Goal: Task Accomplishment & Management: Use online tool/utility

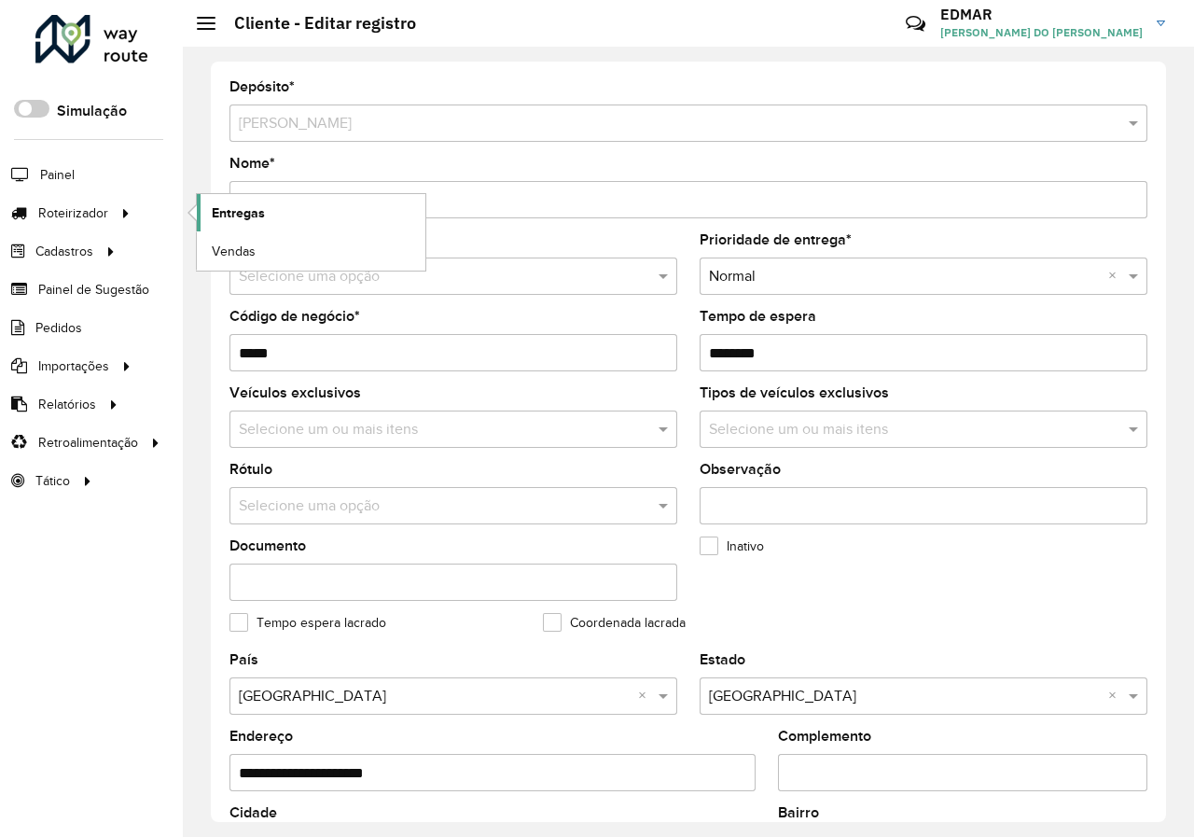
click at [225, 223] on link "Entregas" at bounding box center [311, 212] width 228 height 37
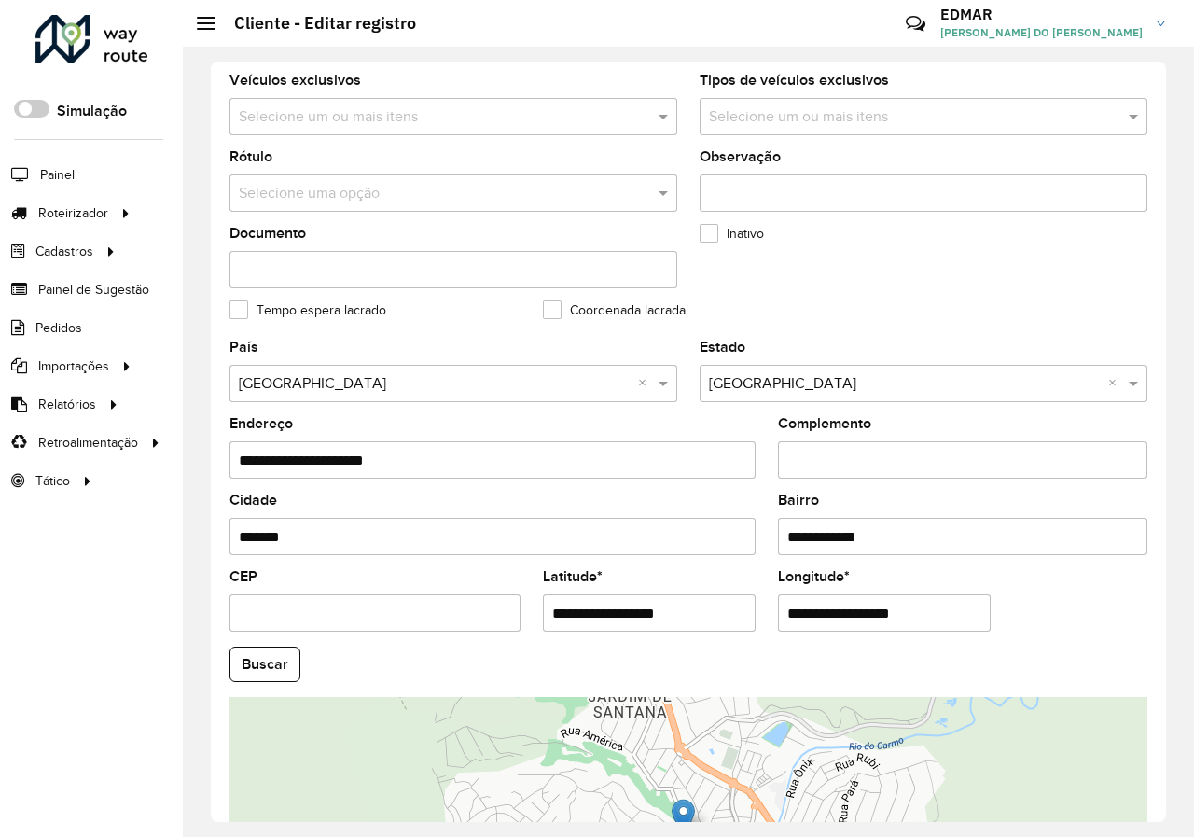
scroll to position [280, 0]
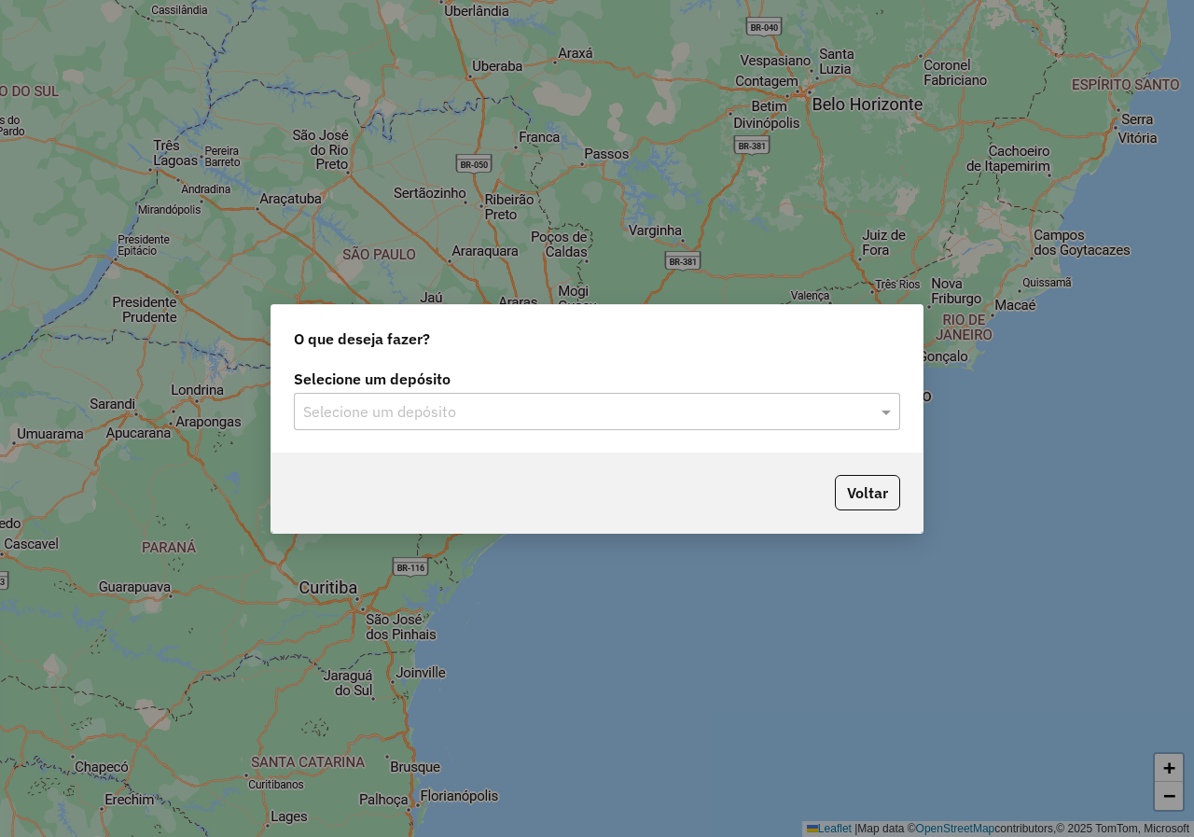
click at [451, 418] on input "text" at bounding box center [578, 412] width 550 height 22
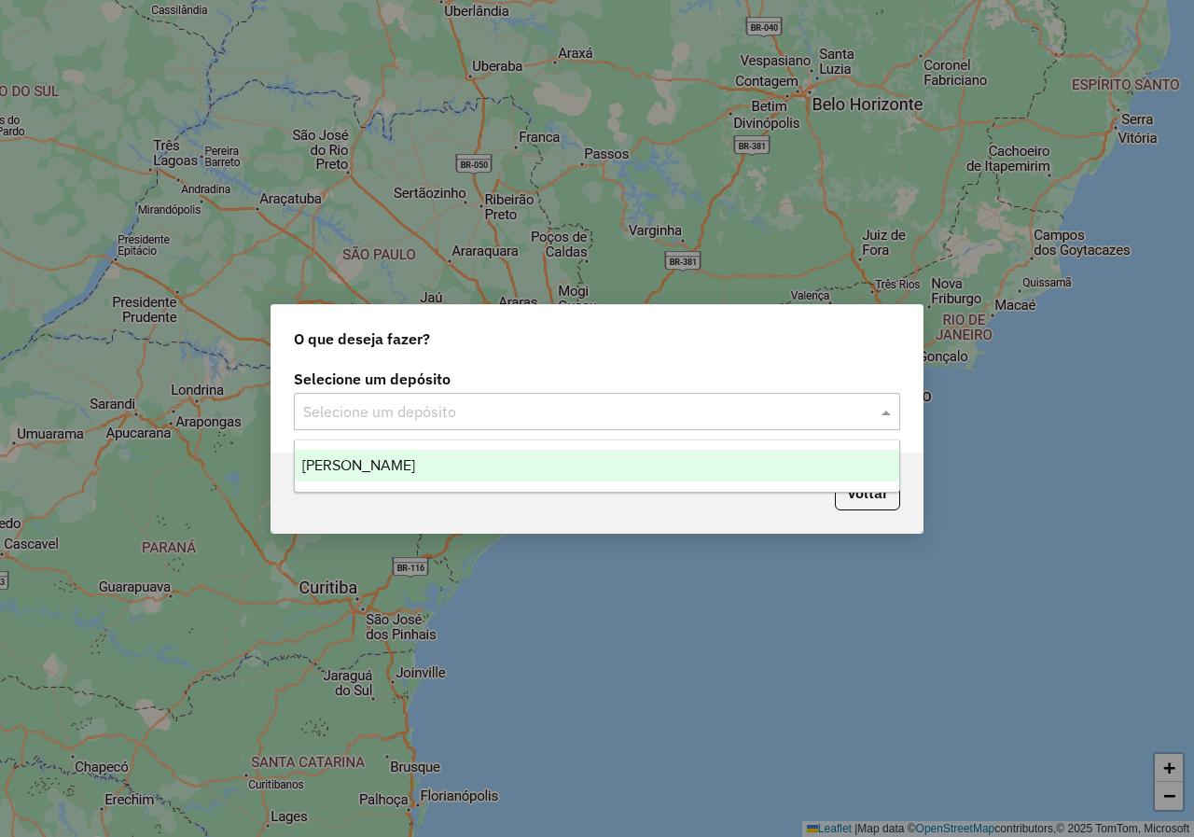
click at [460, 478] on div "[PERSON_NAME]" at bounding box center [597, 466] width 604 height 32
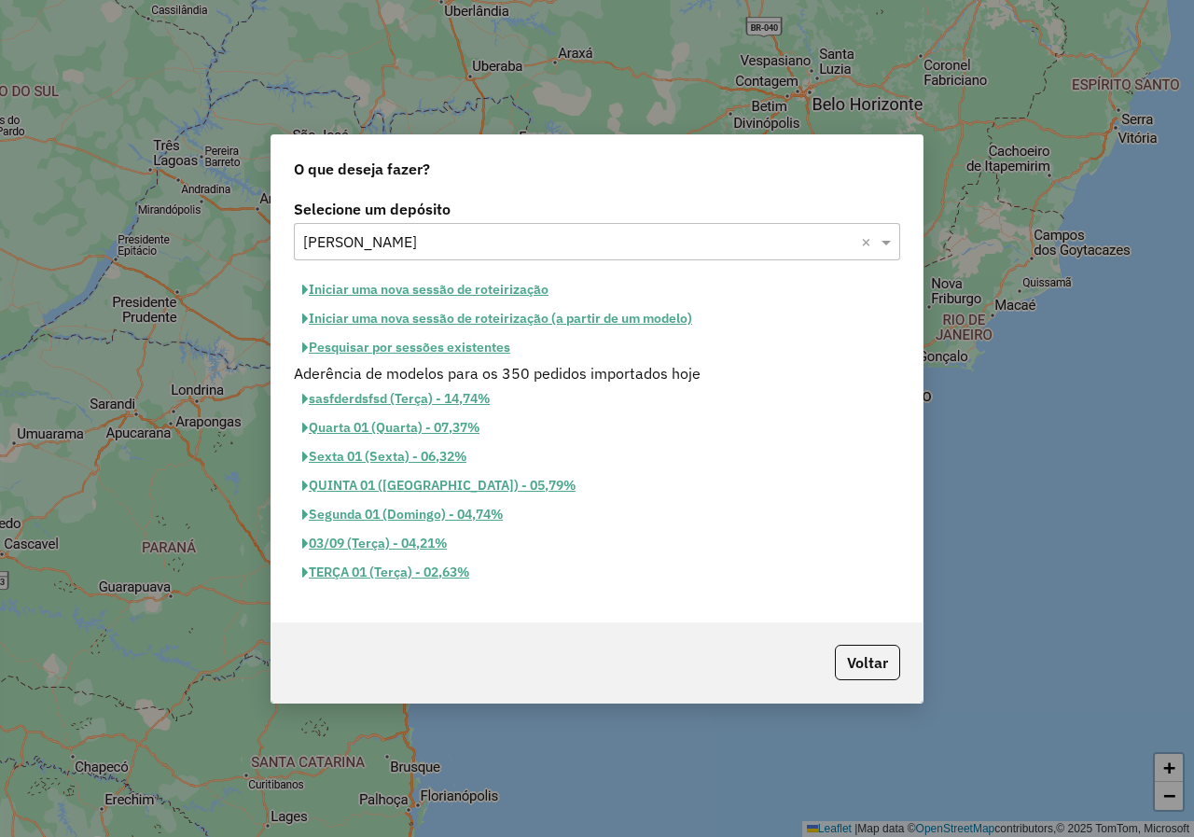
click at [497, 292] on button "Iniciar uma nova sessão de roteirização" at bounding box center [425, 289] width 263 height 29
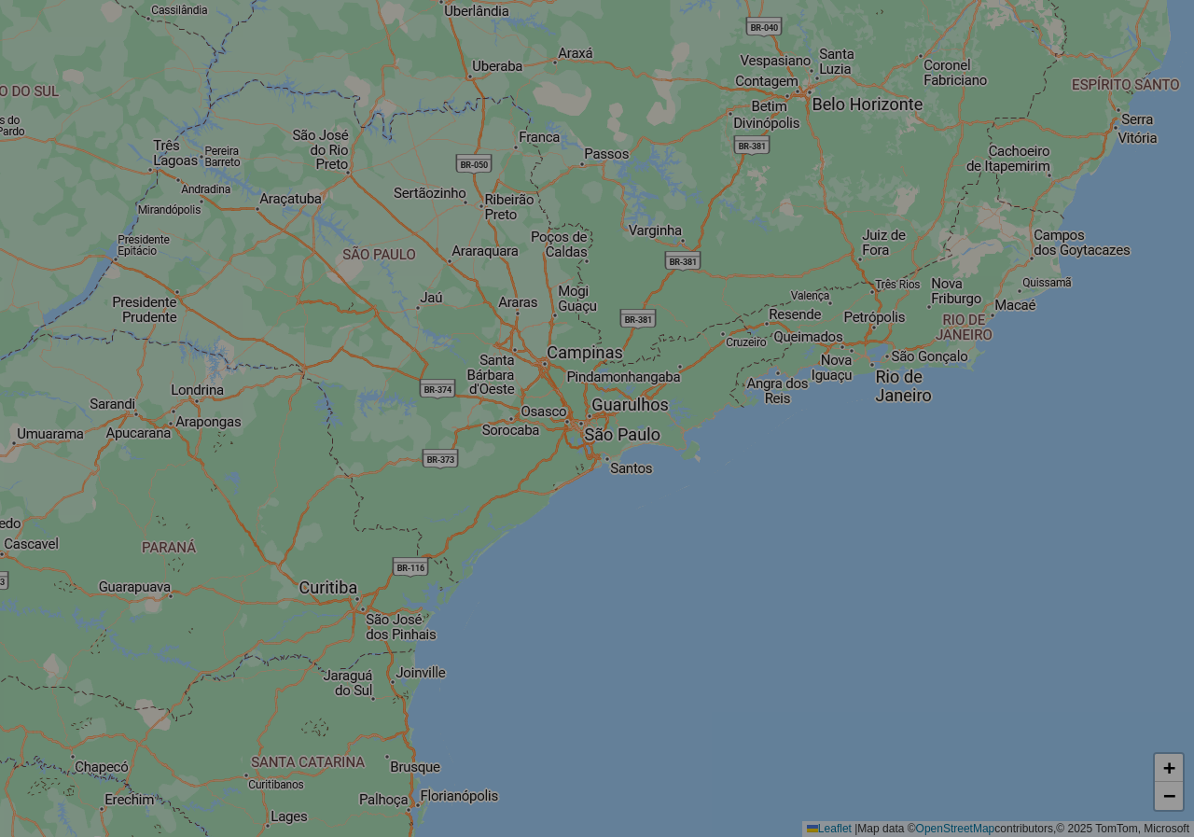
select select "*"
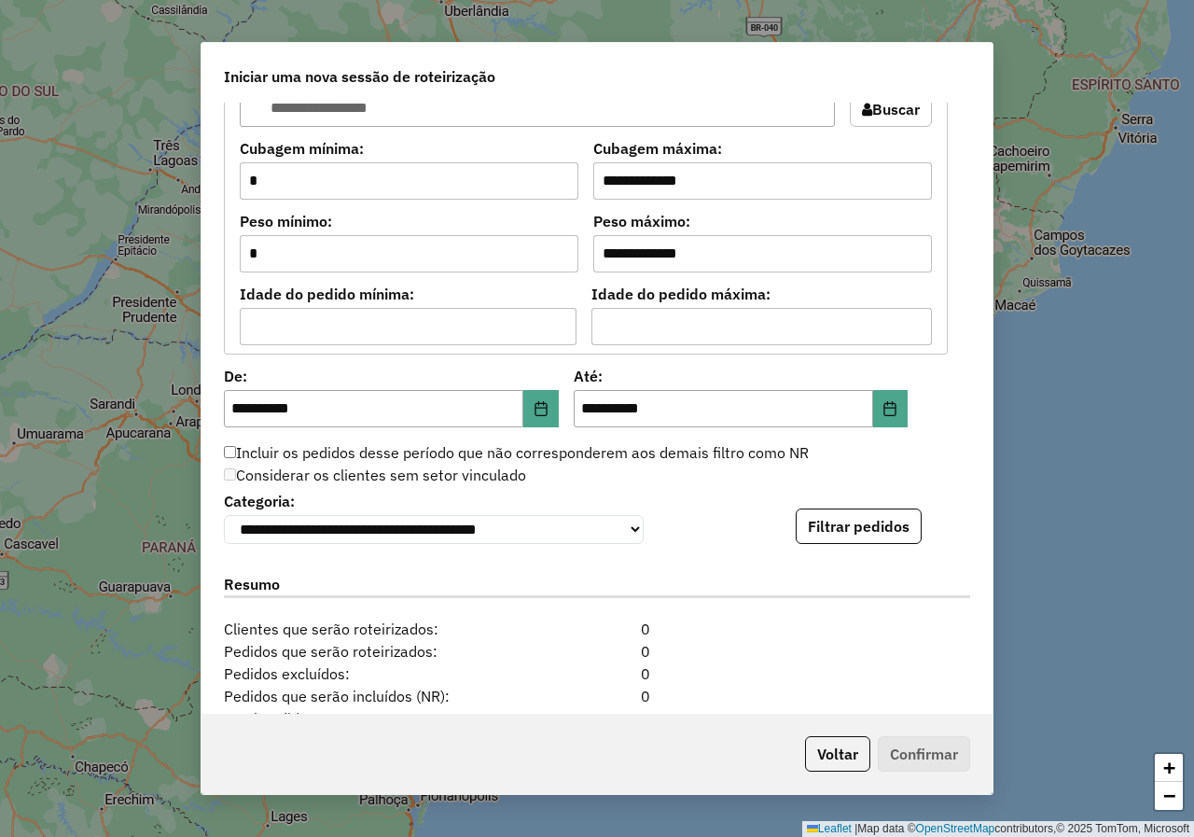
scroll to position [1754, 0]
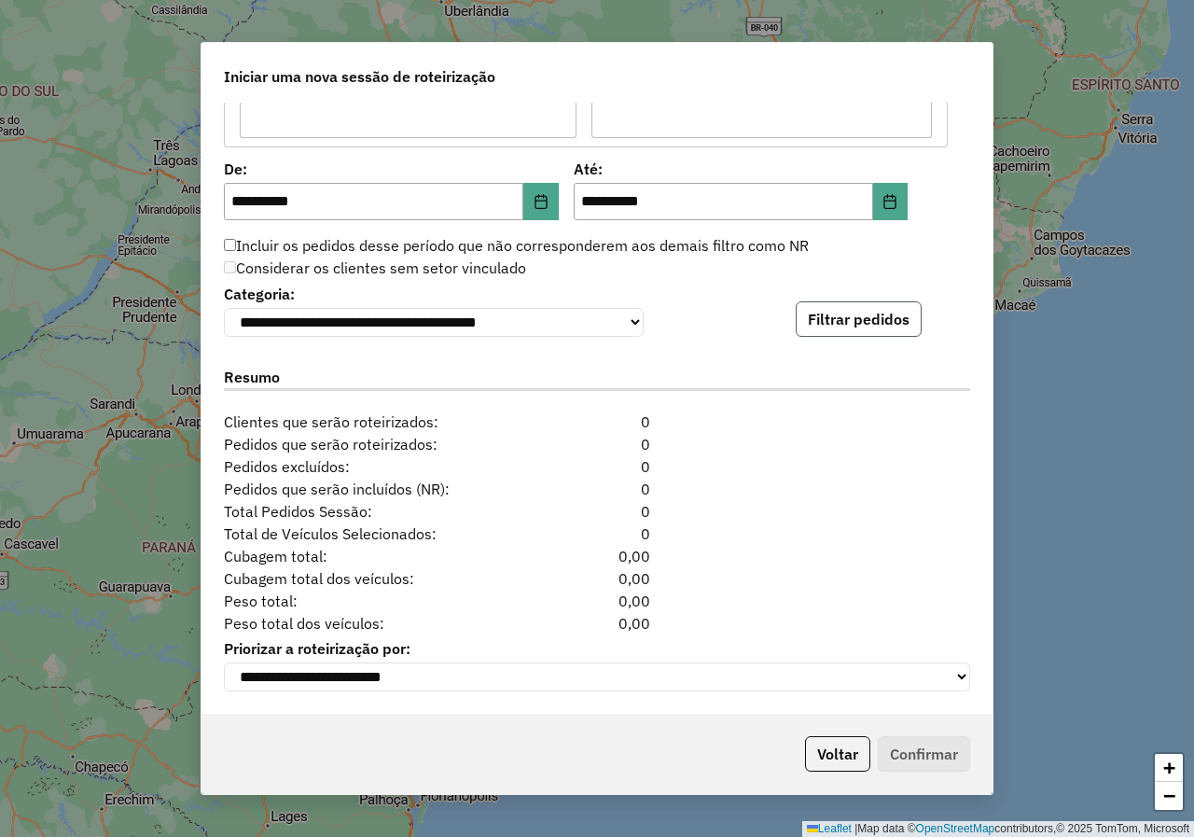
click at [843, 312] on button "Filtrar pedidos" at bounding box center [859, 318] width 126 height 35
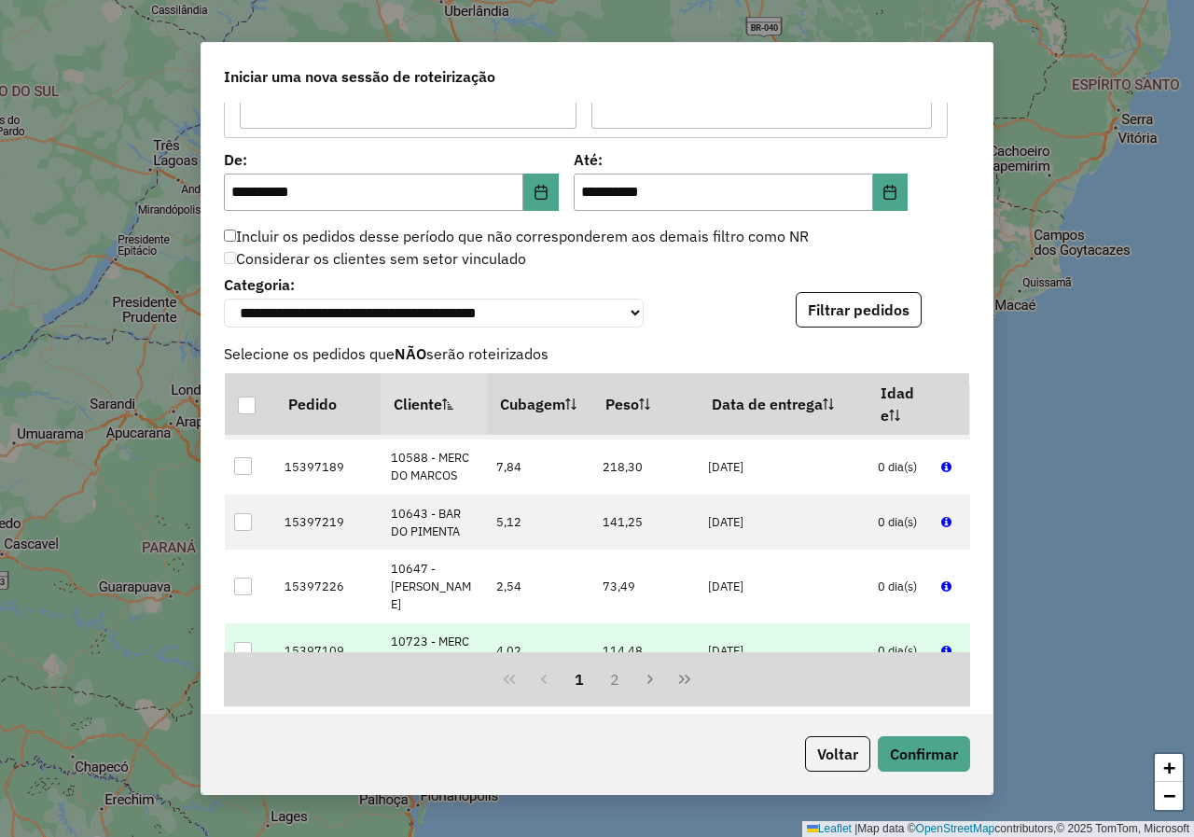
scroll to position [280, 0]
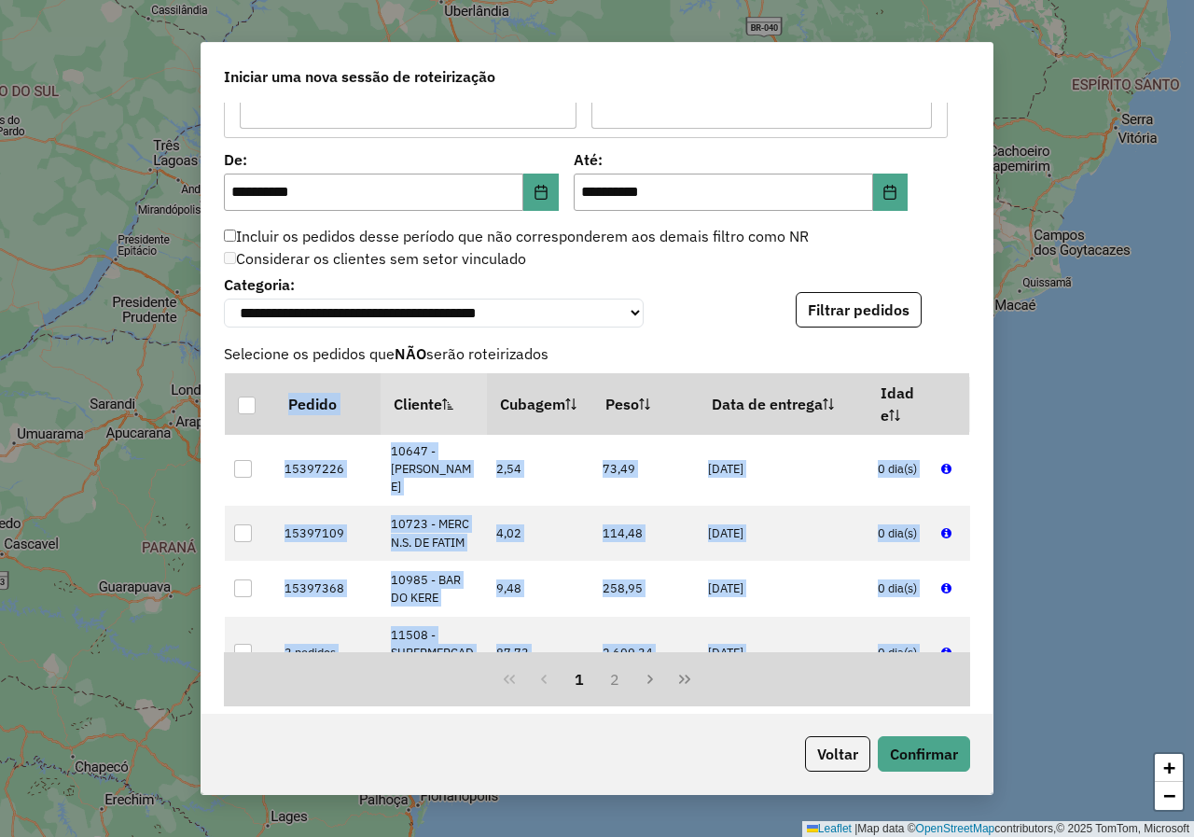
drag, startPoint x: 986, startPoint y: 550, endPoint x: 994, endPoint y: 746, distance: 196.0
click at [994, 745] on div "**********" at bounding box center [597, 418] width 1194 height 837
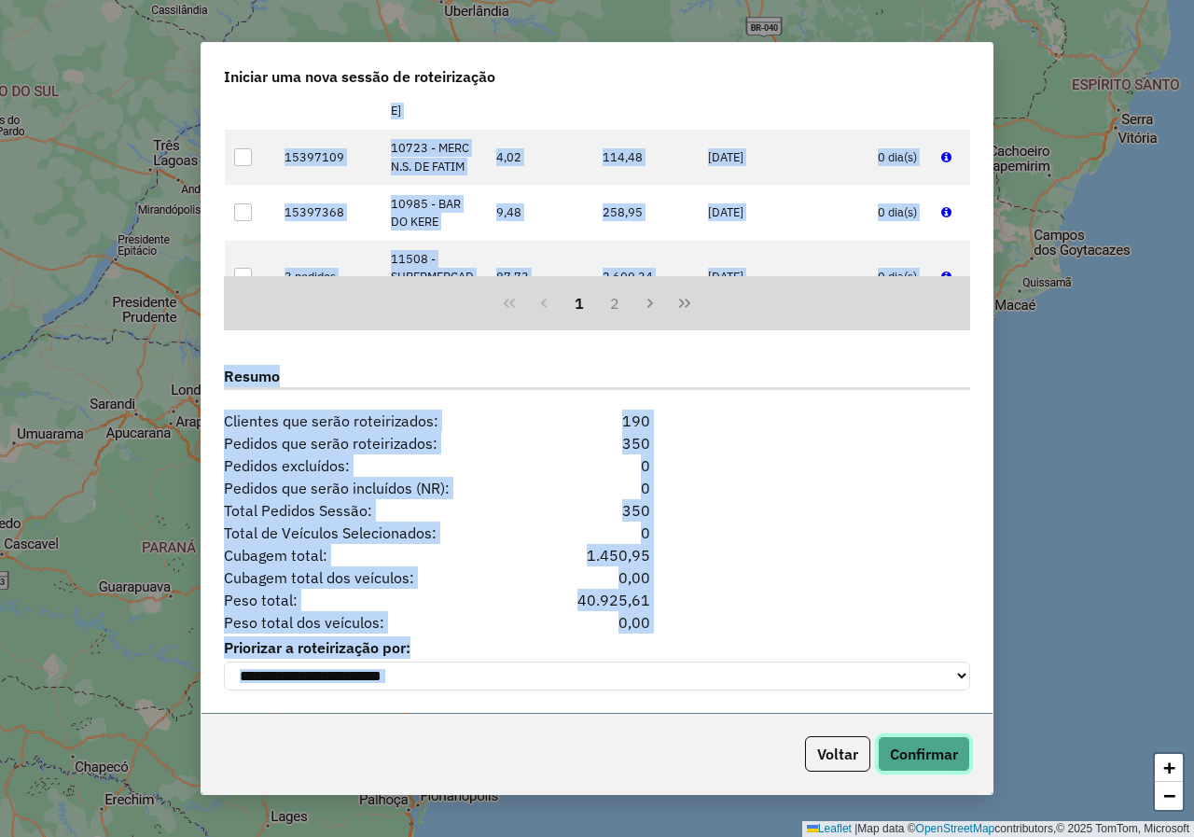
click at [939, 745] on button "Confirmar" at bounding box center [924, 753] width 92 height 35
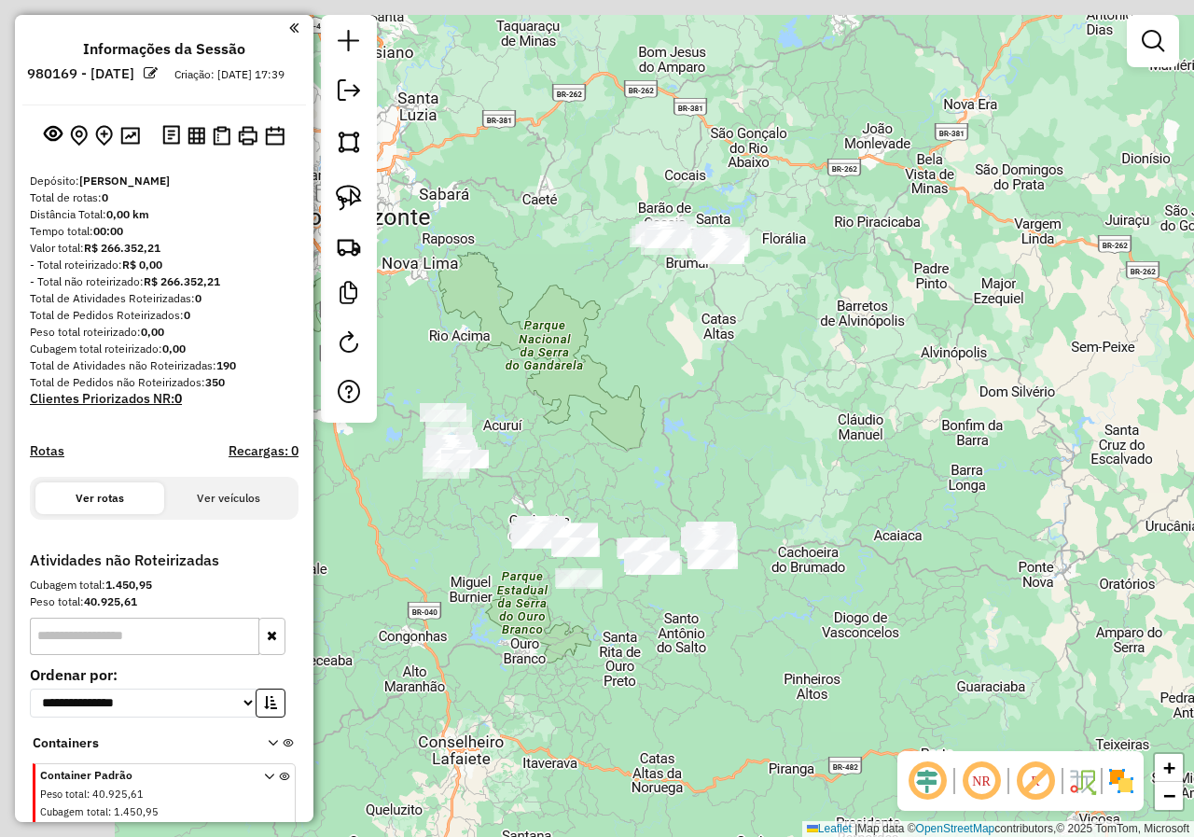
drag, startPoint x: 608, startPoint y: 363, endPoint x: 605, endPoint y: 399, distance: 36.5
click at [622, 378] on div "Janela de atendimento Grade de atendimento Capacidade Transportadoras Veículos …" at bounding box center [597, 418] width 1194 height 837
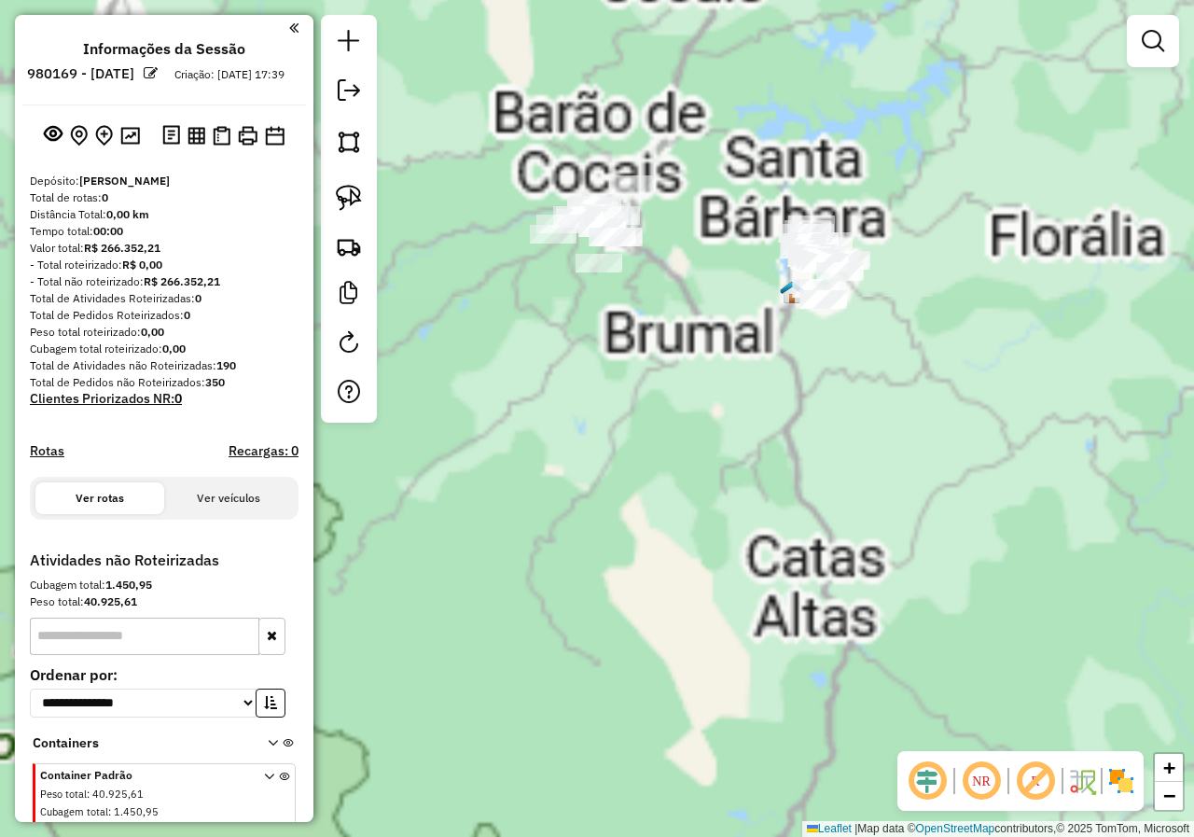
click at [735, 340] on div "Janela de atendimento Grade de atendimento Capacidade Transportadoras Veículos …" at bounding box center [597, 418] width 1194 height 837
click at [697, 526] on div "Janela de atendimento Grade de atendimento Capacidade Transportadoras Veículos …" at bounding box center [597, 418] width 1194 height 837
click at [690, 290] on div "Janela de atendimento Grade de atendimento Capacidade Transportadoras Veículos …" at bounding box center [597, 418] width 1194 height 837
click at [565, 574] on div "Janela de atendimento Grade de atendimento Capacidade Transportadoras Veículos …" at bounding box center [597, 418] width 1194 height 837
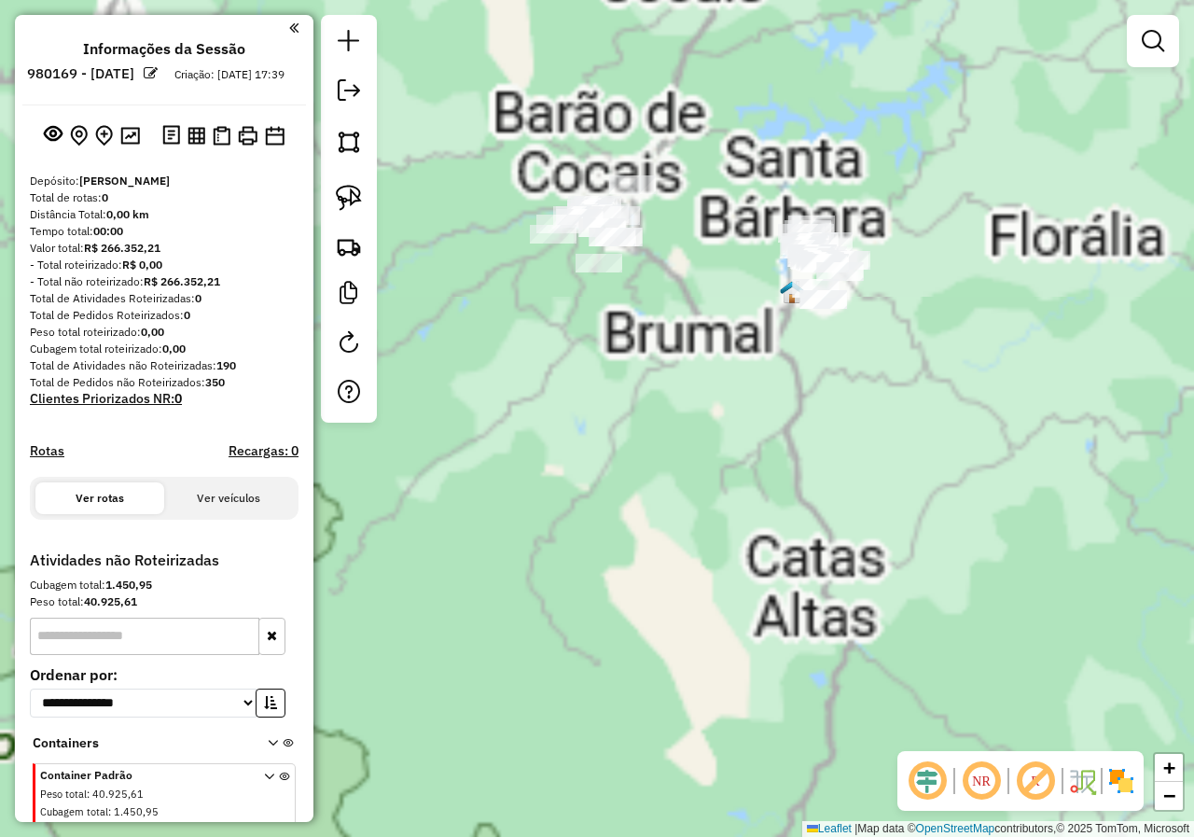
click at [565, 574] on div "Janela de atendimento Grade de atendimento Capacidade Transportadoras Veículos …" at bounding box center [597, 418] width 1194 height 837
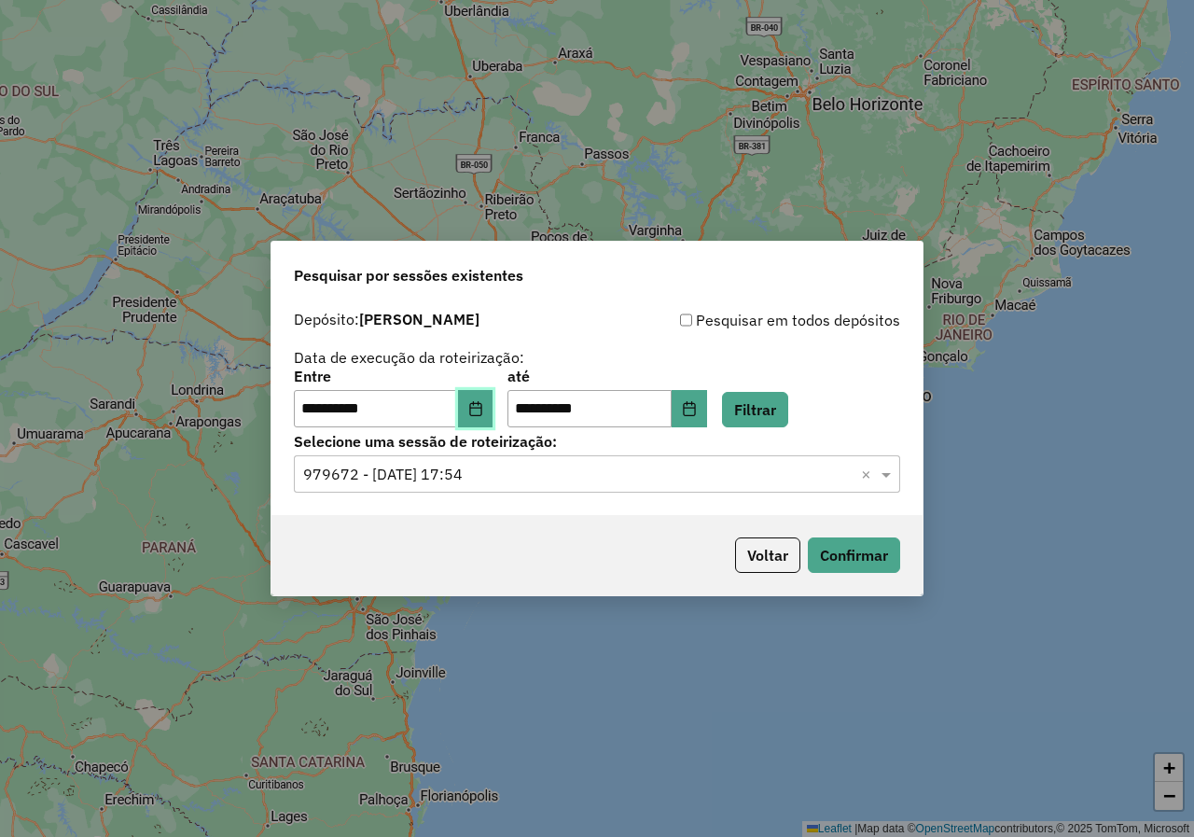
click at [486, 424] on button "Choose Date" at bounding box center [475, 408] width 35 height 37
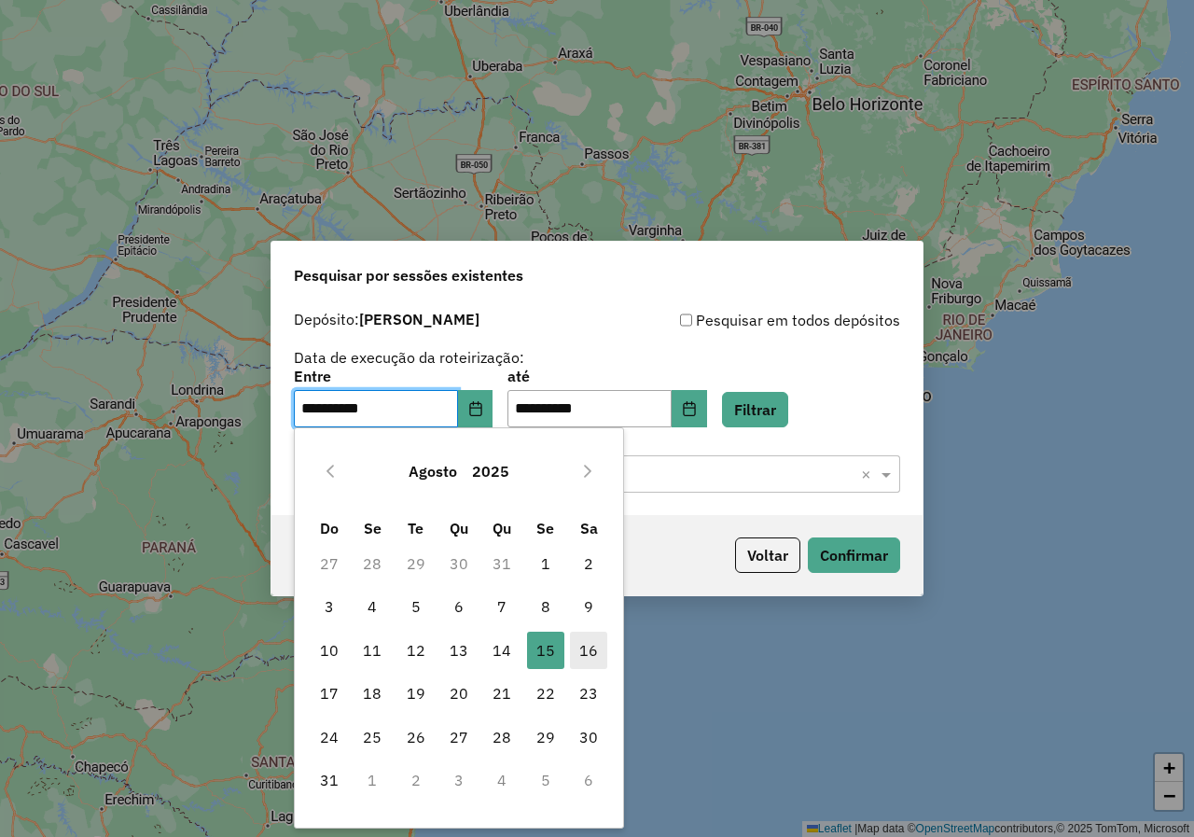
click at [582, 653] on span "16" at bounding box center [588, 649] width 37 height 37
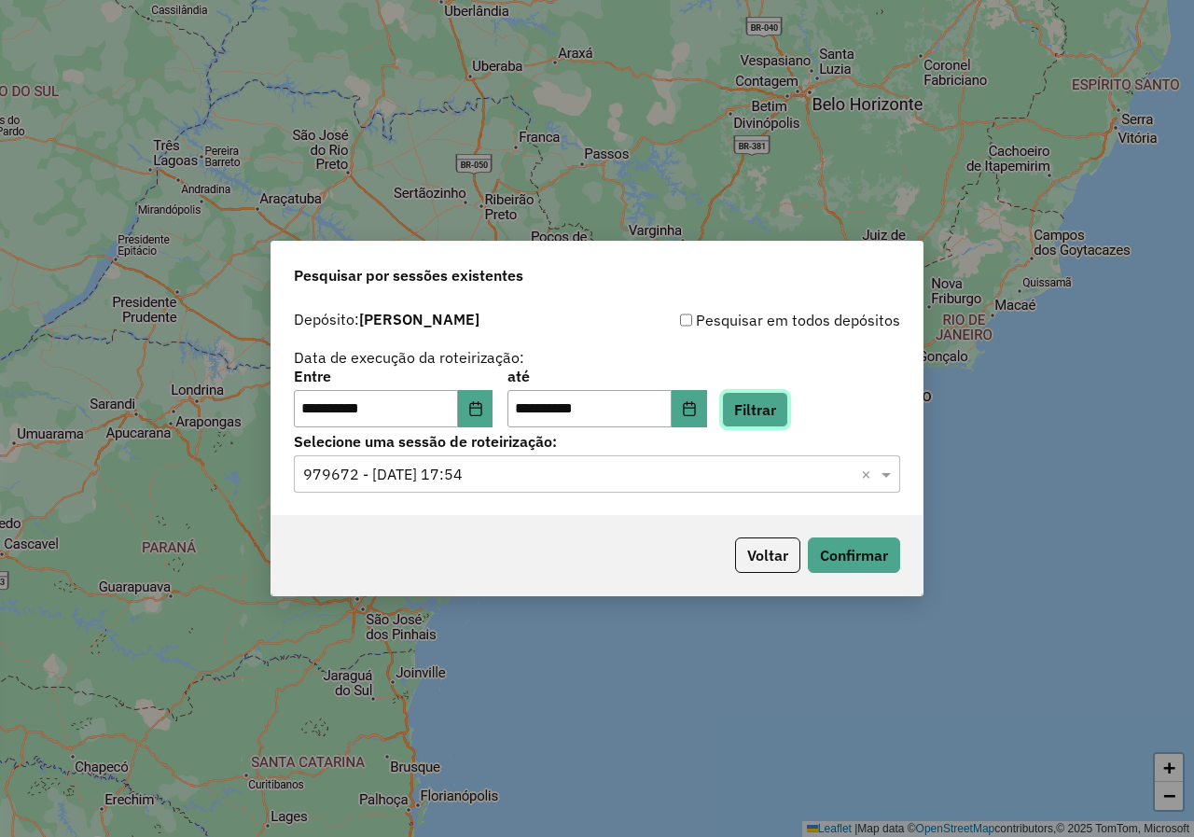
click at [775, 419] on button "Filtrar" at bounding box center [755, 409] width 66 height 35
click at [508, 492] on div "**********" at bounding box center [596, 408] width 651 height 214
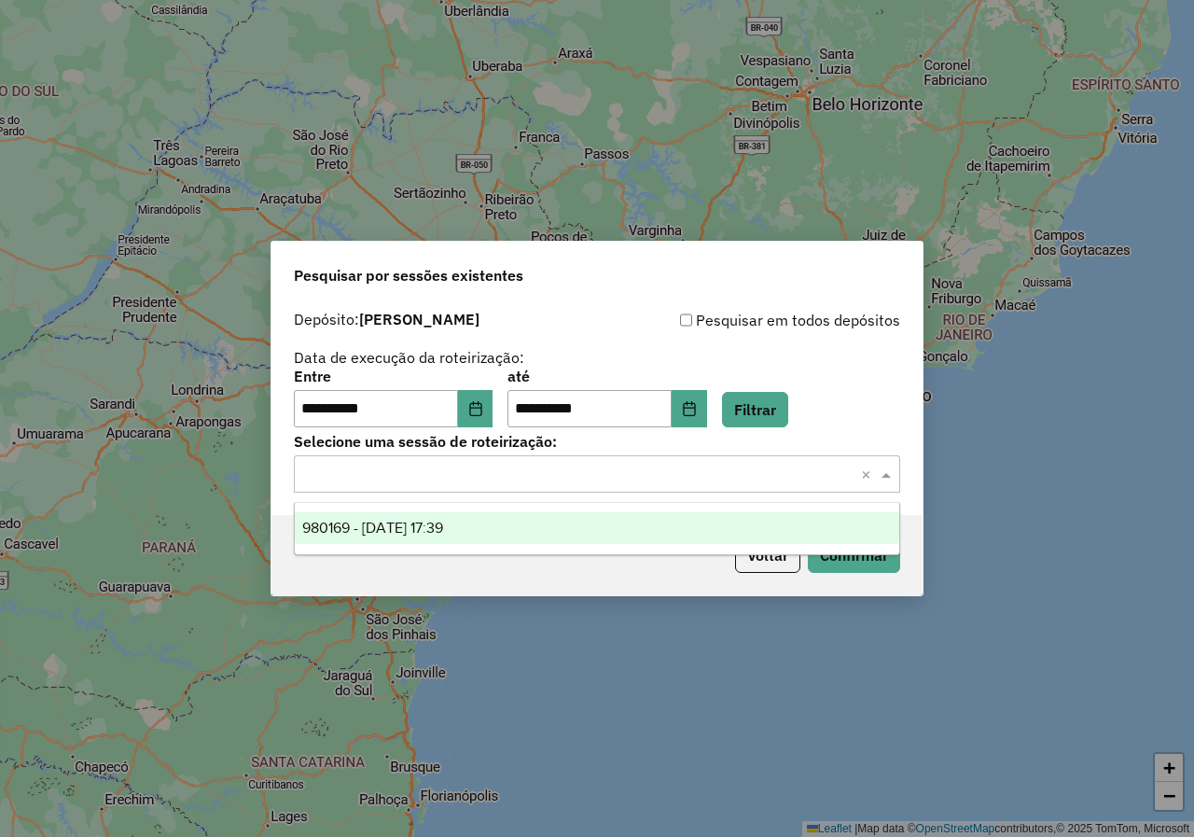
click at [495, 483] on input "text" at bounding box center [578, 475] width 550 height 22
click at [466, 538] on div "980169 - 16/08/2025 17:39" at bounding box center [597, 528] width 604 height 32
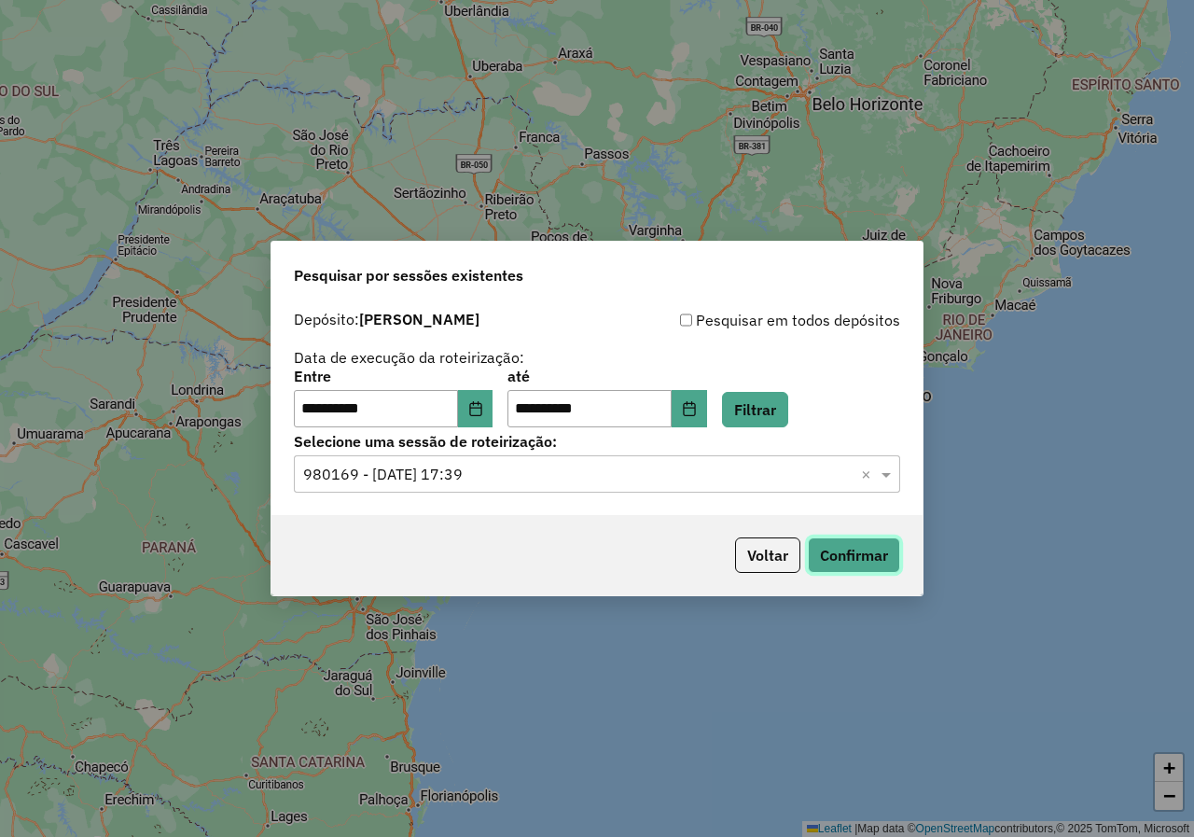
click at [858, 559] on button "Confirmar" at bounding box center [854, 554] width 92 height 35
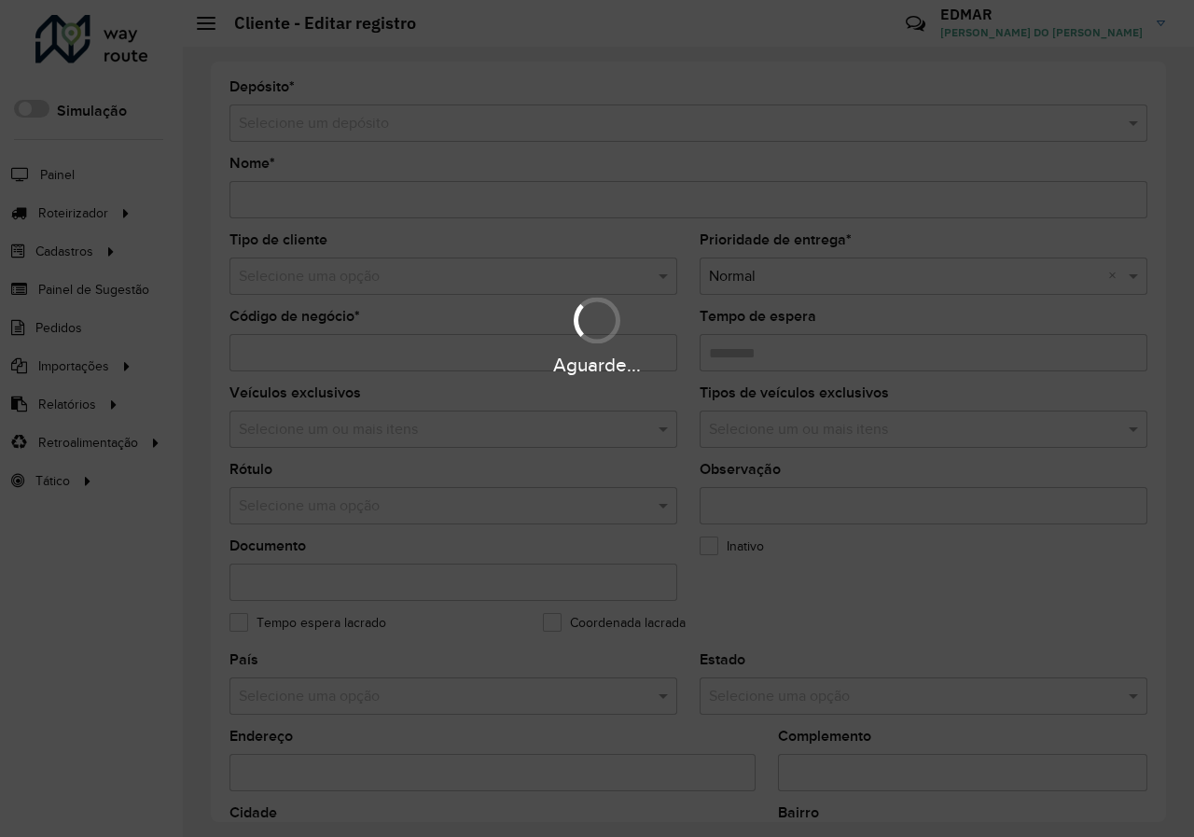
type input "**********"
type input "*****"
type input "********"
type input "**********"
type input "*******"
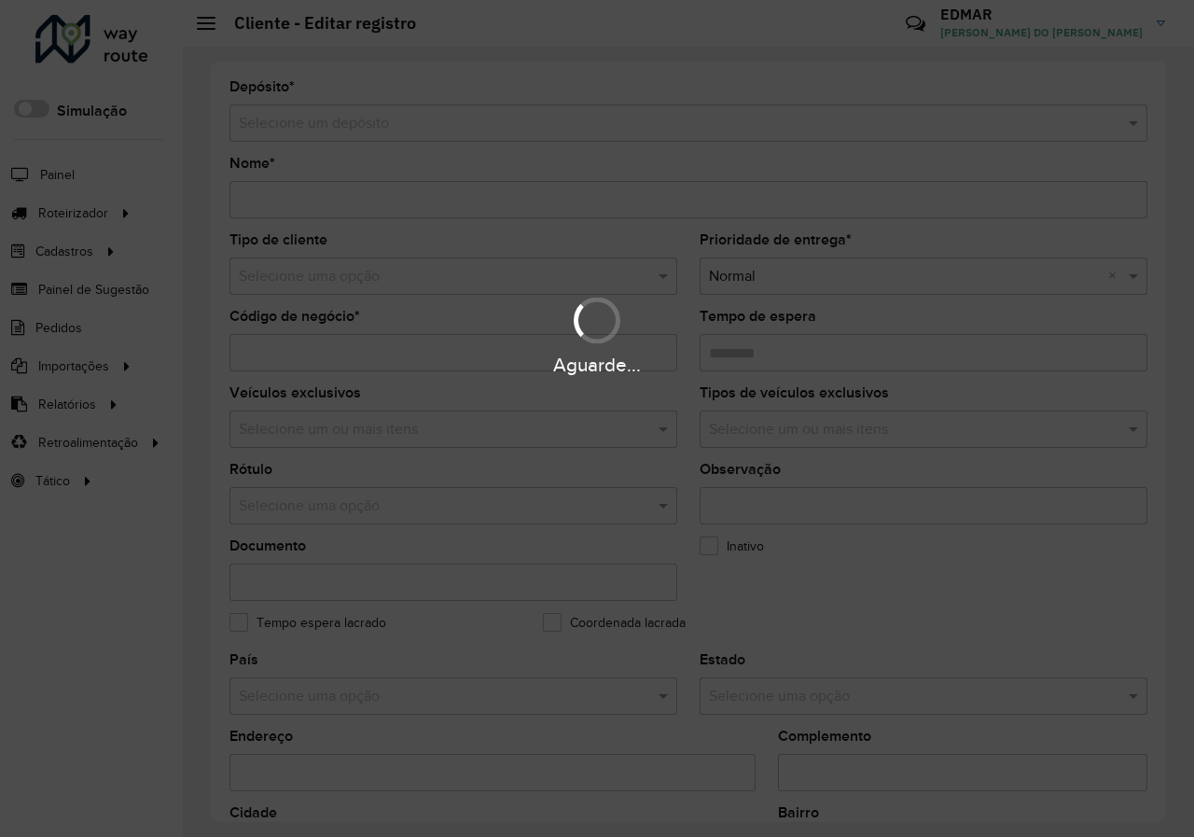
type input "**********"
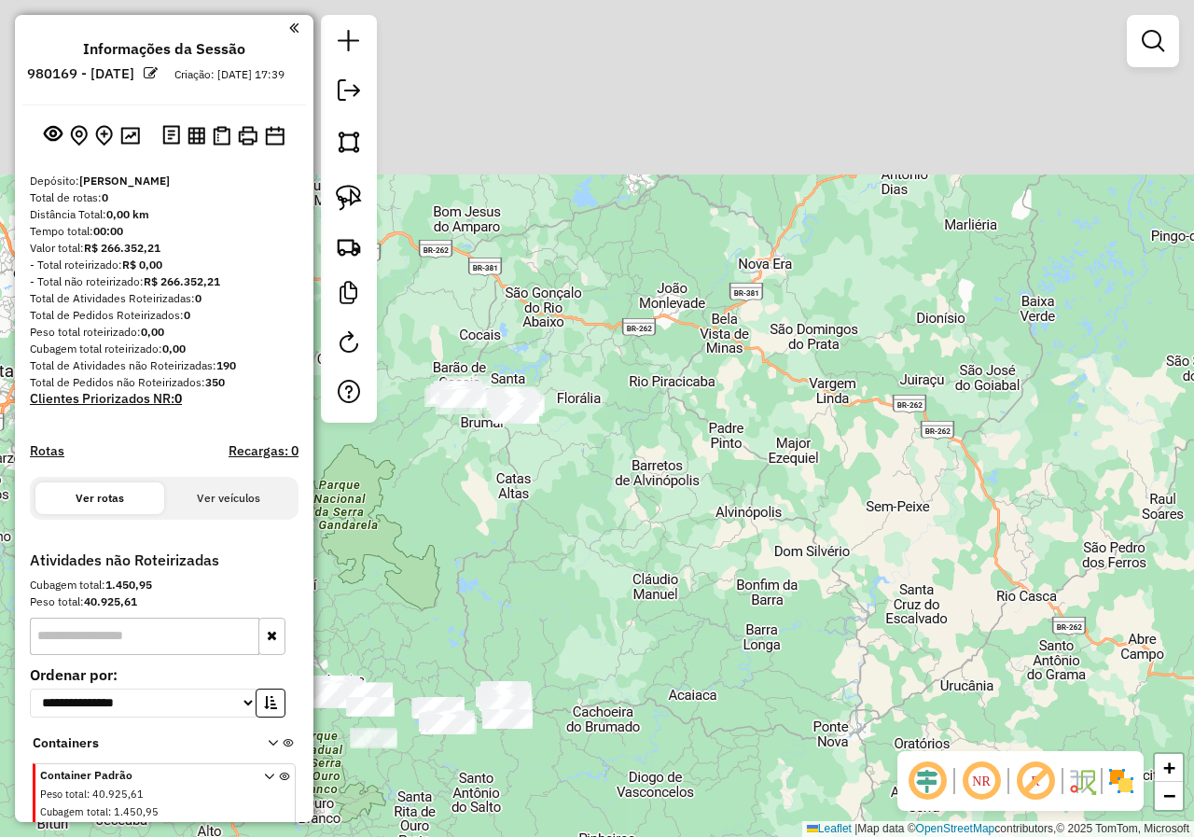
drag, startPoint x: 598, startPoint y: 547, endPoint x: 565, endPoint y: 654, distance: 111.2
click at [581, 687] on div "Janela de atendimento Grade de atendimento Capacidade Transportadoras Veículos …" at bounding box center [597, 418] width 1194 height 837
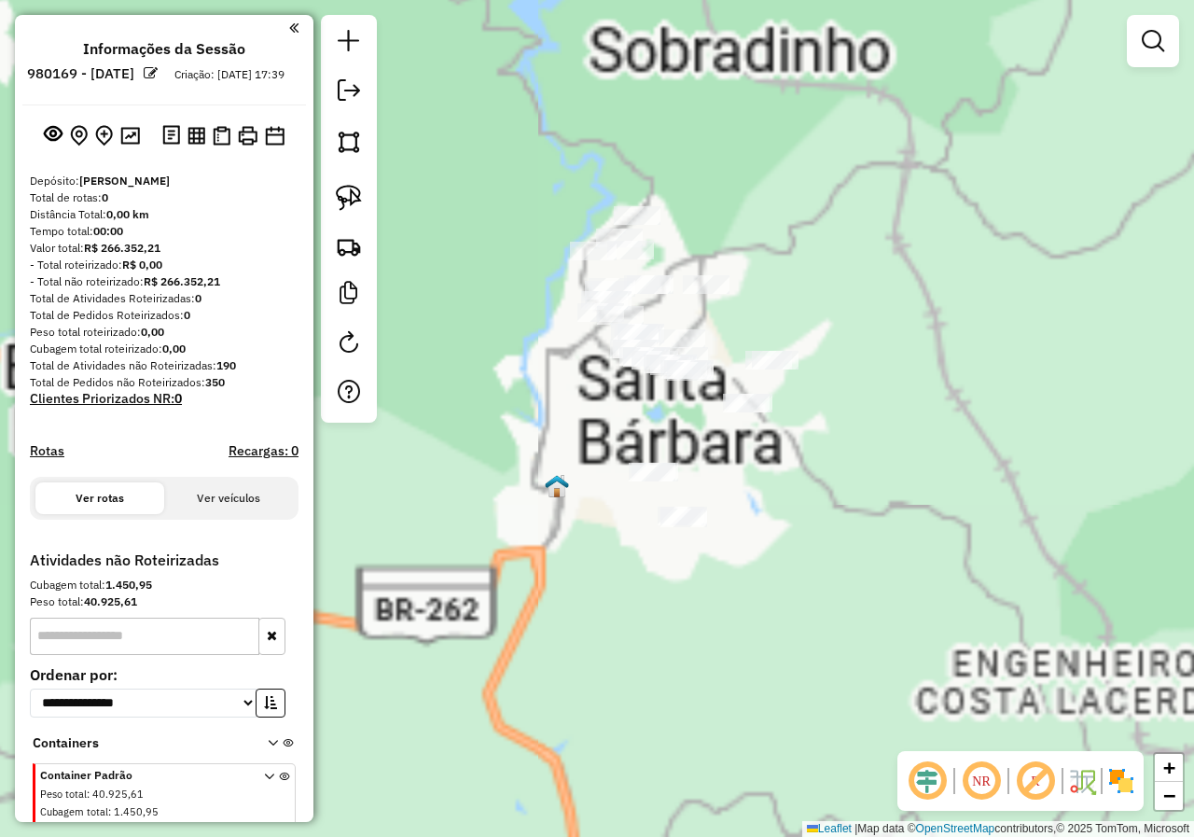
drag, startPoint x: 404, startPoint y: 377, endPoint x: 522, endPoint y: 374, distance: 118.5
click at [477, 365] on div "Janela de atendimento Grade de atendimento Capacidade Transportadoras Veículos …" at bounding box center [597, 418] width 1194 height 837
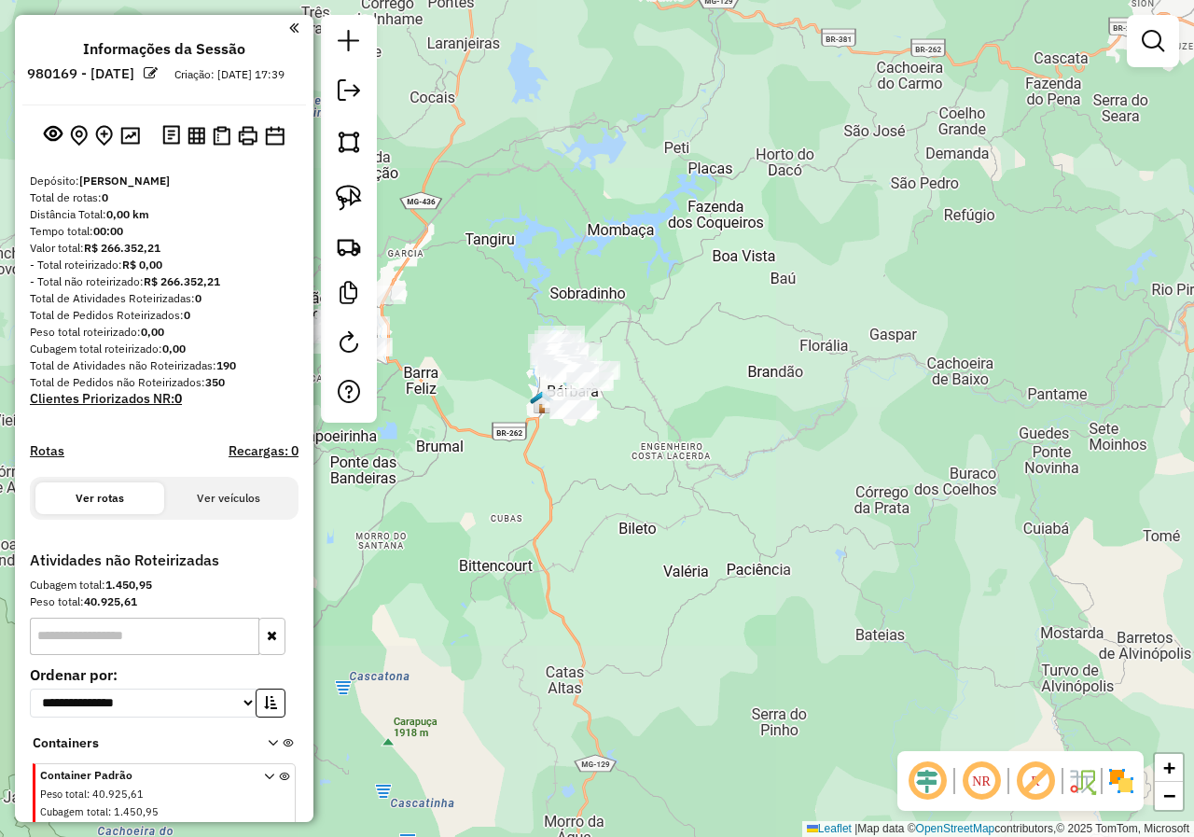
drag, startPoint x: 503, startPoint y: 412, endPoint x: 632, endPoint y: 436, distance: 131.7
click at [632, 436] on div "Janela de atendimento Grade de atendimento Capacidade Transportadoras Veículos …" at bounding box center [597, 418] width 1194 height 837
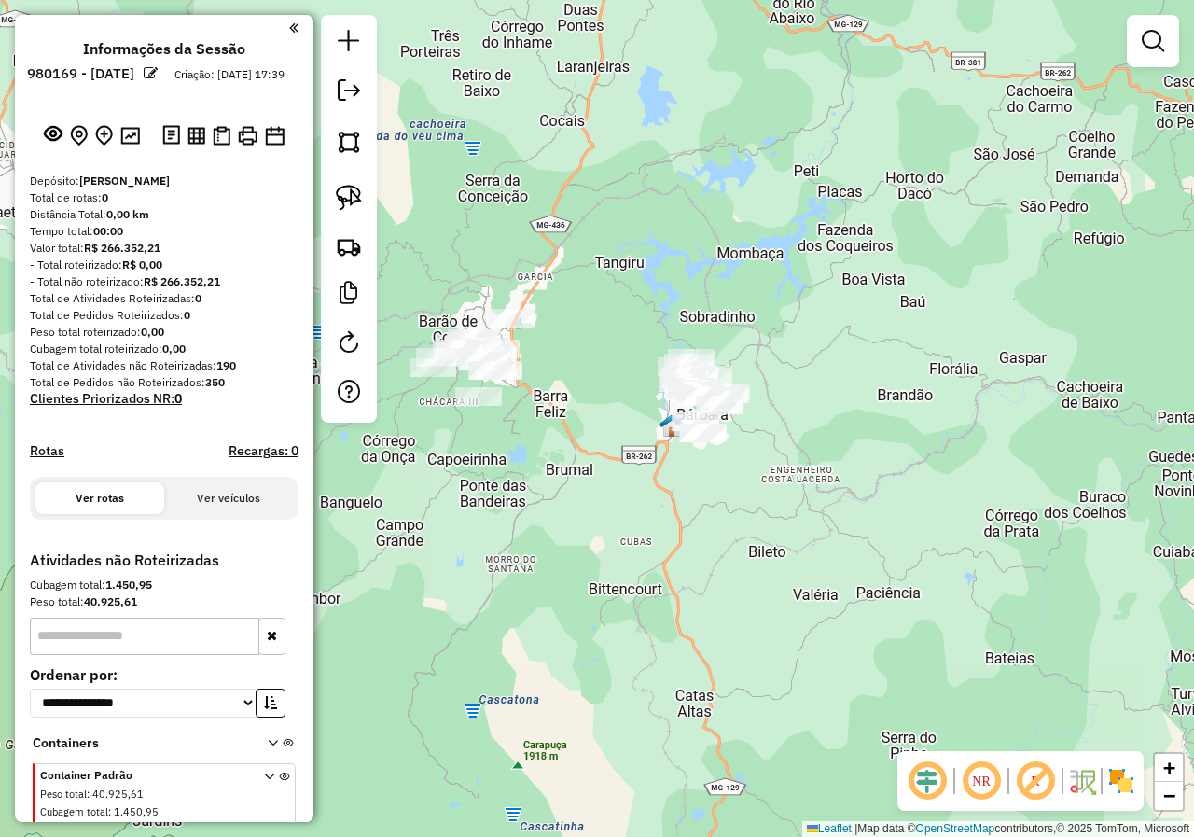
click at [363, 187] on link at bounding box center [348, 197] width 41 height 41
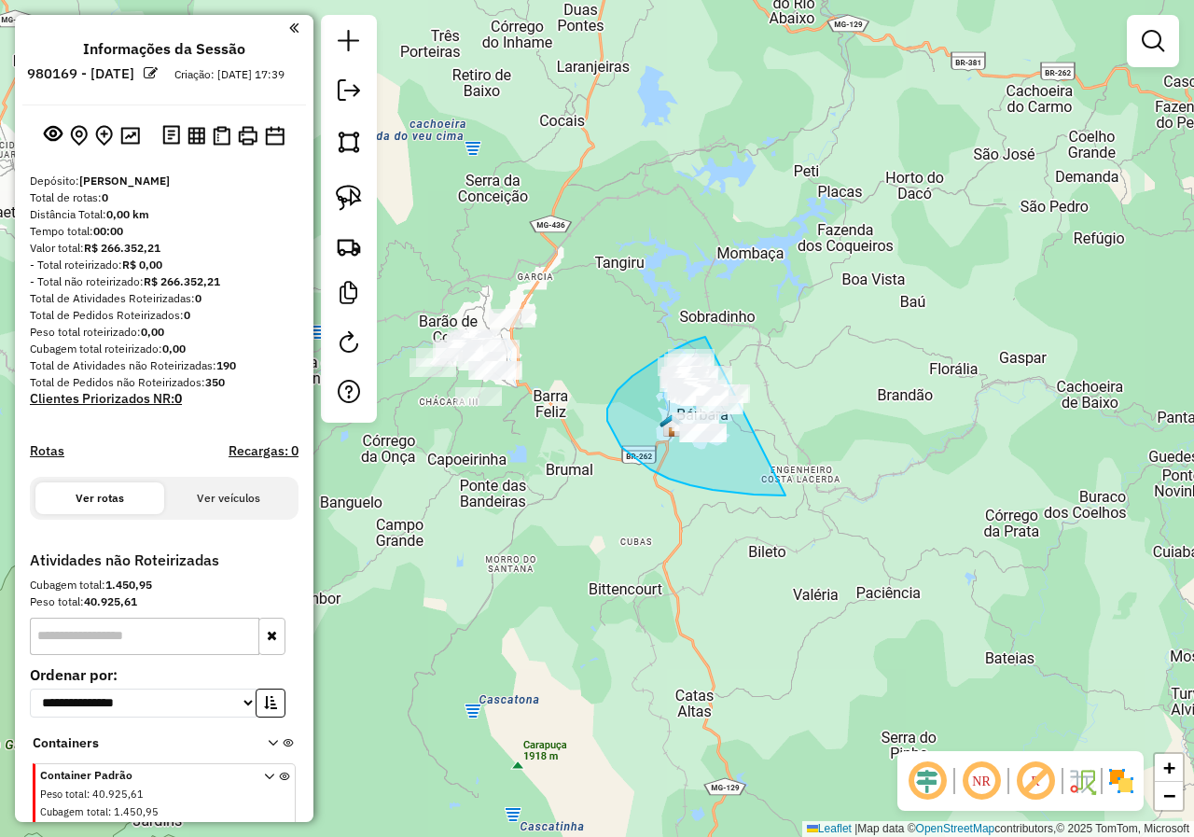
drag, startPoint x: 705, startPoint y: 337, endPoint x: 860, endPoint y: 434, distance: 182.7
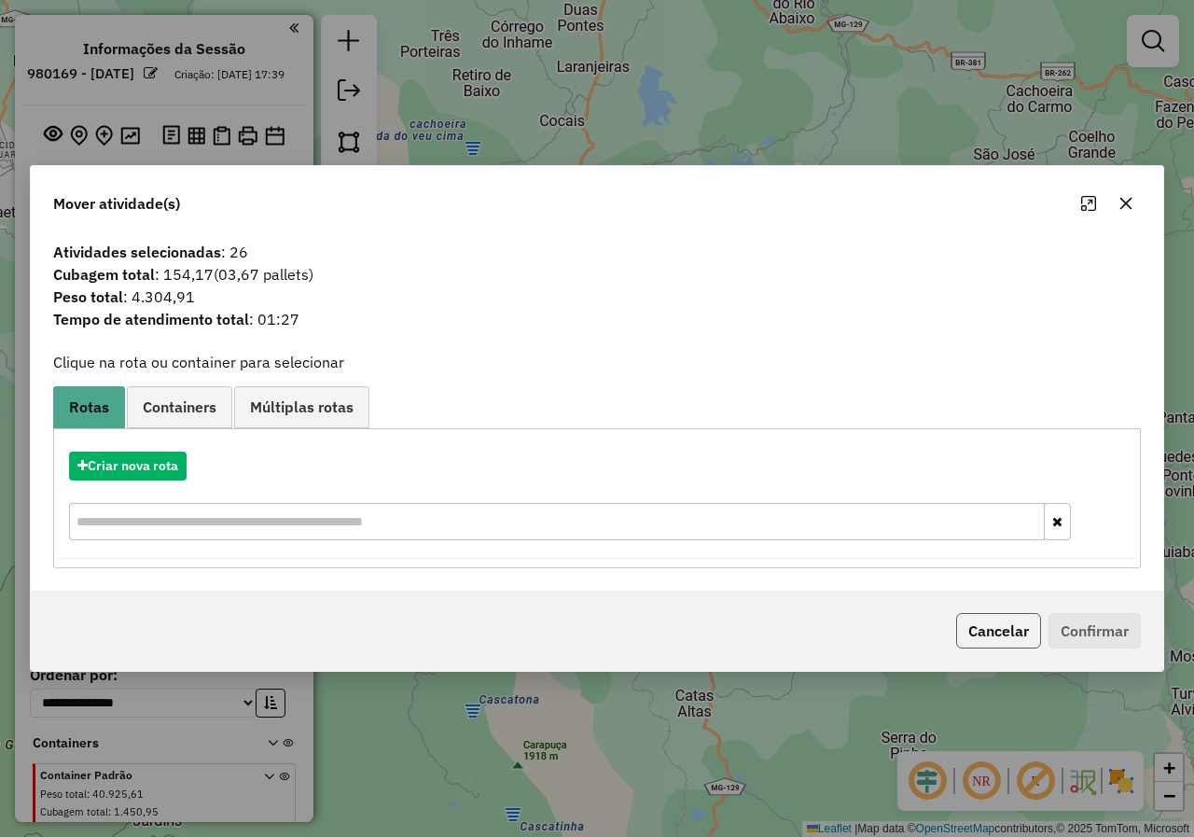
click at [984, 634] on button "Cancelar" at bounding box center [998, 630] width 85 height 35
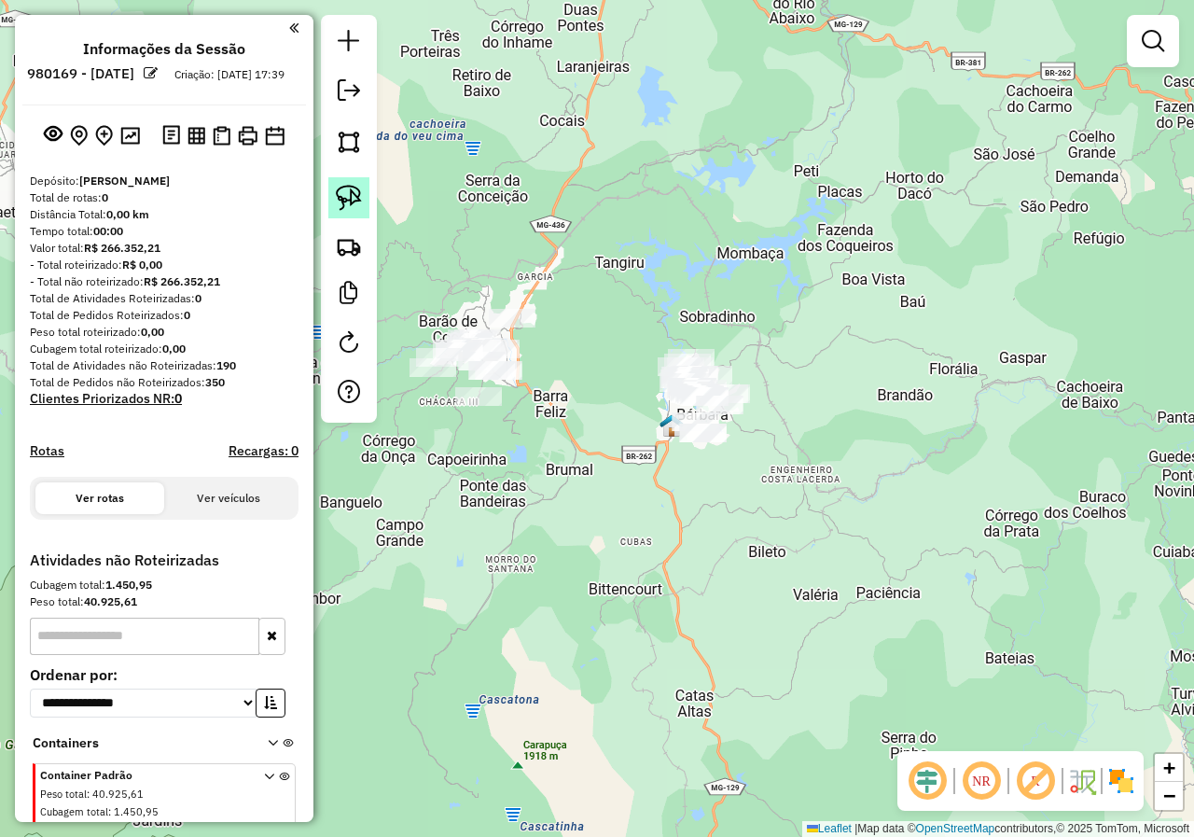
click at [342, 201] on img at bounding box center [349, 198] width 26 height 26
drag, startPoint x: 734, startPoint y: 321, endPoint x: 790, endPoint y: 491, distance: 178.7
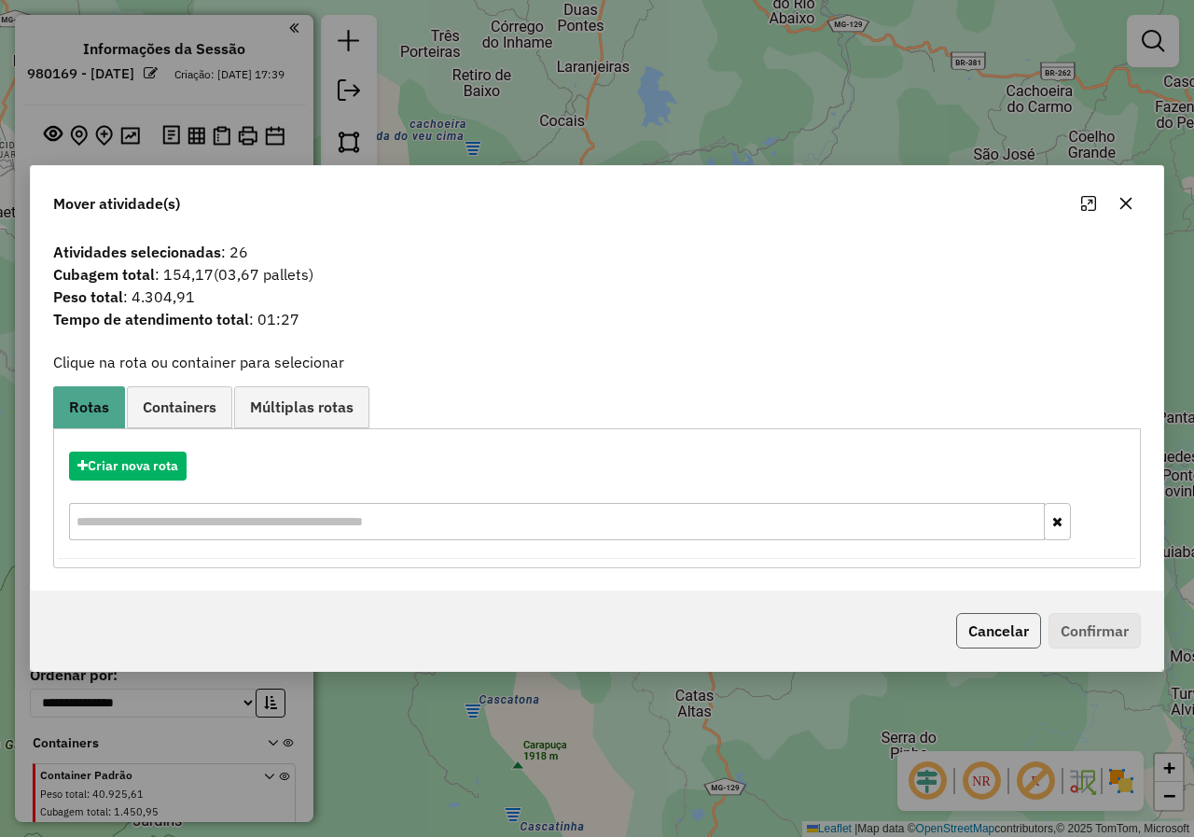
click at [984, 636] on button "Cancelar" at bounding box center [998, 630] width 85 height 35
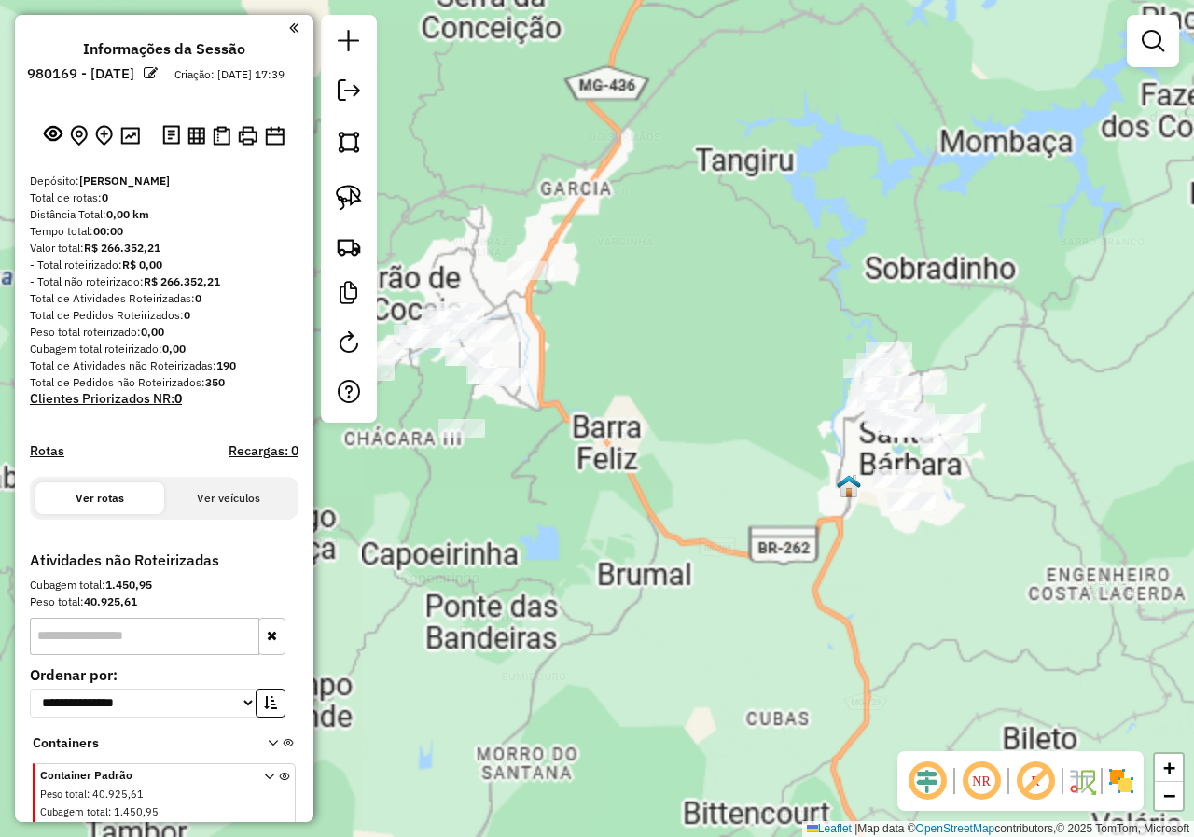
click at [595, 438] on div "Janela de atendimento Grade de atendimento Capacidade Transportadoras Veículos …" at bounding box center [597, 418] width 1194 height 837
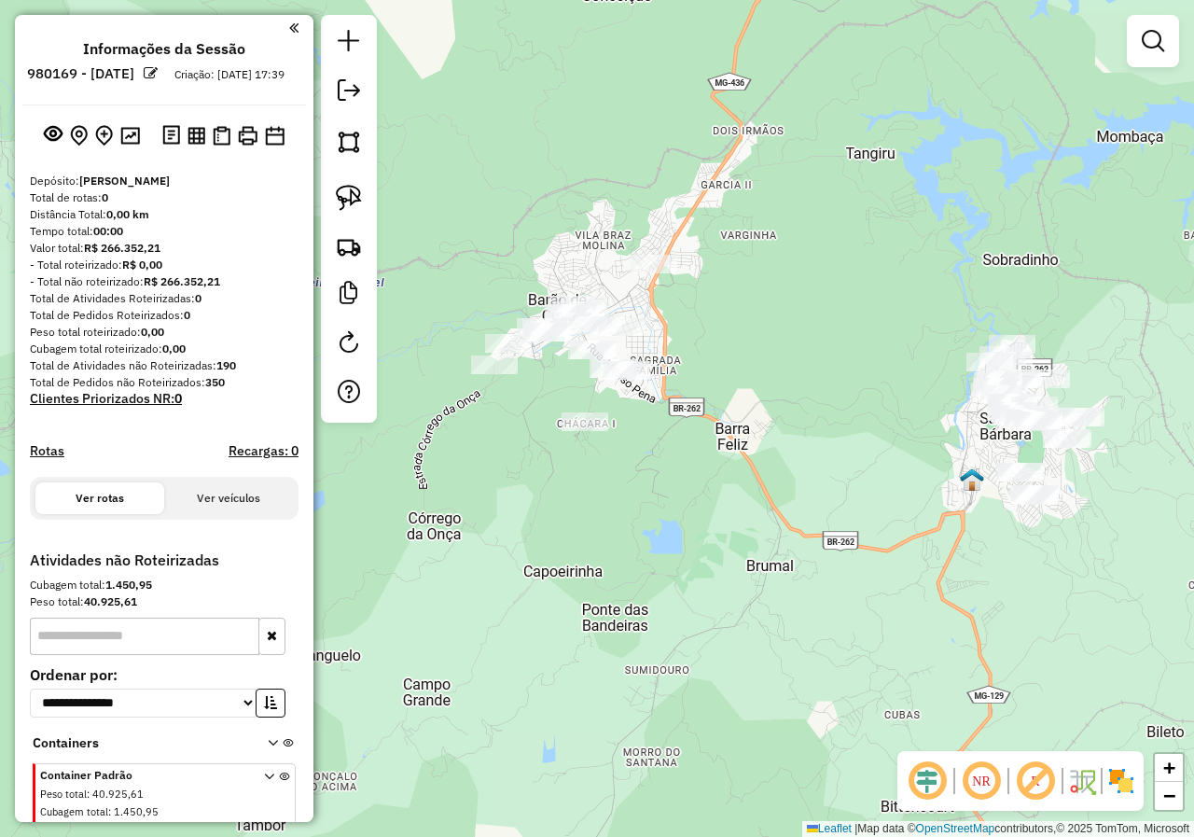
click at [644, 273] on div at bounding box center [653, 264] width 47 height 19
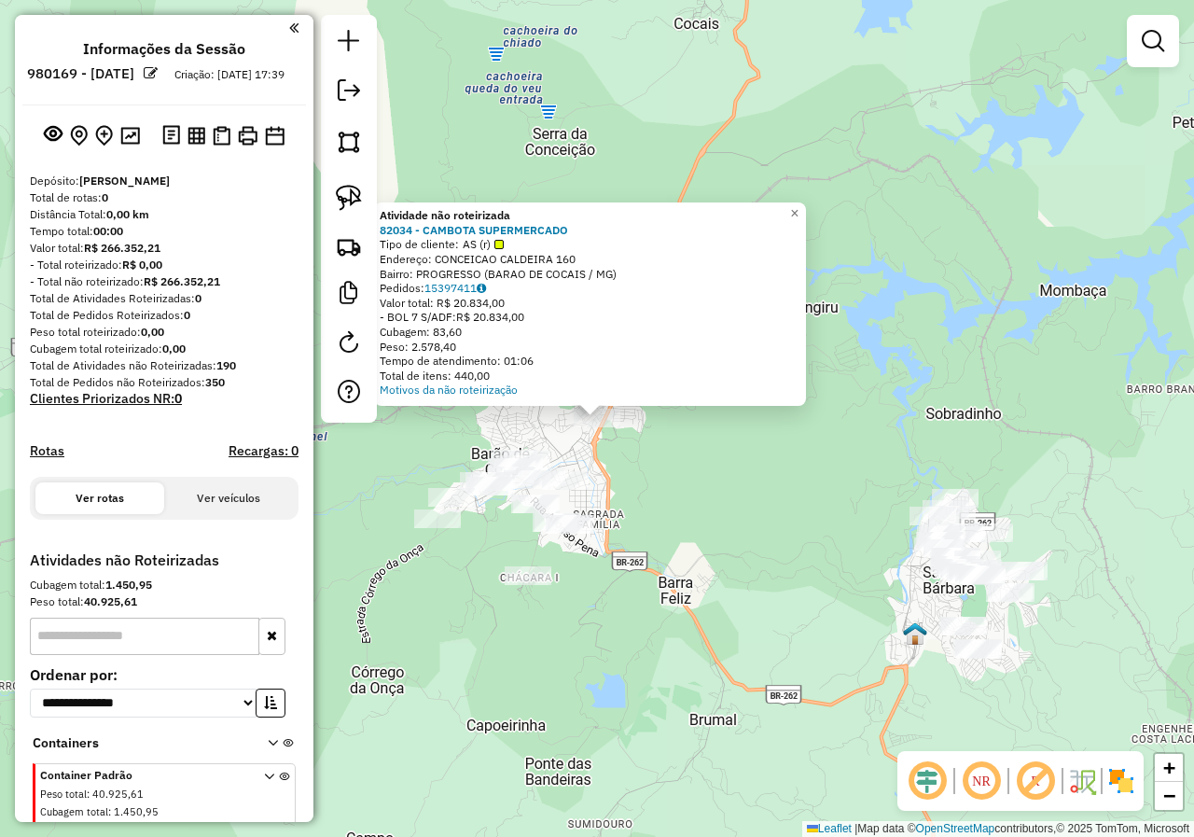
click at [617, 491] on div "Atividade não roteirizada 82034 - CAMBOTA SUPERMERCADO Tipo de cliente: AS (r) …" at bounding box center [597, 418] width 1194 height 837
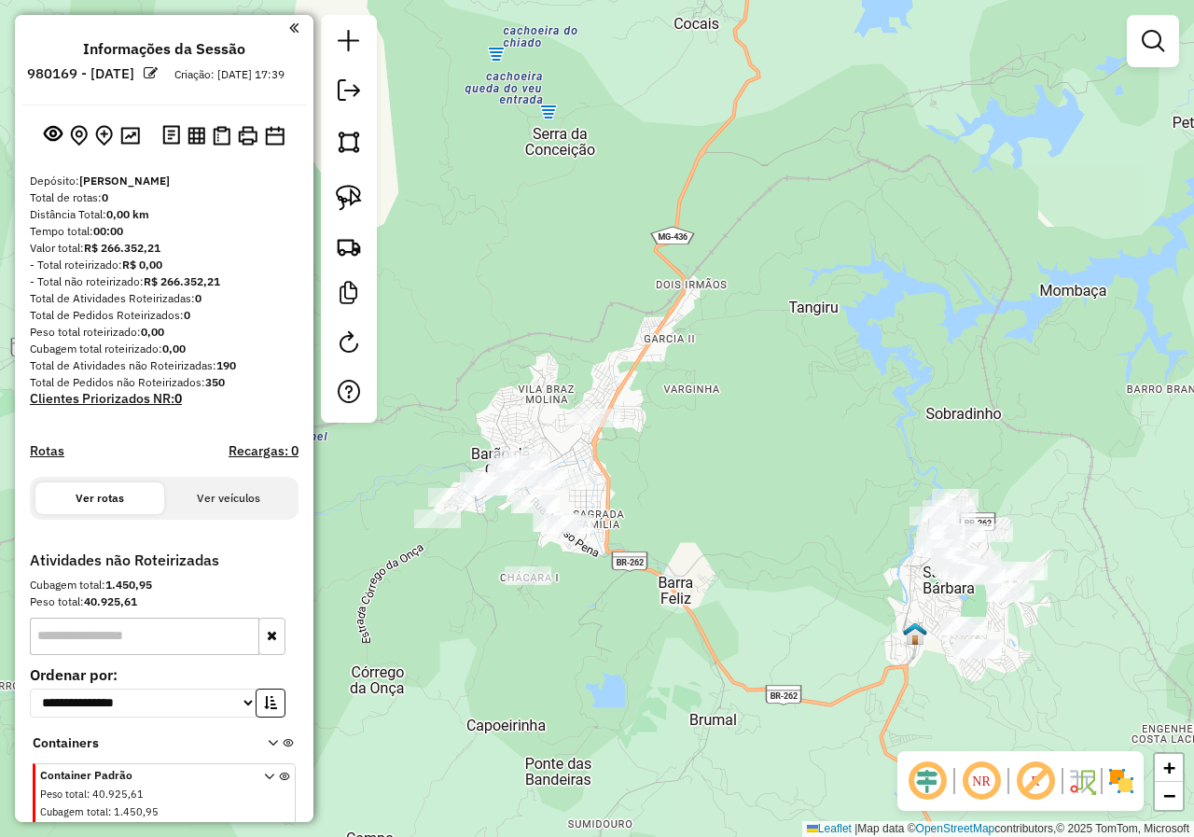
drag, startPoint x: 615, startPoint y: 505, endPoint x: 677, endPoint y: 434, distance: 94.5
click at [657, 459] on div "Janela de atendimento Grade de atendimento Capacidade Transportadoras Veículos …" at bounding box center [597, 418] width 1194 height 837
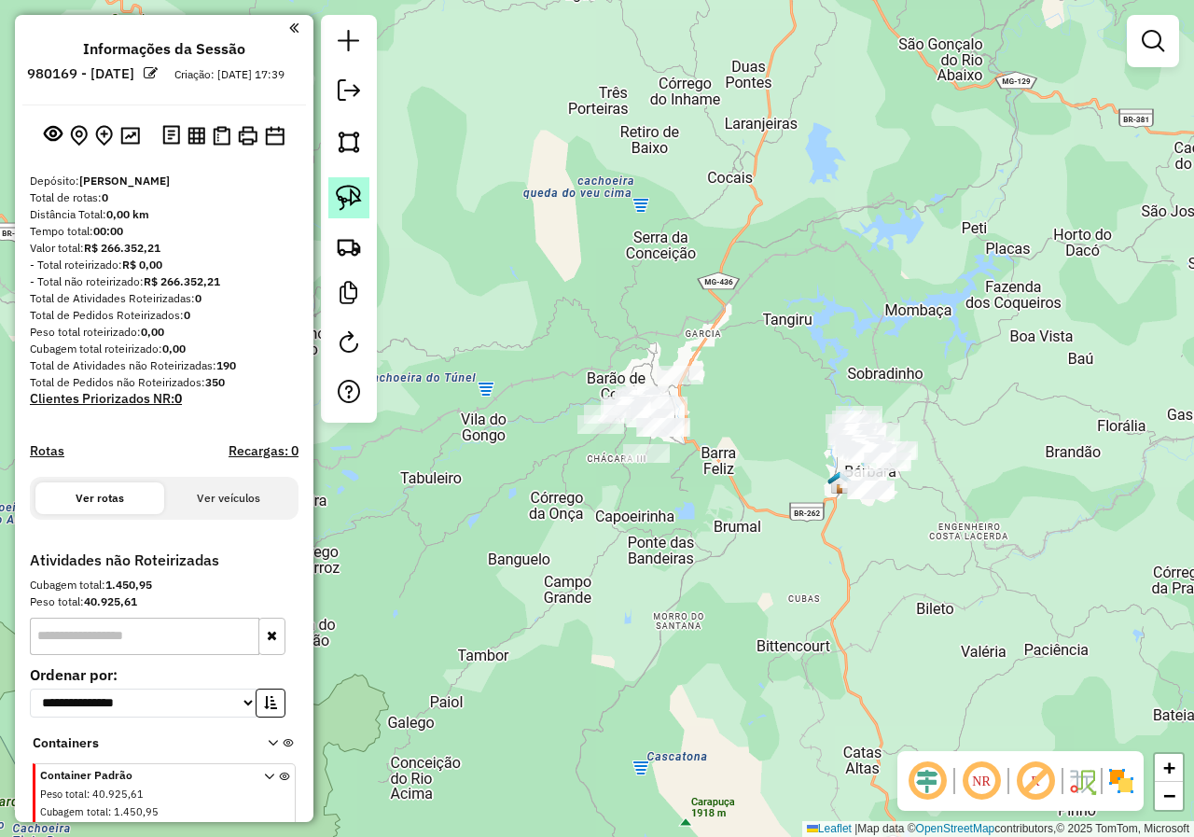
click at [356, 181] on link at bounding box center [348, 197] width 41 height 41
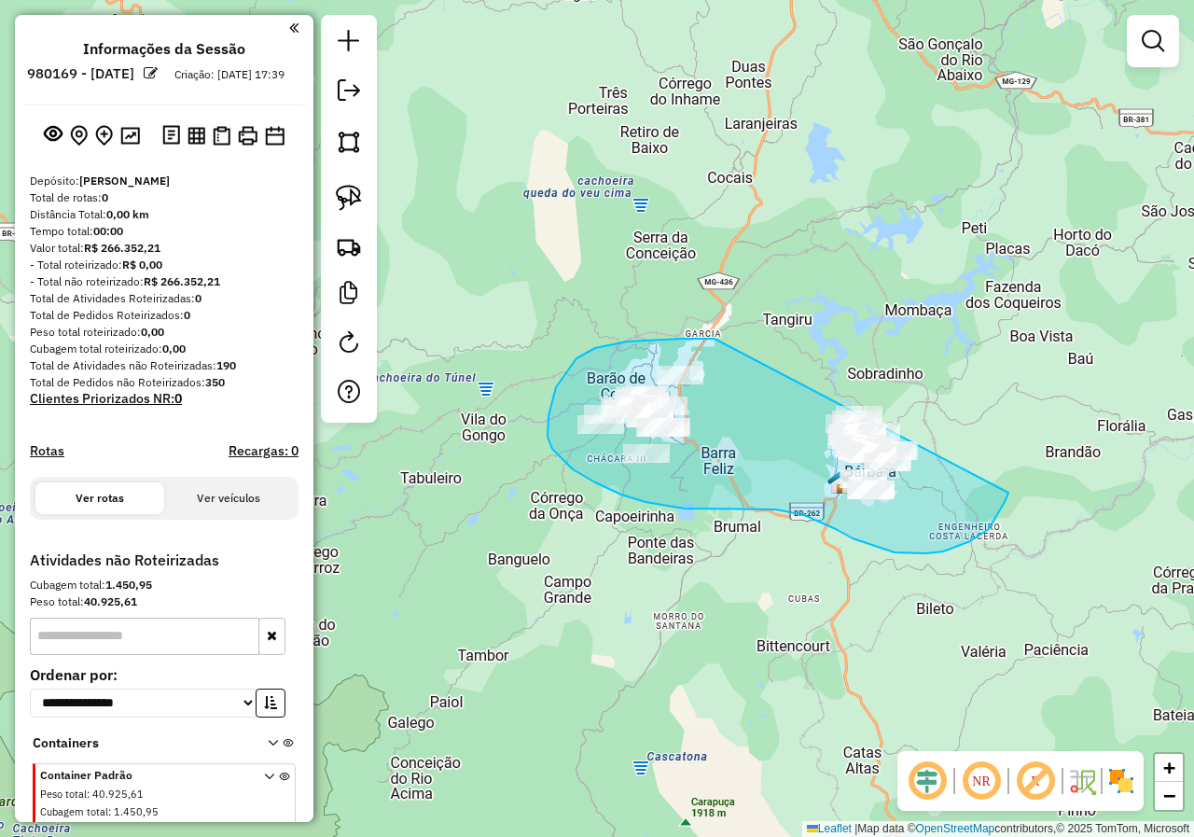
drag, startPoint x: 572, startPoint y: 365, endPoint x: 797, endPoint y: 334, distance: 227.8
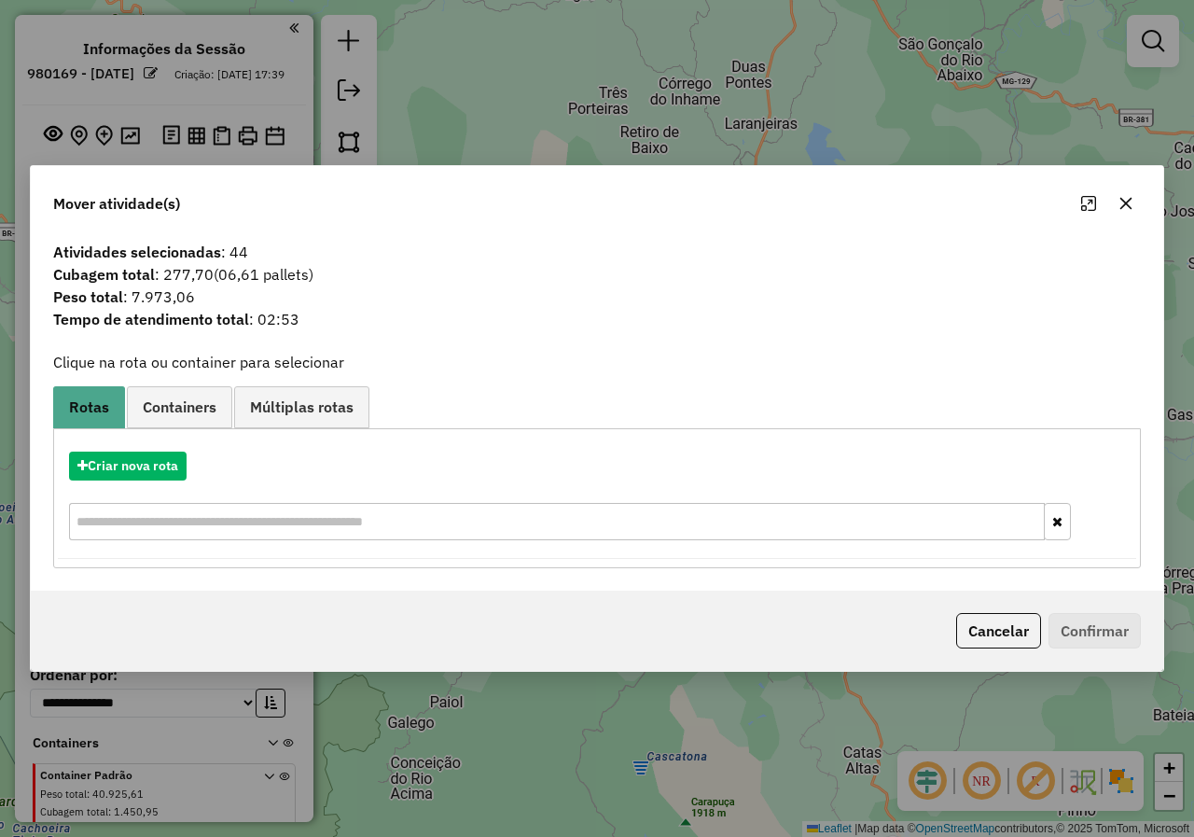
drag, startPoint x: 981, startPoint y: 624, endPoint x: 912, endPoint y: 548, distance: 102.3
click at [986, 616] on button "Cancelar" at bounding box center [998, 630] width 85 height 35
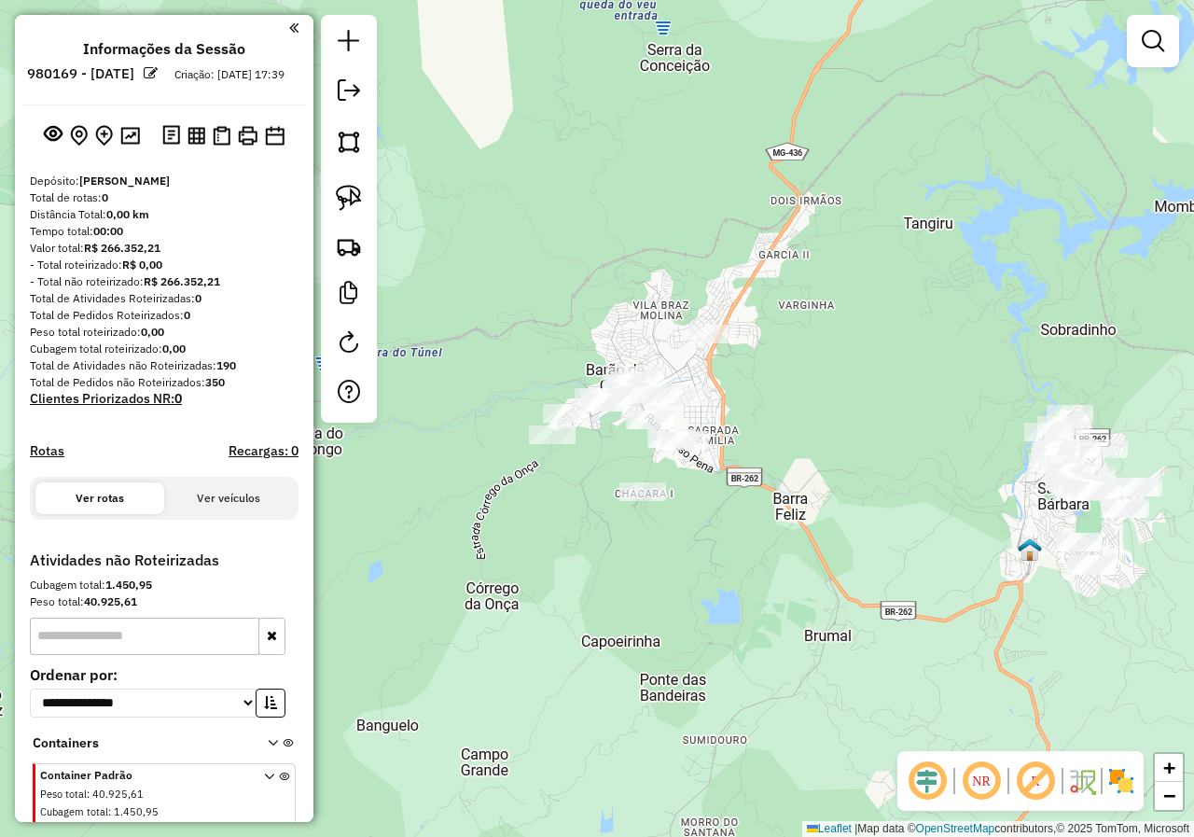
drag, startPoint x: 797, startPoint y: 560, endPoint x: 770, endPoint y: 497, distance: 68.1
click at [773, 501] on div "Janela de atendimento Grade de atendimento Capacidade Transportadoras Veículos …" at bounding box center [597, 418] width 1194 height 837
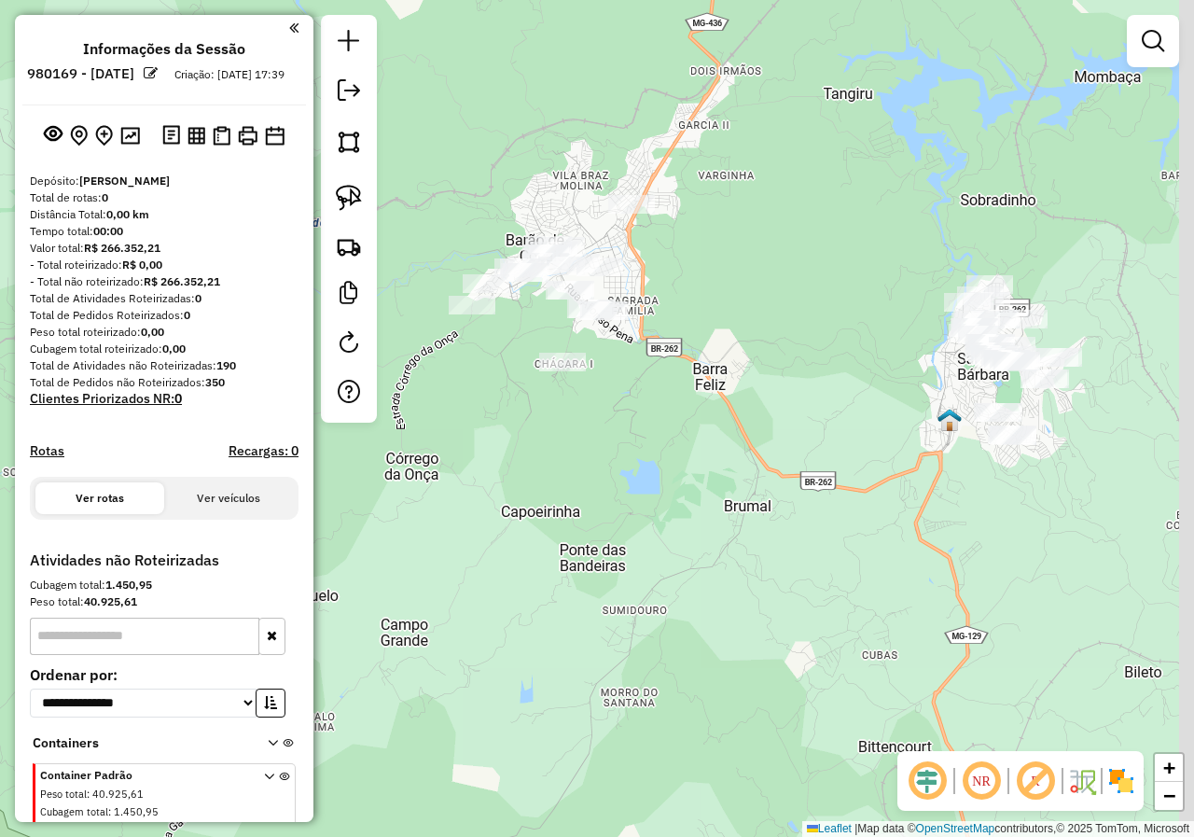
drag, startPoint x: 708, startPoint y: 428, endPoint x: 627, endPoint y: 335, distance: 123.6
click at [645, 349] on div "Janela de atendimento Grade de atendimento Capacidade Transportadoras Veículos …" at bounding box center [597, 418] width 1194 height 837
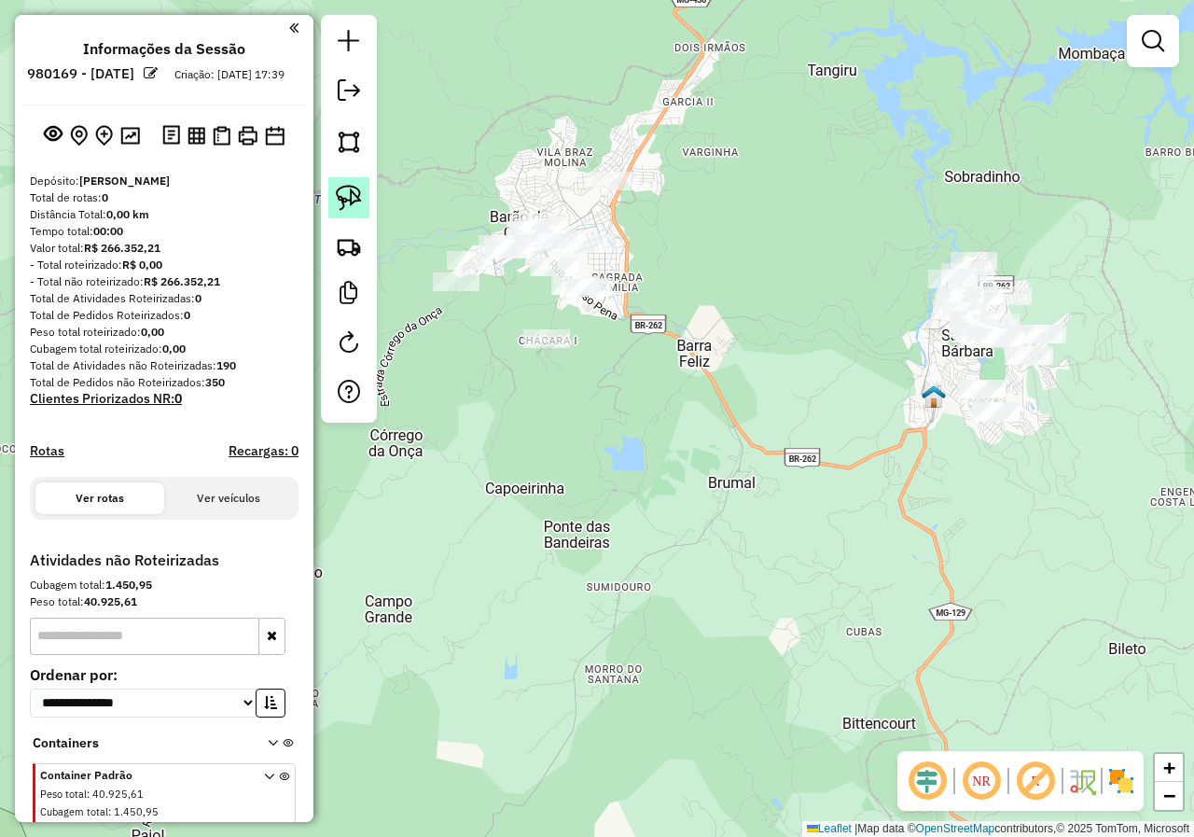
click at [357, 205] on img at bounding box center [349, 198] width 26 height 26
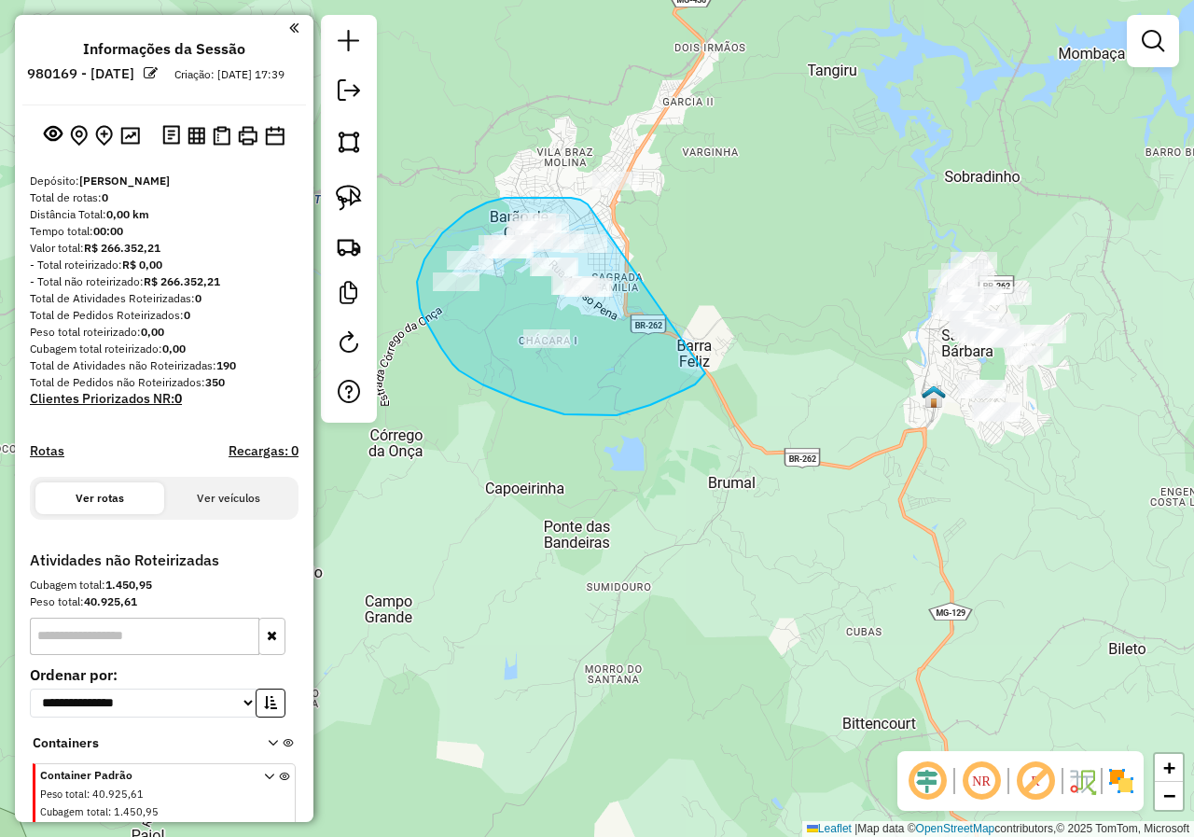
drag, startPoint x: 543, startPoint y: 197, endPoint x: 701, endPoint y: 353, distance: 222.9
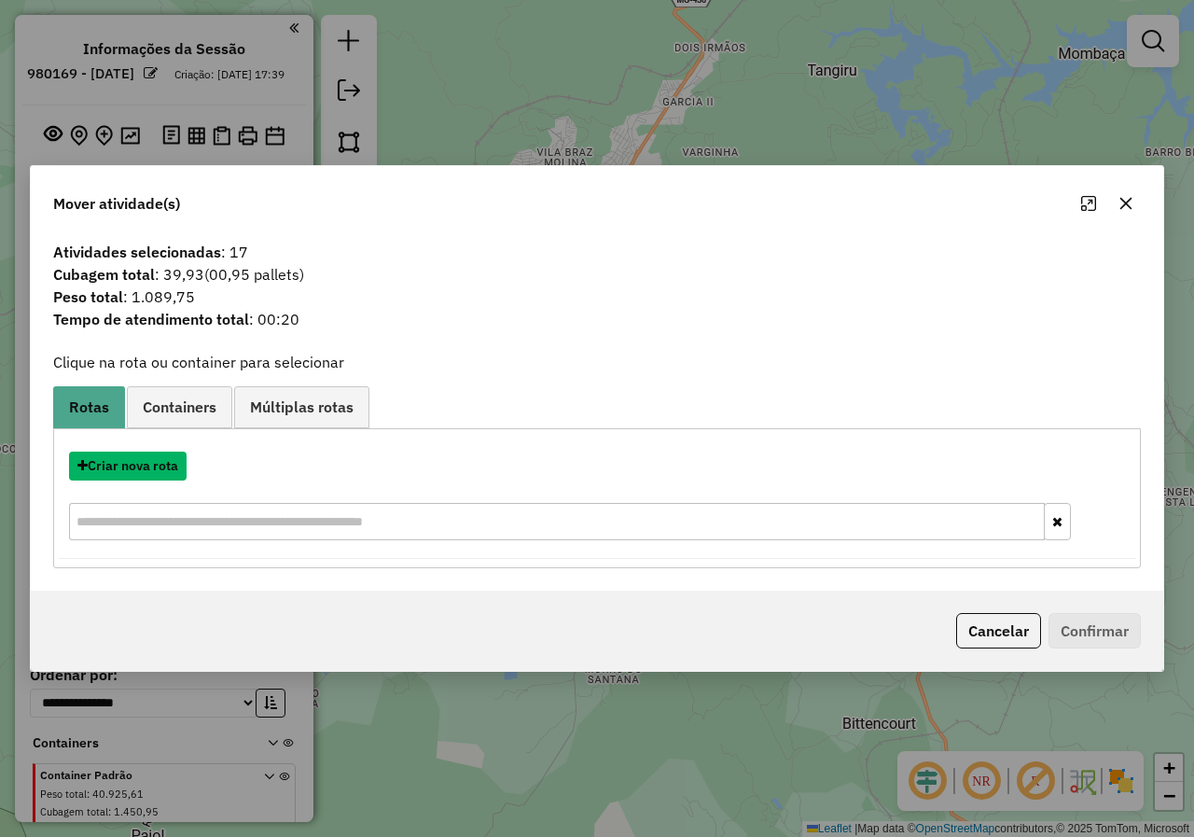
click at [134, 471] on button "Criar nova rota" at bounding box center [128, 465] width 118 height 29
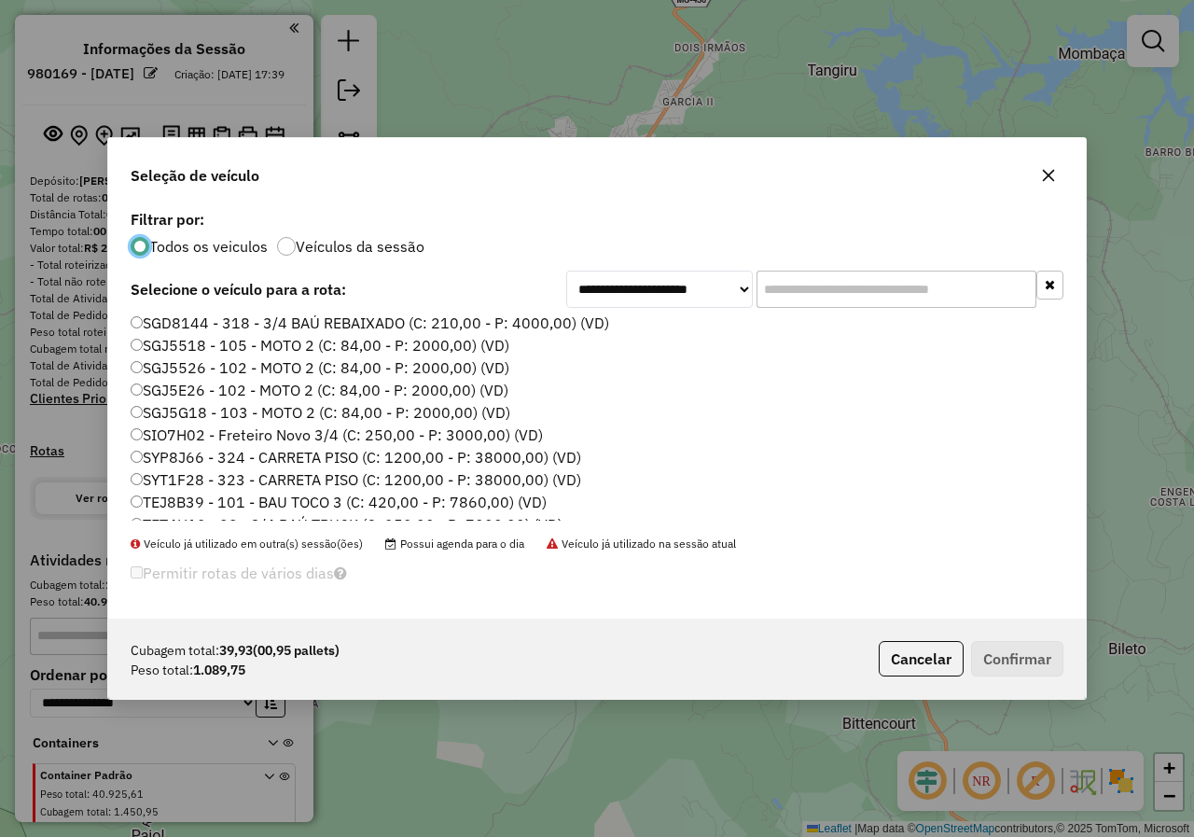
scroll to position [731, 0]
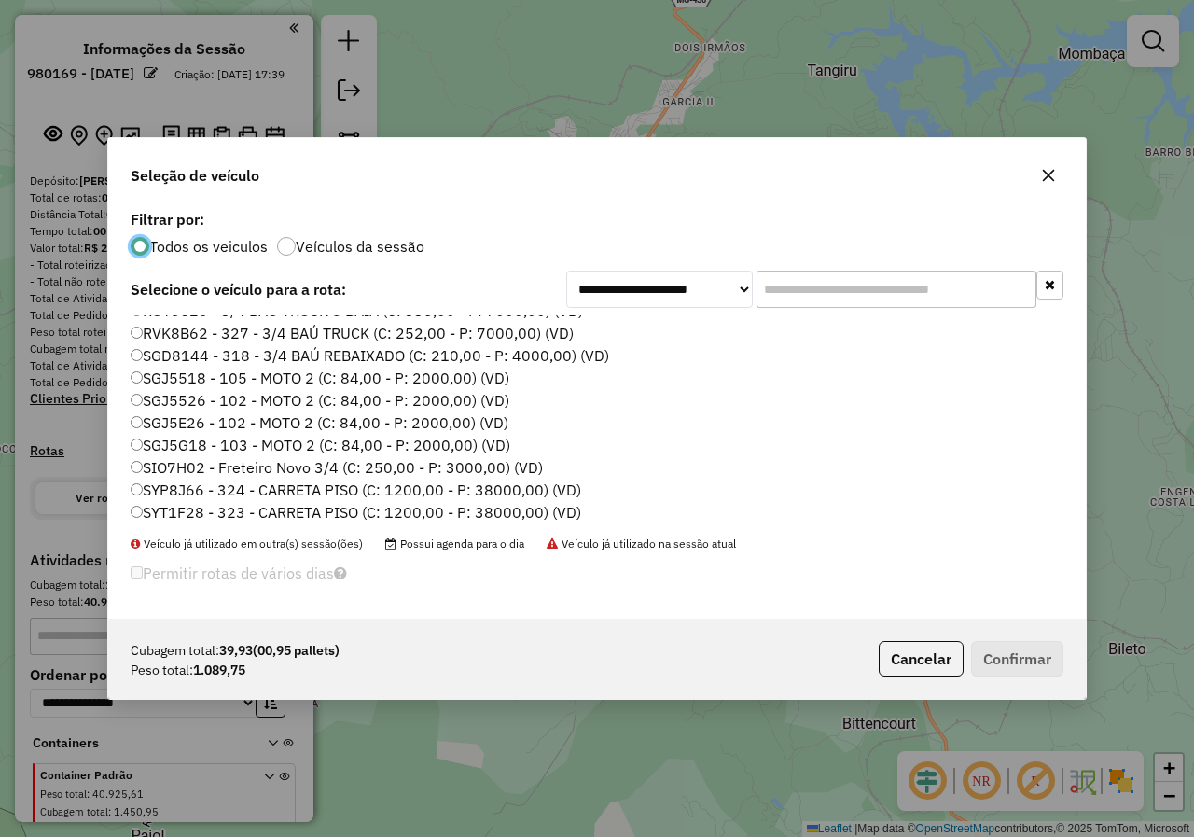
click at [152, 355] on label "SGD8144 - 318 - 3/4 BAÚ REBAIXADO (C: 210,00 - P: 4000,00) (VD)" at bounding box center [370, 355] width 478 height 22
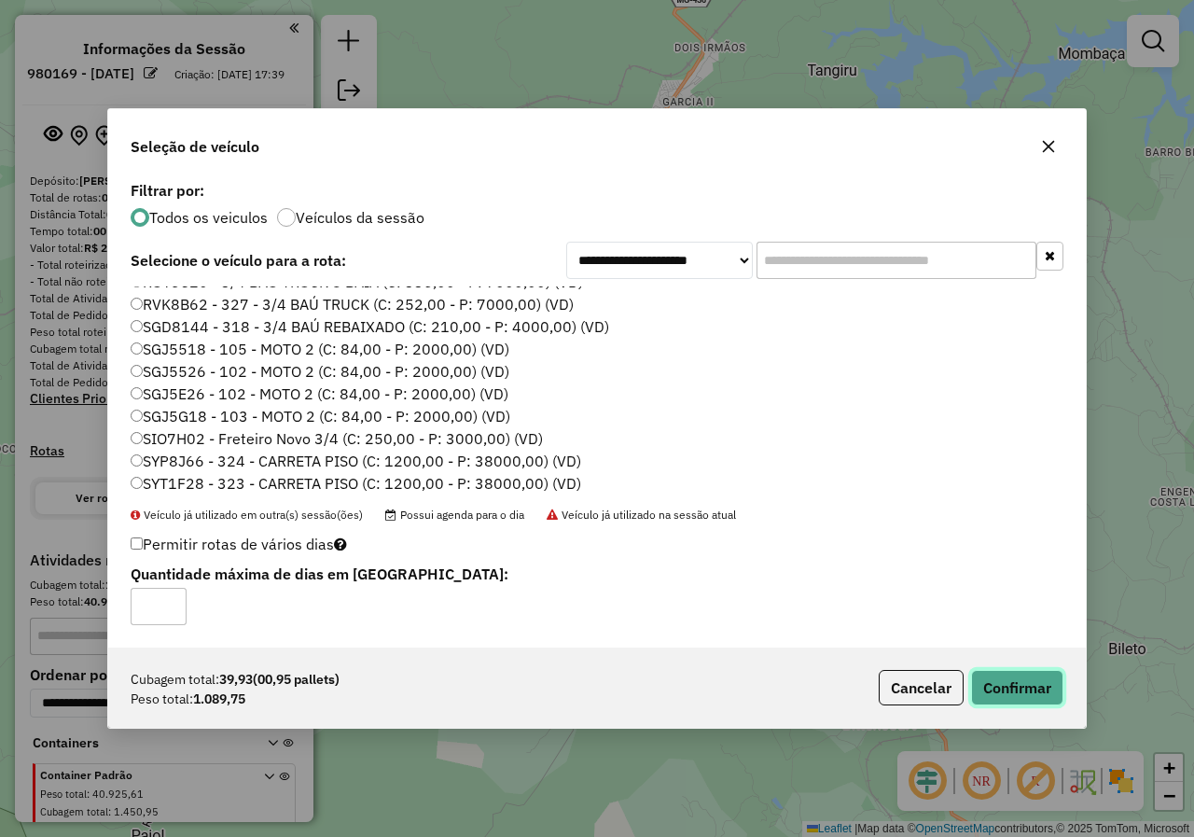
click at [1022, 687] on button "Confirmar" at bounding box center [1017, 687] width 92 height 35
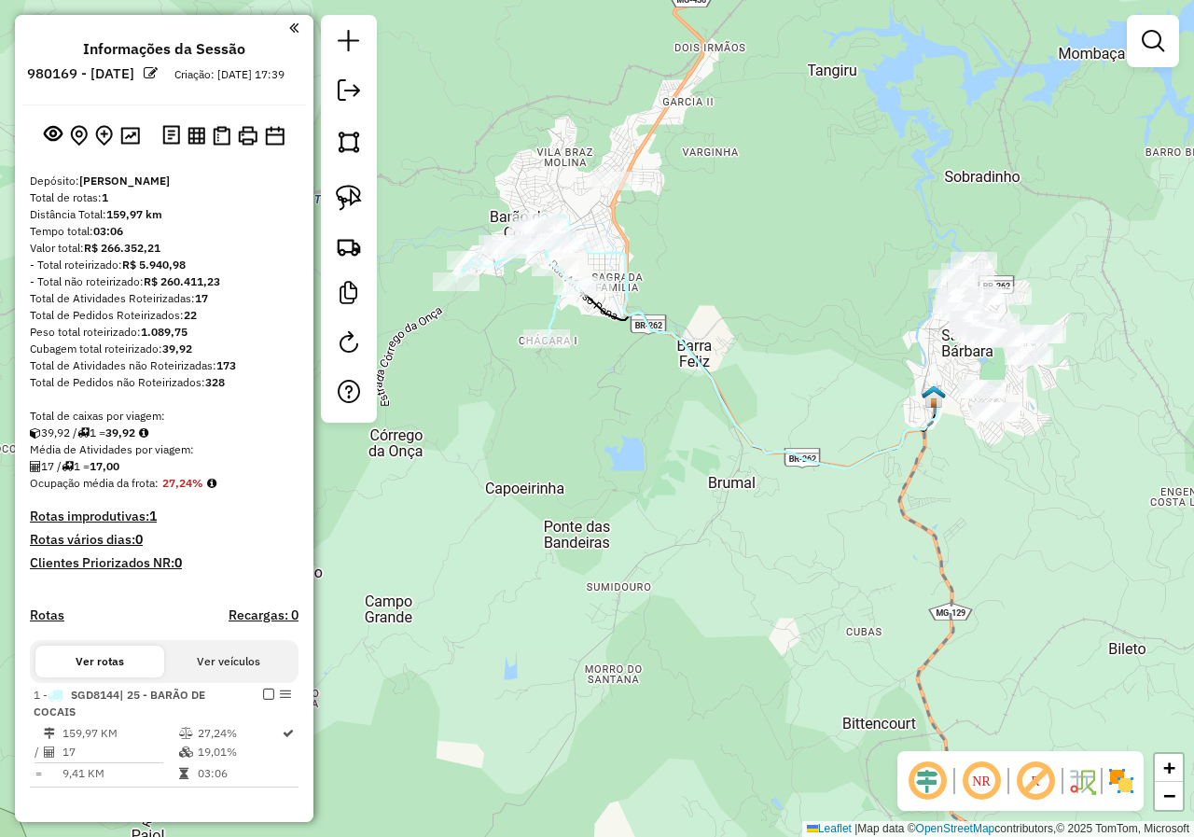
click at [567, 509] on div "Janela de atendimento Grade de atendimento Capacidade Transportadoras Veículos …" at bounding box center [597, 418] width 1194 height 837
drag, startPoint x: 620, startPoint y: 428, endPoint x: 589, endPoint y: 486, distance: 65.5
click at [591, 487] on div "Janela de atendimento Grade de atendimento Capacidade Transportadoras Veículos …" at bounding box center [597, 418] width 1194 height 837
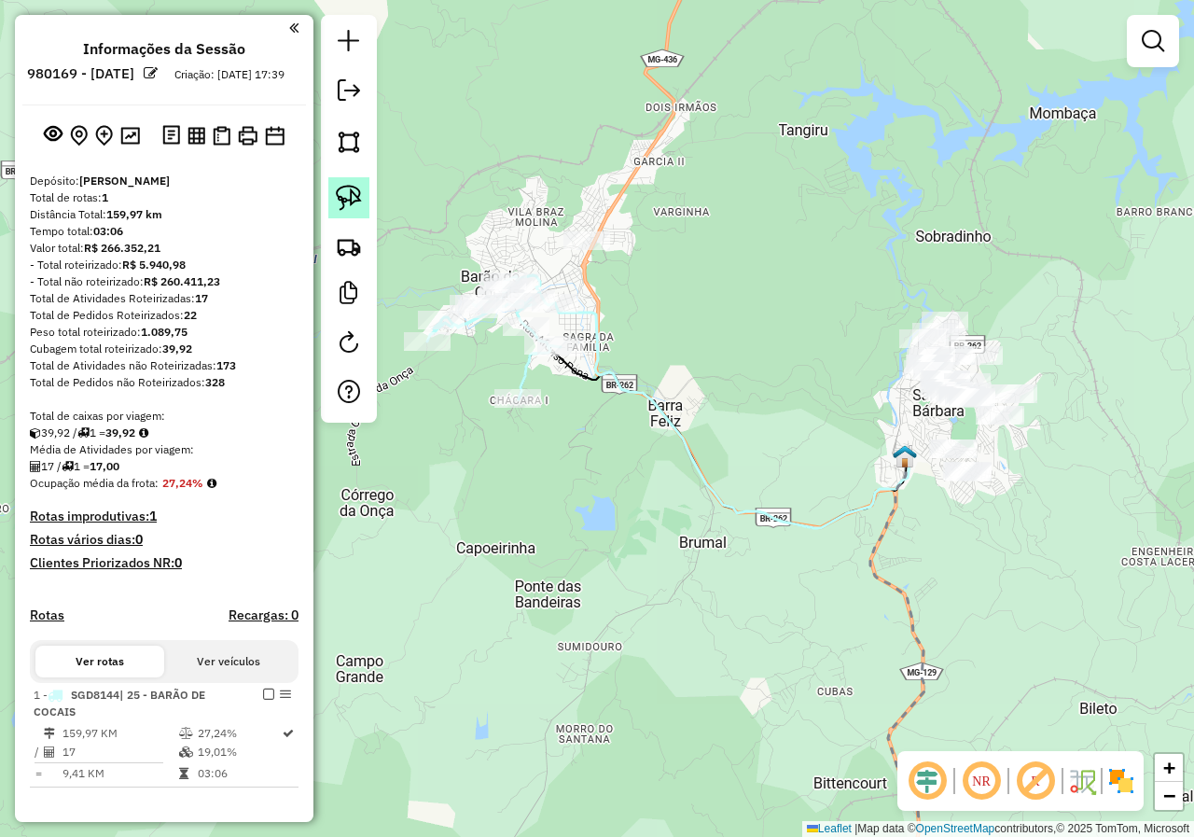
click at [354, 207] on img at bounding box center [349, 198] width 26 height 26
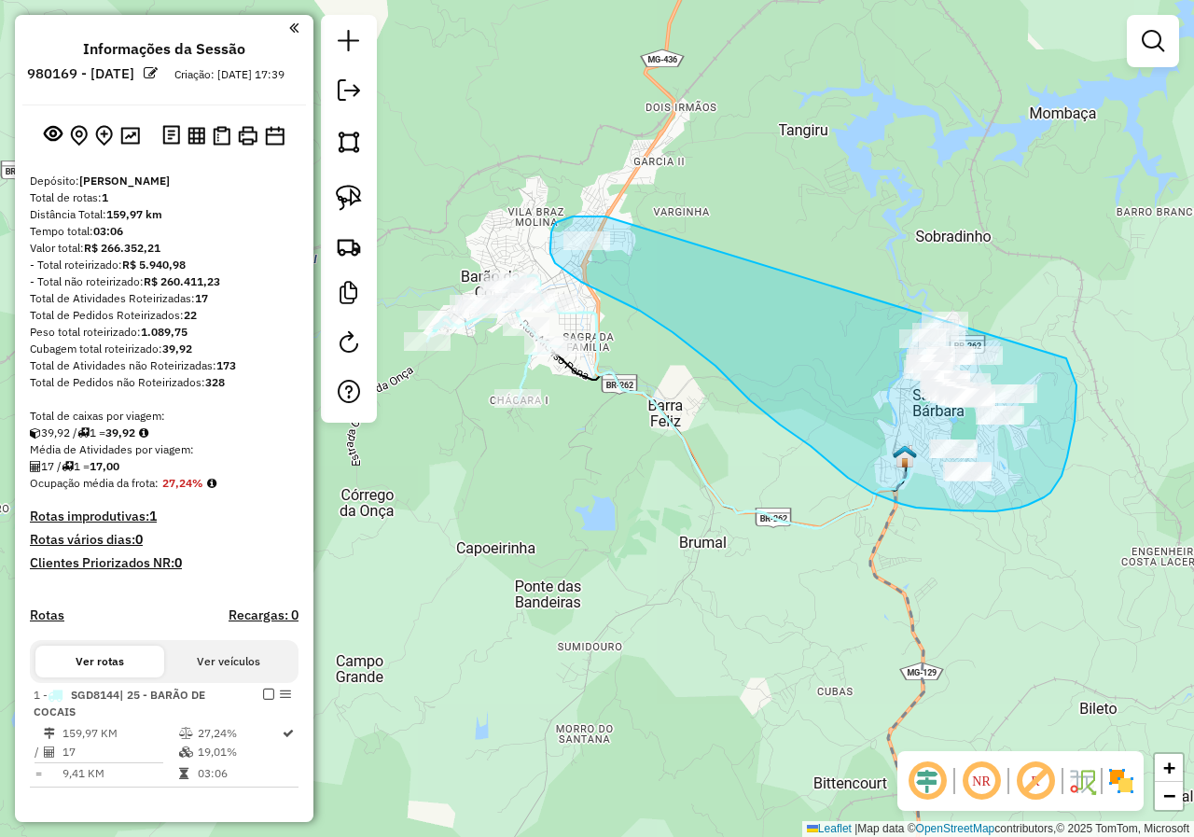
drag, startPoint x: 563, startPoint y: 219, endPoint x: 869, endPoint y: 295, distance: 315.1
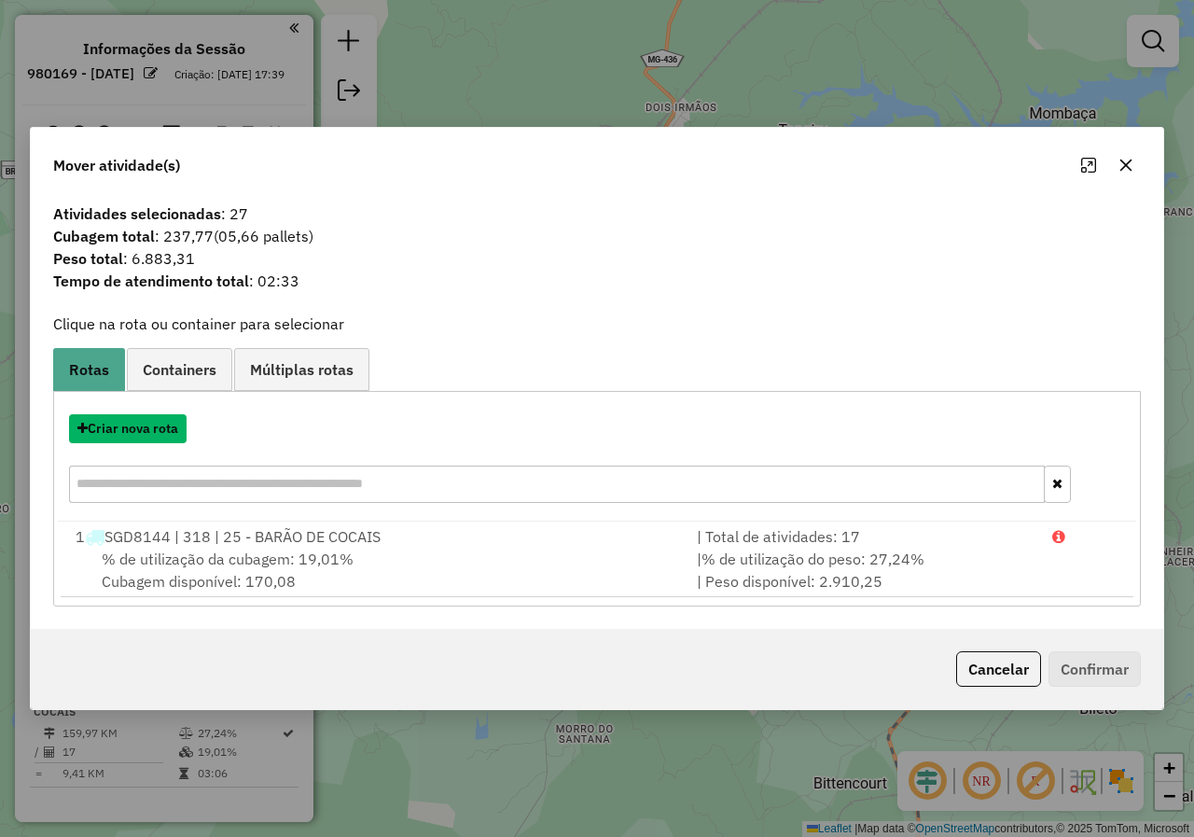
click at [152, 427] on button "Criar nova rota" at bounding box center [128, 428] width 118 height 29
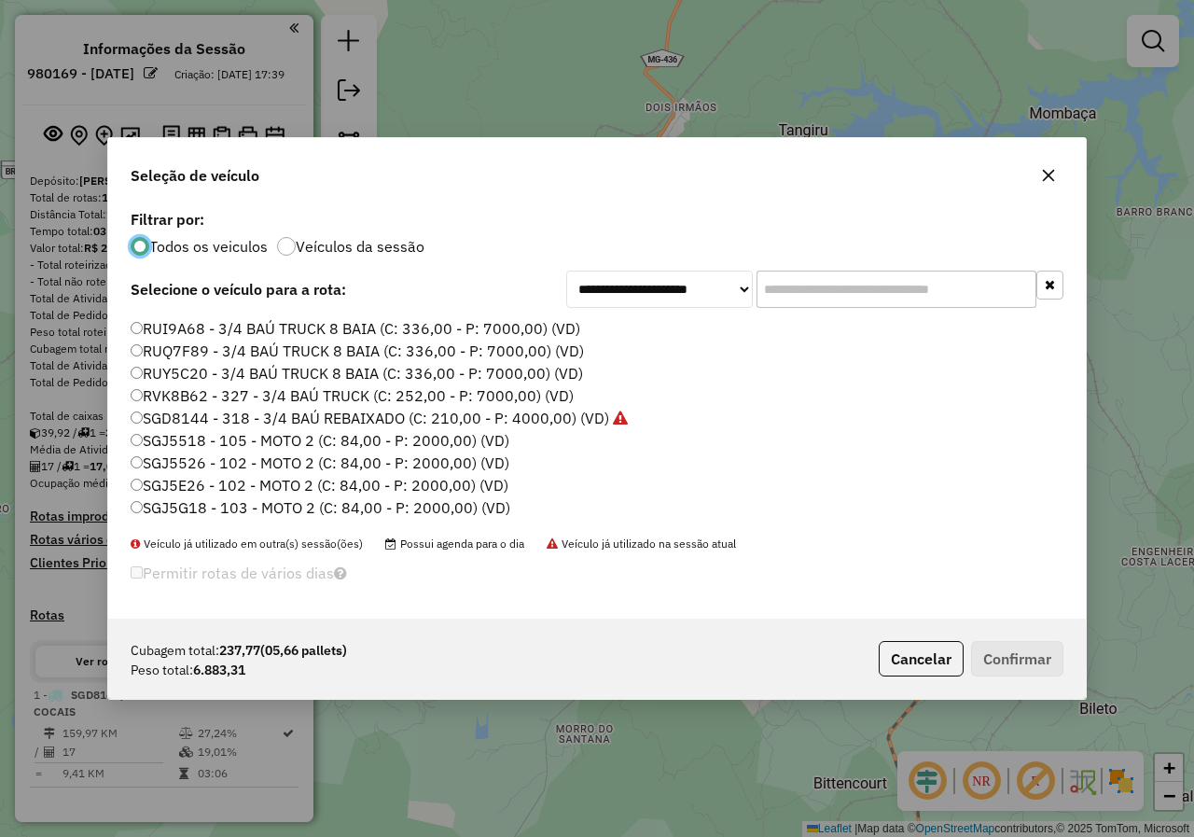
scroll to position [638, 0]
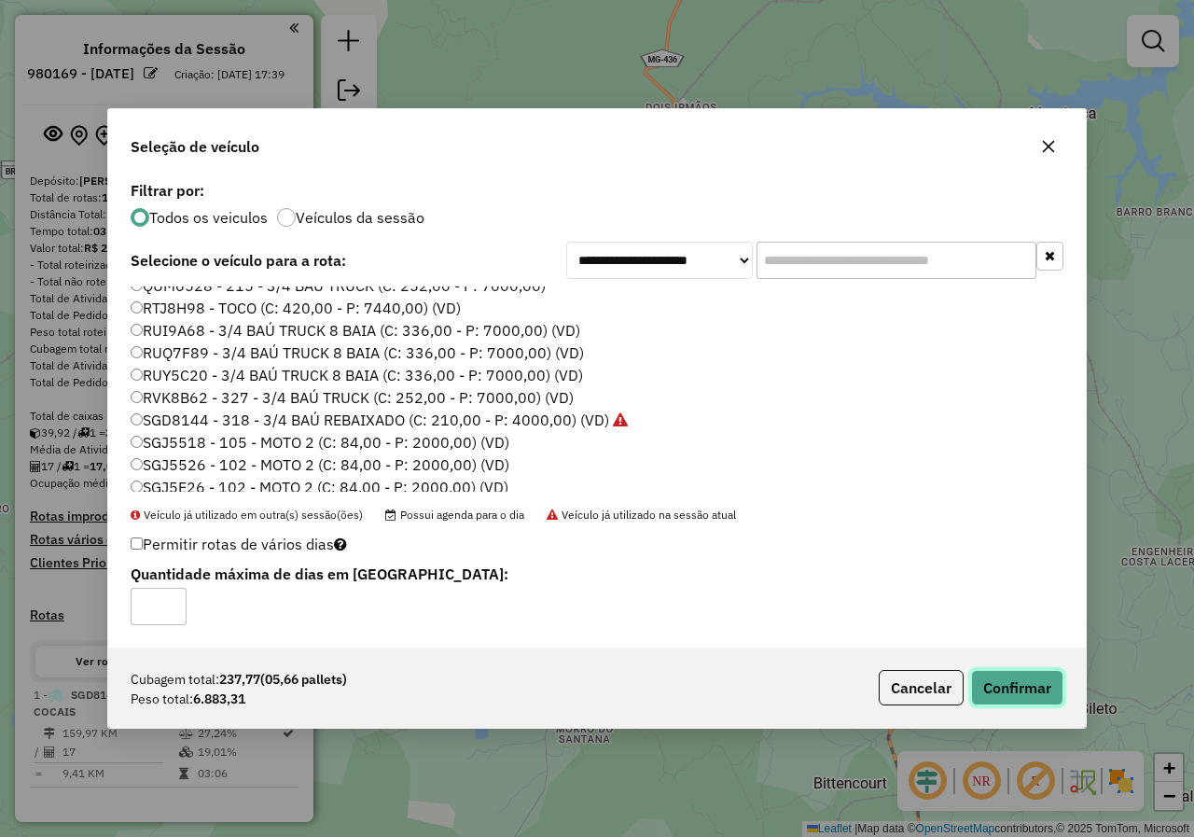
click at [1031, 696] on button "Confirmar" at bounding box center [1017, 687] width 92 height 35
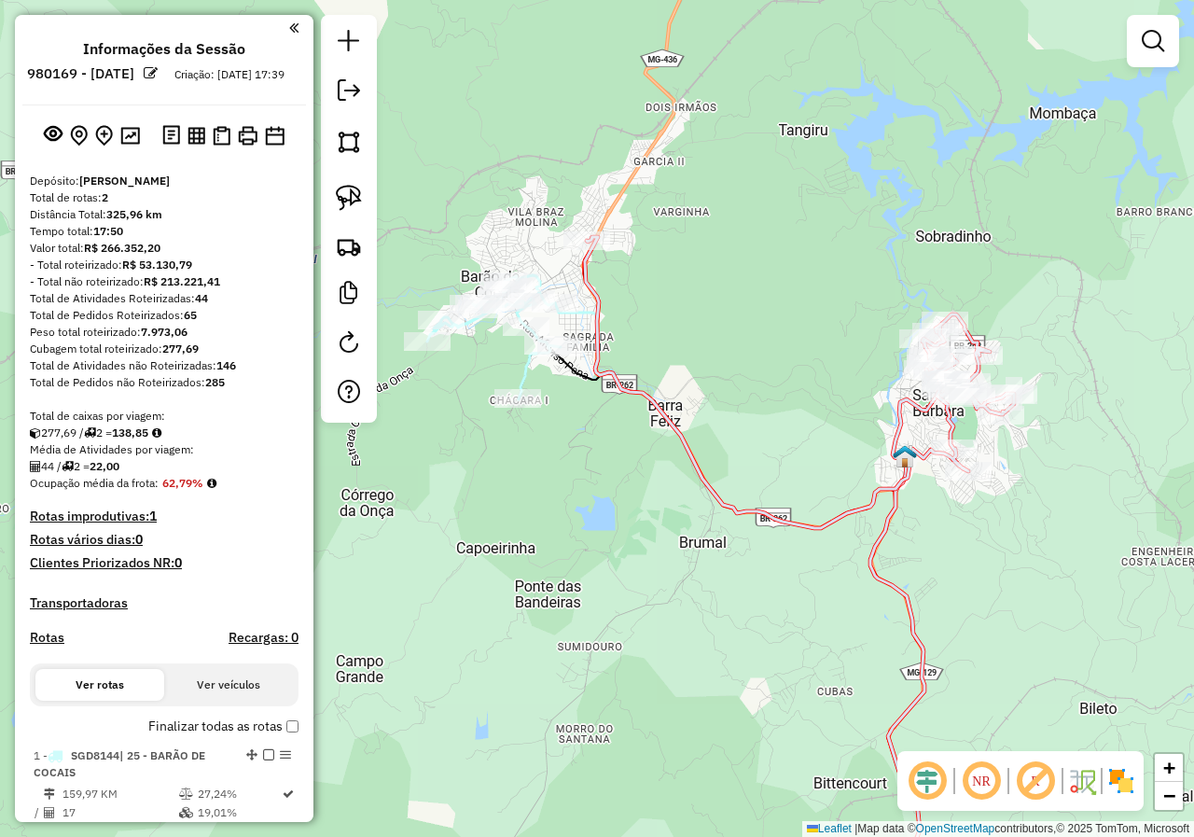
drag, startPoint x: 800, startPoint y: 443, endPoint x: 632, endPoint y: 439, distance: 167.9
click at [633, 439] on div "Janela de atendimento Grade de atendimento Capacidade Transportadoras Veículos …" at bounding box center [597, 418] width 1194 height 837
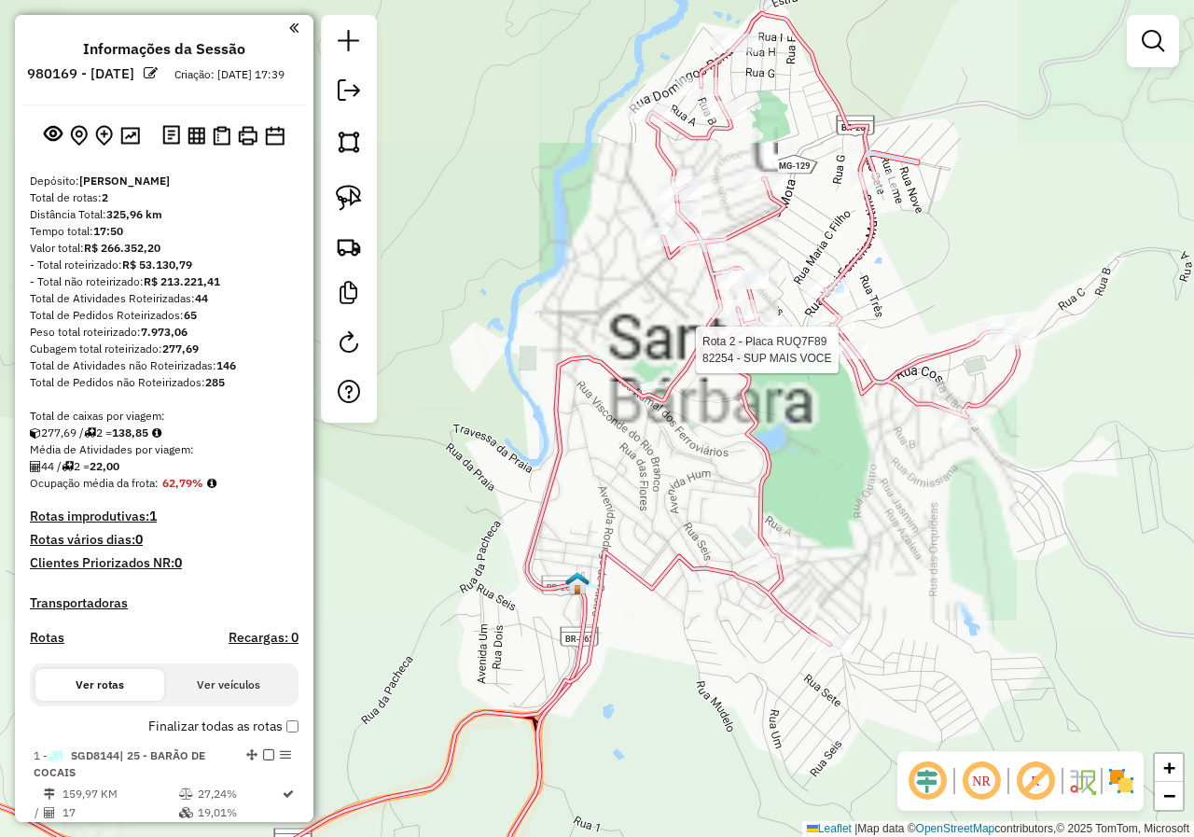
select select "**********"
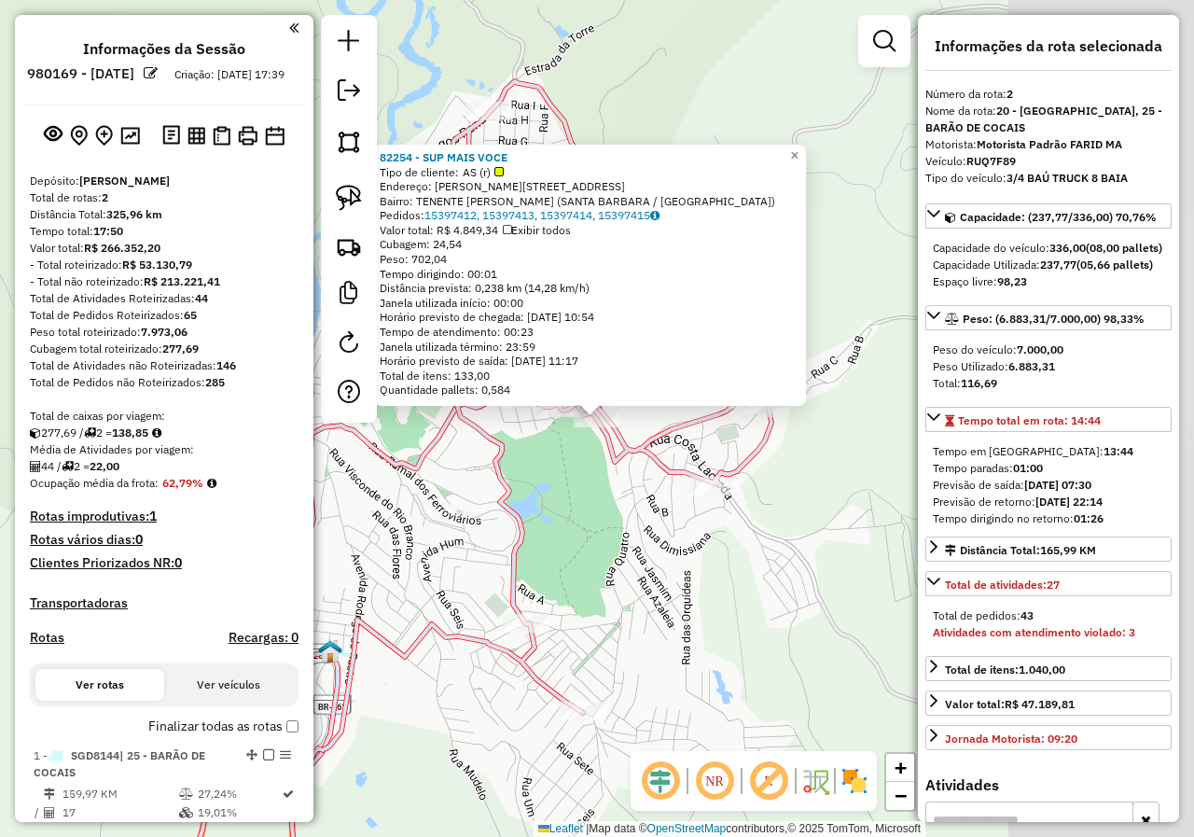
scroll to position [515, 0]
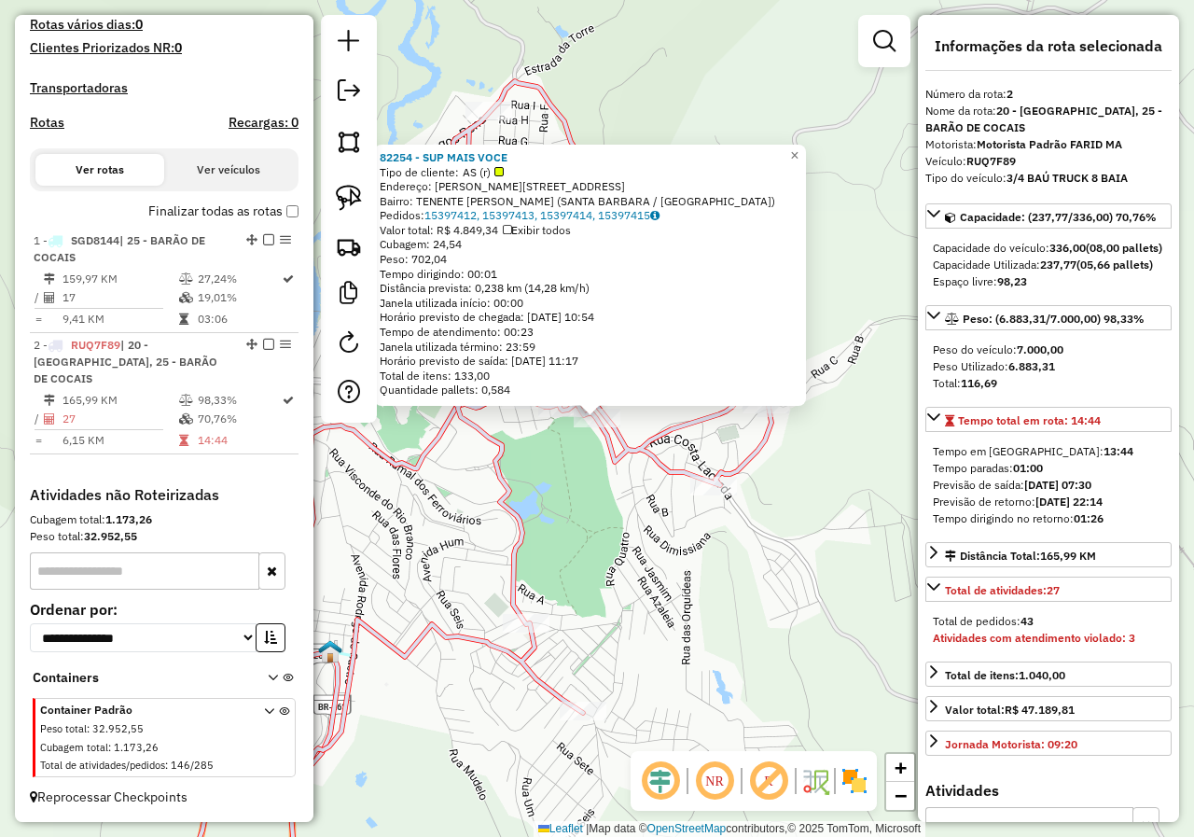
click at [566, 488] on div "82254 - SUP MAIS VOCE Tipo de cliente: AS (r) Endereço: R ANTONIO PEREIRA ROCHA…" at bounding box center [597, 418] width 1194 height 837
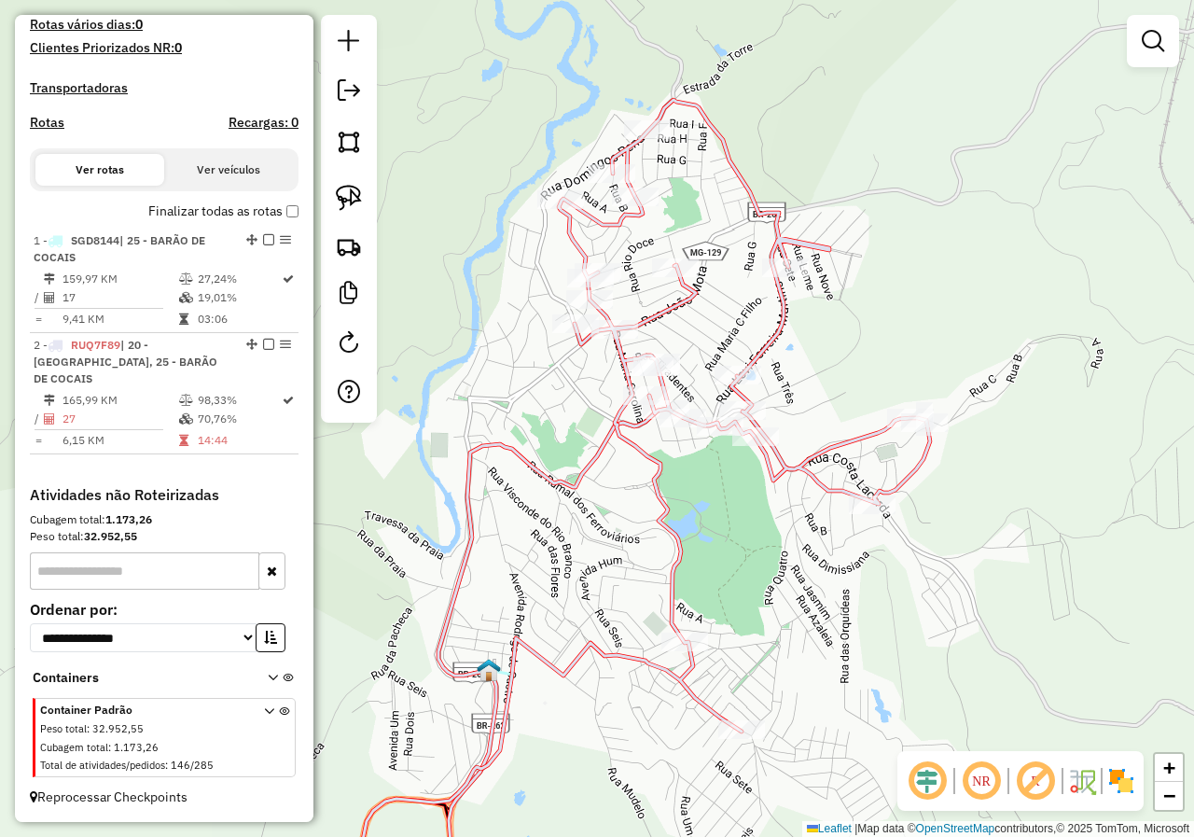
drag, startPoint x: 580, startPoint y: 511, endPoint x: 705, endPoint y: 529, distance: 126.2
click at [707, 528] on div "Janela de atendimento Grade de atendimento Capacidade Transportadoras Veículos …" at bounding box center [597, 418] width 1194 height 837
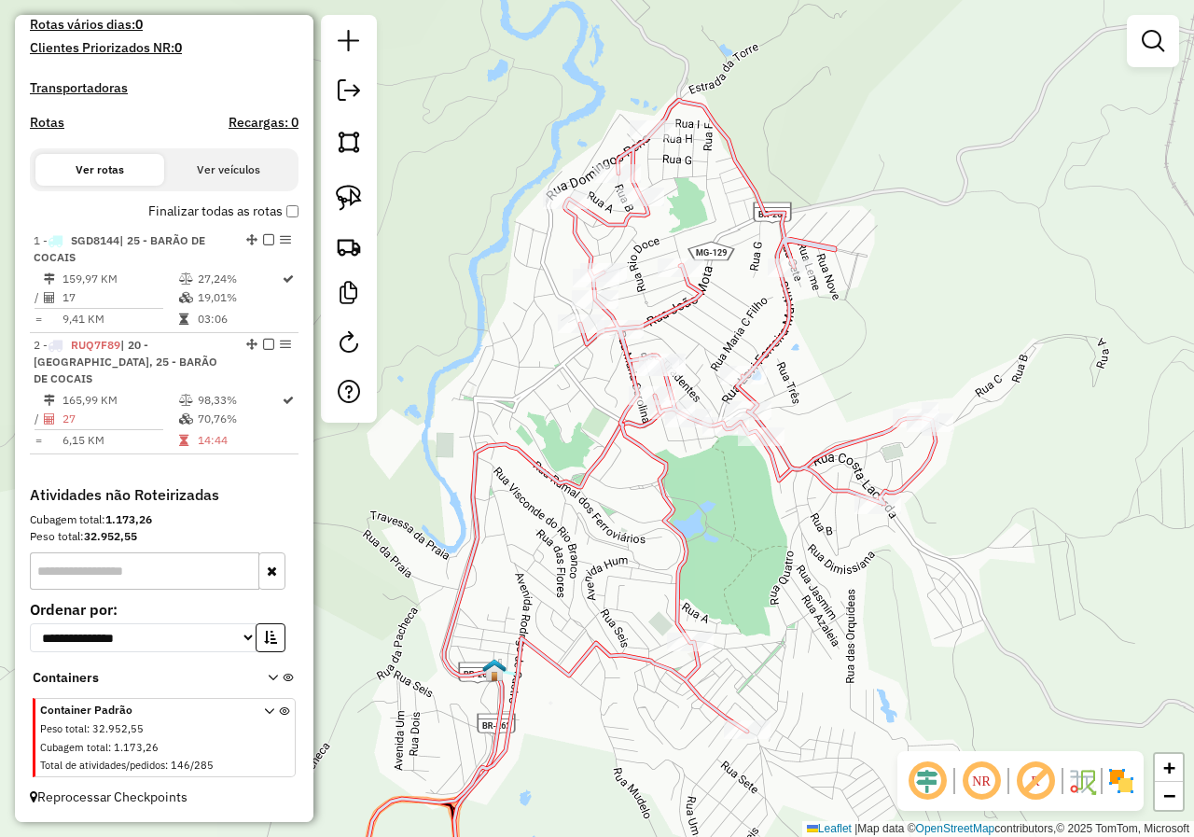
click at [662, 503] on icon at bounding box center [408, 510] width 1055 height 820
select select "**********"
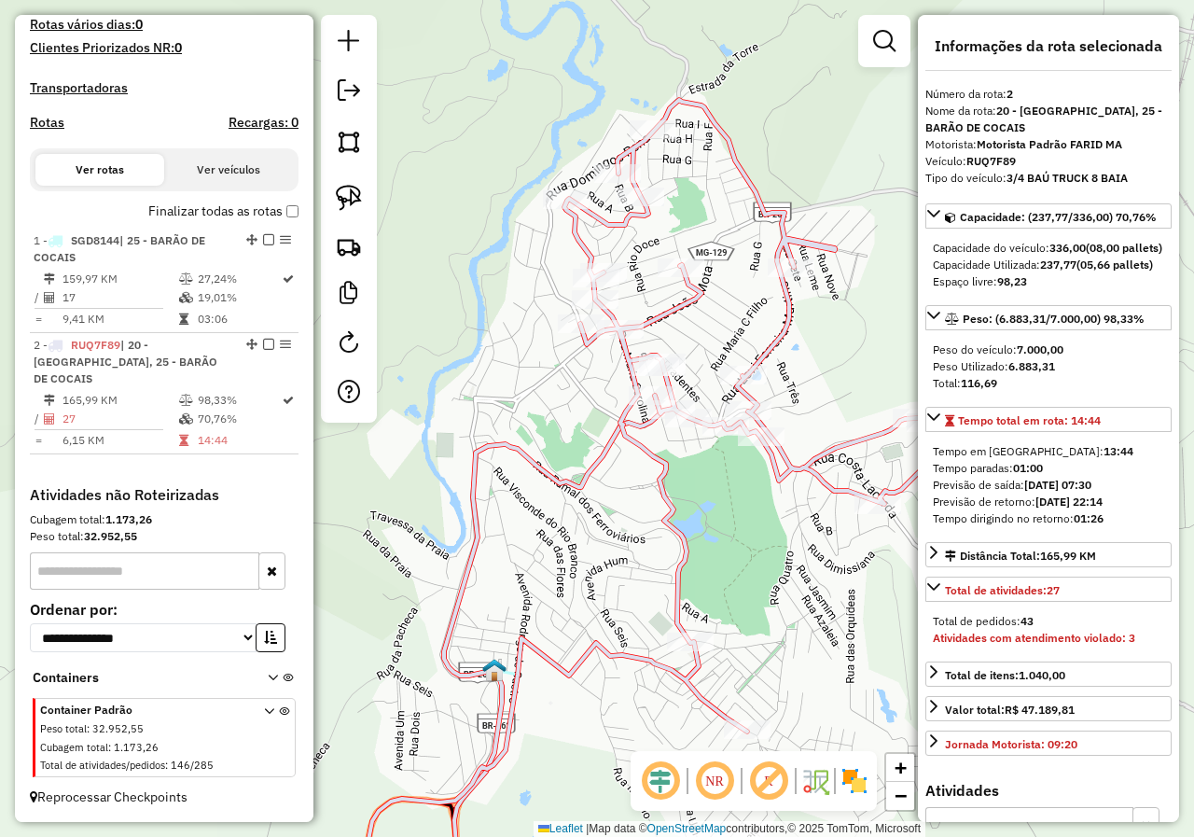
click at [676, 557] on icon at bounding box center [408, 510] width 1055 height 820
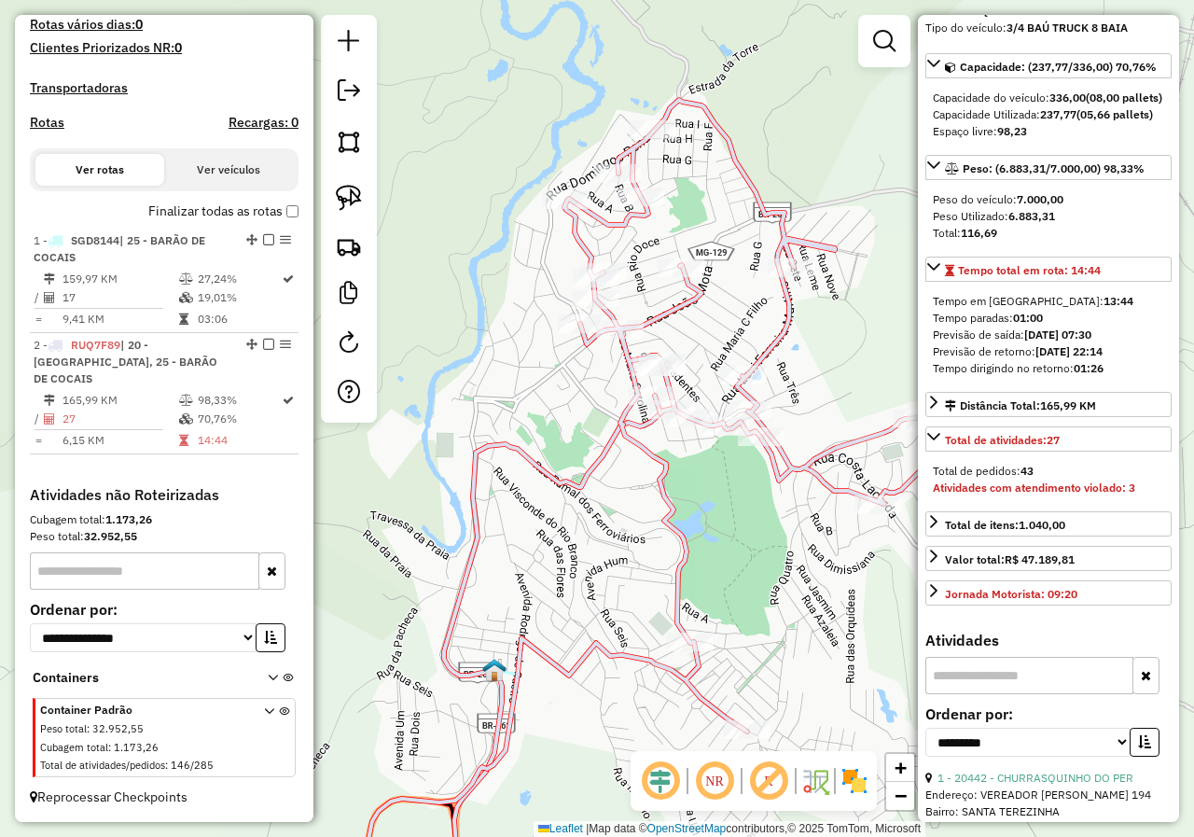
scroll to position [187, 0]
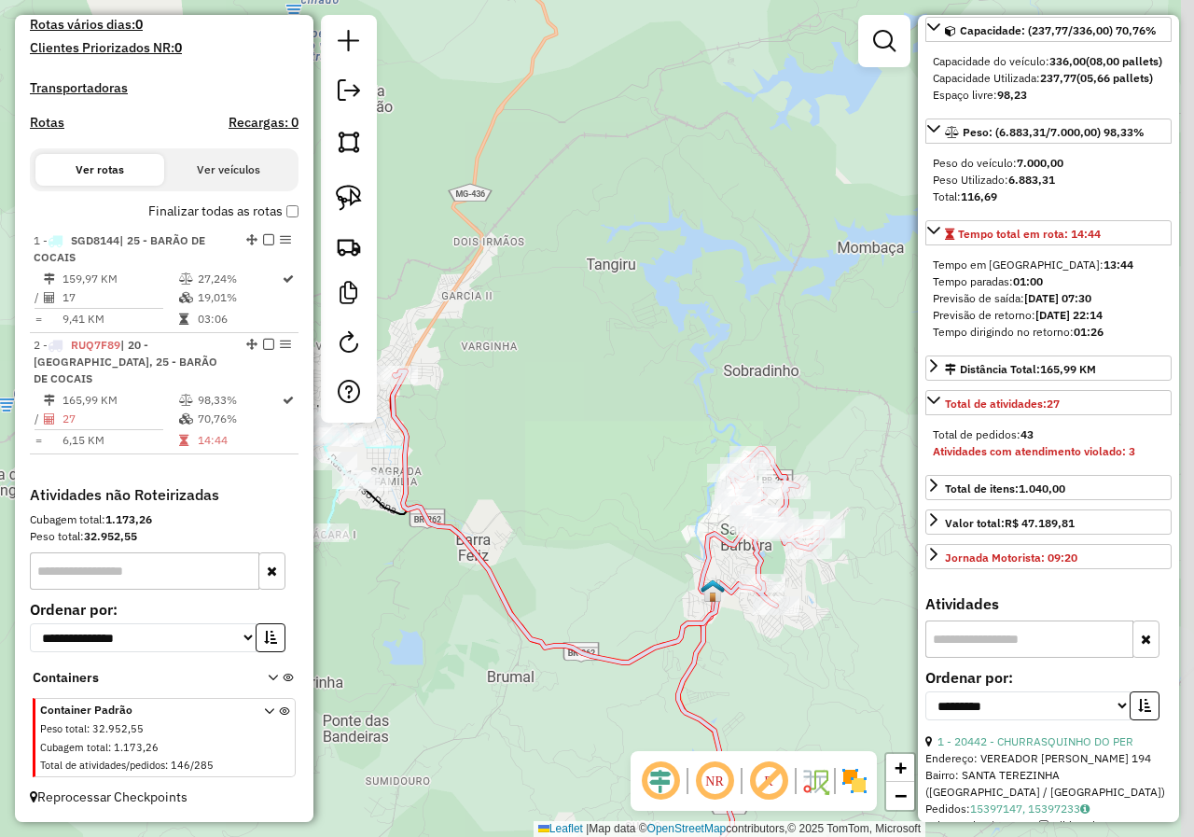
click at [585, 544] on div "Janela de atendimento Grade de atendimento Capacidade Transportadoras Veículos …" at bounding box center [597, 418] width 1194 height 837
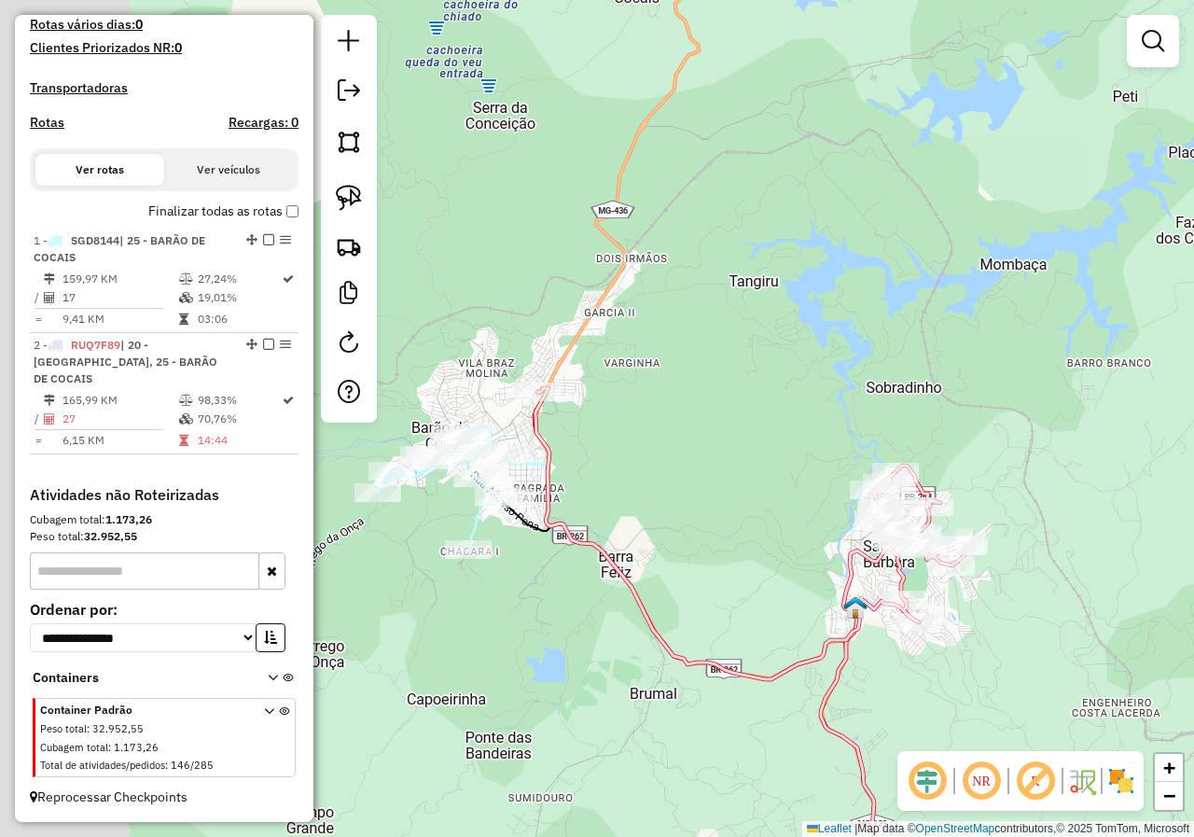
drag, startPoint x: 709, startPoint y: 564, endPoint x: 699, endPoint y: 564, distance: 10.3
click at [713, 564] on div "Janela de atendimento Grade de atendimento Capacidade Transportadoras Veículos …" at bounding box center [597, 418] width 1194 height 837
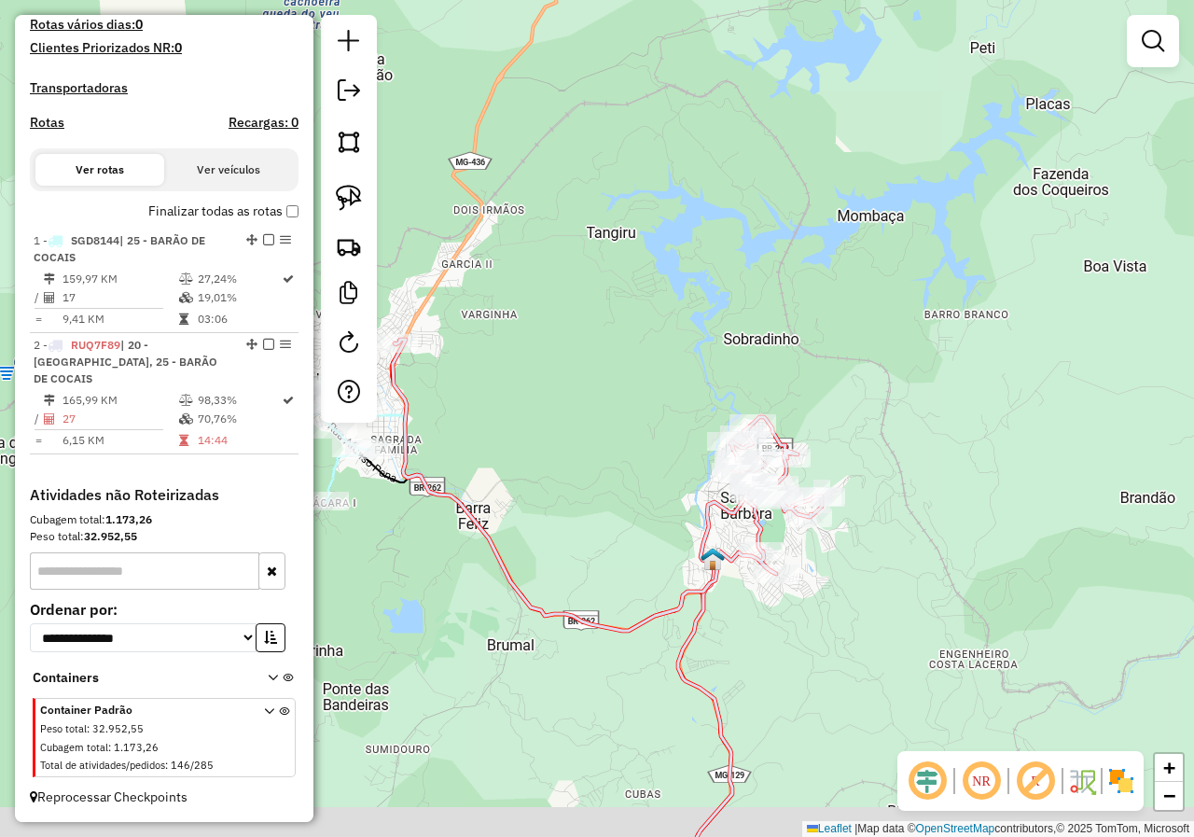
drag, startPoint x: 573, startPoint y: 525, endPoint x: 621, endPoint y: 498, distance: 55.5
click at [456, 490] on div "Janela de atendimento Grade de atendimento Capacidade Transportadoras Veículos …" at bounding box center [597, 418] width 1194 height 837
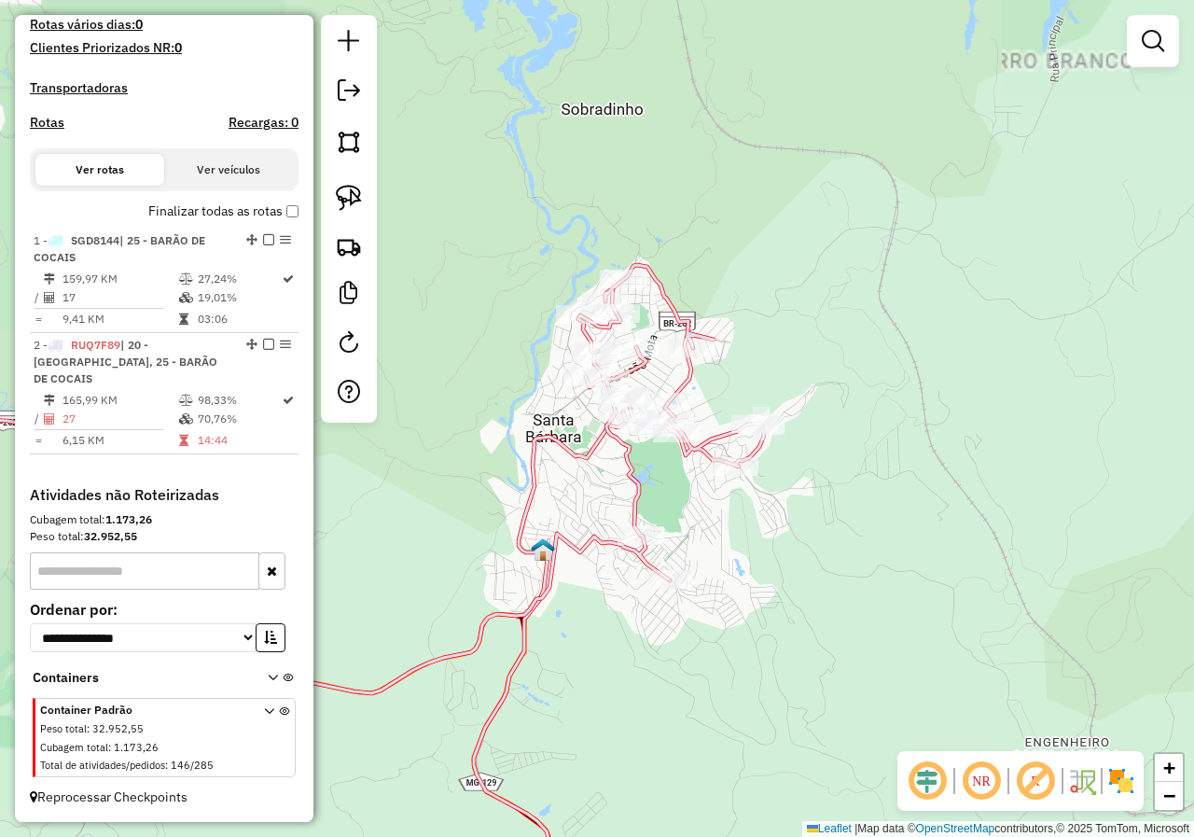
click at [632, 467] on icon at bounding box center [333, 401] width 862 height 583
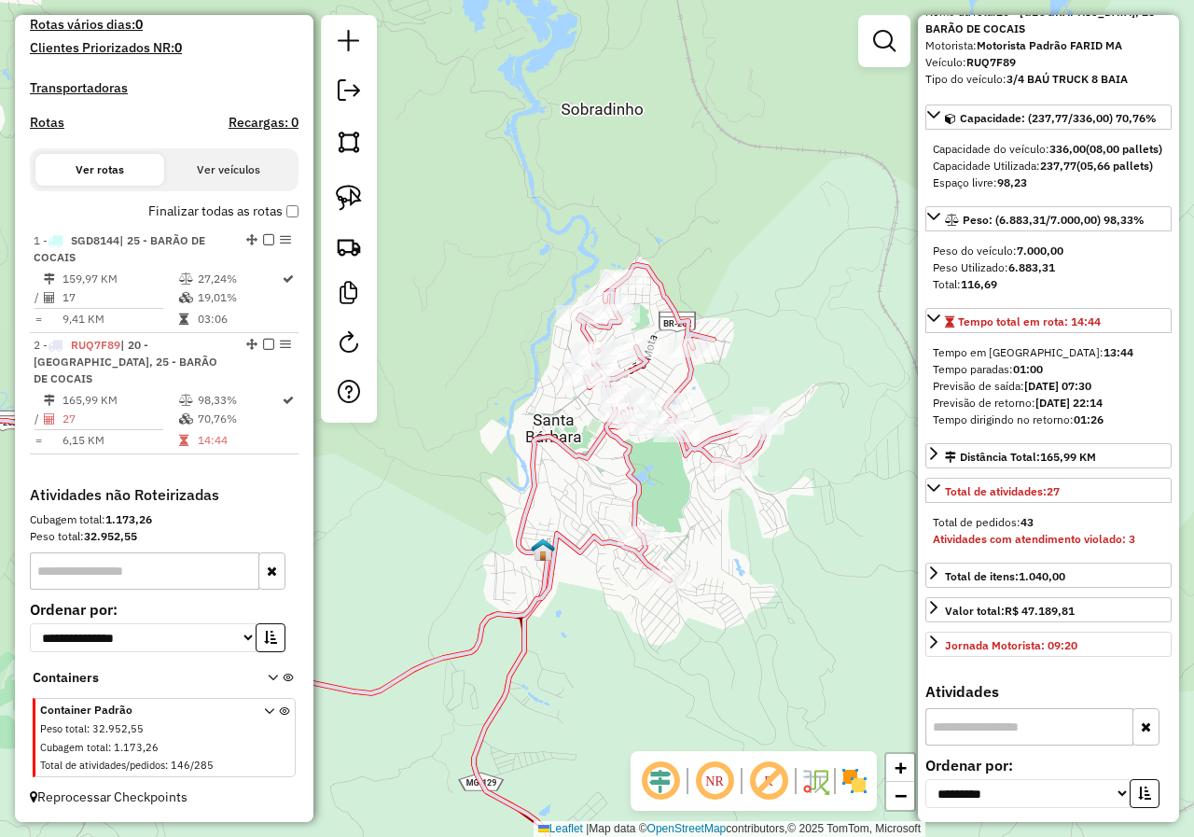
scroll to position [280, 0]
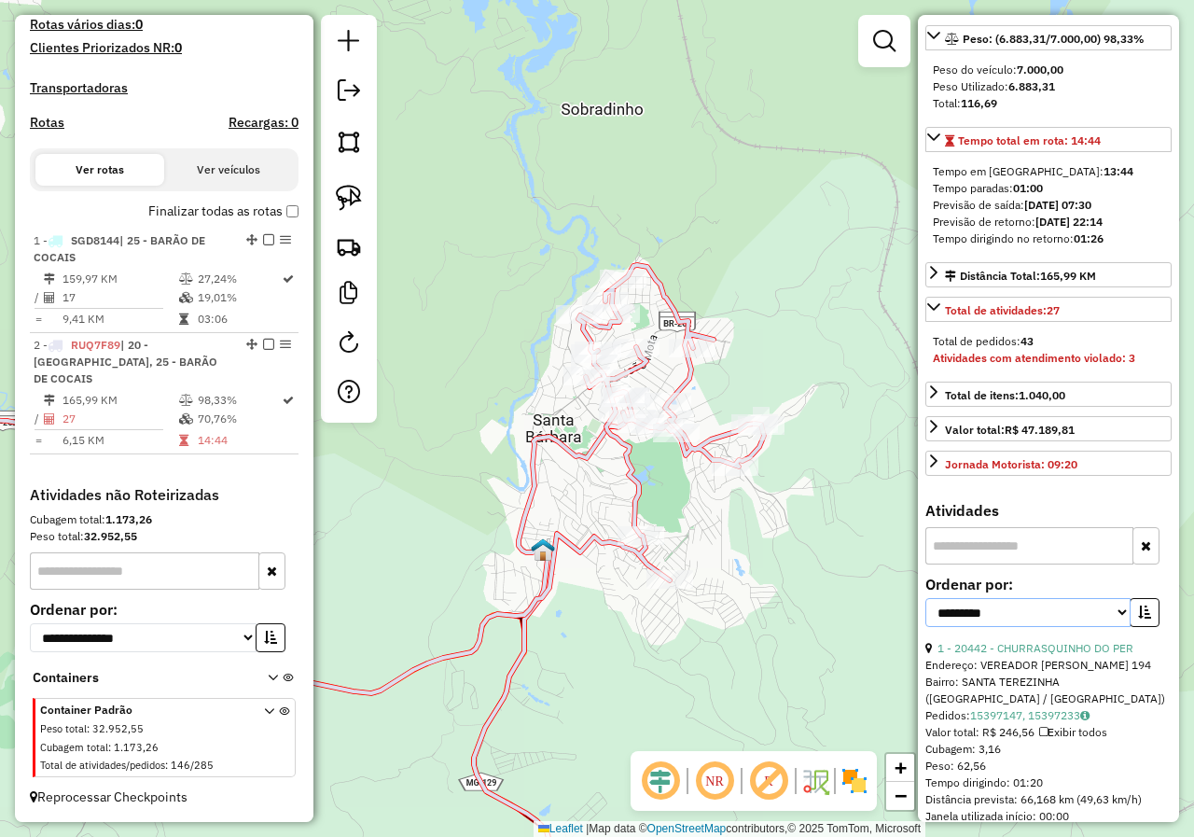
click at [1012, 627] on select "**********" at bounding box center [1027, 612] width 205 height 29
select select "*********"
click at [925, 627] on select "**********" at bounding box center [1027, 612] width 205 height 29
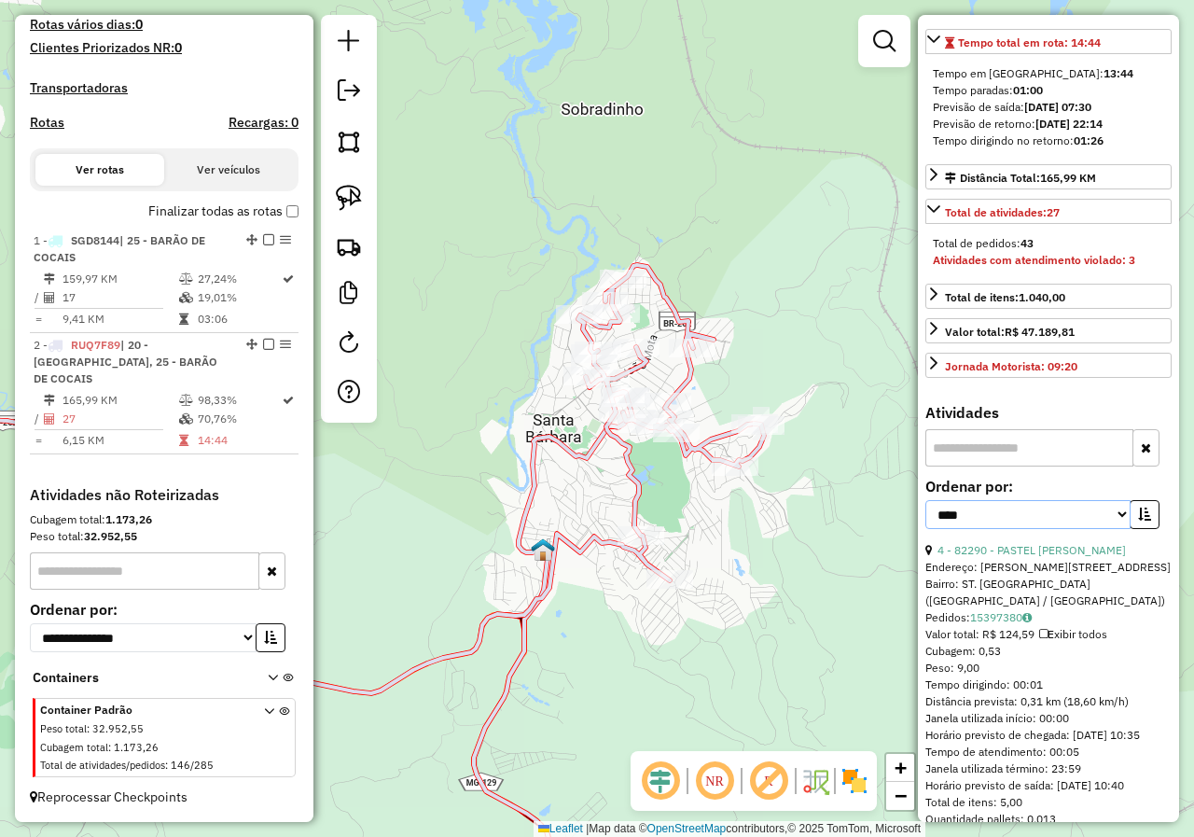
scroll to position [466, 0]
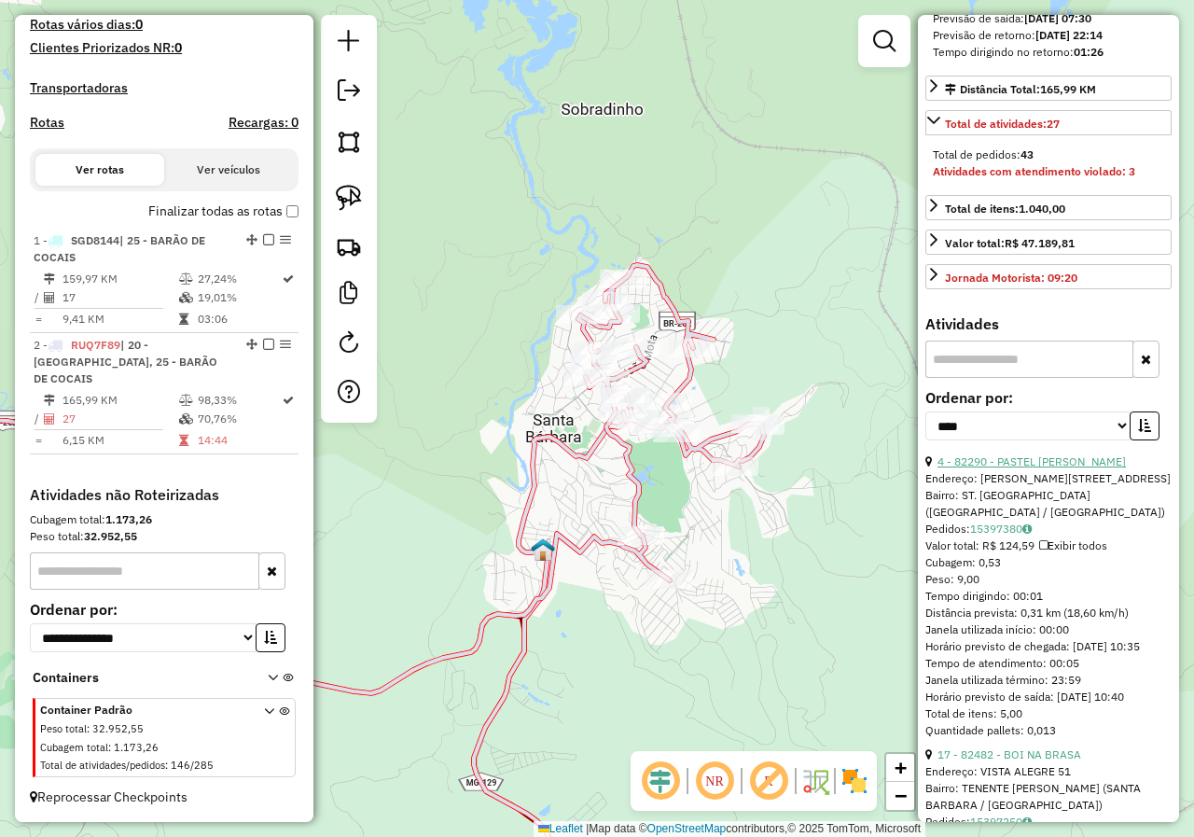
click at [1015, 468] on link "4 - 82290 - PASTEL PAULINHO SE" at bounding box center [1031, 461] width 188 height 14
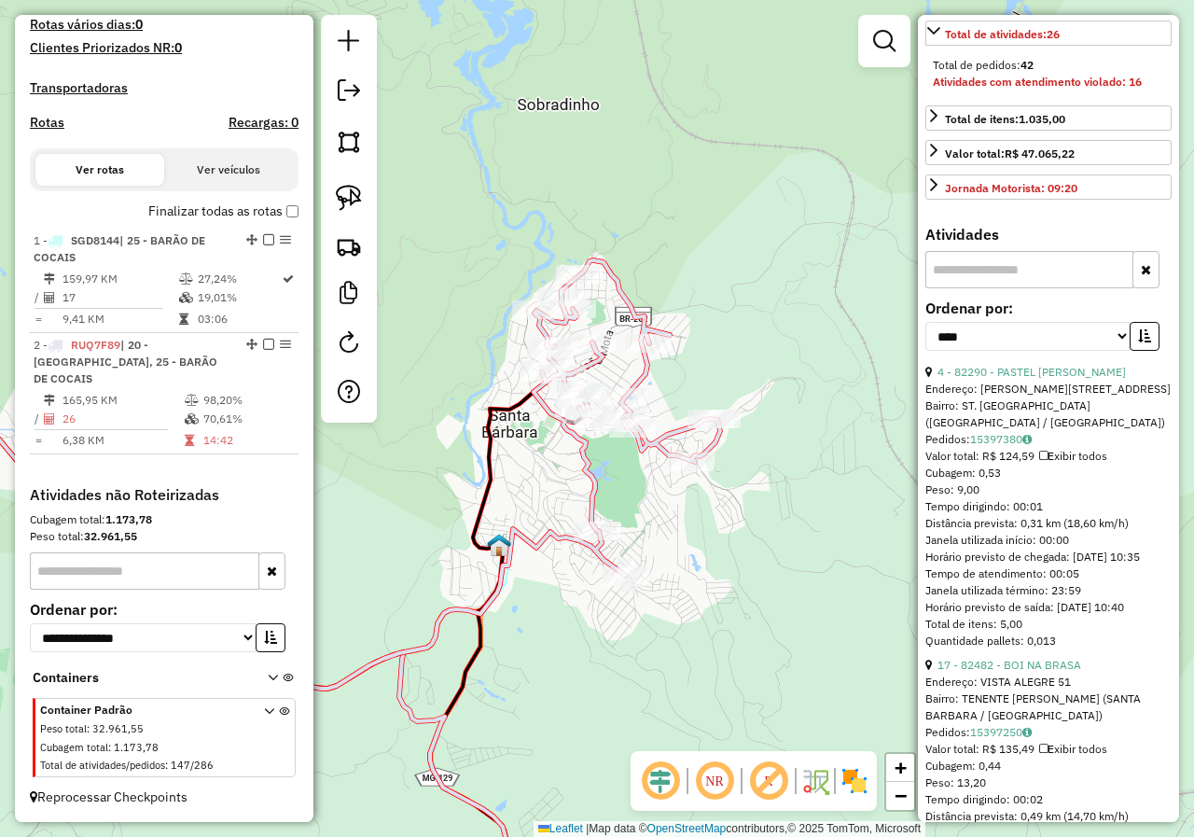
scroll to position [746, 0]
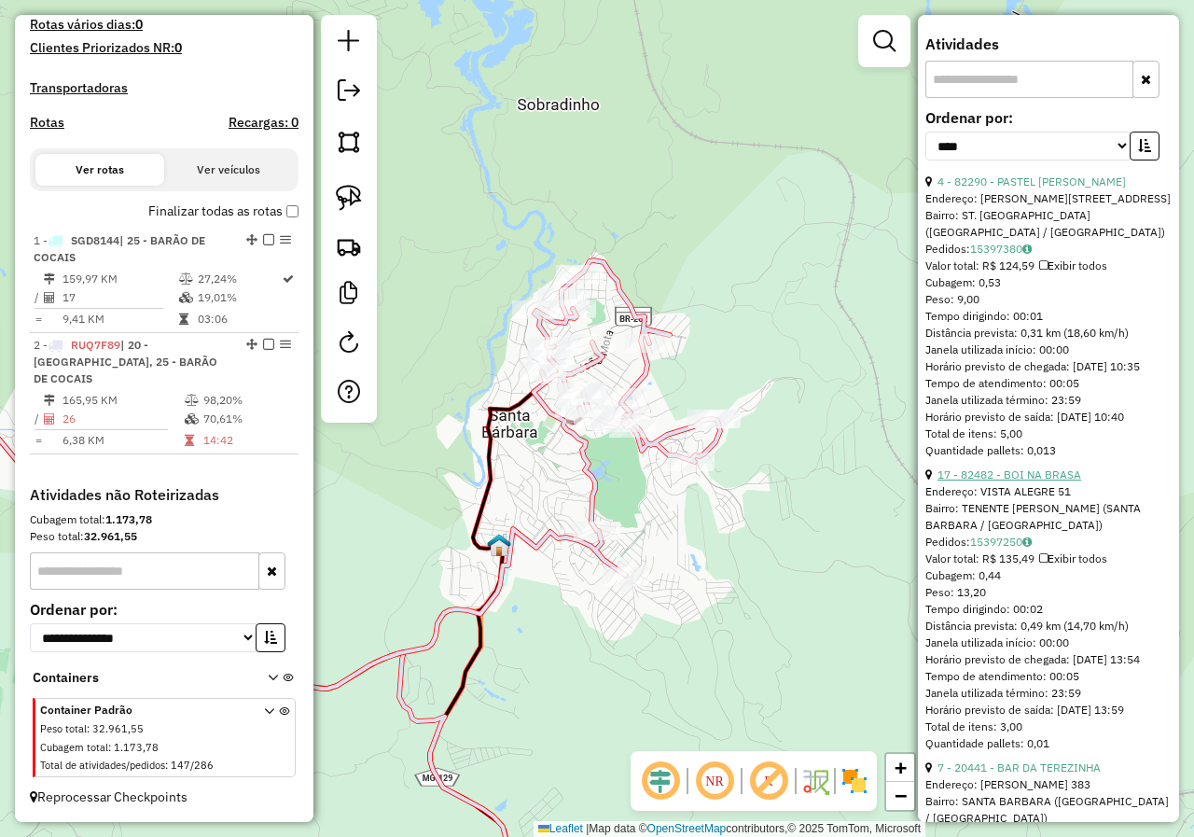
click at [1009, 481] on link "17 - 82482 - BOI NA BRASA" at bounding box center [1009, 474] width 144 height 14
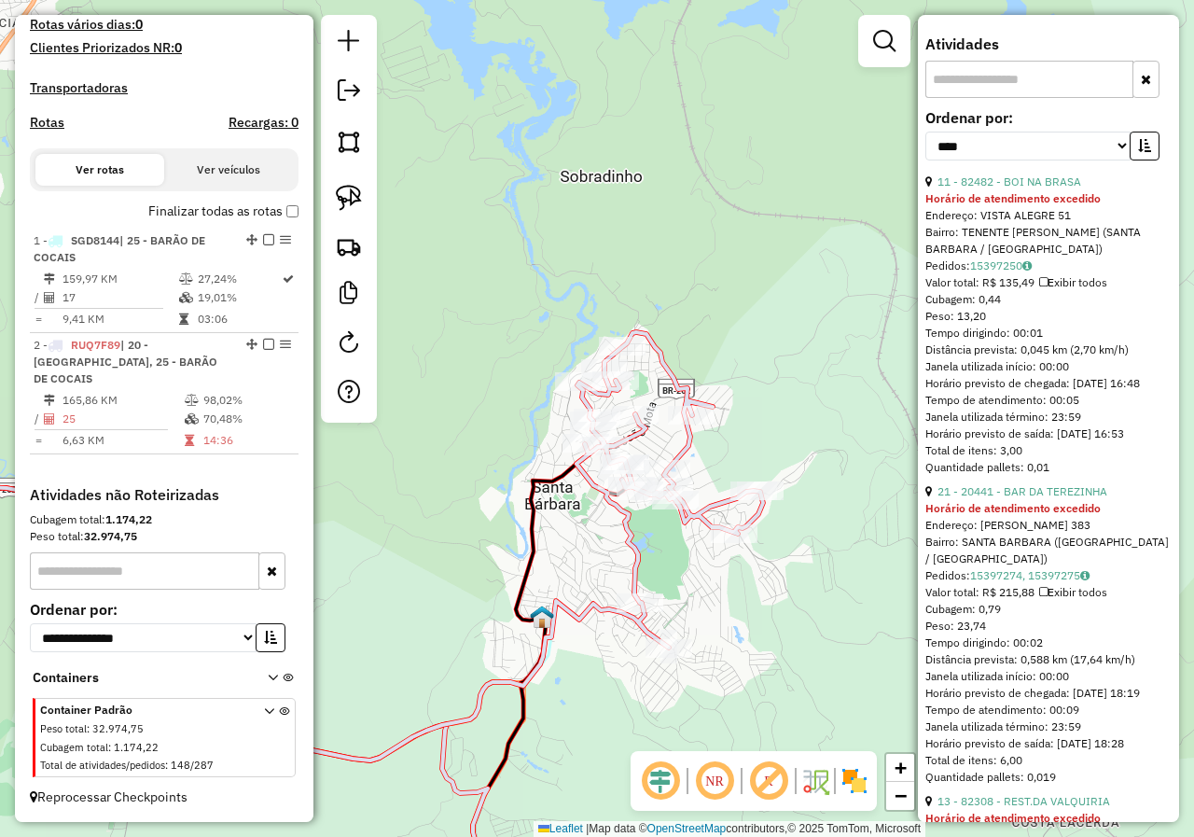
click at [1005, 500] on div "21 - 20441 - BAR DA TEREZINHA" at bounding box center [1048, 491] width 246 height 17
click at [1006, 498] on link "21 - 20441 - BAR DA TEREZINHA" at bounding box center [1022, 491] width 170 height 14
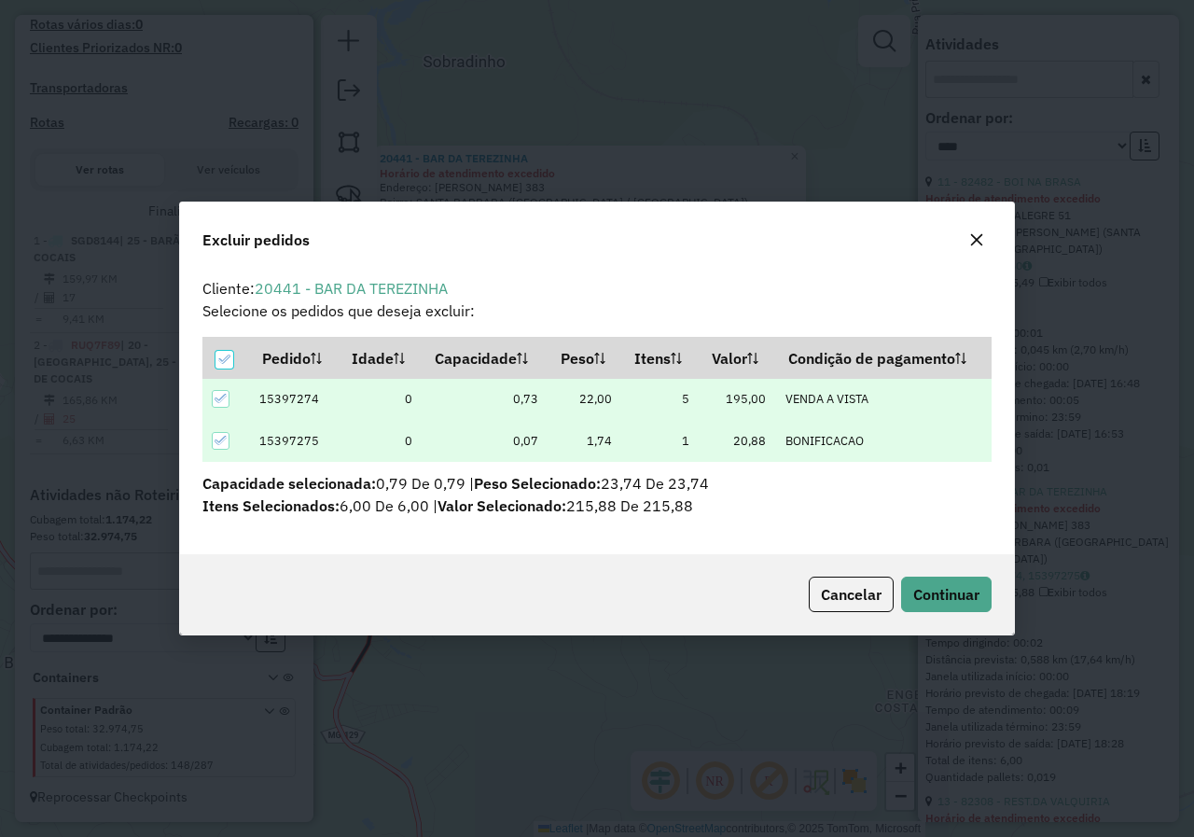
scroll to position [0, 0]
click at [951, 583] on button "Continuar" at bounding box center [946, 593] width 90 height 35
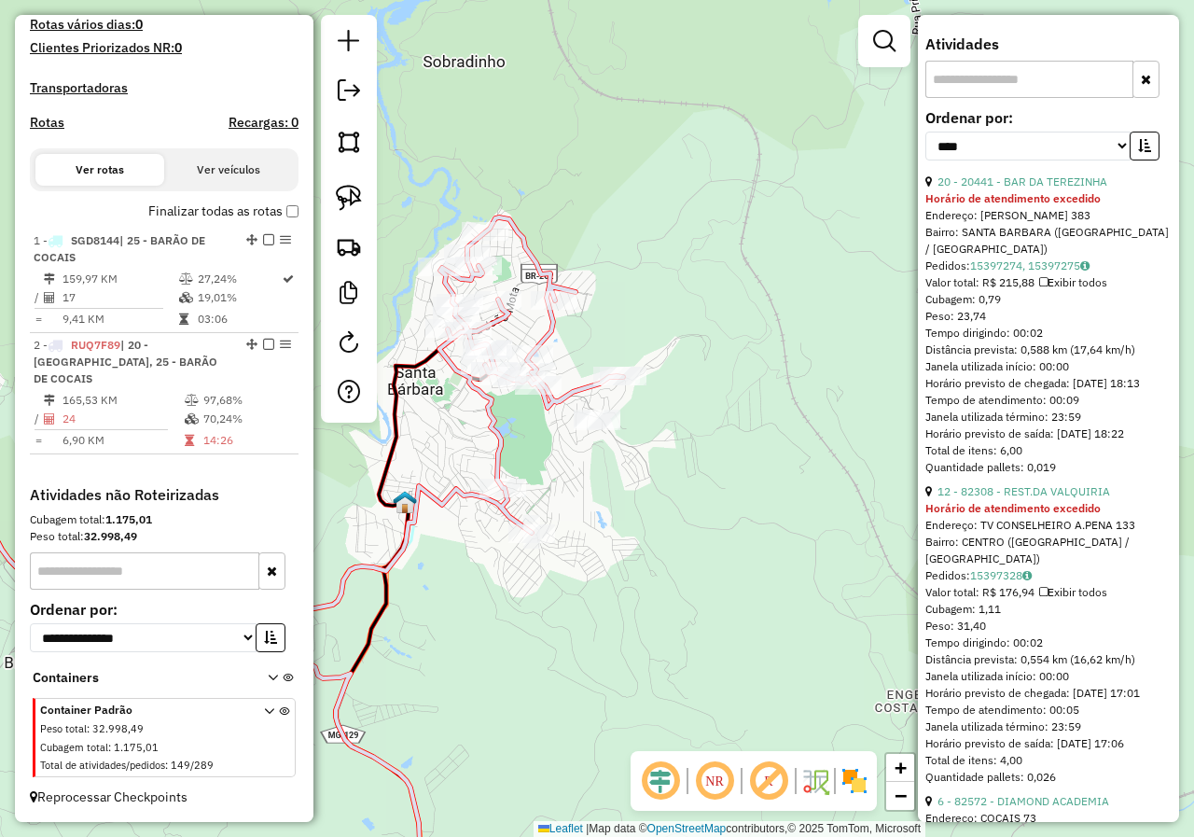
click at [1026, 190] on div "20 - 20441 - BAR DA TEREZINHA" at bounding box center [1048, 181] width 246 height 17
click at [1026, 188] on link "20 - 20441 - BAR DA TEREZINHA" at bounding box center [1022, 181] width 170 height 14
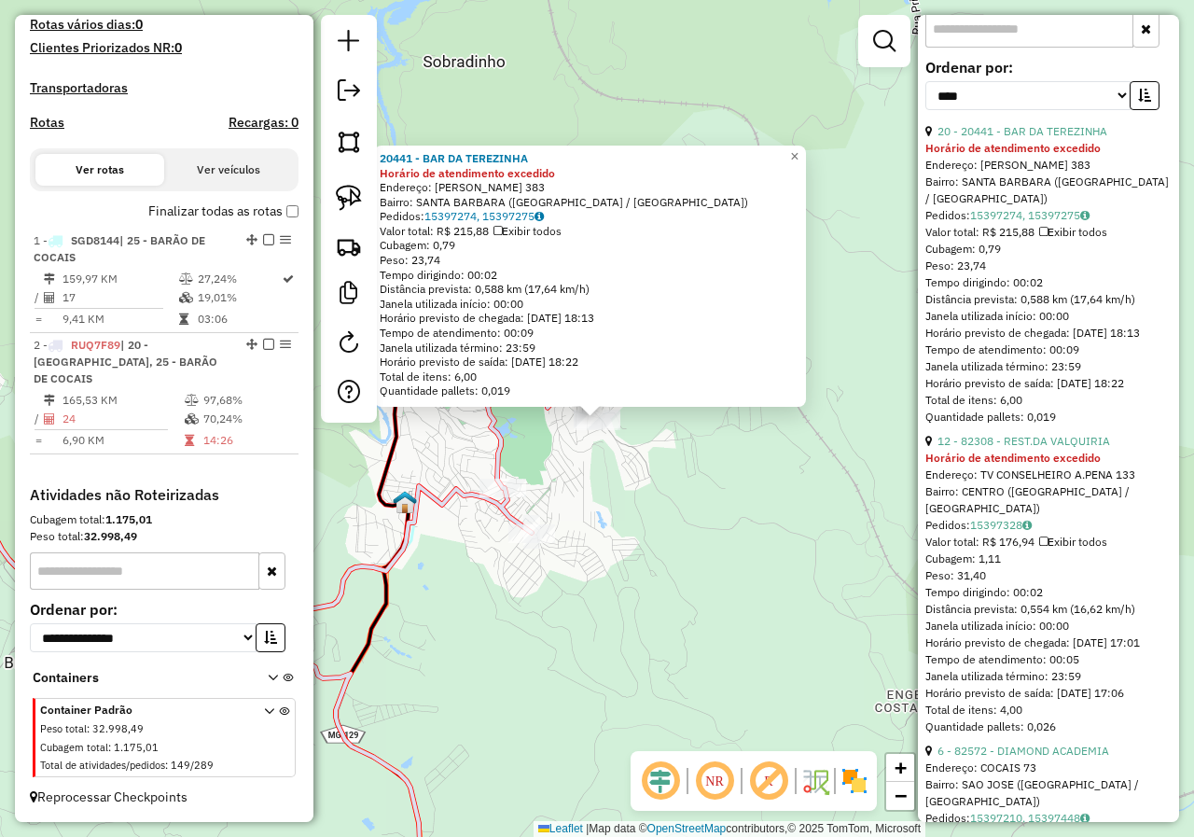
scroll to position [839, 0]
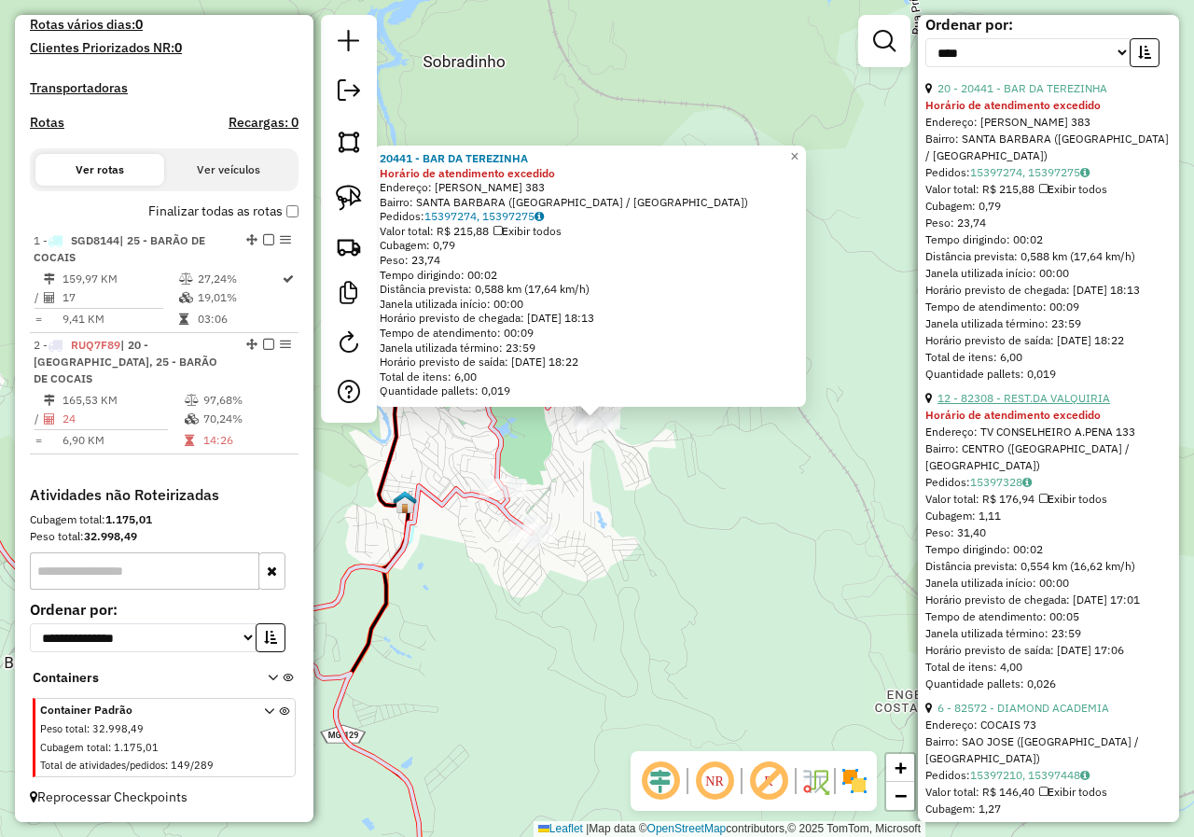
click at [1016, 405] on link "12 - 82308 - REST.DA VALQUIRIA" at bounding box center [1023, 398] width 173 height 14
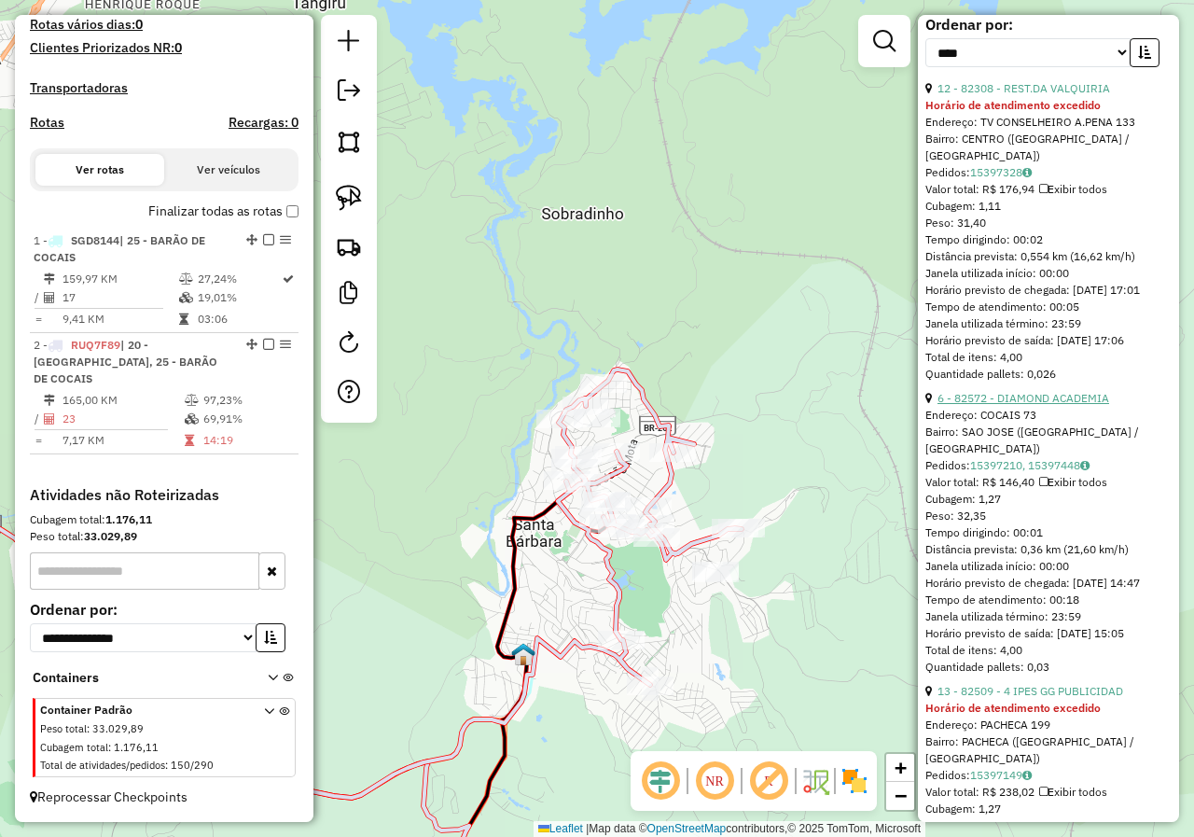
click at [1016, 405] on link "6 - 82572 - DIAMOND ACADEMIA" at bounding box center [1023, 398] width 172 height 14
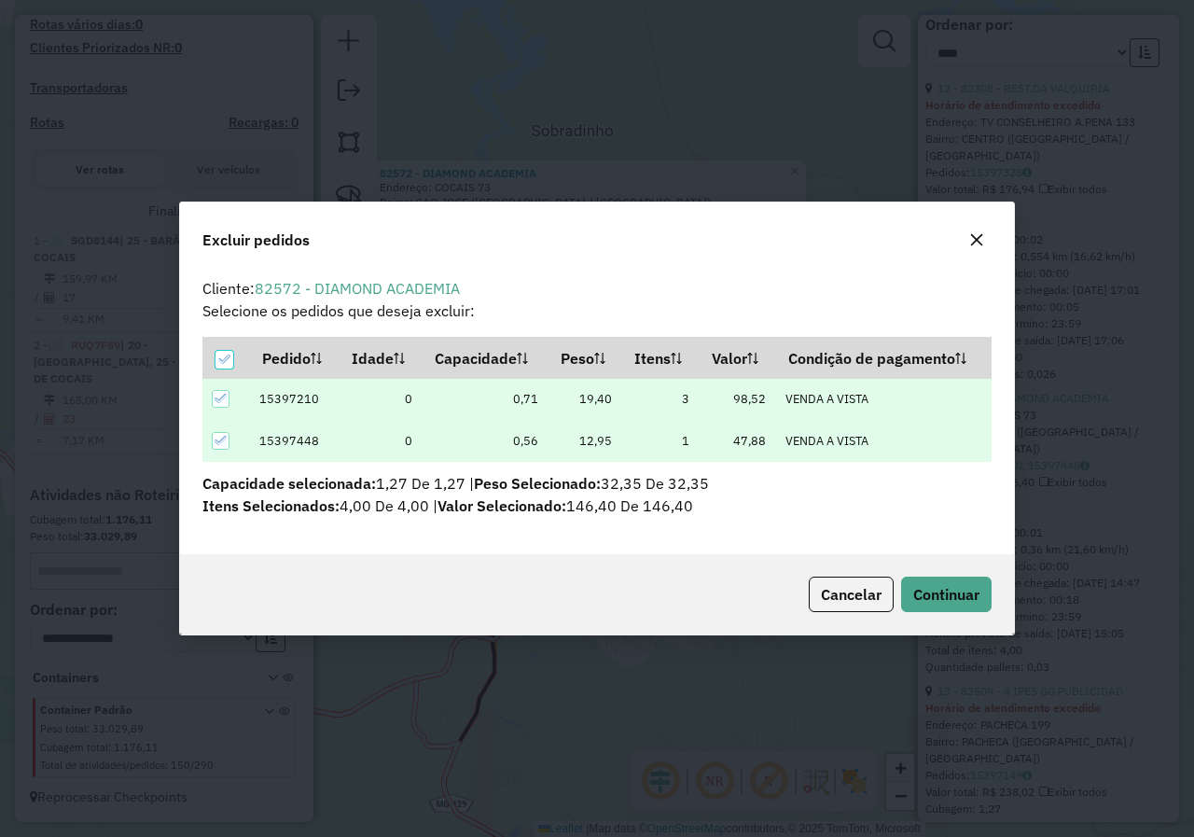
scroll to position [0, 0]
click at [957, 583] on button "Continuar" at bounding box center [946, 593] width 90 height 35
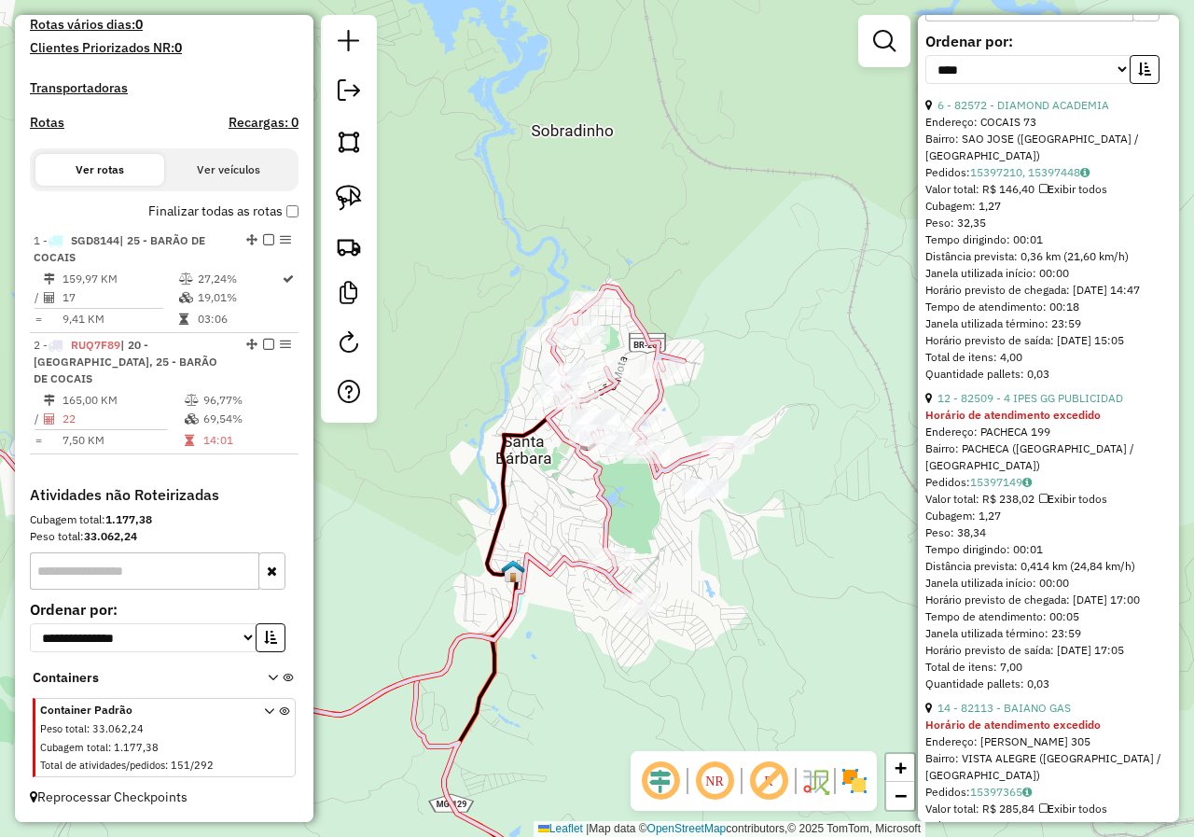
click at [586, 524] on div "Janela de atendimento Grade de atendimento Capacidade Transportadoras Veículos …" at bounding box center [597, 418] width 1194 height 837
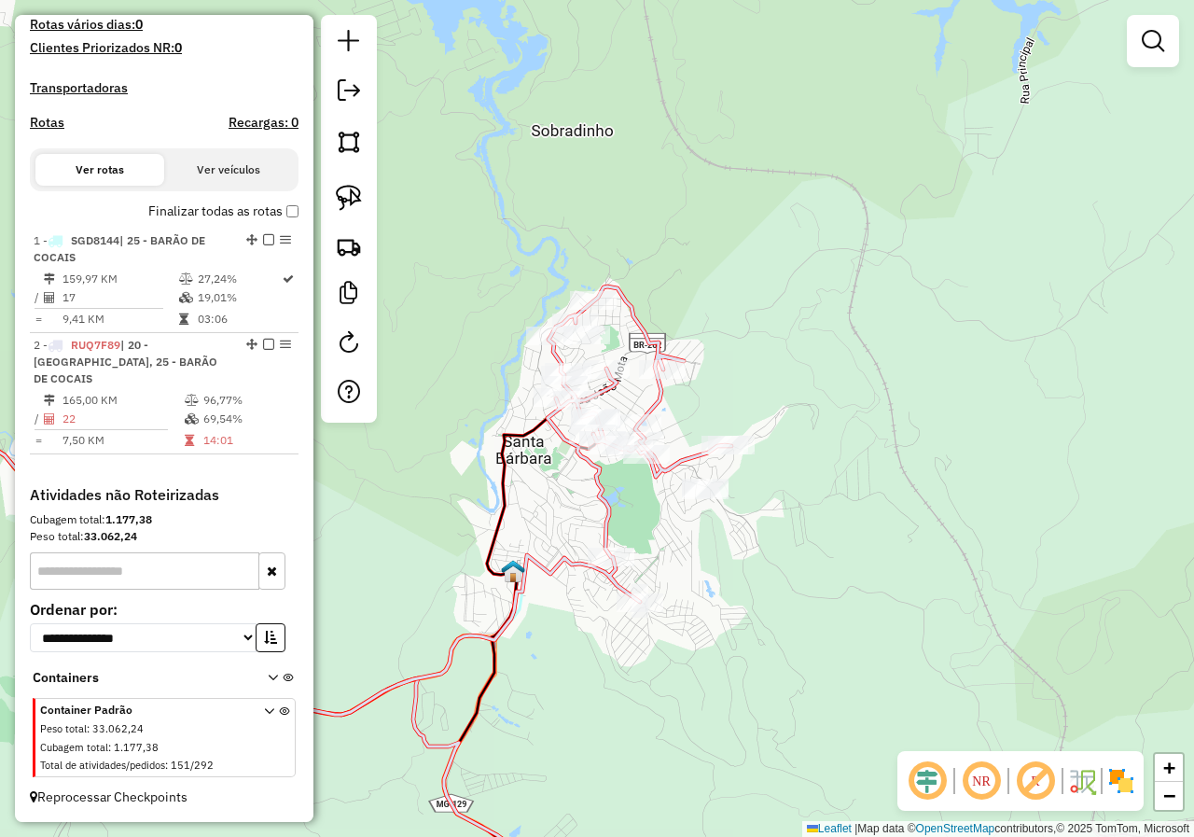
click at [602, 512] on icon at bounding box center [306, 422] width 851 height 583
select select "*********"
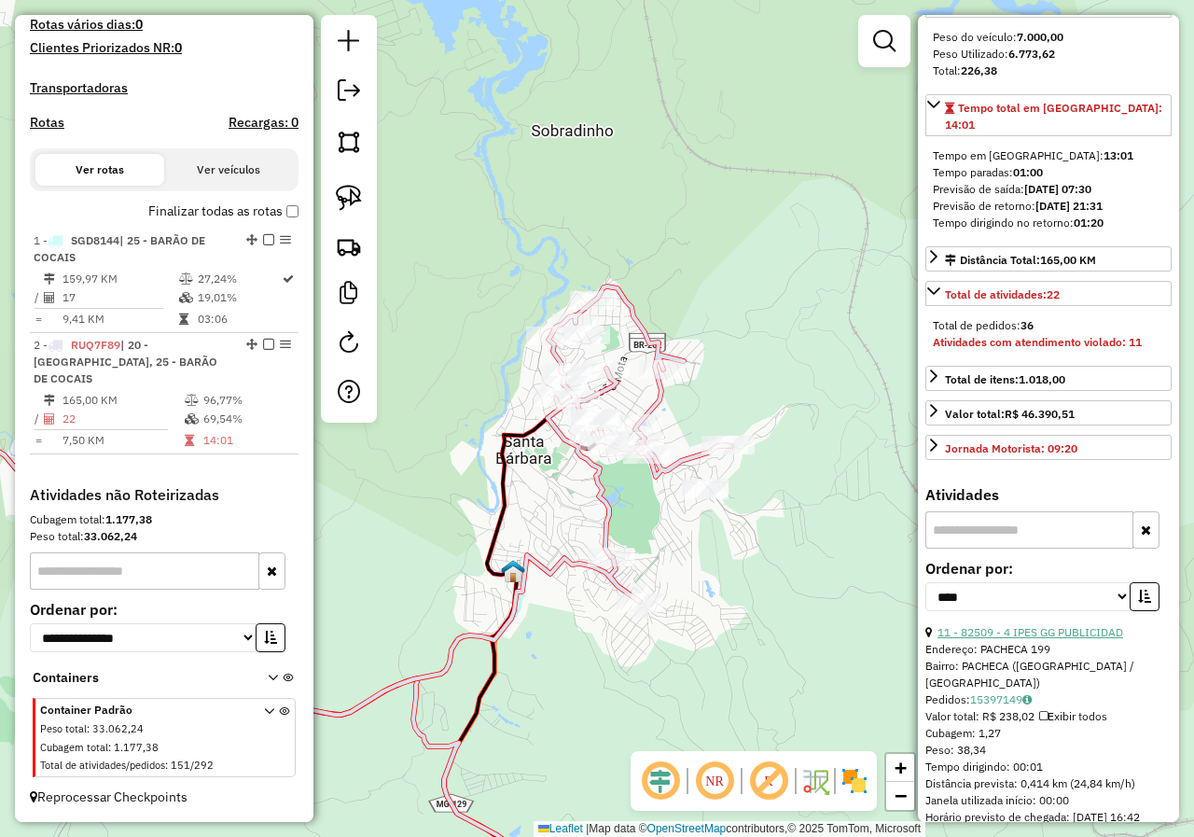
scroll to position [466, 0]
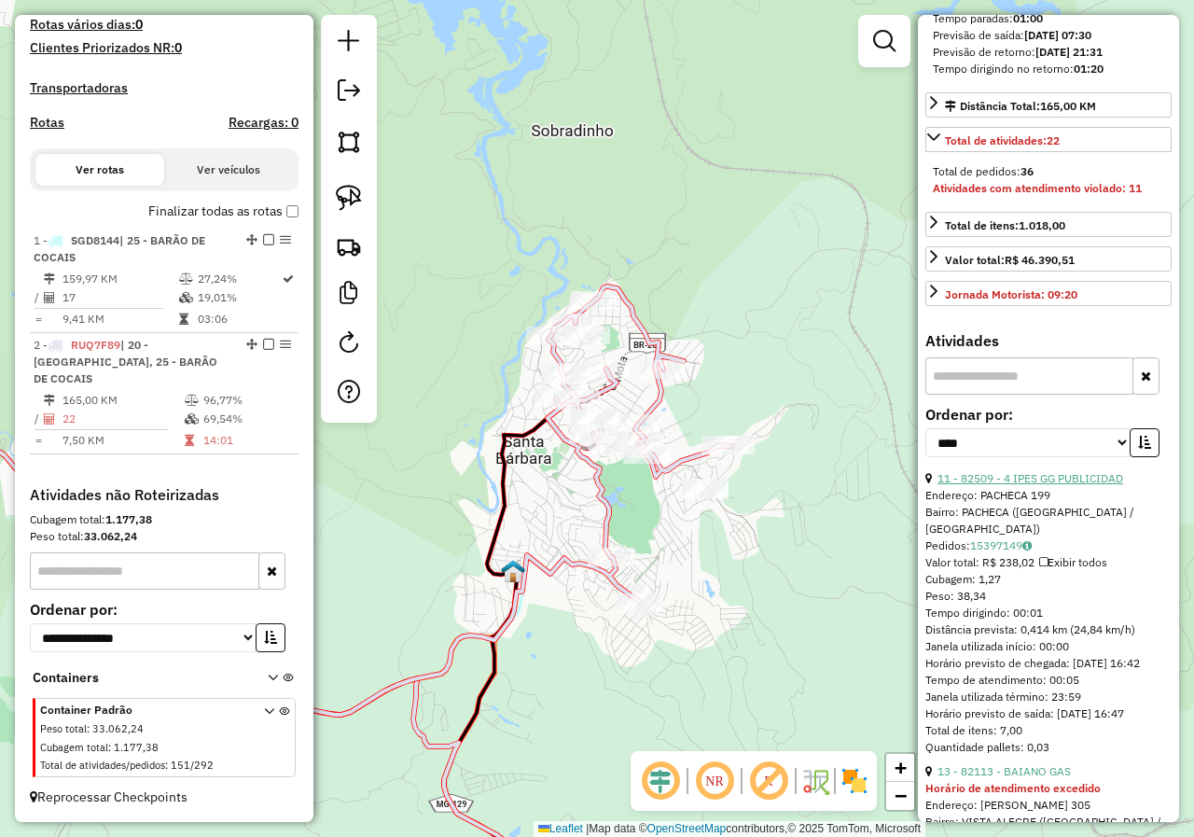
click at [1024, 485] on link "11 - 82509 - 4 IPES GG PUBLICIDAD" at bounding box center [1030, 478] width 186 height 14
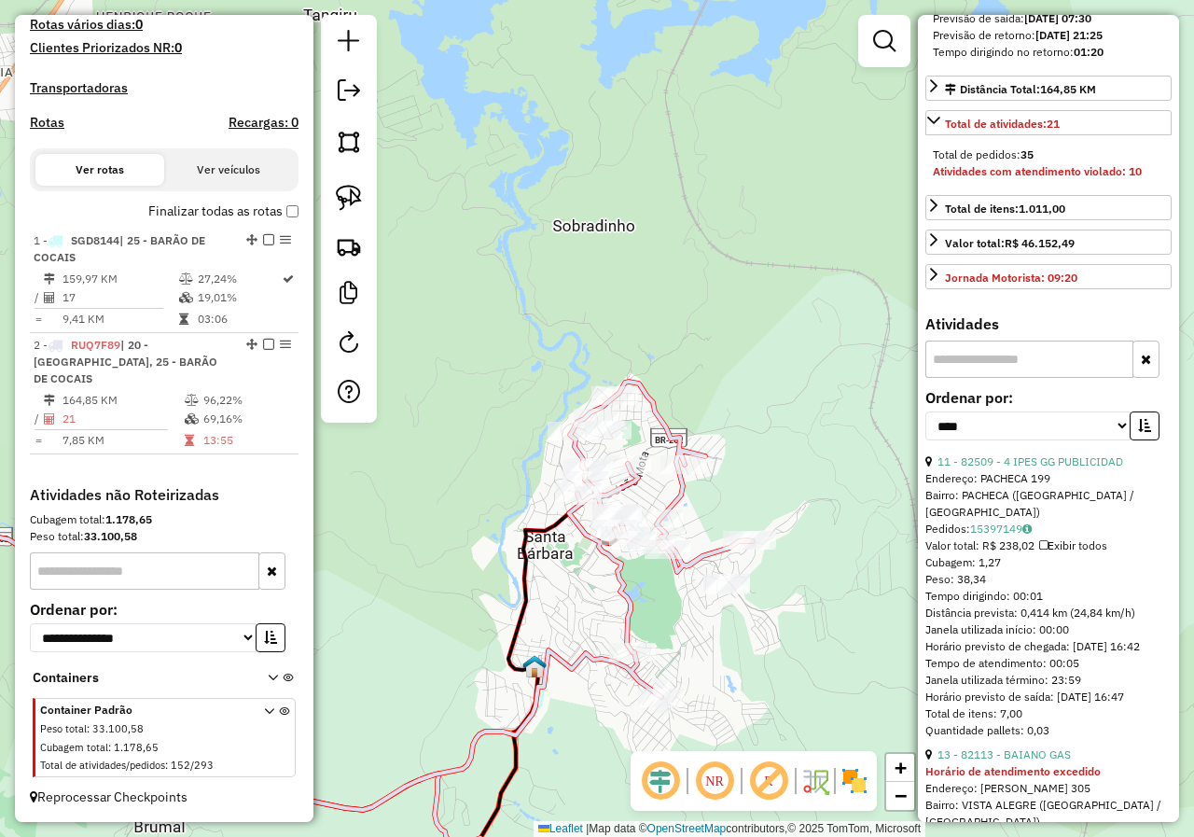
click at [1023, 468] on link "11 - 82509 - 4 IPES GG PUBLICIDAD" at bounding box center [1030, 461] width 186 height 14
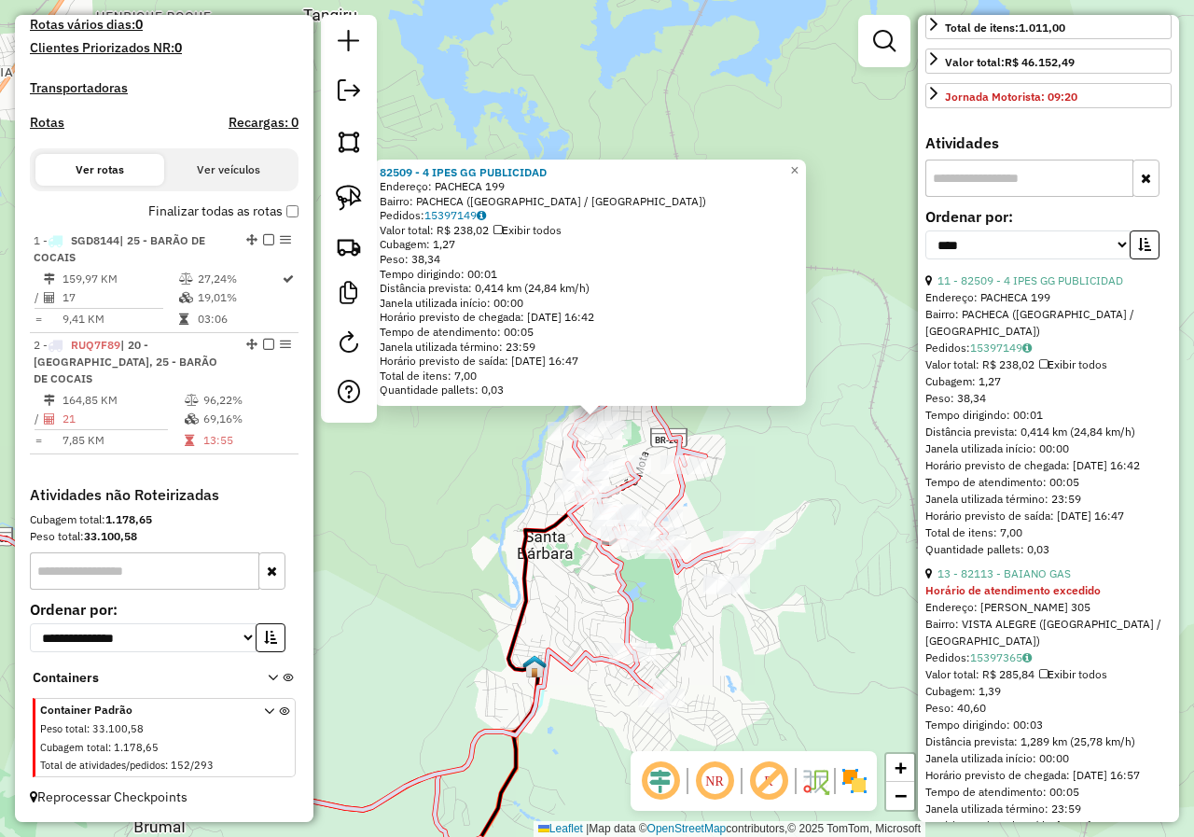
scroll to position [653, 0]
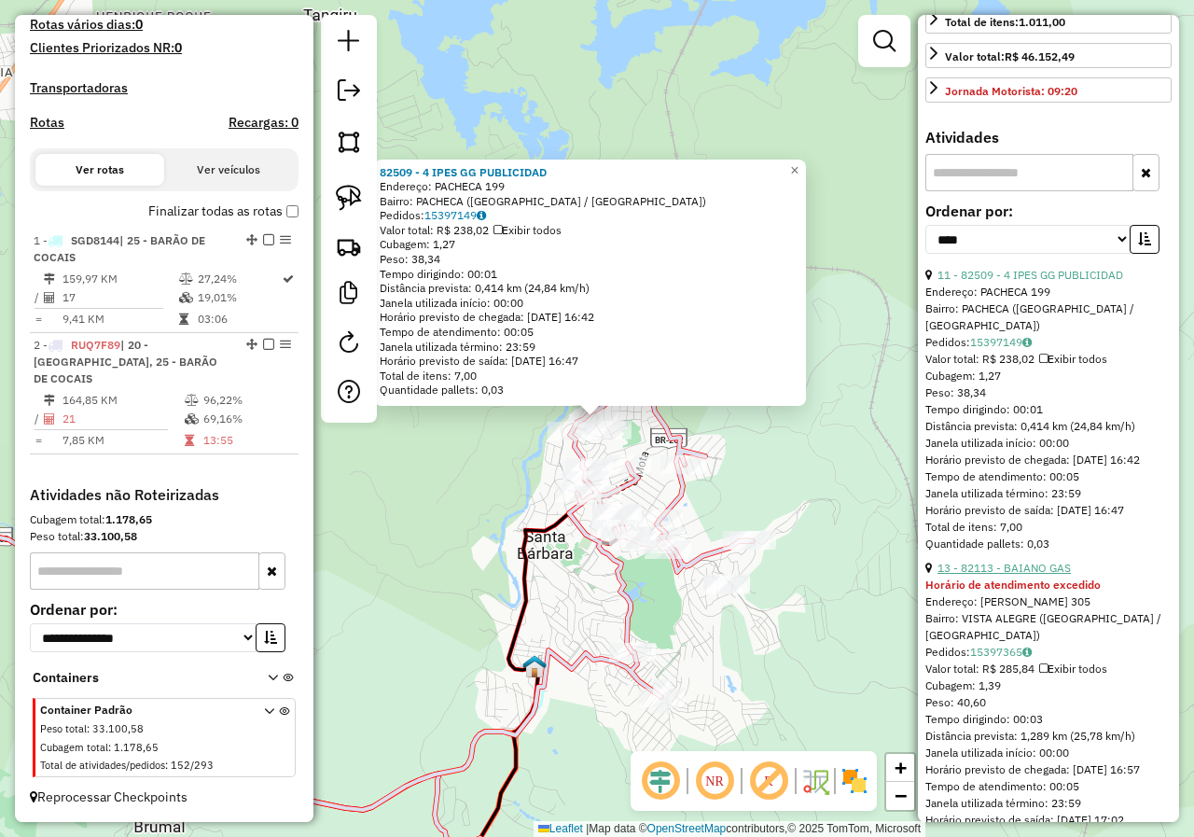
click at [1020, 574] on link "13 - 82113 - BAIANO GAS" at bounding box center [1003, 568] width 133 height 14
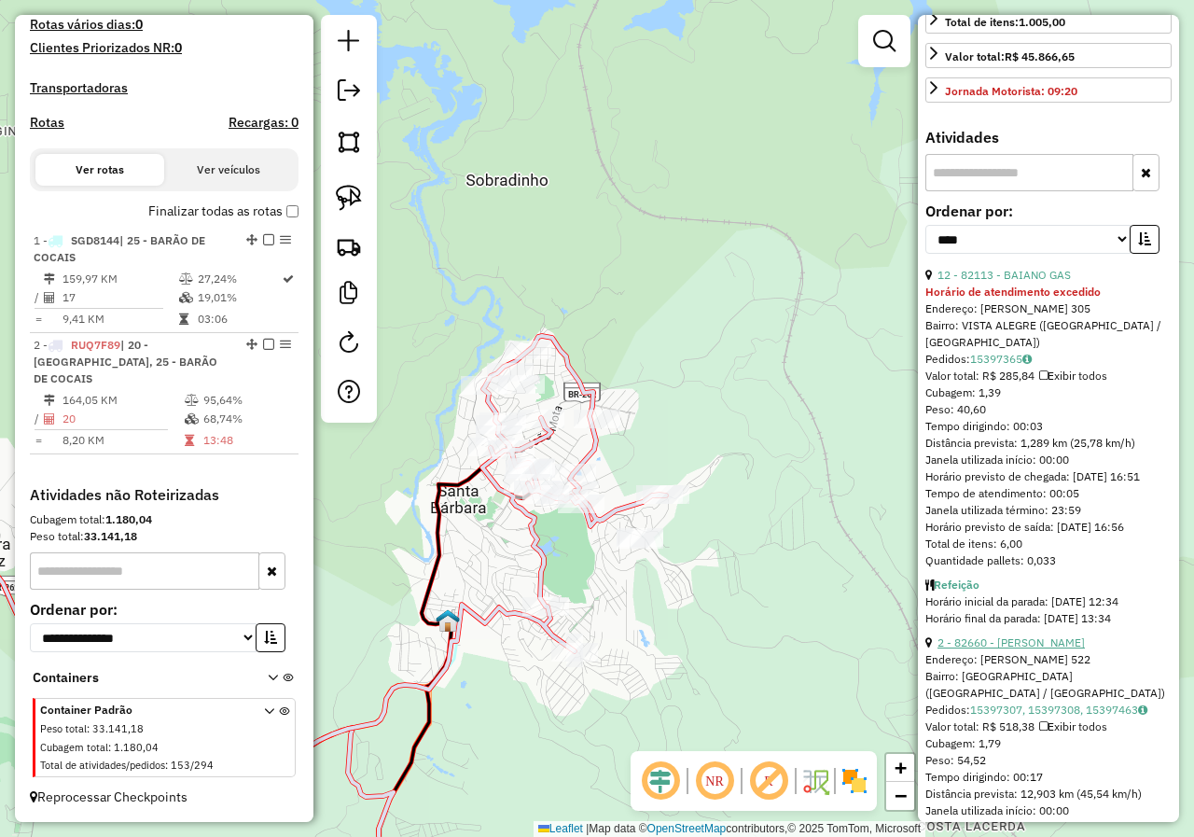
click at [1025, 649] on link "2 - 82660 - COMERCIAL SOUZA" at bounding box center [1010, 642] width 147 height 14
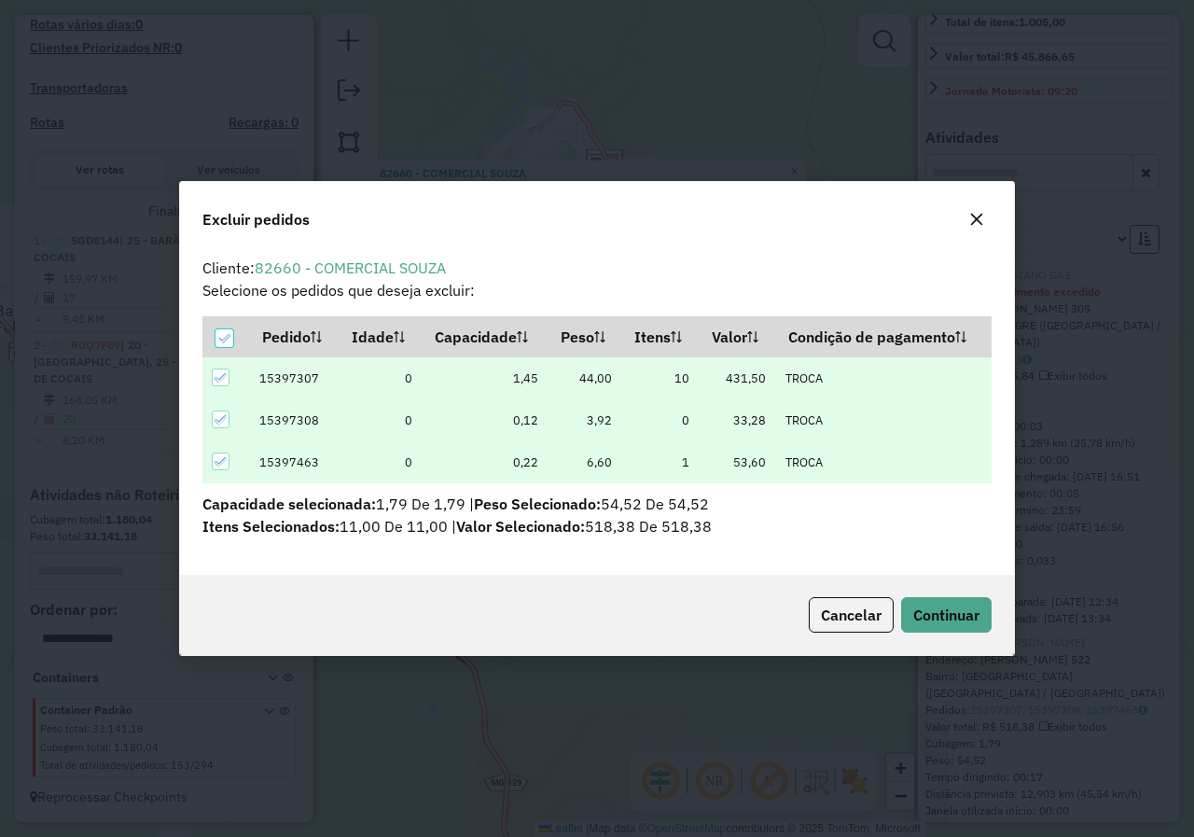
scroll to position [0, 0]
click at [983, 637] on div "Cancelar Continuar" at bounding box center [597, 614] width 834 height 80
click at [978, 622] on span "Continuar" at bounding box center [946, 614] width 66 height 19
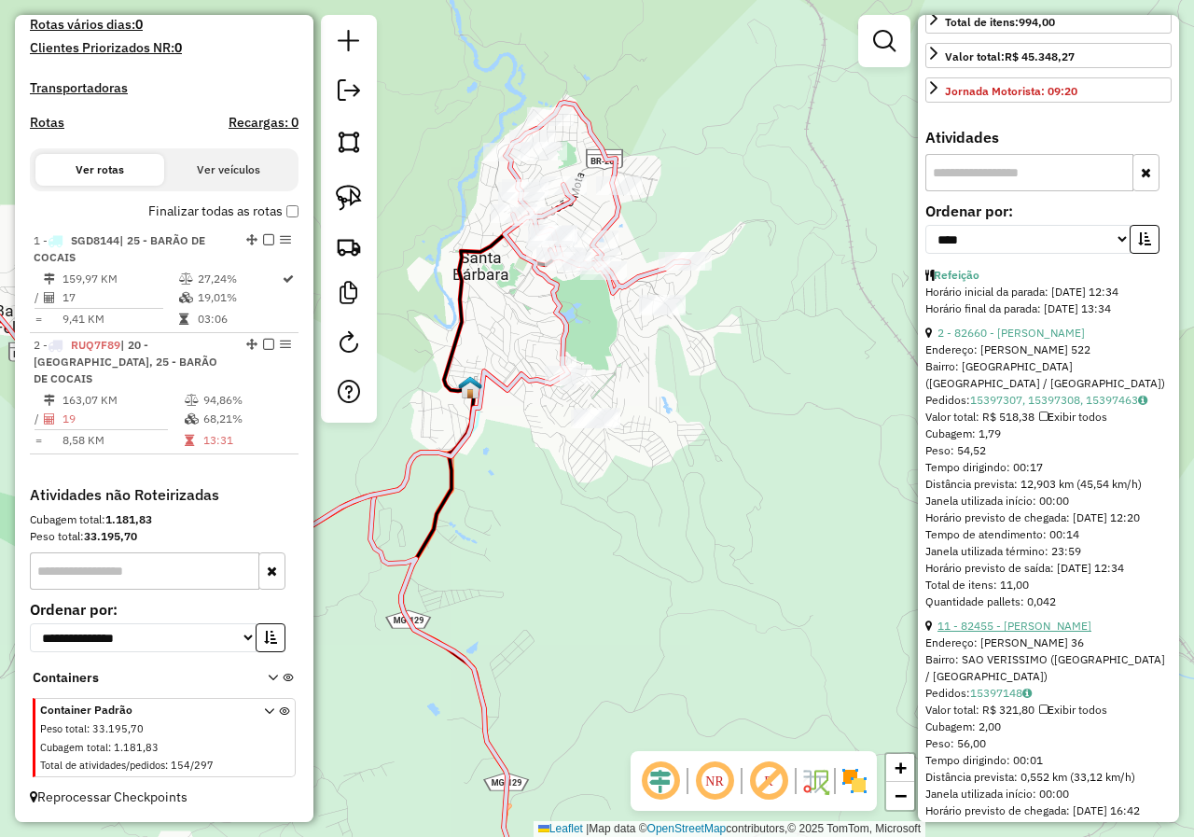
click at [1013, 632] on link "11 - 82455 - LULU BAR" at bounding box center [1014, 625] width 154 height 14
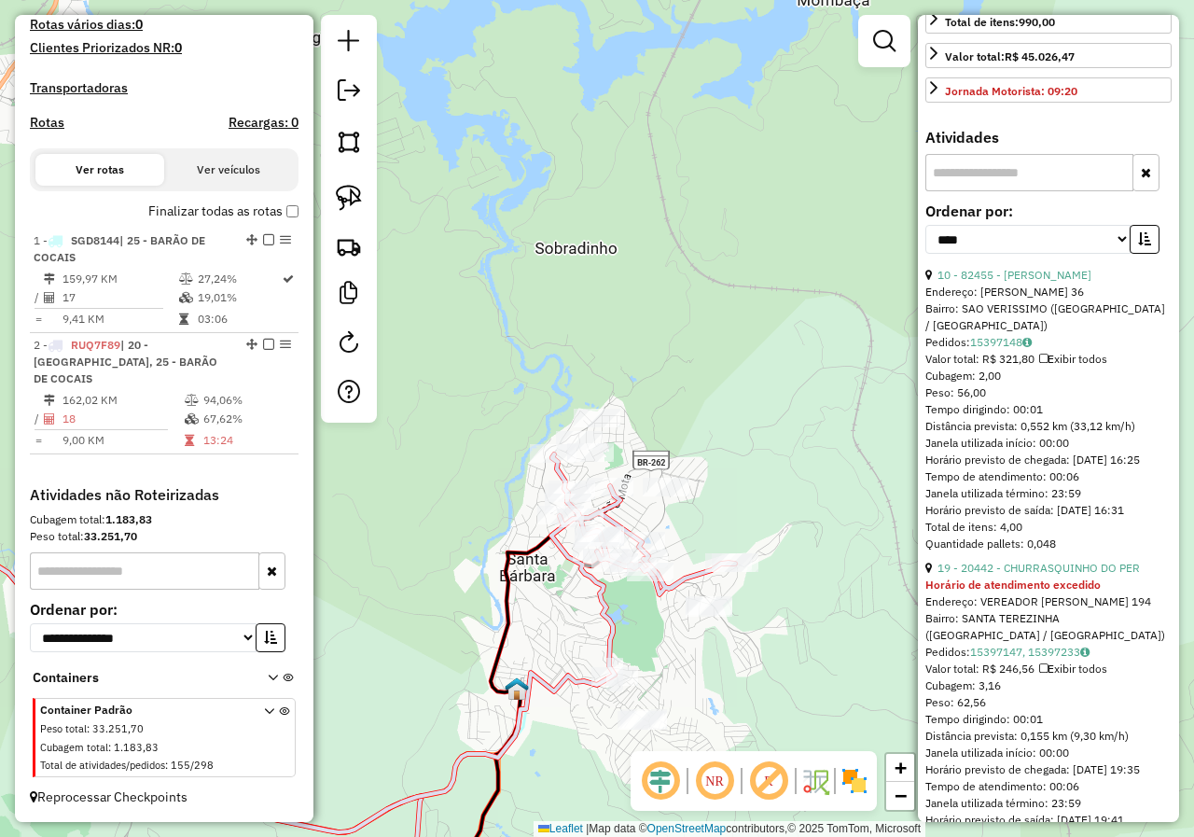
click at [699, 515] on div "Janela de atendimento Grade de atendimento Capacidade Transportadoras Veículos …" at bounding box center [597, 418] width 1194 height 837
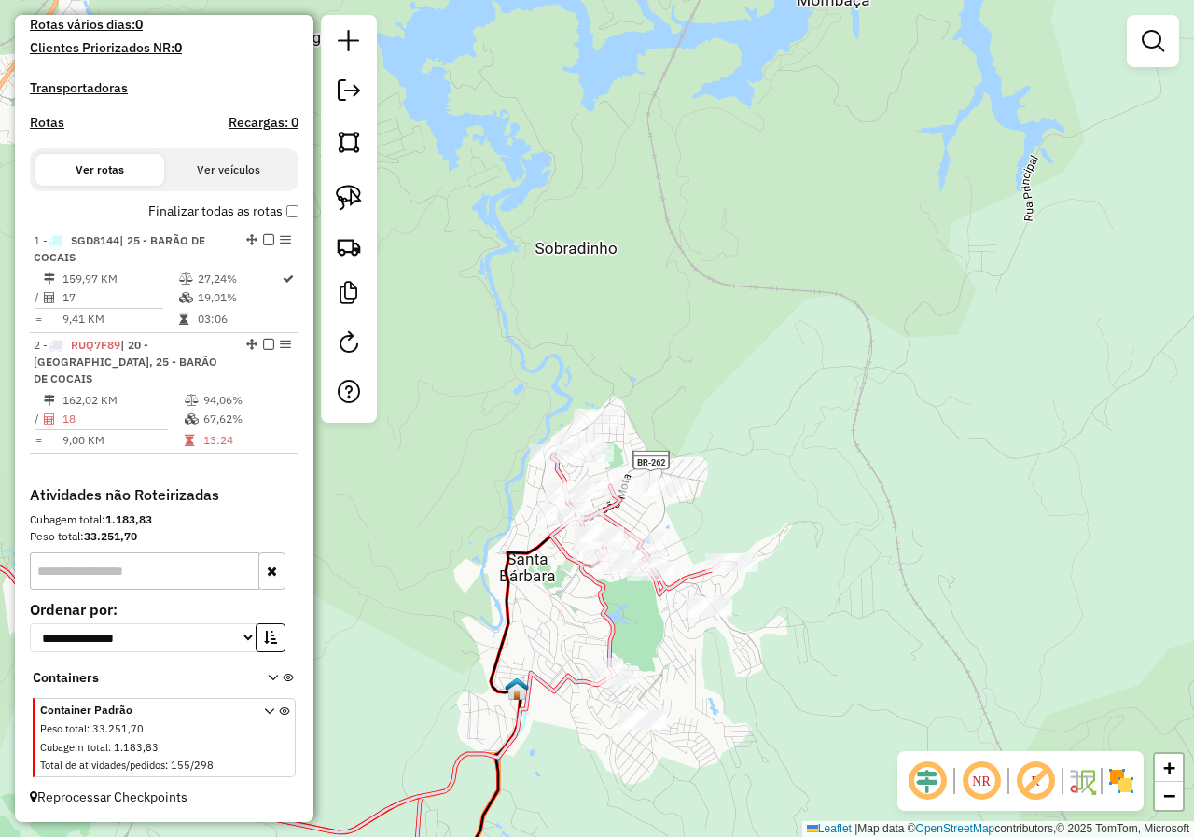
click at [602, 505] on icon at bounding box center [308, 540] width 854 height 583
select select "*********"
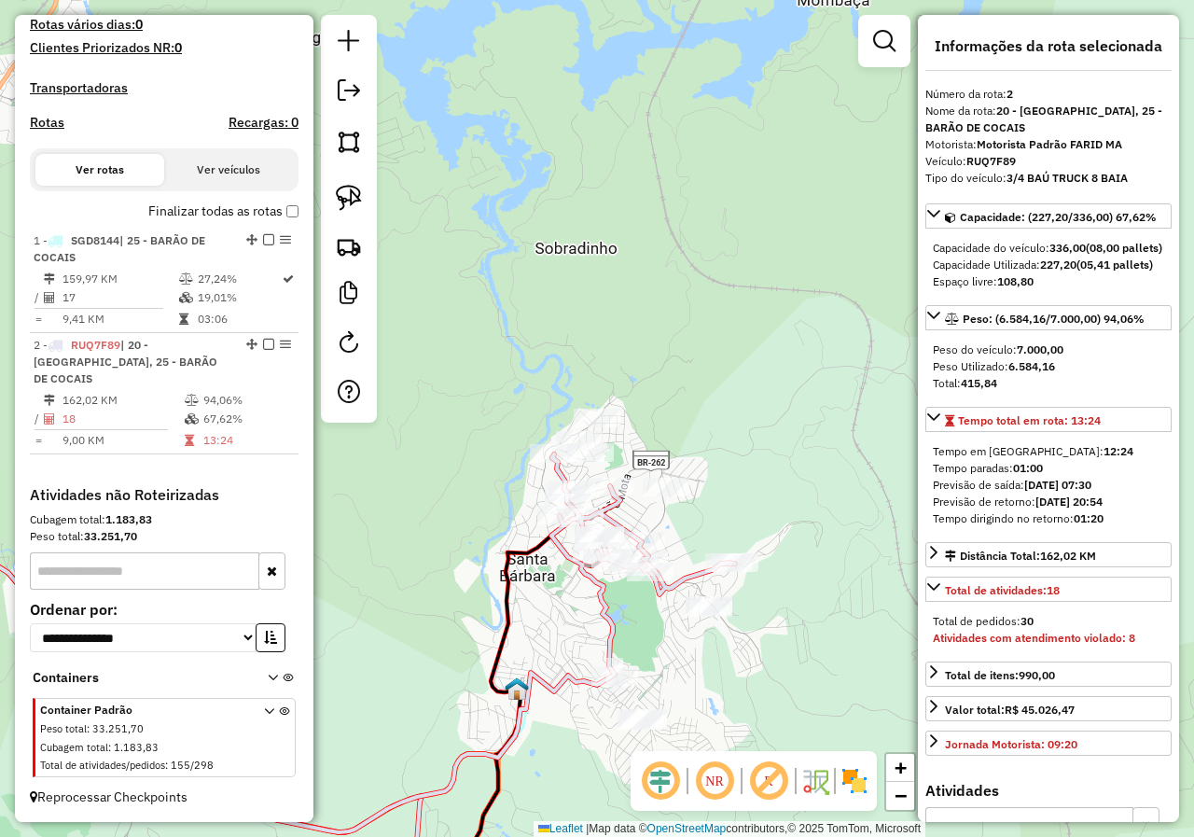
scroll to position [280, 0]
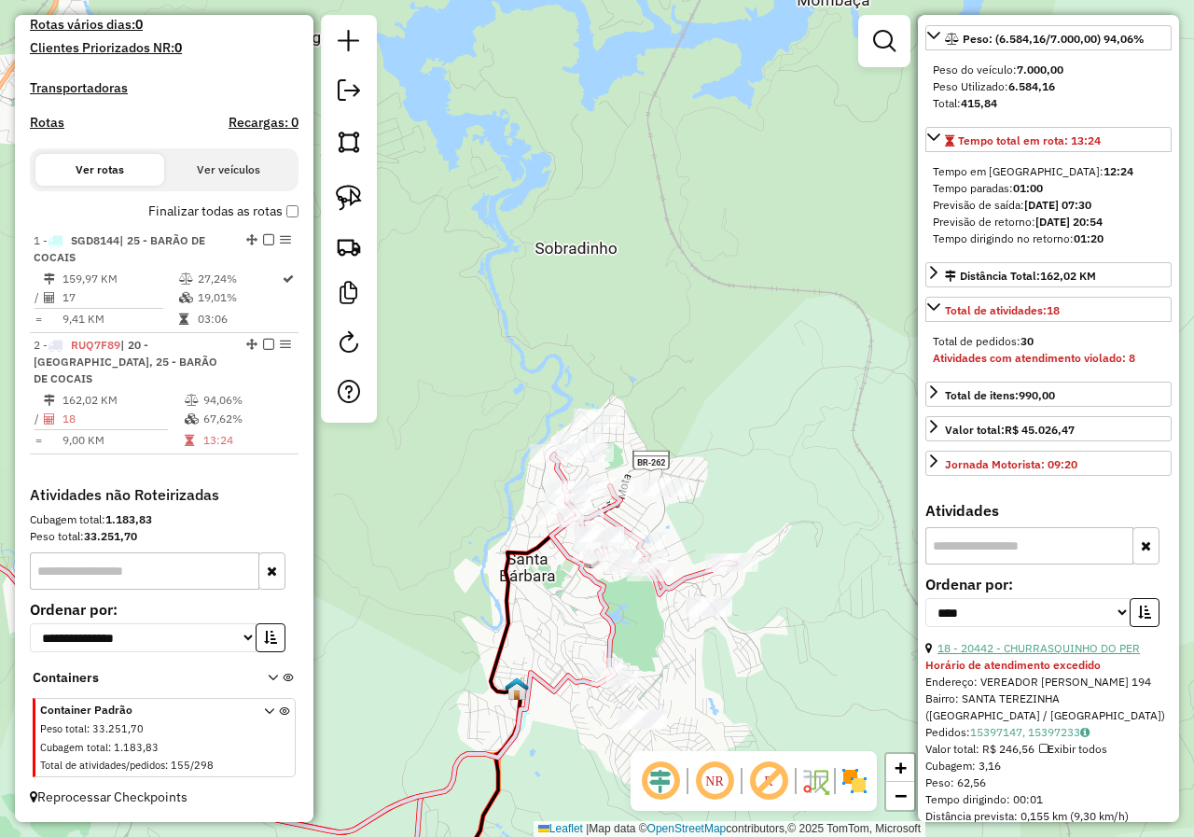
click at [1030, 655] on link "18 - 20442 - CHURRASQUINHO DO PER" at bounding box center [1038, 648] width 202 height 14
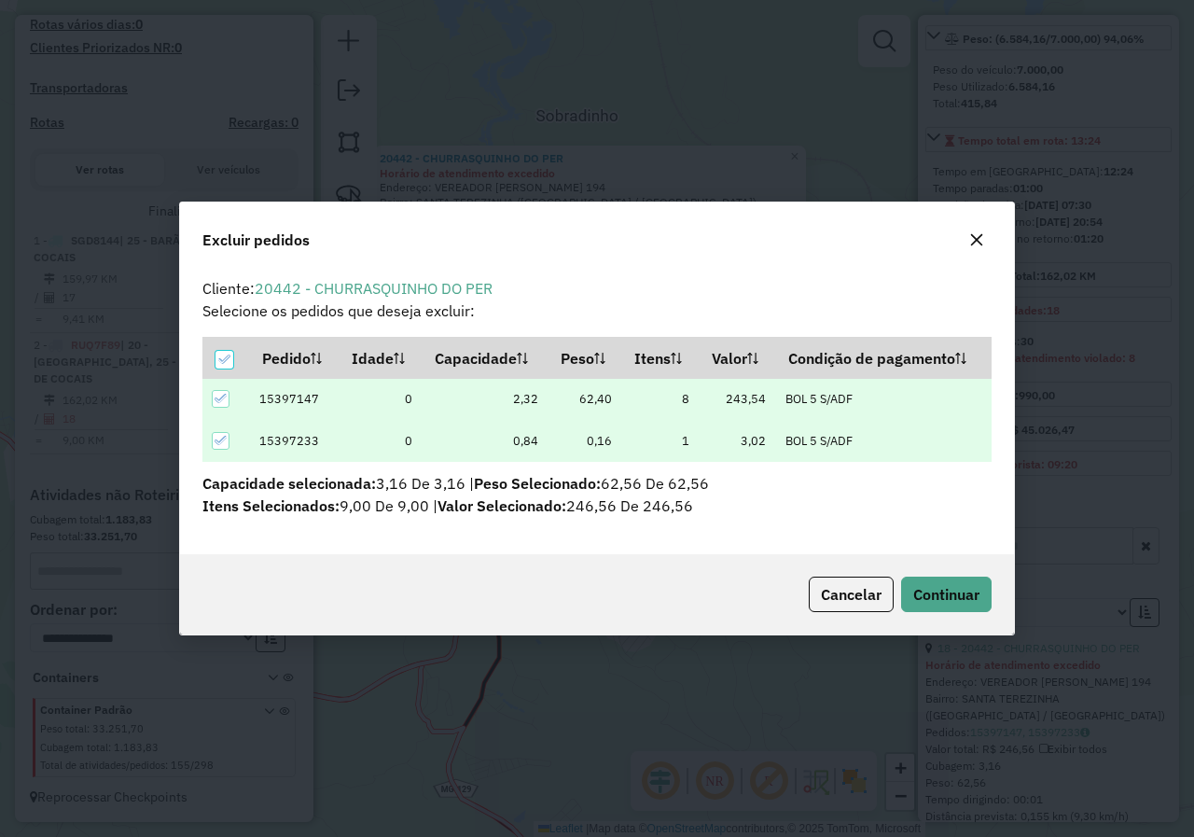
scroll to position [0, 0]
click at [943, 596] on span "Continuar" at bounding box center [946, 594] width 66 height 19
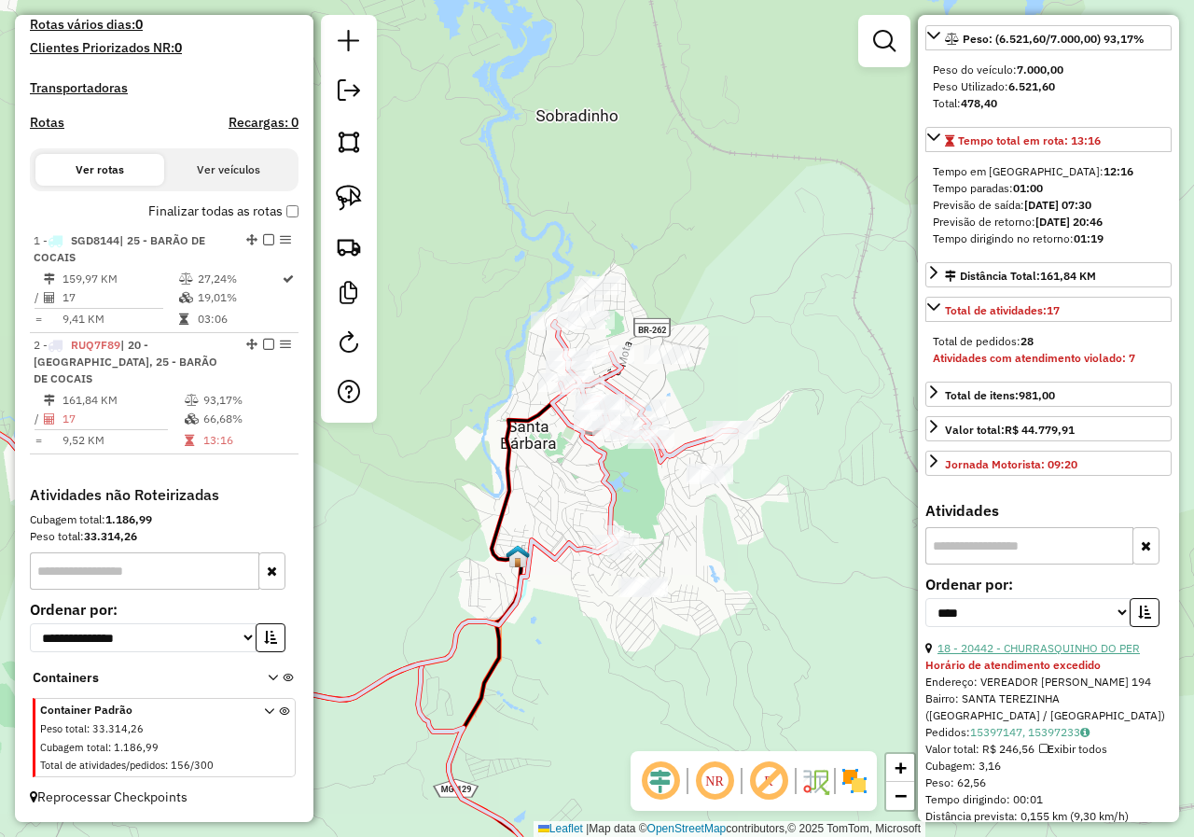
click at [1049, 655] on link "18 - 20442 - CHURRASQUINHO DO PER" at bounding box center [1038, 648] width 202 height 14
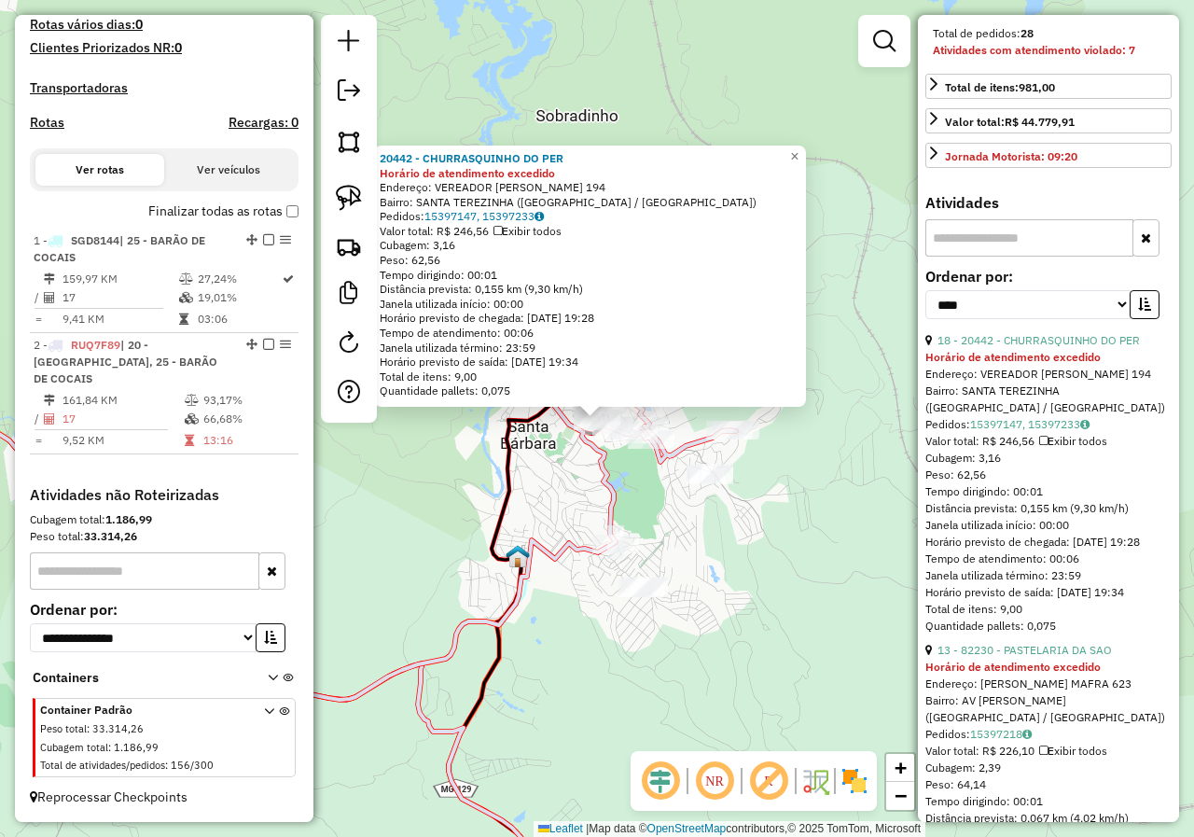
scroll to position [653, 0]
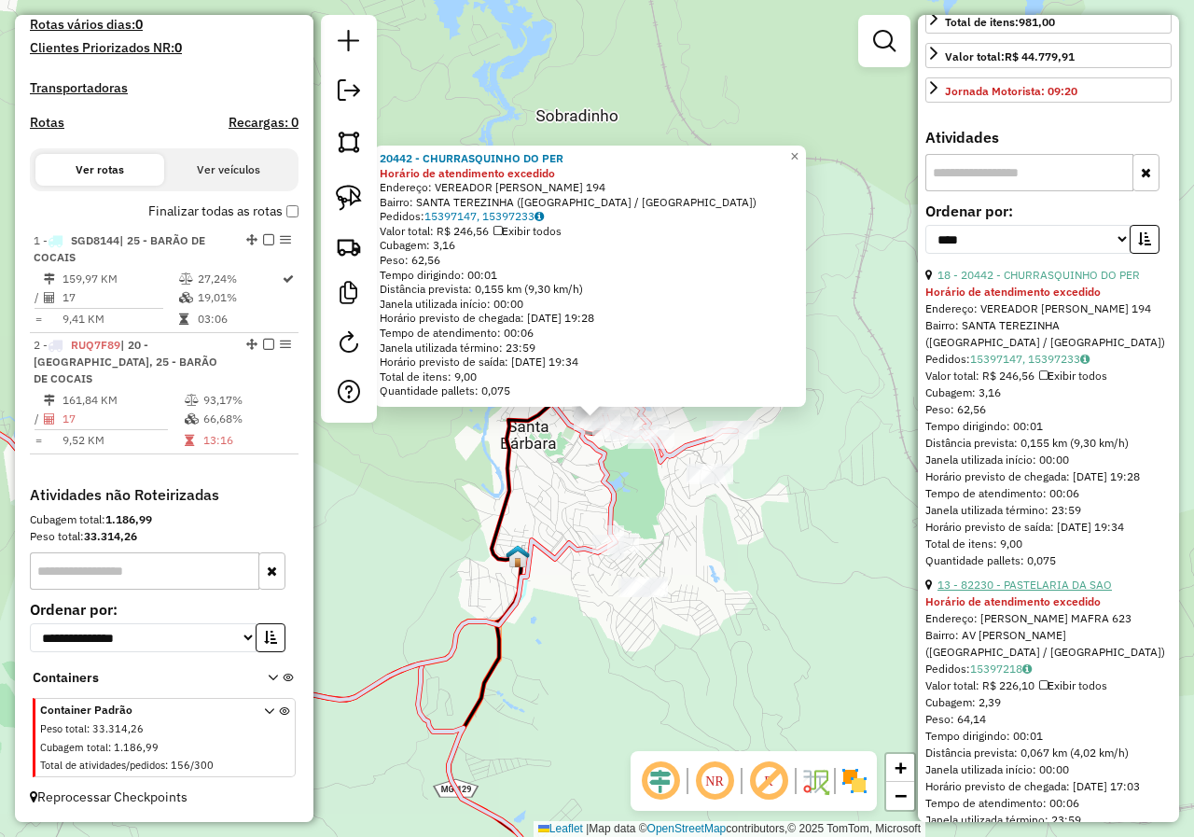
click at [1031, 591] on link "13 - 82230 - PASTELARIA DA SAO" at bounding box center [1024, 584] width 174 height 14
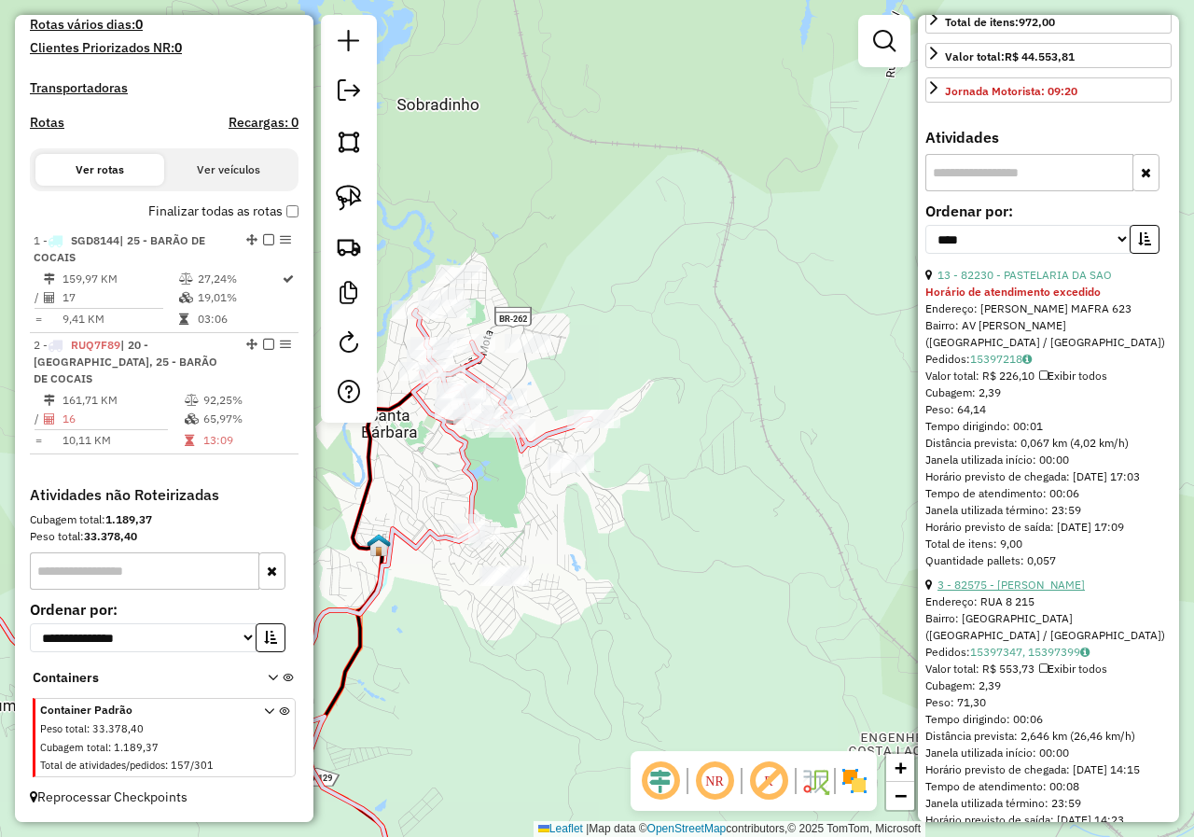
click at [1045, 591] on link "3 - 82575 - MERCEARIA RODRIGUES" at bounding box center [1010, 584] width 147 height 14
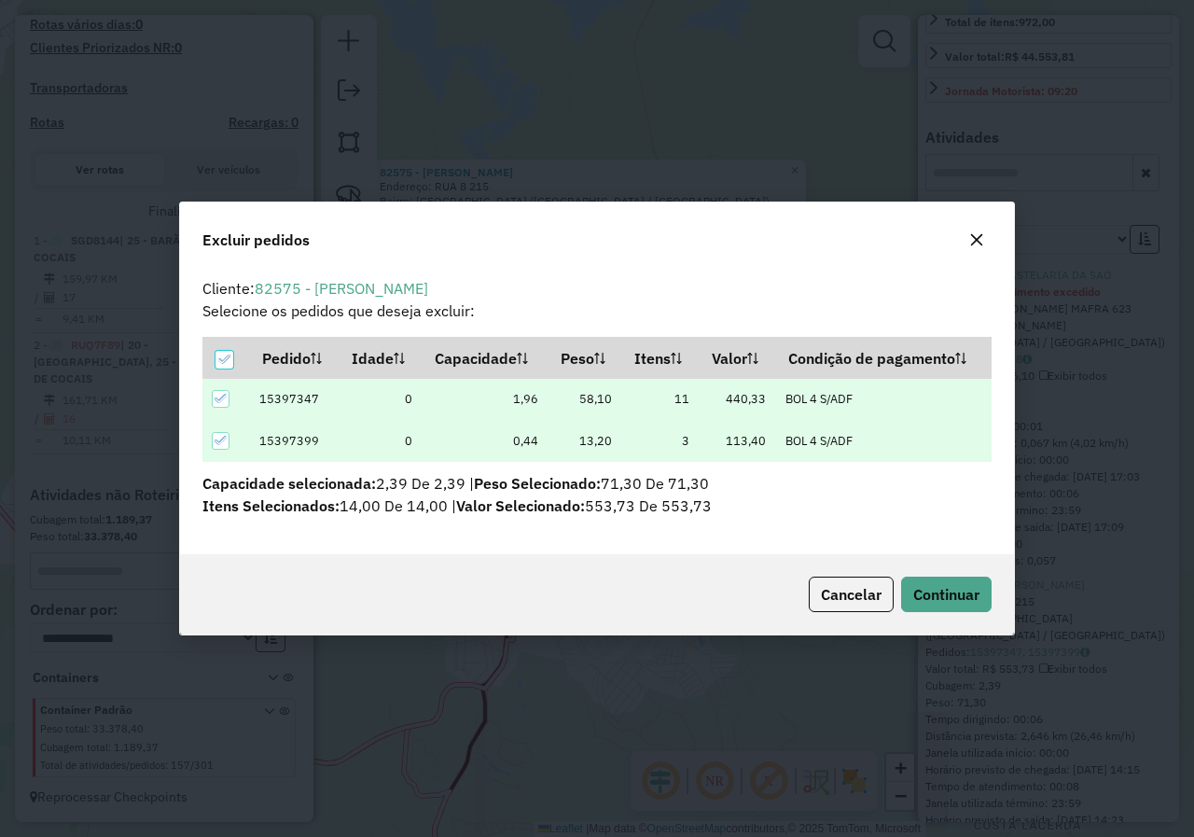
scroll to position [0, 0]
click at [967, 611] on button "Continuar" at bounding box center [946, 593] width 90 height 35
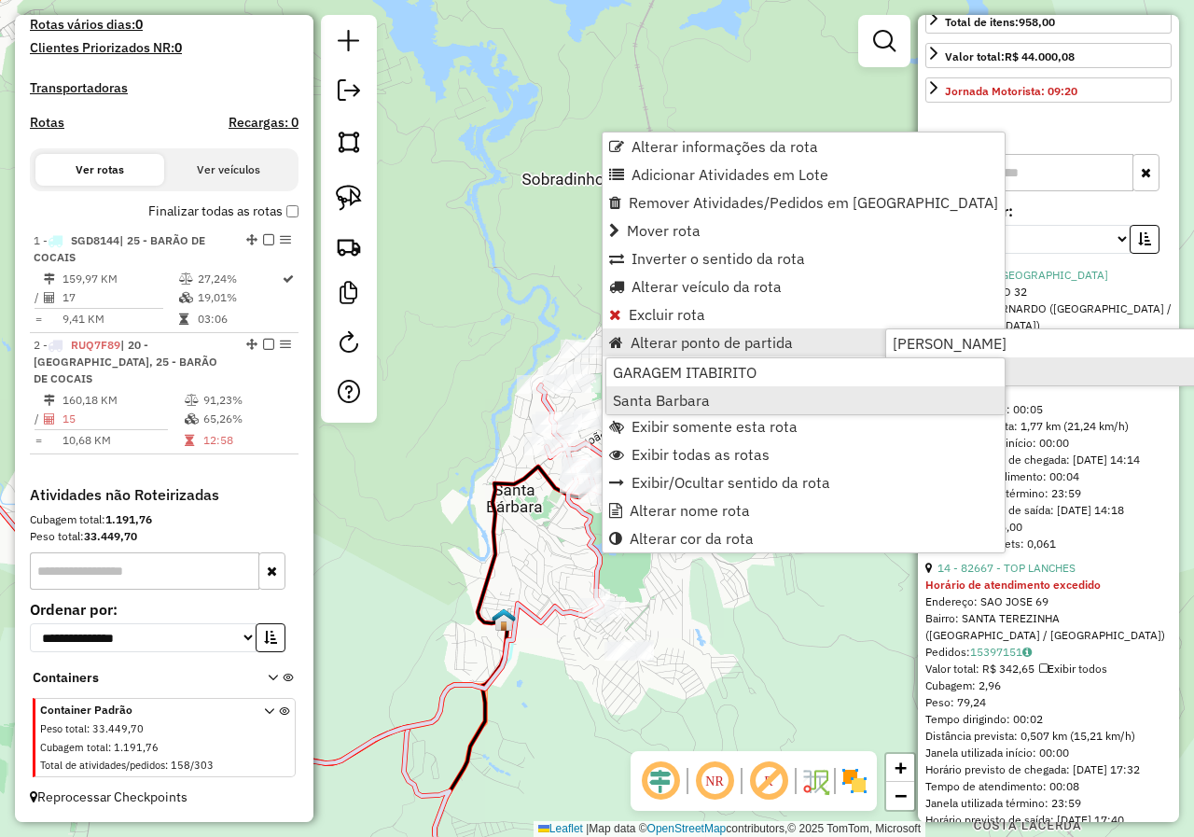
click at [760, 394] on link "Santa Barbara" at bounding box center [805, 400] width 398 height 28
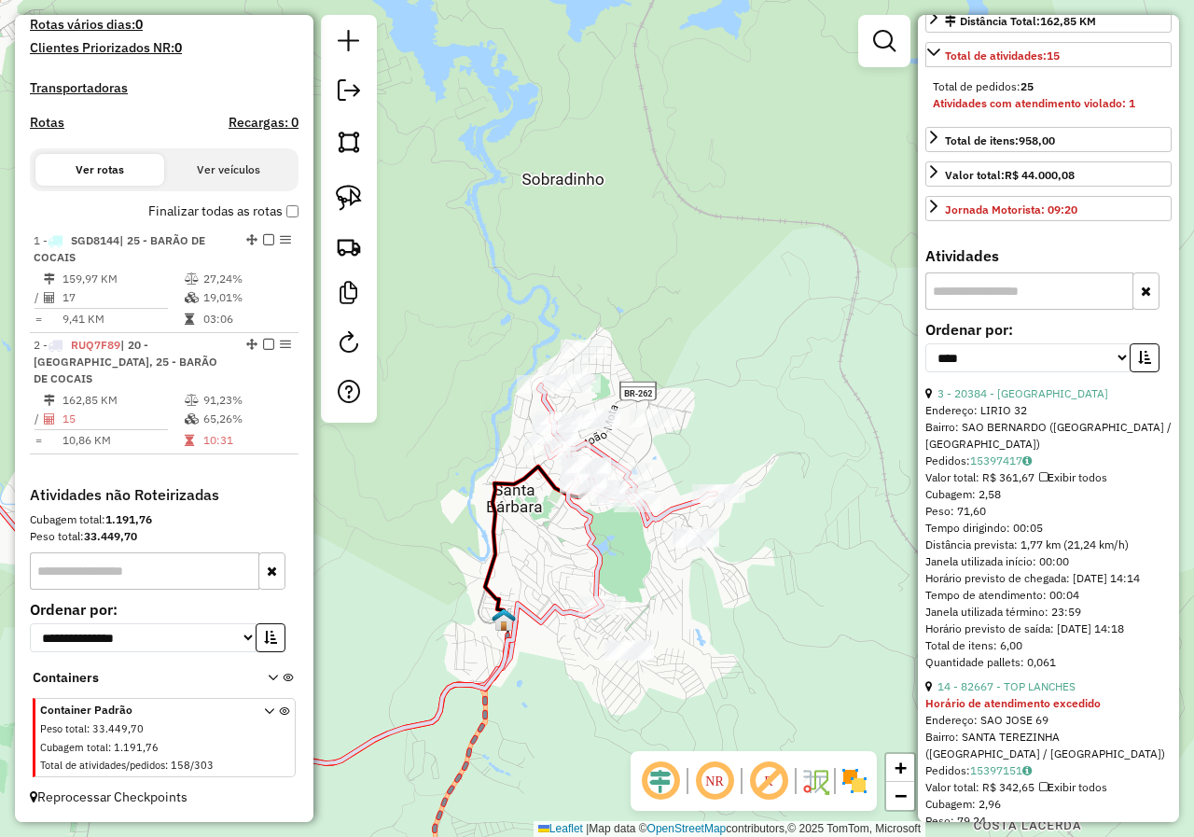
scroll to position [373, 0]
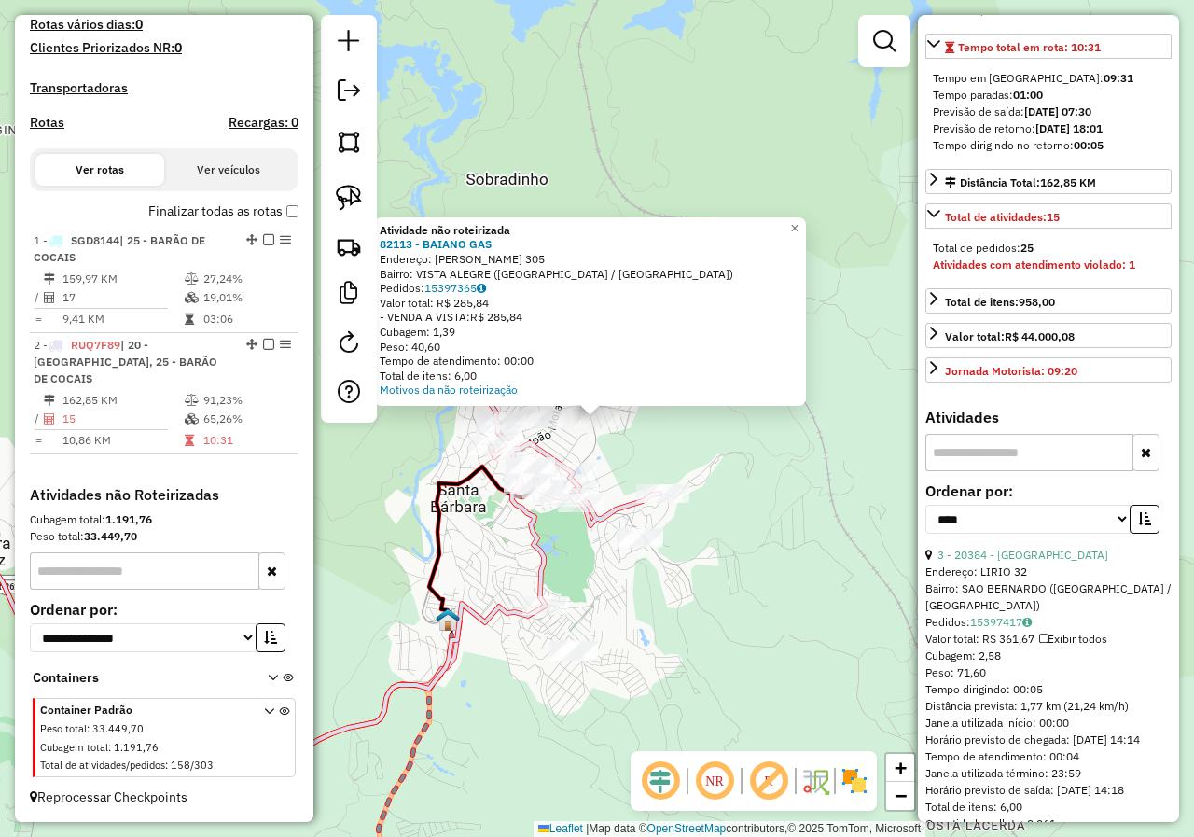
click at [613, 511] on icon at bounding box center [270, 574] width 779 height 378
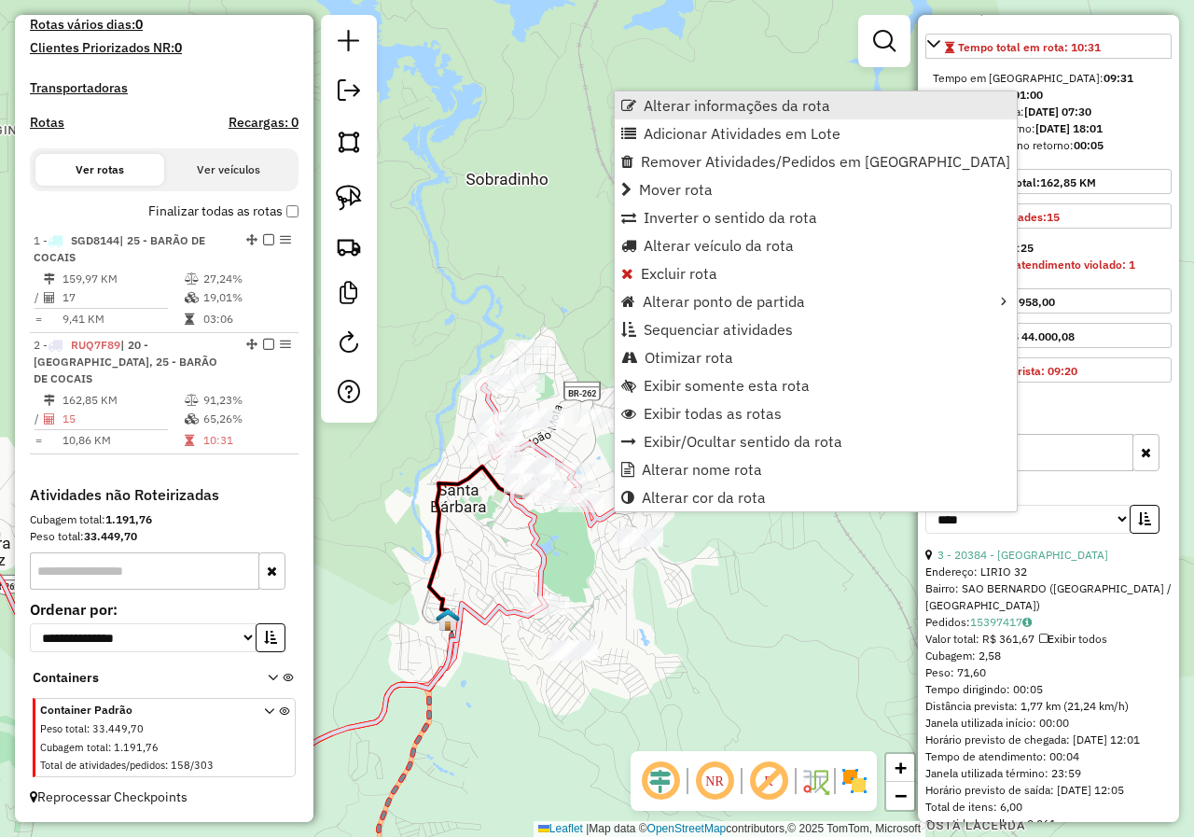
click at [738, 112] on span "Alterar informações da rota" at bounding box center [737, 105] width 187 height 15
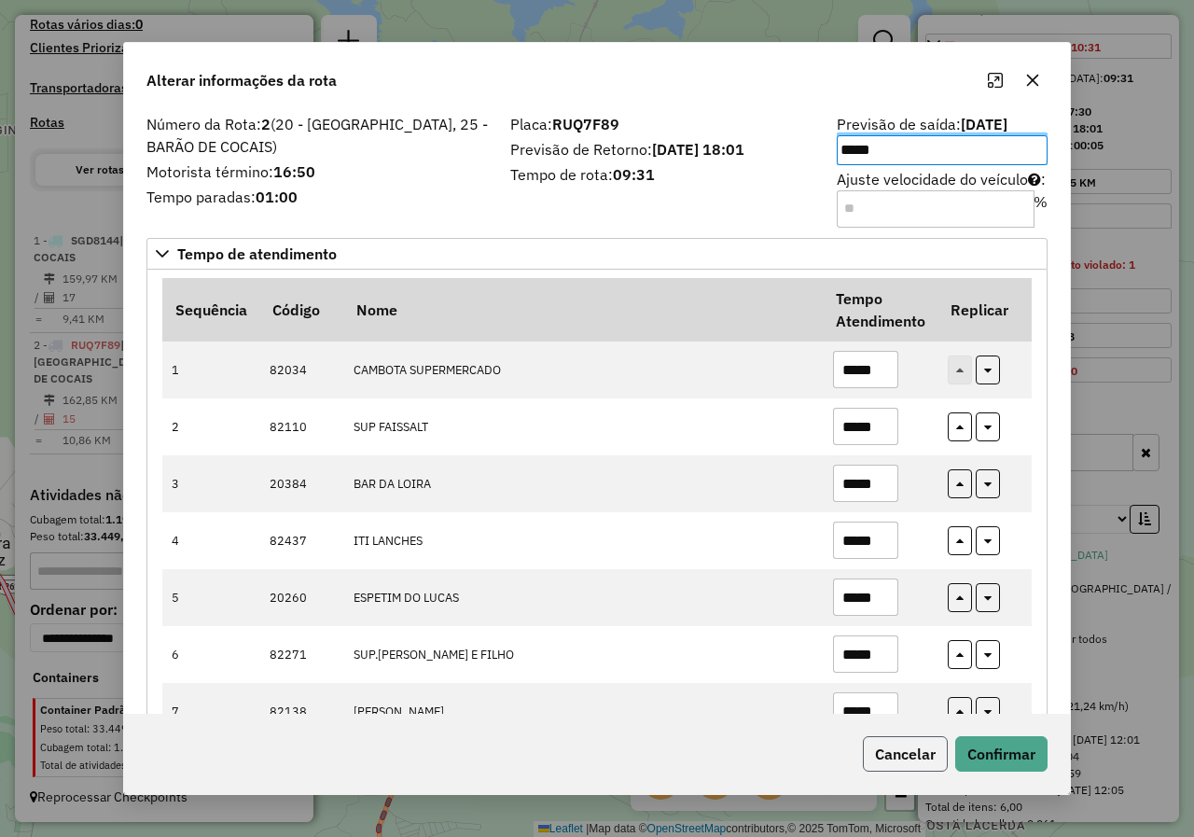
click at [936, 762] on button "Cancelar" at bounding box center [905, 753] width 85 height 35
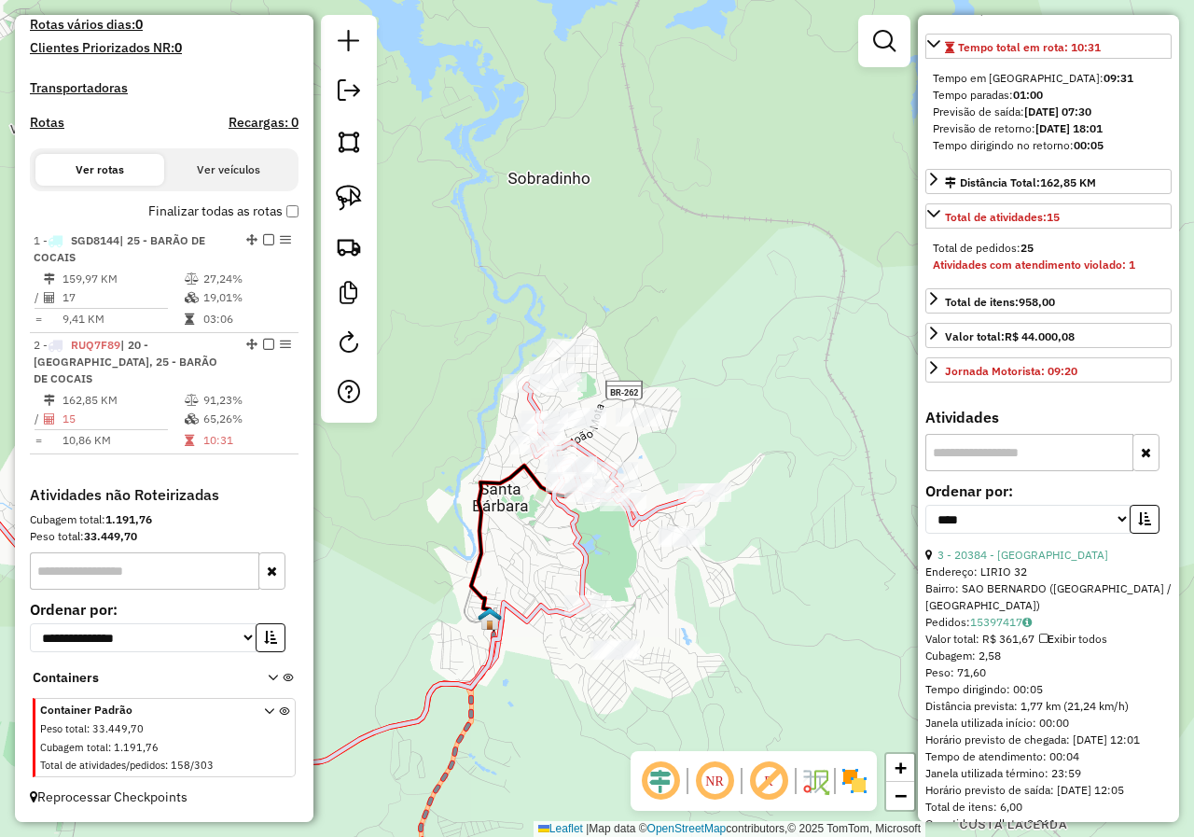
drag, startPoint x: 667, startPoint y: 608, endPoint x: 727, endPoint y: 604, distance: 59.8
click at [722, 613] on div "Janela de atendimento Grade de atendimento Capacidade Transportadoras Veículos …" at bounding box center [597, 418] width 1194 height 837
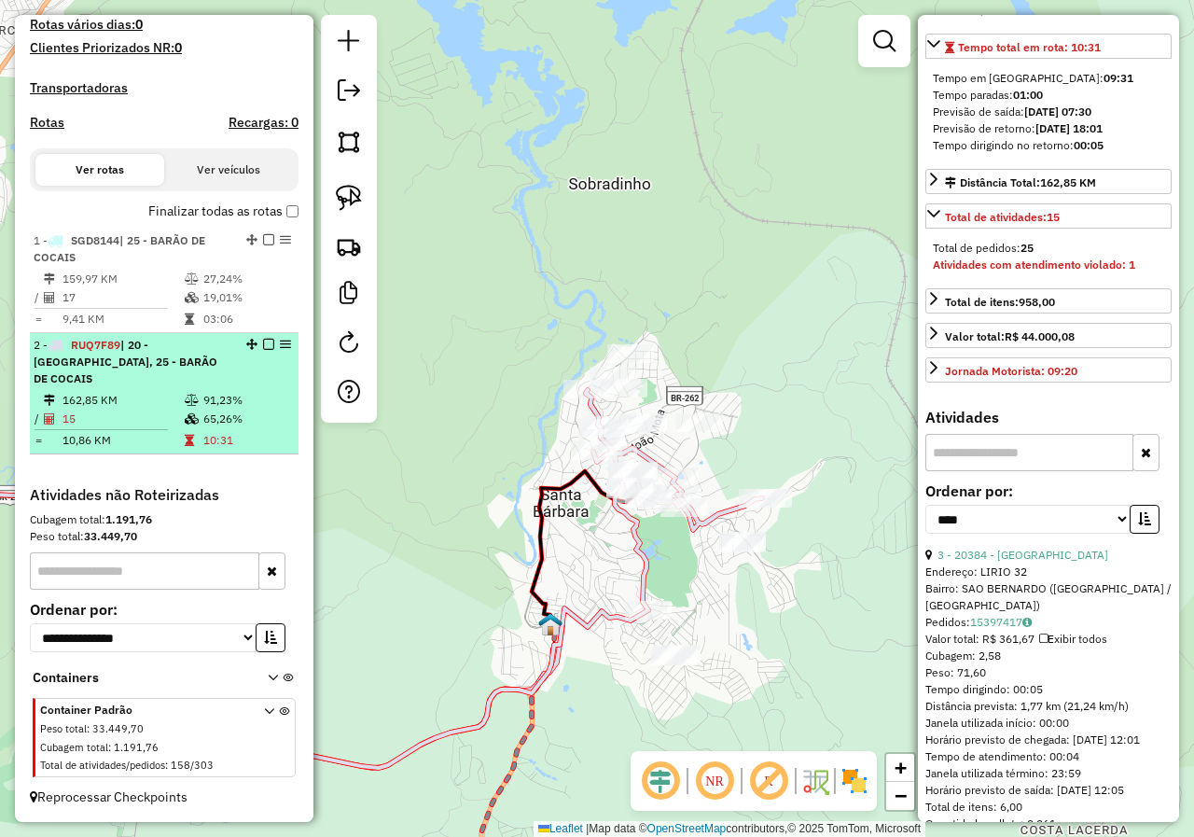
click at [263, 350] on em at bounding box center [268, 344] width 11 height 11
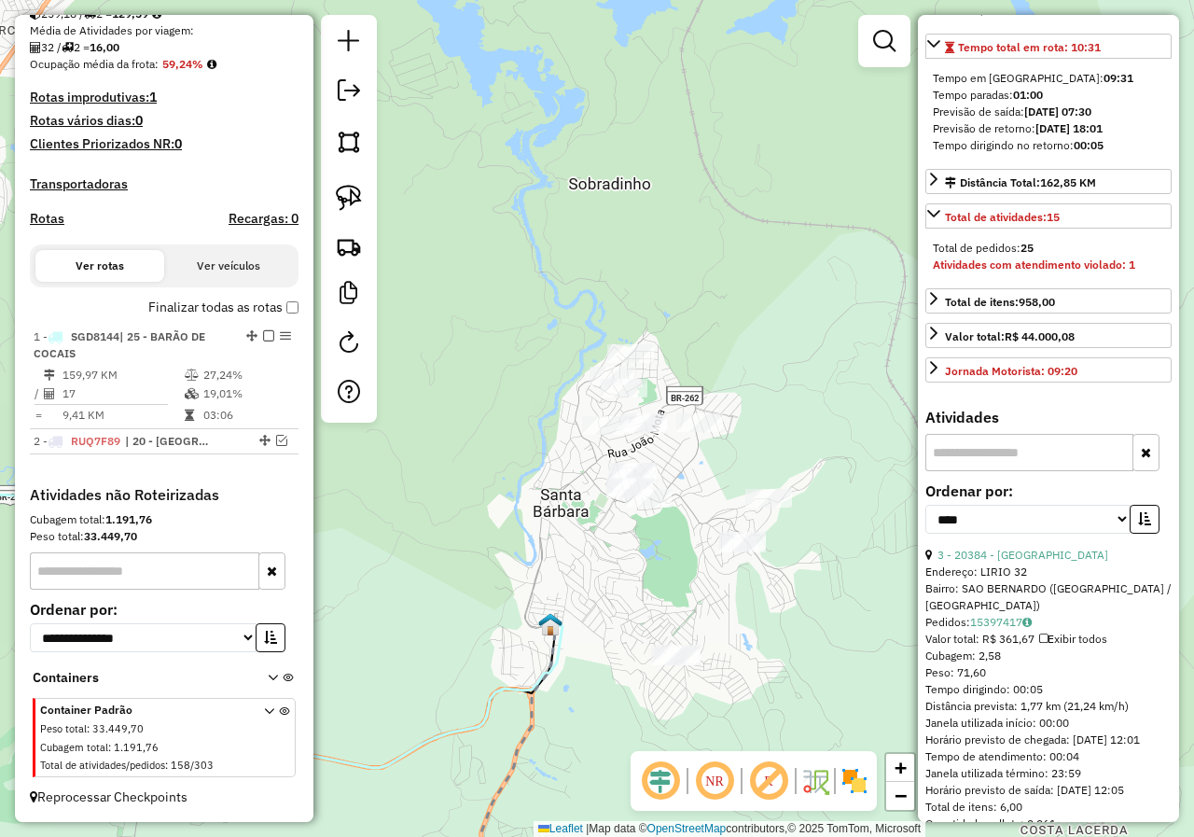
scroll to position [436, 0]
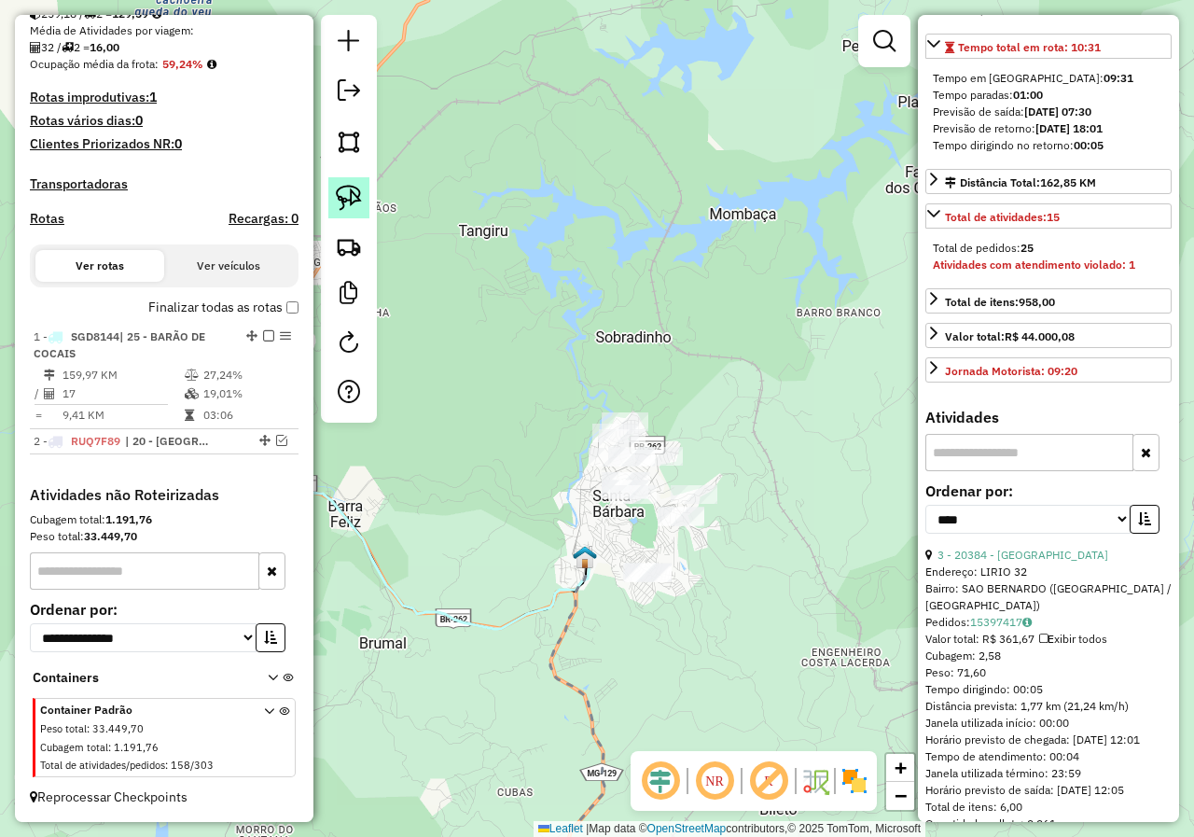
click at [347, 208] on img at bounding box center [349, 198] width 26 height 26
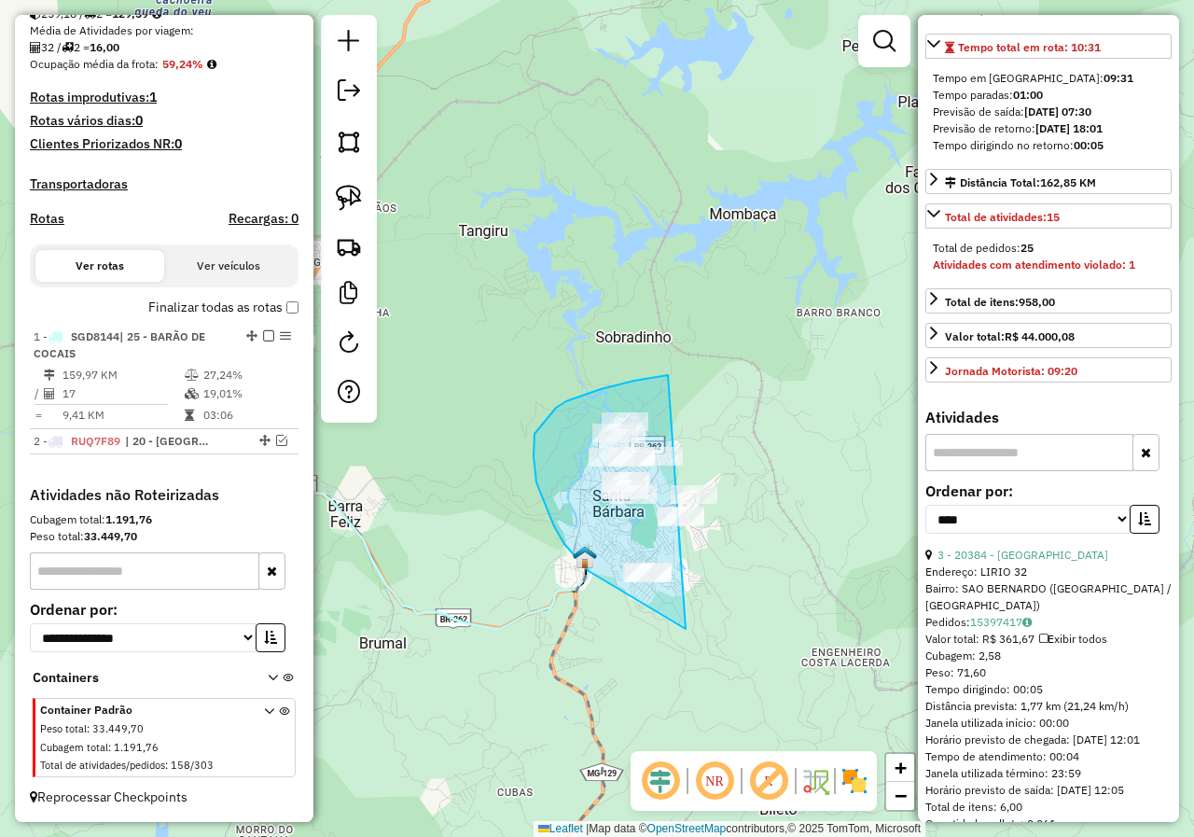
drag, startPoint x: 668, startPoint y: 375, endPoint x: 828, endPoint y: 494, distance: 200.0
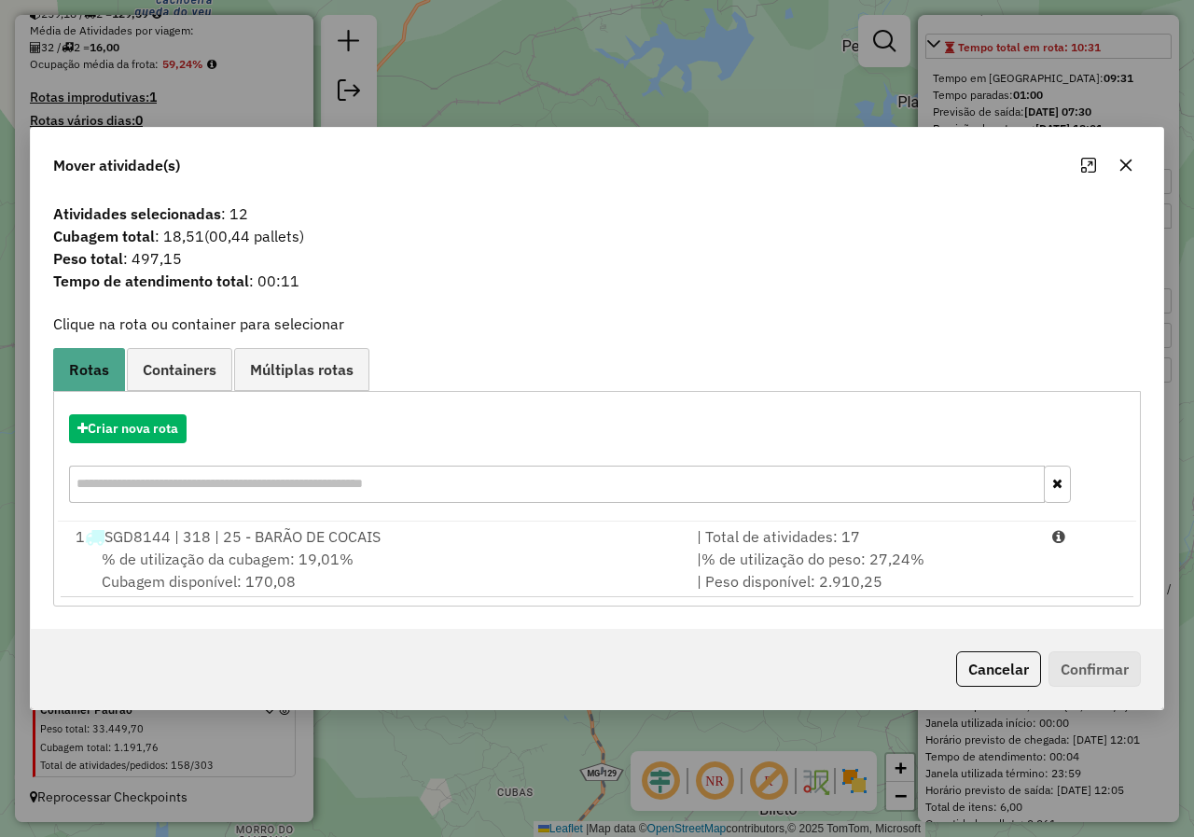
click at [374, 561] on div "% de utilização da cubagem: 19,01% Cubagem disponível: 170,08" at bounding box center [374, 569] width 621 height 45
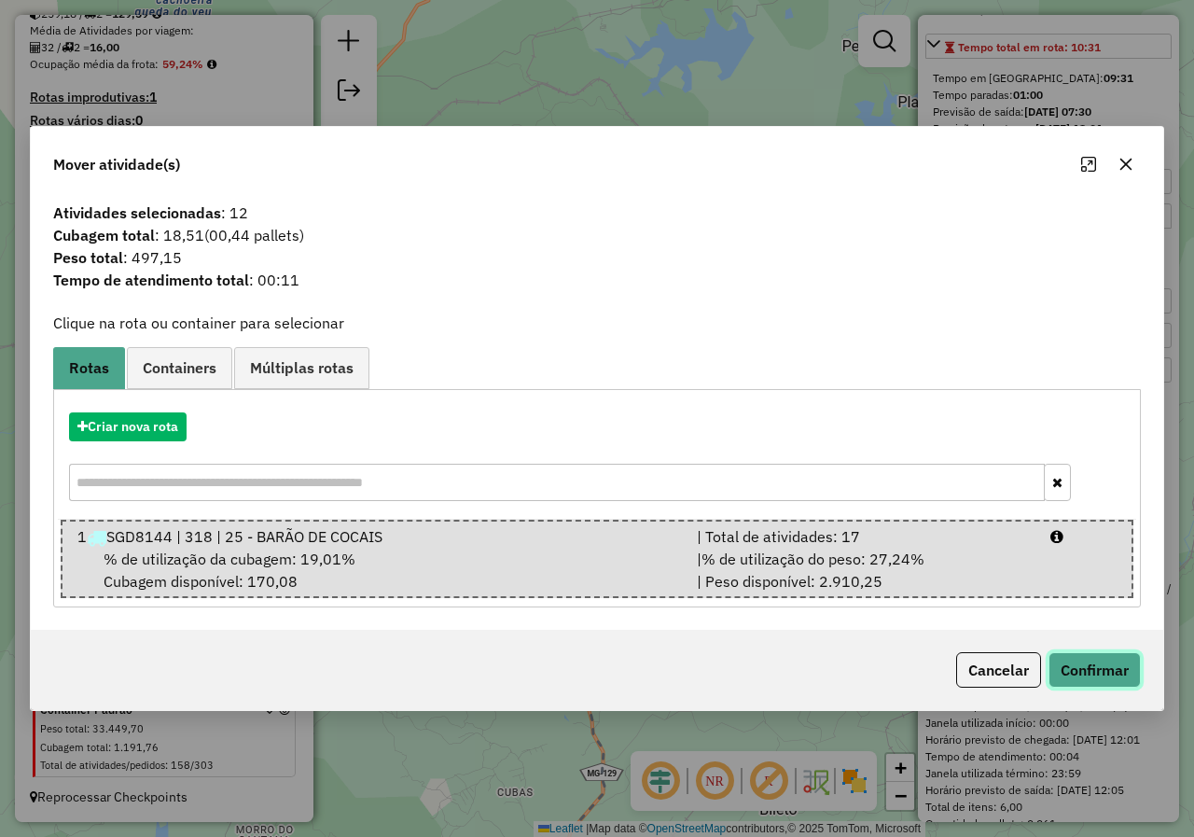
click at [1108, 667] on button "Confirmar" at bounding box center [1094, 669] width 92 height 35
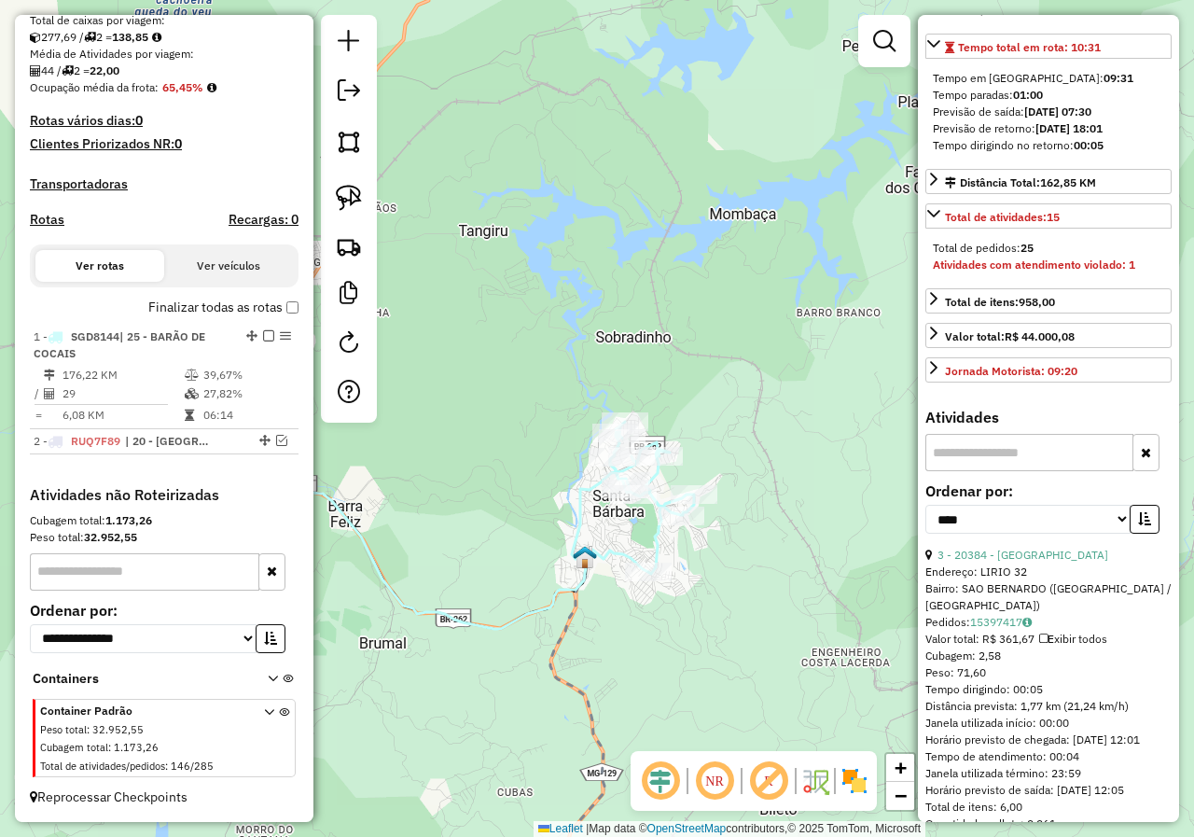
scroll to position [412, 0]
click at [629, 549] on icon at bounding box center [616, 560] width 63 height 22
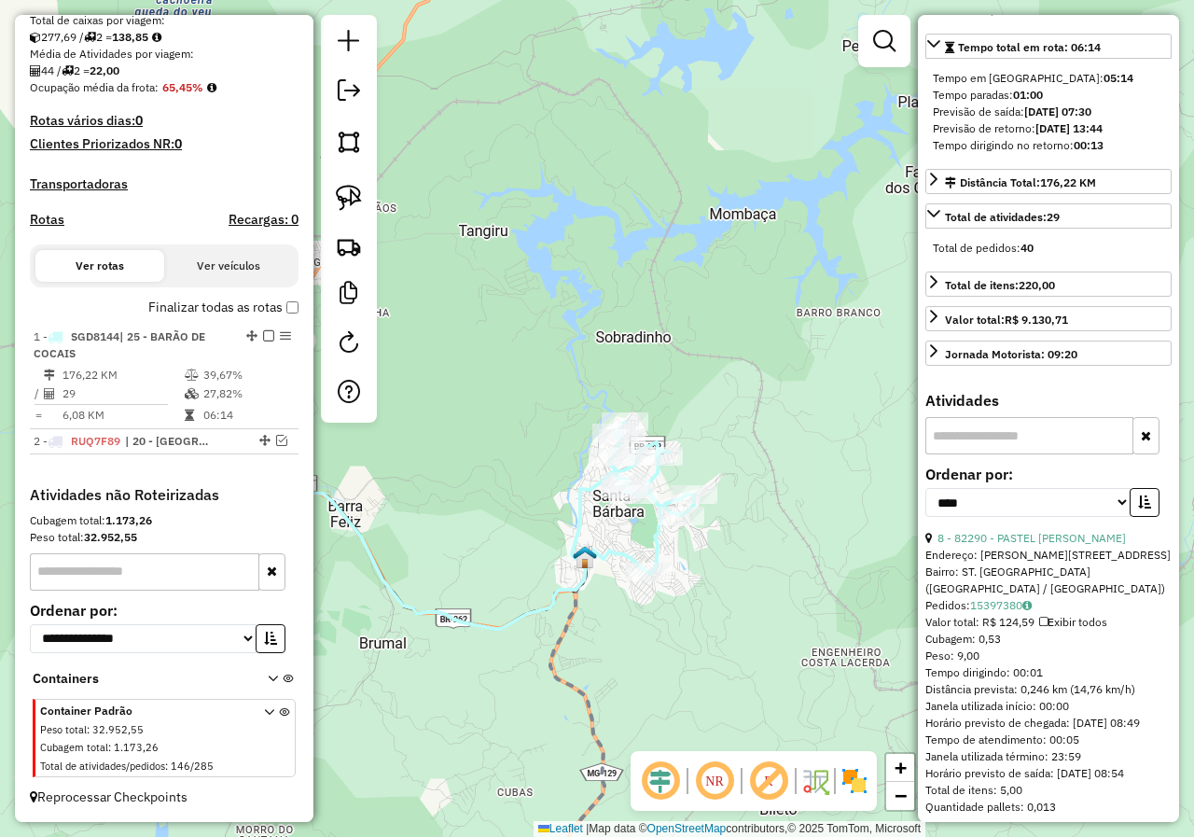
scroll to position [356, 0]
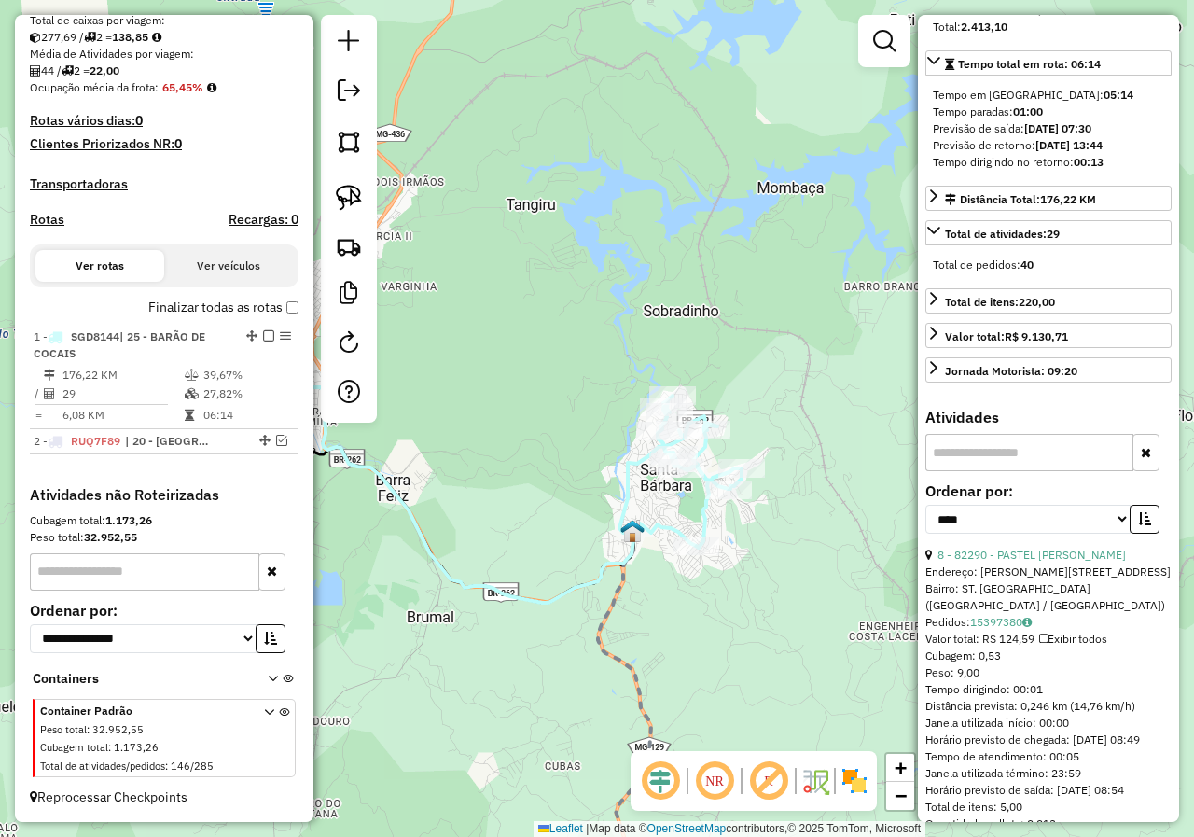
drag, startPoint x: 615, startPoint y: 581, endPoint x: 678, endPoint y: 548, distance: 71.3
click at [676, 549] on div "Janela de atendimento Grade de atendimento Capacidade Transportadoras Veículos …" at bounding box center [597, 418] width 1194 height 837
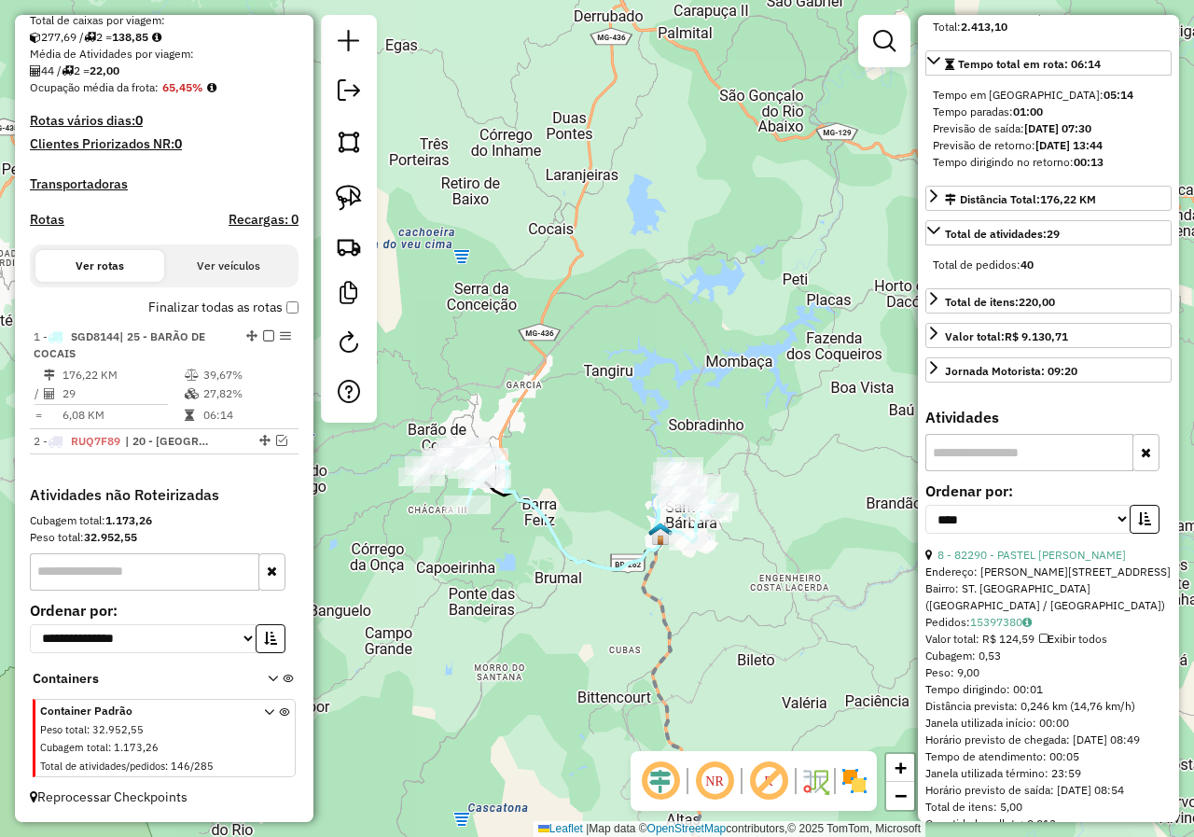
click at [609, 555] on div "Janela de atendimento Grade de atendimento Capacidade Transportadoras Veículos …" at bounding box center [597, 418] width 1194 height 837
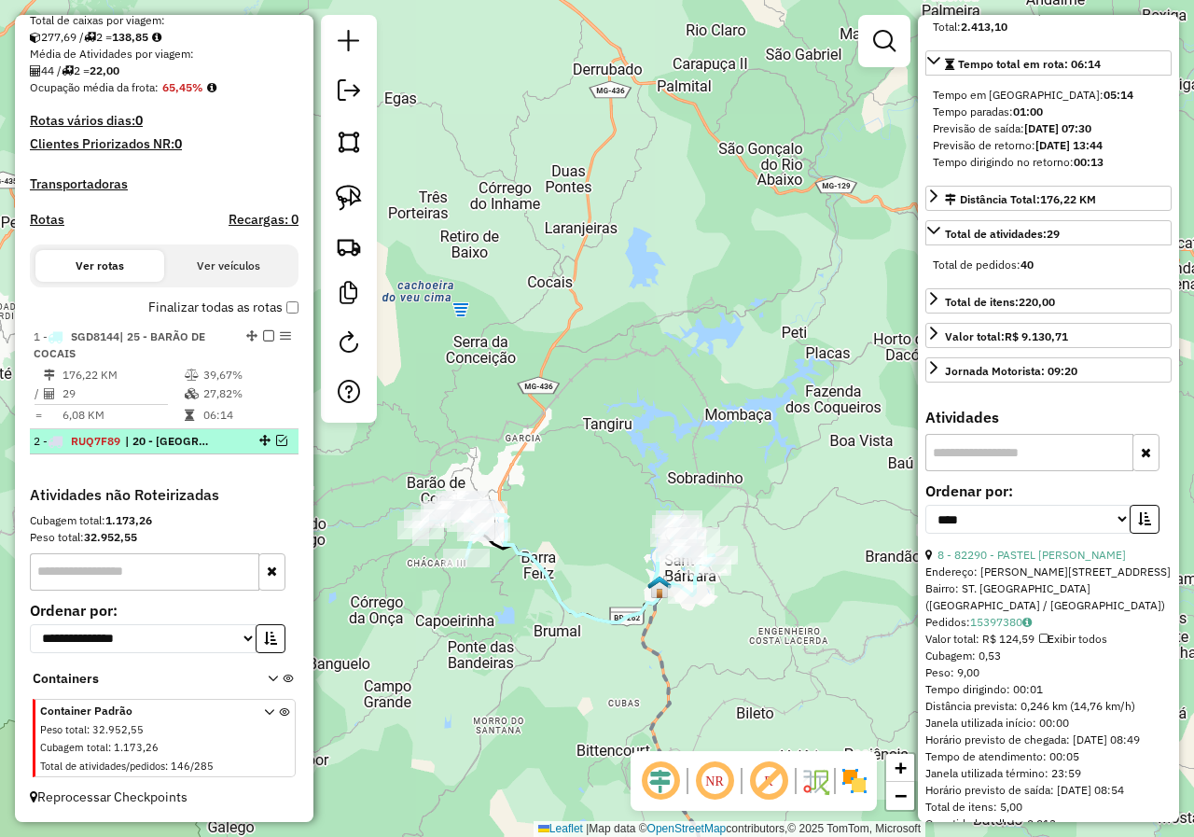
click at [279, 440] on em at bounding box center [281, 440] width 11 height 11
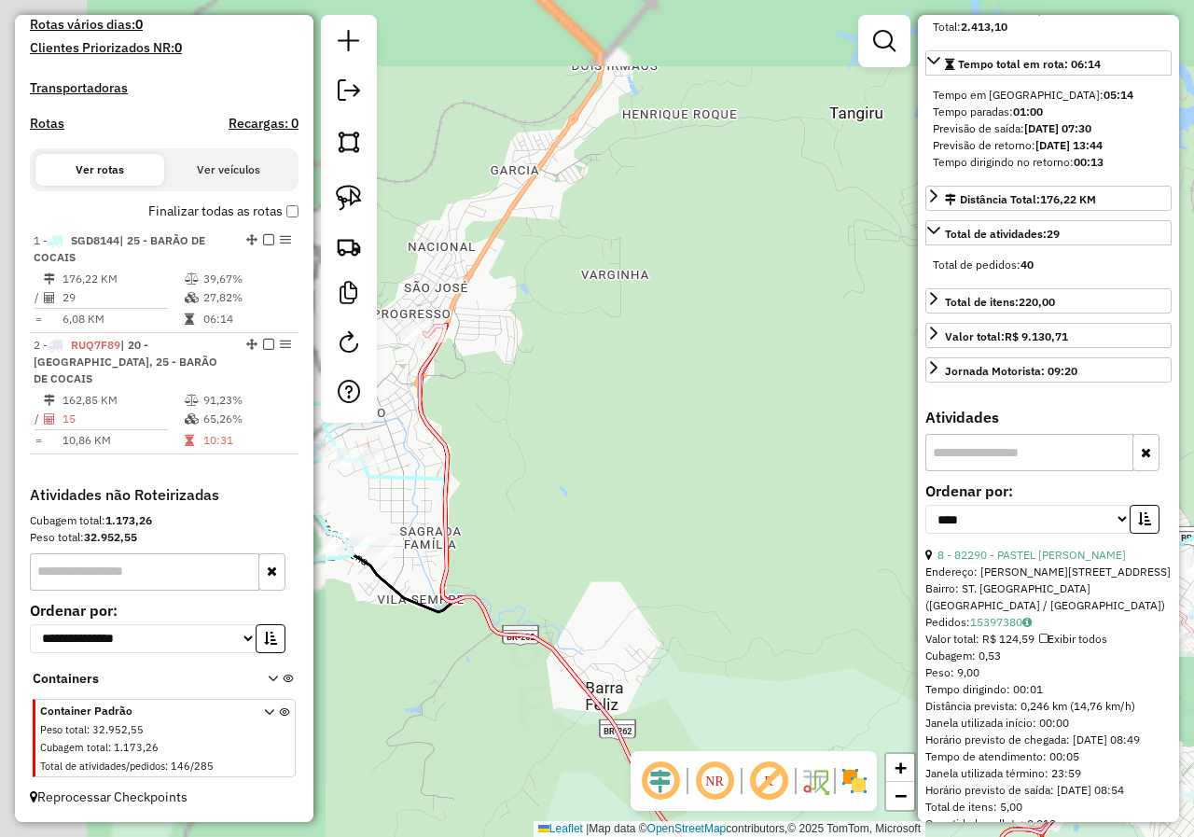
drag, startPoint x: 554, startPoint y: 514, endPoint x: 585, endPoint y: 522, distance: 31.9
click at [648, 526] on div "Janela de atendimento Grade de atendimento Capacidade Transportadoras Veículos …" at bounding box center [597, 418] width 1194 height 837
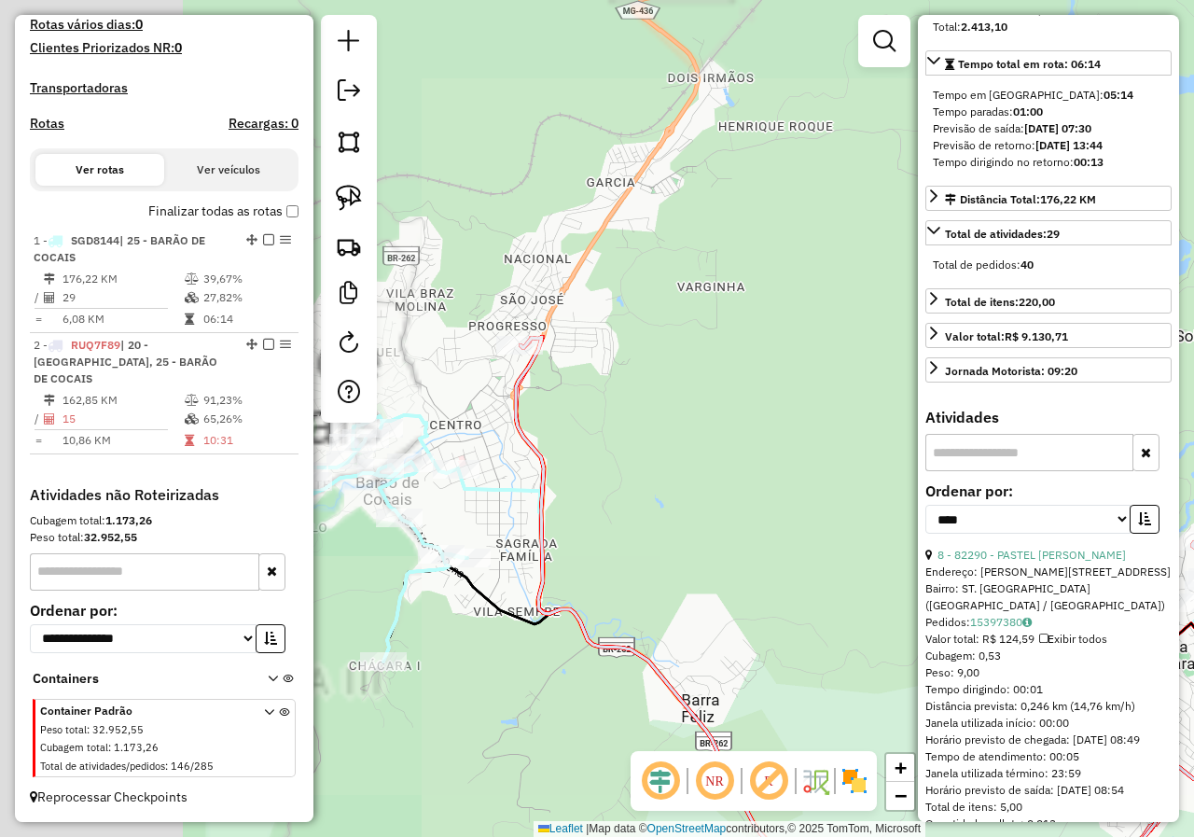
click at [551, 515] on icon at bounding box center [914, 628] width 797 height 583
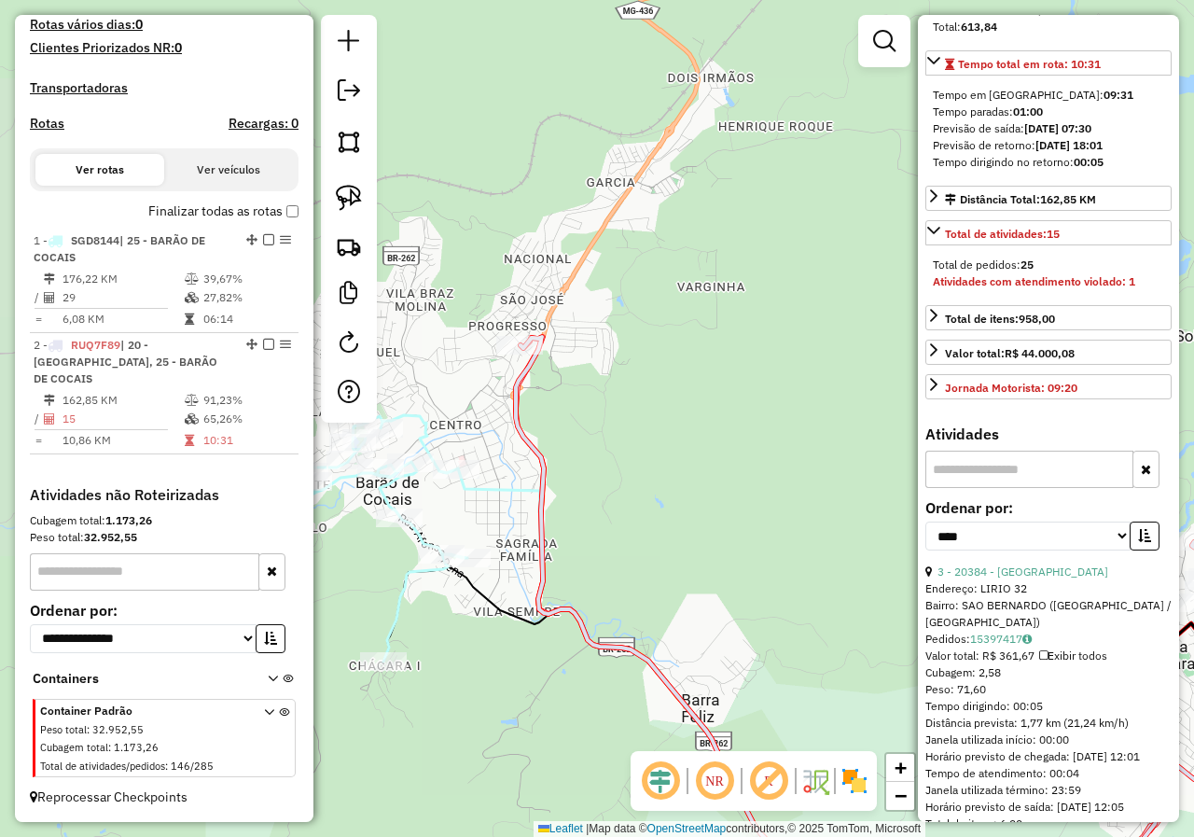
scroll to position [373, 0]
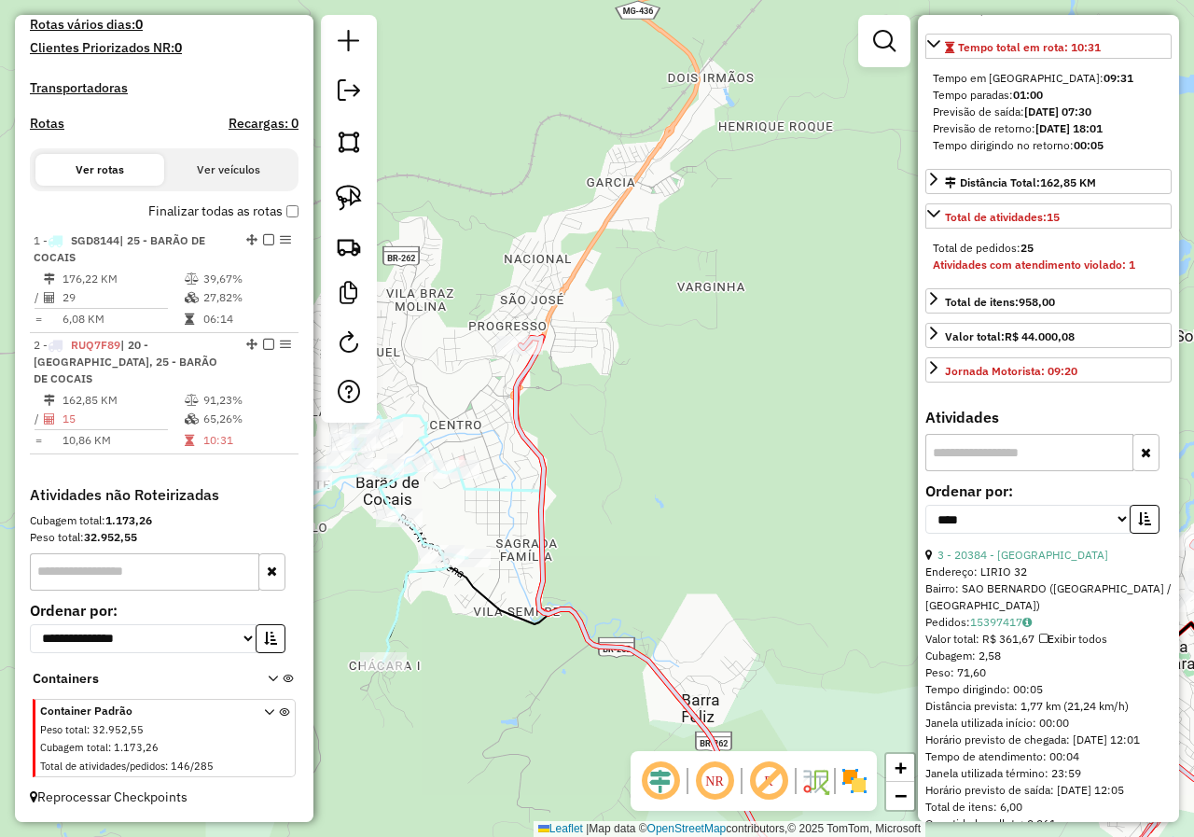
click at [542, 512] on icon at bounding box center [914, 628] width 797 height 583
drag, startPoint x: 653, startPoint y: 534, endPoint x: 437, endPoint y: 450, distance: 231.2
click at [530, 486] on div "Janela de atendimento Grade de atendimento Capacidade Transportadoras Veículos …" at bounding box center [597, 418] width 1194 height 837
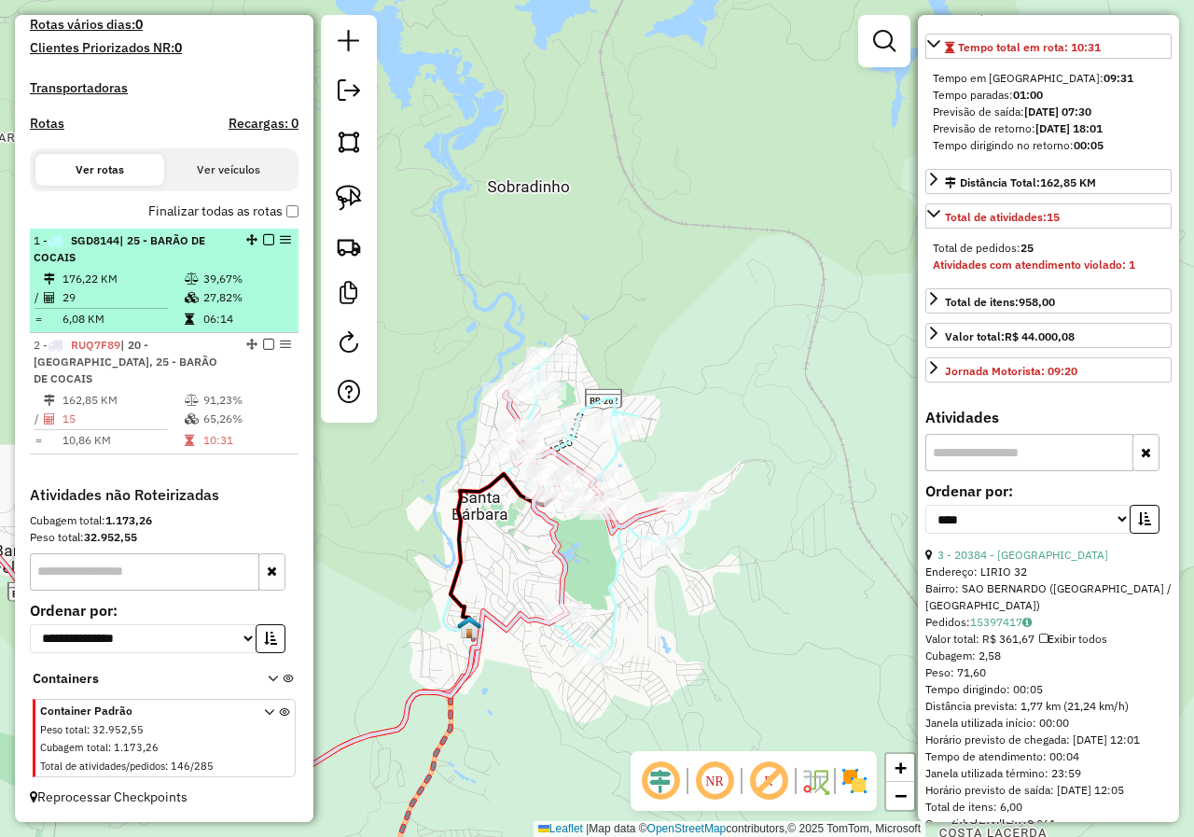
click at [263, 245] on em at bounding box center [268, 239] width 11 height 11
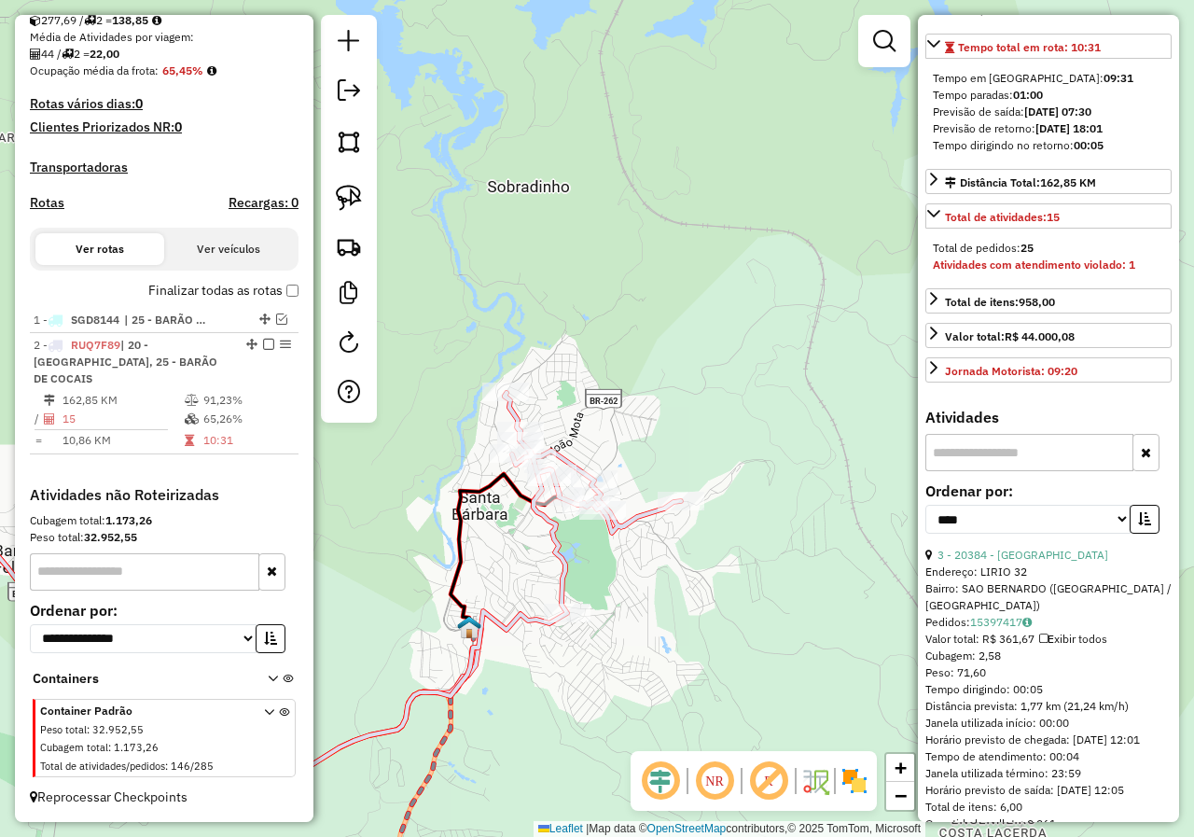
scroll to position [412, 0]
click at [517, 416] on icon at bounding box center [281, 582] width 800 height 378
click at [1051, 561] on link "3 - 20384 - BAR DA LOIRA" at bounding box center [1022, 554] width 171 height 14
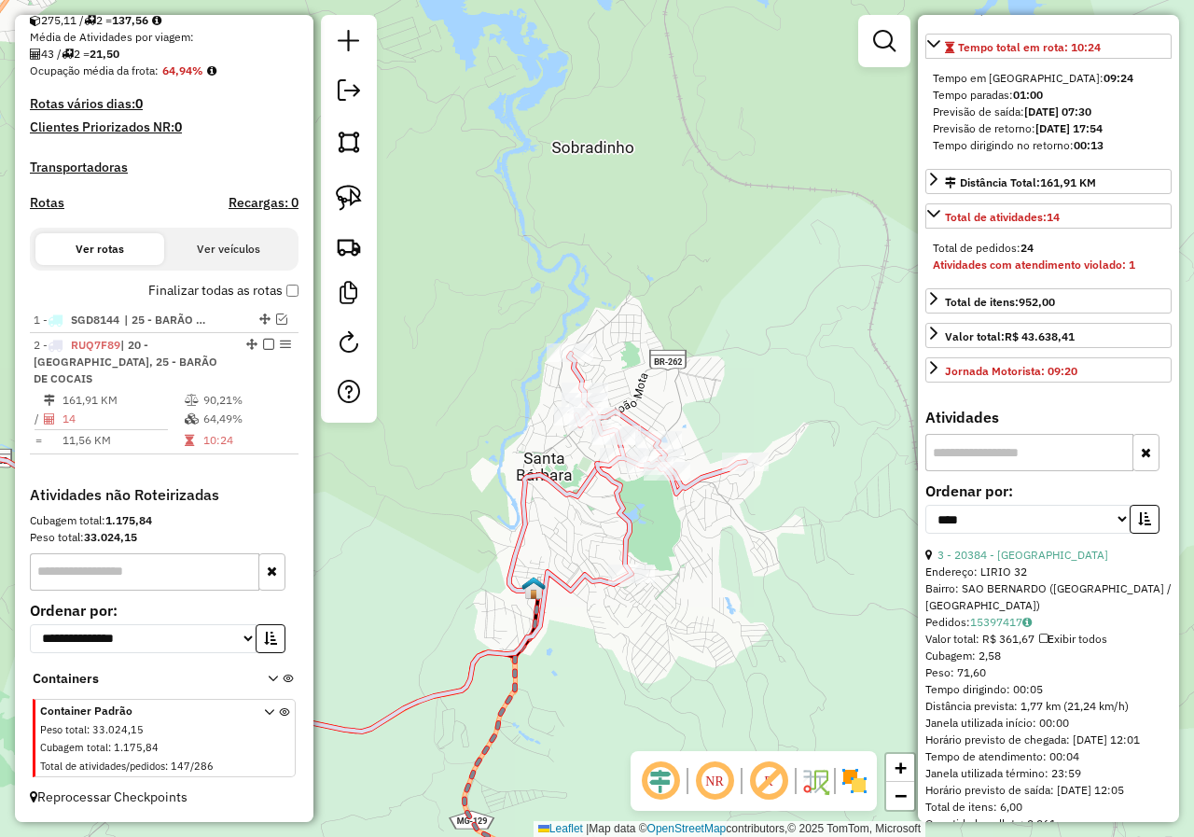
click at [645, 501] on div "Janela de atendimento Grade de atendimento Capacidade Transportadoras Veículos …" at bounding box center [597, 418] width 1194 height 837
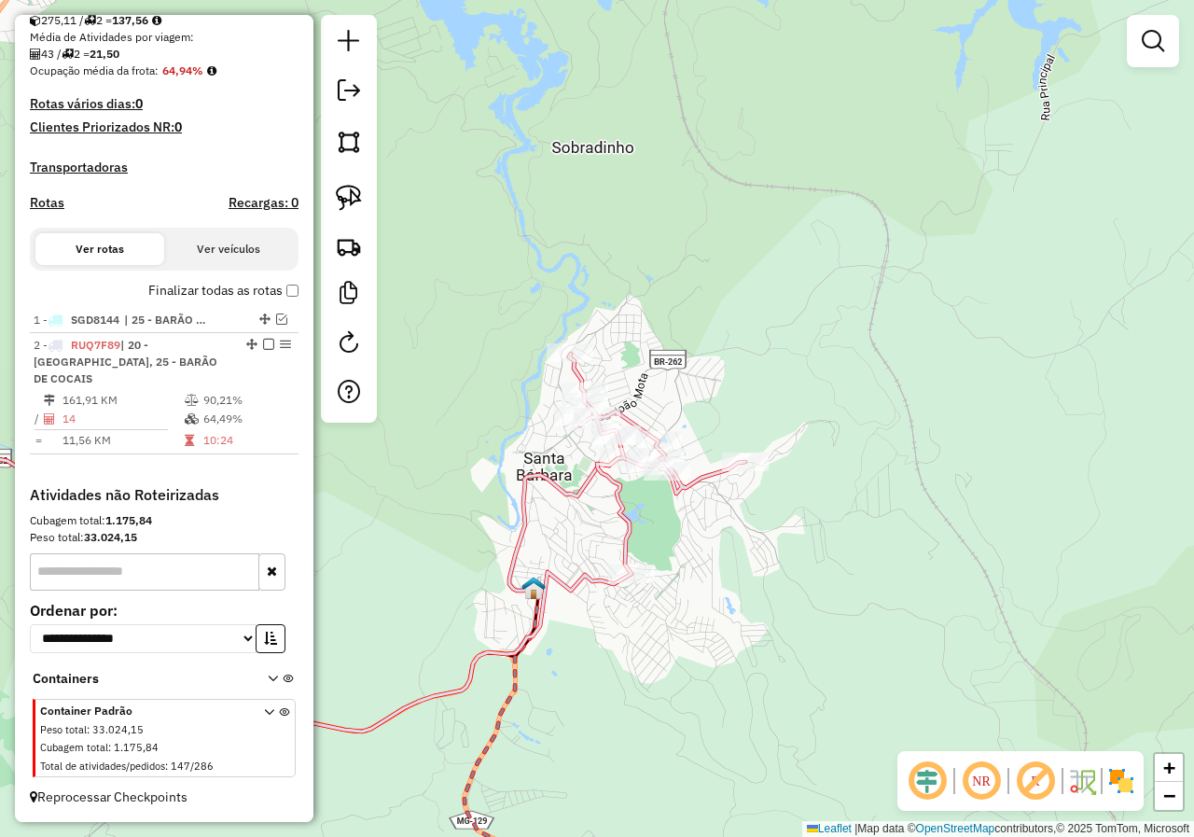
click at [627, 504] on icon at bounding box center [319, 439] width 852 height 583
select select "*********"
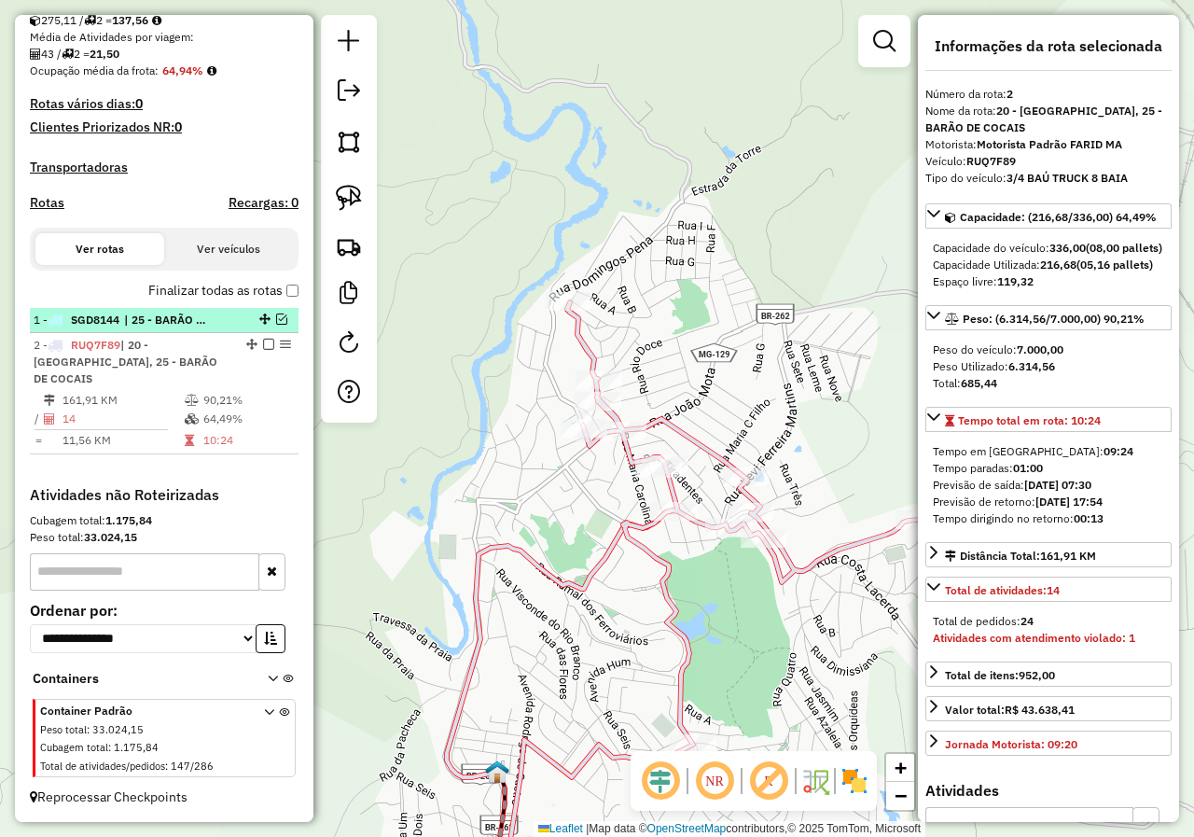
click at [276, 325] on em at bounding box center [281, 318] width 11 height 11
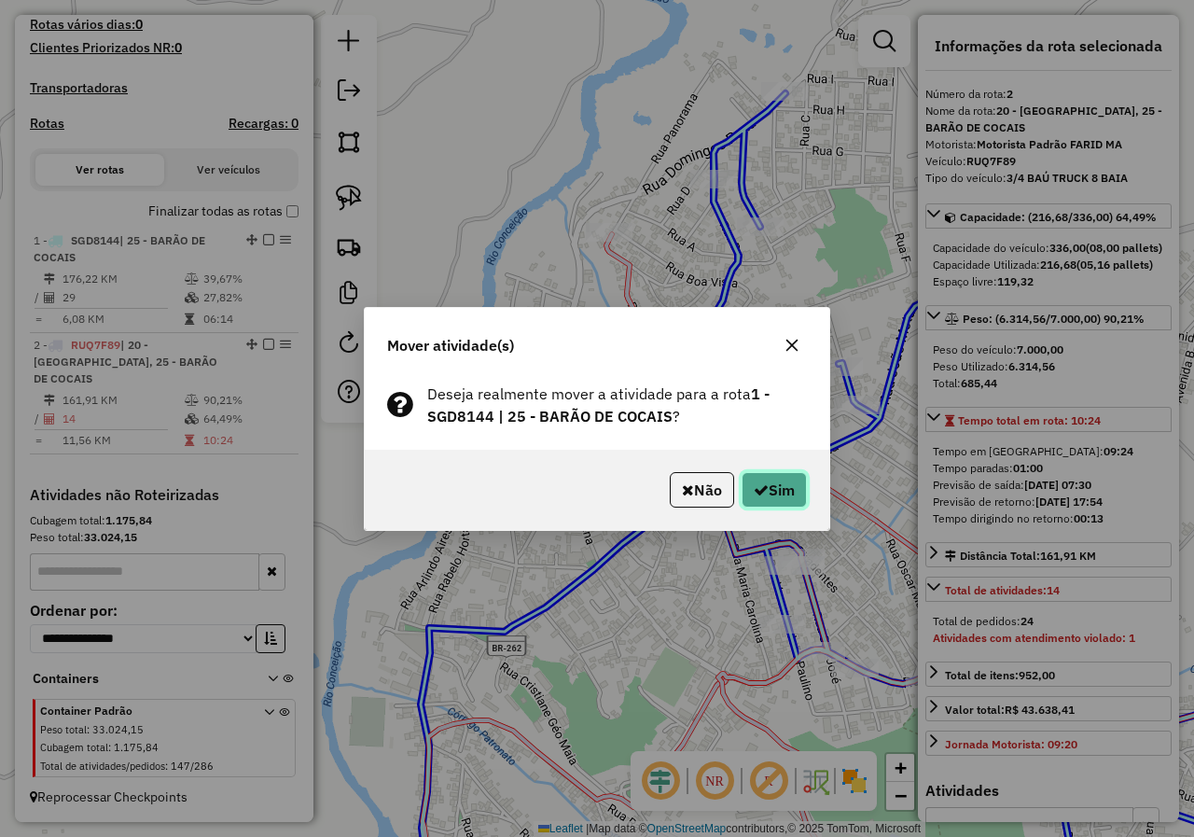
click at [798, 483] on button "Sim" at bounding box center [773, 489] width 65 height 35
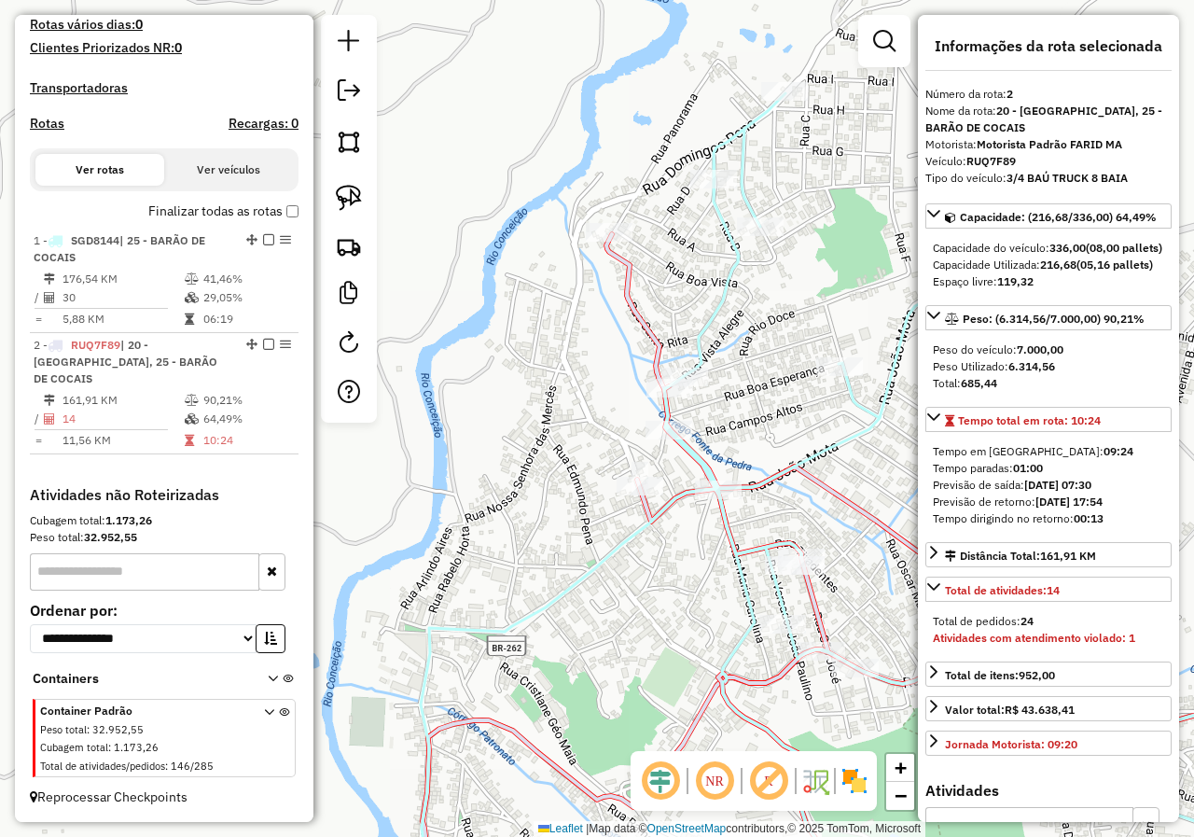
click at [863, 403] on icon at bounding box center [867, 506] width 893 height 826
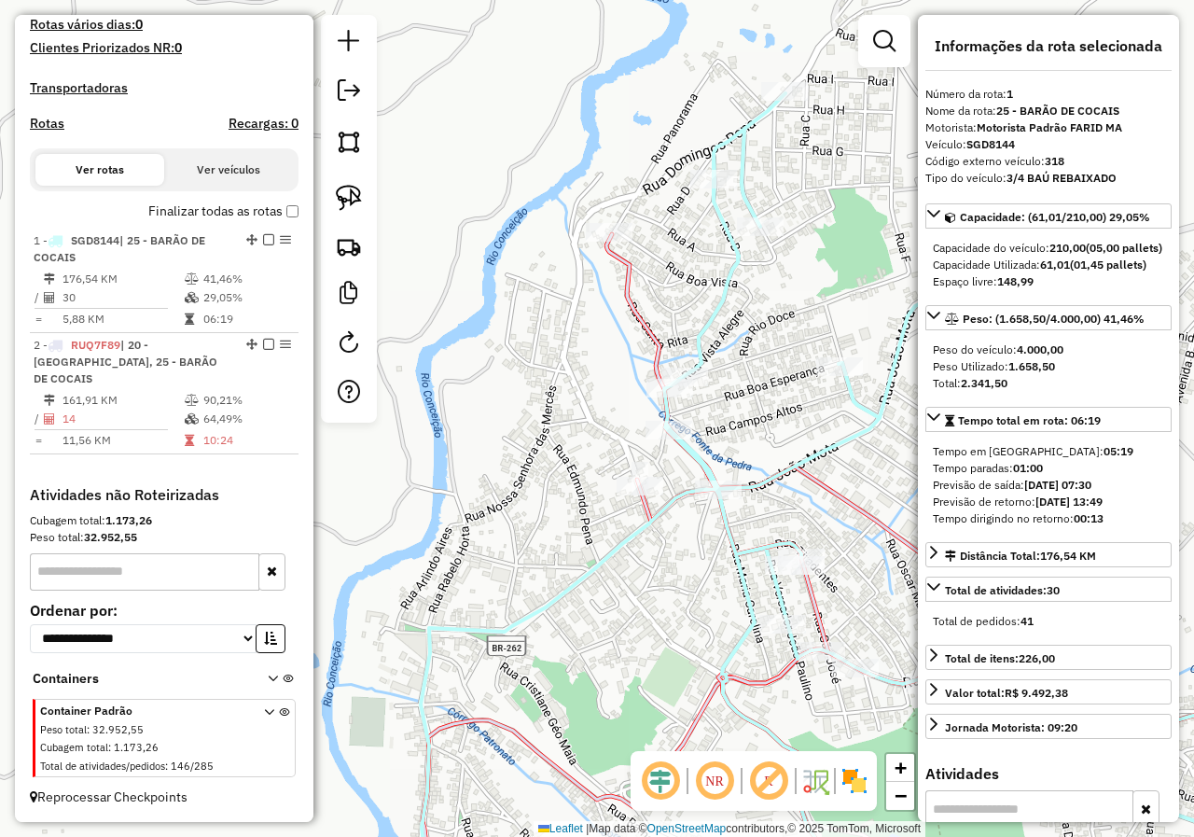
drag, startPoint x: 752, startPoint y: 434, endPoint x: 606, endPoint y: 415, distance: 146.7
click at [634, 422] on div "Janela de atendimento Grade de atendimento Capacidade Transportadoras Veículos …" at bounding box center [597, 418] width 1194 height 837
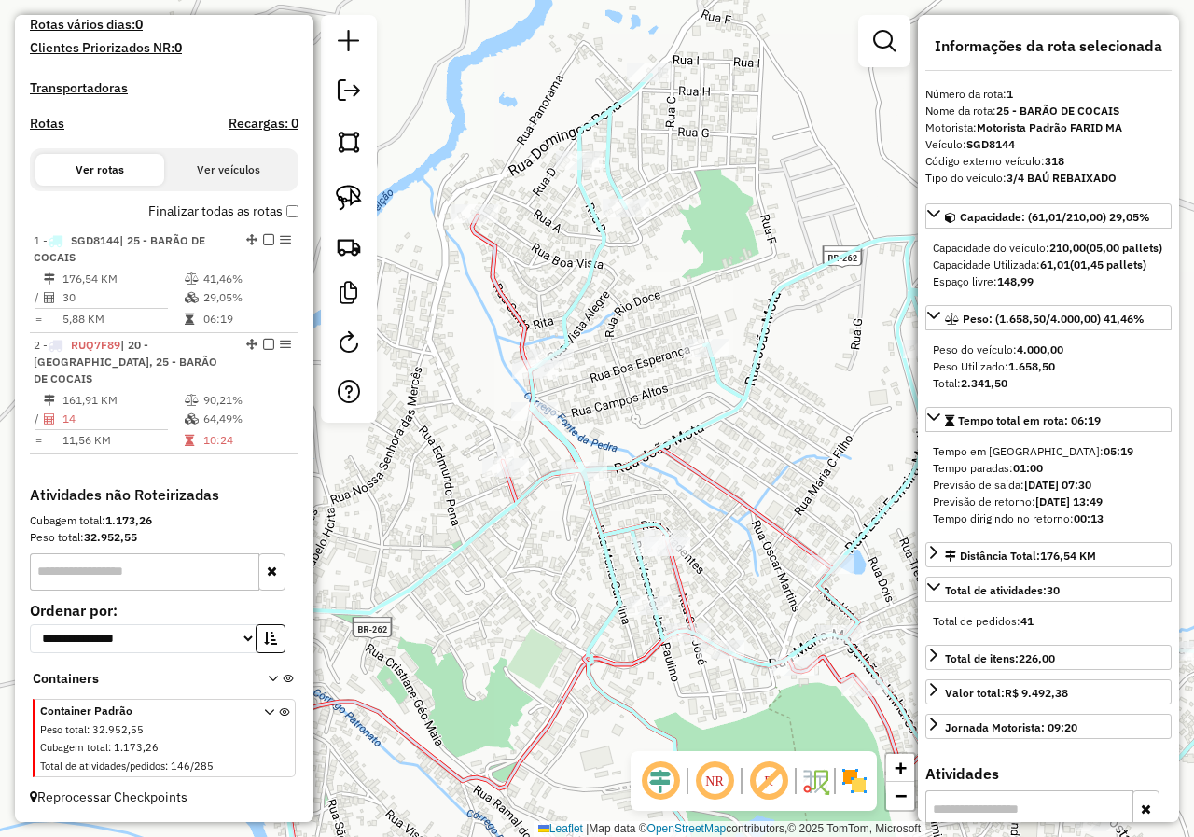
drag, startPoint x: 611, startPoint y: 422, endPoint x: 645, endPoint y: 421, distance: 34.6
click at [646, 422] on div "Janela de atendimento Grade de atendimento Capacidade Transportadoras Veículos …" at bounding box center [597, 418] width 1194 height 837
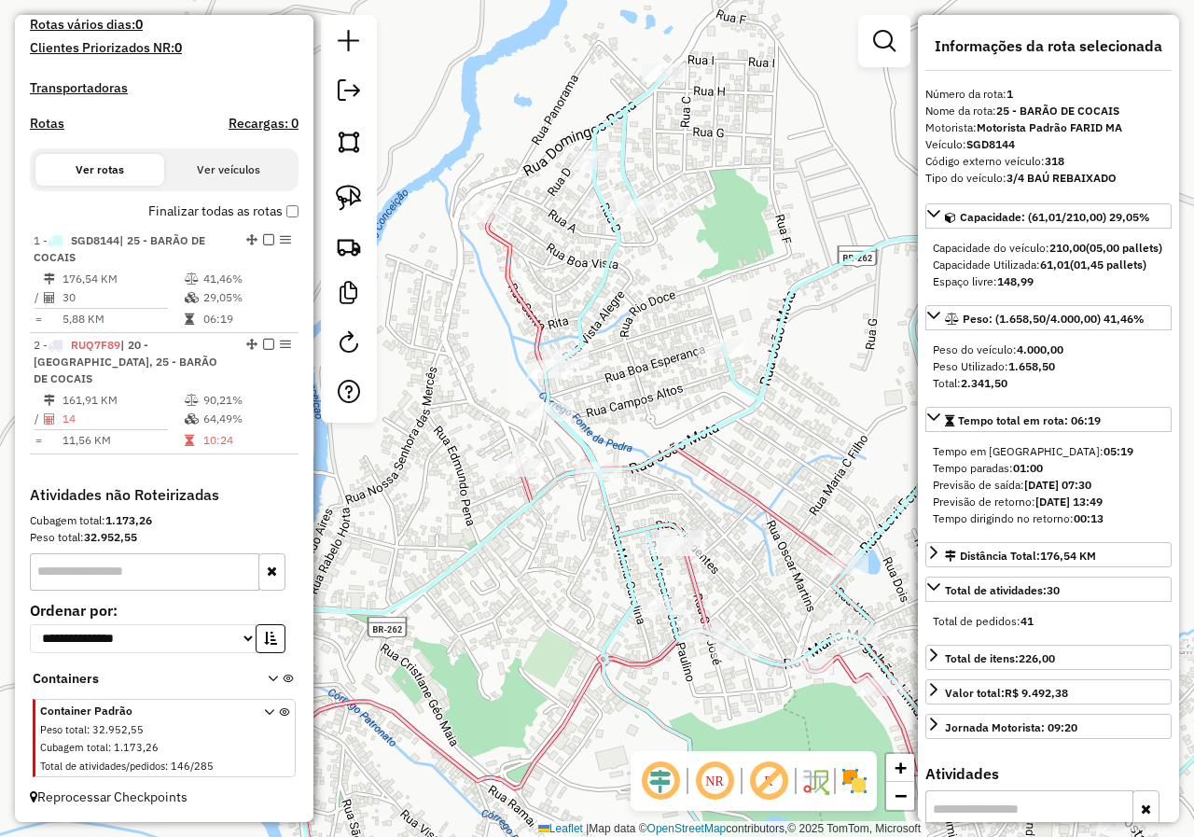
click at [740, 387] on icon at bounding box center [765, 497] width 928 height 845
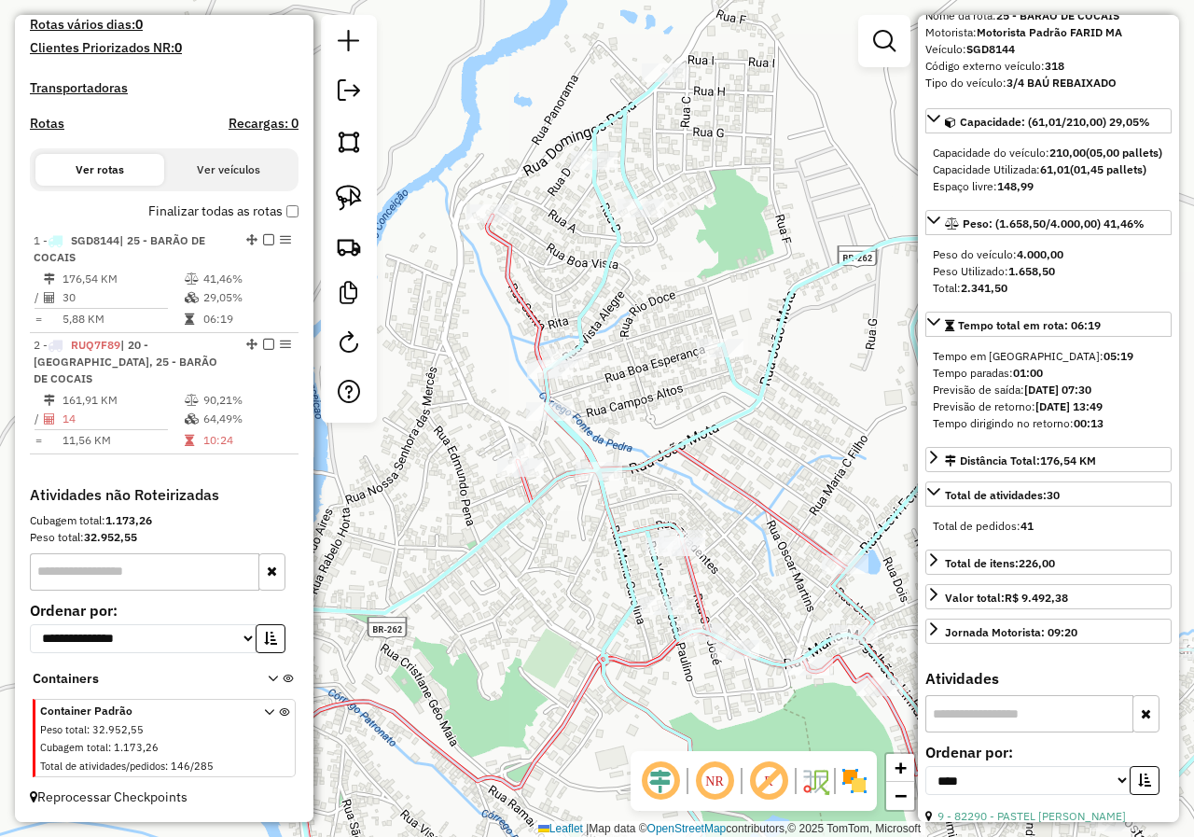
scroll to position [280, 0]
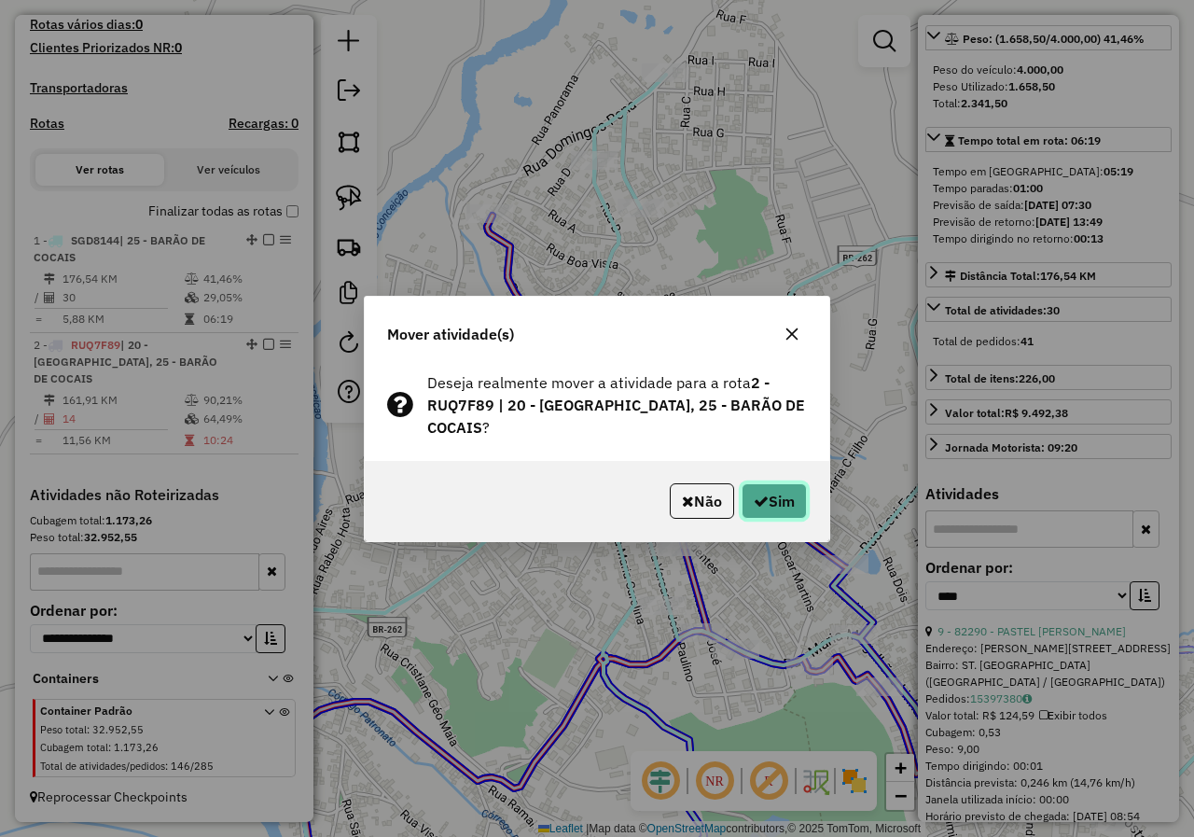
click at [763, 505] on icon "button" at bounding box center [761, 500] width 15 height 15
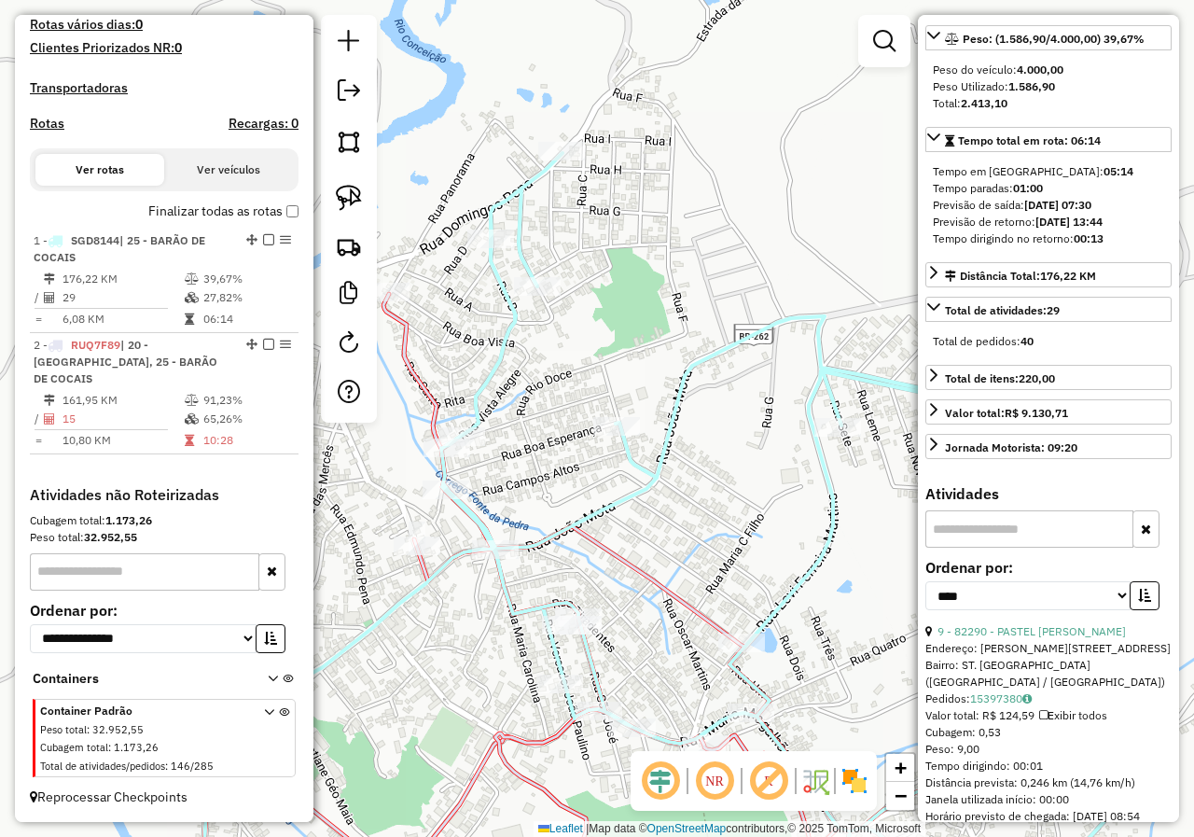
click at [437, 396] on icon at bounding box center [735, 607] width 704 height 626
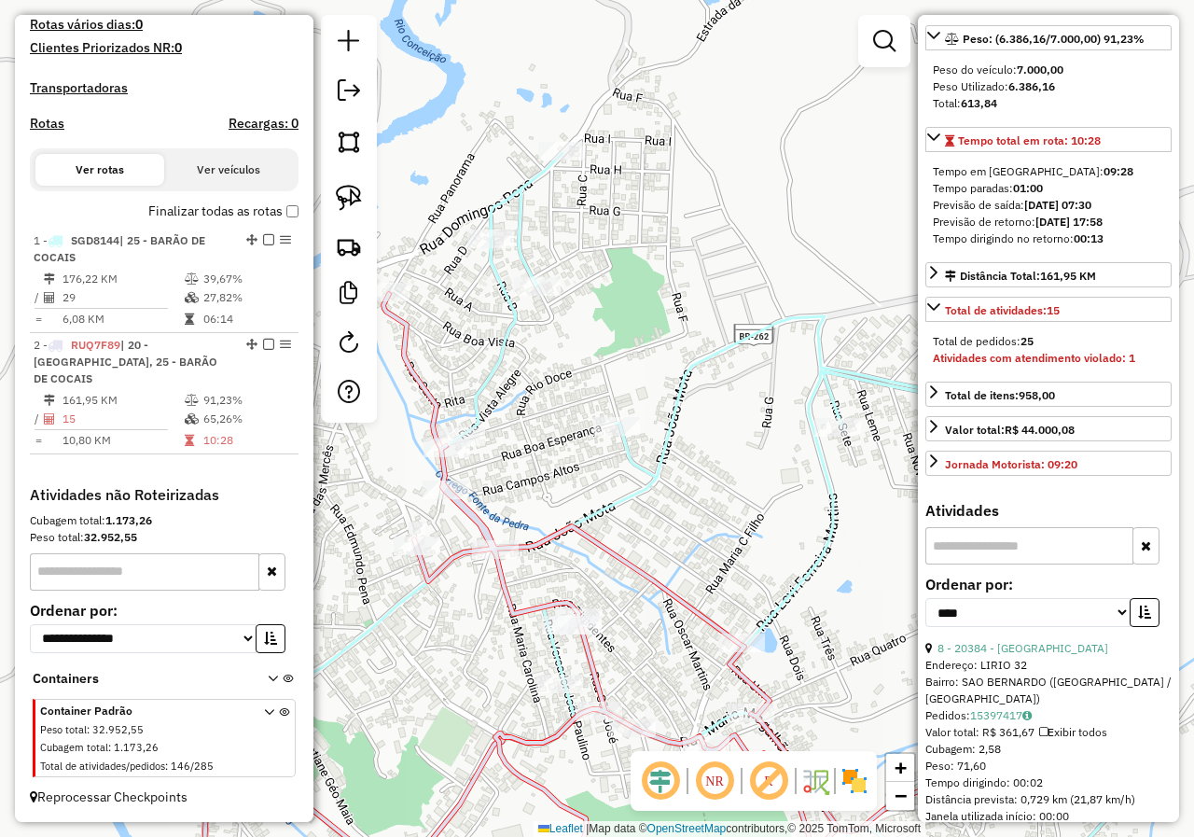
scroll to position [297, 0]
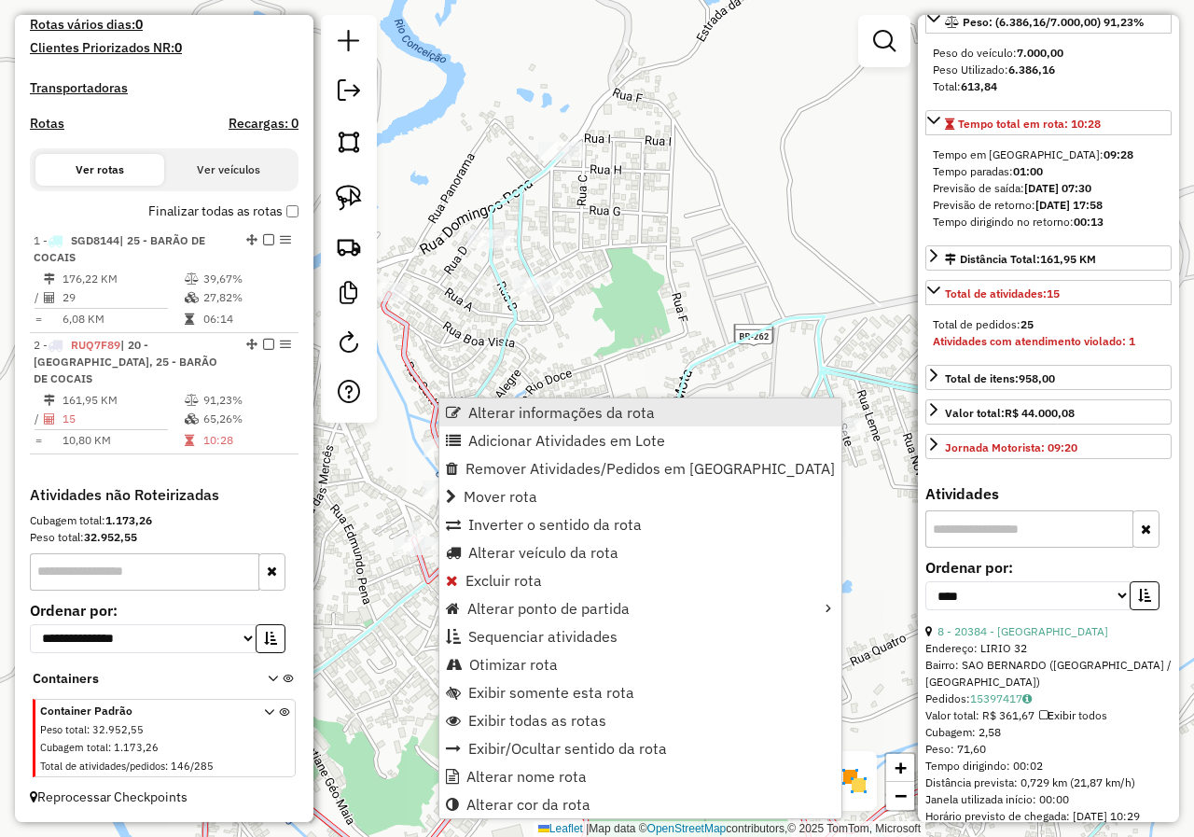
click at [497, 412] on span "Alterar informações da rota" at bounding box center [561, 412] width 187 height 15
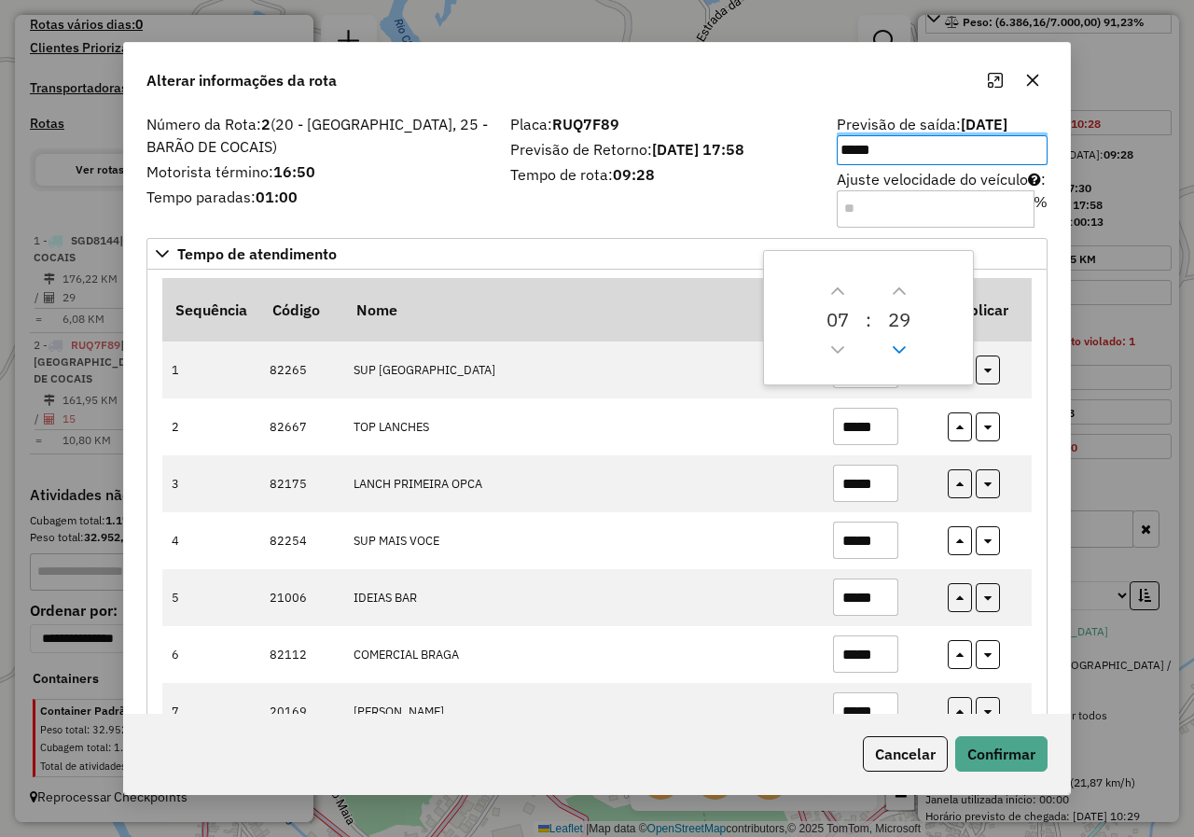
click at [888, 355] on button "Previous Minute" at bounding box center [899, 350] width 30 height 30
click at [895, 352] on icon "Previous Minute" at bounding box center [899, 349] width 15 height 15
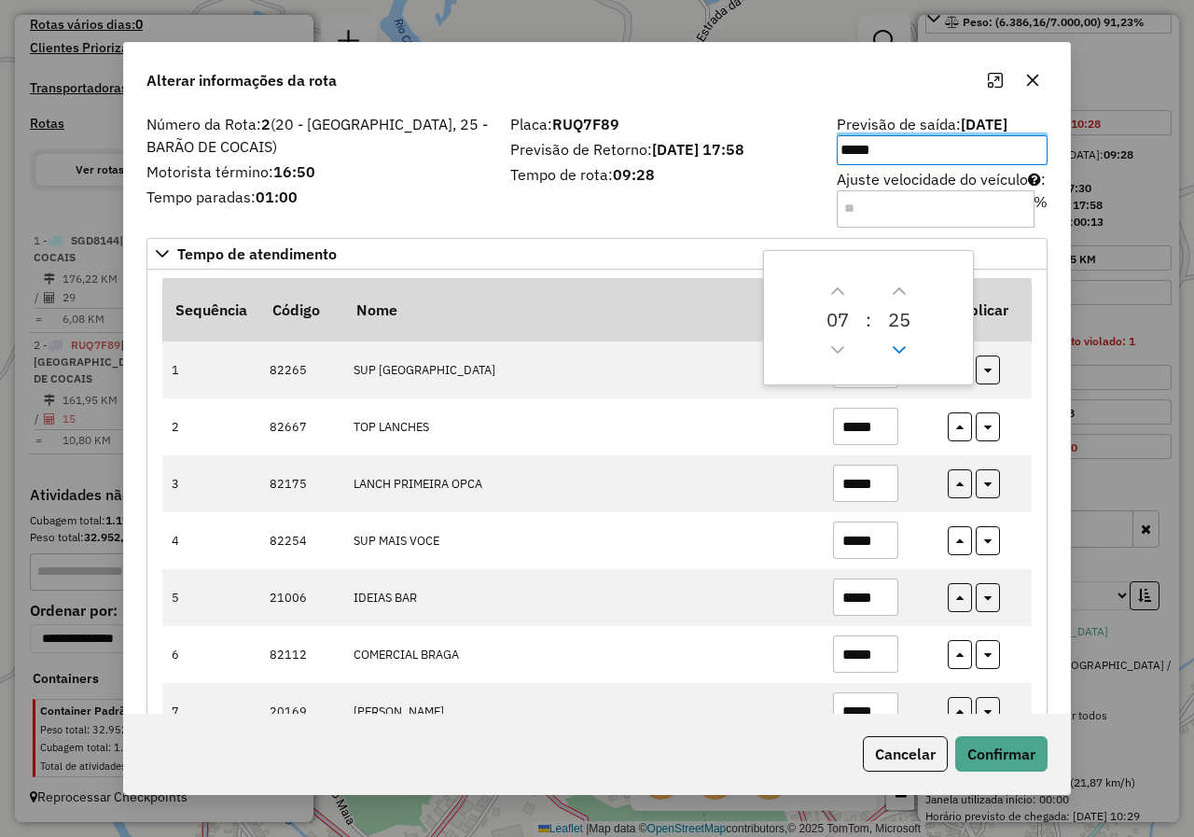
click at [895, 352] on icon "Previous Minute" at bounding box center [899, 349] width 15 height 15
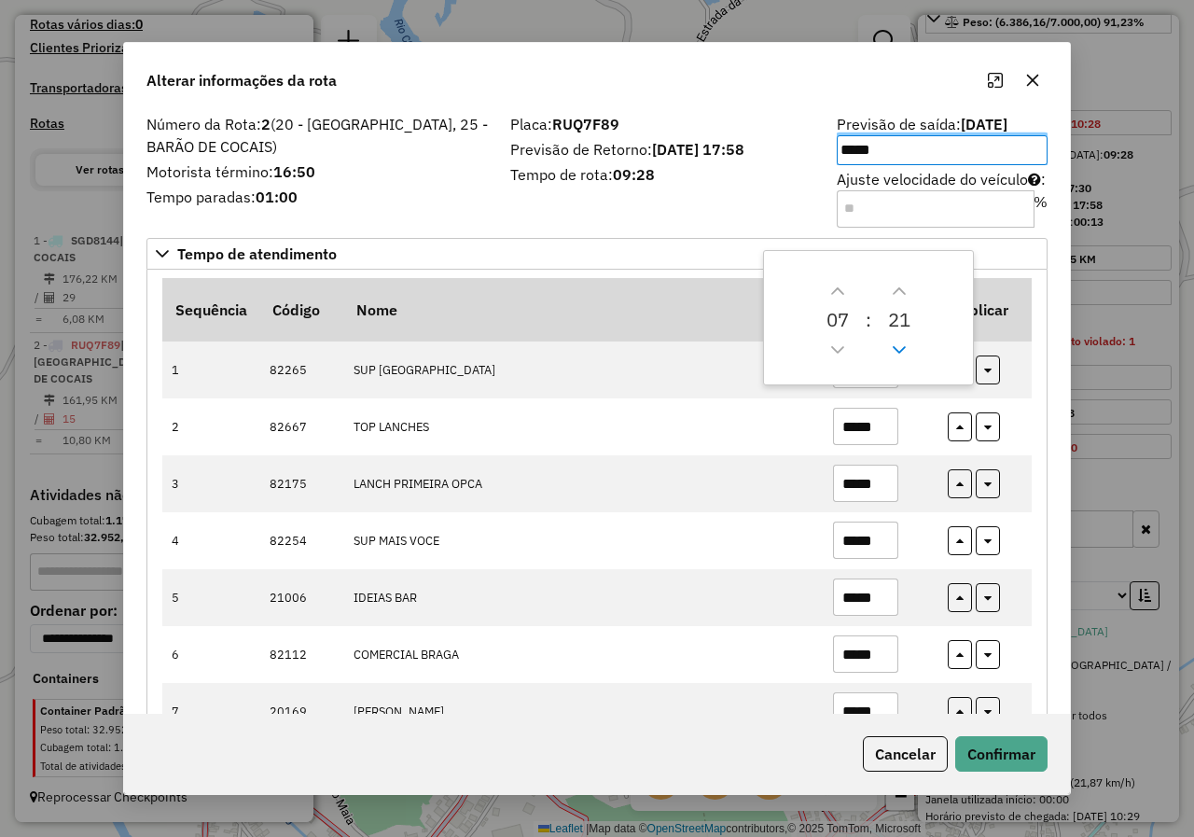
click at [895, 352] on icon "Previous Minute" at bounding box center [899, 349] width 15 height 15
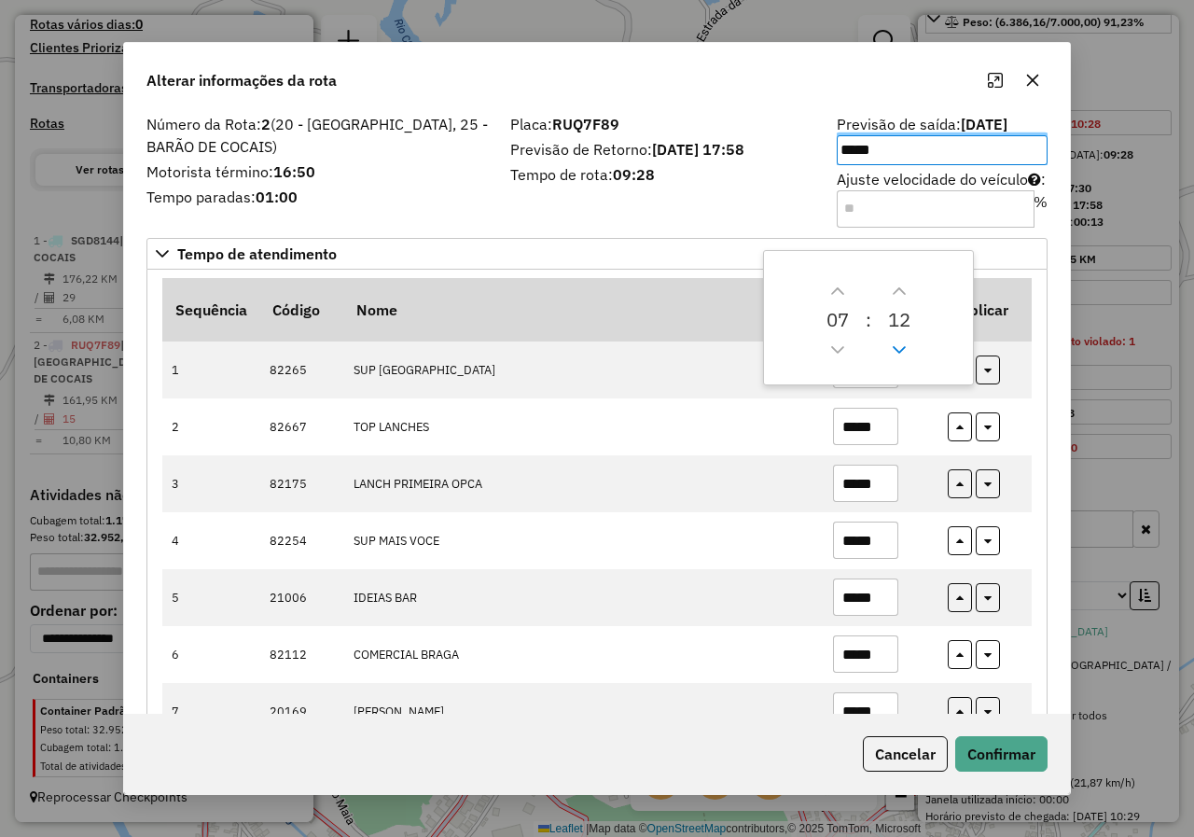
click at [895, 352] on icon "Previous Minute" at bounding box center [899, 349] width 15 height 15
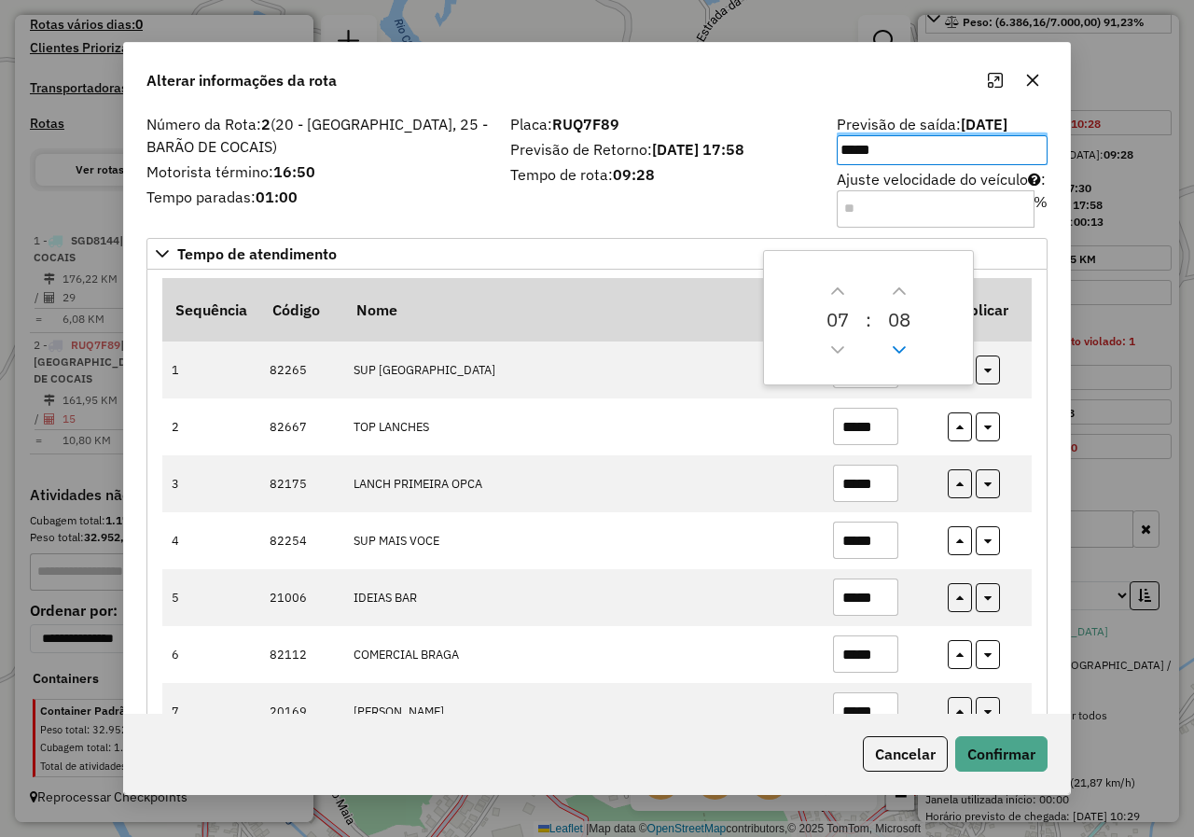
click at [895, 352] on icon "Previous Minute" at bounding box center [899, 349] width 15 height 15
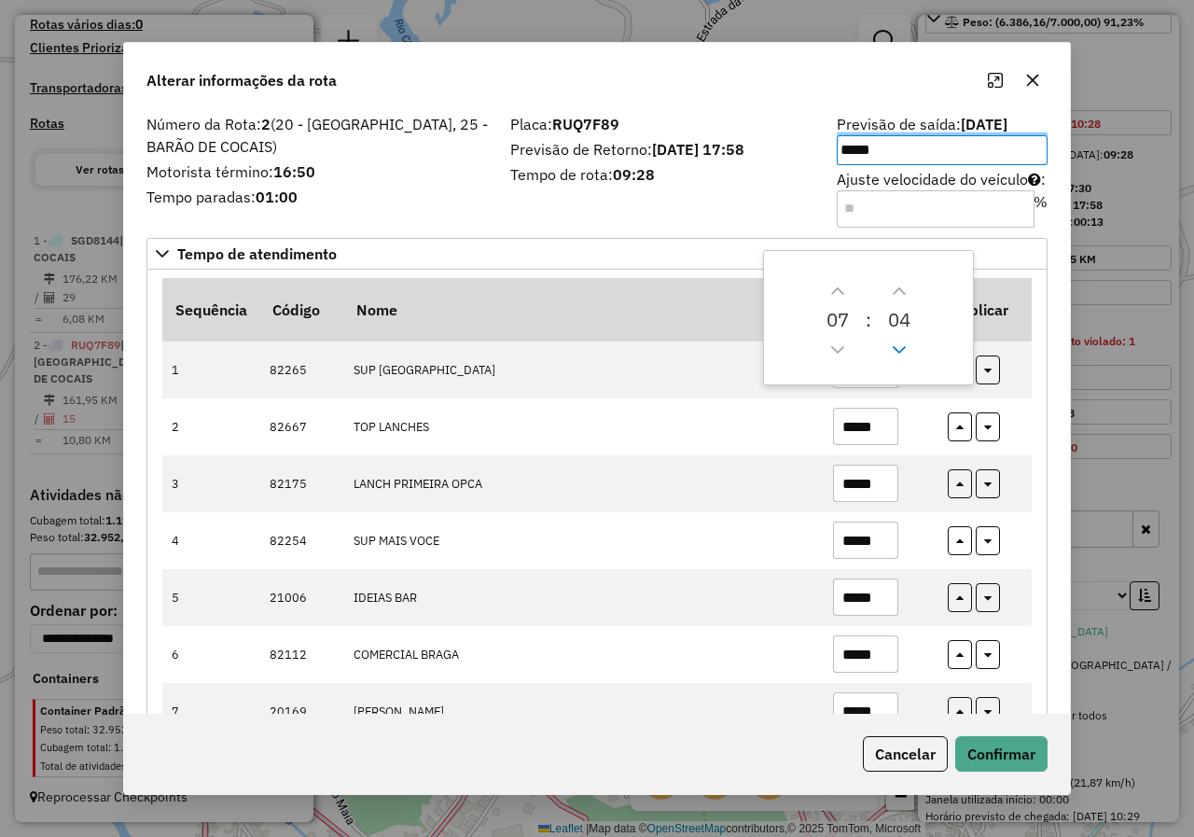
click at [895, 352] on icon "Previous Minute" at bounding box center [899, 349] width 15 height 15
type input "*****"
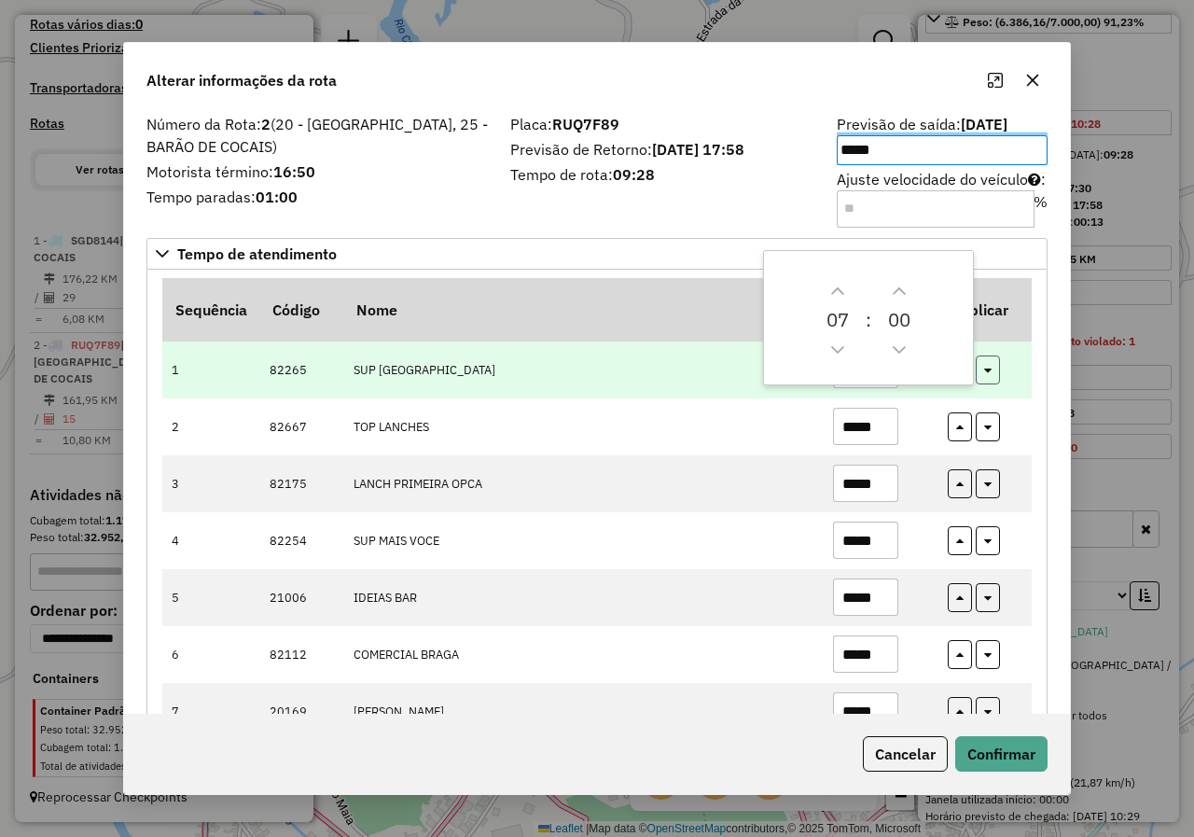
click at [990, 373] on button "button" at bounding box center [988, 369] width 24 height 29
type input "*****"
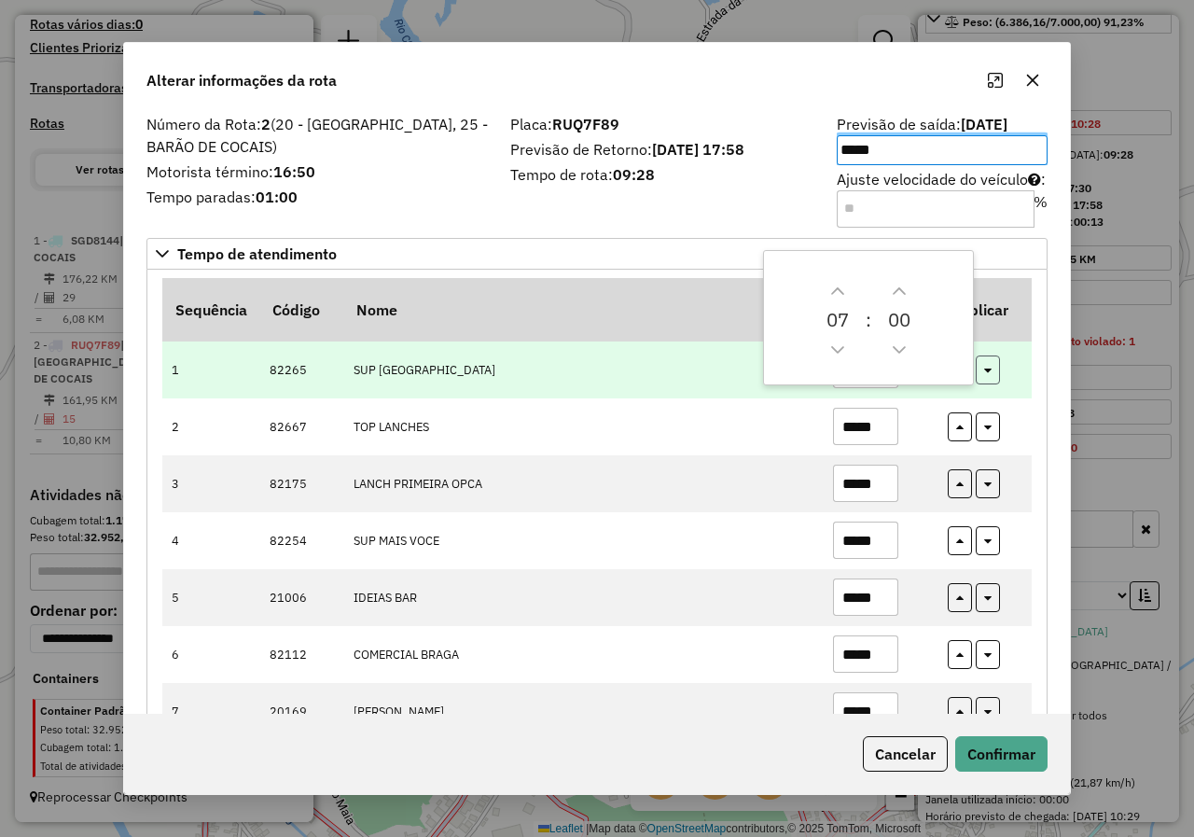
type input "*****"
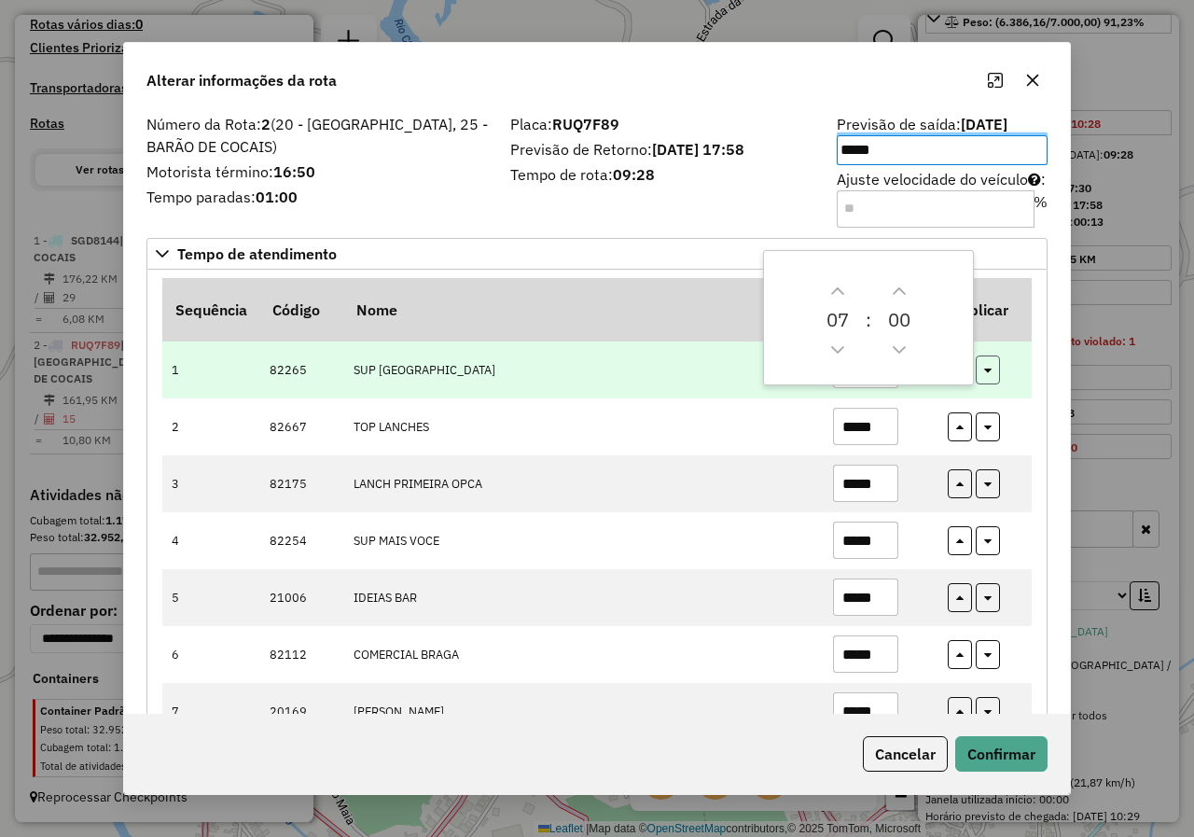
type input "*****"
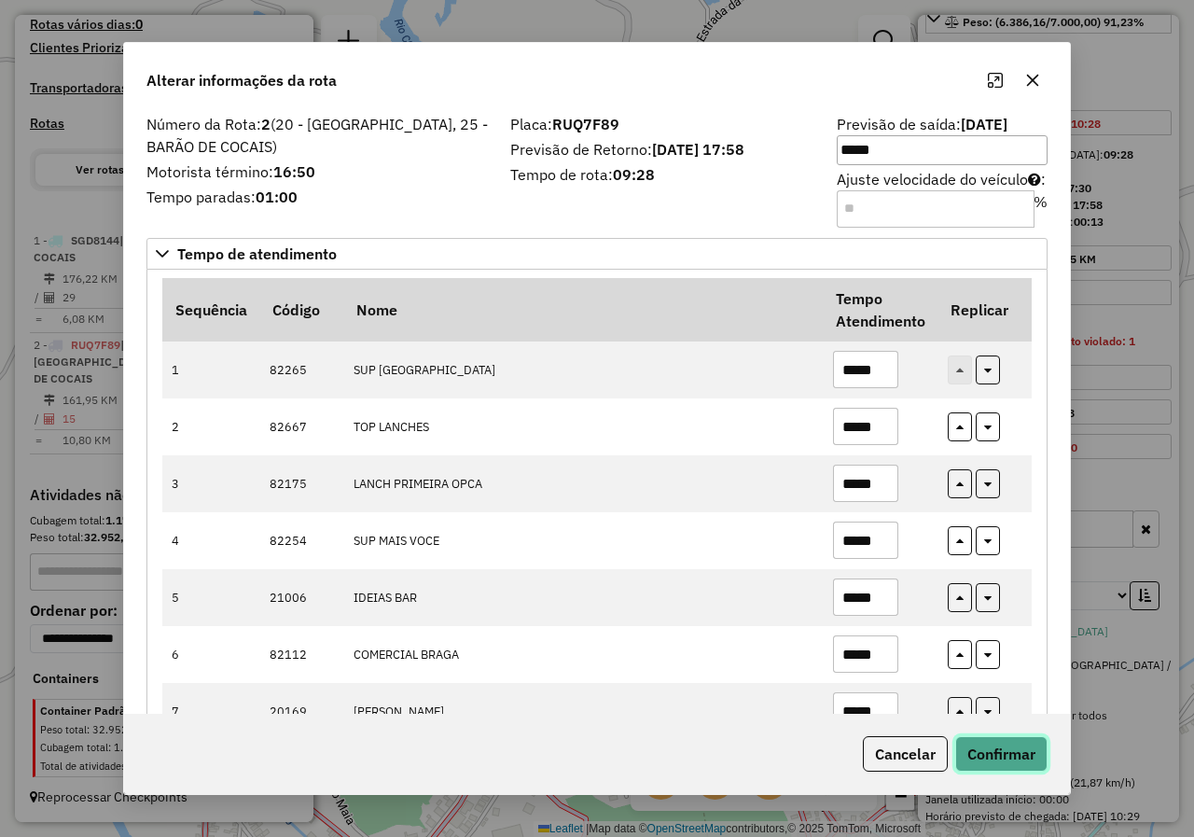
click at [1031, 751] on button "Confirmar" at bounding box center [1001, 753] width 92 height 35
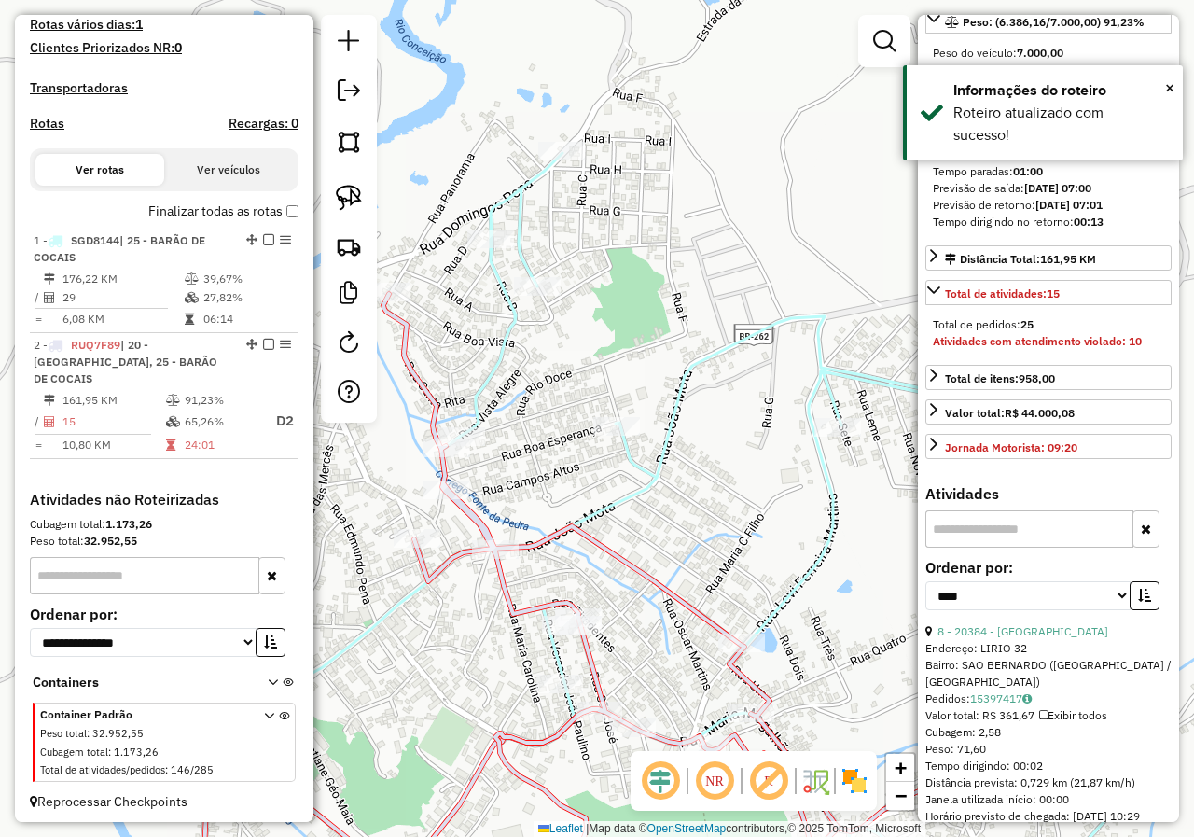
scroll to position [496, 0]
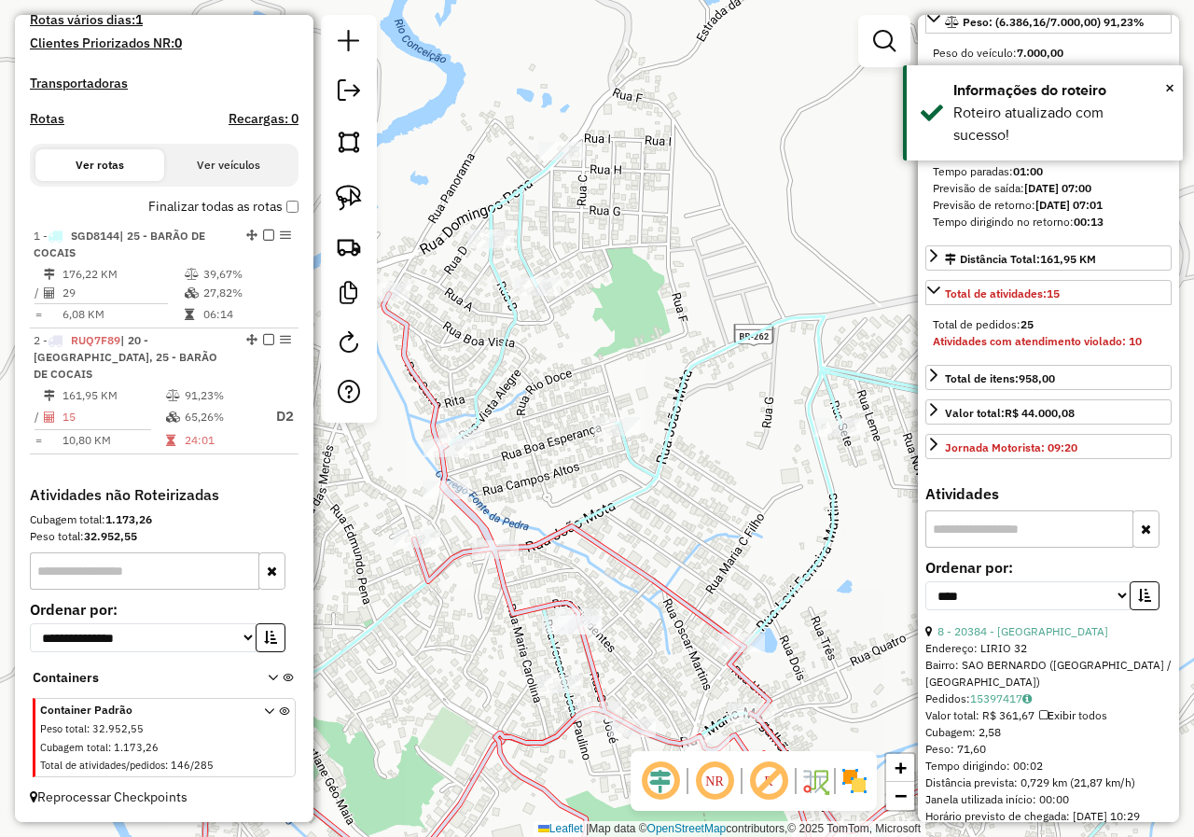
click at [740, 481] on div "Janela de atendimento Grade de atendimento Capacidade Transportadoras Veículos …" at bounding box center [597, 418] width 1194 height 837
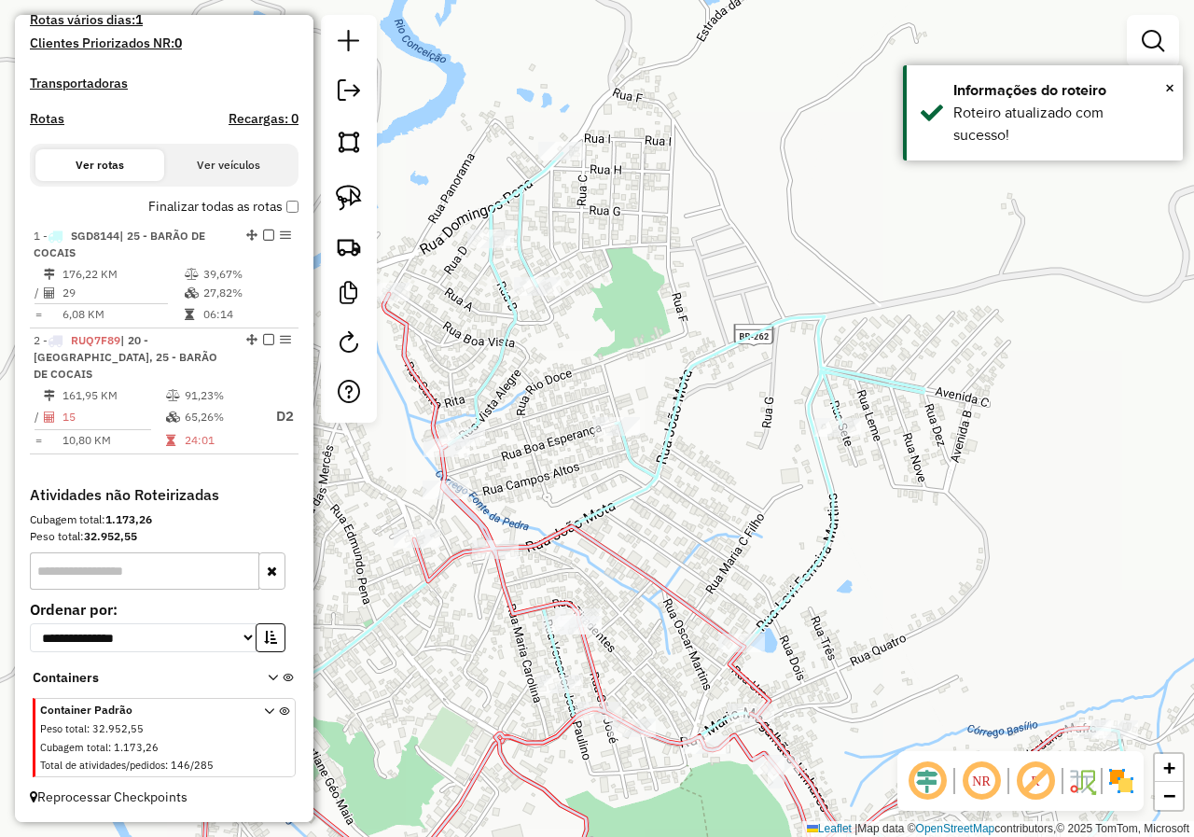
click at [421, 387] on icon at bounding box center [735, 607] width 704 height 626
select select "*********"
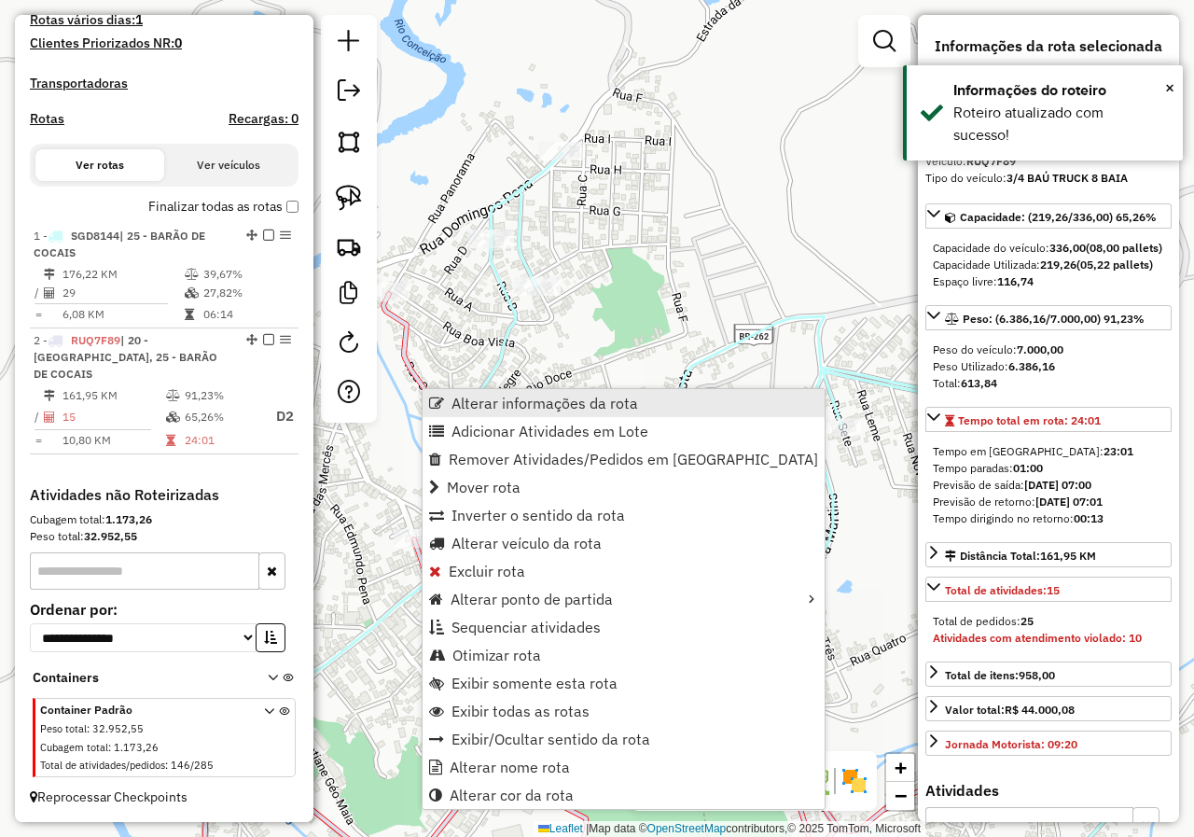
click at [521, 402] on span "Alterar informações da rota" at bounding box center [544, 402] width 187 height 15
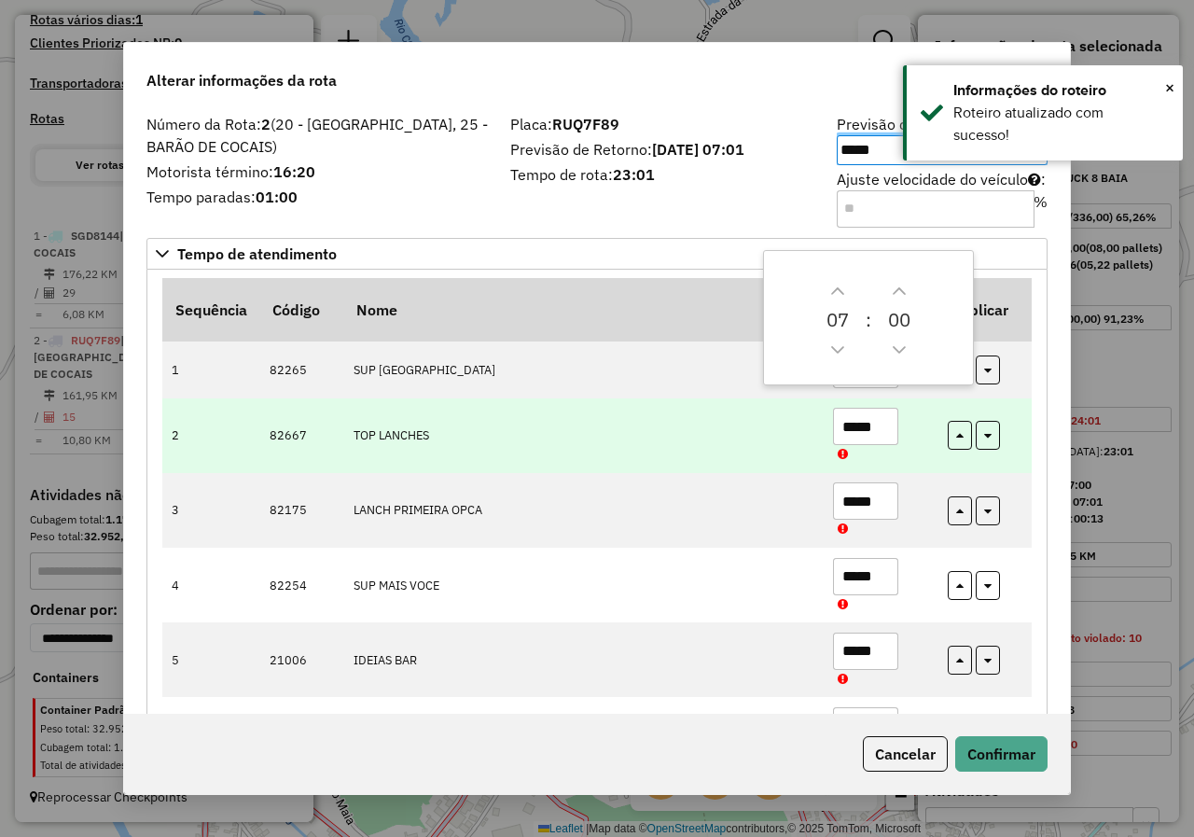
click at [1021, 402] on td at bounding box center [984, 435] width 93 height 75
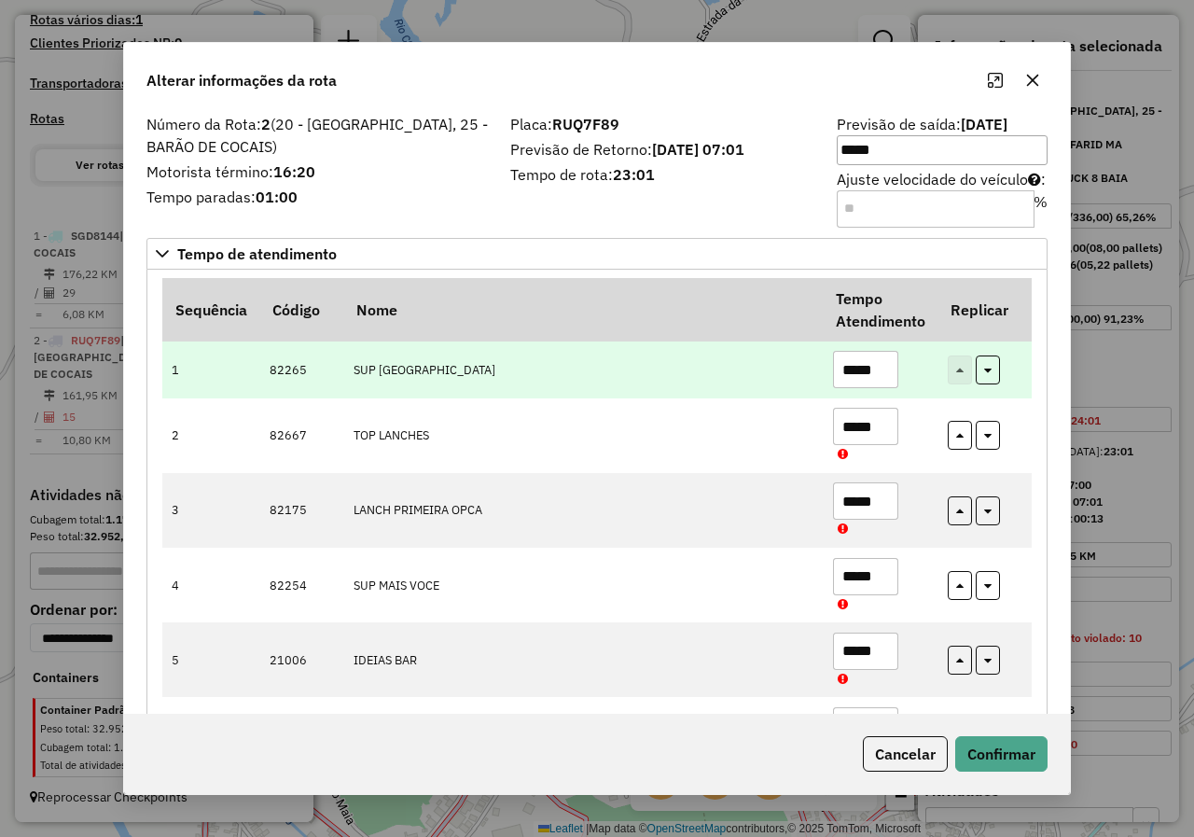
drag, startPoint x: 882, startPoint y: 379, endPoint x: 758, endPoint y: 380, distance: 124.0
click at [762, 380] on tr "1 82265 SUP NOVA AMERICA *****" at bounding box center [596, 369] width 869 height 57
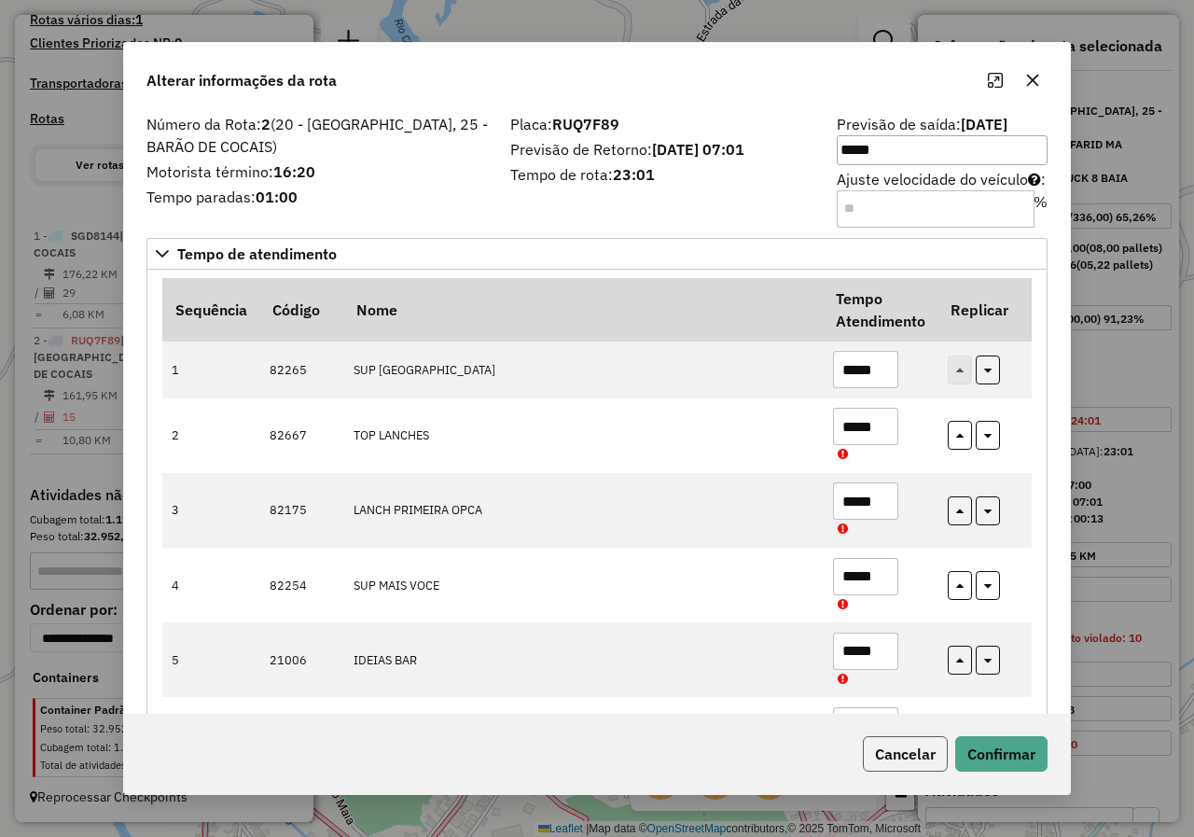
click at [884, 740] on button "Cancelar" at bounding box center [905, 753] width 85 height 35
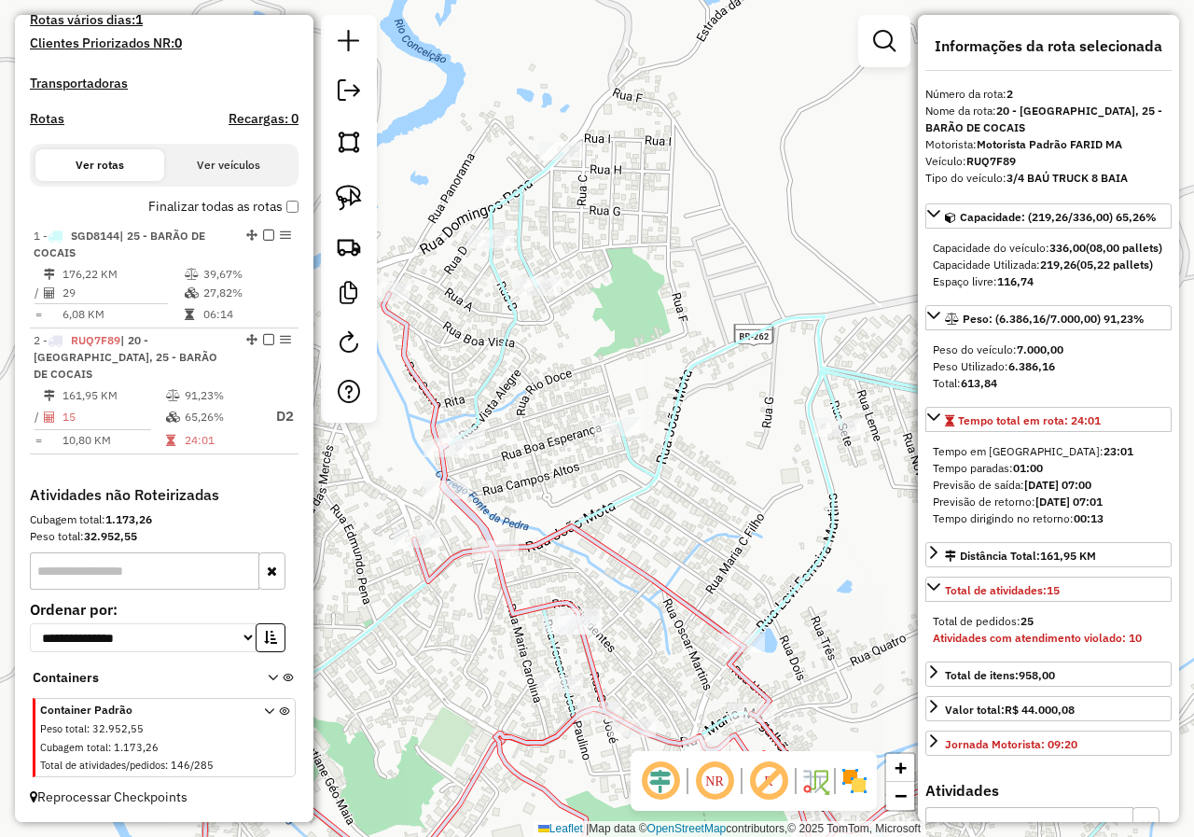
drag, startPoint x: 659, startPoint y: 592, endPoint x: 727, endPoint y: 518, distance: 100.4
click at [725, 525] on icon at bounding box center [735, 607] width 704 height 626
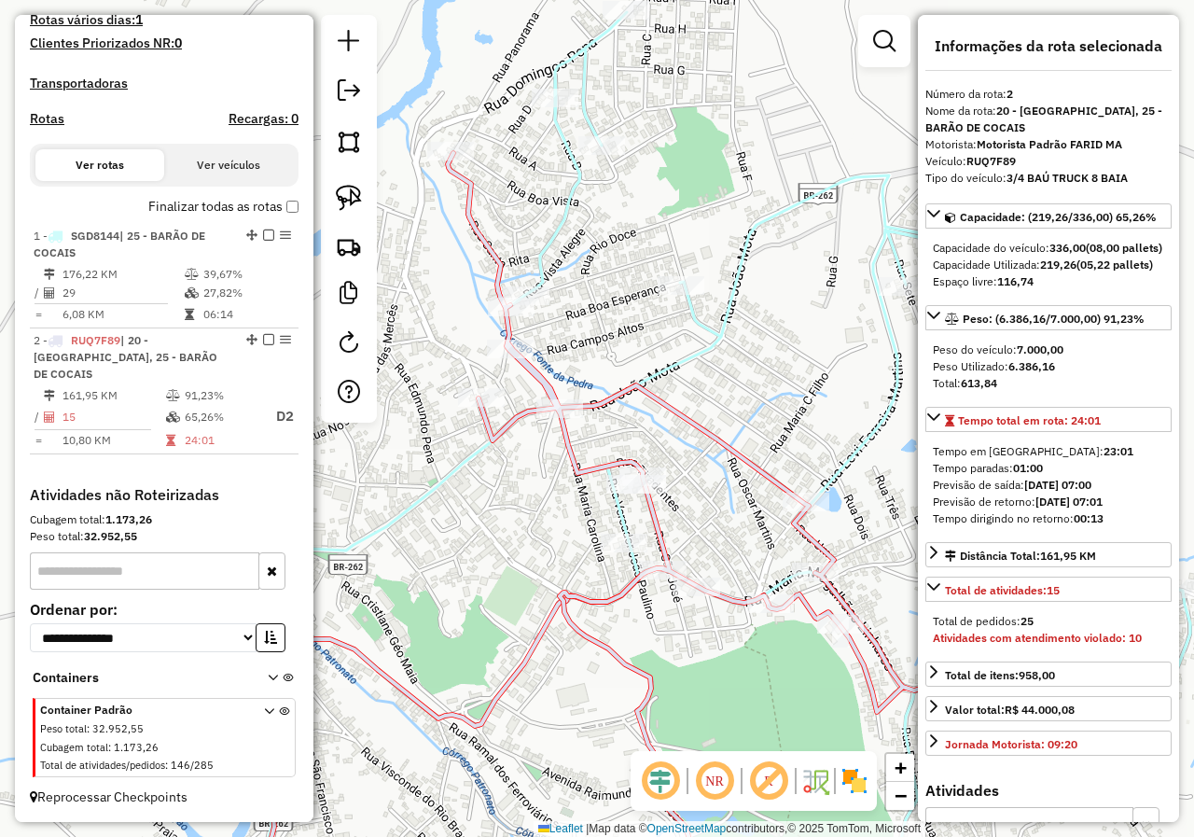
drag, startPoint x: 747, startPoint y: 605, endPoint x: 744, endPoint y: 510, distance: 95.2
click at [744, 512] on div "Janela de atendimento Grade de atendimento Capacidade Transportadoras Veículos …" at bounding box center [597, 418] width 1194 height 837
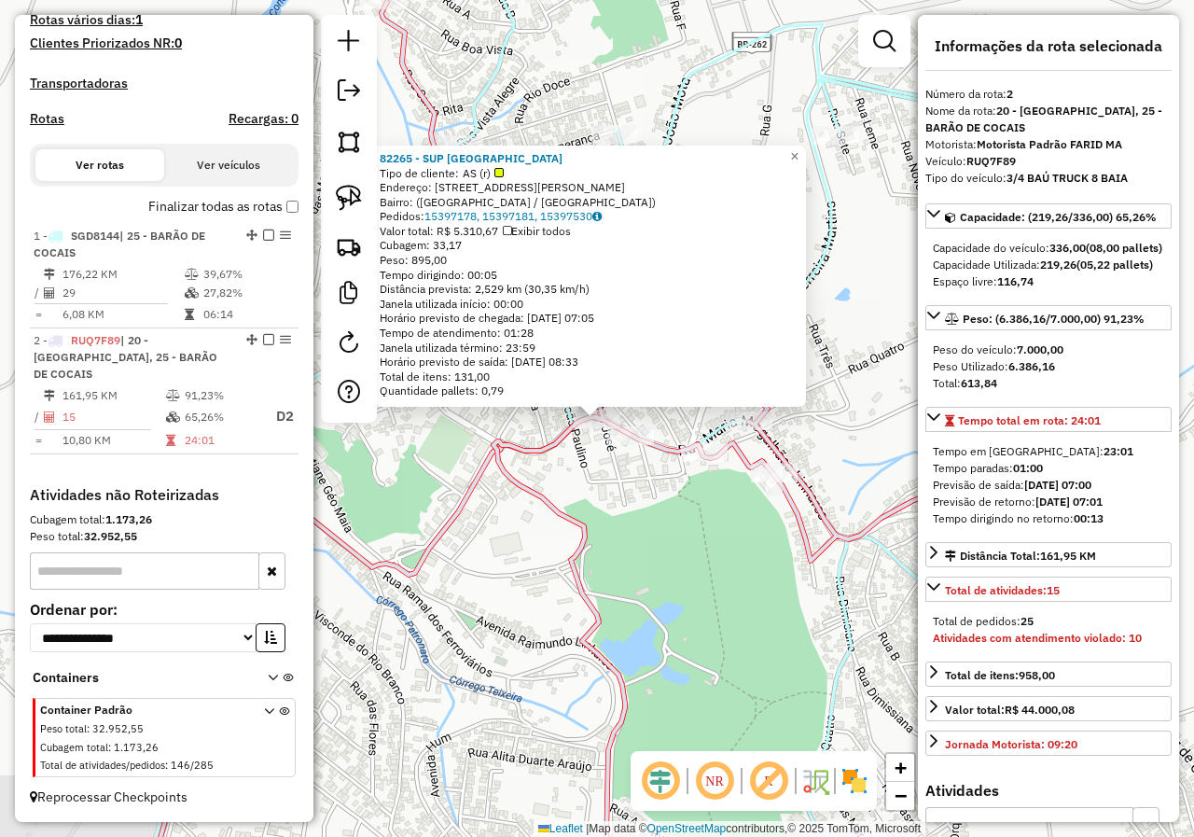
click at [646, 534] on div "82265 - SUP NOVA AMERICA Tipo de cliente: AS (r) Endereço: Rua Antônio Pereira …" at bounding box center [597, 418] width 1194 height 837
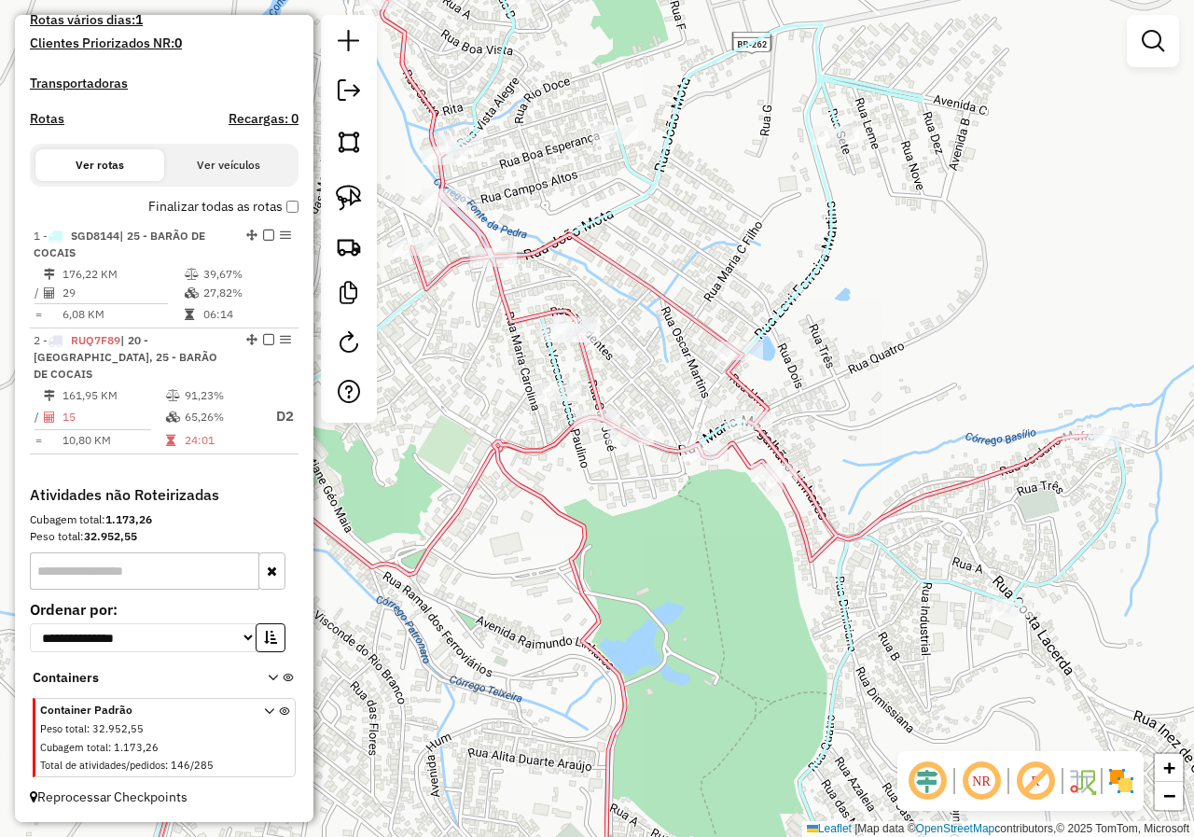
drag, startPoint x: 652, startPoint y: 491, endPoint x: 743, endPoint y: 520, distance: 96.1
click at [736, 519] on div "Janela de atendimento Grade de atendimento Capacidade Transportadoras Veículos …" at bounding box center [597, 418] width 1194 height 837
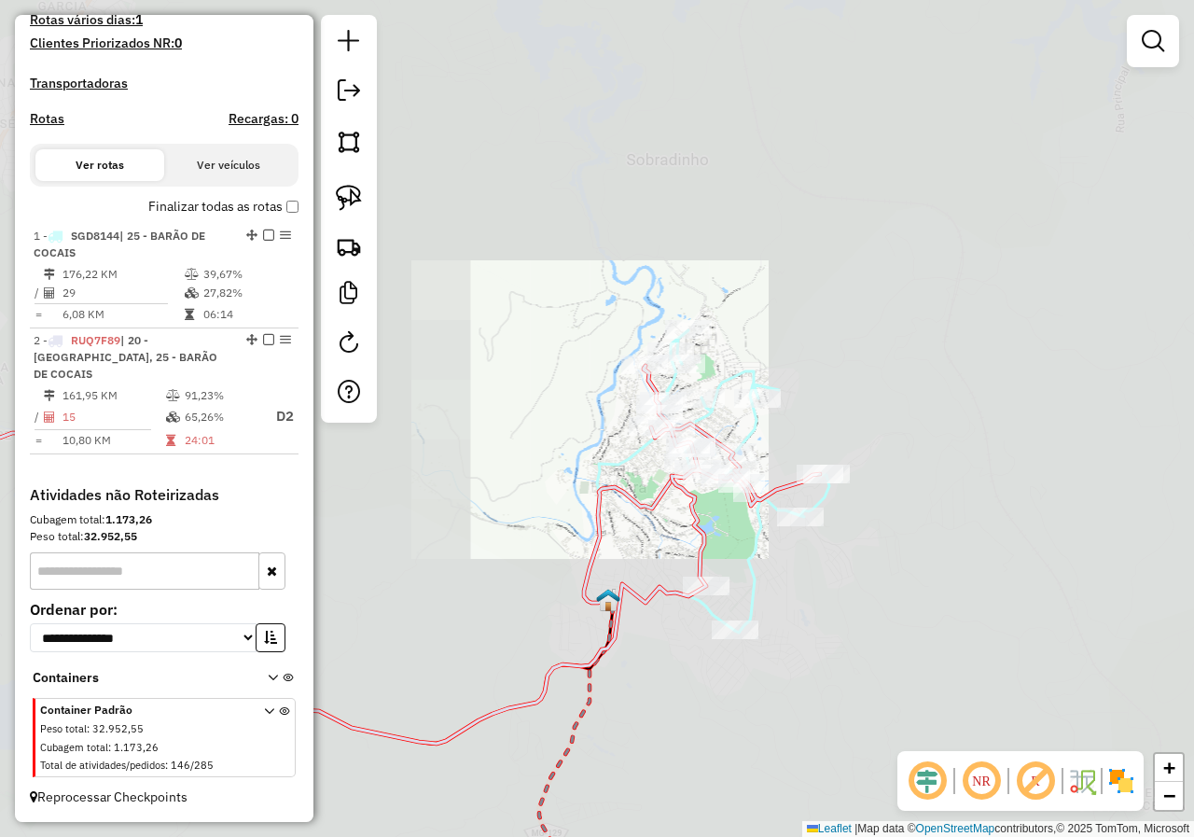
click at [712, 508] on div "Janela de atendimento Grade de atendimento Capacidade Transportadoras Veículos …" at bounding box center [597, 418] width 1194 height 837
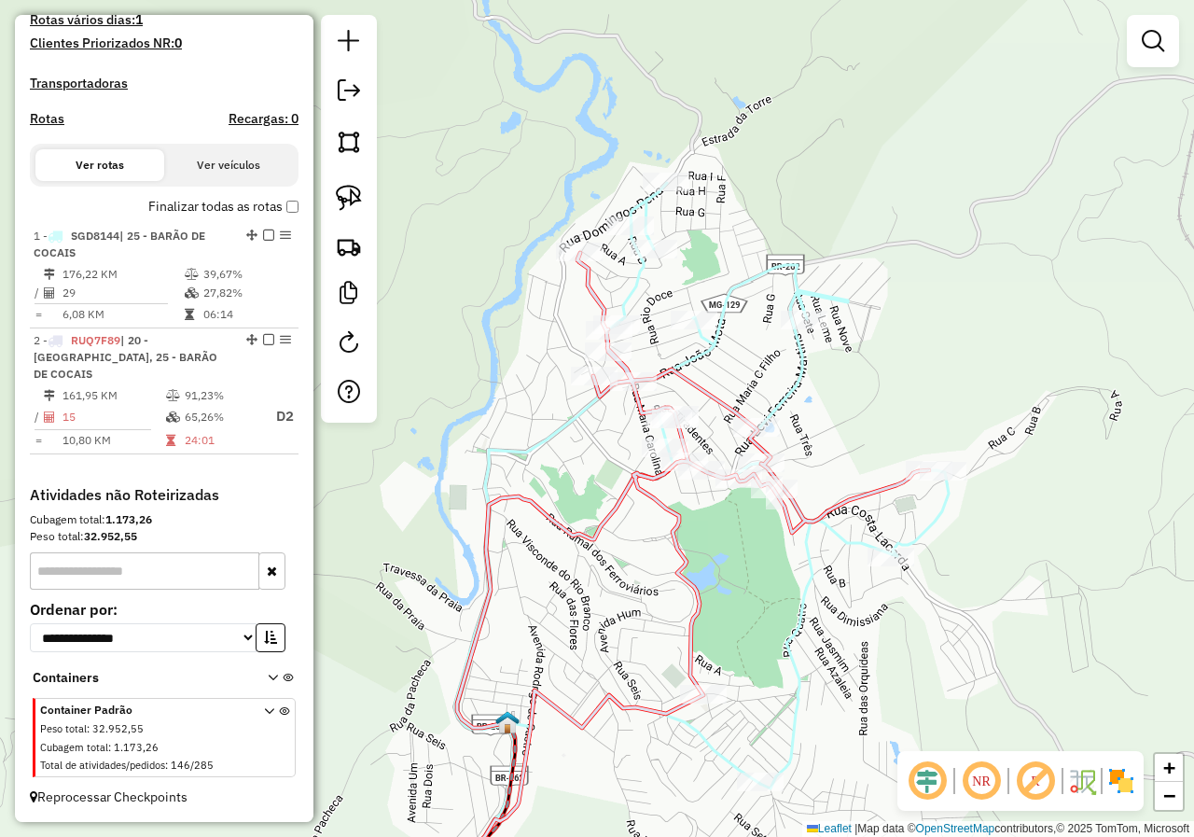
click at [697, 534] on div "Janela de atendimento Grade de atendimento Capacidade Transportadoras Veículos …" at bounding box center [597, 418] width 1194 height 837
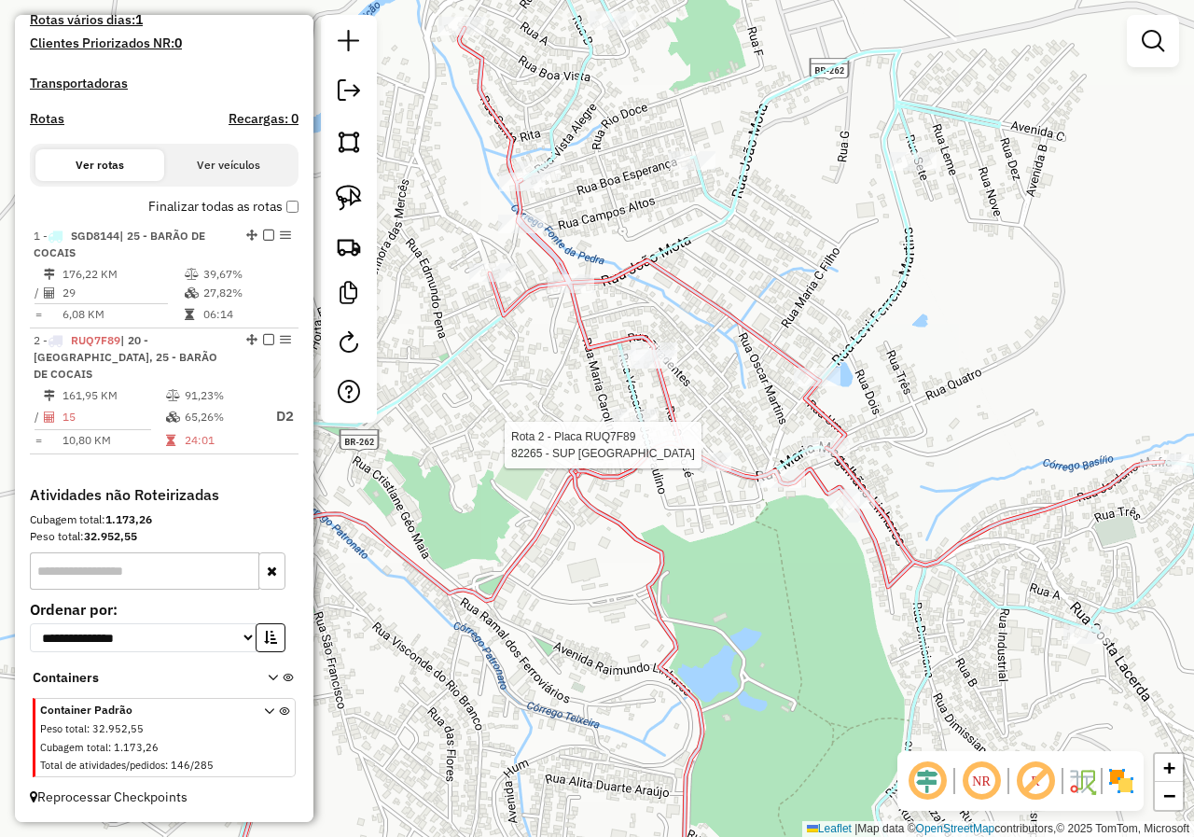
select select "*********"
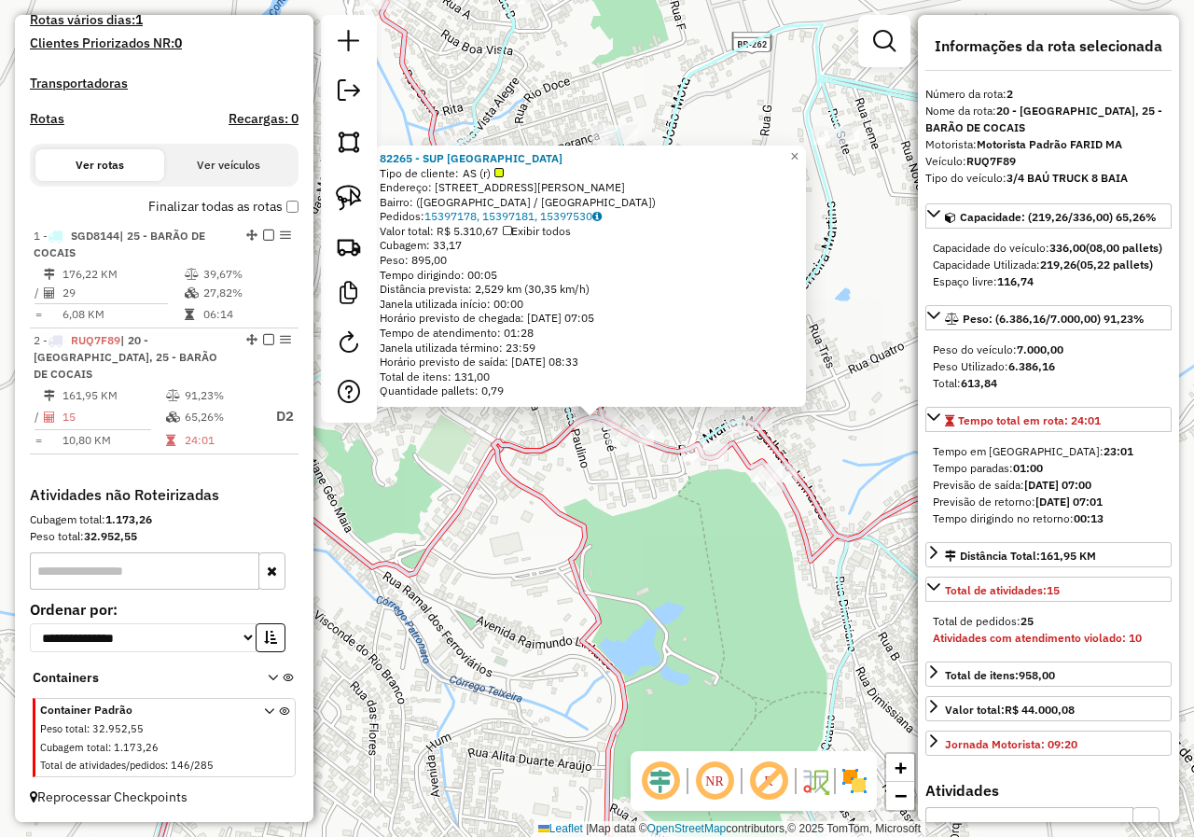
click at [694, 543] on div "82265 - SUP NOVA AMERICA Tipo de cliente: AS (r) Endereço: Rua Antônio Pereira …" at bounding box center [597, 418] width 1194 height 837
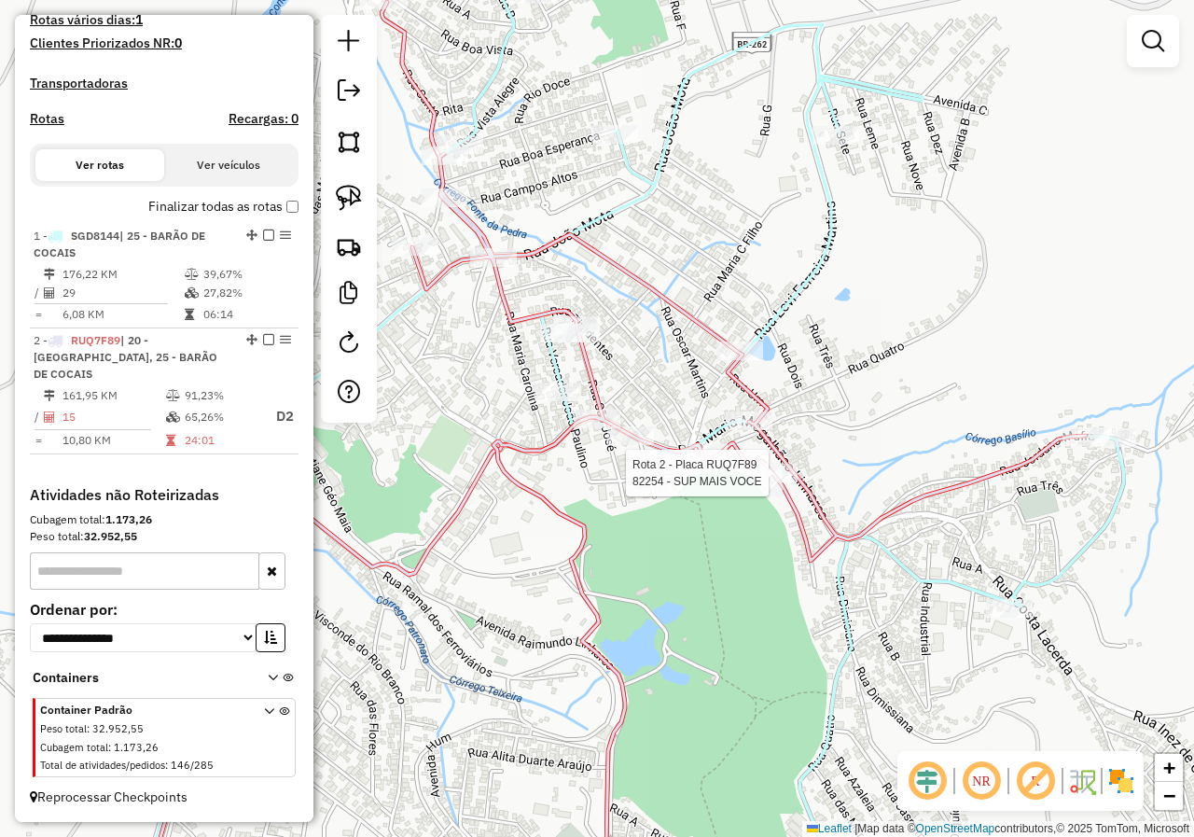
select select "*********"
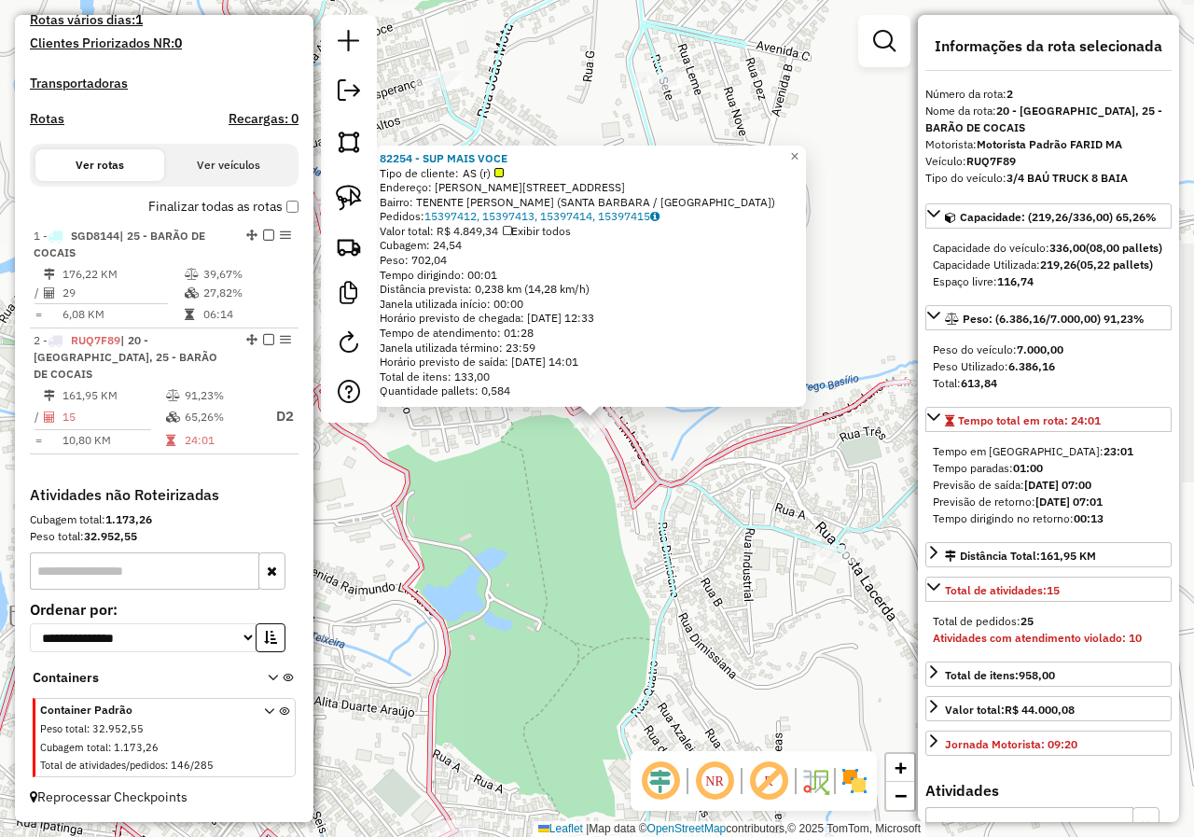
click at [548, 551] on div "82254 - SUP MAIS VOCE Tipo de cliente: AS (r) Endereço: R ANTONIO PEREIRA ROCHA…" at bounding box center [597, 418] width 1194 height 837
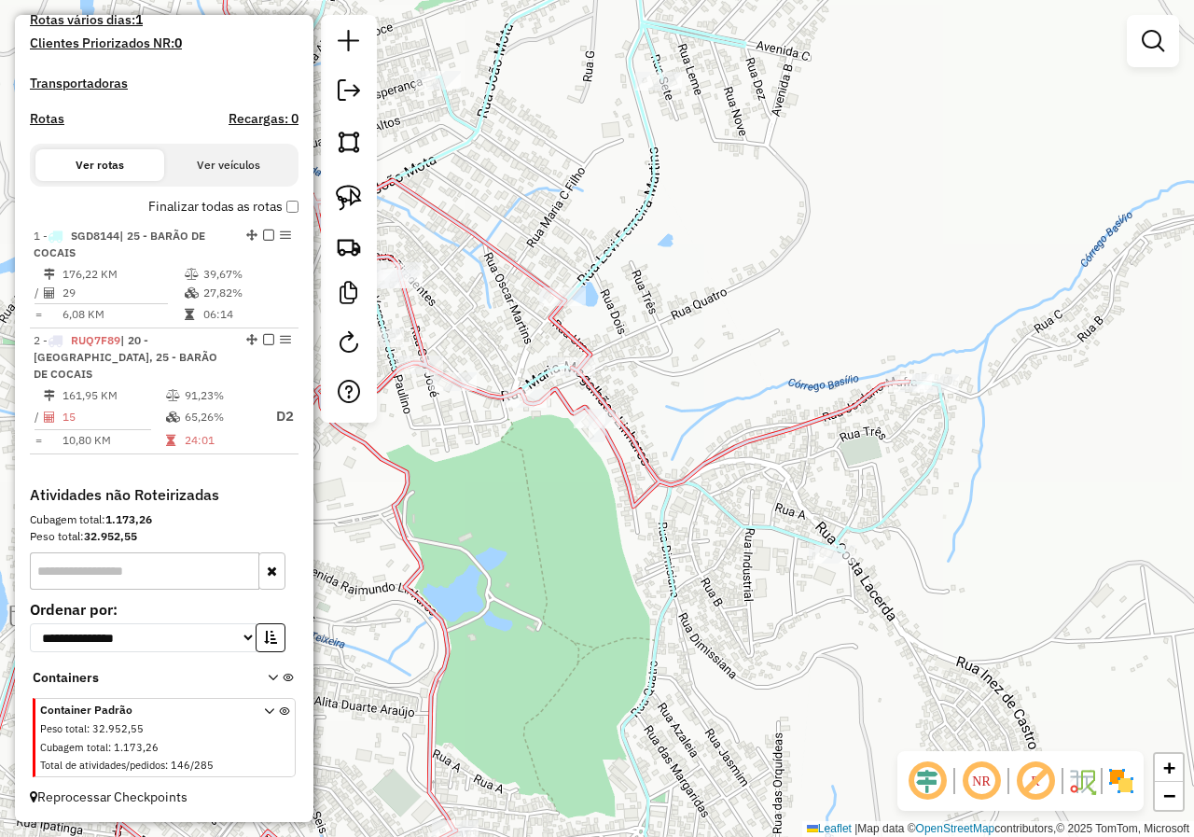
drag, startPoint x: 479, startPoint y: 528, endPoint x: 754, endPoint y: 578, distance: 279.7
click at [750, 577] on div "82254 - SUP MAIS VOCE Tipo de cliente: AS (r) Endereço: R ANTONIO PEREIRA ROCHA…" at bounding box center [597, 418] width 1194 height 837
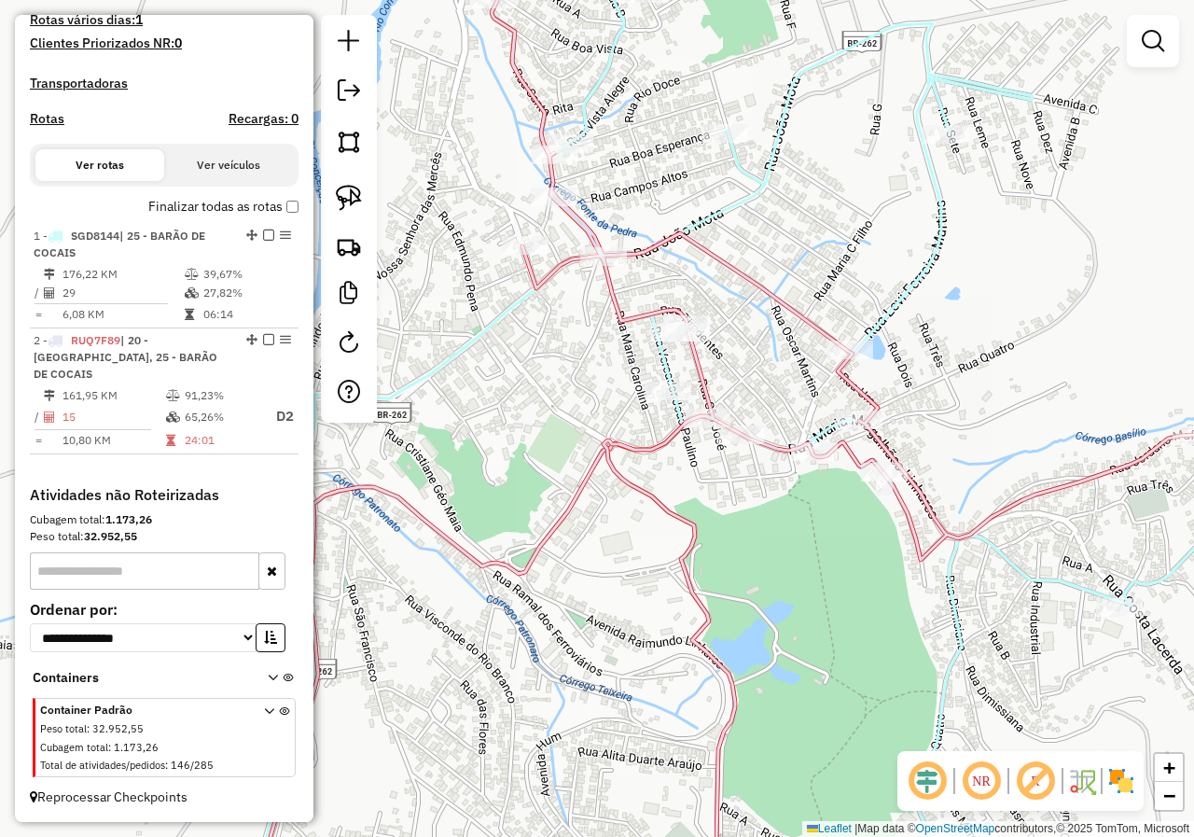
drag, startPoint x: 728, startPoint y: 516, endPoint x: 753, endPoint y: 584, distance: 72.3
click at [765, 602] on div "Janela de atendimento Grade de atendimento Capacidade Transportadoras Veículos …" at bounding box center [597, 418] width 1194 height 837
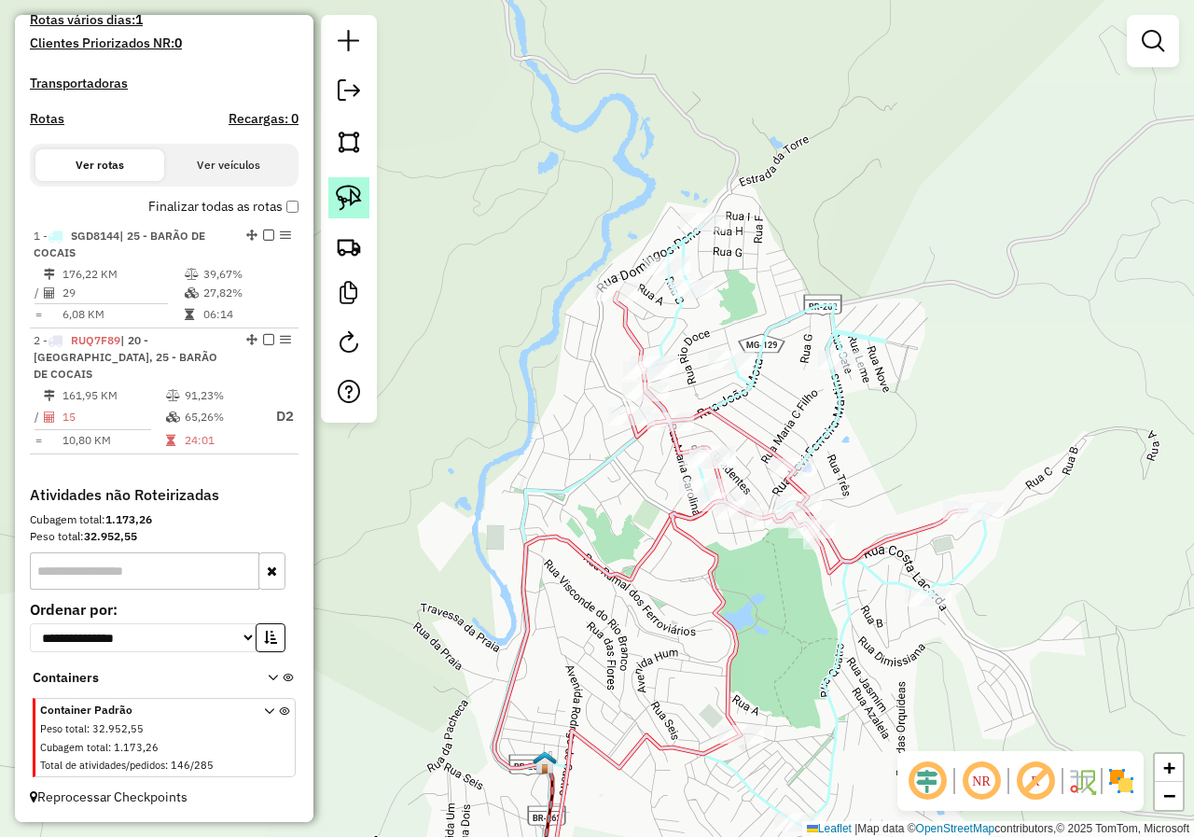
click at [348, 194] on img at bounding box center [349, 198] width 26 height 26
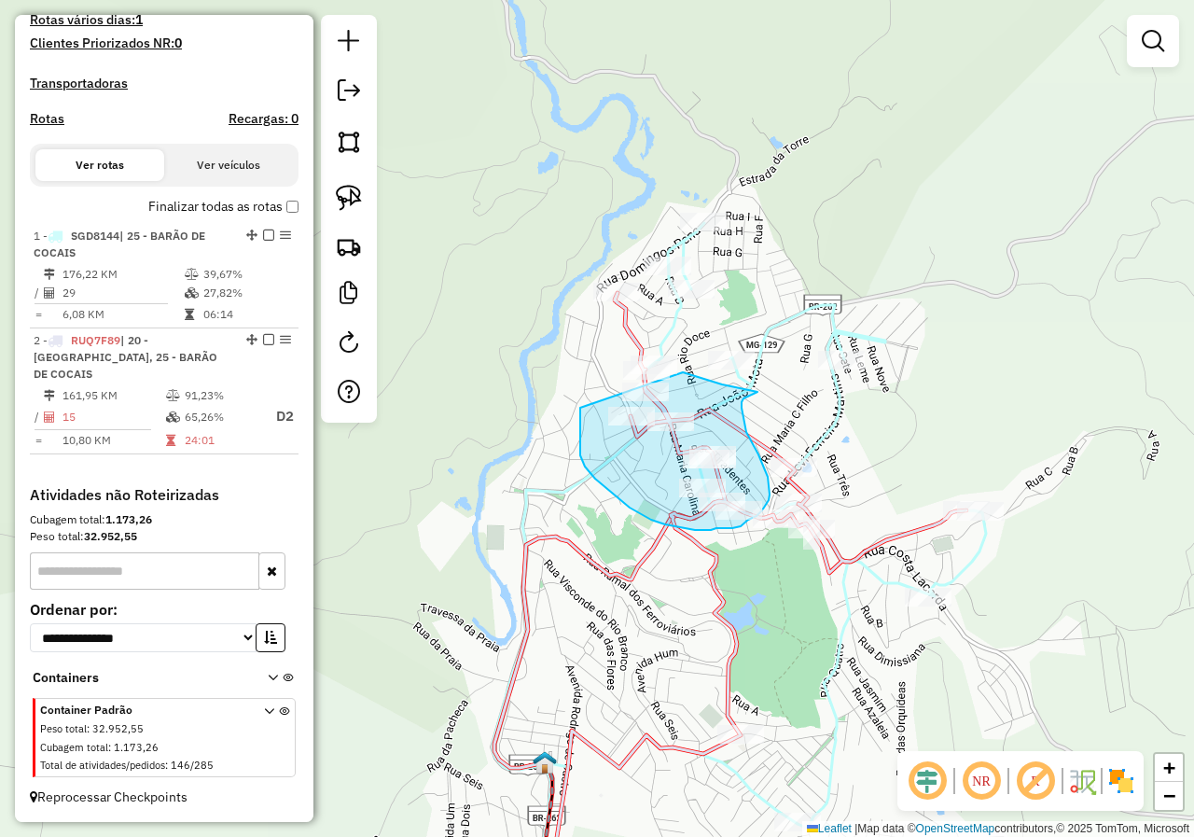
drag, startPoint x: 582, startPoint y: 460, endPoint x: 668, endPoint y: 346, distance: 142.5
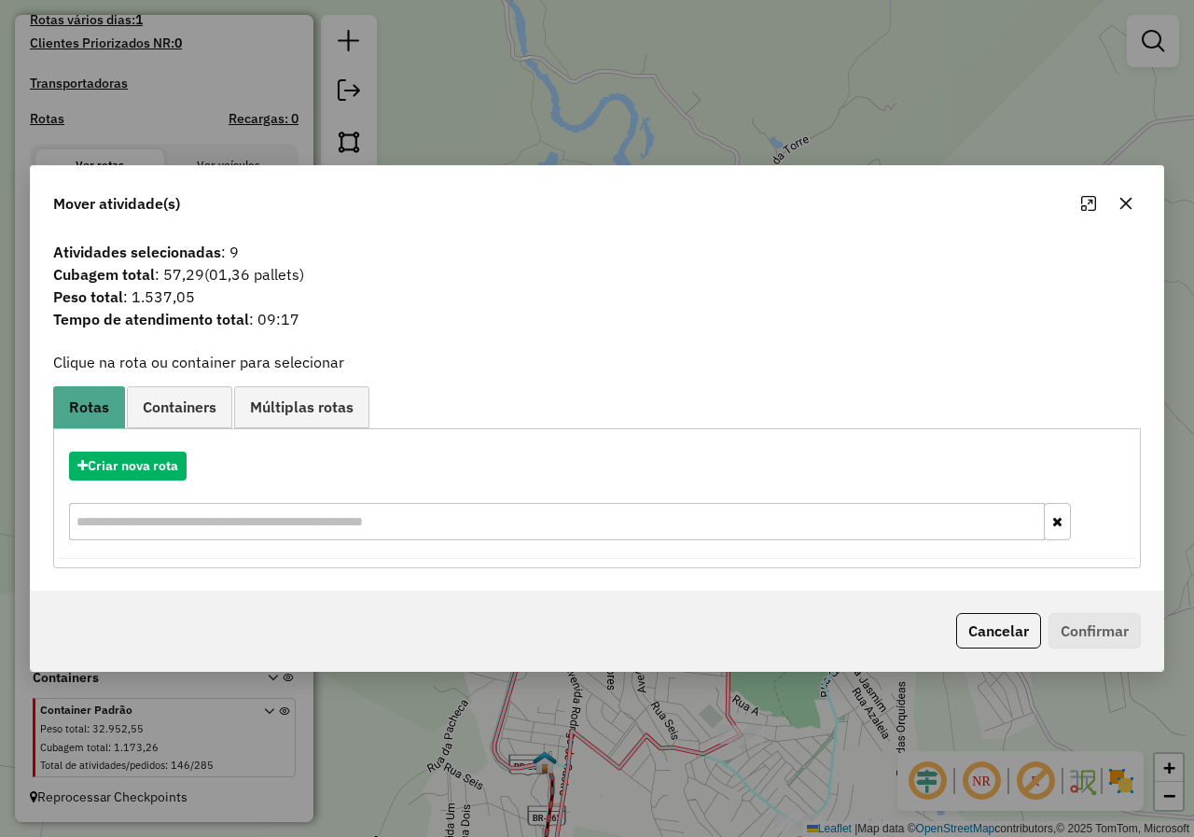
click at [992, 639] on button "Cancelar" at bounding box center [998, 630] width 85 height 35
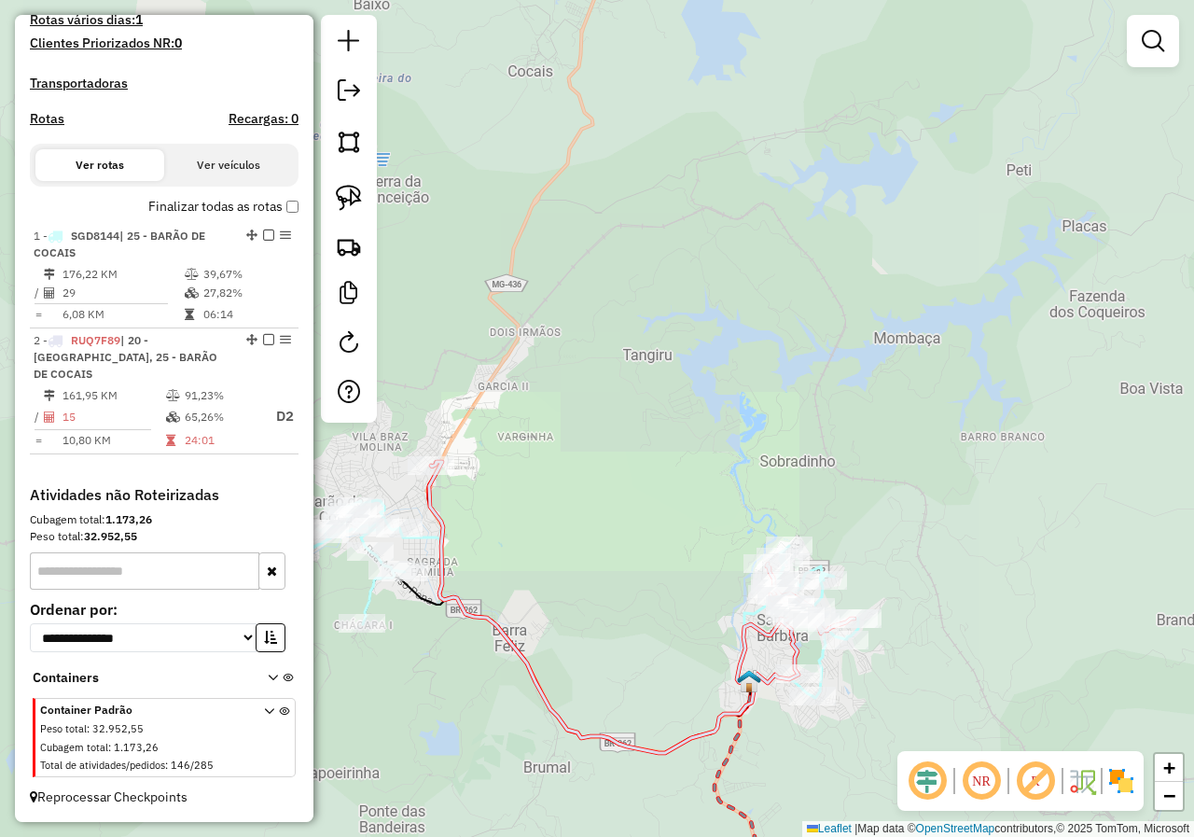
drag, startPoint x: 631, startPoint y: 654, endPoint x: 701, endPoint y: 497, distance: 171.6
click at [701, 499] on div "Janela de atendimento Grade de atendimento Capacidade Transportadoras Veículos …" at bounding box center [597, 418] width 1194 height 837
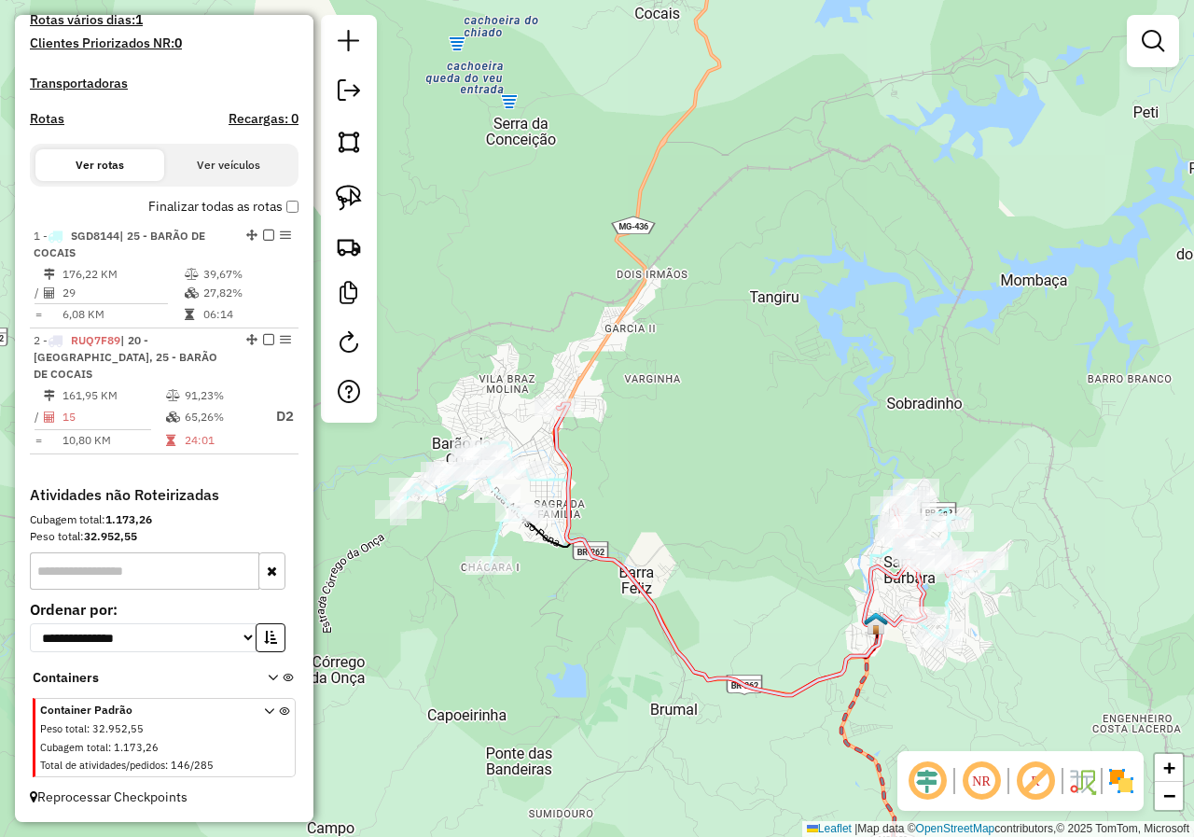
drag, startPoint x: 545, startPoint y: 481, endPoint x: 596, endPoint y: 586, distance: 116.4
click at [596, 586] on div "Janela de atendimento Grade de atendimento Capacidade Transportadoras Veículos …" at bounding box center [597, 418] width 1194 height 837
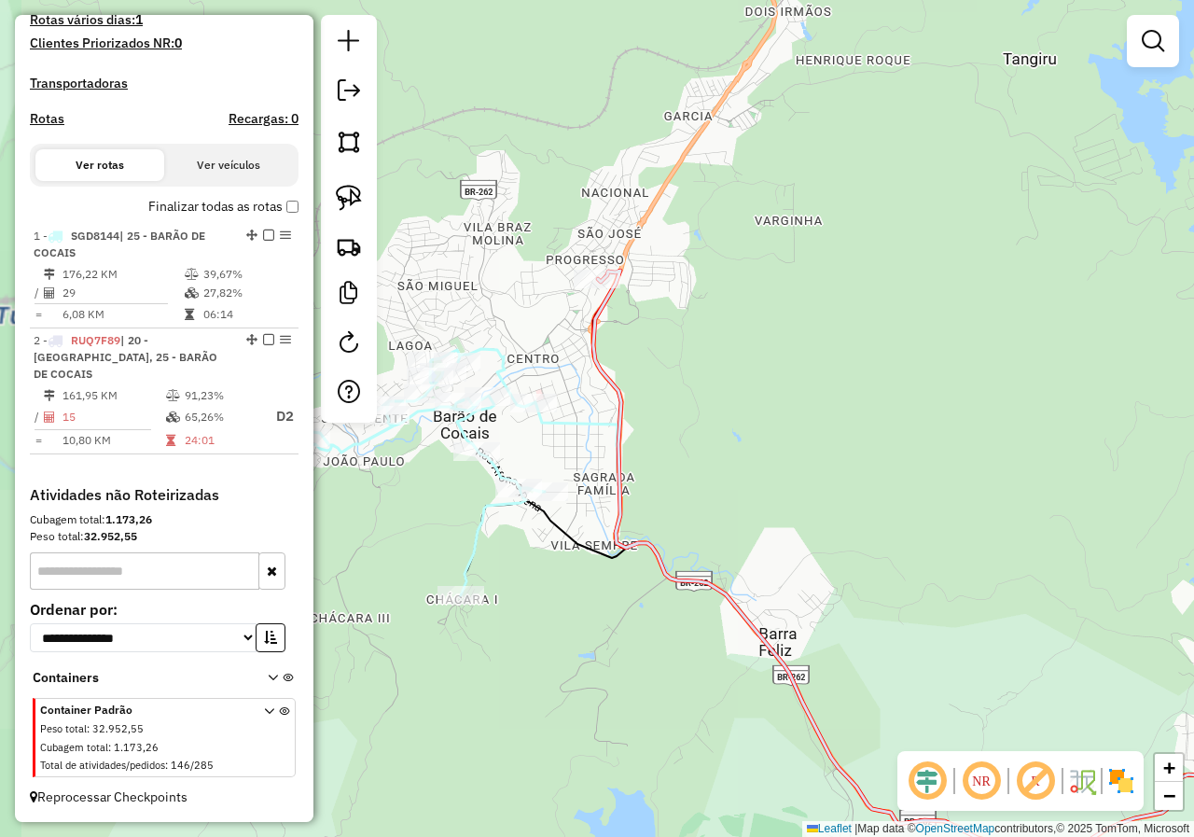
click at [480, 528] on icon at bounding box center [796, 601] width 1034 height 505
select select "*********"
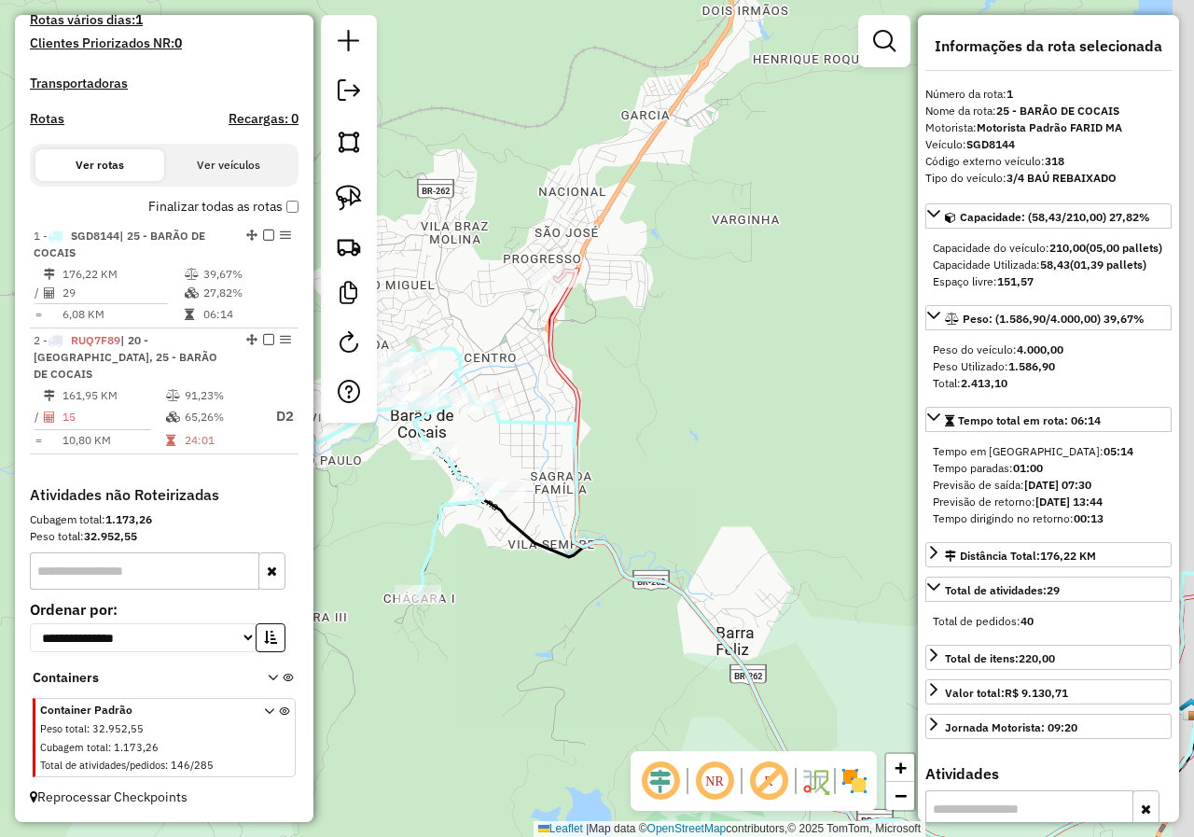
drag, startPoint x: 572, startPoint y: 513, endPoint x: 630, endPoint y: 504, distance: 59.5
click at [543, 508] on icon at bounding box center [753, 600] width 1034 height 505
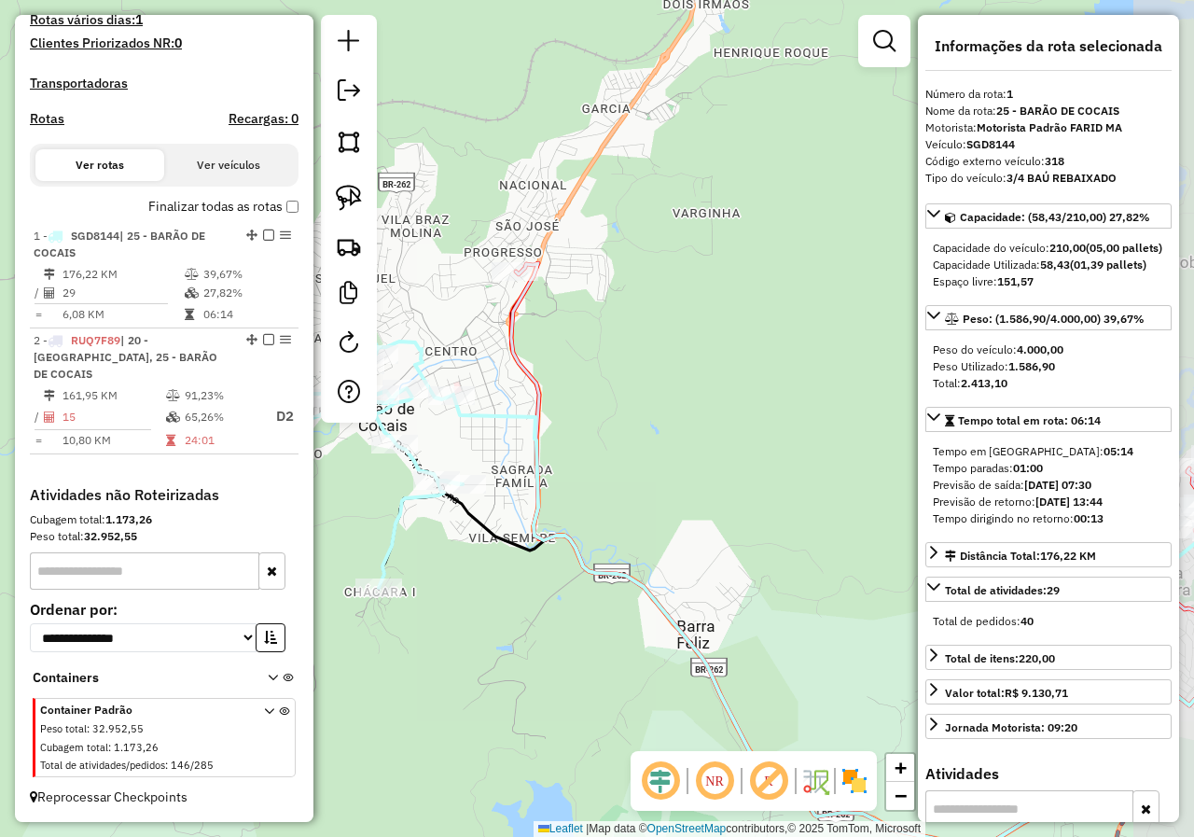
drag, startPoint x: 640, startPoint y: 504, endPoint x: 407, endPoint y: 488, distance: 233.7
click at [415, 492] on div "Janela de atendimento Grade de atendimento Capacidade Transportadoras Veículos …" at bounding box center [597, 418] width 1194 height 837
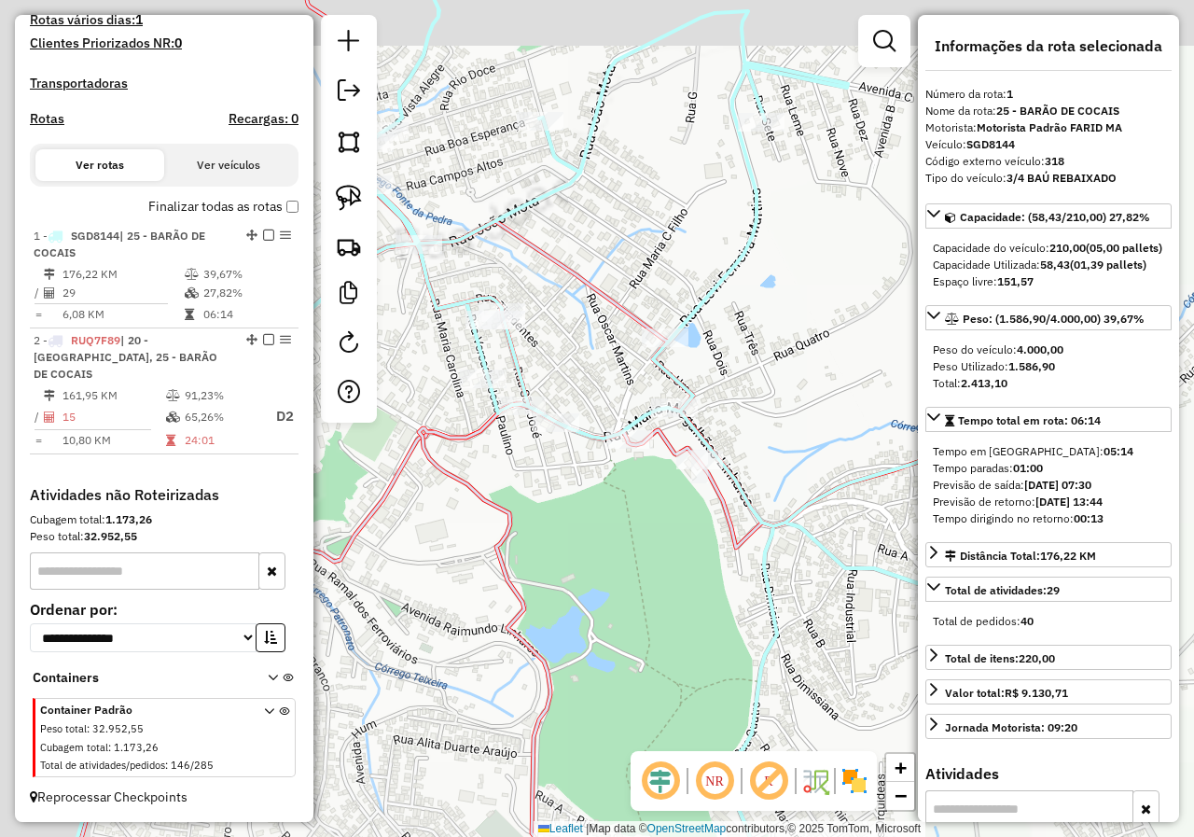
drag, startPoint x: 548, startPoint y: 545, endPoint x: 712, endPoint y: 616, distance: 177.9
click at [714, 612] on div "Janela de atendimento Grade de atendimento Capacidade Transportadoras Veículos …" at bounding box center [597, 418] width 1194 height 837
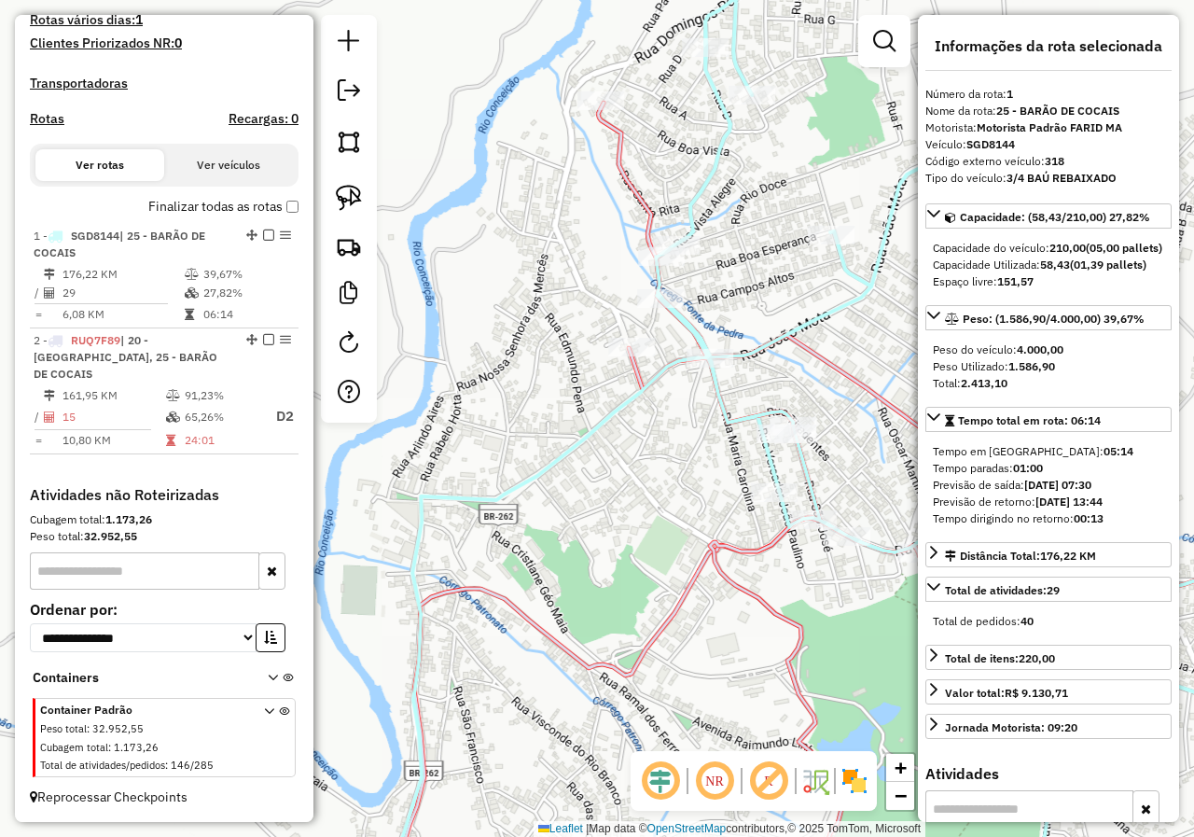
drag, startPoint x: 678, startPoint y: 532, endPoint x: 450, endPoint y: 499, distance: 229.9
click at [413, 500] on div "Janela de atendimento Grade de atendimento Capacidade Transportadoras Veículos …" at bounding box center [597, 418] width 1194 height 837
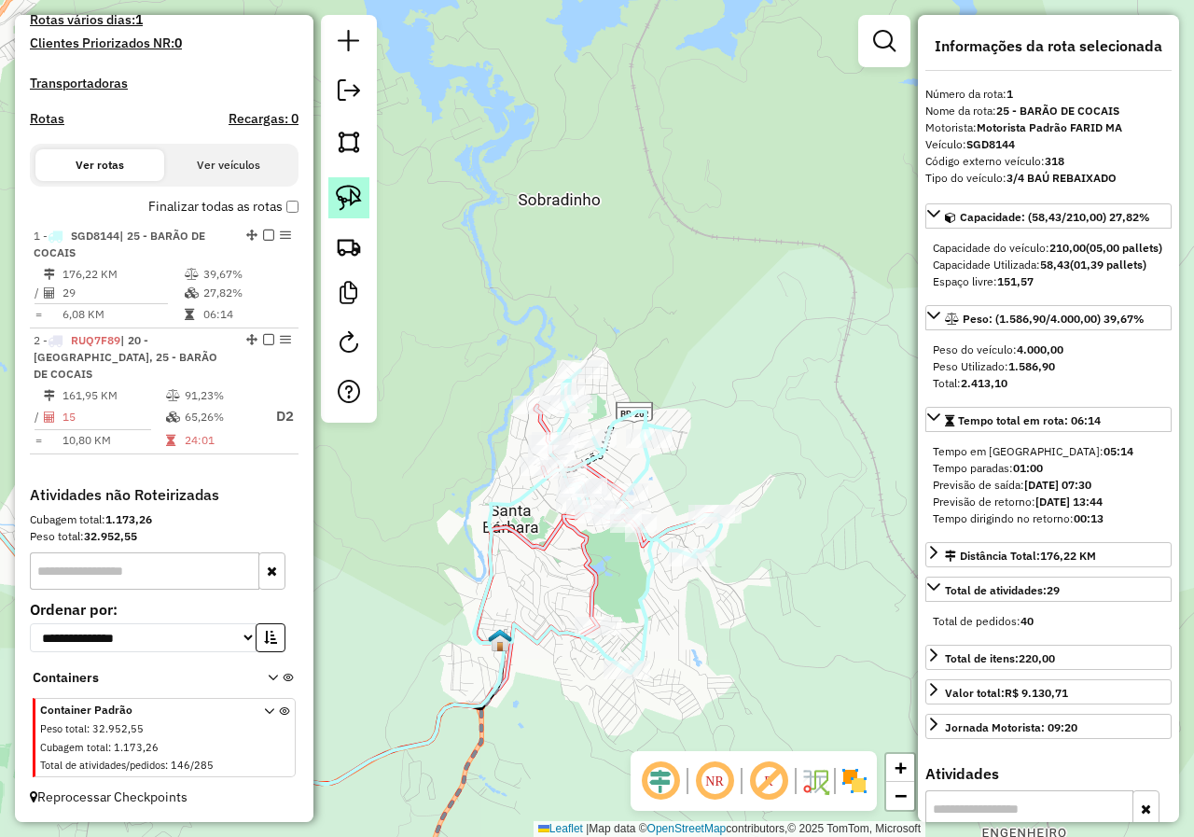
click at [346, 204] on img at bounding box center [349, 198] width 26 height 26
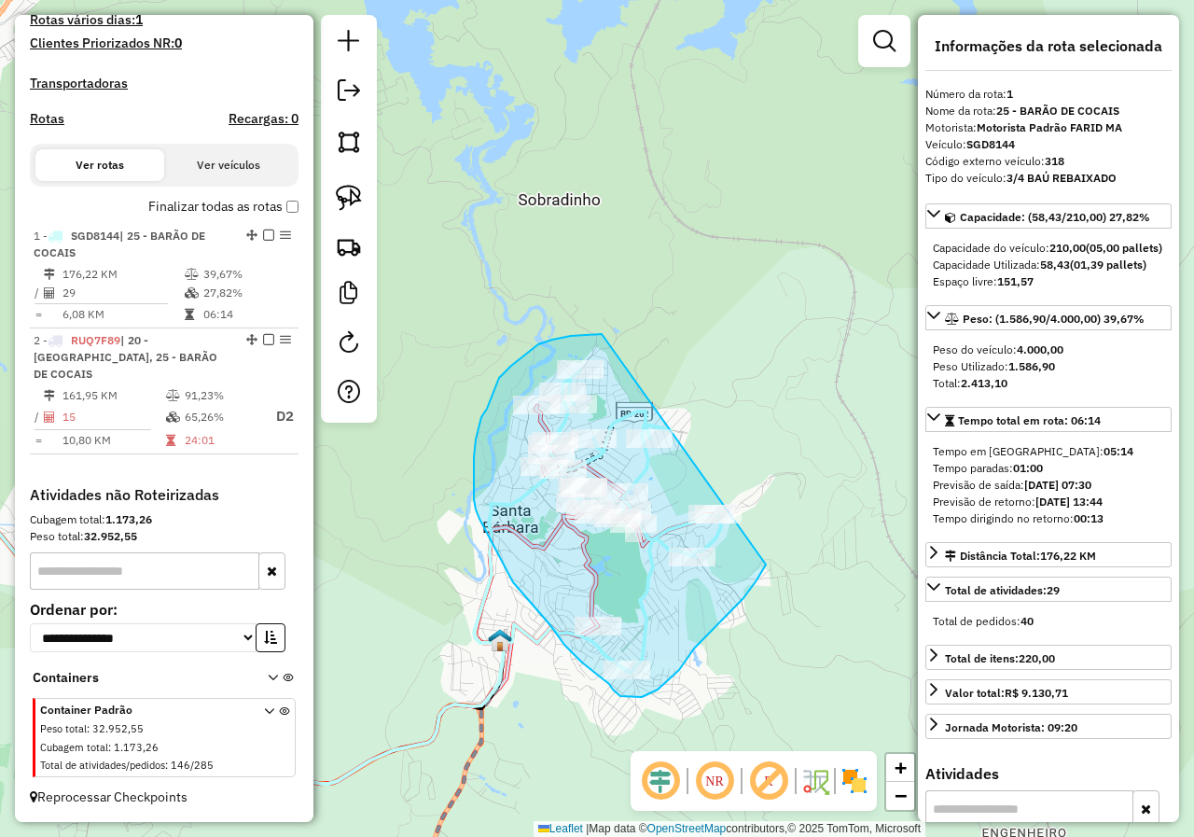
drag, startPoint x: 552, startPoint y: 339, endPoint x: 812, endPoint y: 488, distance: 299.5
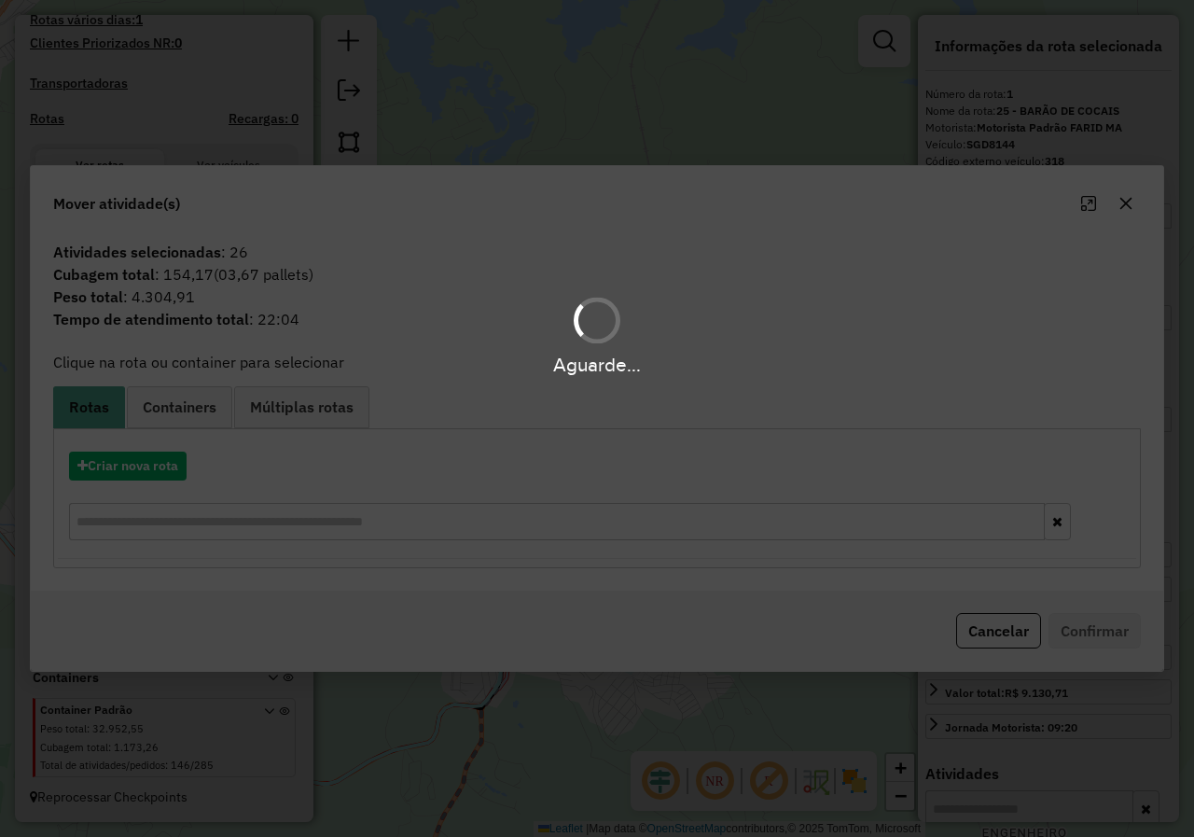
click at [125, 462] on div "Aguarde..." at bounding box center [597, 418] width 1194 height 837
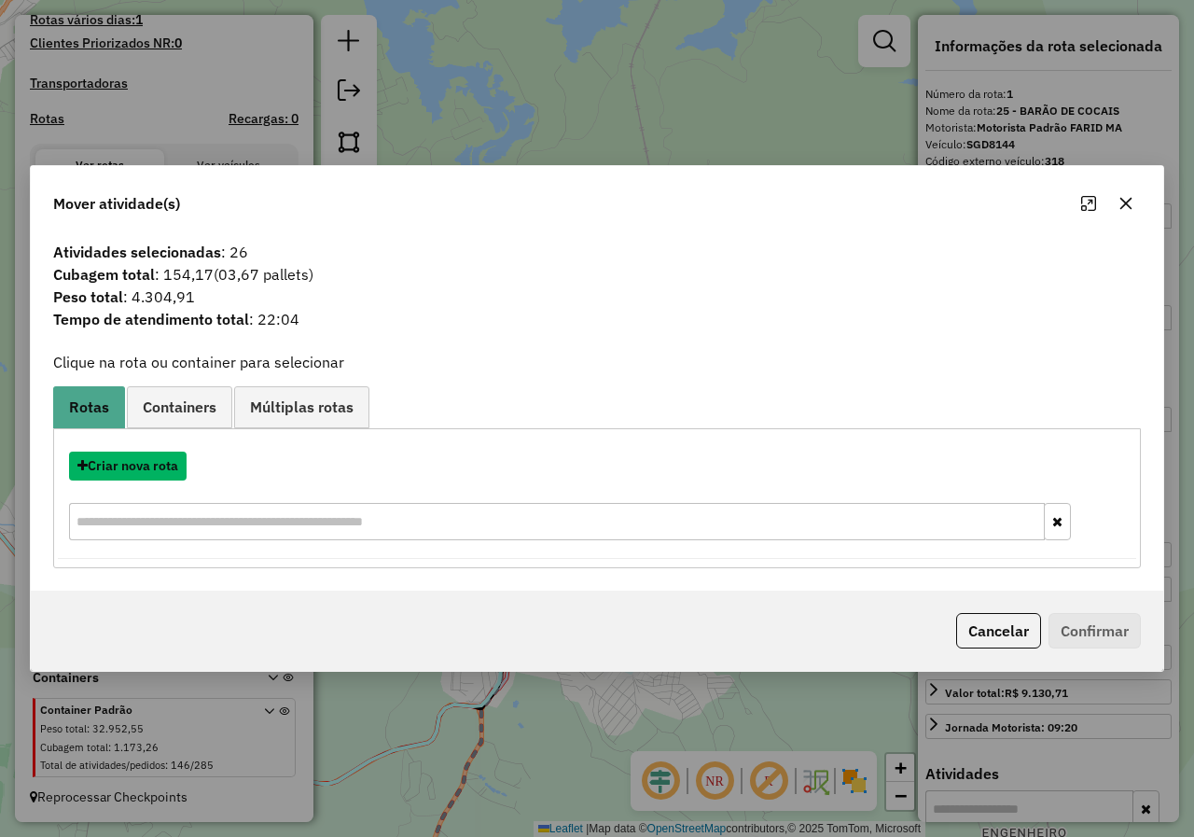
click at [125, 462] on button "Criar nova rota" at bounding box center [128, 465] width 118 height 29
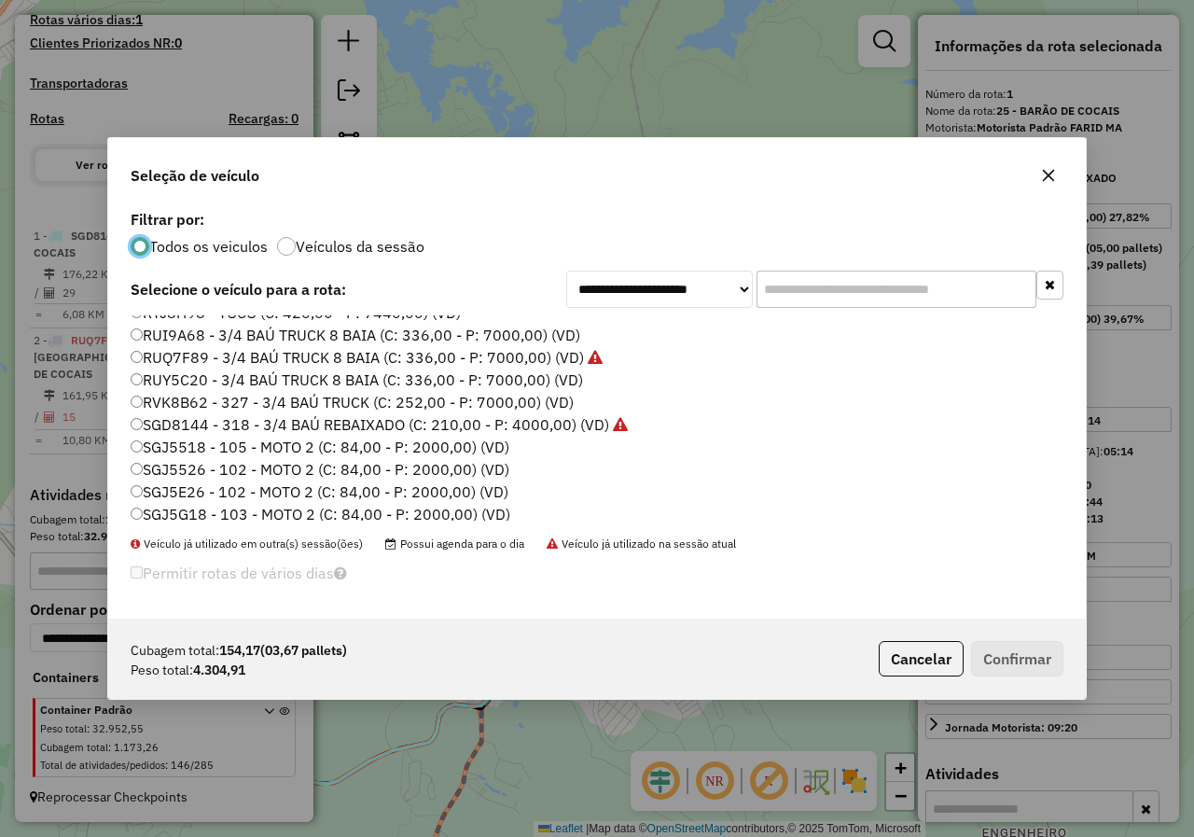
scroll to position [638, 0]
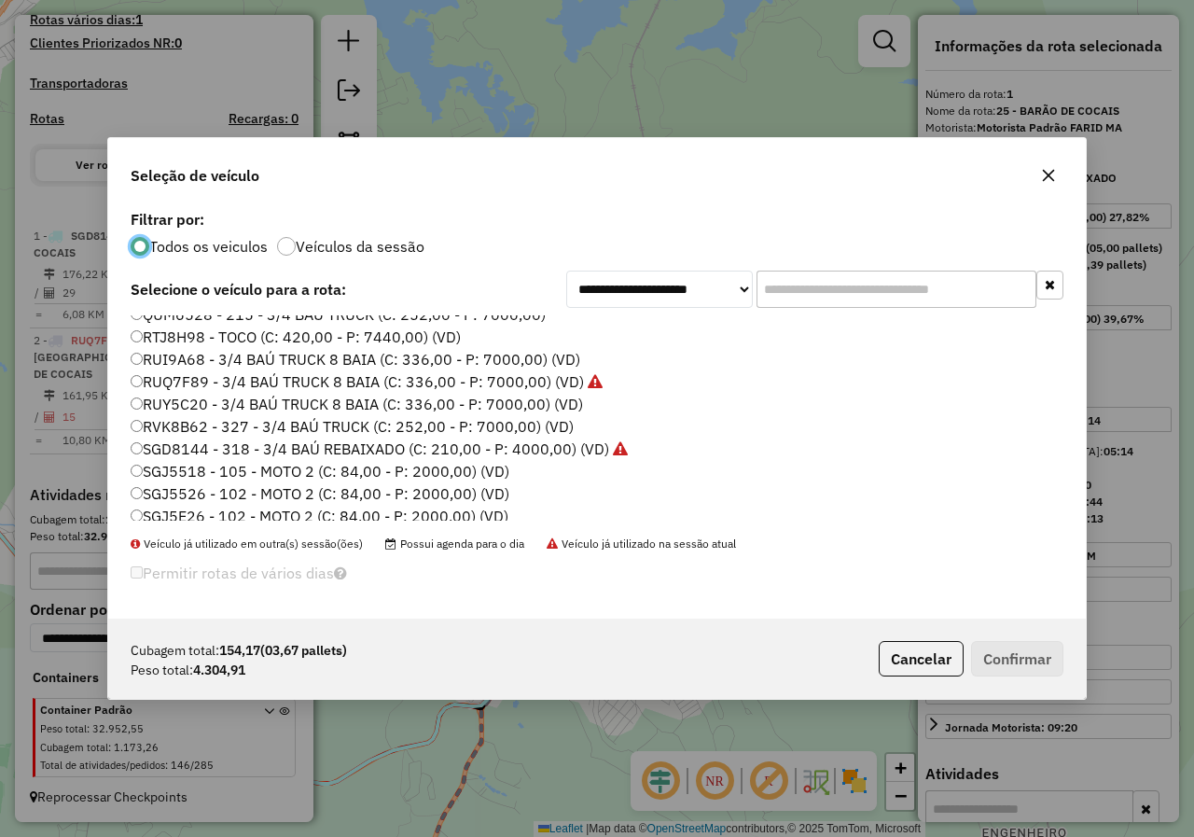
click at [156, 387] on label "RUQ7F89 - 3/4 BAÚ TRUCK 8 BAIA (C: 336,00 - P: 7000,00) (VD)" at bounding box center [367, 381] width 472 height 22
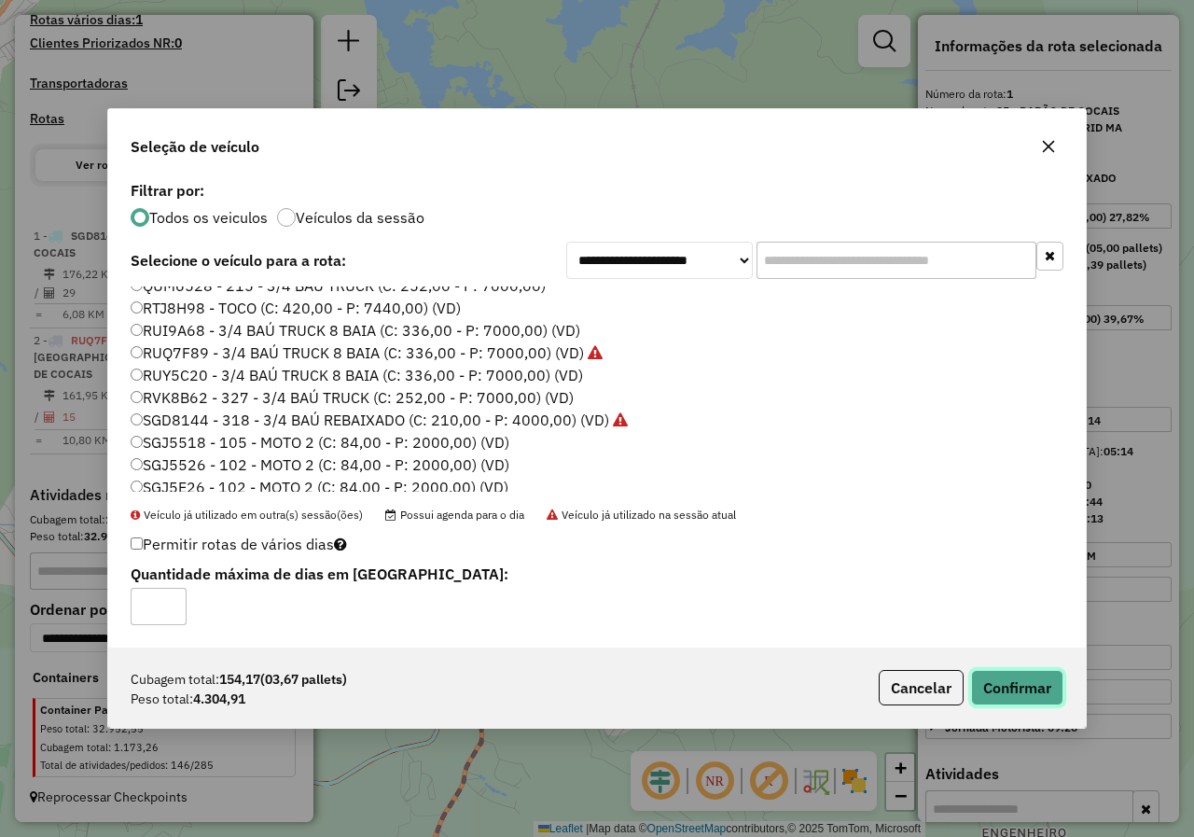
click at [1045, 690] on button "Confirmar" at bounding box center [1017, 687] width 92 height 35
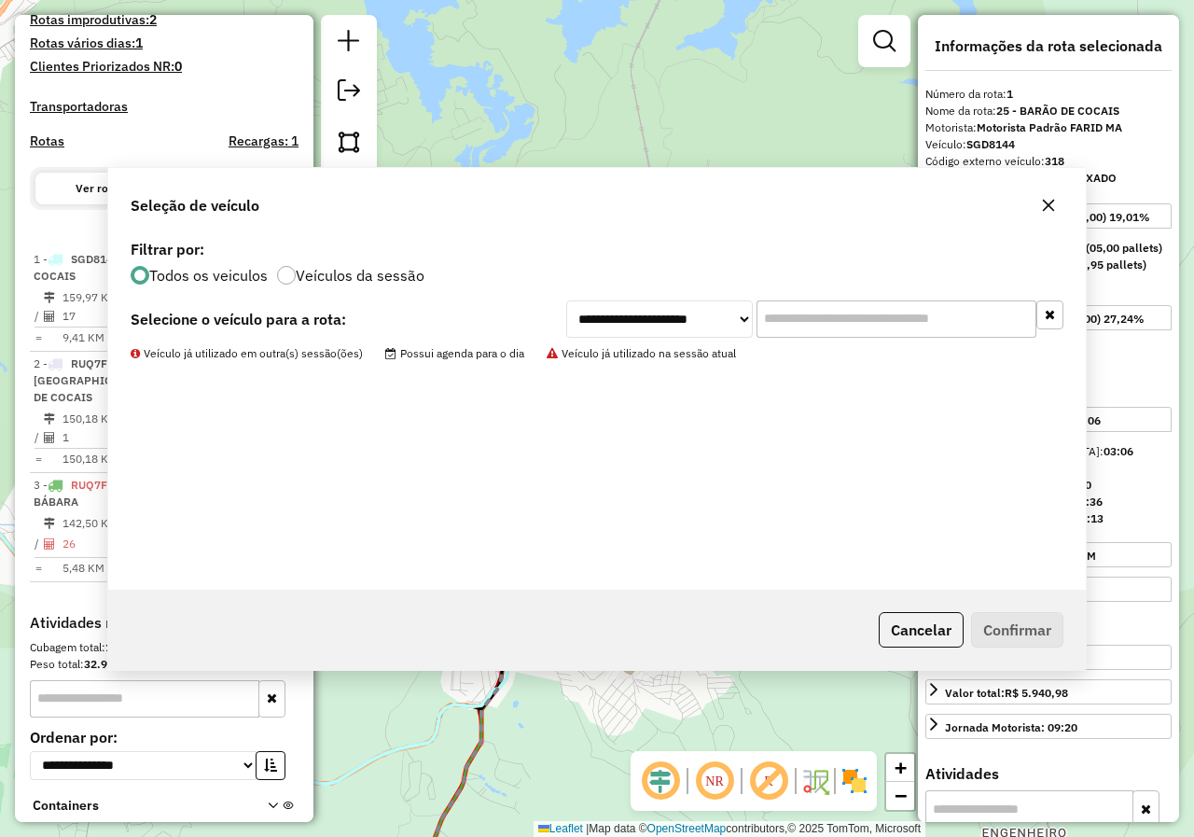
scroll to position [623, 0]
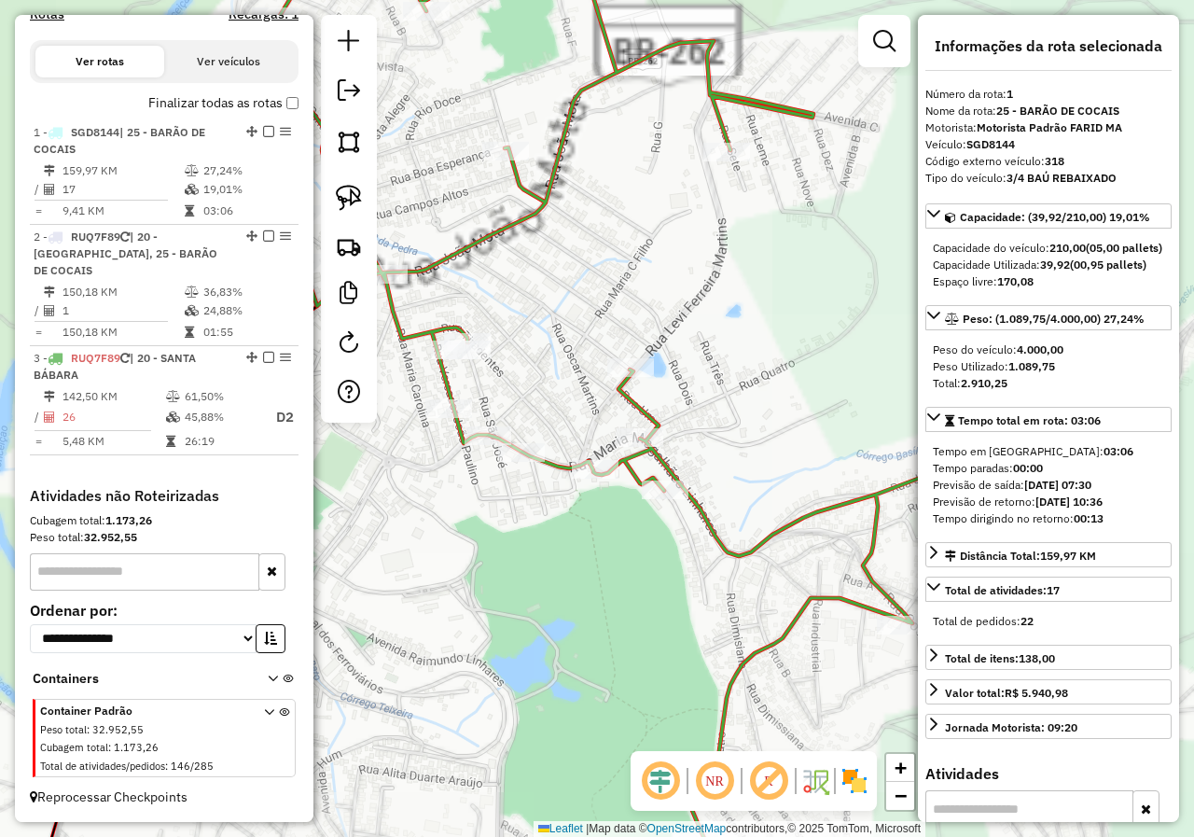
drag, startPoint x: 623, startPoint y: 534, endPoint x: 716, endPoint y: 509, distance: 96.6
click at [690, 516] on div "Janela de atendimento Grade de atendimento Capacidade Transportadoras Veículos …" at bounding box center [597, 418] width 1194 height 837
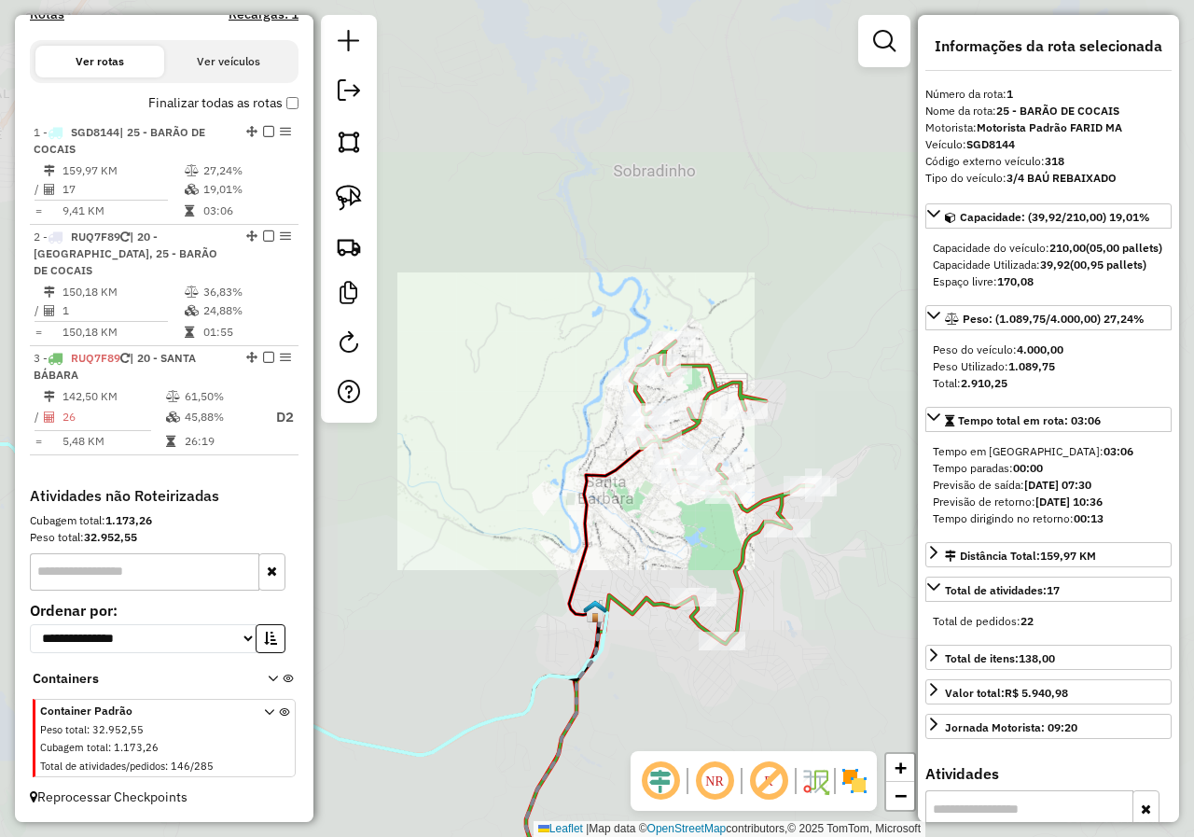
drag, startPoint x: 663, startPoint y: 496, endPoint x: 722, endPoint y: 470, distance: 64.3
click at [685, 482] on div "Janela de atendimento Grade de atendimento Capacidade Transportadoras Veículos …" at bounding box center [597, 418] width 1194 height 837
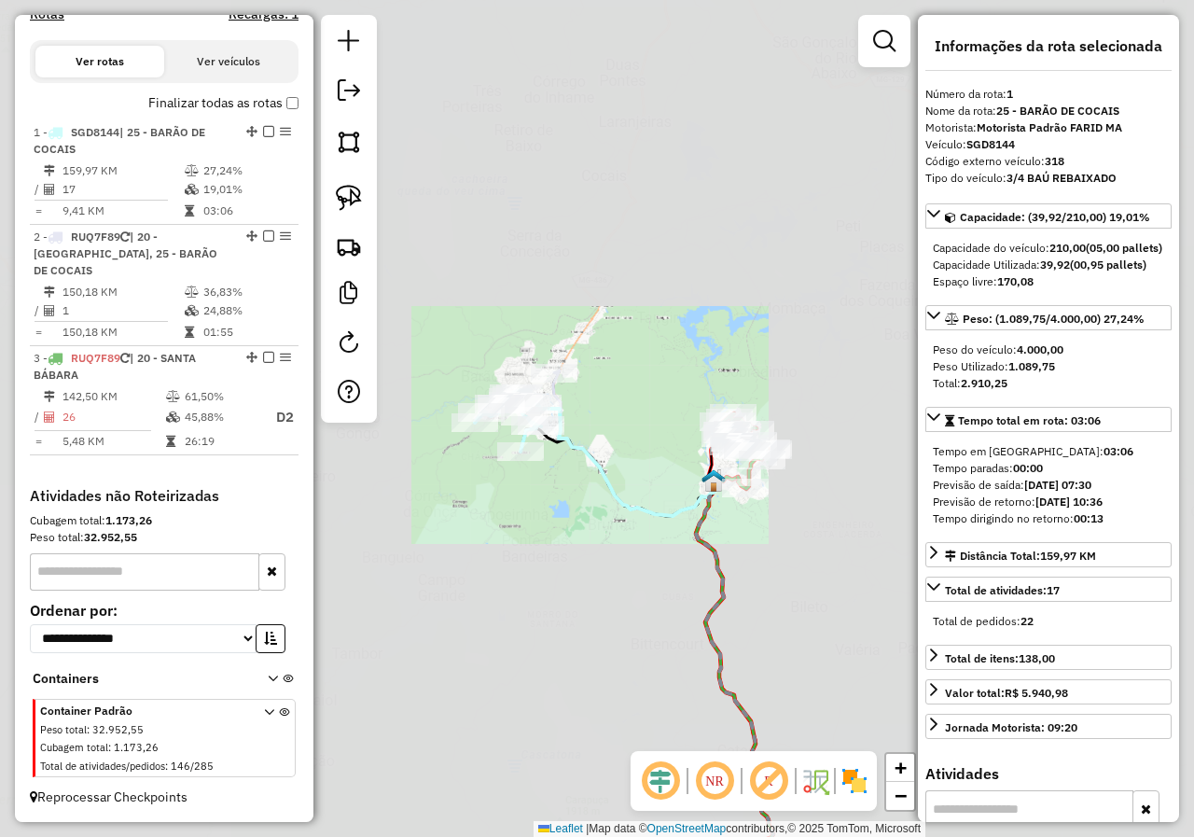
drag, startPoint x: 544, startPoint y: 481, endPoint x: 692, endPoint y: 478, distance: 148.3
click at [692, 478] on div "Janela de atendimento Grade de atendimento Capacidade Transportadoras Veículos …" at bounding box center [597, 418] width 1194 height 837
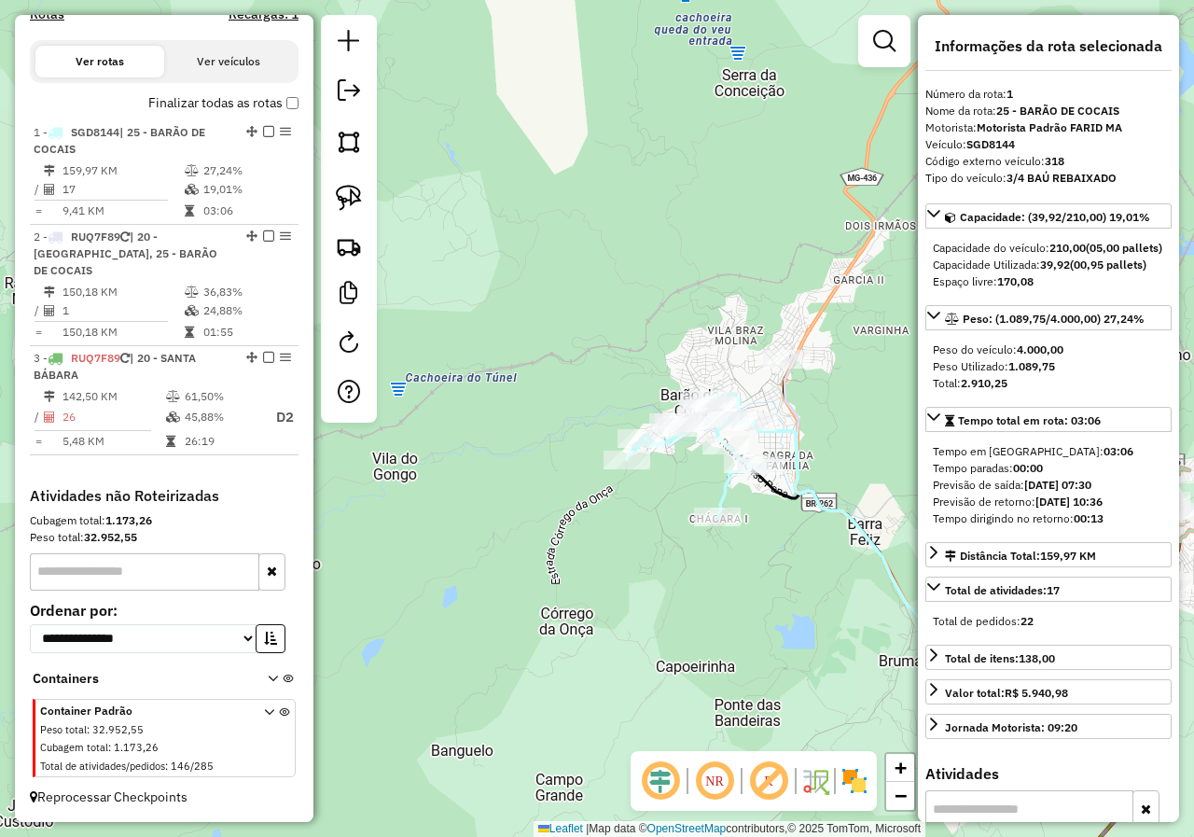
drag, startPoint x: 694, startPoint y: 342, endPoint x: 479, endPoint y: 382, distance: 218.2
click at [482, 382] on div "Janela de atendimento Grade de atendimento Capacidade Transportadoras Veículos …" at bounding box center [597, 418] width 1194 height 837
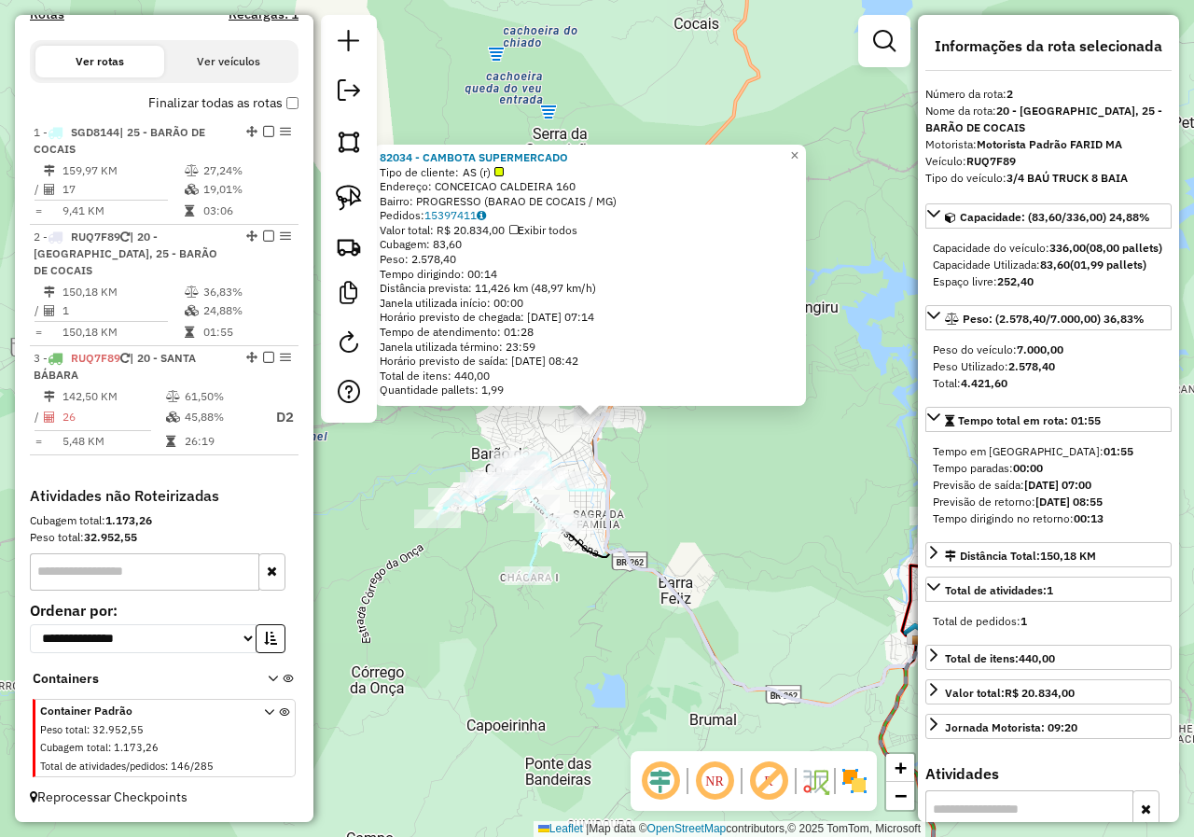
click at [627, 462] on div "82034 - CAMBOTA SUPERMERCADO Tipo de cliente: AS (r) Endereço: CONCEICAO CALDEI…" at bounding box center [597, 418] width 1194 height 837
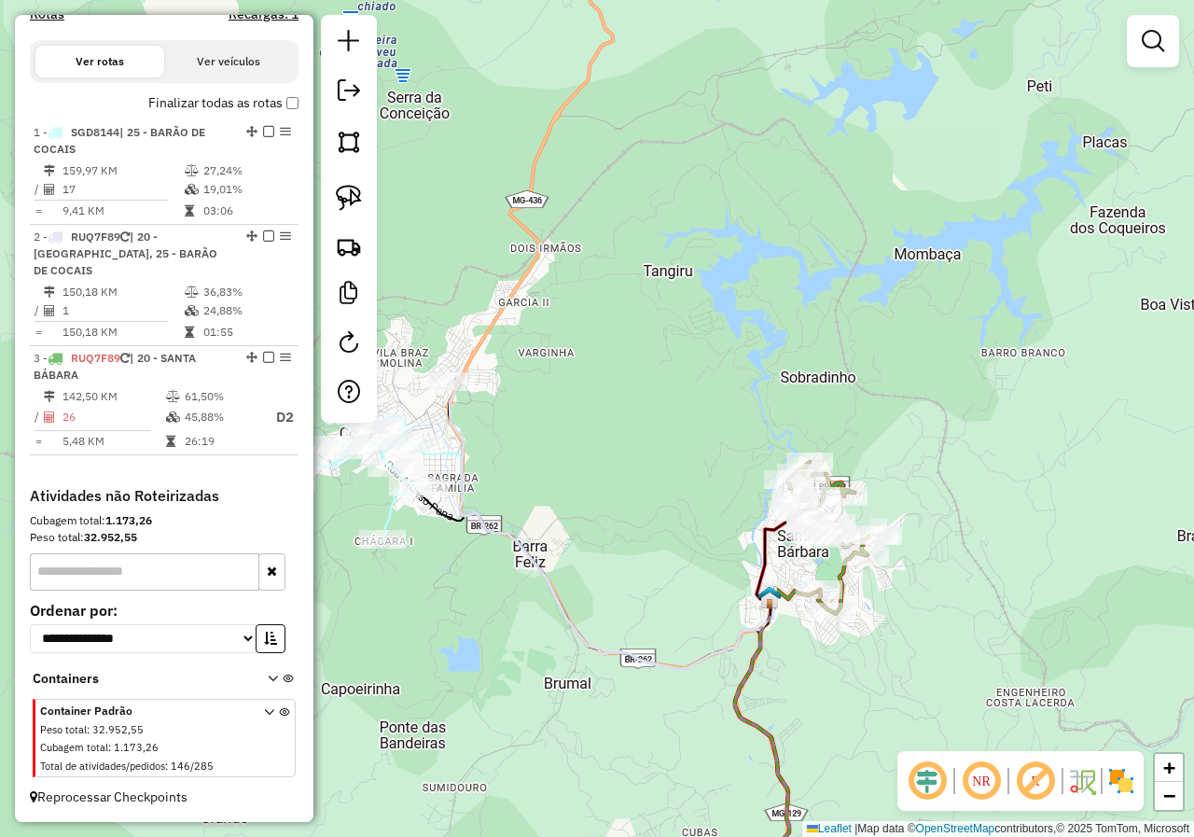
drag, startPoint x: 743, startPoint y: 483, endPoint x: 439, endPoint y: 419, distance: 310.8
click at [439, 419] on div "Janela de atendimento Grade de atendimento Capacidade Transportadoras Veículos …" at bounding box center [597, 418] width 1194 height 837
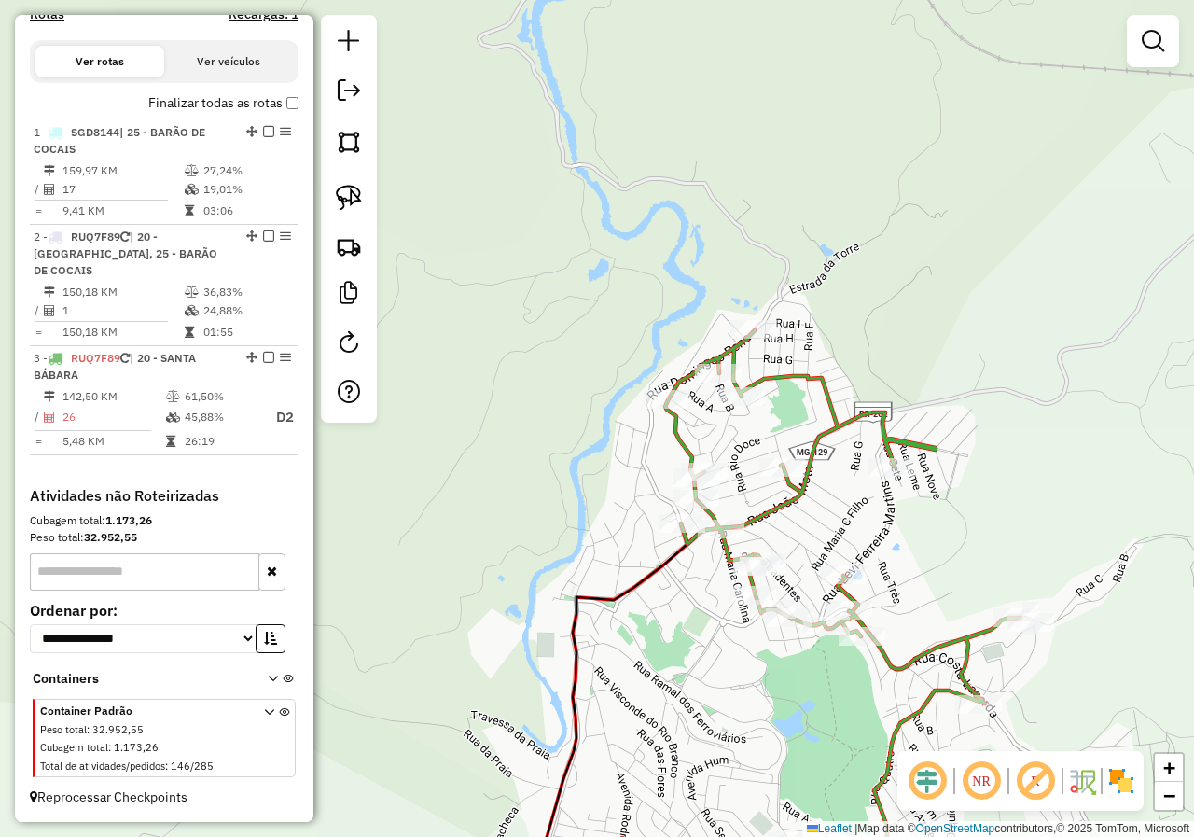
drag, startPoint x: 642, startPoint y: 496, endPoint x: 512, endPoint y: 458, distance: 135.2
click at [512, 458] on div "Janela de atendimento Grade de atendimento Capacidade Transportadoras Veículos …" at bounding box center [597, 418] width 1194 height 837
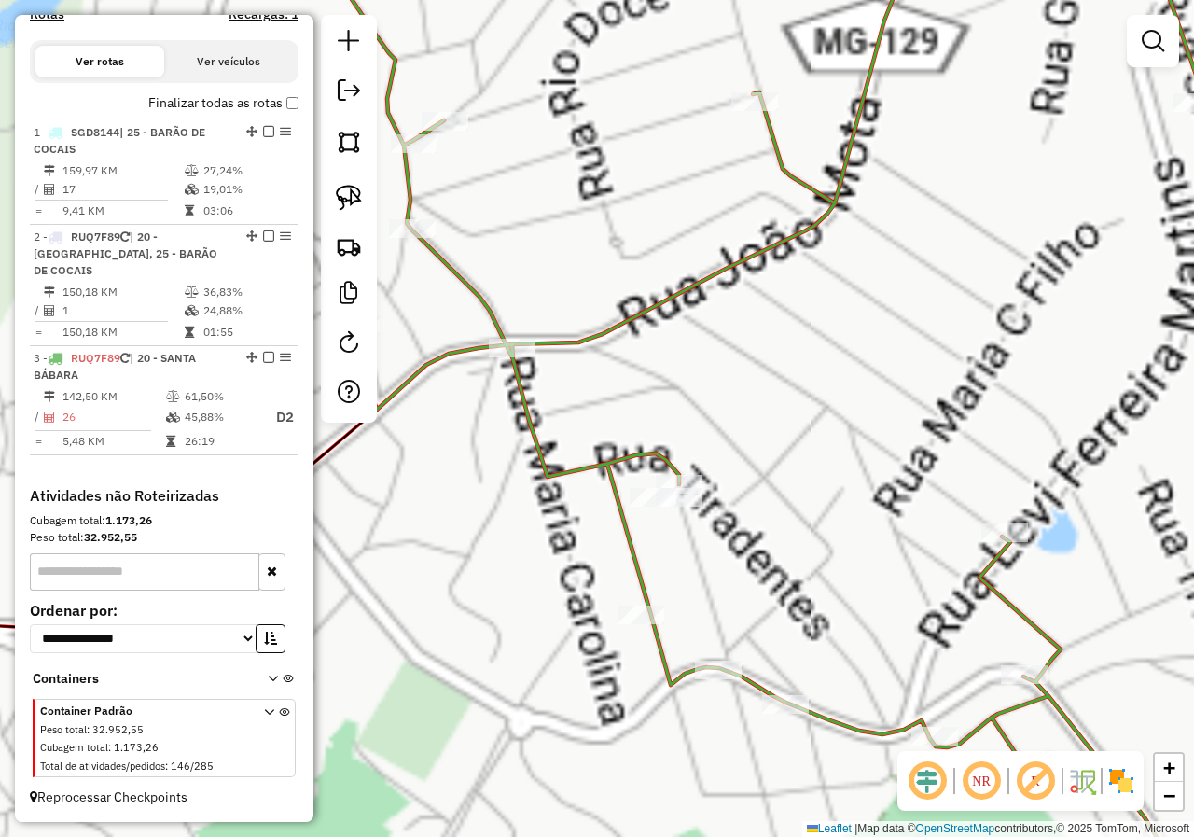
drag, startPoint x: 735, startPoint y: 505, endPoint x: 721, endPoint y: 471, distance: 37.2
click at [732, 480] on div "Janela de atendimento Grade de atendimento Capacidade Transportadoras Veículos …" at bounding box center [597, 418] width 1194 height 837
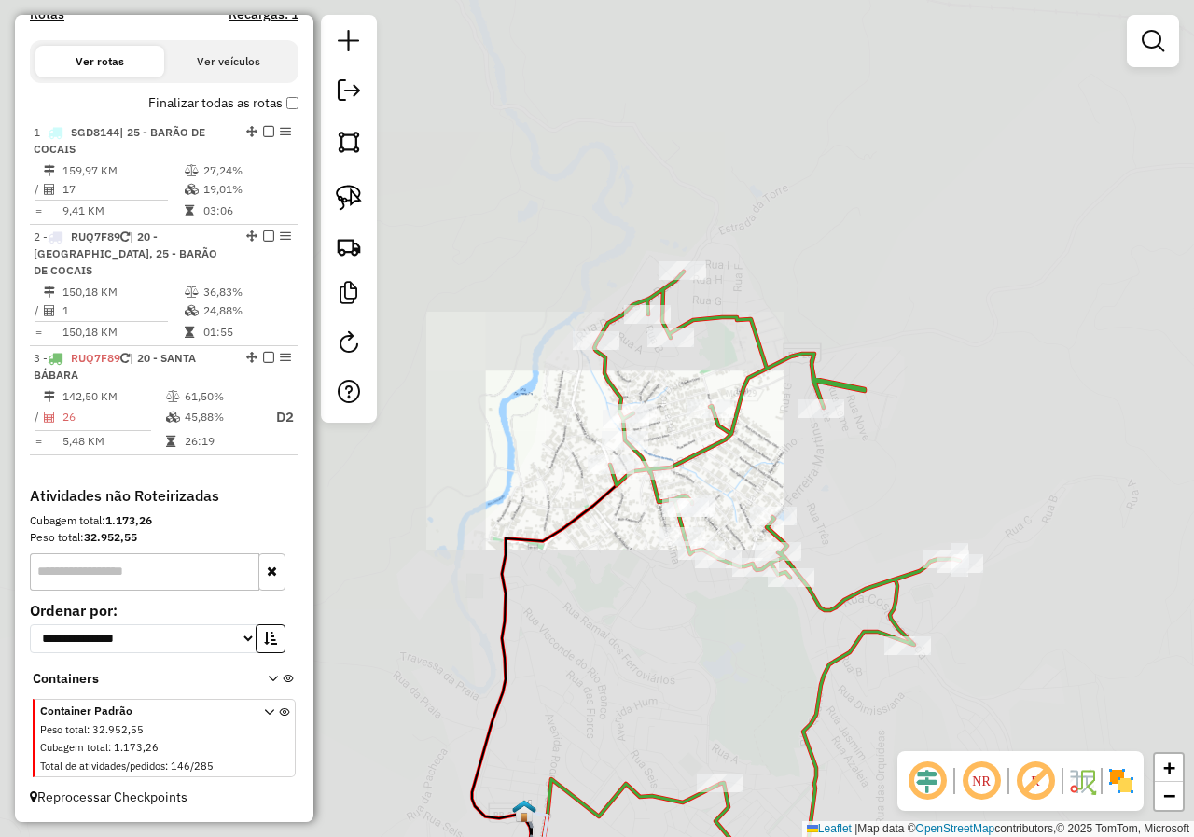
click at [581, 583] on div "Janela de atendimento Grade de atendimento Capacidade Transportadoras Veículos …" at bounding box center [597, 418] width 1194 height 837
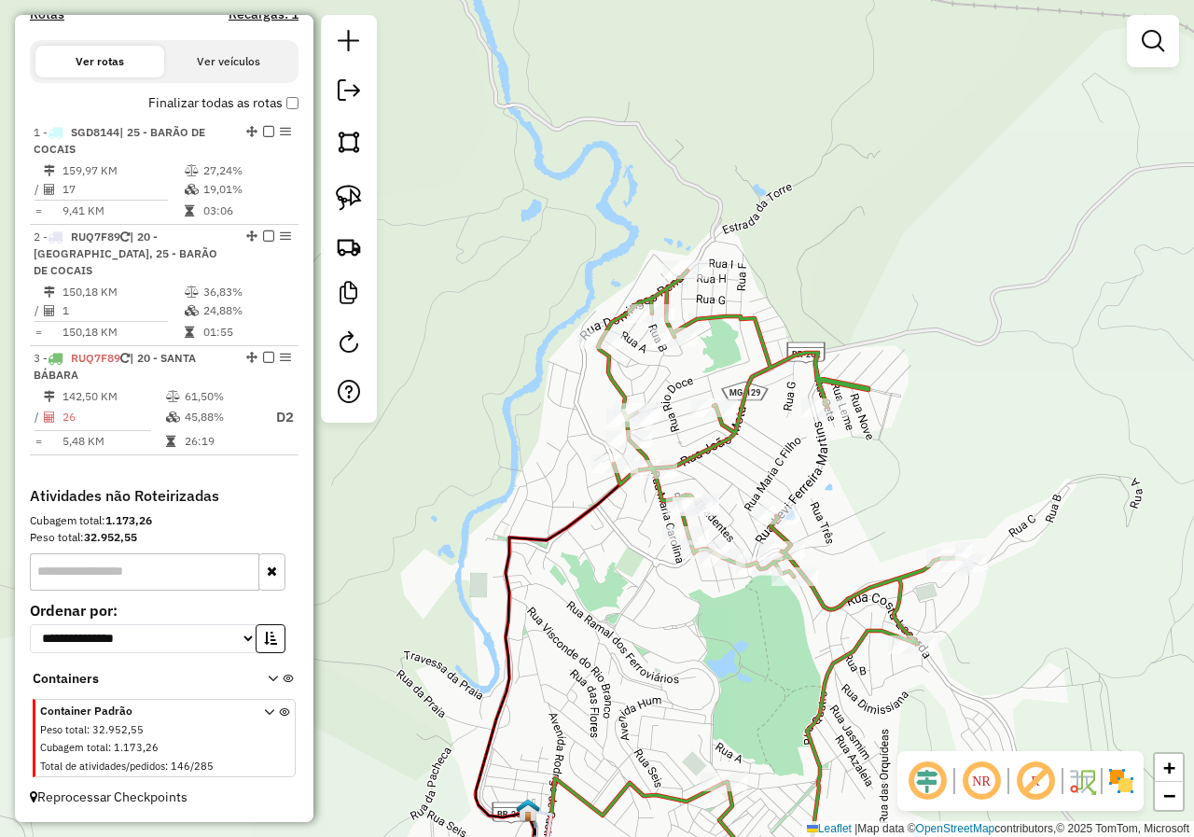
click at [691, 459] on icon at bounding box center [781, 572] width 366 height 605
select select "*********"
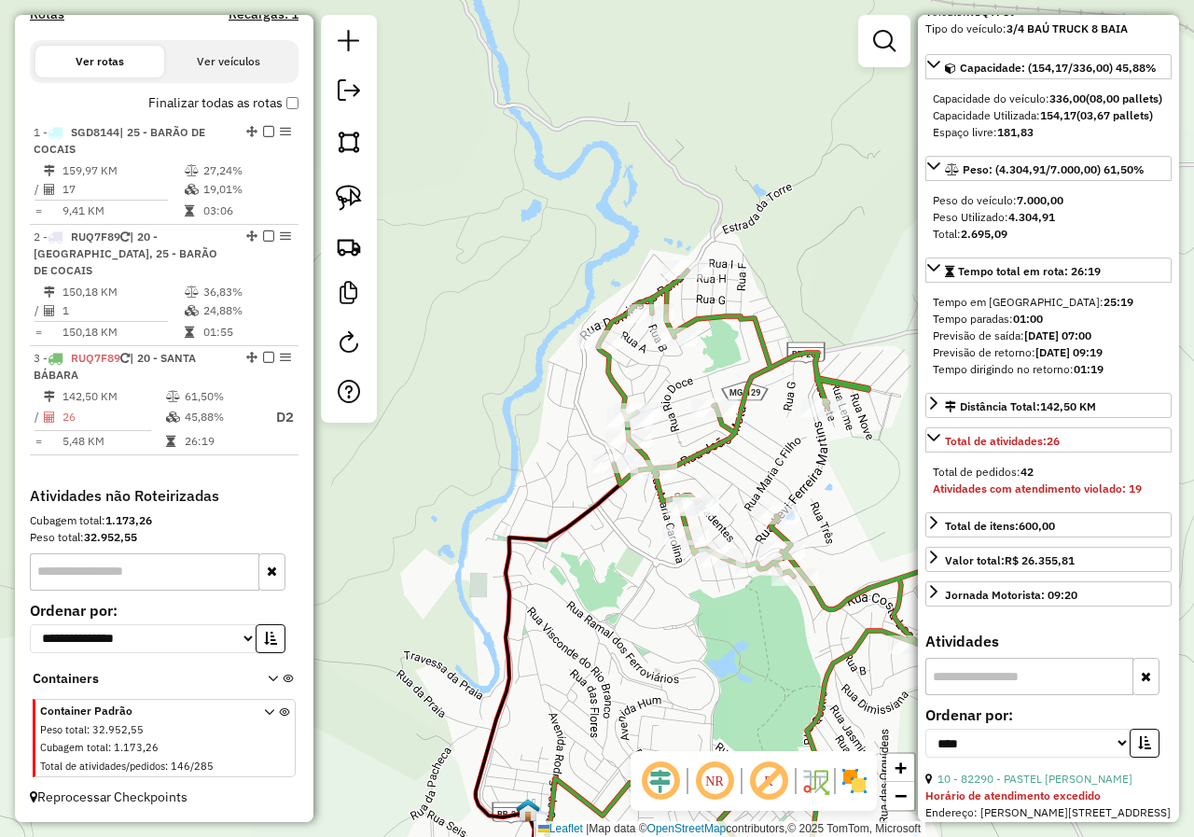
scroll to position [373, 0]
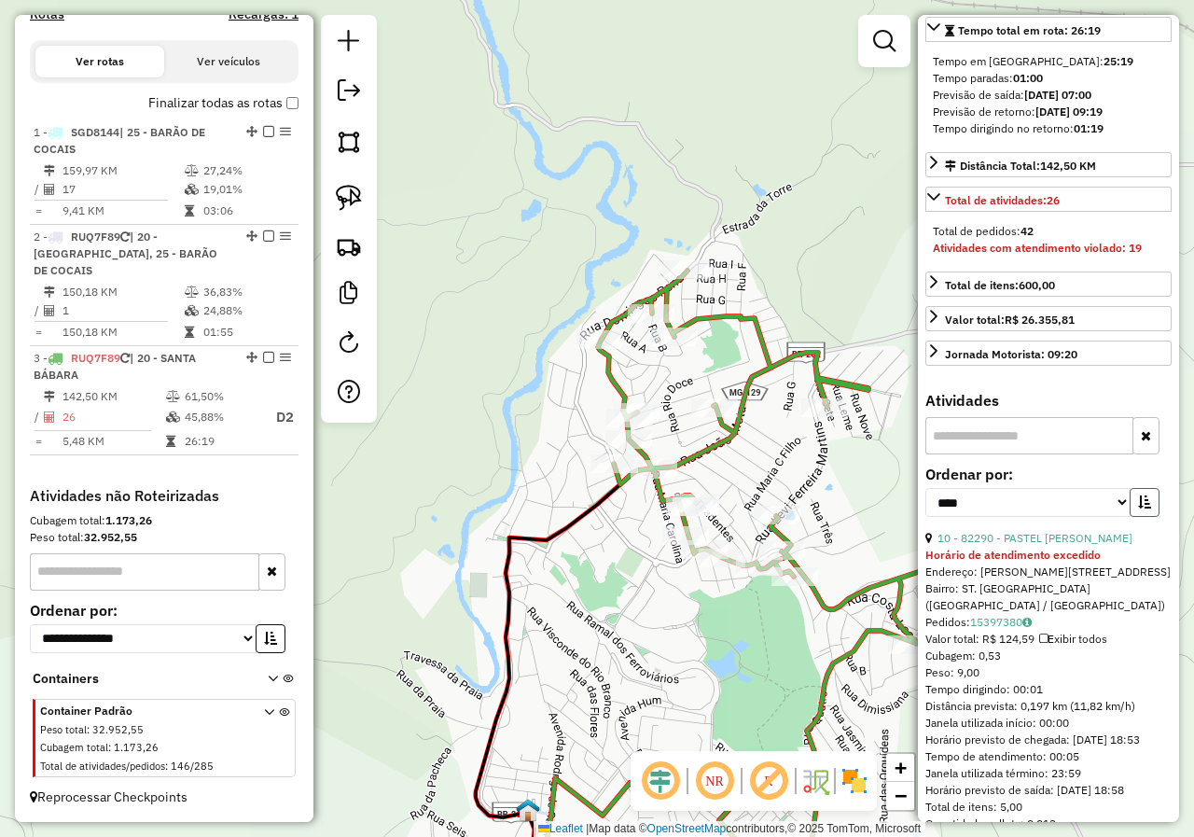
click at [1149, 517] on button "button" at bounding box center [1144, 502] width 30 height 29
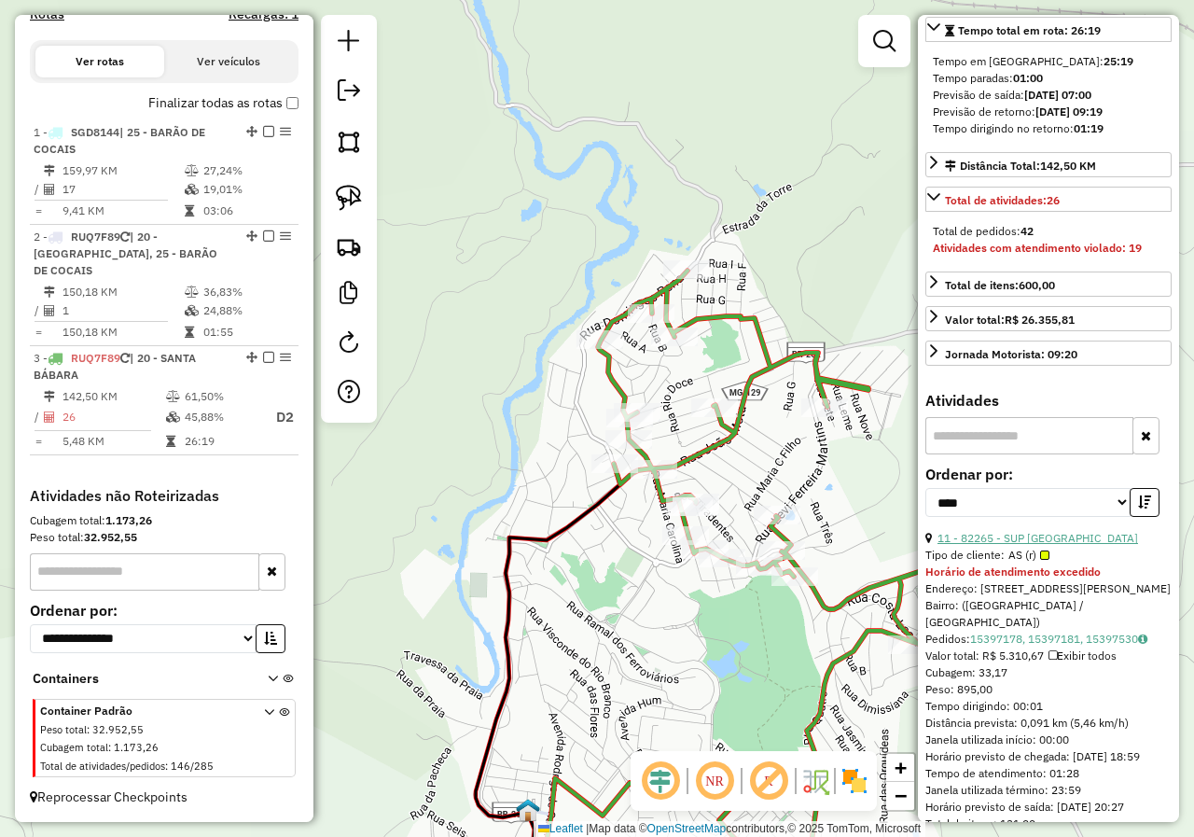
click at [1066, 545] on link "11 - 82265 - SUP NOVA AMERICA" at bounding box center [1037, 538] width 201 height 14
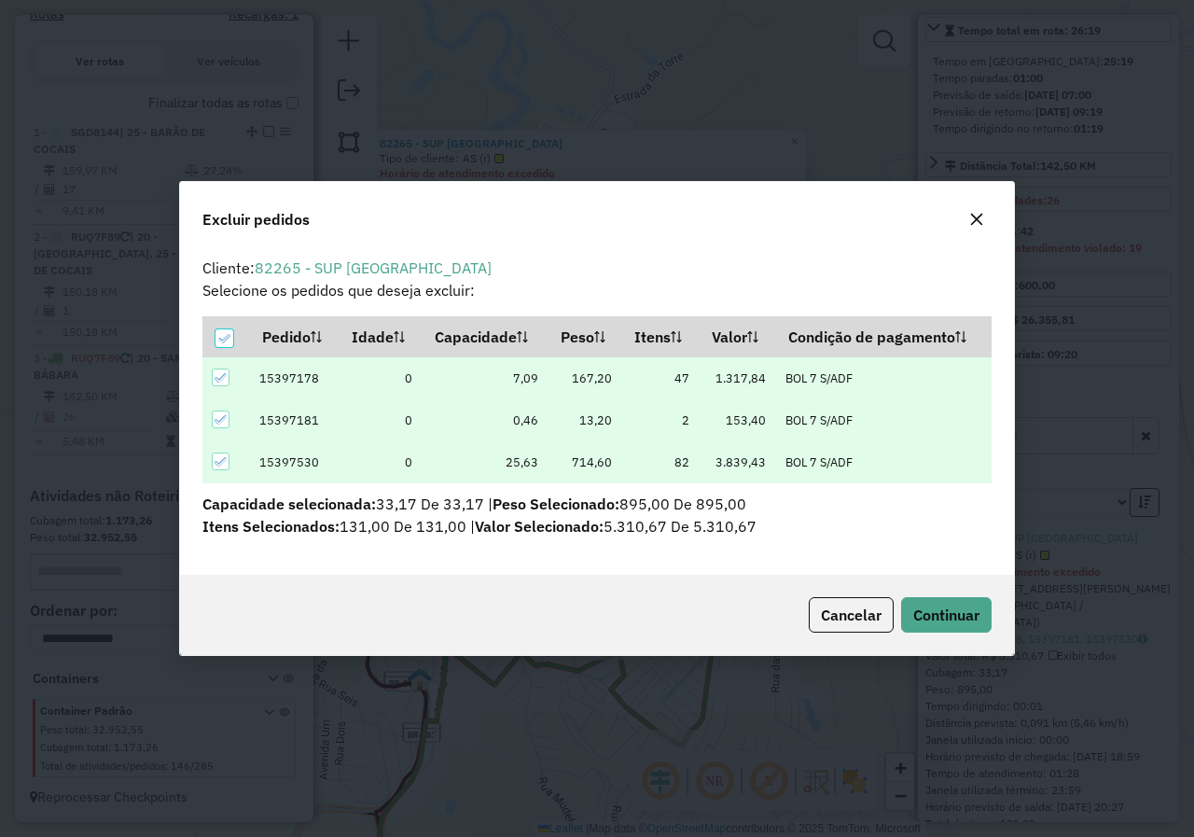
scroll to position [0, 0]
click at [921, 598] on button "Continuar" at bounding box center [946, 614] width 90 height 35
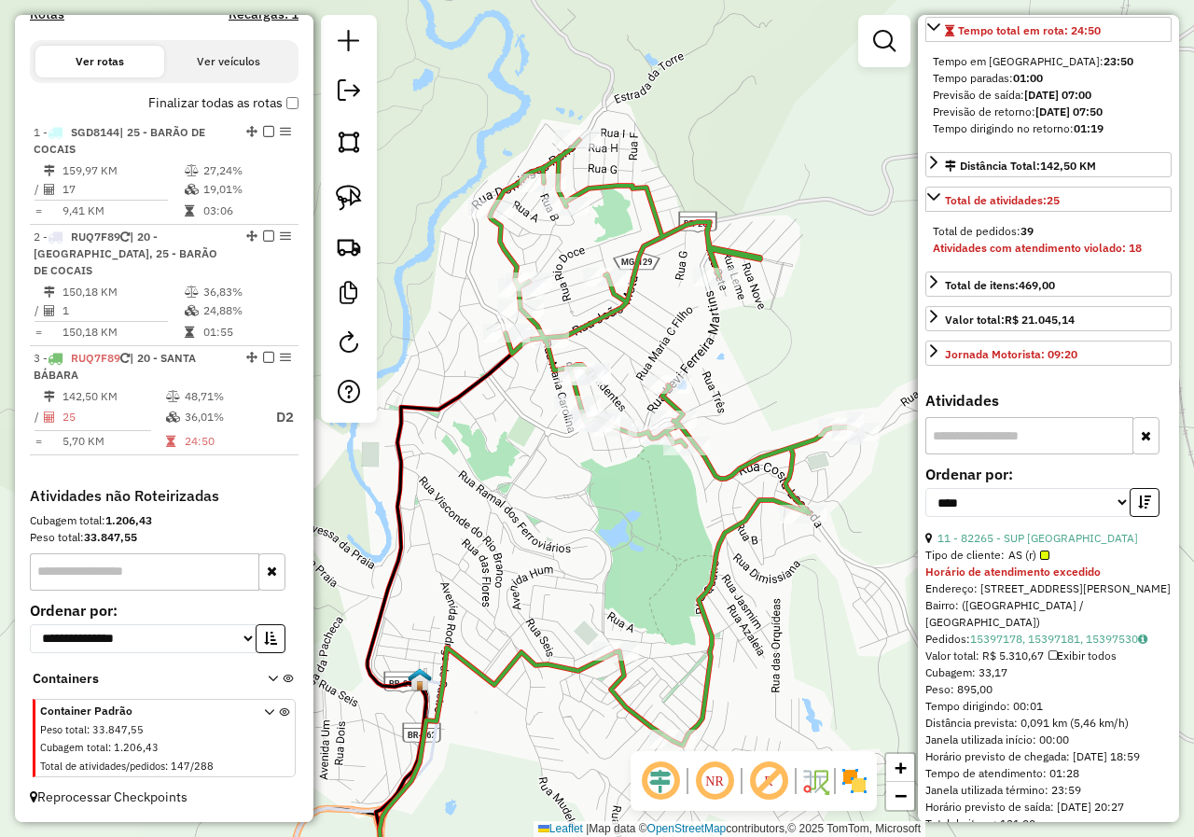
click at [617, 498] on div "Janela de atendimento Grade de atendimento Capacidade Transportadoras Veículos …" at bounding box center [597, 418] width 1194 height 837
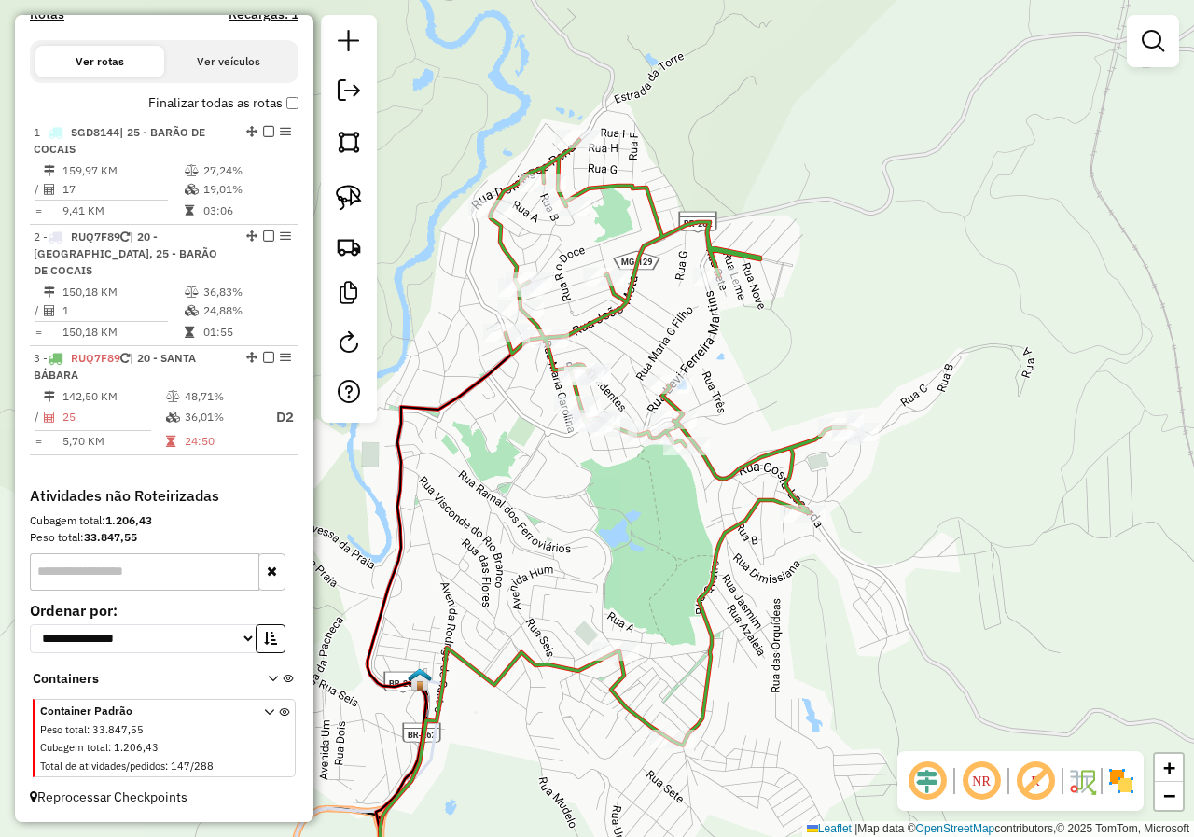
click at [724, 471] on icon at bounding box center [673, 442] width 366 height 605
select select "*********"
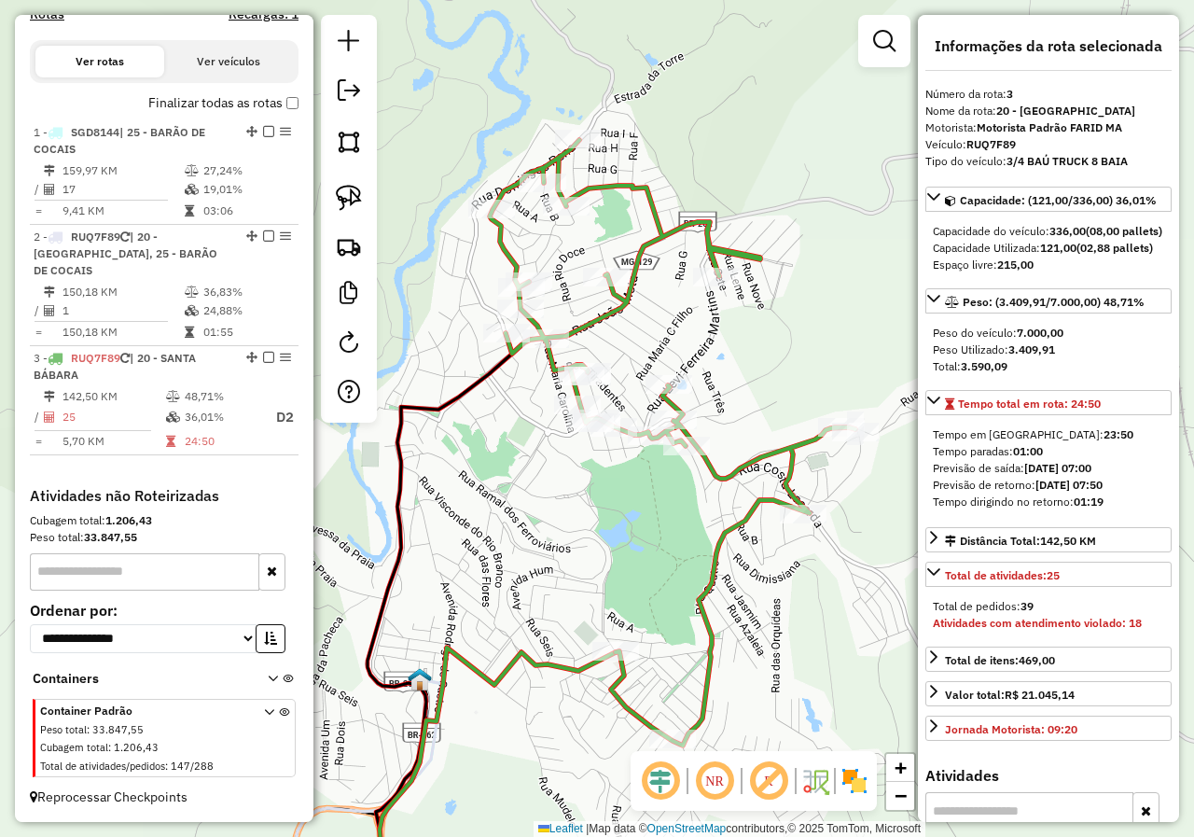
drag, startPoint x: 648, startPoint y: 515, endPoint x: 704, endPoint y: 508, distance: 56.3
click at [703, 508] on div "Janela de atendimento Grade de atendimento Capacidade Transportadoras Veículos …" at bounding box center [597, 418] width 1194 height 837
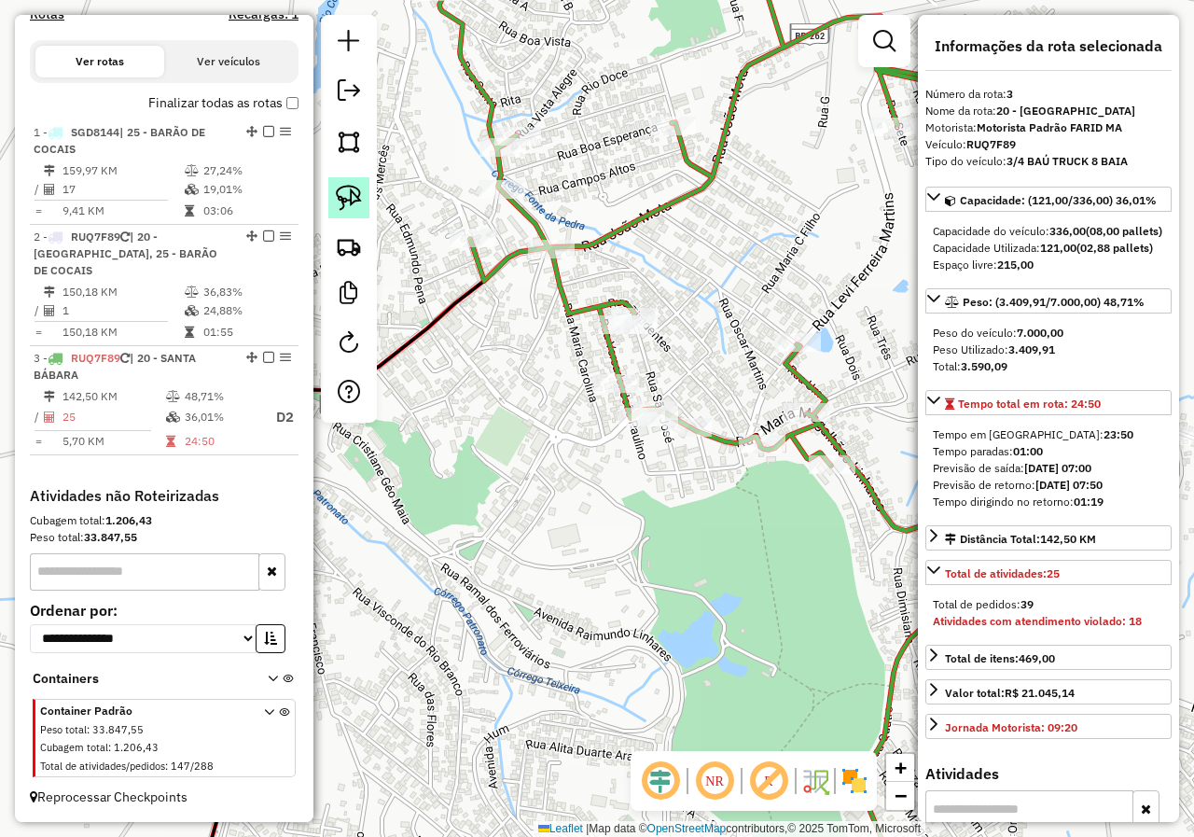
click at [354, 203] on img at bounding box center [349, 198] width 26 height 26
drag, startPoint x: 490, startPoint y: 422, endPoint x: 584, endPoint y: 420, distance: 94.2
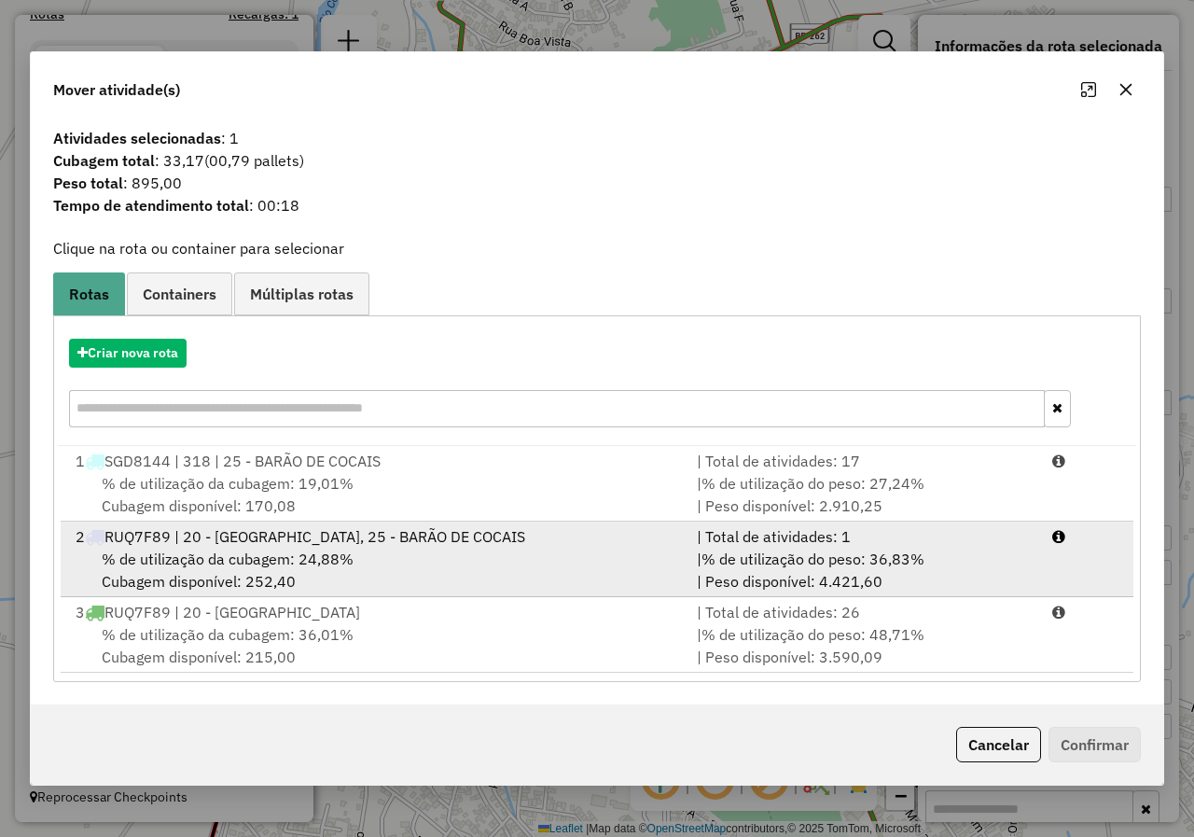
click at [227, 537] on div "2 RUQ7F89 | 20 - SANTA BÁBARA, 25 - BARÃO DE COCAIS" at bounding box center [374, 536] width 621 height 22
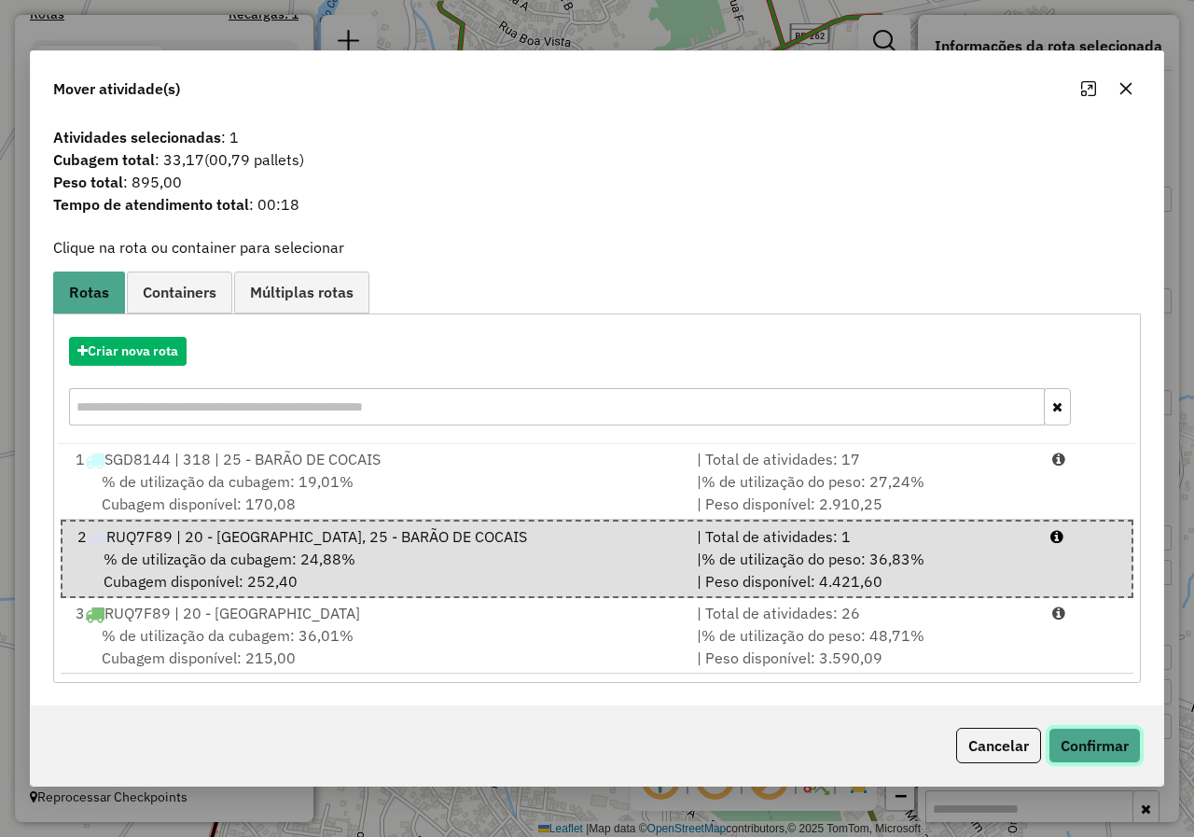
click at [1070, 741] on button "Confirmar" at bounding box center [1094, 744] width 92 height 35
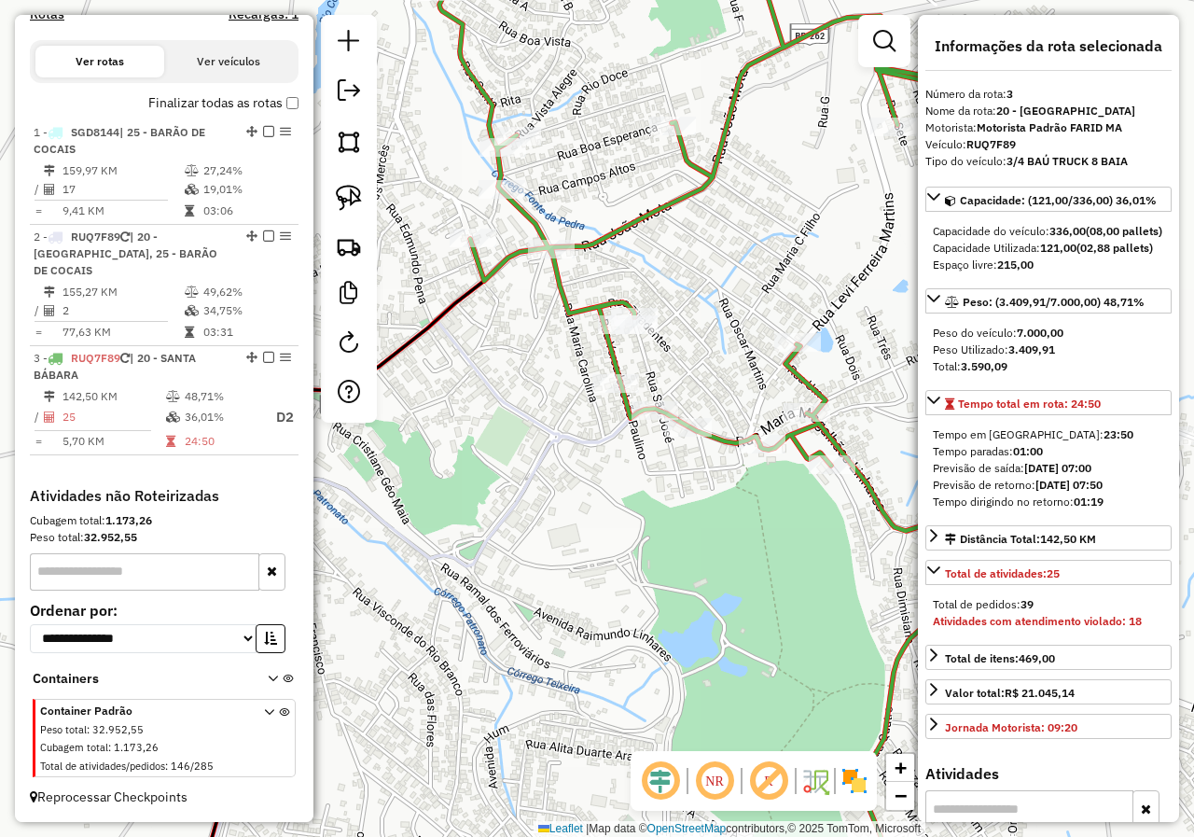
click at [568, 439] on icon at bounding box center [425, 620] width 460 height 600
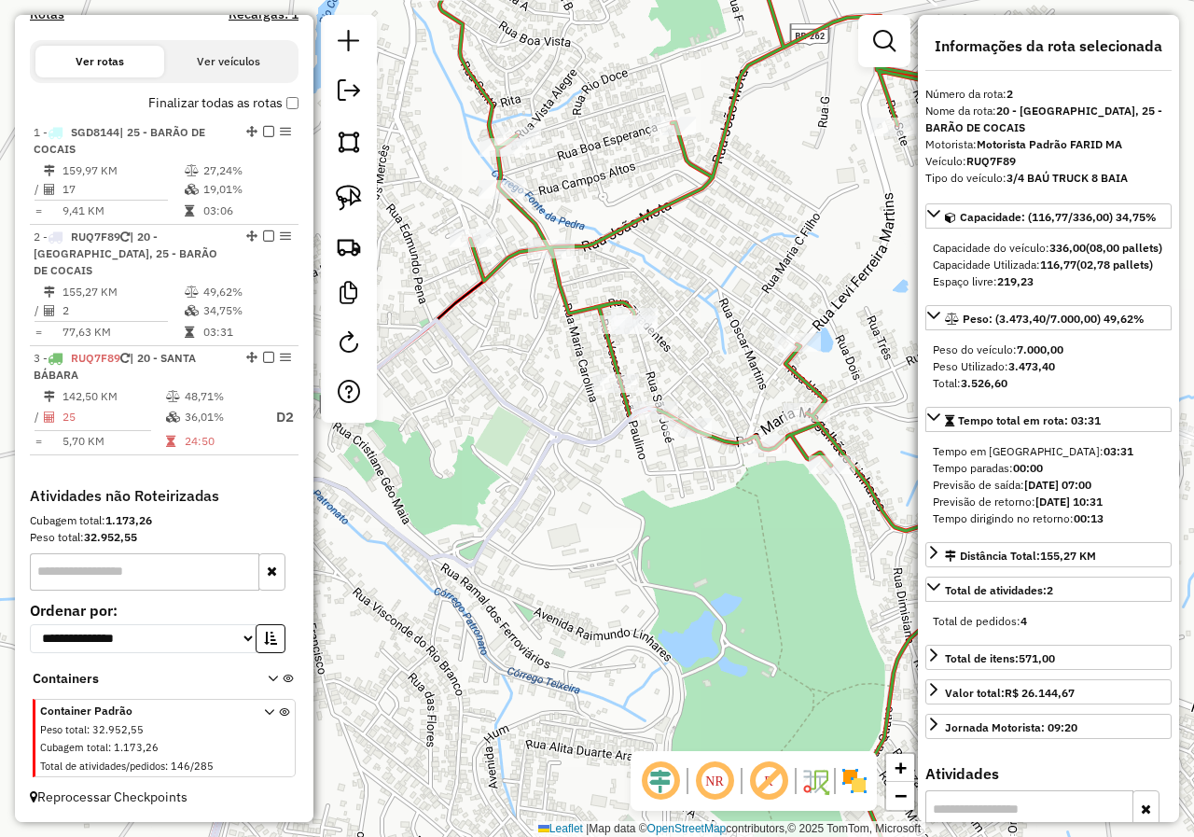
drag, startPoint x: 574, startPoint y: 503, endPoint x: 585, endPoint y: 461, distance: 43.2
click at [581, 480] on div "Janela de atendimento Grade de atendimento Capacidade Transportadoras Veículos …" at bounding box center [597, 418] width 1194 height 837
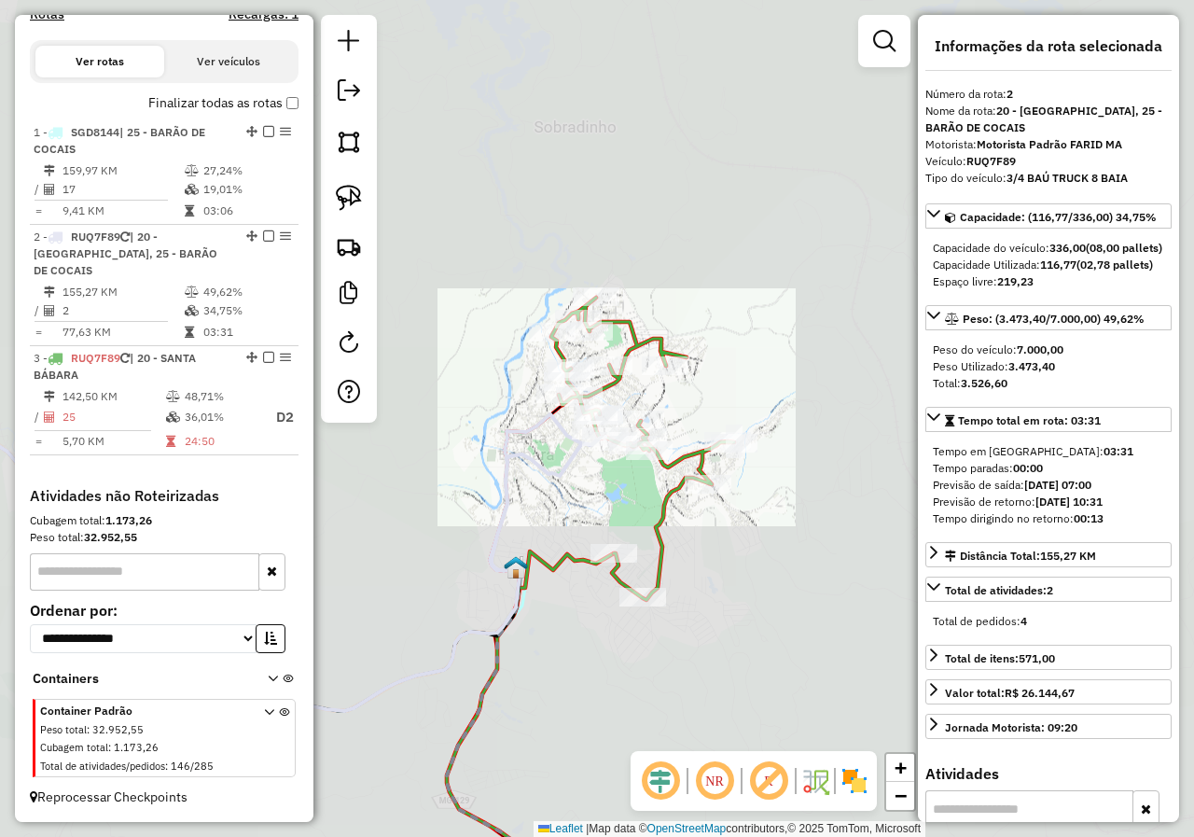
click at [566, 530] on div "Janela de atendimento Grade de atendimento Capacidade Transportadoras Veículos …" at bounding box center [597, 418] width 1194 height 837
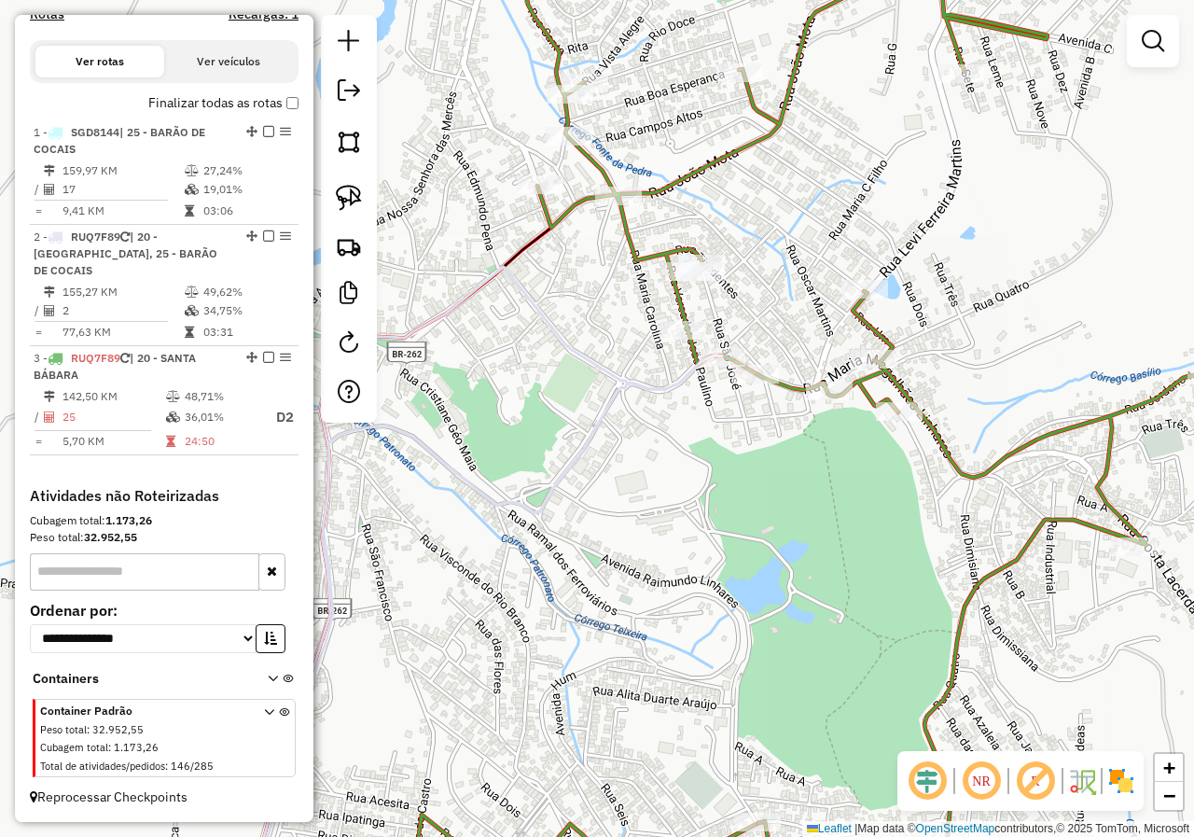
click at [658, 256] on icon at bounding box center [871, 417] width 731 height 1003
select select "*********"
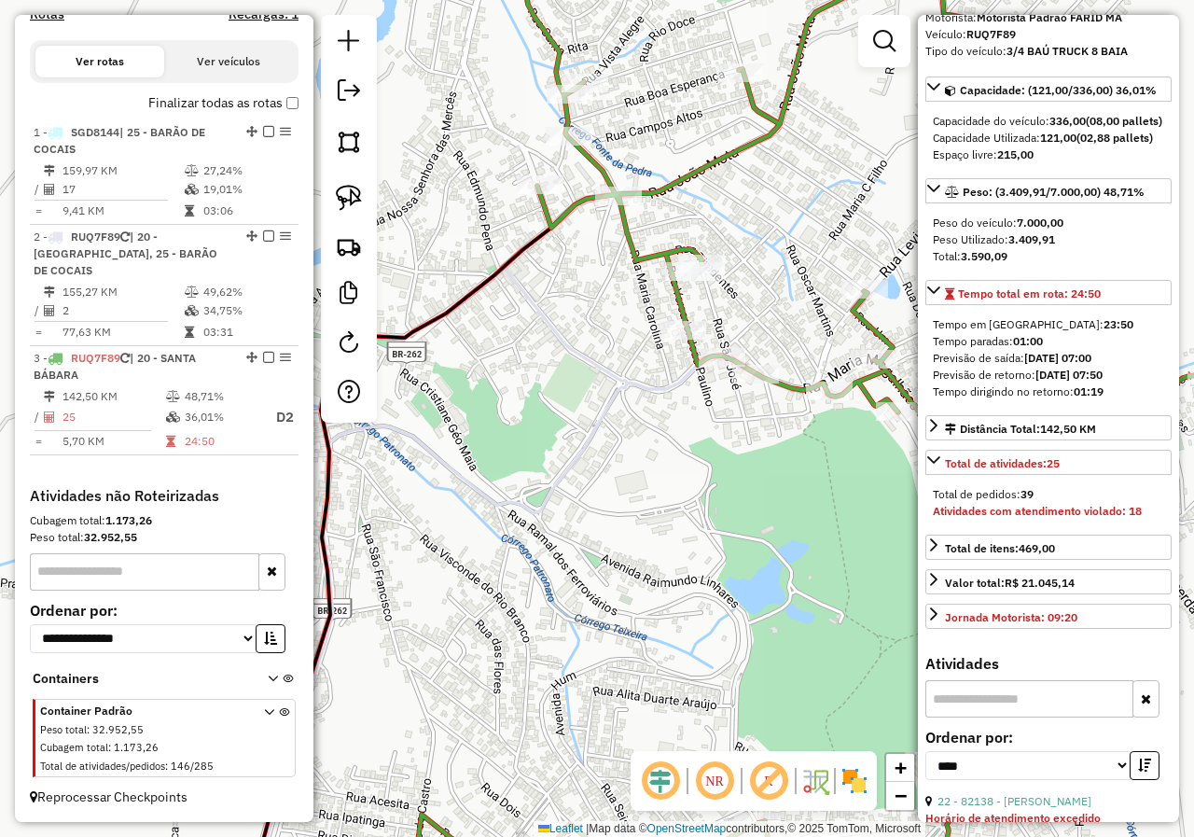
scroll to position [280, 0]
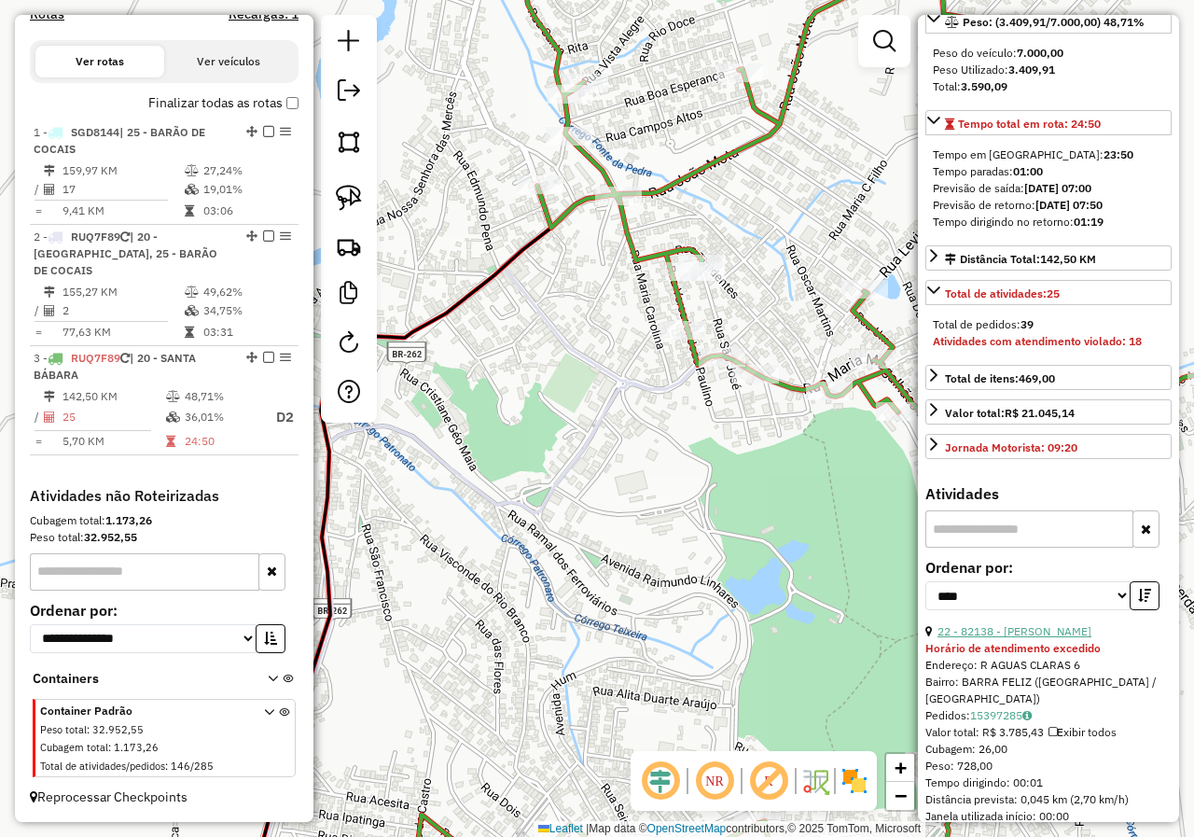
click at [1038, 638] on link "22 - 82138 - BAR ZE MARTINS" at bounding box center [1014, 631] width 154 height 14
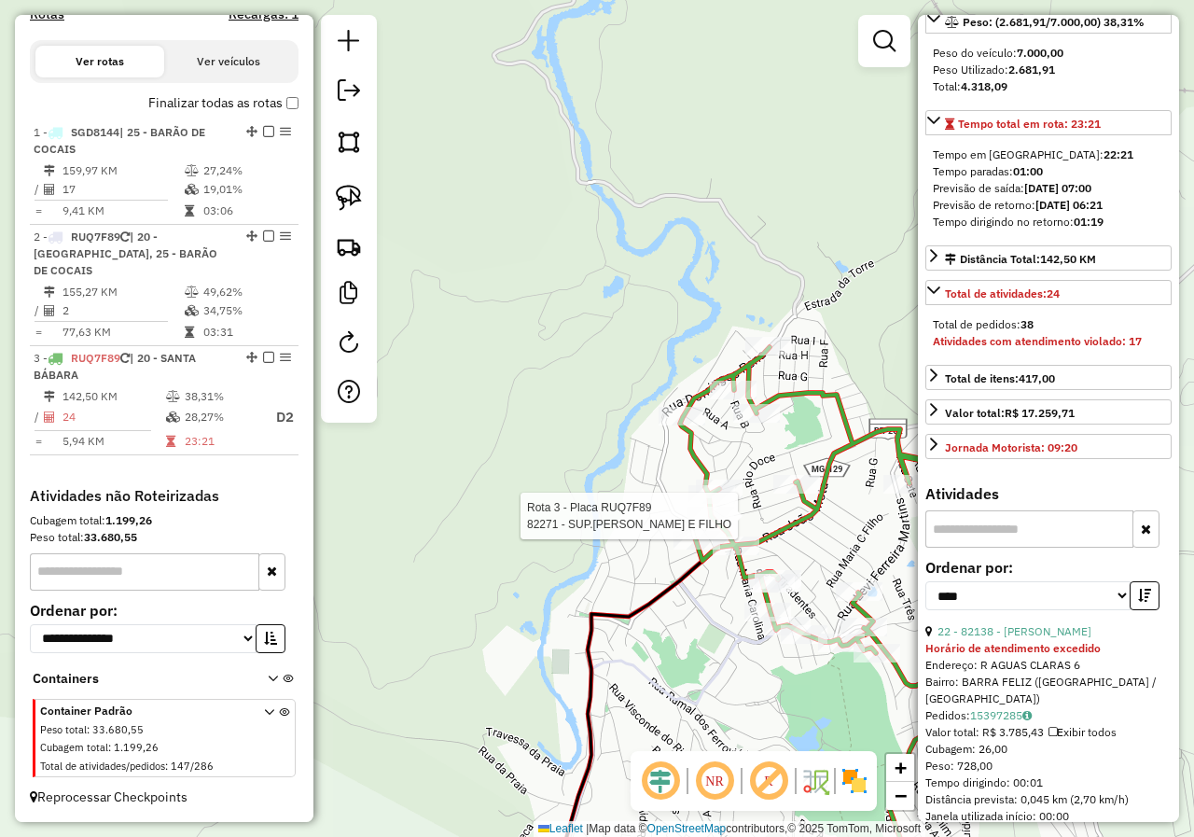
scroll to position [263, 0]
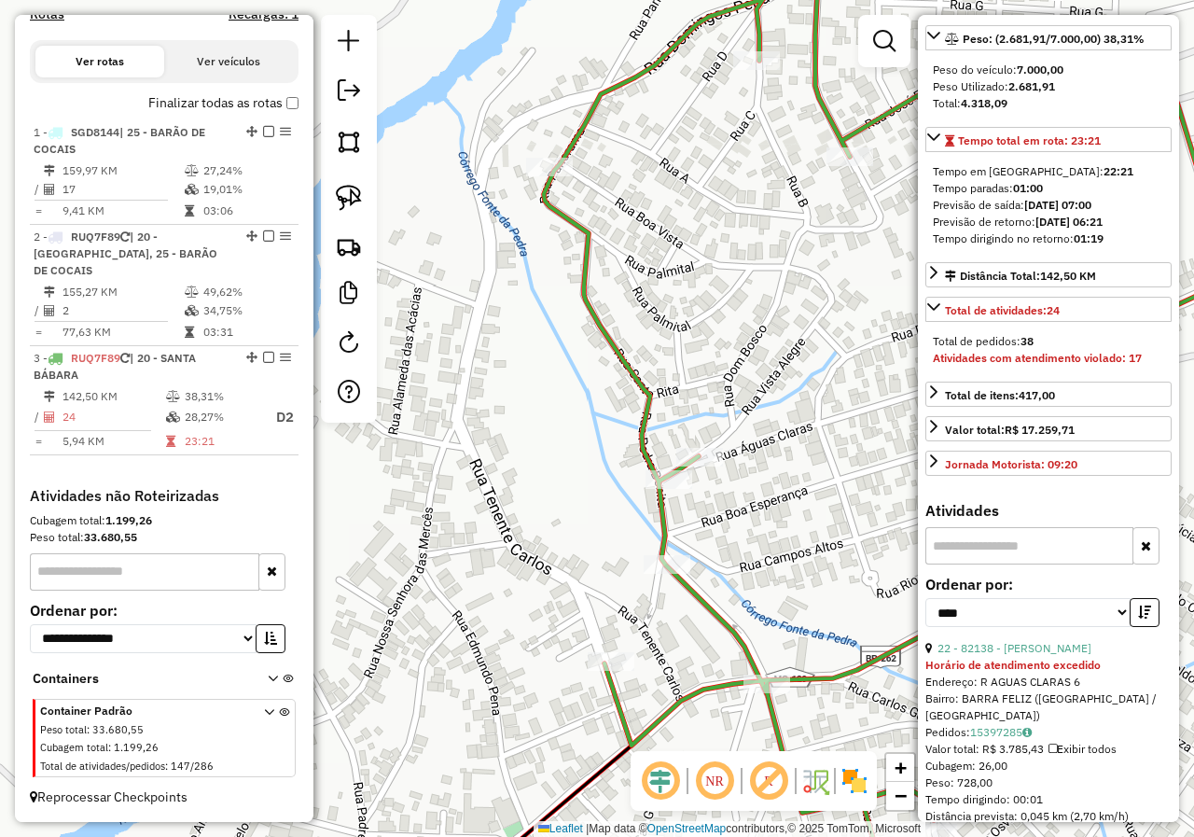
drag, startPoint x: 625, startPoint y: 533, endPoint x: 591, endPoint y: 497, distance: 49.5
click at [610, 535] on div "Janela de atendimento Grade de atendimento Capacidade Transportadoras Veículos …" at bounding box center [597, 418] width 1194 height 837
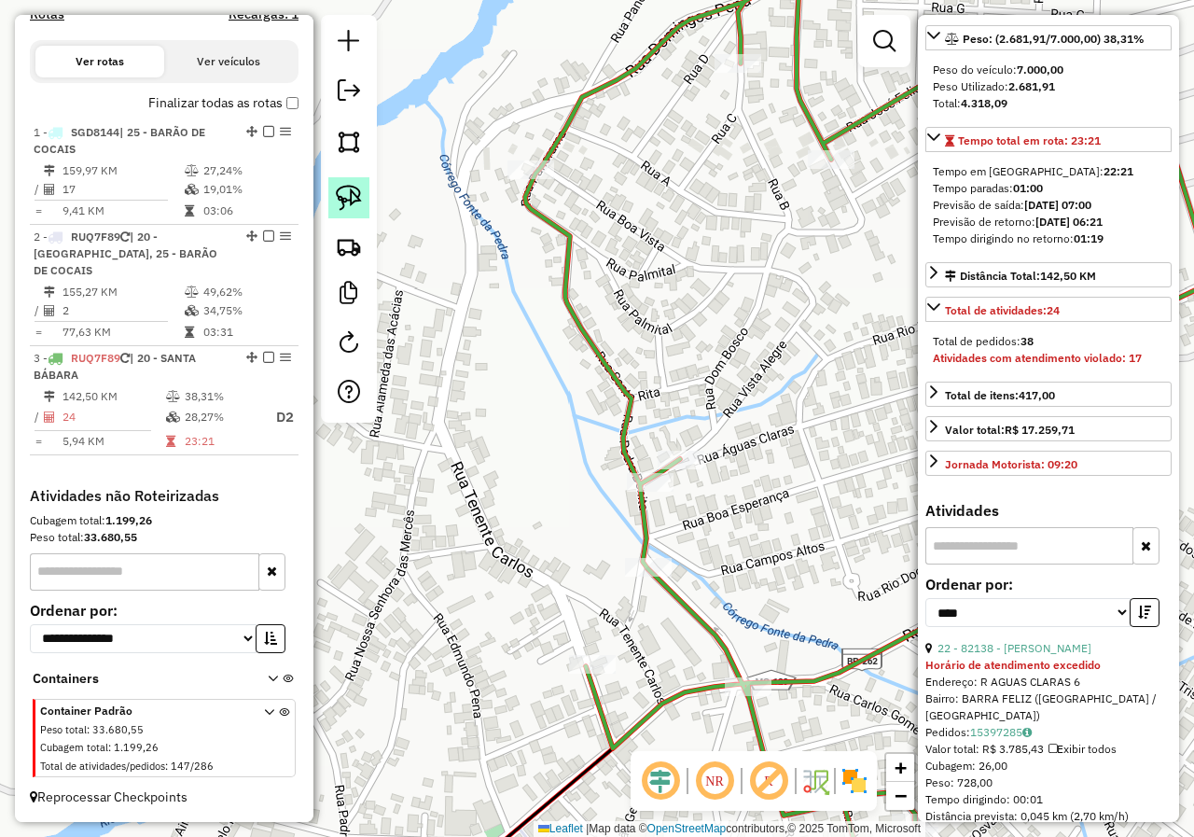
click at [350, 201] on img at bounding box center [349, 198] width 26 height 26
drag, startPoint x: 580, startPoint y: 519, endPoint x: 613, endPoint y: 461, distance: 66.4
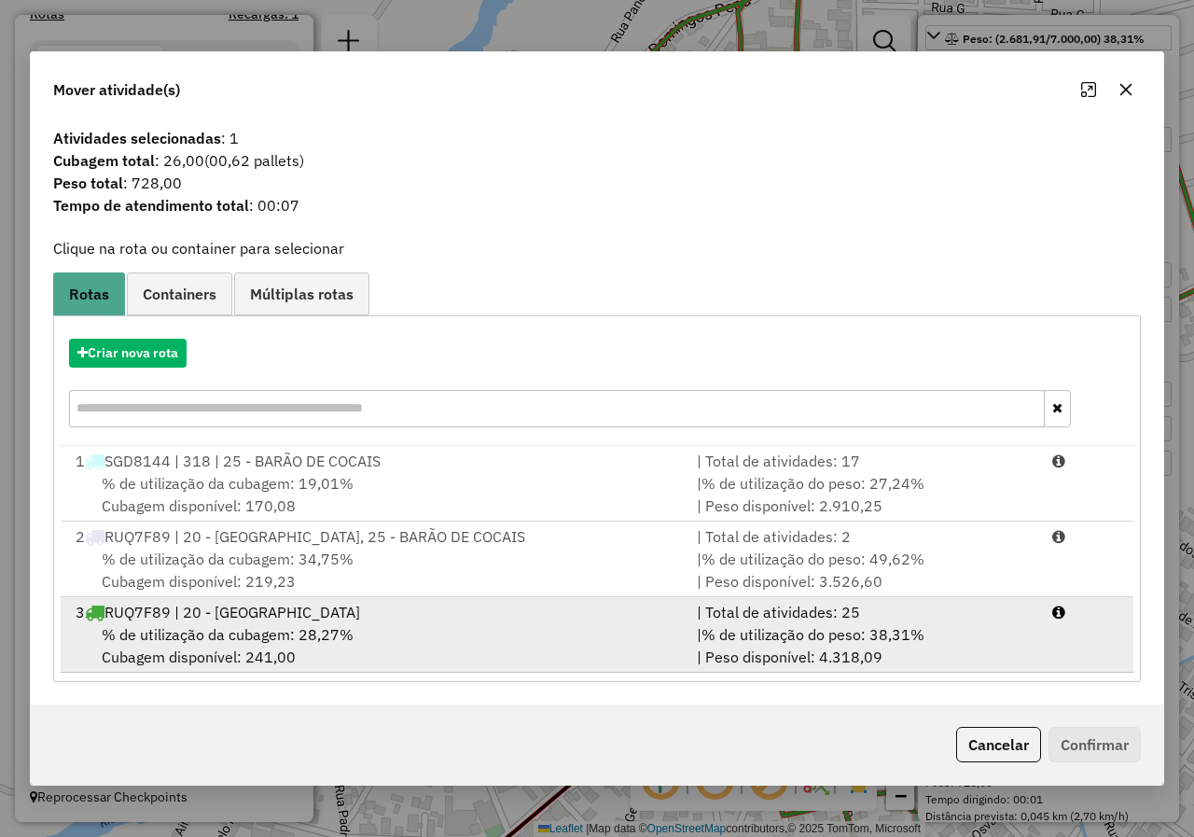
click at [326, 634] on span "% de utilização da cubagem: 28,27%" at bounding box center [228, 634] width 252 height 19
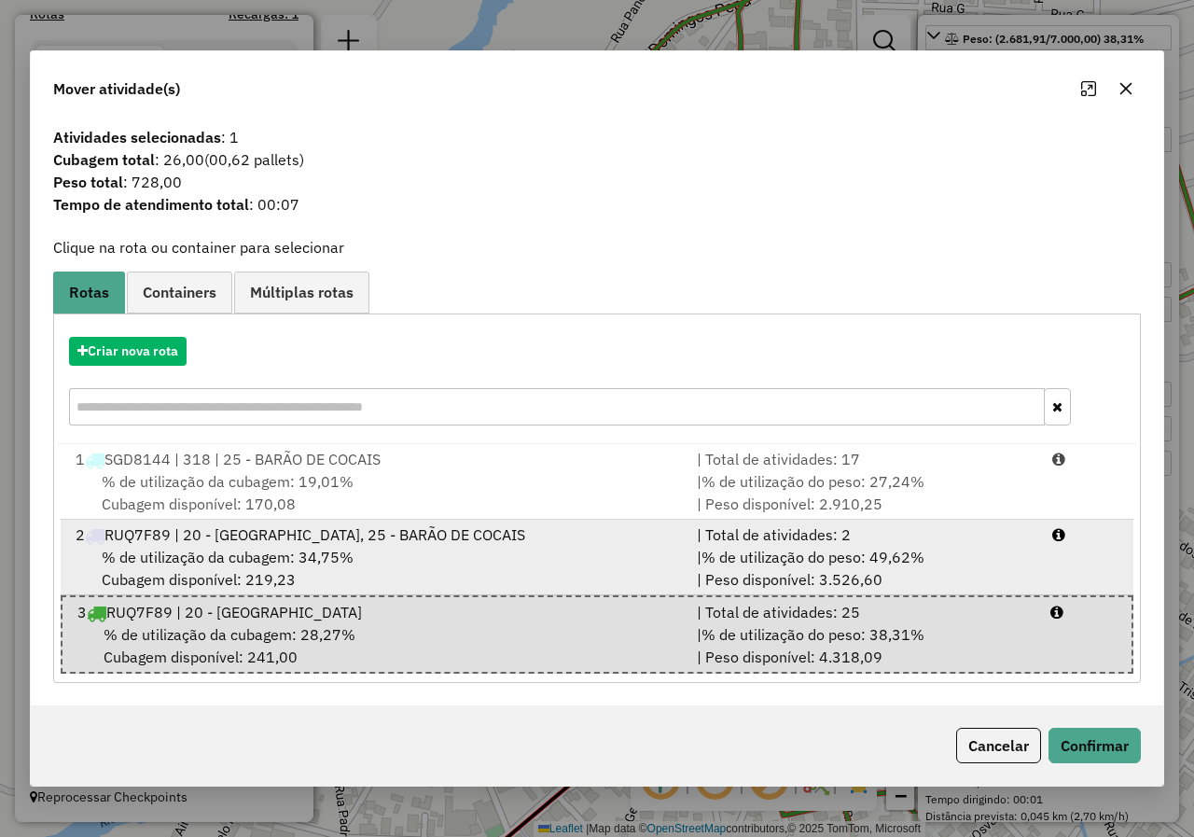
click at [262, 538] on div "2 RUQ7F89 | 20 - SANTA BÁBARA, 25 - BARÃO DE COCAIS" at bounding box center [374, 534] width 621 height 22
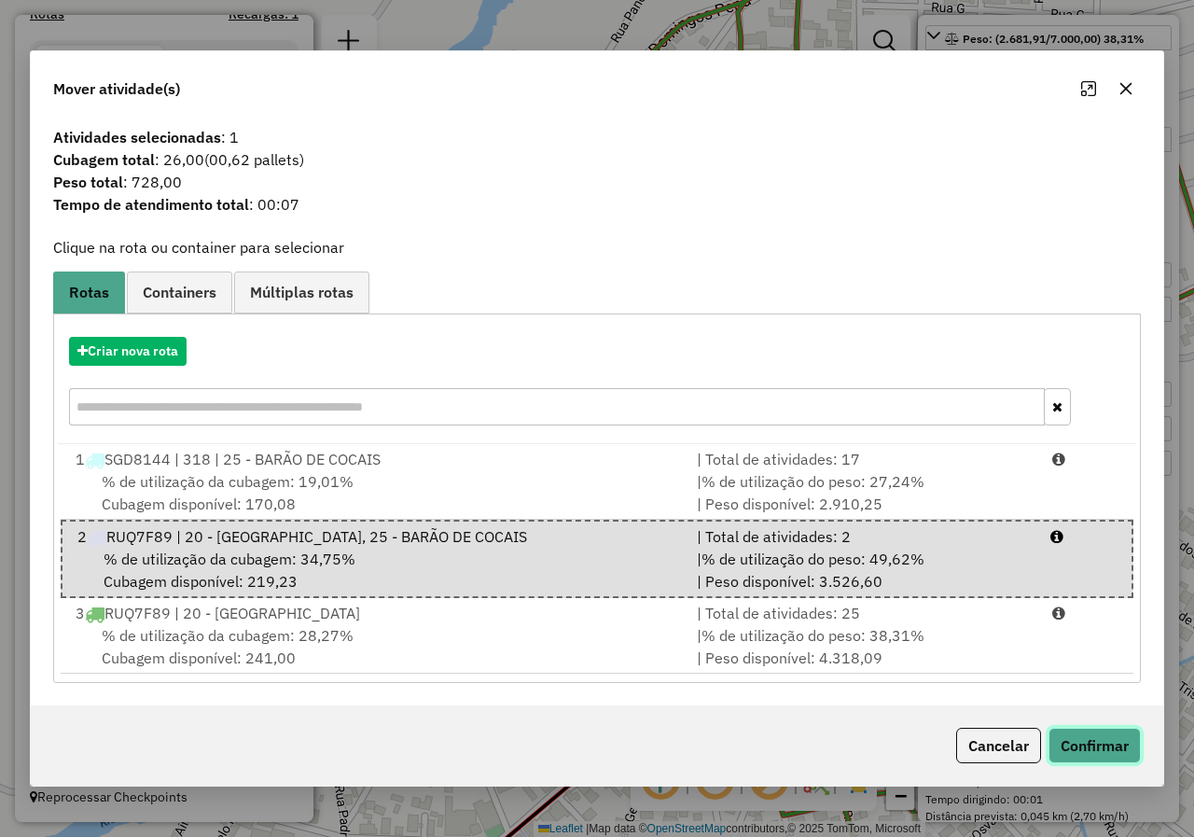
click at [1100, 740] on button "Confirmar" at bounding box center [1094, 744] width 92 height 35
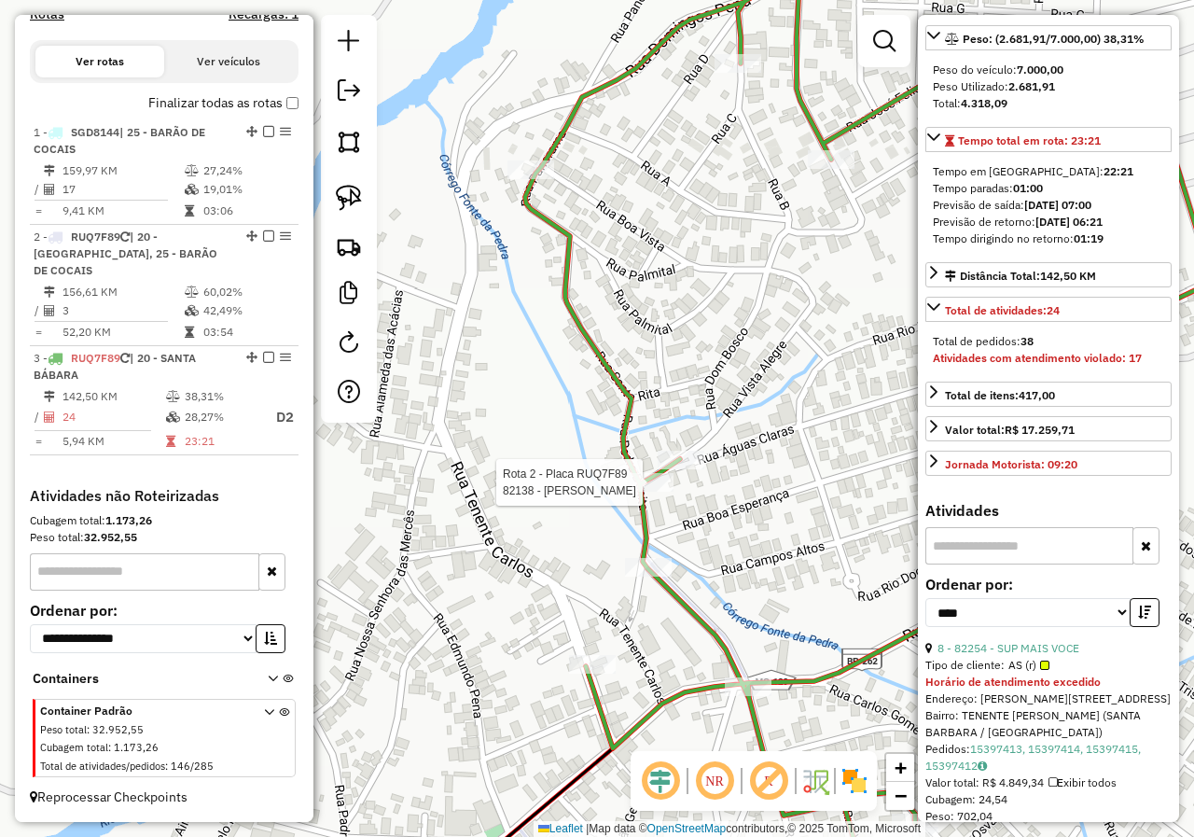
scroll to position [297, 0]
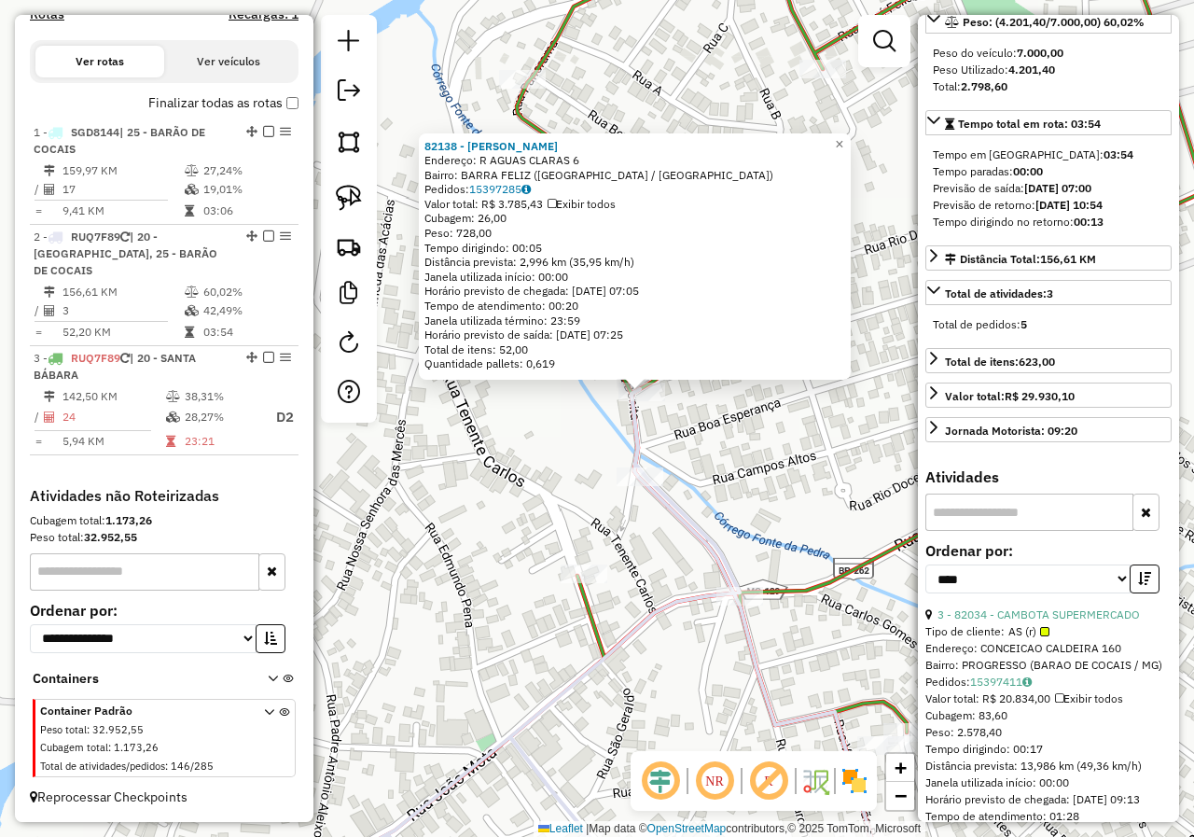
drag, startPoint x: 422, startPoint y: 576, endPoint x: 565, endPoint y: 488, distance: 168.8
click at [534, 506] on div "82138 - BAR ZE MARTINS Endereço: R AGUAS CLARAS 6 Bairro: BARRA FELIZ (SANTA BA…" at bounding box center [597, 418] width 1194 height 837
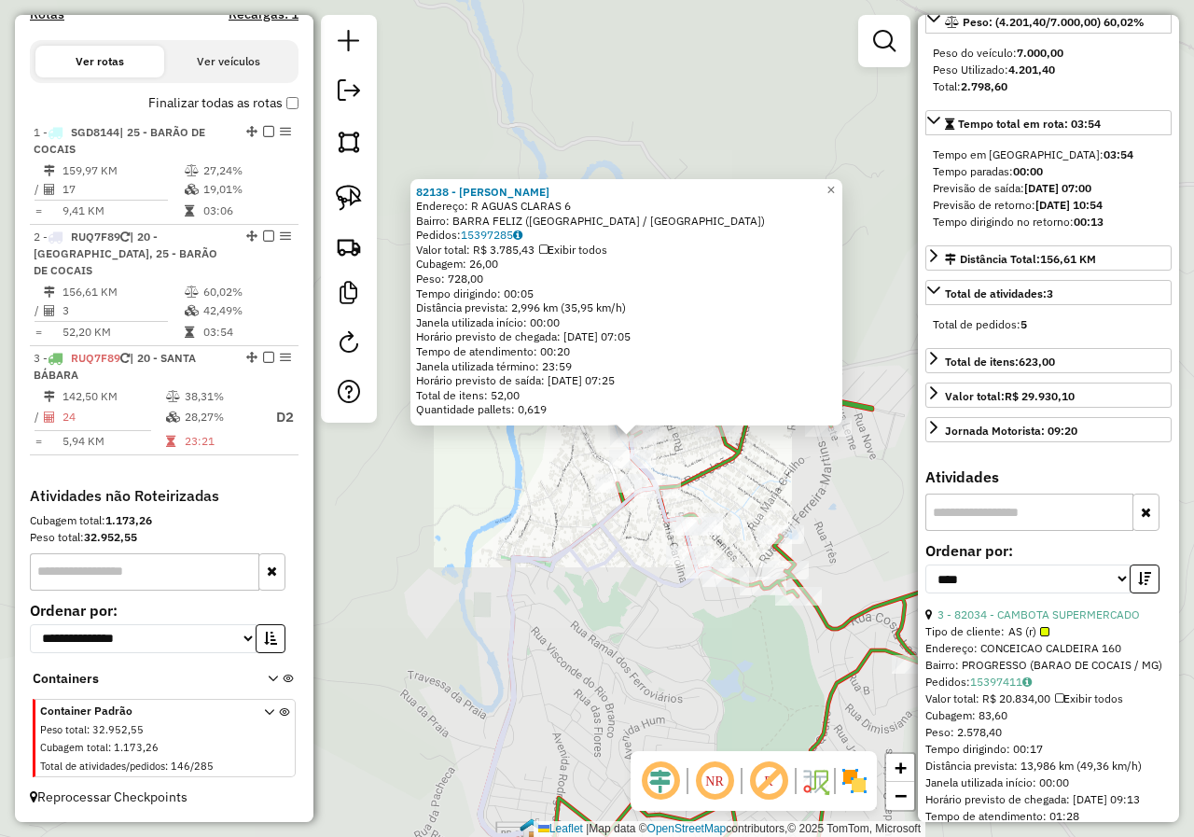
click at [467, 529] on div "82138 - BAR ZE MARTINS Endereço: R AGUAS CLARAS 6 Bairro: BARRA FELIZ (SANTA BA…" at bounding box center [597, 418] width 1194 height 837
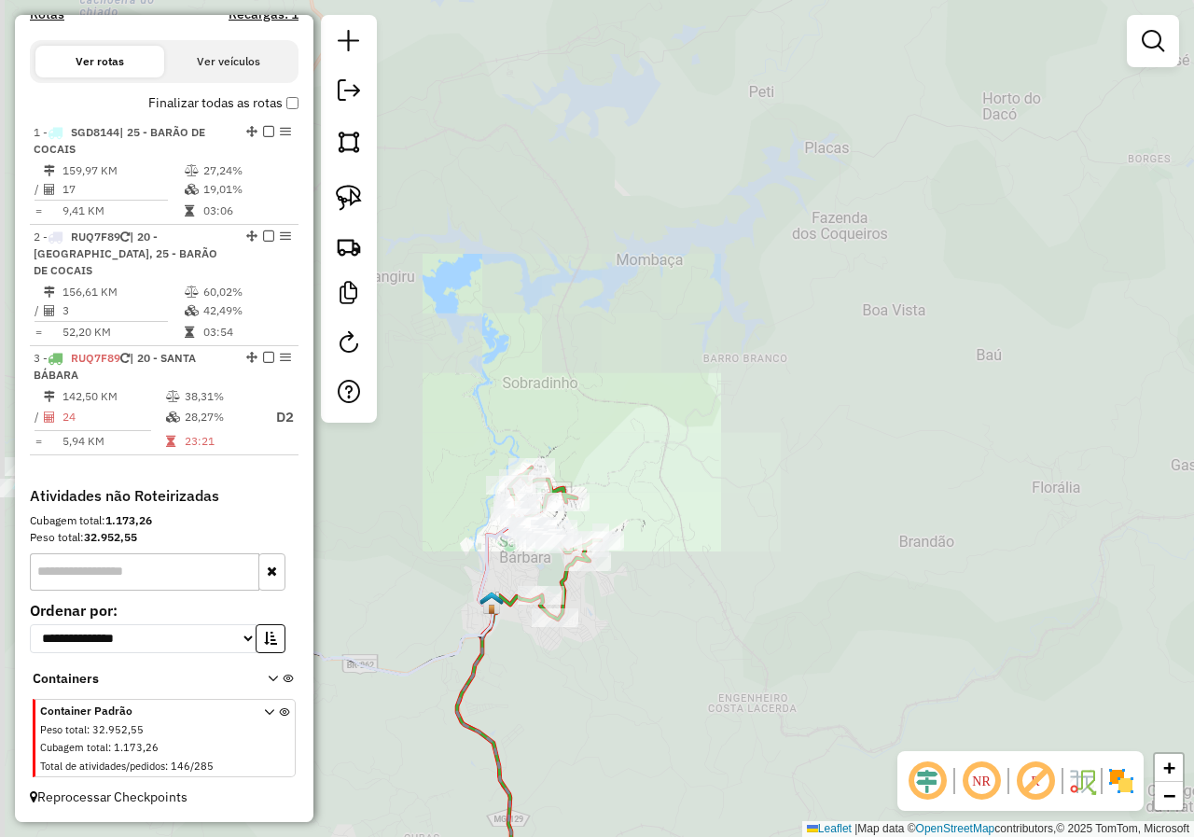
drag, startPoint x: 430, startPoint y: 562, endPoint x: 717, endPoint y: 544, distance: 287.9
click at [725, 542] on div "Janela de atendimento Grade de atendimento Capacidade Transportadoras Veículos …" at bounding box center [597, 418] width 1194 height 837
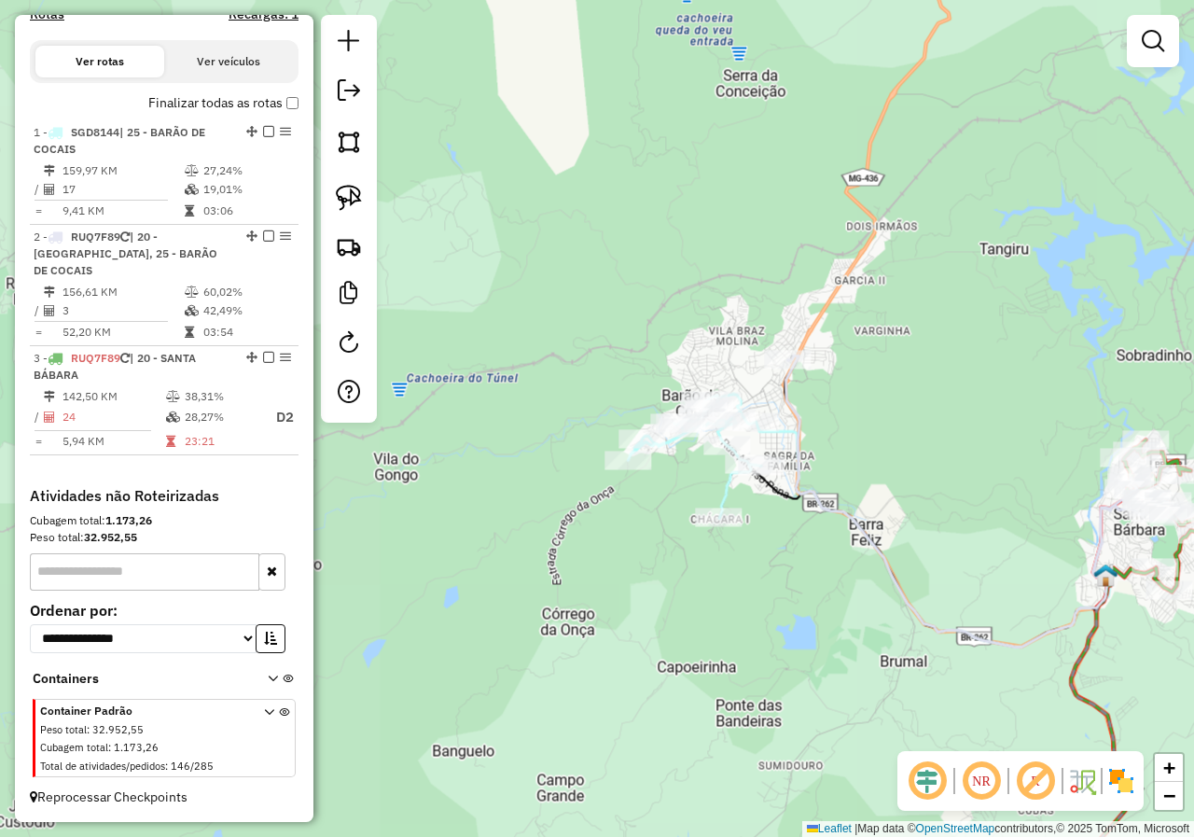
drag, startPoint x: 636, startPoint y: 574, endPoint x: 496, endPoint y: 667, distance: 168.1
click at [496, 675] on div "Janela de atendimento Grade de atendimento Capacidade Transportadoras Veículos …" at bounding box center [597, 418] width 1194 height 837
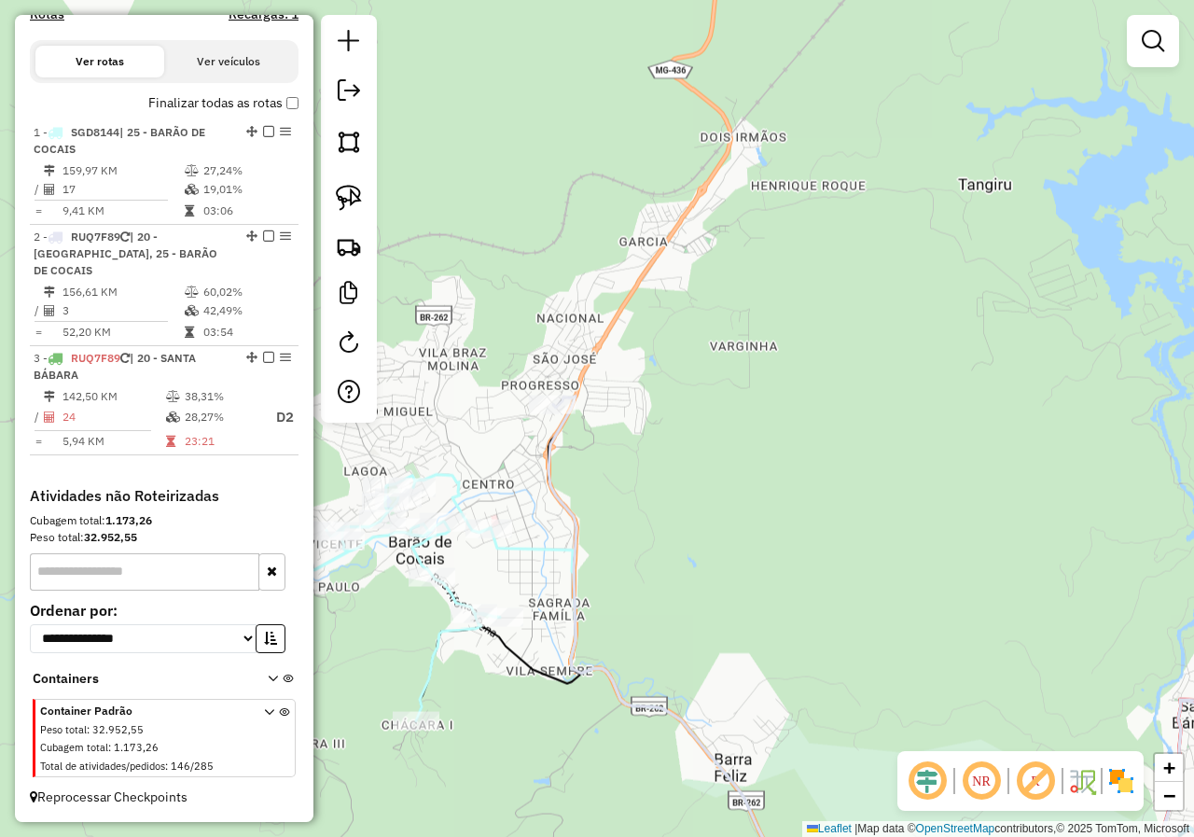
click at [560, 478] on icon at bounding box center [913, 658] width 730 height 524
select select "*********"
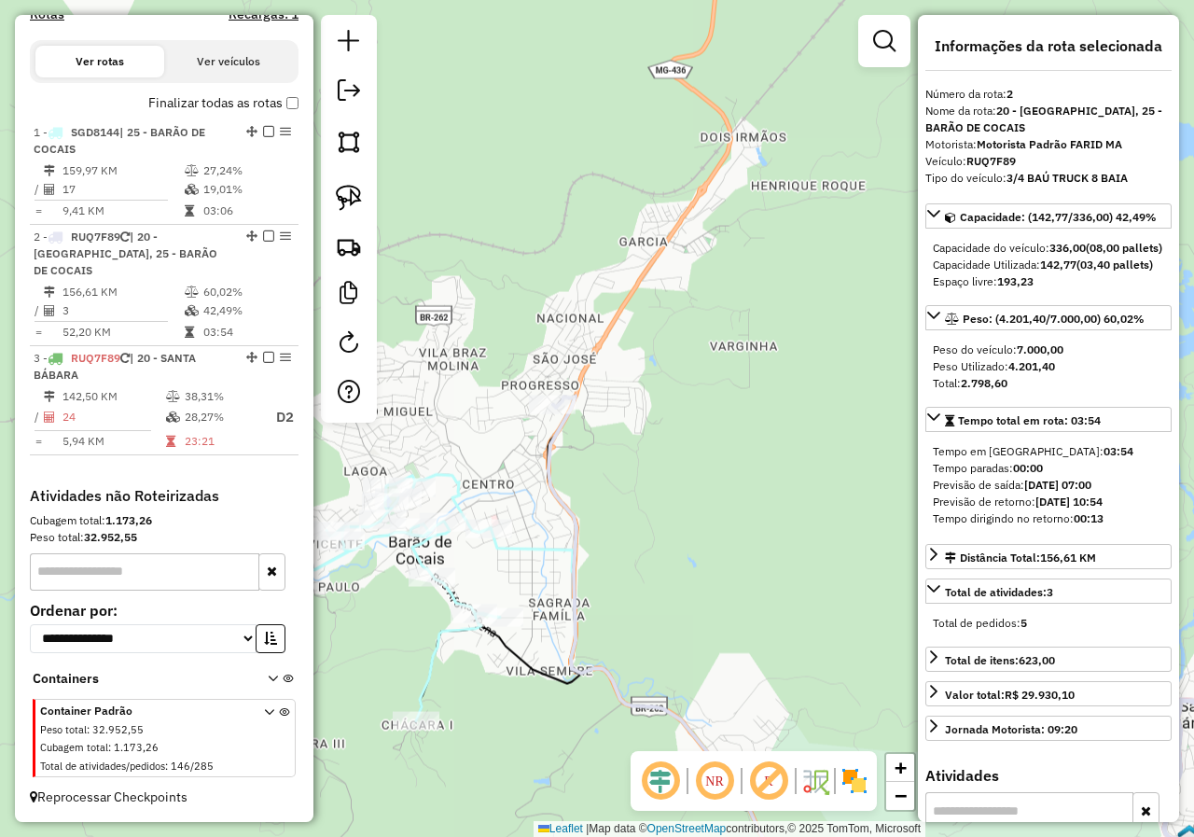
drag, startPoint x: 607, startPoint y: 526, endPoint x: 435, endPoint y: 458, distance: 185.5
click at [434, 462] on div "Janela de atendimento Grade de atendimento Capacidade Transportadoras Veículos …" at bounding box center [597, 418] width 1194 height 837
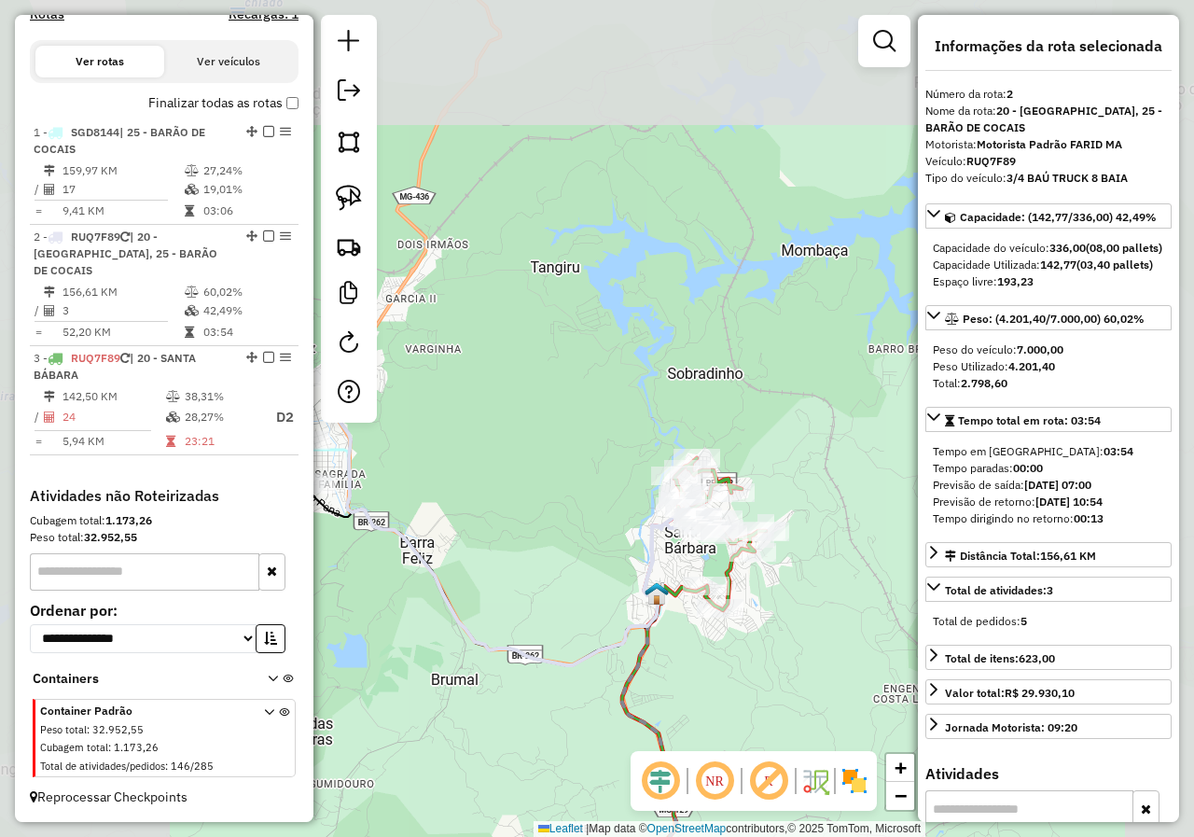
click at [572, 515] on div "Janela de atendimento Grade de atendimento Capacidade Transportadoras Veículos …" at bounding box center [597, 418] width 1194 height 837
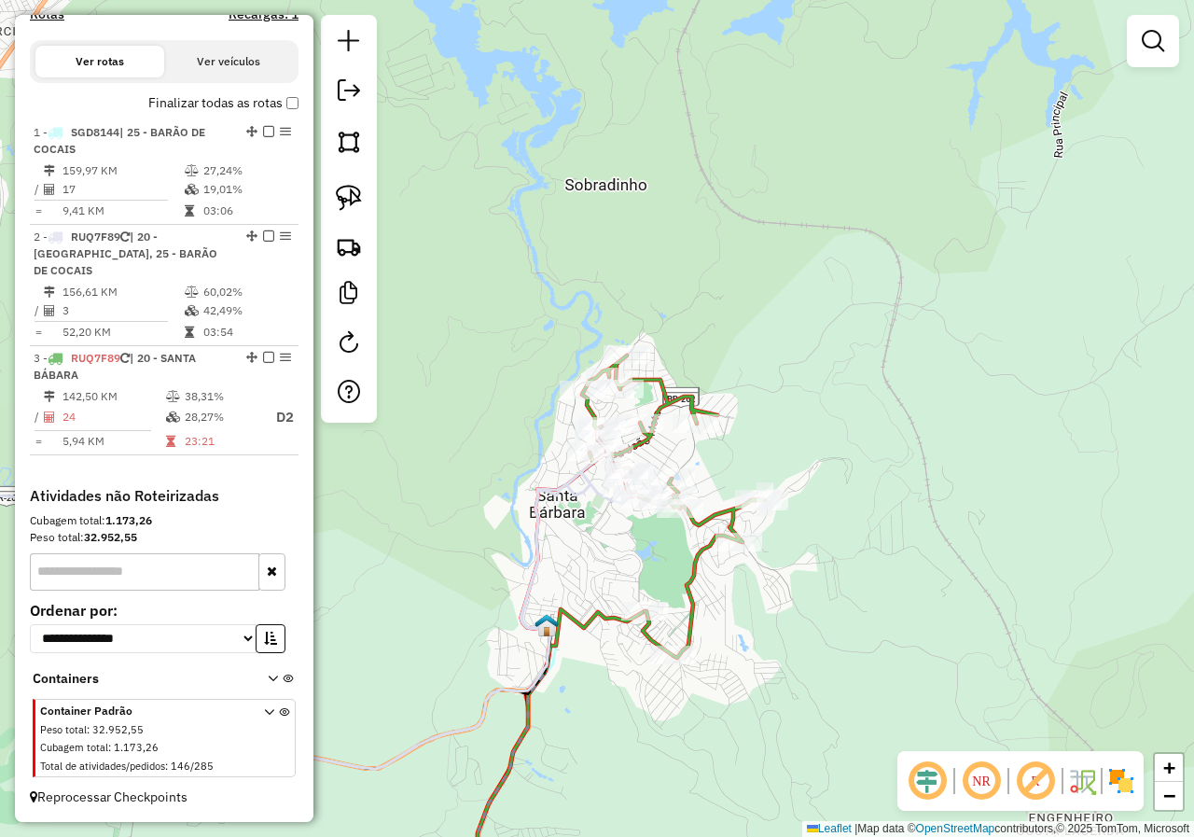
click at [695, 565] on icon at bounding box center [673, 506] width 183 height 302
select select "*********"
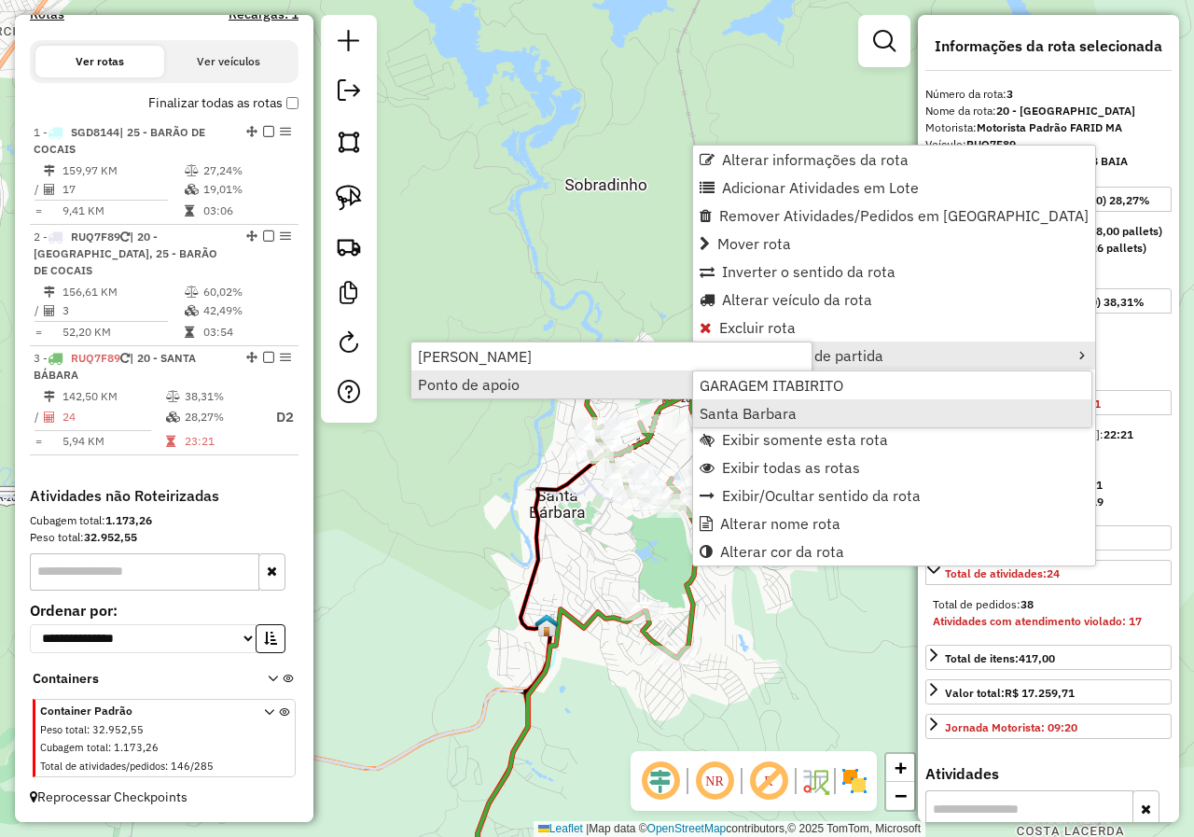
click at [749, 420] on span "Santa Barbara" at bounding box center [747, 413] width 97 height 15
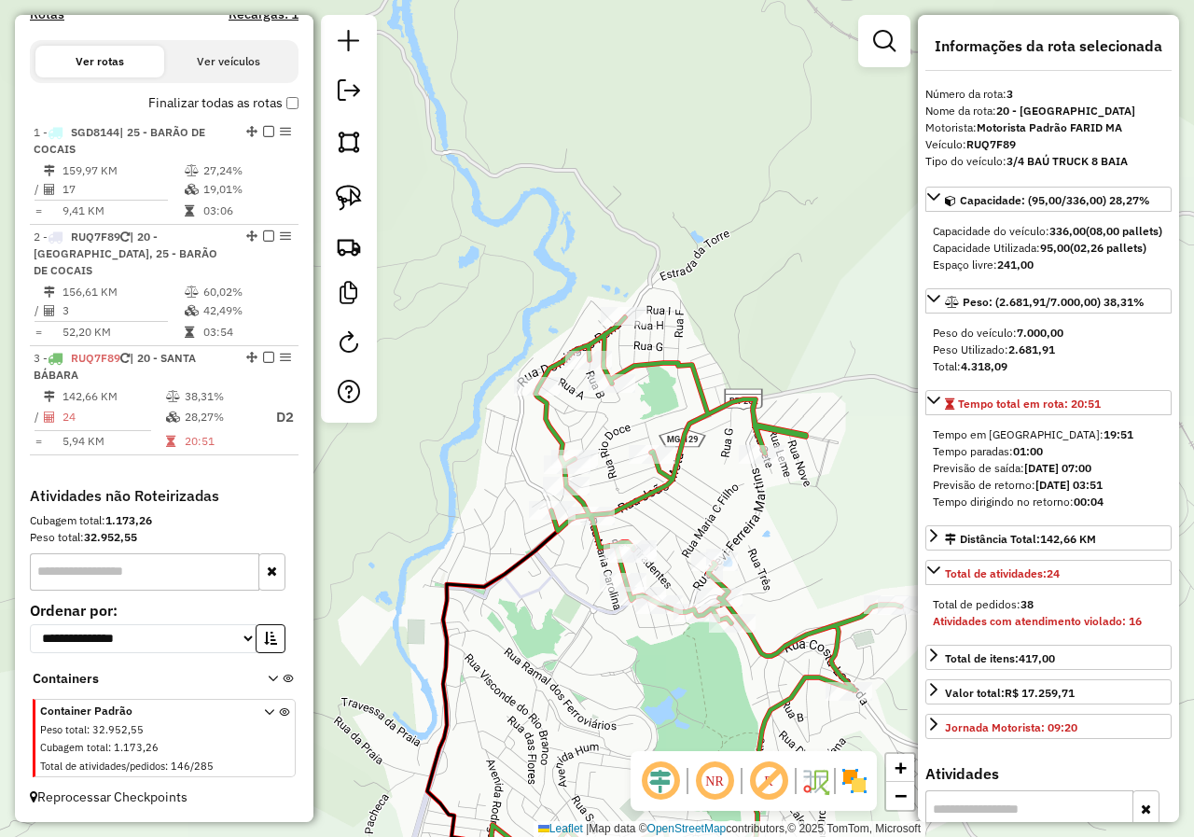
click at [635, 364] on icon at bounding box center [718, 618] width 366 height 602
click at [641, 366] on icon at bounding box center [718, 618] width 366 height 602
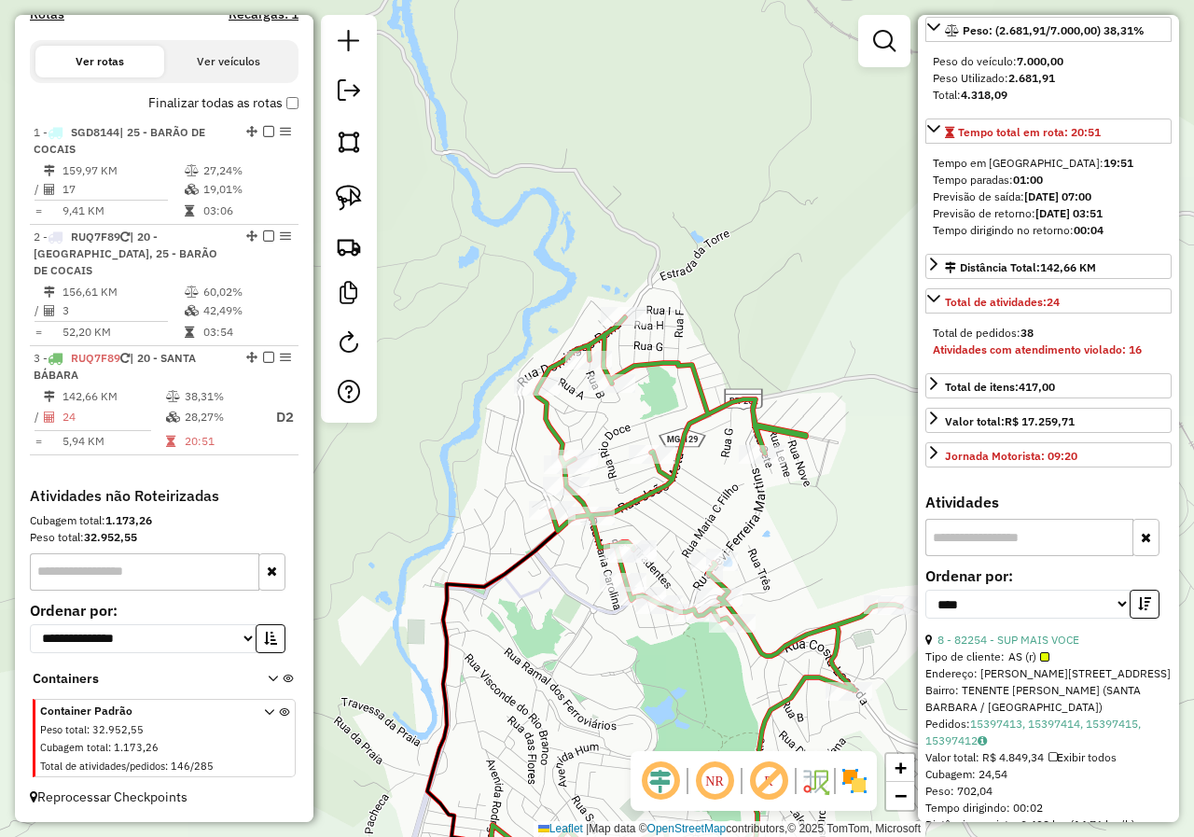
scroll to position [280, 0]
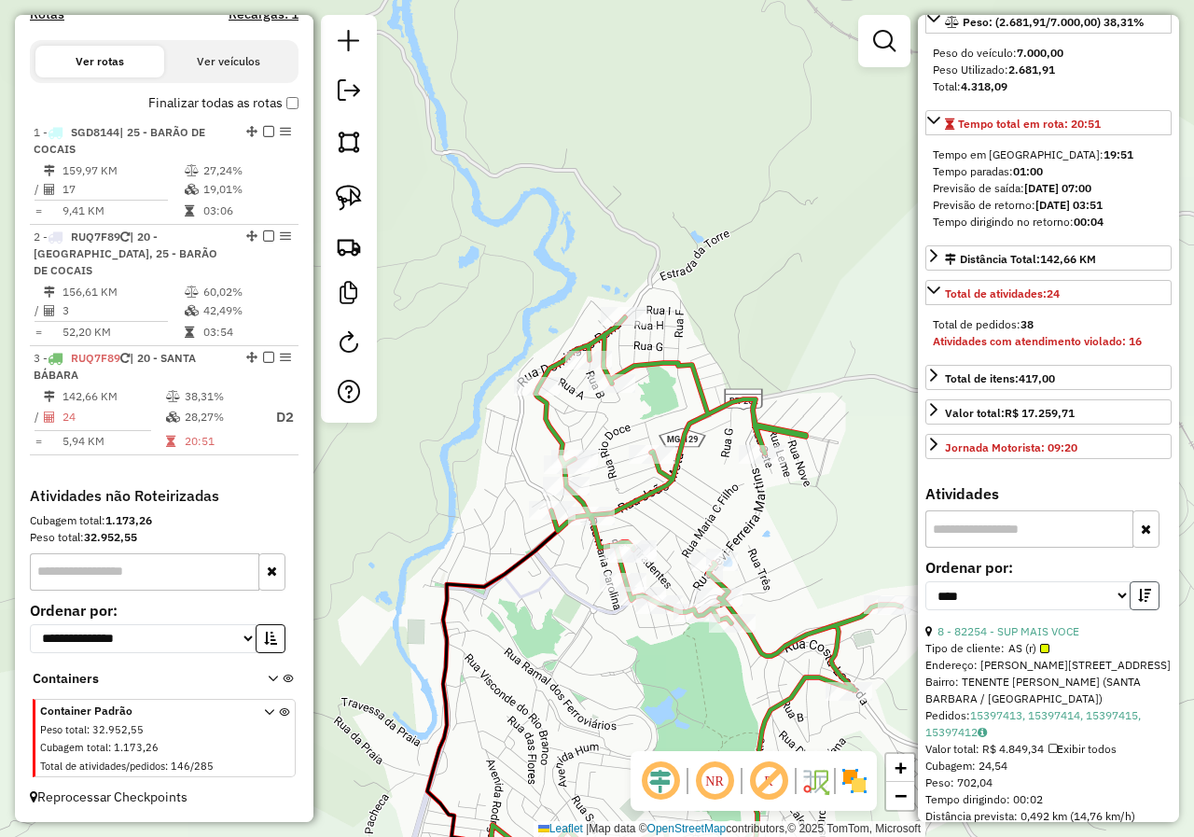
click at [1138, 602] on icon "button" at bounding box center [1144, 594] width 13 height 13
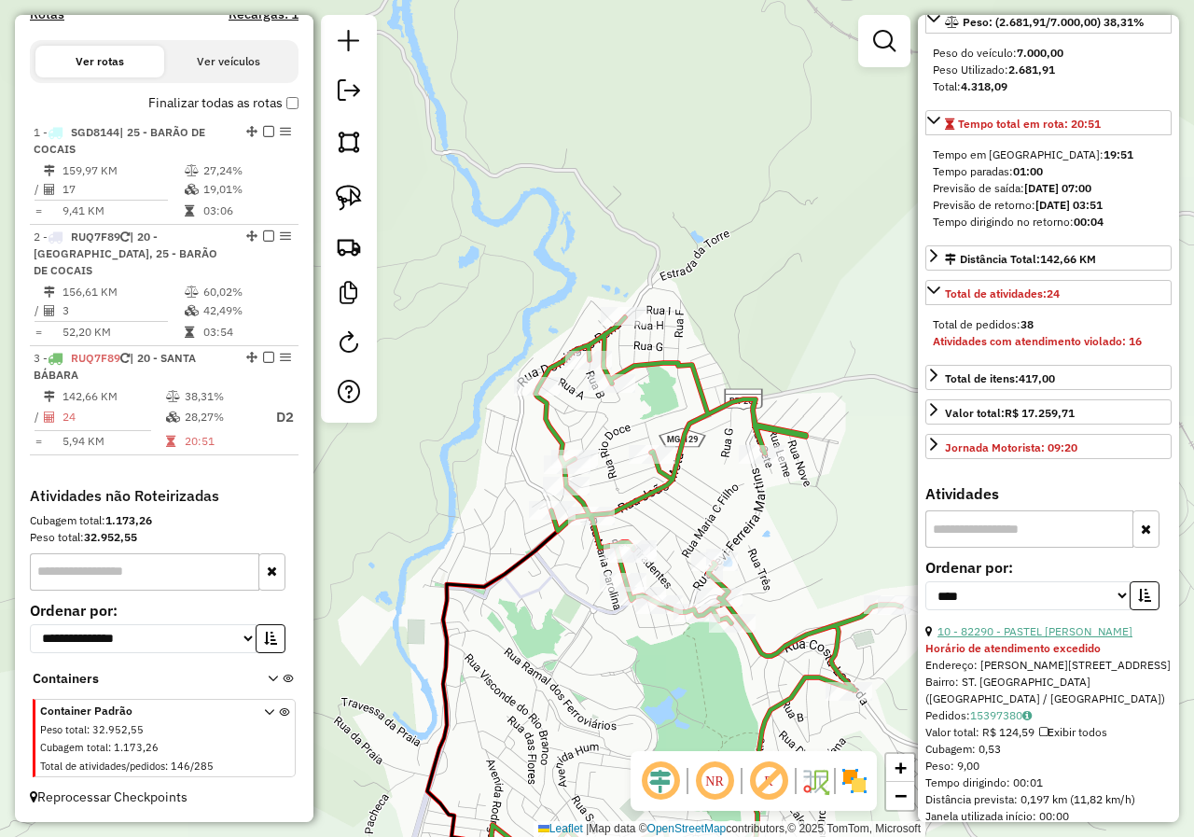
click at [1012, 638] on link "10 - 82290 - PASTEL PAULINHO SE" at bounding box center [1034, 631] width 195 height 14
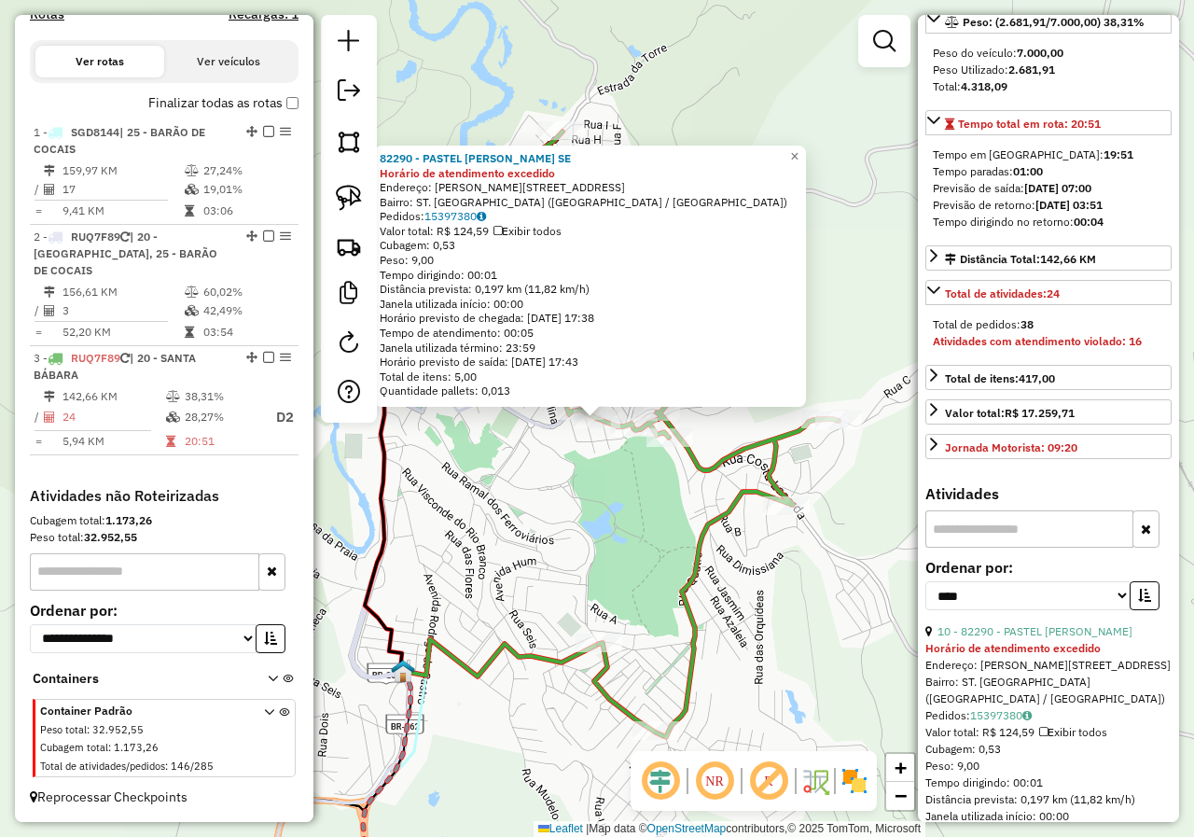
click at [610, 478] on div "82290 - PASTEL PAULINHO SE Horário de atendimento excedido Endereço: R ANTONIO …" at bounding box center [597, 418] width 1194 height 837
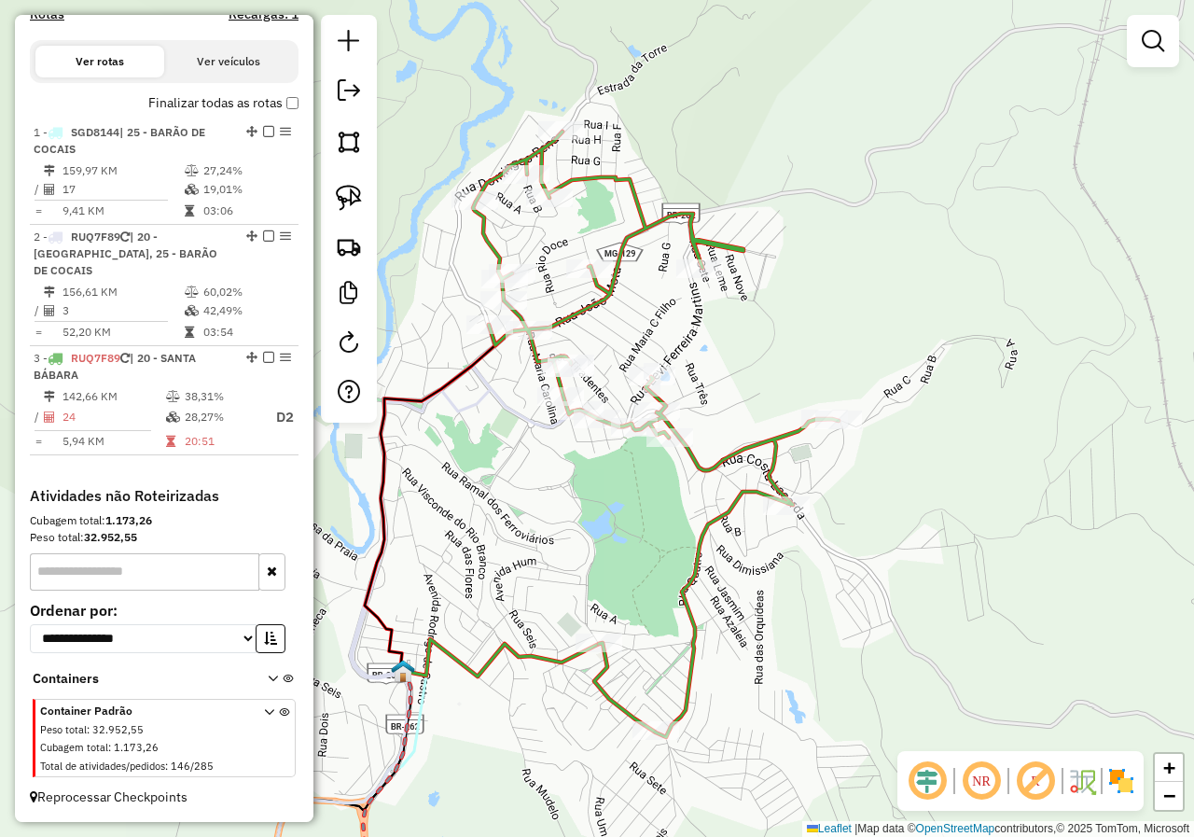
drag, startPoint x: 575, startPoint y: 467, endPoint x: 600, endPoint y: 476, distance: 25.7
click at [605, 503] on div "Janela de atendimento Grade de atendimento Capacidade Transportadoras Veículos …" at bounding box center [597, 418] width 1194 height 837
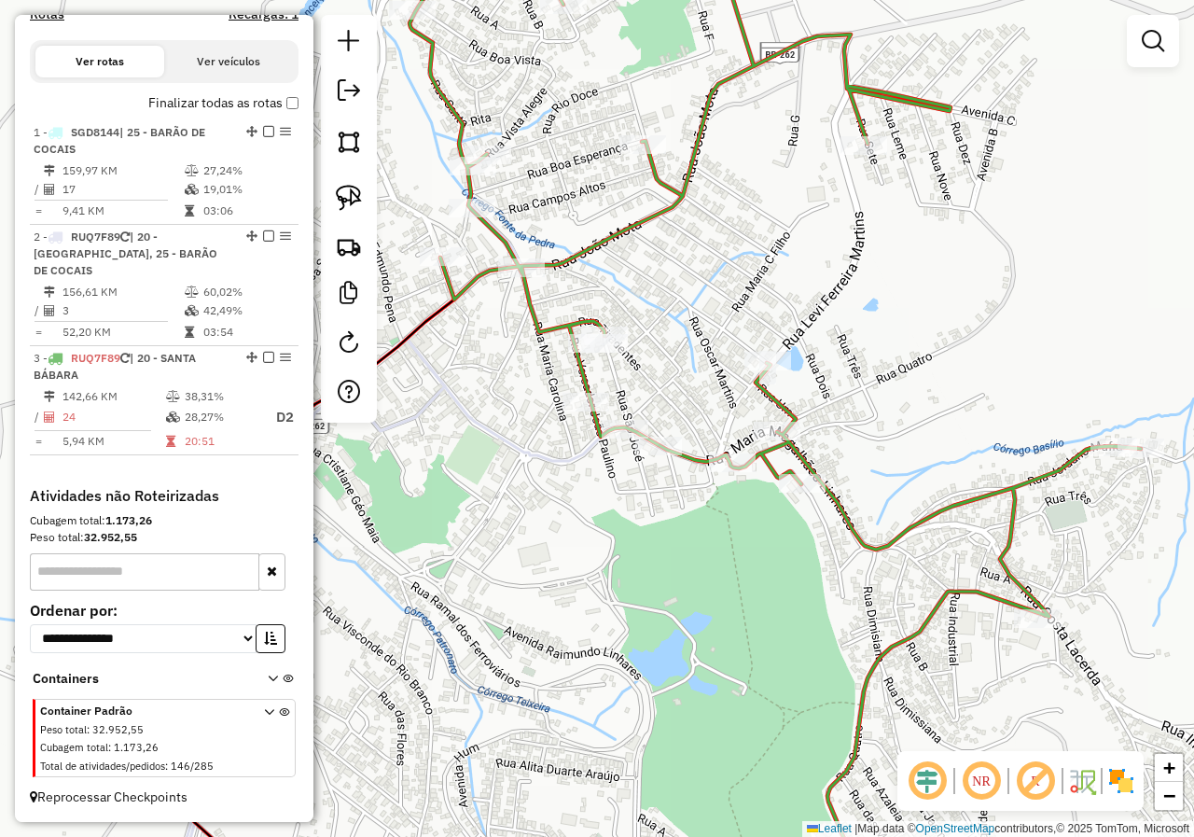
click at [582, 453] on icon at bounding box center [395, 541] width 460 height 755
select select "*********"
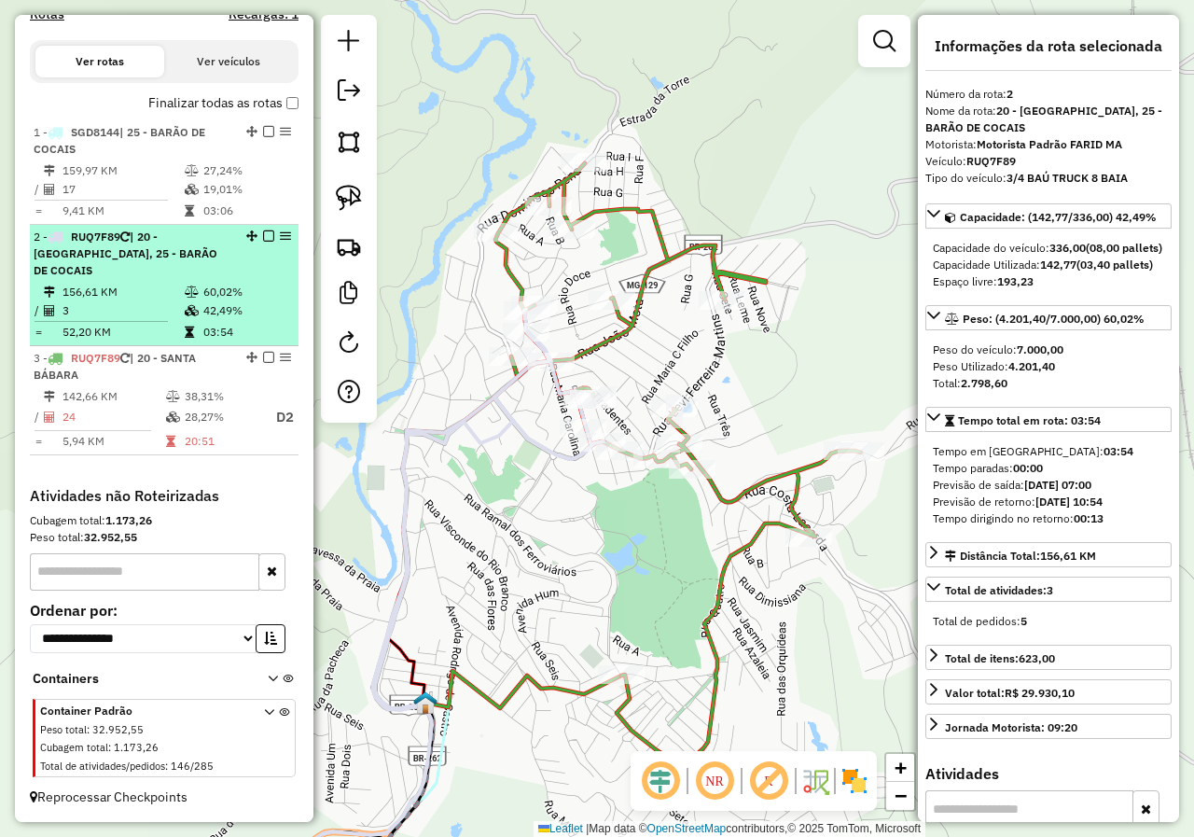
click at [263, 242] on em at bounding box center [268, 235] width 11 height 11
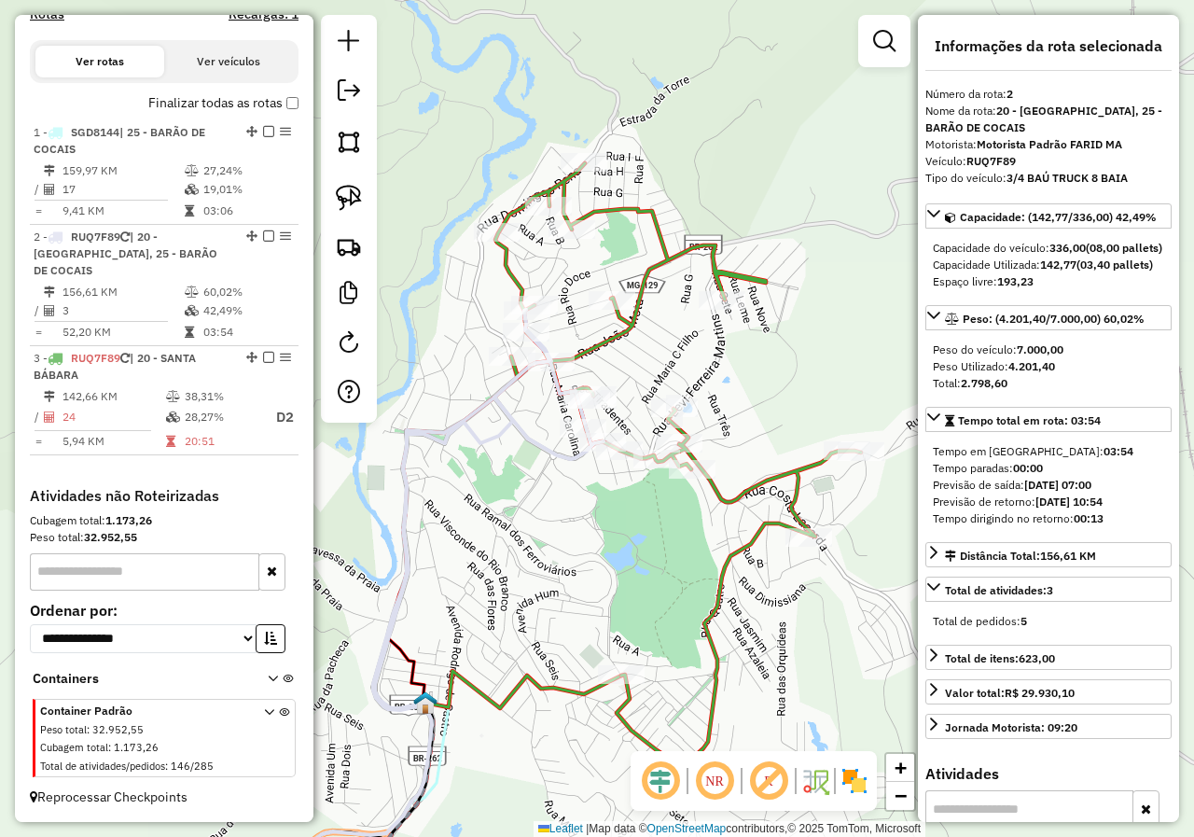
scroll to position [544, 0]
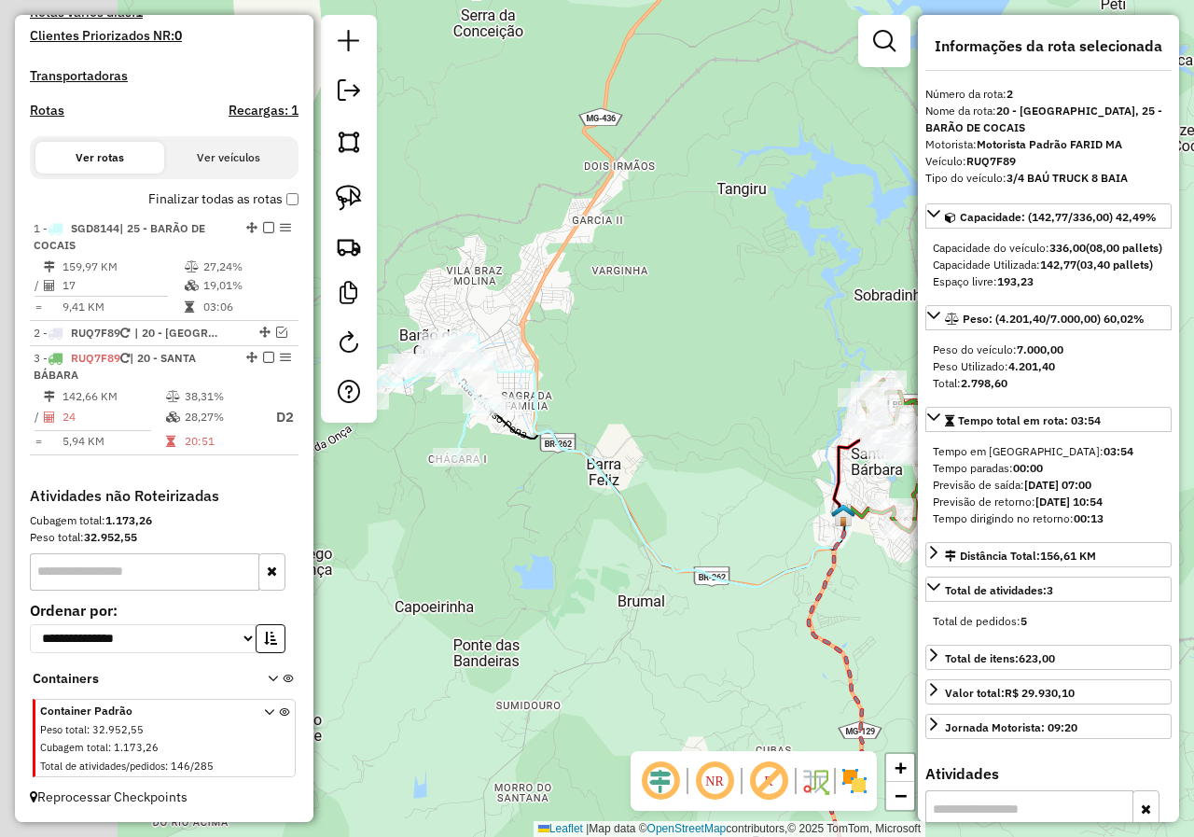
drag, startPoint x: 618, startPoint y: 500, endPoint x: 710, endPoint y: 470, distance: 96.1
click at [758, 471] on div "Janela de atendimento Grade de atendimento Capacidade Transportadoras Veículos …" at bounding box center [597, 418] width 1194 height 837
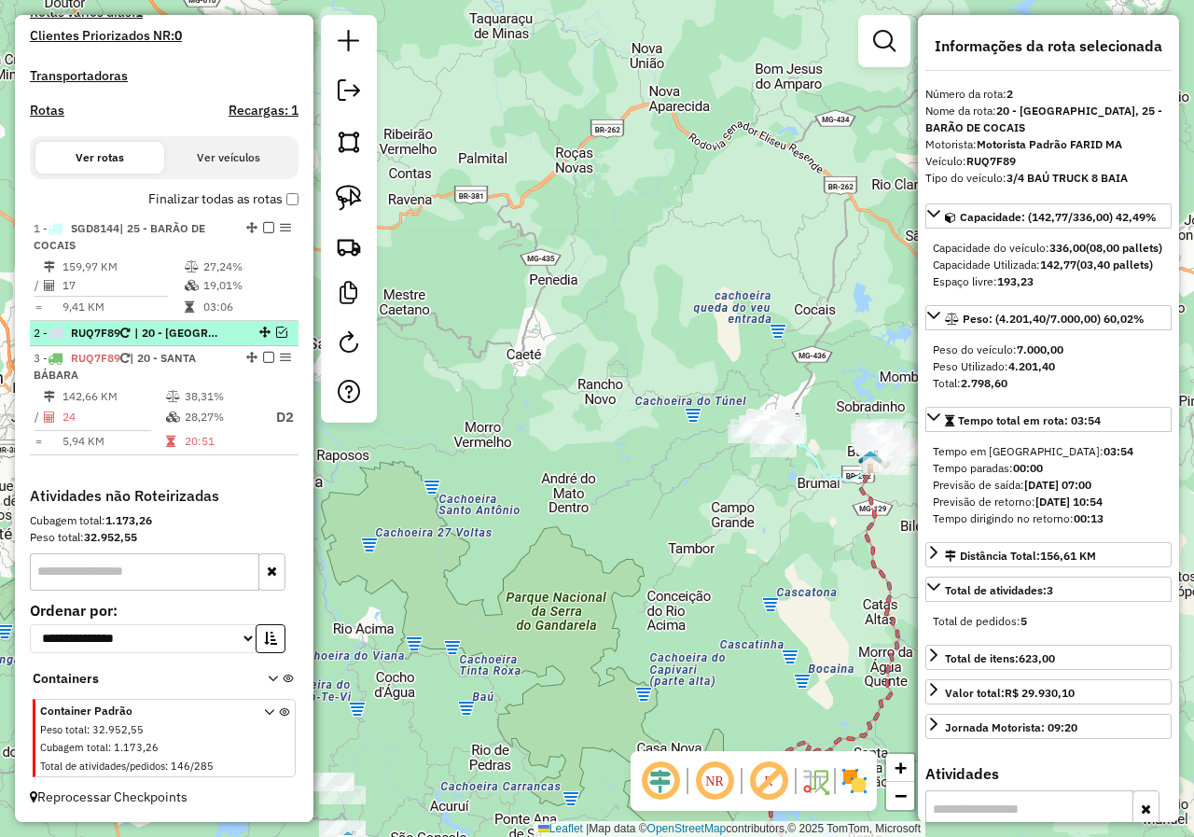
click at [276, 330] on em at bounding box center [281, 331] width 11 height 11
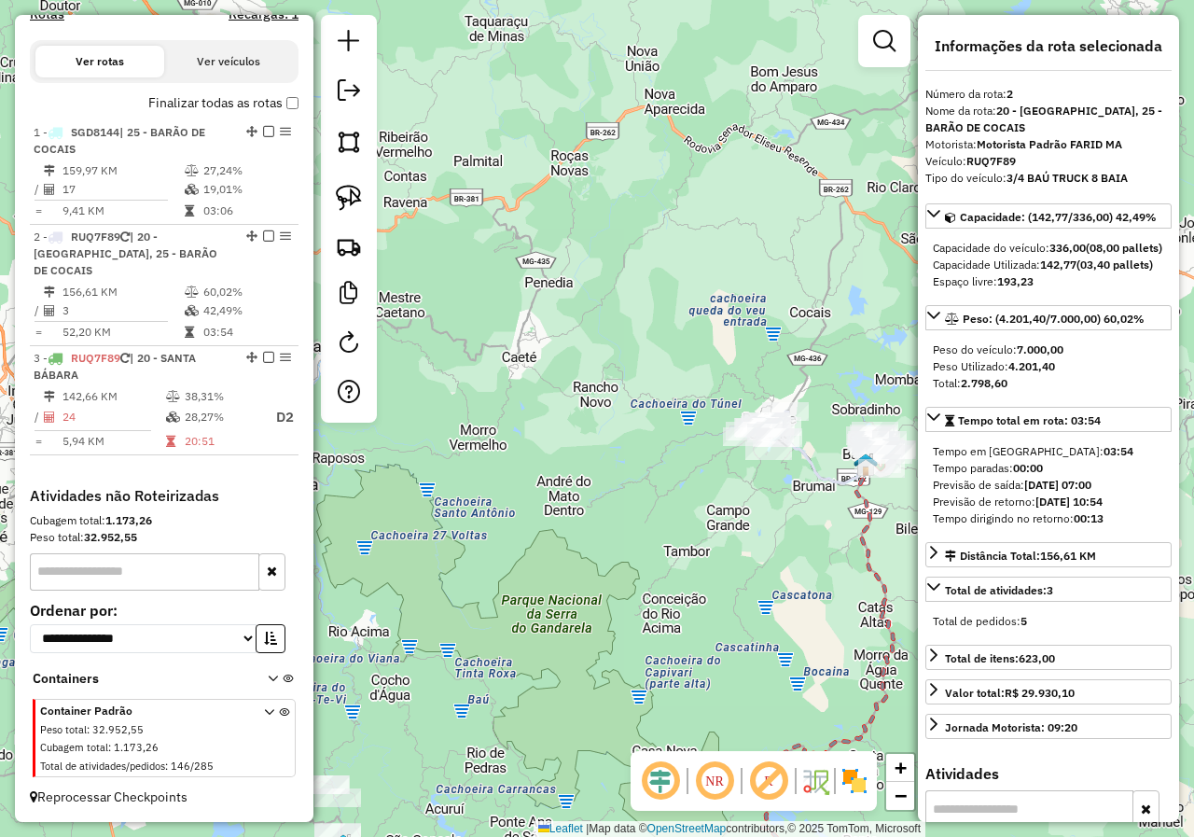
drag, startPoint x: 707, startPoint y: 475, endPoint x: 547, endPoint y: 510, distance: 163.4
click at [547, 510] on div "Janela de atendimento Grade de atendimento Capacidade Transportadoras Veículos …" at bounding box center [597, 418] width 1194 height 837
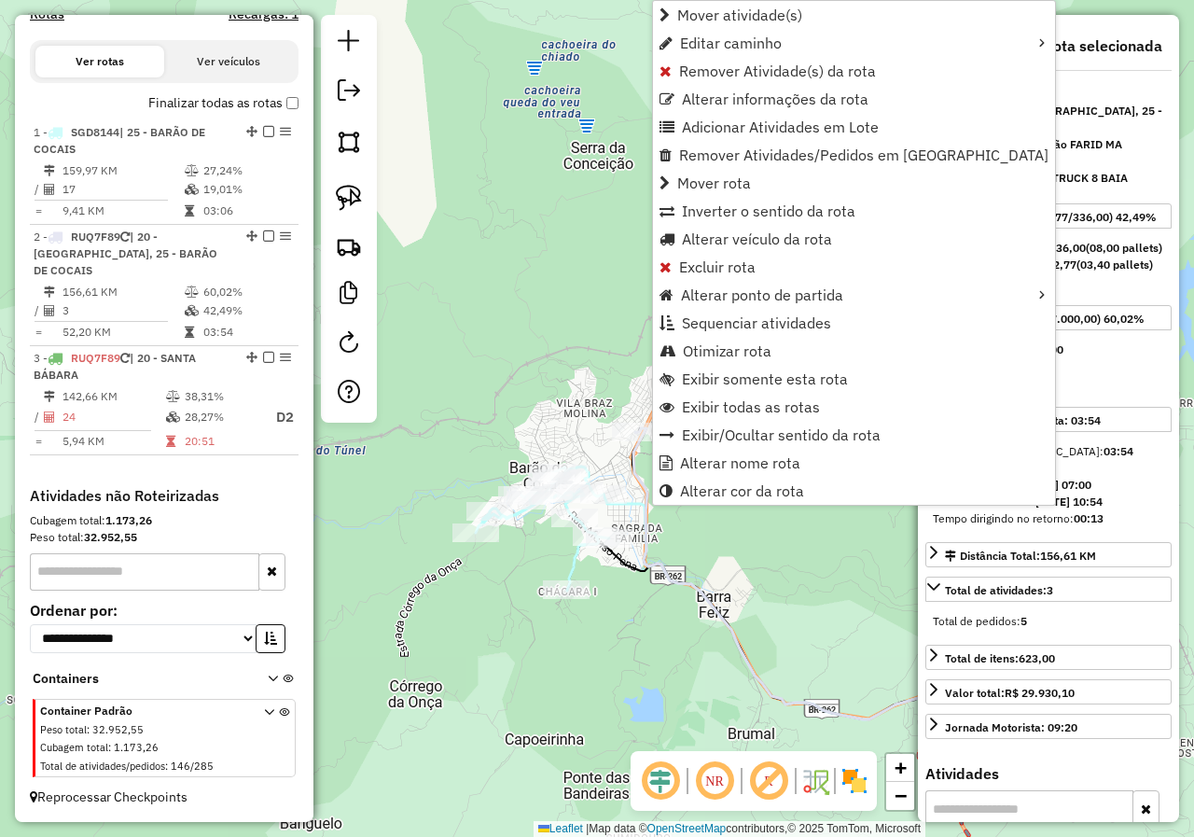
click at [727, 549] on div "Janela de atendimento Grade de atendimento Capacidade Transportadoras Veículos …" at bounding box center [597, 418] width 1194 height 837
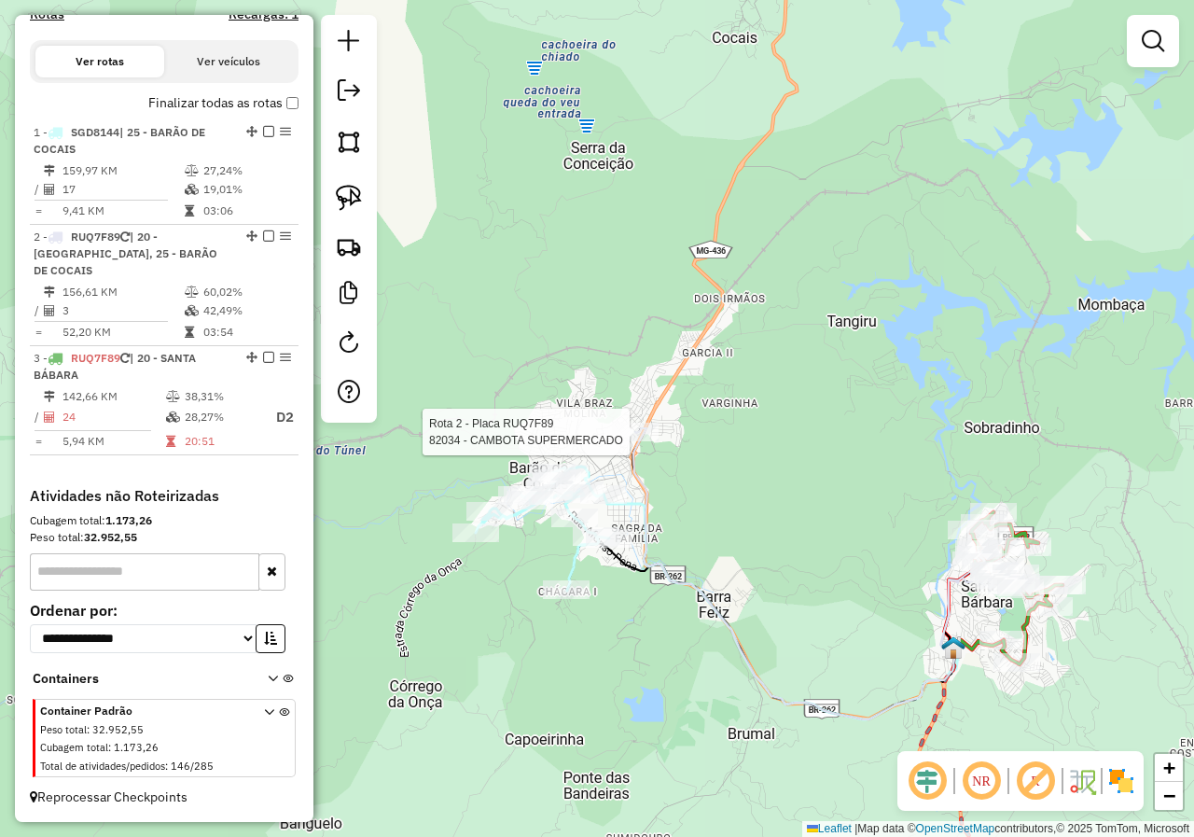
select select "*********"
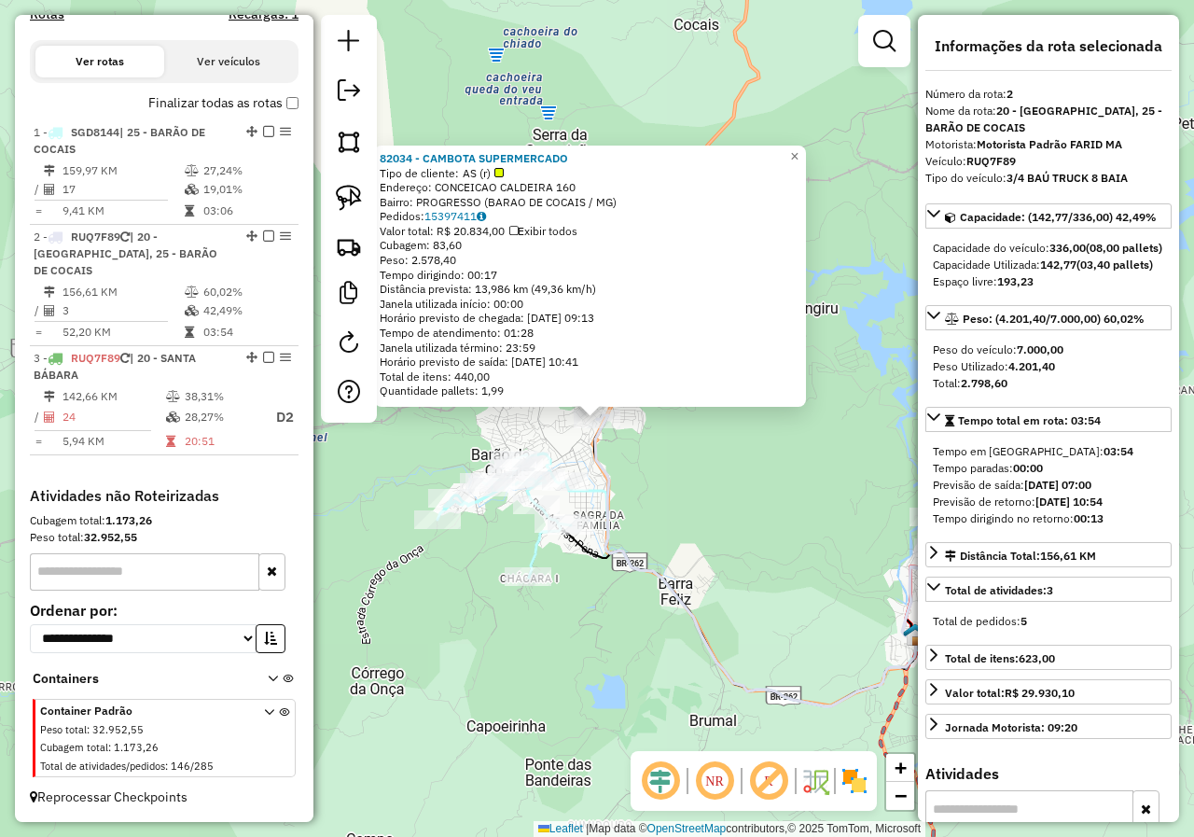
click at [638, 464] on div "82034 - CAMBOTA SUPERMERCADO Tipo de cliente: AS (r) Endereço: CONCEICAO CALDEI…" at bounding box center [597, 418] width 1194 height 837
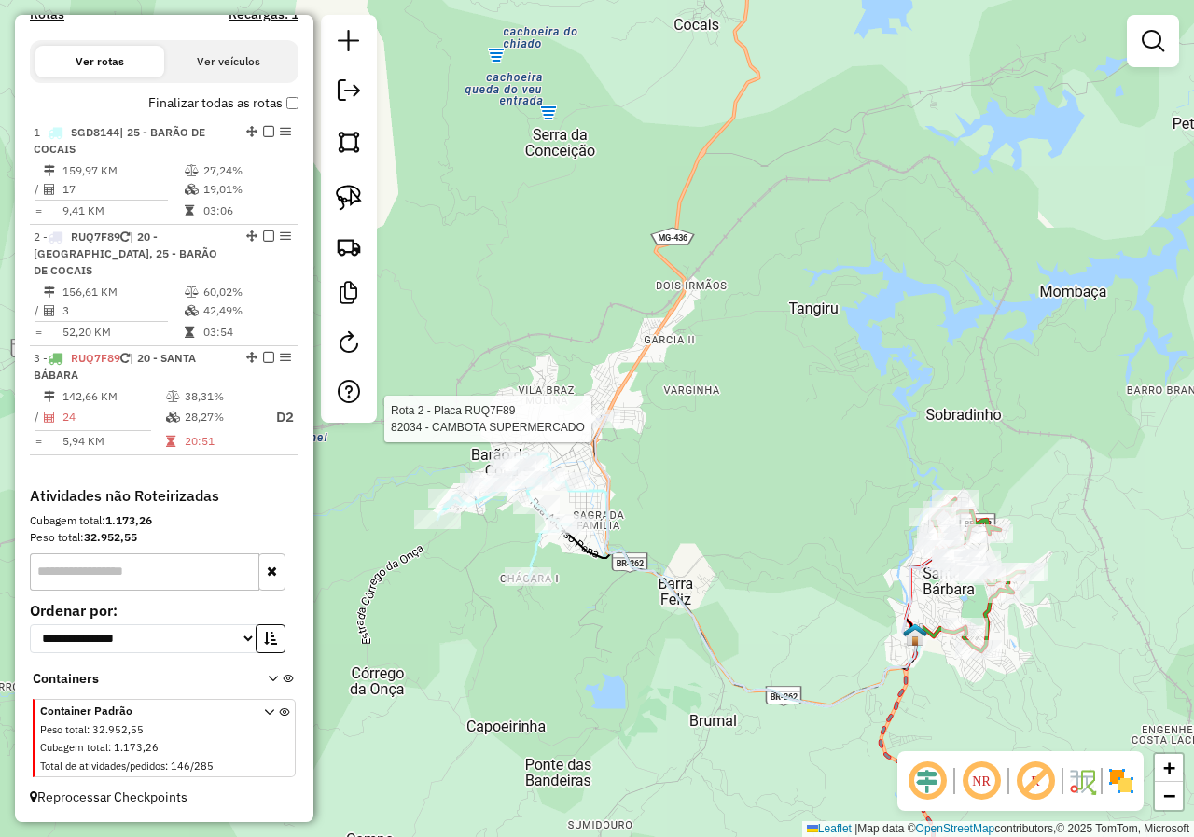
select select "*********"
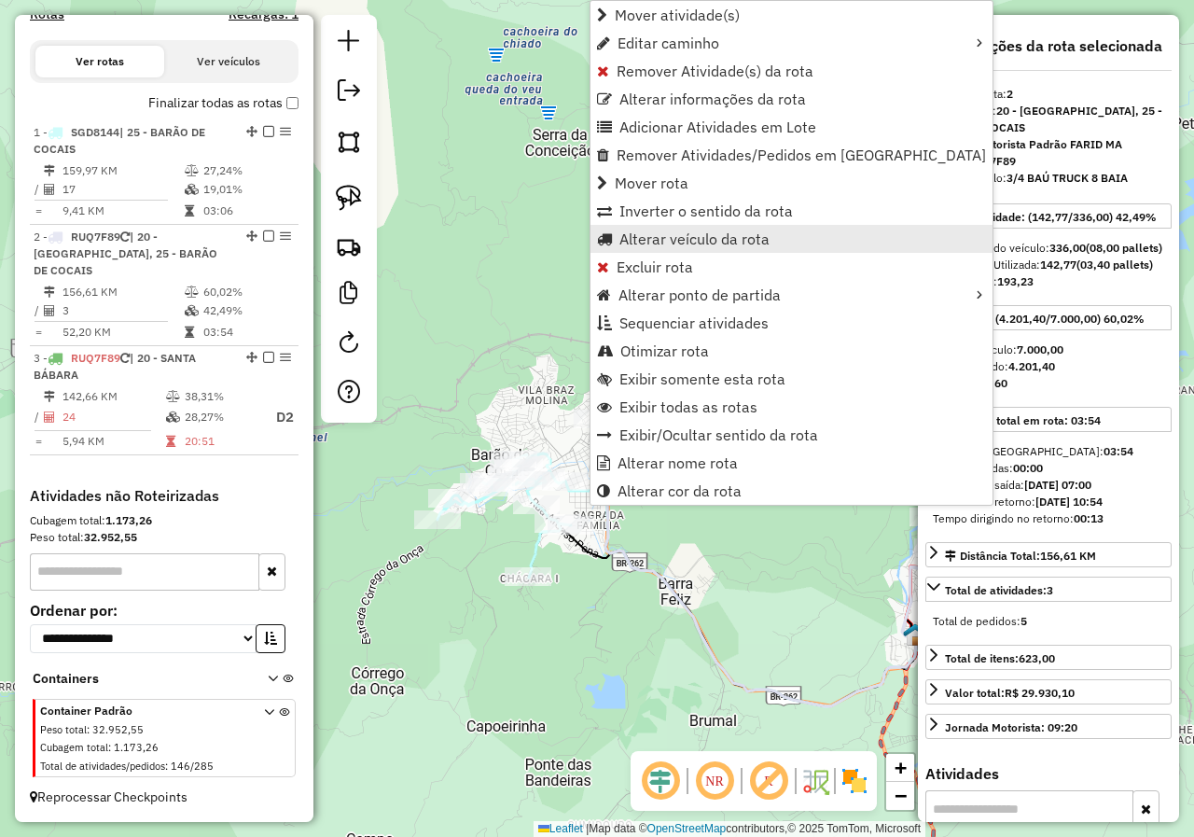
click at [698, 233] on span "Alterar veículo da rota" at bounding box center [694, 238] width 150 height 15
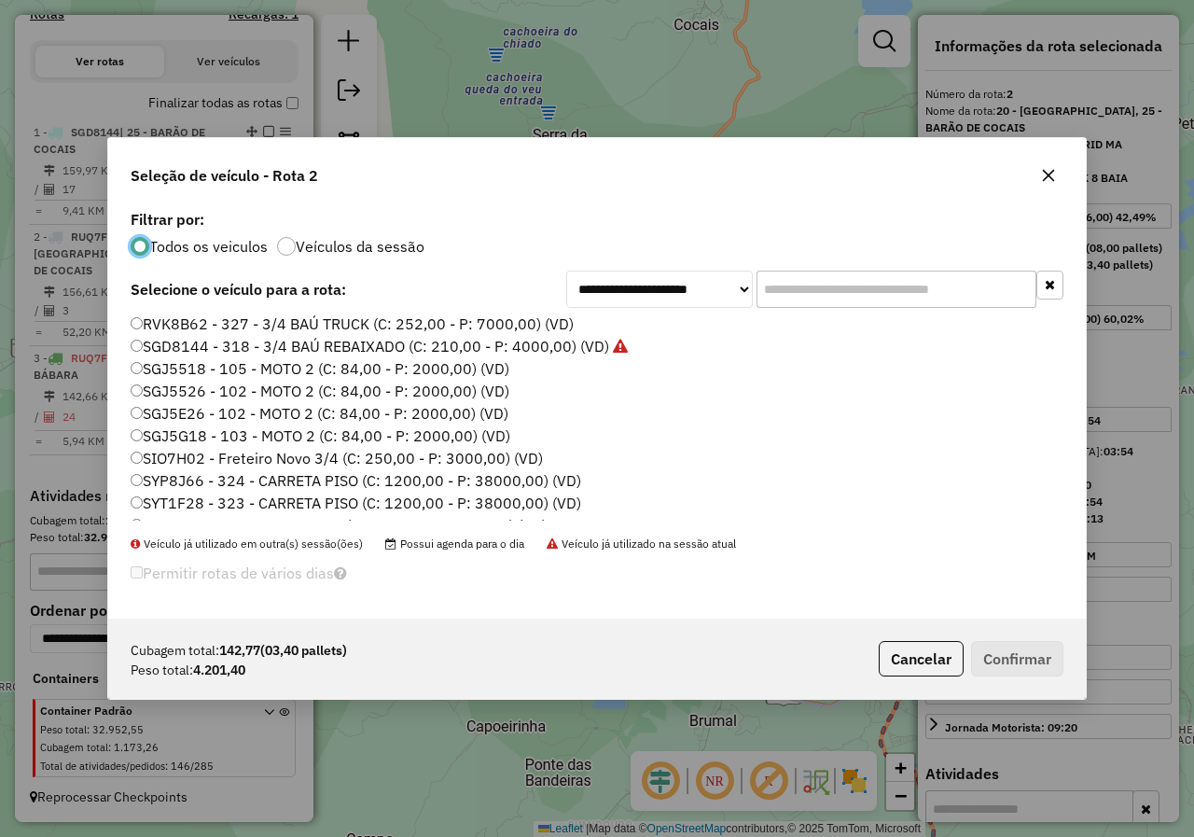
scroll to position [824, 0]
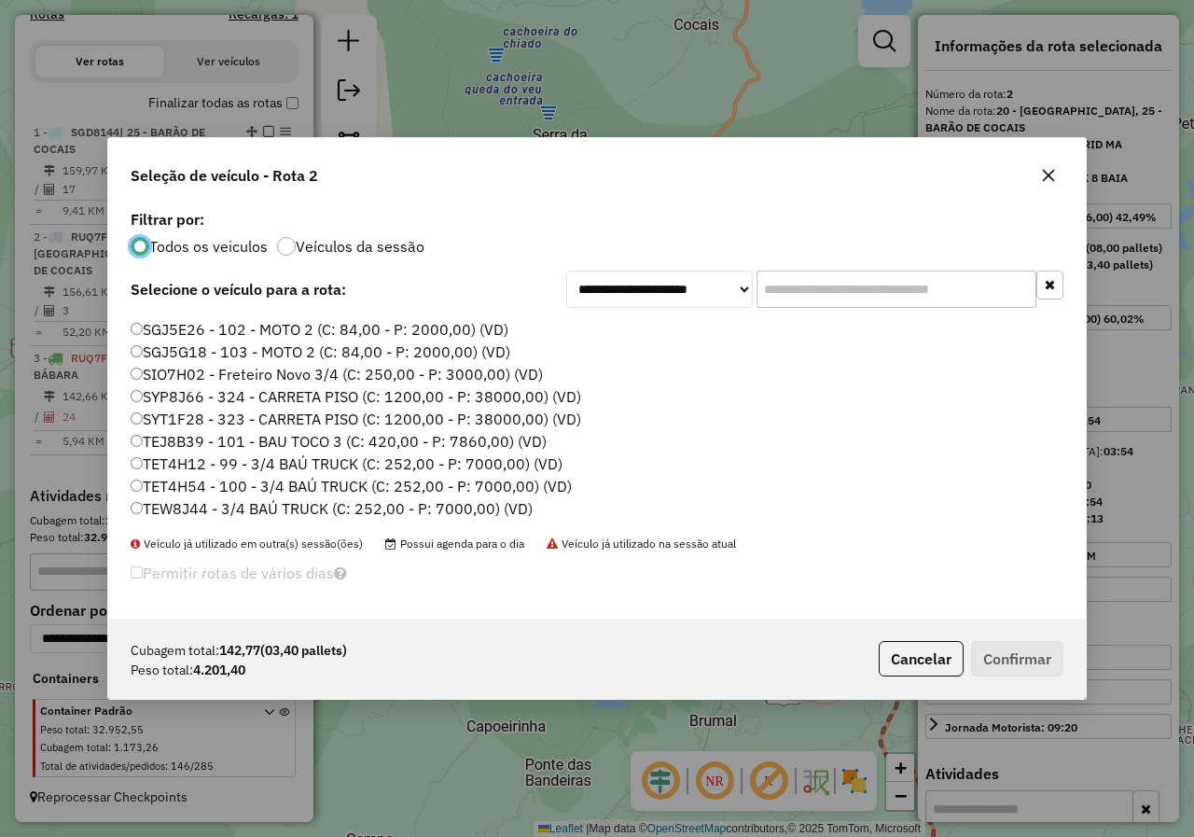
click at [238, 440] on label "TEJ8B39 - 101 - BAU TOCO 3 (C: 420,00 - P: 7860,00) (VD)" at bounding box center [339, 441] width 416 height 22
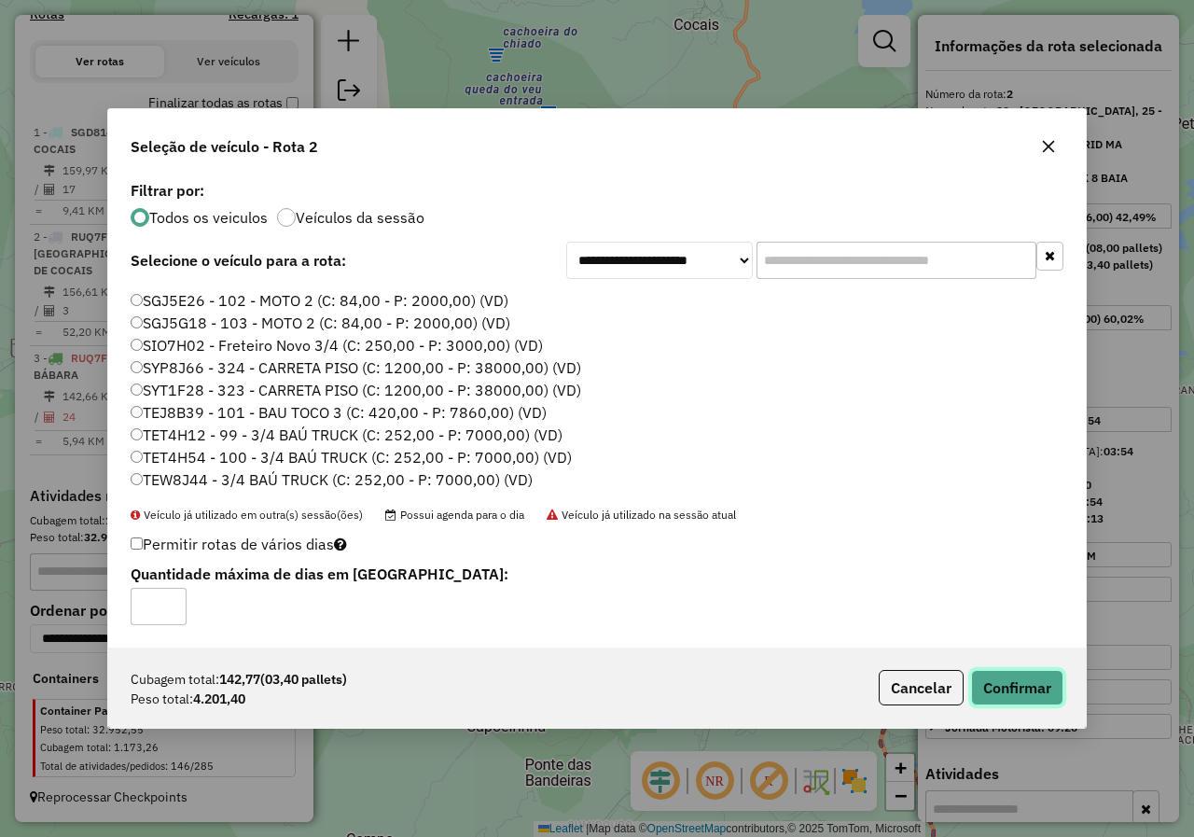
click at [1012, 703] on button "Confirmar" at bounding box center [1017, 687] width 92 height 35
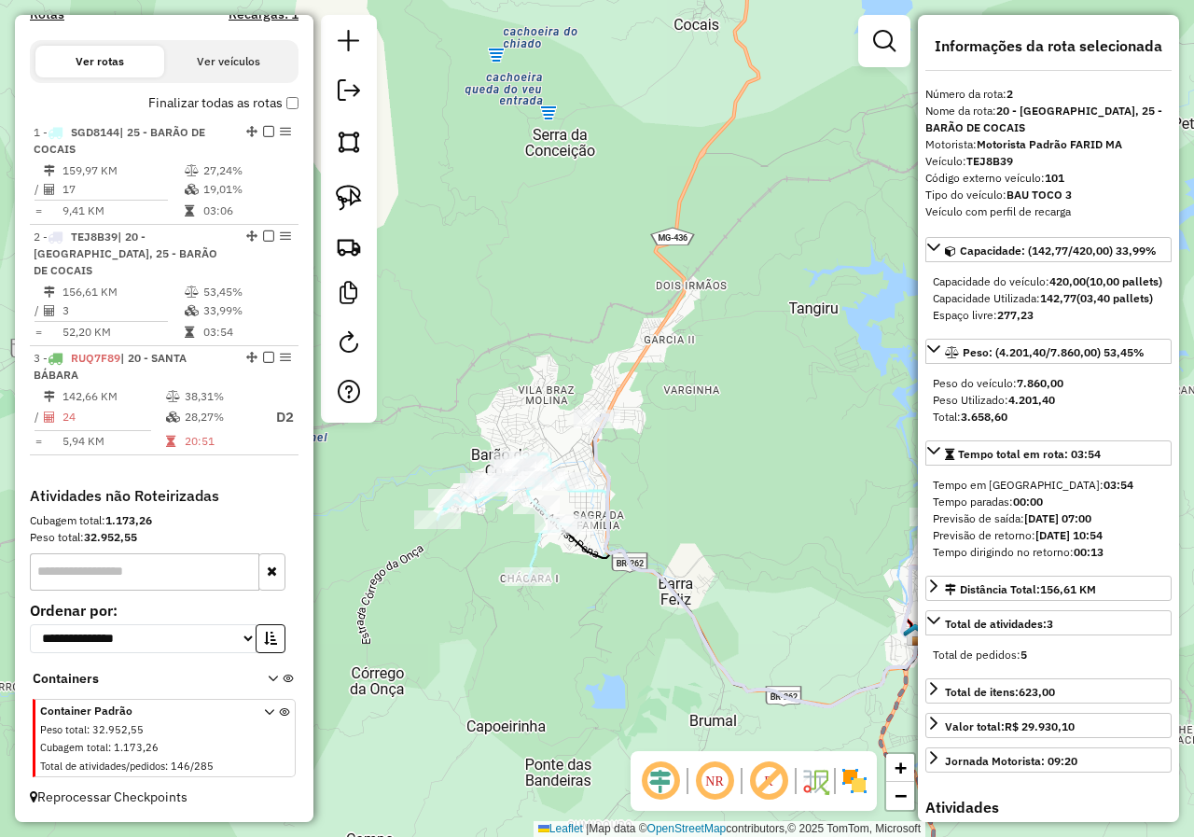
click at [534, 554] on icon at bounding box center [503, 515] width 133 height 124
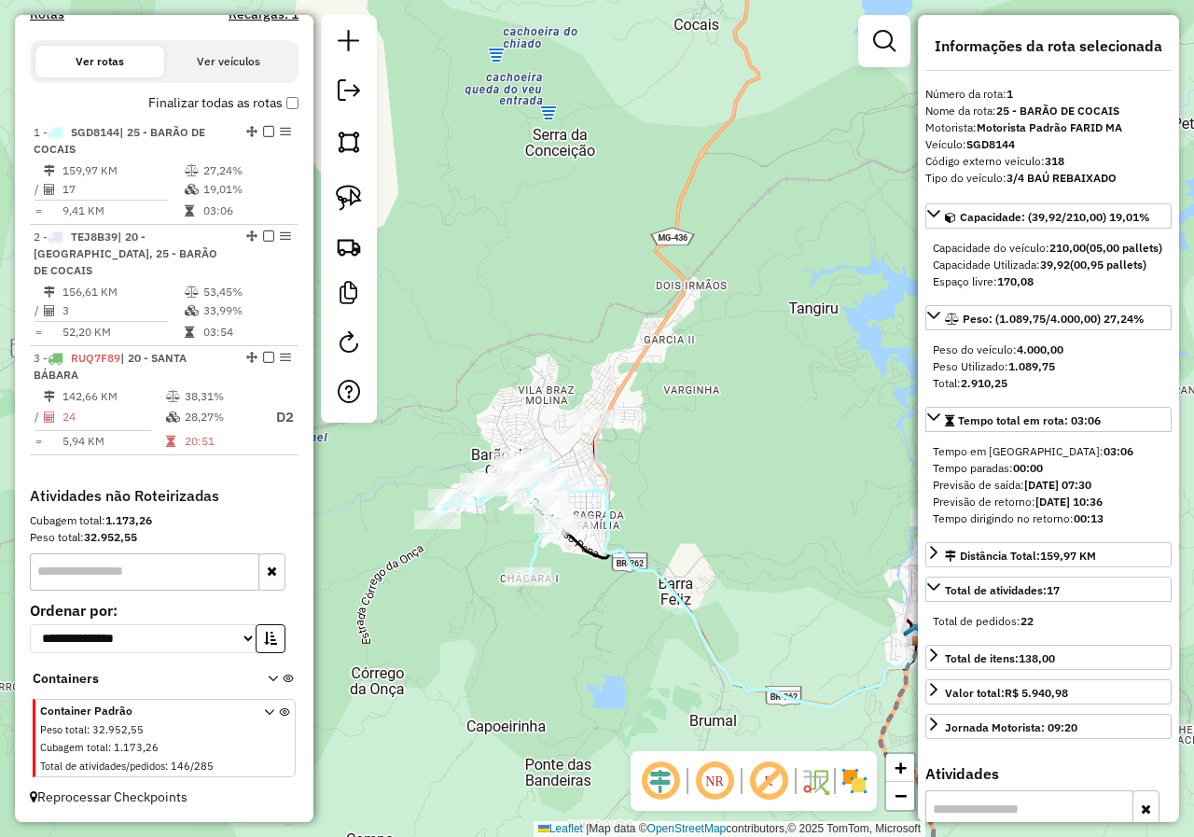
drag, startPoint x: 568, startPoint y: 572, endPoint x: 422, endPoint y: 518, distance: 155.2
click at [454, 533] on div "Janela de atendimento Grade de atendimento Capacidade Transportadoras Veículos …" at bounding box center [597, 418] width 1194 height 837
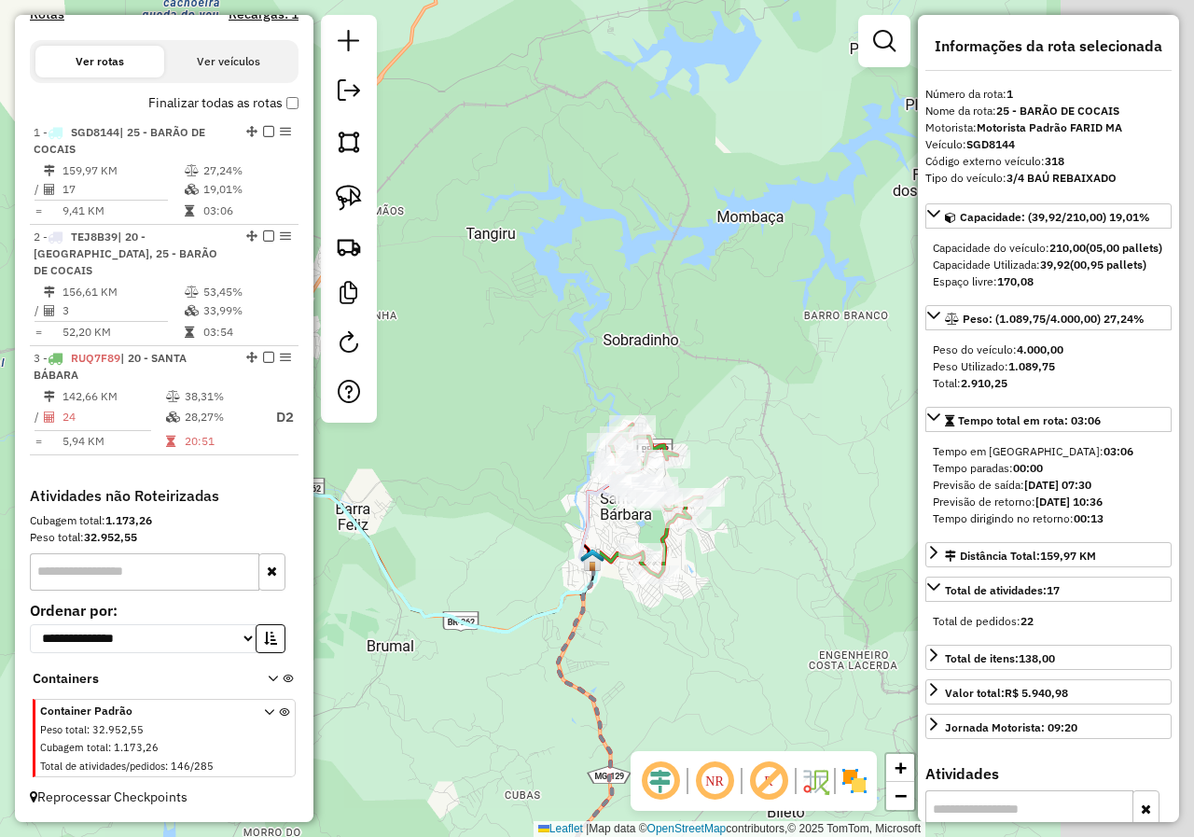
drag, startPoint x: 614, startPoint y: 597, endPoint x: 587, endPoint y: 586, distance: 29.3
click at [581, 595] on div "Janela de atendimento Grade de atendimento Capacidade Transportadoras Veículos …" at bounding box center [597, 418] width 1194 height 837
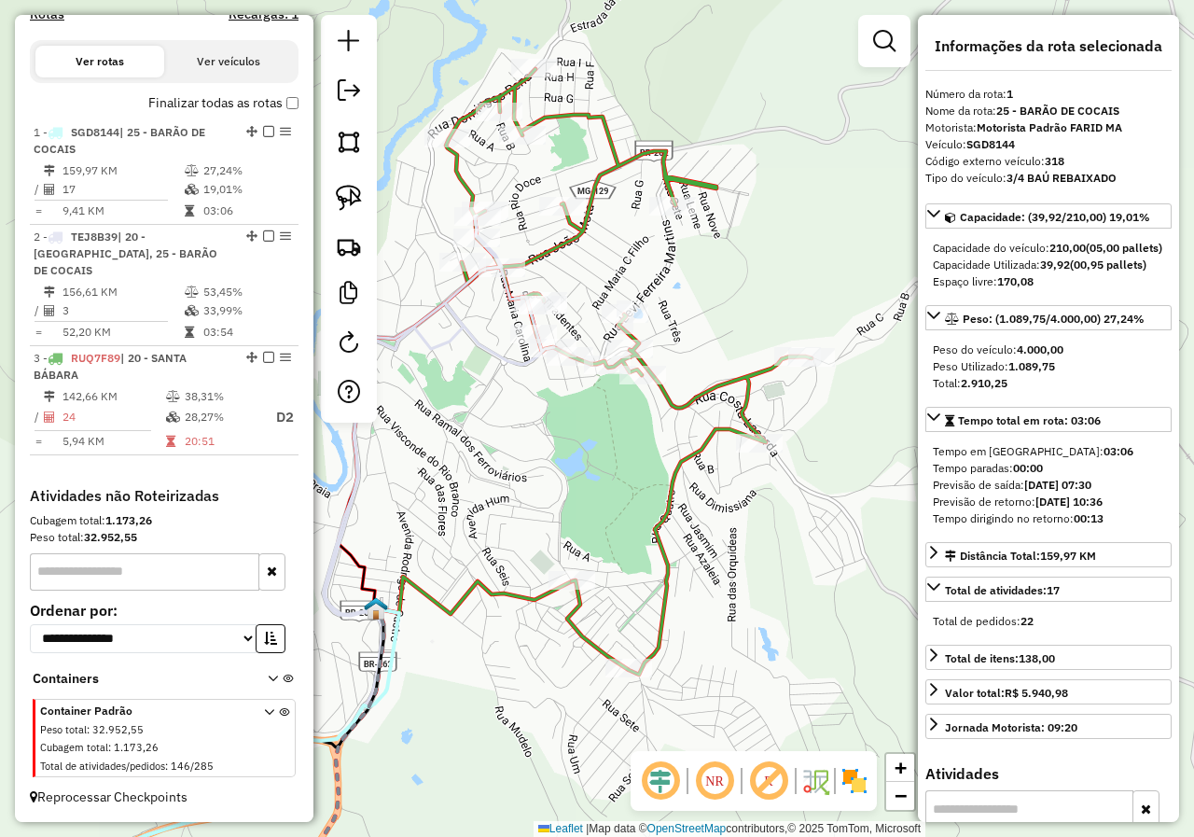
click at [658, 569] on icon at bounding box center [629, 371] width 366 height 605
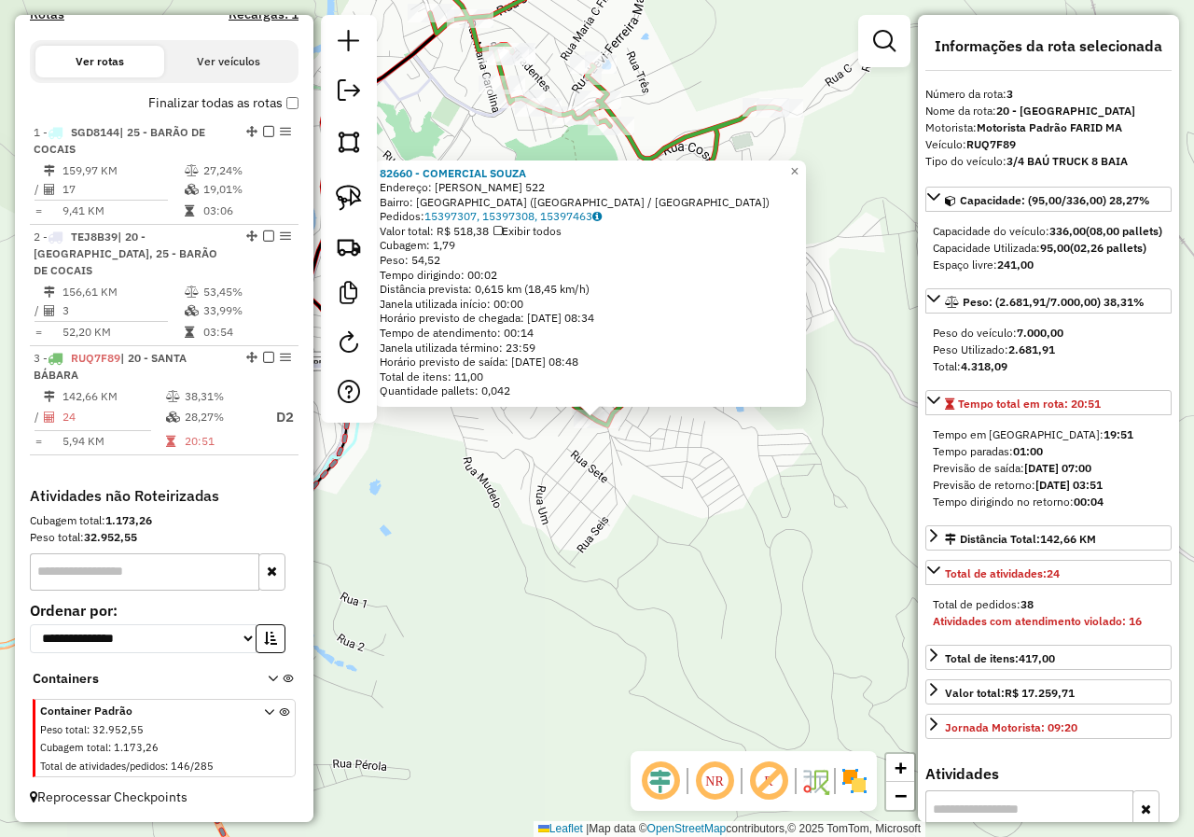
click at [637, 604] on div "82660 - COMERCIAL SOUZA Endereço: GERALDO FERREIRA BRAGA 522 Bairro: SAO VICENT…" at bounding box center [597, 418] width 1194 height 837
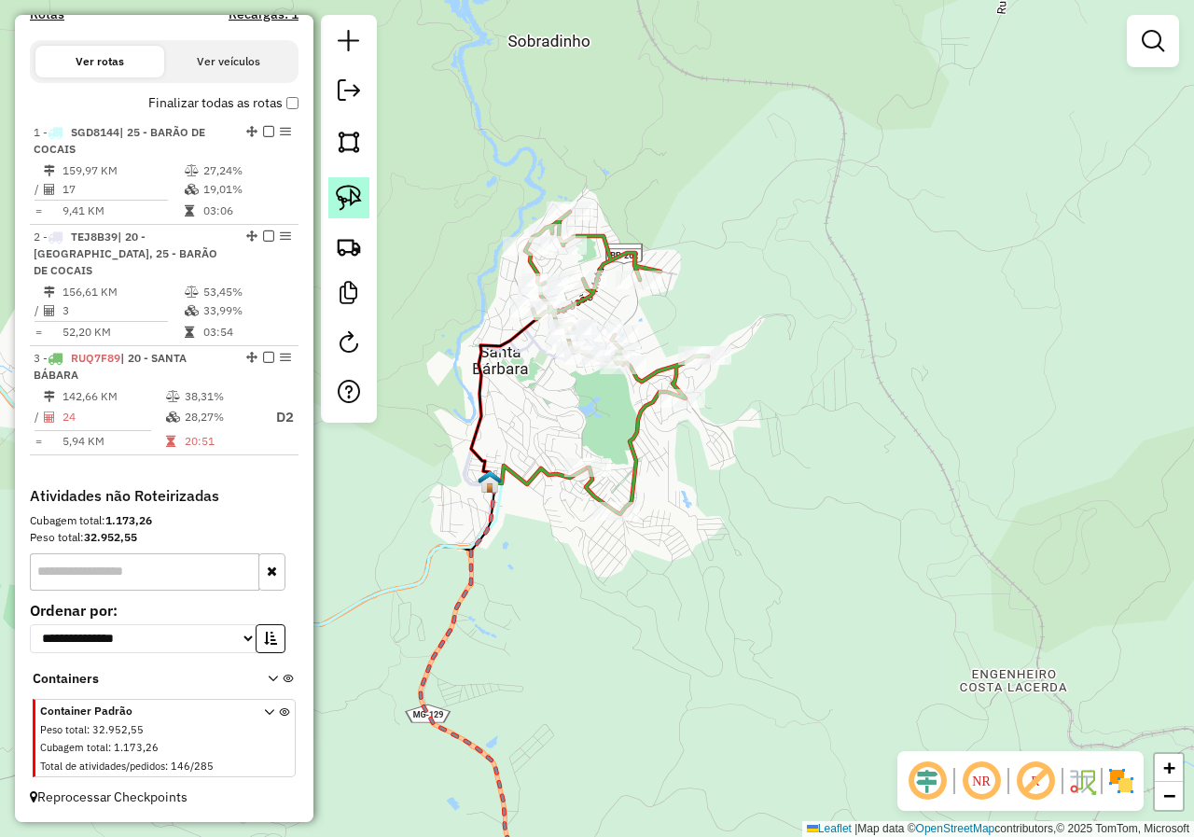
click at [352, 205] on img at bounding box center [349, 198] width 26 height 26
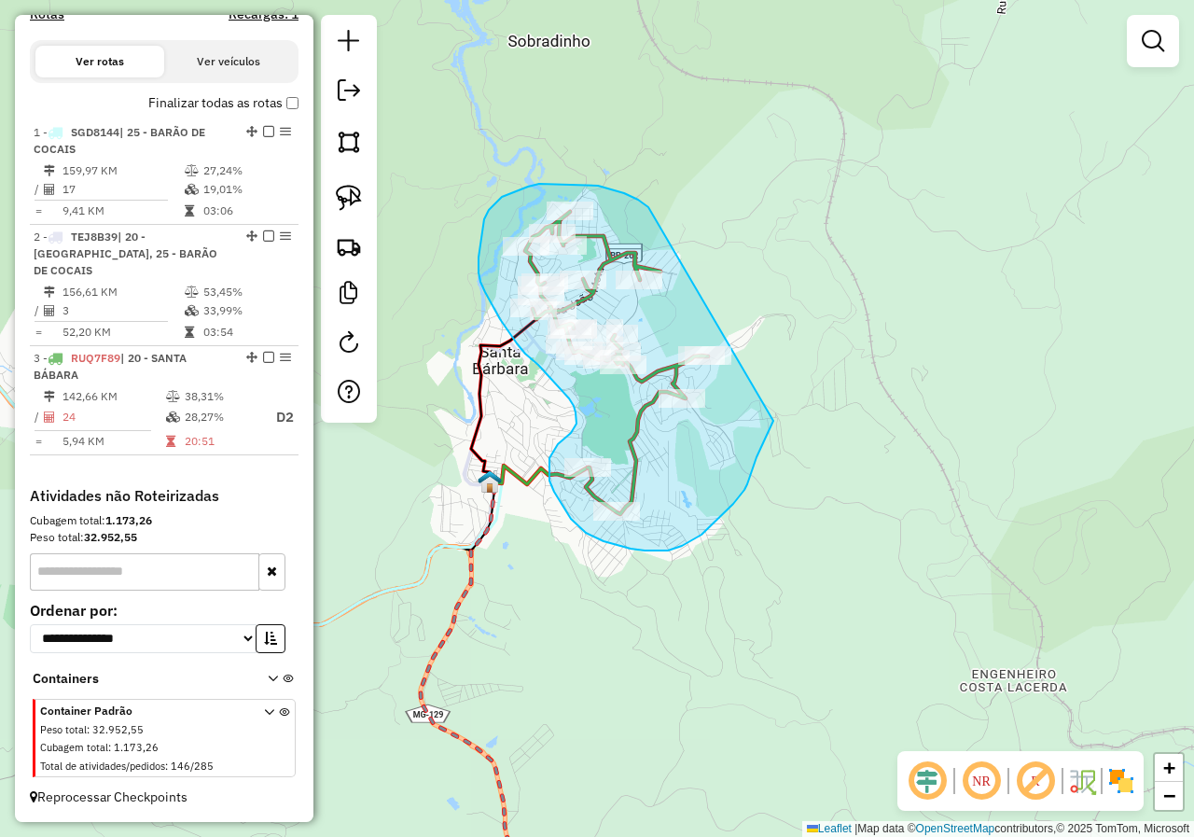
drag, startPoint x: 598, startPoint y: 186, endPoint x: 775, endPoint y: 372, distance: 257.3
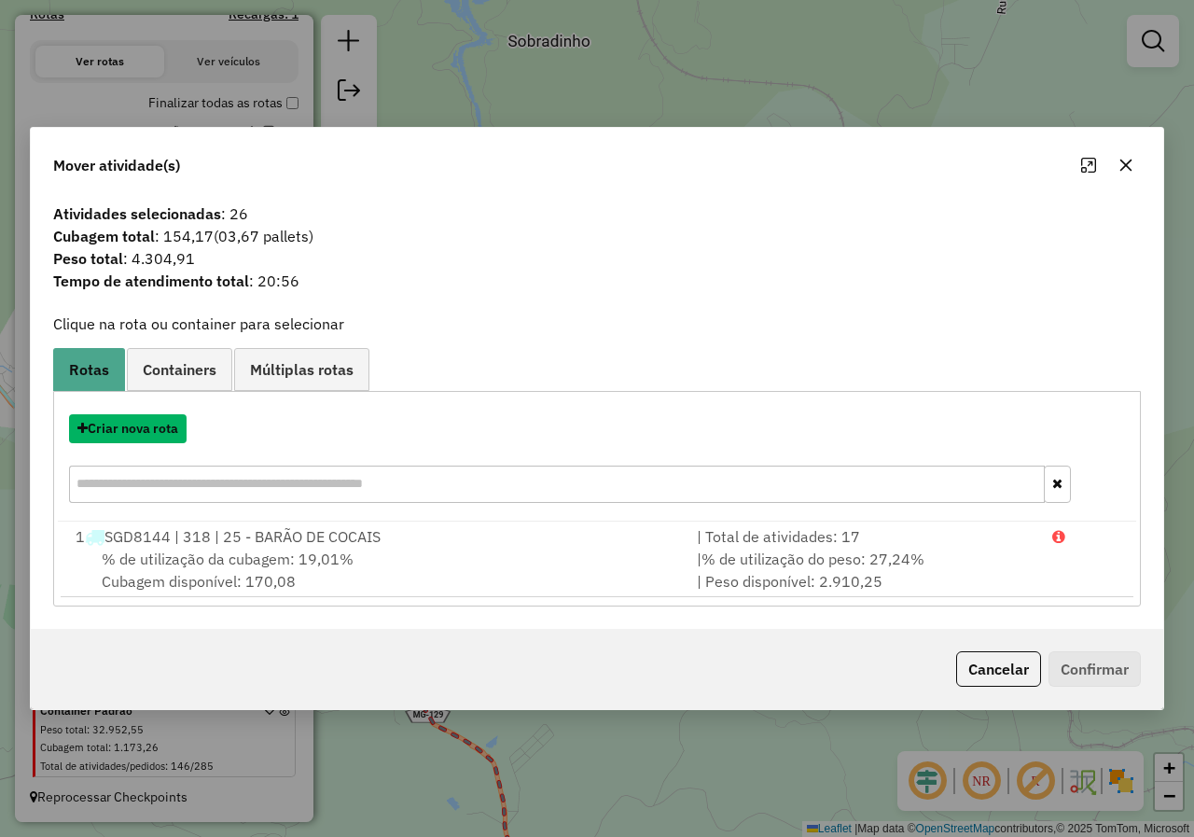
click at [131, 429] on button "Criar nova rota" at bounding box center [128, 428] width 118 height 29
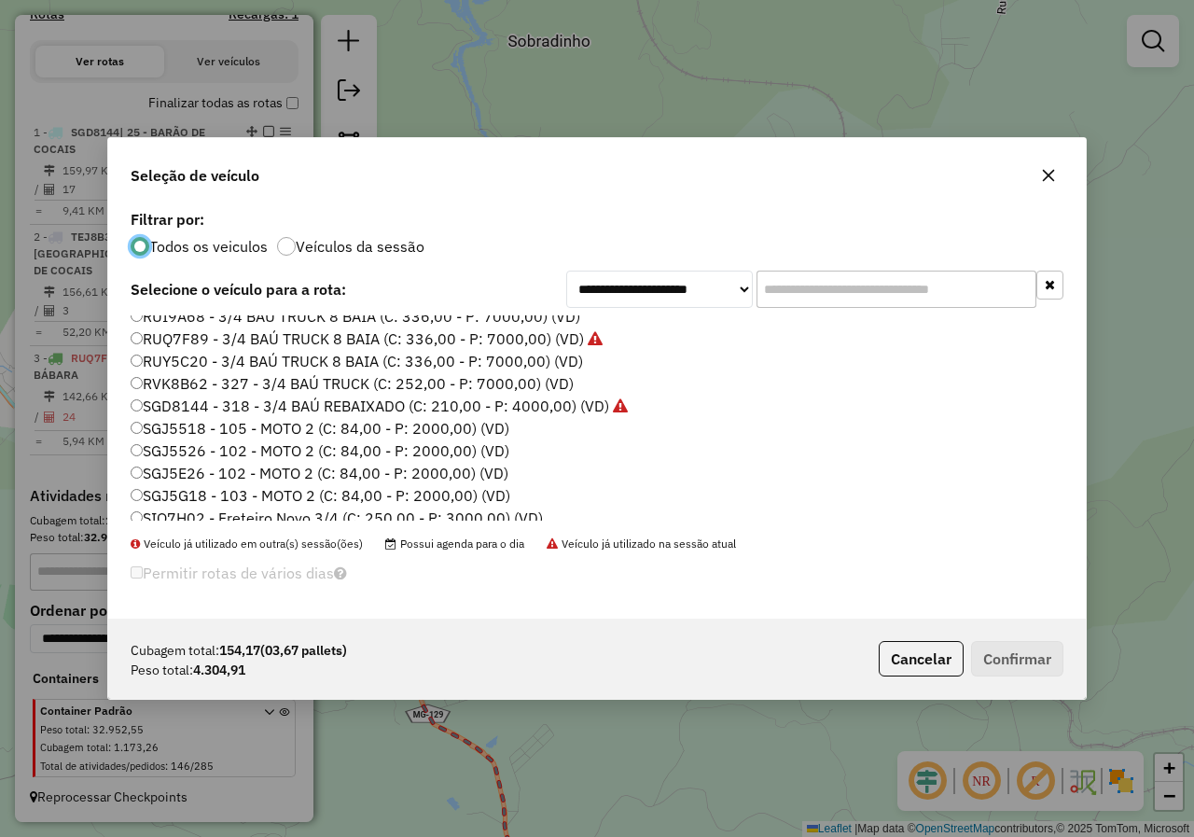
scroll to position [638, 0]
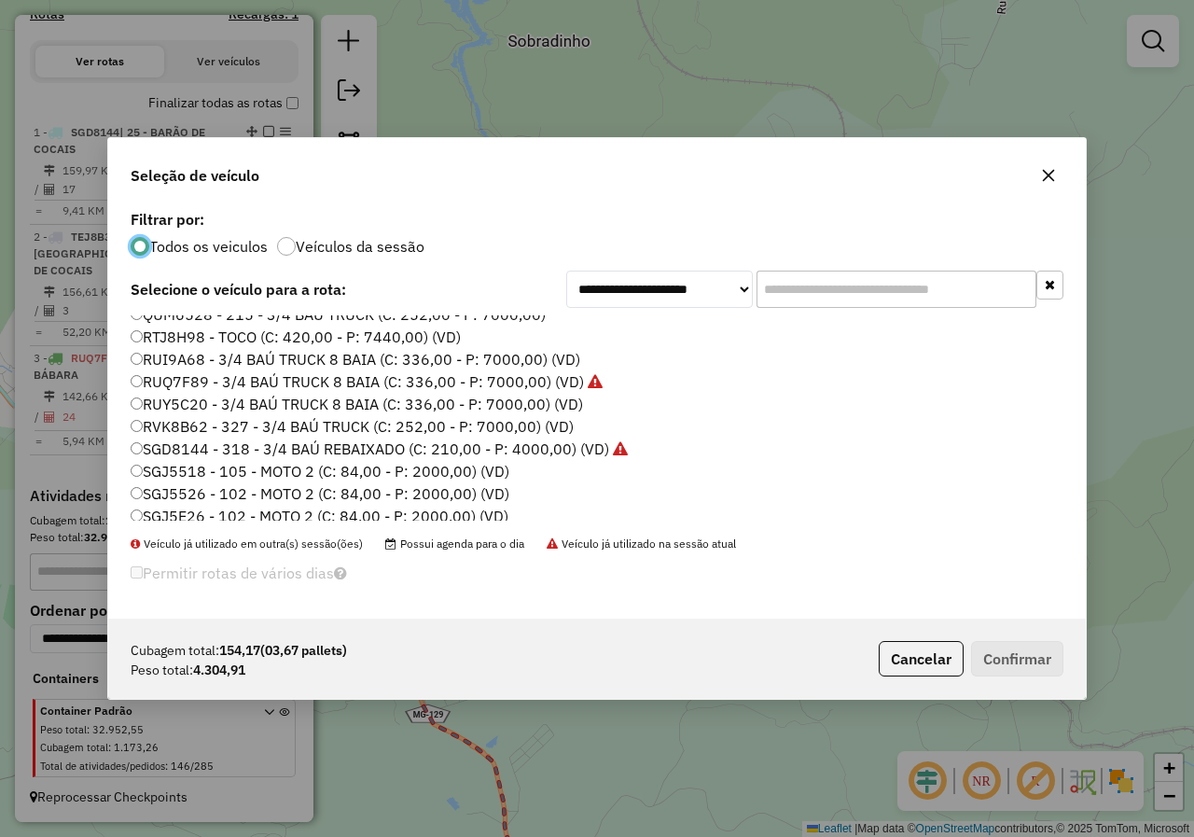
click at [173, 392] on label "RUQ7F89 - 3/4 BAÚ TRUCK 8 BAIA (C: 336,00 - P: 7000,00) (VD)" at bounding box center [367, 381] width 472 height 22
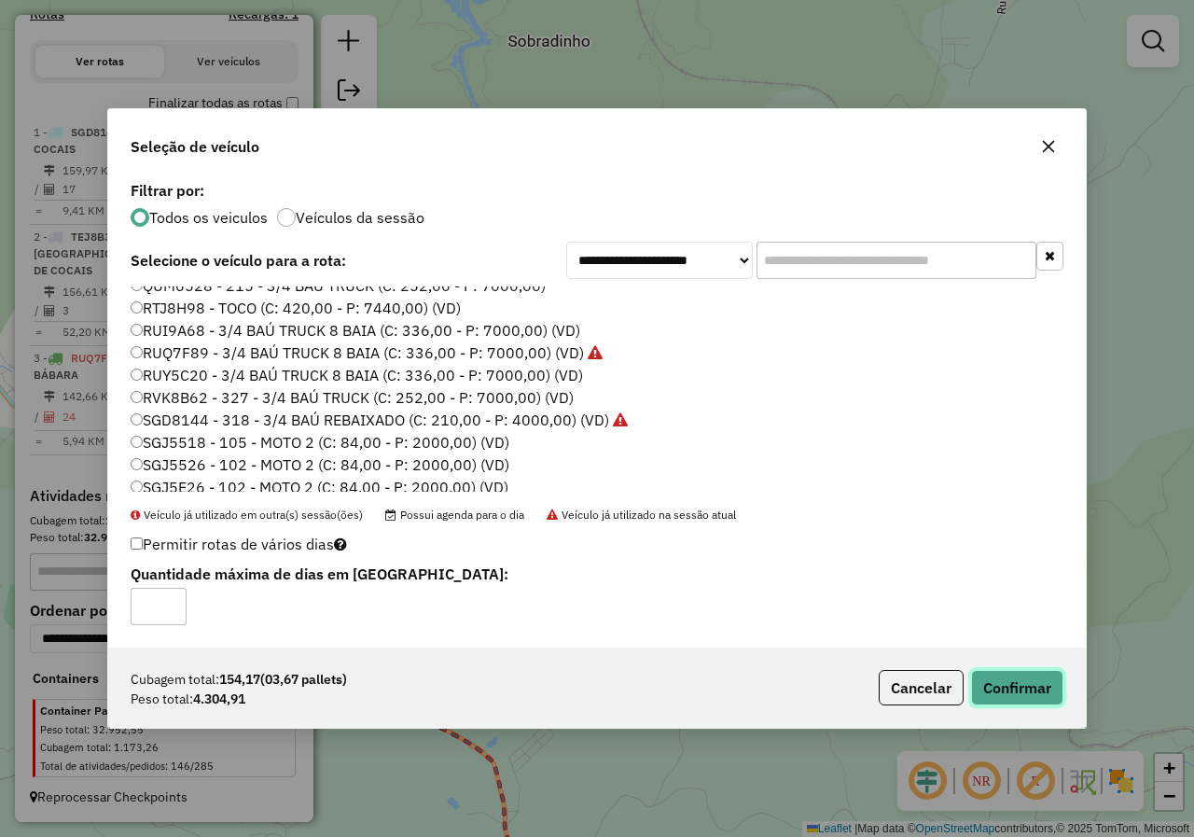
click at [1015, 694] on button "Confirmar" at bounding box center [1017, 687] width 92 height 35
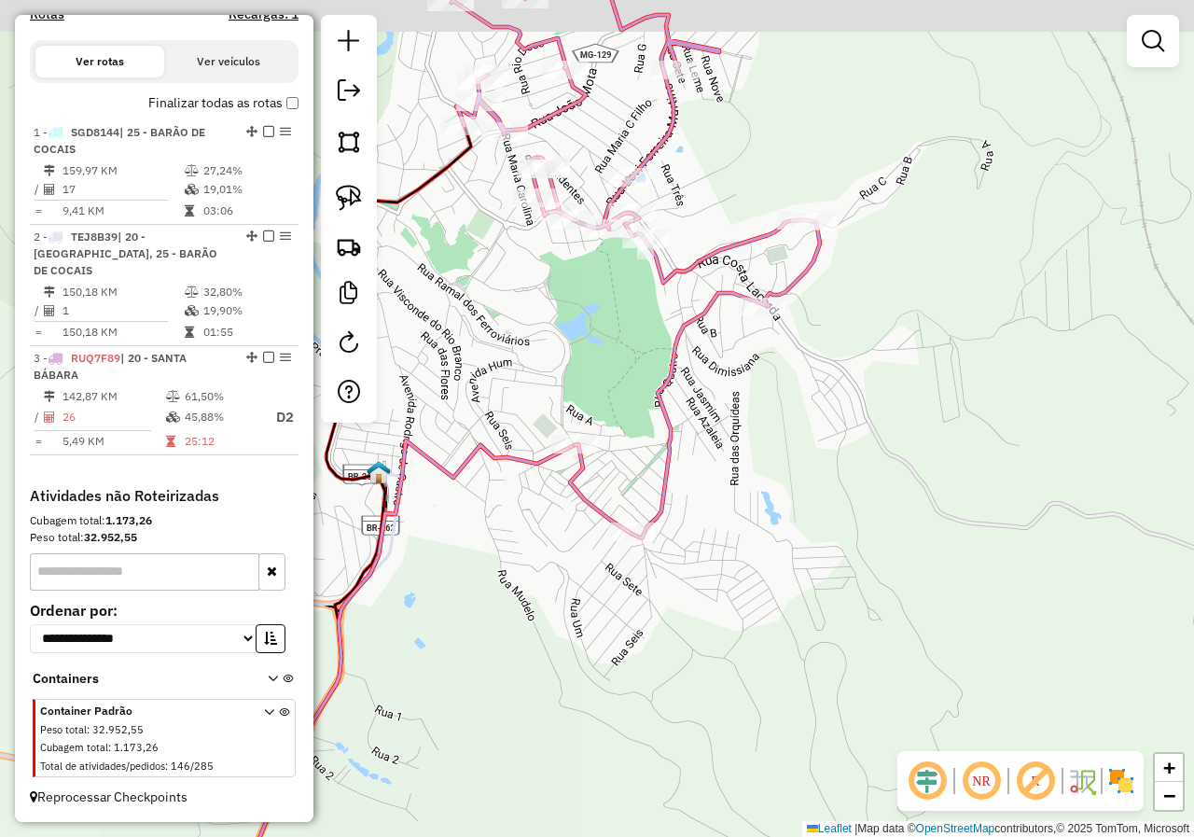
drag, startPoint x: 637, startPoint y: 441, endPoint x: 661, endPoint y: 652, distance: 212.2
click at [660, 651] on div "Janela de atendimento Grade de atendimento Capacidade Transportadoras Veículos …" at bounding box center [597, 418] width 1194 height 837
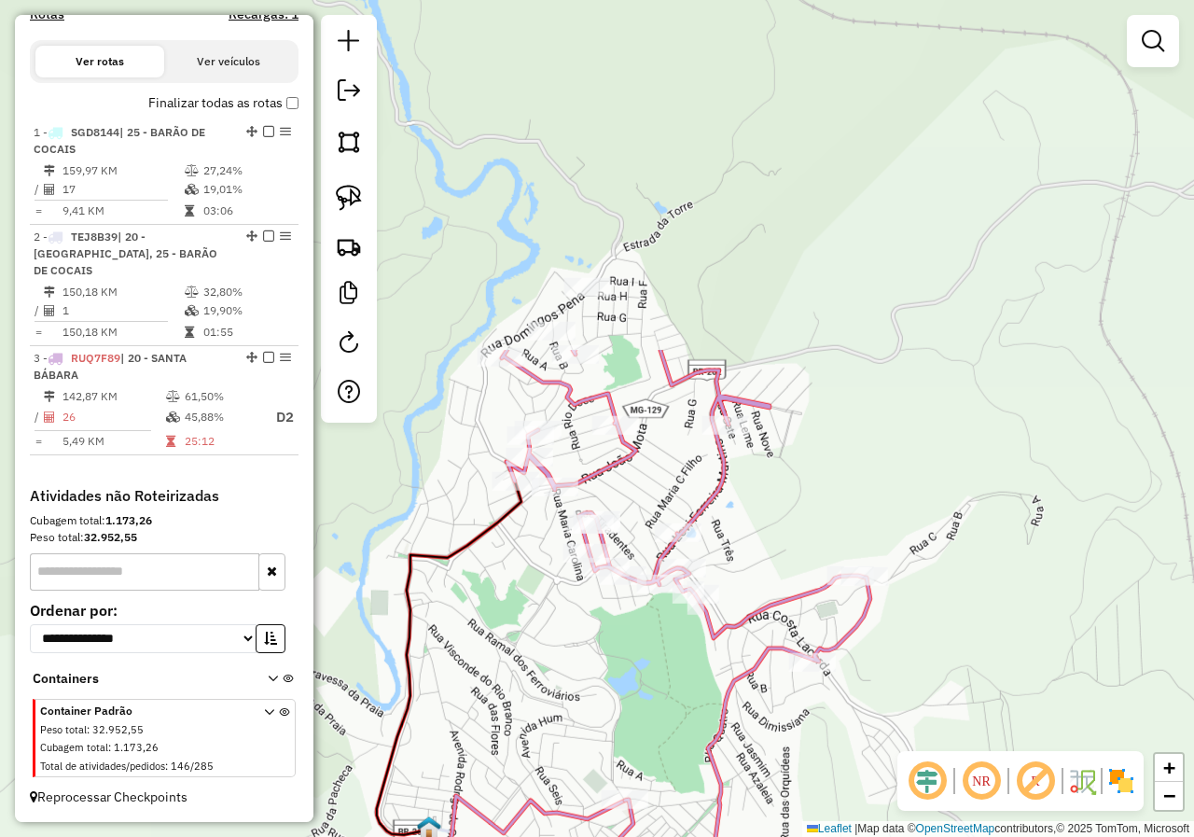
drag, startPoint x: 655, startPoint y: 644, endPoint x: 683, endPoint y: 540, distance: 108.1
click at [683, 540] on div "Janela de atendimento Grade de atendimento Capacidade Transportadoras Veículos …" at bounding box center [597, 418] width 1194 height 837
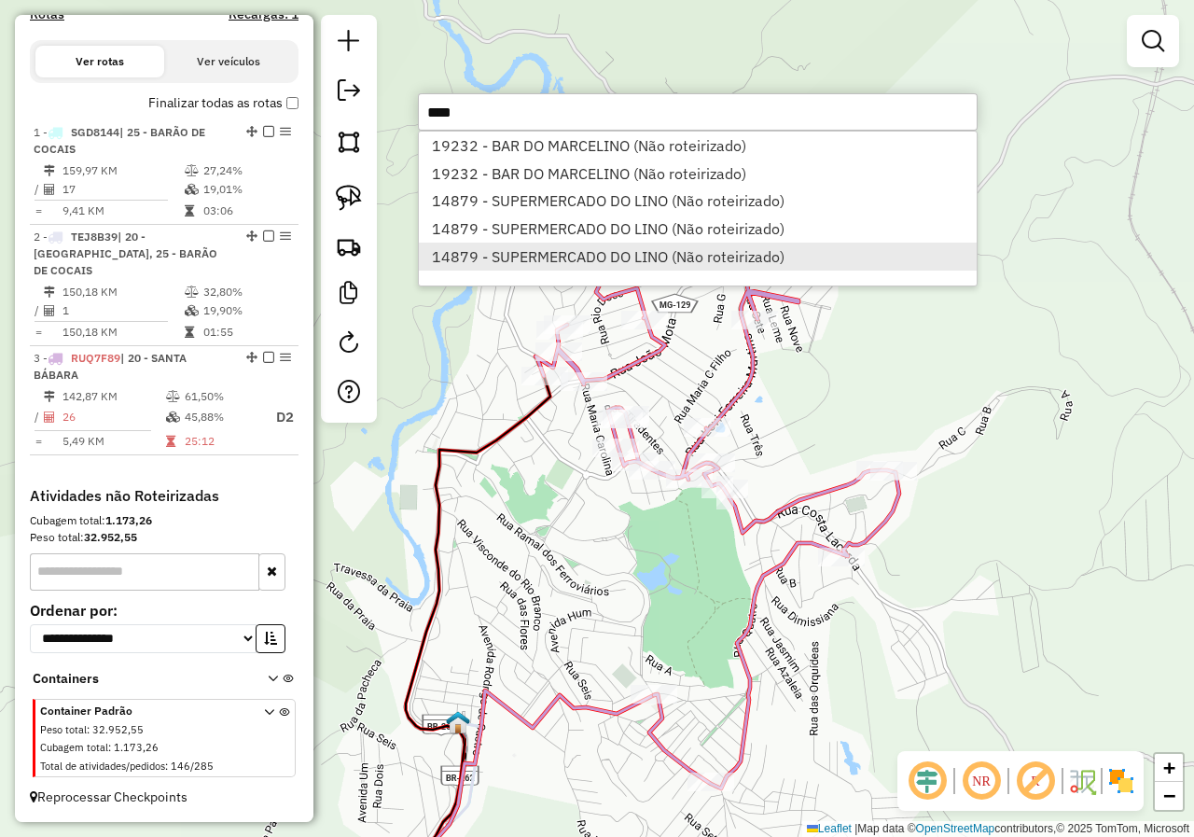
type input "****"
click at [622, 243] on li "14879 - SUPERMERCADO DO LINO (Não roteirizado)" at bounding box center [698, 256] width 558 height 28
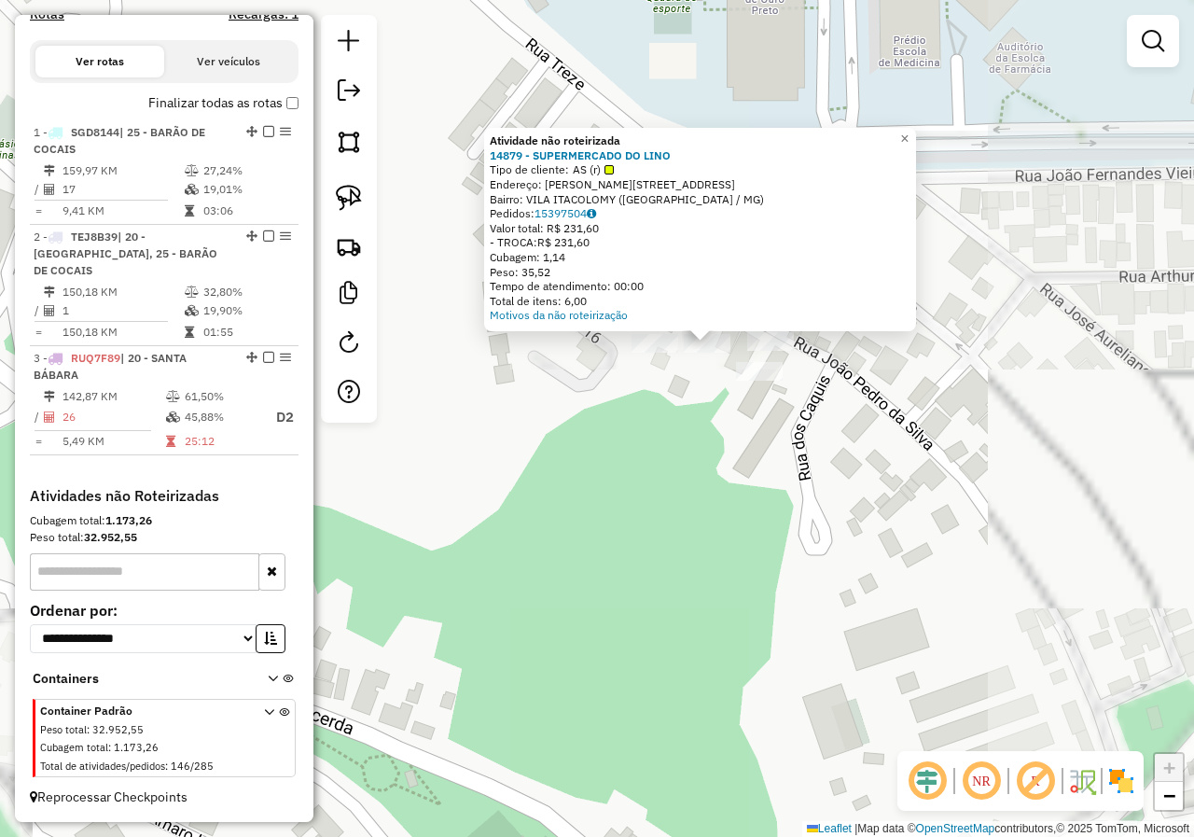
drag, startPoint x: 662, startPoint y: 434, endPoint x: 661, endPoint y: 523, distance: 89.5
click at [661, 523] on div "Atividade não roteirizada 14879 - SUPERMERCADO DO LINO Tipo de cliente: AS (r) …" at bounding box center [597, 418] width 1194 height 837
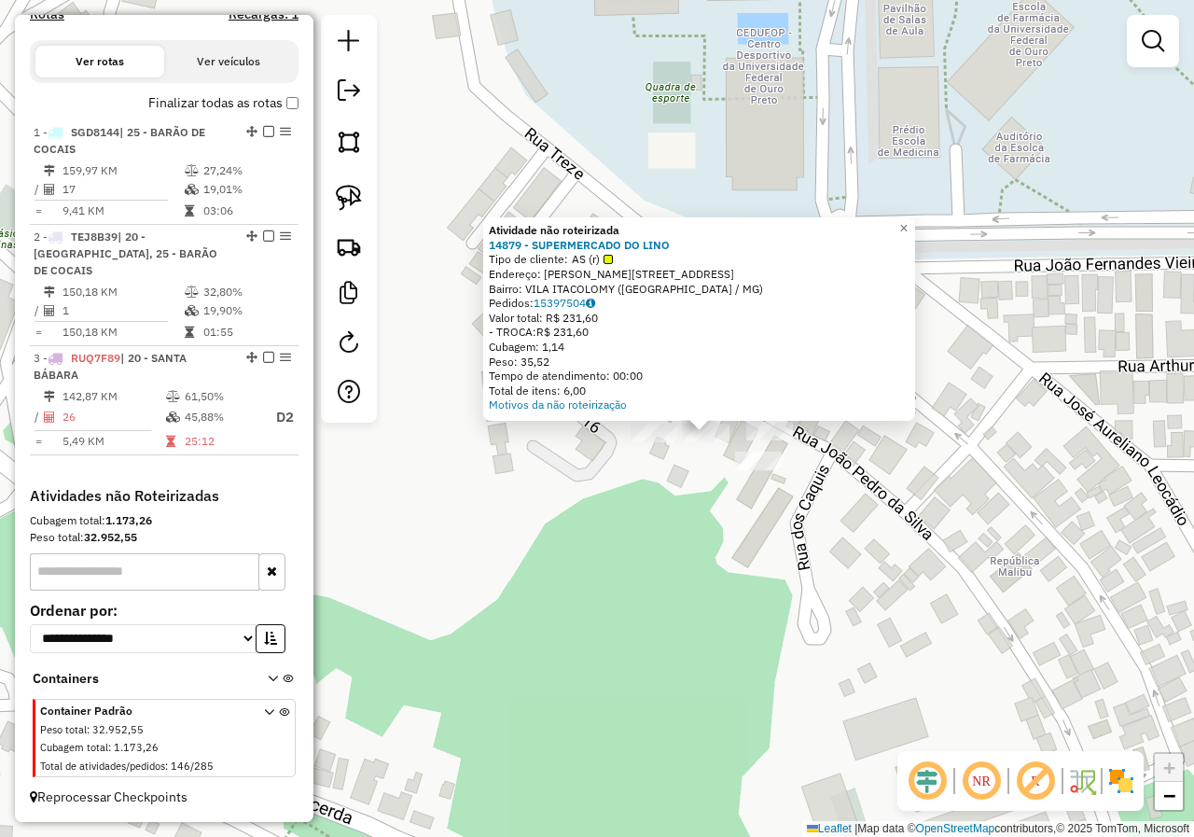
click at [755, 491] on div "Atividade não roteirizada 14879 - SUPERMERCADO DO LINO Tipo de cliente: AS (r) …" at bounding box center [597, 418] width 1194 height 837
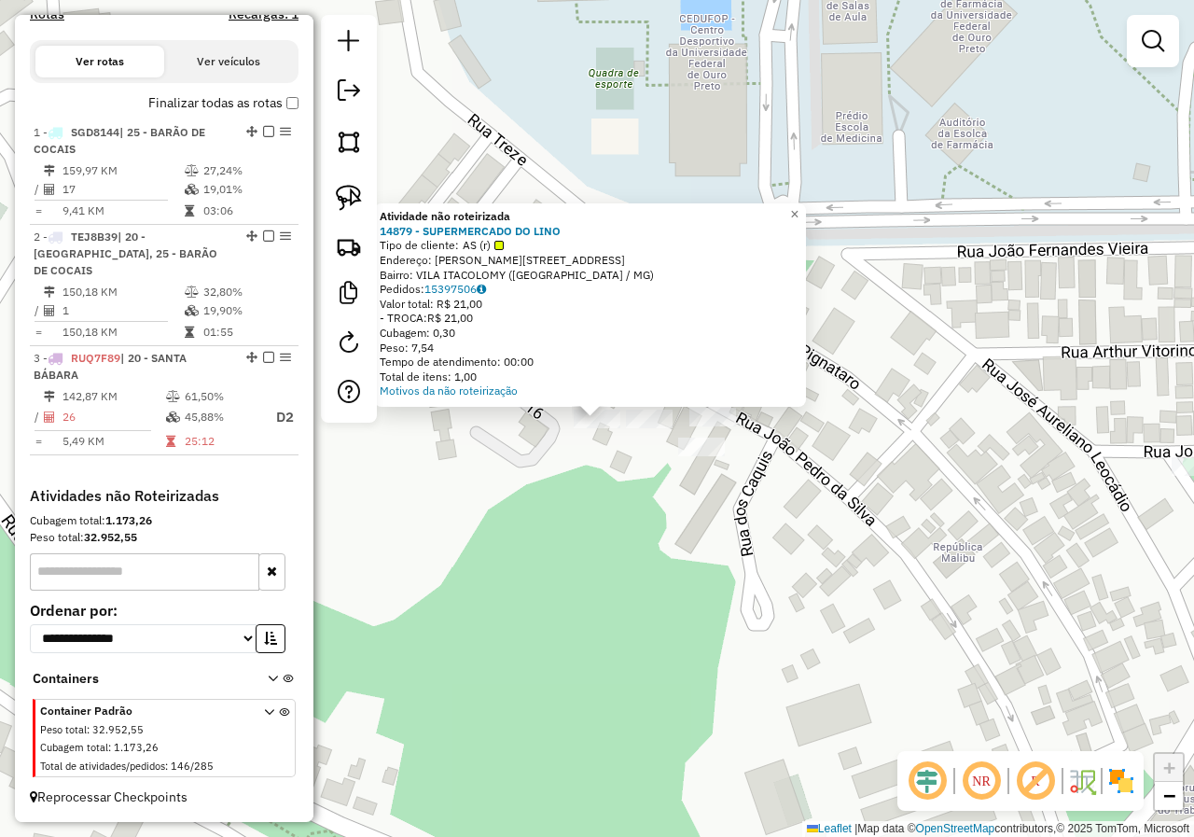
click at [632, 480] on div "Atividade não roteirizada 14879 - SUPERMERCADO DO LINO Tipo de cliente: AS (r) …" at bounding box center [597, 418] width 1194 height 837
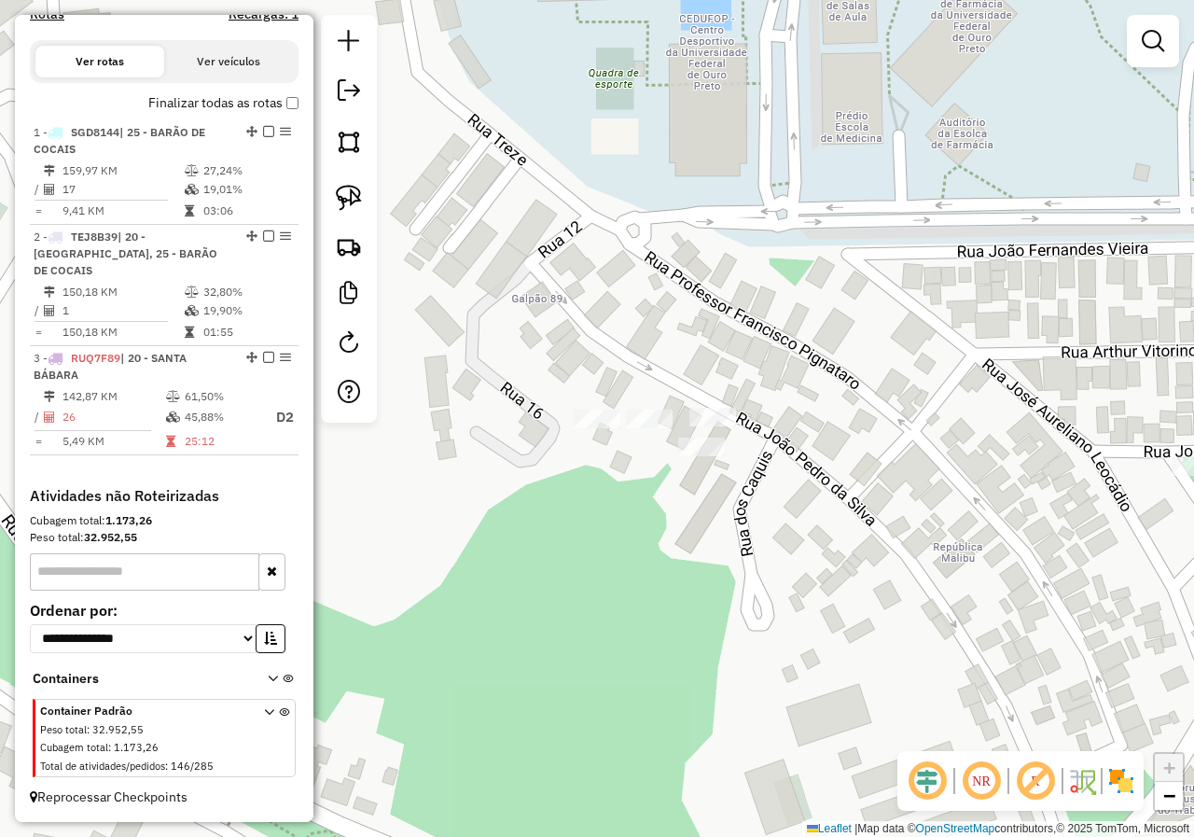
click at [684, 462] on div "Janela de atendimento Grade de atendimento Capacidade Transportadoras Veículos …" at bounding box center [597, 418] width 1194 height 837
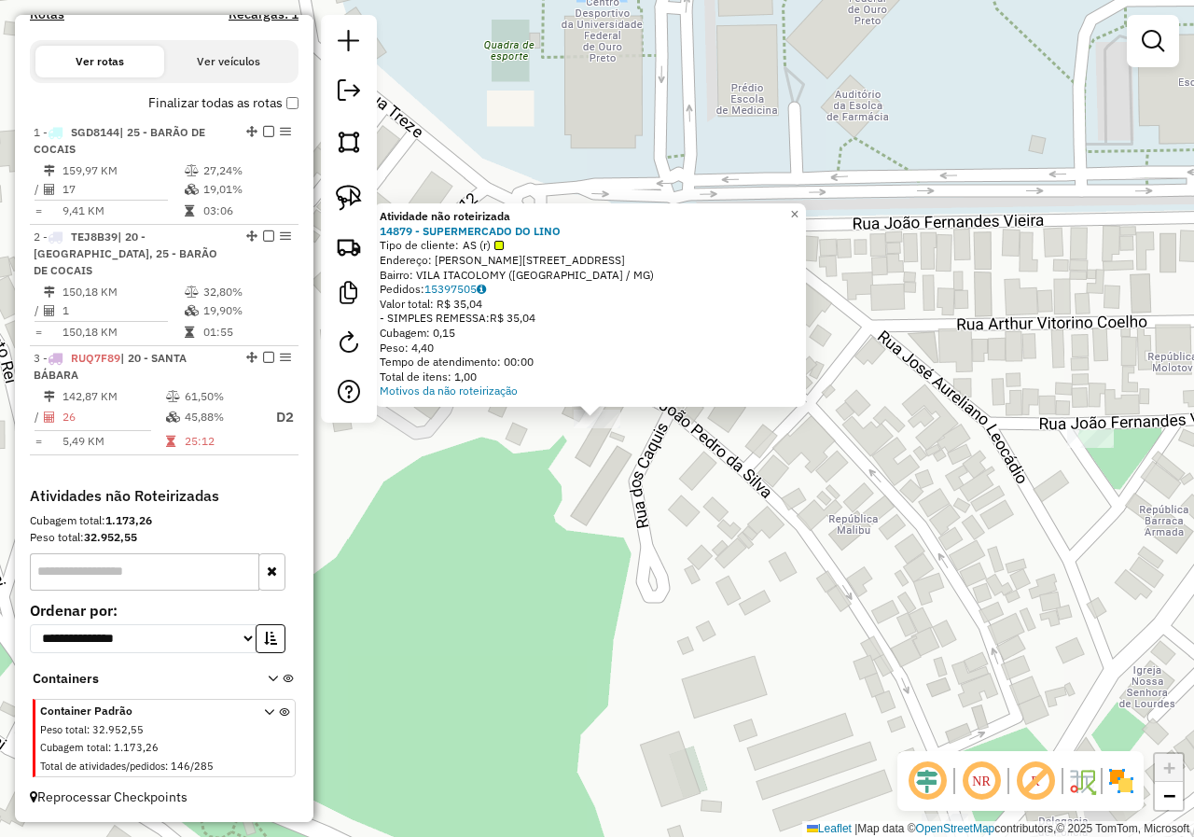
click at [557, 513] on div "Atividade não roteirizada 14879 - SUPERMERCADO DO LINO Tipo de cliente: AS (r) …" at bounding box center [597, 418] width 1194 height 837
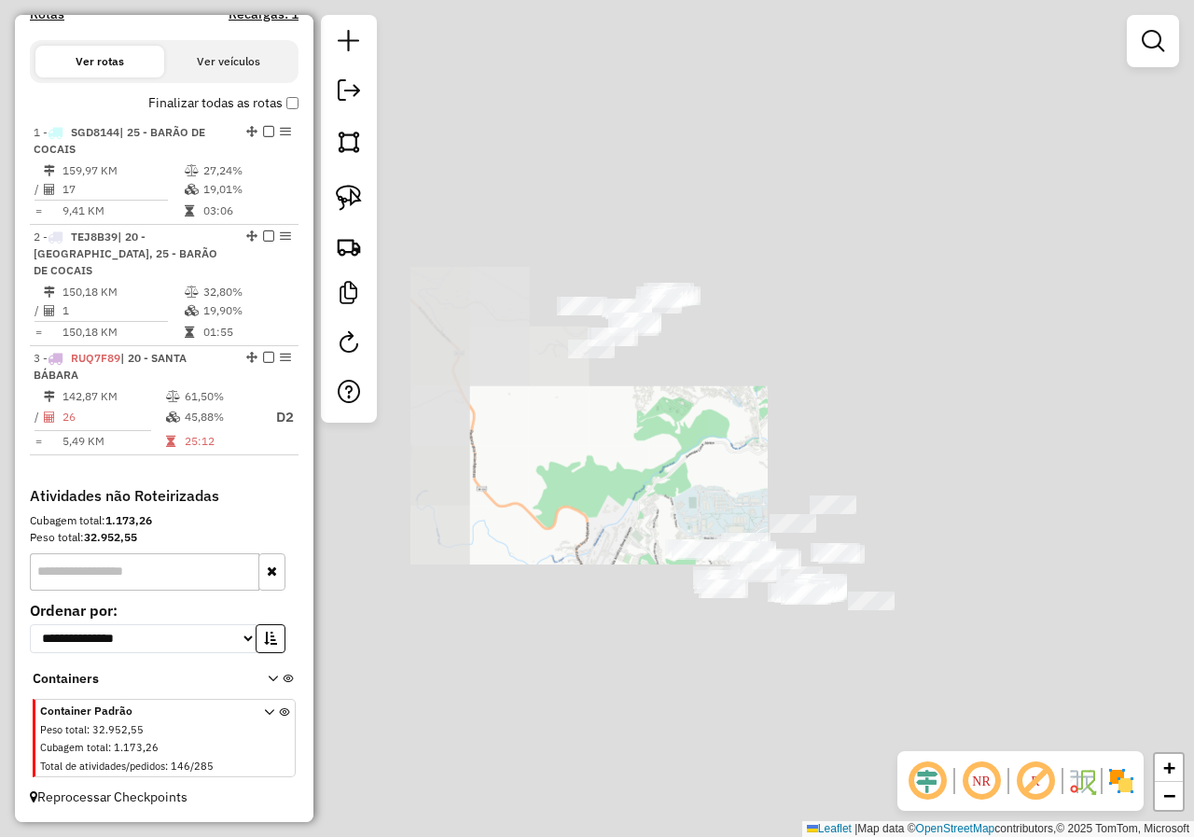
drag, startPoint x: 768, startPoint y: 447, endPoint x: 678, endPoint y: 490, distance: 99.3
click at [692, 486] on div "Janela de atendimento Grade de atendimento Capacidade Transportadoras Veículos …" at bounding box center [597, 418] width 1194 height 837
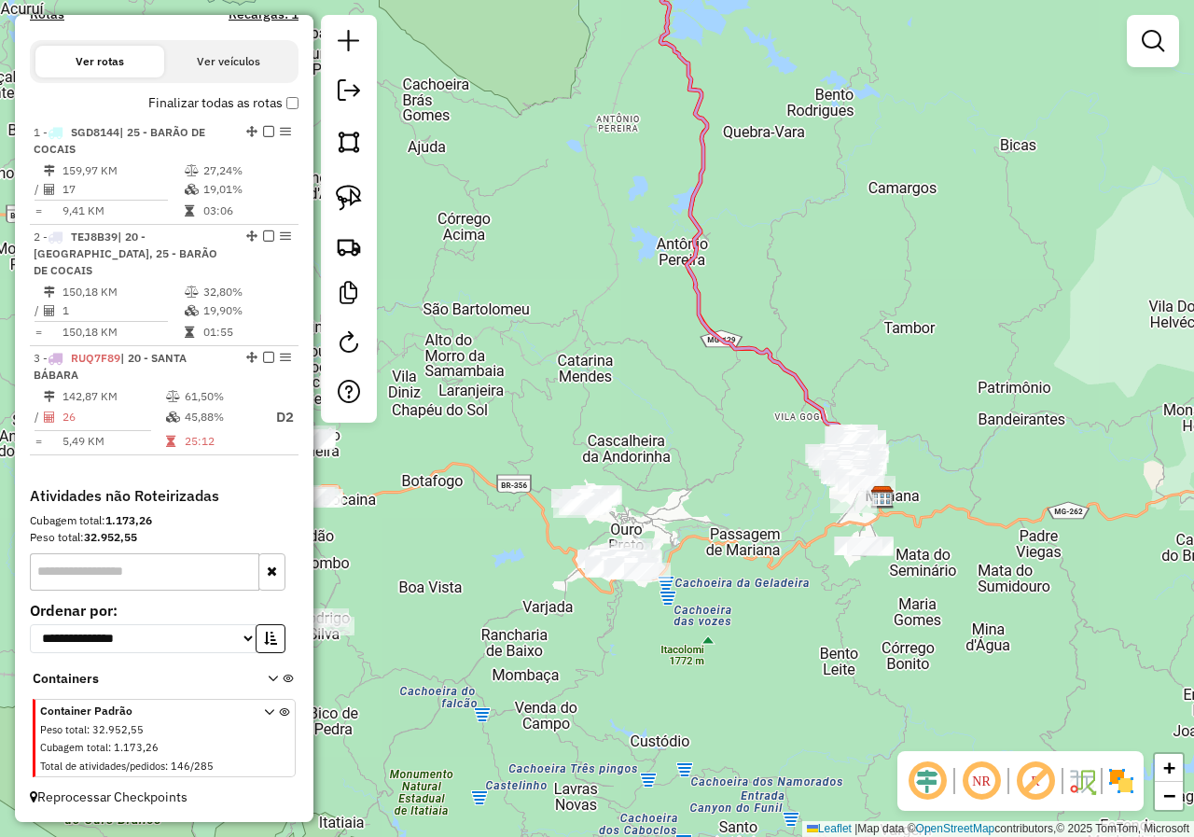
drag, startPoint x: 783, startPoint y: 443, endPoint x: 695, endPoint y: 600, distance: 180.0
click at [695, 598] on div "Janela de atendimento Grade de atendimento Capacidade Transportadoras Veículos …" at bounding box center [597, 418] width 1194 height 837
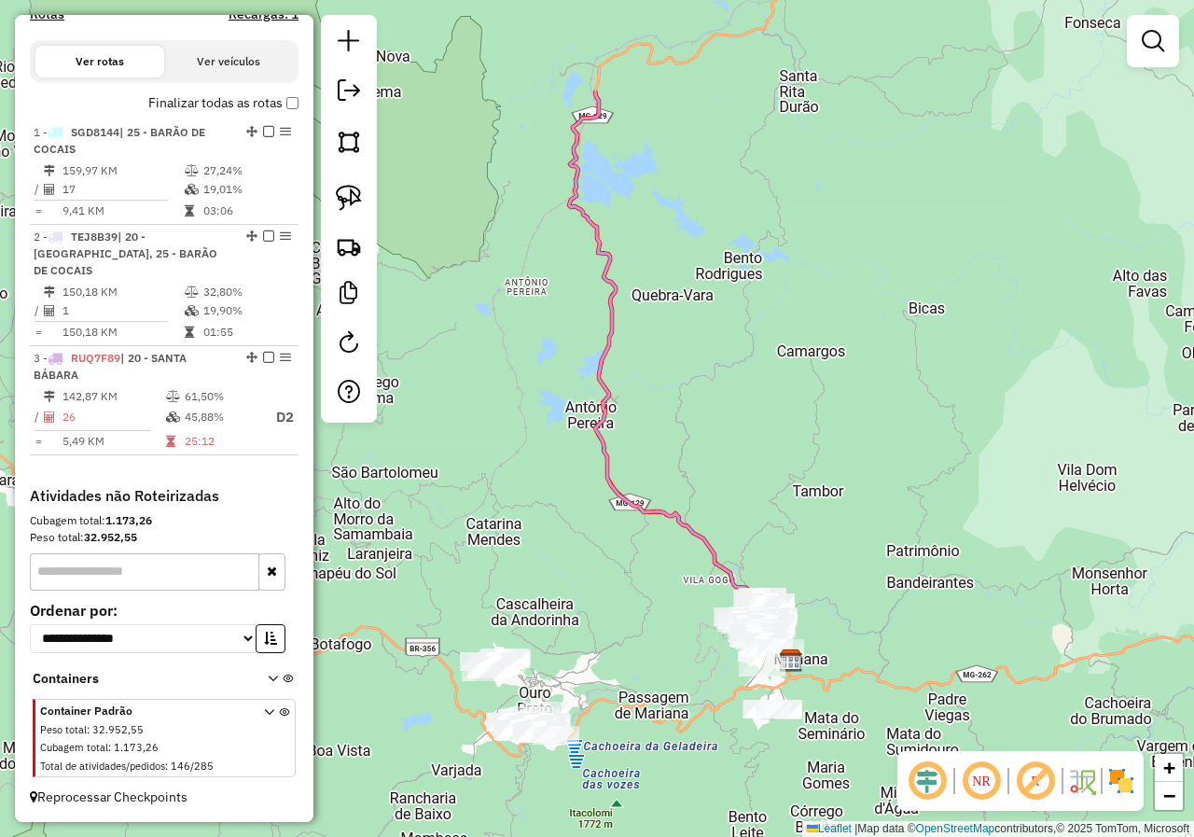
drag, startPoint x: 653, startPoint y: 622, endPoint x: 644, endPoint y: 754, distance: 131.8
click at [644, 750] on div "Janela de atendimento Grade de atendimento Capacidade Transportadoras Veículos …" at bounding box center [597, 418] width 1194 height 837
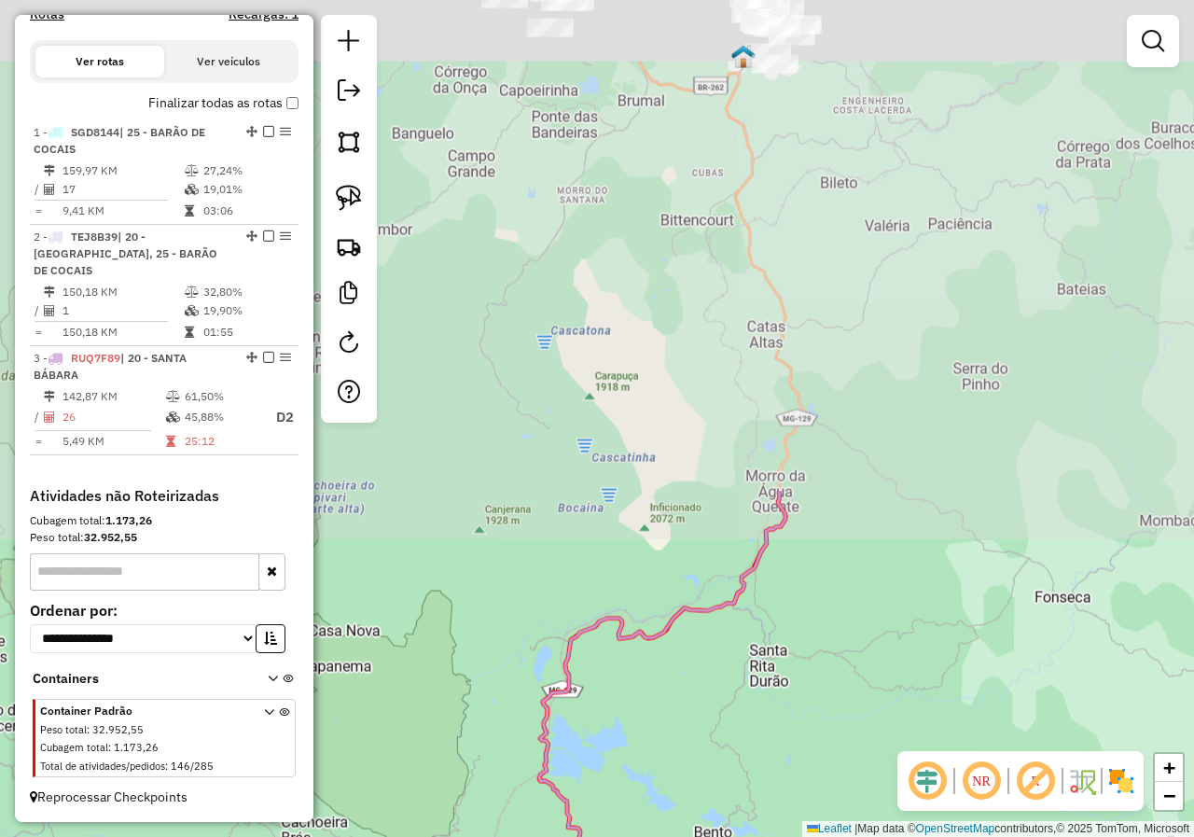
drag, startPoint x: 710, startPoint y: 491, endPoint x: 677, endPoint y: 828, distance: 339.2
click at [677, 827] on div "Janela de atendimento Grade de atendimento Capacidade Transportadoras Veículos …" at bounding box center [597, 418] width 1194 height 837
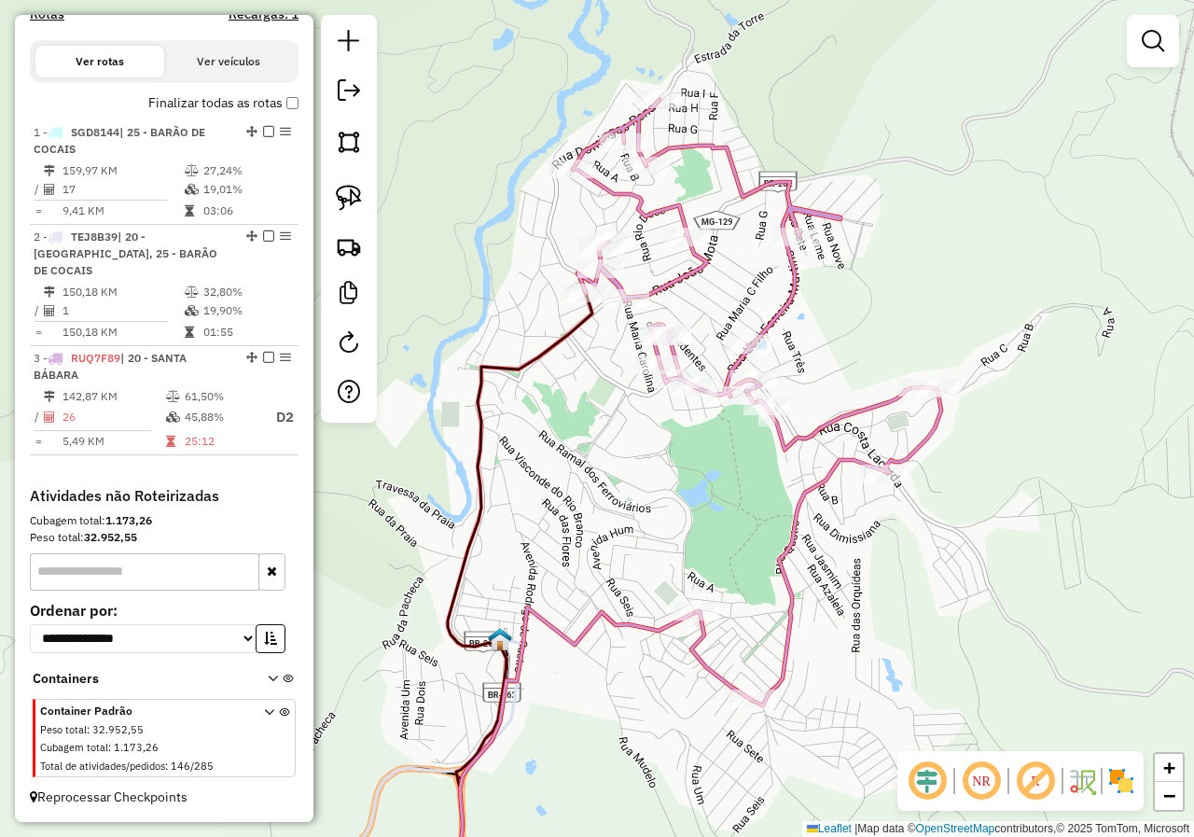
click at [685, 458] on div "Janela de atendimento Grade de atendimento Capacidade Transportadoras Veículos …" at bounding box center [597, 418] width 1194 height 837
click at [656, 284] on icon at bounding box center [757, 402] width 368 height 605
select select "*********"
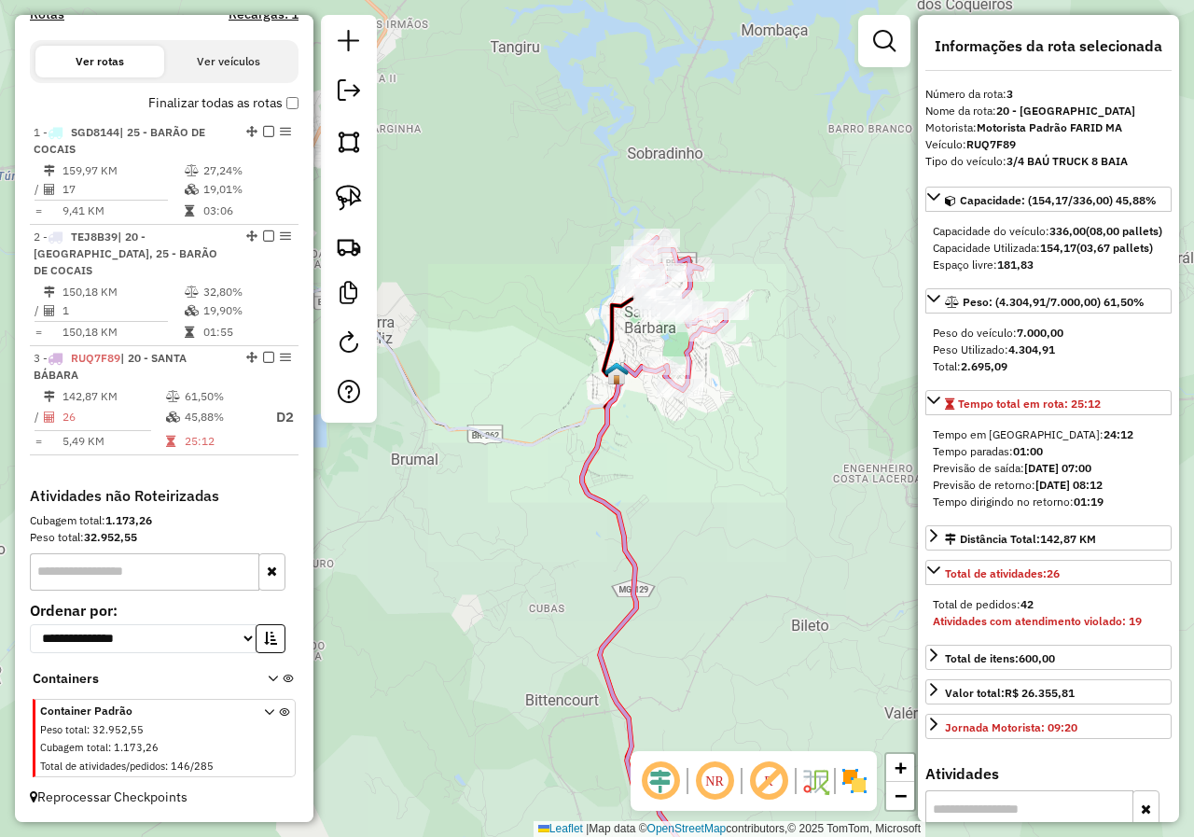
drag, startPoint x: 505, startPoint y: 373, endPoint x: 657, endPoint y: 373, distance: 152.0
click at [657, 373] on div "Janela de atendimento Grade de atendimento Capacidade Transportadoras Veículos …" at bounding box center [597, 418] width 1194 height 837
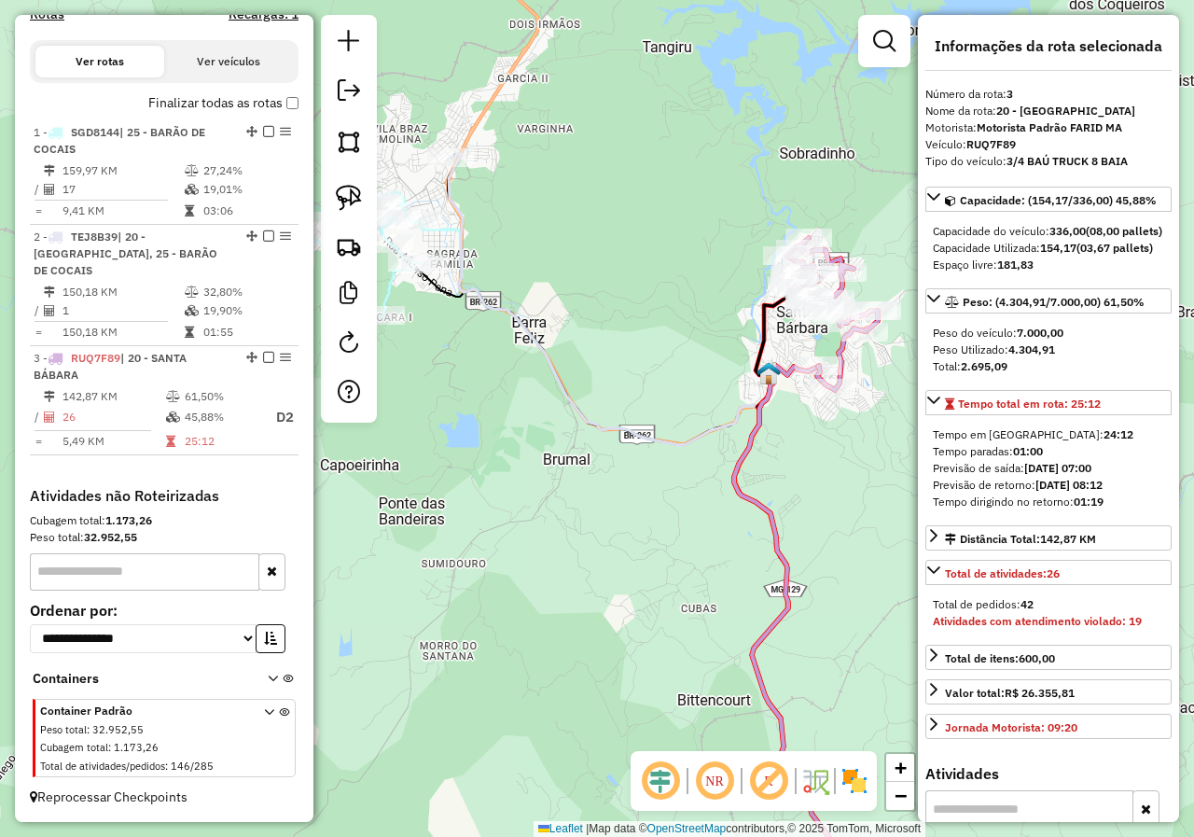
click at [608, 459] on div "Janela de atendimento Grade de atendimento Capacidade Transportadoras Veículos …" at bounding box center [597, 418] width 1194 height 837
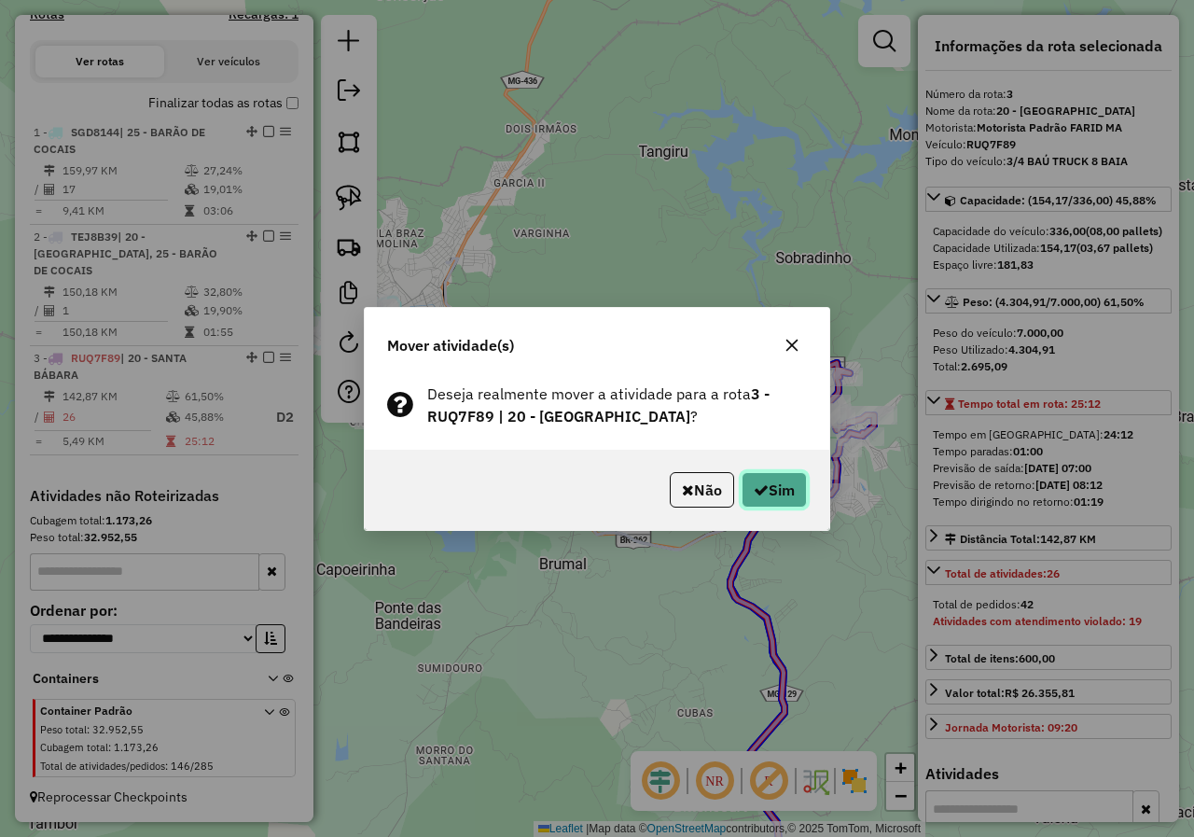
click at [782, 490] on button "Sim" at bounding box center [773, 489] width 65 height 35
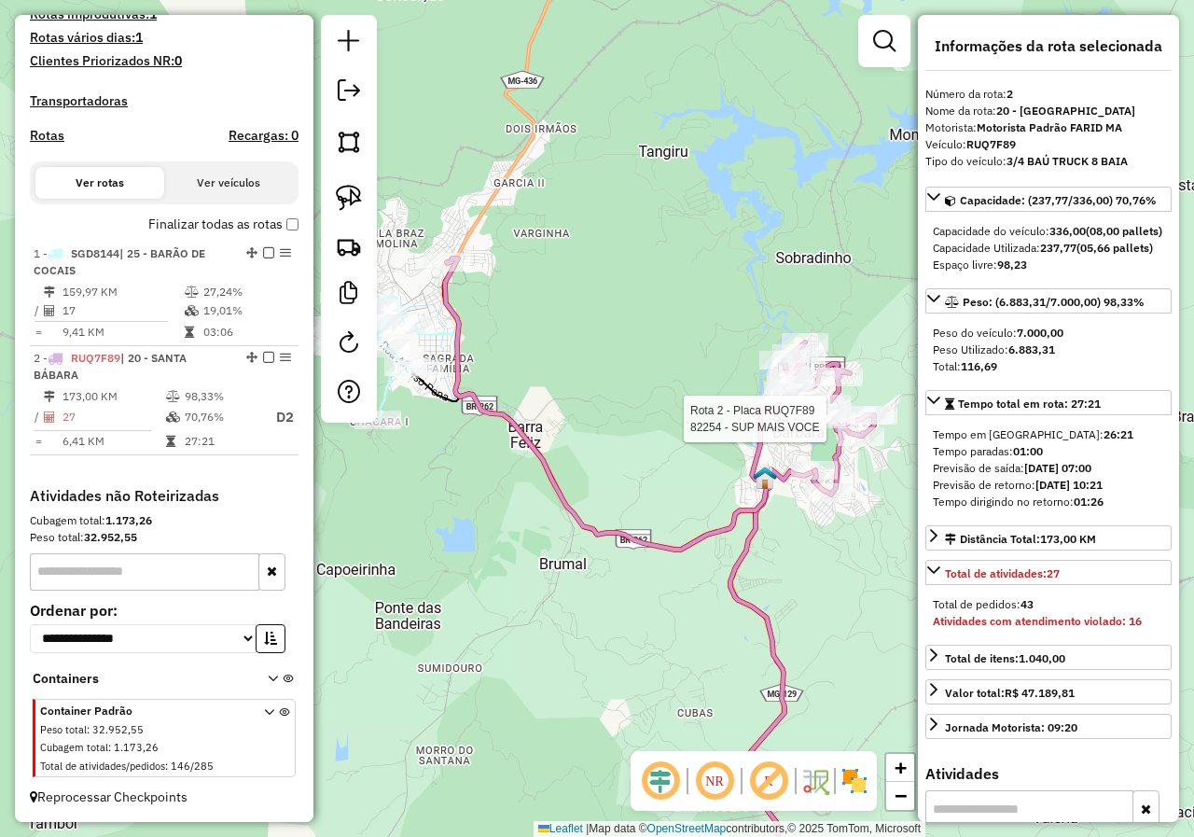
scroll to position [519, 0]
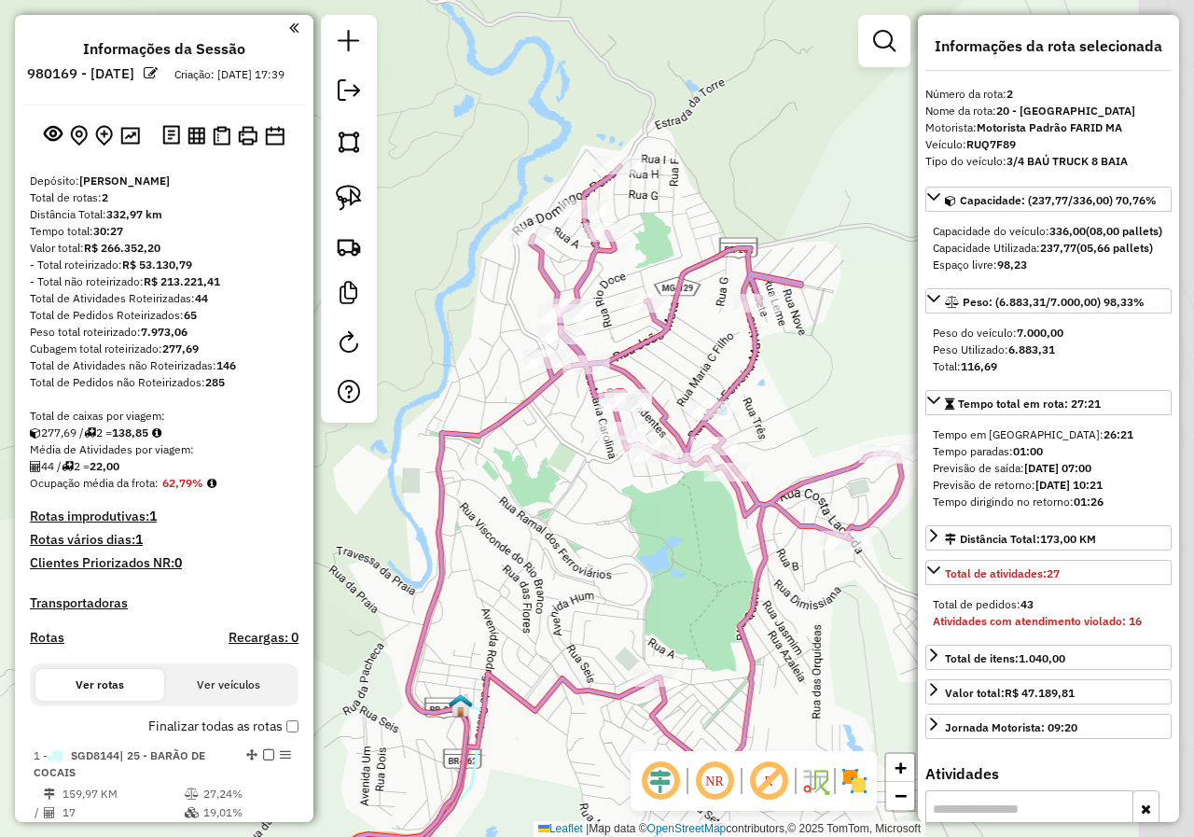
select select "*********"
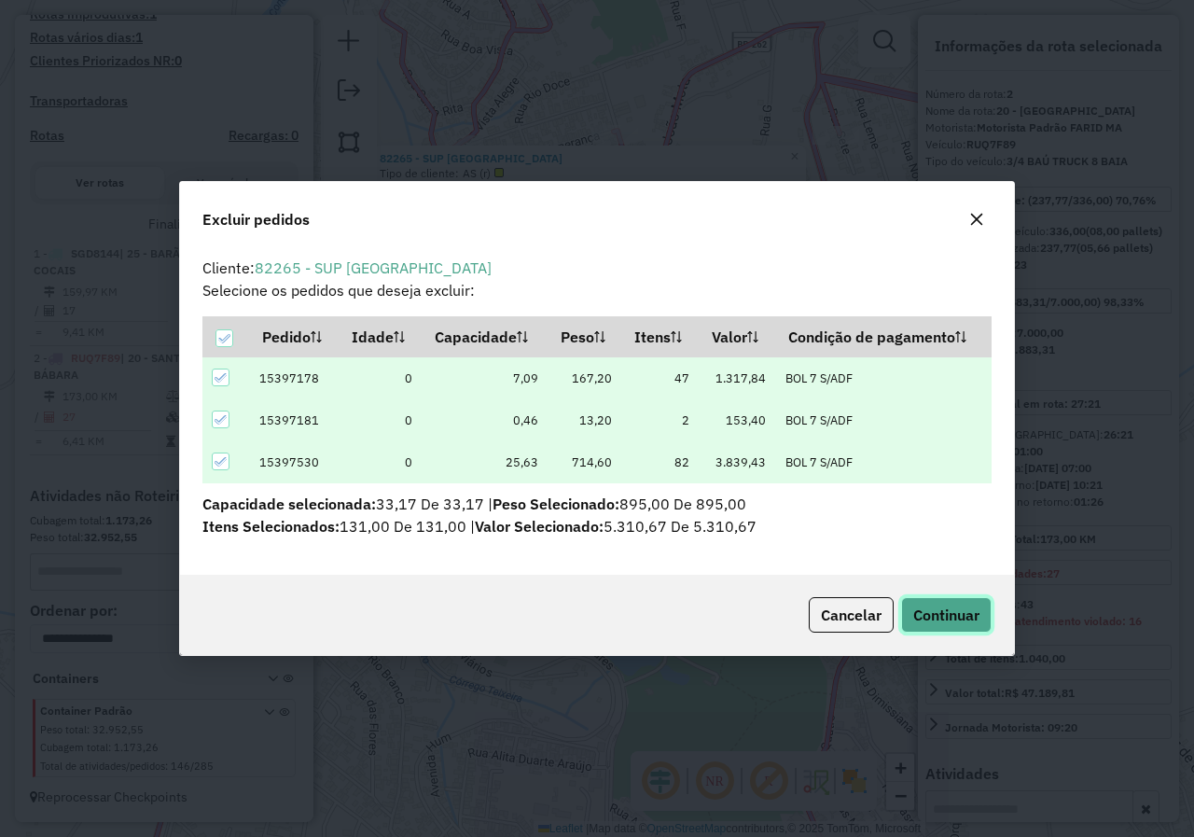
click at [917, 613] on span "Continuar" at bounding box center [946, 614] width 66 height 19
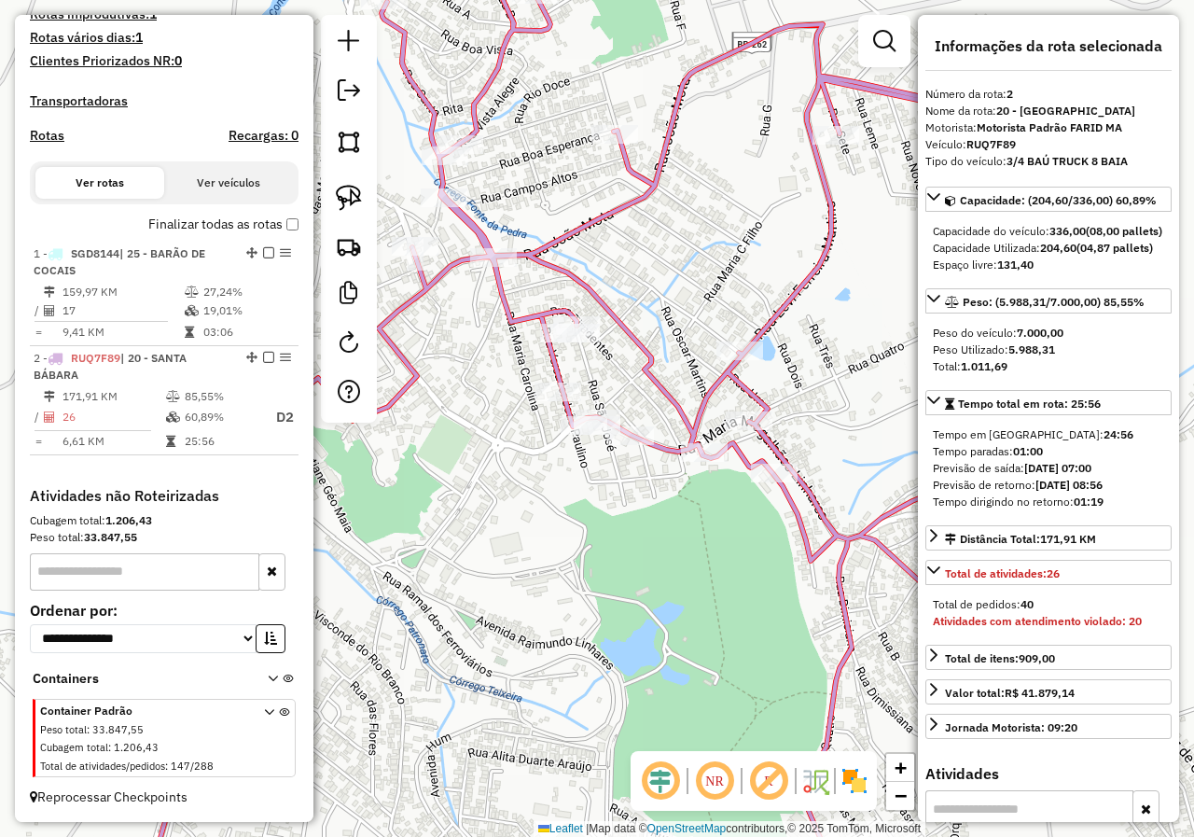
click at [653, 377] on icon at bounding box center [632, 417] width 983 height 1003
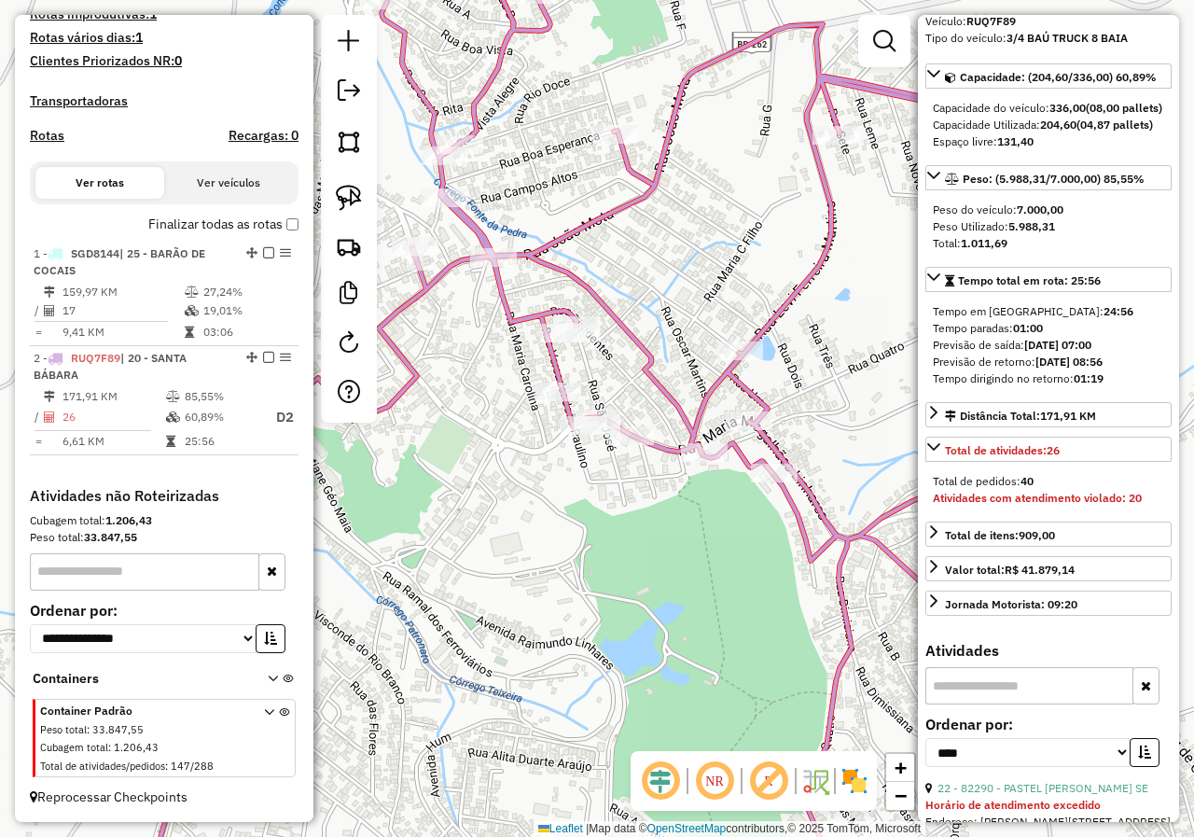
scroll to position [280, 0]
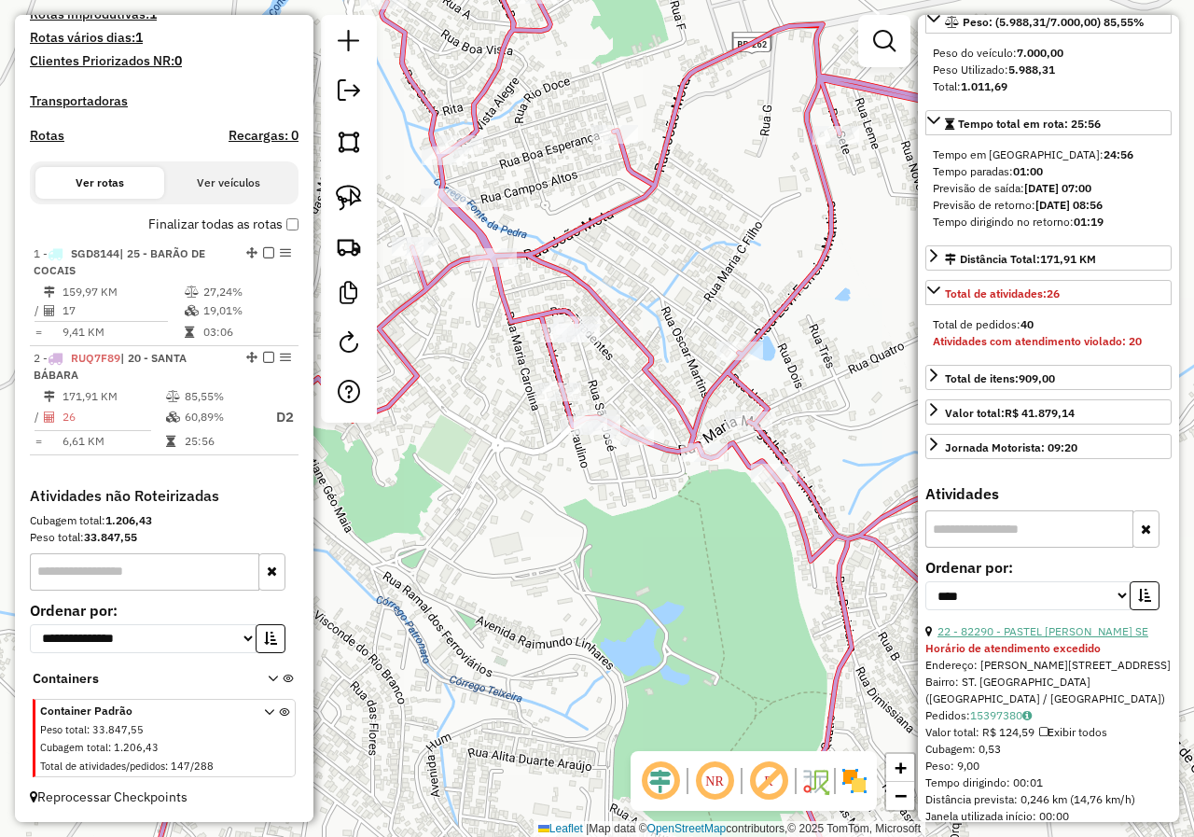
click at [1048, 638] on link "22 - 82290 - PASTEL PAULINHO SE" at bounding box center [1042, 631] width 211 height 14
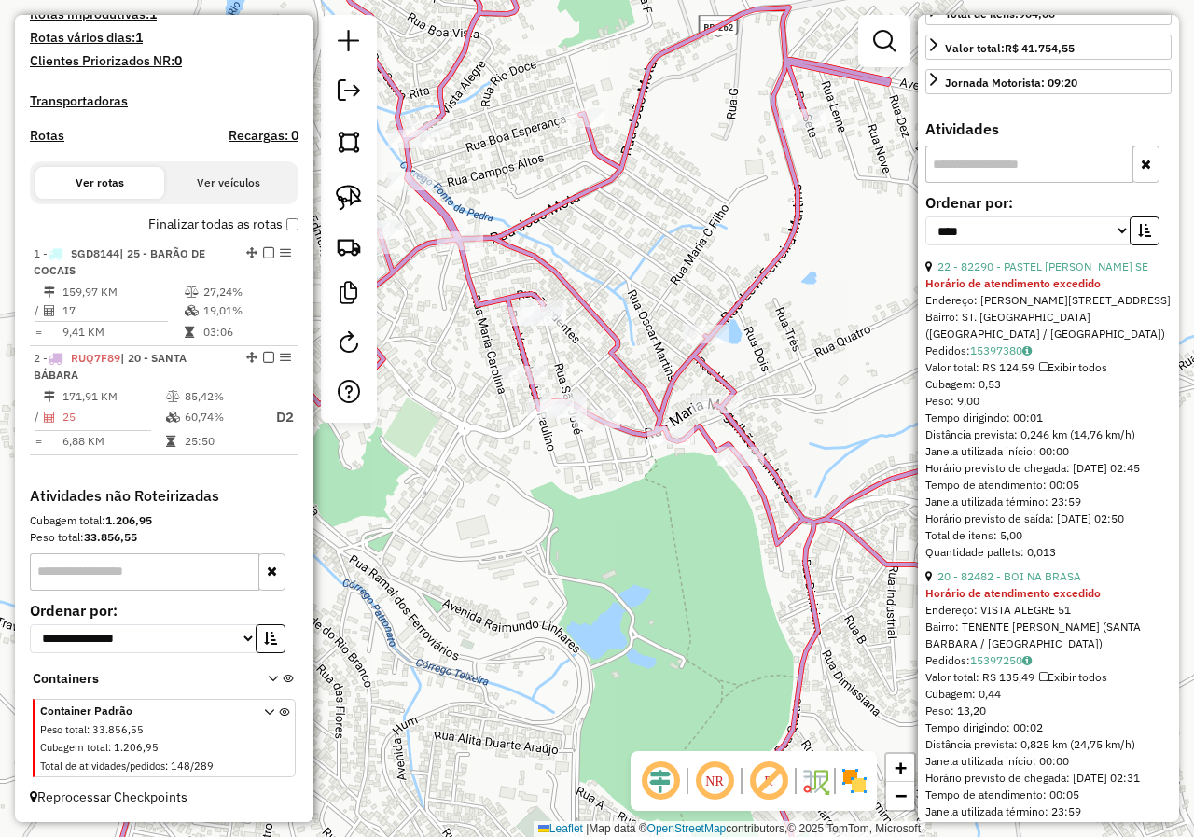
scroll to position [653, 0]
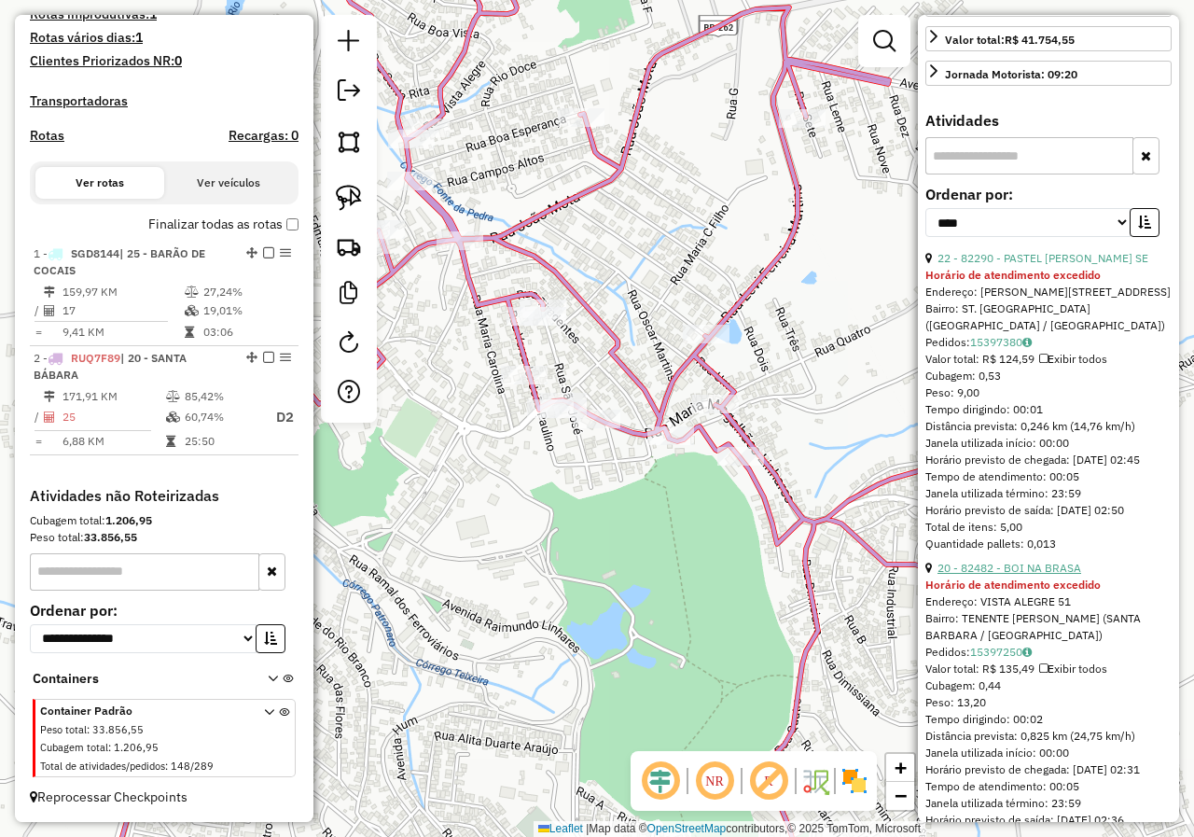
click at [1036, 574] on link "20 - 82482 - BOI NA BRASA" at bounding box center [1009, 568] width 144 height 14
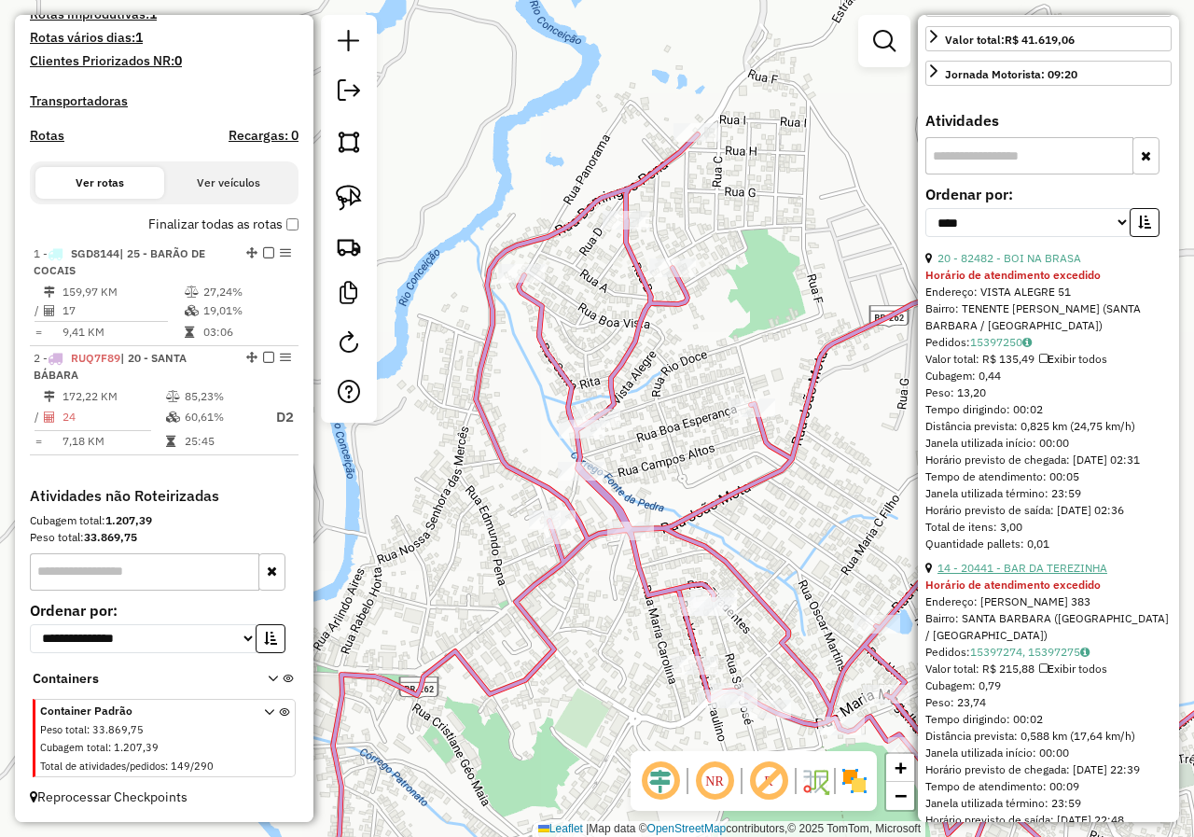
click at [1024, 574] on link "14 - 20441 - BAR DA TEREZINHA" at bounding box center [1022, 568] width 170 height 14
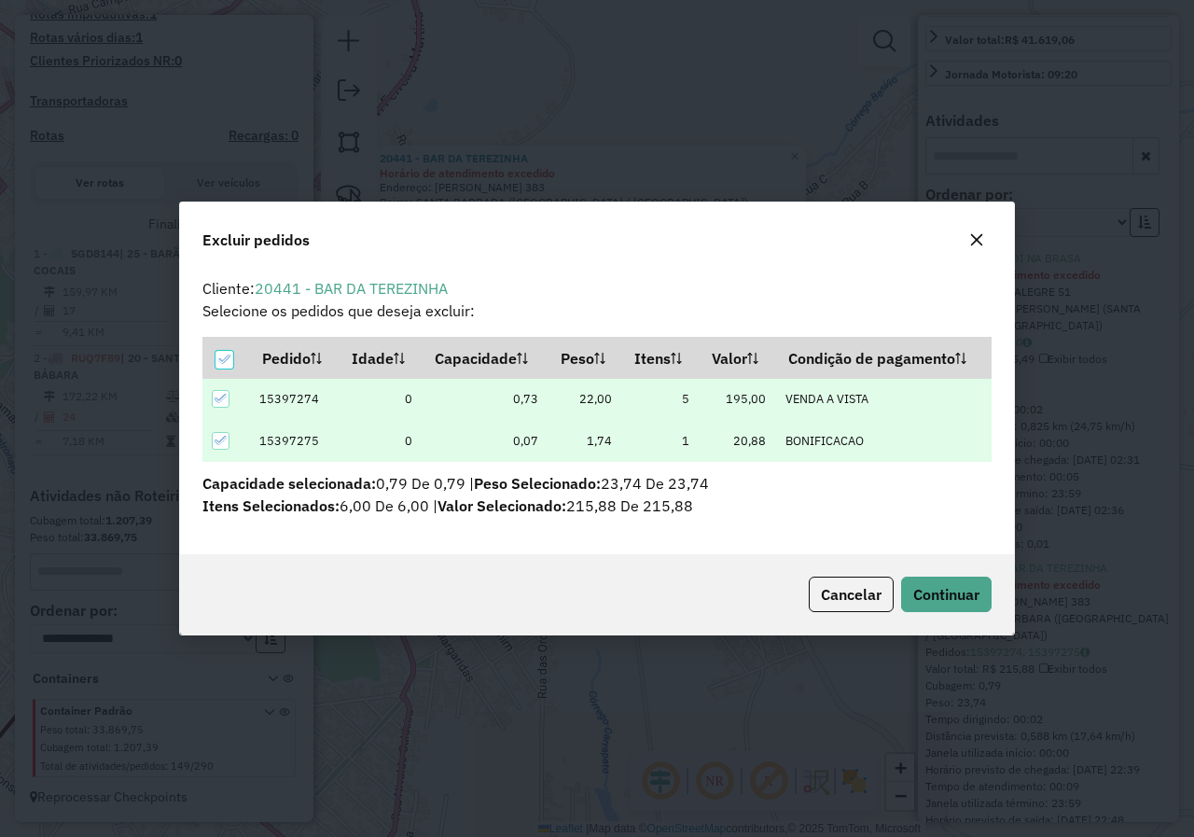
scroll to position [0, 0]
click at [931, 578] on button "Continuar" at bounding box center [946, 593] width 90 height 35
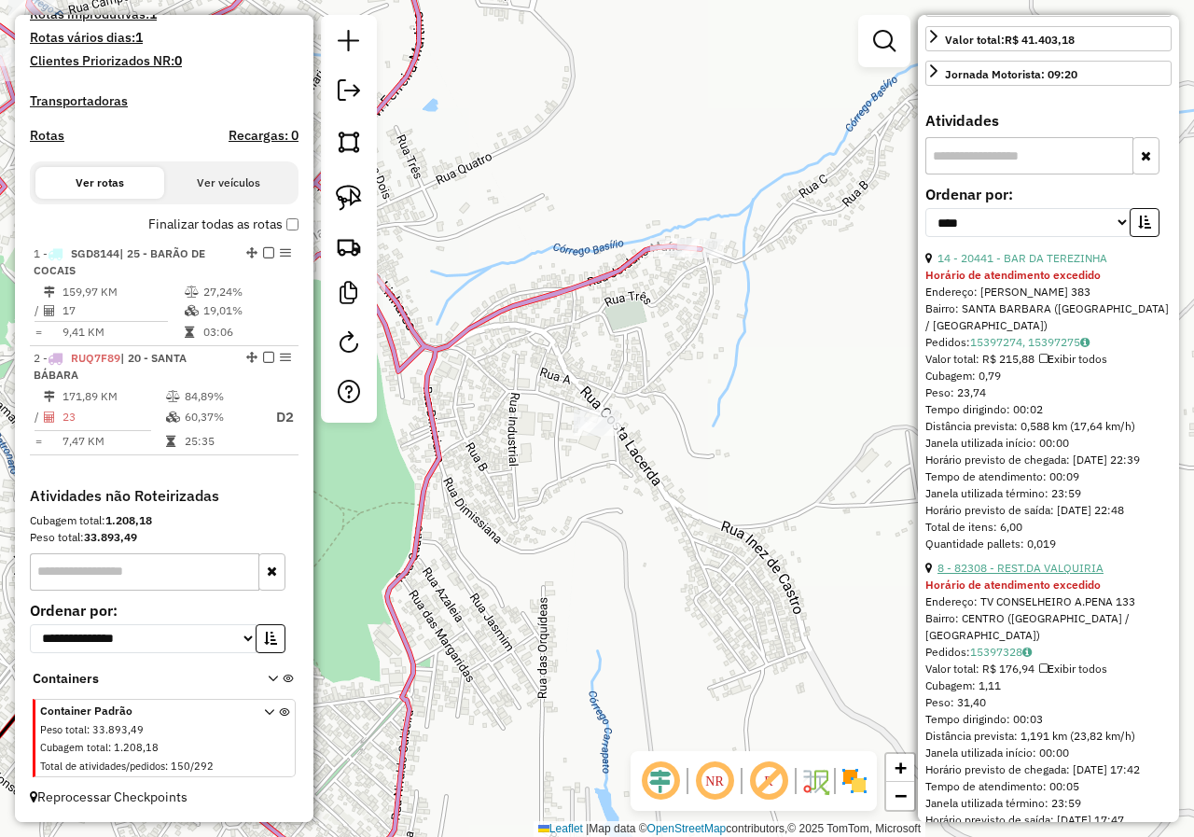
click at [1007, 574] on link "8 - 82308 - REST.DA VALQUIRIA" at bounding box center [1020, 568] width 166 height 14
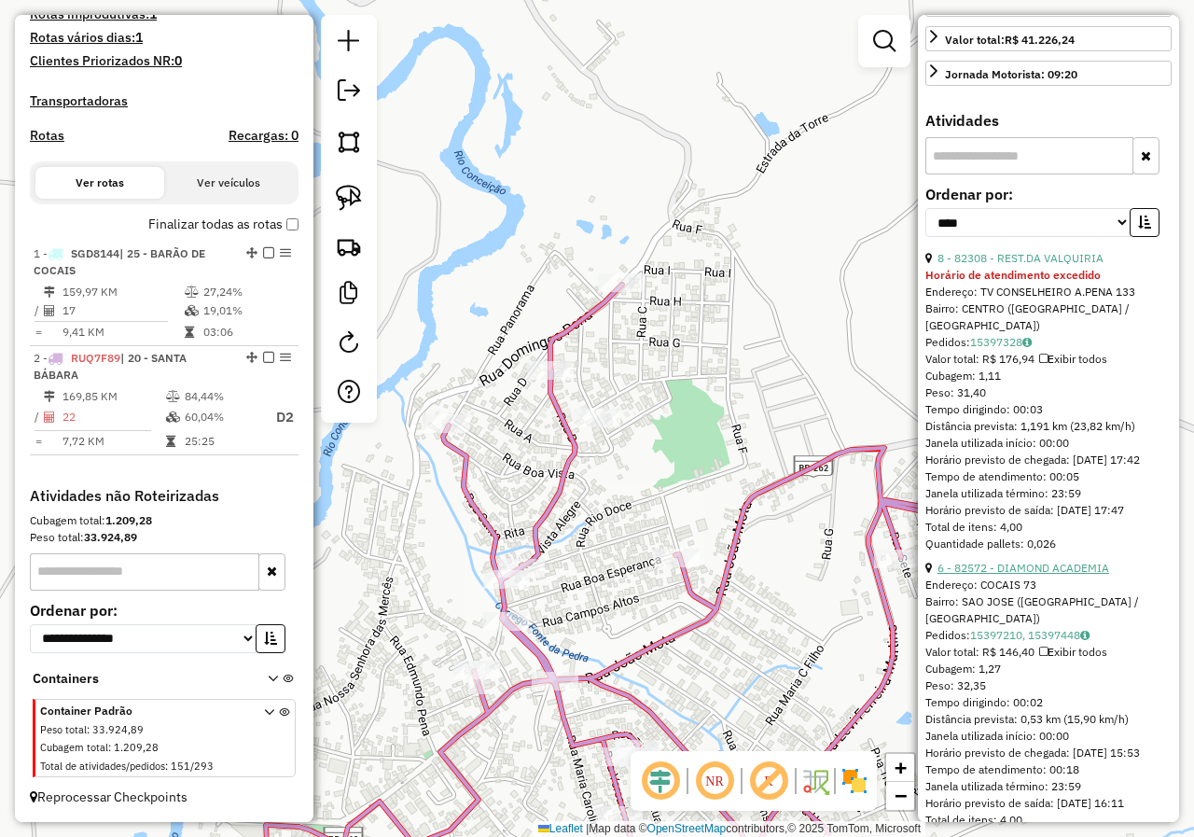
click at [1013, 574] on link "6 - 82572 - DIAMOND ACADEMIA" at bounding box center [1023, 568] width 172 height 14
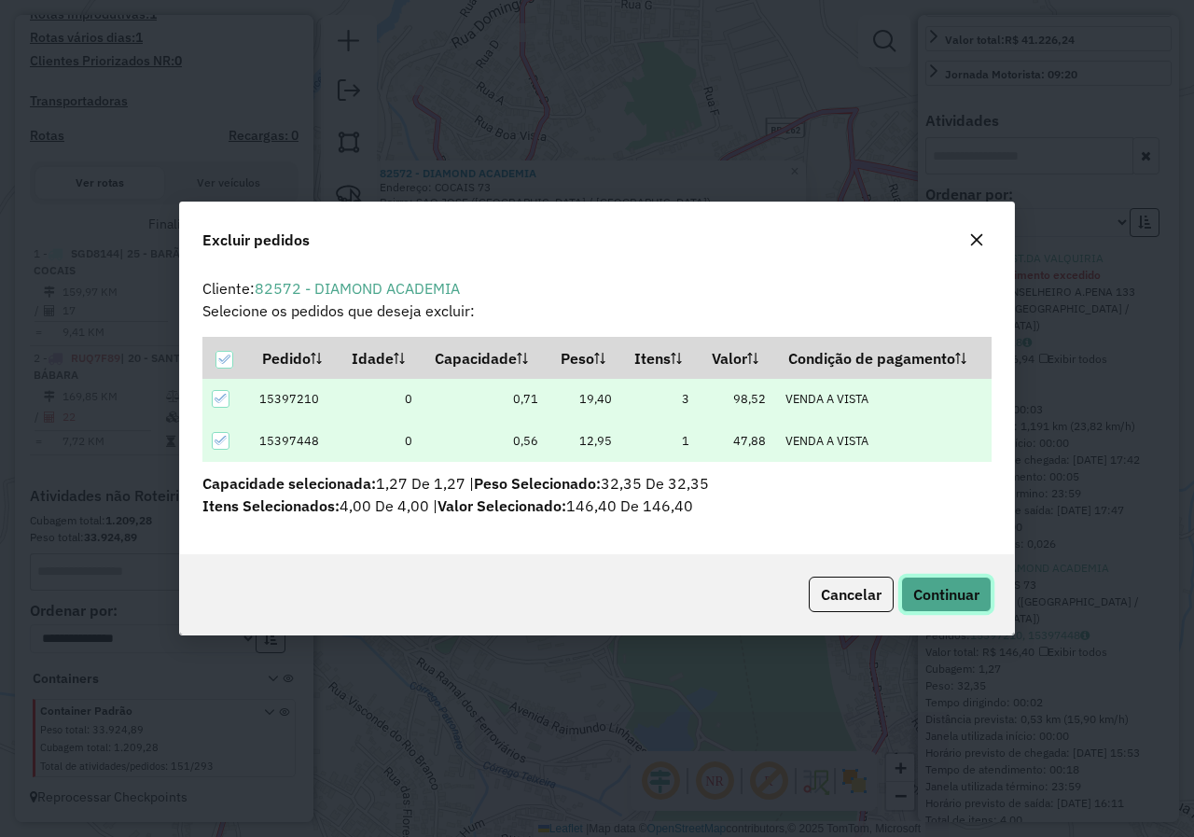
click at [945, 594] on span "Continuar" at bounding box center [946, 594] width 66 height 19
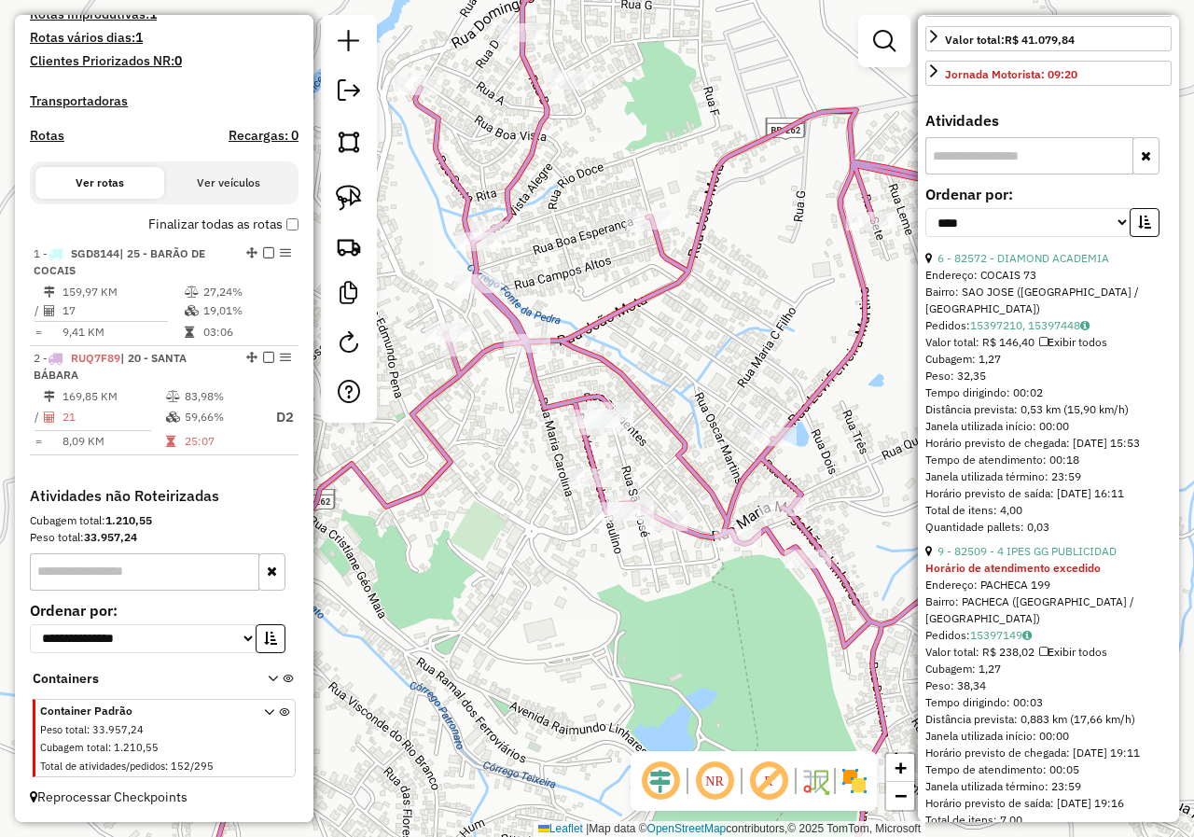
click at [555, 541] on div "Janela de atendimento Grade de atendimento Capacidade Transportadoras Veículos …" at bounding box center [597, 418] width 1194 height 837
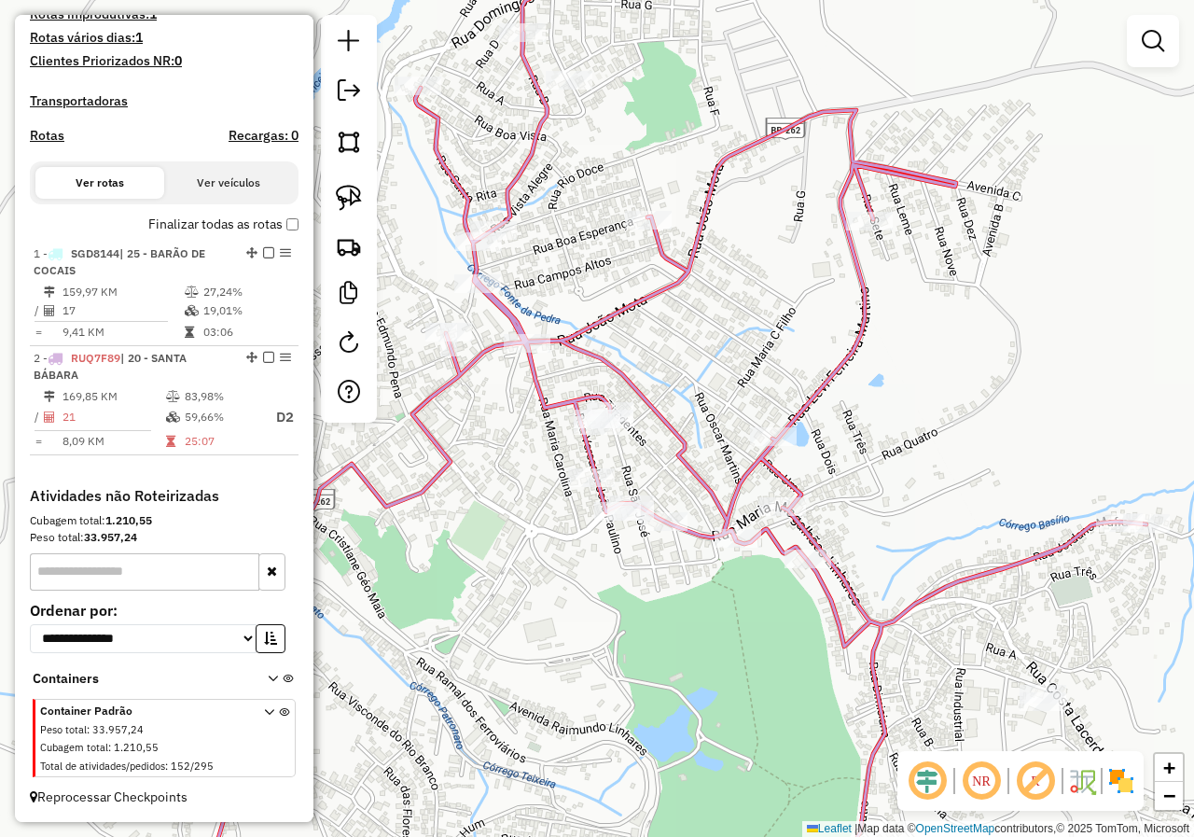
click at [536, 399] on icon at bounding box center [670, 433] width 952 height 973
select select "*********"
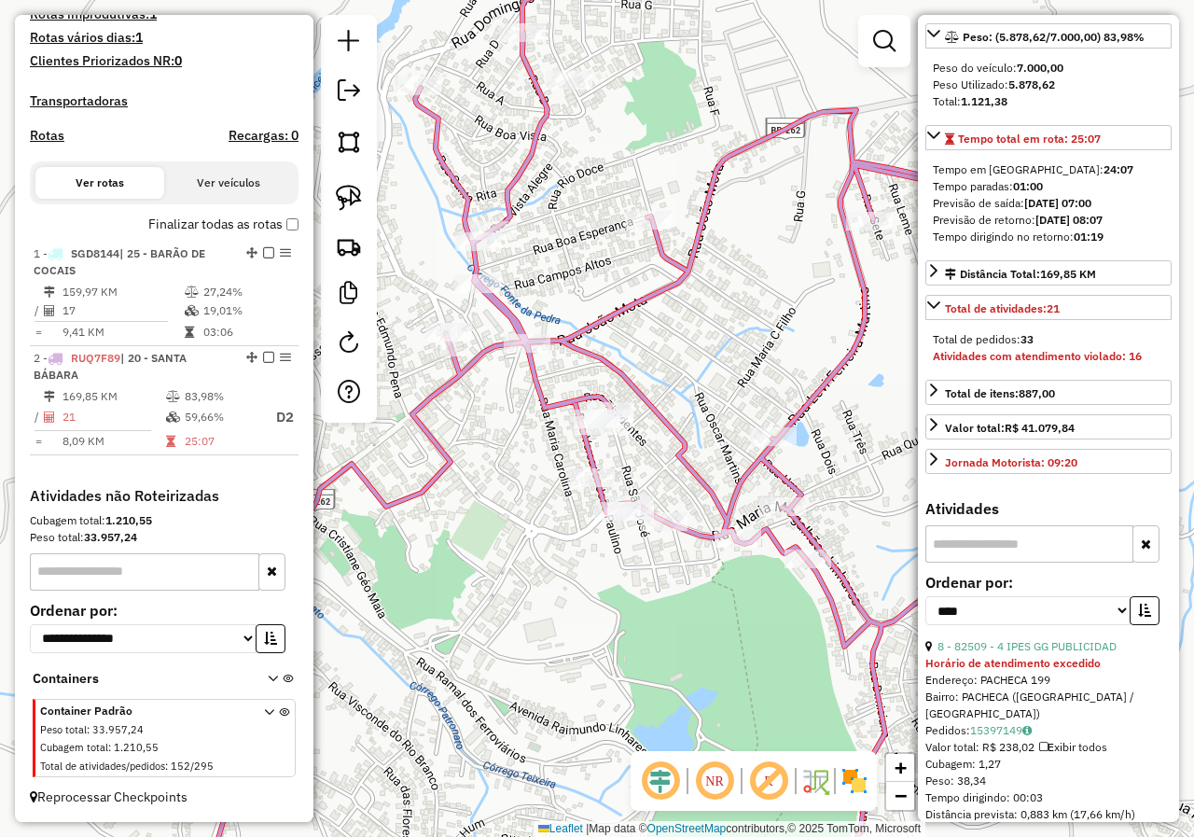
scroll to position [280, 0]
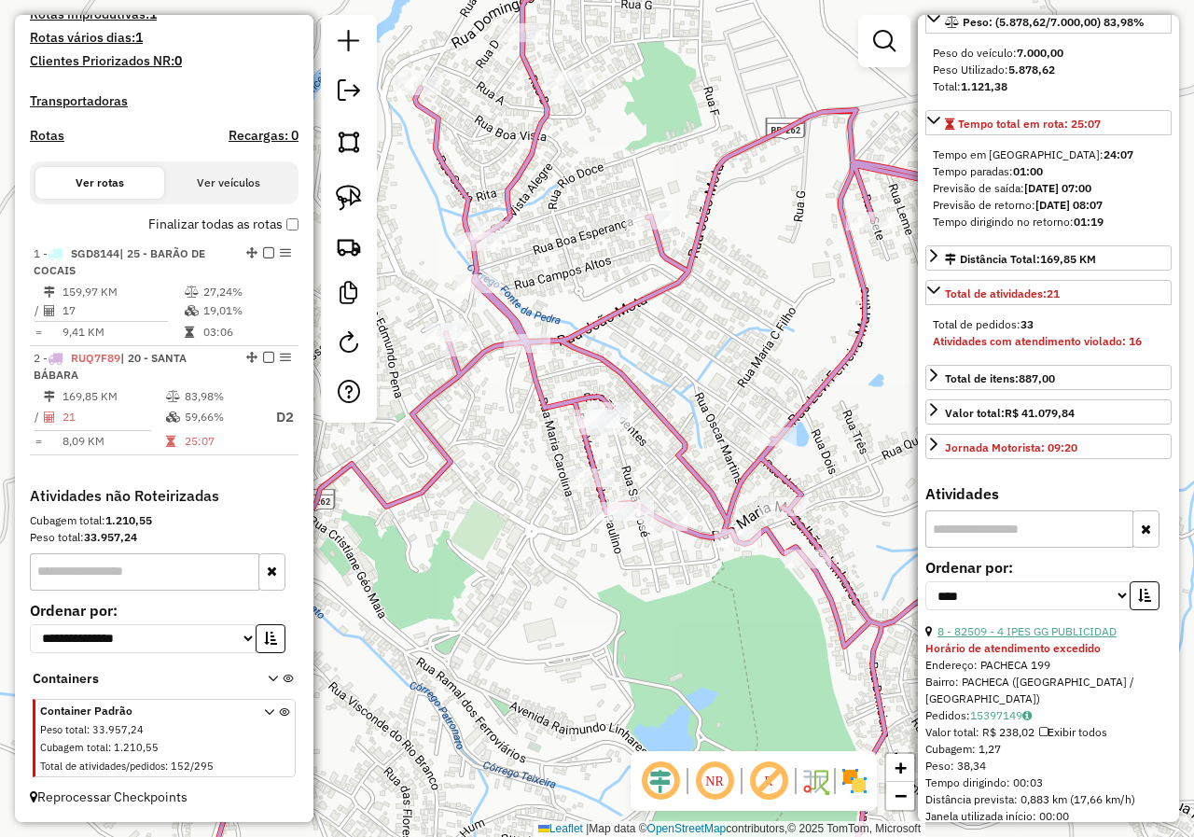
click at [1017, 638] on link "8 - 82509 - 4 IPES GG PUBLICIDAD" at bounding box center [1026, 631] width 179 height 14
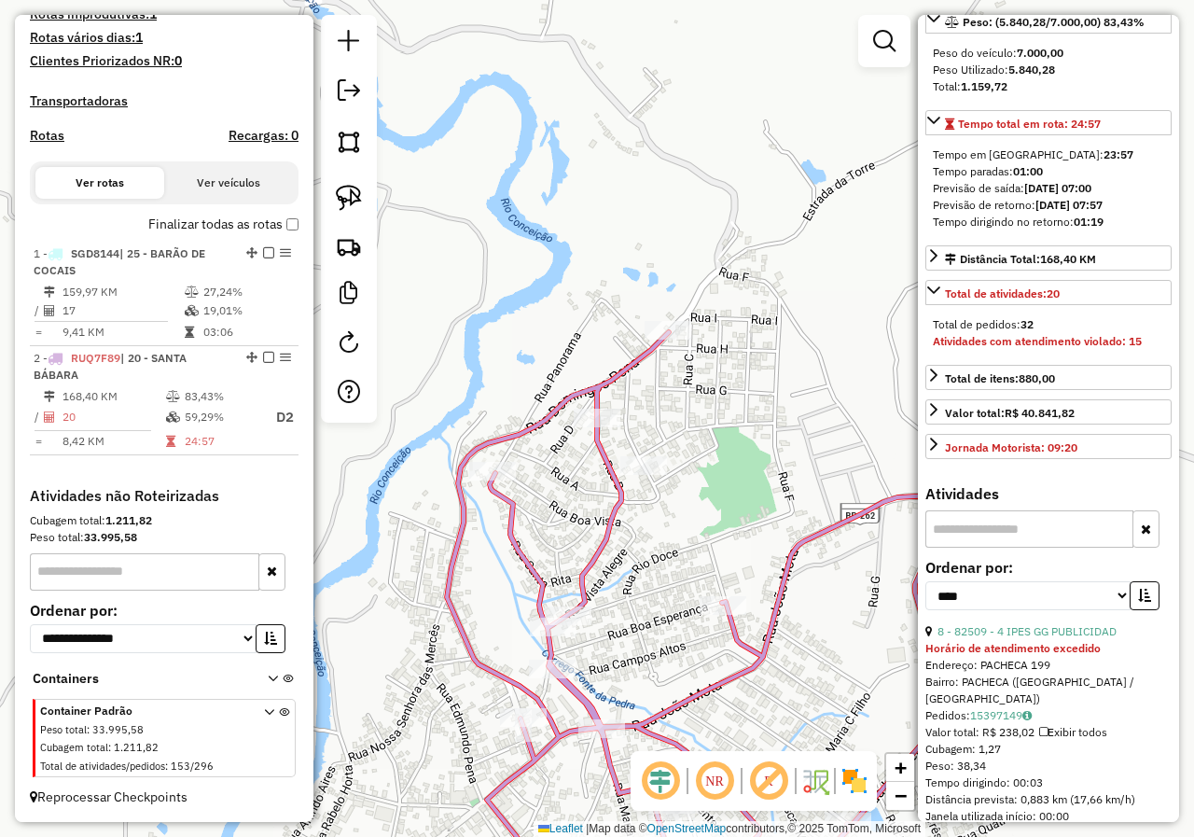
scroll to position [466, 0]
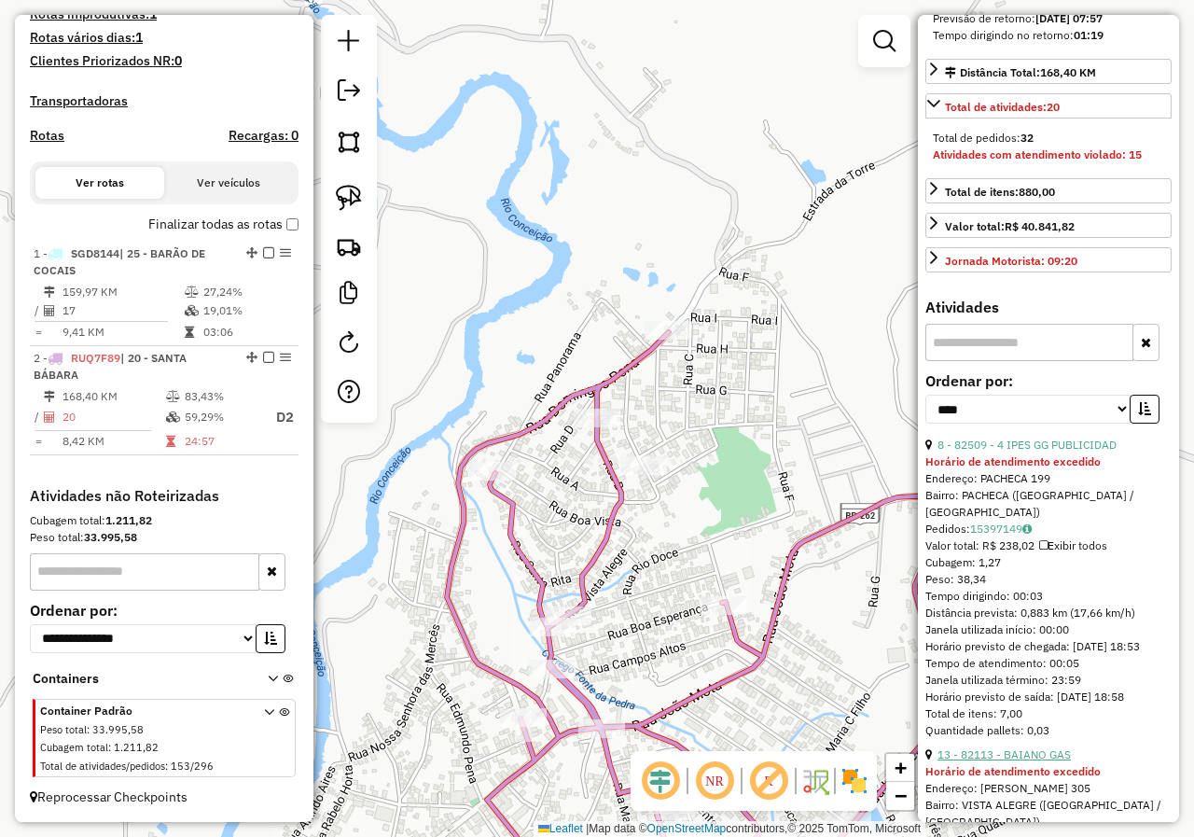
click at [1015, 761] on link "13 - 82113 - BAIANO GAS" at bounding box center [1003, 754] width 133 height 14
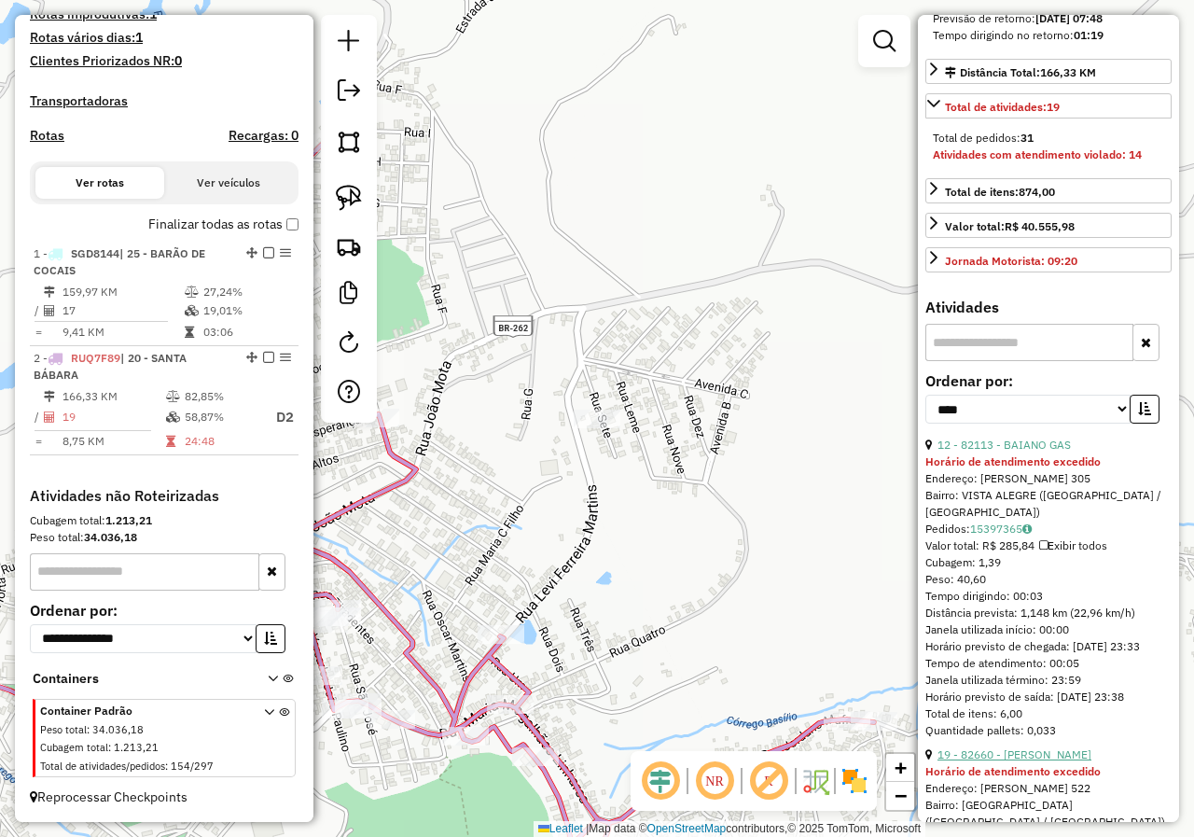
click at [1016, 761] on link "19 - 82660 - COMERCIAL SOUZA" at bounding box center [1014, 754] width 154 height 14
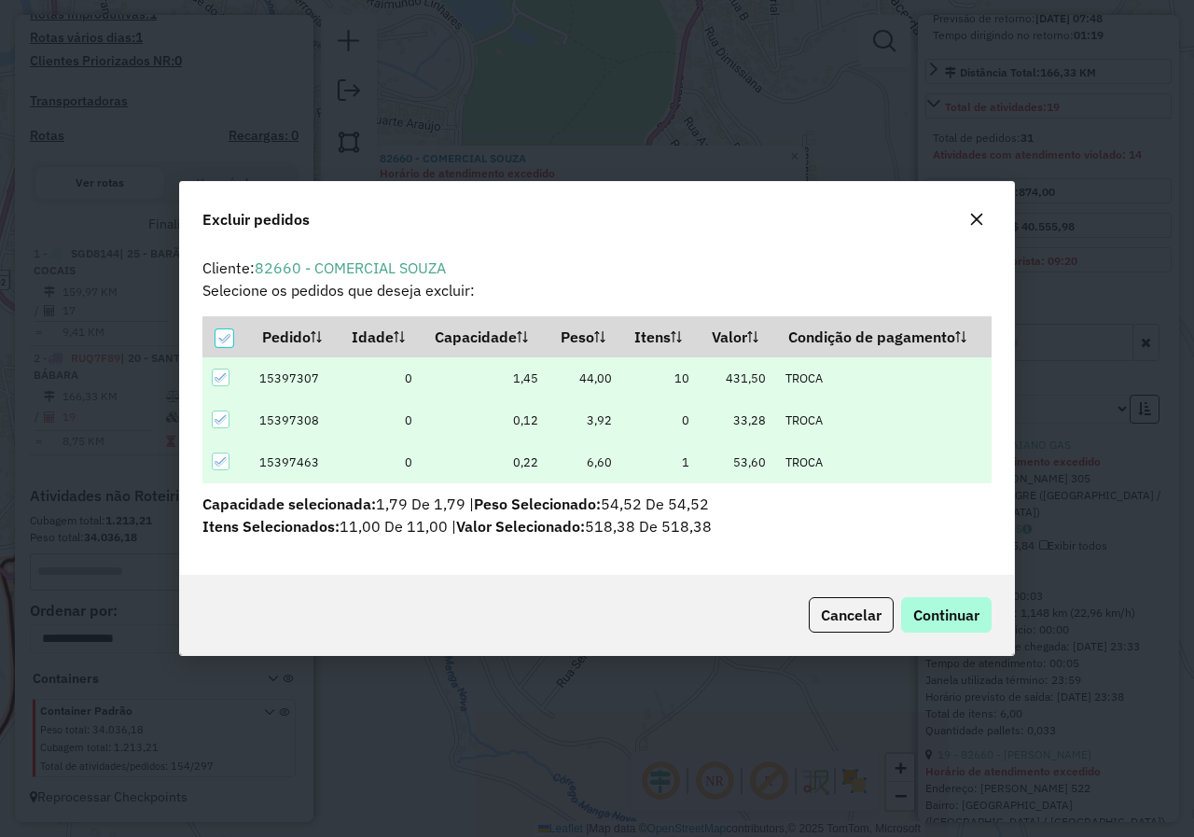
scroll to position [0, 0]
click at [955, 623] on span "Continuar" at bounding box center [946, 614] width 66 height 19
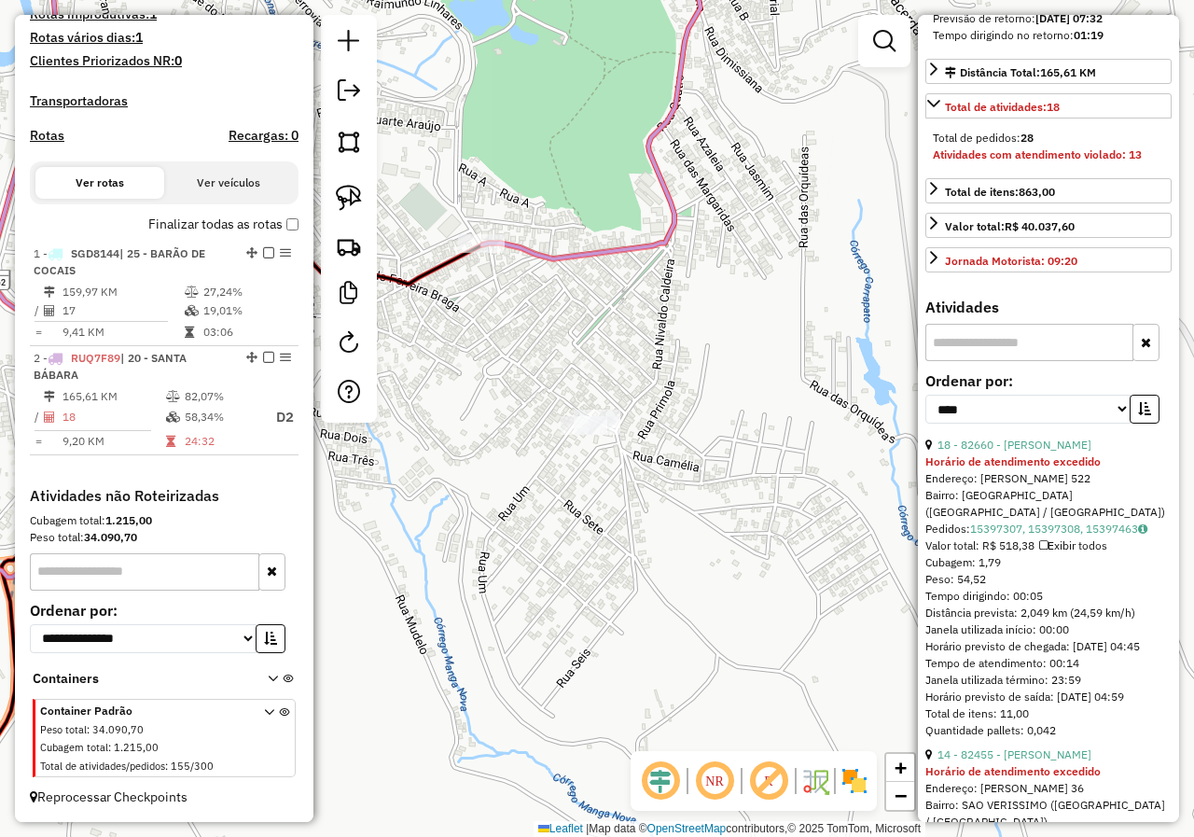
click at [773, 524] on div "Janela de atendimento Grade de atendimento Capacidade Transportadoras Veículos …" at bounding box center [597, 418] width 1194 height 837
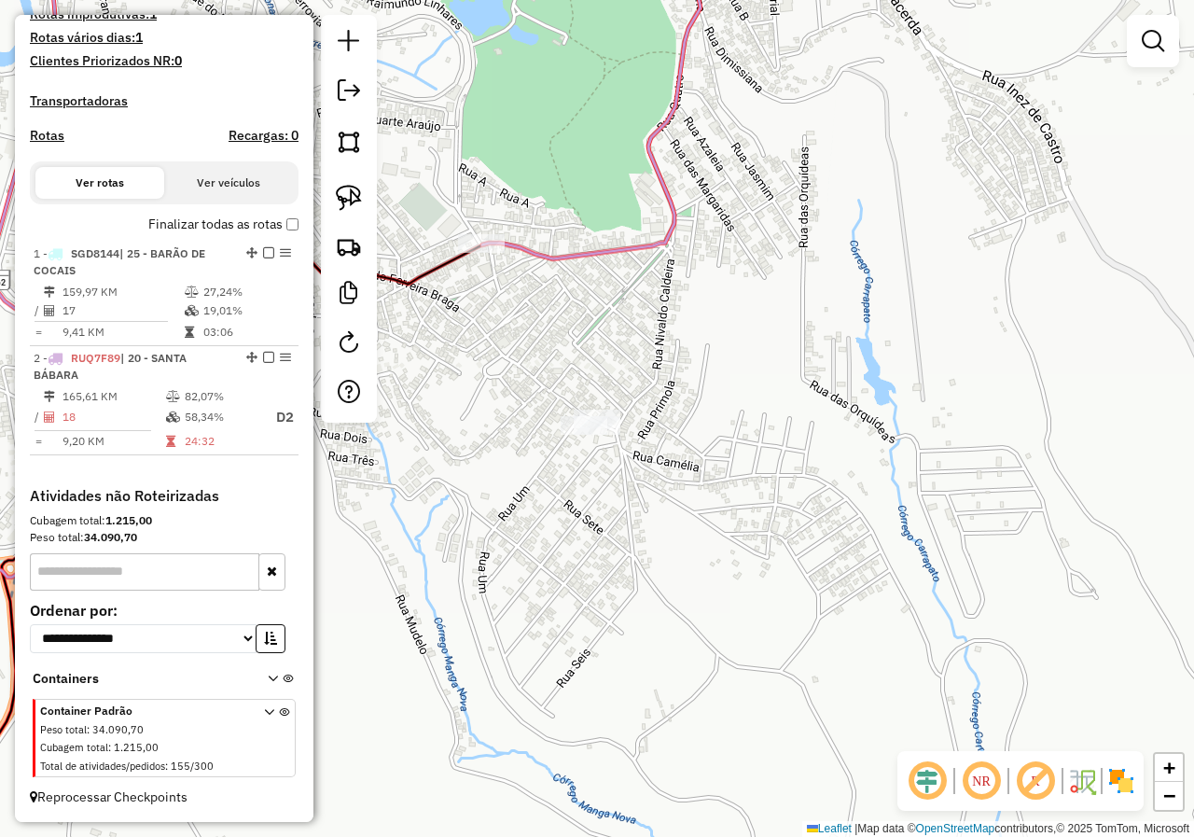
click at [579, 261] on icon at bounding box center [291, 246] width 820 height 660
select select "*********"
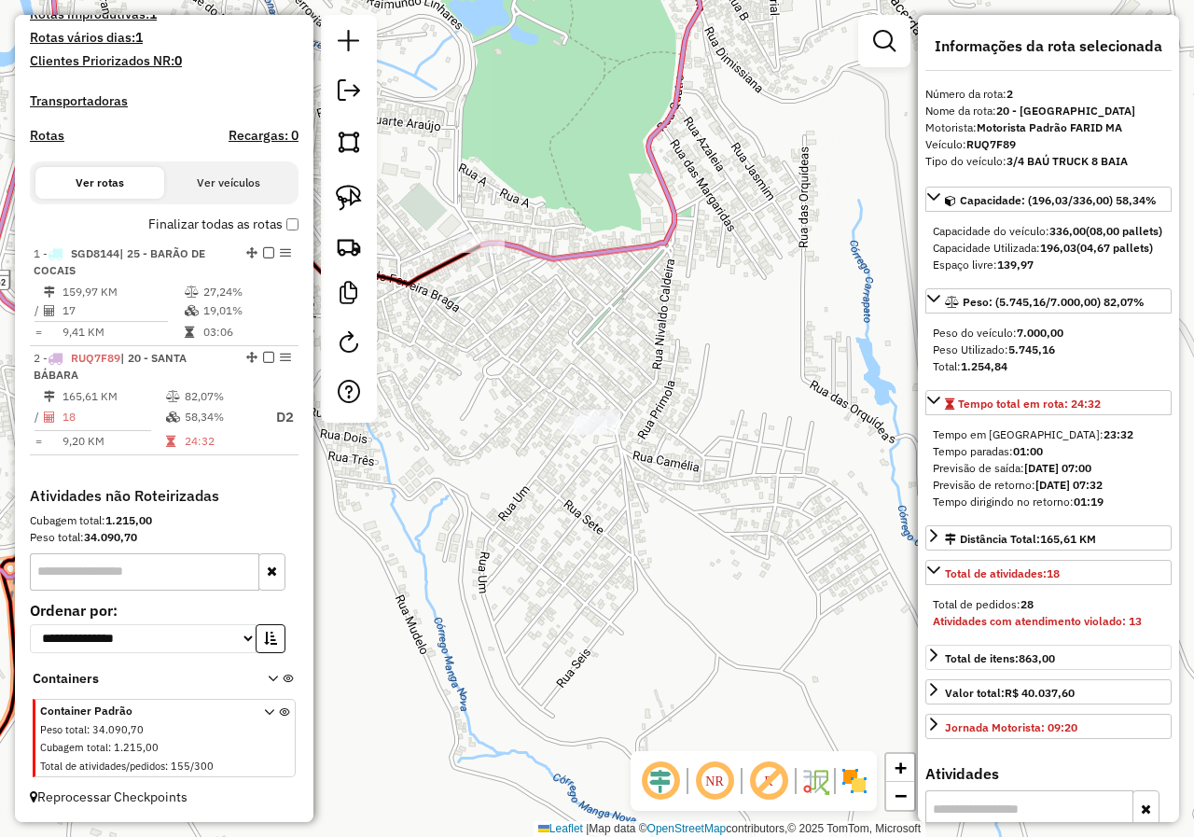
scroll to position [187, 0]
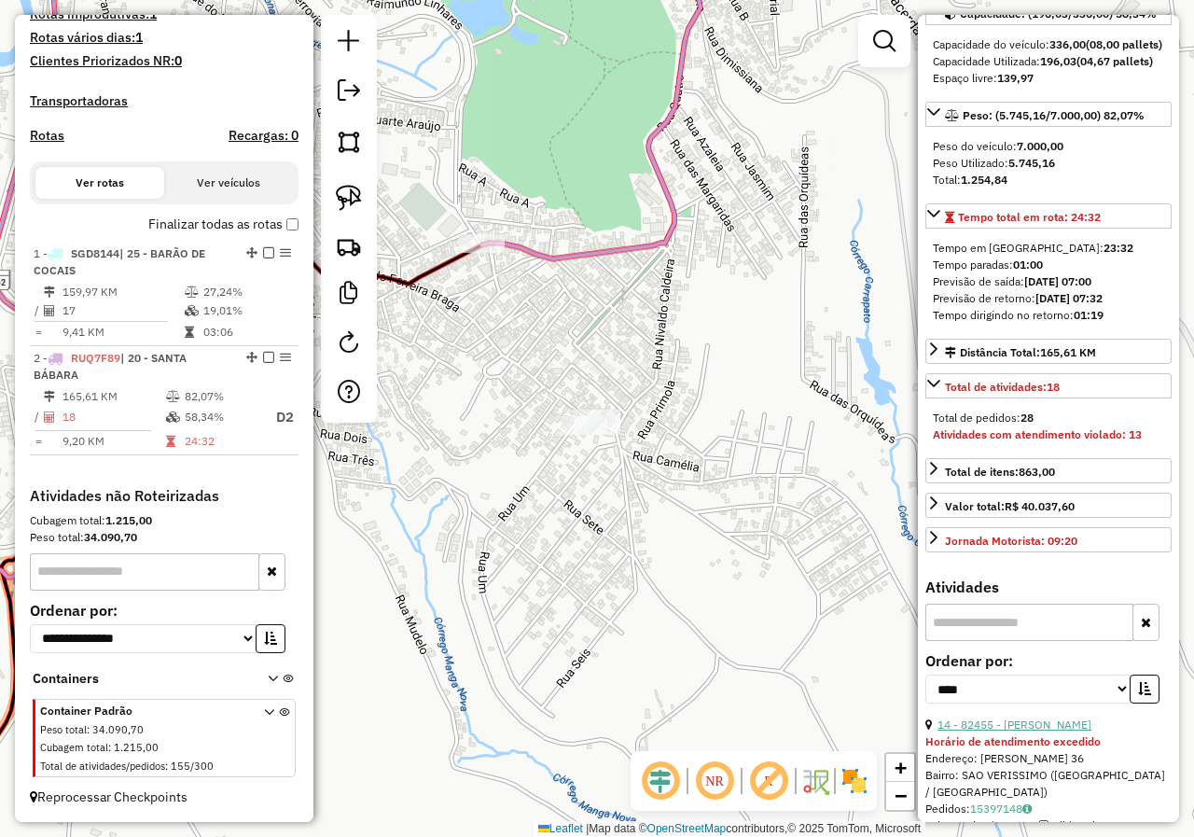
click at [1034, 731] on link "14 - 82455 - LULU BAR" at bounding box center [1014, 724] width 154 height 14
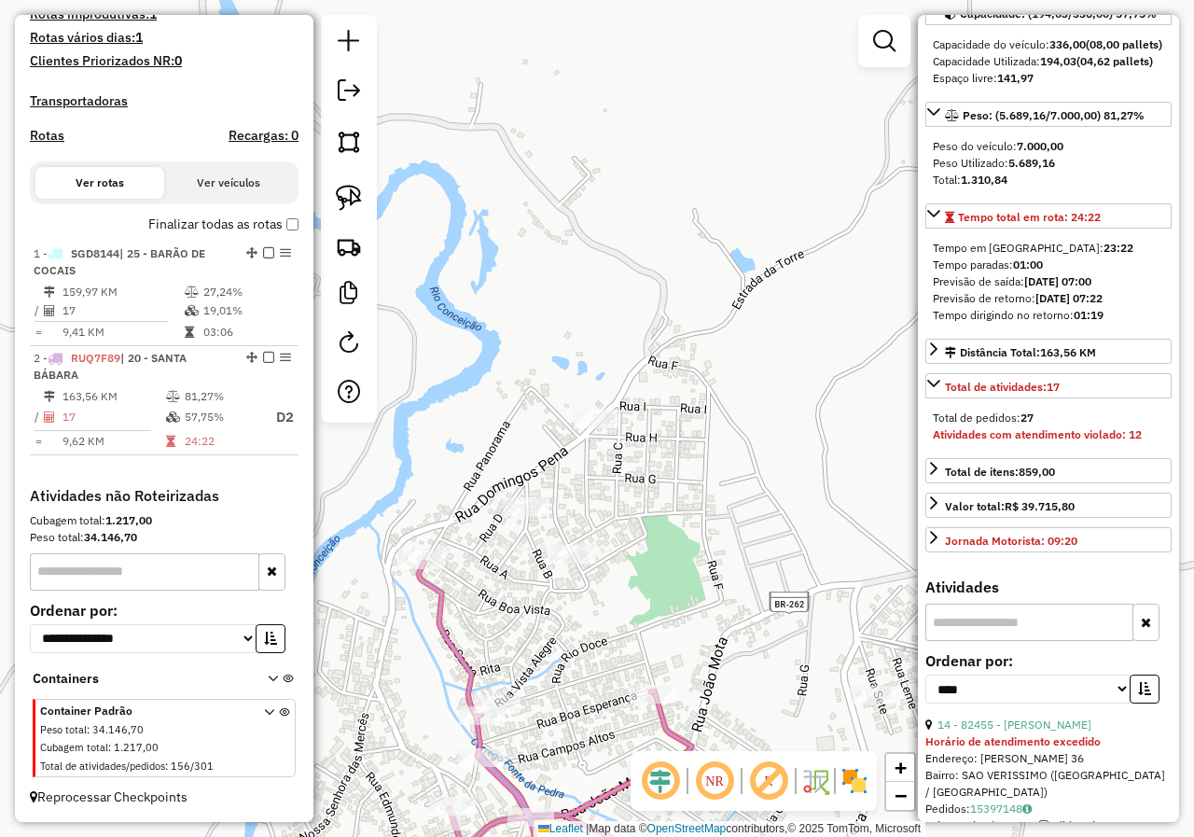
click at [560, 601] on div "Janela de atendimento Grade de atendimento Capacidade Transportadoras Veículos …" at bounding box center [597, 418] width 1194 height 837
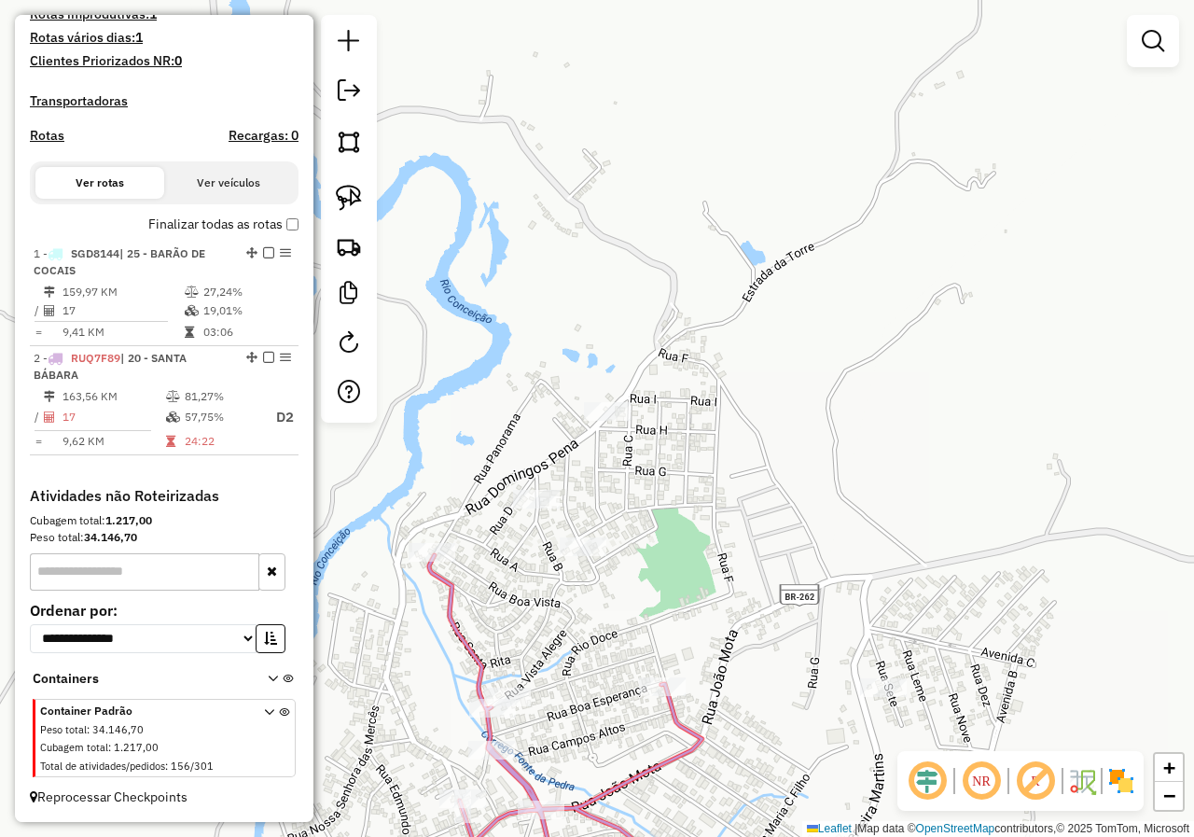
drag, startPoint x: 547, startPoint y: 677, endPoint x: 652, endPoint y: 449, distance: 251.2
click at [649, 465] on div "Janela de atendimento Grade de atendimento Capacidade Transportadoras Veículos …" at bounding box center [597, 418] width 1194 height 837
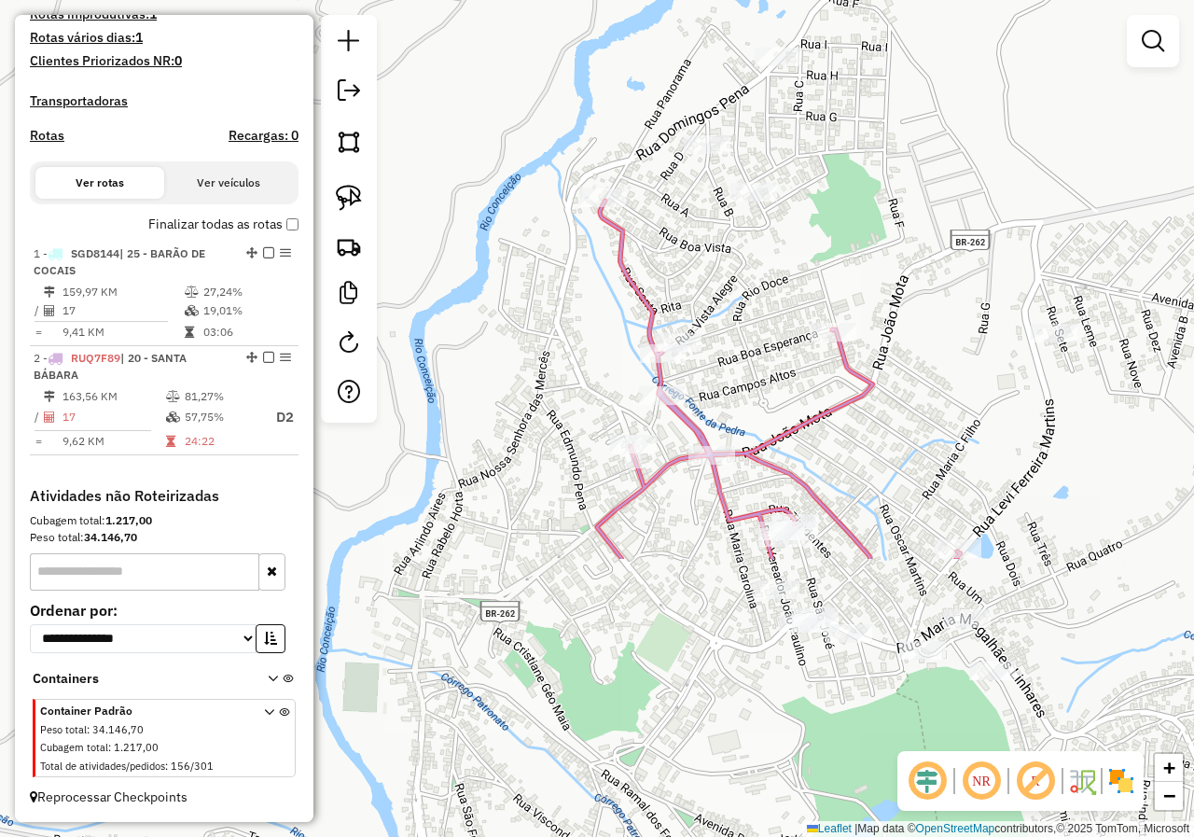
click at [668, 477] on icon at bounding box center [779, 380] width 364 height 358
select select "*********"
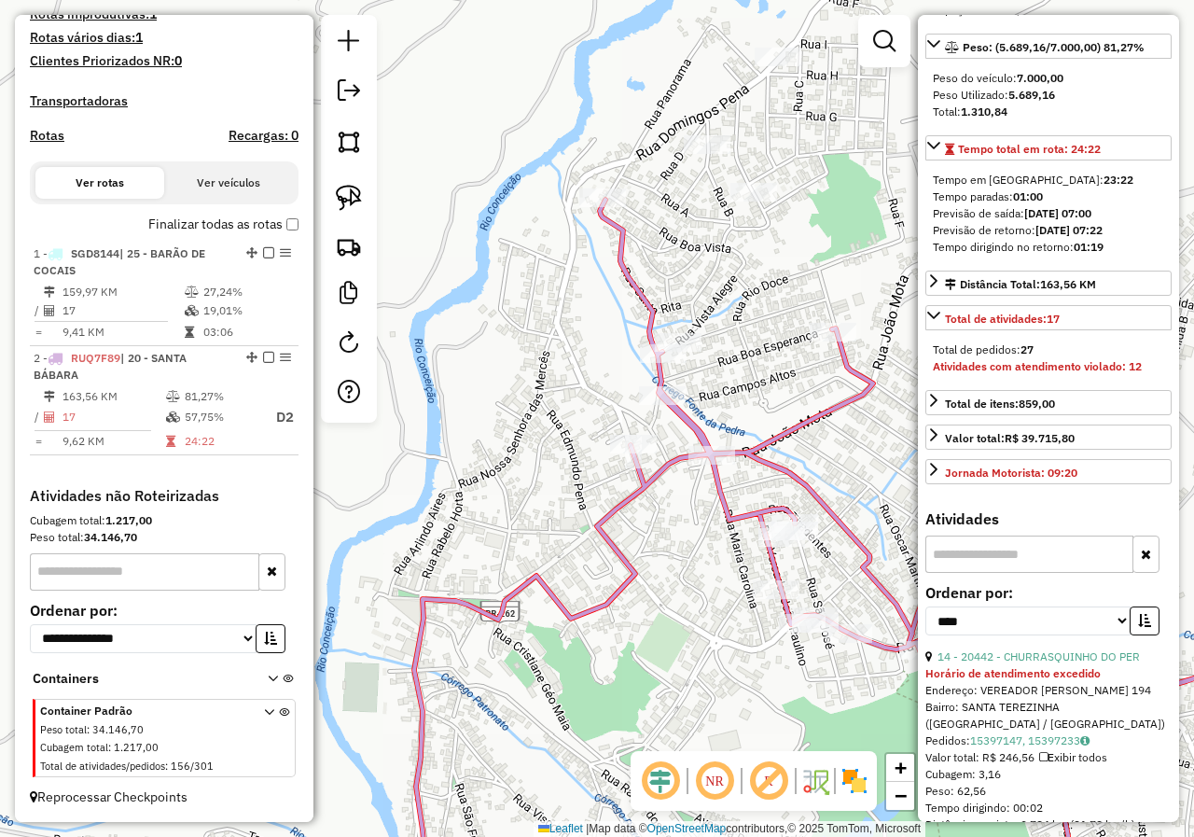
scroll to position [280, 0]
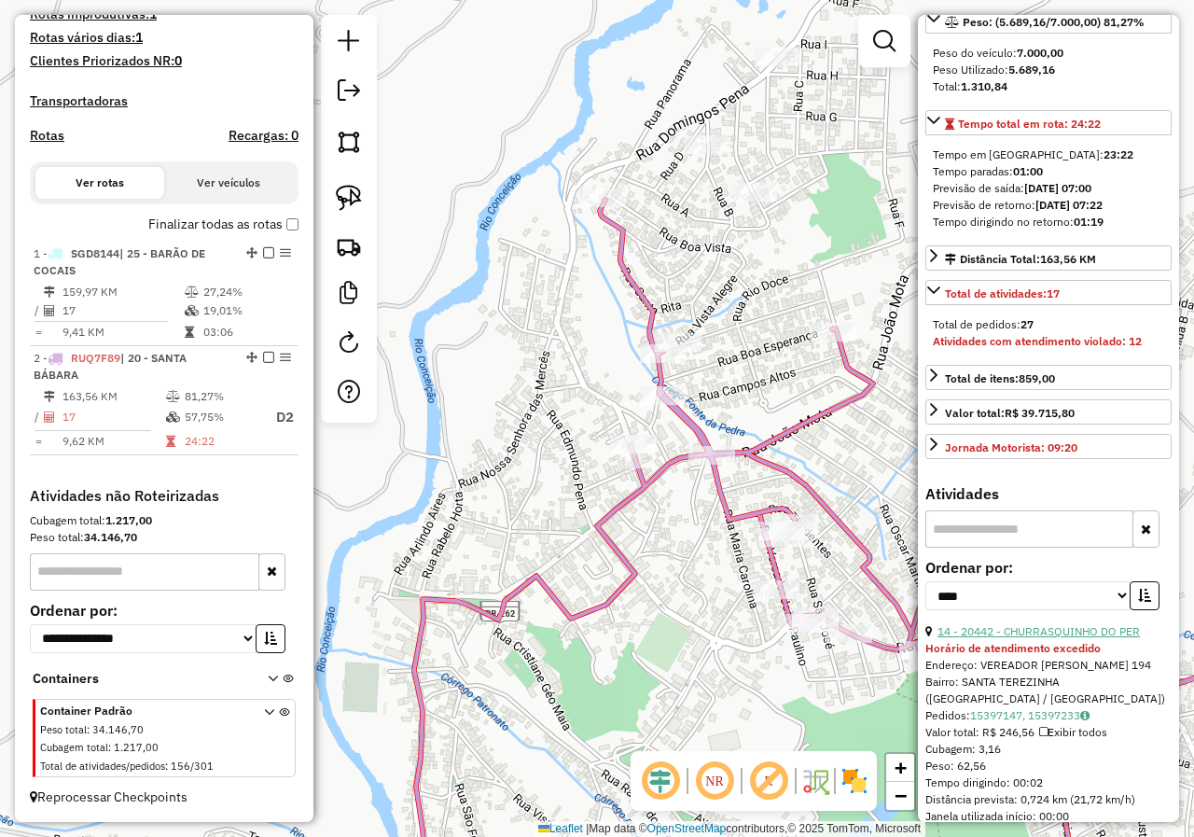
click at [1058, 638] on link "14 - 20442 - CHURRASQUINHO DO PER" at bounding box center [1038, 631] width 202 height 14
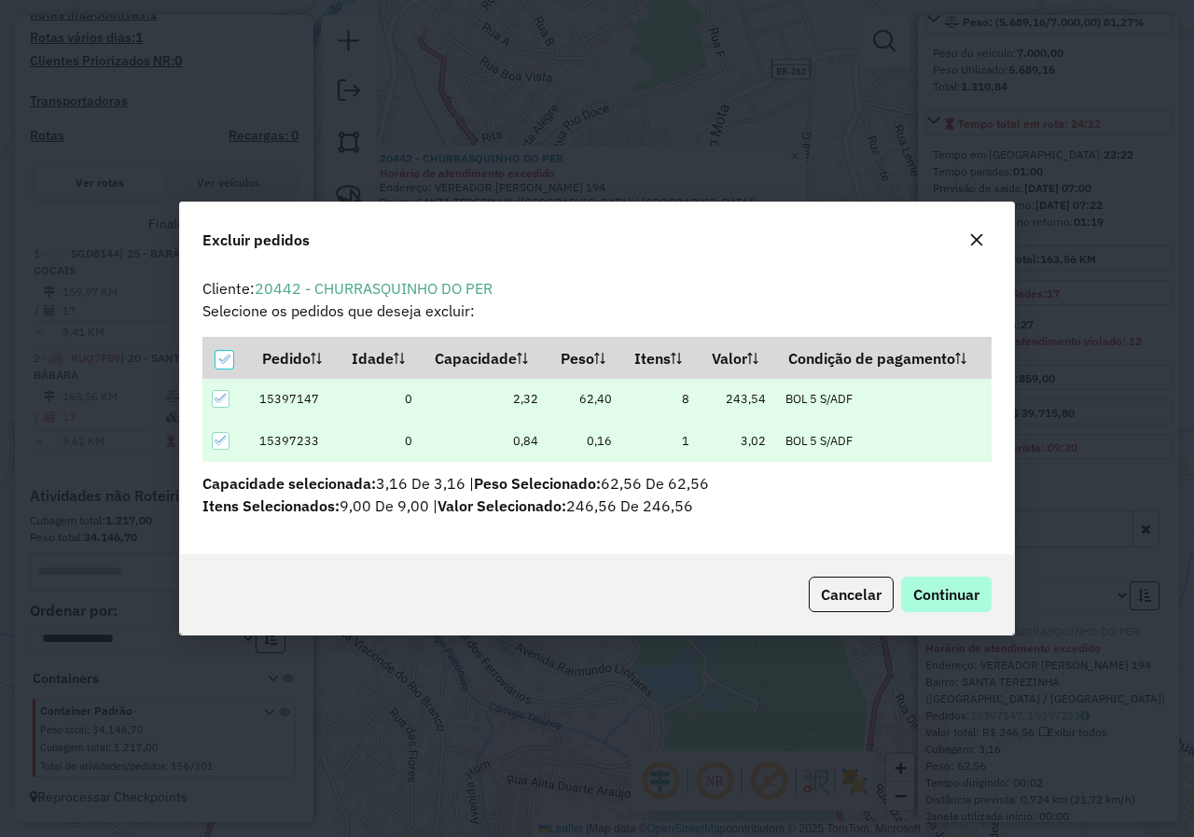
scroll to position [0, 0]
click at [948, 588] on span "Continuar" at bounding box center [946, 594] width 66 height 19
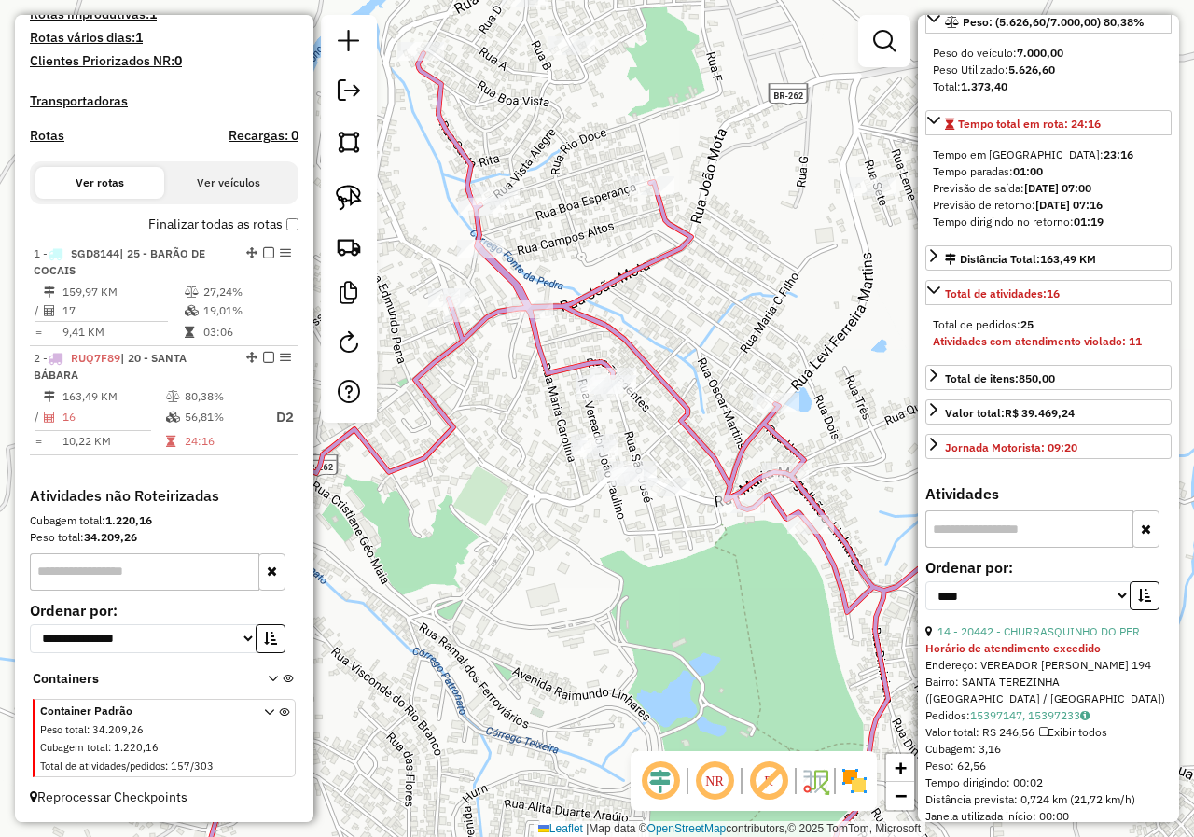
drag, startPoint x: 771, startPoint y: 605, endPoint x: 755, endPoint y: 674, distance: 70.8
click at [755, 674] on div "Janela de atendimento Grade de atendimento Capacidade Transportadoras Veículos …" at bounding box center [597, 418] width 1194 height 837
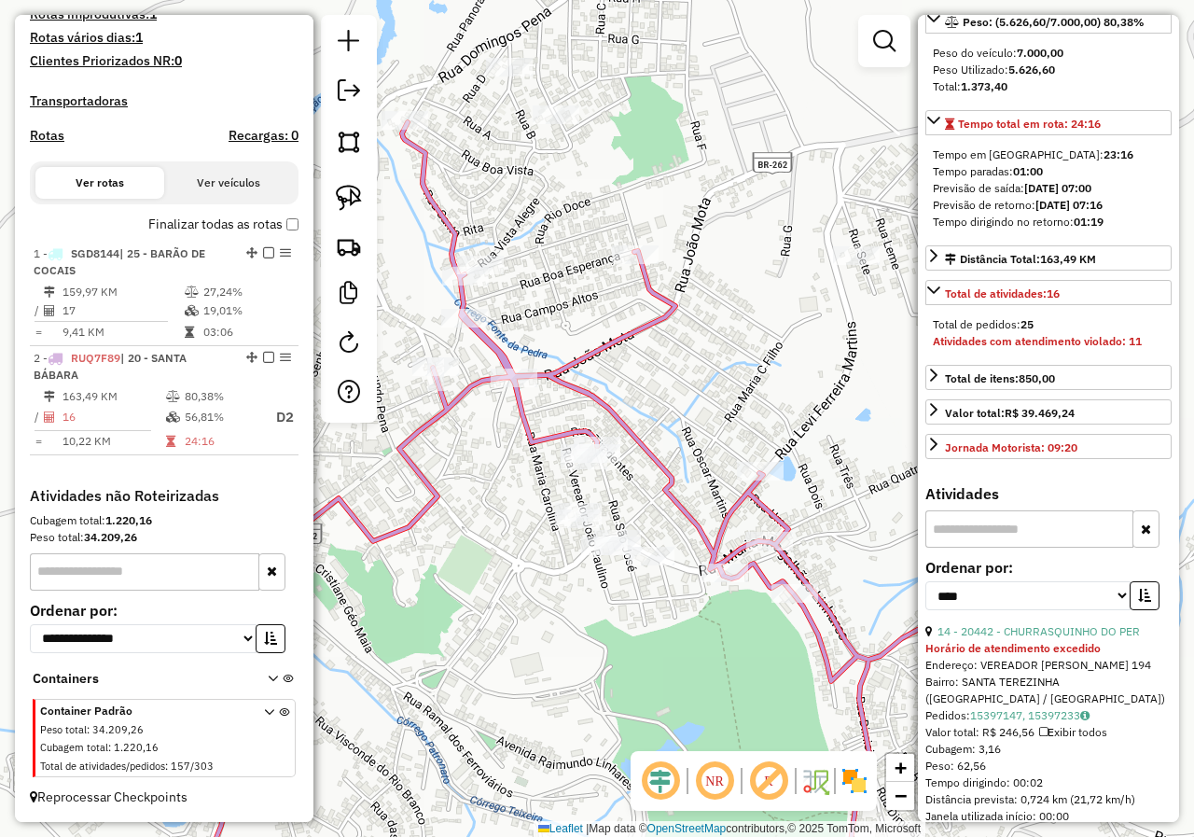
click at [688, 477] on div "Janela de atendimento Grade de atendimento Capacidade Transportadoras Veículos …" at bounding box center [597, 418] width 1194 height 837
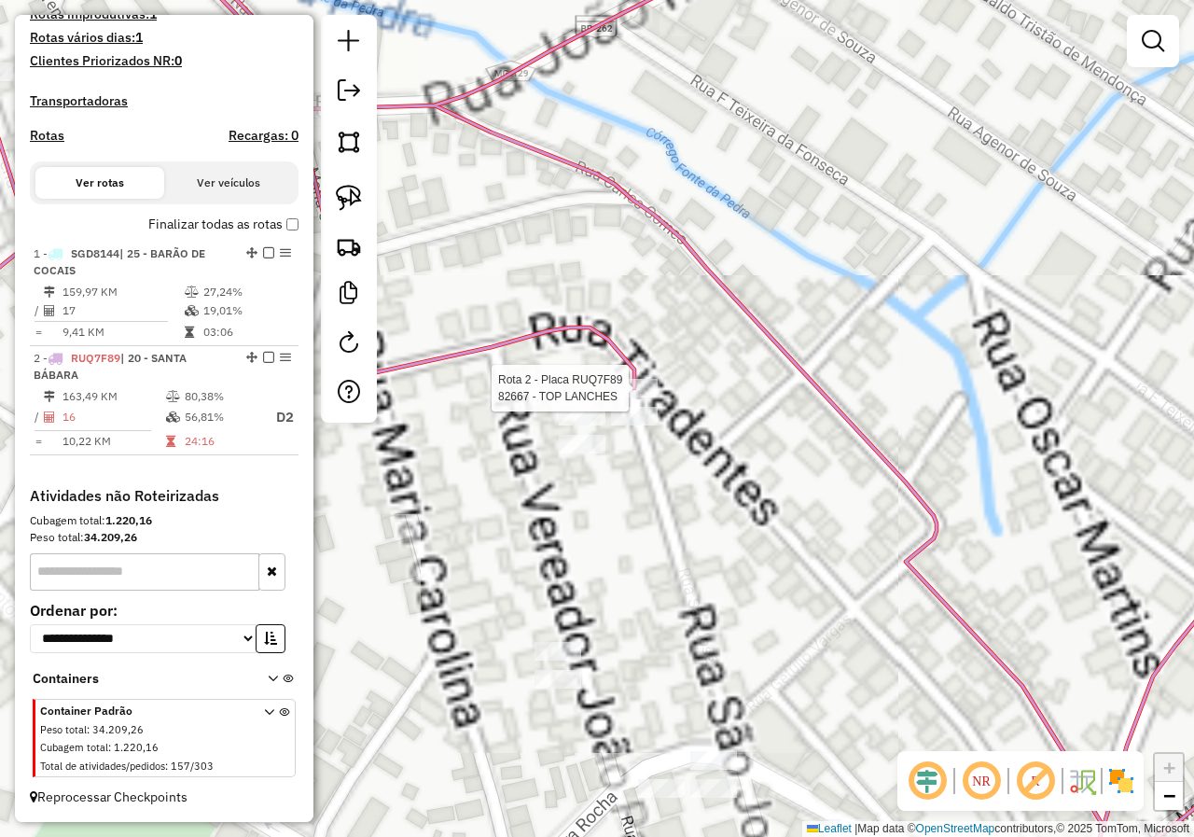
select select "*********"
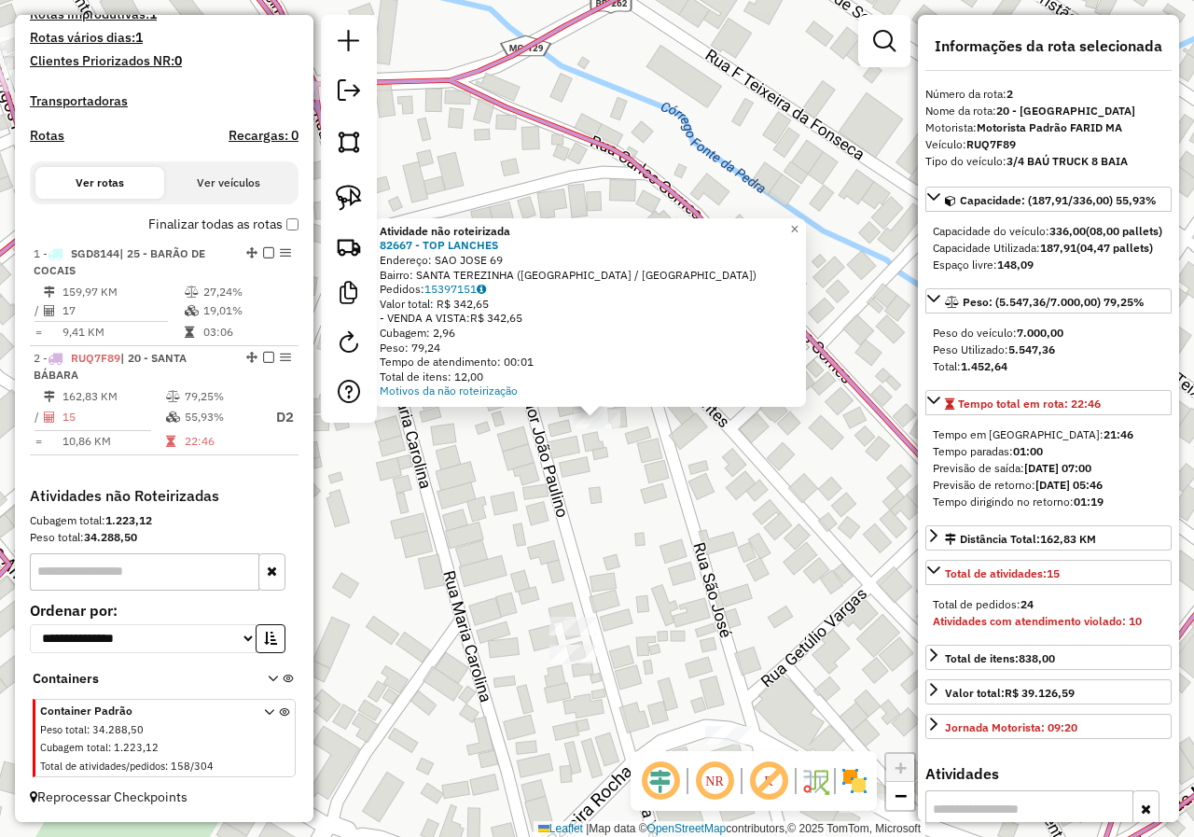
click at [619, 493] on div "Atividade não roteirizada 82667 - TOP LANCHES Endereço: SAO JOSE 69 Bairro: SAN…" at bounding box center [597, 418] width 1194 height 837
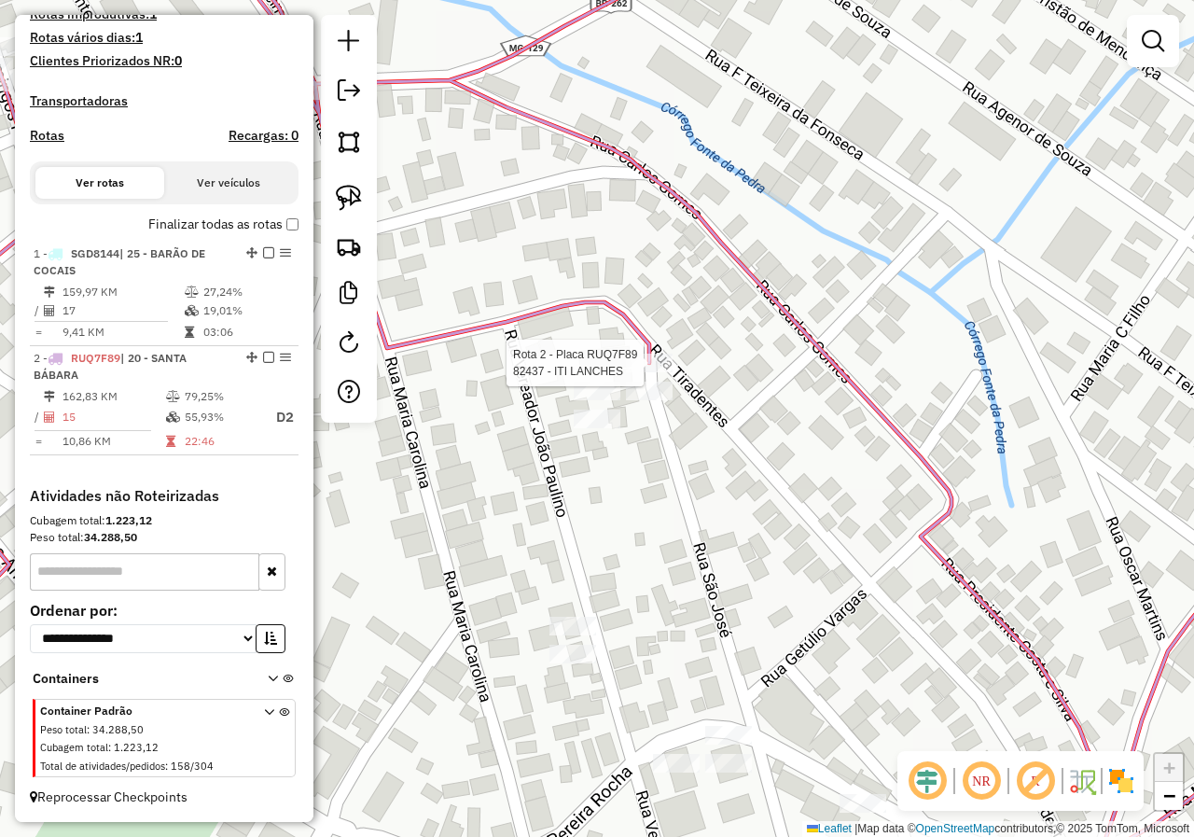
select select "*********"
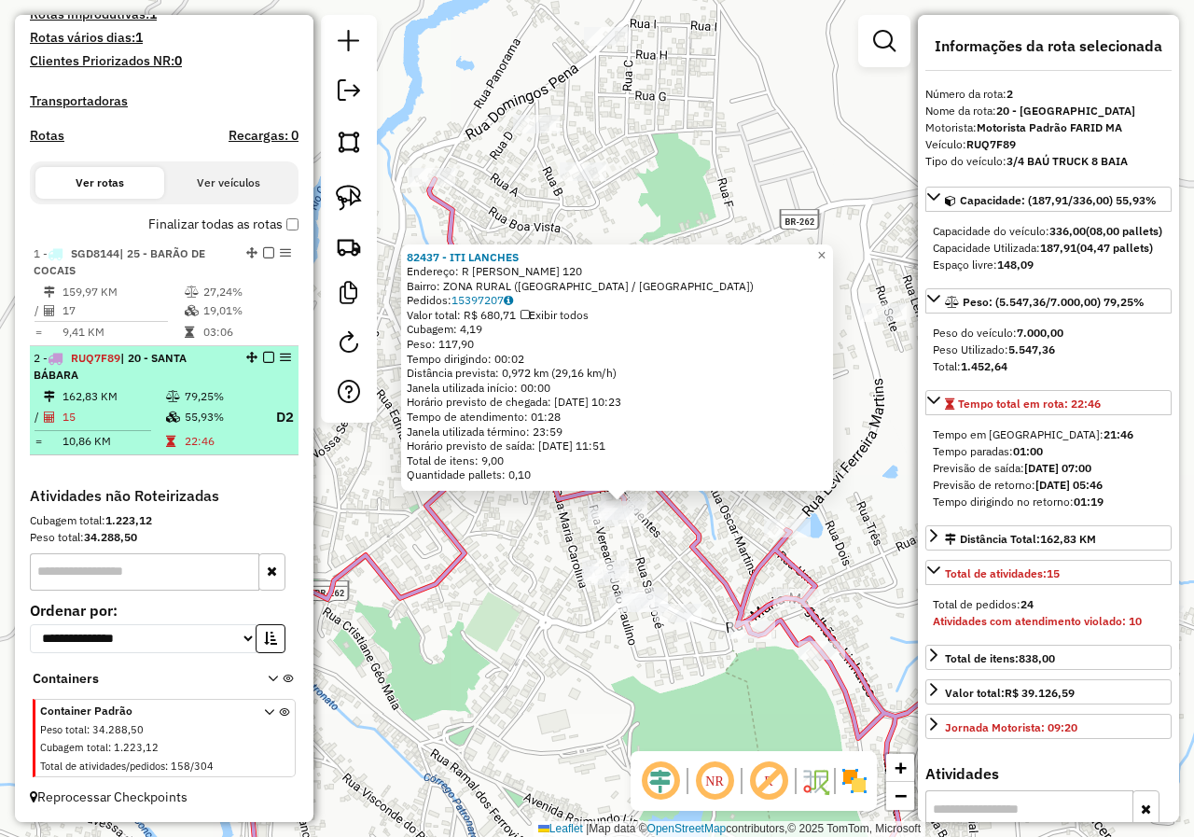
click at [263, 353] on em at bounding box center [268, 357] width 11 height 11
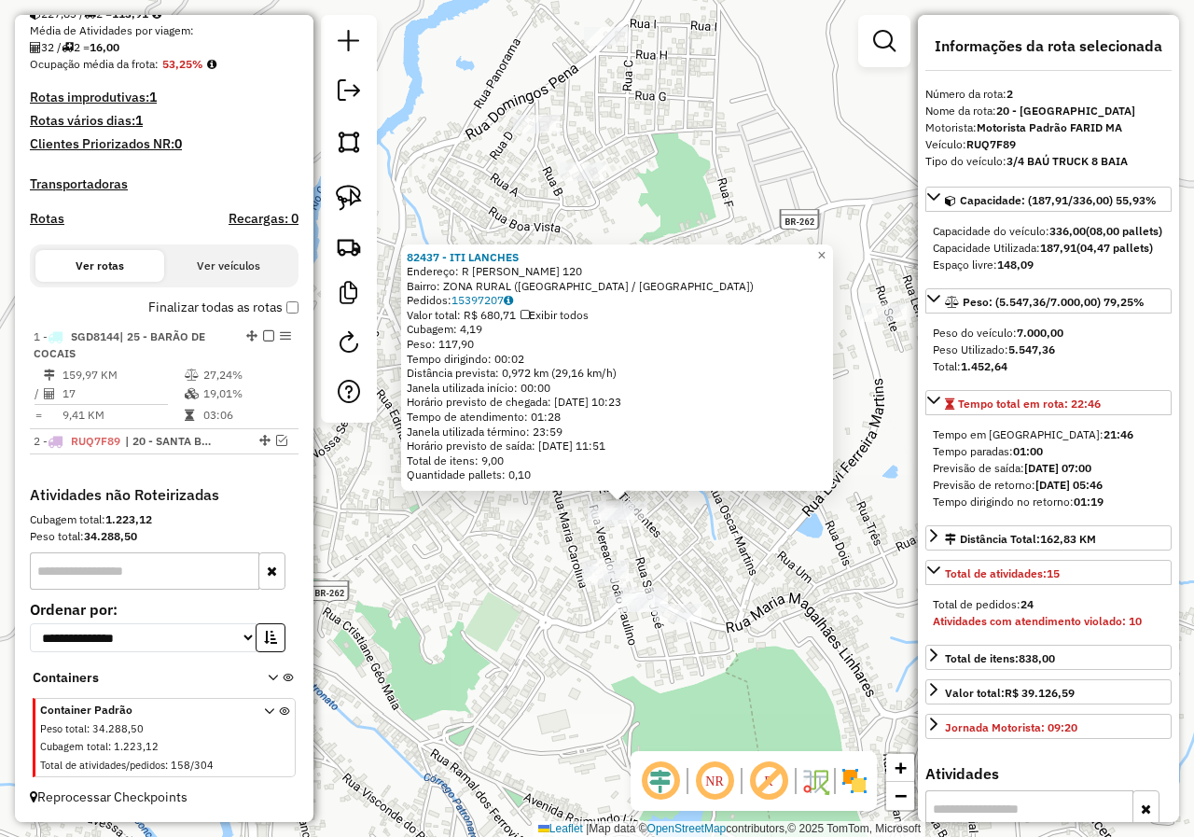
scroll to position [436, 0]
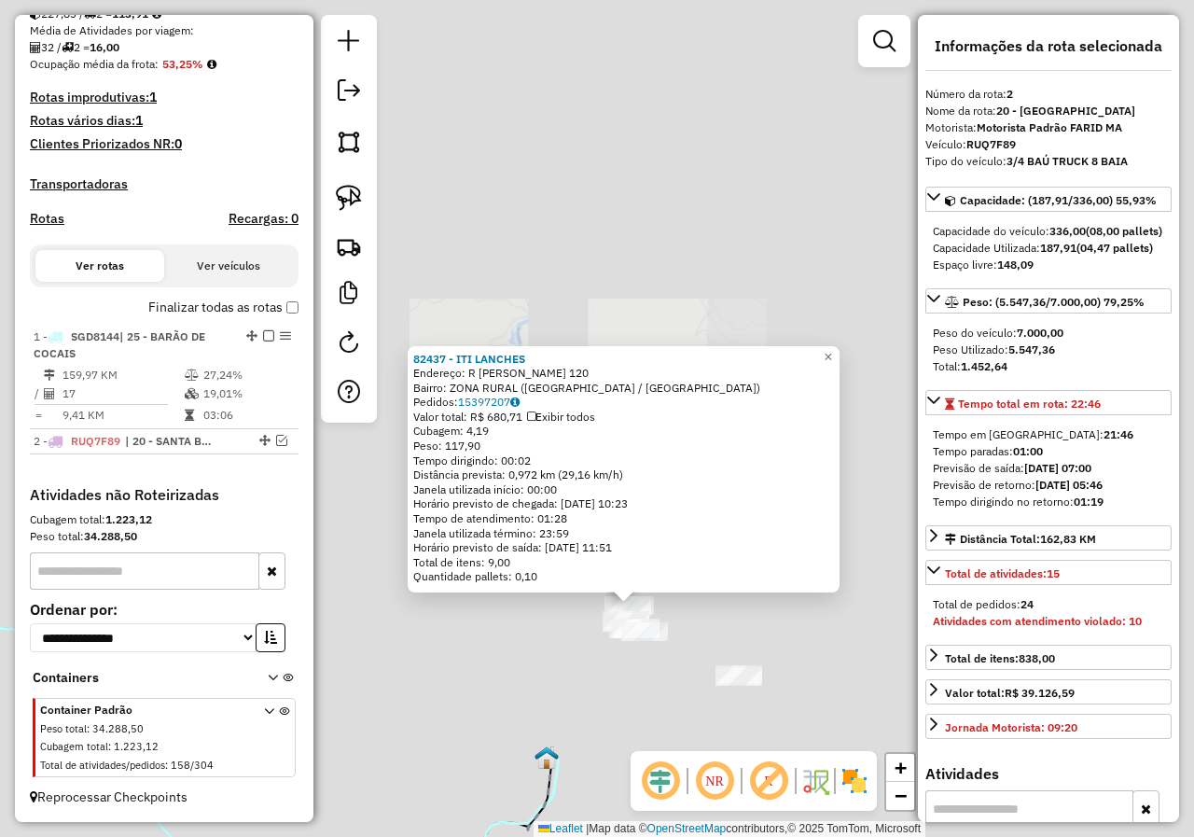
click at [602, 703] on div "82437 - ITI LANCHES Endereço: R JOANA HENRIQUE DE CASTRO 120 Bairro: ZONA RURAL…" at bounding box center [597, 418] width 1194 height 837
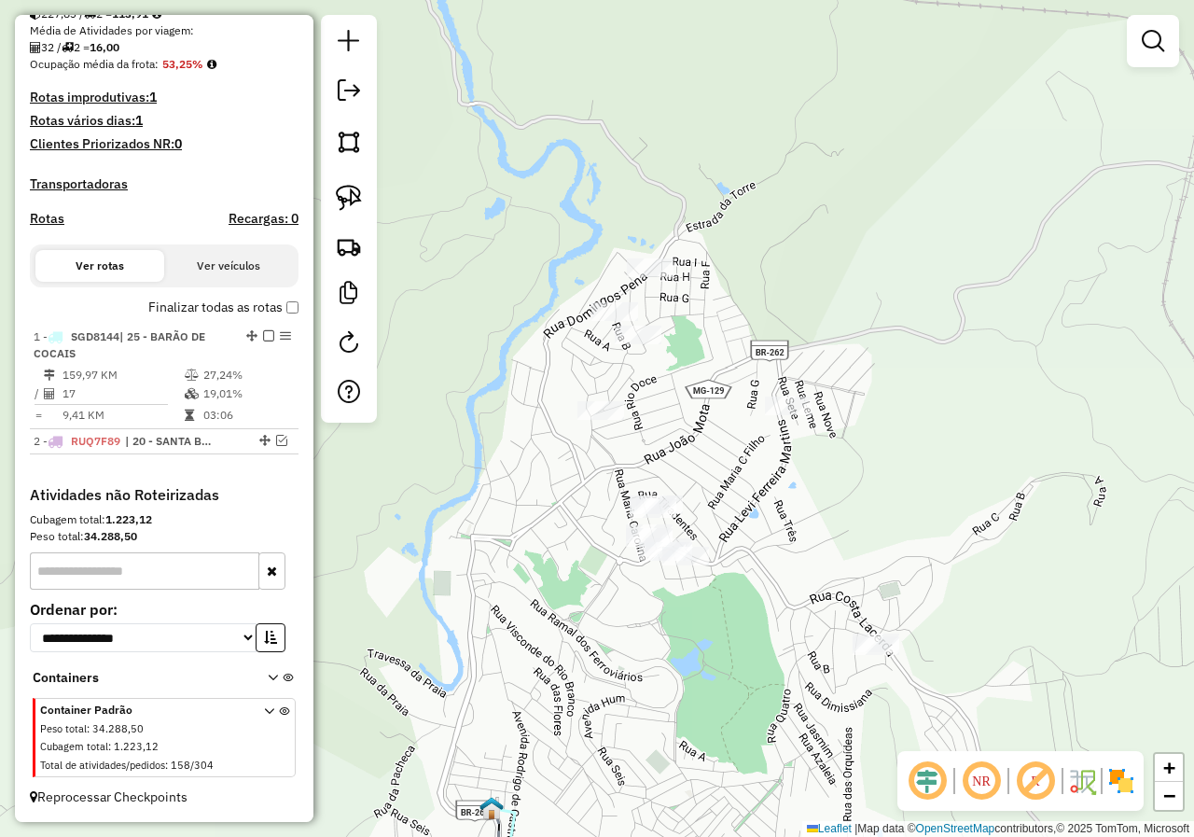
drag, startPoint x: 626, startPoint y: 711, endPoint x: 596, endPoint y: 489, distance: 224.0
click at [598, 539] on div "Janela de atendimento Grade de atendimento Capacidade Transportadoras Veículos …" at bounding box center [597, 418] width 1194 height 837
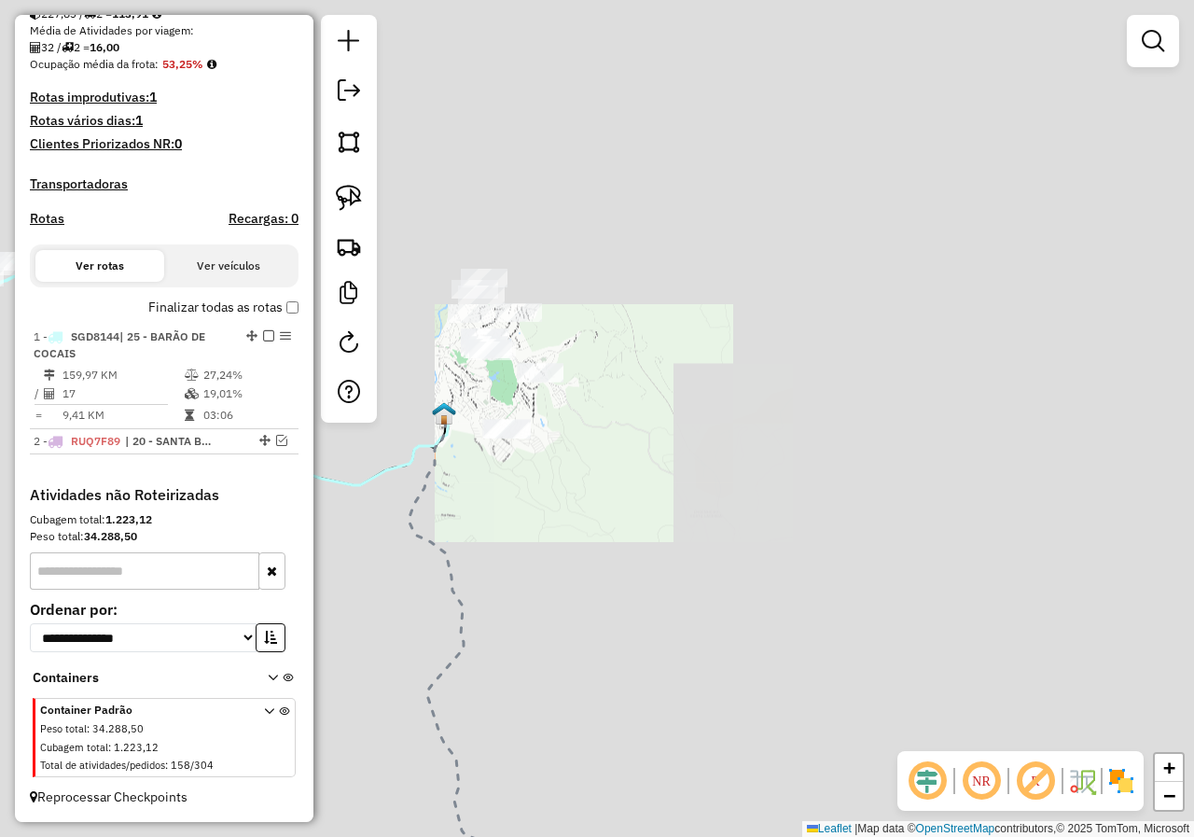
click at [469, 478] on div "Janela de atendimento Grade de atendimento Capacidade Transportadoras Veículos …" at bounding box center [597, 418] width 1194 height 837
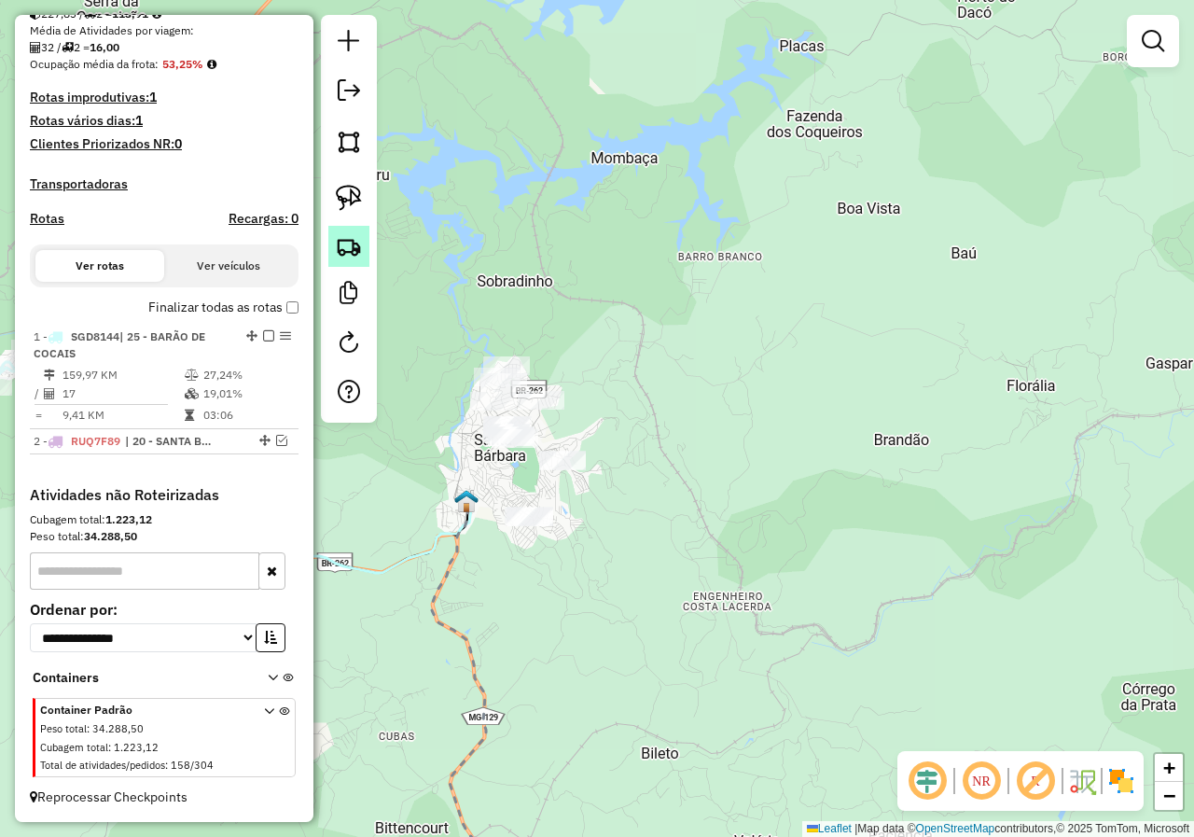
click at [353, 226] on link at bounding box center [348, 246] width 41 height 41
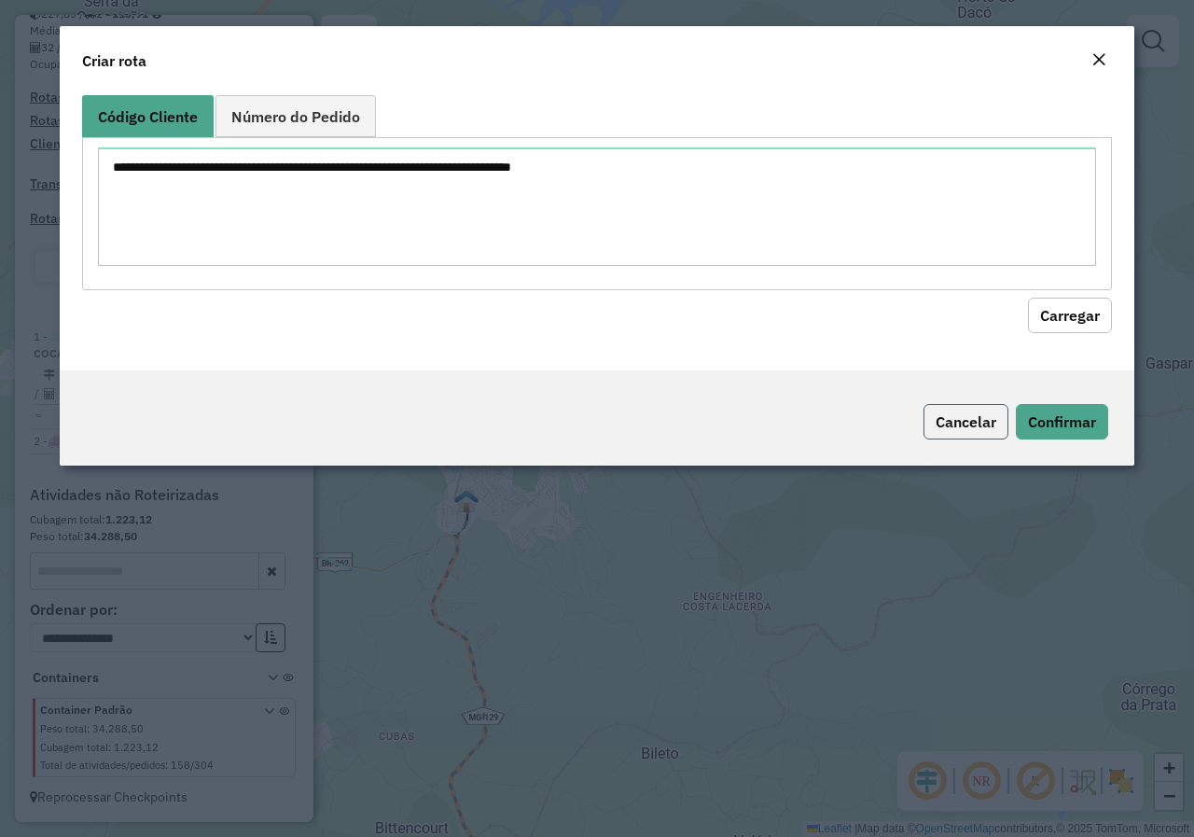
click at [977, 417] on button "Cancelar" at bounding box center [965, 421] width 85 height 35
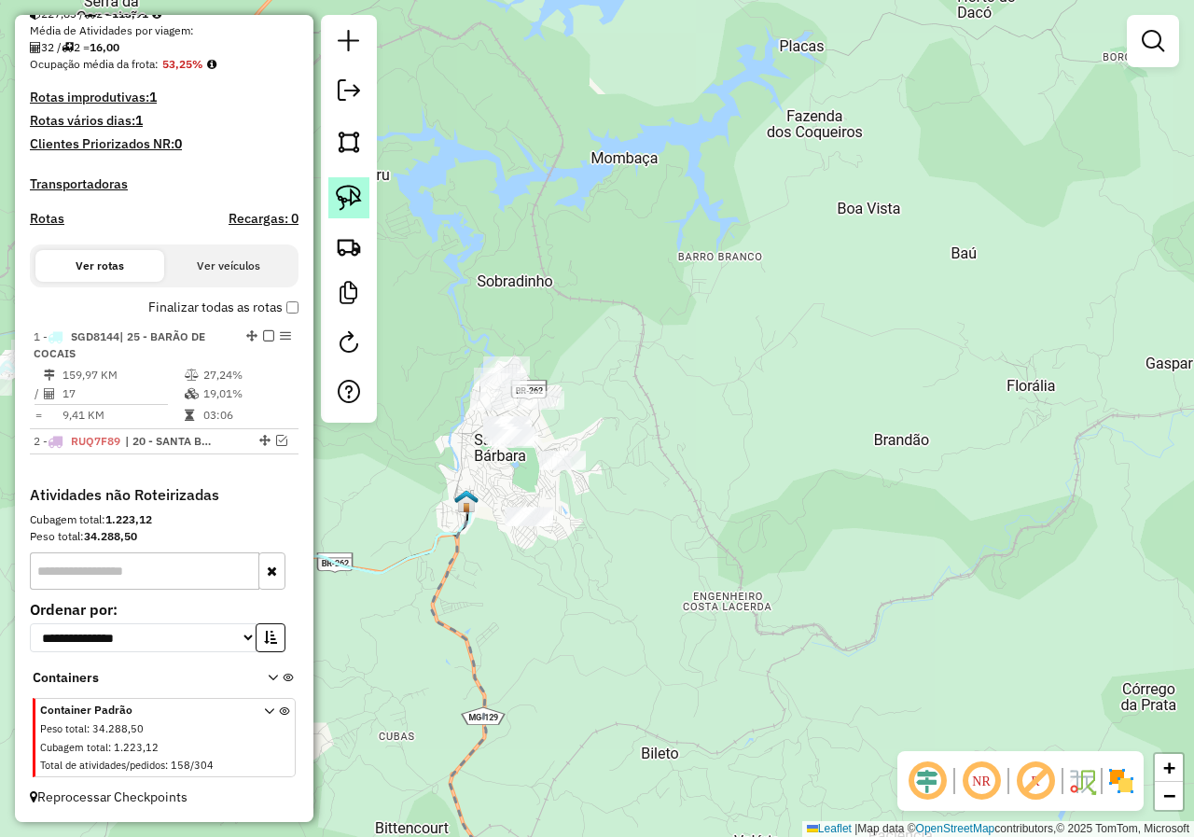
click at [348, 186] on img at bounding box center [349, 198] width 26 height 26
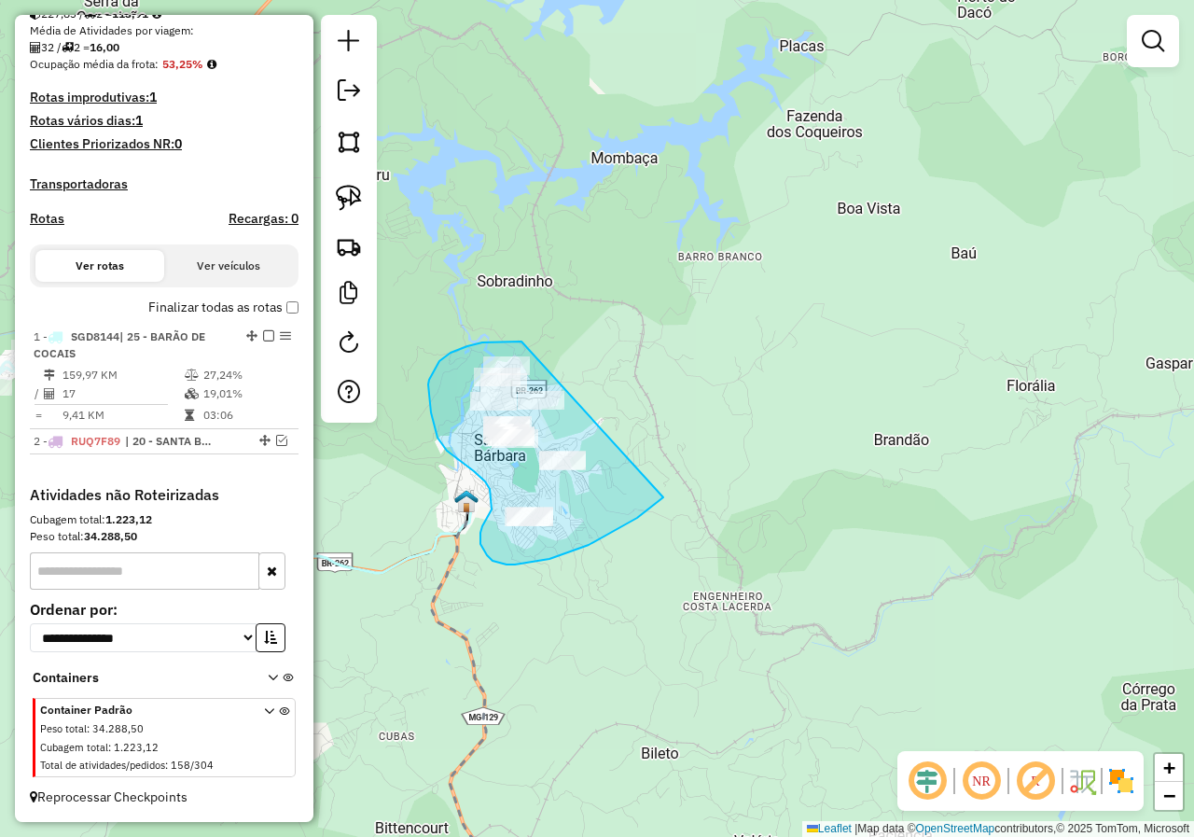
drag, startPoint x: 518, startPoint y: 341, endPoint x: 669, endPoint y: 443, distance: 182.1
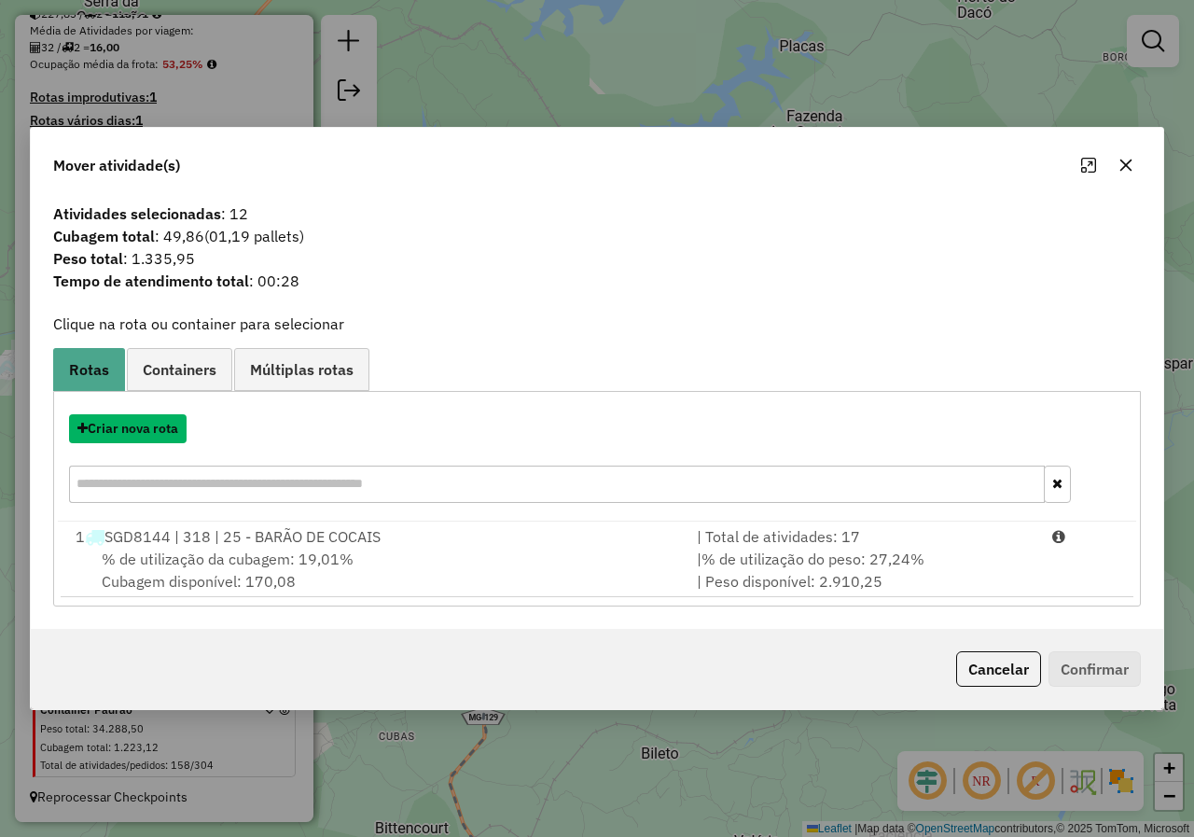
click at [151, 441] on button "Criar nova rota" at bounding box center [128, 428] width 118 height 29
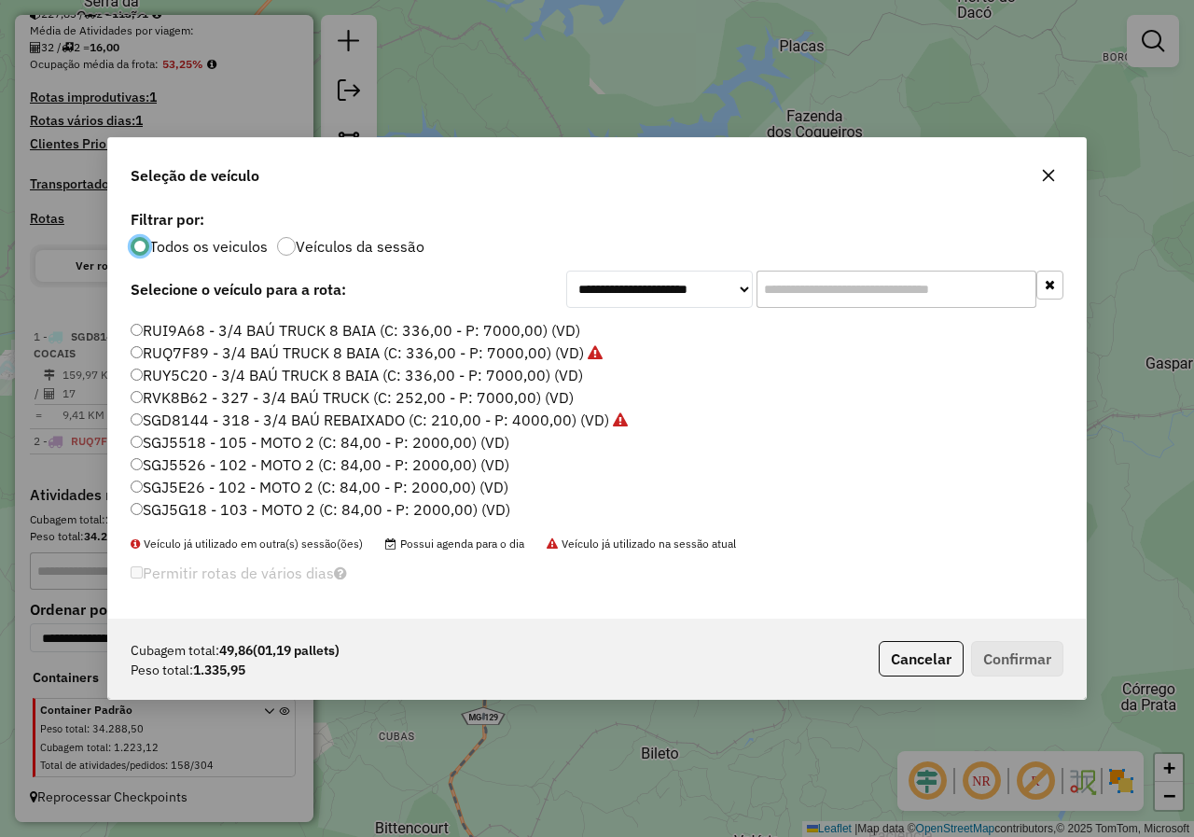
scroll to position [638, 0]
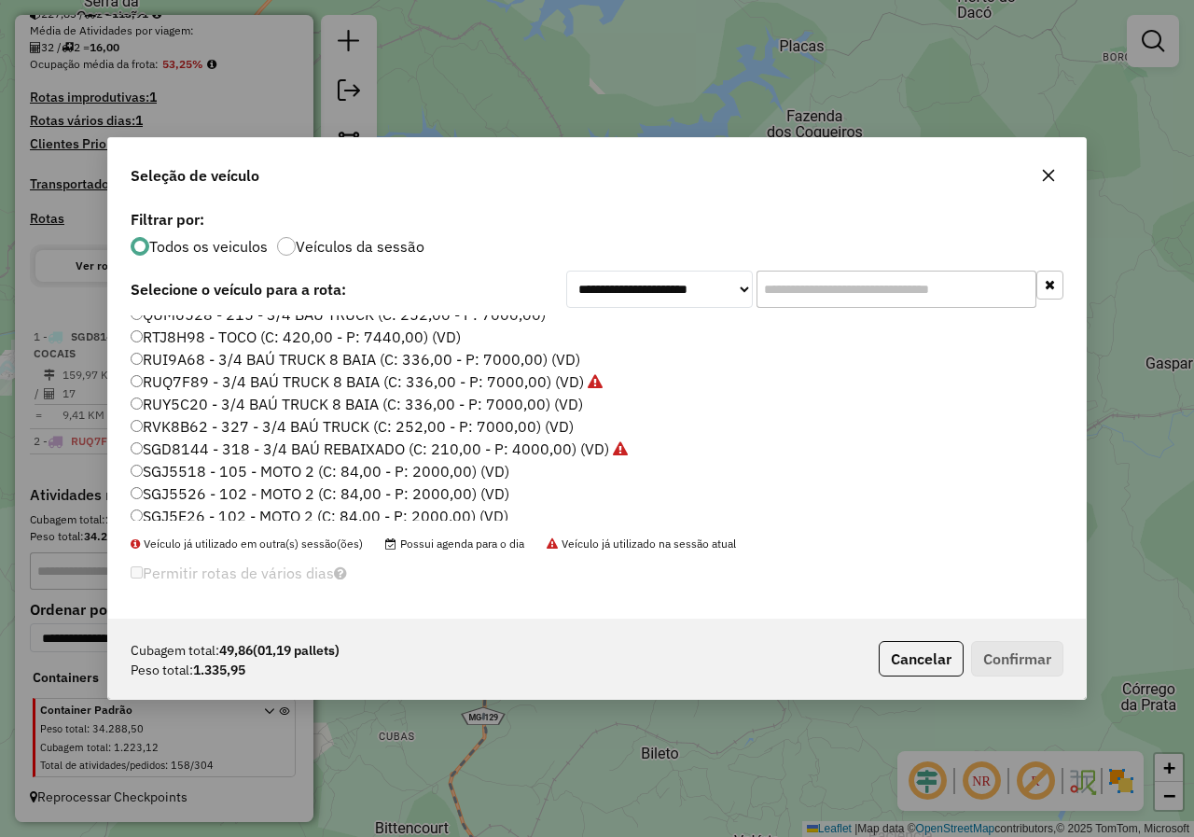
click at [195, 446] on label "SGD8144 - 318 - 3/4 BAÚ REBAIXADO (C: 210,00 - P: 4000,00) (VD)" at bounding box center [379, 448] width 497 height 22
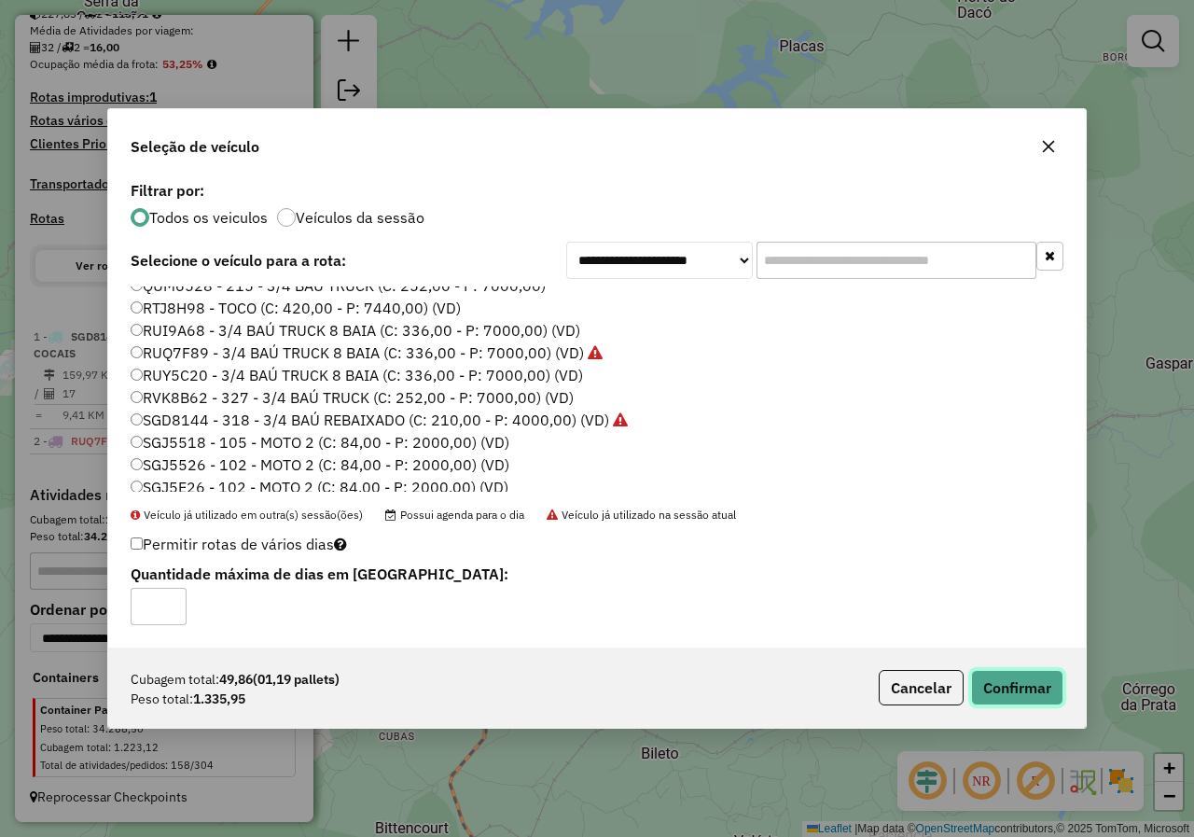
click at [1031, 681] on button "Confirmar" at bounding box center [1017, 687] width 92 height 35
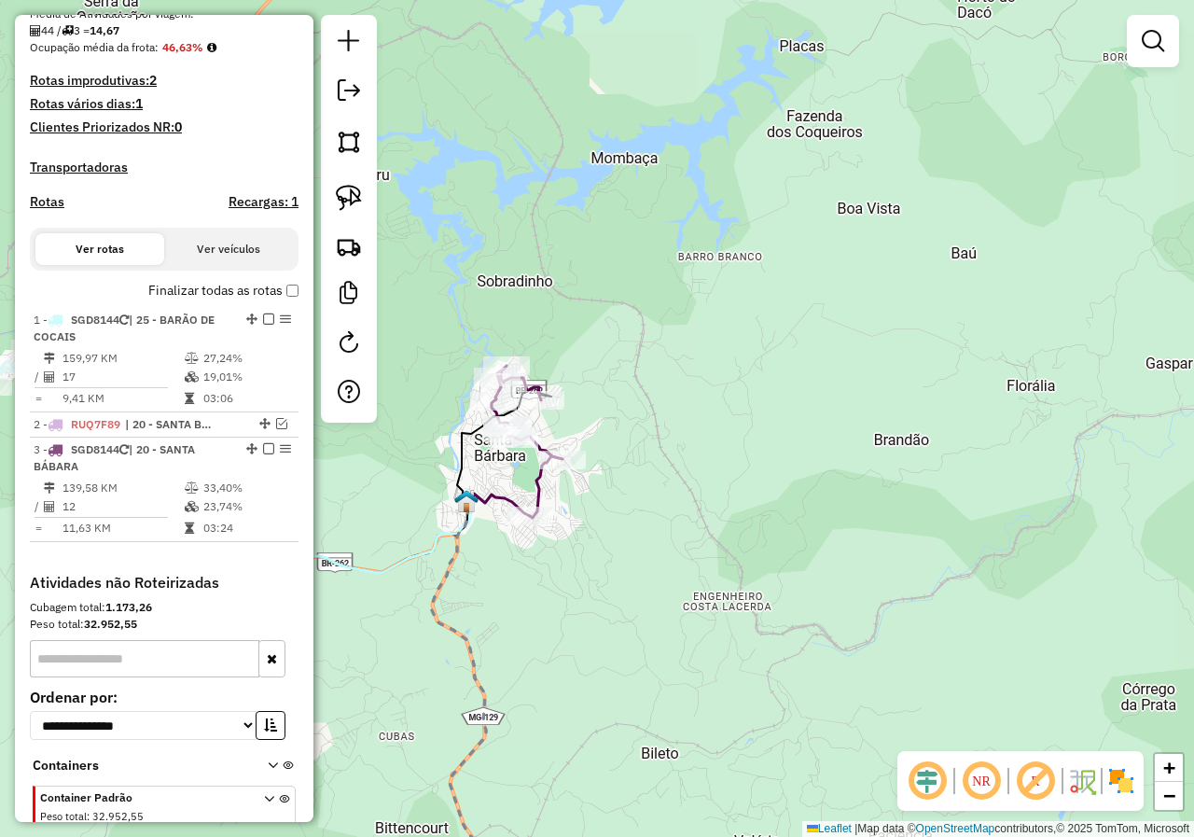
scroll to position [540, 0]
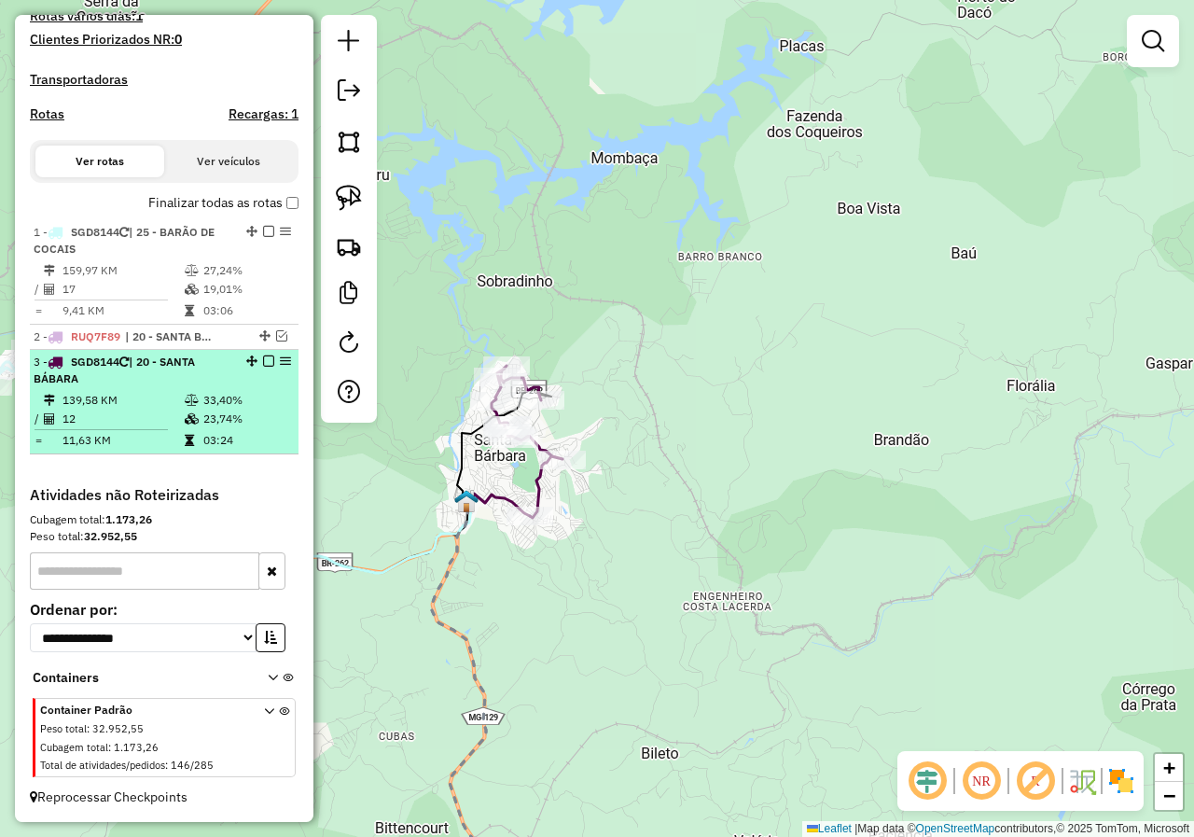
click at [263, 357] on em at bounding box center [268, 360] width 11 height 11
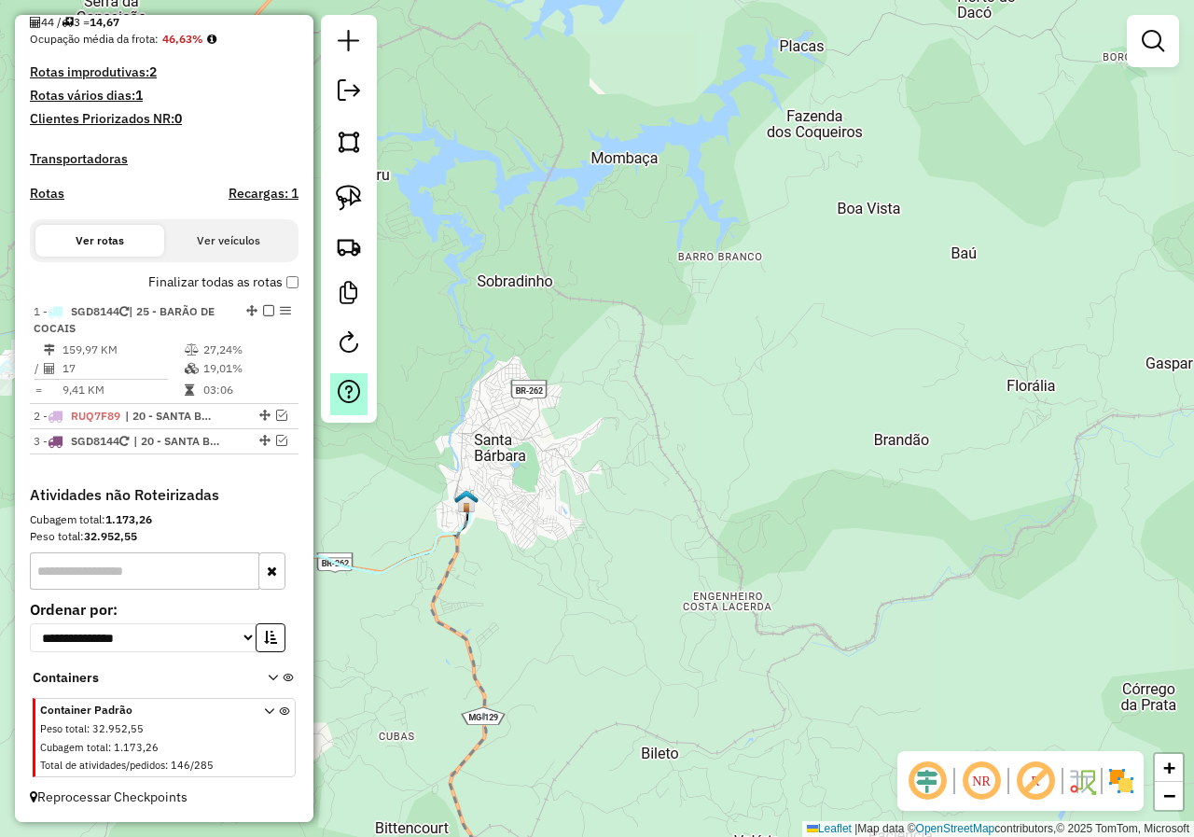
scroll to position [461, 0]
drag, startPoint x: 434, startPoint y: 468, endPoint x: 546, endPoint y: 472, distance: 112.0
click at [522, 472] on div "Janela de atendimento Grade de atendimento Capacidade Transportadoras Veículos …" at bounding box center [597, 418] width 1194 height 837
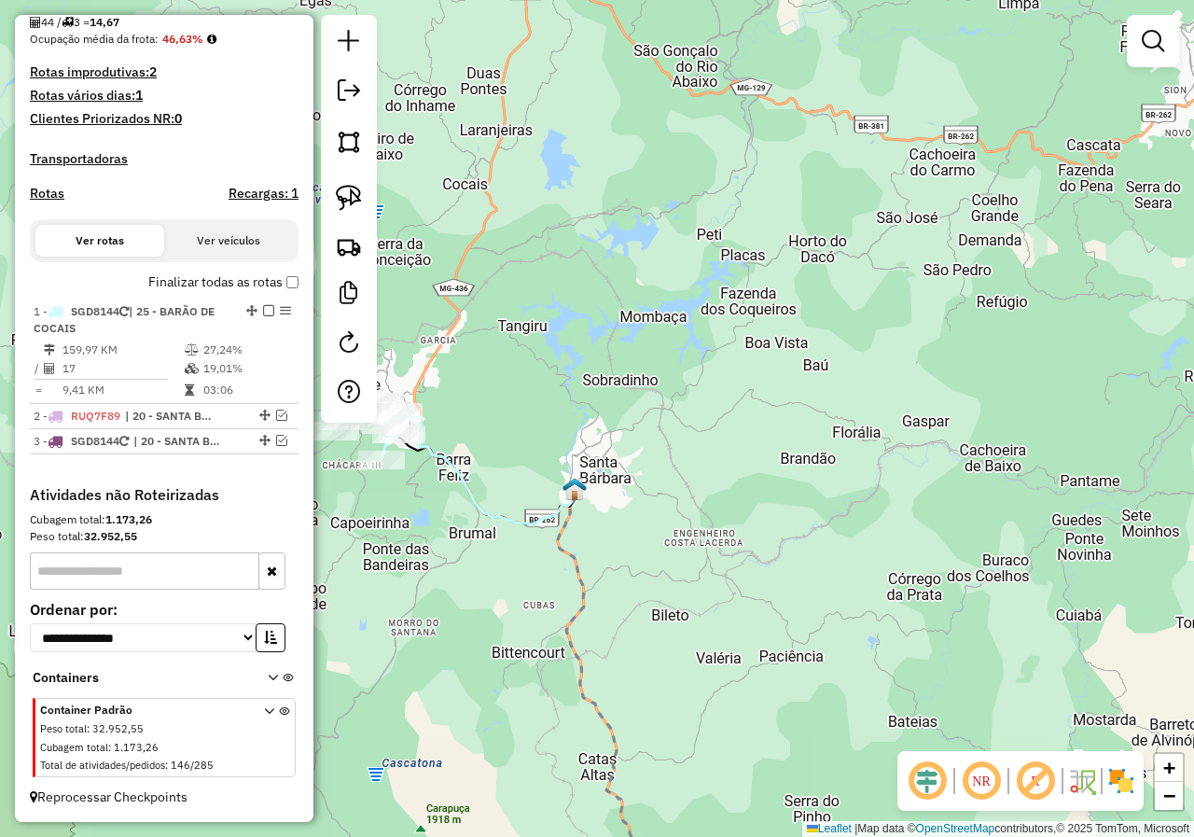
drag, startPoint x: 423, startPoint y: 468, endPoint x: 491, endPoint y: 462, distance: 68.4
click at [489, 465] on div "Janela de atendimento Grade de atendimento Capacidade Transportadoras Veículos …" at bounding box center [597, 418] width 1194 height 837
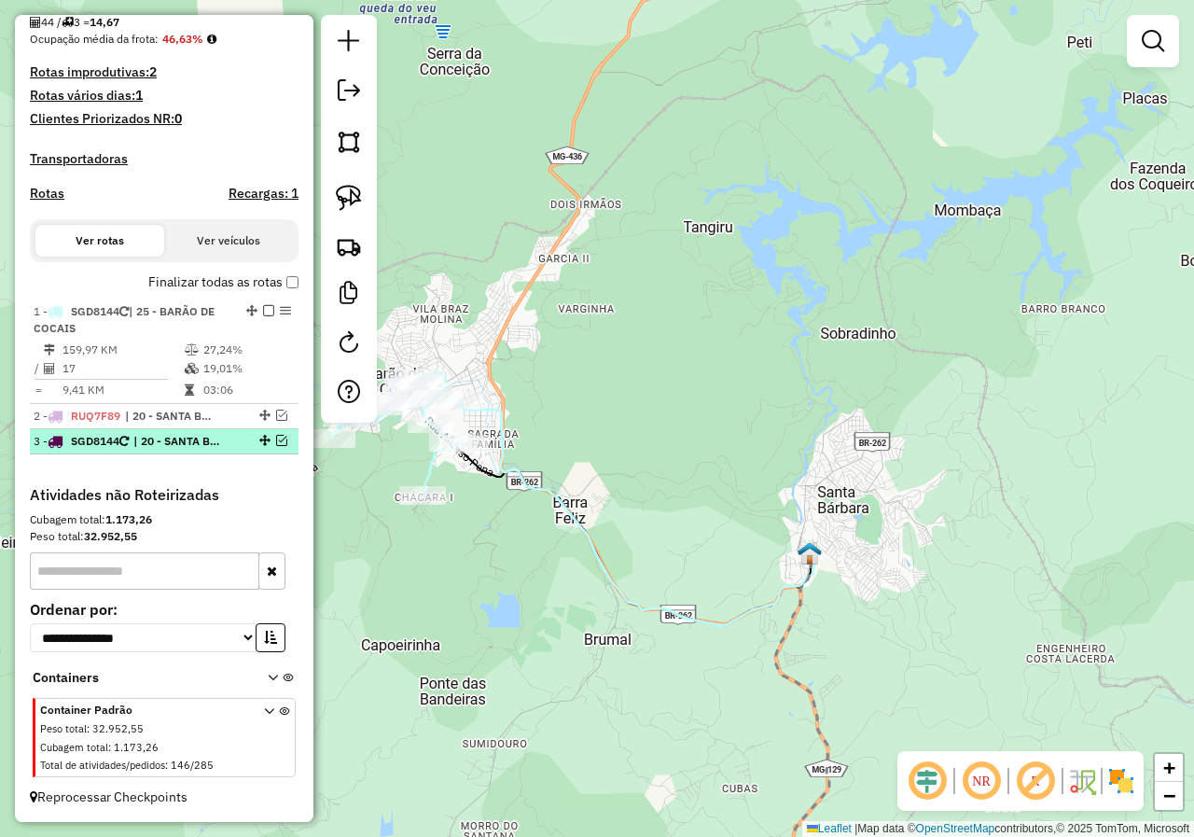
click at [276, 442] on em at bounding box center [281, 440] width 11 height 11
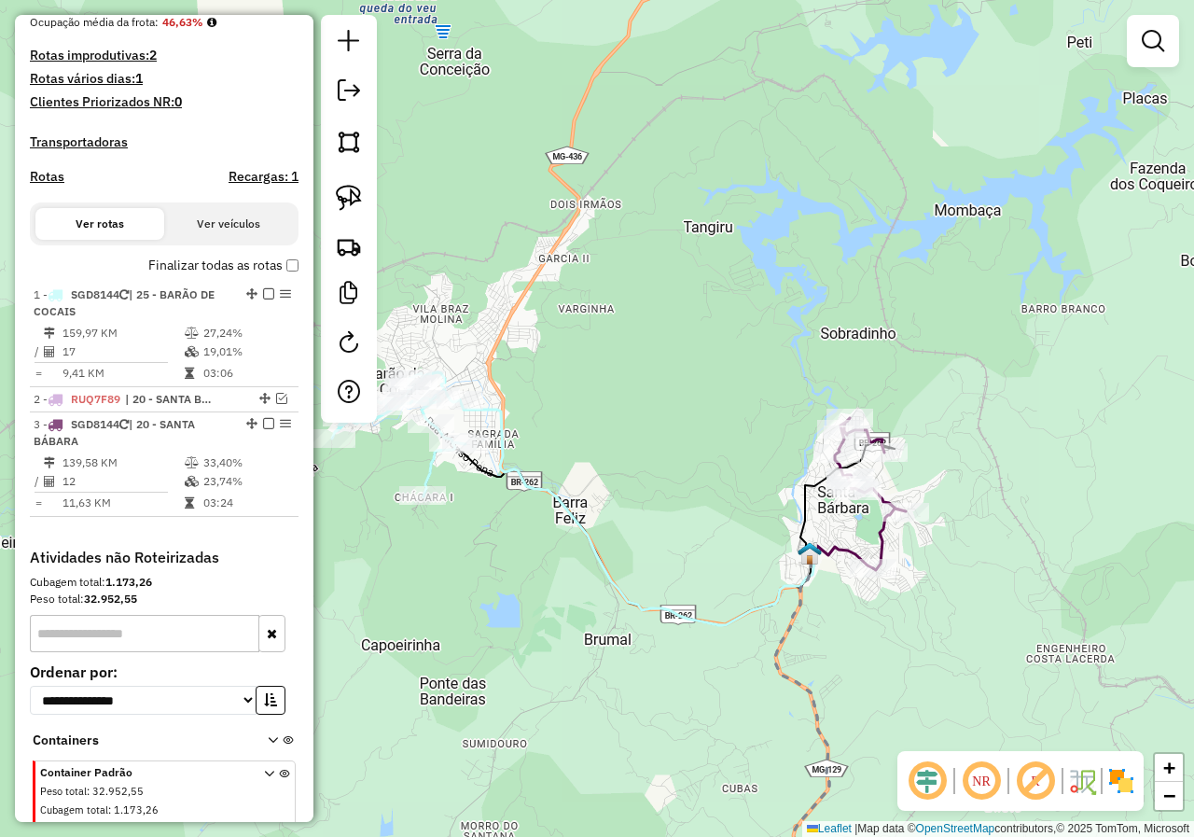
scroll to position [540, 0]
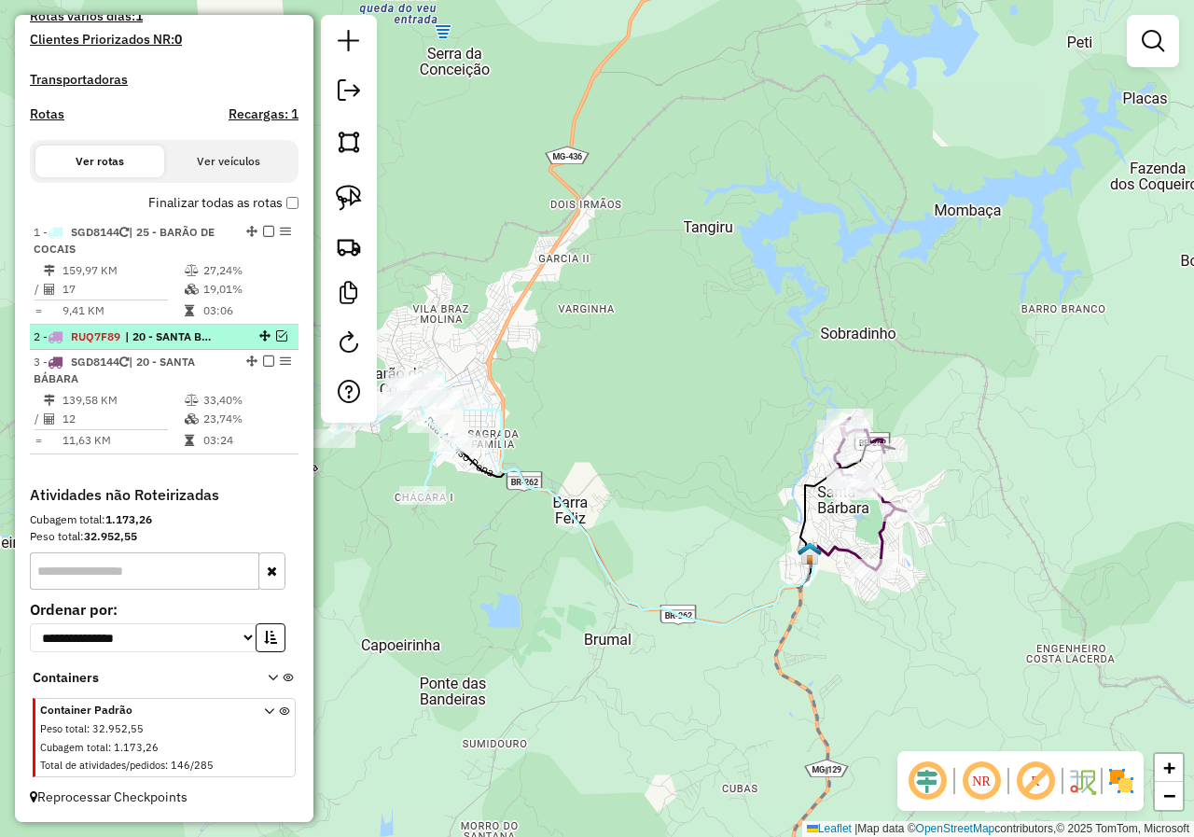
click at [278, 335] on em at bounding box center [281, 335] width 11 height 11
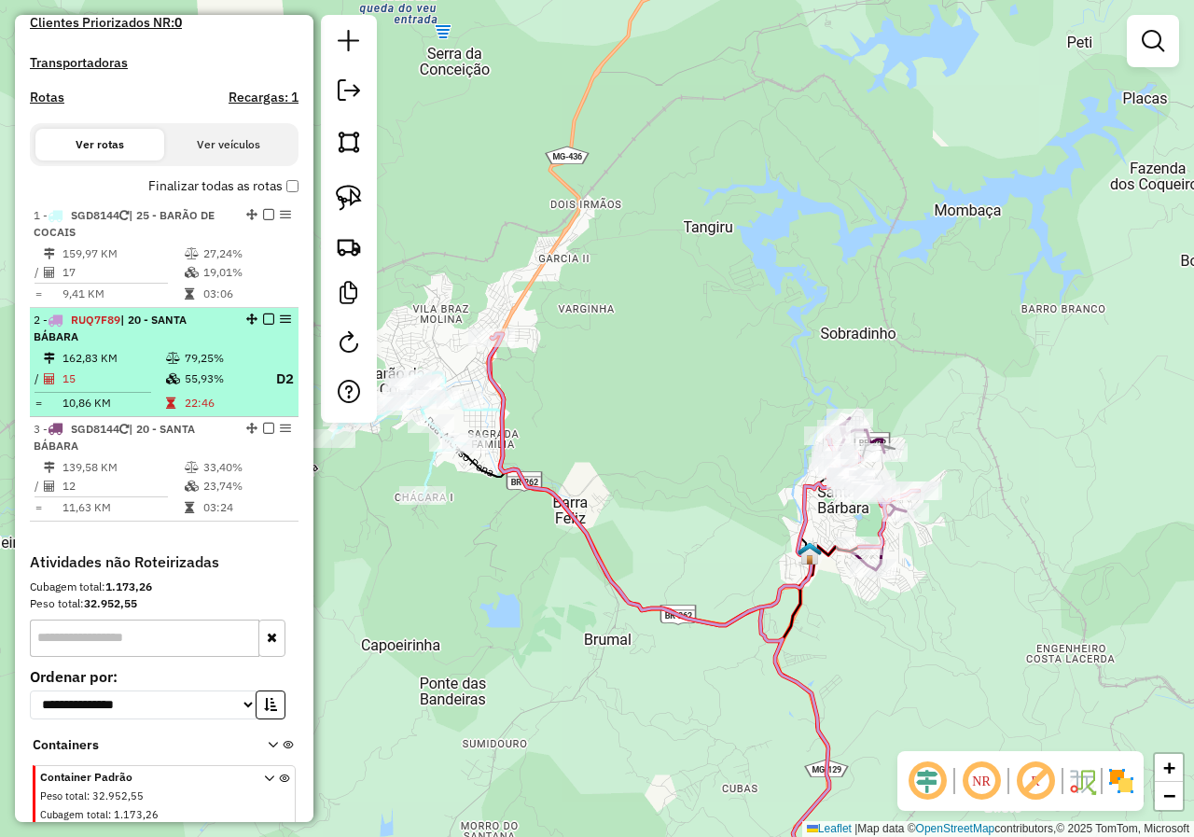
scroll to position [623, 0]
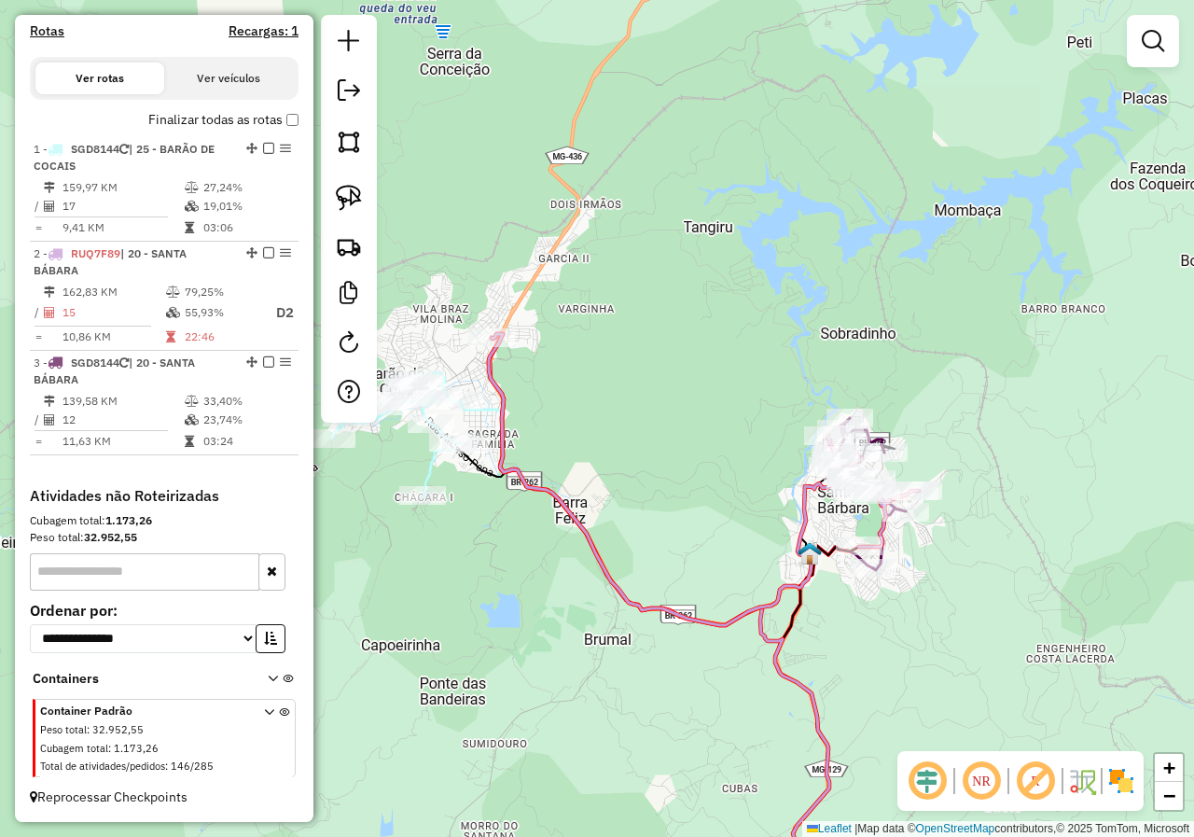
click at [499, 384] on icon at bounding box center [704, 479] width 430 height 291
select select "*********"
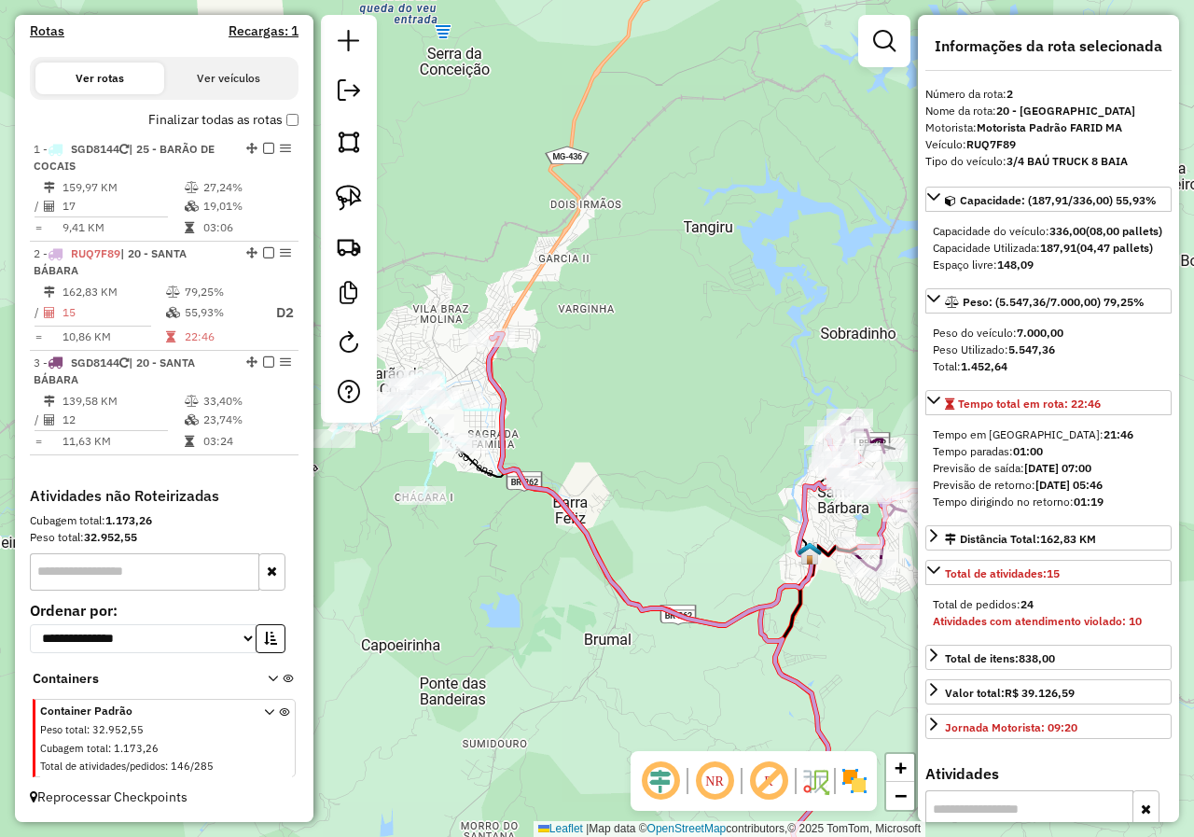
drag, startPoint x: 486, startPoint y: 407, endPoint x: 560, endPoint y: 399, distance: 74.1
click at [557, 401] on icon at bounding box center [637, 512] width 355 height 225
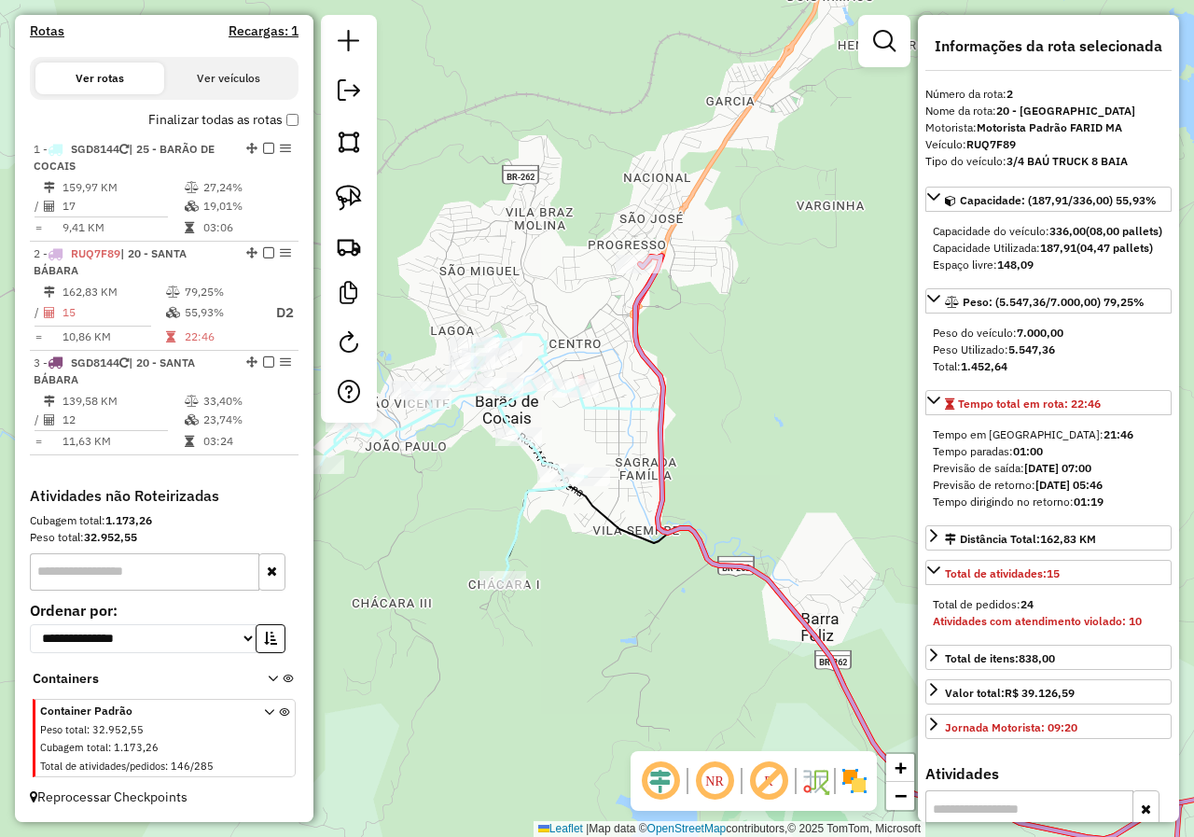
click at [502, 416] on icon at bounding box center [454, 457] width 266 height 246
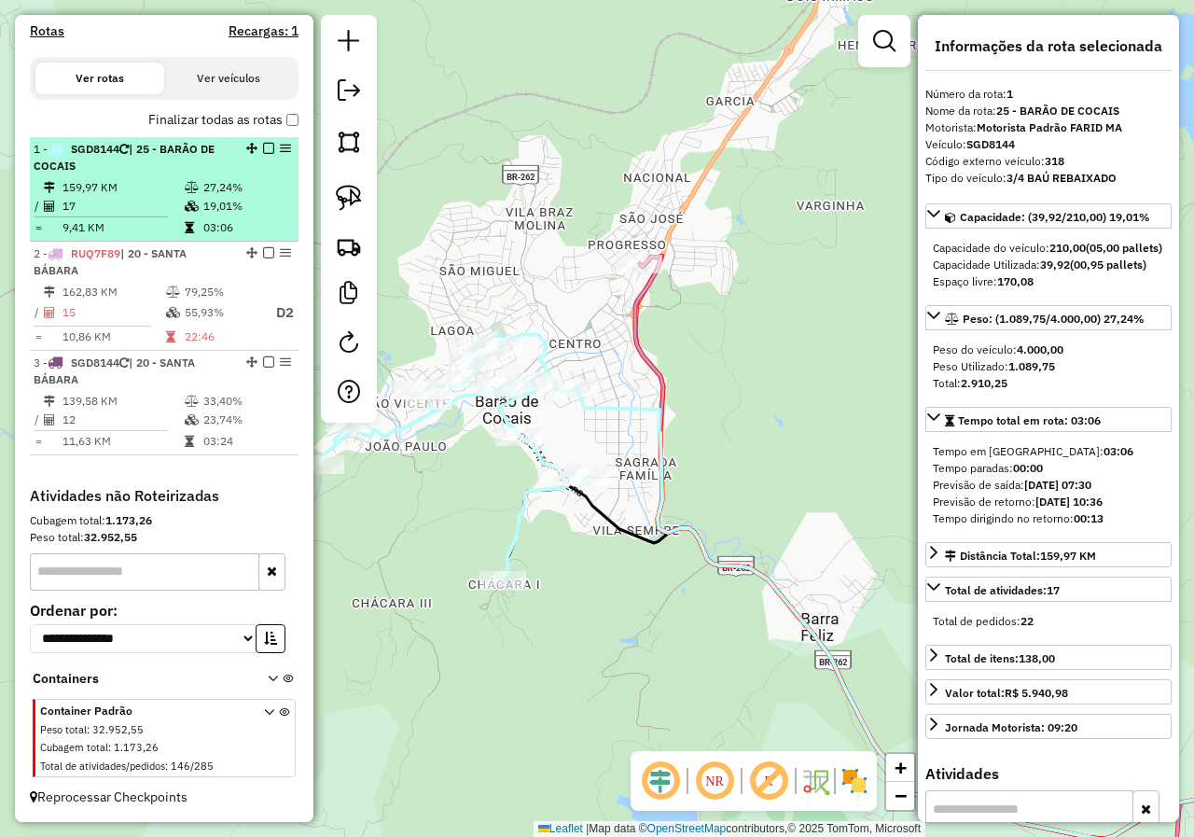
click at [264, 148] on em at bounding box center [268, 148] width 11 height 11
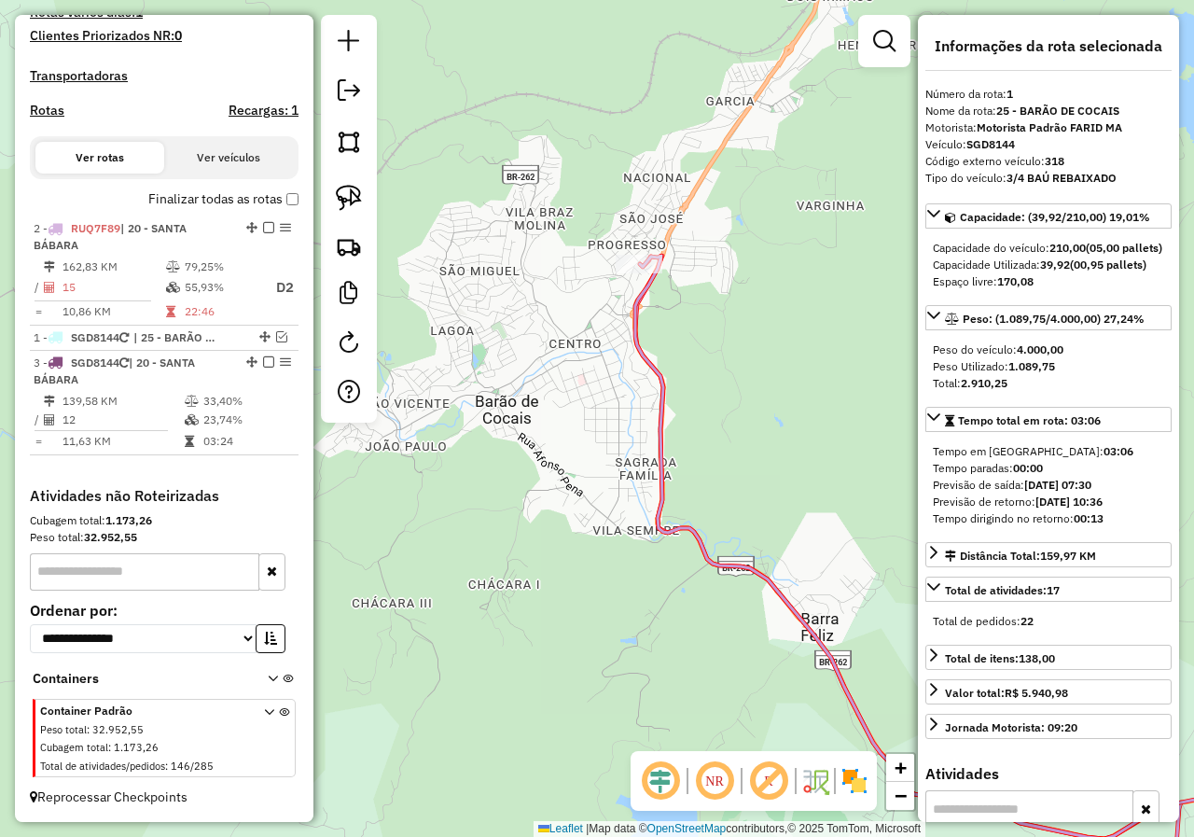
drag, startPoint x: 258, startPoint y: 230, endPoint x: 257, endPoint y: 478, distance: 248.1
click at [264, 338] on em at bounding box center [268, 336] width 11 height 11
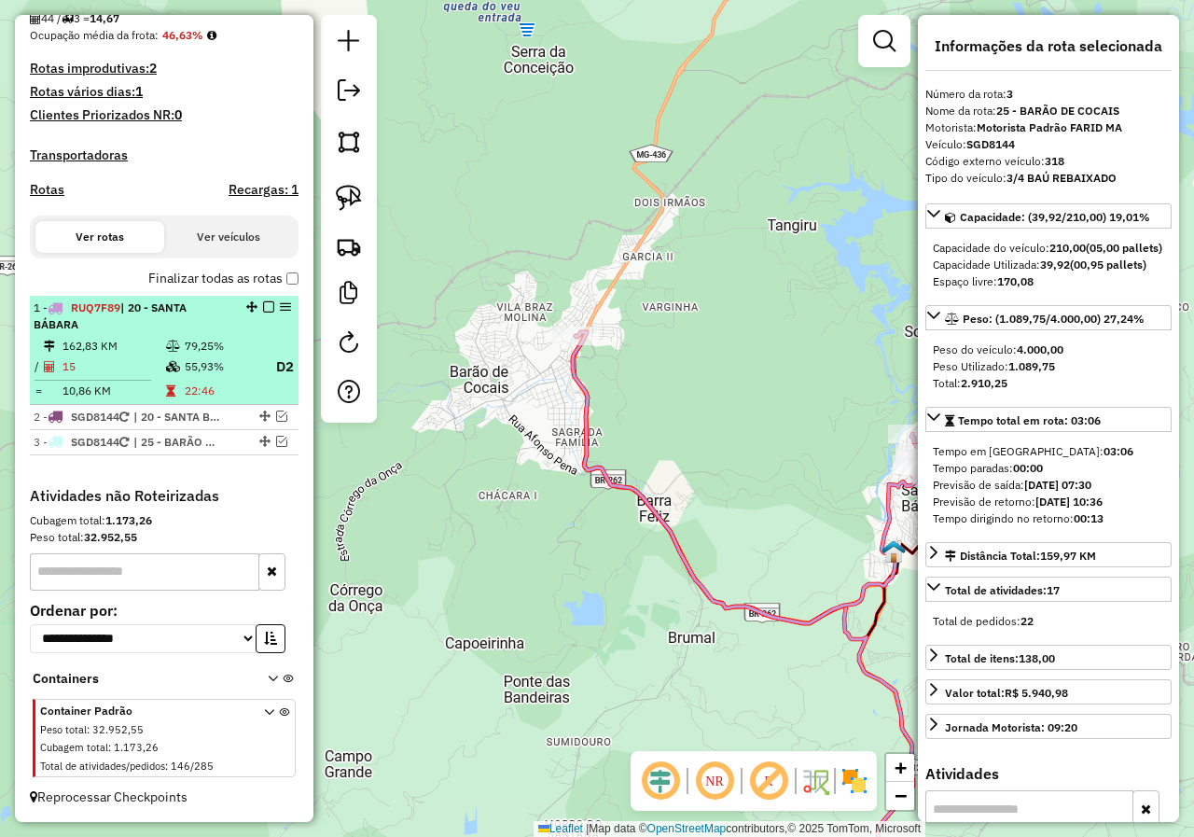
click at [263, 309] on em at bounding box center [268, 306] width 11 height 11
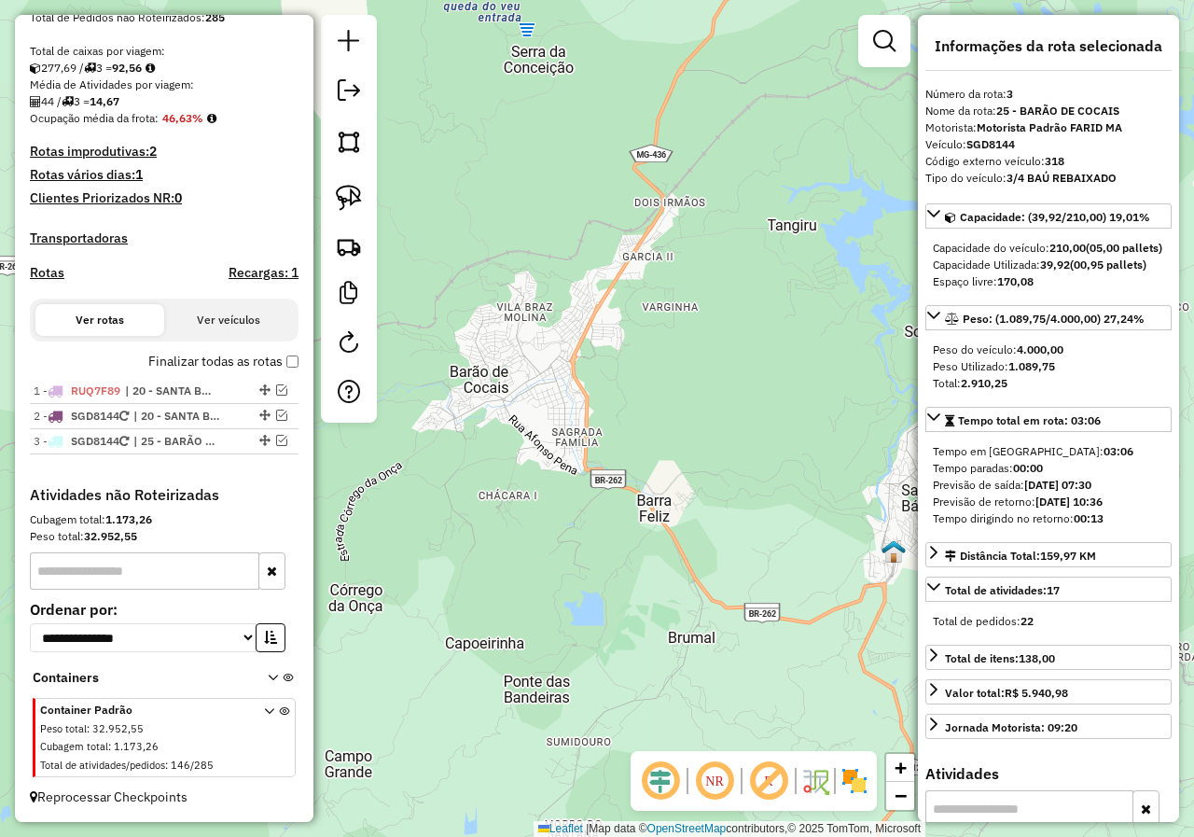
scroll to position [381, 0]
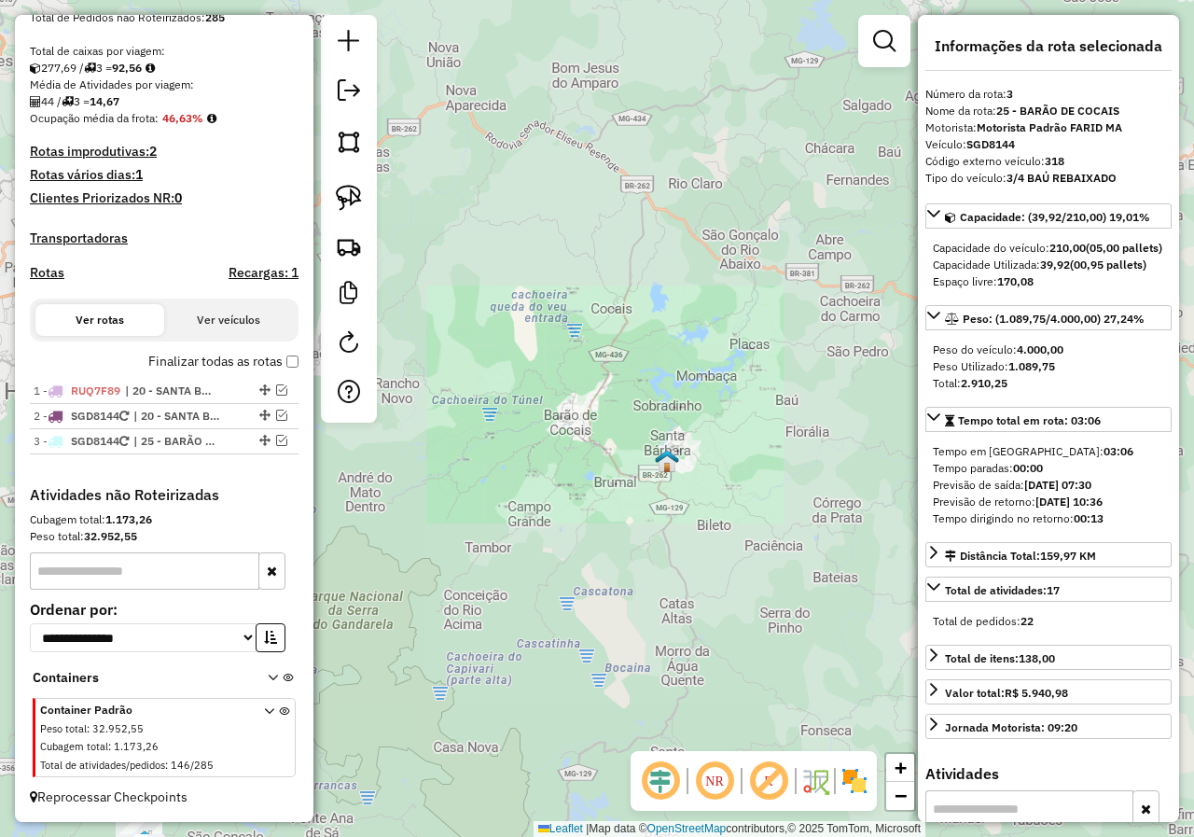
click at [570, 485] on div "Janela de atendimento Grade de atendimento Capacidade Transportadoras Veículos …" at bounding box center [597, 418] width 1194 height 837
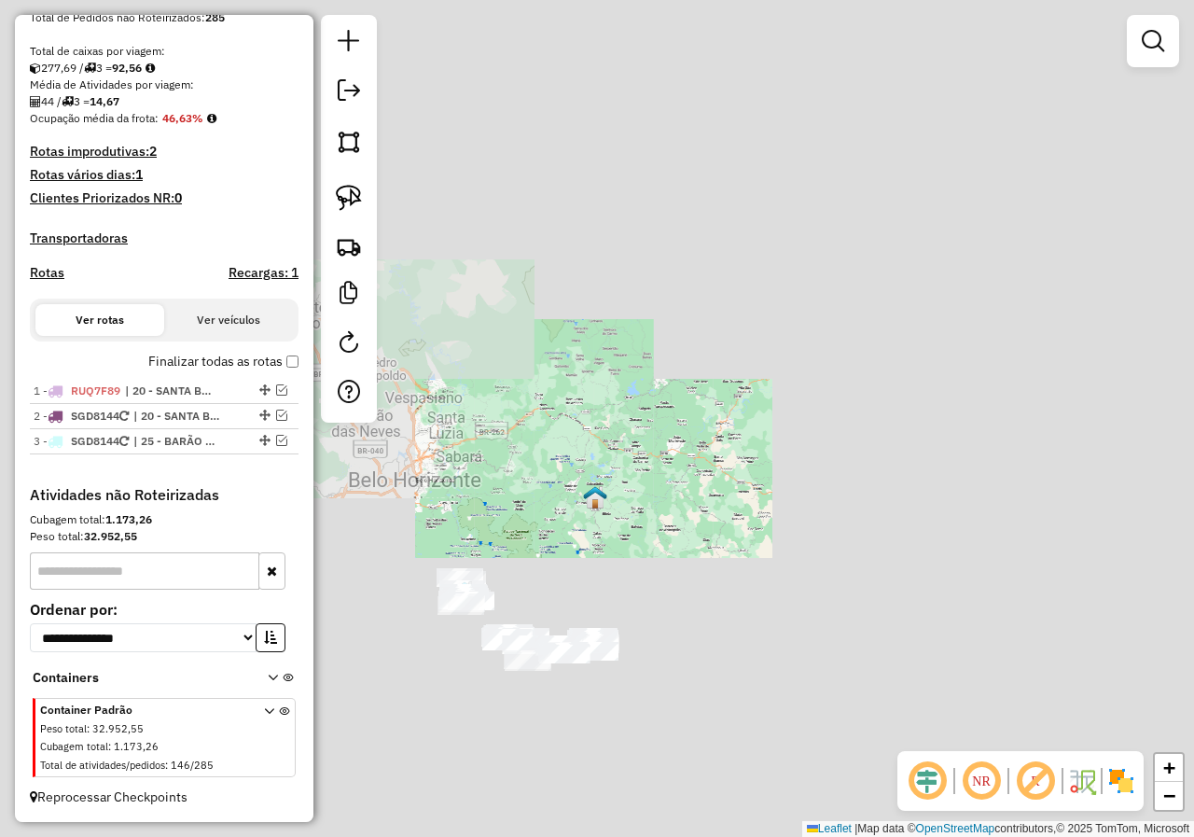
drag, startPoint x: 528, startPoint y: 593, endPoint x: 623, endPoint y: 511, distance: 125.6
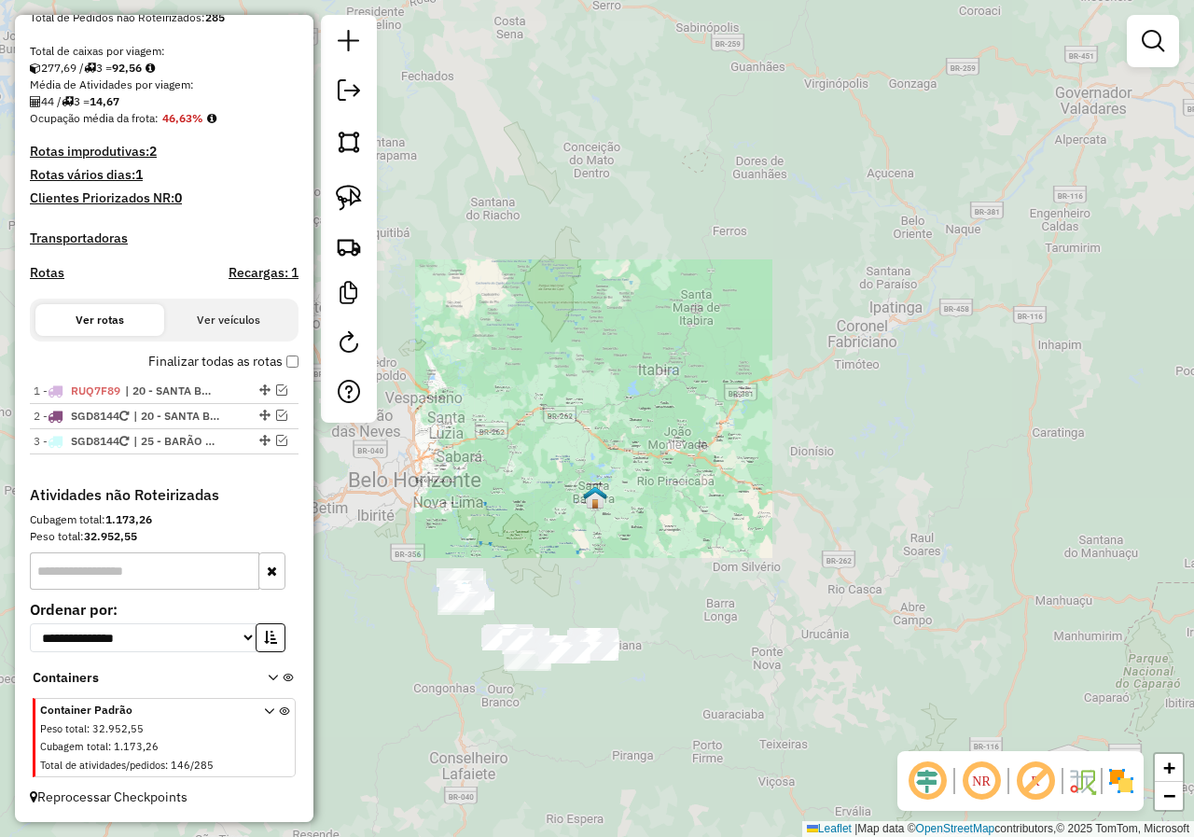
click at [623, 512] on div "Janela de atendimento Grade de atendimento Capacidade Transportadoras Veículos …" at bounding box center [597, 418] width 1194 height 837
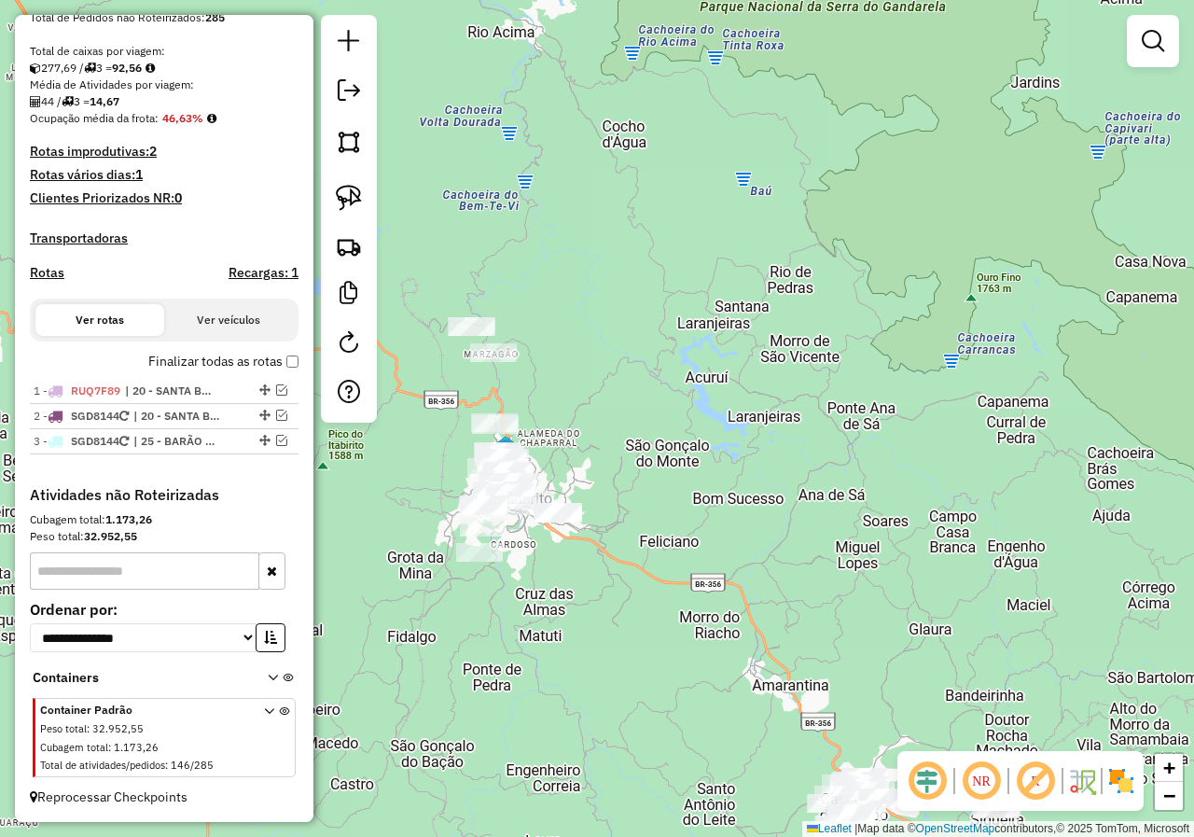
drag, startPoint x: 541, startPoint y: 553, endPoint x: 603, endPoint y: 560, distance: 62.8
click at [602, 560] on div "Janela de atendimento Grade de atendimento Capacidade Transportadoras Veículos …" at bounding box center [597, 418] width 1194 height 837
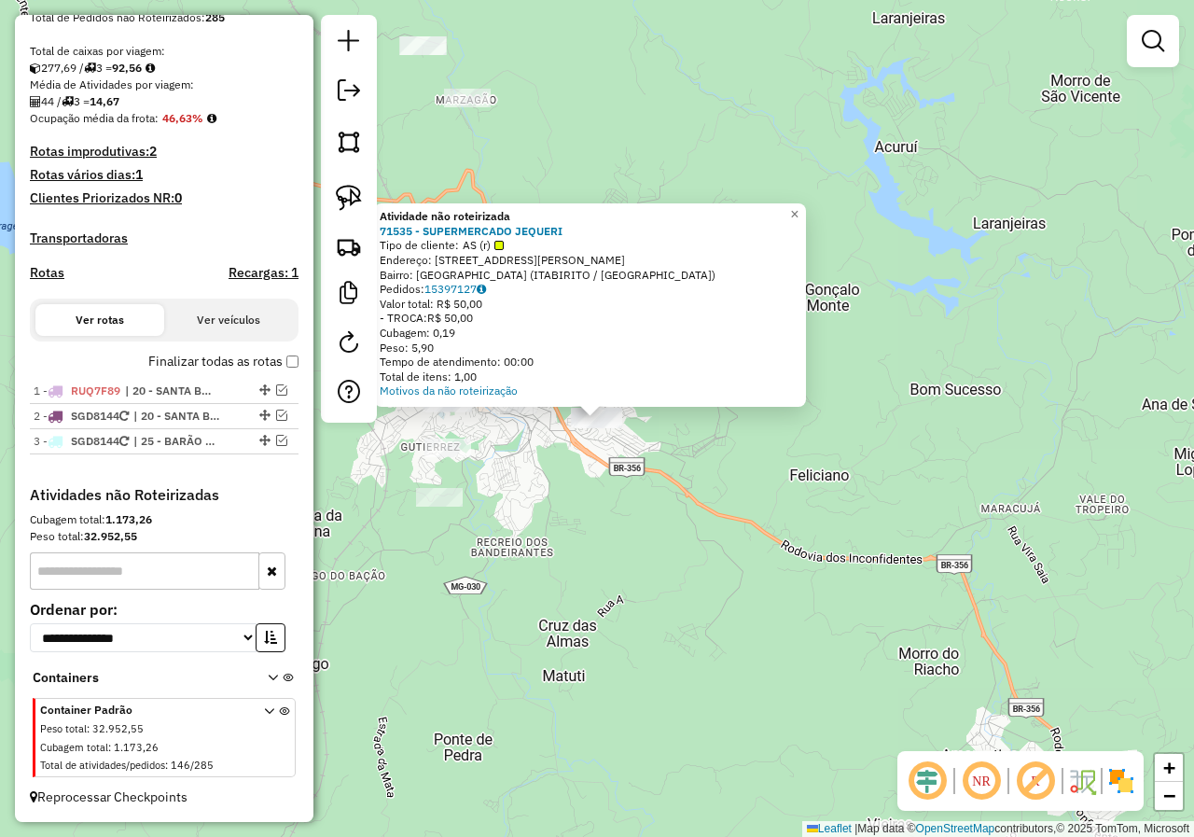
click at [565, 512] on div "Atividade não roteirizada 71535 - SUPERMERCADO JEQUERI Tipo de cliente: AS (r) …" at bounding box center [597, 418] width 1194 height 837
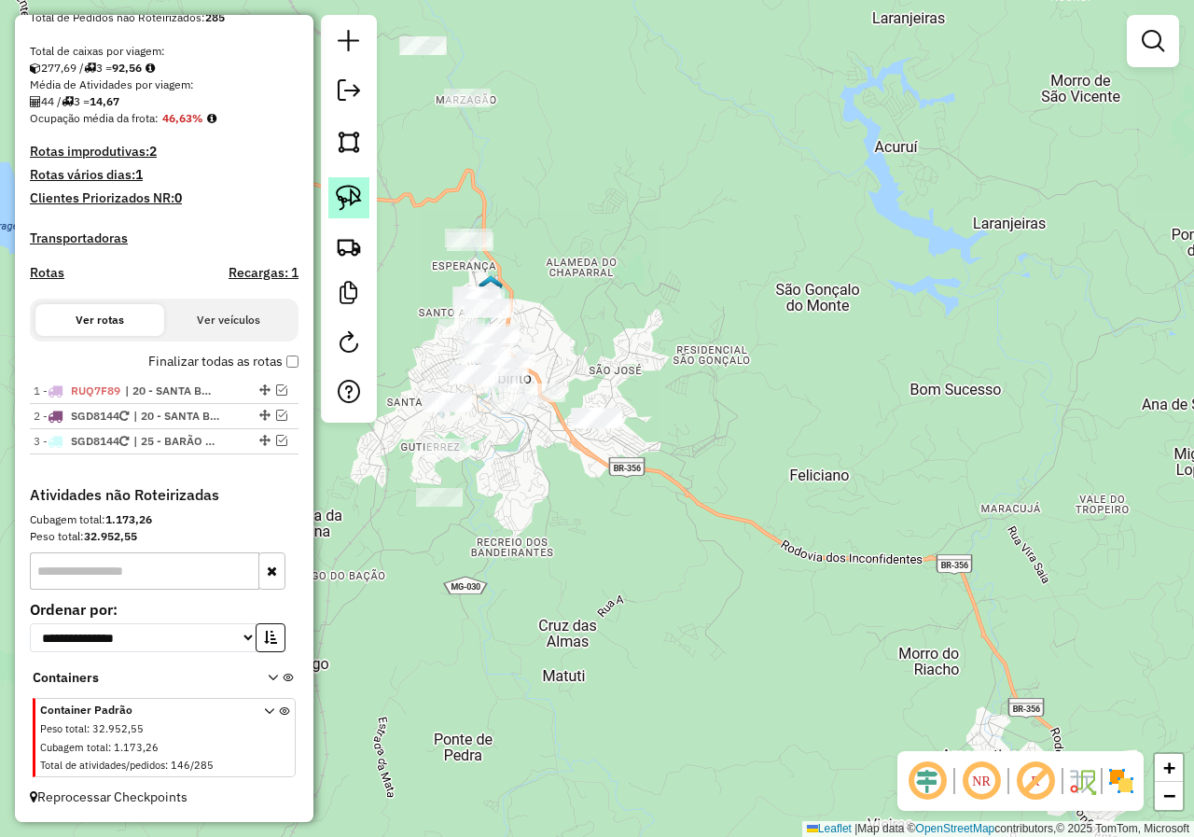
click at [341, 201] on img at bounding box center [349, 198] width 26 height 26
drag, startPoint x: 418, startPoint y: 359, endPoint x: 469, endPoint y: 401, distance: 66.3
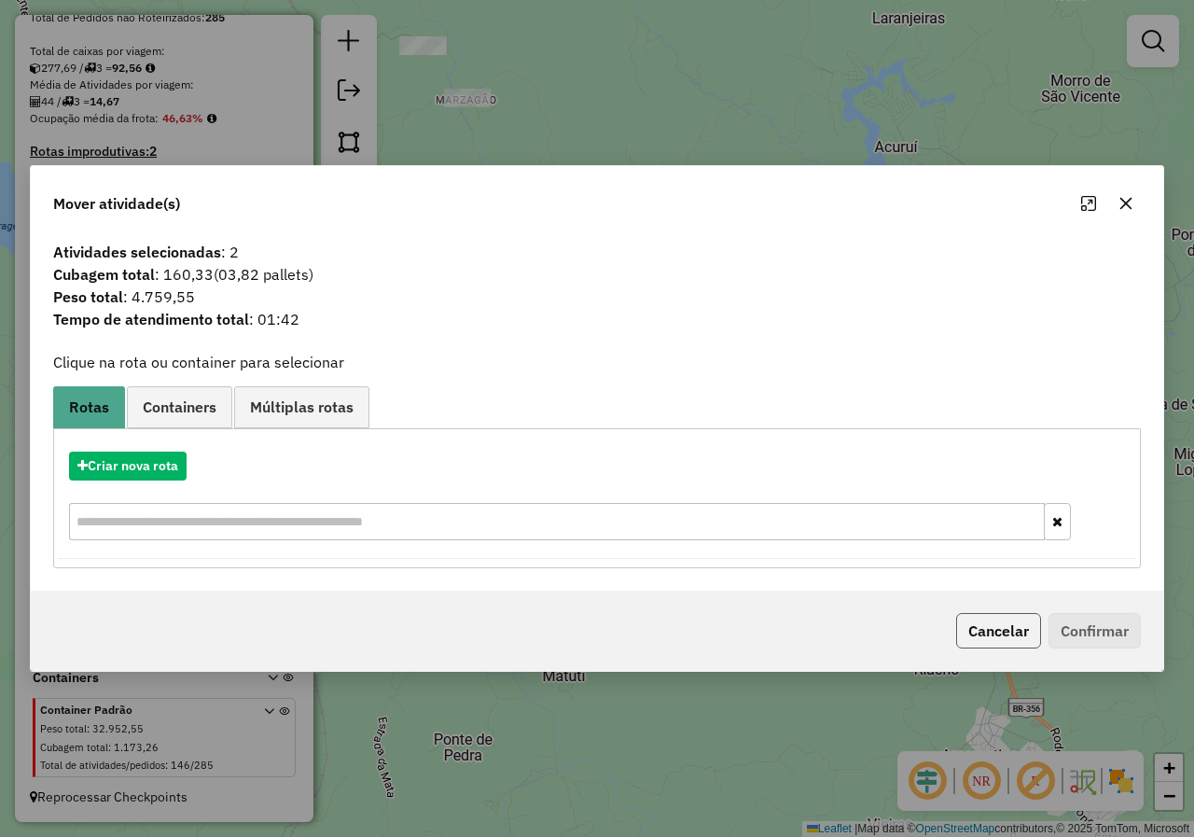
click at [993, 620] on button "Cancelar" at bounding box center [998, 630] width 85 height 35
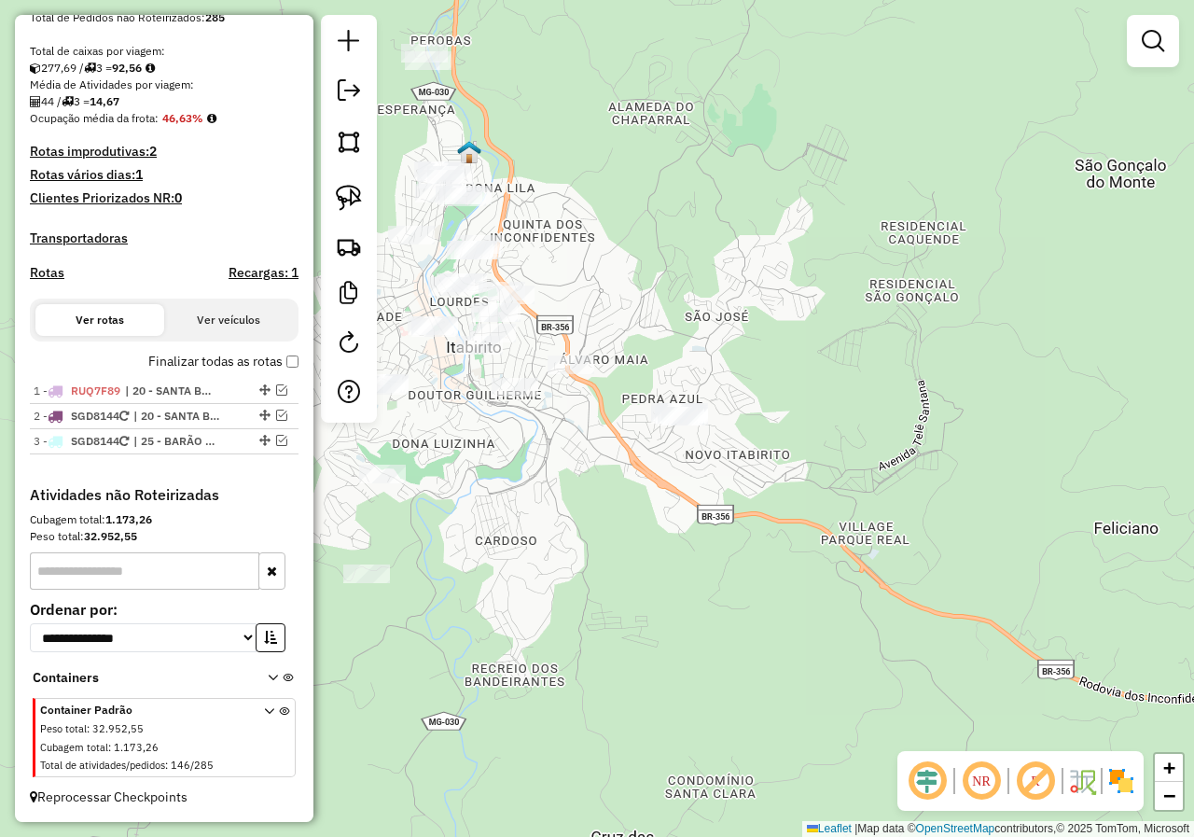
drag, startPoint x: 439, startPoint y: 455, endPoint x: 615, endPoint y: 448, distance: 175.5
click at [615, 448] on div "Janela de atendimento Grade de atendimento Capacidade Transportadoras Veículos …" at bounding box center [597, 418] width 1194 height 837
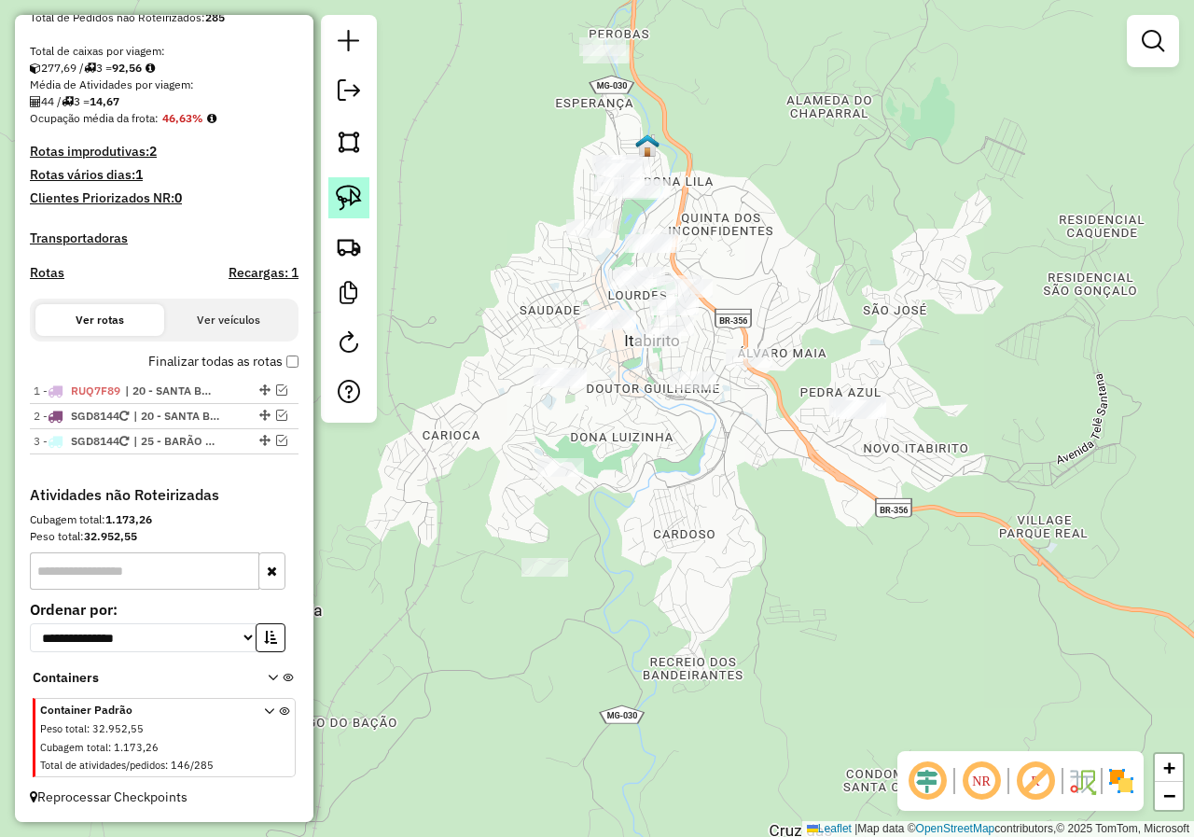
click at [367, 205] on link at bounding box center [348, 197] width 41 height 41
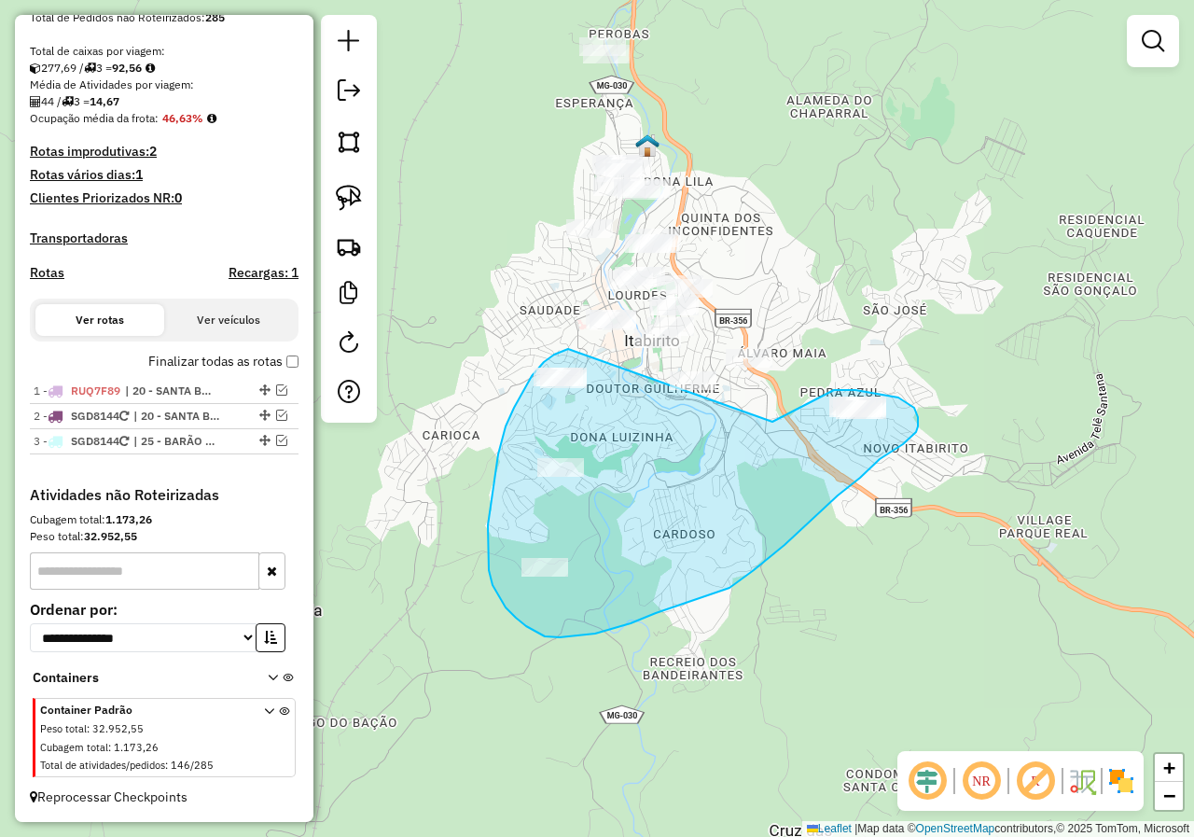
drag, startPoint x: 568, startPoint y: 349, endPoint x: 710, endPoint y: 464, distance: 182.4
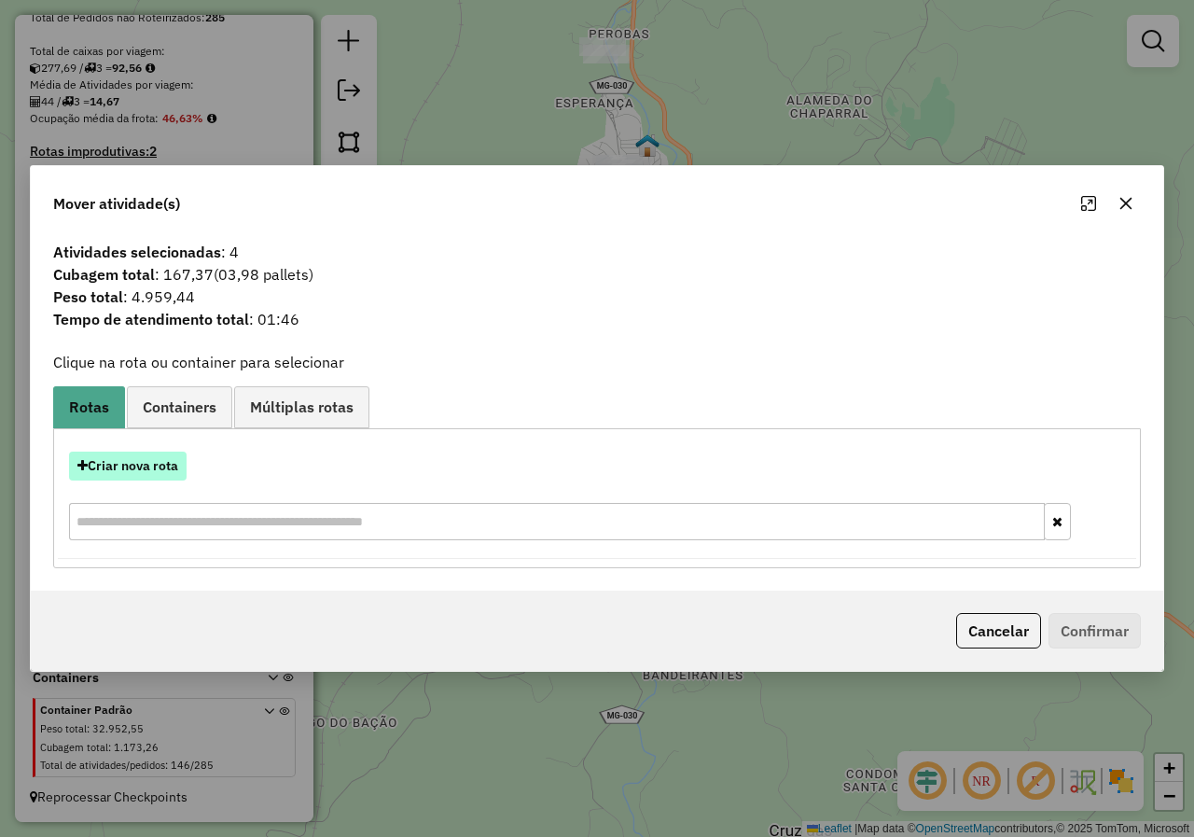
click at [162, 461] on button "Criar nova rota" at bounding box center [128, 465] width 118 height 29
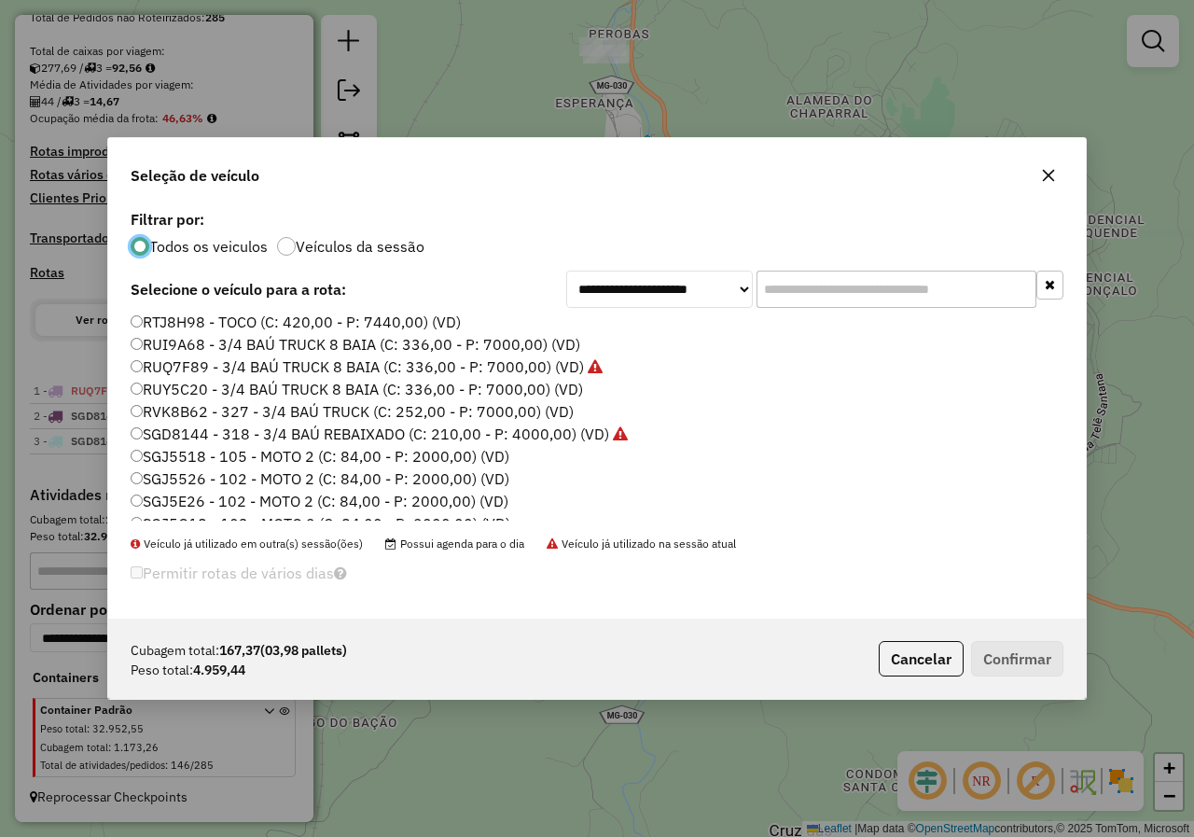
scroll to position [560, 0]
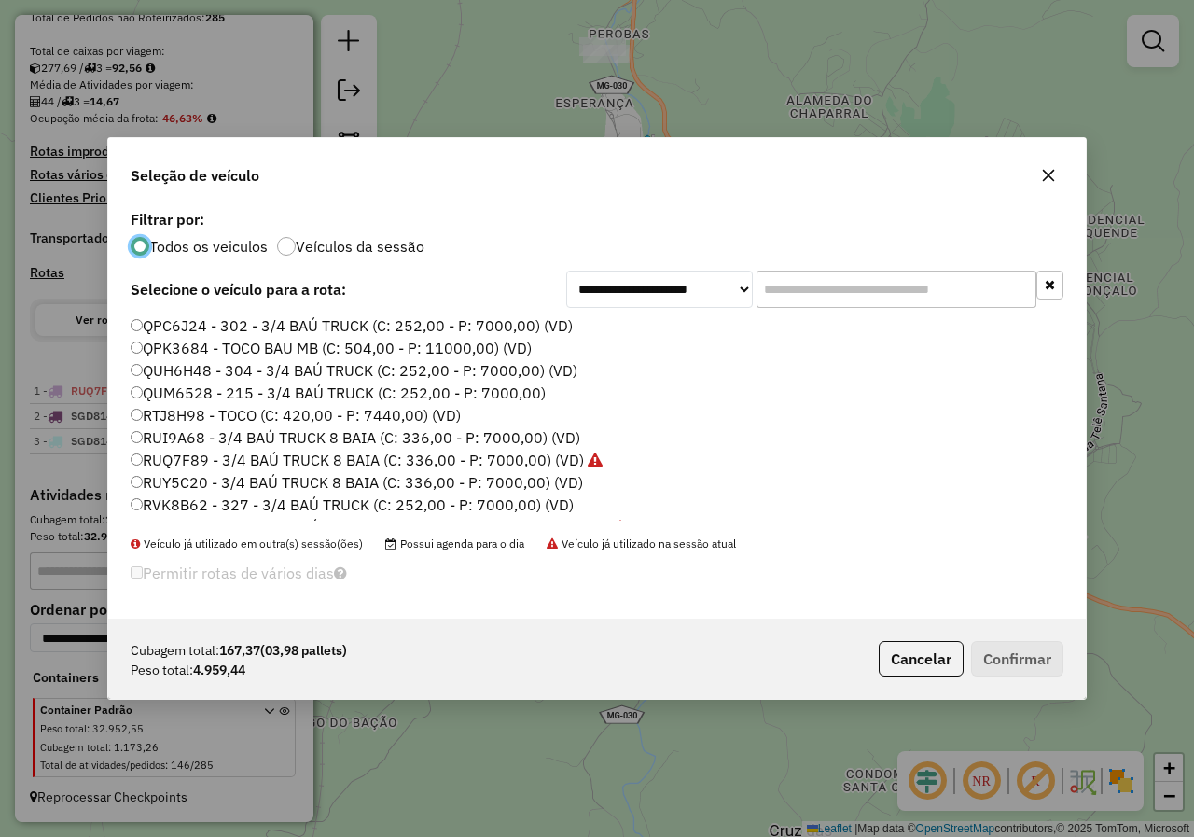
click at [154, 416] on label "RTJ8H98 - TOCO (C: 420,00 - P: 7440,00) (VD)" at bounding box center [296, 415] width 330 height 22
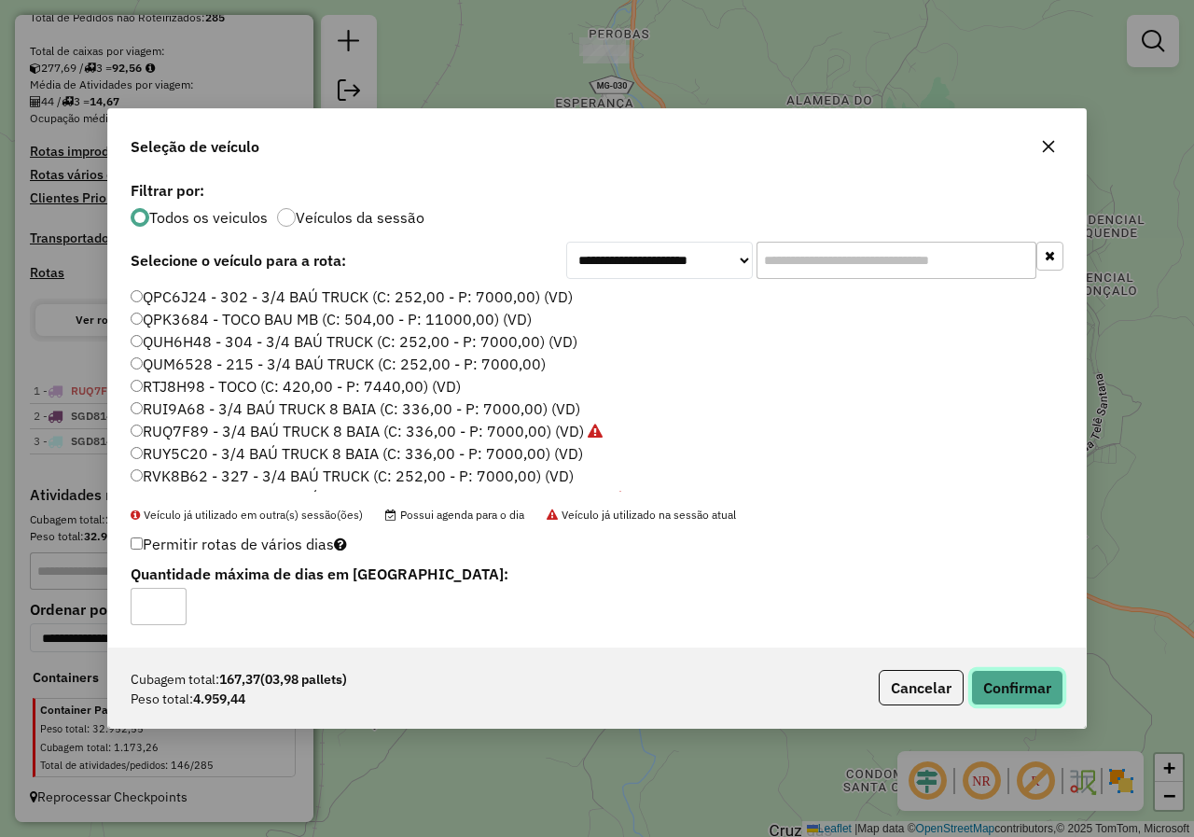
drag, startPoint x: 983, startPoint y: 698, endPoint x: 970, endPoint y: 694, distance: 13.6
click at [982, 698] on button "Confirmar" at bounding box center [1017, 687] width 92 height 35
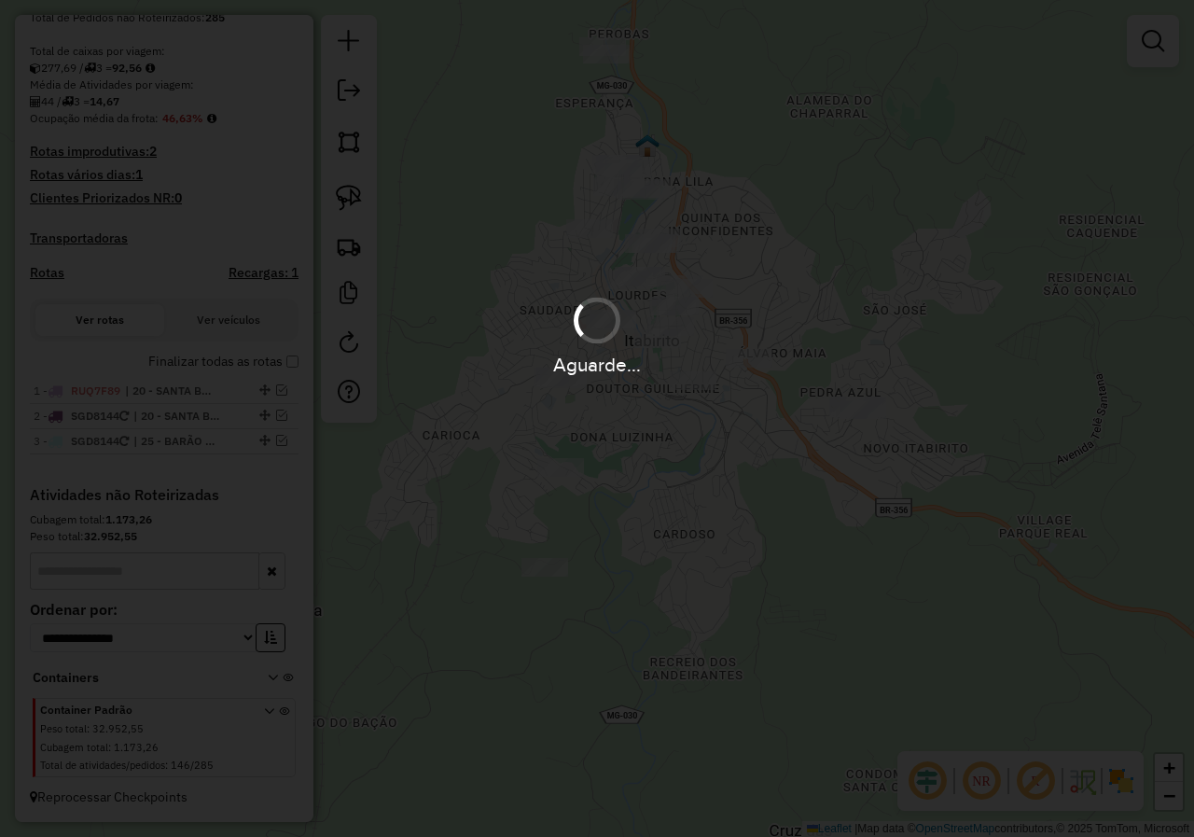
scroll to position [486, 0]
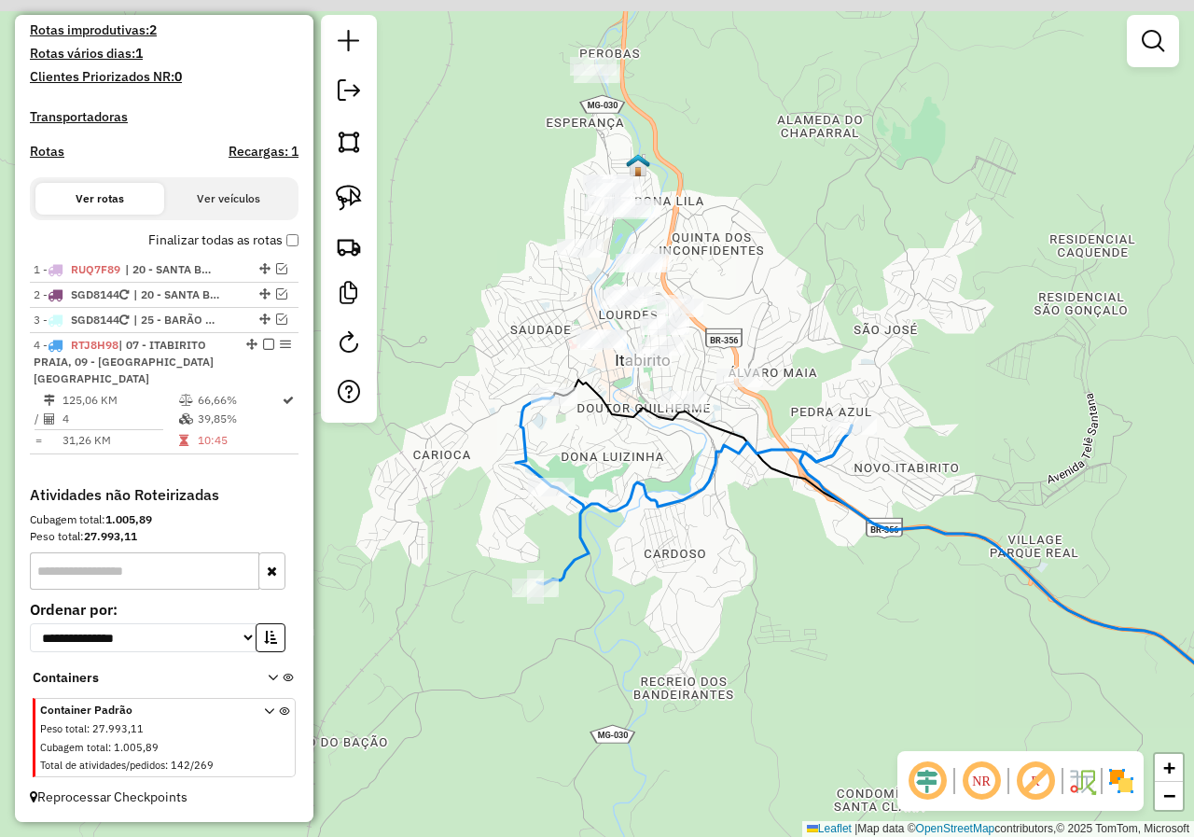
drag, startPoint x: 634, startPoint y: 423, endPoint x: 588, endPoint y: 480, distance: 73.0
click at [588, 481] on div "Janela de atendimento Grade de atendimento Capacidade Transportadoras Veículos …" at bounding box center [597, 418] width 1194 height 837
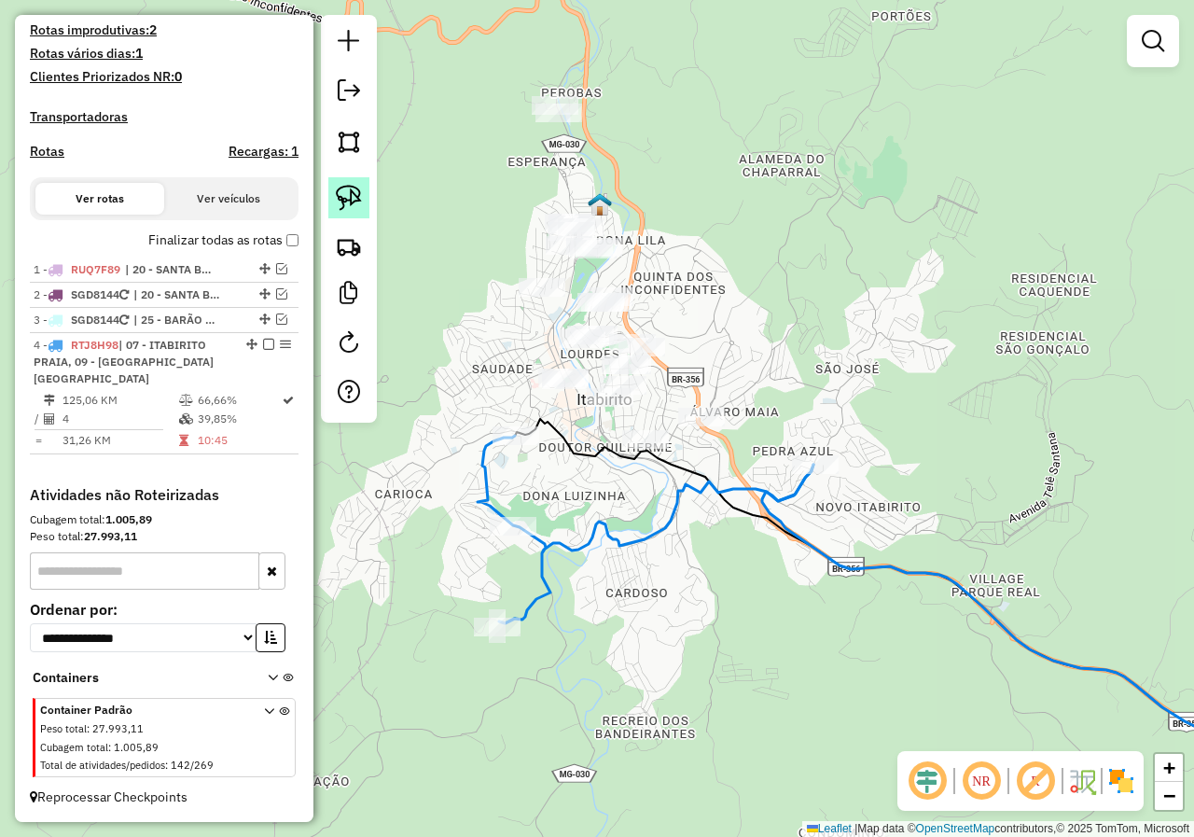
click at [351, 195] on img at bounding box center [349, 198] width 26 height 26
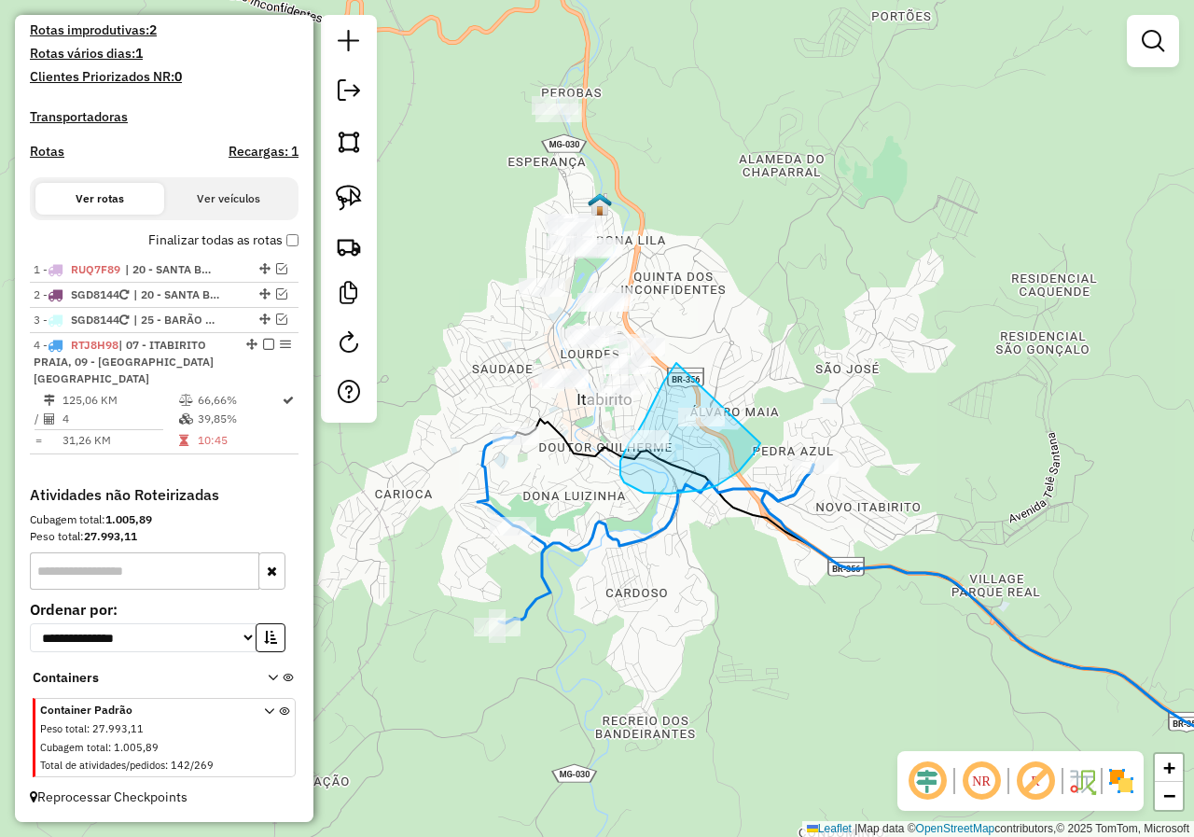
drag, startPoint x: 663, startPoint y: 382, endPoint x: 763, endPoint y: 433, distance: 111.8
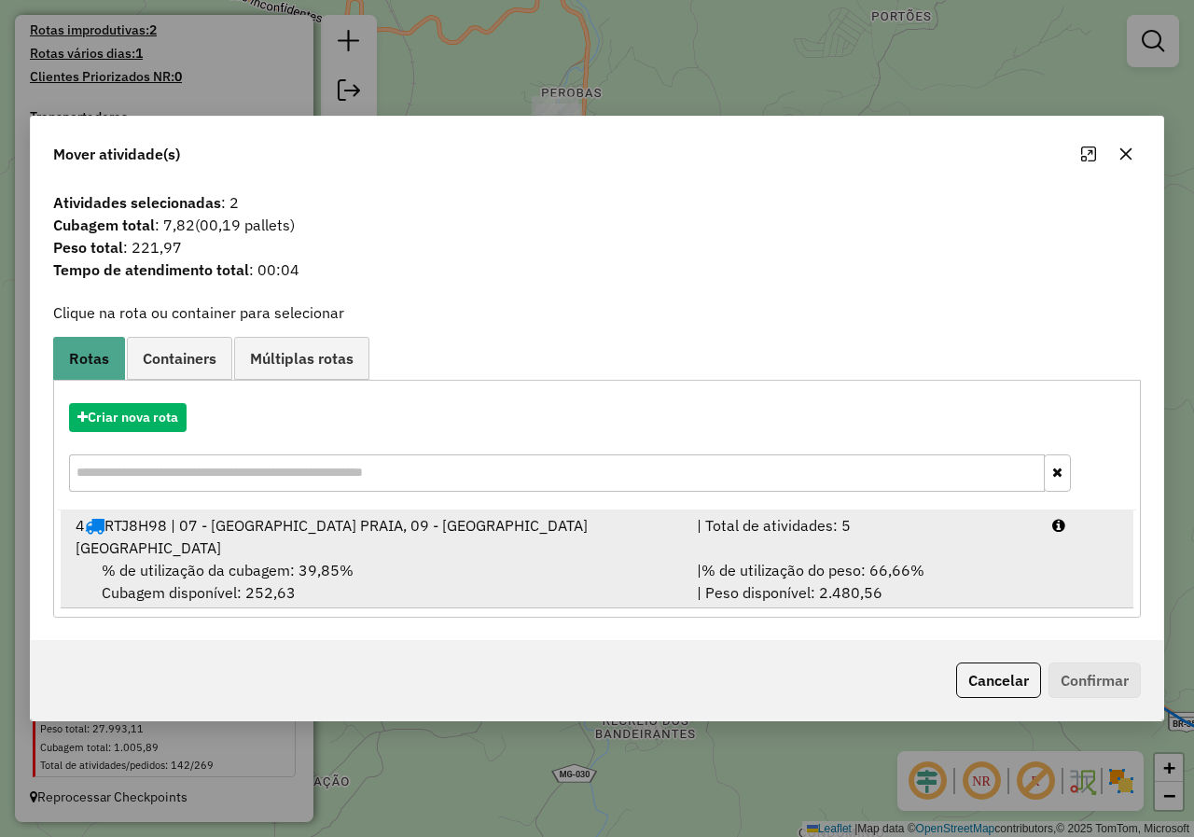
click at [367, 559] on div "% de utilização da cubagem: 39,85% Cubagem disponível: 252,63" at bounding box center [374, 581] width 621 height 45
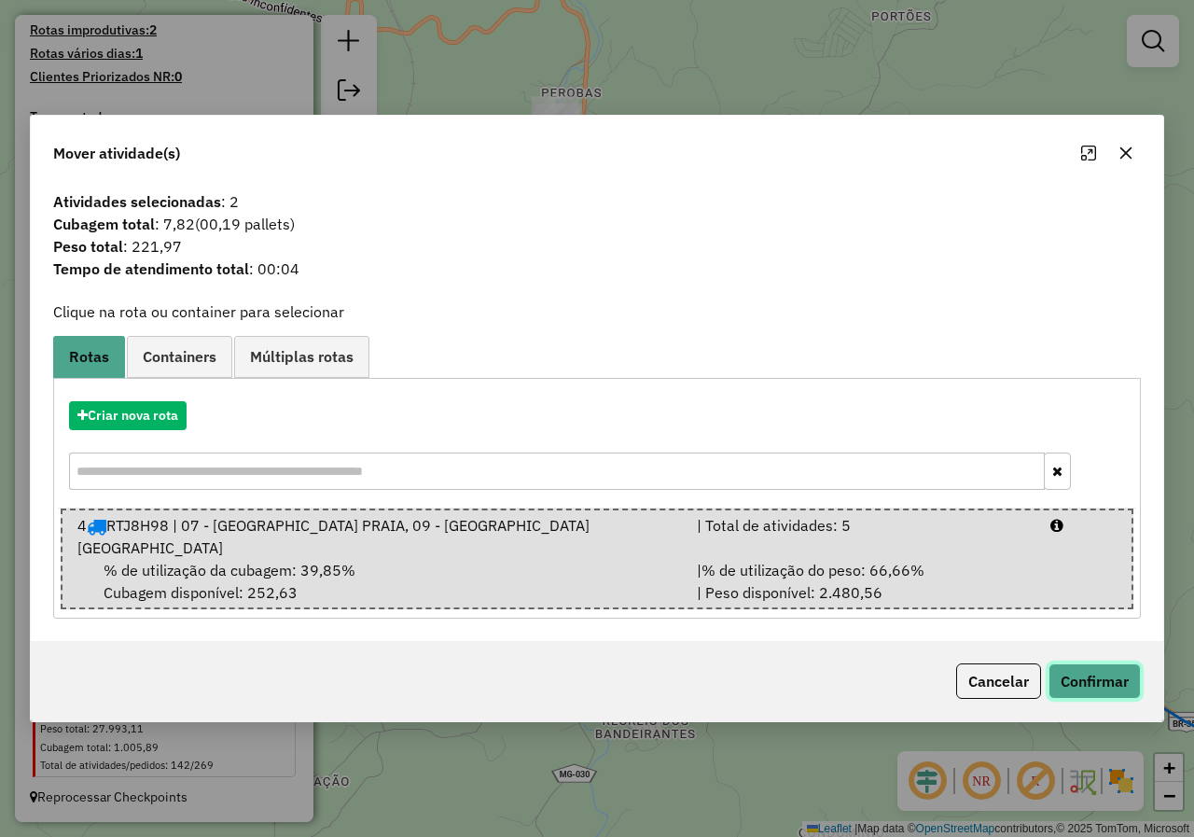
click at [1140, 675] on button "Confirmar" at bounding box center [1094, 680] width 92 height 35
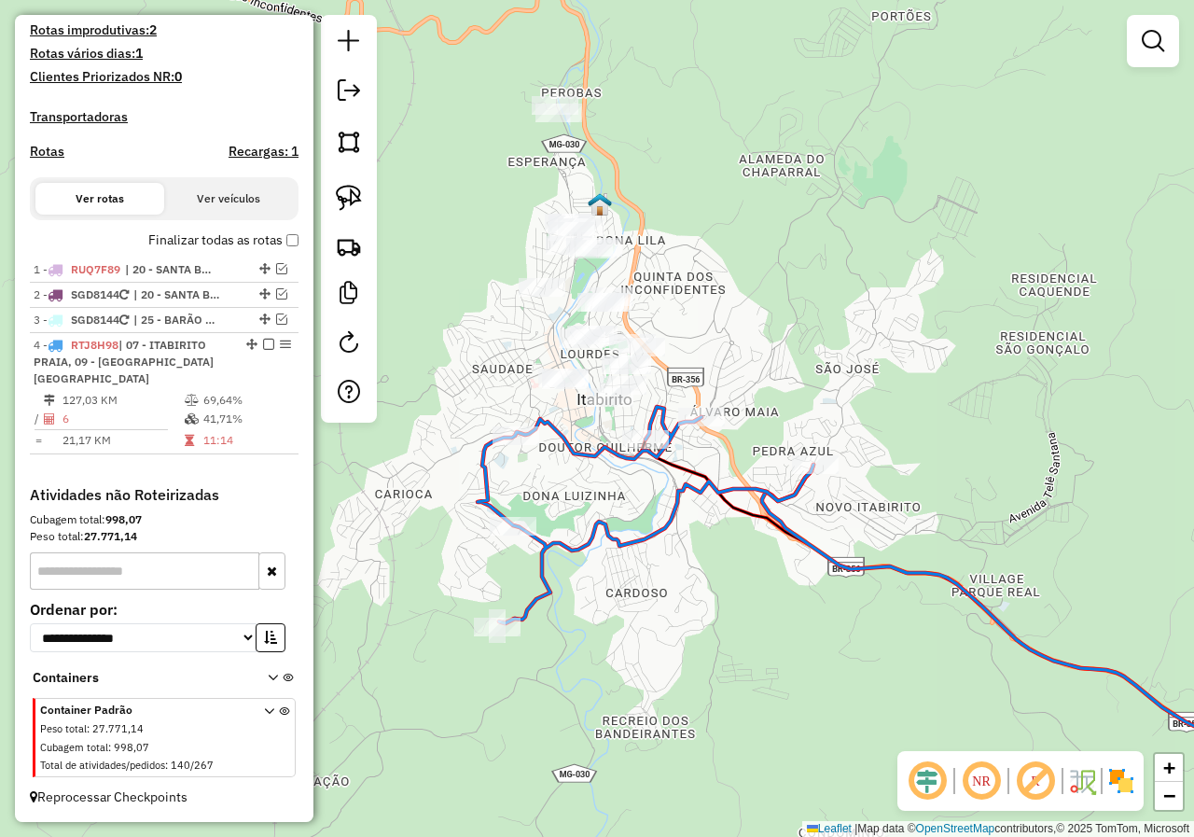
drag, startPoint x: 718, startPoint y: 334, endPoint x: 705, endPoint y: 512, distance: 178.6
click at [705, 512] on div "Janela de atendimento Grade de atendimento Capacidade Transportadoras Veículos …" at bounding box center [597, 418] width 1194 height 837
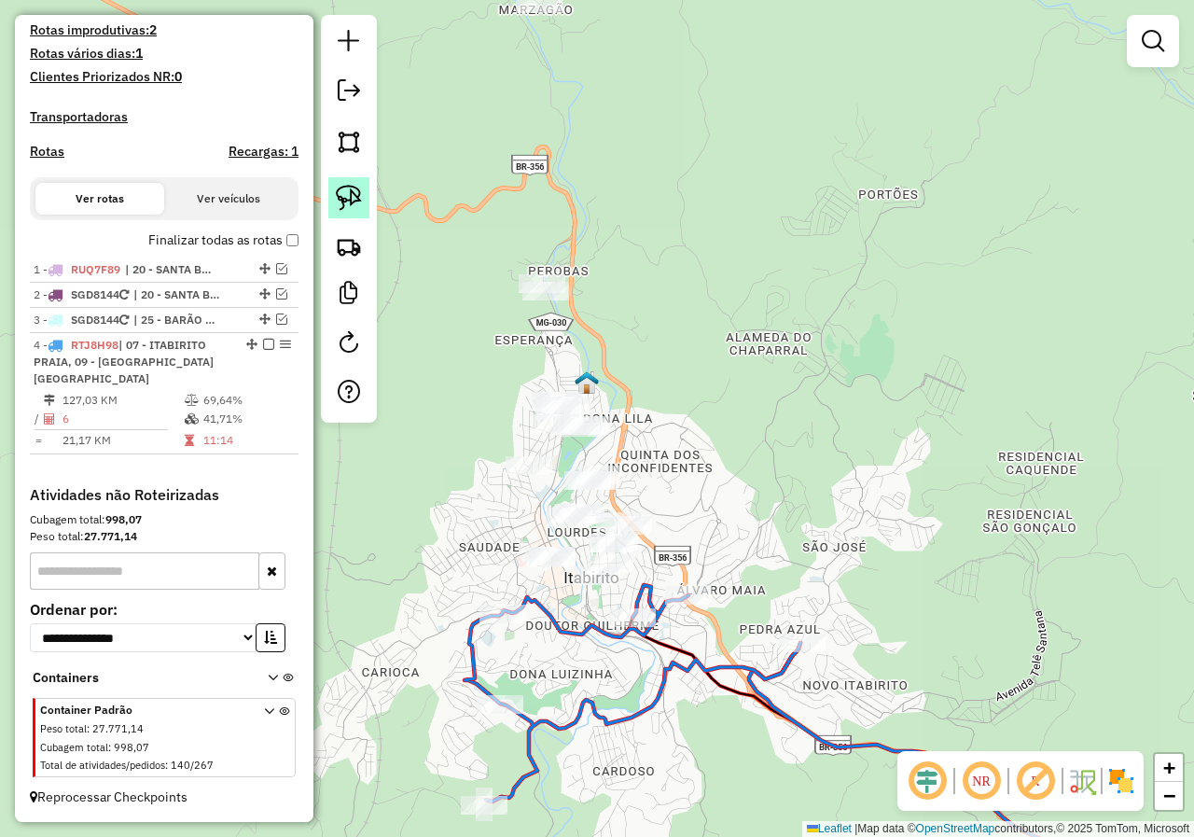
click at [363, 198] on link at bounding box center [348, 197] width 41 height 41
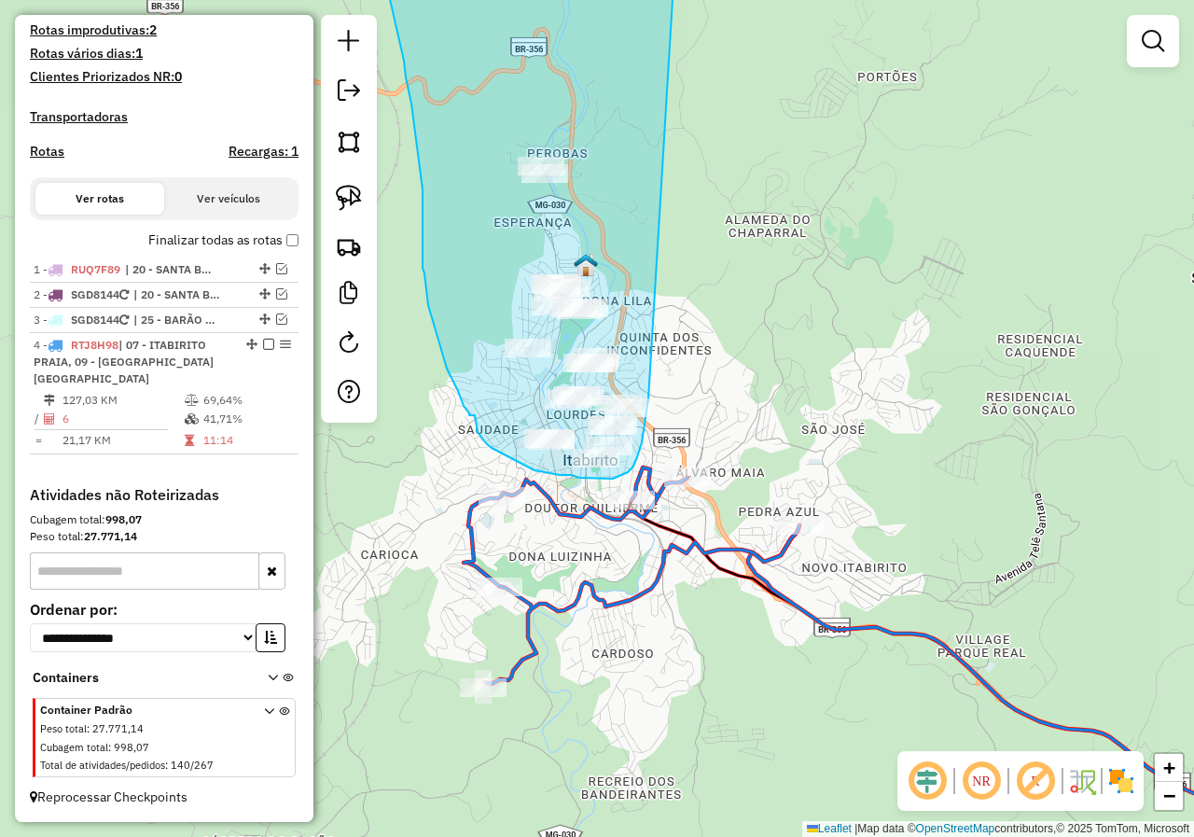
drag, startPoint x: 537, startPoint y: 113, endPoint x: 655, endPoint y: 368, distance: 281.3
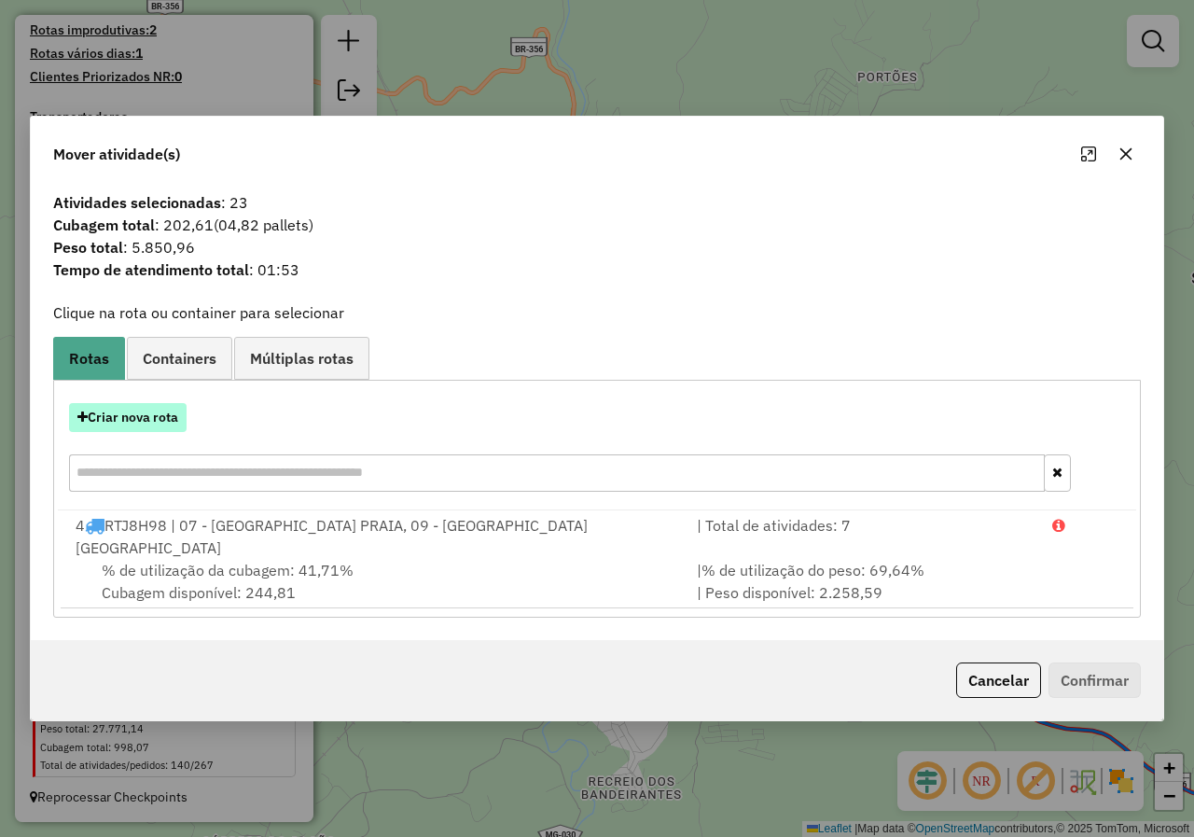
click at [148, 431] on button "Criar nova rota" at bounding box center [128, 417] width 118 height 29
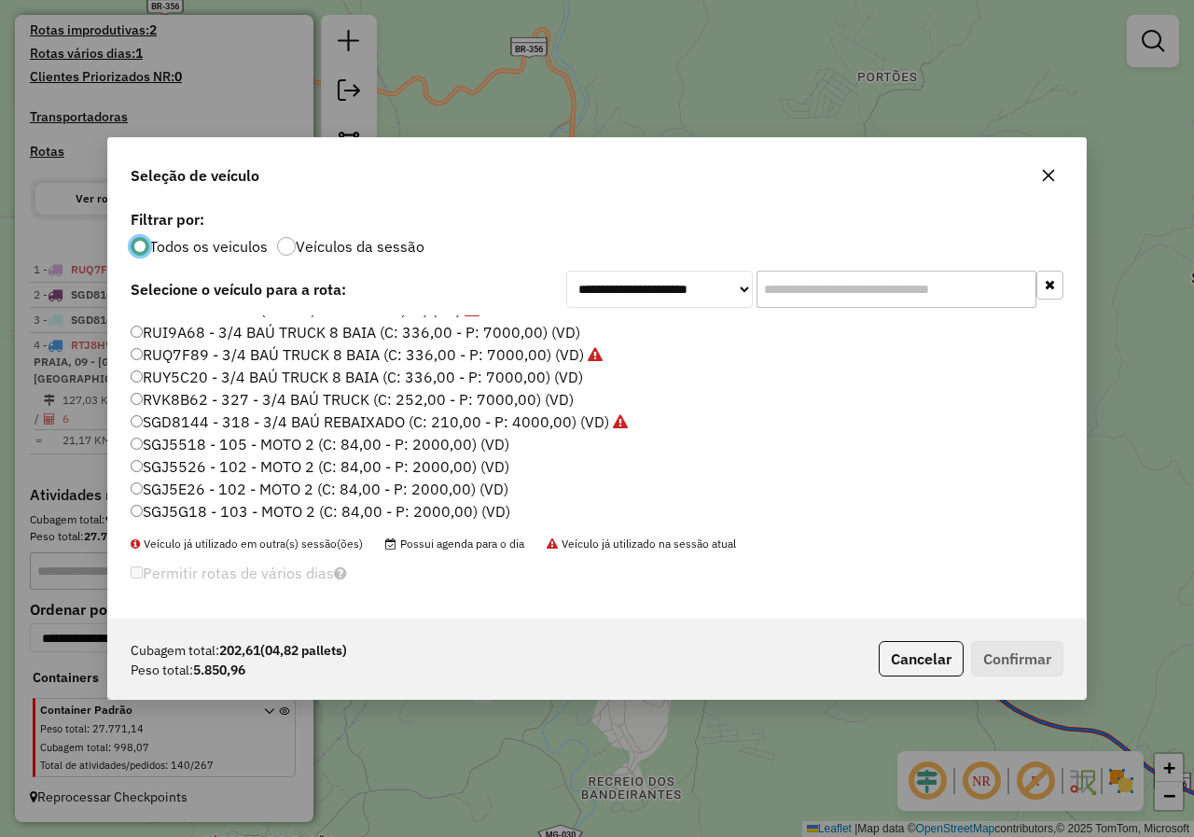
scroll to position [638, 0]
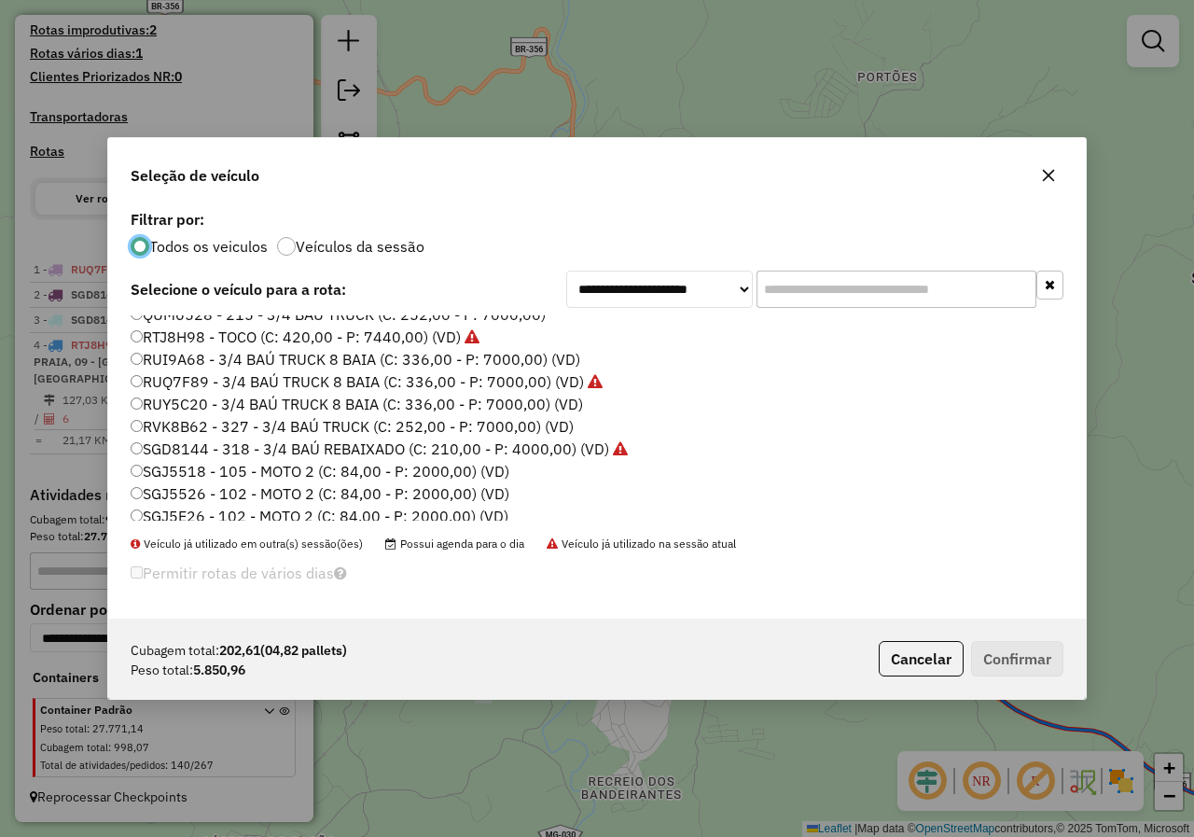
click at [153, 336] on label "RTJ8H98 - TOCO (C: 420,00 - P: 7440,00) (VD)" at bounding box center [305, 336] width 349 height 22
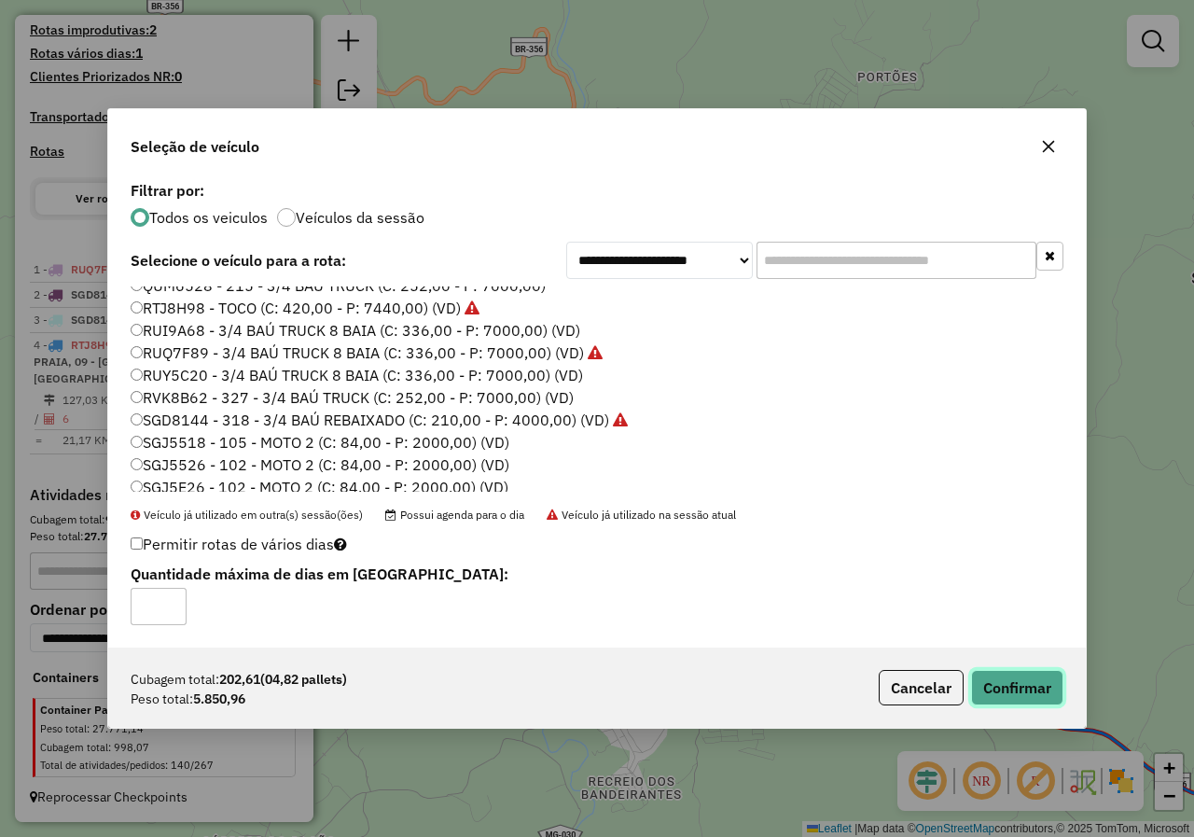
click at [1001, 687] on button "Confirmar" at bounding box center [1017, 687] width 92 height 35
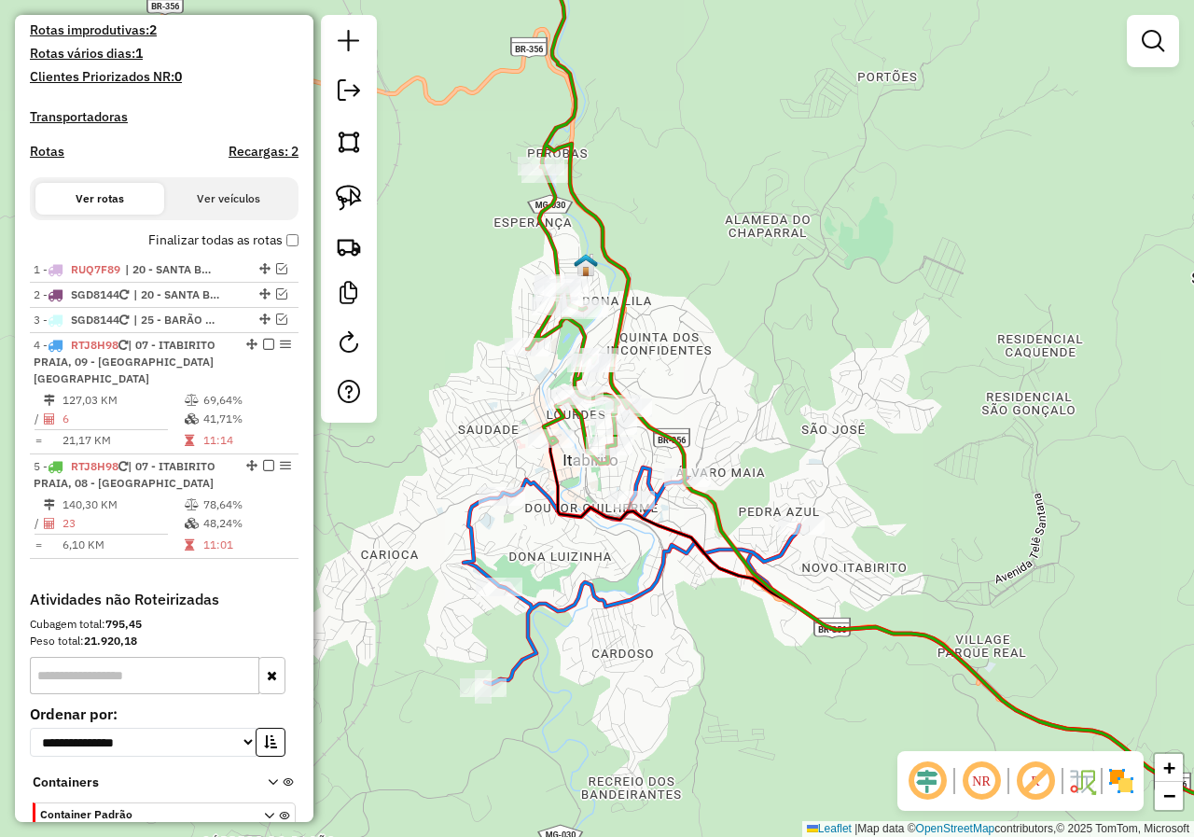
scroll to position [590, 0]
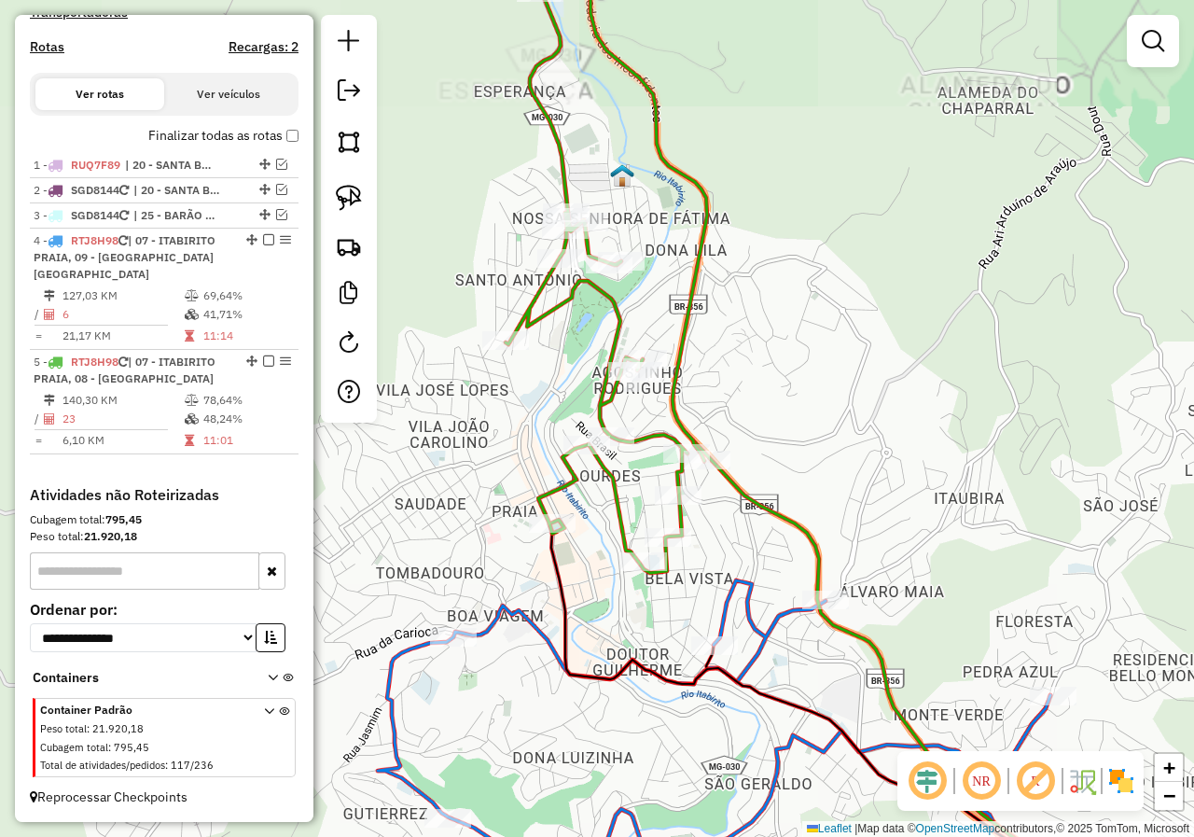
drag, startPoint x: 540, startPoint y: 423, endPoint x: 492, endPoint y: 464, distance: 62.8
click at [492, 464] on div "Janela de atendimento Grade de atendimento Capacidade Transportadoras Veículos …" at bounding box center [597, 418] width 1194 height 837
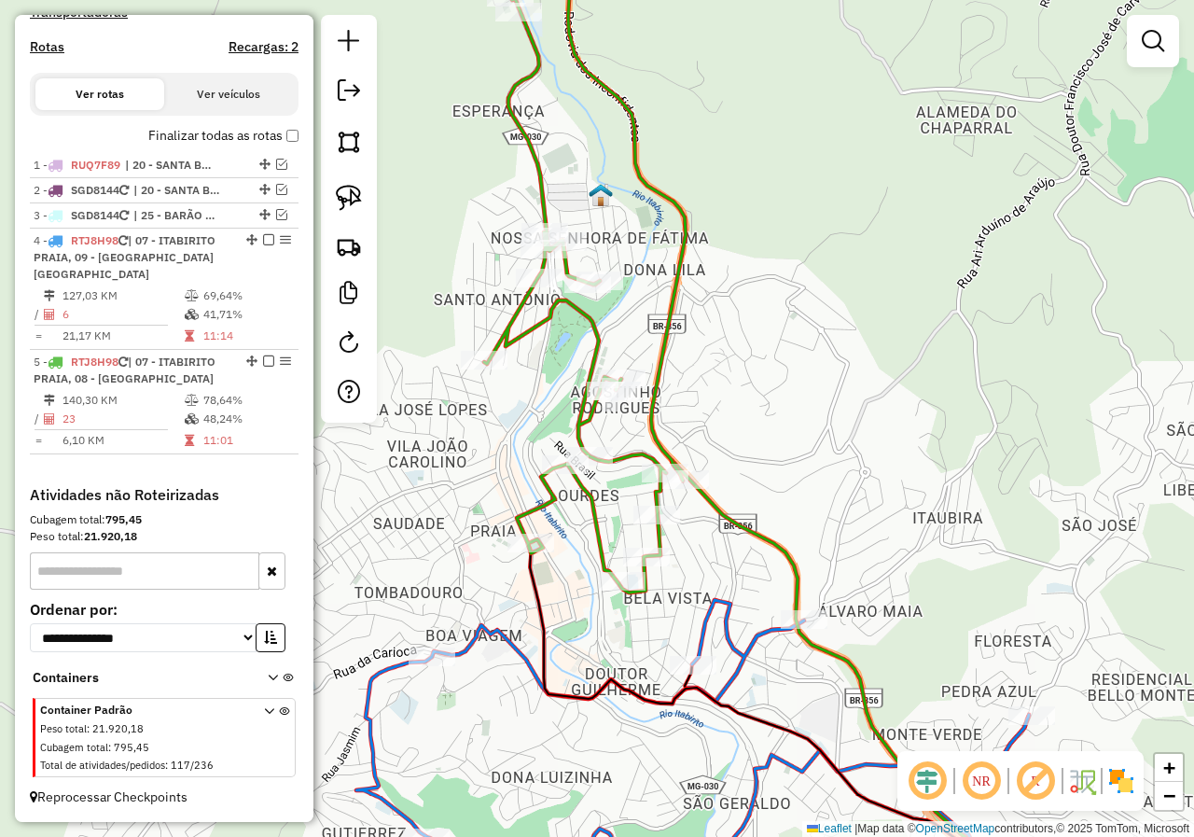
click at [590, 497] on icon at bounding box center [584, 254] width 201 height 676
select select "*********"
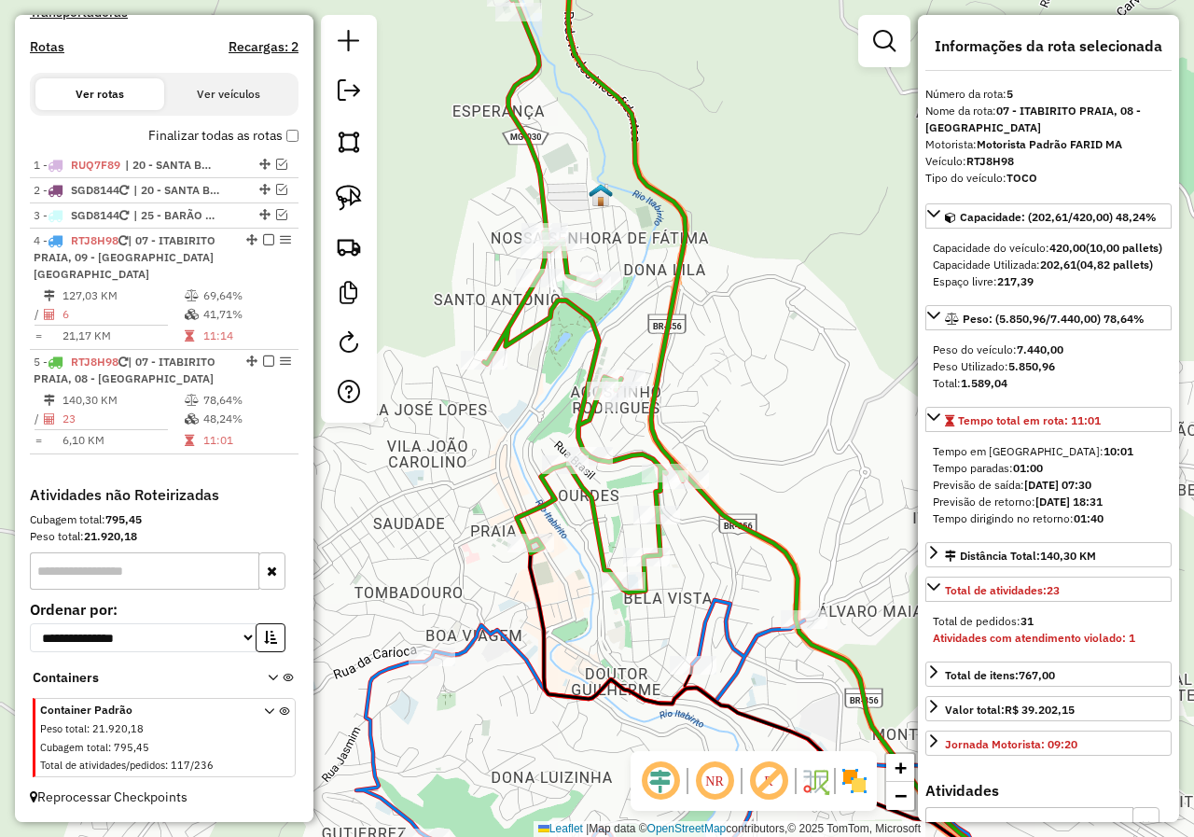
click at [538, 429] on icon at bounding box center [584, 254] width 201 height 676
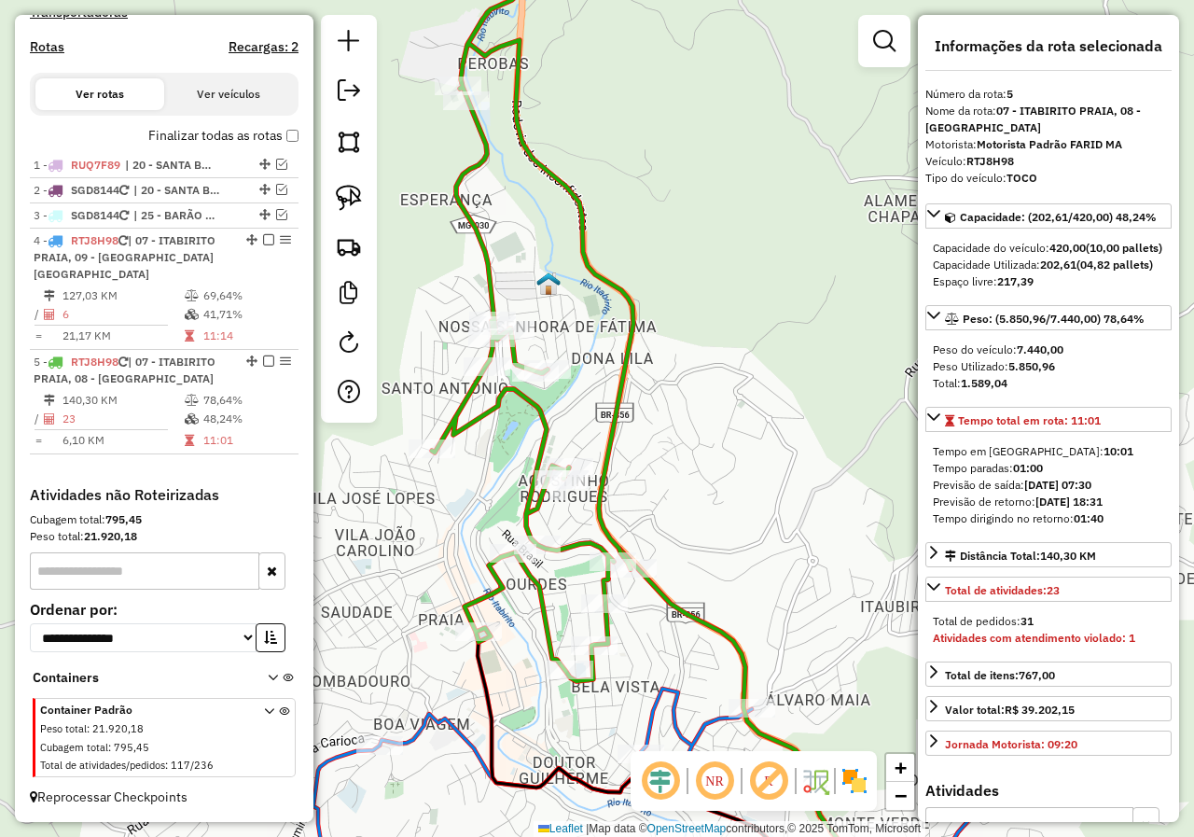
drag, startPoint x: 535, startPoint y: 441, endPoint x: 534, endPoint y: 307, distance: 134.3
click at [534, 325] on icon at bounding box center [532, 298] width 201 height 765
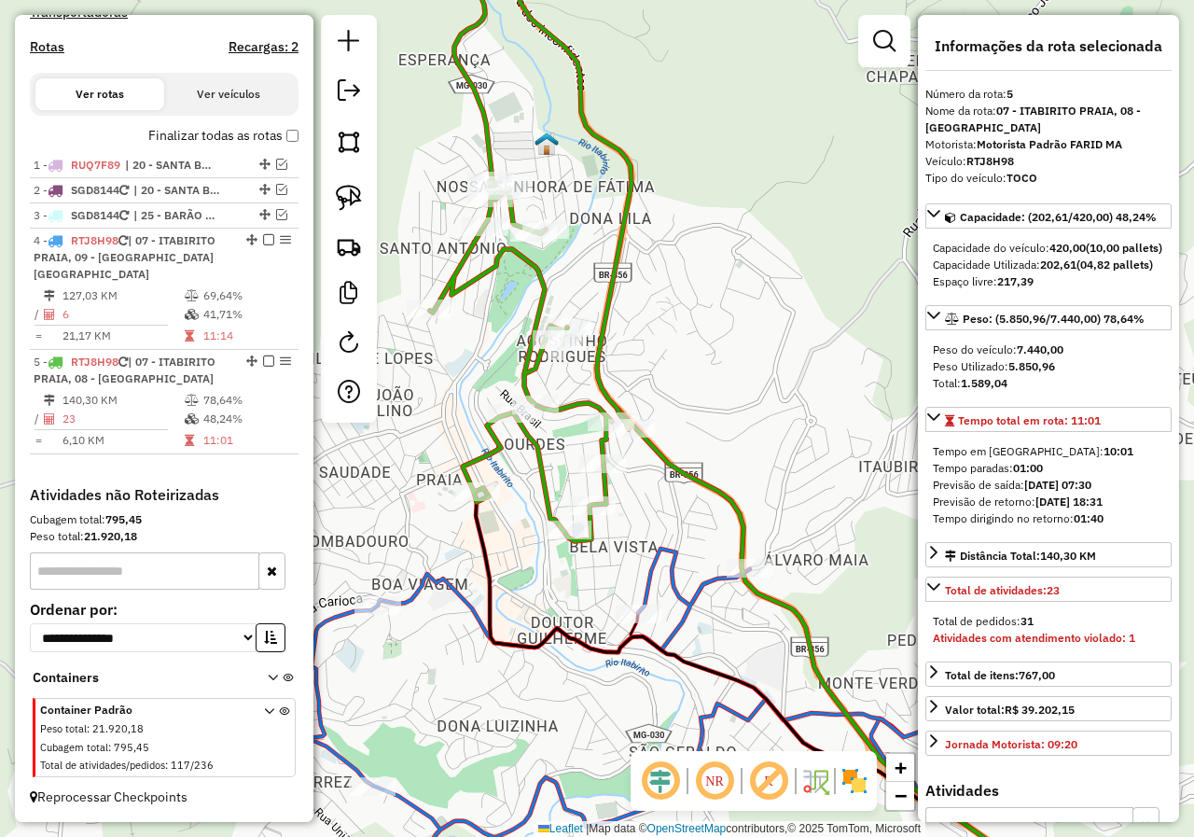
click at [484, 646] on div "Janela de atendimento Grade de atendimento Capacidade Transportadoras Veículos …" at bounding box center [597, 418] width 1194 height 837
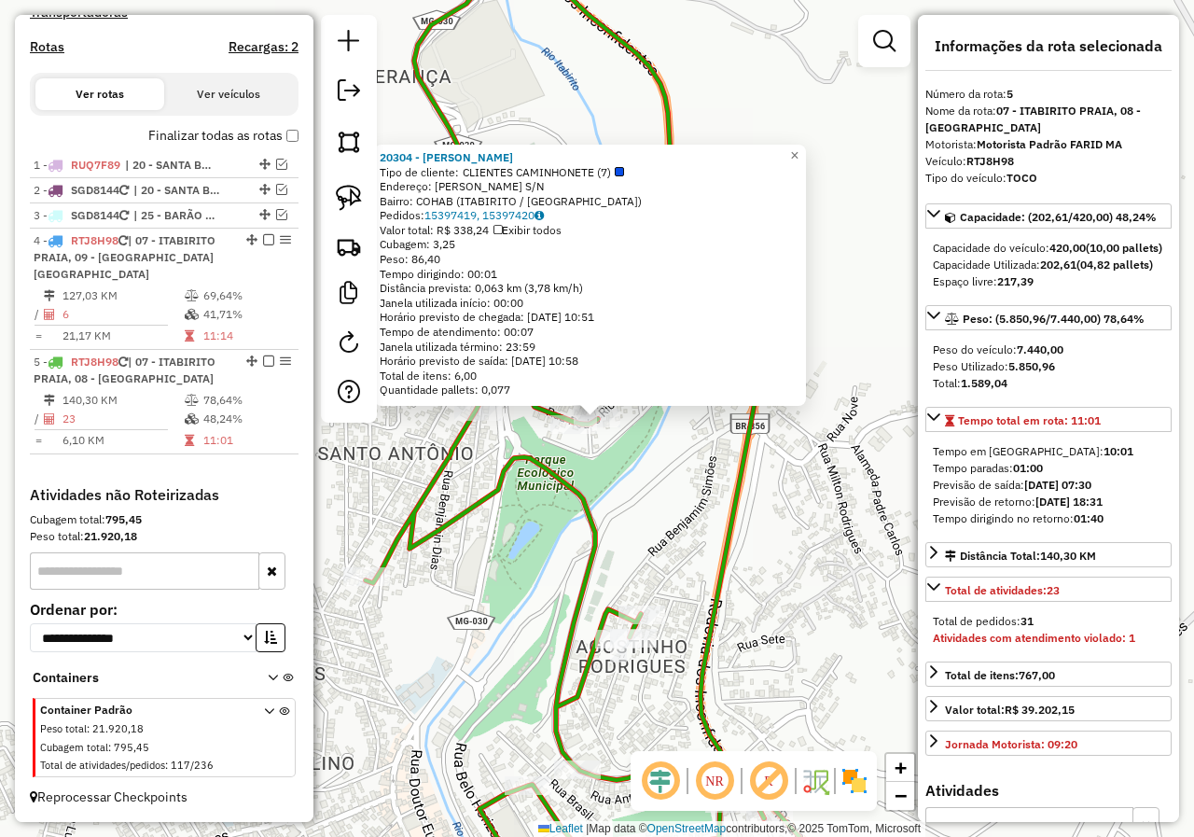
click at [593, 471] on div "20304 - KELY EMILIO ARAUJO Tipo de cliente: CLIENTES CAMINHONETE (7) Endereço: …" at bounding box center [597, 418] width 1194 height 837
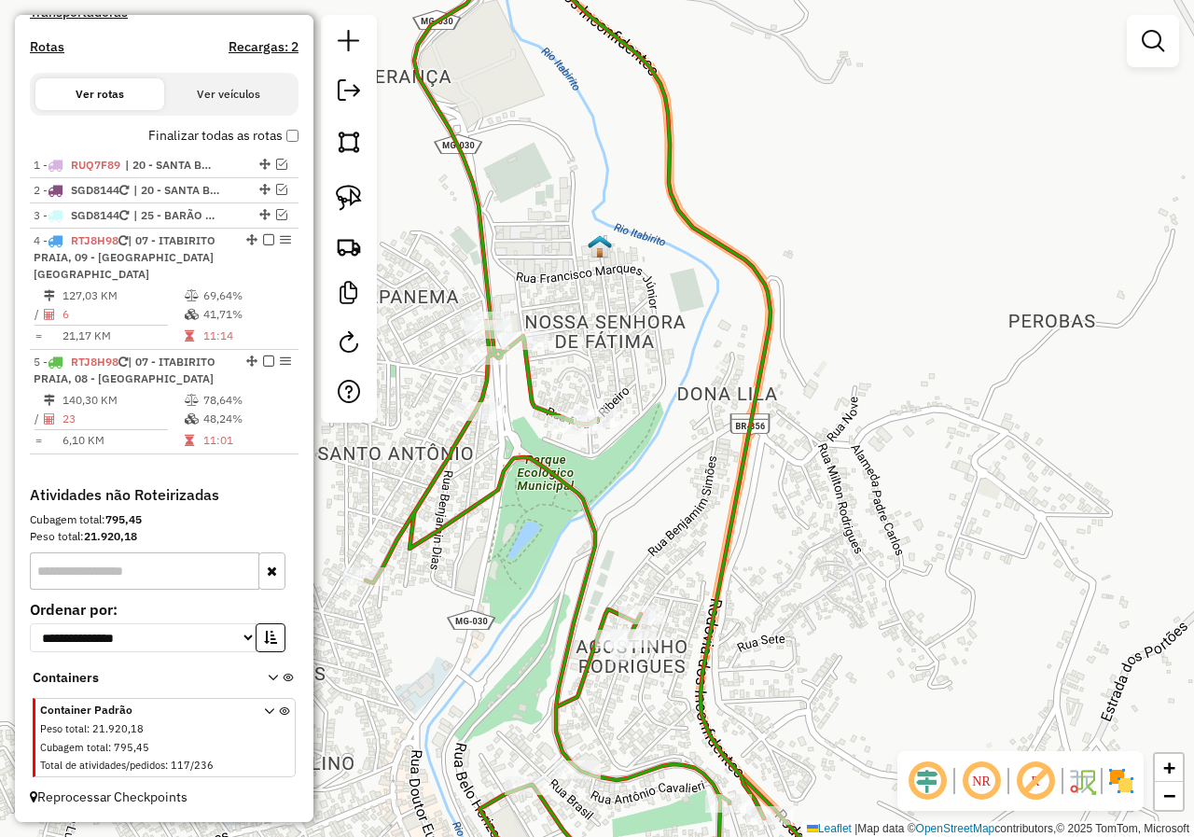
click at [588, 432] on icon at bounding box center [568, 417] width 405 height 1003
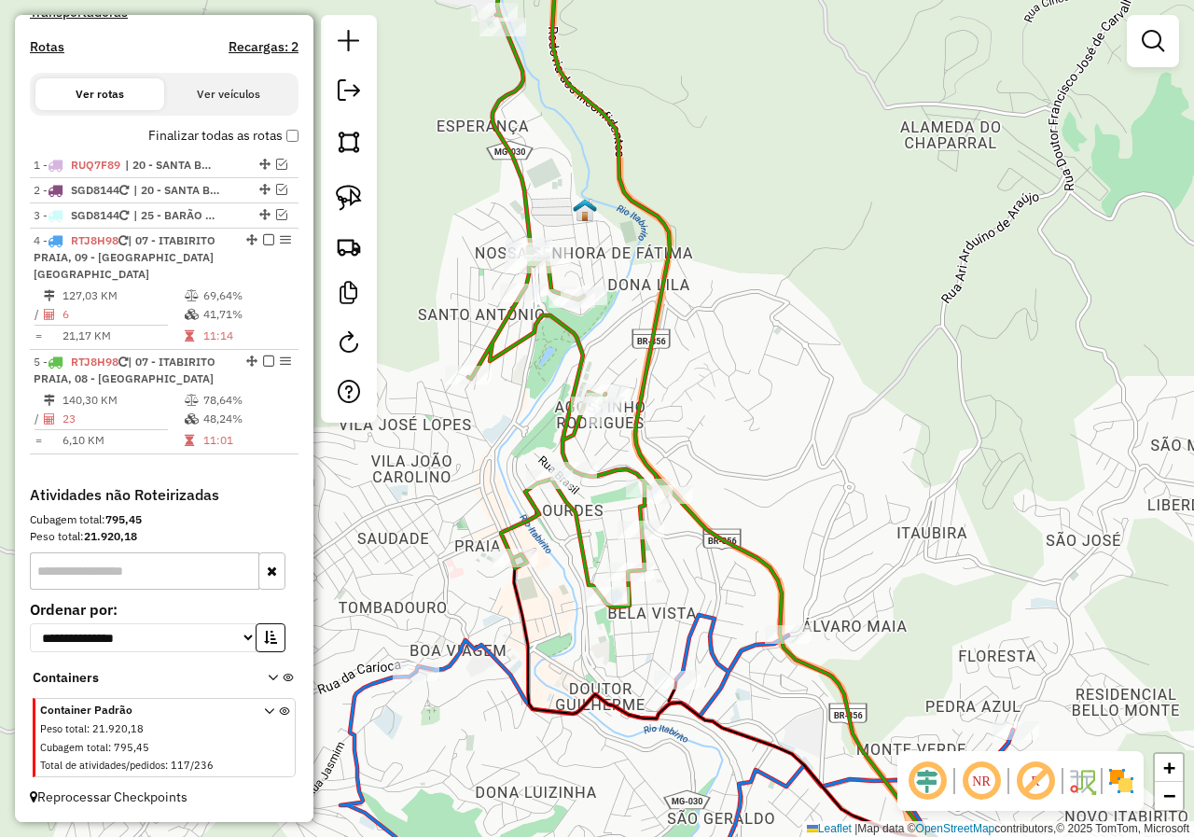
drag, startPoint x: 495, startPoint y: 413, endPoint x: 489, endPoint y: 325, distance: 87.9
click at [482, 330] on div "Rota 5 - Placa RTJ8H98 19895 - PADARIA SANTO ANTON Janela de atendimento Grade …" at bounding box center [597, 418] width 1194 height 837
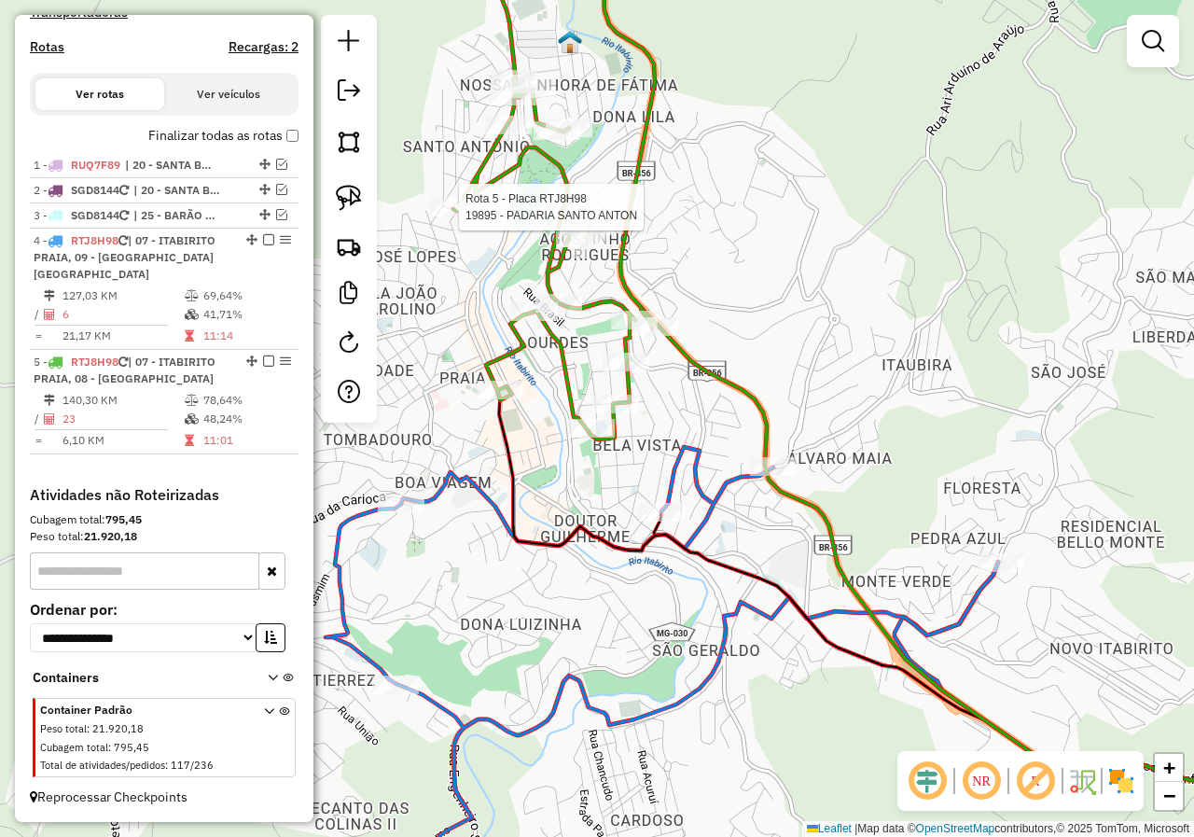
drag, startPoint x: 539, startPoint y: 529, endPoint x: 456, endPoint y: 341, distance: 205.0
click at [535, 390] on div "Rota 5 - Placa RTJ8H98 19895 - PADARIA SANTO ANTON Janela de atendimento Grade …" at bounding box center [597, 418] width 1194 height 837
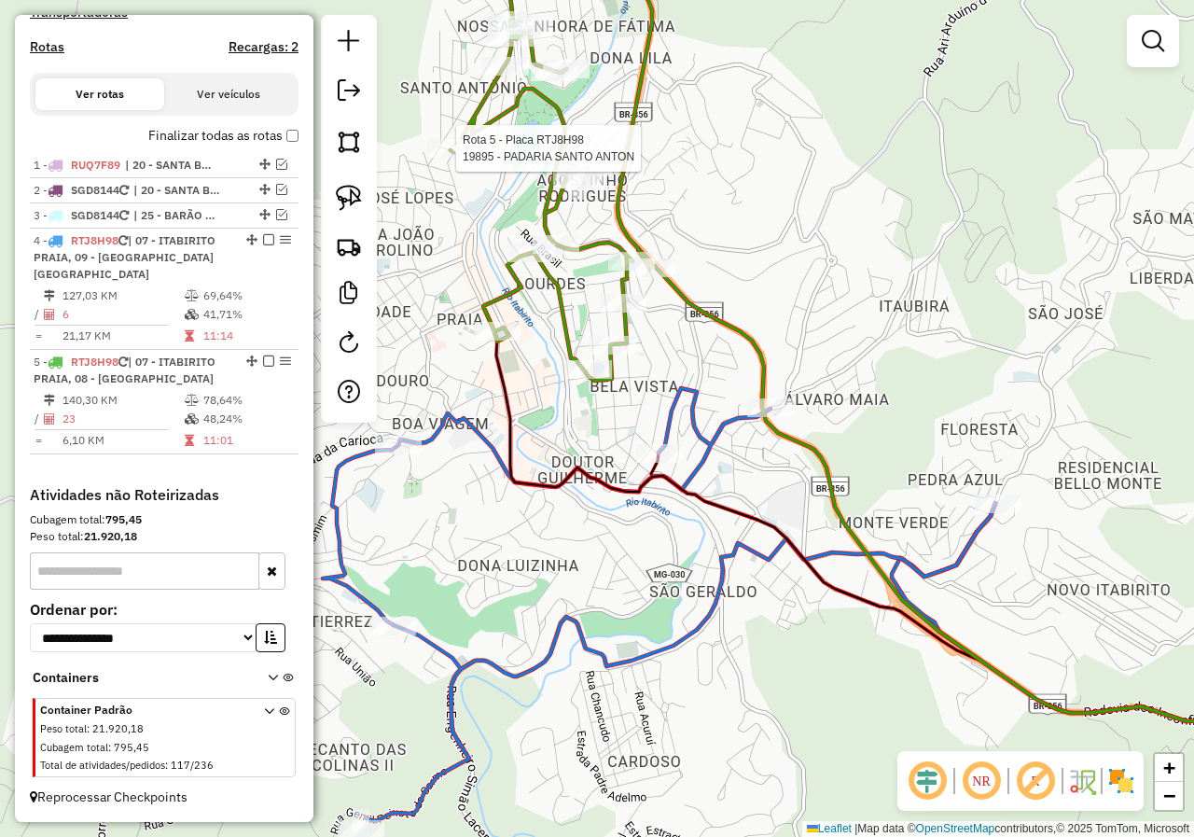
click at [348, 583] on icon at bounding box center [659, 604] width 672 height 433
select select "*********"
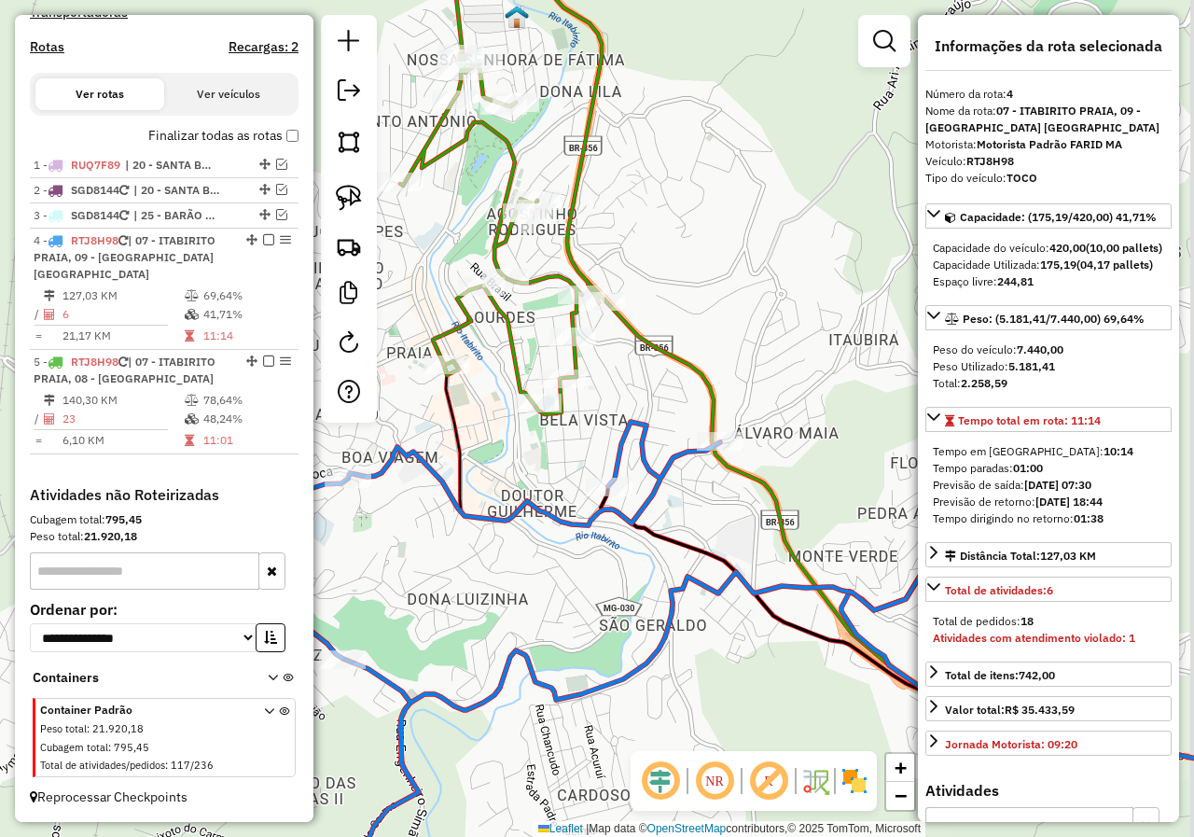
click at [364, 578] on div "Janela de atendimento Grade de atendimento Capacidade Transportadoras Veículos …" at bounding box center [597, 418] width 1194 height 837
click at [401, 566] on div "Janela de atendimento Grade de atendimento Capacidade Transportadoras Veículos …" at bounding box center [597, 418] width 1194 height 837
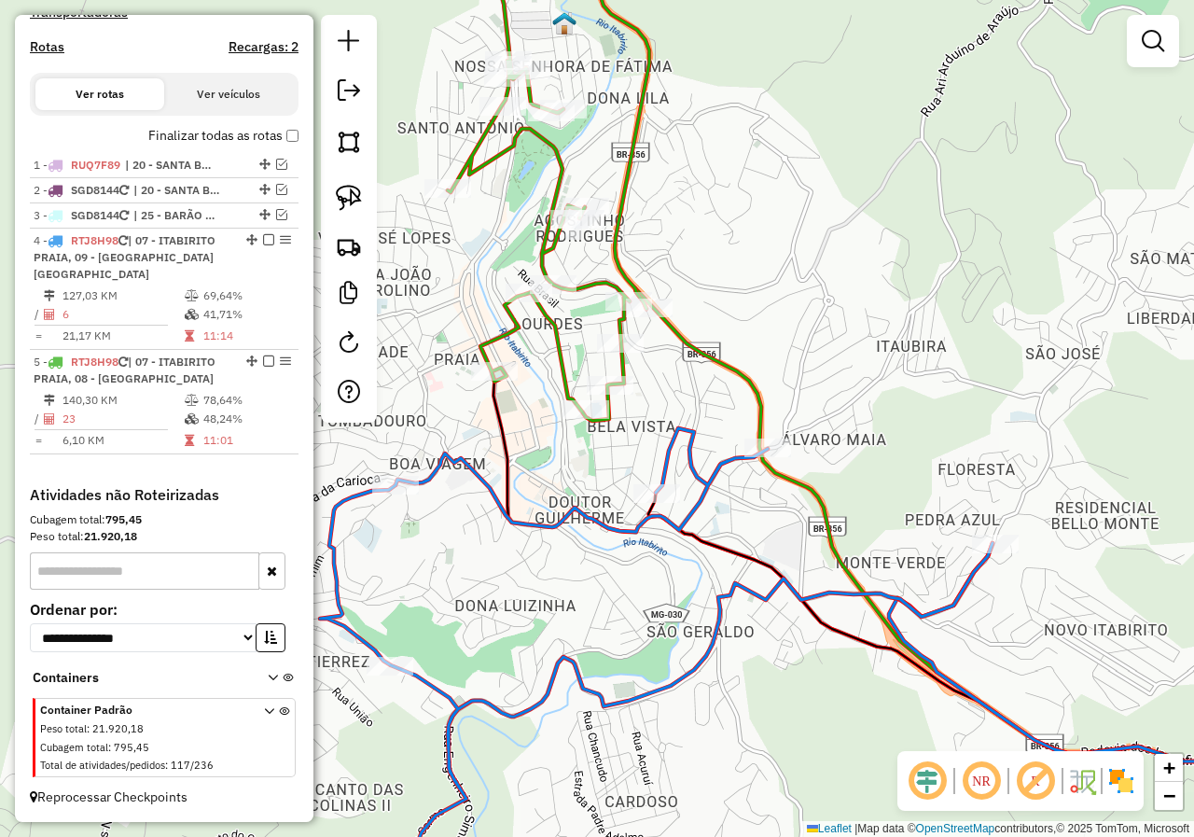
drag, startPoint x: 470, startPoint y: 571, endPoint x: 584, endPoint y: 561, distance: 114.2
click at [583, 565] on div "Janela de atendimento Grade de atendimento Capacidade Transportadoras Veículos …" at bounding box center [597, 418] width 1194 height 837
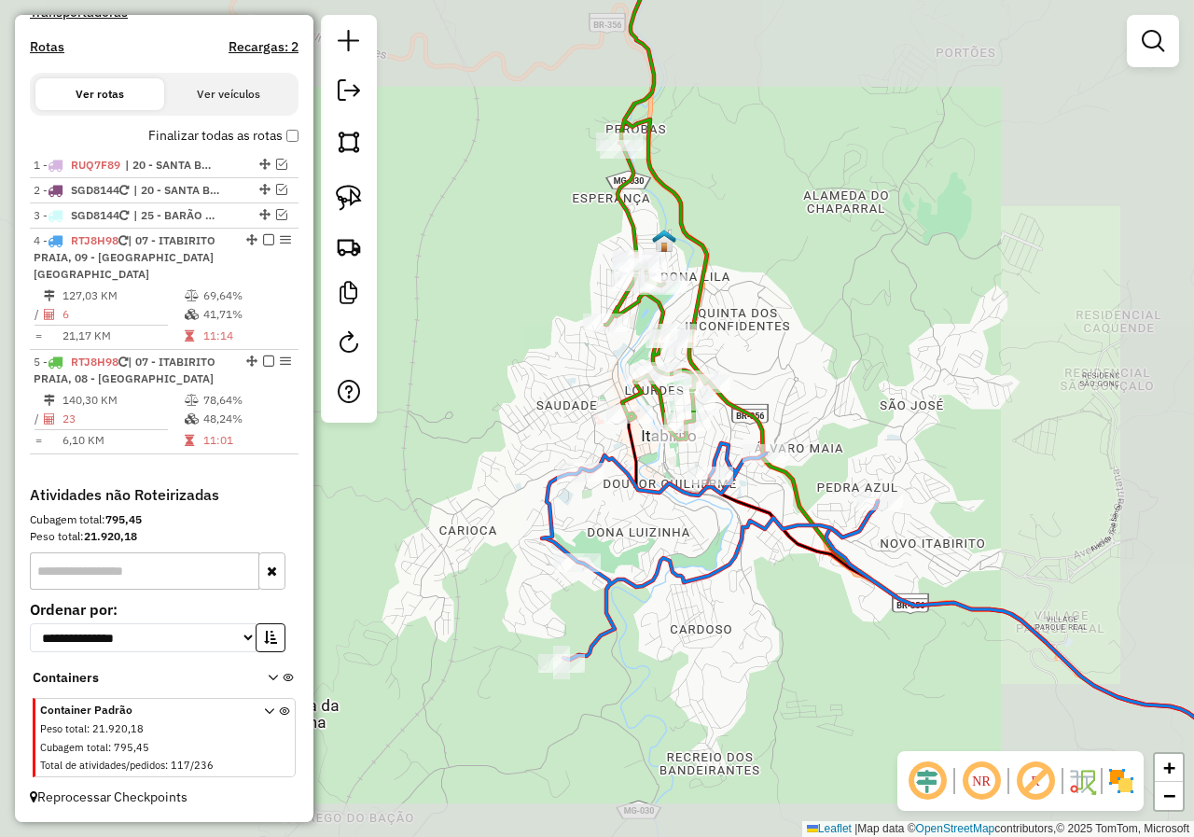
click at [651, 525] on div "Rota 4 - Placa RTJ8H98 15331 - ALASTRO FORNO A LENH Janela de atendimento Grade…" at bounding box center [597, 418] width 1194 height 837
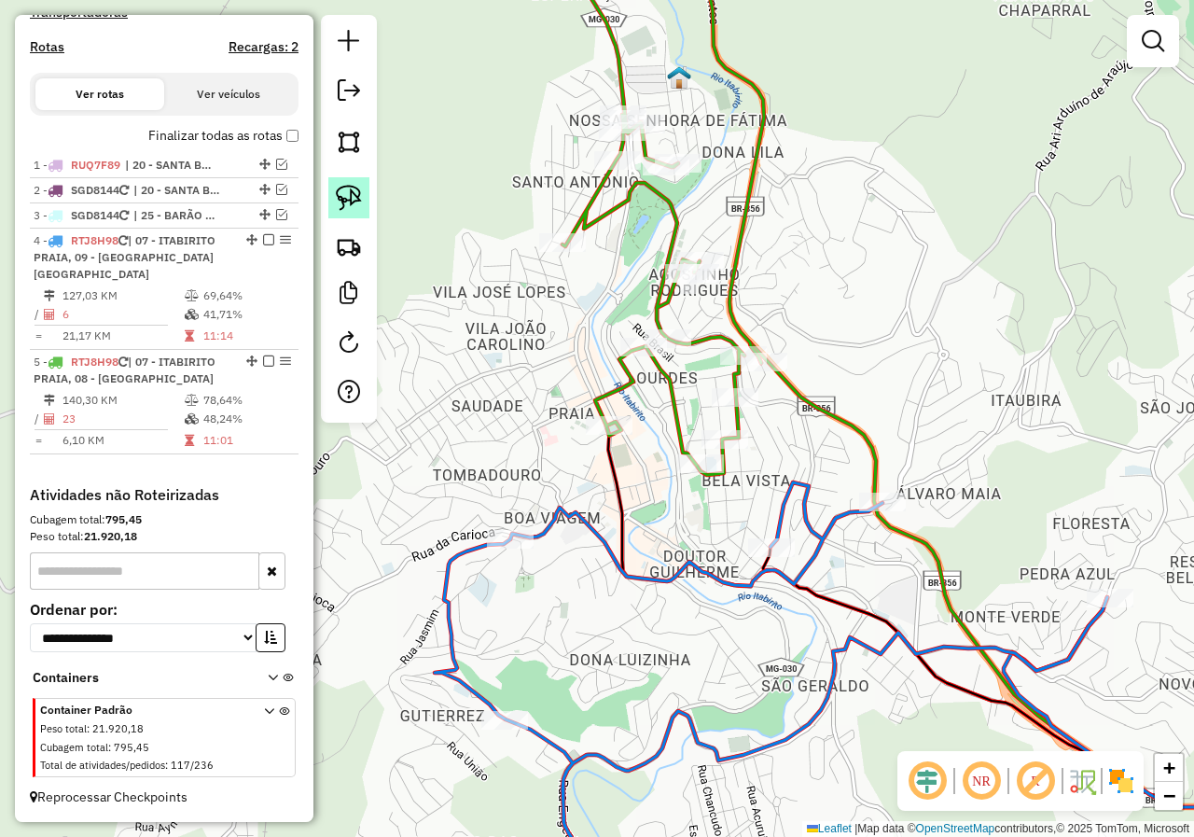
click at [351, 188] on img at bounding box center [349, 198] width 26 height 26
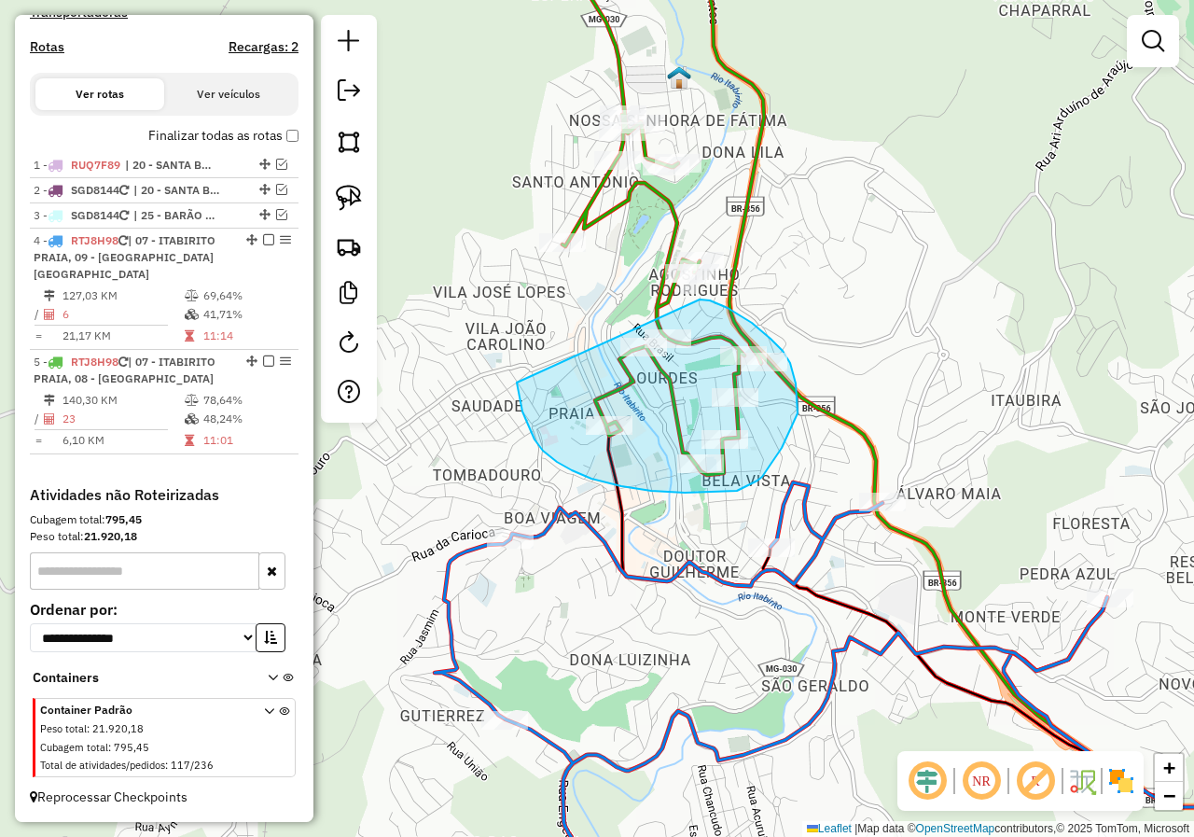
drag, startPoint x: 522, startPoint y: 411, endPoint x: 696, endPoint y: 299, distance: 206.4
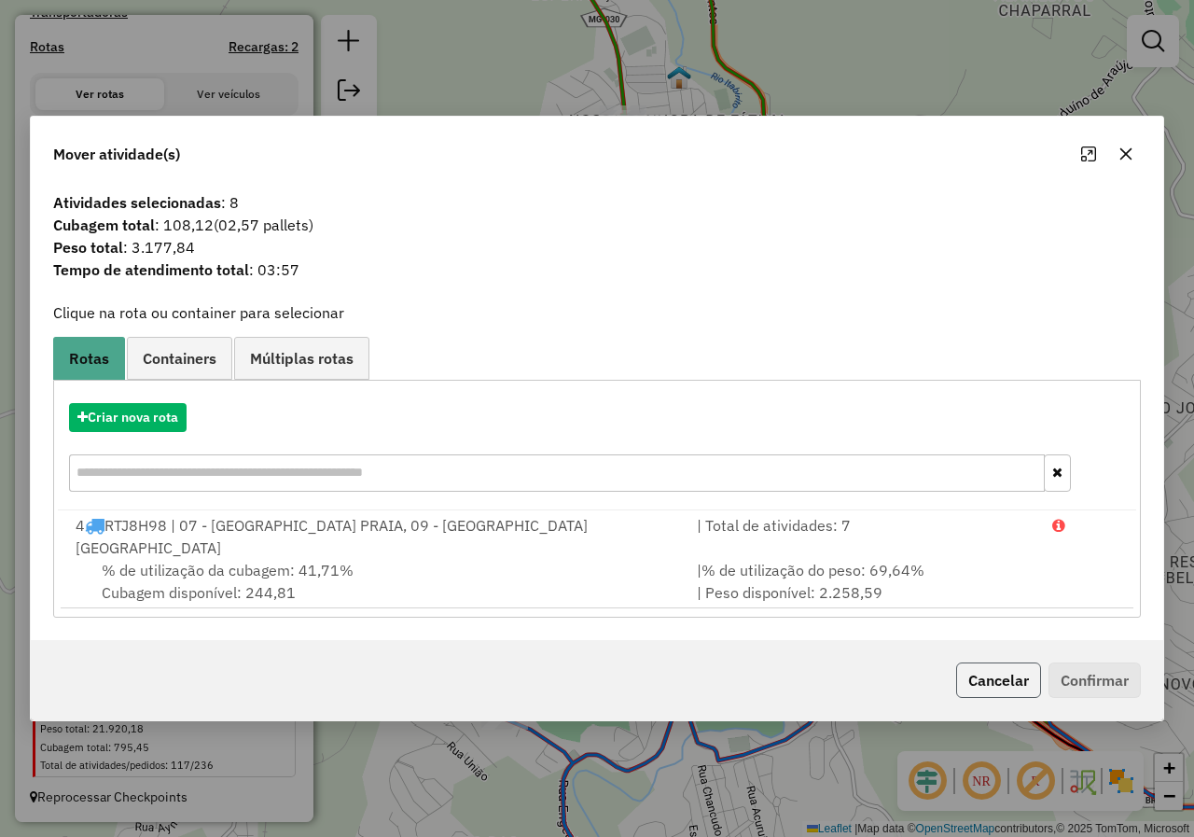
click at [994, 679] on button "Cancelar" at bounding box center [998, 679] width 85 height 35
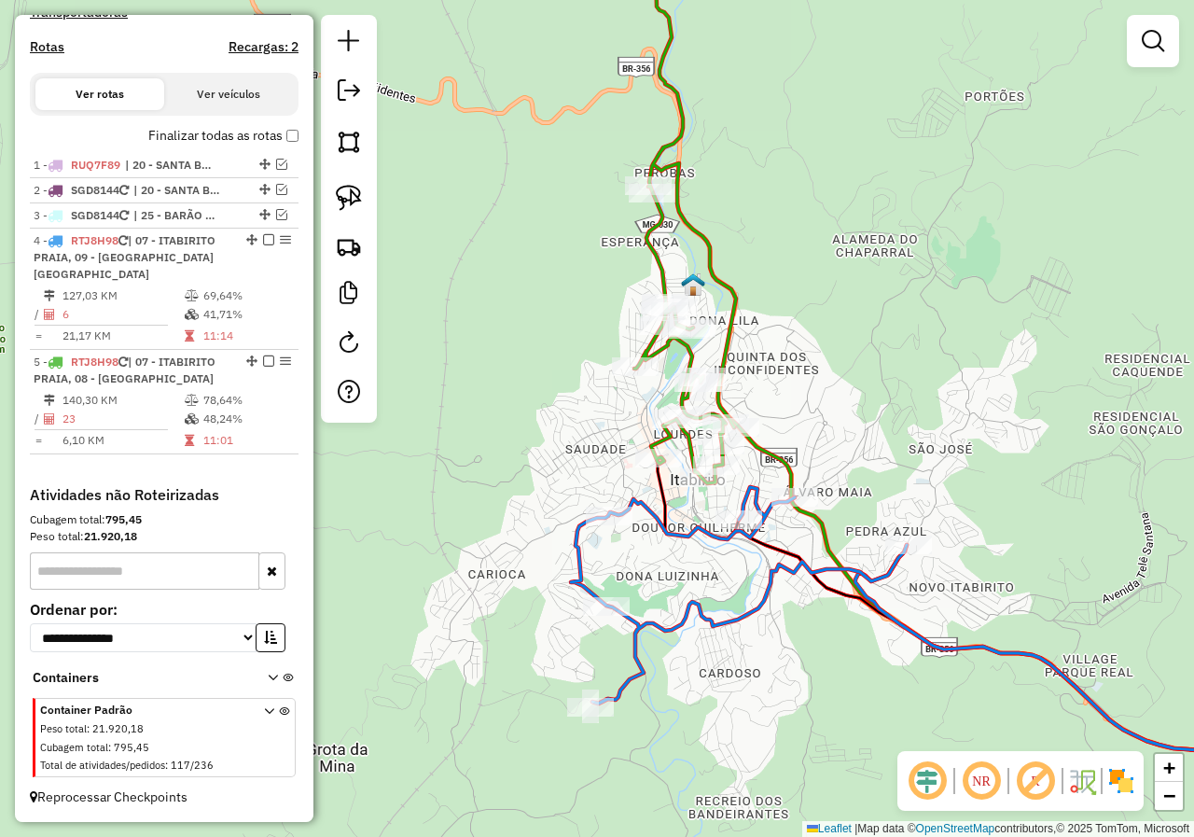
click at [675, 549] on div "Rota 5 - Placa RTJ8H98 19374 - ATELIE DE SABORES LT Janela de atendimento Grade…" at bounding box center [597, 418] width 1194 height 837
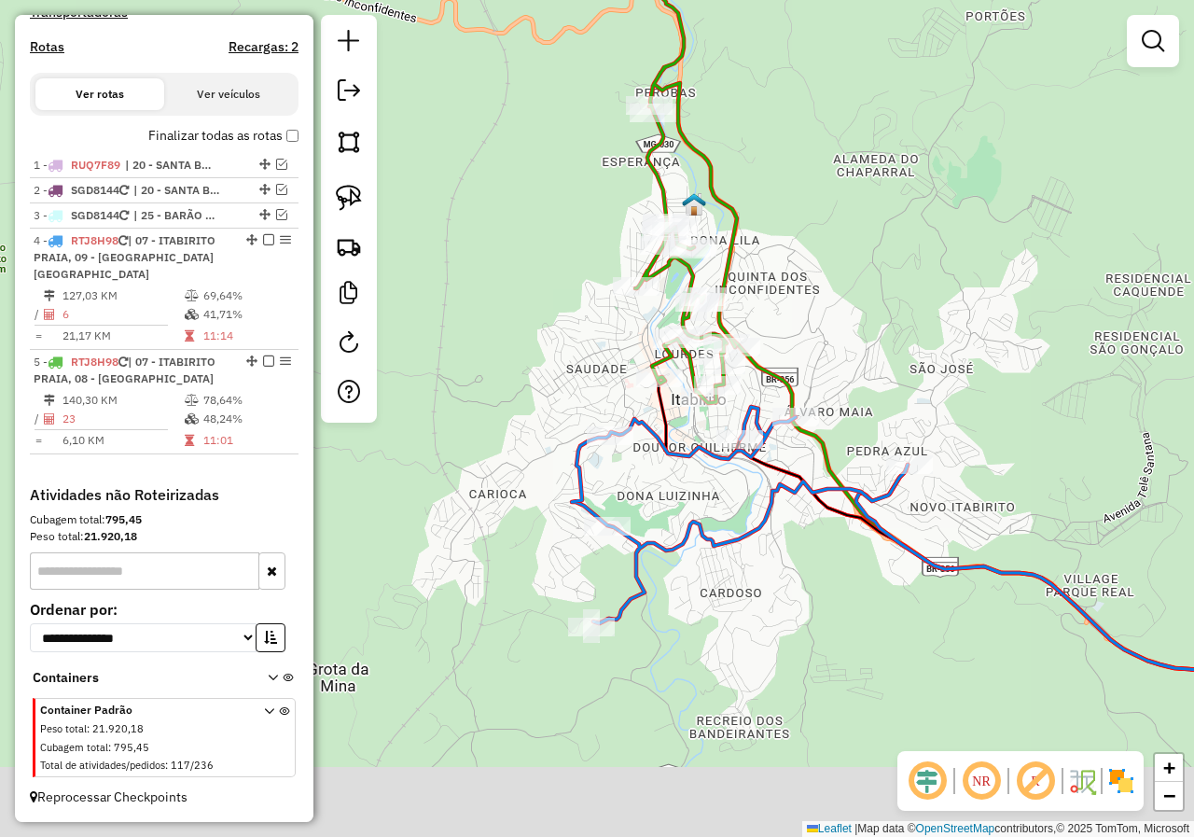
drag, startPoint x: 692, startPoint y: 583, endPoint x: 689, endPoint y: 478, distance: 104.5
click at [689, 480] on div "Janela de atendimento Grade de atendimento Capacidade Transportadoras Veículos …" at bounding box center [597, 418] width 1194 height 837
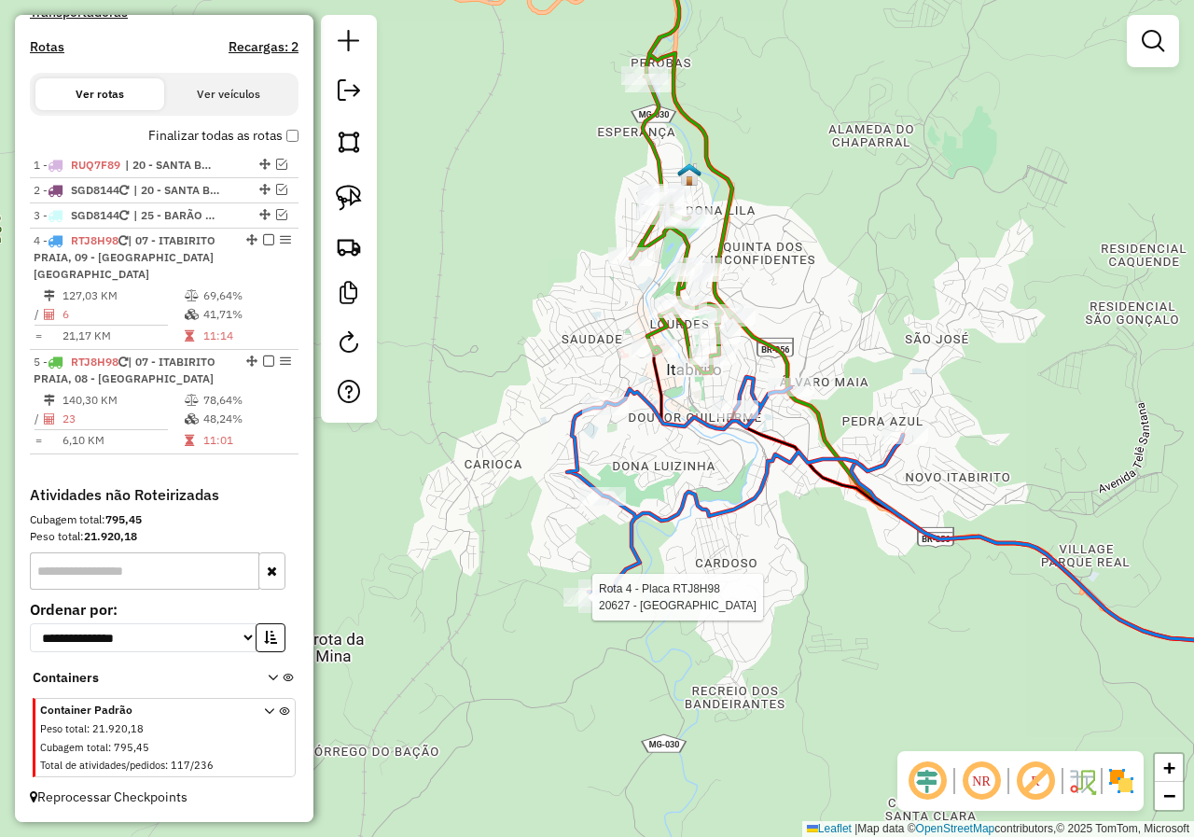
select select "*********"
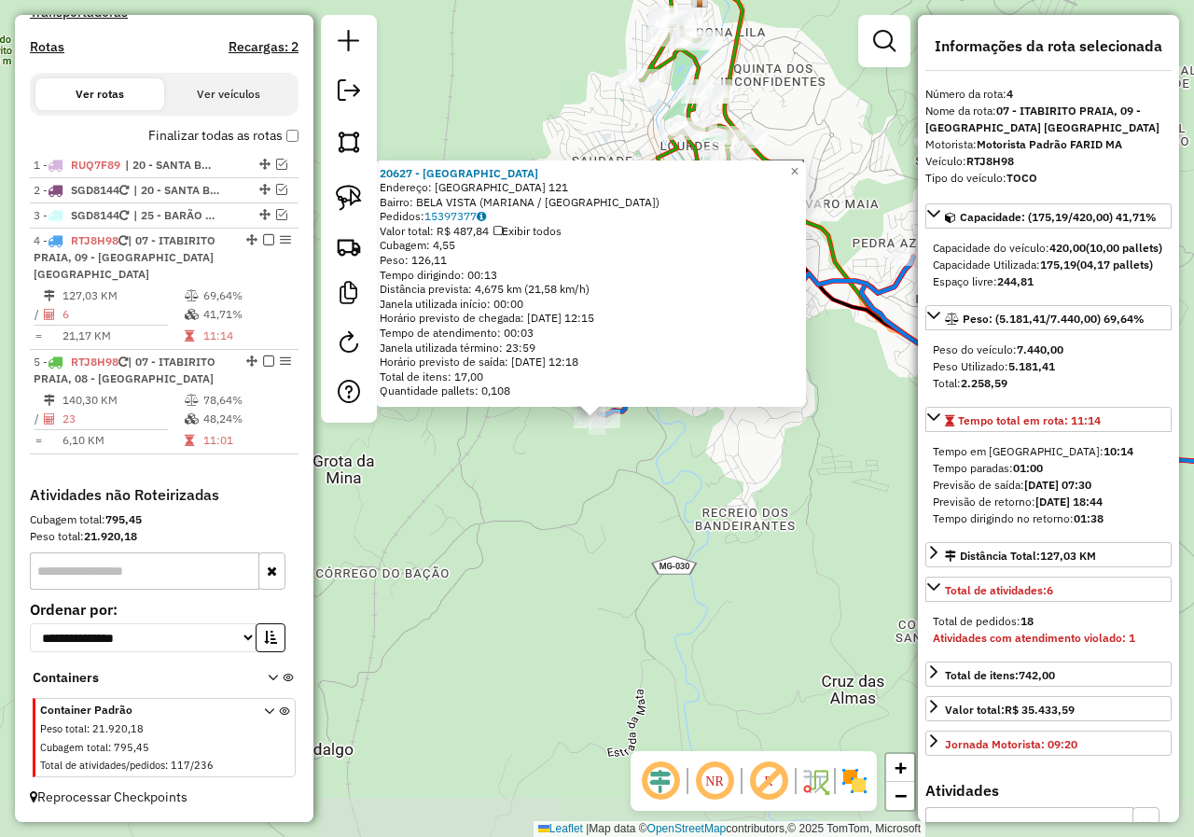
drag, startPoint x: 736, startPoint y: 491, endPoint x: 668, endPoint y: 555, distance: 93.0
click at [669, 555] on div "20627 - PADARIA BELA VISTA Endereço: RIO DE JANEIRO 121 Bairro: BELA VISTA (MAR…" at bounding box center [597, 418] width 1194 height 837
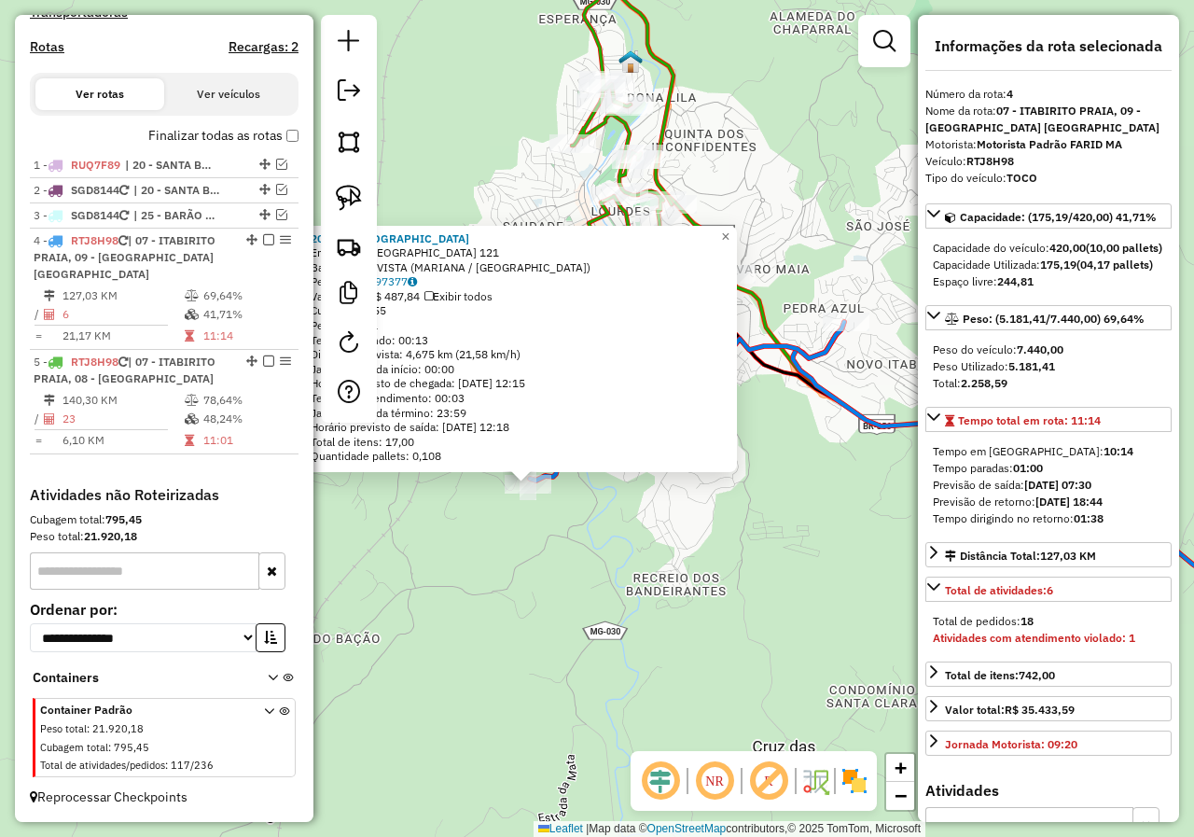
click at [676, 538] on div "20627 - PADARIA BELA VISTA Endereço: RIO DE JANEIRO 121 Bairro: BELA VISTA (MAR…" at bounding box center [597, 418] width 1194 height 837
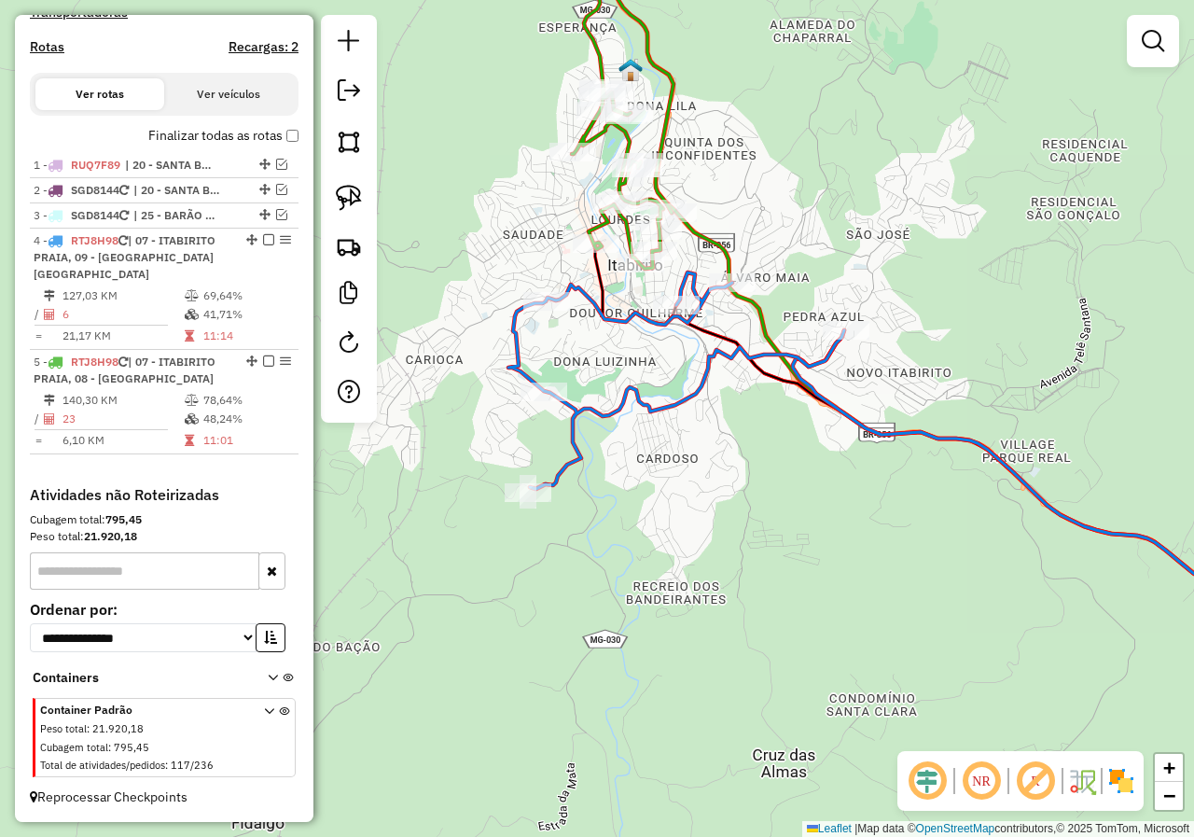
drag, startPoint x: 684, startPoint y: 466, endPoint x: 686, endPoint y: 541, distance: 74.7
click at [679, 592] on div "Janela de atendimento Grade de atendimento Capacidade Transportadoras Veículos …" at bounding box center [597, 418] width 1194 height 837
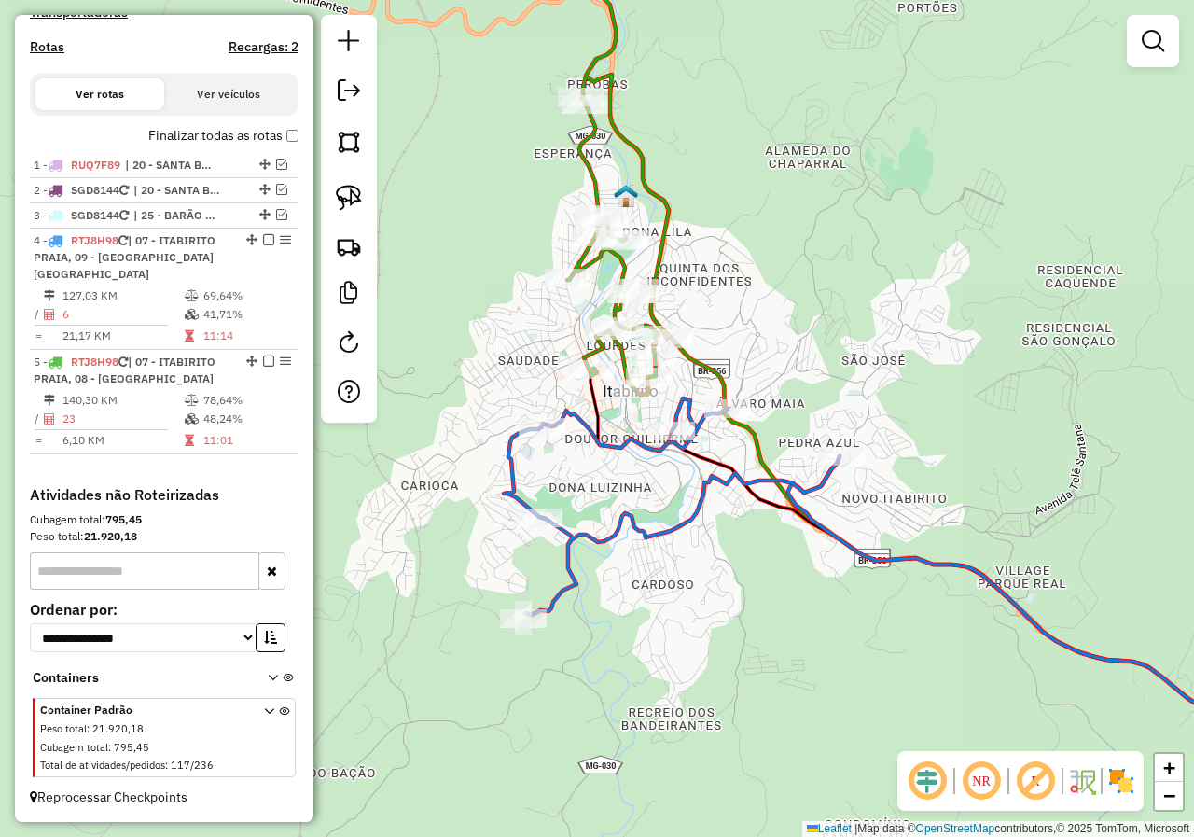
click at [723, 423] on icon at bounding box center [672, 506] width 336 height 216
select select "*********"
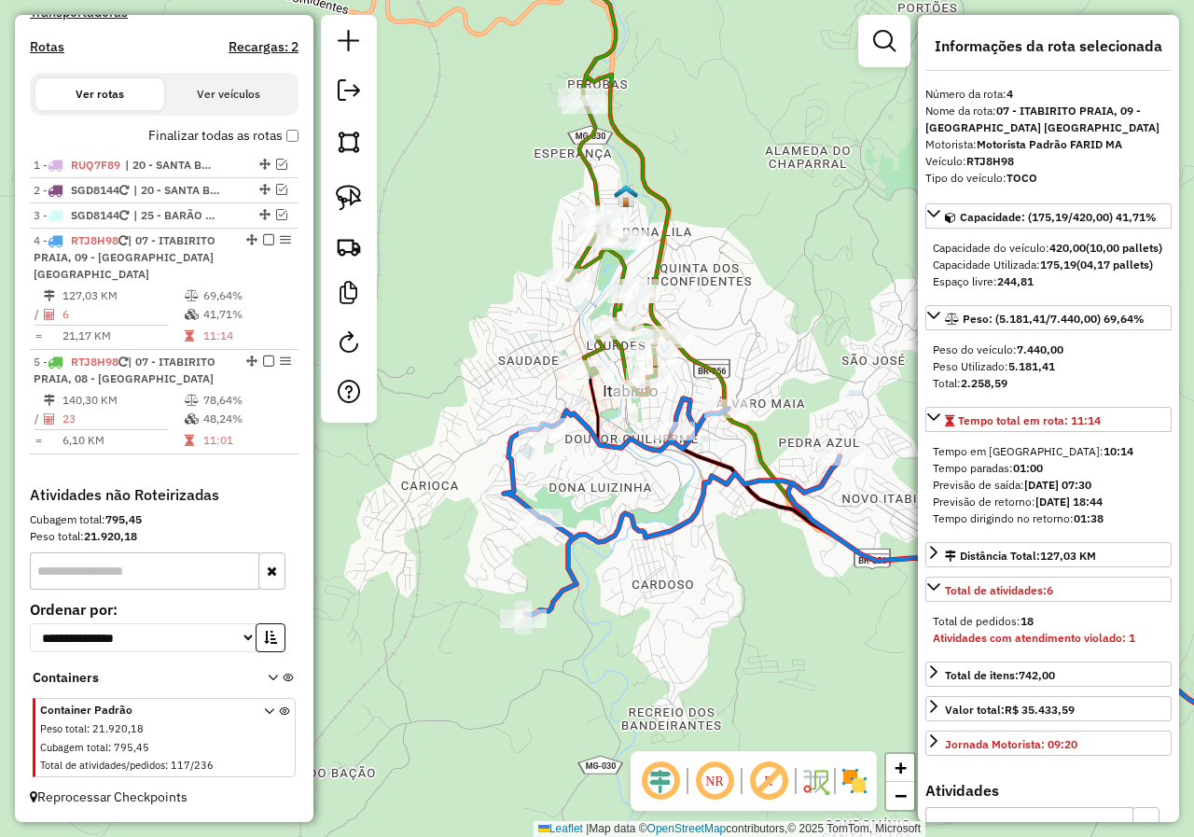
click at [624, 516] on icon at bounding box center [672, 506] width 336 height 216
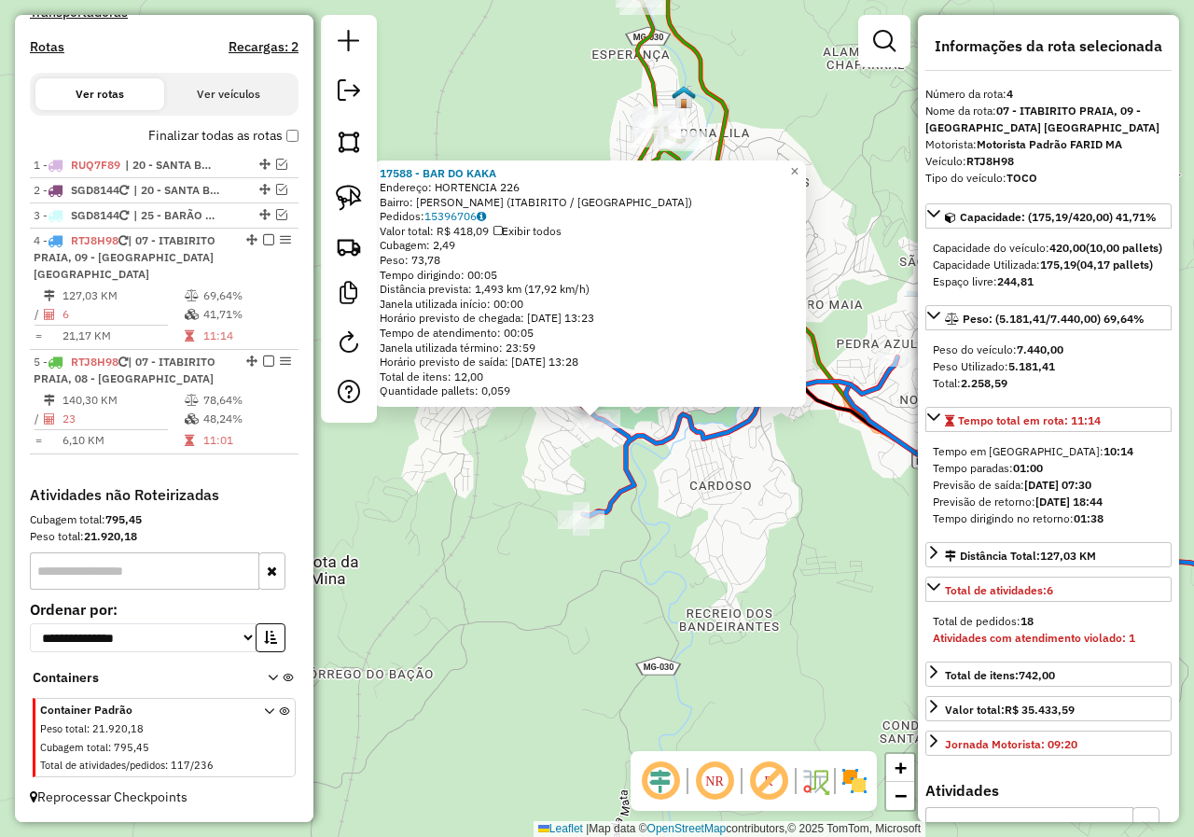
click at [556, 486] on div "17588 - BAR DO KAKA Endereço: HORTENCIA 226 Bairro: GUTIERRES (ITABIRITO / MG) …" at bounding box center [597, 418] width 1194 height 837
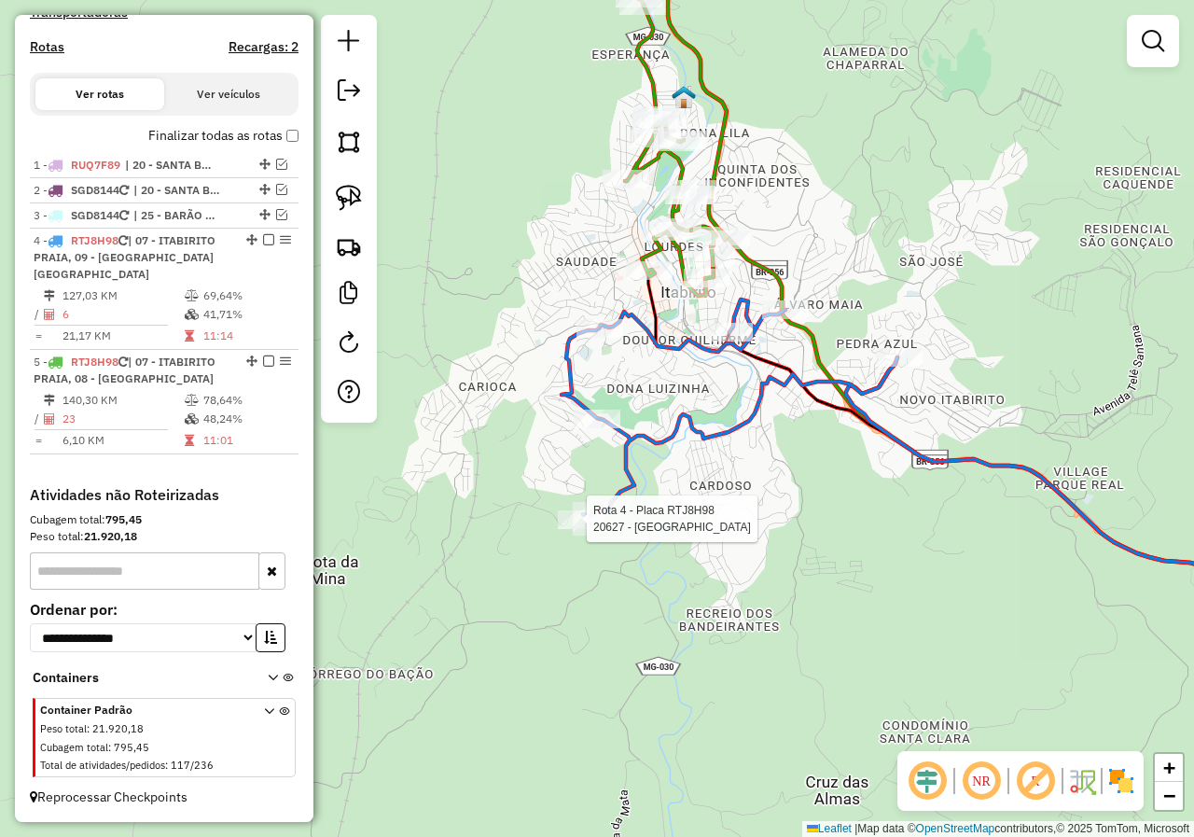
click at [579, 535] on div at bounding box center [581, 519] width 17 height 34
select select "*********"
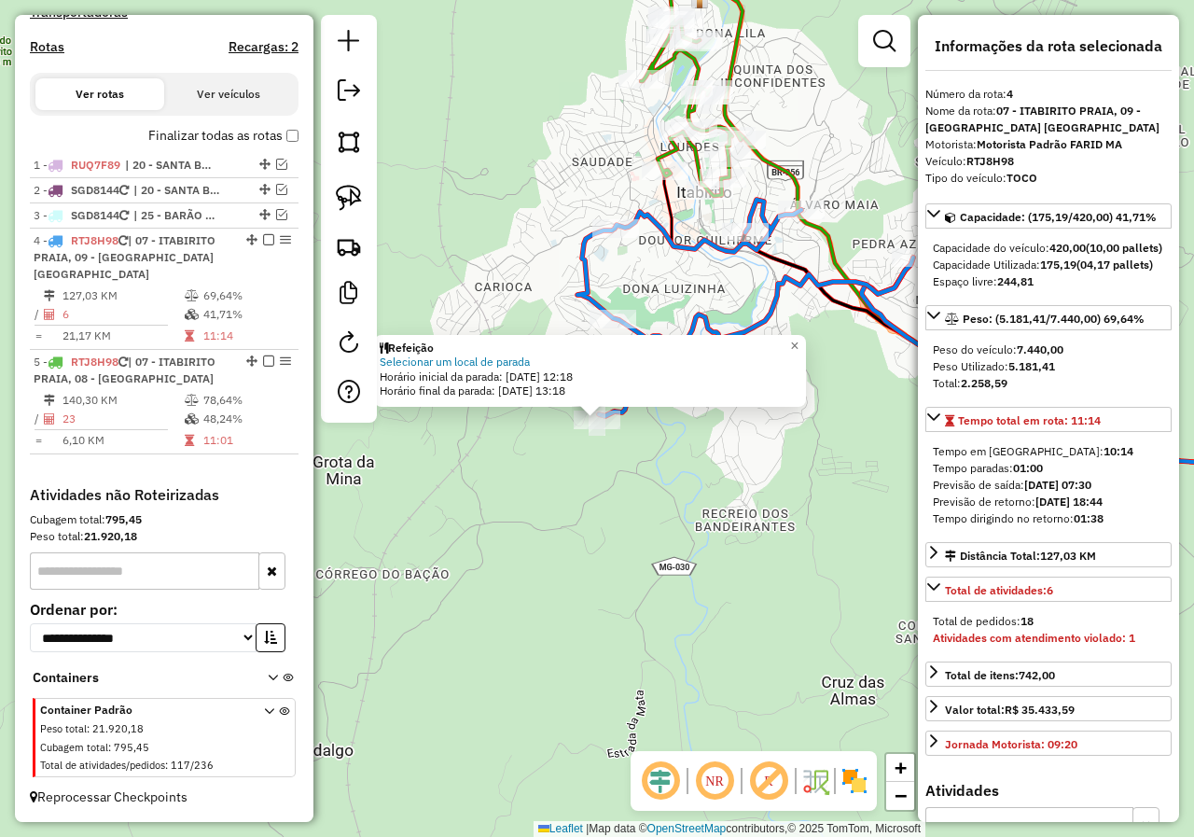
click at [621, 493] on div "Refeição Selecionar um local de parada Horário inicial da parada: 16/08/2025 12…" at bounding box center [597, 418] width 1194 height 837
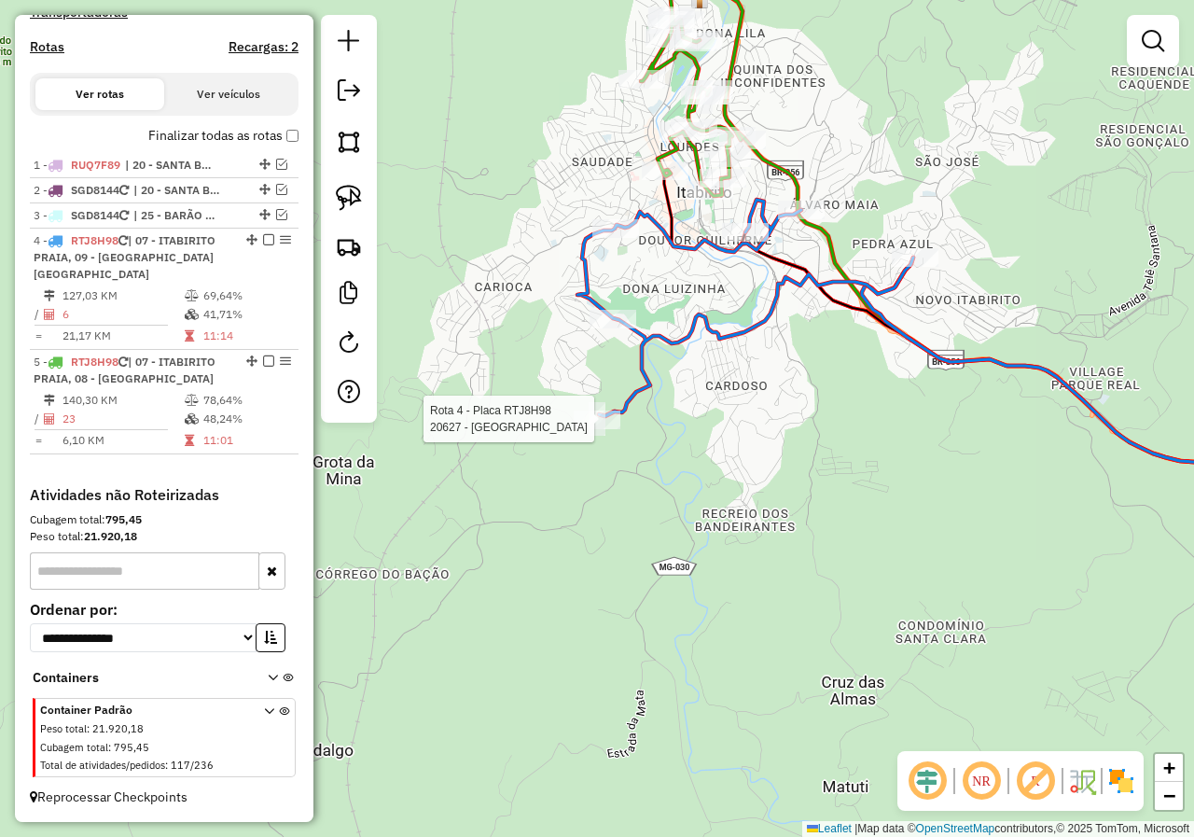
click at [600, 436] on div at bounding box center [596, 419] width 17 height 34
select select "*********"
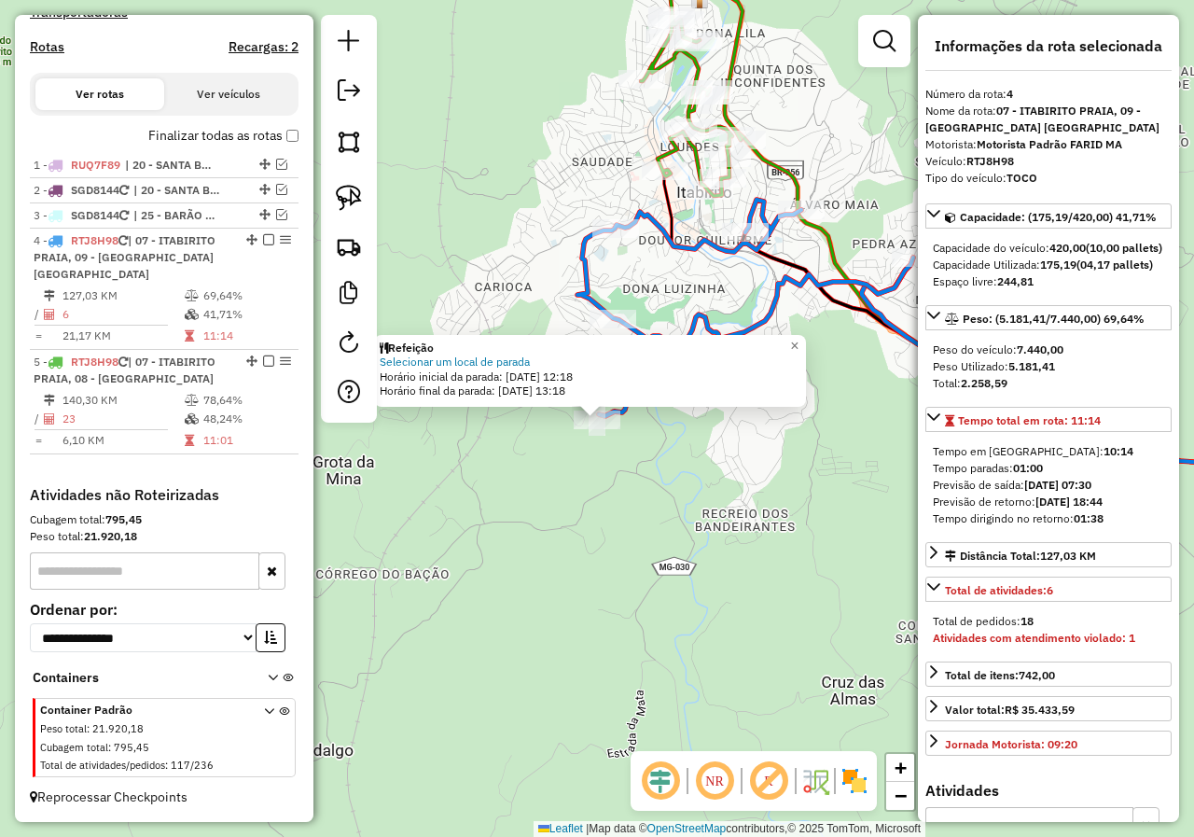
click at [630, 469] on div "Refeição Selecionar um local de parada Horário inicial da parada: 16/08/2025 12…" at bounding box center [597, 418] width 1194 height 837
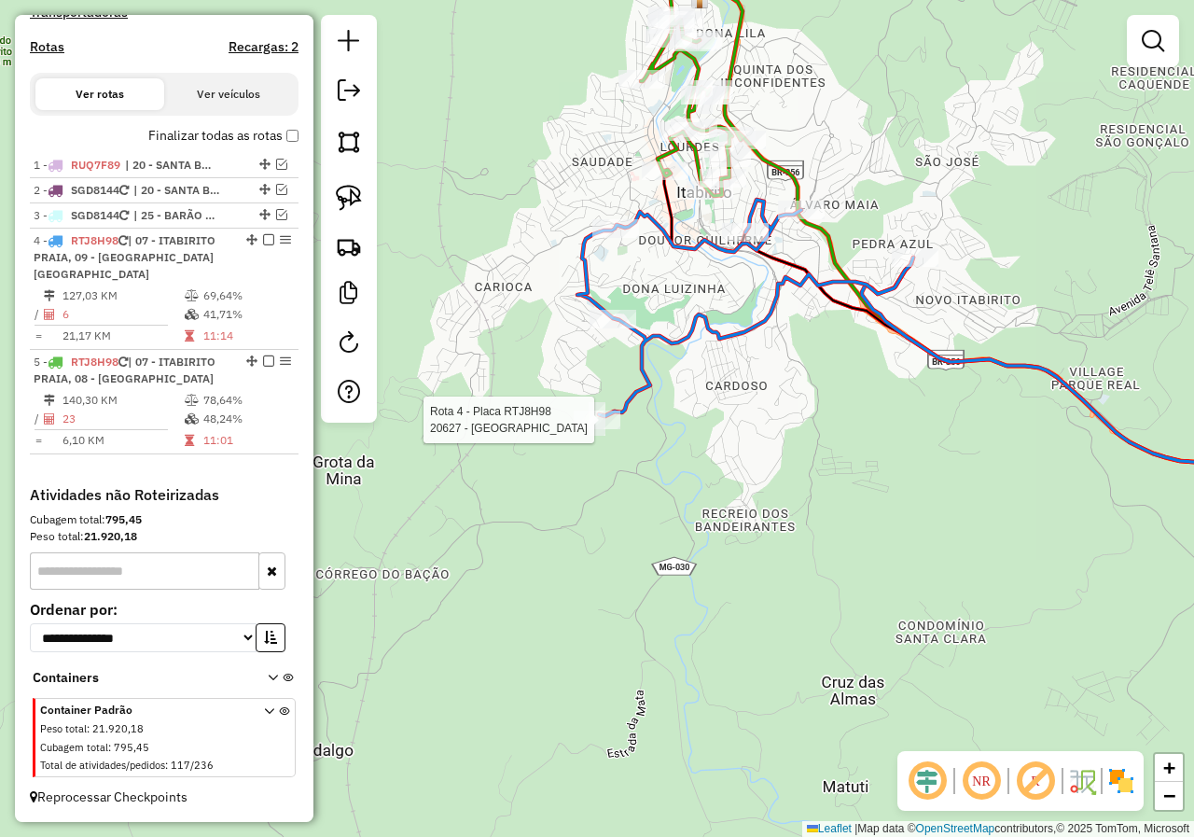
select select "*********"
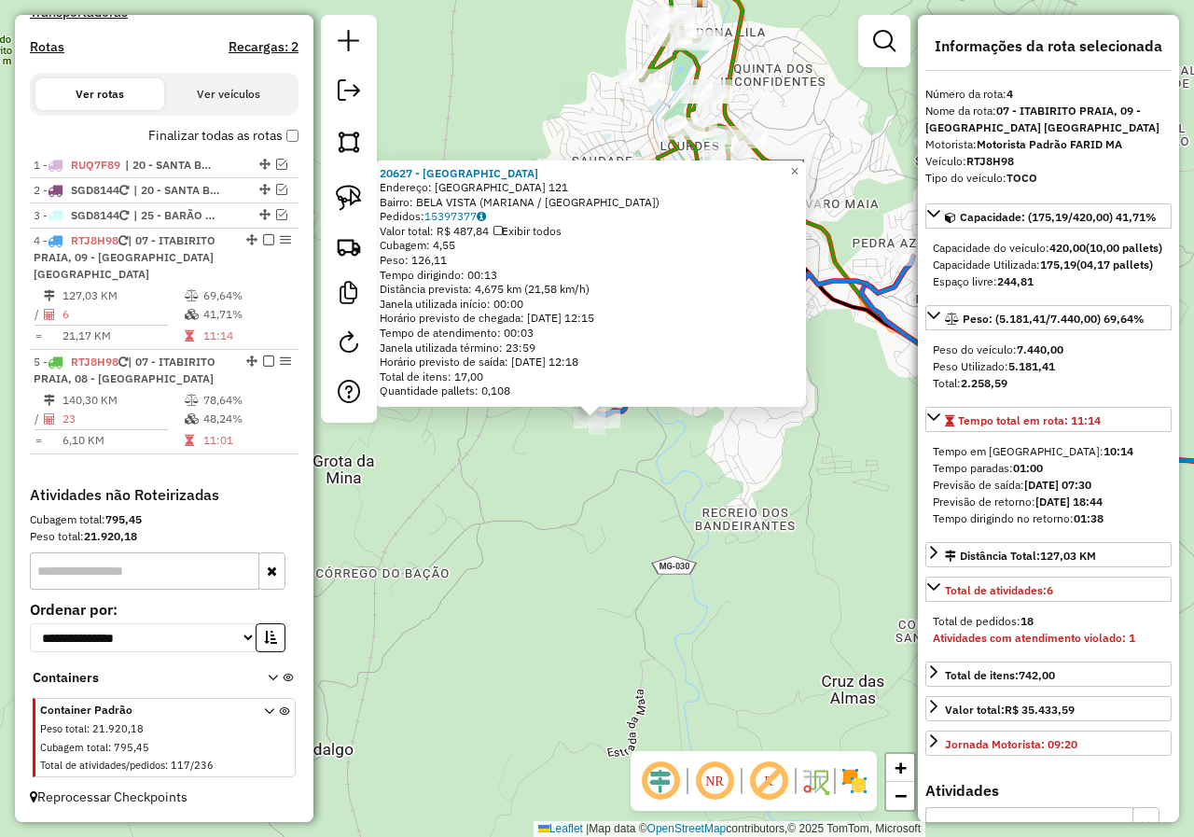
click at [682, 438] on div "Rota 4 - Placa RTJ8H98 20627 - PADARIA BELA VISTA 20627 - PADARIA BELA VISTA En…" at bounding box center [597, 418] width 1194 height 837
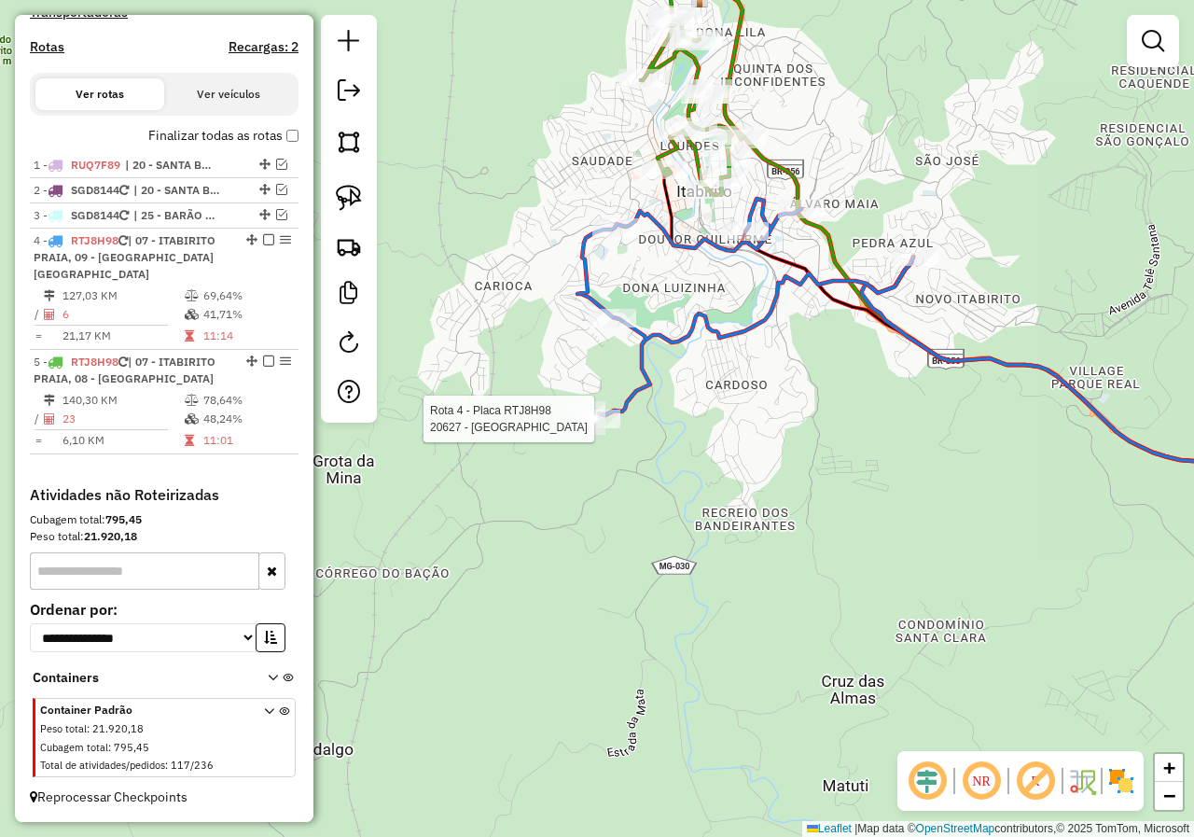
select select "*********"
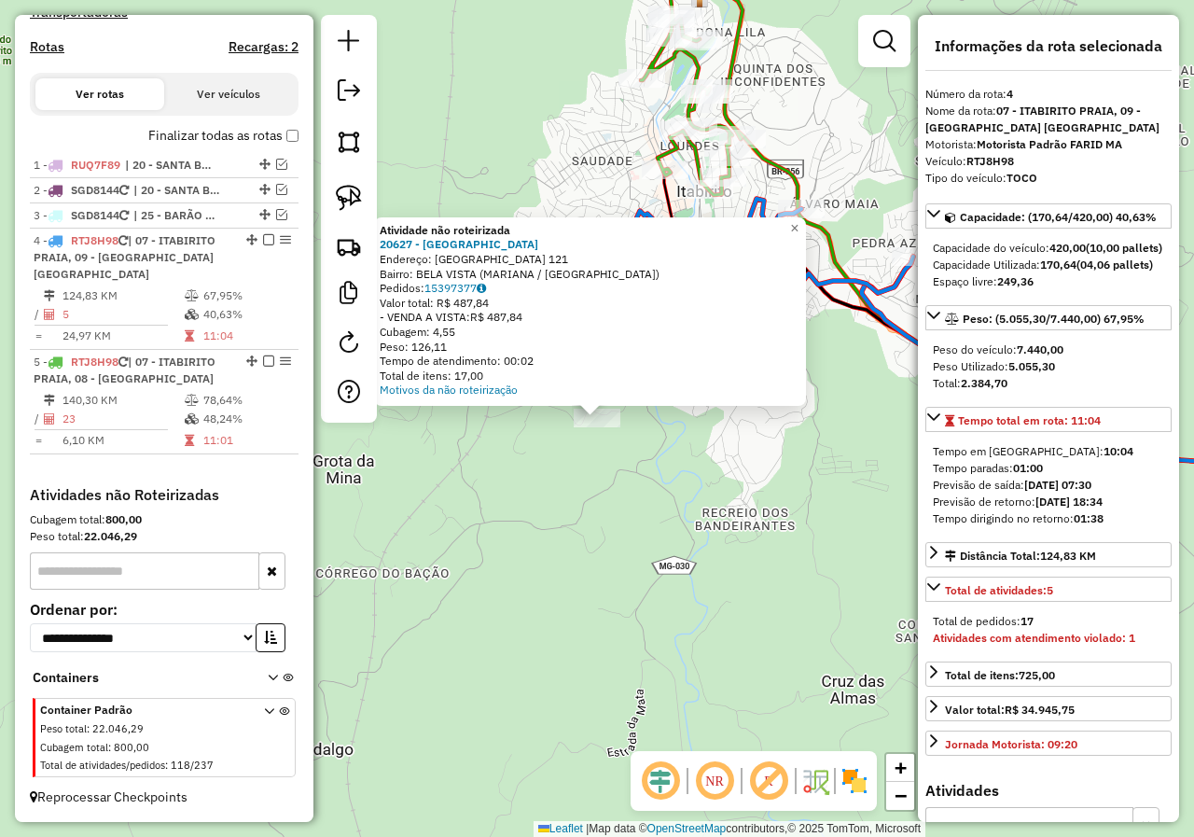
click at [561, 489] on div "Atividade não roteirizada 20627 - PADARIA BELA VISTA Endereço: RIO DE JANEIRO 1…" at bounding box center [597, 418] width 1194 height 837
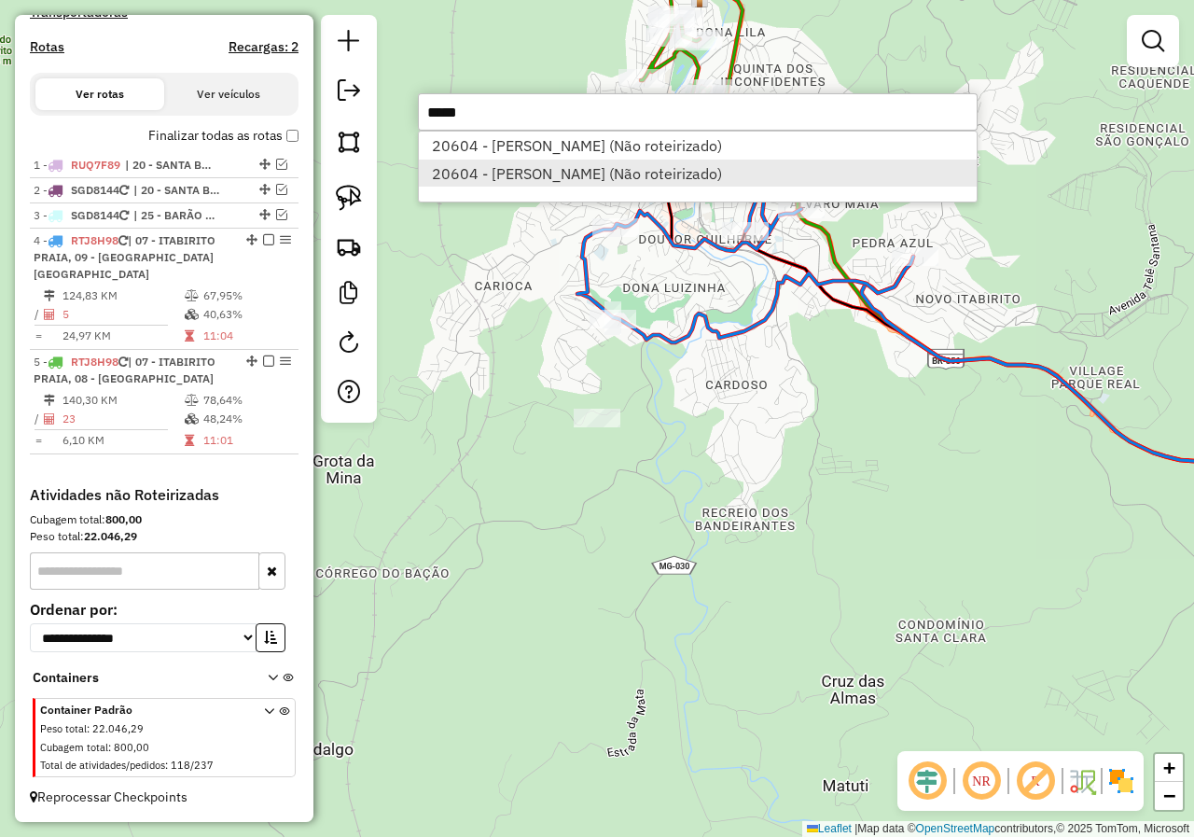
type input "*****"
click at [691, 173] on li "20604 - DIEGO MARIA CARNEIRO (Não roteirizado)" at bounding box center [698, 173] width 558 height 28
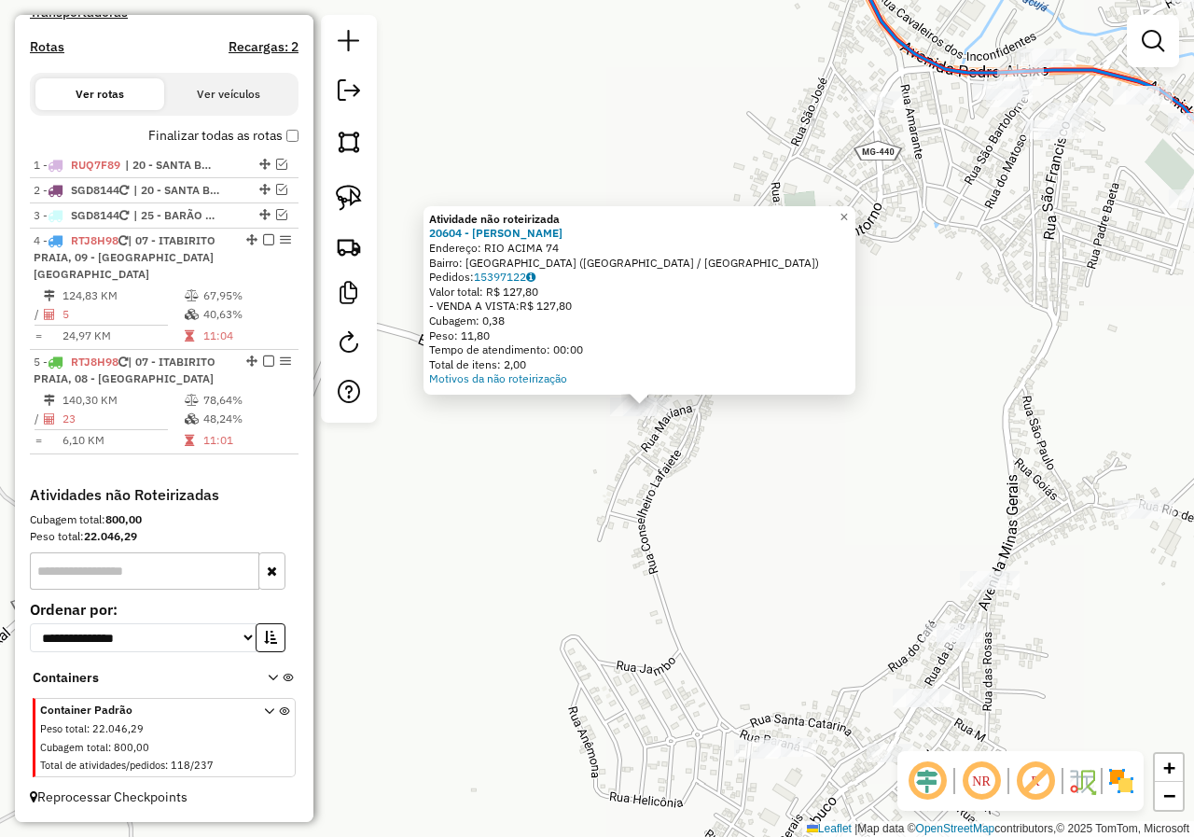
click at [594, 430] on div "Atividade não roteirizada 20604 - DIEGO MARIA CARNEIRO Endereço: RIO ACIMA 74 B…" at bounding box center [597, 418] width 1194 height 837
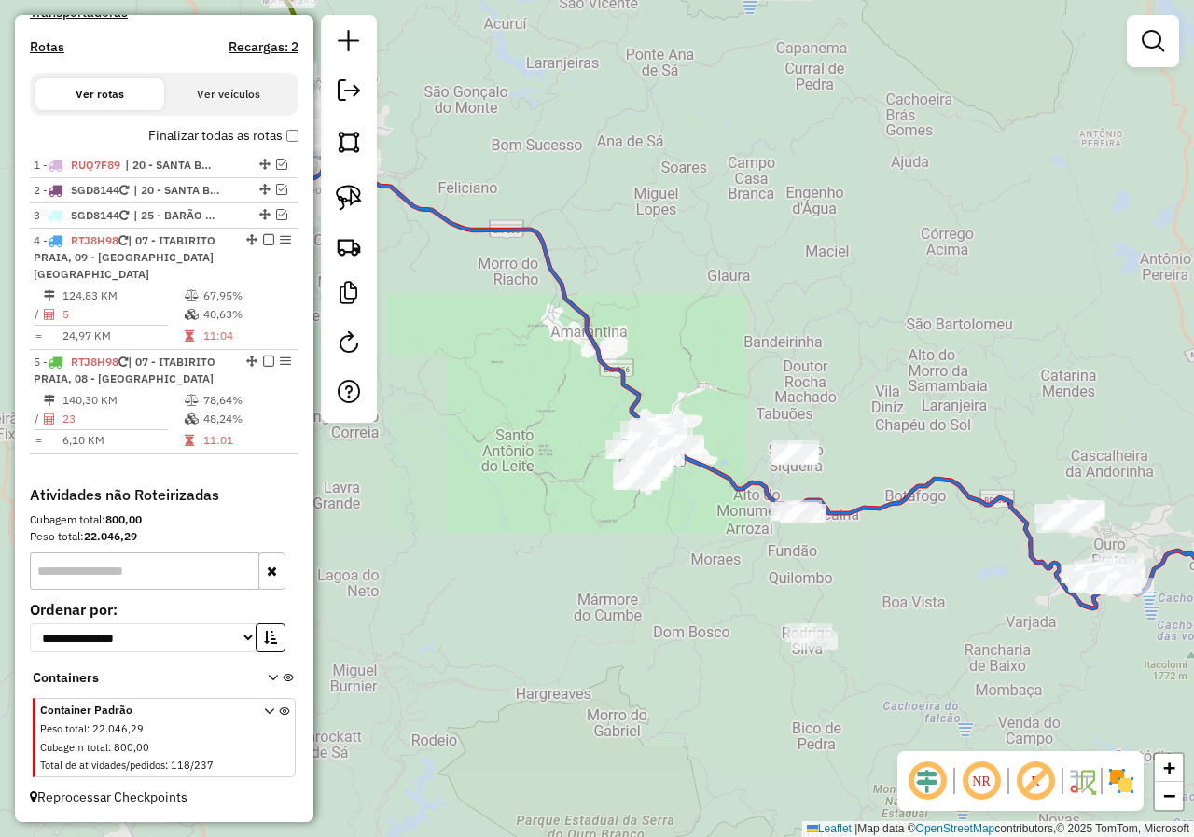
drag, startPoint x: 449, startPoint y: 381, endPoint x: 635, endPoint y: 476, distance: 209.4
click at [567, 443] on div "Janela de atendimento Grade de atendimento Capacidade Transportadoras Veículos …" at bounding box center [597, 418] width 1194 height 837
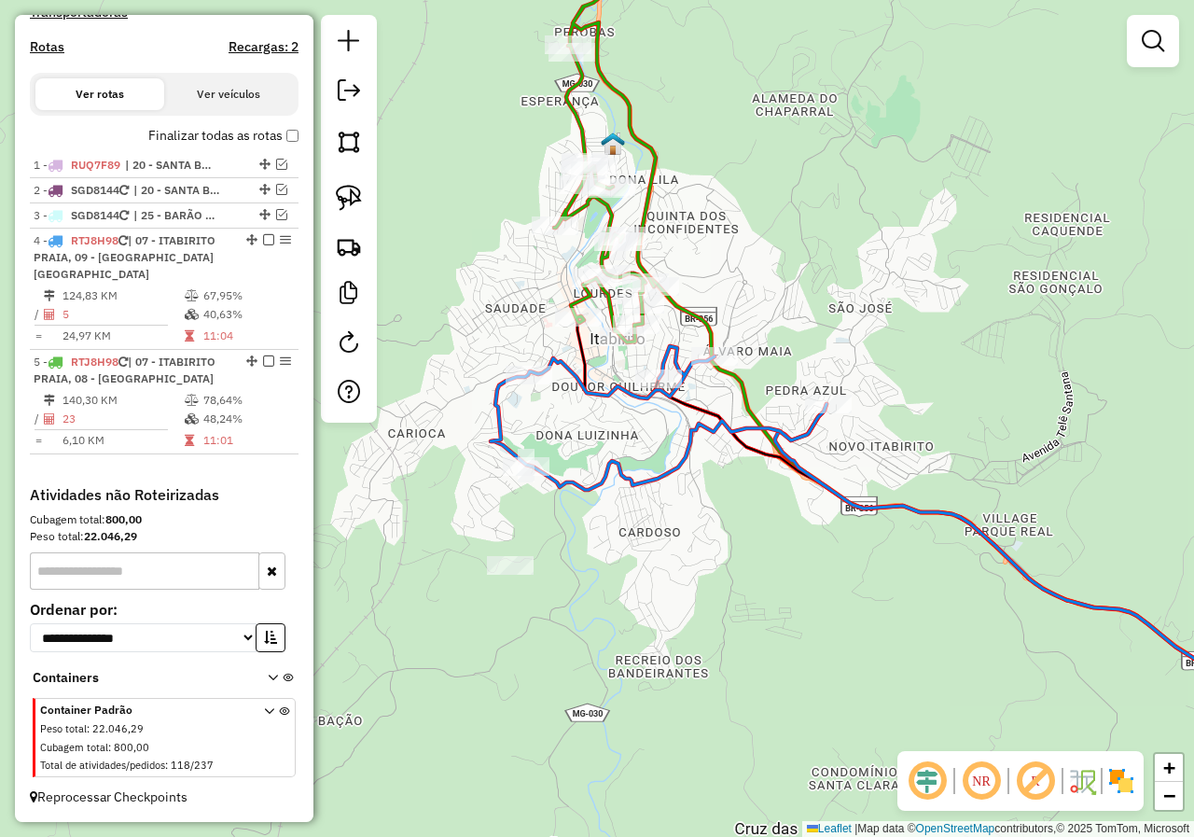
click at [594, 394] on icon at bounding box center [659, 418] width 336 height 144
select select "*********"
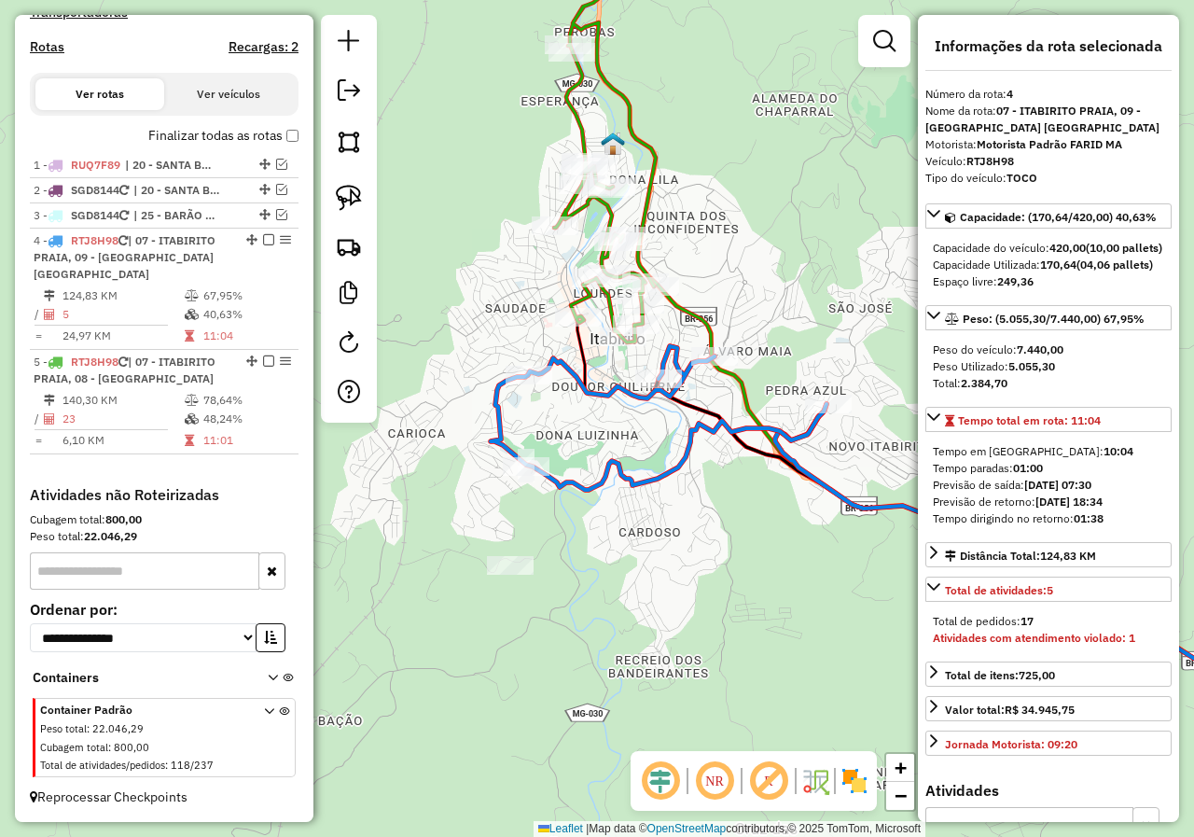
click at [602, 413] on div "Janela de atendimento Grade de atendimento Capacidade Transportadoras Veículos …" at bounding box center [597, 418] width 1194 height 837
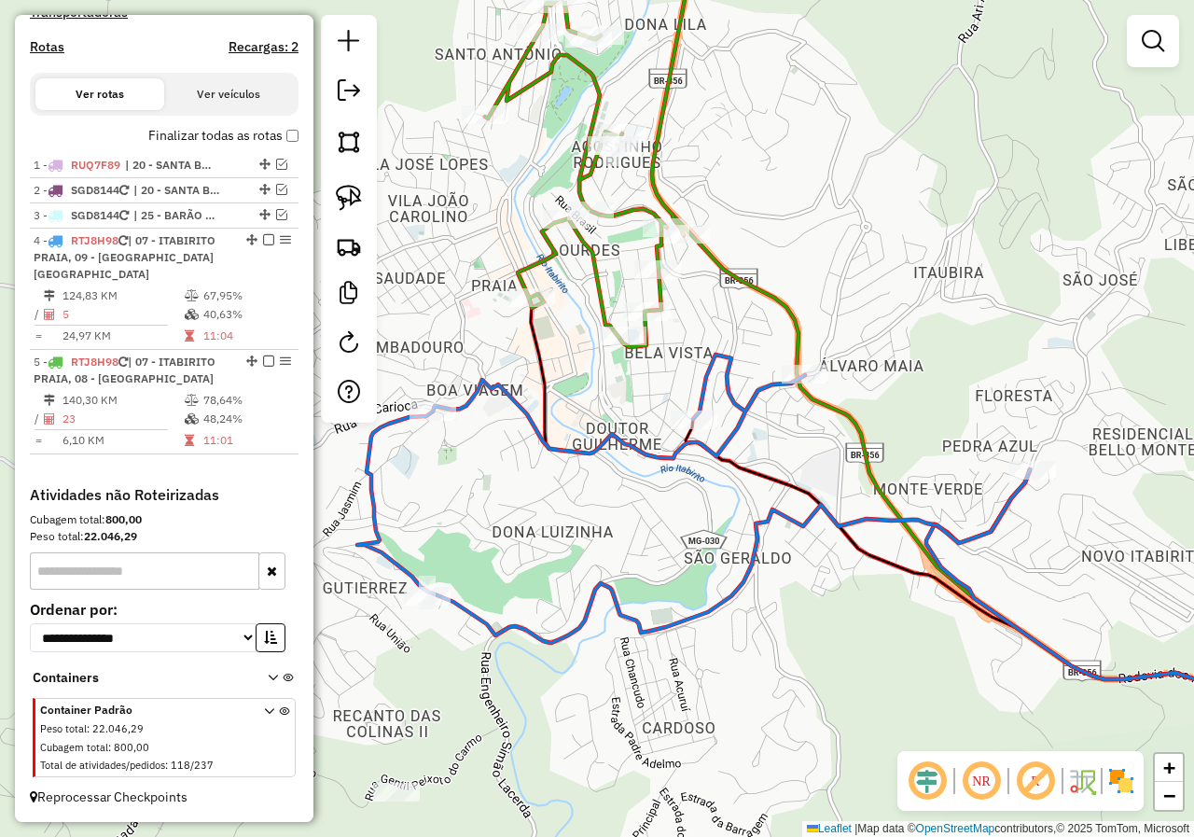
drag, startPoint x: 626, startPoint y: 411, endPoint x: 637, endPoint y: 466, distance: 56.2
click at [637, 465] on div "Janela de atendimento Grade de atendimento Capacidade Transportadoras Veículos …" at bounding box center [597, 418] width 1194 height 837
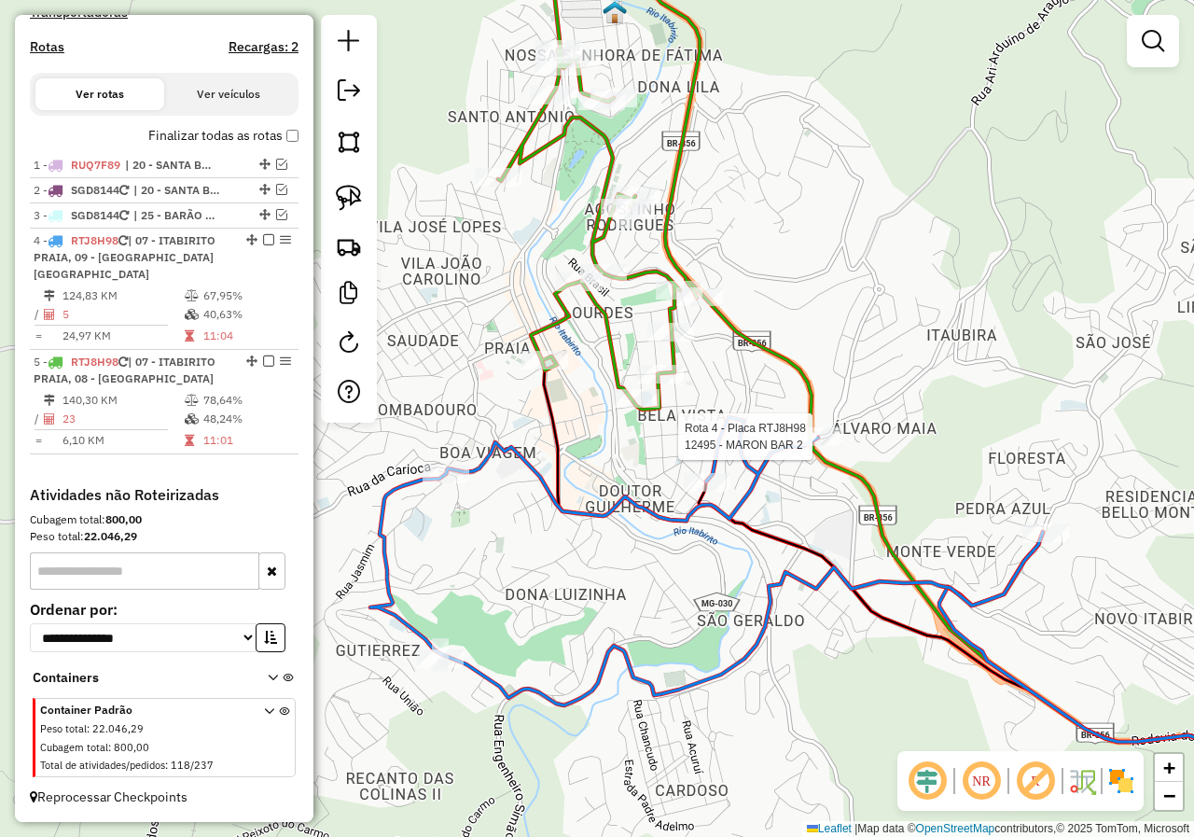
select select "*********"
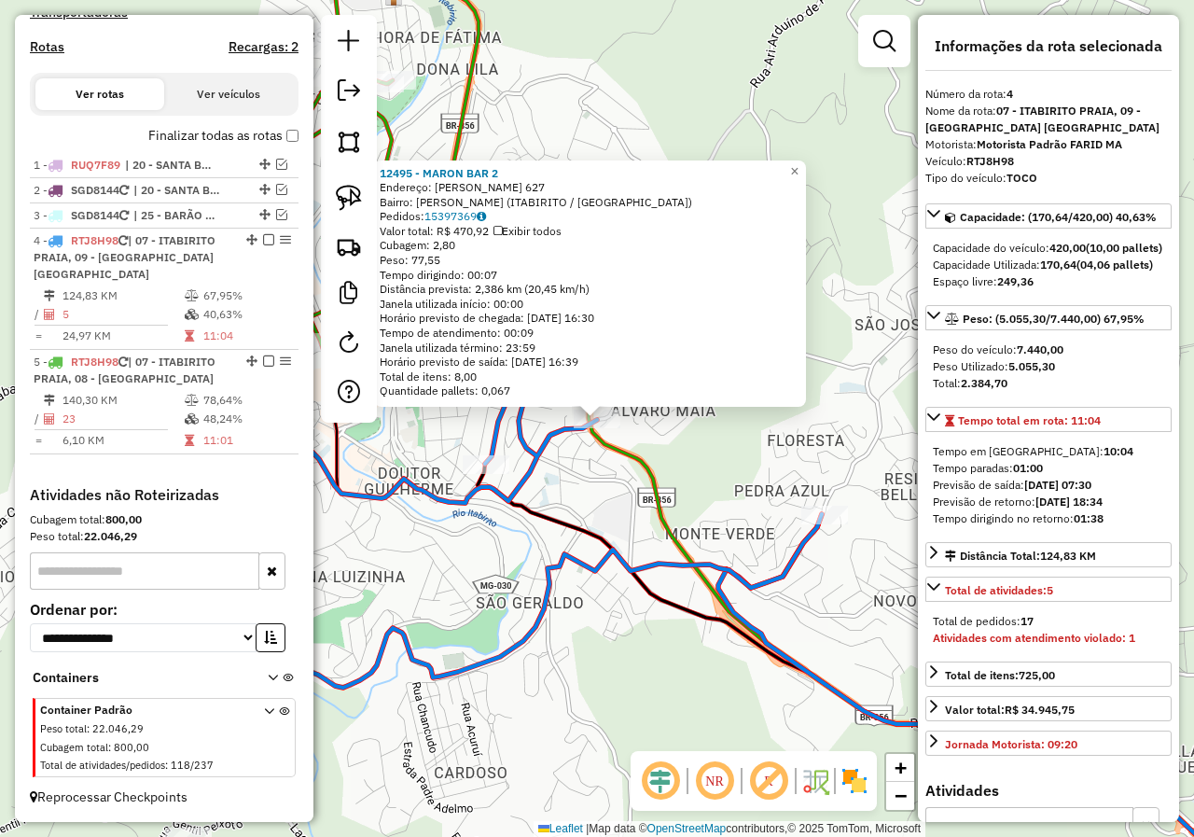
click at [570, 475] on div "12495 - MARON BAR 2 Endereço: ANTONIA AUGUST ANDRADE 627 Bairro: ALVARO MAIA (I…" at bounding box center [597, 418] width 1194 height 837
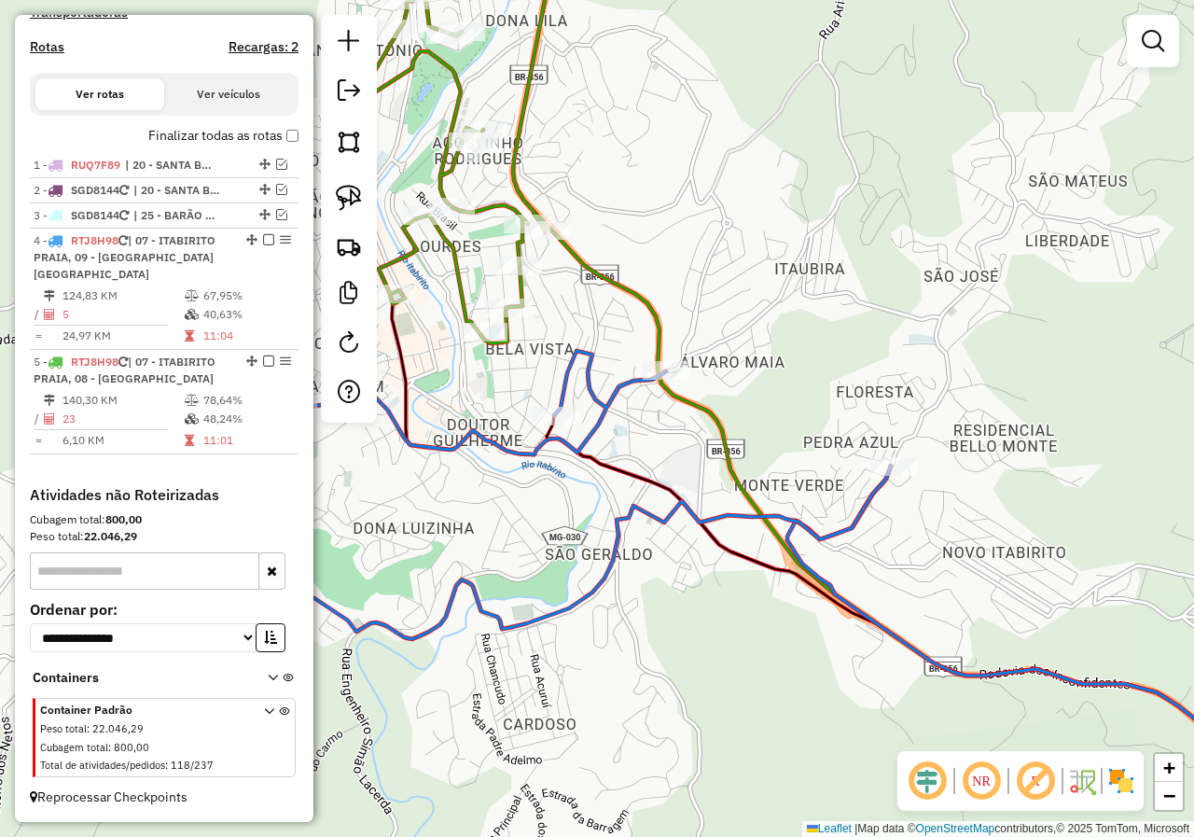
drag, startPoint x: 533, startPoint y: 479, endPoint x: 629, endPoint y: 410, distance: 118.3
click at [628, 410] on icon at bounding box center [554, 495] width 672 height 288
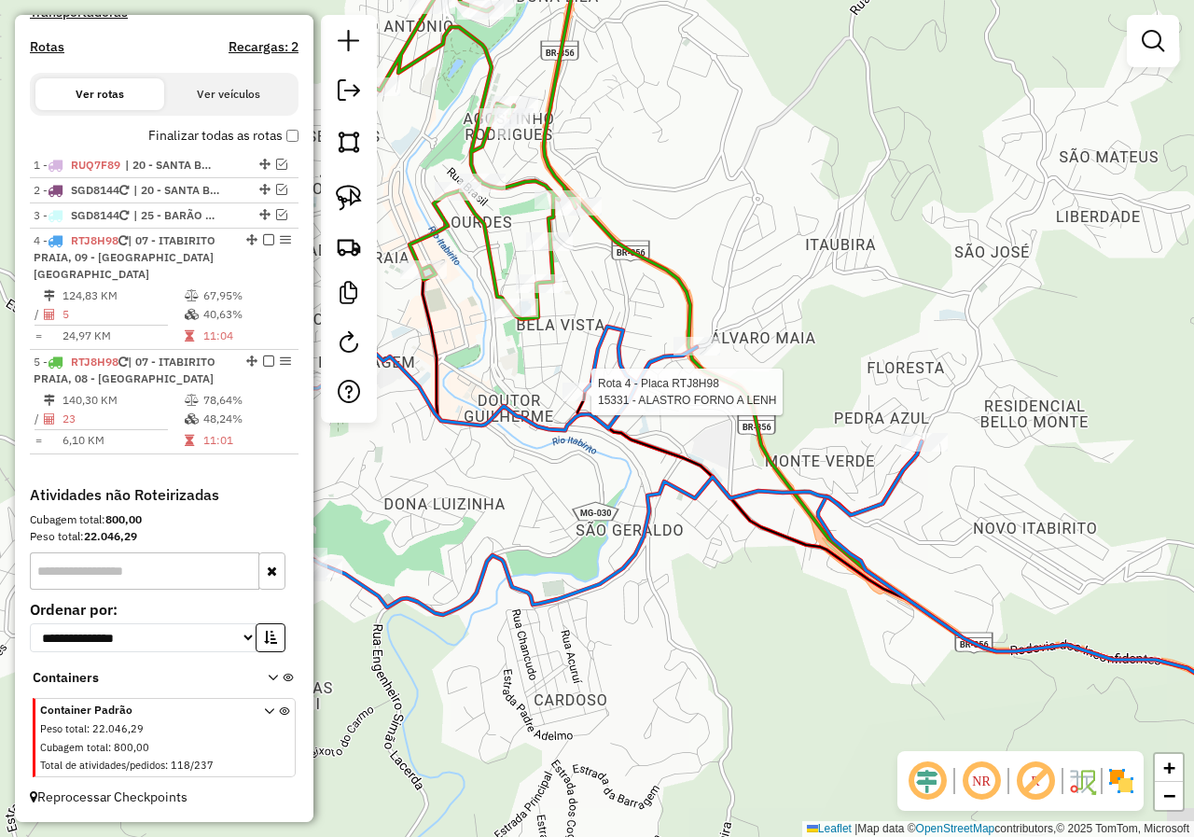
select select "*********"
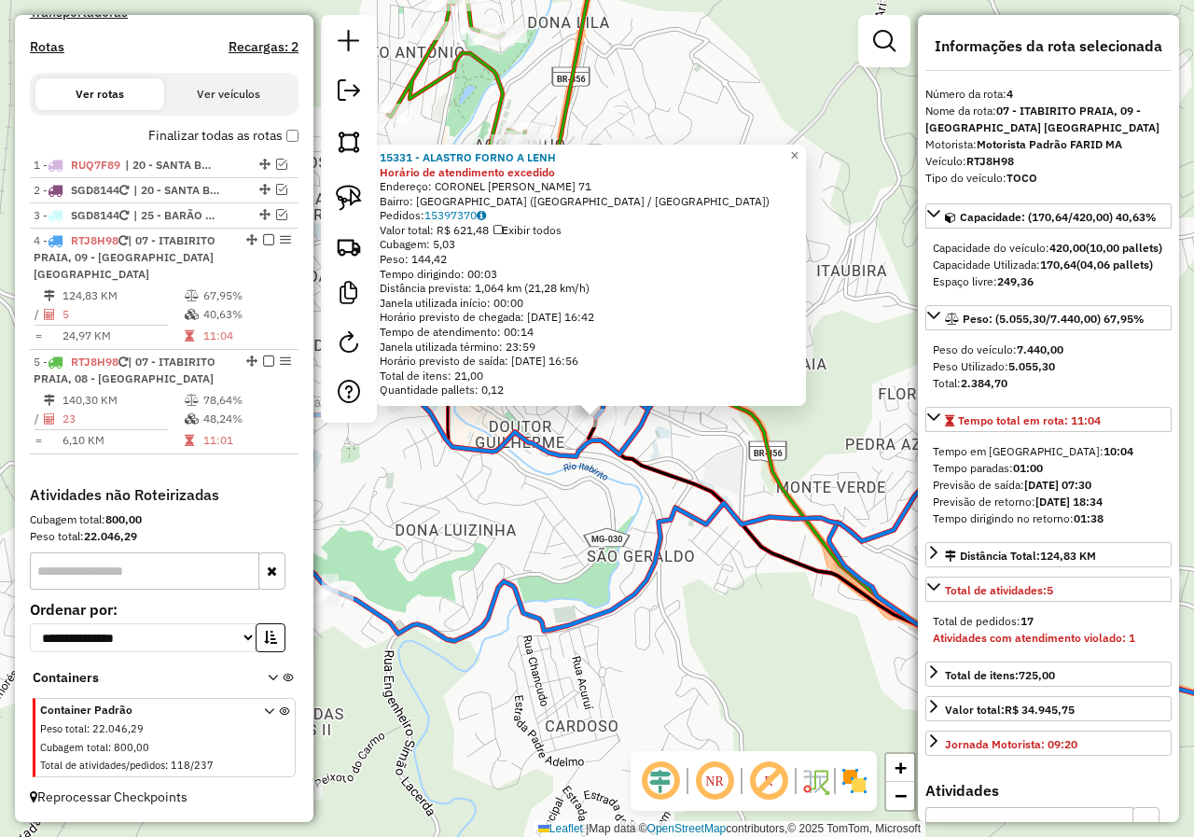
drag, startPoint x: 446, startPoint y: 486, endPoint x: 592, endPoint y: 464, distance: 148.0
click at [592, 464] on div "15331 - ALASTRO FORNO A LENH Horário de atendimento excedido Endereço: CORONEL …" at bounding box center [597, 418] width 1194 height 837
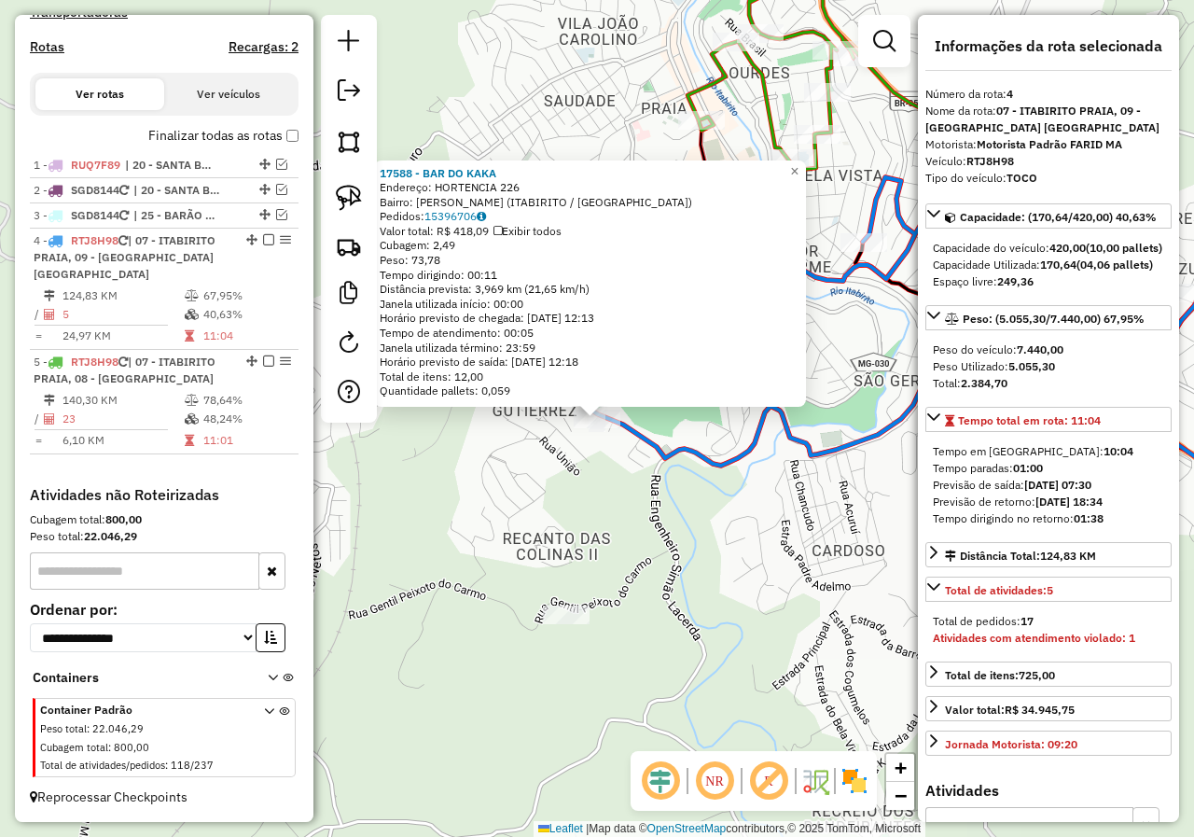
click at [686, 492] on div "17588 - BAR DO KAKA Endereço: HORTENCIA 226 Bairro: GUTIERRES (ITABIRITO / MG) …" at bounding box center [597, 418] width 1194 height 837
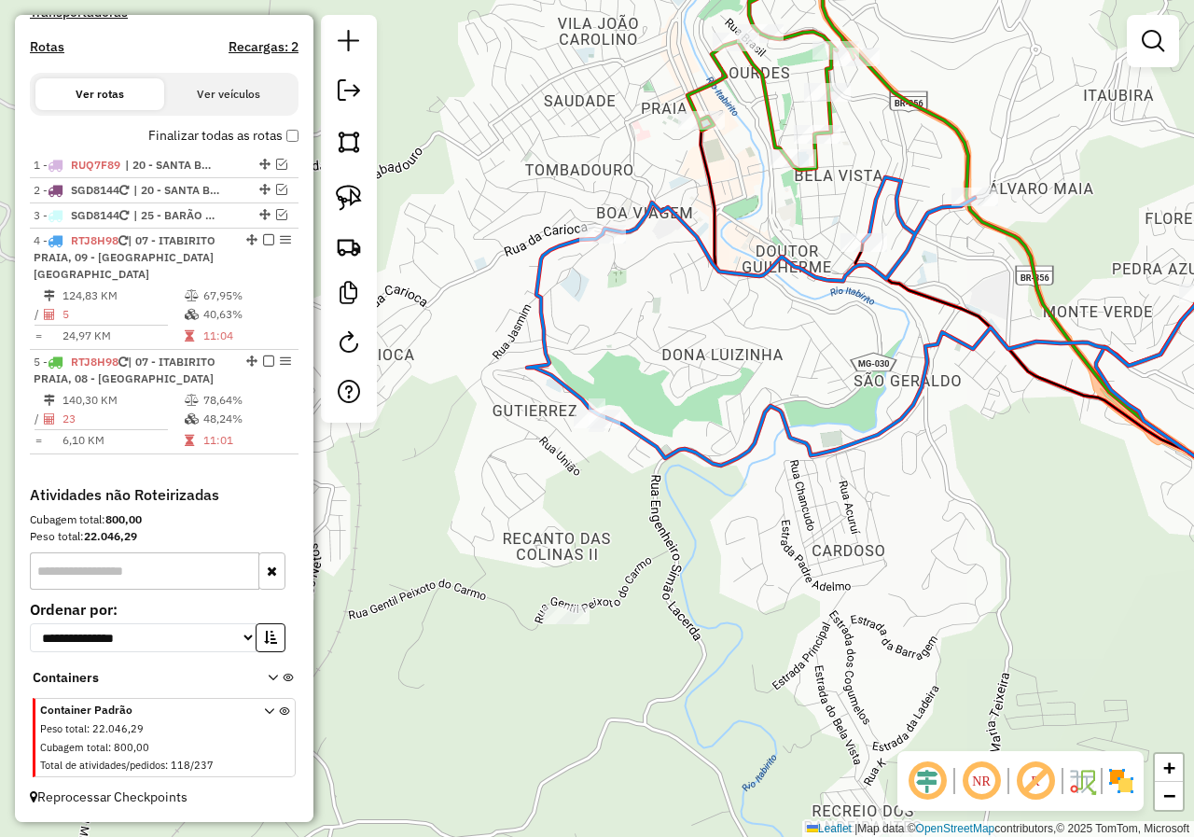
click at [642, 515] on div "17588 - BAR DO KAKA Endereço: HORTENCIA 226 Bairro: GUTIERRES (ITABIRITO / MG) …" at bounding box center [597, 418] width 1194 height 837
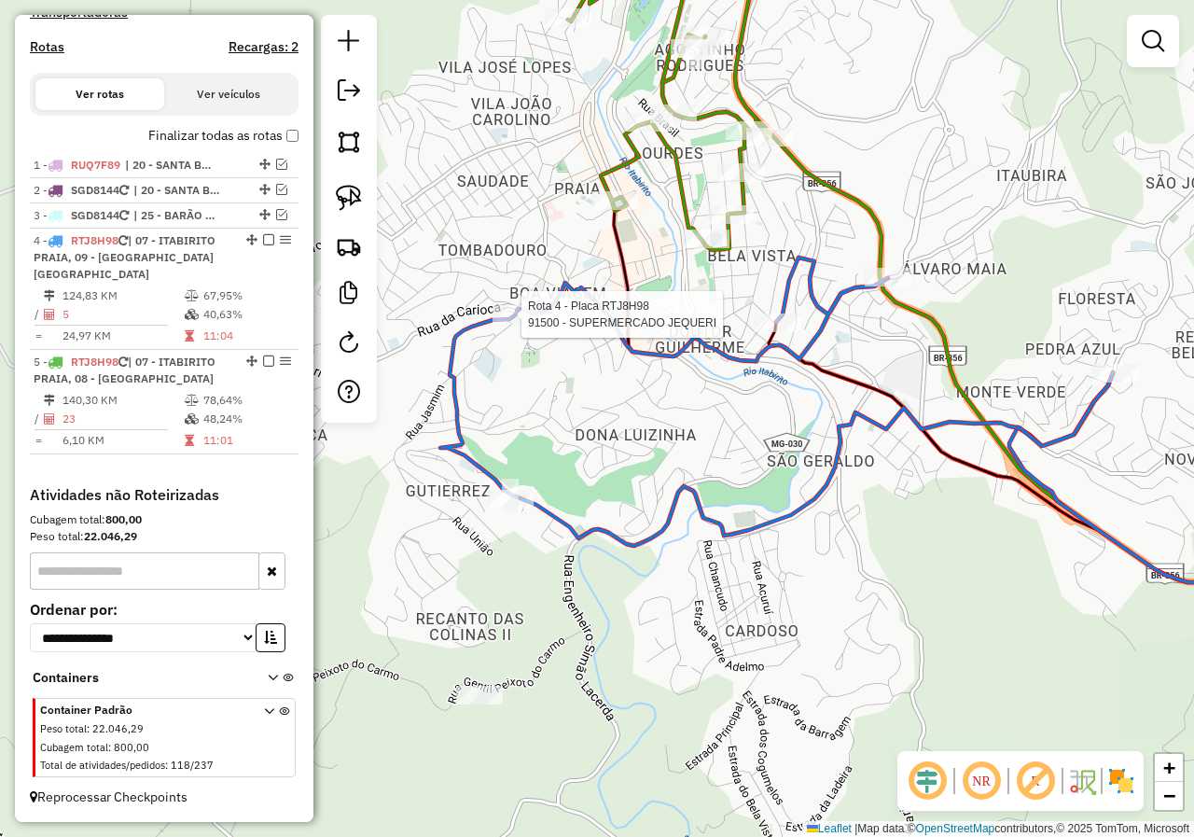
click at [499, 324] on div at bounding box center [515, 314] width 47 height 19
select select "*********"
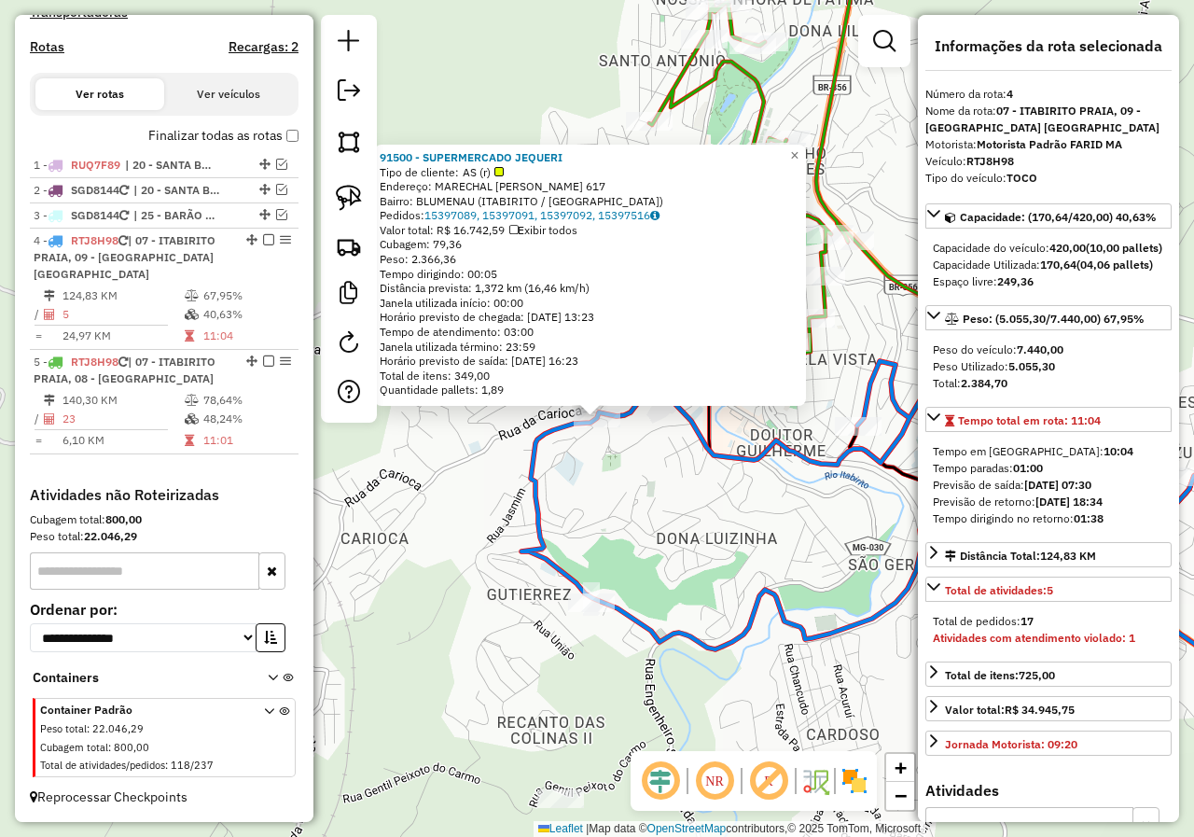
click at [667, 551] on div "91500 - SUPERMERCADO JEQUERI Tipo de cliente: AS (r) Endereço: MARECHAL FLORIAN…" at bounding box center [597, 418] width 1194 height 837
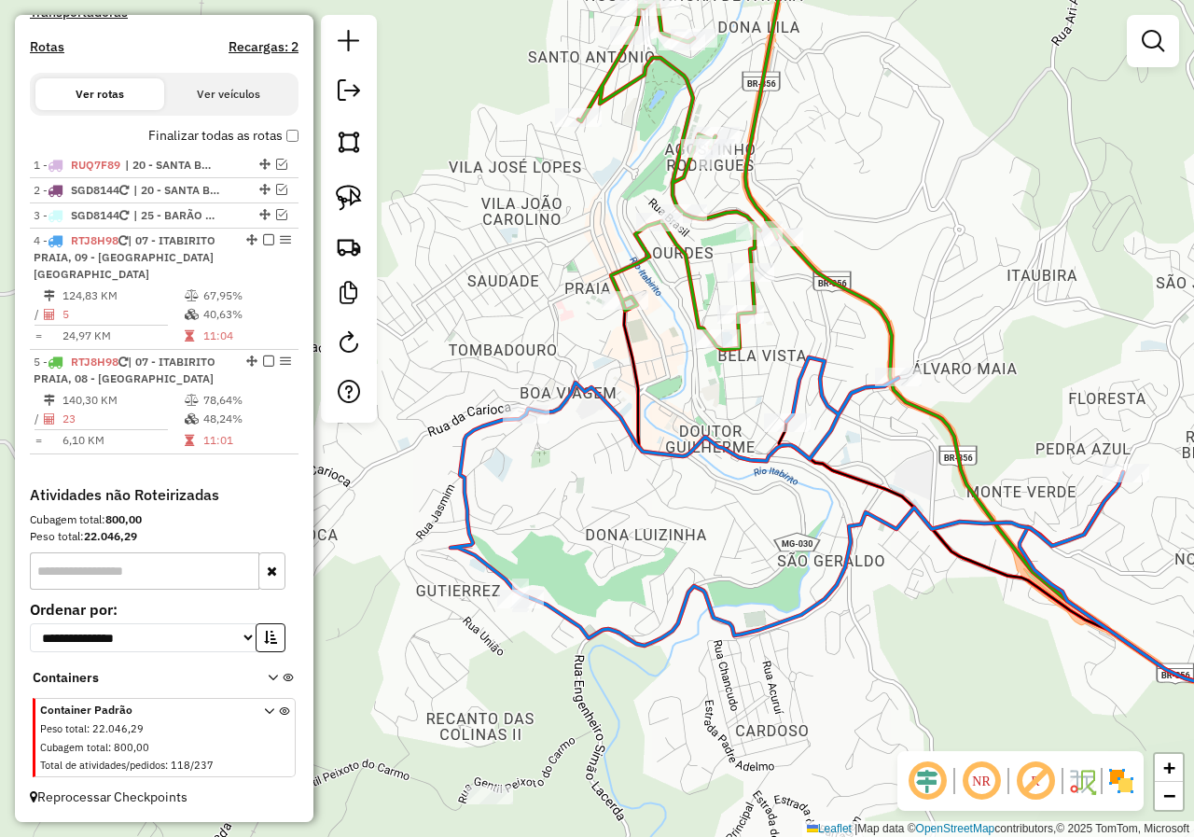
drag, startPoint x: 744, startPoint y: 534, endPoint x: 665, endPoint y: 517, distance: 81.2
click at [665, 517] on div "Janela de atendimento Grade de atendimento Capacidade Transportadoras Veículos …" at bounding box center [597, 418] width 1194 height 837
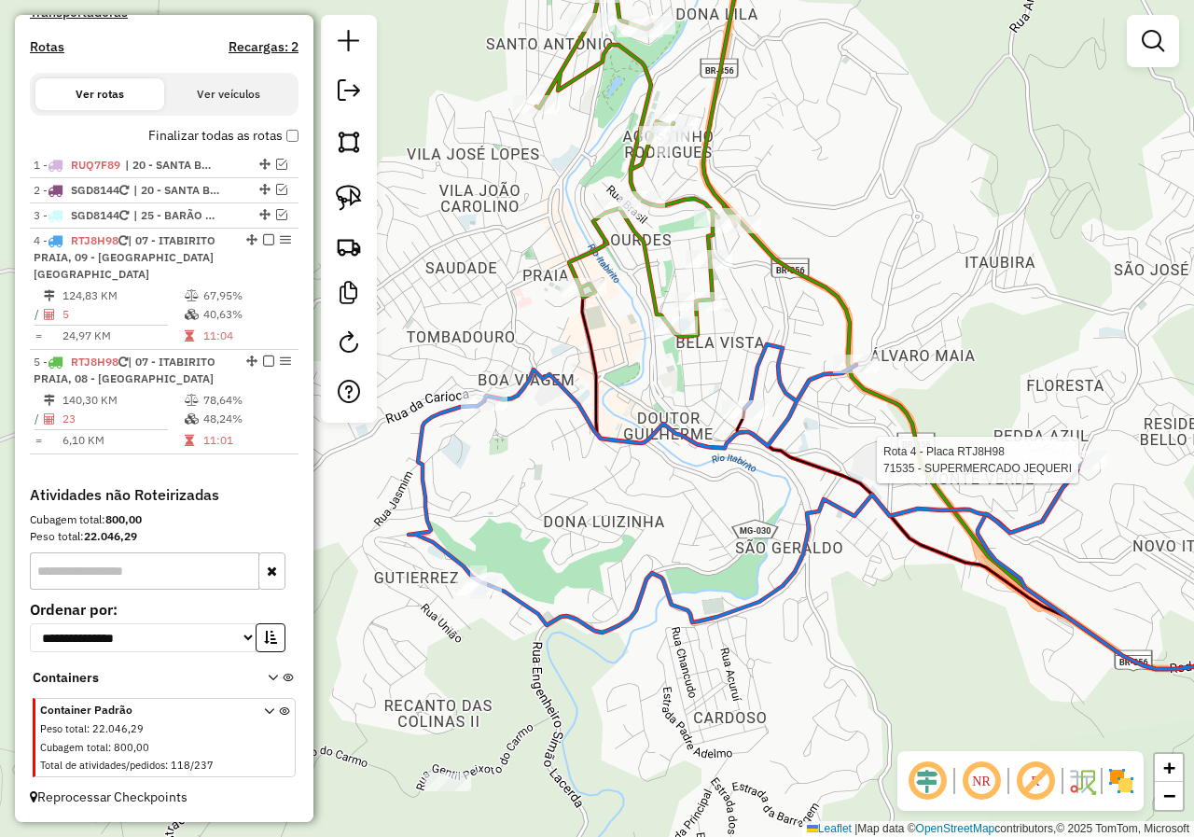
select select "*********"
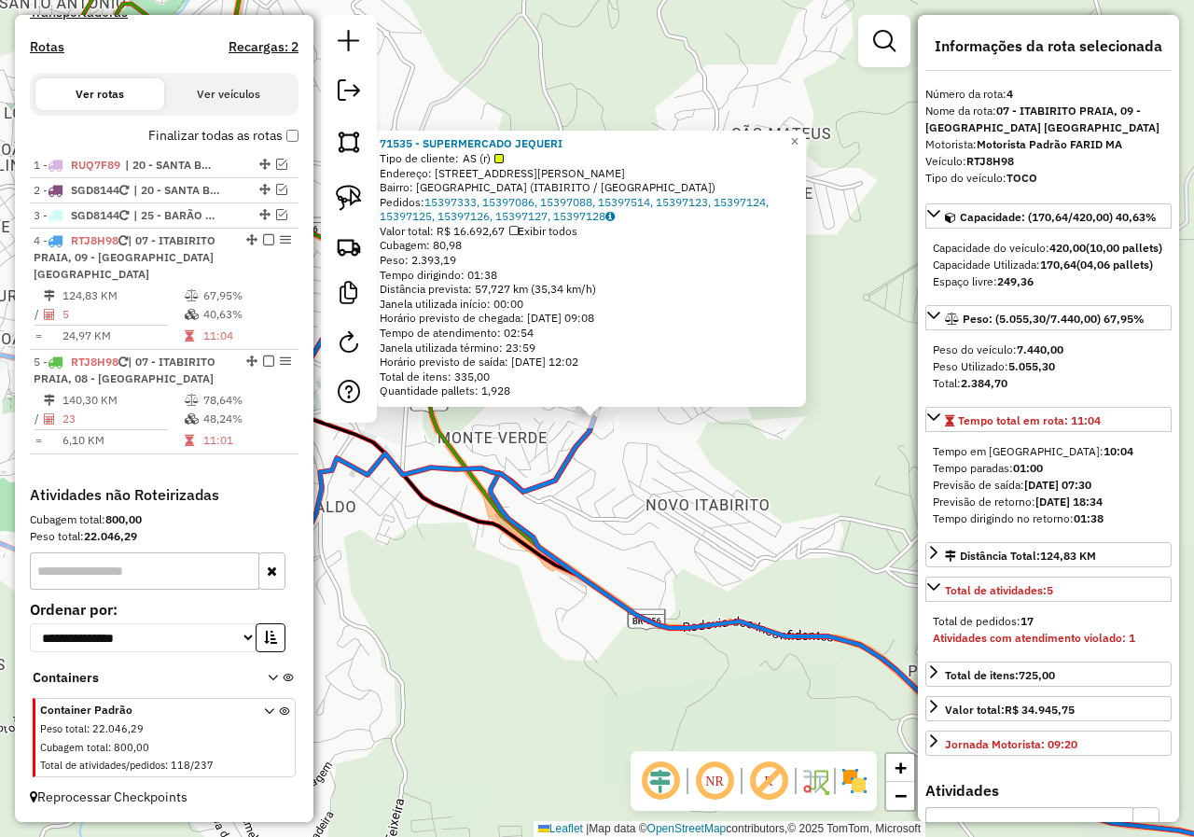
drag, startPoint x: 463, startPoint y: 493, endPoint x: 693, endPoint y: 519, distance: 231.8
click at [688, 519] on div "71535 - SUPERMERCADO JEQUERI Tipo de cliente: AS (r) Endereço: Rua Francisco Jo…" at bounding box center [597, 418] width 1194 height 837
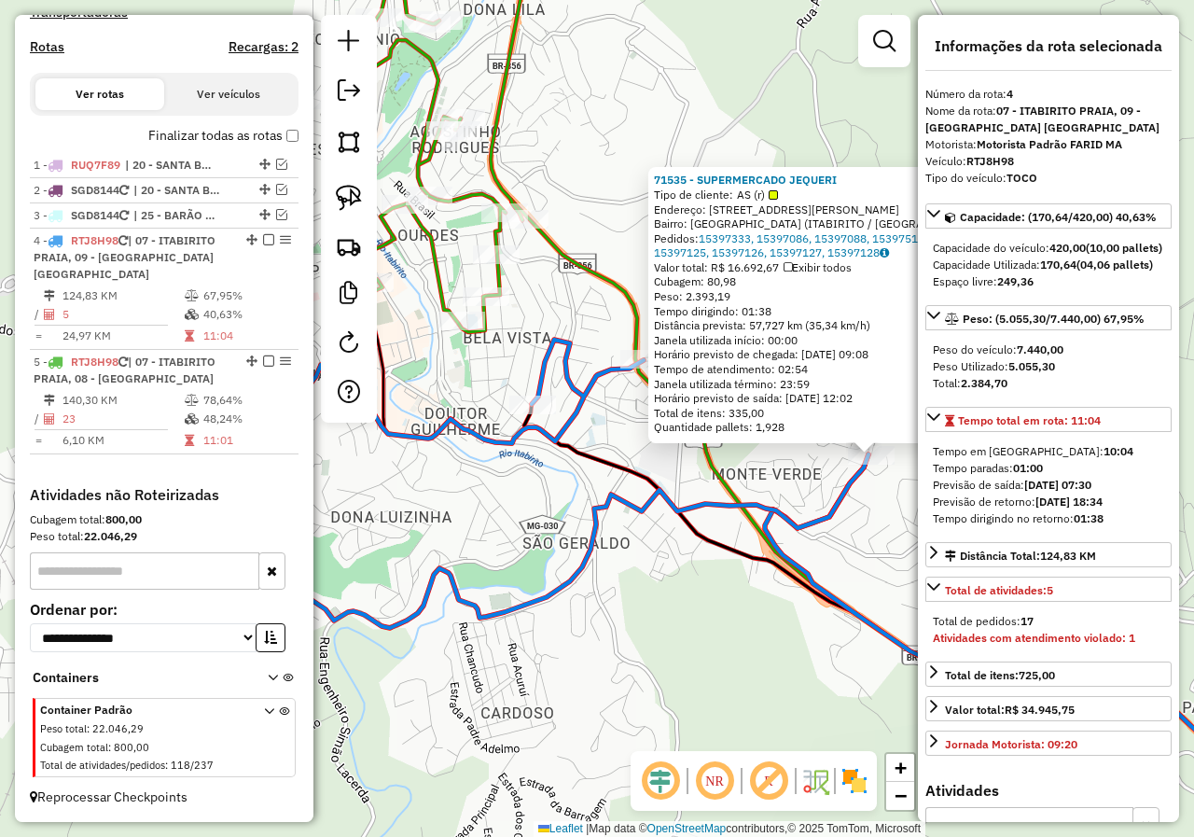
click at [628, 498] on icon at bounding box center [532, 483] width 672 height 288
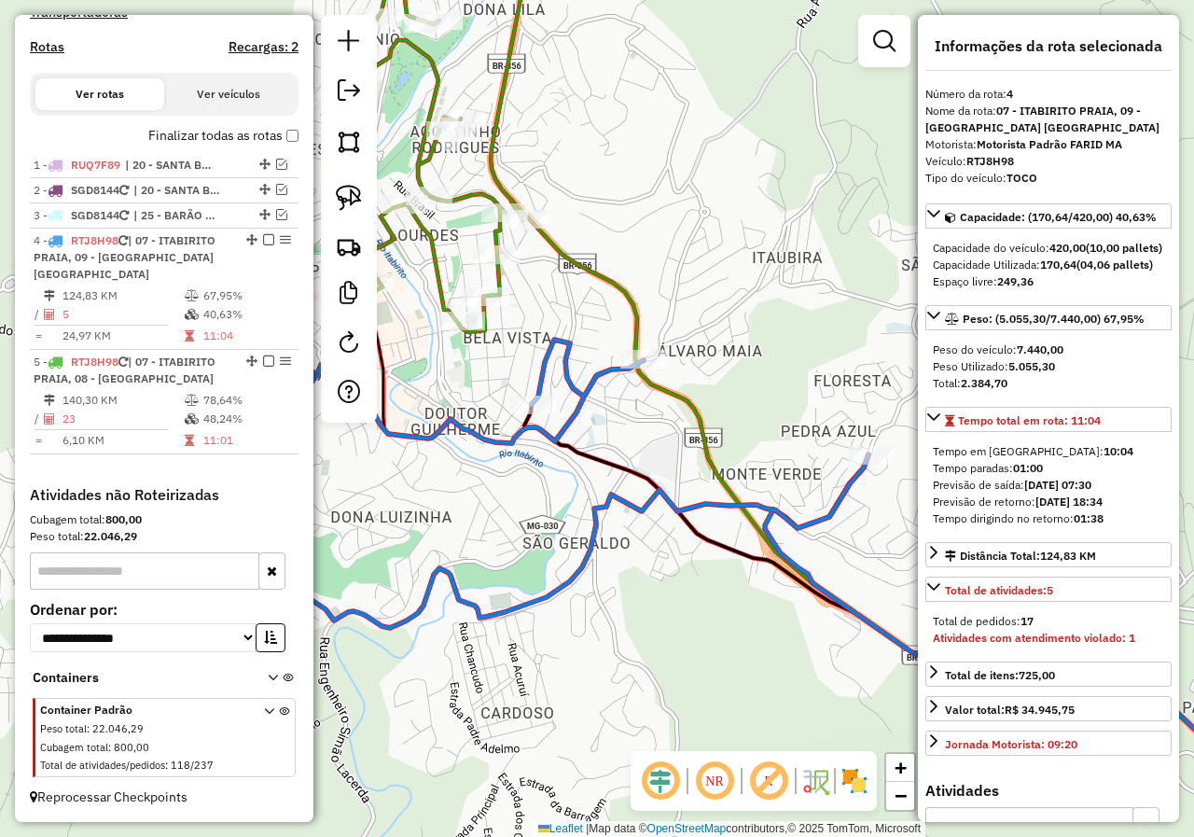
drag, startPoint x: 522, startPoint y: 487, endPoint x: 654, endPoint y: 490, distance: 131.5
click at [653, 490] on div "Janela de atendimento Grade de atendimento Capacidade Transportadoras Veículos …" at bounding box center [597, 418] width 1194 height 837
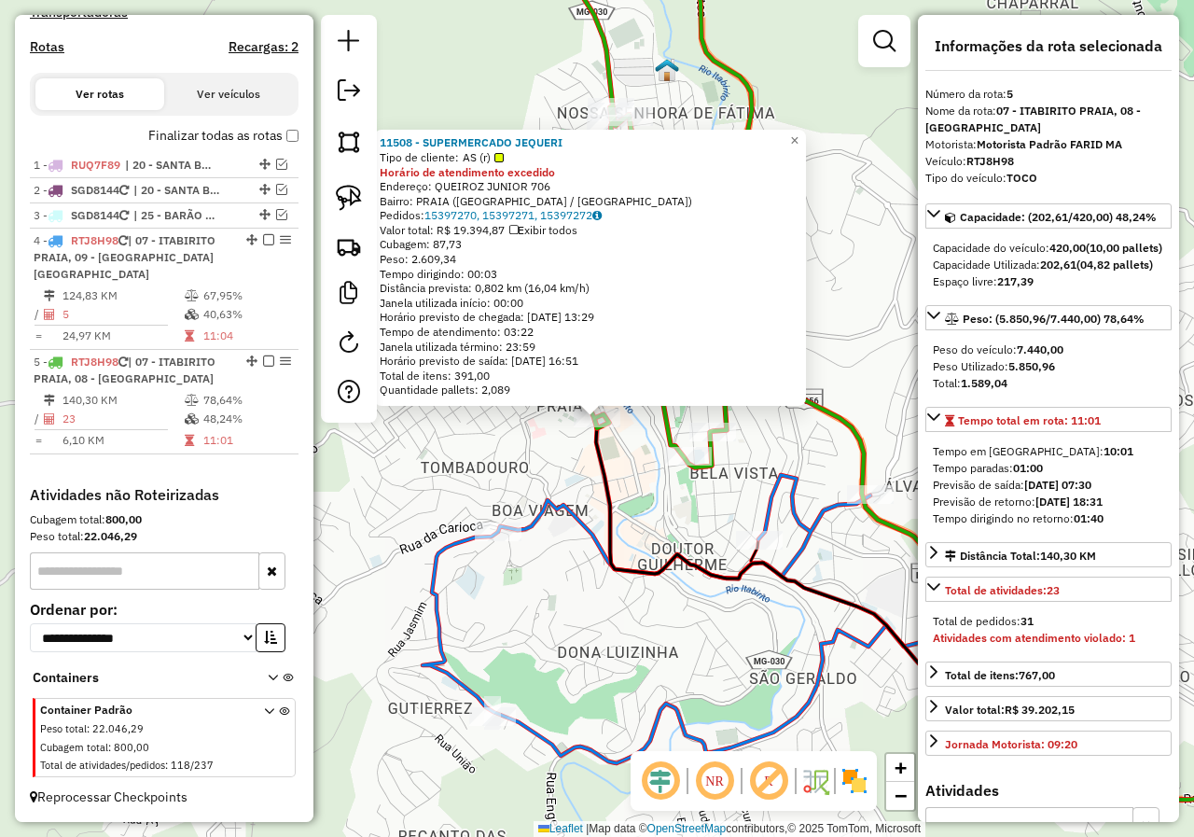
click at [606, 483] on icon at bounding box center [953, 612] width 719 height 391
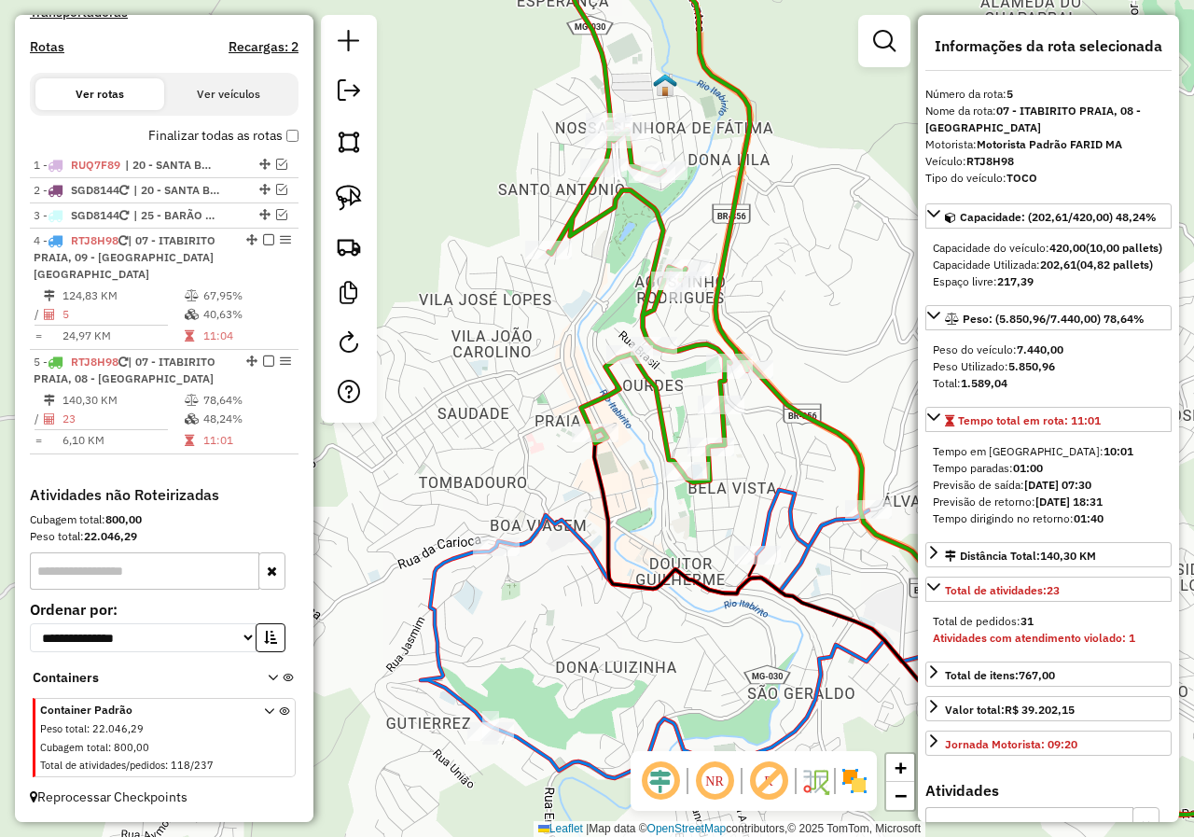
drag, startPoint x: 633, startPoint y: 495, endPoint x: 632, endPoint y: 513, distance: 17.7
click at [632, 512] on div "Janela de atendimento Grade de atendimento Capacidade Transportadoras Veículos …" at bounding box center [597, 418] width 1194 height 837
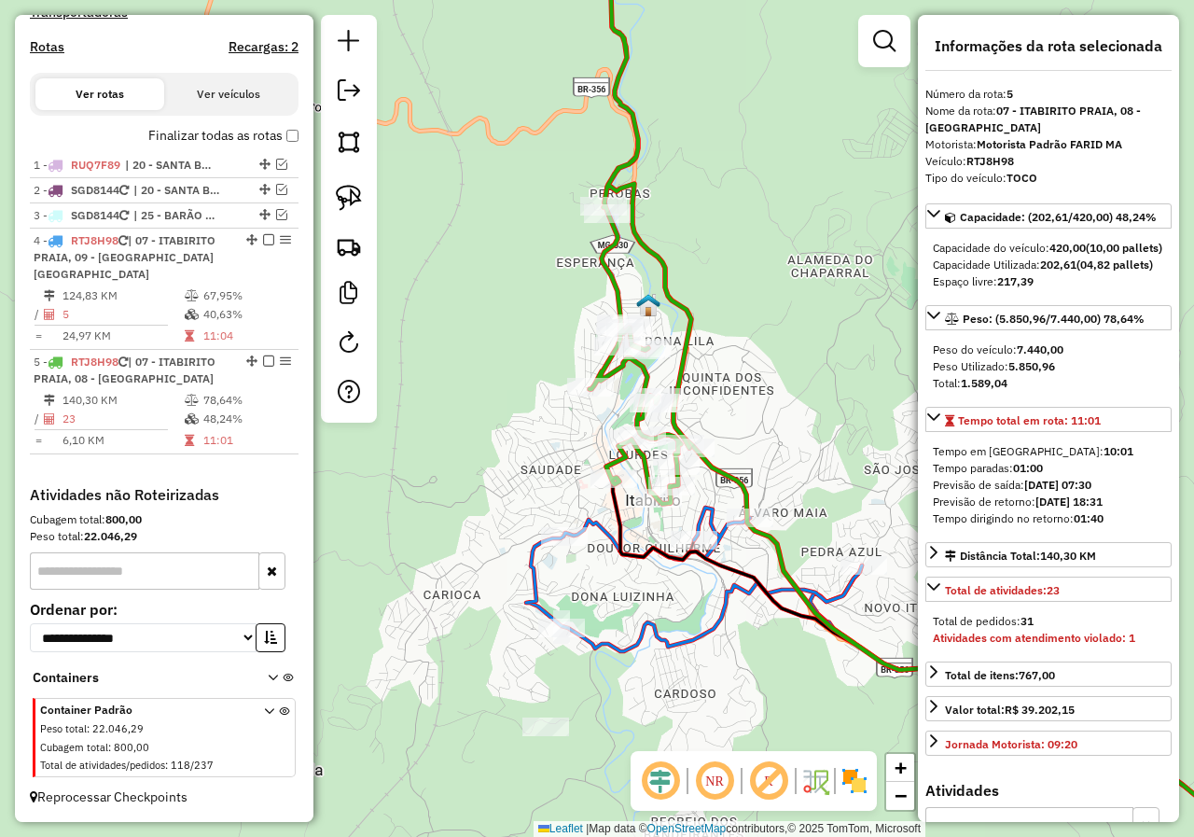
click at [614, 367] on icon at bounding box center [630, 210] width 122 height 588
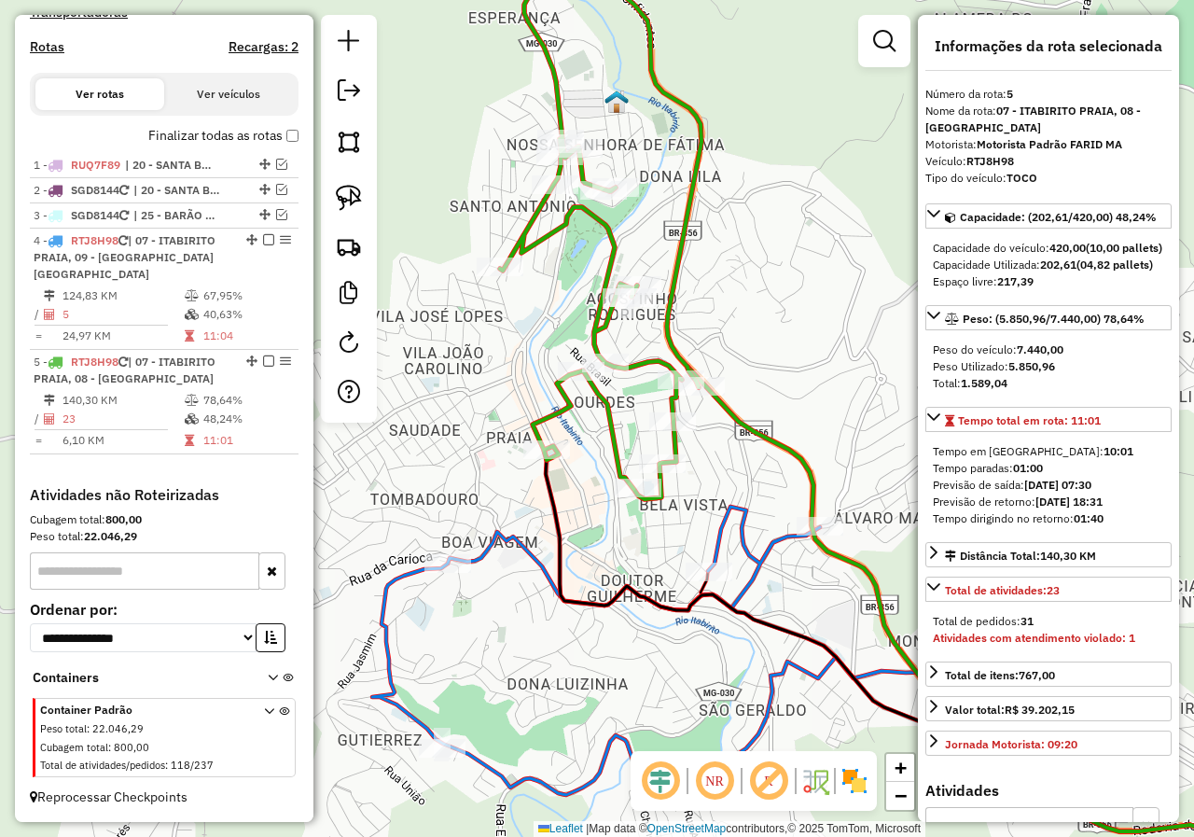
drag, startPoint x: 617, startPoint y: 573, endPoint x: 576, endPoint y: 401, distance: 176.4
click at [584, 410] on div "Janela de atendimento Grade de atendimento Capacidade Transportadoras Veículos …" at bounding box center [597, 418] width 1194 height 837
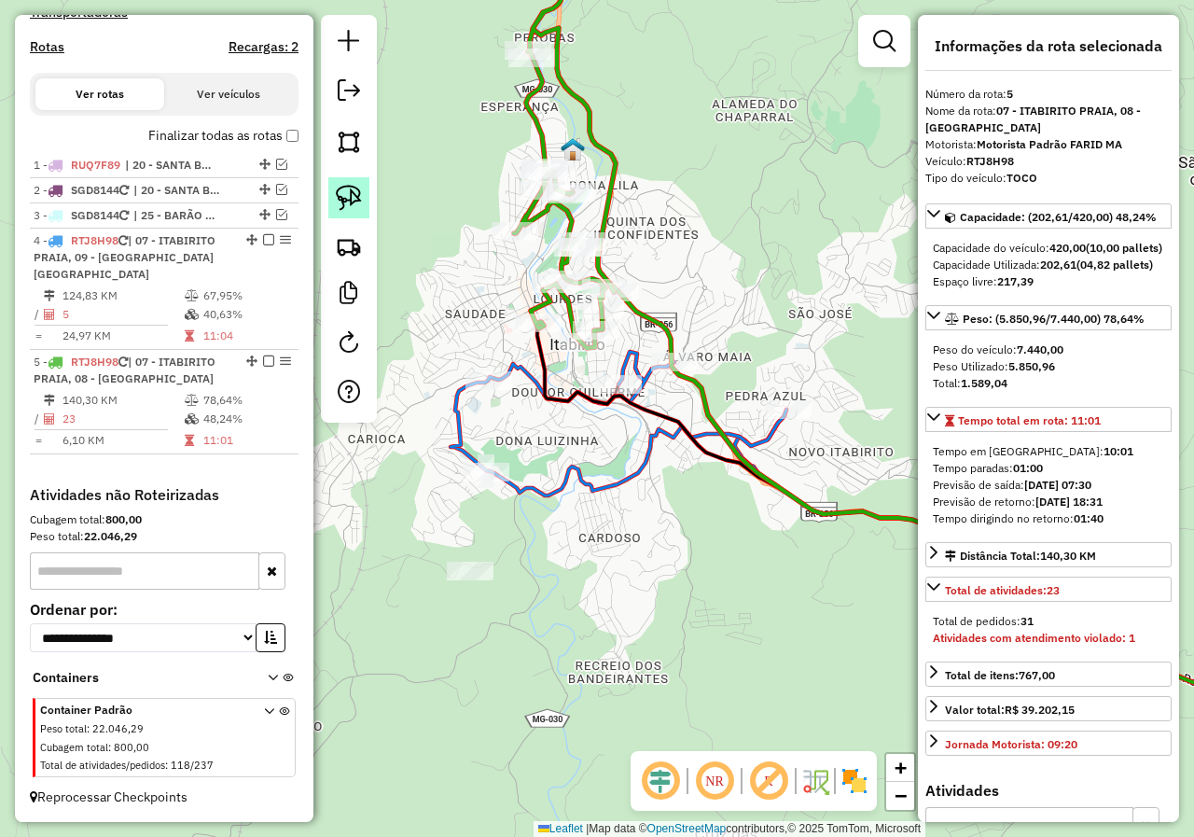
click at [345, 207] on img at bounding box center [349, 198] width 26 height 26
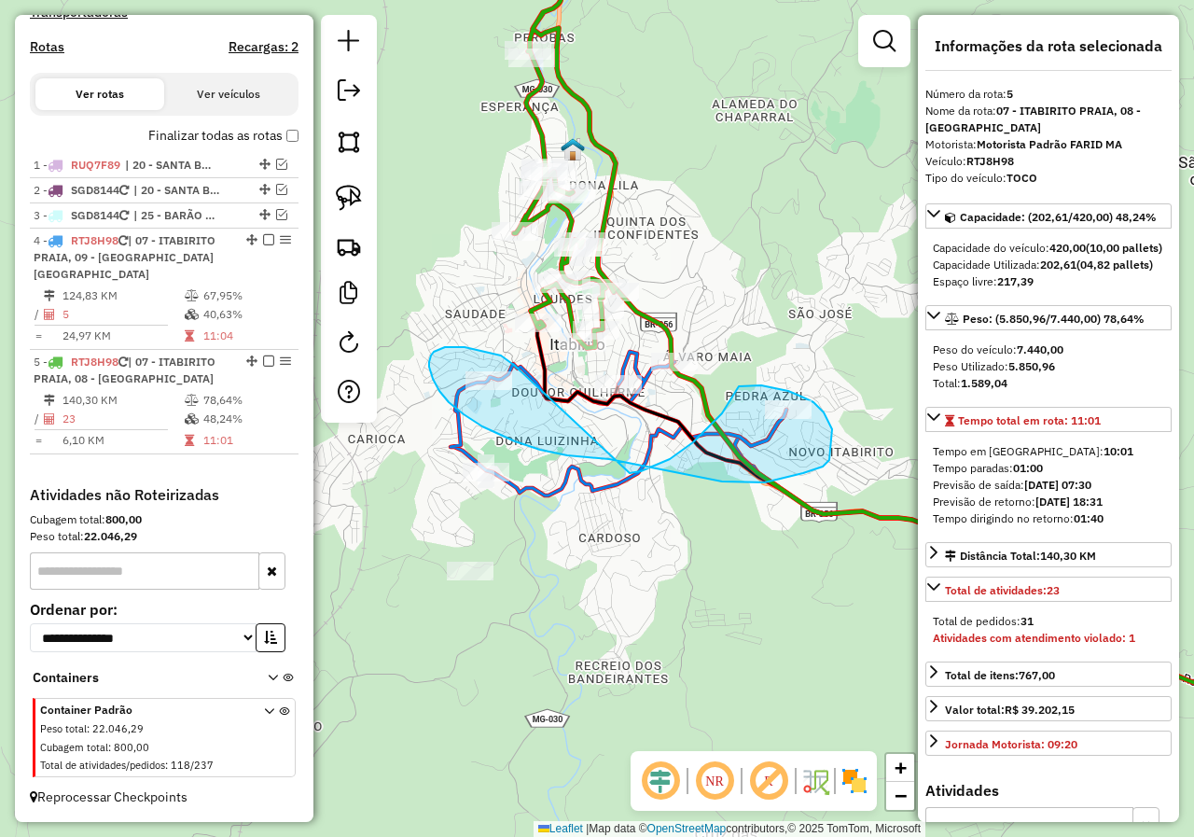
drag, startPoint x: 464, startPoint y: 347, endPoint x: 610, endPoint y: 476, distance: 194.2
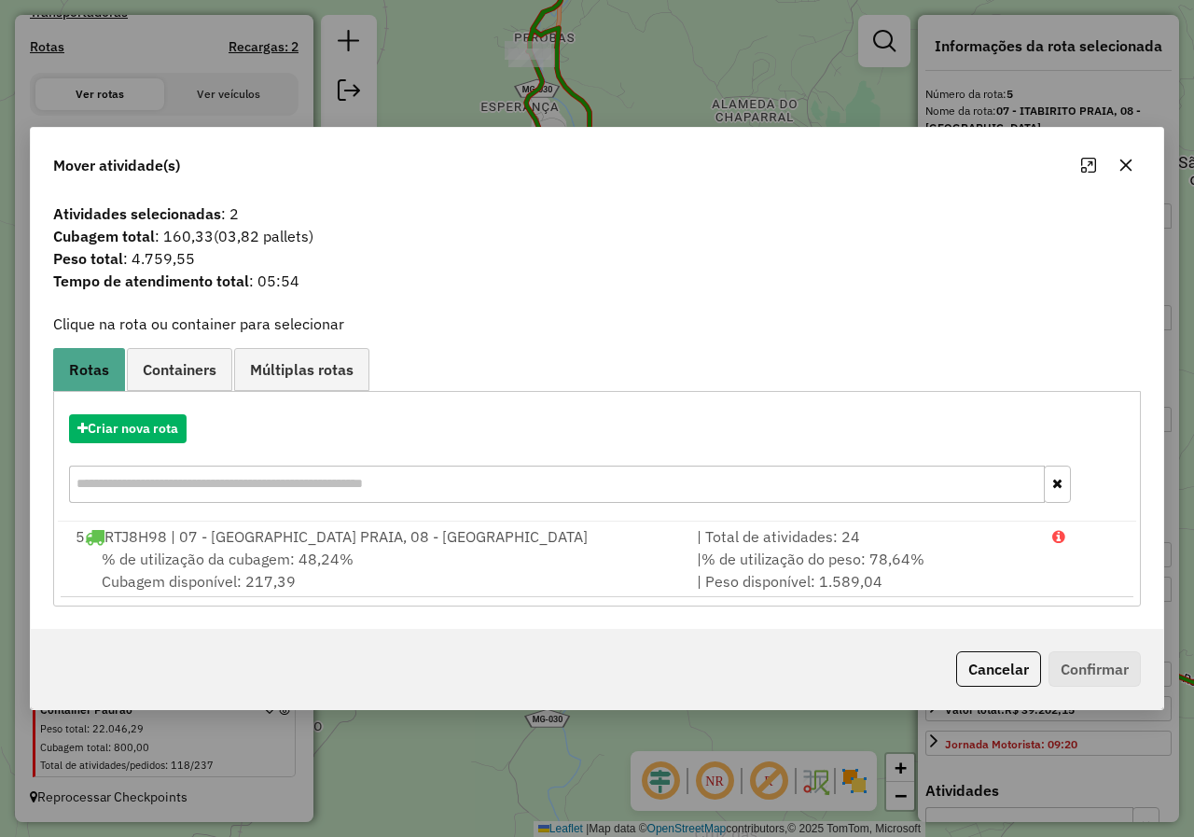
click at [1005, 677] on button "Cancelar" at bounding box center [998, 668] width 85 height 35
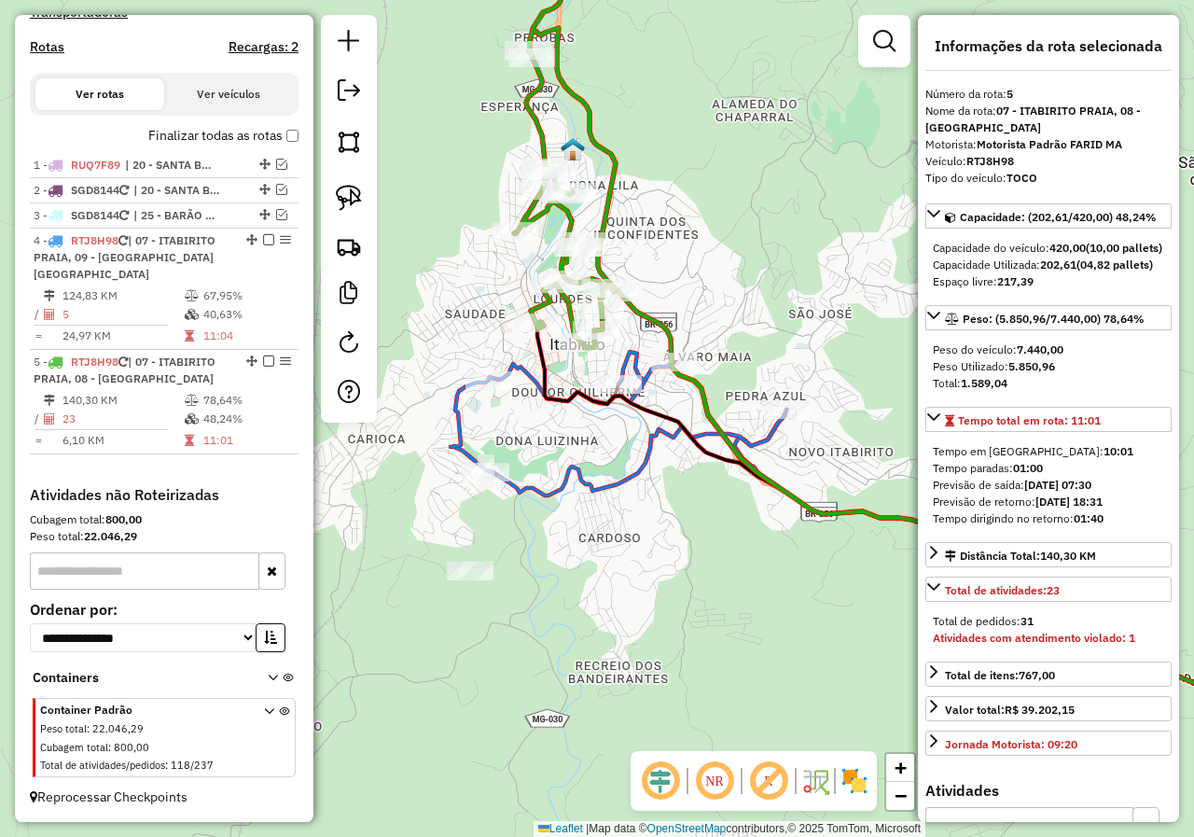
click at [627, 495] on icon at bounding box center [618, 424] width 336 height 144
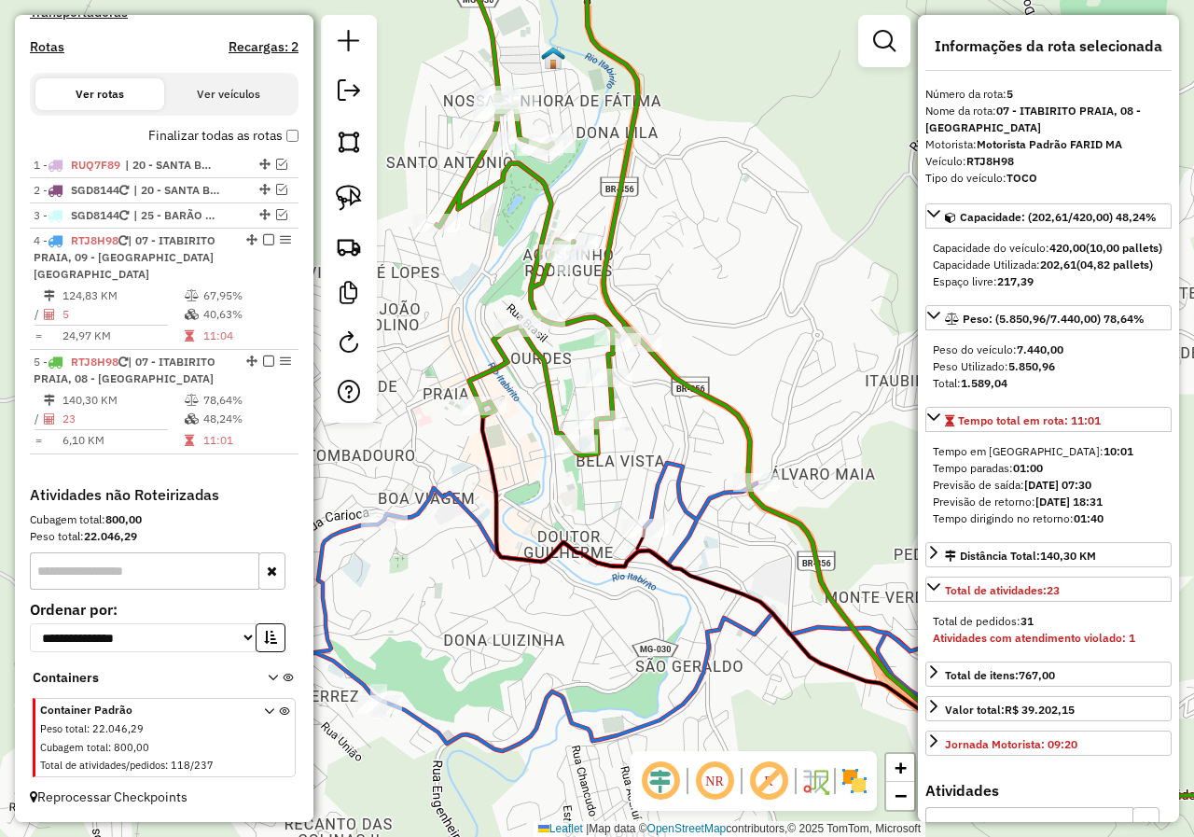
click at [549, 385] on icon at bounding box center [536, 185] width 201 height 539
click at [353, 187] on img at bounding box center [349, 198] width 26 height 26
drag, startPoint x: 629, startPoint y: 311, endPoint x: 583, endPoint y: 453, distance: 149.8
click at [583, 453] on div "Janela de atendimento Grade de atendimento Capacidade Transportadoras Veículos …" at bounding box center [597, 418] width 1194 height 837
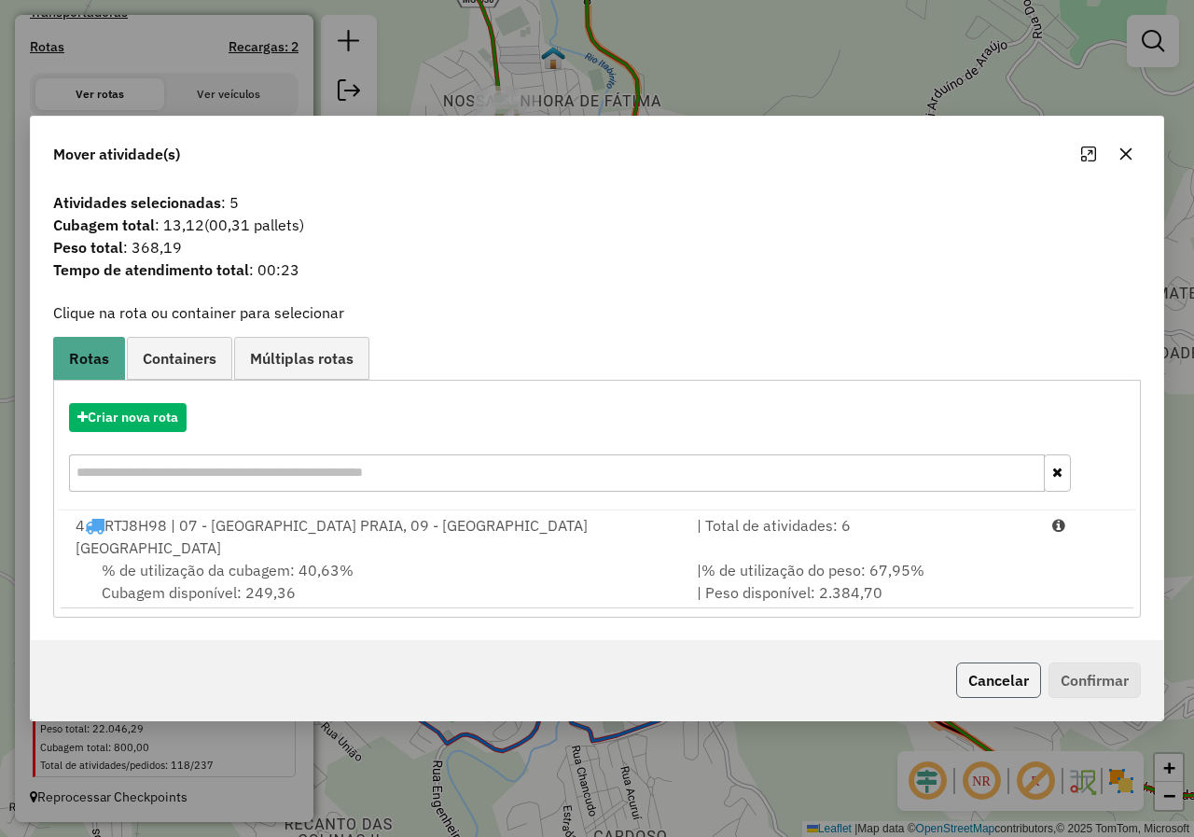
click at [983, 671] on button "Cancelar" at bounding box center [998, 679] width 85 height 35
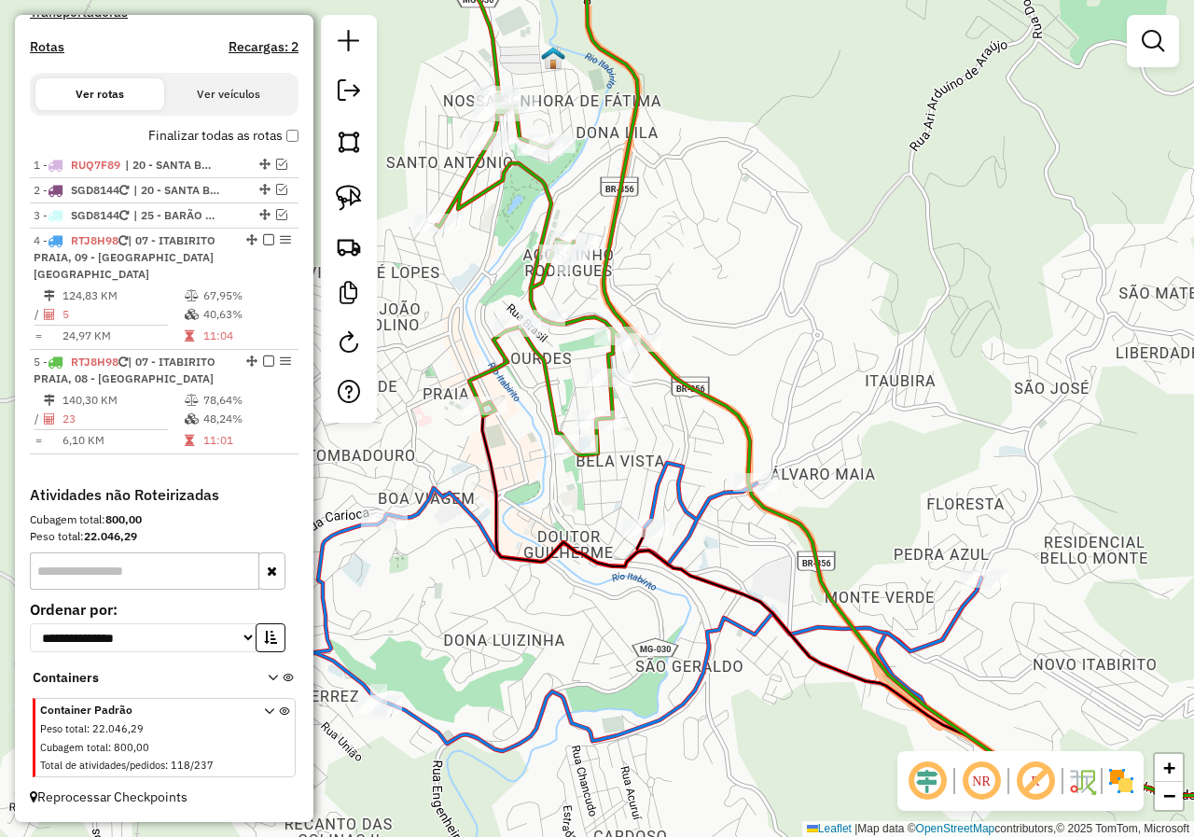
click at [548, 380] on icon at bounding box center [536, 185] width 201 height 539
select select "*********"
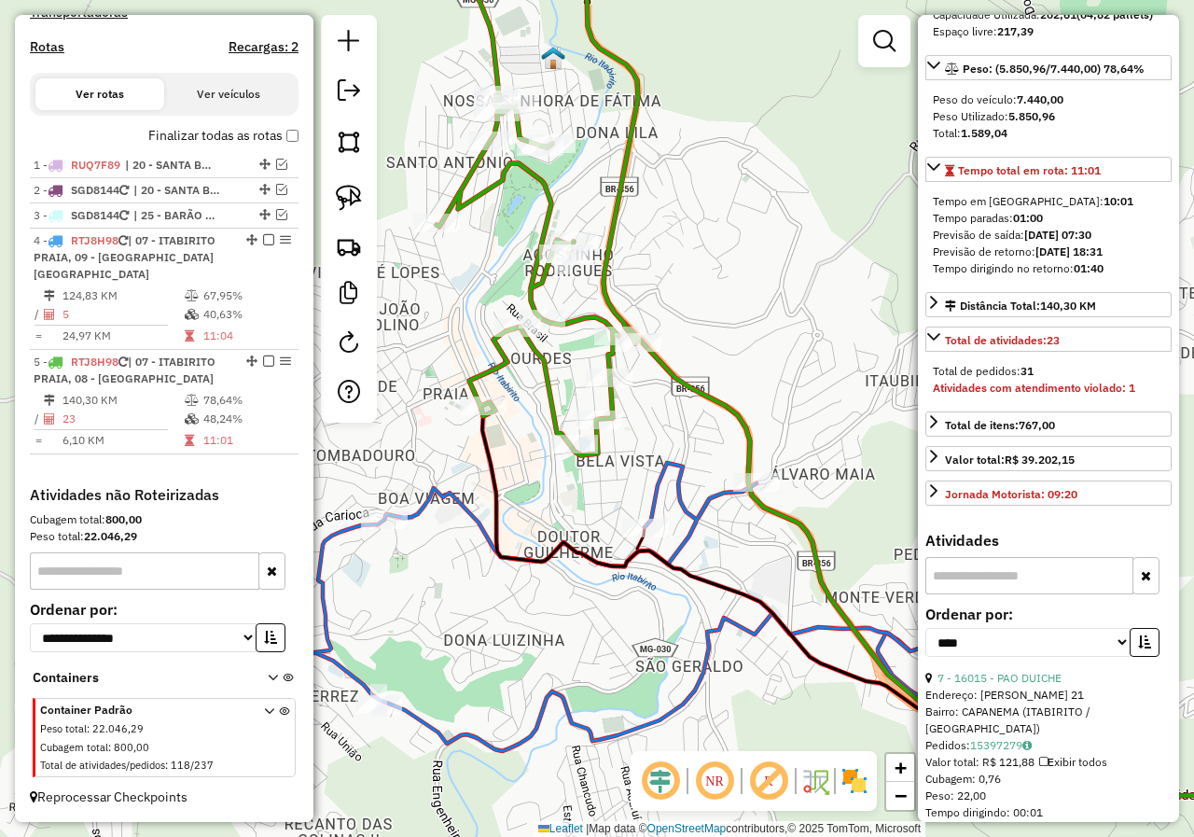
scroll to position [373, 0]
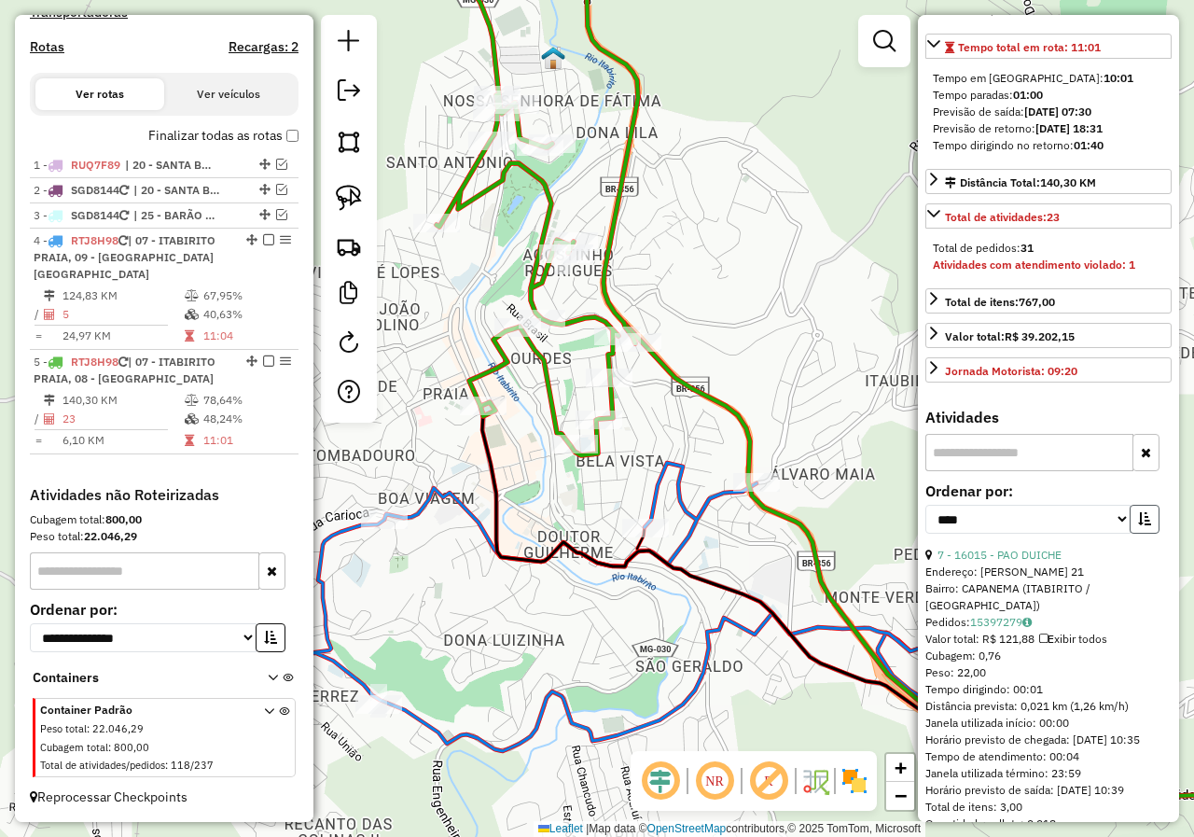
click at [1154, 533] on button "button" at bounding box center [1144, 519] width 30 height 29
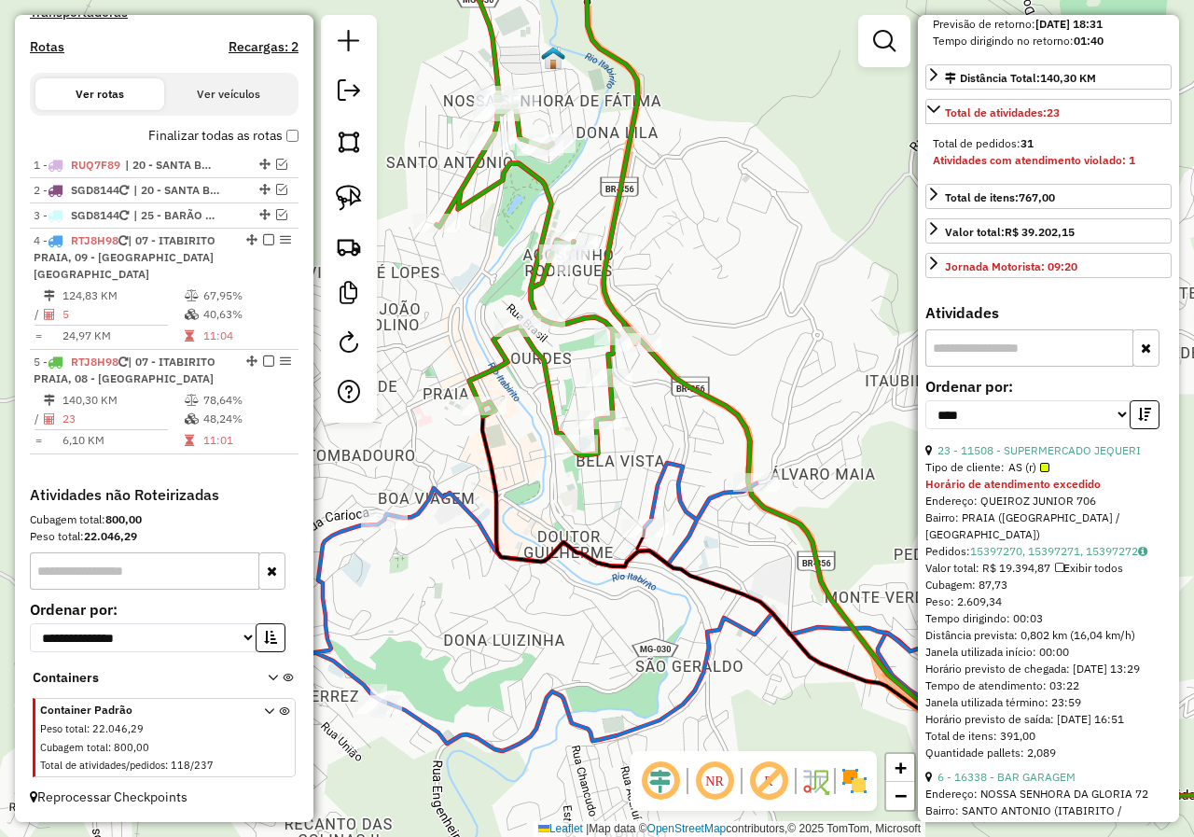
scroll to position [560, 0]
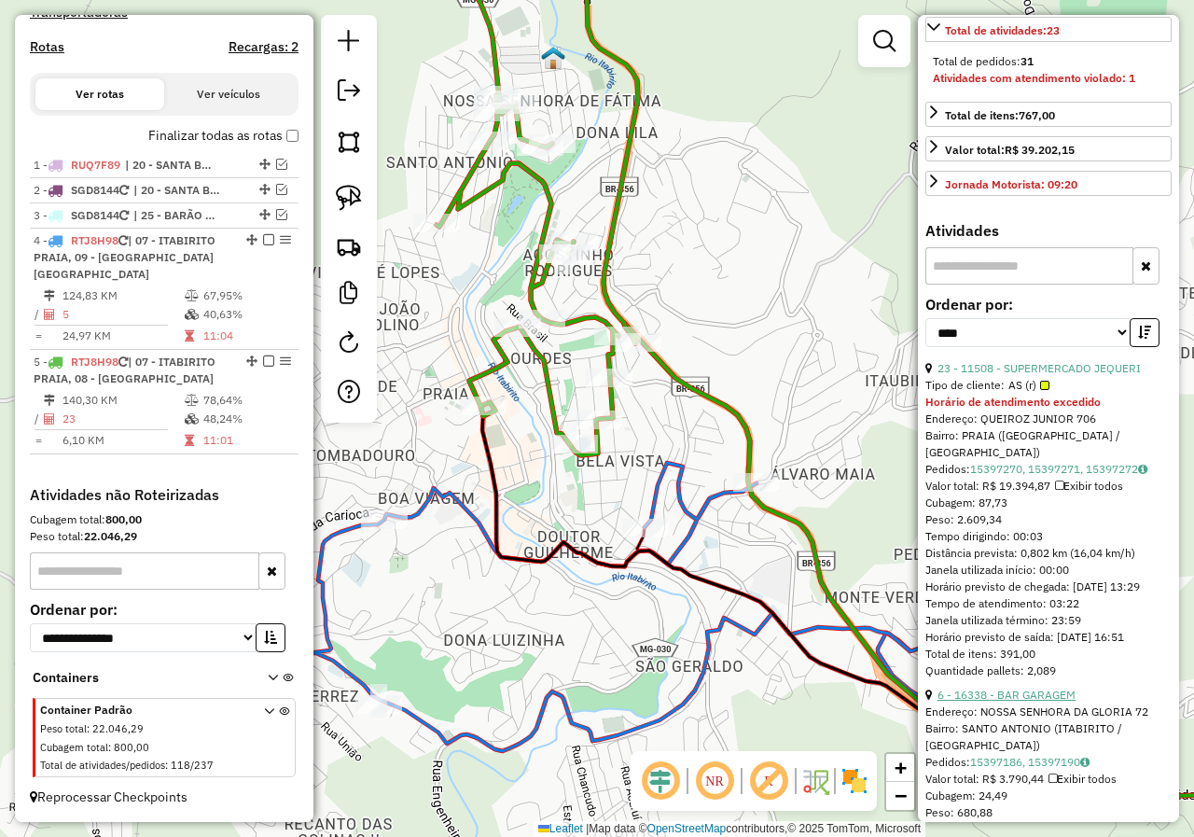
click at [1021, 701] on link "6 - 16338 - BAR GARAGEM" at bounding box center [1006, 694] width 138 height 14
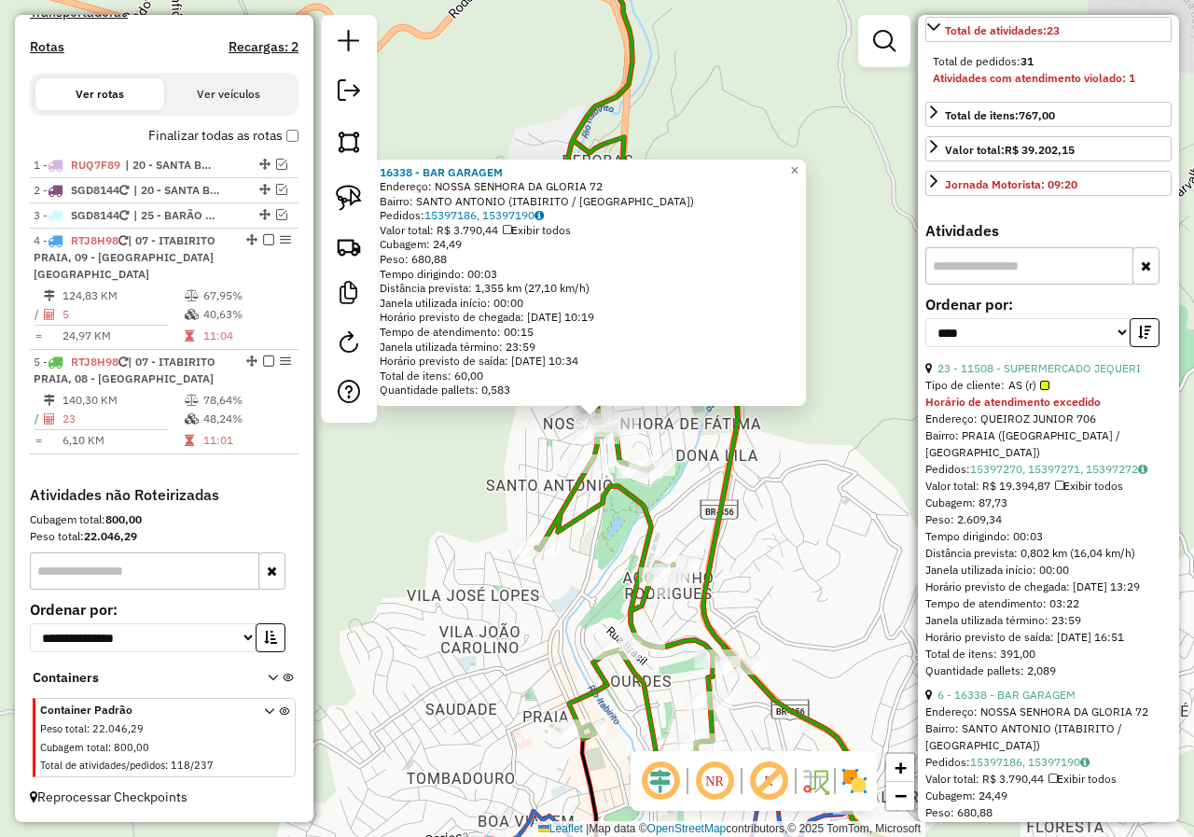
drag, startPoint x: 750, startPoint y: 496, endPoint x: 738, endPoint y: 408, distance: 88.5
click at [738, 409] on div "16338 - BAR GARAGEM Endereço: NOSSA SENHORA DA GLORIA 72 Bairro: SANTO ANTONIO …" at bounding box center [597, 418] width 1194 height 837
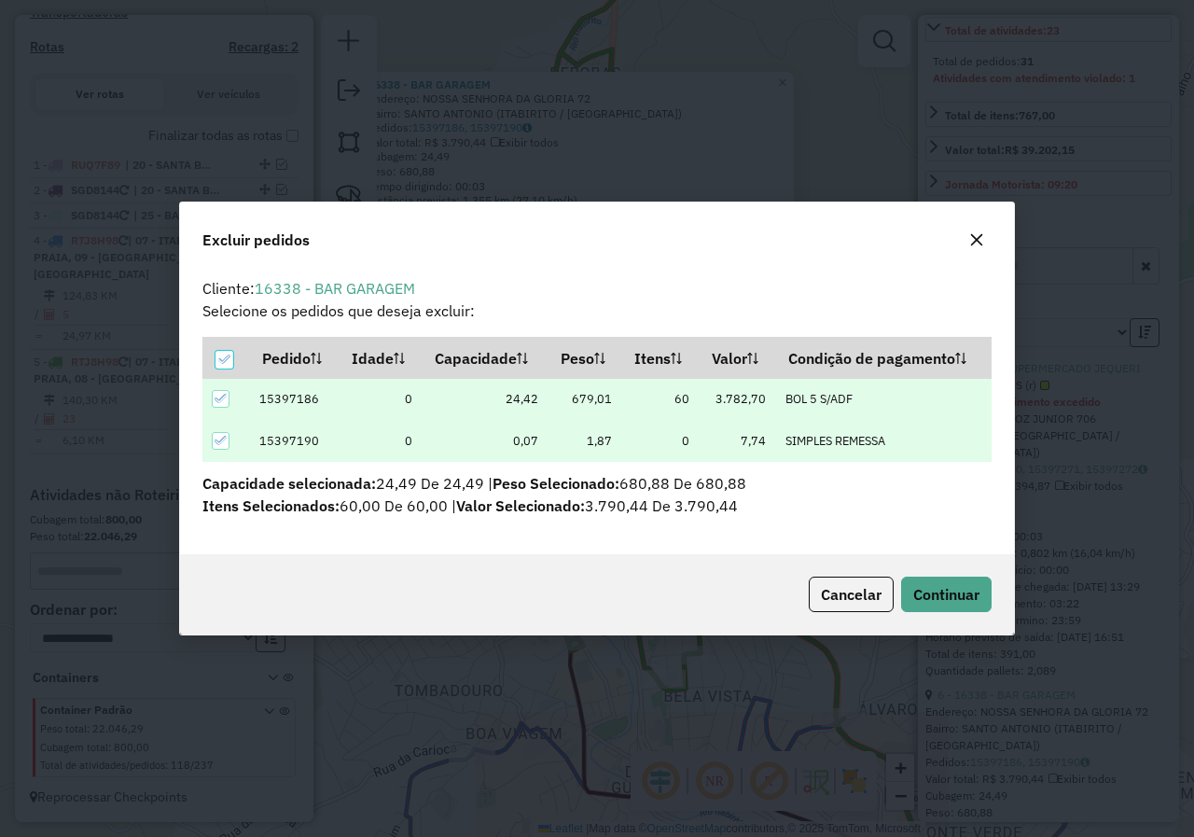
scroll to position [0, 0]
click at [939, 576] on button "Continuar" at bounding box center [946, 593] width 90 height 35
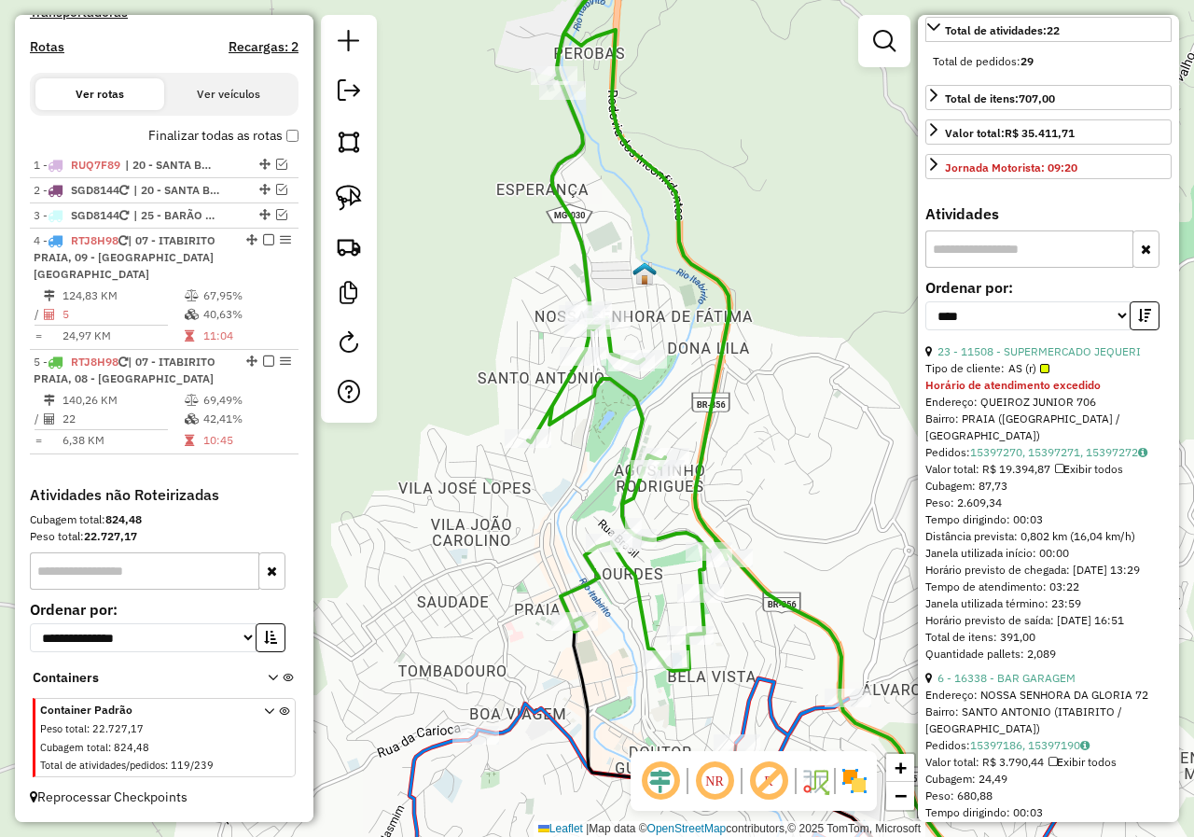
drag, startPoint x: 547, startPoint y: 511, endPoint x: 503, endPoint y: 289, distance: 226.4
click at [505, 295] on div "Janela de atendimento Grade de atendimento Capacidade Transportadoras Veículos …" at bounding box center [597, 418] width 1194 height 837
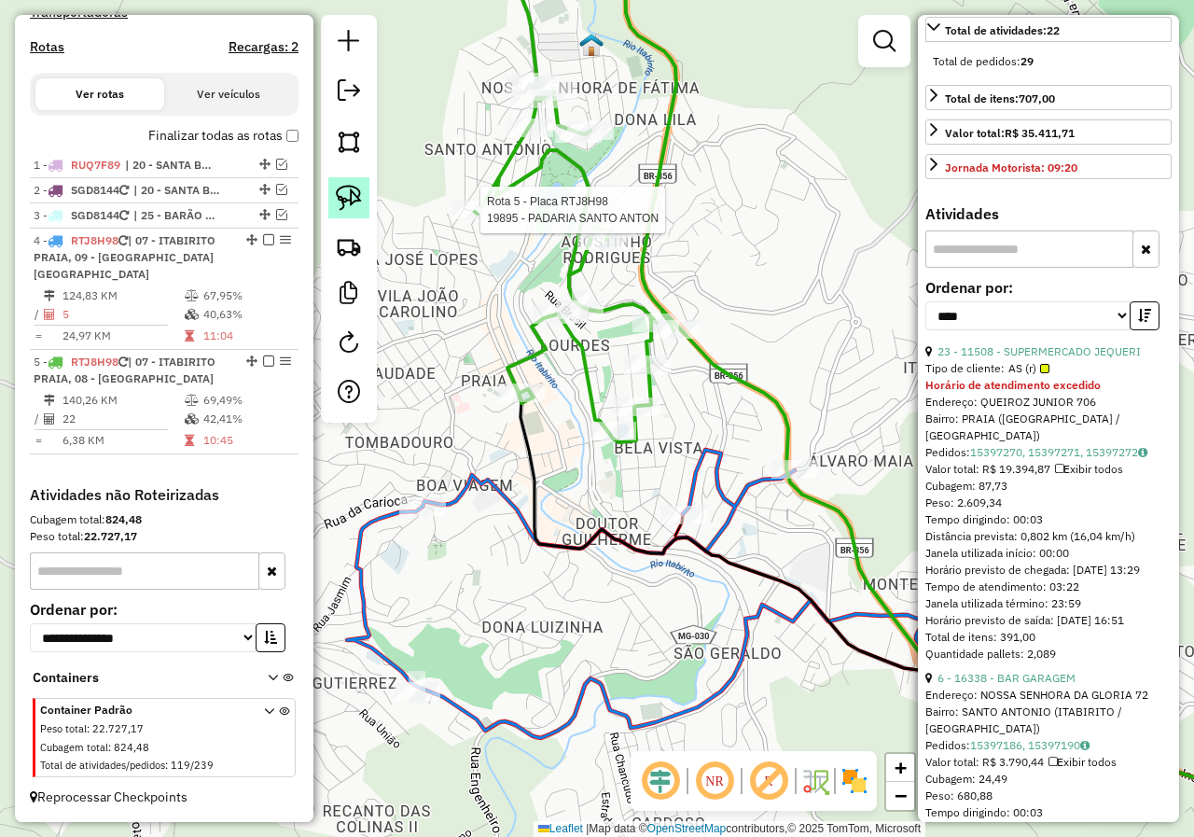
click at [348, 183] on link at bounding box center [348, 197] width 41 height 41
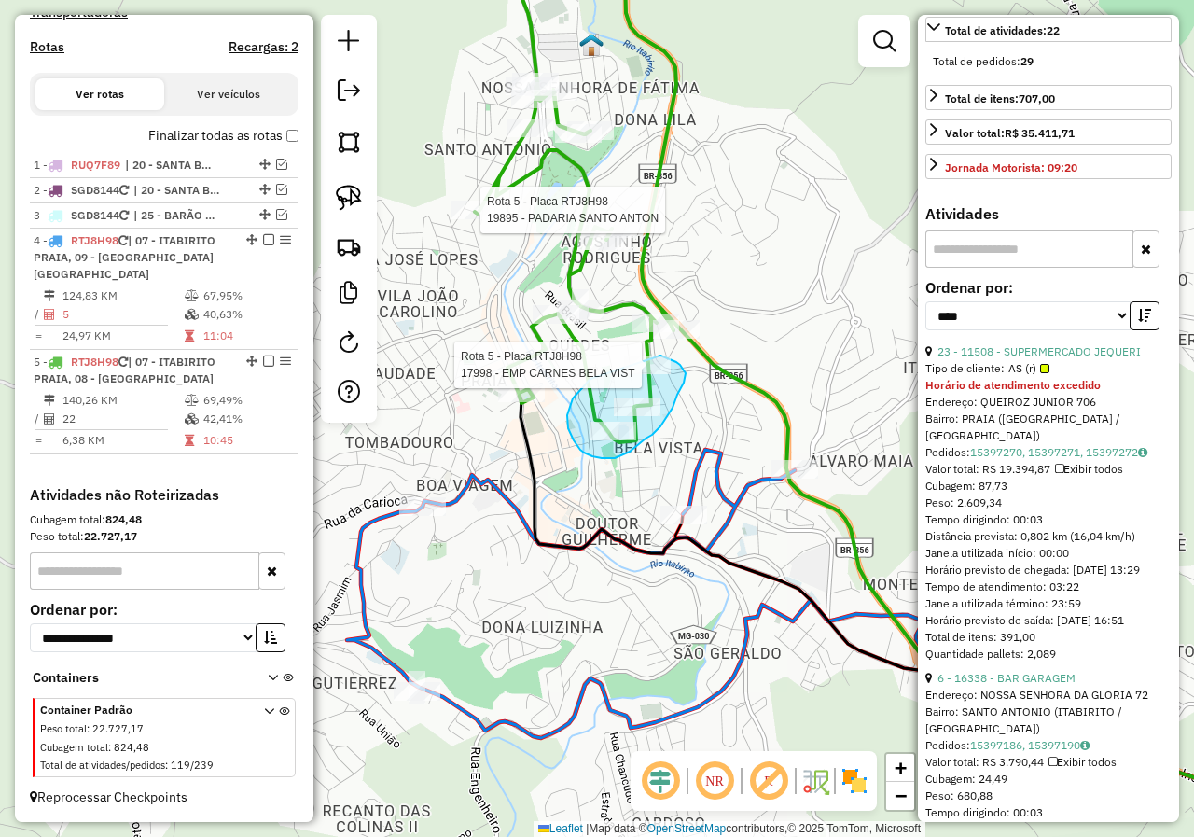
drag, startPoint x: 583, startPoint y: 386, endPoint x: 637, endPoint y: 351, distance: 64.7
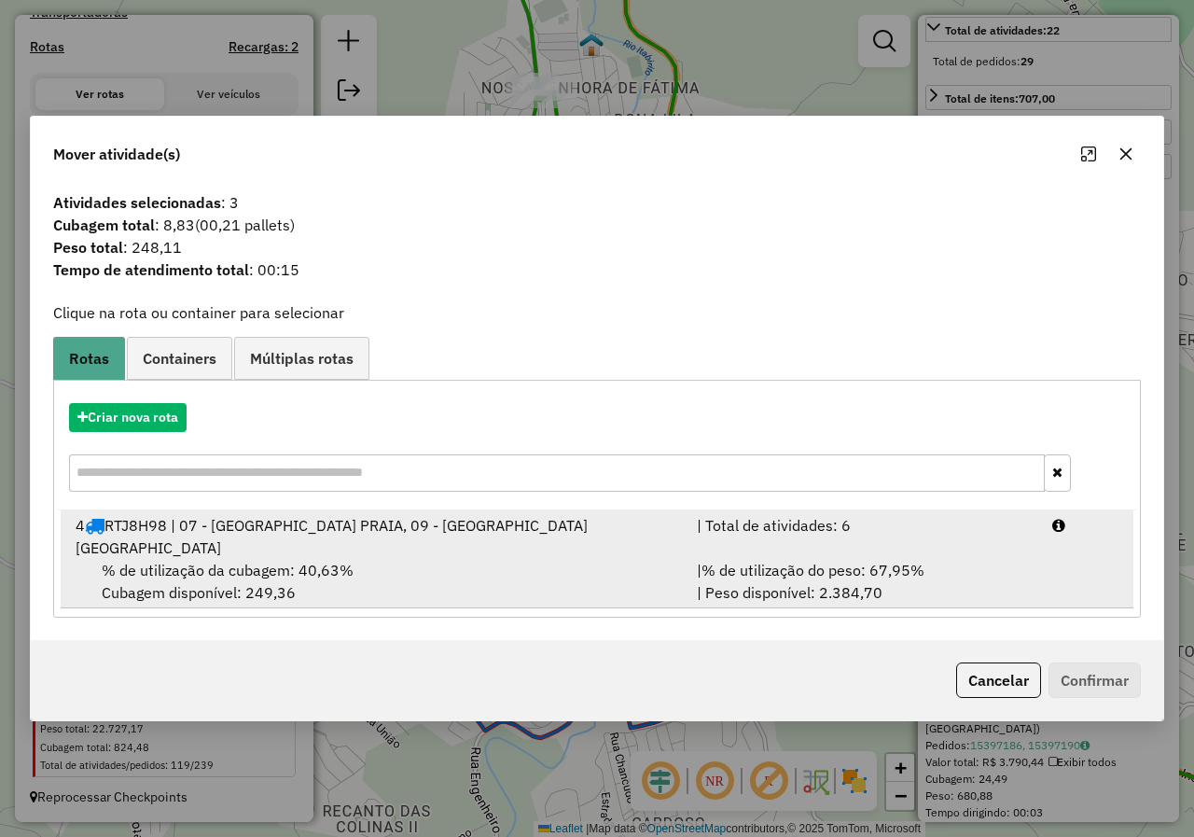
click at [349, 565] on span "% de utilização da cubagem: 40,63%" at bounding box center [228, 570] width 252 height 19
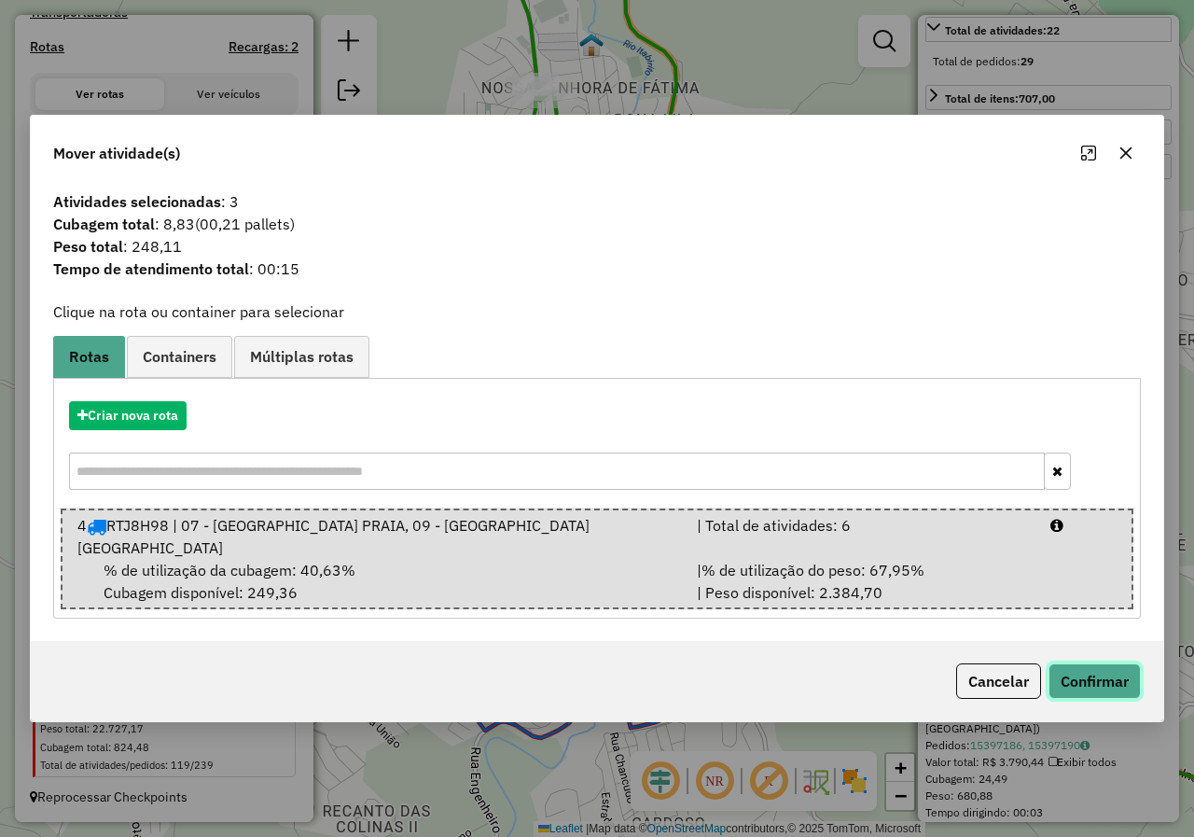
click at [1064, 663] on button "Confirmar" at bounding box center [1094, 680] width 92 height 35
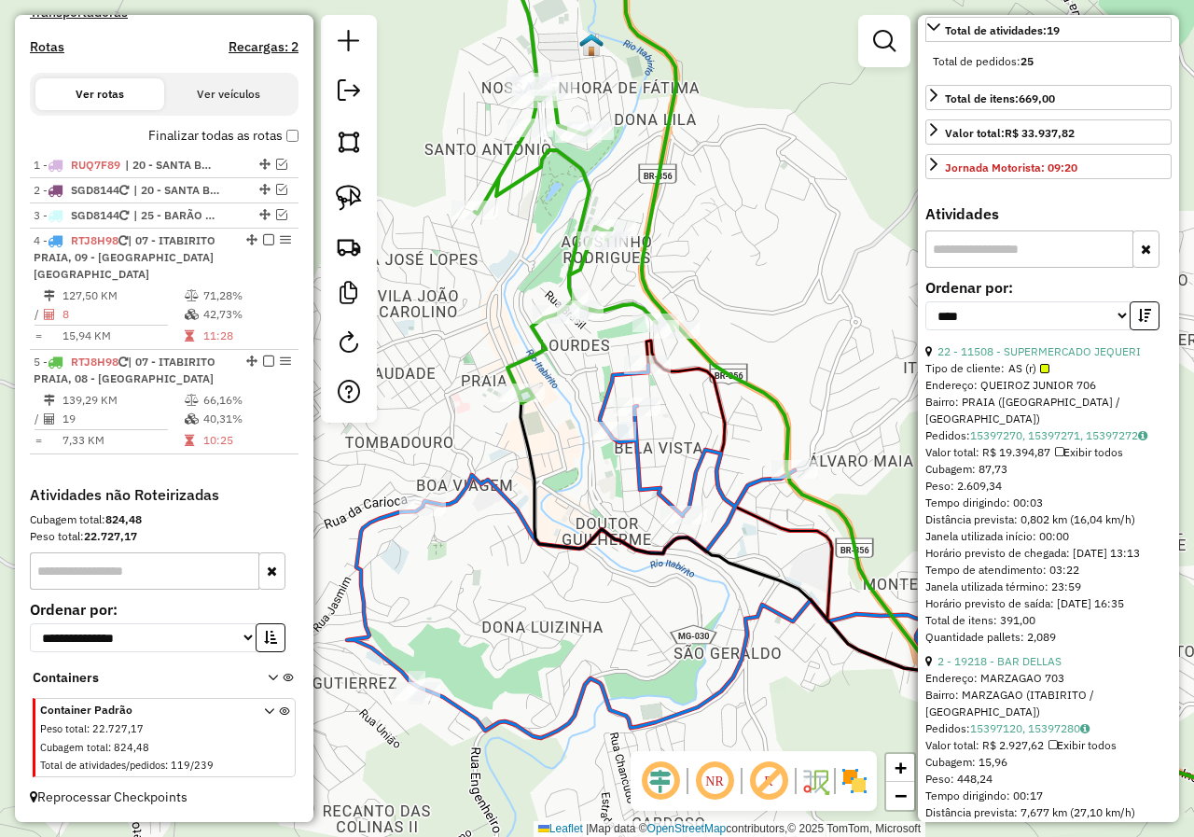
drag, startPoint x: 519, startPoint y: 529, endPoint x: 505, endPoint y: 643, distance: 114.5
click at [505, 643] on icon at bounding box center [683, 551] width 672 height 373
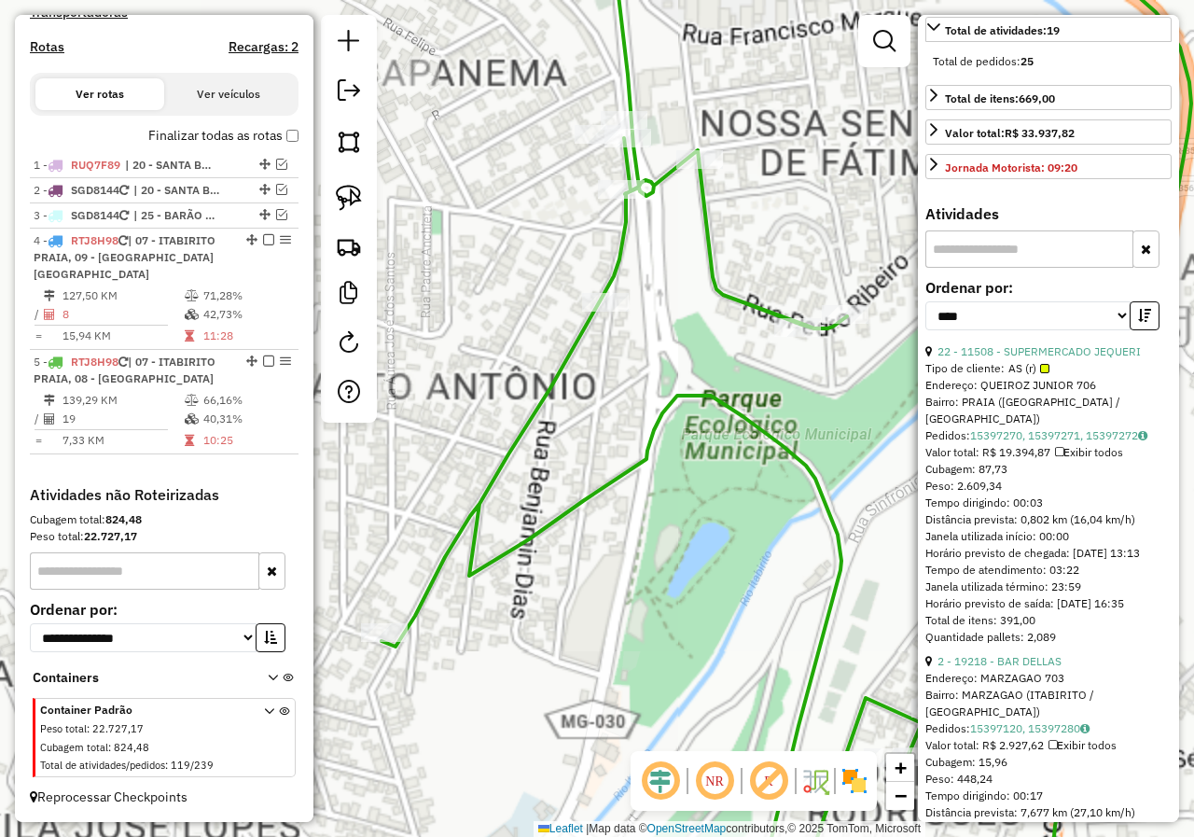
click at [500, 316] on div "Janela de atendimento Grade de atendimento Capacidade Transportadoras Veículos …" at bounding box center [597, 418] width 1194 height 837
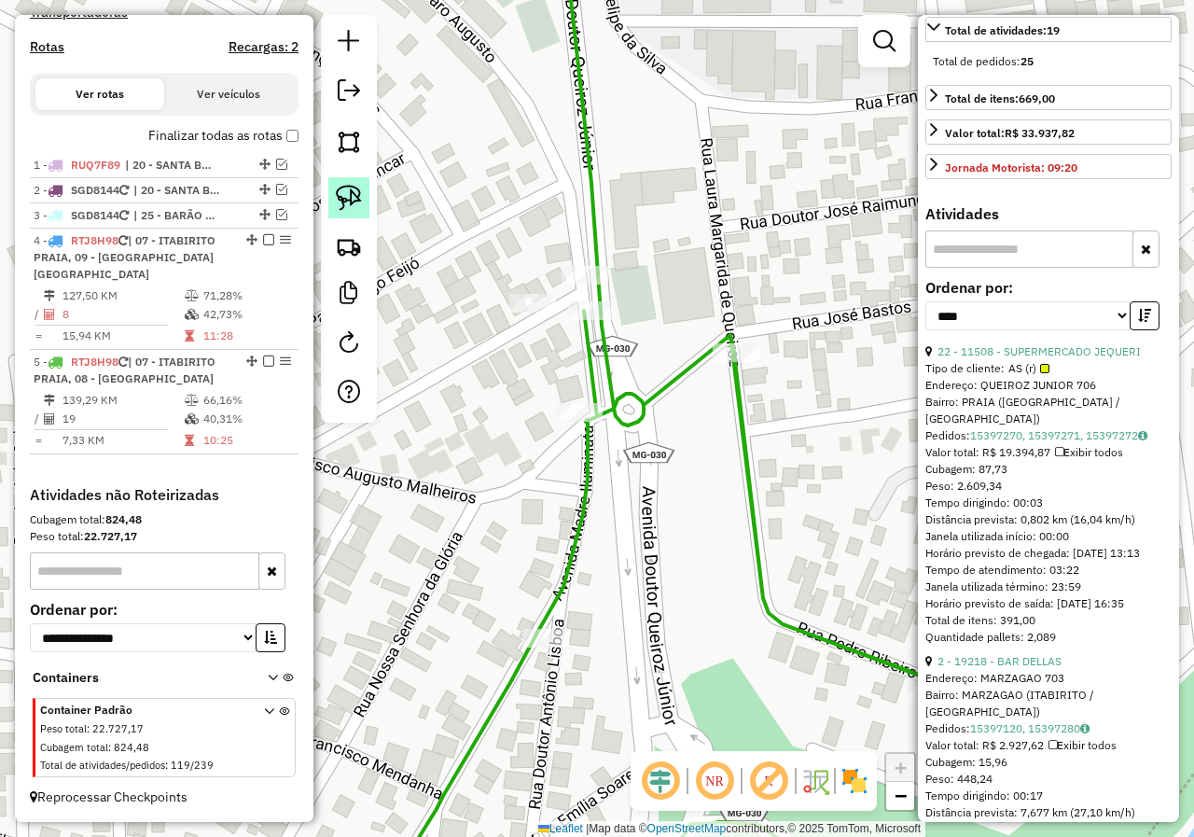
click at [335, 203] on link at bounding box center [348, 197] width 41 height 41
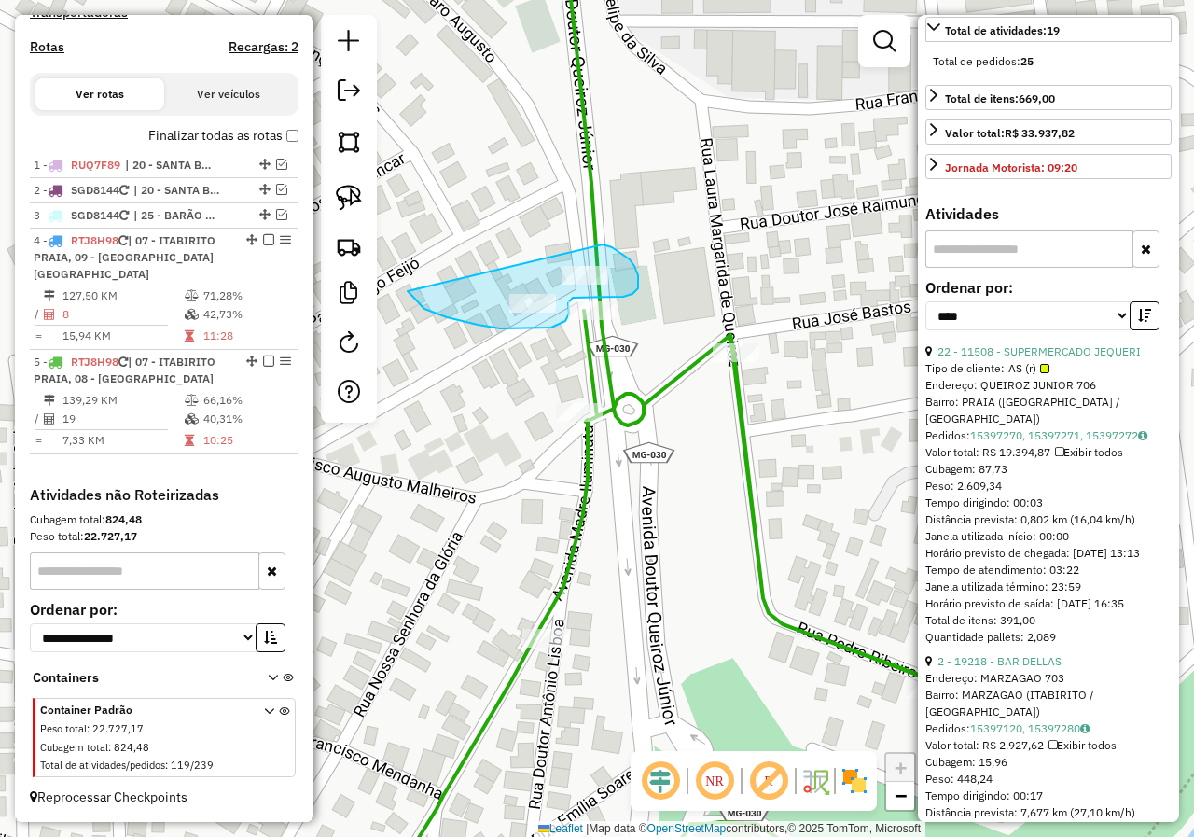
drag, startPoint x: 447, startPoint y: 317, endPoint x: 542, endPoint y: 231, distance: 128.1
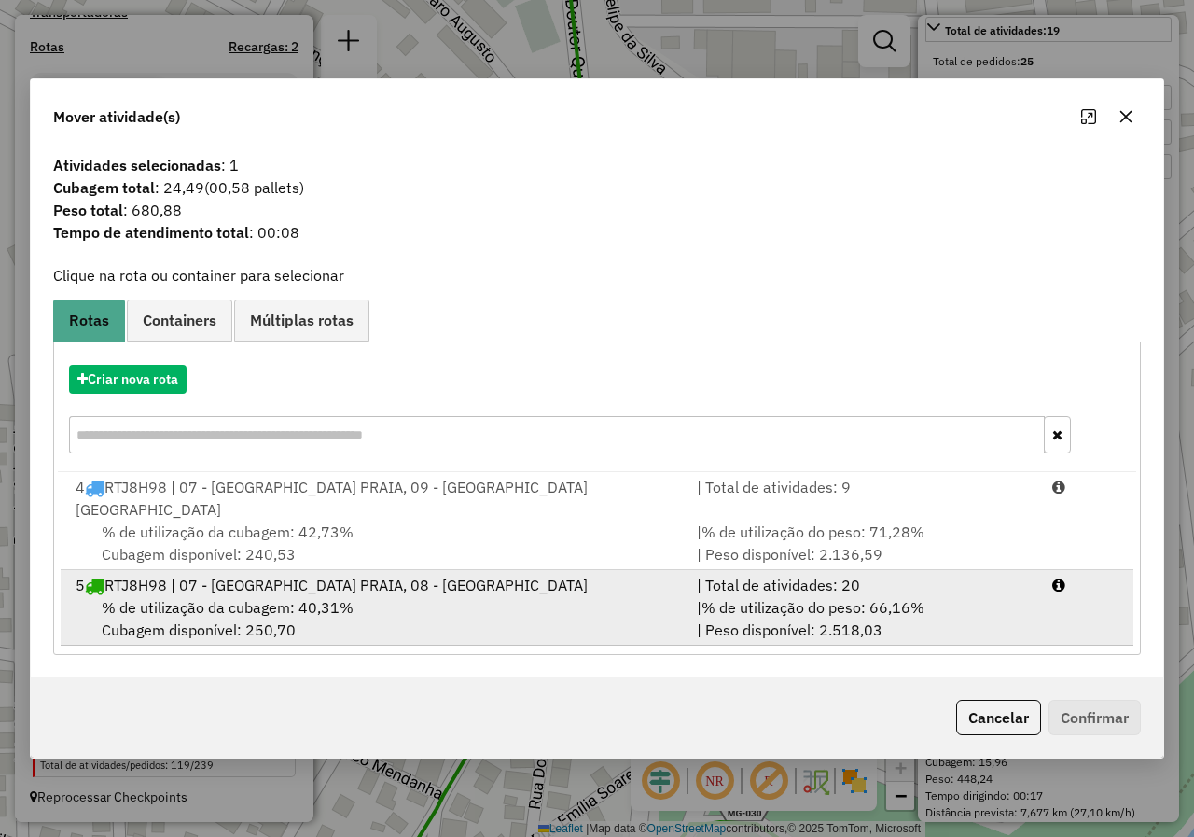
click at [290, 582] on div "5 RTJ8H98 | 07 - ITABIRITO PRAIA, 08 - ITABIRITO BELA VISTA" at bounding box center [374, 585] width 621 height 22
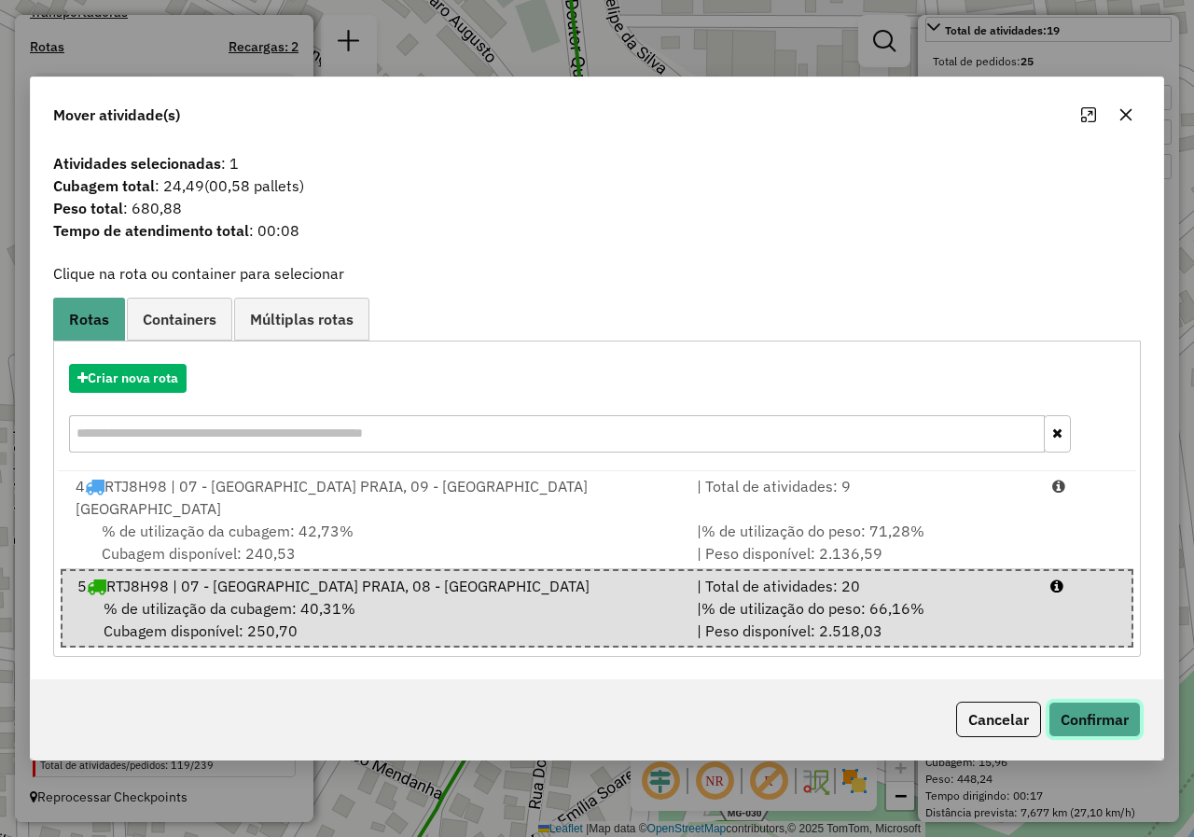
click at [1084, 706] on button "Confirmar" at bounding box center [1094, 718] width 92 height 35
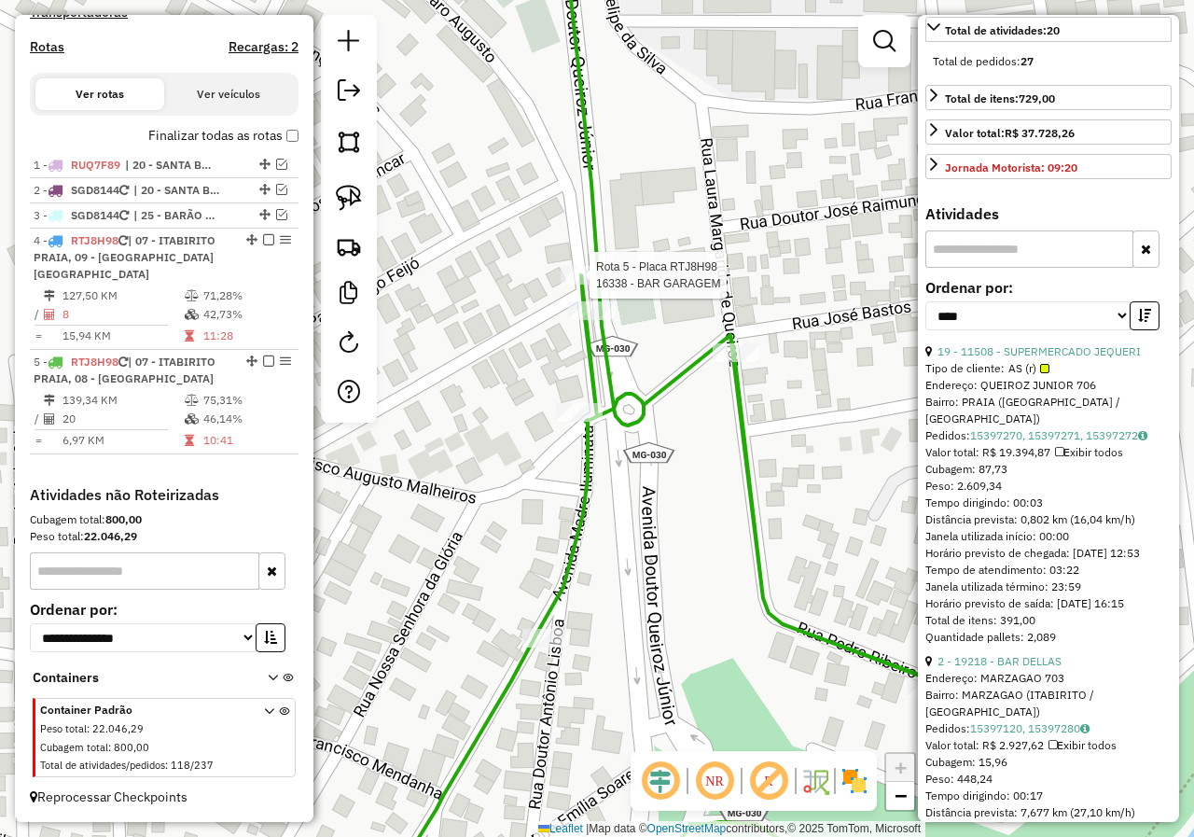
click at [602, 284] on div at bounding box center [584, 275] width 47 height 19
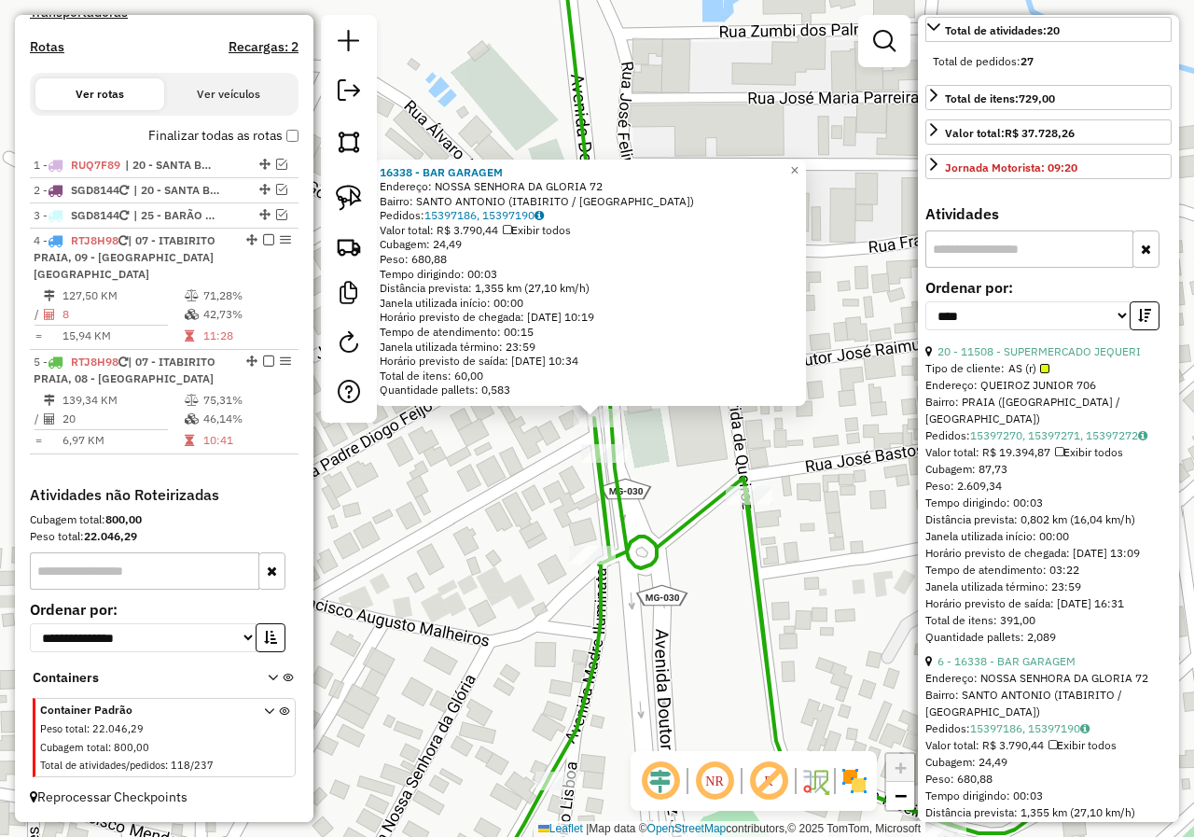
click at [485, 452] on div "16338 - BAR GARAGEM Endereço: NOSSA SENHORA DA GLORIA 72 Bairro: SANTO ANTONIO …" at bounding box center [597, 418] width 1194 height 837
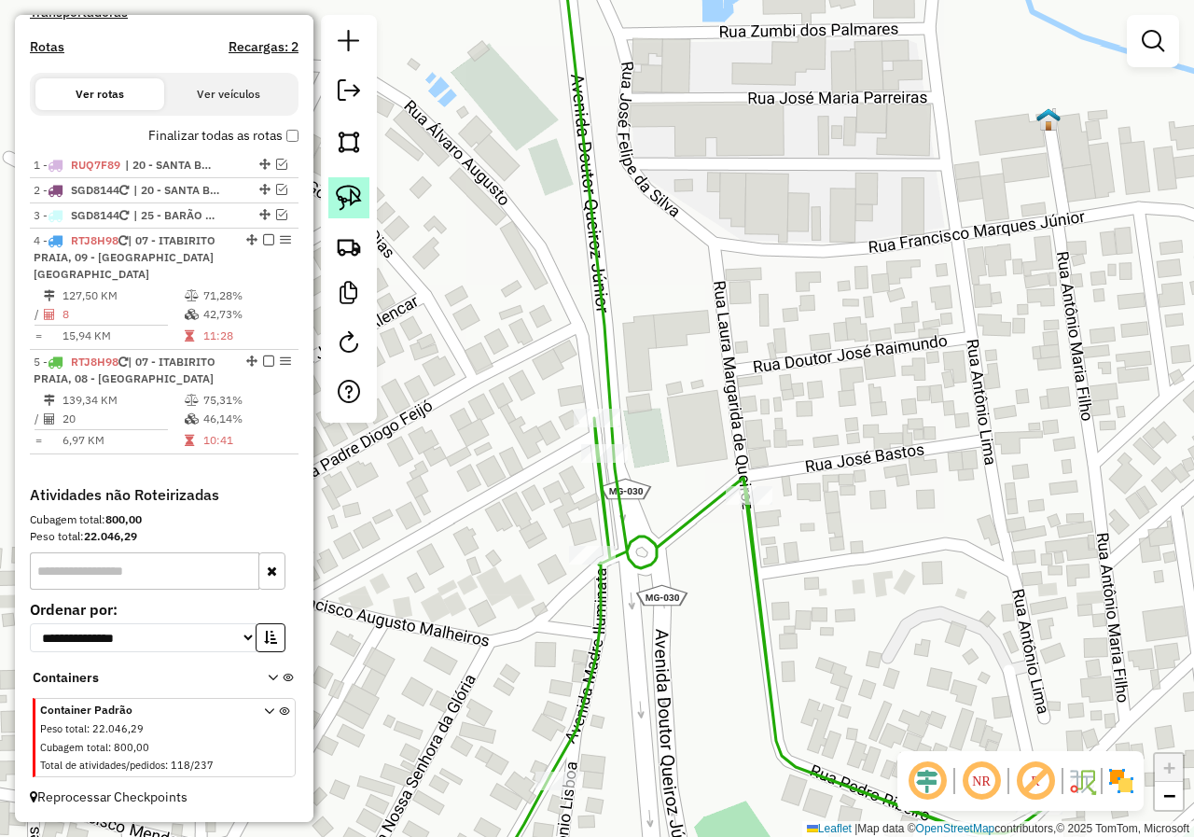
click at [360, 209] on img at bounding box center [349, 198] width 26 height 26
drag, startPoint x: 450, startPoint y: 379, endPoint x: 561, endPoint y: 338, distance: 119.2
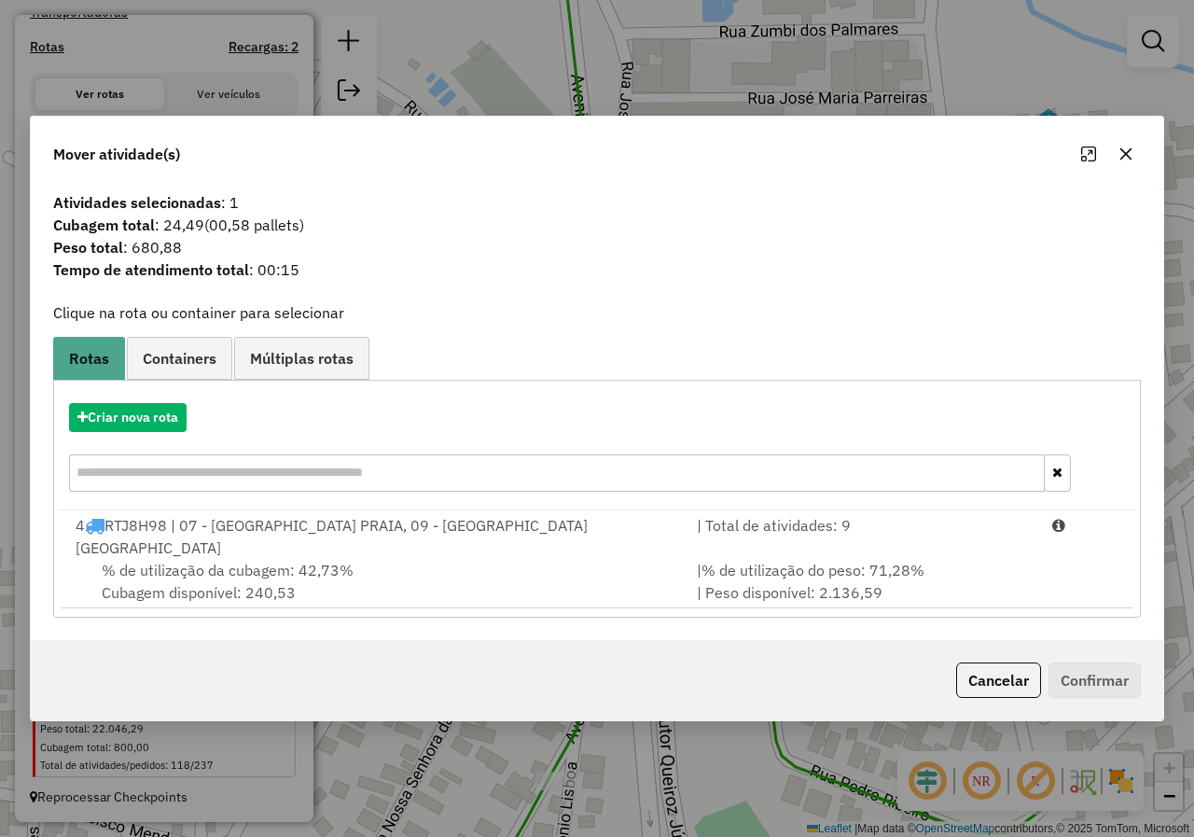
click at [363, 559] on div "% de utilização da cubagem: 42,73% Cubagem disponível: 240,53" at bounding box center [374, 581] width 621 height 45
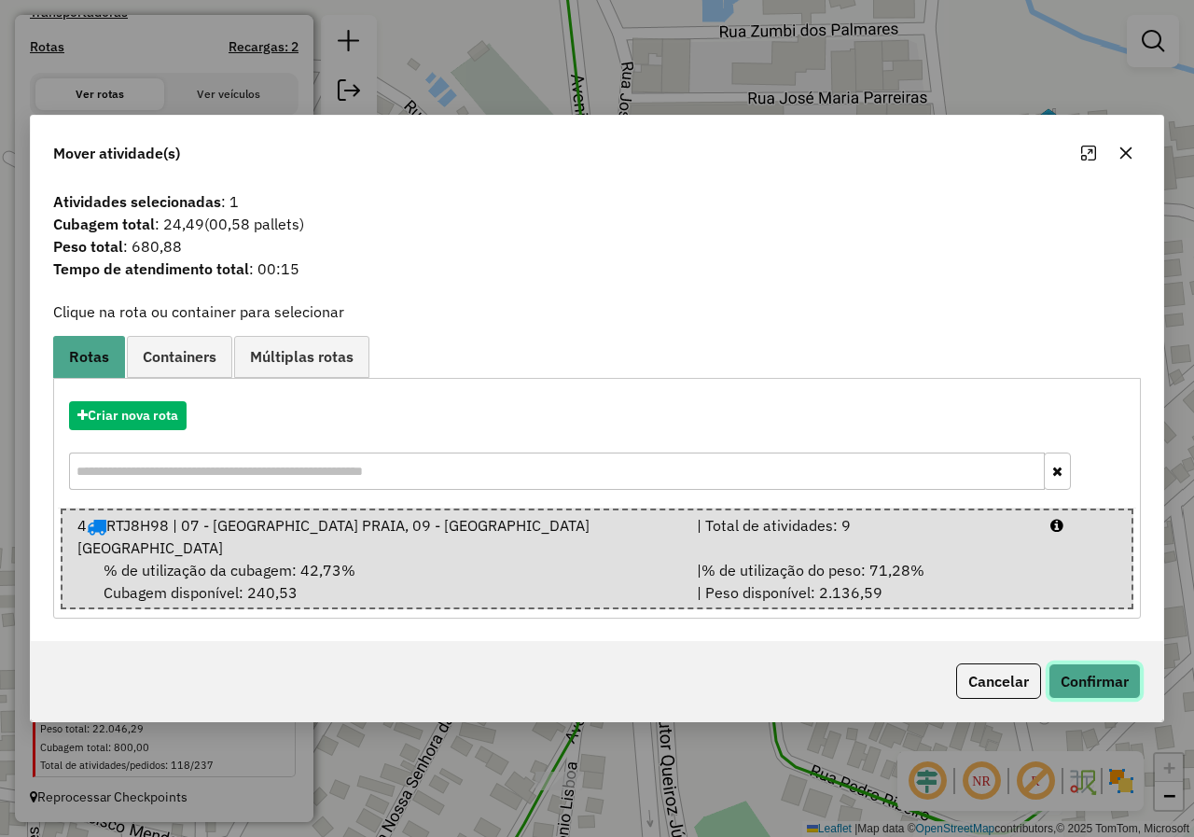
click at [1085, 678] on button "Confirmar" at bounding box center [1094, 680] width 92 height 35
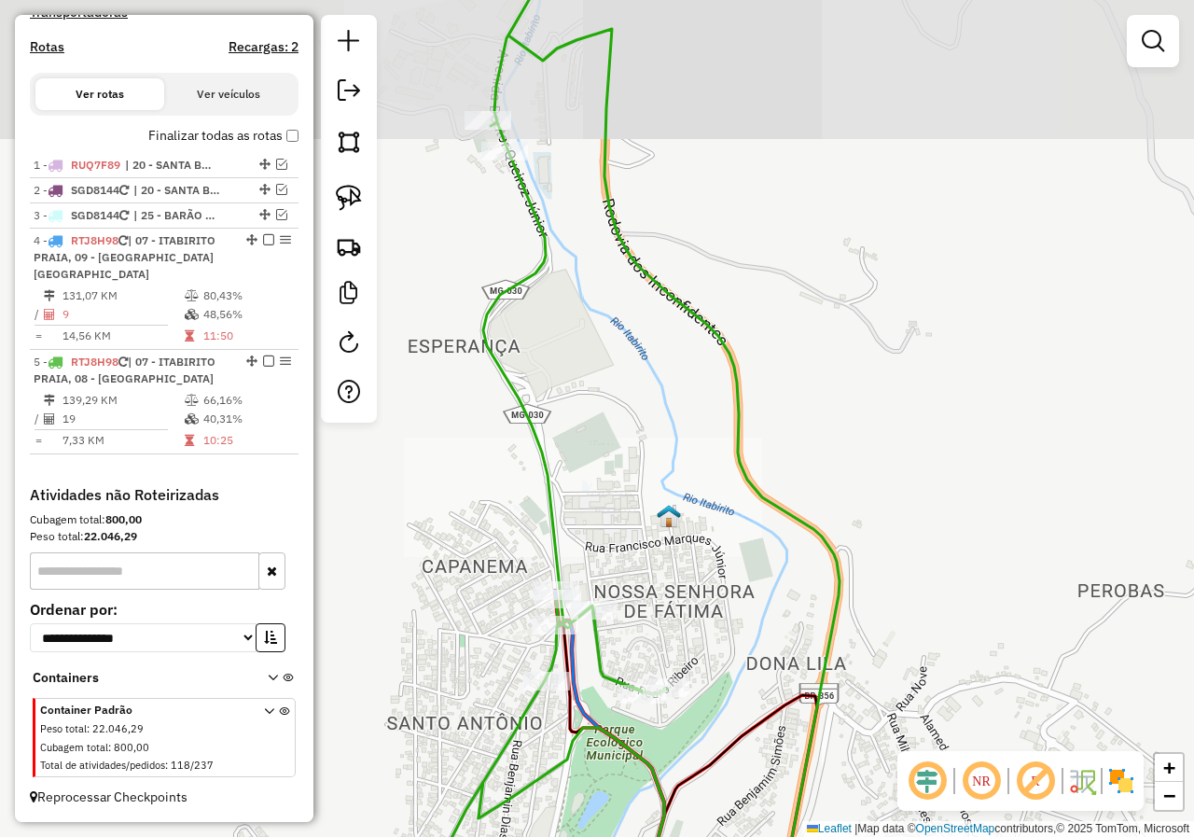
drag, startPoint x: 693, startPoint y: 414, endPoint x: 682, endPoint y: 335, distance: 80.1
click at [685, 371] on div "Janela de atendimento Grade de atendimento Capacidade Transportadoras Veículos …" at bounding box center [597, 418] width 1194 height 837
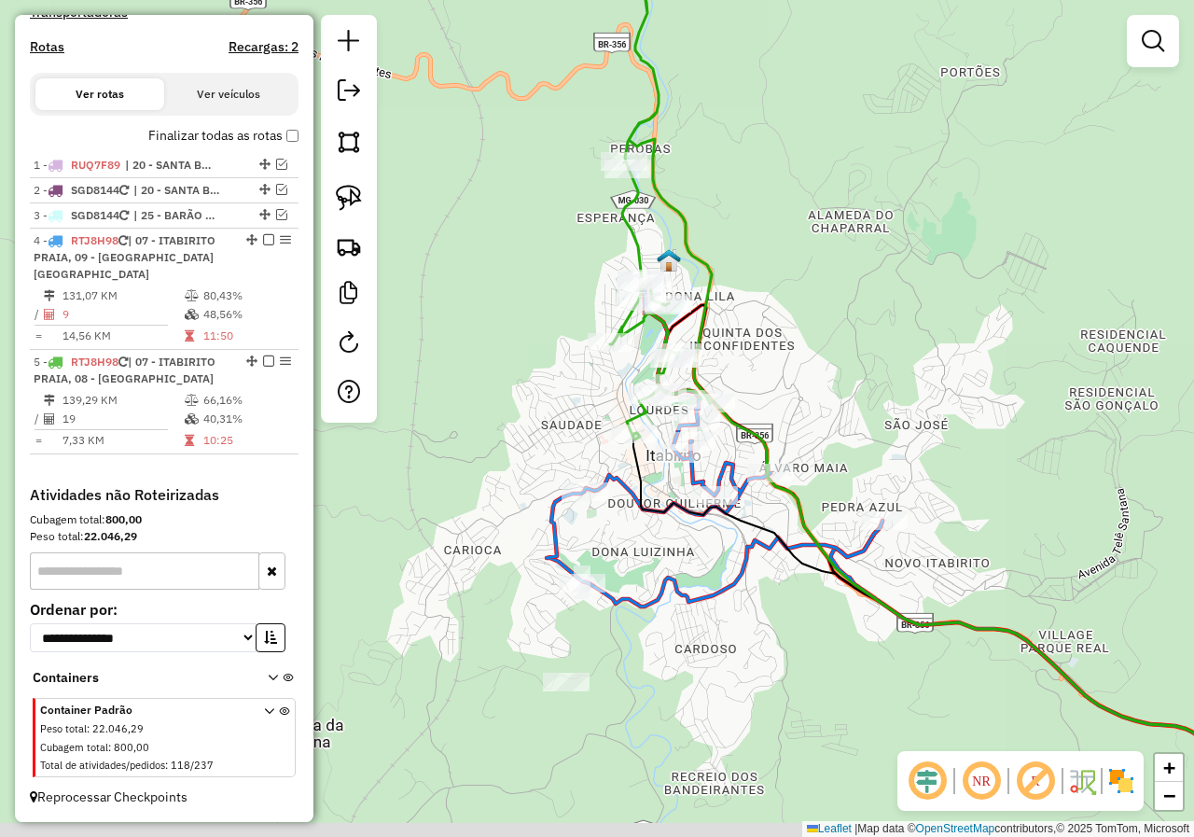
drag, startPoint x: 707, startPoint y: 436, endPoint x: 692, endPoint y: 286, distance: 150.9
click at [692, 286] on icon at bounding box center [650, 149] width 122 height 580
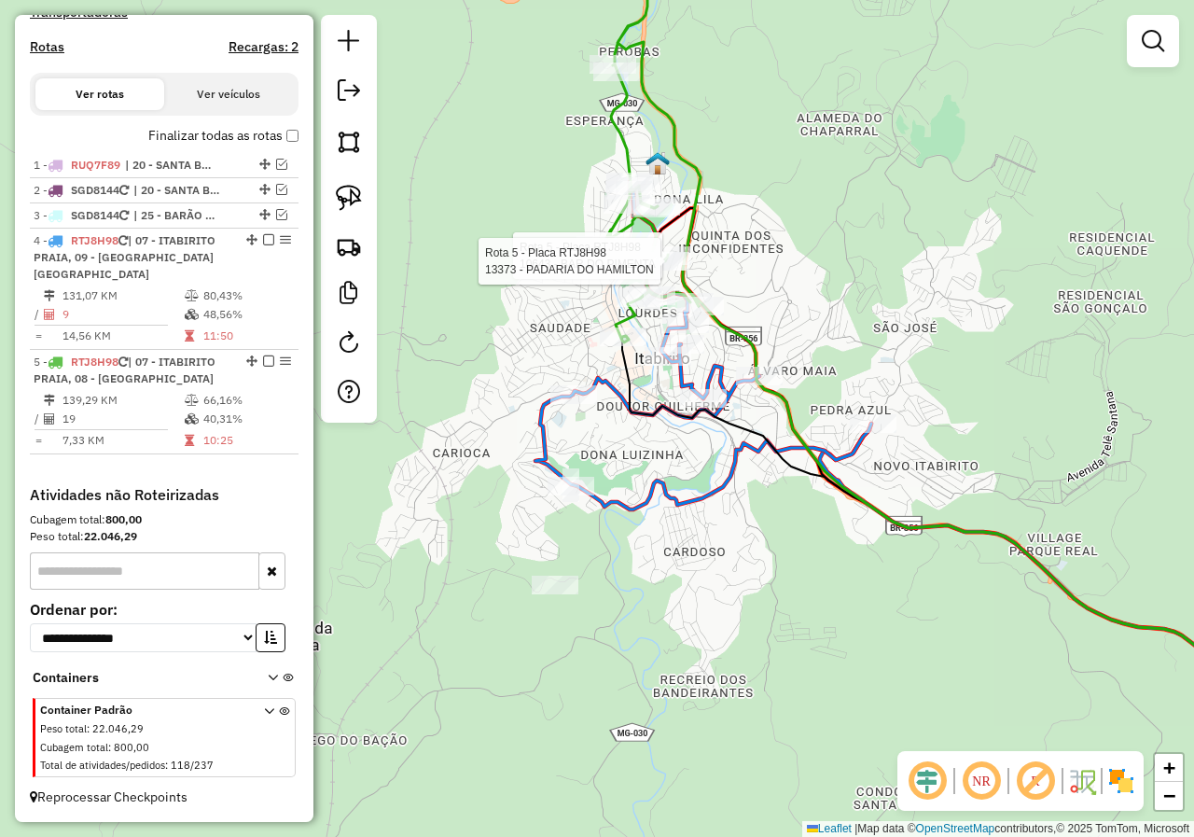
click at [612, 394] on icon at bounding box center [703, 345] width 336 height 327
select select "*********"
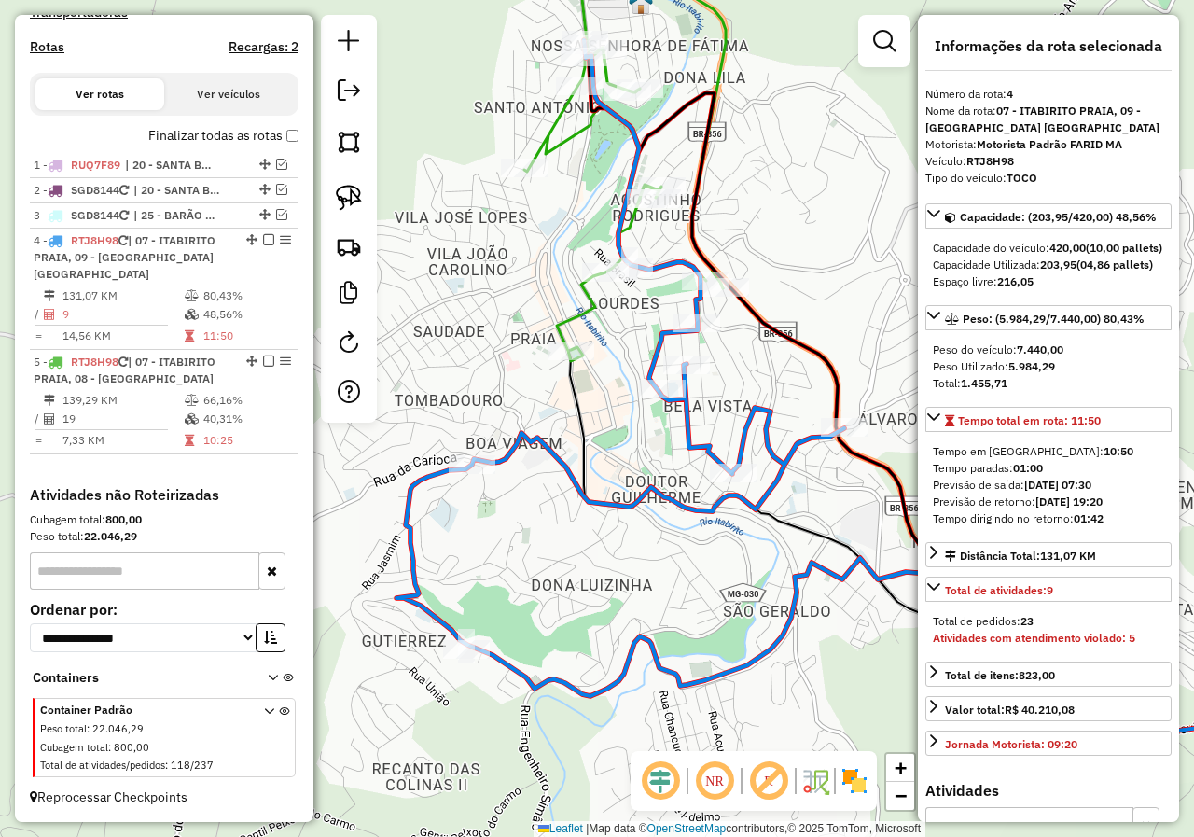
click at [636, 320] on div "Janela de atendimento Grade de atendimento Capacidade Transportadoras Veículos …" at bounding box center [597, 418] width 1194 height 837
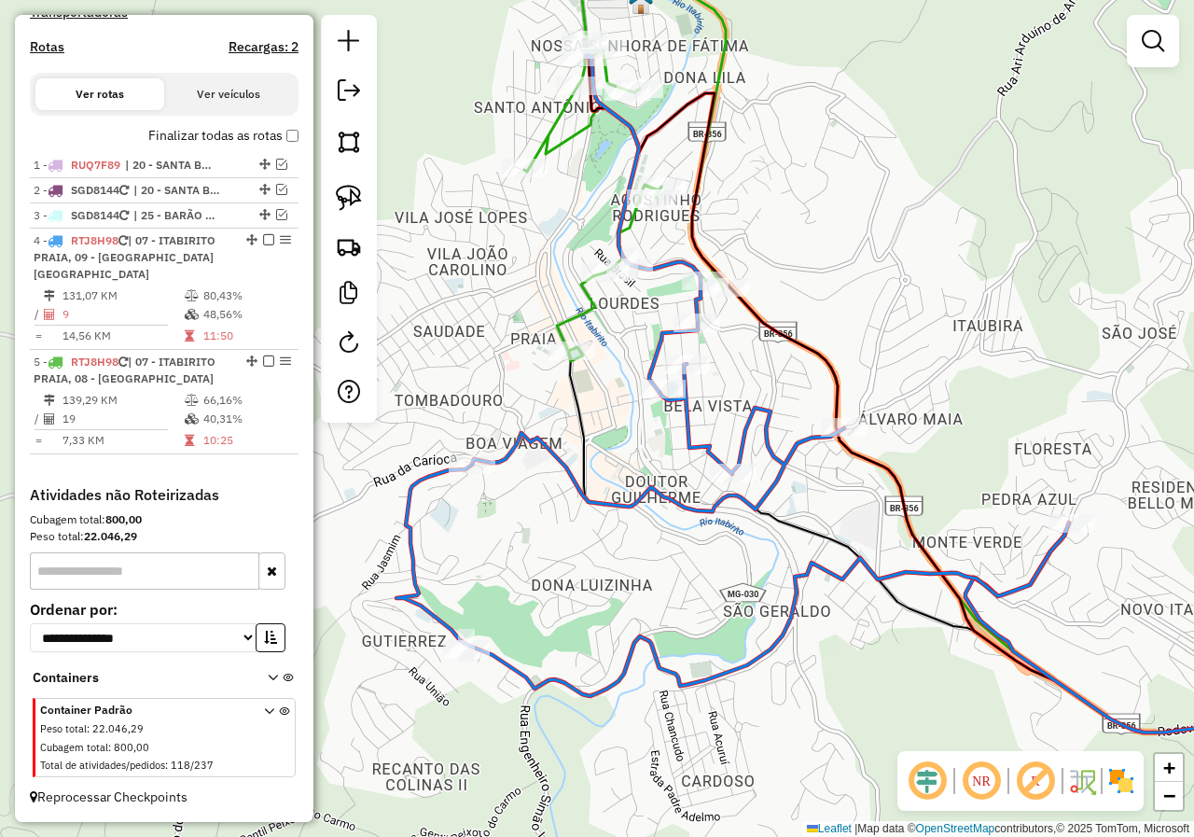
click at [588, 306] on icon at bounding box center [624, 138] width 201 height 445
select select "*********"
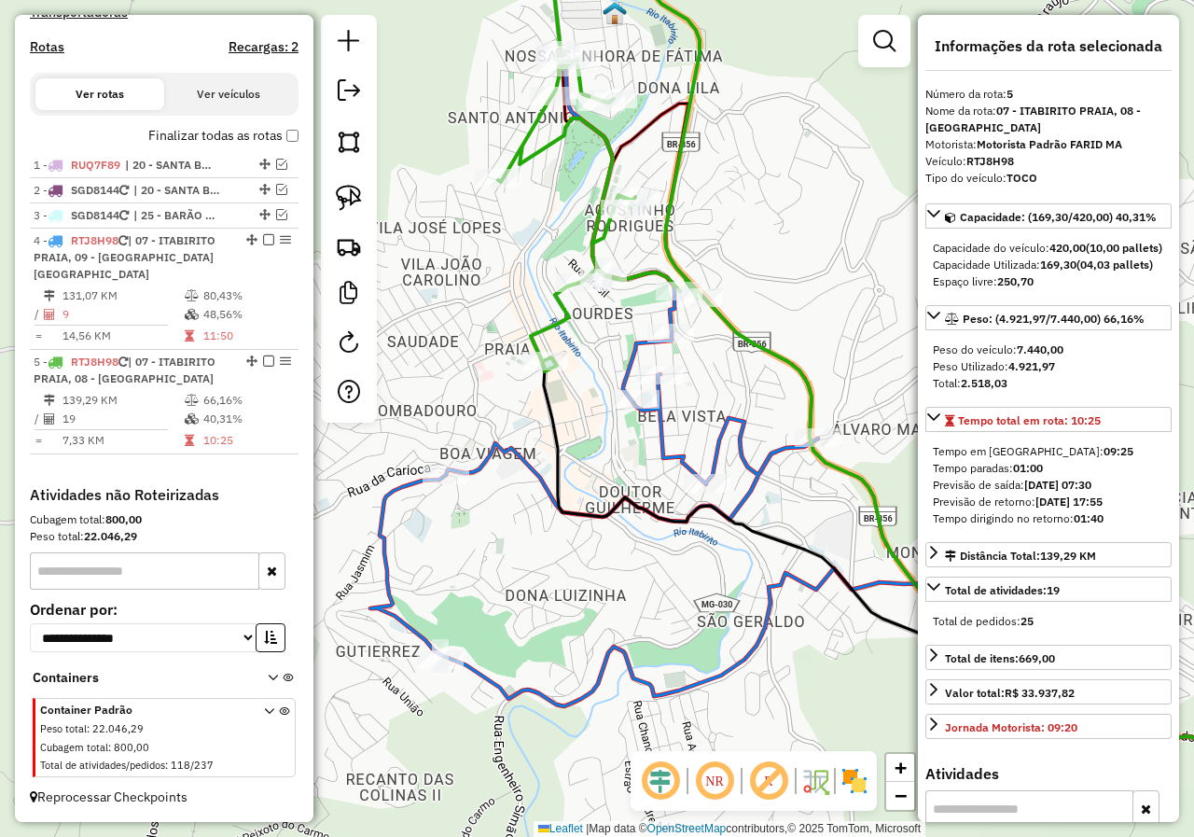
drag, startPoint x: 571, startPoint y: 317, endPoint x: 527, endPoint y: 325, distance: 44.6
click at [527, 325] on icon at bounding box center [598, 148] width 201 height 445
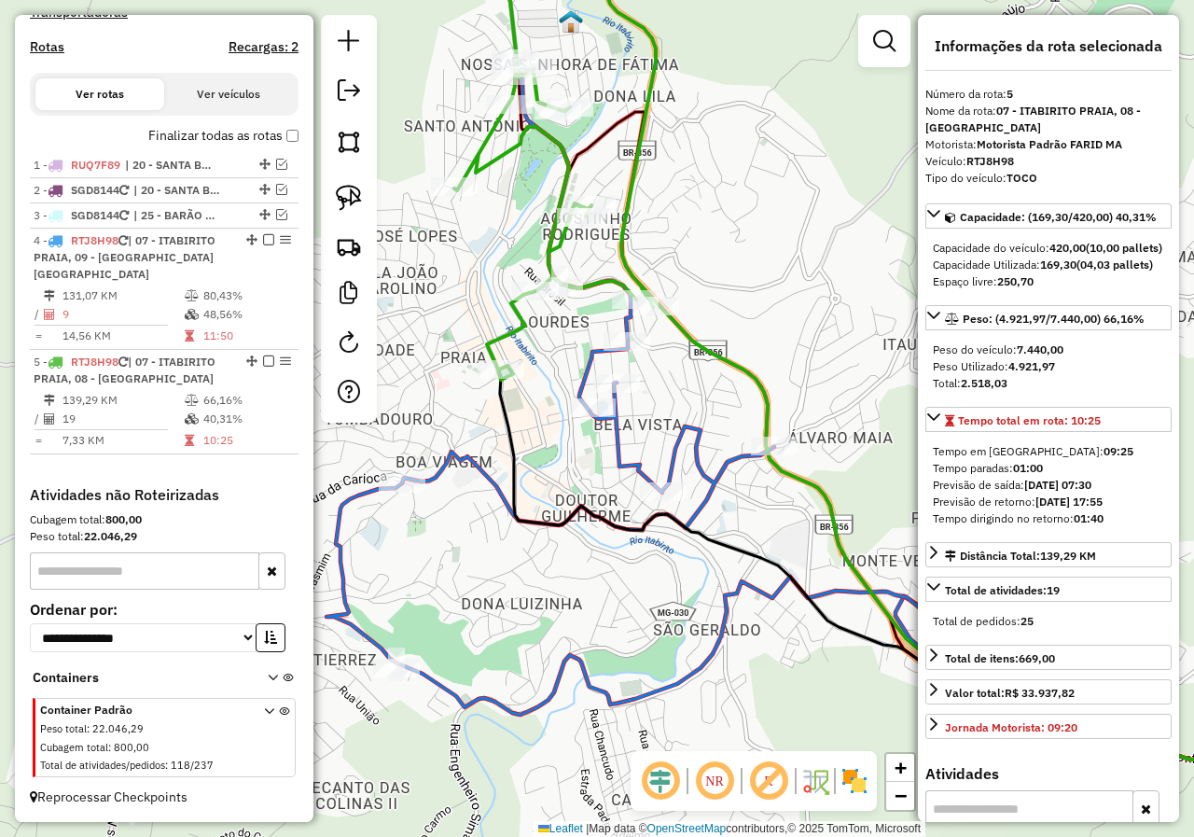
click at [600, 365] on icon at bounding box center [662, 387] width 672 height 656
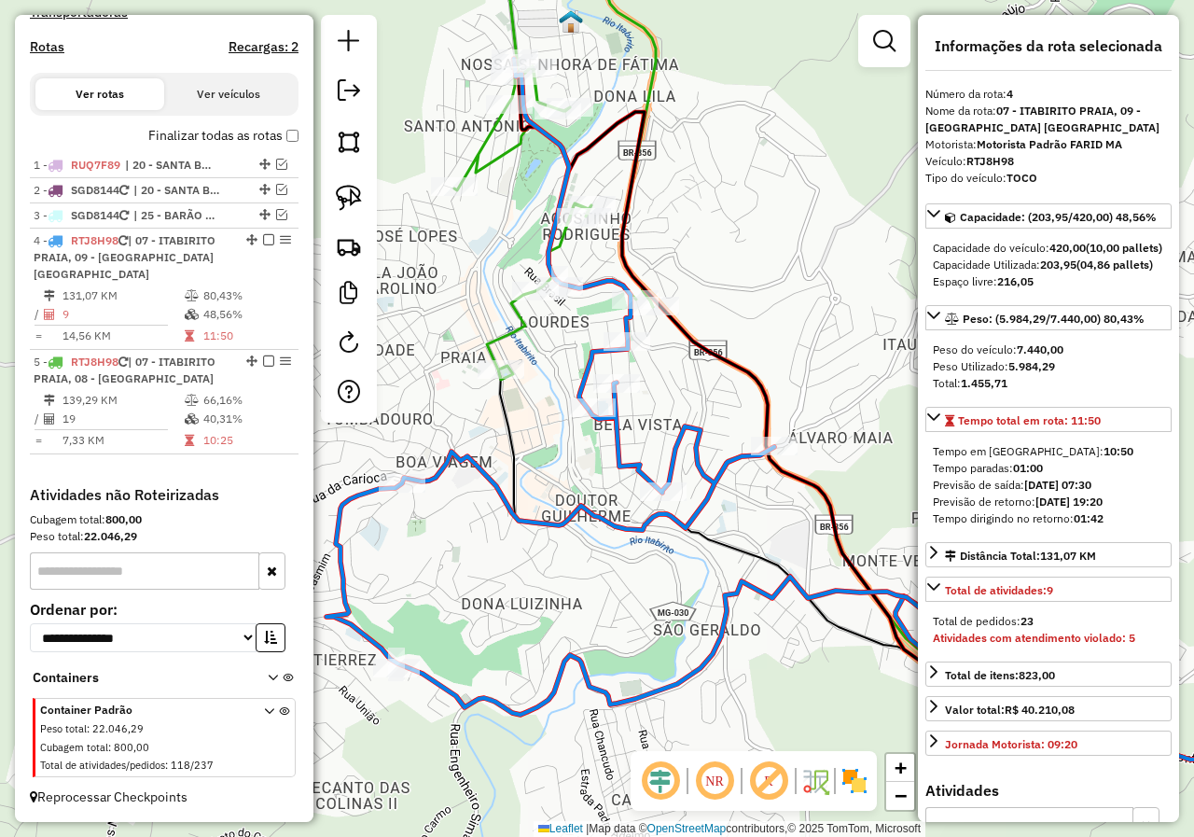
click at [523, 336] on icon at bounding box center [554, 148] width 201 height 464
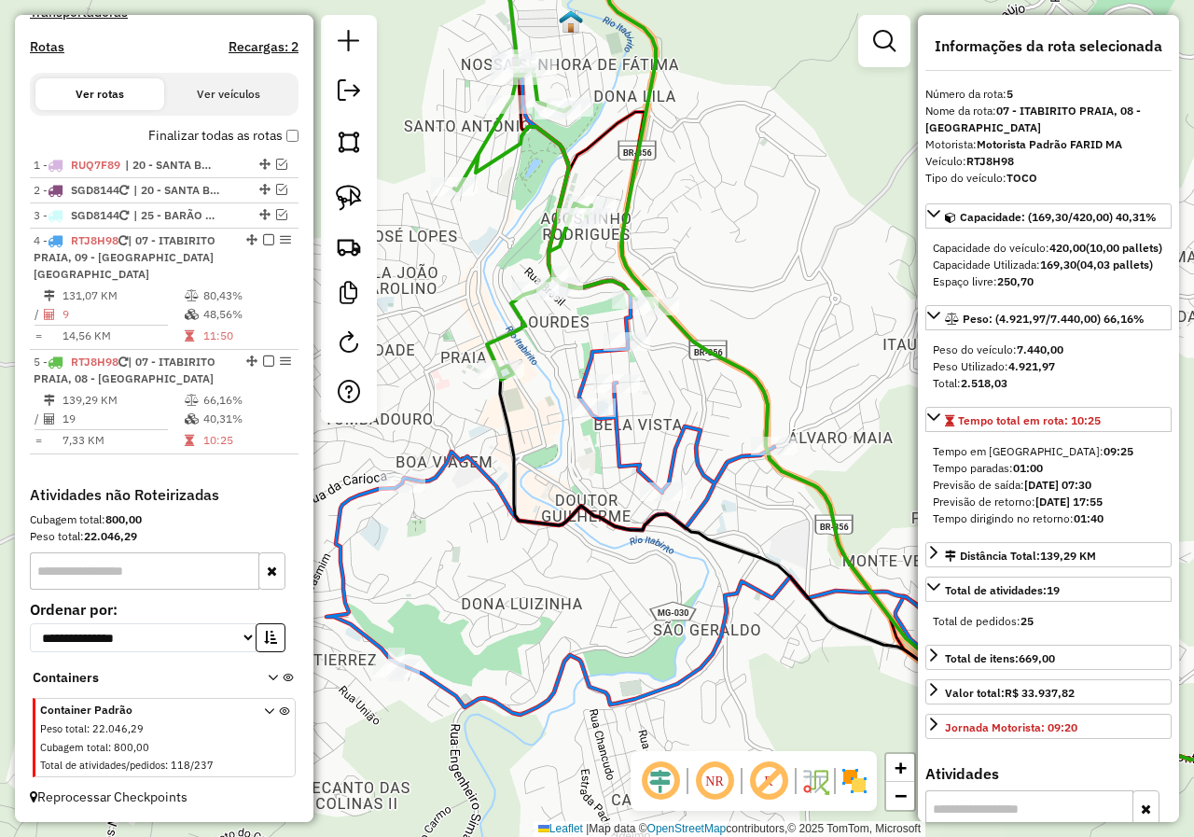
drag, startPoint x: 532, startPoint y: 342, endPoint x: 453, endPoint y: 265, distance: 110.1
click at [455, 267] on div "Janela de atendimento Grade de atendimento Capacidade Transportadoras Veículos …" at bounding box center [597, 418] width 1194 height 837
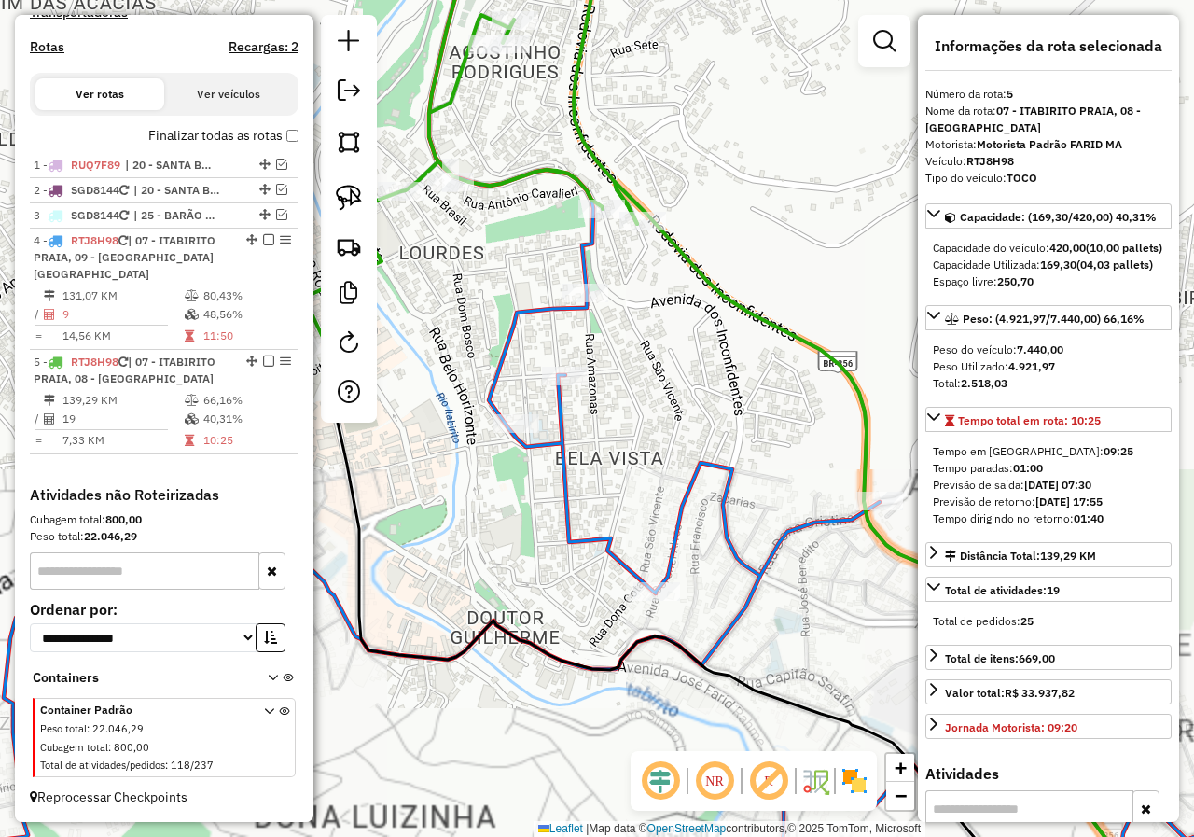
drag, startPoint x: 538, startPoint y: 236, endPoint x: 487, endPoint y: 287, distance: 72.5
click at [516, 304] on div "Janela de atendimento Grade de atendimento Capacidade Transportadoras Veículos …" at bounding box center [597, 418] width 1194 height 837
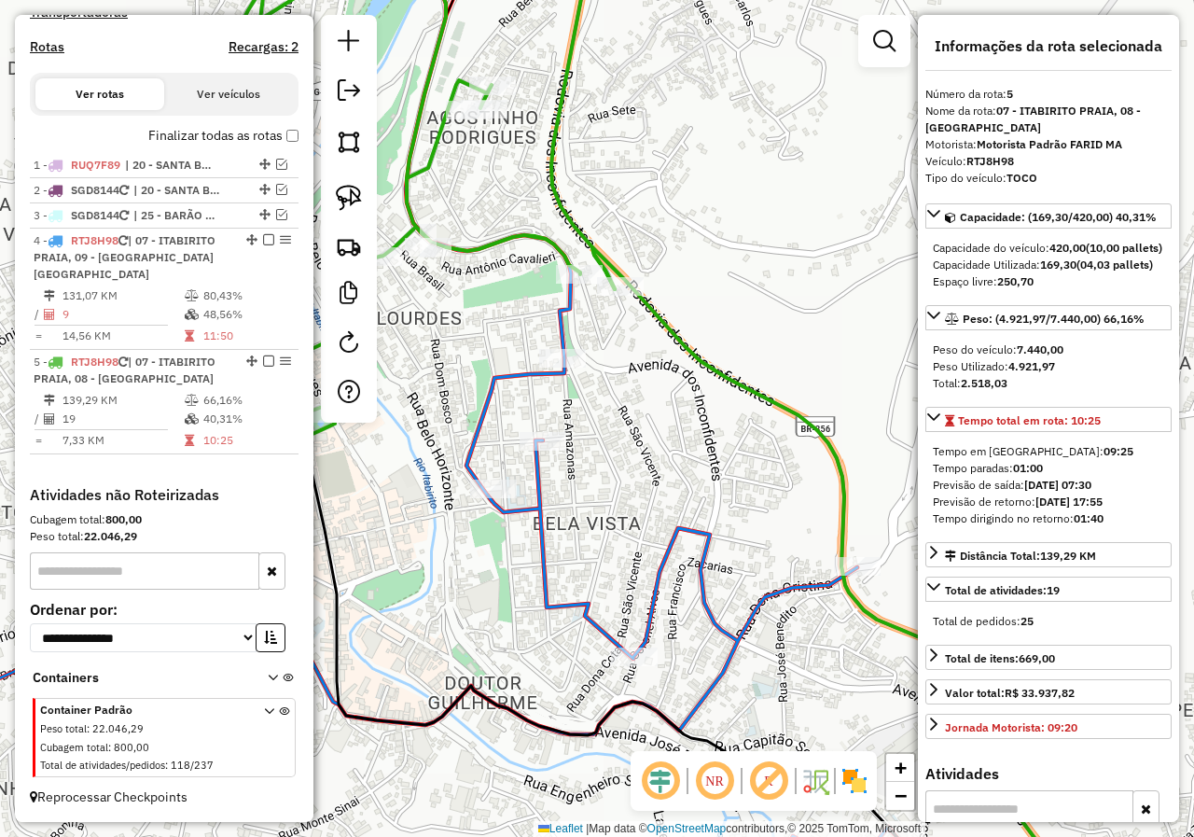
click at [354, 187] on img at bounding box center [349, 198] width 26 height 26
drag, startPoint x: 490, startPoint y: 238, endPoint x: 699, endPoint y: 282, distance: 214.4
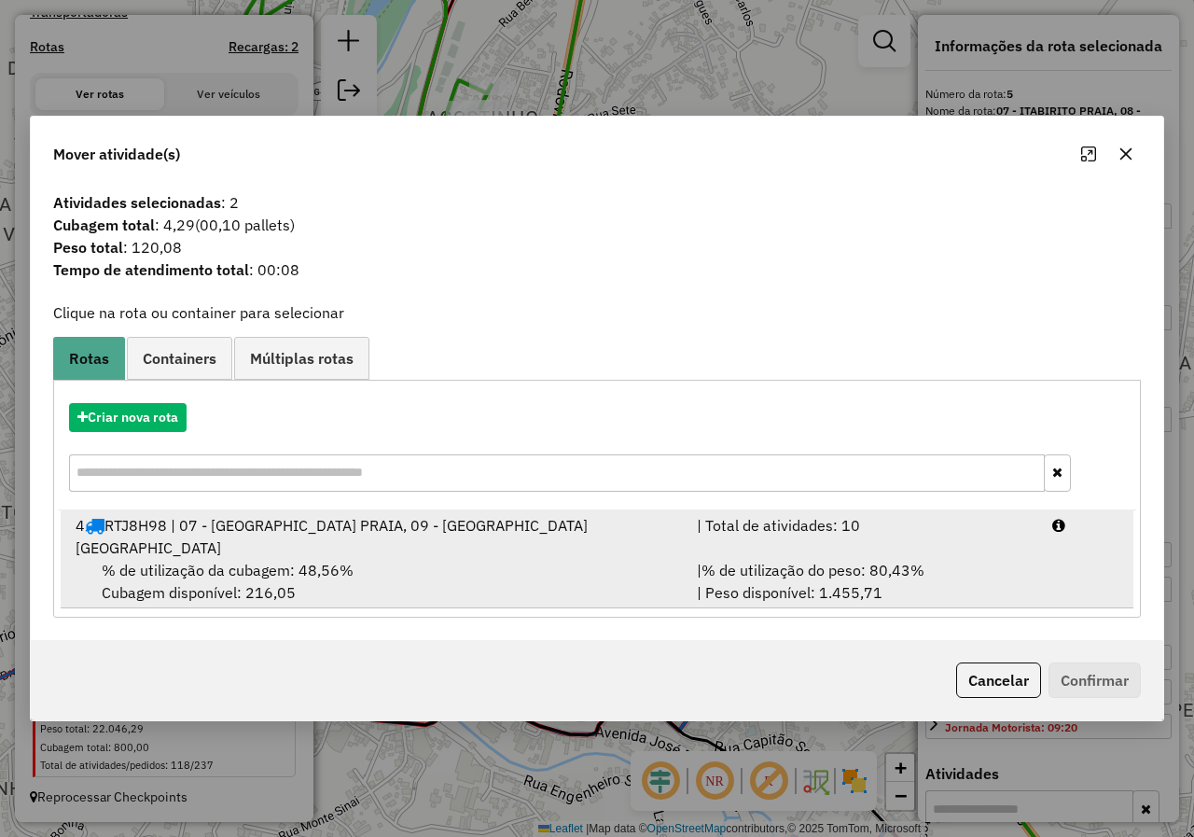
drag, startPoint x: 432, startPoint y: 556, endPoint x: 493, endPoint y: 558, distance: 61.6
click at [432, 559] on div "% de utilização da cubagem: 48,56% Cubagem disponível: 216,05" at bounding box center [374, 581] width 621 height 45
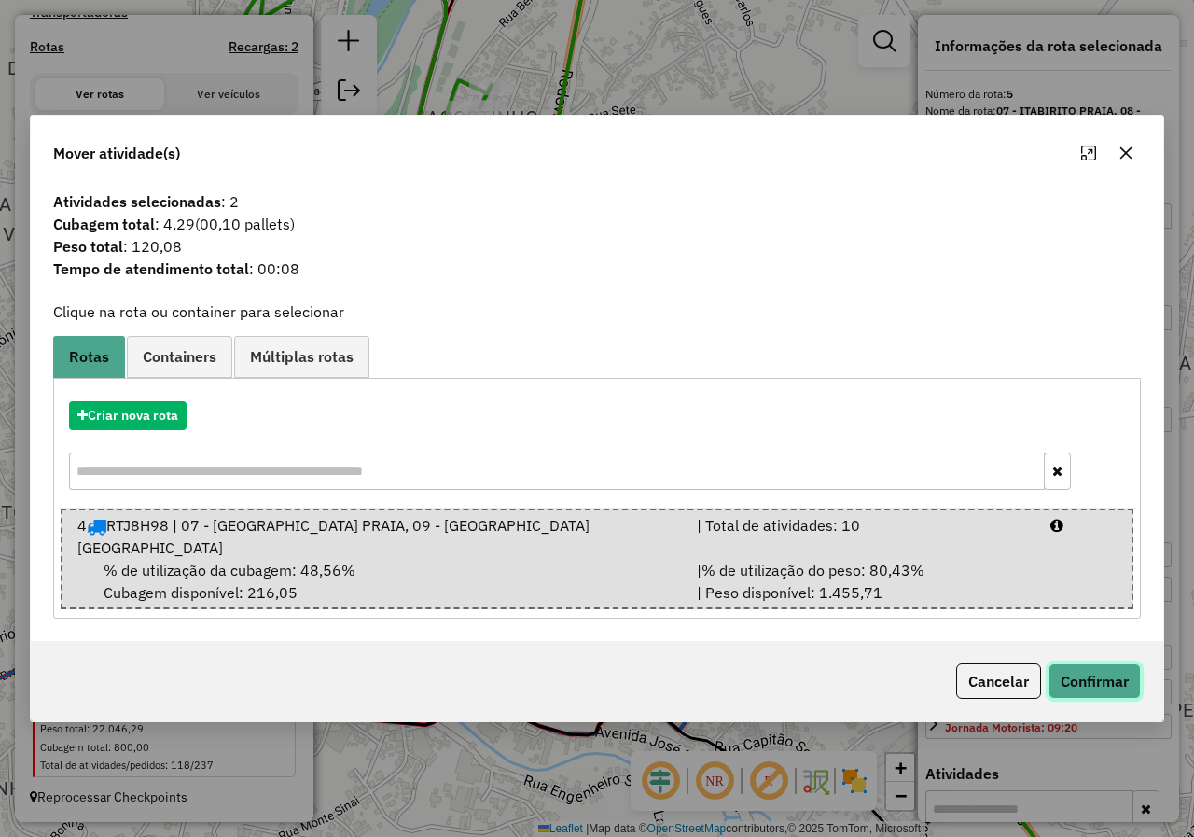
drag, startPoint x: 1083, startPoint y: 675, endPoint x: 1071, endPoint y: 677, distance: 12.3
click at [1083, 676] on button "Confirmar" at bounding box center [1094, 680] width 92 height 35
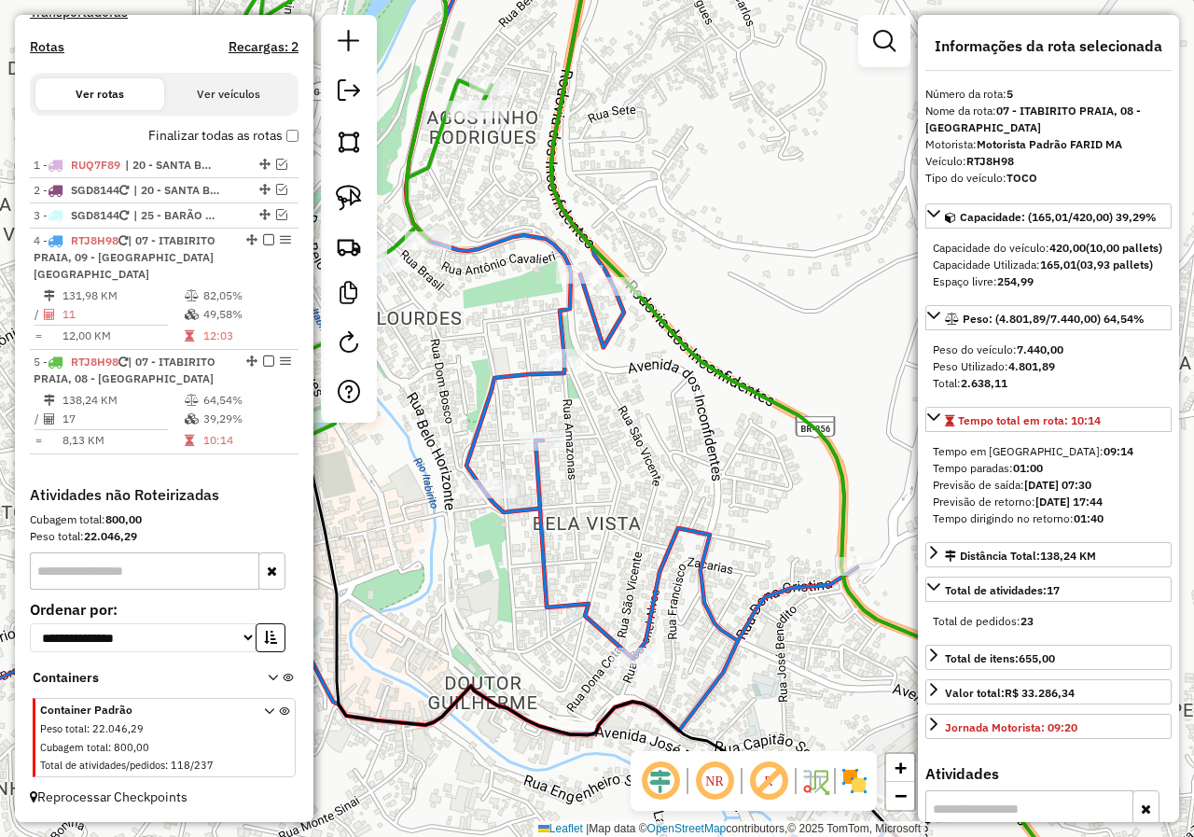
click at [540, 554] on icon at bounding box center [635, 417] width 1344 height 1003
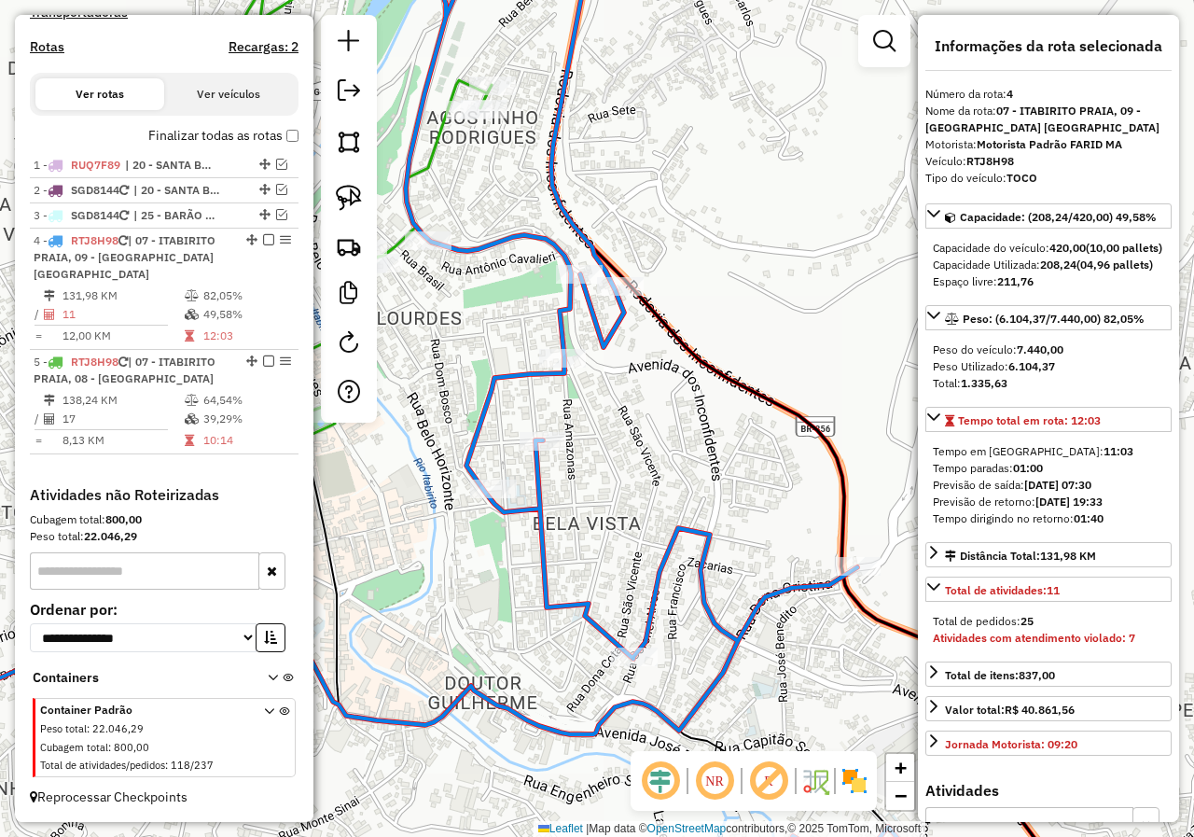
drag, startPoint x: 470, startPoint y: 576, endPoint x: 545, endPoint y: 551, distance: 78.7
click at [538, 553] on div "Janela de atendimento Grade de atendimento Capacidade Transportadoras Veículos …" at bounding box center [597, 418] width 1194 height 837
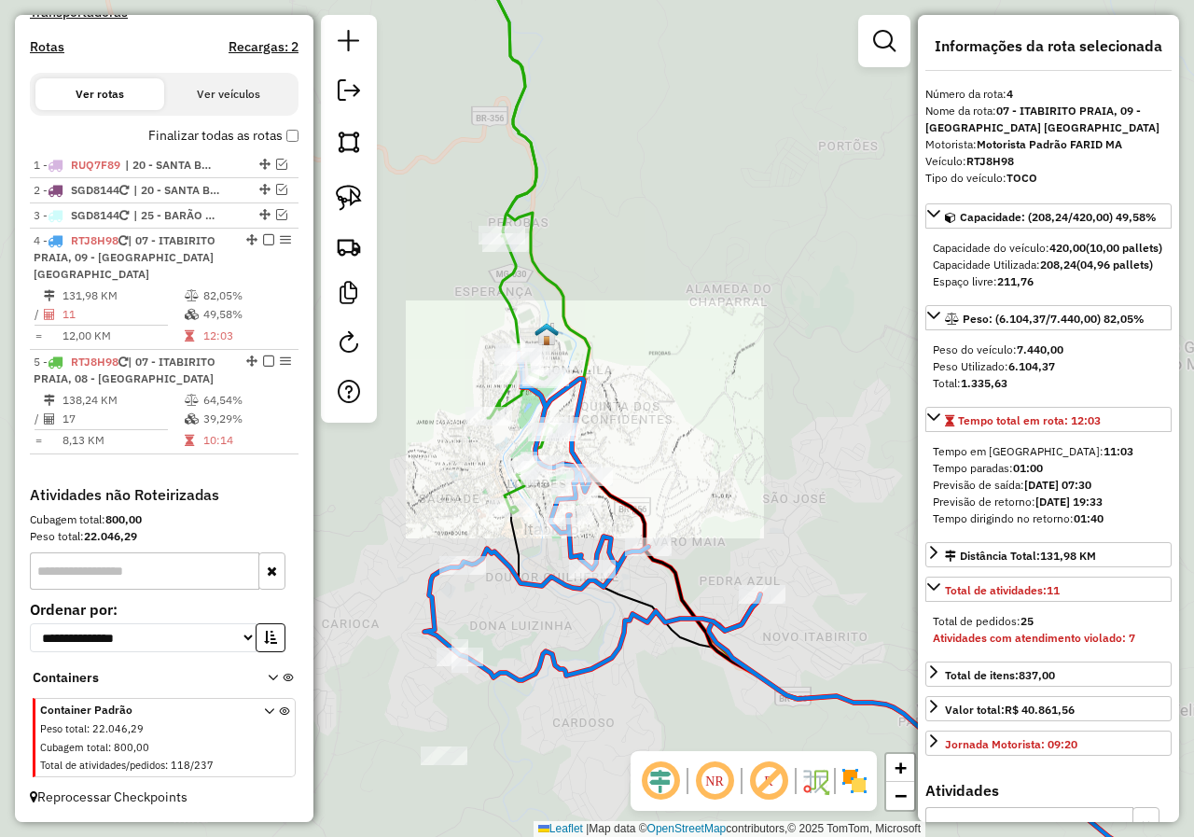
click at [545, 551] on div "Janela de atendimento Grade de atendimento Capacidade Transportadoras Veículos …" at bounding box center [597, 418] width 1194 height 837
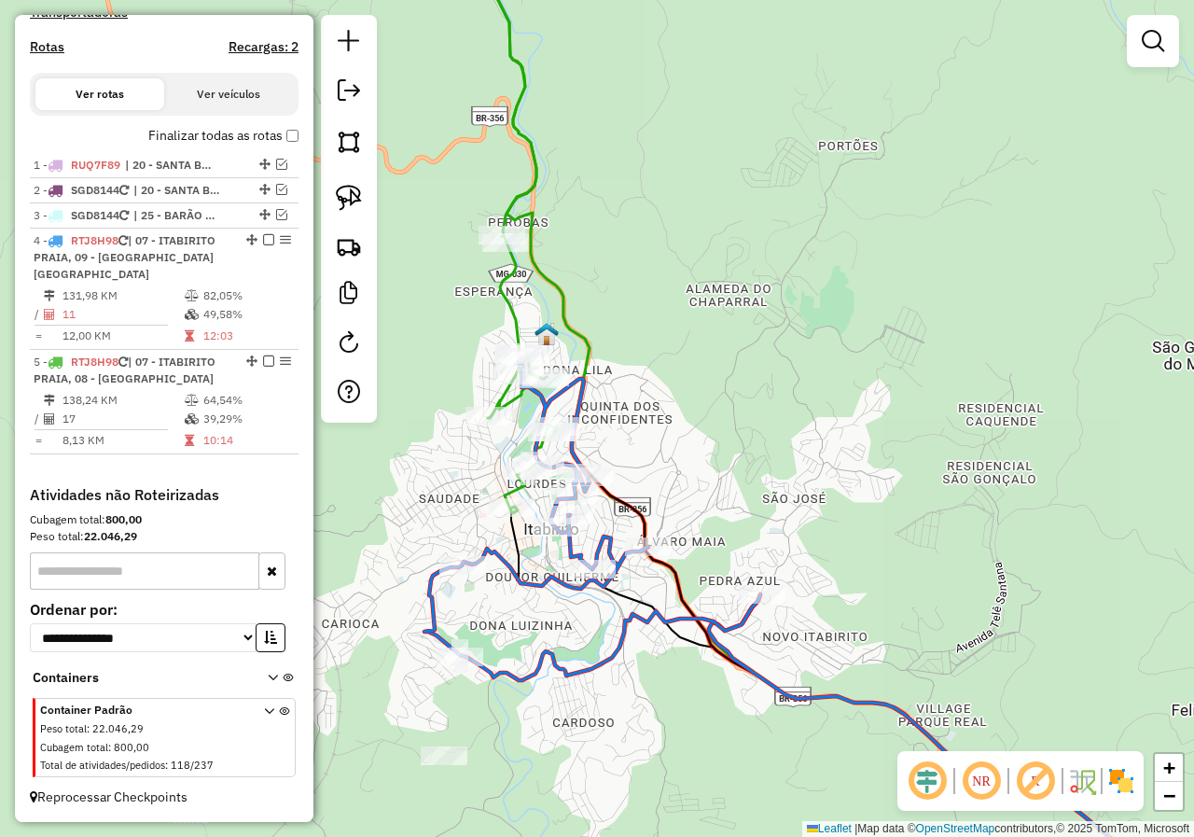
click at [513, 407] on icon at bounding box center [506, 214] width 101 height 597
select select "*********"
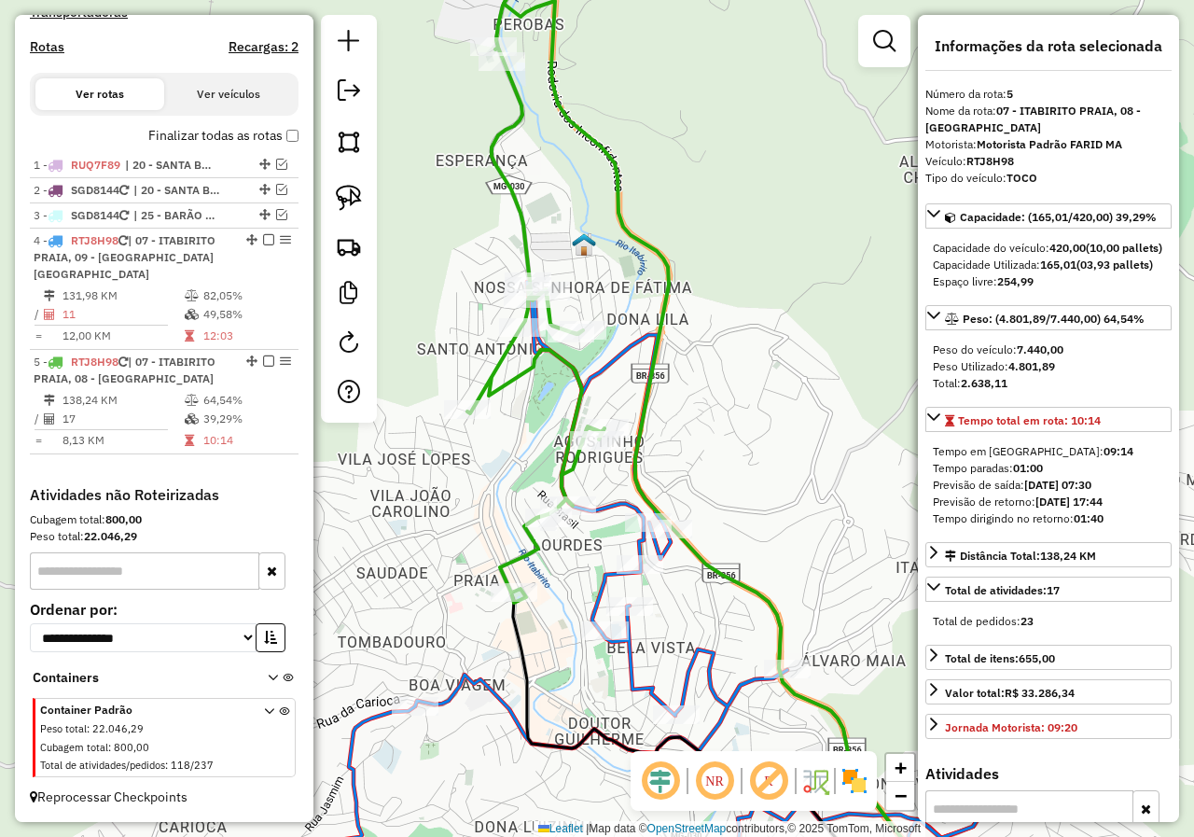
click at [484, 436] on div "Janela de atendimento Grade de atendimento Capacidade Transportadoras Veículos …" at bounding box center [597, 418] width 1194 height 837
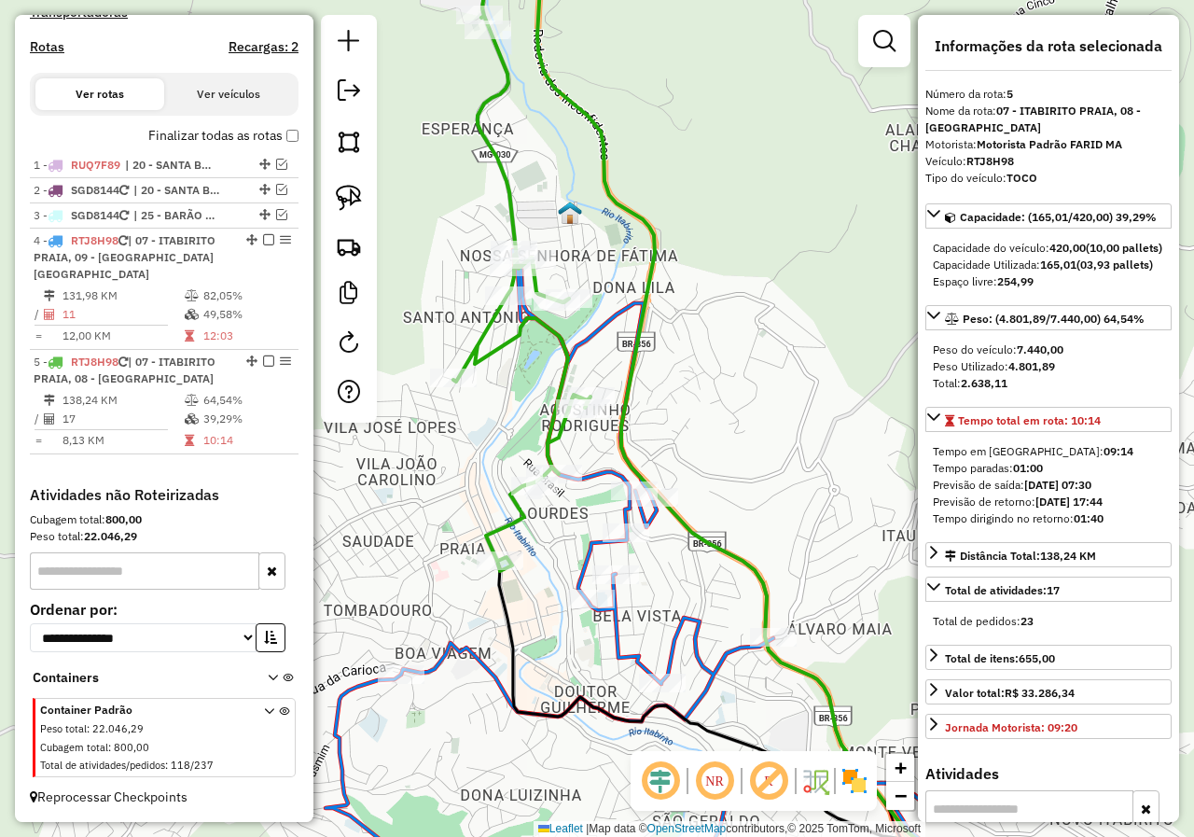
click at [592, 555] on icon at bounding box center [661, 578] width 672 height 656
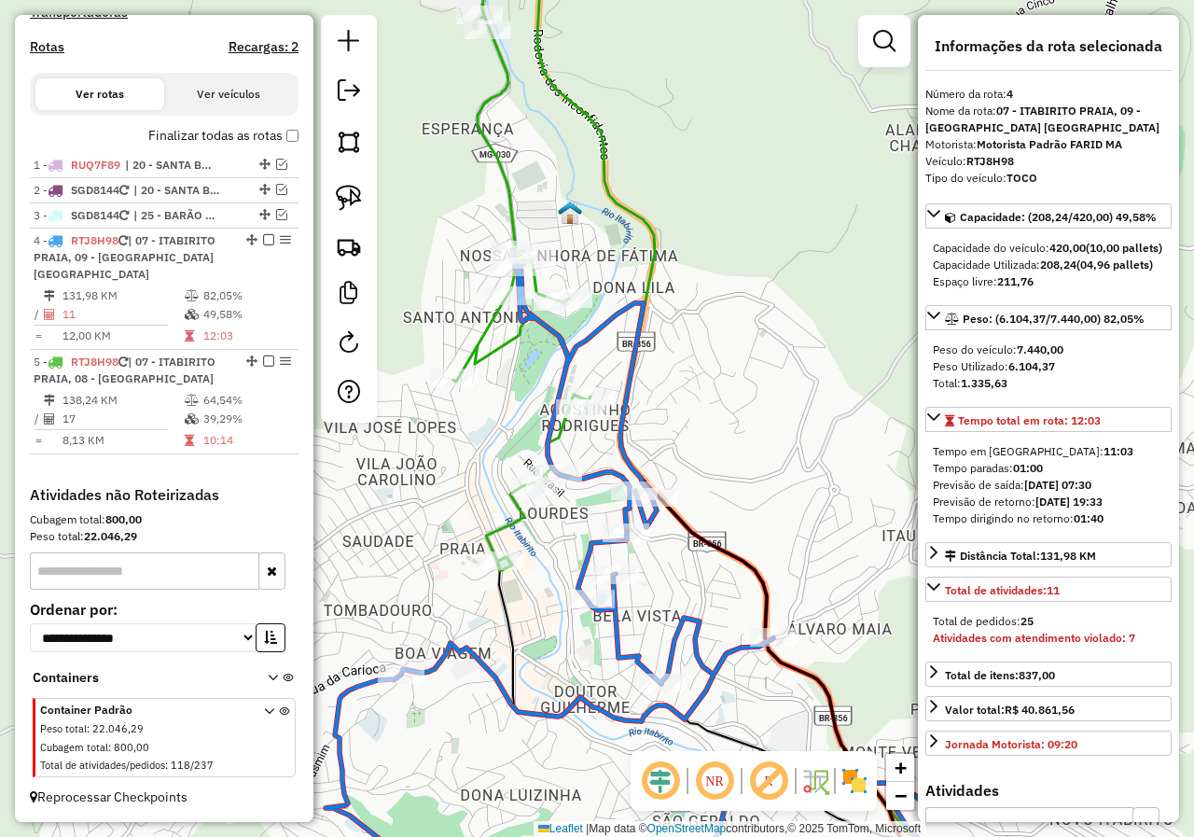
drag, startPoint x: 549, startPoint y: 562, endPoint x: 547, endPoint y: 482, distance: 80.2
click at [547, 487] on div "Janela de atendimento Grade de atendimento Capacidade Transportadoras Veículos …" at bounding box center [597, 418] width 1194 height 837
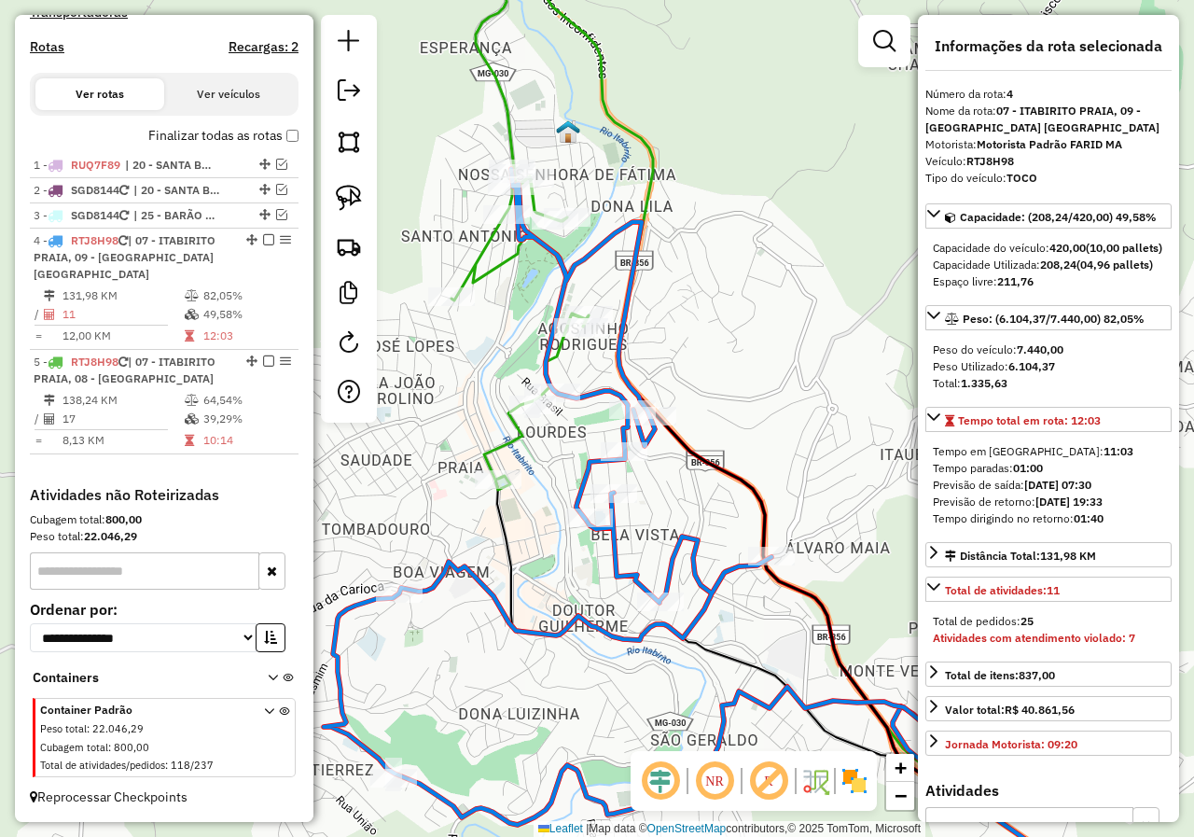
drag, startPoint x: 547, startPoint y: 436, endPoint x: 486, endPoint y: 424, distance: 61.6
click at [486, 424] on div "Janela de atendimento Grade de atendimento Capacidade Transportadoras Veículos …" at bounding box center [597, 418] width 1194 height 837
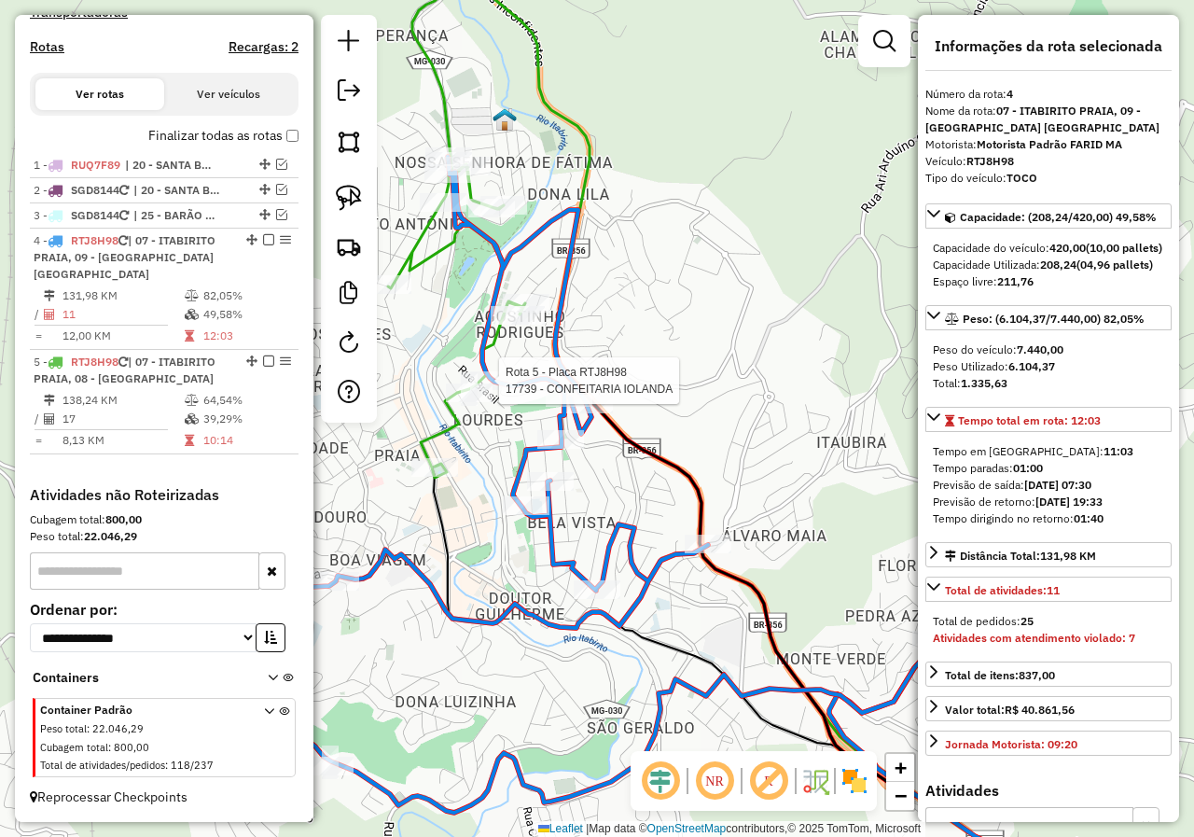
click at [507, 390] on div at bounding box center [493, 380] width 47 height 19
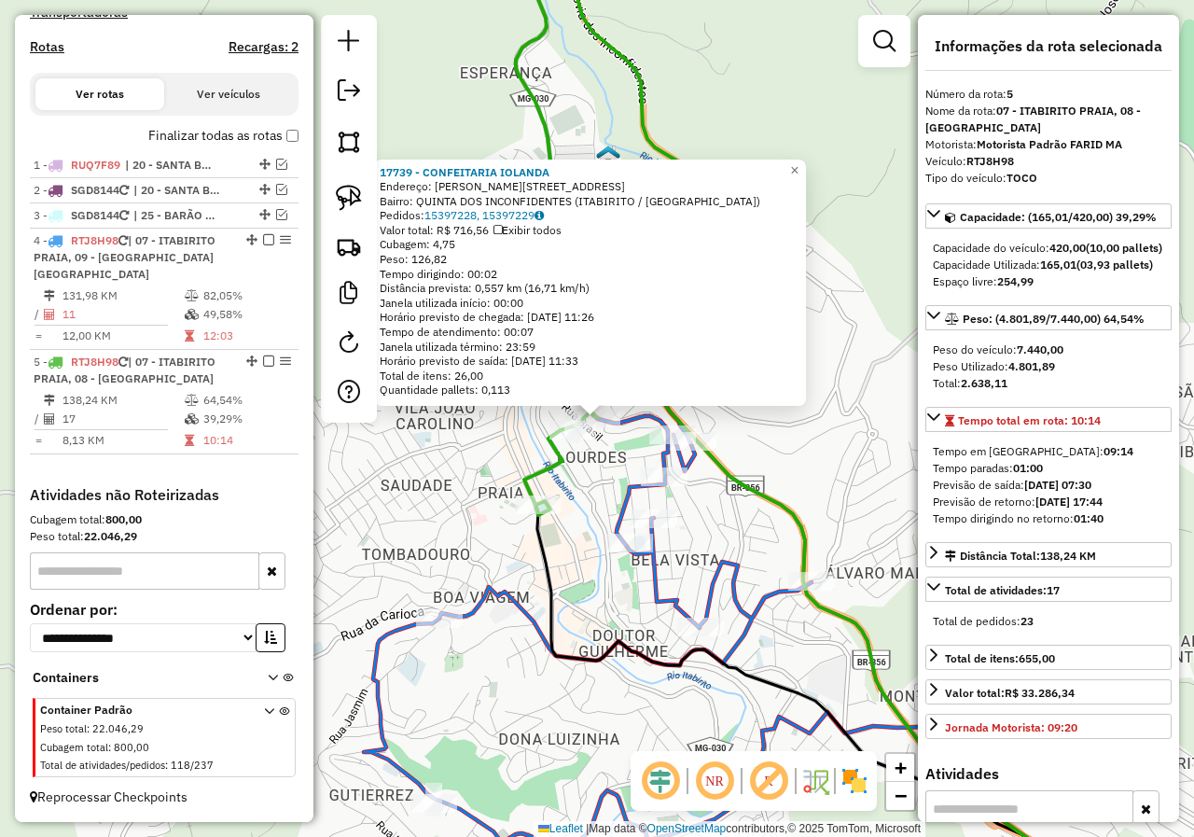
click at [616, 483] on div "17739 - CONFEITARIA IOLANDA Endereço: Alameda Alvarenga Peixoto 173 Bairro: QUI…" at bounding box center [597, 418] width 1194 height 837
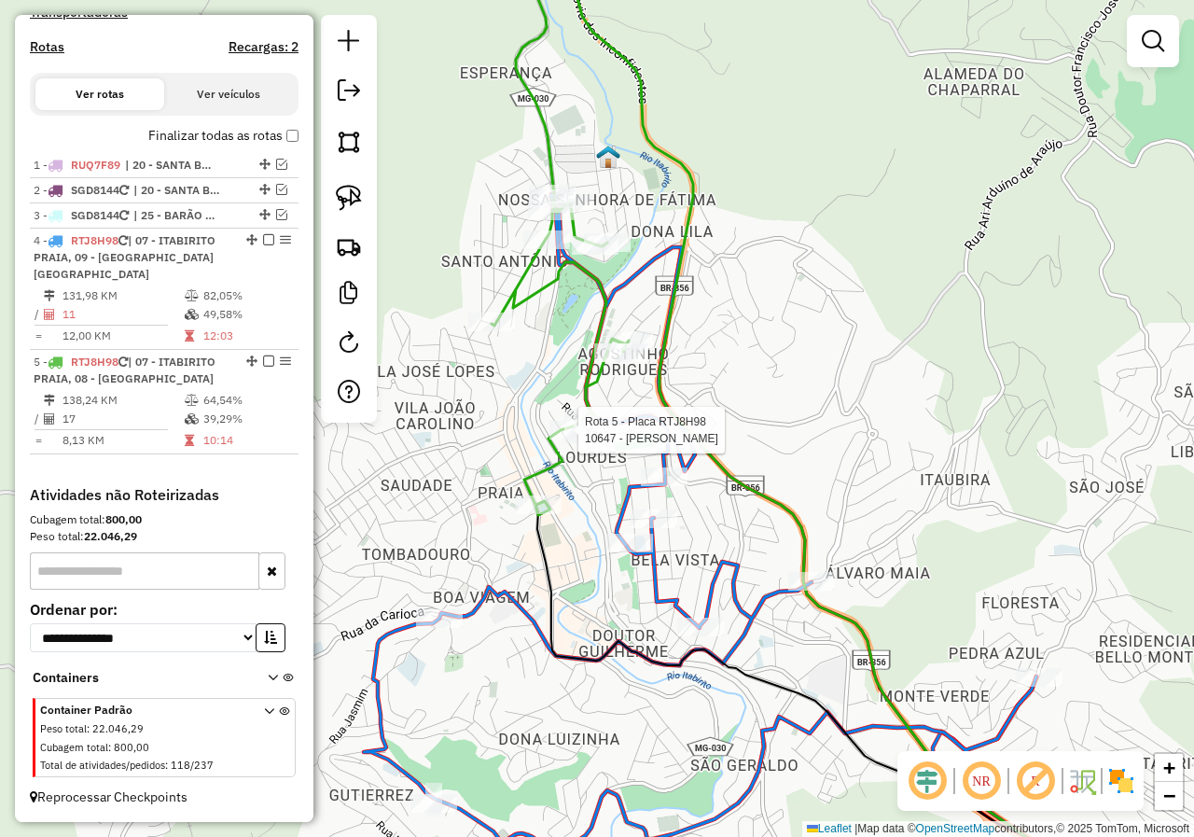
select select "*********"
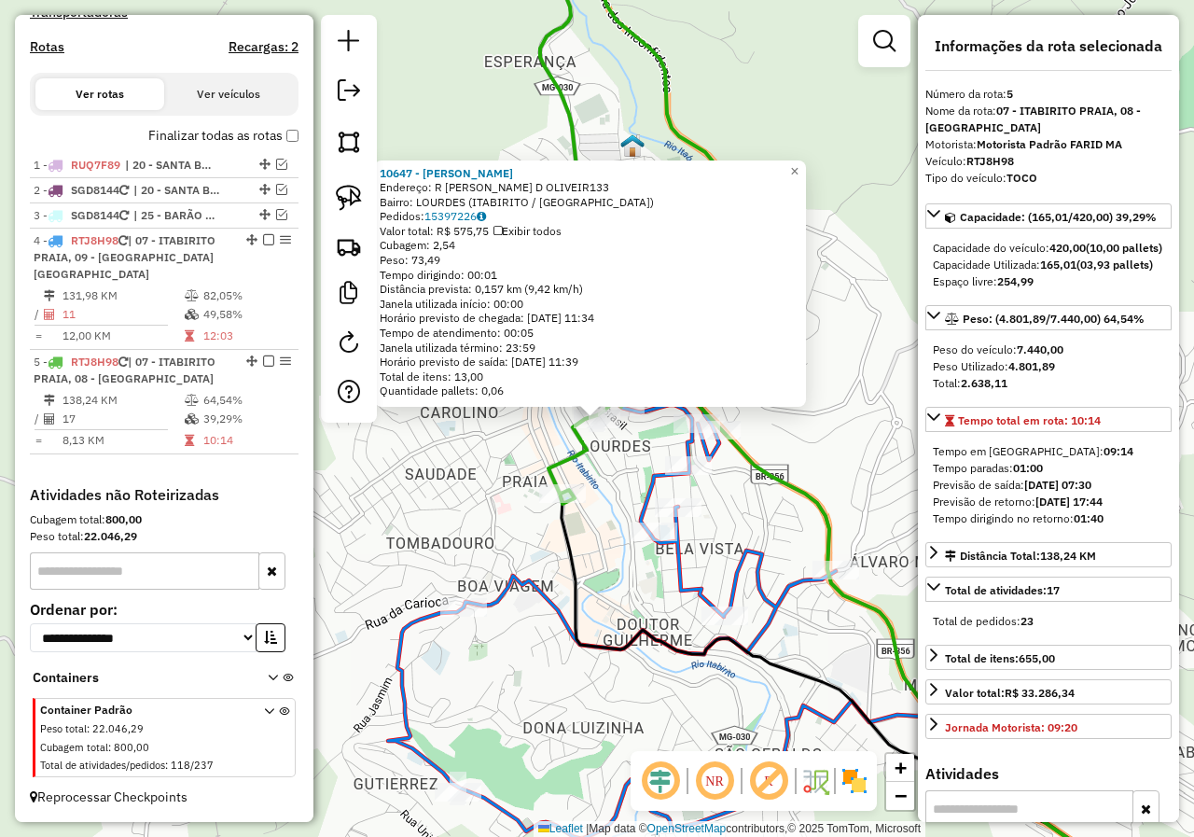
click at [606, 494] on div "10647 - SONIA MARIA GALO DOS Endereço: R JUSCELINO KUBSTCHECK D OLIVEIR133 Bair…" at bounding box center [597, 418] width 1194 height 837
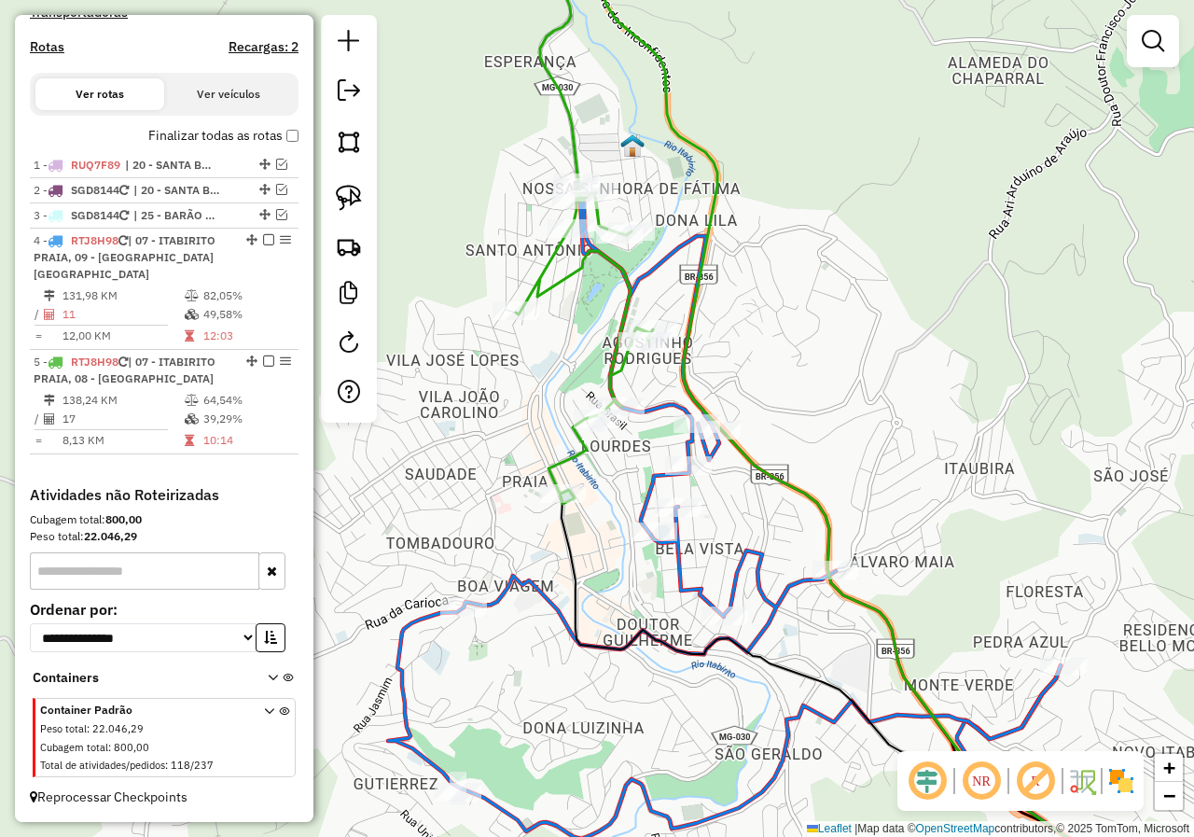
click at [572, 455] on icon at bounding box center [584, 210] width 137 height 588
select select "*********"
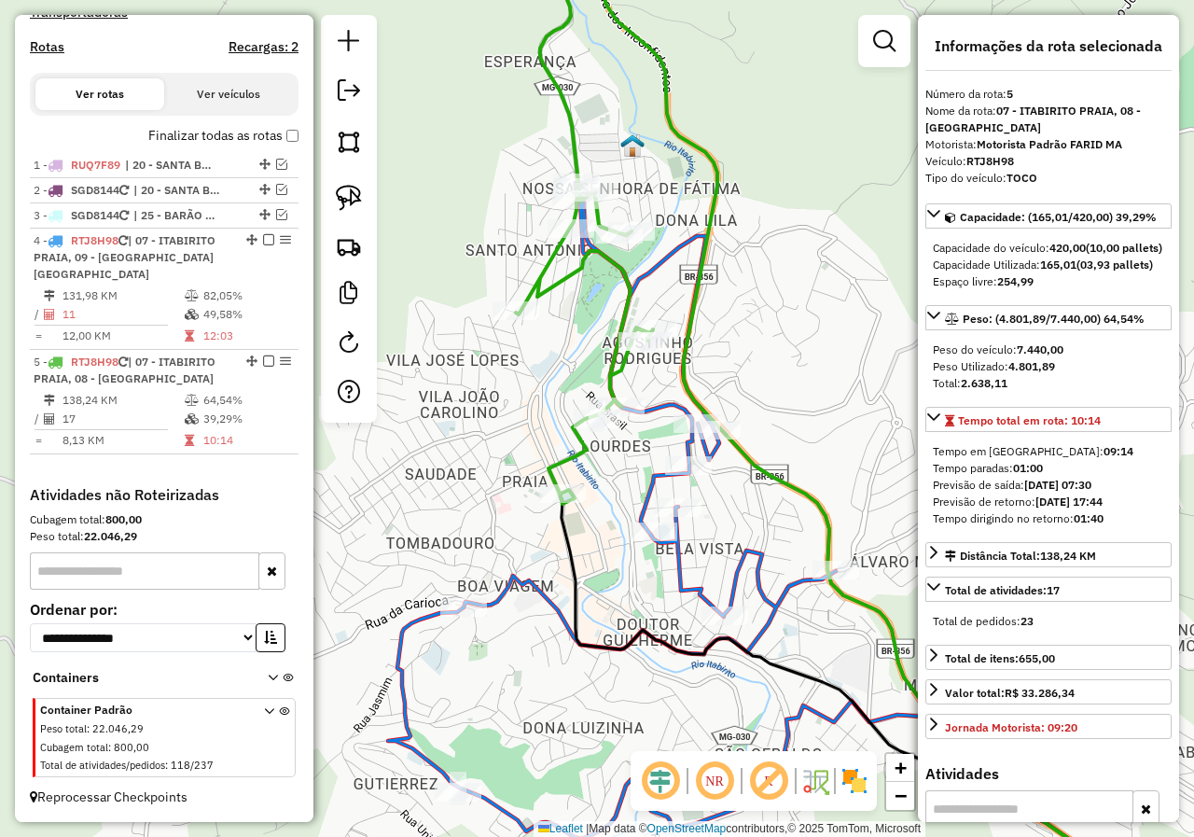
click at [651, 491] on icon at bounding box center [724, 511] width 672 height 656
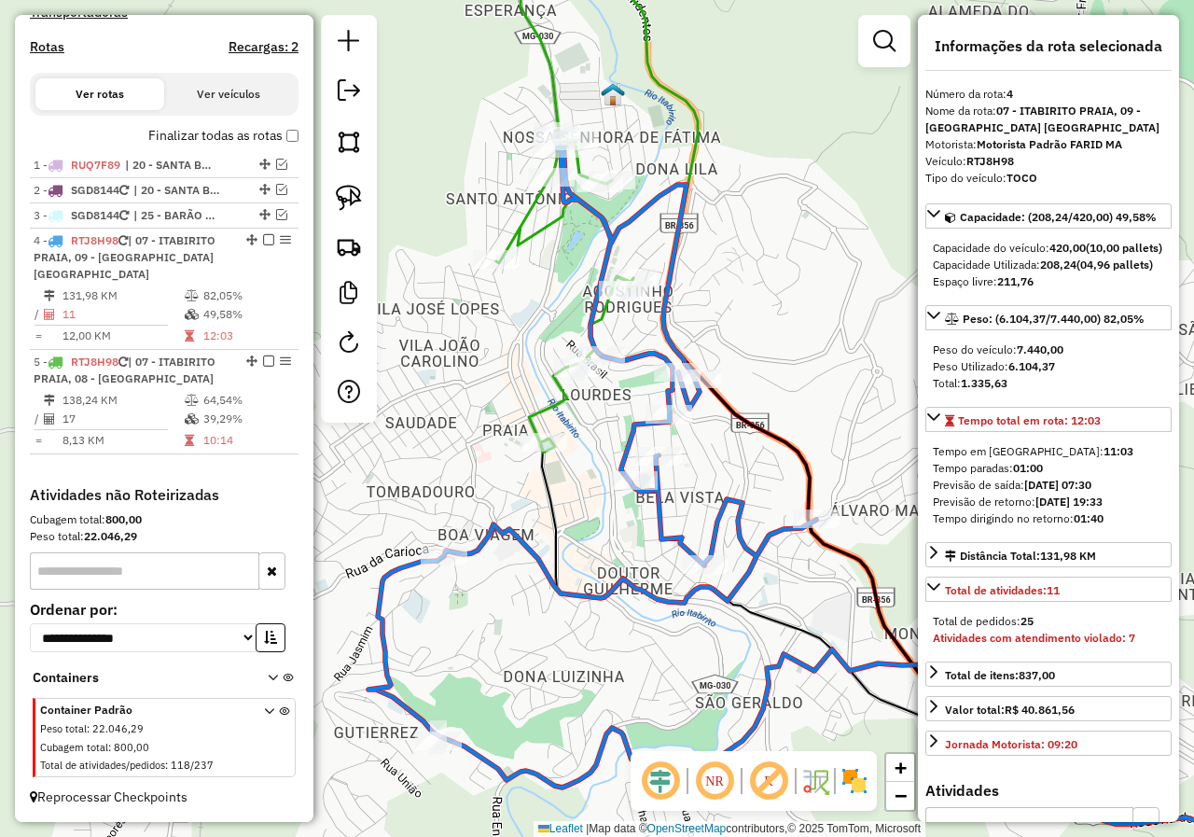
drag, startPoint x: 598, startPoint y: 488, endPoint x: 597, endPoint y: 407, distance: 81.1
click at [592, 445] on div "Janela de atendimento Grade de atendimento Capacidade Transportadoras Veículos …" at bounding box center [597, 418] width 1194 height 837
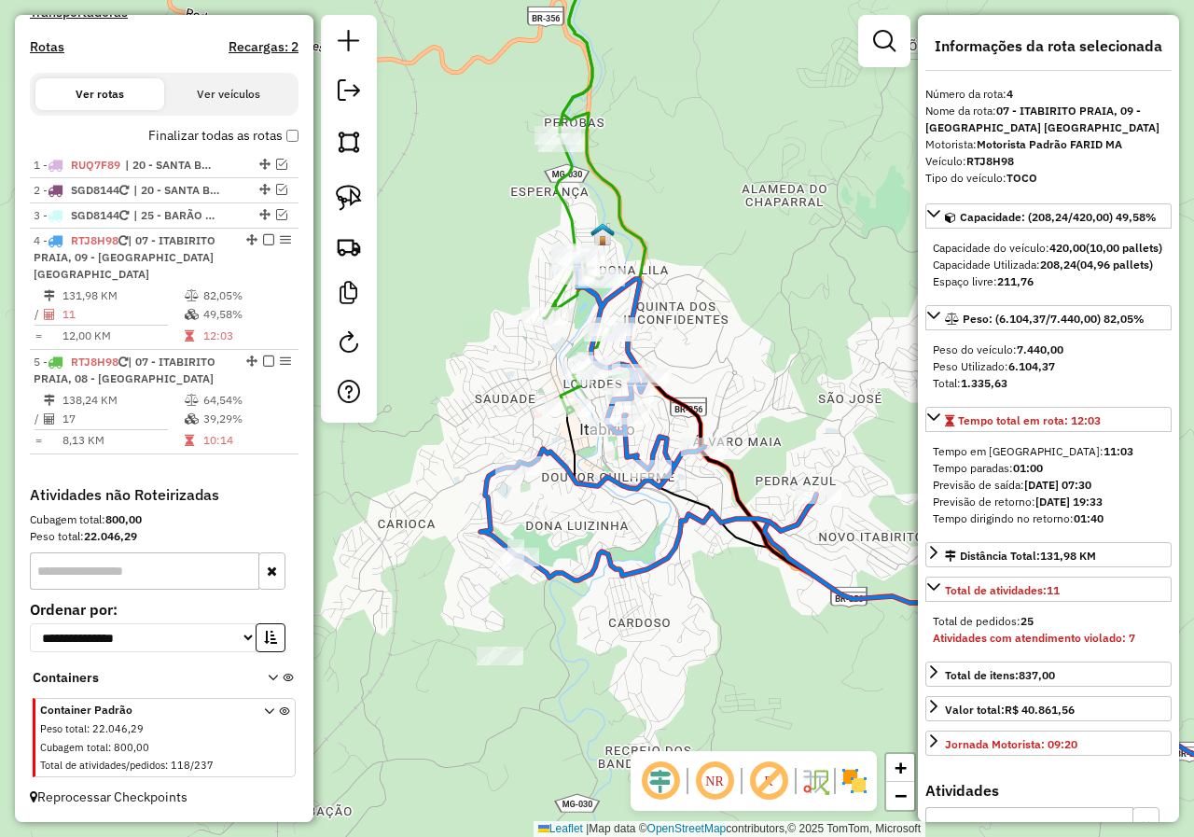
click at [547, 520] on div "Janela de atendimento Grade de atendimento Capacidade Transportadoras Veículos …" at bounding box center [597, 418] width 1194 height 837
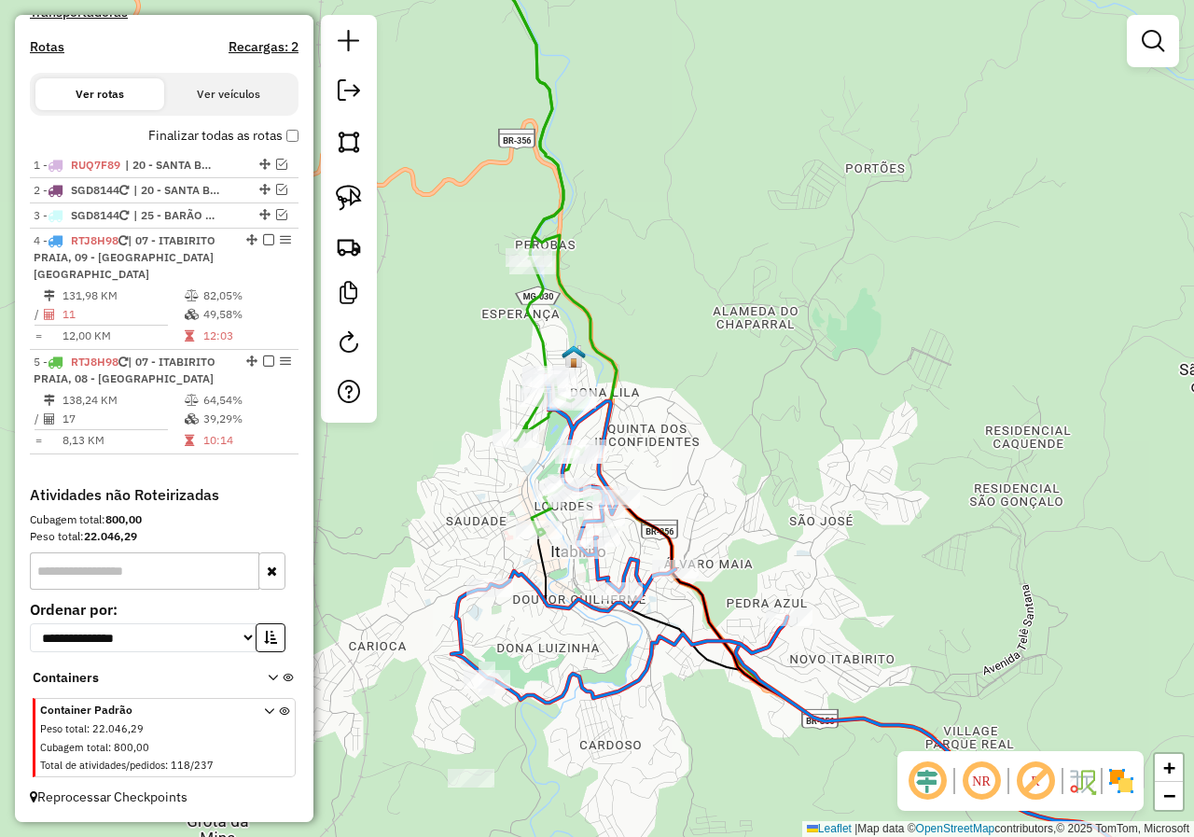
select select "*********"
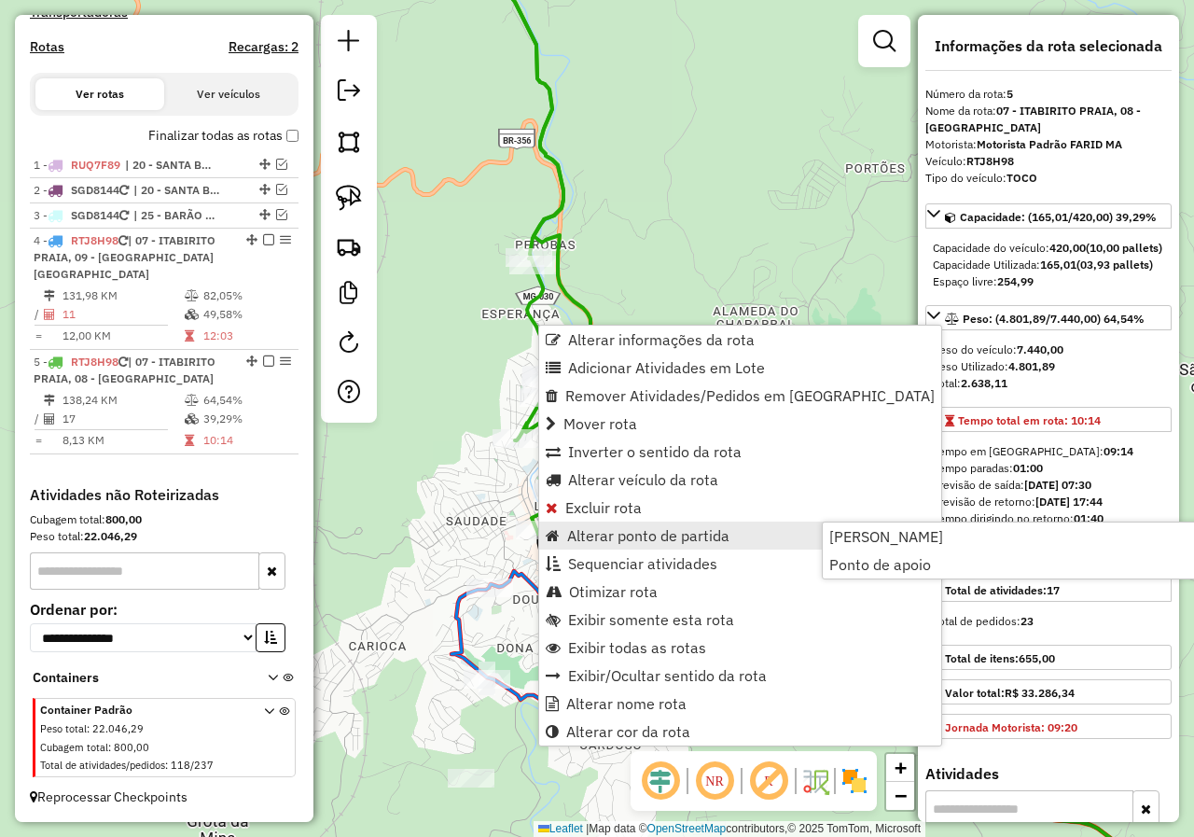
click at [501, 543] on div "Rota 5 - Placa RTJ8H98 11508 - SUPERMERCADO JEQUERI Janela de atendimento Grade…" at bounding box center [597, 418] width 1194 height 837
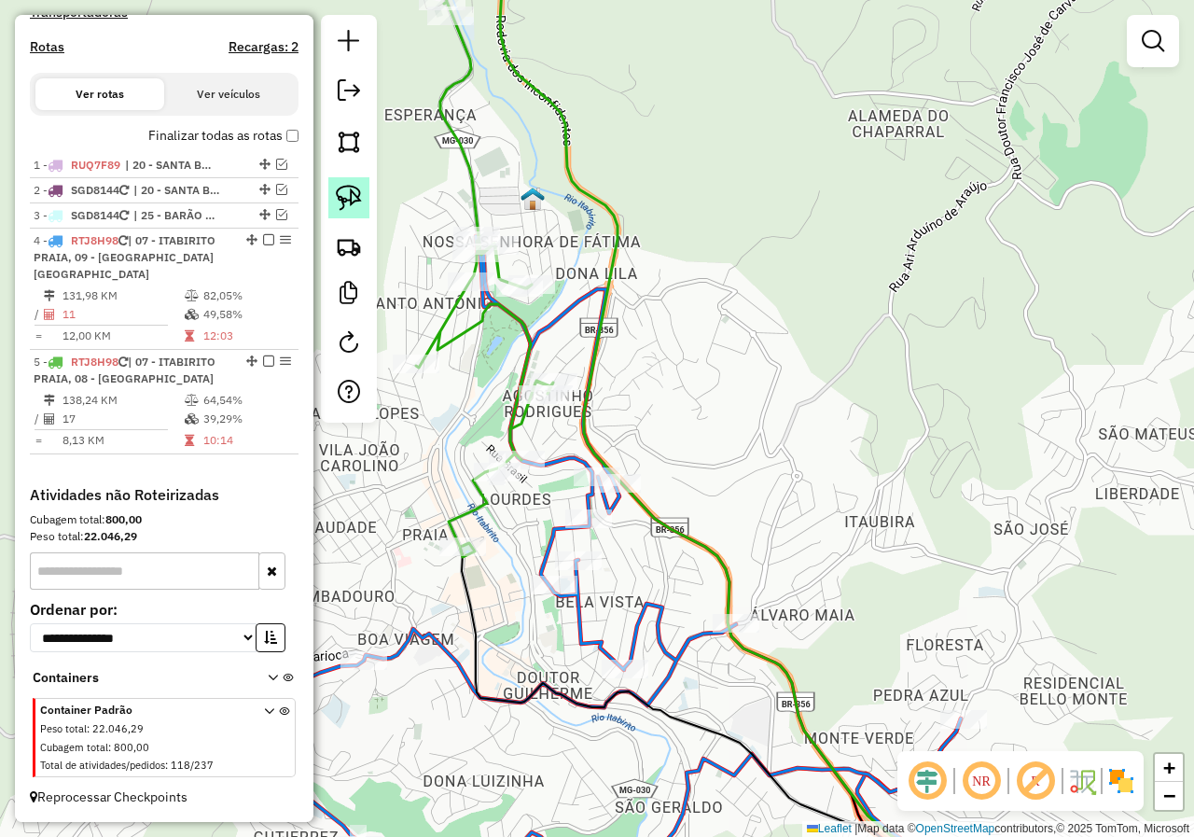
click at [344, 194] on img at bounding box center [349, 198] width 26 height 26
drag, startPoint x: 442, startPoint y: 474, endPoint x: 479, endPoint y: 422, distance: 64.2
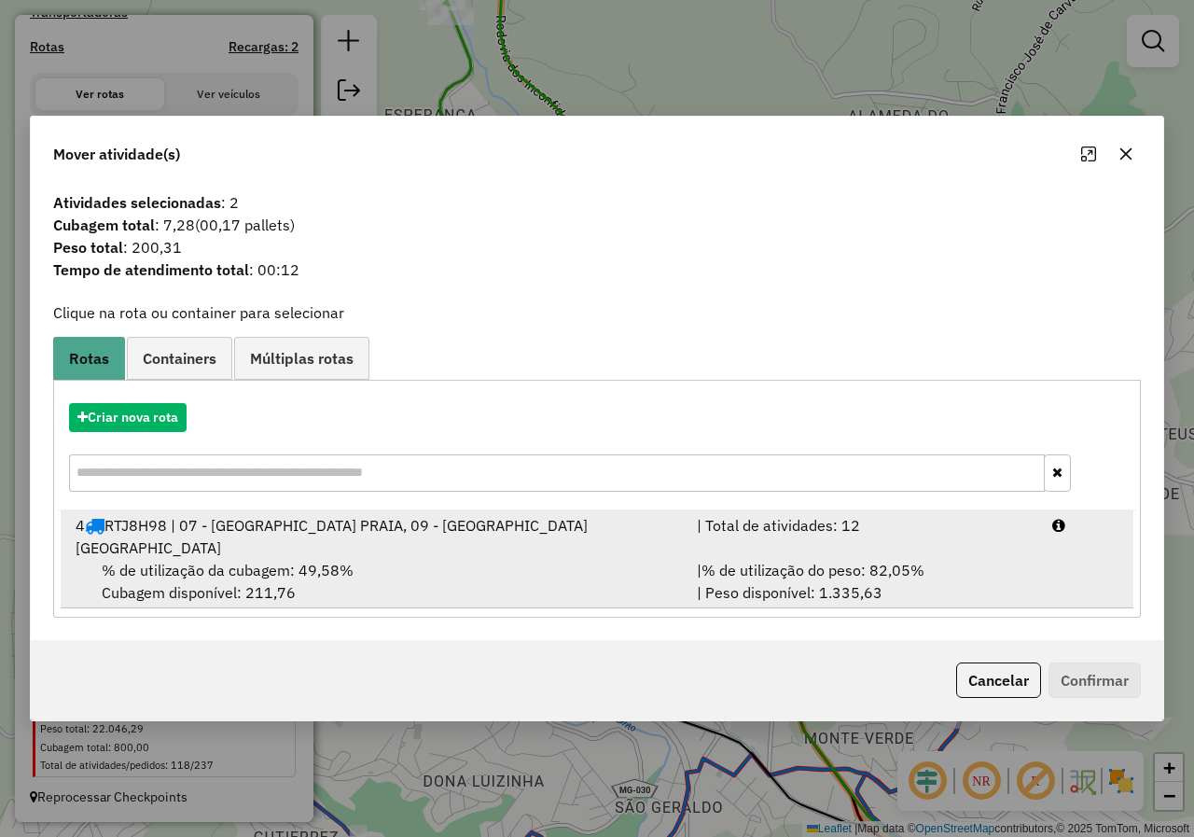
click at [395, 582] on div "% de utilização da cubagem: 49,58% Cubagem disponível: 211,76" at bounding box center [374, 581] width 621 height 45
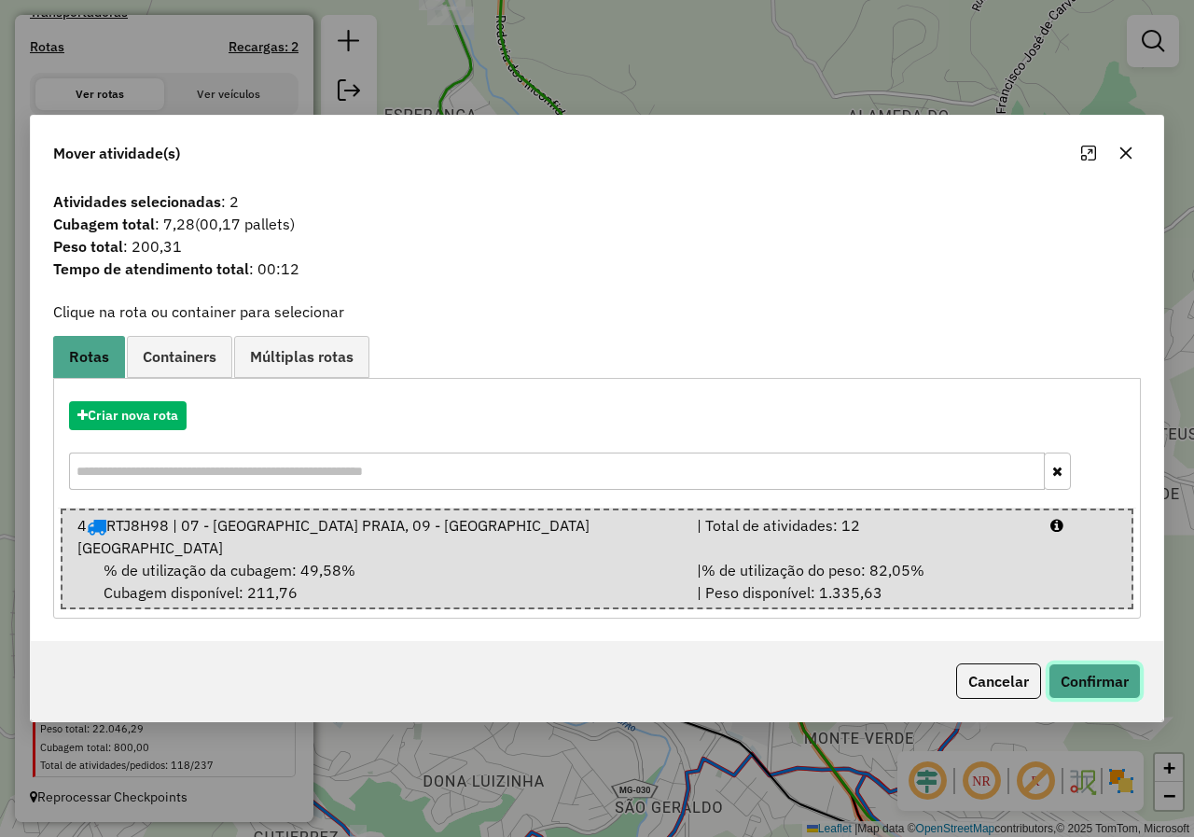
click at [1106, 677] on button "Confirmar" at bounding box center [1094, 680] width 92 height 35
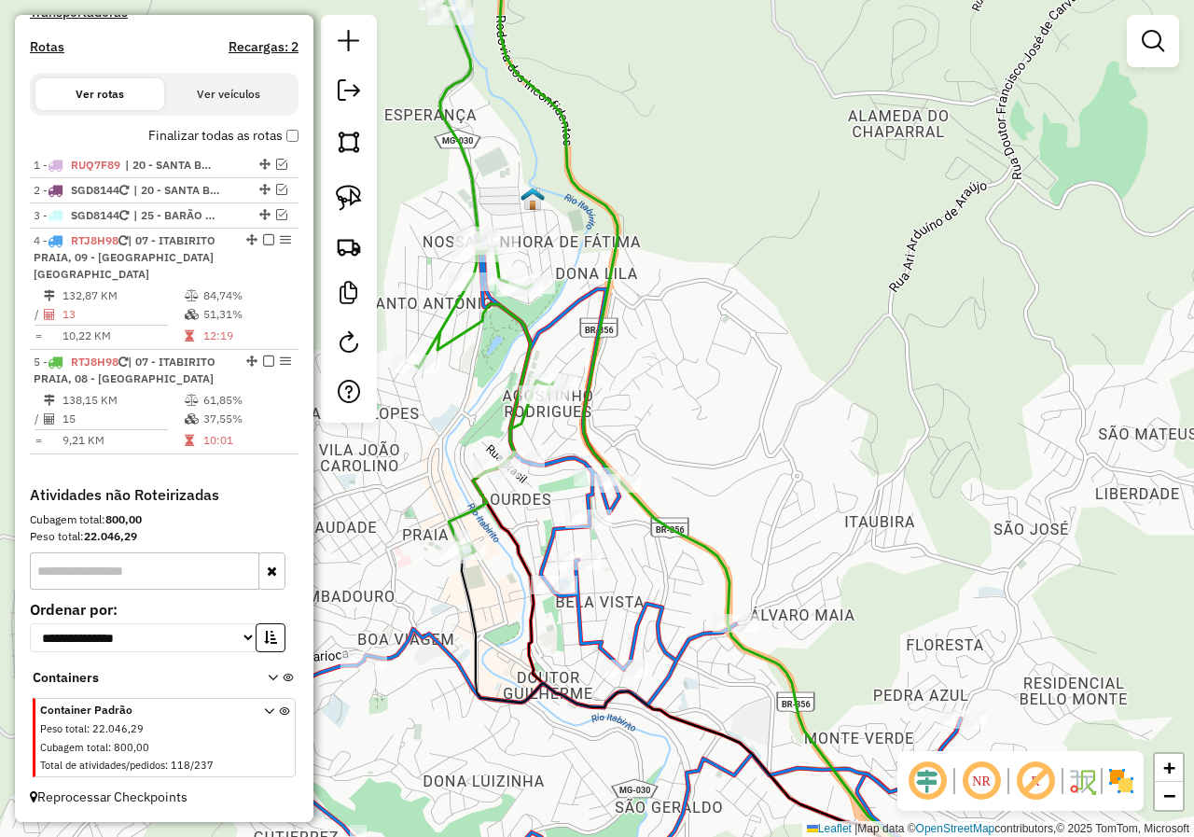
click at [539, 540] on div "Janela de atendimento Grade de atendimento Capacidade Transportadoras Veículos …" at bounding box center [597, 418] width 1194 height 837
click at [539, 544] on icon at bounding box center [624, 564] width 672 height 656
select select "*********"
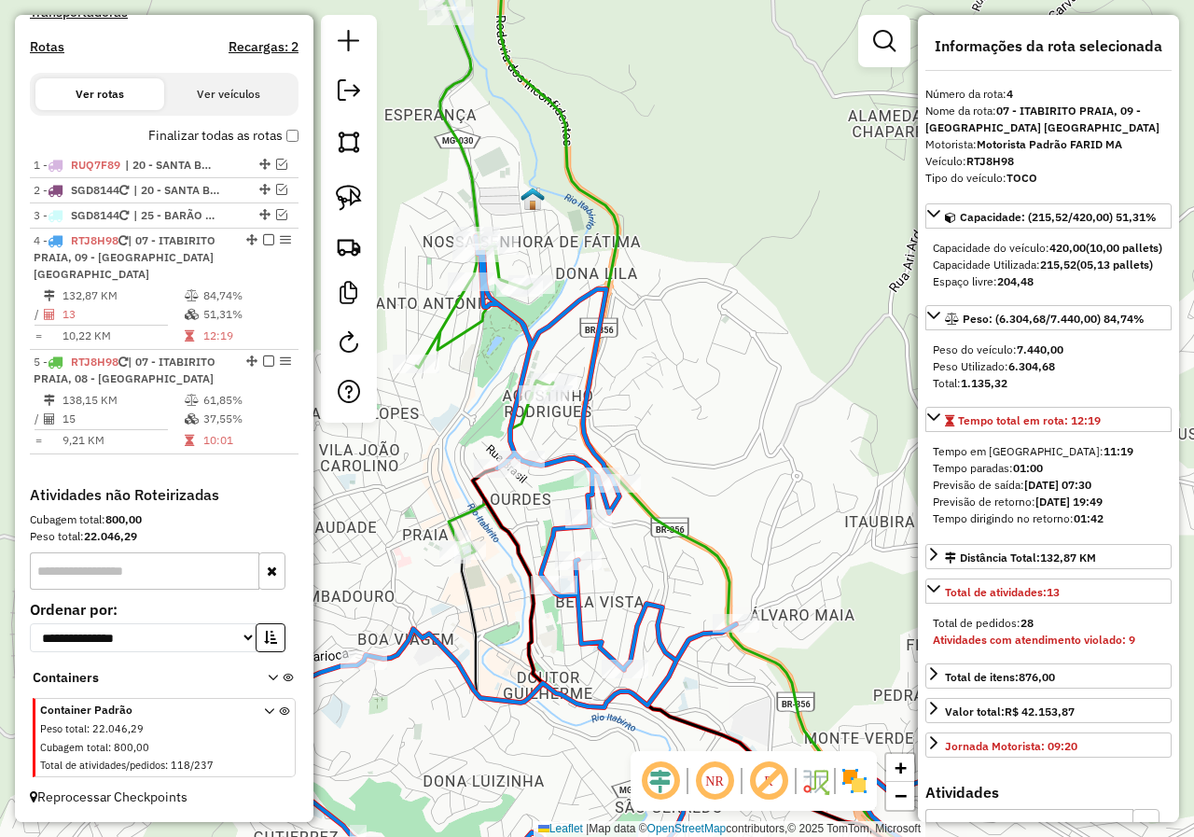
click at [531, 465] on div "Janela de atendimento Grade de atendimento Capacidade Transportadoras Veículos …" at bounding box center [597, 418] width 1194 height 837
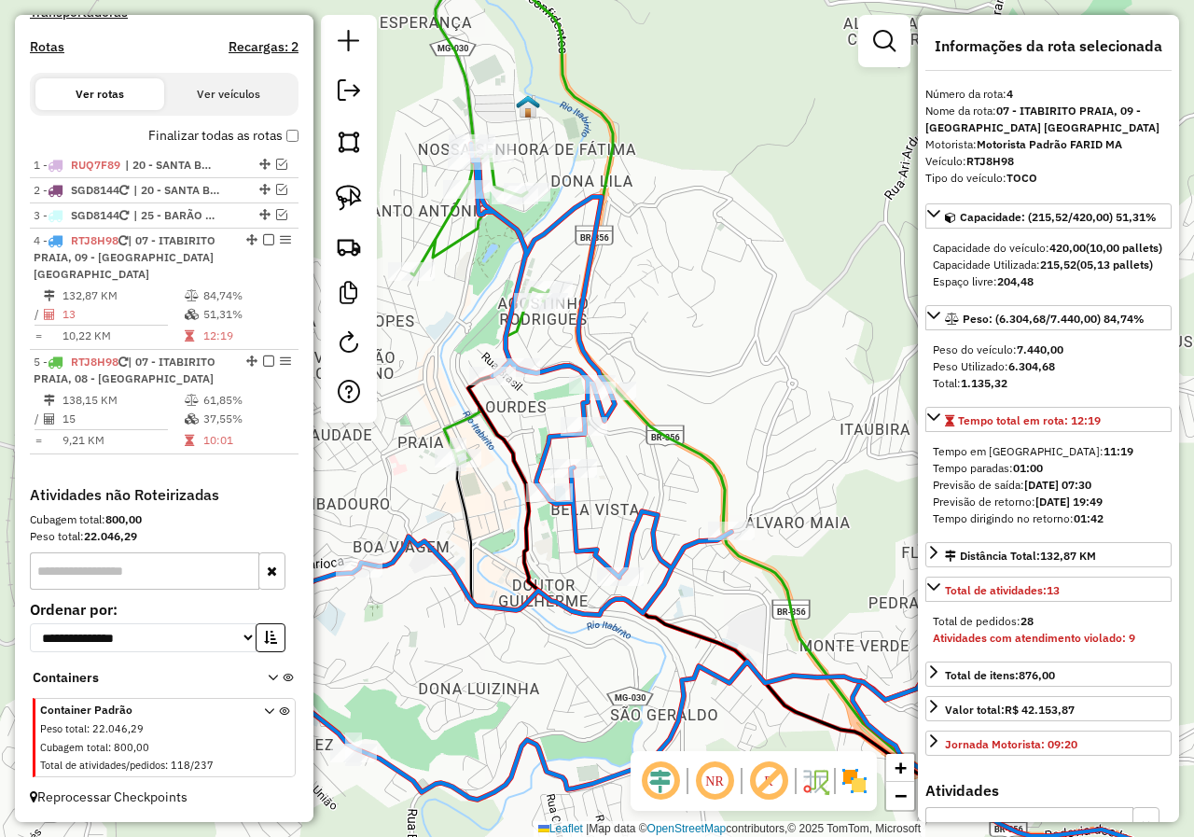
click at [527, 415] on div "Janela de atendimento Grade de atendimento Capacidade Transportadoras Veículos …" at bounding box center [597, 418] width 1194 height 837
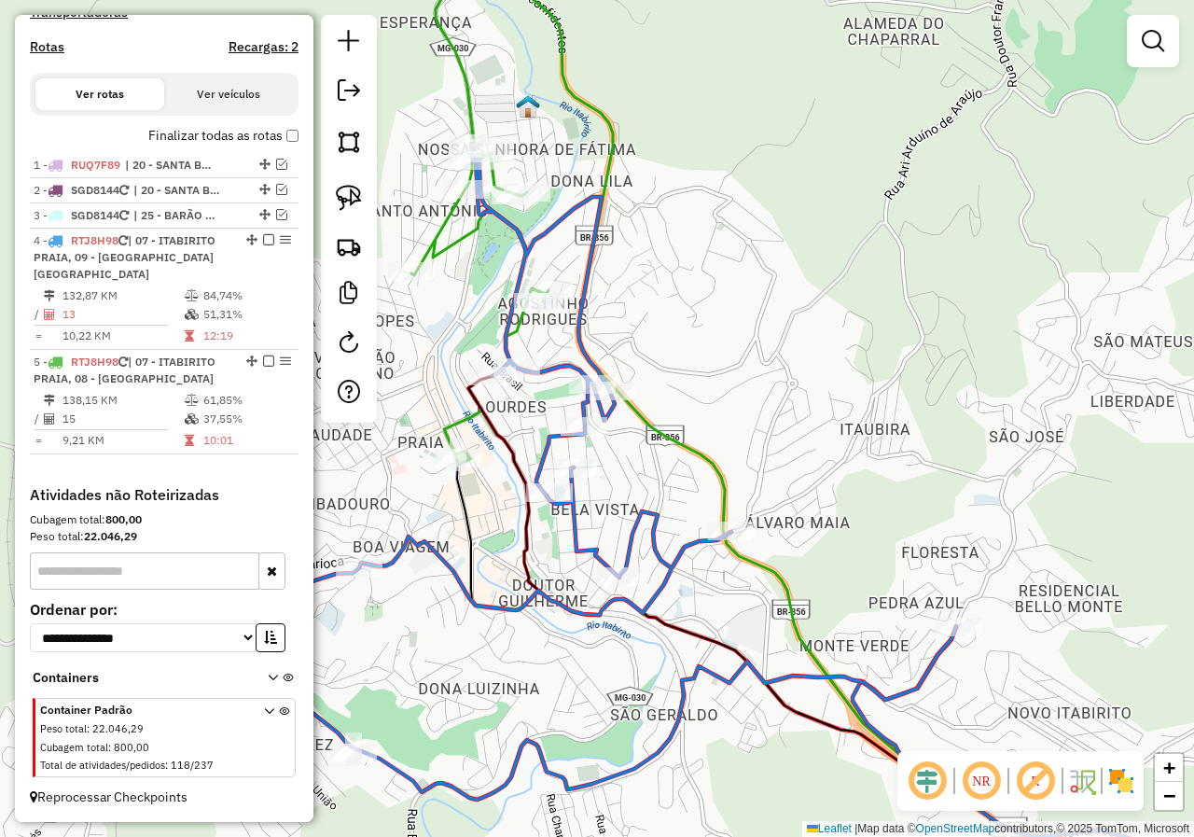
click at [450, 251] on icon at bounding box center [479, 190] width 137 height 548
select select "*********"
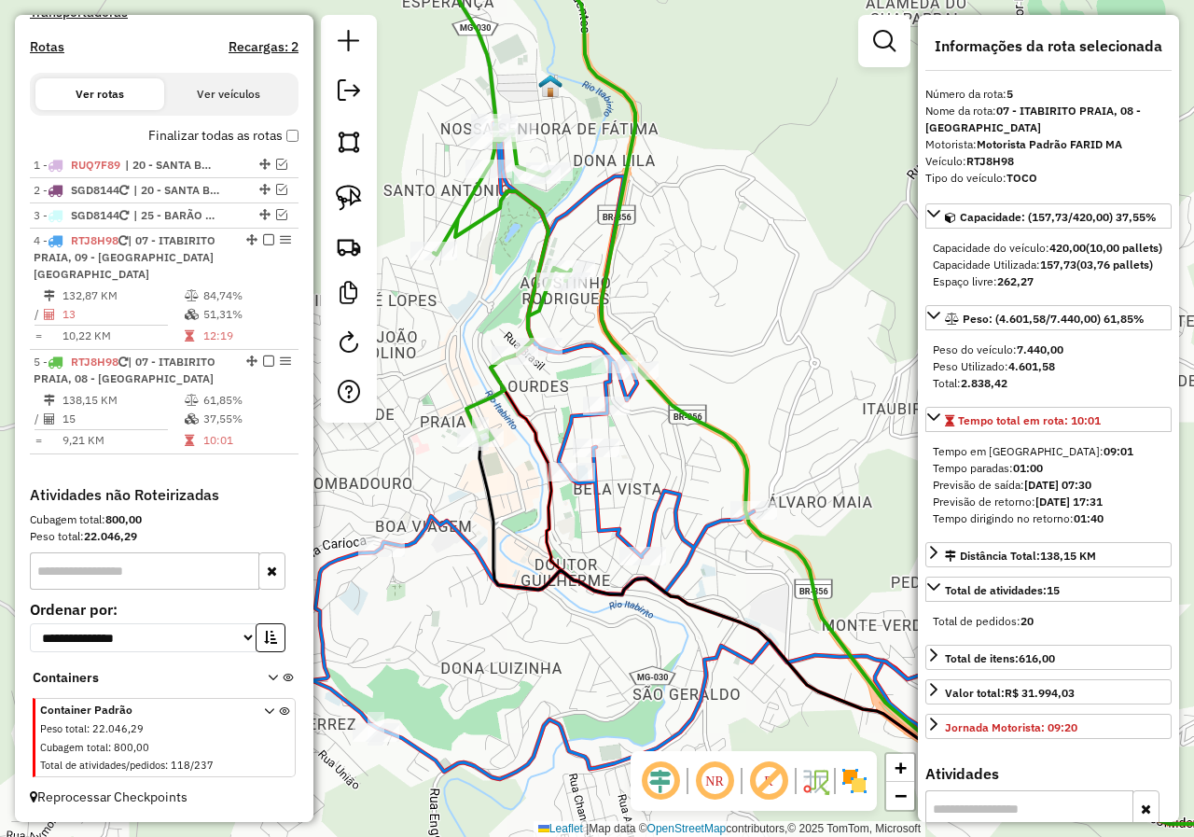
drag, startPoint x: 455, startPoint y: 336, endPoint x: 473, endPoint y: 306, distance: 34.7
click at [471, 310] on div "Janela de atendimento Grade de atendimento Capacidade Transportadoras Veículos …" at bounding box center [597, 418] width 1194 height 837
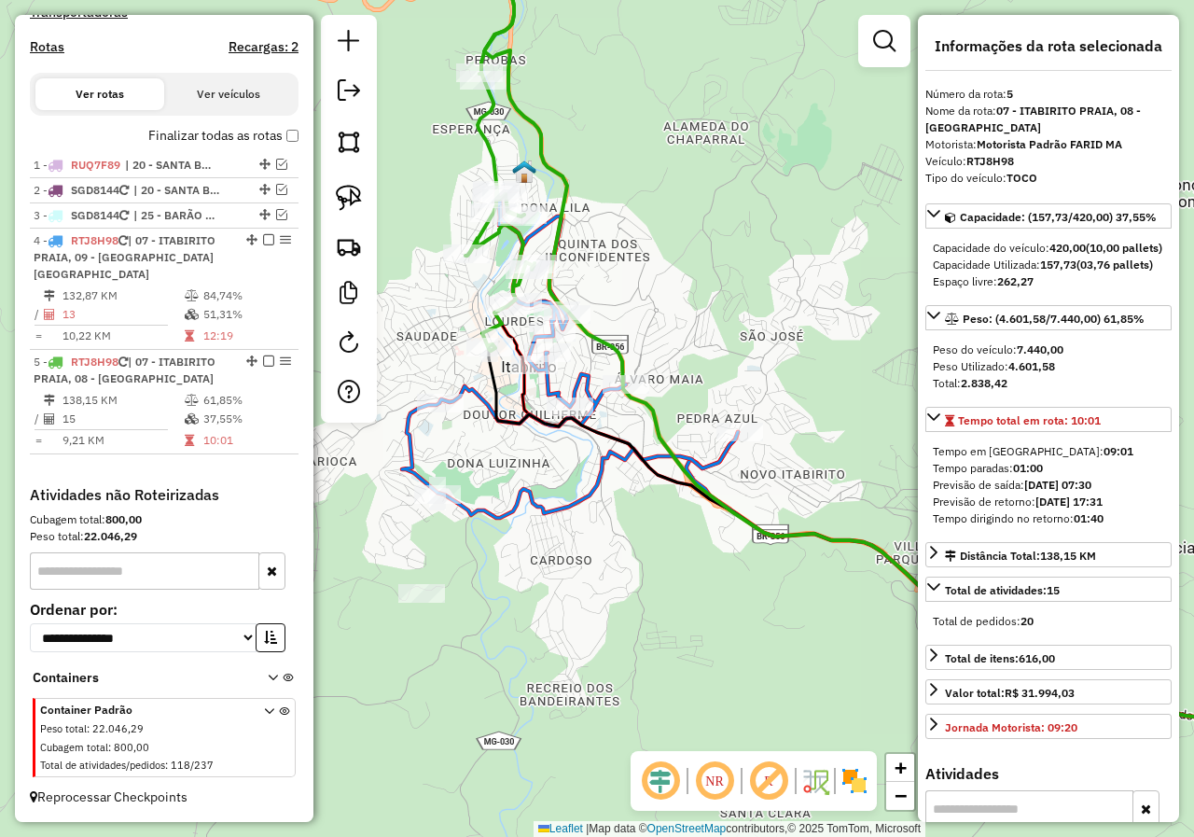
click at [433, 337] on div "Janela de atendimento Grade de atendimento Capacidade Transportadoras Veículos …" at bounding box center [597, 418] width 1194 height 837
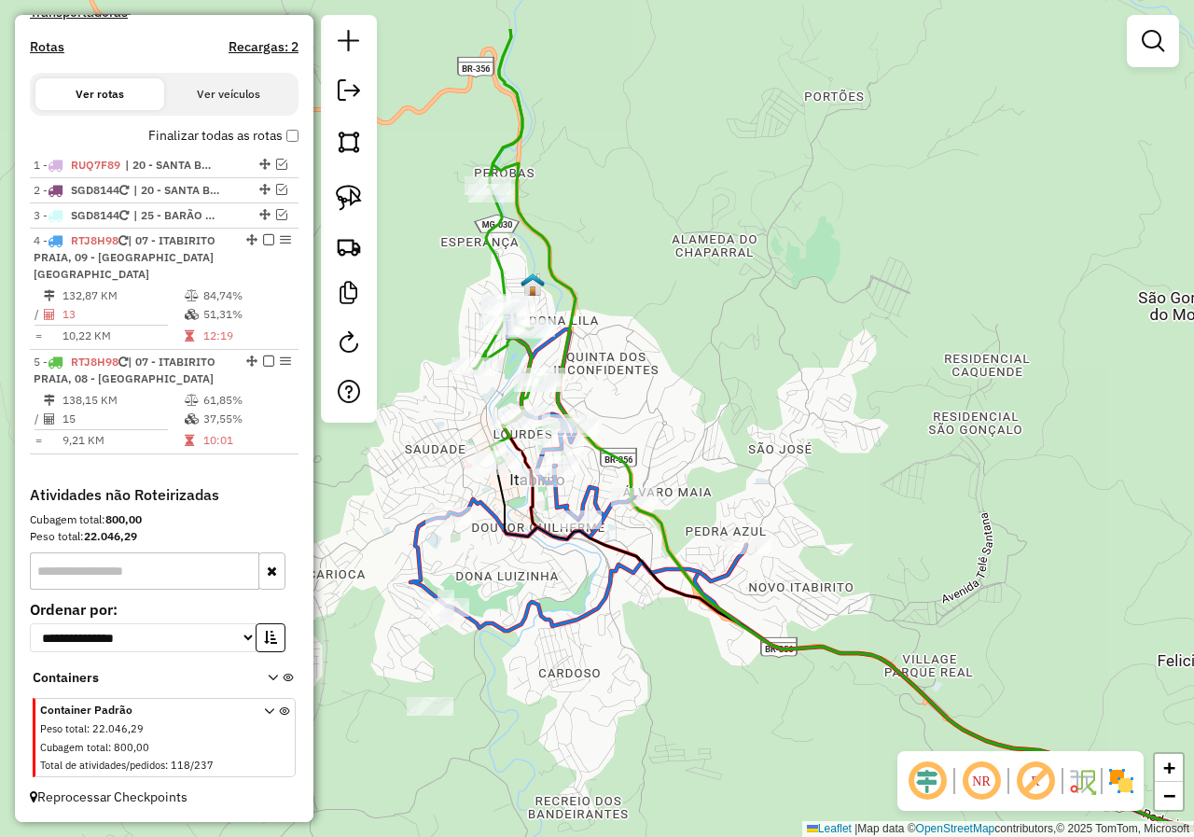
drag, startPoint x: 408, startPoint y: 362, endPoint x: 420, endPoint y: 458, distance: 96.8
click at [418, 455] on div "Janela de atendimento Grade de atendimento Capacidade Transportadoras Veículos …" at bounding box center [597, 418] width 1194 height 837
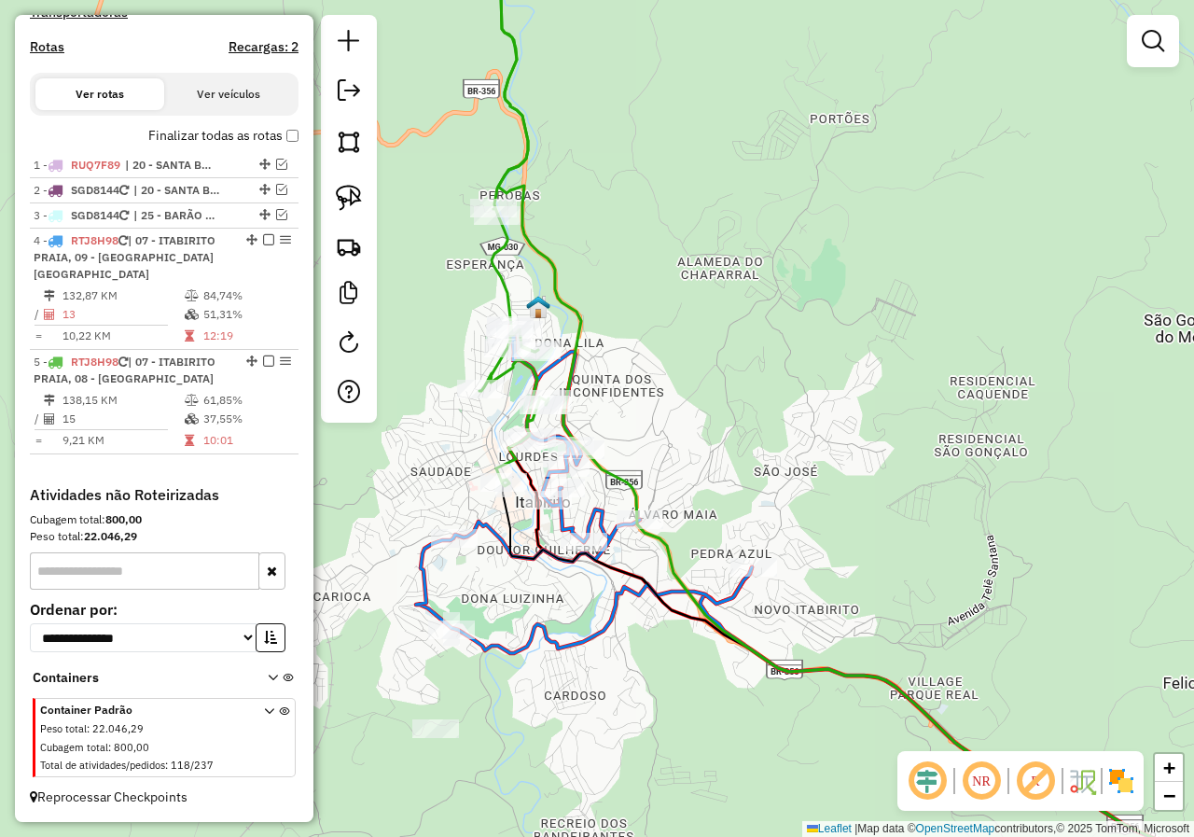
select select "*********"
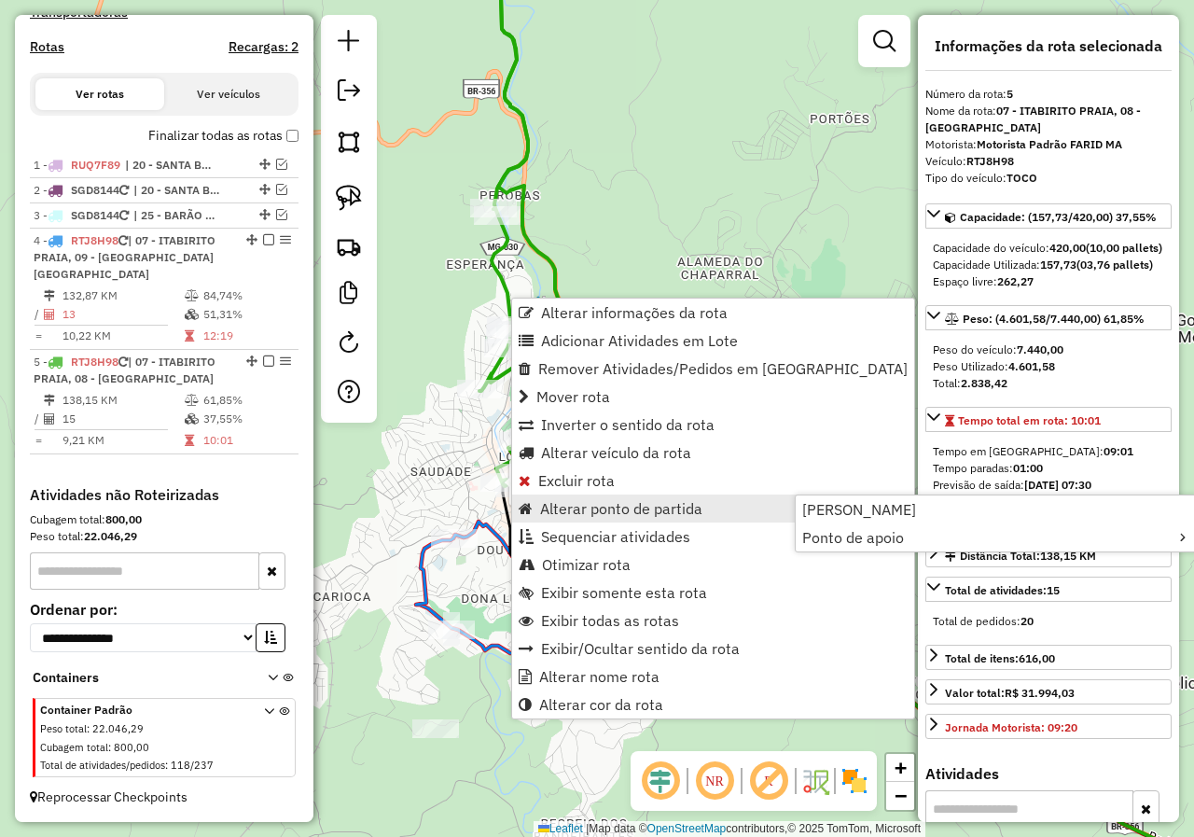
click at [464, 484] on div "Rota 5 - Placa RTJ8H98 11508 - SUPERMERCADO JEQUERI Janela de atendimento Grade…" at bounding box center [597, 418] width 1194 height 837
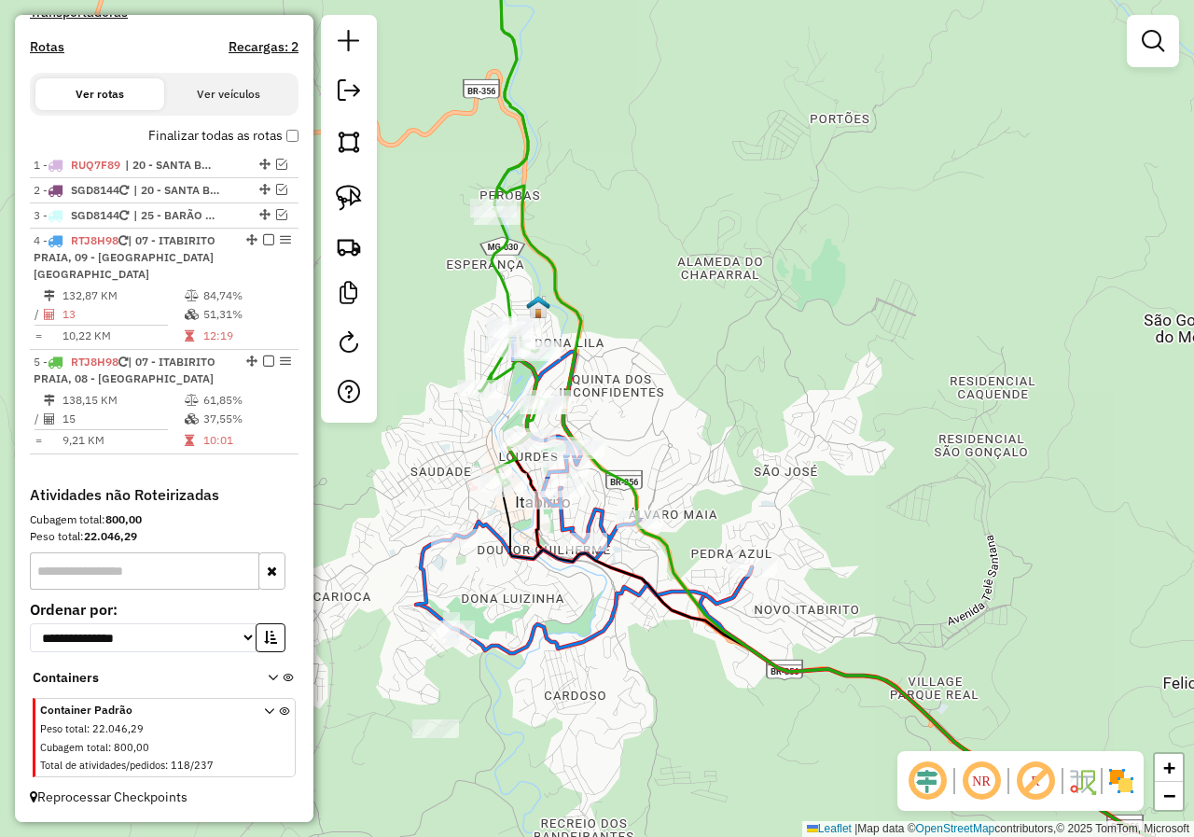
click at [485, 524] on icon at bounding box center [584, 488] width 336 height 327
select select "*********"
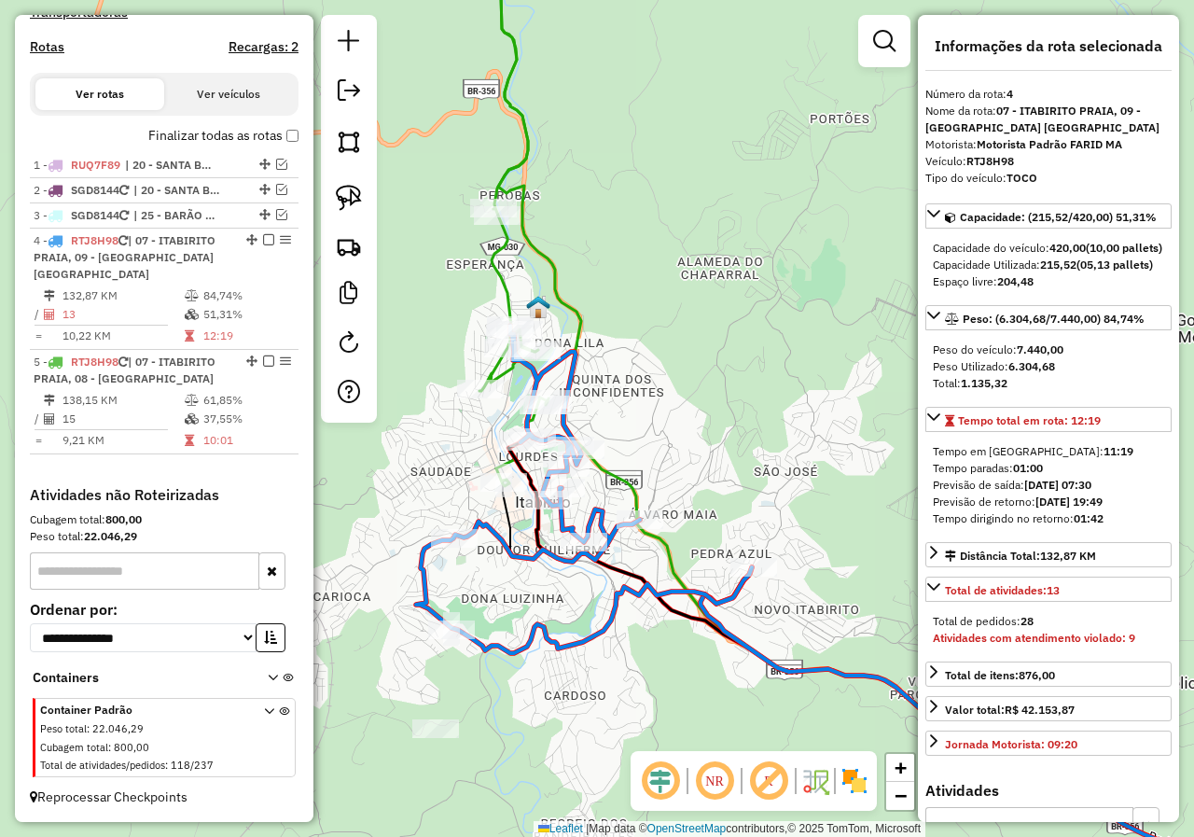
click at [511, 378] on icon at bounding box center [504, 201] width 90 height 570
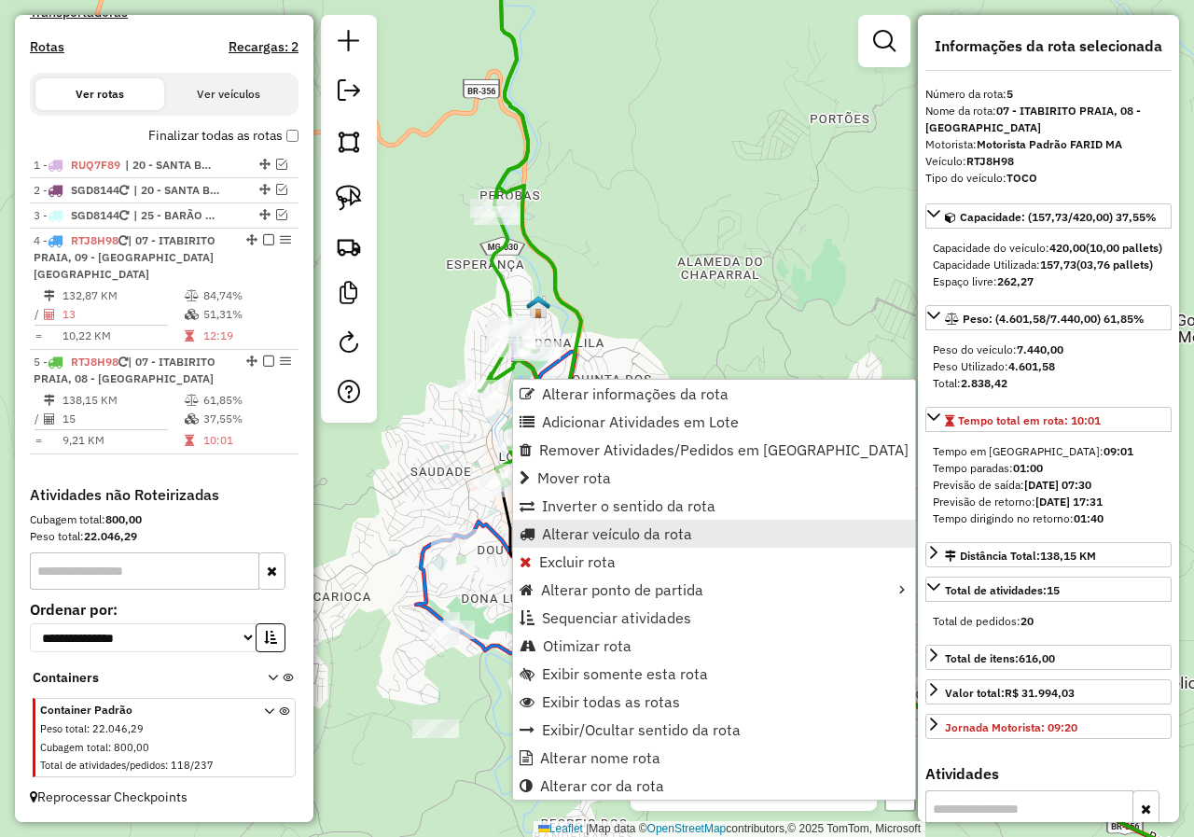
click at [555, 537] on span "Alterar veículo da rota" at bounding box center [617, 533] width 150 height 15
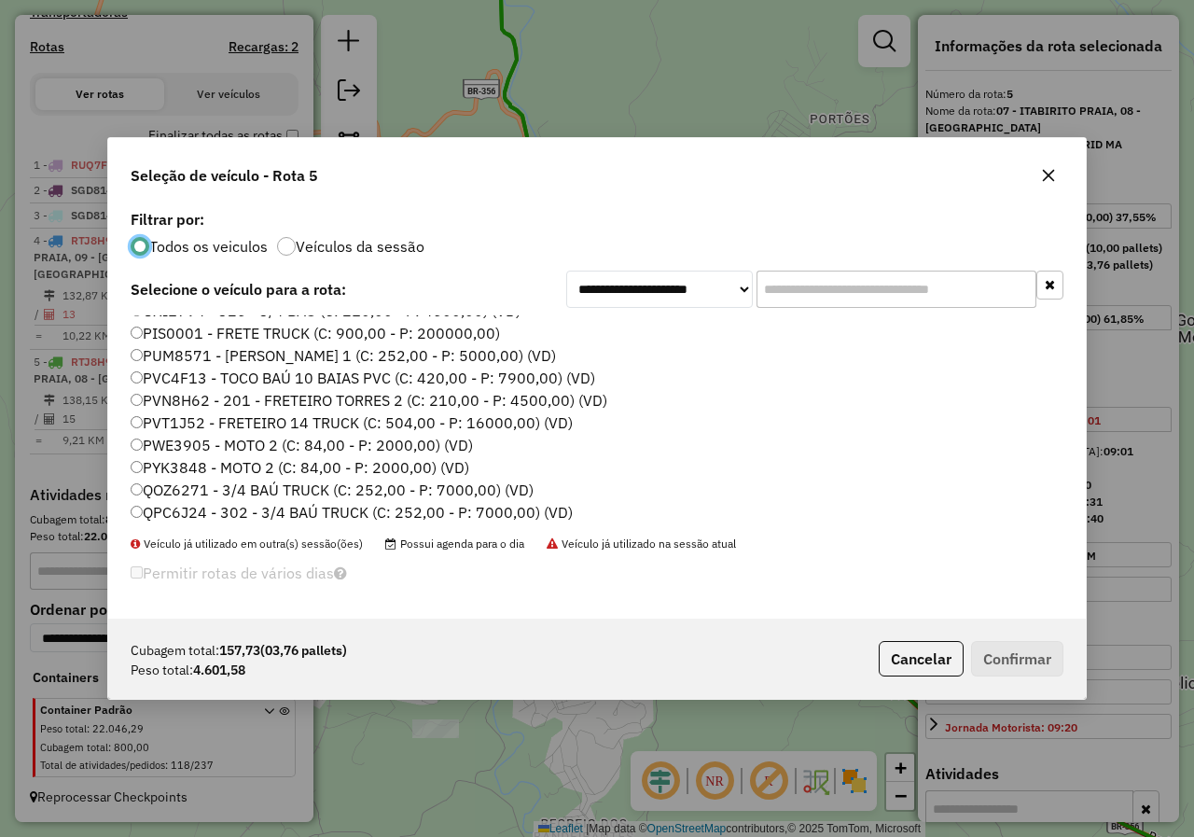
scroll to position [280, 0]
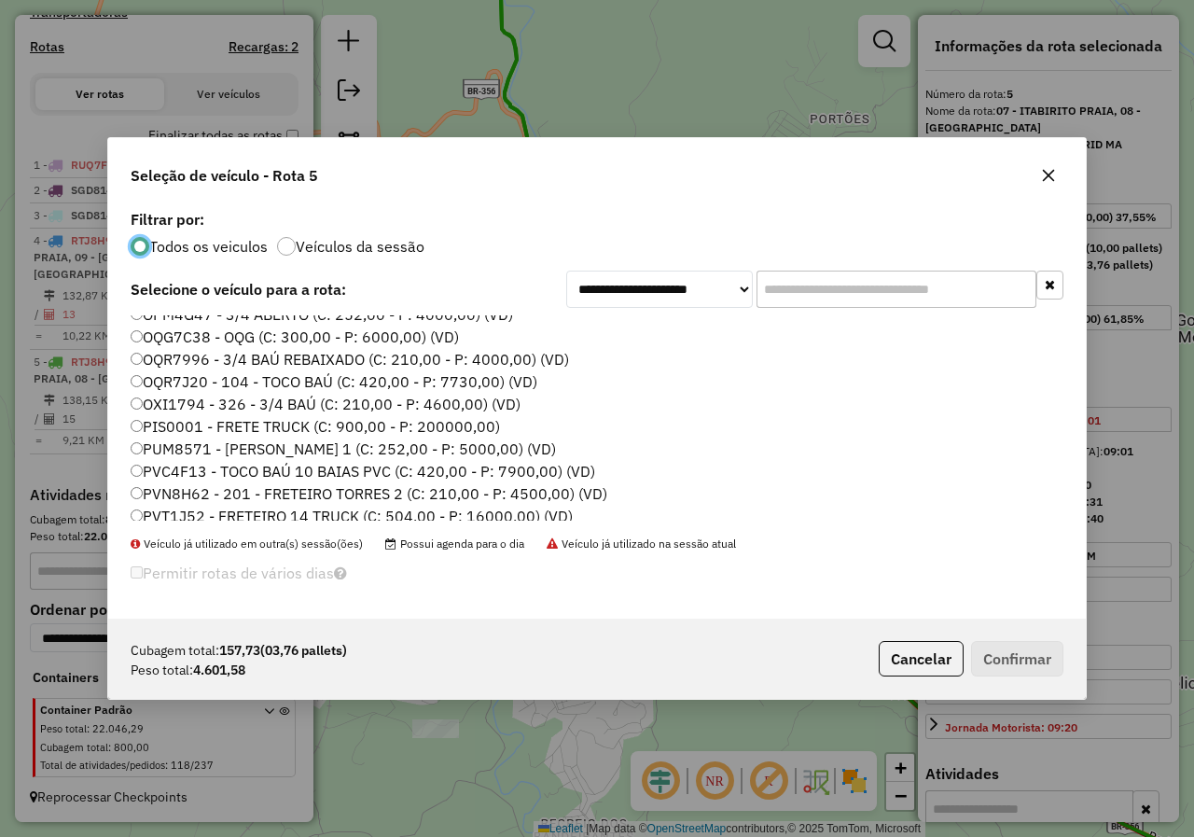
click at [199, 389] on label "OQR7J20 - 104 - TOCO BAÚ (C: 420,00 - P: 7730,00) (VD)" at bounding box center [334, 381] width 407 height 22
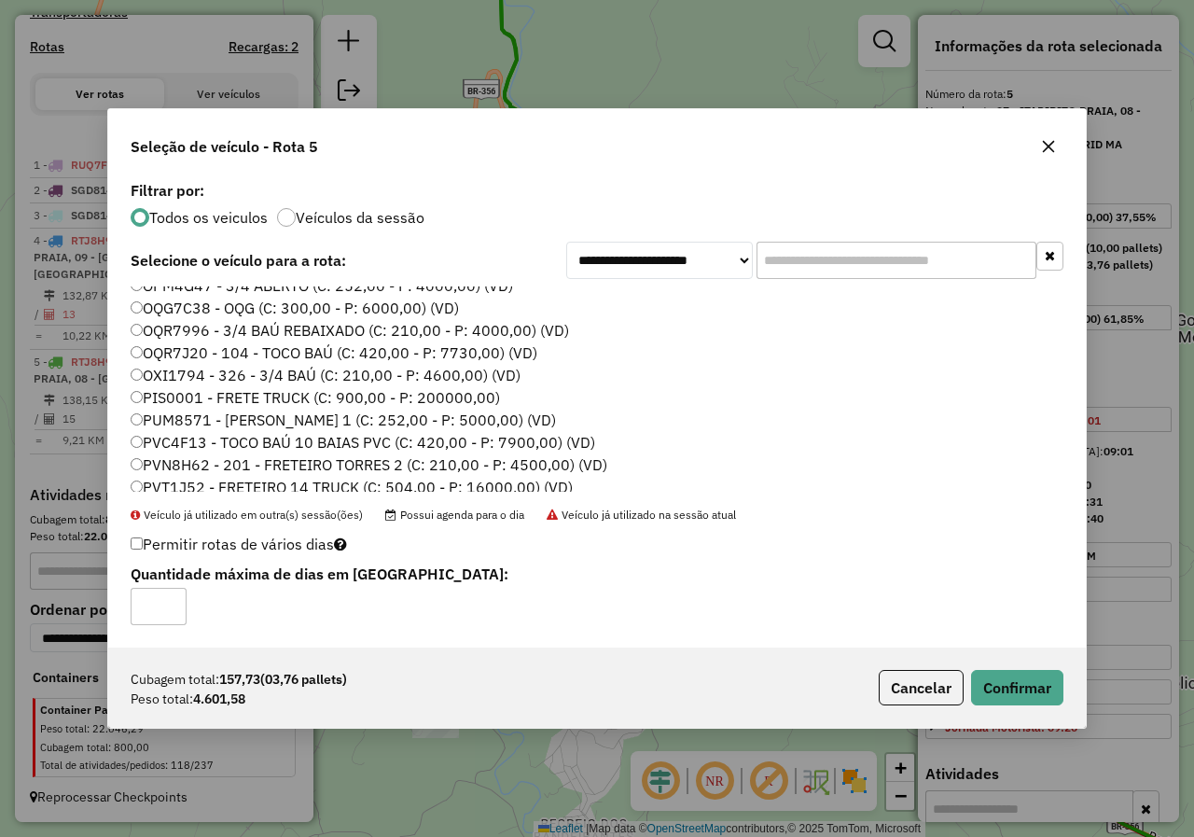
click at [1064, 691] on div "Cubagem total: 157,73 (03,76 pallets) Peso total: 4.601,58 Cancelar Confirmar" at bounding box center [596, 687] width 977 height 80
click at [1045, 688] on button "Confirmar" at bounding box center [1017, 687] width 92 height 35
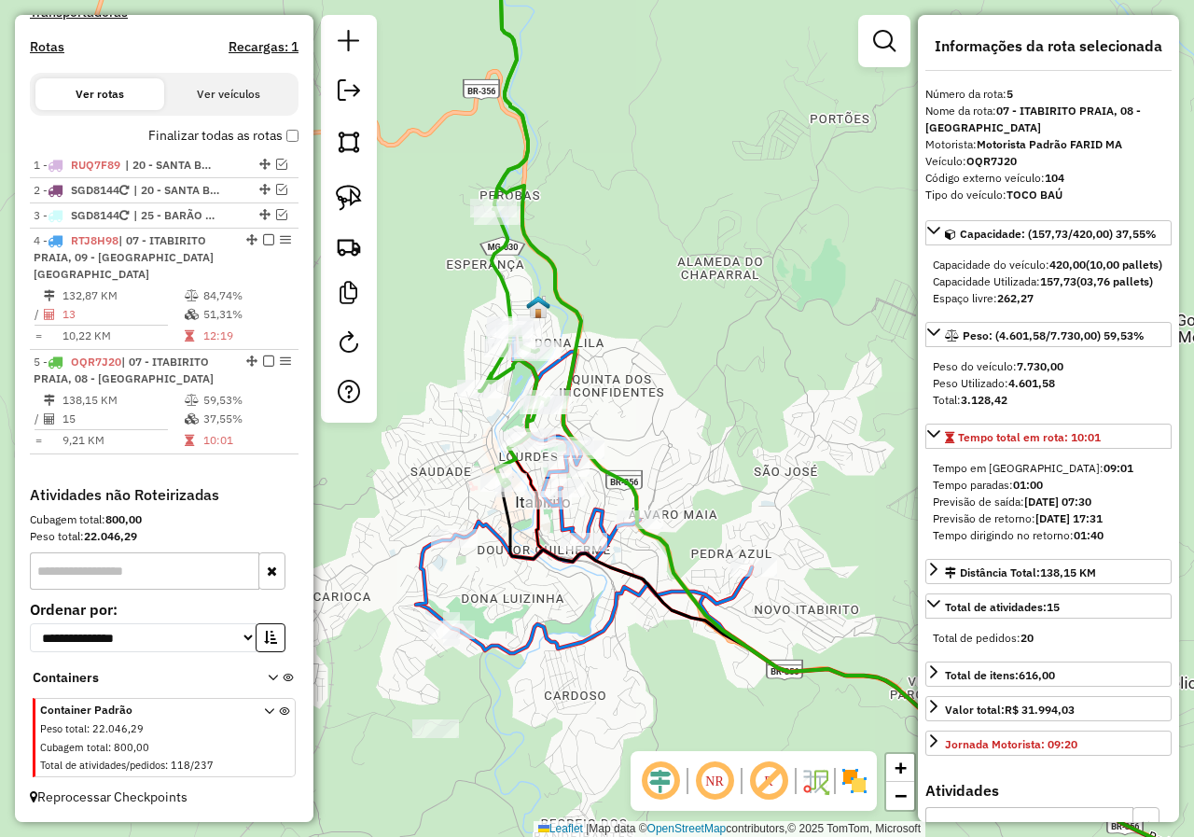
click at [505, 285] on icon at bounding box center [504, 201] width 90 height 570
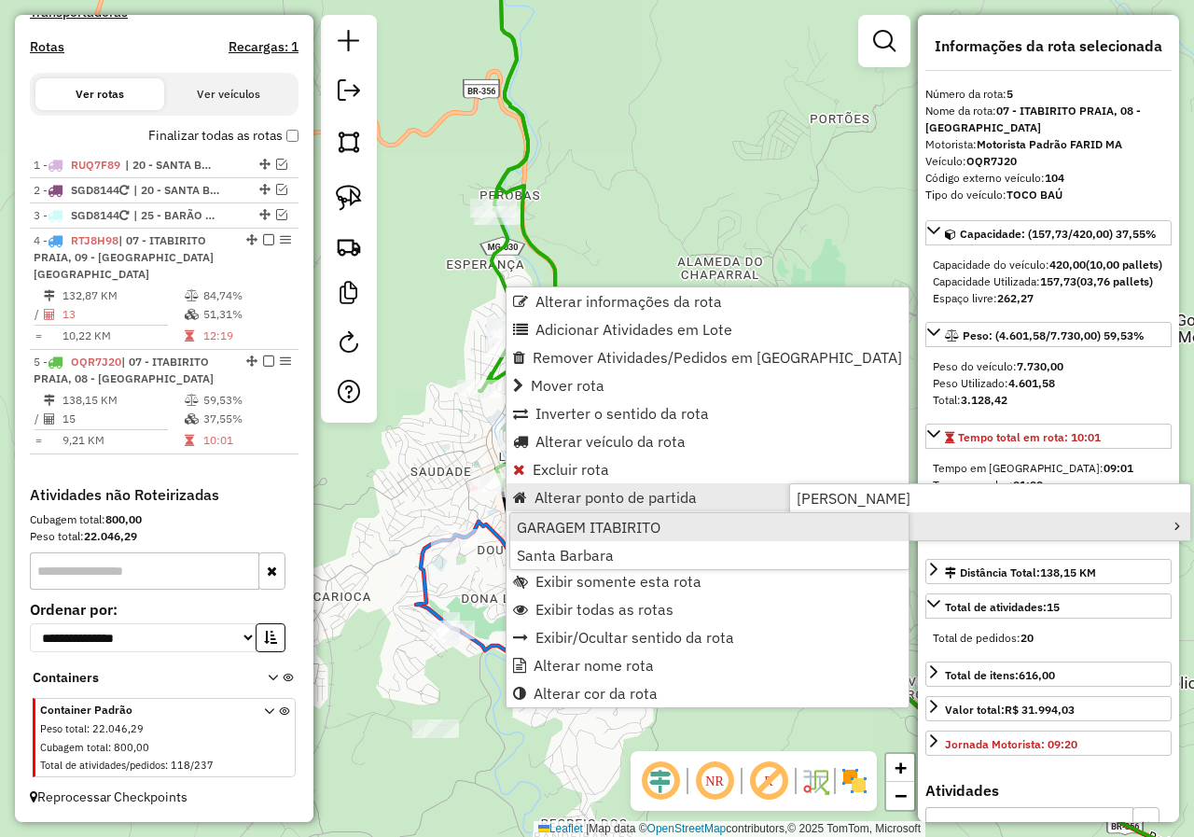
click at [646, 527] on span "GARAGEM ITABIRITO" at bounding box center [589, 526] width 144 height 15
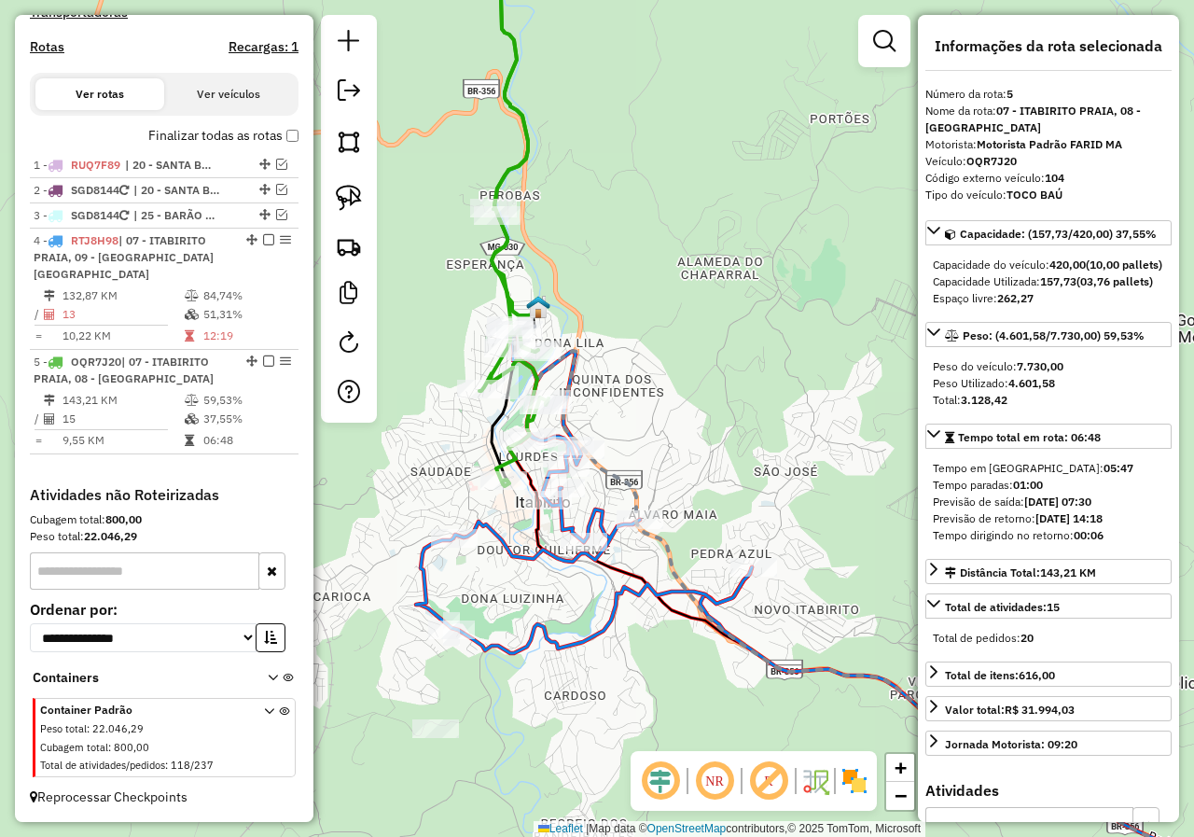
click at [527, 557] on icon at bounding box center [584, 488] width 336 height 327
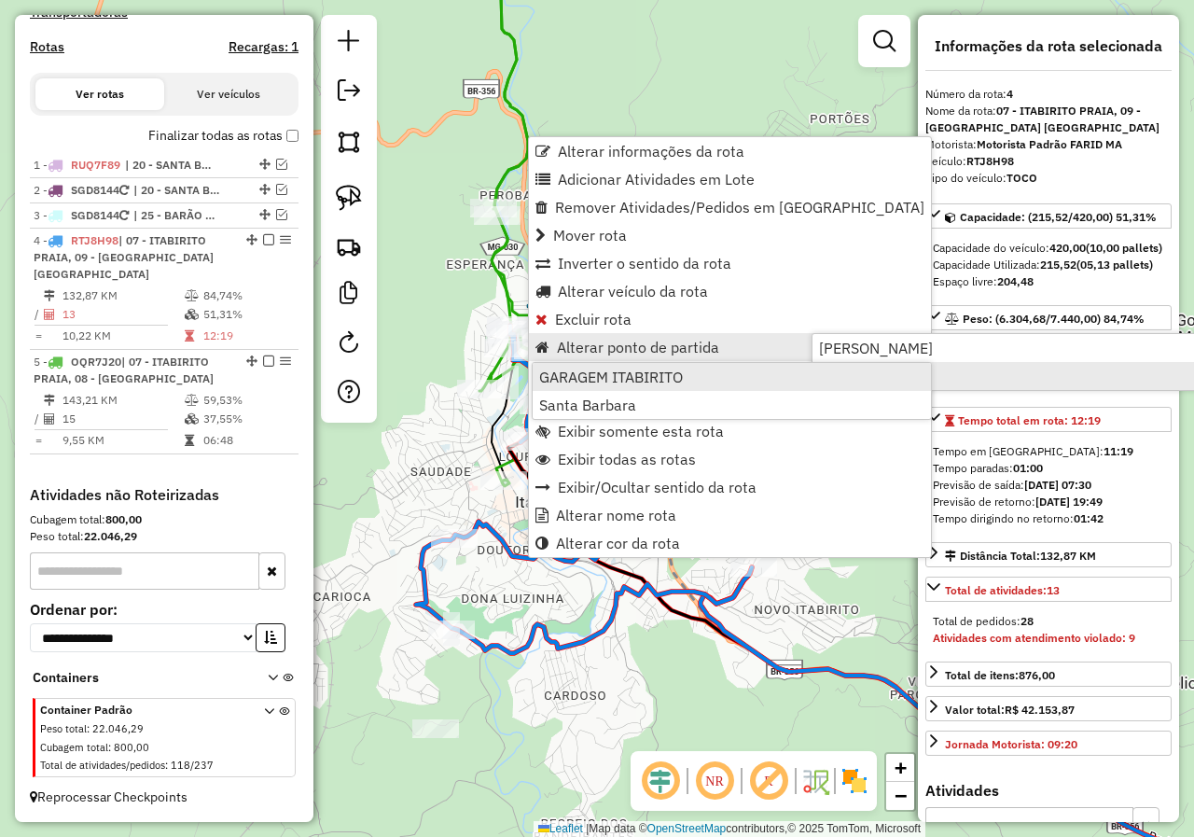
click at [683, 380] on span "GARAGEM ITABIRITO" at bounding box center [611, 376] width 144 height 15
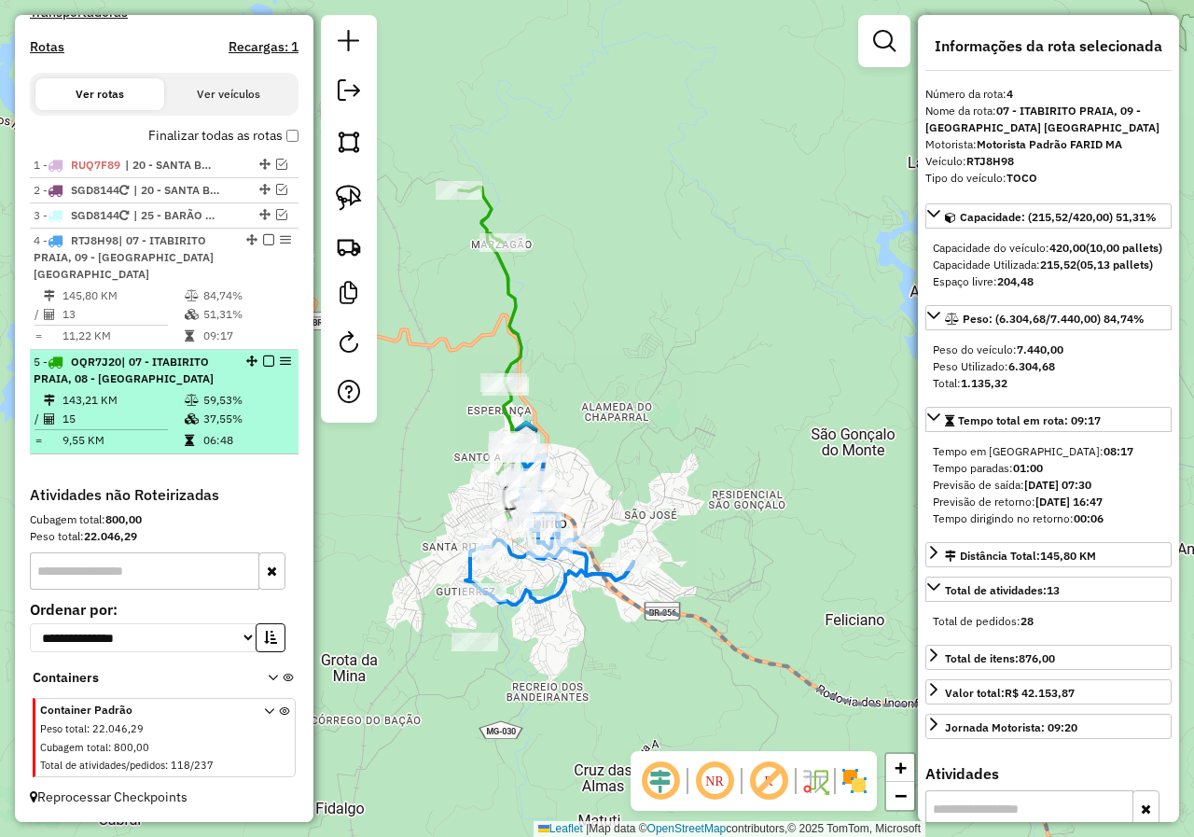
click at [263, 364] on em at bounding box center [268, 360] width 11 height 11
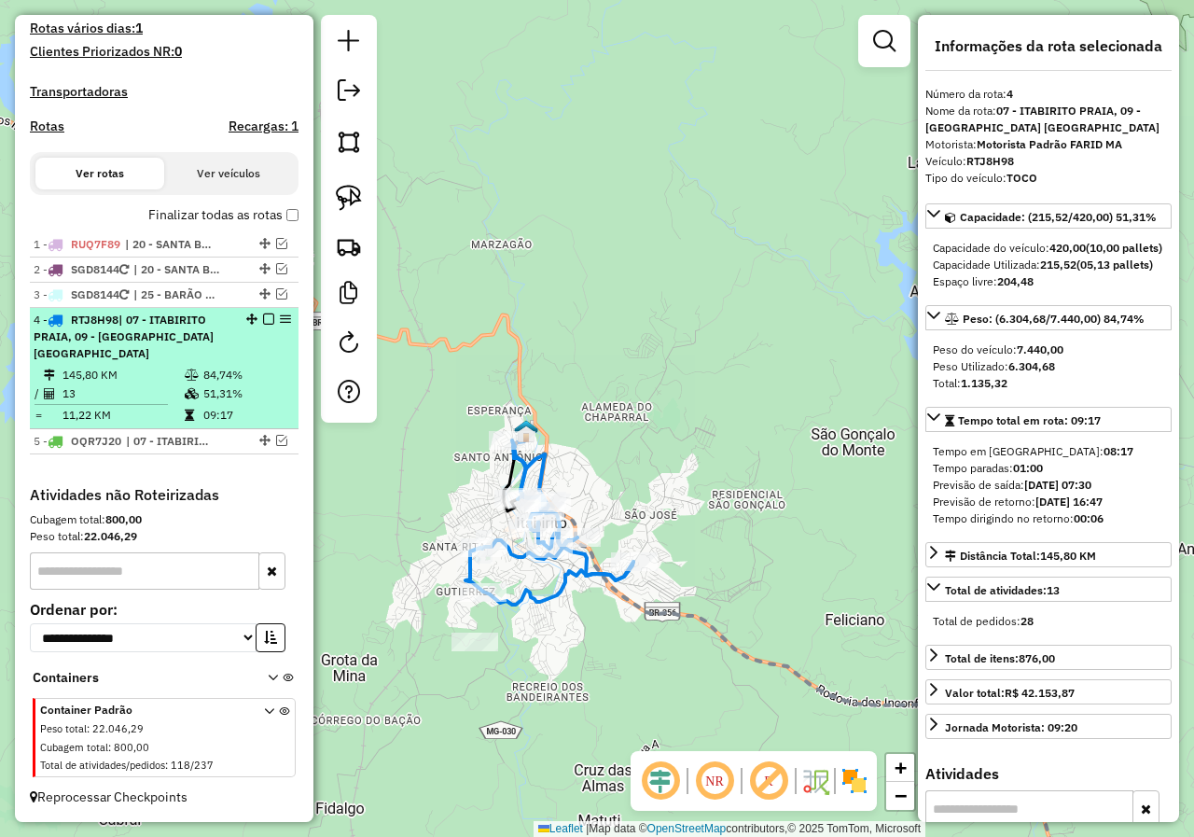
click at [267, 325] on em at bounding box center [268, 318] width 11 height 11
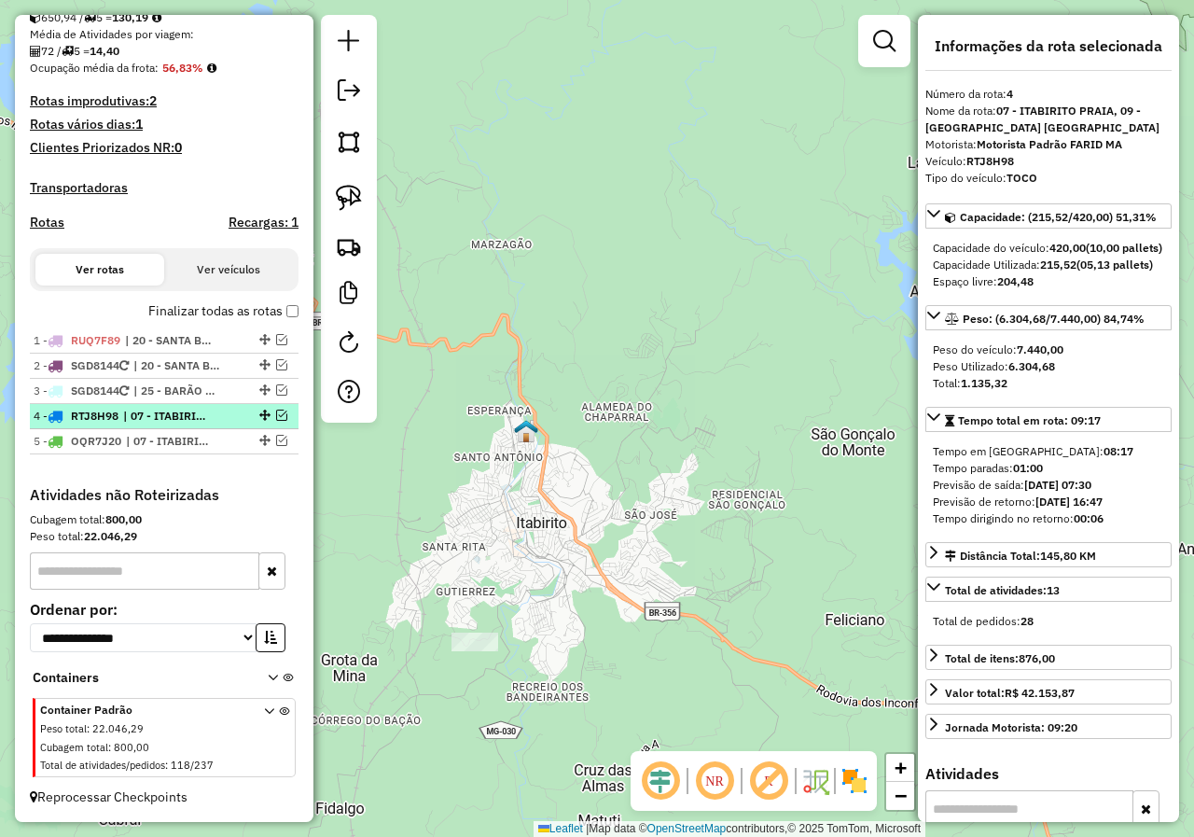
scroll to position [432, 0]
click at [394, 477] on div "Janela de atendimento Grade de atendimento Capacidade Transportadoras Veículos …" at bounding box center [597, 418] width 1194 height 837
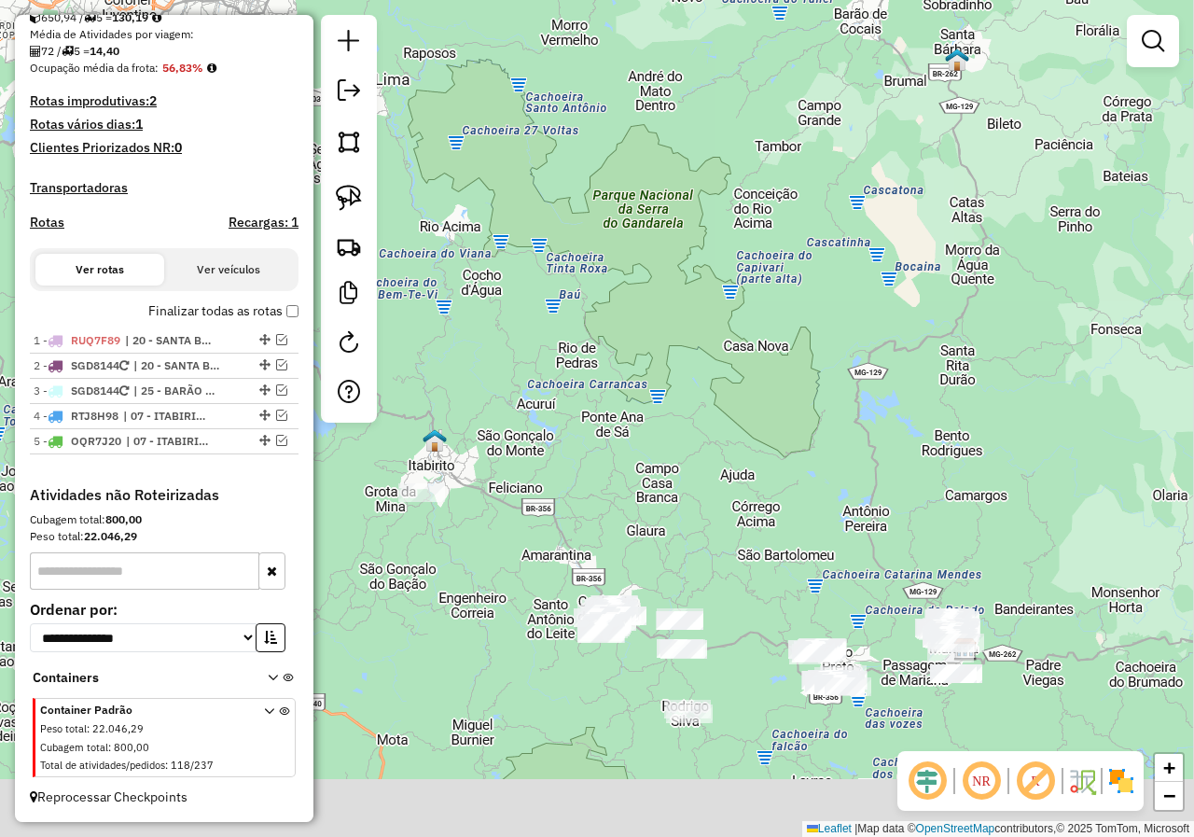
drag, startPoint x: 558, startPoint y: 533, endPoint x: 557, endPoint y: 479, distance: 54.1
click at [556, 488] on div "Janela de atendimento Grade de atendimento Capacidade Transportadoras Veículos …" at bounding box center [597, 418] width 1194 height 837
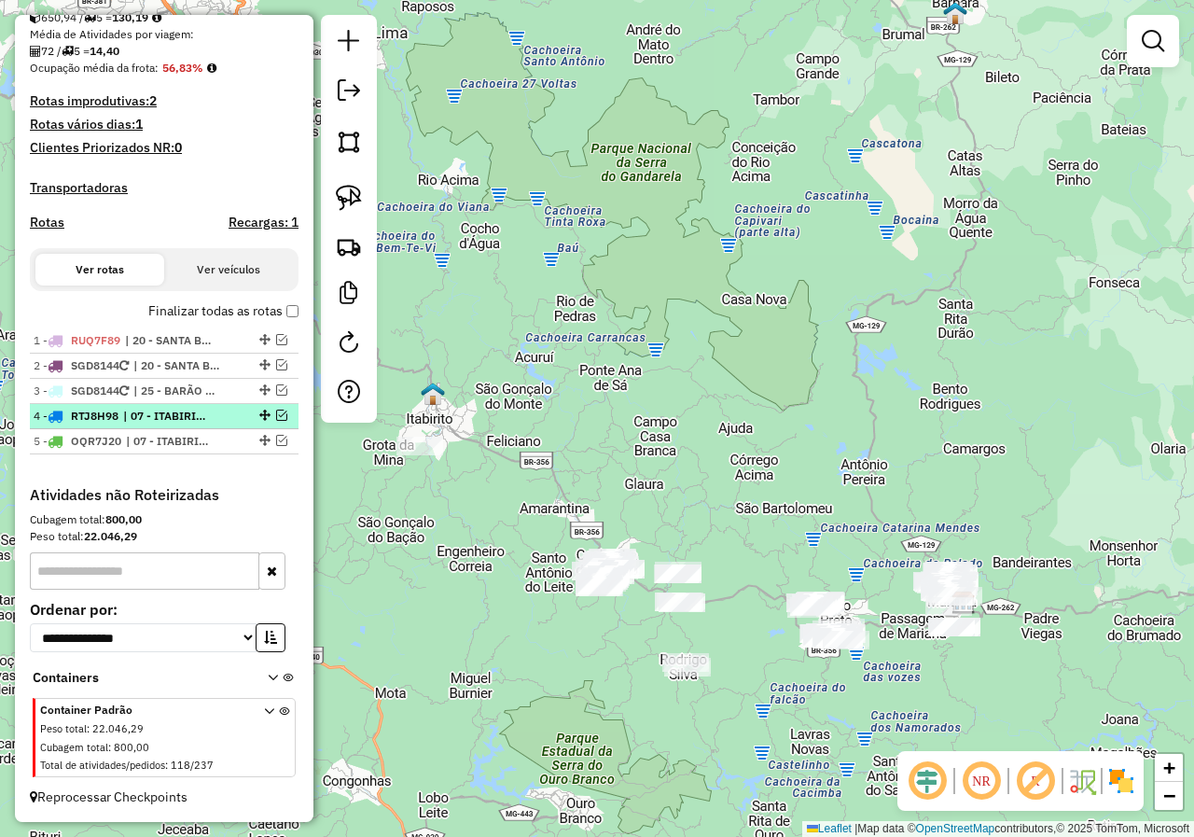
click at [151, 423] on span "| 07 - ITABIRITO PRAIA, 09 - ITABIRITO SÃO JOSÉ" at bounding box center [166, 416] width 86 height 17
select select "*********"
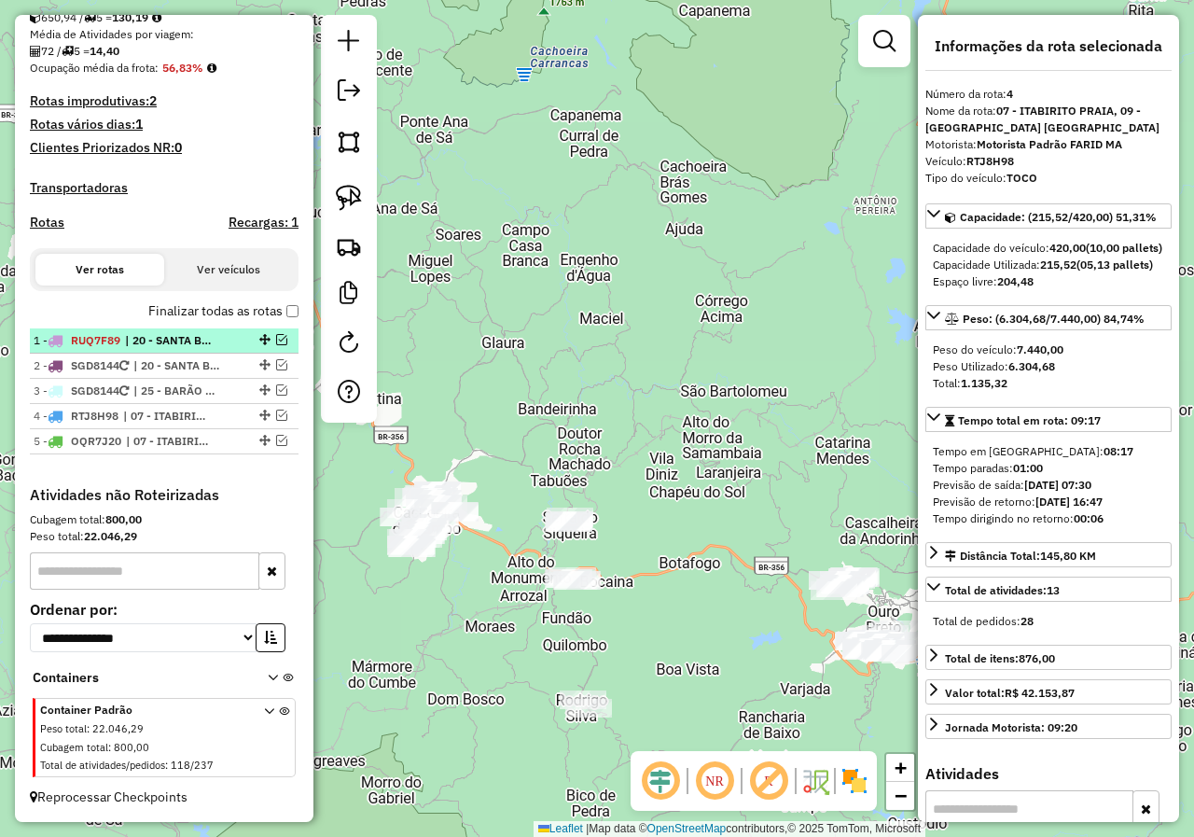
click at [276, 340] on em at bounding box center [281, 339] width 11 height 11
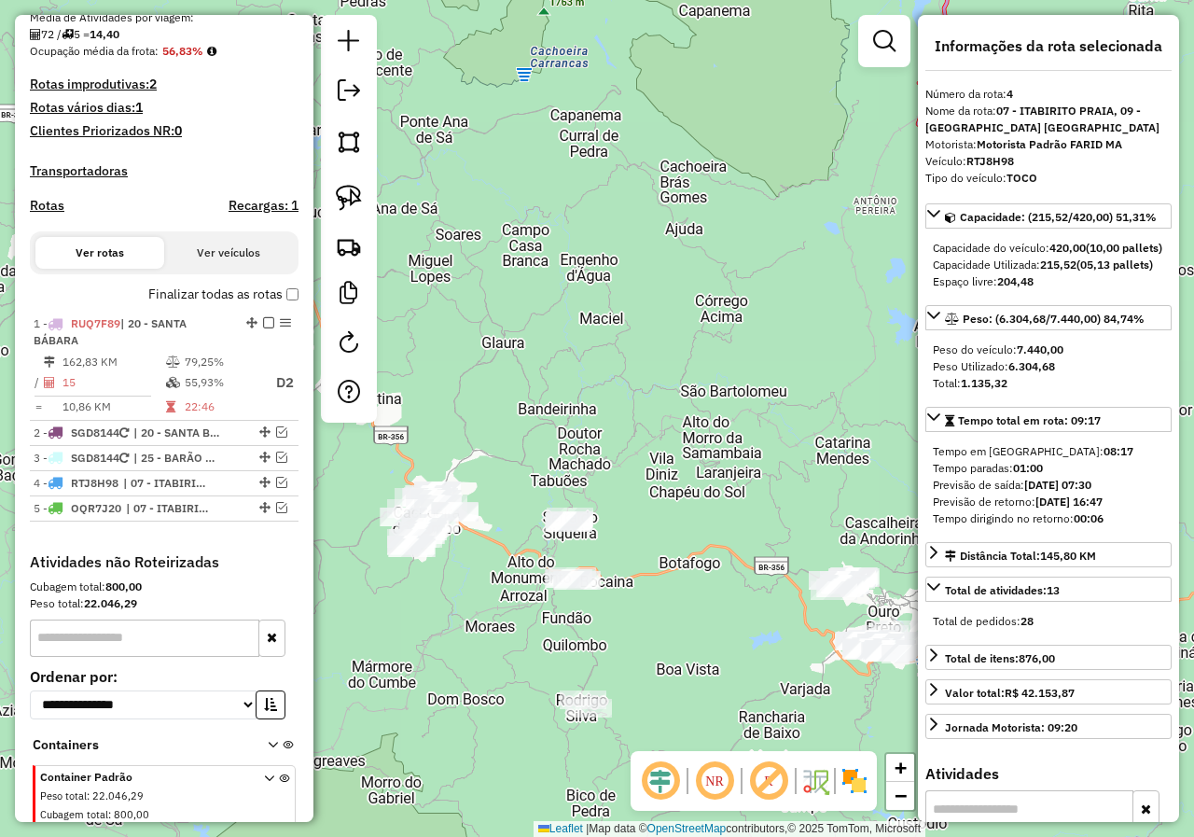
scroll to position [515, 0]
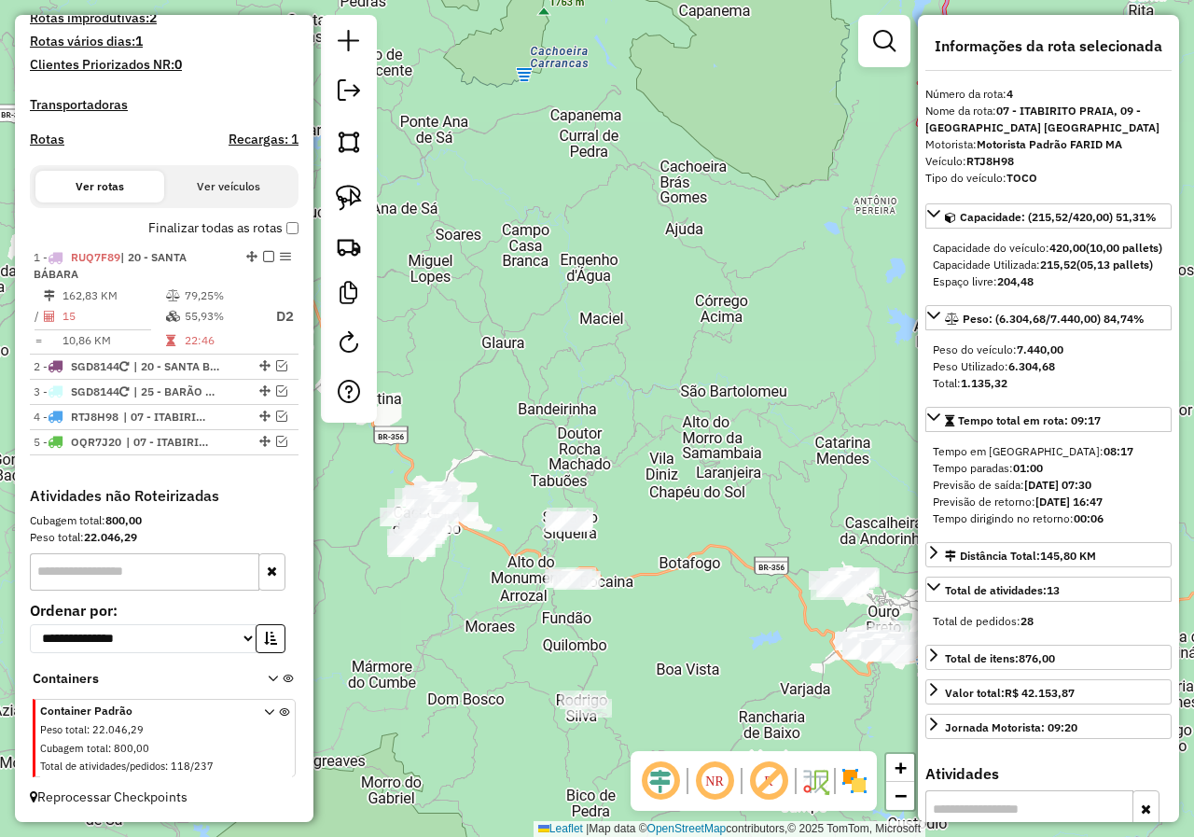
drag, startPoint x: 630, startPoint y: 414, endPoint x: 415, endPoint y: 540, distance: 248.7
click at [477, 505] on div "Janela de atendimento Grade de atendimento Capacidade Transportadoras Veículos …" at bounding box center [597, 418] width 1194 height 837
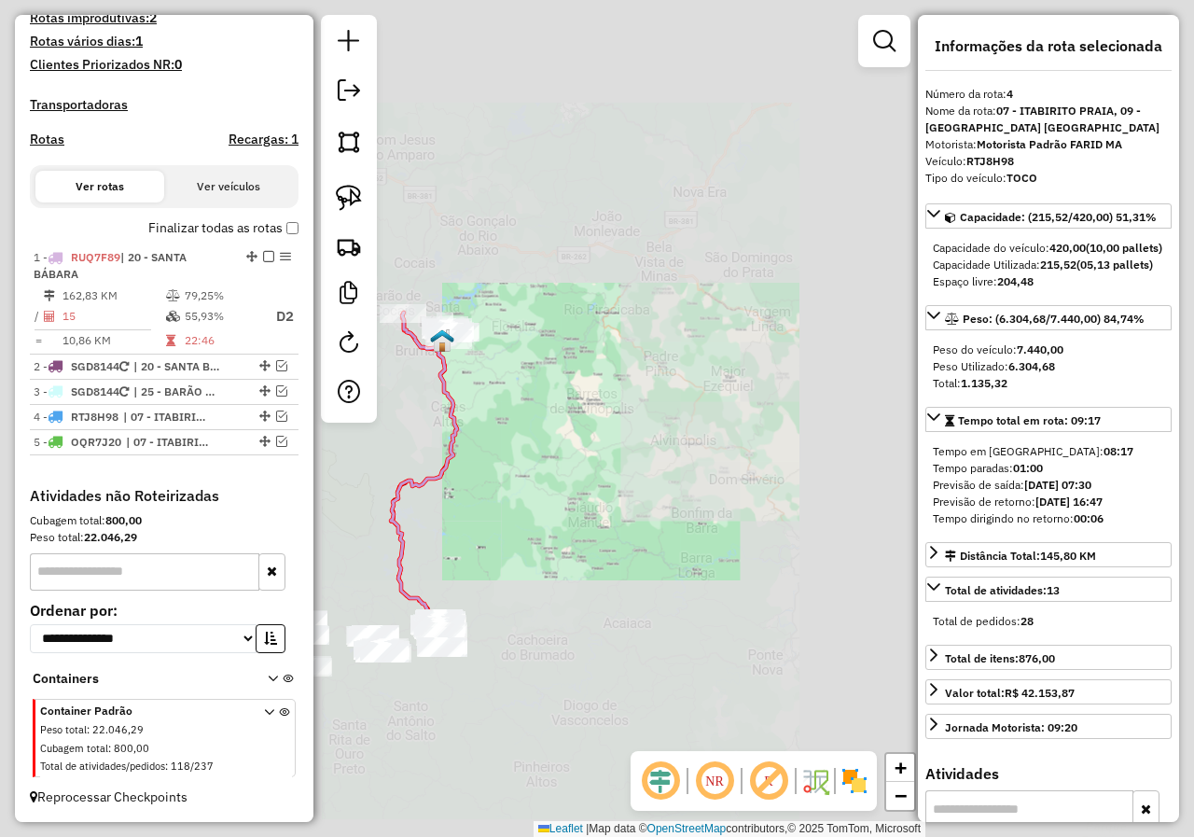
click at [577, 588] on div "Janela de atendimento Grade de atendimento Capacidade Transportadoras Veículos …" at bounding box center [597, 418] width 1194 height 837
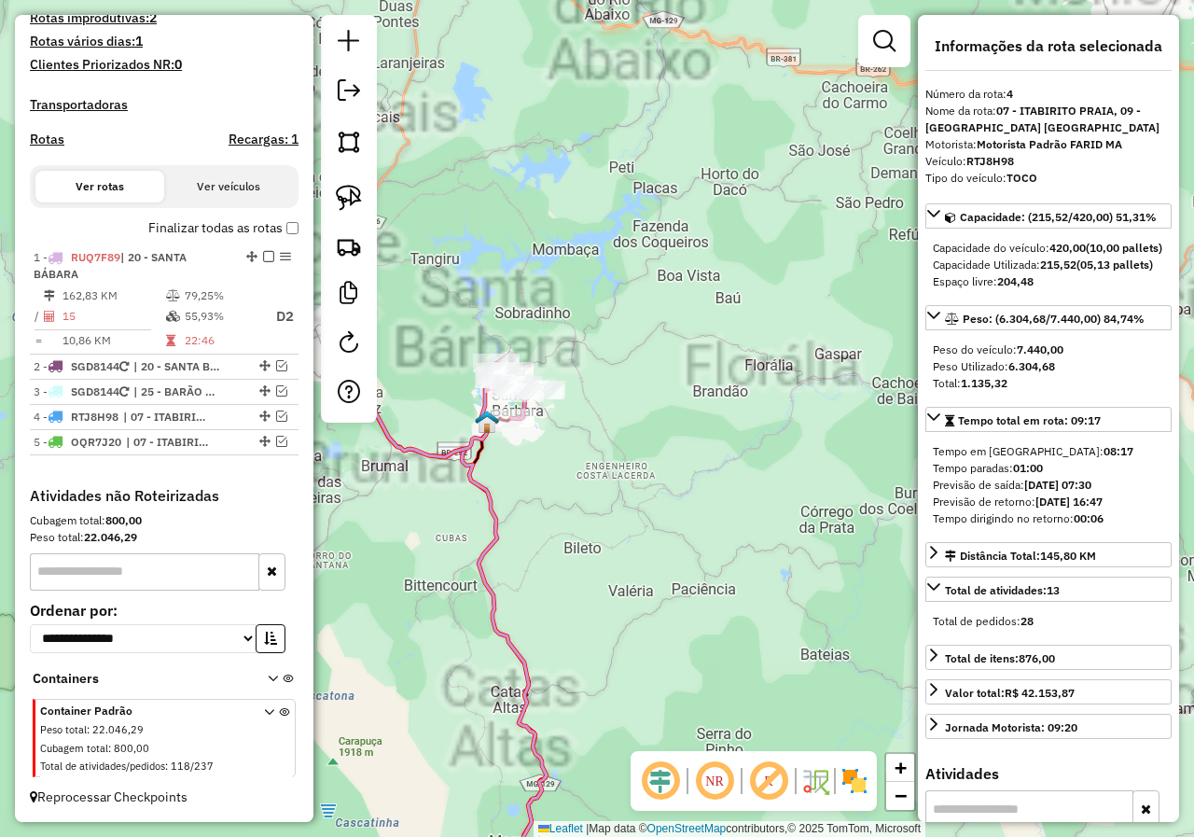
click at [499, 499] on icon at bounding box center [436, 615] width 220 height 608
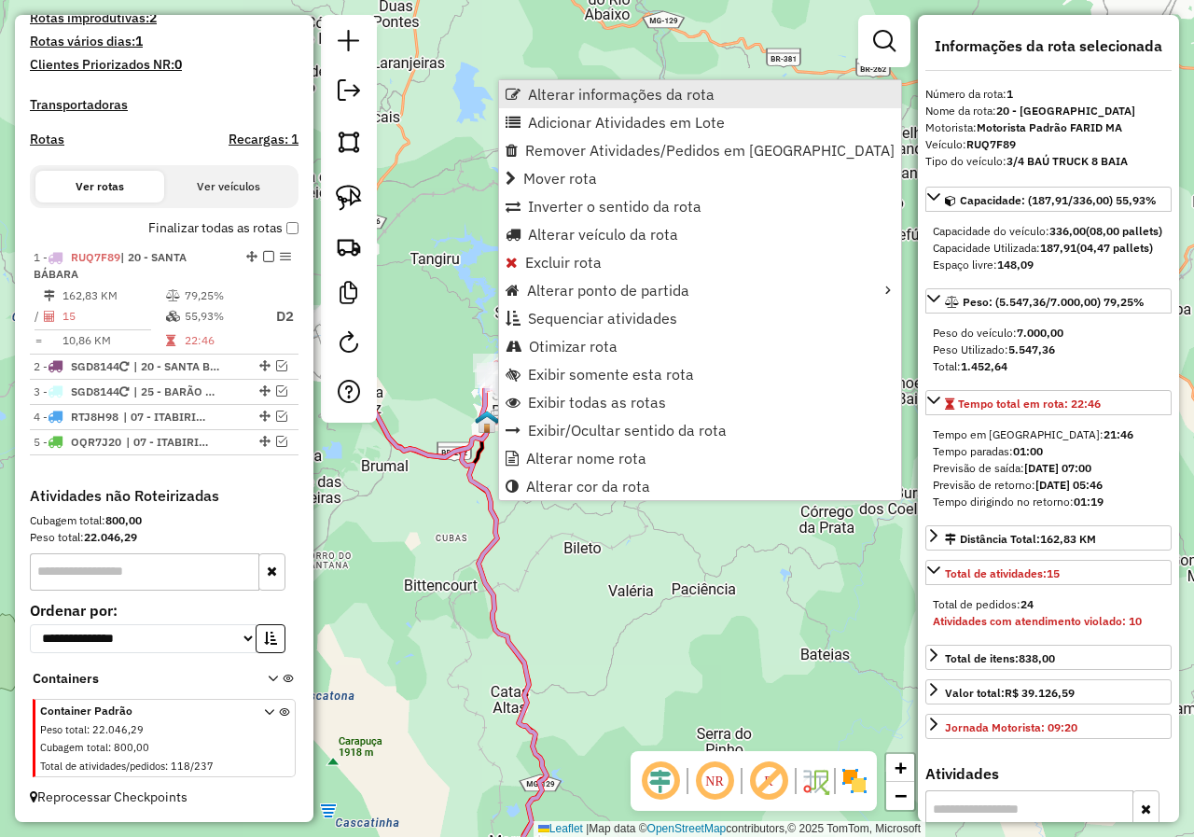
click at [598, 99] on span "Alterar informações da rota" at bounding box center [621, 94] width 187 height 15
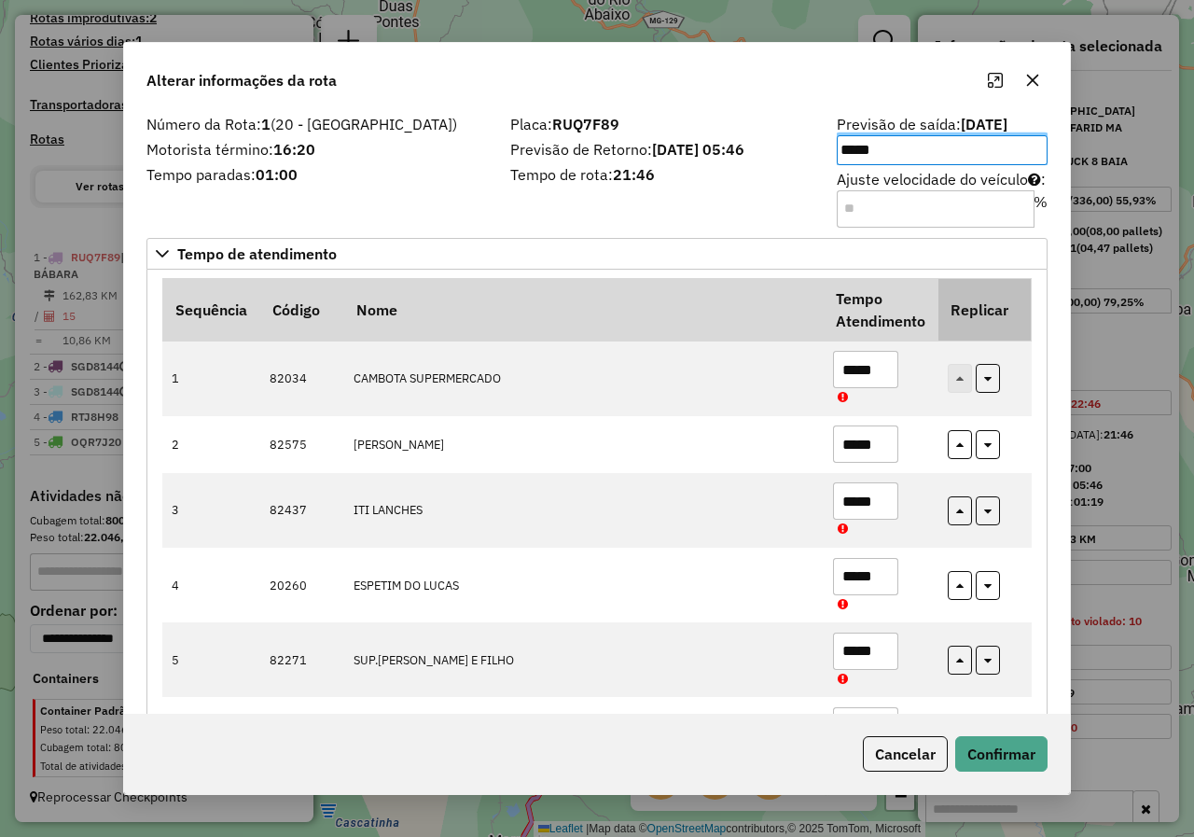
click at [1019, 339] on th "Replicar" at bounding box center [984, 309] width 93 height 62
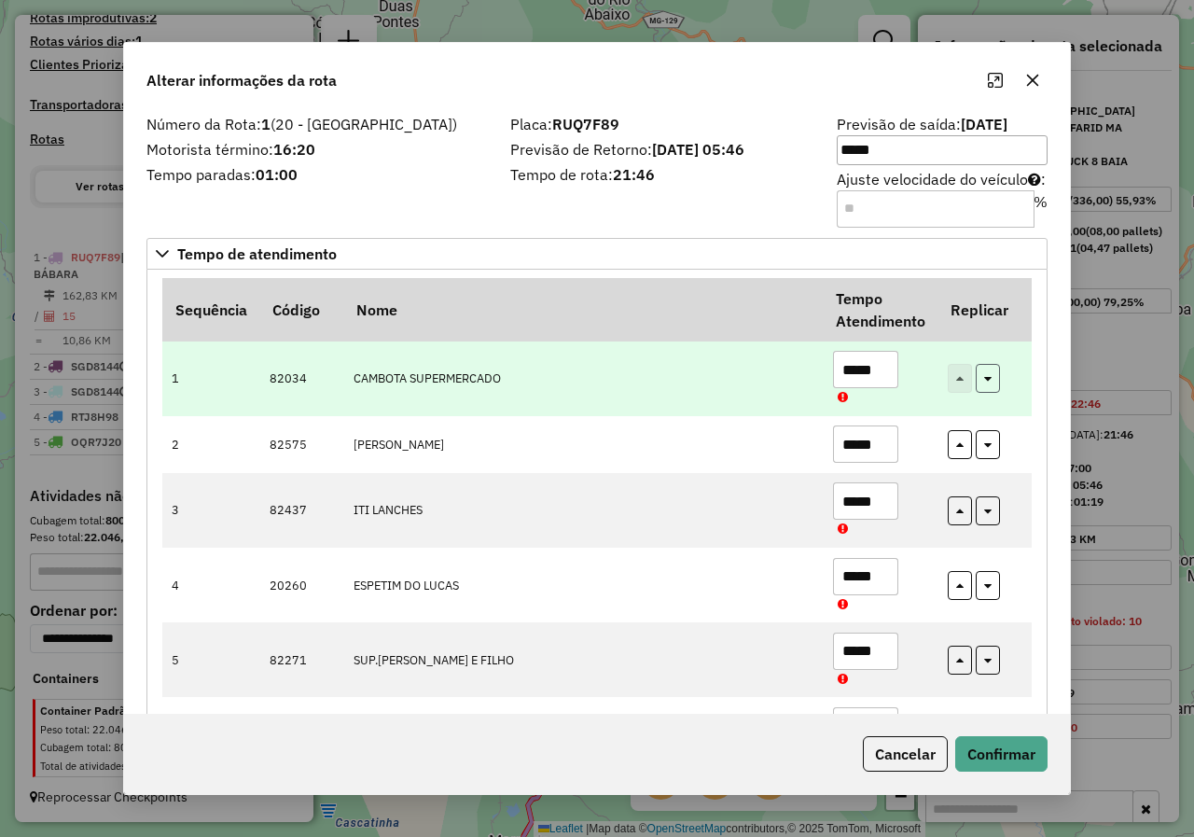
click at [992, 380] on button "button" at bounding box center [988, 378] width 24 height 29
type input "*****"
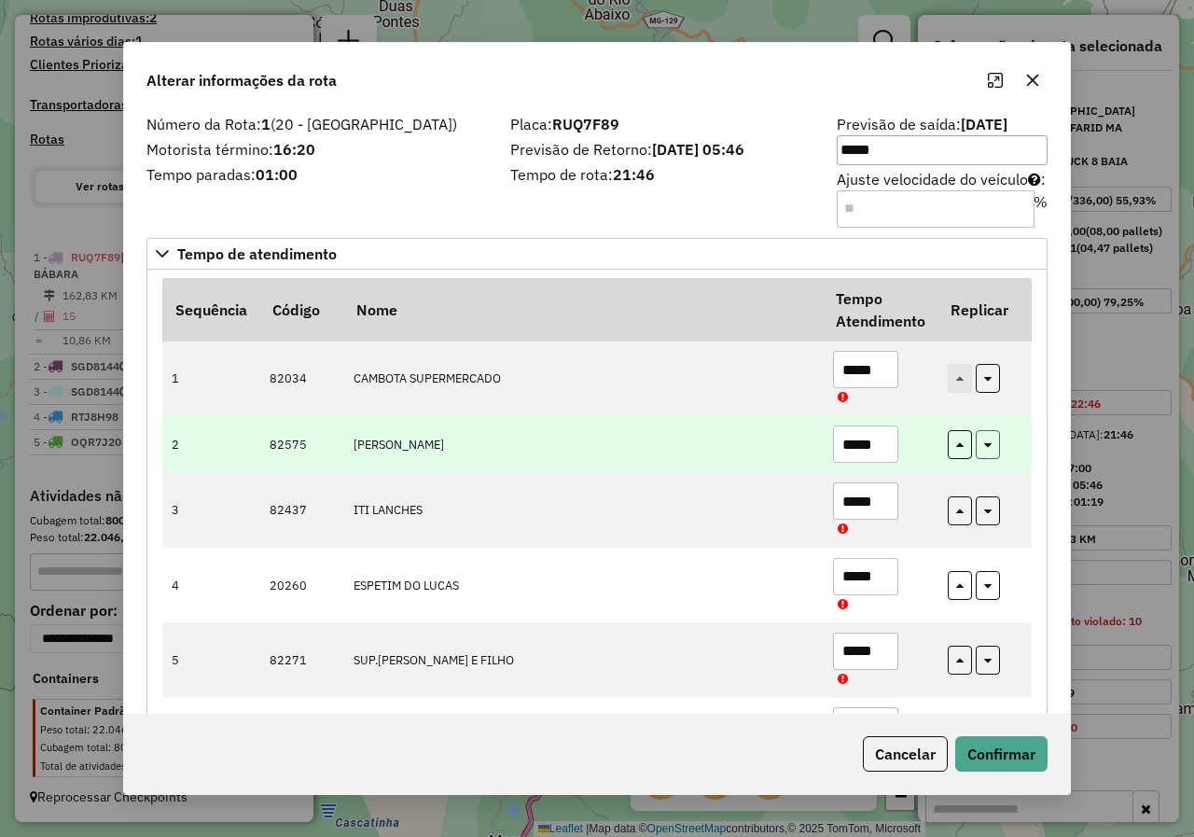
click at [982, 450] on button "button" at bounding box center [988, 444] width 24 height 29
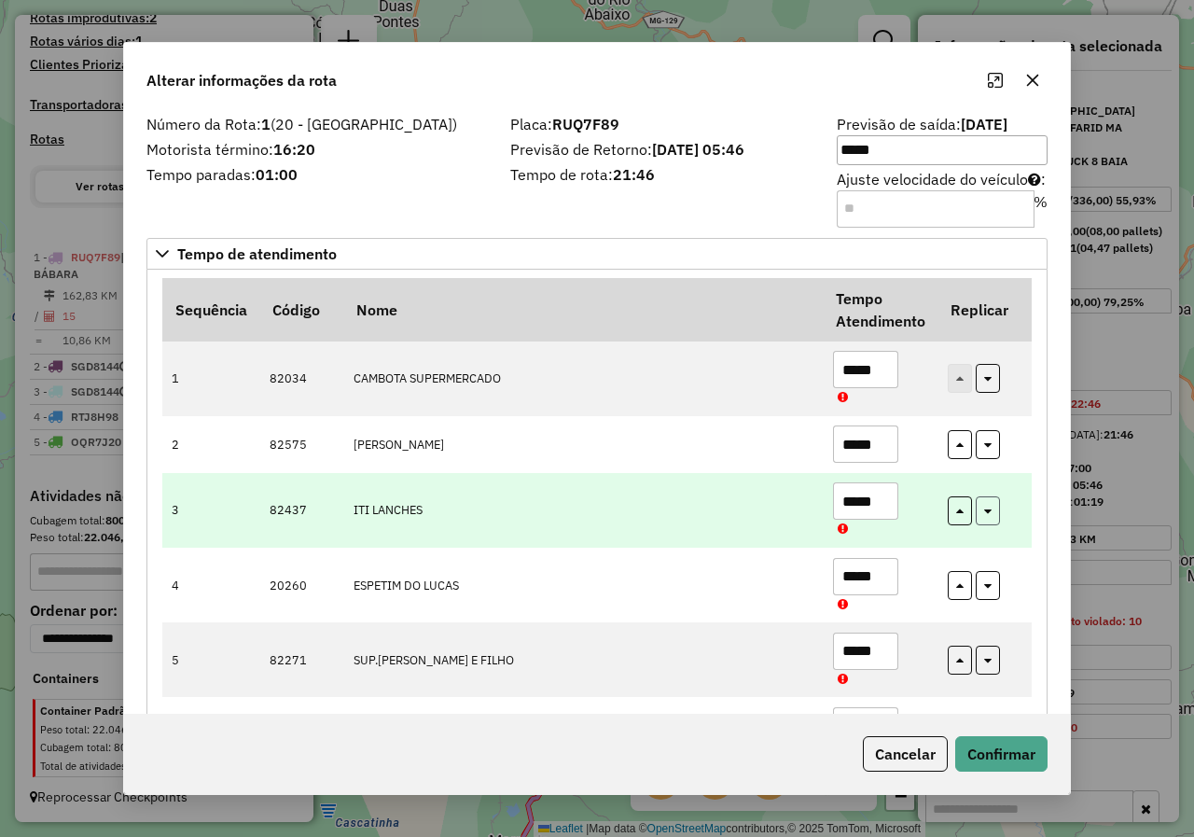
click at [993, 518] on button "button" at bounding box center [988, 510] width 24 height 29
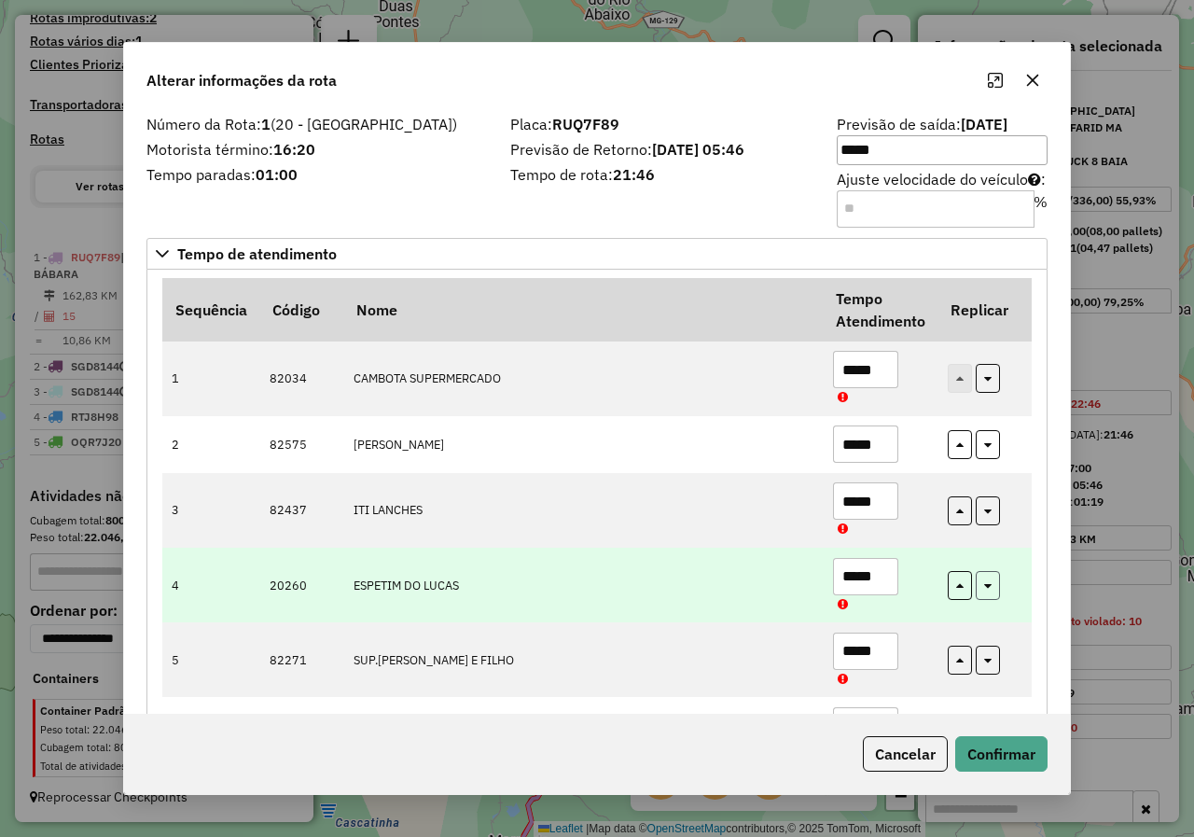
click at [988, 592] on button "button" at bounding box center [988, 585] width 24 height 29
drag, startPoint x: 878, startPoint y: 573, endPoint x: 800, endPoint y: 580, distance: 77.8
click at [800, 580] on tr "4 20260 ESPETIM DO LUCAS *****" at bounding box center [596, 584] width 869 height 75
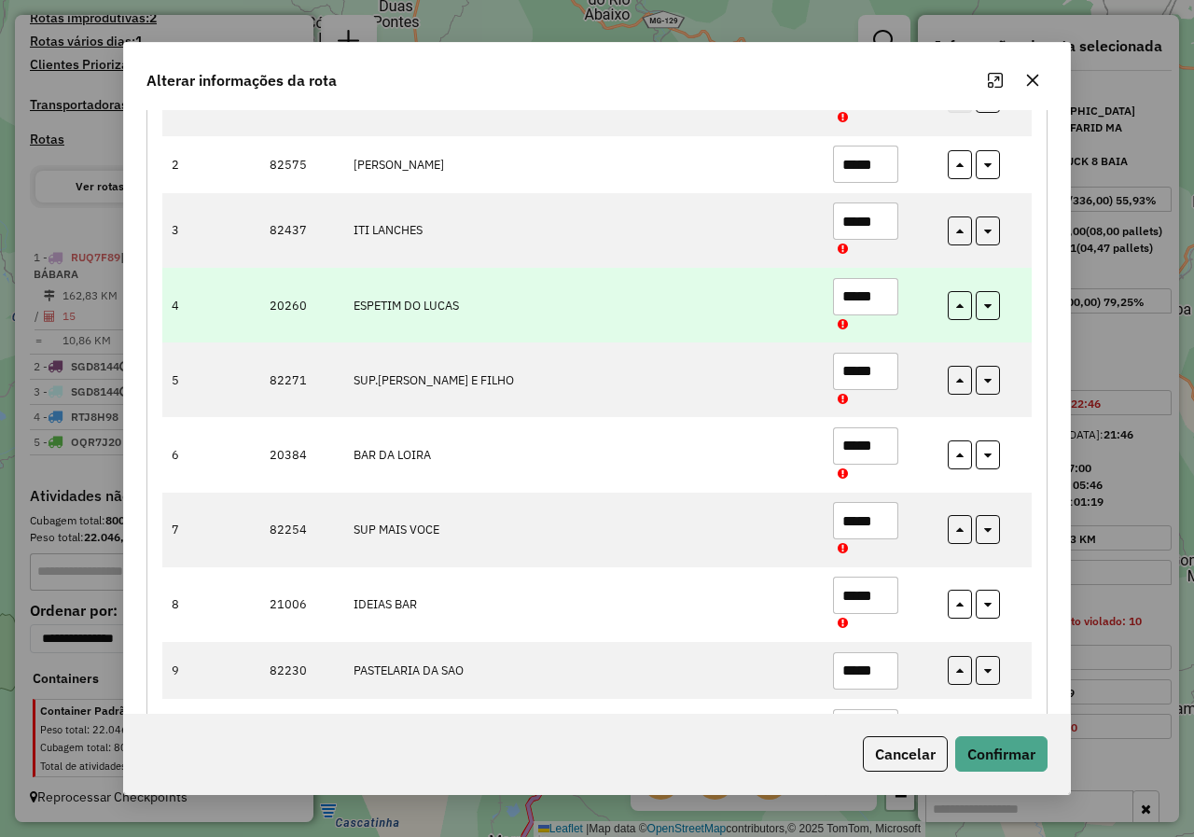
scroll to position [730, 0]
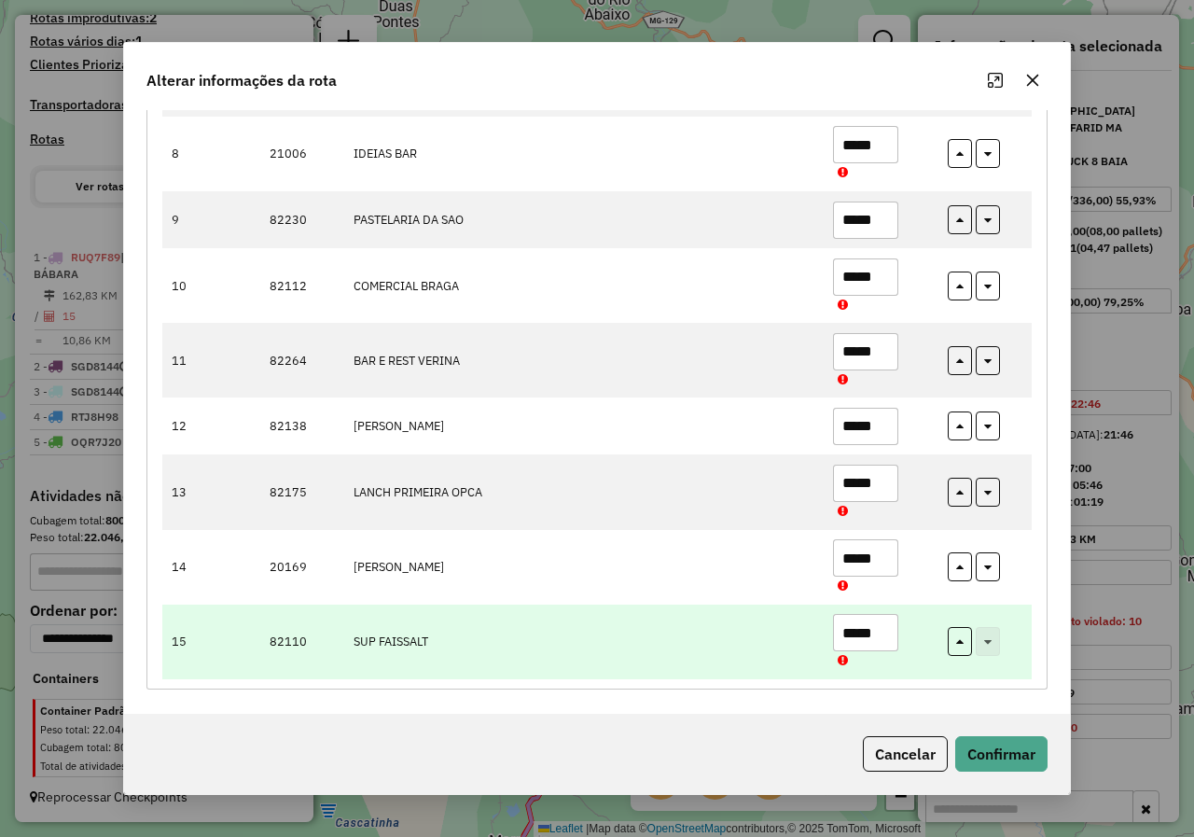
drag, startPoint x: 886, startPoint y: 630, endPoint x: 777, endPoint y: 651, distance: 111.2
click at [778, 646] on tr "15 82110 SUP FAISSALT *****" at bounding box center [596, 641] width 869 height 75
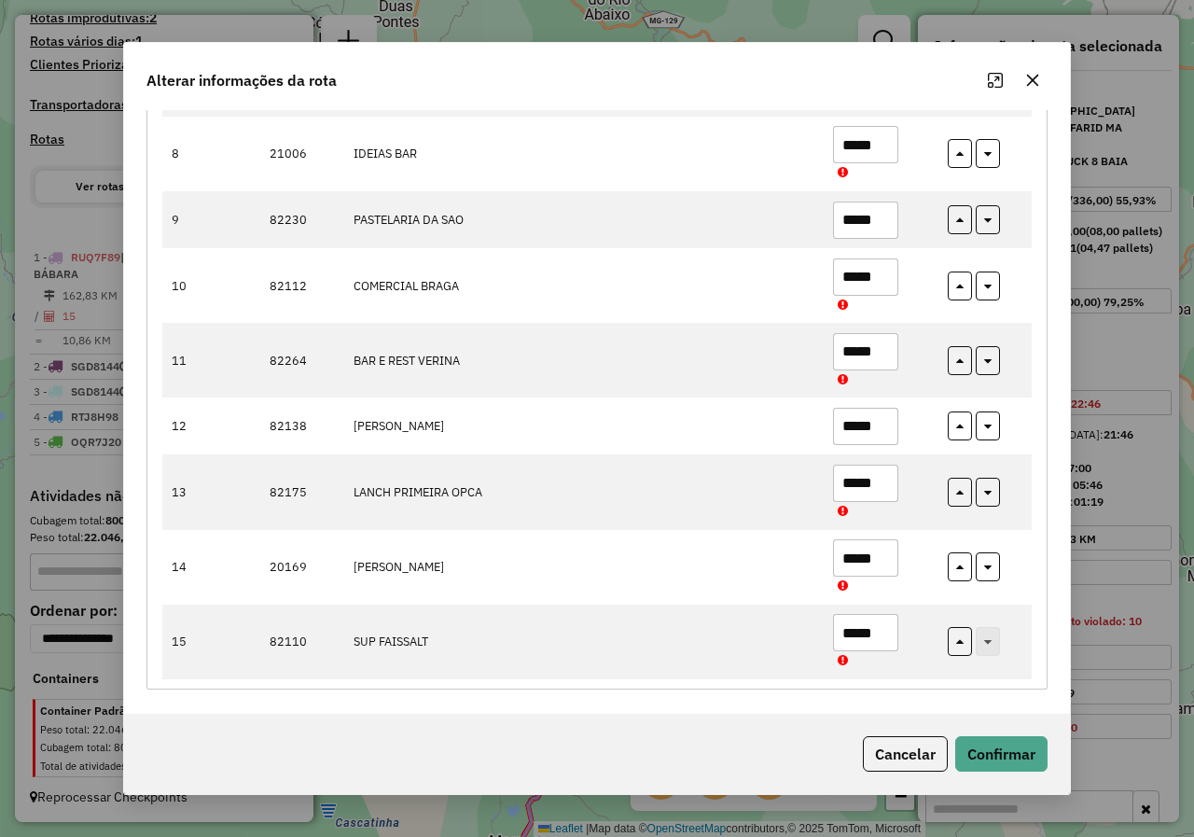
type input "*****"
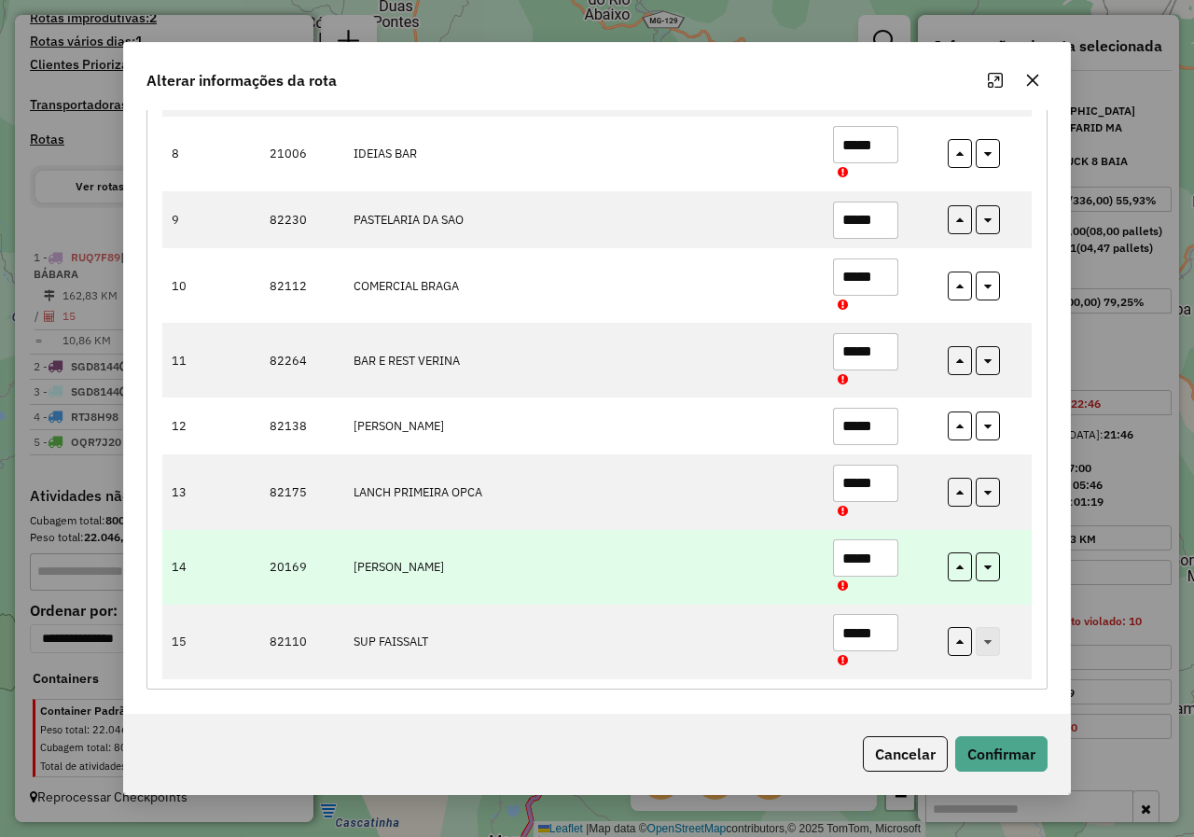
drag, startPoint x: 886, startPoint y: 560, endPoint x: 745, endPoint y: 578, distance: 142.1
click at [745, 578] on tr "14 20169 RODRIGO JUNIOR JOSE *****" at bounding box center [596, 567] width 869 height 75
type input "*****"
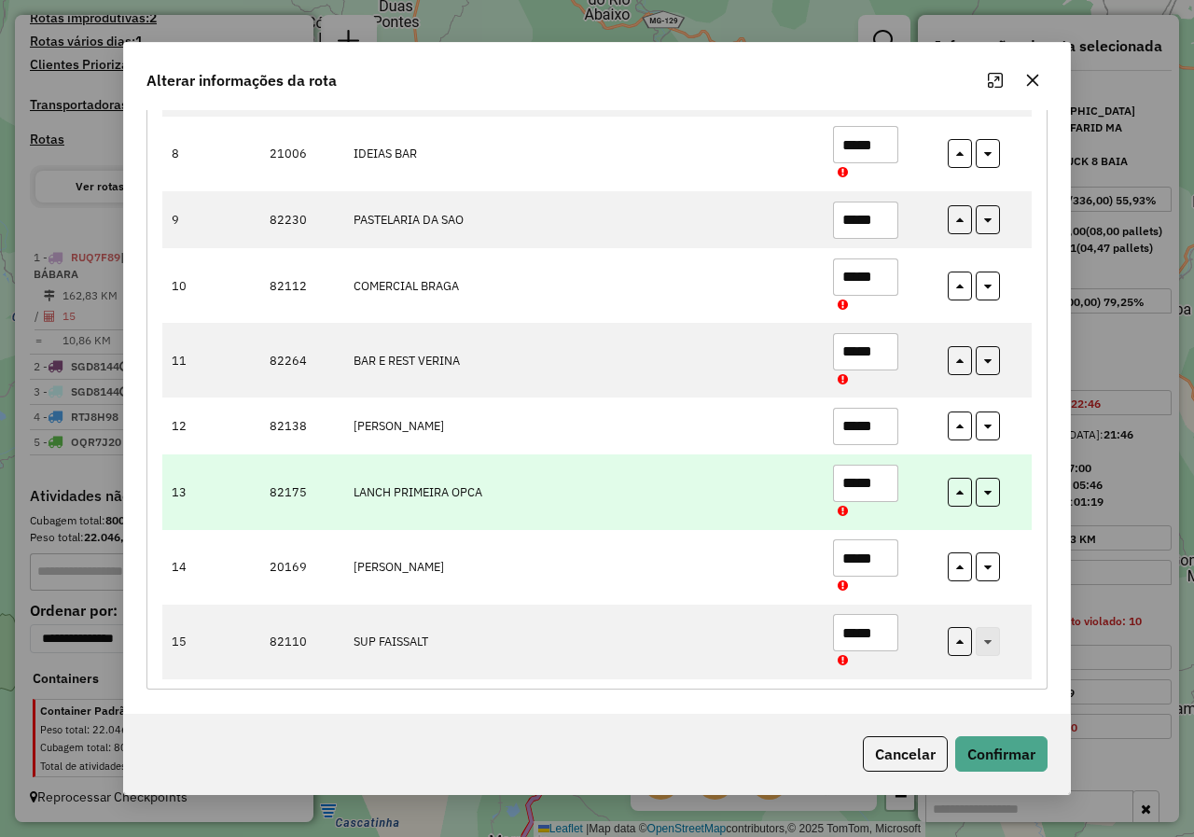
drag, startPoint x: 879, startPoint y: 482, endPoint x: 806, endPoint y: 495, distance: 73.9
click at [807, 495] on tr "13 82175 LANCH PRIMEIRA OPCA *****" at bounding box center [596, 491] width 869 height 75
type input "*****"
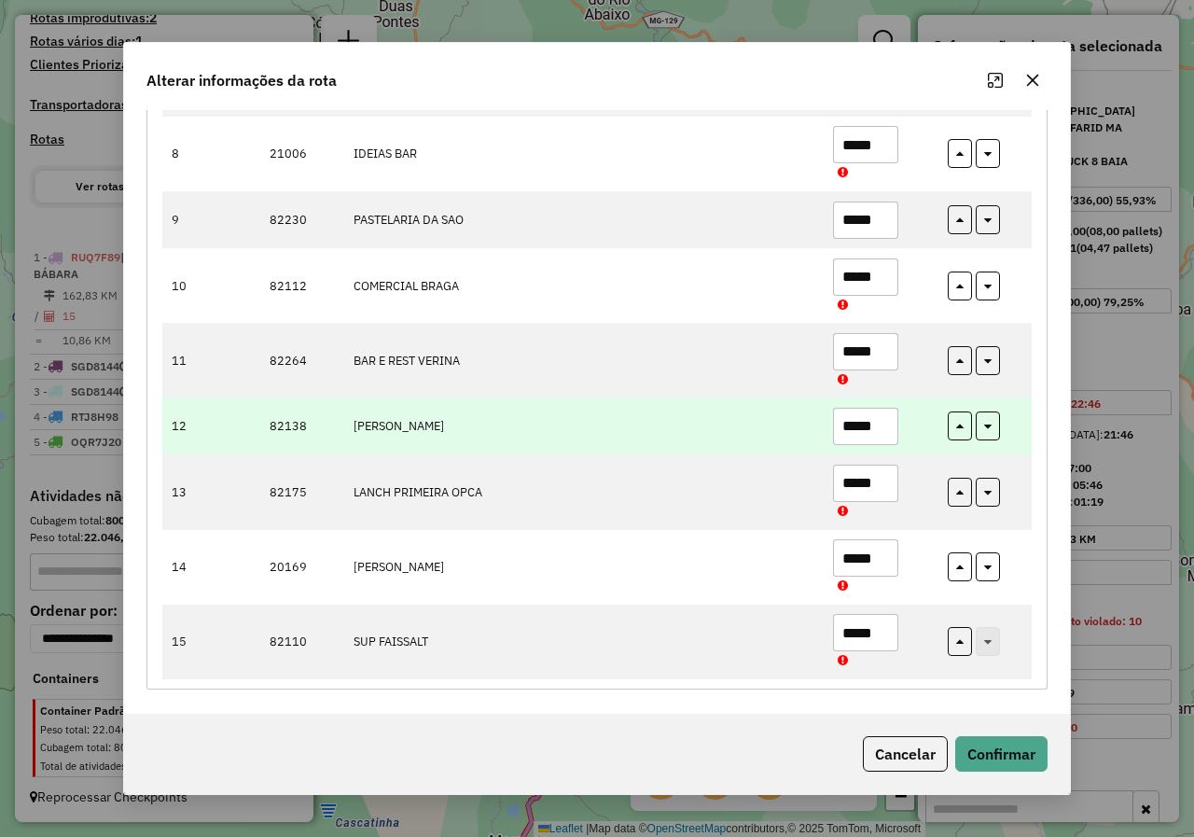
drag, startPoint x: 886, startPoint y: 425, endPoint x: 801, endPoint y: 443, distance: 86.7
click at [801, 443] on tr "12 82138 BAR ZE MARTINS *****" at bounding box center [596, 425] width 869 height 57
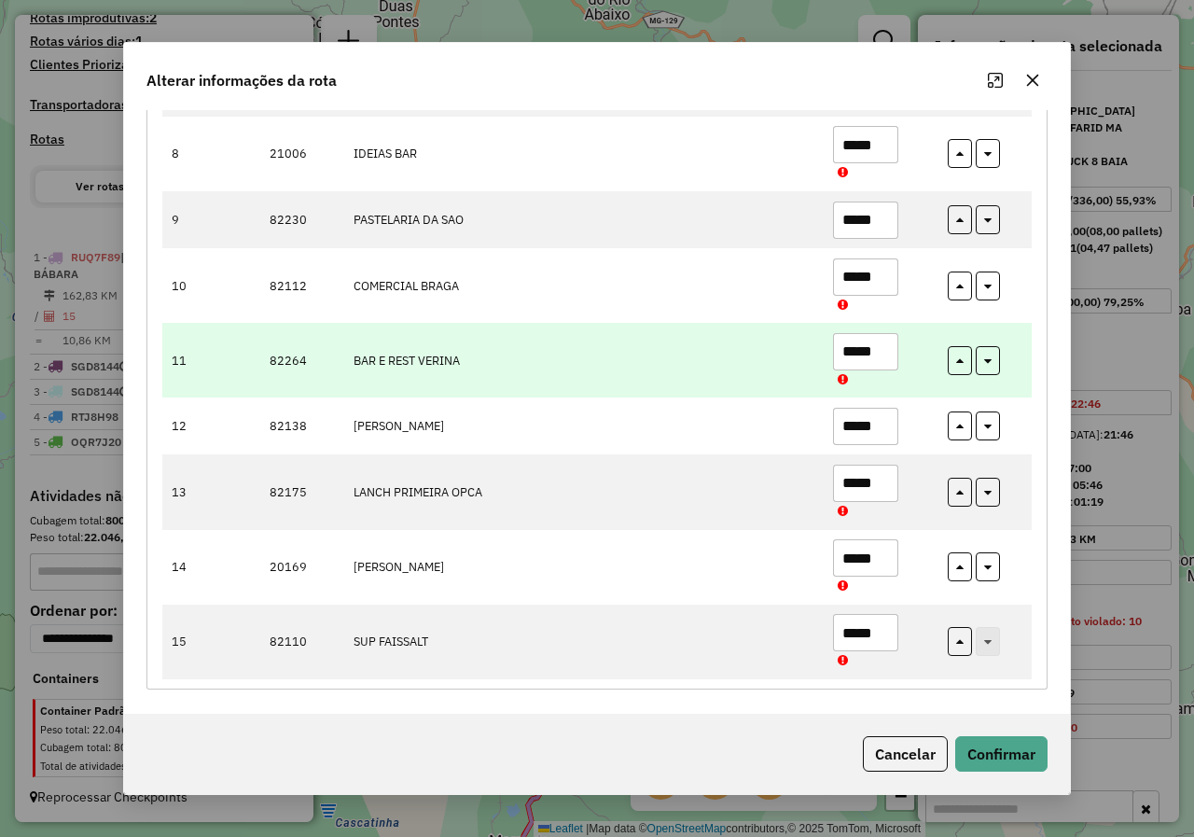
type input "*****"
drag, startPoint x: 888, startPoint y: 355, endPoint x: 837, endPoint y: 369, distance: 52.3
click at [840, 368] on input "*****" at bounding box center [865, 351] width 65 height 37
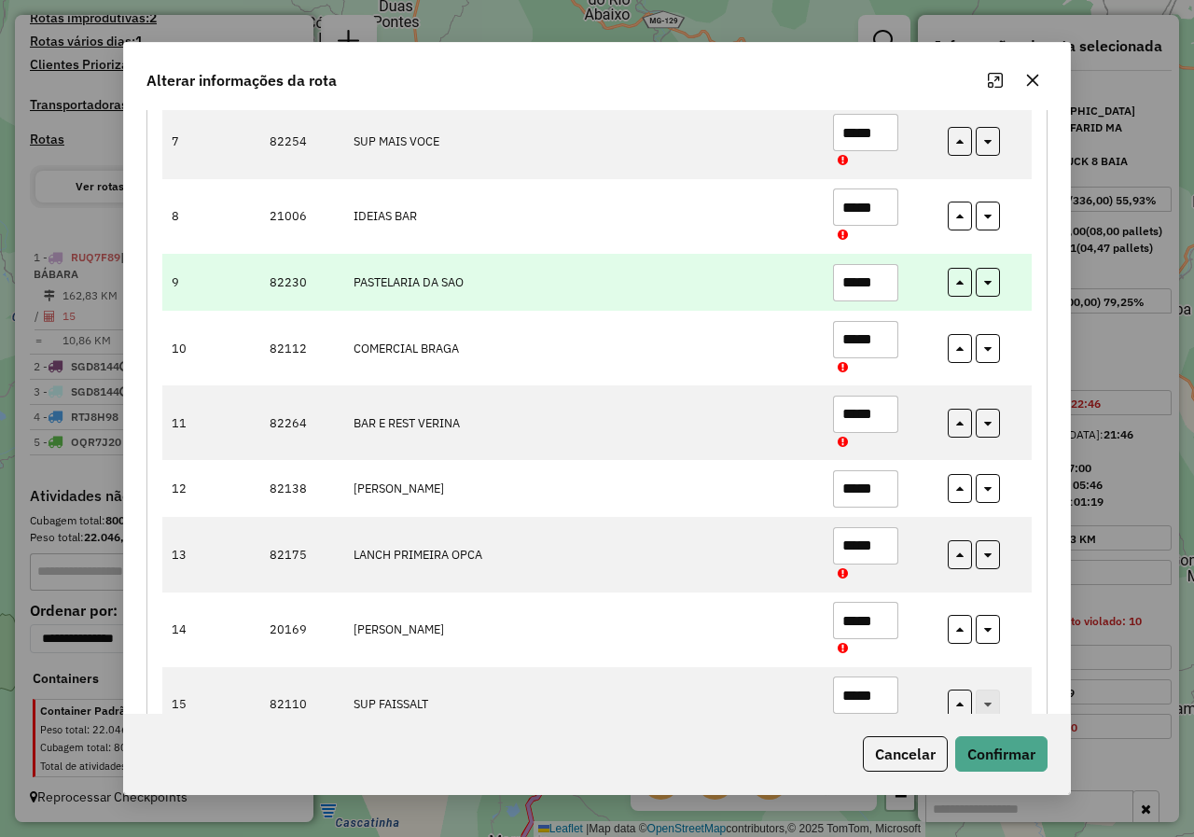
scroll to position [637, 0]
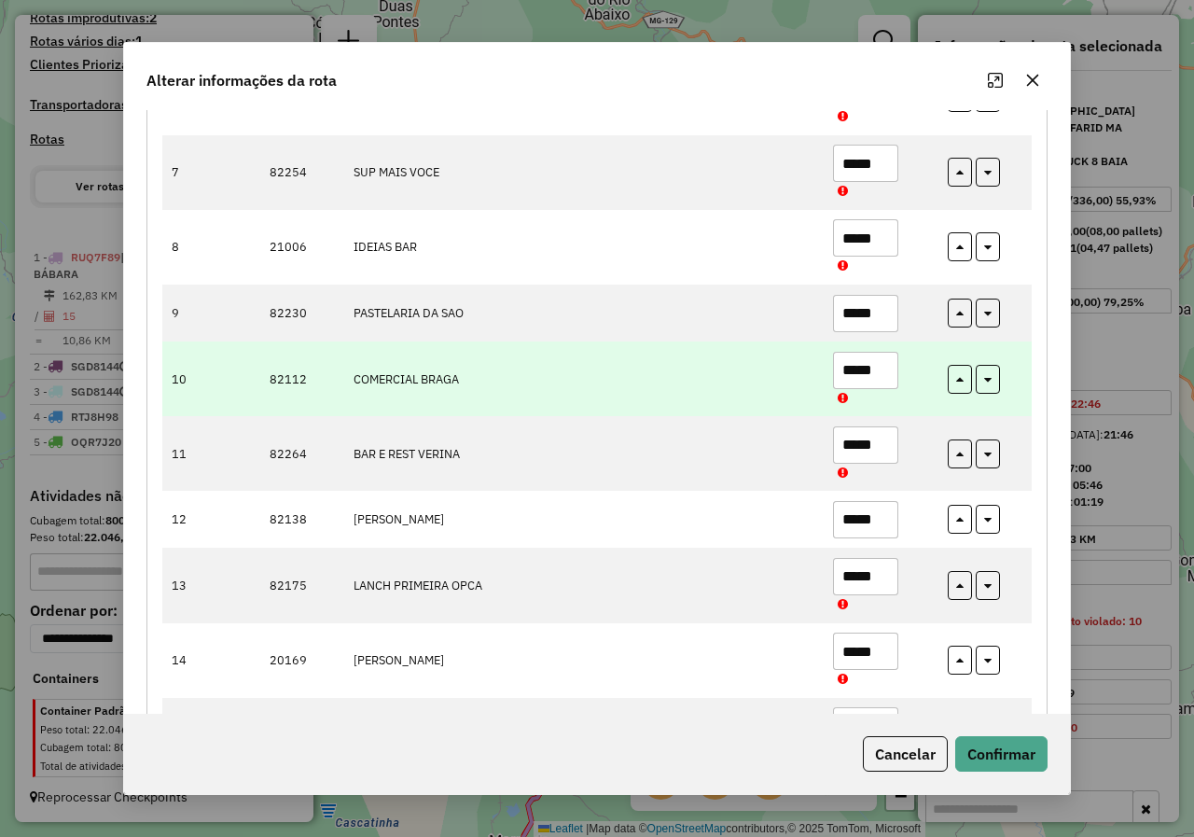
type input "*****"
drag, startPoint x: 883, startPoint y: 367, endPoint x: 820, endPoint y: 377, distance: 64.2
click at [823, 377] on td "*****" at bounding box center [880, 378] width 115 height 75
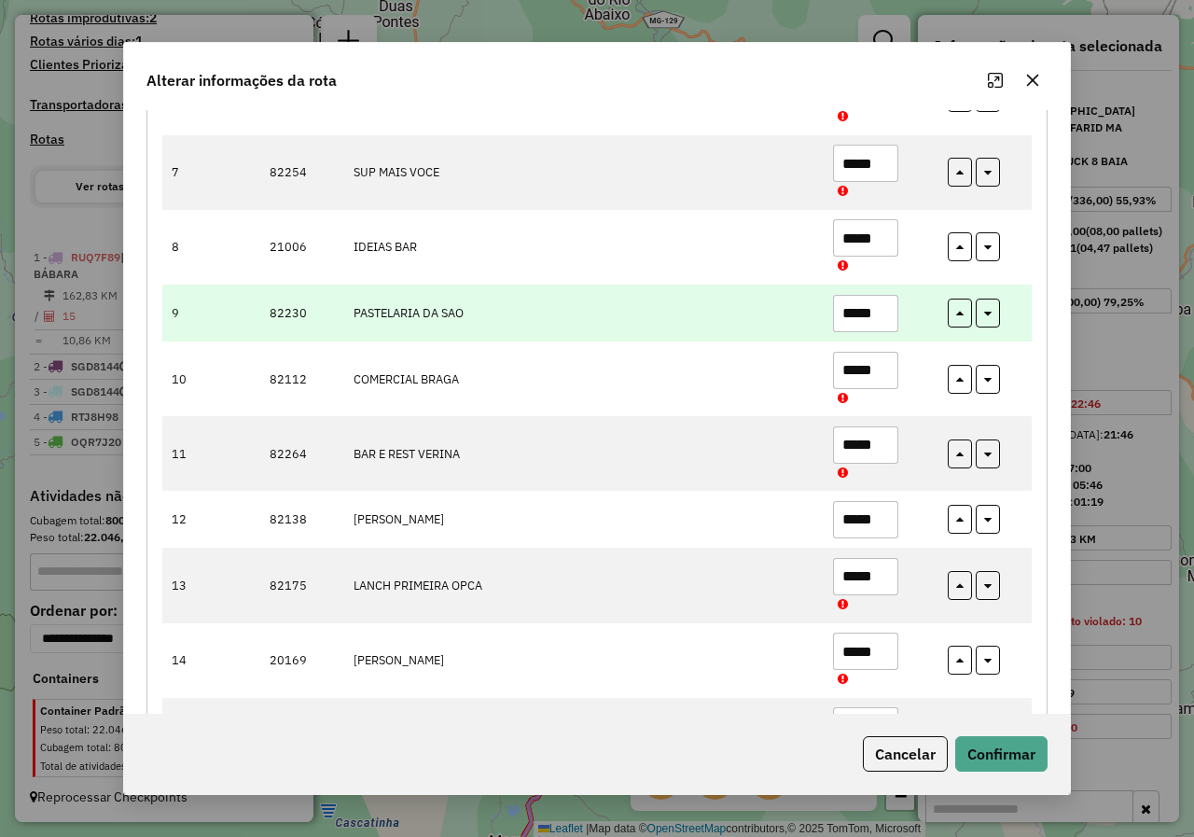
type input "*****"
drag, startPoint x: 885, startPoint y: 308, endPoint x: 774, endPoint y: 330, distance: 113.2
click at [796, 327] on tr "9 82230 PASTELARIA DA SAO *****" at bounding box center [596, 312] width 869 height 57
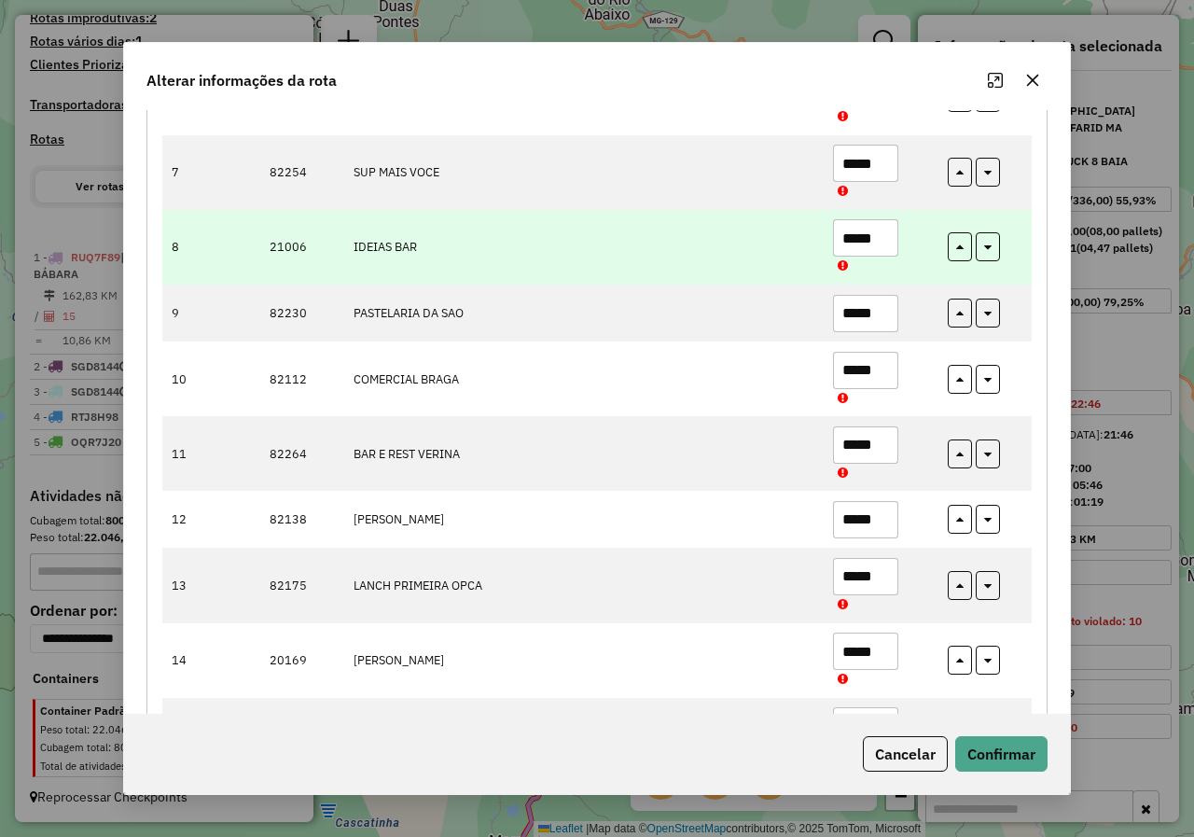
type input "*****"
drag, startPoint x: 882, startPoint y: 242, endPoint x: 808, endPoint y: 255, distance: 75.7
click at [808, 255] on tr "8 21006 IDEIAS BAR *****" at bounding box center [596, 247] width 869 height 75
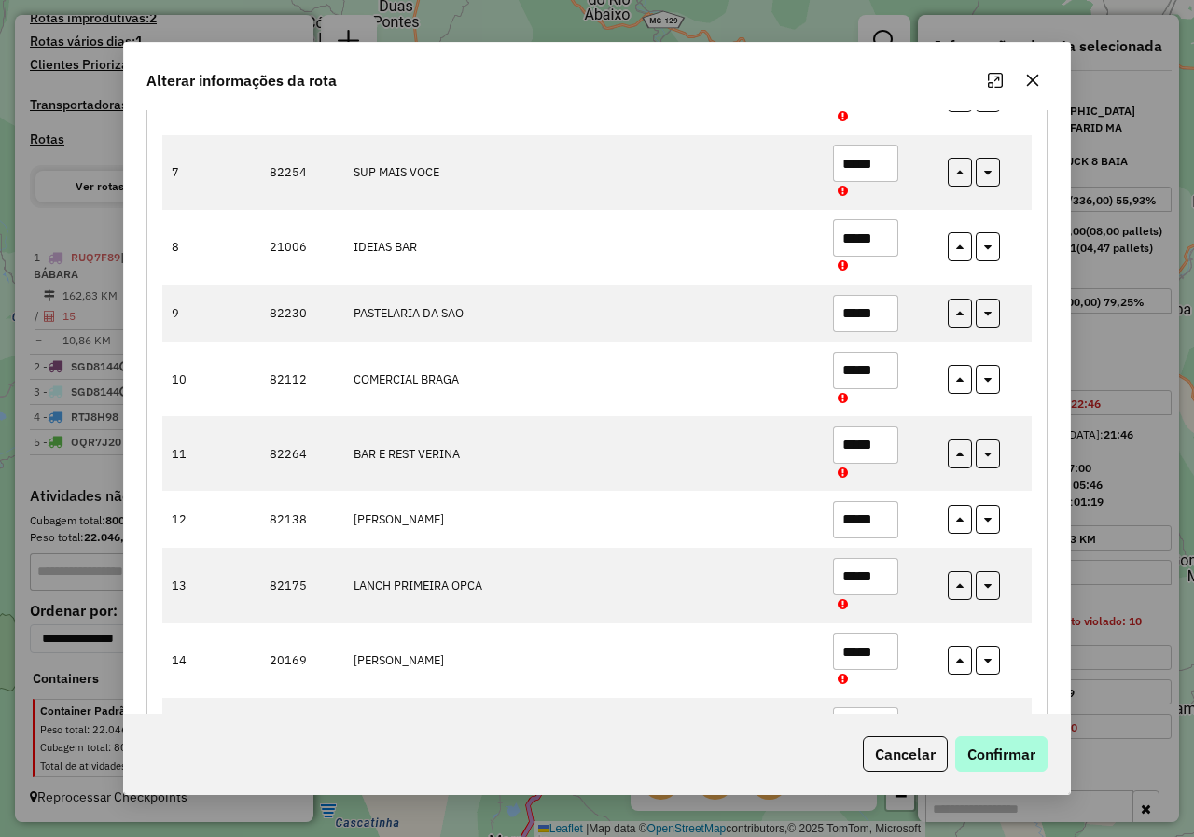
type input "*****"
click at [1037, 761] on button "Confirmar" at bounding box center [1001, 753] width 92 height 35
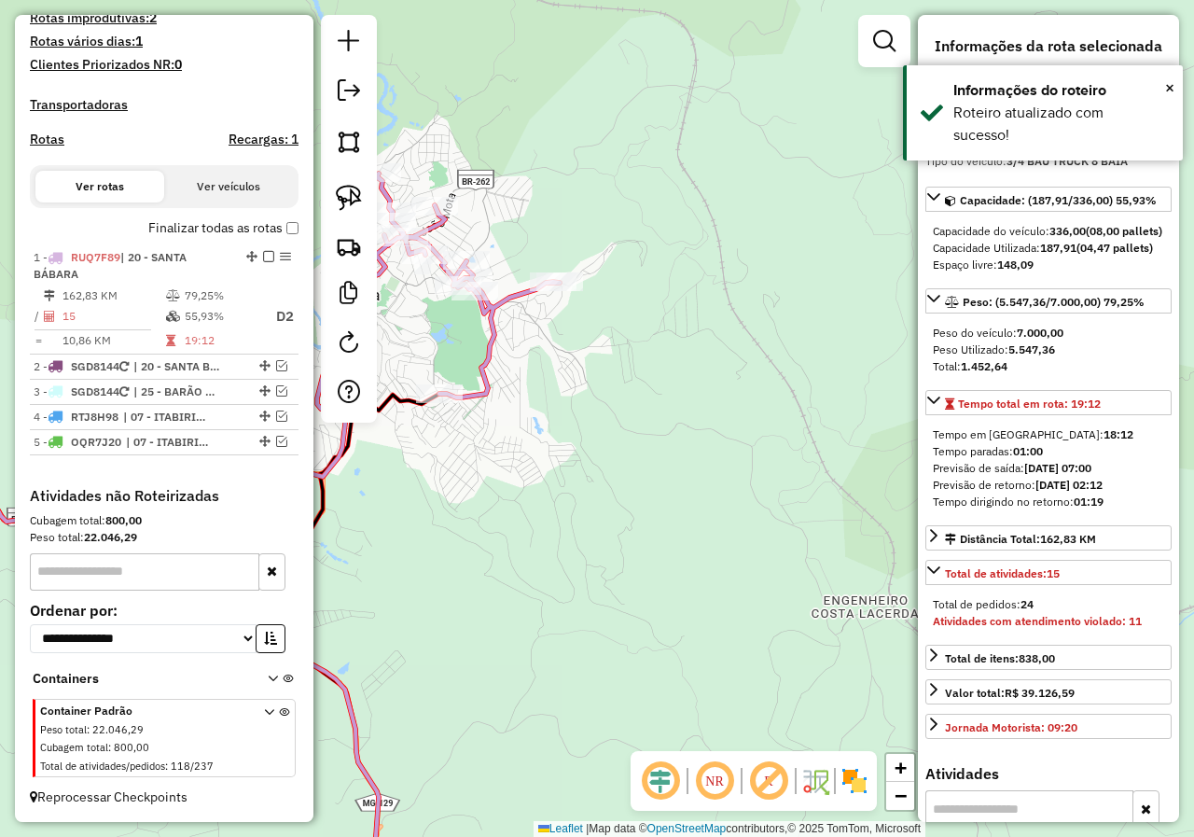
click at [480, 362] on icon at bounding box center [220, 362] width 679 height 378
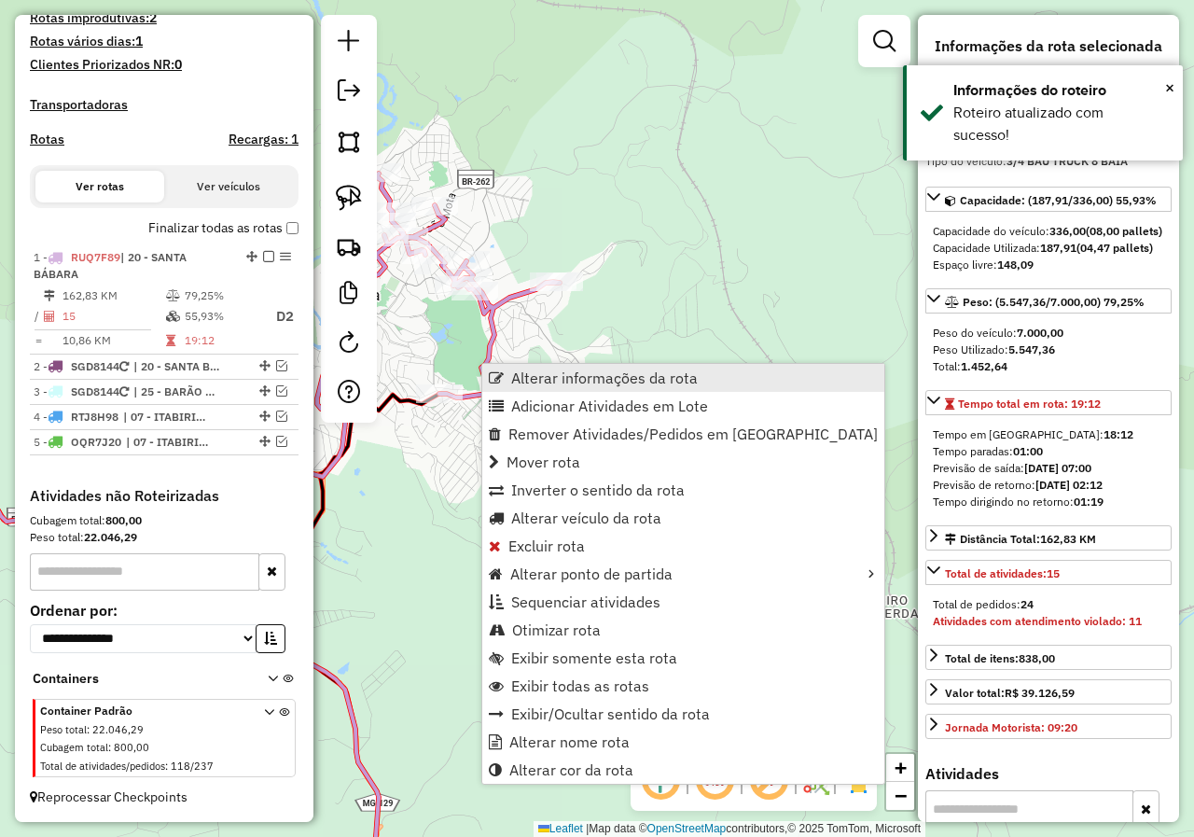
click at [547, 366] on link "Alterar informações da rota" at bounding box center [683, 378] width 402 height 28
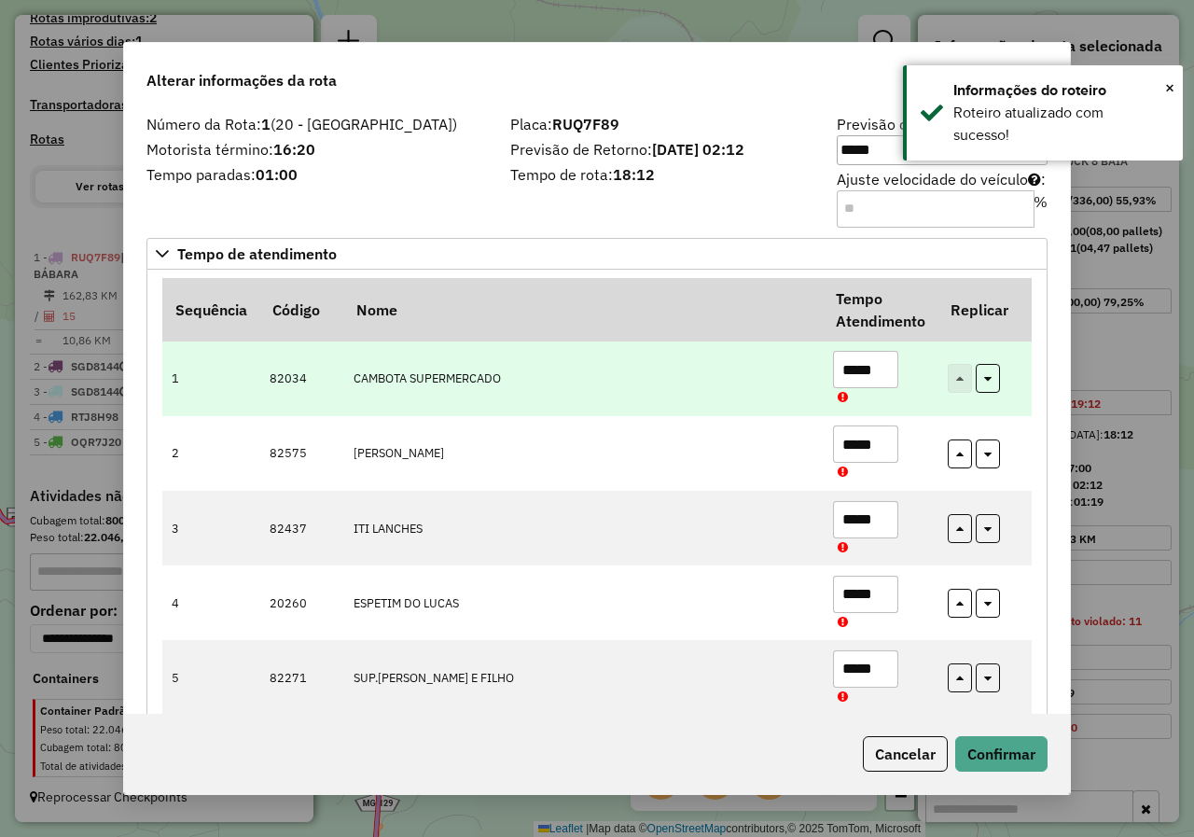
click at [737, 400] on td "CAMBOTA SUPERMERCADO" at bounding box center [582, 378] width 479 height 75
drag, startPoint x: 874, startPoint y: 377, endPoint x: 781, endPoint y: 383, distance: 93.5
click at [786, 382] on tr "1 82034 CAMBOTA SUPERMERCADO *****" at bounding box center [596, 378] width 869 height 75
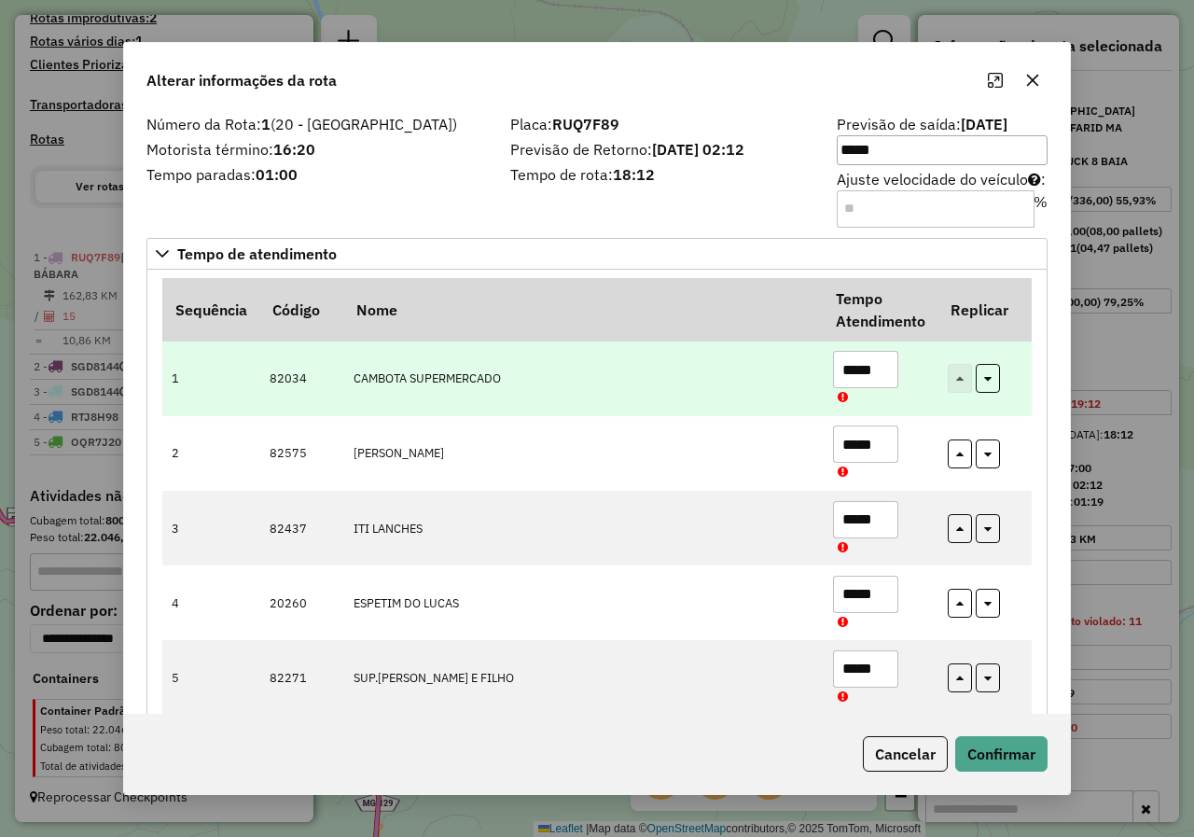
drag, startPoint x: 881, startPoint y: 371, endPoint x: 845, endPoint y: 376, distance: 36.7
click at [845, 376] on input "*****" at bounding box center [865, 369] width 65 height 37
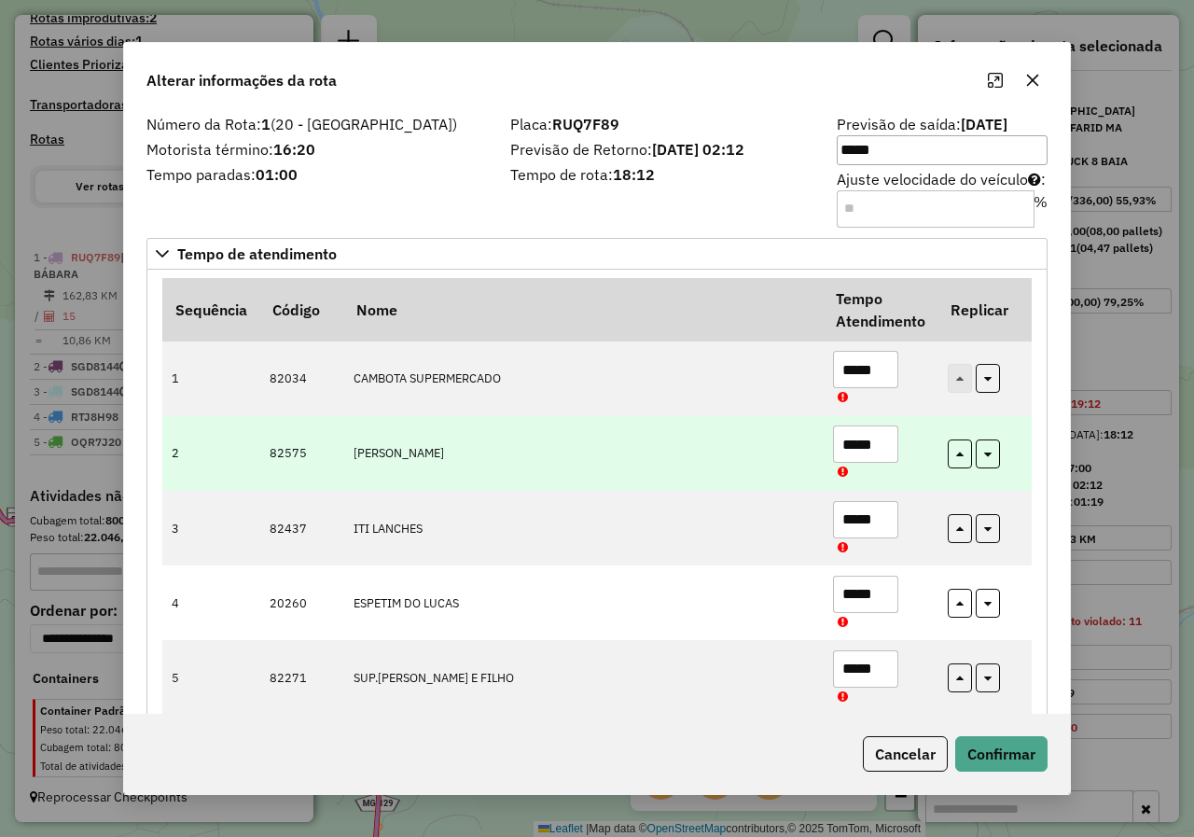
drag, startPoint x: 887, startPoint y: 441, endPoint x: 809, endPoint y: 451, distance: 79.0
click at [813, 448] on tr "2 82575 MERCEARIA RODRIGUES *****" at bounding box center [596, 453] width 869 height 75
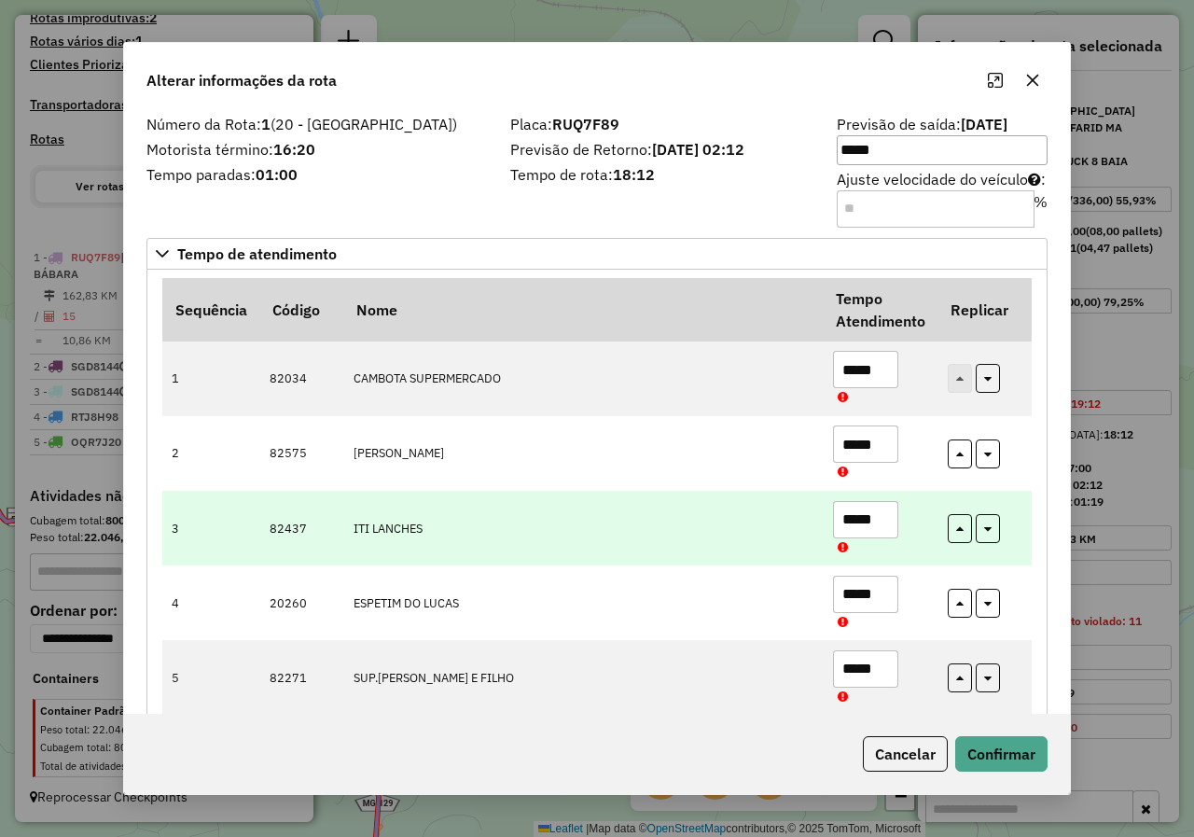
type input "*****"
drag, startPoint x: 891, startPoint y: 517, endPoint x: 796, endPoint y: 533, distance: 96.4
click at [797, 532] on tr "3 82437 ITI LANCHES *****" at bounding box center [596, 528] width 869 height 75
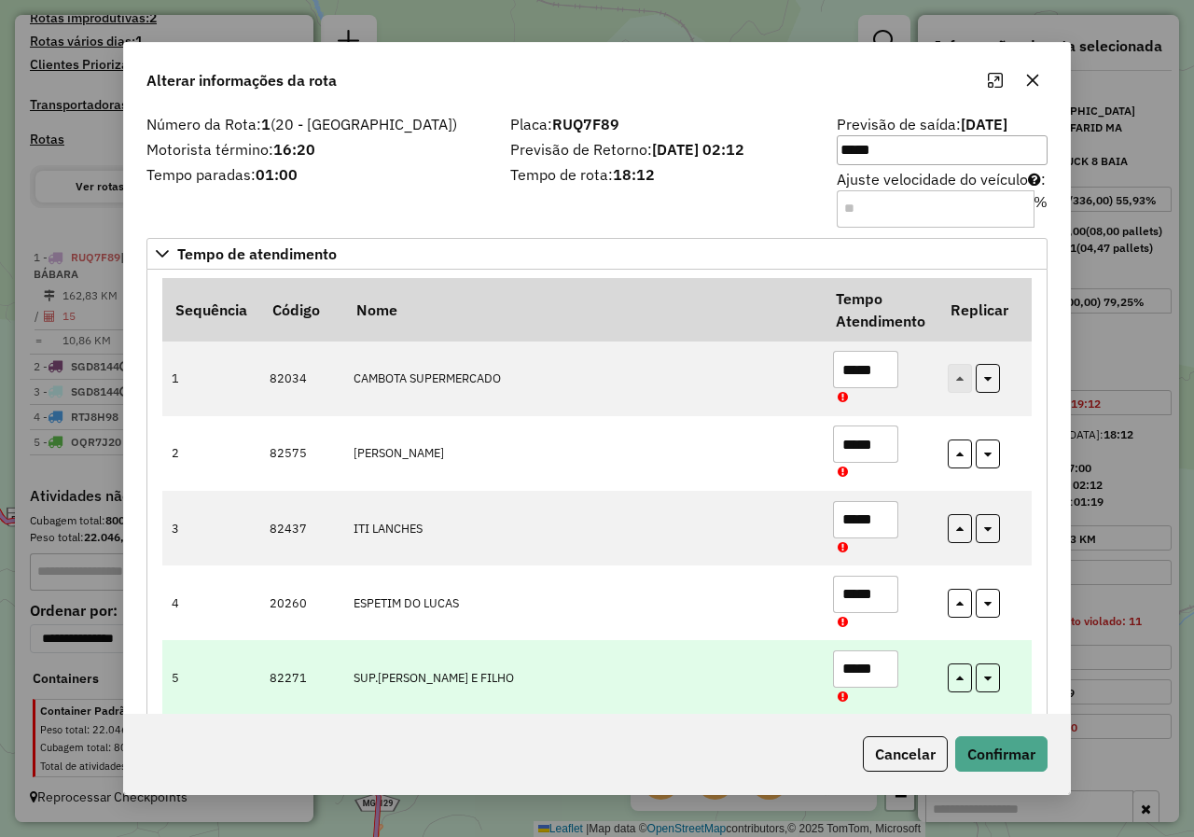
scroll to position [280, 0]
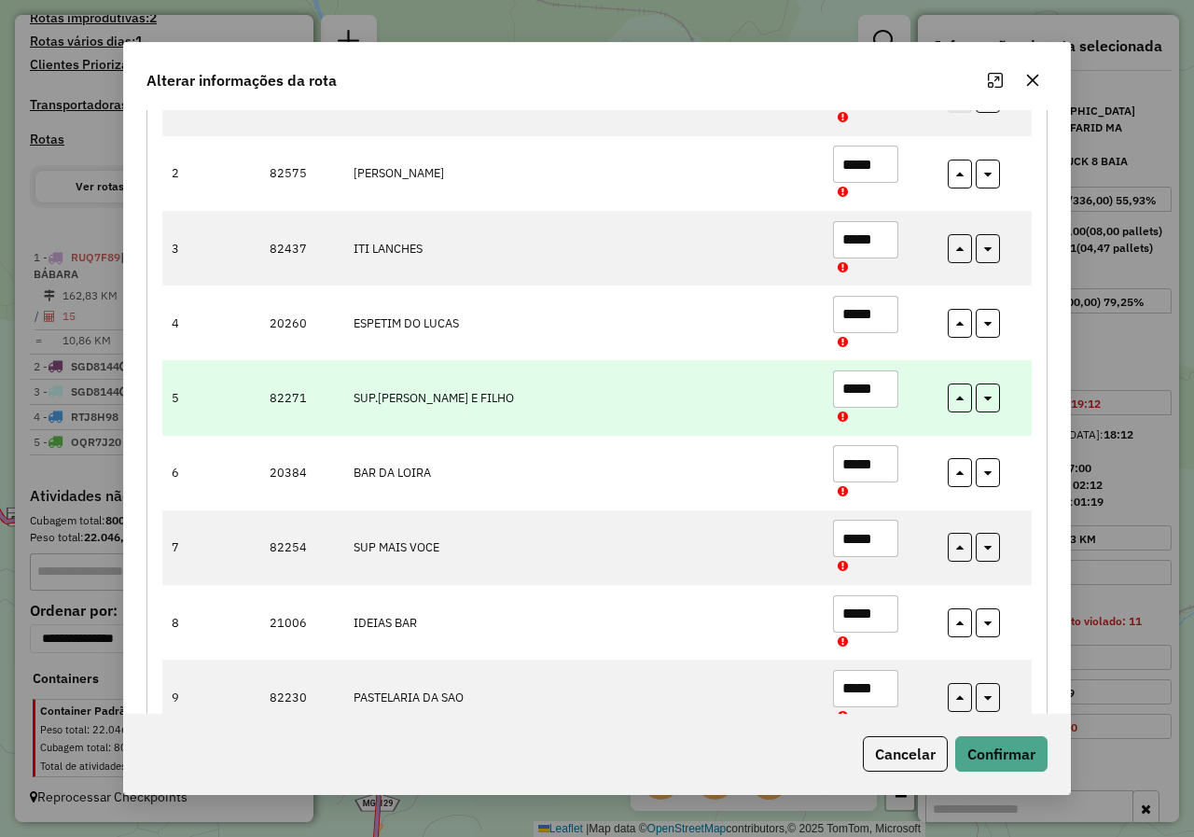
type input "*****"
drag, startPoint x: 883, startPoint y: 392, endPoint x: 746, endPoint y: 433, distance: 143.1
click at [751, 431] on tr "5 82271 SUP.CARNEIRO E FILHO *****" at bounding box center [596, 397] width 869 height 75
drag, startPoint x: 877, startPoint y: 388, endPoint x: 772, endPoint y: 413, distance: 107.4
click at [779, 411] on tr "5 82271 SUP.CARNEIRO E FILHO *****" at bounding box center [596, 397] width 869 height 75
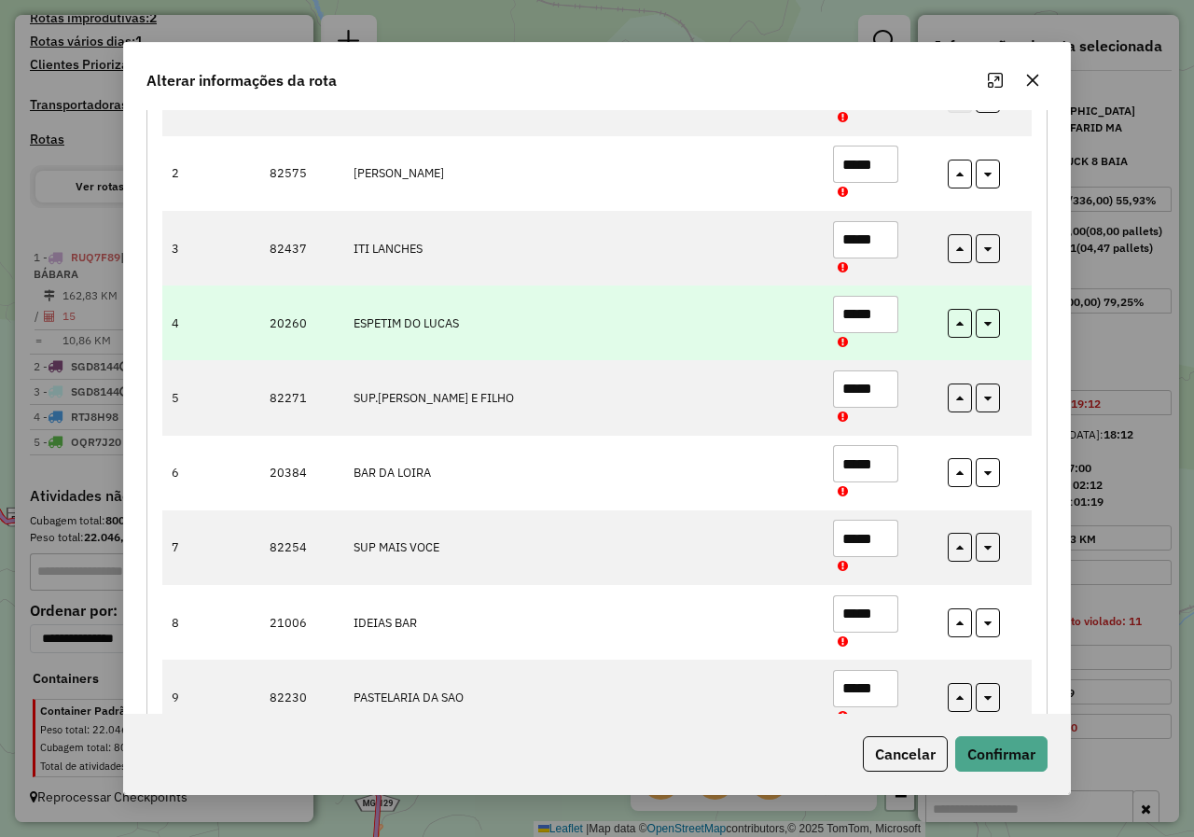
type input "*****"
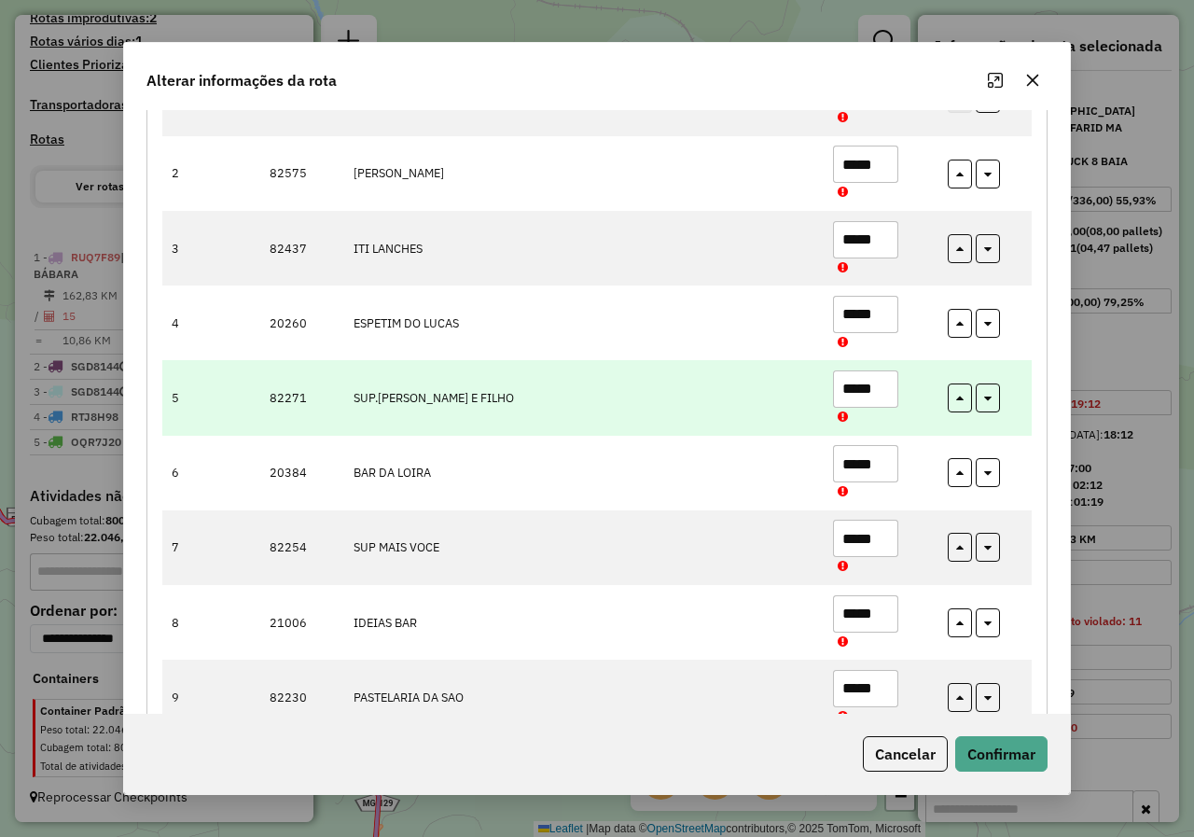
drag, startPoint x: 886, startPoint y: 317, endPoint x: 708, endPoint y: 371, distance: 186.2
click at [738, 373] on tbody "1 82034 CAMBOTA SUPERMERCADO ***** 2 82575 MERCEARIA RODRIGUES ***** 3 82437 IT…" at bounding box center [596, 623] width 869 height 1122
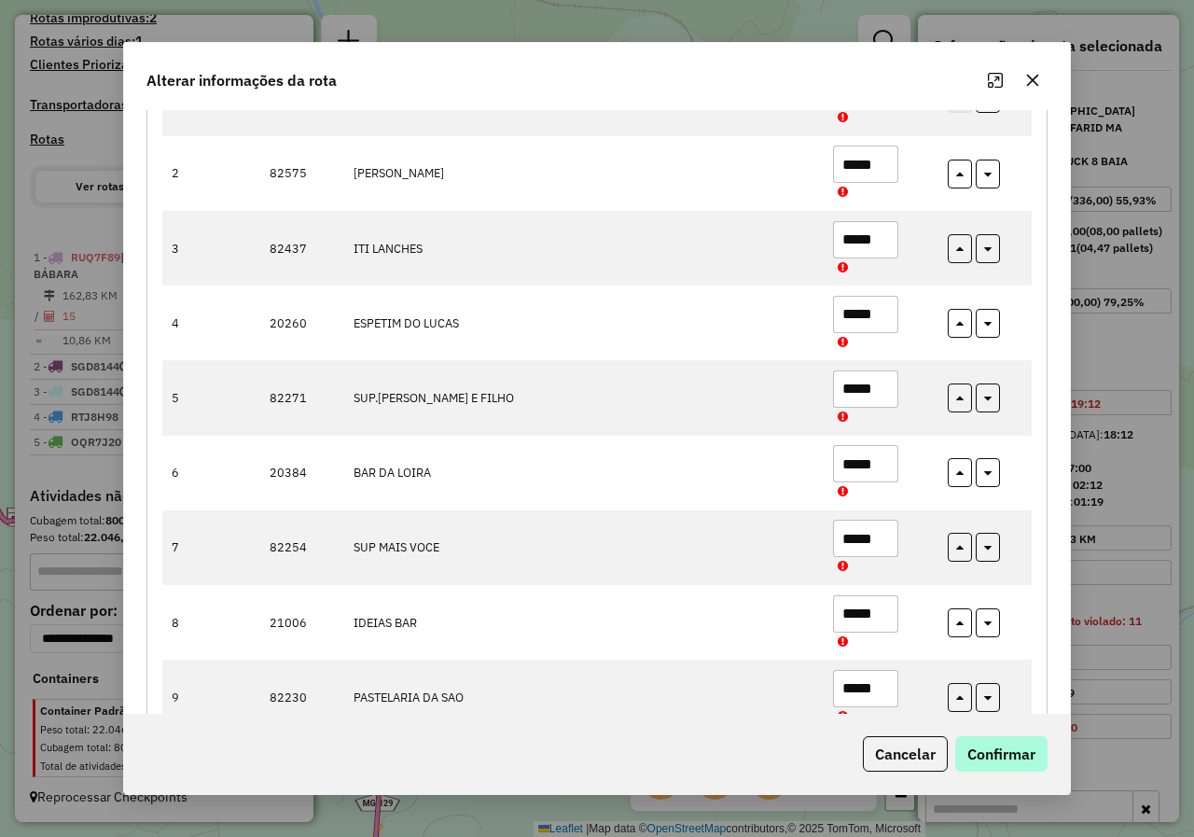
type input "*****"
click at [1000, 755] on button "Confirmar" at bounding box center [1001, 753] width 92 height 35
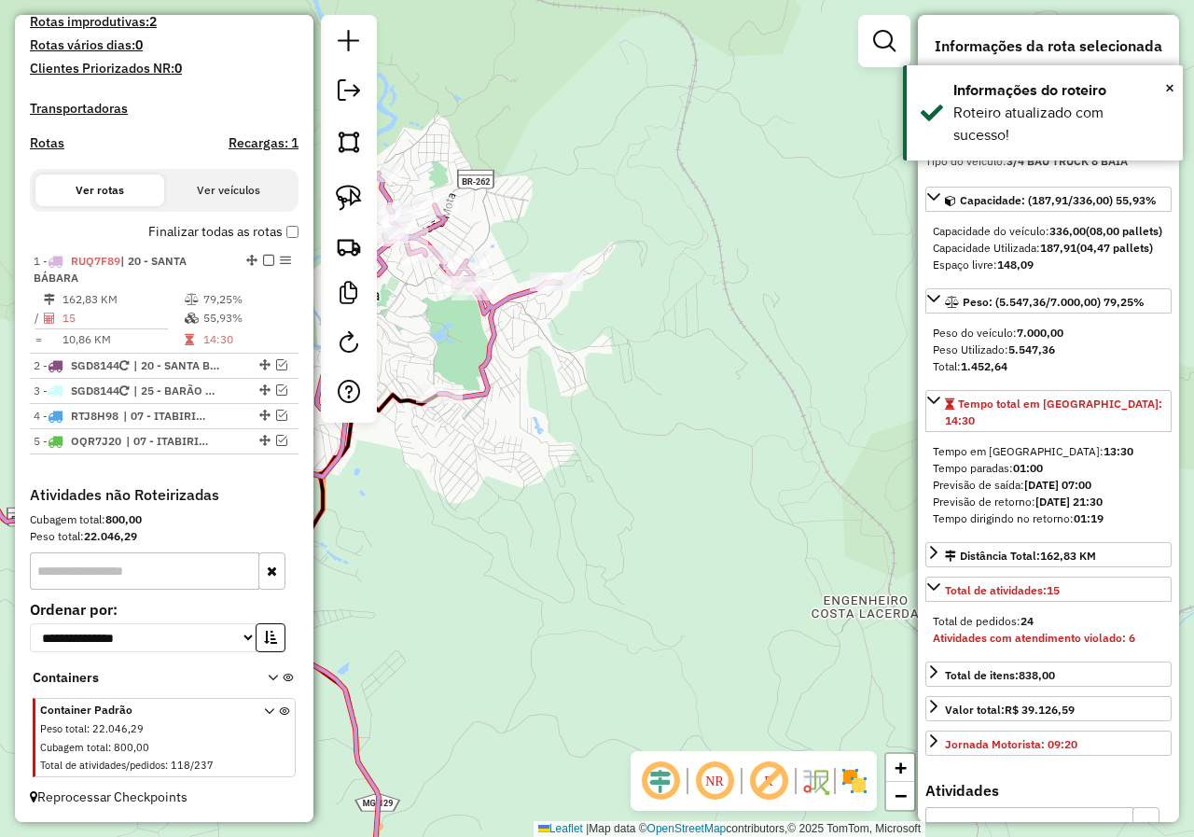
scroll to position [511, 0]
click at [487, 348] on icon at bounding box center [220, 362] width 679 height 378
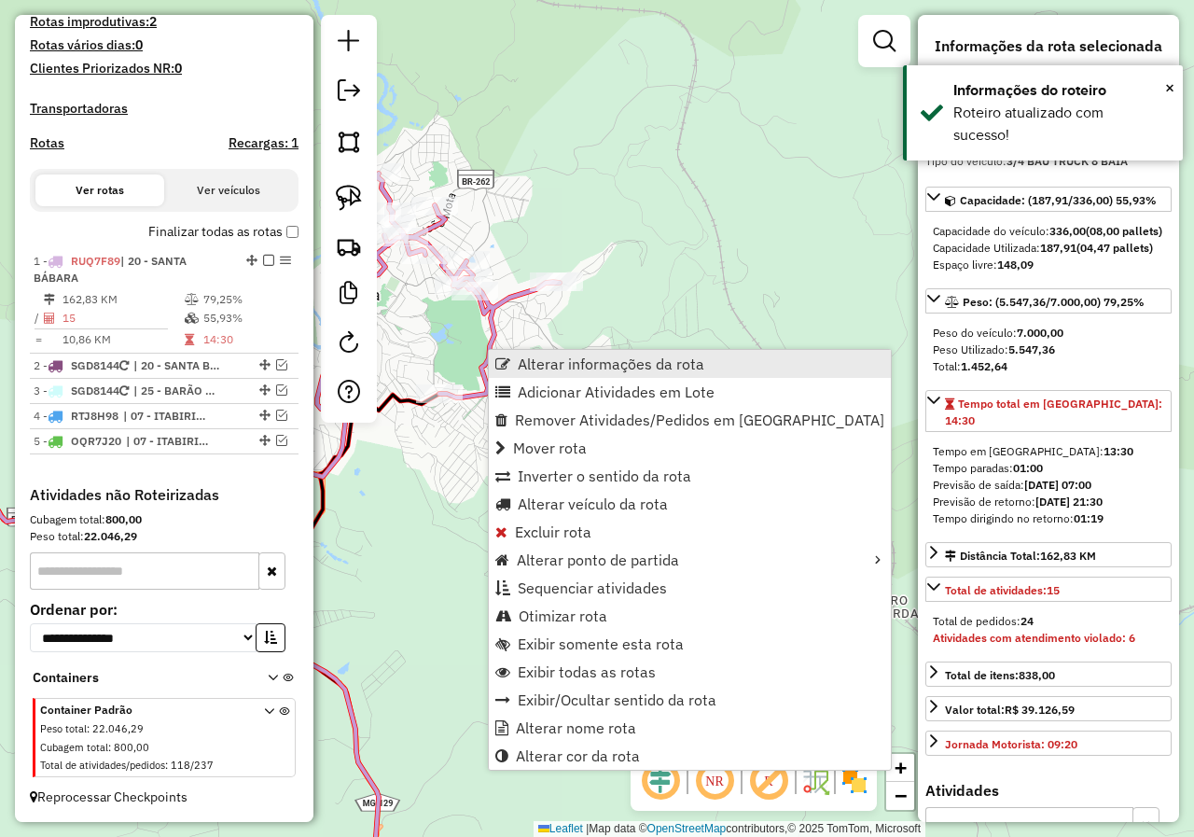
click at [547, 358] on span "Alterar informações da rota" at bounding box center [611, 363] width 187 height 15
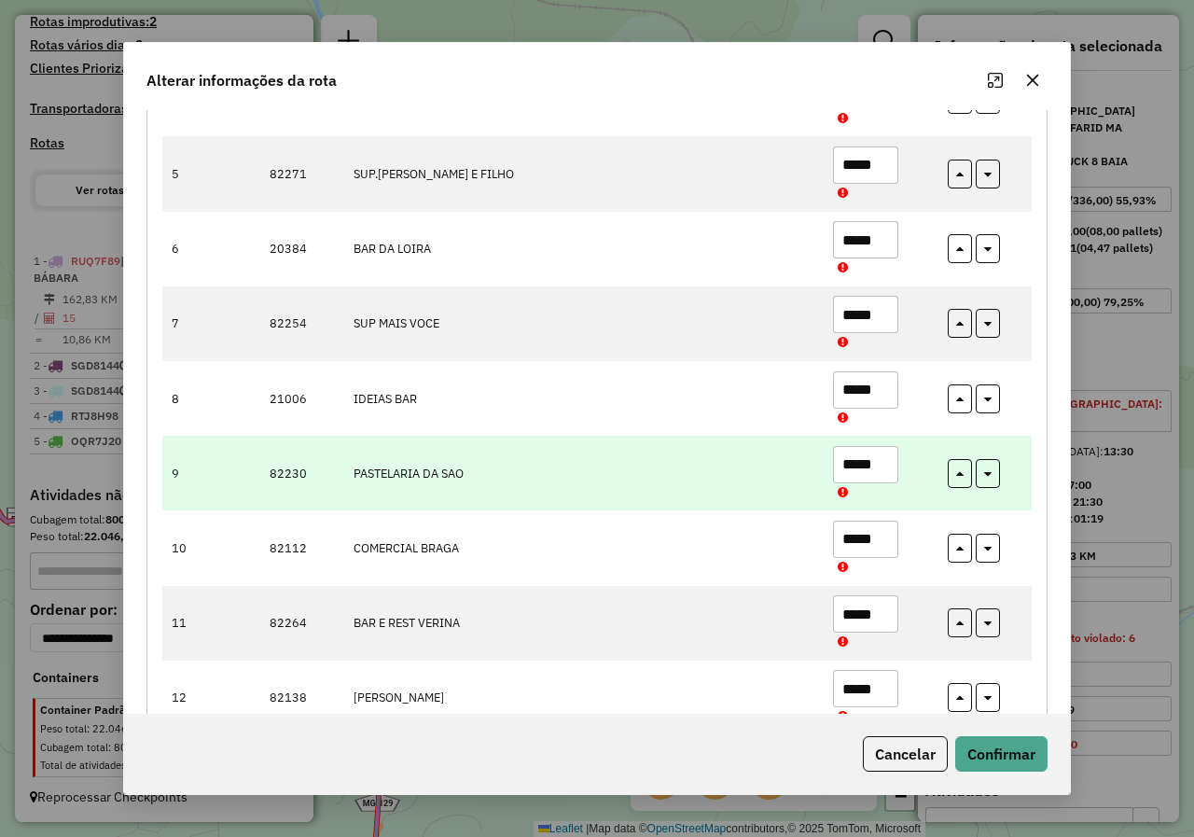
scroll to position [317, 0]
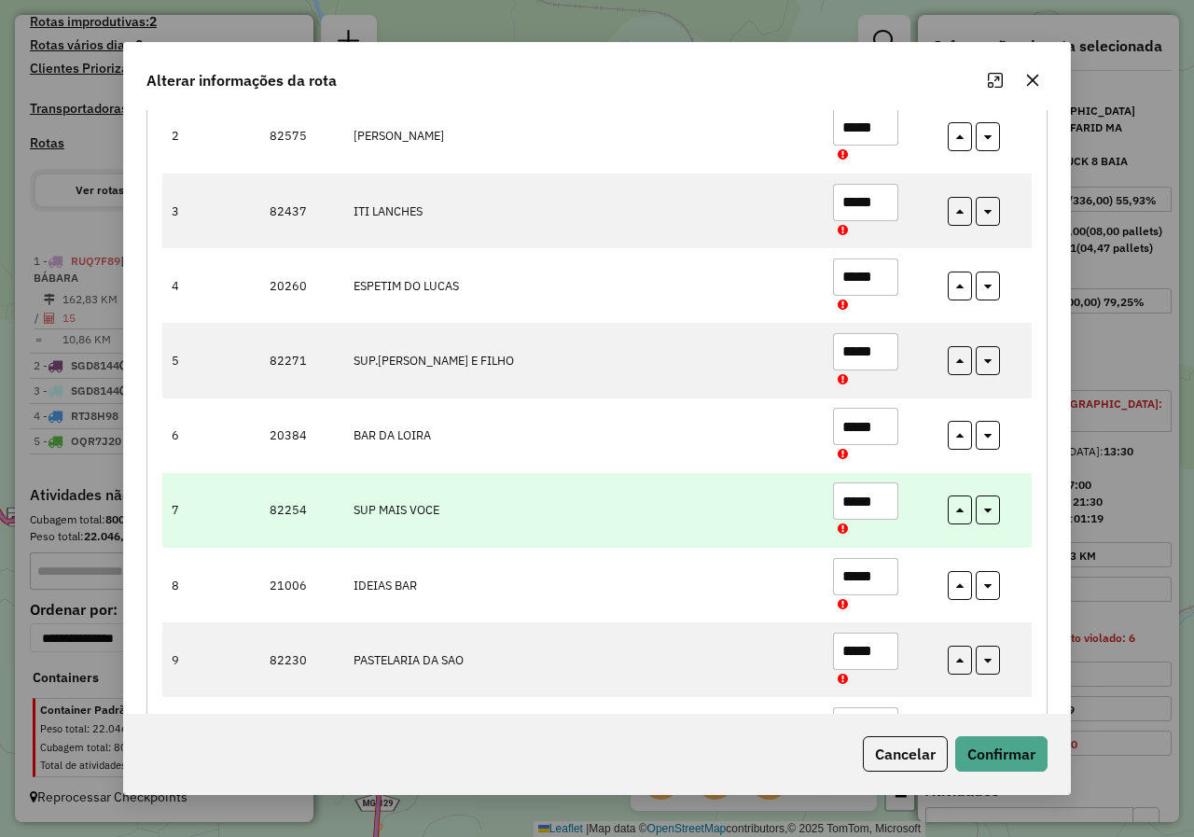
drag, startPoint x: 888, startPoint y: 507, endPoint x: 757, endPoint y: 519, distance: 131.0
click at [782, 517] on tr "7 82254 SUP MAIS VOCE *****" at bounding box center [596, 510] width 869 height 75
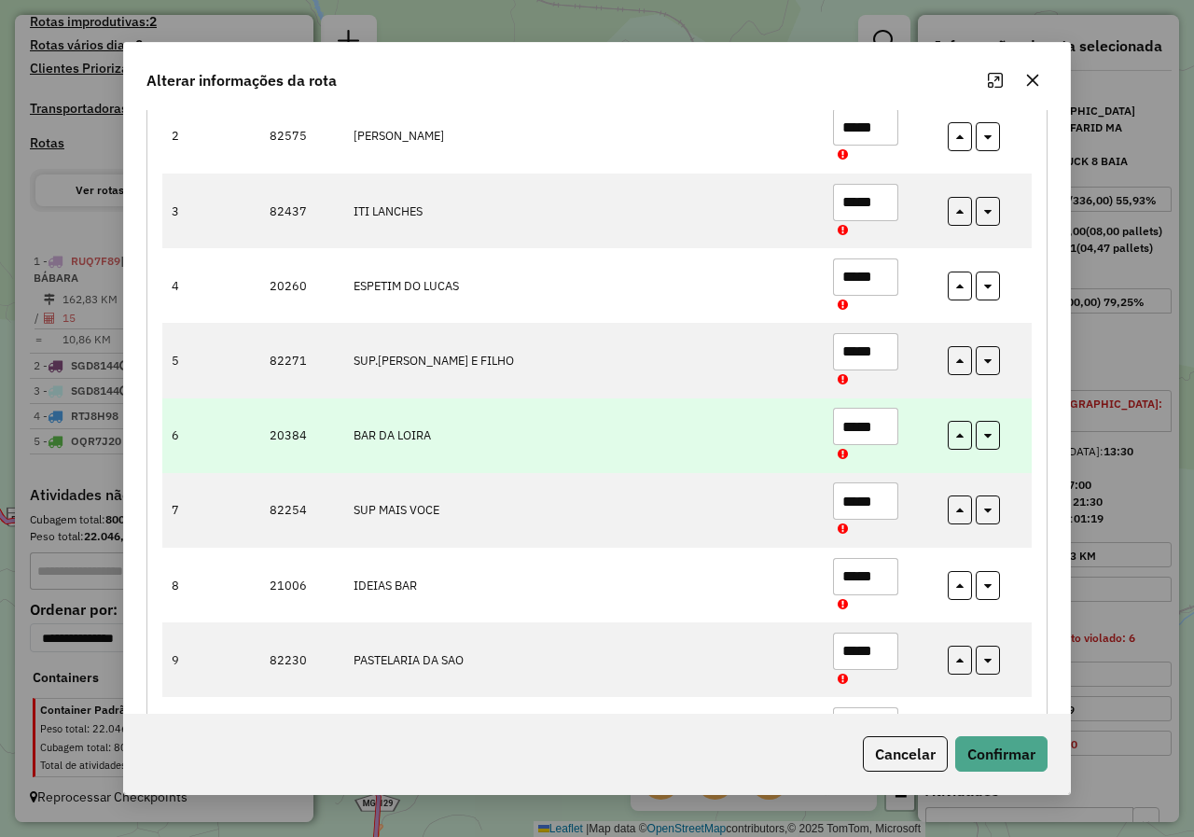
type input "*****"
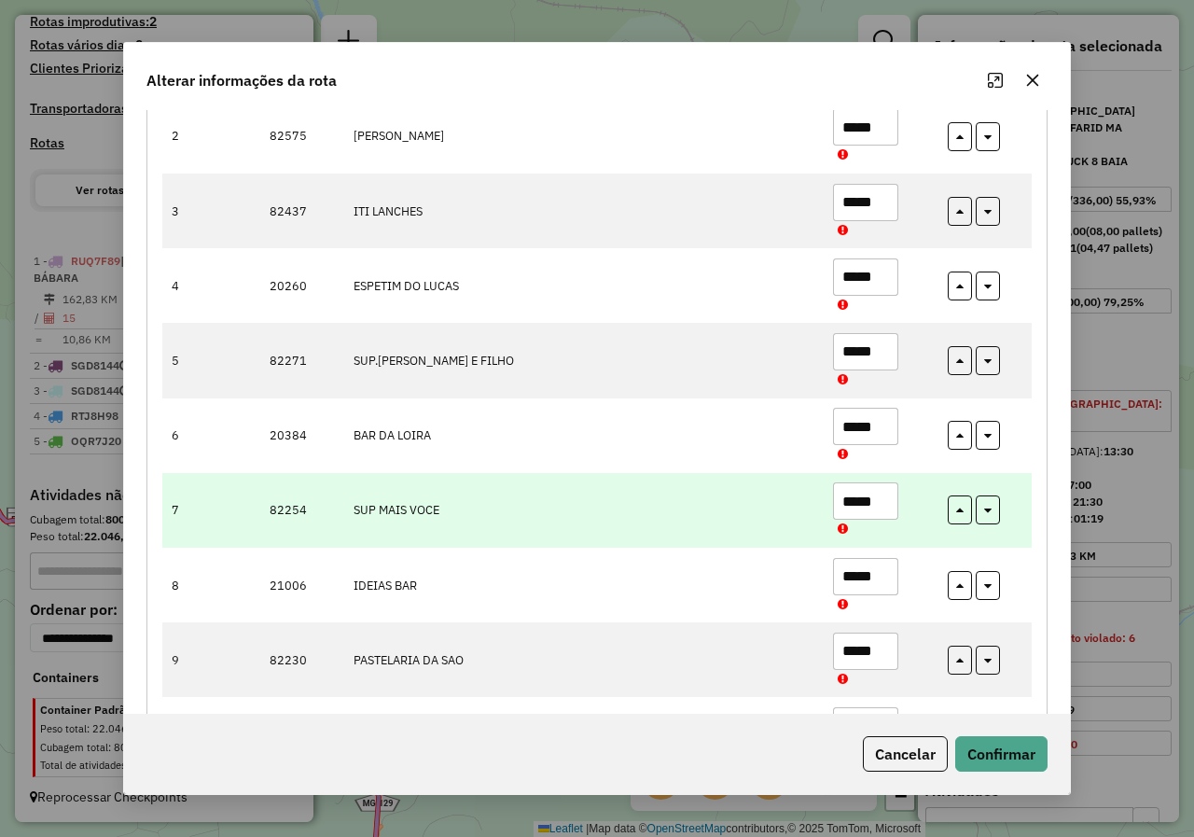
drag, startPoint x: 882, startPoint y: 425, endPoint x: 750, endPoint y: 477, distance: 142.0
click at [768, 472] on tbody "1 82034 CAMBOTA SUPERMERCADO ***** 2 82575 MERCEARIA RODRIGUES ***** 3 82437 IT…" at bounding box center [596, 585] width 869 height 1122
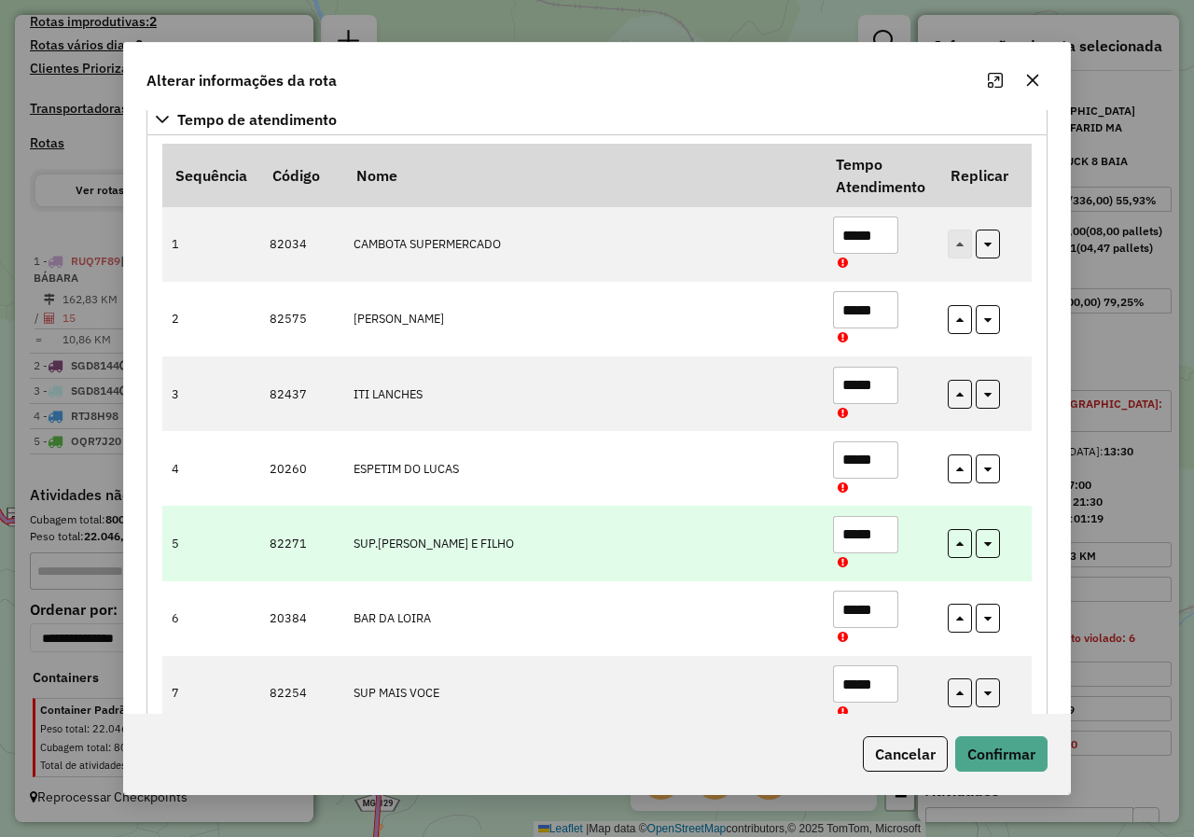
scroll to position [131, 0]
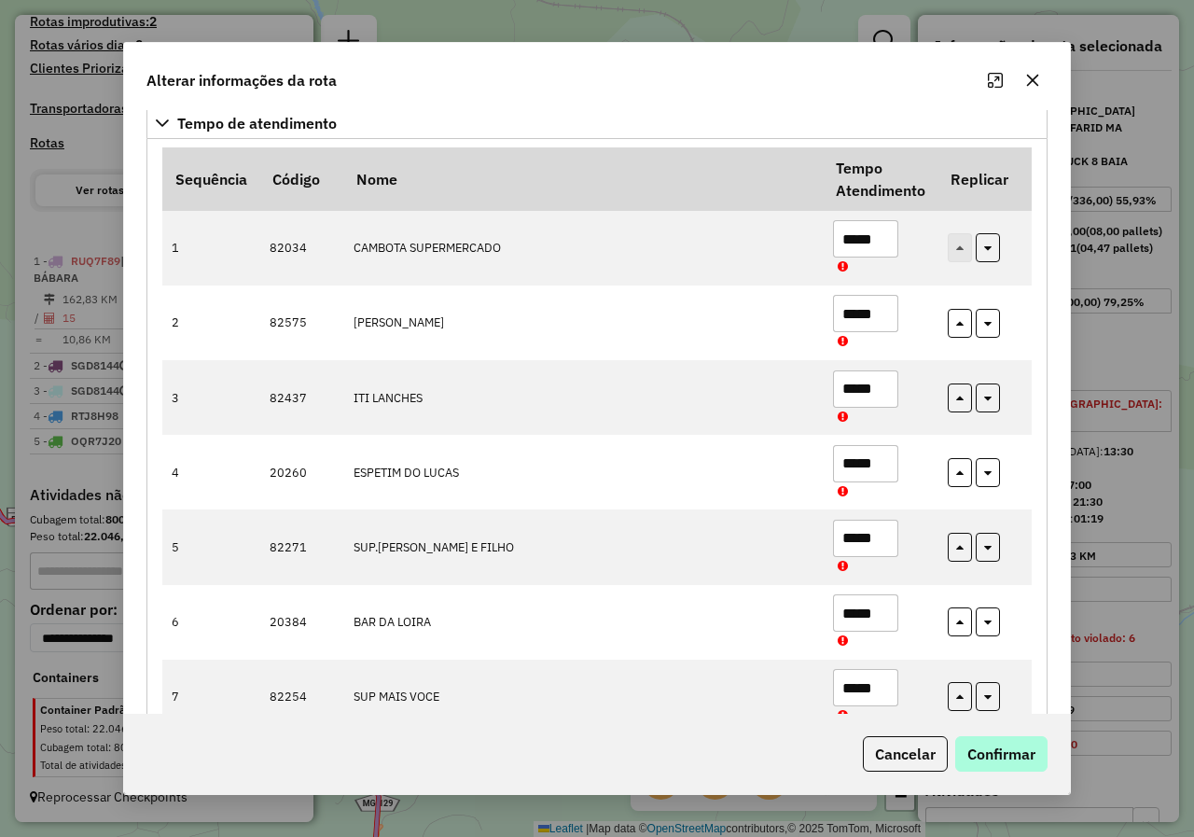
type input "*****"
click at [1002, 750] on button "Confirmar" at bounding box center [1001, 753] width 92 height 35
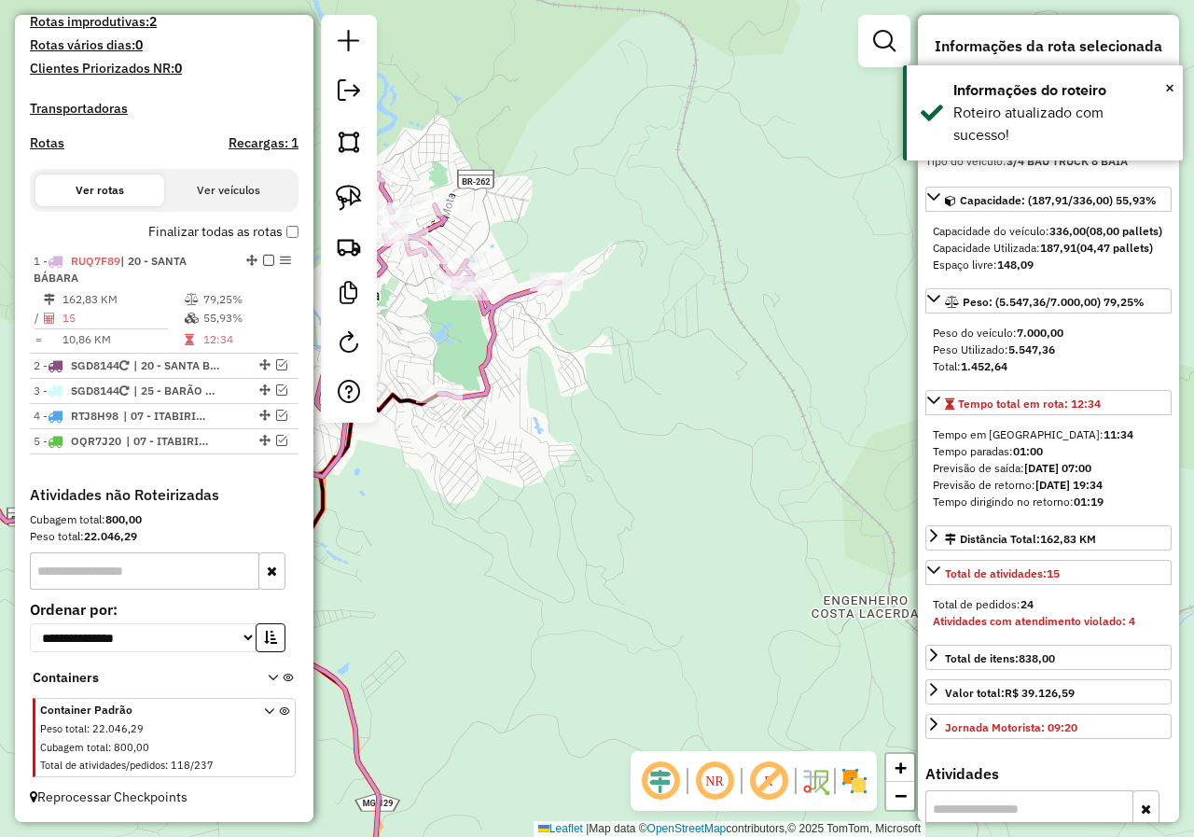
click at [480, 385] on icon at bounding box center [220, 362] width 679 height 378
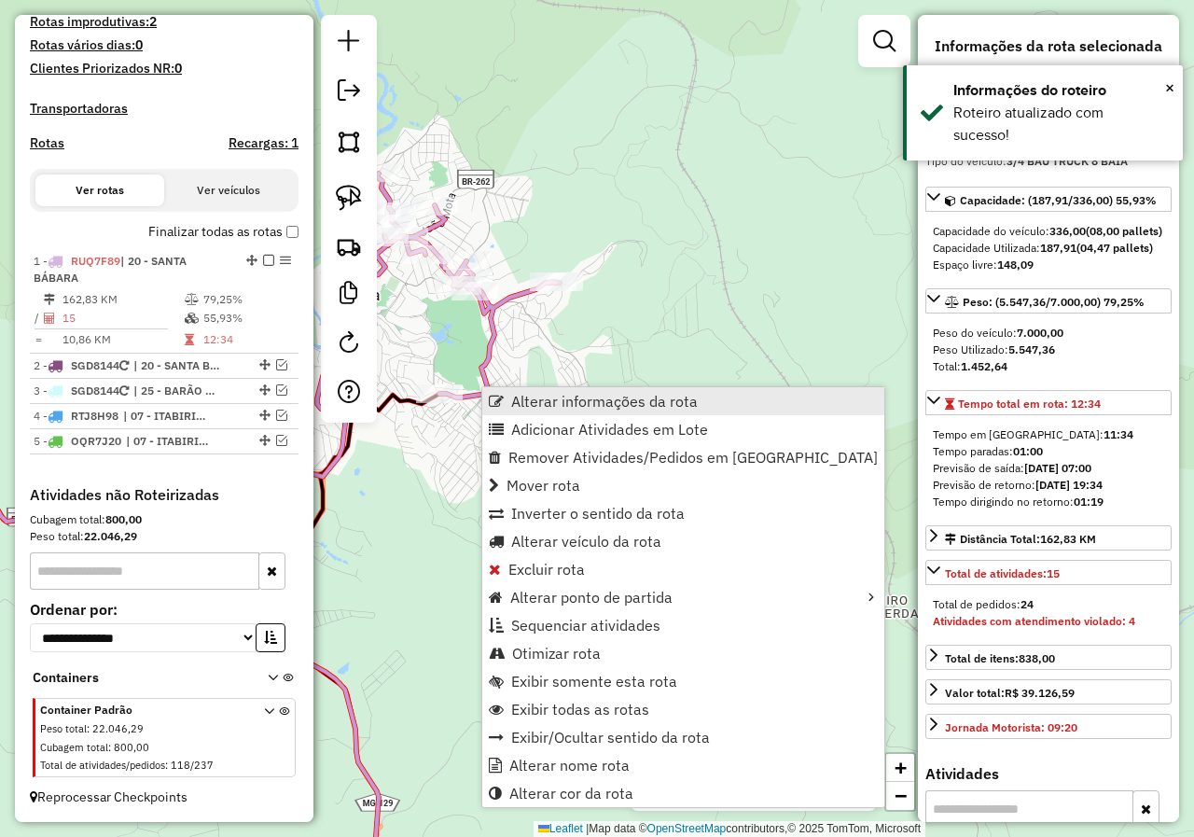
click at [650, 395] on span "Alterar informações da rota" at bounding box center [604, 401] width 187 height 15
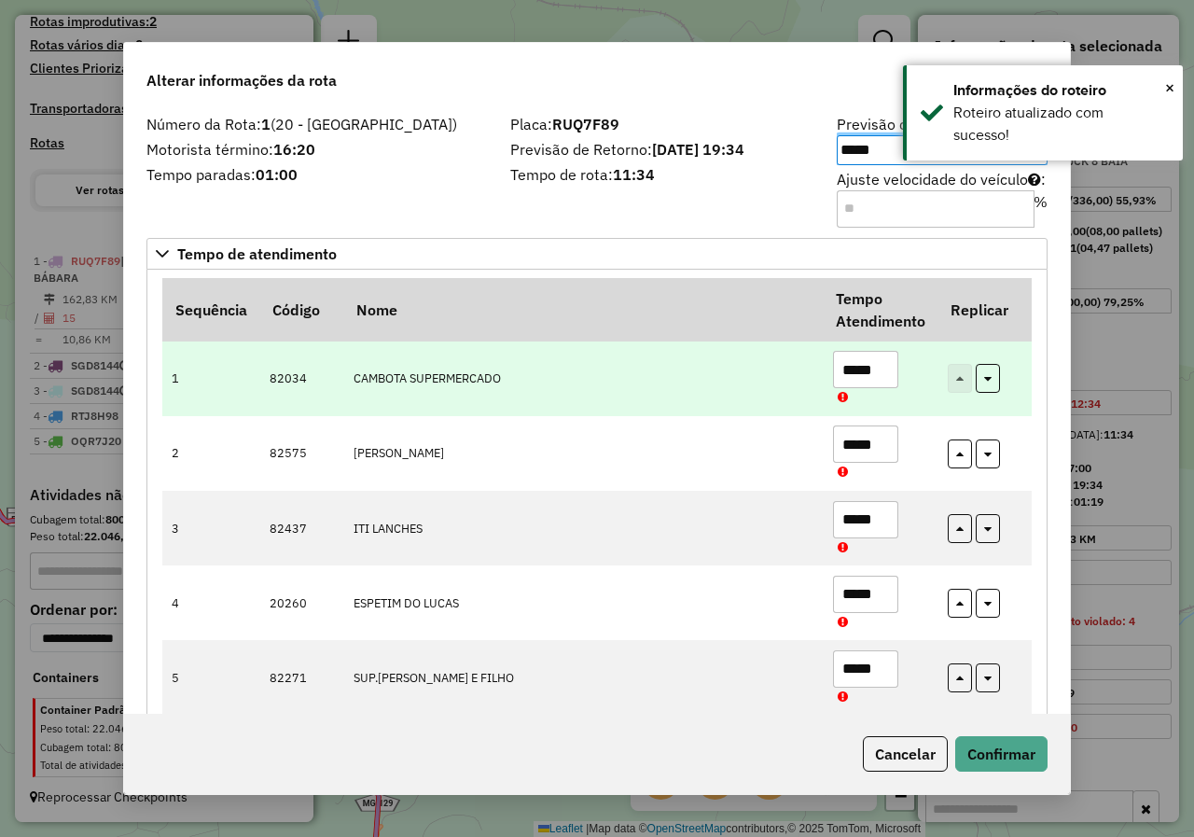
click at [886, 399] on td "*****" at bounding box center [880, 378] width 115 height 75
drag, startPoint x: 874, startPoint y: 374, endPoint x: 801, endPoint y: 396, distance: 76.1
click at [810, 396] on tr "1 82034 CAMBOTA SUPERMERCADO *****" at bounding box center [596, 378] width 869 height 75
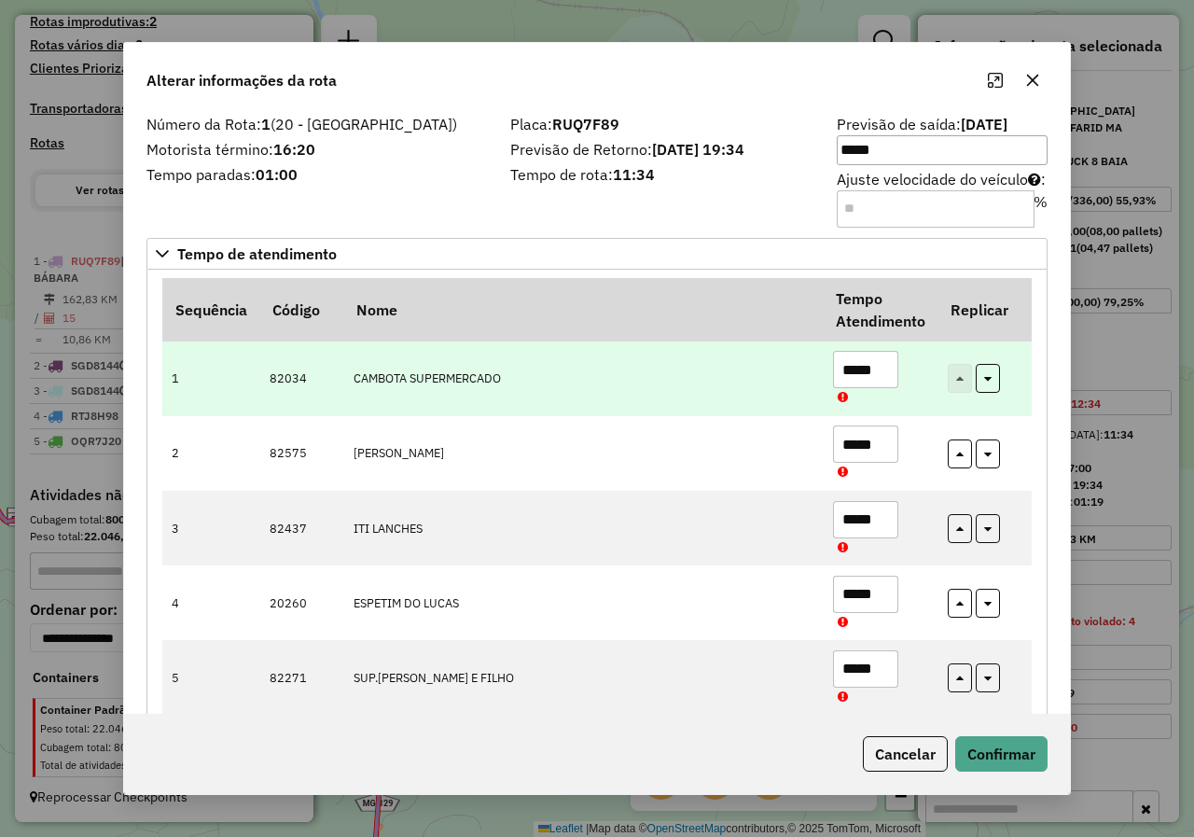
drag, startPoint x: 882, startPoint y: 374, endPoint x: 785, endPoint y: 401, distance: 100.7
click at [805, 394] on tr "1 82034 CAMBOTA SUPERMERCADO *****" at bounding box center [596, 378] width 869 height 75
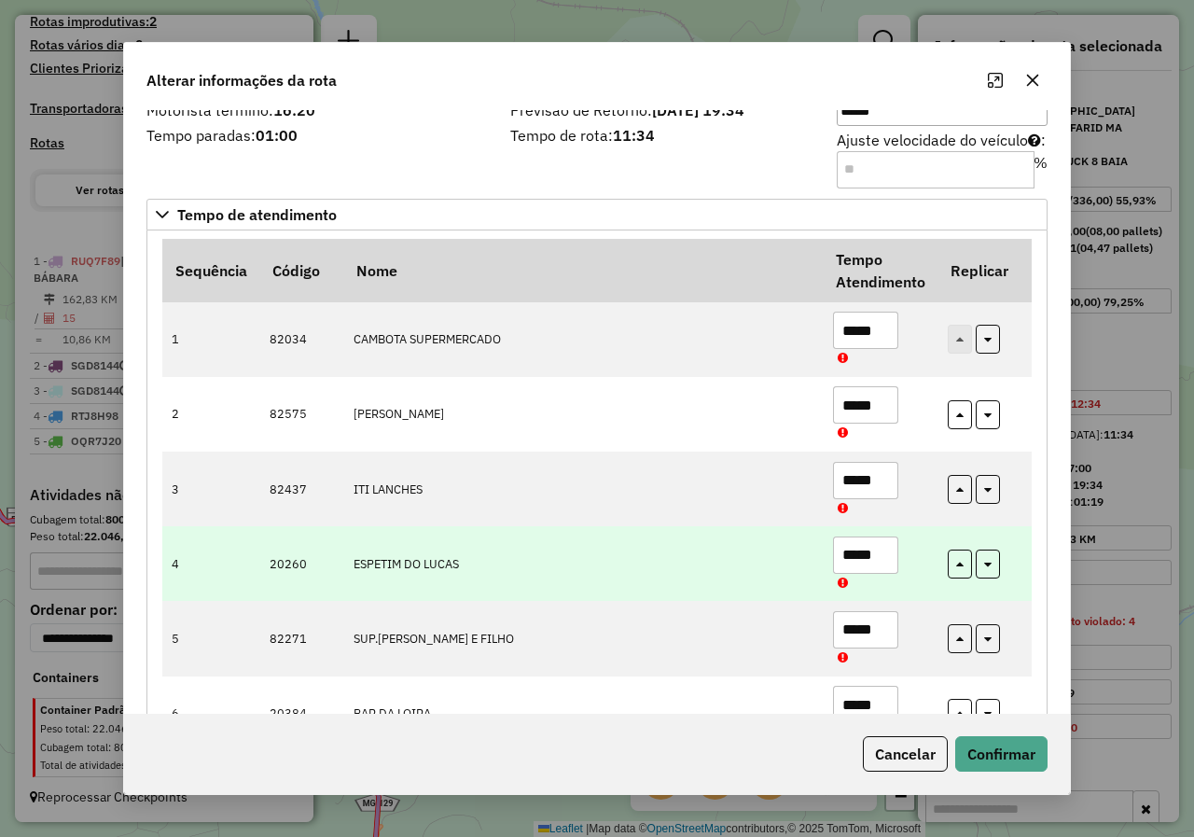
scroll to position [37, 0]
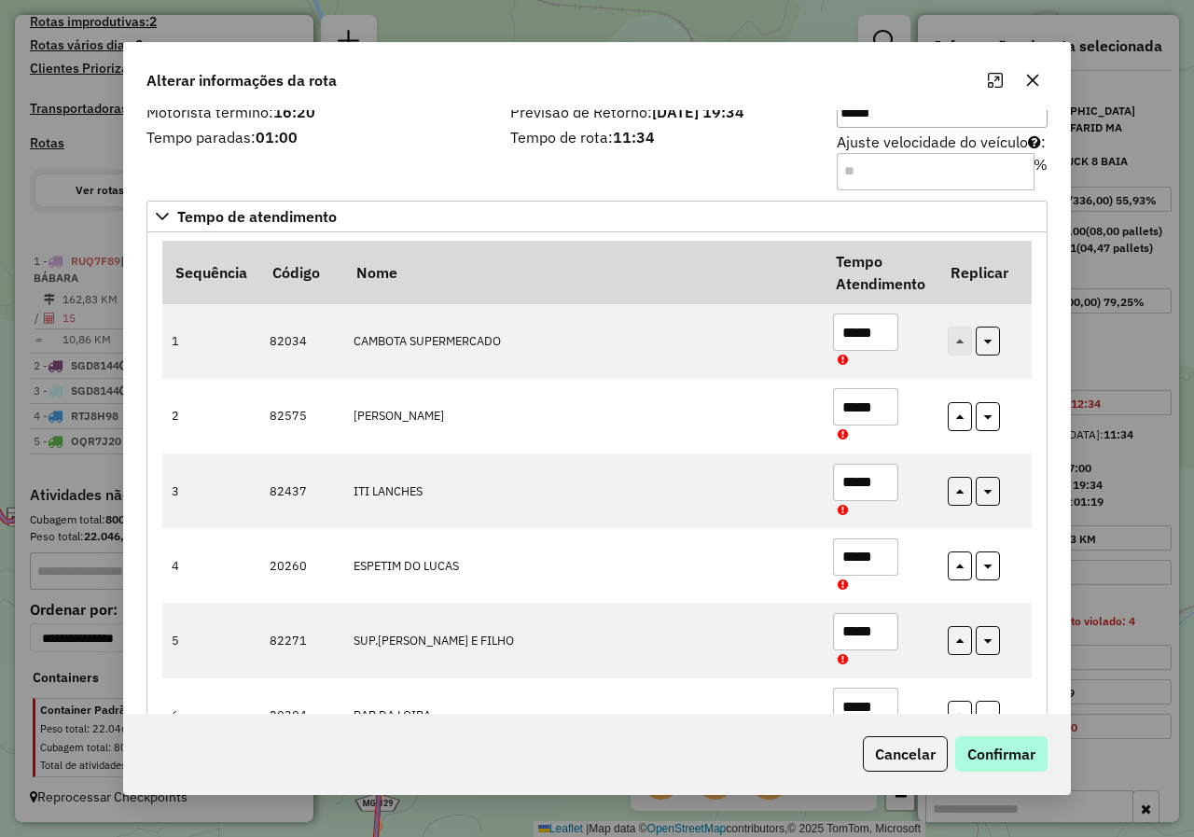
type input "*****"
click at [985, 741] on div "Cancelar Confirmar" at bounding box center [597, 753] width 946 height 80
click at [993, 754] on button "Confirmar" at bounding box center [1001, 753] width 92 height 35
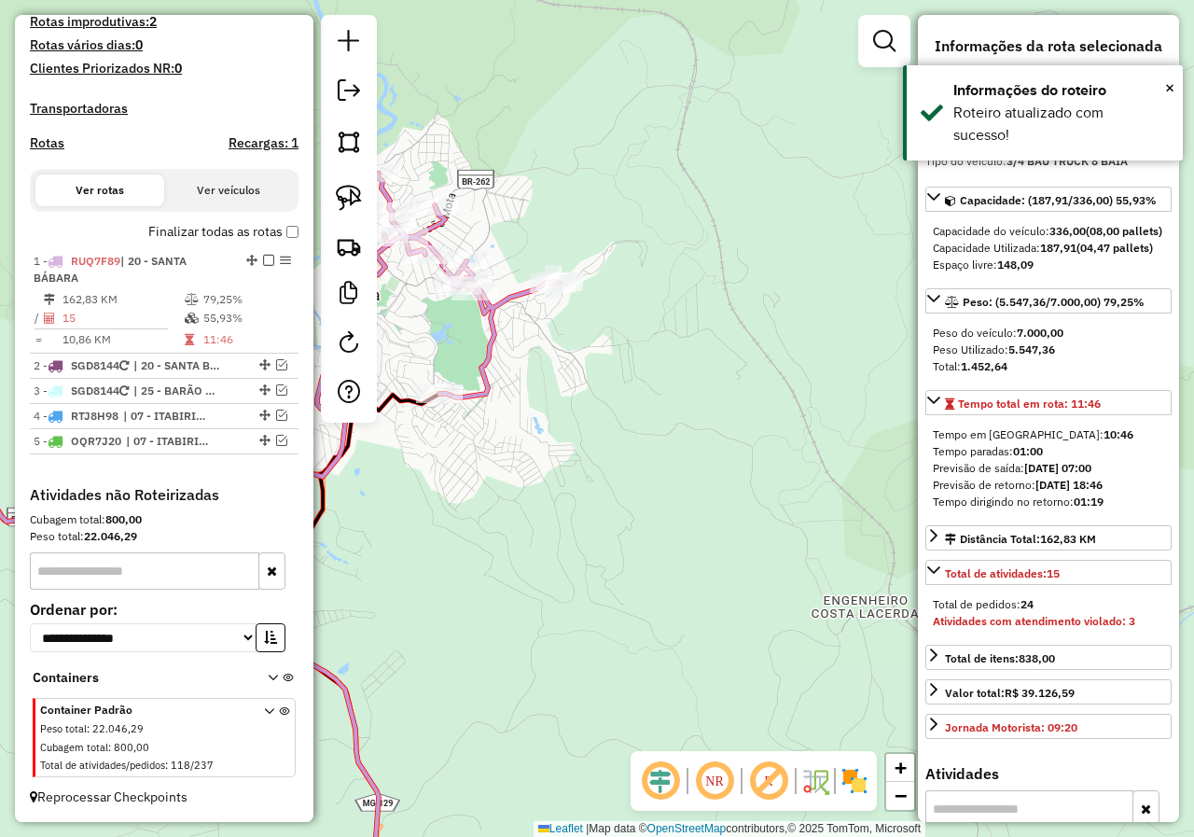
click at [493, 385] on icon at bounding box center [220, 362] width 679 height 378
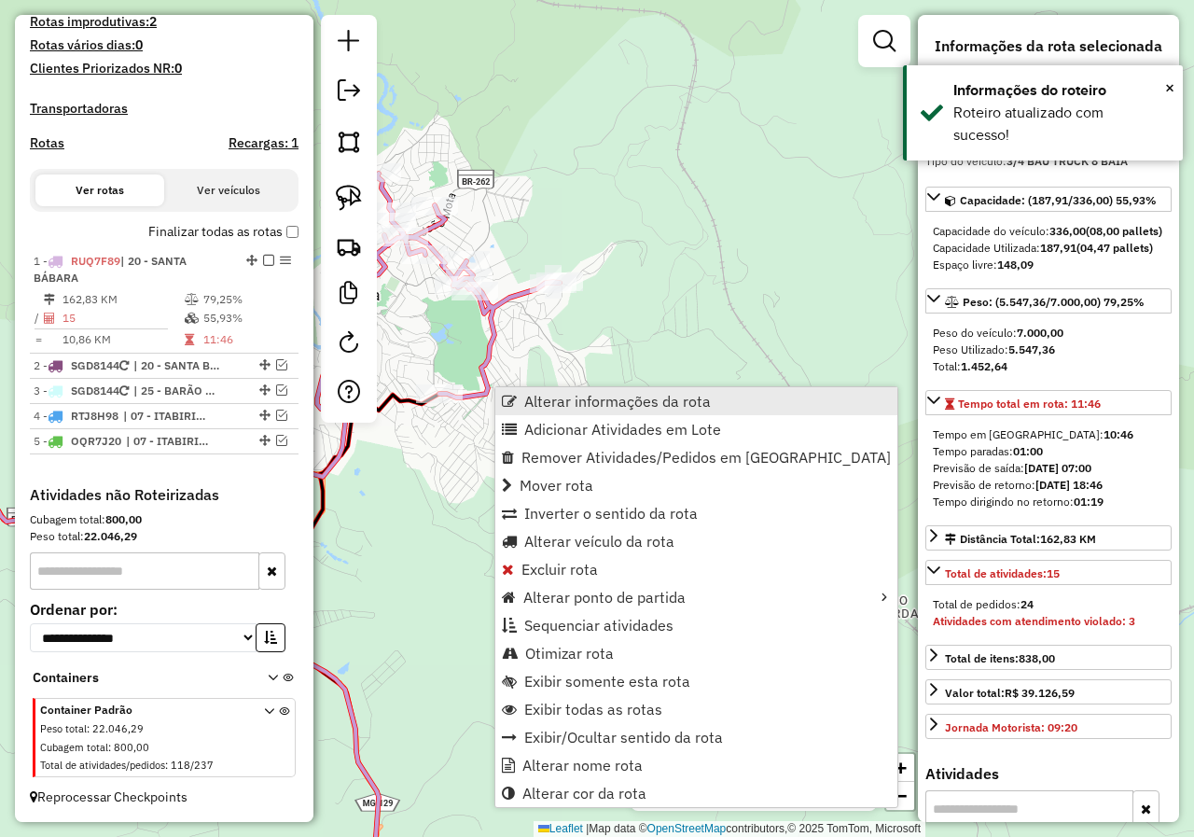
click at [545, 402] on span "Alterar informações da rota" at bounding box center [617, 401] width 187 height 15
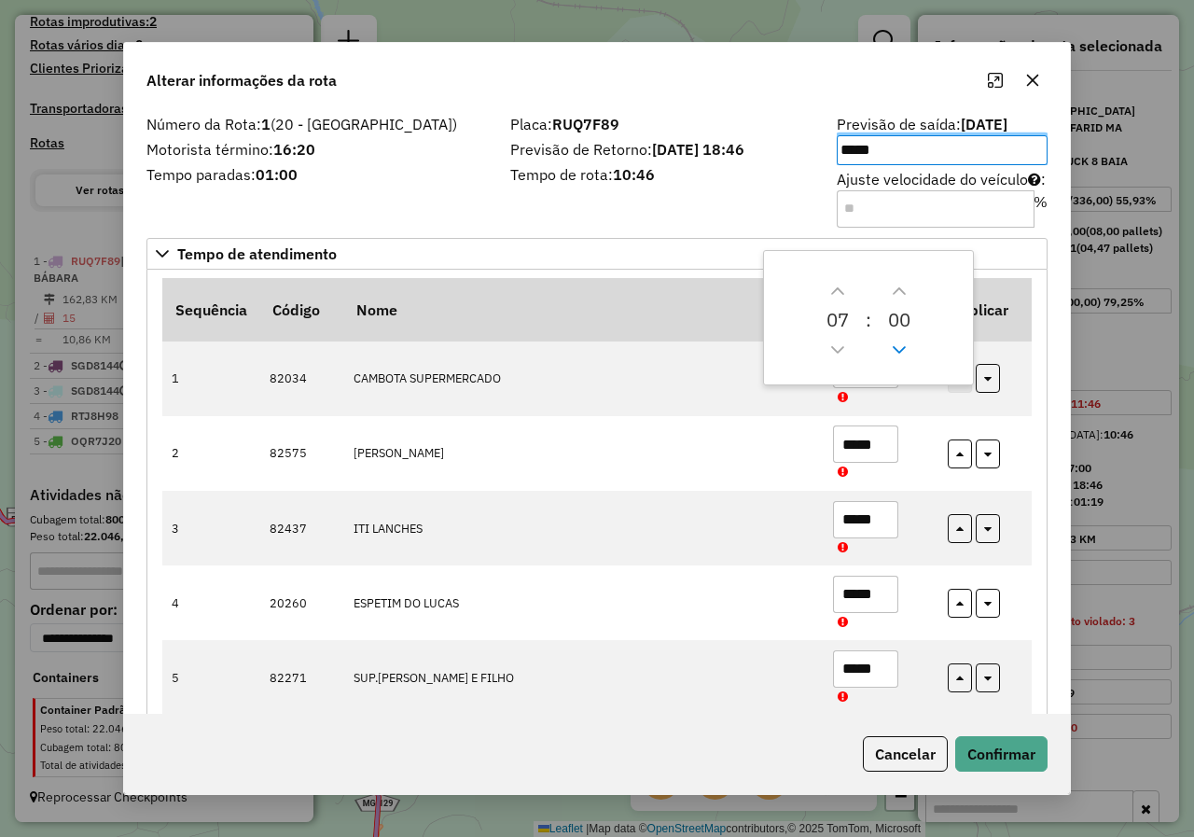
click at [896, 344] on icon "Previous Minute" at bounding box center [899, 349] width 15 height 15
click at [845, 345] on icon "Previous Hour" at bounding box center [837, 349] width 15 height 15
click at [895, 353] on icon "Previous Minute" at bounding box center [899, 349] width 15 height 15
click at [895, 354] on icon "Previous Minute" at bounding box center [899, 349] width 15 height 15
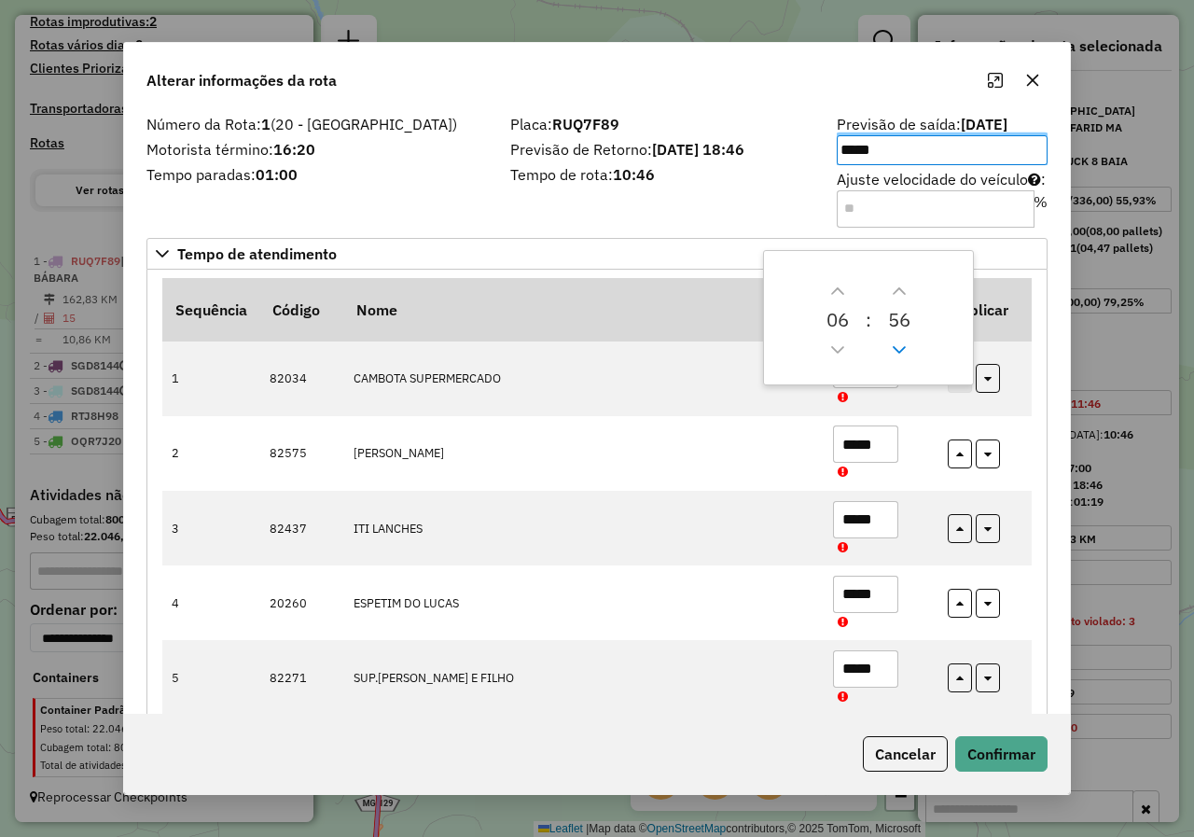
click at [895, 354] on icon "Previous Minute" at bounding box center [899, 349] width 15 height 15
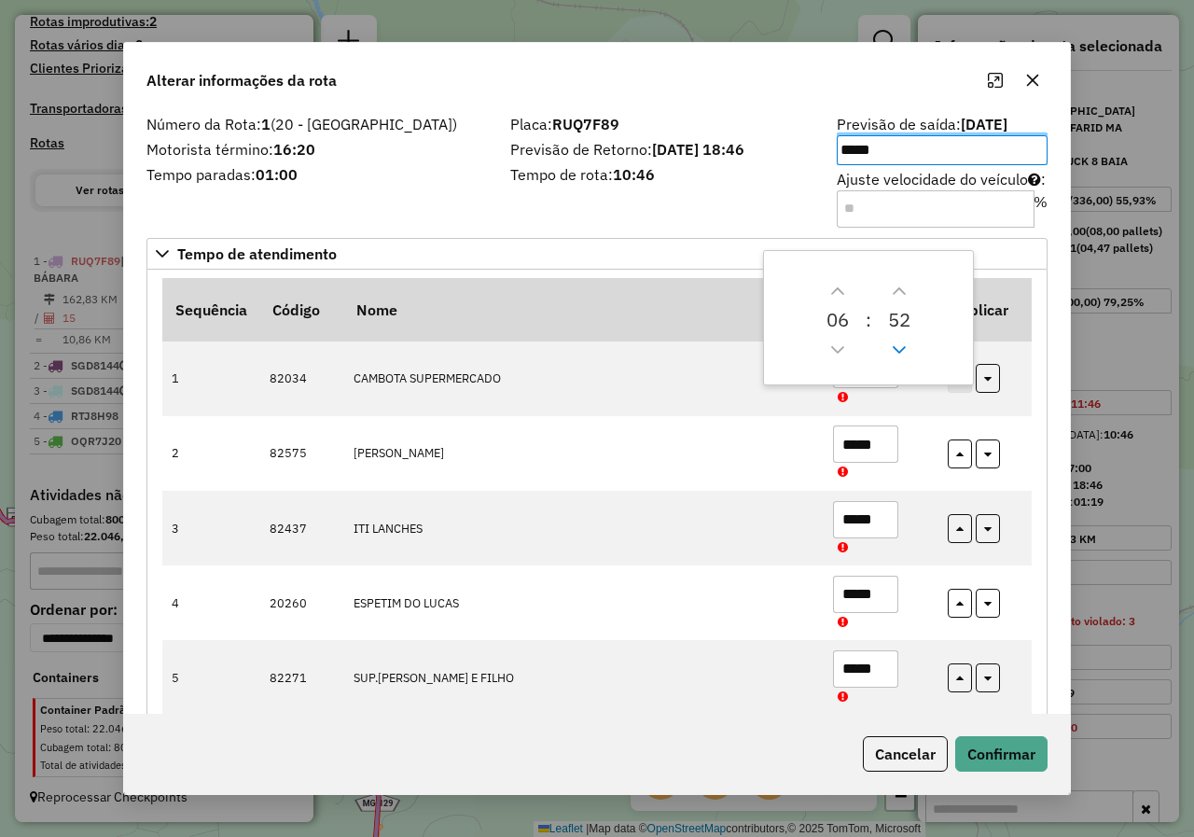
click at [895, 354] on icon "Previous Minute" at bounding box center [899, 349] width 15 height 15
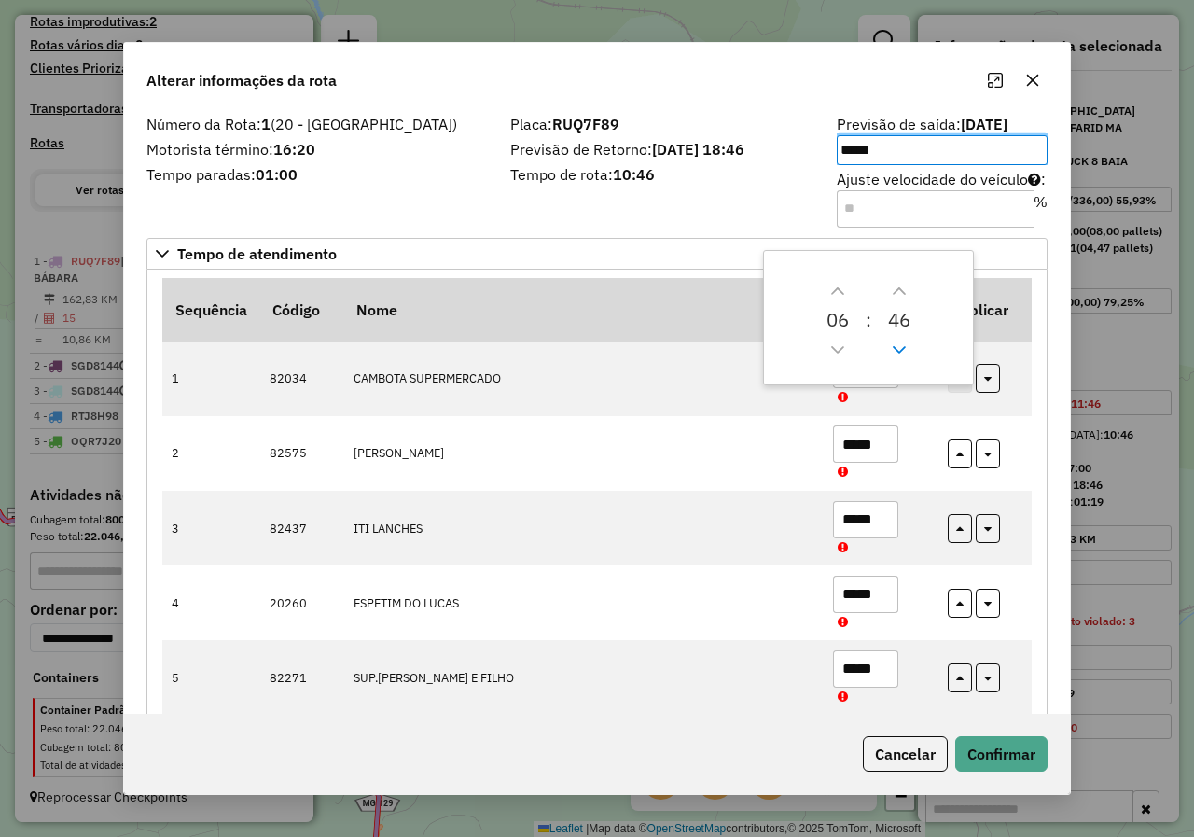
click at [895, 354] on icon "Previous Minute" at bounding box center [899, 349] width 15 height 15
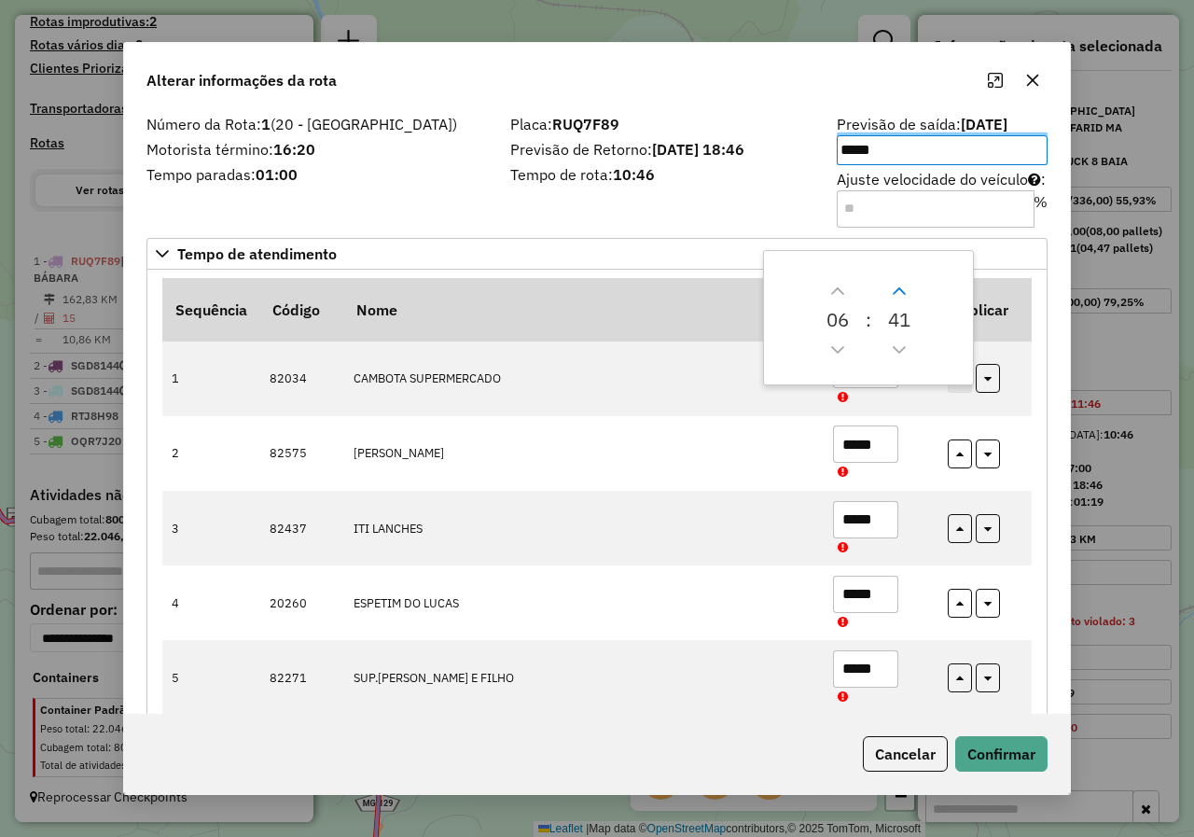
click at [897, 291] on icon "Next Minute" at bounding box center [899, 290] width 13 height 7
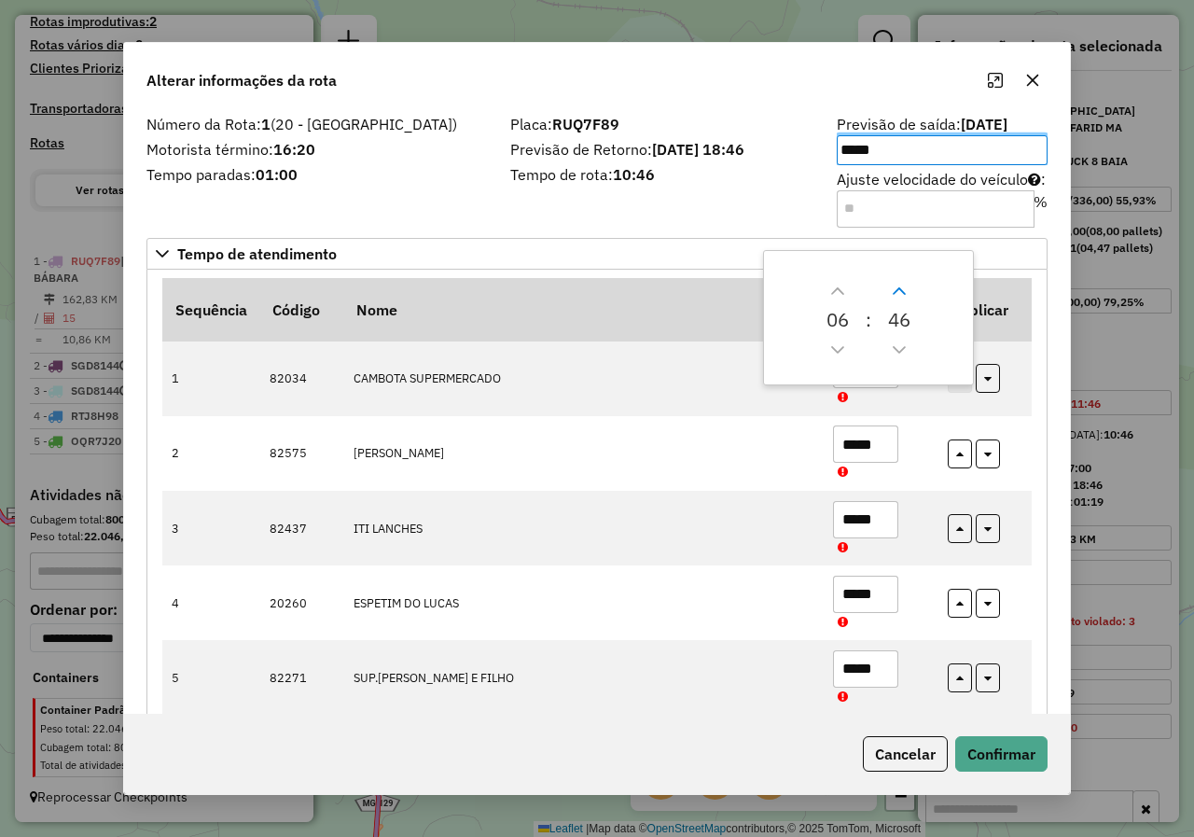
click at [897, 291] on icon "Next Minute" at bounding box center [899, 290] width 13 height 7
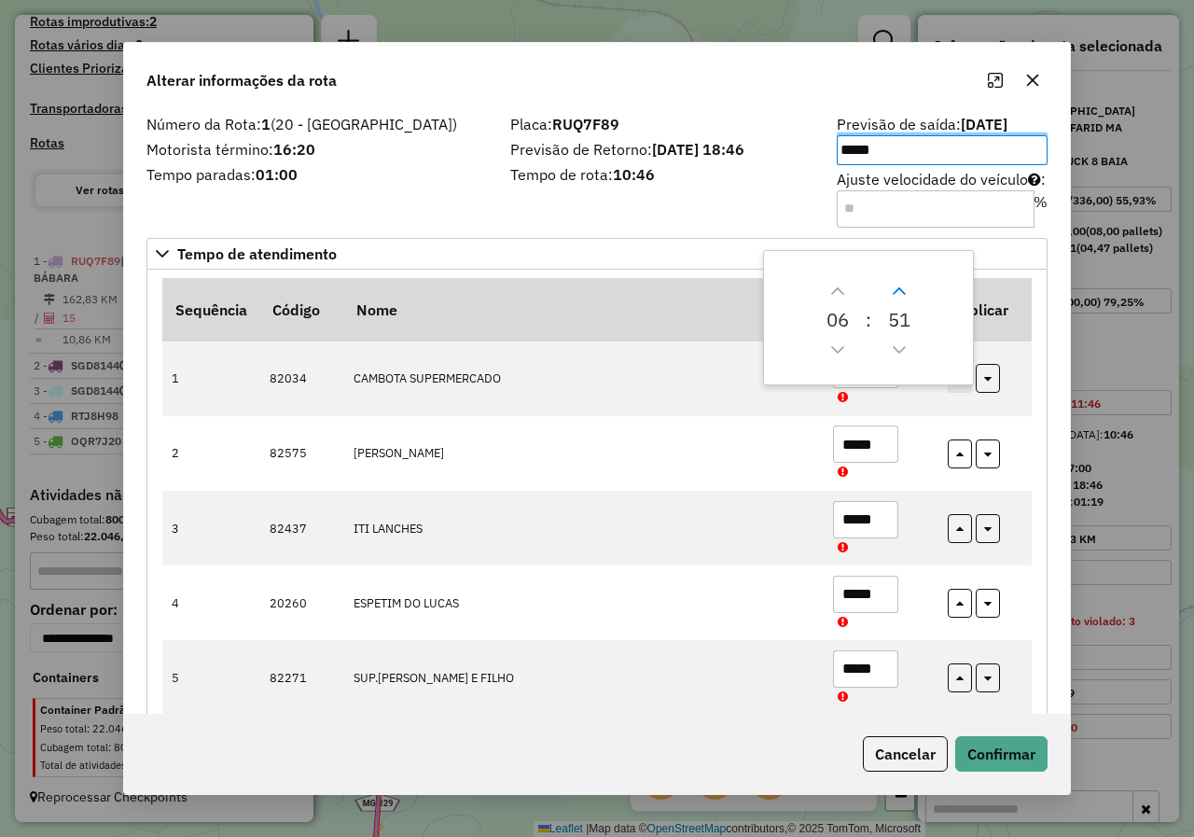
click at [897, 291] on icon "Next Minute" at bounding box center [899, 290] width 13 height 7
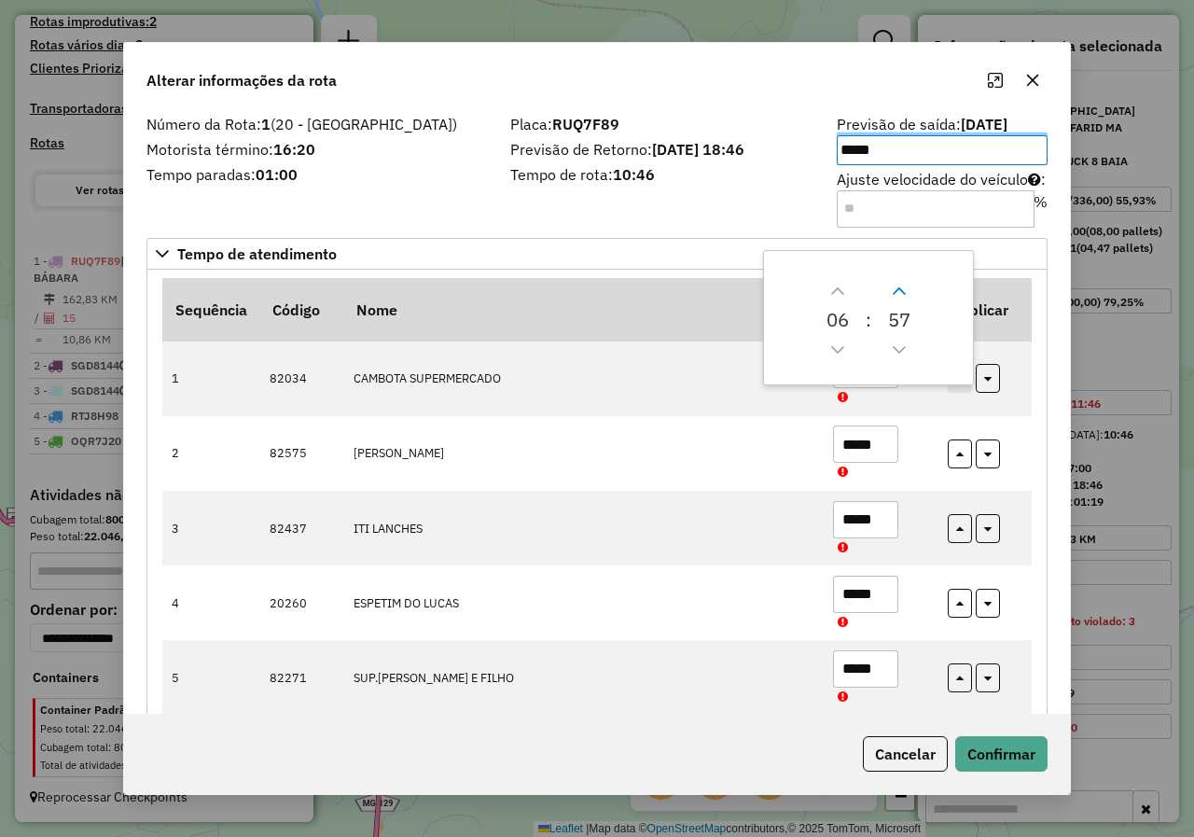
click at [897, 291] on icon "Next Minute" at bounding box center [899, 290] width 13 height 7
click at [830, 289] on icon "Next Hour" at bounding box center [837, 291] width 15 height 15
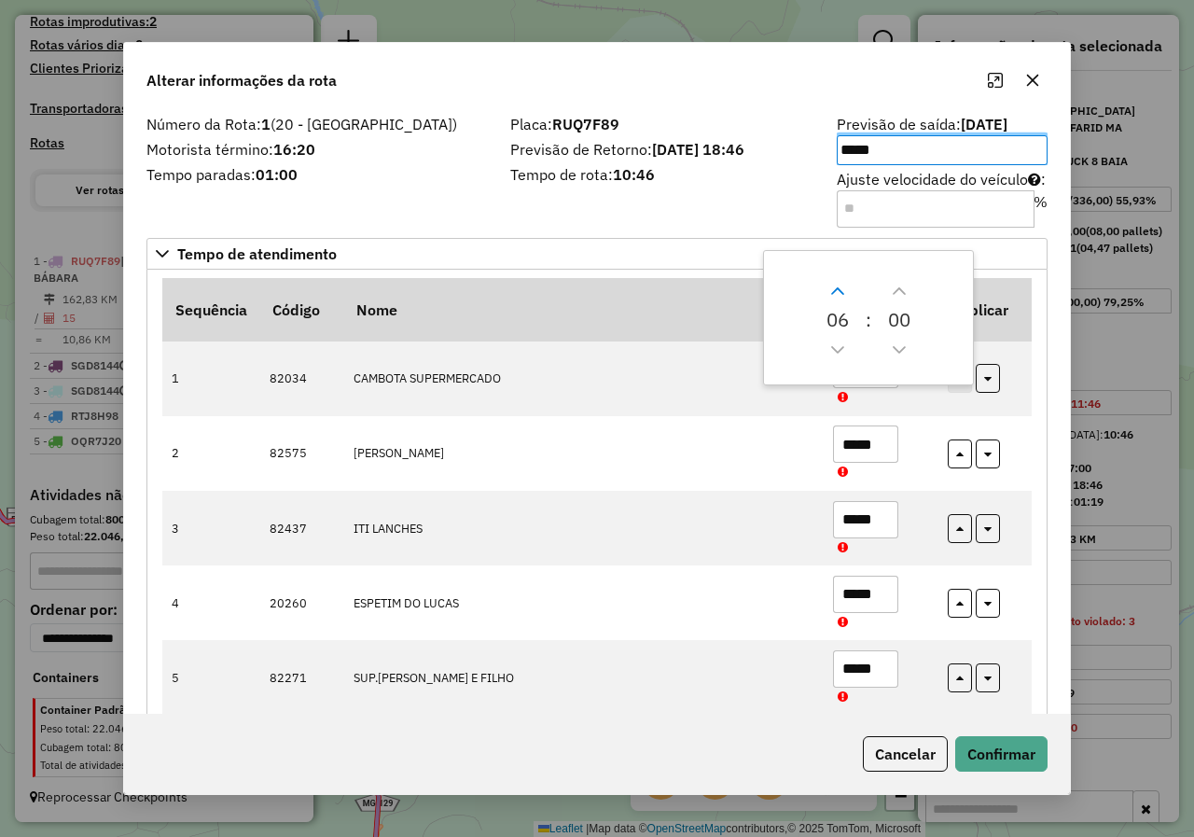
type input "*****"
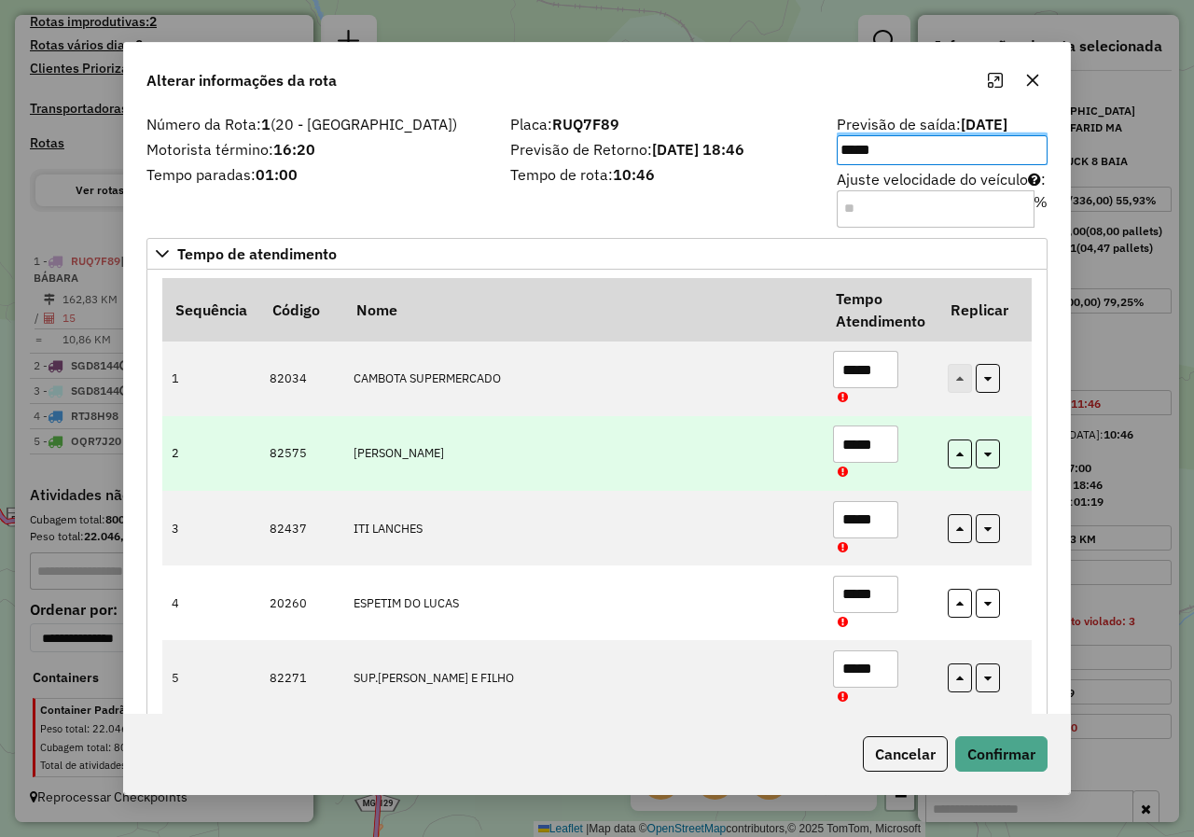
click at [940, 416] on td at bounding box center [984, 453] width 93 height 75
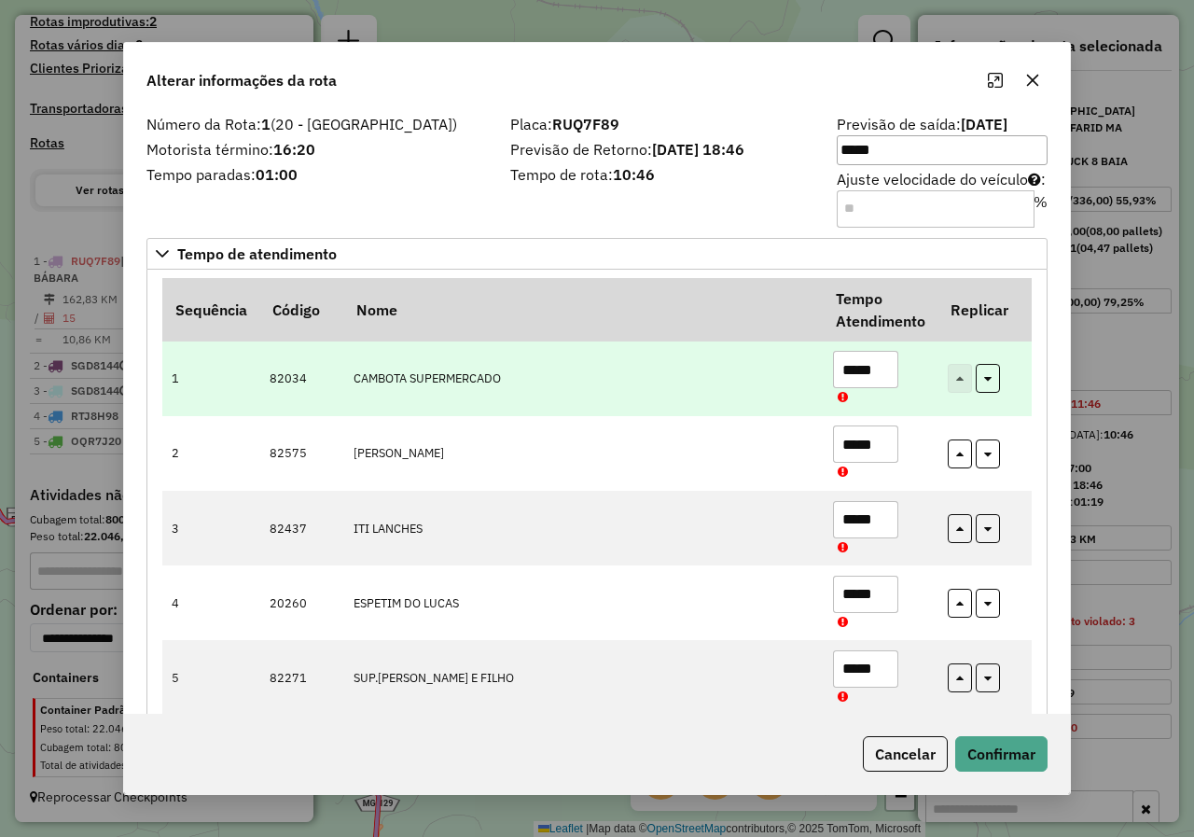
drag, startPoint x: 887, startPoint y: 363, endPoint x: 806, endPoint y: 378, distance: 82.5
click at [815, 375] on tr "1 82034 CAMBOTA SUPERMERCADO *****" at bounding box center [596, 378] width 869 height 75
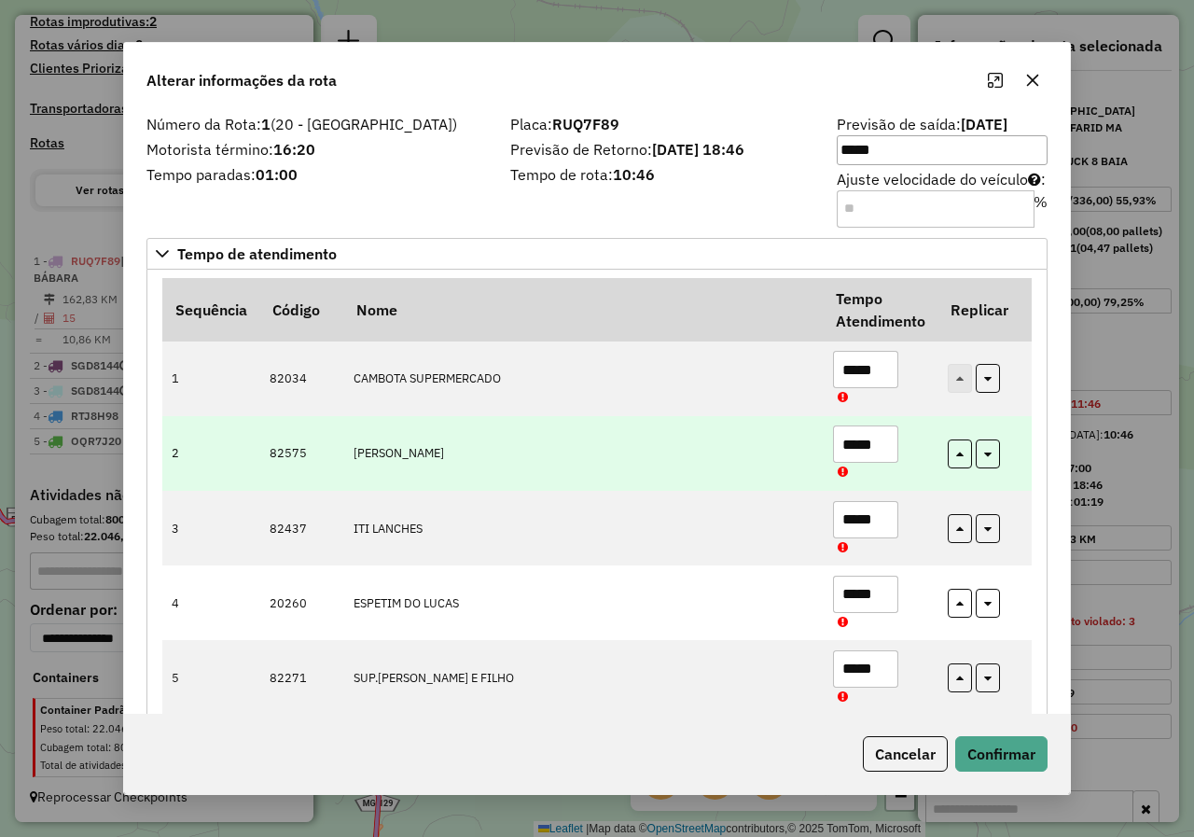
type input "*****"
drag, startPoint x: 847, startPoint y: 449, endPoint x: 786, endPoint y: 463, distance: 62.2
click at [824, 458] on td "*****" at bounding box center [880, 453] width 115 height 75
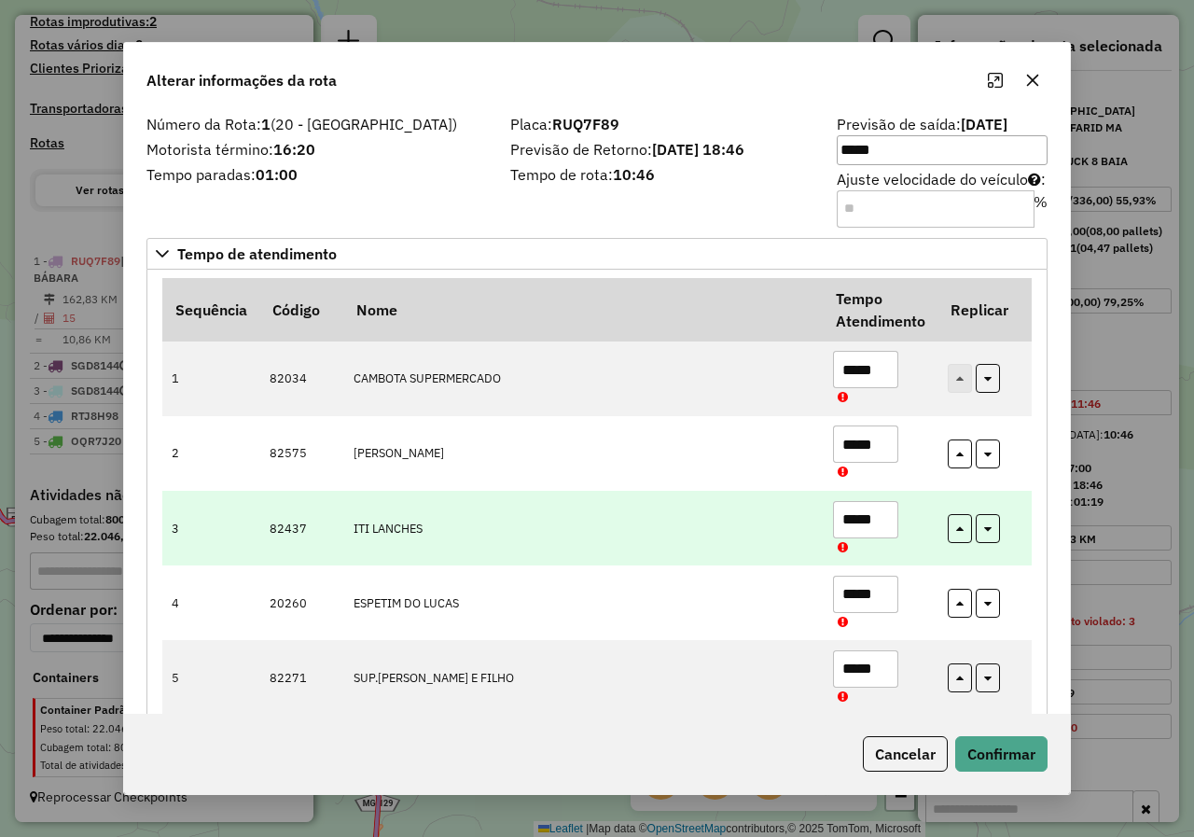
type input "*****"
drag, startPoint x: 879, startPoint y: 515, endPoint x: 810, endPoint y: 533, distance: 71.3
click at [812, 533] on tr "3 82437 ITI LANCHES *****" at bounding box center [596, 528] width 869 height 75
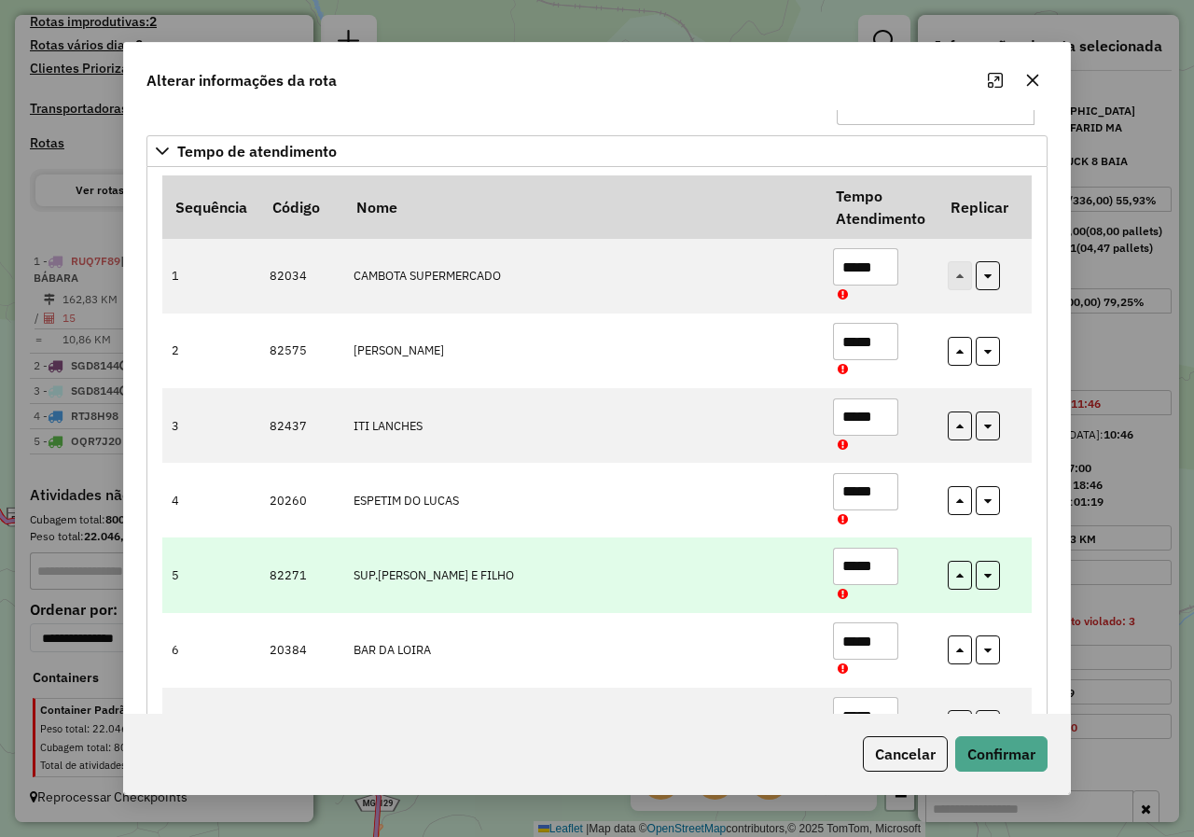
scroll to position [187, 0]
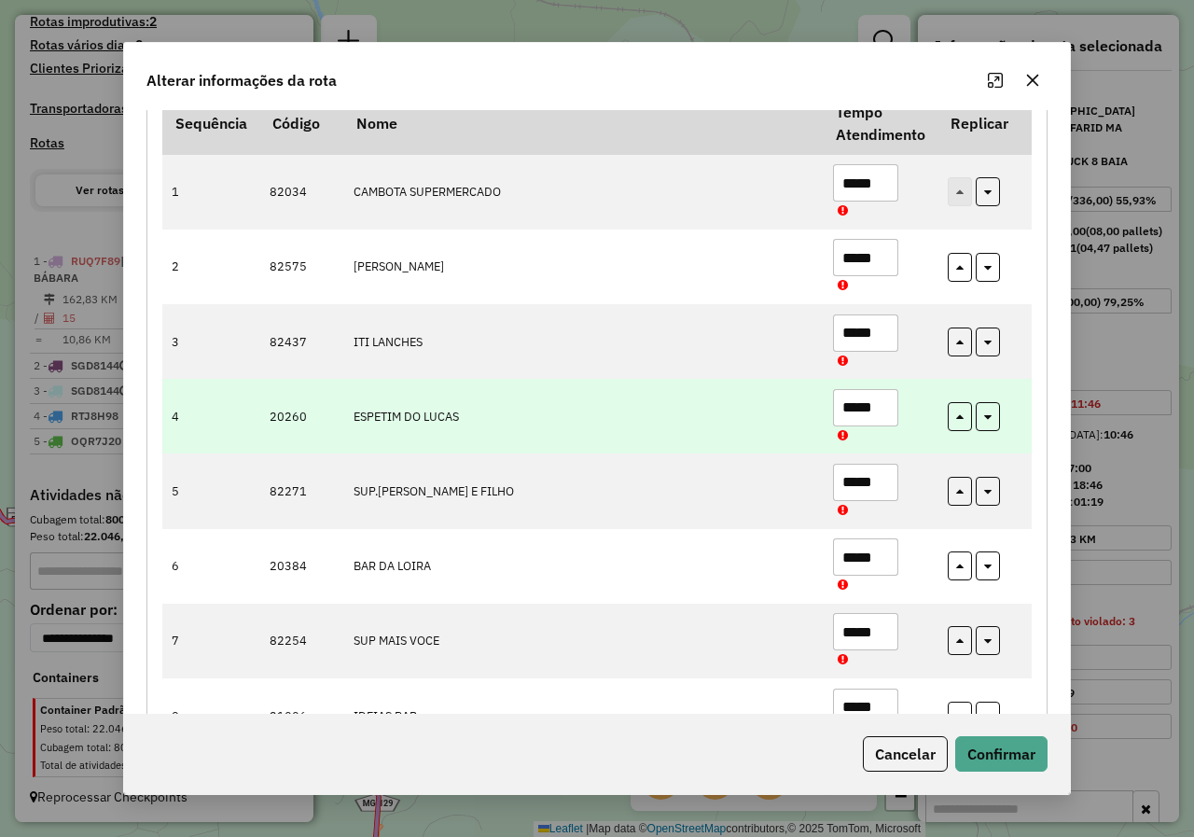
type input "*****"
drag, startPoint x: 878, startPoint y: 407, endPoint x: 824, endPoint y: 421, distance: 55.9
click at [824, 421] on td "*****" at bounding box center [880, 416] width 115 height 75
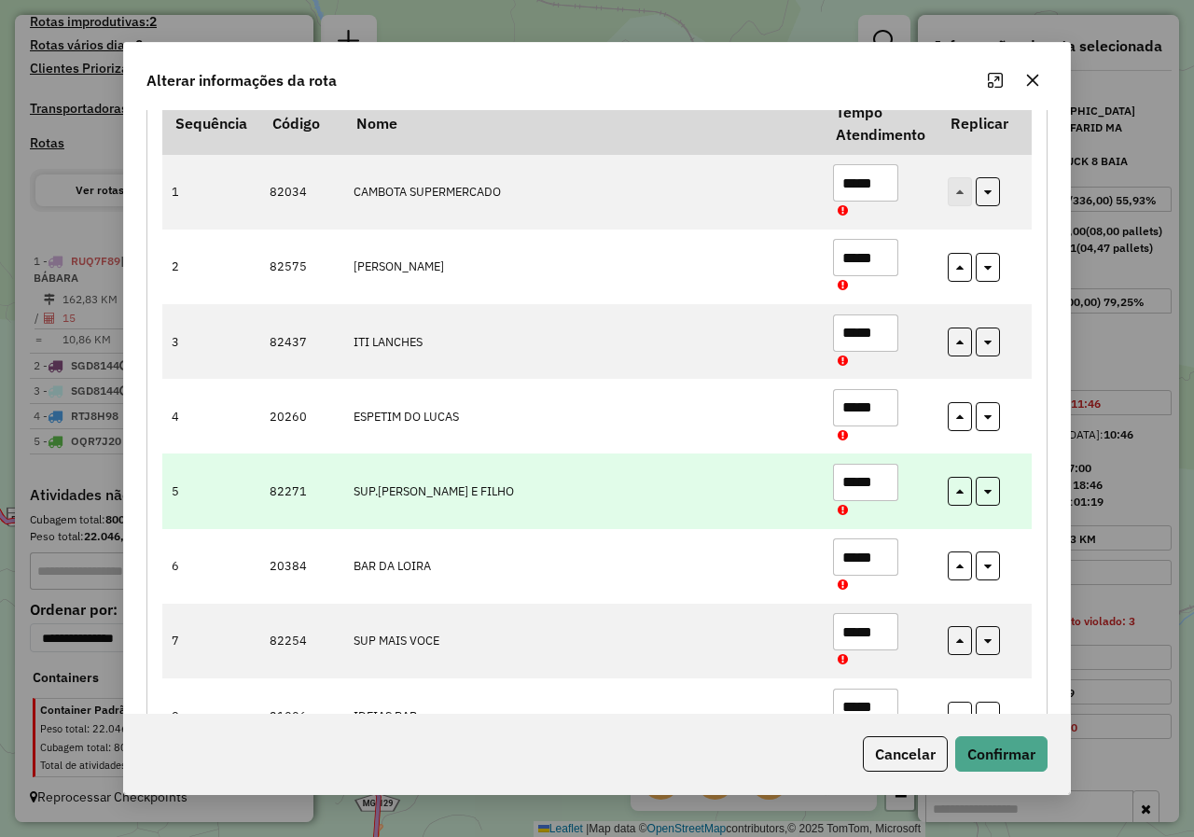
type input "*****"
drag, startPoint x: 880, startPoint y: 481, endPoint x: 736, endPoint y: 517, distance: 148.8
click at [757, 513] on tr "5 82271 SUP.CARNEIRO E FILHO *****" at bounding box center [596, 490] width 869 height 75
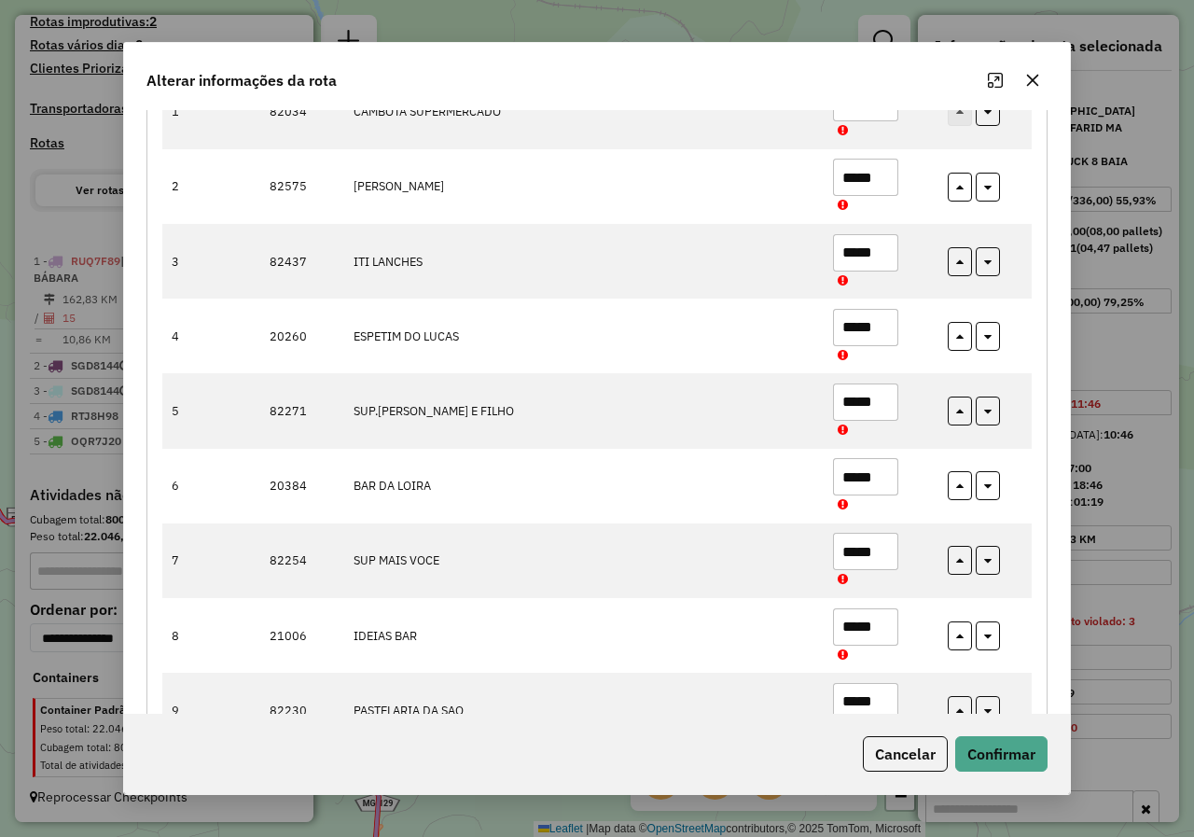
scroll to position [373, 0]
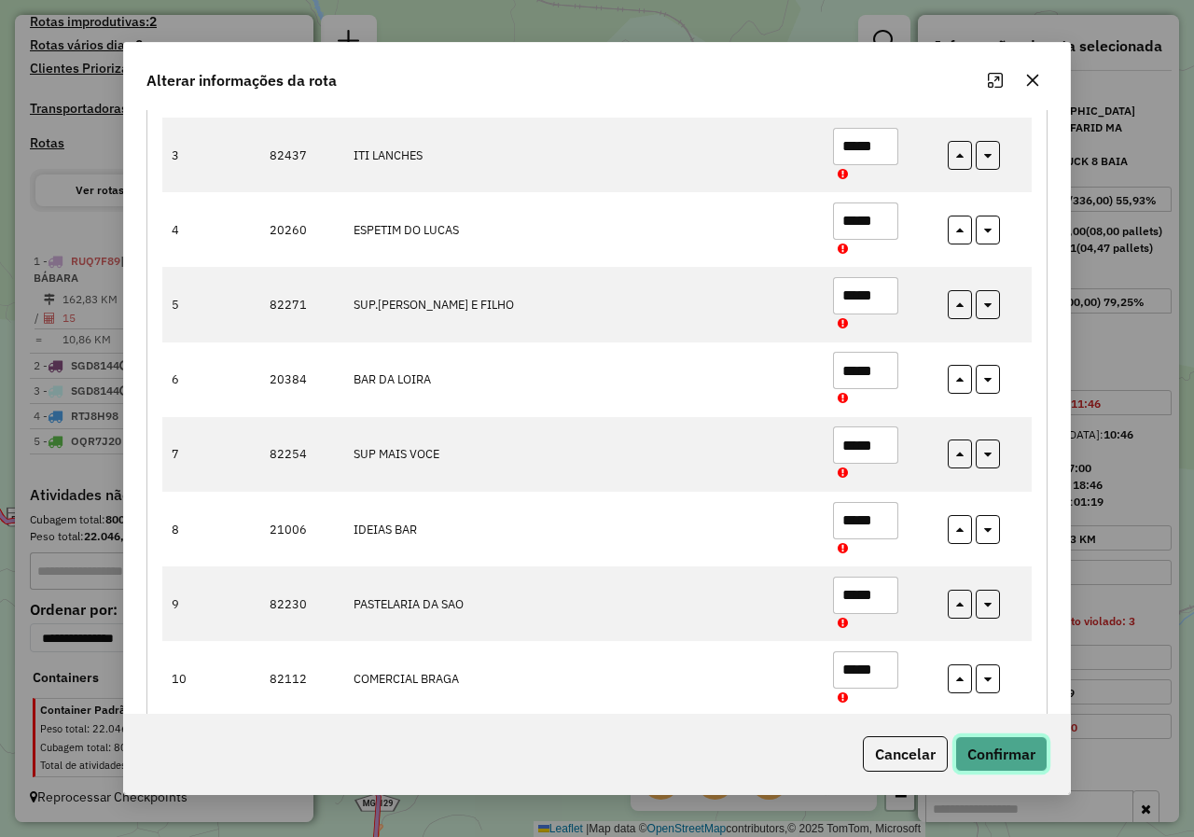
drag, startPoint x: 990, startPoint y: 740, endPoint x: 939, endPoint y: 746, distance: 51.6
click at [990, 740] on button "Confirmar" at bounding box center [1001, 753] width 92 height 35
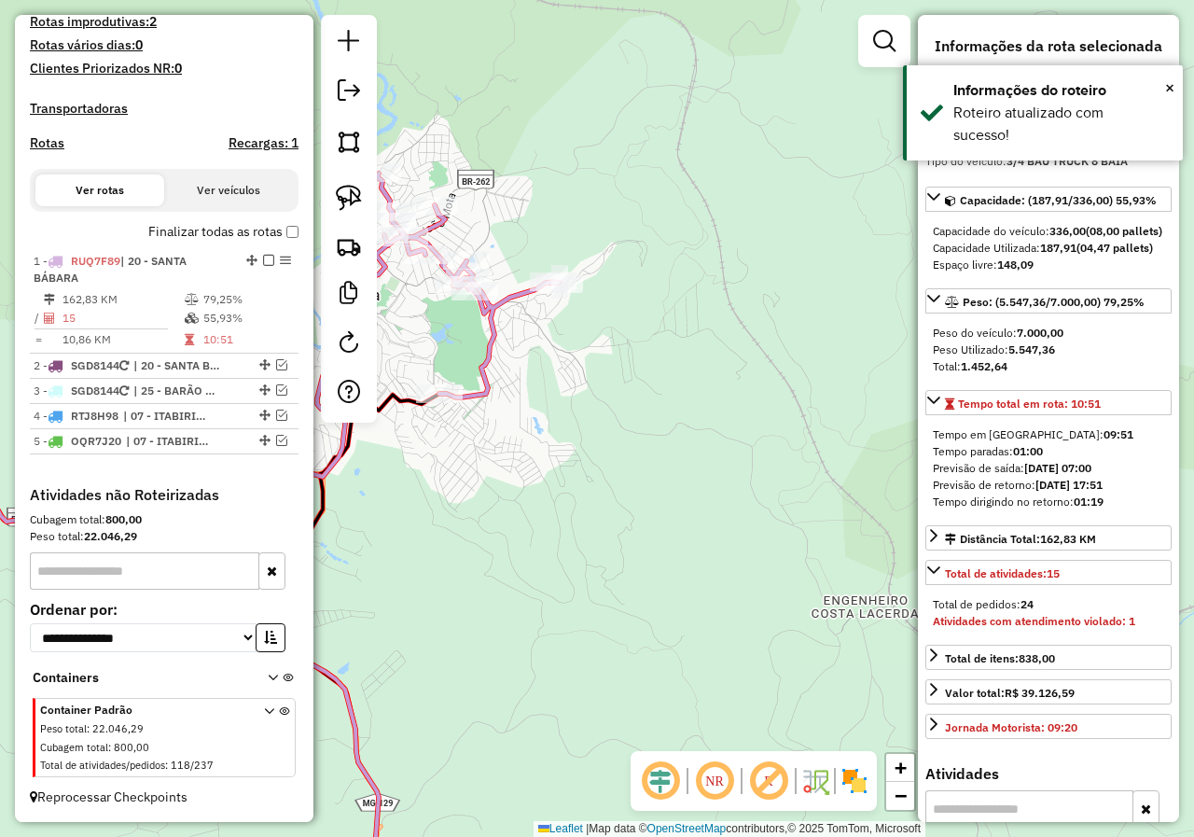
click at [501, 310] on icon at bounding box center [220, 362] width 679 height 378
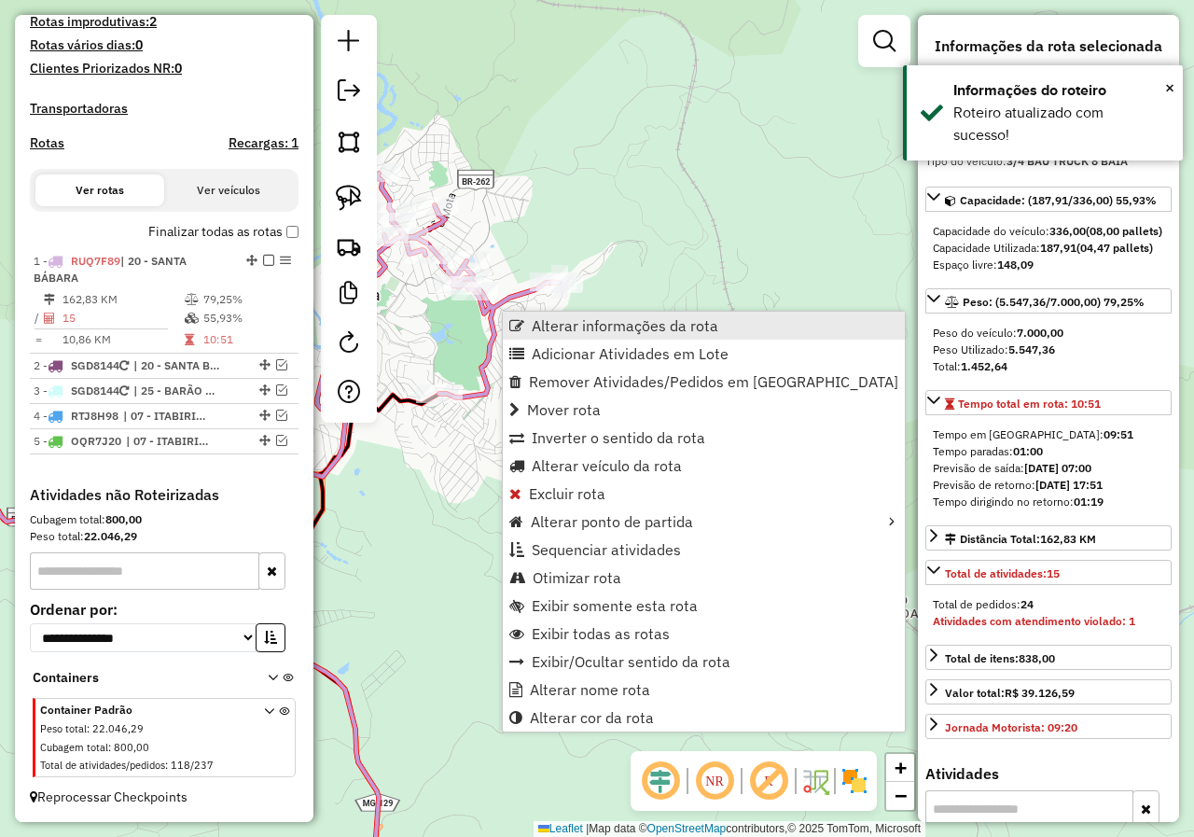
click at [573, 327] on span "Alterar informações da rota" at bounding box center [625, 325] width 187 height 15
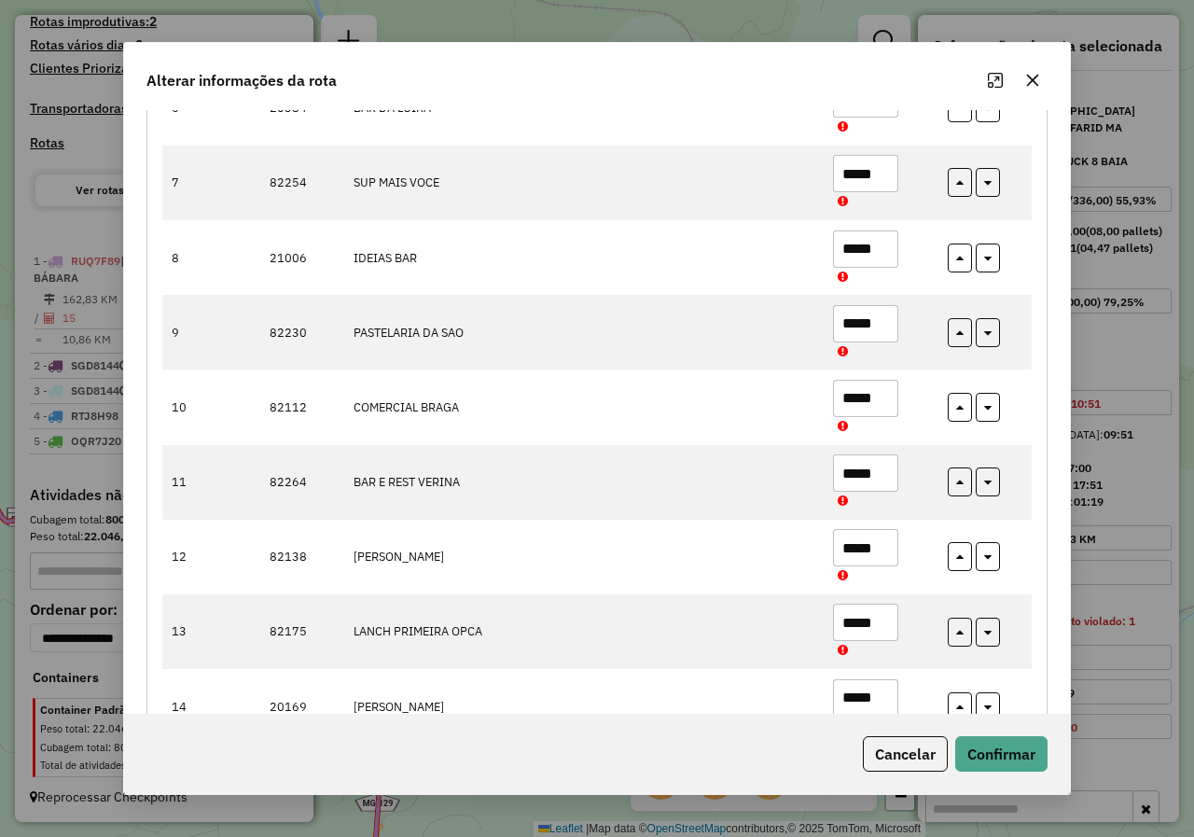
scroll to position [783, 0]
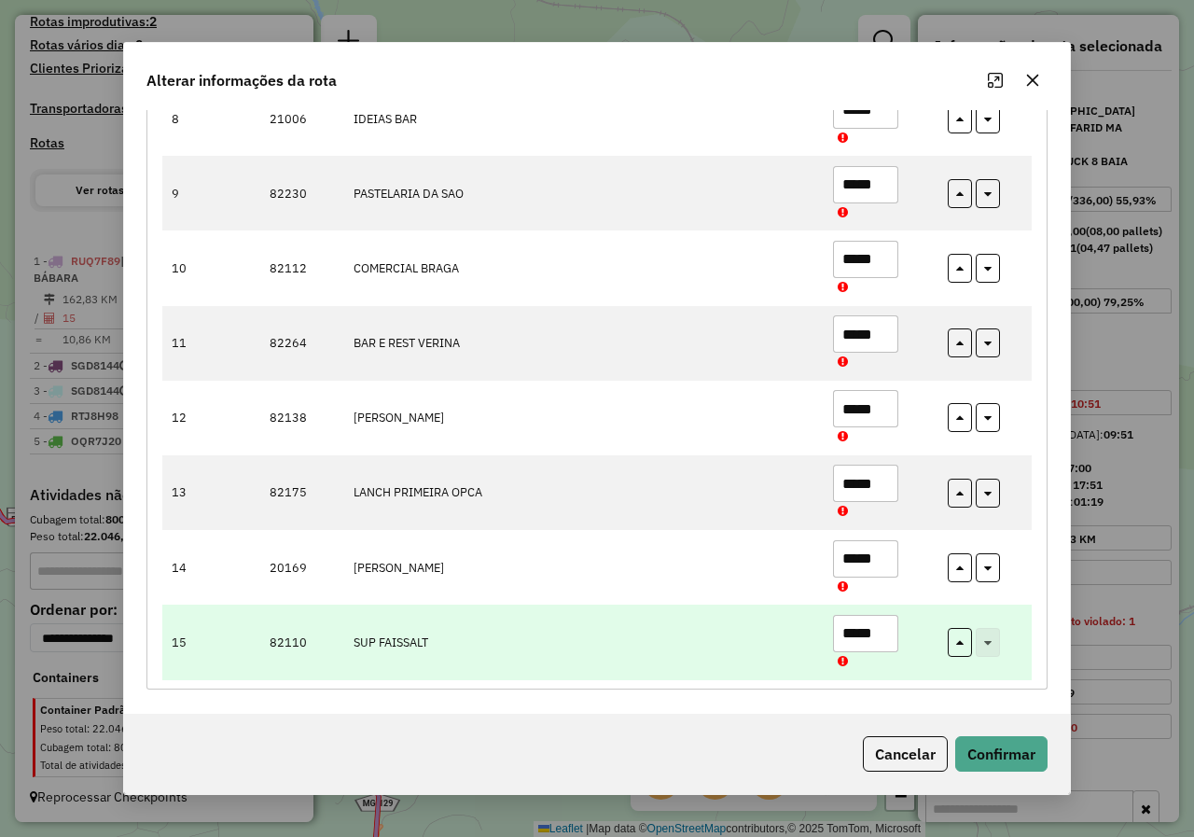
drag, startPoint x: 878, startPoint y: 630, endPoint x: 790, endPoint y: 651, distance: 90.0
click at [796, 651] on tr "15 82110 SUP FAISSALT *****" at bounding box center [596, 641] width 869 height 75
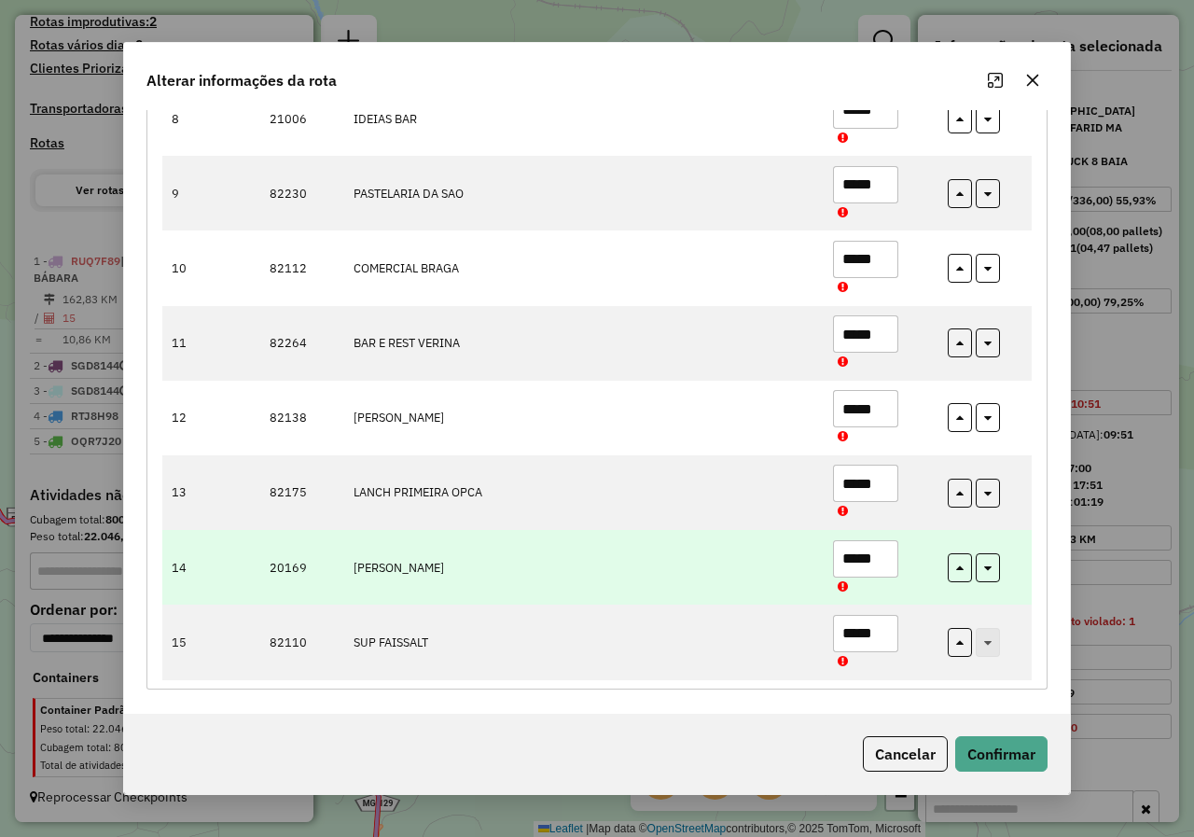
drag, startPoint x: 878, startPoint y: 560, endPoint x: 818, endPoint y: 576, distance: 62.0
click at [818, 576] on tr "14 20169 RODRIGO JUNIOR JOSE *****" at bounding box center [596, 567] width 869 height 75
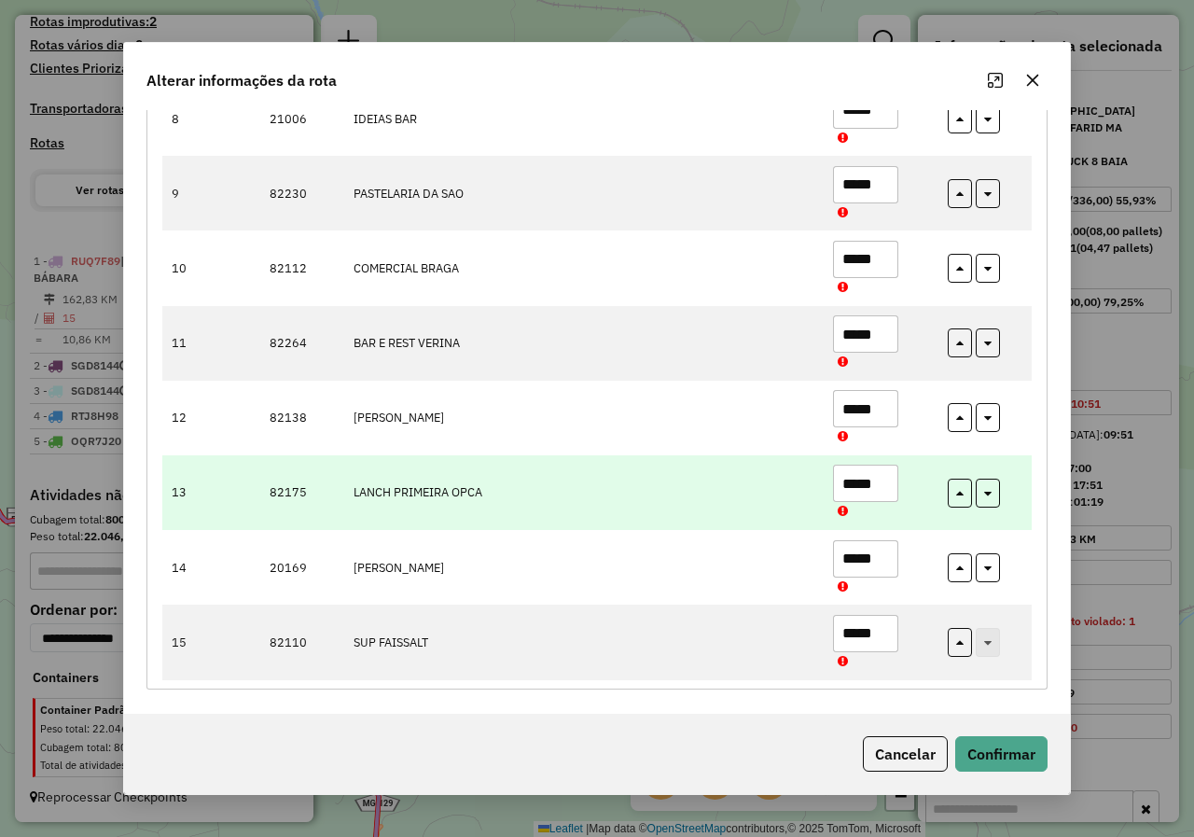
type input "*****"
drag, startPoint x: 882, startPoint y: 487, endPoint x: 809, endPoint y: 511, distance: 77.6
click at [811, 509] on tr "13 82175 LANCH PRIMEIRA OPCA *****" at bounding box center [596, 492] width 869 height 75
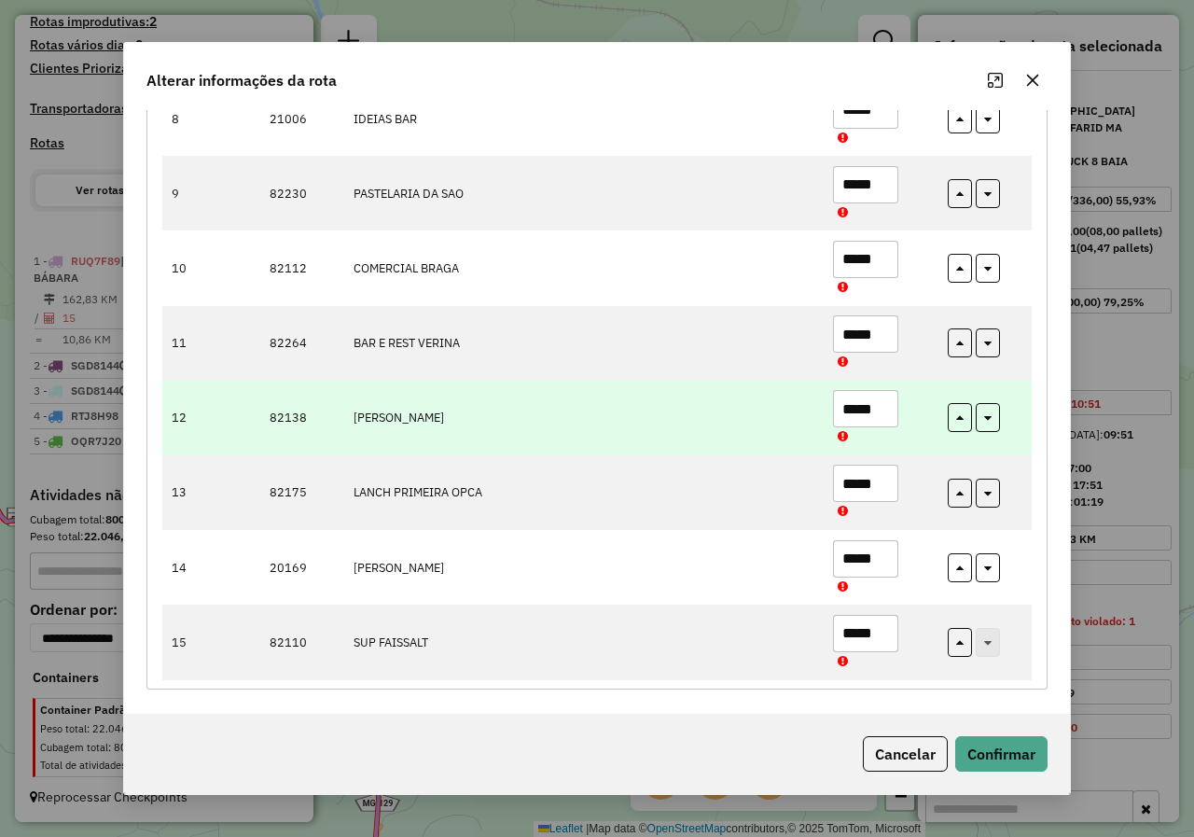
type input "*****"
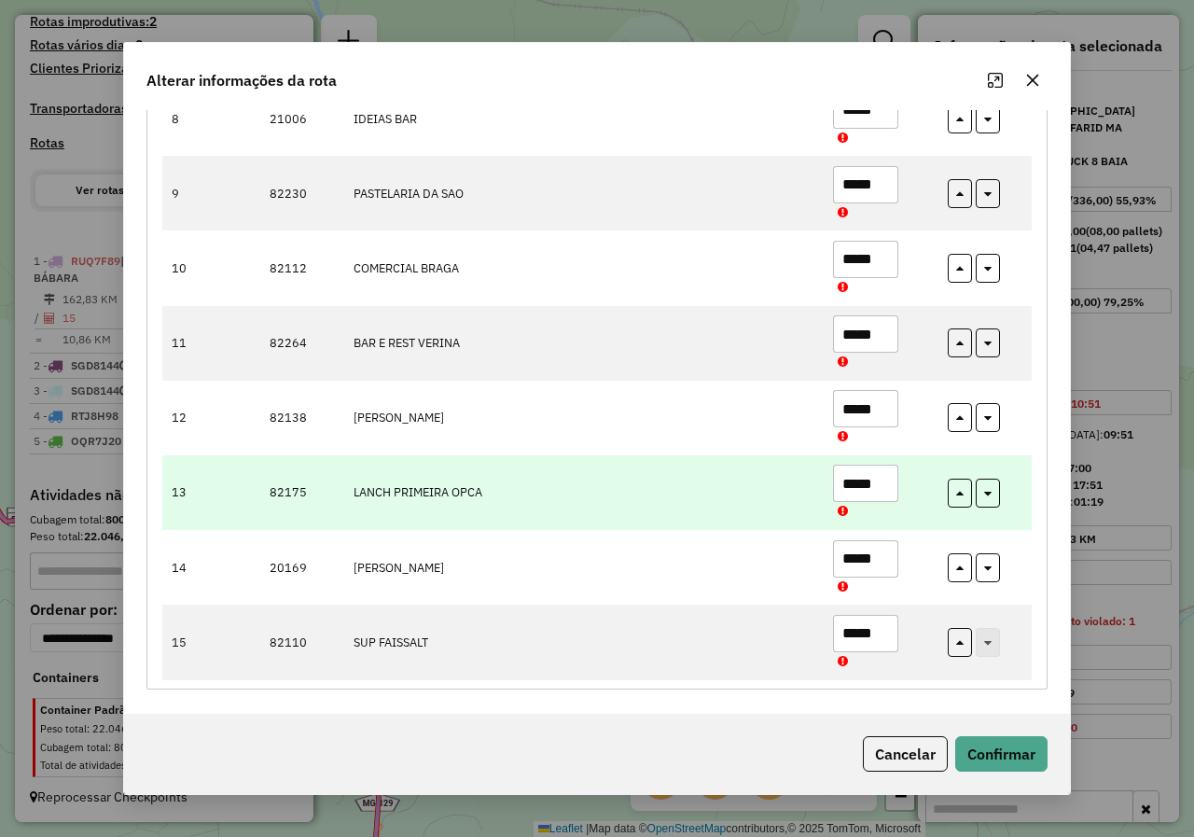
drag, startPoint x: 888, startPoint y: 406, endPoint x: 742, endPoint y: 458, distance: 154.6
click at [742, 457] on tbody "1 82034 CAMBOTA SUPERMERCADO ***** 2 82575 MERCEARIA RODRIGUES ***** 3 82437 IT…" at bounding box center [596, 119] width 869 height 1122
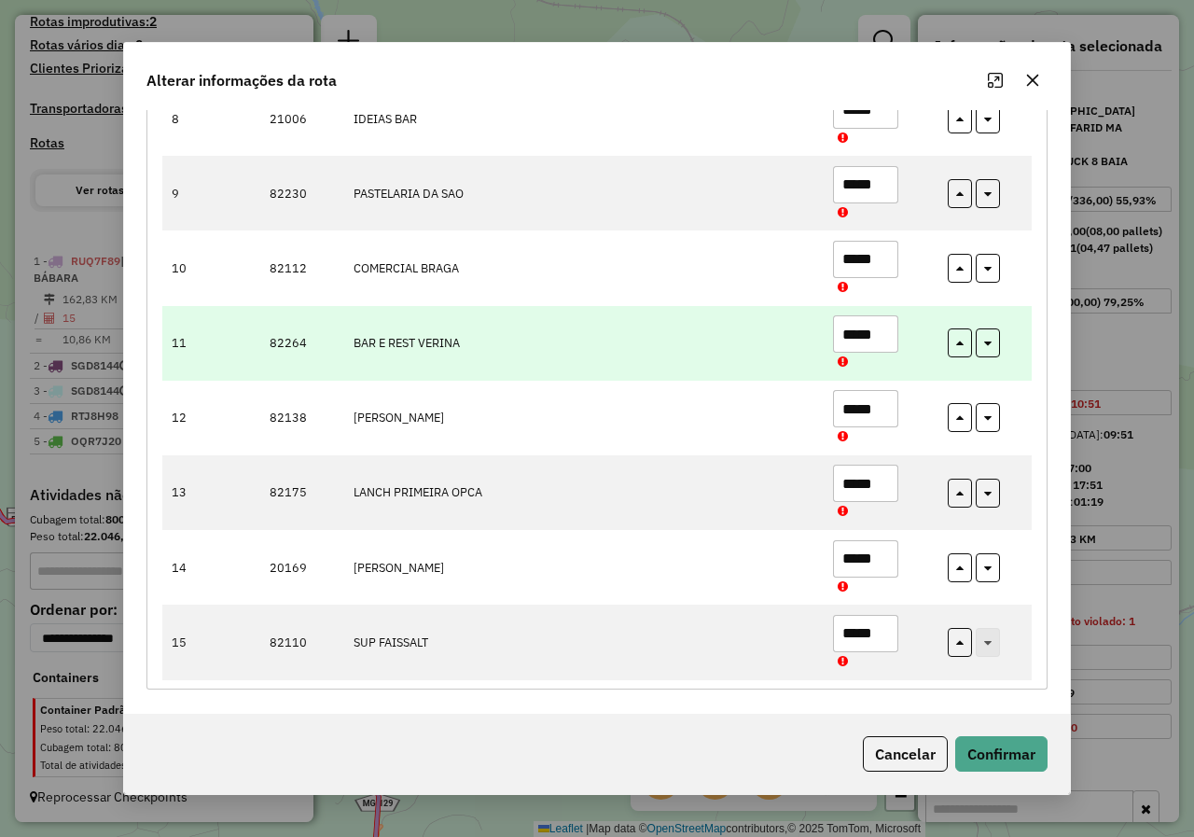
type input "*****"
drag, startPoint x: 881, startPoint y: 339, endPoint x: 778, endPoint y: 377, distance: 110.4
click at [812, 361] on tr "11 82264 BAR E REST VERINA *****" at bounding box center [596, 343] width 869 height 75
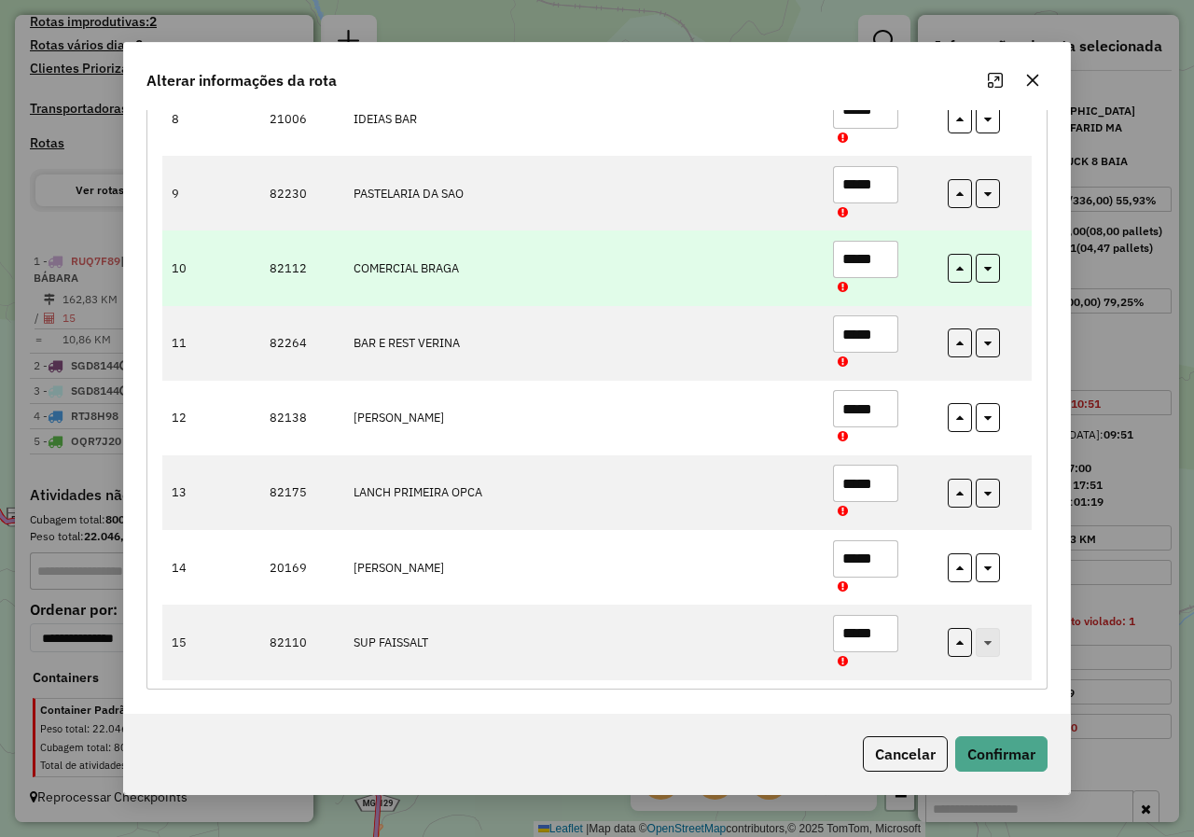
type input "*****"
drag, startPoint x: 879, startPoint y: 263, endPoint x: 809, endPoint y: 278, distance: 71.5
click at [809, 278] on tr "10 82112 COMERCIAL BRAGA *****" at bounding box center [596, 267] width 869 height 75
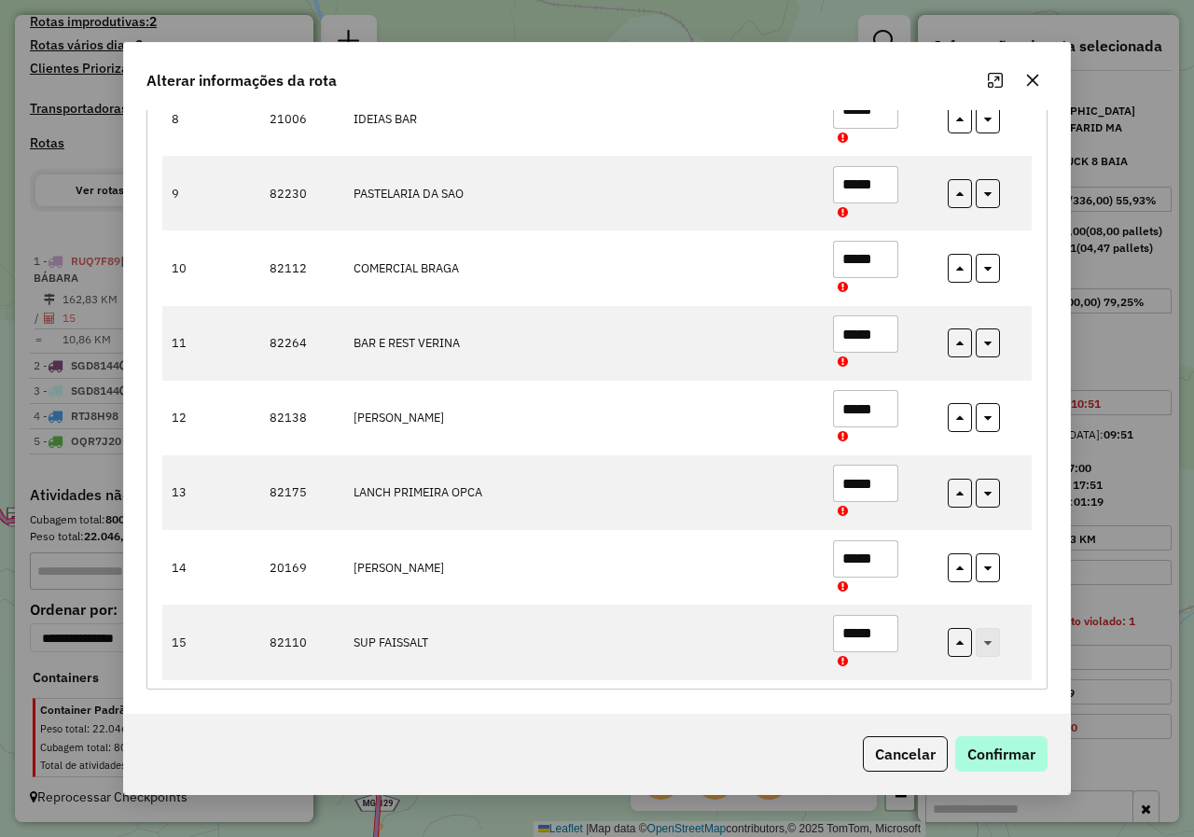
type input "*****"
click at [994, 747] on button "Confirmar" at bounding box center [1001, 753] width 92 height 35
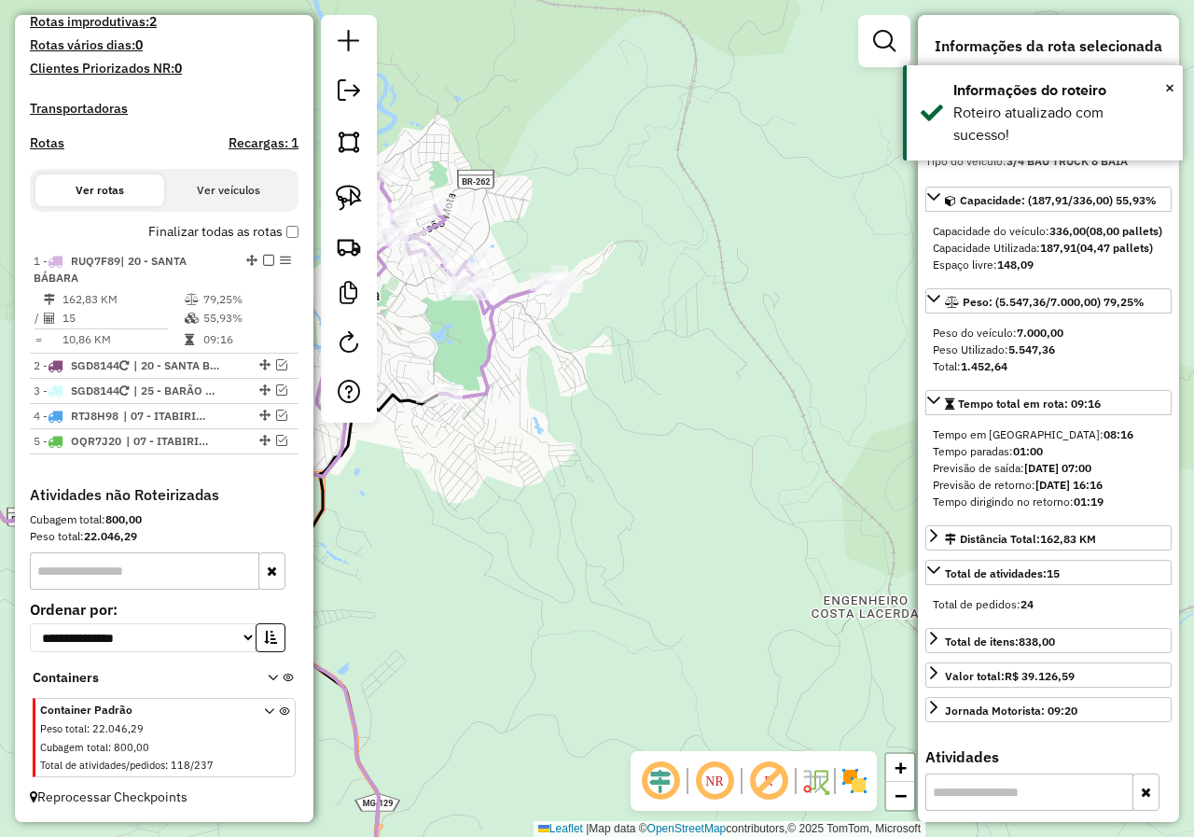
click at [595, 427] on div "Janela de atendimento Grade de atendimento Capacidade Transportadoras Veículos …" at bounding box center [597, 418] width 1194 height 837
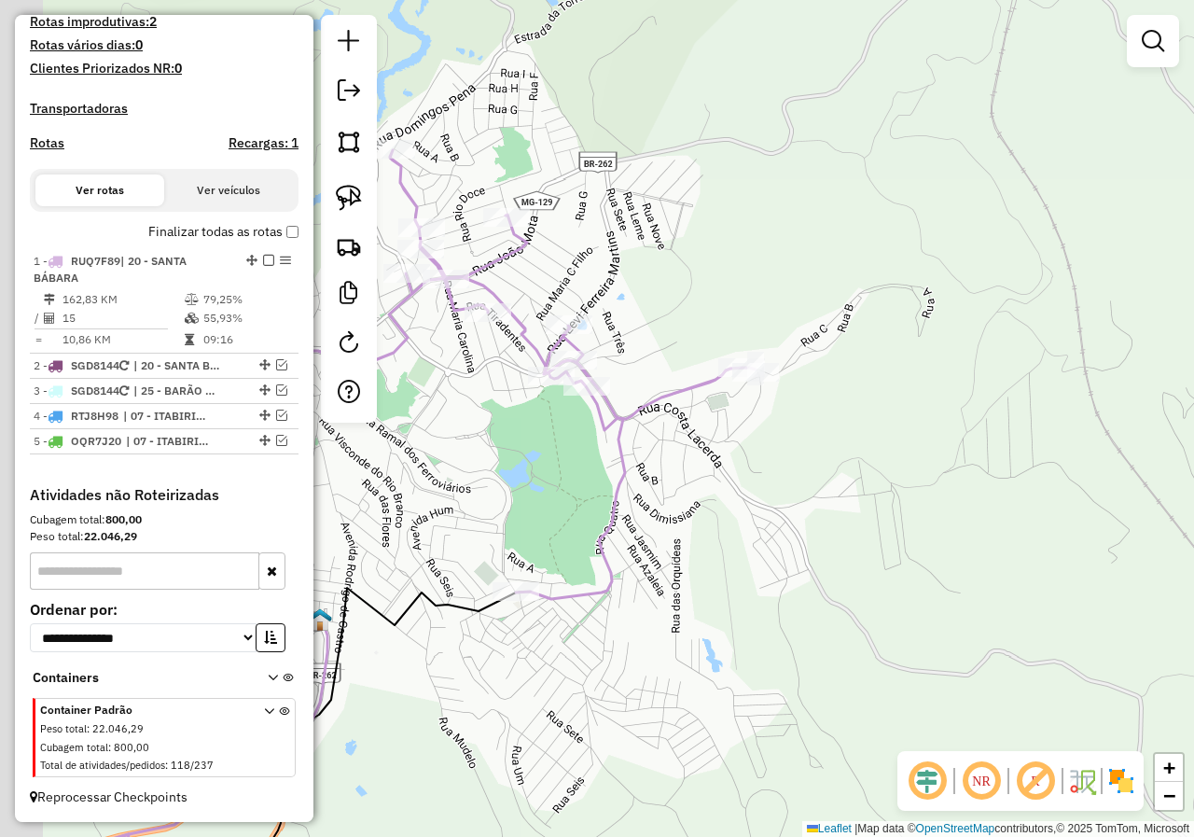
drag, startPoint x: 456, startPoint y: 415, endPoint x: 572, endPoint y: 452, distance: 121.5
click at [565, 450] on div "Janela de atendimento Grade de atendimento Capacidade Transportadoras Veículos …" at bounding box center [597, 418] width 1194 height 837
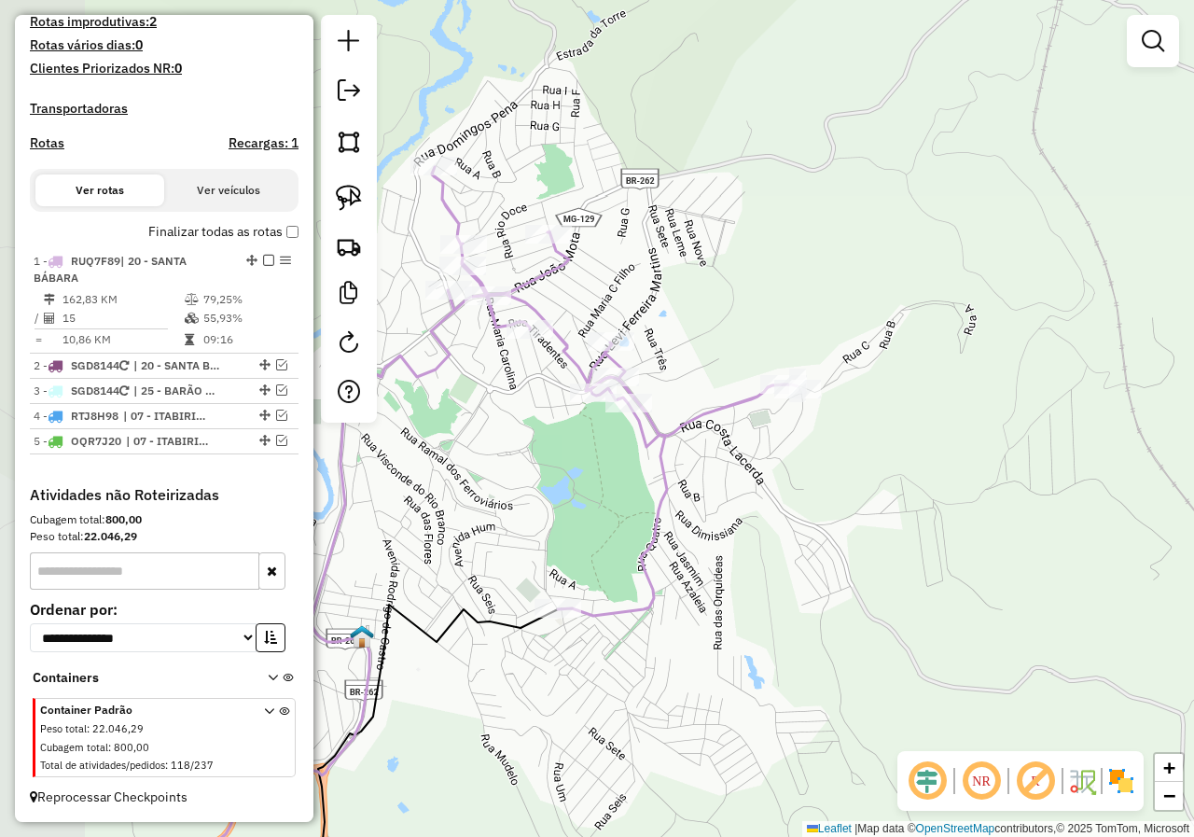
drag, startPoint x: 524, startPoint y: 418, endPoint x: 638, endPoint y: 481, distance: 130.3
click at [632, 479] on div "Janela de atendimento Grade de atendimento Capacidade Transportadoras Veículos …" at bounding box center [597, 418] width 1194 height 837
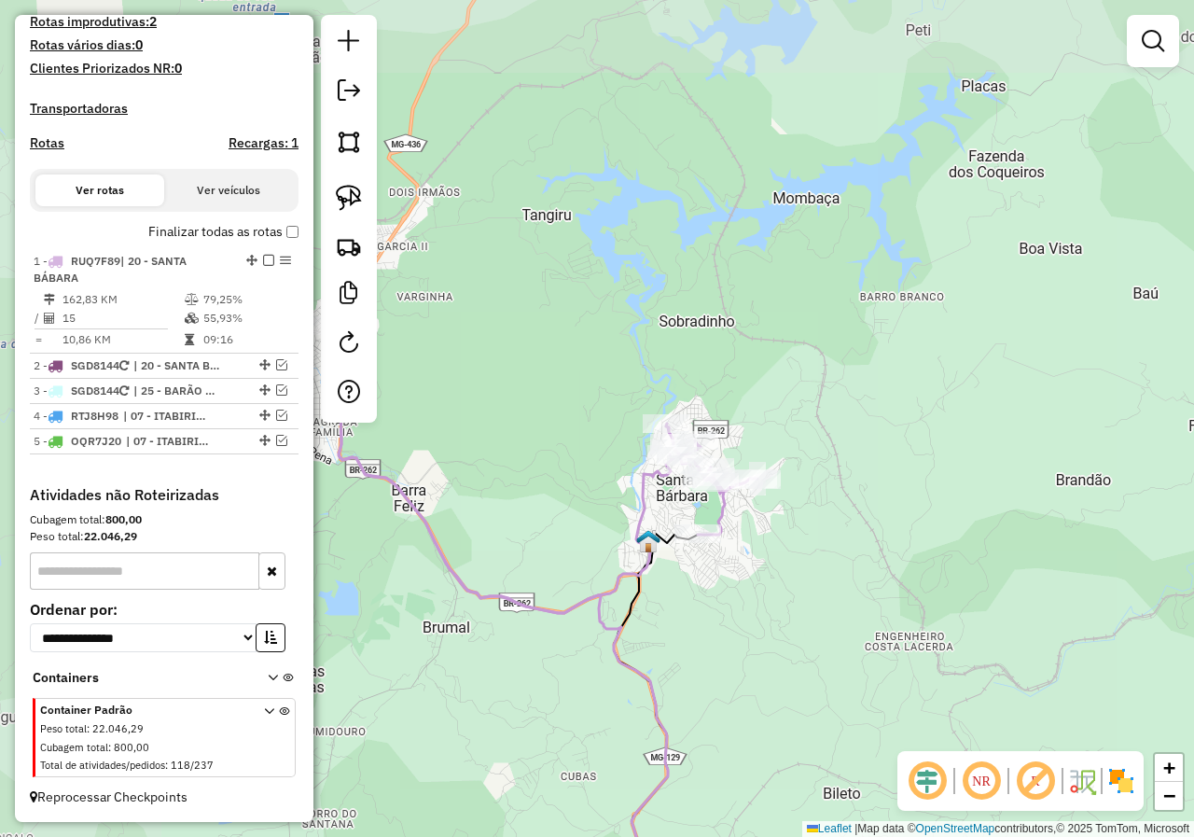
drag, startPoint x: 489, startPoint y: 531, endPoint x: 586, endPoint y: 519, distance: 97.7
click at [581, 519] on div "Janela de atendimento Grade de atendimento Capacidade Transportadoras Veículos …" at bounding box center [597, 418] width 1194 height 837
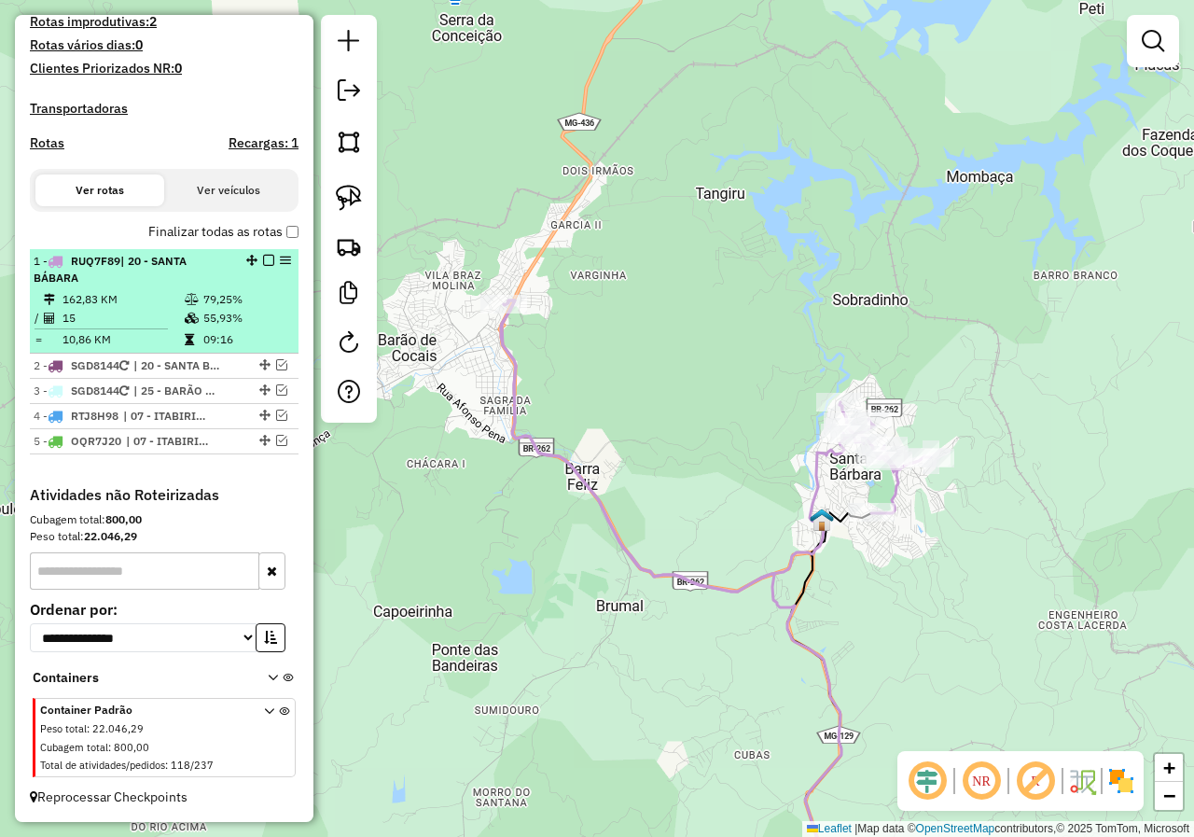
click at [263, 261] on em at bounding box center [268, 260] width 11 height 11
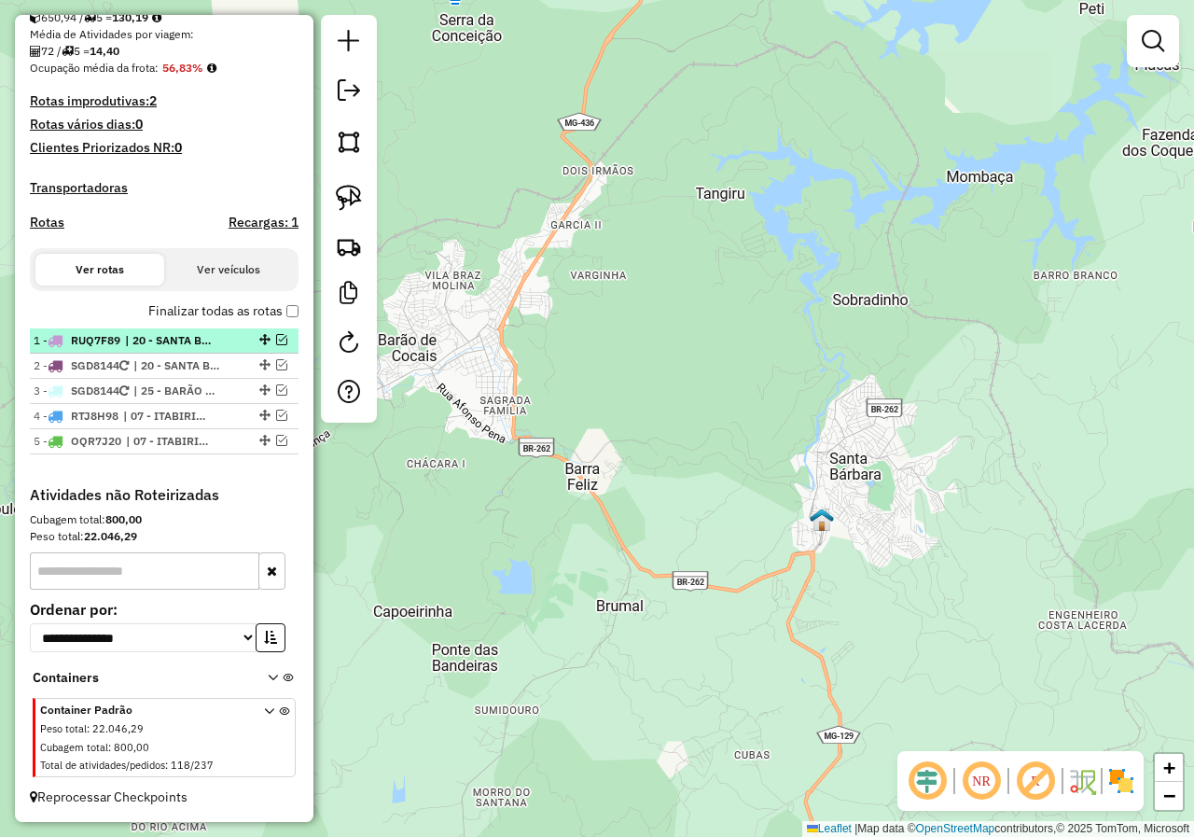
scroll to position [432, 0]
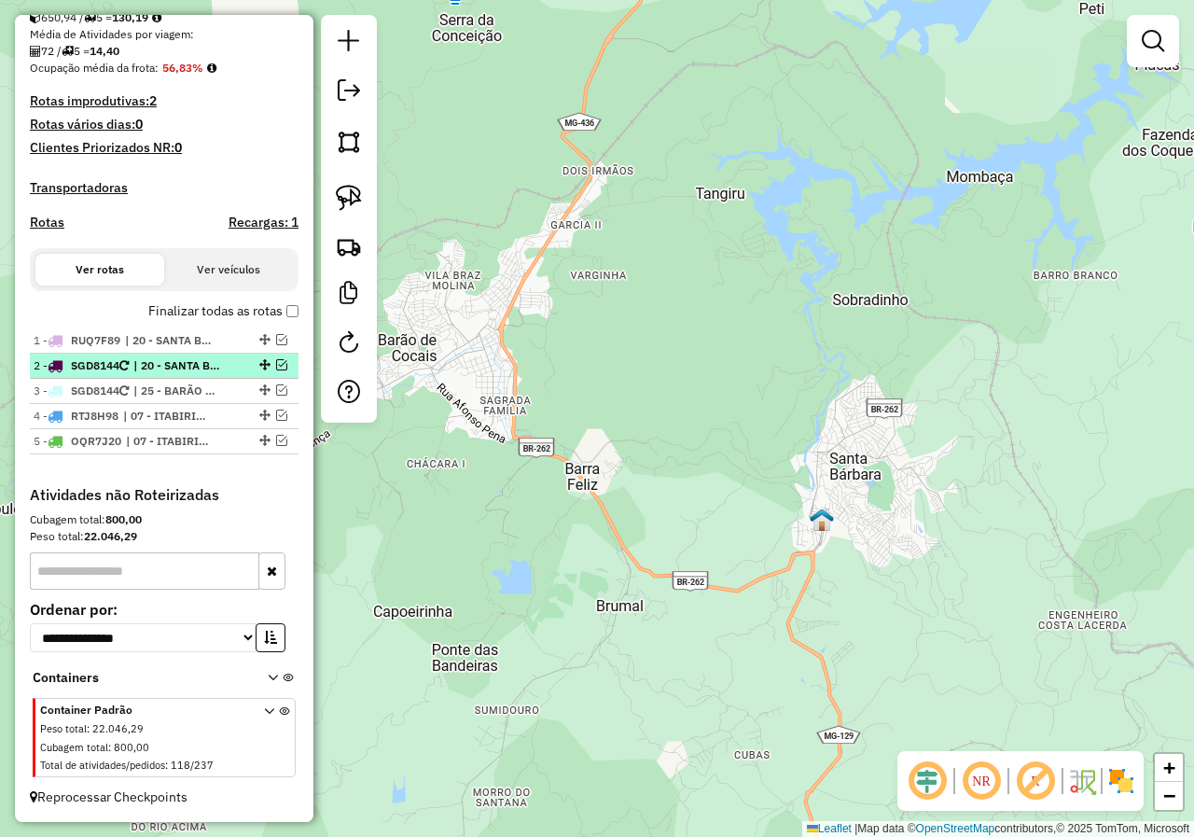
click at [202, 359] on span "| 20 - SANTA BÁBARA" at bounding box center [176, 365] width 86 height 17
select select "*********"
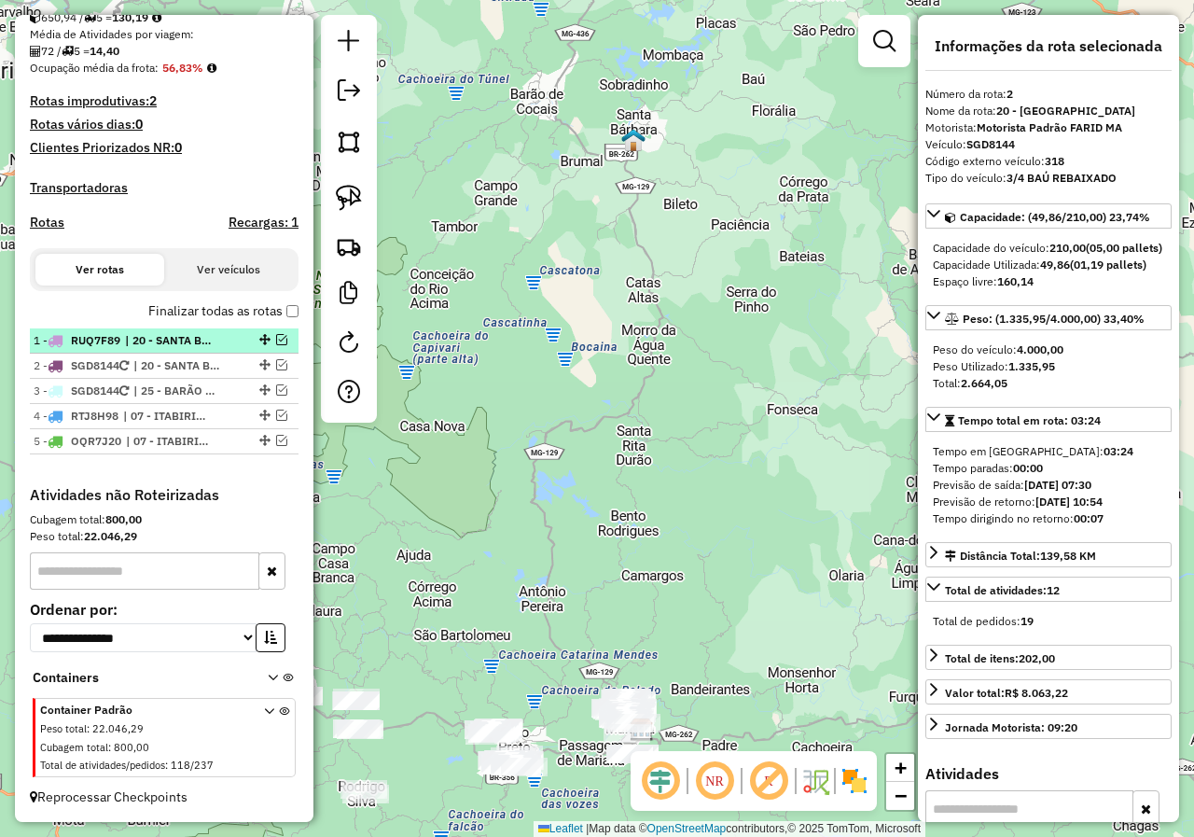
click at [193, 339] on span "| 20 - SANTA BÁBARA" at bounding box center [168, 340] width 86 height 17
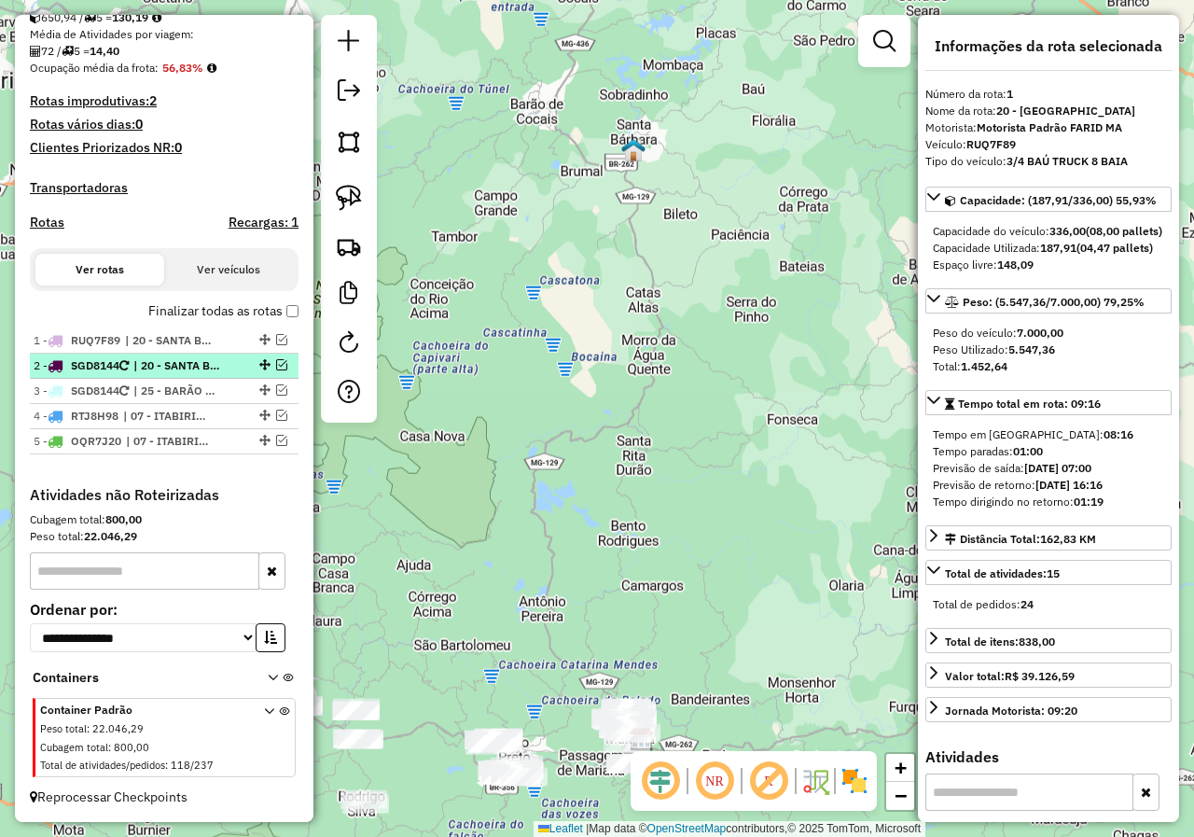
click at [192, 367] on span "| 20 - SANTA BÁBARA" at bounding box center [176, 365] width 86 height 17
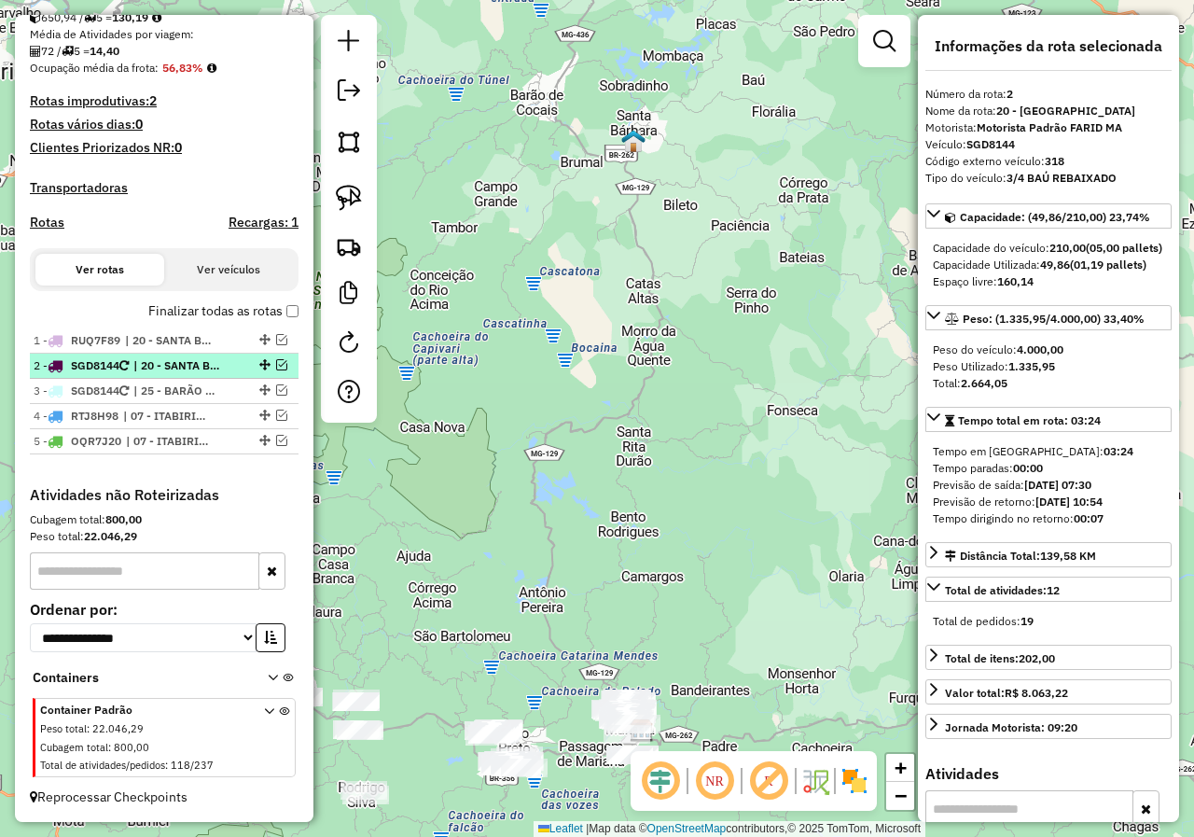
click at [187, 372] on span "| 20 - SANTA BÁBARA" at bounding box center [176, 365] width 86 height 17
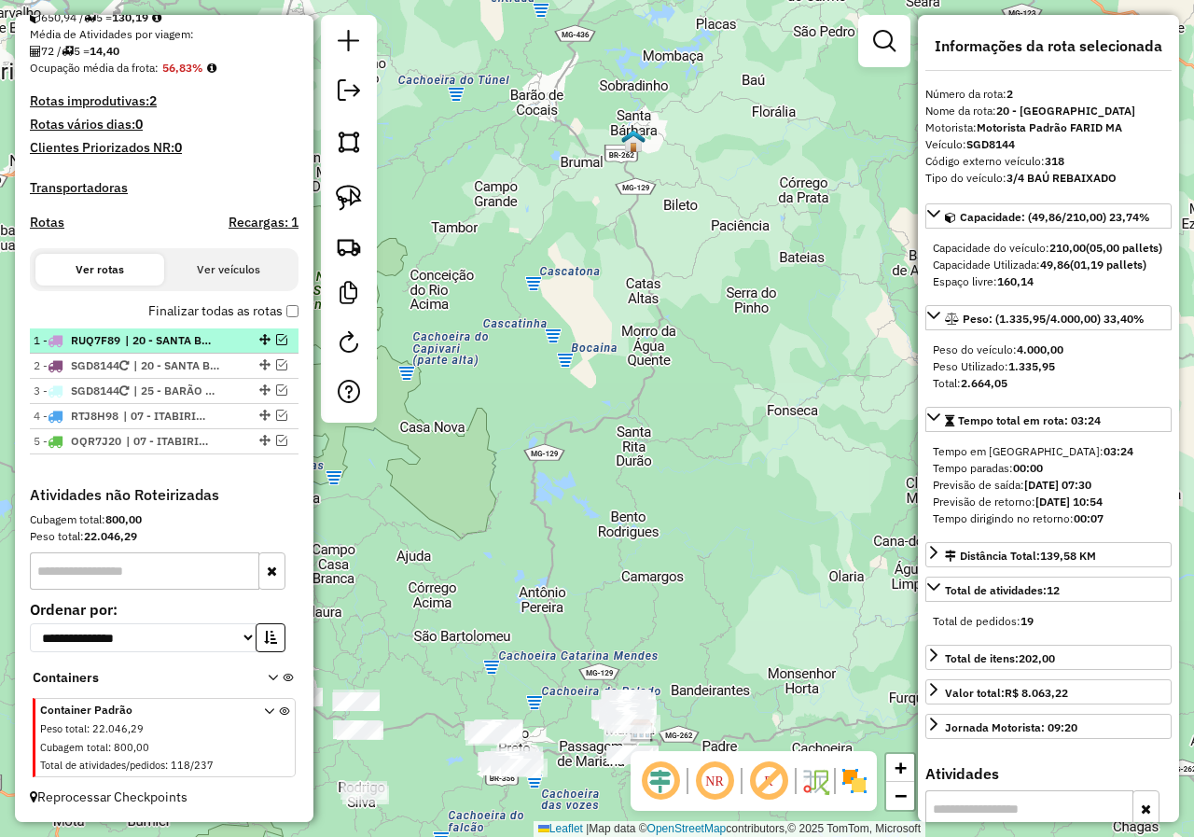
click at [190, 352] on li "1 - RUQ7F89 | 20 - SANTA BÁBARA" at bounding box center [164, 340] width 269 height 25
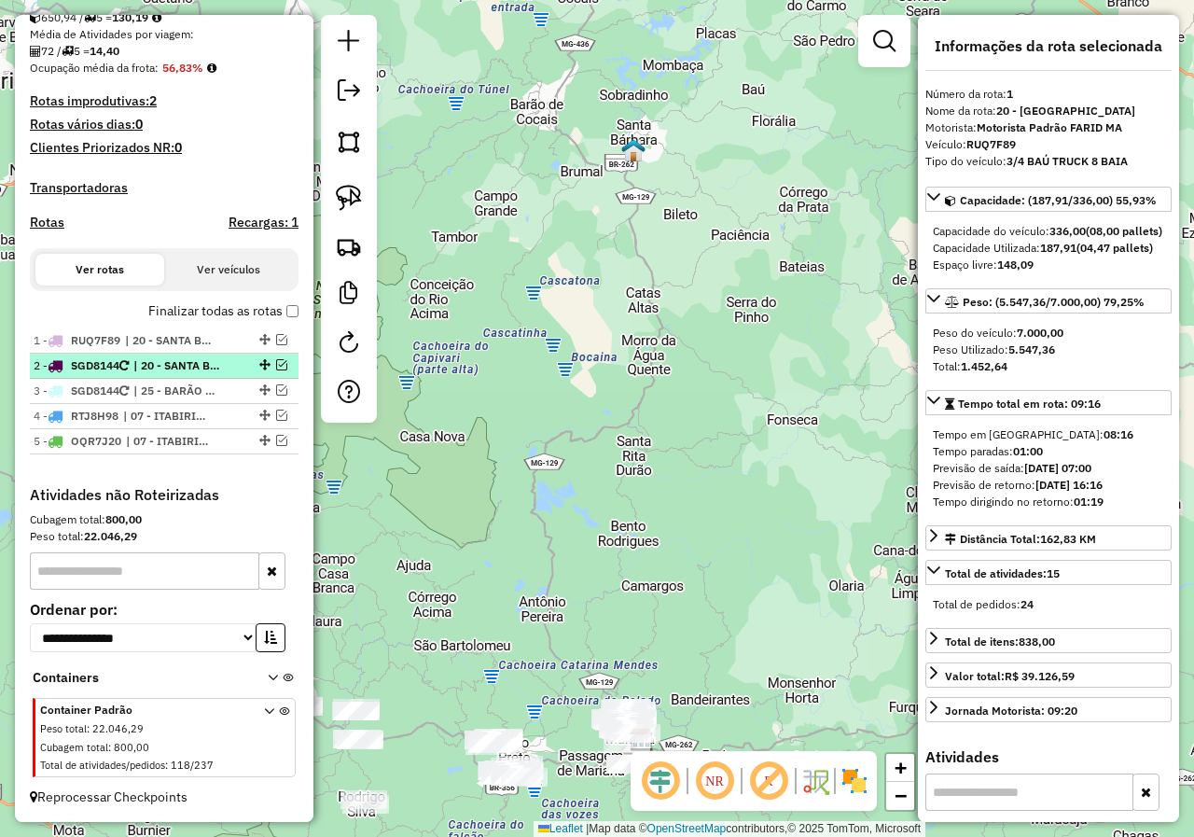
click at [192, 367] on span "| 20 - SANTA BÁBARA" at bounding box center [176, 365] width 86 height 17
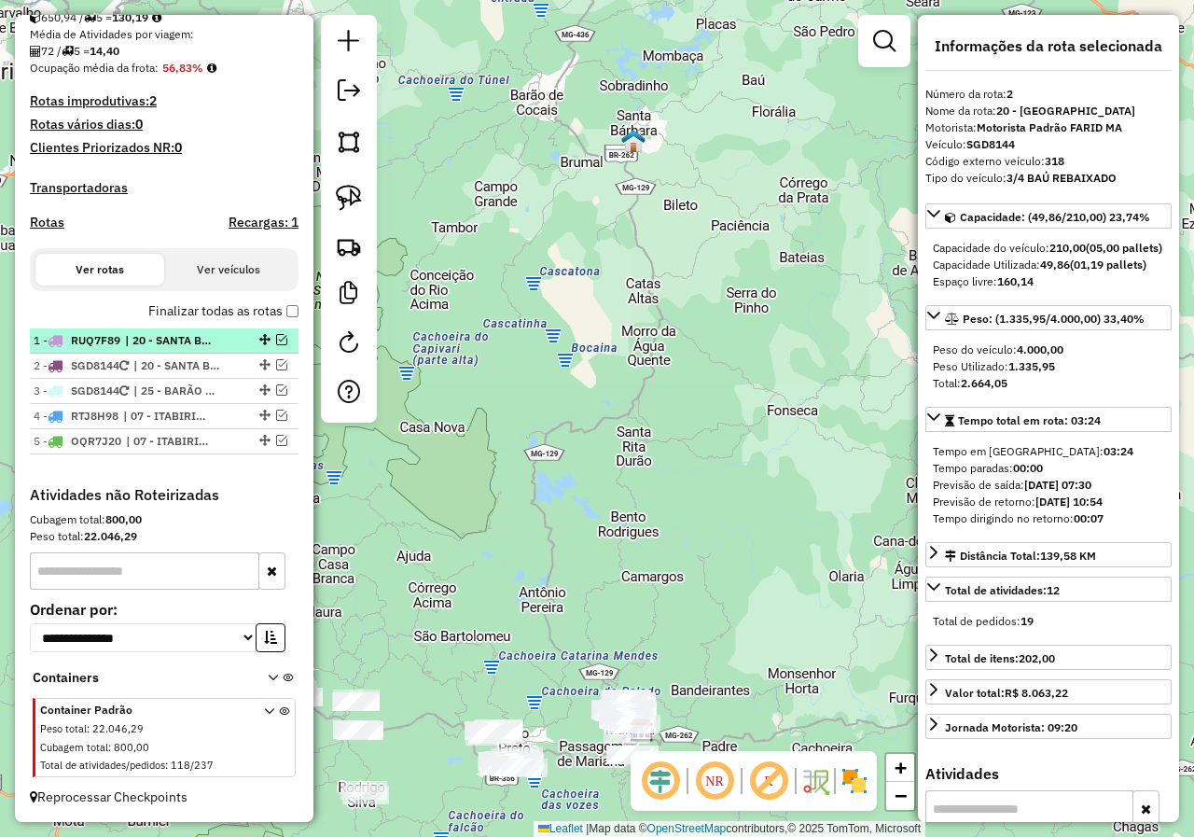
click at [194, 345] on span "| 20 - SANTA BÁBARA" at bounding box center [168, 340] width 86 height 17
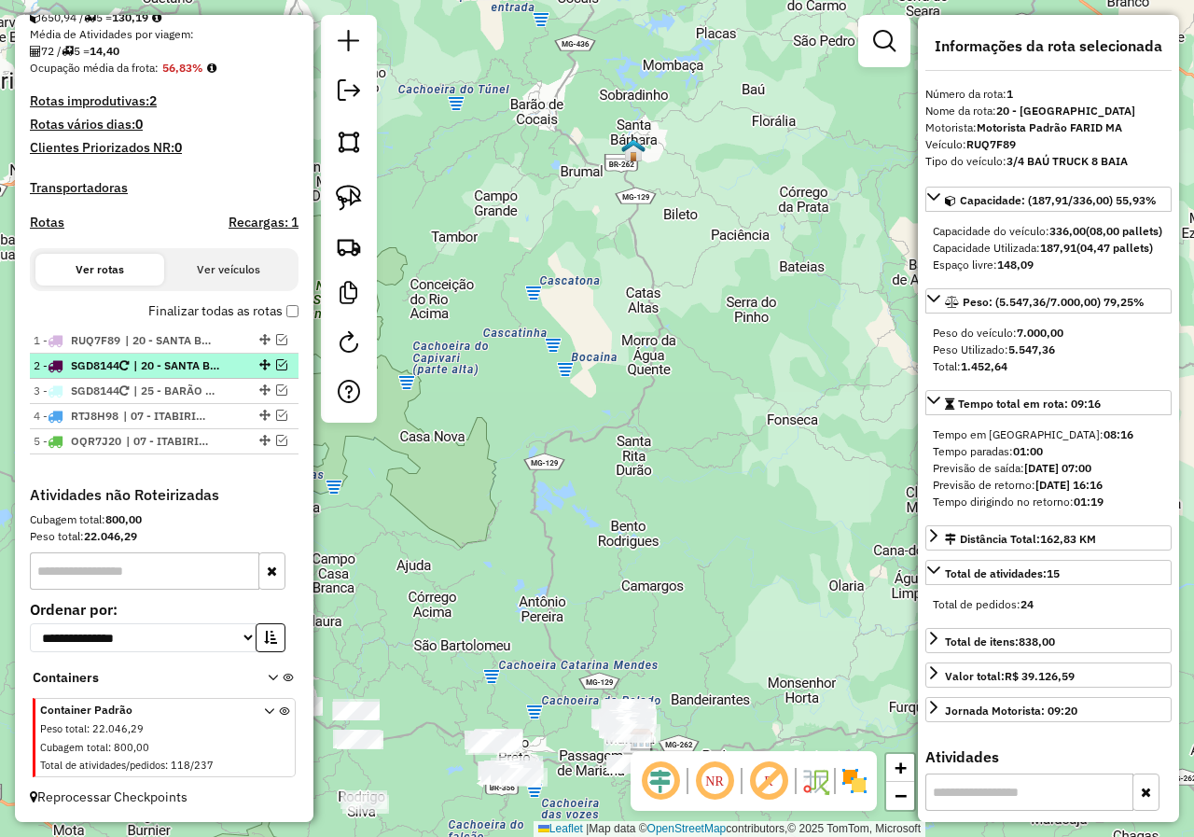
click at [197, 364] on span "| 20 - SANTA BÁBARA" at bounding box center [176, 365] width 86 height 17
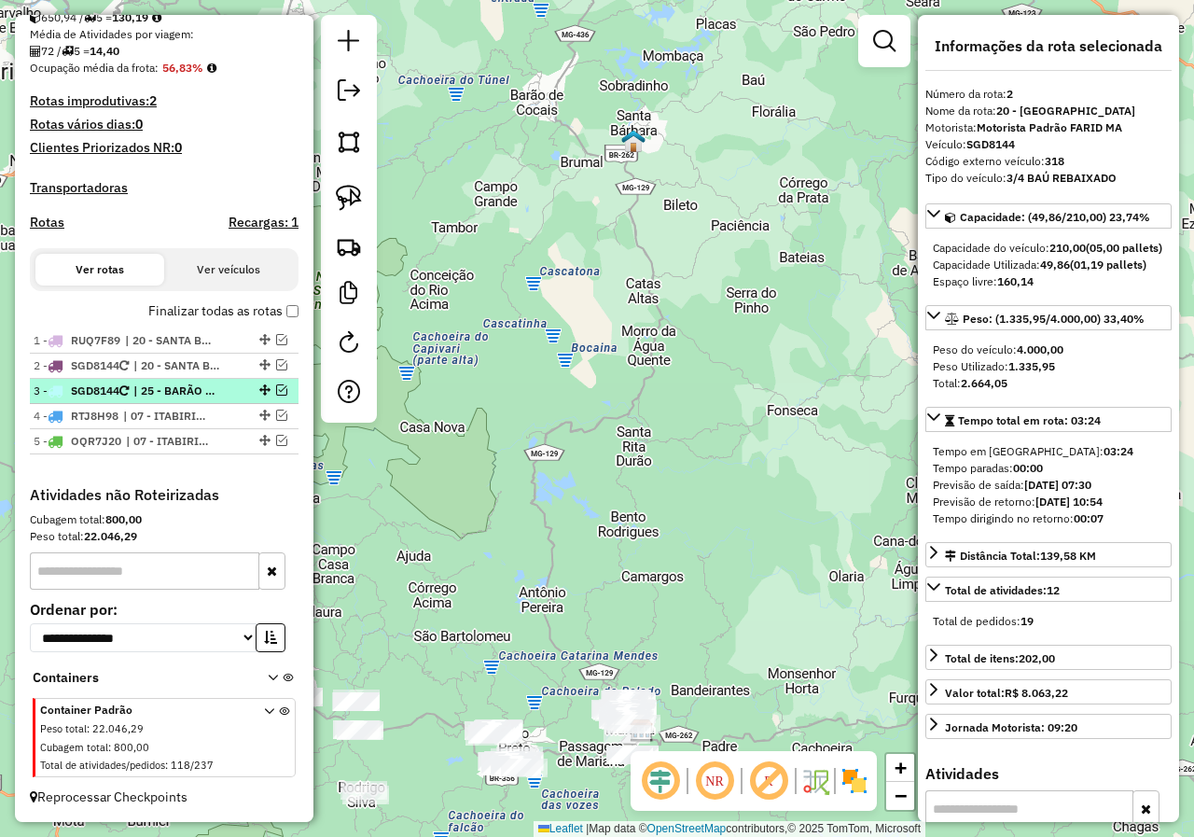
click at [191, 394] on span "| 25 - BARÃO DE COCAIS" at bounding box center [176, 390] width 86 height 17
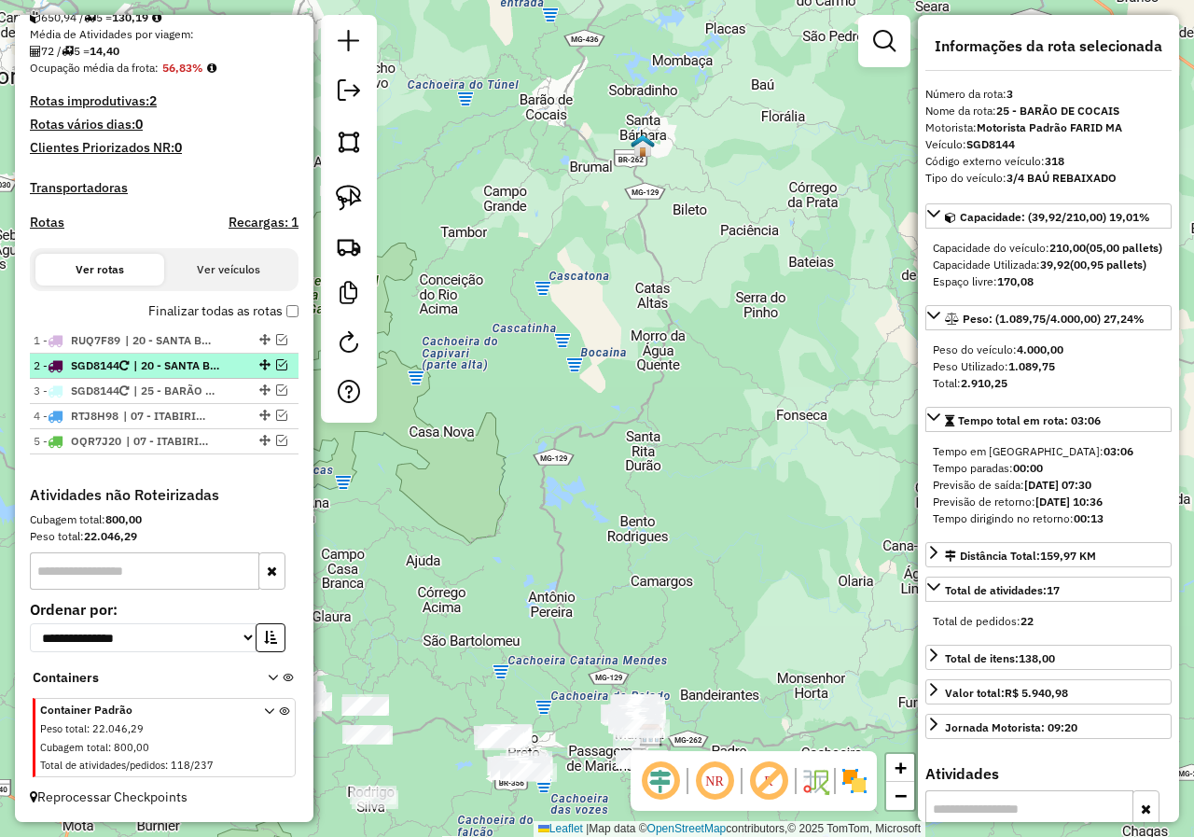
click at [190, 365] on span "| 20 - SANTA BÁBARA" at bounding box center [176, 365] width 86 height 17
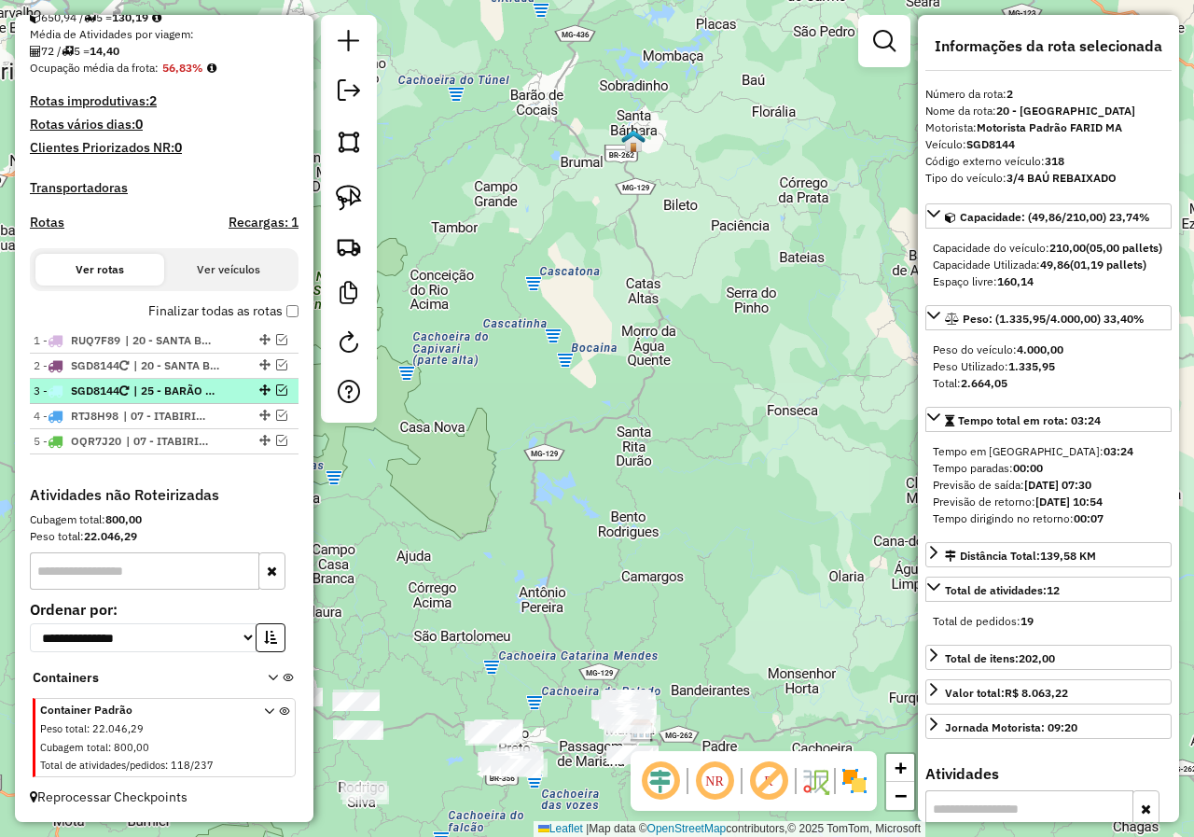
click at [200, 398] on span "| 25 - BARÃO DE COCAIS" at bounding box center [176, 390] width 86 height 17
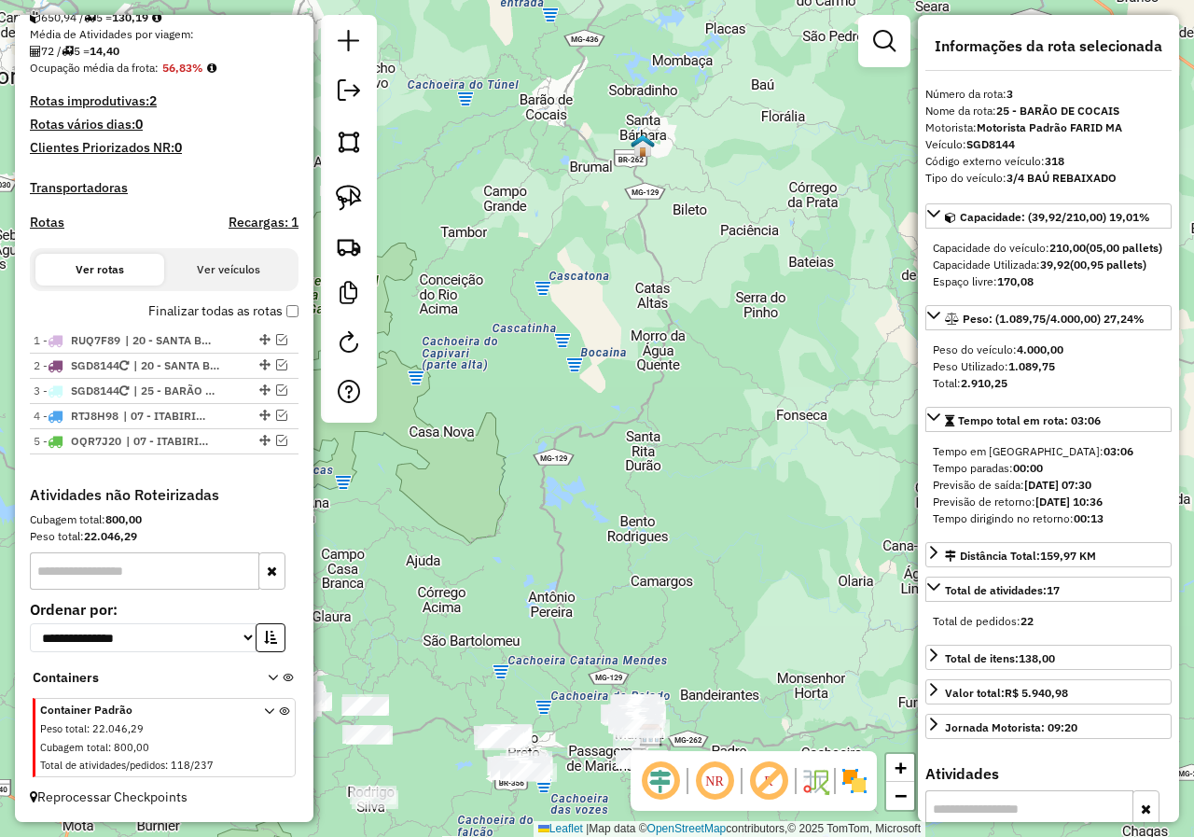
click at [488, 464] on div "Janela de atendimento Grade de atendimento Capacidade Transportadoras Veículos …" at bounding box center [597, 418] width 1194 height 837
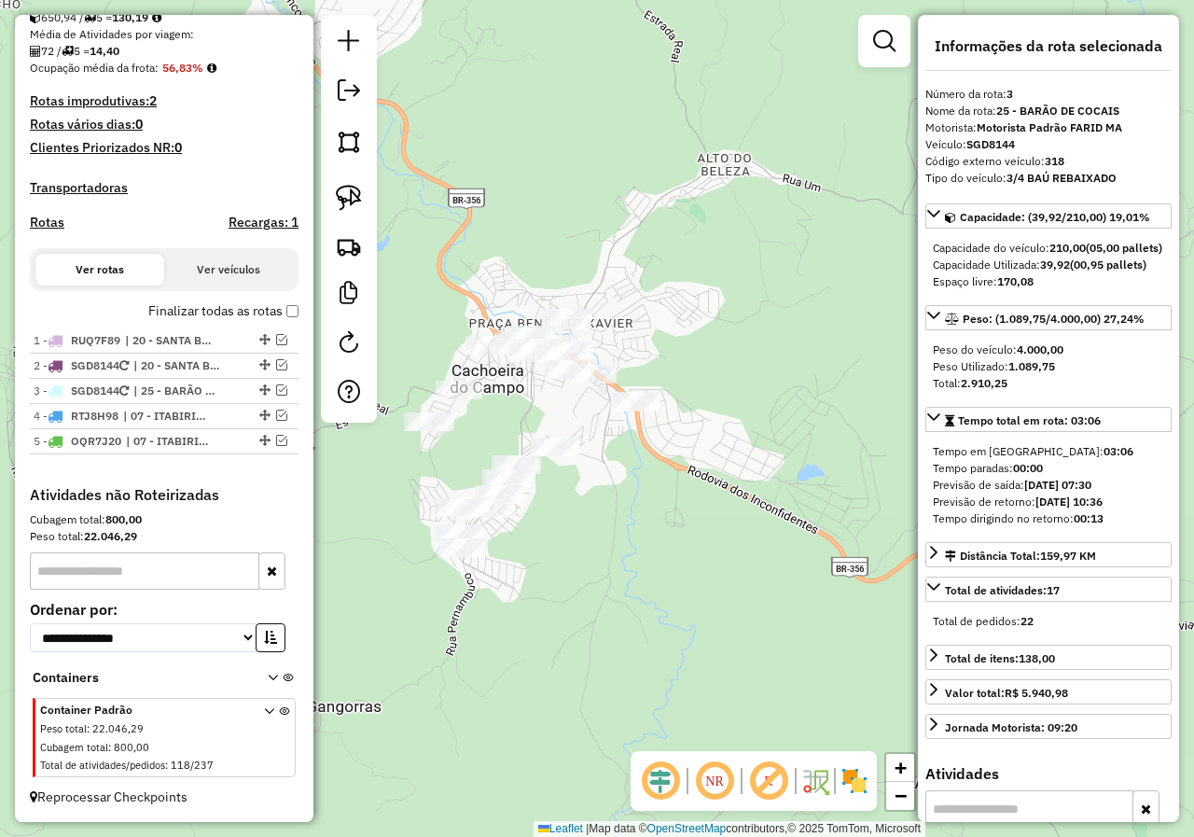
drag, startPoint x: 559, startPoint y: 417, endPoint x: 523, endPoint y: 391, distance: 44.0
click at [526, 393] on div "Janela de atendimento Grade de atendimento Capacidade Transportadoras Veículos …" at bounding box center [597, 418] width 1194 height 837
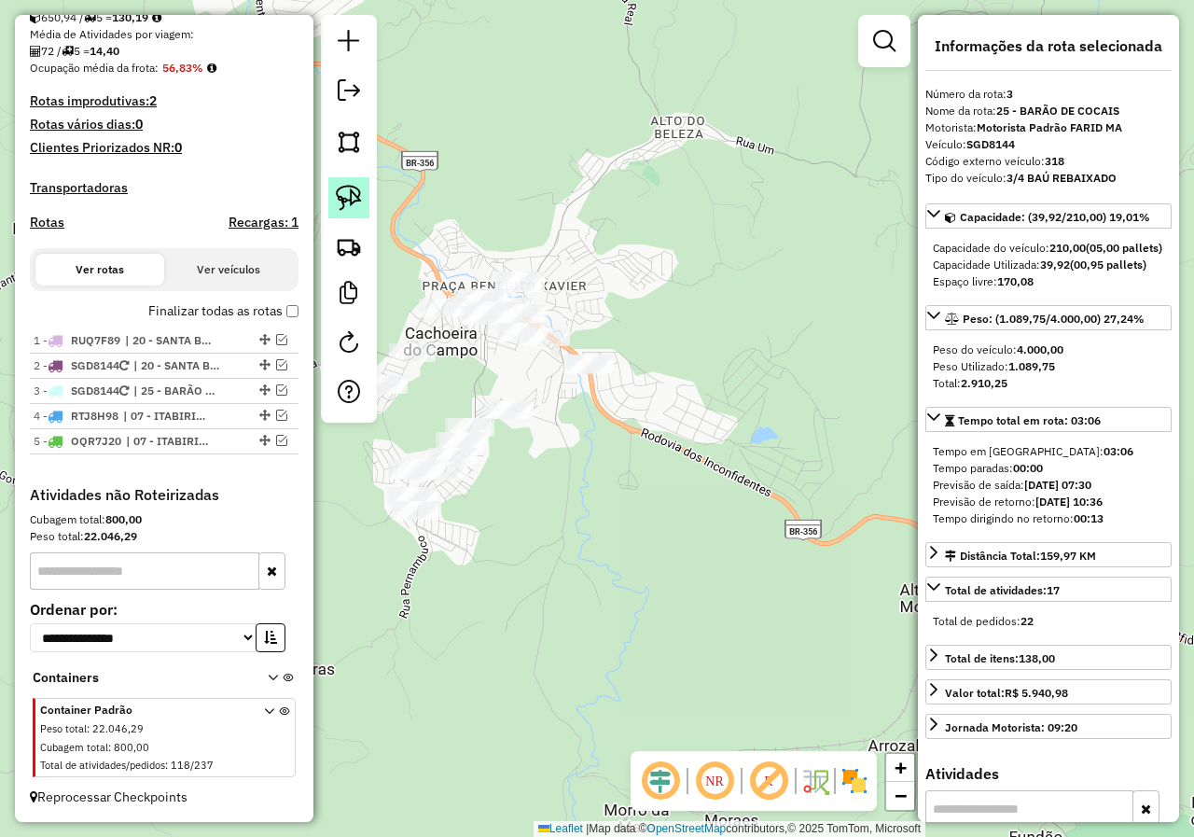
click at [367, 209] on link at bounding box center [348, 197] width 41 height 41
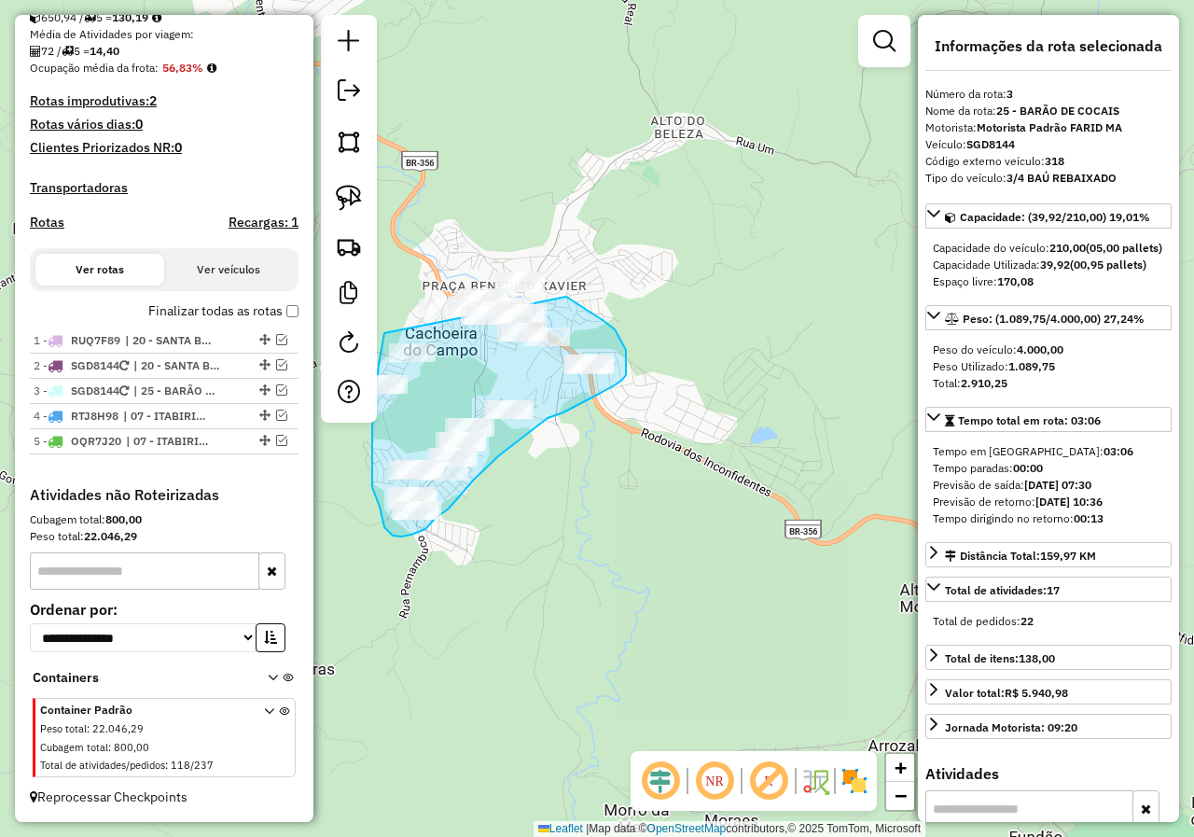
drag, startPoint x: 379, startPoint y: 365, endPoint x: 491, endPoint y: 259, distance: 154.4
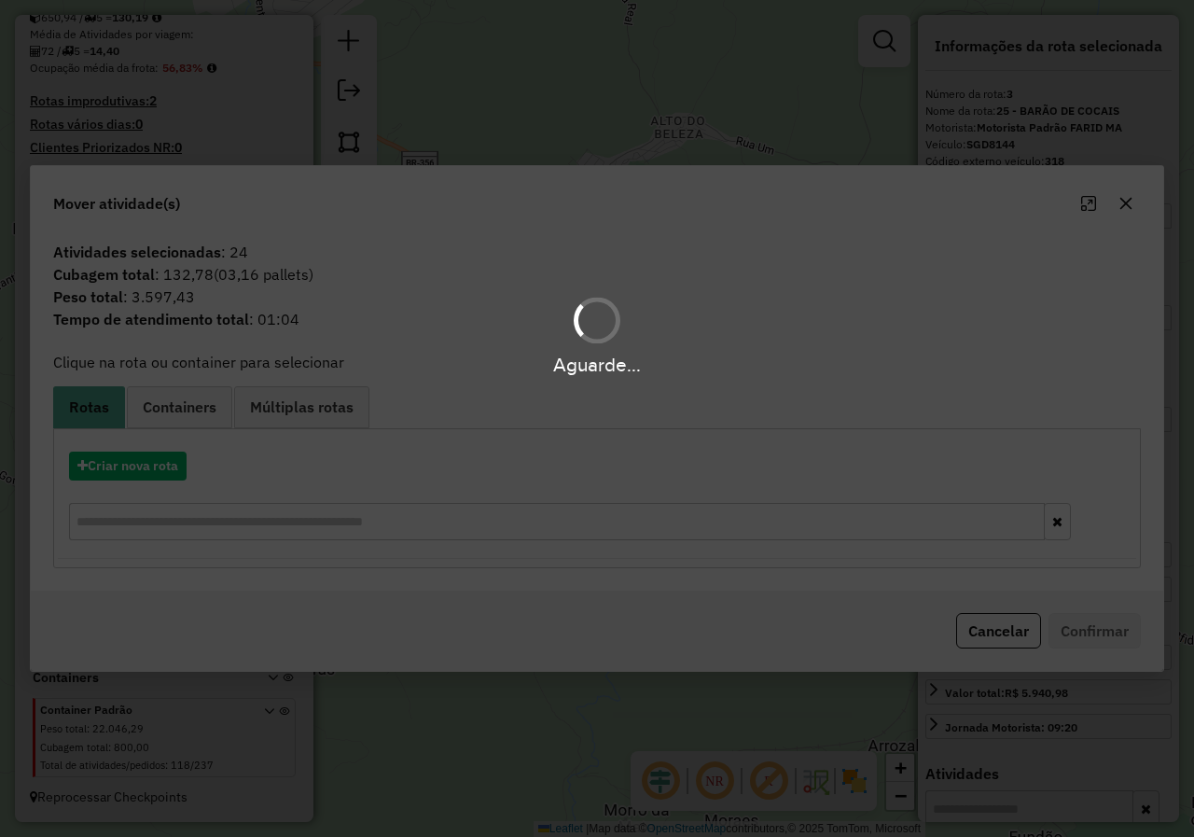
click at [160, 459] on div "Aguarde..." at bounding box center [597, 418] width 1194 height 837
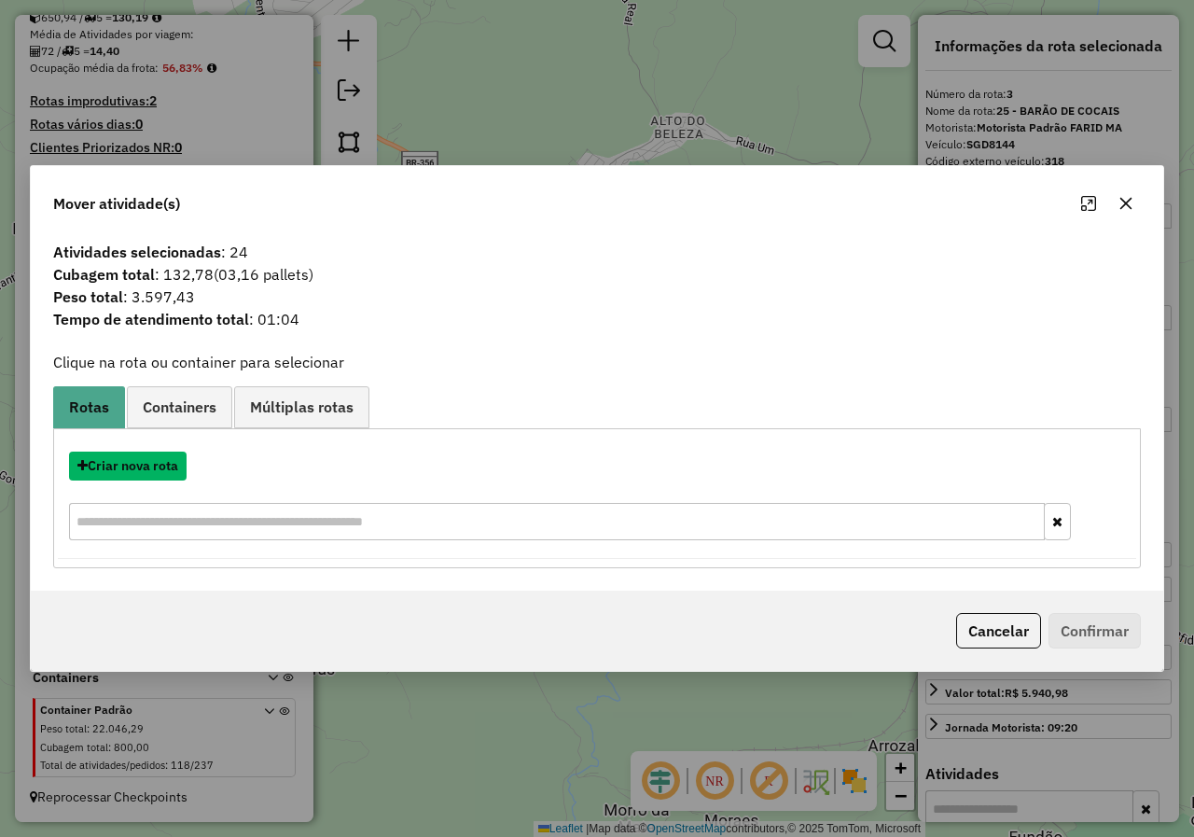
click at [160, 459] on button "Criar nova rota" at bounding box center [128, 465] width 118 height 29
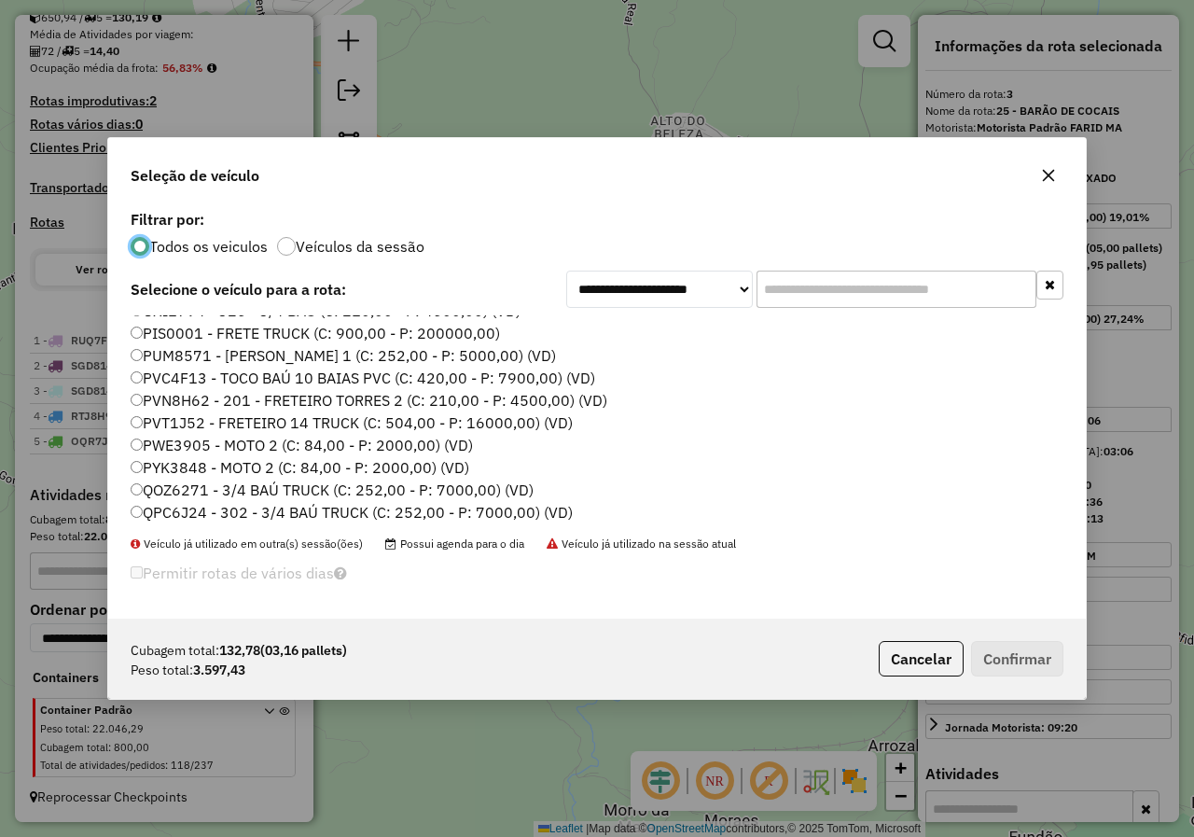
scroll to position [824, 0]
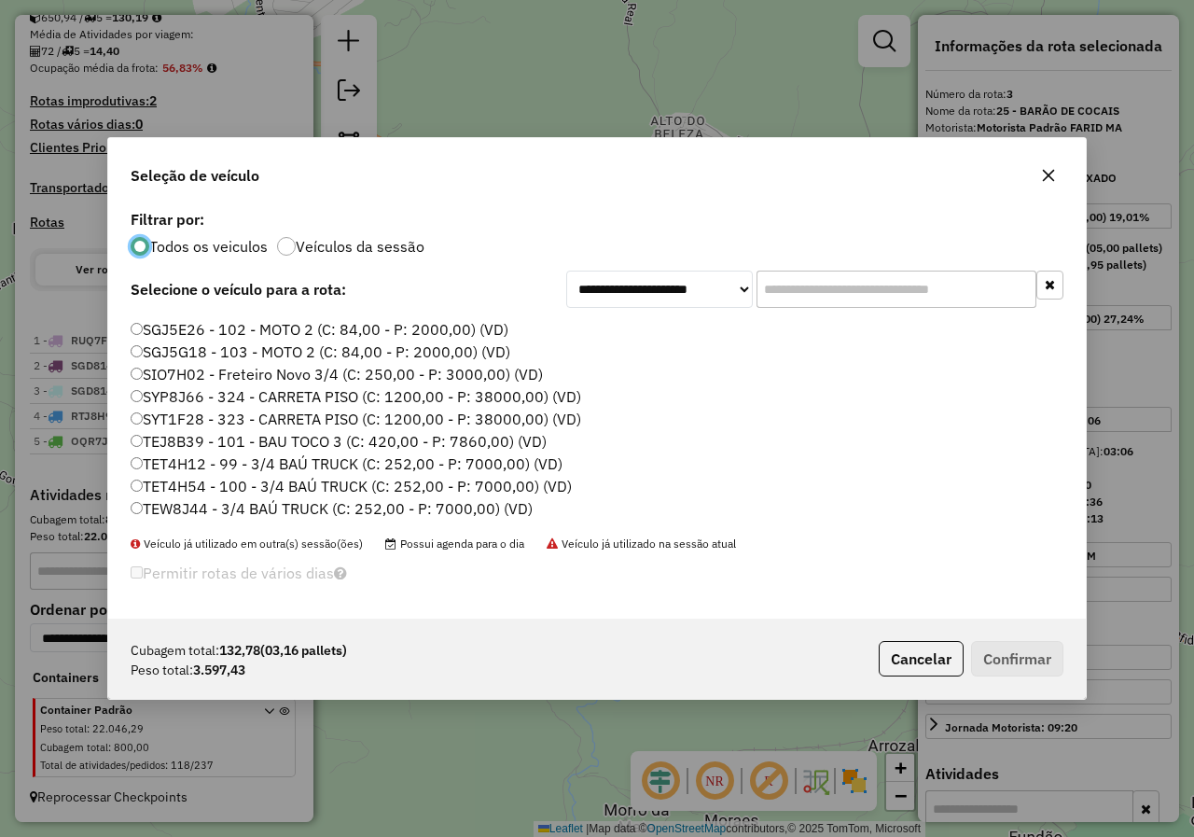
click at [203, 489] on label "TET4H54 - 100 - 3/4 BAÚ TRUCK (C: 252,00 - P: 7000,00) (VD)" at bounding box center [351, 486] width 441 height 22
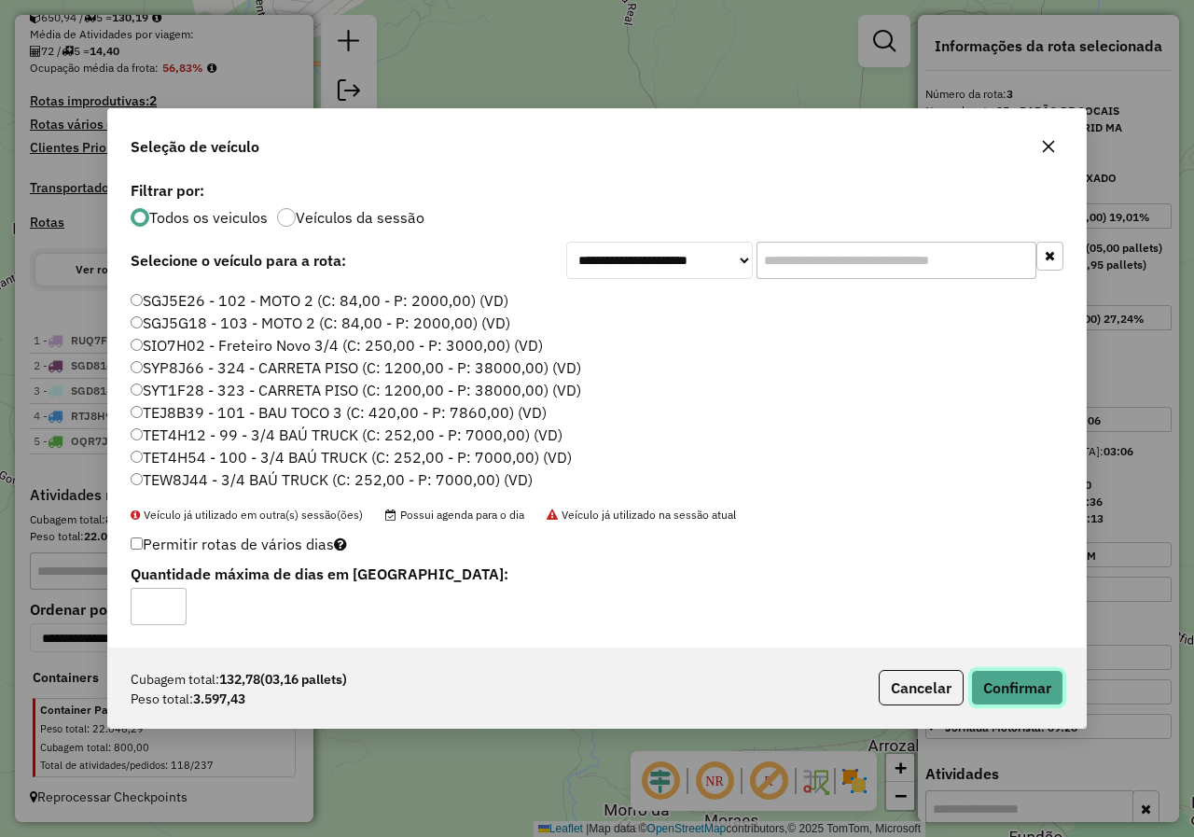
click at [1000, 696] on button "Confirmar" at bounding box center [1017, 687] width 92 height 35
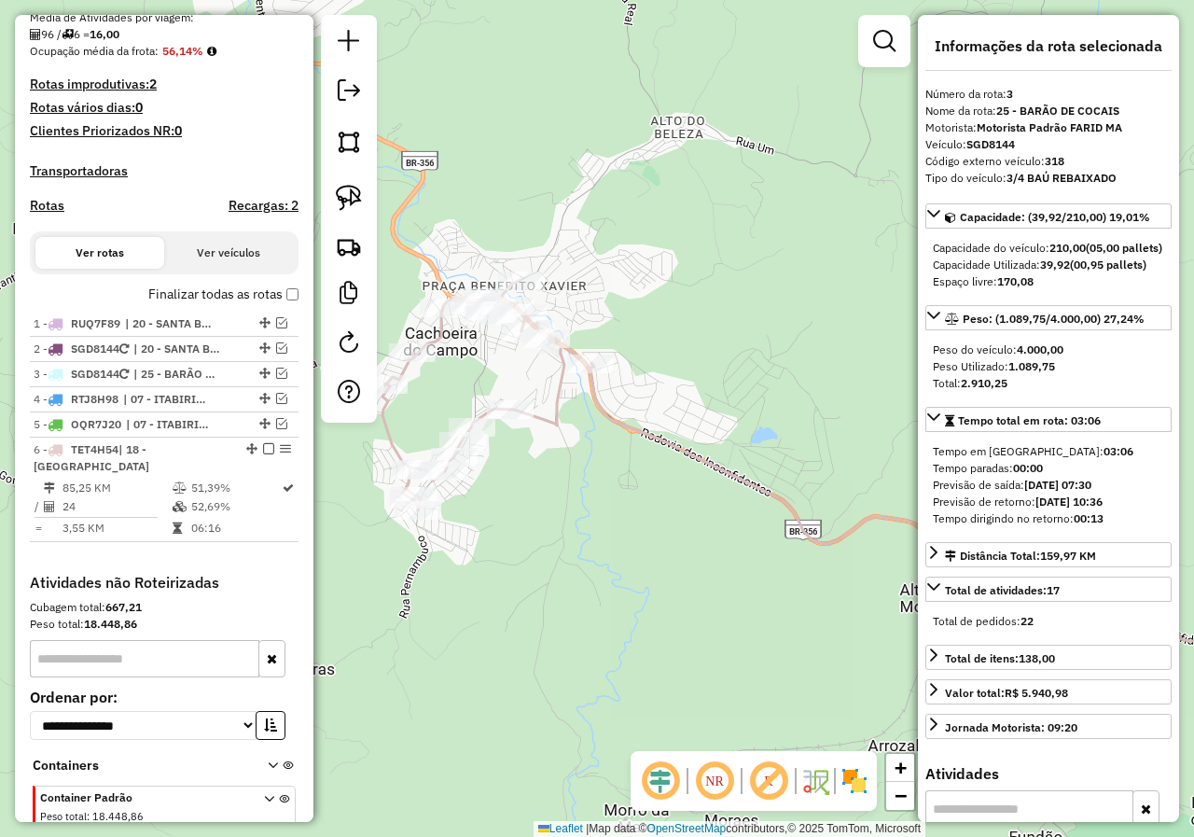
scroll to position [536, 0]
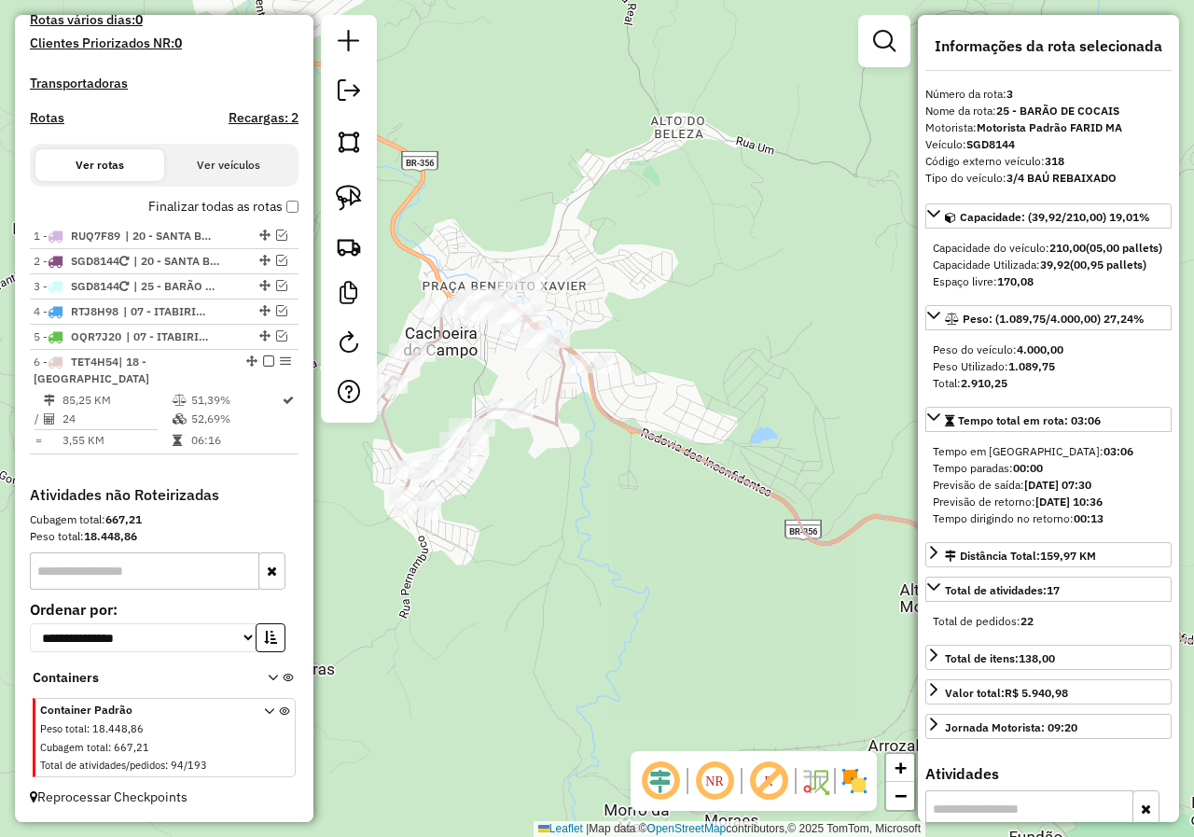
click at [659, 514] on div "Janela de atendimento Grade de atendimento Capacidade Transportadoras Veículos …" at bounding box center [597, 418] width 1194 height 837
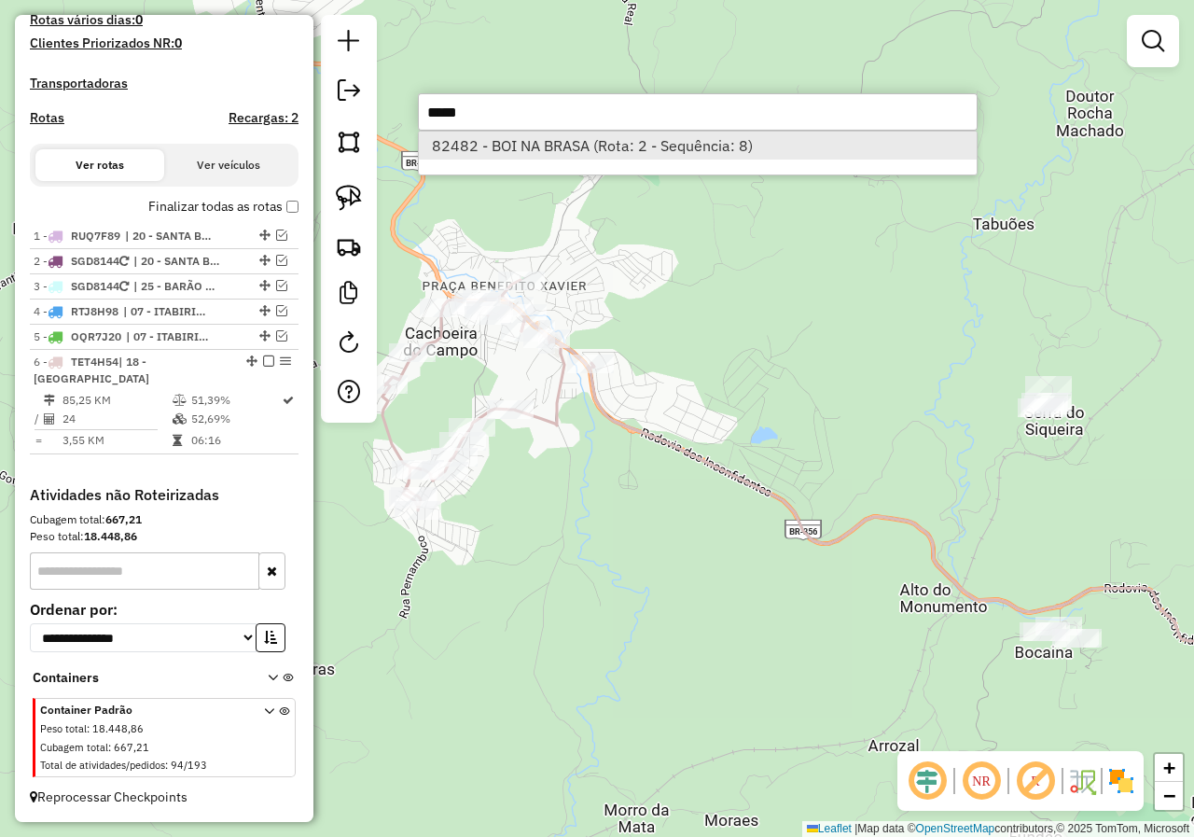
type input "*****"
click at [618, 150] on li "82482 - BOI NA BRASA (Rota: 2 - Sequência: 8)" at bounding box center [698, 145] width 558 height 28
select select "*********"
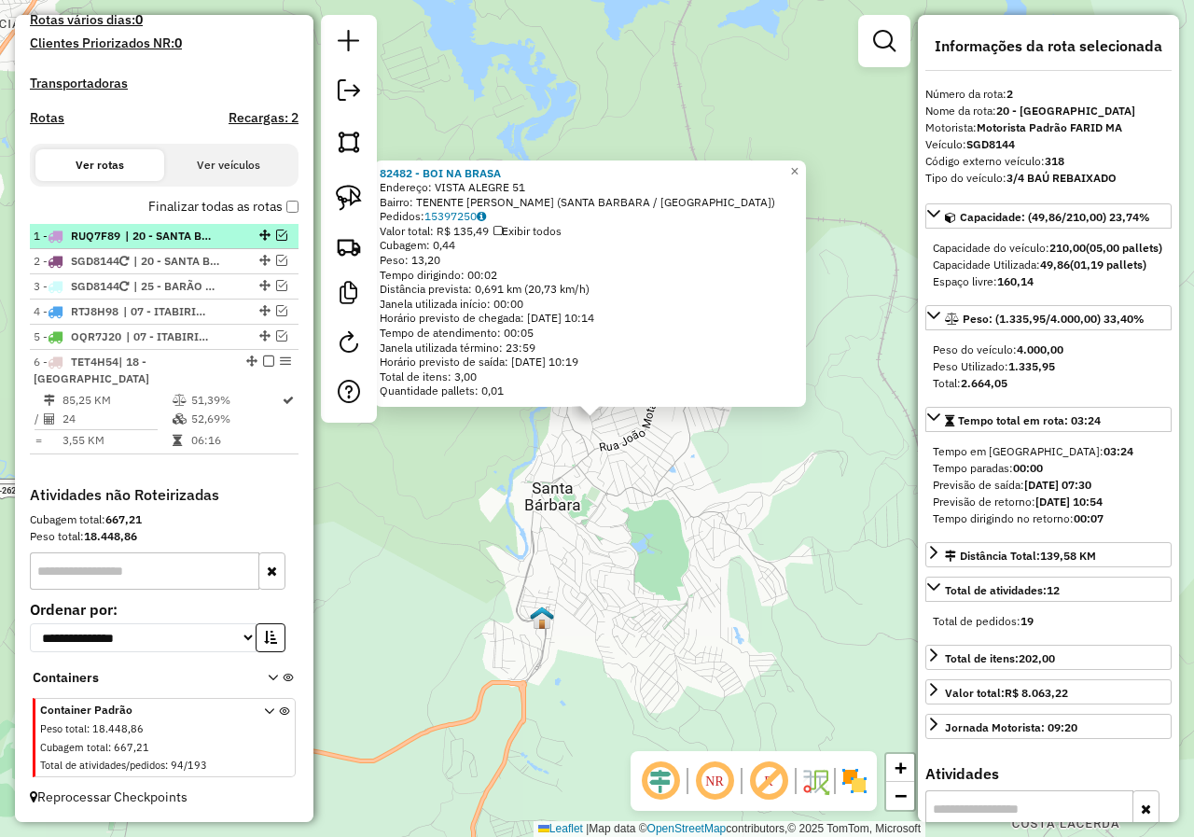
click at [276, 234] on em at bounding box center [281, 234] width 11 height 11
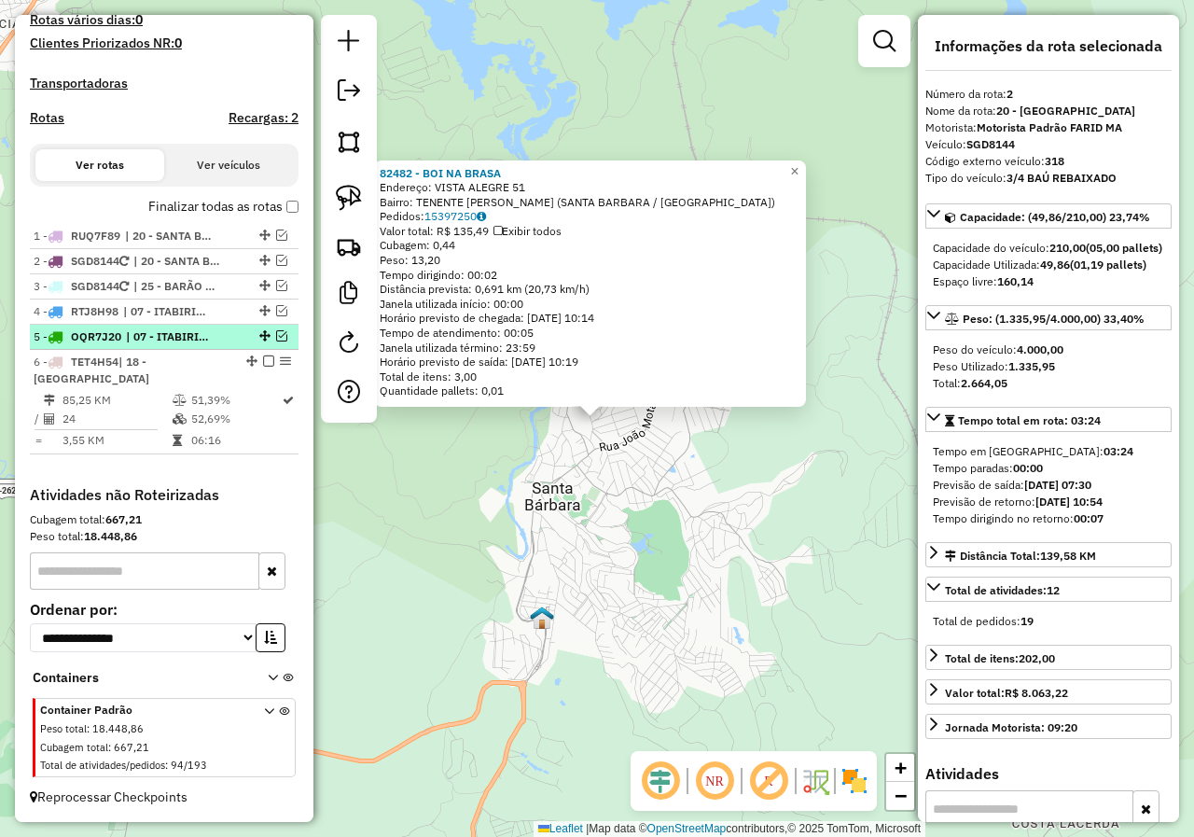
scroll to position [616, 0]
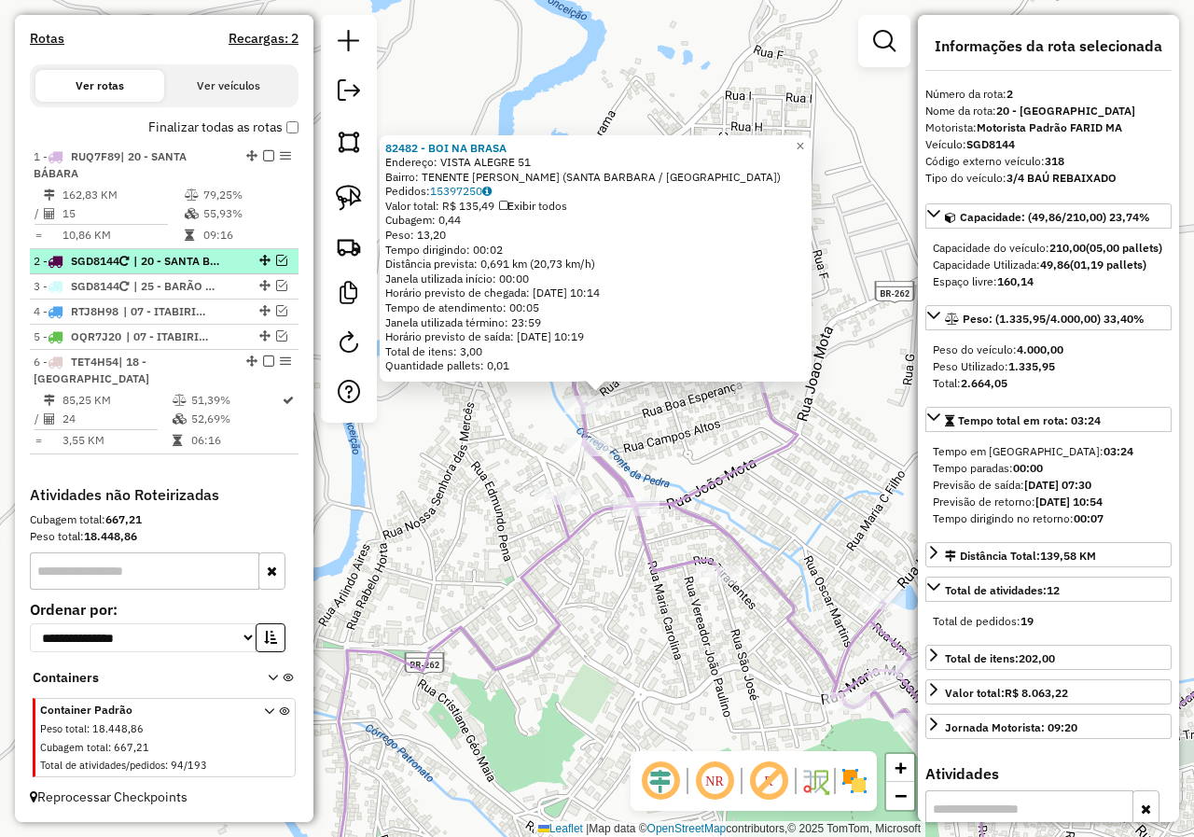
click at [276, 260] on em at bounding box center [281, 260] width 11 height 11
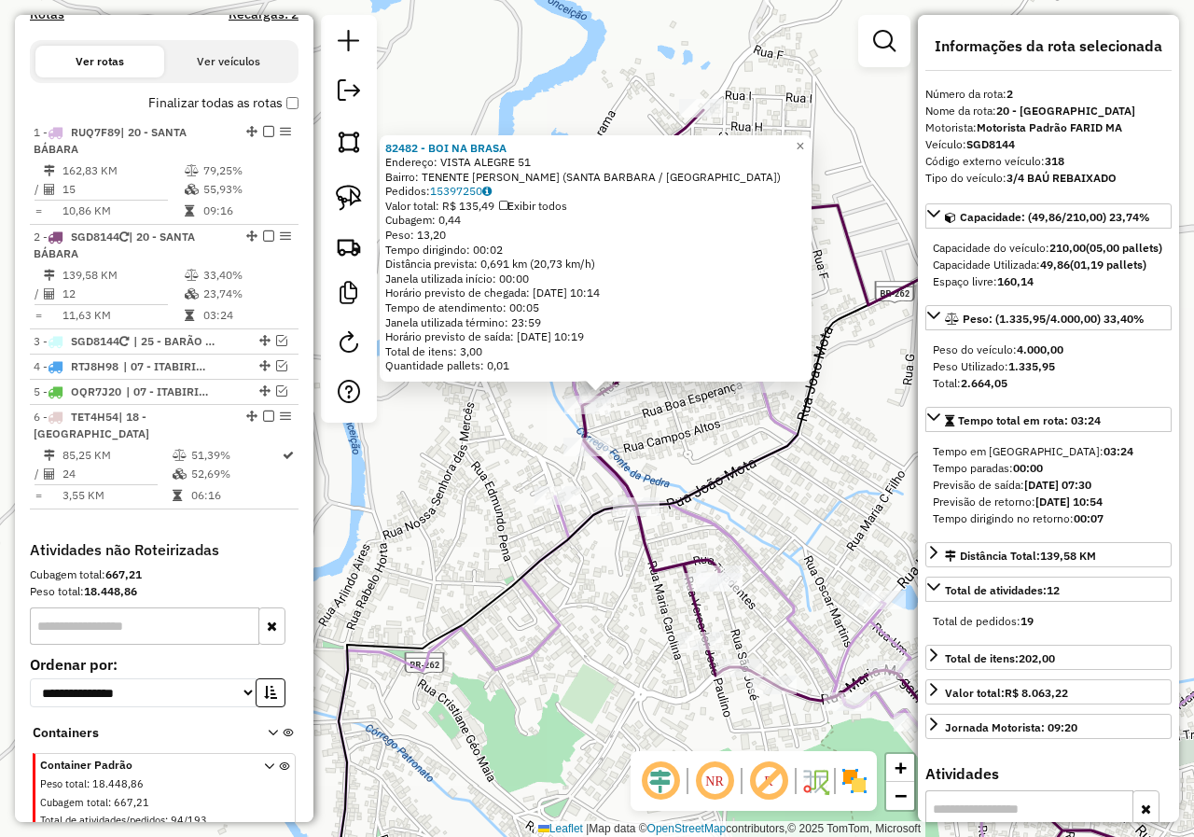
click at [675, 453] on div "82482 - BOI NA BRASA Endereço: VISTA ALEGRE 51 Bairro: TENENTE CARLOS (SANTA BA…" at bounding box center [597, 418] width 1194 height 837
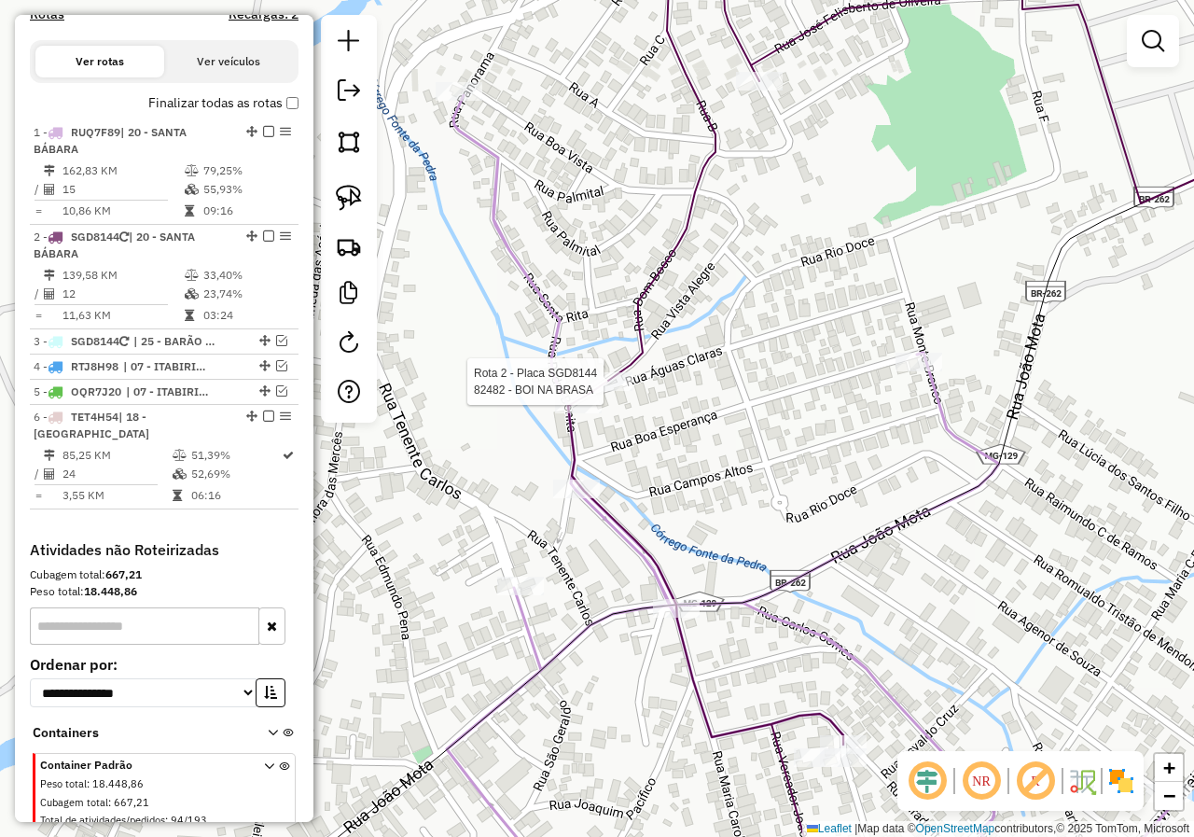
scroll to position [695, 0]
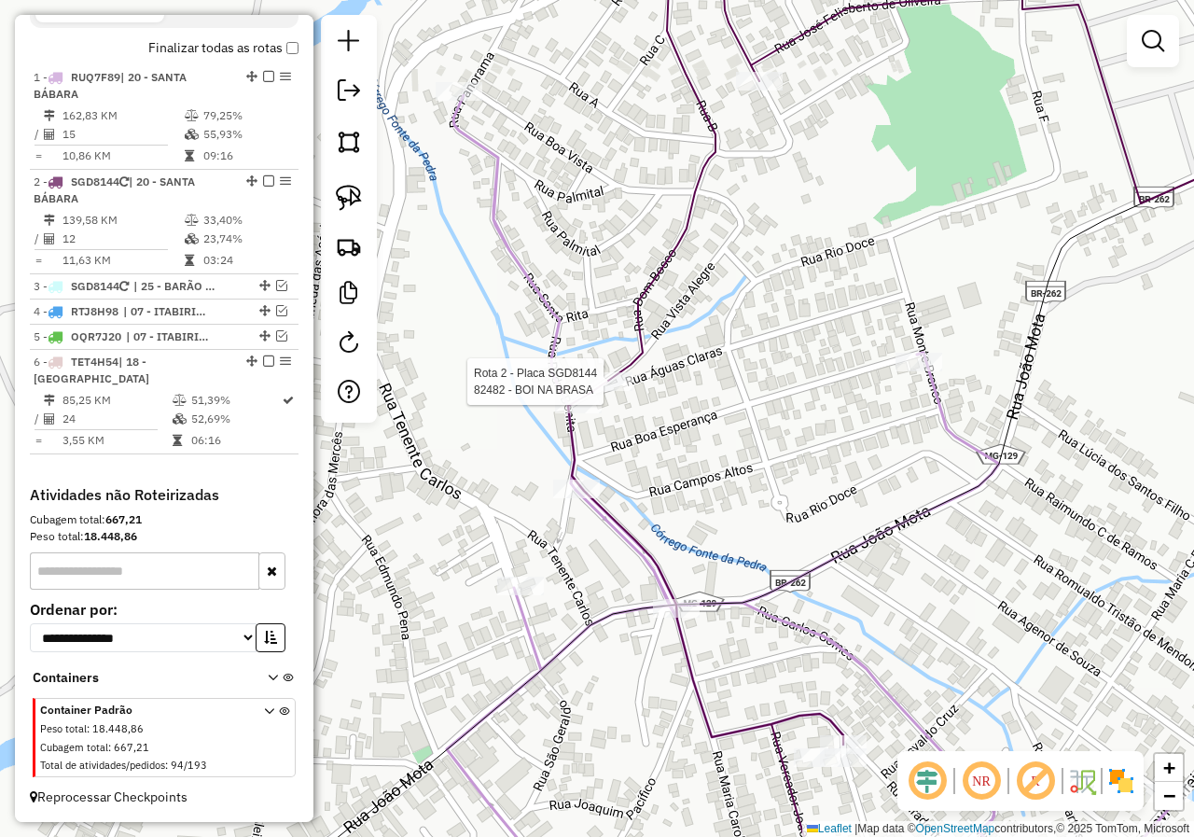
select select "*********"
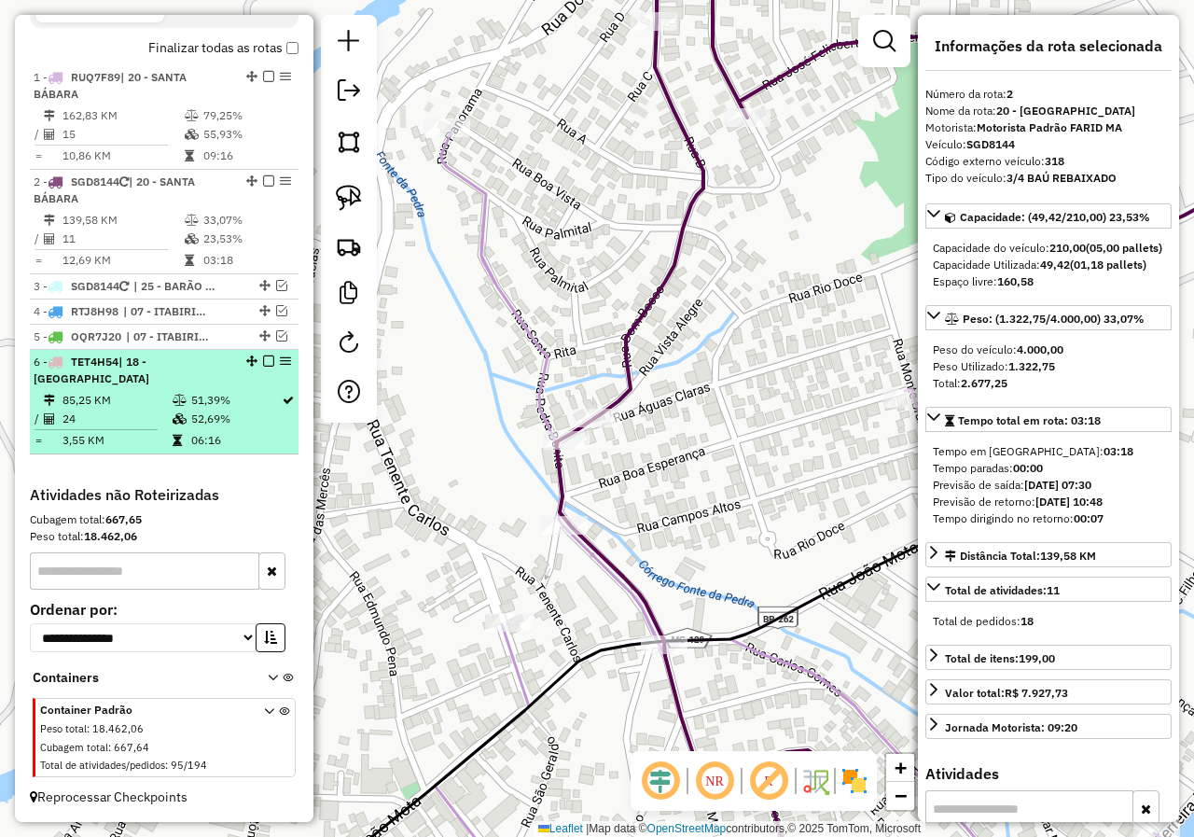
scroll to position [508, 0]
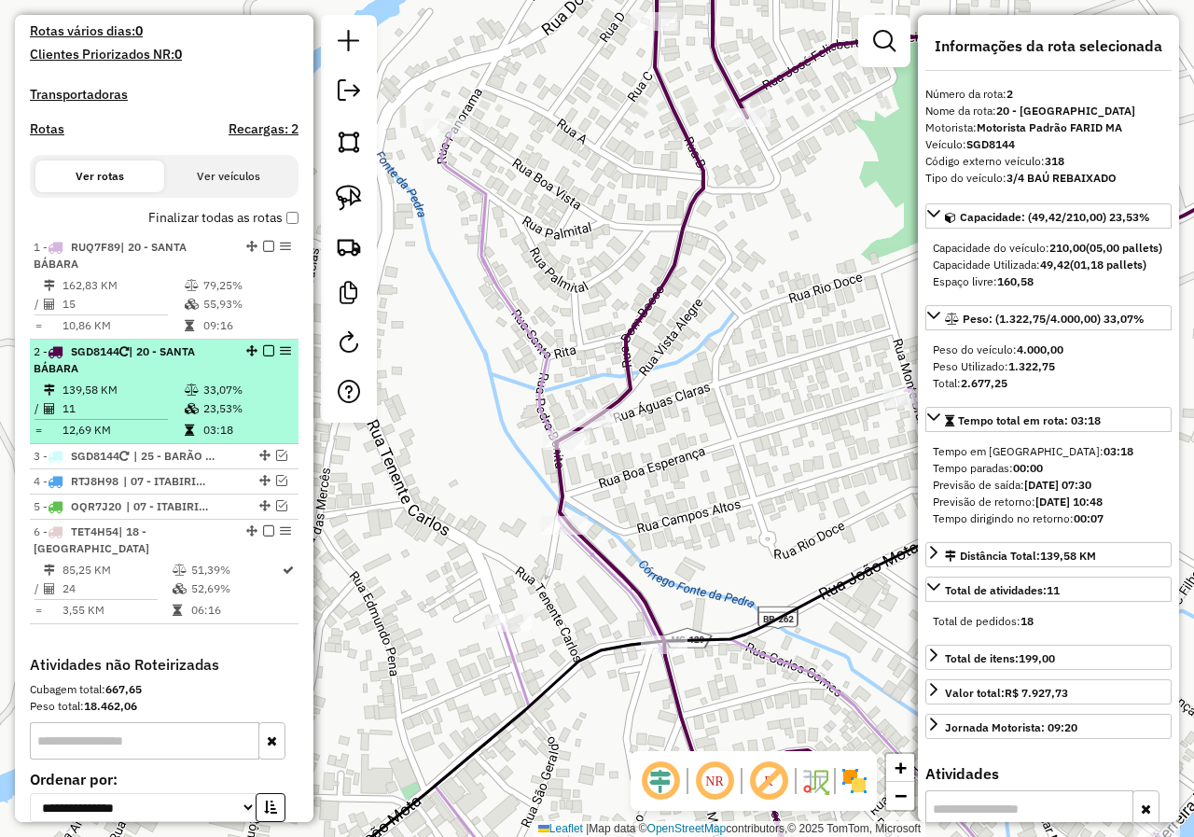
click at [263, 356] on em at bounding box center [268, 350] width 11 height 11
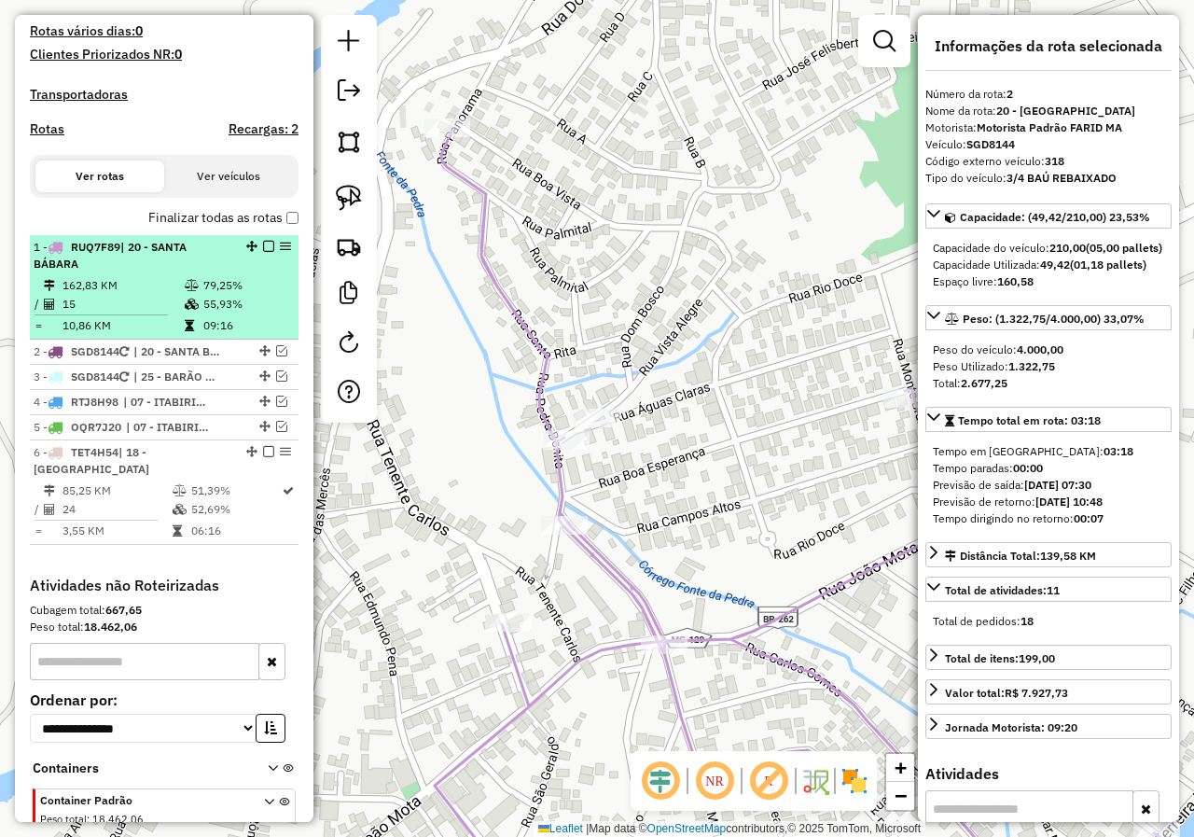
click at [263, 252] on em at bounding box center [268, 246] width 11 height 11
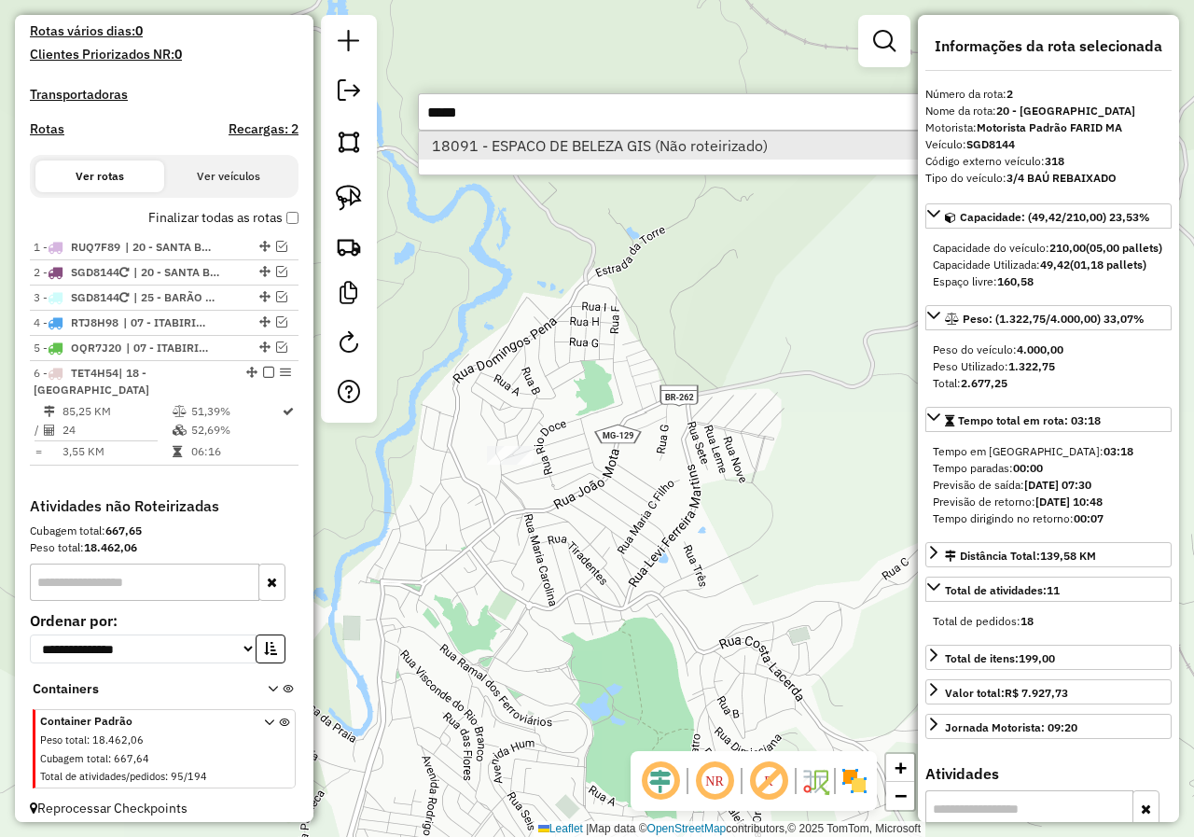
type input "*****"
click at [691, 152] on li "18091 - ESPACO DE BELEZA GIS (Não roteirizado)" at bounding box center [698, 145] width 558 height 28
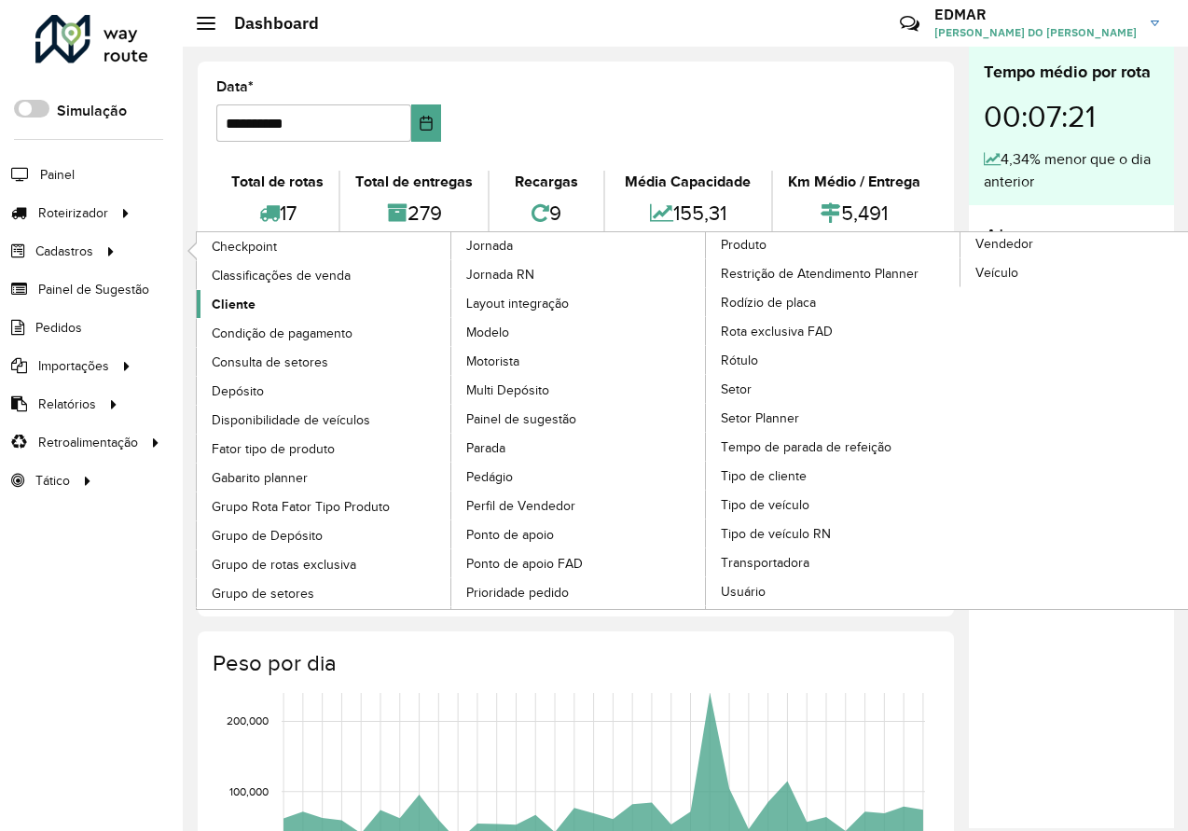
click at [264, 303] on link "Cliente" at bounding box center [325, 304] width 256 height 28
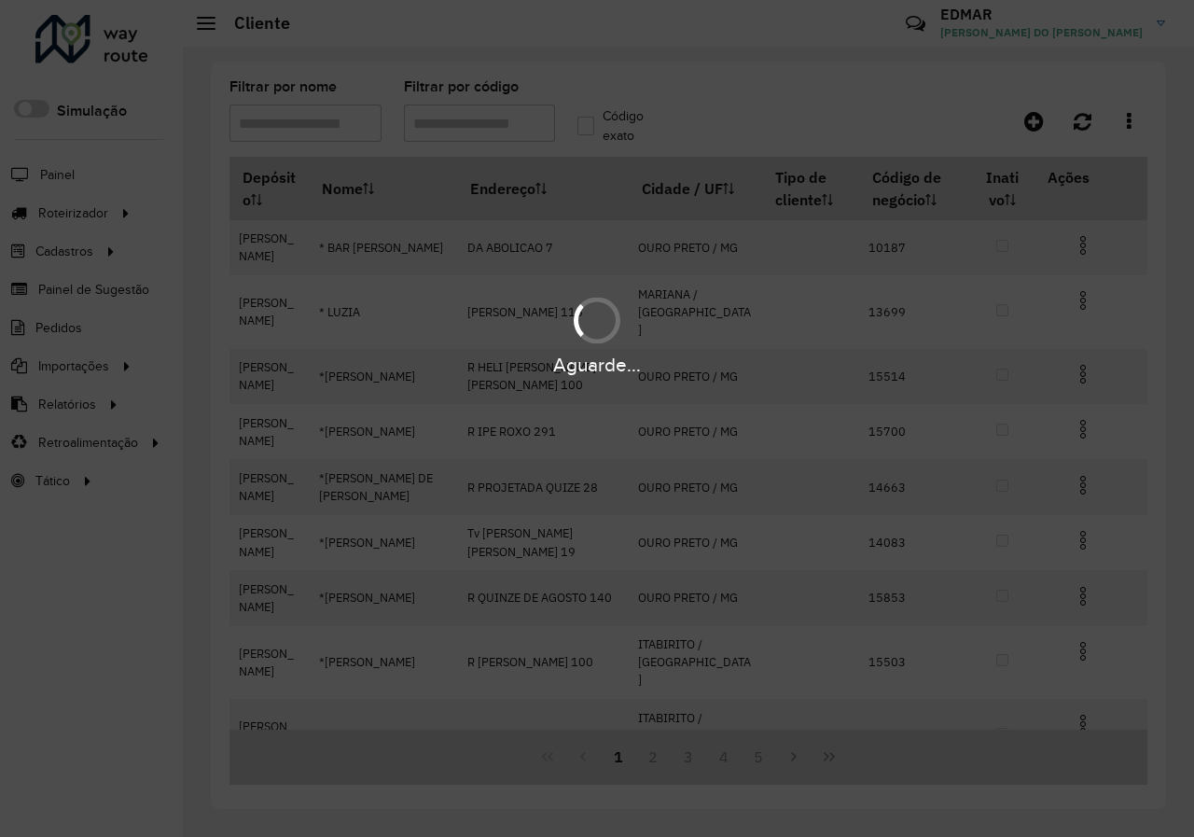
click at [432, 124] on div "Aguarde..." at bounding box center [597, 418] width 1194 height 837
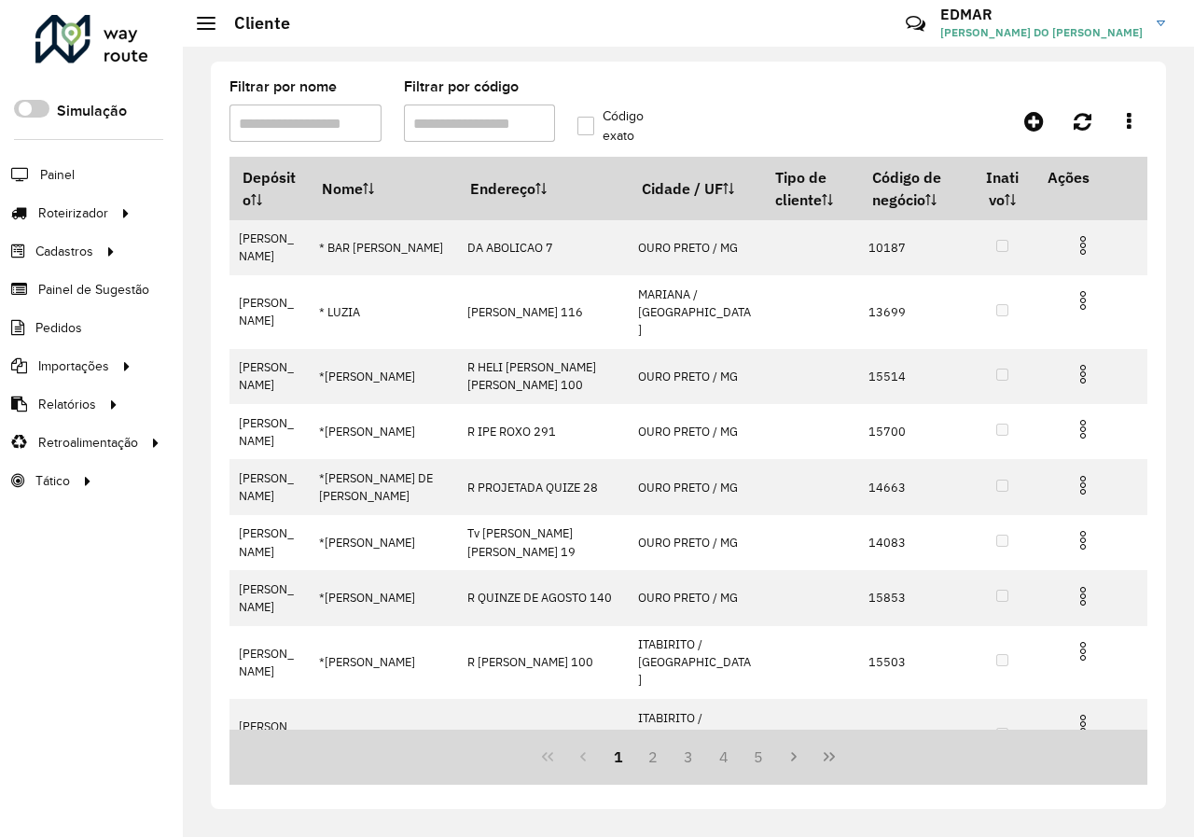
click at [432, 124] on input "Filtrar por código" at bounding box center [480, 122] width 152 height 37
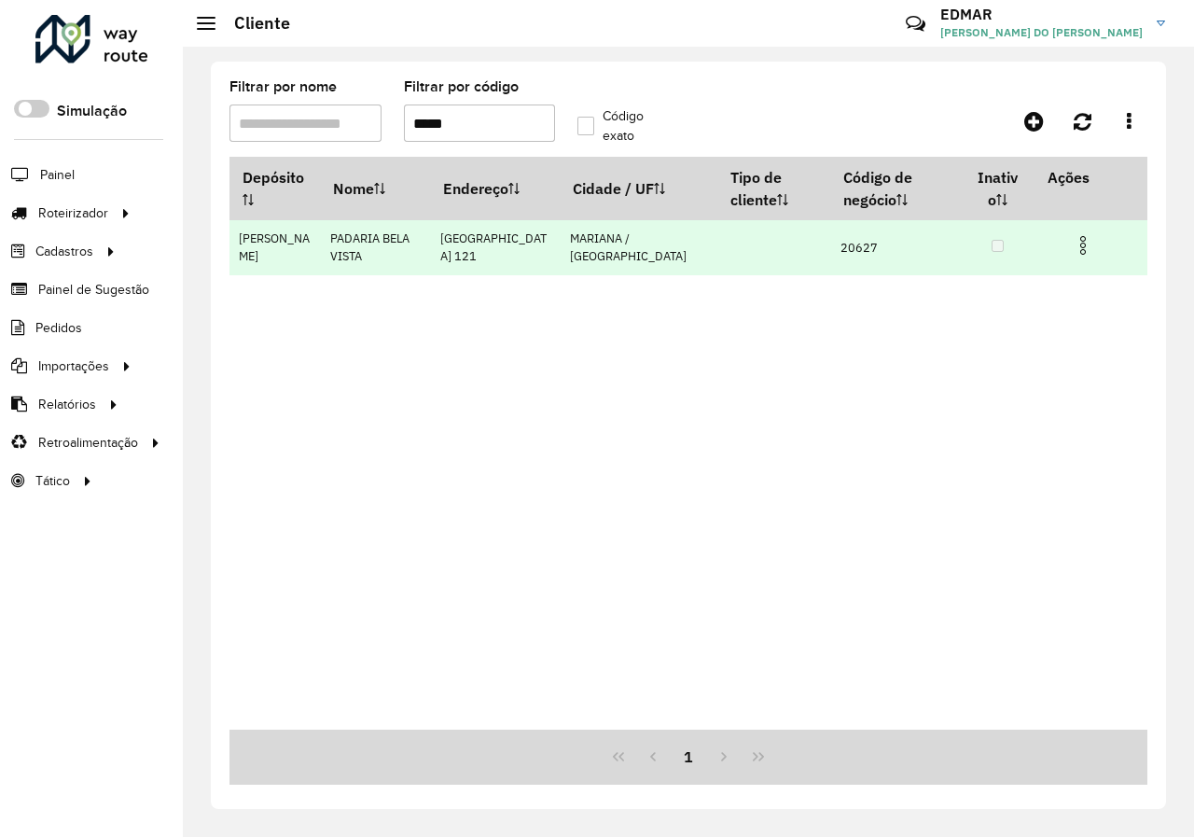
type input "*****"
click at [1084, 250] on img at bounding box center [1083, 245] width 22 height 22
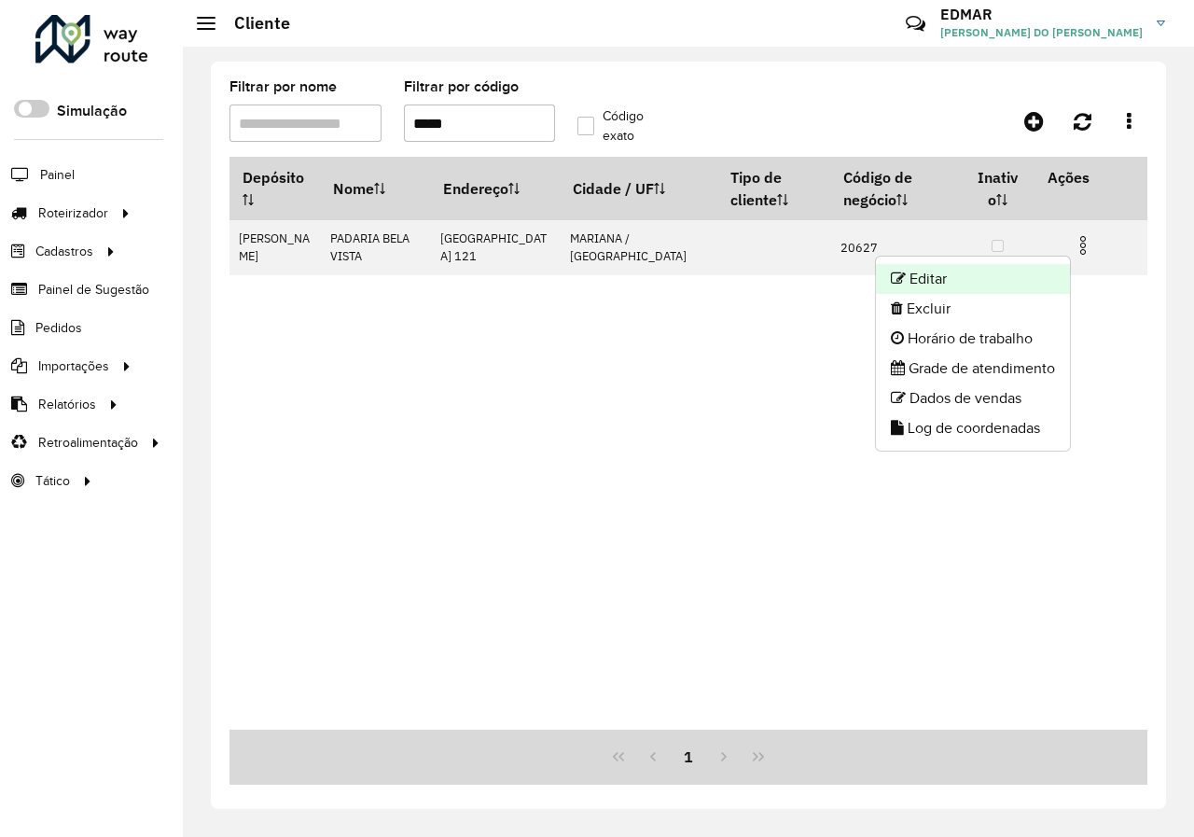
click at [990, 269] on li "Editar" at bounding box center [973, 279] width 194 height 30
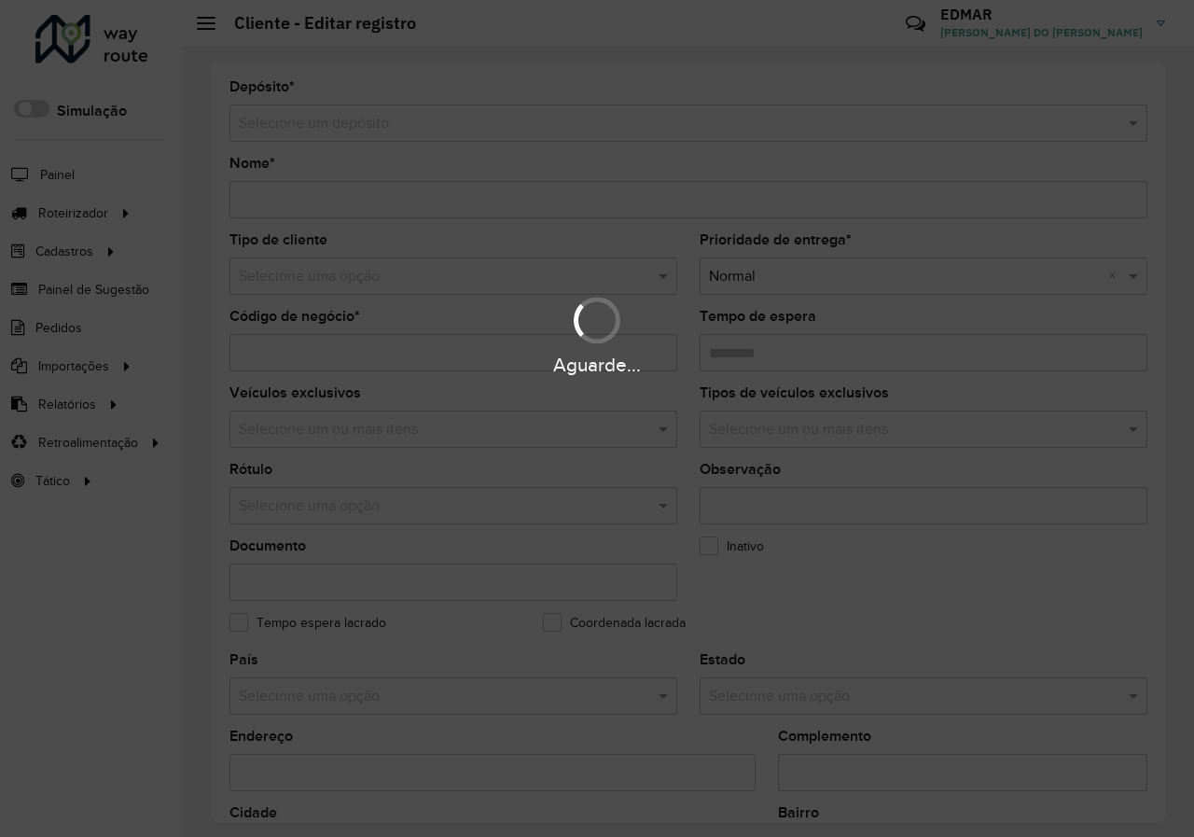
type input "**********"
type input "*****"
type input "********"
type input "**********"
type input "*******"
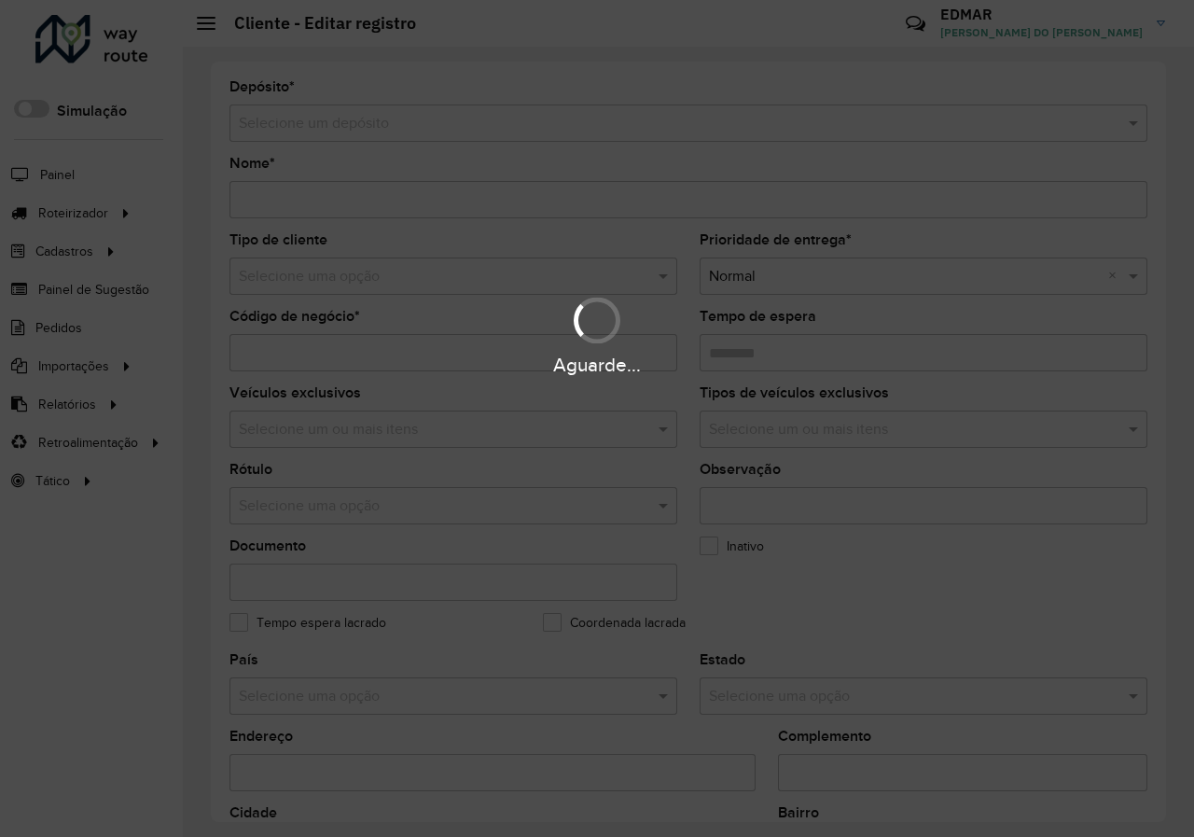
type input "**********"
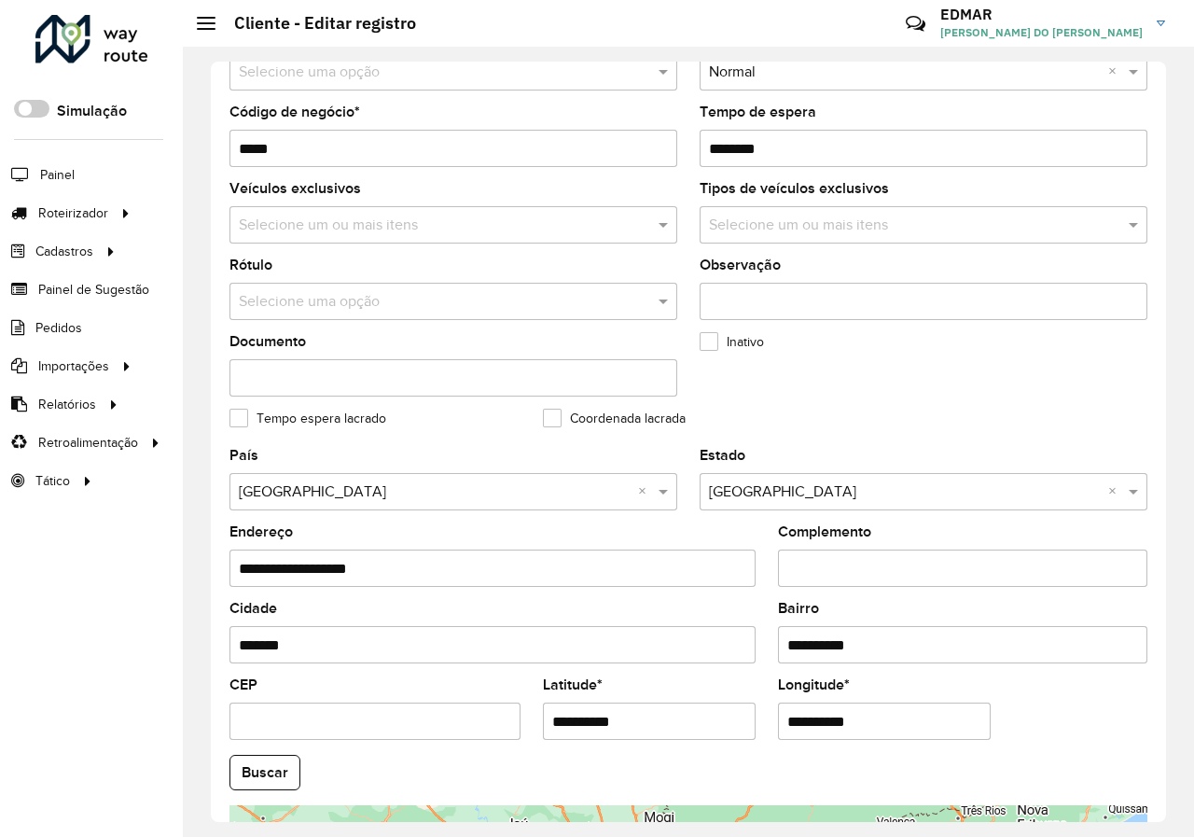
scroll to position [551, 0]
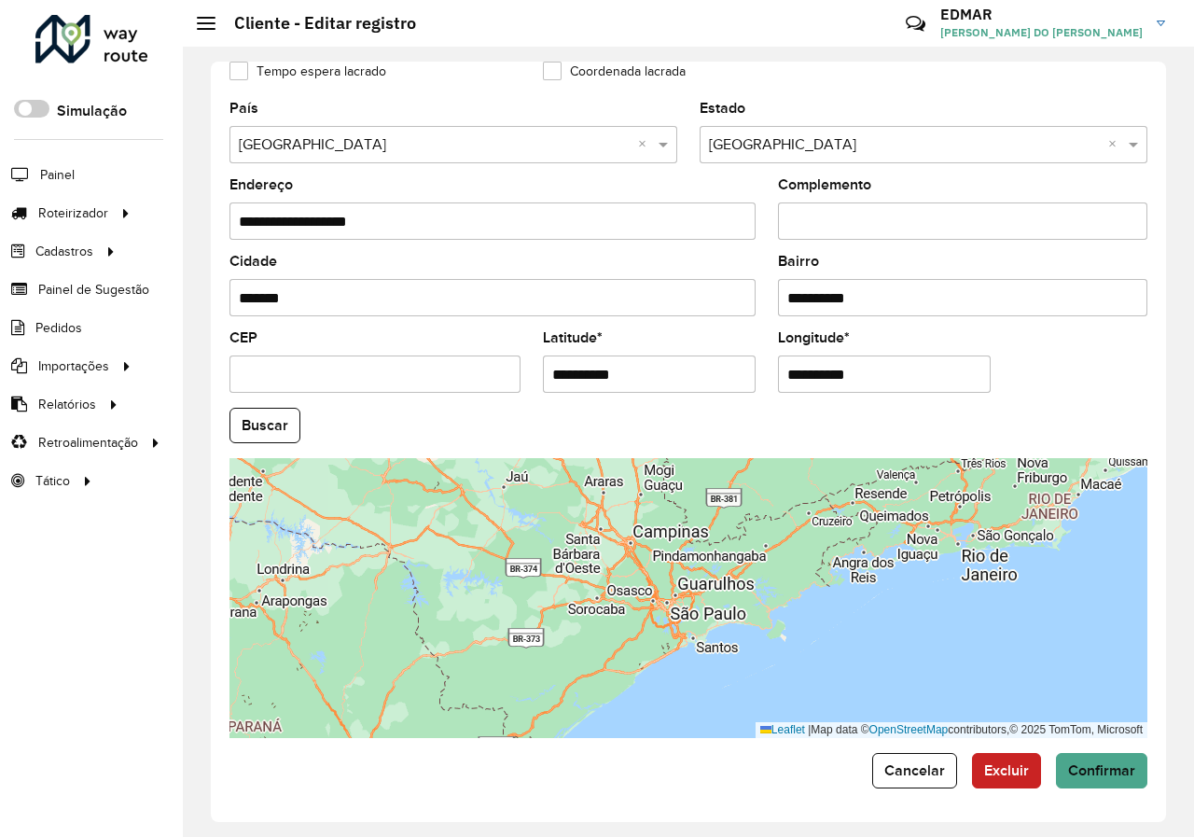
click at [626, 555] on div "Leaflet | Map data © OpenStreetMap contributors,© 2025 TomTom, Microsoft" at bounding box center [688, 598] width 918 height 280
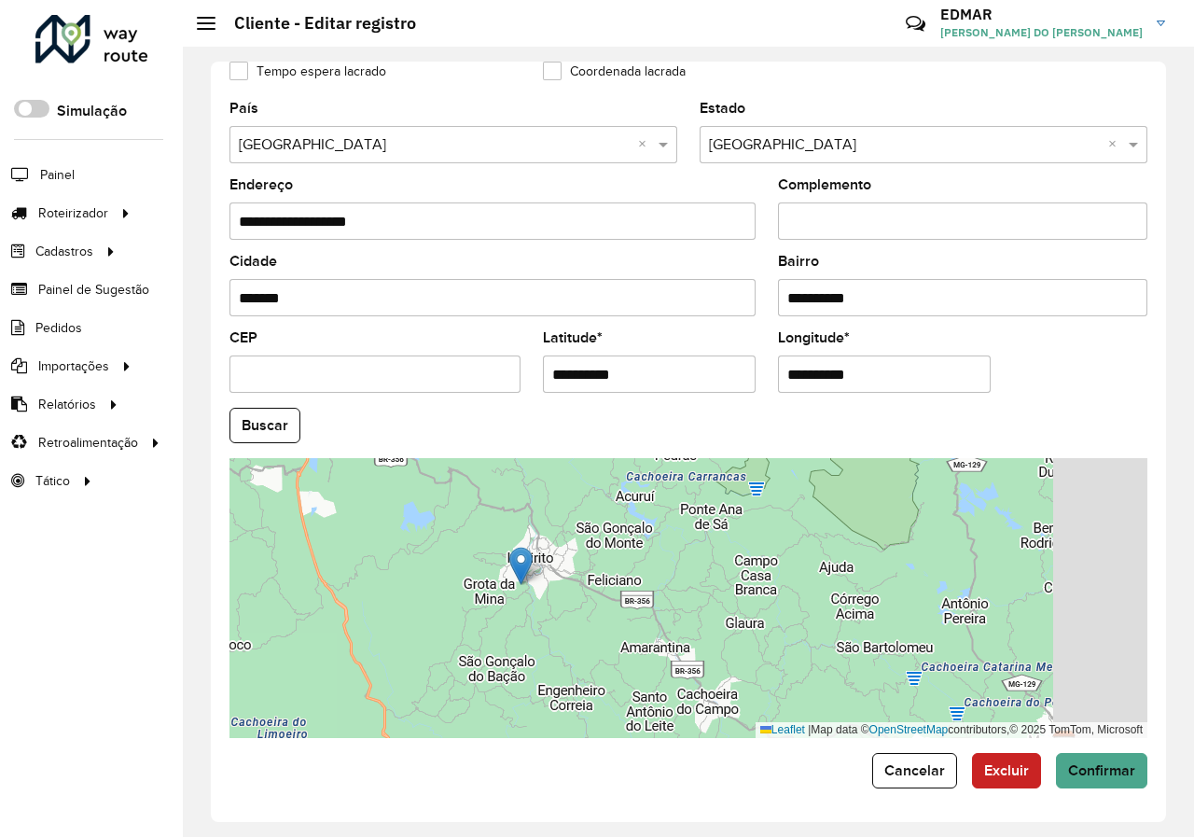
drag, startPoint x: 616, startPoint y: 610, endPoint x: 480, endPoint y: 602, distance: 136.4
click at [480, 602] on div "Leaflet | Map data © OpenStreetMap contributors,© 2025 TomTom, Microsoft" at bounding box center [688, 598] width 918 height 280
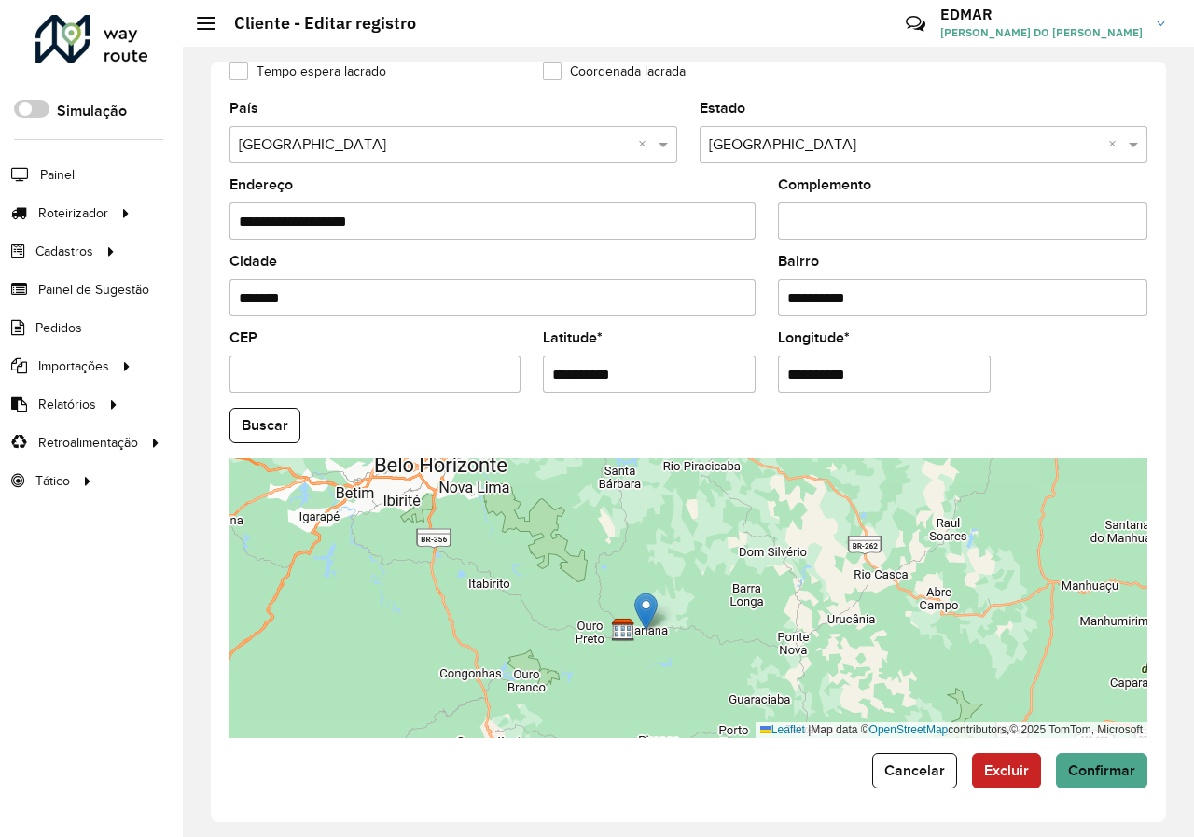
drag, startPoint x: 490, startPoint y: 569, endPoint x: 648, endPoint y: 609, distance: 163.5
click at [648, 609] on img at bounding box center [645, 611] width 23 height 38
type input "**********"
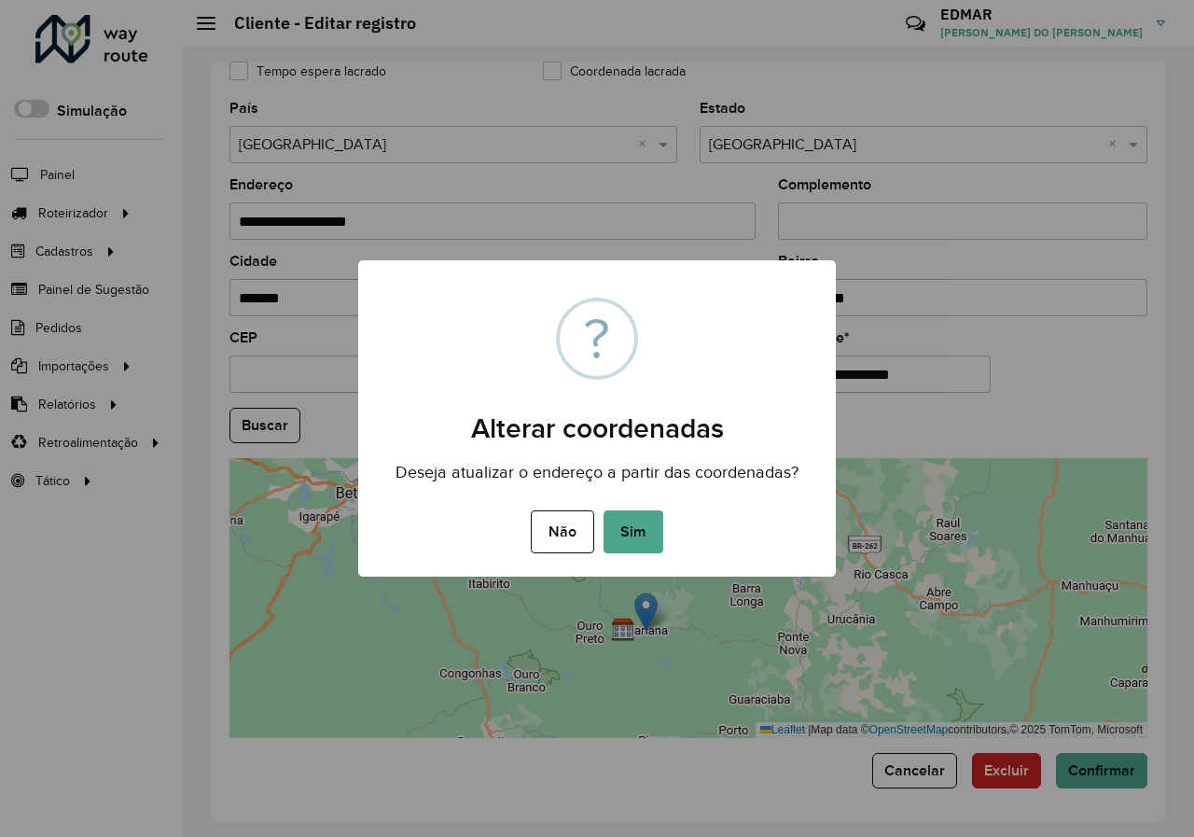
click at [586, 559] on div "× ? Alterar coordenadas Deseja atualizar o endereço a partir das coordenadas? N…" at bounding box center [596, 418] width 477 height 316
click at [573, 541] on button "Não" at bounding box center [562, 531] width 62 height 43
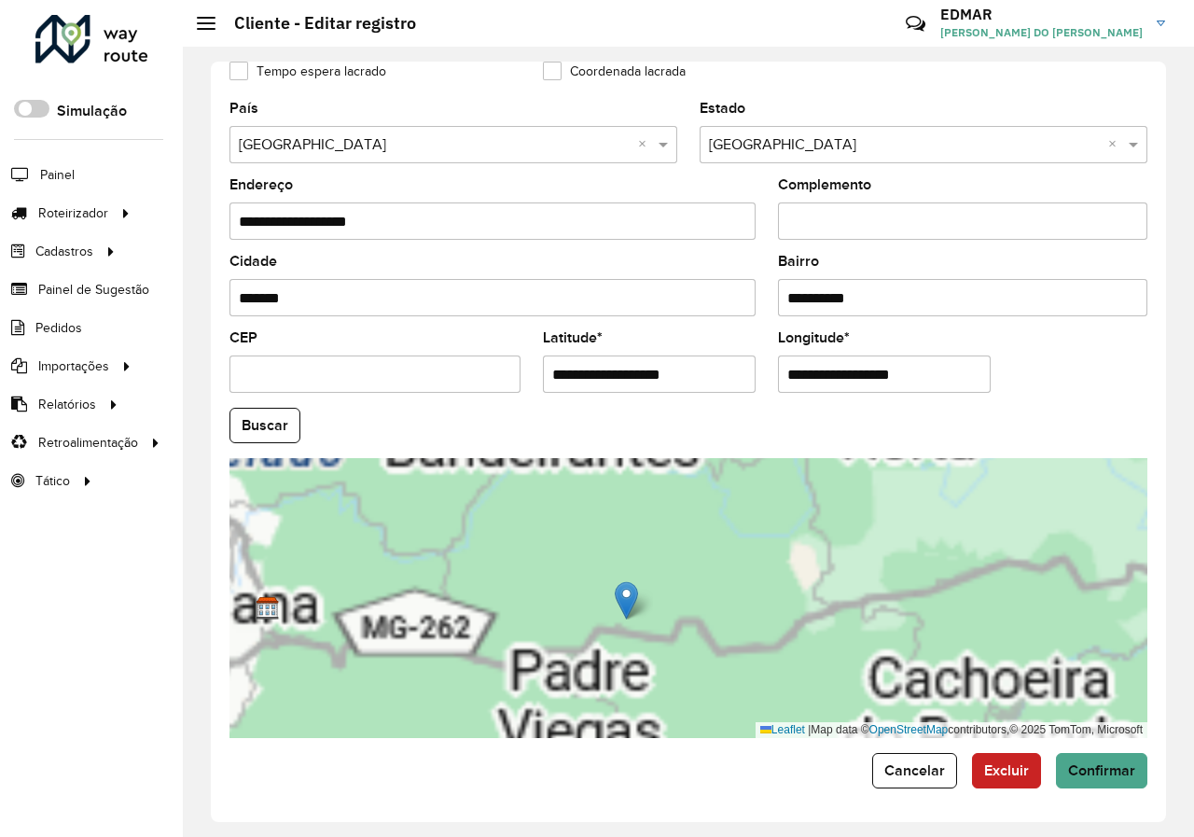
drag, startPoint x: 498, startPoint y: 608, endPoint x: 591, endPoint y: 622, distance: 94.3
click at [589, 622] on div "Leaflet | Map data © OpenStreetMap contributors,© 2025 TomTom, Microsoft" at bounding box center [688, 598] width 918 height 280
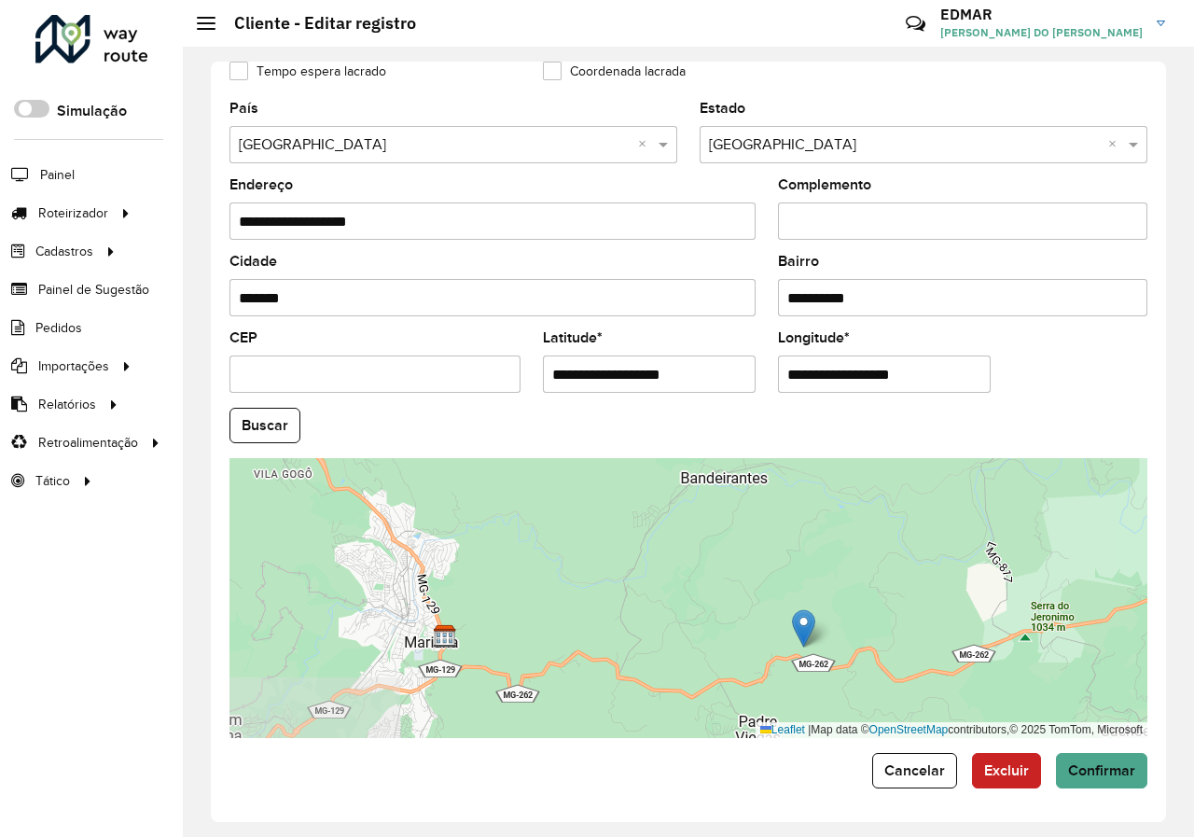
drag, startPoint x: 672, startPoint y: 633, endPoint x: 735, endPoint y: 644, distance: 63.5
click at [735, 644] on div "Leaflet | Map data © OpenStreetMap contributors,© 2025 TomTom, Microsoft" at bounding box center [688, 598] width 918 height 280
drag, startPoint x: 811, startPoint y: 632, endPoint x: 430, endPoint y: 604, distance: 382.5
click at [430, 604] on img at bounding box center [435, 604] width 23 height 38
type input "**********"
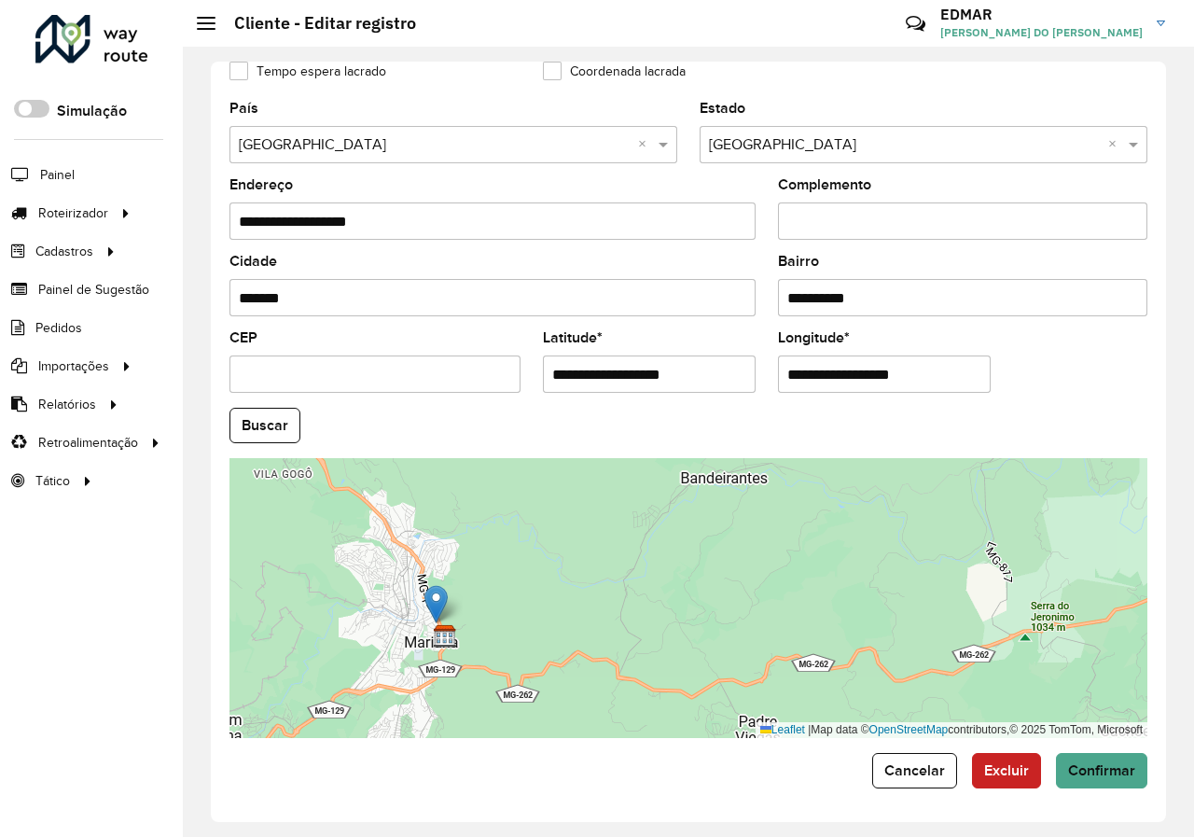
type input "**********"
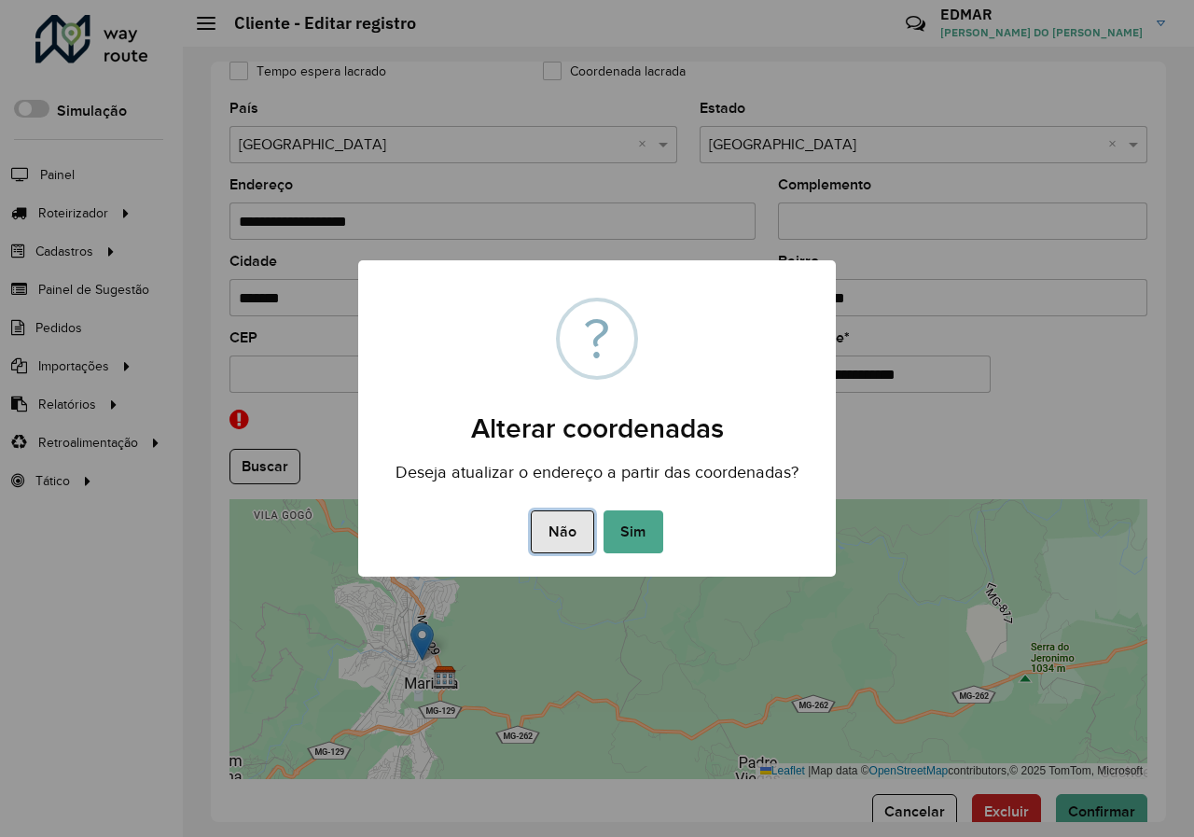
click at [576, 540] on button "Não" at bounding box center [562, 531] width 62 height 43
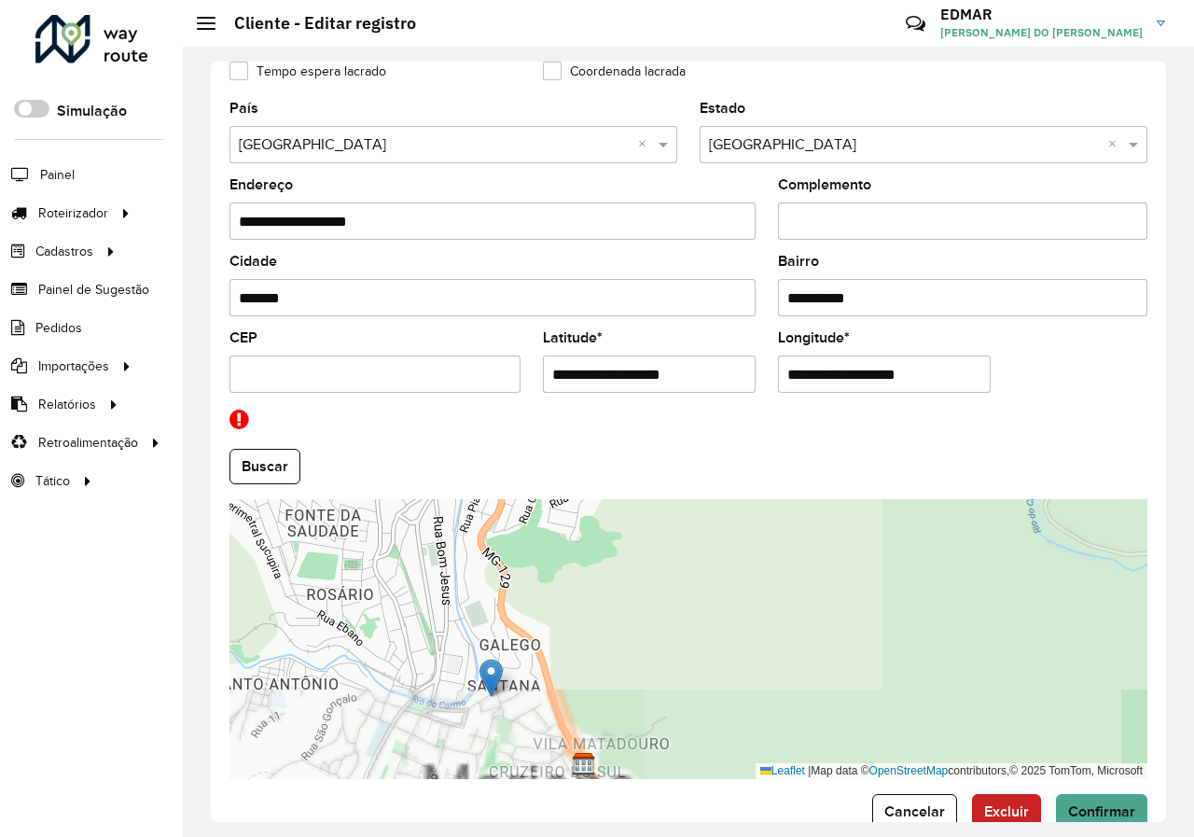
drag, startPoint x: 374, startPoint y: 687, endPoint x: 500, endPoint y: 661, distance: 128.6
click at [489, 663] on div "Leaflet | Map data © OpenStreetMap contributors,© 2025 TomTom, Microsoft" at bounding box center [688, 639] width 918 height 280
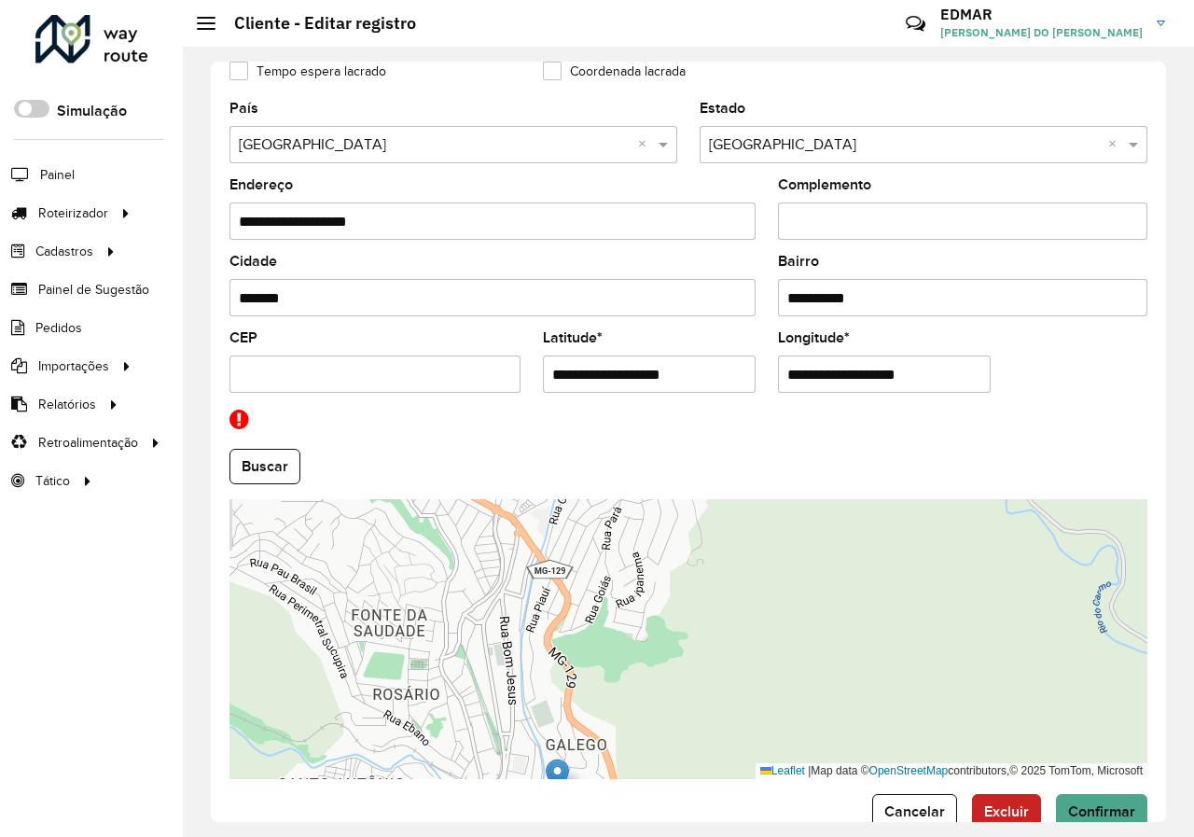
drag, startPoint x: 443, startPoint y: 657, endPoint x: 459, endPoint y: 688, distance: 35.5
click at [457, 715] on div "Leaflet | Map data © OpenStreetMap contributors,© 2025 TomTom, Microsoft" at bounding box center [688, 639] width 918 height 280
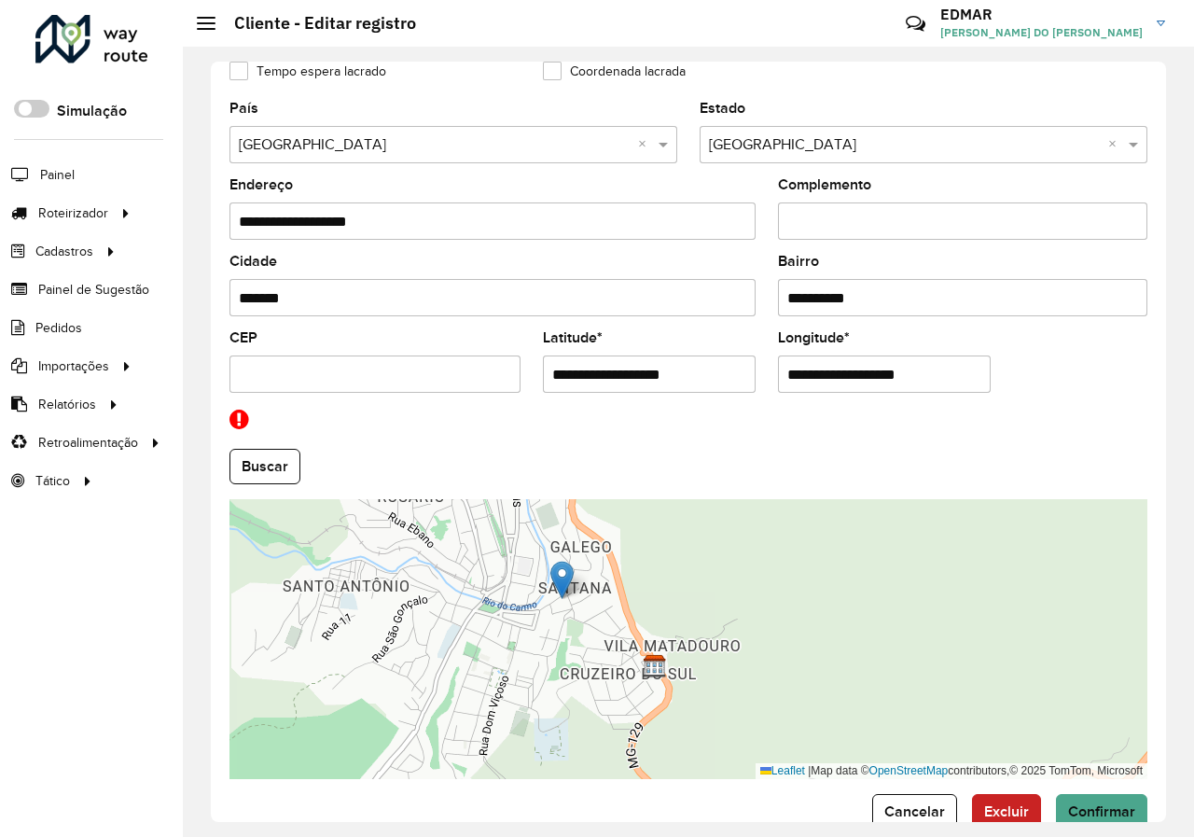
drag, startPoint x: 451, startPoint y: 688, endPoint x: 457, endPoint y: 506, distance: 181.9
click at [454, 515] on div "Leaflet | Map data © OpenStreetMap contributors,© 2025 TomTom, Microsoft" at bounding box center [688, 639] width 918 height 280
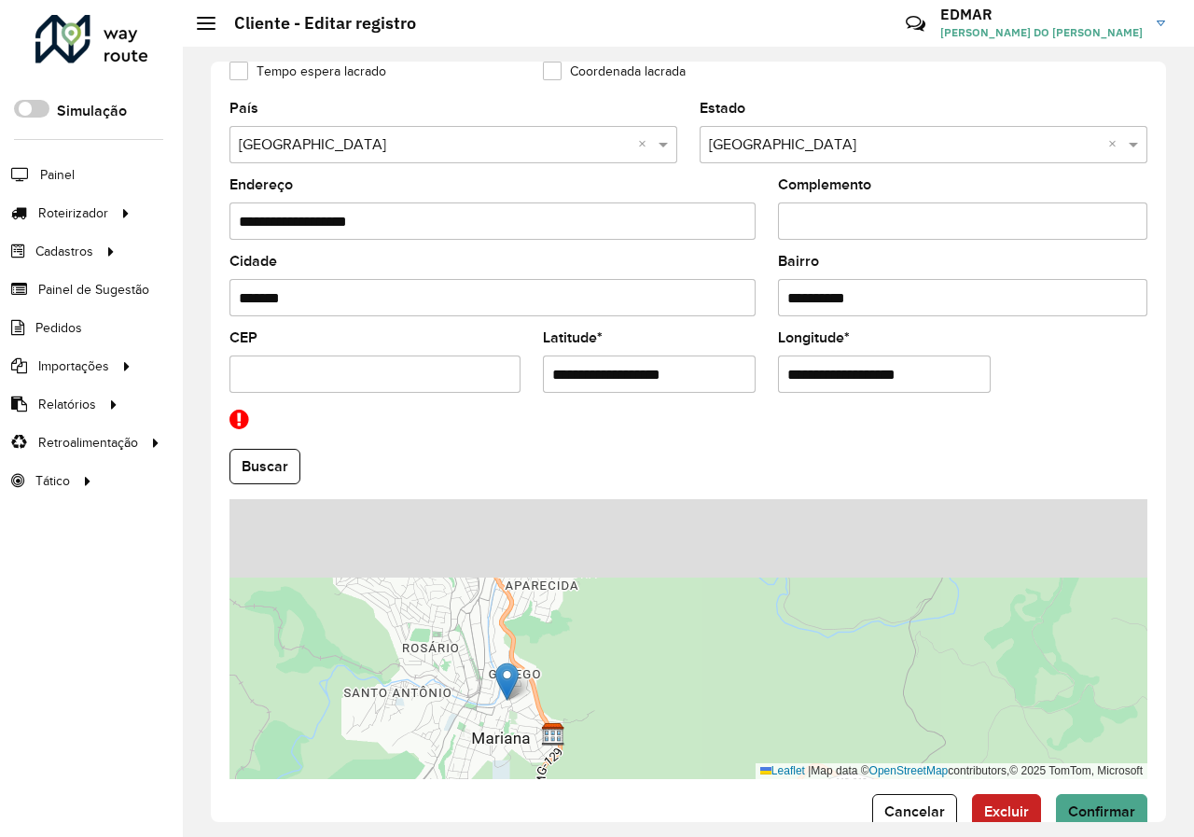
drag, startPoint x: 448, startPoint y: 532, endPoint x: 437, endPoint y: 680, distance: 148.6
click at [443, 721] on div "Leaflet | Map data © OpenStreetMap contributors,© 2025 TomTom, Microsoft" at bounding box center [688, 639] width 918 height 280
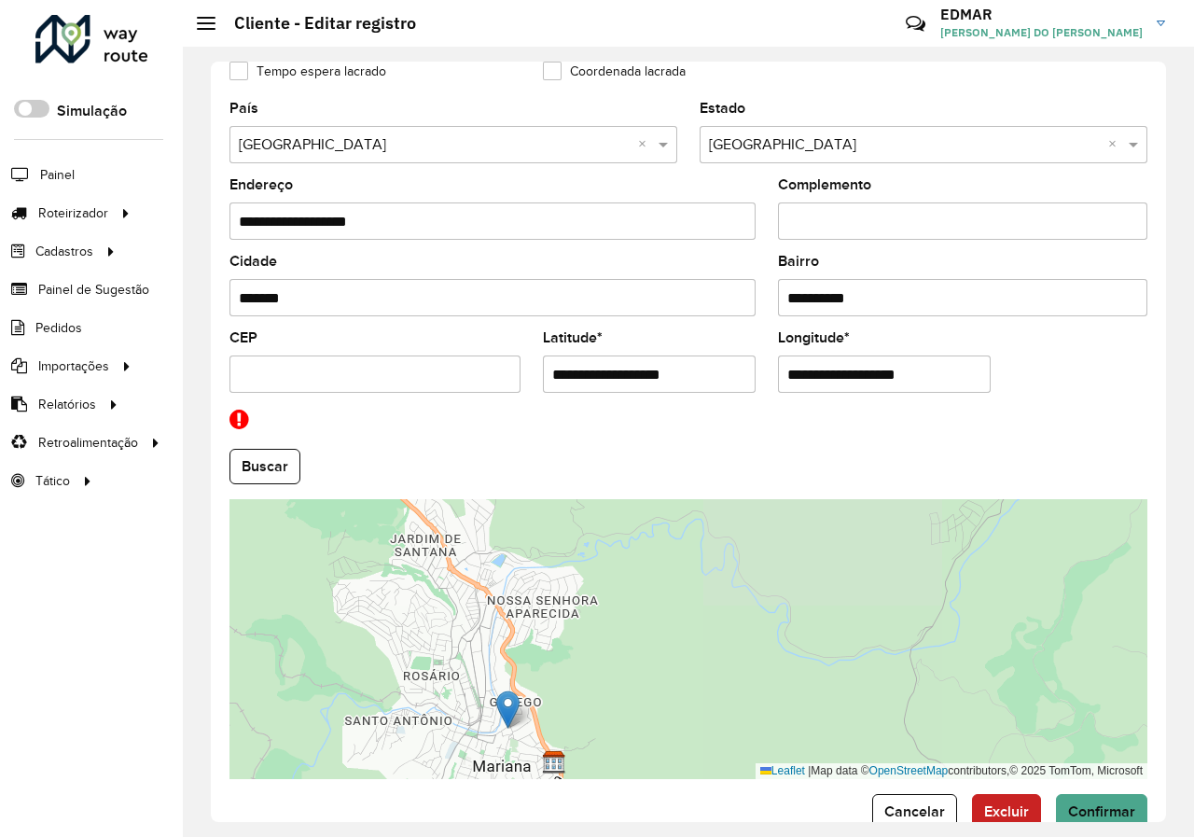
drag, startPoint x: 431, startPoint y: 693, endPoint x: 445, endPoint y: 745, distance: 54.1
click at [445, 745] on div "Leaflet | Map data © OpenStreetMap contributors,© 2025 TomTom, Microsoft" at bounding box center [688, 639] width 918 height 280
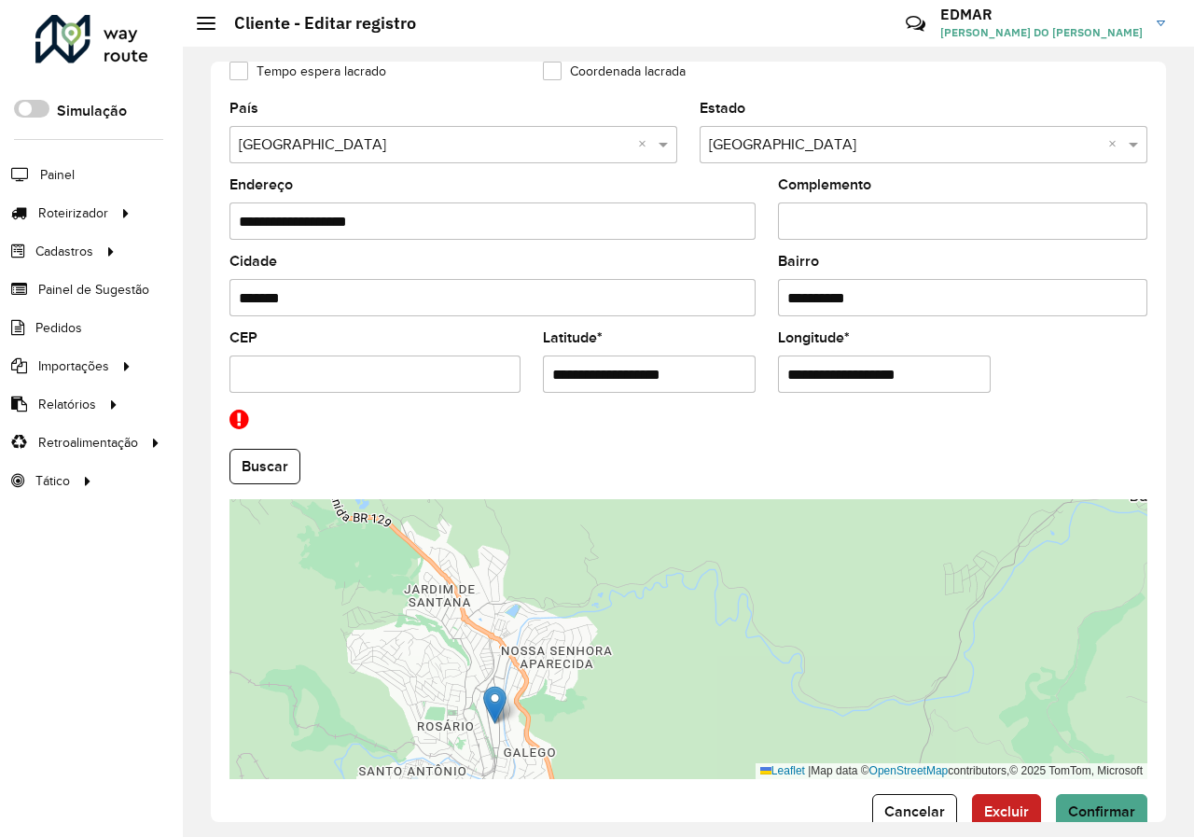
drag, startPoint x: 518, startPoint y: 759, endPoint x: 490, endPoint y: 704, distance: 61.7
click at [490, 704] on img at bounding box center [494, 704] width 23 height 38
type input "**********"
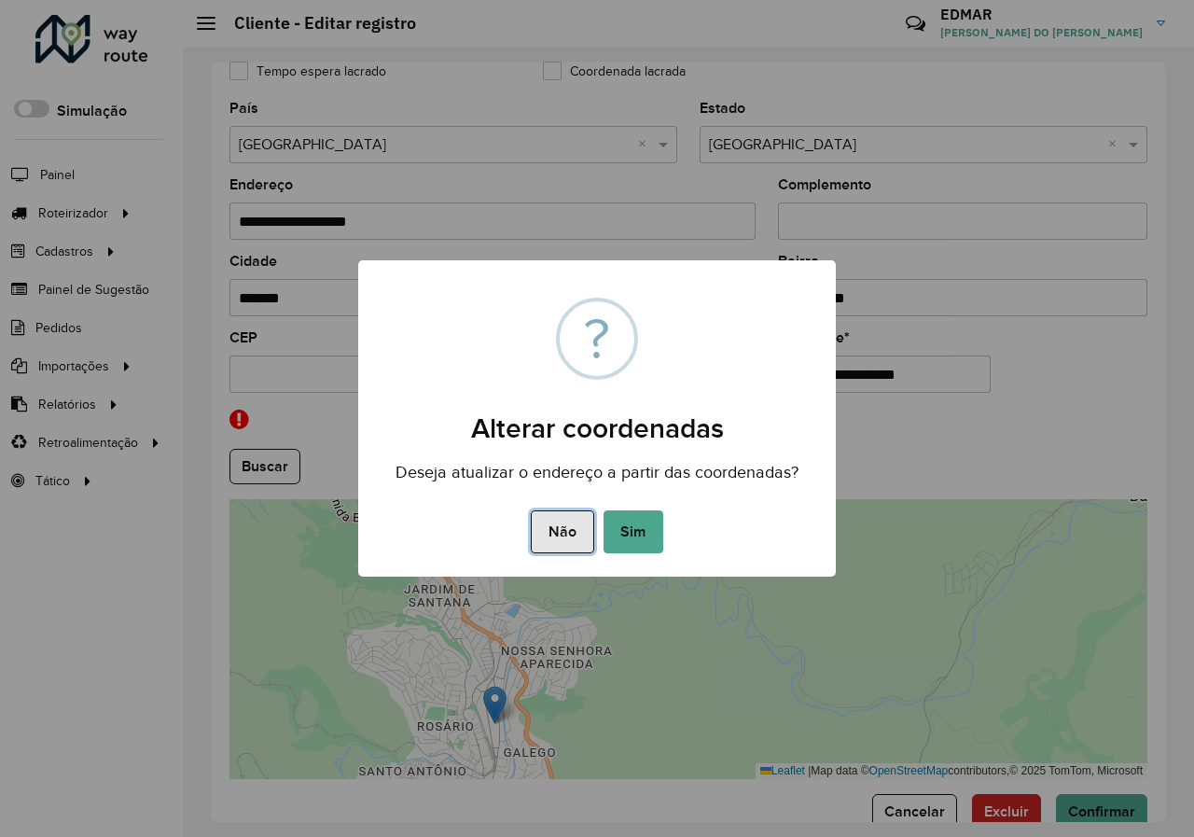
click at [538, 546] on button "Não" at bounding box center [562, 531] width 62 height 43
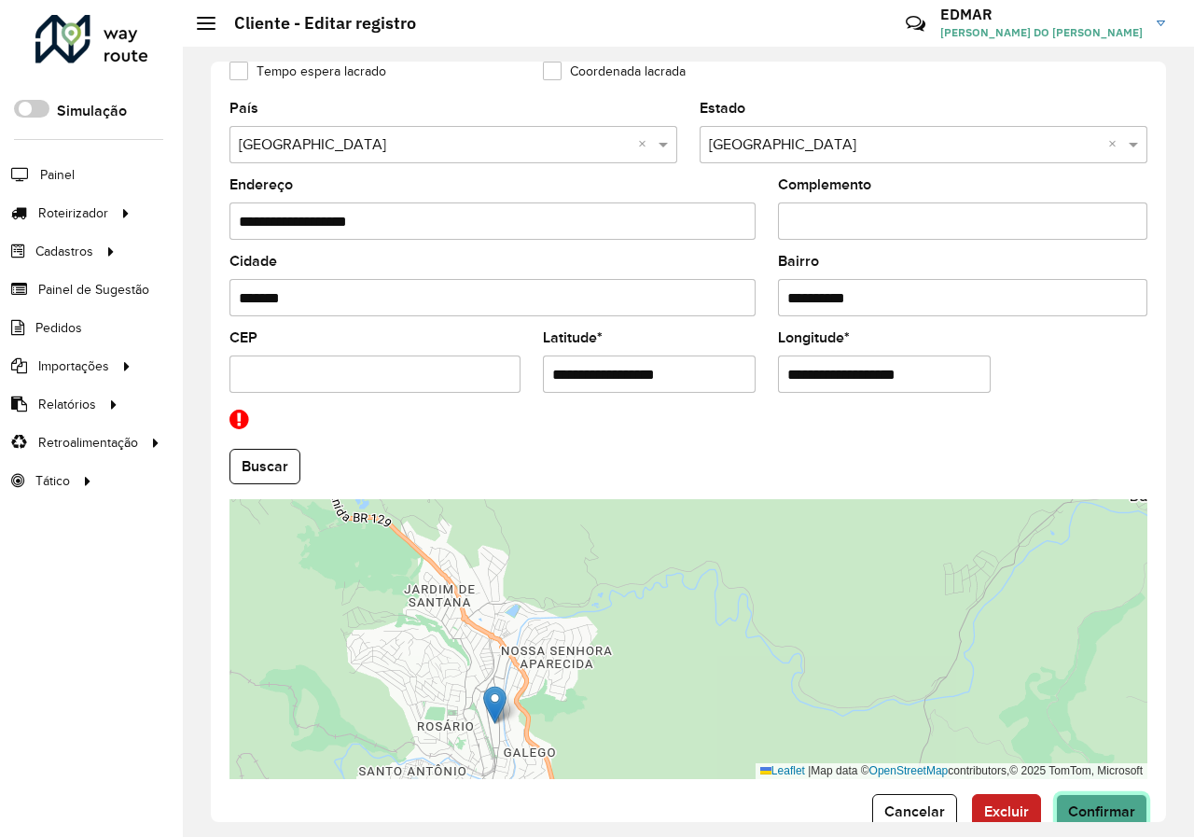
click at [1068, 804] on span "Confirmar" at bounding box center [1101, 811] width 67 height 16
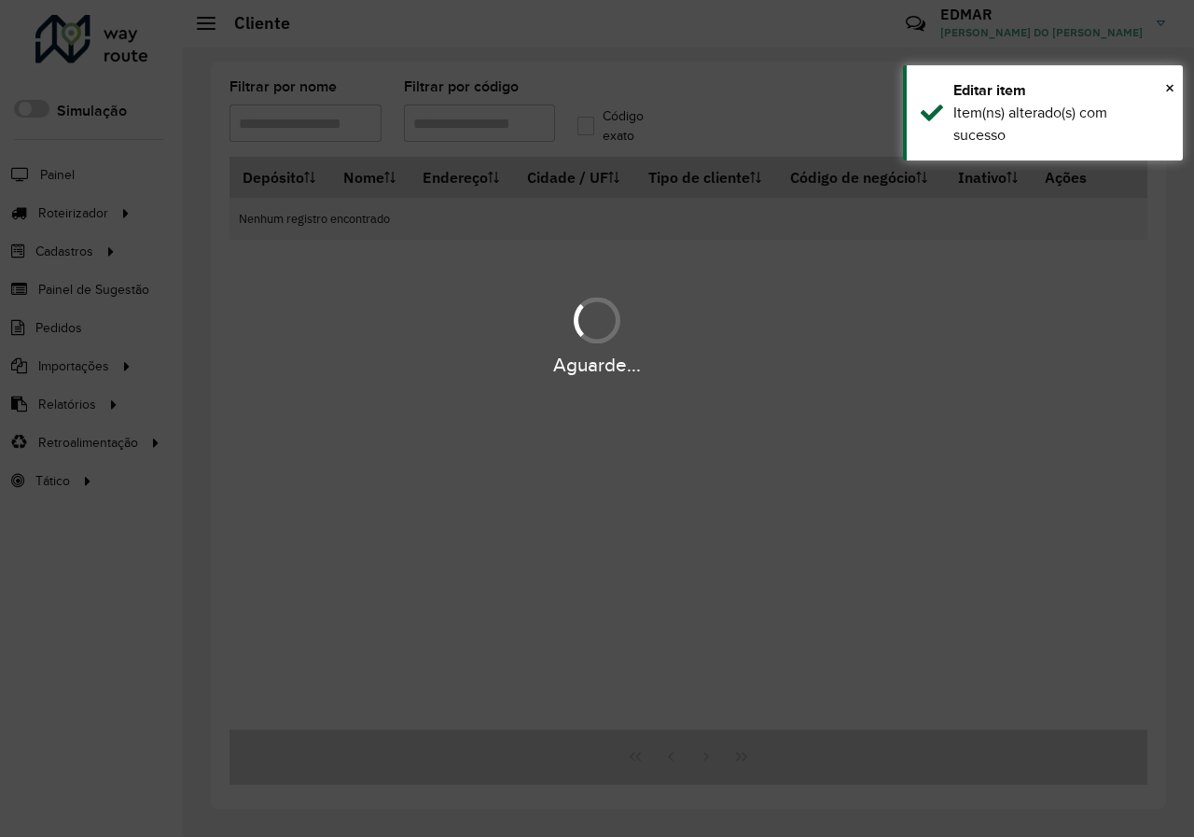
type input "*****"
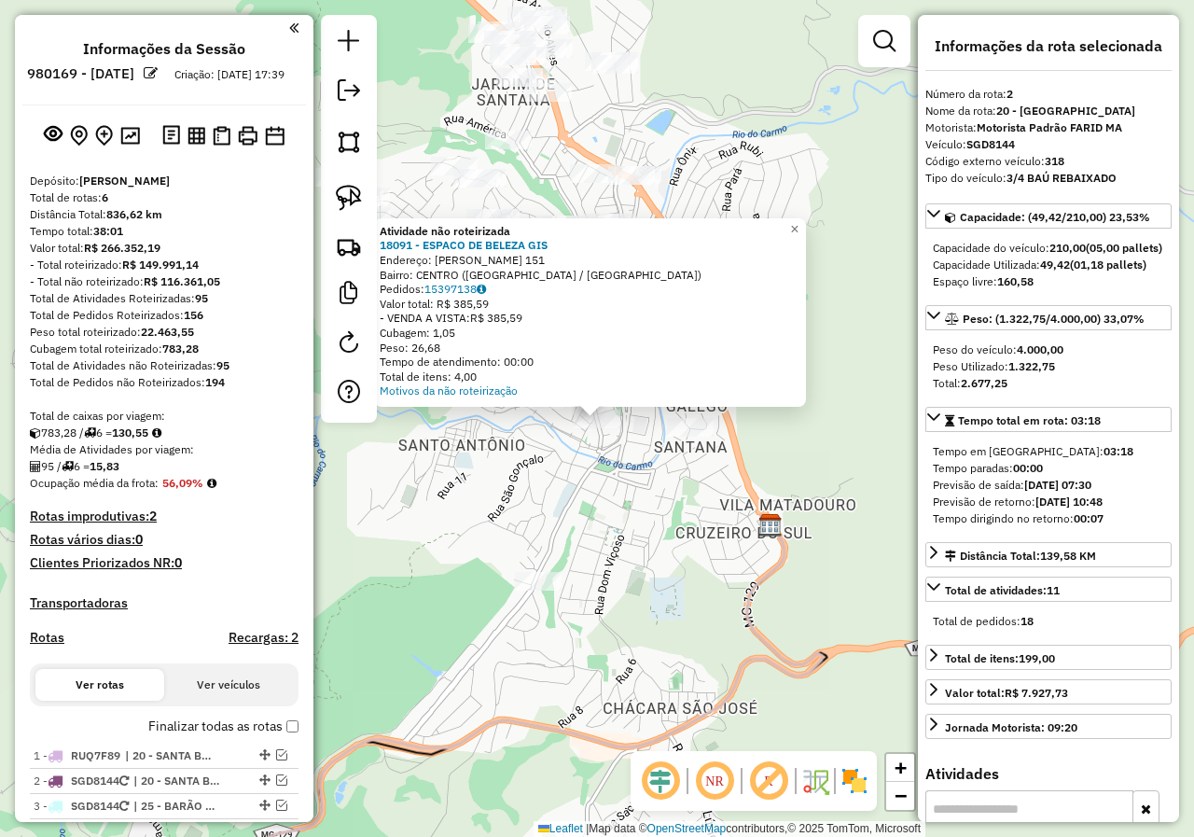
select select "*********"
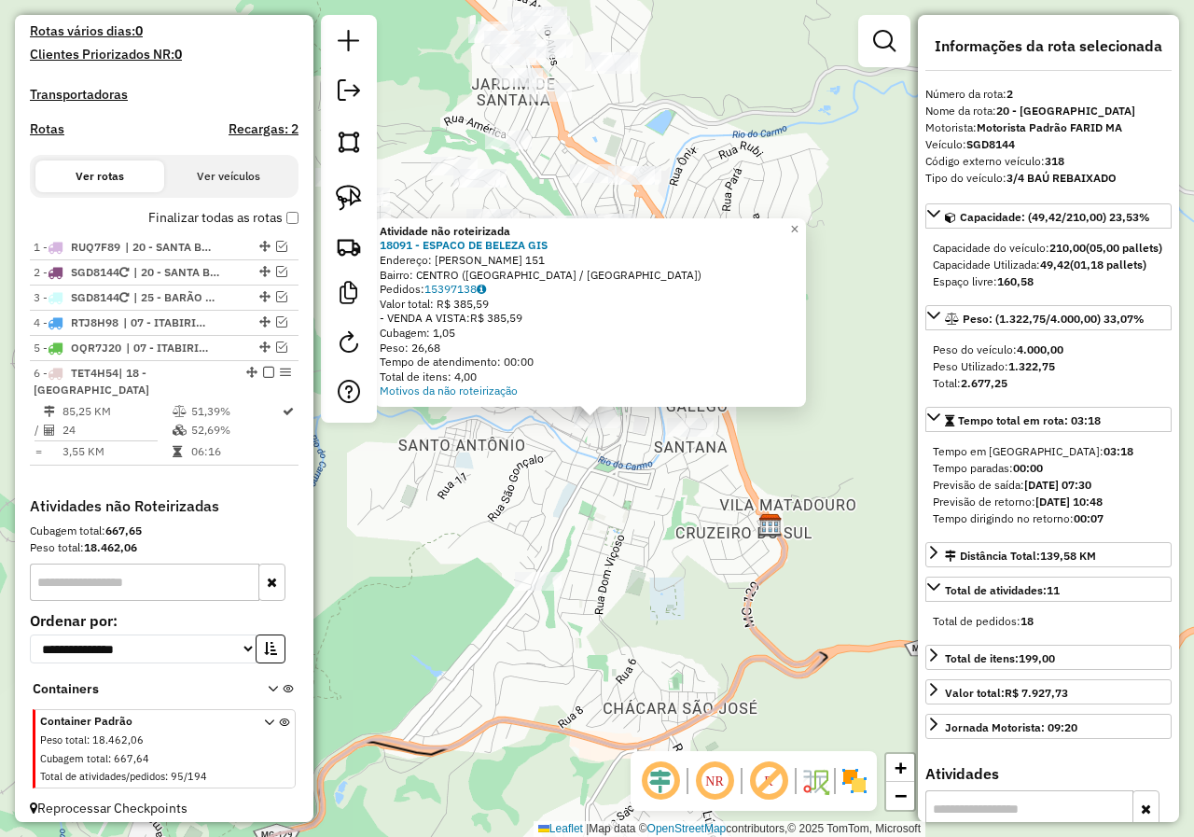
click at [601, 472] on div "Atividade não roteirizada 18091 - ESPACO DE BELEZA GIS Endereço: WENCESLAU BRAZ…" at bounding box center [597, 418] width 1194 height 837
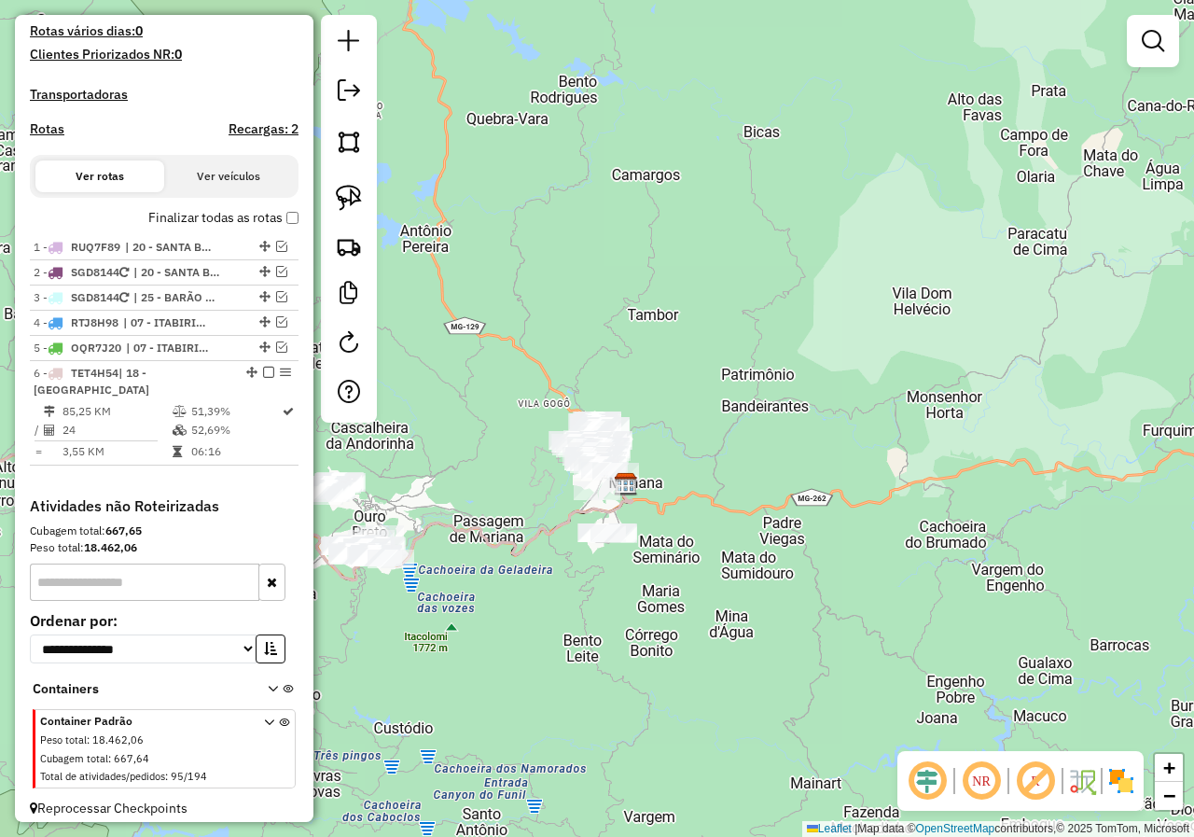
drag, startPoint x: 483, startPoint y: 518, endPoint x: 668, endPoint y: 494, distance: 186.1
click at [640, 502] on div "Janela de atendimento Grade de atendimento Capacidade Transportadoras Veículos …" at bounding box center [597, 418] width 1194 height 837
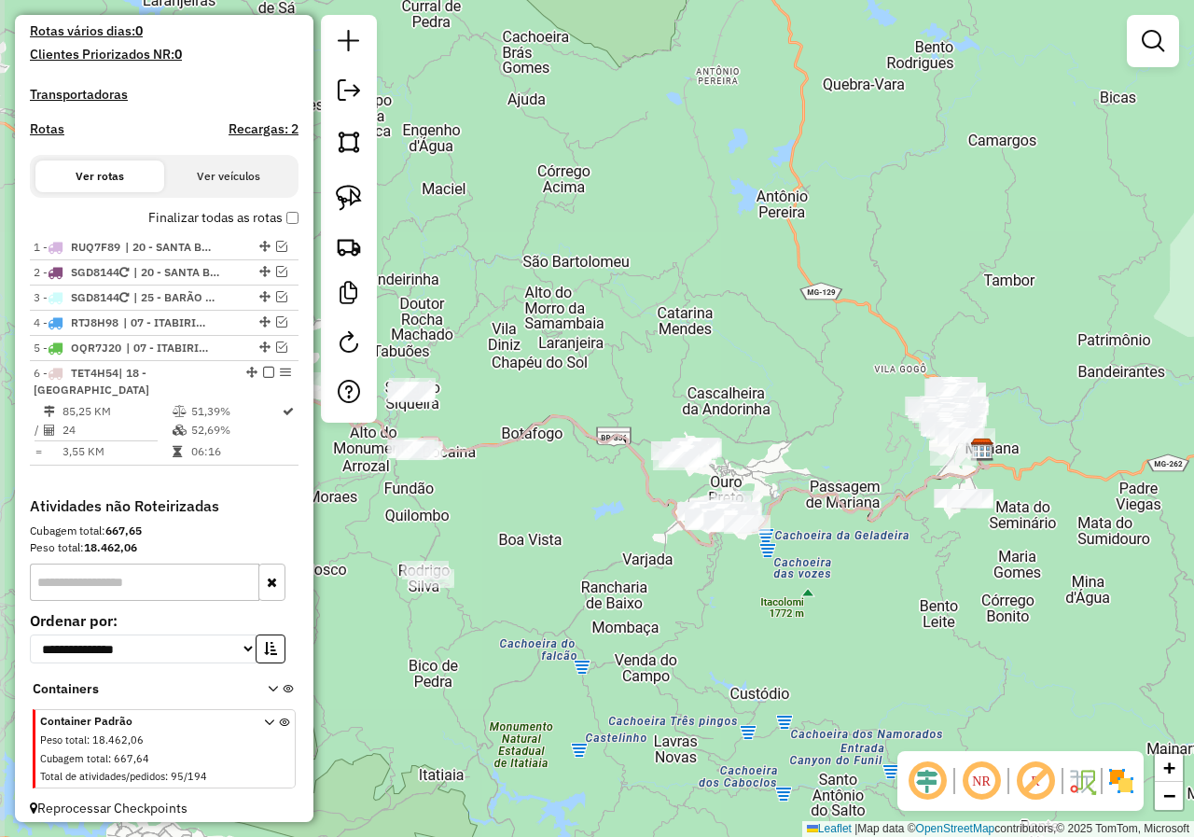
drag, startPoint x: 543, startPoint y: 509, endPoint x: 887, endPoint y: 501, distance: 344.2
click at [869, 504] on div "Janela de atendimento Grade de atendimento Capacidade Transportadoras Veículos …" at bounding box center [597, 418] width 1194 height 837
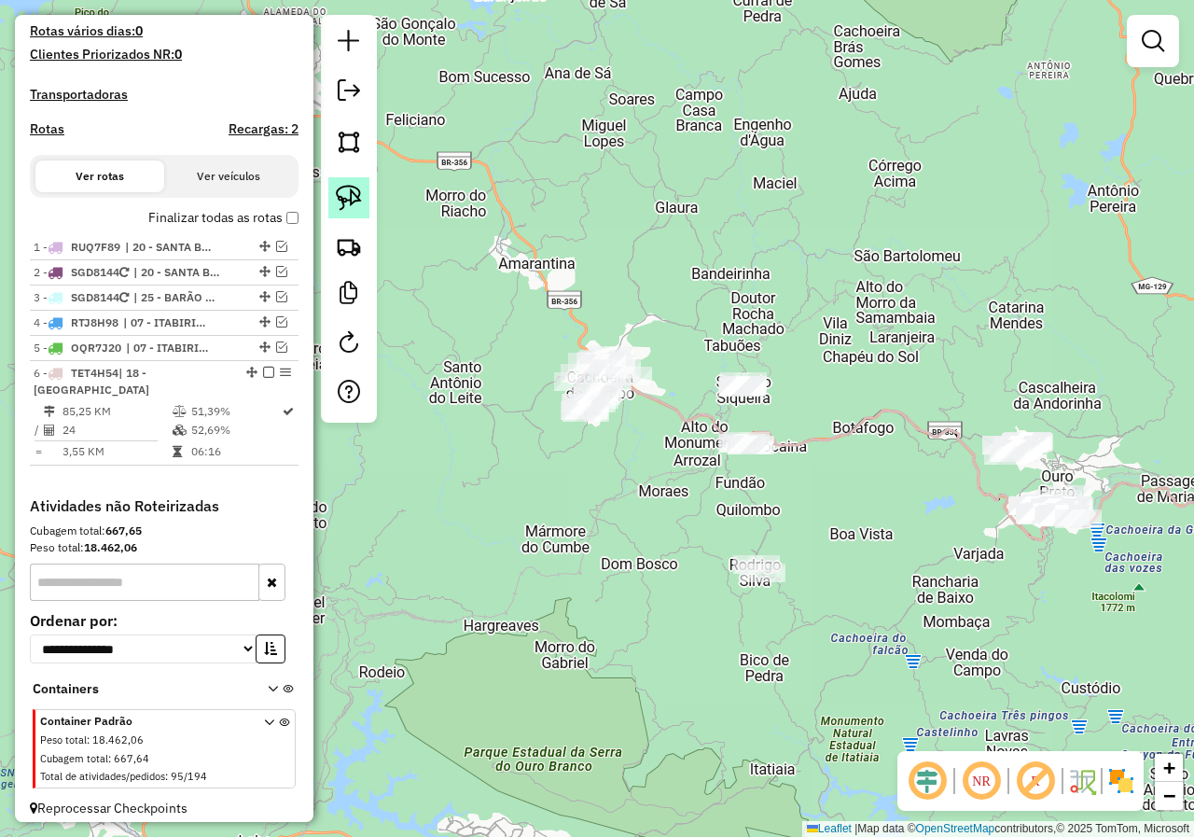
click at [346, 190] on img at bounding box center [349, 198] width 26 height 26
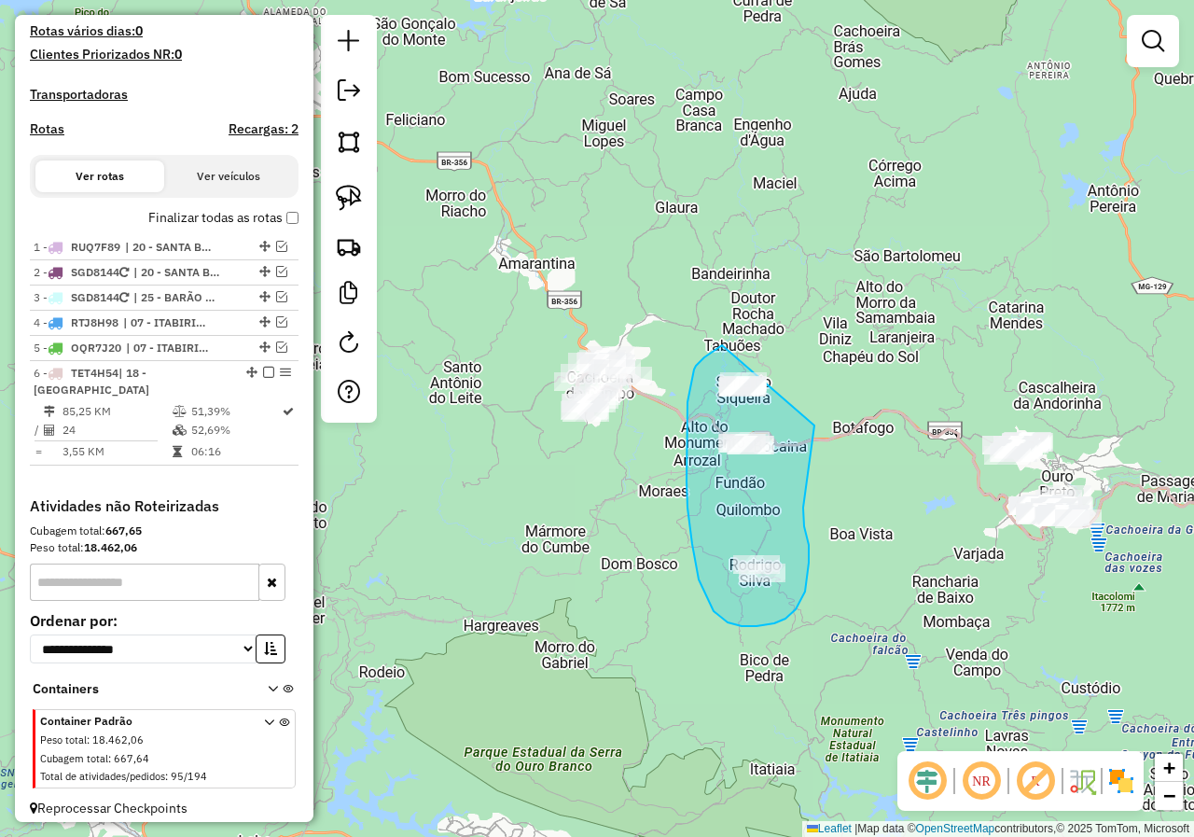
drag, startPoint x: 719, startPoint y: 346, endPoint x: 809, endPoint y: 409, distance: 109.7
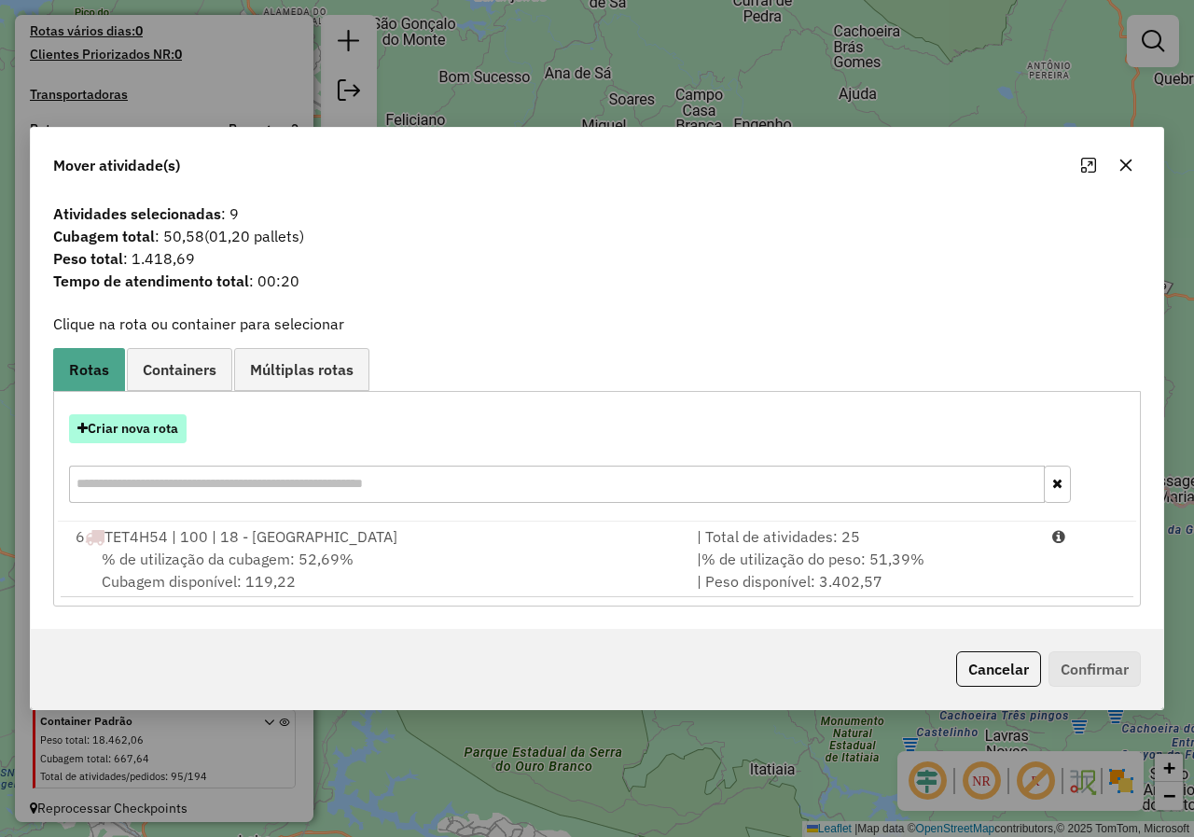
click at [159, 426] on button "Criar nova rota" at bounding box center [128, 428] width 118 height 29
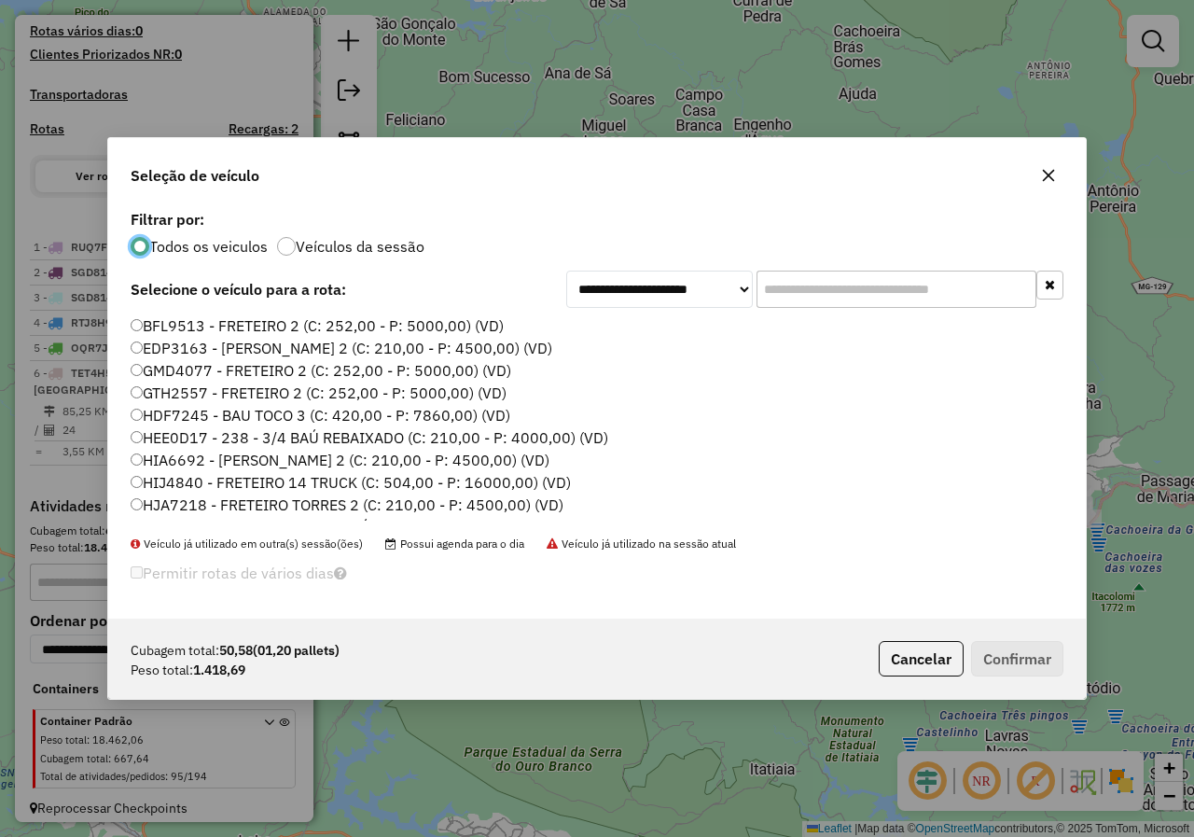
scroll to position [10, 6]
click at [907, 663] on button "Cancelar" at bounding box center [921, 658] width 85 height 35
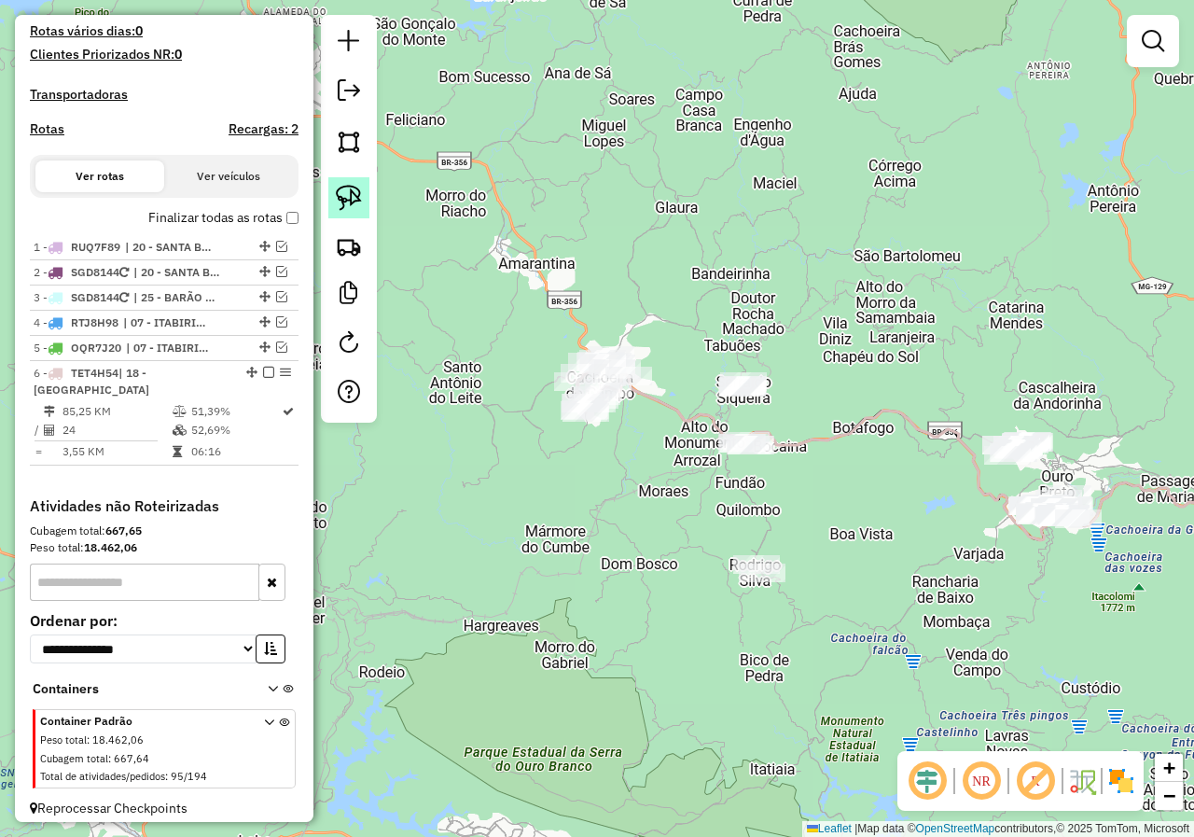
click at [357, 211] on link at bounding box center [348, 197] width 41 height 41
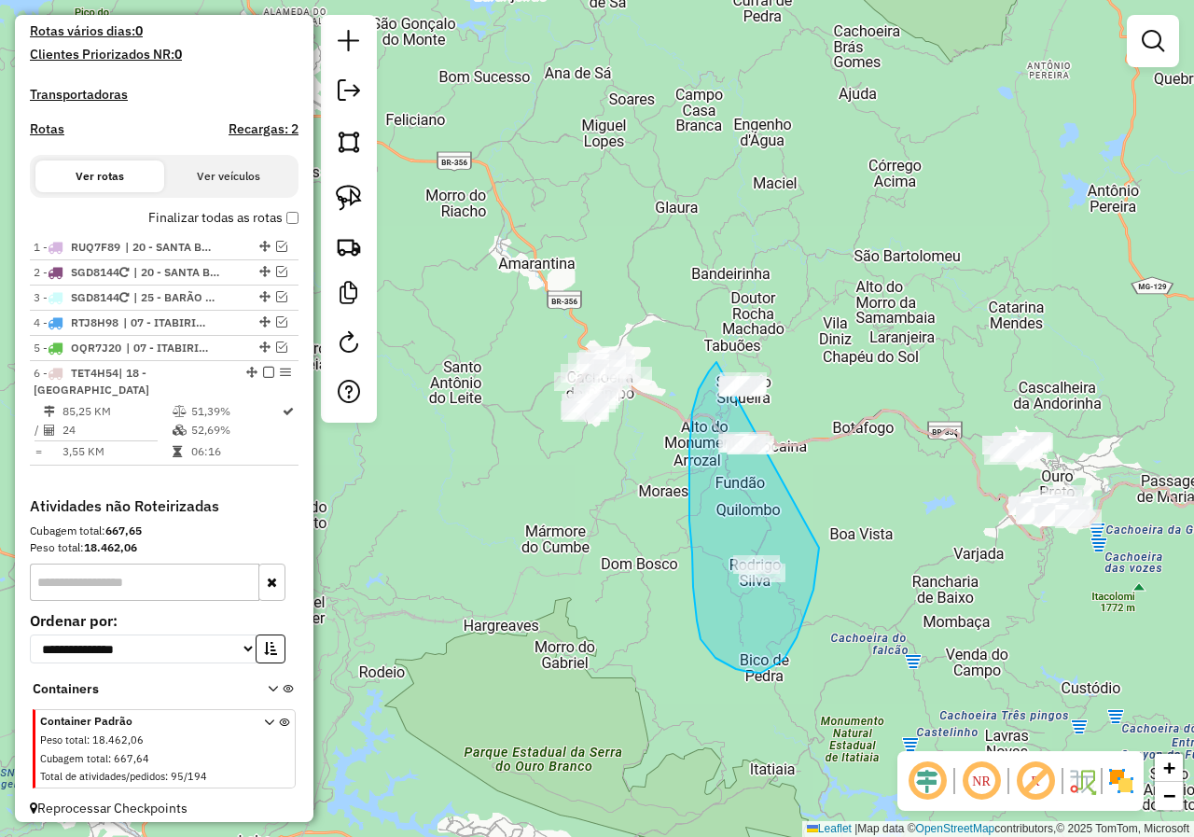
drag, startPoint x: 716, startPoint y: 362, endPoint x: 790, endPoint y: 373, distance: 74.5
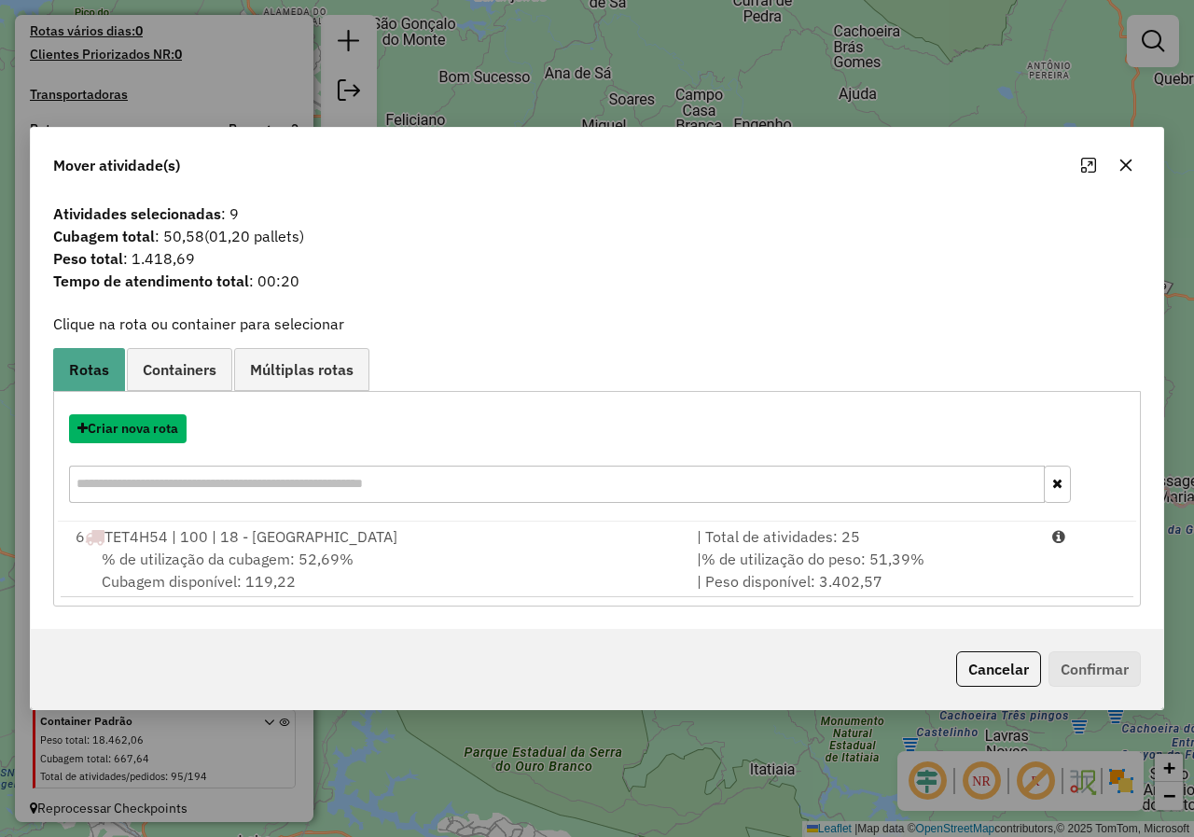
click at [173, 435] on button "Criar nova rota" at bounding box center [128, 428] width 118 height 29
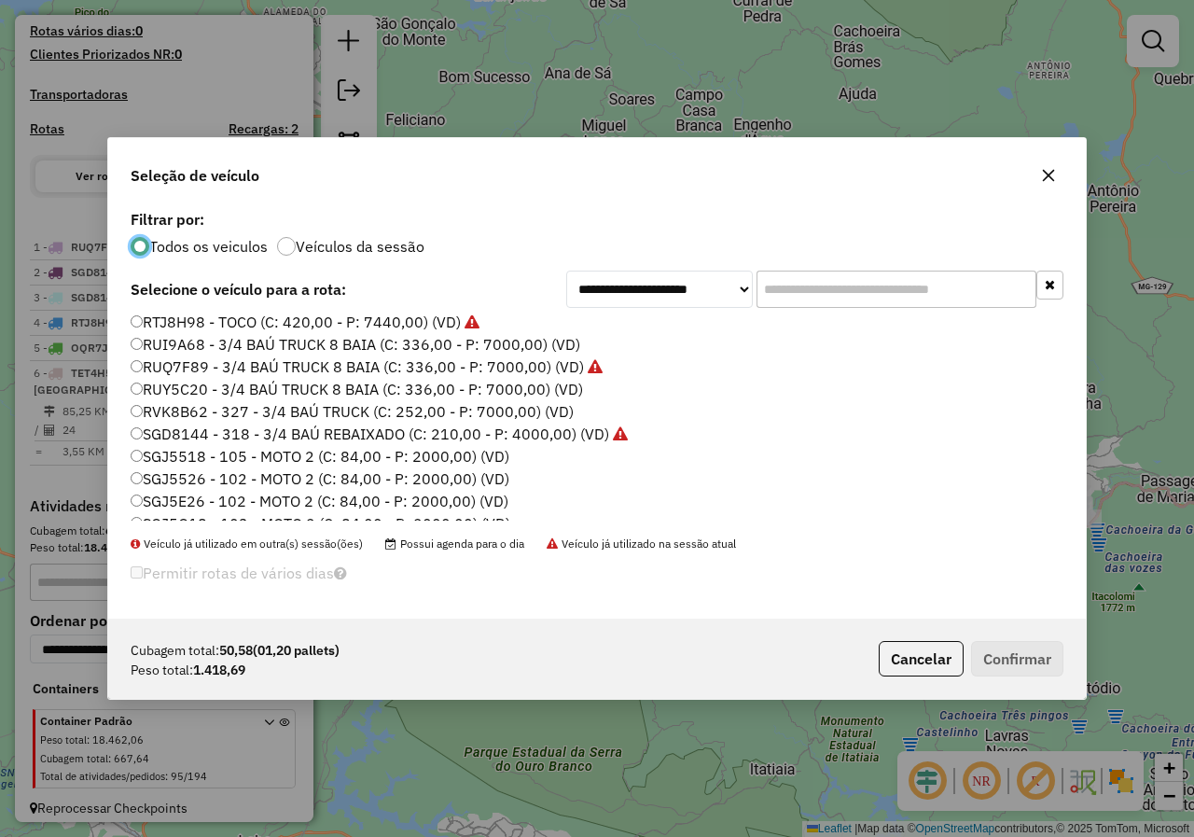
scroll to position [824, 0]
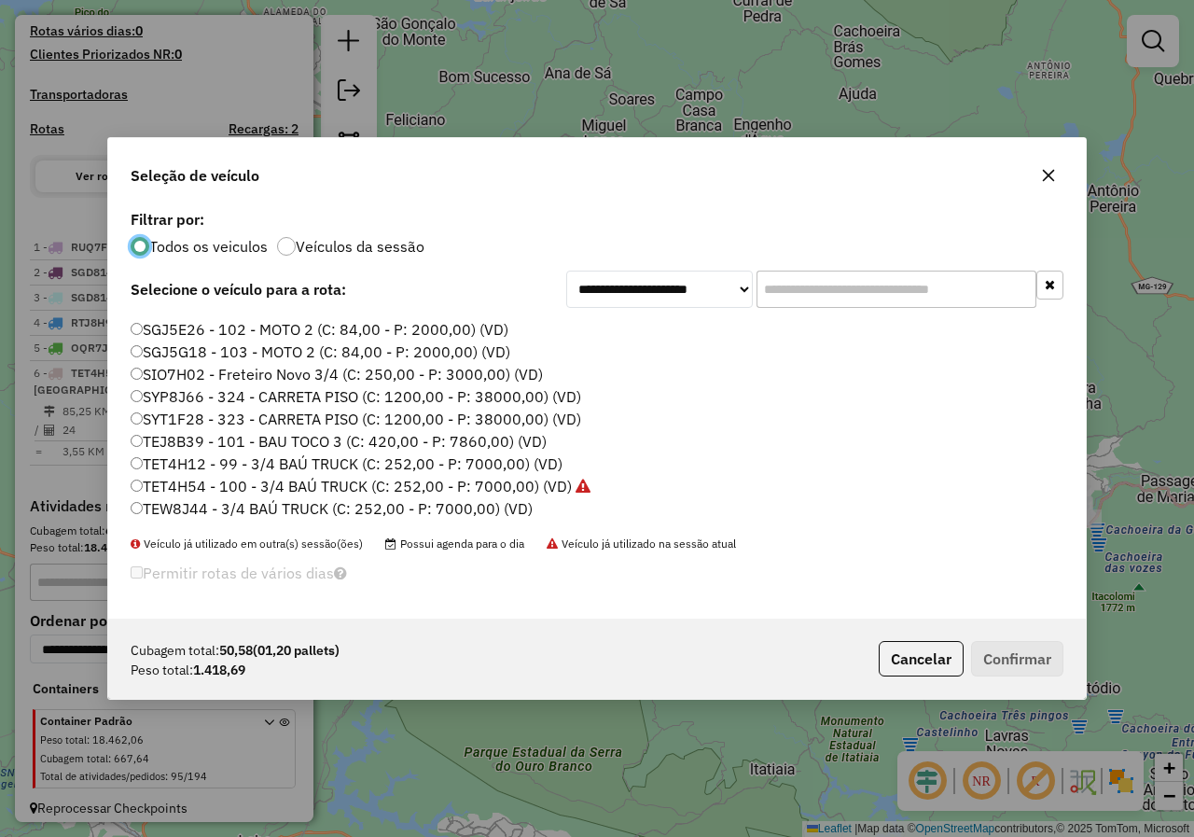
click at [210, 489] on label "TET4H54 - 100 - 3/4 BAÚ TRUCK (C: 252,00 - P: 7000,00) (VD)" at bounding box center [361, 486] width 460 height 22
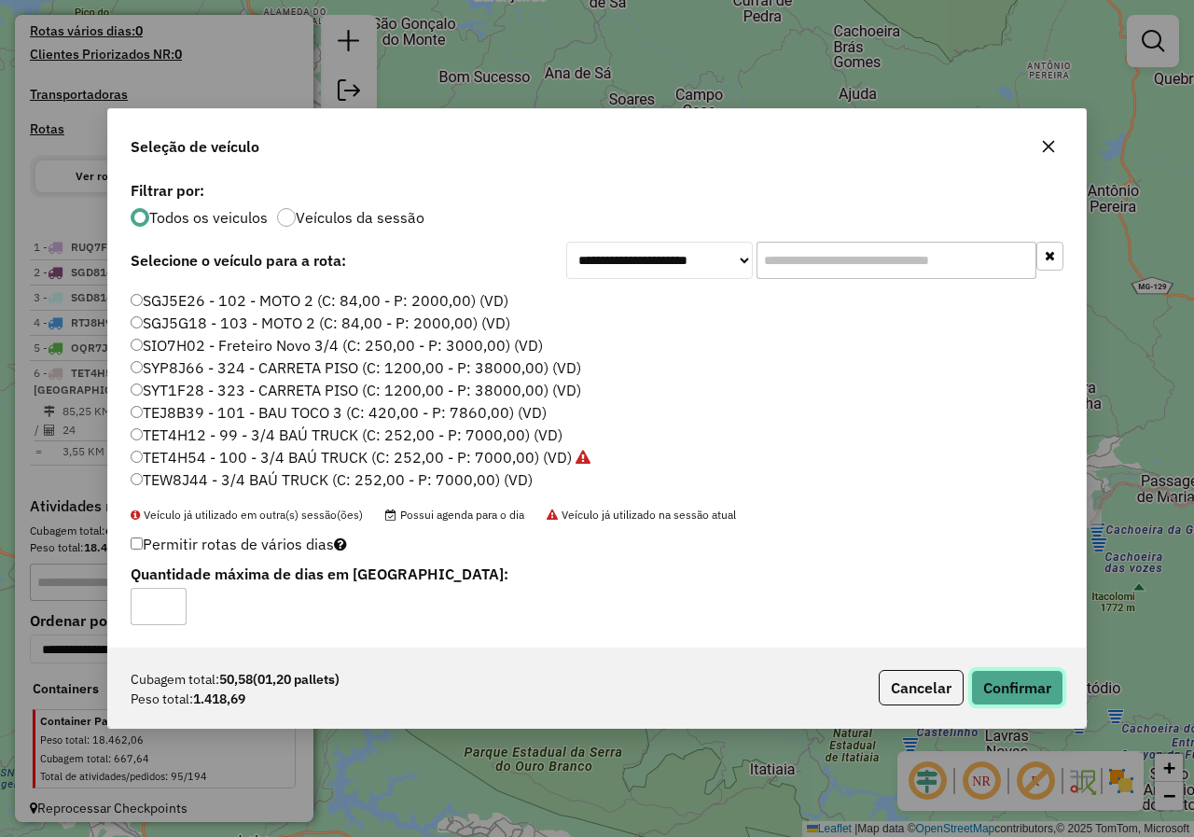
click at [974, 671] on button "Confirmar" at bounding box center [1017, 687] width 92 height 35
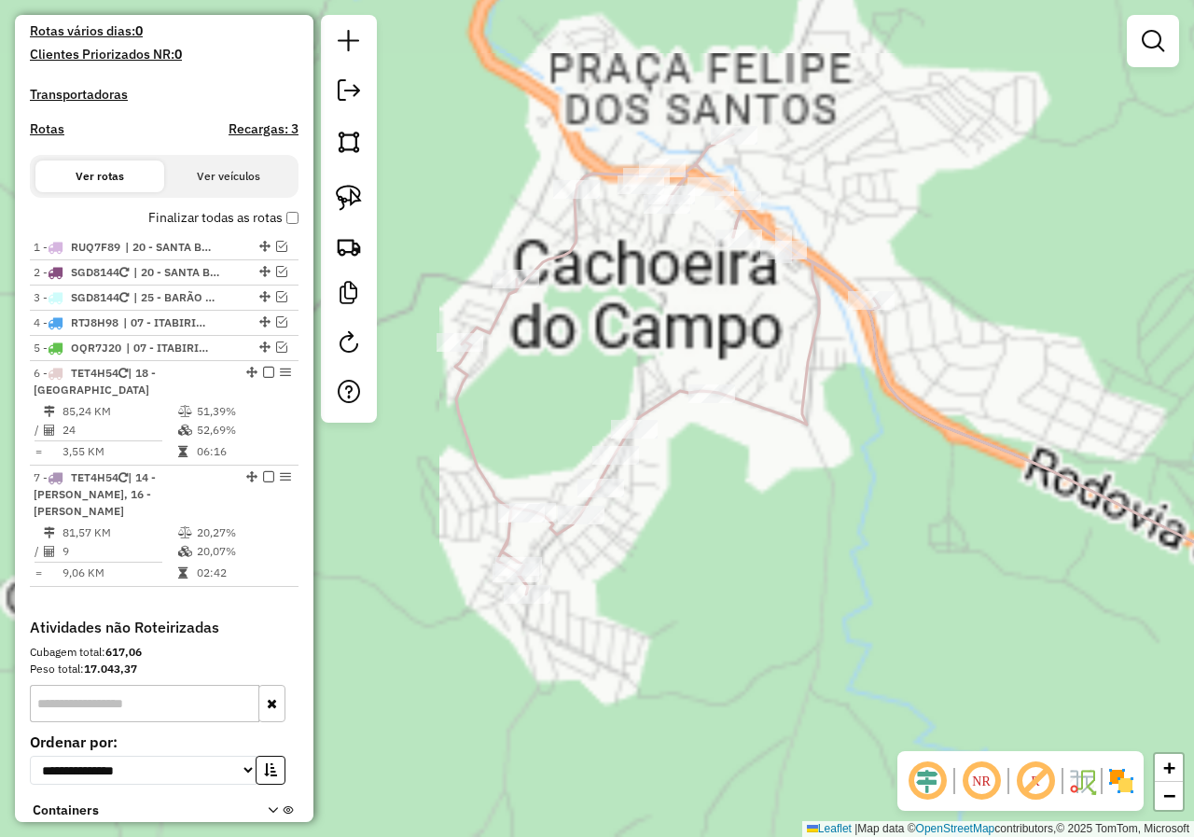
drag, startPoint x: 825, startPoint y: 354, endPoint x: 727, endPoint y: 360, distance: 99.0
click at [727, 360] on div "Janela de atendimento Grade de atendimento Capacidade Transportadoras Veículos …" at bounding box center [597, 418] width 1194 height 837
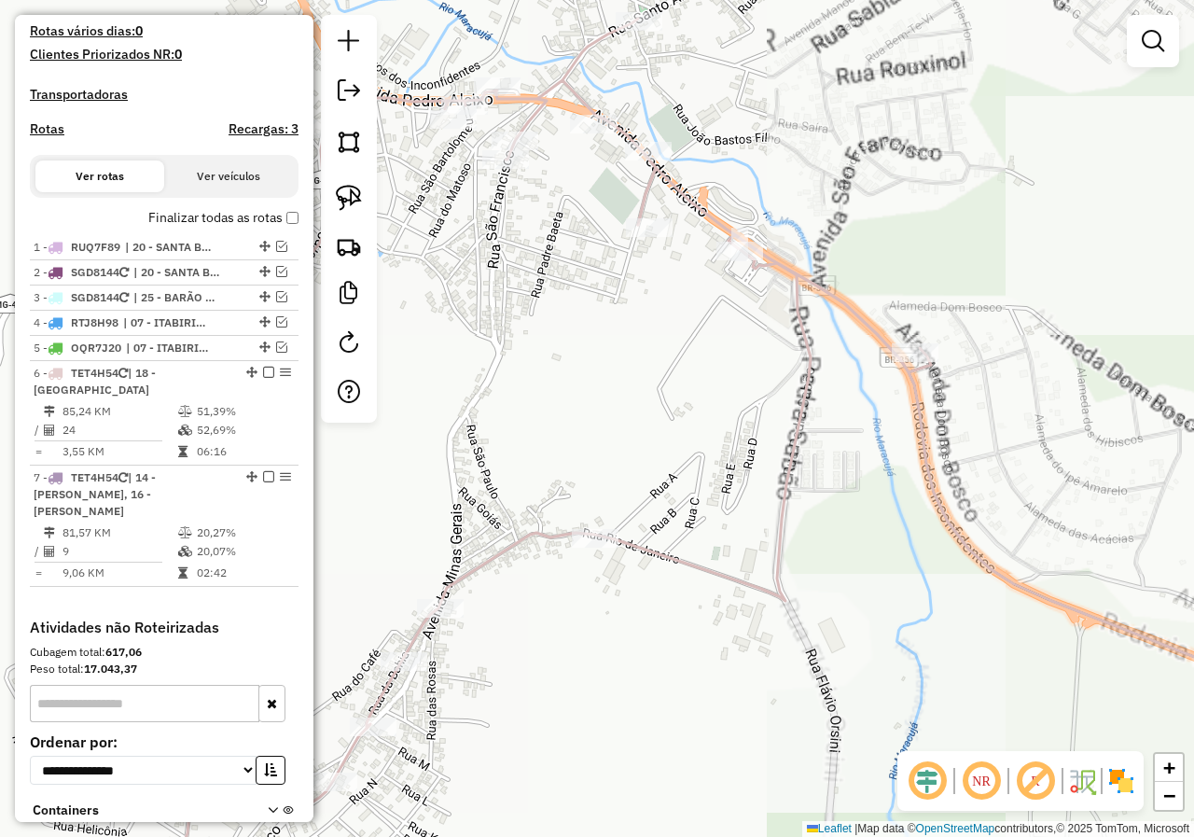
drag, startPoint x: 609, startPoint y: 314, endPoint x: 591, endPoint y: 309, distance: 18.6
click at [626, 337] on div "Janela de atendimento Grade de atendimento Capacidade Transportadoras Veículos …" at bounding box center [597, 418] width 1194 height 837
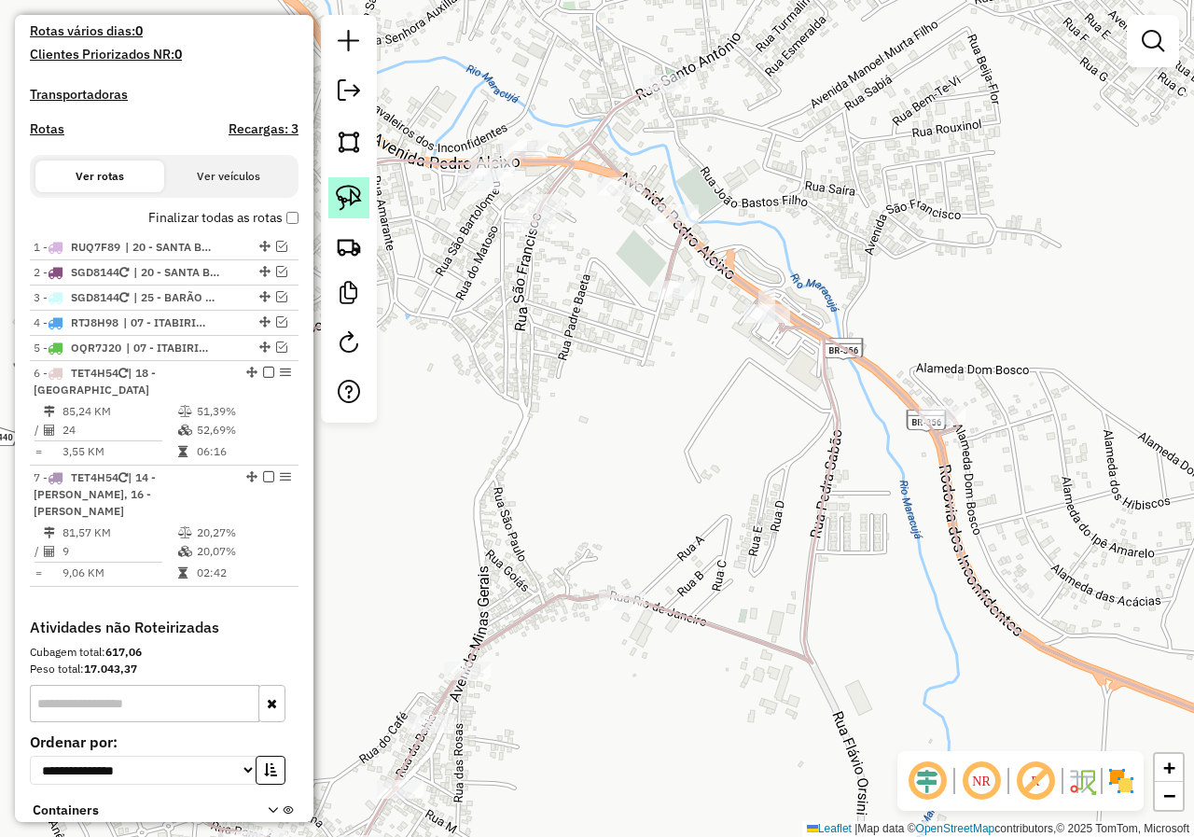
click at [347, 194] on img at bounding box center [349, 198] width 26 height 26
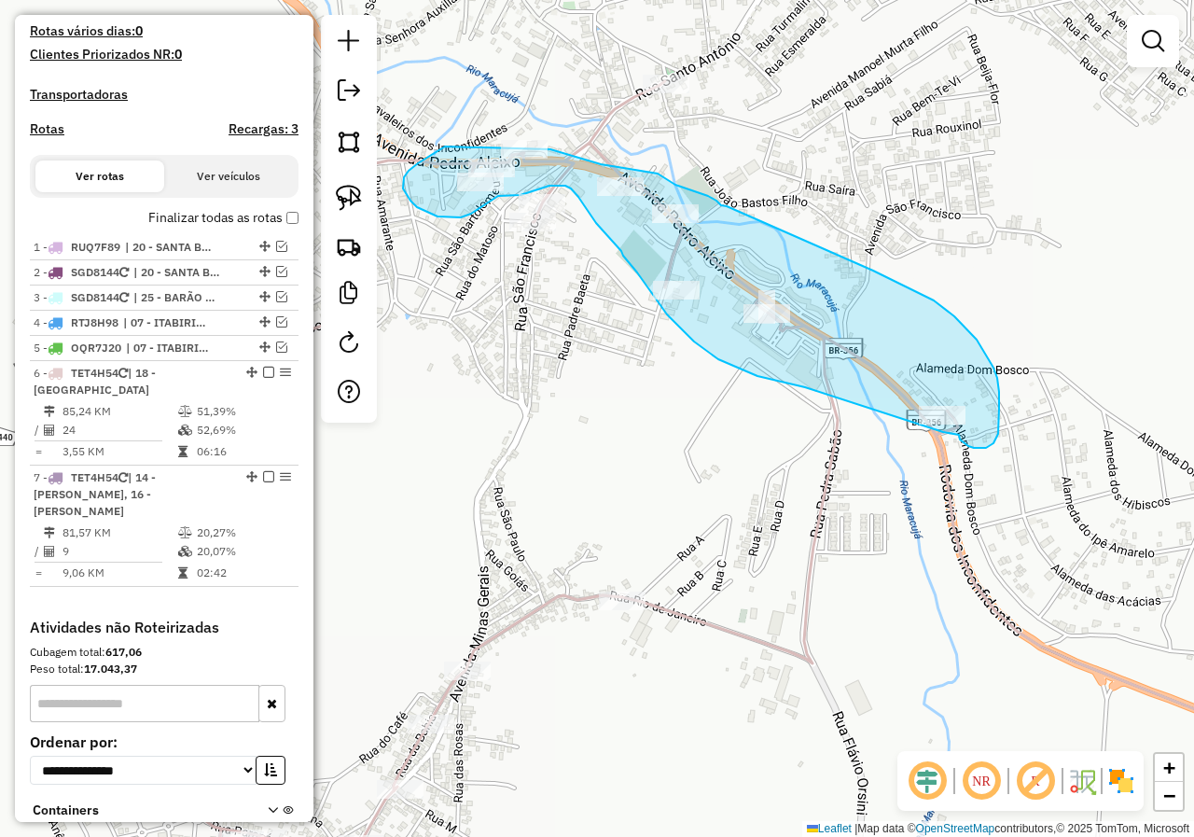
click at [537, 145] on div "Janela de atendimento Grade de atendimento Capacidade Transportadoras Veículos …" at bounding box center [597, 418] width 1194 height 837
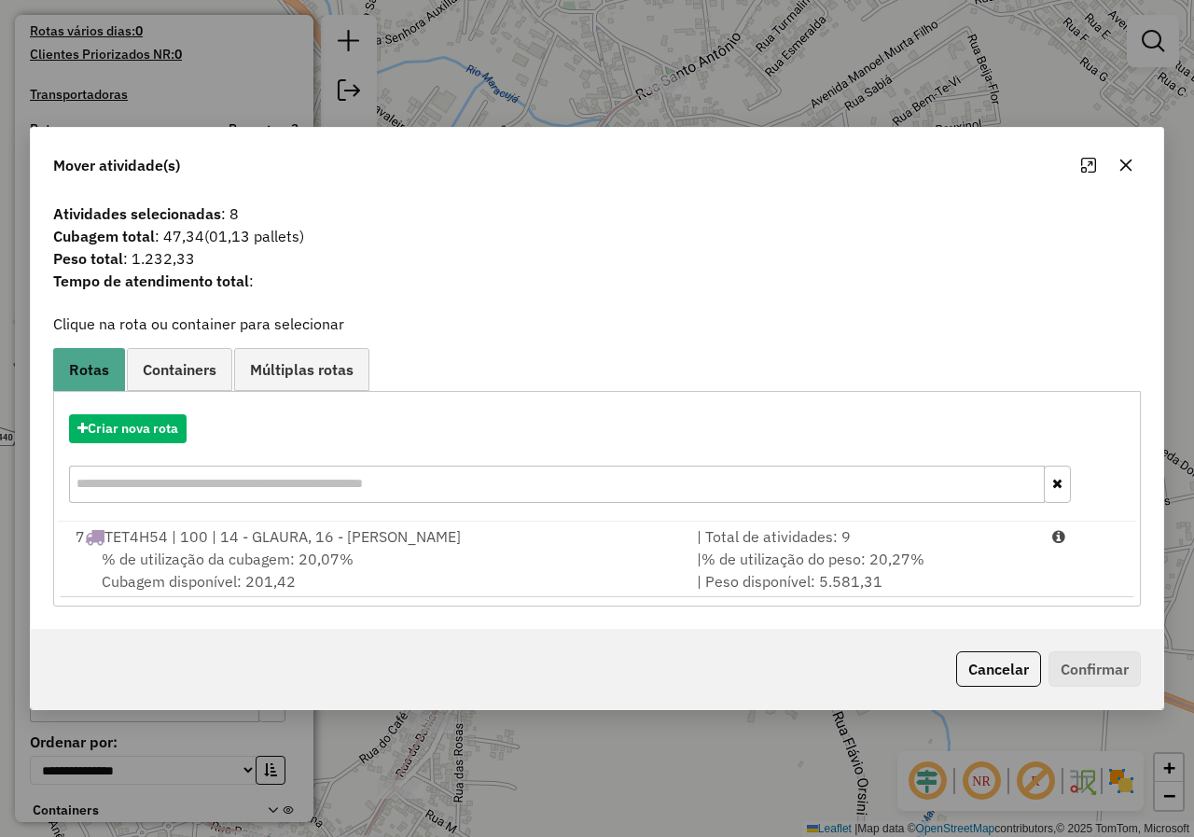
click at [335, 553] on span "% de utilização da cubagem: 20,07%" at bounding box center [228, 558] width 252 height 19
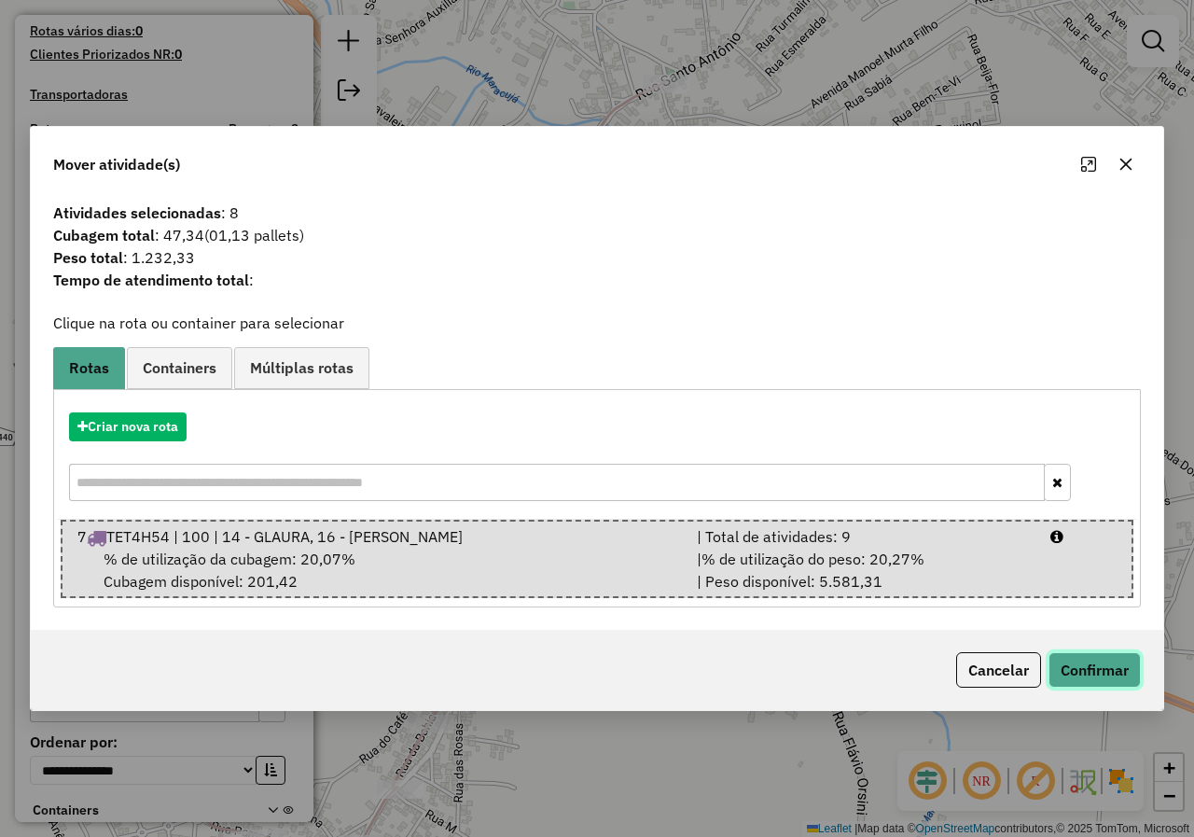
click at [1091, 672] on button "Confirmar" at bounding box center [1094, 669] width 92 height 35
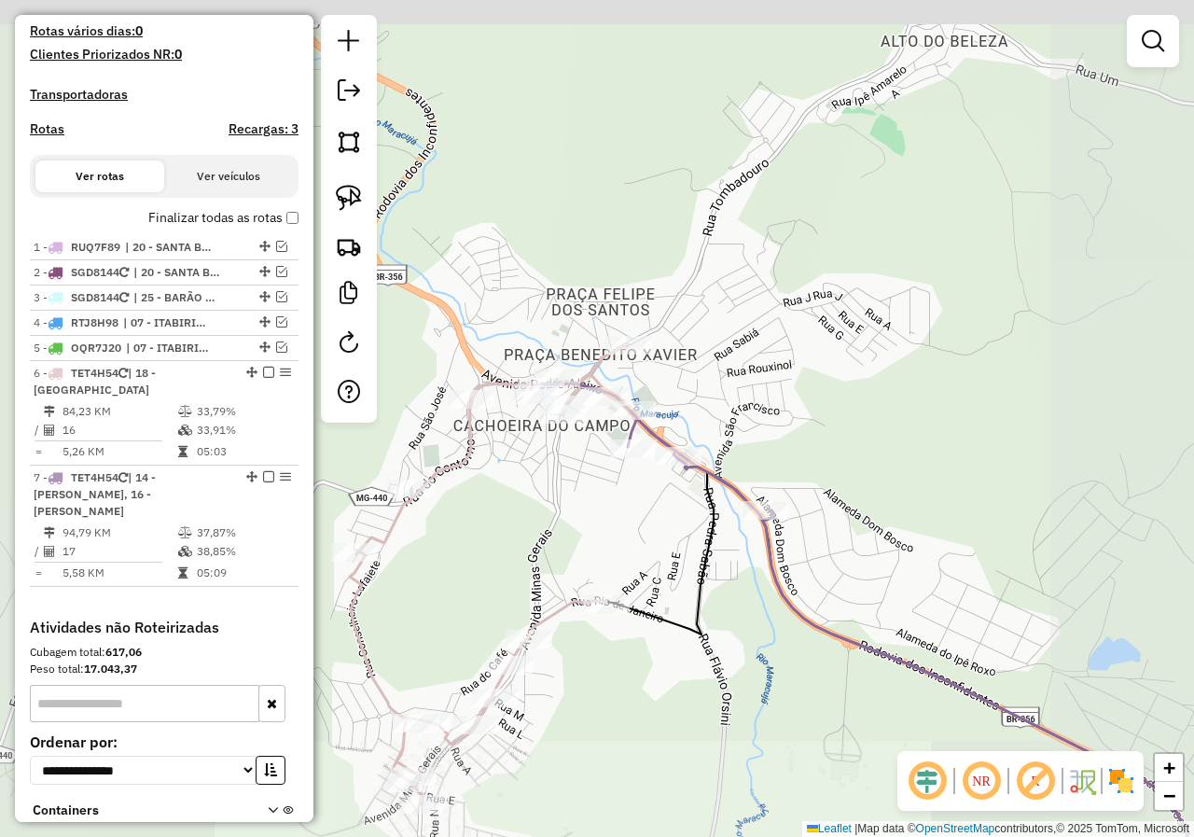
click at [568, 524] on div "Rota 6 - Placa TET4H54 18716 - PADARIA DELICIA Janela de atendimento Grade de a…" at bounding box center [597, 418] width 1194 height 837
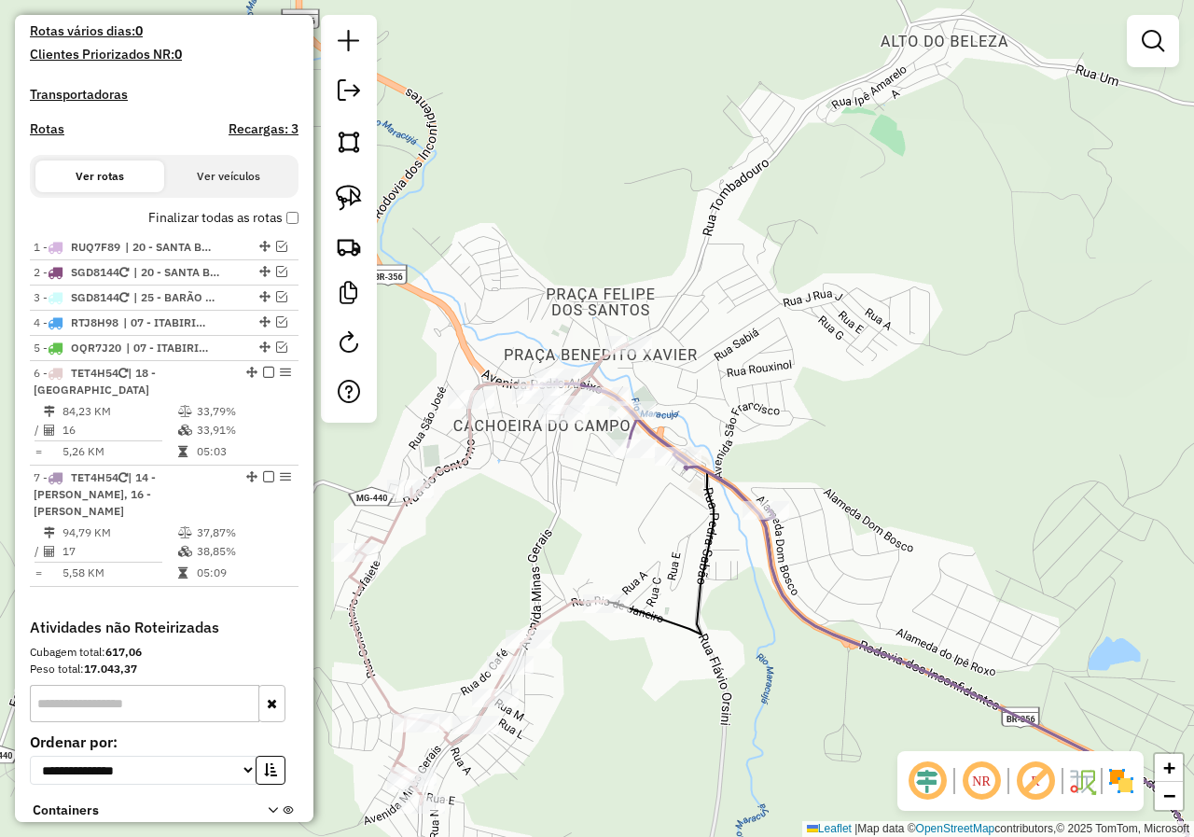
click at [451, 465] on icon at bounding box center [489, 574] width 278 height 460
select select "*********"
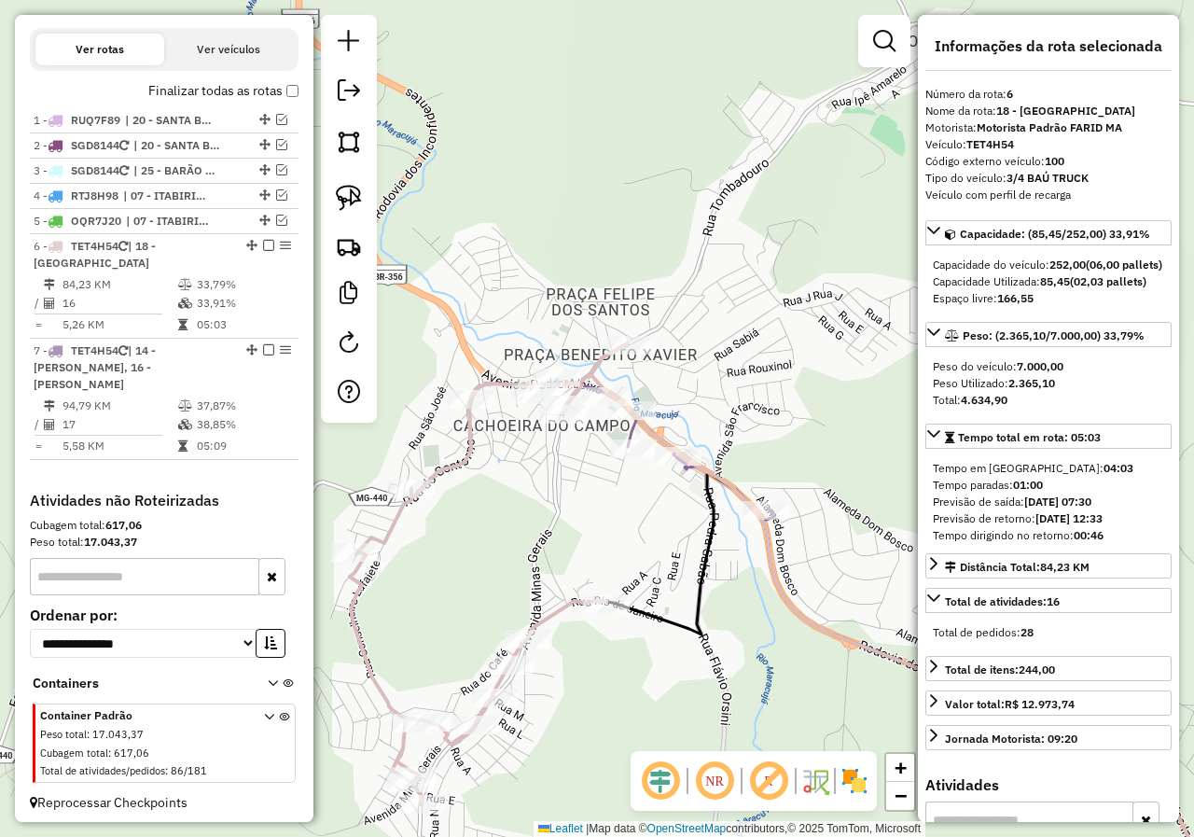
scroll to position [641, 0]
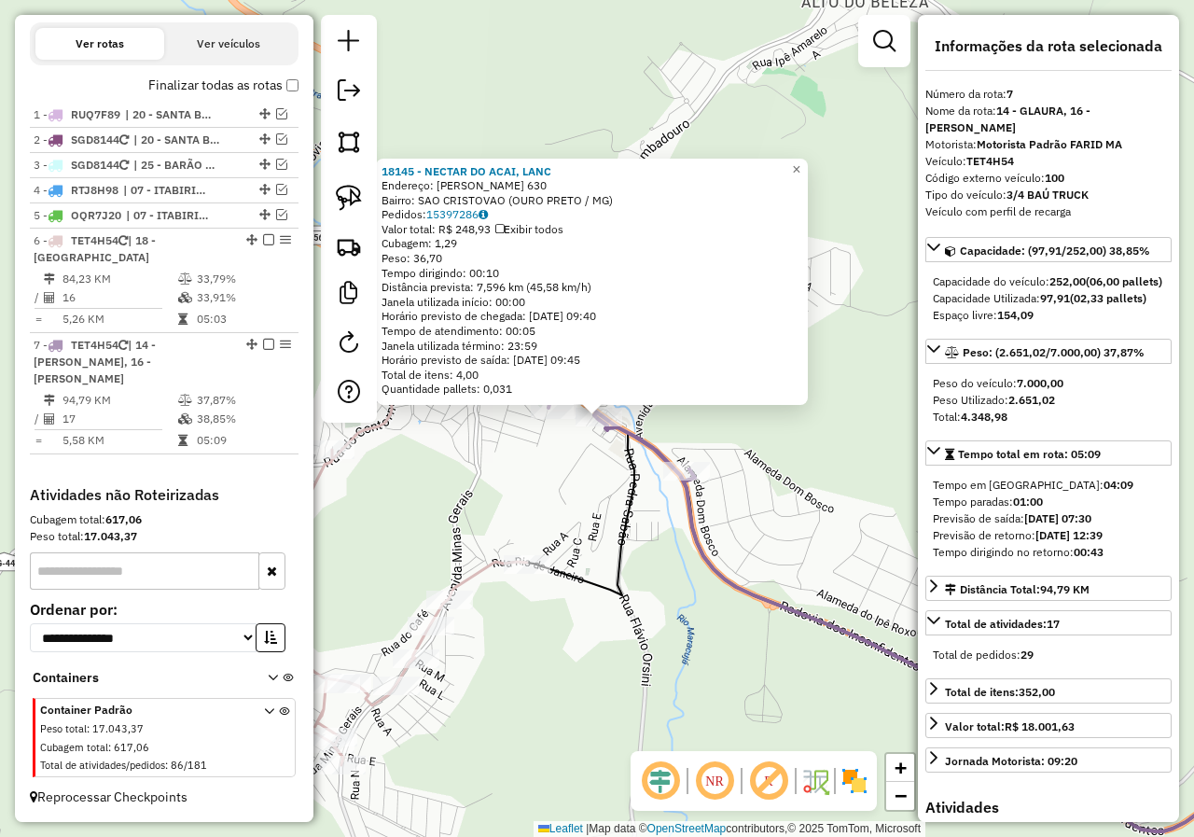
drag, startPoint x: 458, startPoint y: 548, endPoint x: 583, endPoint y: 514, distance: 129.6
click at [578, 515] on div "18145 - NECTAR DO ACAI, LANC Endereço: [PERSON_NAME] 630 Bairro: SAO CRISTOVAO …" at bounding box center [597, 418] width 1194 height 837
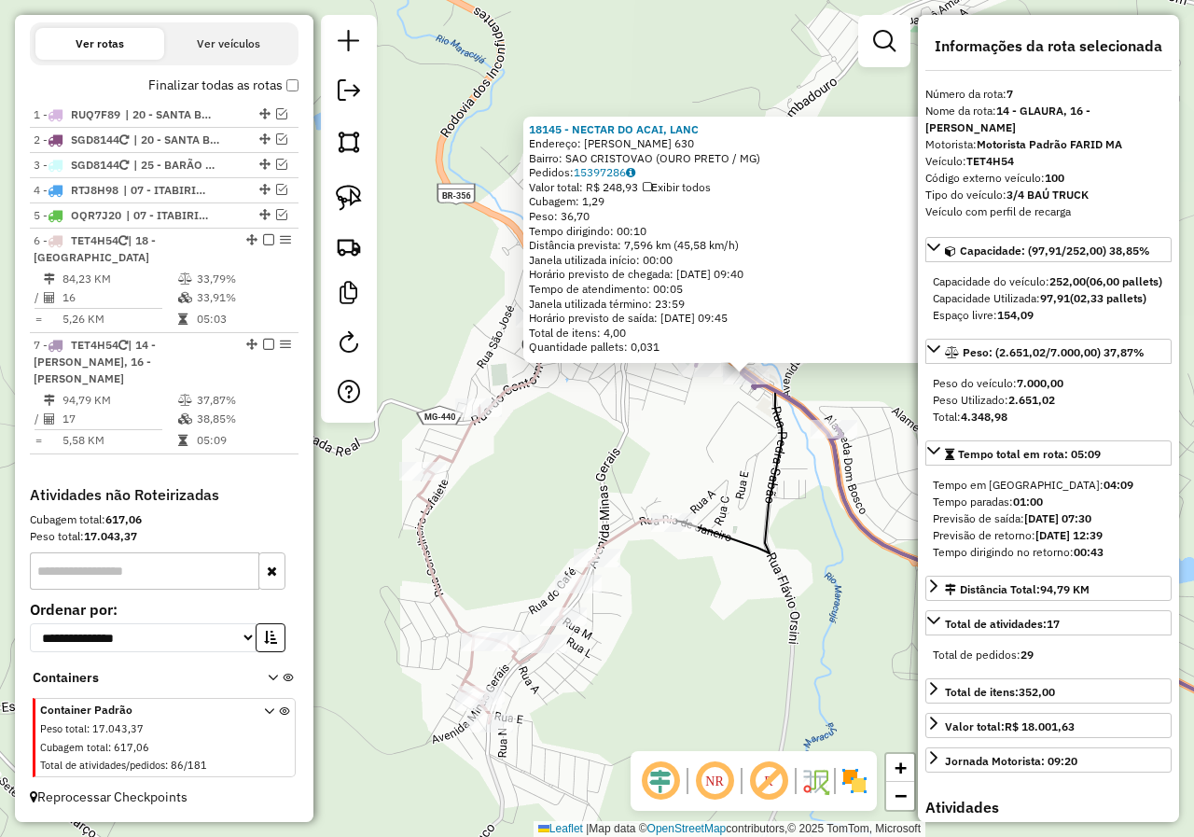
click at [597, 473] on div "18145 - NECTAR DO ACAI, LANC Endereço: [PERSON_NAME] 630 Bairro: SAO CRISTOVAO …" at bounding box center [597, 418] width 1194 height 837
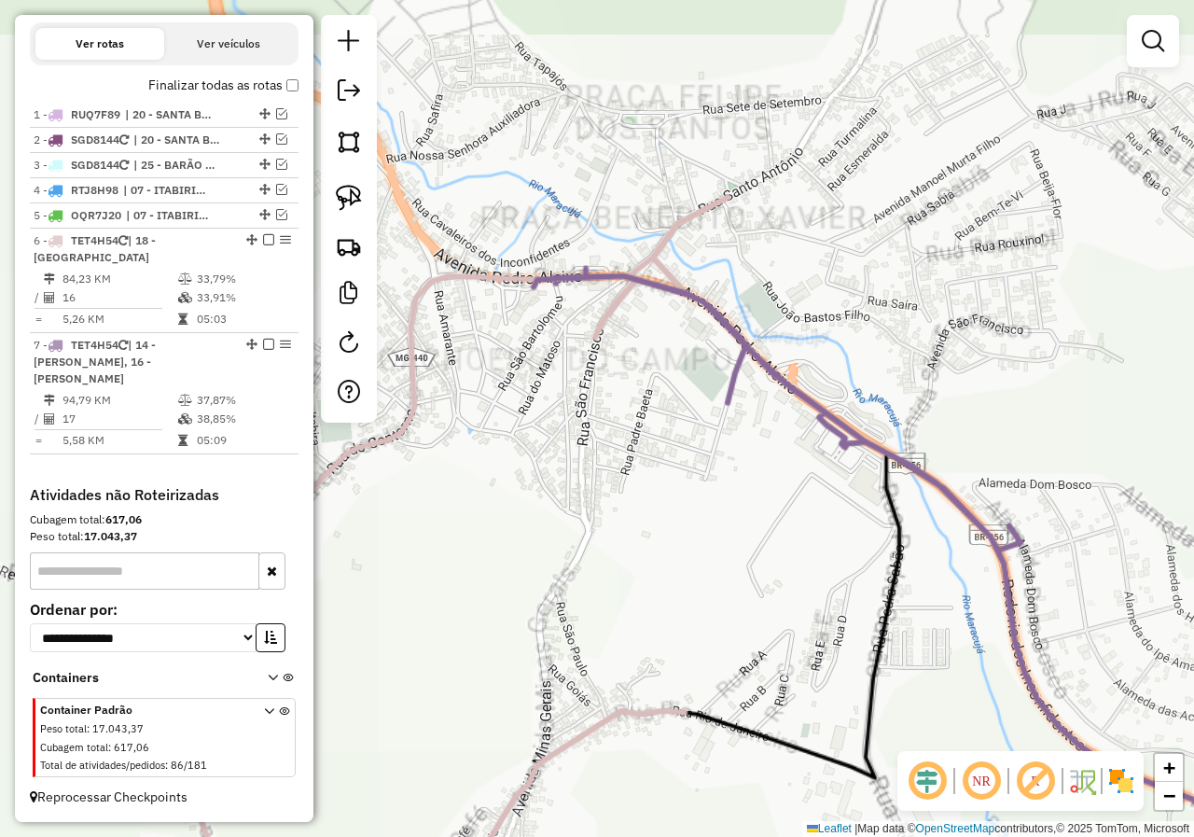
click at [650, 364] on div "Janela de atendimento Grade de atendimento Capacidade Transportadoras Veículos …" at bounding box center [597, 418] width 1194 height 837
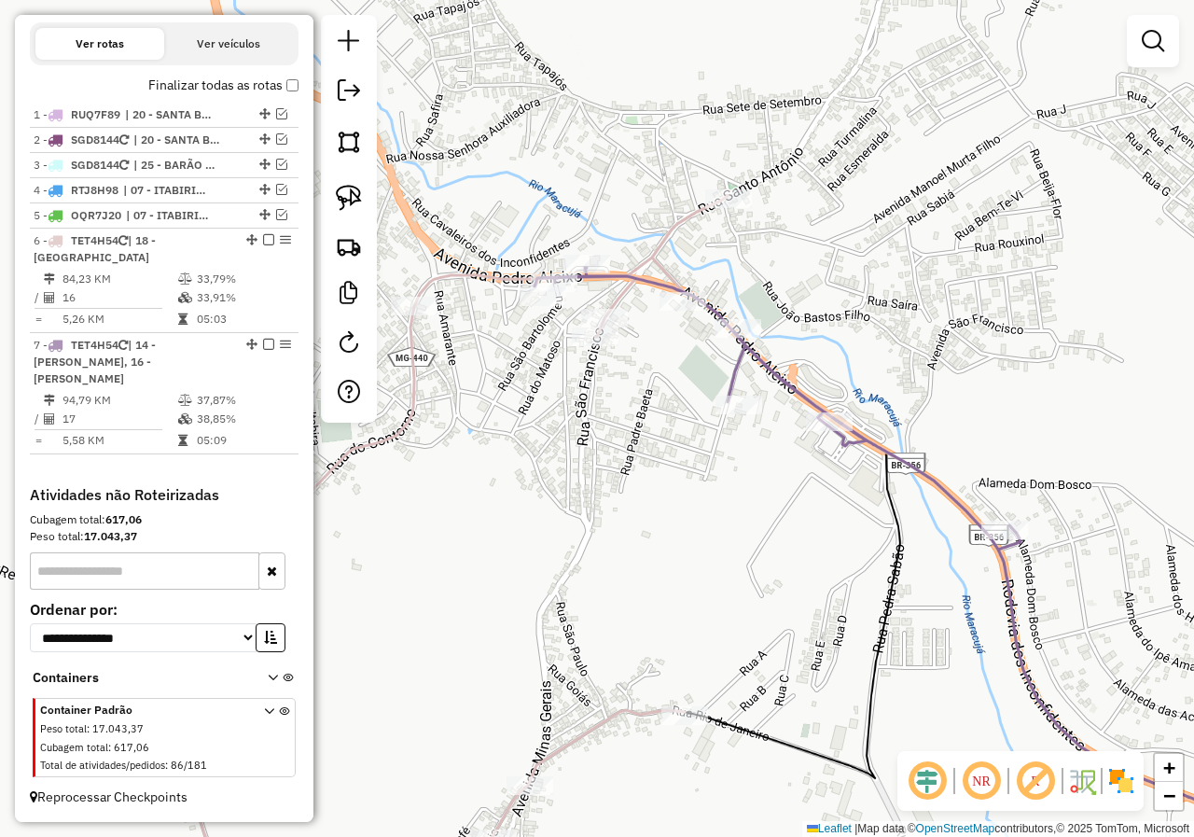
click at [682, 386] on div "Janela de atendimento Grade de atendimento Capacidade Transportadoras Veículos …" at bounding box center [597, 418] width 1194 height 837
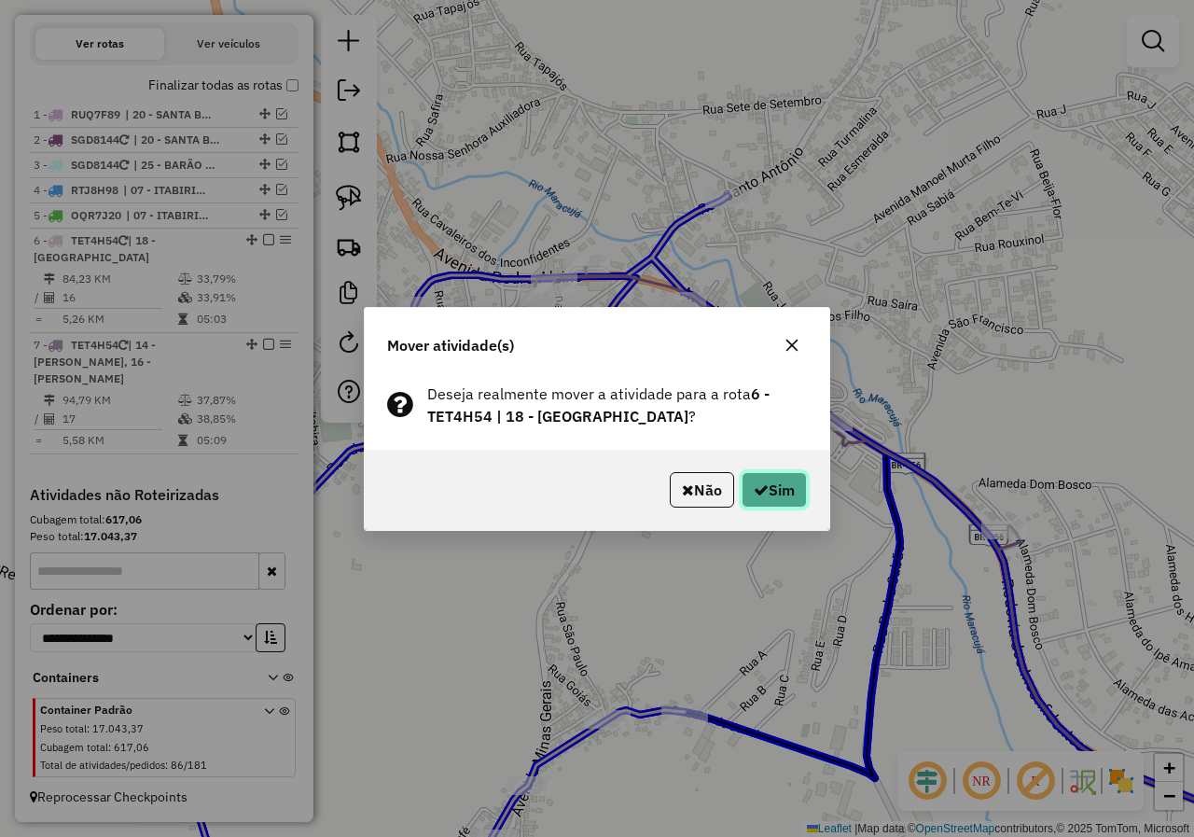
click at [769, 501] on button "Sim" at bounding box center [773, 489] width 65 height 35
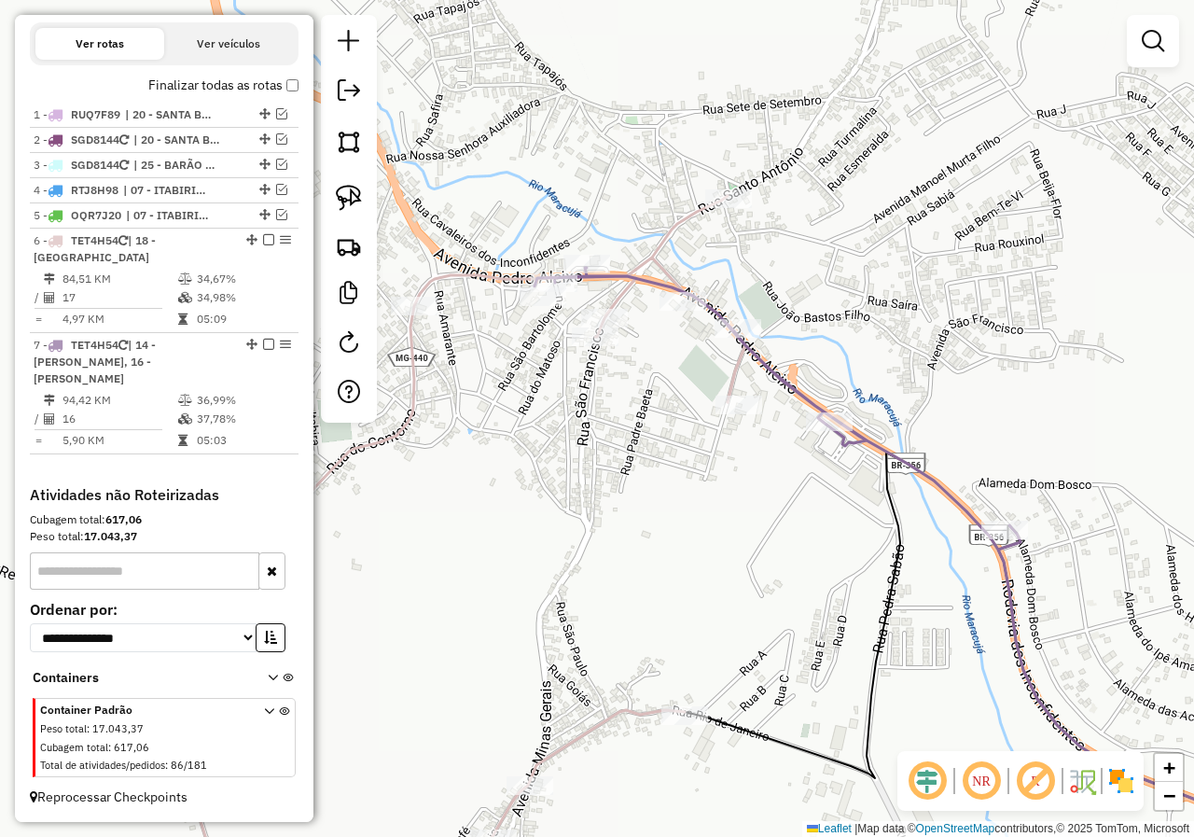
click at [599, 721] on icon at bounding box center [459, 558] width 573 height 724
select select "*********"
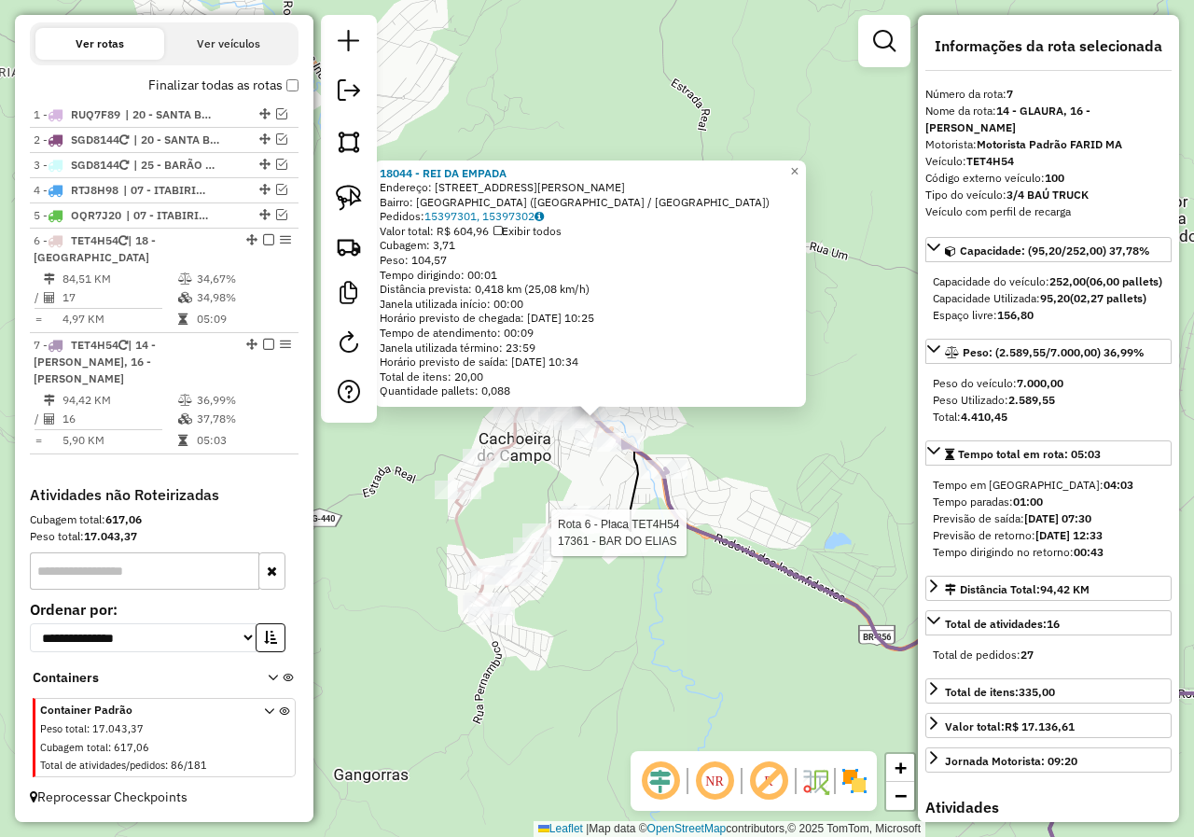
click at [510, 508] on div "Rota 6 - Placa TET4H54 20104 - MARMITEX VIVI Rota 6 - Placa TET4H54 17361 - [GE…" at bounding box center [597, 418] width 1194 height 837
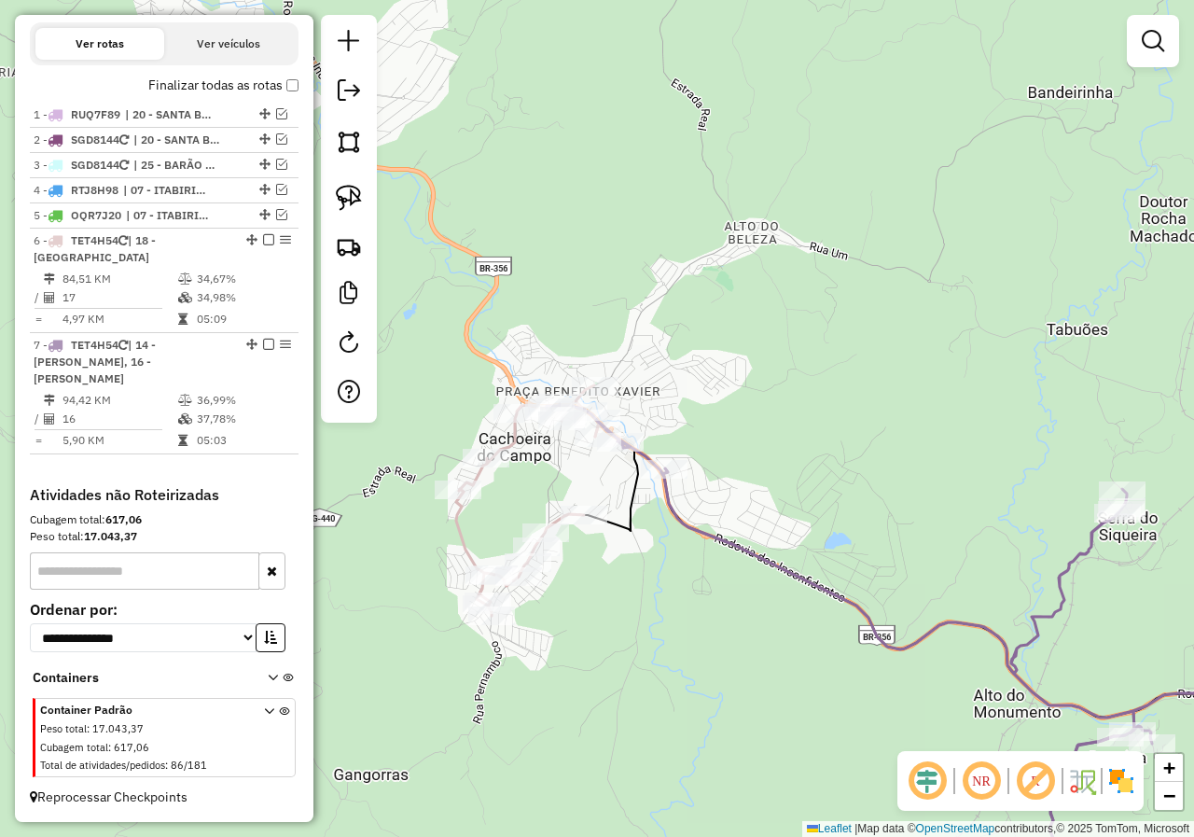
select select "*********"
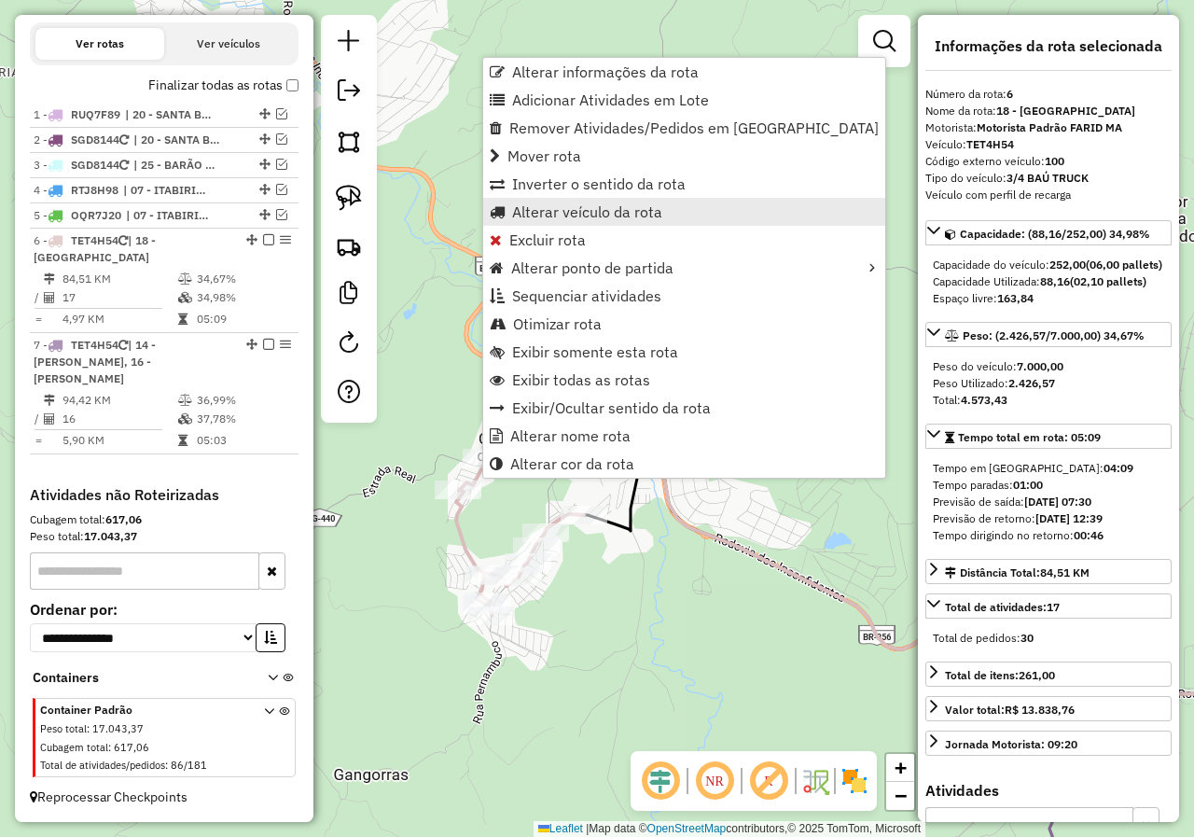
click at [591, 215] on span "Alterar veículo da rota" at bounding box center [587, 211] width 150 height 15
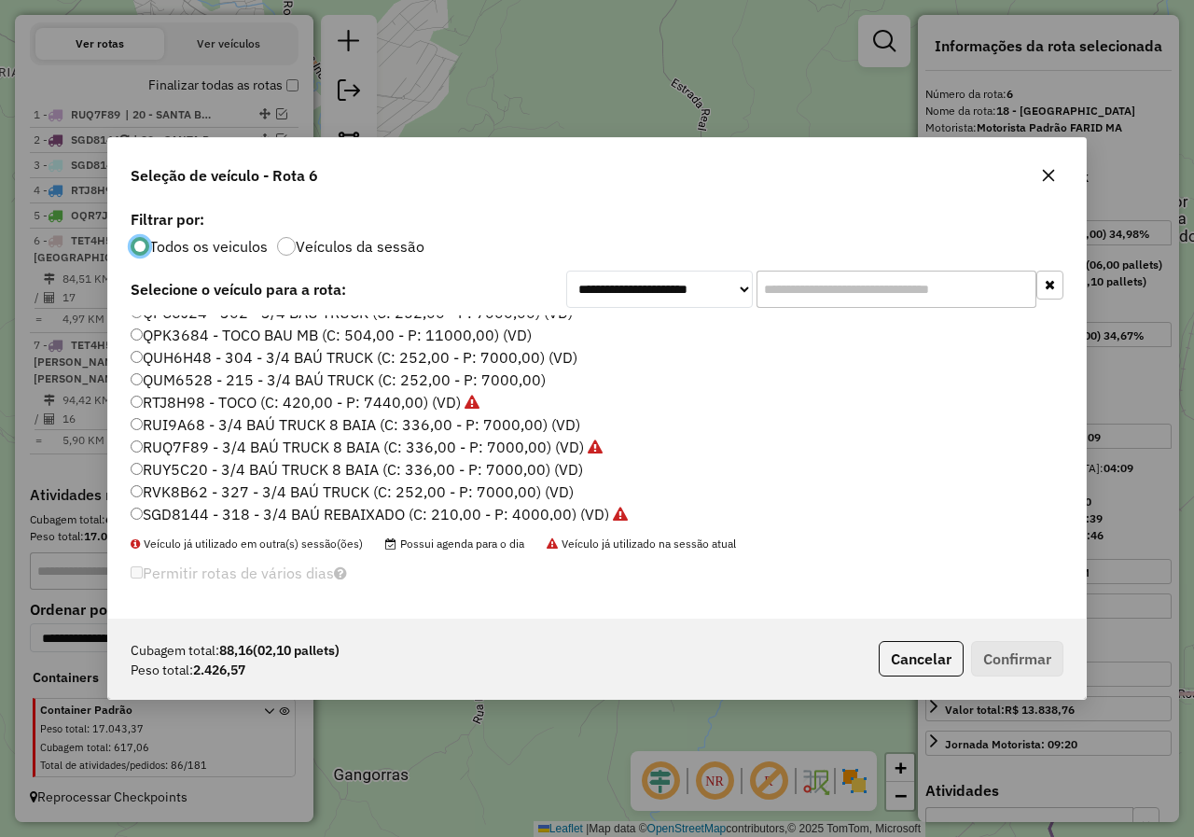
scroll to position [545, 0]
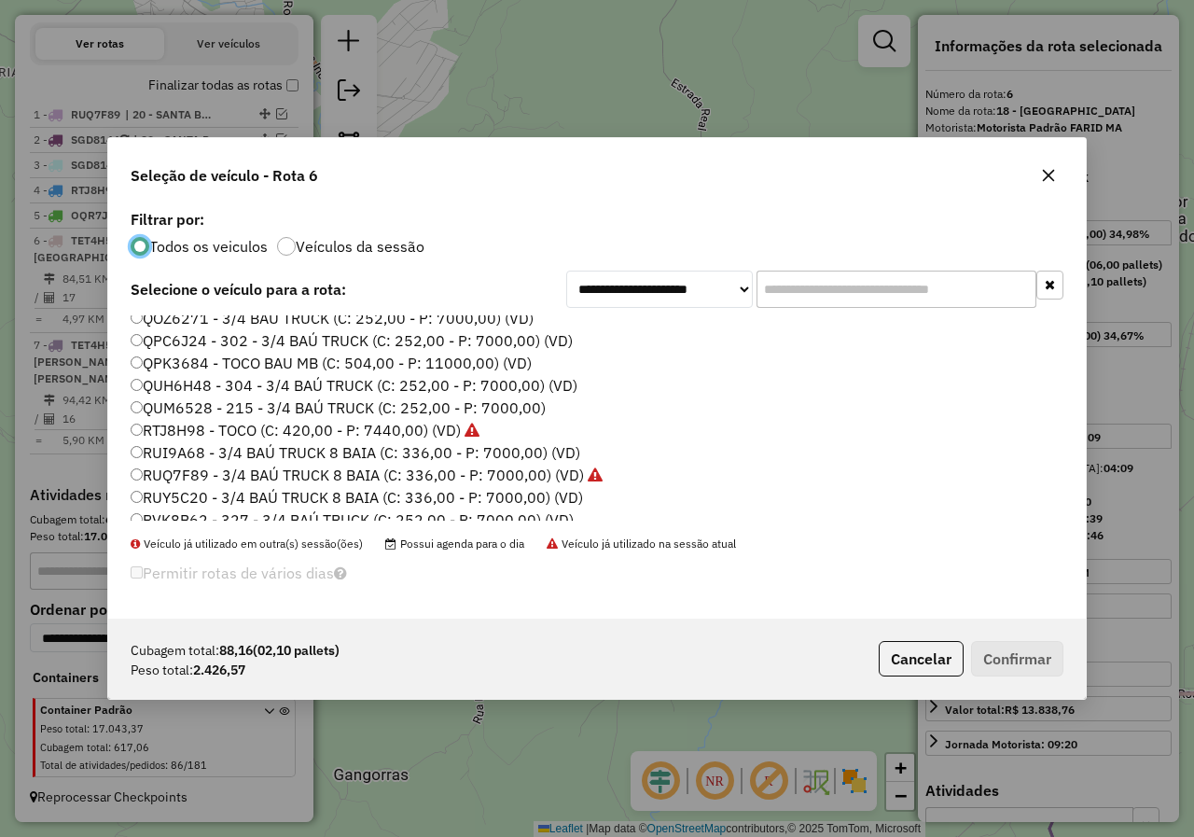
click at [152, 404] on label "QUM6528 - 215 - 3/4 BAÚ TRUCK (C: 252,00 - P: 7000,00)" at bounding box center [338, 407] width 415 height 22
click at [1007, 638] on div "Cubagem total: 88,16 (02,10 pallets) Peso total: 2.426,57 Cancelar Confirmar" at bounding box center [596, 658] width 977 height 80
click at [1008, 664] on button "Confirmar" at bounding box center [1017, 658] width 92 height 35
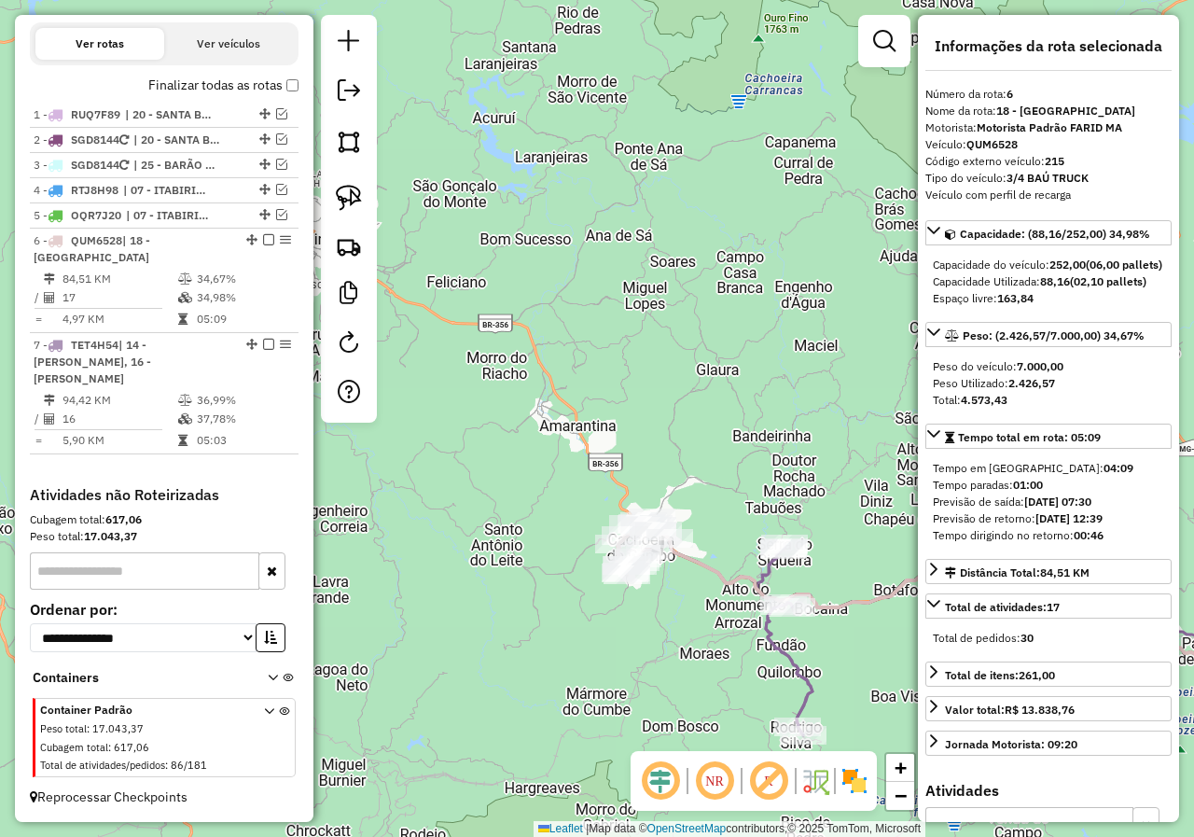
drag, startPoint x: 743, startPoint y: 595, endPoint x: 424, endPoint y: 425, distance: 361.3
click at [440, 434] on div "Janela de atendimento Grade de atendimento Capacidade Transportadoras Veículos …" at bounding box center [597, 418] width 1194 height 837
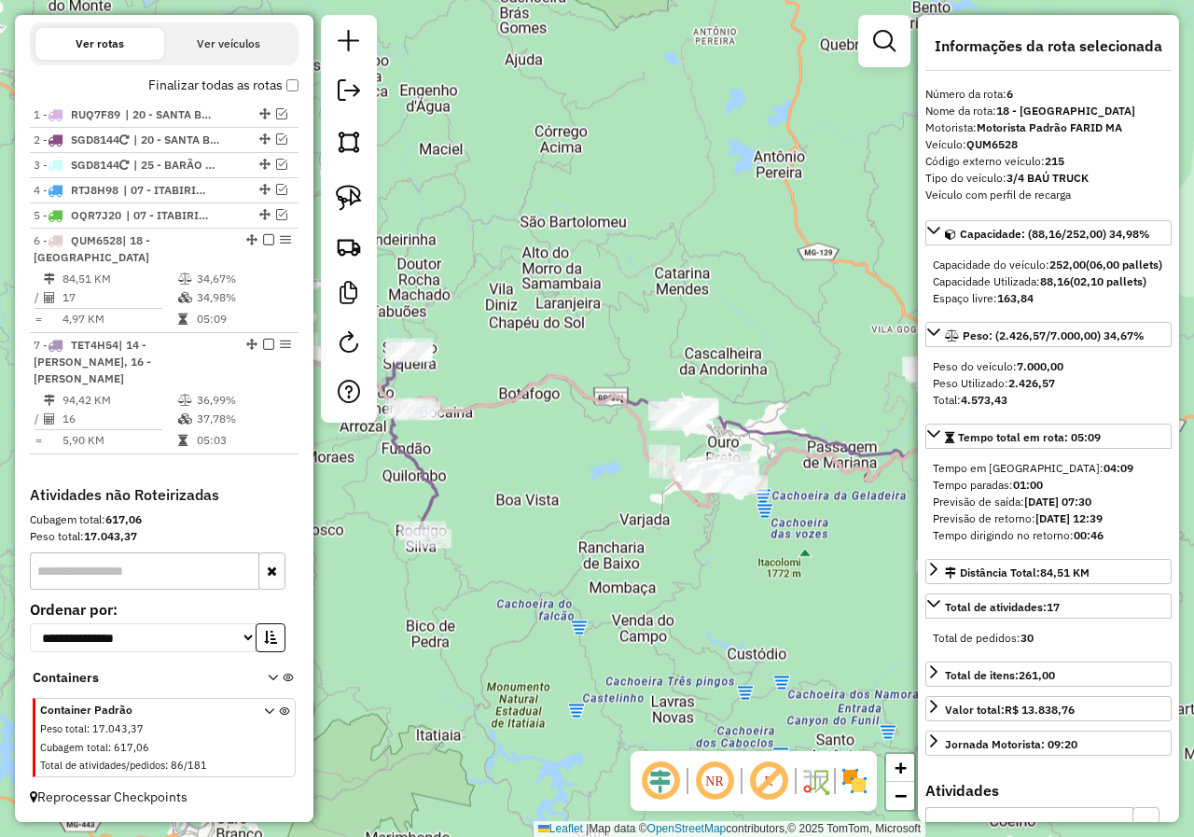
click at [608, 505] on icon at bounding box center [607, 417] width 661 height 175
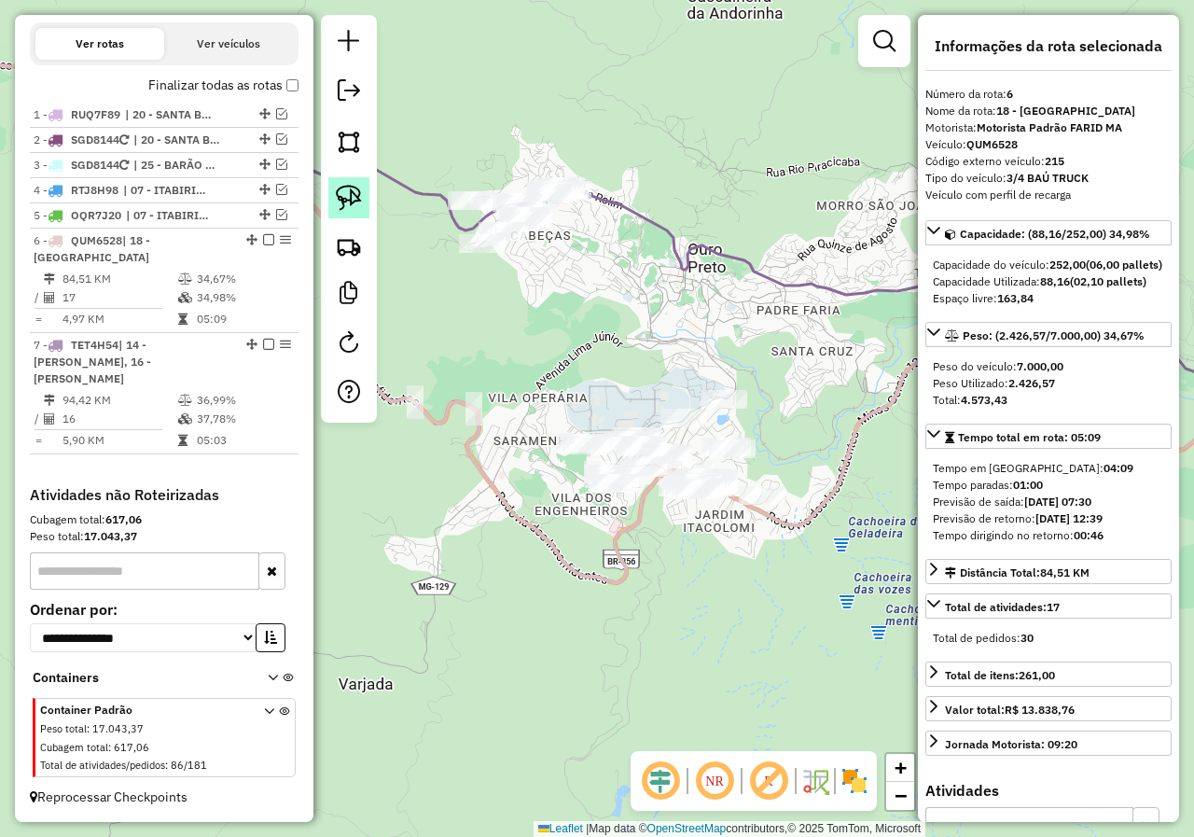
click at [359, 202] on img at bounding box center [349, 198] width 26 height 26
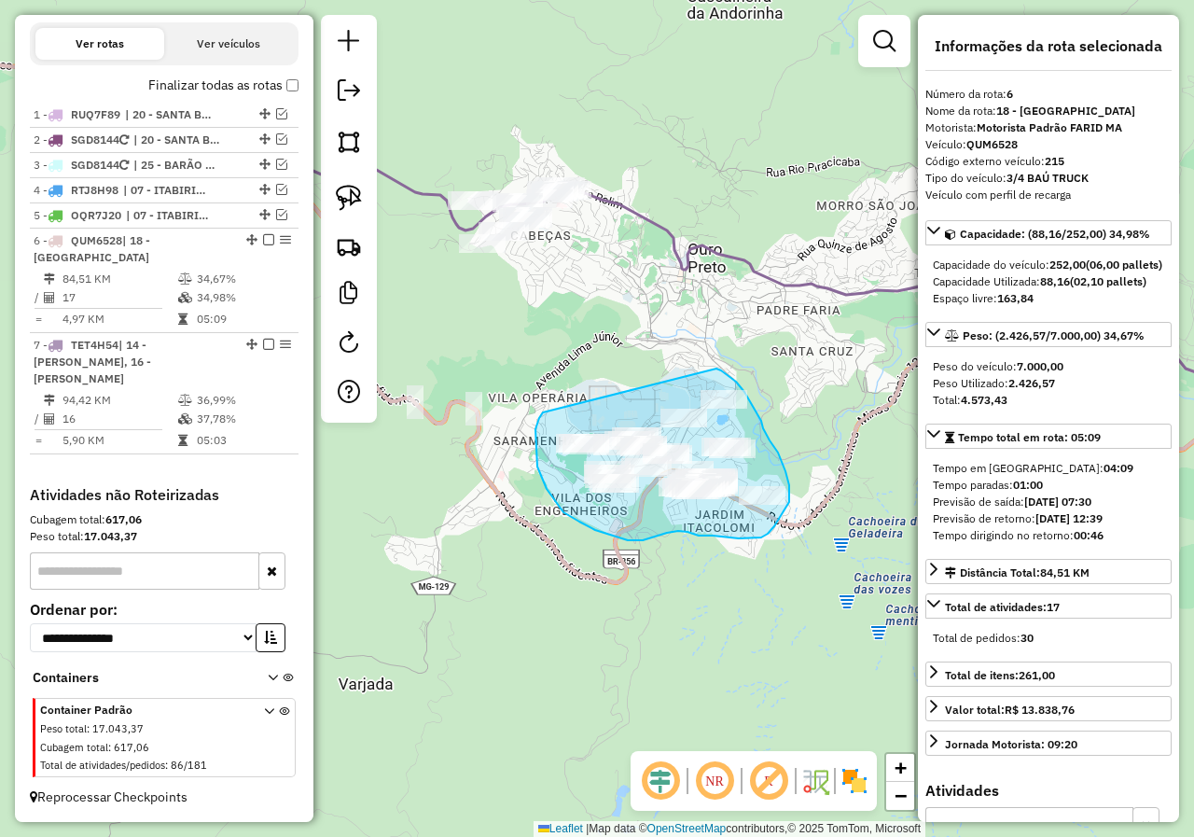
drag, startPoint x: 537, startPoint y: 466, endPoint x: 713, endPoint y: 367, distance: 202.1
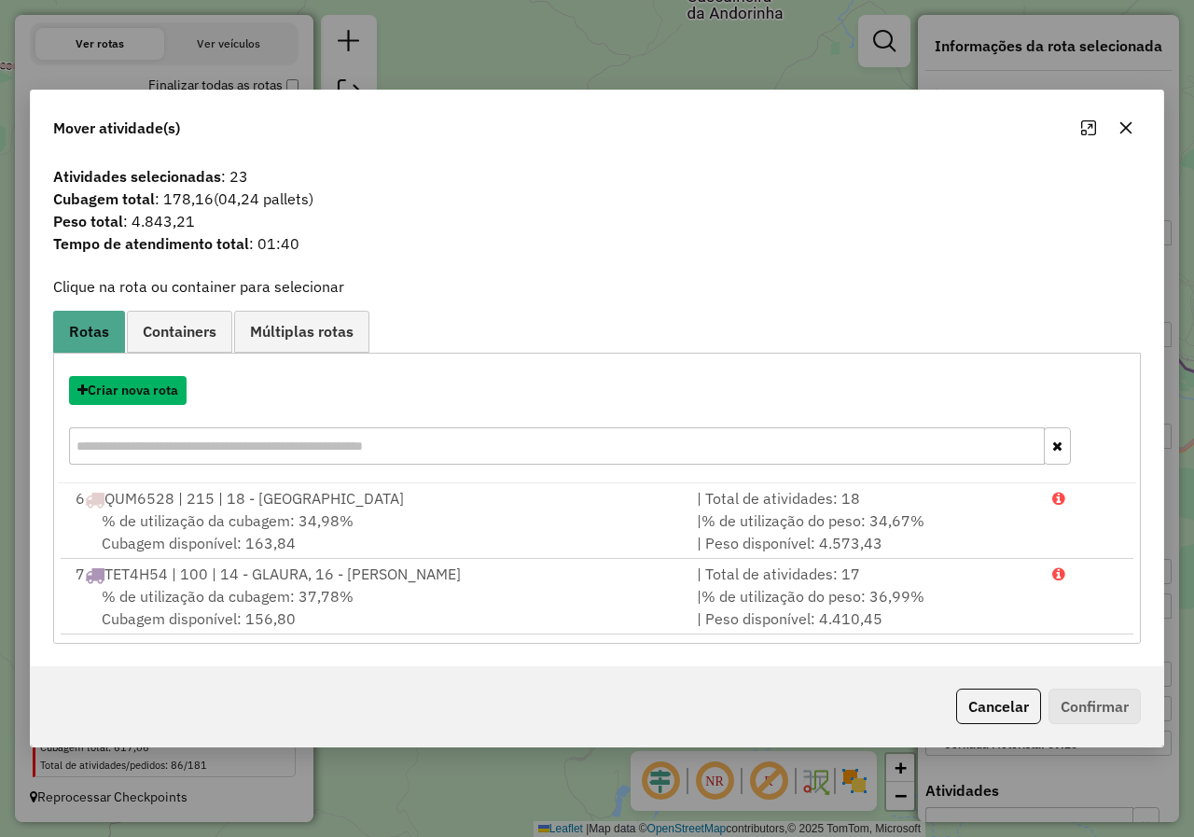
click at [182, 393] on button "Criar nova rota" at bounding box center [128, 390] width 118 height 29
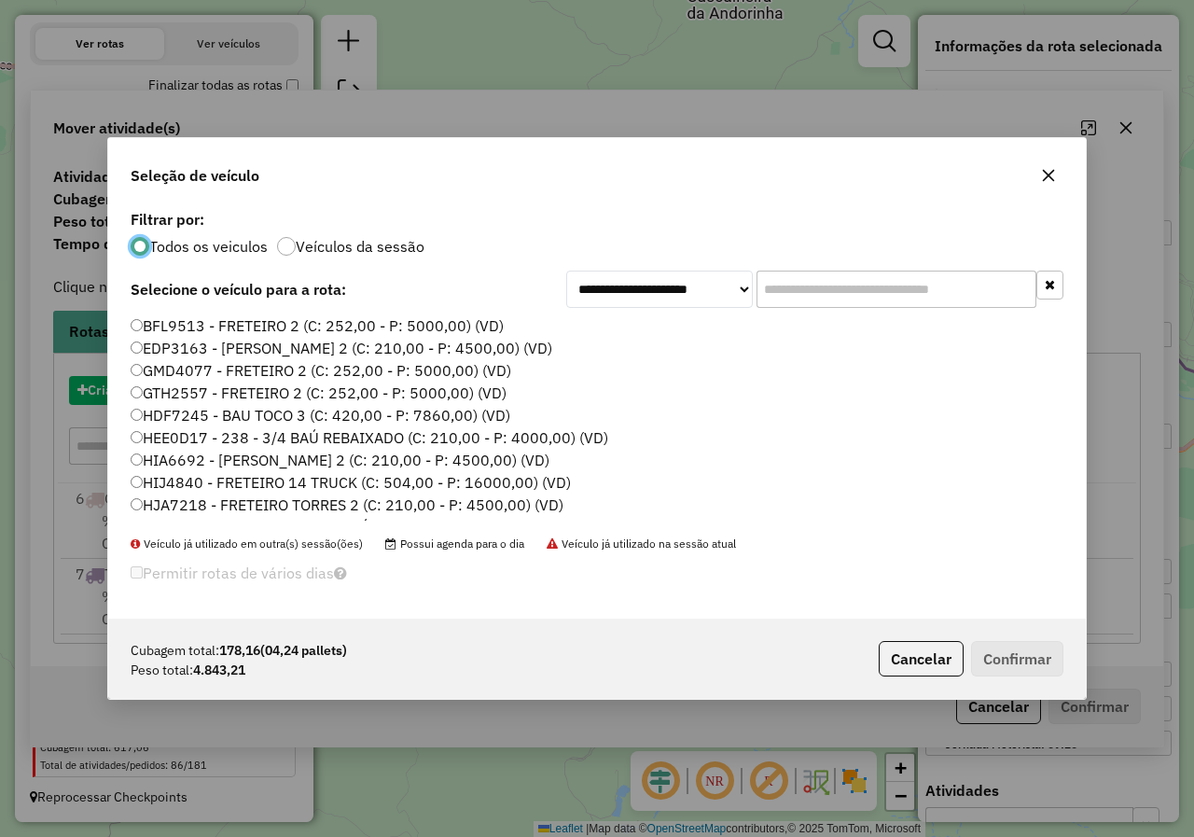
scroll to position [10, 6]
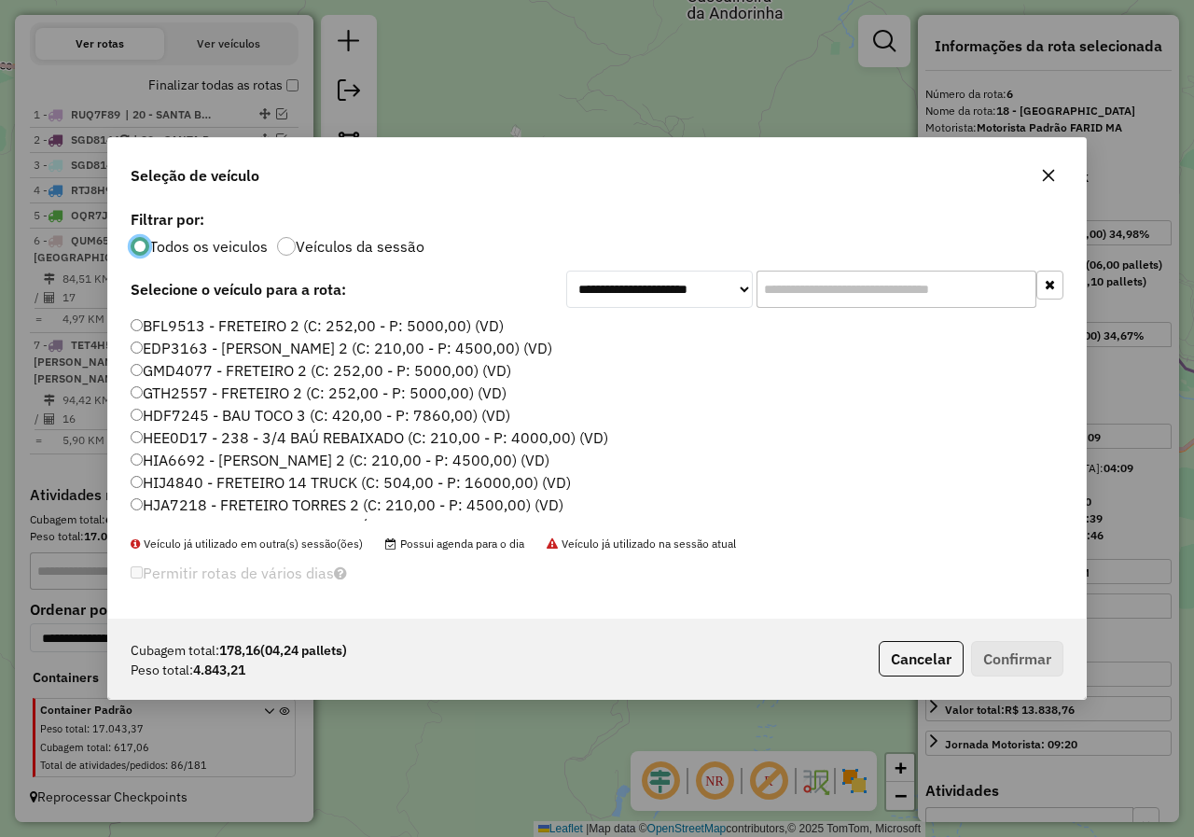
click at [215, 497] on label "HJA7218 - FRETEIRO TORRES 2 (C: 210,00 - P: 4500,00) (VD)" at bounding box center [347, 504] width 433 height 22
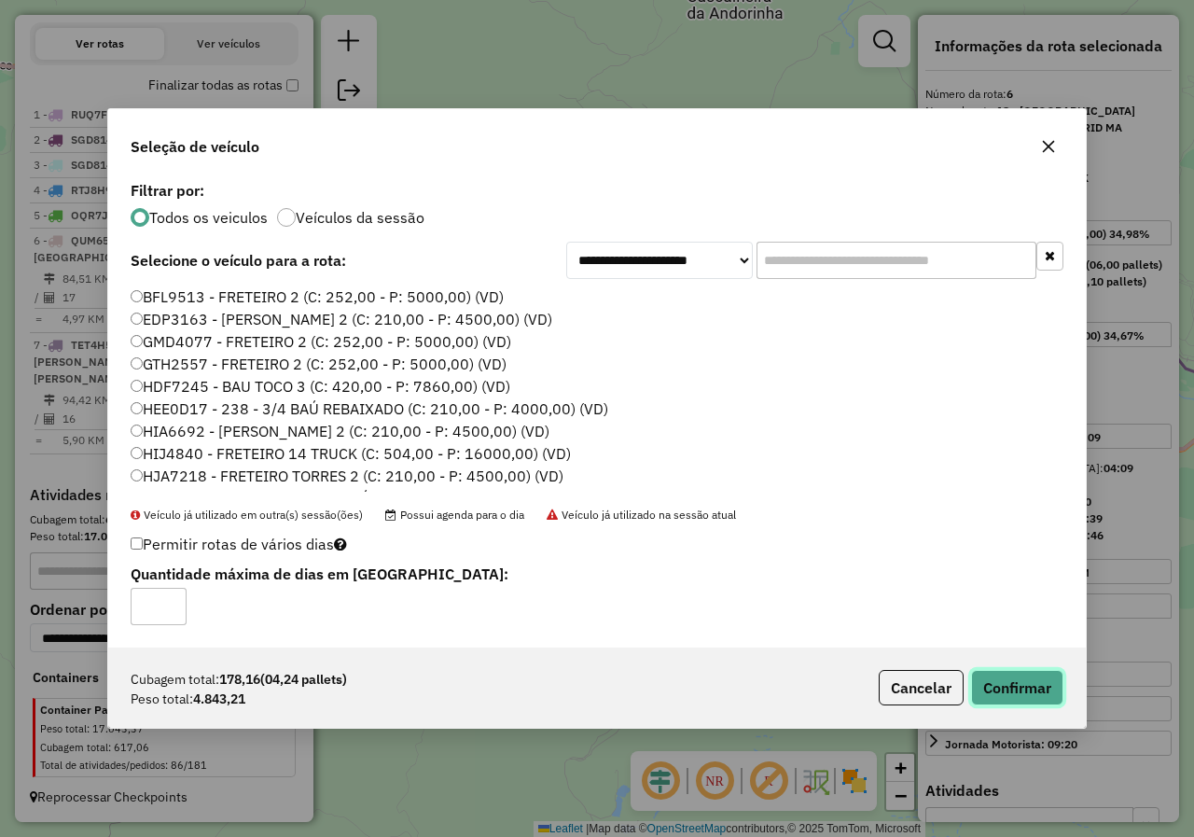
click at [1011, 689] on button "Confirmar" at bounding box center [1017, 687] width 92 height 35
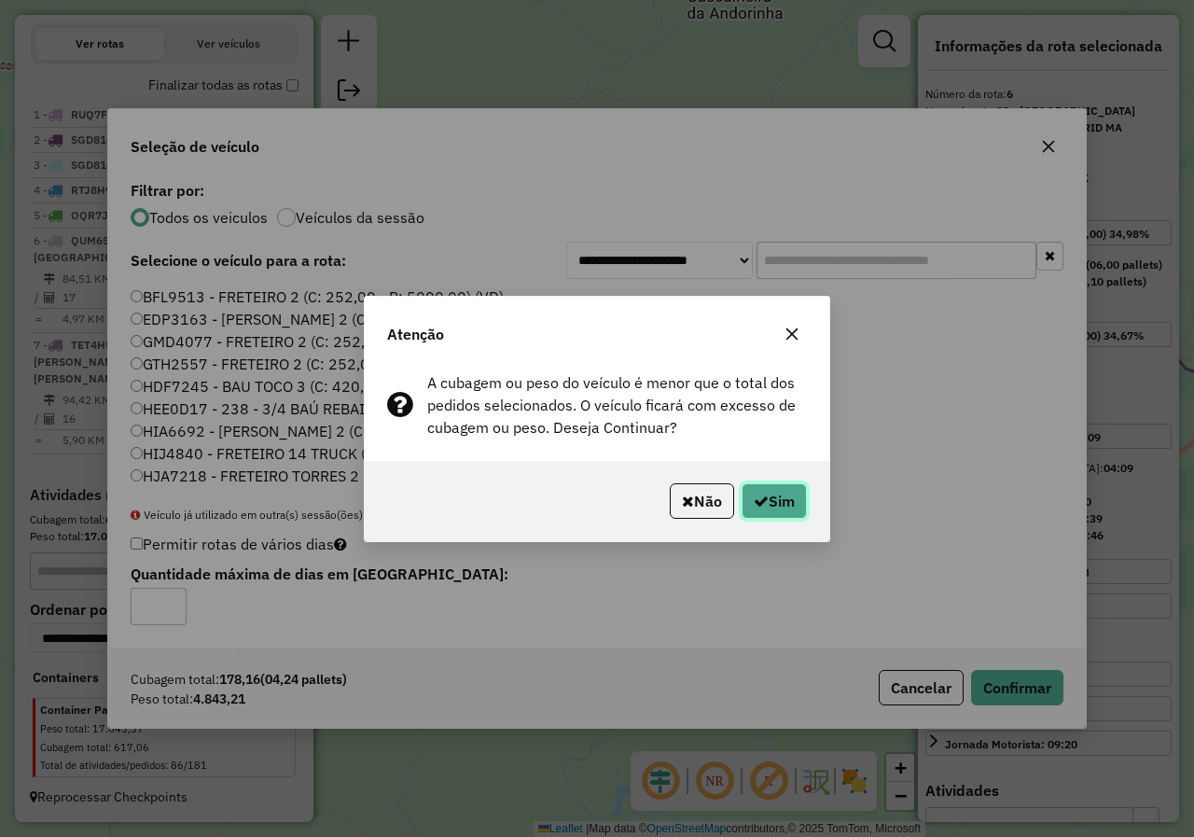
click at [779, 496] on button "Sim" at bounding box center [773, 500] width 65 height 35
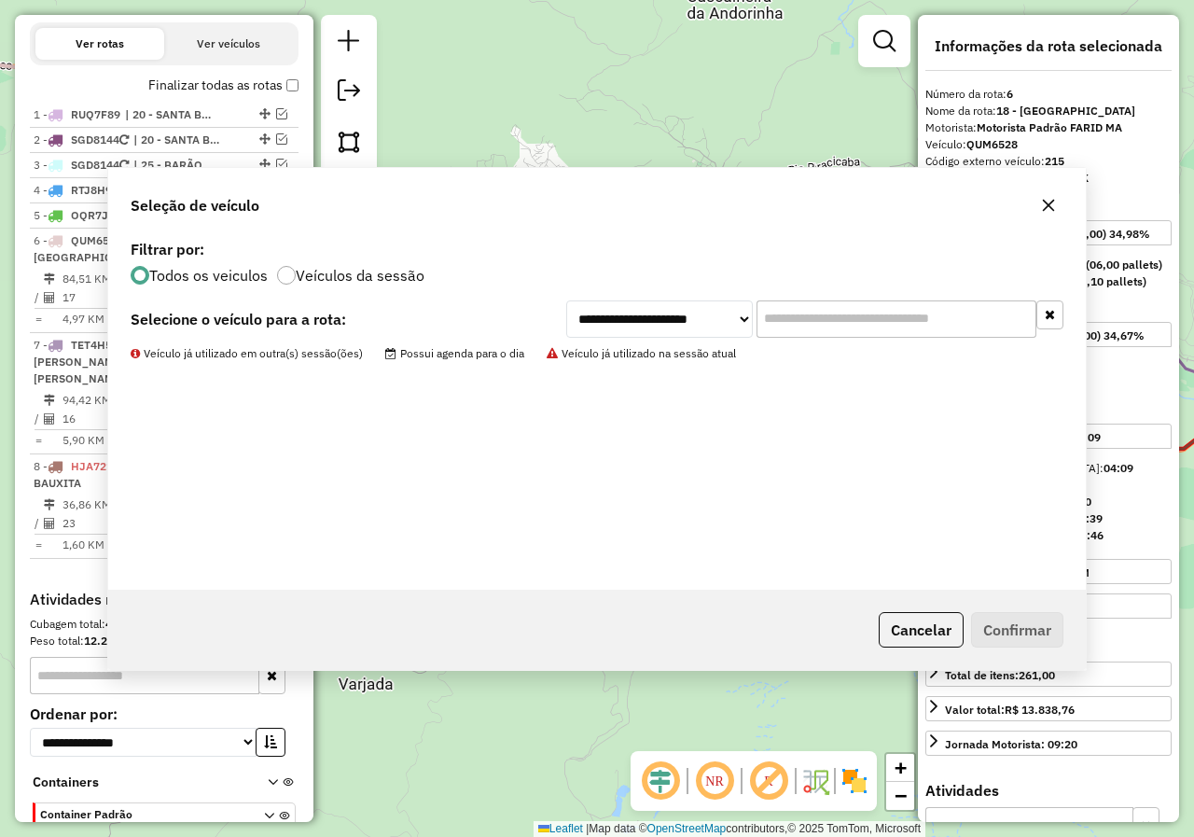
scroll to position [745, 0]
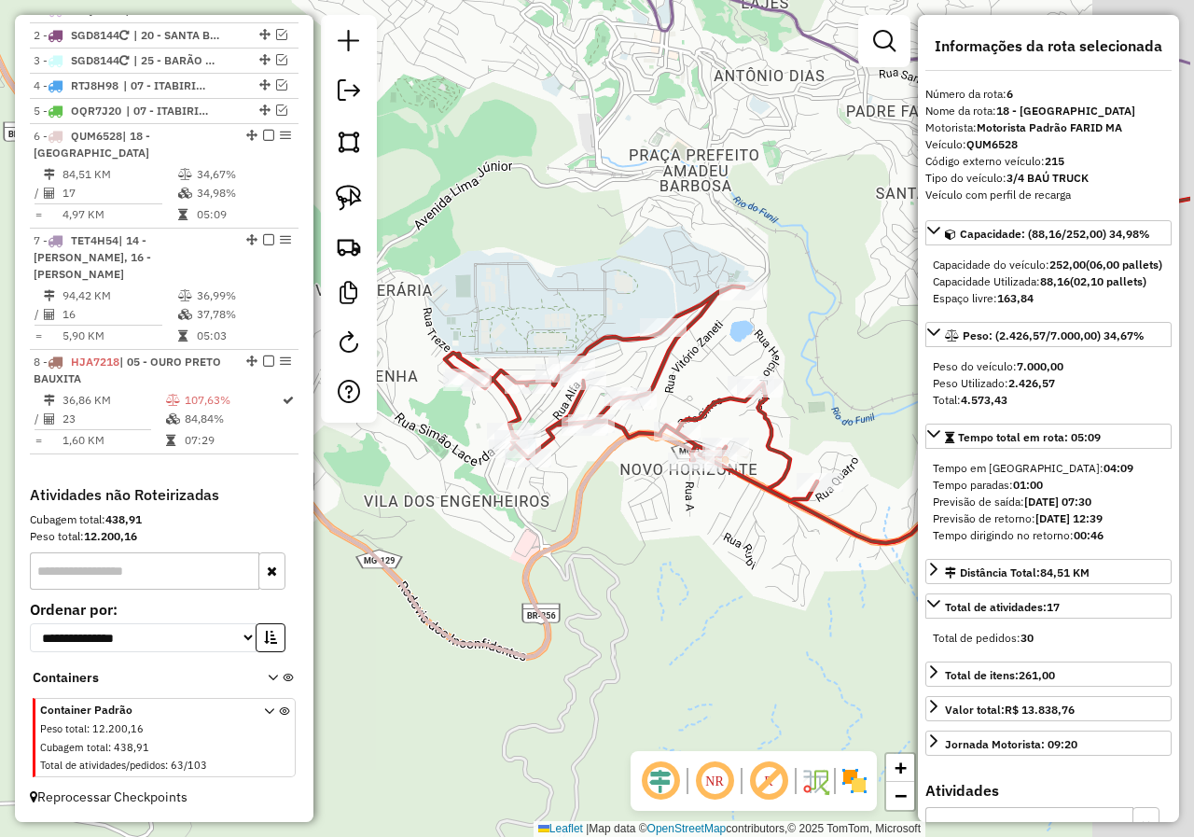
drag, startPoint x: 653, startPoint y: 499, endPoint x: 638, endPoint y: 504, distance: 15.6
click at [638, 504] on div "Janela de atendimento Grade de atendimento Capacidade Transportadoras Veículos …" at bounding box center [597, 418] width 1194 height 837
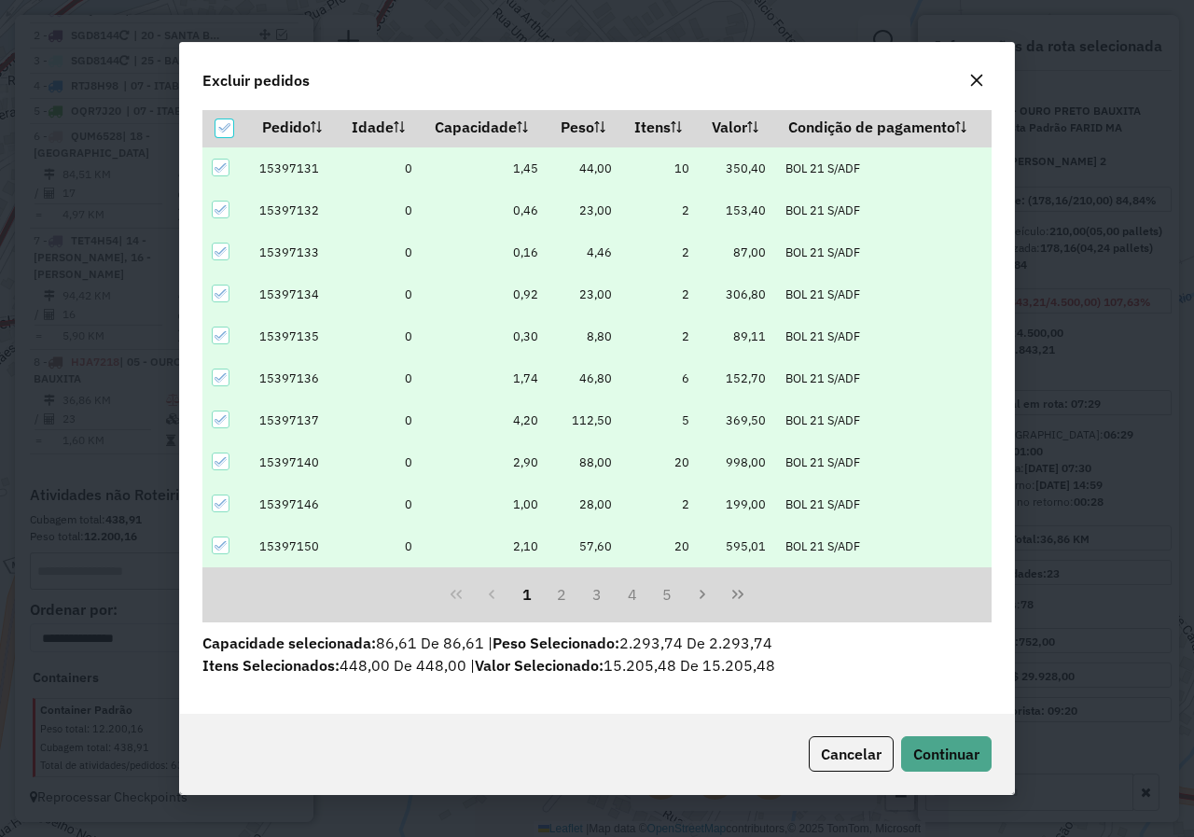
scroll to position [65, 0]
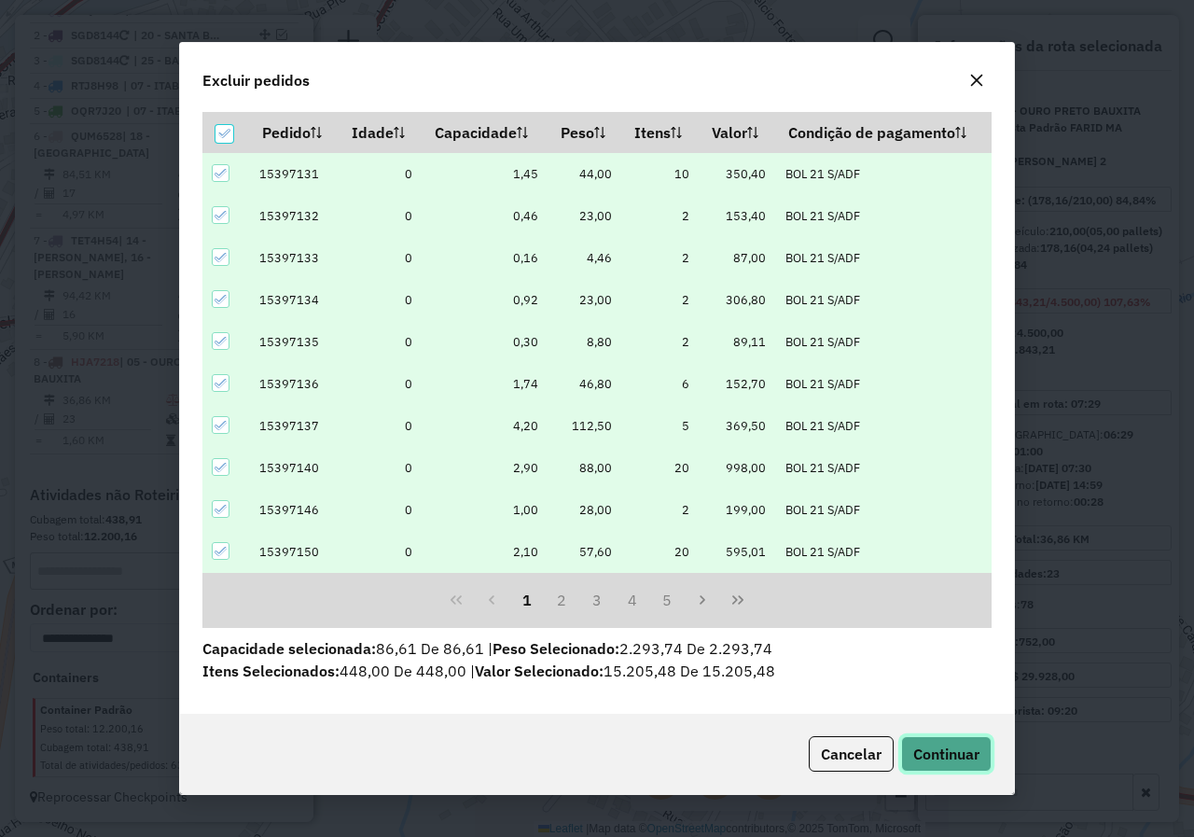
click at [937, 748] on span "Continuar" at bounding box center [946, 753] width 66 height 19
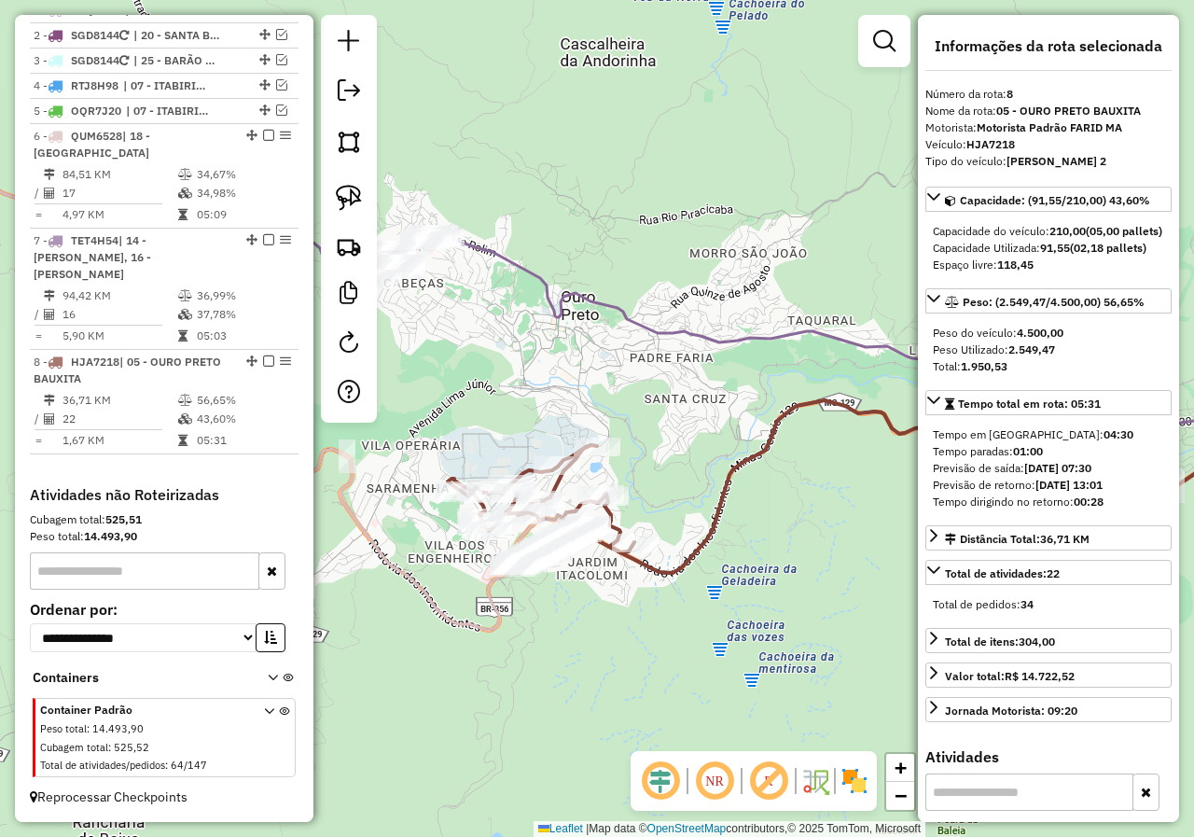
drag, startPoint x: 636, startPoint y: 373, endPoint x: 745, endPoint y: 460, distance: 139.4
click at [756, 470] on div "Janela de atendimento Grade de atendimento Capacidade Transportadoras Veículos …" at bounding box center [597, 418] width 1194 height 837
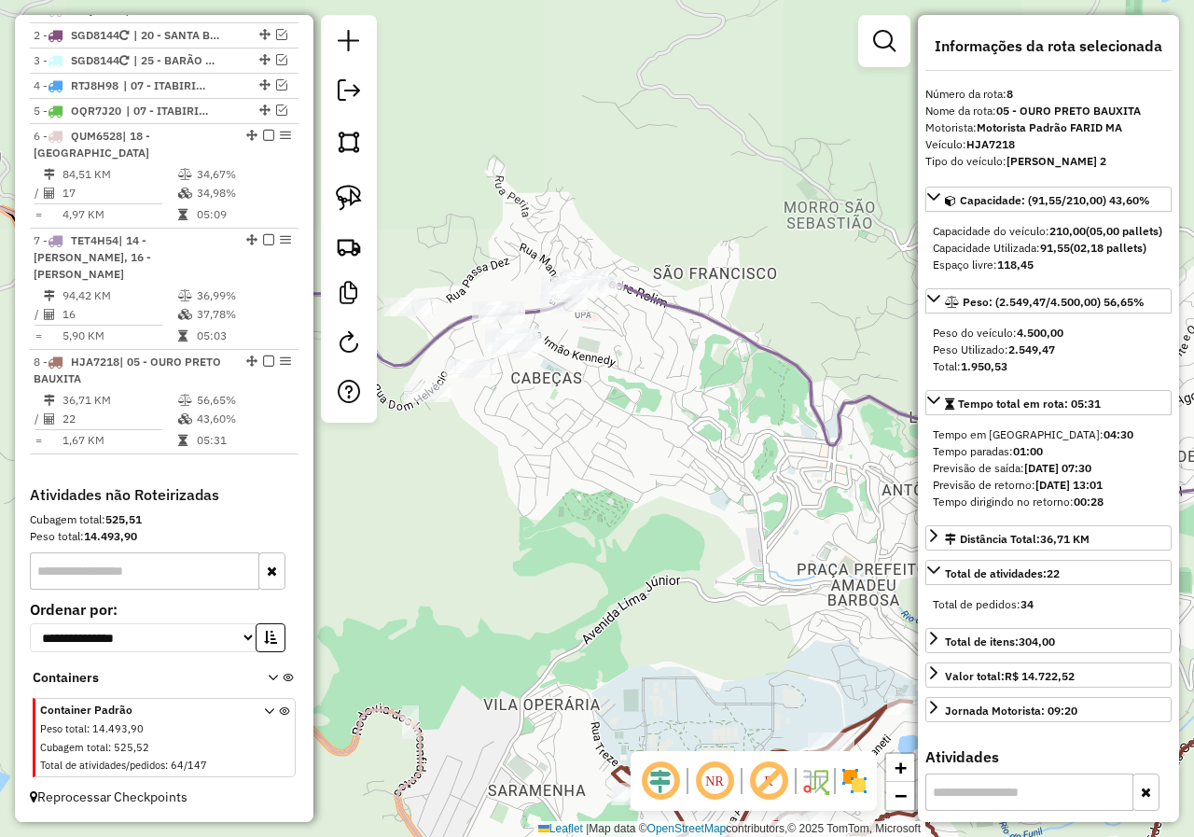
drag, startPoint x: 520, startPoint y: 426, endPoint x: 596, endPoint y: 411, distance: 77.0
click at [578, 421] on div "Janela de atendimento Grade de atendimento Capacidade Transportadoras Veículos …" at bounding box center [597, 418] width 1194 height 837
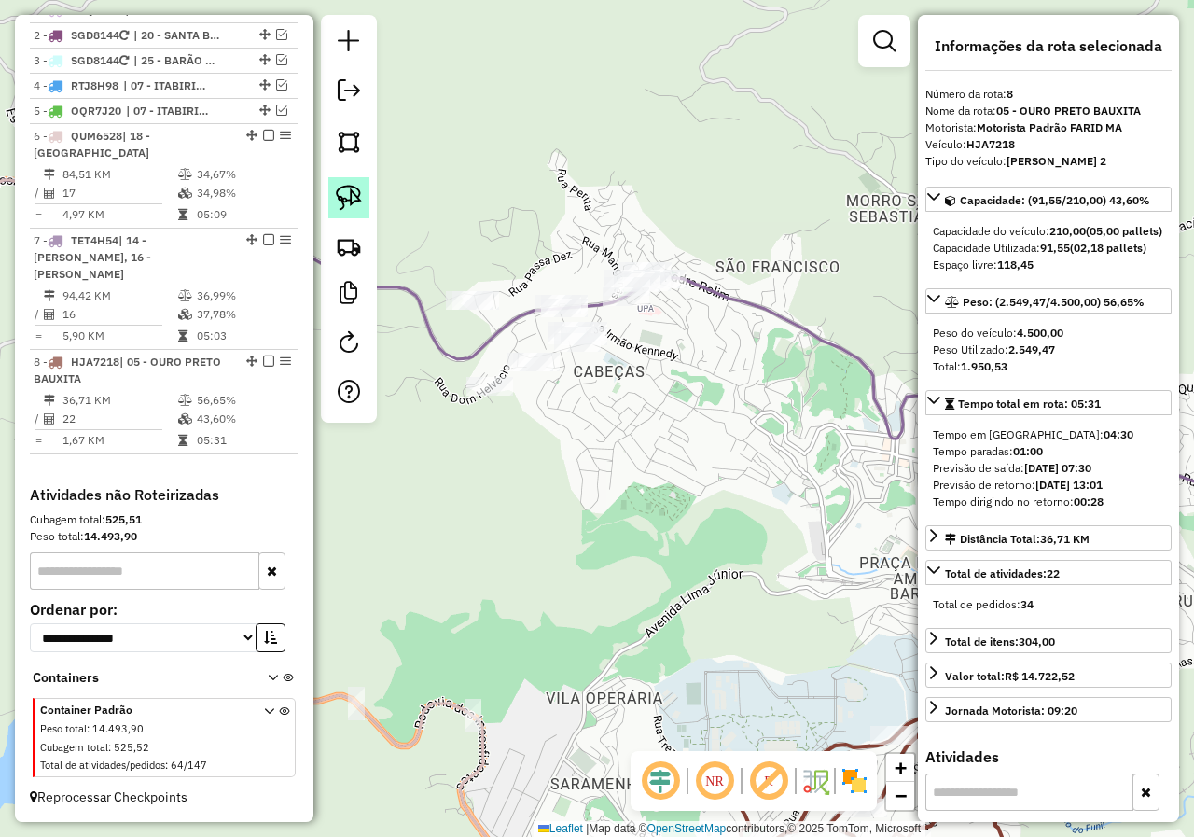
click at [361, 189] on img at bounding box center [349, 198] width 26 height 26
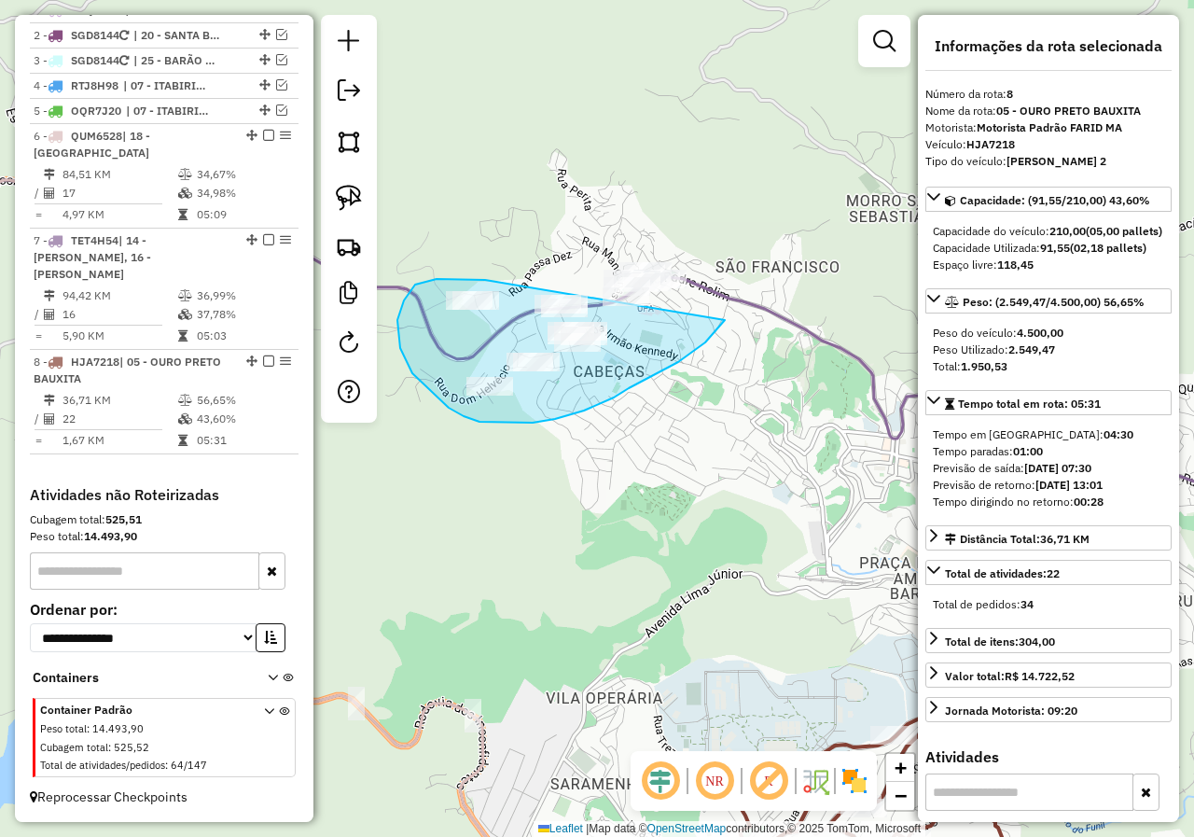
drag, startPoint x: 476, startPoint y: 279, endPoint x: 591, endPoint y: 239, distance: 122.4
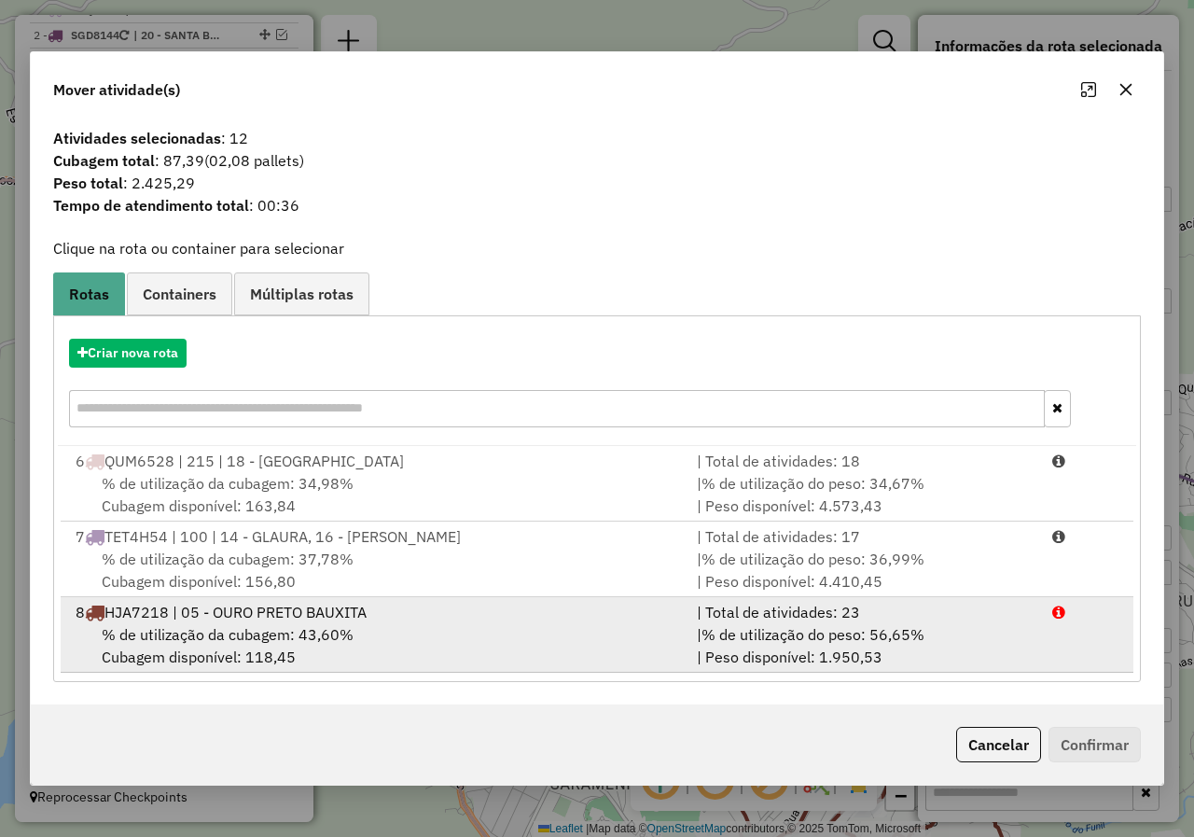
click at [344, 626] on span "% de utilização da cubagem: 43,60%" at bounding box center [228, 634] width 252 height 19
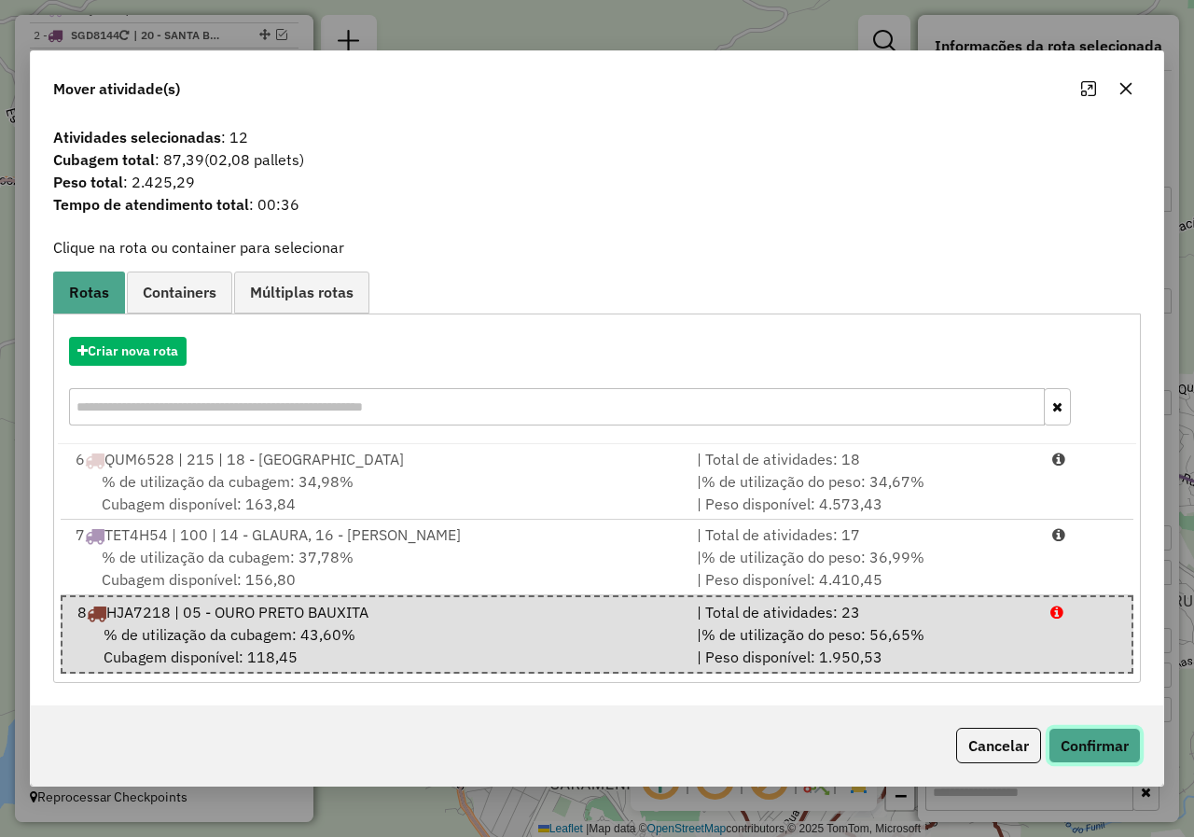
click at [1109, 763] on button "Confirmar" at bounding box center [1094, 744] width 92 height 35
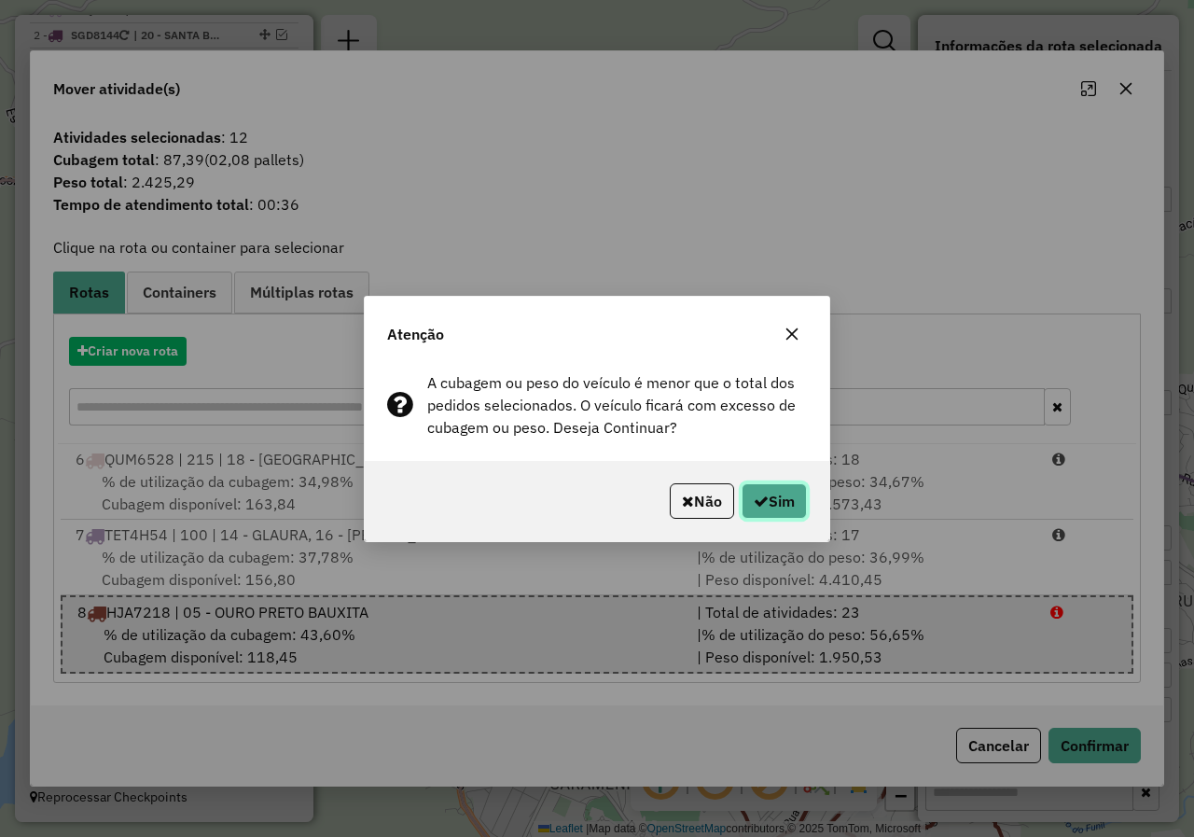
click at [788, 513] on button "Sim" at bounding box center [773, 500] width 65 height 35
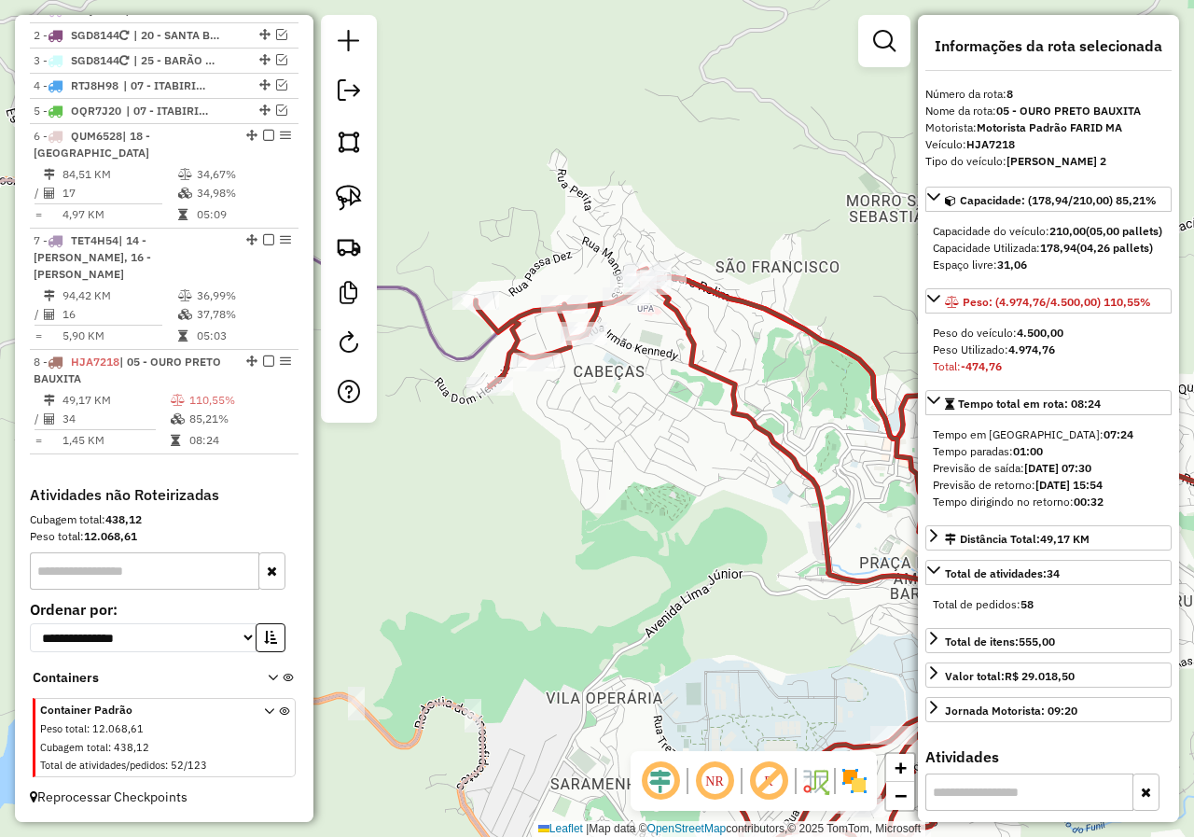
drag, startPoint x: 679, startPoint y: 490, endPoint x: 610, endPoint y: 372, distance: 136.3
click at [610, 373] on div "Janela de atendimento Grade de atendimento Capacidade Transportadoras Veículos …" at bounding box center [597, 418] width 1194 height 837
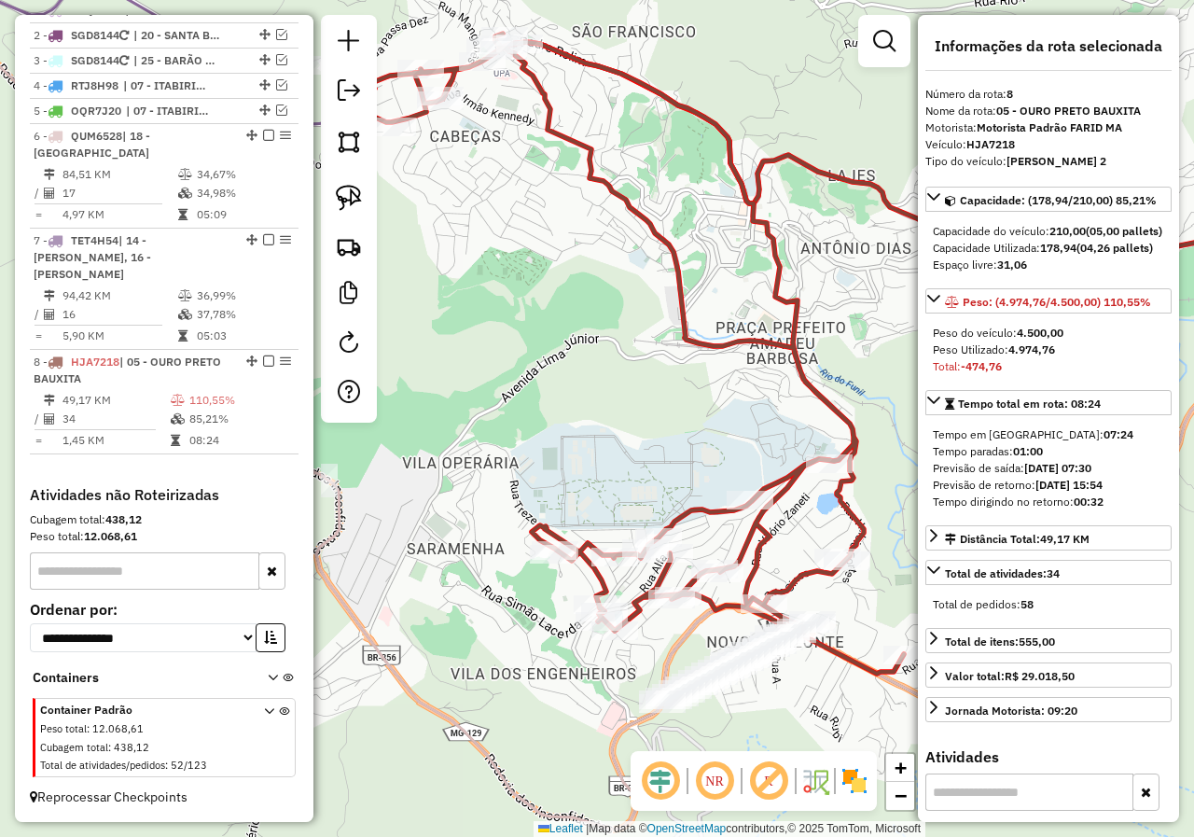
click at [709, 511] on icon at bounding box center [618, 354] width 572 height 640
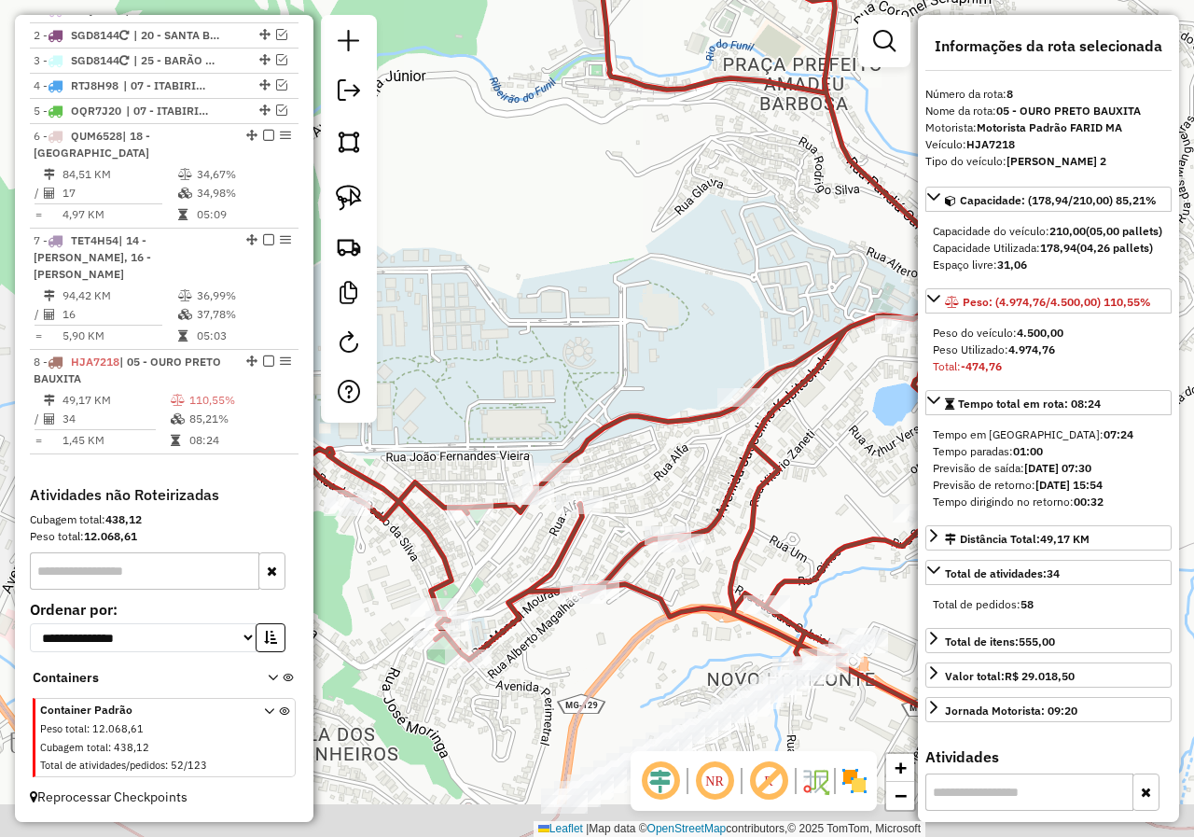
drag, startPoint x: 744, startPoint y: 529, endPoint x: 704, endPoint y: 470, distance: 71.1
click at [705, 471] on div "Janela de atendimento Grade de atendimento Capacidade Transportadoras Veículos …" at bounding box center [597, 418] width 1194 height 837
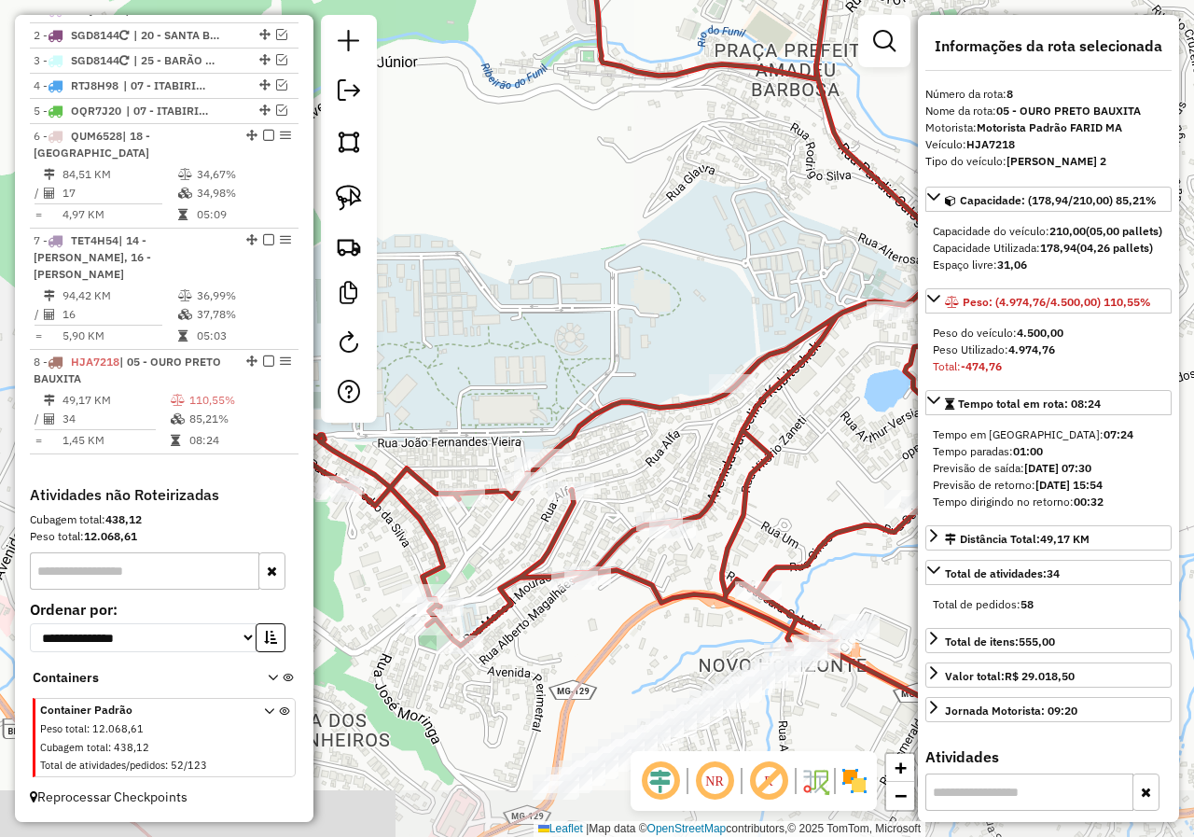
click at [664, 405] on icon at bounding box center [668, 322] width 744 height 813
drag, startPoint x: 637, startPoint y: 448, endPoint x: 571, endPoint y: 330, distance: 134.9
click at [576, 338] on div "Janela de atendimento Grade de atendimento Capacidade Transportadoras Veículos …" at bounding box center [597, 418] width 1194 height 837
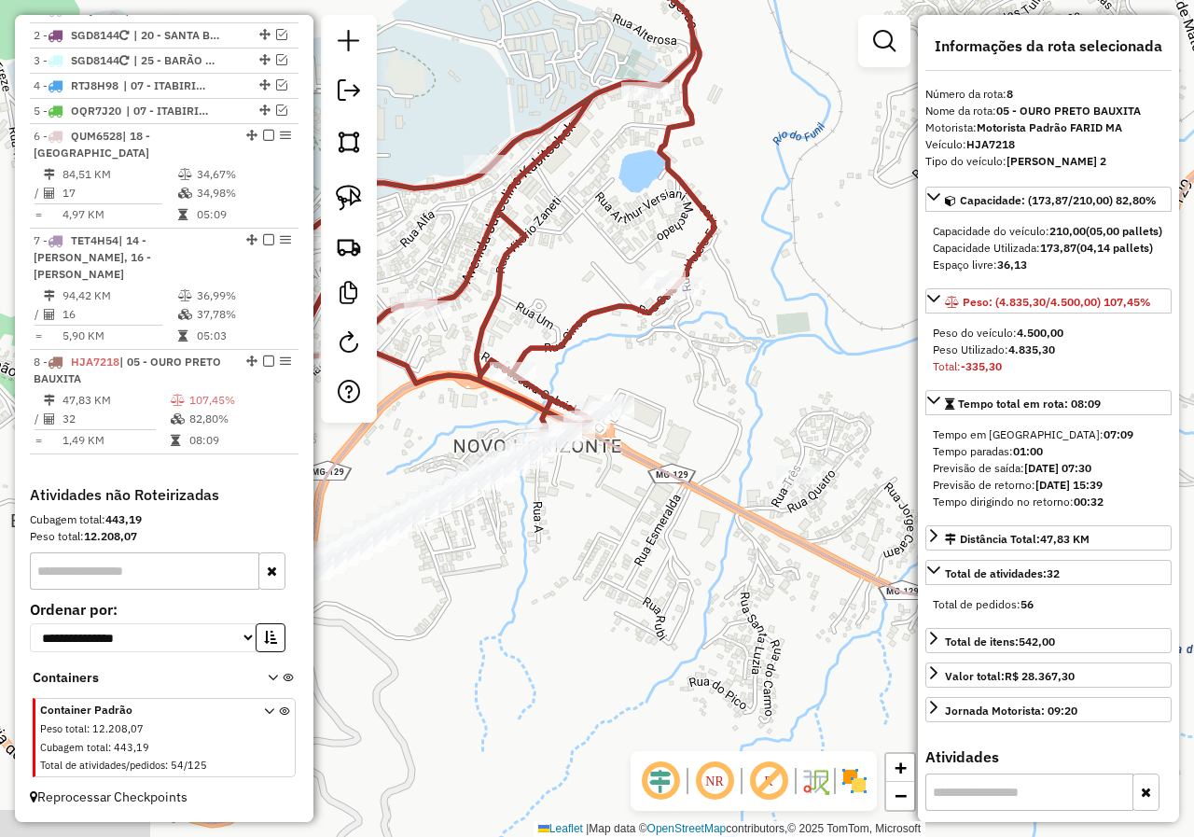
drag, startPoint x: 417, startPoint y: 423, endPoint x: 585, endPoint y: 453, distance: 170.5
click at [621, 480] on div "Janela de atendimento Grade de atendimento Capacidade Transportadoras Veículos …" at bounding box center [597, 418] width 1194 height 837
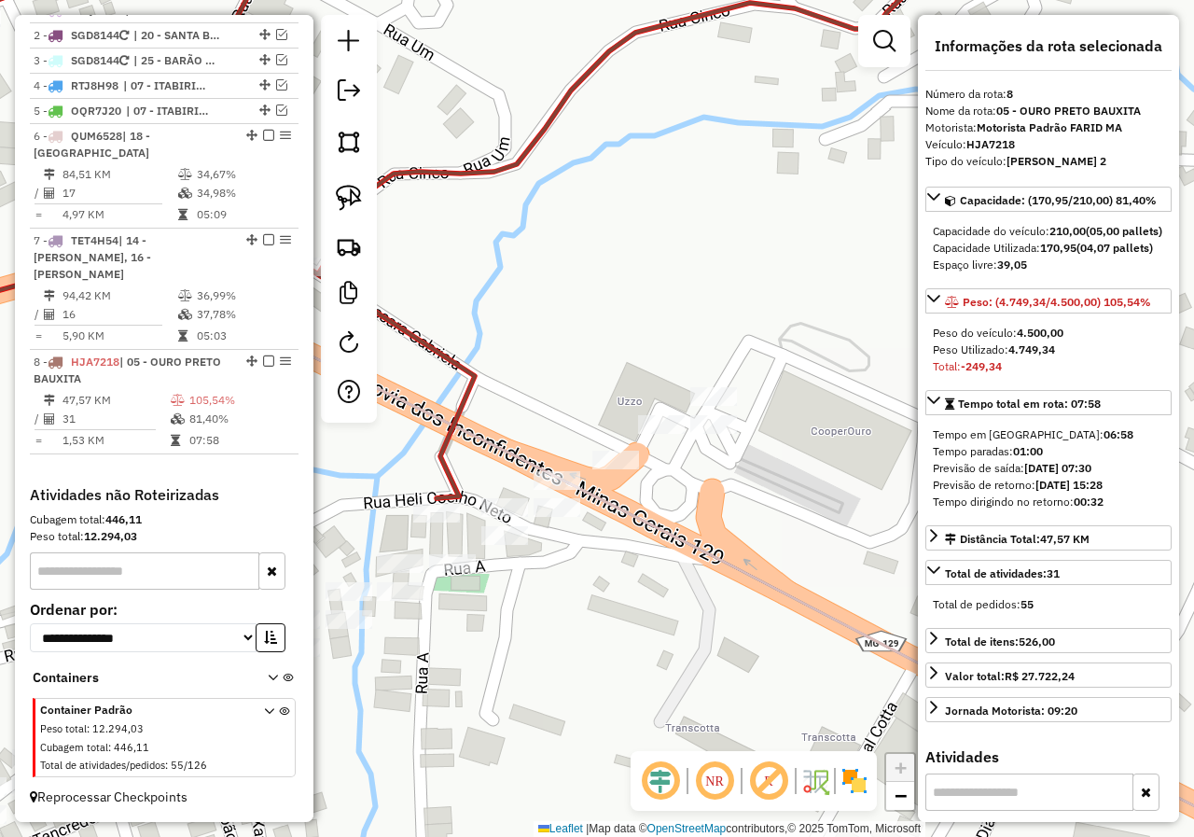
drag, startPoint x: 516, startPoint y: 278, endPoint x: 671, endPoint y: 407, distance: 201.3
click at [641, 395] on div "Janela de atendimento Grade de atendimento Capacidade Transportadoras Veículos …" at bounding box center [597, 418] width 1194 height 837
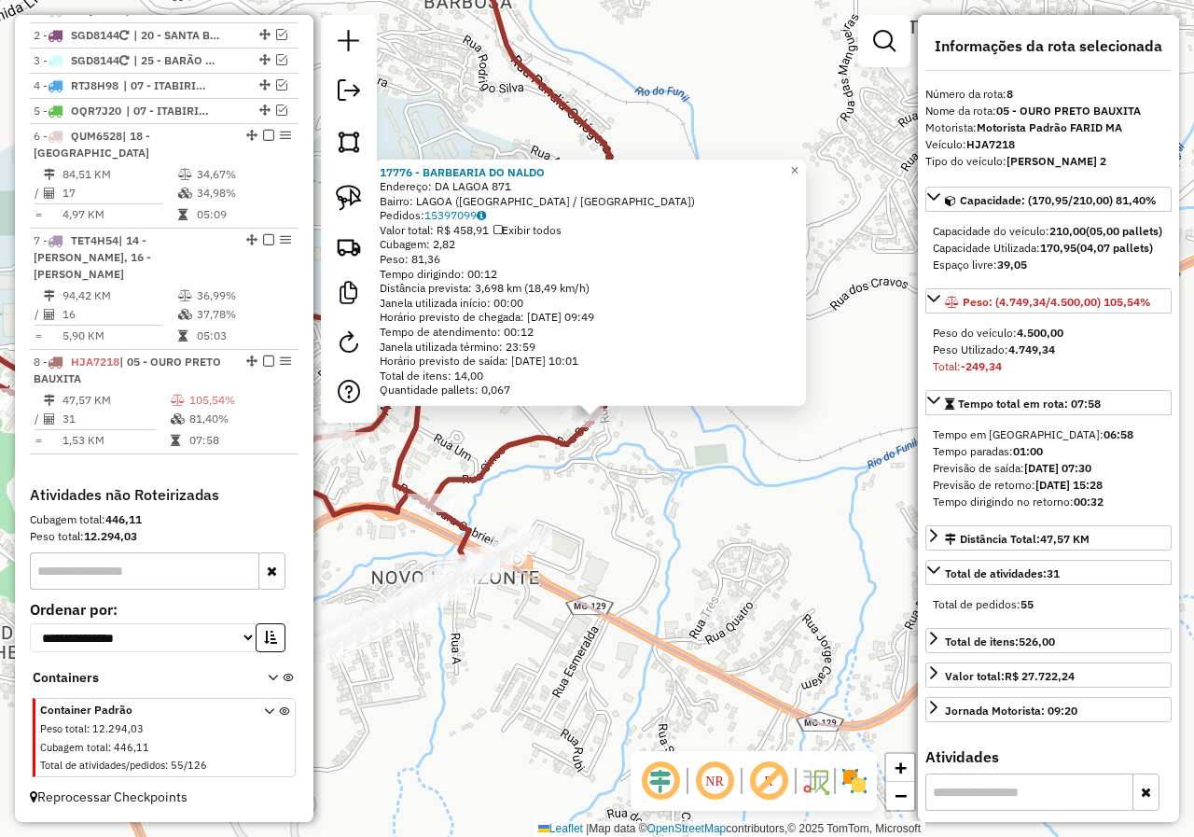
click at [499, 500] on div "17776 - BARBEARIA DO NALDO Endereço: DA LAGOA 871 Bairro: LAGOA (OURO PRETO / M…" at bounding box center [597, 418] width 1194 height 837
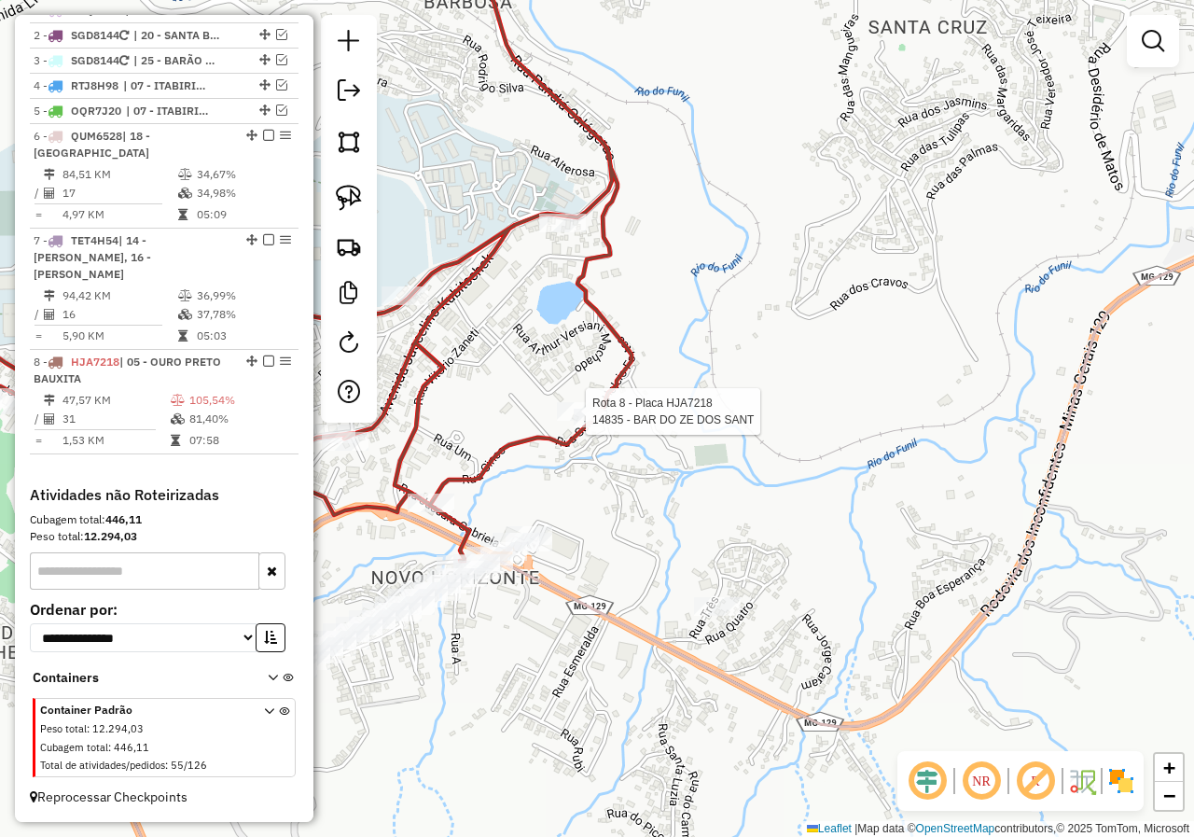
select select "*********"
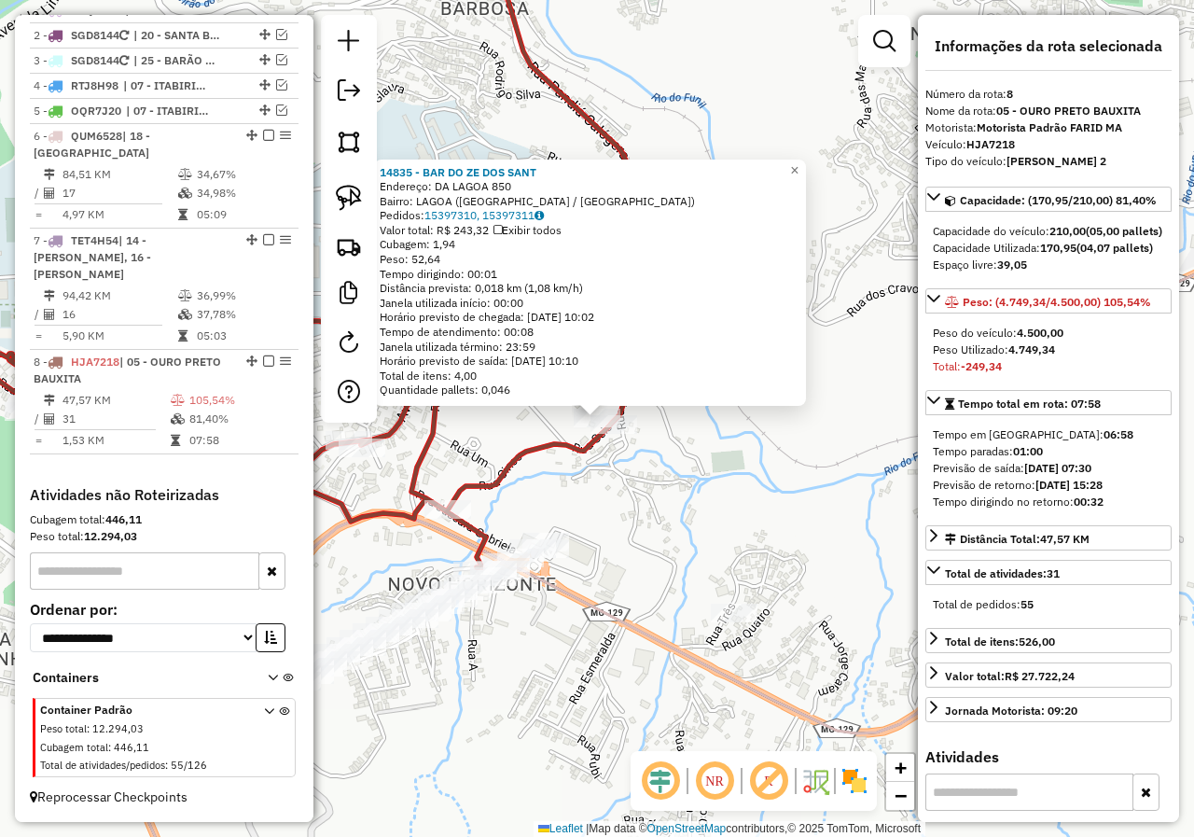
click at [566, 483] on div "14835 - BAR DO ZE DOS SANT Endereço: DA LAGOA 850 Bairro: LAGOA (OURO PRETO / M…" at bounding box center [597, 418] width 1194 height 837
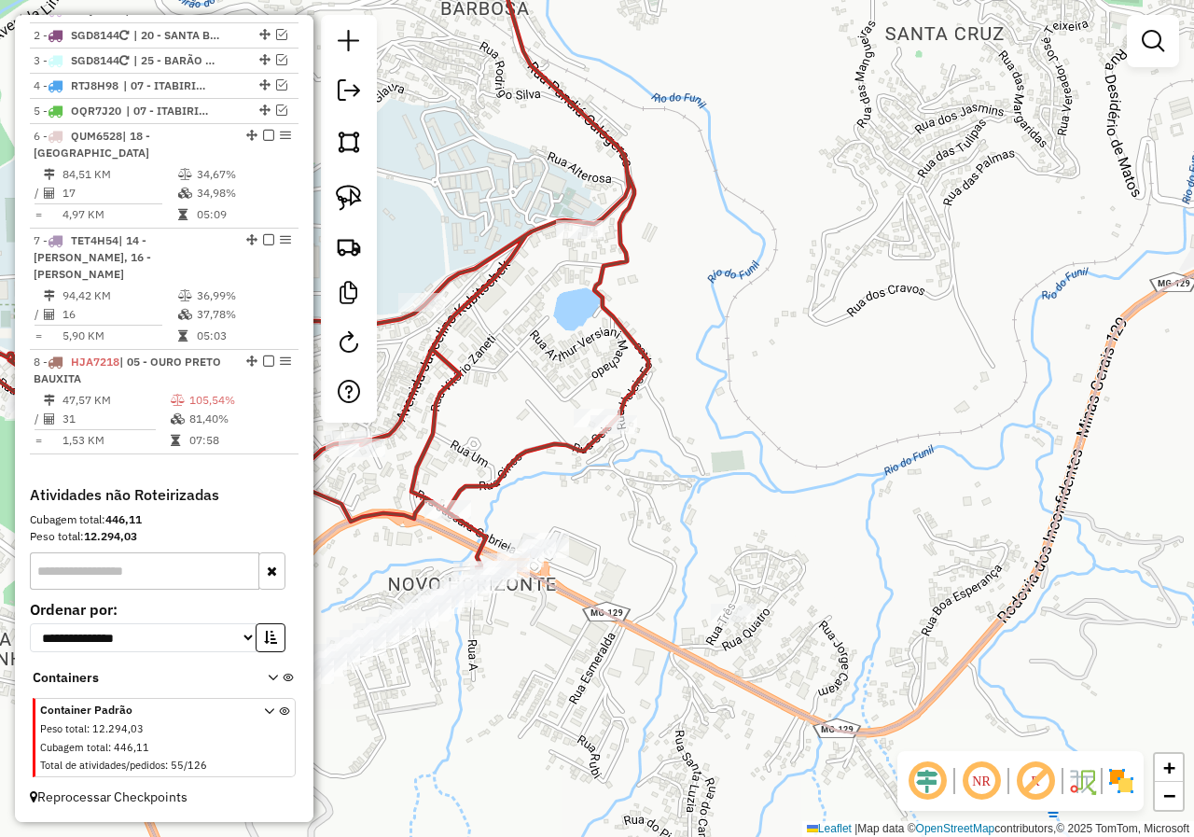
click at [585, 468] on div "Janela de atendimento Grade de atendimento Capacidade Transportadoras Veículos …" at bounding box center [597, 418] width 1194 height 837
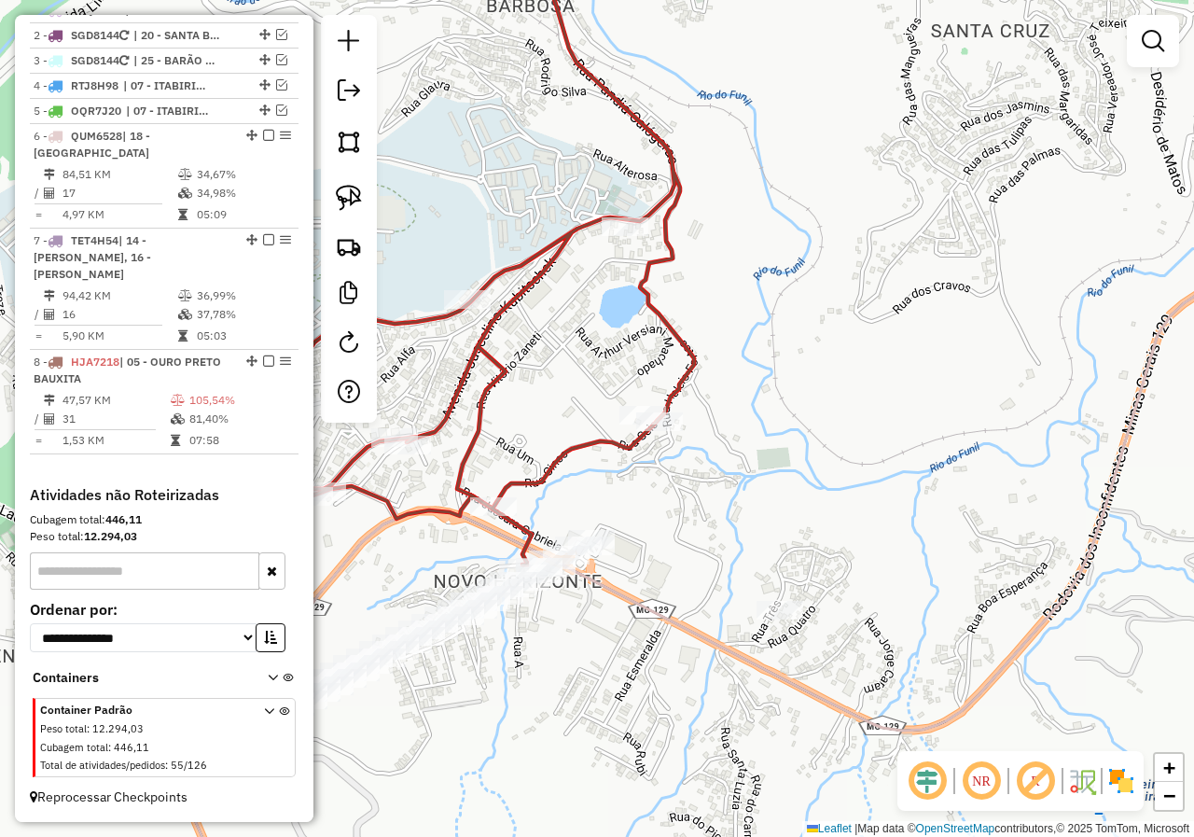
click at [575, 458] on icon at bounding box center [362, 240] width 663 height 648
select select "*********"
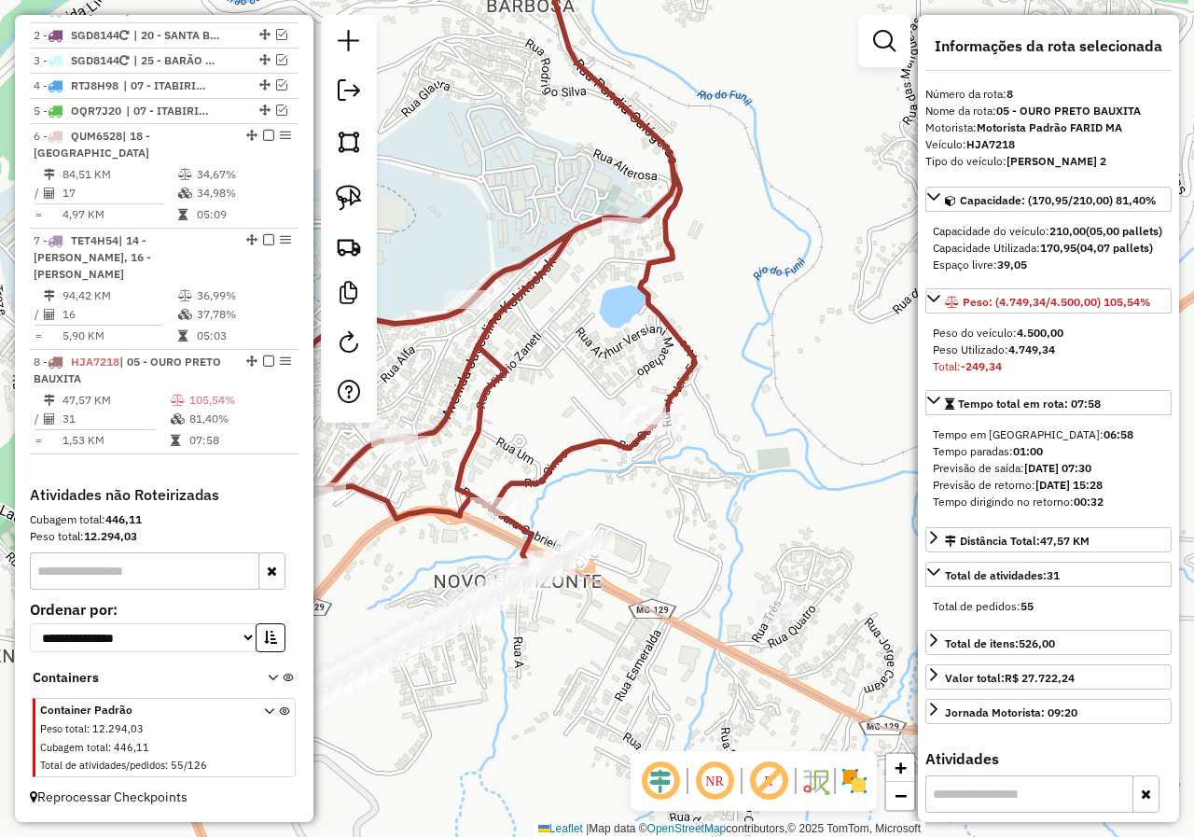
drag, startPoint x: 524, startPoint y: 451, endPoint x: 609, endPoint y: 448, distance: 85.0
click at [609, 448] on div "Janela de atendimento Grade de atendimento Capacidade Transportadoras Veículos …" at bounding box center [597, 418] width 1194 height 837
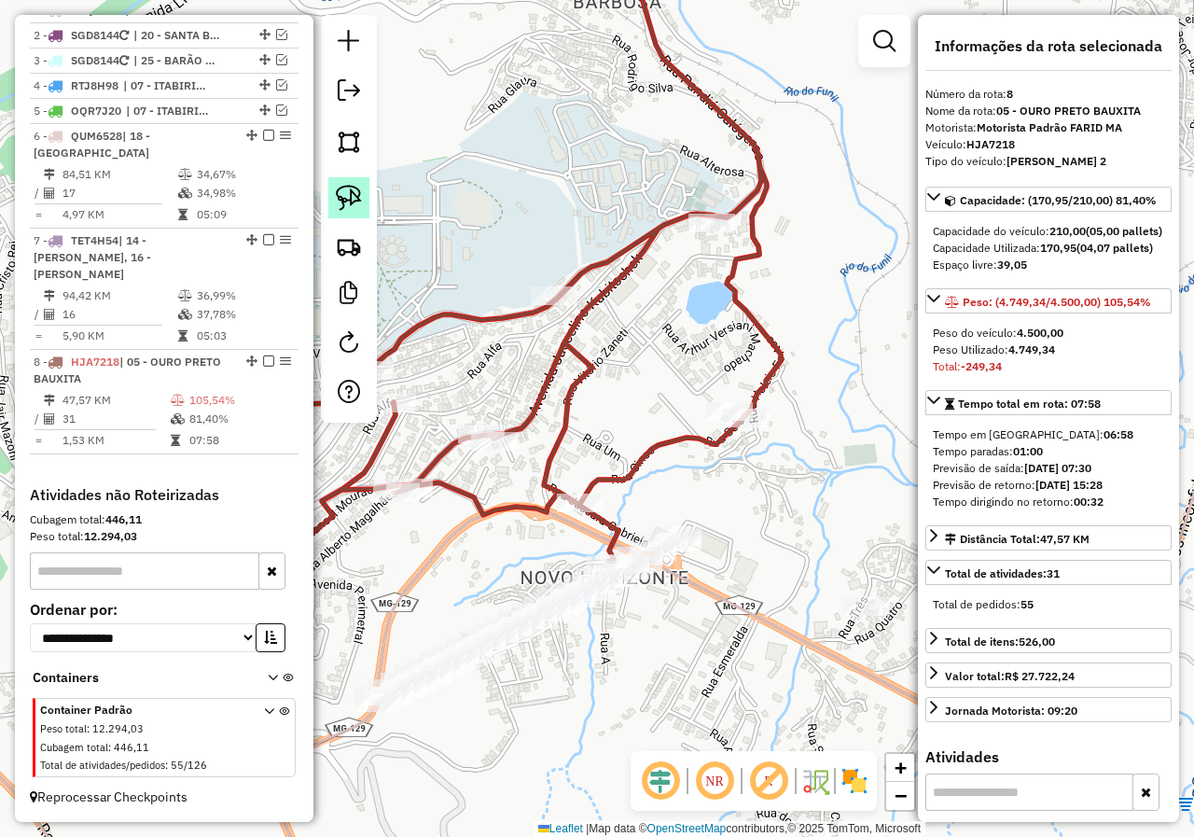
click at [361, 194] on img at bounding box center [349, 198] width 26 height 26
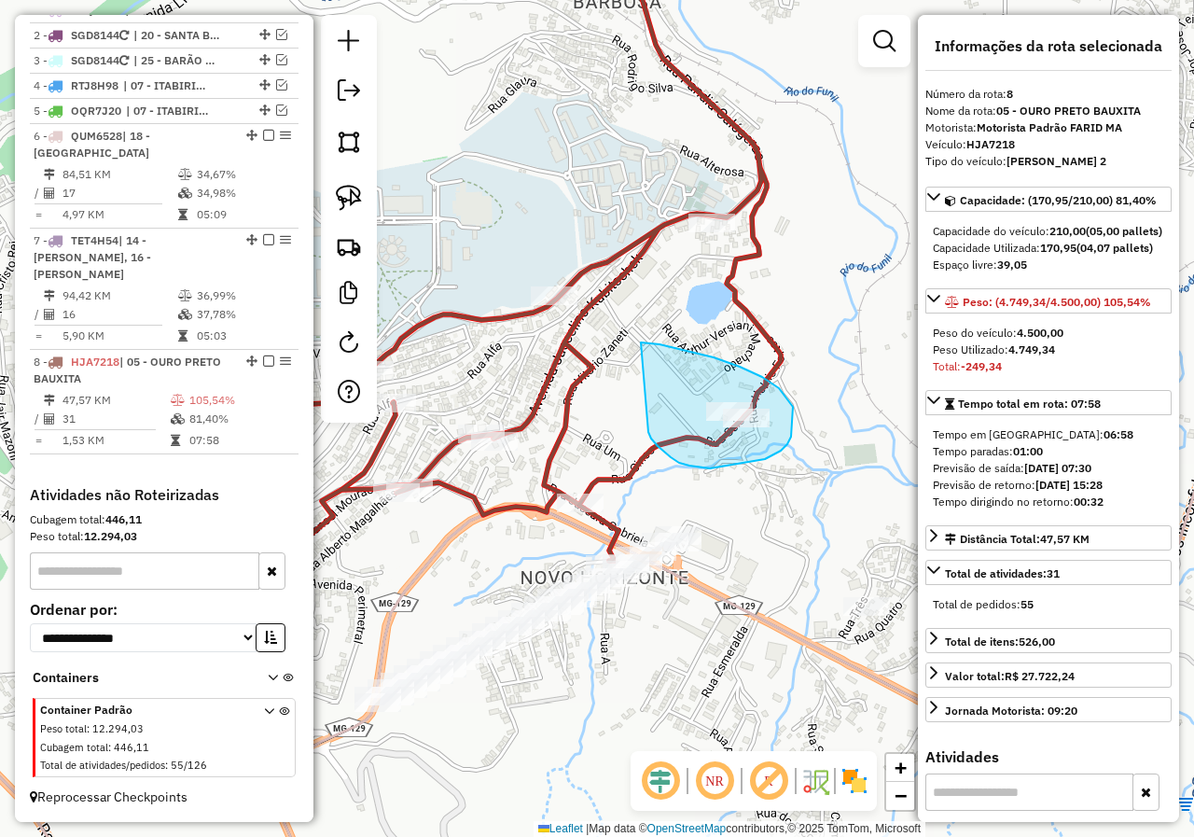
drag, startPoint x: 671, startPoint y: 457, endPoint x: 639, endPoint y: 342, distance: 119.0
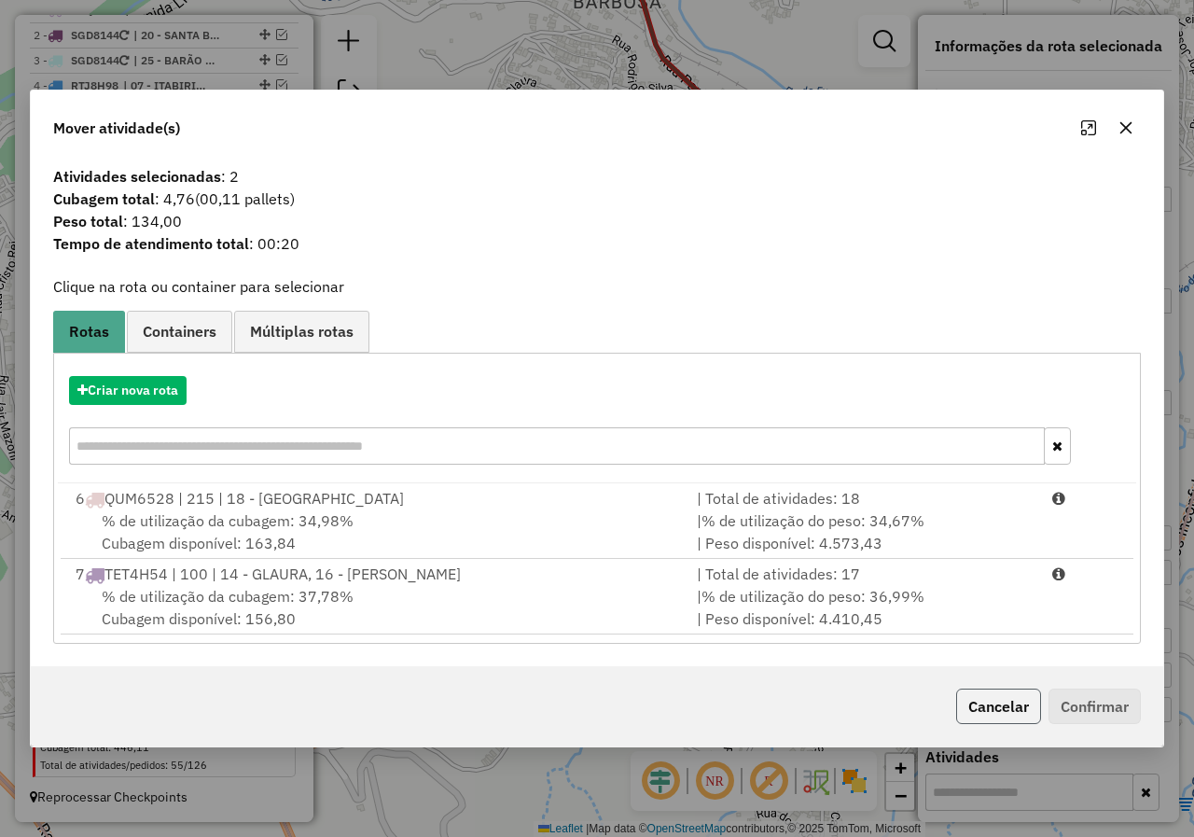
click at [1006, 707] on button "Cancelar" at bounding box center [998, 705] width 85 height 35
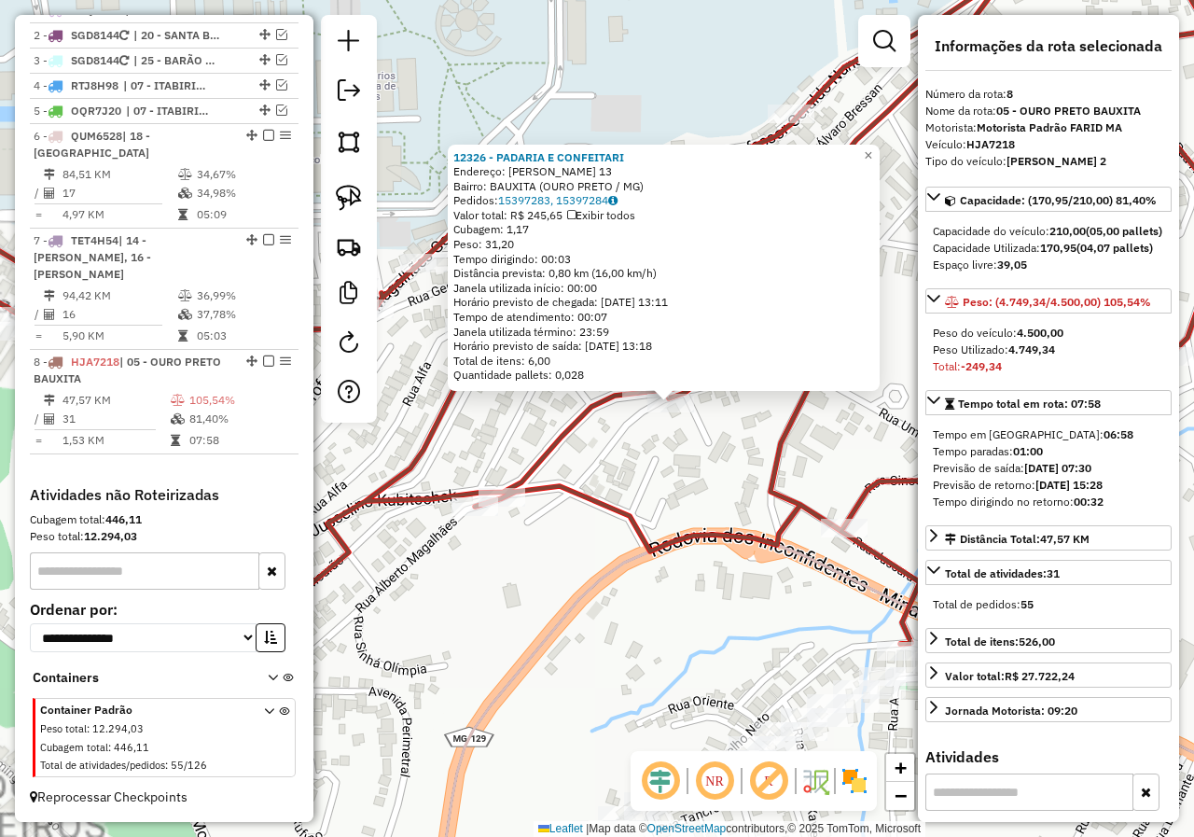
click at [605, 437] on div "12326 - PADARIA E CONFEITARI Endereço: JOSE BARBOSA DA SILVA 13 Bairro: BAUXITA…" at bounding box center [597, 418] width 1194 height 837
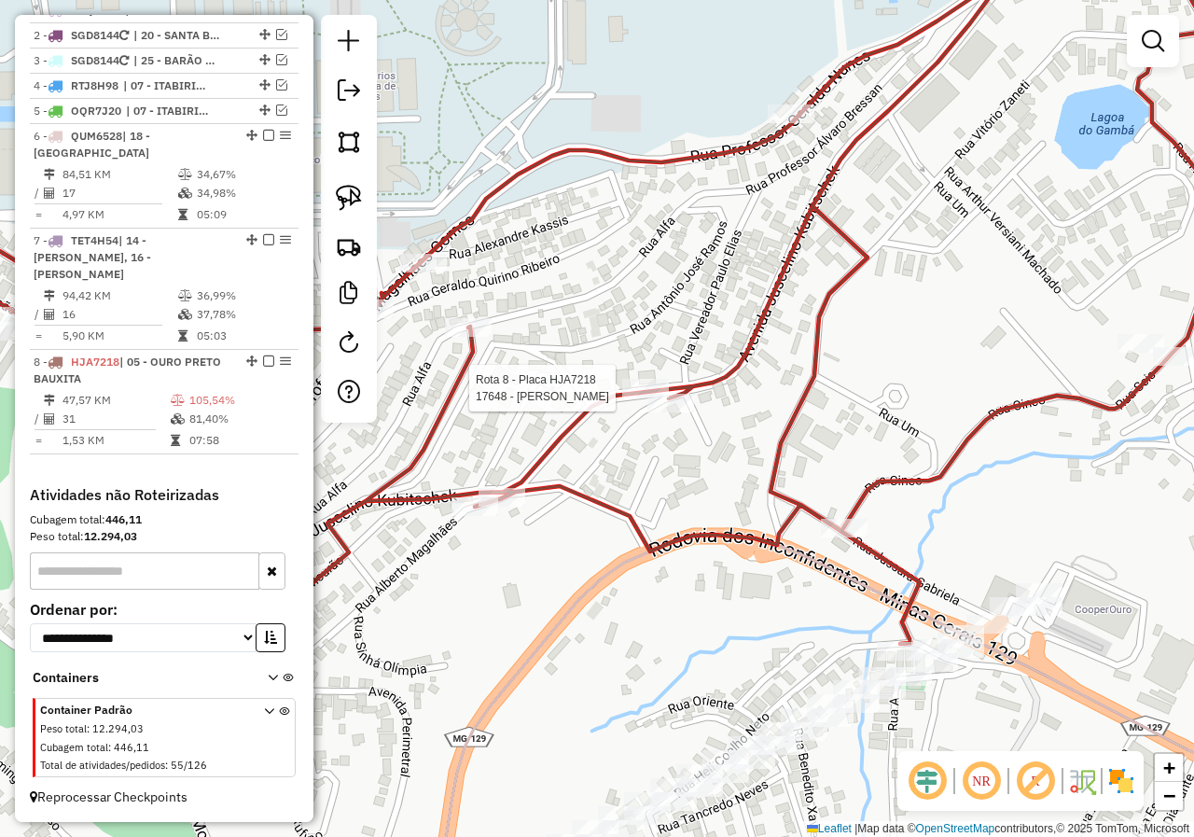
select select "*********"
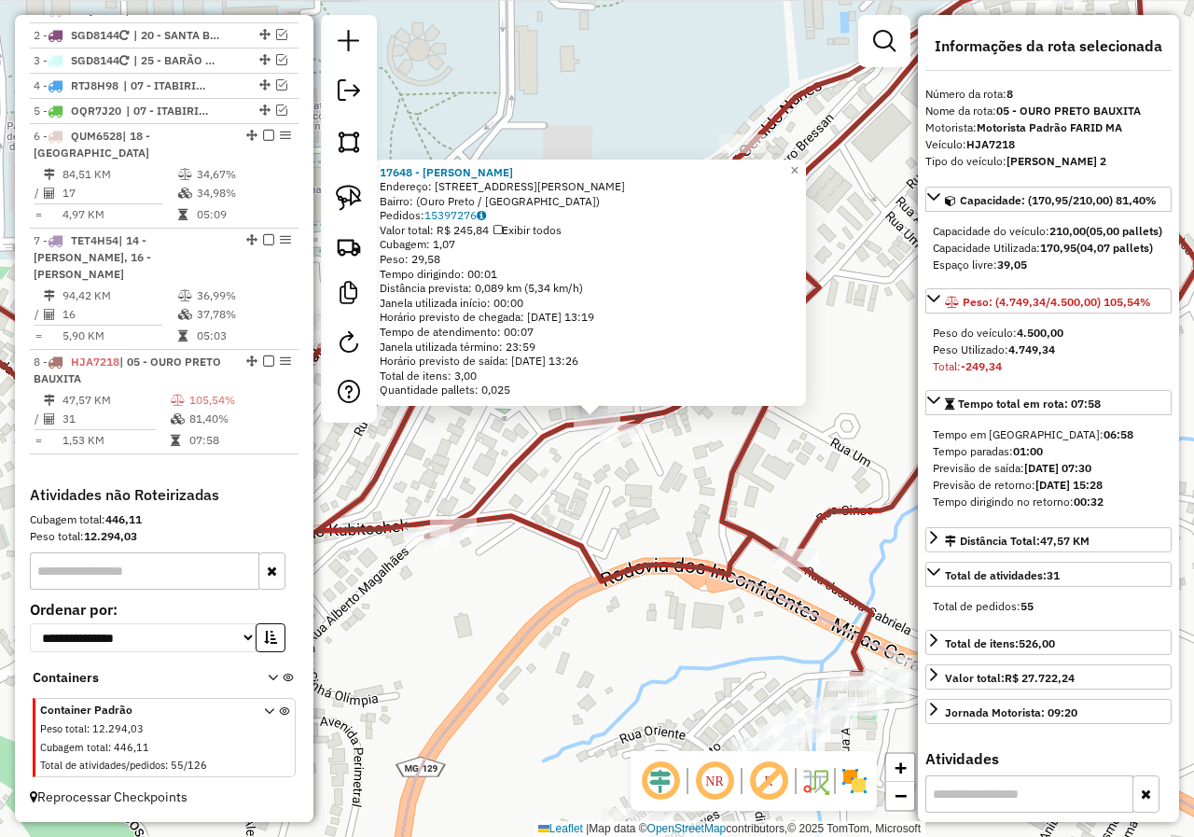
click at [592, 489] on div "17648 - HELIO CABELEREIRO Endereço: Rua Antônio José Ramos, 81 Bairro: (Ouro Pr…" at bounding box center [597, 418] width 1194 height 837
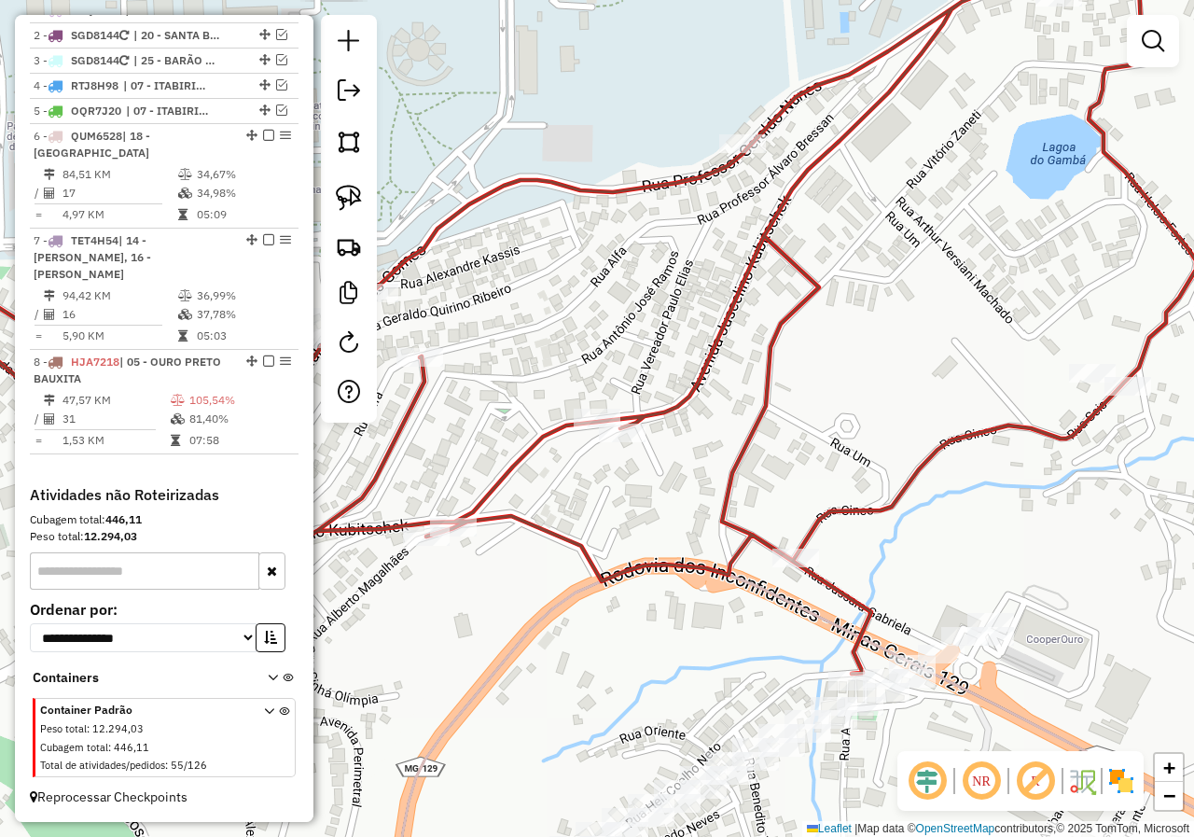
select select "*********"
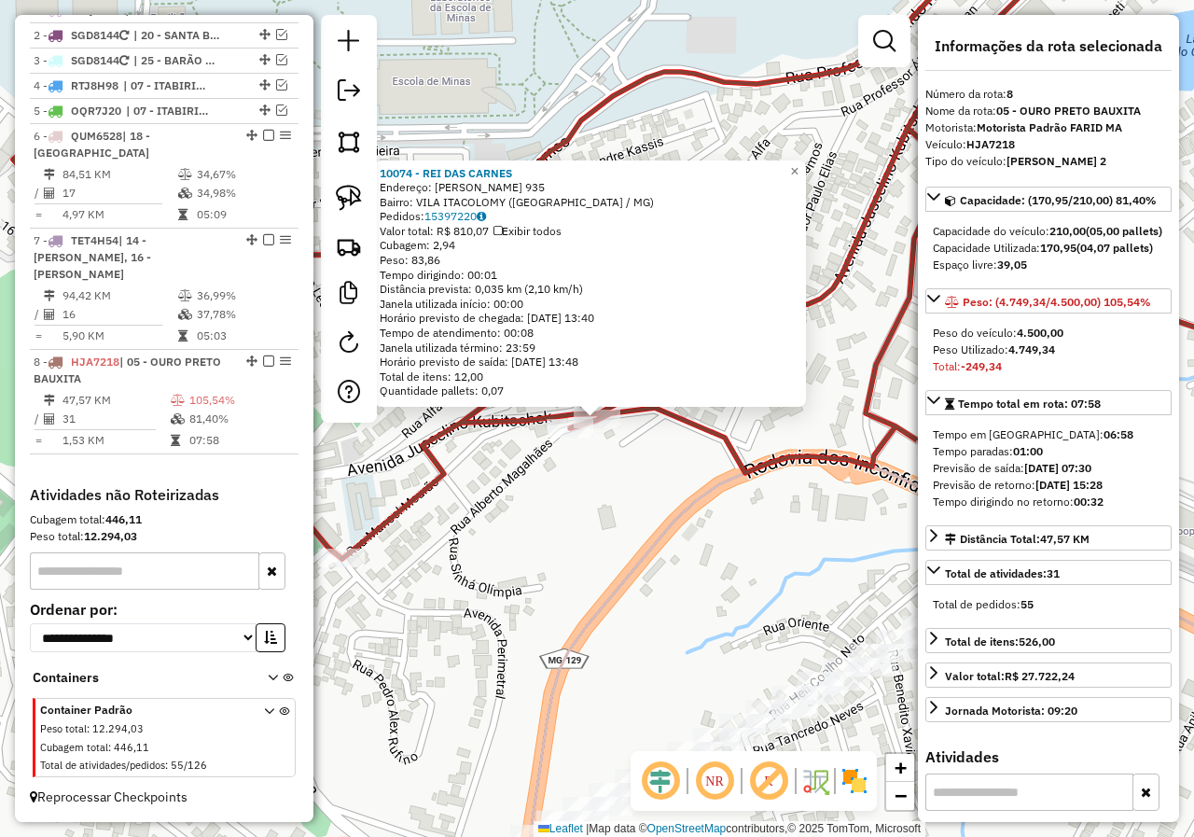
click at [552, 523] on div "10074 - REI DAS CARNES Endereço: JUSCELINO KUBITSCHEK 935 Bairro: VILA ITACOLOM…" at bounding box center [597, 418] width 1194 height 837
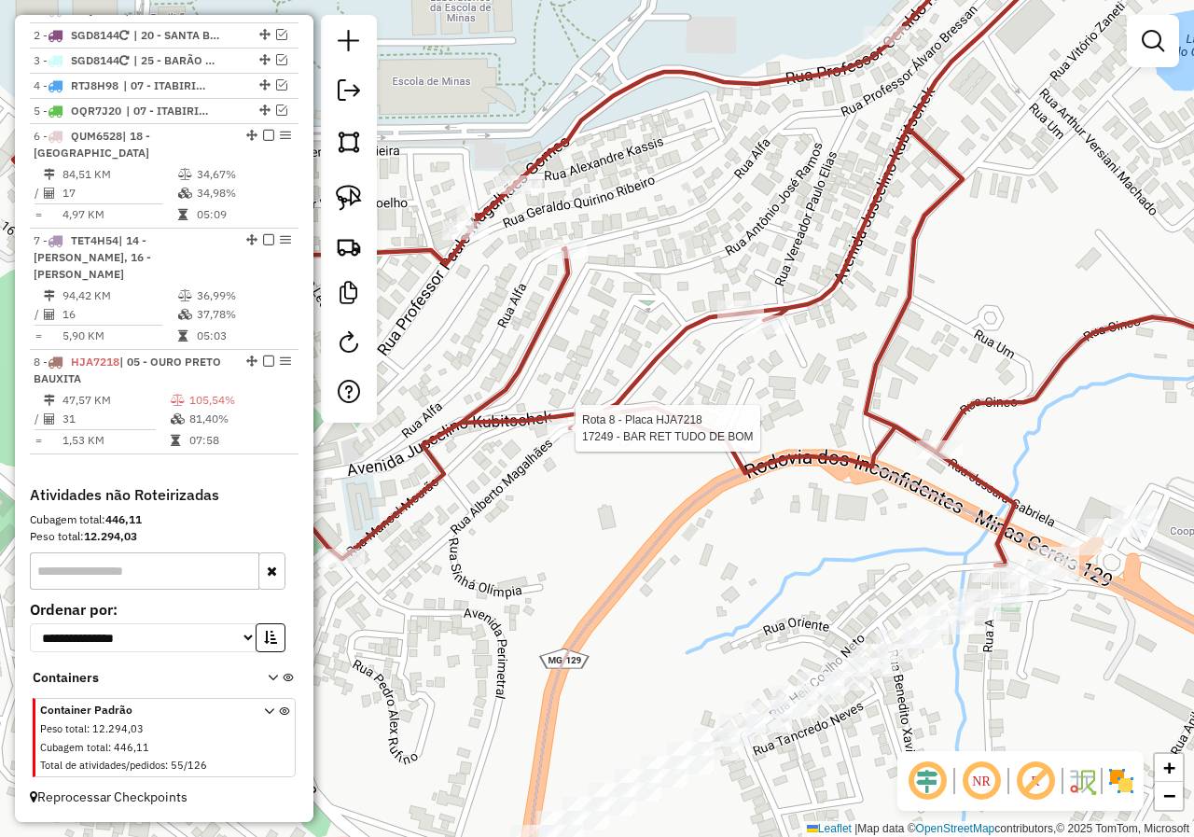
select select "*********"
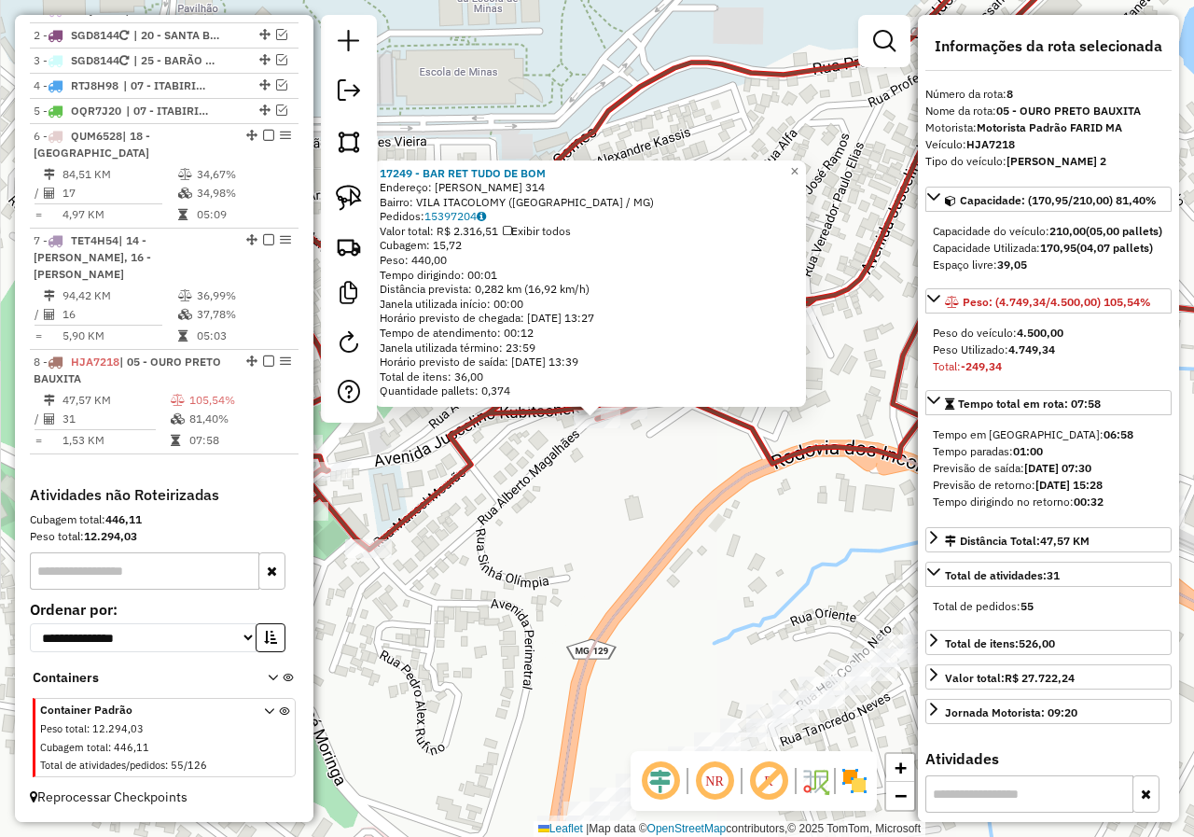
click at [546, 489] on div "17249 - BAR RET TUDO DE BOM Endereço: ALBERTO MAGALHAES 314 Bairro: VILA ITACOL…" at bounding box center [597, 418] width 1194 height 837
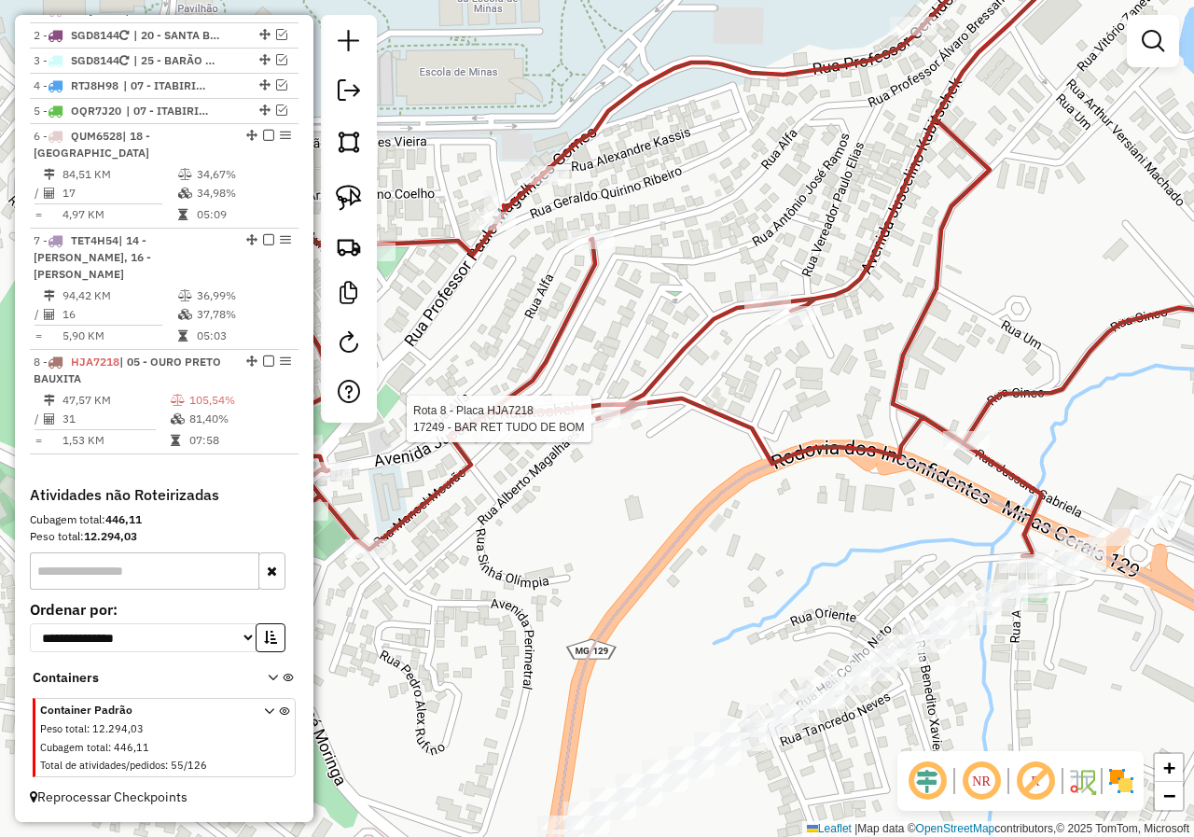
select select "*********"
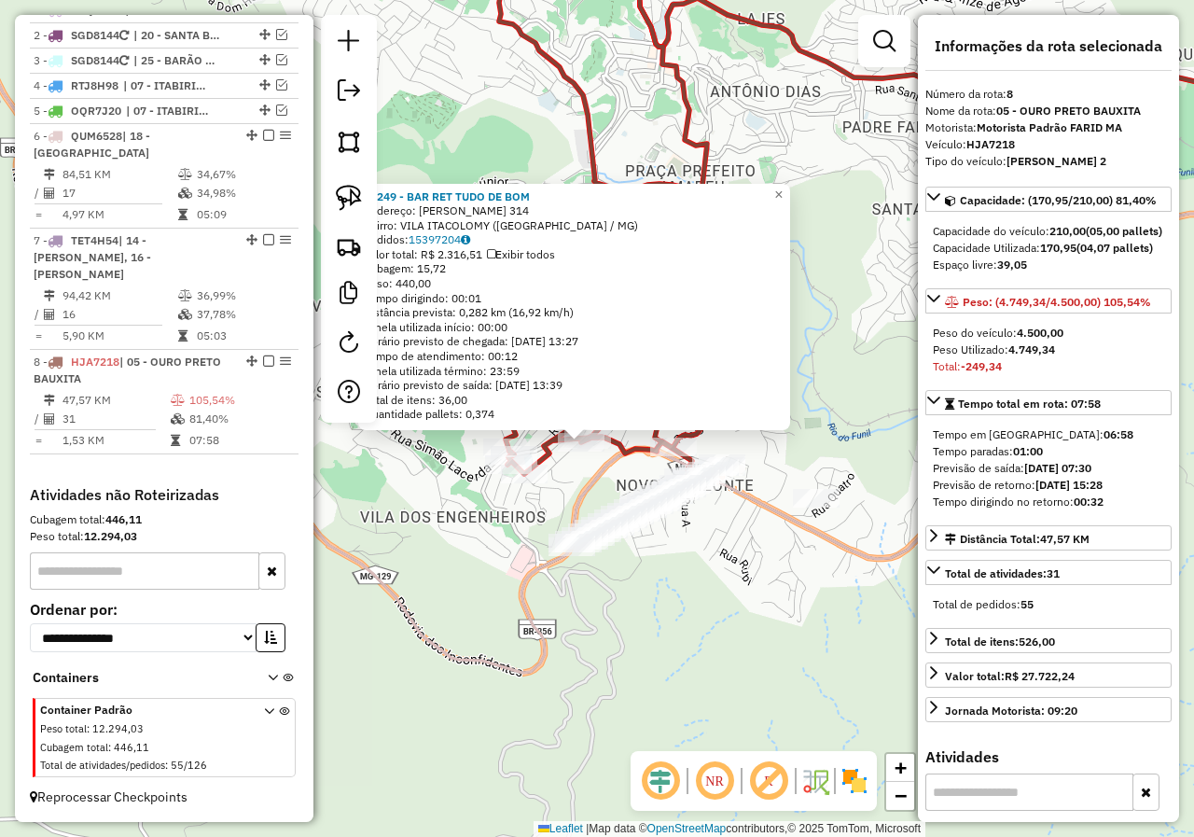
click at [561, 467] on div "17249 - BAR RET TUDO DE BOM Endereço: ALBERTO MAGALHAES 314 Bairro: VILA ITACOL…" at bounding box center [597, 418] width 1194 height 837
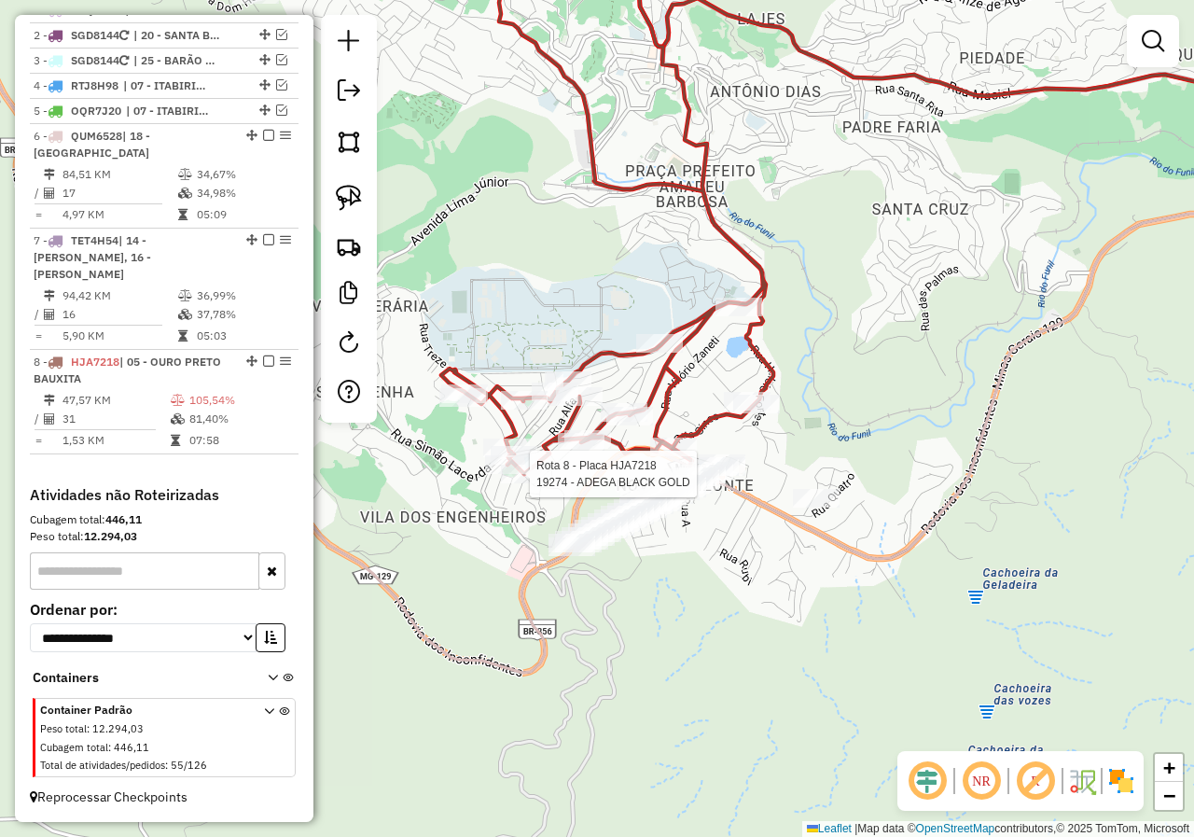
click at [531, 483] on div at bounding box center [524, 473] width 47 height 19
select select "*********"
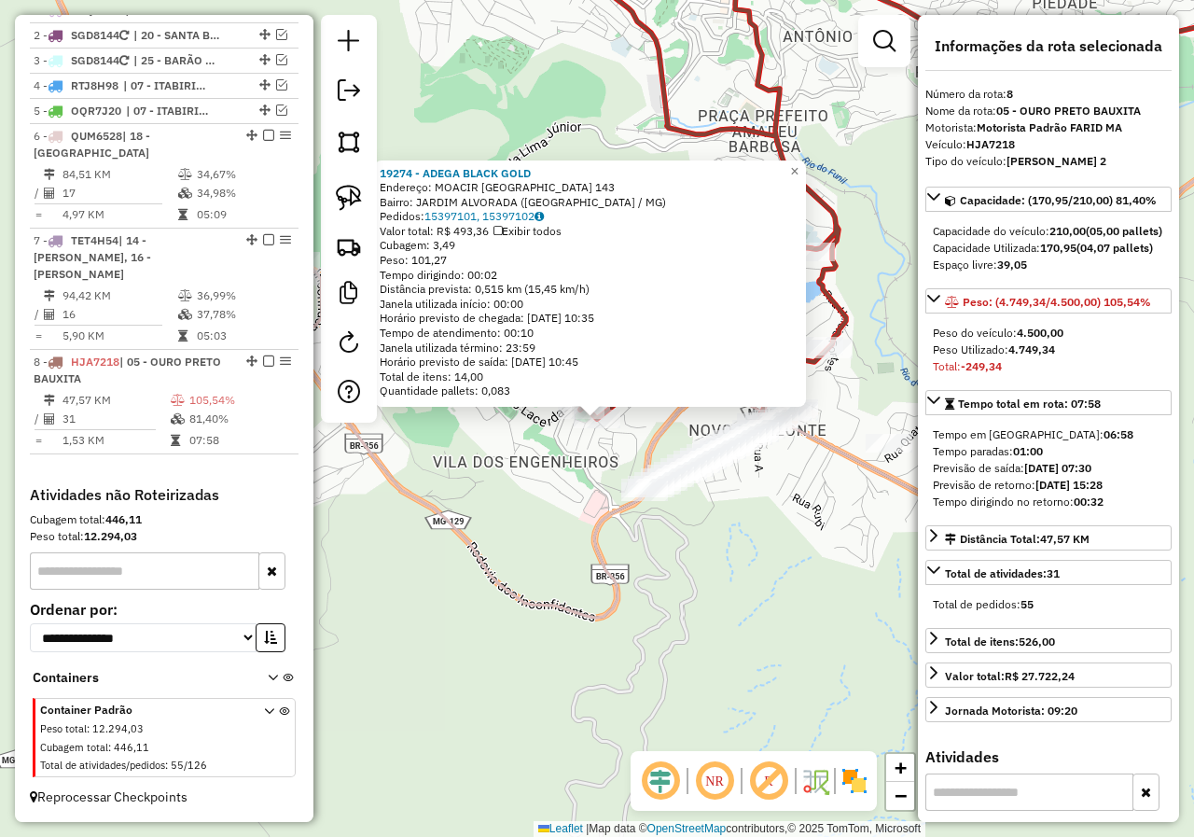
click at [565, 442] on div "19274 - ADEGA BLACK GOLD Endereço: MOACIR LISBOA 143 Bairro: JARDIM ALVORADA (O…" at bounding box center [597, 418] width 1194 height 837
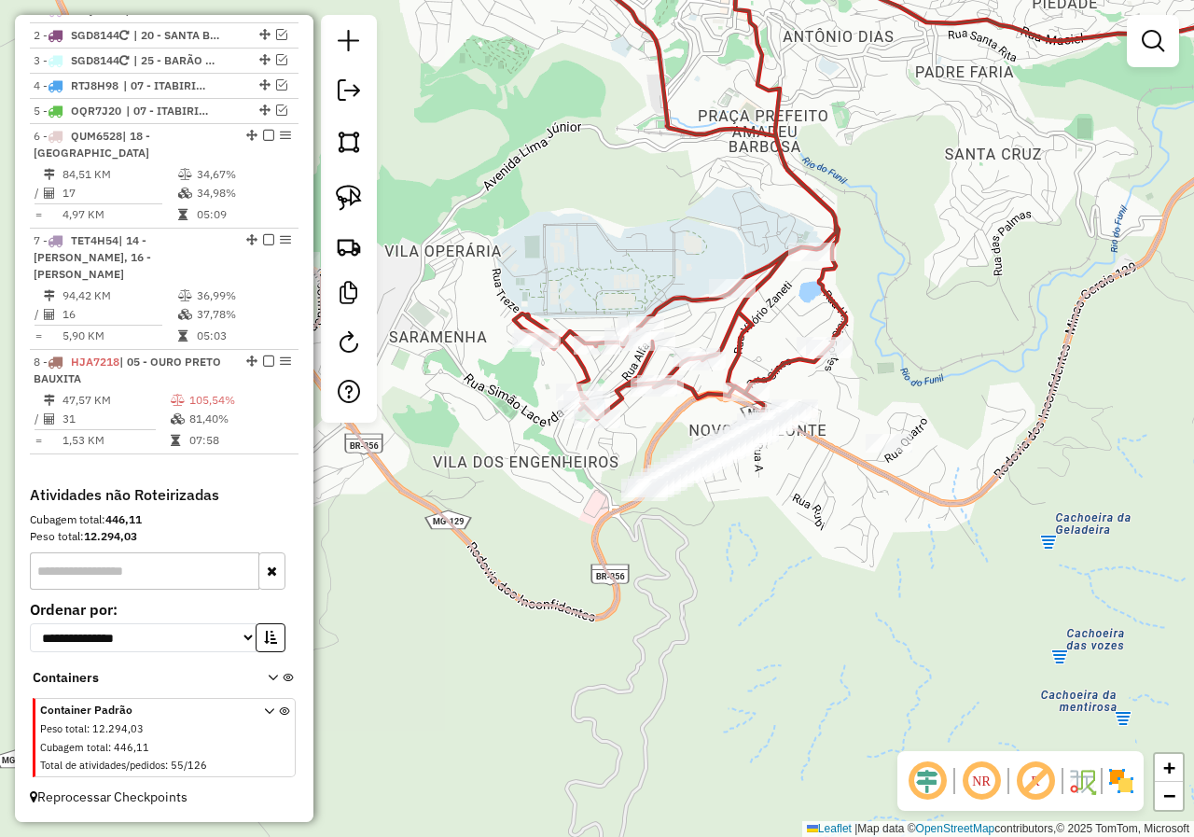
click at [738, 347] on icon at bounding box center [587, 168] width 518 height 505
select select "*********"
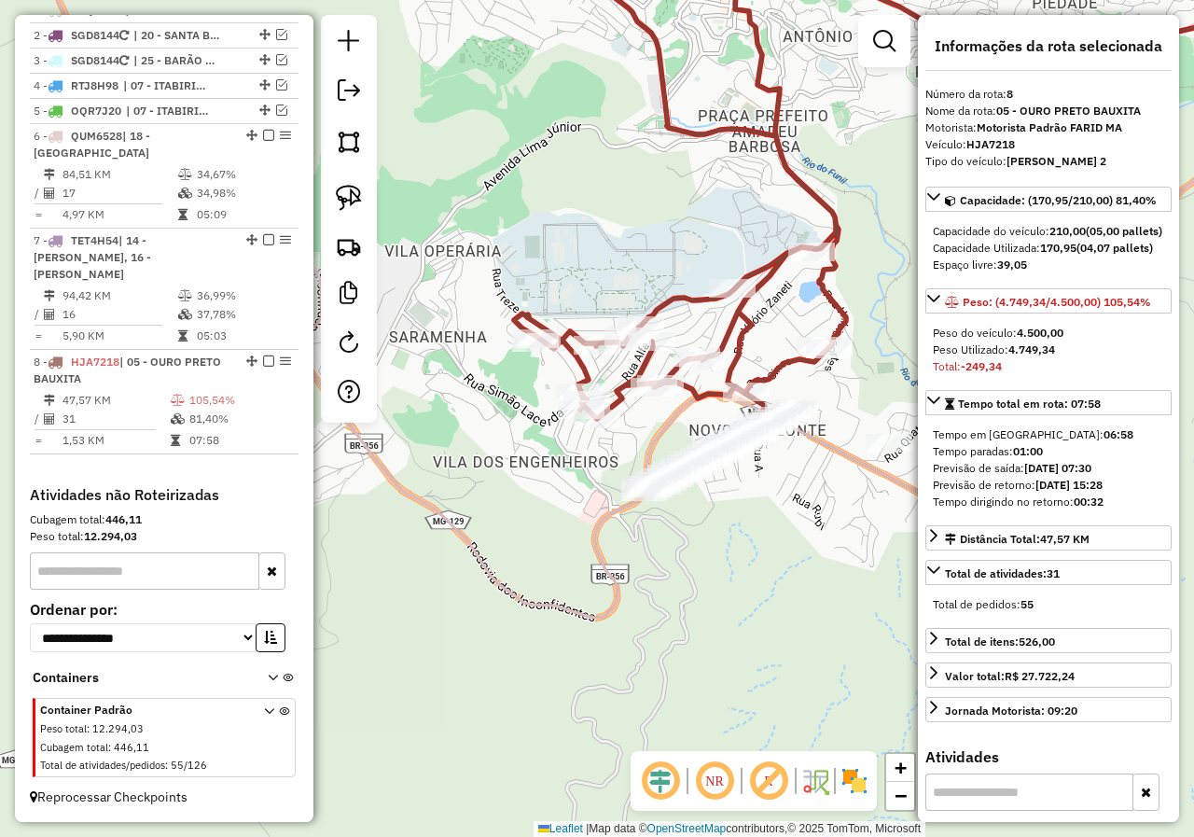
click at [781, 374] on icon at bounding box center [587, 168] width 518 height 505
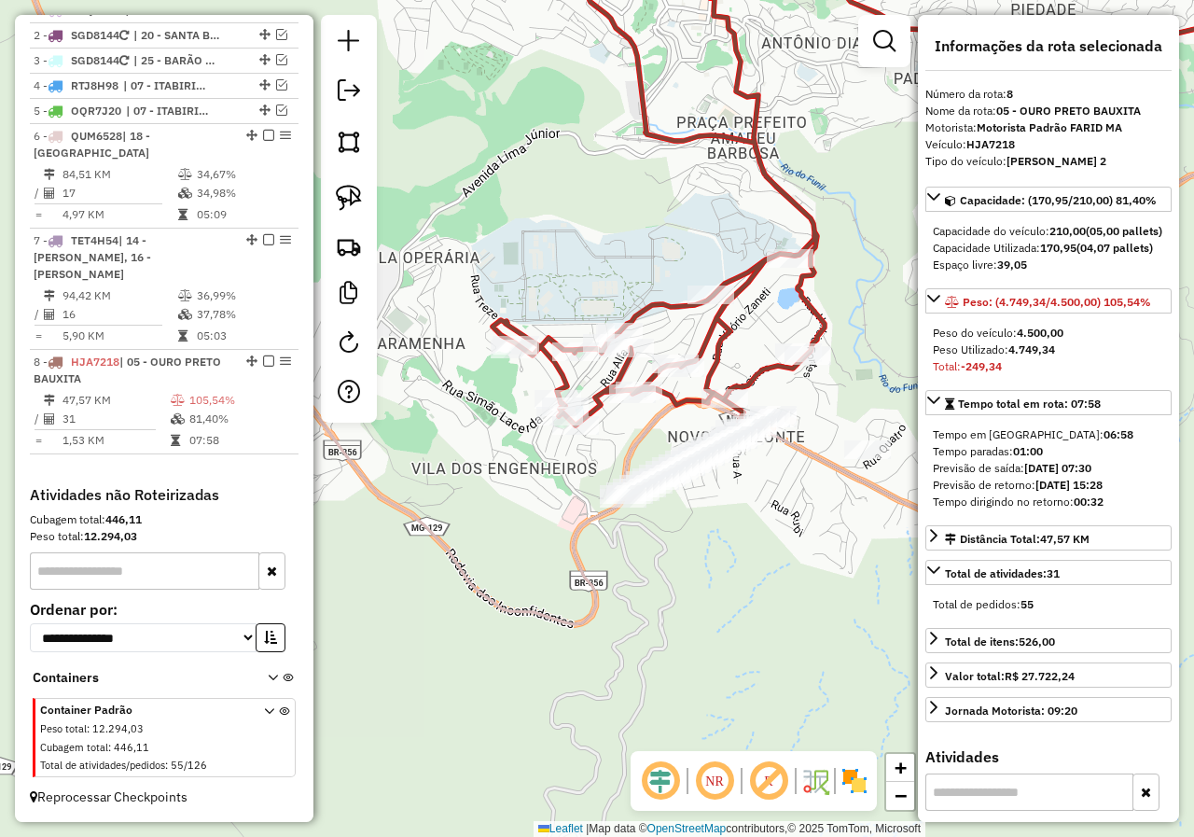
drag, startPoint x: 782, startPoint y: 321, endPoint x: 658, endPoint y: 298, distance: 126.2
click at [660, 298] on div "Janela de atendimento Grade de atendimento Capacidade Transportadoras Veículos …" at bounding box center [597, 418] width 1194 height 837
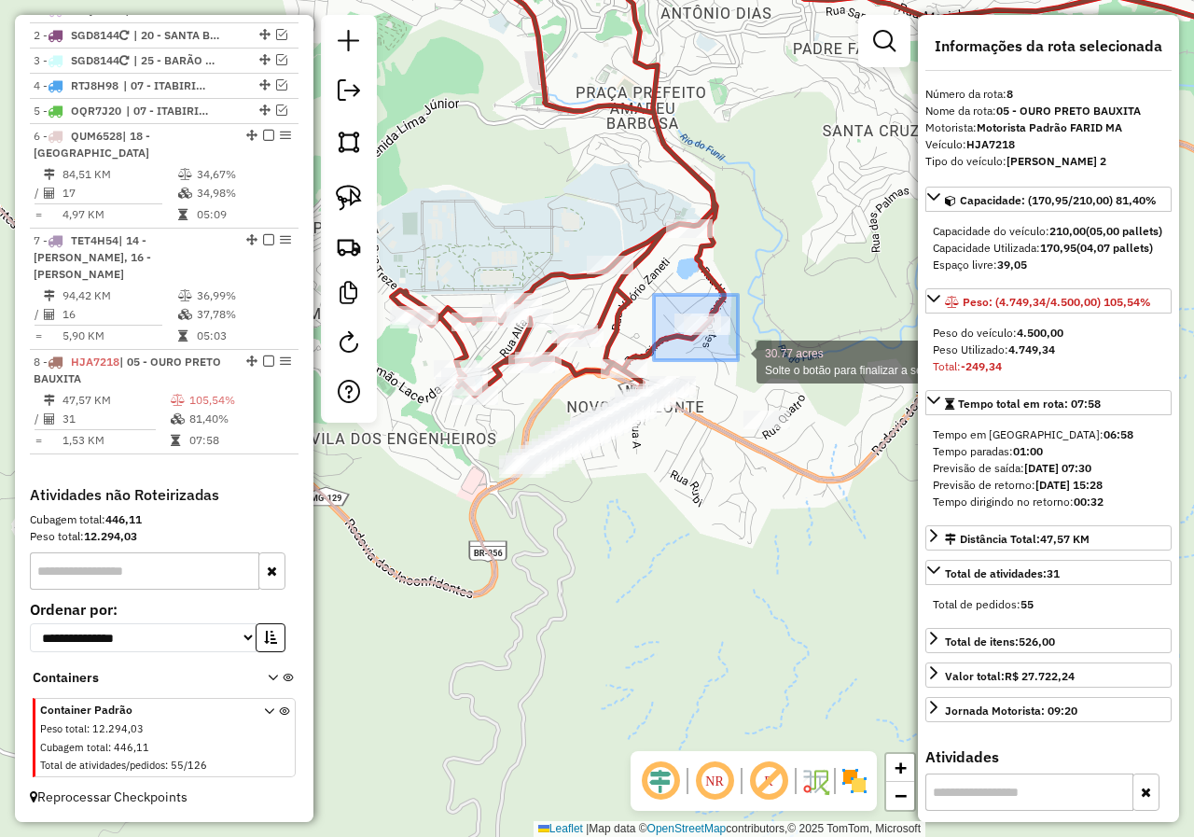
drag, startPoint x: 654, startPoint y: 295, endPoint x: 738, endPoint y: 360, distance: 106.3
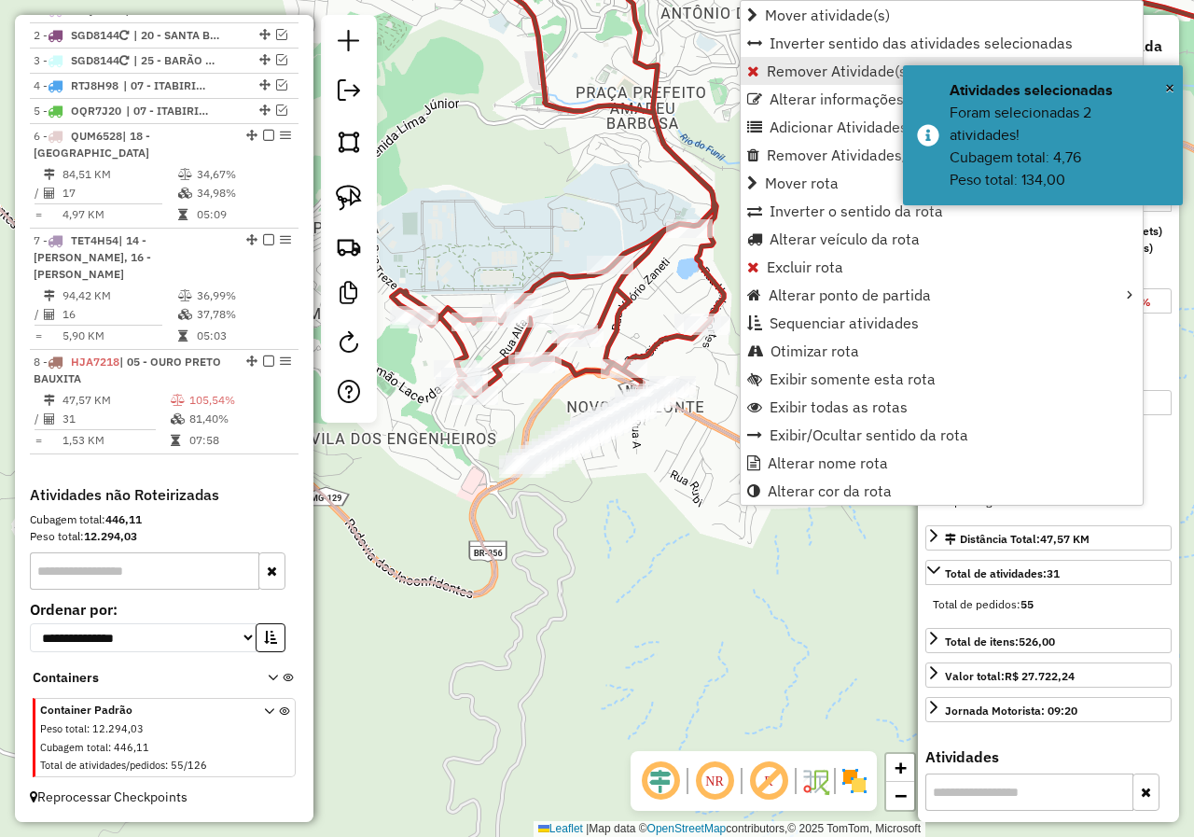
click at [784, 71] on span "Remover Atividade(s) da rota" at bounding box center [865, 70] width 197 height 15
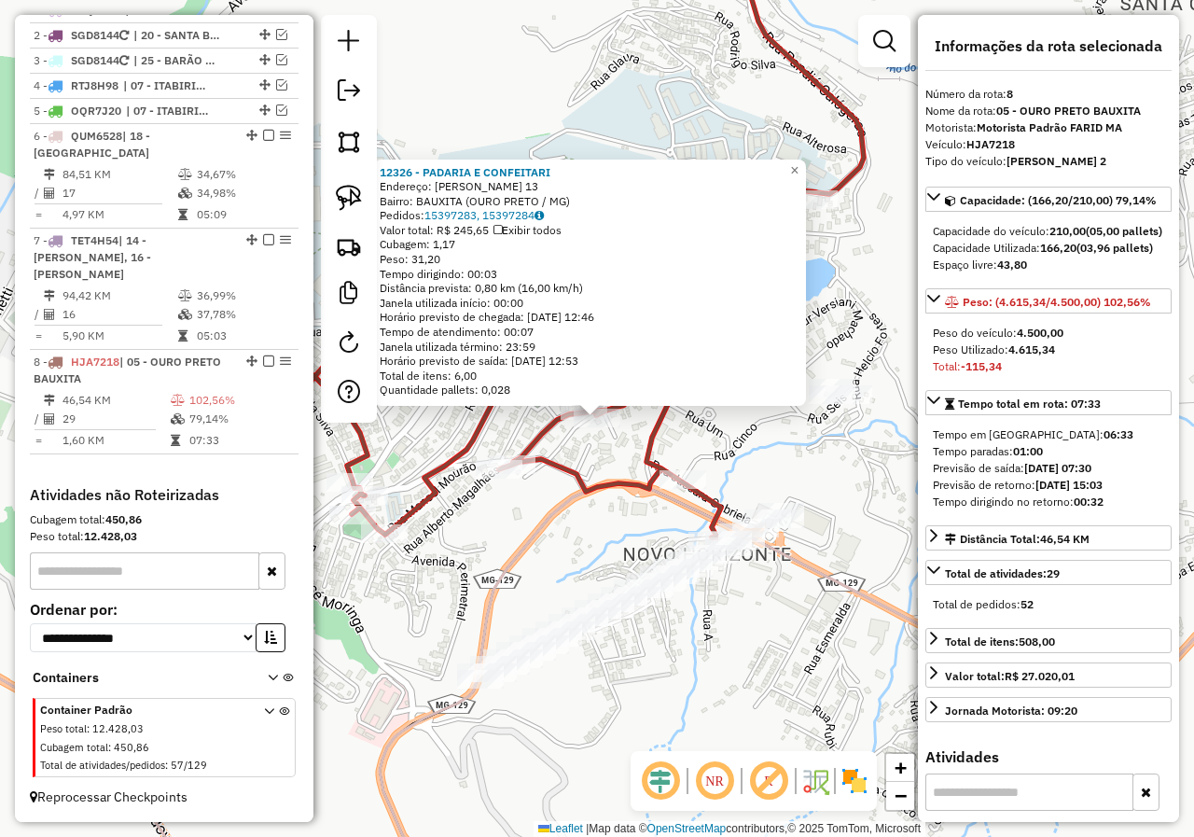
click at [580, 442] on div "Rota 8 - Placa HJA7218 12326 - PADARIA E CONFEITARI 12326 - PADARIA E CONFEITAR…" at bounding box center [597, 418] width 1194 height 837
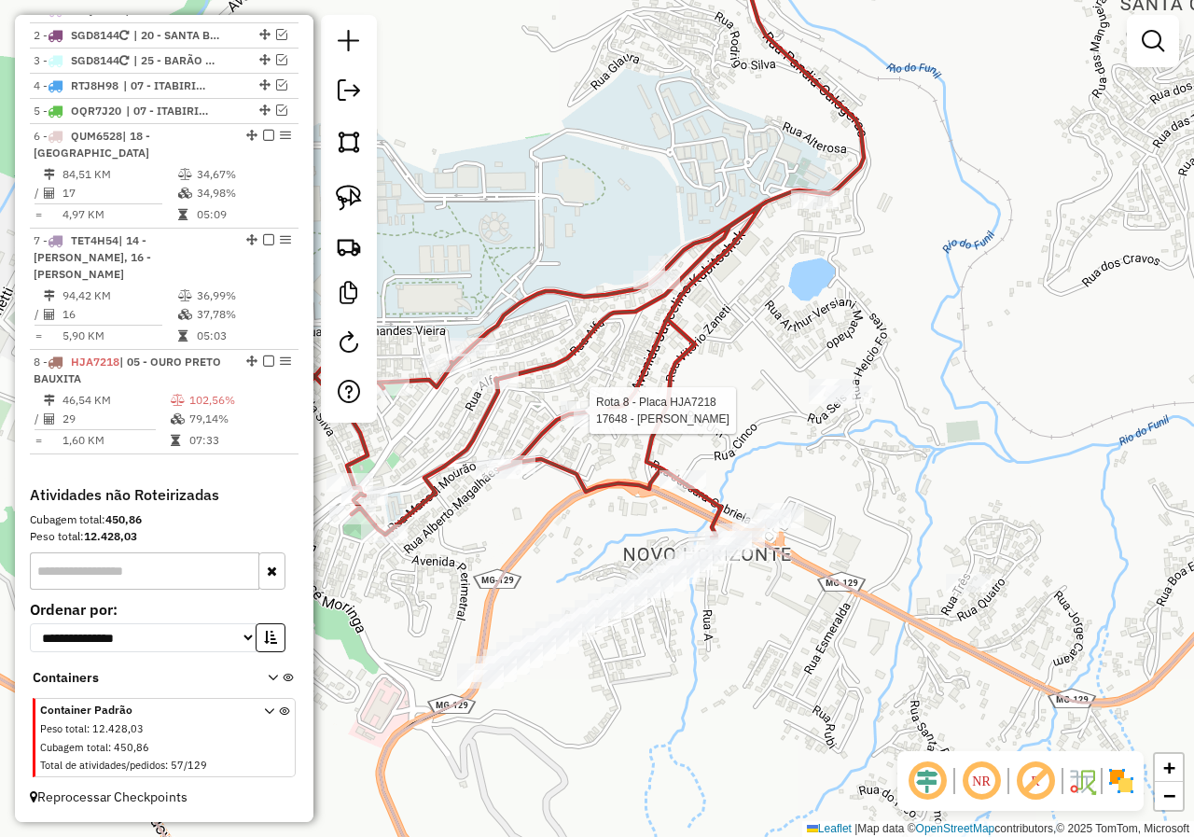
select select "*********"
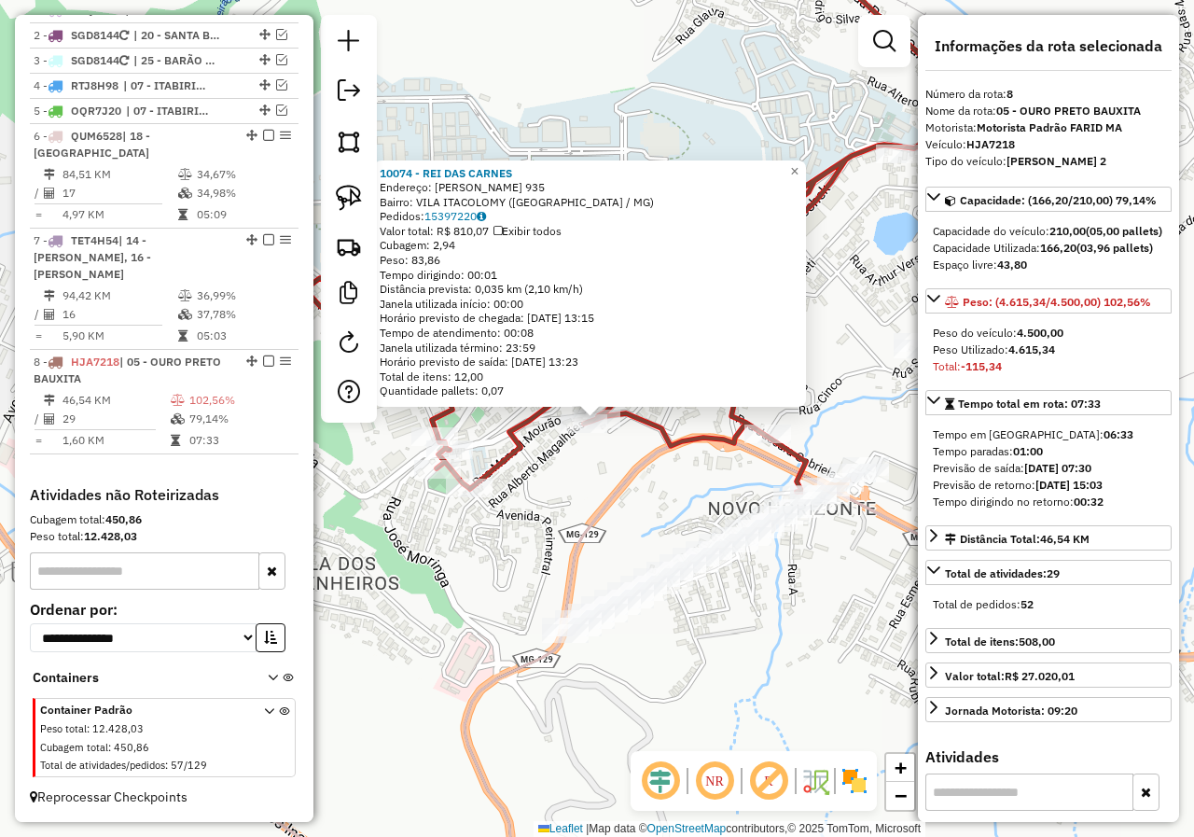
click at [581, 495] on div "10074 - REI DAS CARNES Endereço: JUSCELINO KUBITSCHEK 935 Bairro: VILA ITACOLOM…" at bounding box center [597, 418] width 1194 height 837
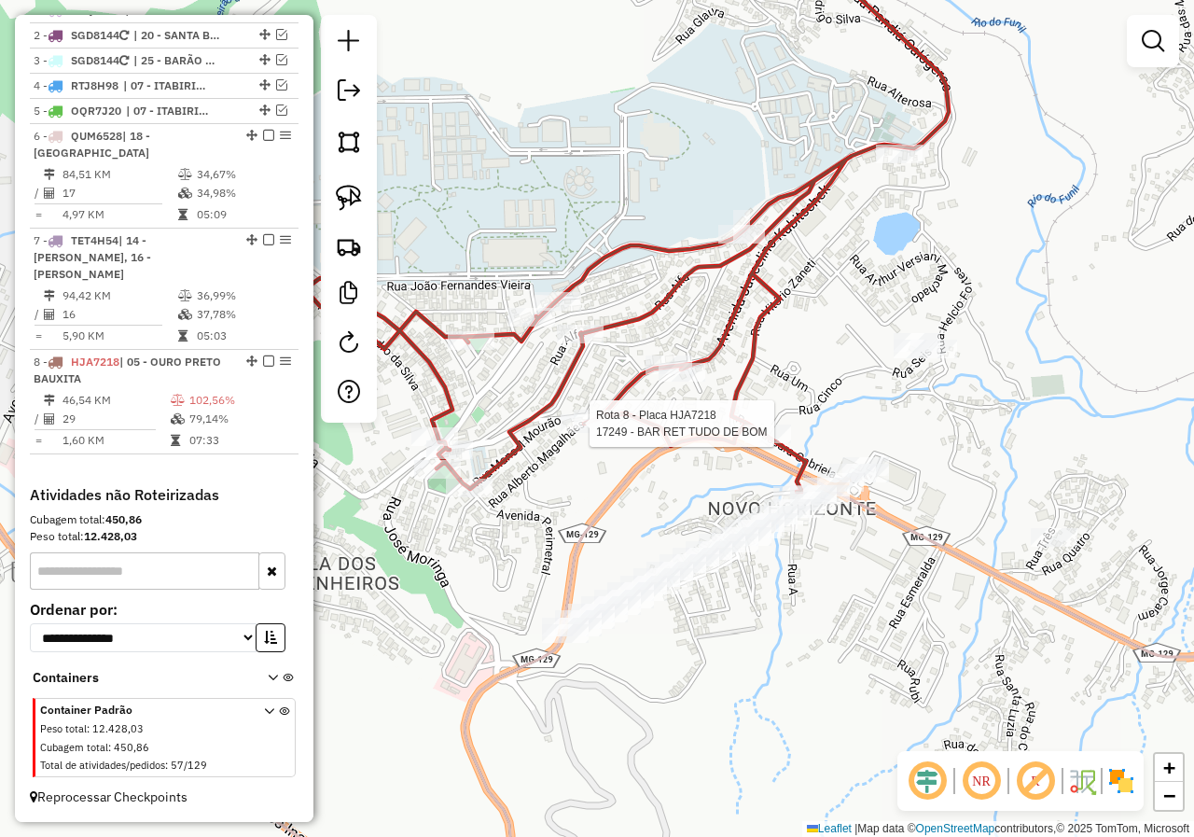
select select "*********"
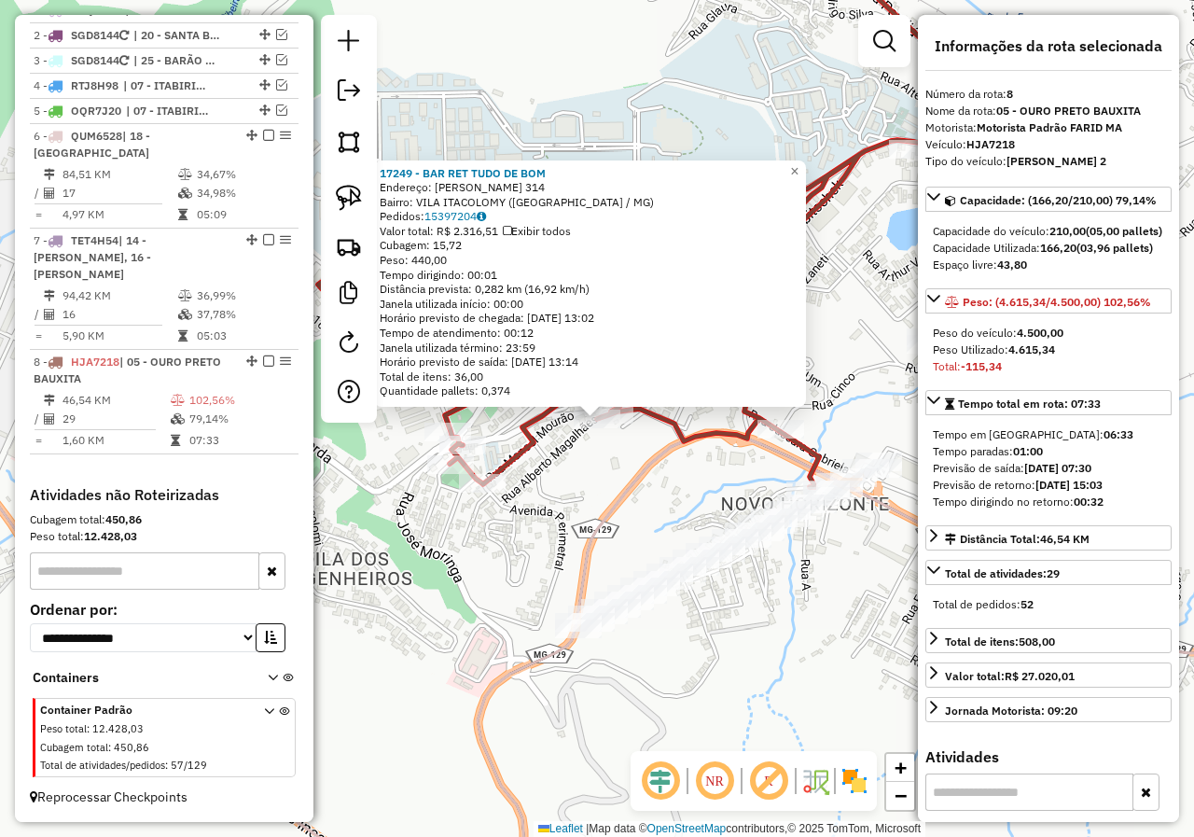
click at [582, 466] on div "17249 - BAR RET TUDO DE BOM Endereço: ALBERTO MAGALHAES 314 Bairro: VILA ITACOL…" at bounding box center [597, 418] width 1194 height 837
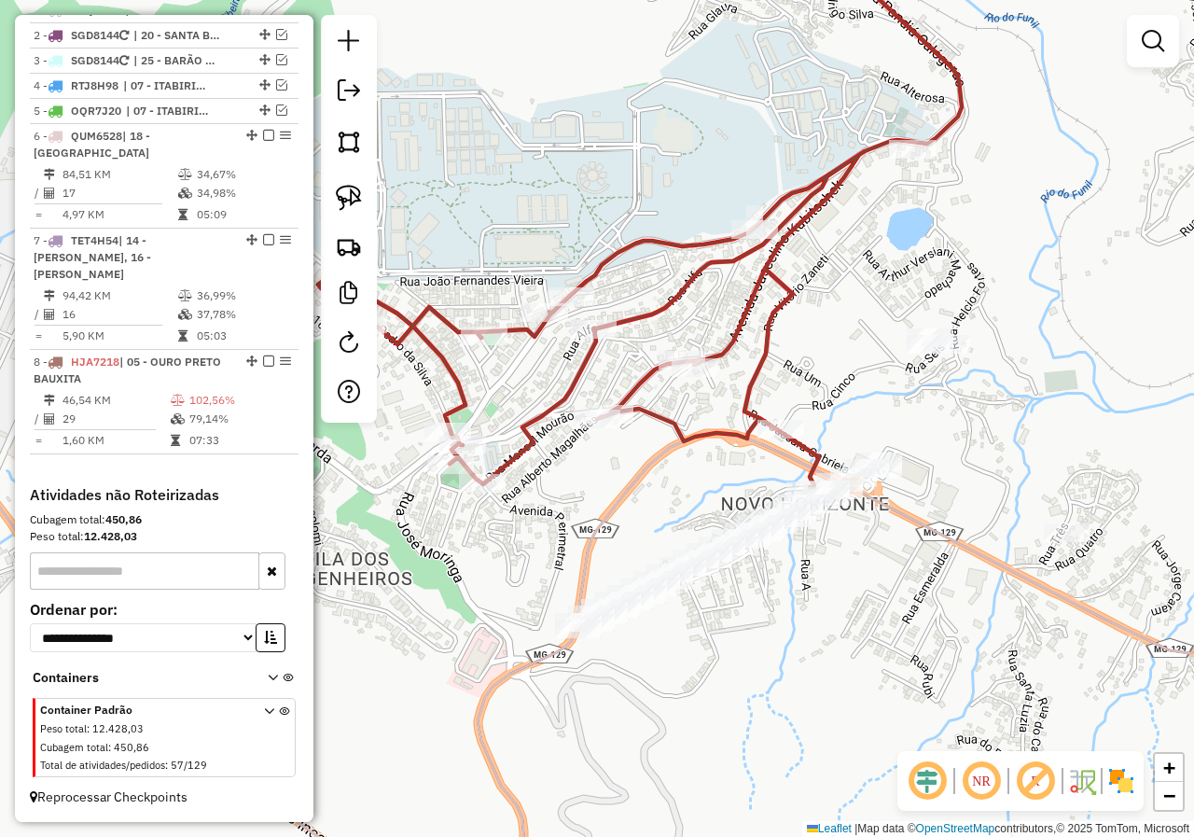
click at [535, 455] on div "Janela de atendimento Grade de atendimento Capacidade Transportadoras Veículos …" at bounding box center [597, 418] width 1194 height 837
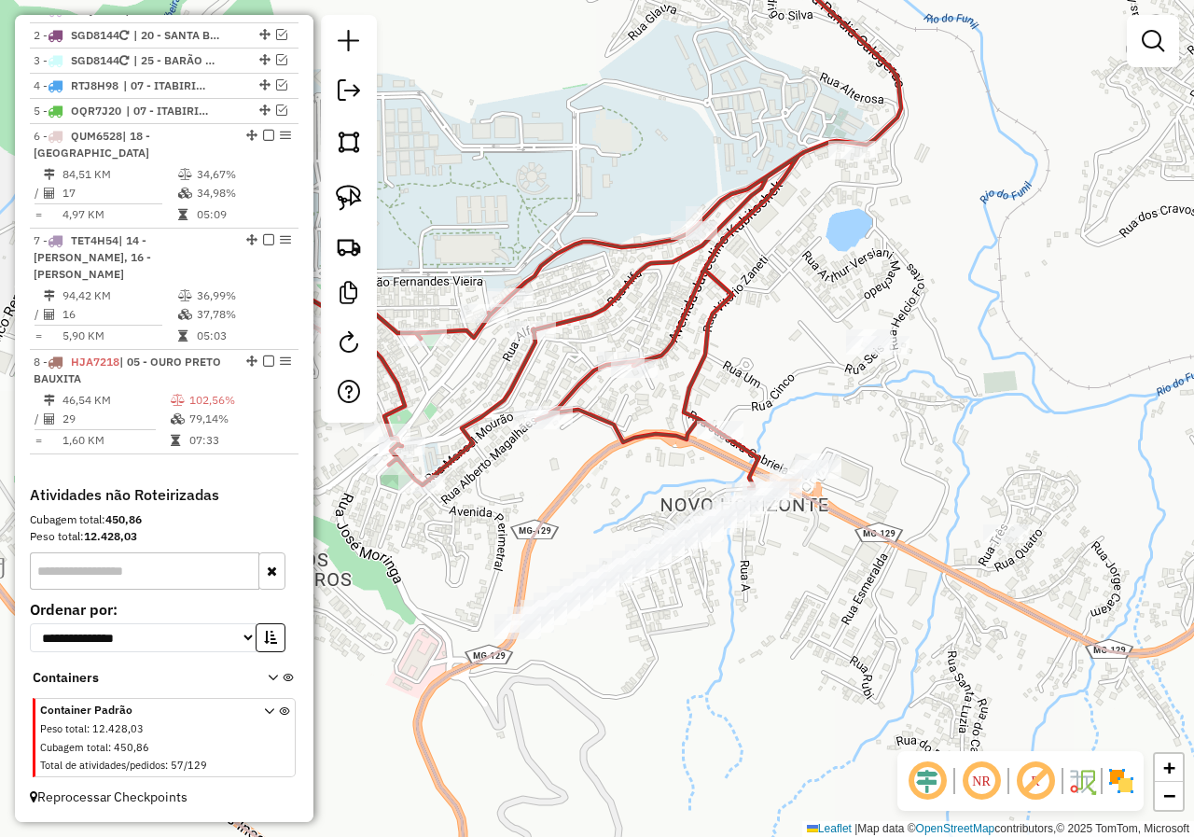
click at [666, 372] on div "Janela de atendimento Grade de atendimento Capacidade Transportadoras Veículos …" at bounding box center [597, 418] width 1194 height 837
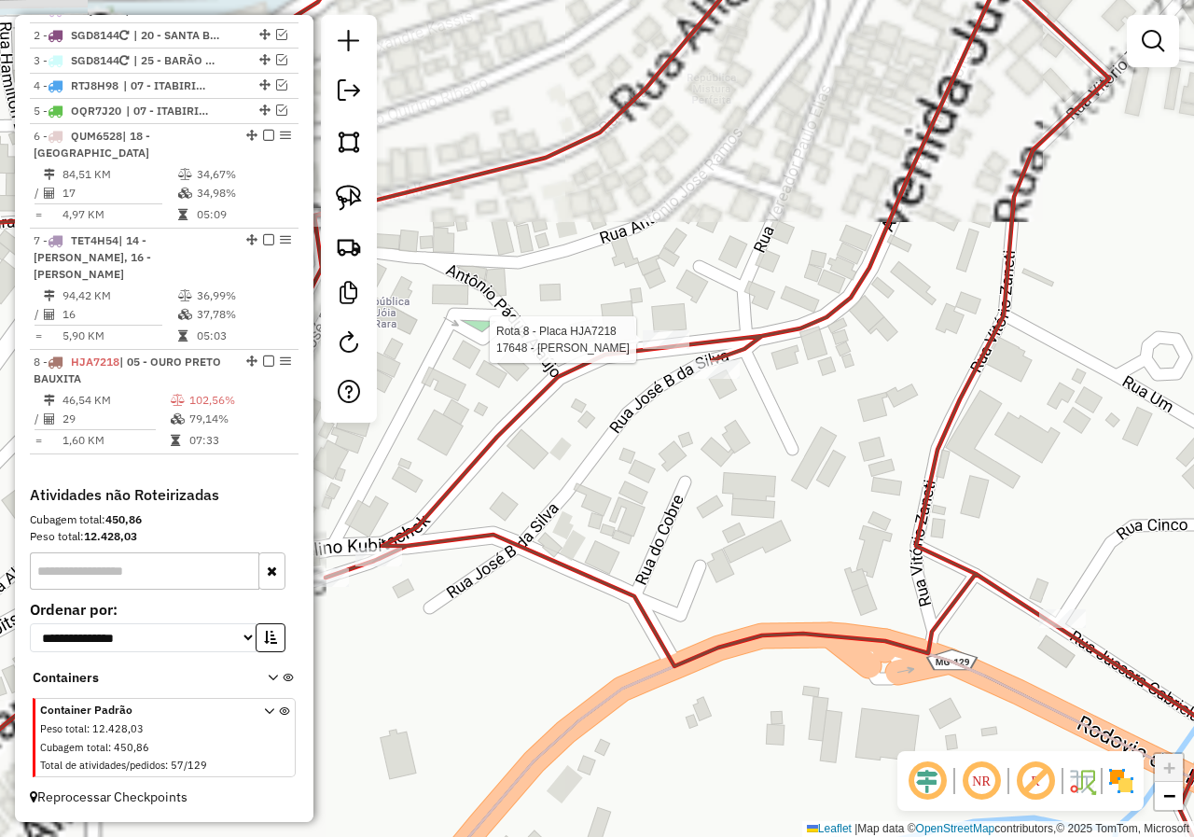
click at [655, 349] on div at bounding box center [666, 339] width 47 height 19
select select "*********"
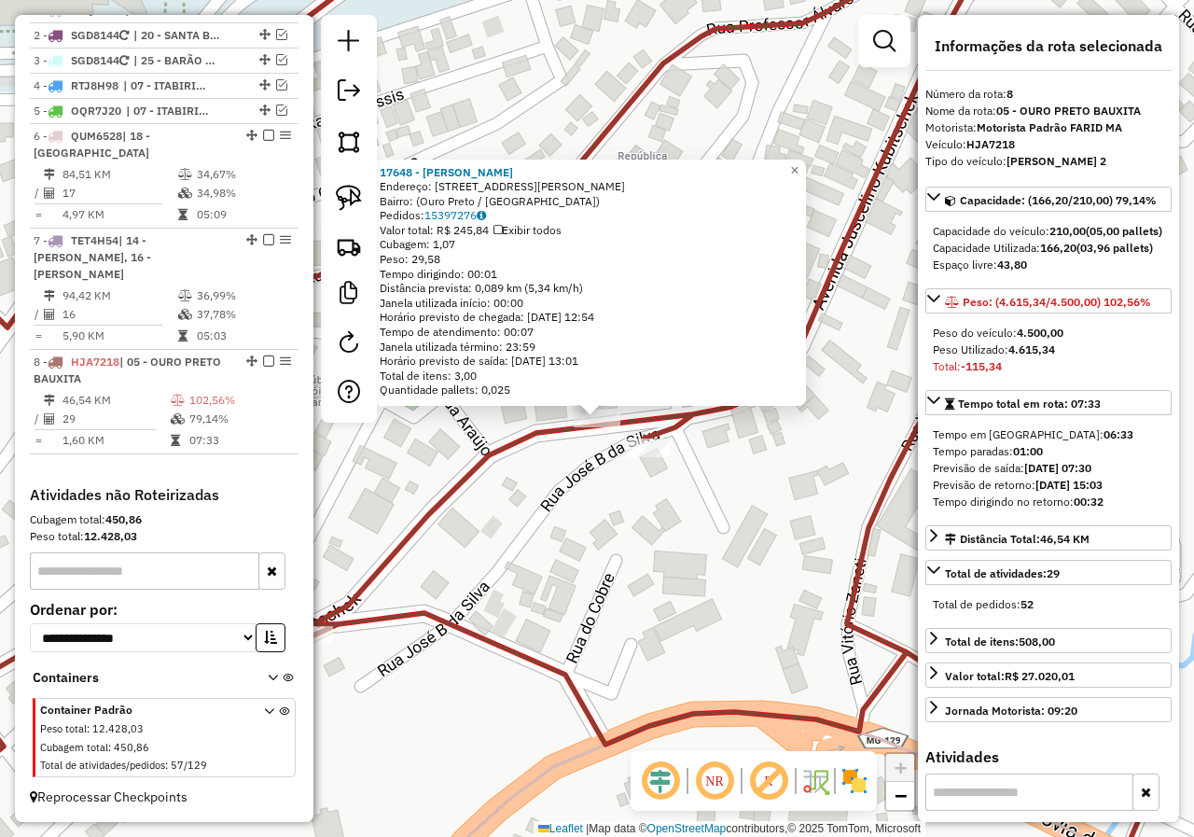
click at [586, 489] on div "17648 - HELIO CABELEREIRO Endereço: Rua Antônio José Ramos, 81 Bairro: (Ouro Pr…" at bounding box center [597, 418] width 1194 height 837
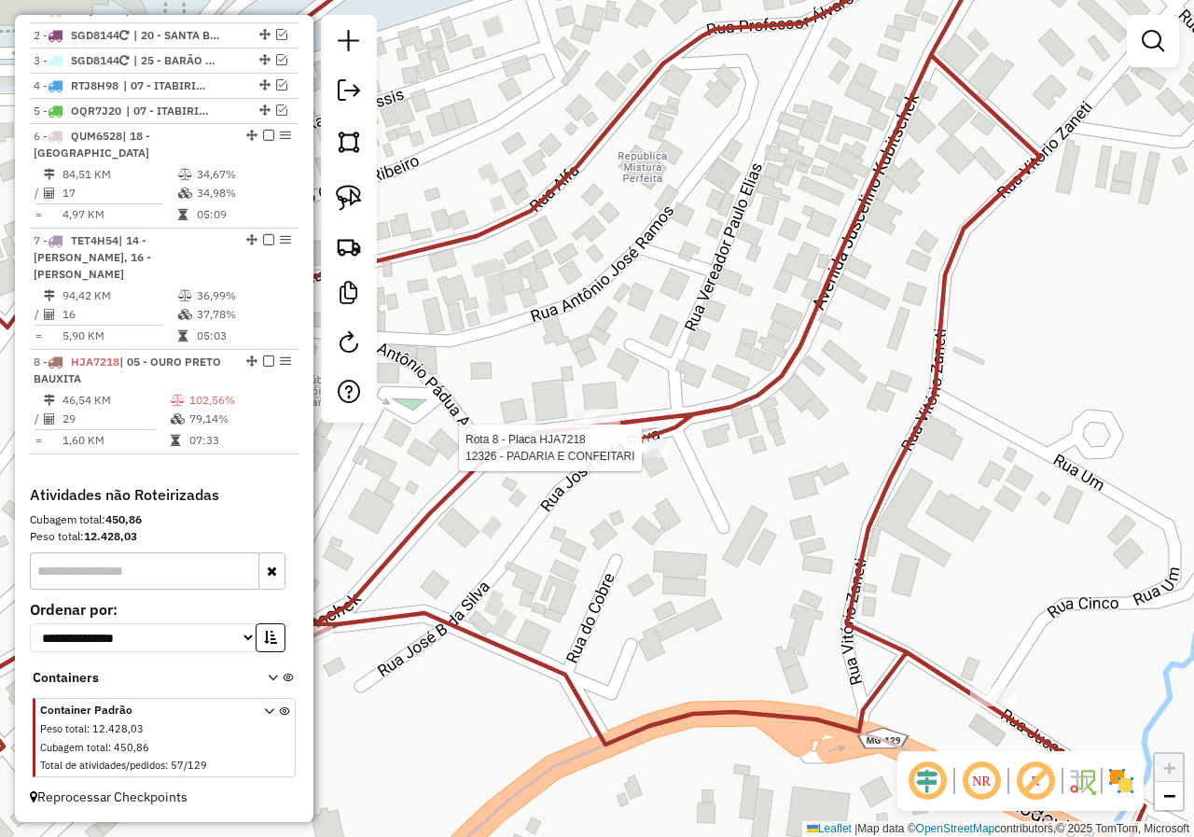
select select "*********"
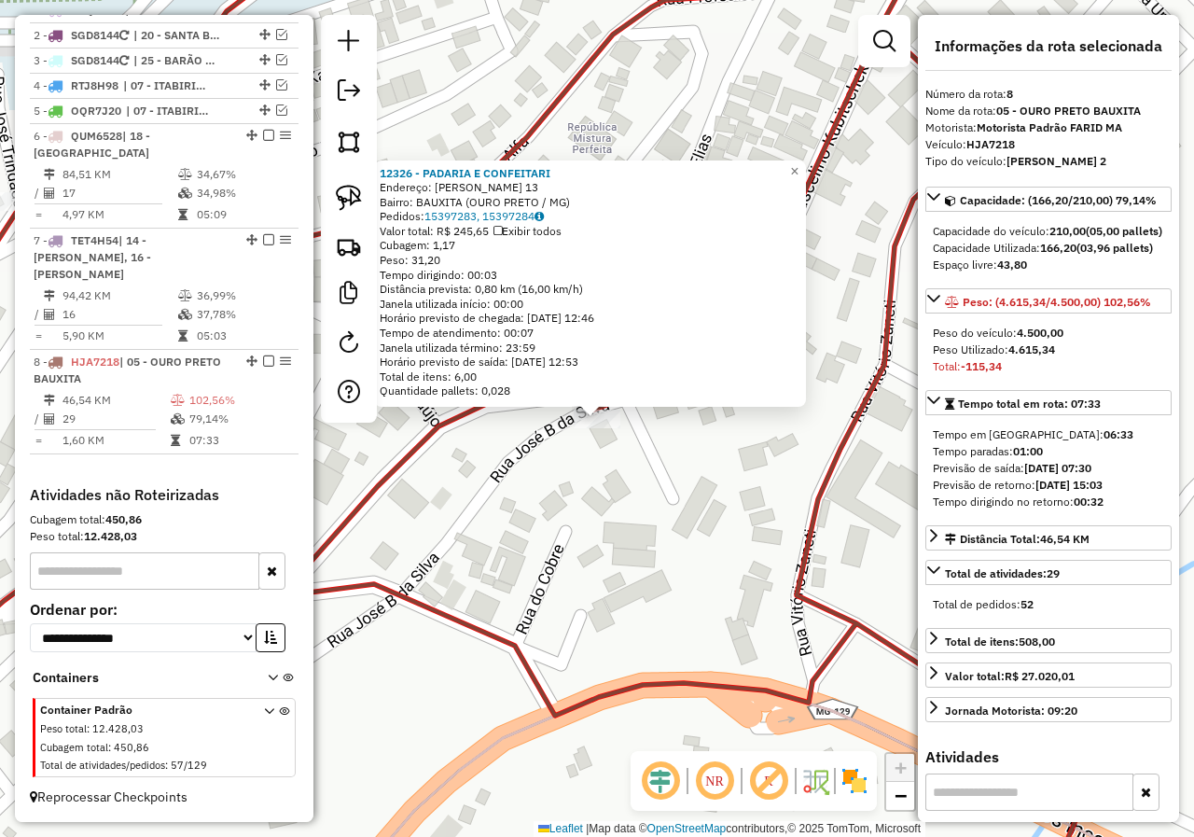
click at [620, 477] on div "12326 - PADARIA E CONFEITARI Endereço: JOSE BARBOSA DA SILVA 13 Bairro: BAUXITA…" at bounding box center [597, 418] width 1194 height 837
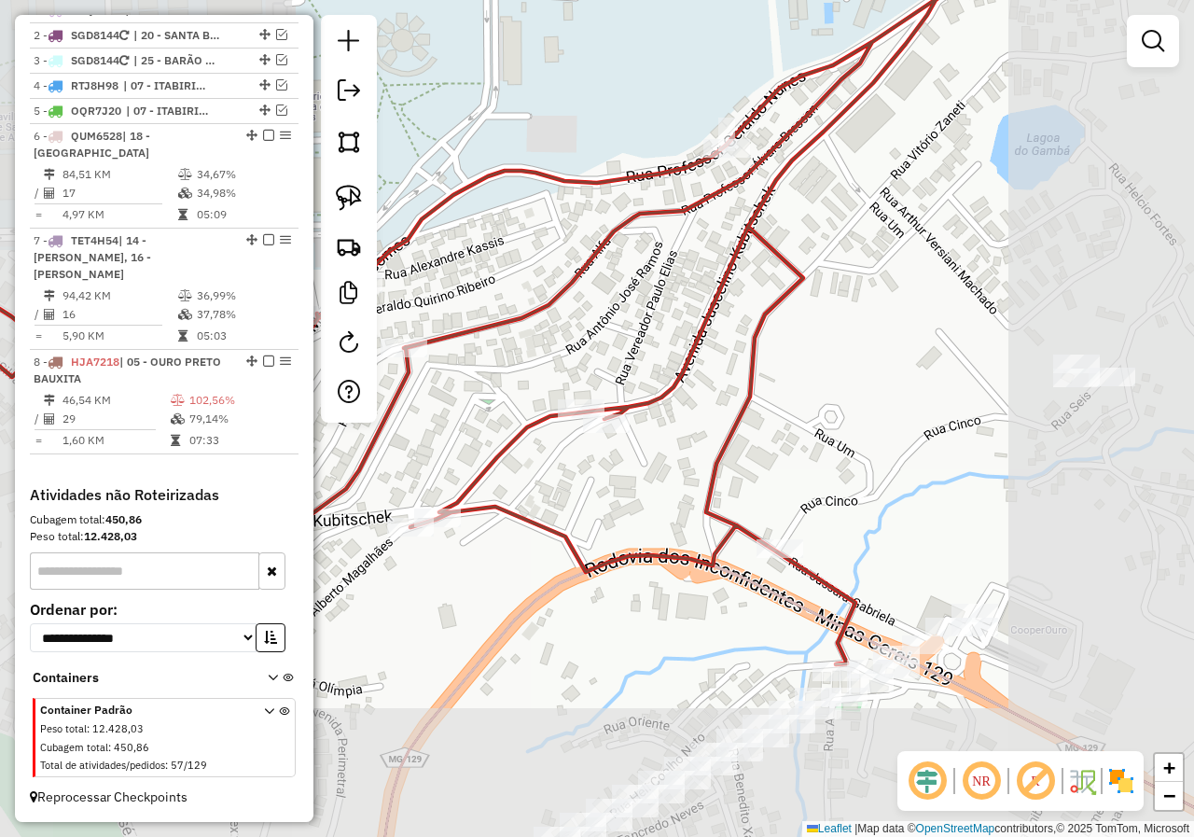
drag, startPoint x: 573, startPoint y: 493, endPoint x: 644, endPoint y: 477, distance: 72.6
click at [644, 477] on div "Janela de atendimento Grade de atendimento Capacidade Transportadoras Veículos …" at bounding box center [597, 418] width 1194 height 837
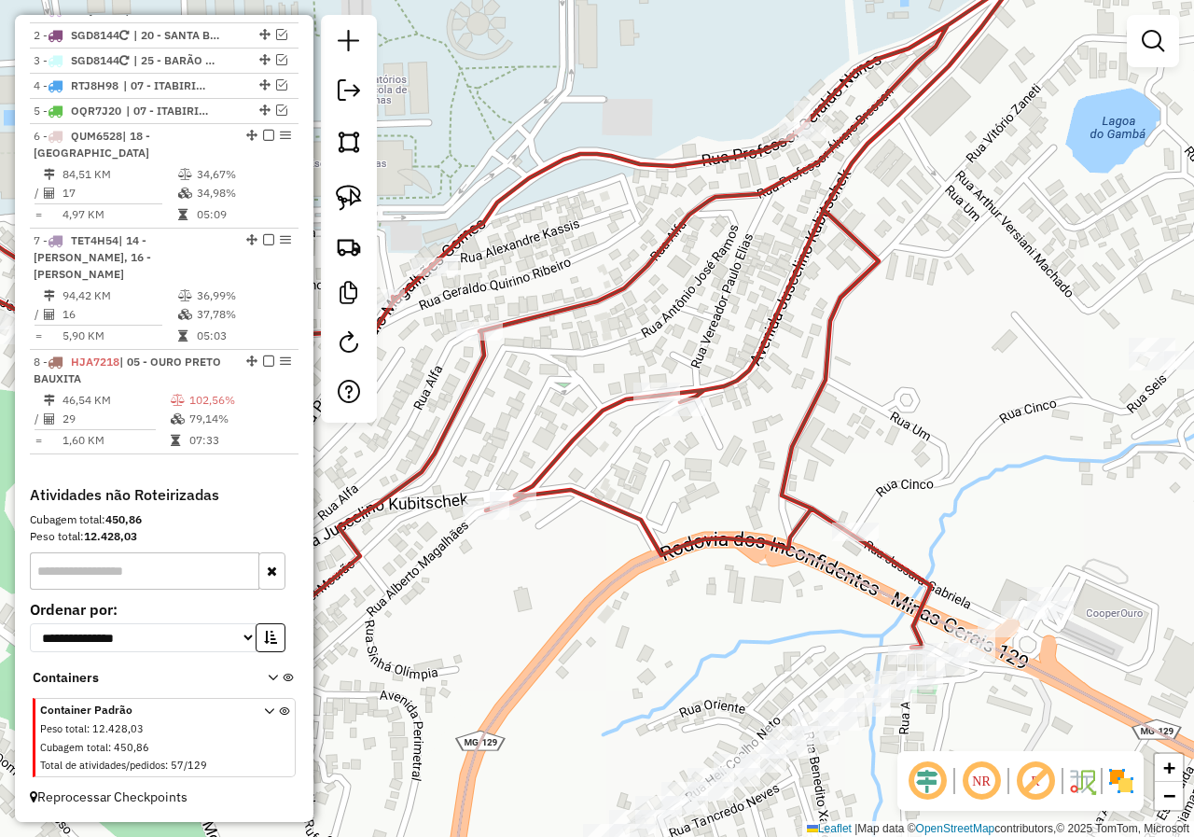
select select "*********"
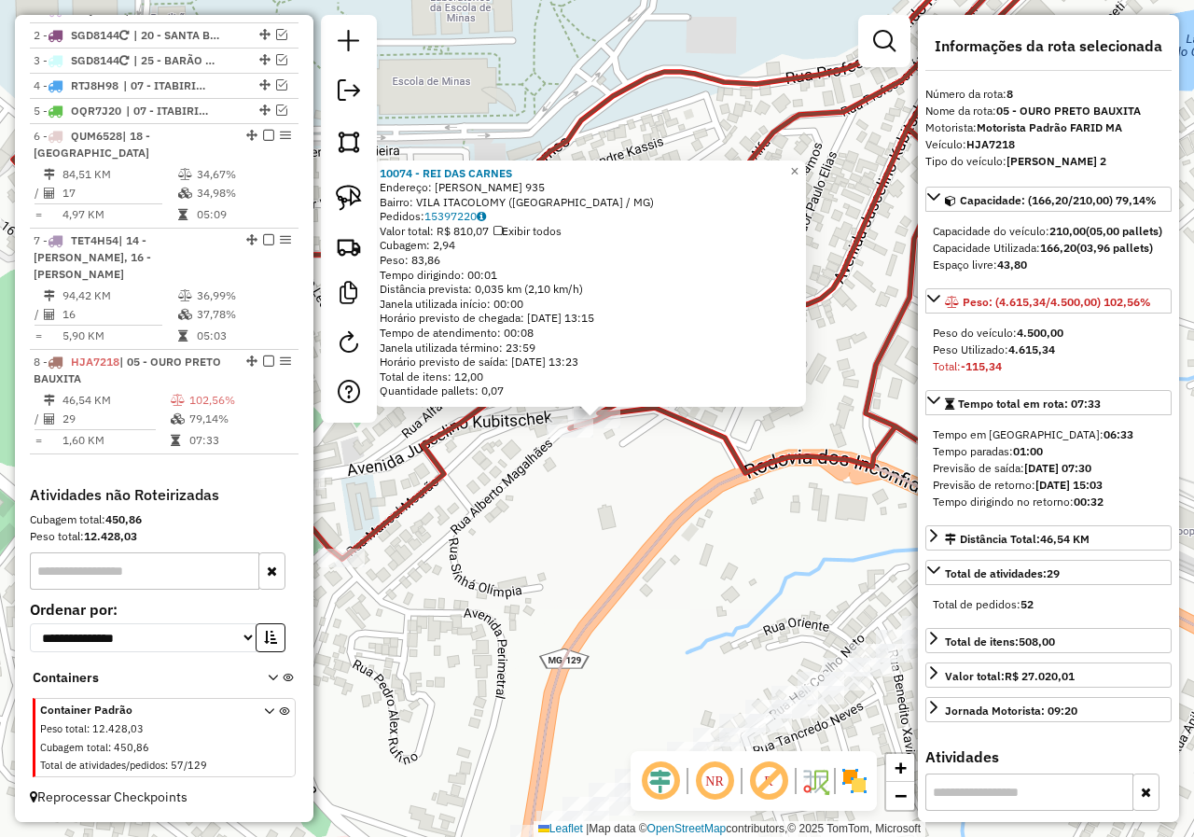
click at [622, 483] on div "10074 - REI DAS CARNES Endereço: JUSCELINO KUBITSCHEK 935 Bairro: VILA ITACOLOM…" at bounding box center [597, 418] width 1194 height 837
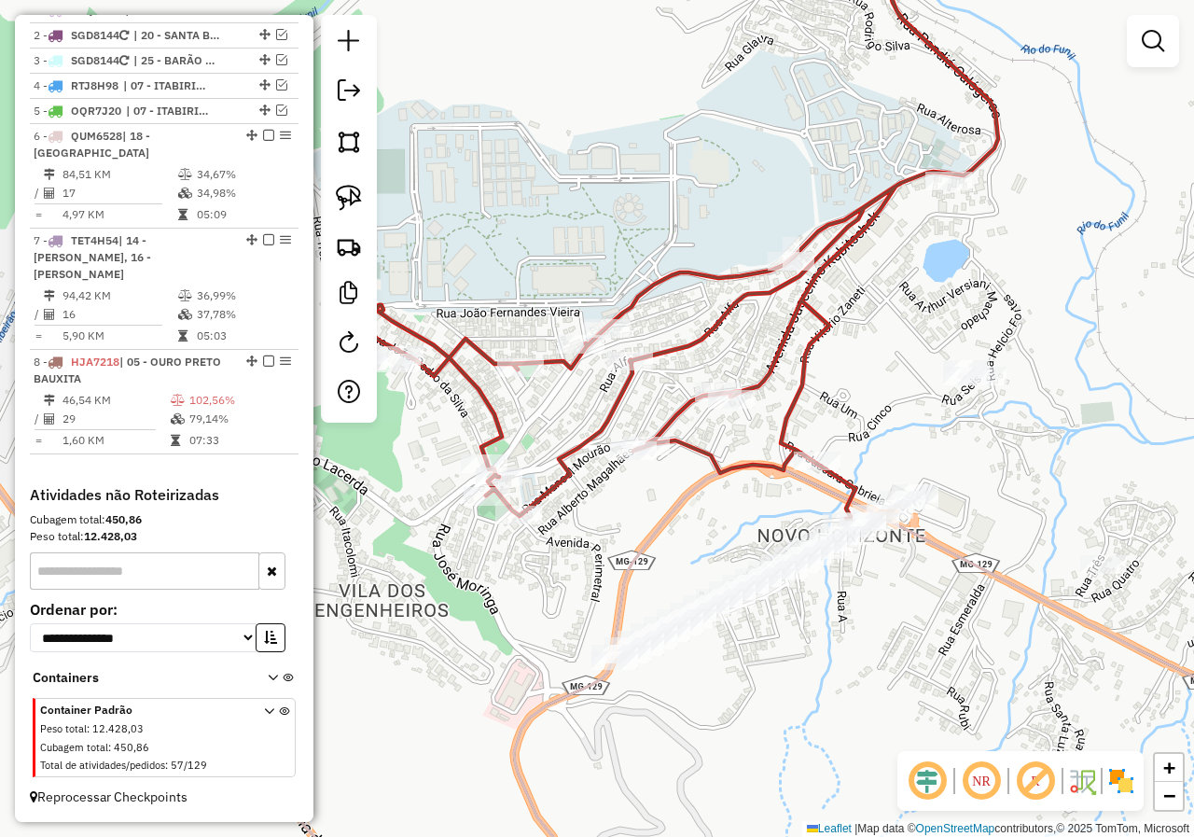
drag, startPoint x: 540, startPoint y: 485, endPoint x: 612, endPoint y: 482, distance: 71.9
click at [612, 482] on div "Janela de atendimento Grade de atendimento Capacidade Transportadoras Veículos …" at bounding box center [597, 418] width 1194 height 837
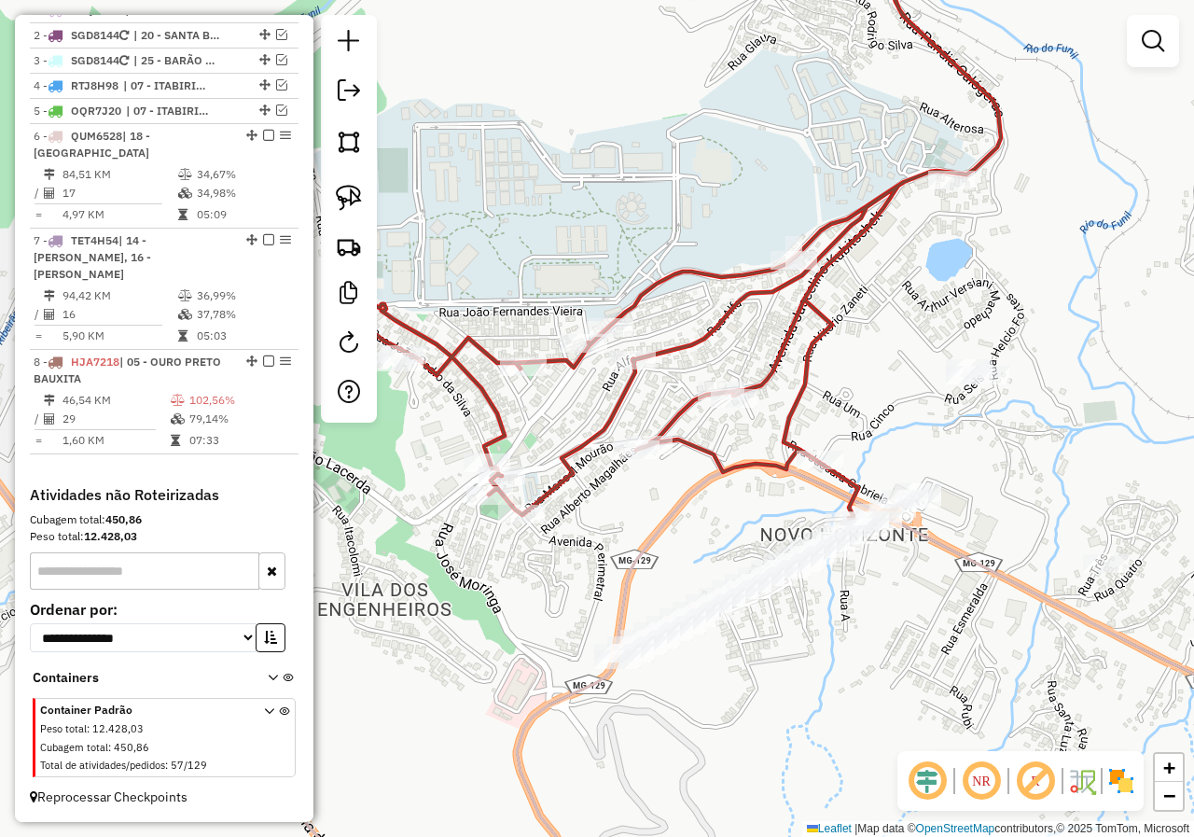
select select "*********"
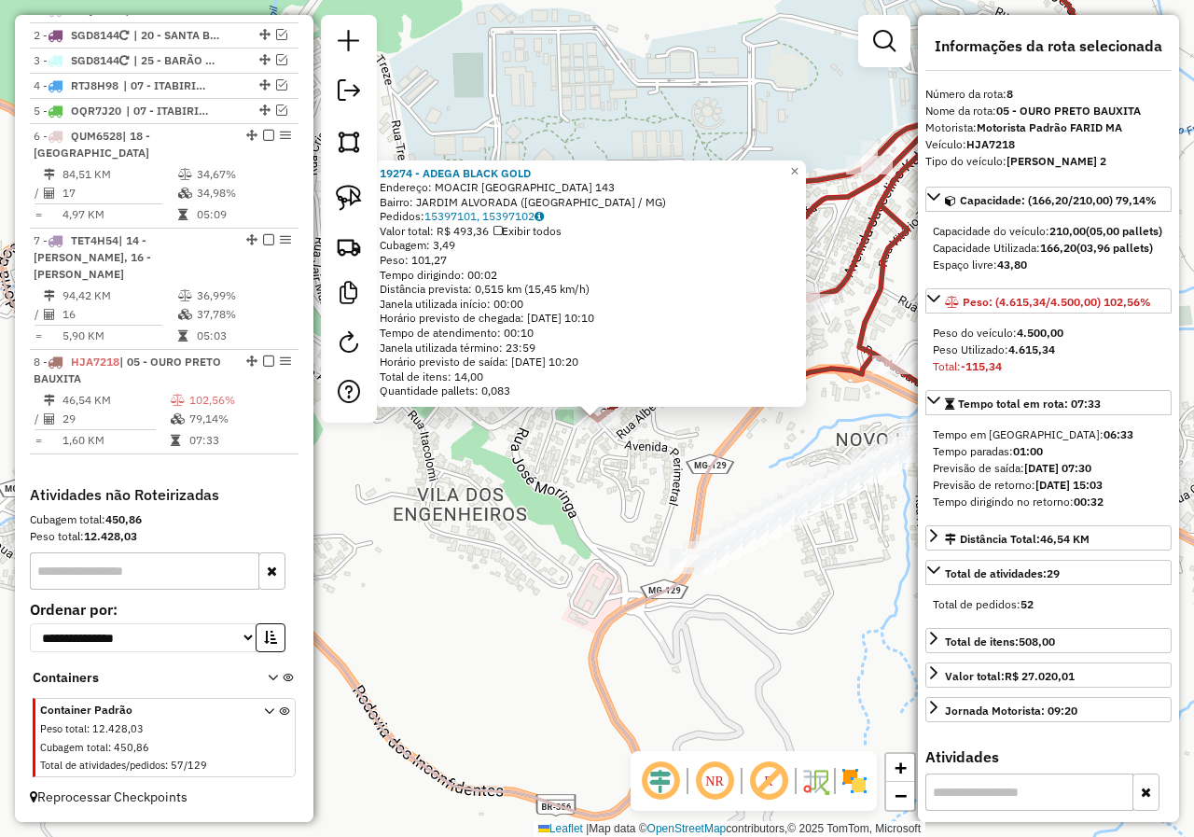
click at [626, 477] on div "19274 - ADEGA BLACK GOLD Endereço: MOACIR LISBOA 143 Bairro: JARDIM ALVORADA (O…" at bounding box center [597, 418] width 1194 height 837
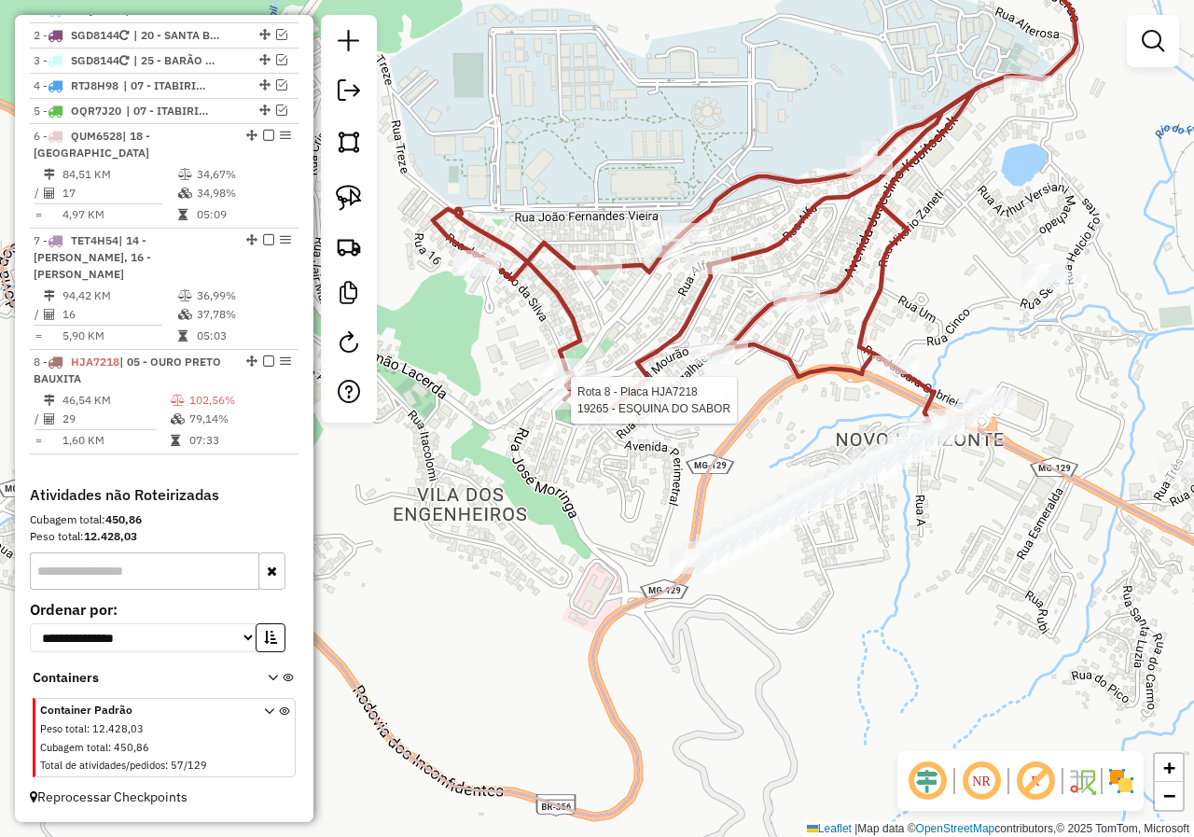
select select "*********"
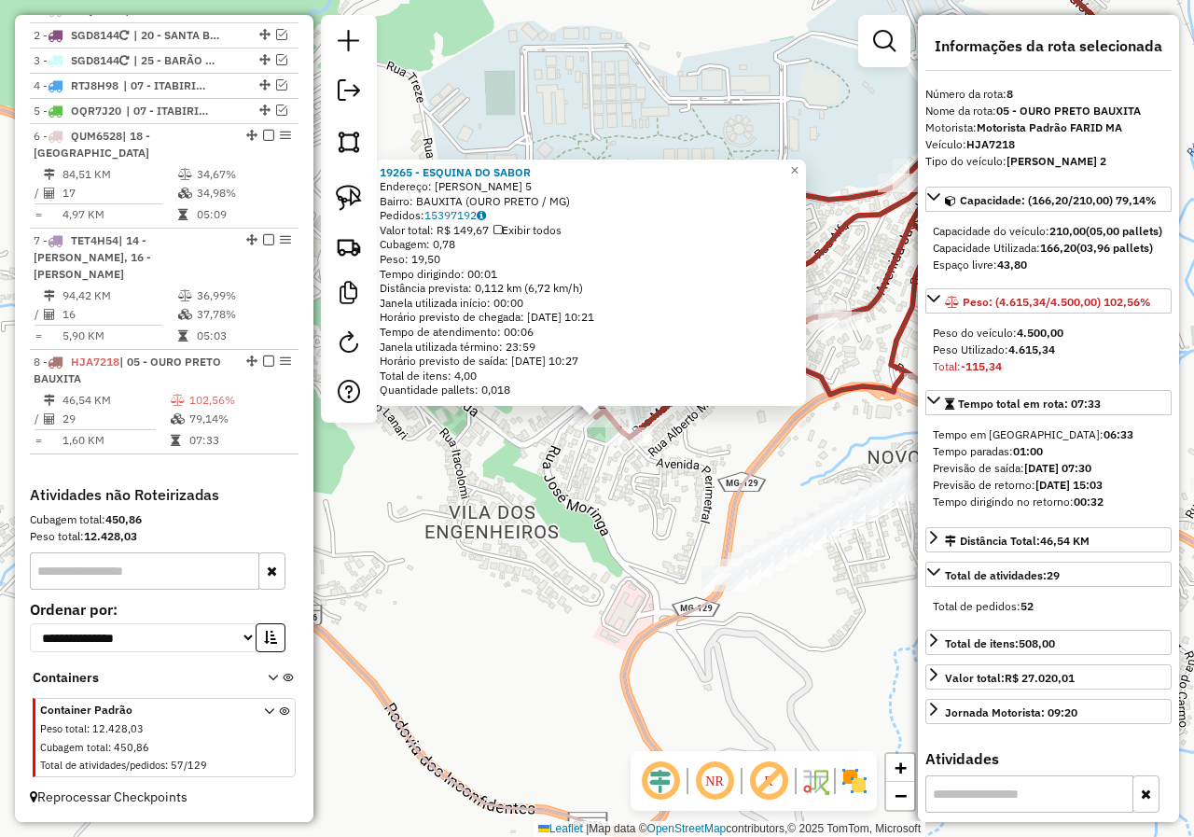
click at [602, 492] on div "19265 - ESQUINA DO SABOR Endereço: JUSCELINO KUBITSCHECK 5 Bairro: BAUXITA (OUR…" at bounding box center [597, 418] width 1194 height 837
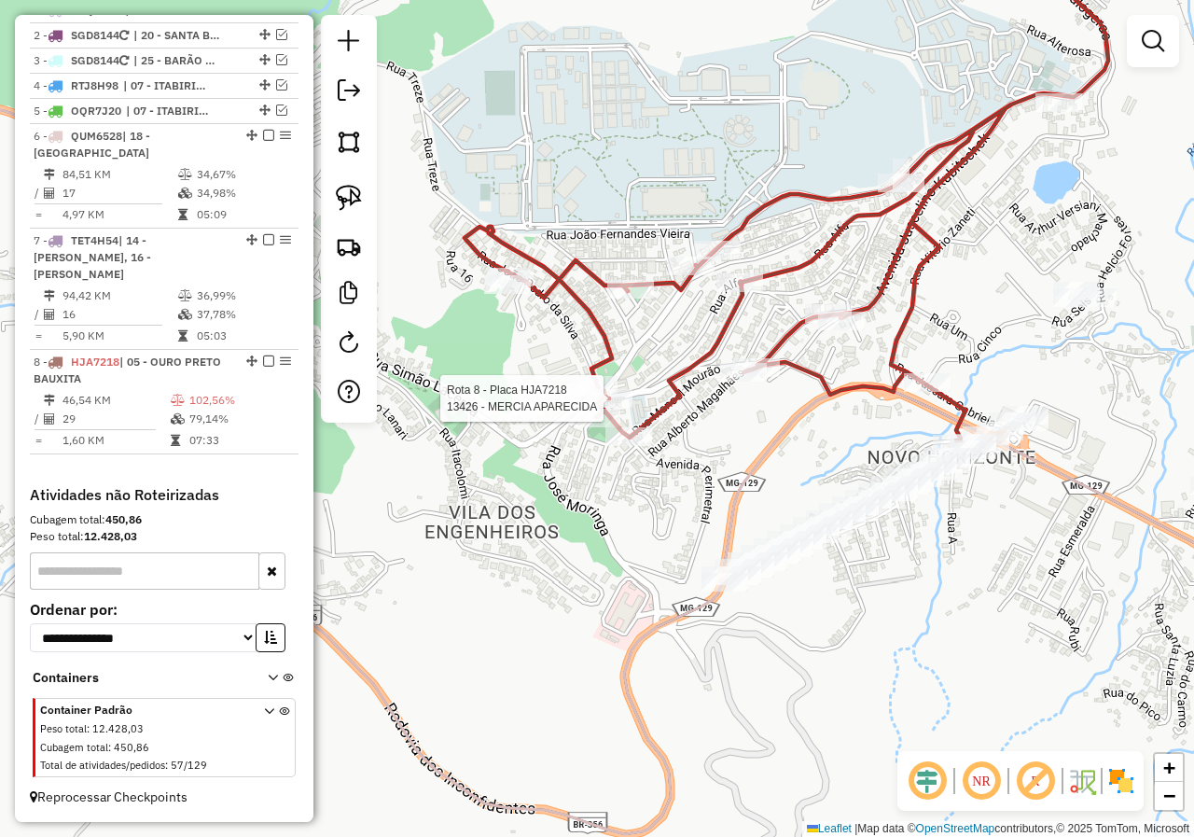
select select "*********"
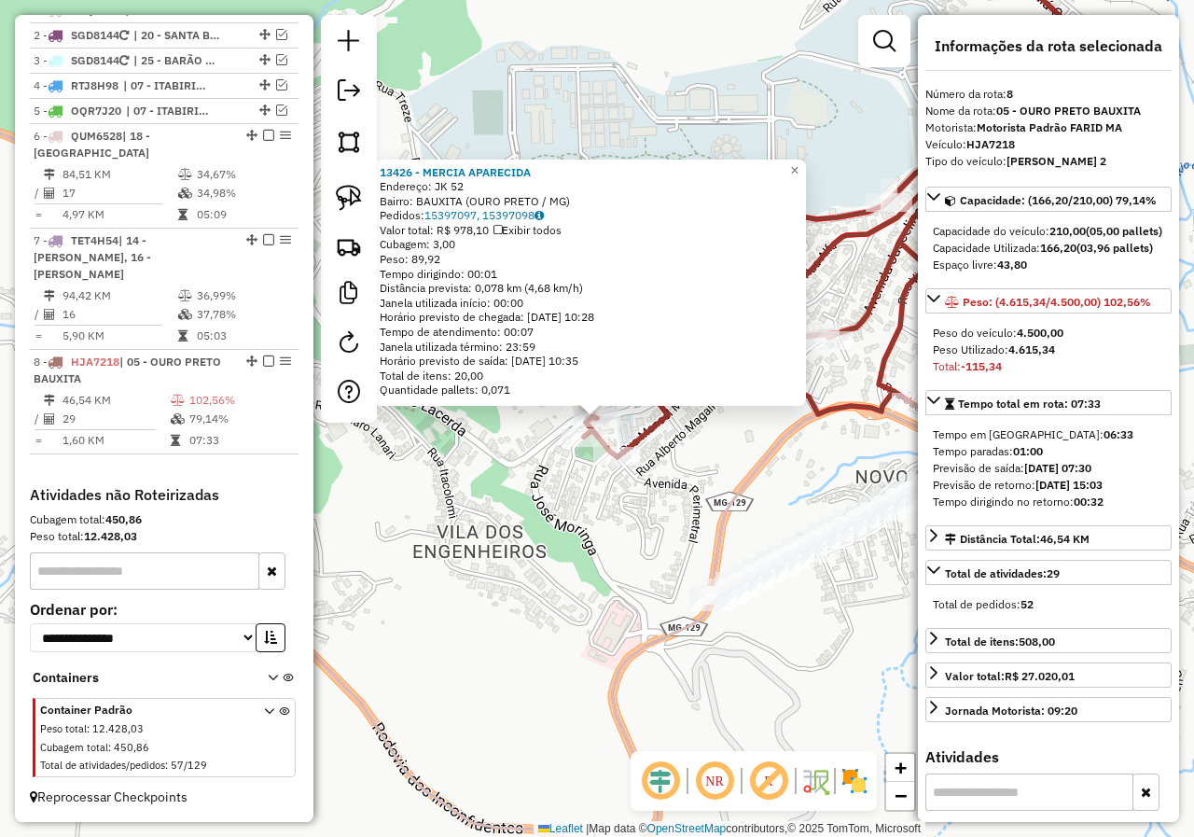
click at [597, 496] on div "13426 - MERCIA APARECIDA Endereço: JK 52 Bairro: BAUXITA (OURO PRETO / MG) Pedi…" at bounding box center [597, 418] width 1194 height 837
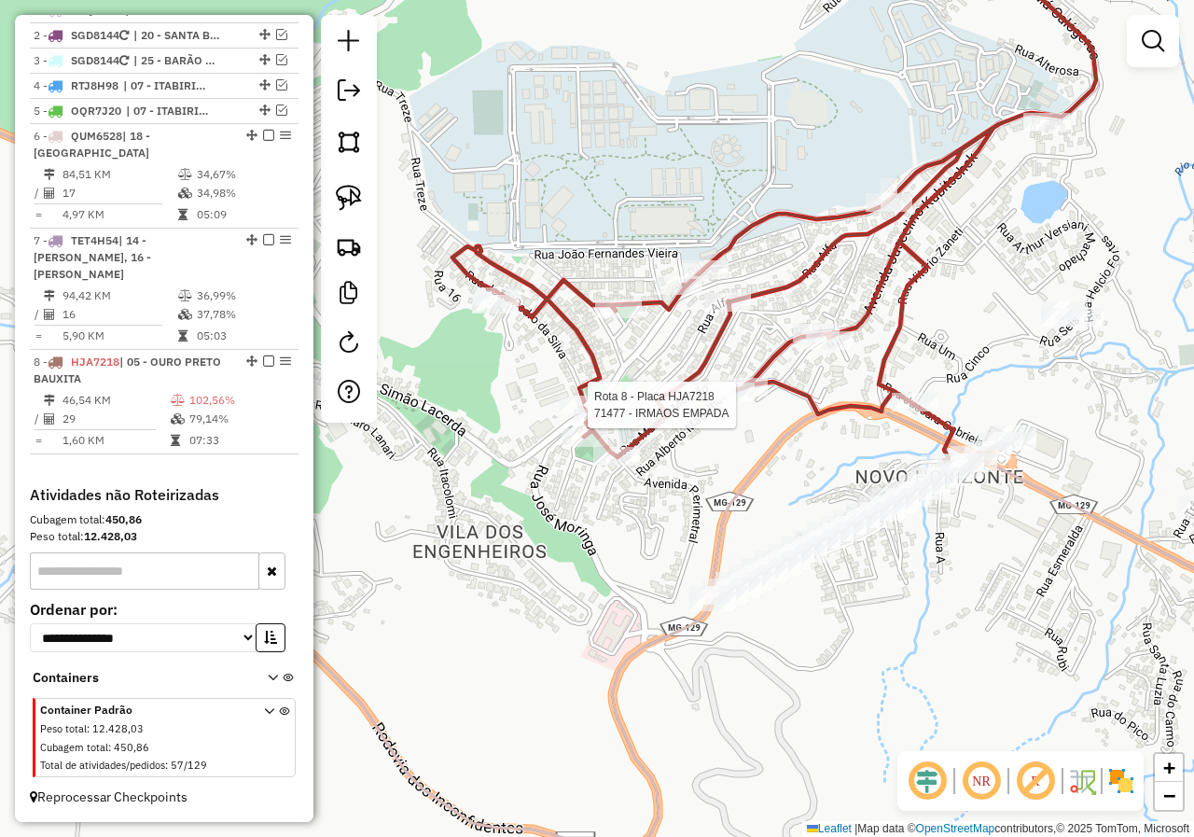
click at [558, 403] on div "Rota 8 - Placa HJA7218 19265 - ESQUINA DO SABOR Rota 8 - Placa HJA7218 71477 - …" at bounding box center [597, 418] width 1194 height 837
select select "*********"
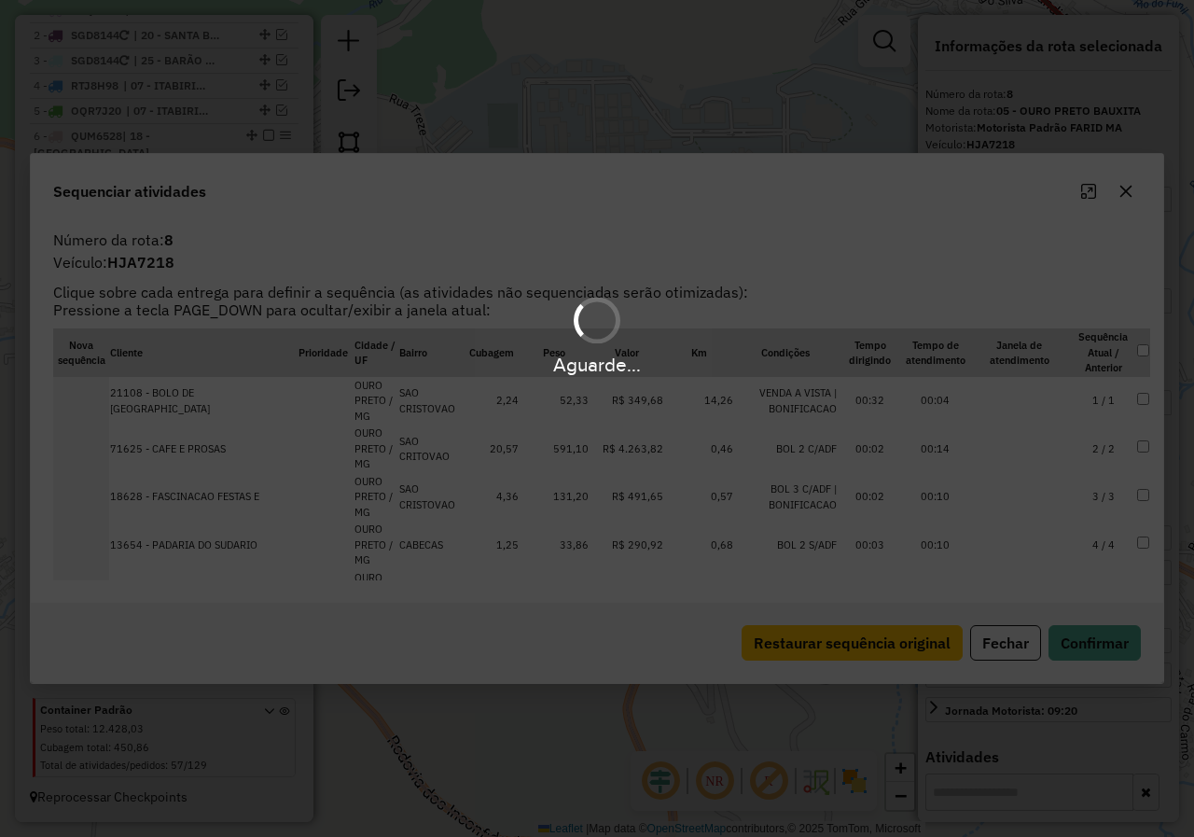
click at [992, 645] on div "Aguarde..." at bounding box center [597, 418] width 1194 height 837
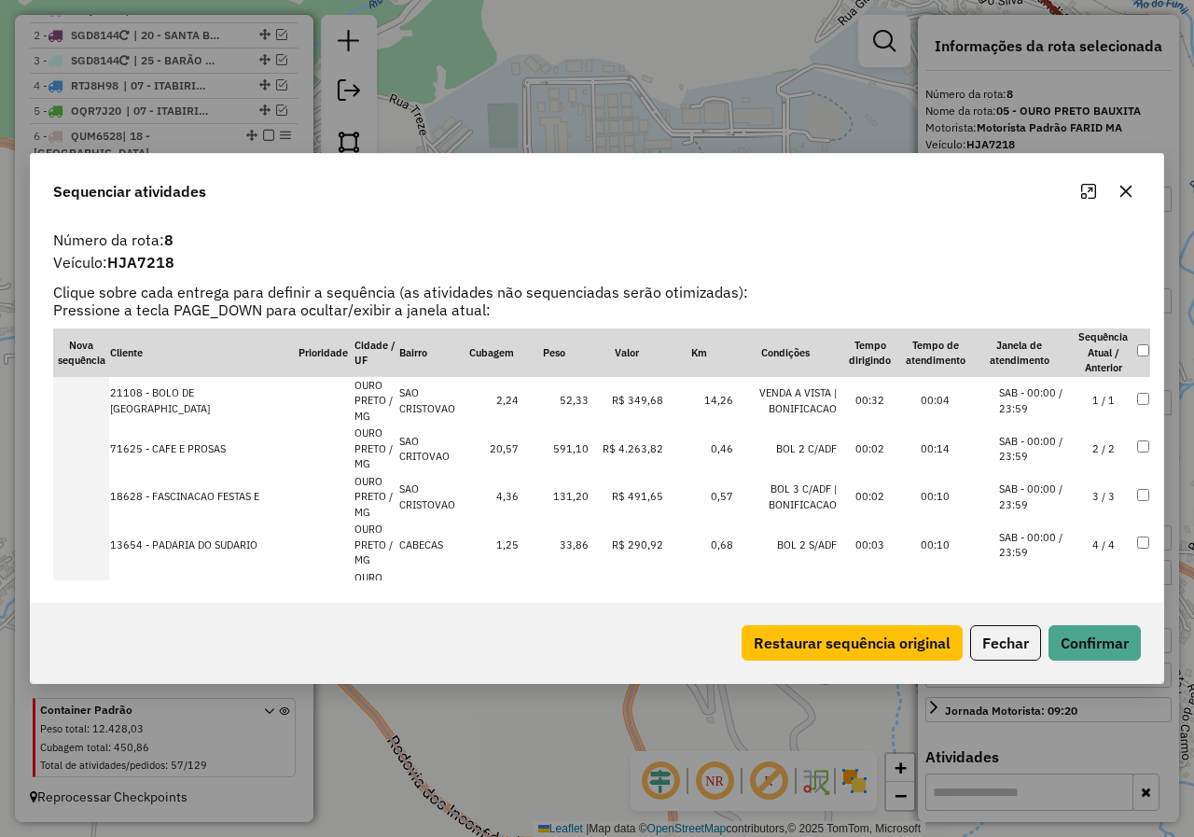
click at [992, 645] on button "Fechar" at bounding box center [1005, 642] width 71 height 35
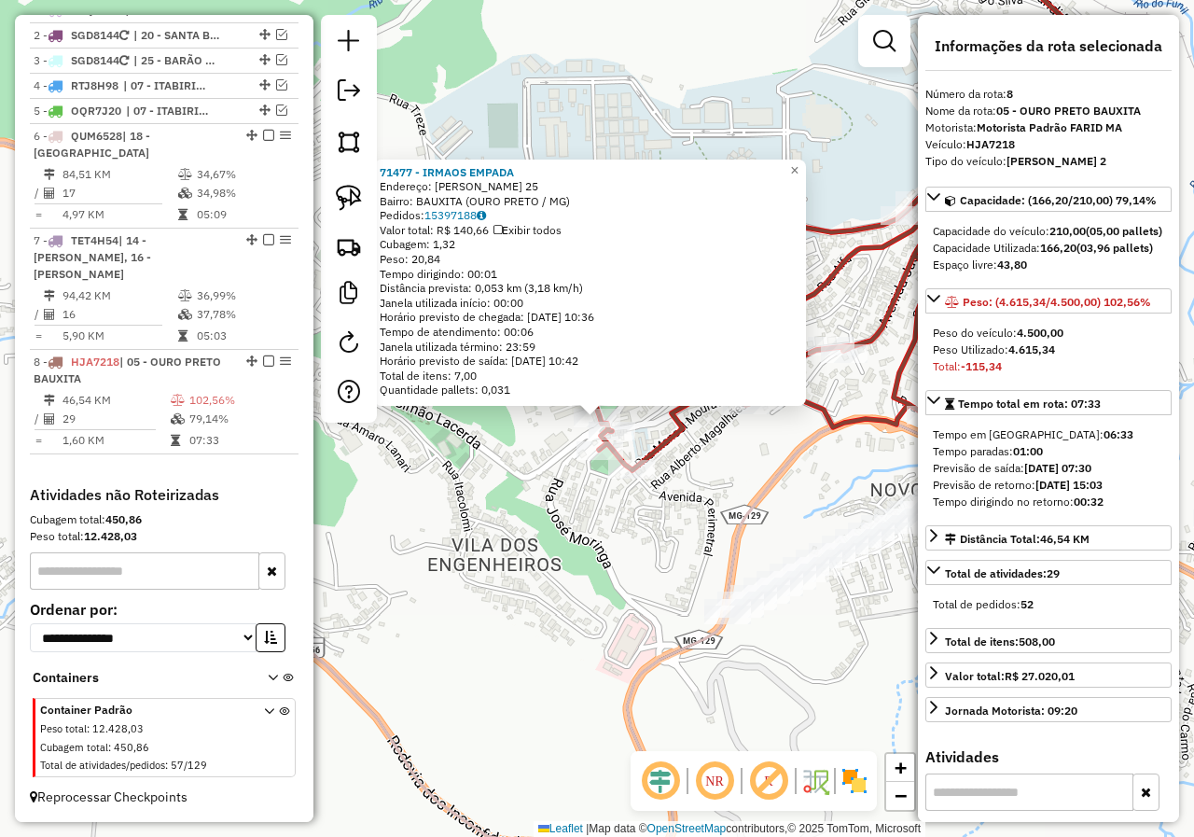
click at [567, 441] on div "71477 - IRMAOS EMPADA Endereço: JOAO PEDRO DA SILVA 25 Bairro: BAUXITA (OURO PR…" at bounding box center [597, 418] width 1194 height 837
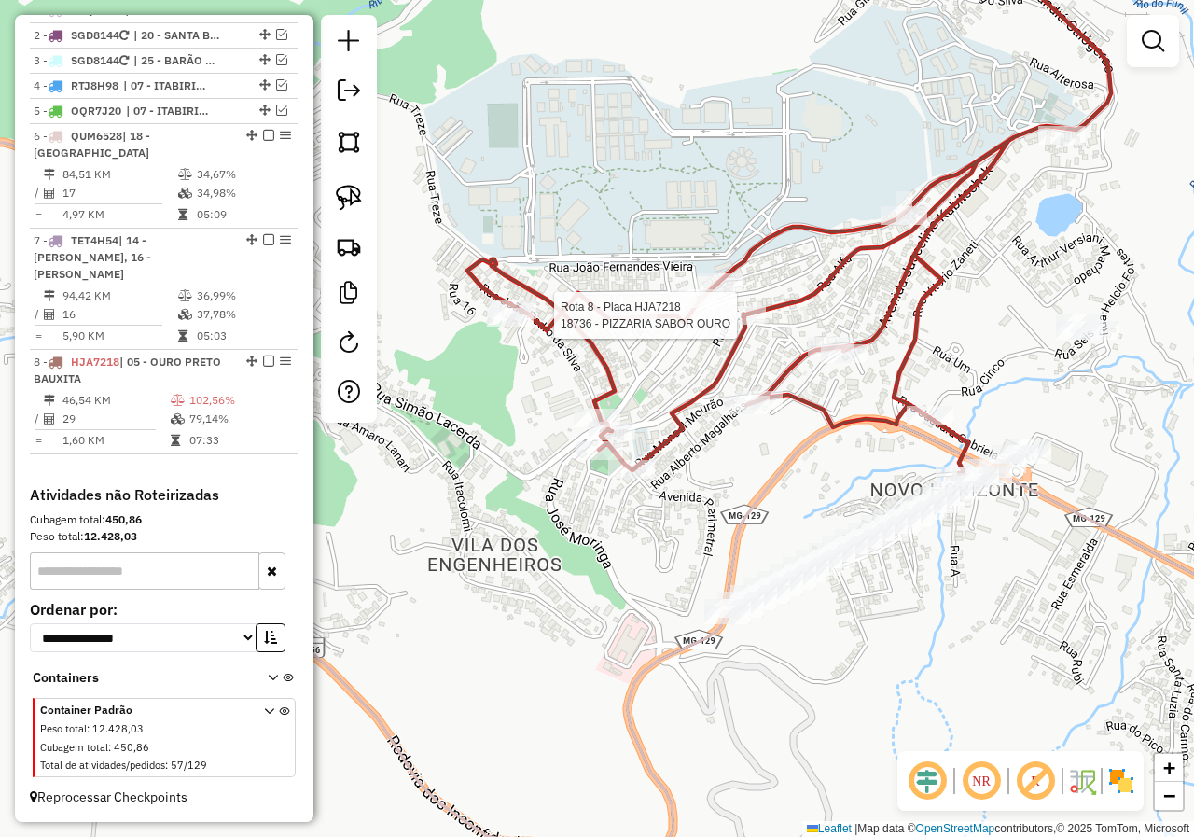
select select "*********"
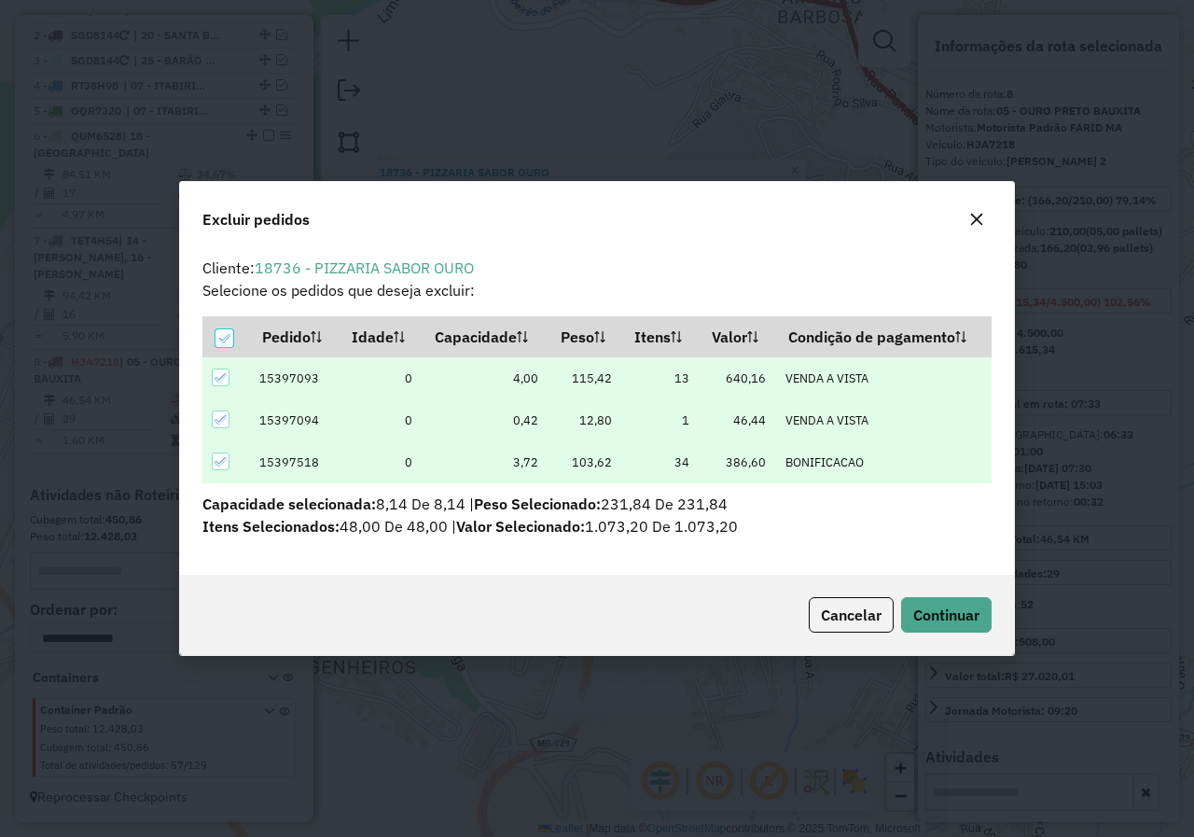
scroll to position [0, 0]
click at [904, 599] on button "Continuar" at bounding box center [946, 614] width 90 height 35
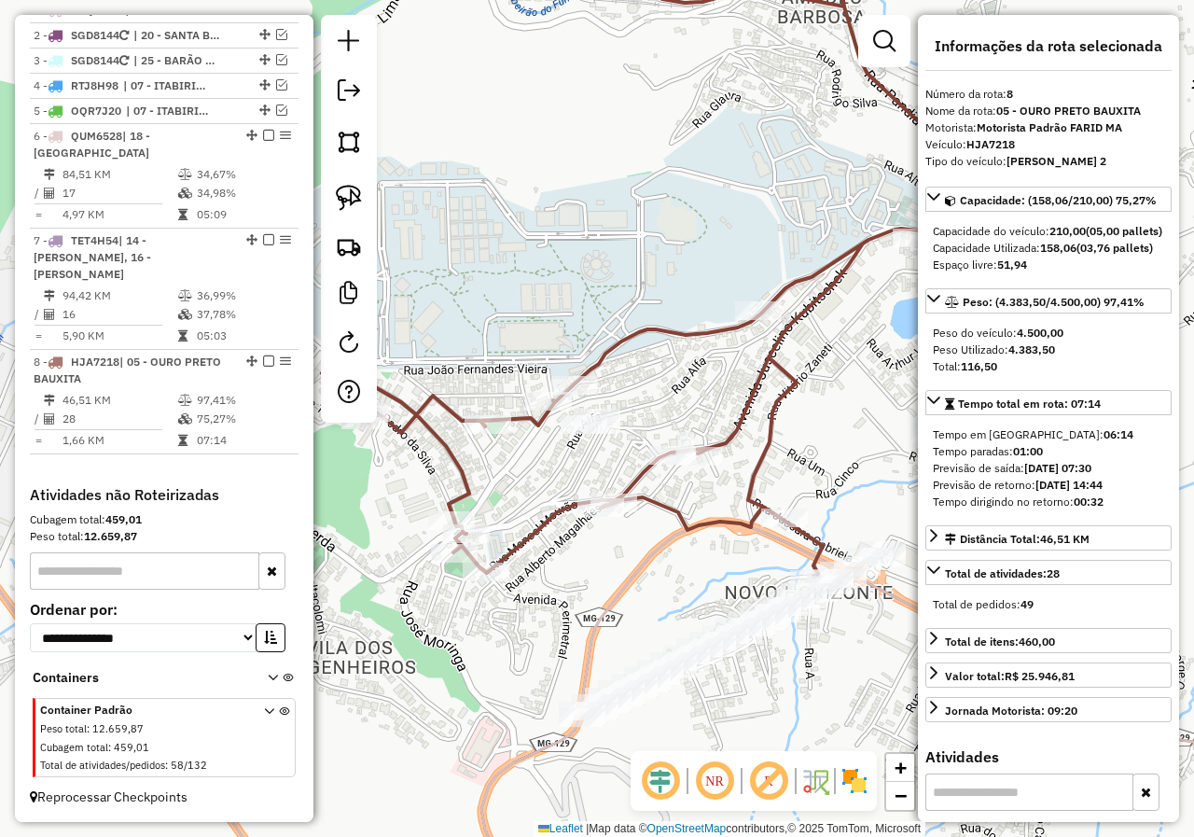
drag, startPoint x: 550, startPoint y: 564, endPoint x: 505, endPoint y: 464, distance: 110.2
click at [514, 476] on div "Janela de atendimento Grade de atendimento Capacidade Transportadoras Veículos …" at bounding box center [597, 418] width 1194 height 837
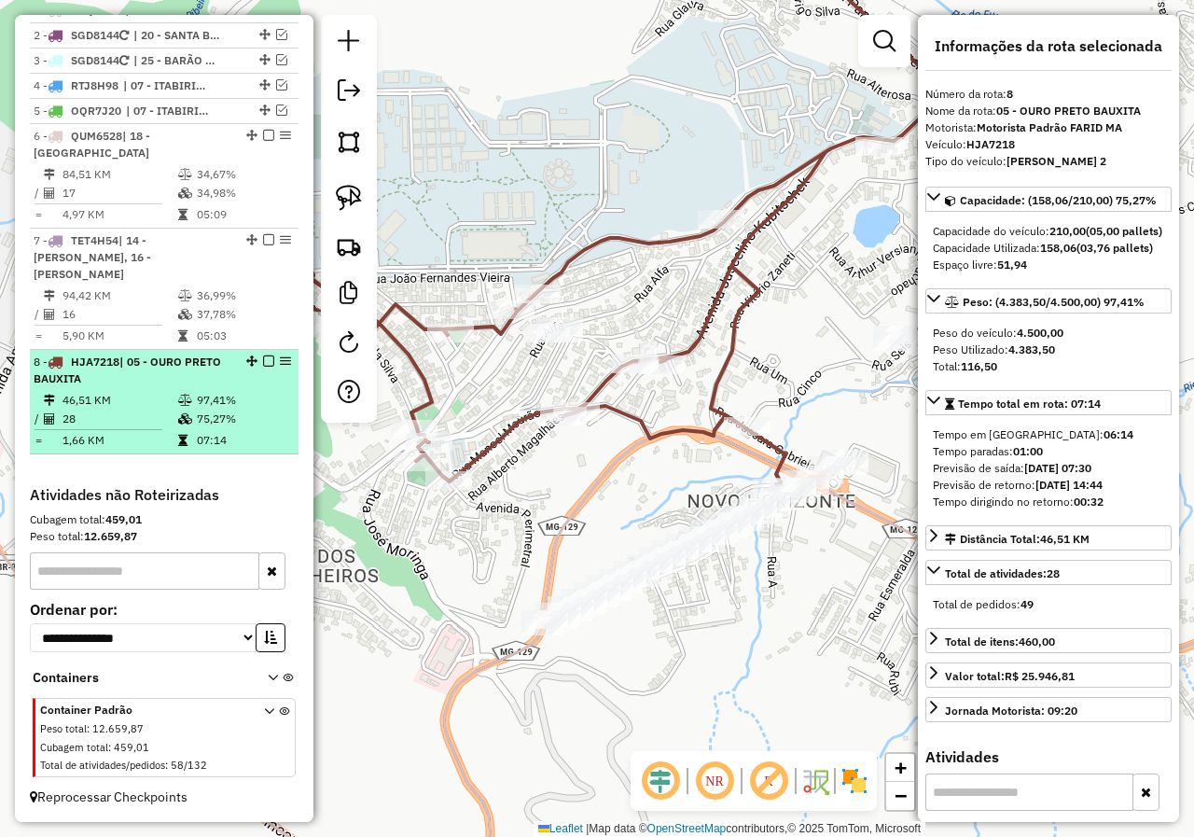
click at [264, 361] on em at bounding box center [268, 360] width 11 height 11
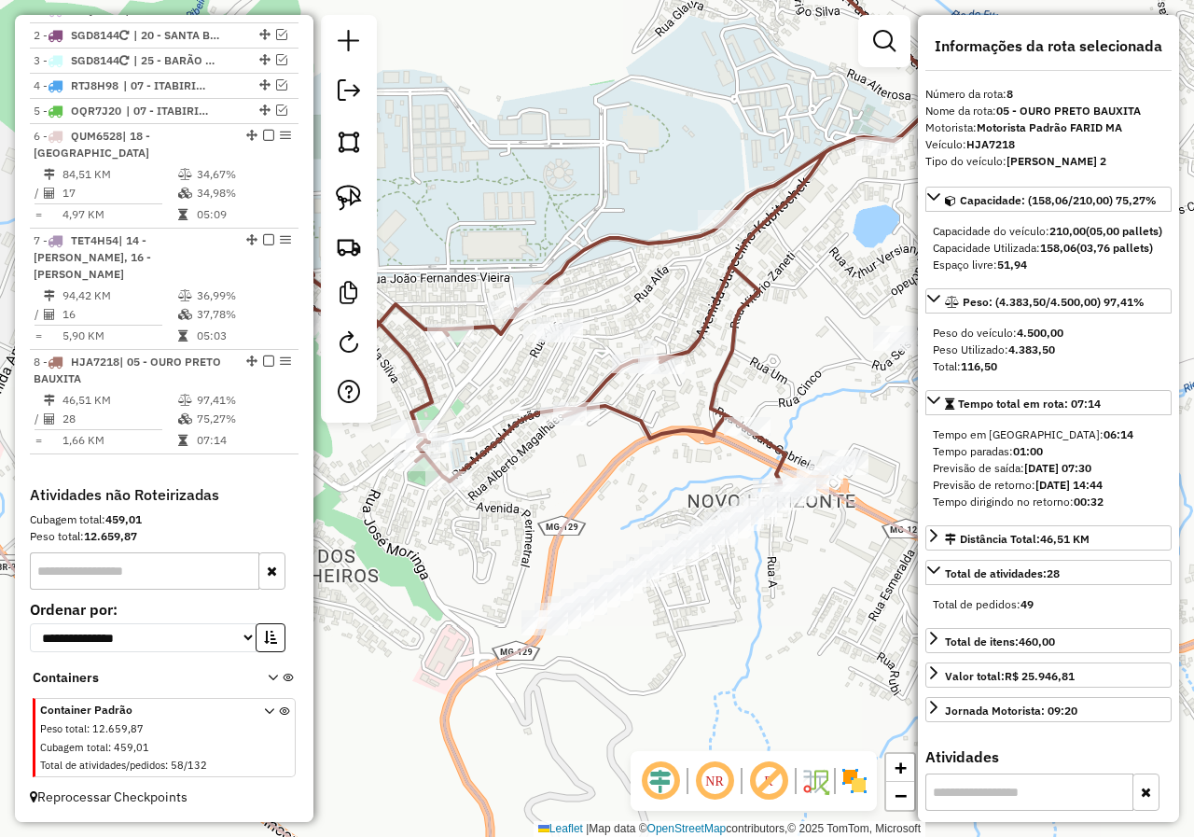
scroll to position [666, 0]
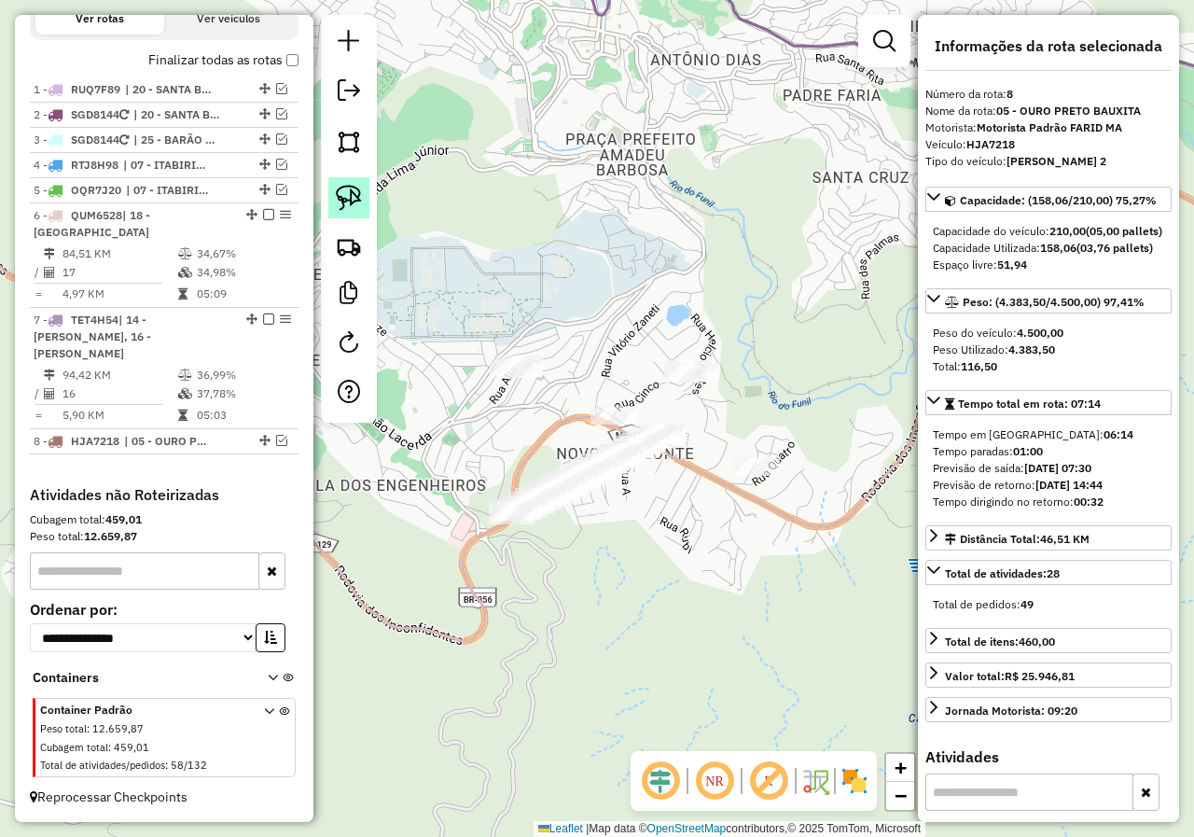
drag, startPoint x: 358, startPoint y: 204, endPoint x: 399, endPoint y: 240, distance: 54.2
click at [357, 204] on img at bounding box center [349, 198] width 26 height 26
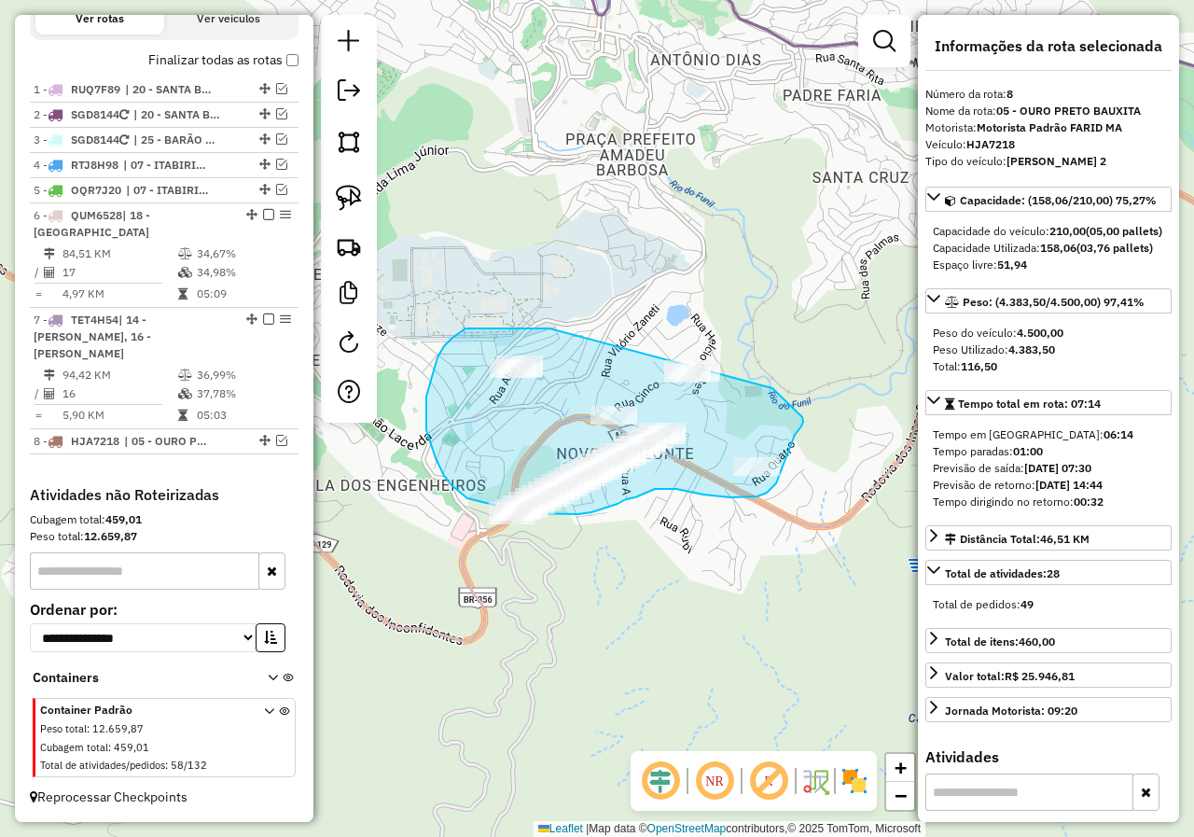
drag, startPoint x: 472, startPoint y: 327, endPoint x: 743, endPoint y: 383, distance: 277.1
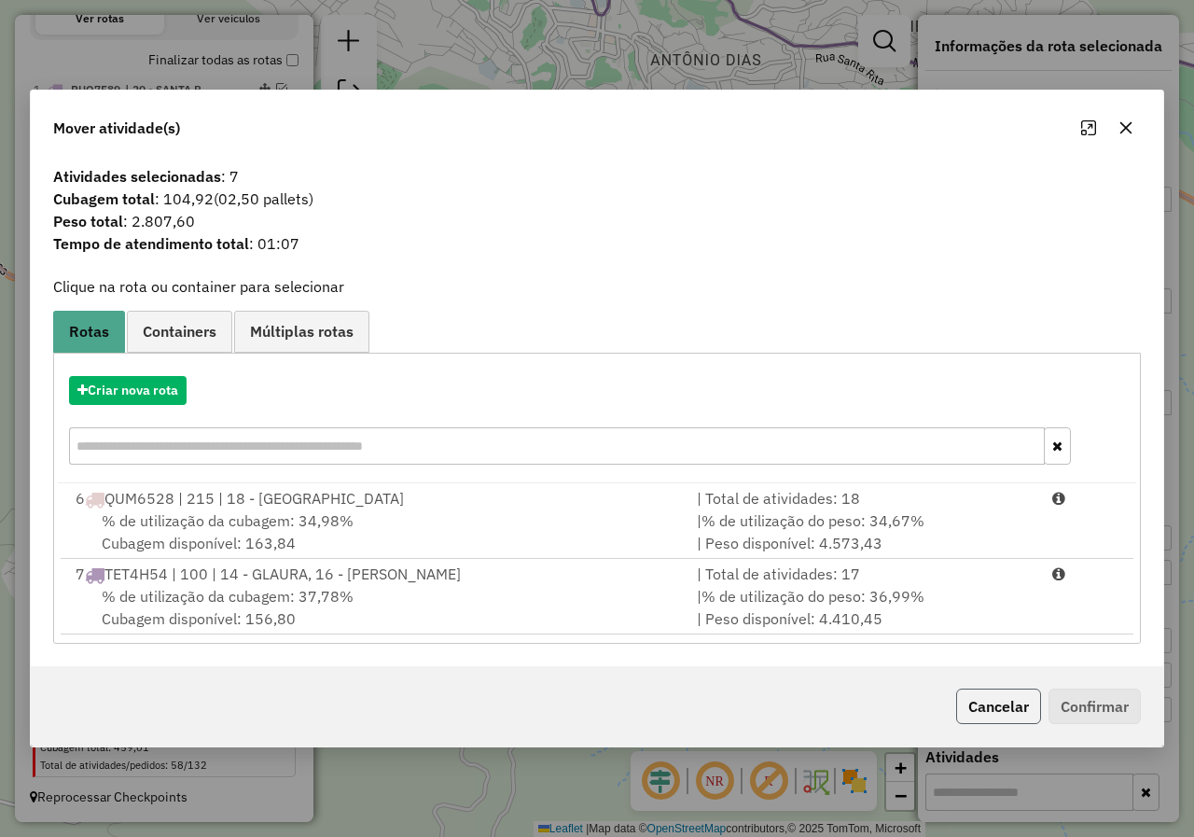
click at [992, 712] on button "Cancelar" at bounding box center [998, 705] width 85 height 35
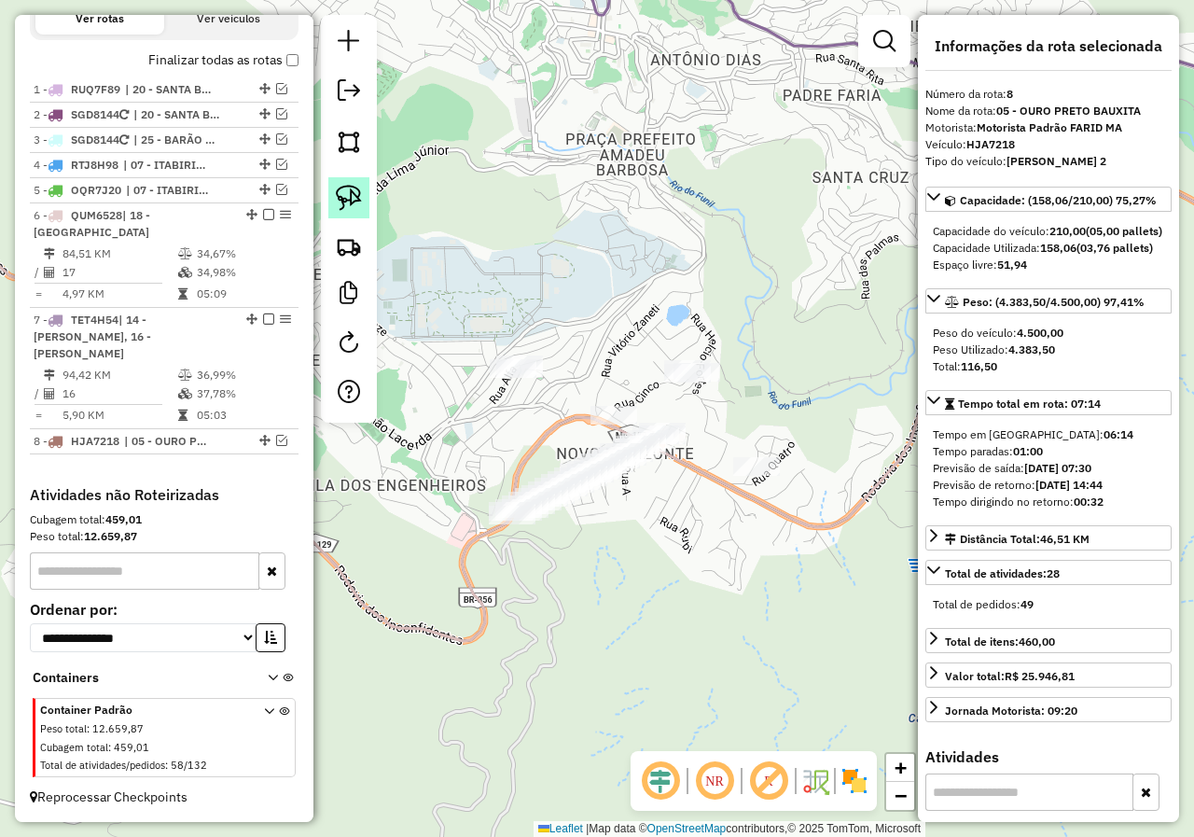
click at [362, 209] on link at bounding box center [348, 197] width 41 height 41
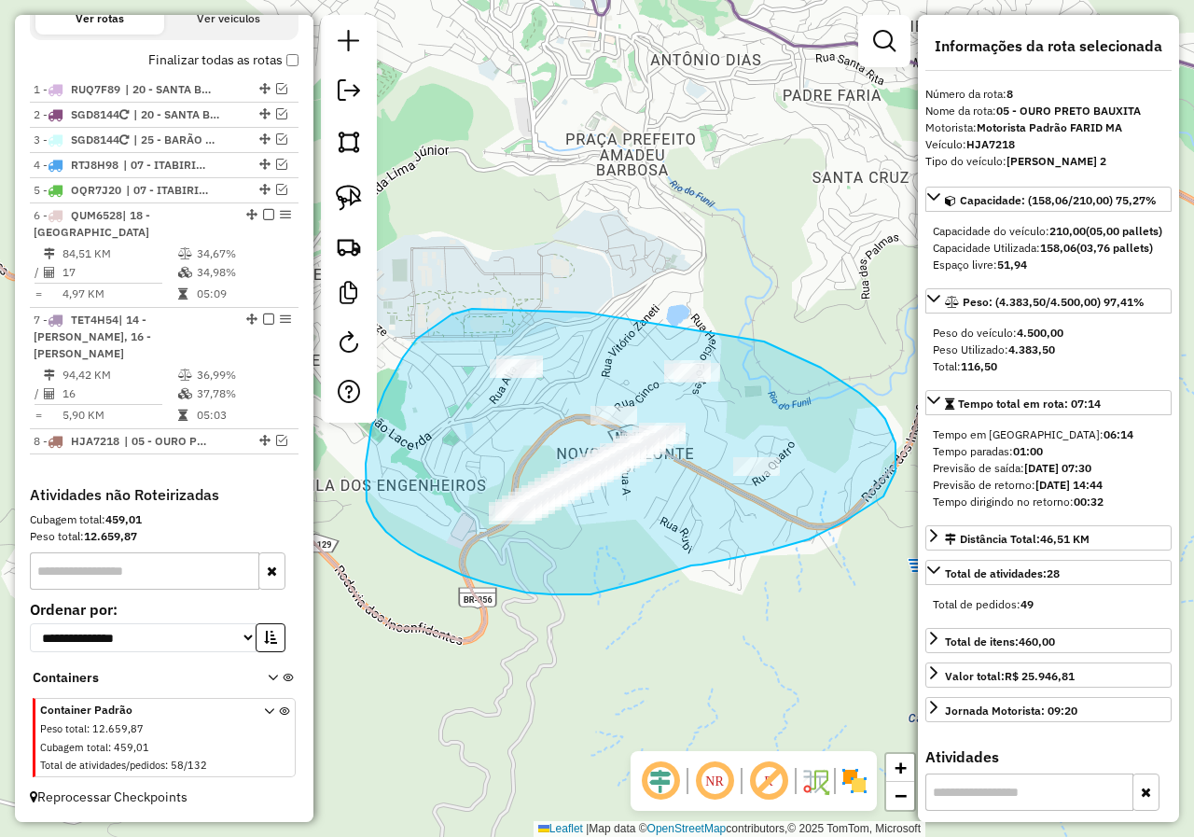
drag, startPoint x: 472, startPoint y: 309, endPoint x: 682, endPoint y: 313, distance: 209.9
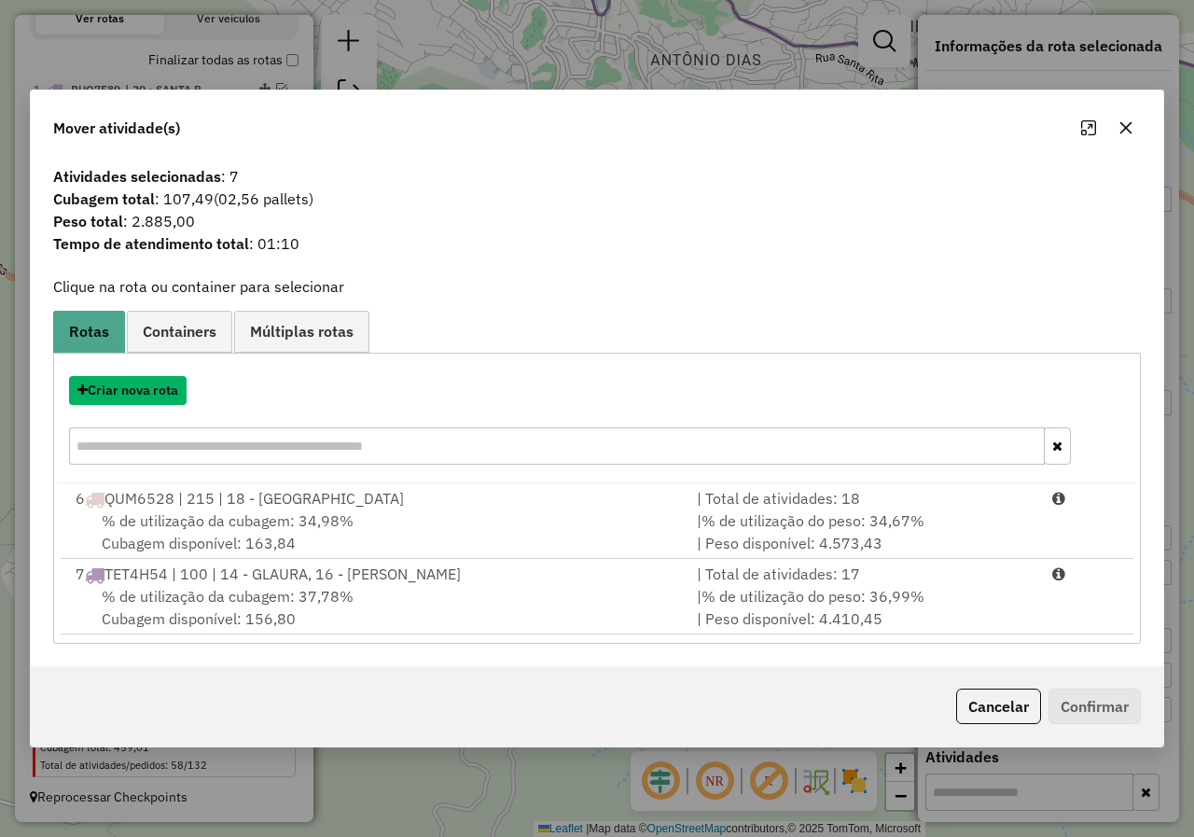
click at [121, 400] on button "Criar nova rota" at bounding box center [128, 390] width 118 height 29
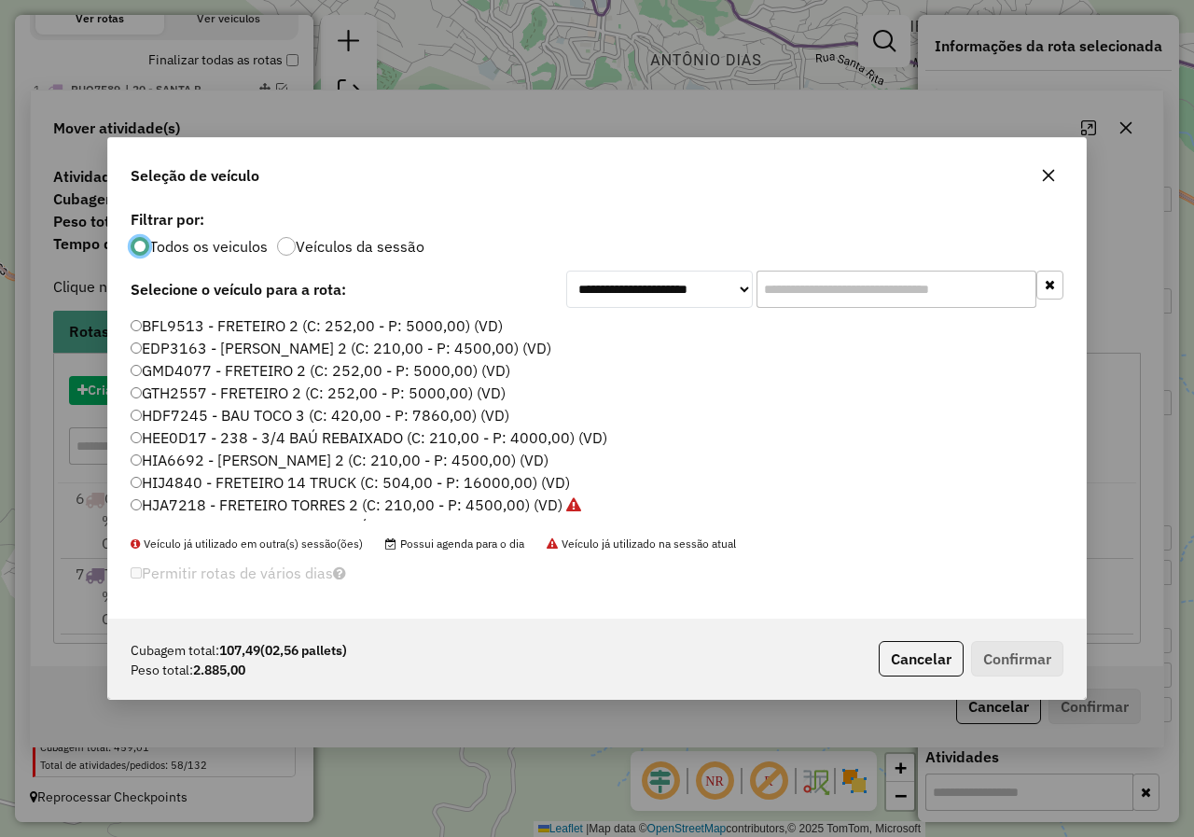
scroll to position [10, 6]
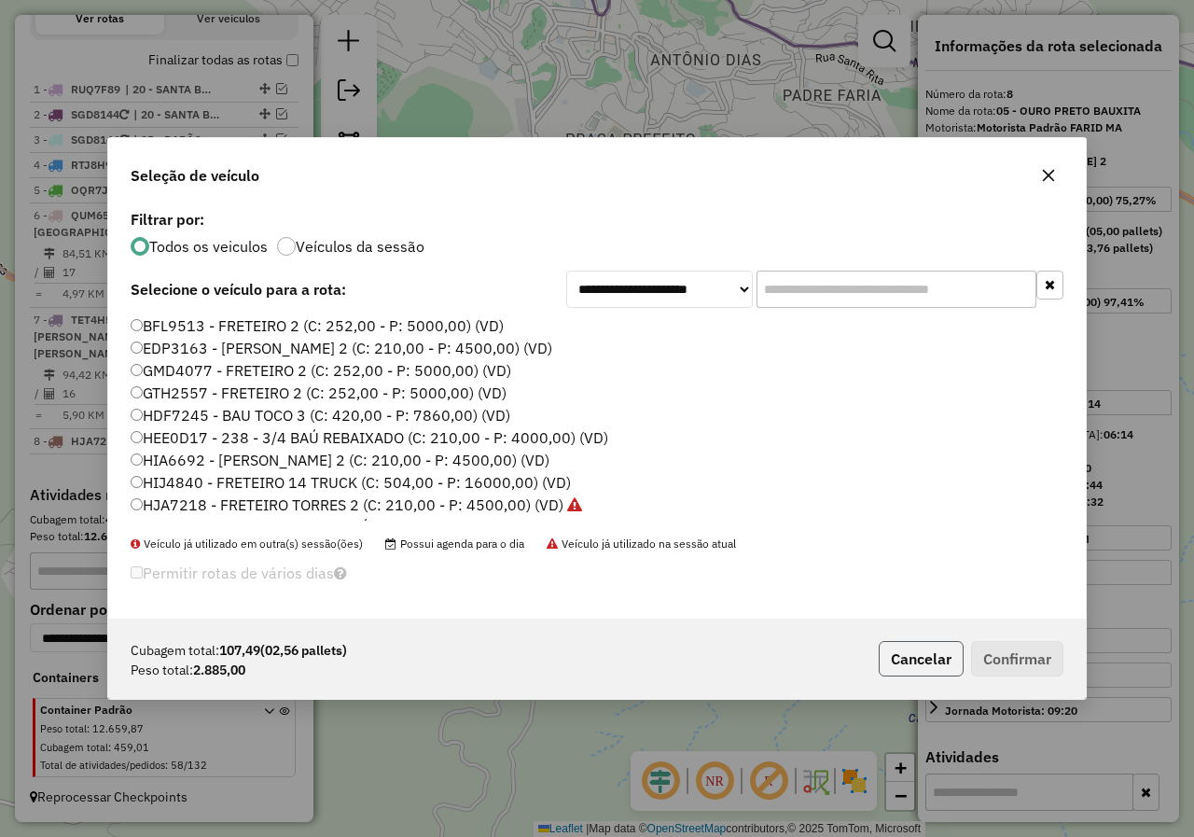
click at [923, 664] on button "Cancelar" at bounding box center [921, 658] width 85 height 35
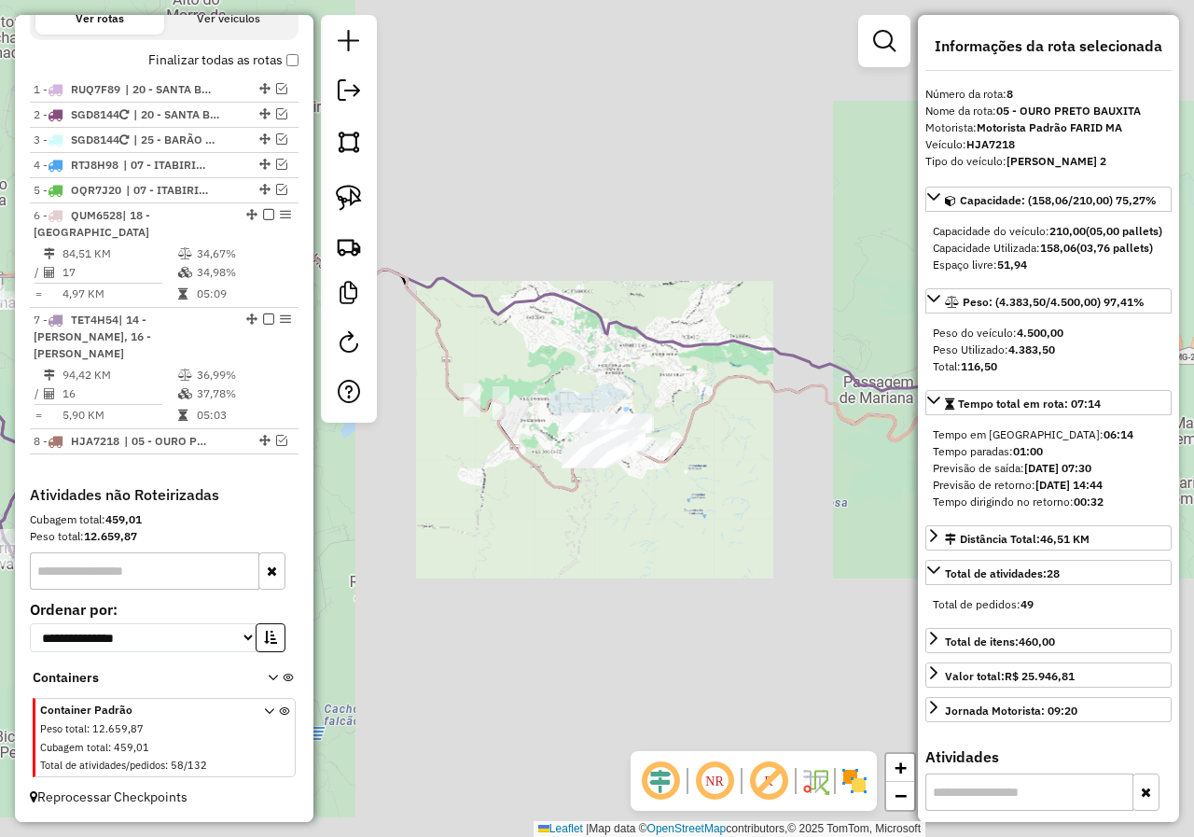
drag, startPoint x: 634, startPoint y: 462, endPoint x: 528, endPoint y: 456, distance: 106.5
click at [559, 463] on div "Janela de atendimento Grade de atendimento Capacidade Transportadoras Veículos …" at bounding box center [597, 418] width 1194 height 837
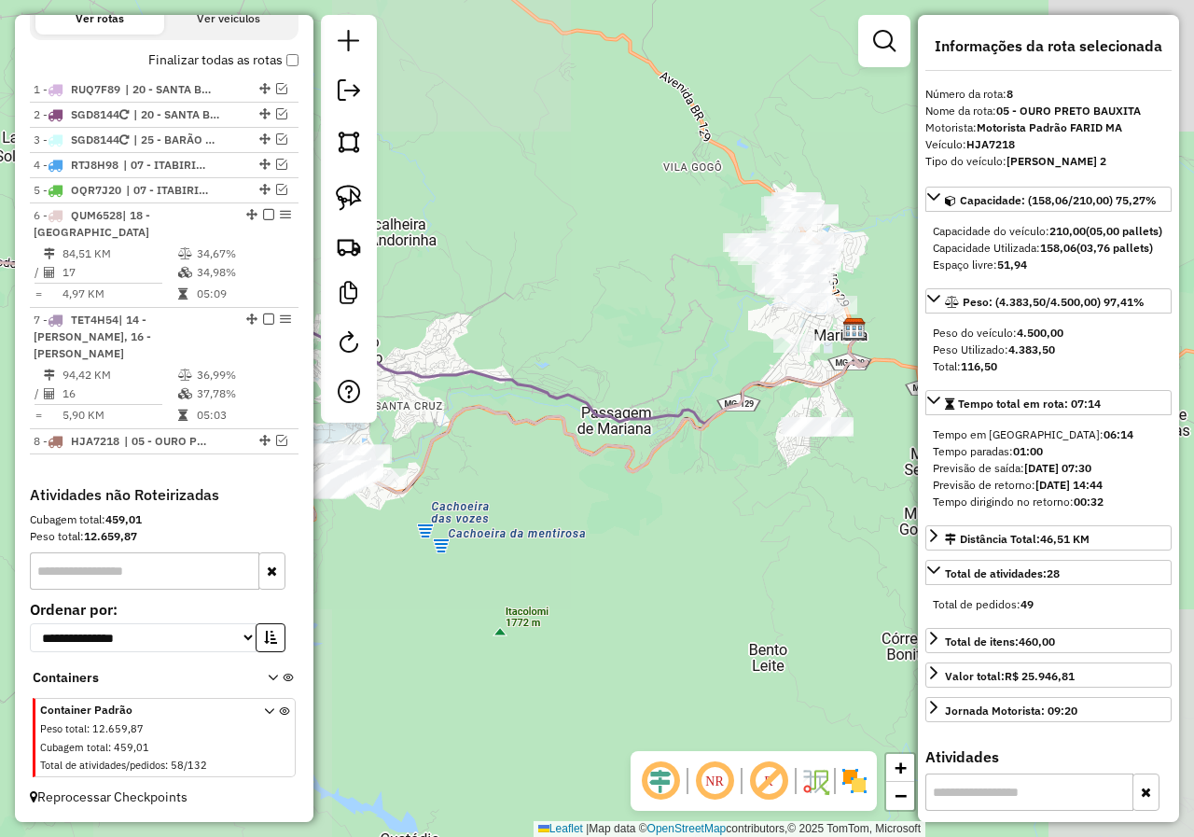
drag, startPoint x: 676, startPoint y: 494, endPoint x: 603, endPoint y: 521, distance: 77.6
click at [604, 521] on div "Janela de atendimento Grade de atendimento Capacidade Transportadoras Veículos …" at bounding box center [597, 418] width 1194 height 837
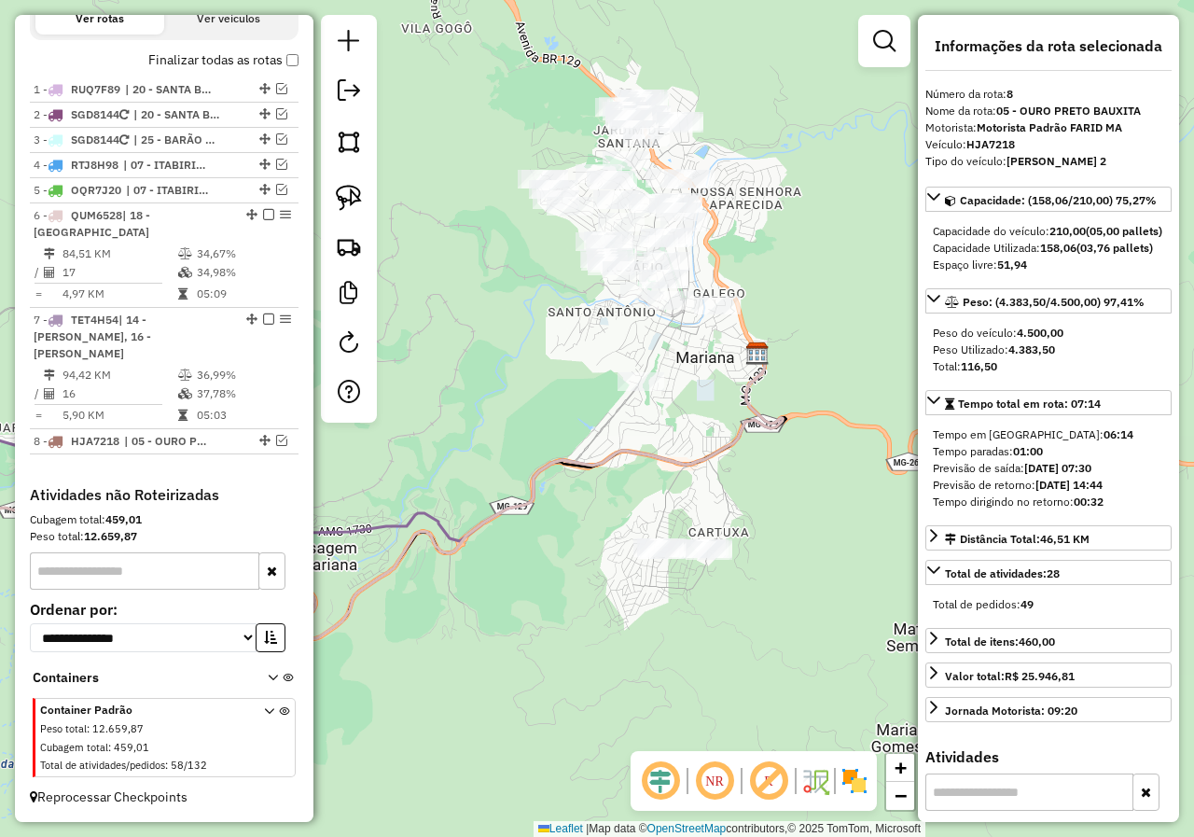
drag, startPoint x: 704, startPoint y: 394, endPoint x: 661, endPoint y: 480, distance: 95.9
click at [661, 480] on div "Janela de atendimento Grade de atendimento Capacidade Transportadoras Veículos …" at bounding box center [597, 418] width 1194 height 837
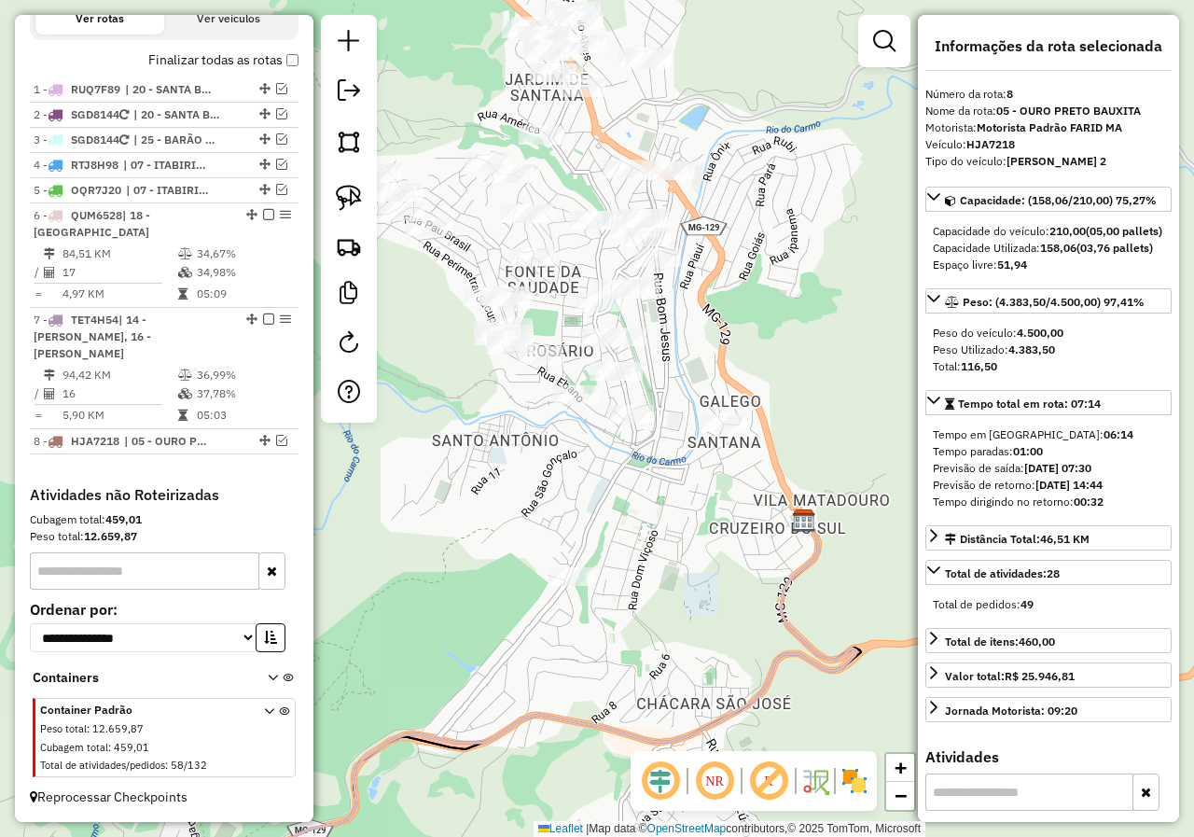
drag, startPoint x: 670, startPoint y: 360, endPoint x: 782, endPoint y: 370, distance: 112.4
click at [781, 370] on div "Janela de atendimento Grade de atendimento Capacidade Transportadoras Veículos …" at bounding box center [597, 418] width 1194 height 837
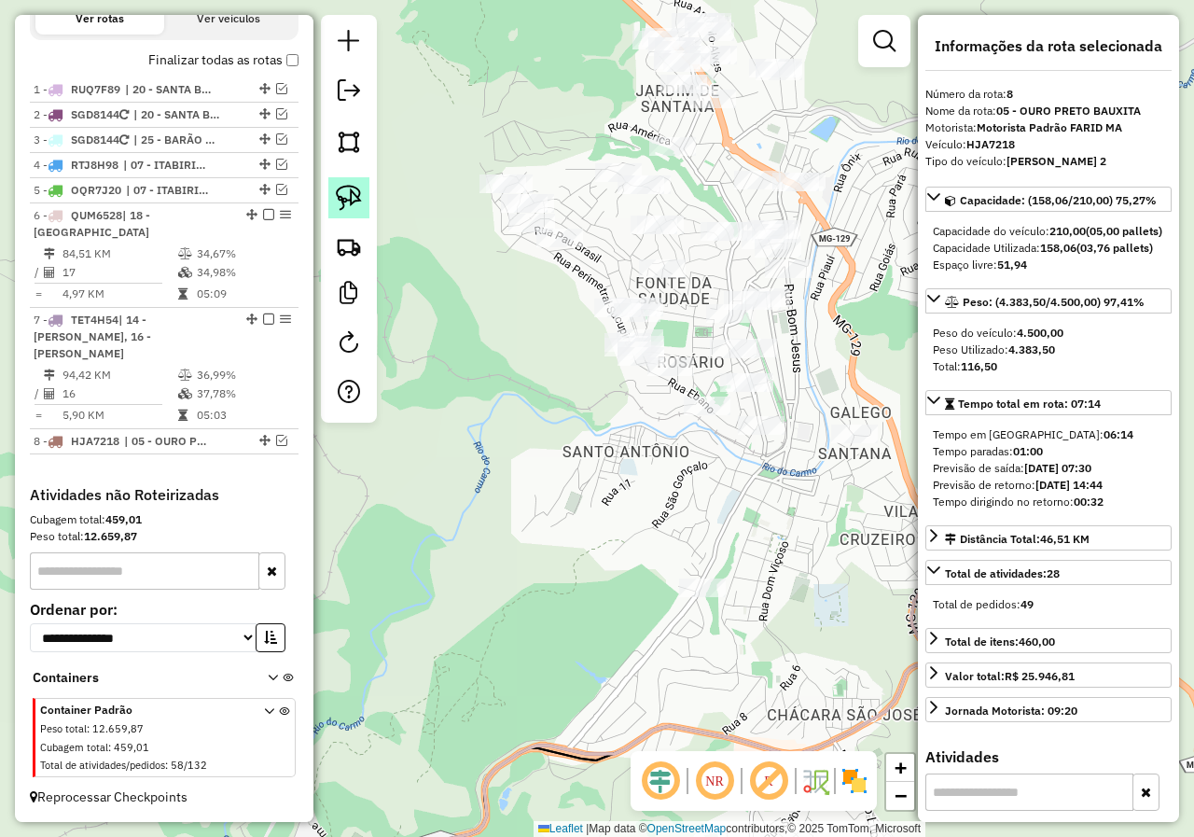
click at [351, 187] on img at bounding box center [349, 198] width 26 height 26
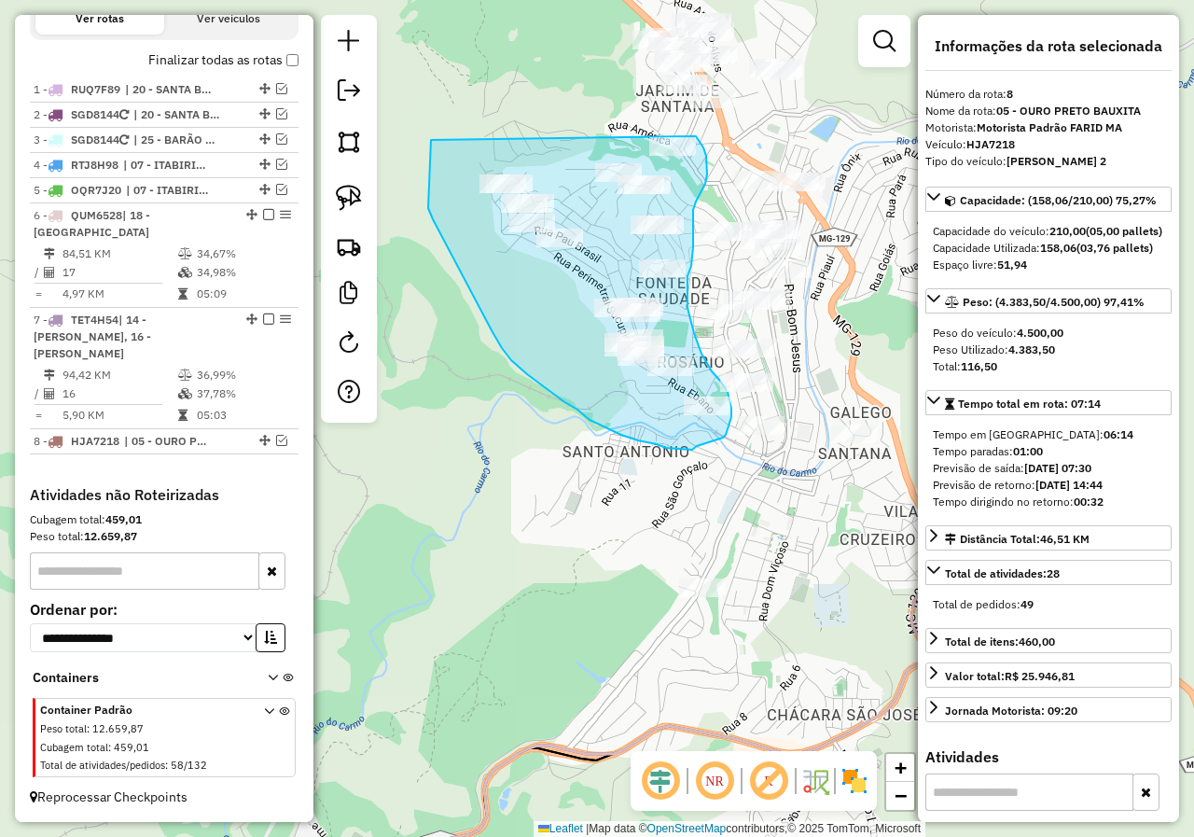
drag, startPoint x: 431, startPoint y: 140, endPoint x: 656, endPoint y: 122, distance: 225.5
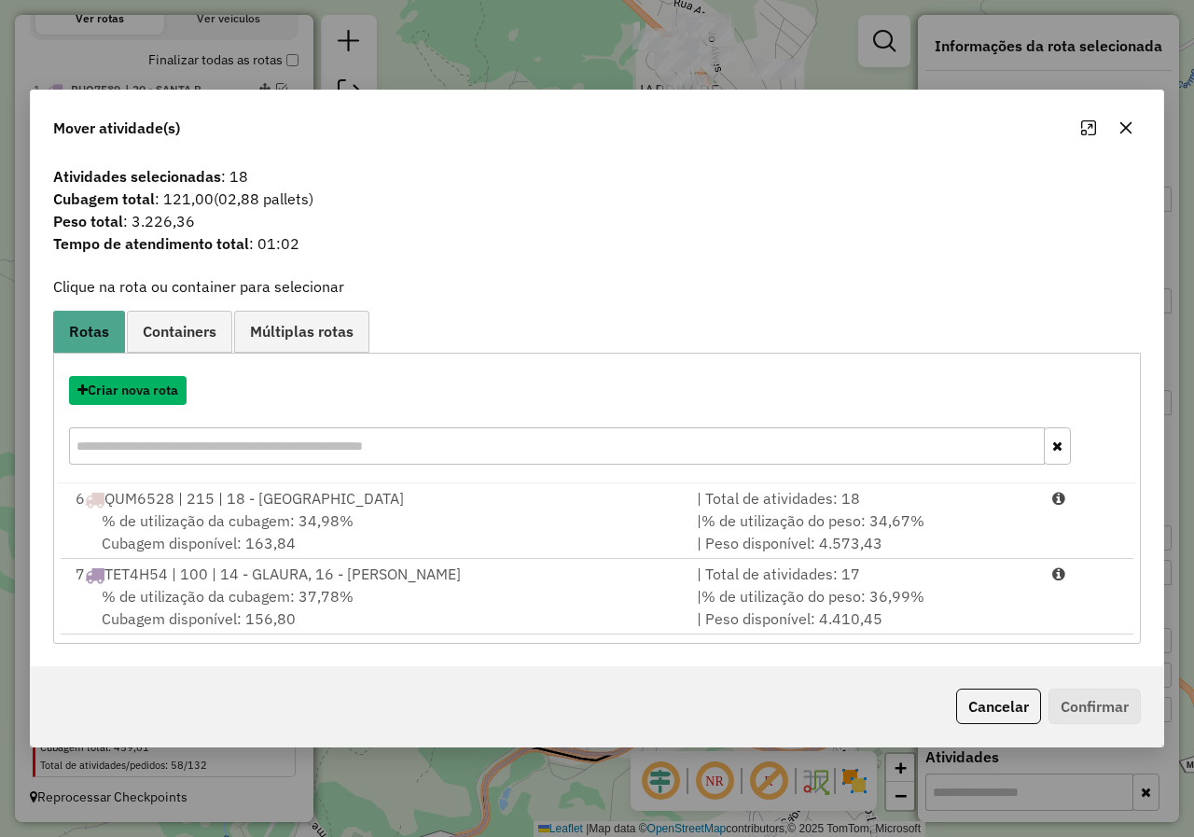
click at [150, 390] on button "Criar nova rota" at bounding box center [128, 390] width 118 height 29
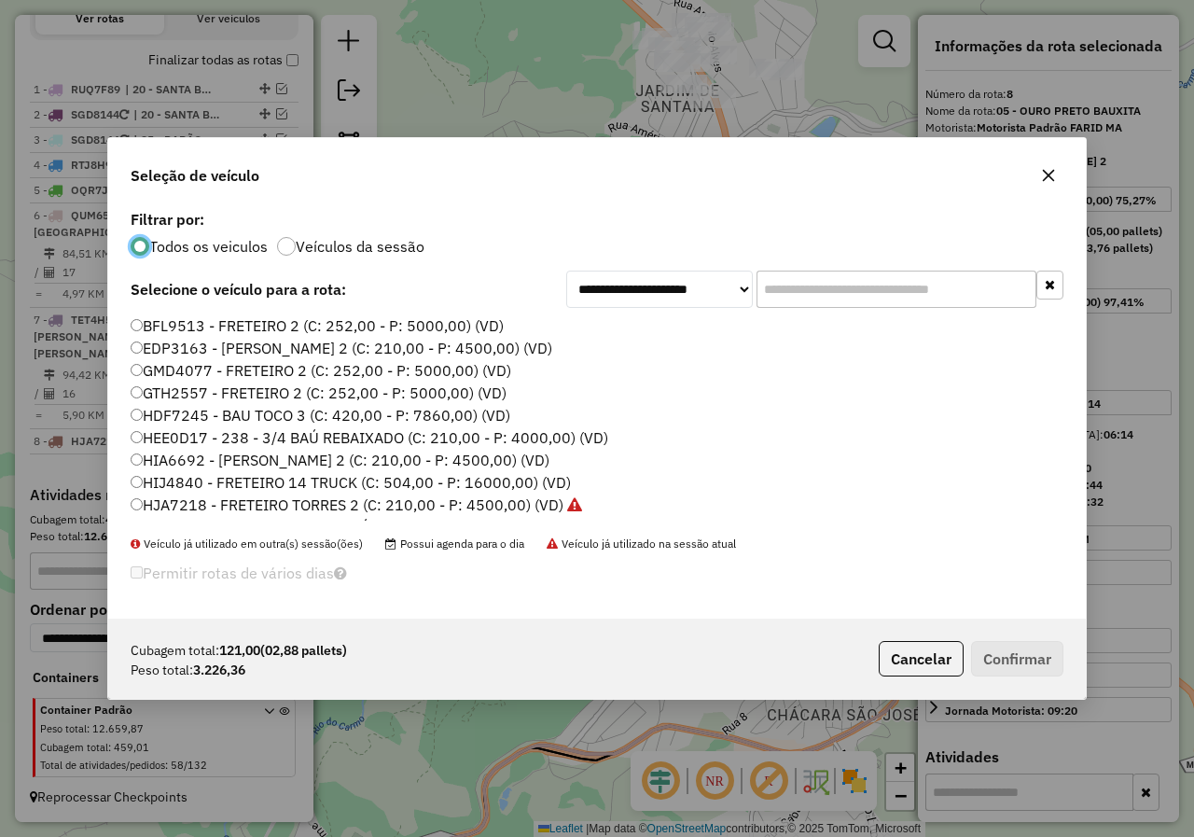
click at [160, 457] on label "HIA6692 - FRETEIRO TORRES 2 (C: 210,00 - P: 4500,00) (VD)" at bounding box center [340, 460] width 419 height 22
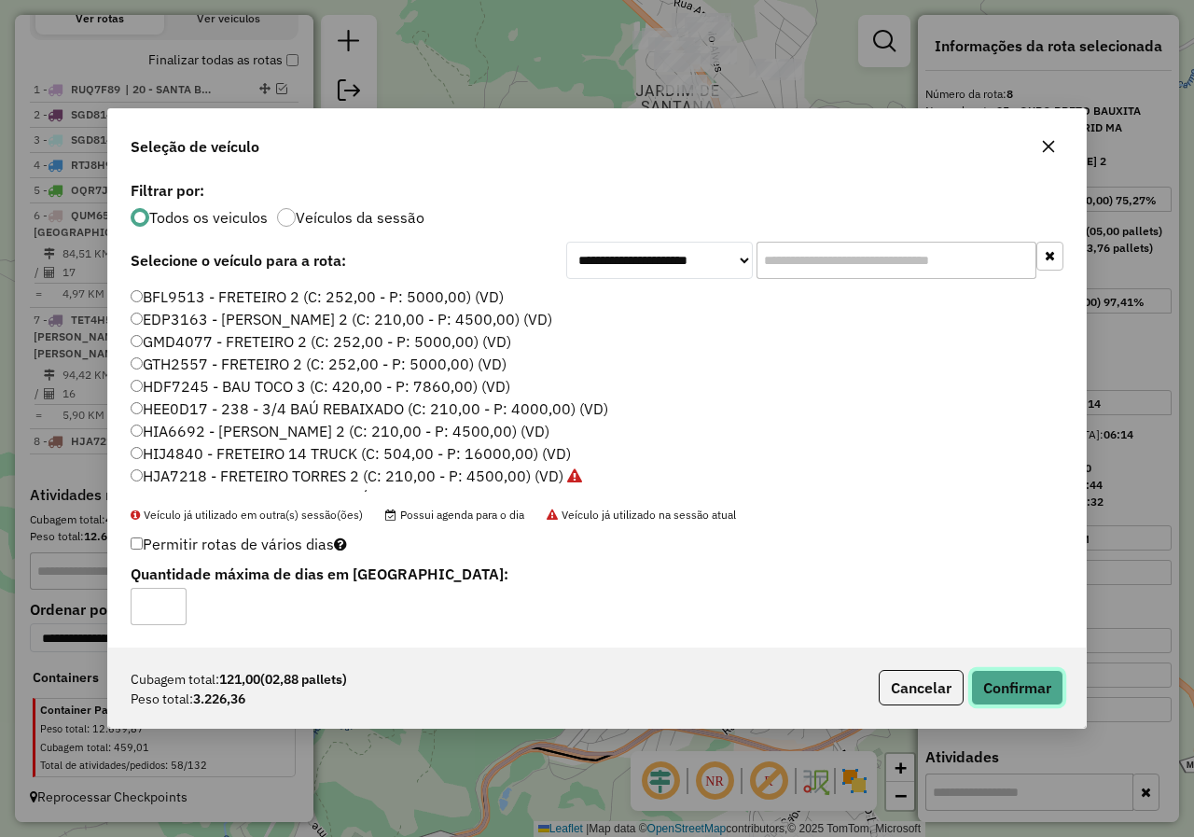
click at [1001, 702] on button "Confirmar" at bounding box center [1017, 687] width 92 height 35
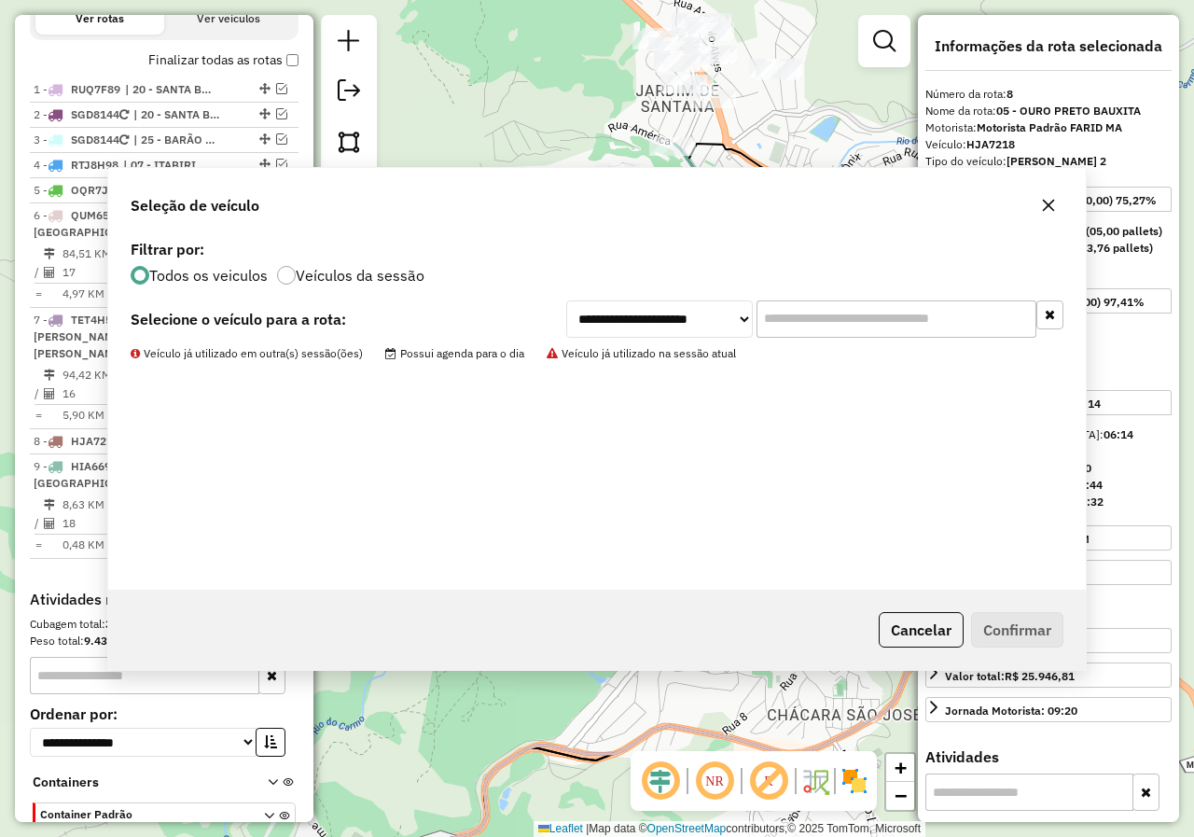
scroll to position [770, 0]
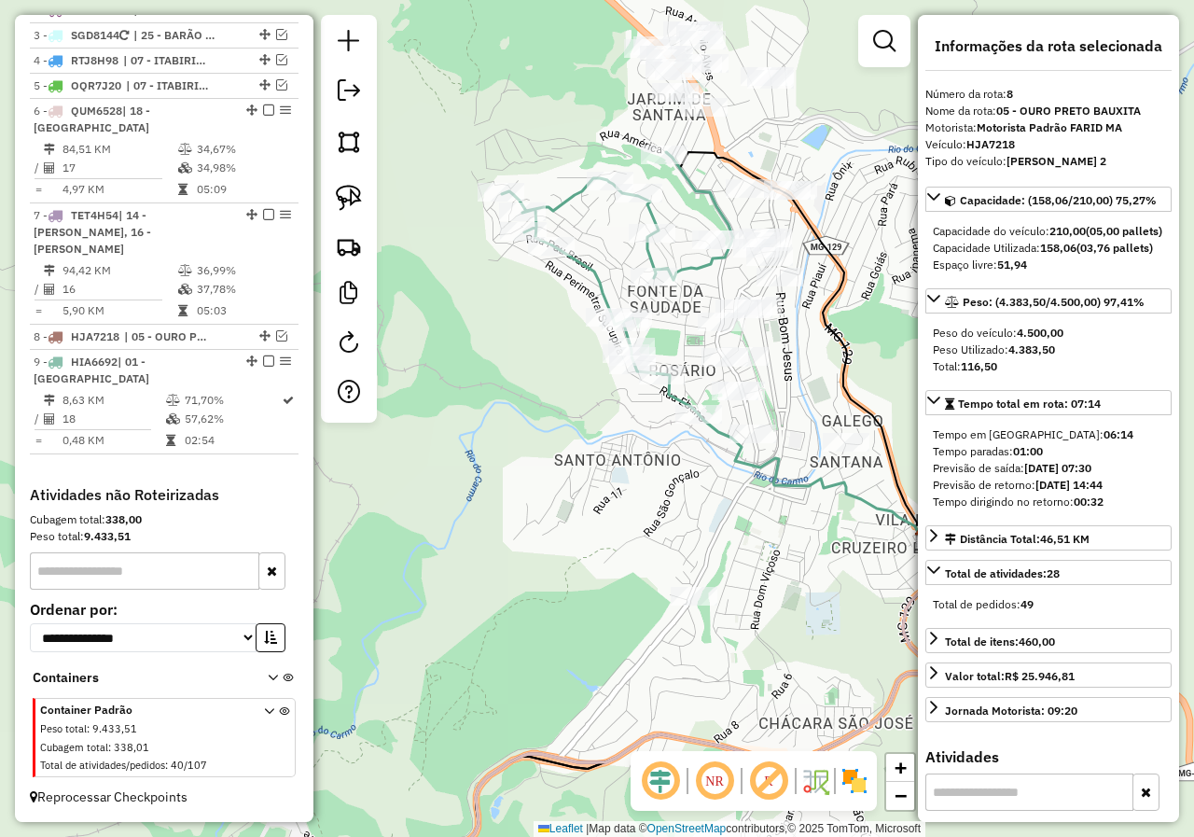
drag, startPoint x: 780, startPoint y: 533, endPoint x: 754, endPoint y: 555, distance: 33.1
click at [754, 555] on div "Janela de atendimento Grade de atendimento Capacidade Transportadoras Veículos …" at bounding box center [597, 418] width 1194 height 837
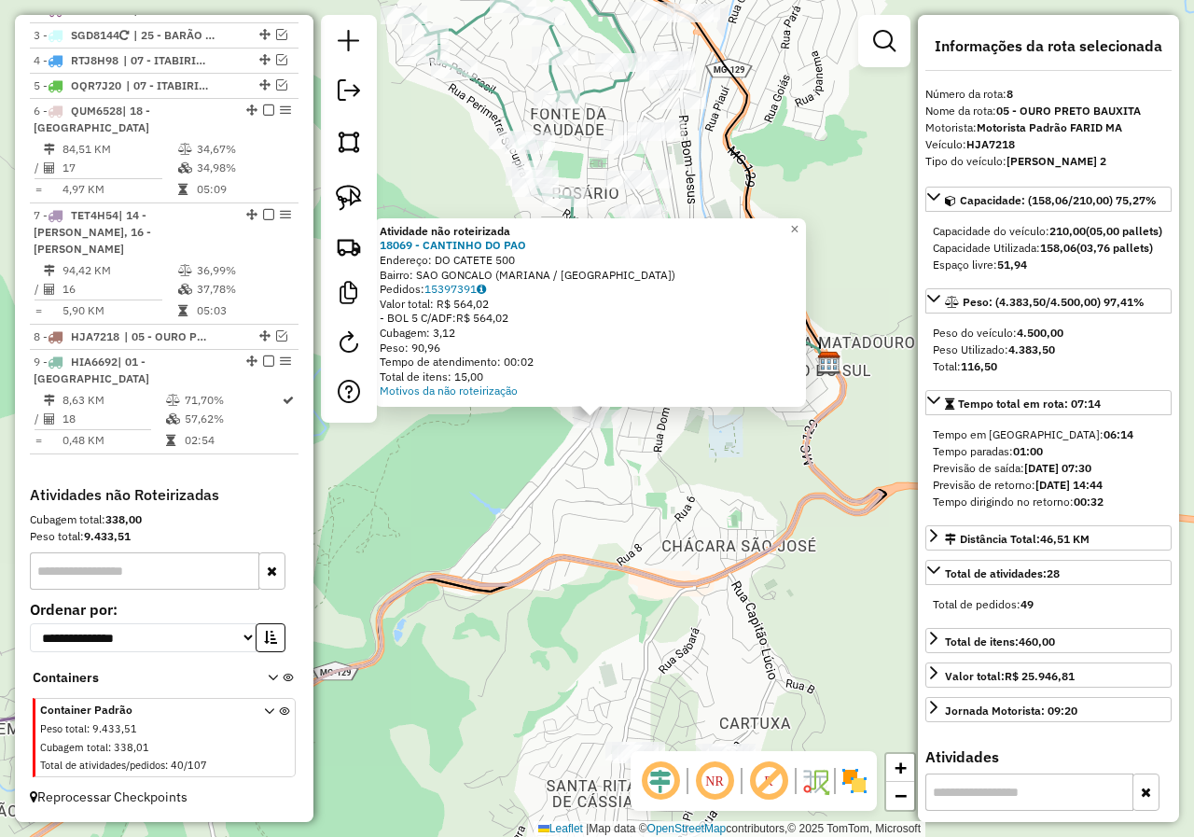
click at [657, 503] on div "Atividade não roteirizada 18069 - CANTINHO DO PAO Endereço: DO CATETE 500 Bairr…" at bounding box center [597, 418] width 1194 height 837
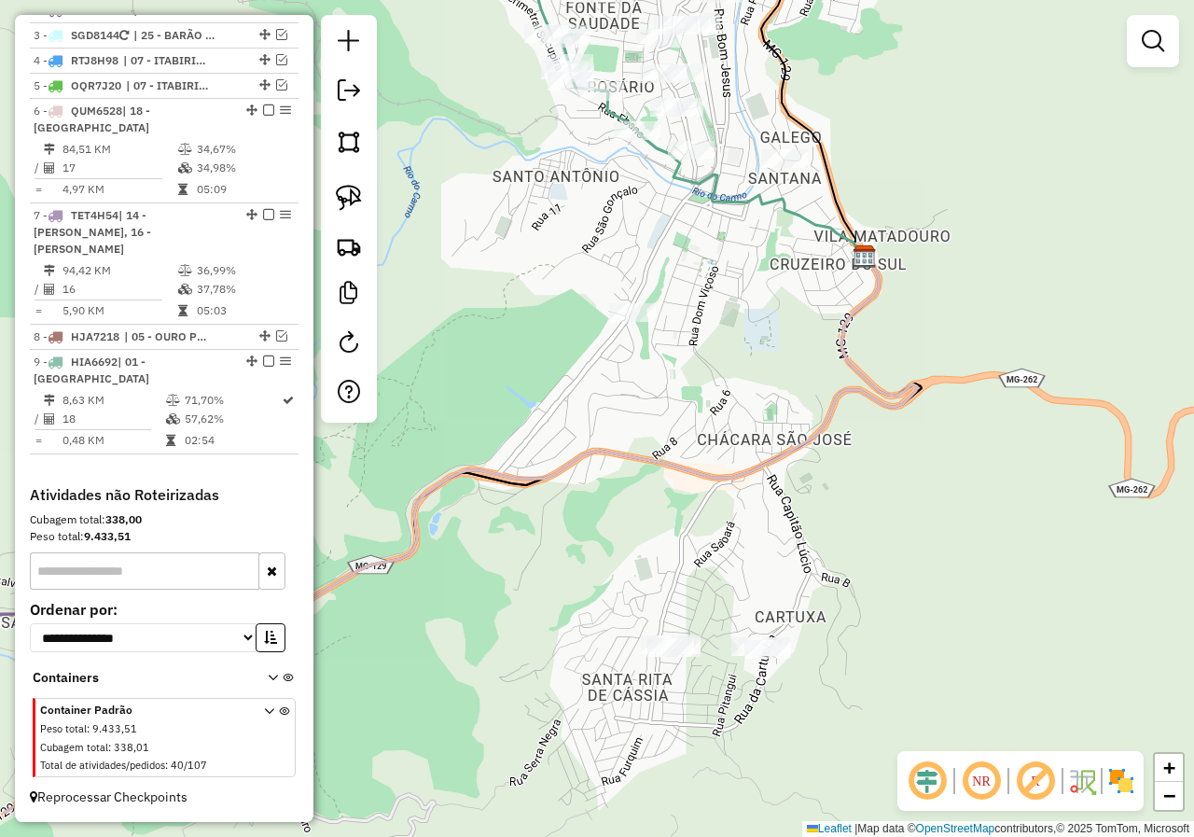
drag, startPoint x: 737, startPoint y: 441, endPoint x: 743, endPoint y: 411, distance: 30.5
click at [749, 407] on div "Janela de atendimento Grade de atendimento Capacidade Transportadoras Veículos …" at bounding box center [597, 418] width 1194 height 837
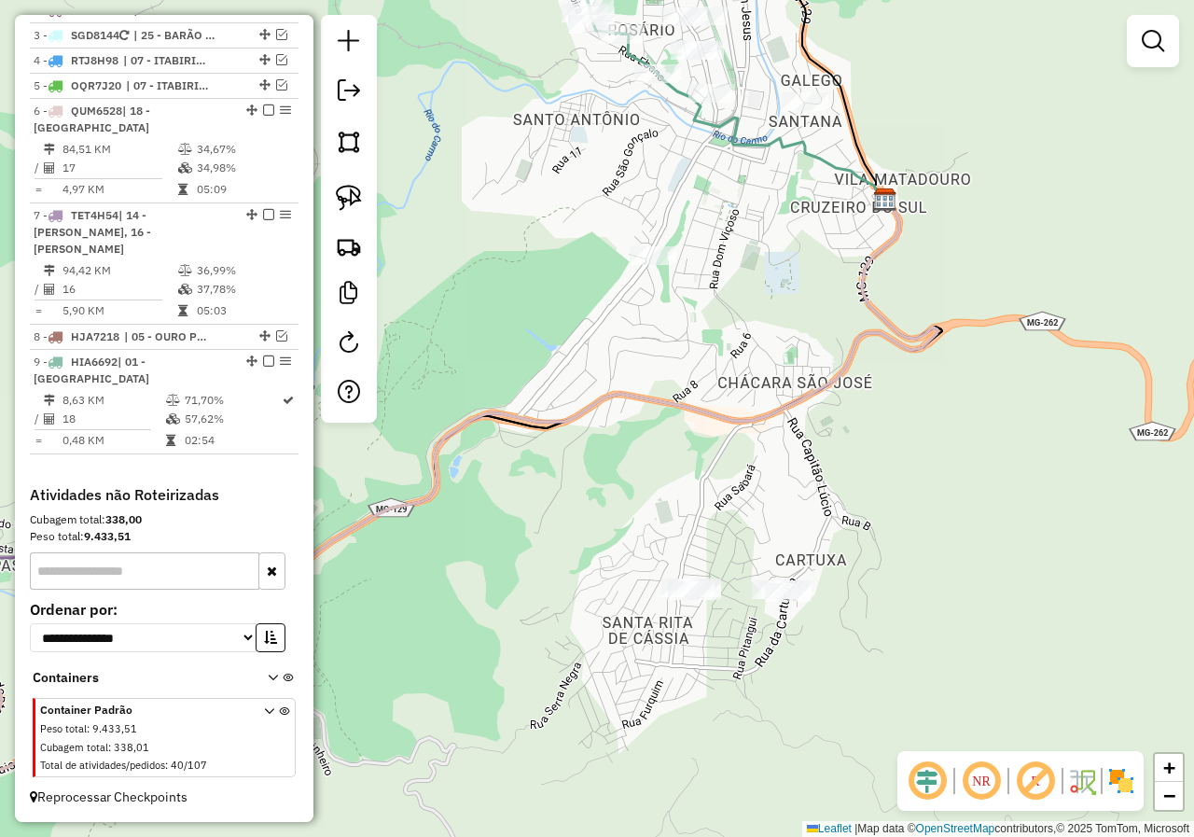
click at [687, 600] on div at bounding box center [691, 590] width 47 height 19
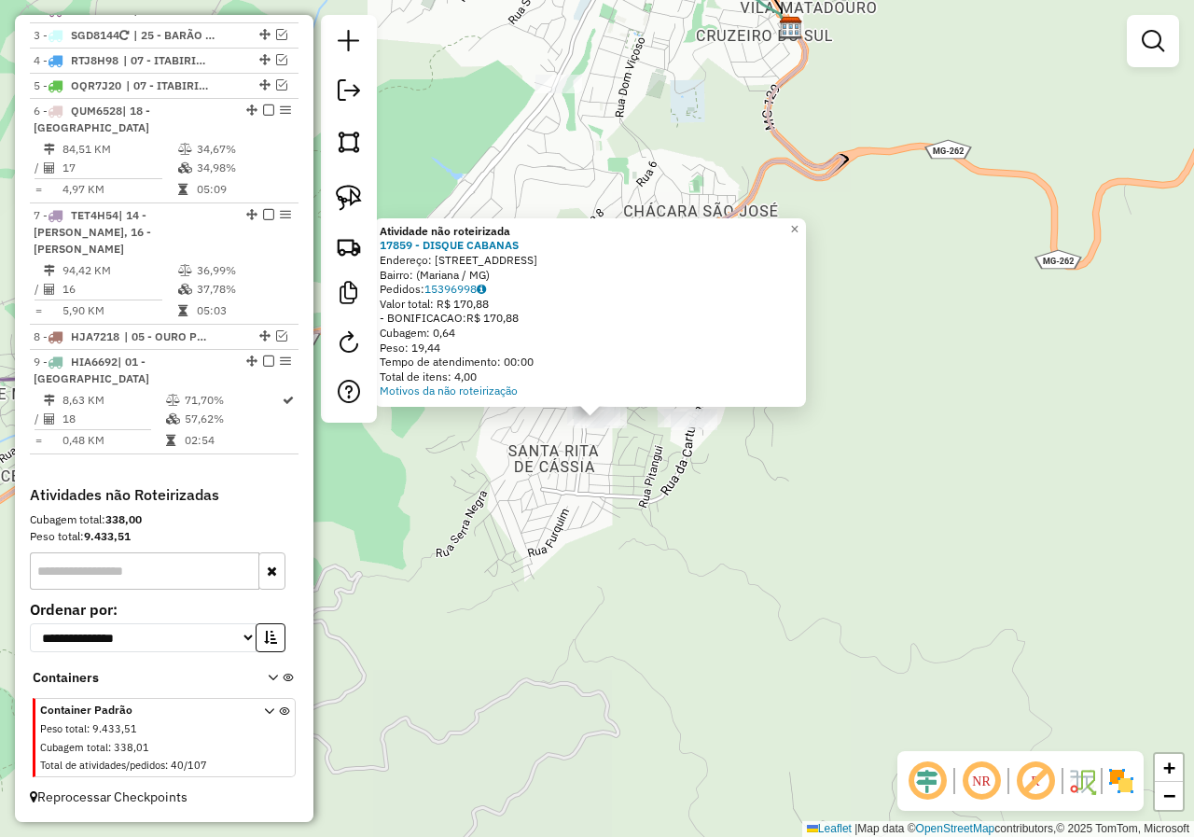
click at [685, 524] on div "Atividade não roteirizada 17859 - DISQUE CABANAS Endereço: Rua Sete Lagoas, 90 …" at bounding box center [597, 418] width 1194 height 837
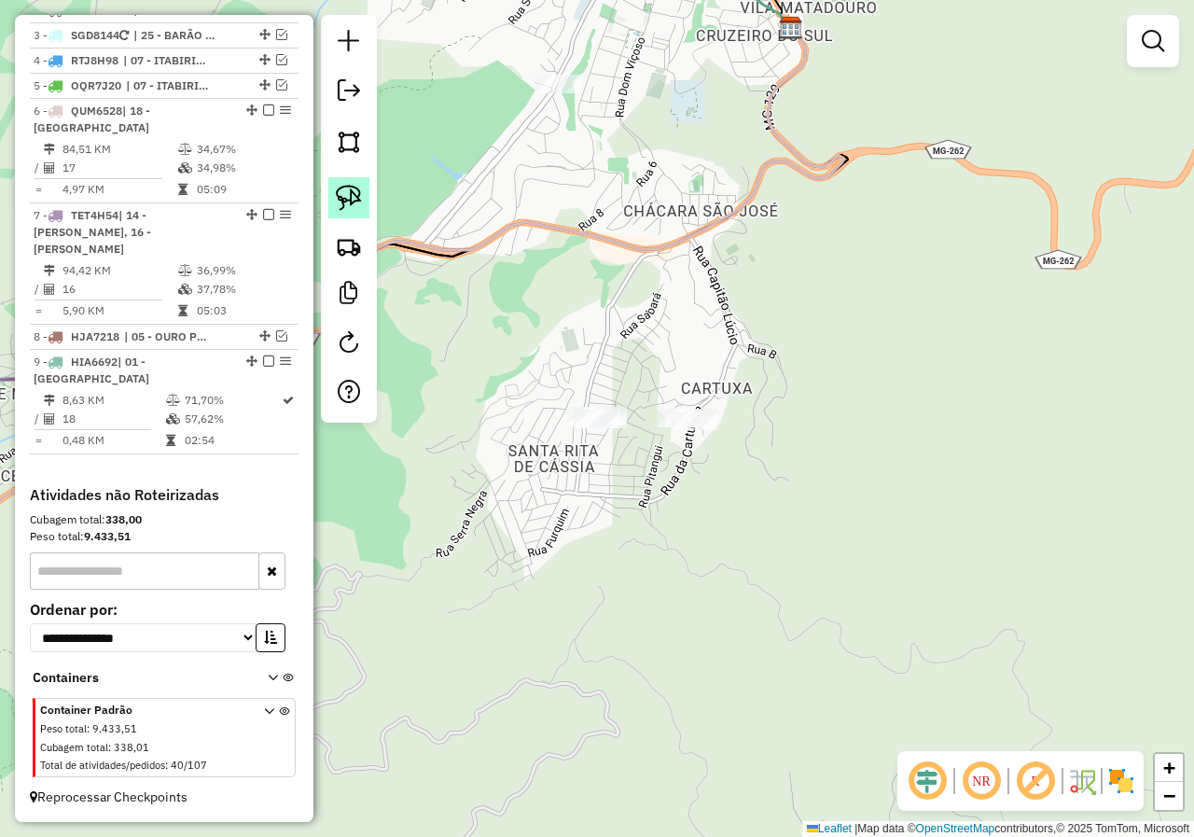
click at [349, 201] on img at bounding box center [349, 198] width 26 height 26
drag, startPoint x: 521, startPoint y: 449, endPoint x: 484, endPoint y: 345, distance: 110.0
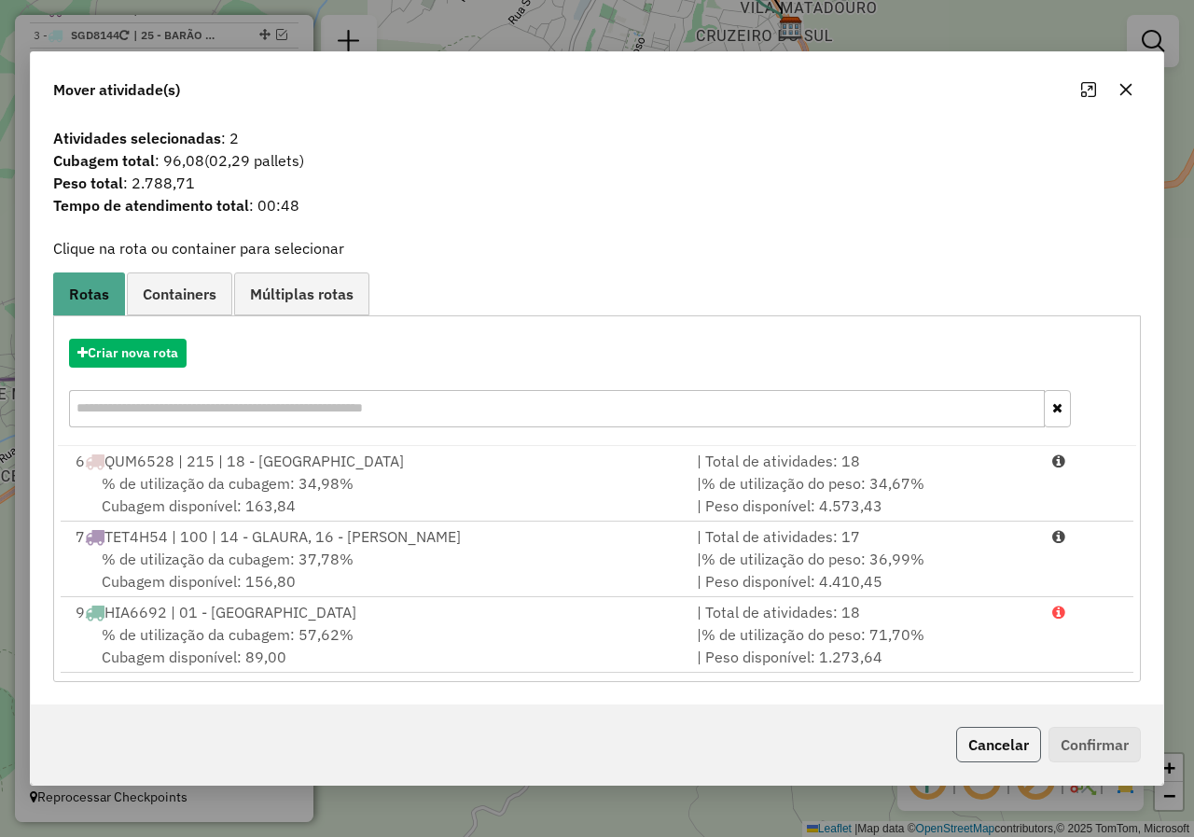
click at [989, 743] on button "Cancelar" at bounding box center [998, 744] width 85 height 35
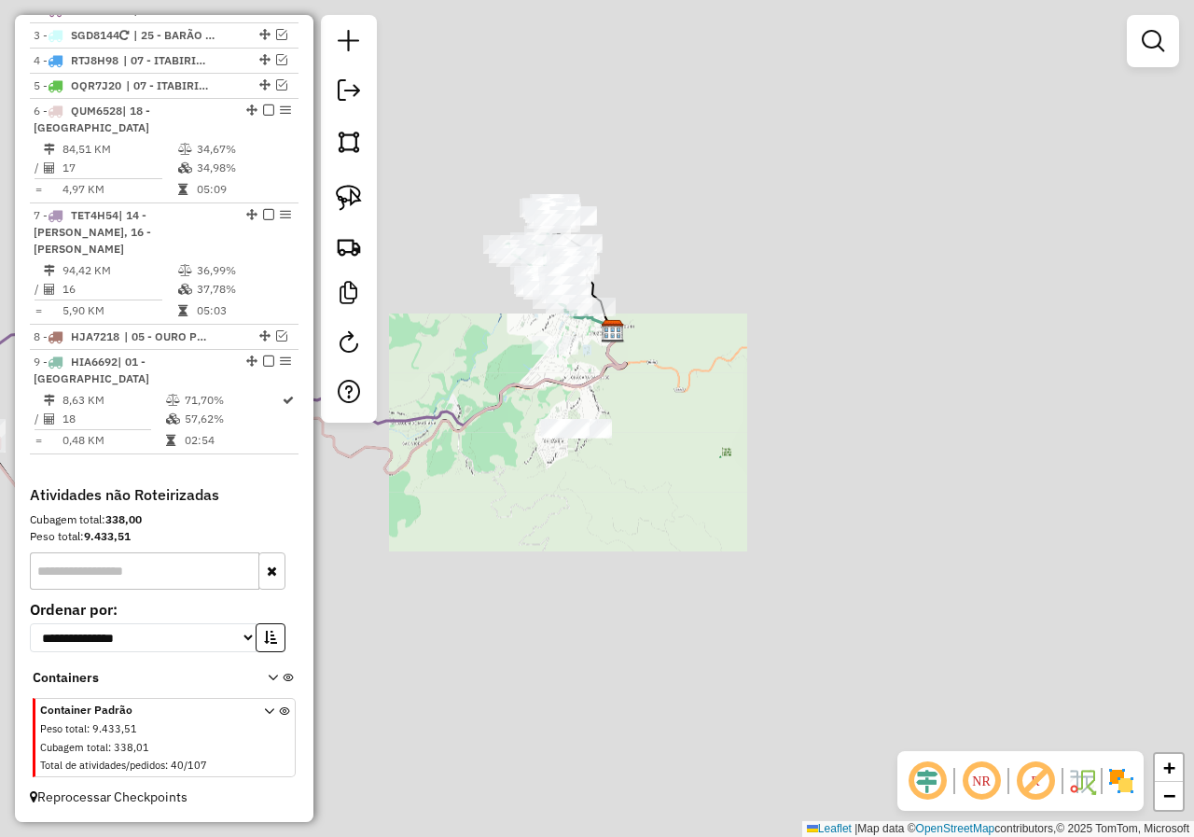
drag, startPoint x: 516, startPoint y: 457, endPoint x: 715, endPoint y: 455, distance: 199.6
click at [714, 455] on div "Janela de atendimento Grade de atendimento Capacidade Transportadoras Veículos …" at bounding box center [597, 418] width 1194 height 837
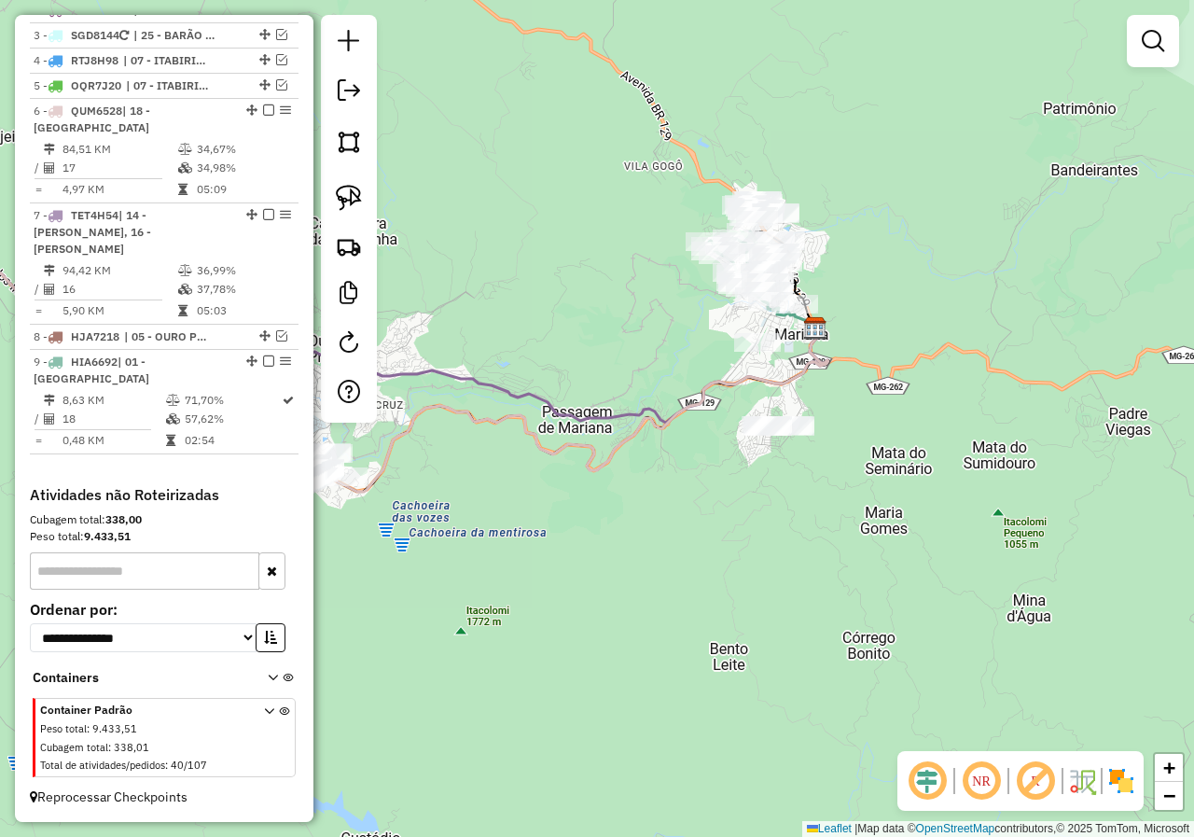
drag, startPoint x: 547, startPoint y: 439, endPoint x: 727, endPoint y: 426, distance: 179.5
click at [727, 426] on icon at bounding box center [355, 390] width 946 height 259
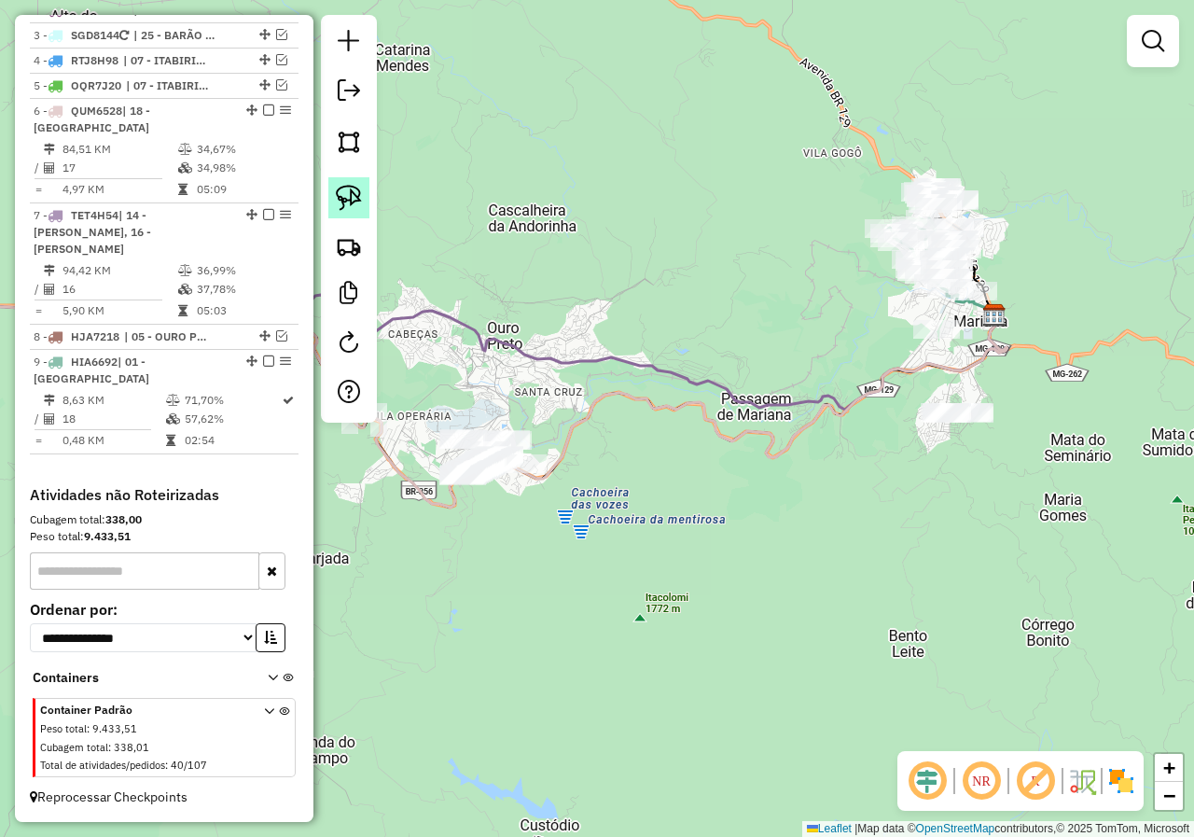
click at [352, 203] on img at bounding box center [349, 198] width 26 height 26
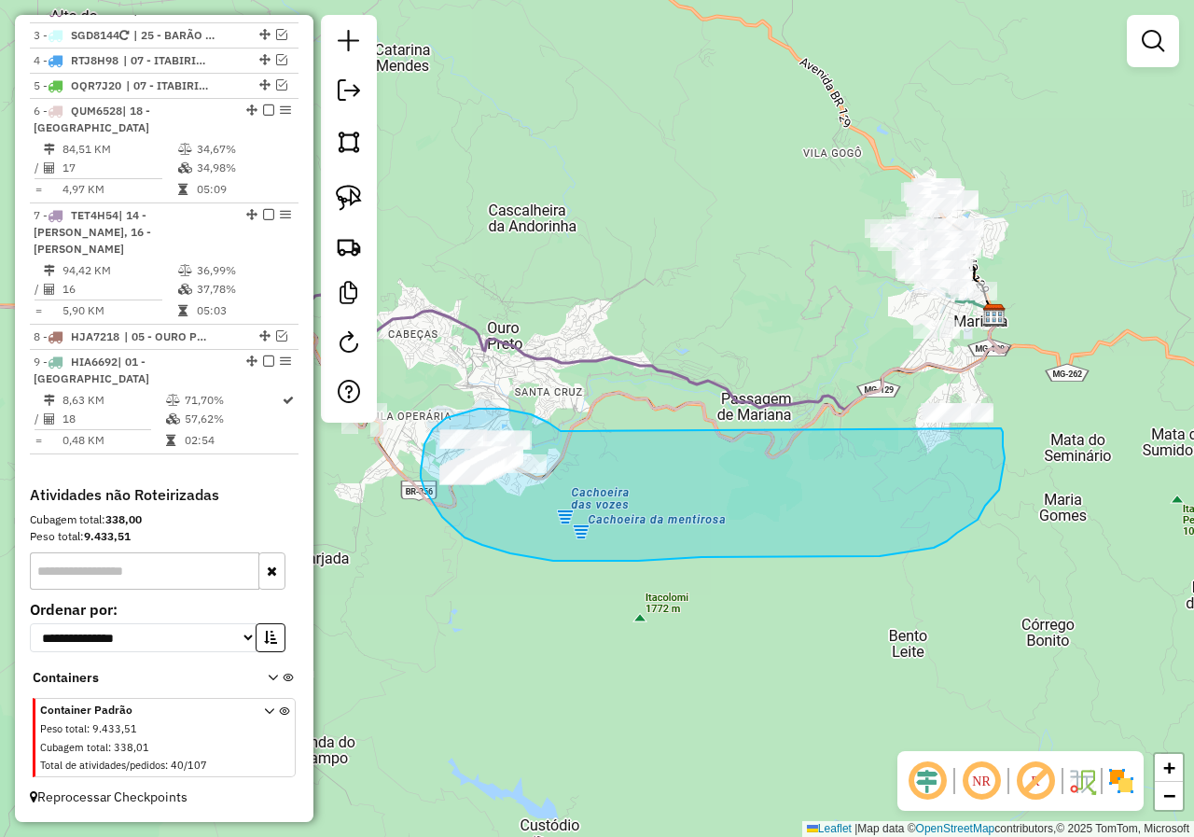
drag, startPoint x: 498, startPoint y: 408, endPoint x: 856, endPoint y: 382, distance: 359.1
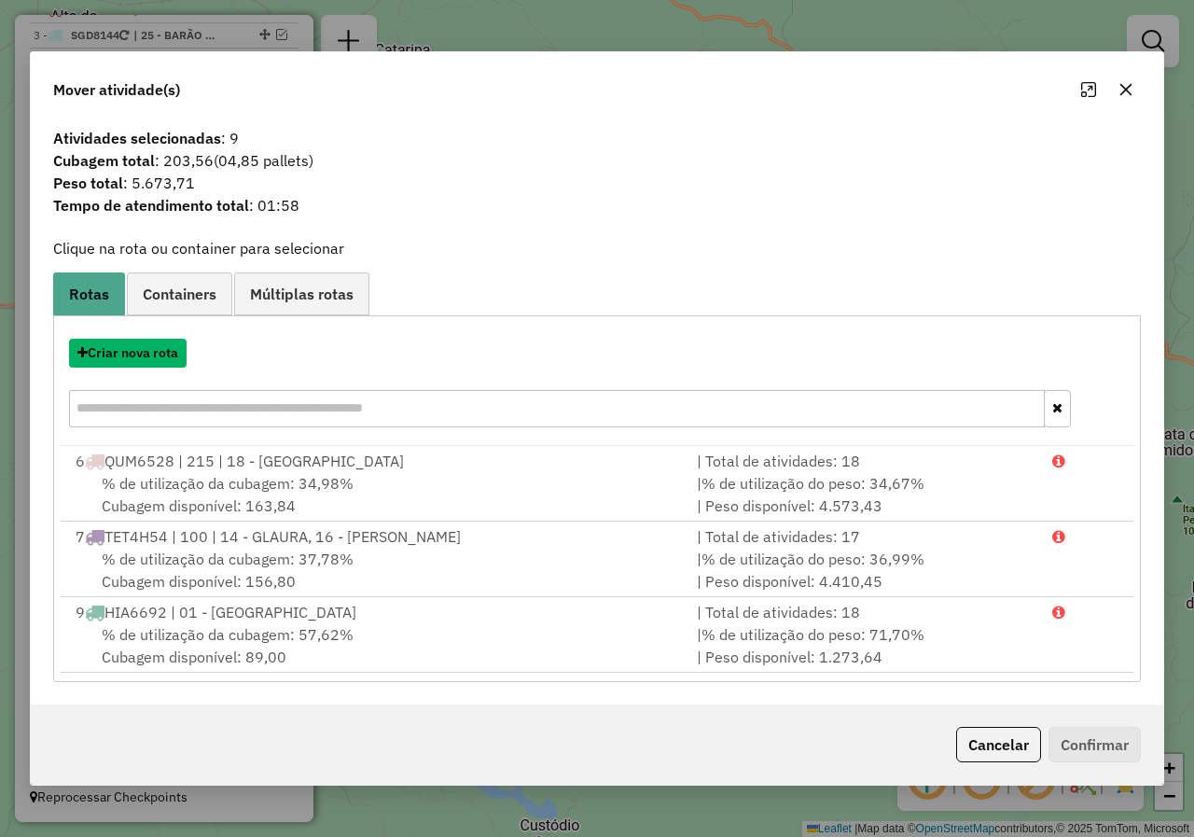
click at [165, 356] on button "Criar nova rota" at bounding box center [128, 353] width 118 height 29
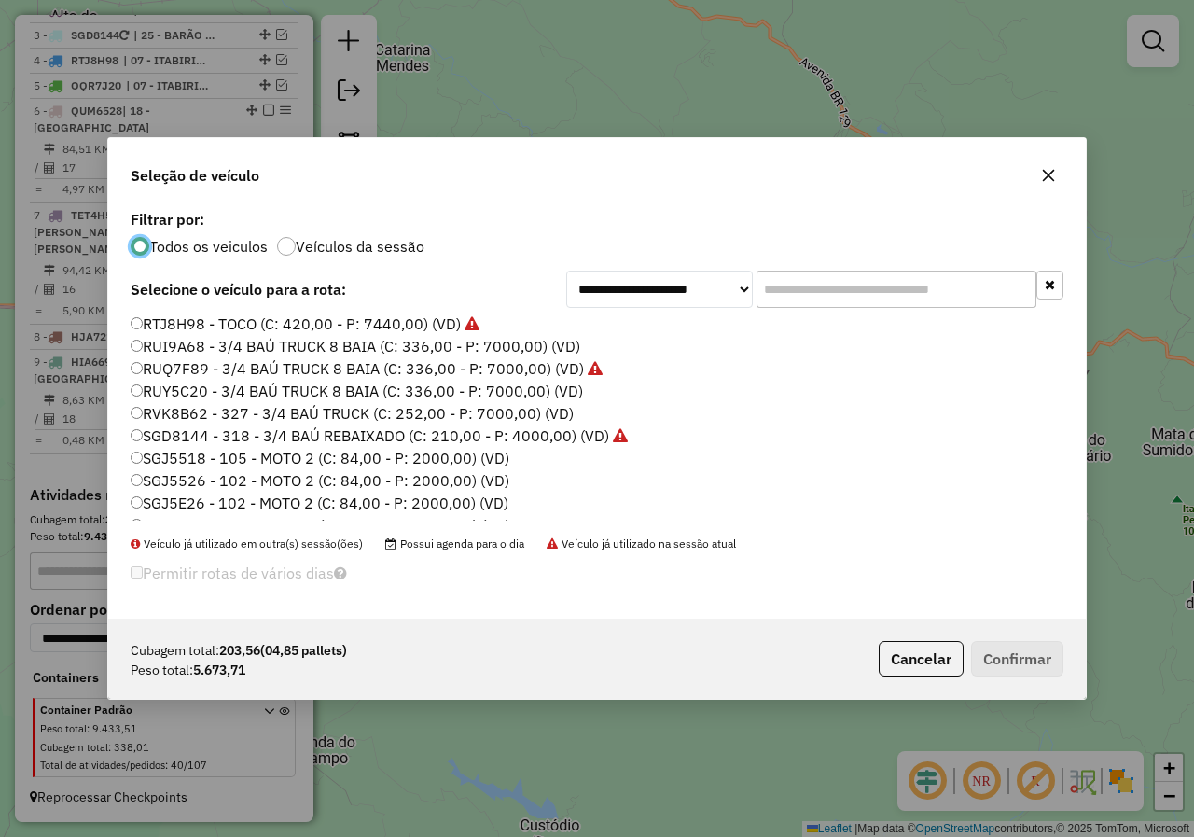
scroll to position [638, 0]
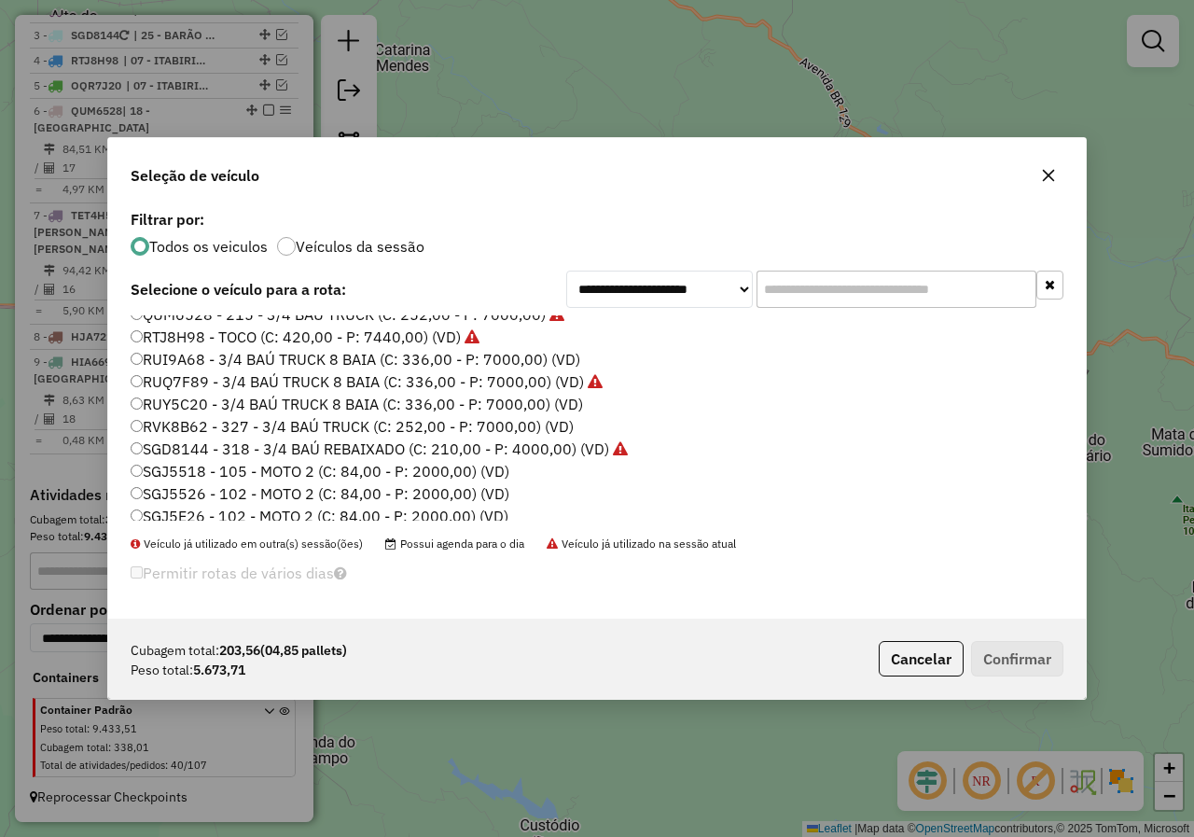
click at [159, 367] on label "RUI9A68 - 3/4 BAÚ TRUCK 8 BAIA (C: 336,00 - P: 7000,00) (VD)" at bounding box center [356, 359] width 450 height 22
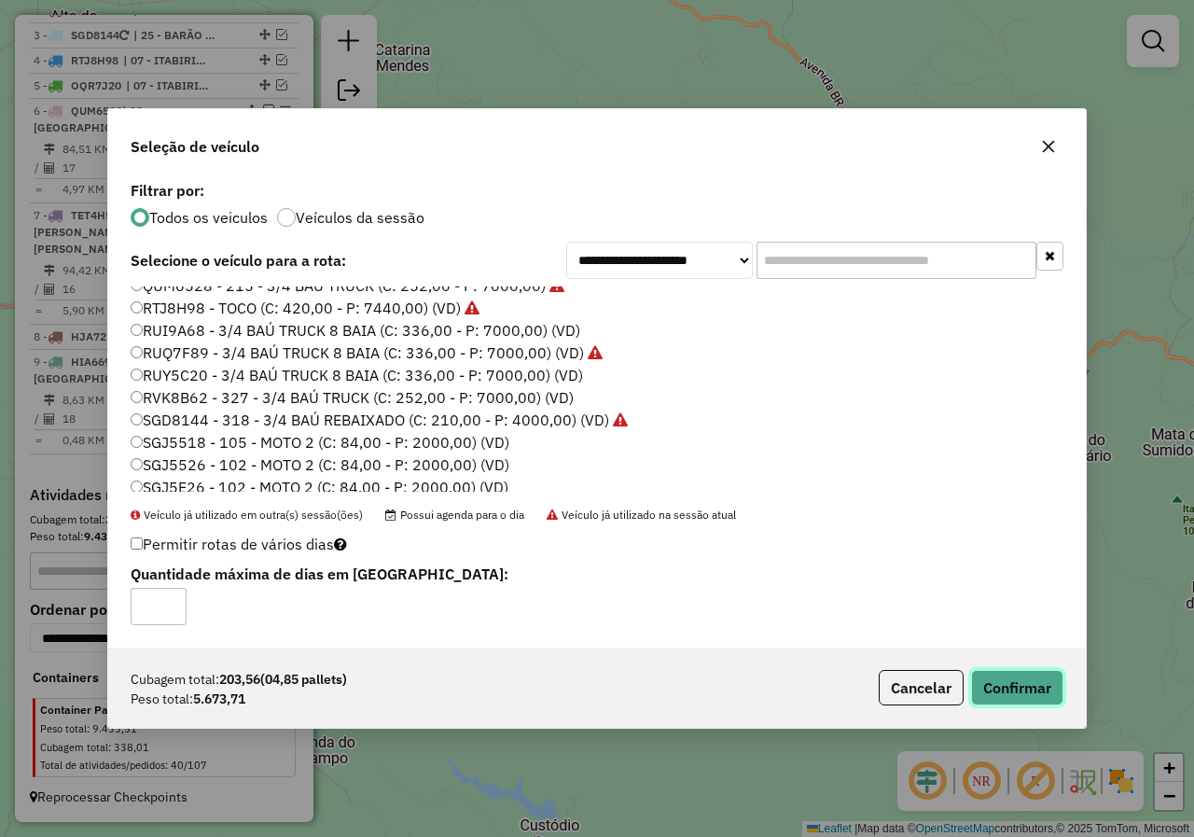
click at [998, 695] on button "Confirmar" at bounding box center [1017, 687] width 92 height 35
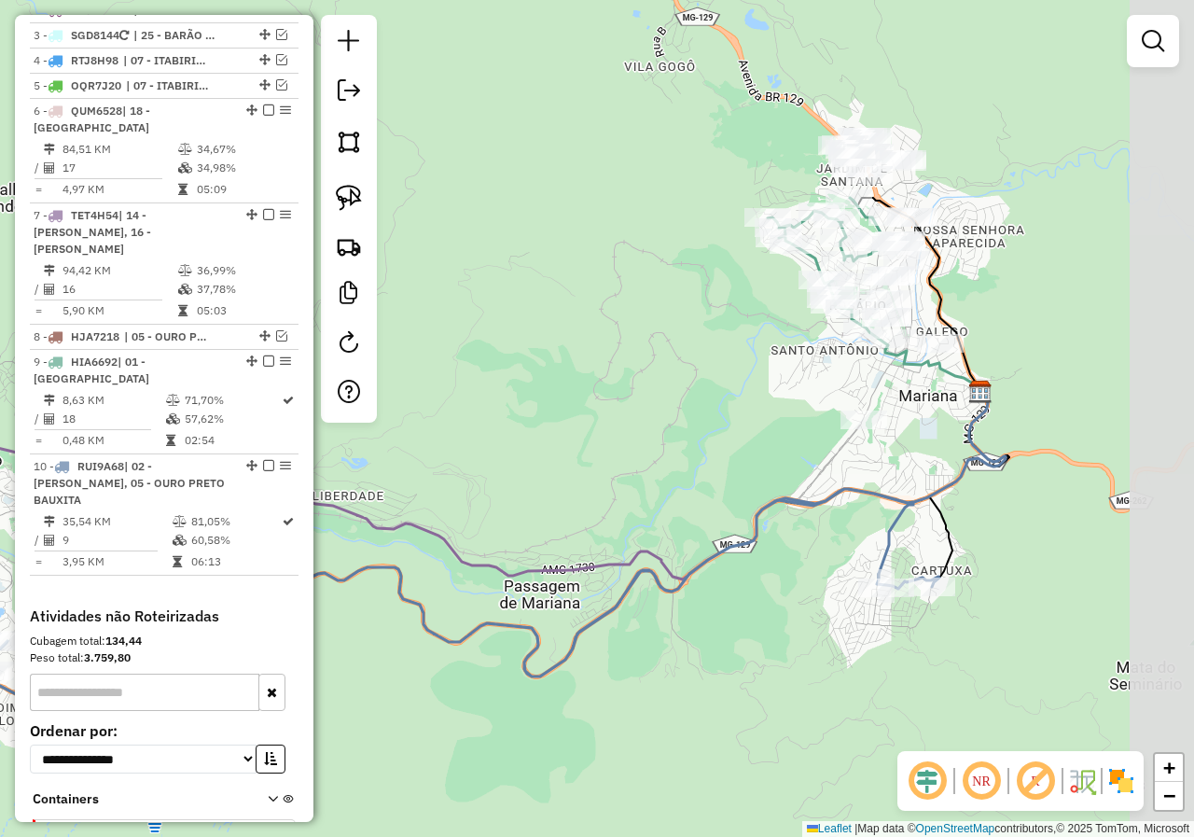
click at [816, 407] on div "Janela de atendimento Grade de atendimento Capacidade Transportadoras Veículos …" at bounding box center [597, 418] width 1194 height 837
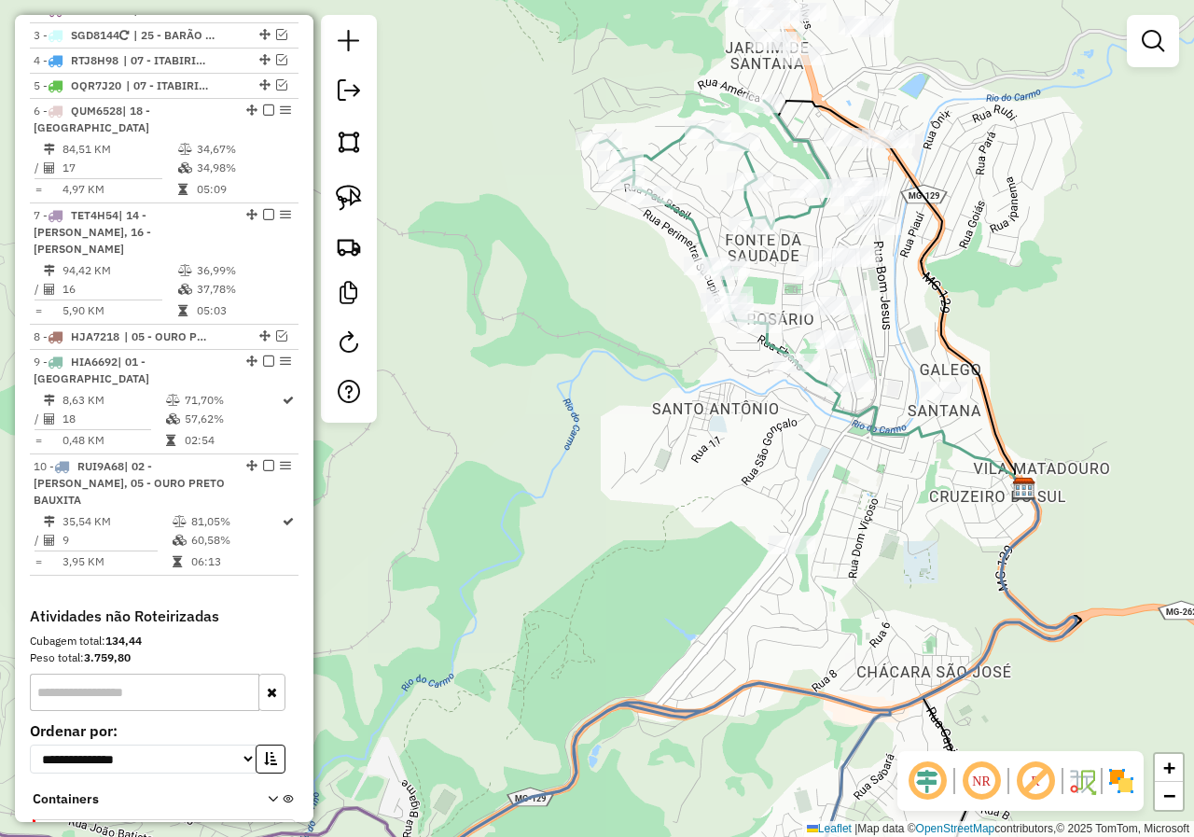
click at [871, 470] on div "Janela de atendimento Grade de atendimento Capacidade Transportadoras Veículos …" at bounding box center [597, 418] width 1194 height 837
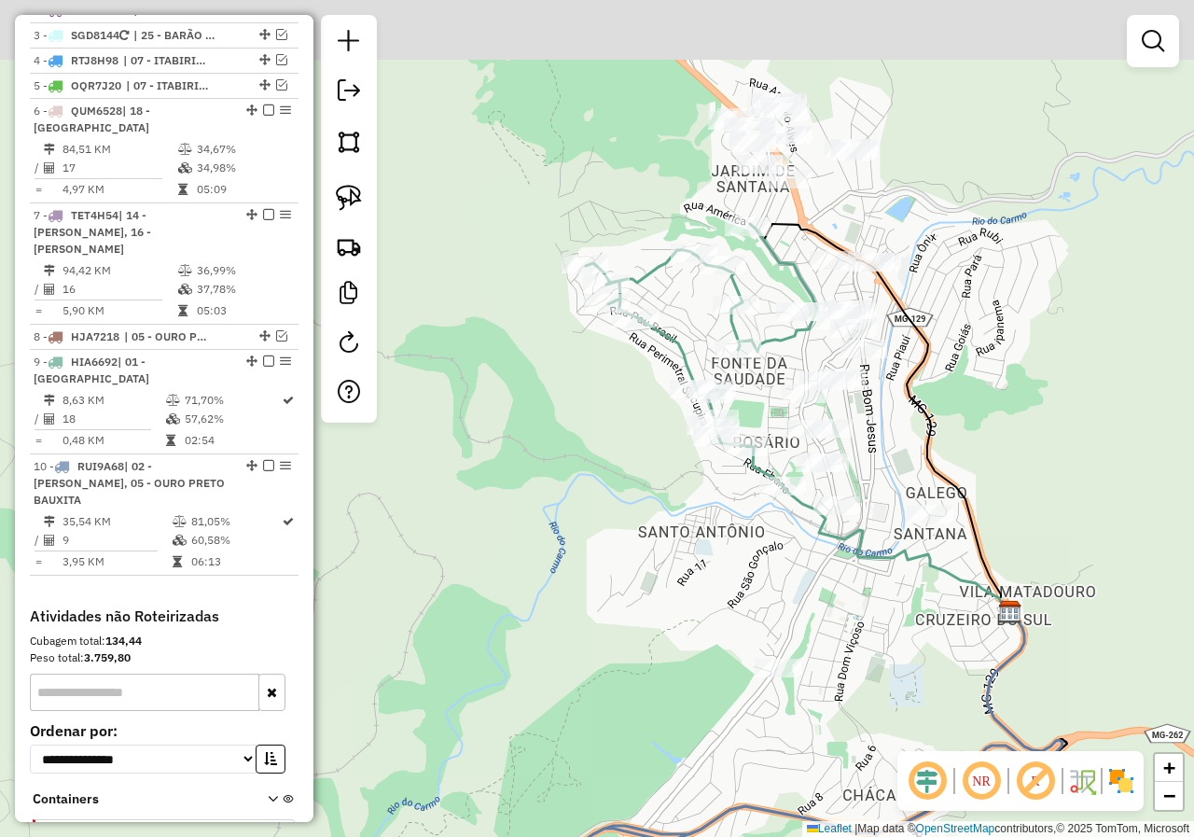
drag, startPoint x: 886, startPoint y: 370, endPoint x: 871, endPoint y: 533, distance: 163.0
click at [871, 531] on div "Janela de atendimento Grade de atendimento Capacidade Transportadoras Veículos …" at bounding box center [597, 418] width 1194 height 837
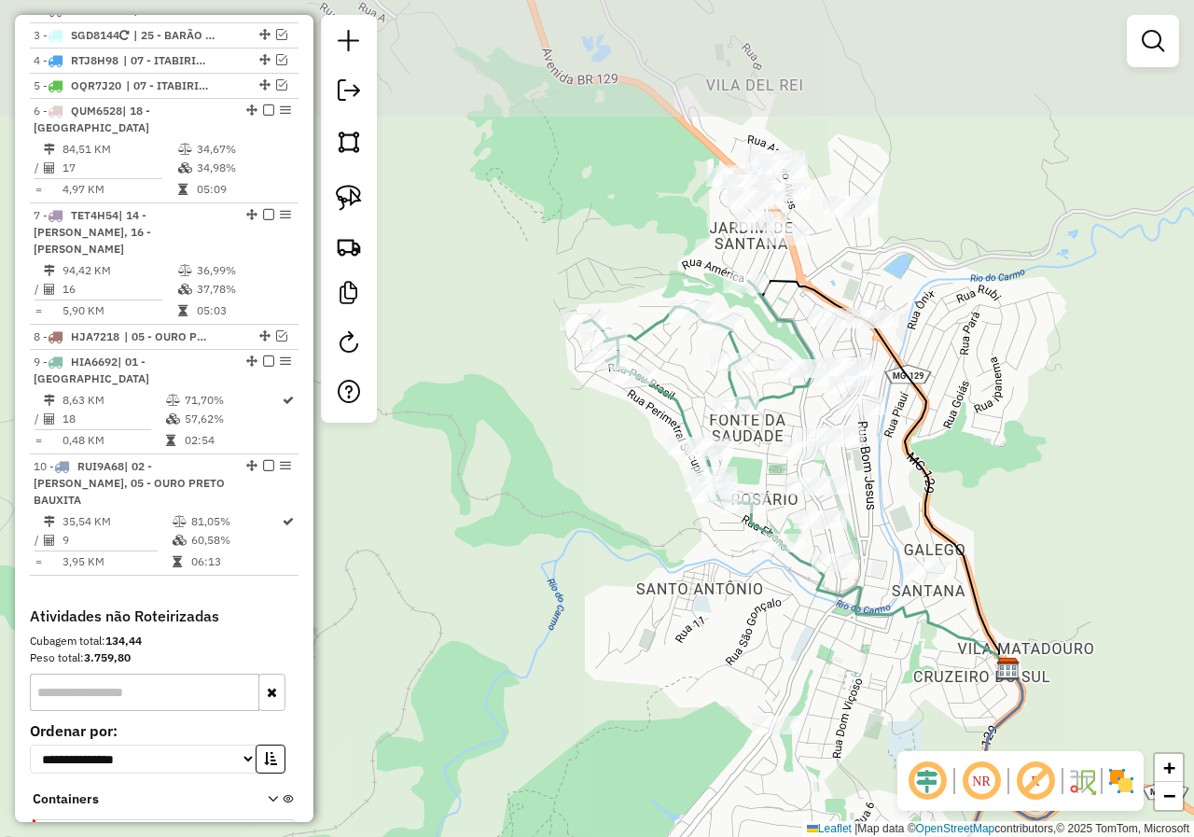
drag, startPoint x: 928, startPoint y: 340, endPoint x: 925, endPoint y: 366, distance: 25.3
click at [925, 365] on div "Janela de atendimento Grade de atendimento Capacidade Transportadoras Veículos …" at bounding box center [597, 418] width 1194 height 837
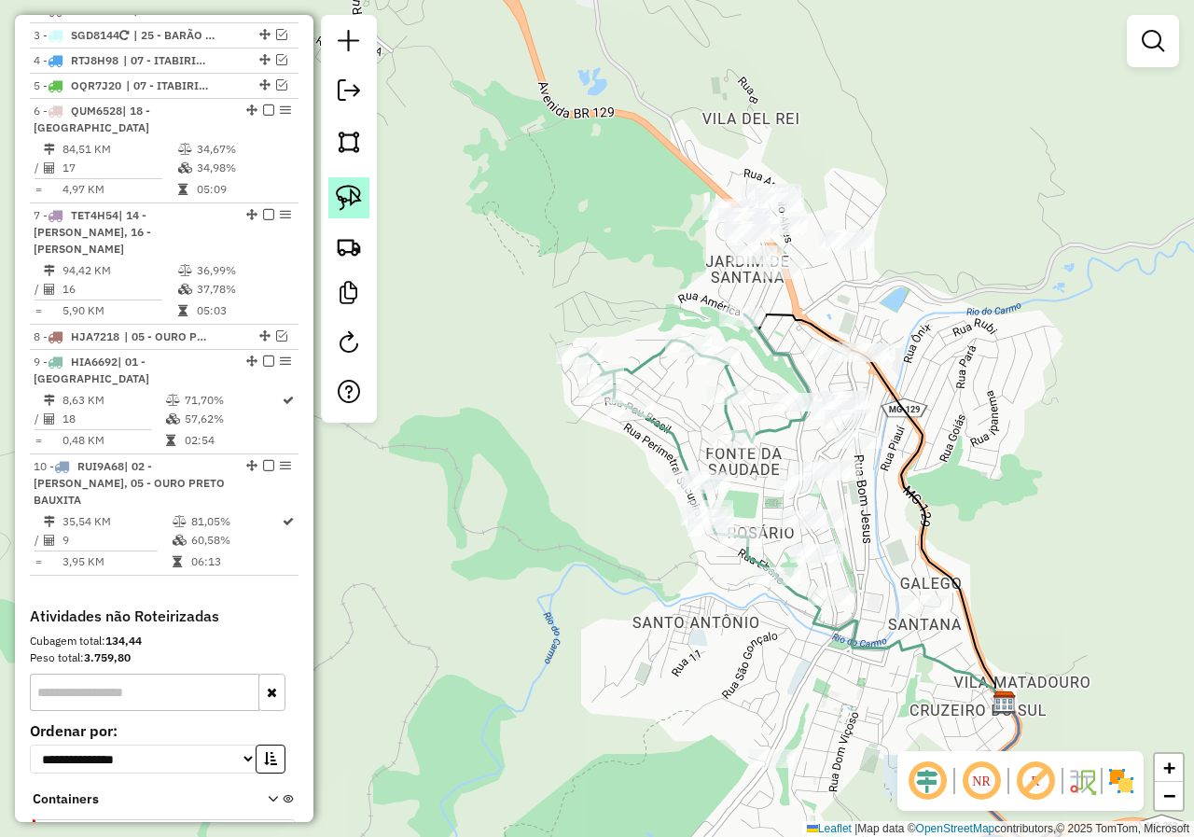
click at [359, 192] on img at bounding box center [349, 198] width 26 height 26
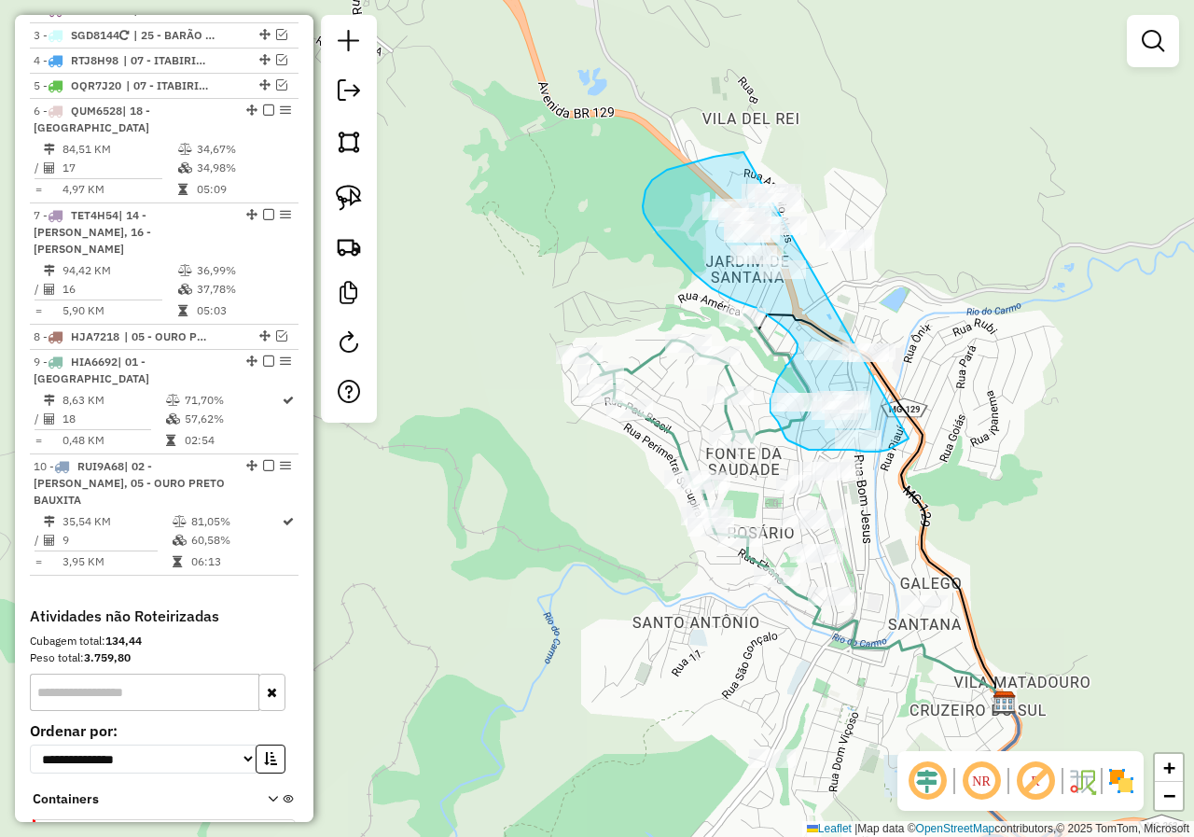
drag, startPoint x: 645, startPoint y: 190, endPoint x: 975, endPoint y: 271, distance: 339.1
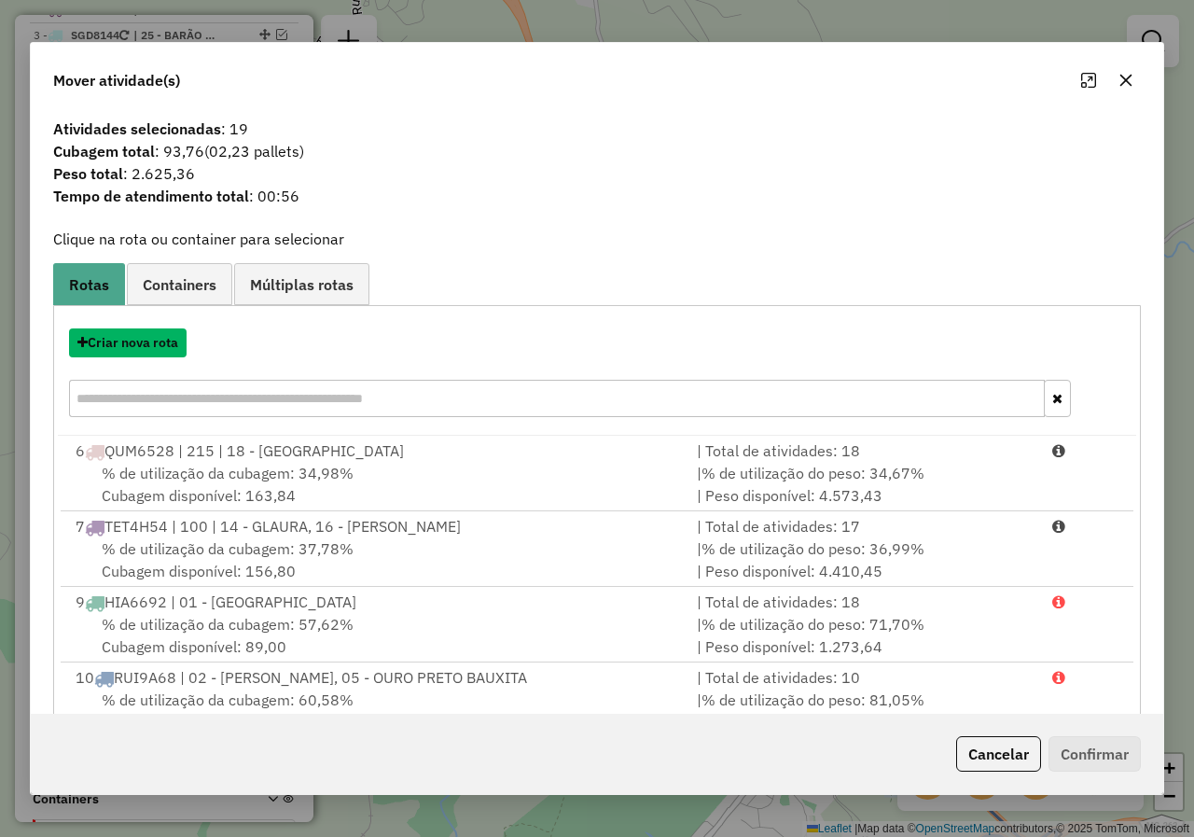
click at [159, 343] on button "Criar nova rota" at bounding box center [128, 342] width 118 height 29
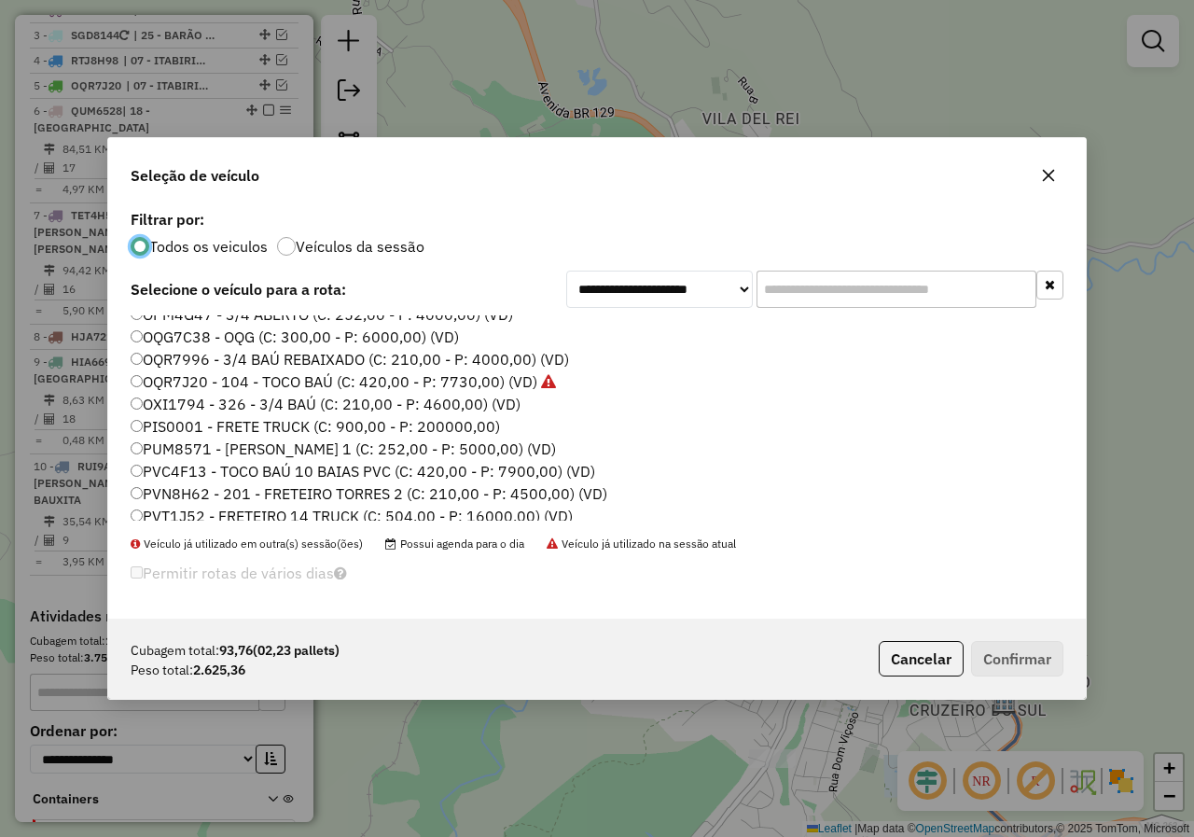
scroll to position [466, 0]
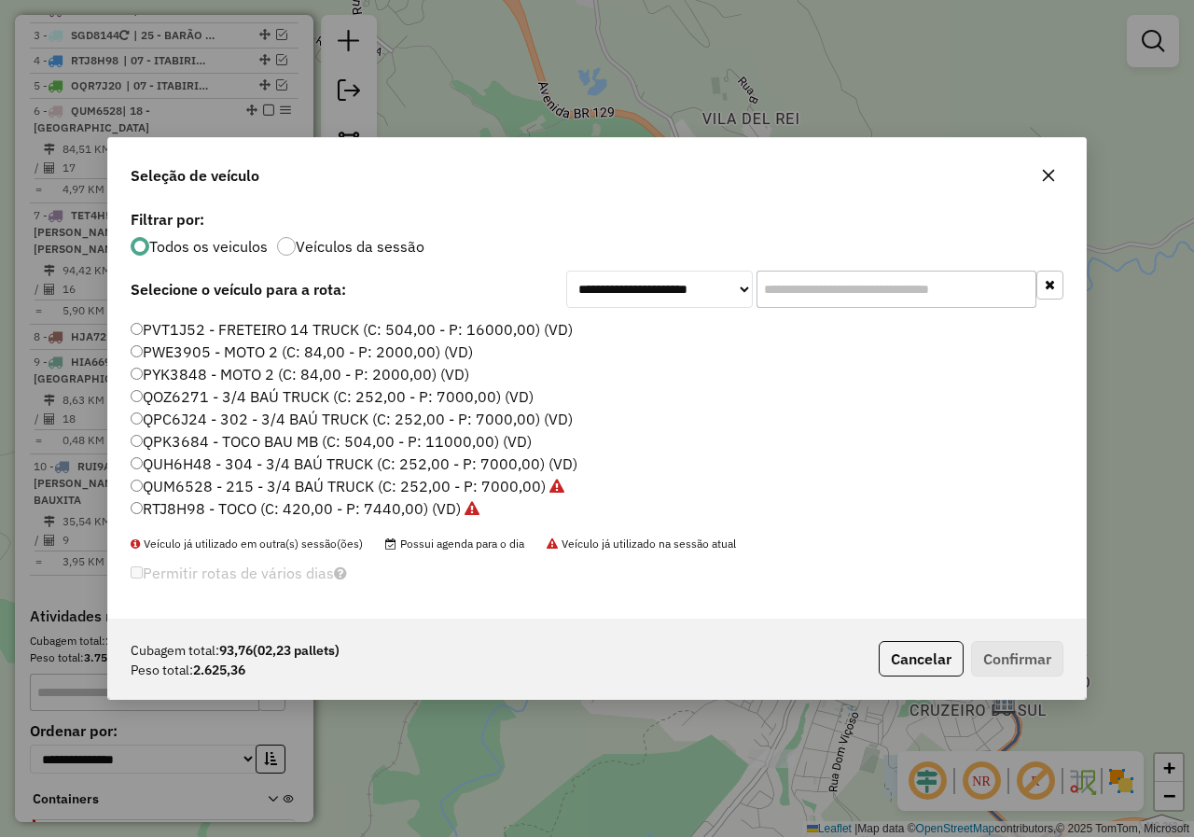
click at [172, 461] on label "QUH6H48 - 304 - 3/4 BAÚ TRUCK (C: 252,00 - P: 7000,00) (VD)" at bounding box center [354, 463] width 447 height 22
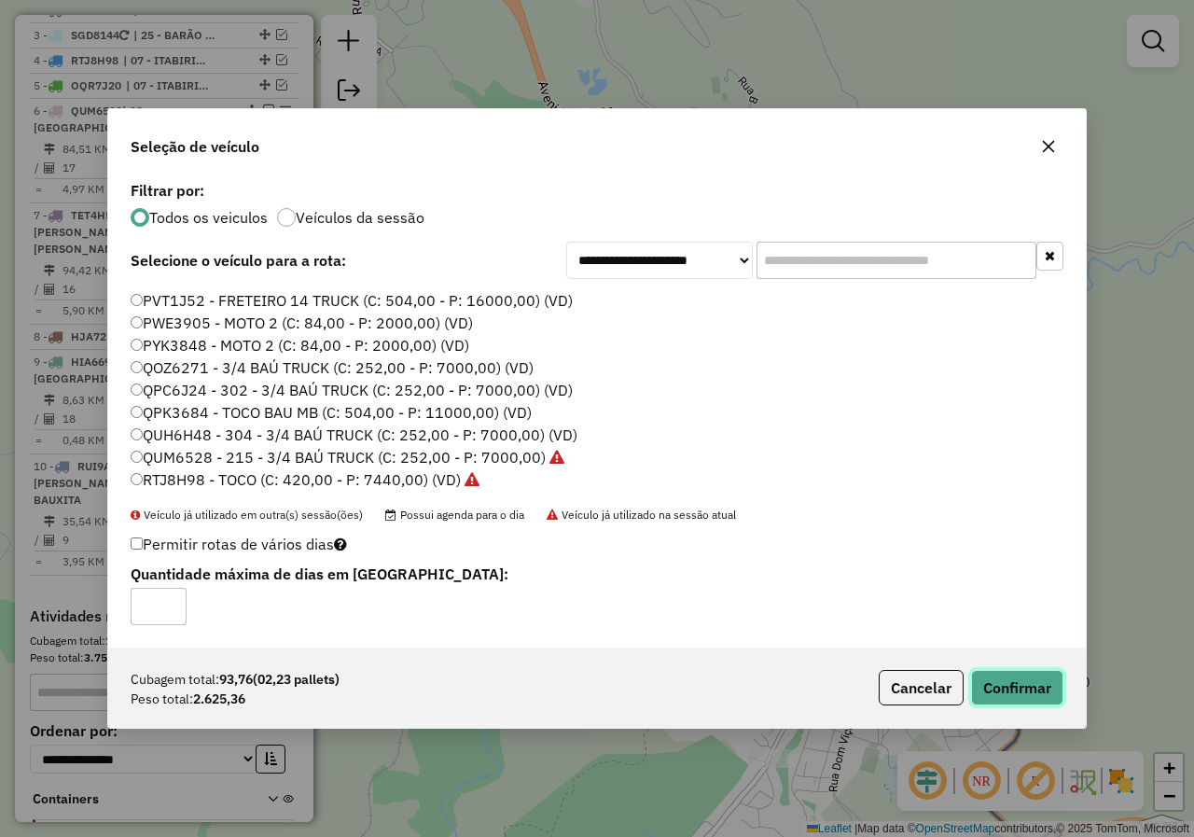
click at [1005, 695] on button "Confirmar" at bounding box center [1017, 687] width 92 height 35
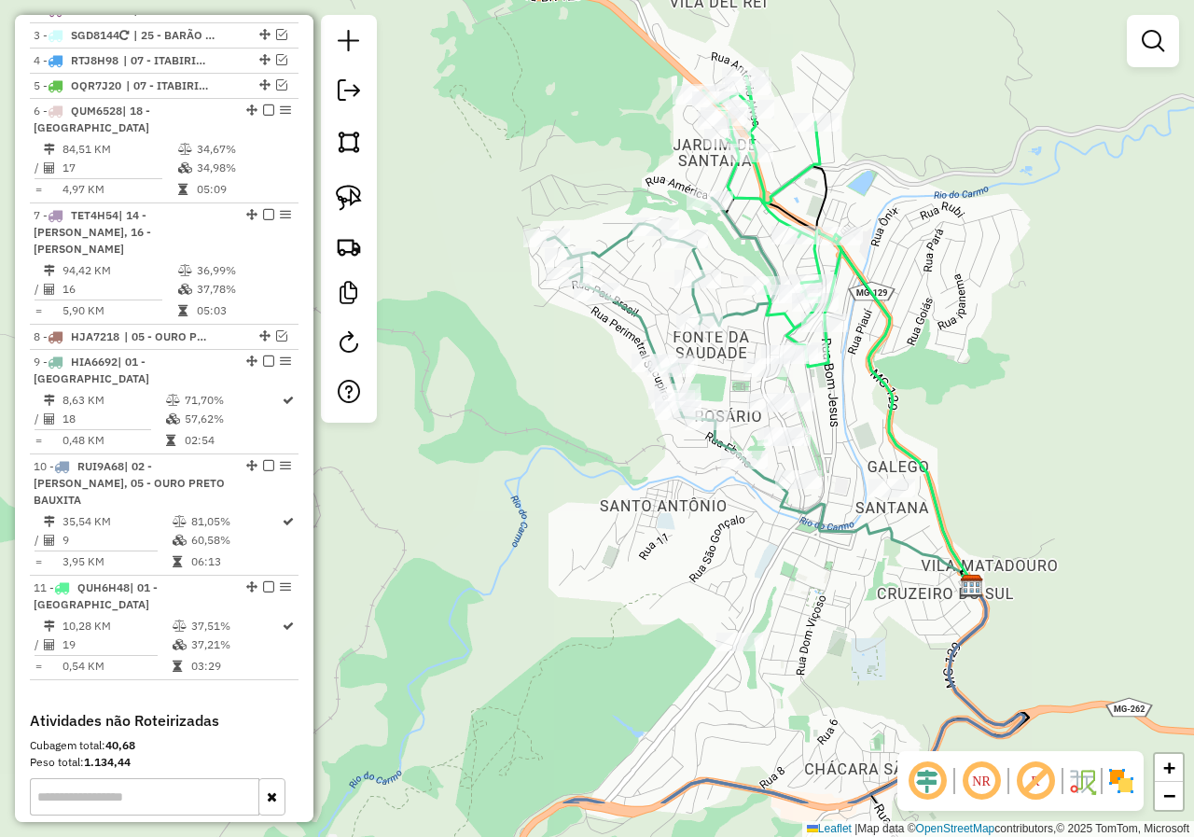
drag, startPoint x: 630, startPoint y: 475, endPoint x: 607, endPoint y: 284, distance: 192.6
click at [607, 324] on div "Janela de atendimento Grade de atendimento Capacidade Transportadoras Veículos …" at bounding box center [597, 418] width 1194 height 837
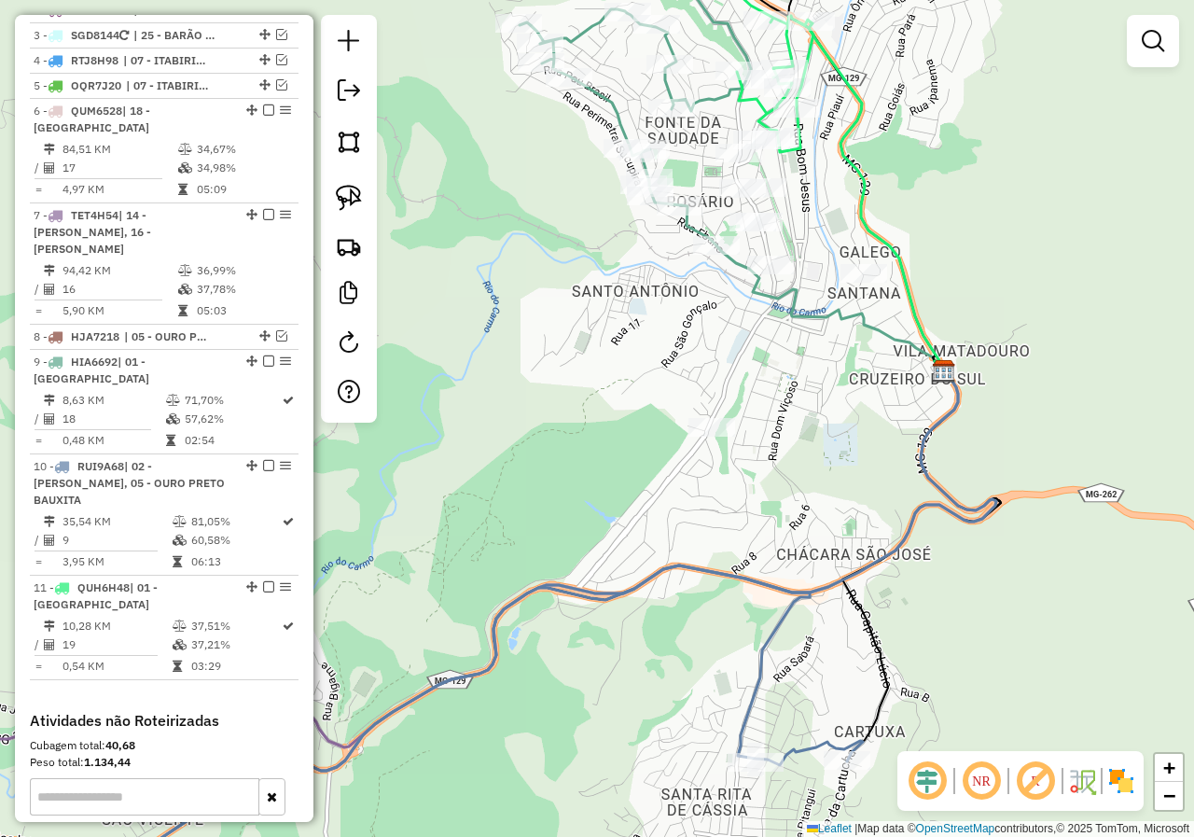
drag, startPoint x: 356, startPoint y: 188, endPoint x: 475, endPoint y: 195, distance: 118.6
click at [356, 189] on img at bounding box center [349, 198] width 26 height 26
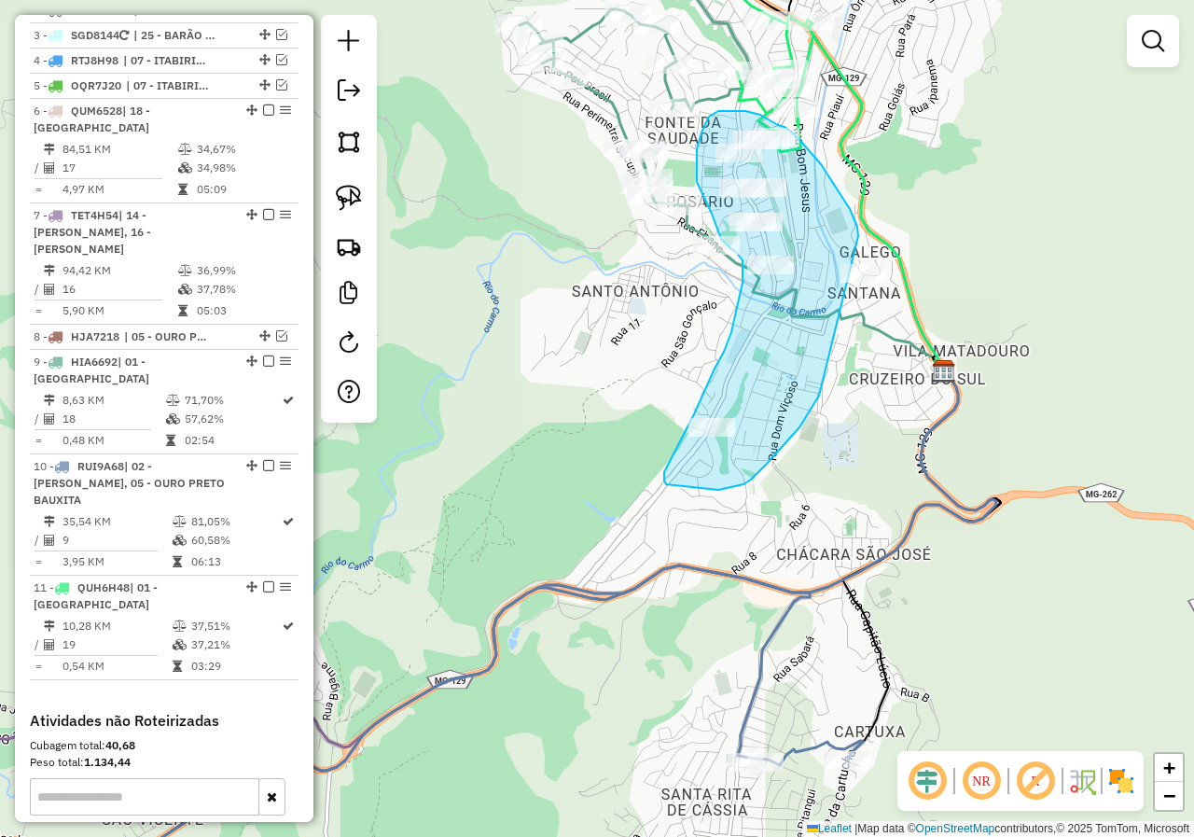
drag, startPoint x: 851, startPoint y: 213, endPoint x: 895, endPoint y: 238, distance: 50.6
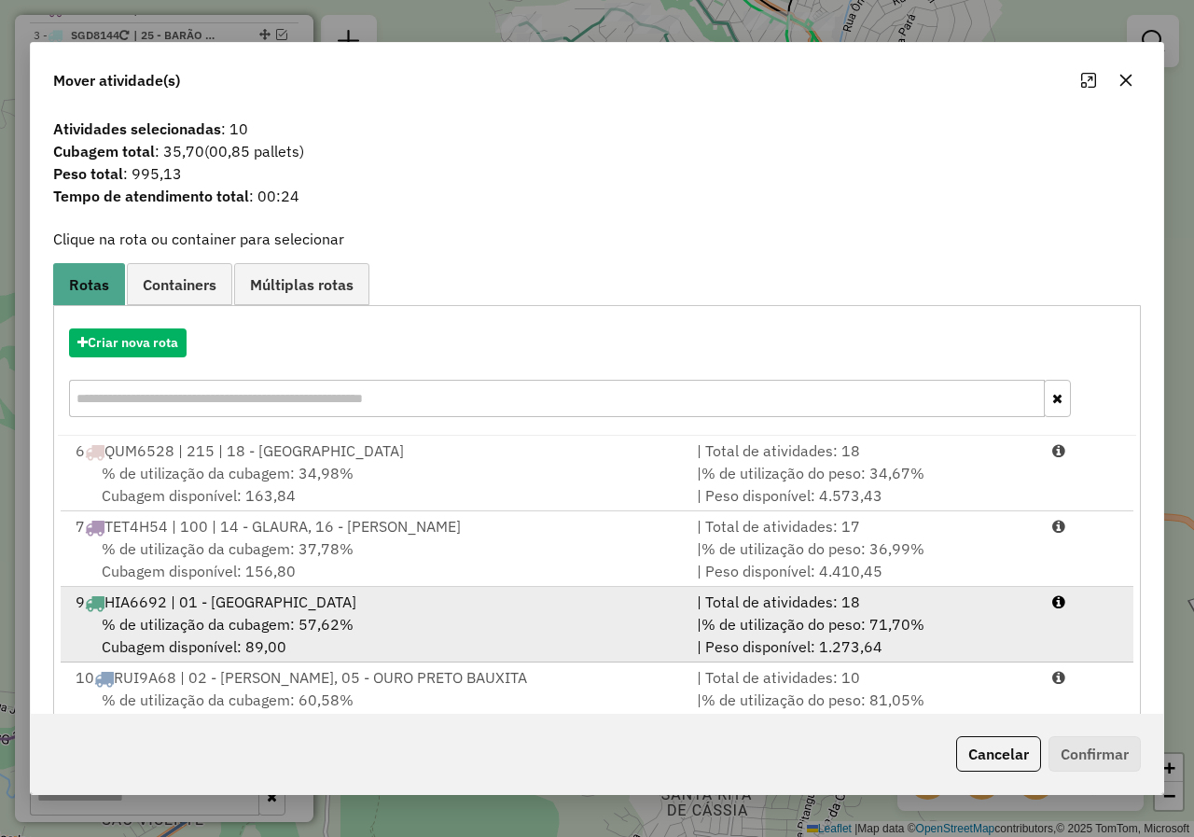
click at [309, 634] on div "% de utilização da cubagem: 57,62% Cubagem disponível: 89,00" at bounding box center [374, 635] width 621 height 45
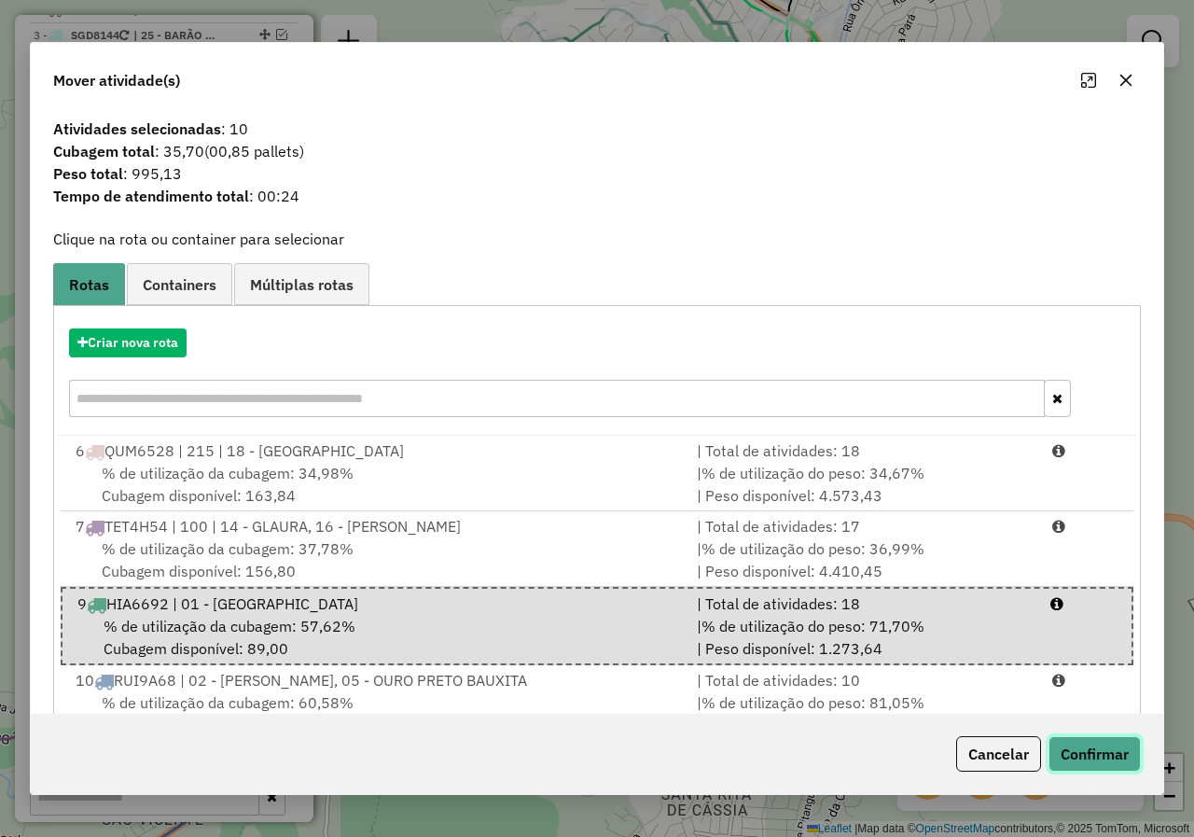
click at [1114, 765] on button "Confirmar" at bounding box center [1094, 753] width 92 height 35
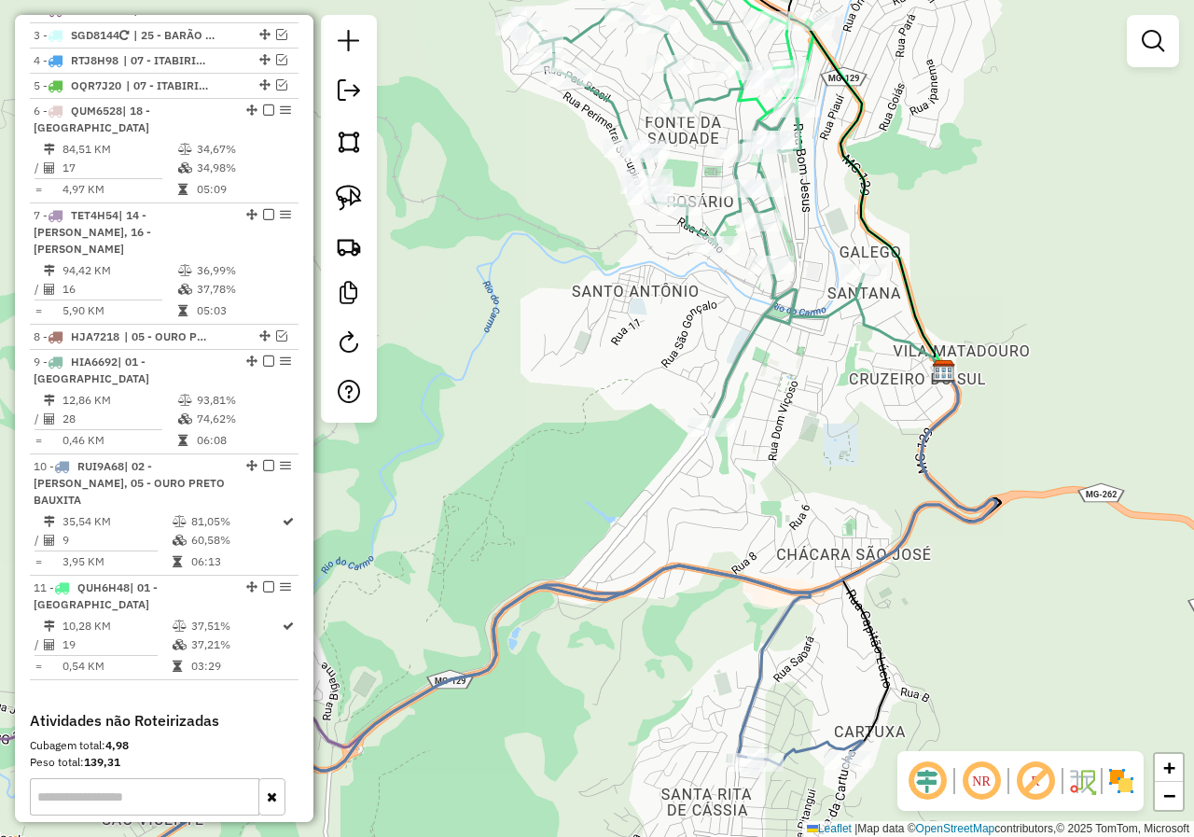
click at [727, 360] on icon at bounding box center [691, 204] width 344 height 443
select select "*********"
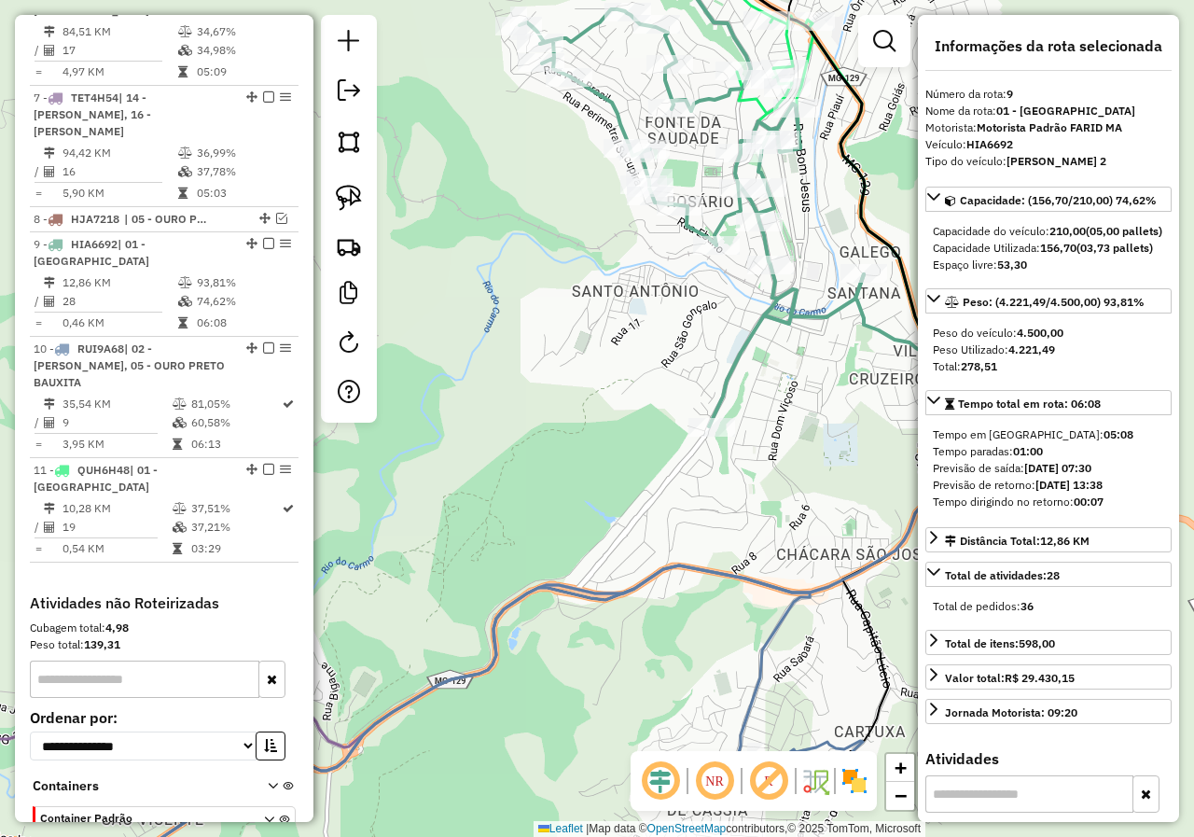
scroll to position [996, 0]
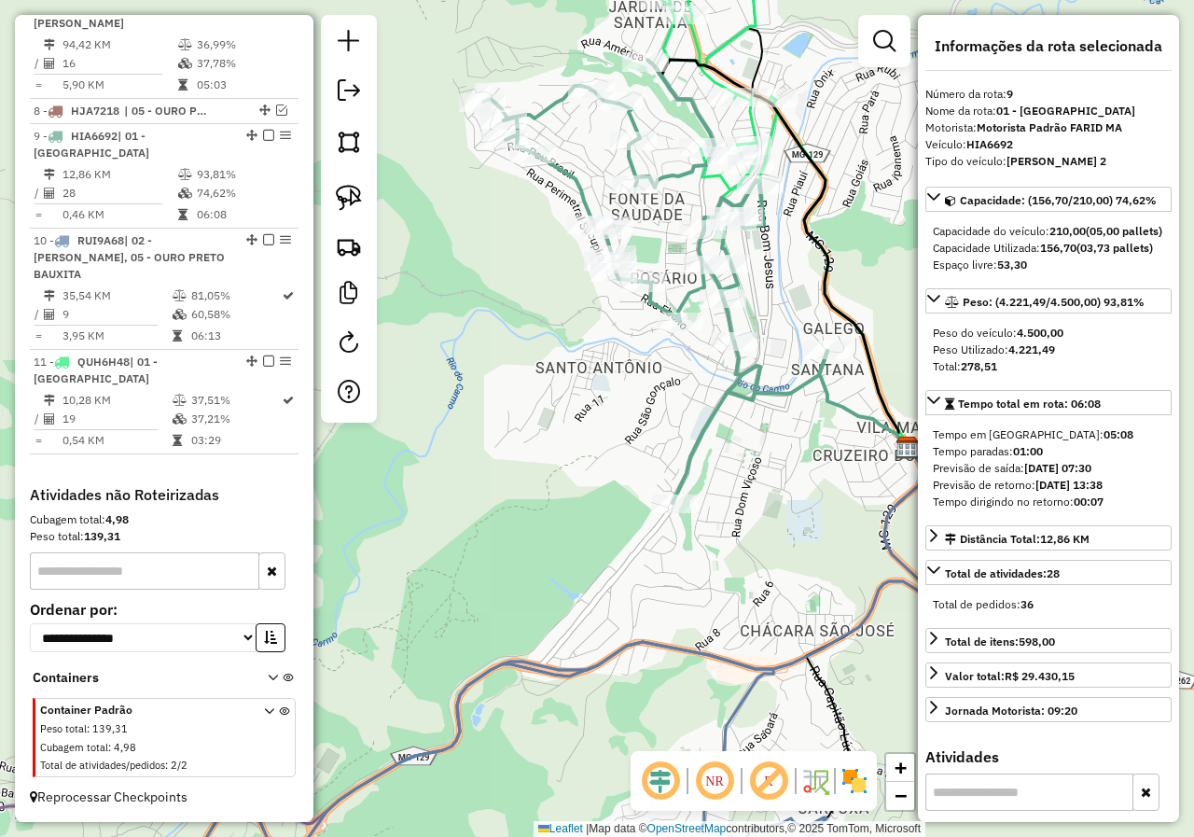
drag, startPoint x: 720, startPoint y: 356, endPoint x: 682, endPoint y: 439, distance: 91.4
click at [683, 437] on div "Janela de atendimento Grade de atendimento Capacidade Transportadoras Veículos …" at bounding box center [597, 418] width 1194 height 837
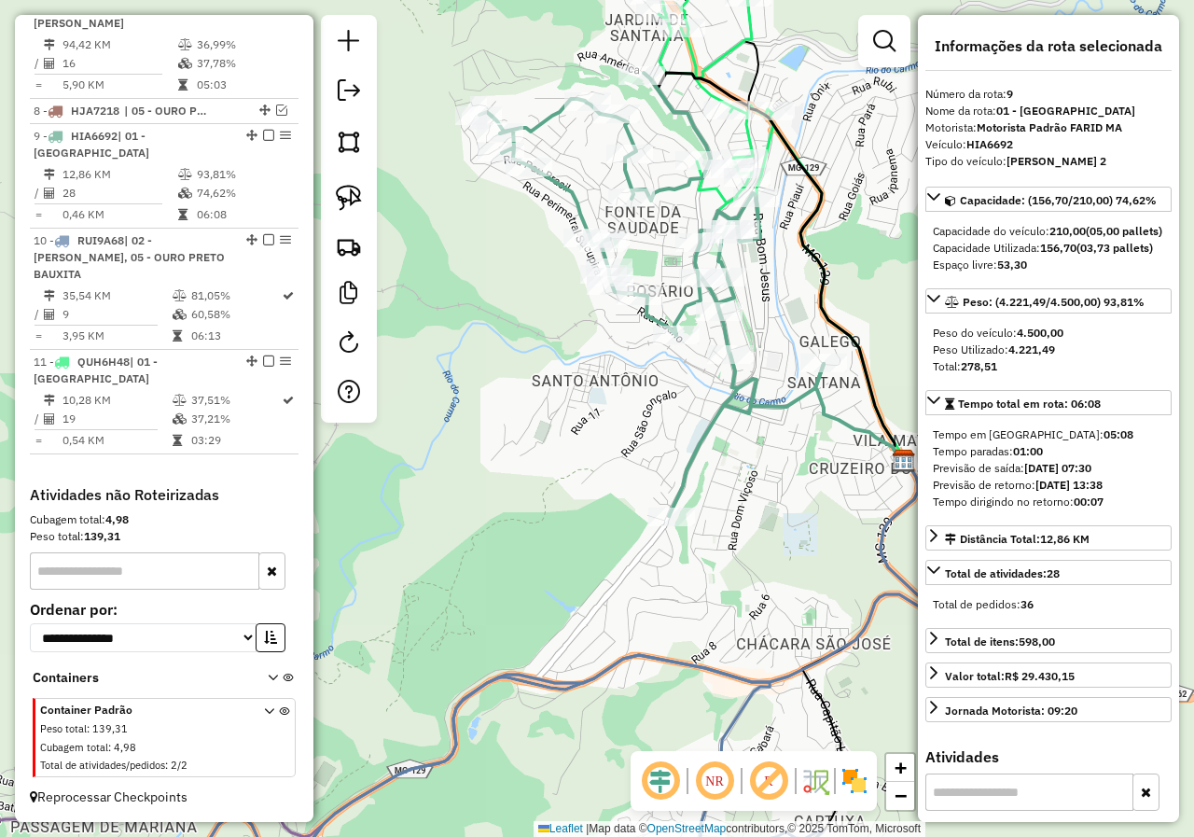
click at [677, 439] on div "Janela de atendimento Grade de atendimento Capacidade Transportadoras Veículos …" at bounding box center [597, 418] width 1194 height 837
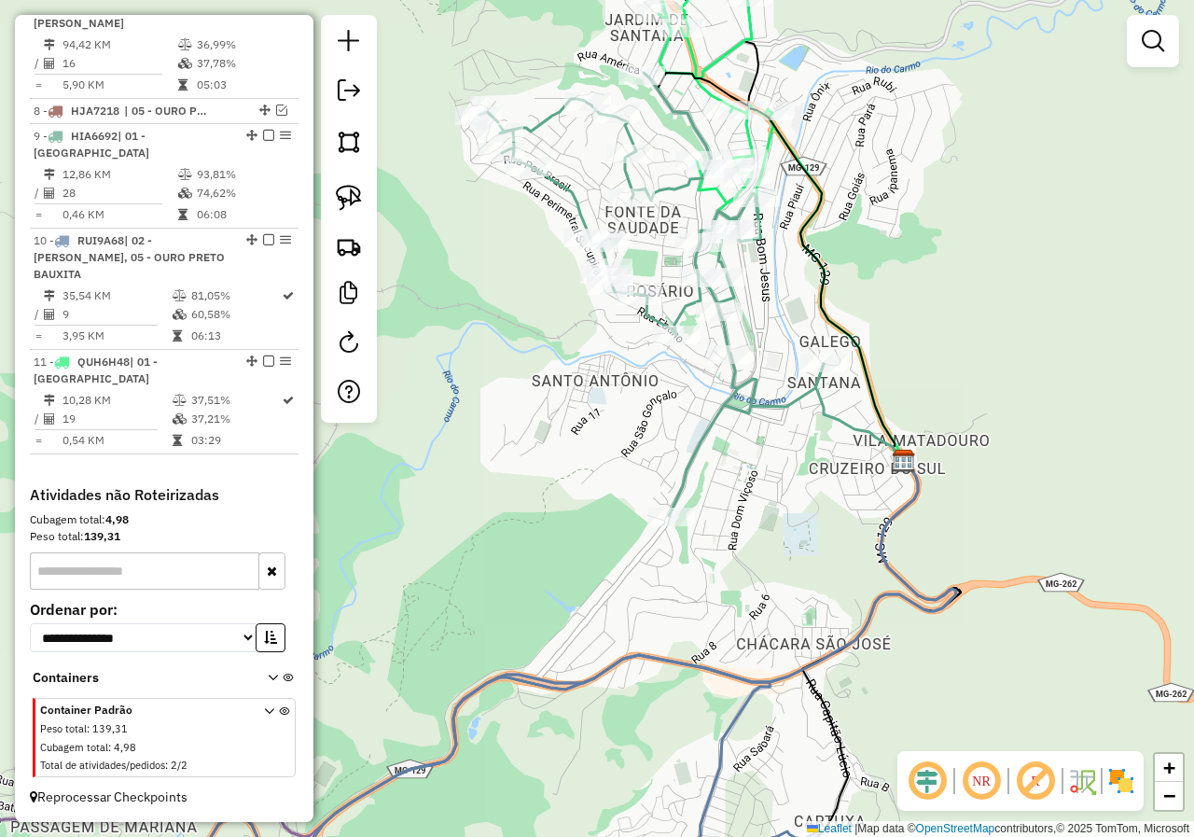
drag, startPoint x: 686, startPoint y: 408, endPoint x: 673, endPoint y: 558, distance: 150.7
click at [673, 555] on div "Janela de atendimento Grade de atendimento Capacidade Transportadoras Veículos …" at bounding box center [597, 418] width 1194 height 837
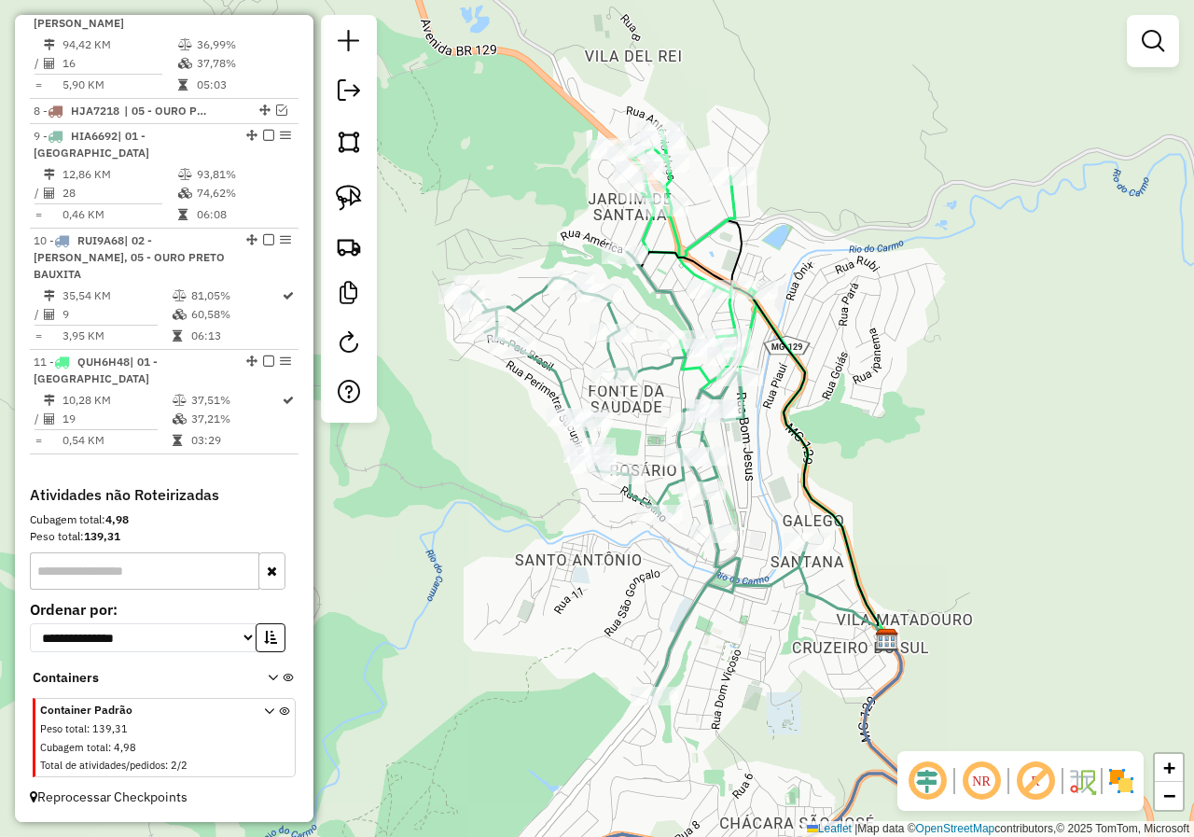
click at [693, 247] on icon at bounding box center [687, 276] width 138 height 290
select select "*********"
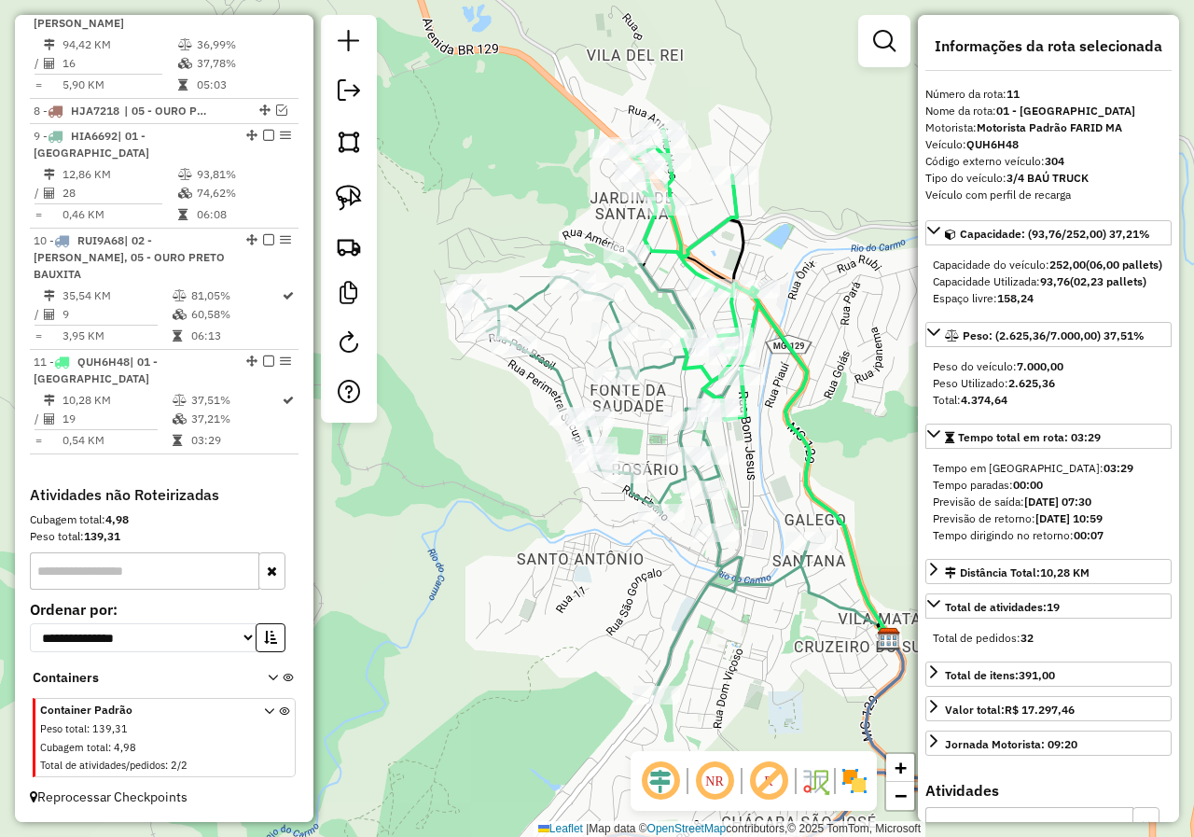
drag, startPoint x: 545, startPoint y: 552, endPoint x: 525, endPoint y: 473, distance: 81.7
click at [526, 477] on div "Rota 9 - Placa HIA6692 10451 - BAR DO [PERSON_NAME] de atendimento Grade de ate…" at bounding box center [597, 418] width 1194 height 837
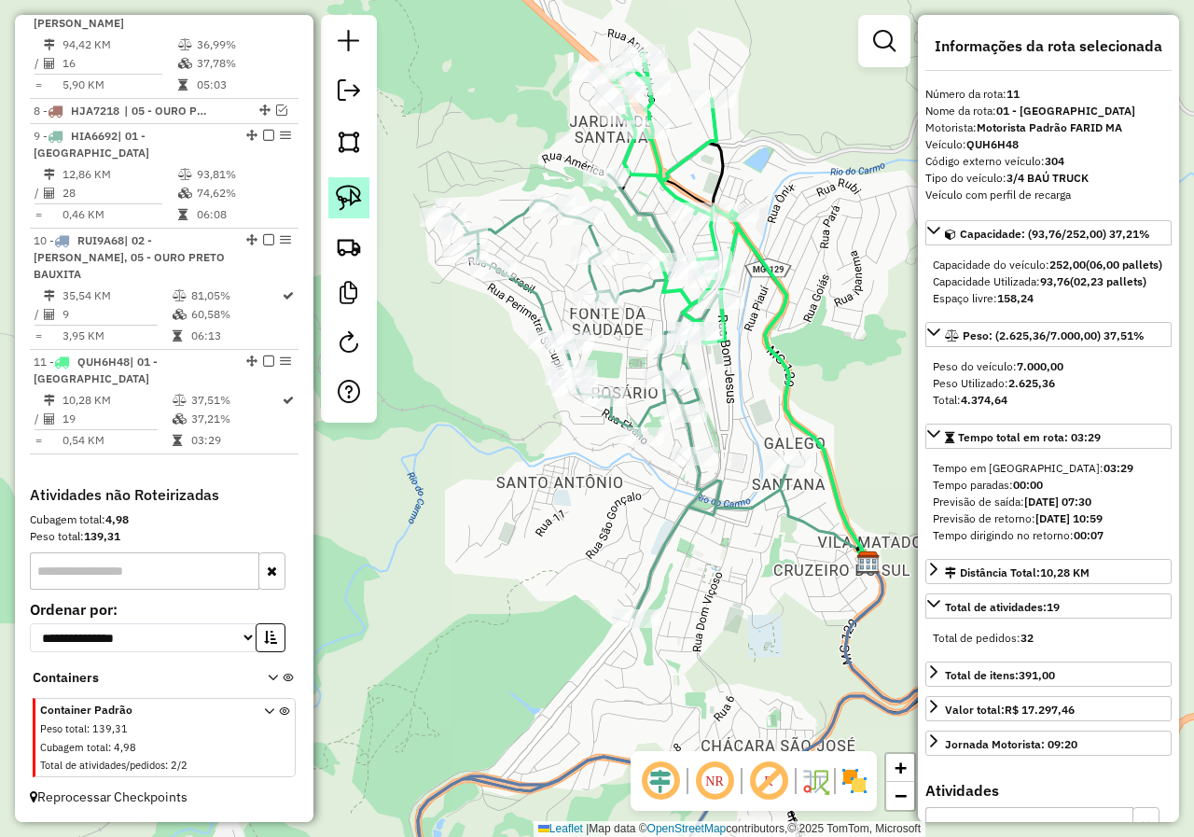
click at [345, 209] on img at bounding box center [349, 198] width 26 height 26
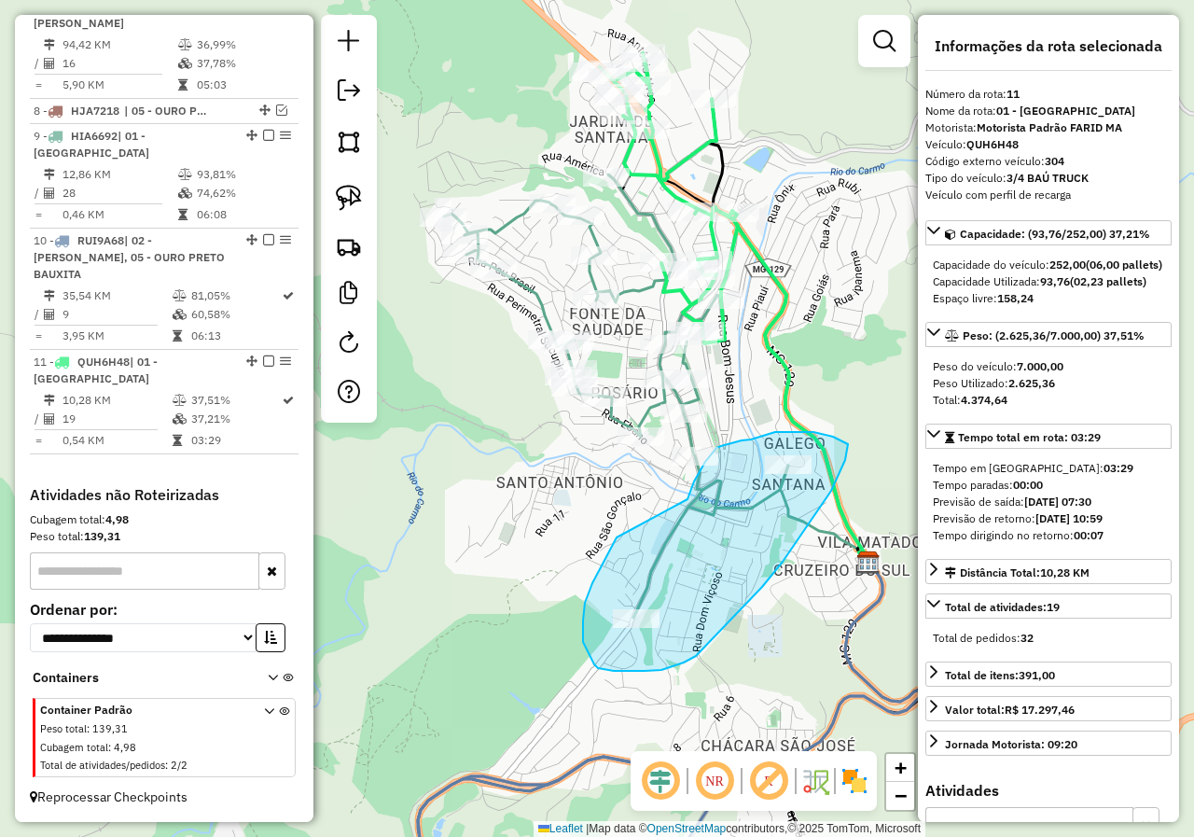
drag, startPoint x: 585, startPoint y: 602, endPoint x: 678, endPoint y: 531, distance: 117.7
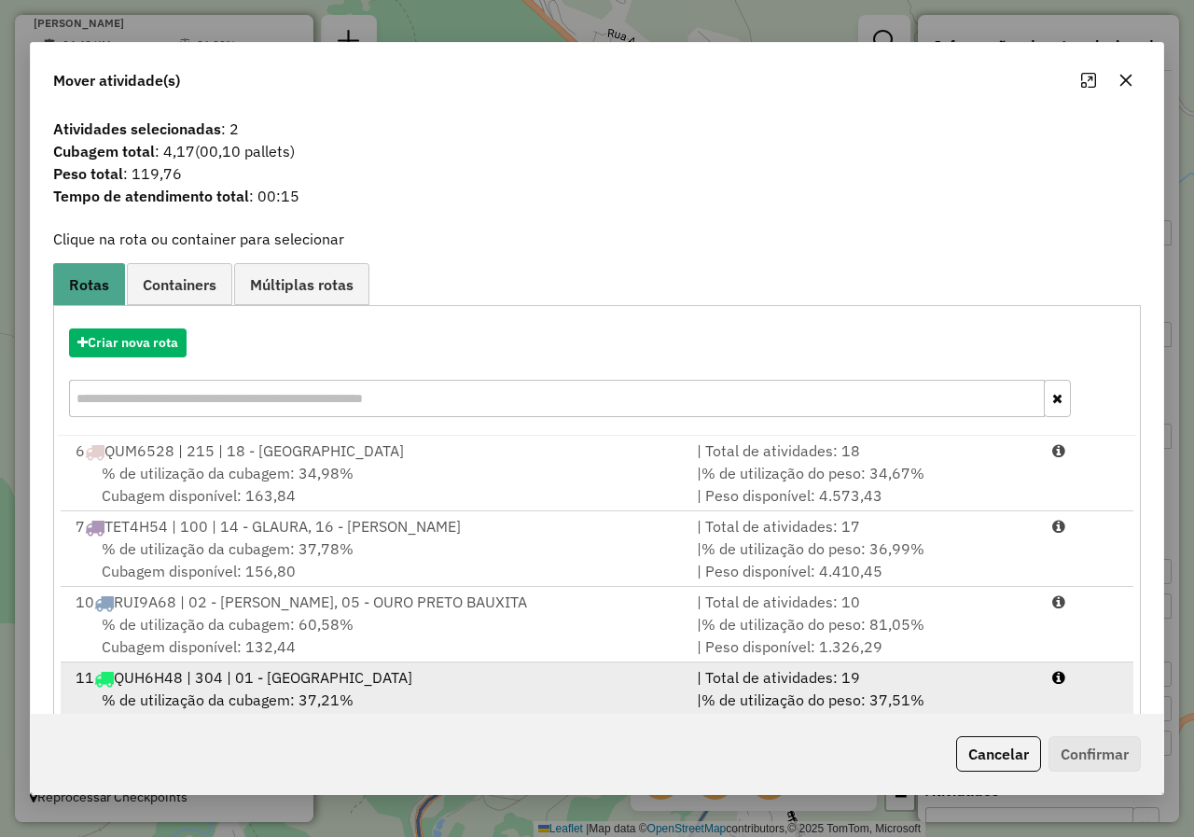
click at [422, 684] on div "11 QUH6H48 | 304 | 01 - MARIANA COLINA" at bounding box center [374, 677] width 621 height 22
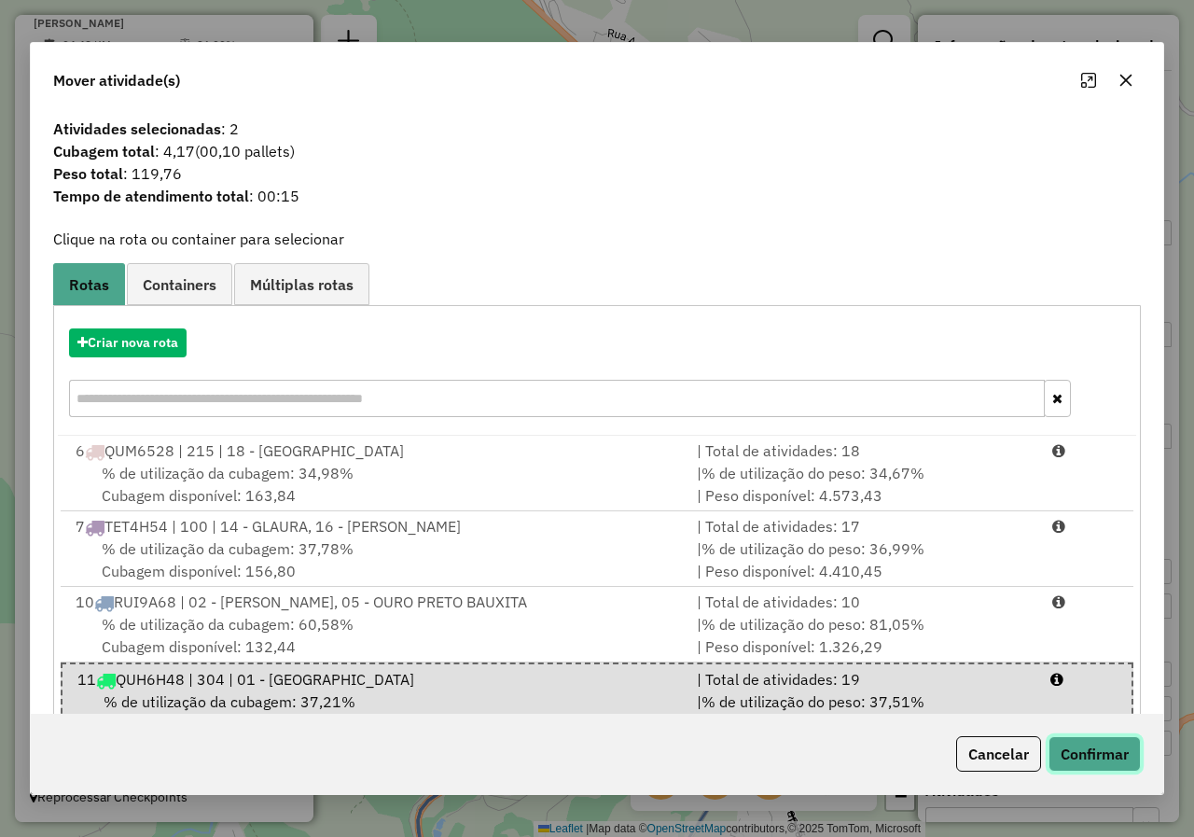
click at [1117, 756] on button "Confirmar" at bounding box center [1094, 753] width 92 height 35
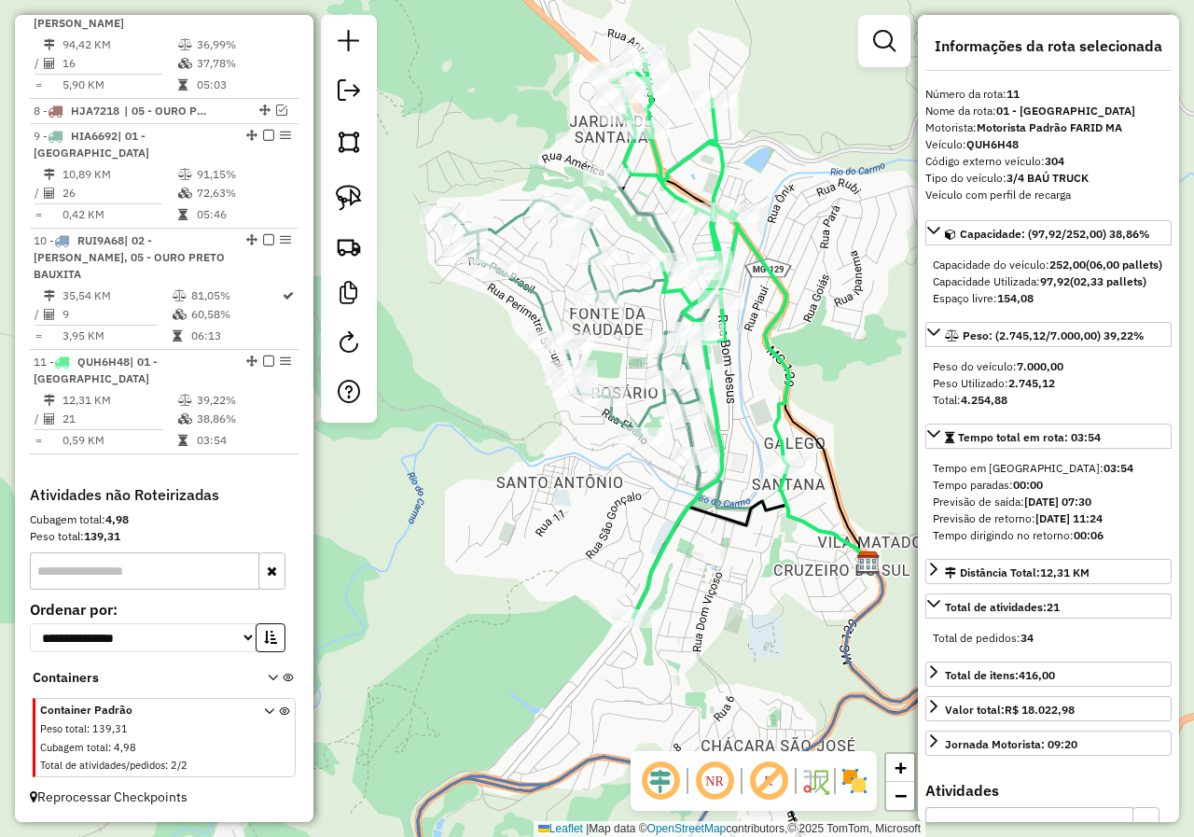
click at [647, 576] on icon at bounding box center [694, 335] width 189 height 564
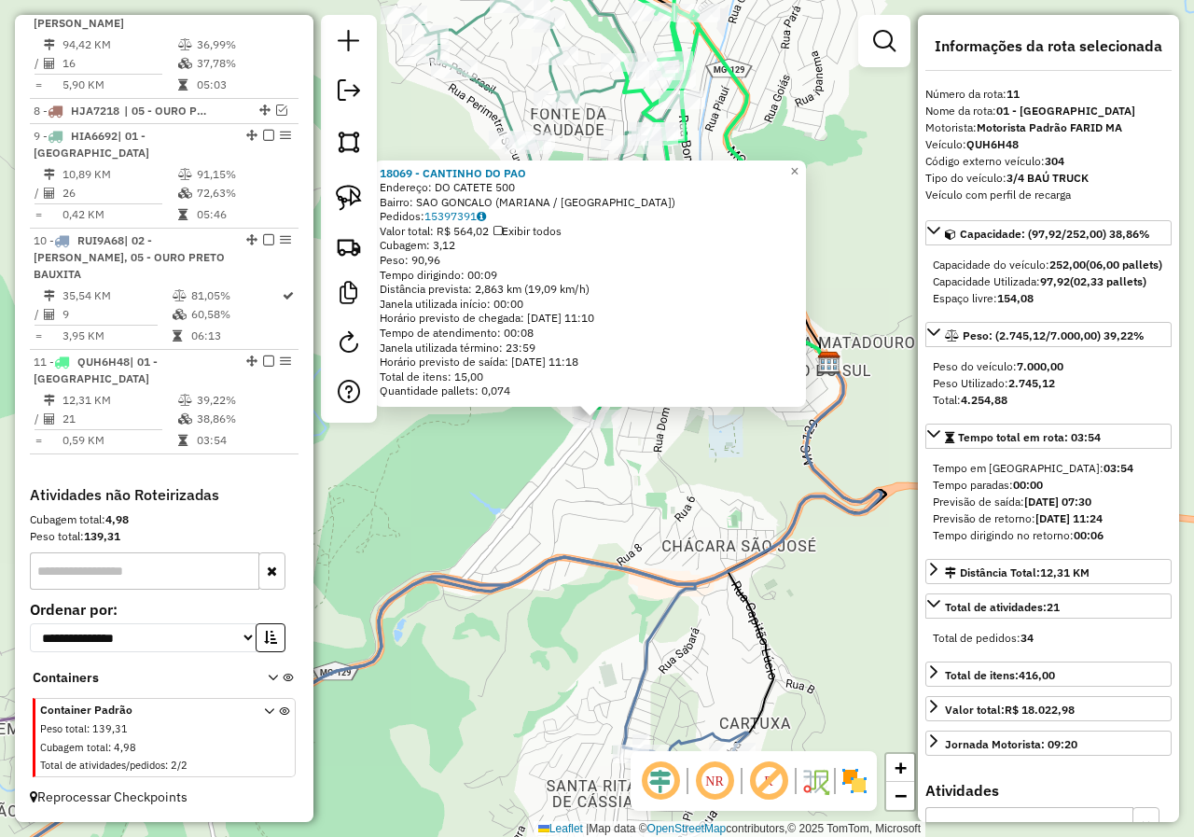
click at [561, 602] on div "18069 - CANTINHO DO PAO Endereço: DO CATETE 500 Bairro: SAO GONCALO (MARIANA / …" at bounding box center [597, 418] width 1194 height 837
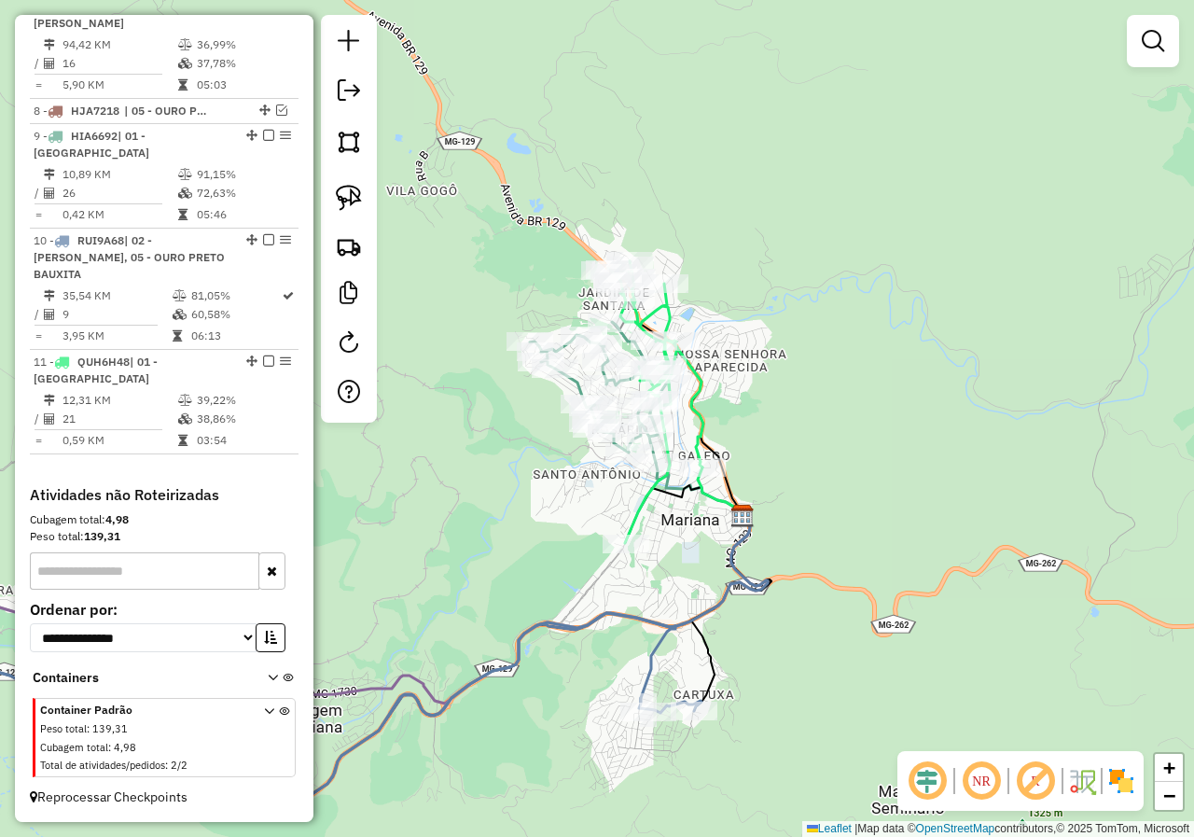
drag, startPoint x: 692, startPoint y: 482, endPoint x: 697, endPoint y: 552, distance: 70.1
click at [697, 552] on div "Janela de atendimento Grade de atendimento Capacidade Transportadoras Veículos …" at bounding box center [597, 418] width 1194 height 837
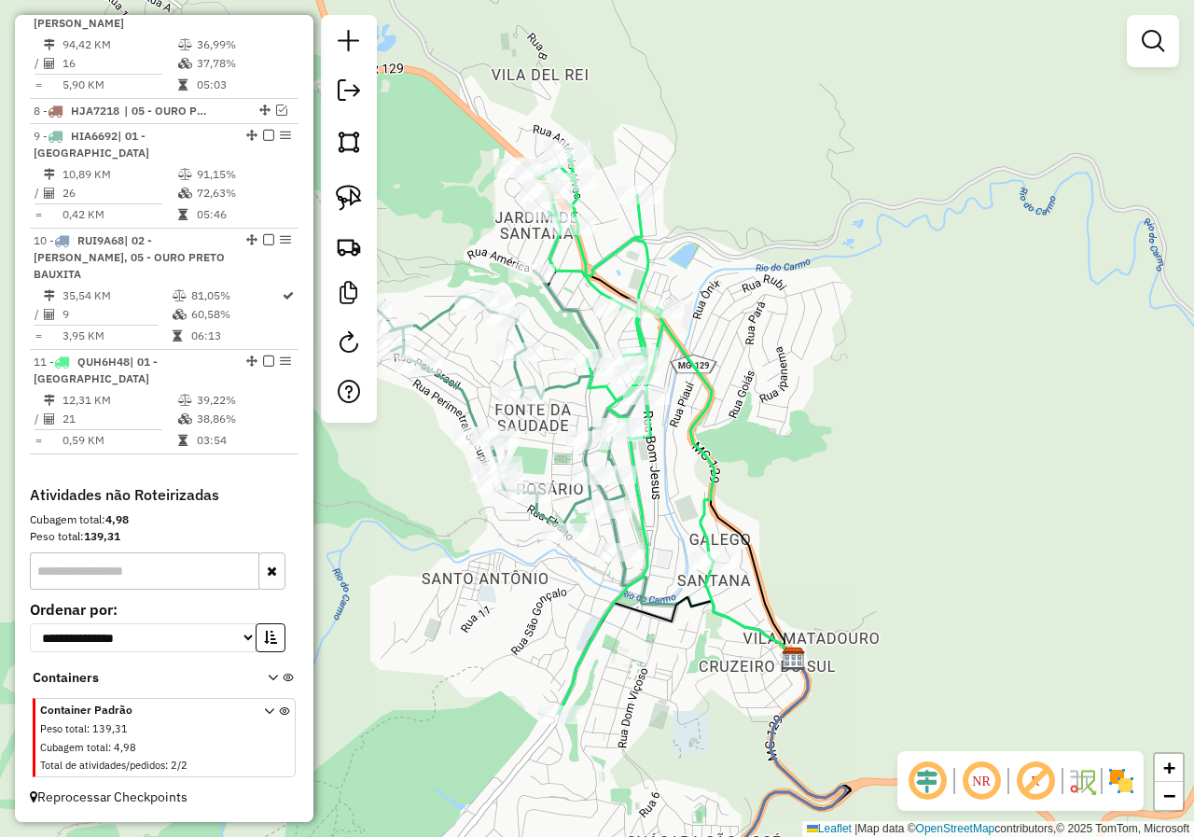
click at [691, 375] on icon at bounding box center [619, 431] width 189 height 564
select select "*********"
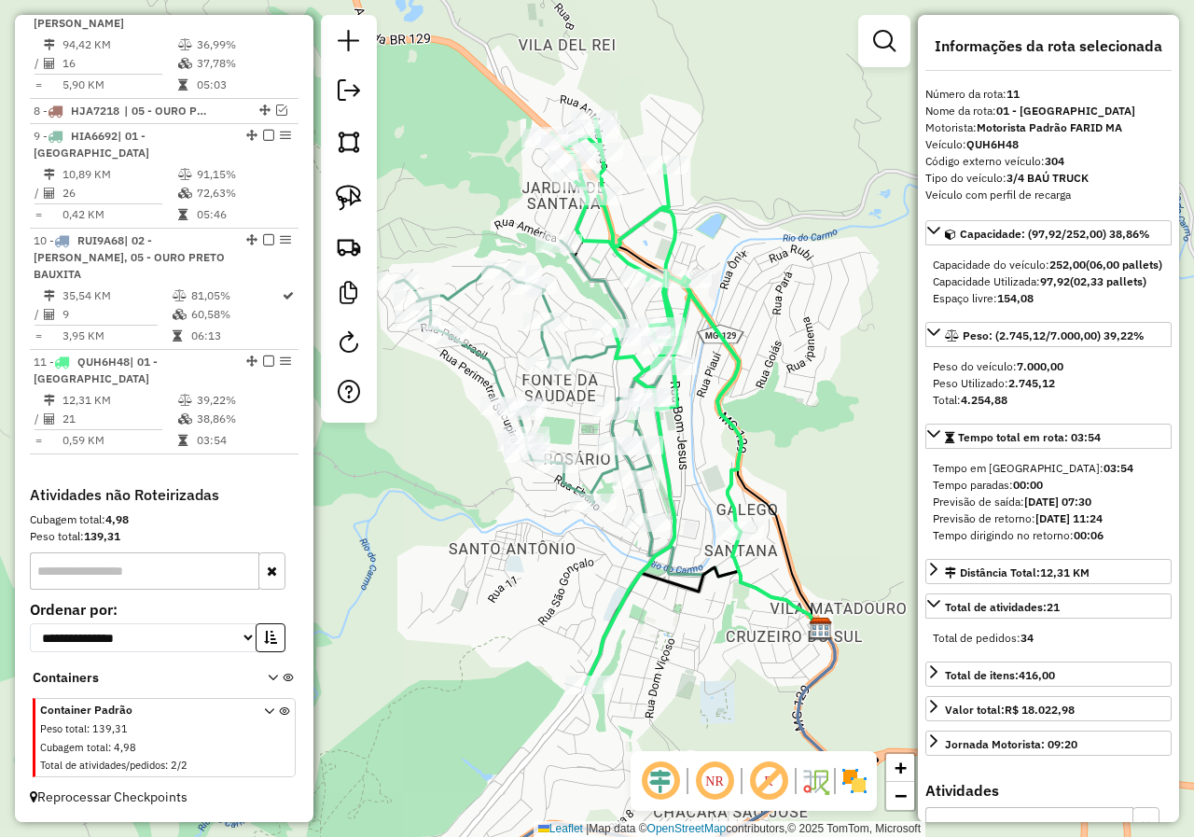
drag, startPoint x: 671, startPoint y: 426, endPoint x: 713, endPoint y: 377, distance: 64.8
click at [706, 389] on div "Janela de atendimento Grade de atendimento Capacidade Transportadoras Veículos …" at bounding box center [597, 418] width 1194 height 837
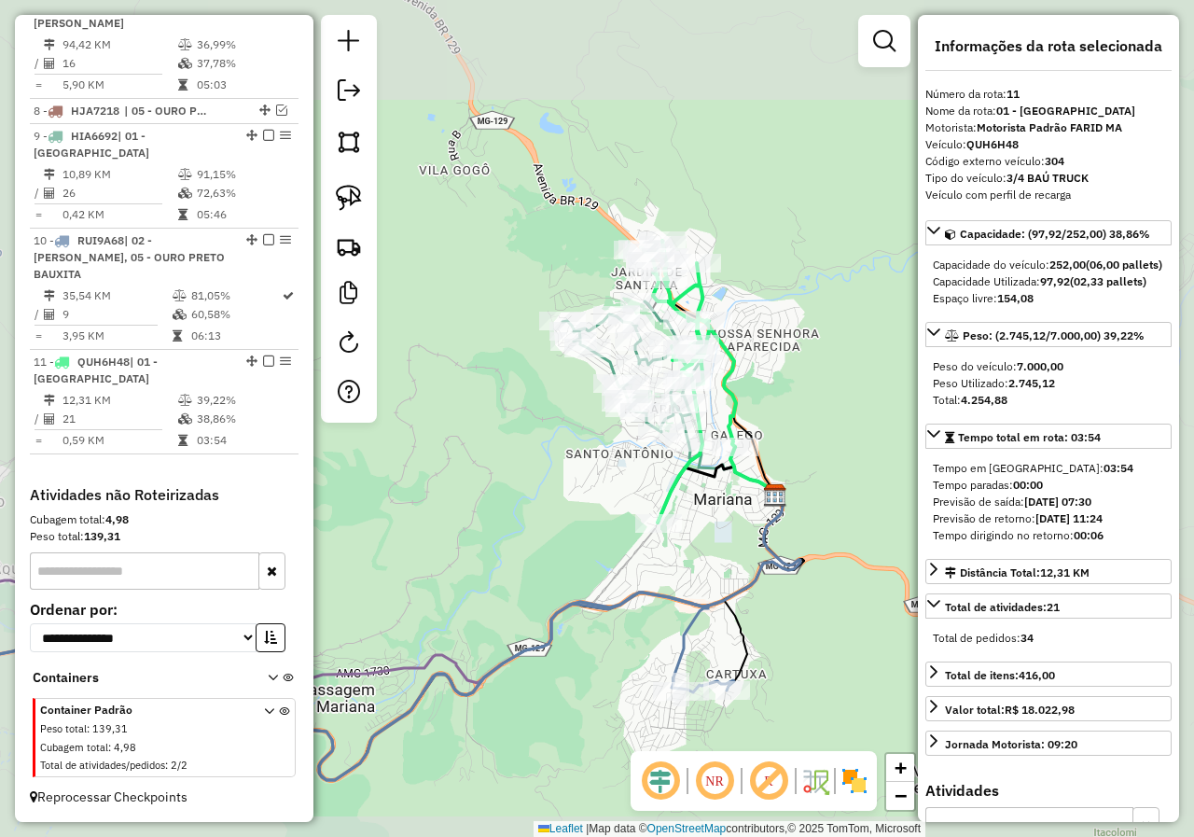
click at [735, 363] on icon at bounding box center [688, 382] width 95 height 282
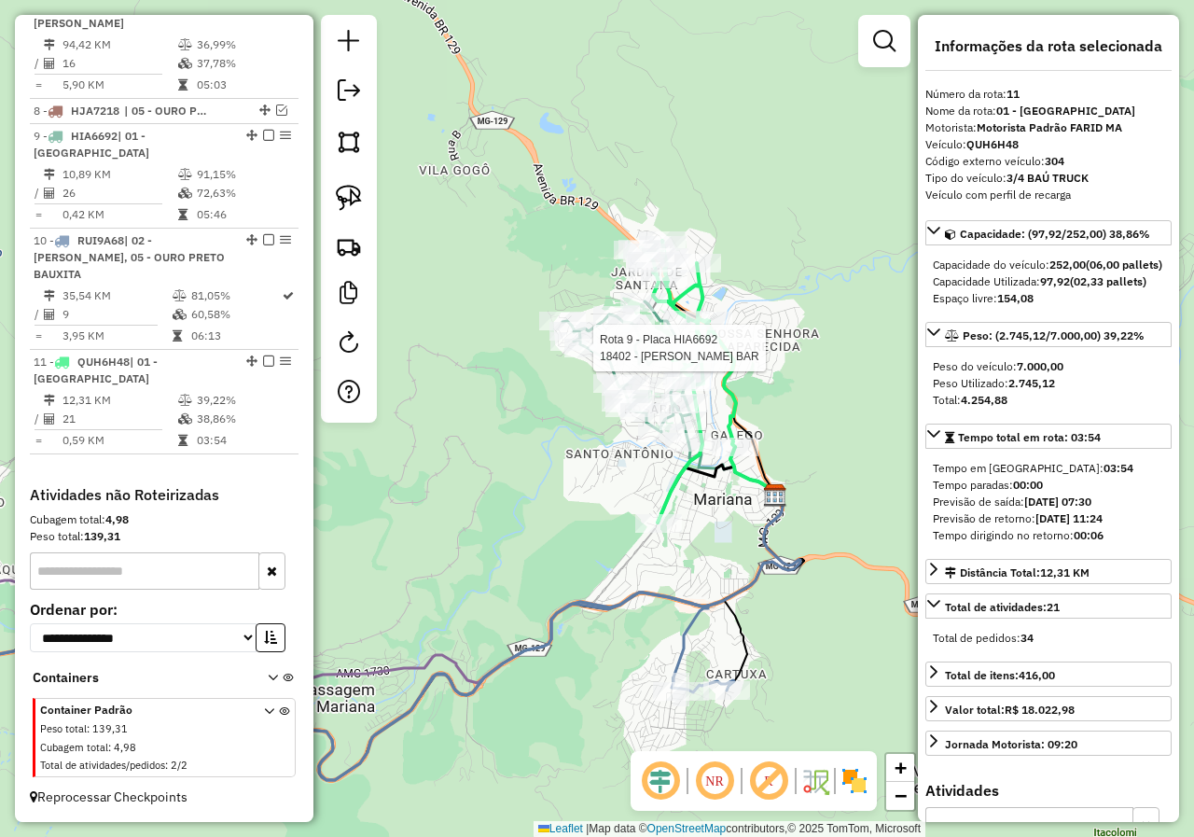
click at [610, 357] on div at bounding box center [587, 348] width 47 height 19
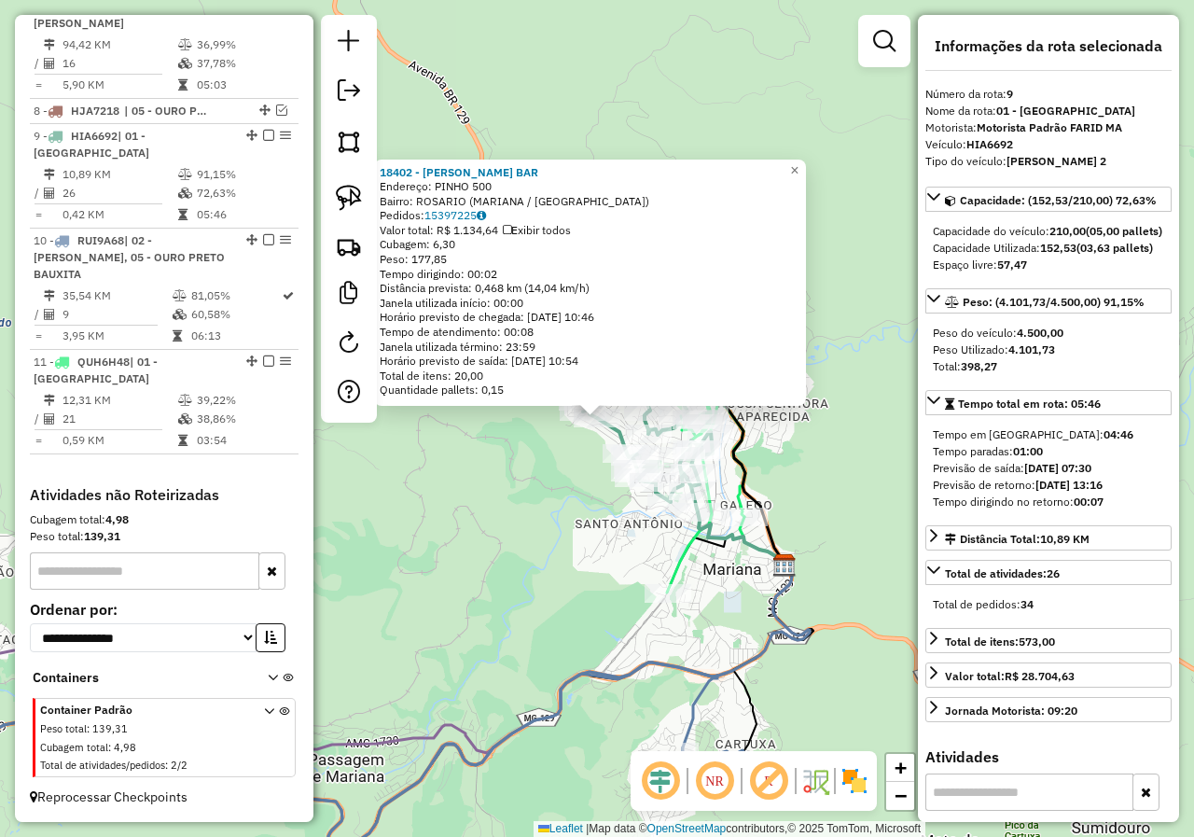
click at [563, 547] on div "18402 - VALTINHOS BAR Endereço: PINHO 500 Bairro: ROSARIO (MARIANA / MG) Pedido…" at bounding box center [597, 418] width 1194 height 837
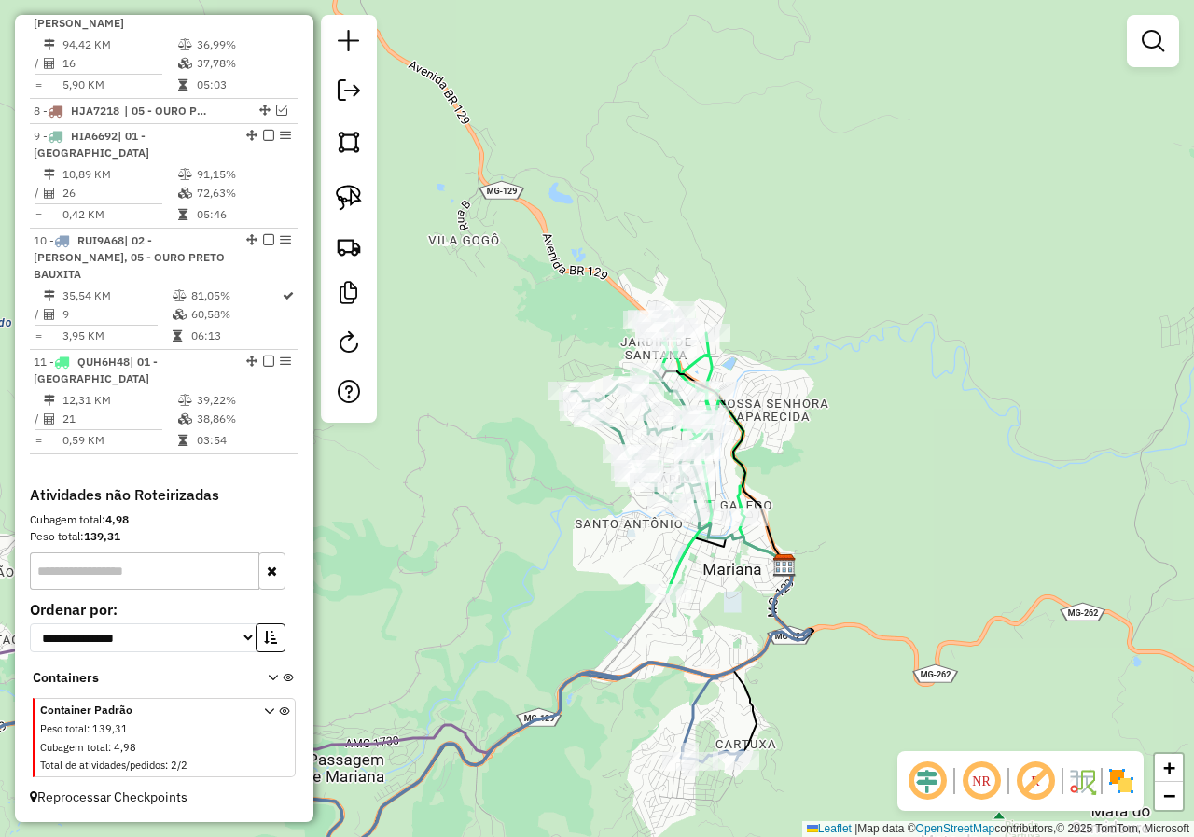
click at [688, 574] on div "Janela de atendimento Grade de atendimento Capacidade Transportadoras Veículos …" at bounding box center [597, 418] width 1194 height 837
click at [681, 570] on icon at bounding box center [697, 452] width 95 height 282
select select "*********"
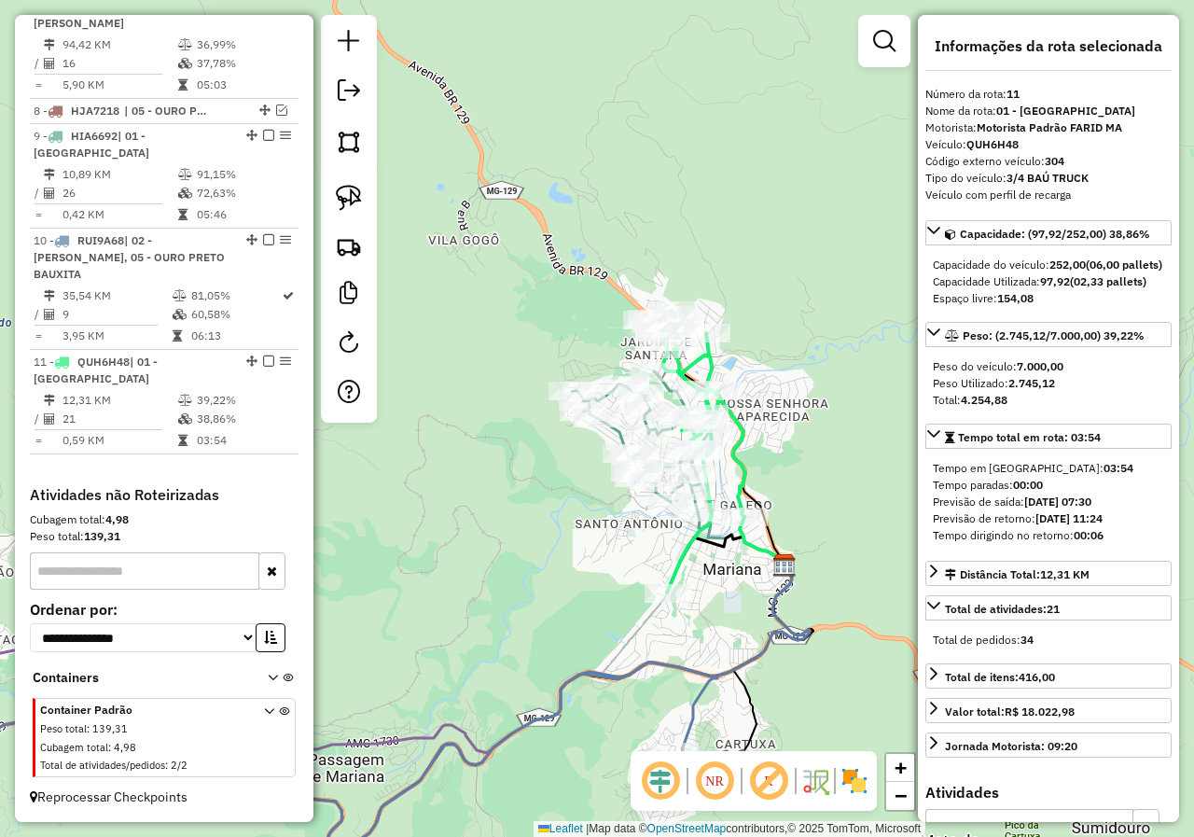
click at [578, 490] on div "Janela de atendimento Grade de atendimento Capacidade Transportadoras Veículos …" at bounding box center [597, 418] width 1194 height 837
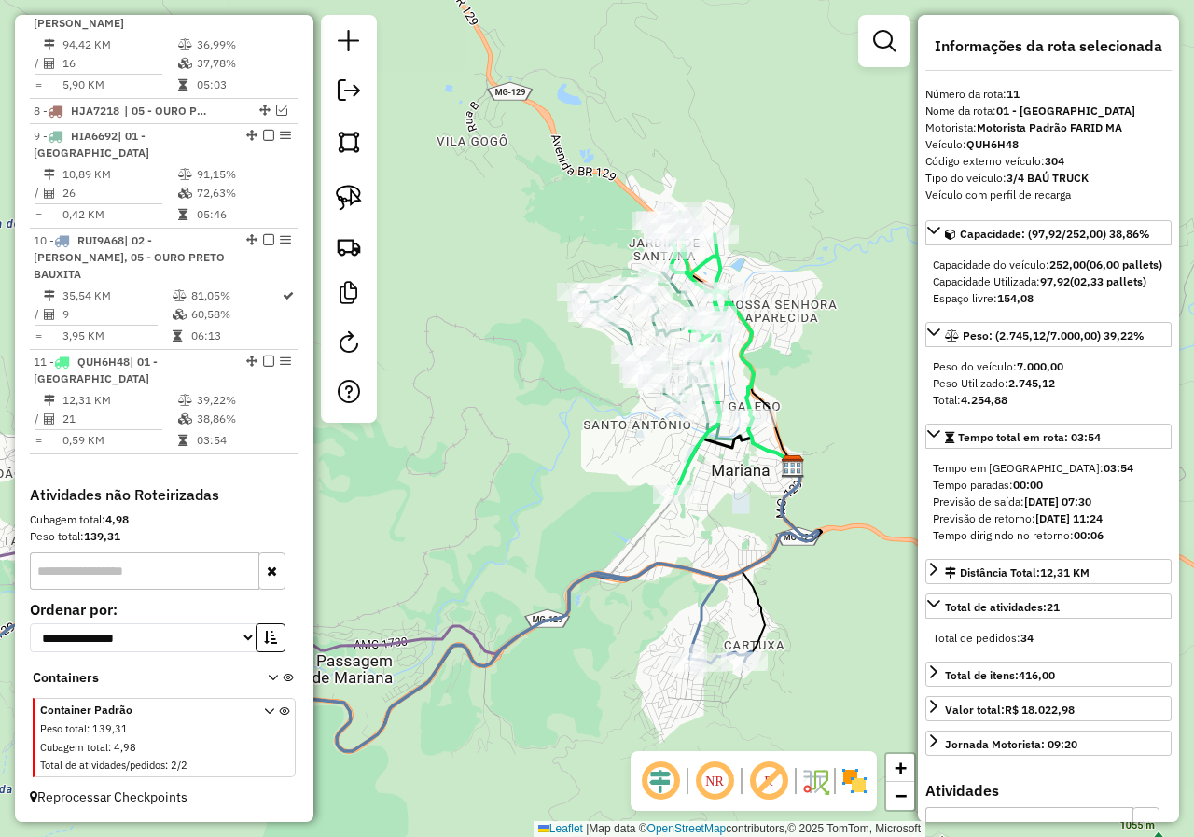
drag, startPoint x: 731, startPoint y: 500, endPoint x: 603, endPoint y: 455, distance: 135.4
click at [604, 457] on div "Janela de atendimento Grade de atendimento Capacidade Transportadoras Veículos …" at bounding box center [597, 418] width 1194 height 837
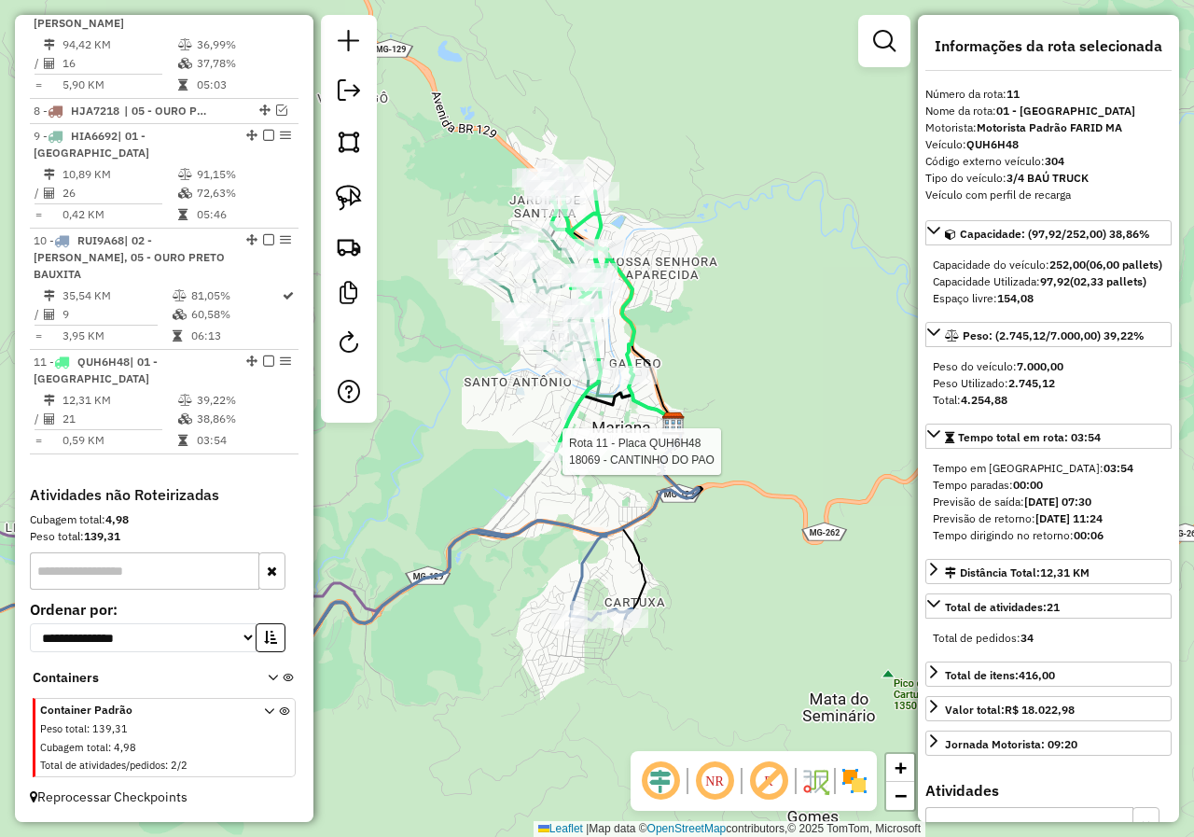
click at [464, 528] on div "Rota 11 - Placa QUH6H48 18069 - CANTINHO DO PAO Janela de atendimento Grade de …" at bounding box center [597, 418] width 1194 height 837
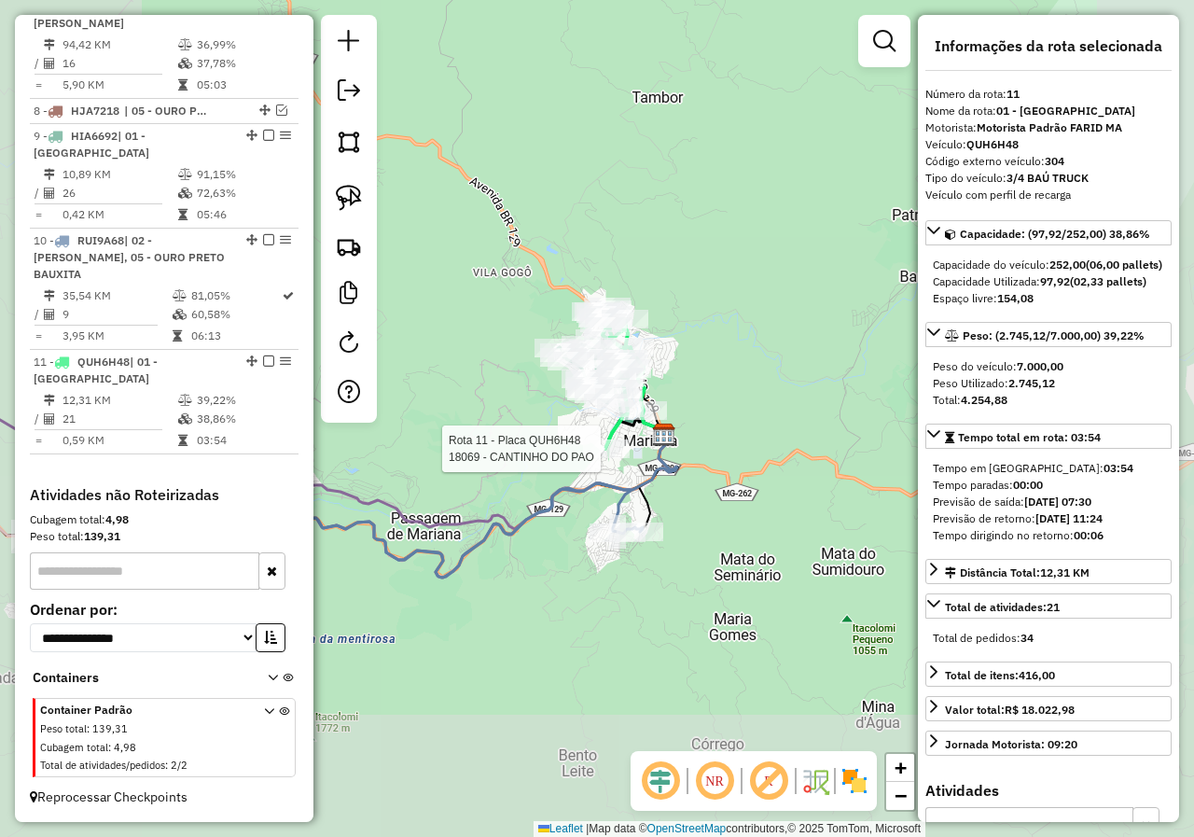
click at [643, 521] on icon at bounding box center [385, 540] width 515 height 115
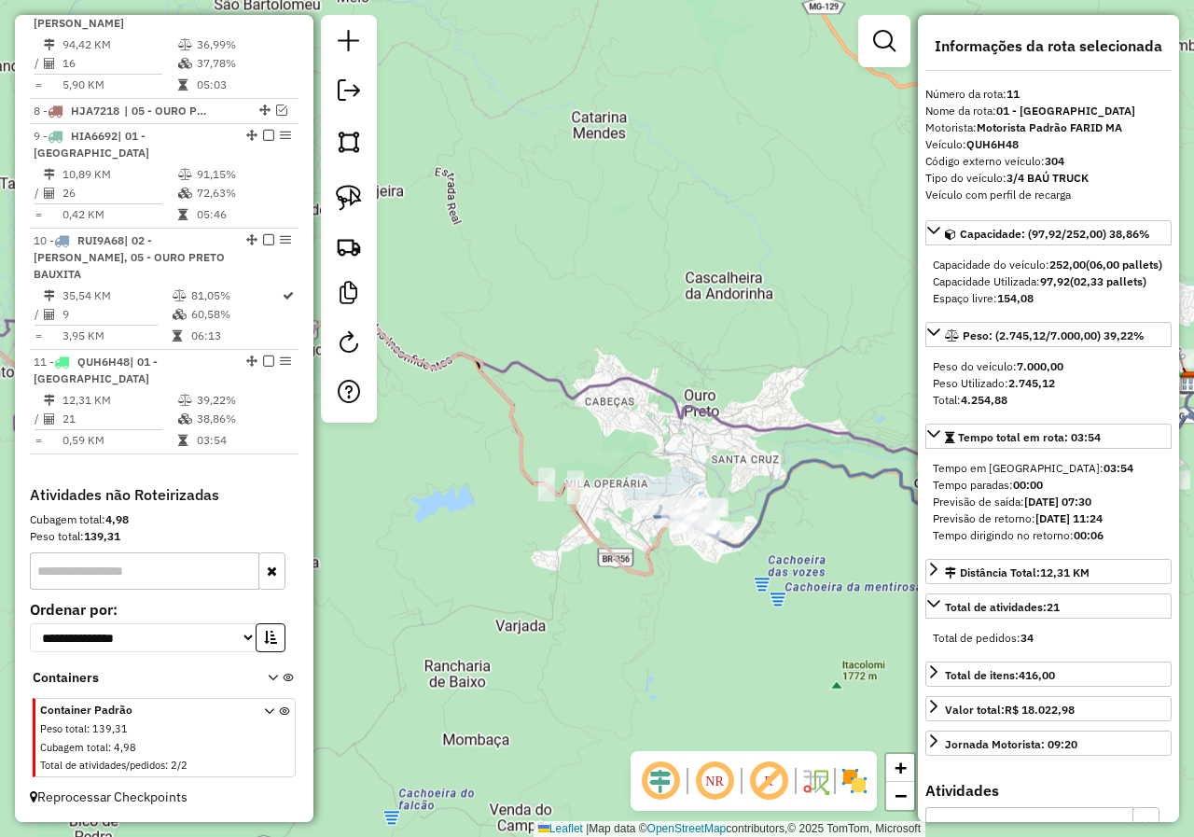
drag, startPoint x: 491, startPoint y: 538, endPoint x: 639, endPoint y: 541, distance: 147.4
click at [626, 542] on div "Rota 11 - Placa QUH6H48 18069 - CANTINHO DO PAO Janela de atendimento Grade de …" at bounding box center [597, 418] width 1194 height 837
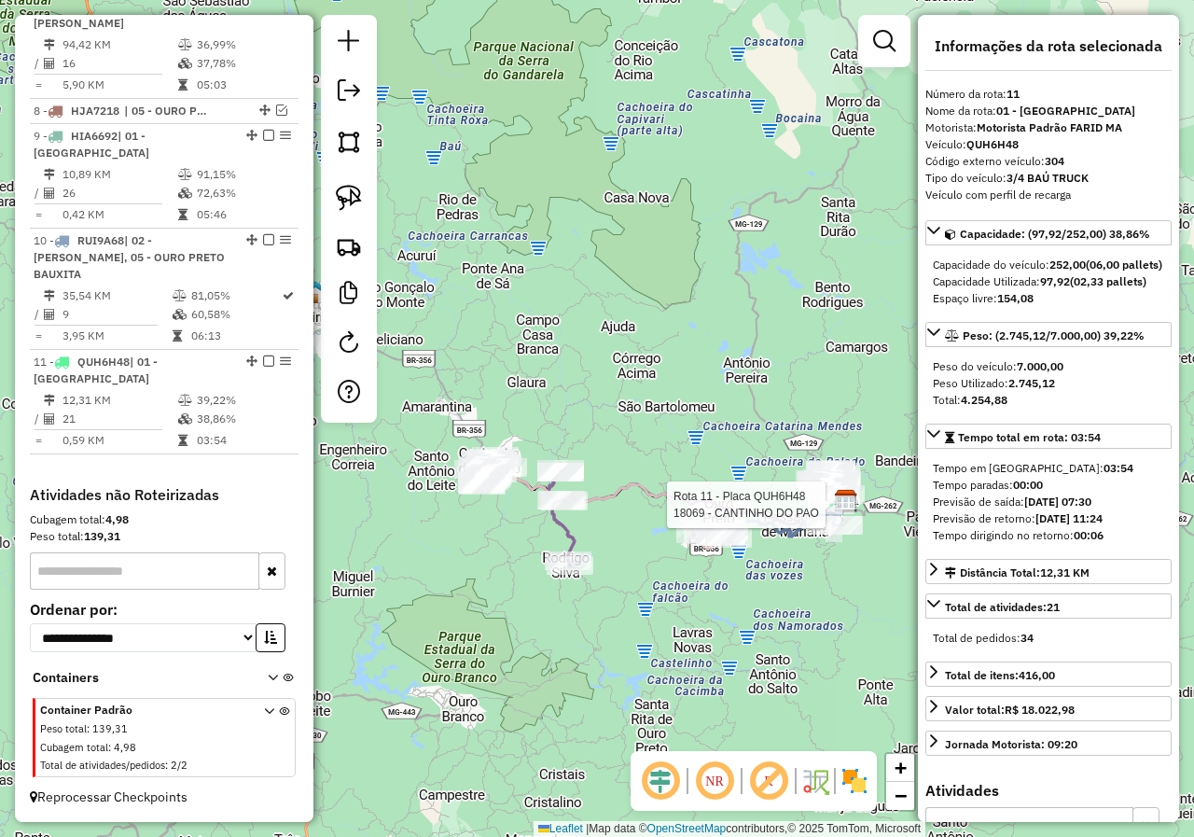
click at [505, 583] on div "Rota 11 - Placa QUH6H48 18069 - CANTINHO DO PAO Janela de atendimento Grade de …" at bounding box center [597, 418] width 1194 height 837
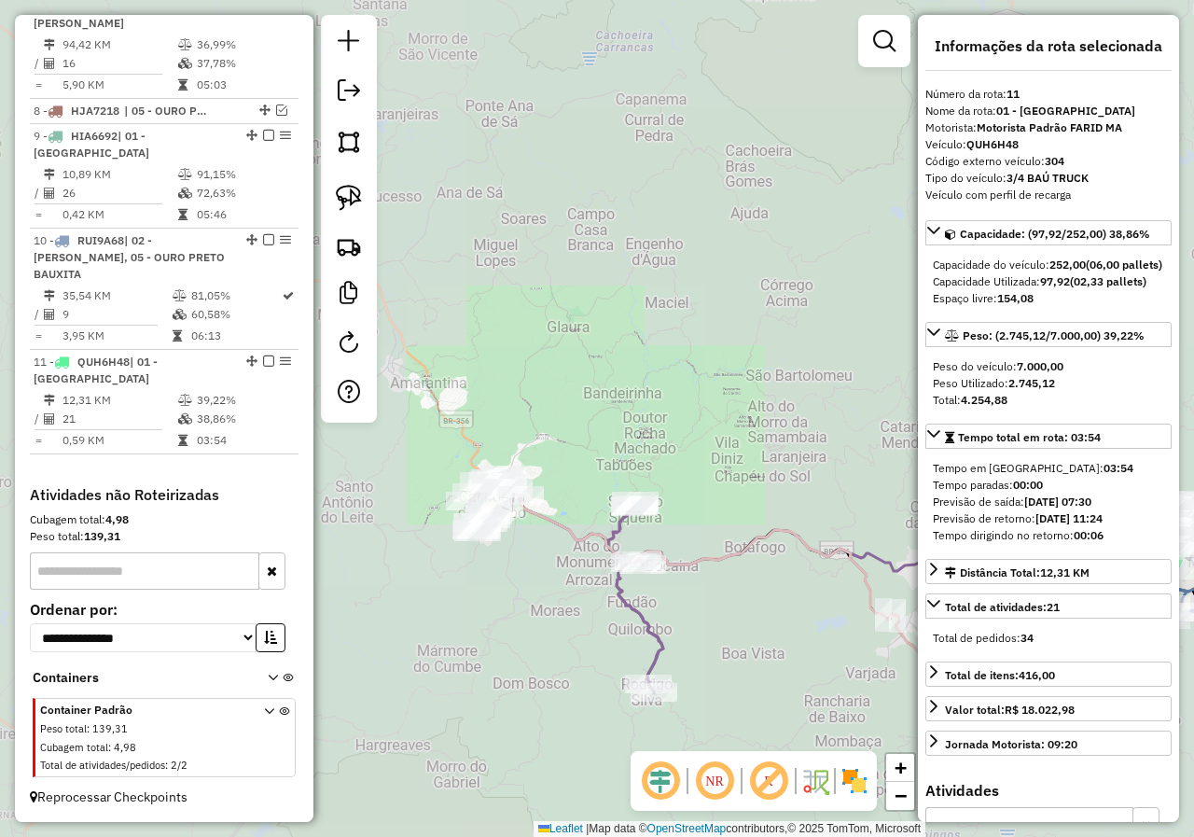
drag, startPoint x: 384, startPoint y: 516, endPoint x: 506, endPoint y: 506, distance: 122.5
click at [486, 506] on div "Rota 11 - Placa QUH6H48 18069 - CANTINHO DO PAO Rota 6 - Placa QUM6528 17394 - …" at bounding box center [597, 418] width 1194 height 837
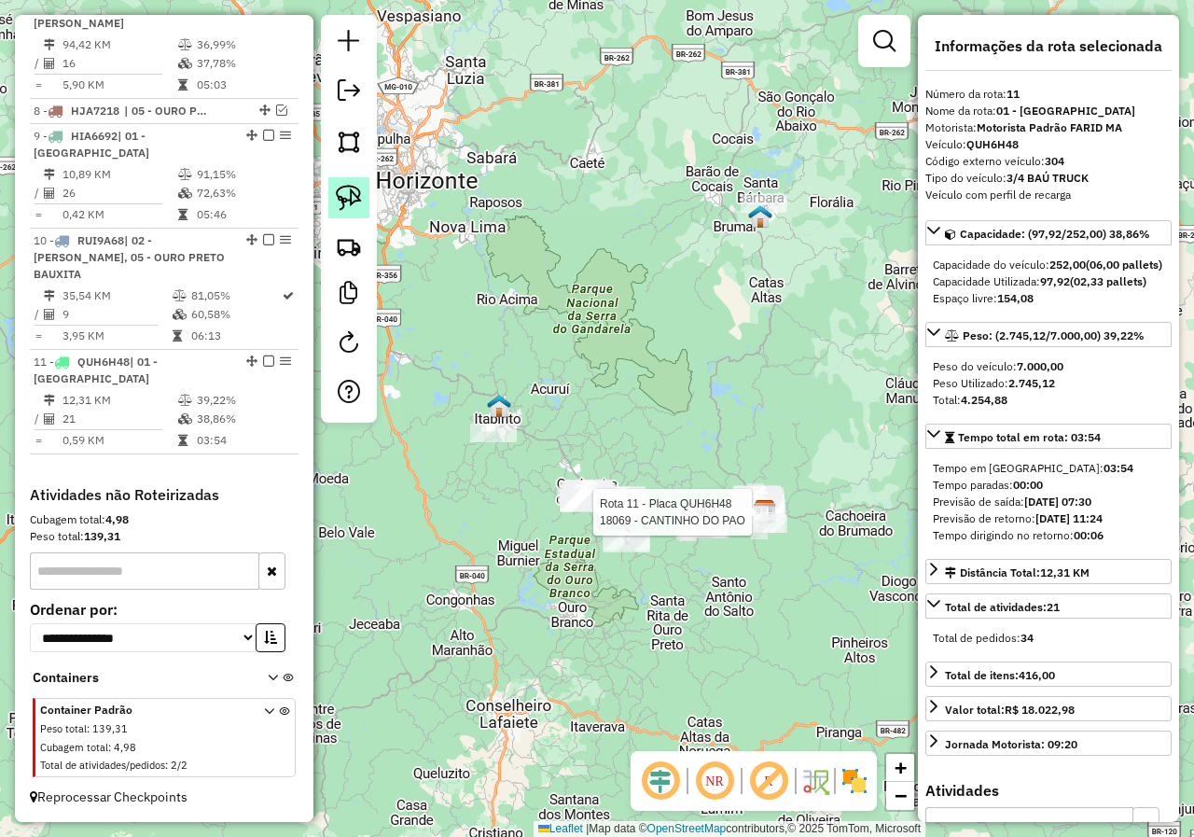
click at [345, 199] on img at bounding box center [349, 198] width 26 height 26
drag, startPoint x: 498, startPoint y: 417, endPoint x: 535, endPoint y: 423, distance: 37.9
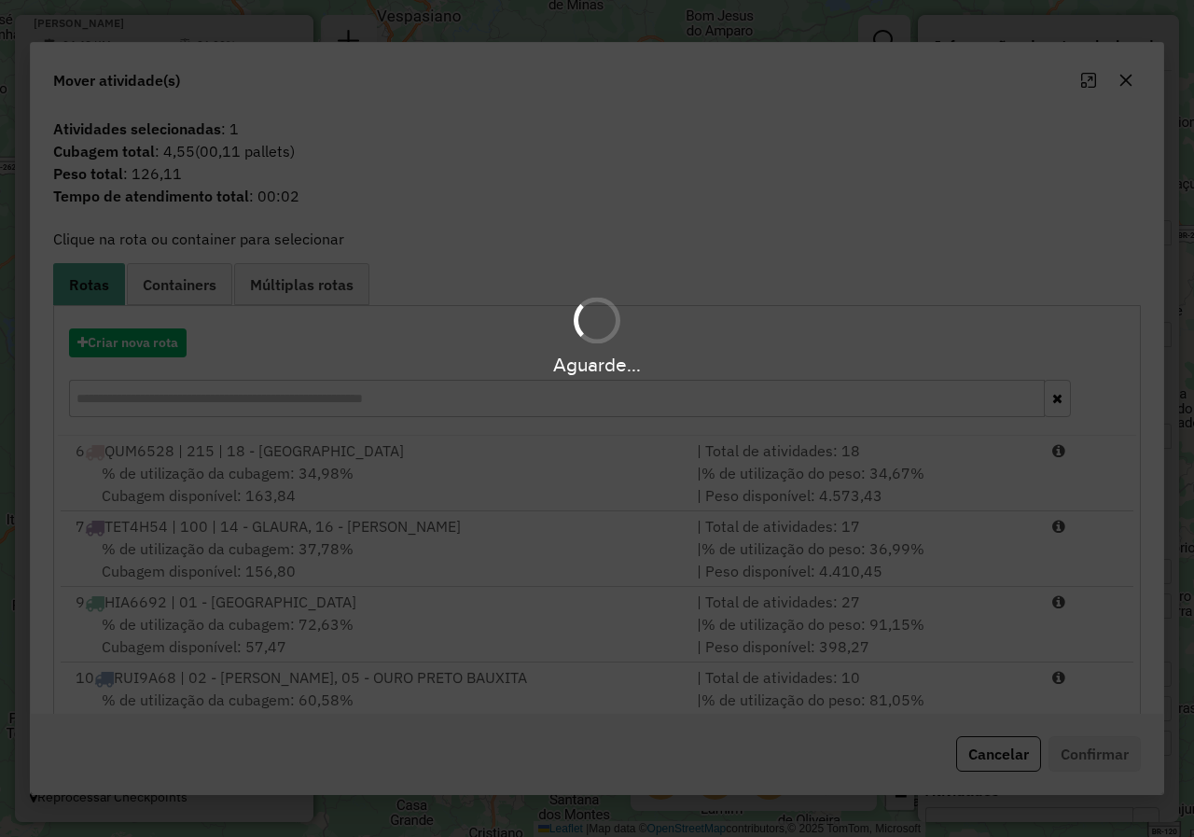
click at [213, 621] on div "Aguarde..." at bounding box center [597, 418] width 1194 height 837
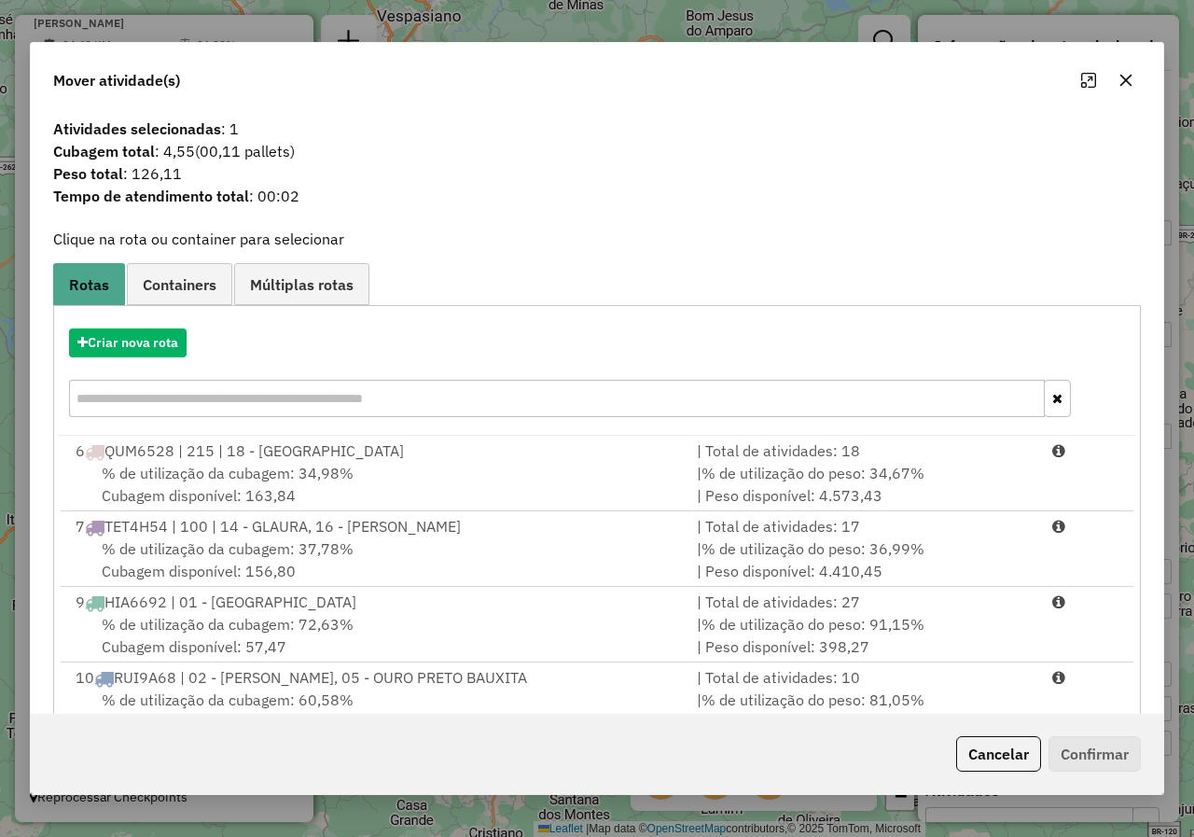
click at [213, 621] on span "% de utilização da cubagem: 72,63%" at bounding box center [228, 624] width 252 height 19
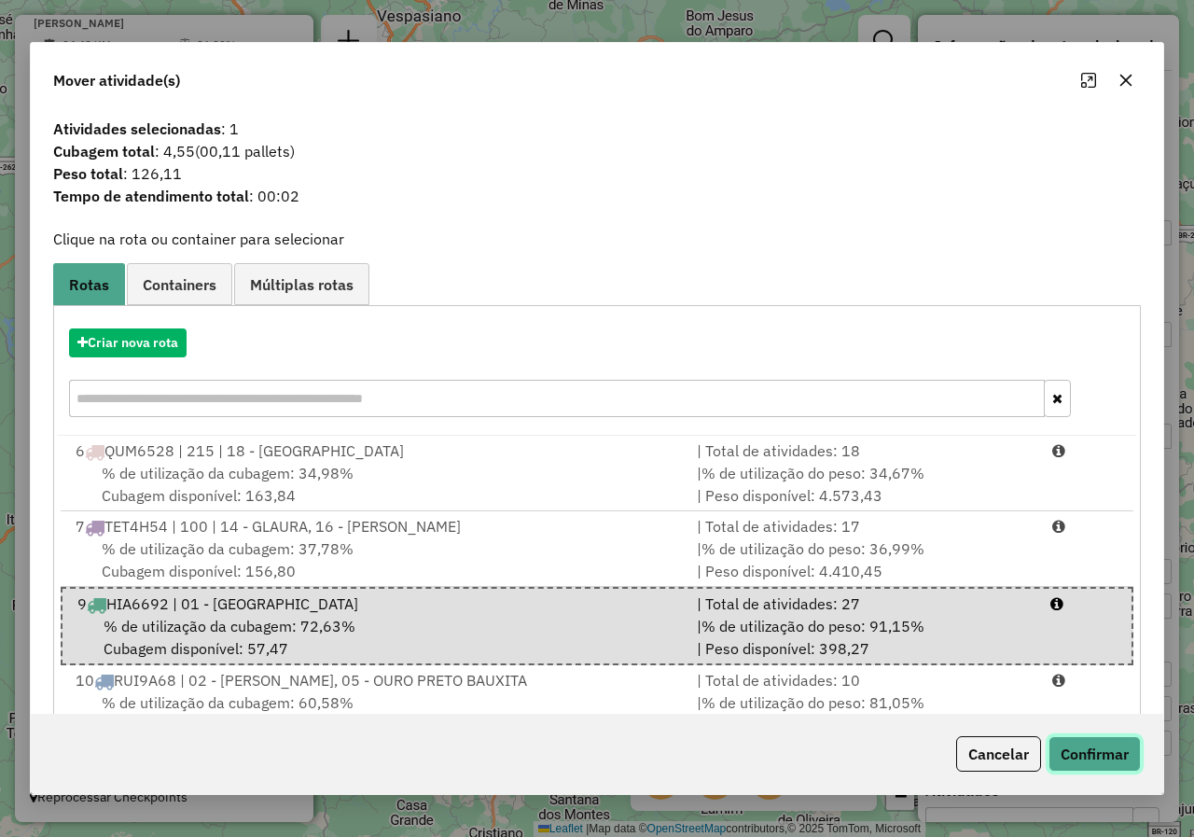
click at [1073, 749] on button "Confirmar" at bounding box center [1094, 753] width 92 height 35
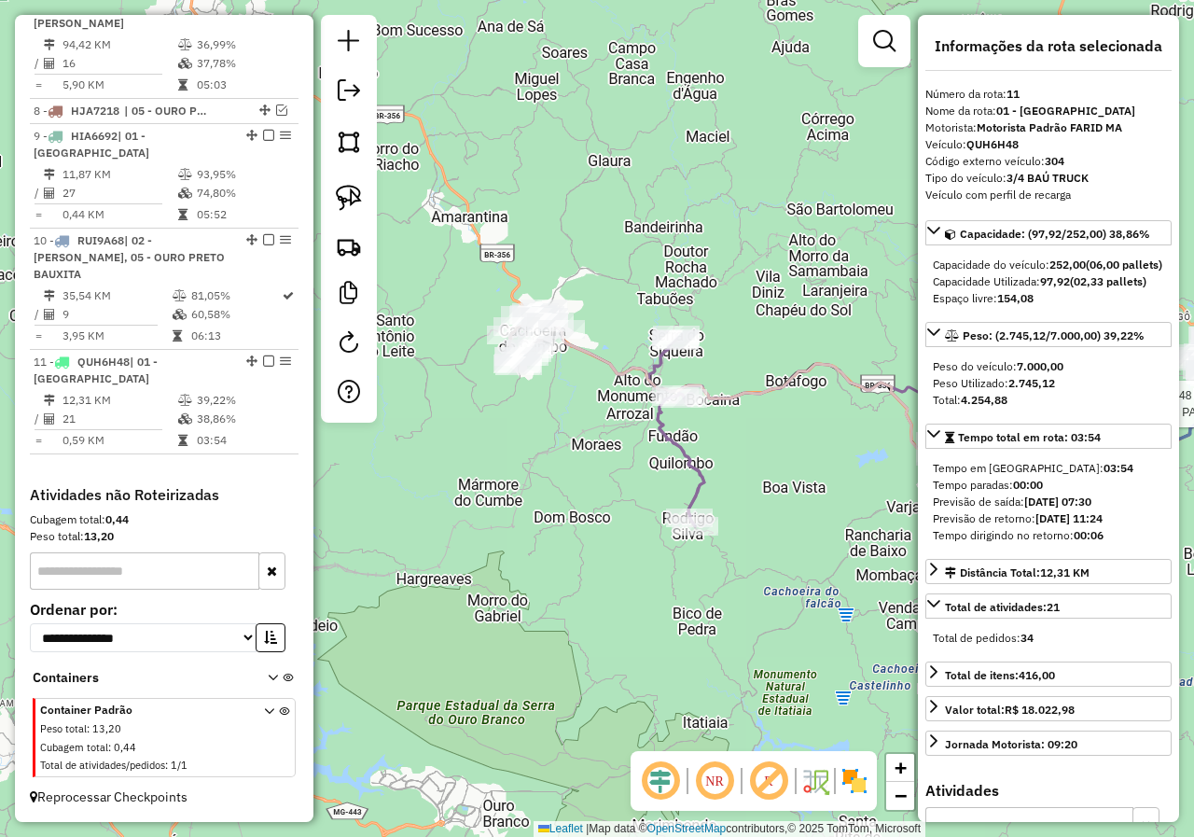
click at [580, 487] on div "Rota 11 - Placa QUH6H48 18069 - CANTINHO DO PAO Janela de atendimento Grade de …" at bounding box center [597, 418] width 1194 height 837
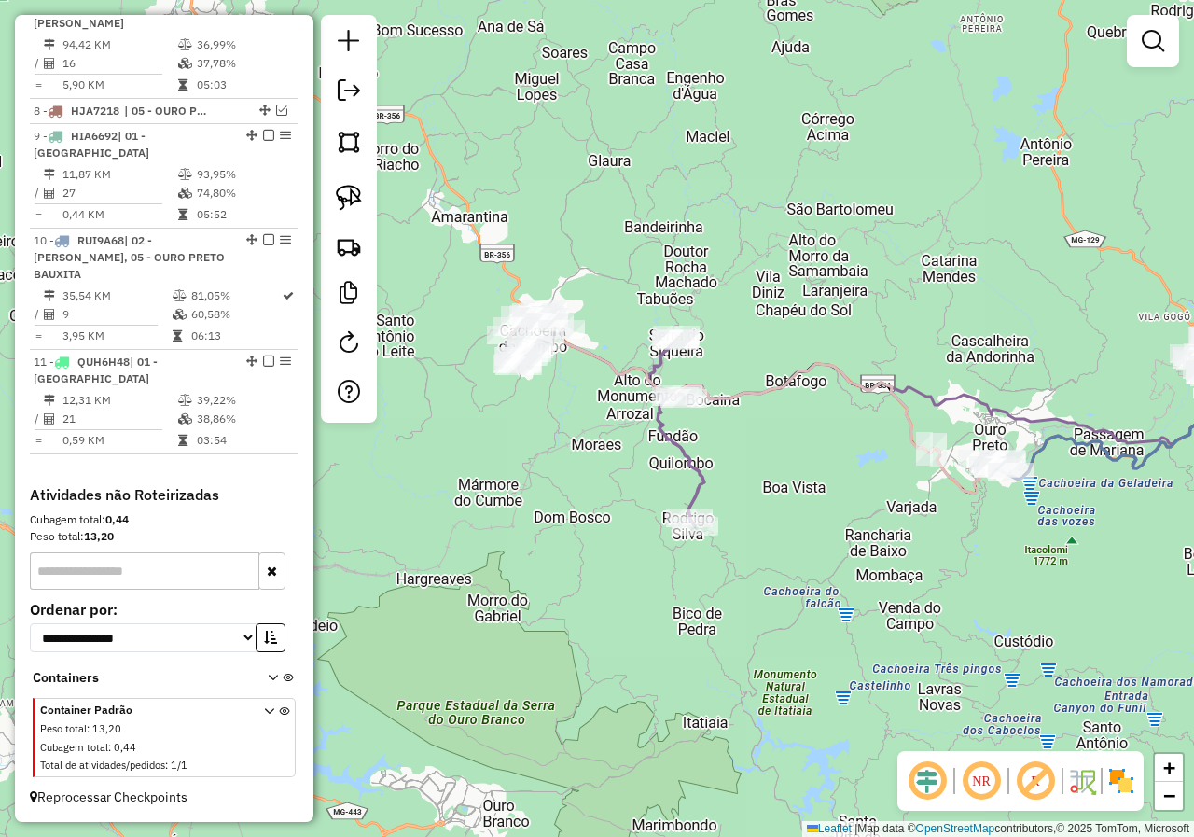
drag, startPoint x: 751, startPoint y: 461, endPoint x: 518, endPoint y: 562, distance: 254.4
click at [518, 562] on div "Rota 11 - Placa QUH6H48 18069 - CANTINHO DO PAO Janela de atendimento Grade de …" at bounding box center [597, 418] width 1194 height 837
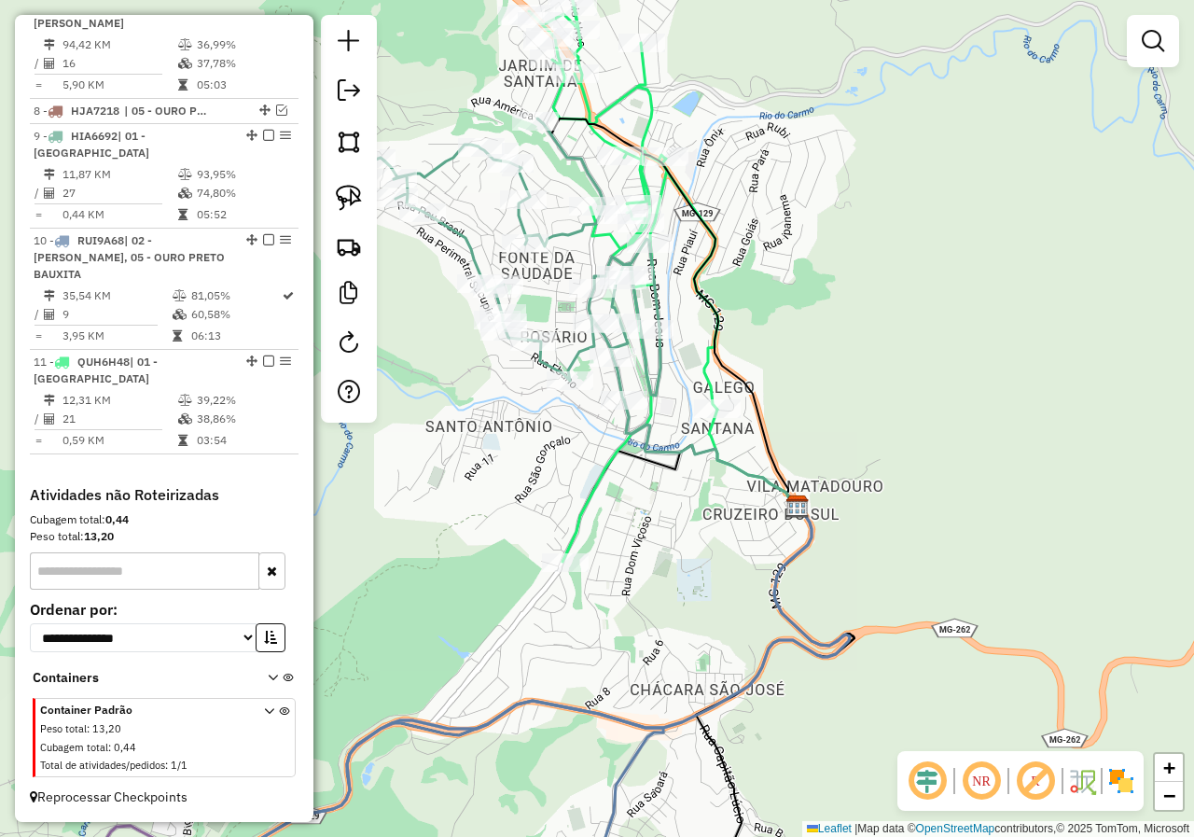
drag, startPoint x: 686, startPoint y: 408, endPoint x: 675, endPoint y: 599, distance: 190.6
click at [675, 599] on div "Janela de atendimento Grade de atendimento Capacidade Transportadoras Veículos …" at bounding box center [597, 418] width 1194 height 837
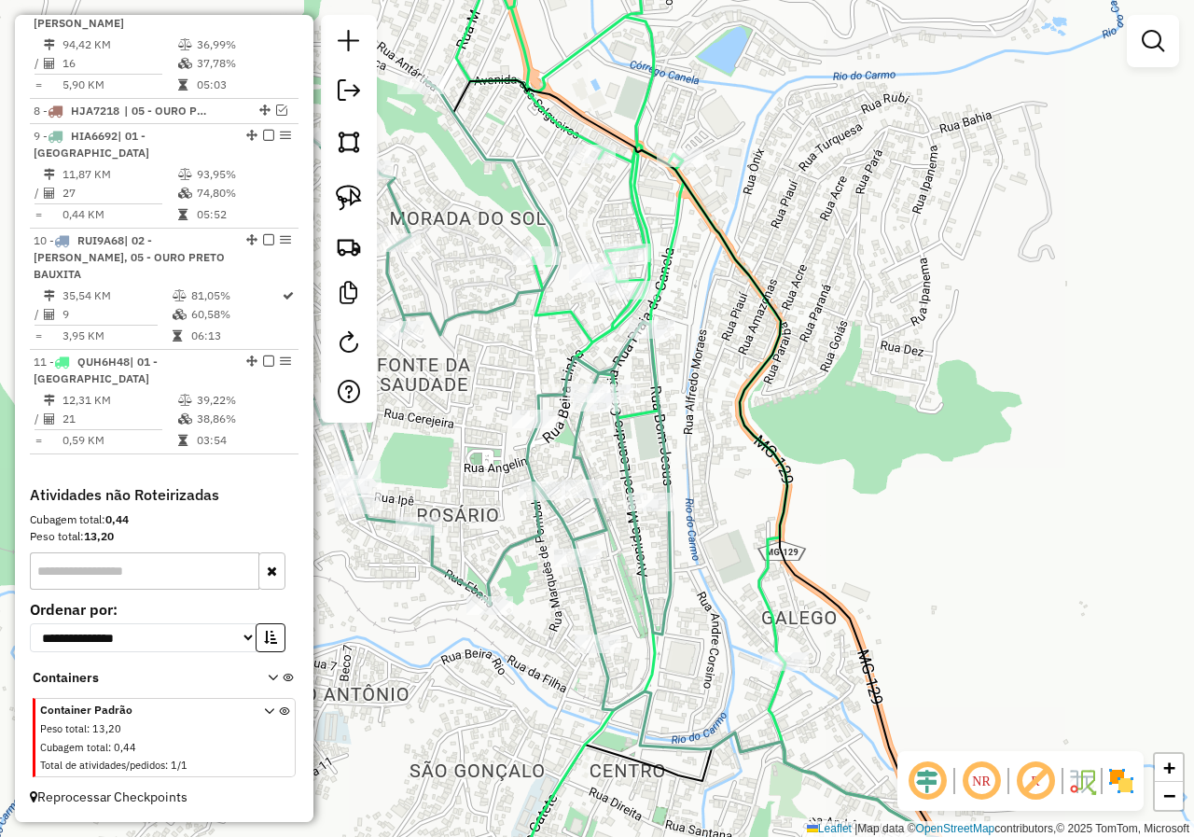
click at [615, 450] on icon at bounding box center [384, 361] width 574 height 563
select select "*********"
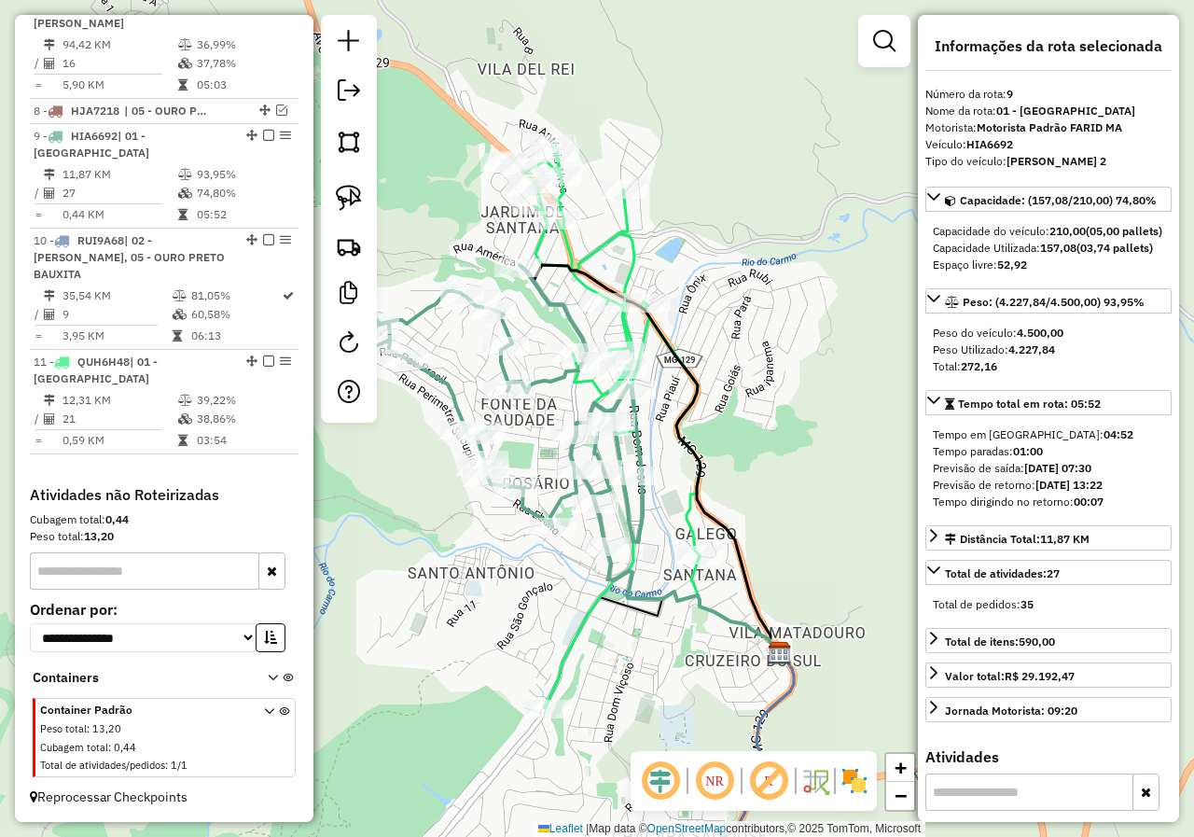
click at [555, 387] on icon at bounding box center [498, 406] width 287 height 282
click at [546, 610] on div "Janela de atendimento Grade de atendimento Capacidade Transportadoras Veículos …" at bounding box center [597, 418] width 1194 height 837
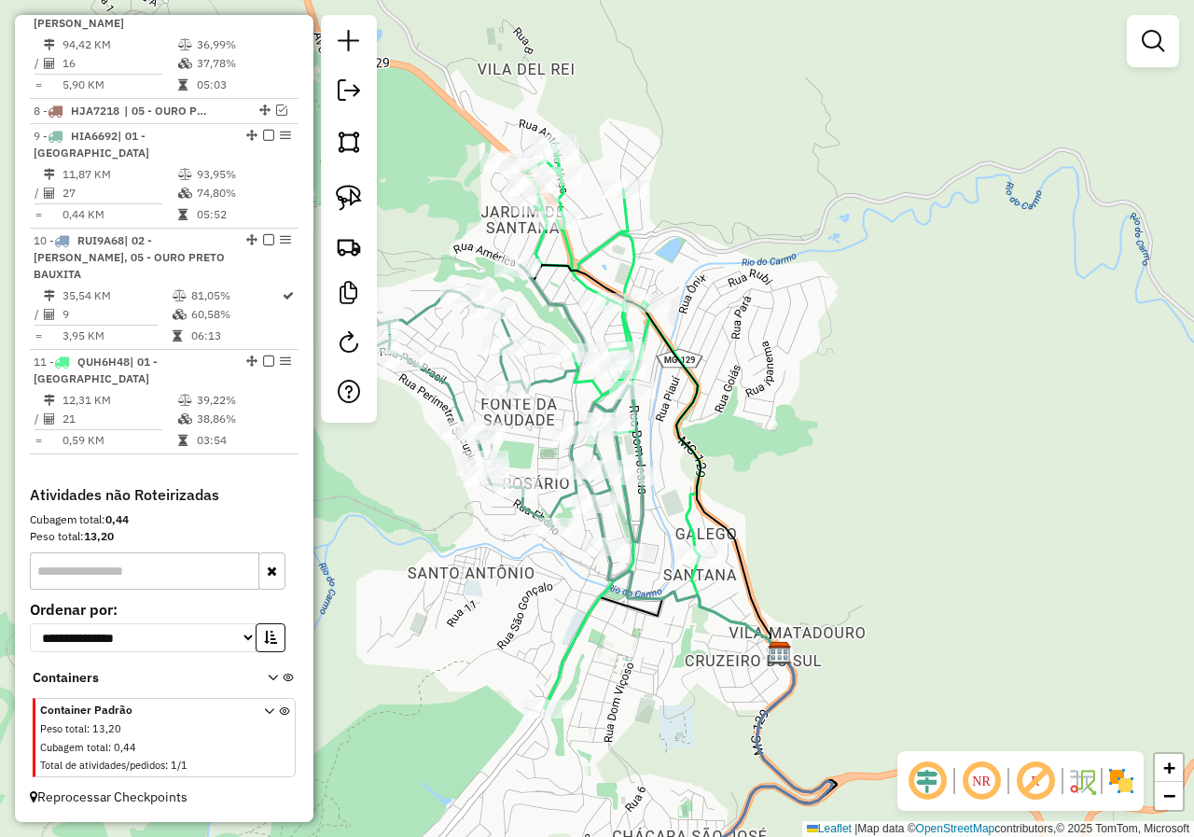
drag, startPoint x: 535, startPoint y: 633, endPoint x: 588, endPoint y: 465, distance: 176.1
click at [580, 502] on div "Janela de atendimento Grade de atendimento Capacidade Transportadoras Veículos …" at bounding box center [597, 418] width 1194 height 837
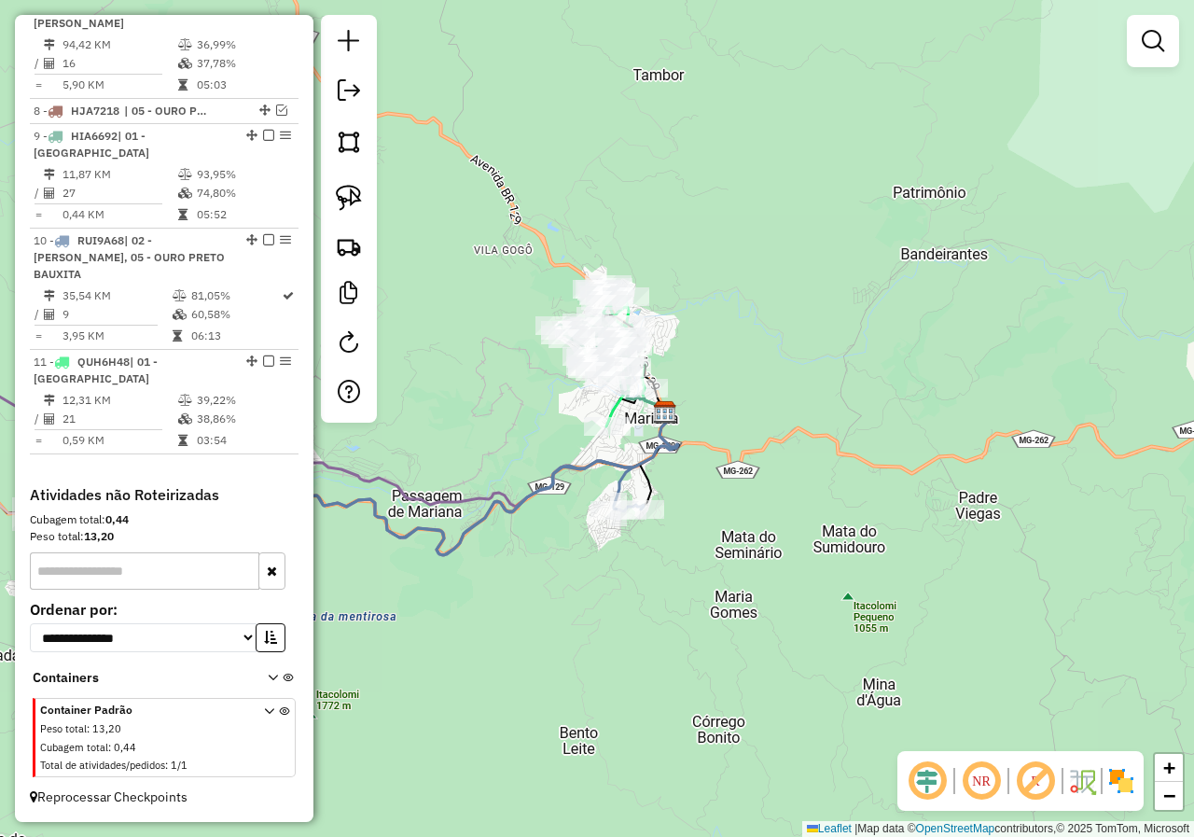
drag, startPoint x: 497, startPoint y: 500, endPoint x: 601, endPoint y: 497, distance: 103.6
click at [644, 504] on icon at bounding box center [386, 518] width 515 height 115
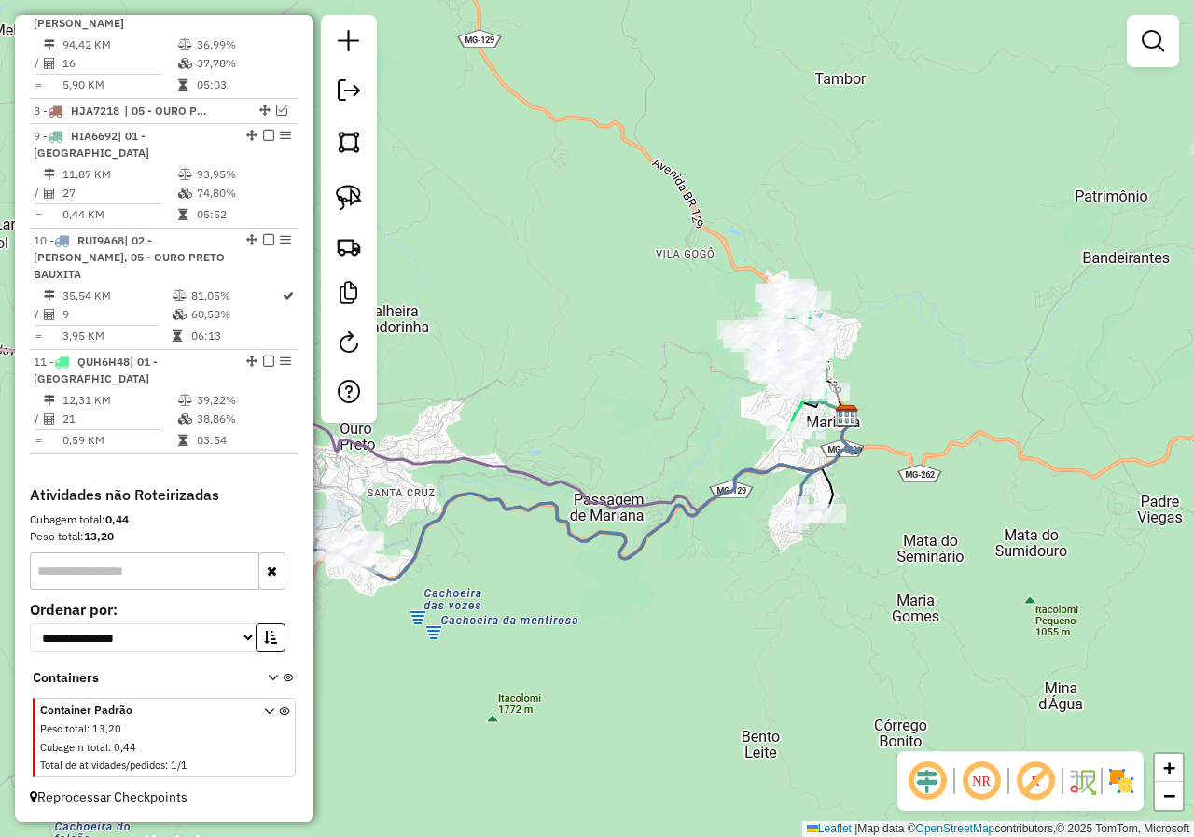
drag, startPoint x: 484, startPoint y: 486, endPoint x: 692, endPoint y: 490, distance: 208.0
click at [691, 490] on div "Janela de atendimento Grade de atendimento Capacidade Transportadoras Veículos …" at bounding box center [597, 418] width 1194 height 837
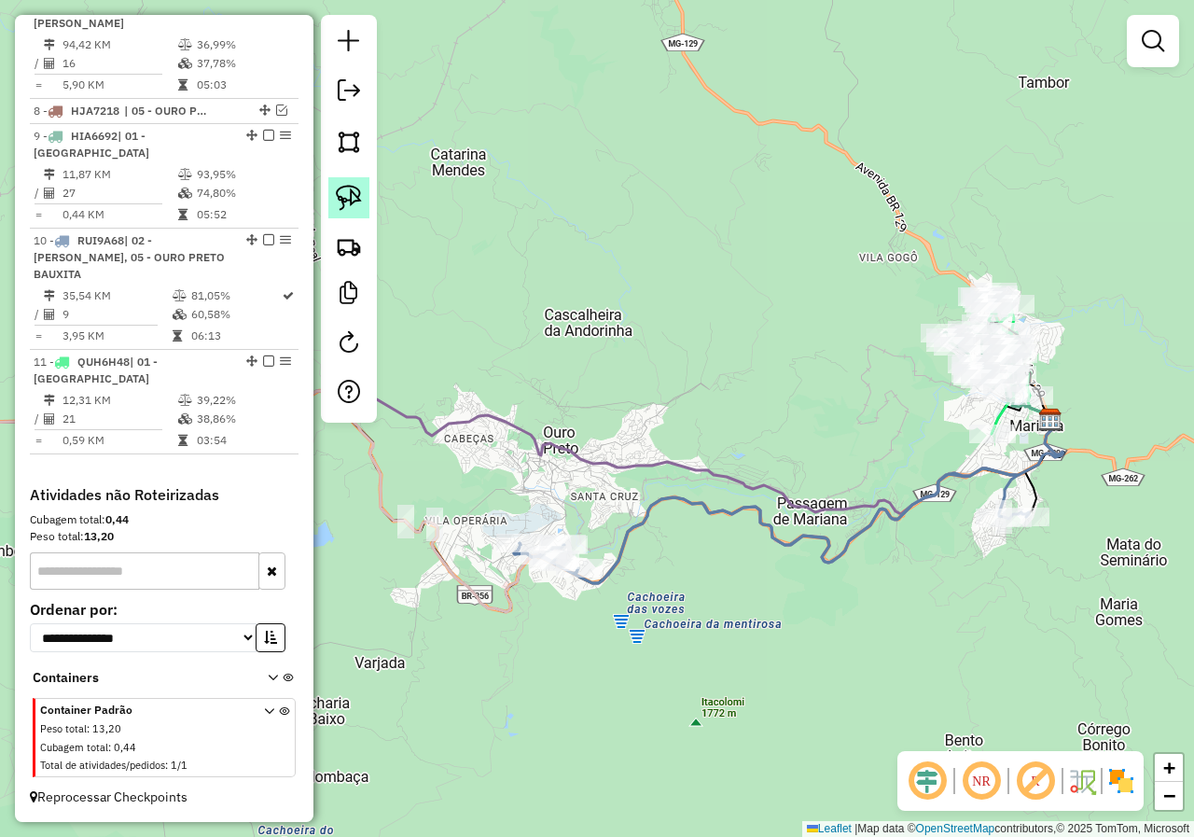
click at [356, 197] on img at bounding box center [349, 198] width 26 height 26
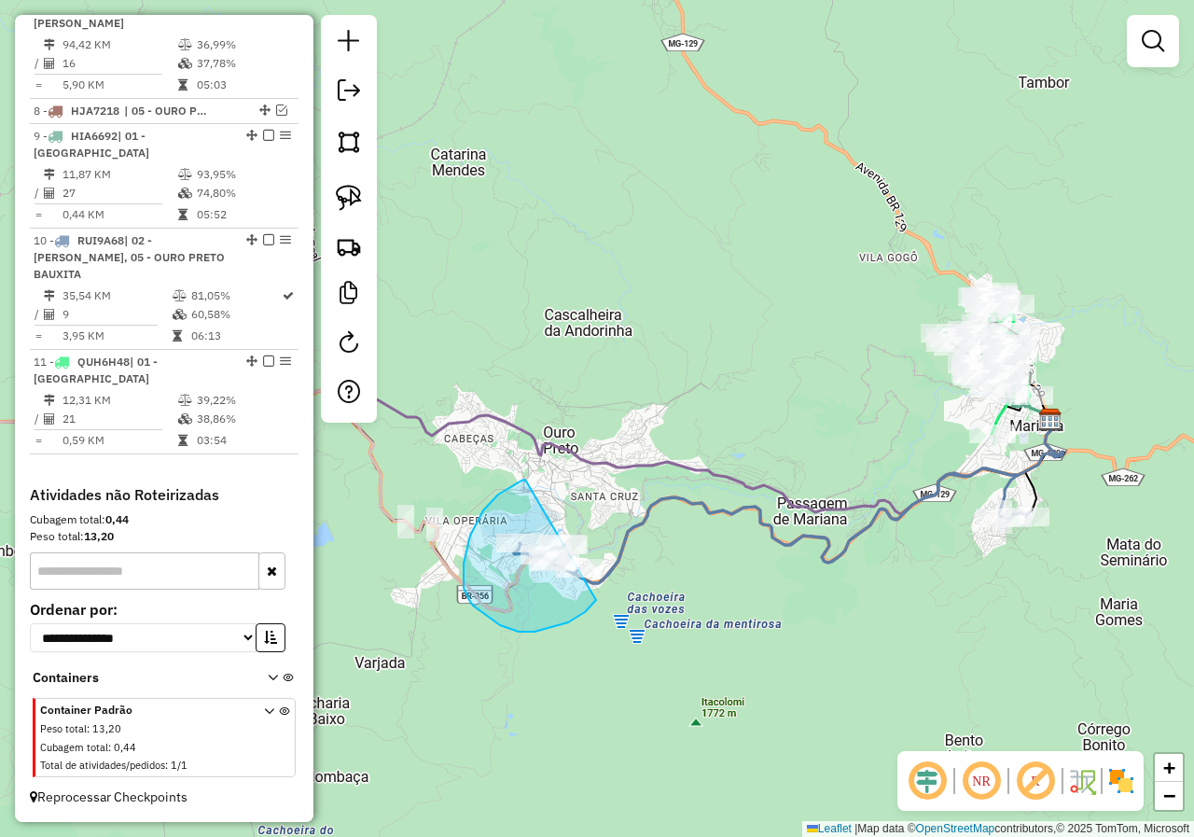
drag, startPoint x: 525, startPoint y: 479, endPoint x: 605, endPoint y: 575, distance: 125.1
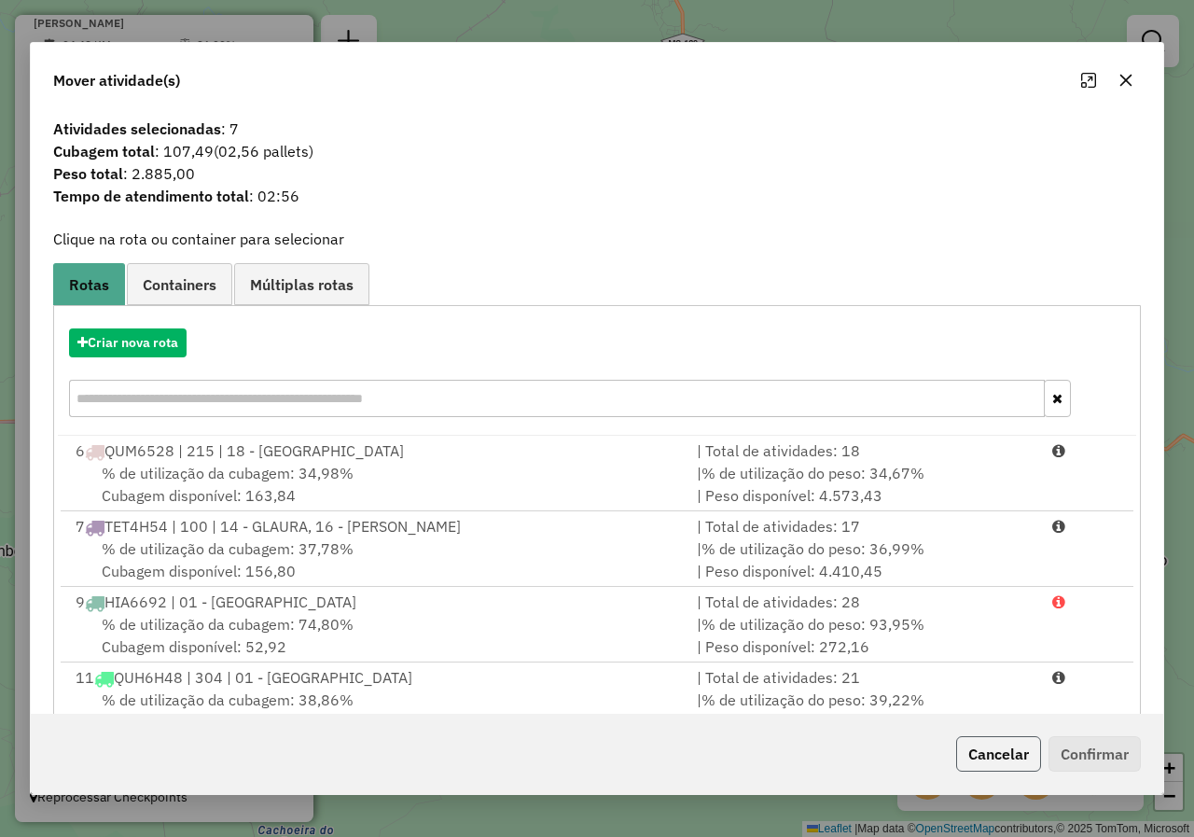
click at [1002, 758] on button "Cancelar" at bounding box center [998, 753] width 85 height 35
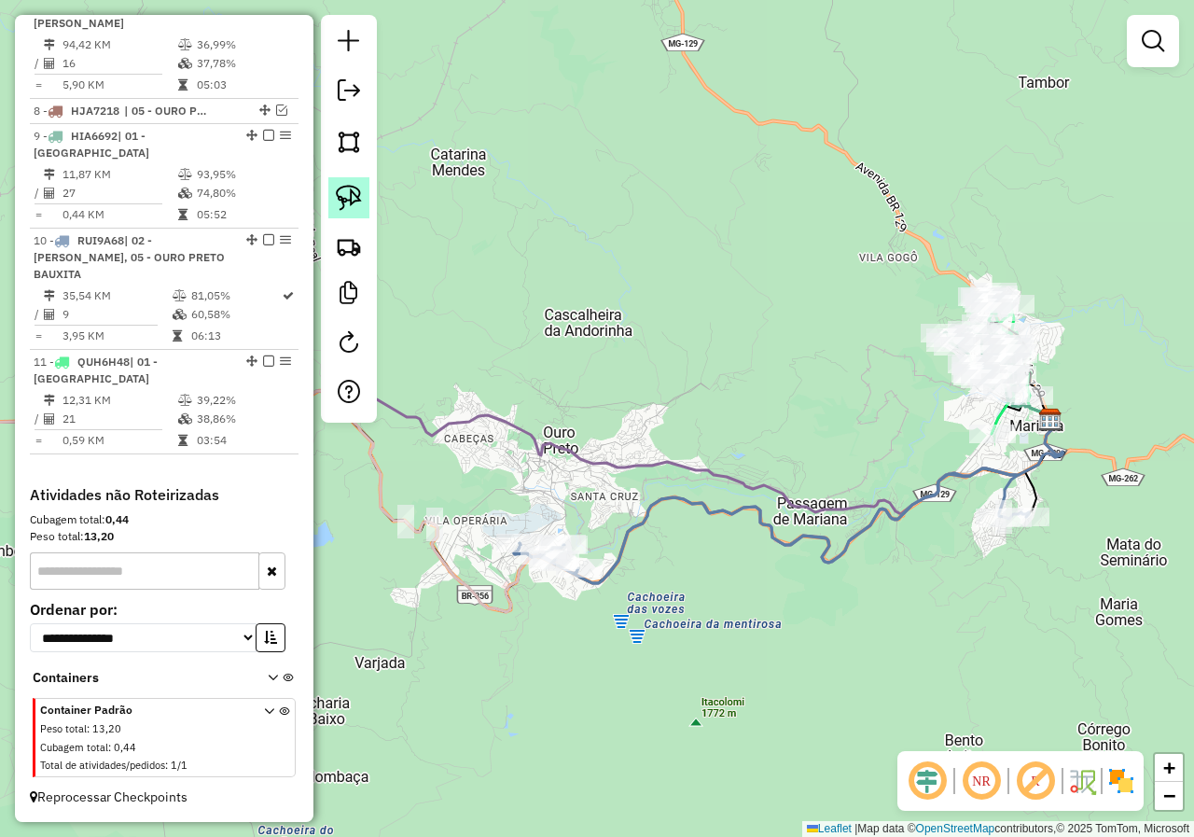
click at [365, 201] on link at bounding box center [348, 197] width 41 height 41
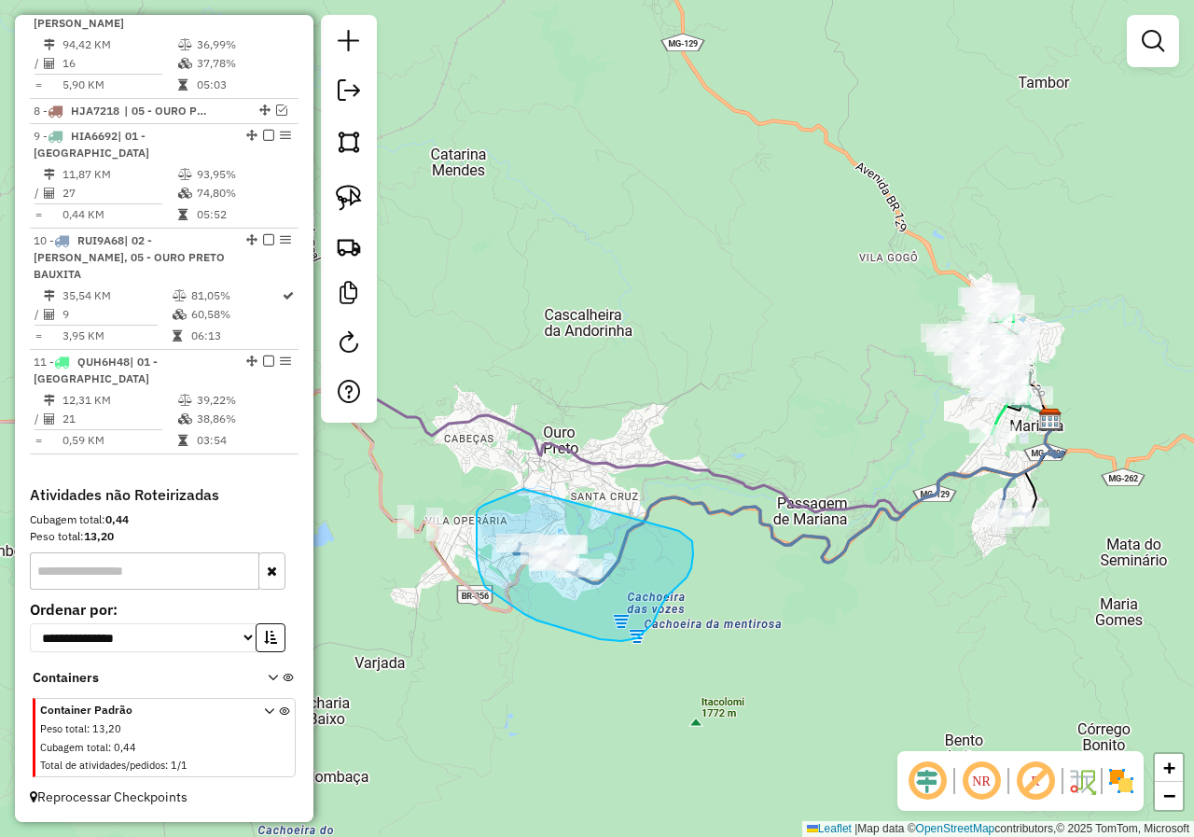
drag, startPoint x: 508, startPoint y: 495, endPoint x: 671, endPoint y: 526, distance: 166.1
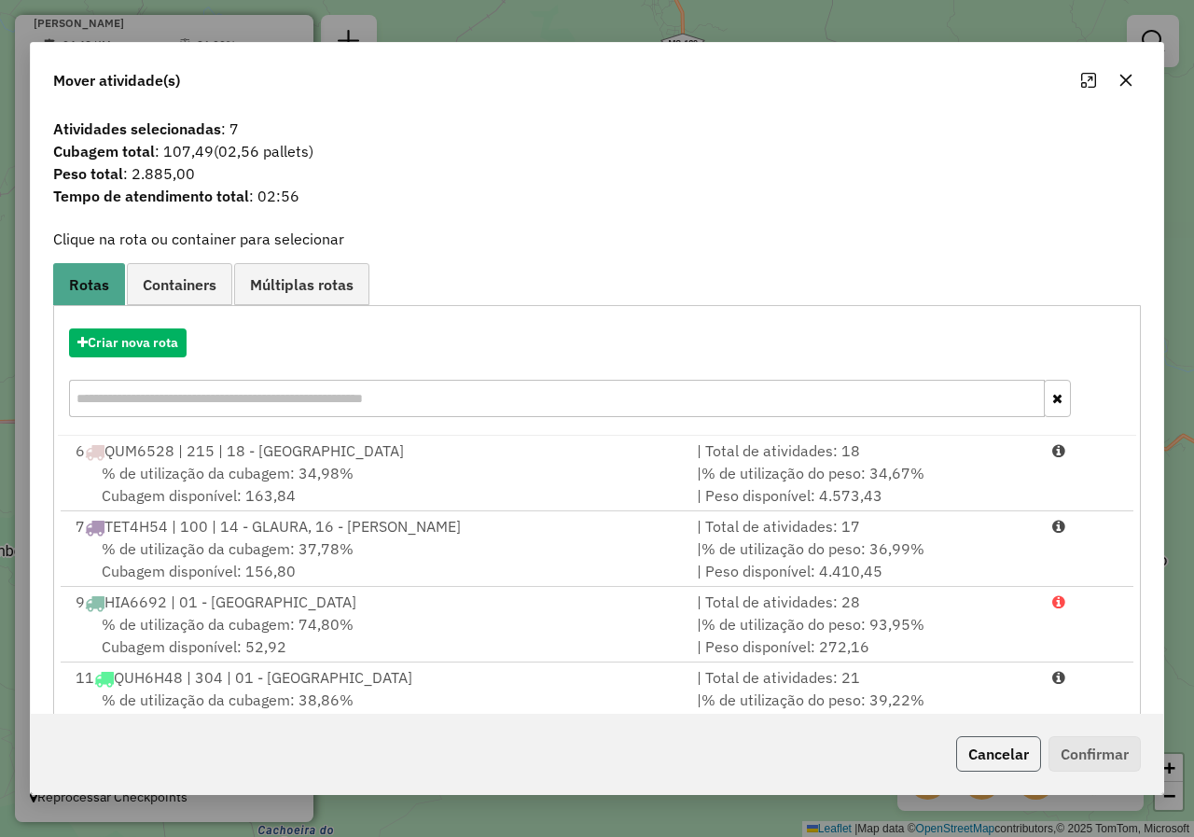
click at [994, 759] on button "Cancelar" at bounding box center [998, 753] width 85 height 35
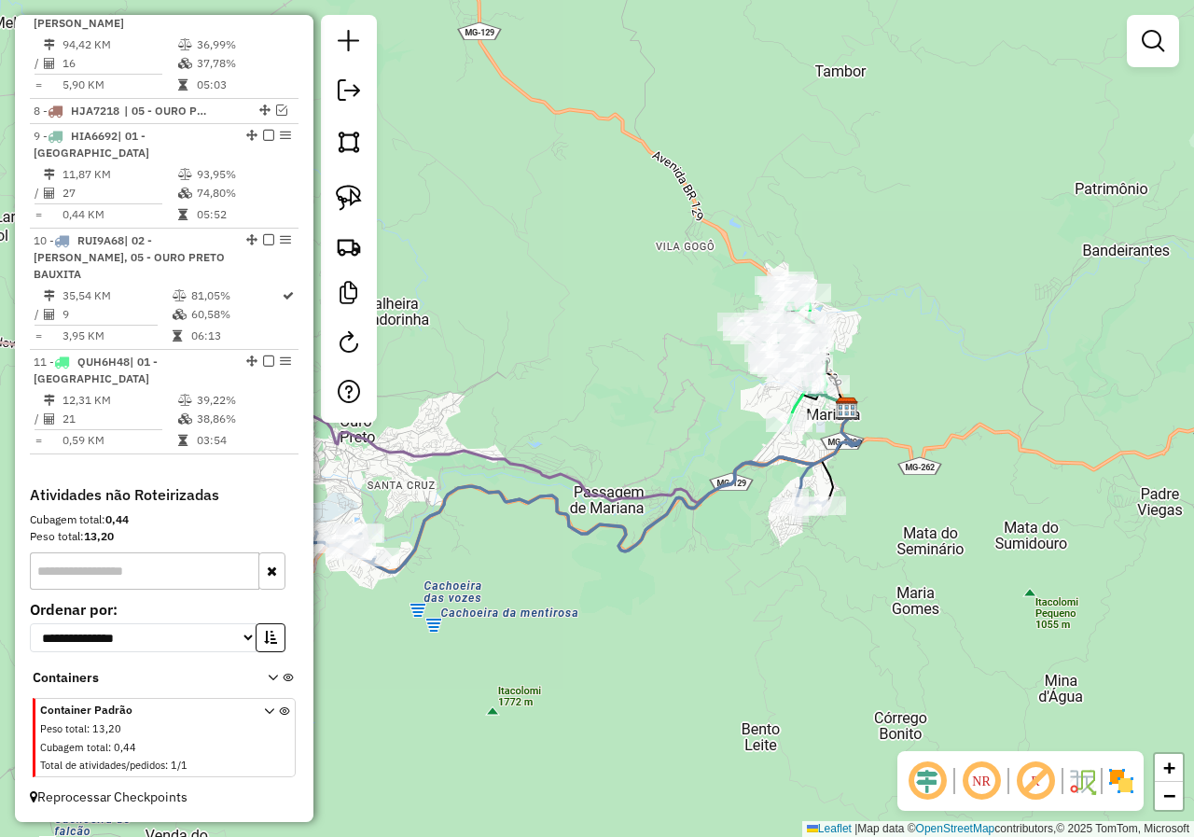
drag, startPoint x: 940, startPoint y: 654, endPoint x: 782, endPoint y: 569, distance: 179.0
click at [736, 643] on div "Janela de atendimento Grade de atendimento Capacidade Transportadoras Veículos …" at bounding box center [597, 418] width 1194 height 837
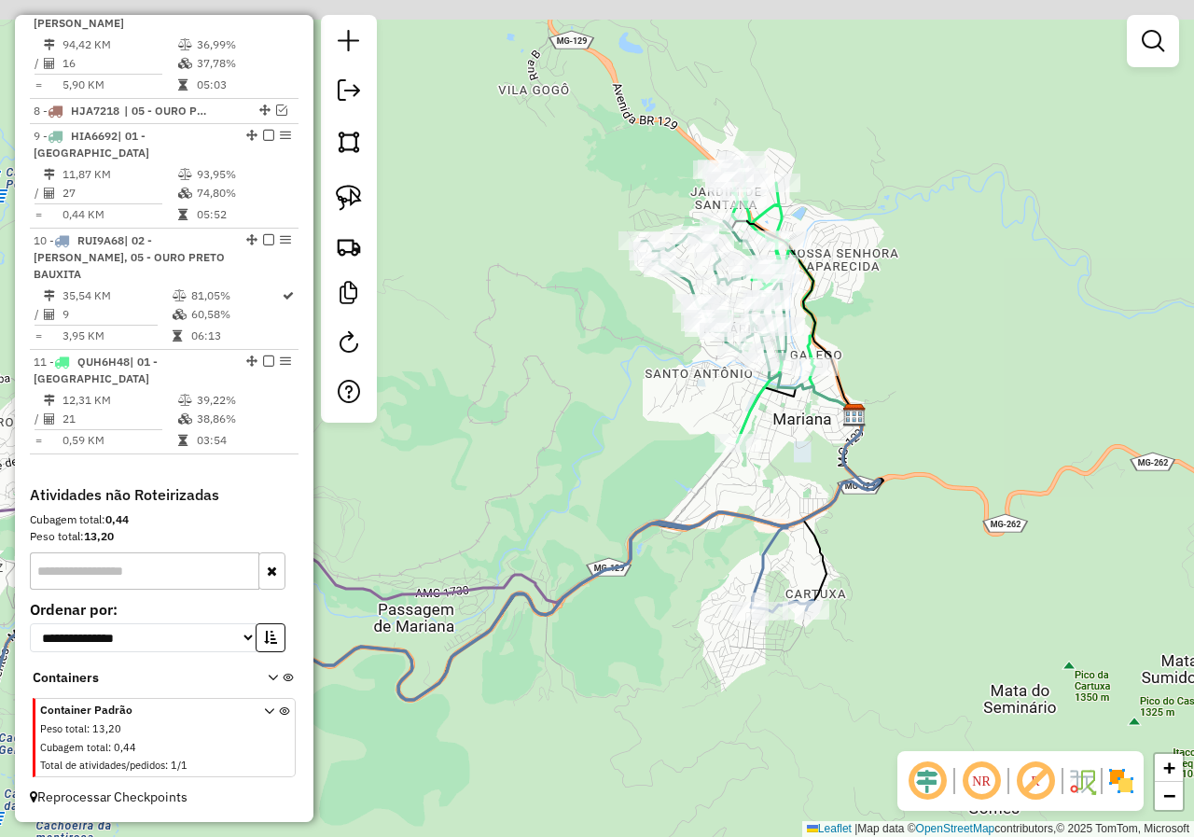
drag, startPoint x: 775, startPoint y: 482, endPoint x: 756, endPoint y: 494, distance: 22.2
click at [765, 517] on div "Janela de atendimento Grade de atendimento Capacidade Transportadoras Veículos …" at bounding box center [597, 418] width 1194 height 837
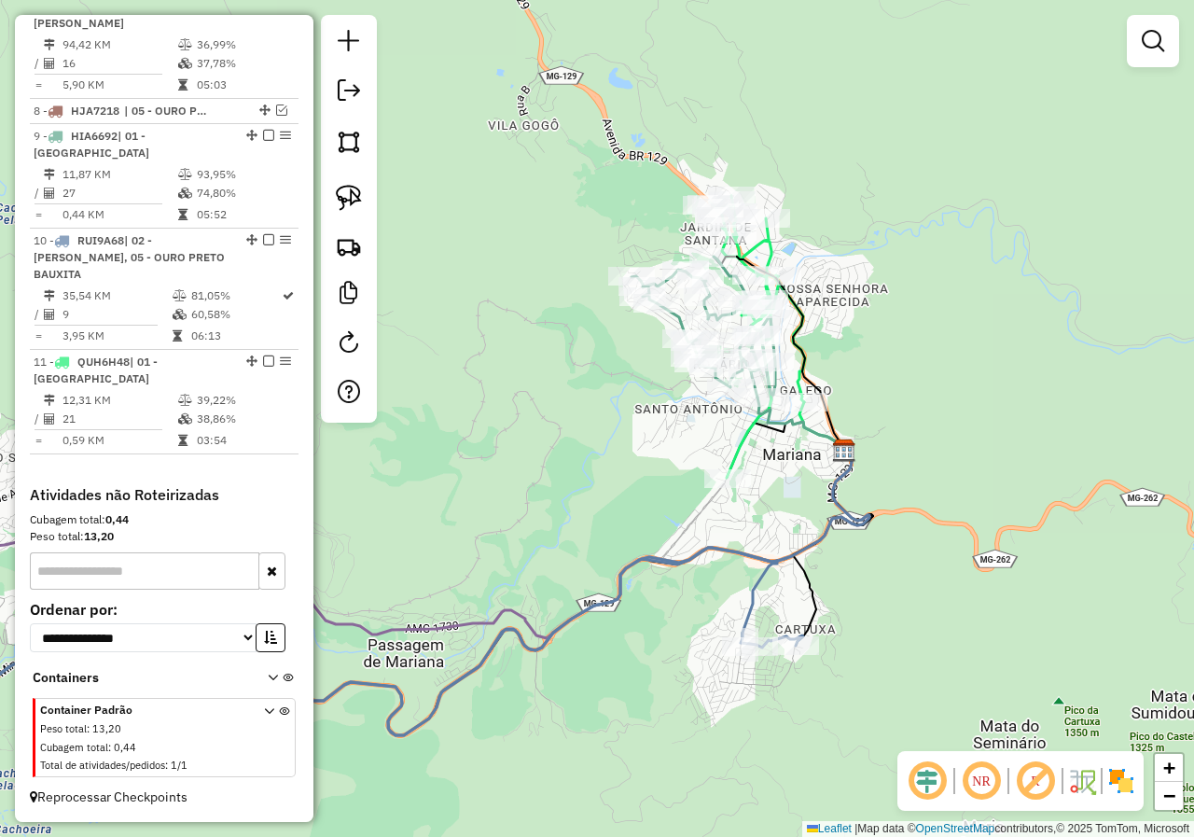
click at [730, 458] on icon at bounding box center [757, 337] width 95 height 282
select select "*********"
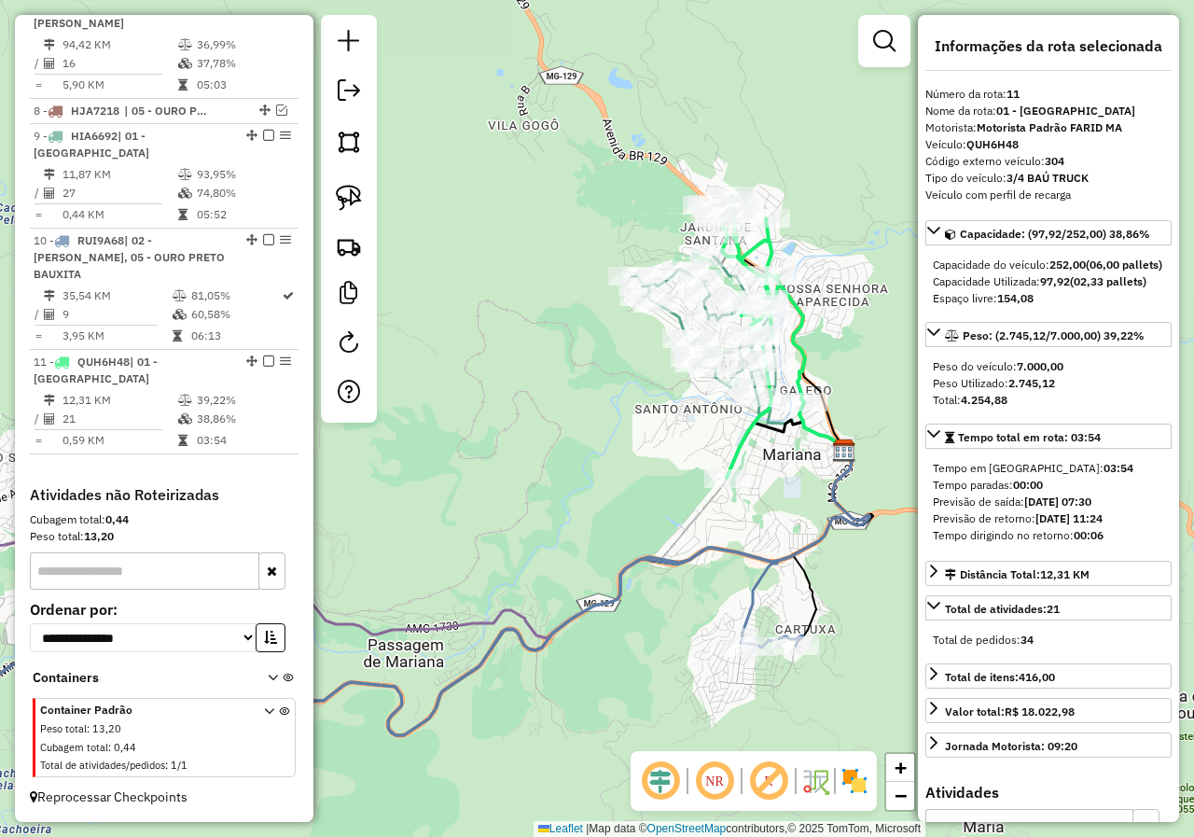
drag, startPoint x: 694, startPoint y: 439, endPoint x: 629, endPoint y: 503, distance: 91.0
click at [629, 503] on div "Janela de atendimento Grade de atendimento Capacidade Transportadoras Veículos …" at bounding box center [597, 418] width 1194 height 837
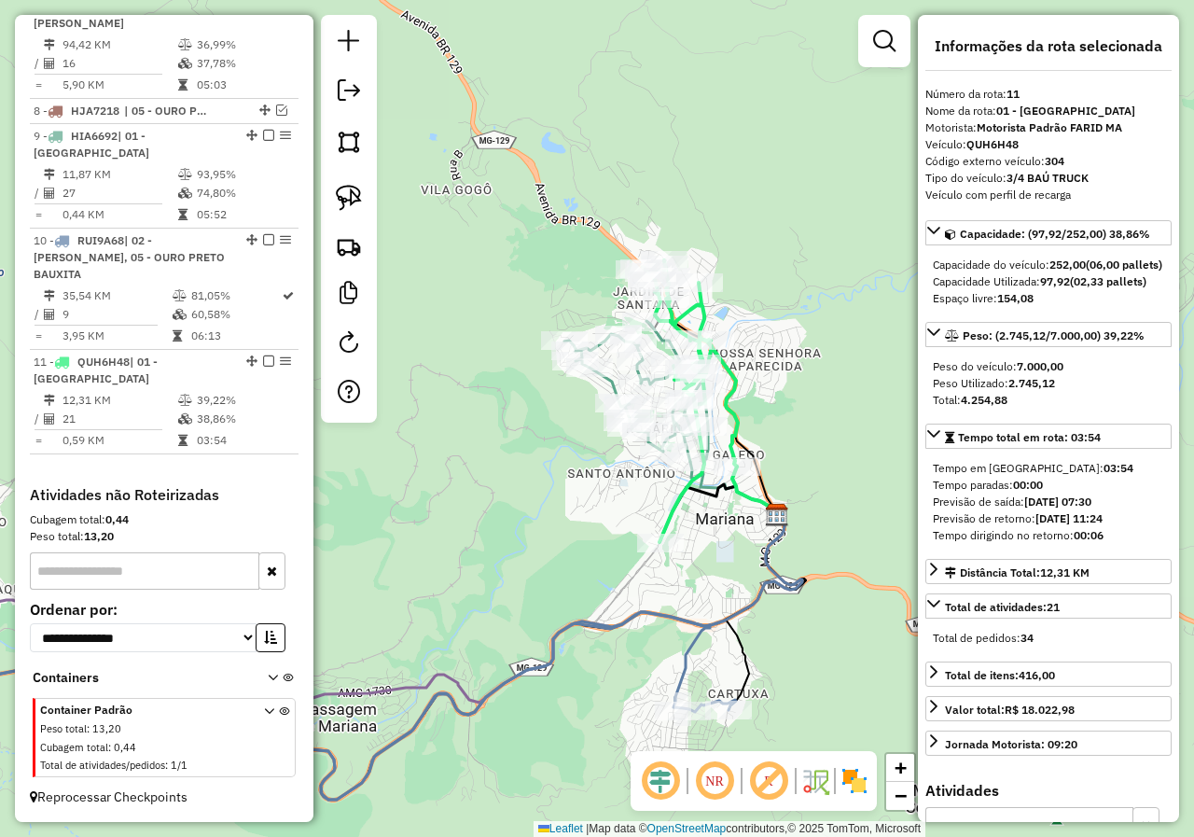
click at [632, 494] on div "Janela de atendimento Grade de atendimento Capacidade Transportadoras Veículos …" at bounding box center [597, 418] width 1194 height 837
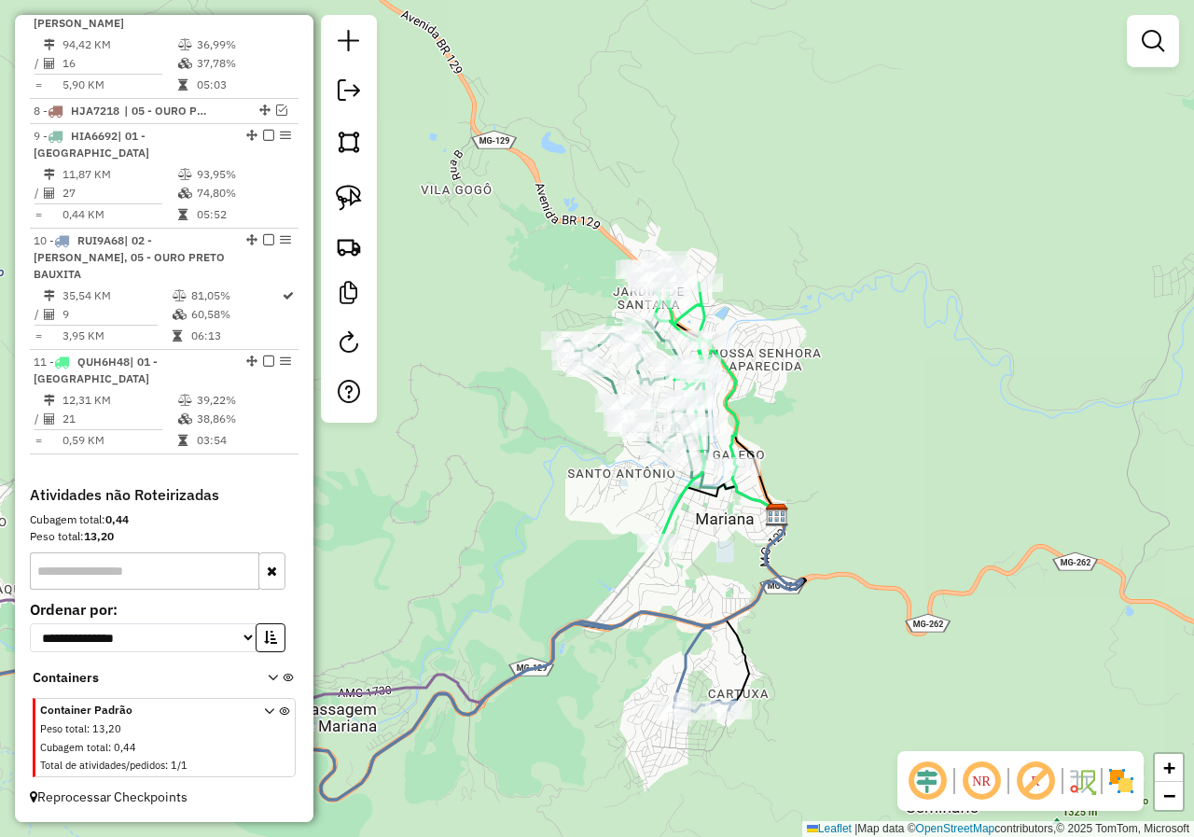
drag, startPoint x: 629, startPoint y: 512, endPoint x: 473, endPoint y: 460, distance: 164.3
click at [473, 460] on div "Janela de atendimento Grade de atendimento Capacidade Transportadoras Veículos …" at bounding box center [597, 418] width 1194 height 837
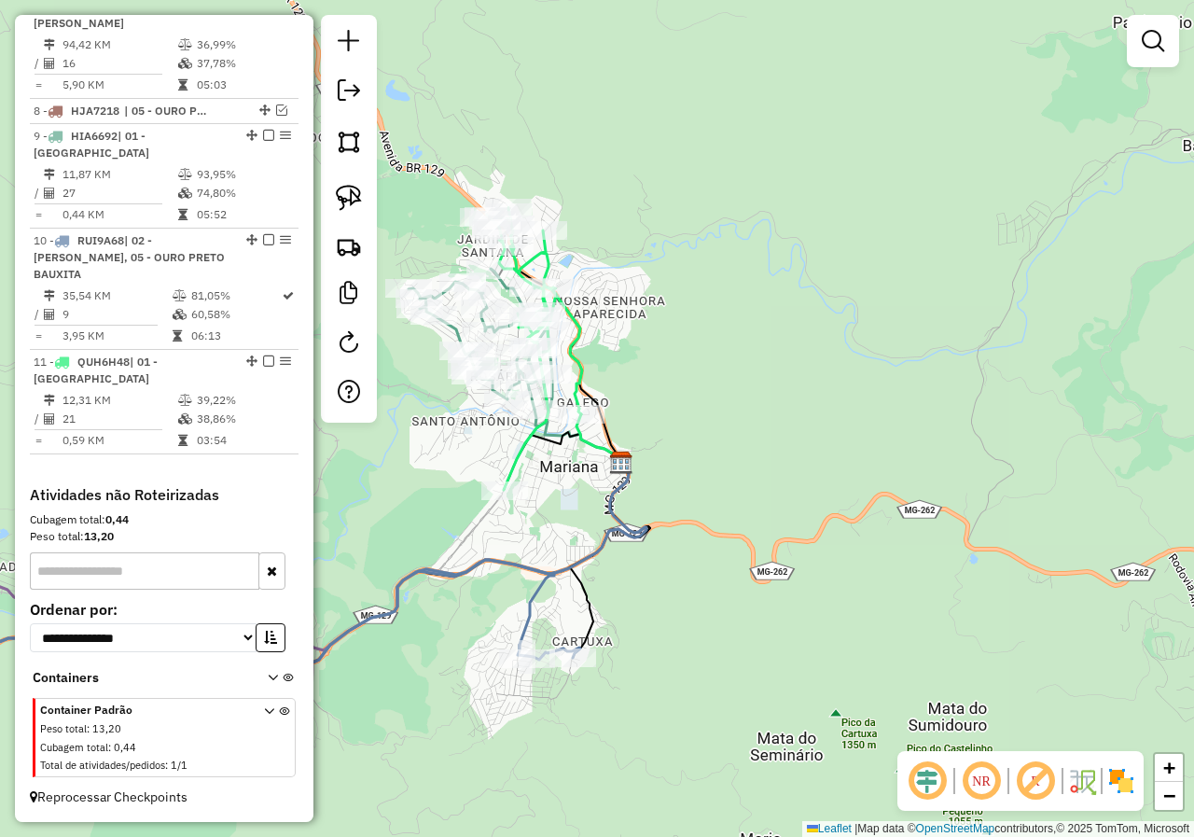
click at [457, 439] on div "Janela de atendimento Grade de atendimento Capacidade Transportadoras Veículos …" at bounding box center [597, 418] width 1194 height 837
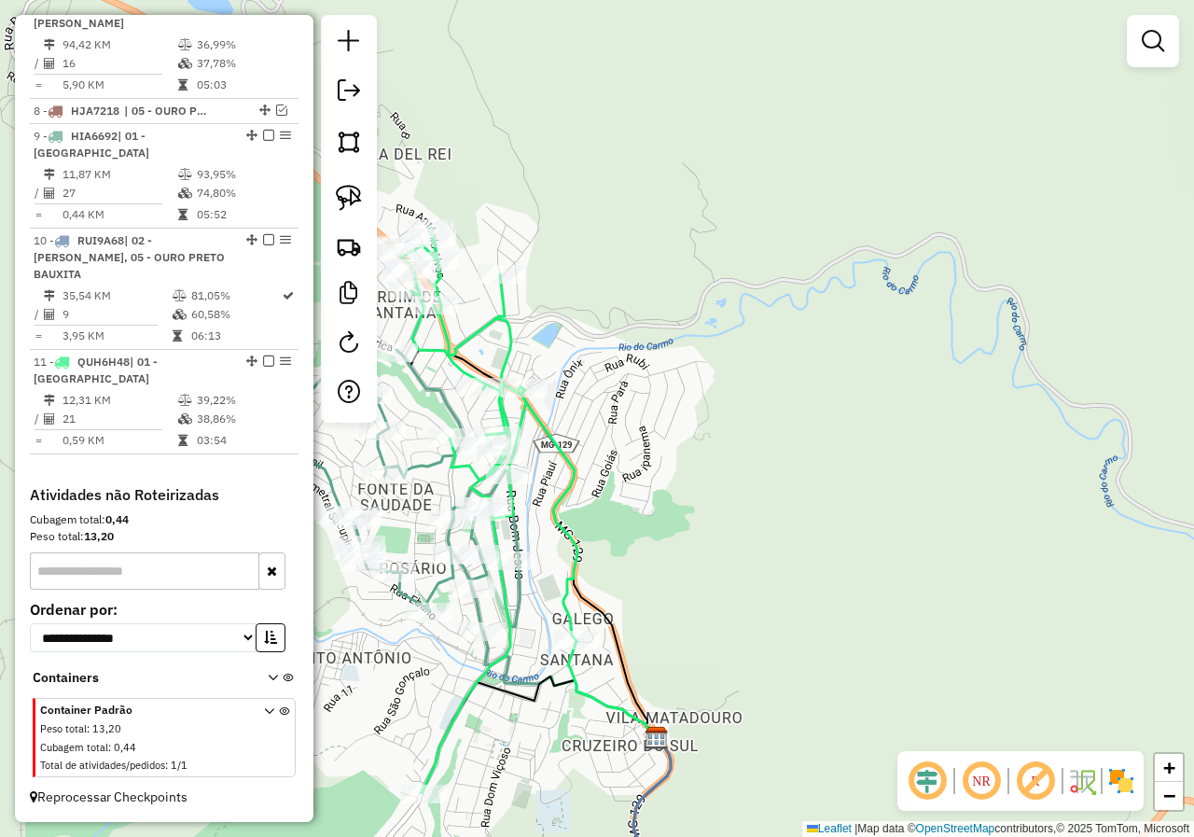
click at [549, 520] on icon at bounding box center [482, 510] width 189 height 564
select select "*********"
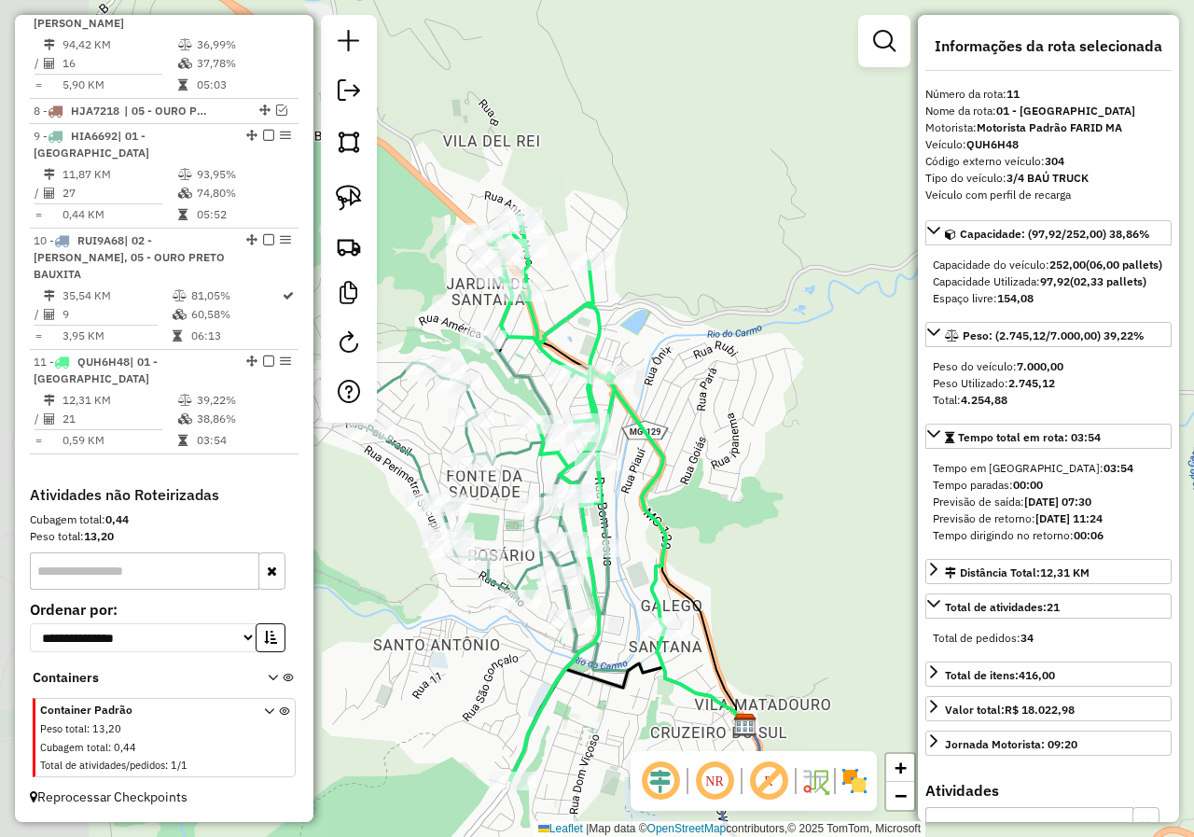
drag, startPoint x: 539, startPoint y: 509, endPoint x: 673, endPoint y: 482, distance: 137.0
click at [666, 485] on div "Janela de atendimento Grade de atendimento Capacidade Transportadoras Veículos …" at bounding box center [597, 418] width 1194 height 837
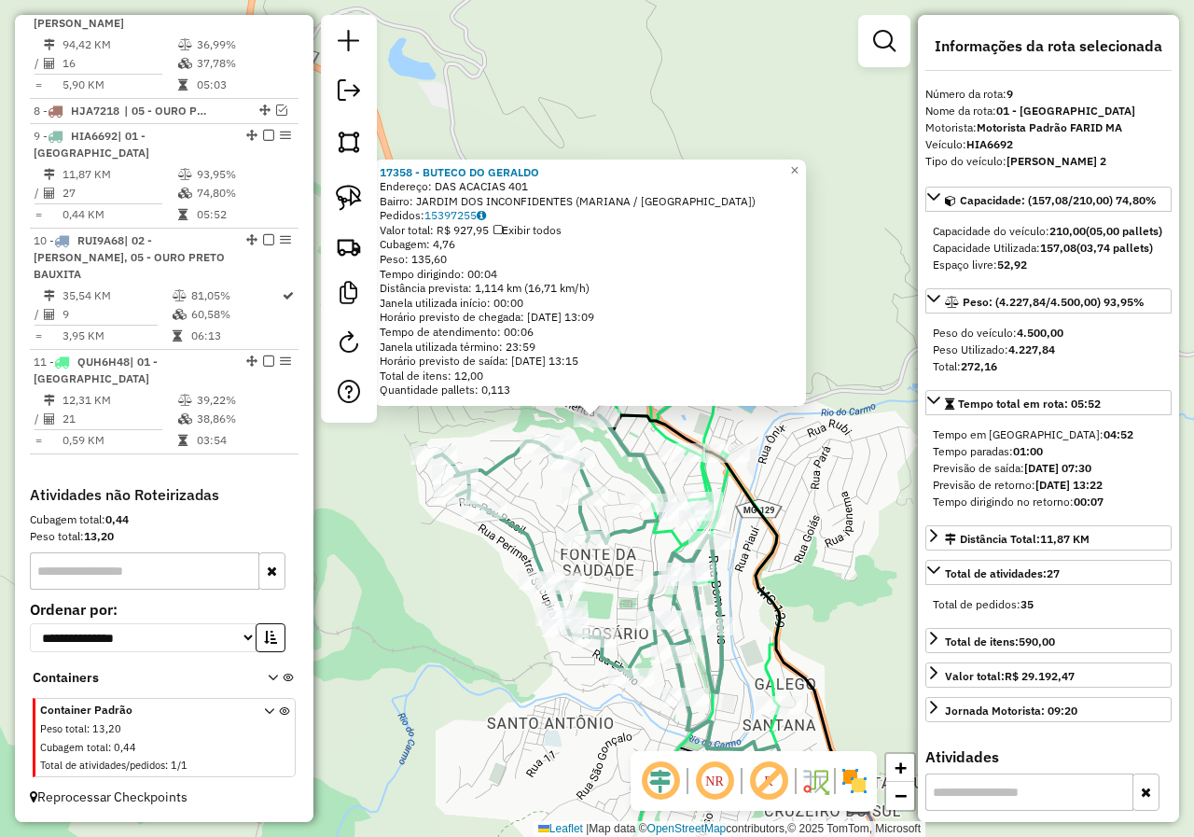
click at [662, 415] on icon at bounding box center [729, 608] width 260 height 387
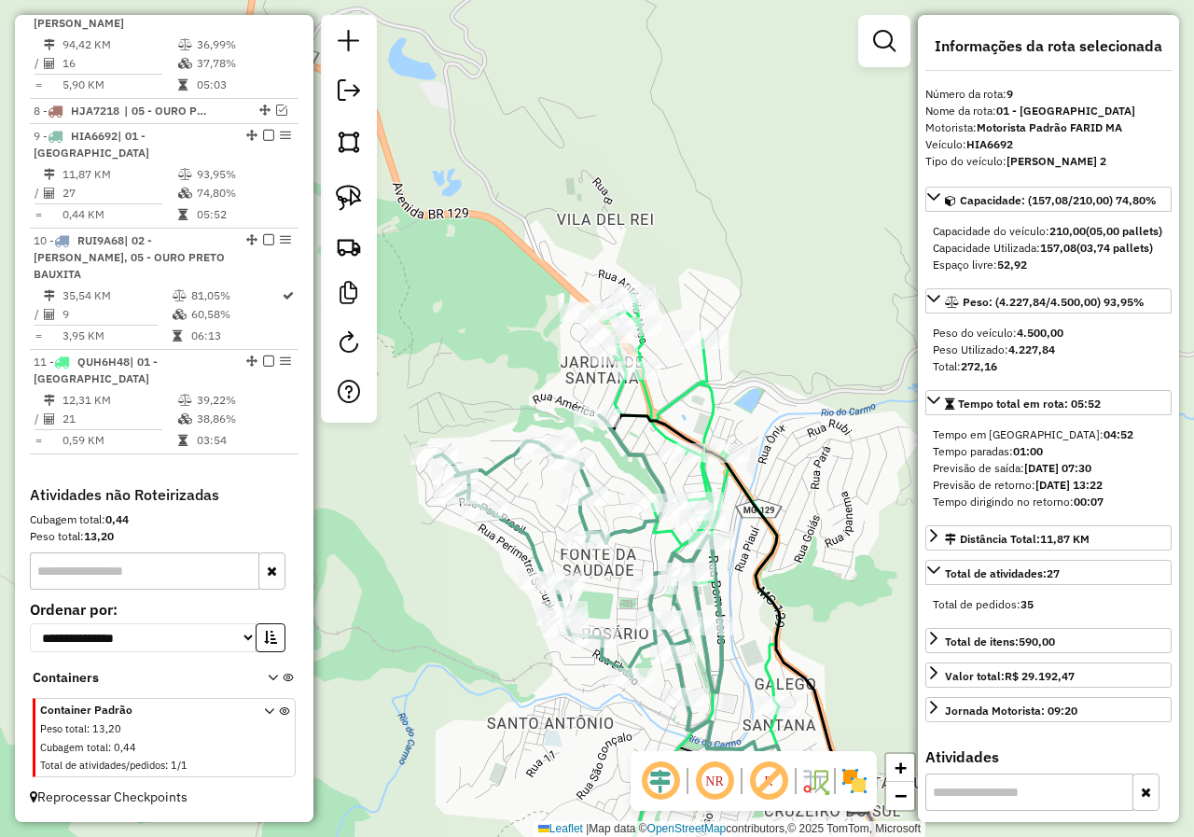
click at [668, 394] on icon at bounding box center [684, 576] width 189 height 564
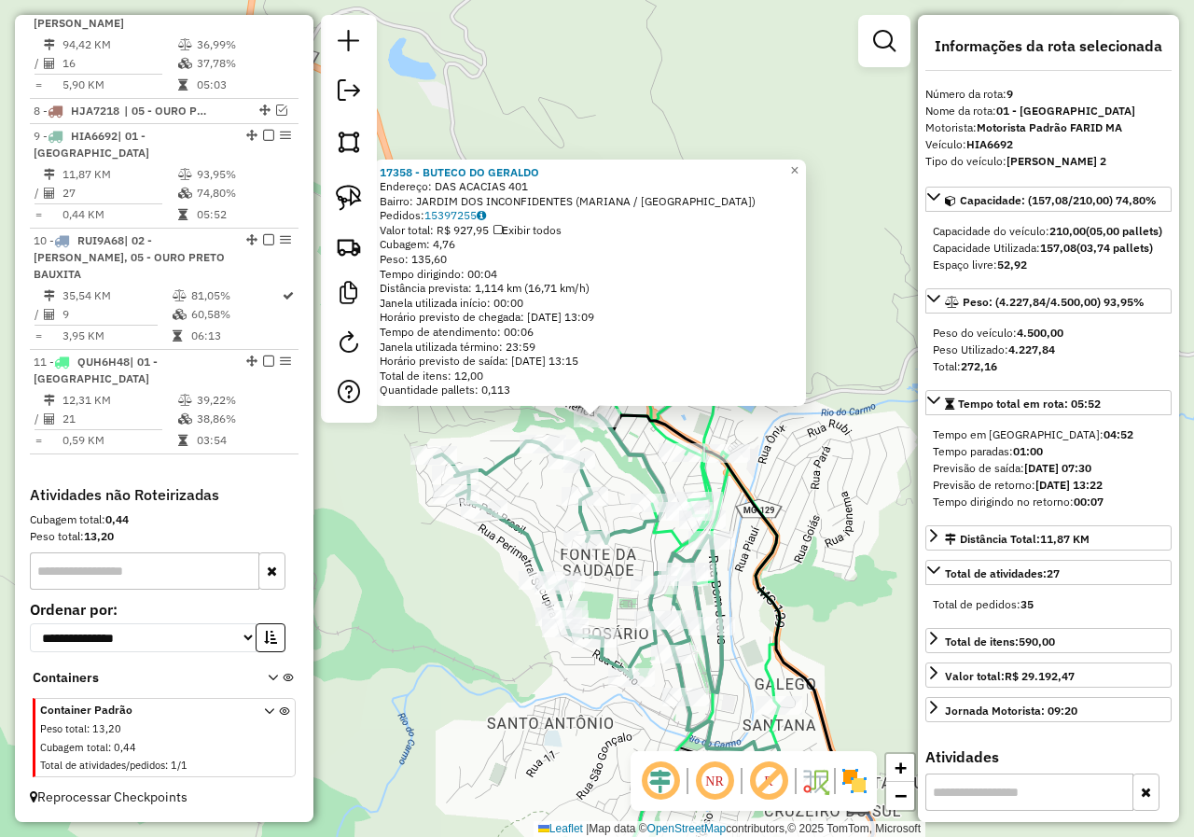
click at [624, 465] on div "17358 - BUTECO DO GERALDO Endereço: DAS ACACIAS 401 Bairro: JARDIM DOS INCONFID…" at bounding box center [597, 418] width 1194 height 837
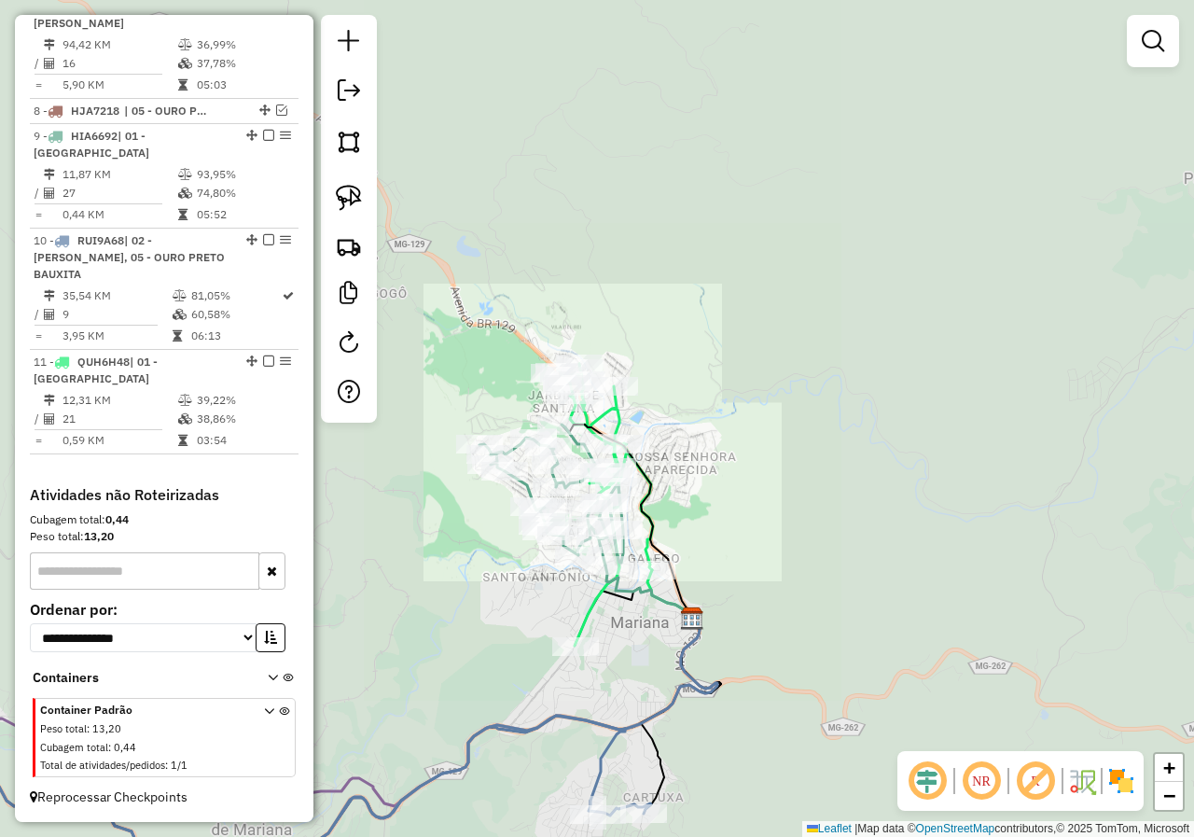
drag, startPoint x: 452, startPoint y: 512, endPoint x: 664, endPoint y: 450, distance: 220.5
click at [587, 470] on div "Rota 9 - Placa HIA6692 20152 - ALEXSANDRA MARTINS Rota 9 - Placa HIA6692 18402 …" at bounding box center [597, 418] width 1194 height 837
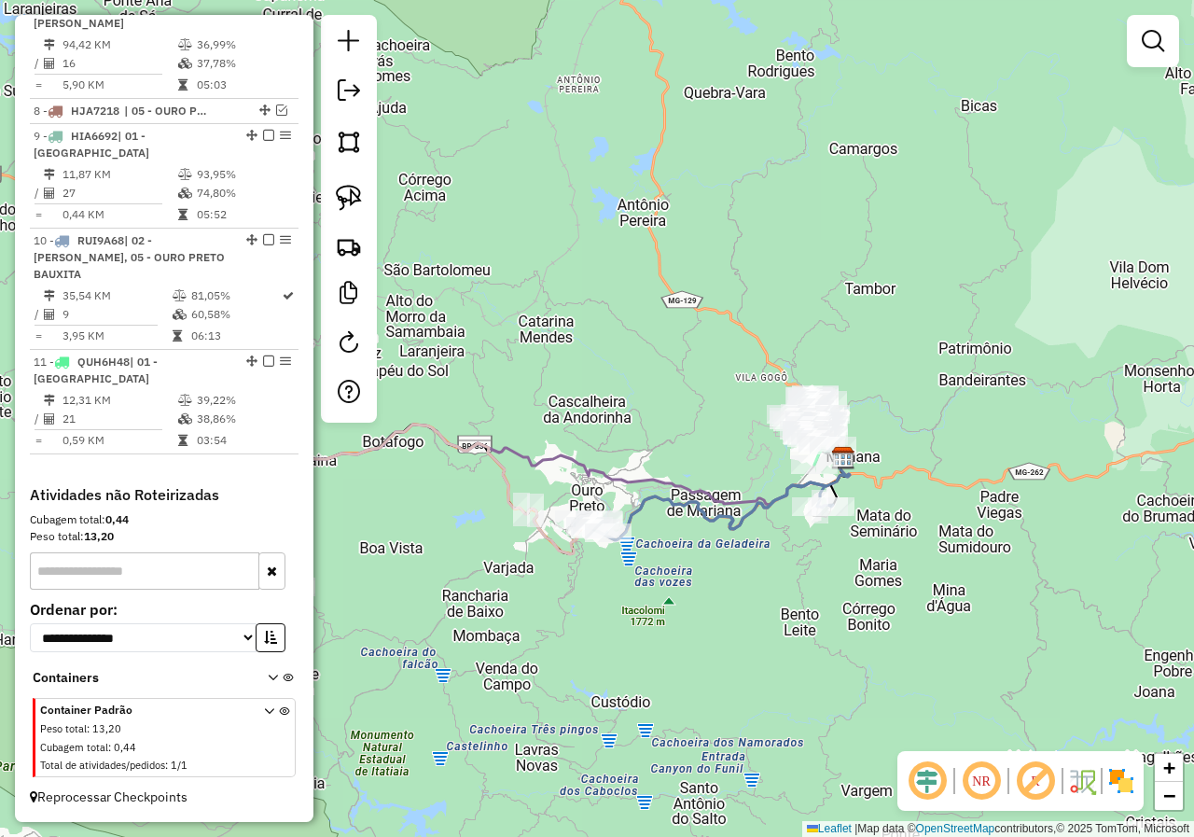
drag, startPoint x: 471, startPoint y: 488, endPoint x: 706, endPoint y: 480, distance: 235.1
click at [648, 479] on div "Janela de atendimento Grade de atendimento Capacidade Transportadoras Veículos …" at bounding box center [597, 418] width 1194 height 837
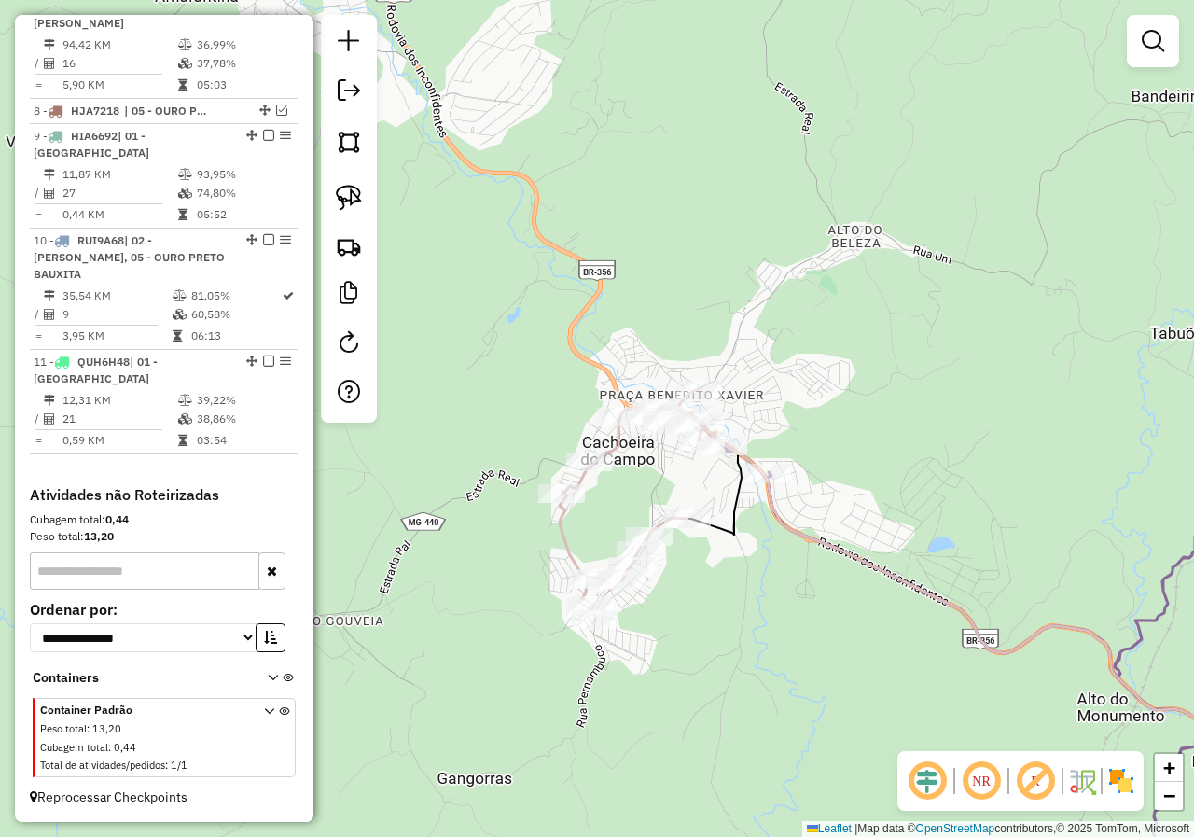
click at [608, 441] on icon at bounding box center [631, 504] width 143 height 230
select select "*********"
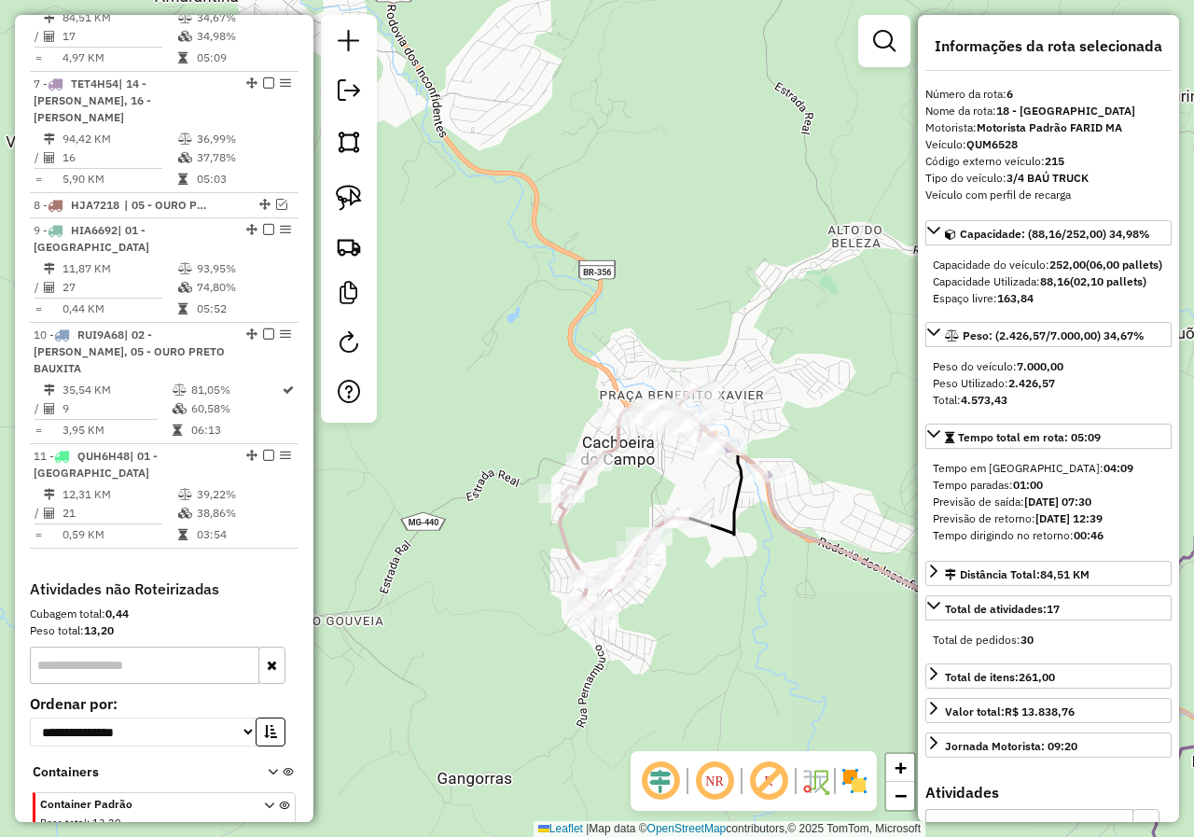
scroll to position [871, 0]
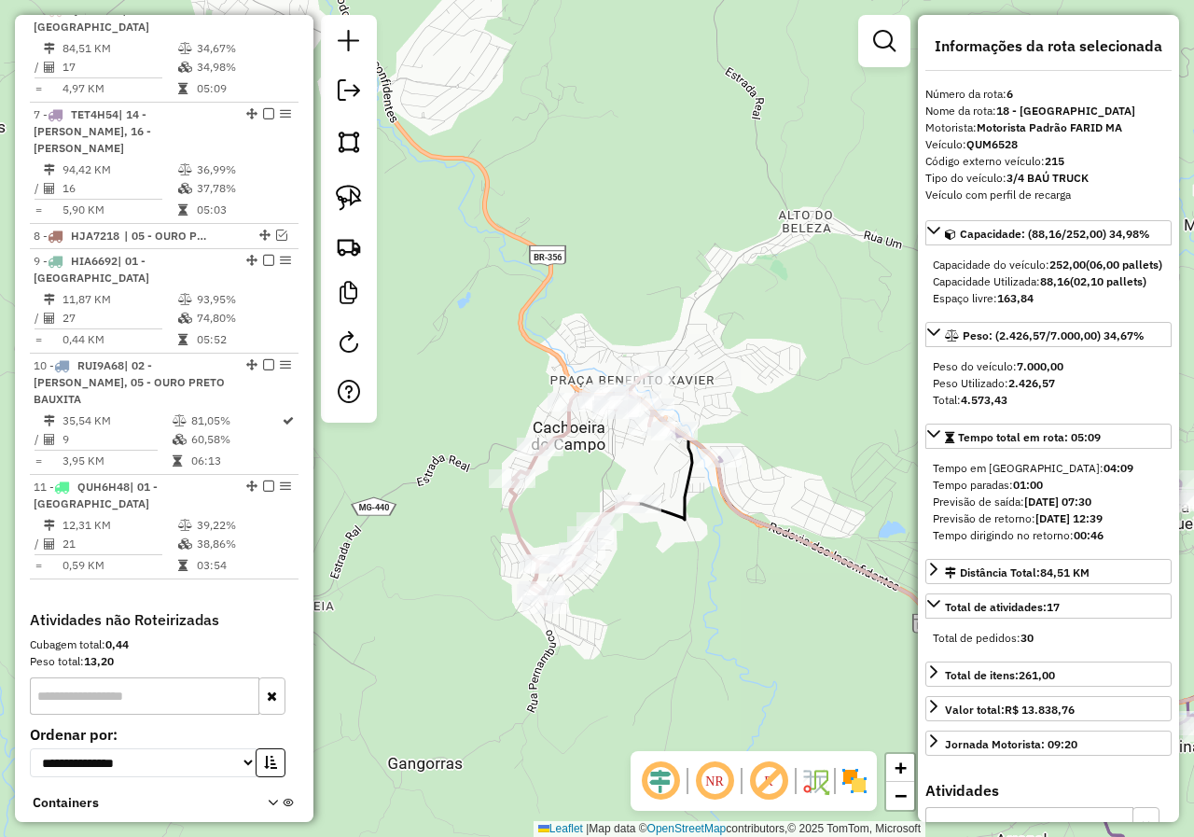
drag, startPoint x: 617, startPoint y: 446, endPoint x: 570, endPoint y: 435, distance: 48.9
click at [571, 435] on div "Janela de atendimento Grade de atendimento Capacidade Transportadoras Veículos …" at bounding box center [597, 418] width 1194 height 837
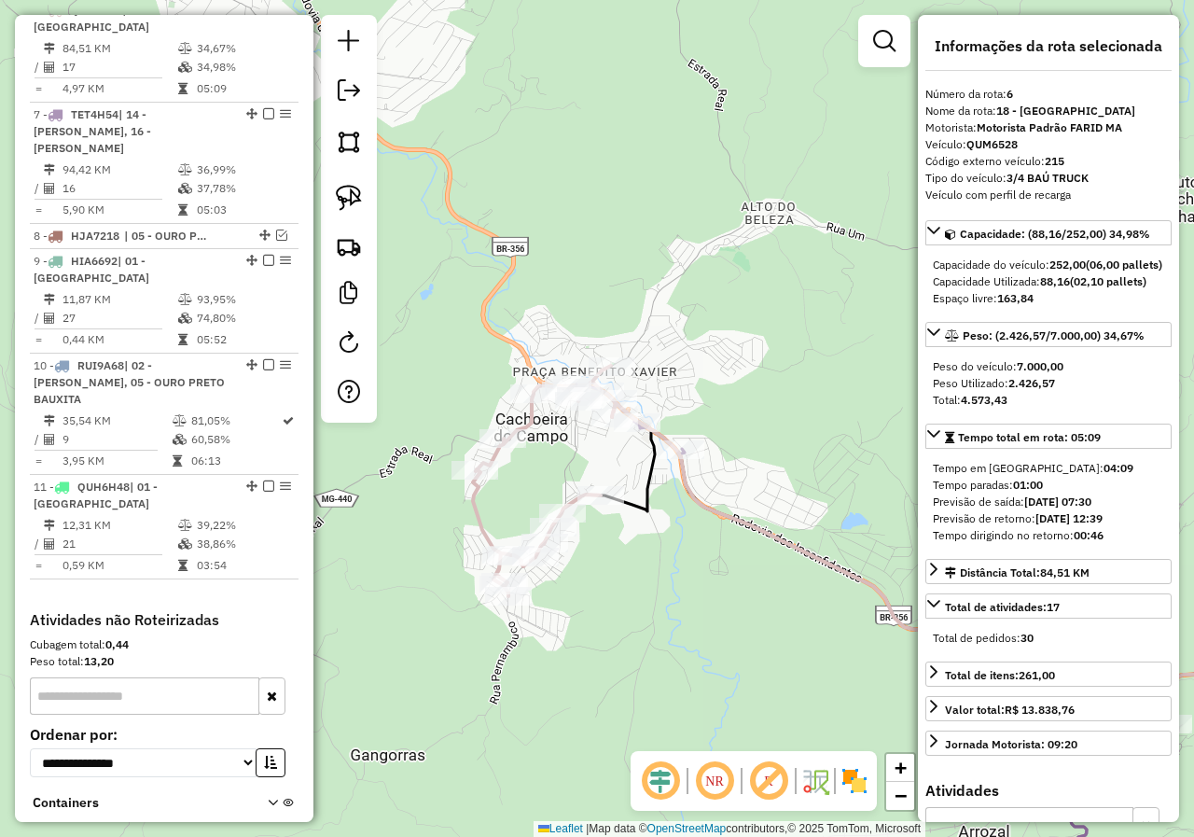
click at [531, 424] on icon at bounding box center [544, 481] width 143 height 230
drag, startPoint x: 585, startPoint y: 472, endPoint x: 324, endPoint y: 420, distance: 266.3
click at [345, 425] on div "Janela de atendimento Grade de atendimento Capacidade Transportadoras Veículos …" at bounding box center [597, 418] width 1194 height 837
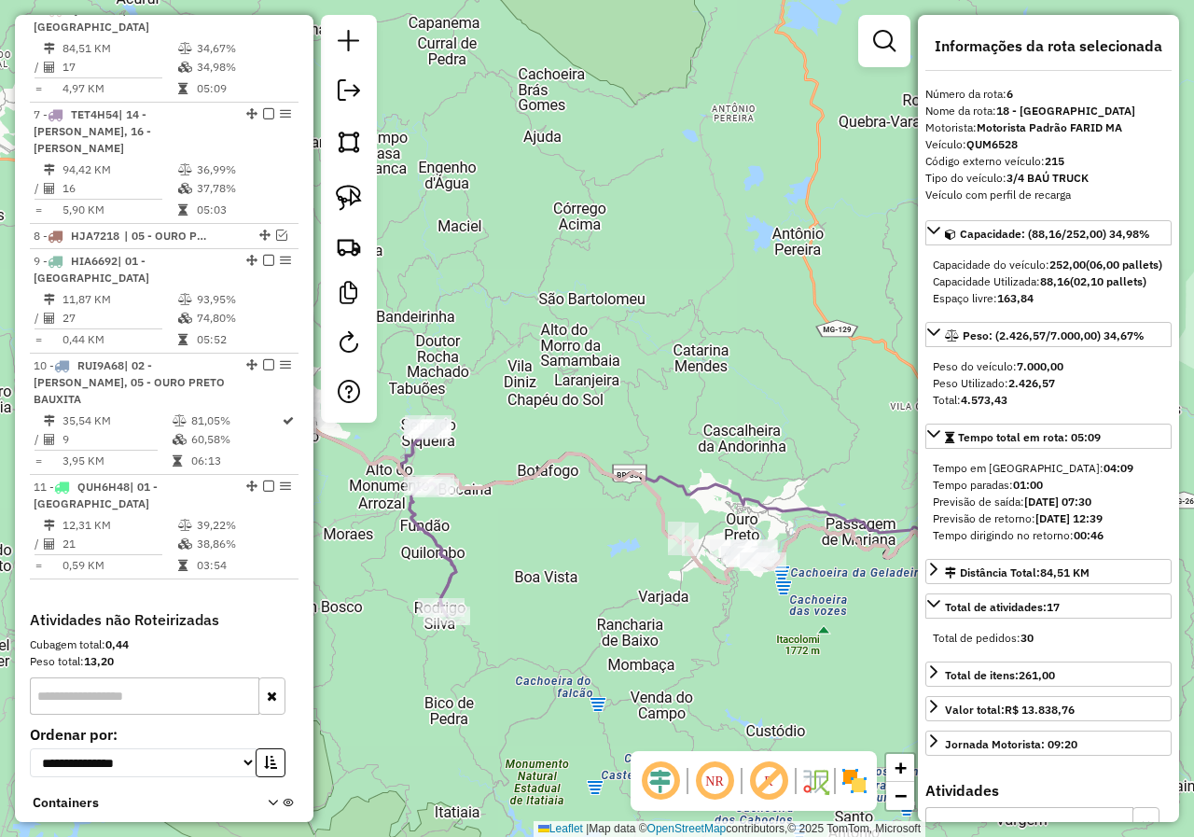
click at [541, 509] on div "Rota 7 - Placa TET4H54 13056 - GERALDO XAVIER Janela de atendimento Grade de at…" at bounding box center [597, 418] width 1194 height 837
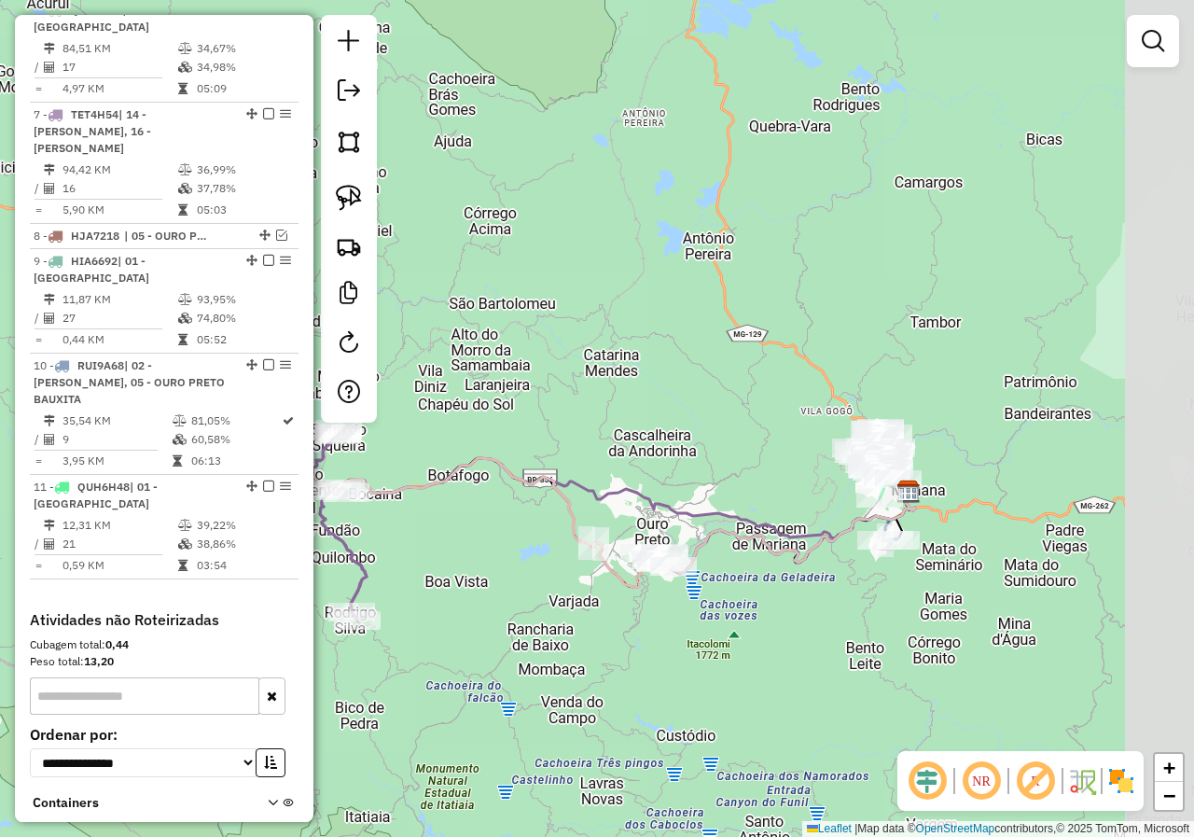
drag, startPoint x: 581, startPoint y: 526, endPoint x: 293, endPoint y: 522, distance: 288.2
click at [294, 523] on hb-router-mapa "Informações da Sessão 980169 - 16/08/2025 Criação: 15/08/2025 17:39 Depósito: F…" at bounding box center [597, 418] width 1194 height 837
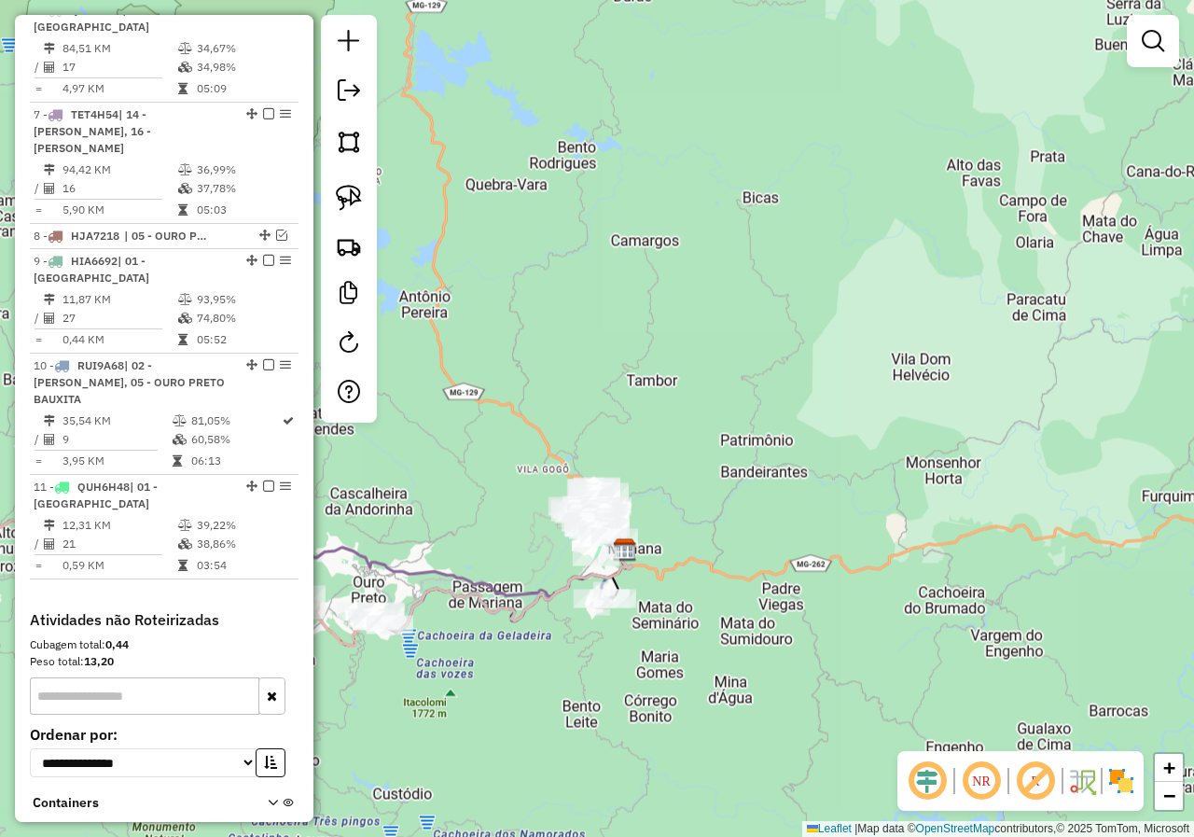
drag, startPoint x: 503, startPoint y: 539, endPoint x: 537, endPoint y: 631, distance: 98.6
click at [533, 629] on icon at bounding box center [277, 557] width 709 height 175
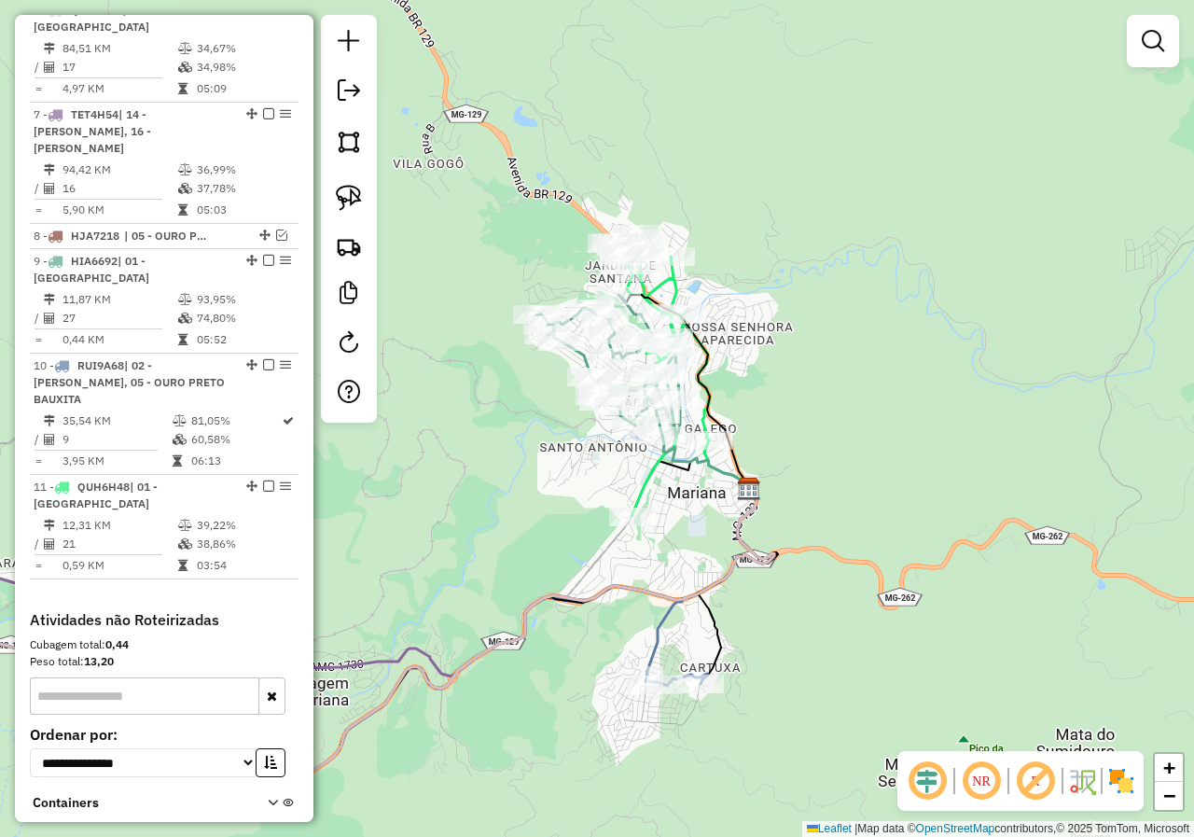
click at [649, 629] on icon at bounding box center [294, 682] width 827 height 193
select select "*********"
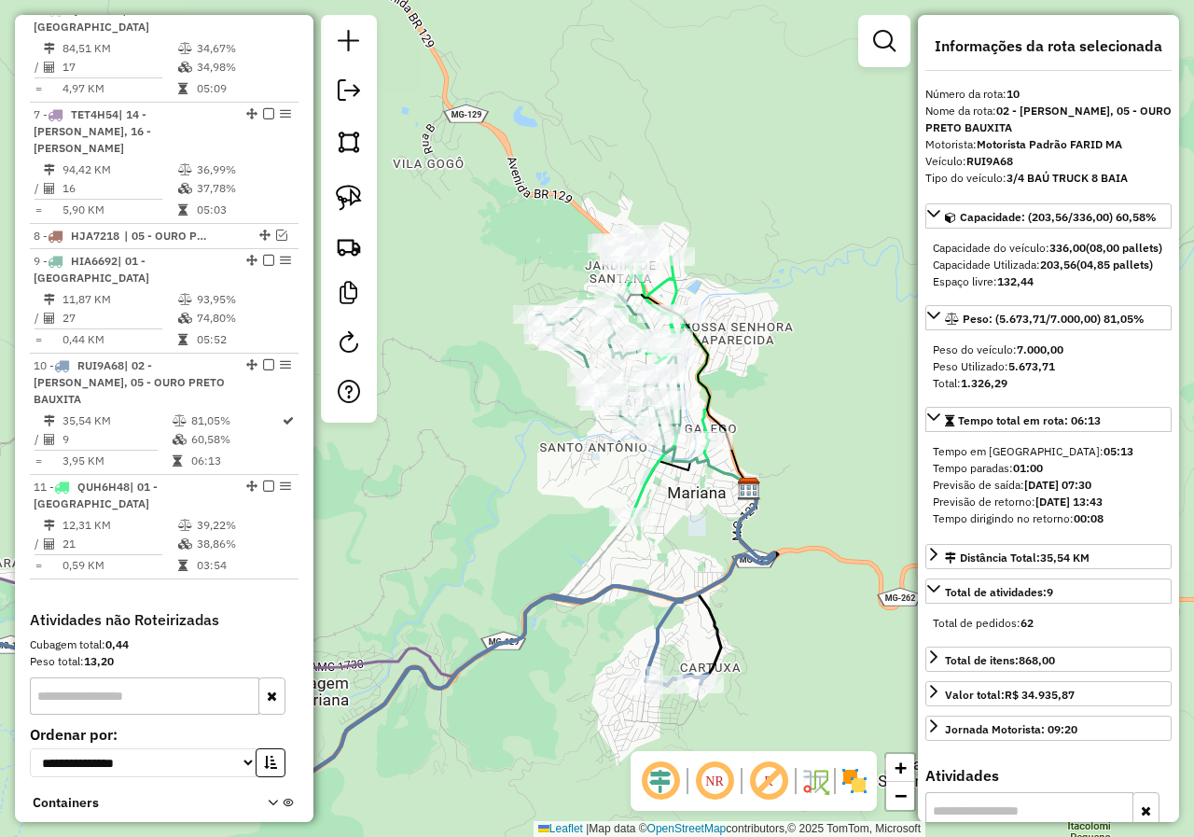
scroll to position [996, 0]
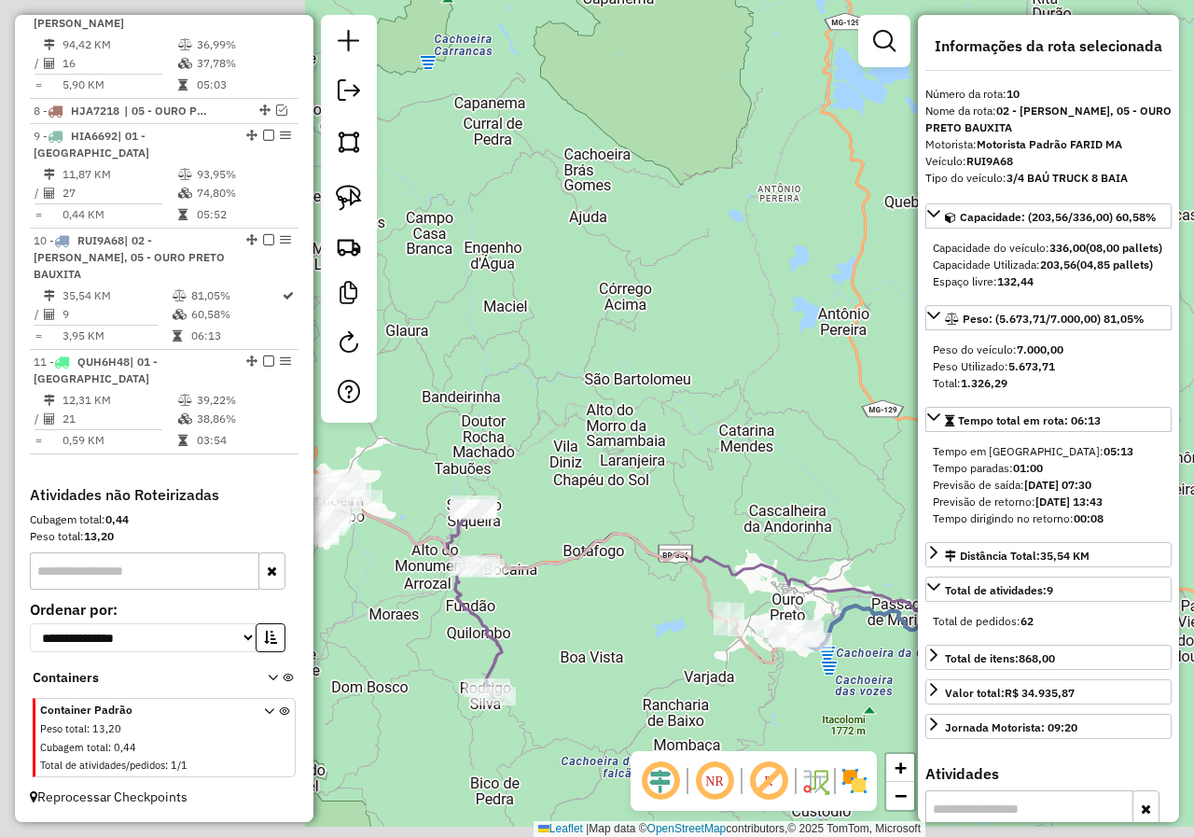
drag, startPoint x: 427, startPoint y: 624, endPoint x: 839, endPoint y: 559, distance: 417.4
click at [838, 560] on icon at bounding box center [752, 614] width 595 height 162
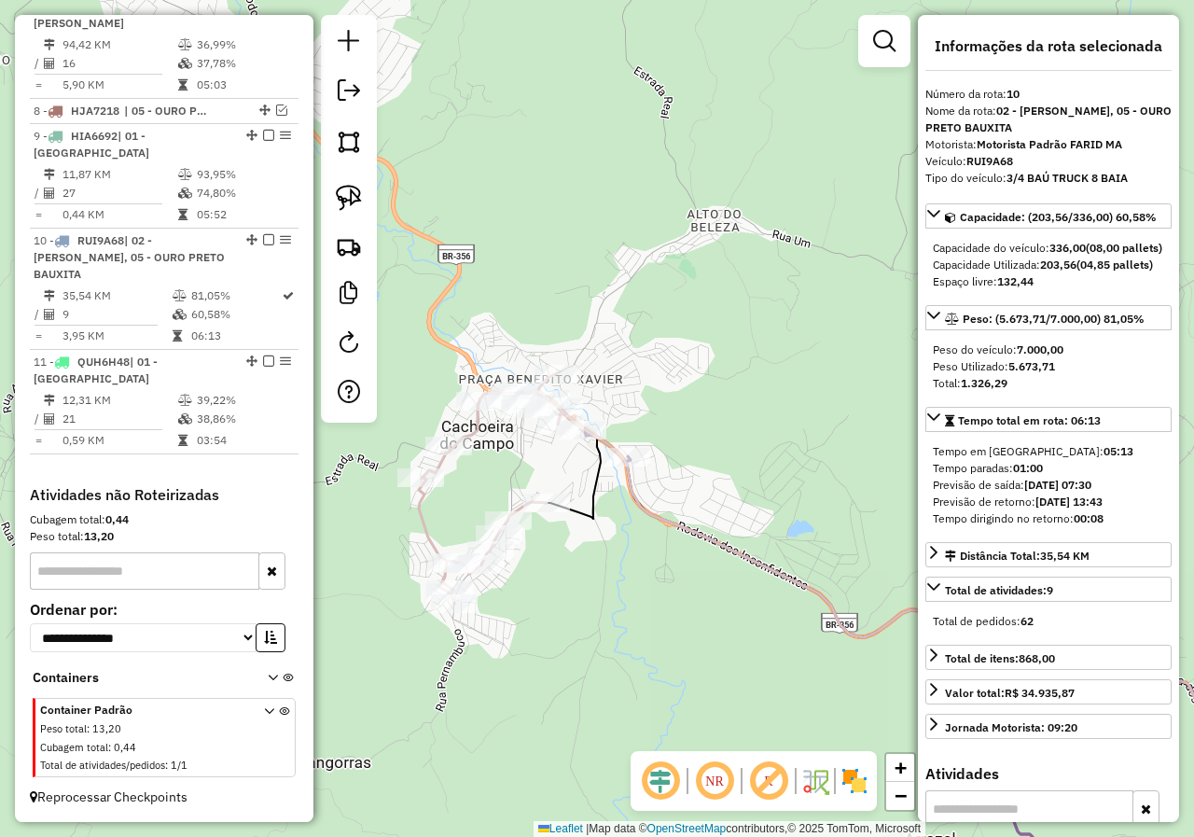
click at [469, 430] on icon at bounding box center [490, 488] width 143 height 230
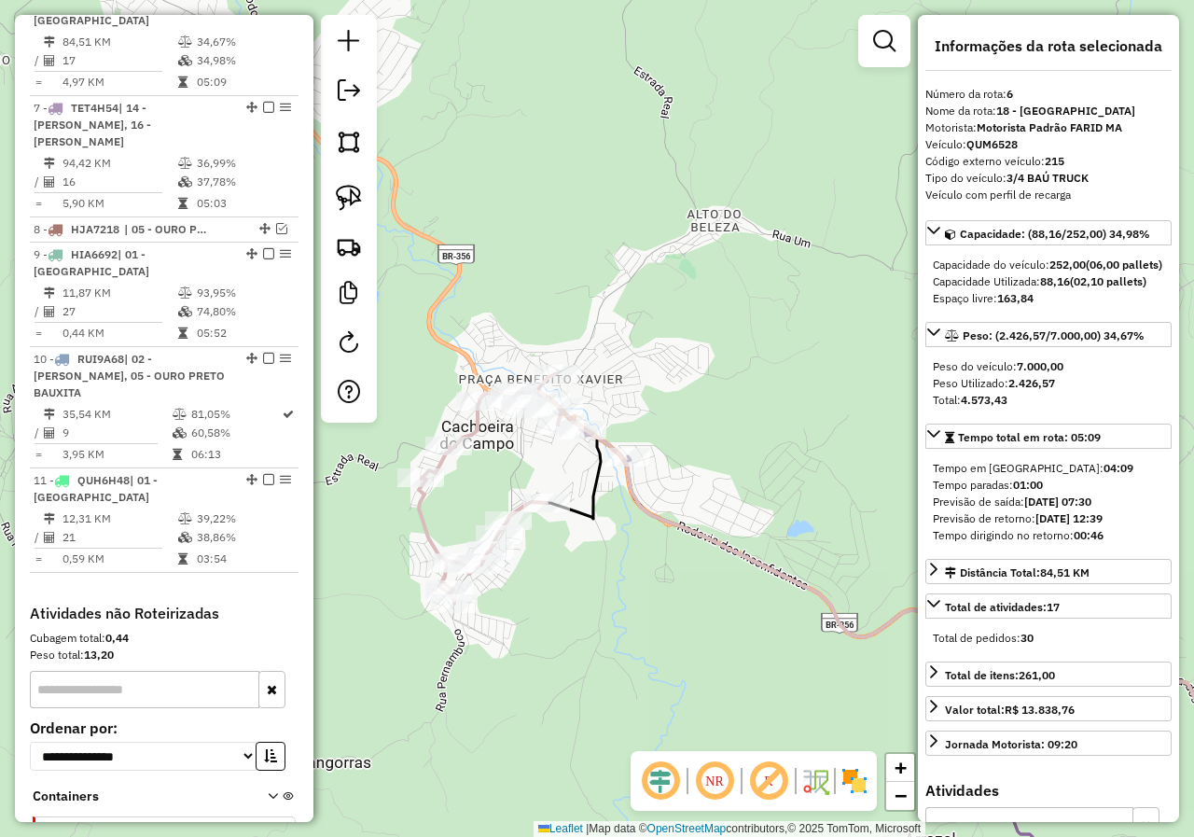
scroll to position [871, 0]
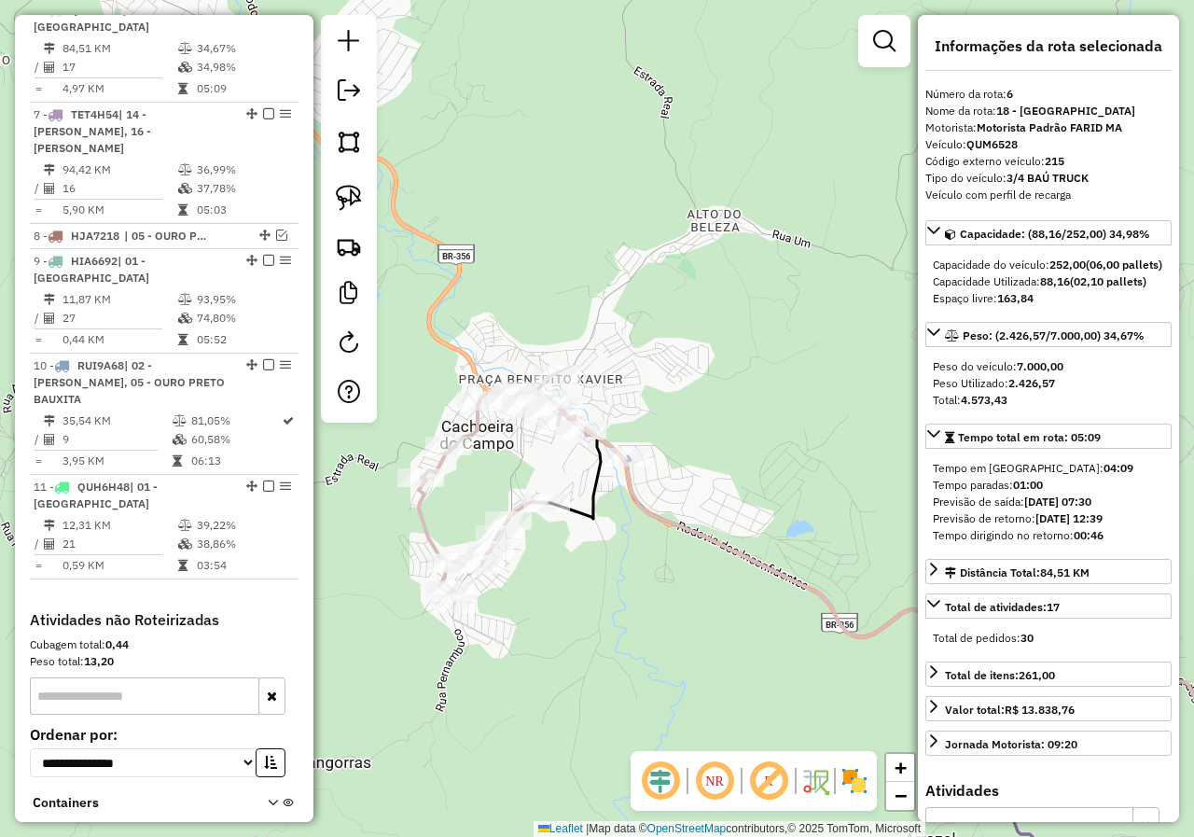
click at [470, 430] on icon at bounding box center [490, 488] width 143 height 230
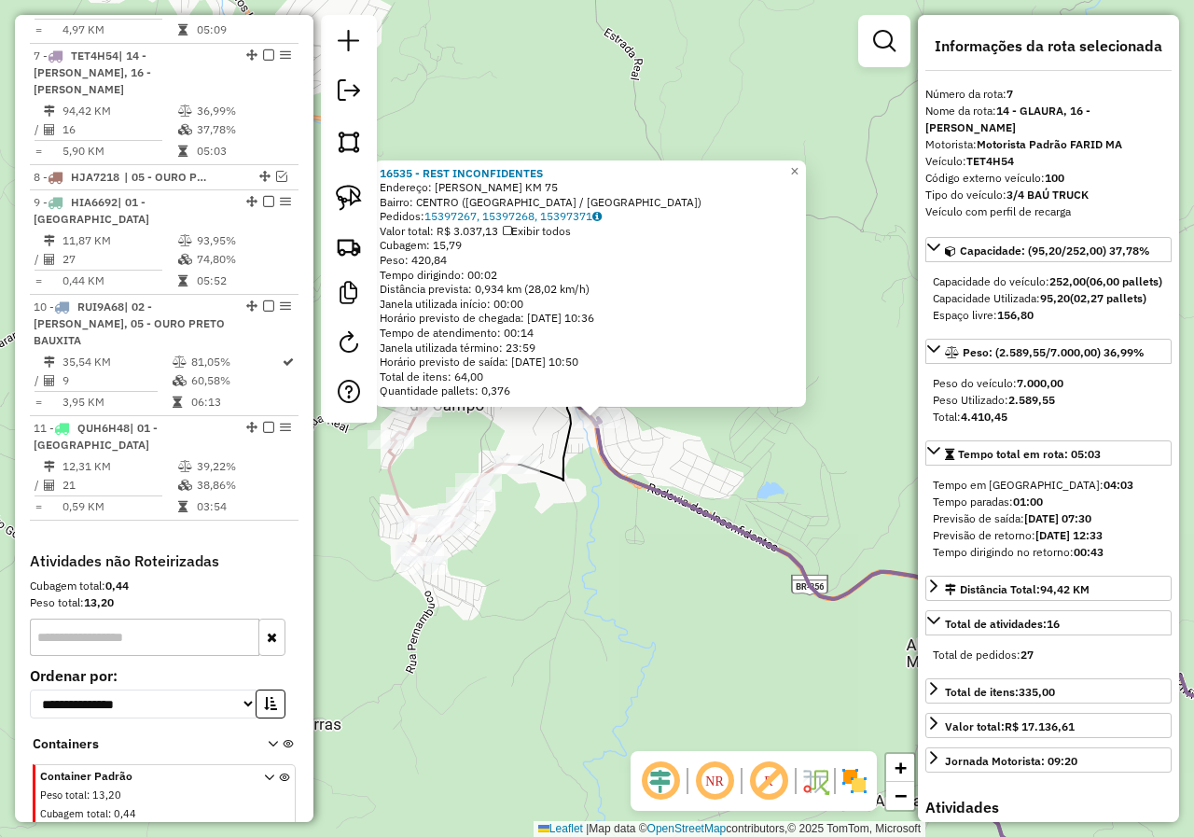
scroll to position [976, 0]
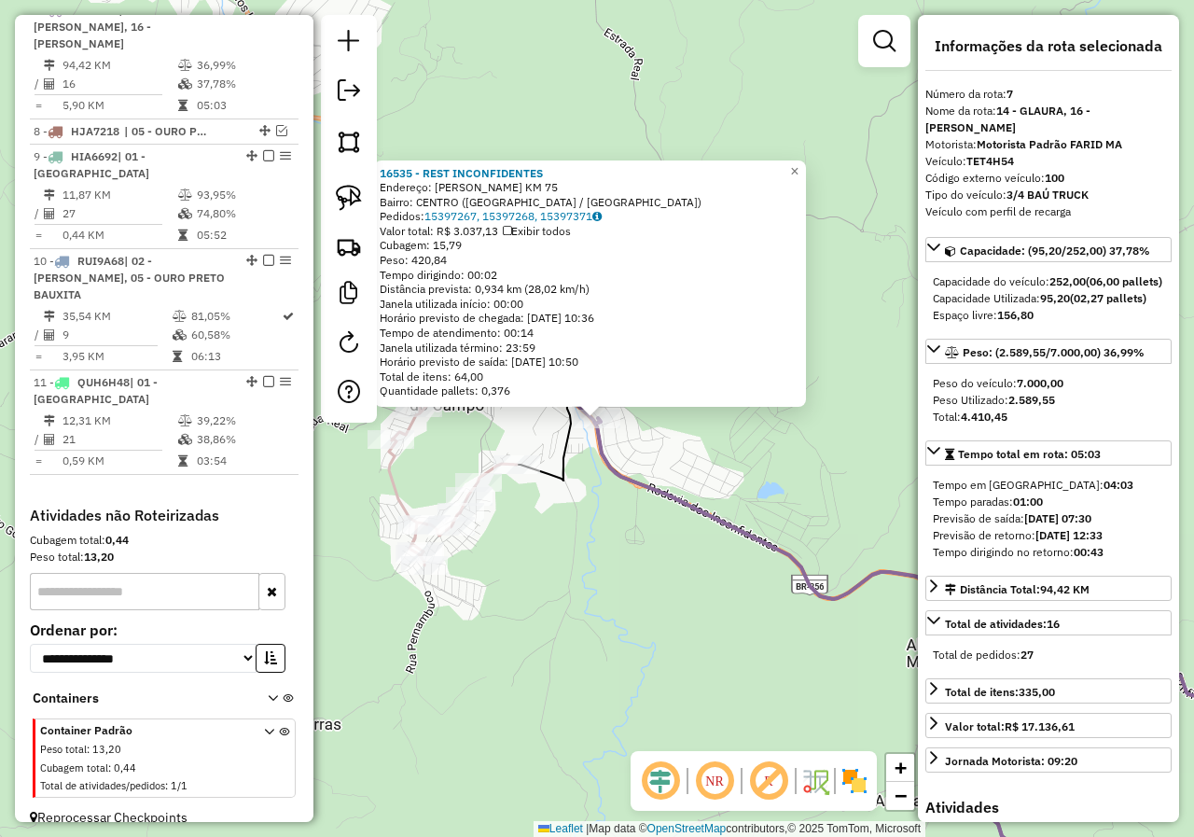
drag, startPoint x: 615, startPoint y: 558, endPoint x: 552, endPoint y: 480, distance: 99.5
click at [579, 508] on div "16535 - REST INCONFIDENTES Endereço: Joao Bastos Filho KM 75 Bairro: CENTRO (CA…" at bounding box center [597, 418] width 1194 height 837
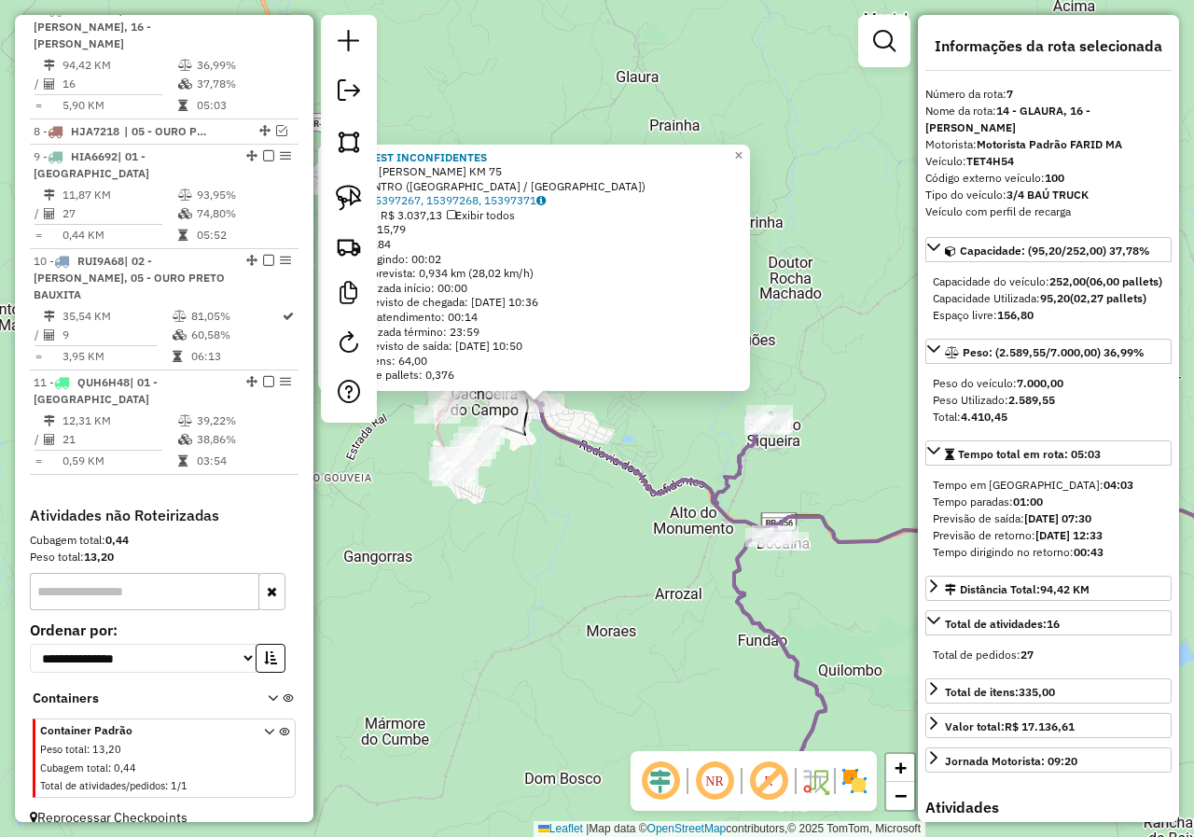
click at [547, 477] on div "16535 - REST INCONFIDENTES Endereço: Joao Bastos Filho KM 75 Bairro: CENTRO (CA…" at bounding box center [597, 418] width 1194 height 837
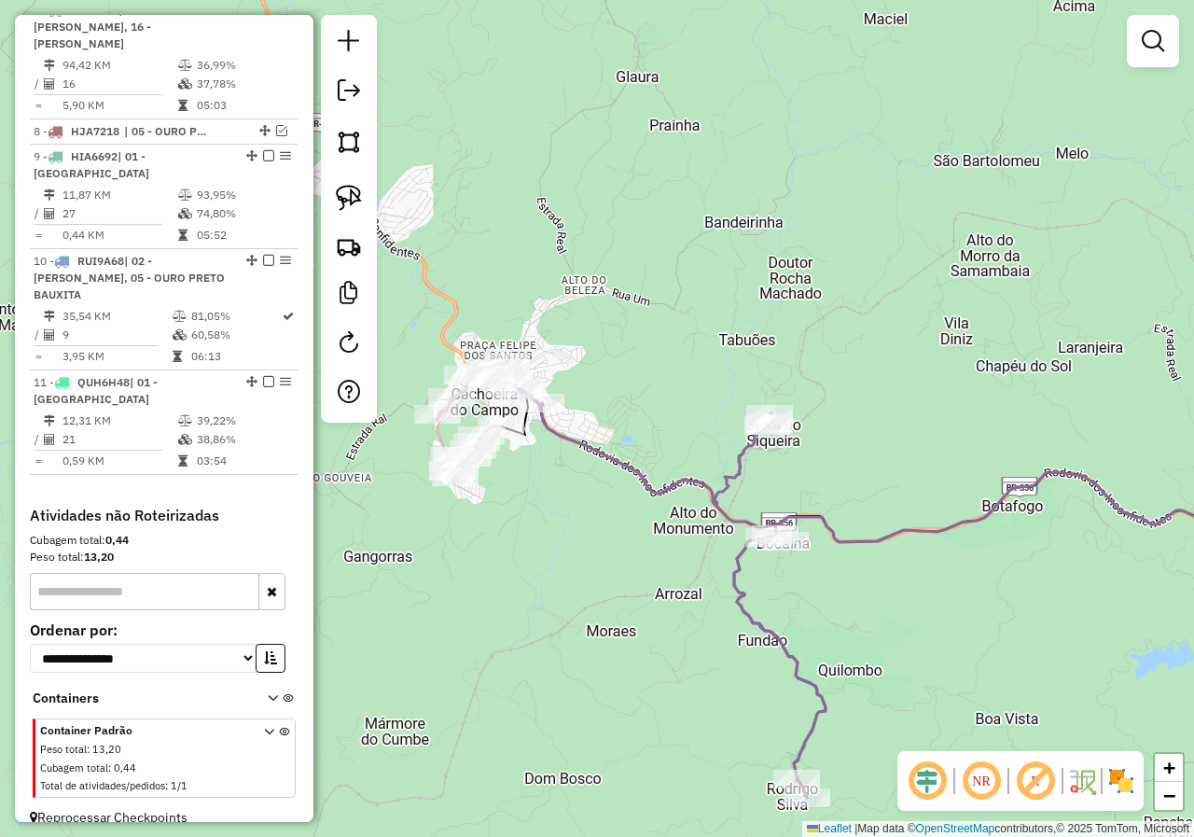
drag, startPoint x: 794, startPoint y: 591, endPoint x: 575, endPoint y: 535, distance: 225.3
click at [586, 540] on div "Janela de atendimento Grade de atendimento Capacidade Transportadoras Veículos …" at bounding box center [597, 418] width 1194 height 837
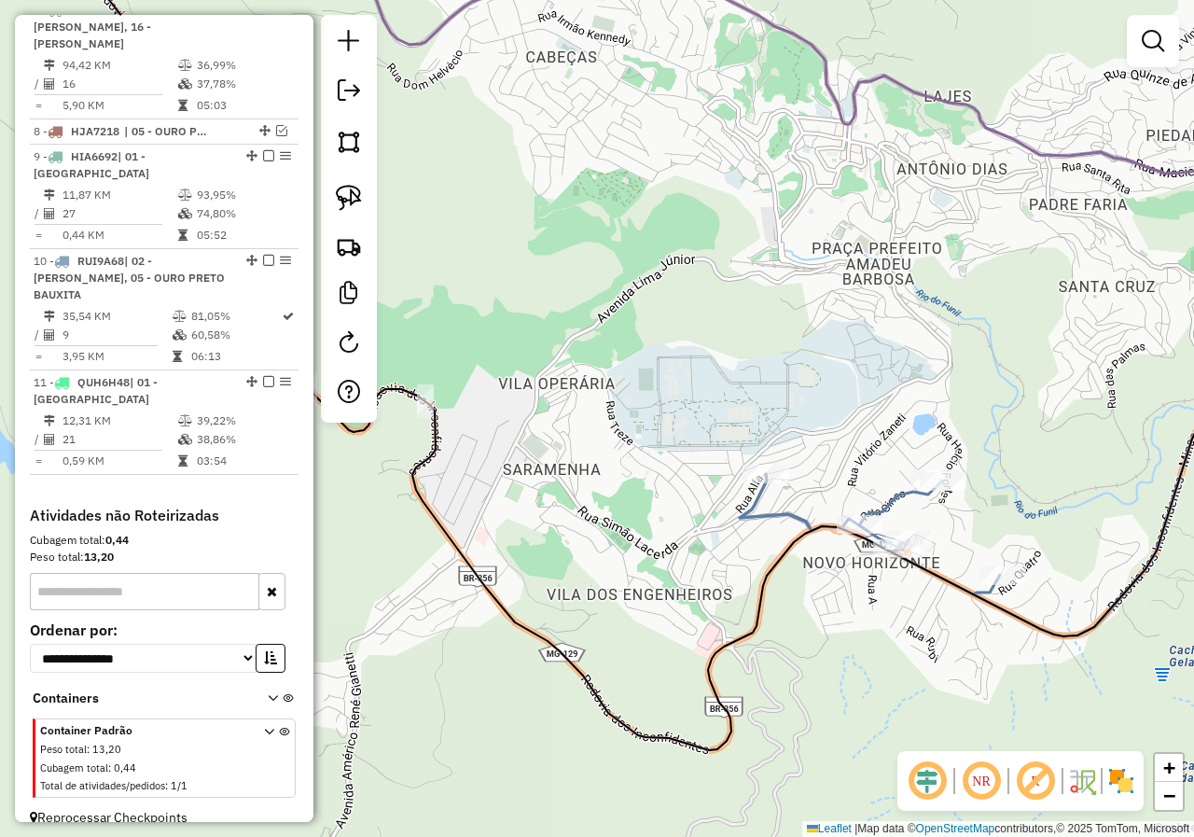
click at [889, 502] on icon at bounding box center [1027, 472] width 574 height 327
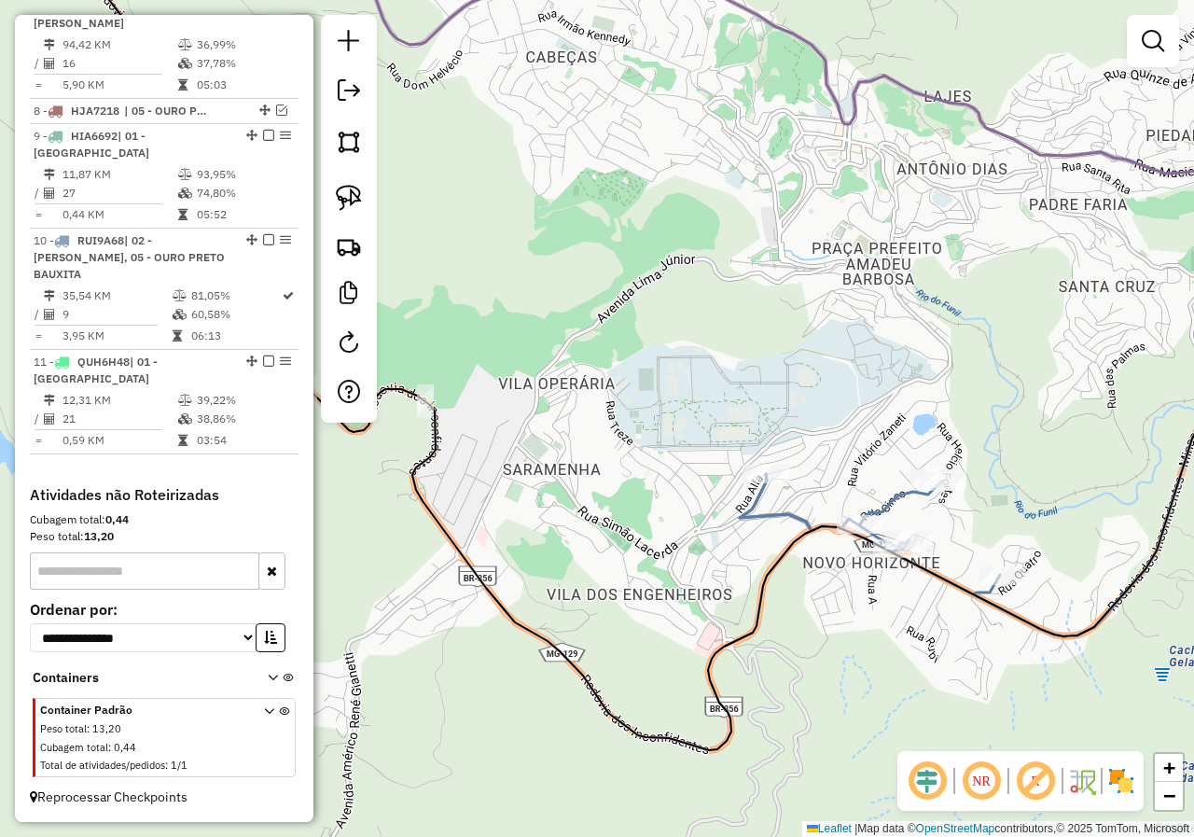
select select "*********"
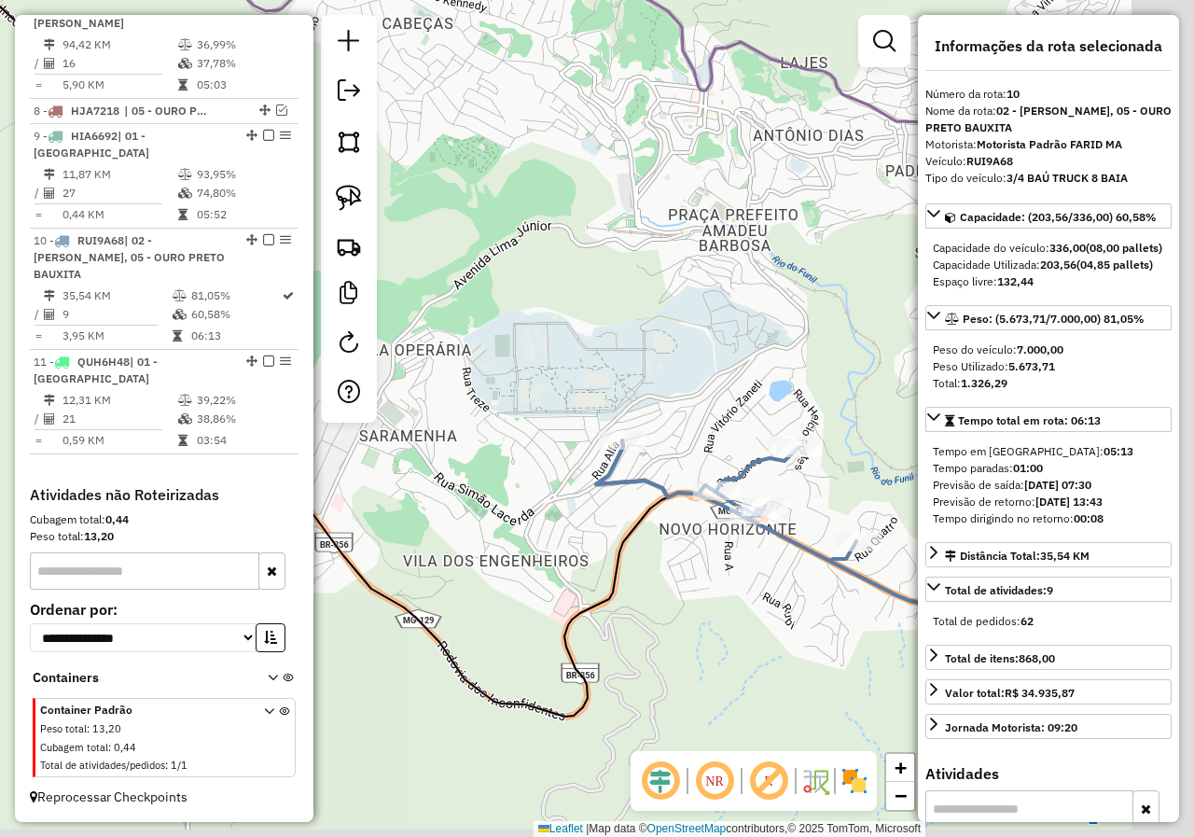
drag, startPoint x: 856, startPoint y: 493, endPoint x: 526, endPoint y: 405, distance: 341.8
click at [527, 405] on div "Janela de atendimento Grade de atendimento Capacidade Transportadoras Veículos …" at bounding box center [597, 418] width 1194 height 837
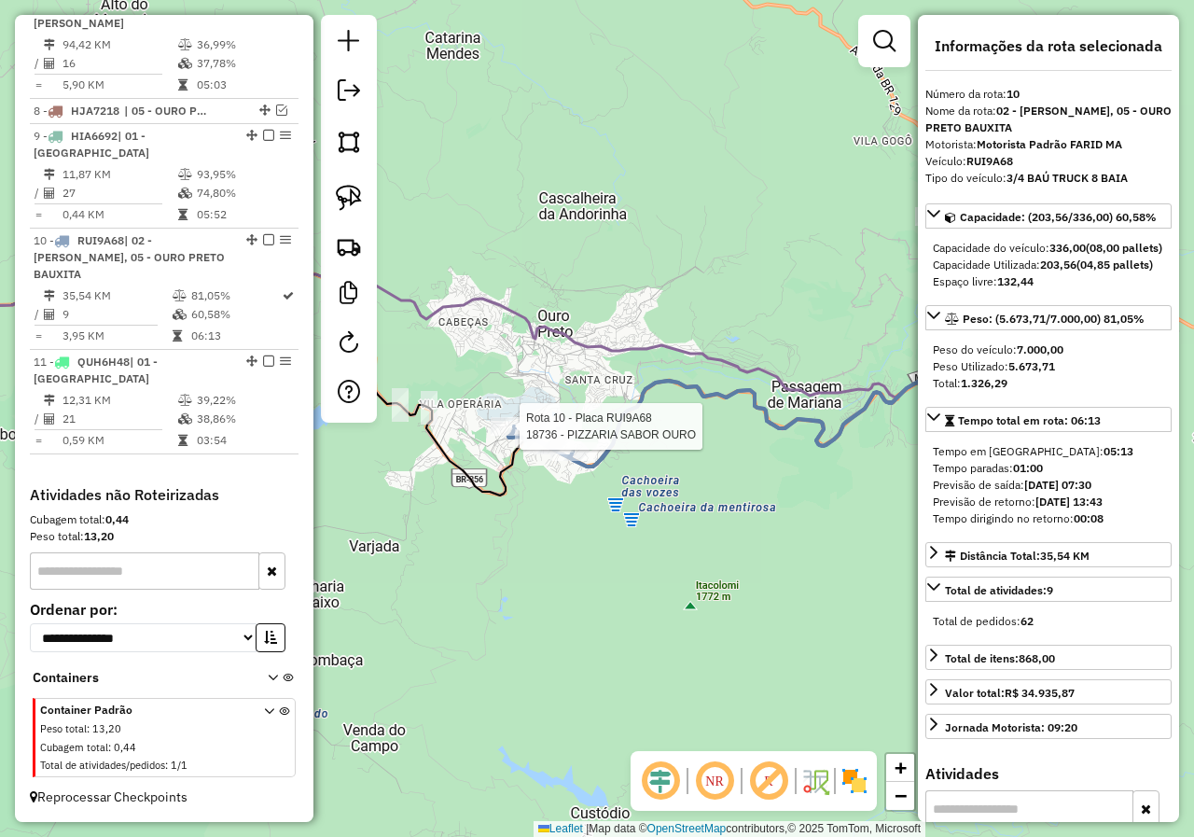
click at [564, 487] on div "Rota 10 - Placa RUI9A68 18736 - PIZZARIA SABOR OURO Janela de atendimento Grade…" at bounding box center [597, 418] width 1194 height 837
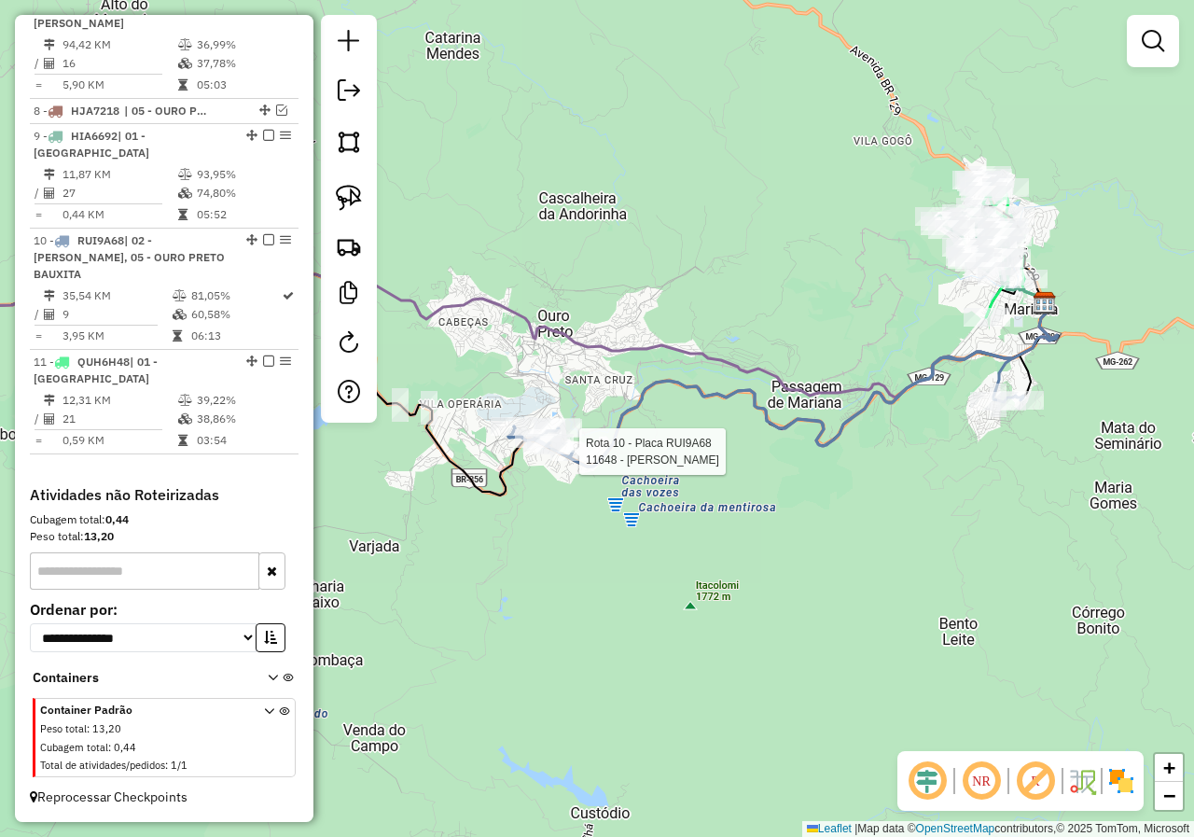
select select "*********"
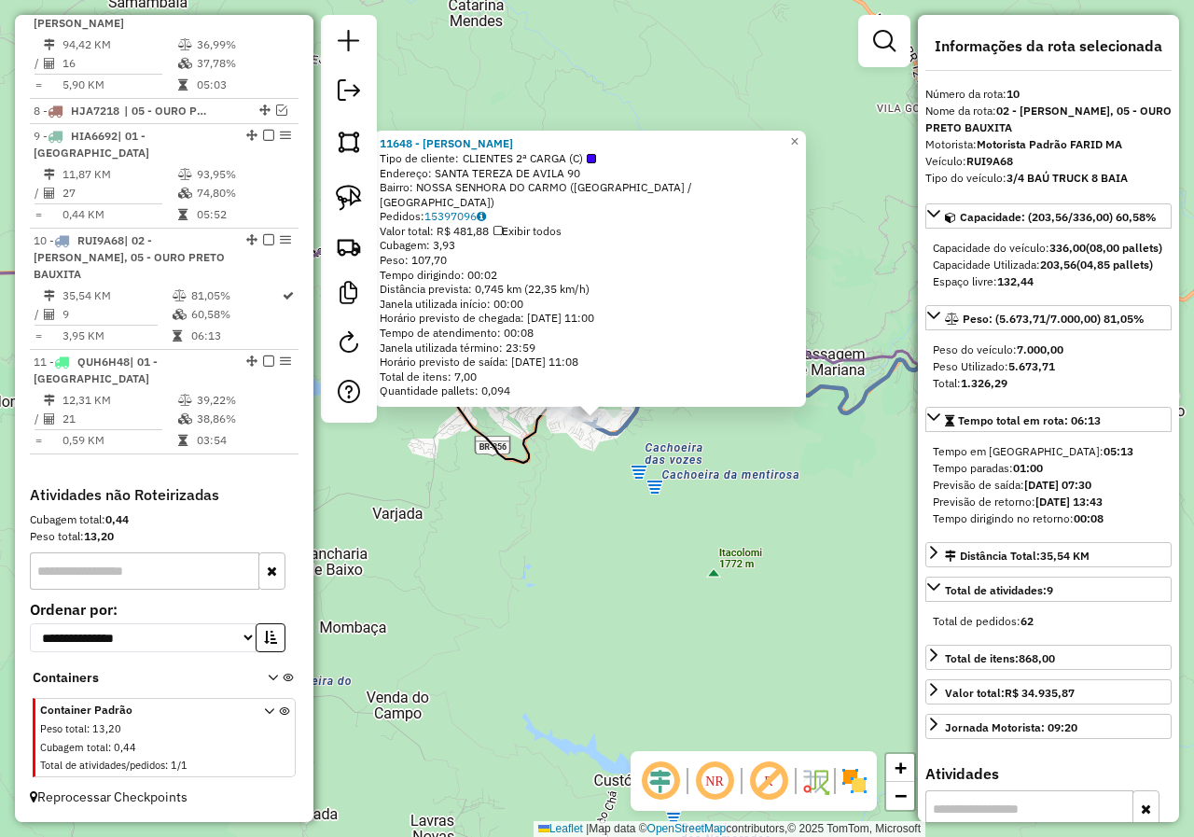
click at [641, 450] on div "11648 - [PERSON_NAME] Tipo de cliente: CLIENTES 2ª CARGA (C) Endereço: SANTA TE…" at bounding box center [597, 418] width 1194 height 837
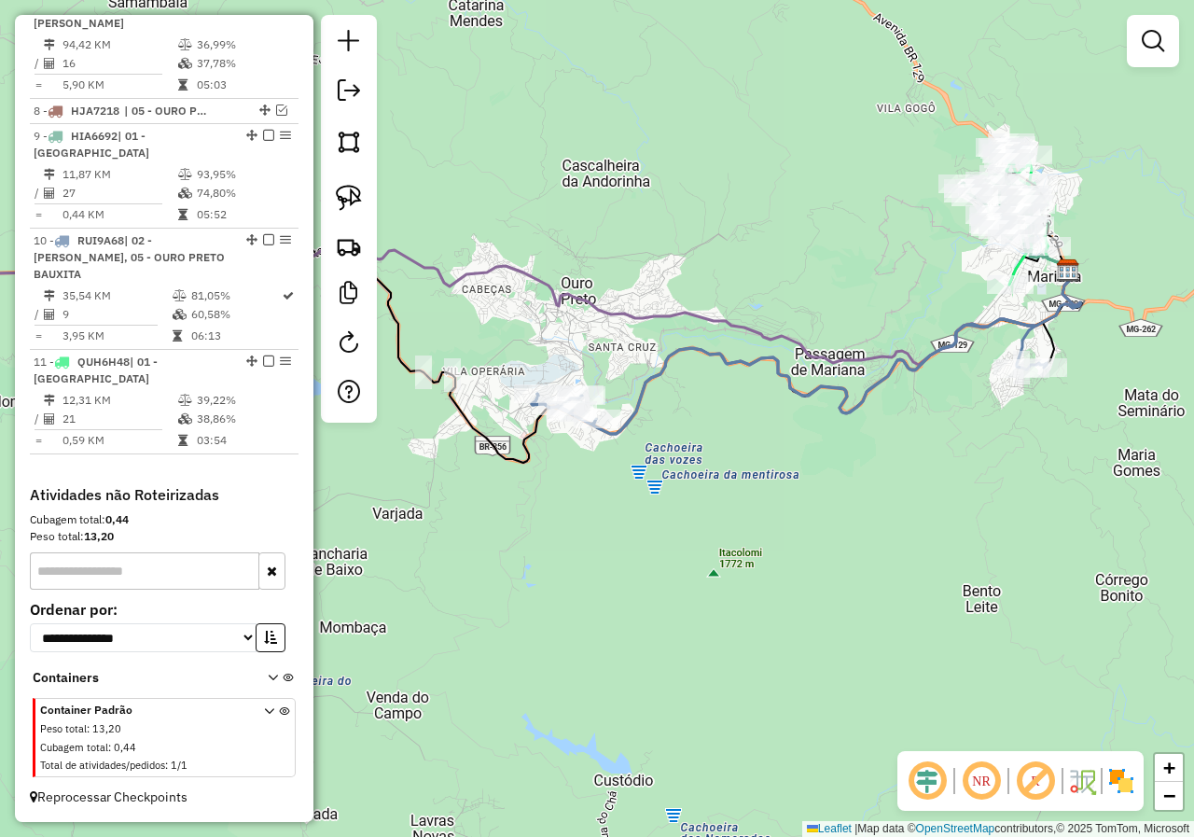
drag, startPoint x: 800, startPoint y: 470, endPoint x: 657, endPoint y: 507, distance: 148.4
click at [671, 505] on div "Janela de atendimento Grade de atendimento Capacidade Transportadoras Veículos …" at bounding box center [597, 418] width 1194 height 837
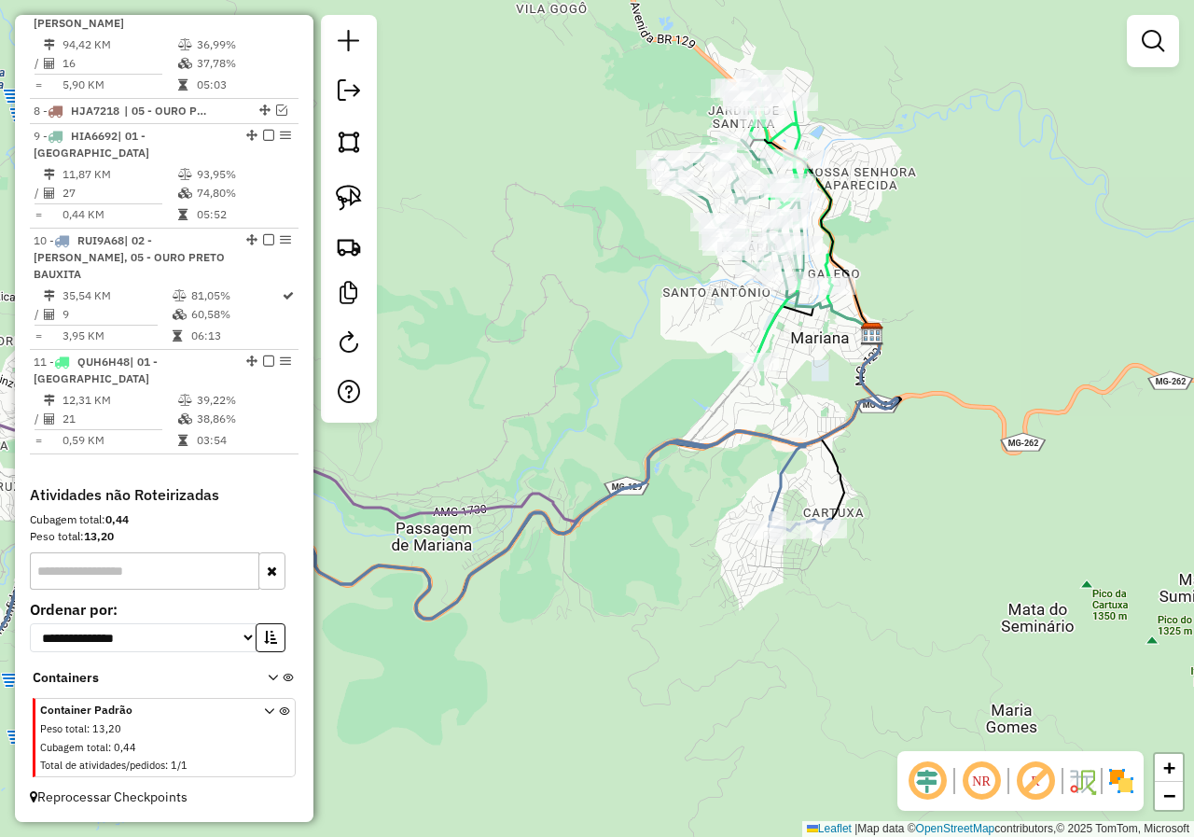
drag, startPoint x: 873, startPoint y: 265, endPoint x: 877, endPoint y: 377, distance: 112.0
click at [877, 370] on div "Janela de atendimento Grade de atendimento Capacidade Transportadoras Veículos …" at bounding box center [597, 418] width 1194 height 837
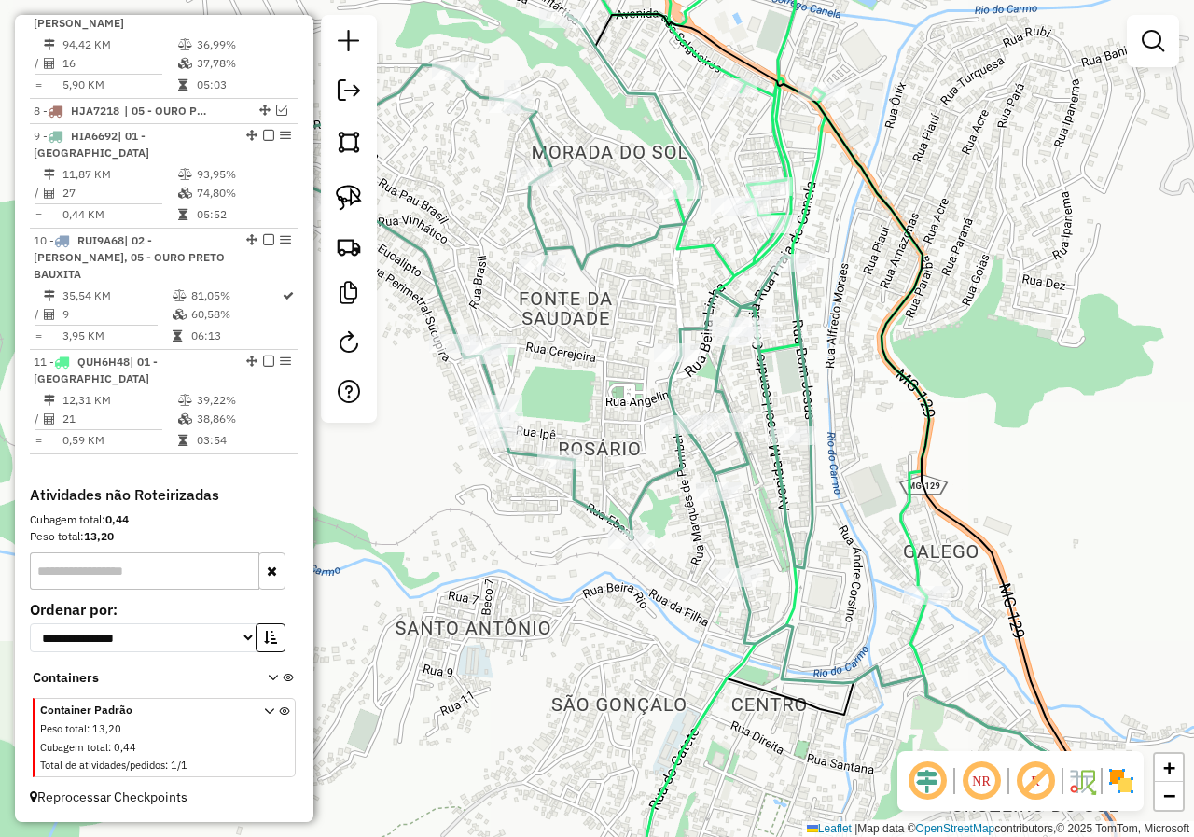
drag, startPoint x: 695, startPoint y: 300, endPoint x: 684, endPoint y: 396, distance: 96.7
click at [685, 396] on div "Rota 9 - Placa HIA6692 15633 - PAD E LANCH S CAMILO Rota 9 - Placa HIA6692 7148…" at bounding box center [597, 418] width 1194 height 837
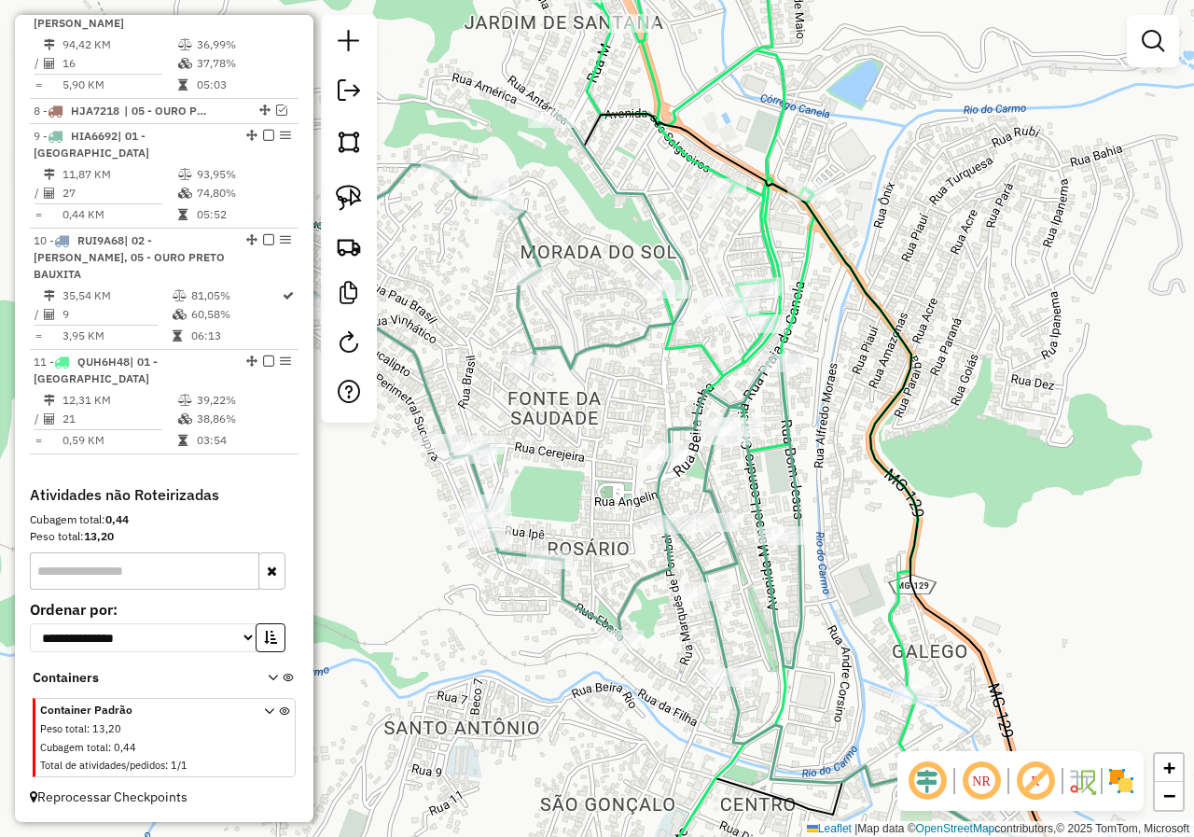
drag, startPoint x: 352, startPoint y: 204, endPoint x: 519, endPoint y: 311, distance: 198.4
click at [352, 205] on img at bounding box center [349, 198] width 26 height 26
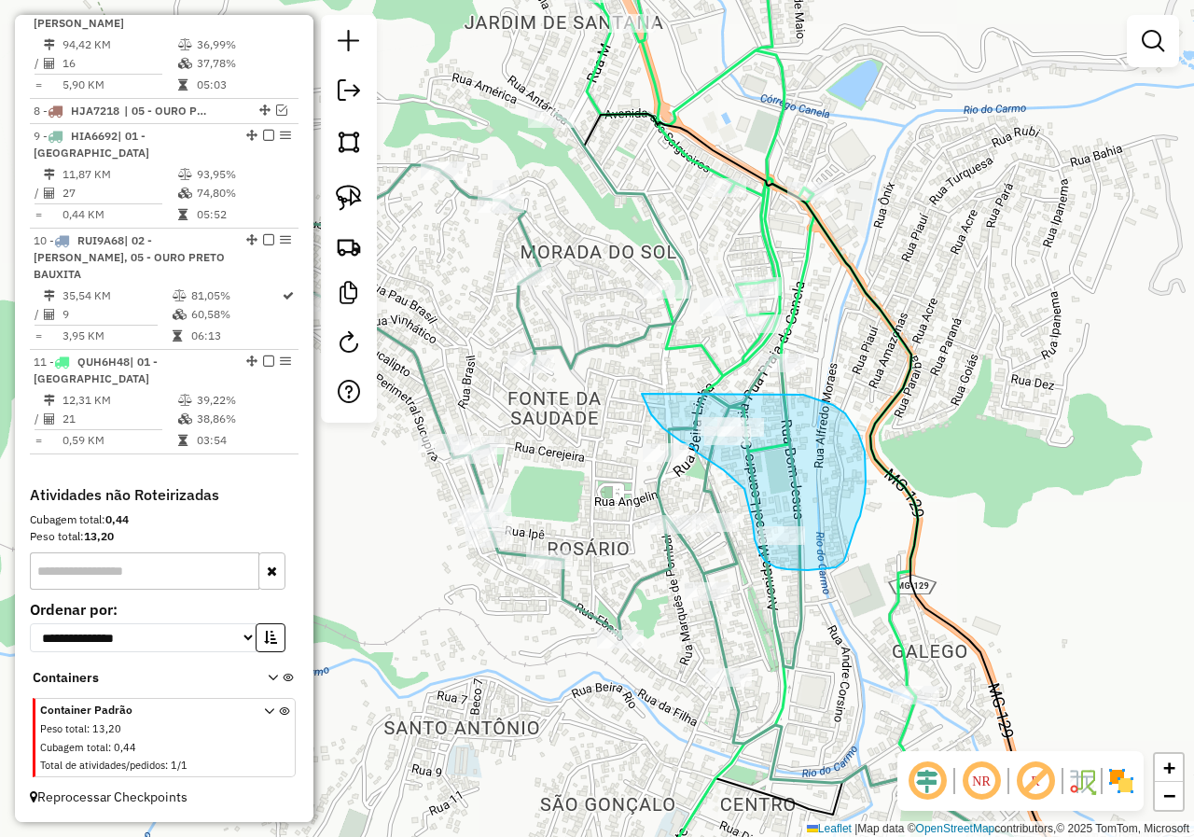
drag, startPoint x: 642, startPoint y: 394, endPoint x: 754, endPoint y: 381, distance: 112.7
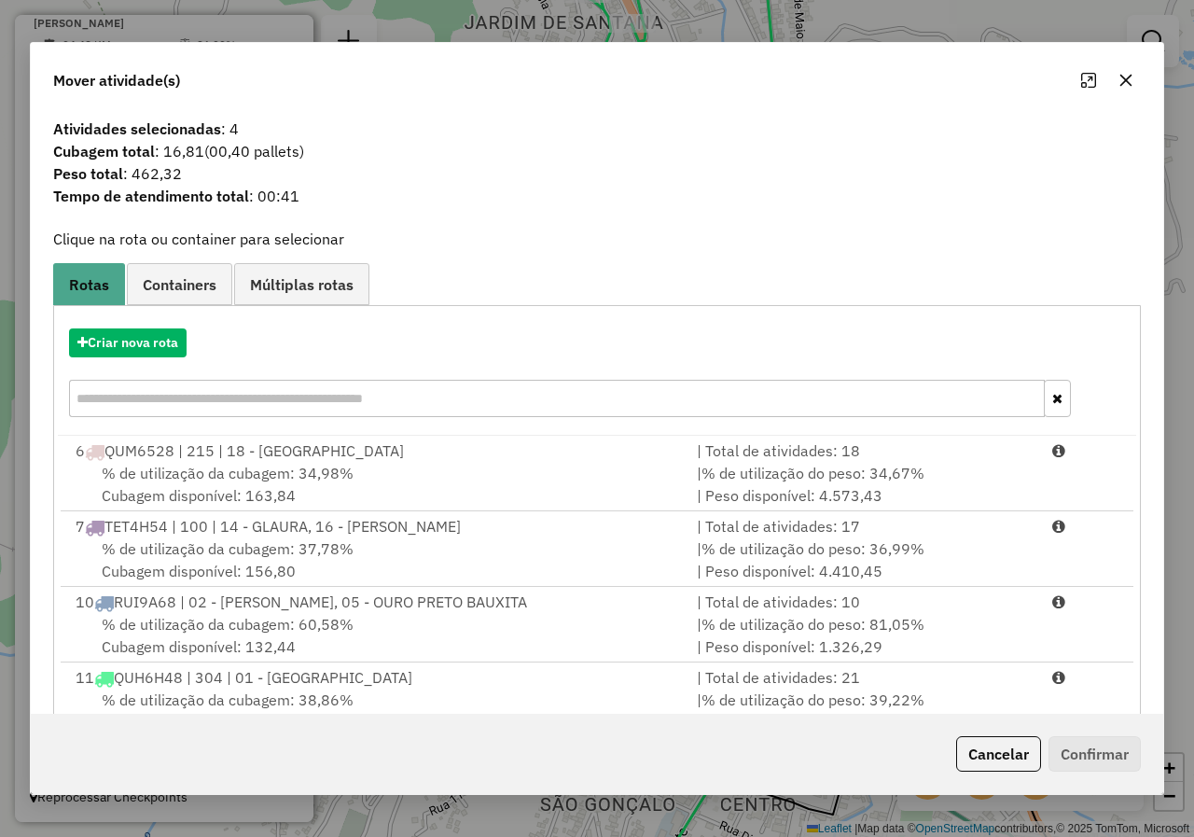
click at [325, 684] on span "QUH6H48 | 304 | 01 - MARIANA COLINA" at bounding box center [263, 677] width 298 height 19
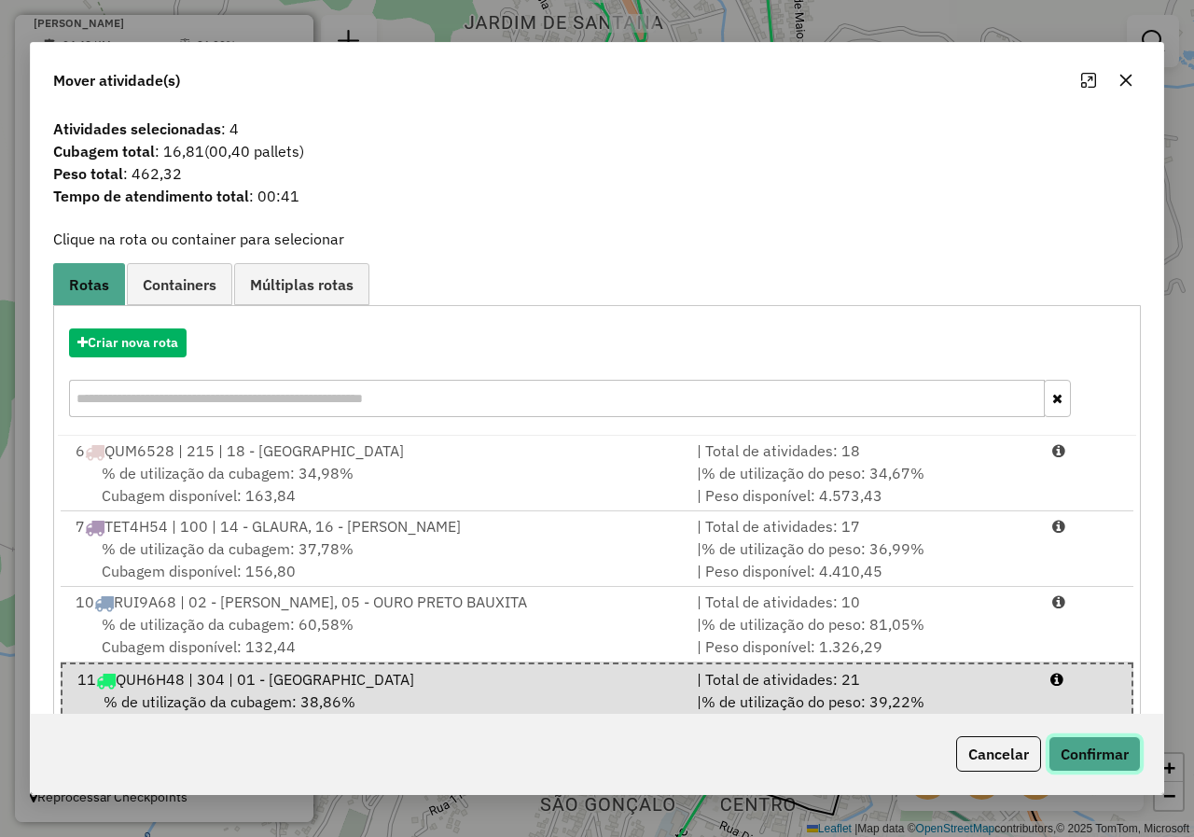
click at [1094, 749] on button "Confirmar" at bounding box center [1094, 753] width 92 height 35
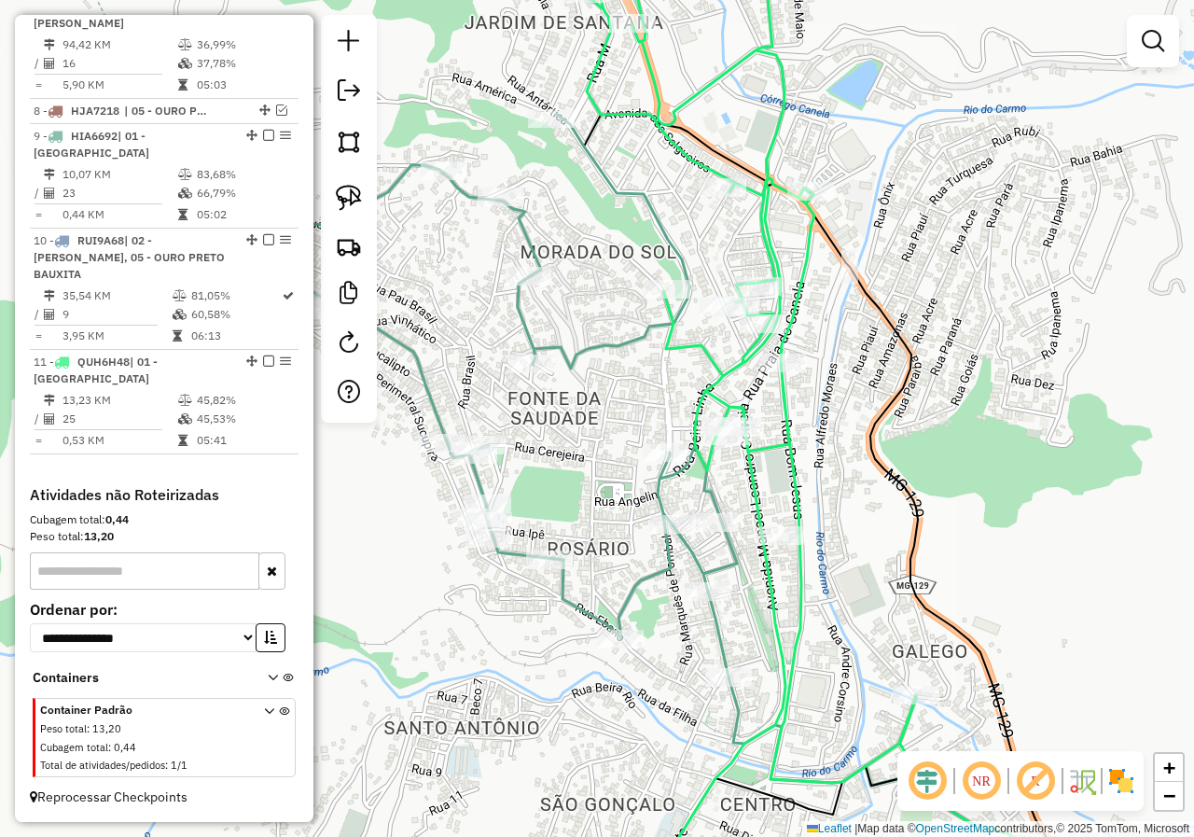
click at [754, 464] on icon at bounding box center [735, 417] width 361 height 1003
select select "*********"
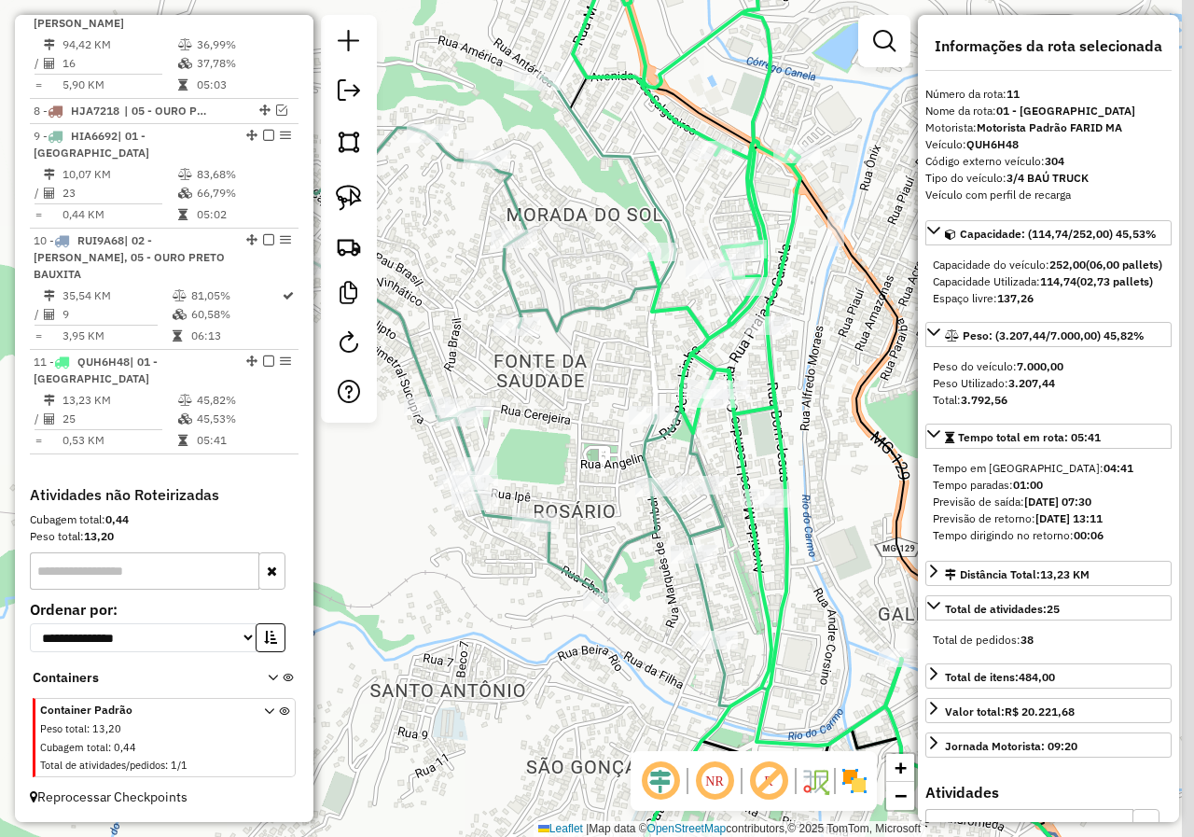
drag, startPoint x: 731, startPoint y: 510, endPoint x: 699, endPoint y: 427, distance: 88.9
click at [704, 437] on div "Janela de atendimento Grade de atendimento Capacidade Transportadoras Veículos …" at bounding box center [597, 418] width 1194 height 837
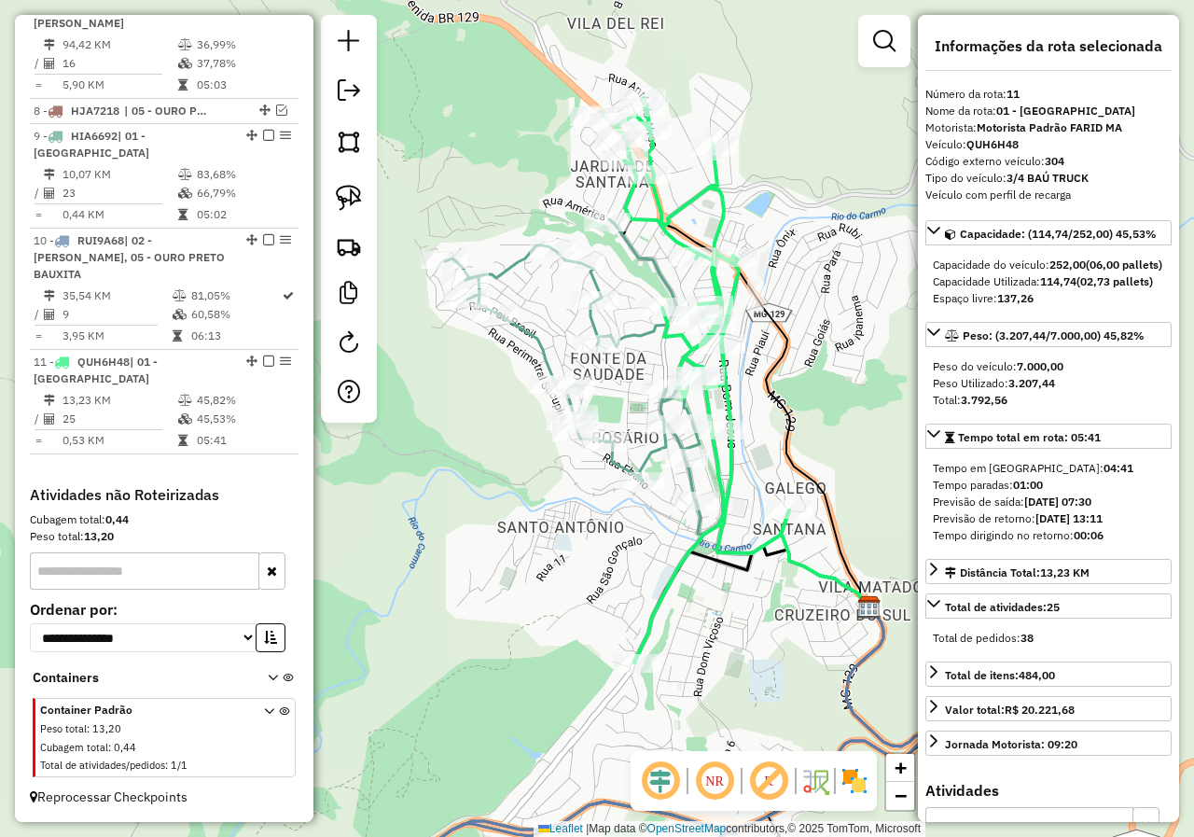
drag, startPoint x: 740, startPoint y: 466, endPoint x: 729, endPoint y: 489, distance: 25.0
click at [741, 466] on icon at bounding box center [695, 380] width 188 height 564
drag, startPoint x: 679, startPoint y: 604, endPoint x: 677, endPoint y: 540, distance: 64.4
click at [677, 540] on div "Janela de atendimento Grade de atendimento Capacidade Transportadoras Veículos …" at bounding box center [597, 418] width 1194 height 837
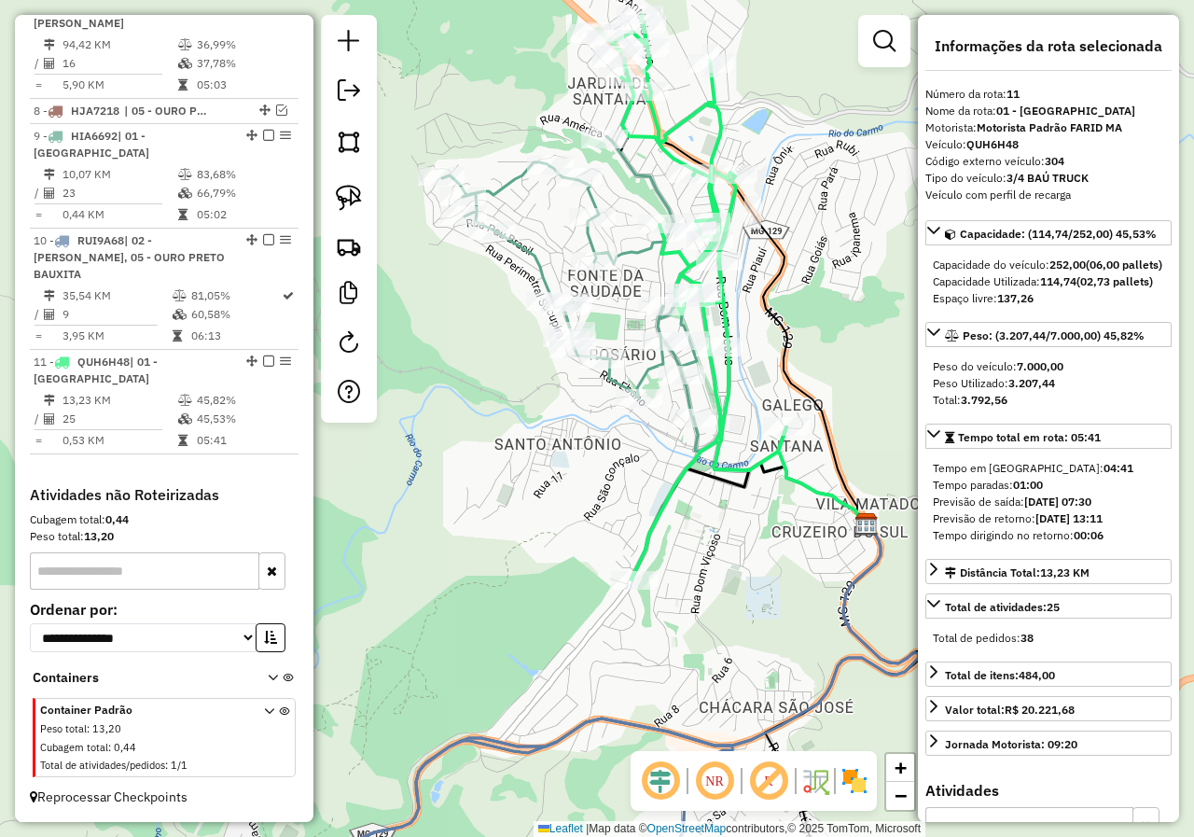
drag, startPoint x: 623, startPoint y: 614, endPoint x: 622, endPoint y: 596, distance: 17.7
click at [622, 596] on div "Rota 11 - Placa QUH6H48 18069 - CANTINHO DO PAO Janela de atendimento Grade de …" at bounding box center [597, 418] width 1194 height 837
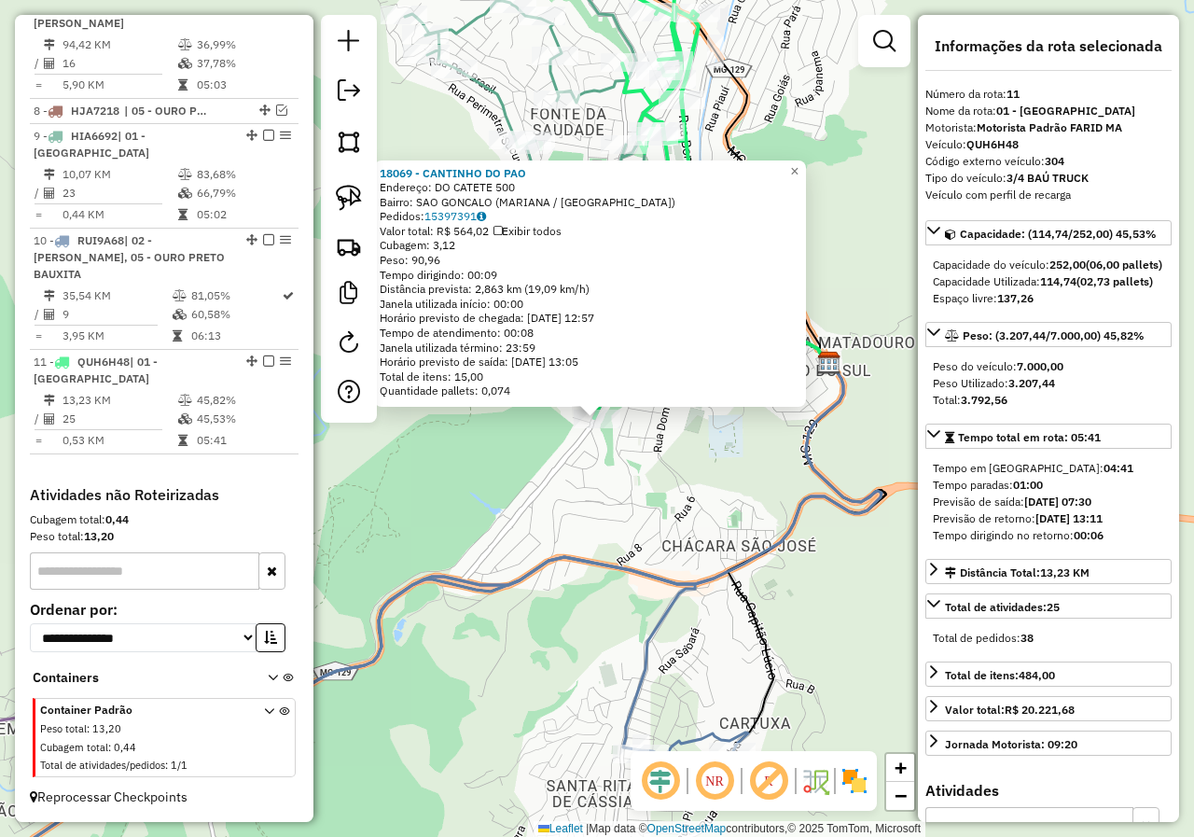
click at [618, 576] on icon at bounding box center [314, 738] width 867 height 363
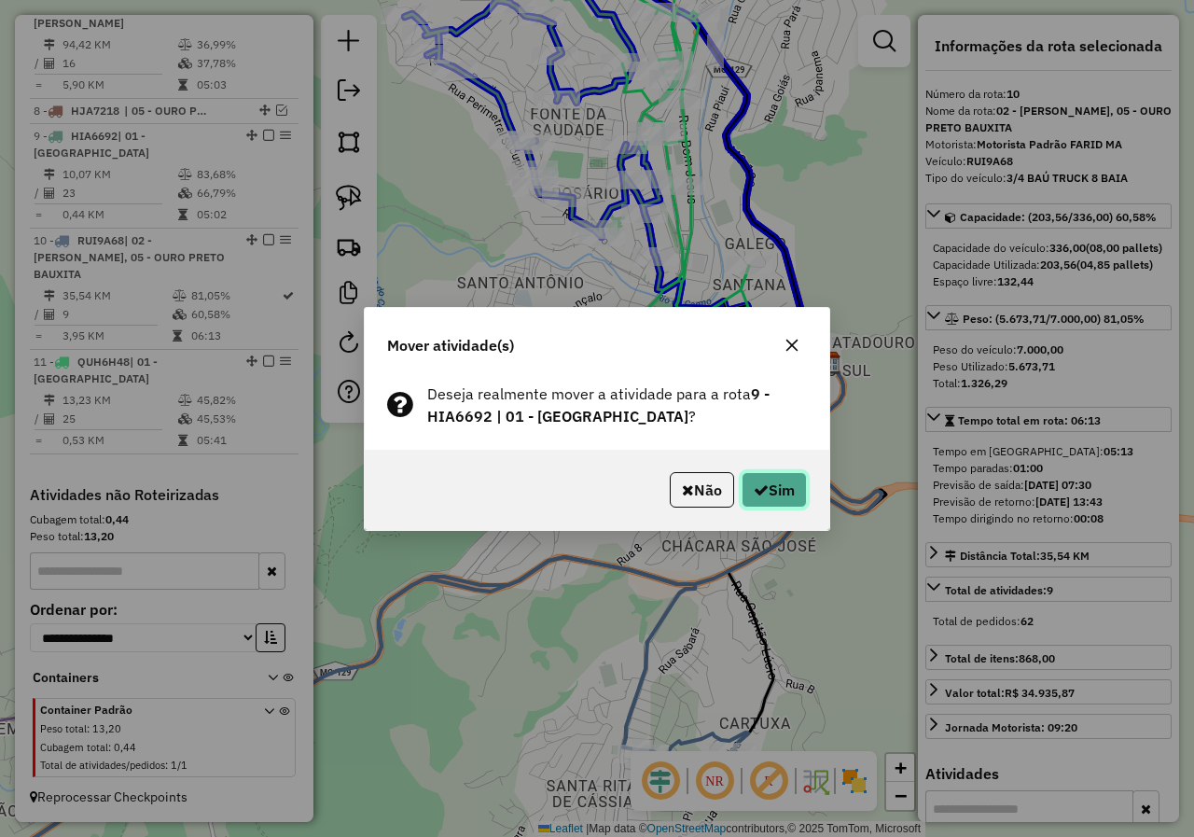
click at [796, 488] on button "Sim" at bounding box center [773, 489] width 65 height 35
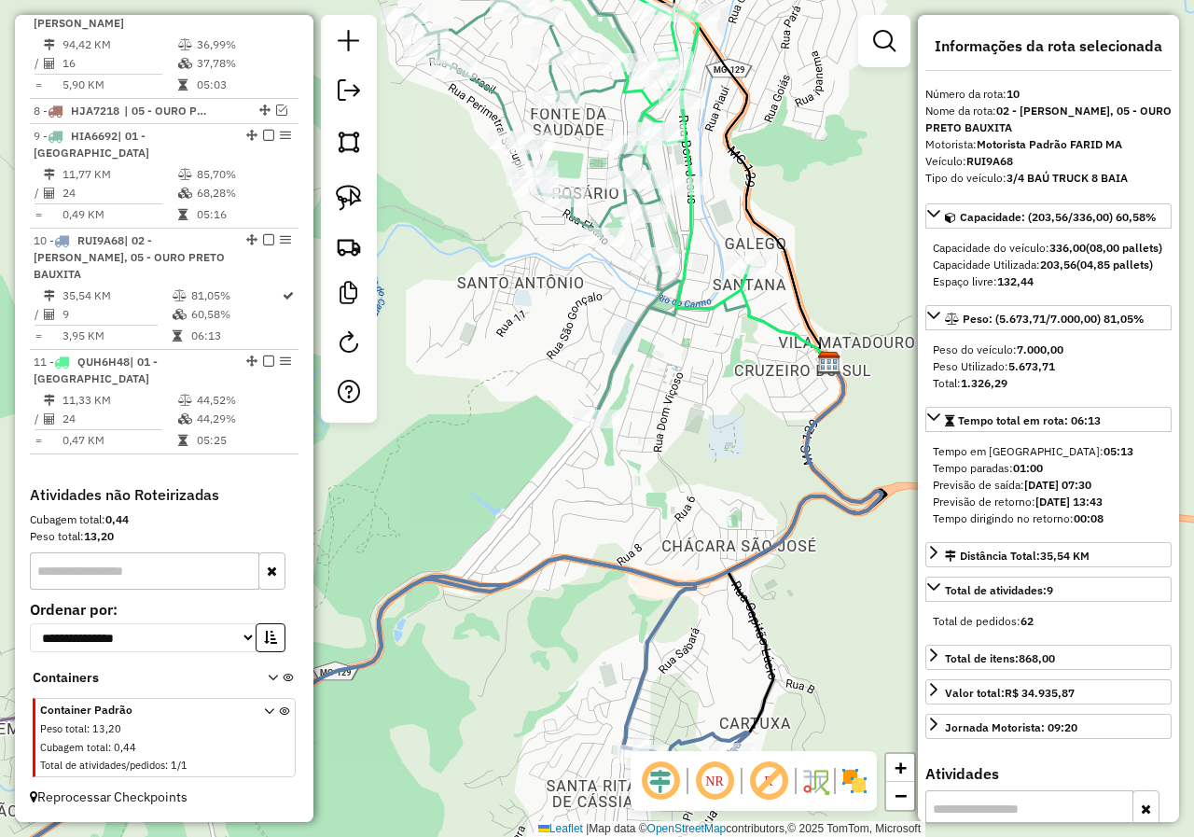
drag, startPoint x: 699, startPoint y: 337, endPoint x: 699, endPoint y: 390, distance: 53.2
click at [699, 388] on div "Rota 11 - Placa QUH6H48 20627 - PADARIA BELA VISTA Janela de atendimento Grade …" at bounding box center [597, 418] width 1194 height 837
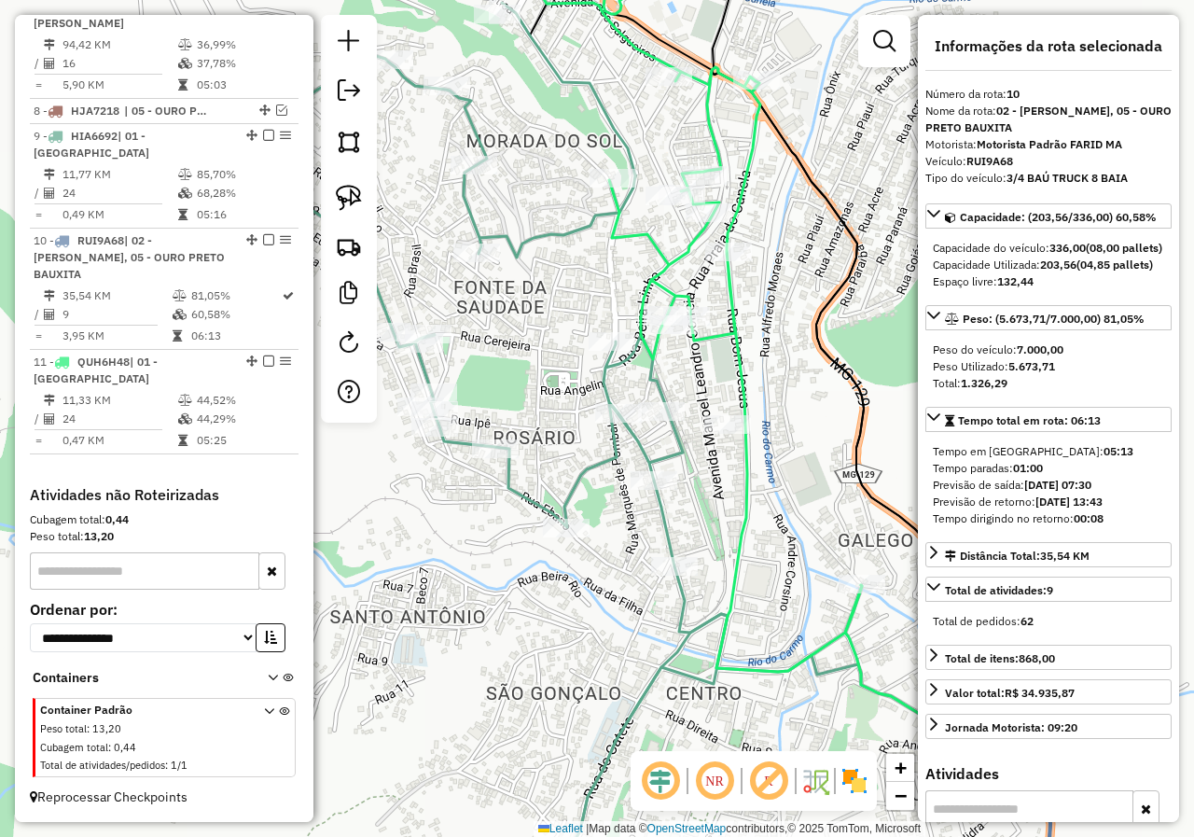
drag, startPoint x: 611, startPoint y: 256, endPoint x: 602, endPoint y: 325, distance: 69.5
click at [602, 325] on div "Janela de atendimento Grade de atendimento Capacidade Transportadoras Veículos …" at bounding box center [597, 418] width 1194 height 837
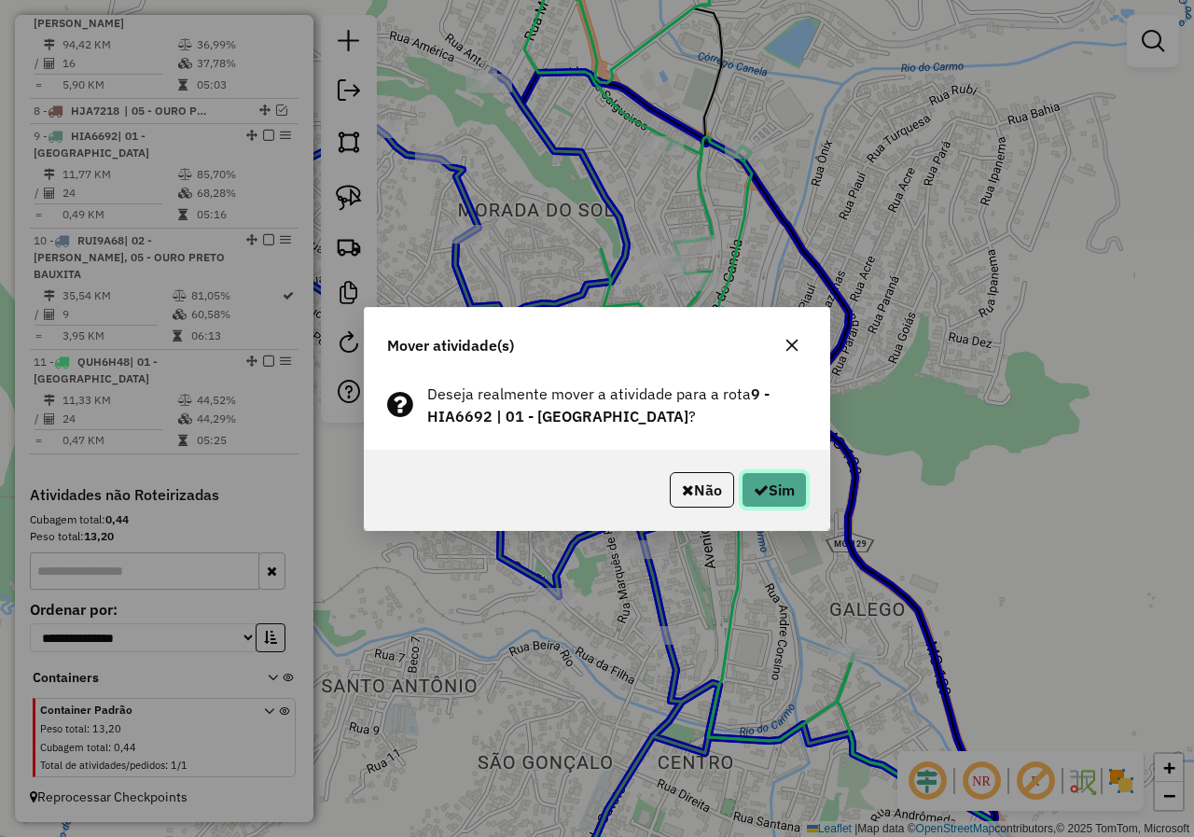
click at [767, 491] on button "Sim" at bounding box center [773, 489] width 65 height 35
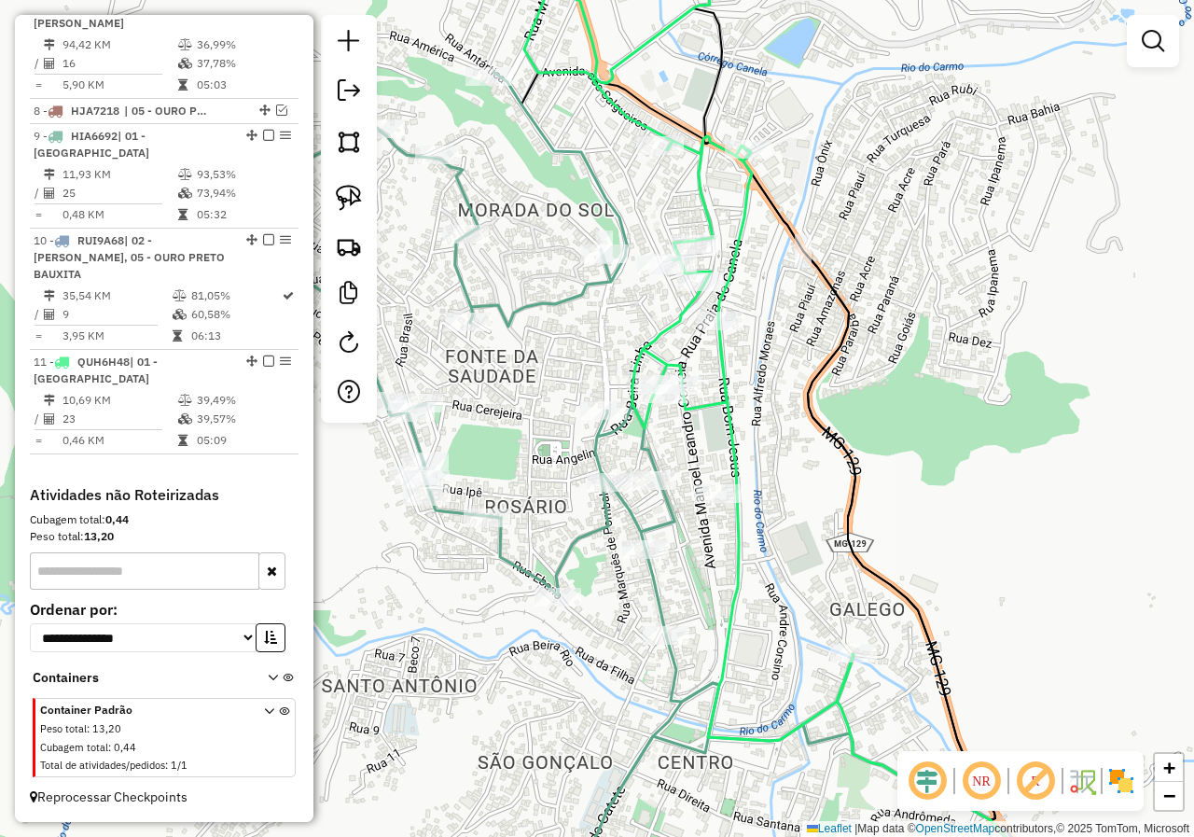
click at [664, 331] on icon at bounding box center [688, 328] width 330 height 824
select select "*********"
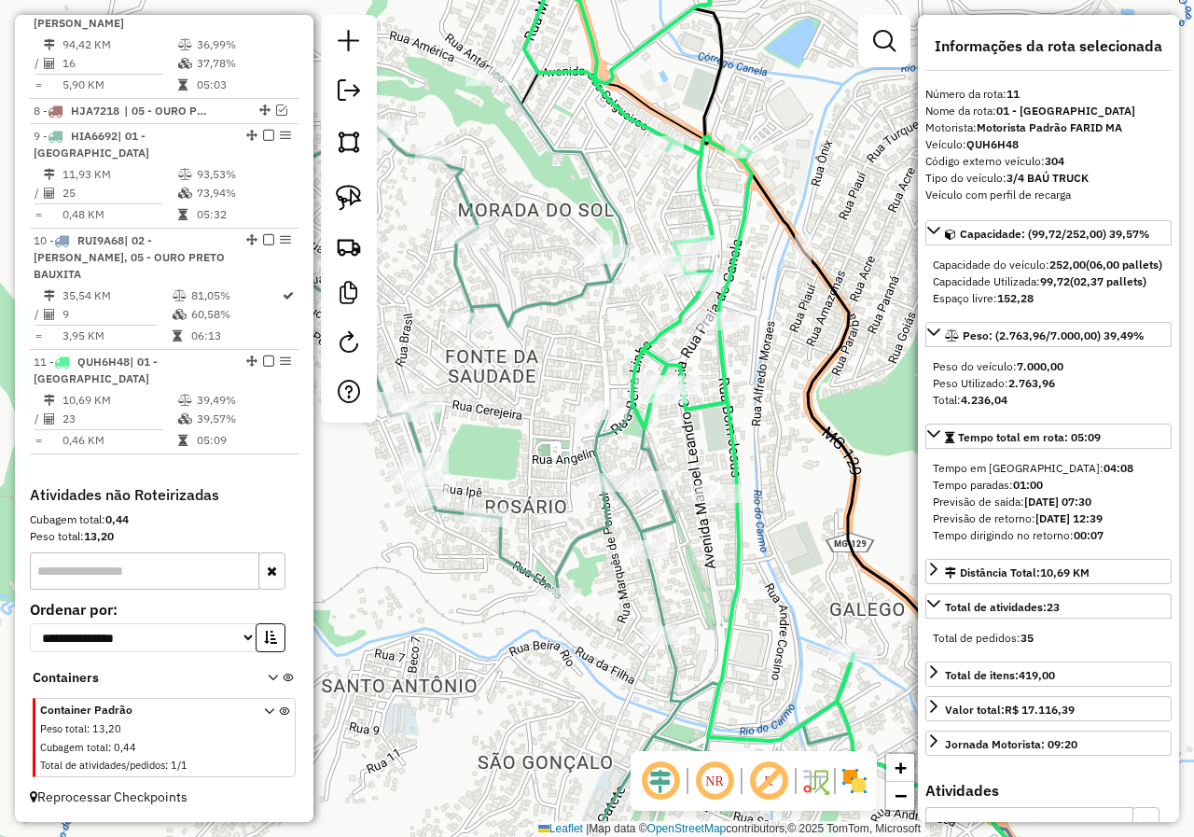
drag, startPoint x: 647, startPoint y: 340, endPoint x: 670, endPoint y: 297, distance: 49.2
click at [658, 311] on icon at bounding box center [688, 328] width 330 height 824
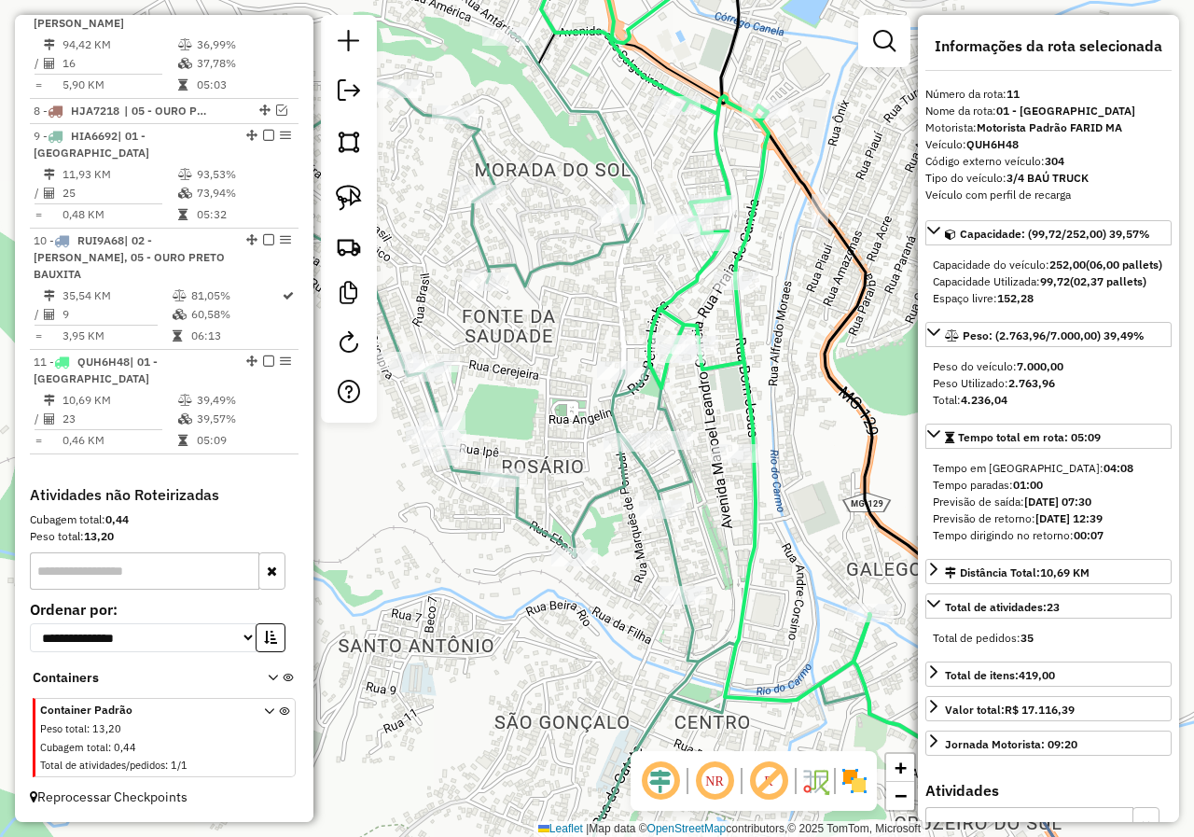
click at [636, 300] on div "Janela de atendimento Grade de atendimento Capacidade Transportadoras Veículos …" at bounding box center [597, 418] width 1194 height 837
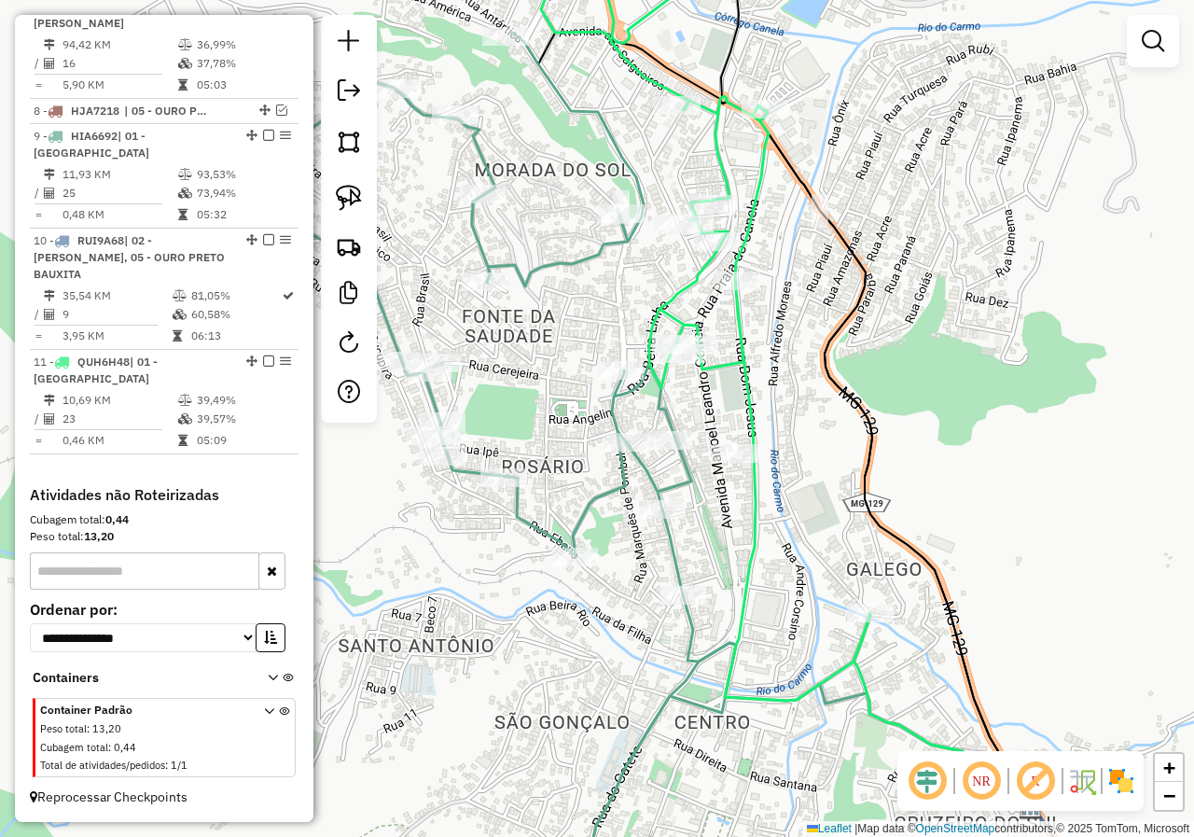
click at [572, 265] on icon at bounding box center [459, 475] width 554 height 886
select select "*********"
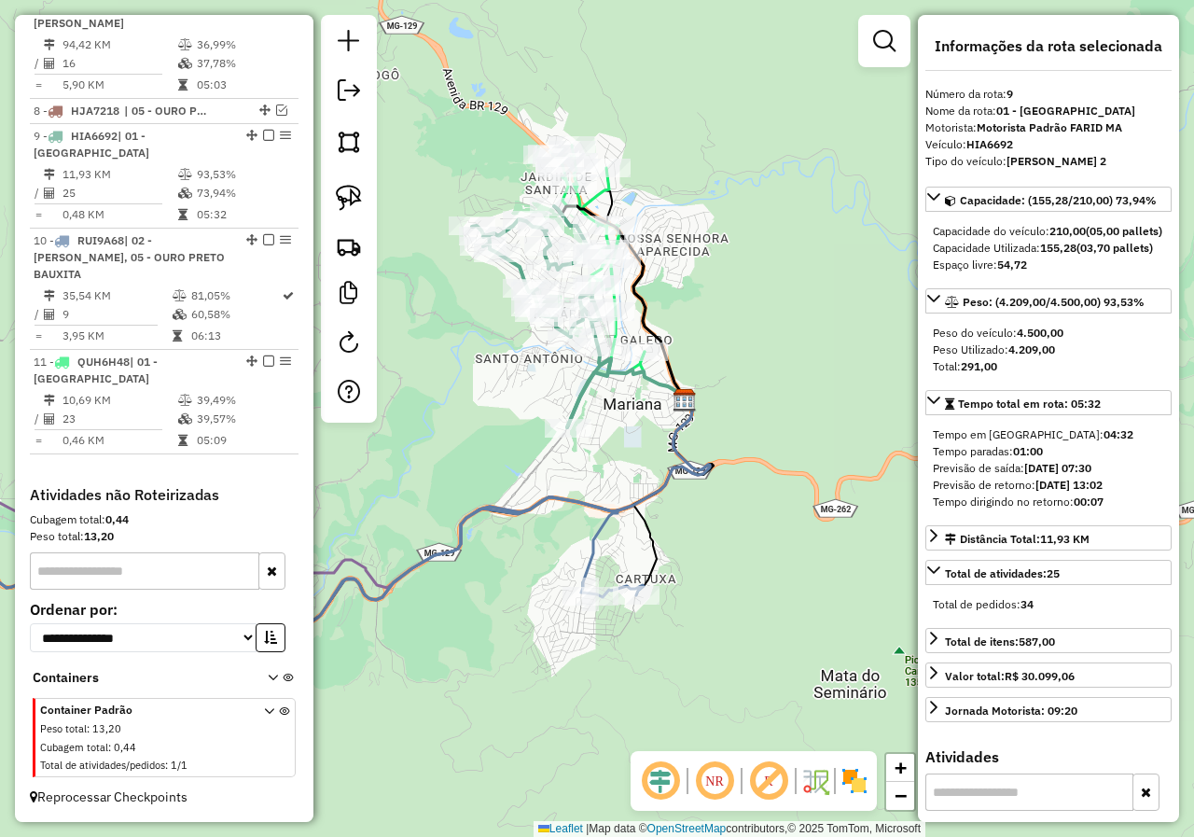
click at [573, 379] on div "Janela de atendimento Grade de atendimento Capacidade Transportadoras Veículos …" at bounding box center [597, 418] width 1194 height 837
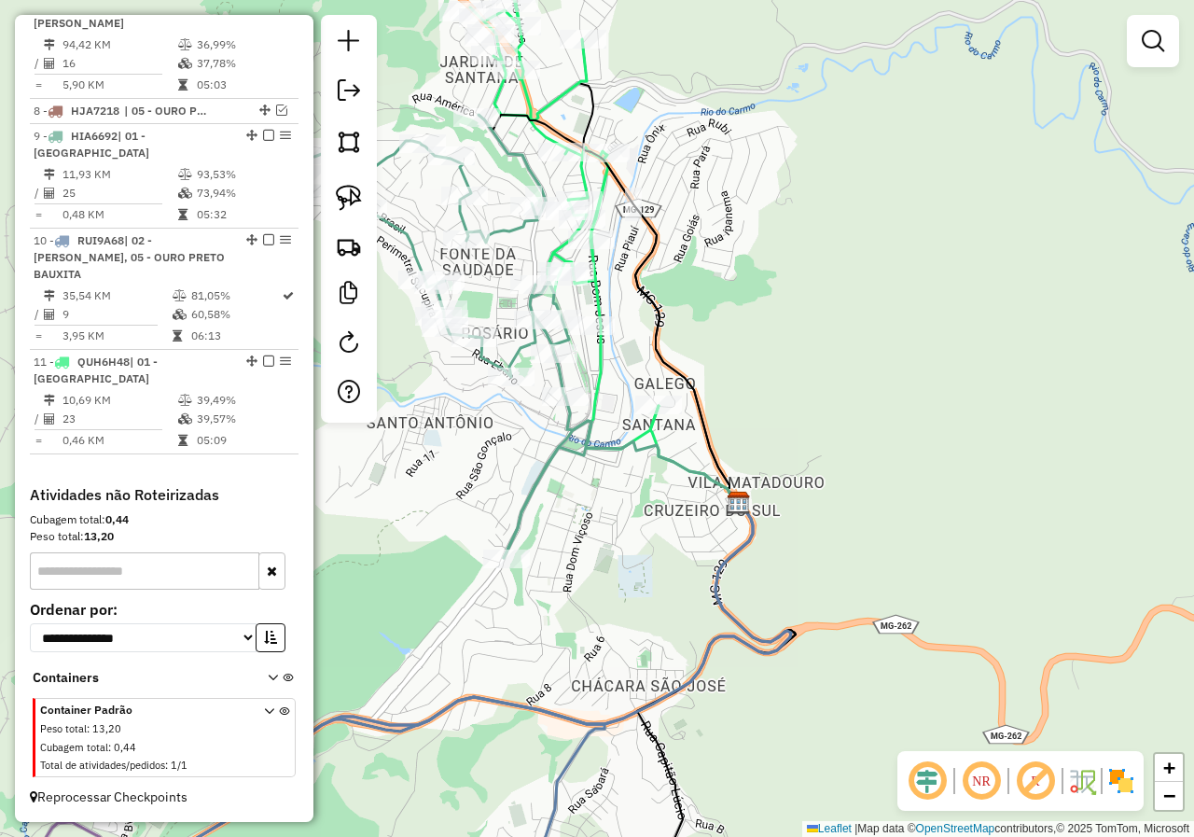
drag, startPoint x: 628, startPoint y: 277, endPoint x: 637, endPoint y: 383, distance: 106.7
click at [637, 382] on icon at bounding box center [608, 308] width 260 height 387
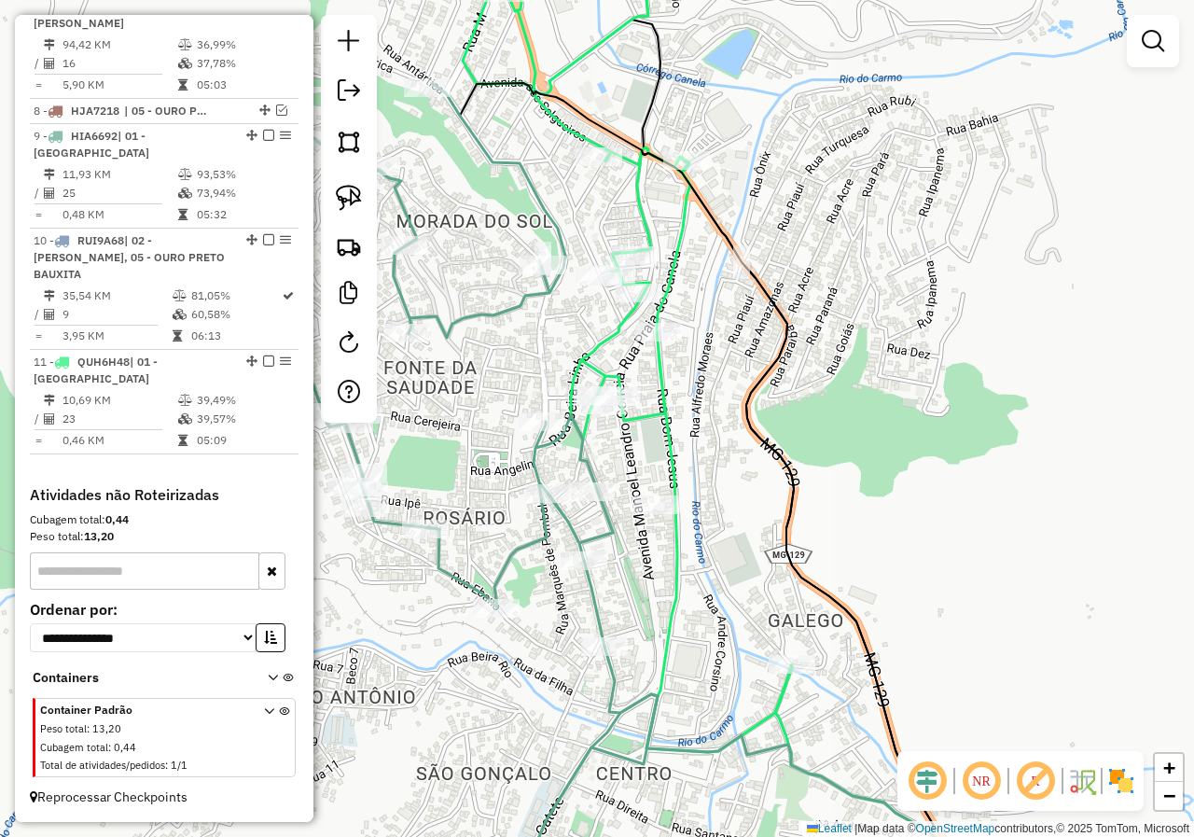
drag, startPoint x: 551, startPoint y: 347, endPoint x: 631, endPoint y: 295, distance: 95.7
click at [600, 314] on div "Janela de atendimento Grade de atendimento Capacidade Transportadoras Veículos …" at bounding box center [597, 418] width 1194 height 837
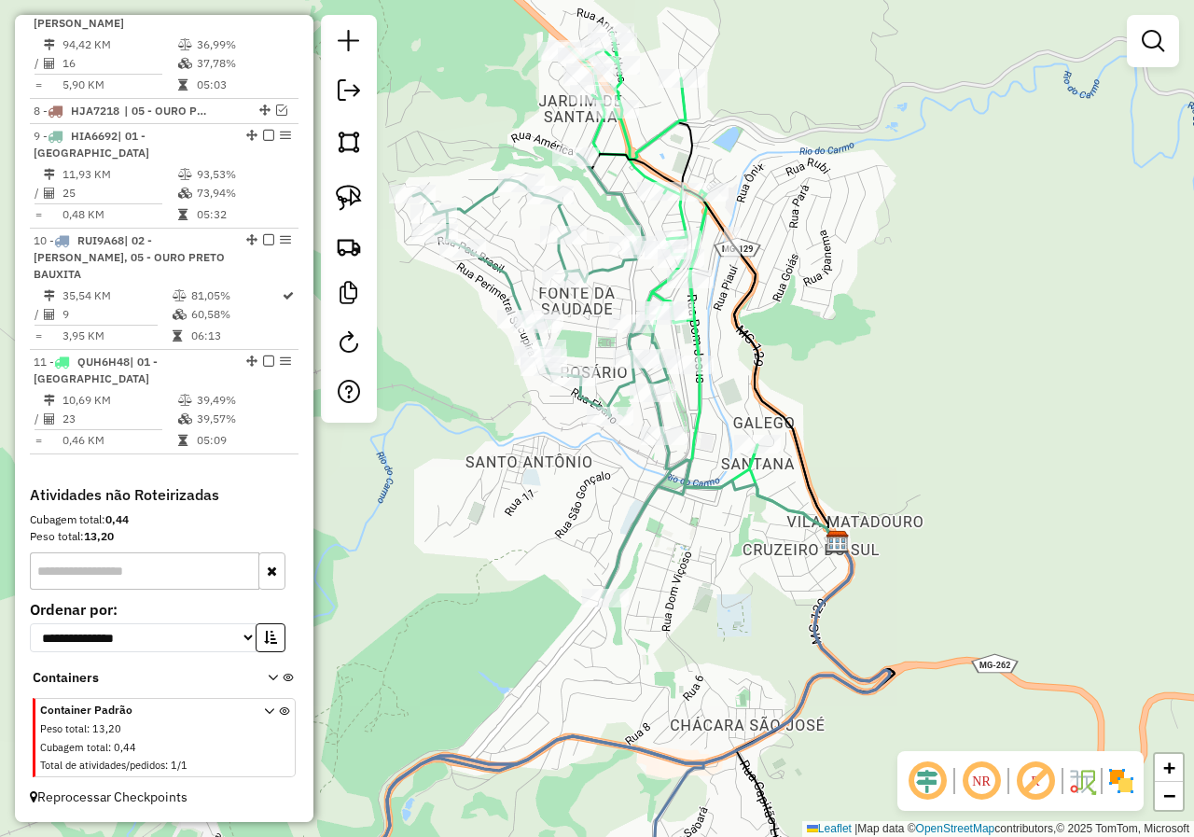
click at [615, 333] on div "Janela de atendimento Grade de atendimento Capacidade Transportadoras Veículos …" at bounding box center [597, 418] width 1194 height 837
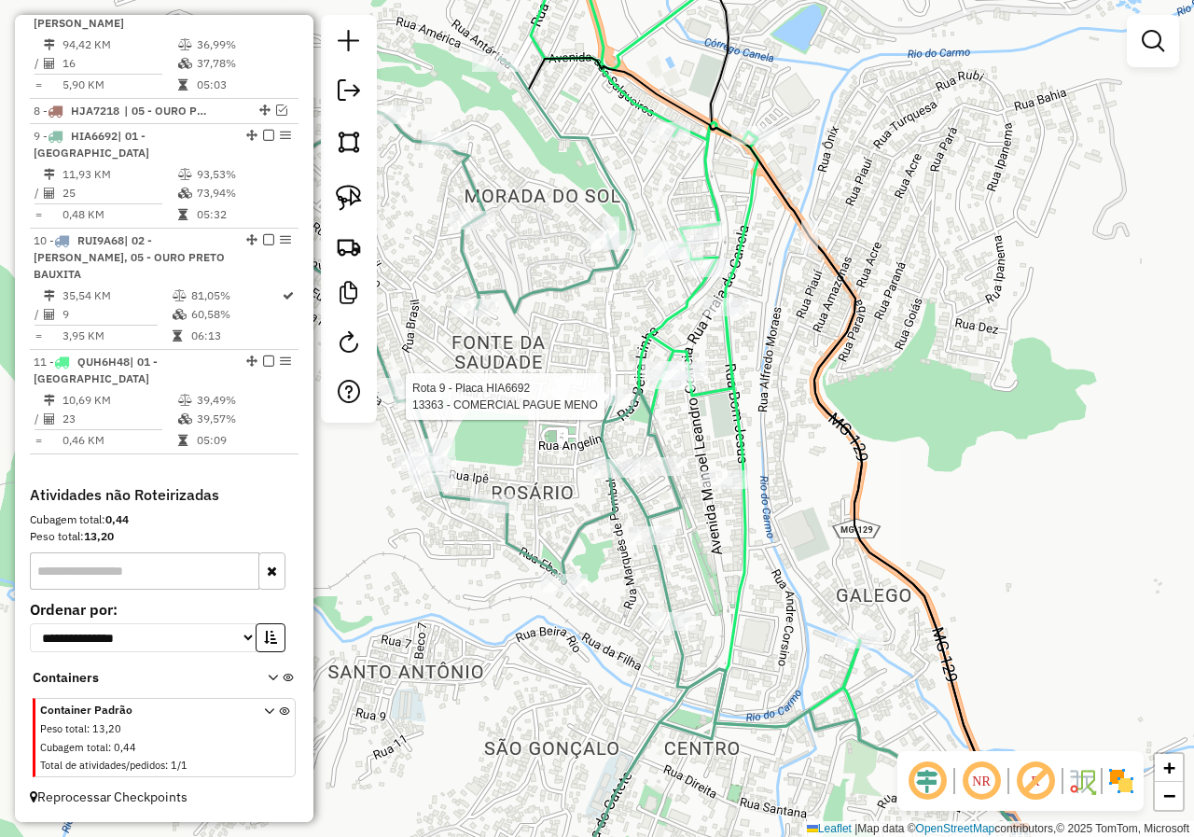
select select "*********"
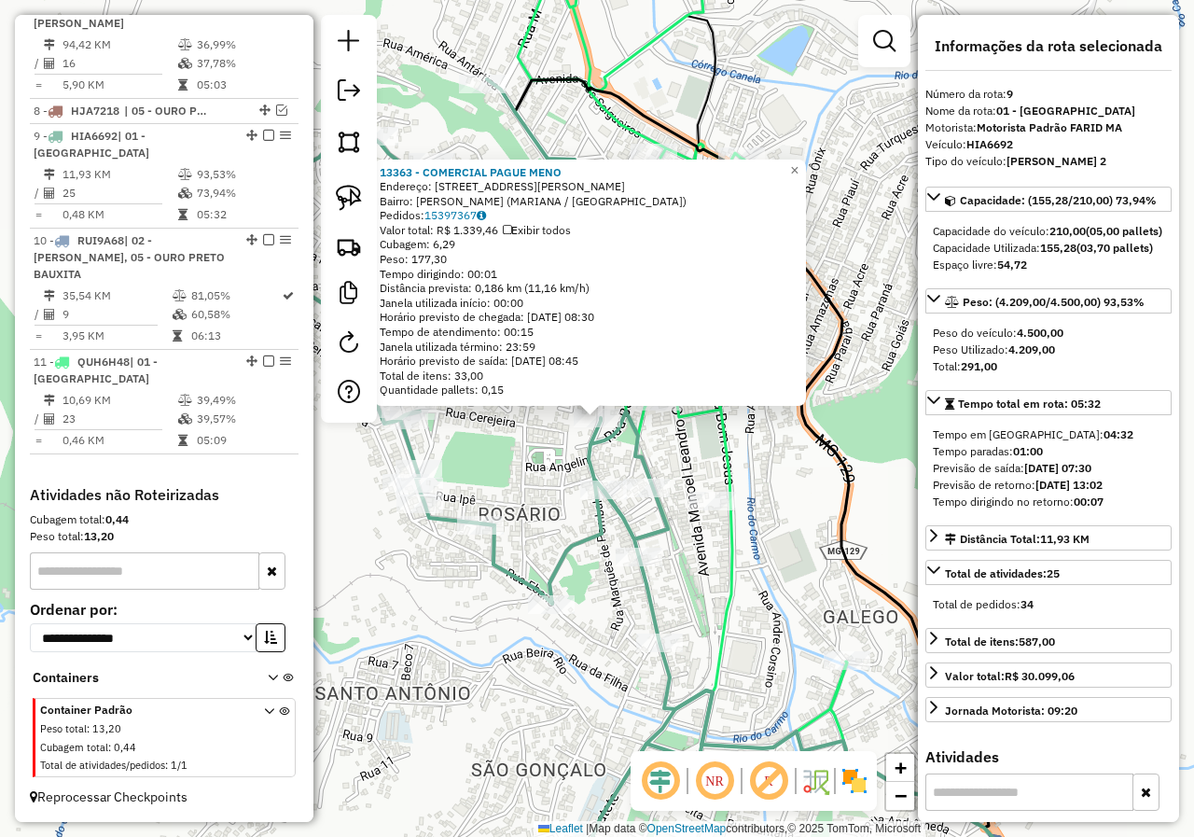
drag, startPoint x: 552, startPoint y: 450, endPoint x: 565, endPoint y: 449, distance: 13.2
click at [552, 451] on div "13363 - COMERCIAL PAGUE MENO Endereço: R MONSENHOR RAFAEL COELHO 15 Bairro: MAR…" at bounding box center [597, 418] width 1194 height 837
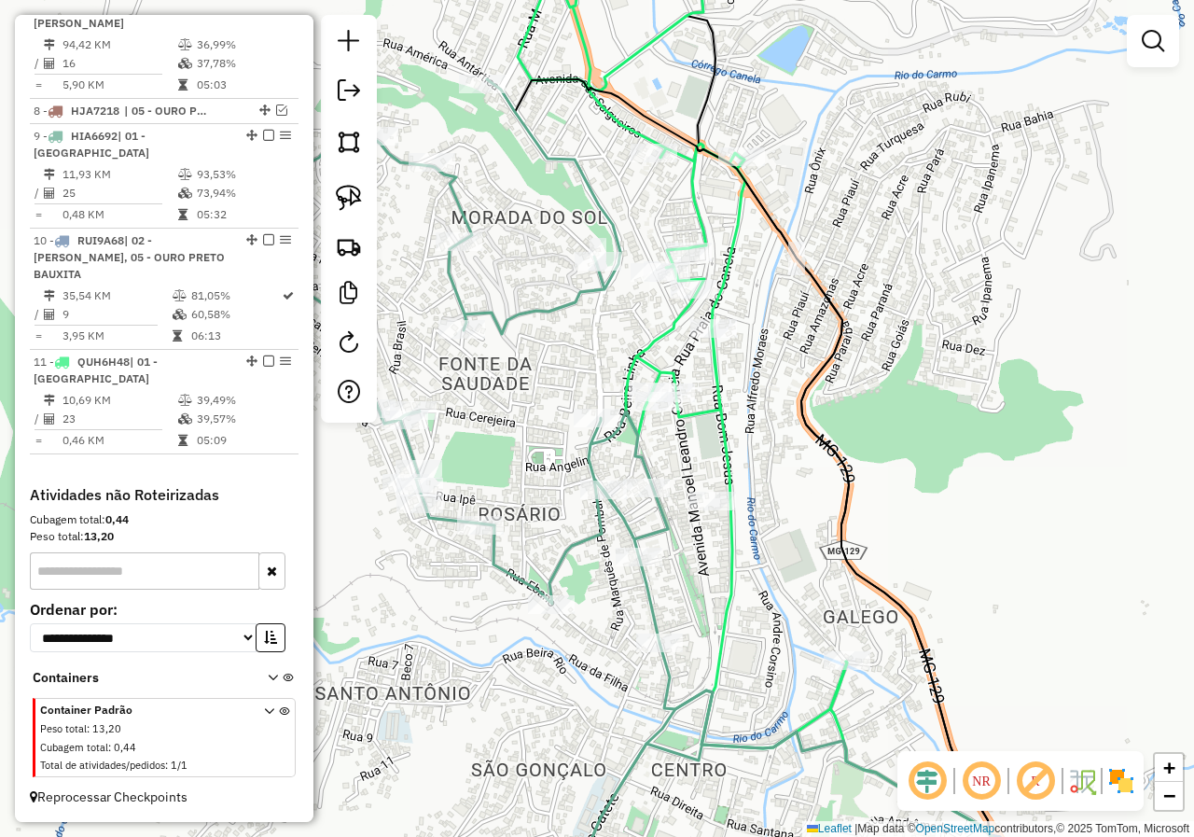
click at [693, 412] on icon at bounding box center [682, 332] width 330 height 832
select select "*********"
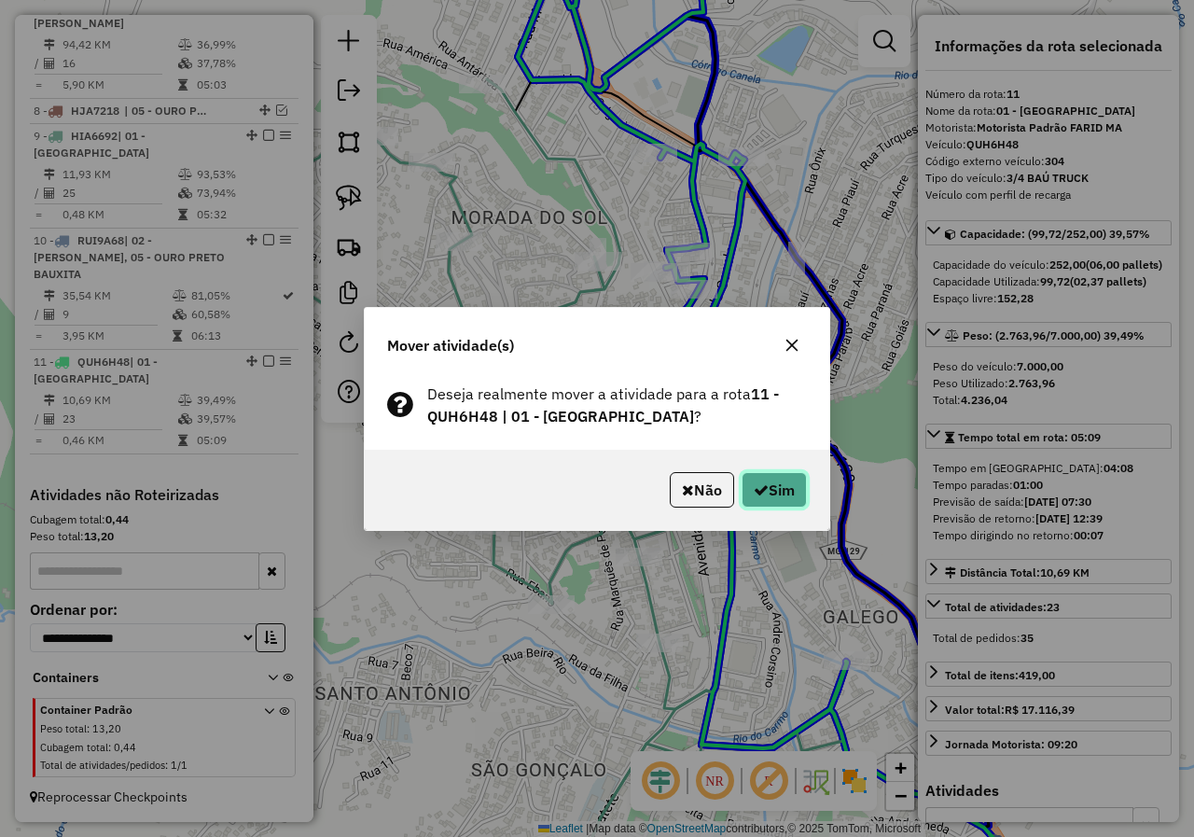
click at [803, 506] on button "Sim" at bounding box center [773, 489] width 65 height 35
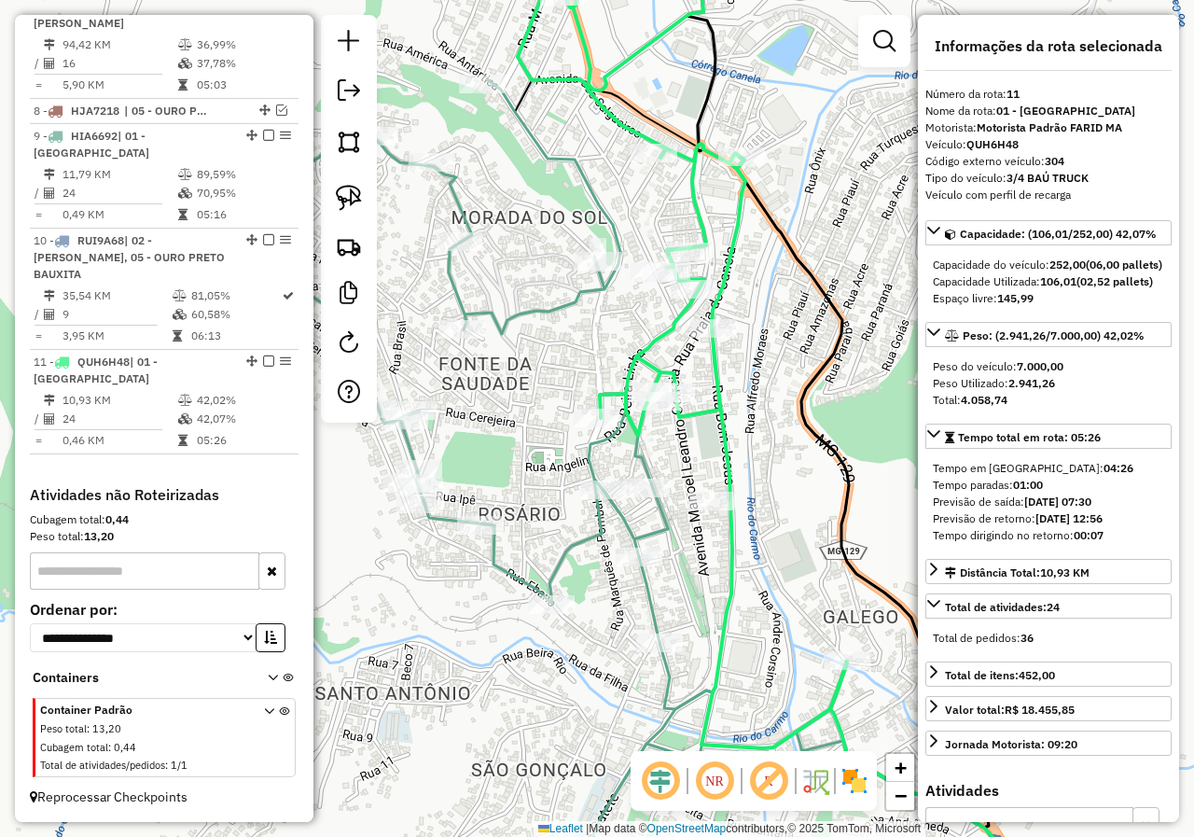
click at [690, 455] on div "Janela de atendimento Grade de atendimento Capacidade Transportadoras Veículos …" at bounding box center [597, 418] width 1194 height 837
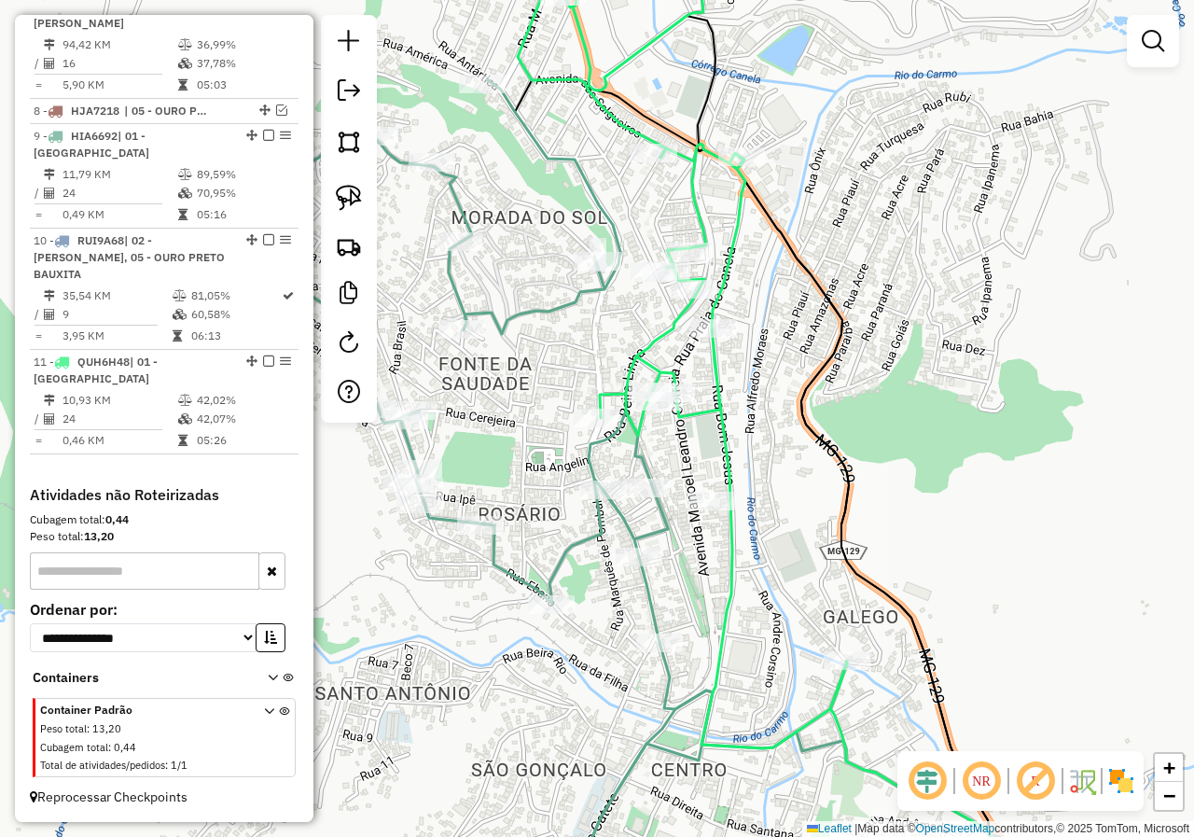
click at [691, 389] on div "Janela de atendimento Grade de atendimento Capacidade Transportadoras Veículos …" at bounding box center [597, 418] width 1194 height 837
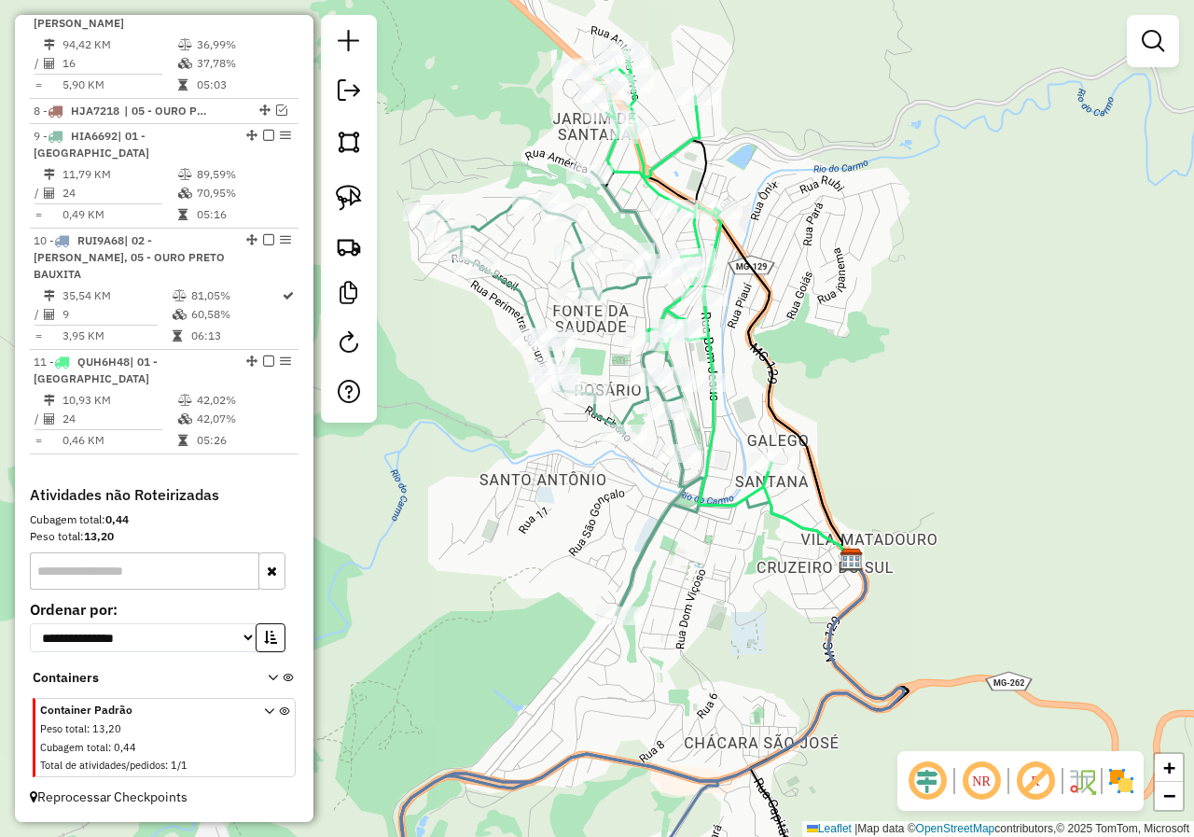
click at [625, 406] on icon at bounding box center [565, 393] width 277 height 443
select select "*********"
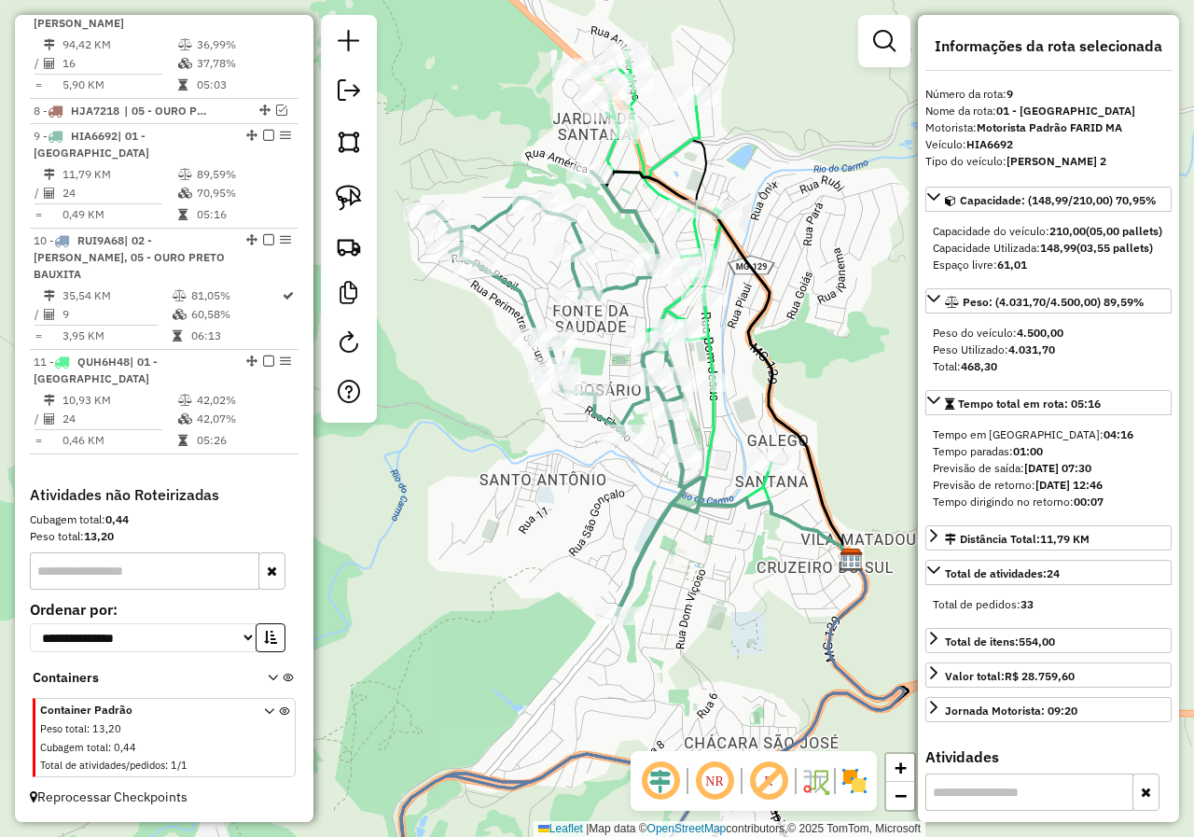
click at [641, 410] on icon at bounding box center [565, 393] width 277 height 443
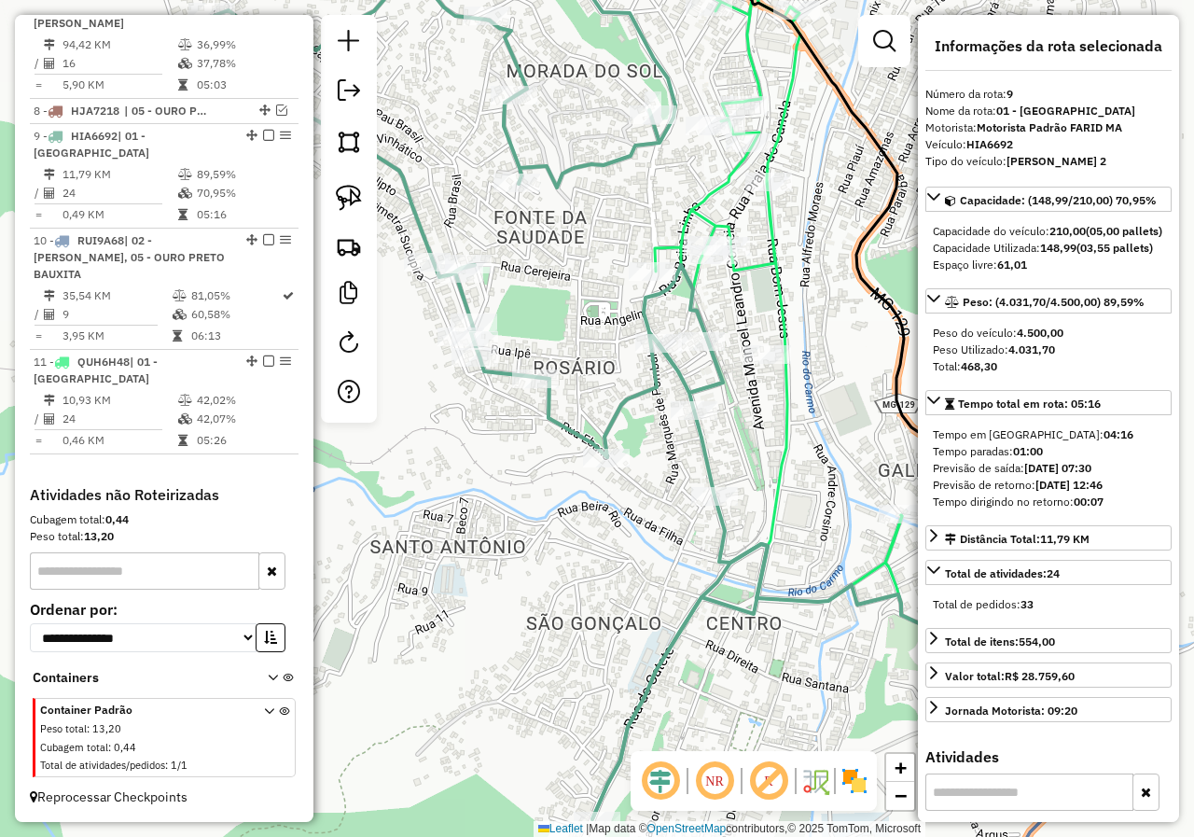
click at [641, 410] on div "Janela de atendimento Grade de atendimento Capacidade Transportadoras Veículos …" at bounding box center [597, 418] width 1194 height 837
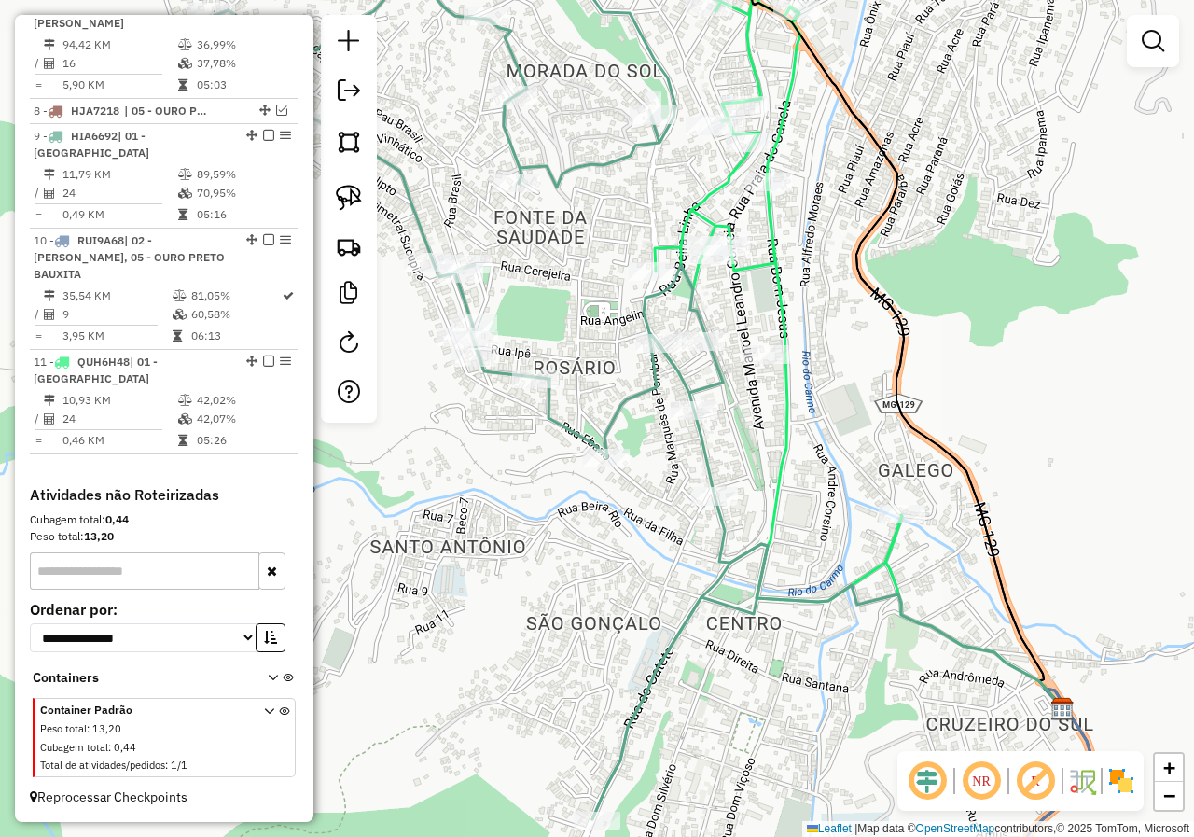
click at [634, 379] on div "Janela de atendimento Grade de atendimento Capacidade Transportadoras Veículos …" at bounding box center [597, 418] width 1194 height 837
click at [644, 281] on div at bounding box center [652, 271] width 47 height 19
select select "*********"
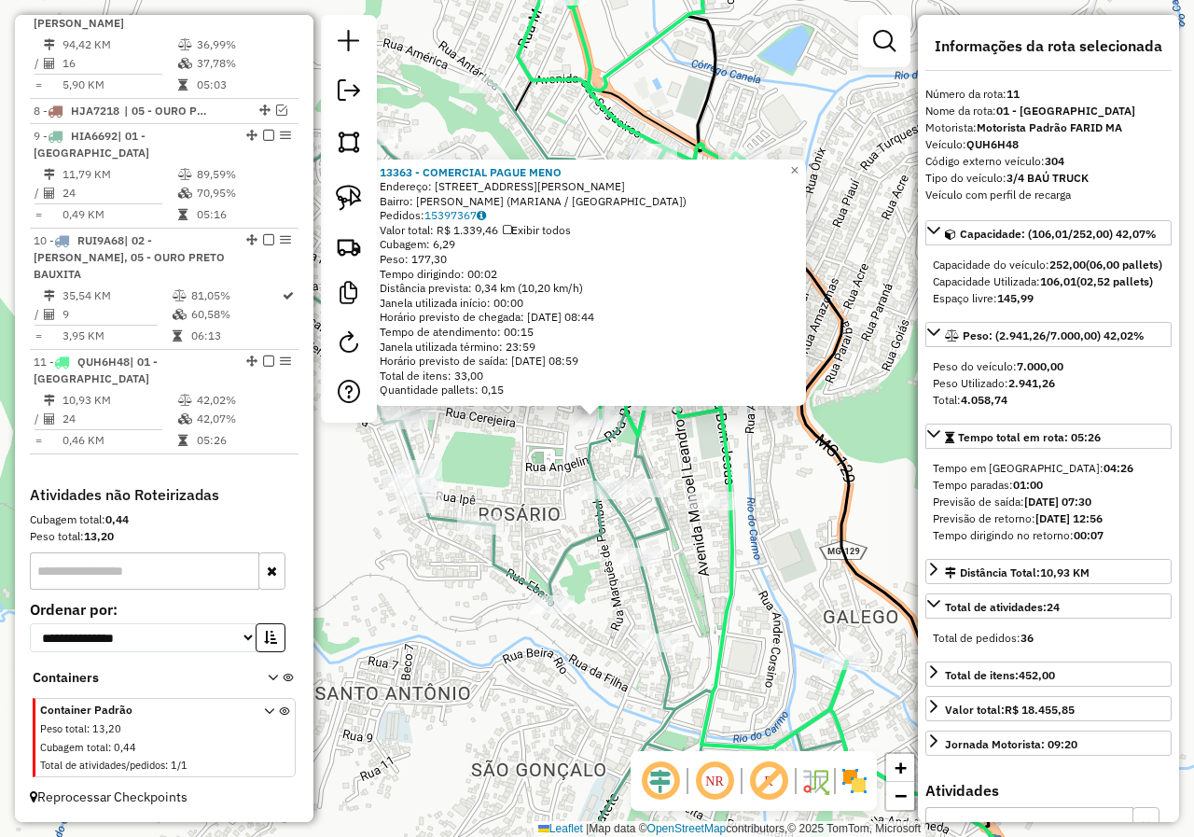
click at [590, 444] on icon at bounding box center [436, 499] width 554 height 840
click at [605, 464] on div "13363 - COMERCIAL PAGUE MENO Endereço: R MONSENHOR RAFAEL COELHO 15 Bairro: MAR…" at bounding box center [597, 418] width 1194 height 837
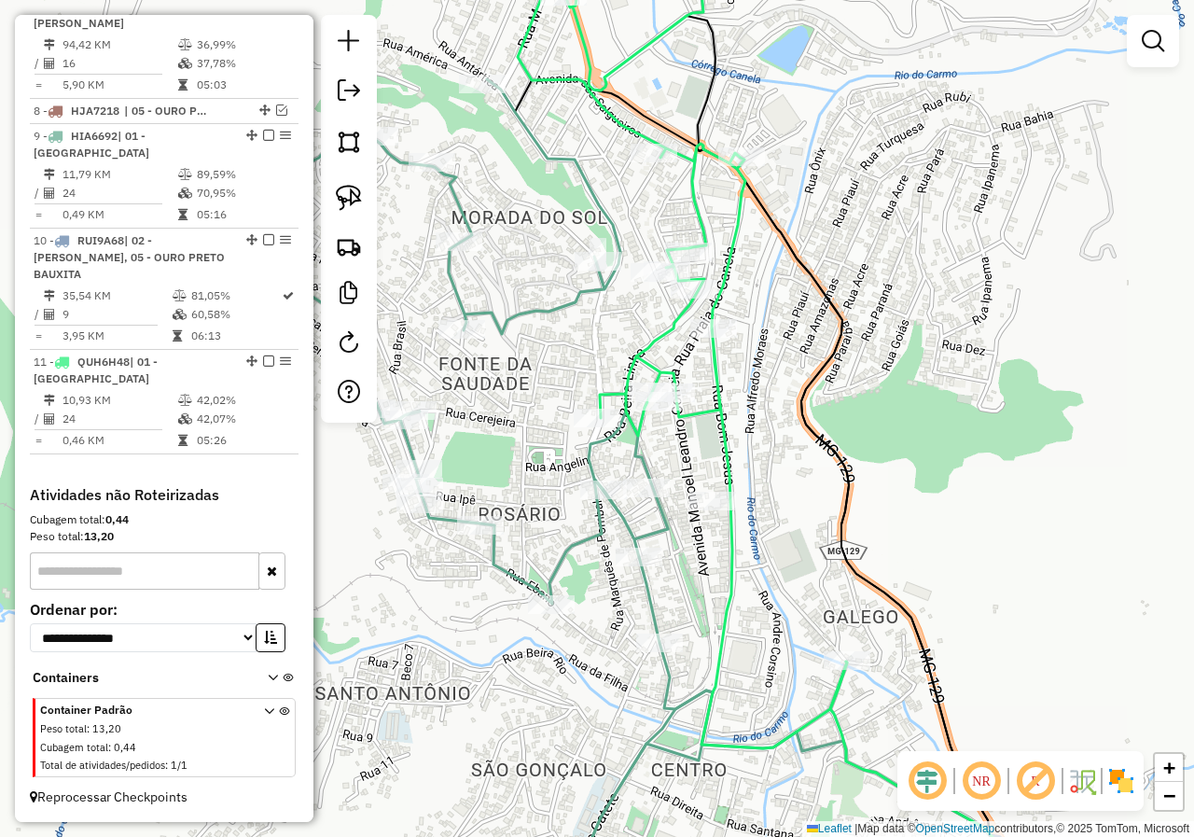
click at [598, 453] on icon at bounding box center [436, 499] width 554 height 840
select select "*********"
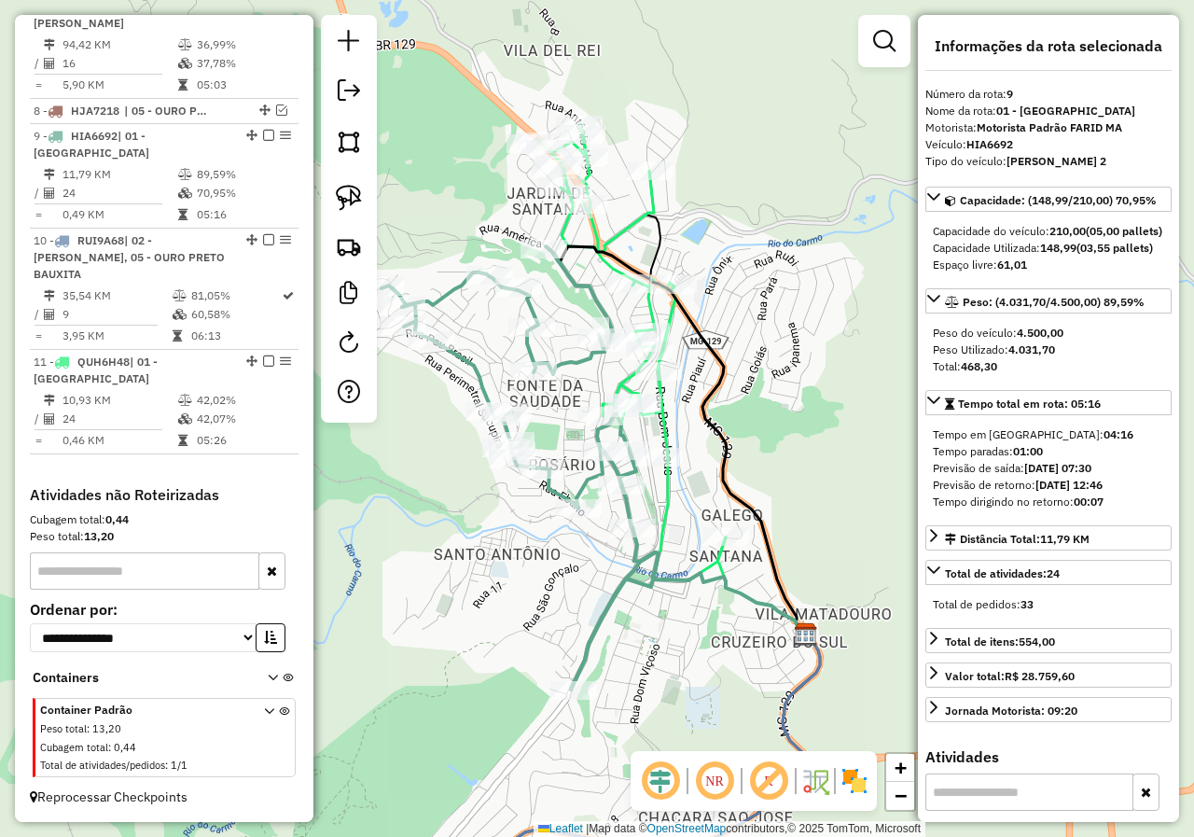
click at [566, 437] on div "Janela de atendimento Grade de atendimento Capacidade Transportadoras Veículos …" at bounding box center [597, 418] width 1194 height 837
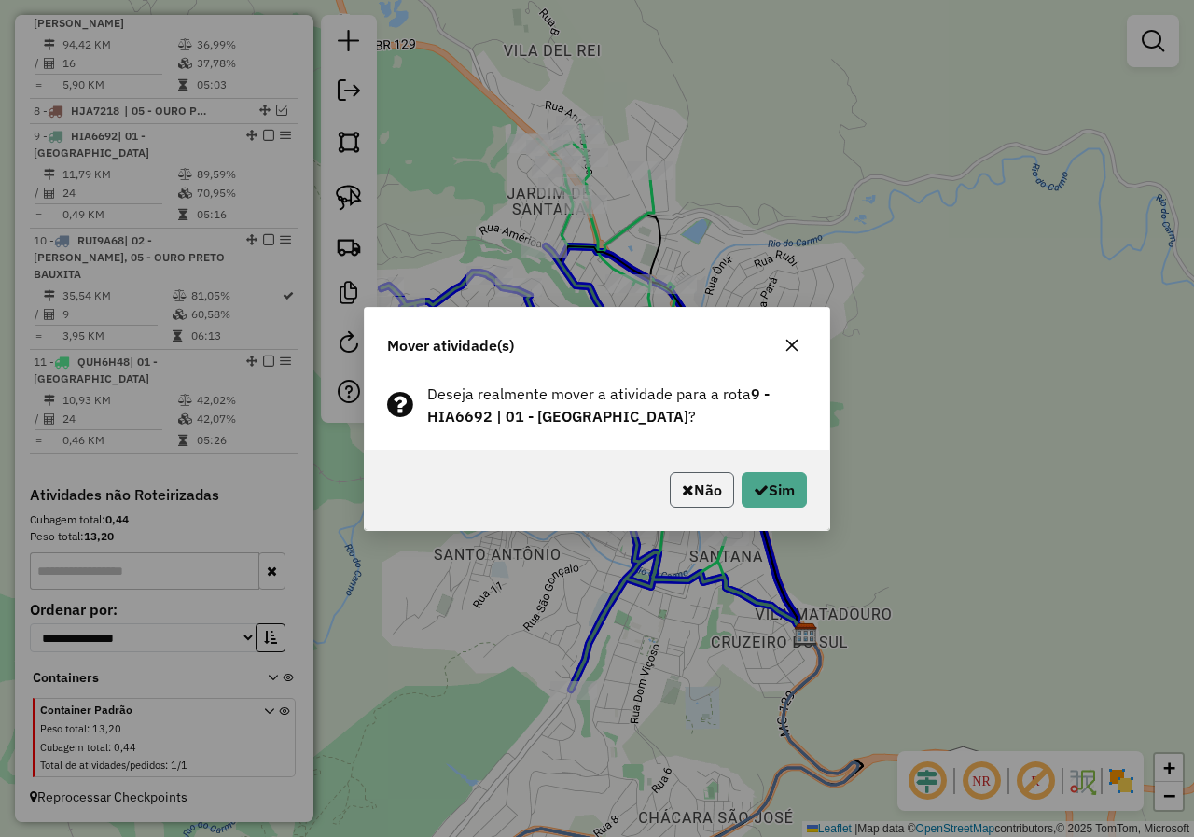
click at [682, 488] on icon "button" at bounding box center [688, 489] width 12 height 15
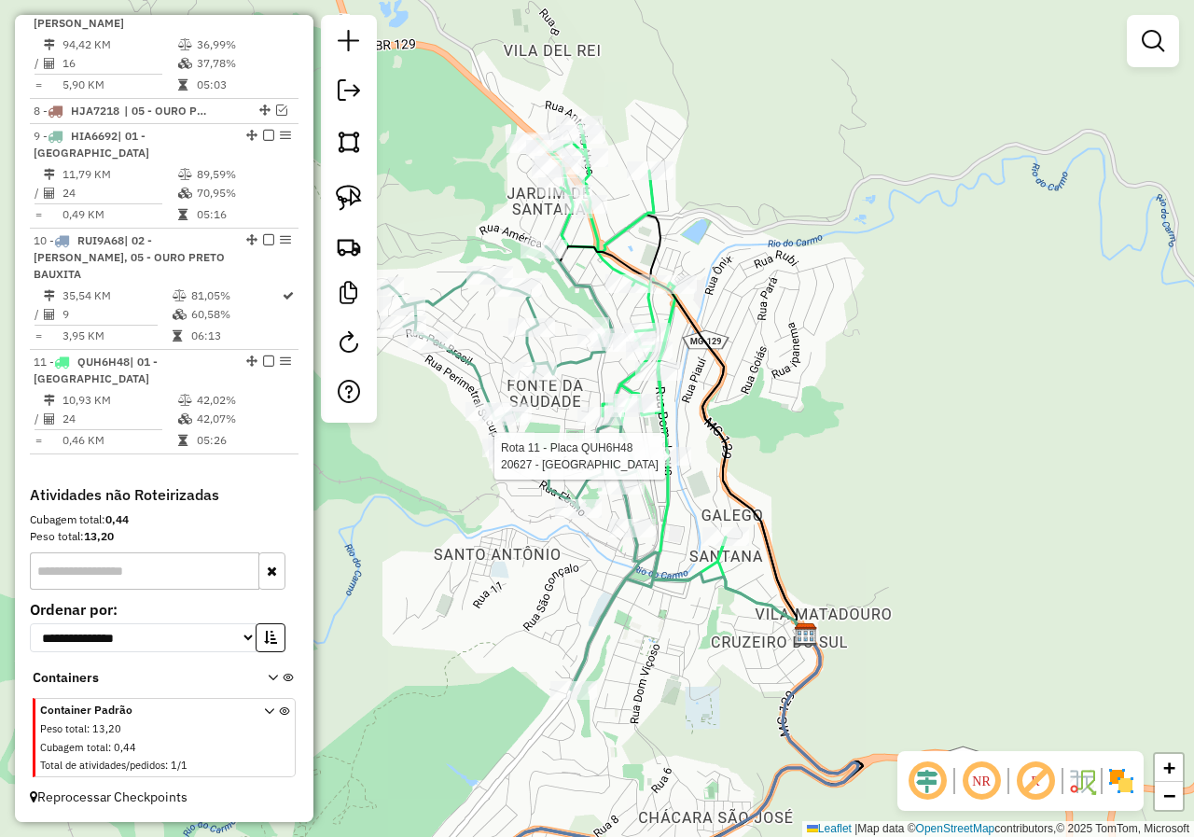
select select "*********"
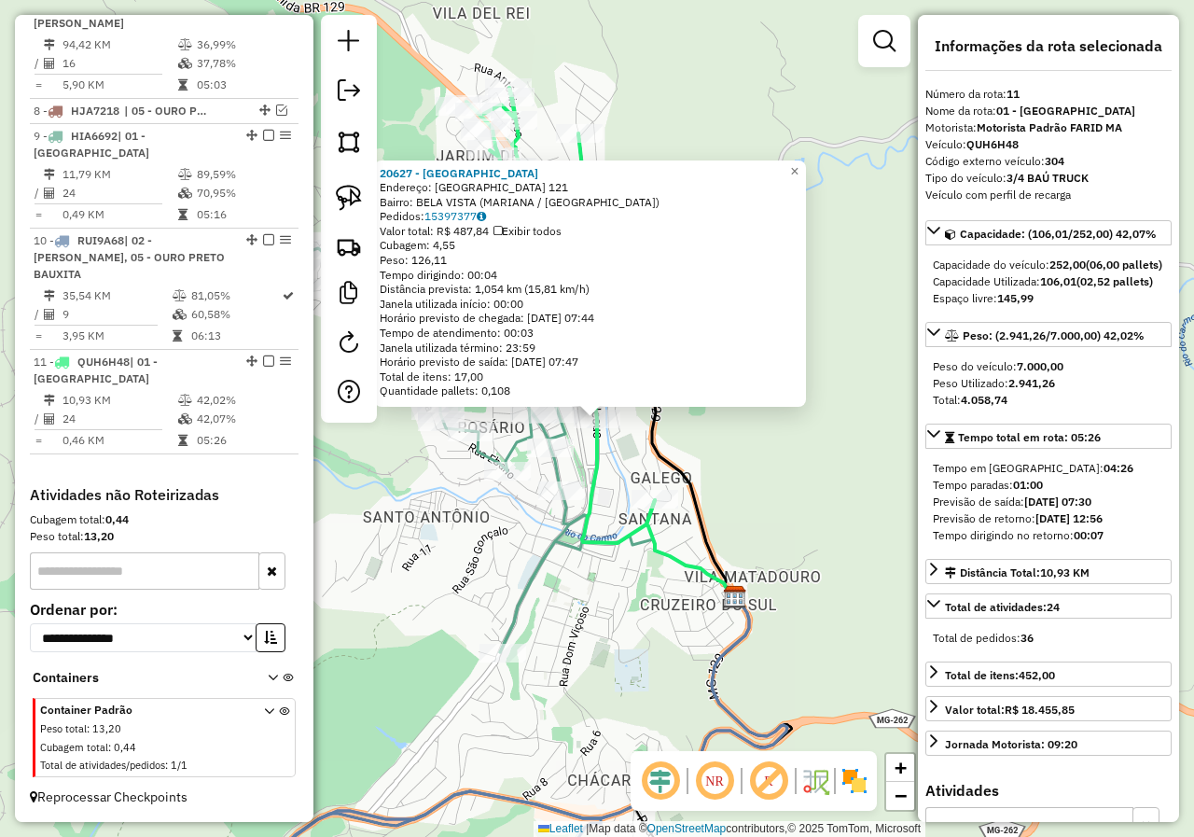
click at [572, 616] on div "20627 - PADARIA BELA VISTA Endereço: RIO DE JANEIRO 121 Bairro: BELA VISTA (MAR…" at bounding box center [597, 418] width 1194 height 837
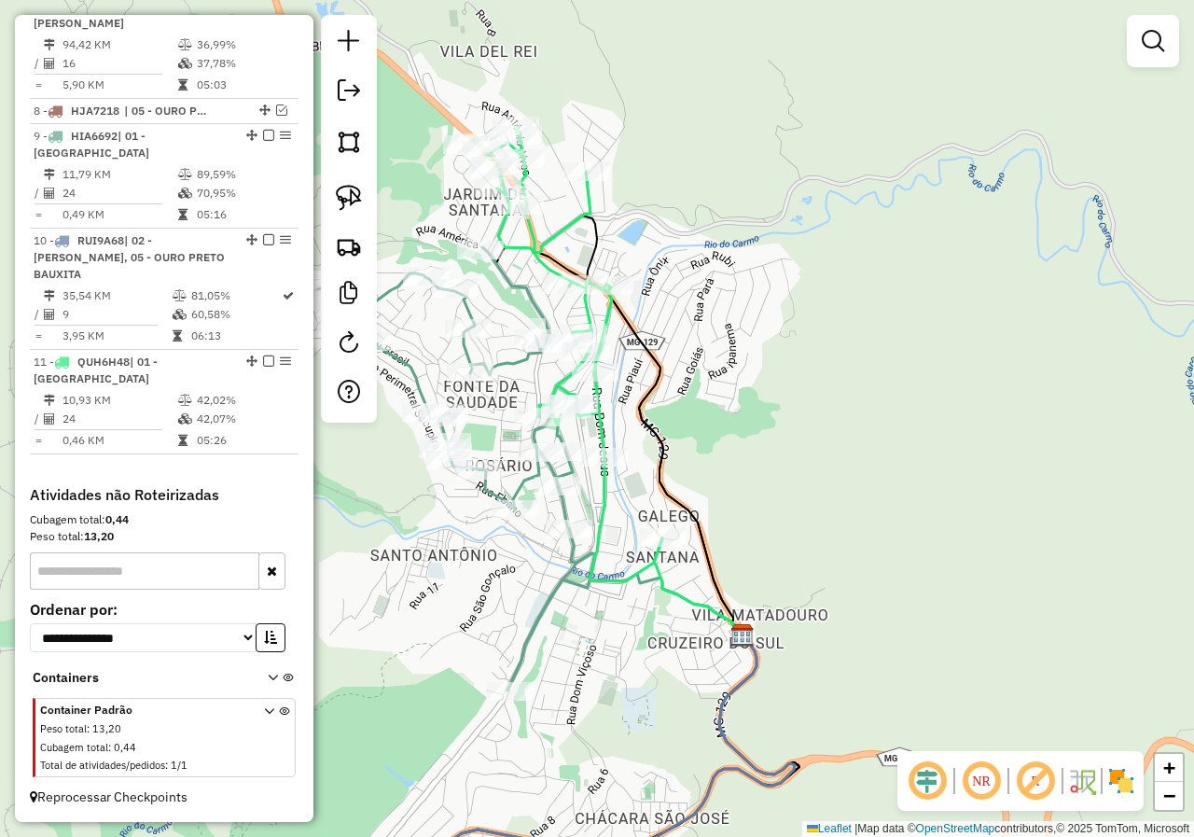
drag, startPoint x: 597, startPoint y: 550, endPoint x: 607, endPoint y: 613, distance: 63.3
click at [607, 581] on icon at bounding box center [568, 353] width 188 height 455
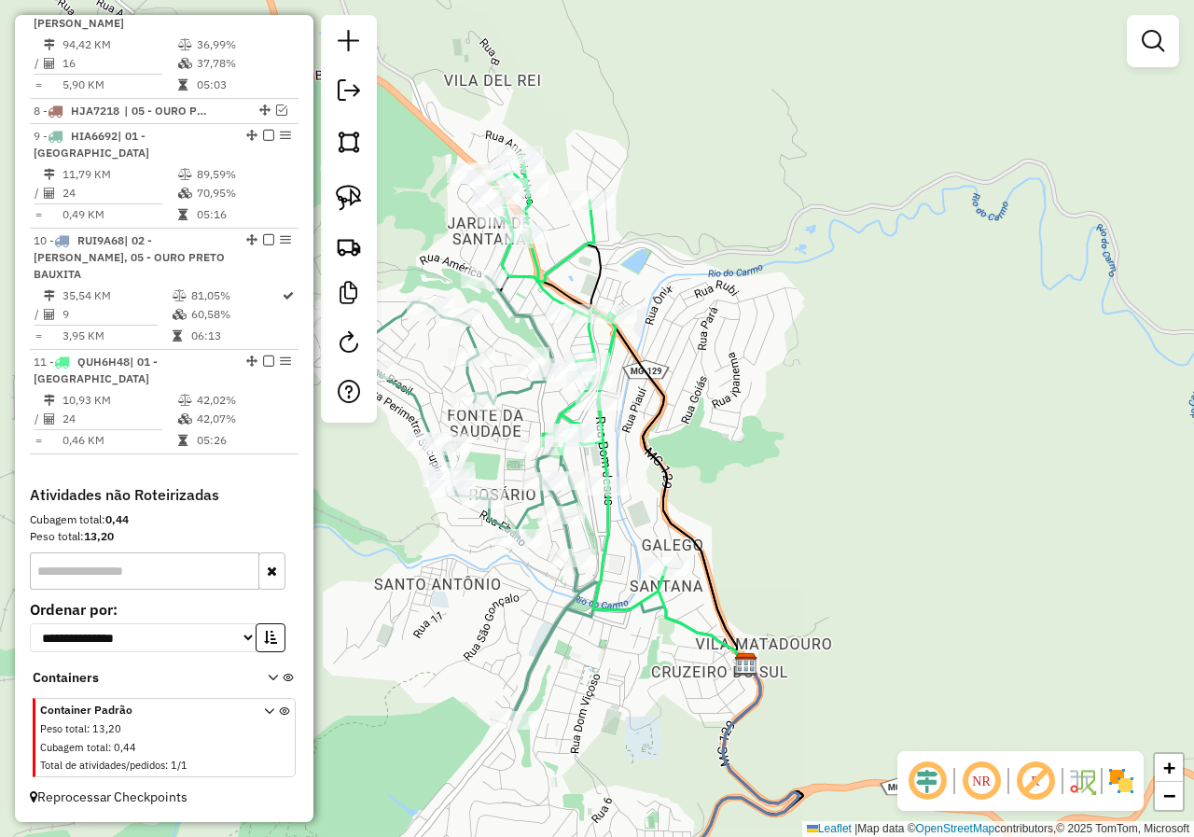
drag, startPoint x: 641, startPoint y: 477, endPoint x: 685, endPoint y: 465, distance: 46.1
click at [685, 466] on div "Rota 11 - Placa QUH6H48 20627 - PADARIA BELA VISTA Janela de atendimento Grade …" at bounding box center [597, 418] width 1194 height 837
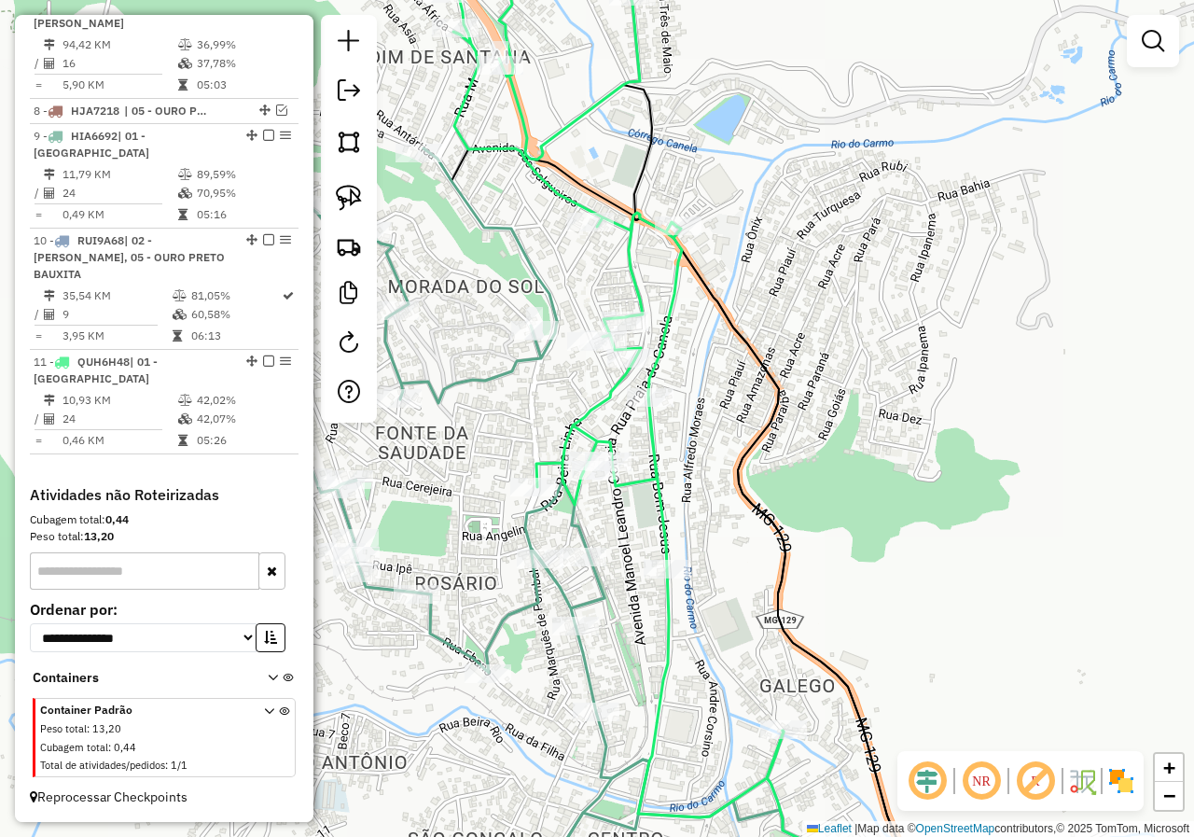
drag, startPoint x: 669, startPoint y: 387, endPoint x: 824, endPoint y: 393, distance: 154.9
click at [824, 393] on div "Janela de atendimento Grade de atendimento Capacidade Transportadoras Veículos …" at bounding box center [597, 418] width 1194 height 837
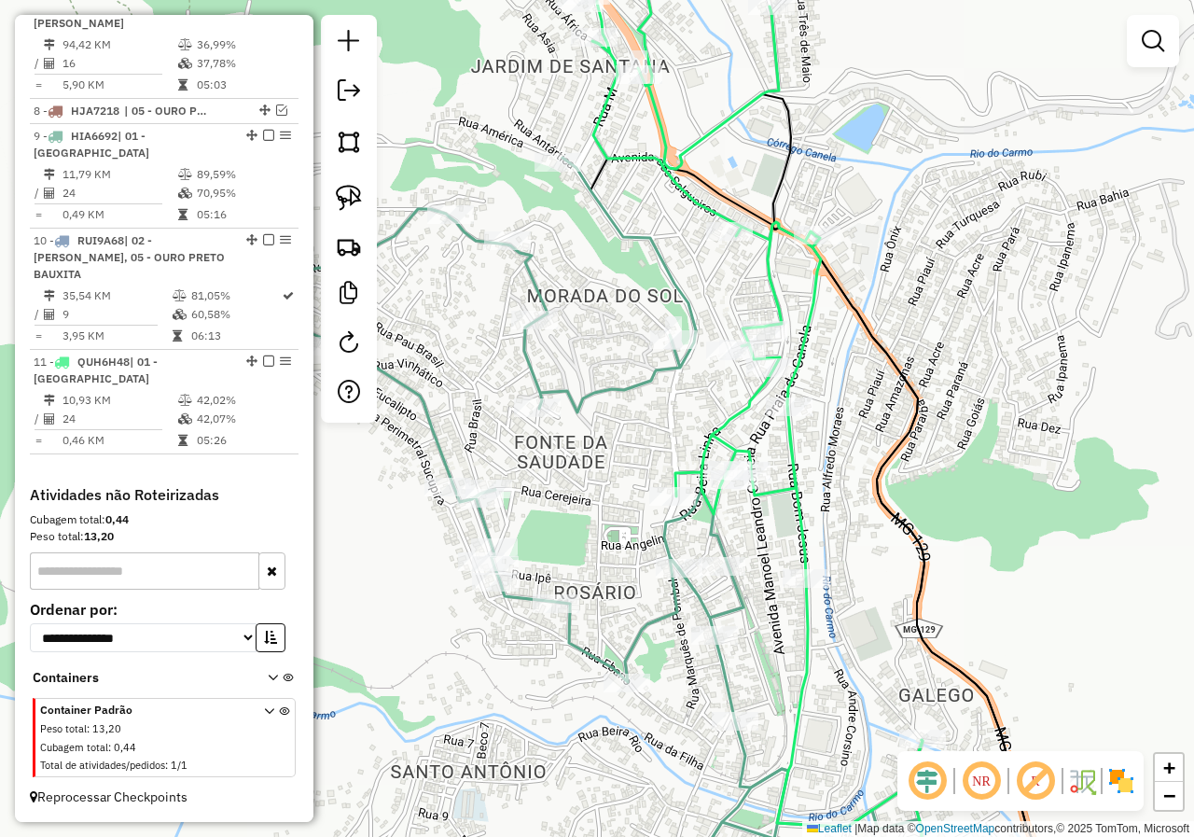
click at [559, 321] on div "Janela de atendimento Grade de atendimento Capacidade Transportadoras Veículos …" at bounding box center [597, 418] width 1194 height 837
select select "*********"
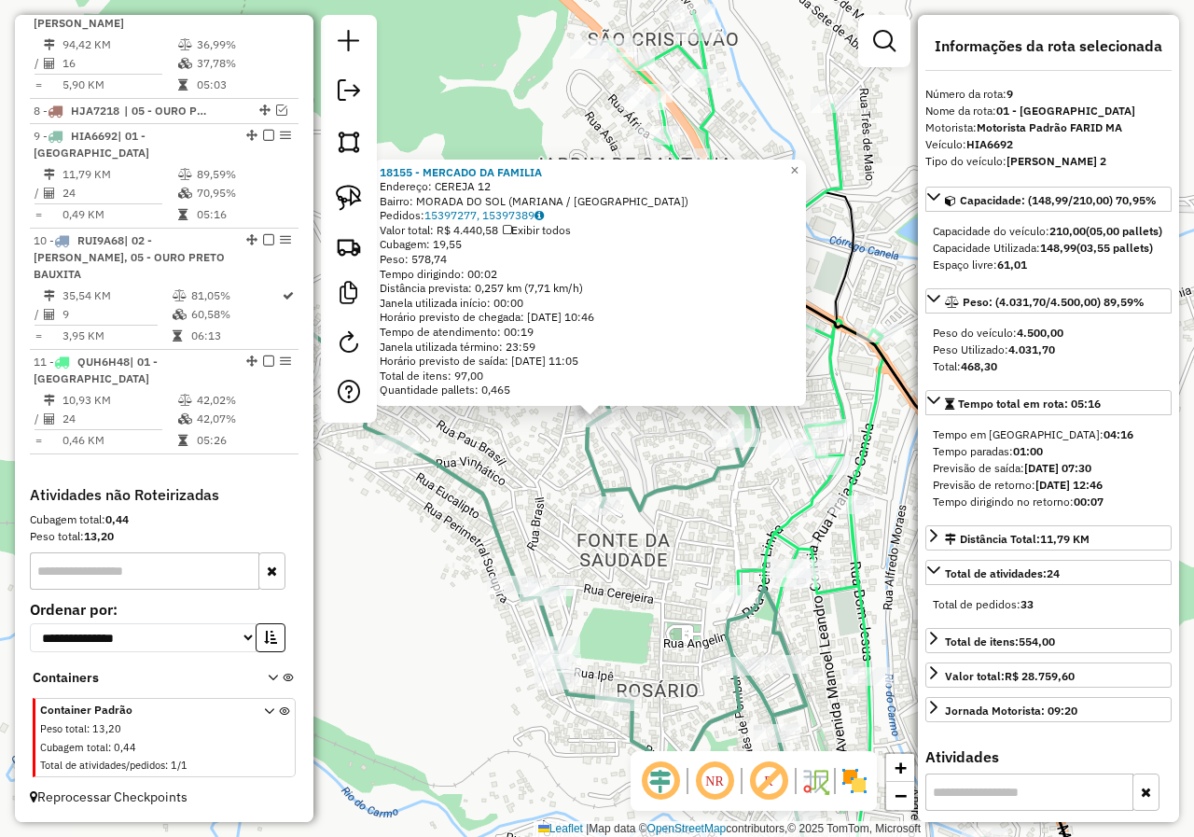
click at [542, 455] on div "18155 - MERCADO DA FAMILIA Endereço: CEREJA 12 Bairro: MORADA DO SOL (MARIANA /…" at bounding box center [597, 418] width 1194 height 837
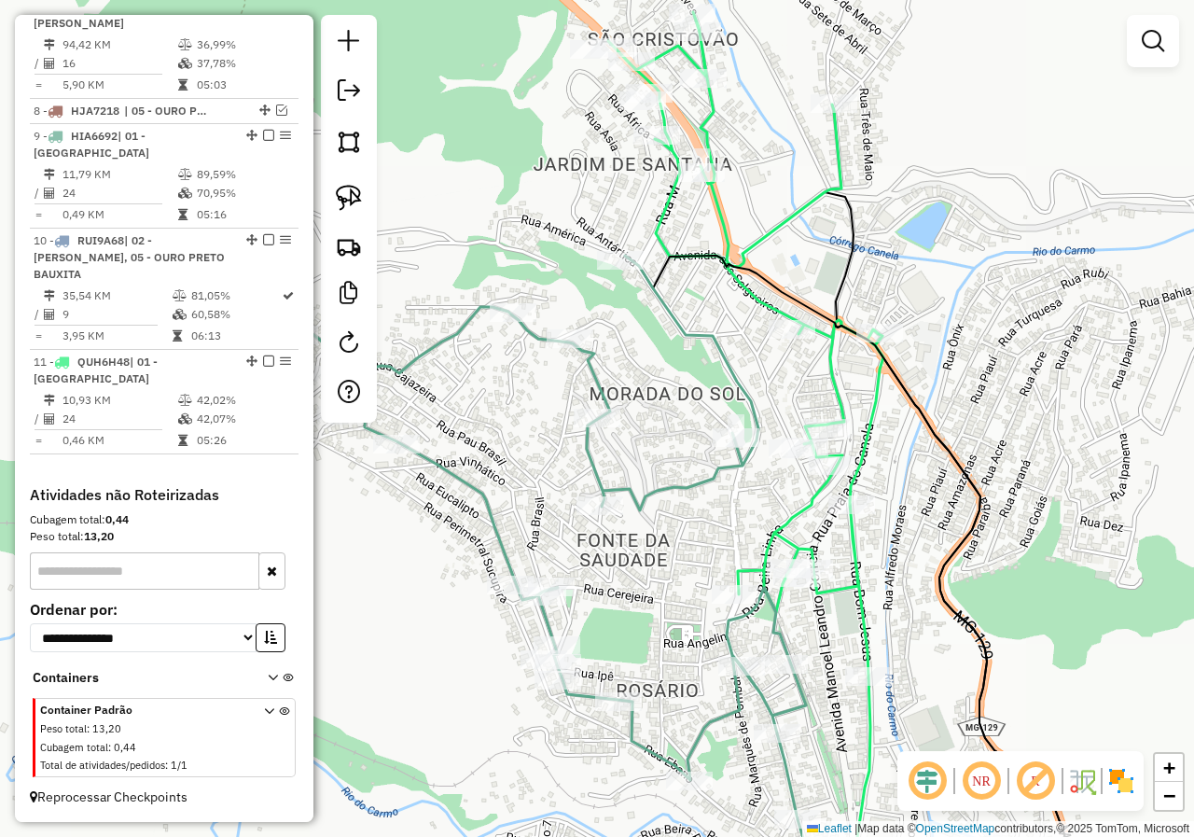
click at [621, 270] on div at bounding box center [620, 260] width 47 height 19
select select "*********"
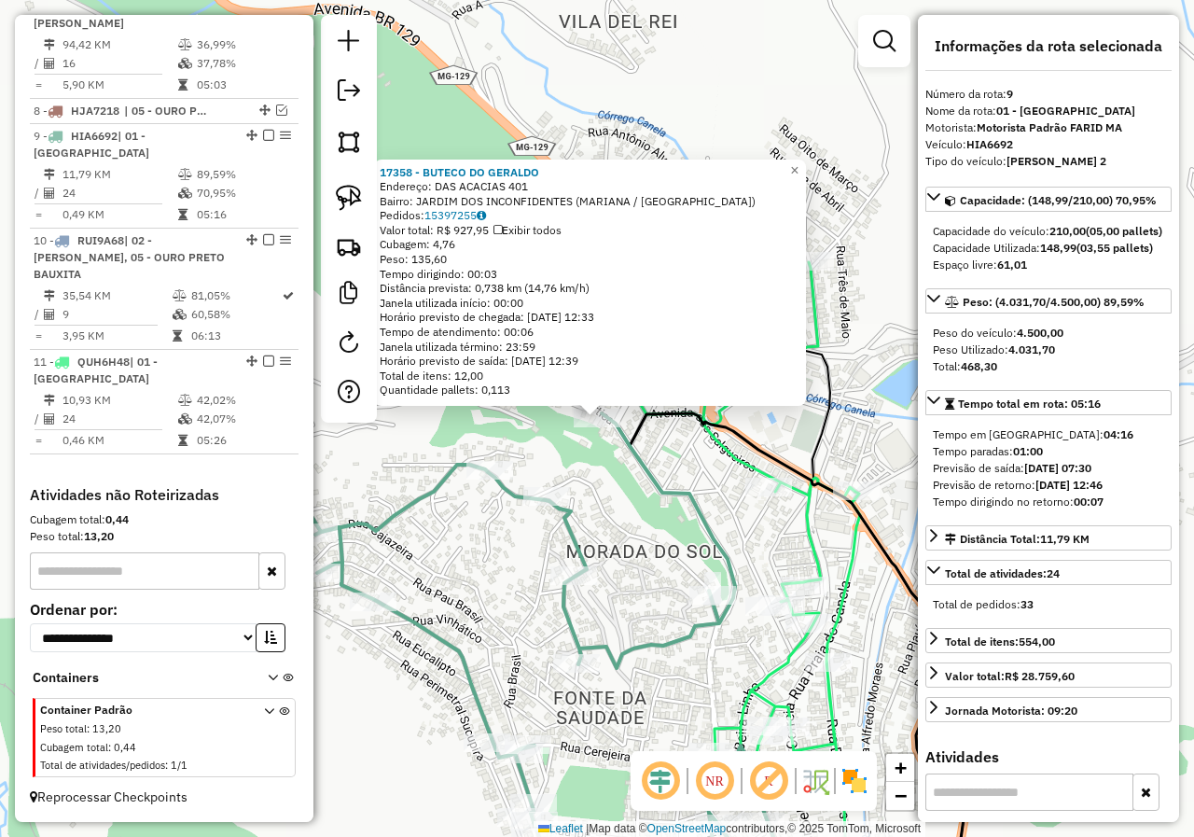
click at [622, 488] on div "17358 - BUTECO DO GERALDO Endereço: DAS ACACIAS 401 Bairro: JARDIM DOS INCONFID…" at bounding box center [597, 418] width 1194 height 837
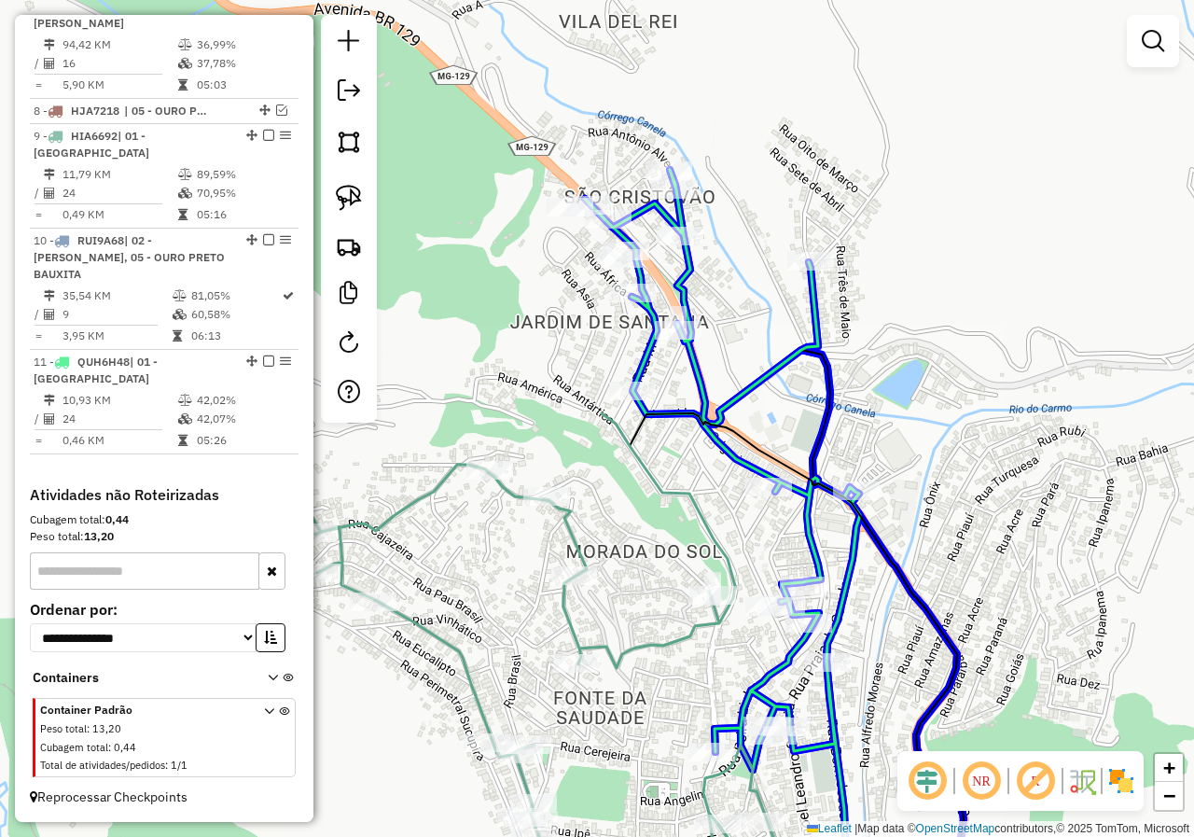
click at [643, 400] on div at bounding box center [632, 390] width 47 height 19
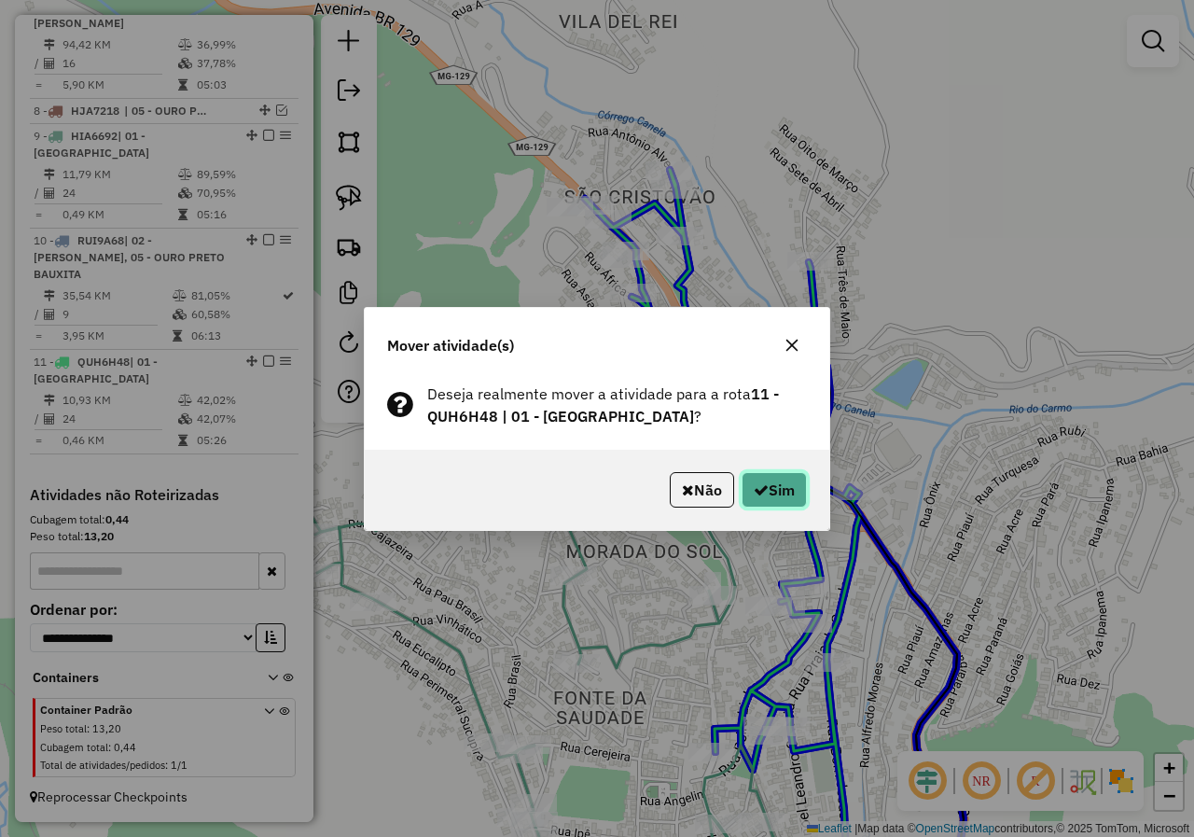
click at [771, 493] on button "Sim" at bounding box center [773, 489] width 65 height 35
click at [781, 514] on div "Não Sim" at bounding box center [597, 490] width 464 height 80
click at [783, 505] on button "Sim" at bounding box center [773, 489] width 65 height 35
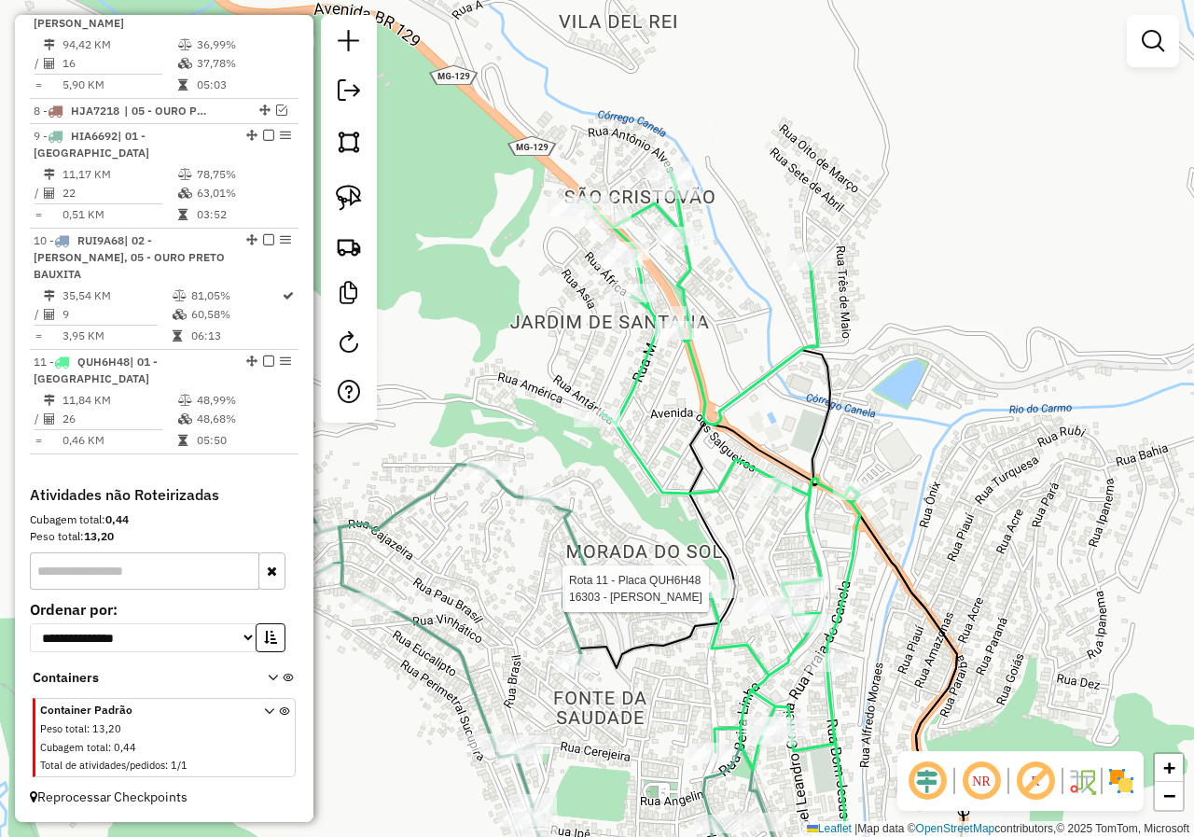
select select "*********"
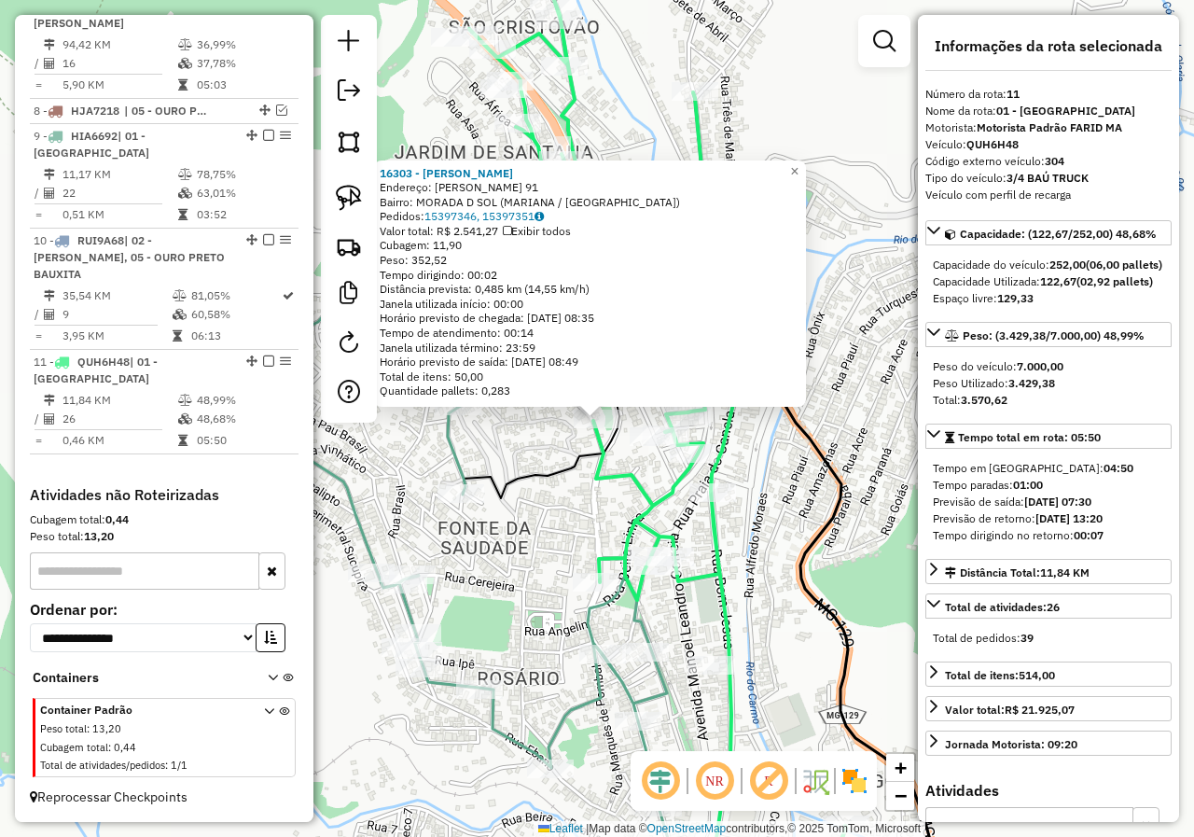
click at [561, 560] on div "16303 - VALDECI LINS Endereço: FRANCISCO DE PAULA 91 Bairro: MORADA D SOL (MARI…" at bounding box center [597, 418] width 1194 height 837
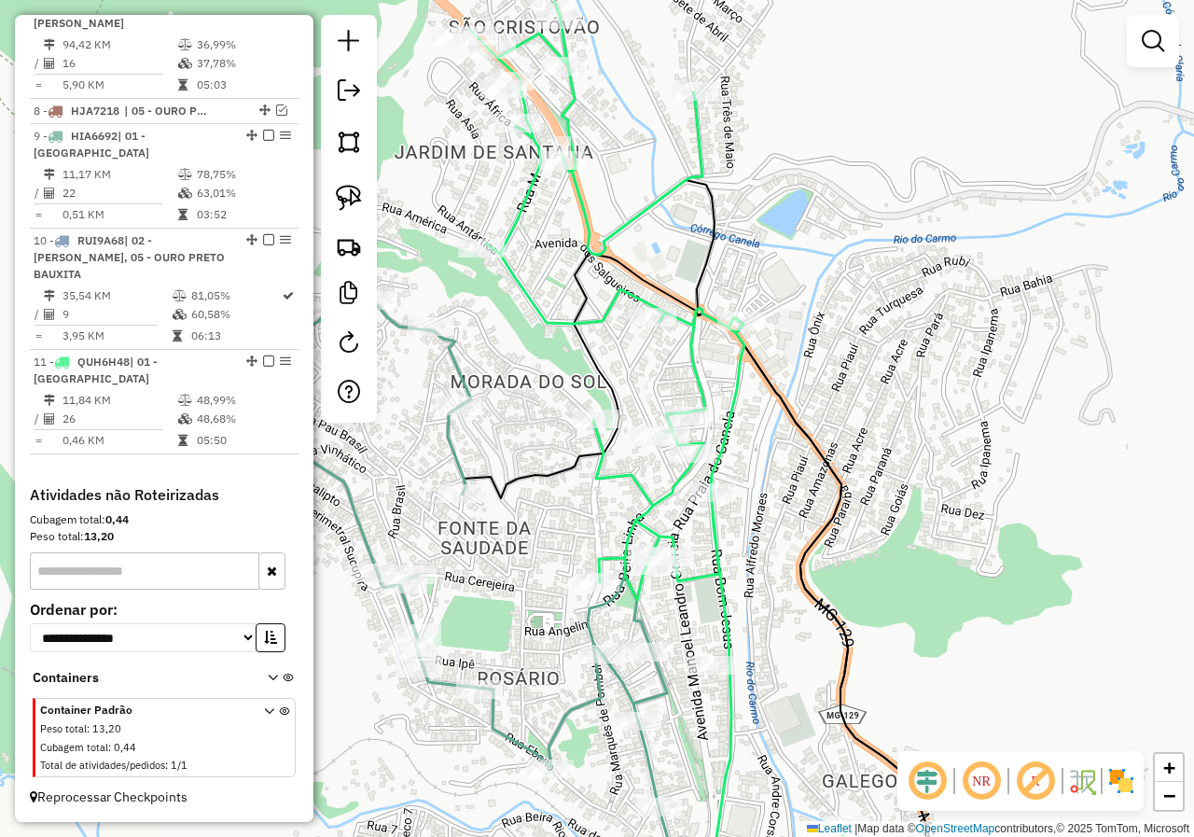
drag, startPoint x: 515, startPoint y: 409, endPoint x: 547, endPoint y: 299, distance: 114.5
click at [544, 309] on div "Janela de atendimento Grade de atendimento Capacidade Transportadoras Veículos …" at bounding box center [597, 418] width 1194 height 837
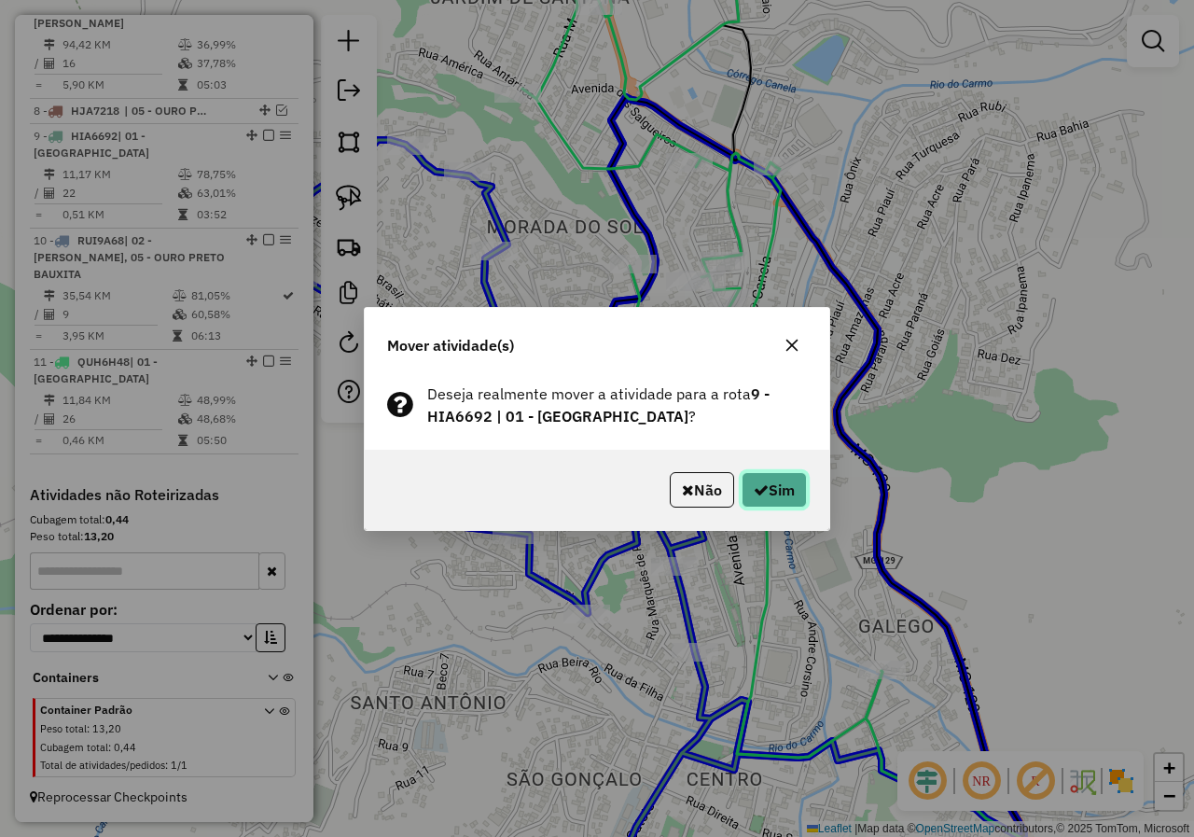
click at [754, 494] on icon "button" at bounding box center [761, 489] width 15 height 15
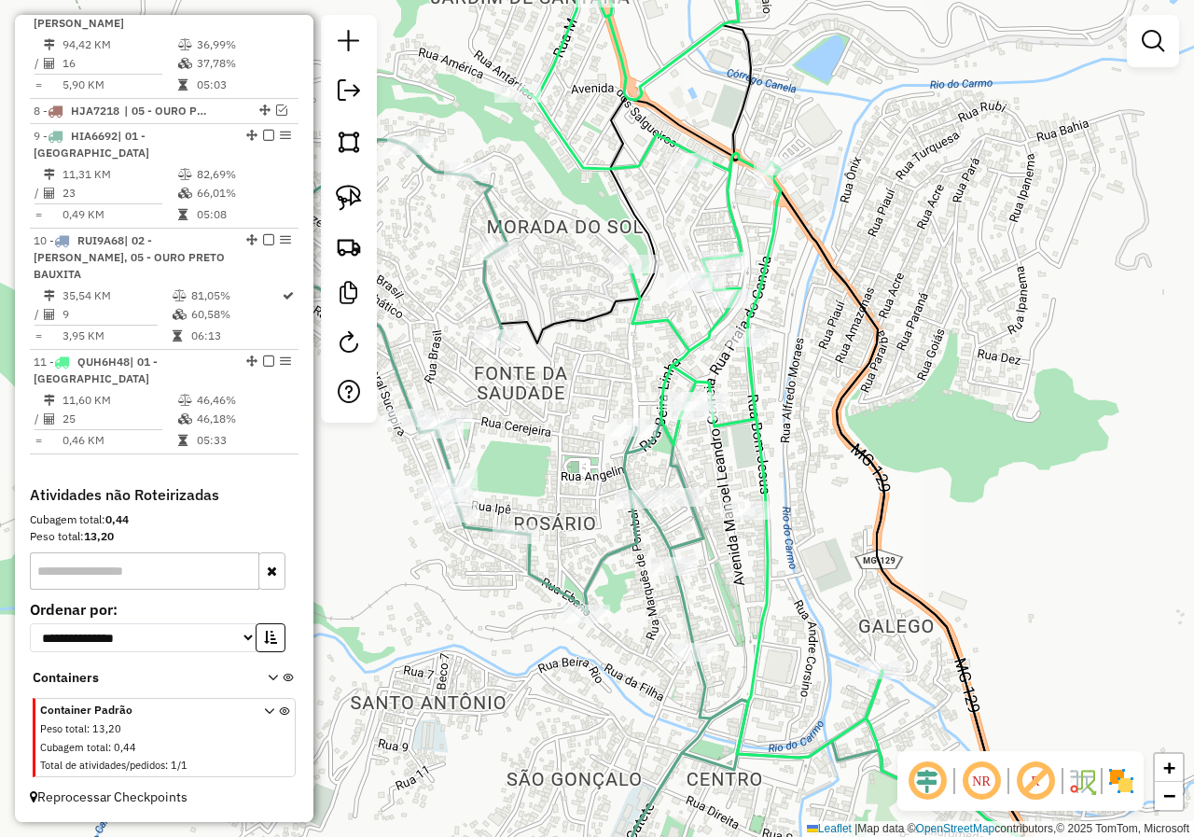
click at [627, 476] on icon at bounding box center [471, 530] width 554 height 780
select select "*********"
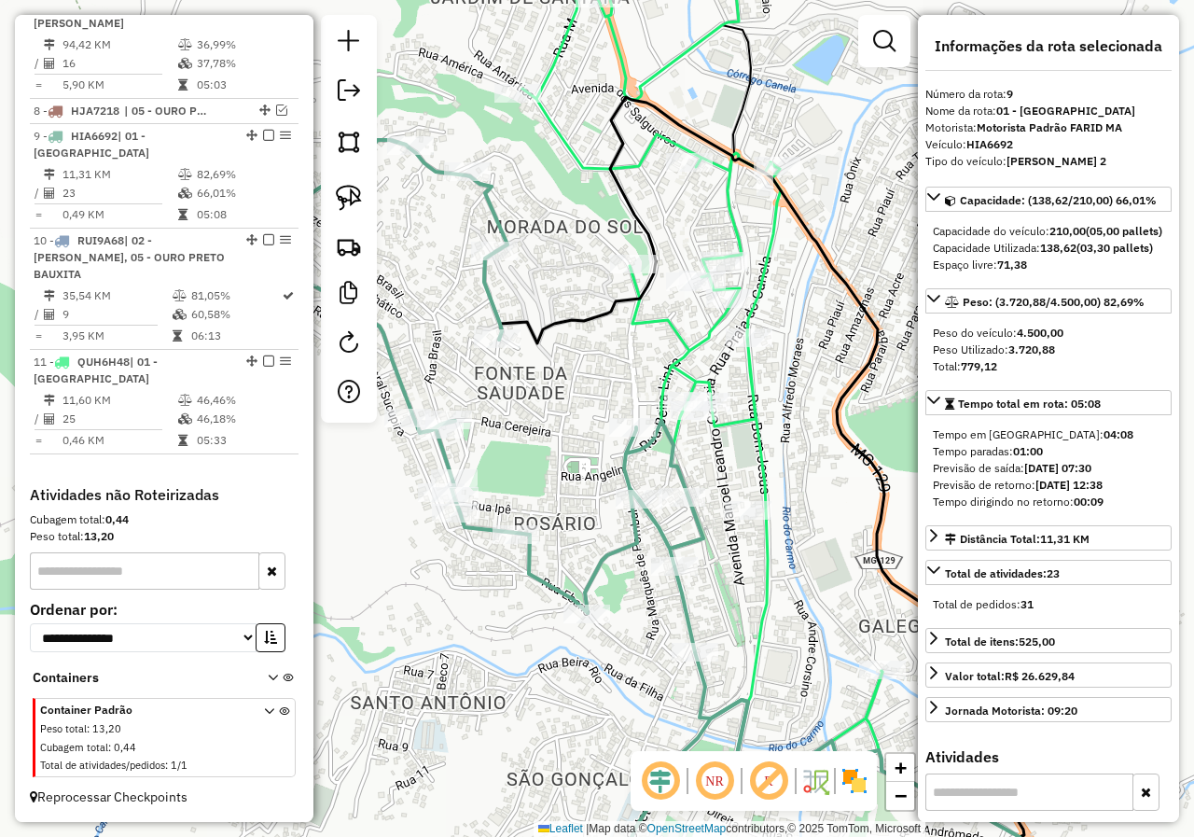
click at [696, 341] on icon at bounding box center [702, 336] width 360 height 841
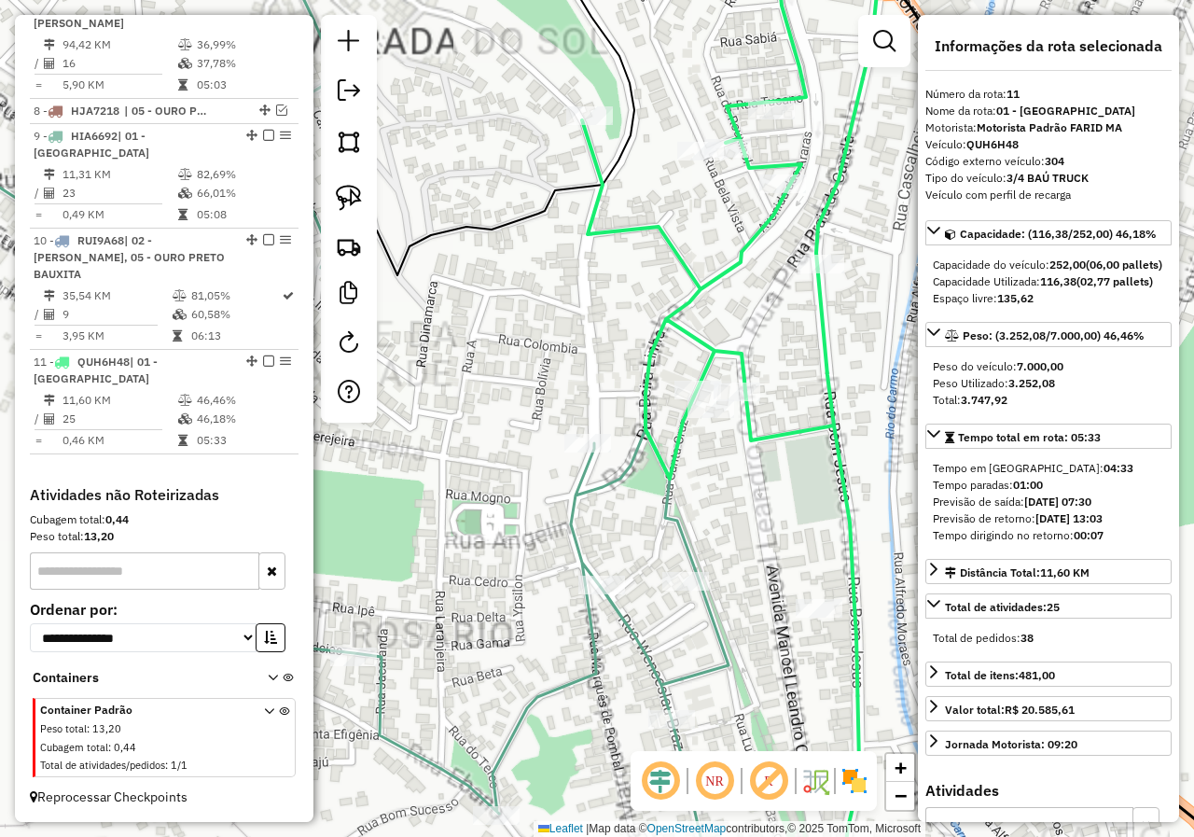
drag, startPoint x: 687, startPoint y: 465, endPoint x: 656, endPoint y: 357, distance: 112.7
click at [661, 366] on div "Janela de atendimento Grade de atendimento Capacidade Transportadoras Veículos …" at bounding box center [597, 418] width 1194 height 837
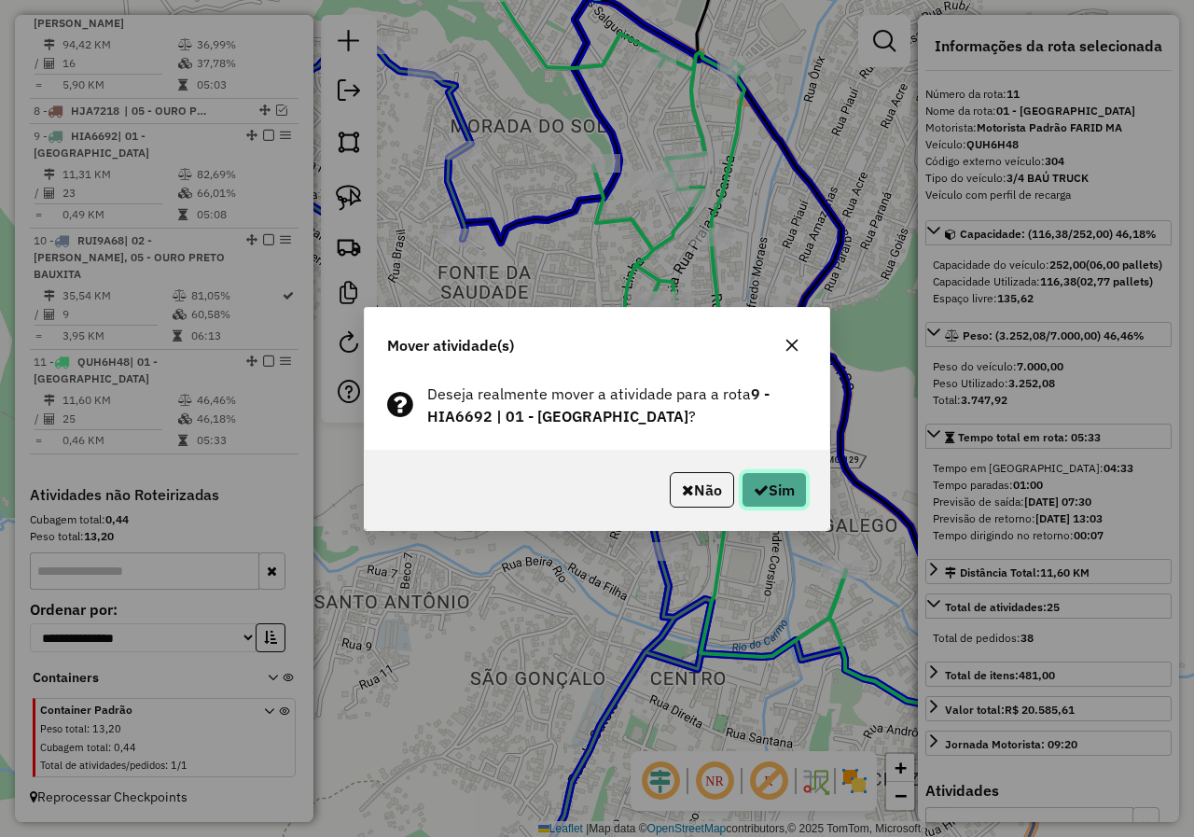
click at [768, 483] on button "Sim" at bounding box center [773, 489] width 65 height 35
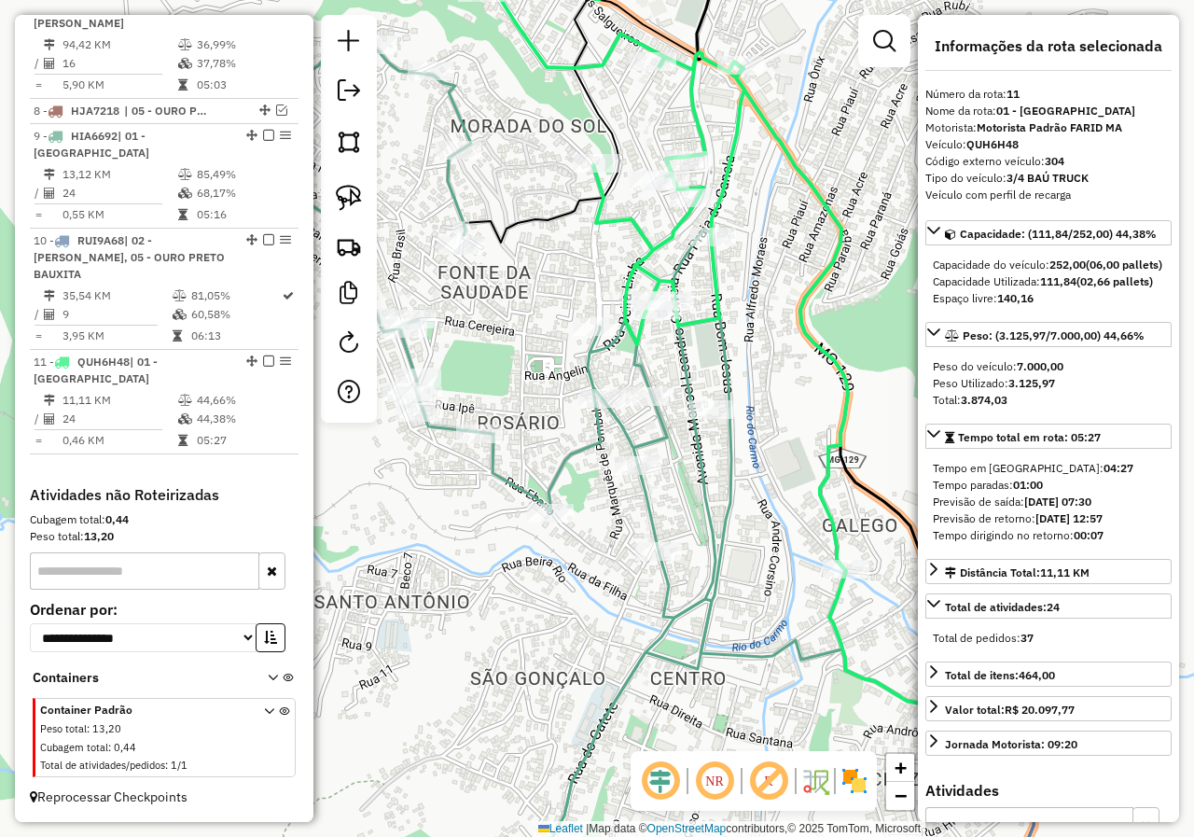
click at [602, 434] on icon at bounding box center [445, 456] width 574 height 835
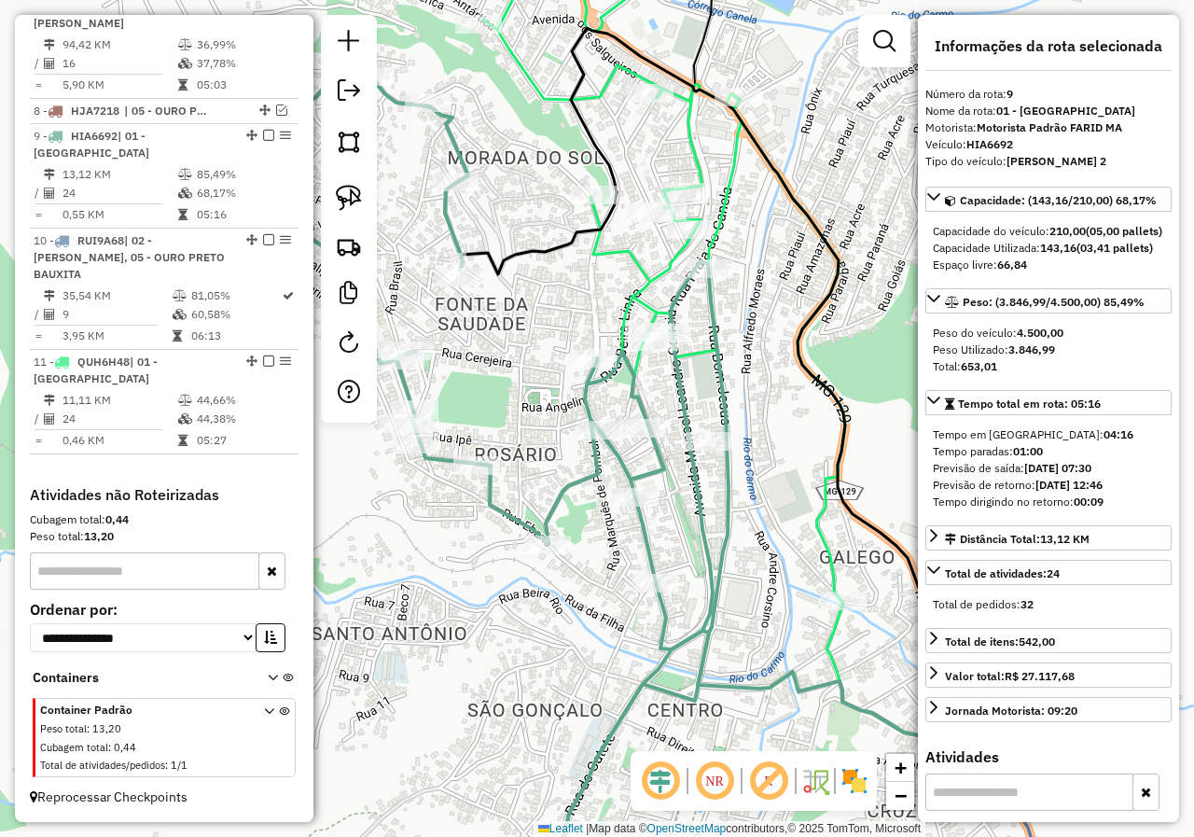
drag, startPoint x: 592, startPoint y: 464, endPoint x: 587, endPoint y: 510, distance: 47.0
click at [587, 509] on div "Janela de atendimento Grade de atendimento Capacidade Transportadoras Veículos …" at bounding box center [597, 418] width 1194 height 837
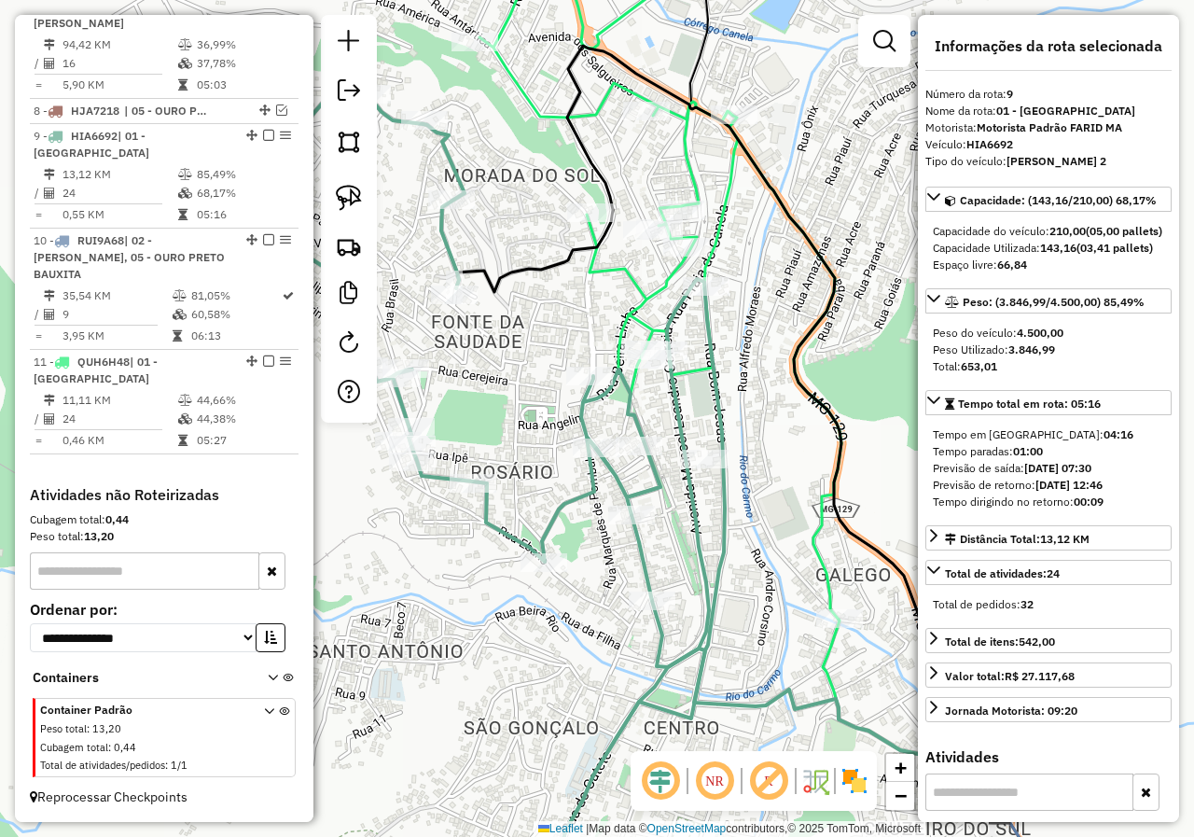
click at [638, 310] on icon at bounding box center [660, 267] width 362 height 703
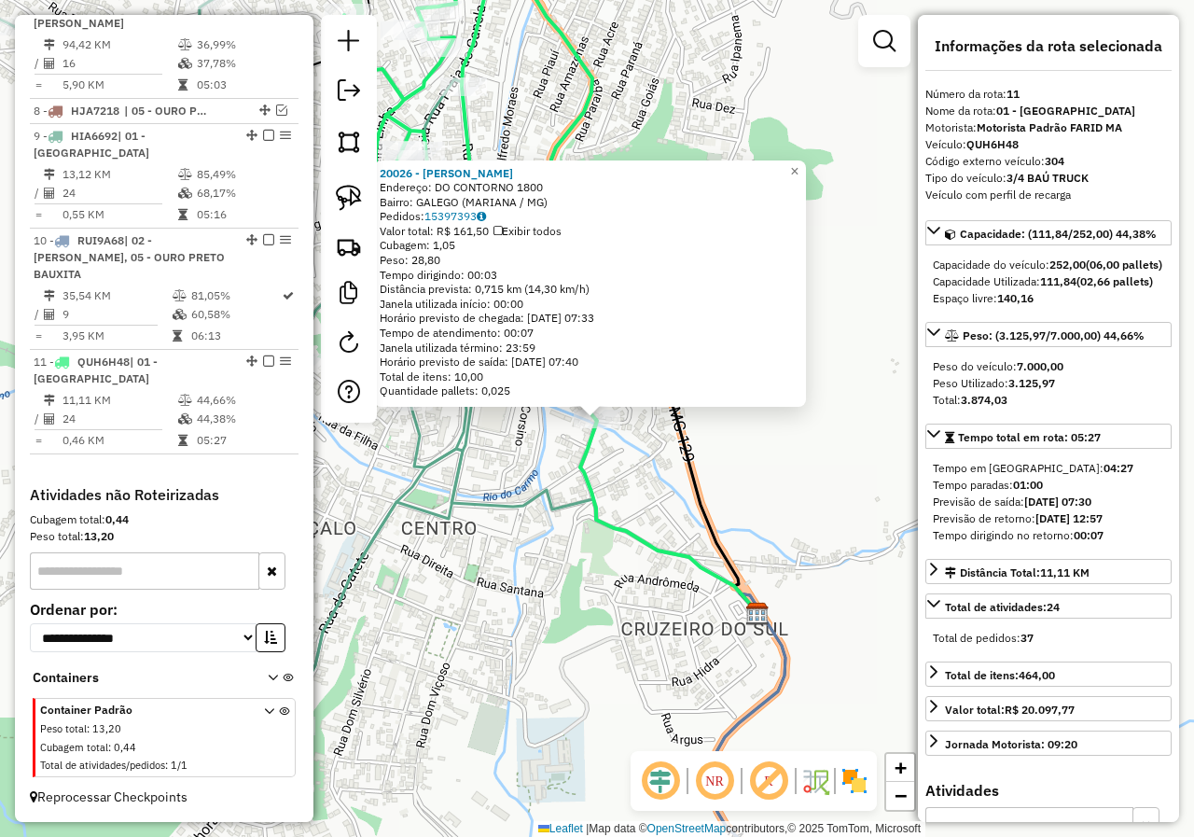
drag, startPoint x: 506, startPoint y: 467, endPoint x: 519, endPoint y: 464, distance: 12.4
click at [506, 466] on div "20026 - LIDIA NOLASCO Endereço: DO CONTORNO 1800 Bairro: GALEGO (MARIANA / MG) …" at bounding box center [597, 418] width 1194 height 837
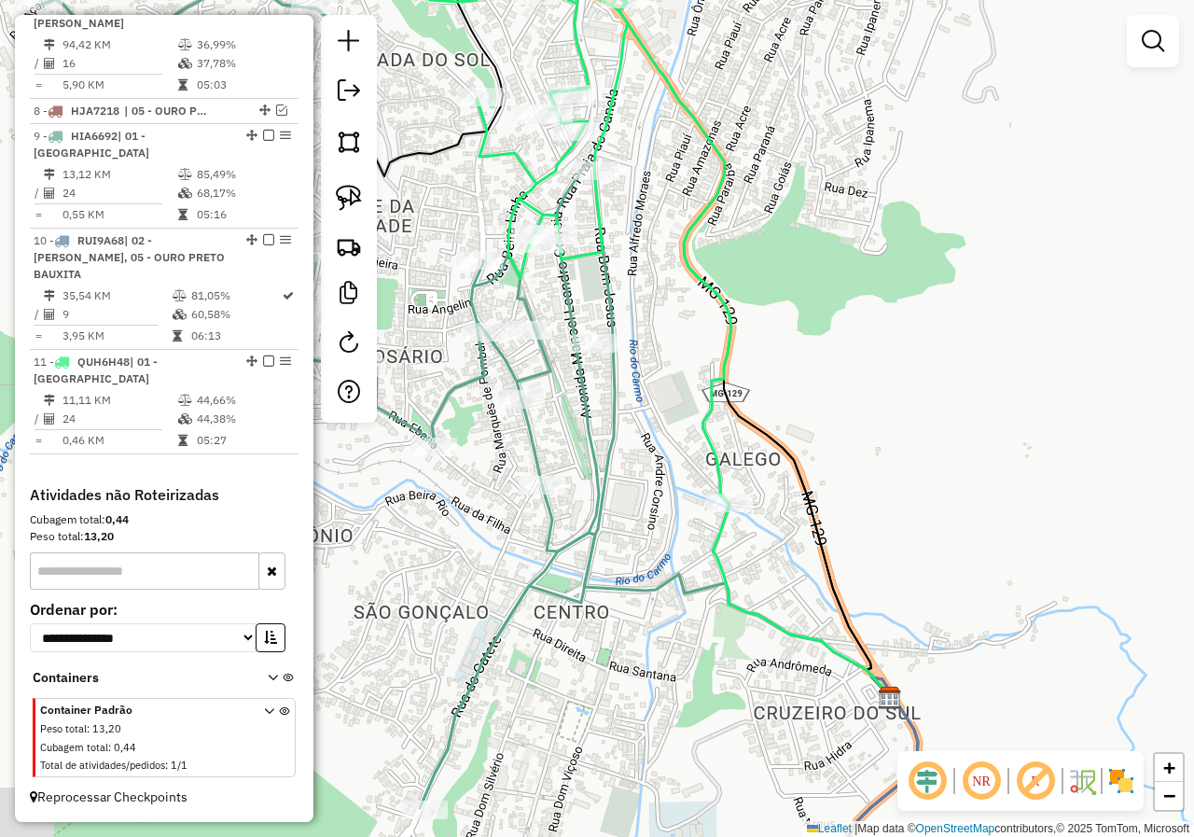
drag, startPoint x: 546, startPoint y: 474, endPoint x: 712, endPoint y: 543, distance: 179.8
click at [661, 547] on div "Janela de atendimento Grade de atendimento Capacidade Transportadoras Veículos …" at bounding box center [597, 418] width 1194 height 837
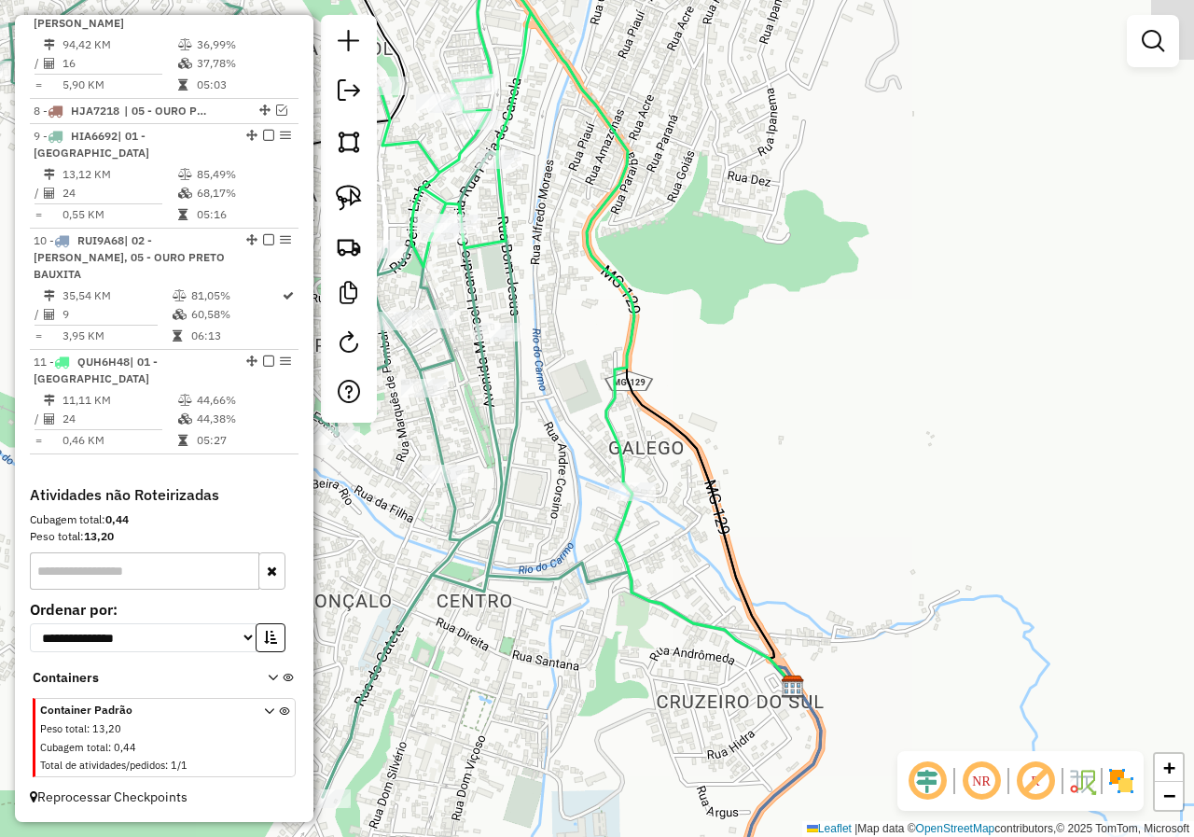
drag, startPoint x: 738, startPoint y: 521, endPoint x: 796, endPoint y: 581, distance: 83.1
click at [713, 547] on div "Janela de atendimento Grade de atendimento Capacidade Transportadoras Veículos …" at bounding box center [597, 418] width 1194 height 837
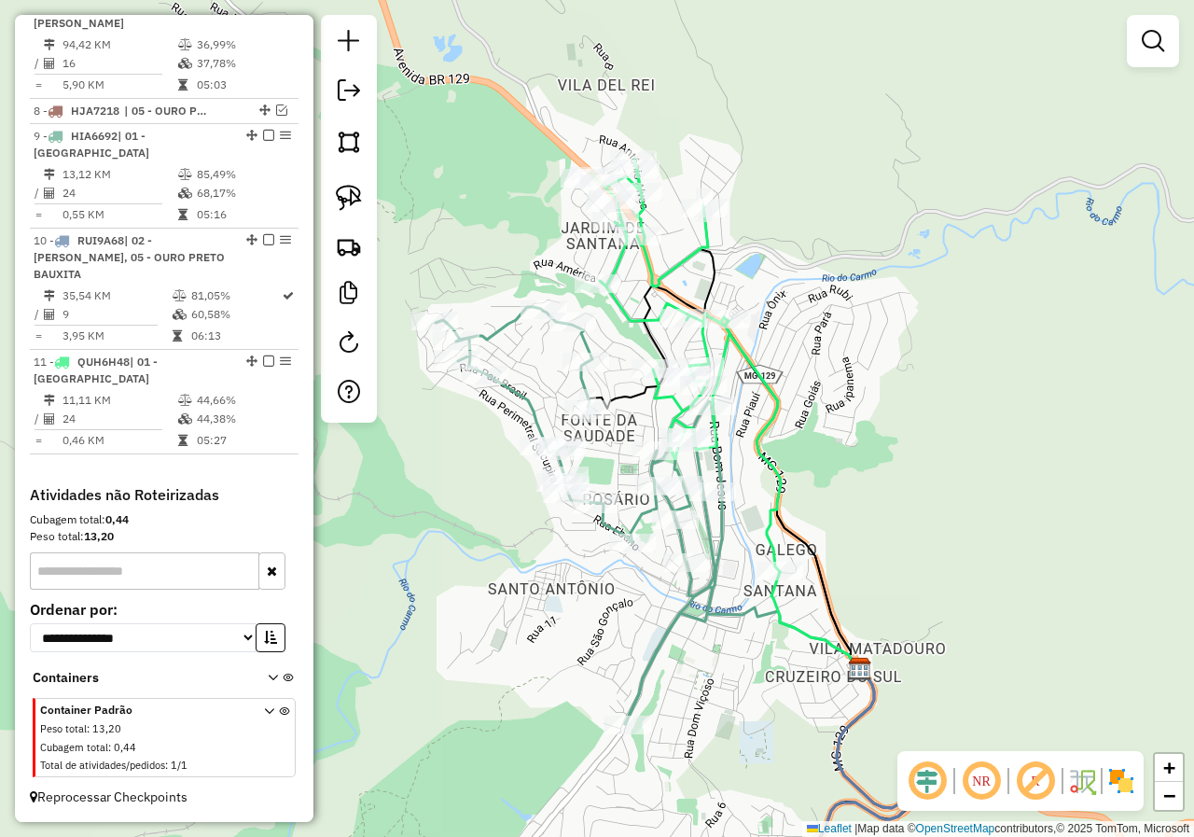
click at [734, 638] on div "Janela de atendimento Grade de atendimento Capacidade Transportadoras Veículos …" at bounding box center [597, 418] width 1194 height 837
click at [737, 429] on div "Janela de atendimento Grade de atendimento Capacidade Transportadoras Veículos …" at bounding box center [597, 418] width 1194 height 837
click at [723, 355] on icon at bounding box center [685, 365] width 189 height 412
select select "*********"
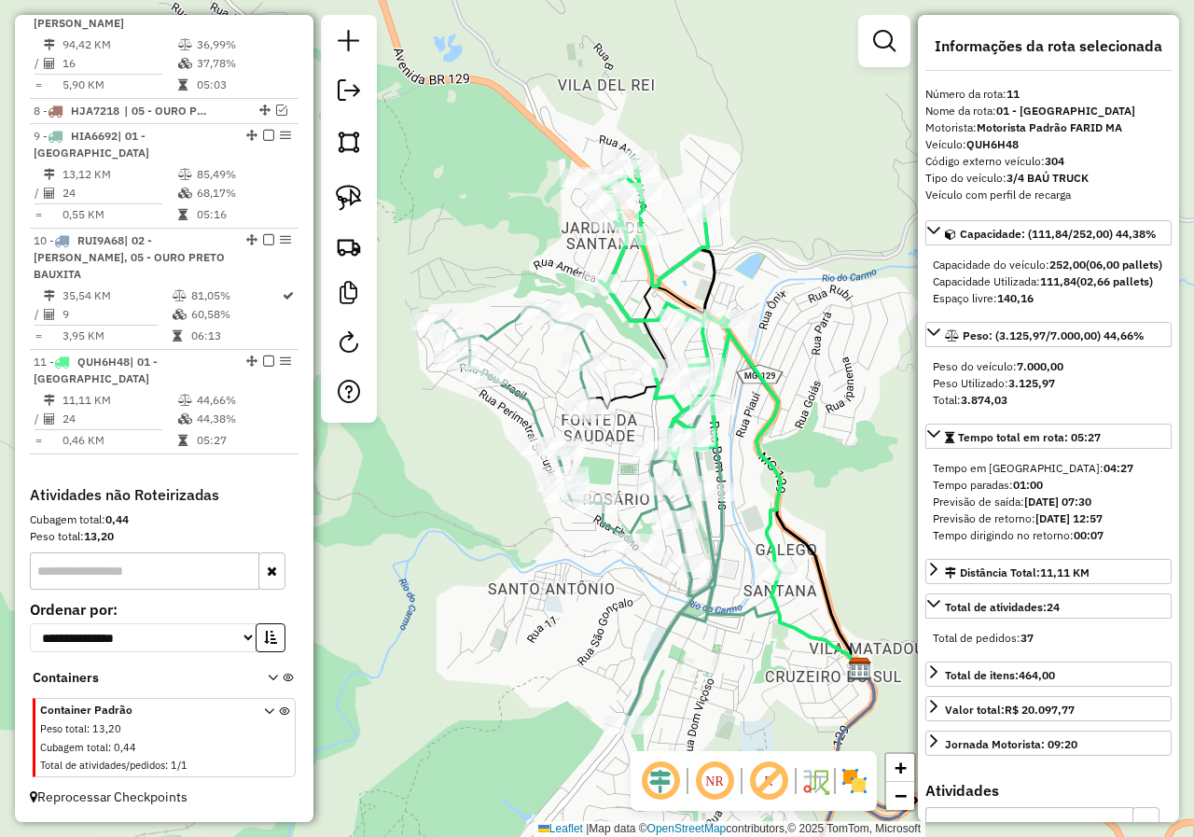
click at [642, 513] on icon at bounding box center [579, 515] width 286 height 417
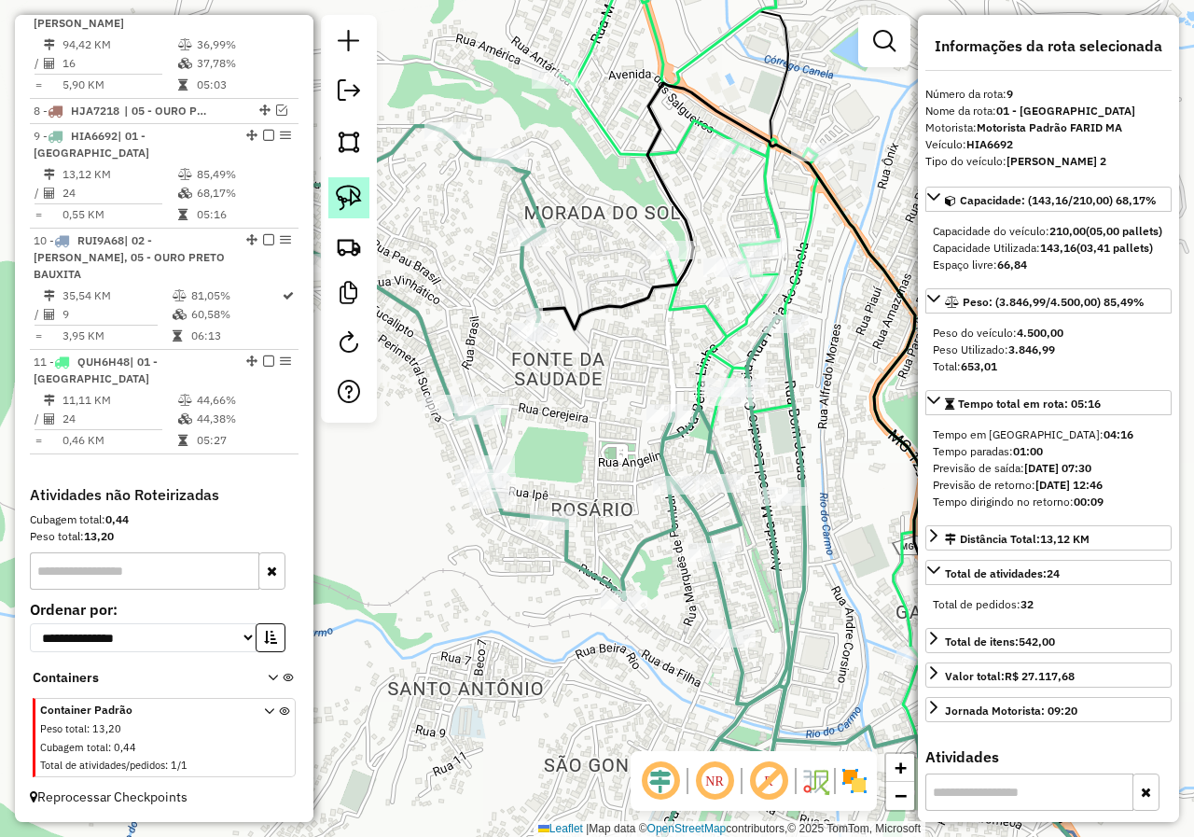
click at [347, 193] on img at bounding box center [349, 198] width 26 height 26
drag, startPoint x: 685, startPoint y: 367, endPoint x: 781, endPoint y: 377, distance: 96.6
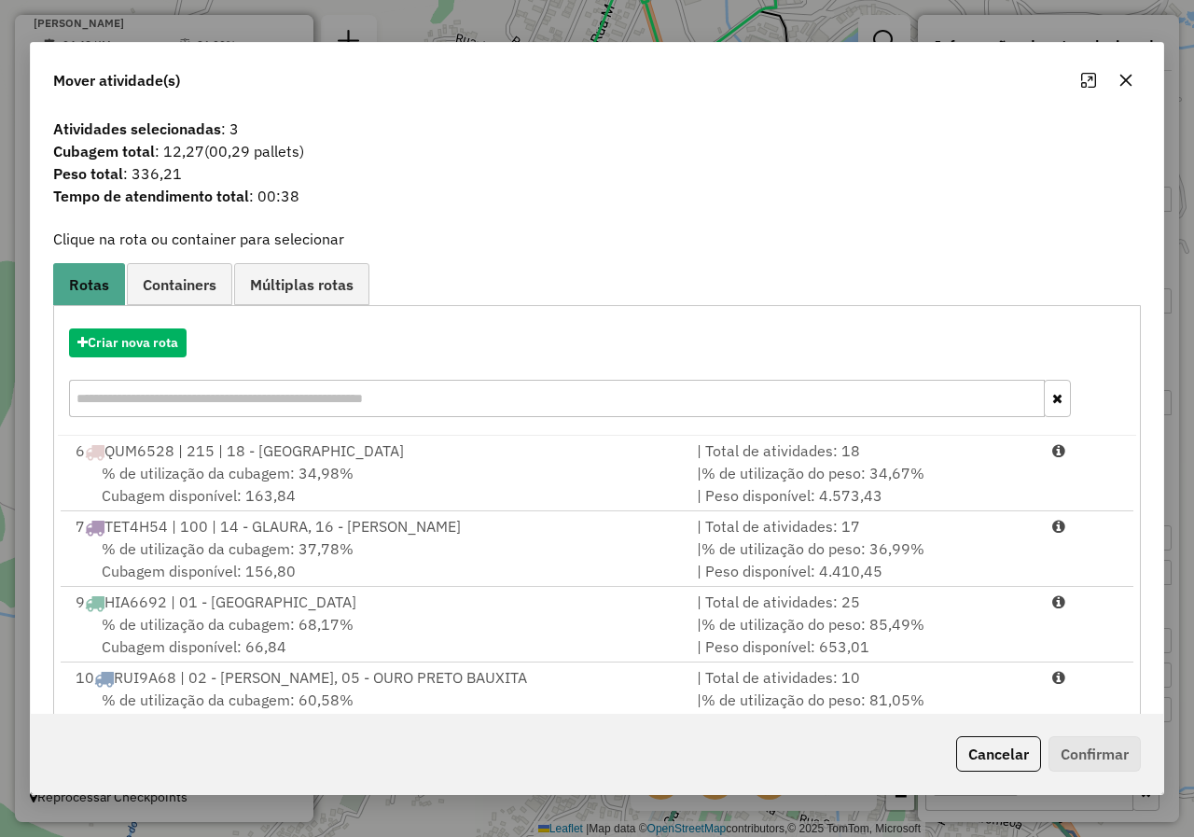
click at [1001, 750] on button "Cancelar" at bounding box center [998, 753] width 85 height 35
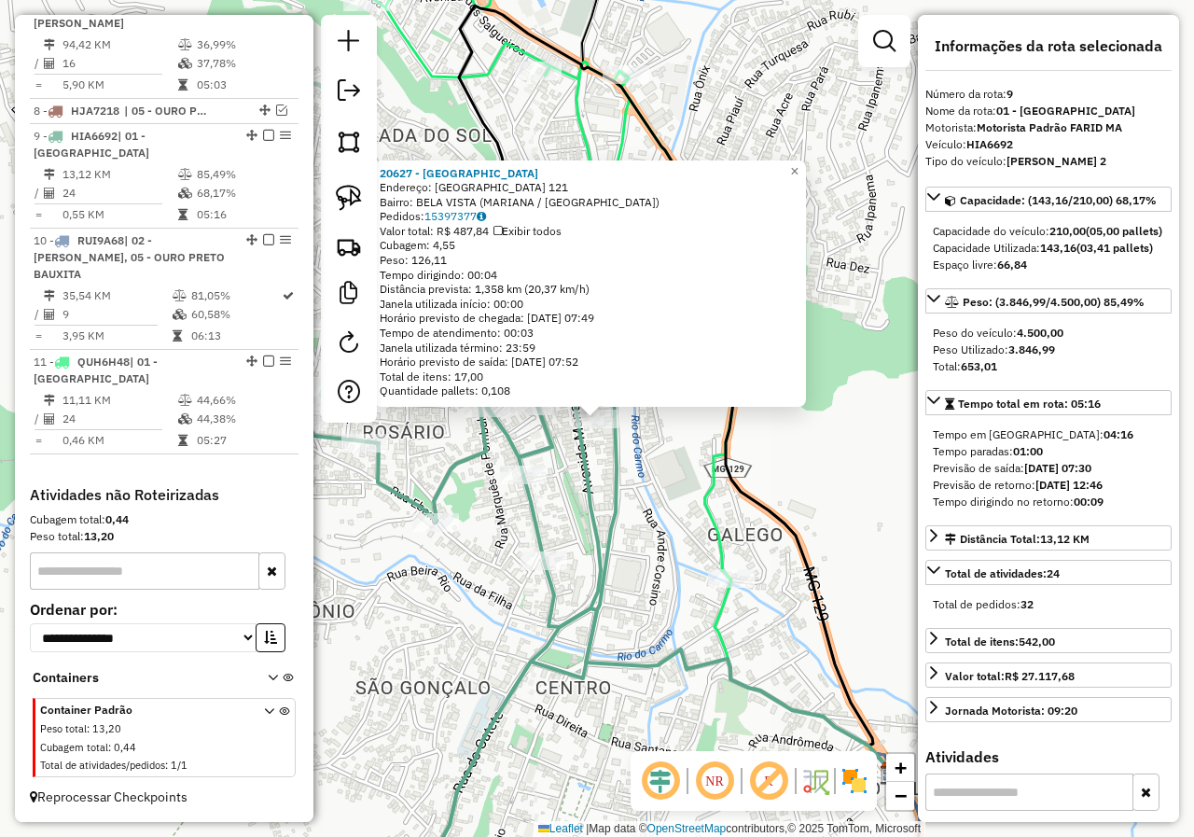
click at [616, 508] on icon at bounding box center [330, 465] width 574 height 835
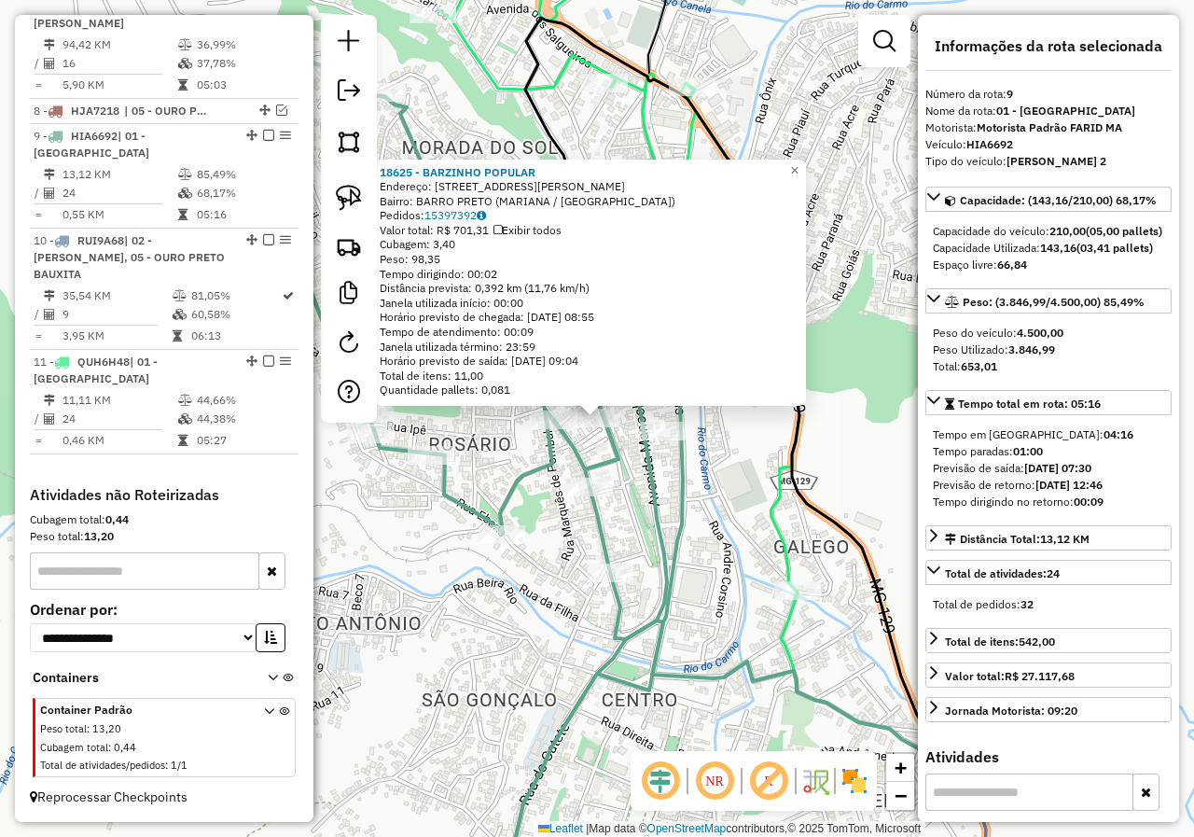
click at [637, 481] on div "Rota 9 - Placa HIA6692 17299 - PADARIA POPULAR 18625 - BARZINHO POPULAR Endereç…" at bounding box center [597, 418] width 1194 height 837
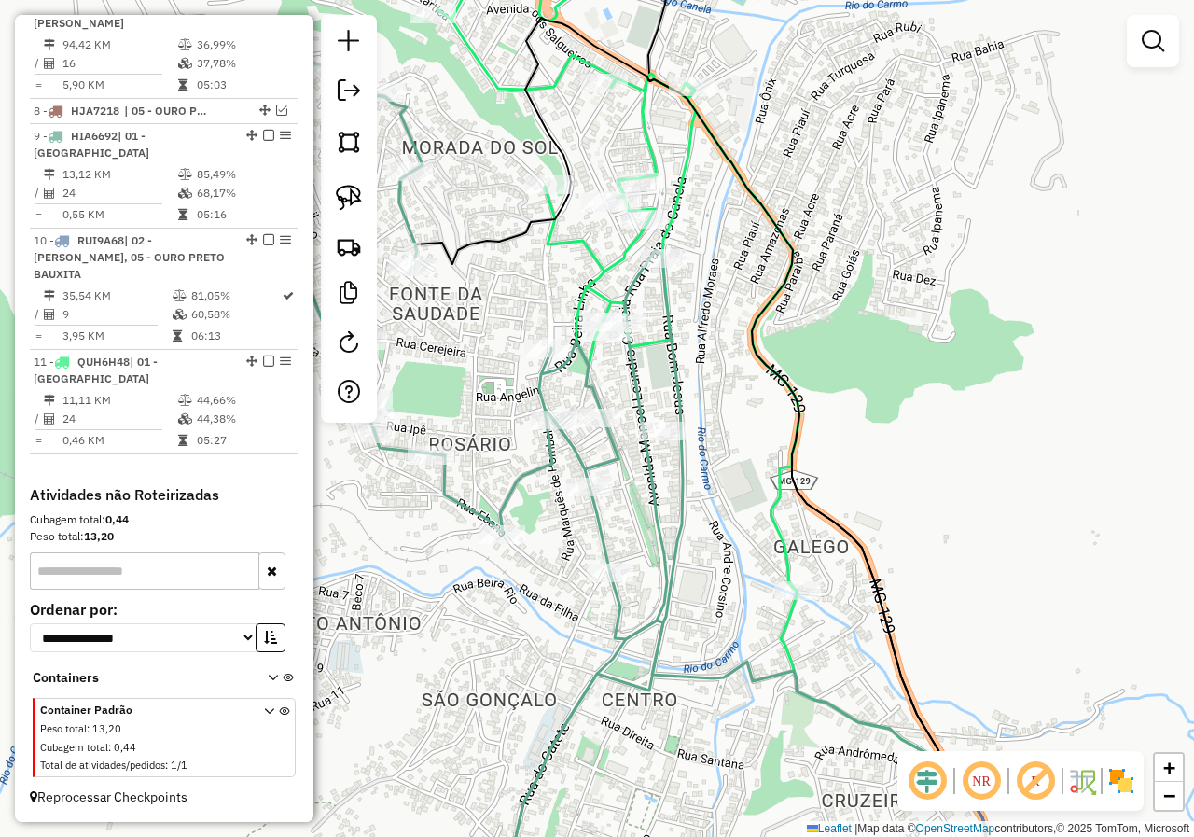
select select "*********"
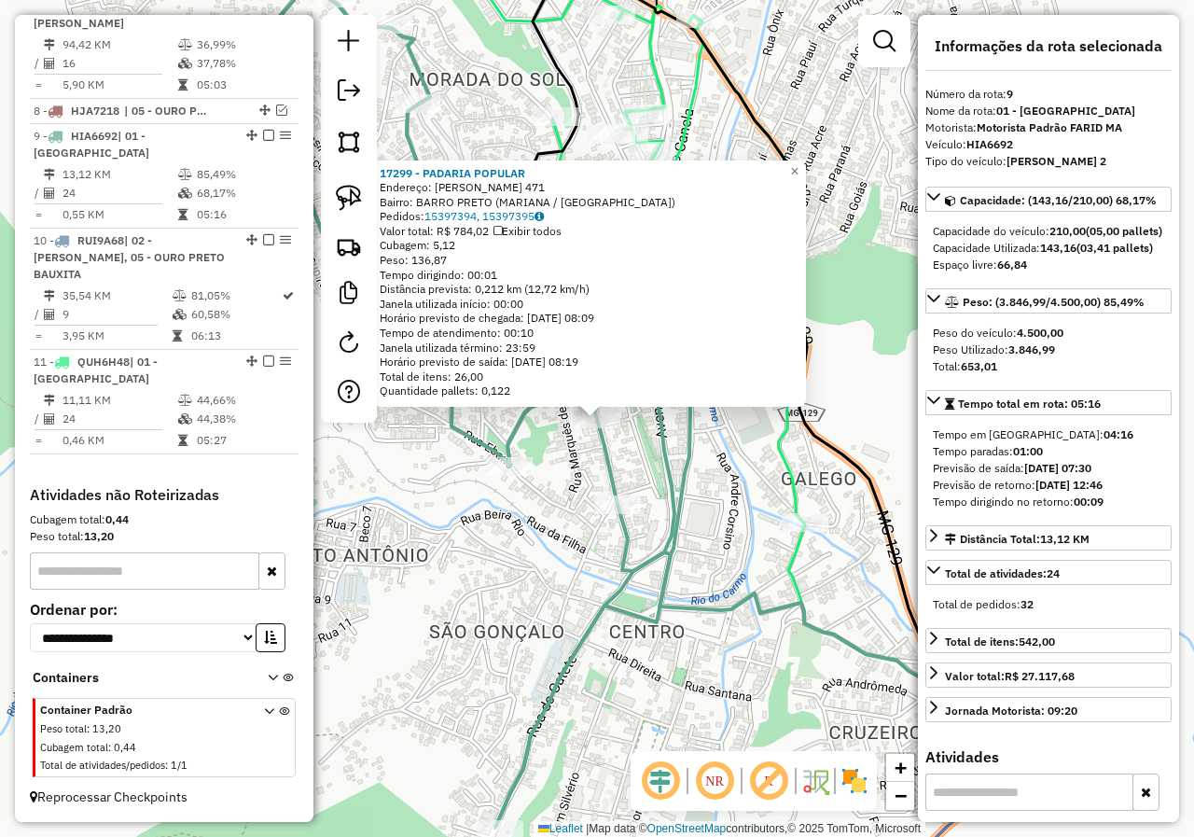
click at [639, 461] on div "17299 - PADARIA POPULAR Endereço: WENCESLAU BRAZ 471 Bairro: BARRO PRETO (MARIA…" at bounding box center [597, 418] width 1194 height 837
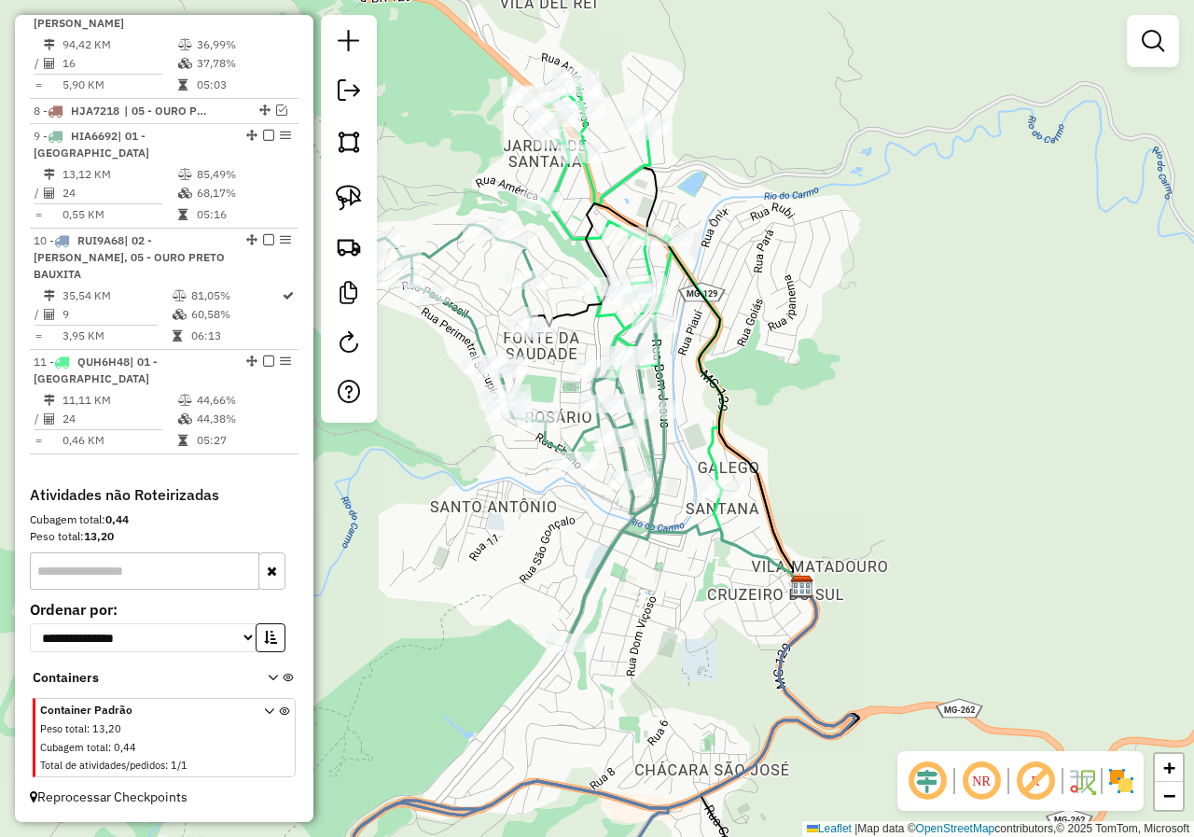
click at [619, 541] on icon at bounding box center [521, 433] width 286 height 417
select select "*********"
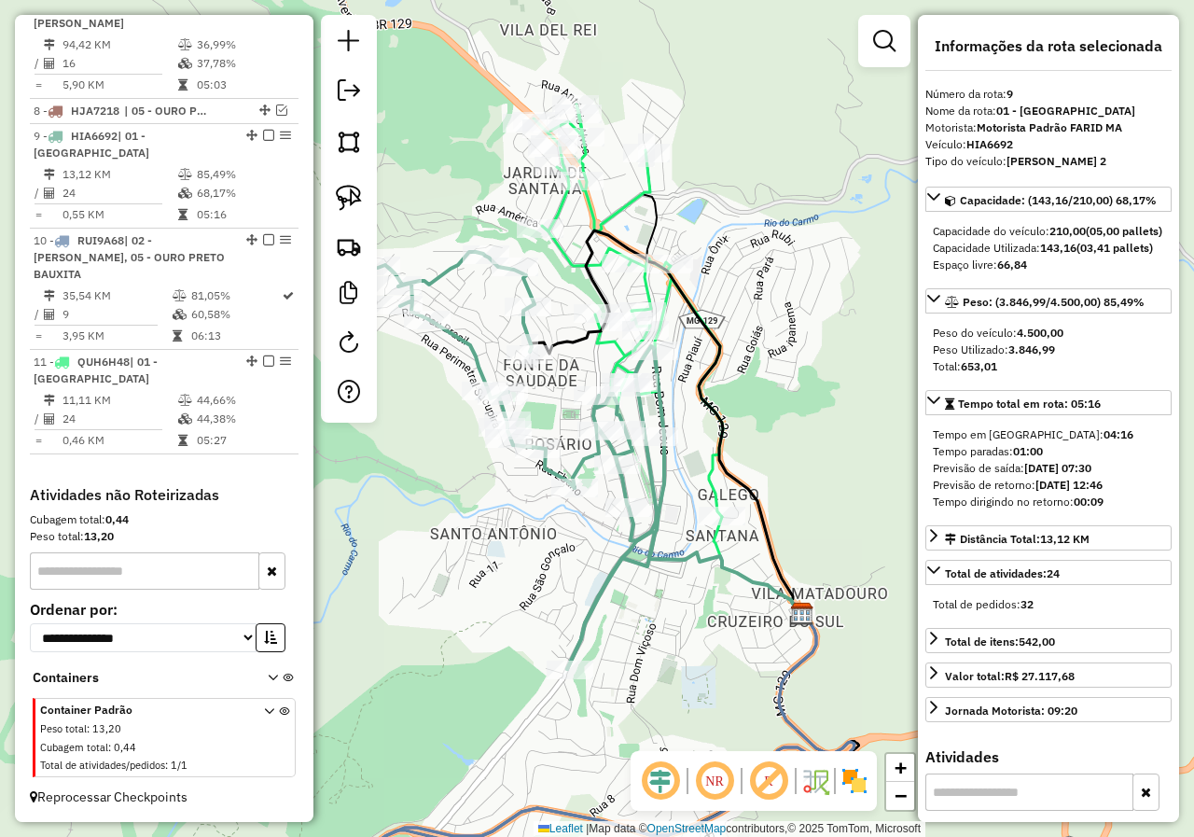
drag, startPoint x: 614, startPoint y: 534, endPoint x: 614, endPoint y: 589, distance: 55.0
click at [614, 587] on div "Janela de atendimento Grade de atendimento Capacidade Transportadoras Veículos …" at bounding box center [597, 418] width 1194 height 837
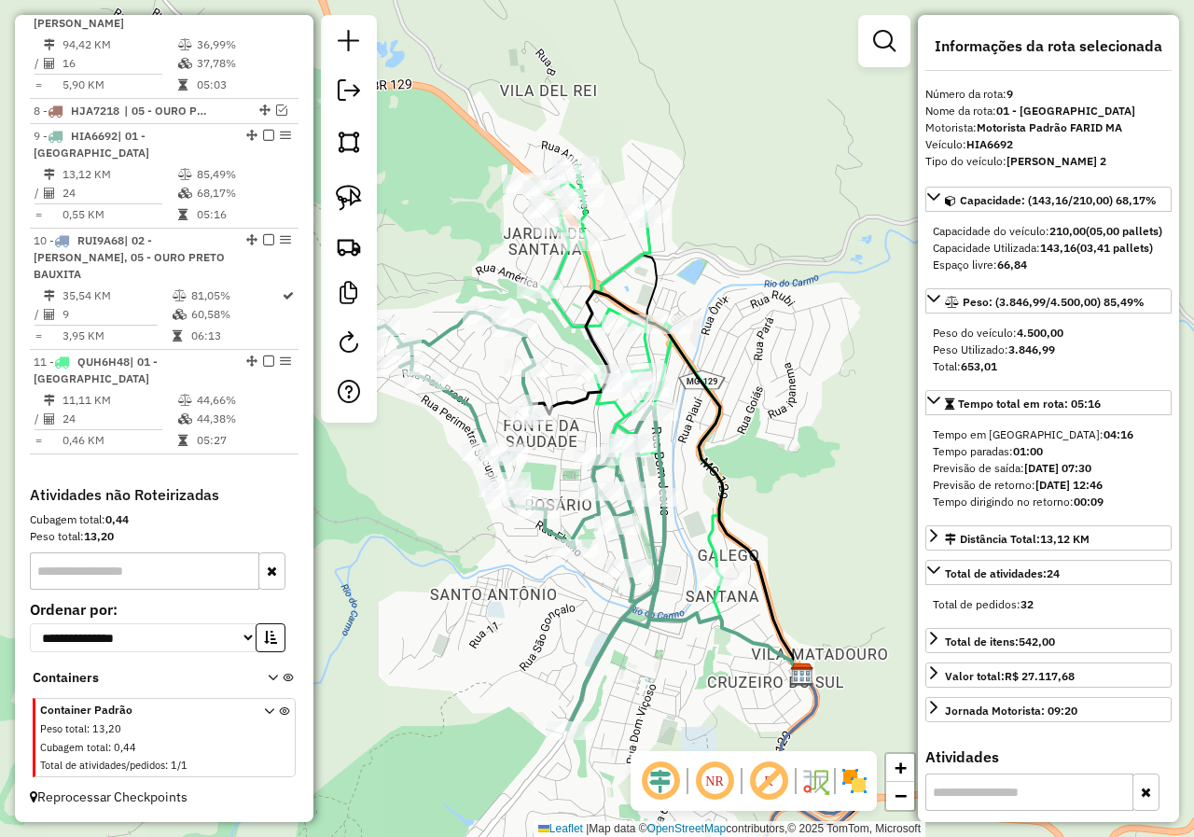
click at [571, 316] on icon at bounding box center [627, 371] width 189 height 412
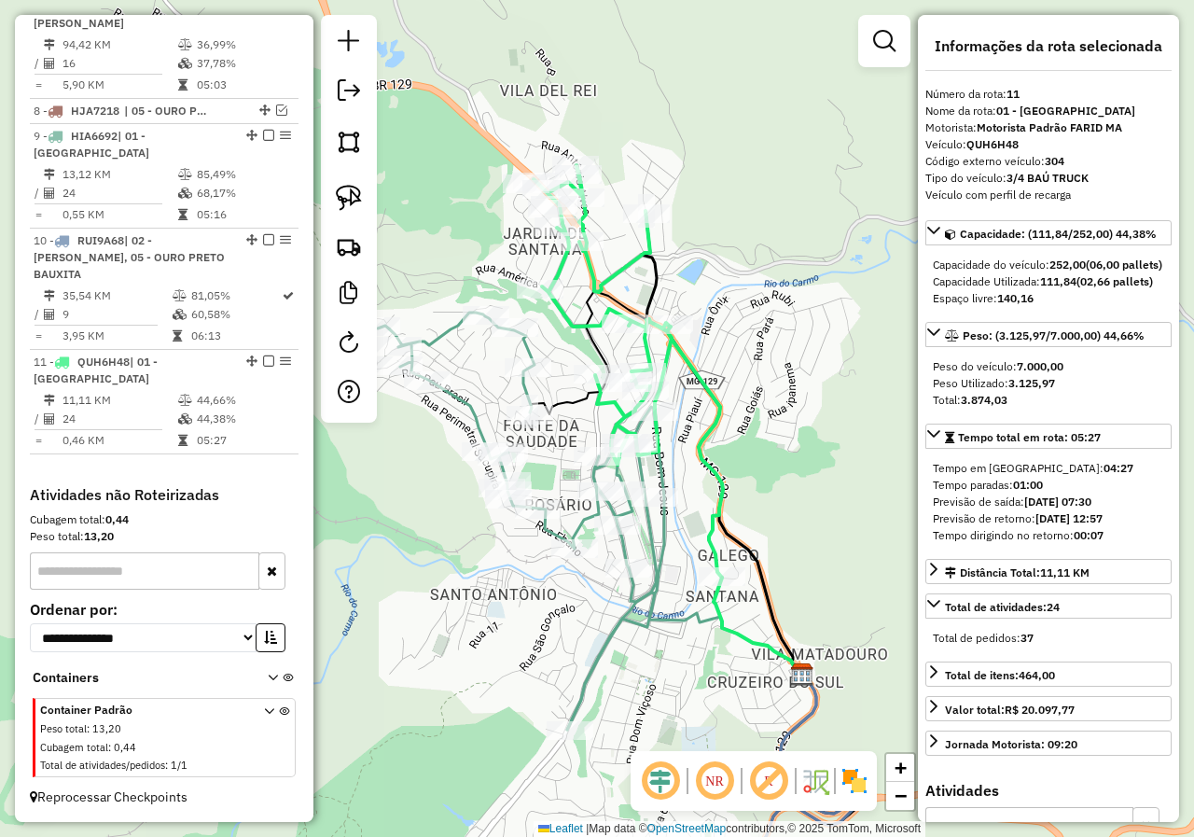
click at [736, 244] on div "Janela de atendimento Grade de atendimento Capacidade Transportadoras Veículos …" at bounding box center [597, 418] width 1194 height 837
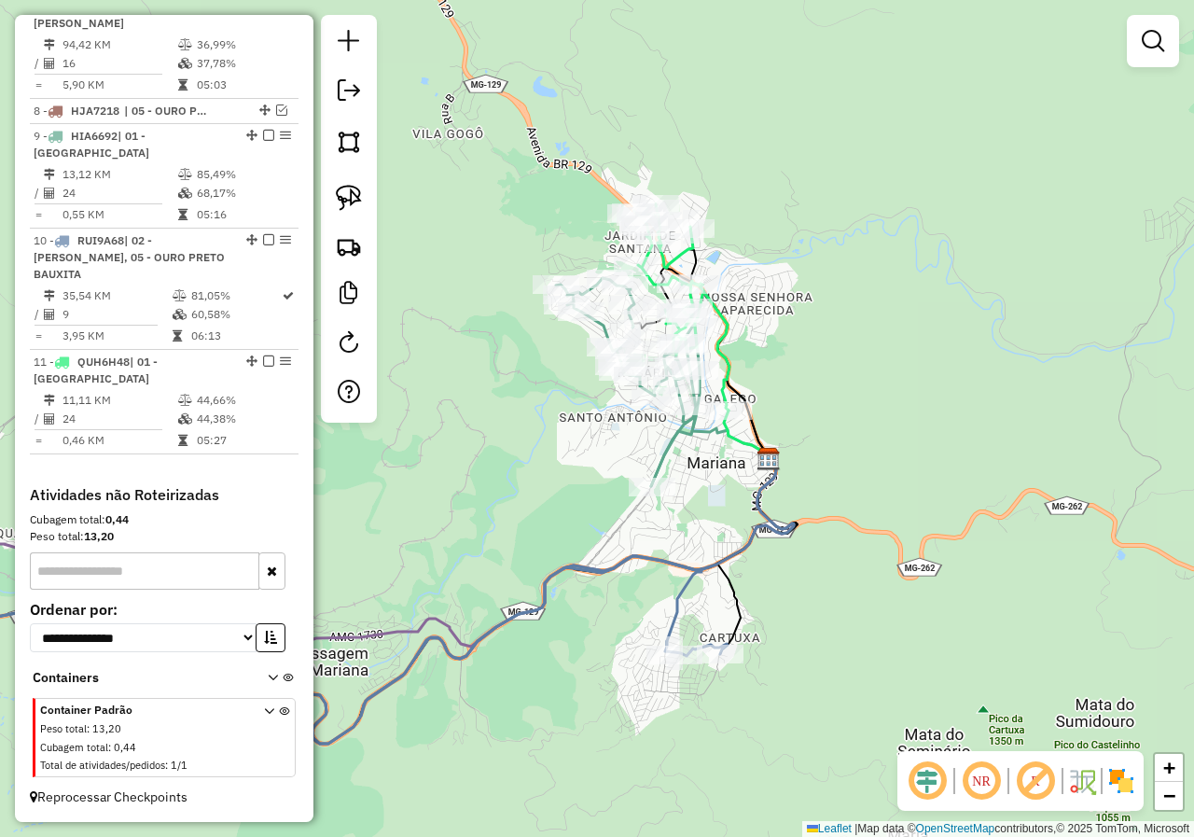
click at [772, 279] on div "Janela de atendimento Grade de atendimento Capacidade Transportadoras Veículos …" at bounding box center [597, 418] width 1194 height 837
click at [688, 262] on icon at bounding box center [681, 307] width 95 height 206
select select "*********"
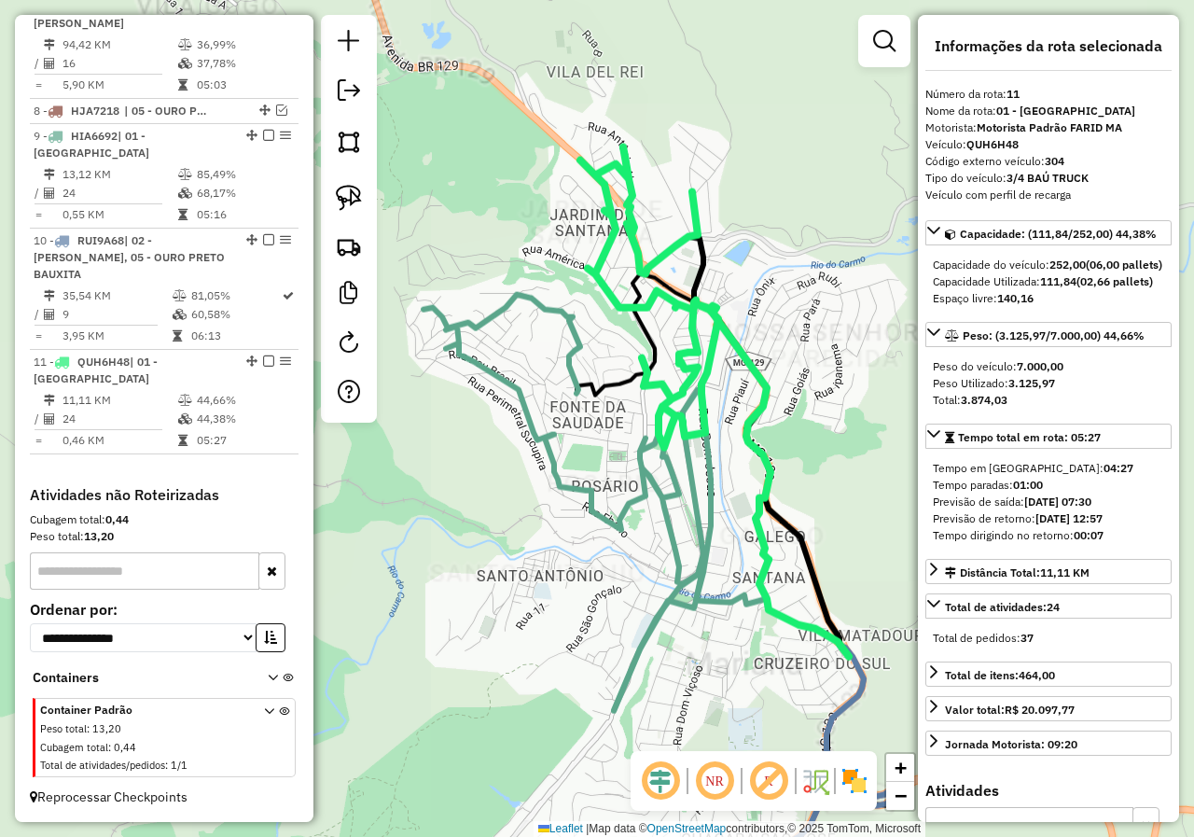
click at [688, 262] on div "Janela de atendimento Grade de atendimento Capacidade Transportadoras Veículos …" at bounding box center [597, 418] width 1194 height 837
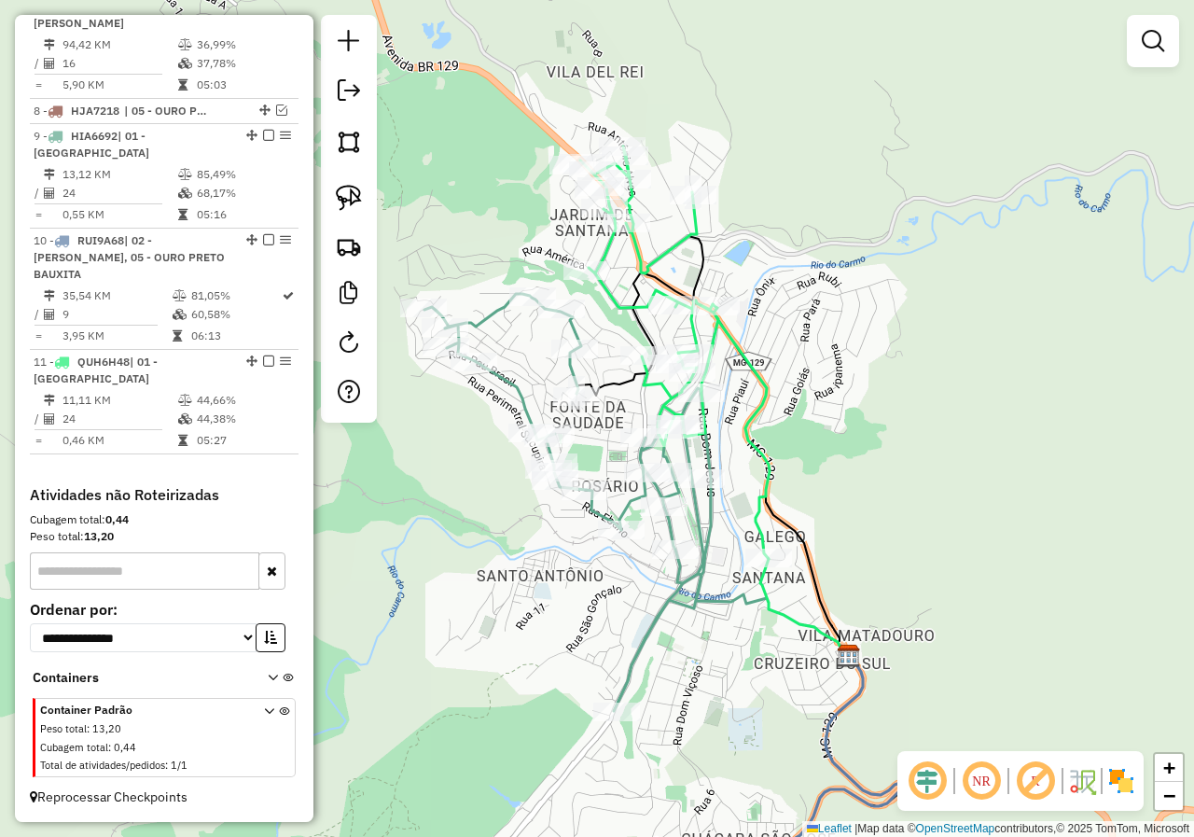
click at [672, 251] on icon at bounding box center [674, 352] width 189 height 412
select select "*********"
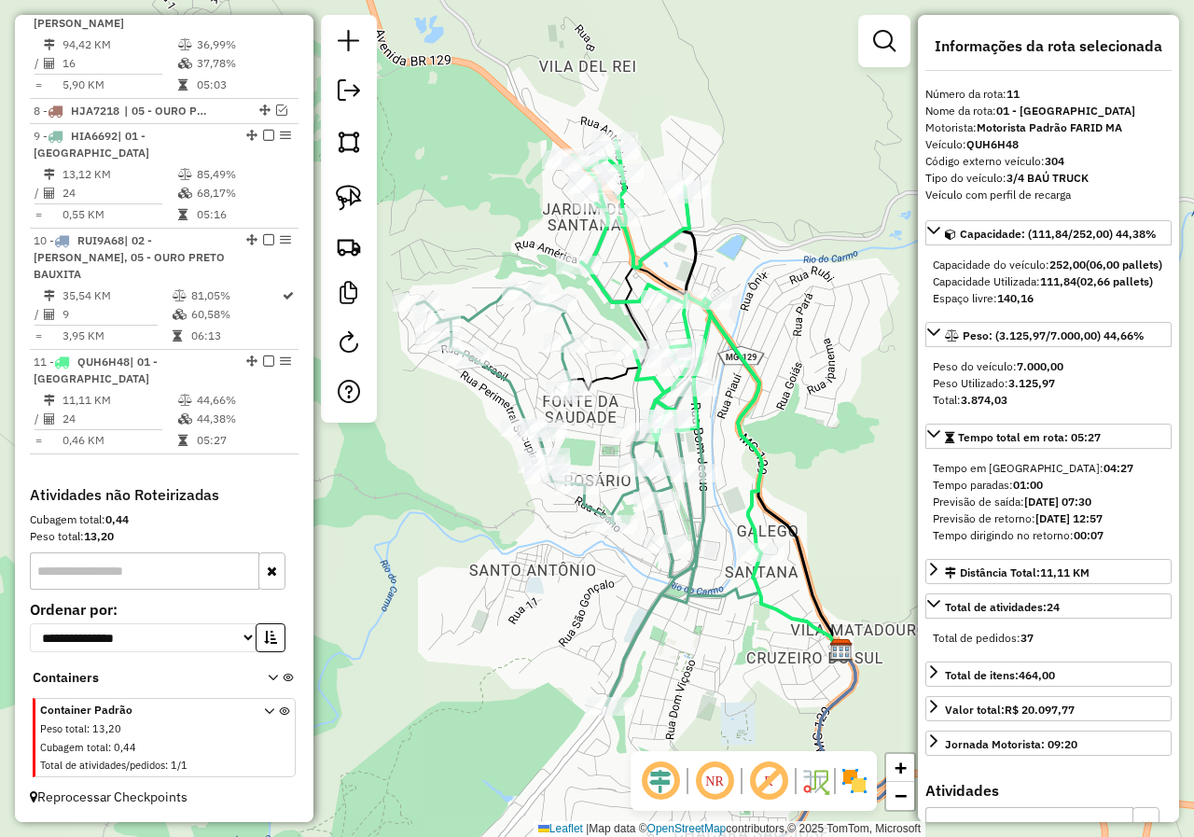
click at [677, 256] on div "Janela de atendimento Grade de atendimento Capacidade Transportadoras Veículos …" at bounding box center [597, 418] width 1194 height 837
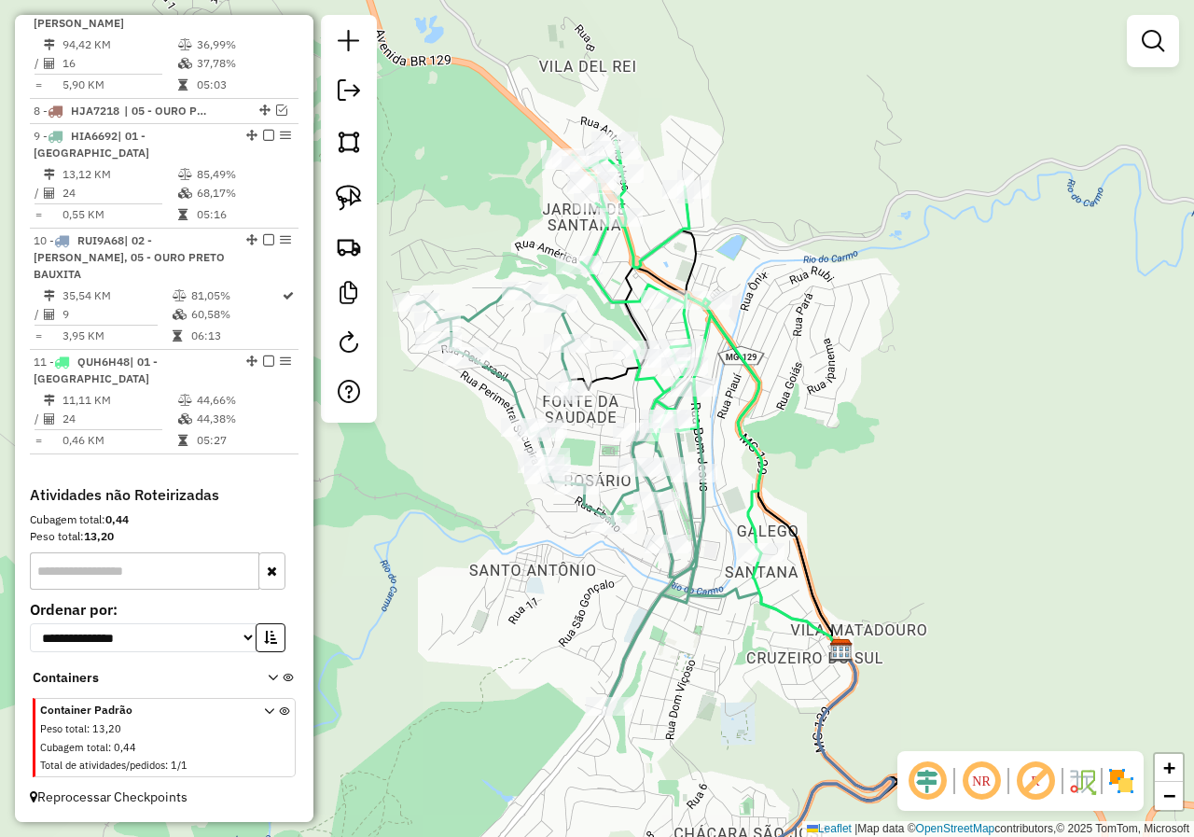
click at [661, 245] on icon at bounding box center [667, 347] width 189 height 412
select select "*********"
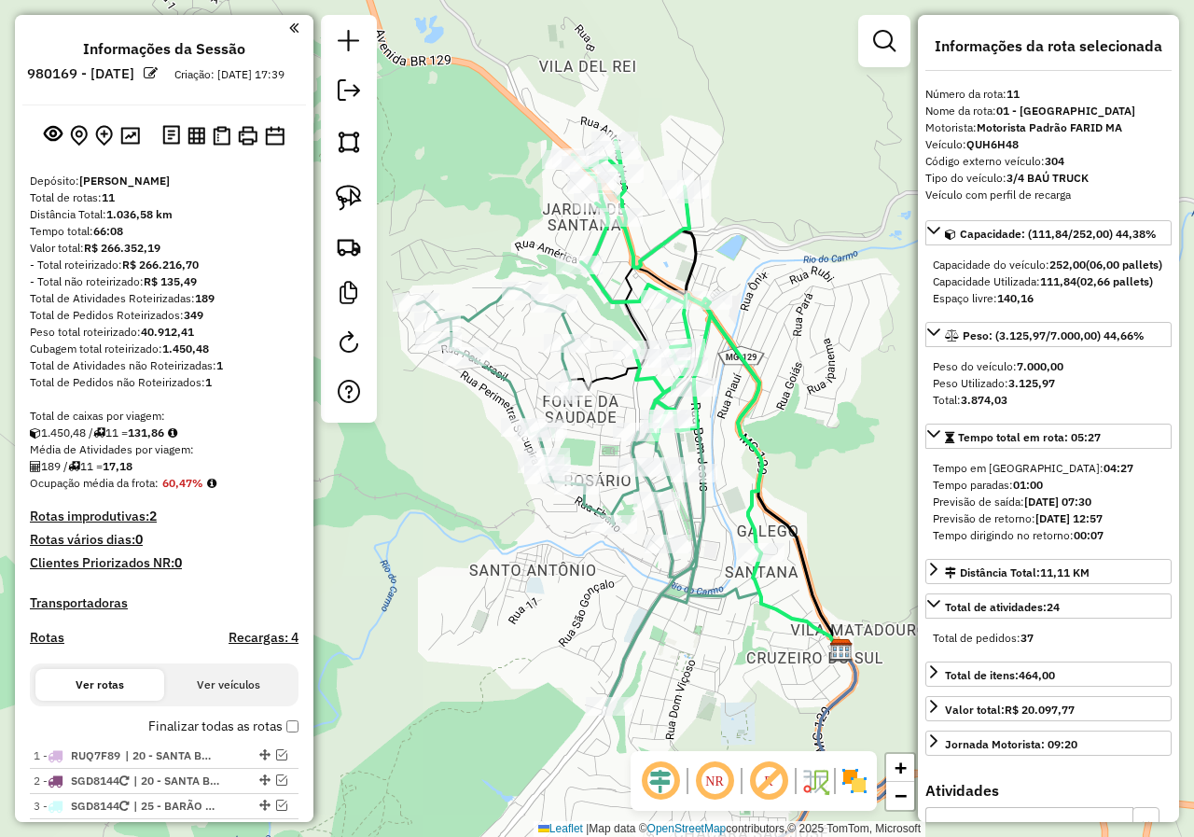
select select "*********"
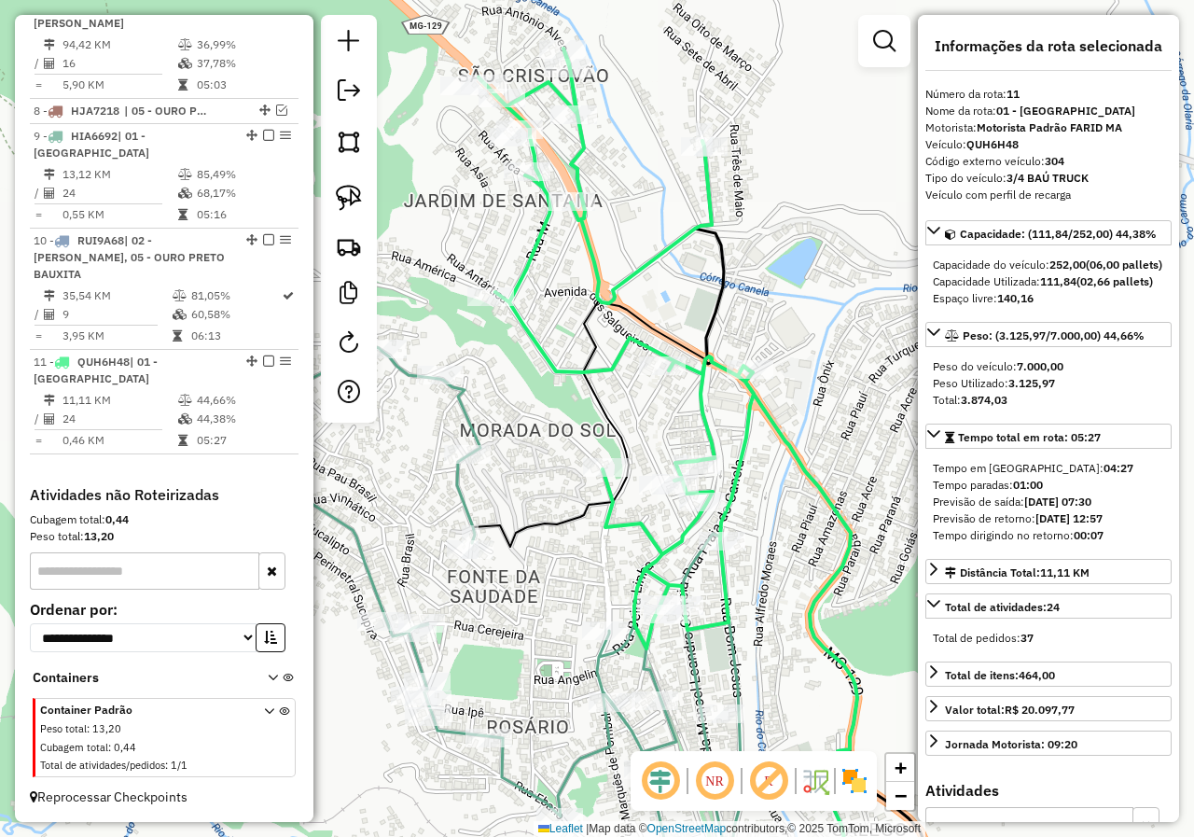
click at [586, 448] on div "Janela de atendimento Grade de atendimento Capacidade Transportadoras Veículos …" at bounding box center [597, 418] width 1194 height 837
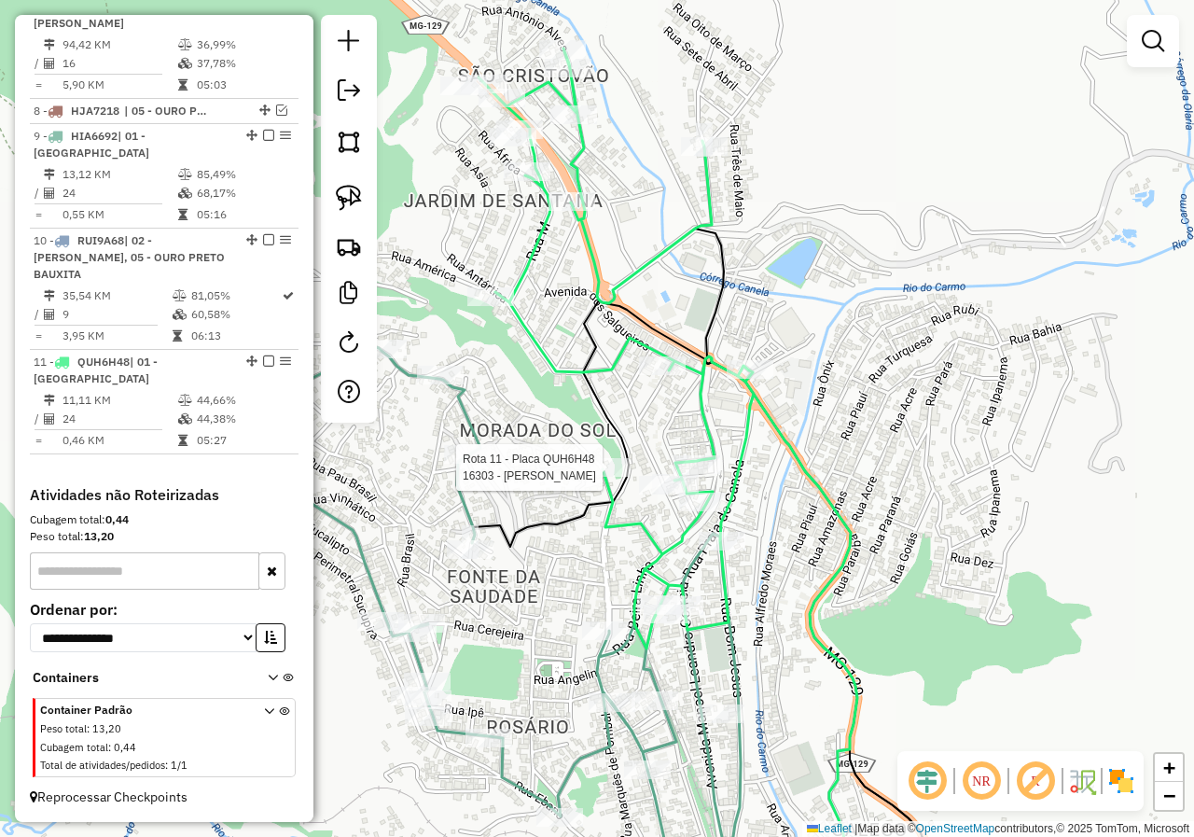
click at [600, 477] on div at bounding box center [606, 467] width 47 height 19
select select "*********"
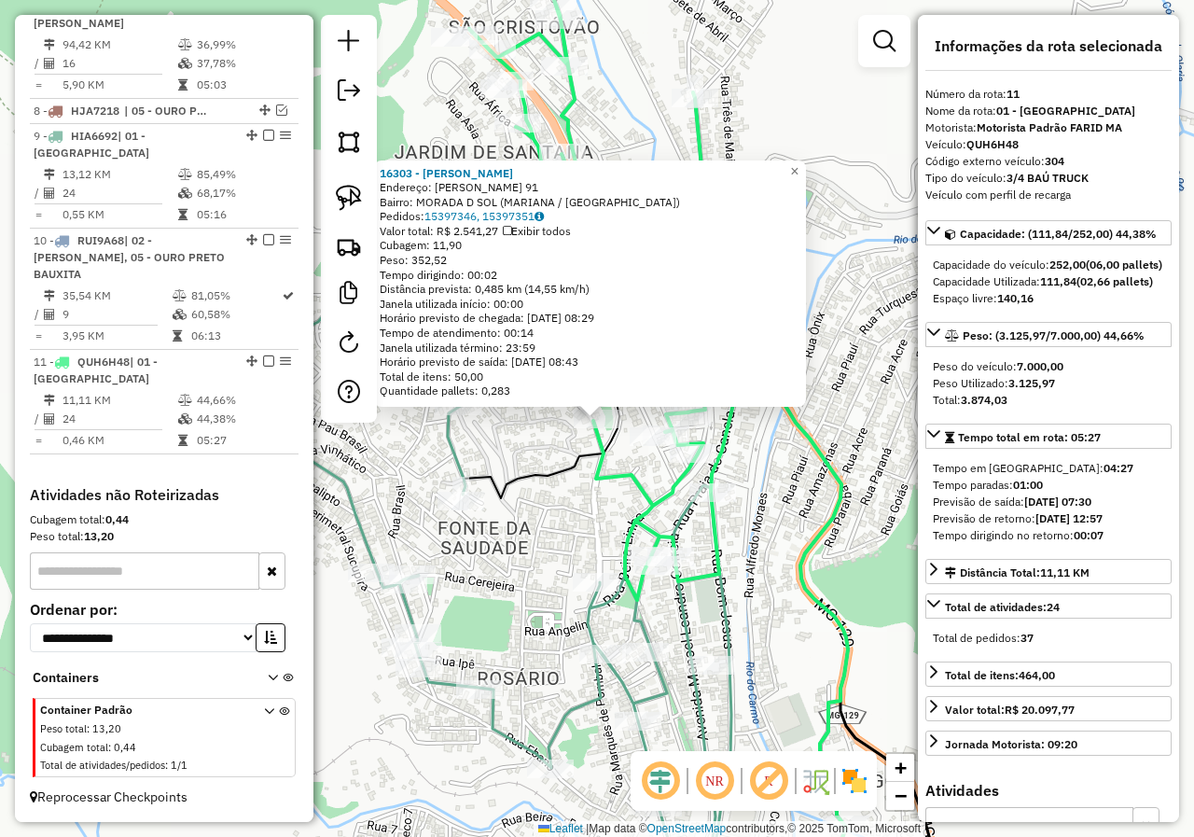
click at [575, 511] on div "16303 - [PERSON_NAME] Endereço: [PERSON_NAME] 91 Bairro: MORADA D SOL ([GEOGRAP…" at bounding box center [597, 418] width 1194 height 837
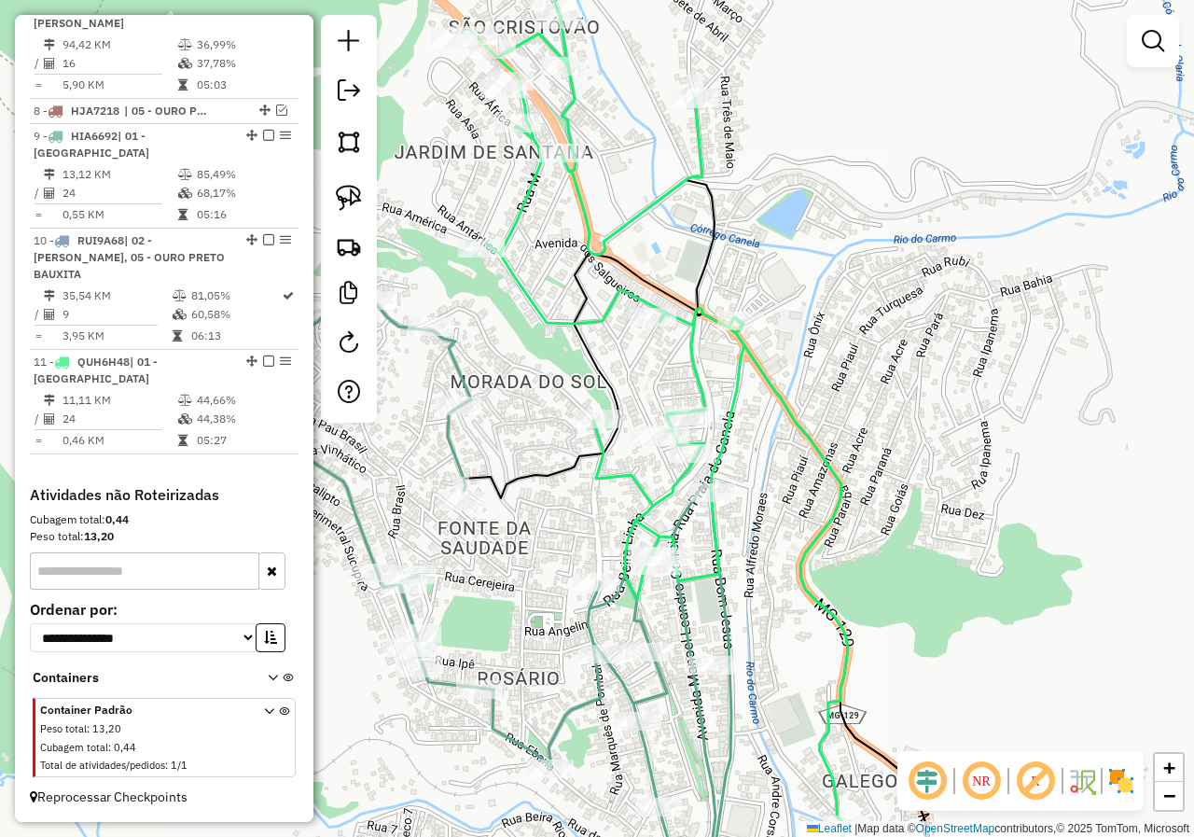
click at [632, 487] on icon at bounding box center [658, 412] width 379 height 825
select select "*********"
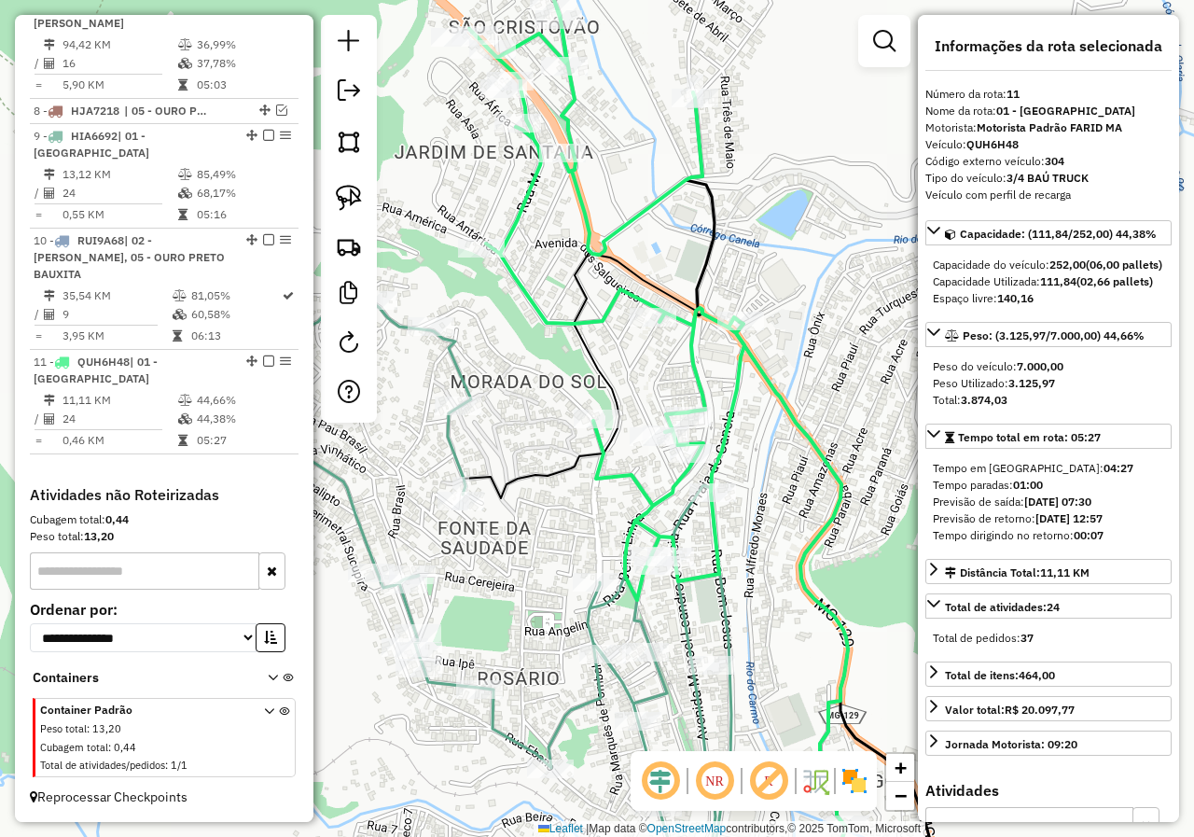
drag, startPoint x: 602, startPoint y: 492, endPoint x: 680, endPoint y: 473, distance: 80.8
click at [657, 478] on div "Janela de atendimento Grade de atendimento Capacidade Transportadoras Veículos …" at bounding box center [597, 418] width 1194 height 837
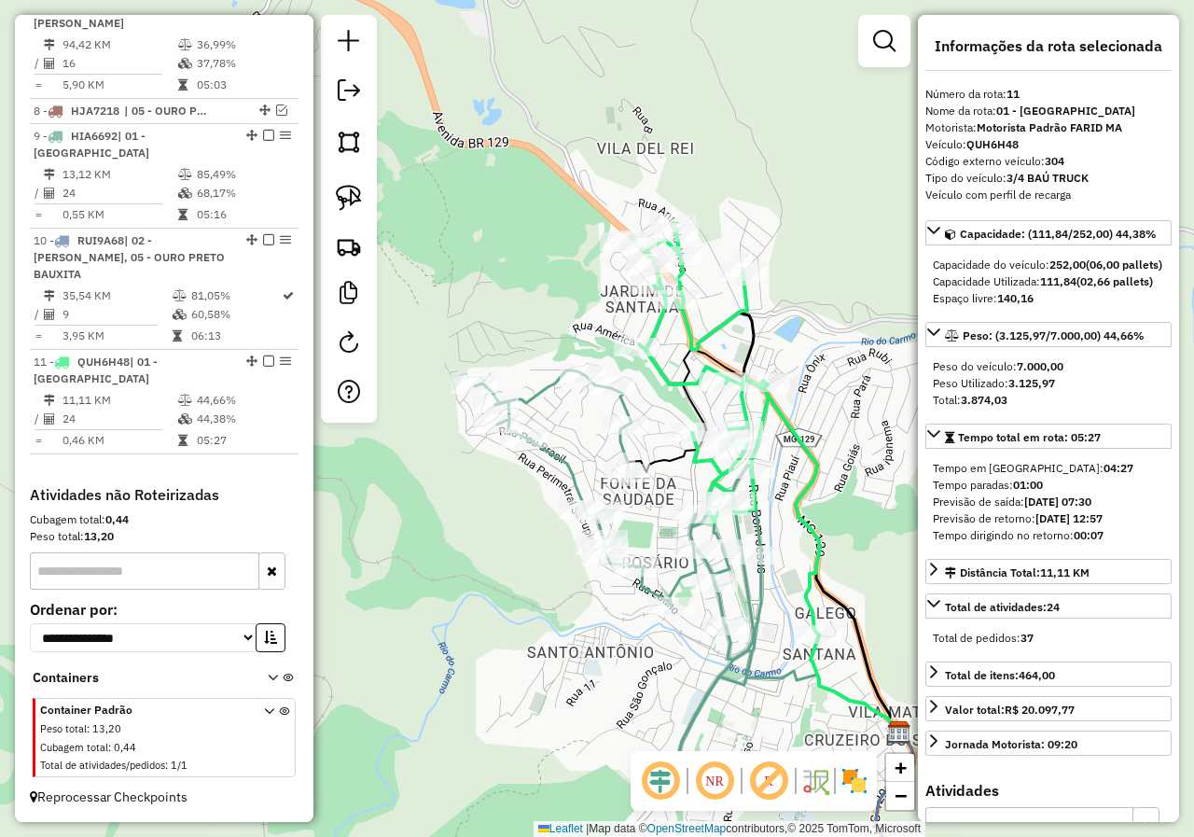
click at [621, 446] on icon at bounding box center [618, 578] width 286 height 417
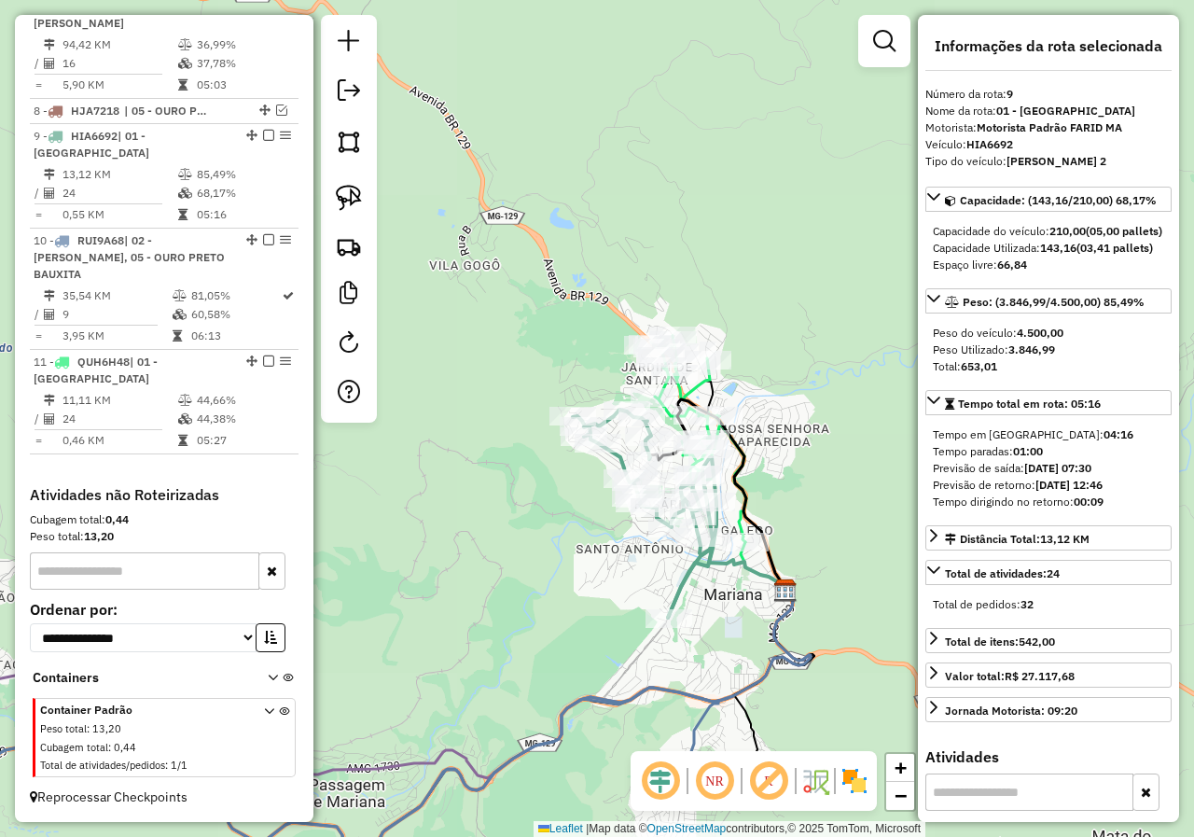
click at [526, 571] on div "Janela de atendimento Grade de atendimento Capacidade Transportadoras Veículos …" at bounding box center [597, 418] width 1194 height 837
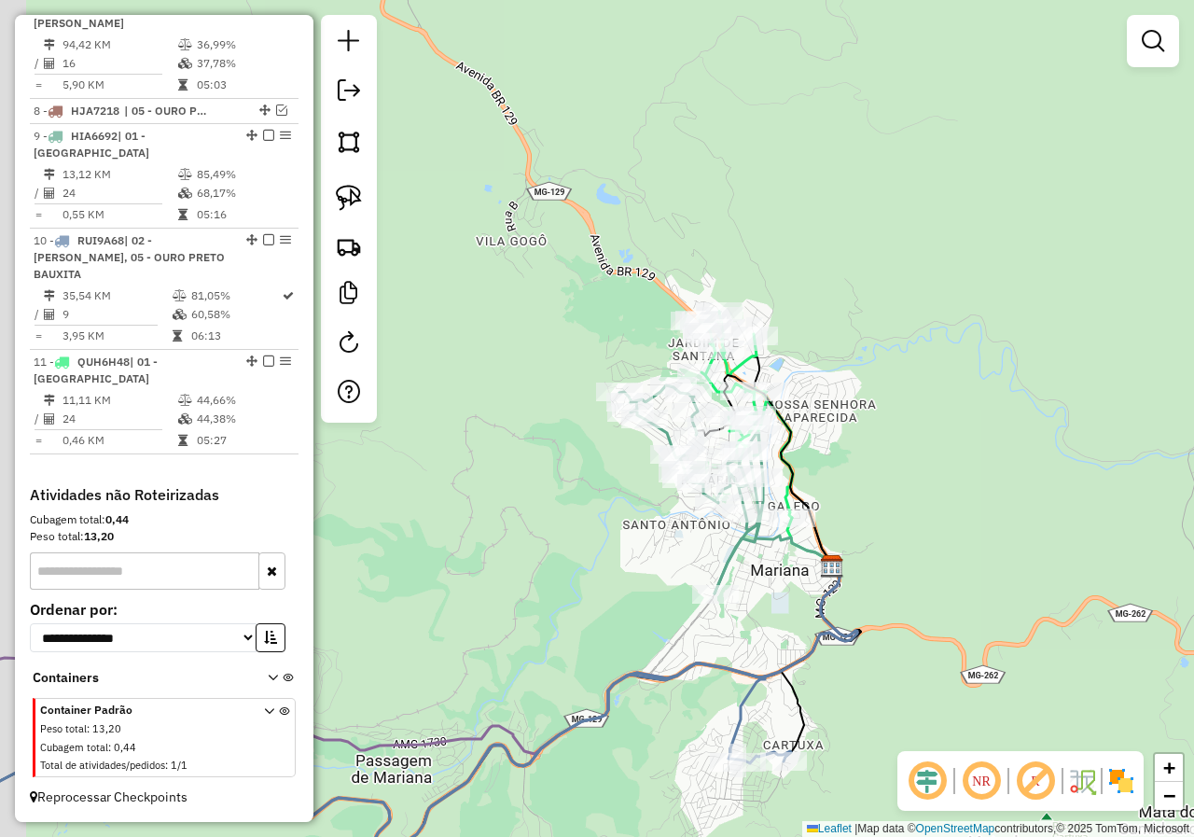
drag, startPoint x: 573, startPoint y: 546, endPoint x: 642, endPoint y: 502, distance: 81.8
click at [641, 504] on div "Janela de atendimento Grade de atendimento Capacidade Transportadoras Veículos …" at bounding box center [597, 418] width 1194 height 837
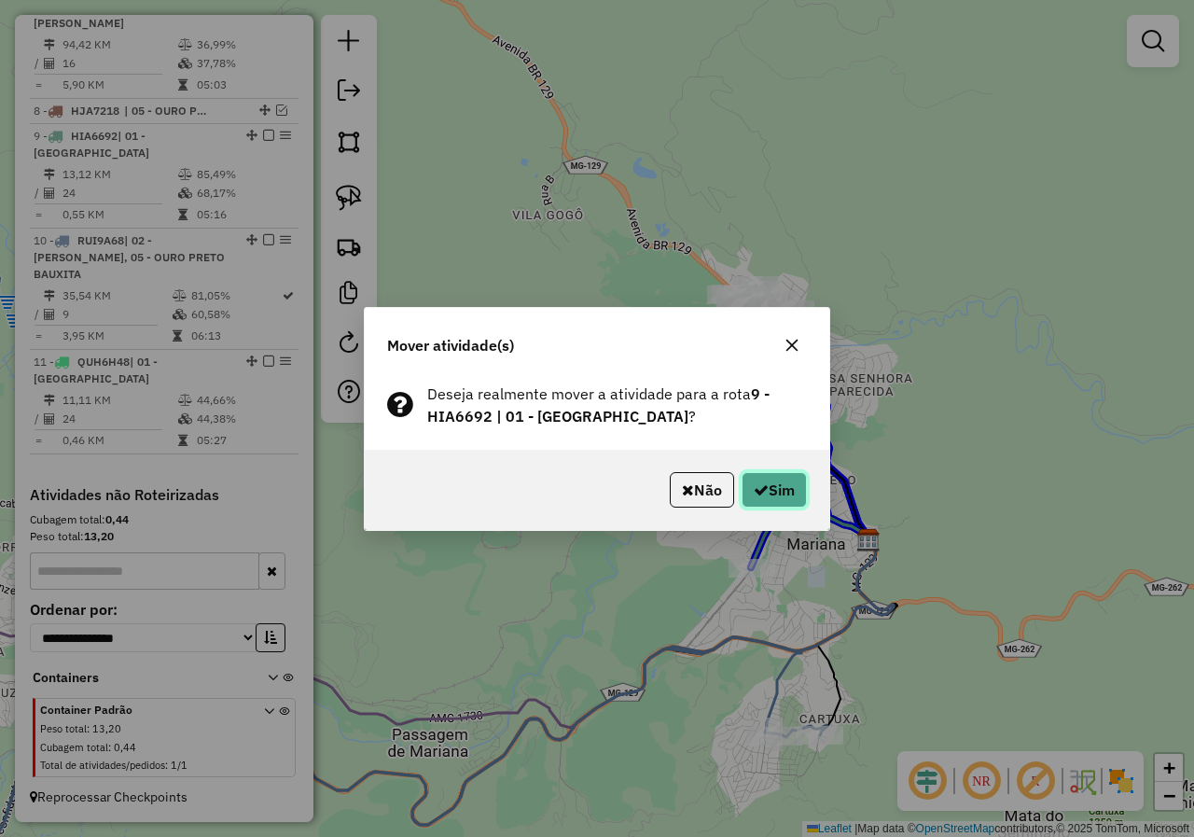
click at [774, 493] on button "Sim" at bounding box center [773, 489] width 65 height 35
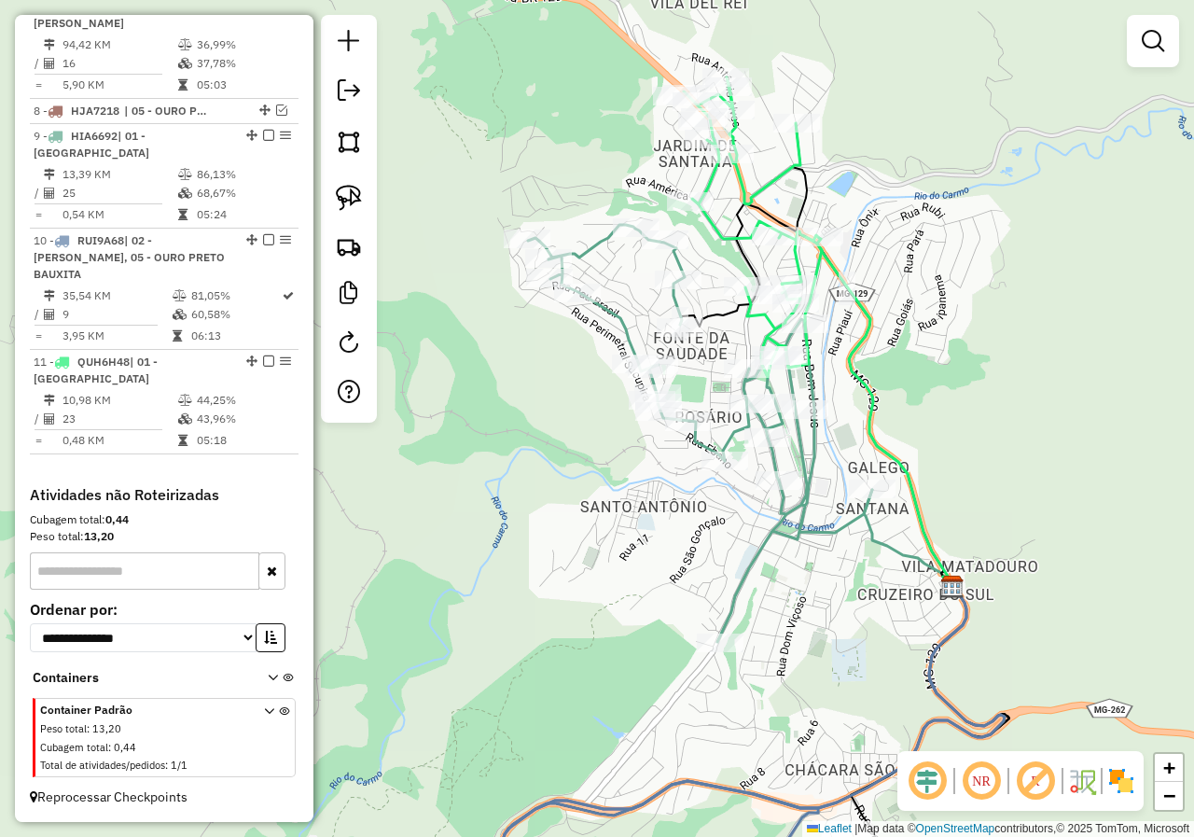
click at [785, 528] on icon at bounding box center [700, 433] width 344 height 417
select select "*********"
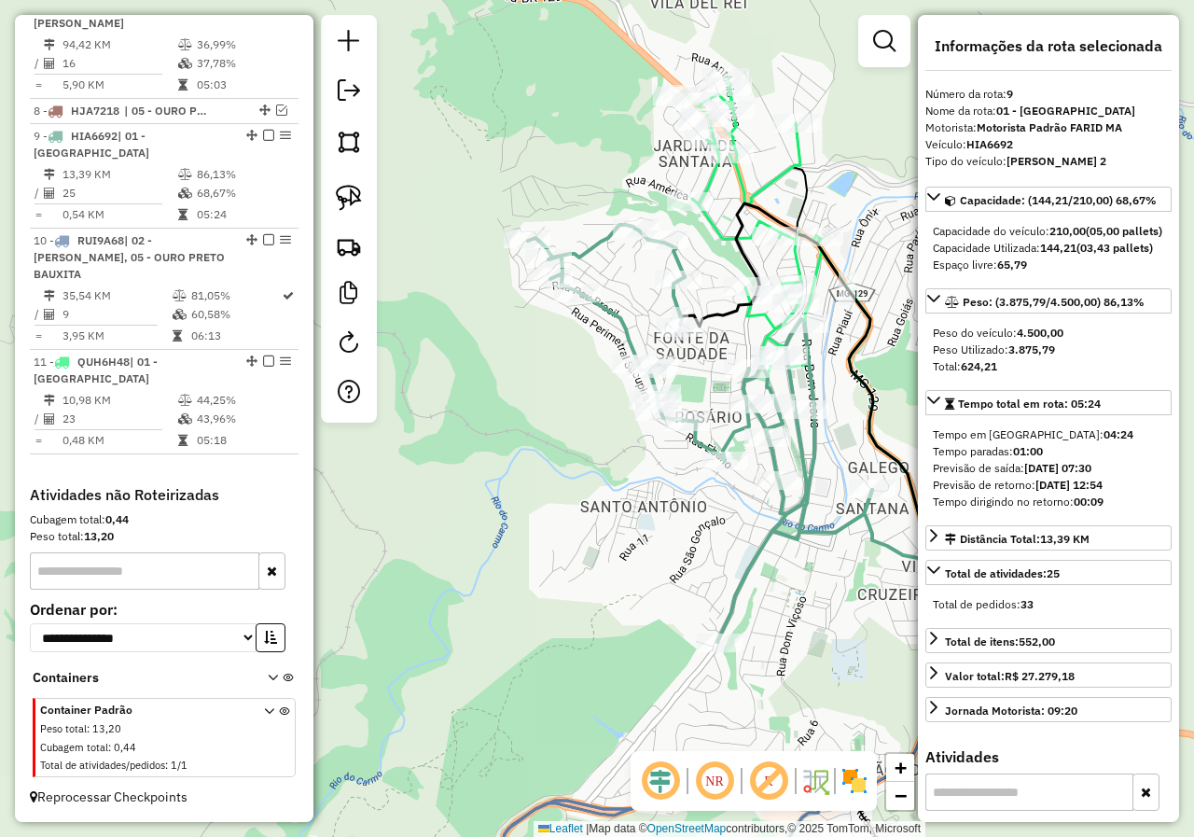
click at [721, 516] on div "Janela de atendimento Grade de atendimento Capacidade Transportadoras Veículos …" at bounding box center [597, 418] width 1194 height 837
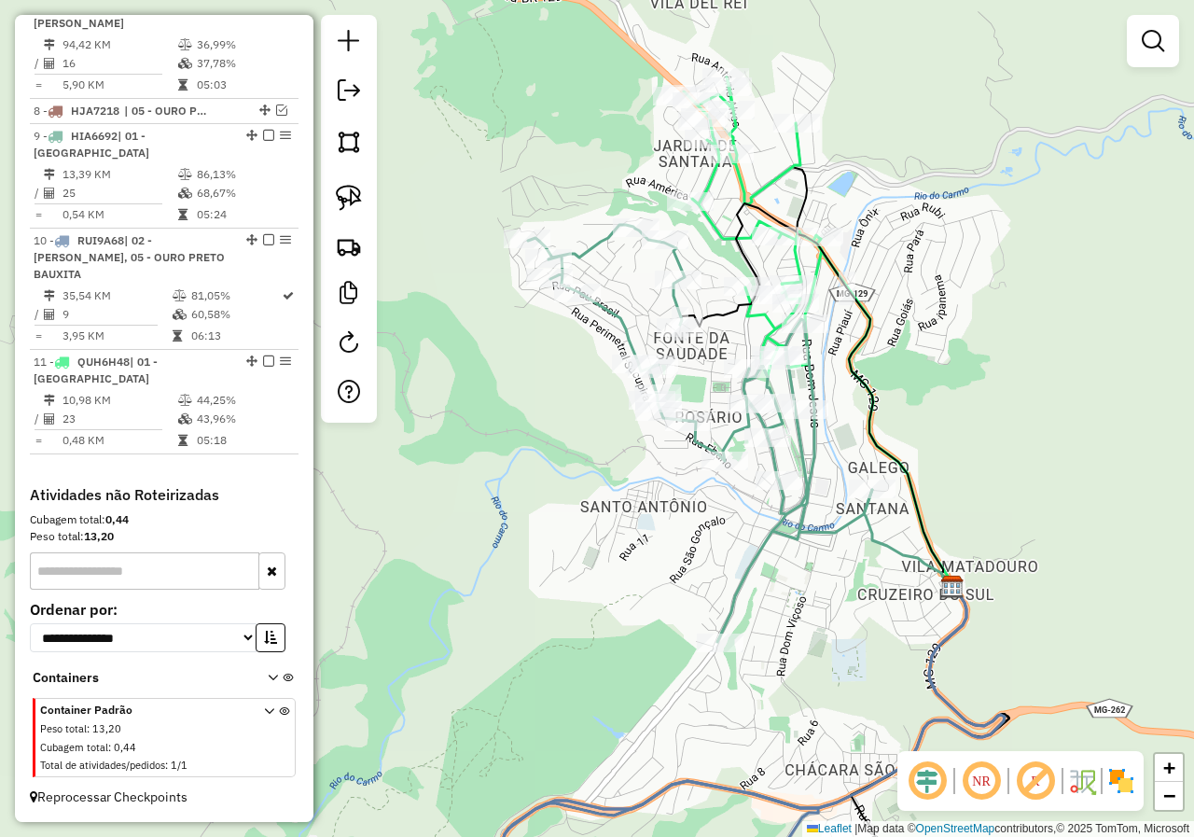
click at [719, 232] on icon at bounding box center [753, 226] width 138 height 299
select select "*********"
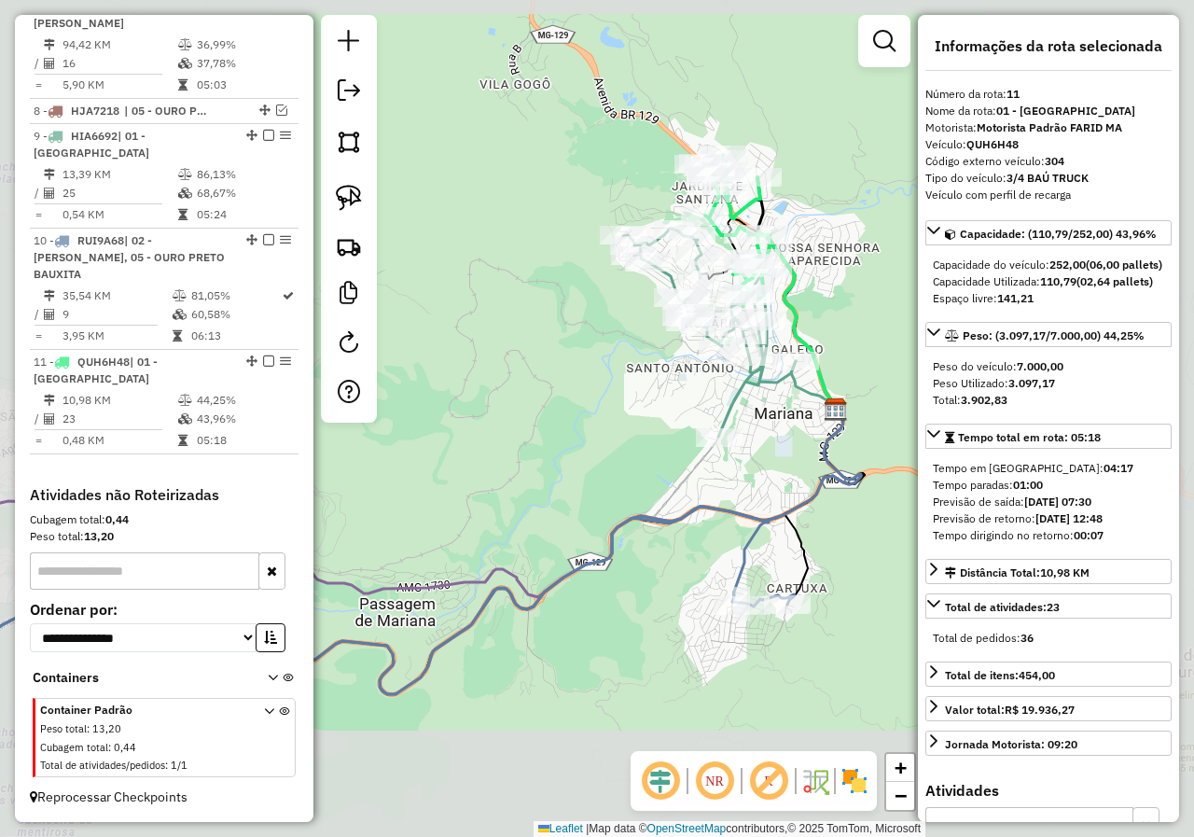
click at [572, 437] on div "Janela de atendimento Grade de atendimento Capacidade Transportadoras Veículos …" at bounding box center [597, 418] width 1194 height 837
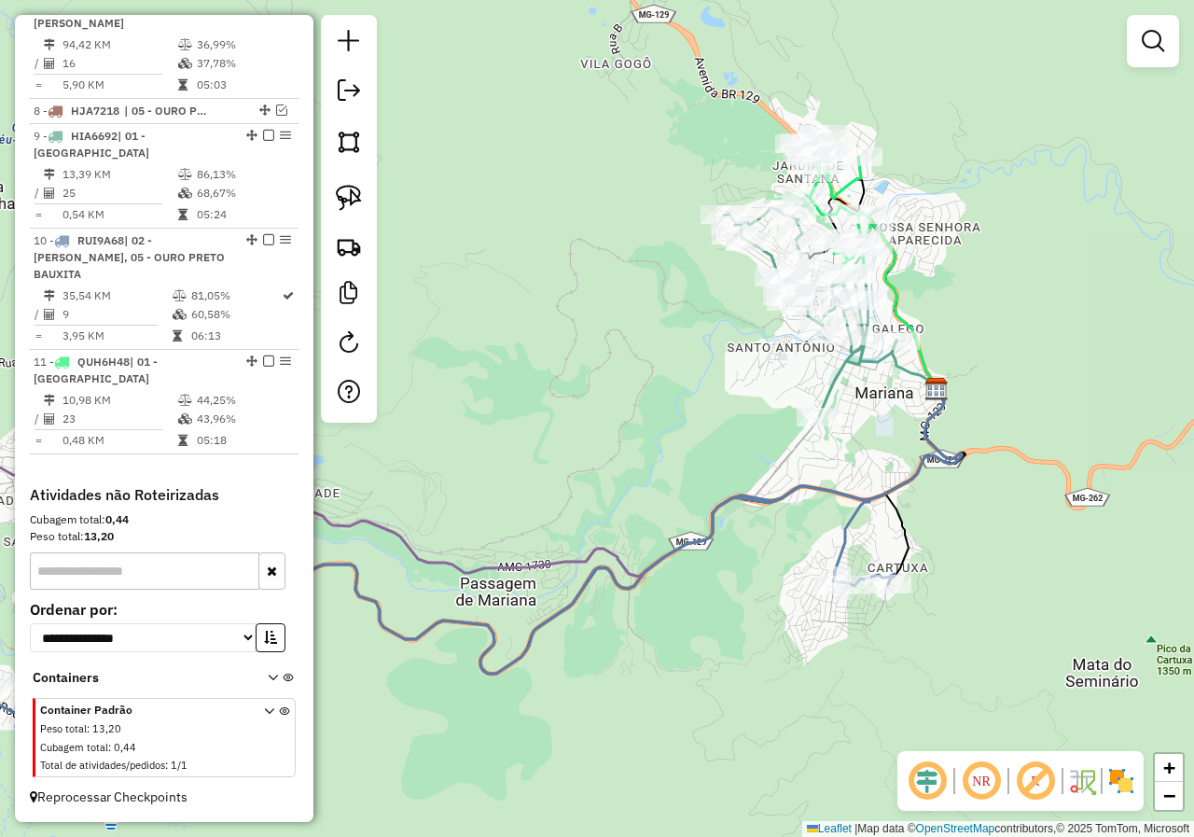
drag, startPoint x: 447, startPoint y: 468, endPoint x: 591, endPoint y: 435, distance: 148.4
click at [566, 443] on div "Janela de atendimento Grade de atendimento Capacidade Transportadoras Veículos …" at bounding box center [597, 418] width 1194 height 837
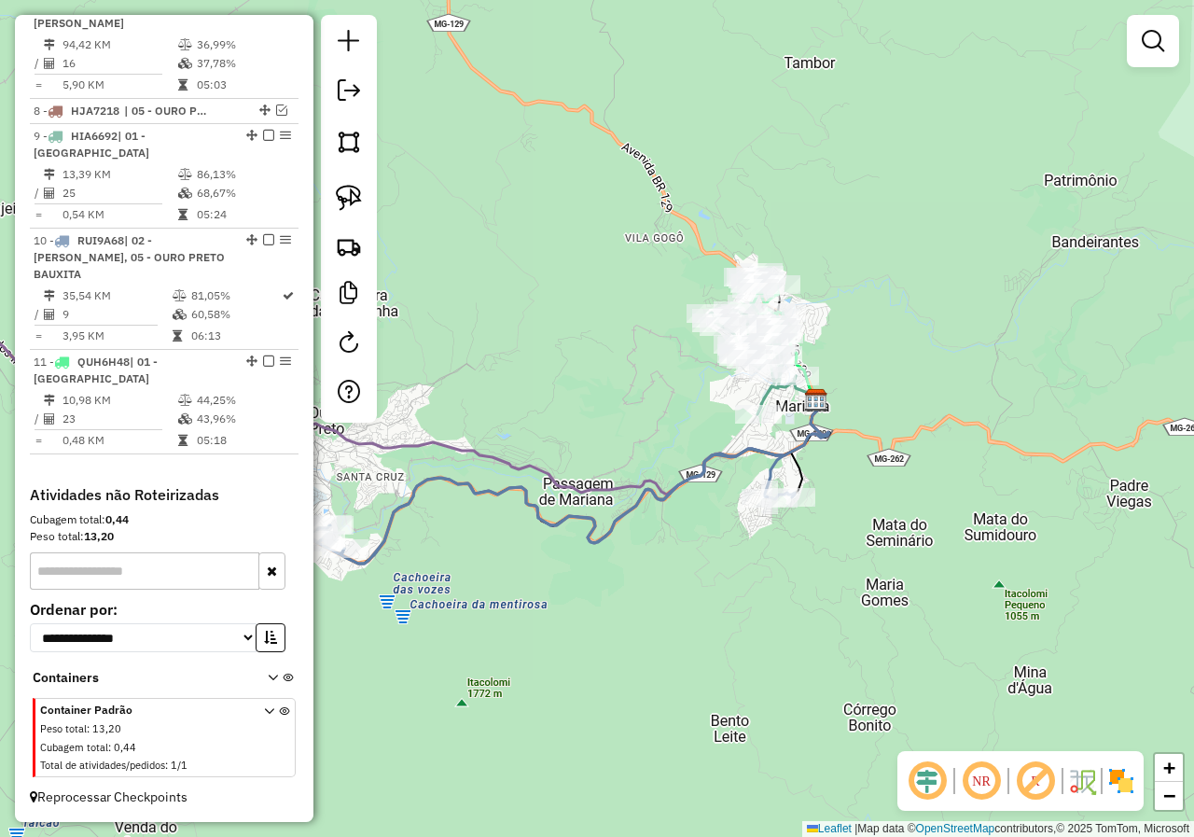
drag, startPoint x: 503, startPoint y: 515, endPoint x: 628, endPoint y: 483, distance: 128.9
click at [615, 486] on div "Janela de atendimento Grade de atendimento Capacidade Transportadoras Veículos …" at bounding box center [597, 418] width 1194 height 837
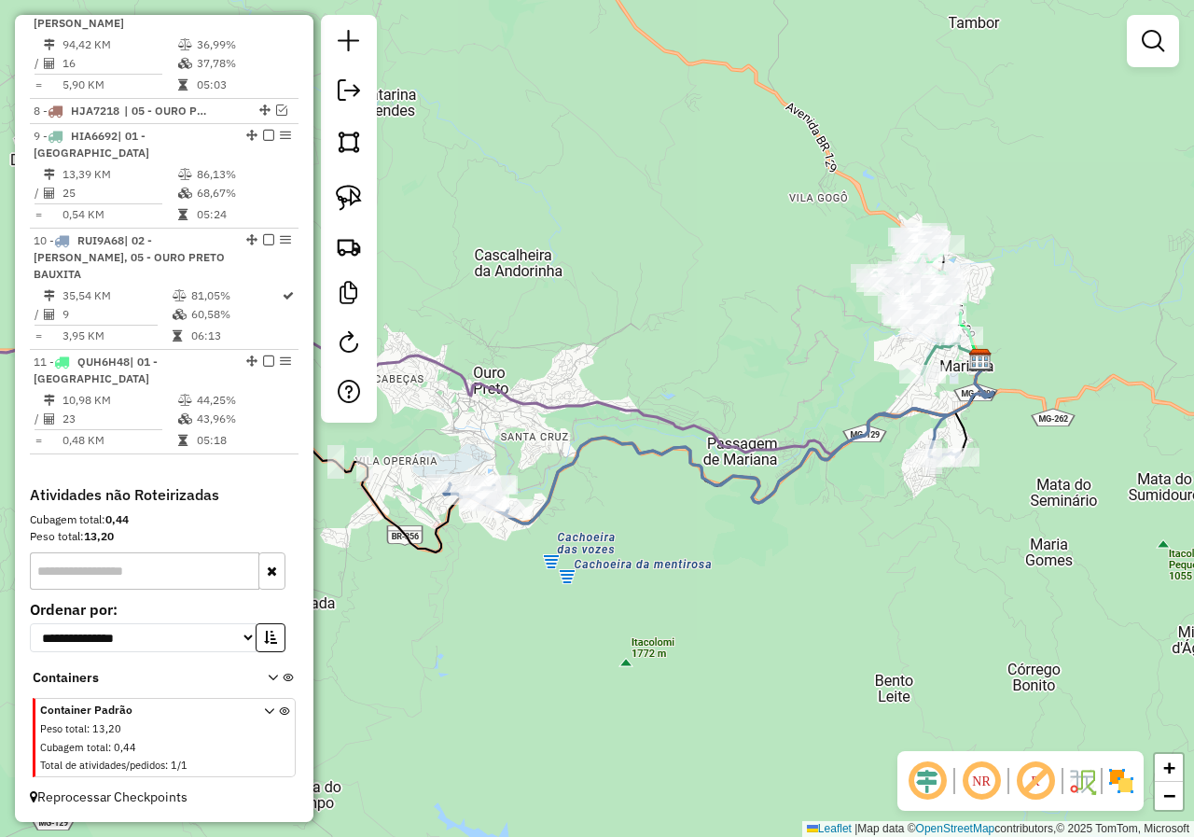
click at [578, 465] on icon at bounding box center [701, 465] width 515 height 115
select select "*********"
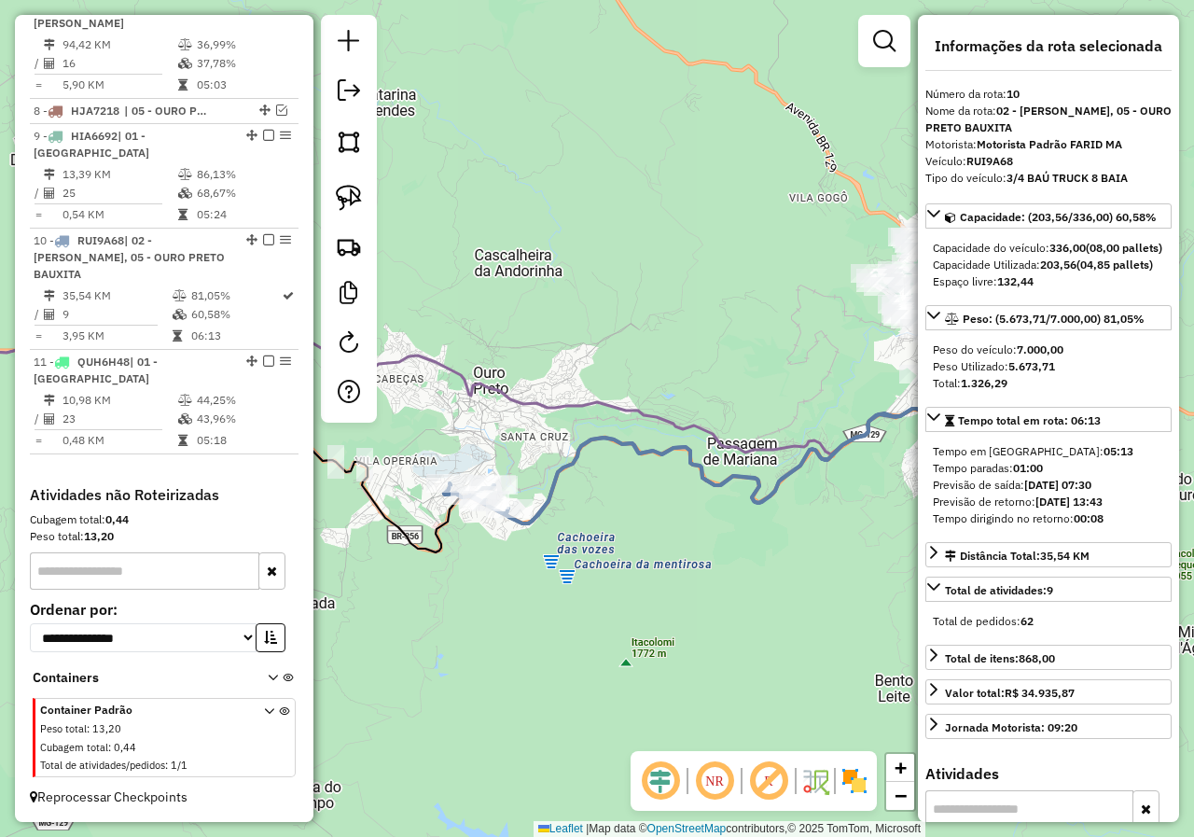
click at [576, 479] on div "Janela de atendimento Grade de atendimento Capacidade Transportadoras Veículos …" at bounding box center [597, 418] width 1194 height 837
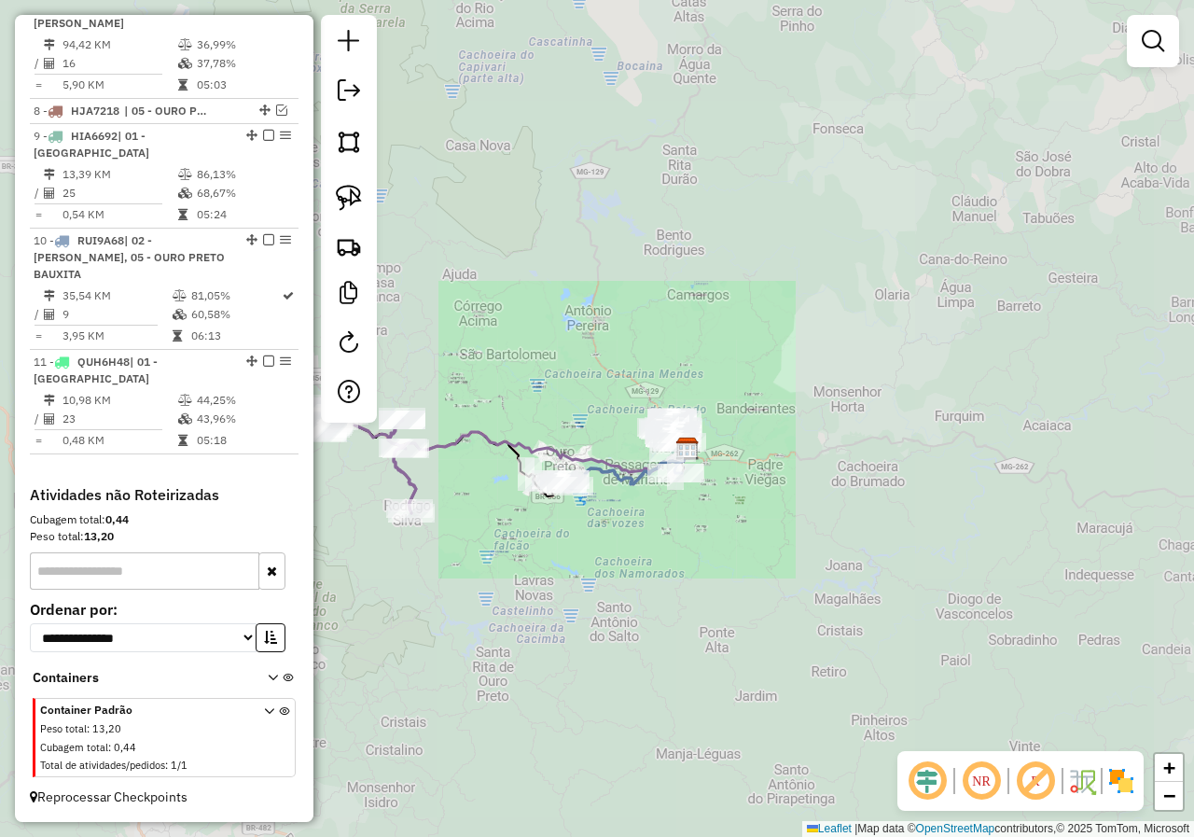
drag, startPoint x: 522, startPoint y: 545, endPoint x: 768, endPoint y: 549, distance: 245.3
click at [779, 554] on div "Janela de atendimento Grade de atendimento Capacidade Transportadoras Veículos …" at bounding box center [597, 418] width 1194 height 837
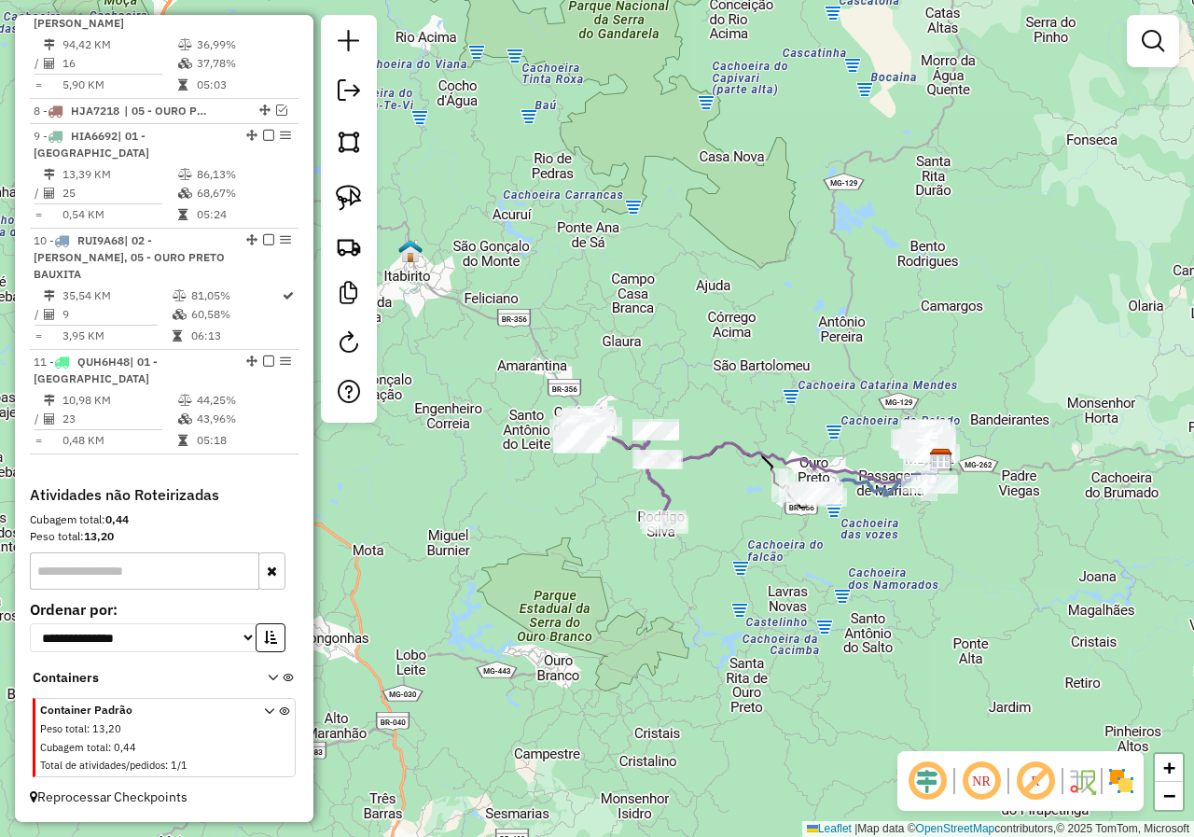
click at [657, 485] on icon at bounding box center [627, 471] width 86 height 106
select select "*********"
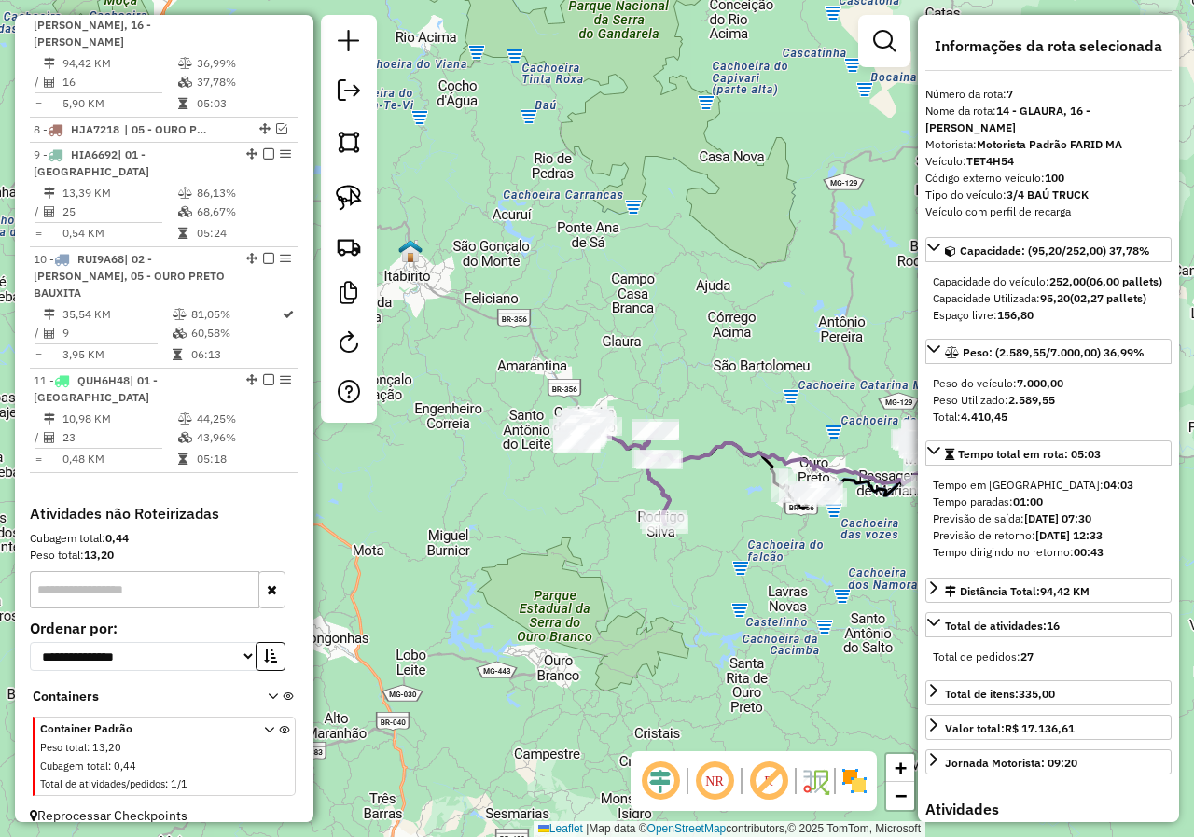
click at [606, 512] on div "Janela de atendimento Grade de atendimento Capacidade Transportadoras Veículos …" at bounding box center [597, 418] width 1194 height 837
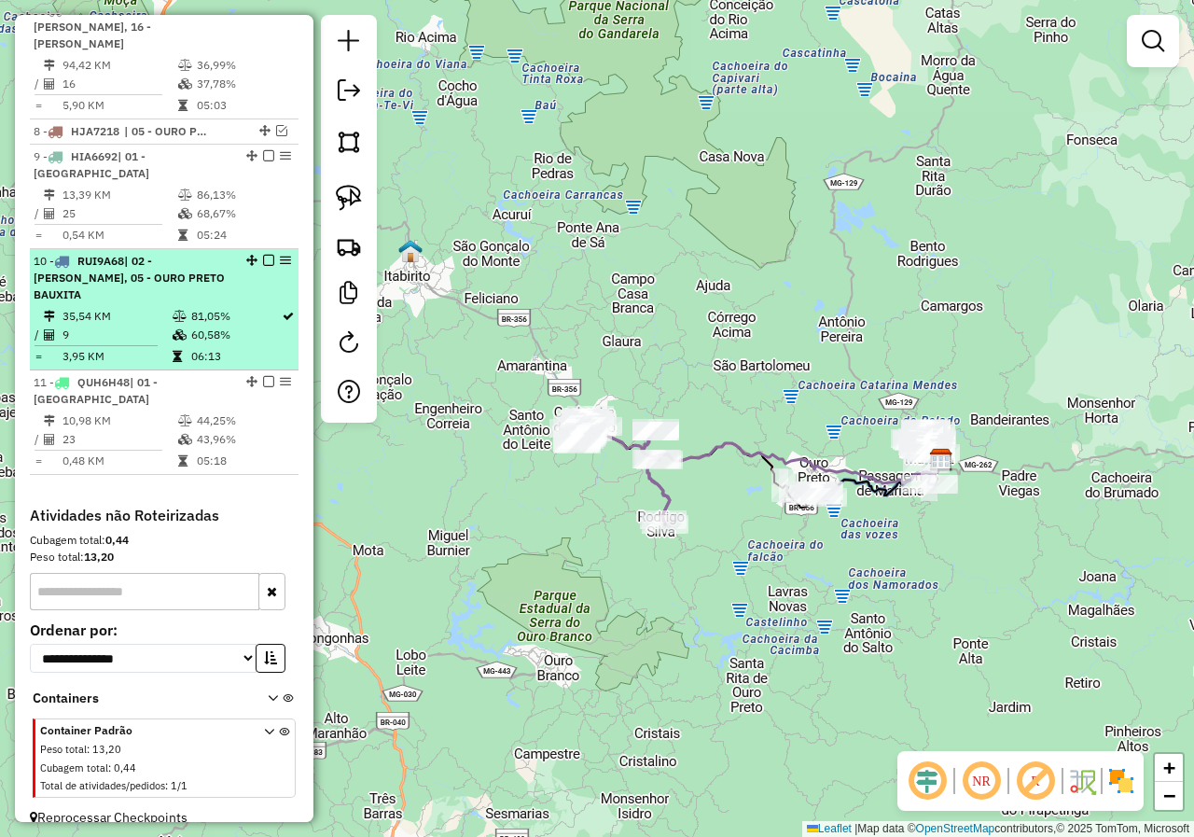
scroll to position [696, 0]
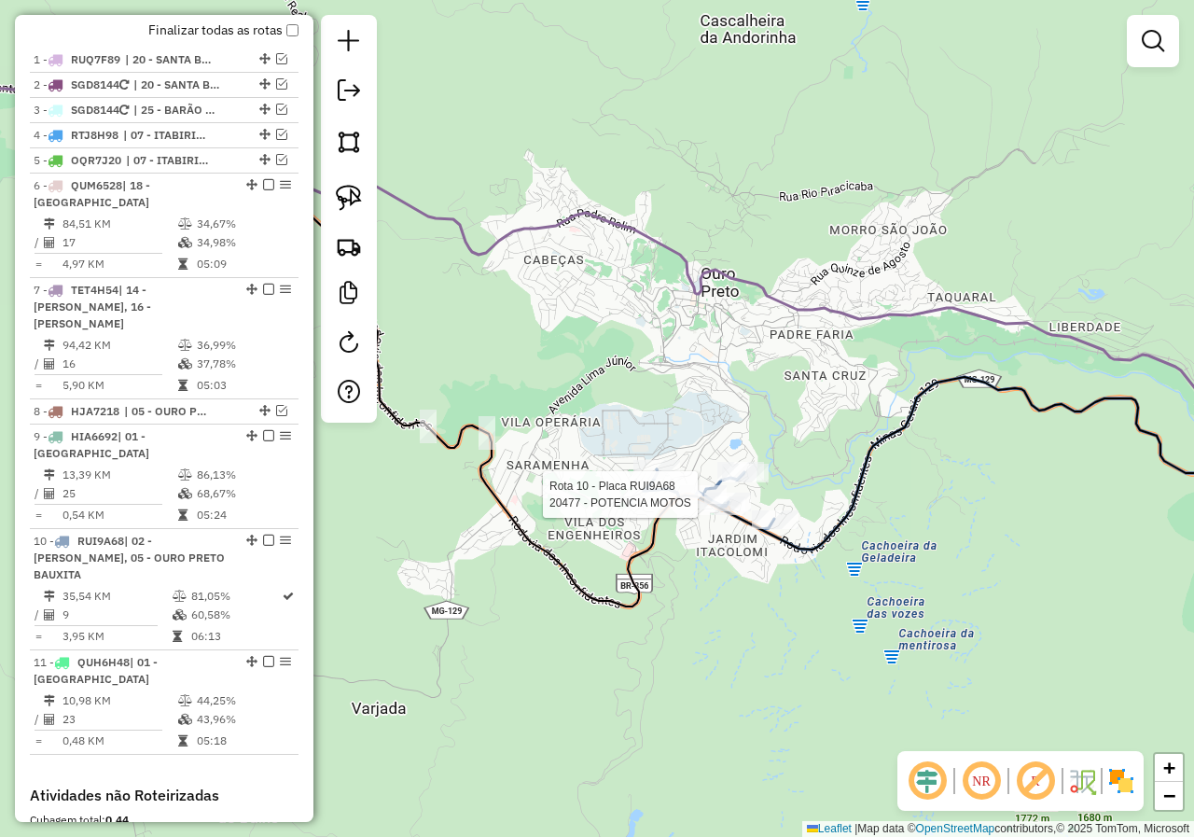
select select "*********"
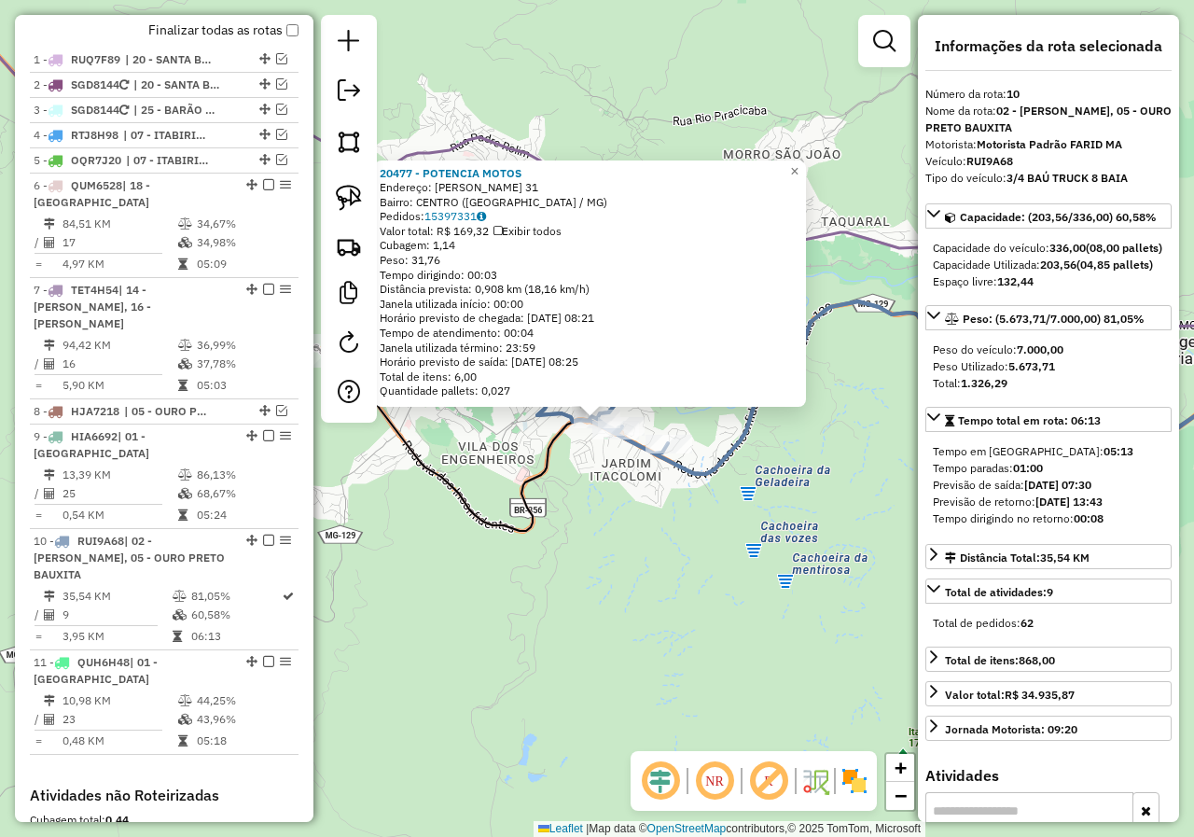
scroll to position [996, 0]
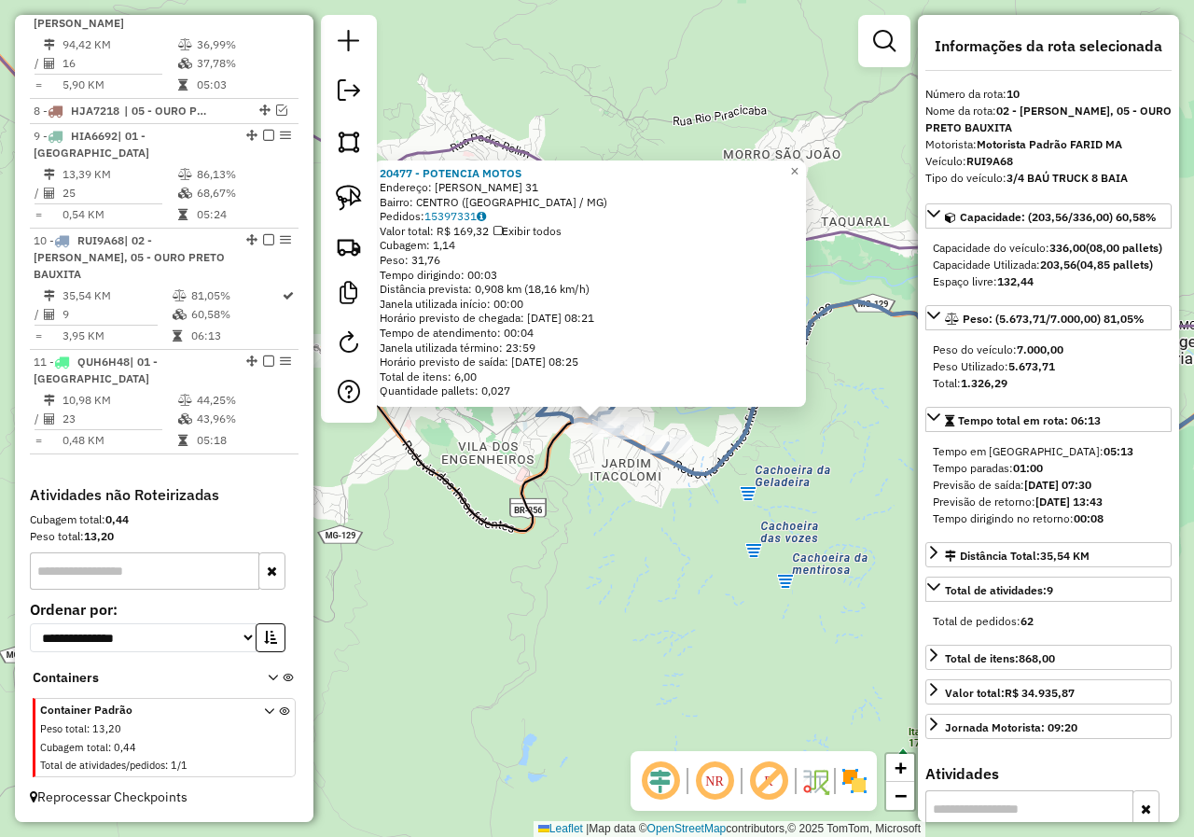
click at [566, 555] on div "20477 - POTENCIA MOTOS Endereço: JUSSARA GABRIELA 31 Bairro: CENTRO ([GEOGRAPHI…" at bounding box center [597, 418] width 1194 height 837
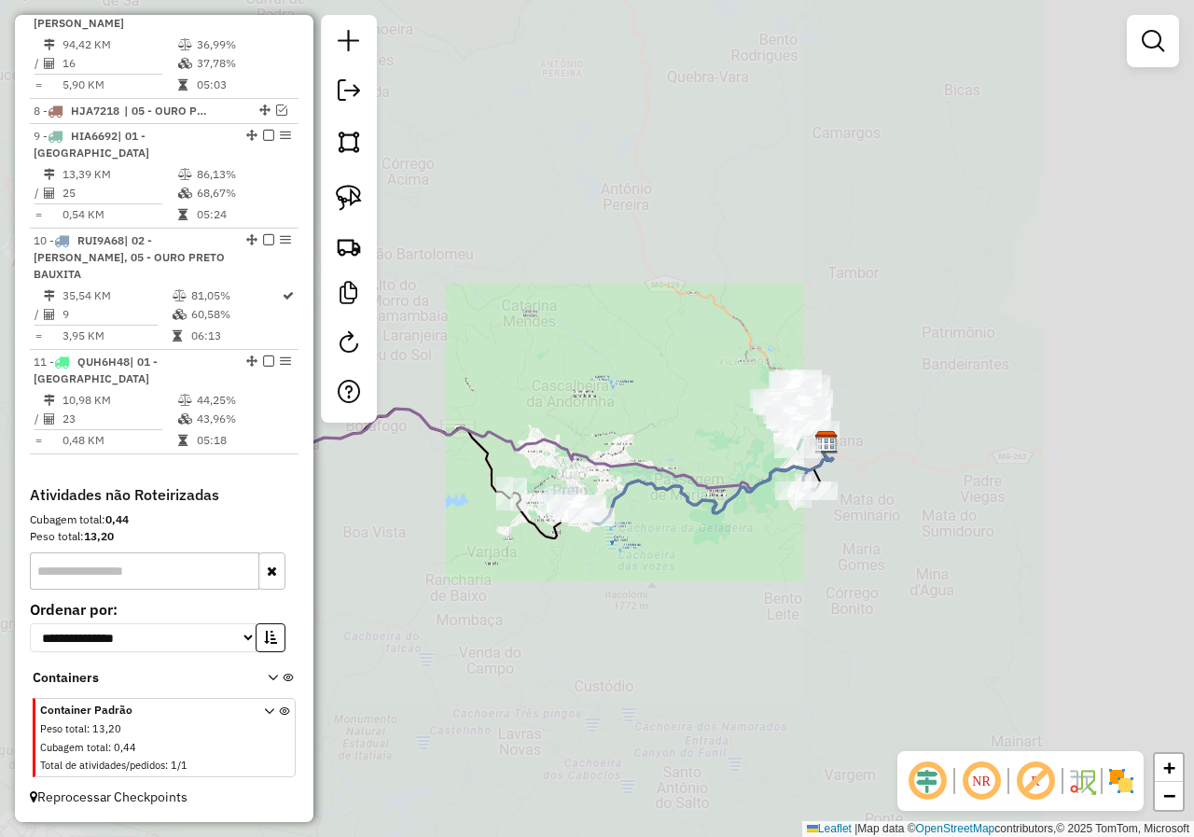
drag, startPoint x: 488, startPoint y: 553, endPoint x: 712, endPoint y: 557, distance: 223.9
click at [712, 557] on div "Janela de atendimento Grade de atendimento Capacidade Transportadoras Veículos …" at bounding box center [597, 418] width 1194 height 837
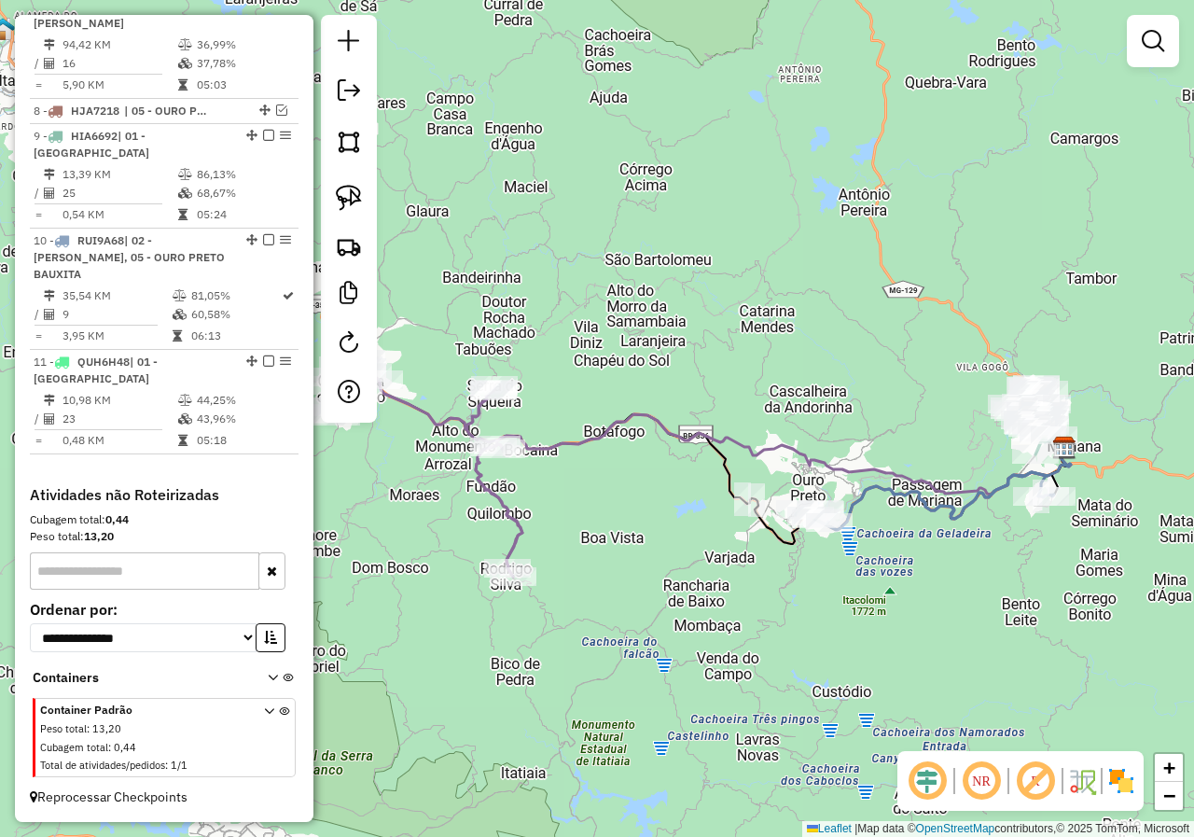
drag, startPoint x: 615, startPoint y: 547, endPoint x: 740, endPoint y: 555, distance: 125.3
click at [740, 555] on div "Janela de atendimento Grade de atendimento Capacidade Transportadoras Veículos …" at bounding box center [597, 418] width 1194 height 837
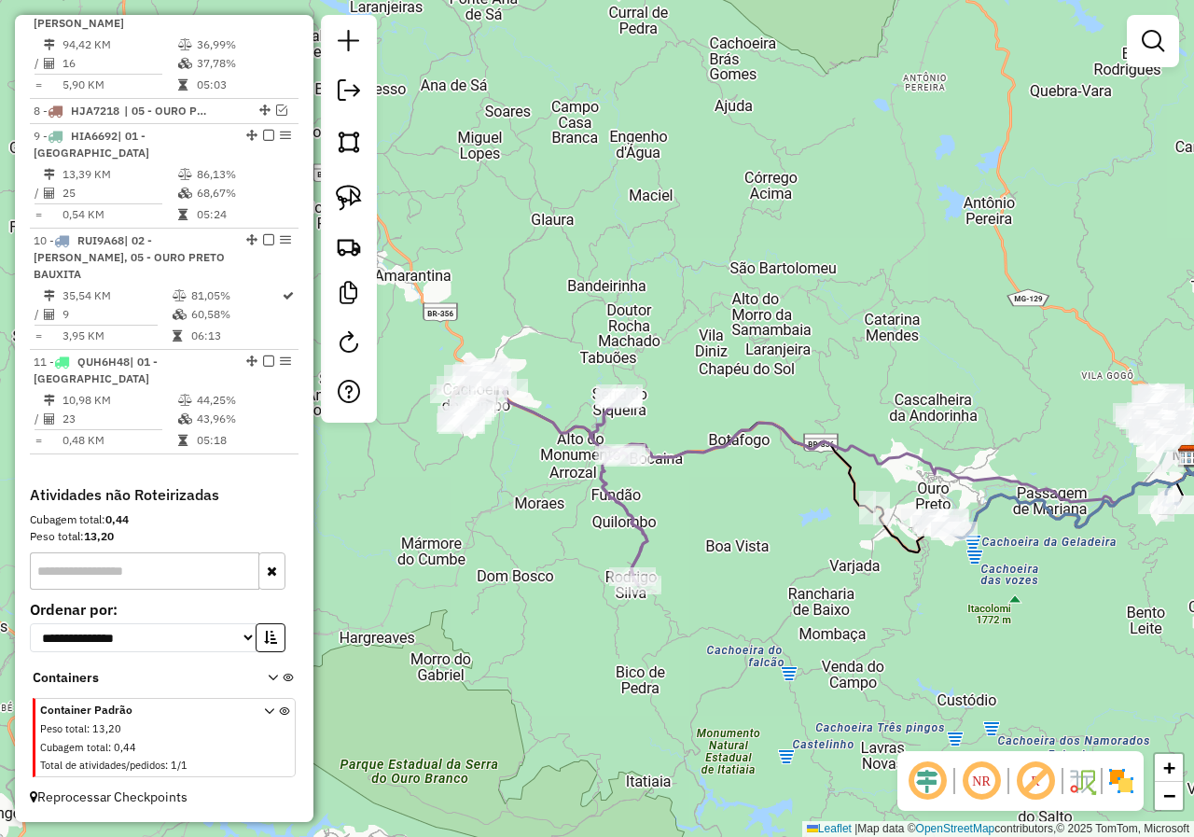
click at [637, 519] on icon at bounding box center [561, 478] width 173 height 213
select select "*********"
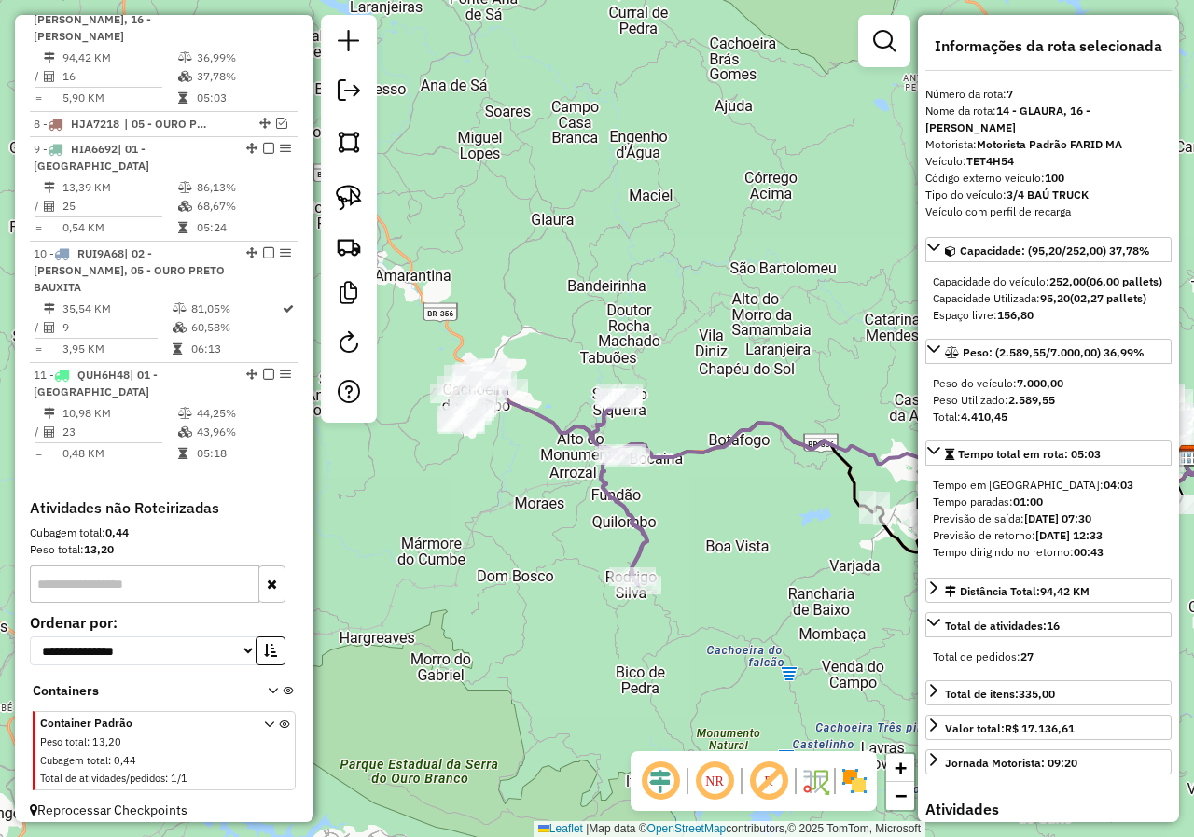
scroll to position [976, 0]
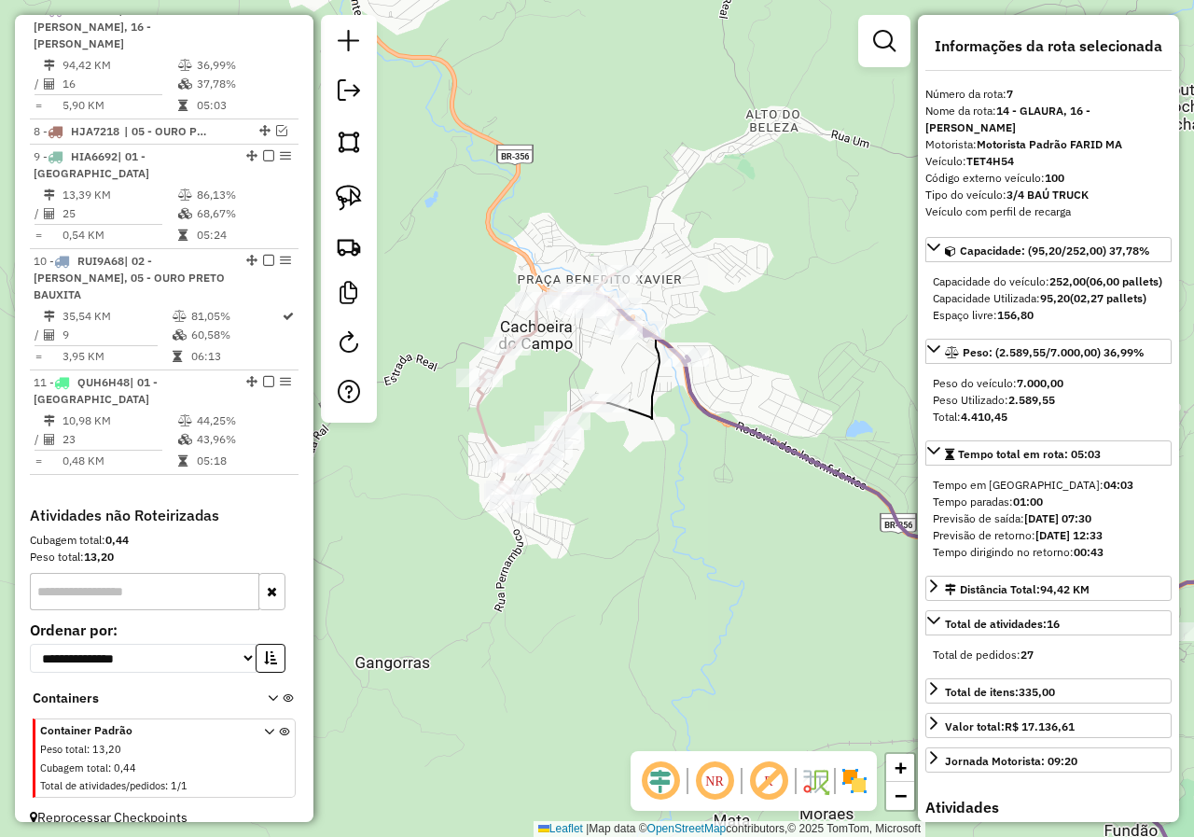
drag, startPoint x: 421, startPoint y: 326, endPoint x: 575, endPoint y: 354, distance: 157.3
click at [575, 354] on div "Janela de atendimento Grade de atendimento Capacidade Transportadoras Veículos …" at bounding box center [597, 418] width 1194 height 837
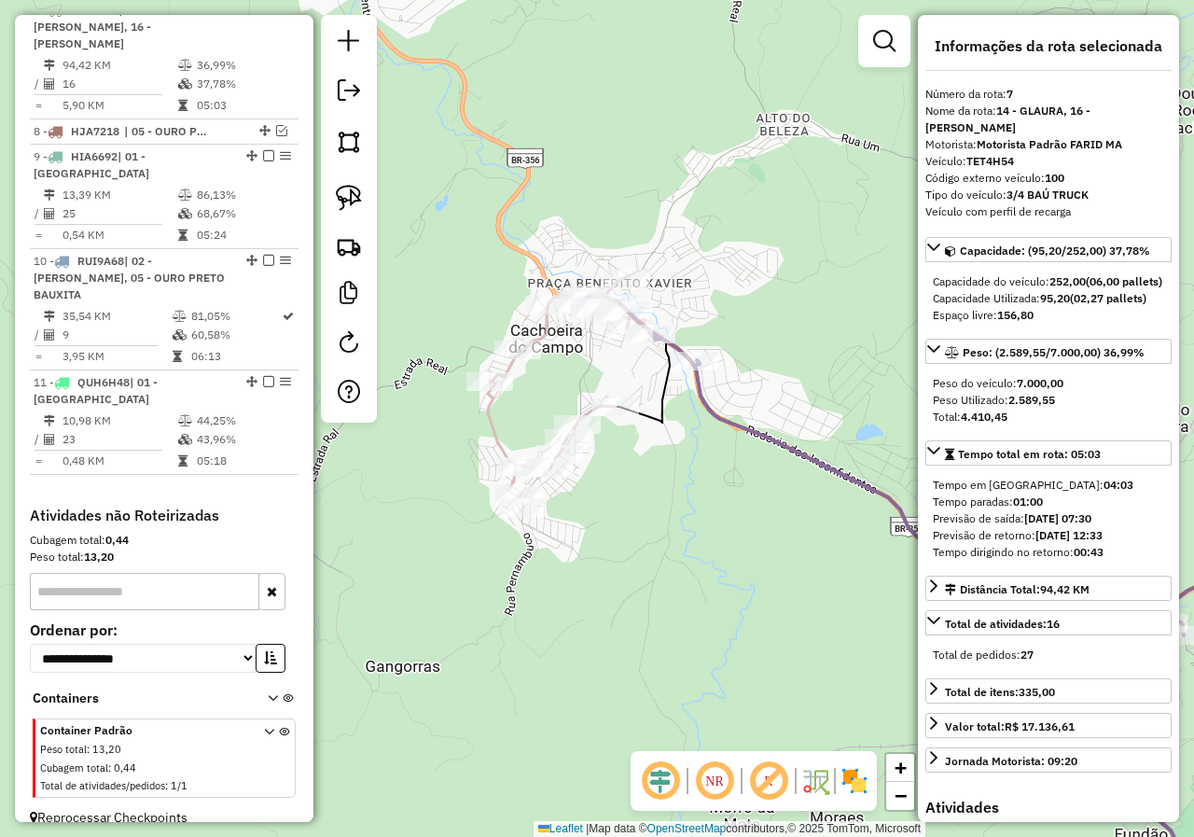
click at [536, 338] on icon at bounding box center [559, 392] width 143 height 230
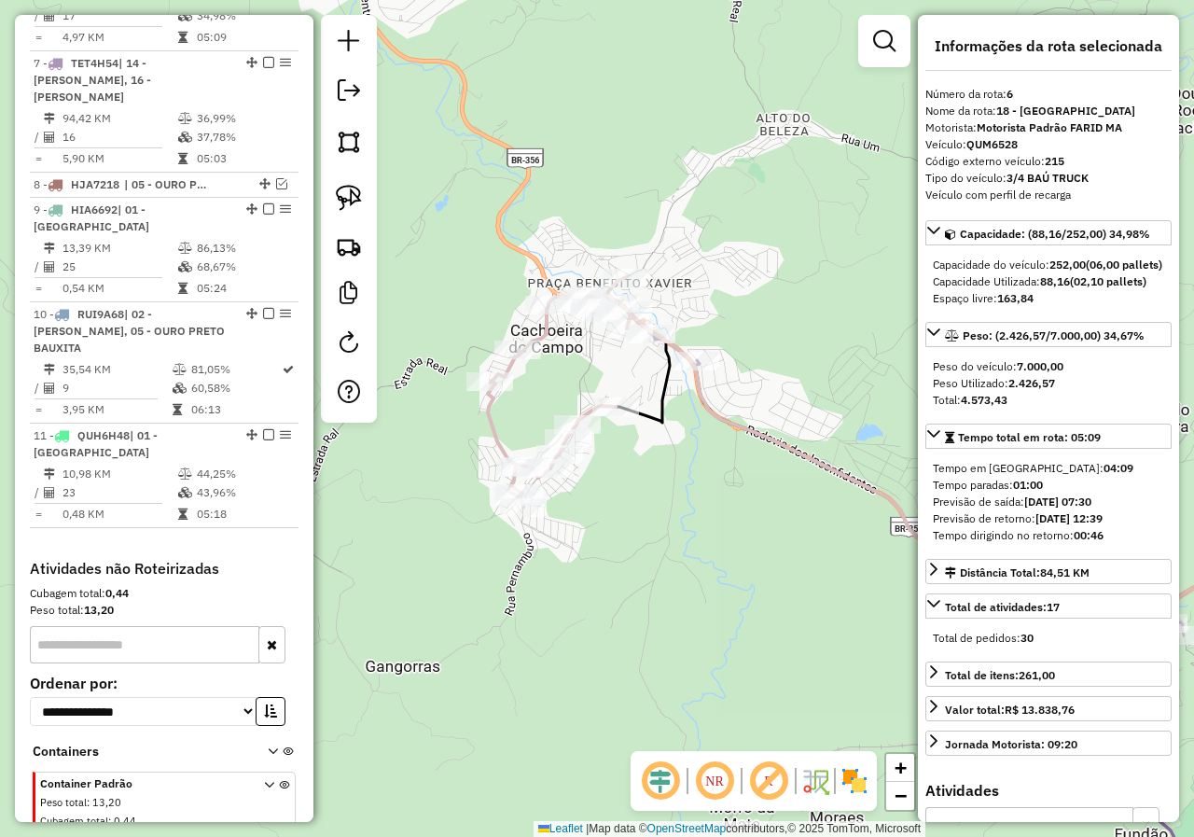
scroll to position [871, 0]
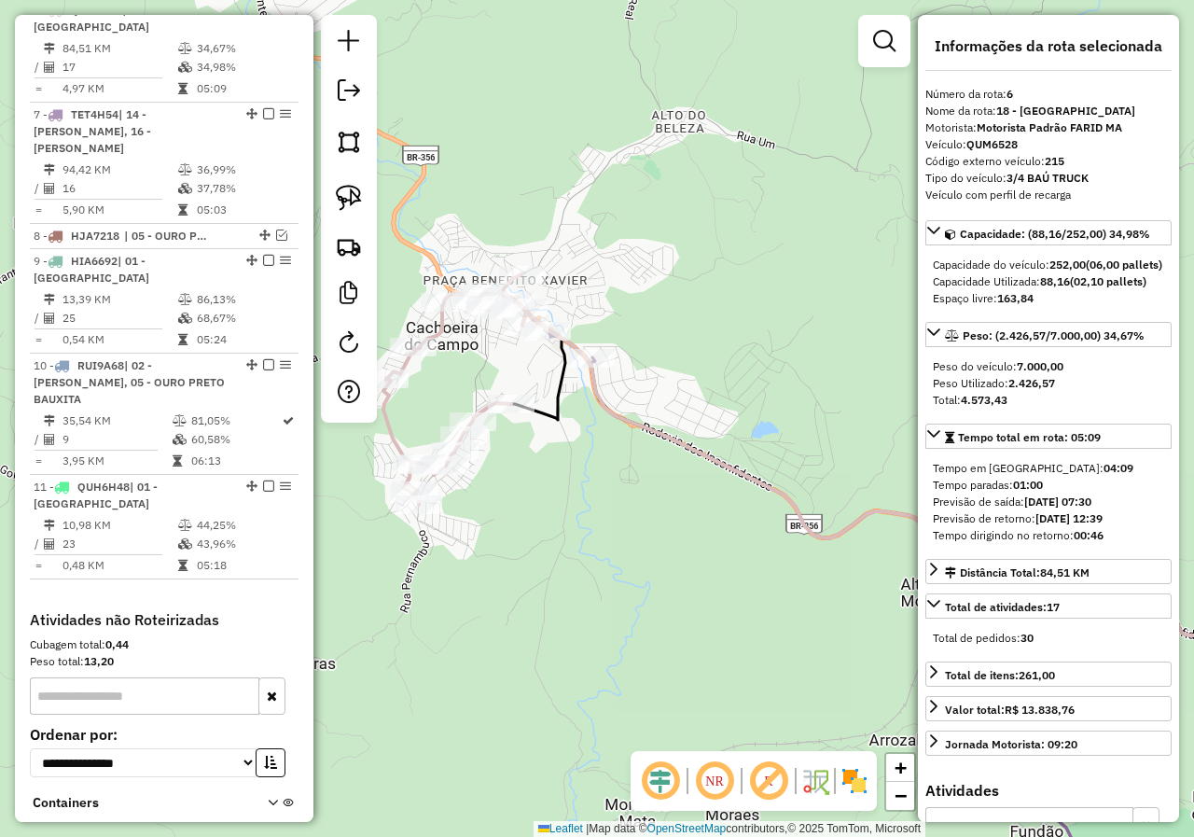
drag, startPoint x: 688, startPoint y: 387, endPoint x: 544, endPoint y: 373, distance: 145.2
click at [566, 380] on icon at bounding box center [865, 473] width 686 height 324
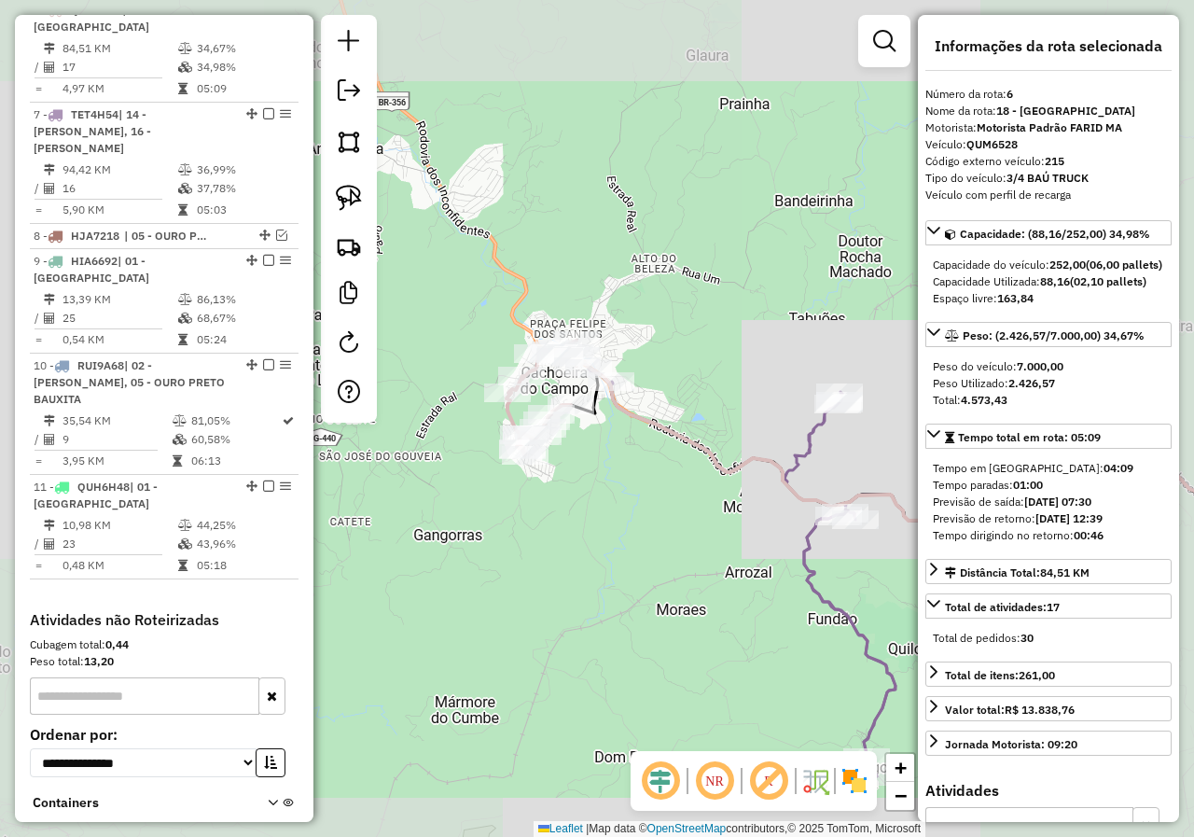
click at [726, 503] on div "Janela de atendimento Grade de atendimento Capacidade Transportadoras Veículos …" at bounding box center [597, 418] width 1194 height 837
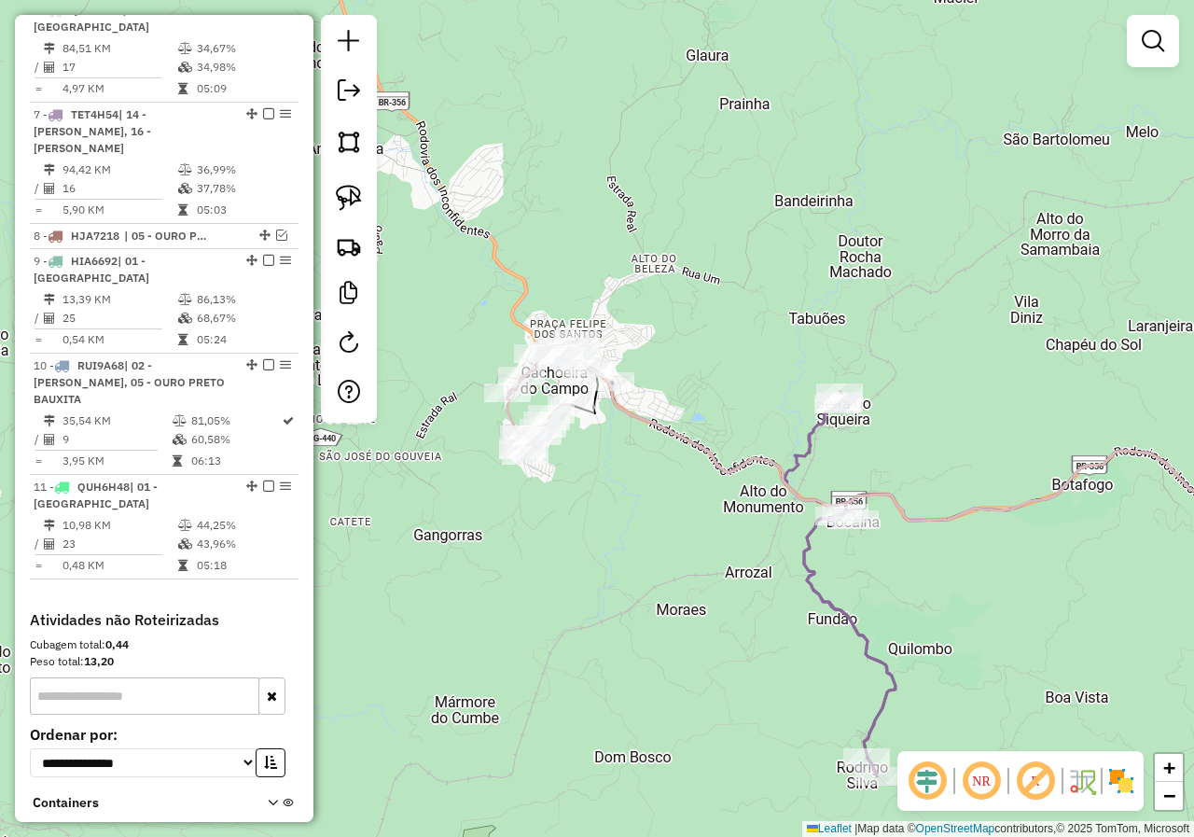
click at [819, 450] on icon at bounding box center [723, 562] width 343 height 427
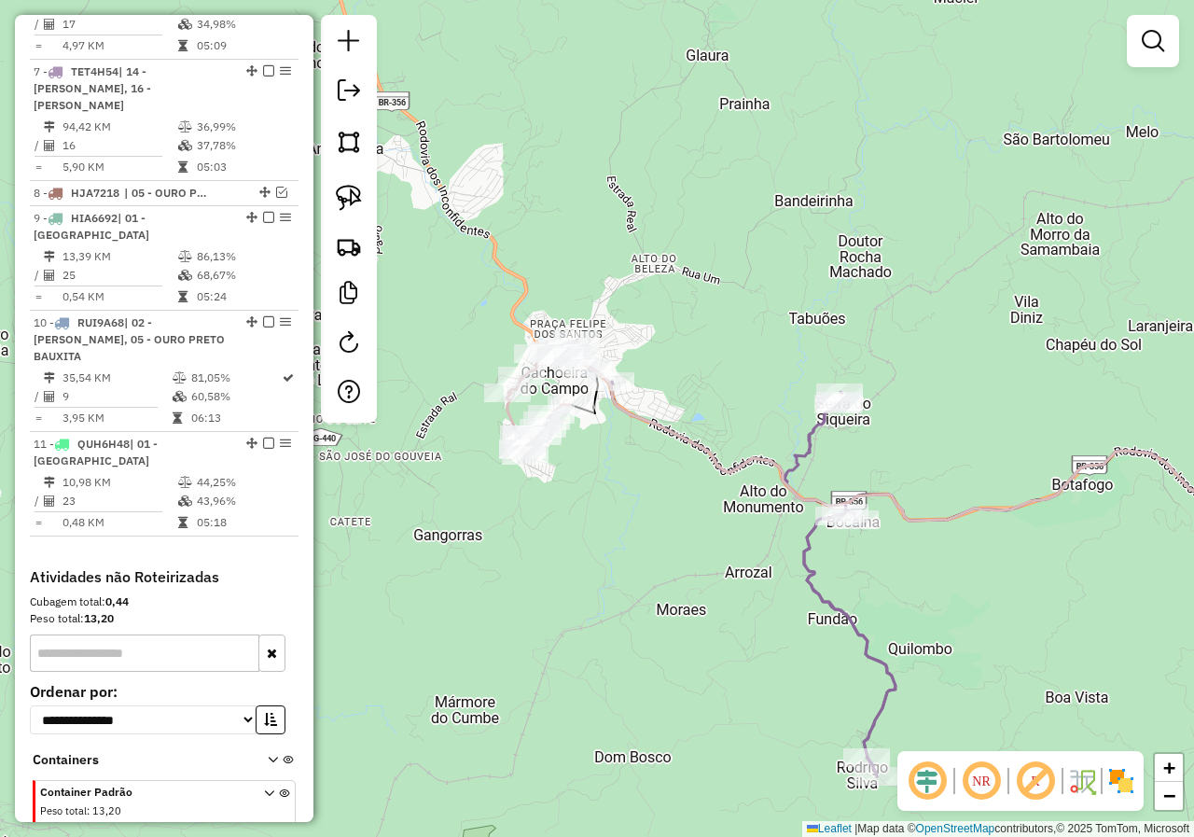
select select "*********"
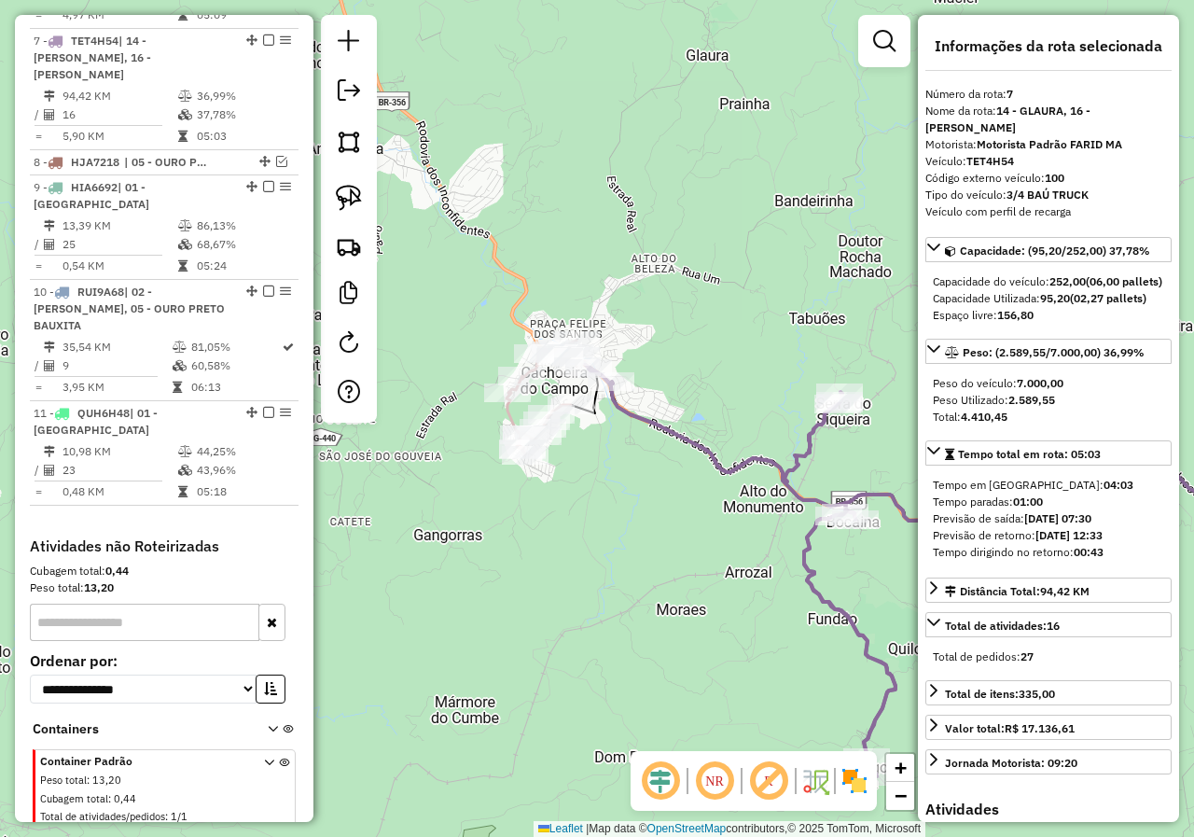
scroll to position [976, 0]
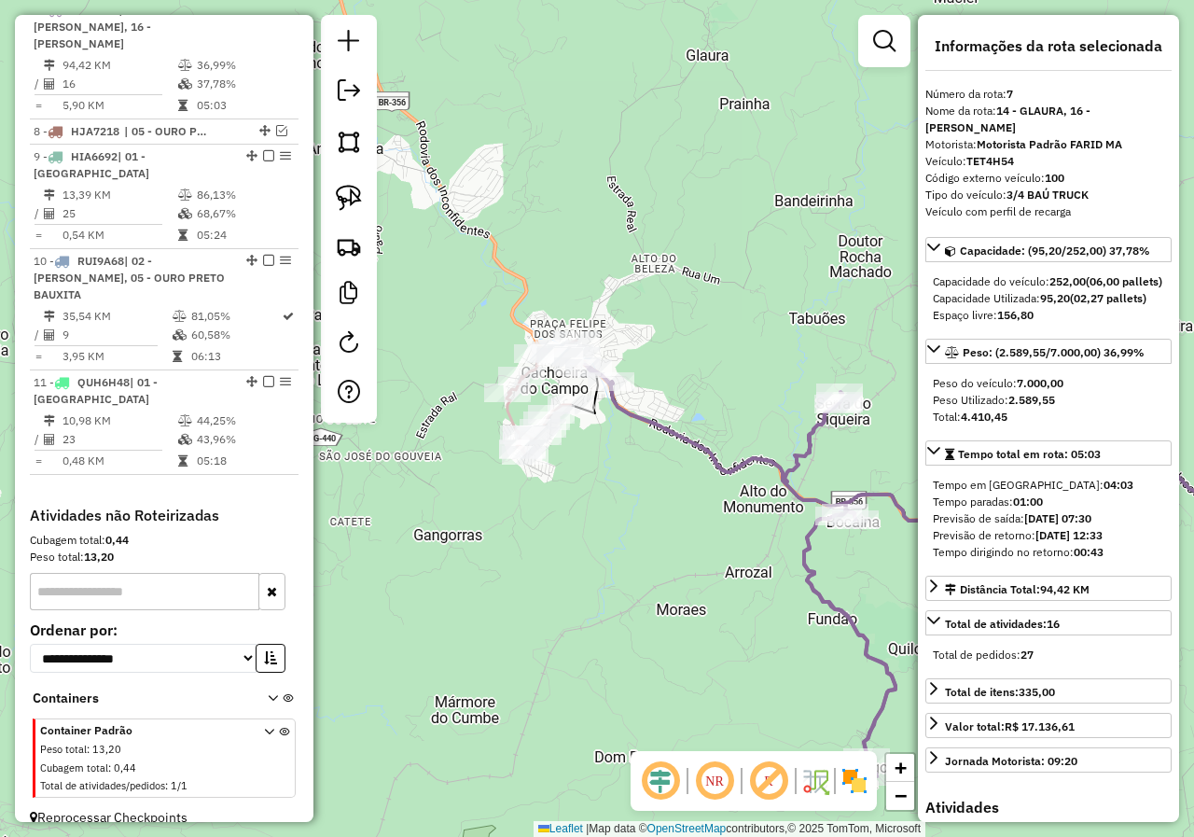
drag, startPoint x: 709, startPoint y: 455, endPoint x: 541, endPoint y: 439, distance: 168.6
click at [593, 449] on icon at bounding box center [723, 562] width 343 height 427
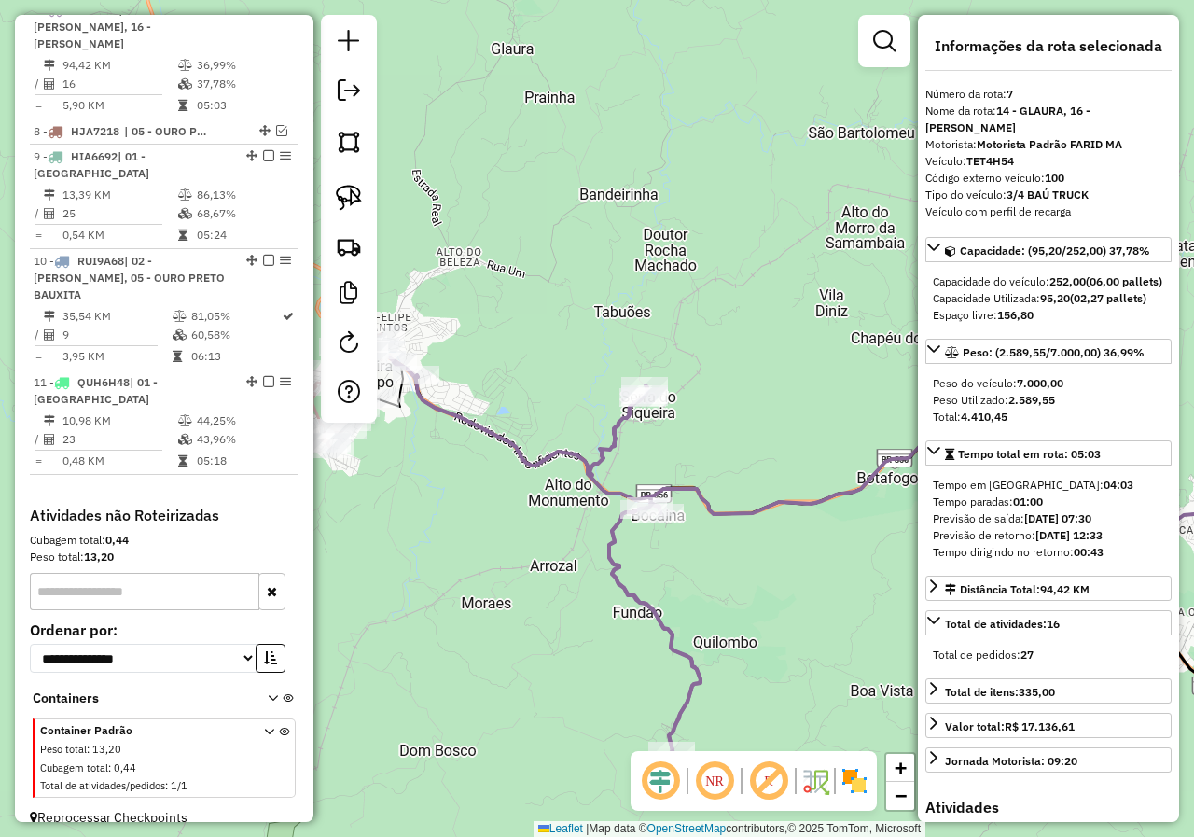
drag, startPoint x: 713, startPoint y: 465, endPoint x: 538, endPoint y: 426, distance: 178.7
click at [580, 437] on div "Janela de atendimento Grade de atendimento Capacidade Transportadoras Veículos …" at bounding box center [597, 418] width 1194 height 837
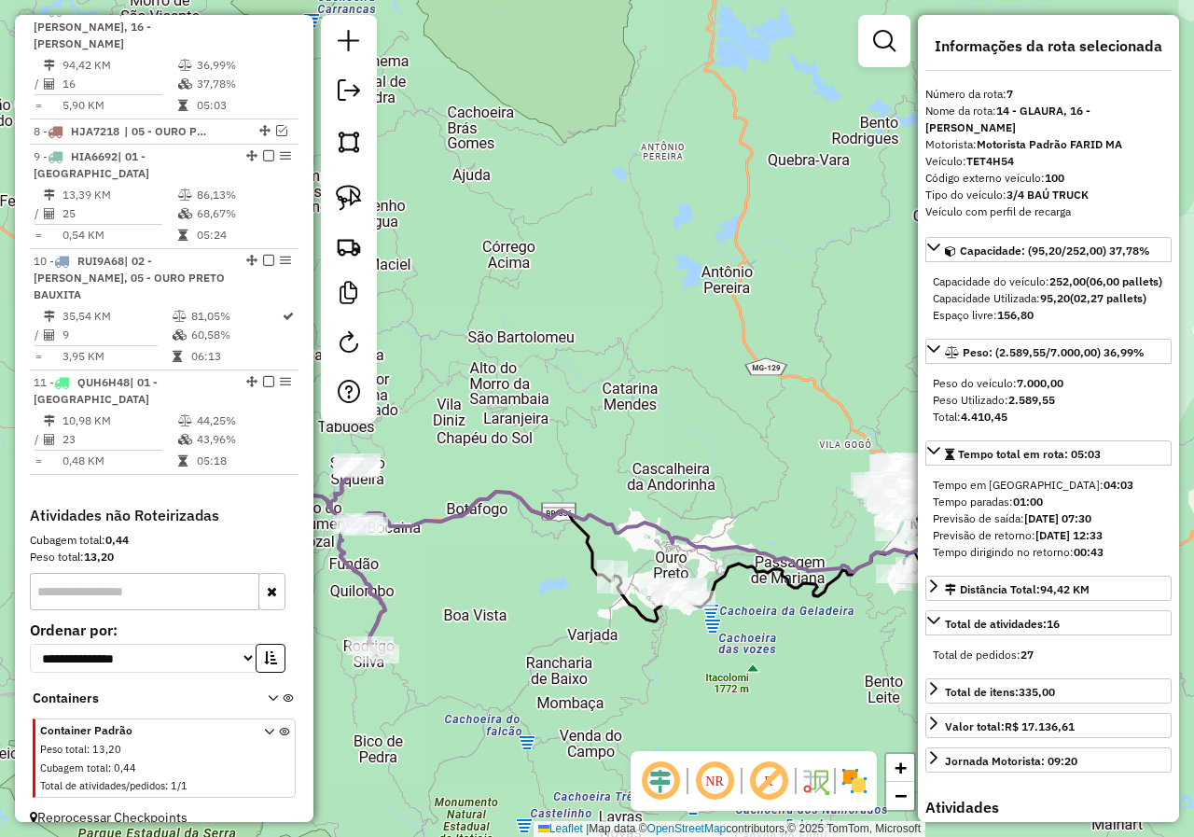
drag, startPoint x: 678, startPoint y: 521, endPoint x: 497, endPoint y: 505, distance: 181.7
click at [497, 505] on div "Janela de atendimento Grade de atendimento Capacidade Transportadoras Veículos …" at bounding box center [597, 418] width 1194 height 837
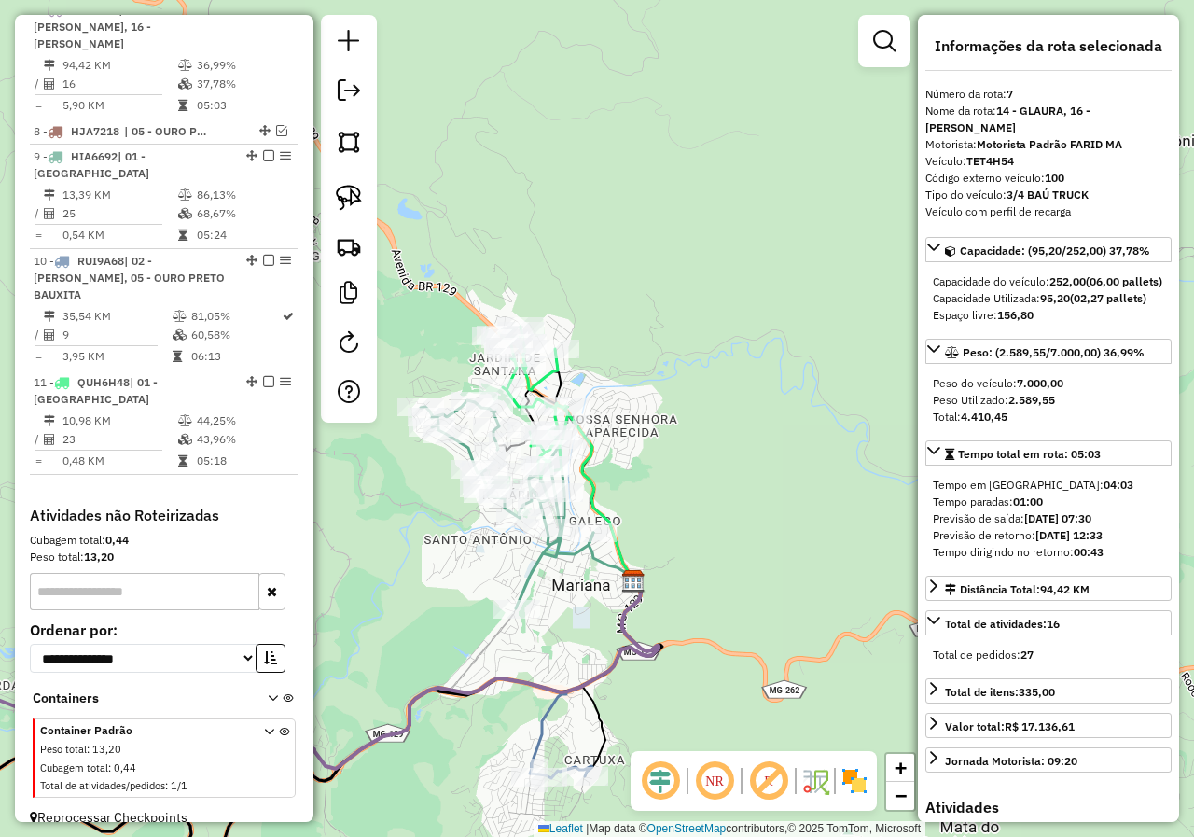
click at [547, 376] on icon at bounding box center [533, 401] width 69 height 150
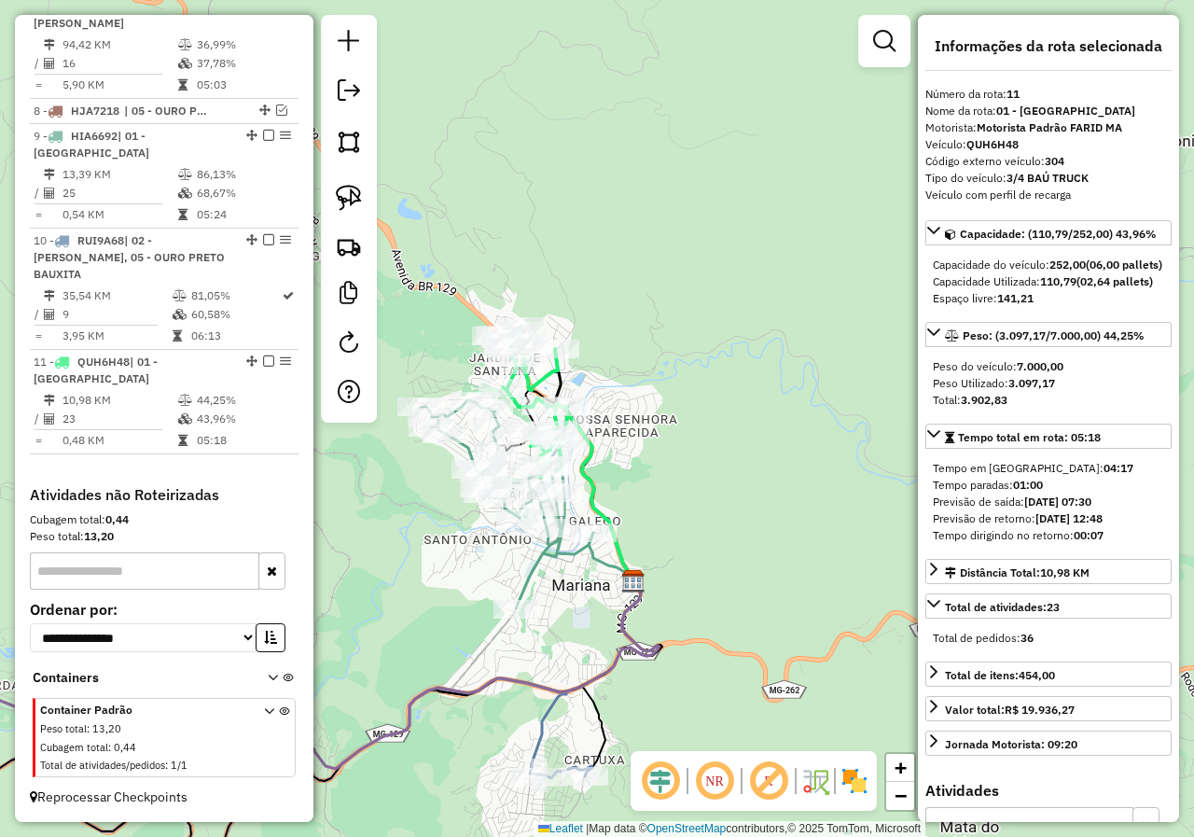
click at [671, 524] on div "Janela de atendimento Grade de atendimento Capacidade Transportadoras Veículos …" at bounding box center [597, 418] width 1194 height 837
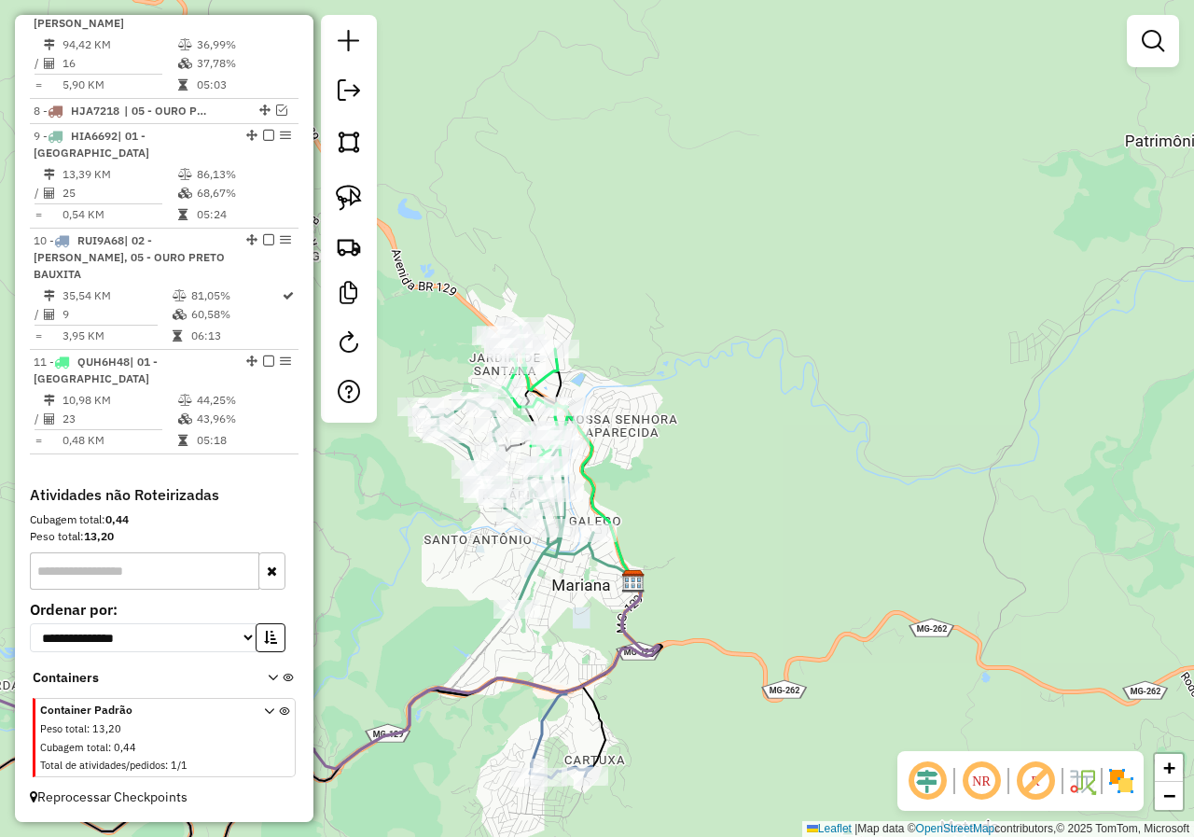
click at [559, 560] on icon at bounding box center [507, 504] width 173 height 208
select select "*********"
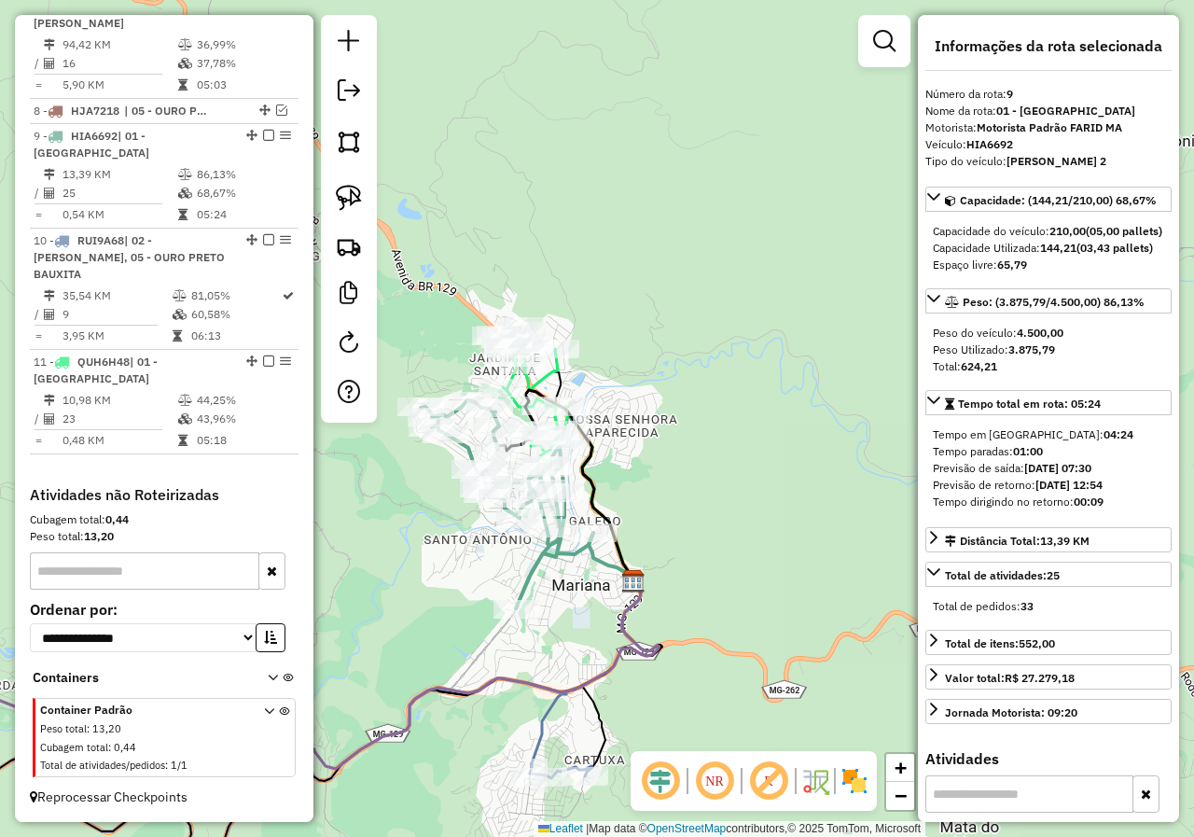
click at [560, 572] on div "Janela de atendimento Grade de atendimento Capacidade Transportadoras Veículos …" at bounding box center [597, 418] width 1194 height 837
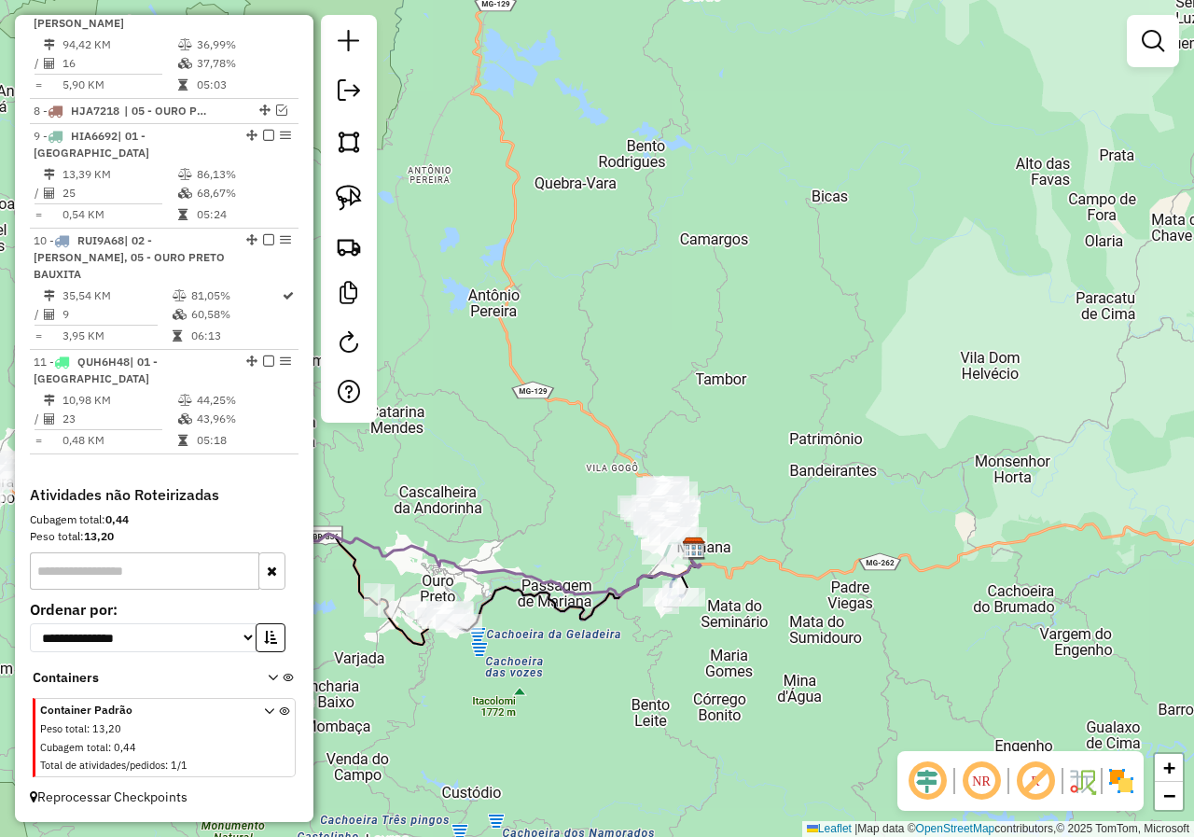
drag, startPoint x: 431, startPoint y: 550, endPoint x: 585, endPoint y: 547, distance: 153.9
click at [583, 547] on div "Janela de atendimento Grade de atendimento Capacidade Transportadoras Veículos …" at bounding box center [597, 418] width 1194 height 837
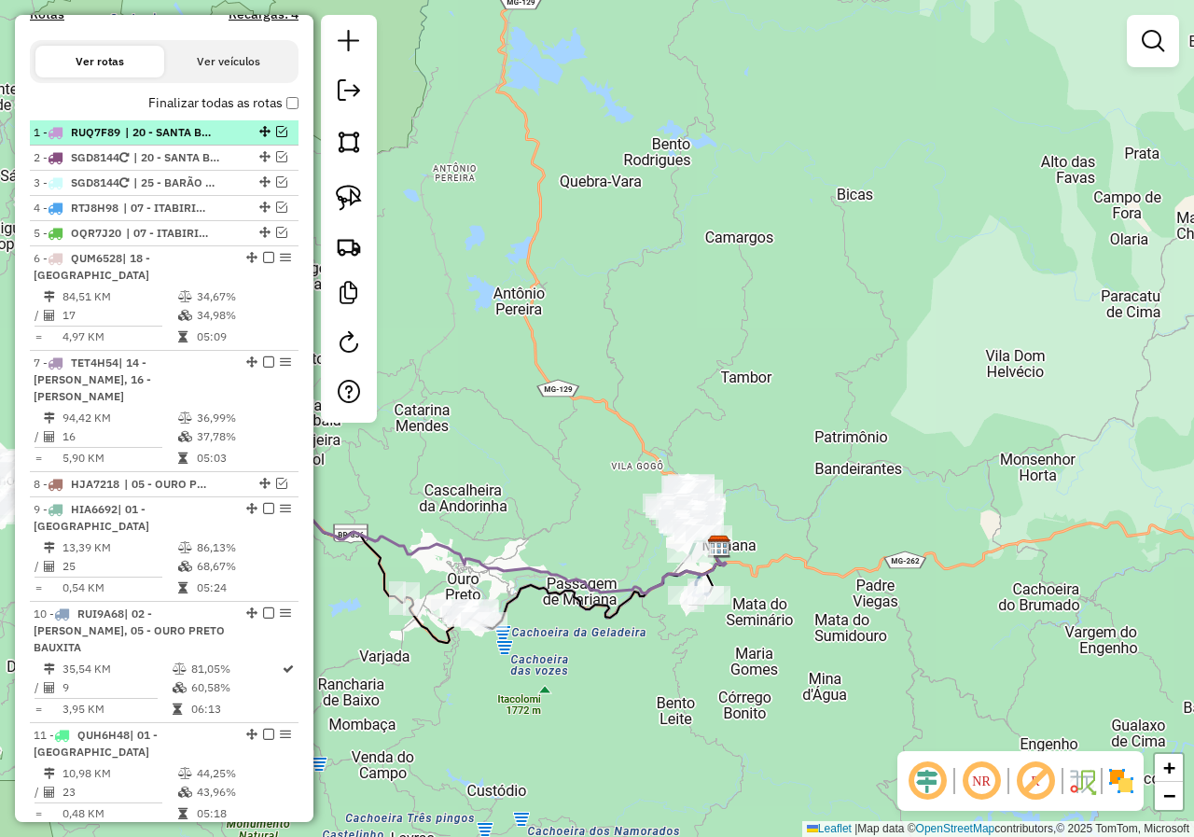
scroll to position [583, 0]
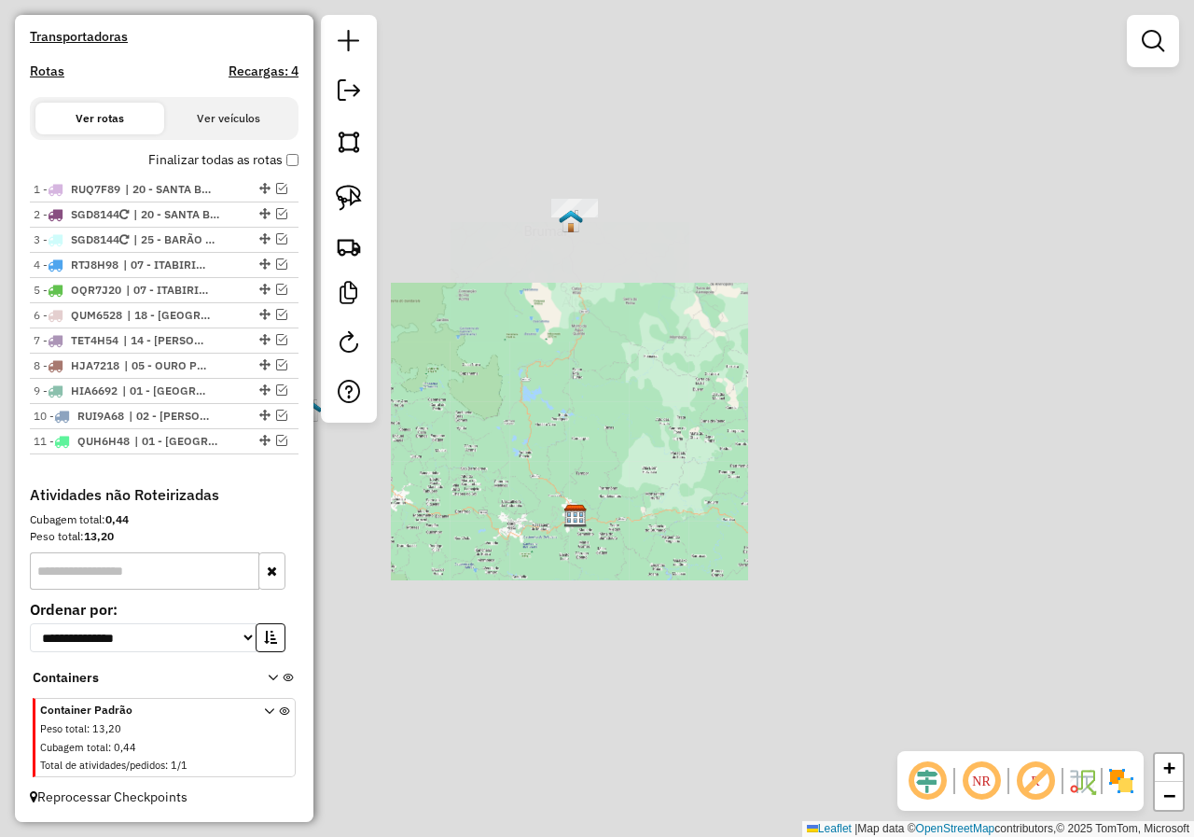
drag, startPoint x: 465, startPoint y: 595, endPoint x: 632, endPoint y: 591, distance: 167.0
click at [618, 591] on div "Janela de atendimento Grade de atendimento Capacidade Transportadoras Veículos …" at bounding box center [597, 418] width 1194 height 837
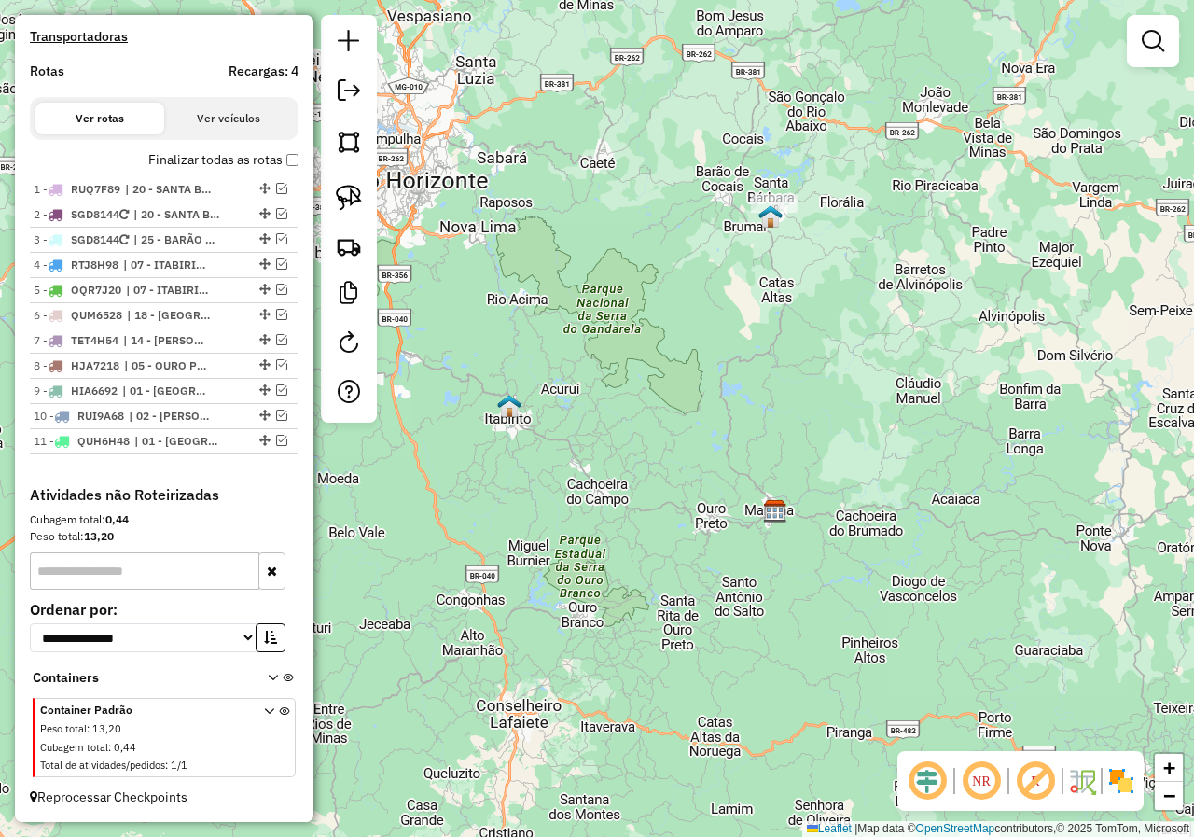
click at [621, 607] on div "Janela de atendimento Grade de atendimento Capacidade Transportadoras Veículos …" at bounding box center [597, 418] width 1194 height 837
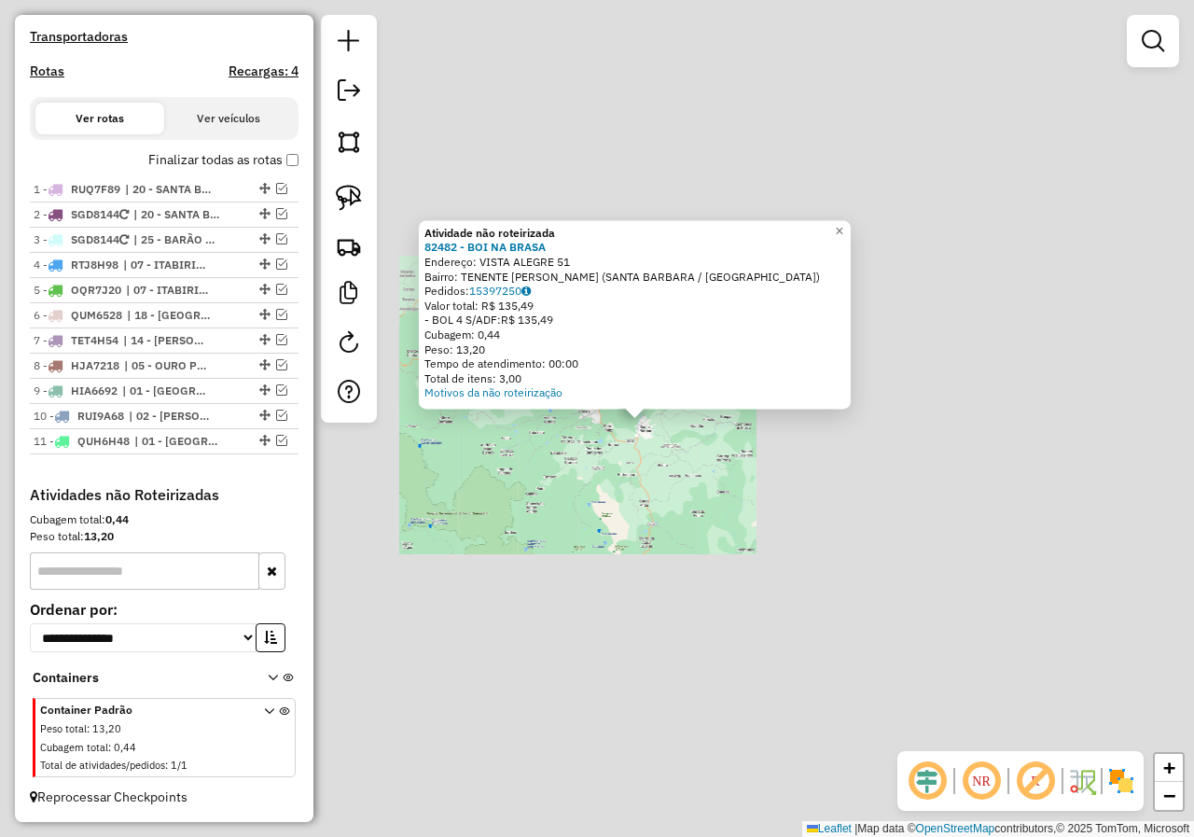
drag, startPoint x: 656, startPoint y: 491, endPoint x: 646, endPoint y: 499, distance: 11.9
click at [657, 491] on div "Atividade não roteirizada 82482 - BOI NA BRASA Endereço: [STREET_ADDRESS][PERSO…" at bounding box center [597, 418] width 1194 height 837
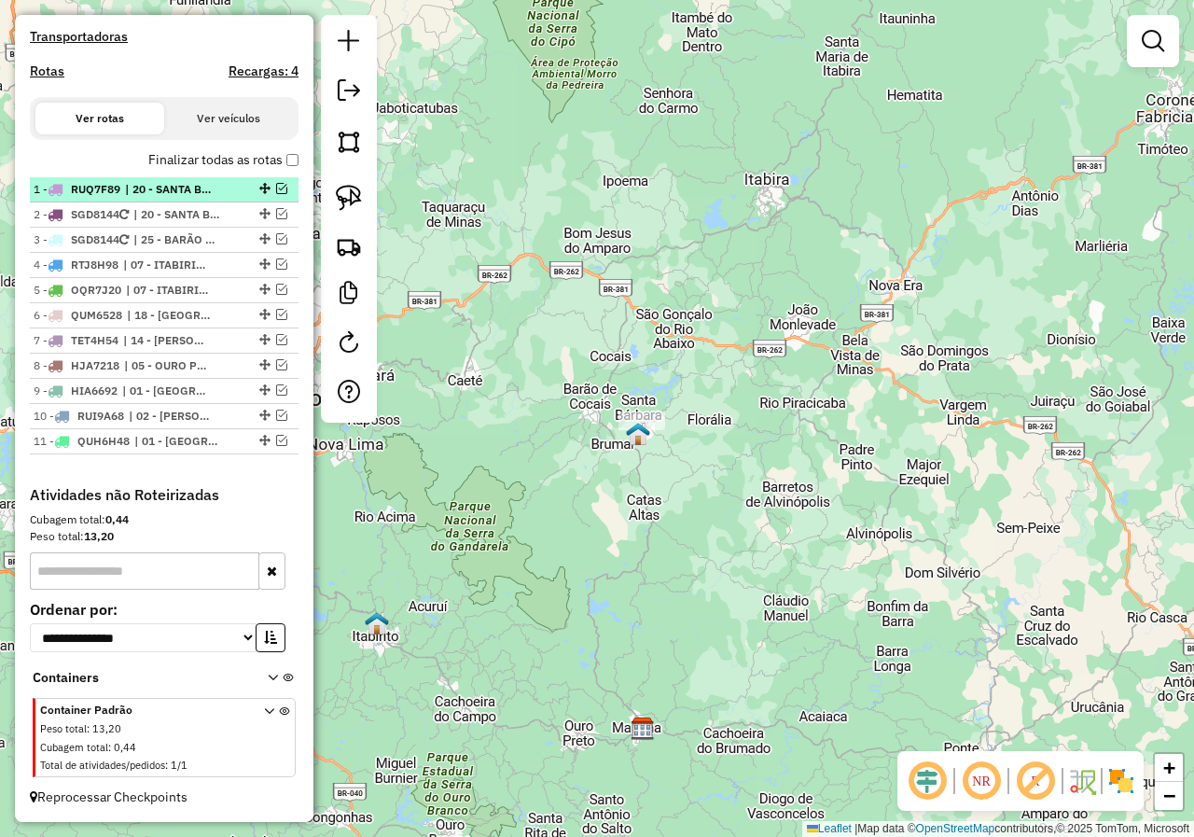
click at [236, 189] on div at bounding box center [263, 188] width 56 height 11
select select "*********"
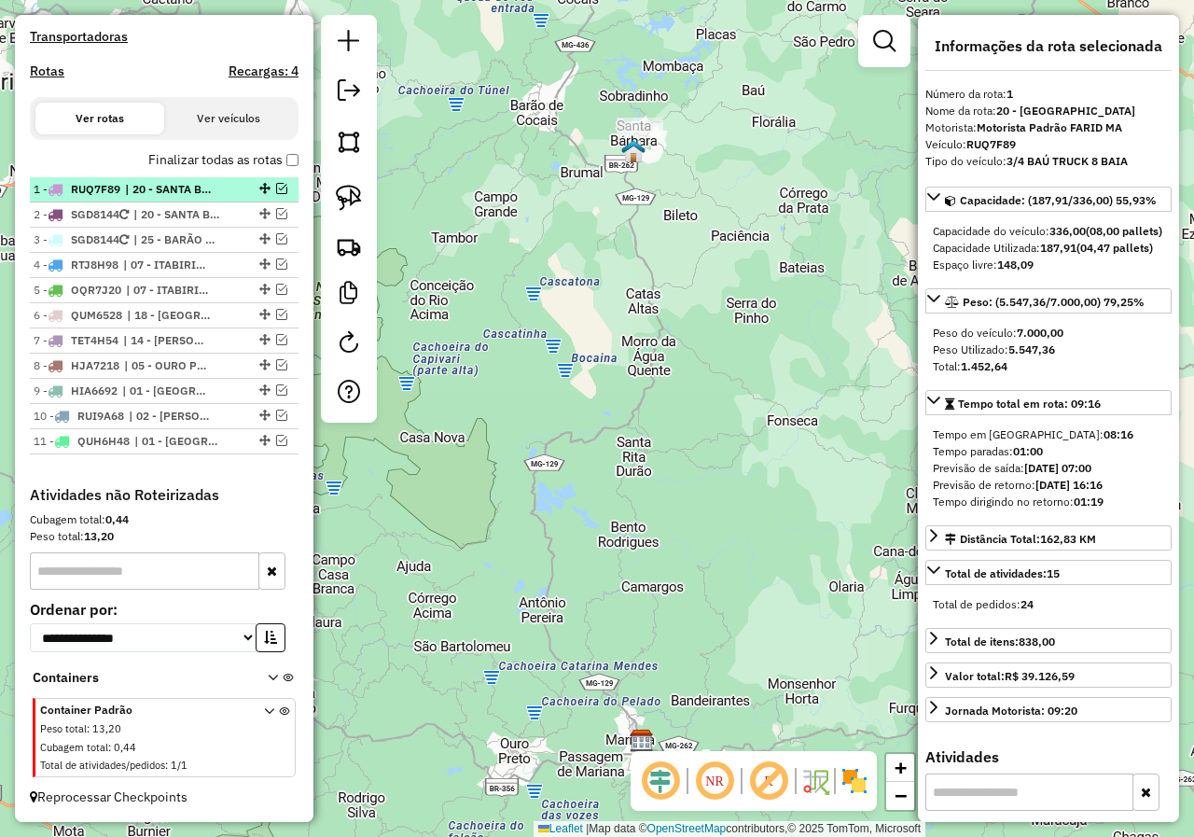
click at [276, 189] on em at bounding box center [281, 188] width 11 height 11
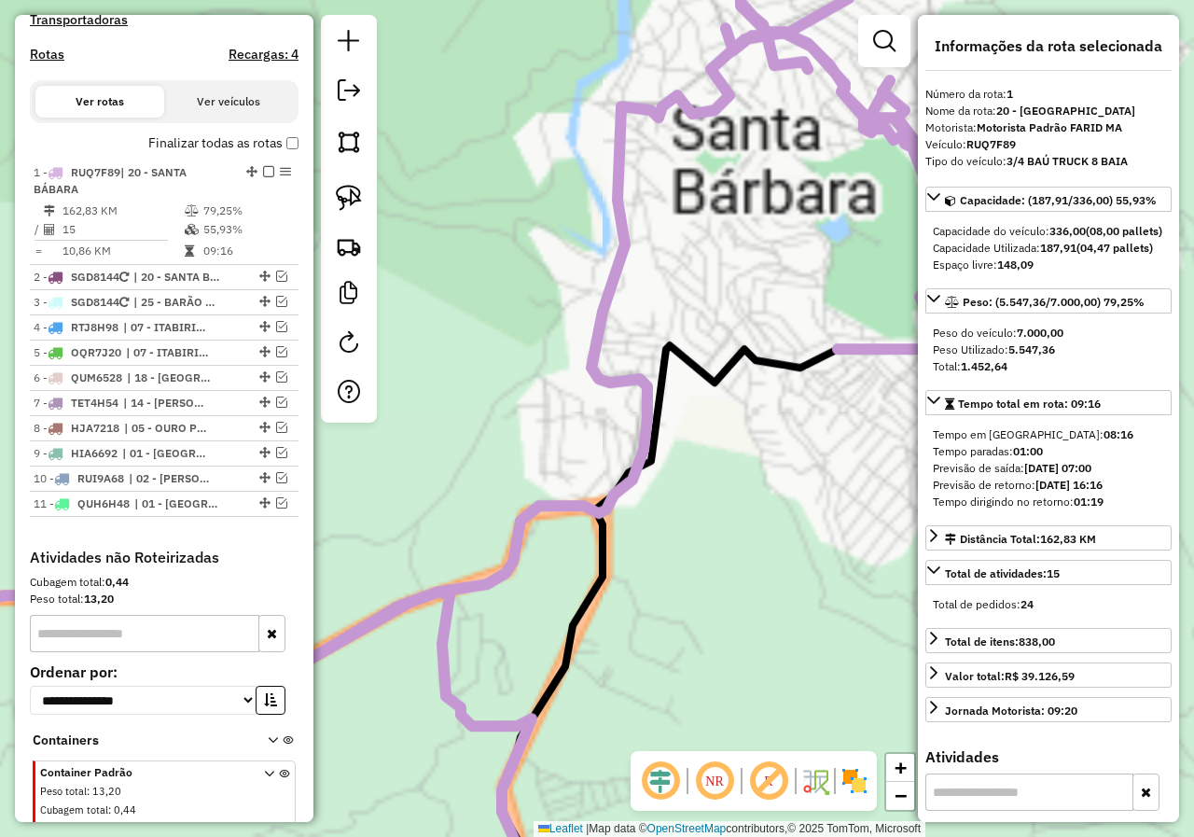
click at [677, 165] on div "Janela de atendimento Grade de atendimento Capacidade Transportadoras Veículos …" at bounding box center [597, 418] width 1194 height 837
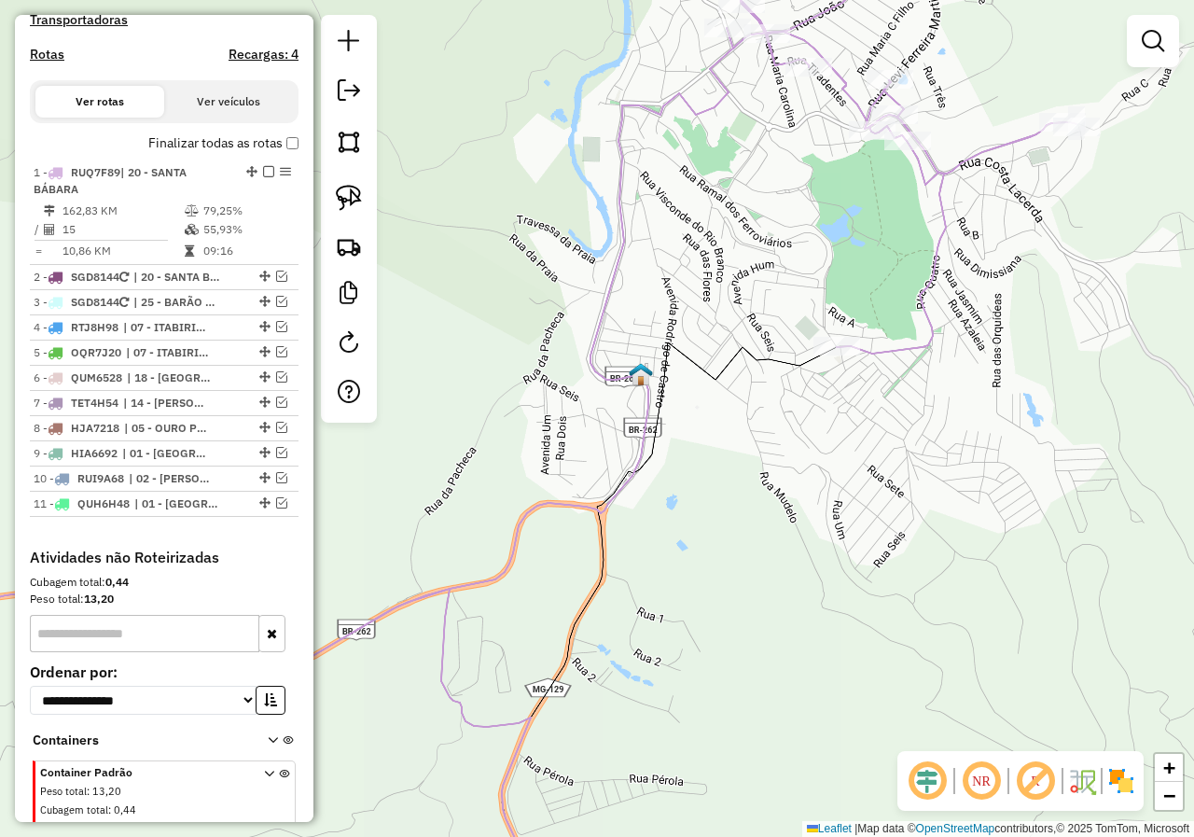
click at [692, 109] on icon at bounding box center [479, 288] width 1196 height 745
select select "*********"
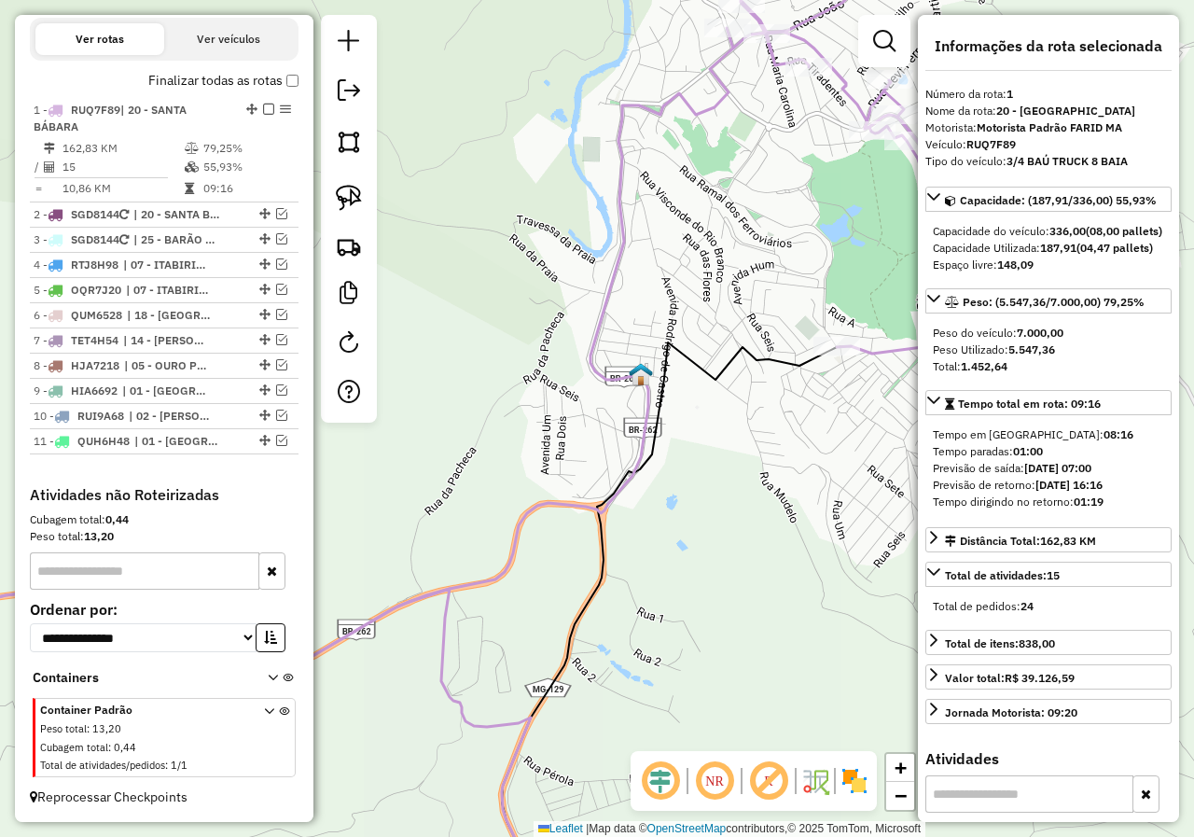
scroll to position [662, 0]
click at [698, 213] on div "Janela de atendimento Grade de atendimento Capacidade Transportadoras Veículos …" at bounding box center [597, 418] width 1194 height 837
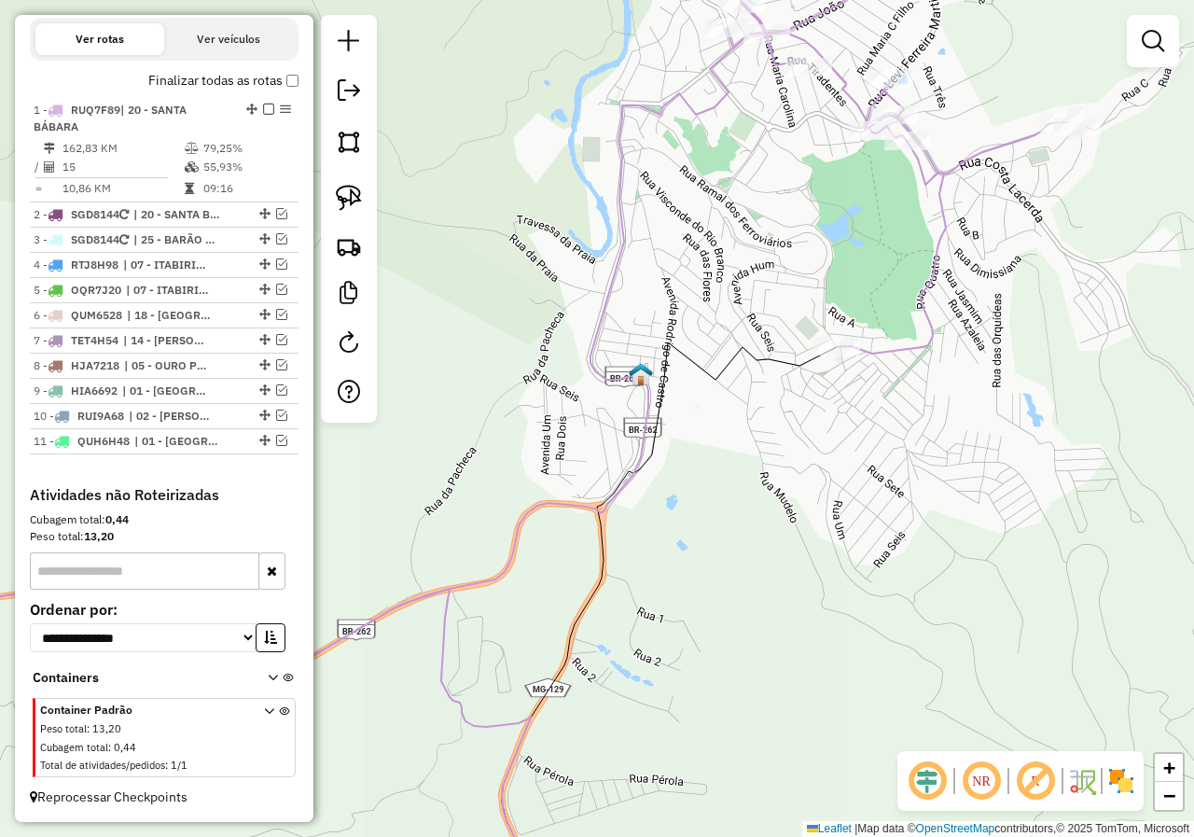
click at [697, 122] on icon at bounding box center [479, 288] width 1196 height 745
select select "*********"
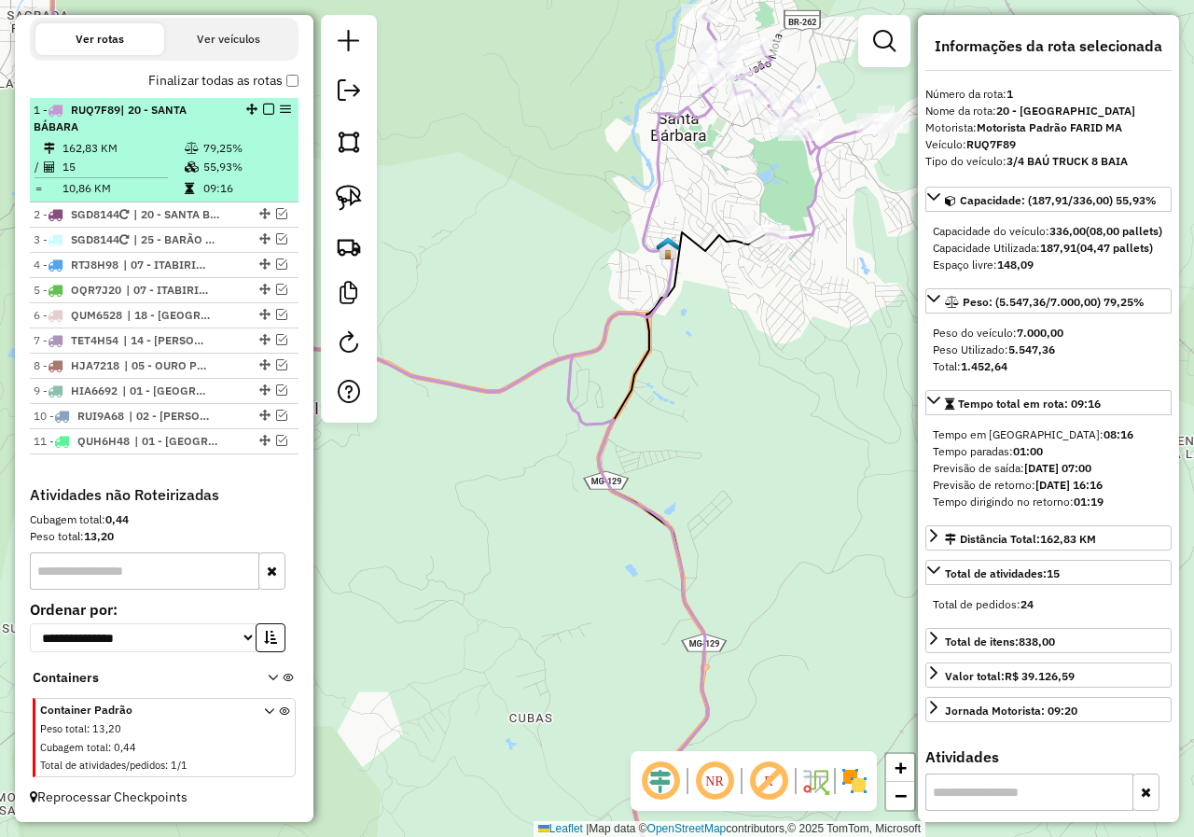
click at [265, 110] on em at bounding box center [268, 109] width 11 height 11
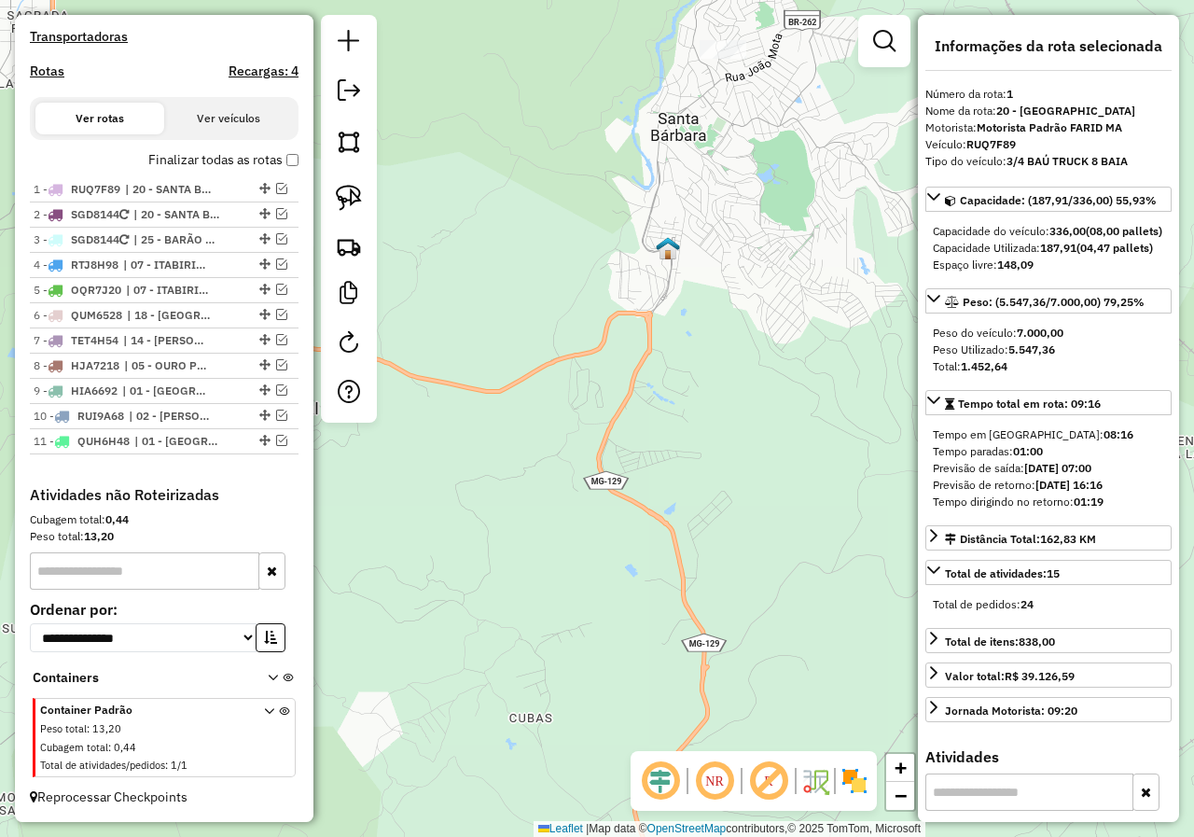
scroll to position [583, 0]
click at [421, 284] on div "Janela de atendimento Grade de atendimento Capacidade Transportadoras Veículos …" at bounding box center [597, 418] width 1194 height 837
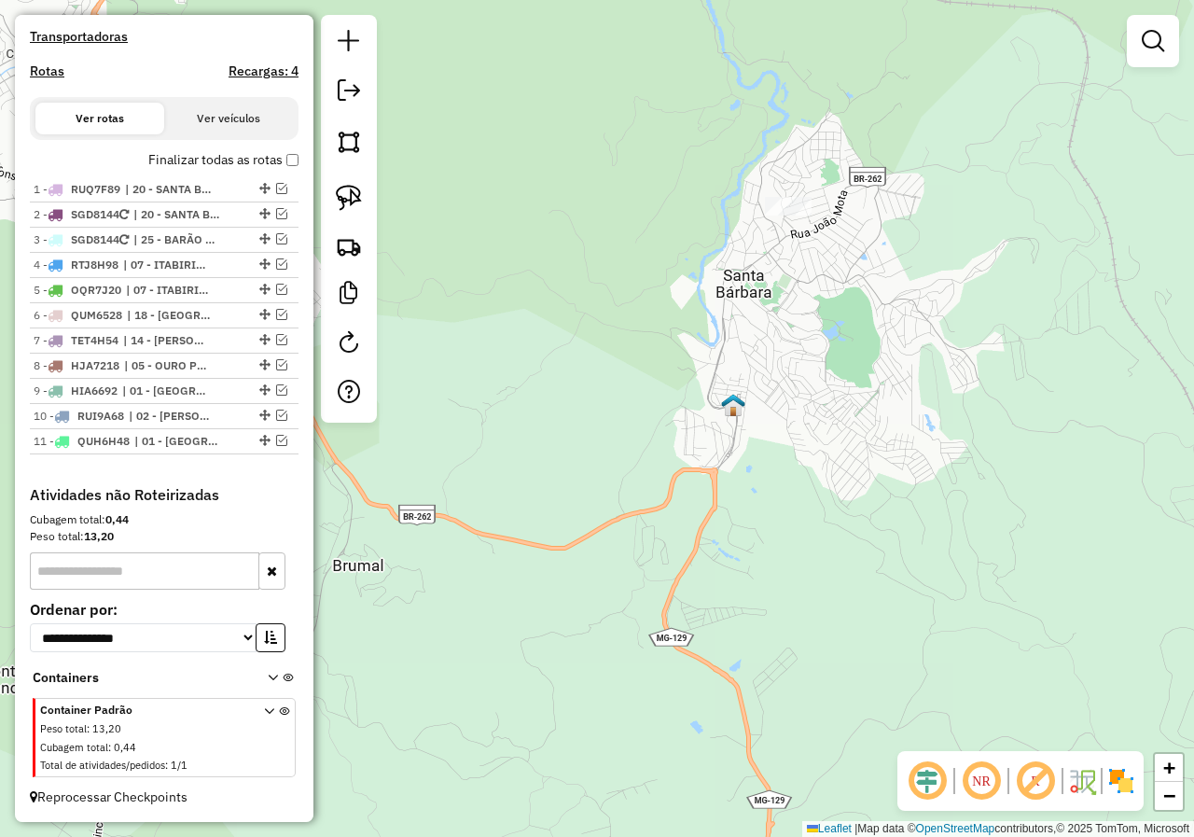
drag, startPoint x: 465, startPoint y: 279, endPoint x: 518, endPoint y: 450, distance: 179.4
click at [532, 446] on div "Janela de atendimento Grade de atendimento Capacidade Transportadoras Veículos …" at bounding box center [597, 418] width 1194 height 837
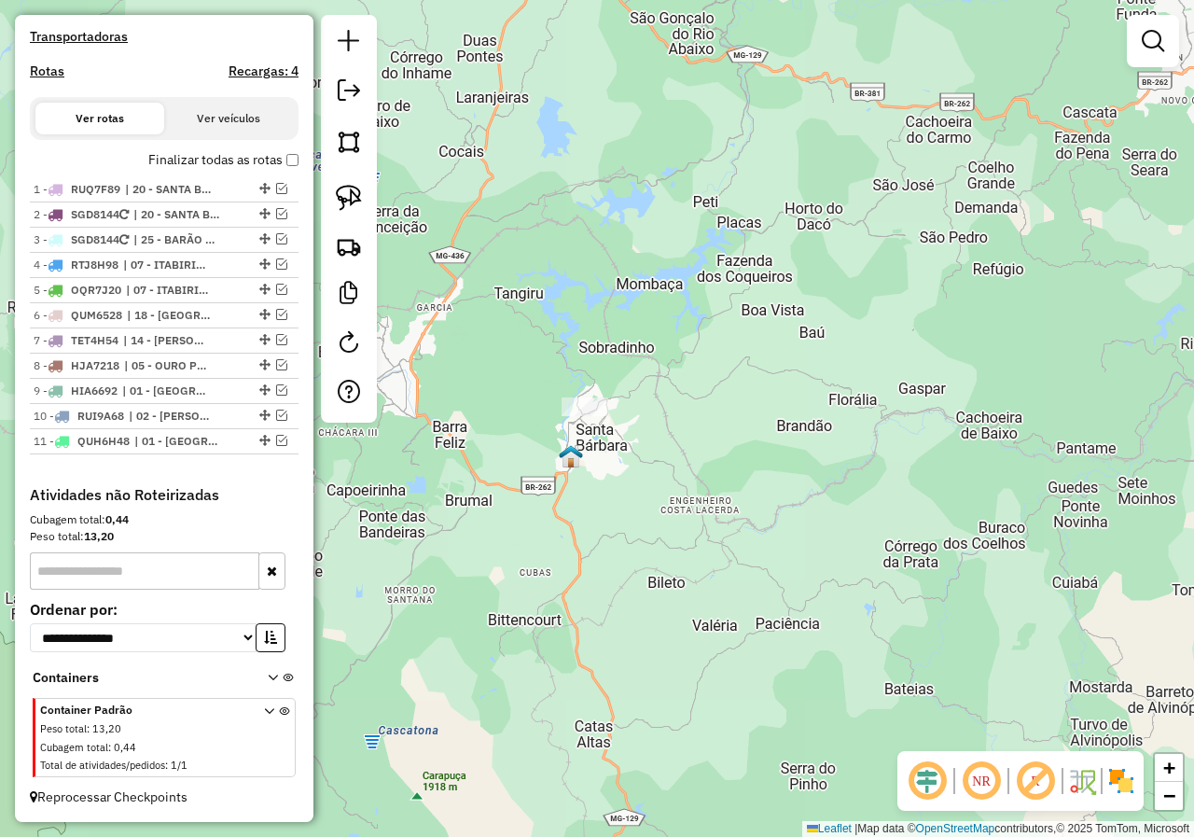
click at [503, 424] on div "Janela de atendimento Grade de atendimento Capacidade Transportadoras Veículos …" at bounding box center [597, 418] width 1194 height 837
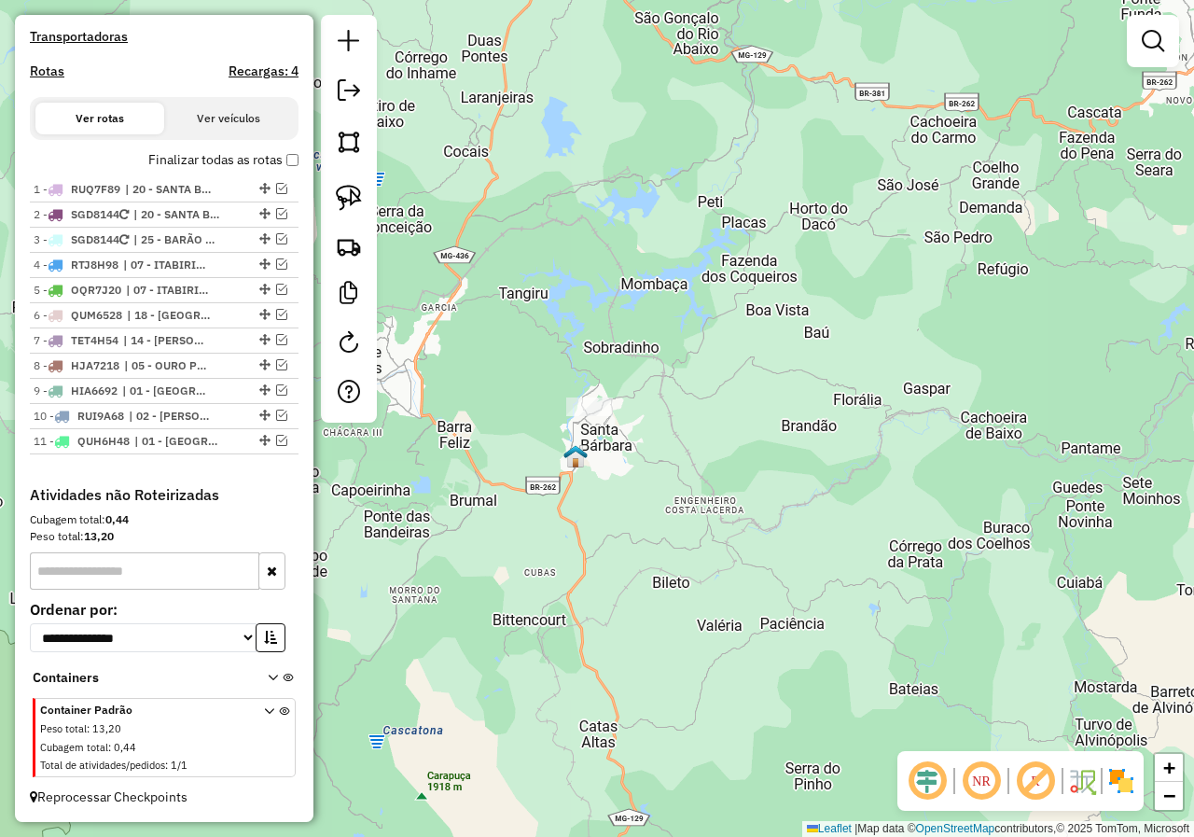
drag, startPoint x: 464, startPoint y: 389, endPoint x: 554, endPoint y: 403, distance: 91.5
click at [554, 403] on div "Janela de atendimento Grade de atendimento Capacidade Transportadoras Veículos …" at bounding box center [597, 418] width 1194 height 837
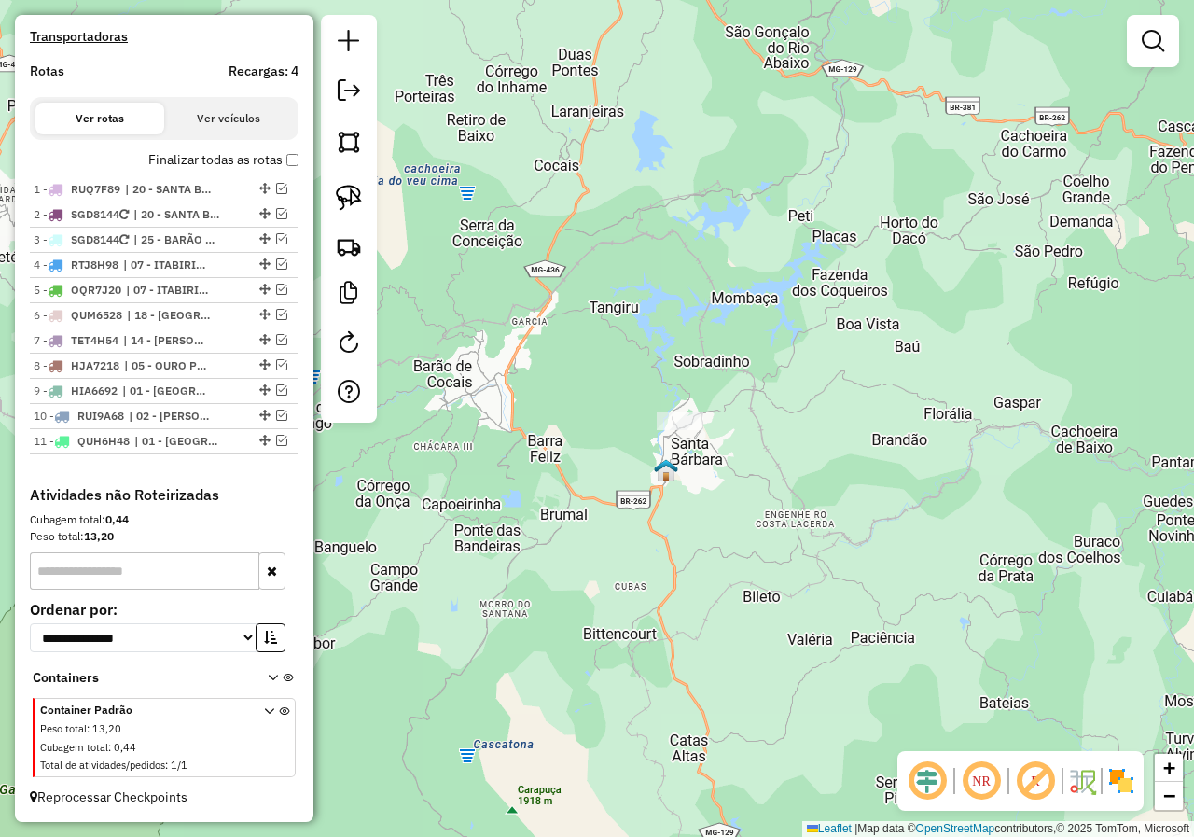
drag, startPoint x: 497, startPoint y: 372, endPoint x: 509, endPoint y: 447, distance: 75.6
click at [509, 446] on div "Janela de atendimento Grade de atendimento Capacidade Transportadoras Veículos …" at bounding box center [597, 418] width 1194 height 837
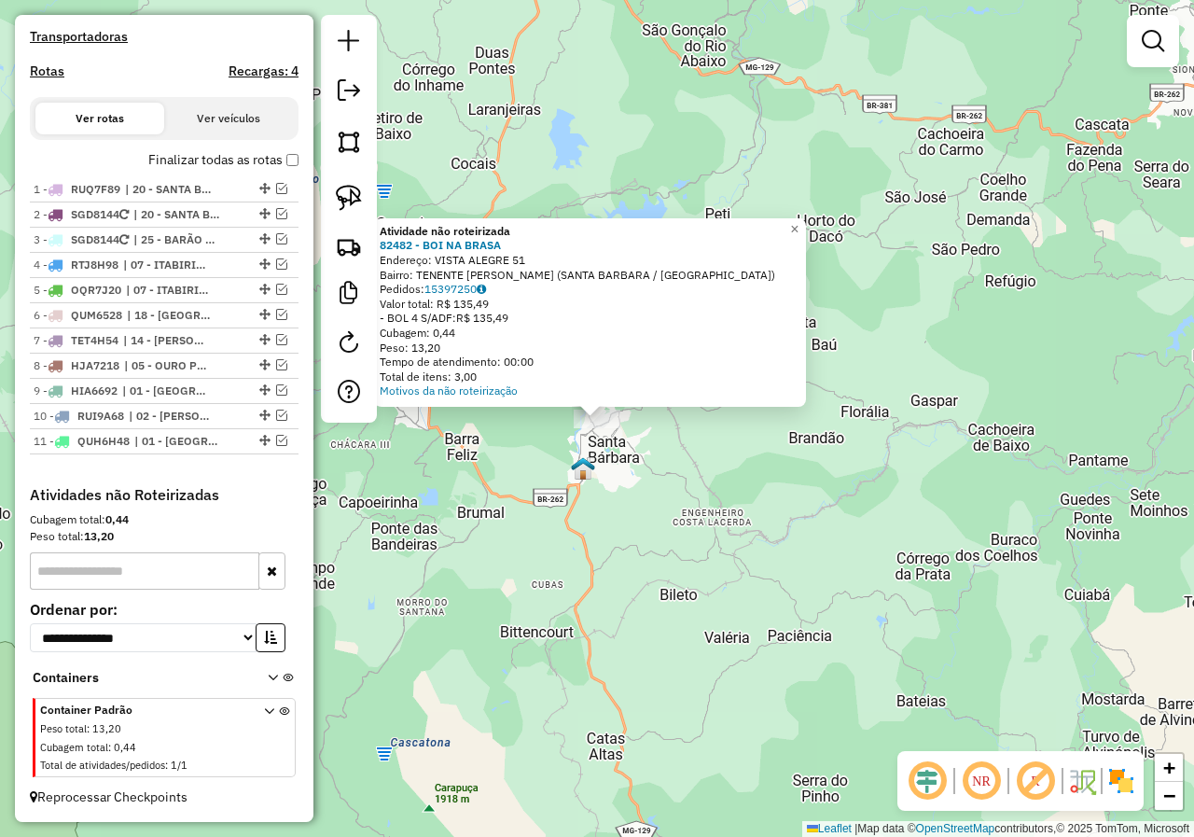
click at [571, 553] on div "Atividade não roteirizada 82482 - BOI NA BRASA Endereço: [STREET_ADDRESS][PERSO…" at bounding box center [597, 418] width 1194 height 837
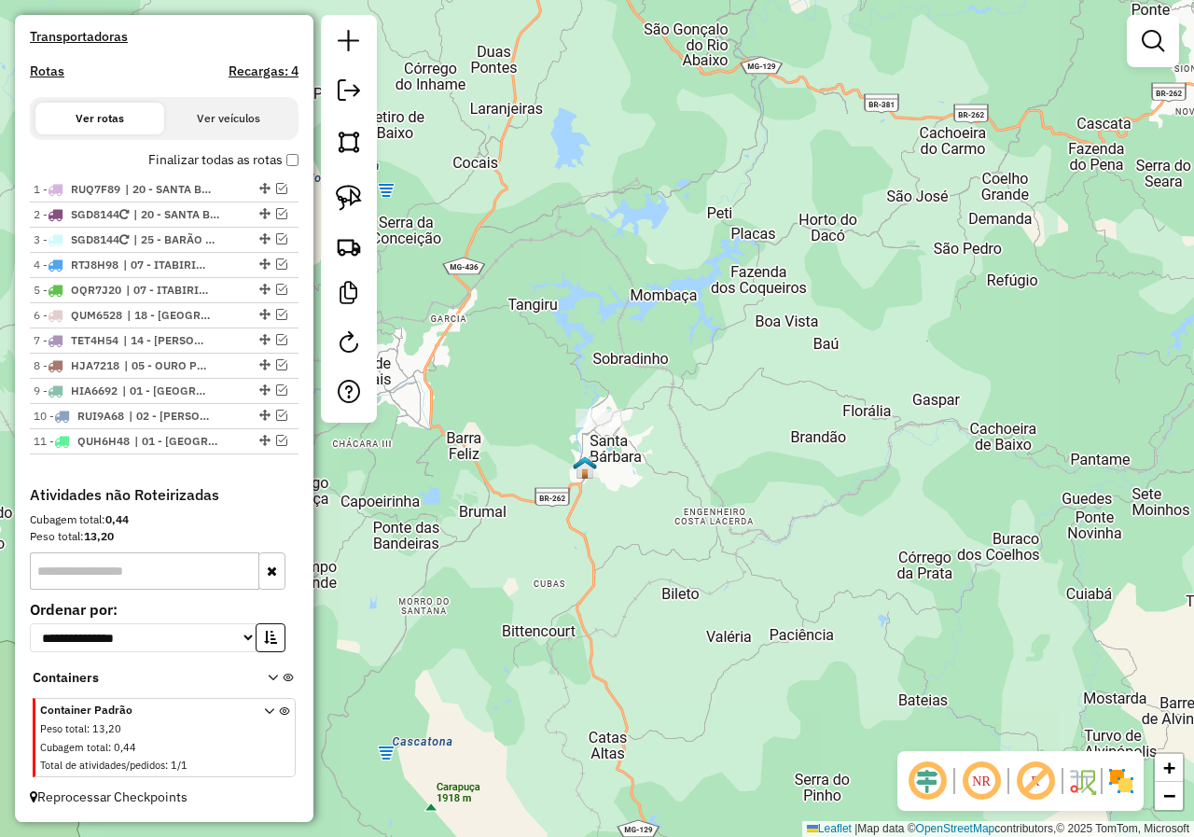
drag, startPoint x: 481, startPoint y: 594, endPoint x: 603, endPoint y: 513, distance: 146.7
click at [566, 521] on div "Janela de atendimento Grade de atendimento Capacidade Transportadoras Veículos …" at bounding box center [597, 418] width 1194 height 837
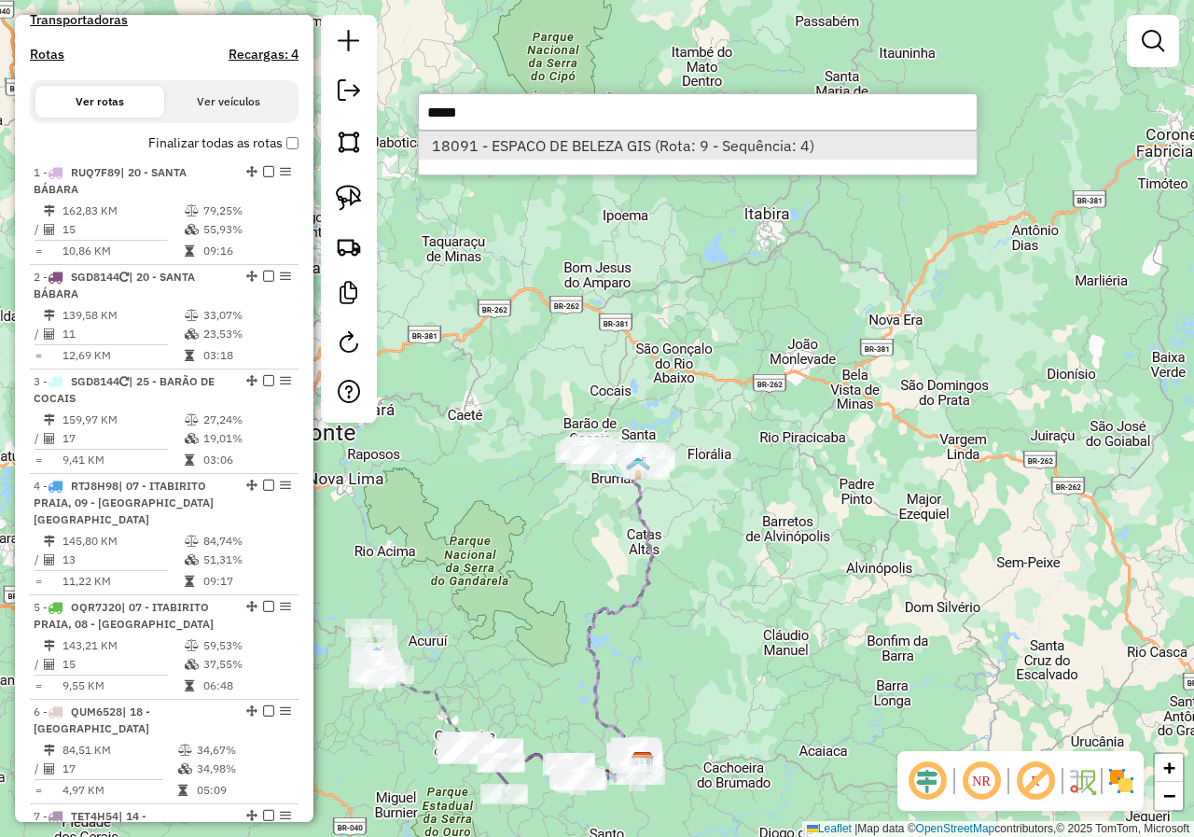
type input "*****"
click at [605, 147] on li "18091 - ESPACO DE BELEZA GIS (Rota: 9 - Sequência: 4)" at bounding box center [698, 145] width 558 height 28
select select "*********"
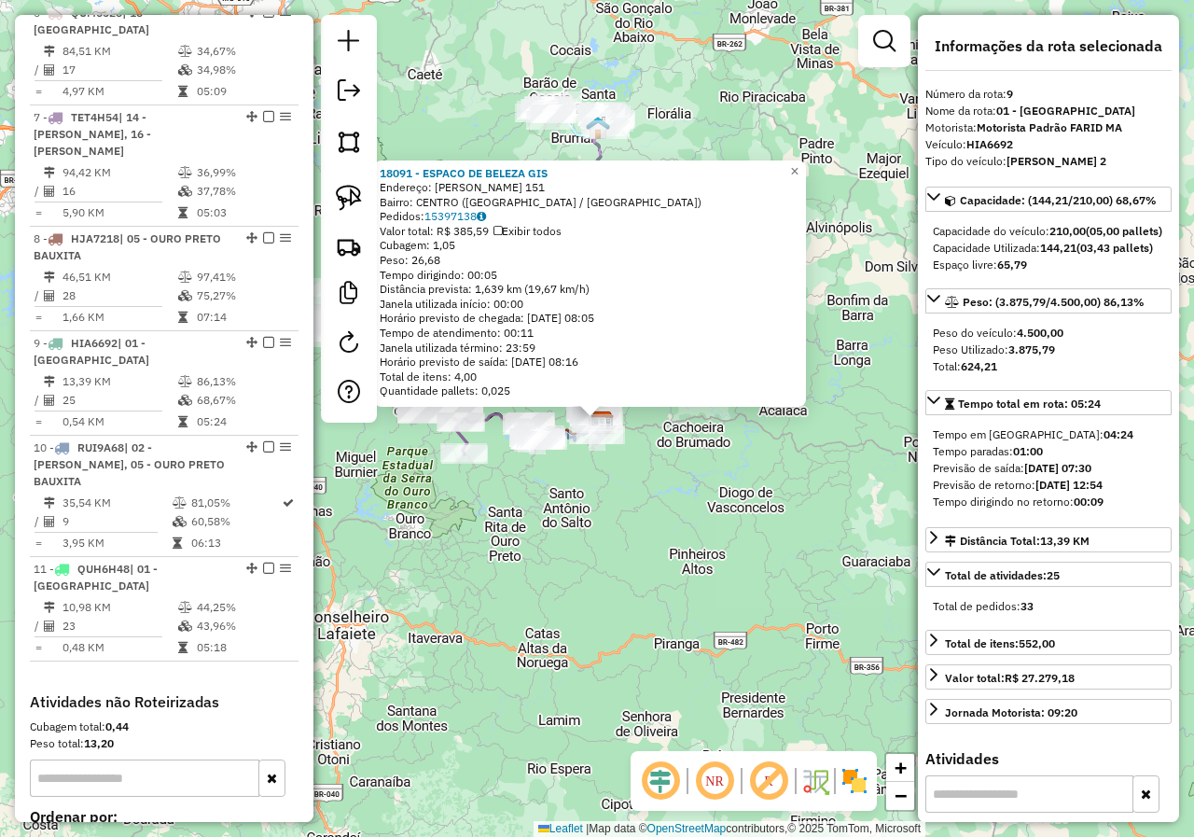
scroll to position [1472, 0]
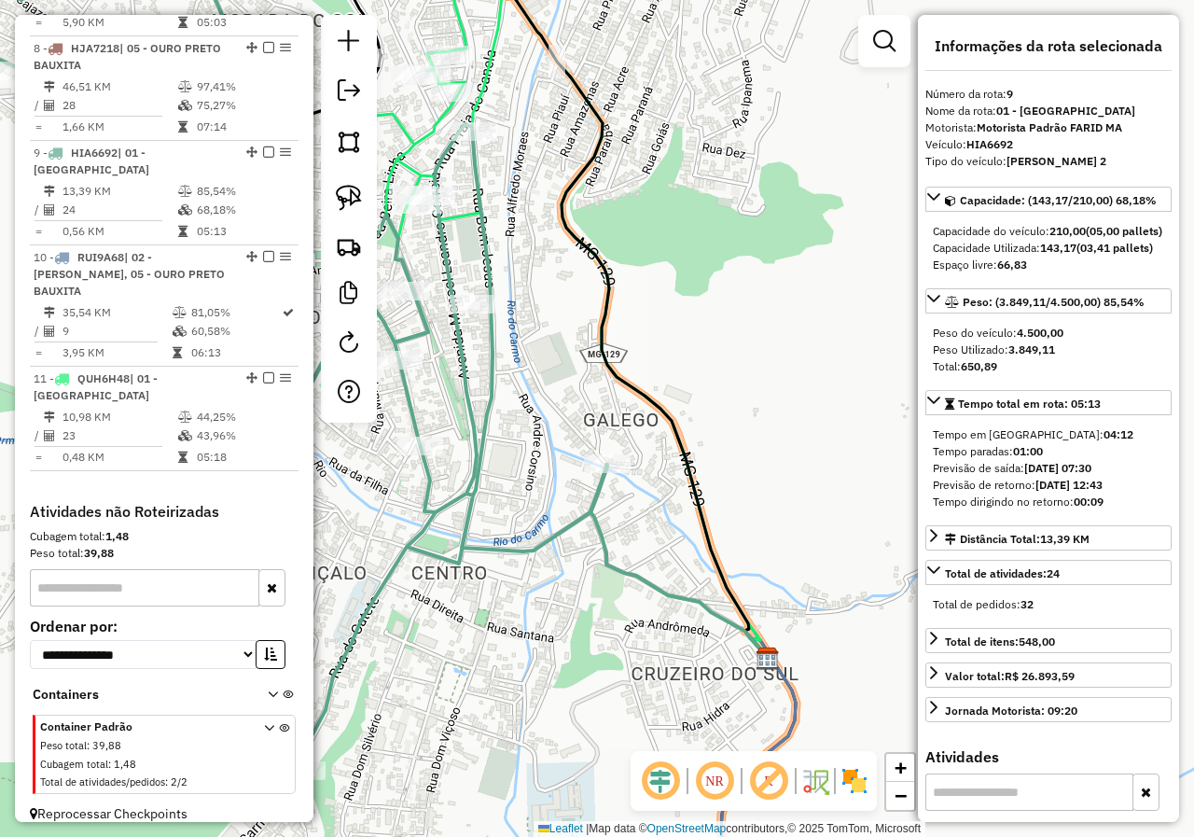
drag, startPoint x: 571, startPoint y: 557, endPoint x: 699, endPoint y: 549, distance: 128.0
click at [607, 552] on icon at bounding box center [263, 351] width 688 height 835
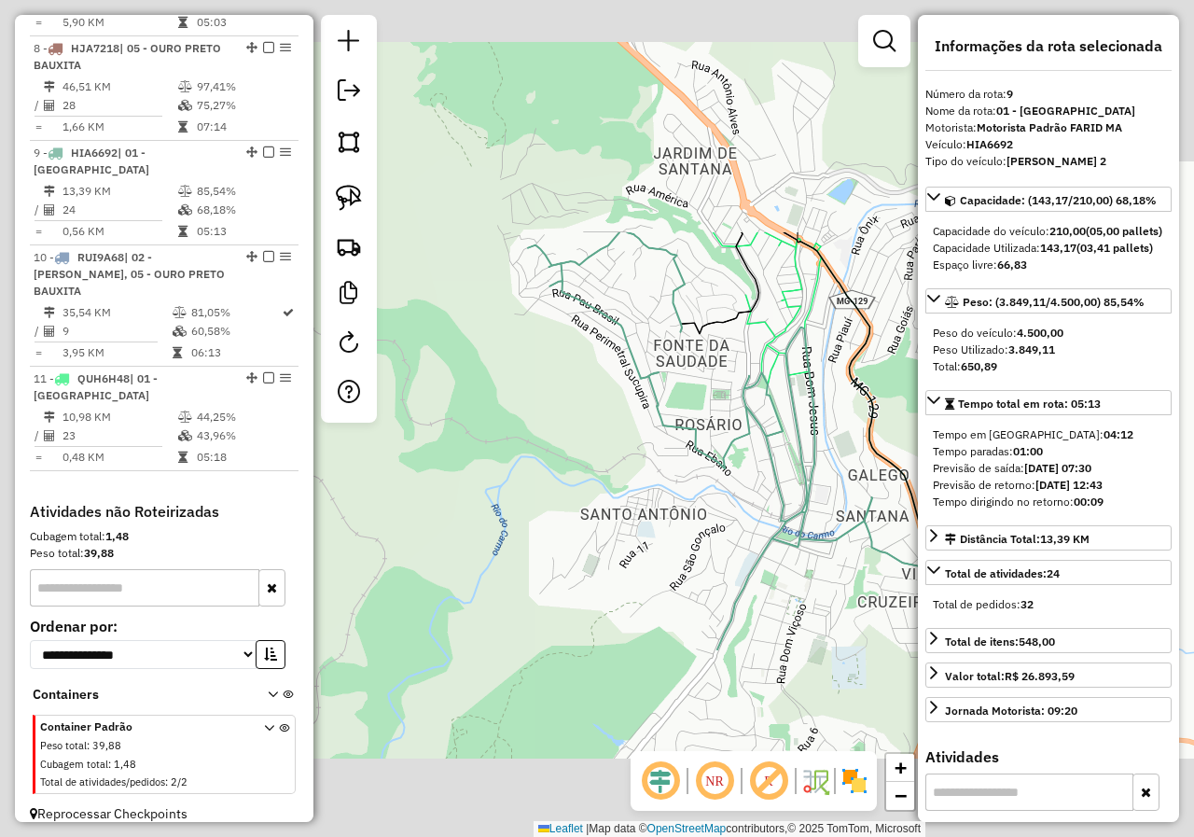
click at [701, 548] on div "Janela de atendimento Grade de atendimento Capacidade Transportadoras Veículos …" at bounding box center [597, 418] width 1194 height 837
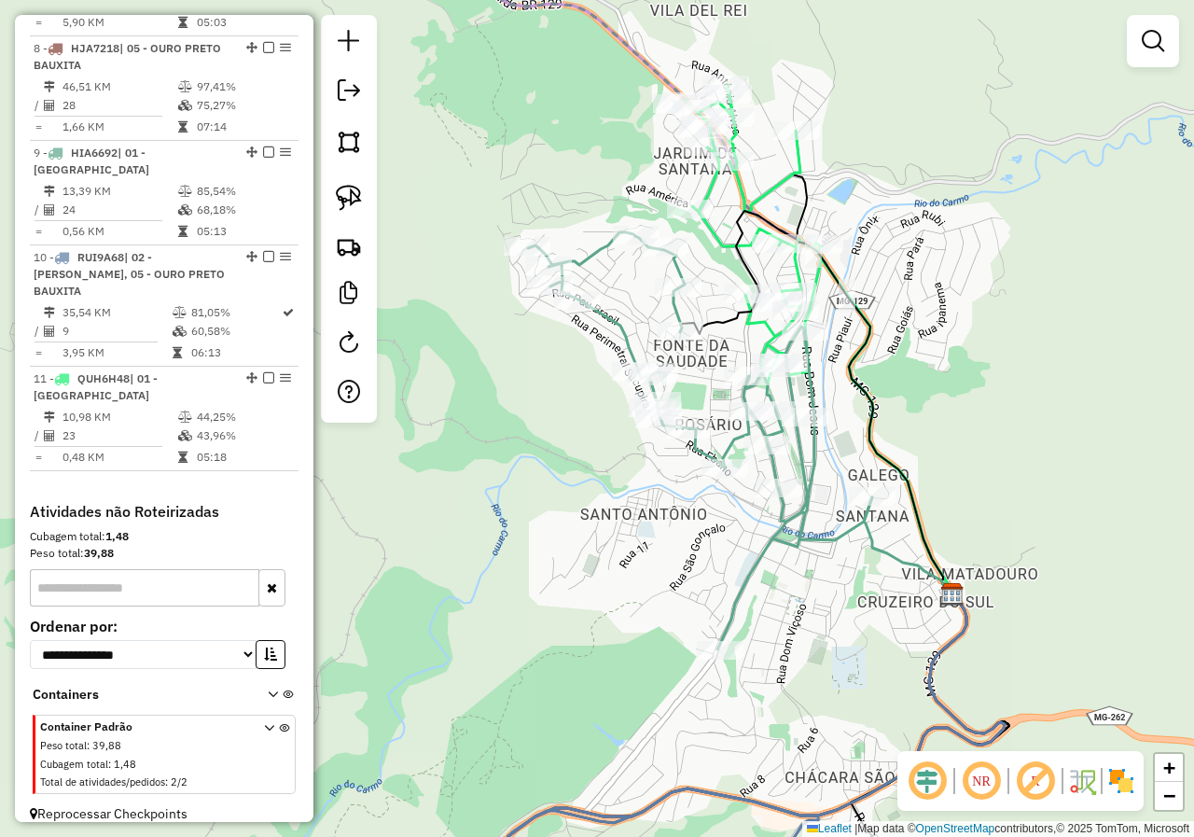
click at [731, 449] on icon at bounding box center [700, 440] width 344 height 417
select select "*********"
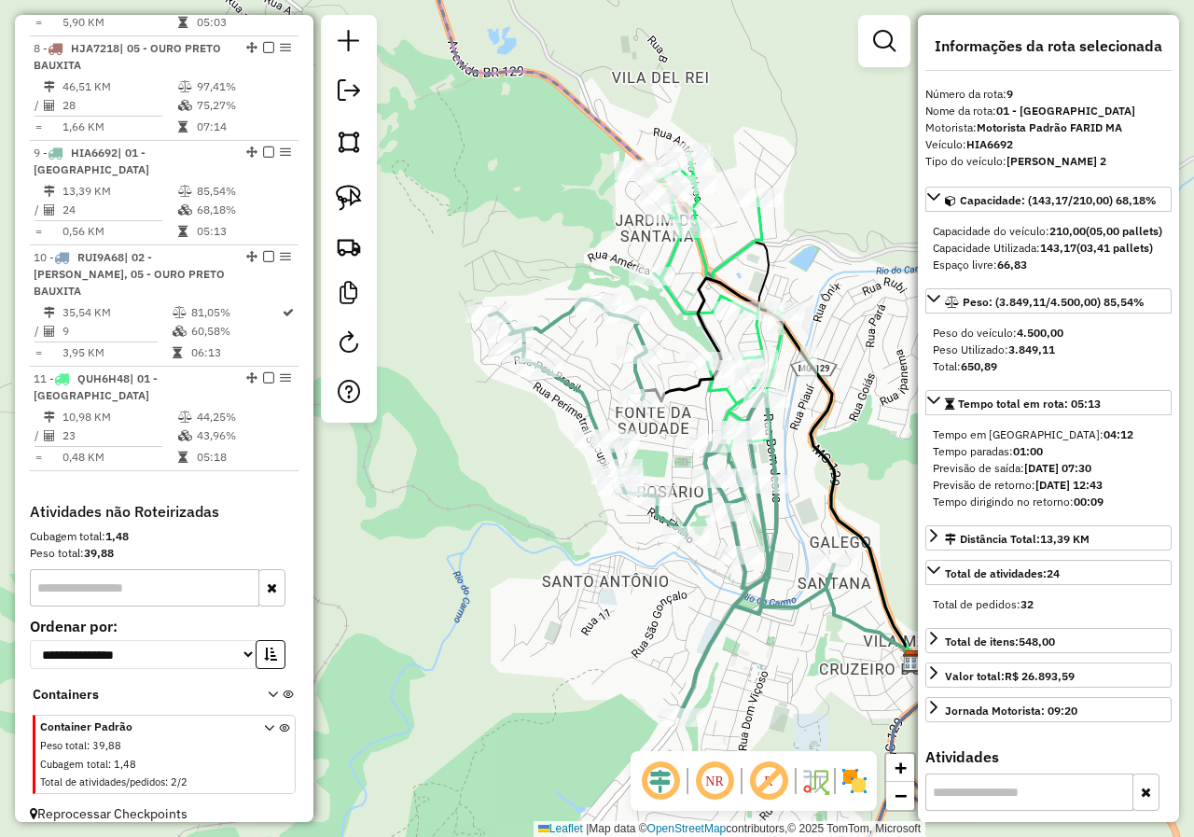
drag, startPoint x: 728, startPoint y: 444, endPoint x: 679, endPoint y: 531, distance: 99.8
click at [680, 528] on icon at bounding box center [662, 507] width 344 height 417
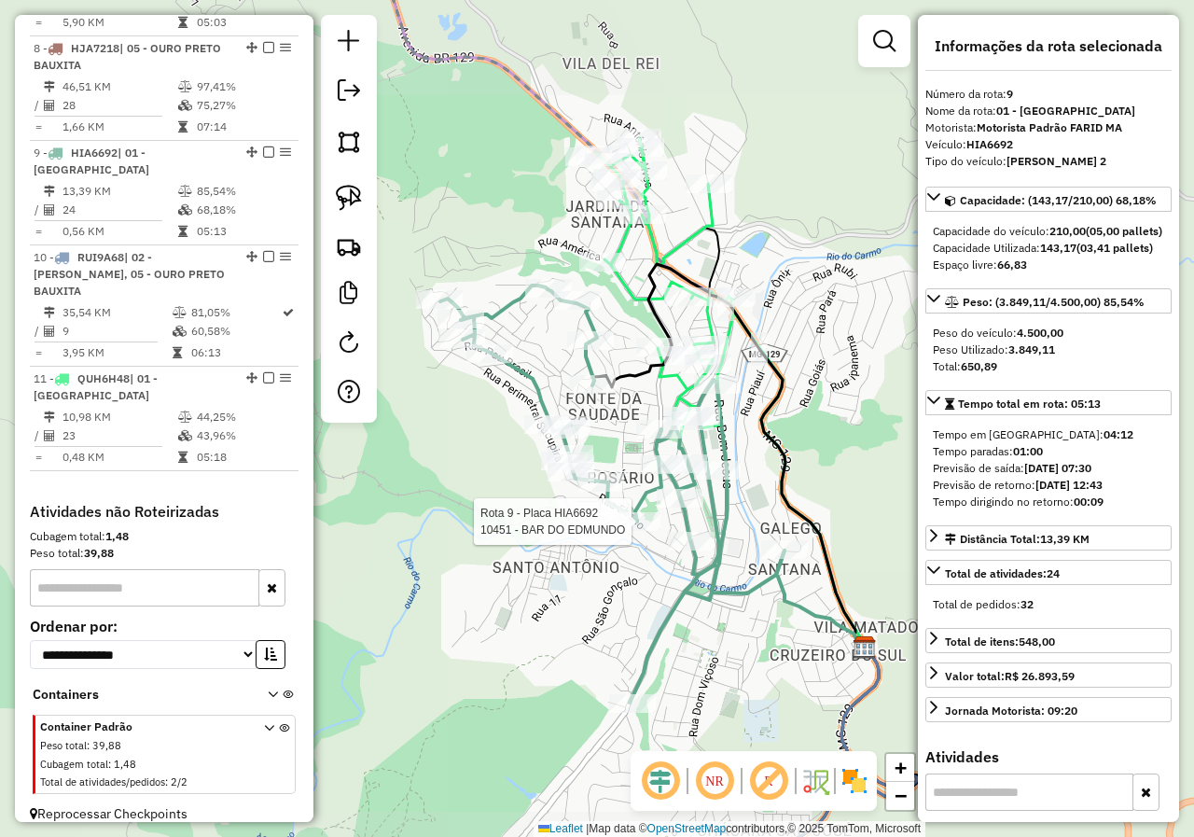
drag, startPoint x: 658, startPoint y: 396, endPoint x: 661, endPoint y: 434, distance: 37.4
click at [661, 433] on div "Rota 9 - Placa HIA6692 10451 - BAR DO [PERSON_NAME] de atendimento Grade de ate…" at bounding box center [597, 418] width 1194 height 837
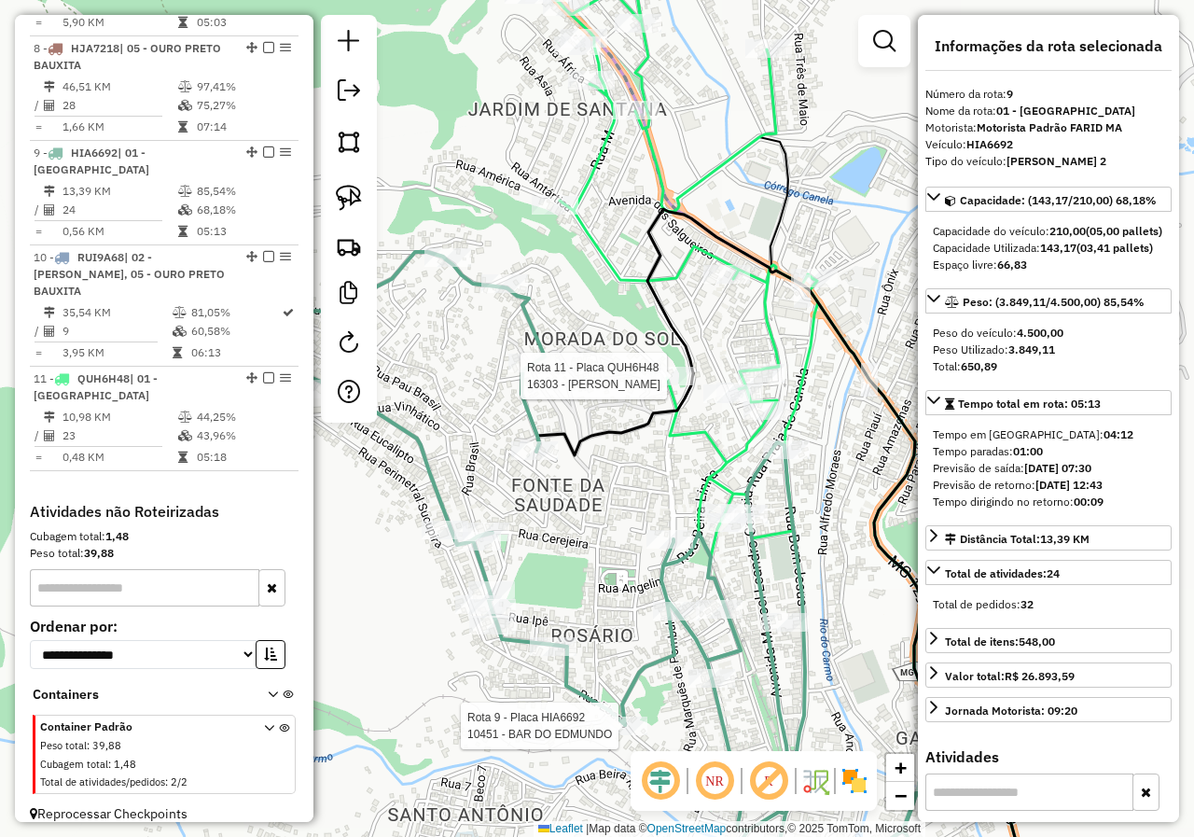
click at [664, 385] on div at bounding box center [670, 376] width 47 height 19
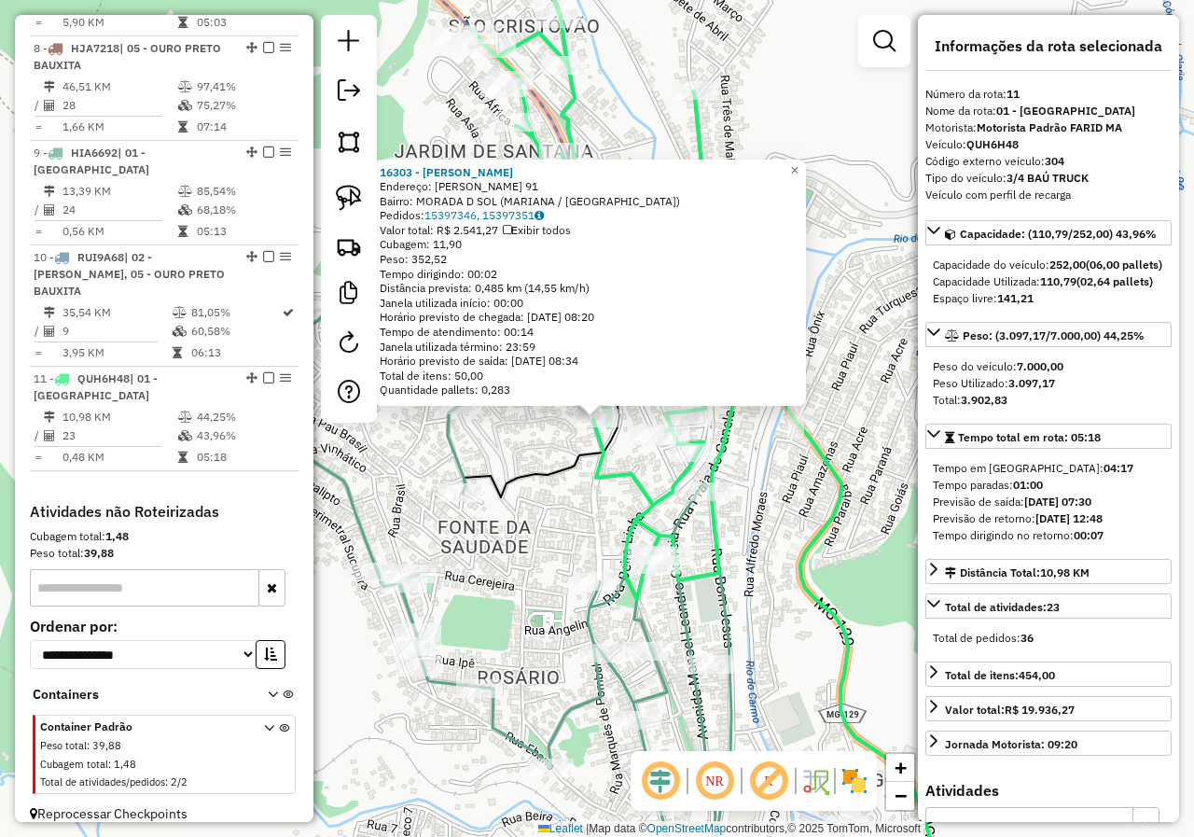
click at [572, 483] on div "16303 - [PERSON_NAME] Endereço: [PERSON_NAME] 91 Bairro: MORADA D SOL ([GEOGRAP…" at bounding box center [597, 418] width 1194 height 837
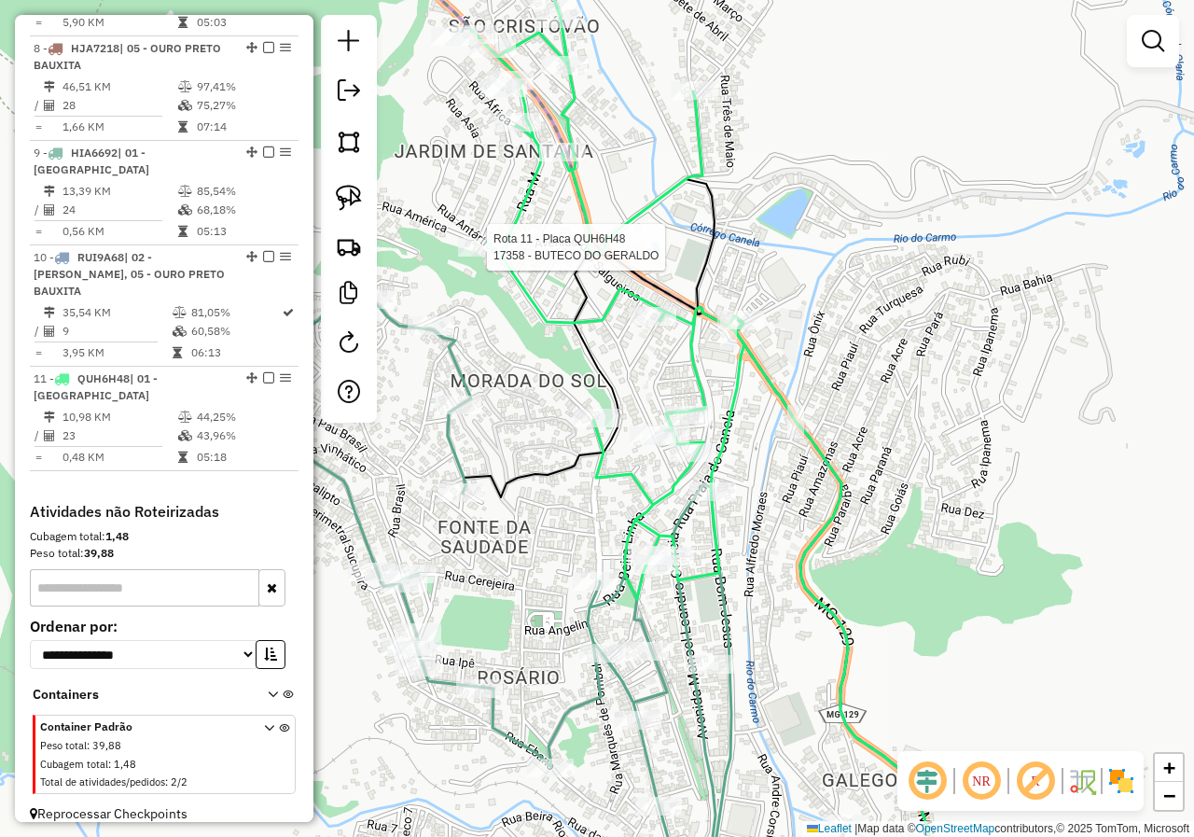
select select "*********"
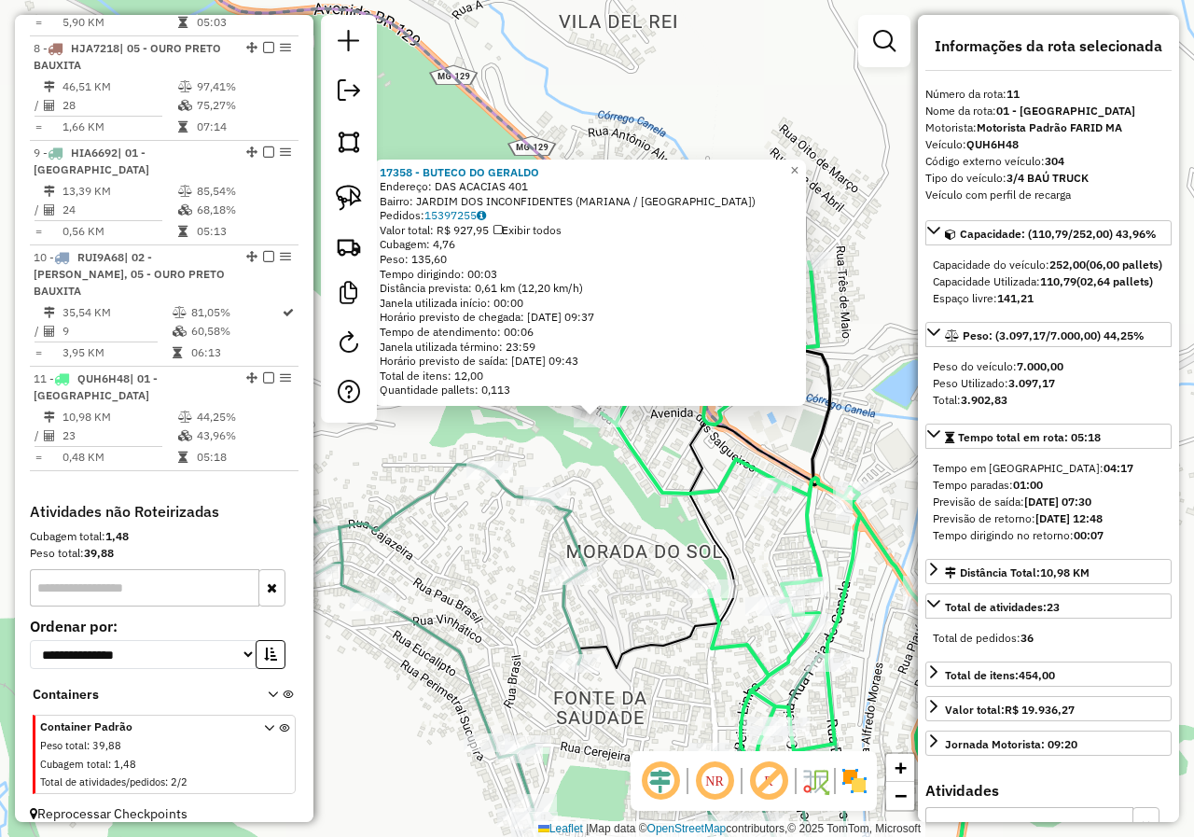
click at [594, 473] on div "17358 - BUTECO DO [PERSON_NAME]: DAS ACACIAS 401 Bairro: JARDIM DOS INCONFIDENT…" at bounding box center [597, 418] width 1194 height 837
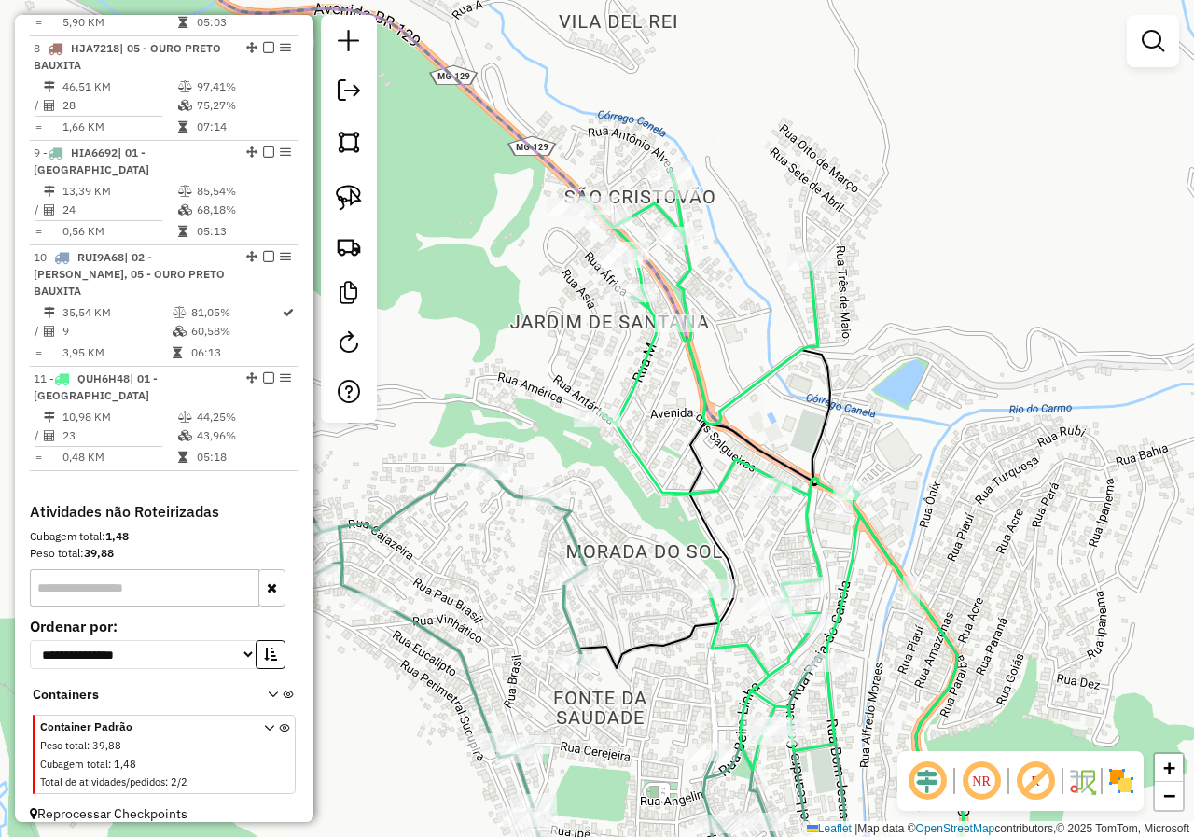
click at [651, 478] on icon at bounding box center [722, 470] width 275 height 600
select select "*********"
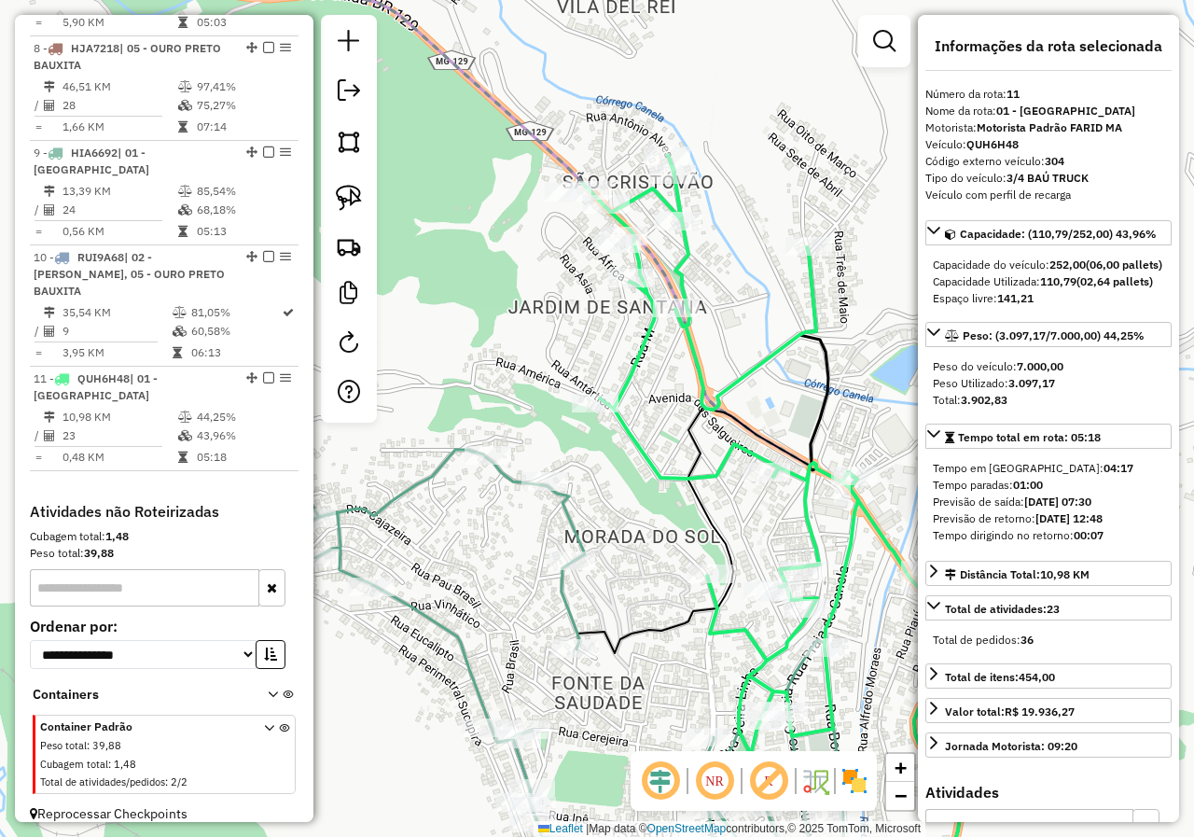
drag, startPoint x: 651, startPoint y: 504, endPoint x: 650, endPoint y: 426, distance: 77.4
click at [649, 455] on div "Janela de atendimento Grade de atendimento Capacidade Transportadoras Veículos …" at bounding box center [597, 418] width 1194 height 837
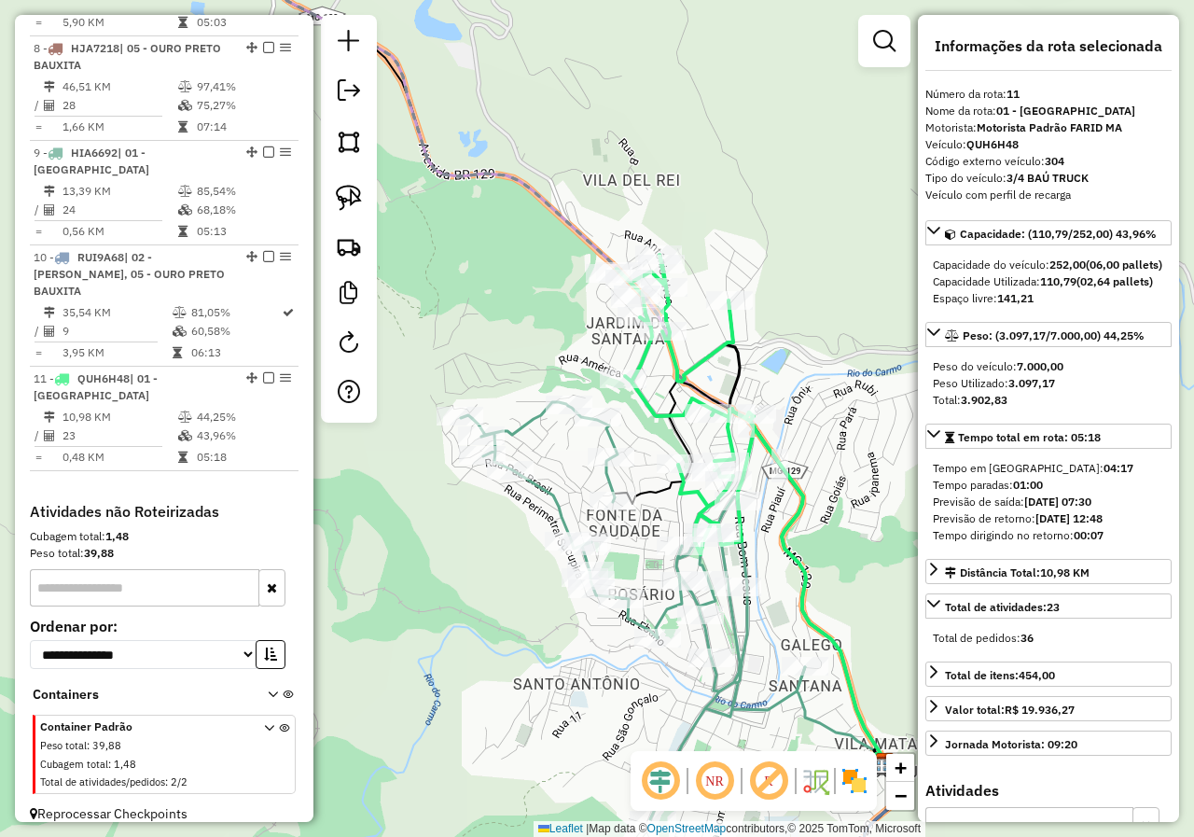
click at [611, 478] on icon at bounding box center [633, 610] width 344 height 417
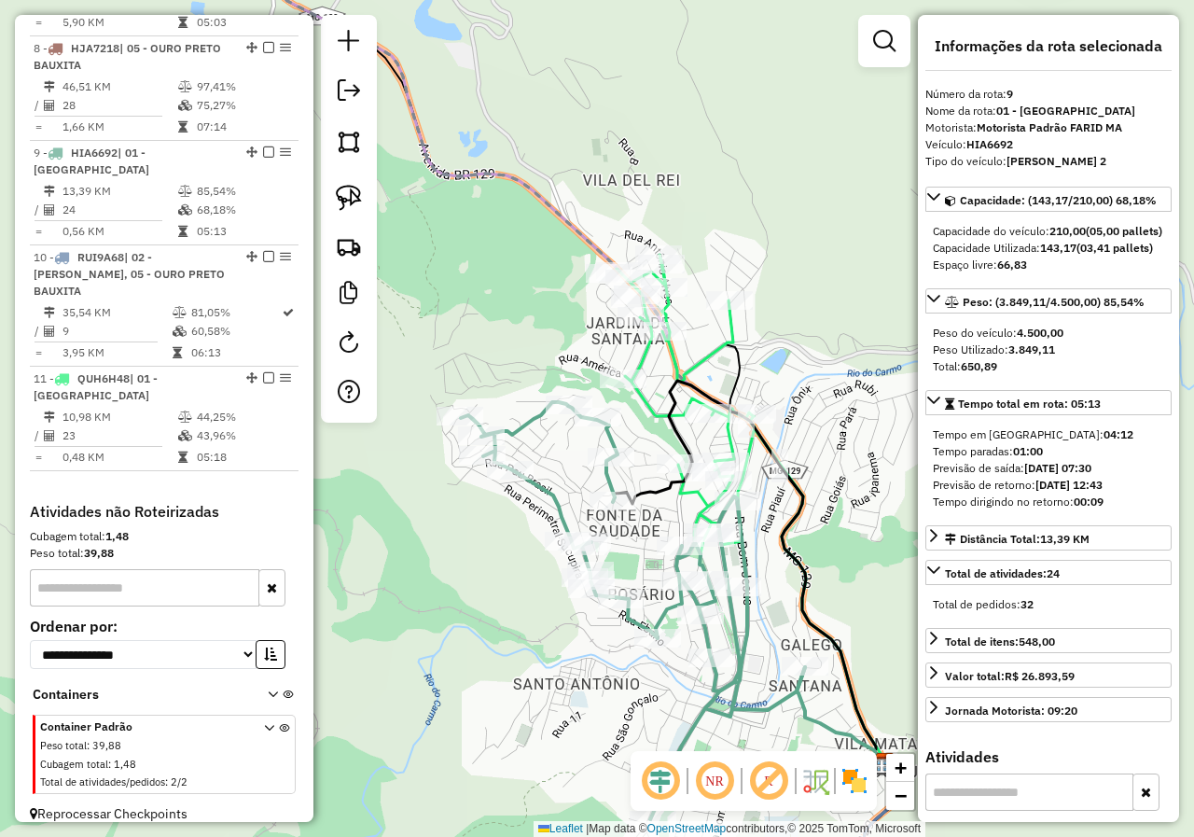
click at [625, 557] on div "Rota 9 - Placa HIA6692 71663 - MERC DA [PERSON_NAME] de atendimento Grade de at…" at bounding box center [597, 418] width 1194 height 837
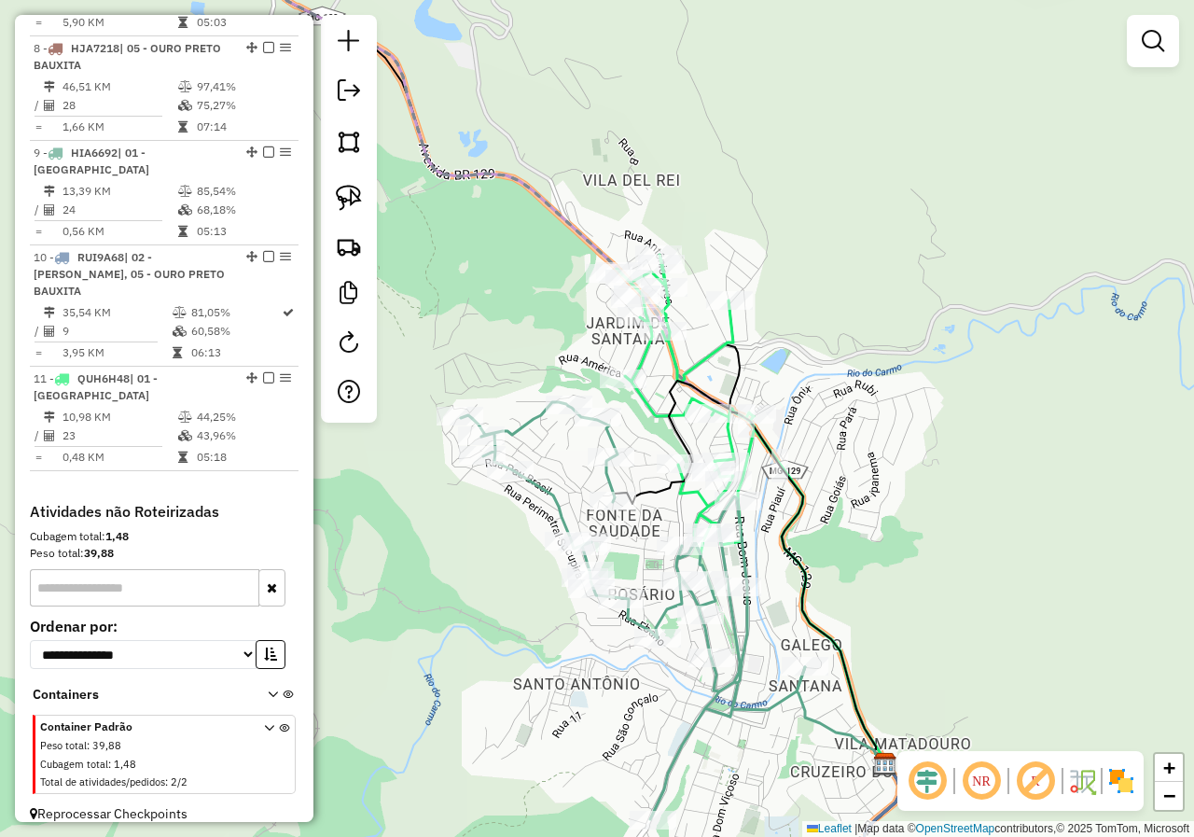
click at [635, 532] on div "Janela de atendimento Grade de atendimento Capacidade Transportadoras Veículos …" at bounding box center [597, 418] width 1194 height 837
click at [647, 482] on icon at bounding box center [749, 572] width 272 height 382
select select "*********"
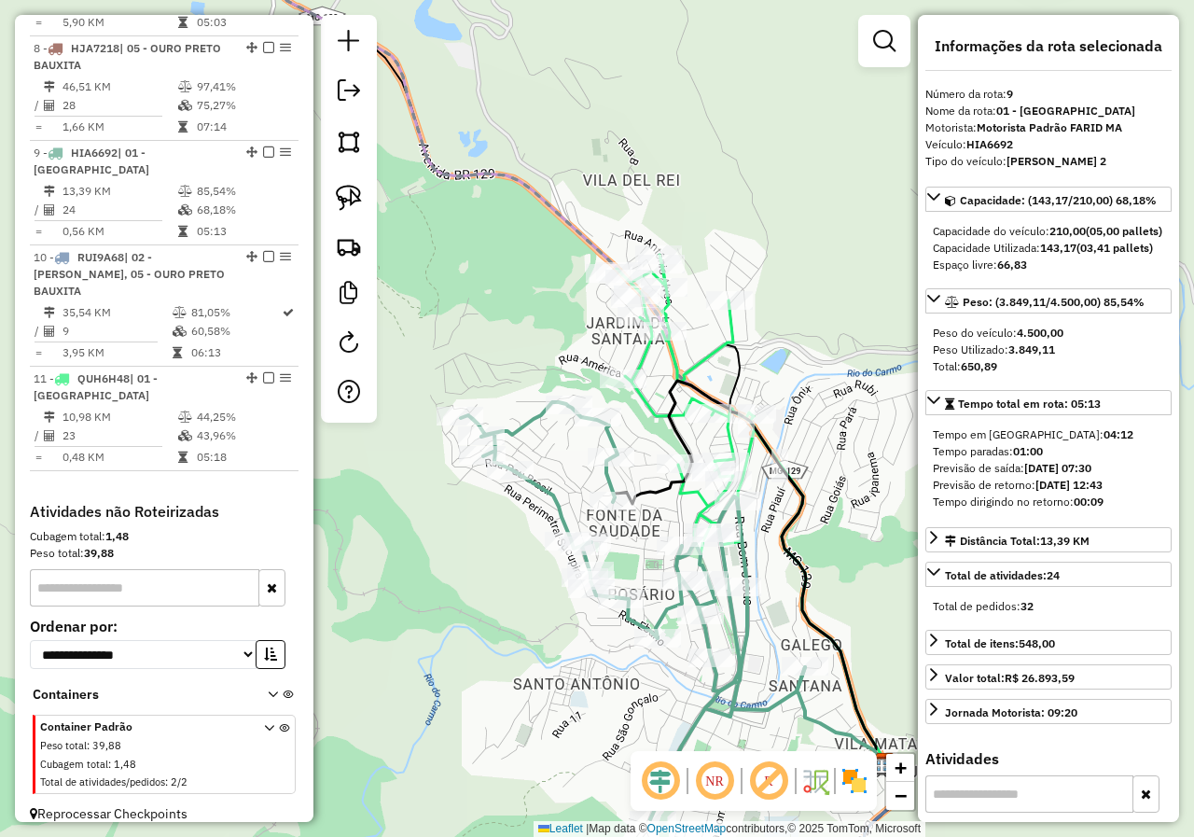
click at [659, 393] on icon at bounding box center [749, 572] width 272 height 382
click at [657, 397] on icon at bounding box center [685, 404] width 138 height 299
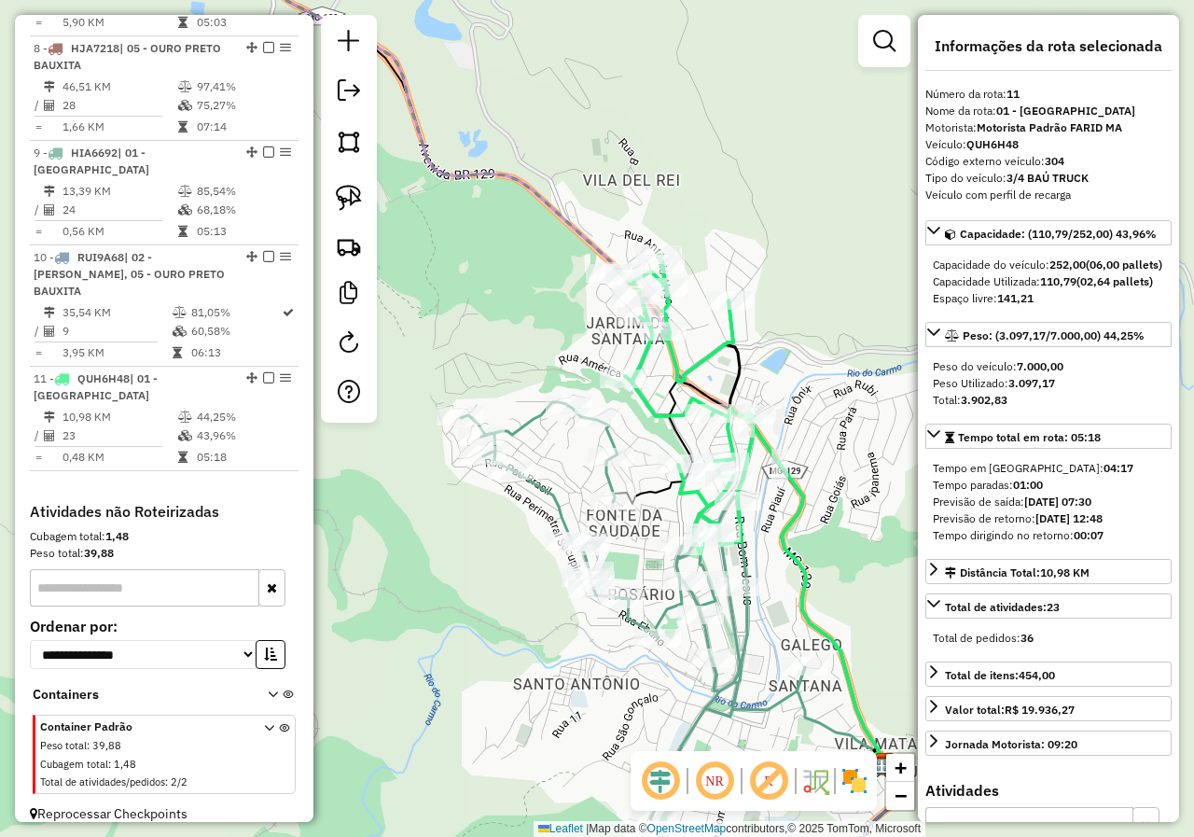
click at [637, 440] on div "Janela de atendimento Grade de atendimento Capacidade Transportadoras Veículos …" at bounding box center [597, 418] width 1194 height 837
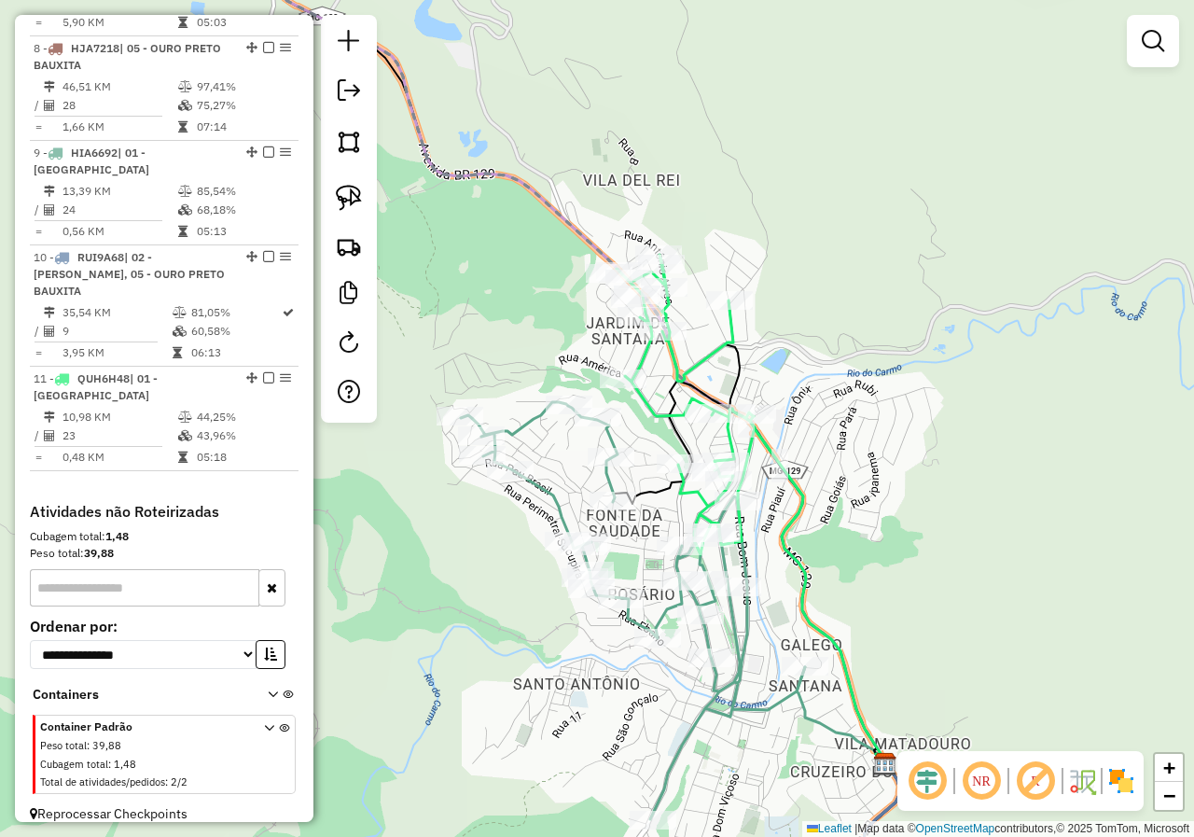
click at [599, 436] on icon at bounding box center [633, 610] width 344 height 417
select select "*********"
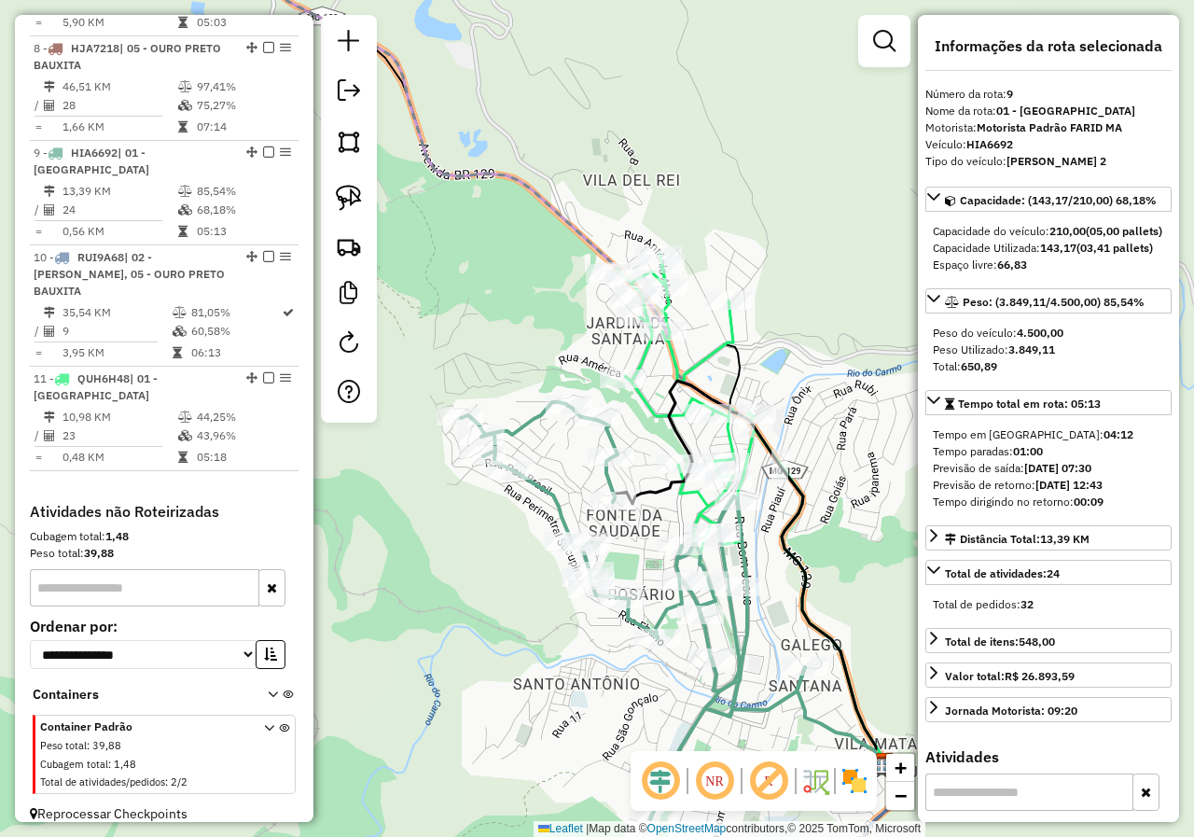
click at [576, 443] on div "Janela de atendimento Grade de atendimento Capacidade Transportadoras Veículos …" at bounding box center [597, 418] width 1194 height 837
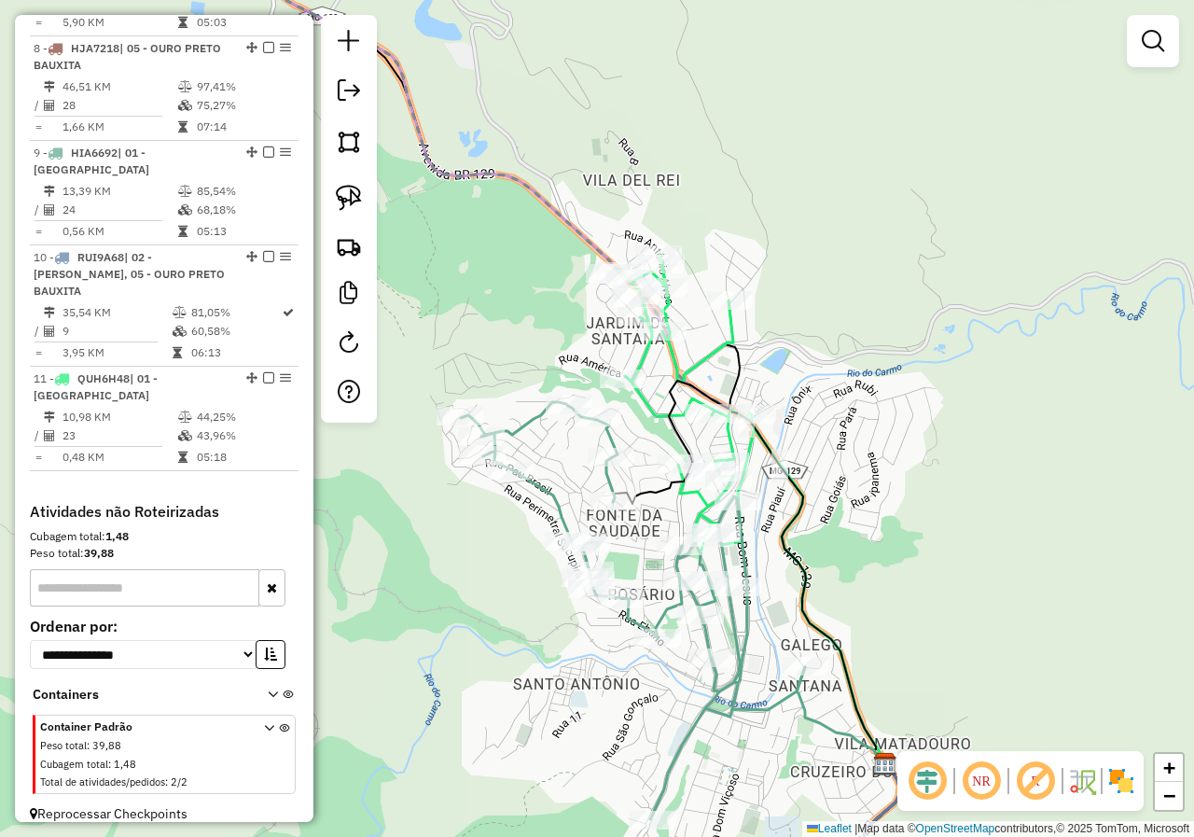
click at [518, 419] on icon at bounding box center [633, 610] width 344 height 417
select select "*********"
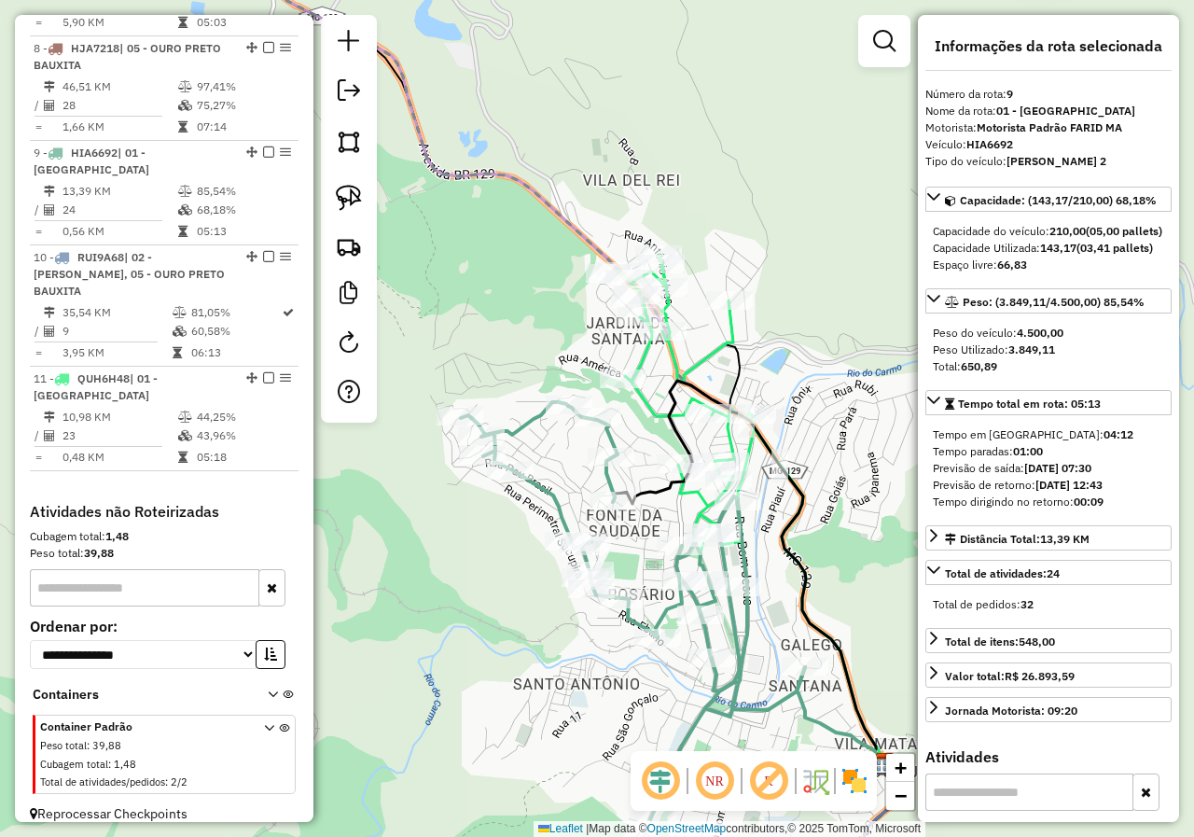
click at [587, 477] on div "Janela de atendimento Grade de atendimento Capacidade Transportadoras Veículos …" at bounding box center [597, 418] width 1194 height 837
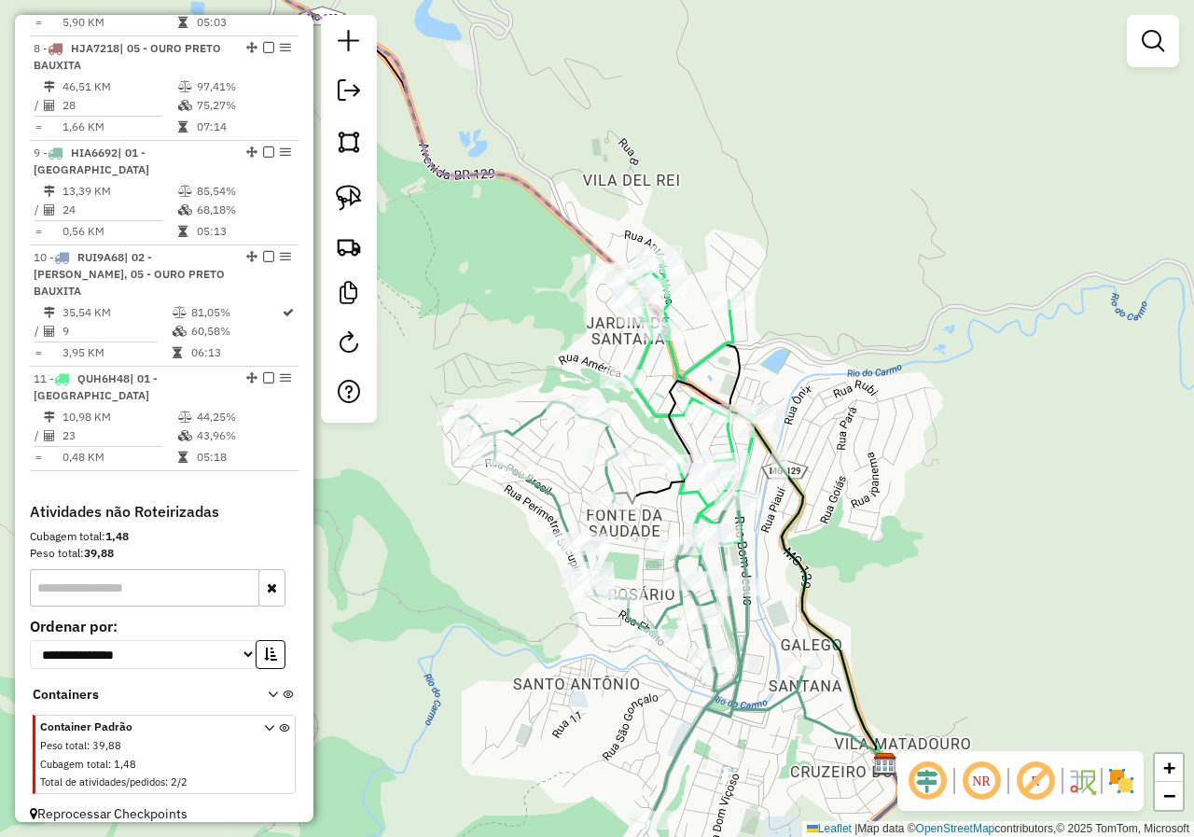
click at [613, 447] on icon at bounding box center [633, 610] width 344 height 417
select select "*********"
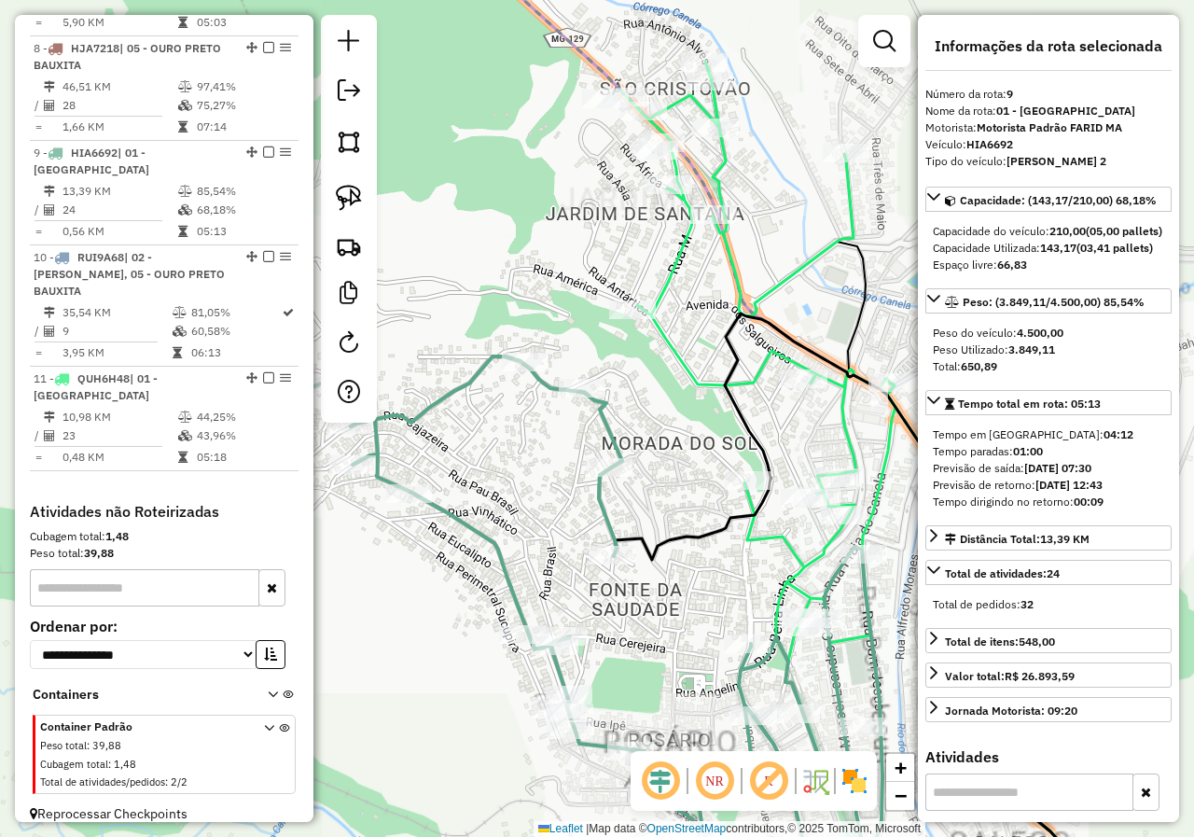
click at [612, 438] on icon at bounding box center [653, 637] width 688 height 563
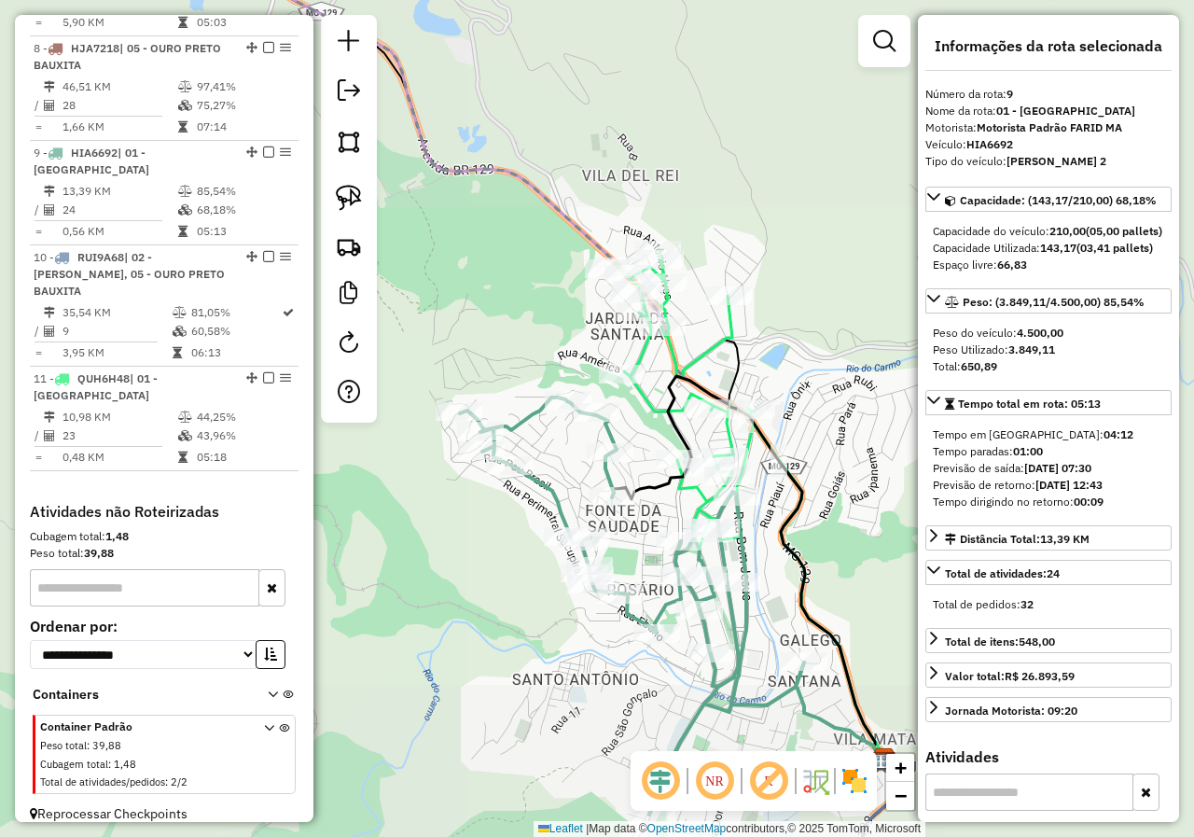
click at [523, 444] on div "Janela de atendimento Grade de atendimento Capacidade Transportadoras Veículos …" at bounding box center [597, 418] width 1194 height 837
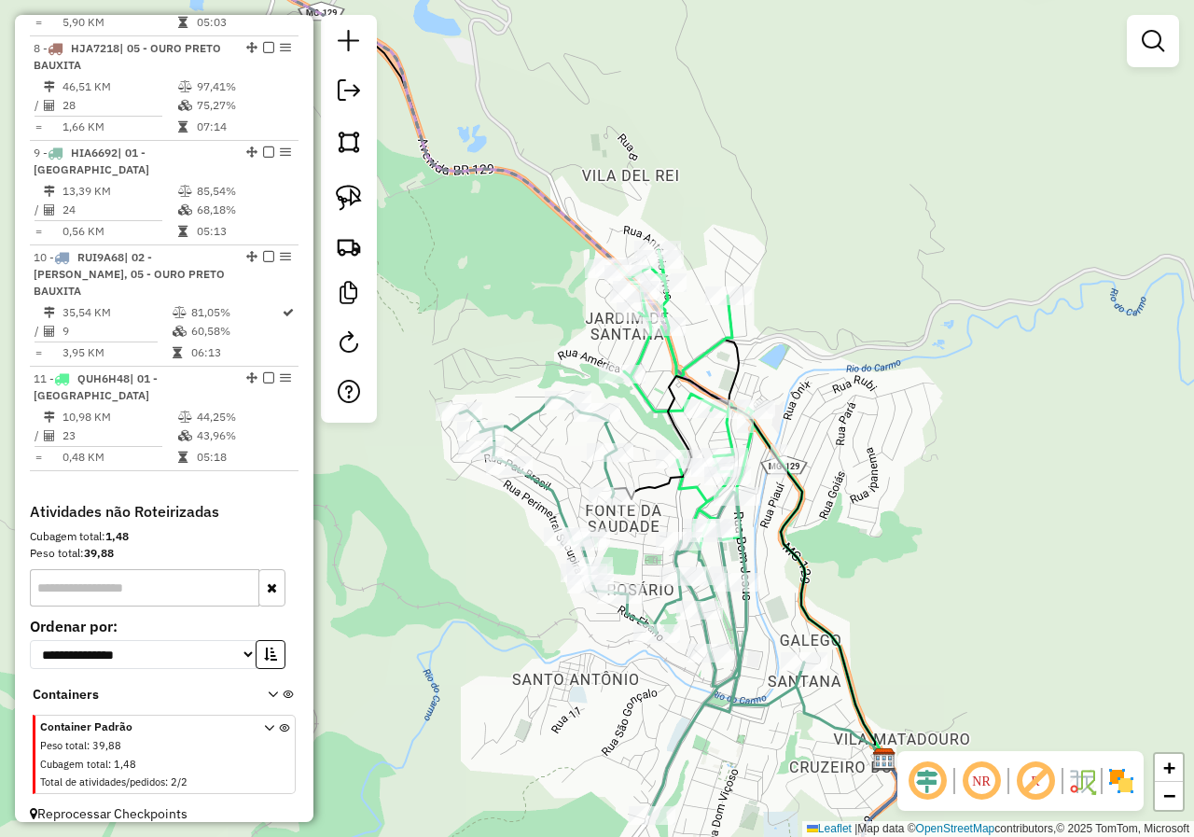
click at [521, 432] on icon at bounding box center [632, 605] width 344 height 417
select select "*********"
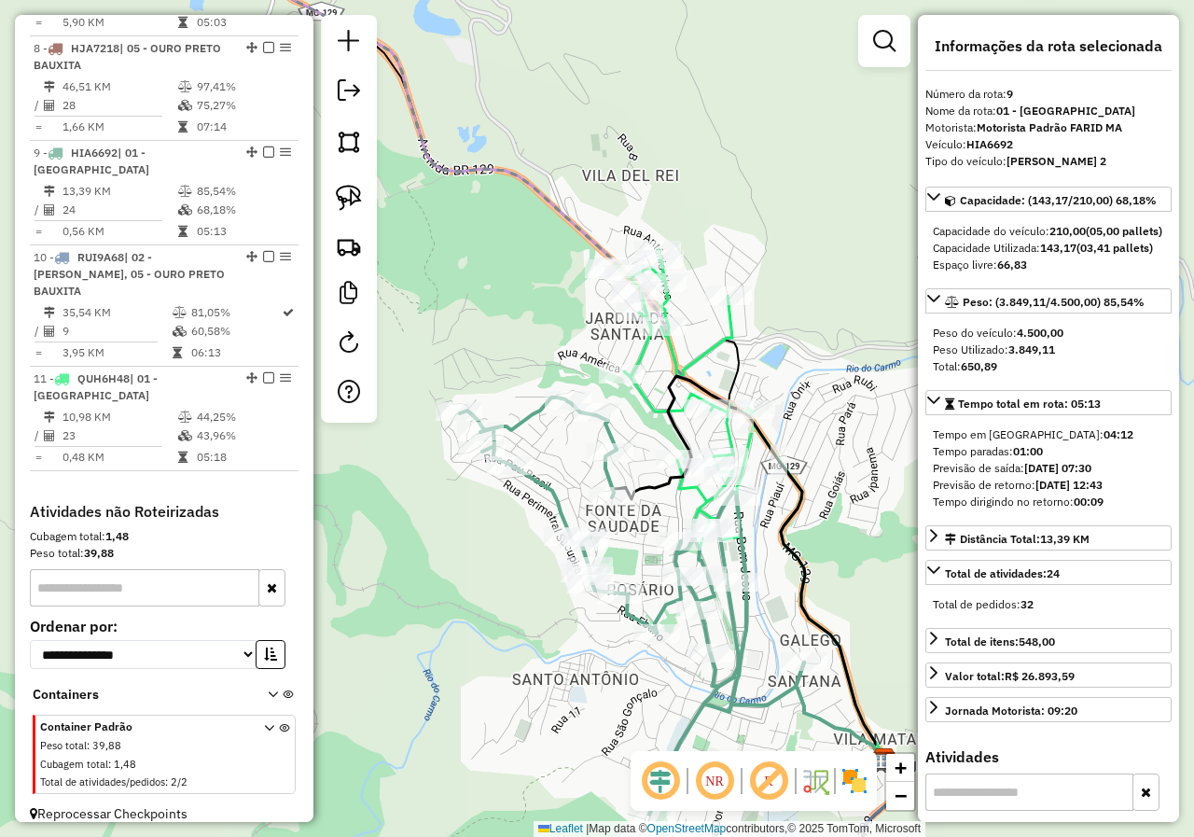
click at [521, 432] on icon at bounding box center [632, 605] width 344 height 417
click at [517, 417] on icon at bounding box center [632, 605] width 344 height 417
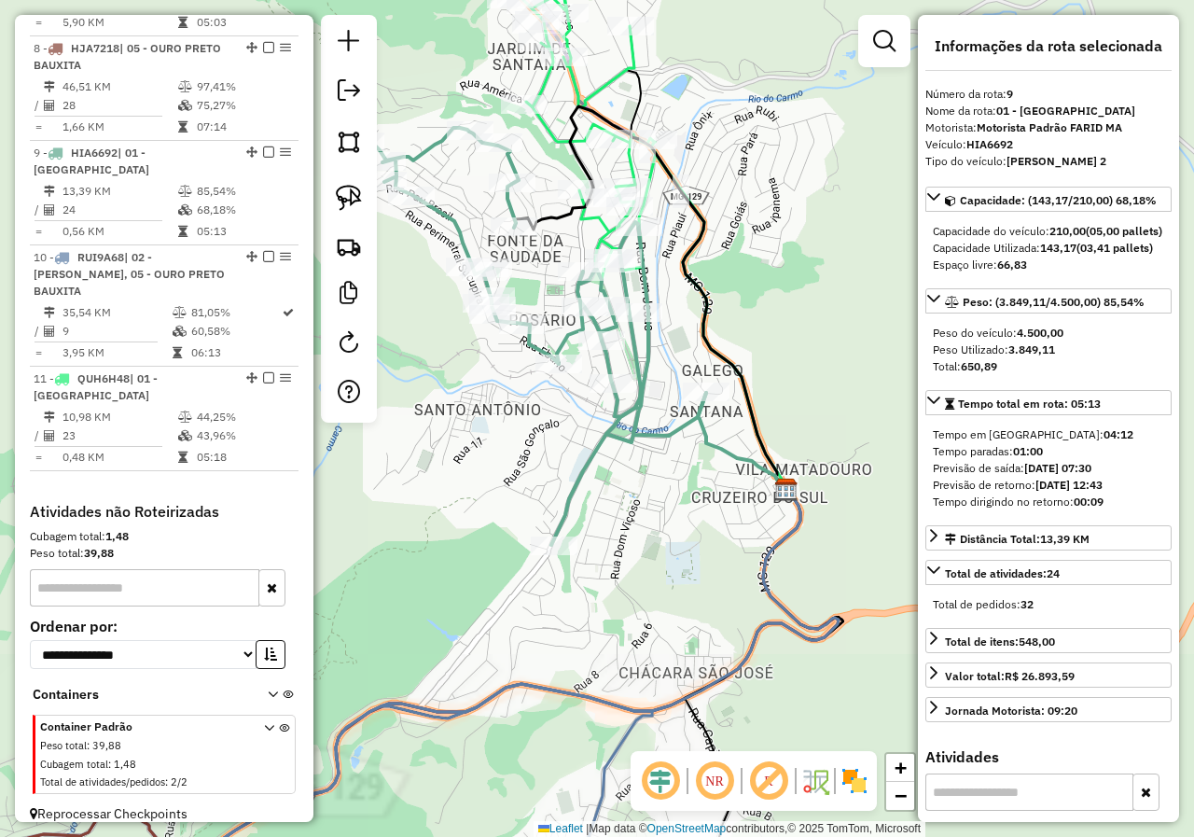
click at [568, 506] on icon at bounding box center [534, 336] width 344 height 417
drag, startPoint x: 576, startPoint y: 431, endPoint x: 560, endPoint y: 558, distance: 127.9
click at [560, 558] on div "Janela de atendimento Grade de atendimento Capacidade Transportadoras Veículos …" at bounding box center [597, 418] width 1194 height 837
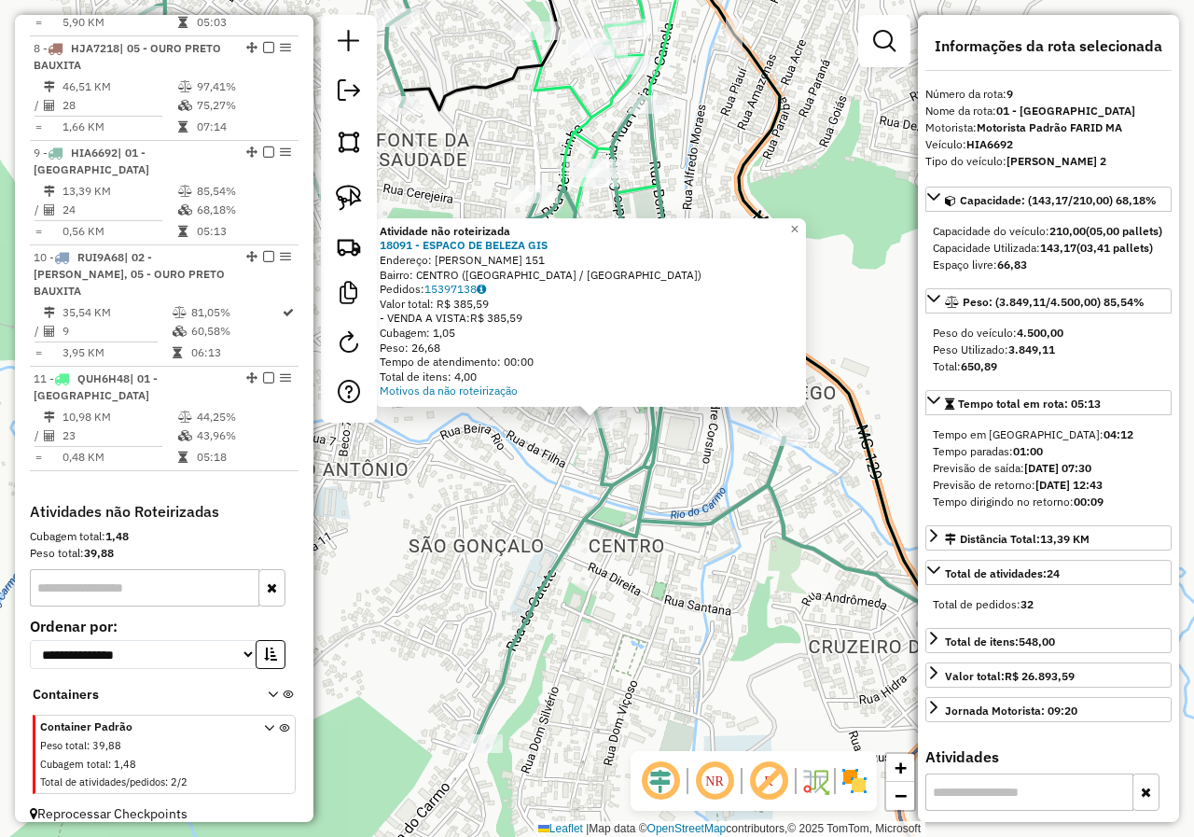
click at [522, 562] on div "Atividade não roteirizada 18091 - ESPACO DE BELEZA GIS Endereço: WENCESLAU BRAZ…" at bounding box center [597, 418] width 1194 height 837
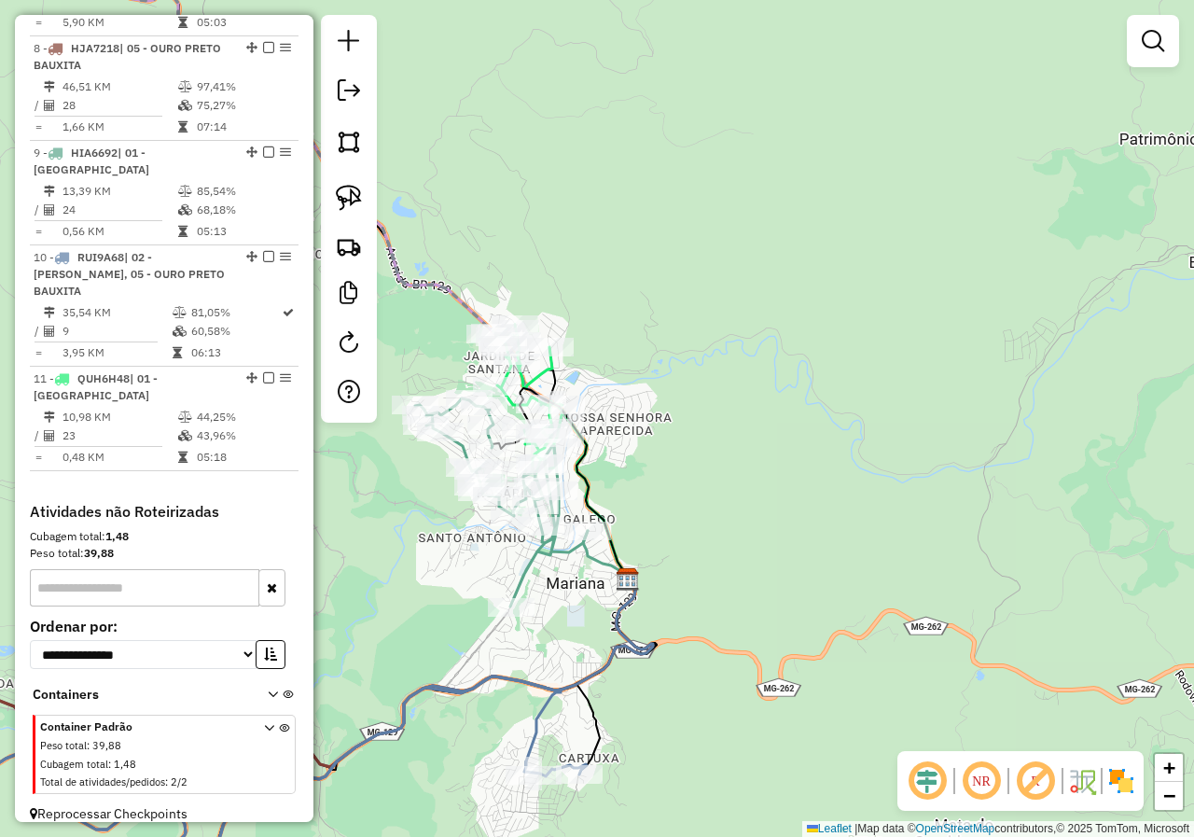
click at [559, 582] on div "Janela de atendimento Grade de atendimento Capacidade Transportadoras Veículos …" at bounding box center [597, 418] width 1194 height 837
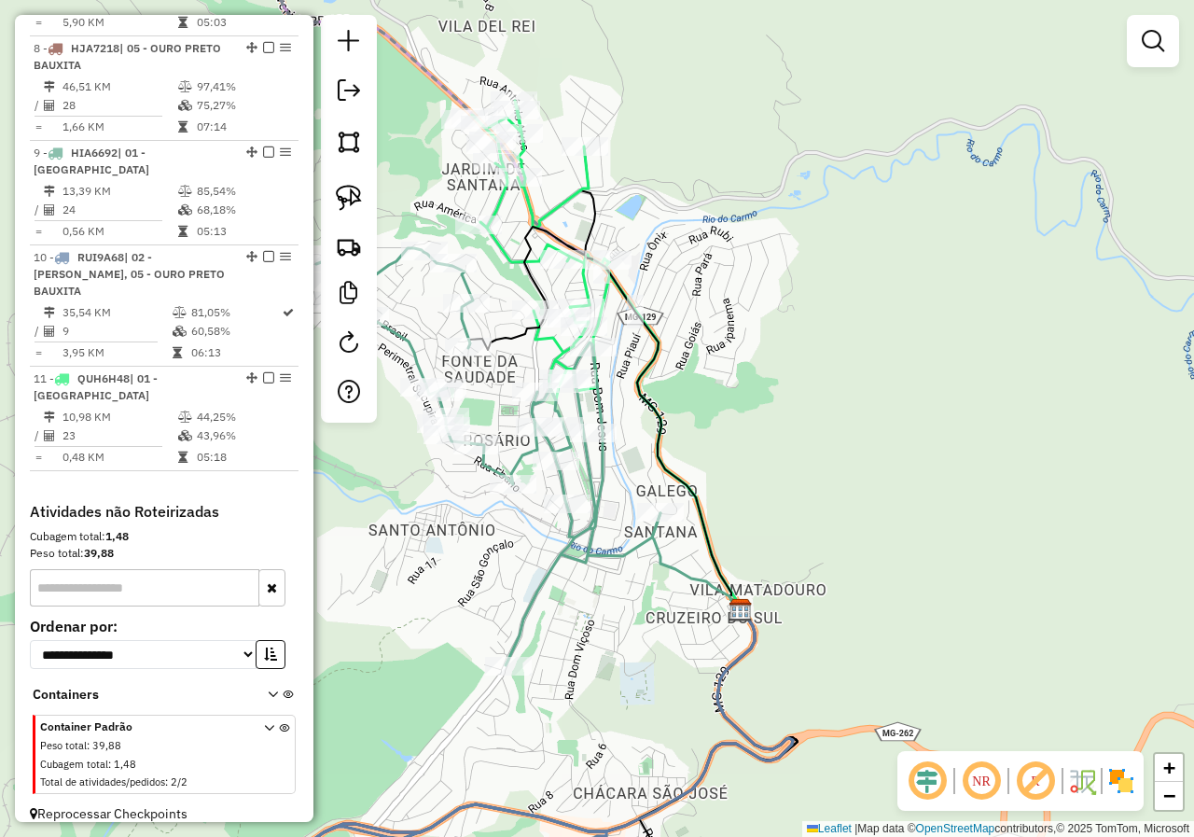
click at [560, 566] on icon at bounding box center [488, 456] width 344 height 417
select select "*********"
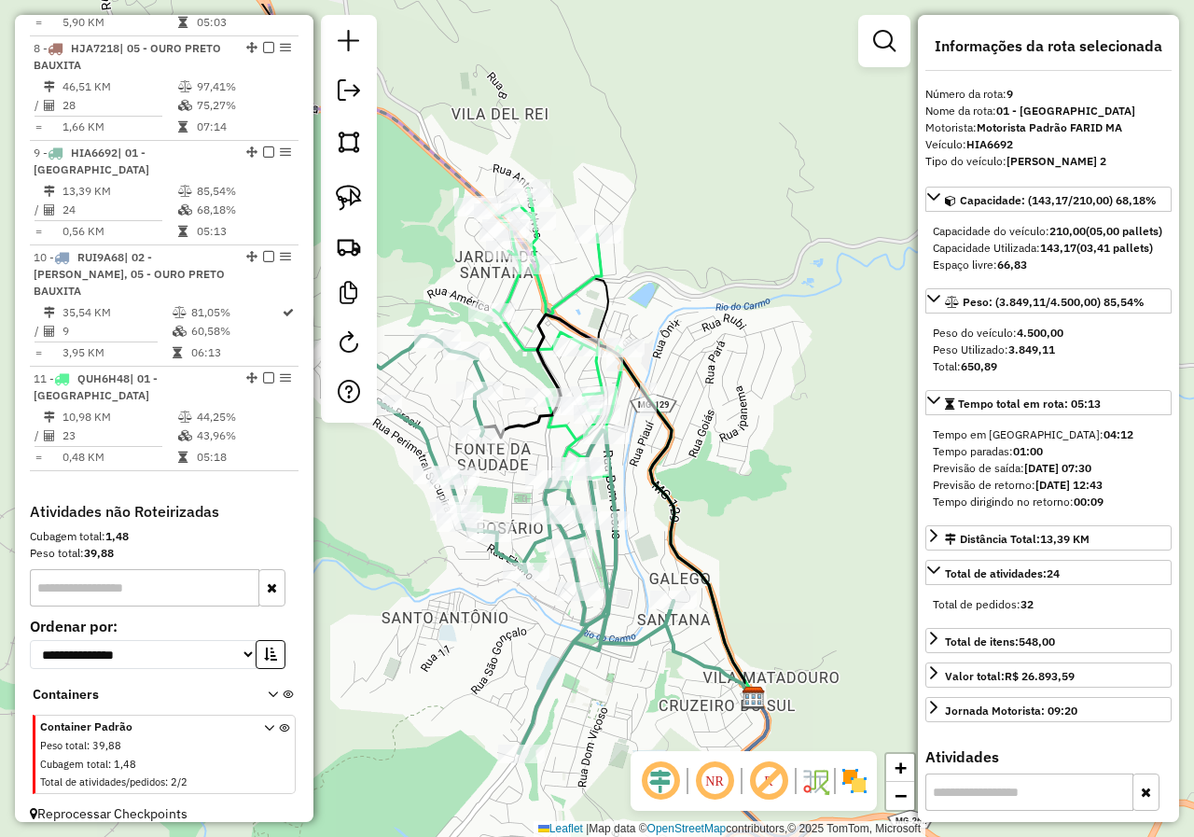
click at [571, 671] on div "Janela de atendimento Grade de atendimento Capacidade Transportadoras Veículos …" at bounding box center [597, 418] width 1194 height 837
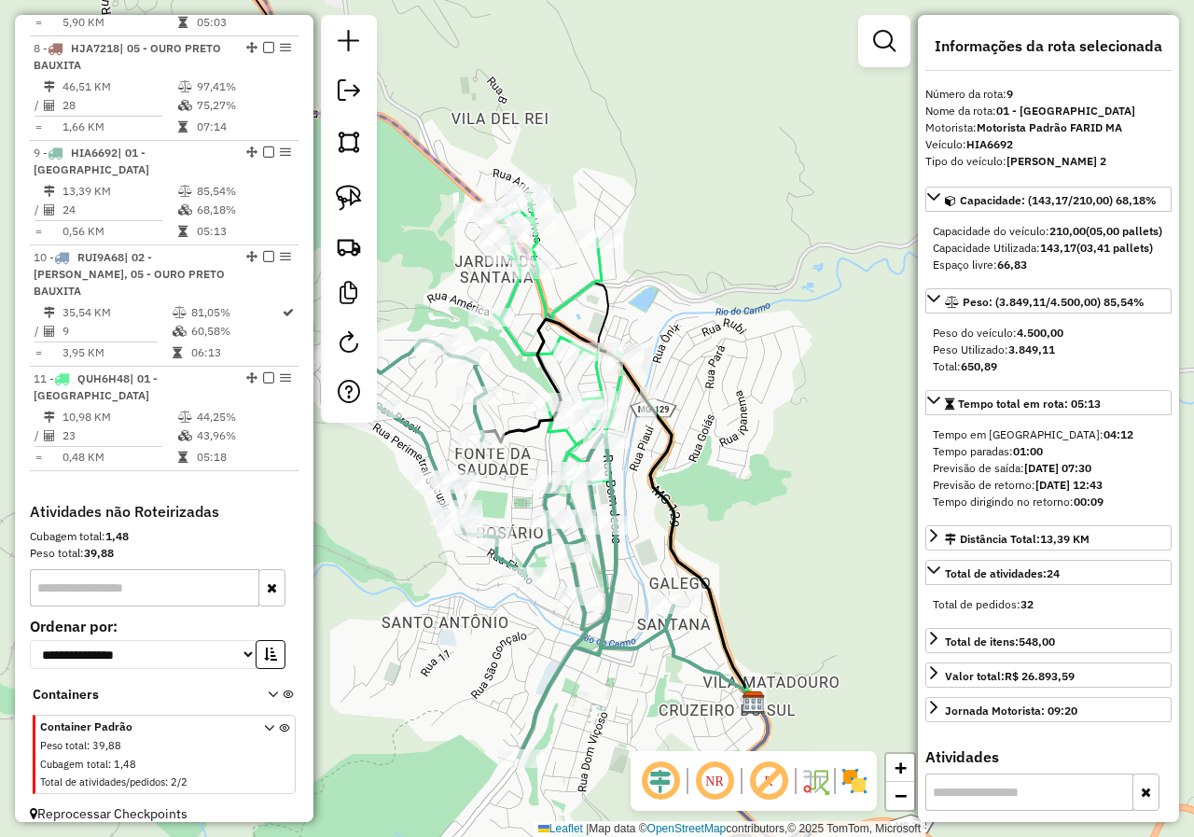
click at [570, 439] on icon at bounding box center [554, 342] width 138 height 299
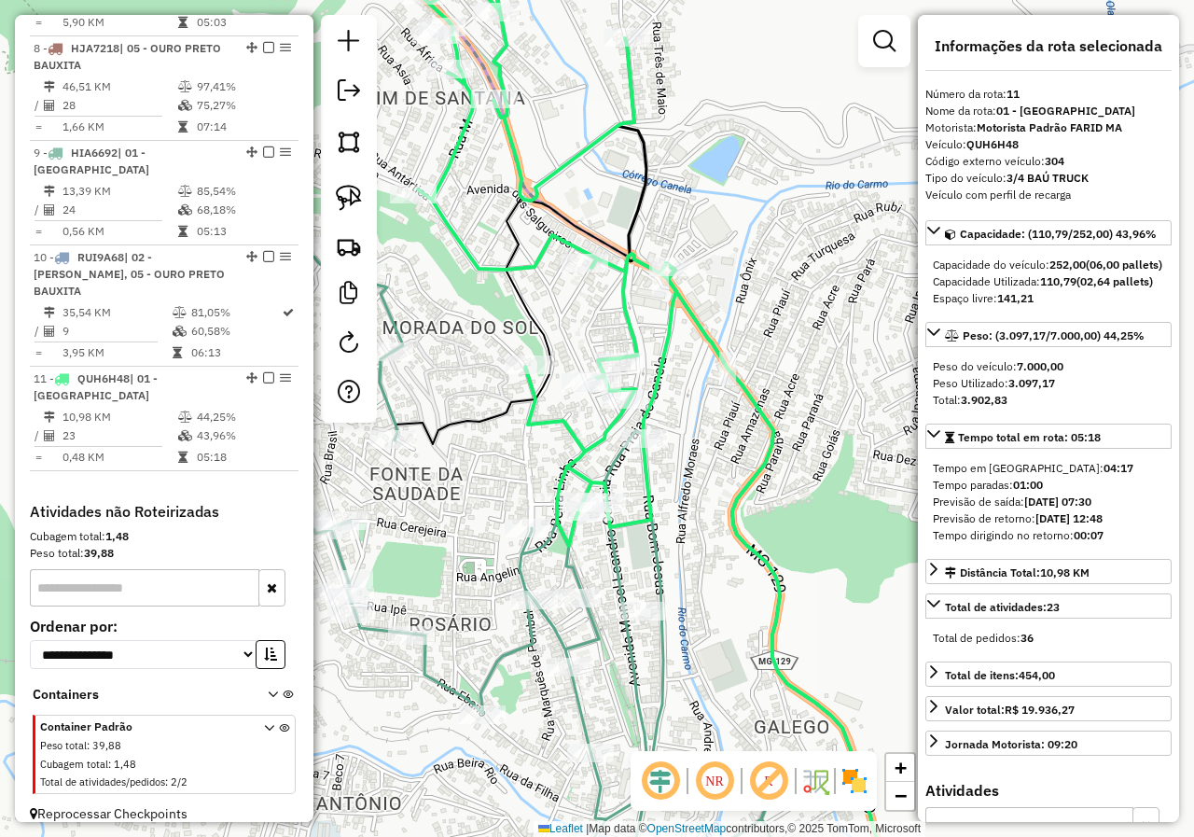
click at [604, 468] on div "Janela de atendimento Grade de atendimento Capacidade Transportadoras Veículos …" at bounding box center [597, 418] width 1194 height 837
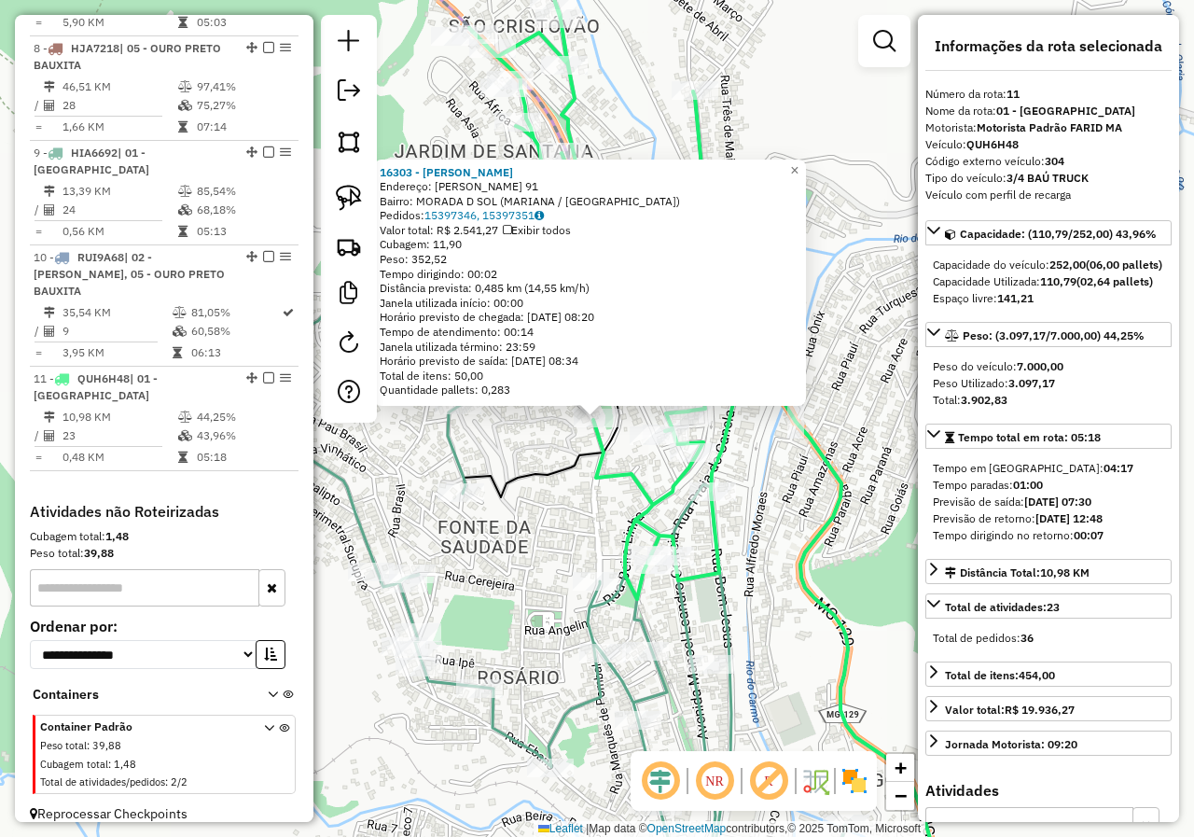
click at [631, 494] on div "16303 - VALDECI LINS Endereço: FRANCISCO DE PAULA 91 Bairro: MORADA D SOL (MARI…" at bounding box center [597, 418] width 1194 height 837
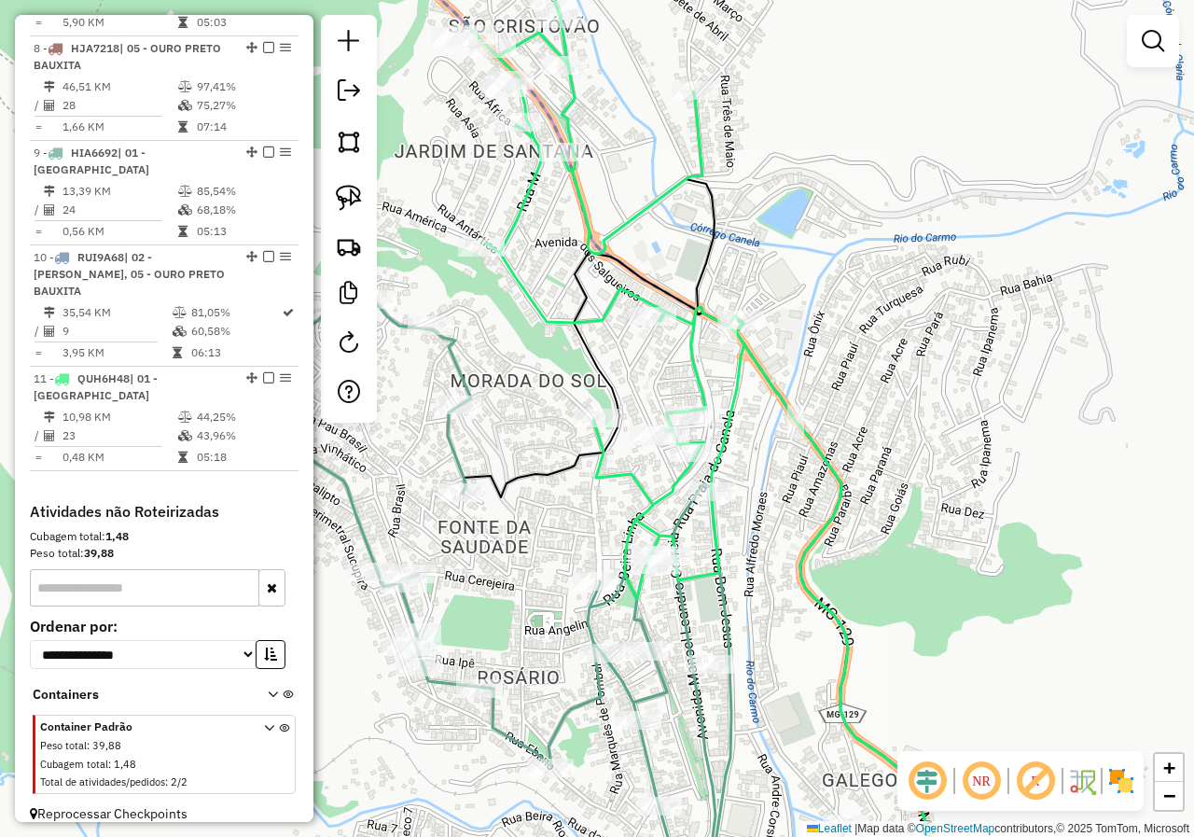
click at [632, 414] on div "16303 - VALDECI LINS Endereço: FRANCISCO DE PAULA 91 Bairro: MORADA D SOL (MARI…" at bounding box center [597, 418] width 1194 height 837
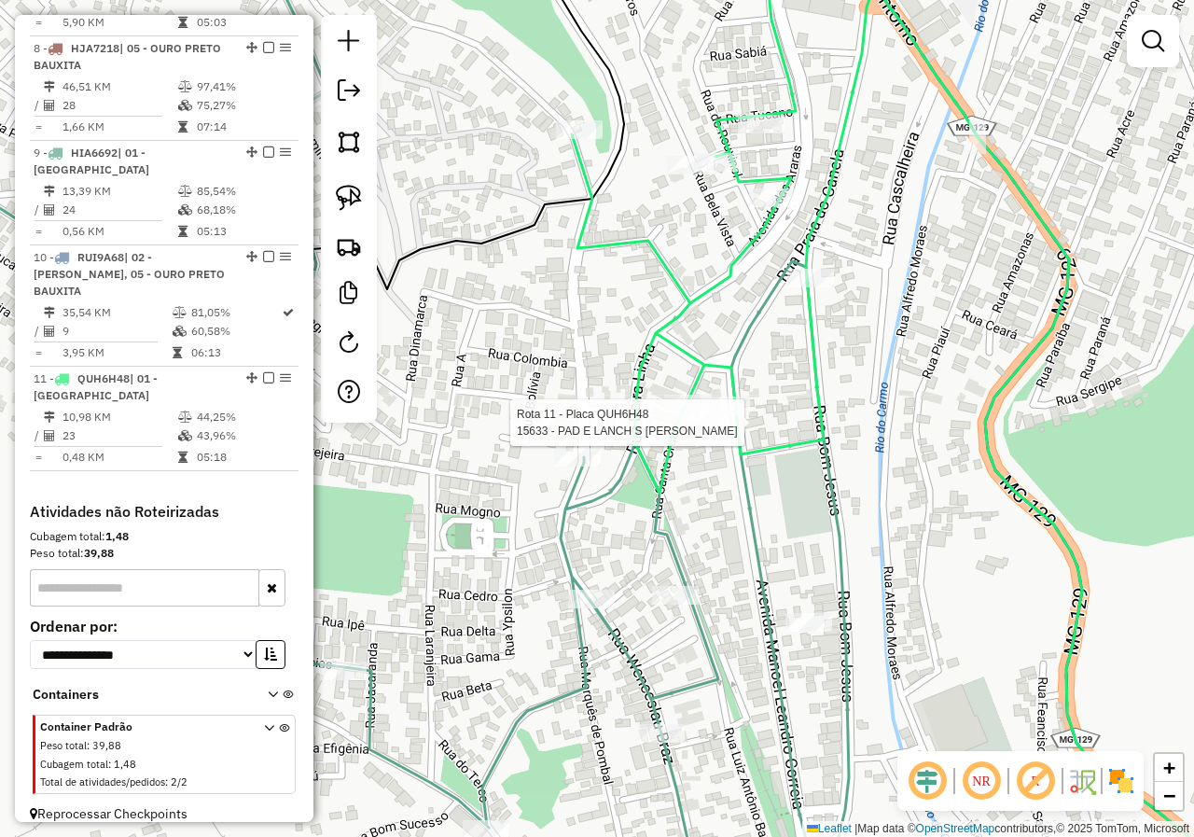
select select "*********"
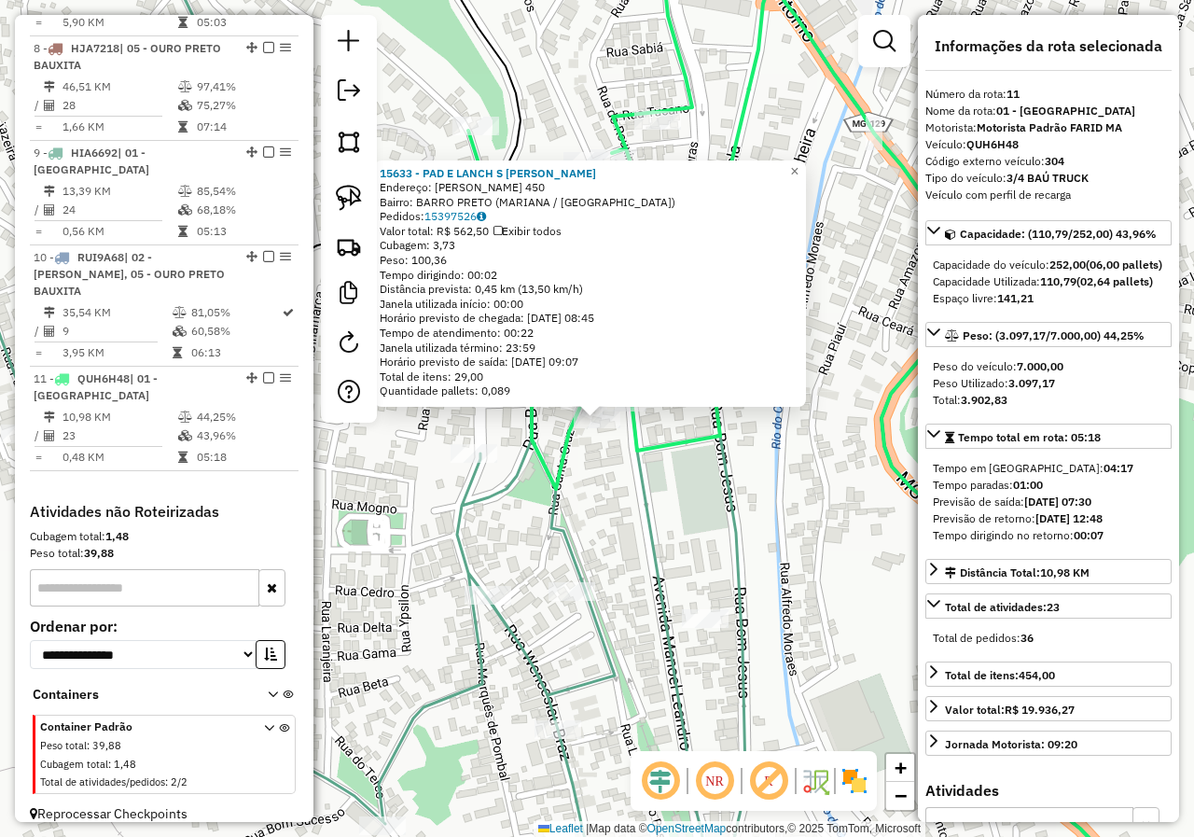
click at [684, 500] on div "15633 - PAD E LANCH S CAMILO Endereço: MANOEL LEANDRO CORREA 450 Bairro: BARRO …" at bounding box center [597, 418] width 1194 height 837
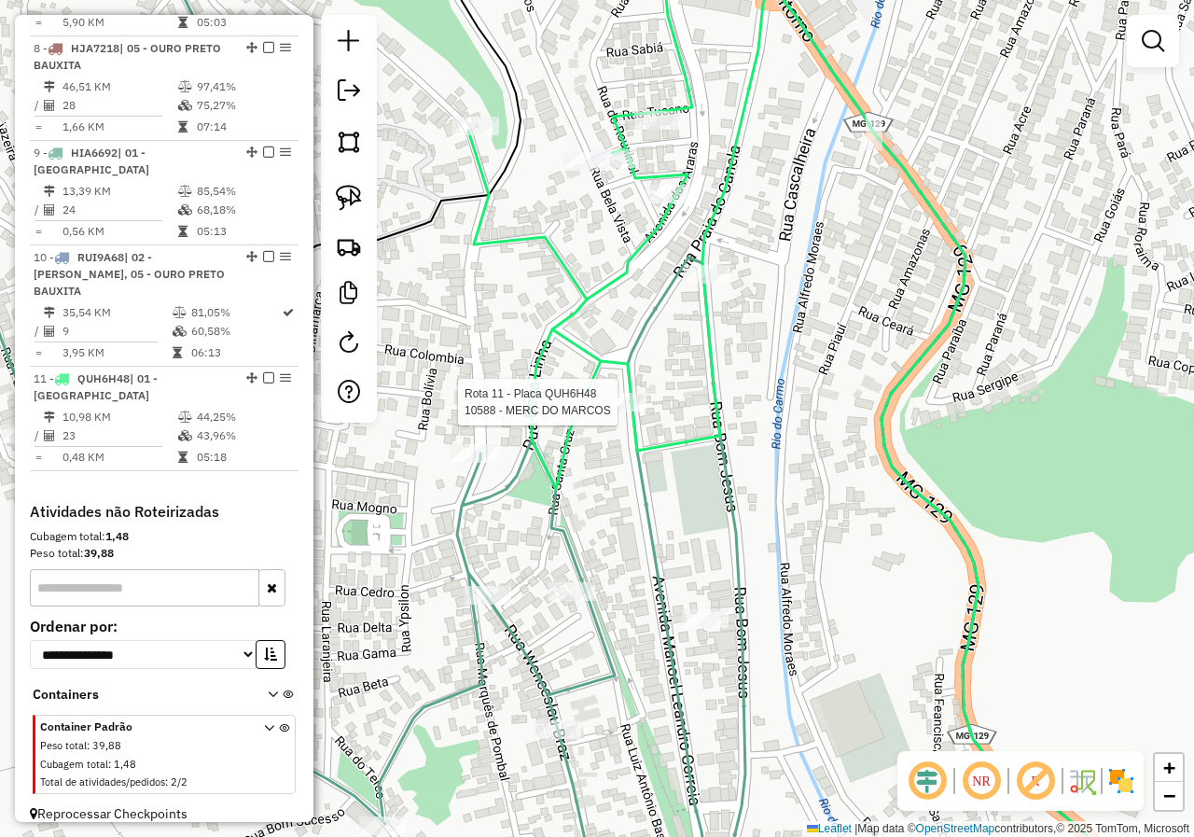
select select "*********"
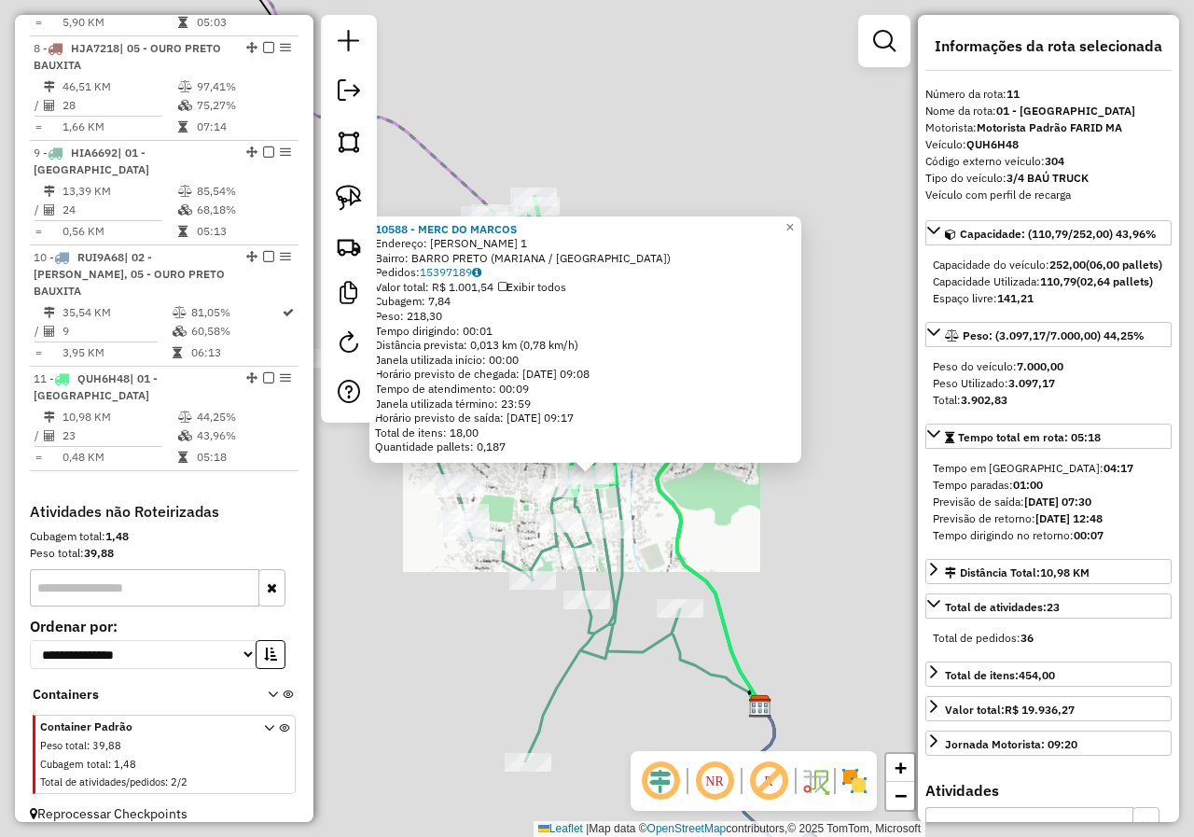
click at [585, 507] on icon at bounding box center [508, 552] width 344 height 417
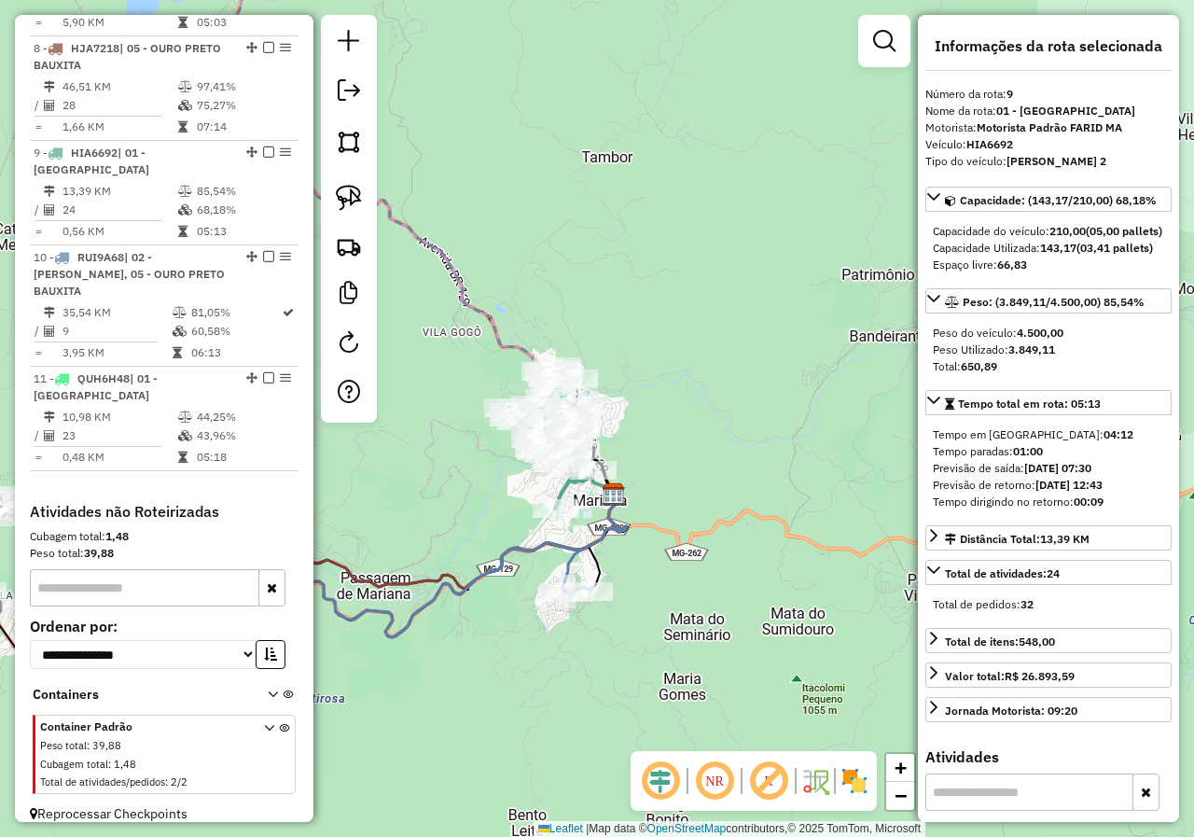
drag, startPoint x: 471, startPoint y: 524, endPoint x: 575, endPoint y: 492, distance: 109.2
click at [532, 499] on div "Janela de atendimento Grade de atendimento Capacidade Transportadoras Veículos …" at bounding box center [597, 418] width 1194 height 837
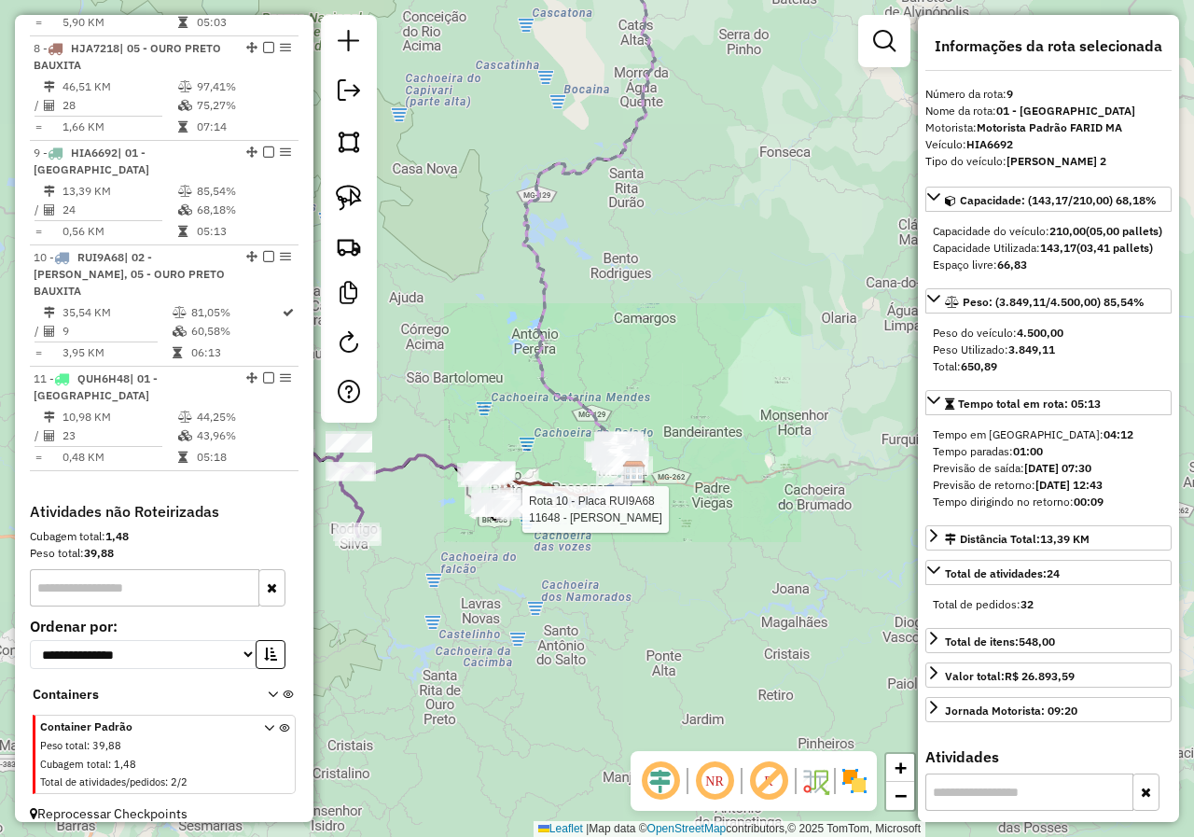
click at [533, 519] on div at bounding box center [516, 509] width 47 height 19
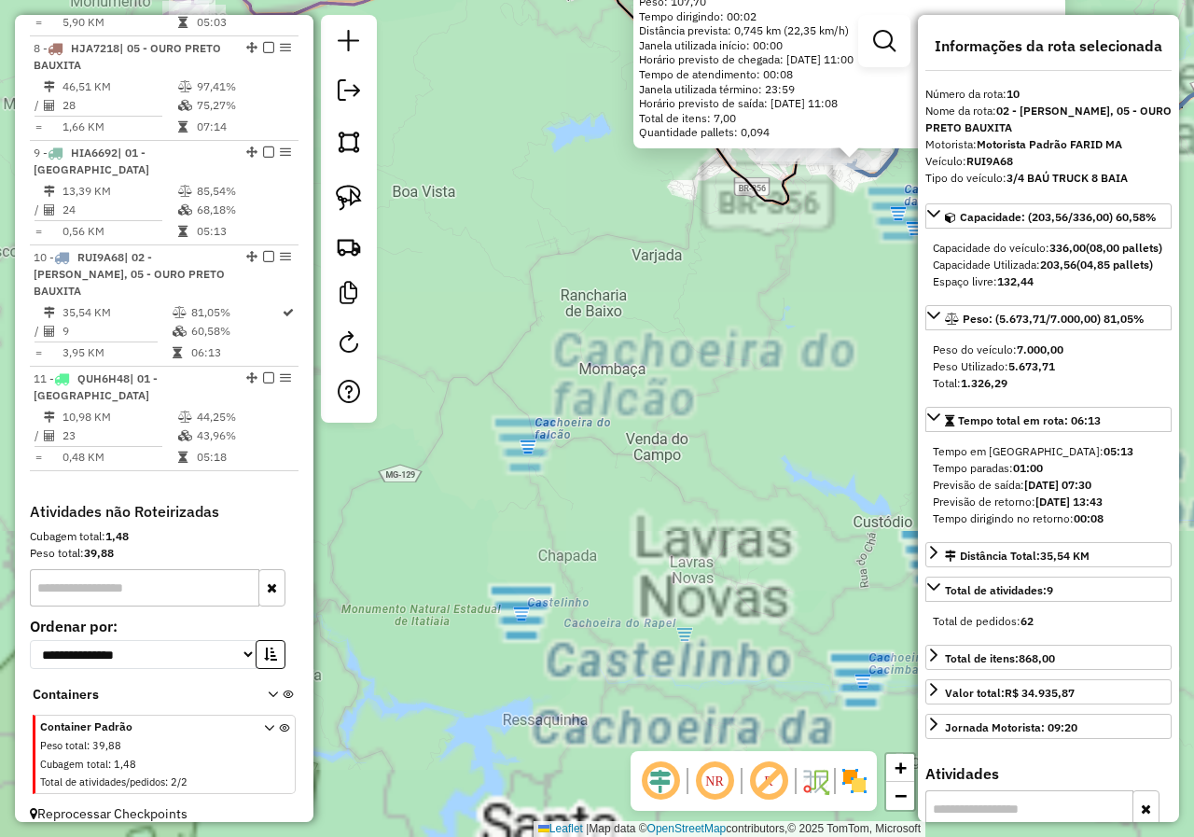
click at [608, 425] on div "11648 - MERCEARIA CARVALHO Tipo de cliente: CLIENTES 2ª CARGA (C) Endereço: SAN…" at bounding box center [597, 418] width 1194 height 837
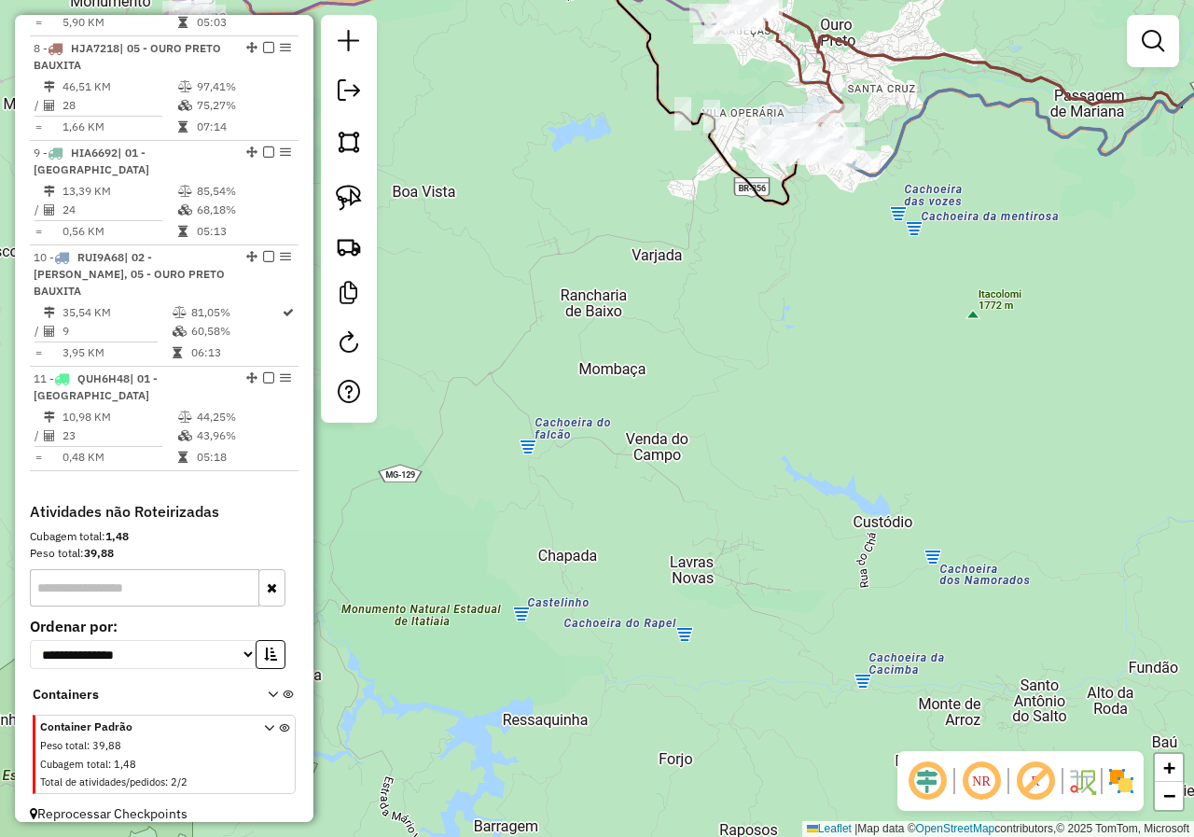
click at [698, 450] on div "Janela de atendimento Grade de atendimento Capacidade Transportadoras Veículos …" at bounding box center [597, 418] width 1194 height 837
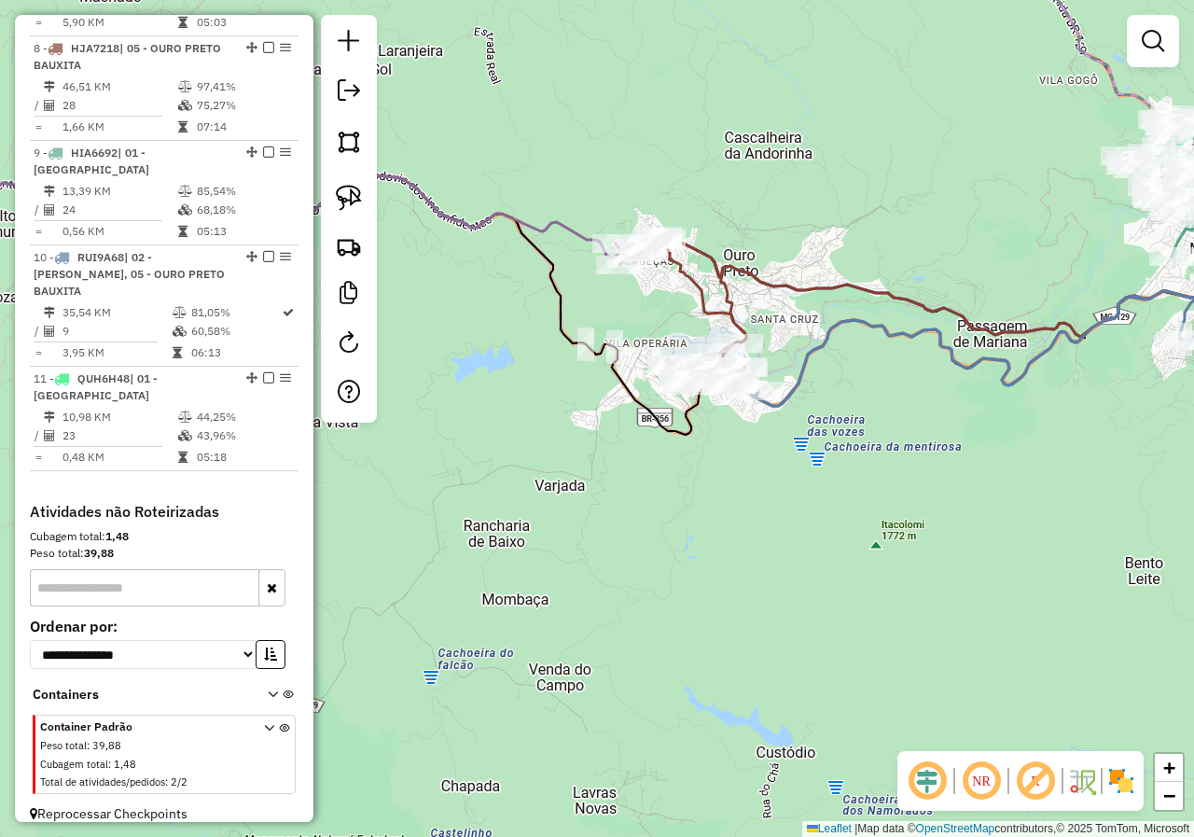
drag, startPoint x: 832, startPoint y: 479, endPoint x: 601, endPoint y: 460, distance: 232.1
click at [598, 460] on div "Janela de atendimento Grade de atendimento Capacidade Transportadoras Veículos …" at bounding box center [597, 418] width 1194 height 837
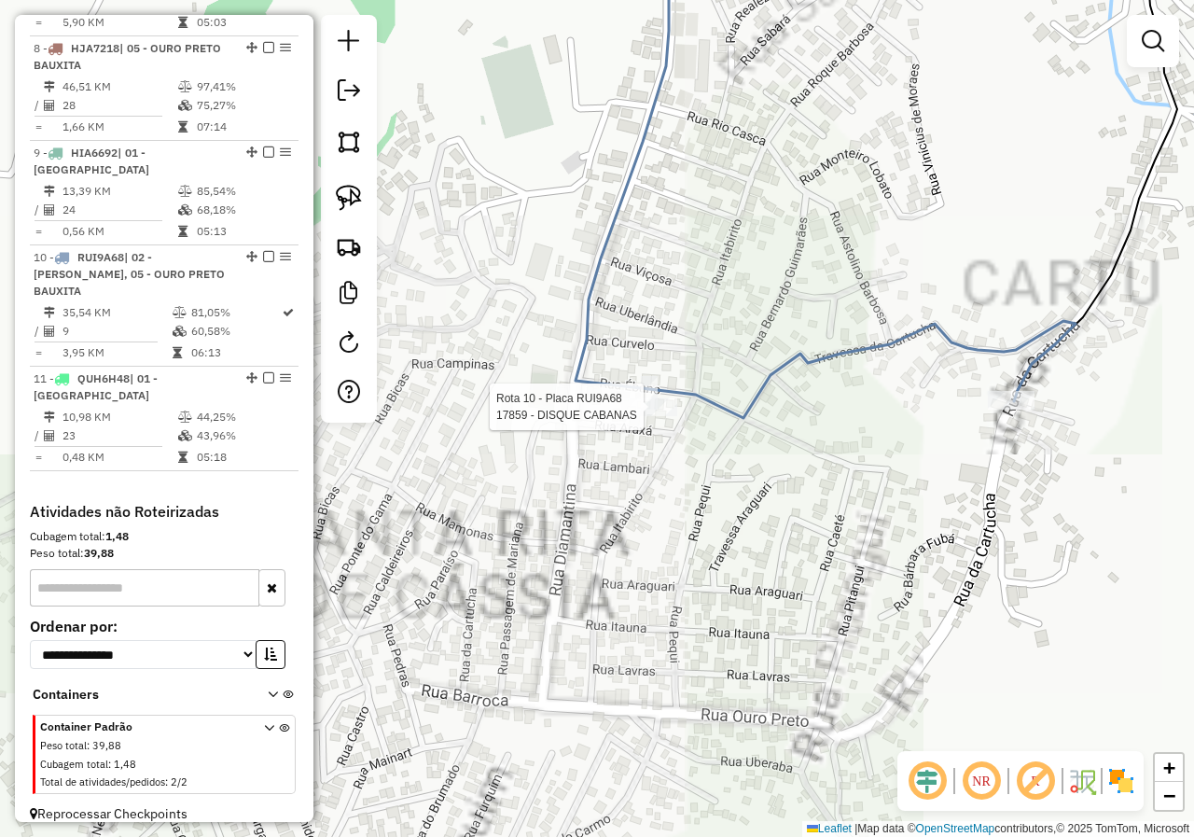
select select "*********"
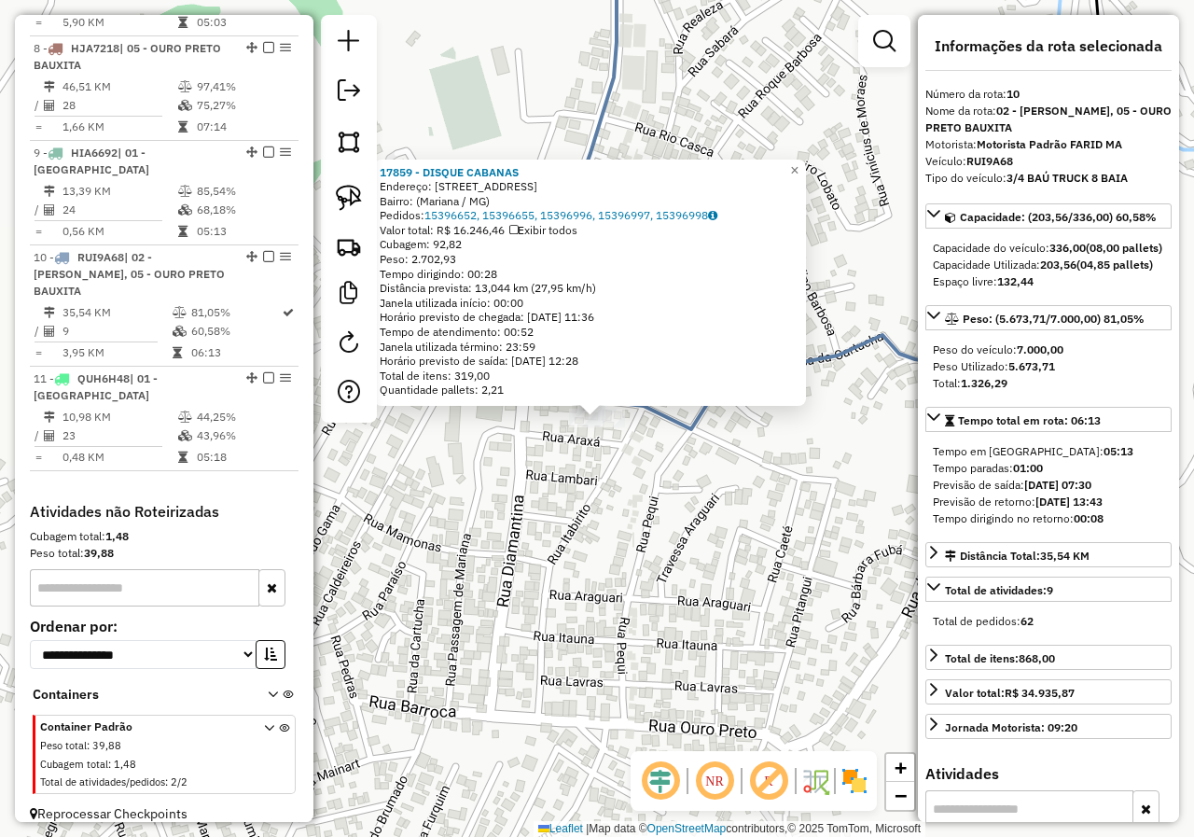
click at [666, 480] on div "17859 - DISQUE CABANAS Endereço: Rua Sete Lagoas, 90 Bairro: (Mariana / MG) Ped…" at bounding box center [597, 418] width 1194 height 837
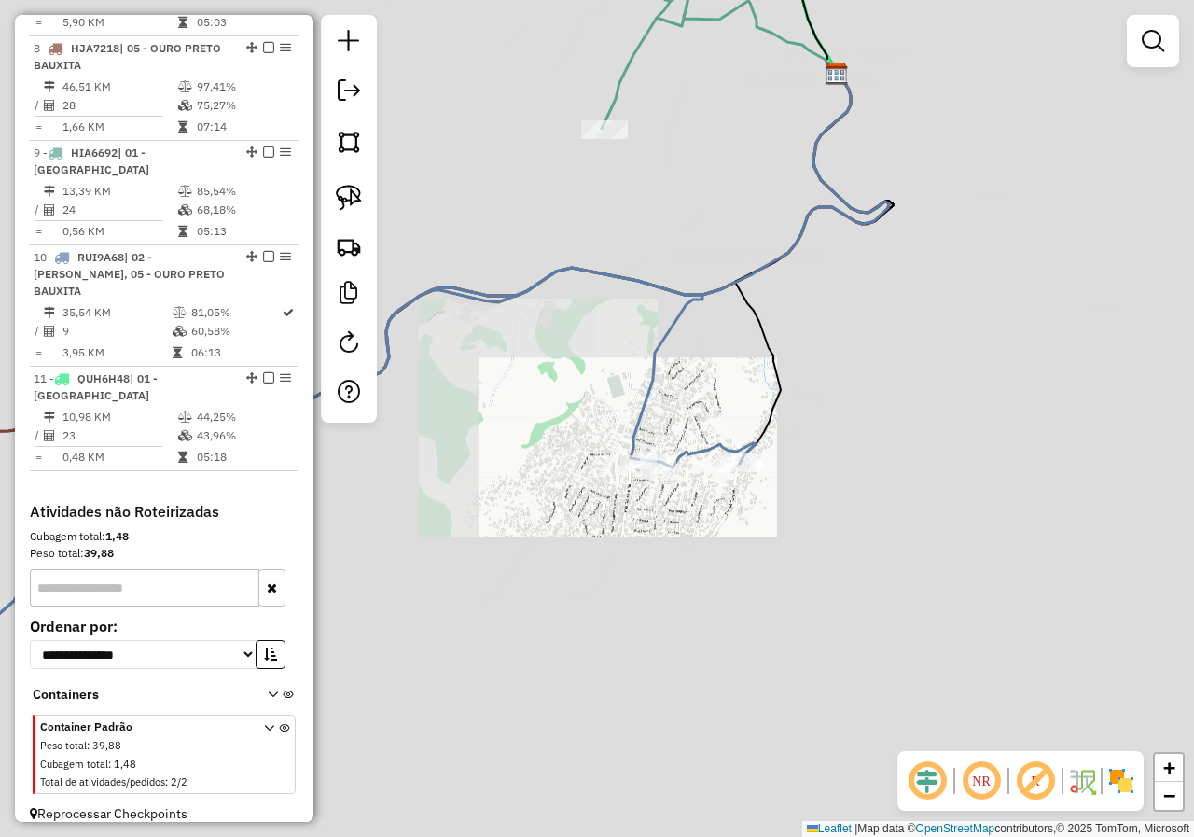
click at [653, 515] on div "Janela de atendimento Grade de atendimento Capacidade Transportadoras Veículos …" at bounding box center [597, 418] width 1194 height 837
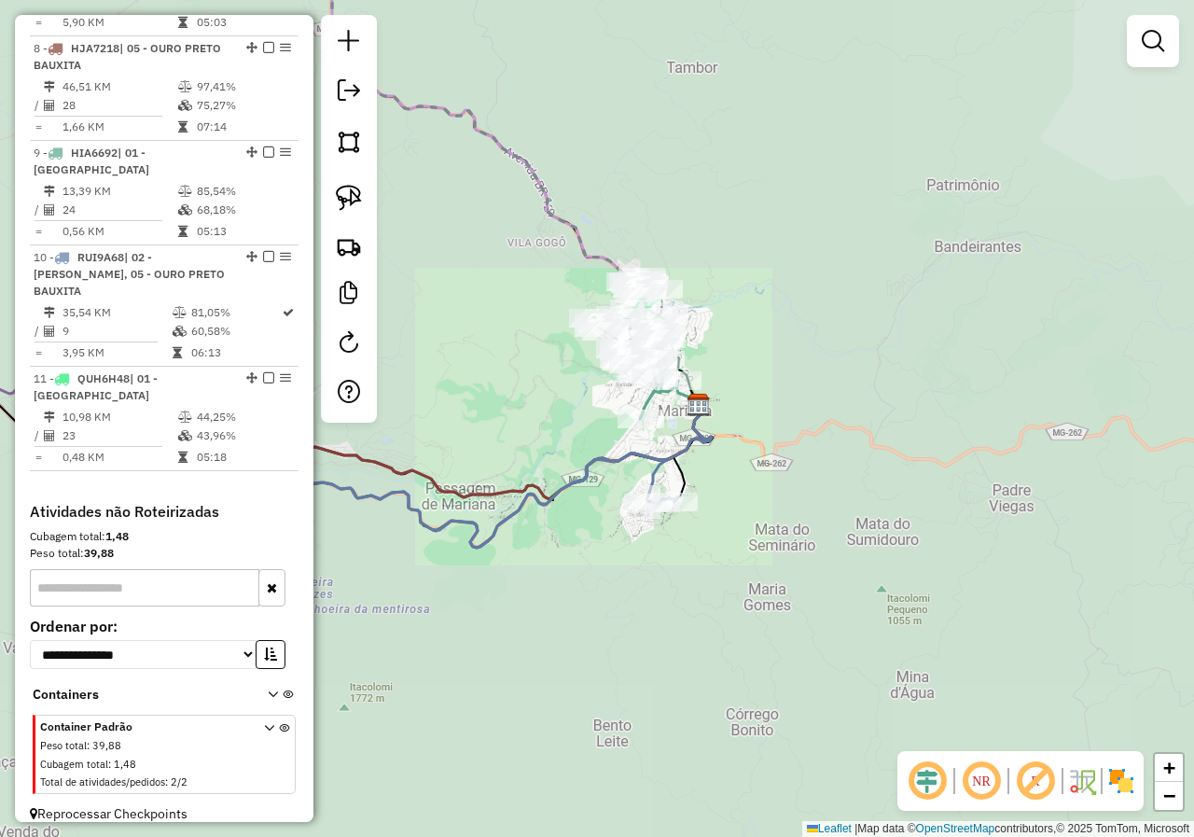
drag, startPoint x: 591, startPoint y: 511, endPoint x: 725, endPoint y: 523, distance: 133.9
click at [685, 519] on div "Janela de atendimento Grade de atendimento Capacidade Transportadoras Veículos …" at bounding box center [597, 418] width 1194 height 837
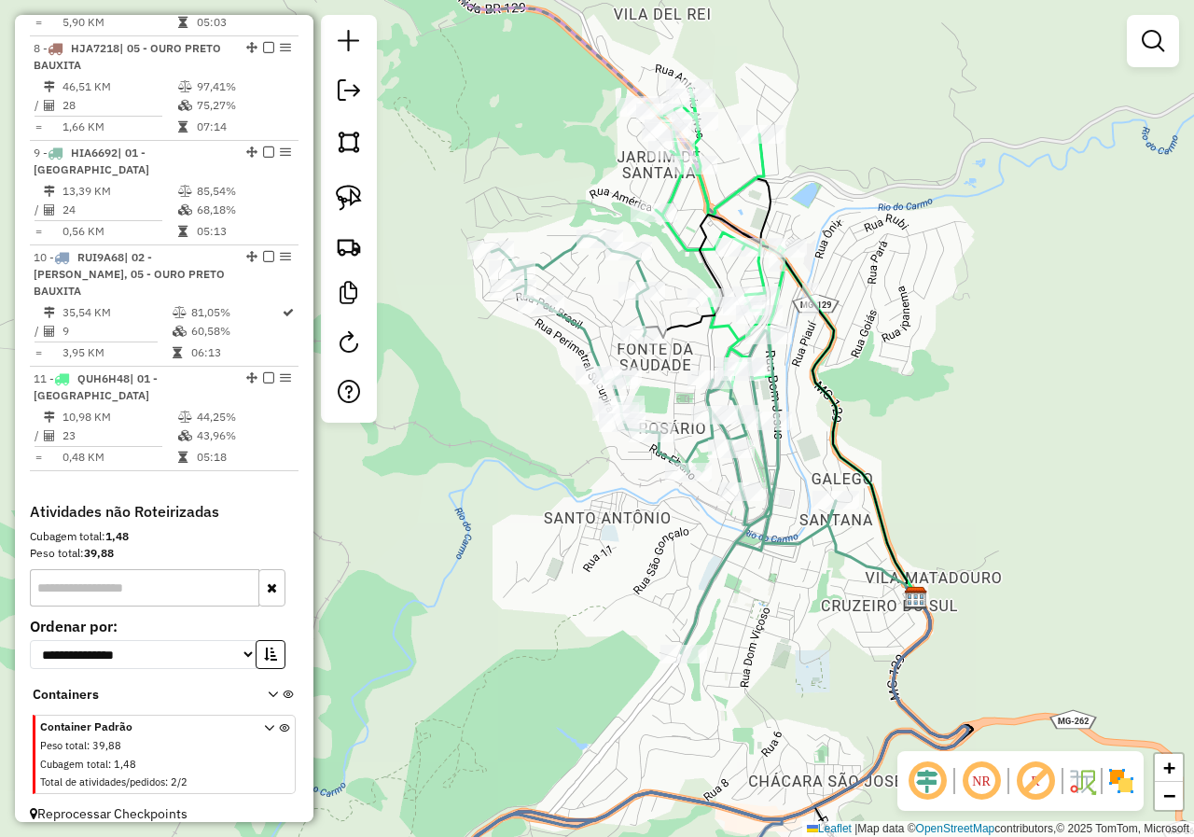
click at [864, 393] on div "Rota 10 - Placa RUI9A68 17859 - DISQUE CABANAS Janela de atendimento Grade de a…" at bounding box center [597, 418] width 1194 height 837
click at [697, 244] on icon at bounding box center [780, 406] width 272 height 382
select select "*********"
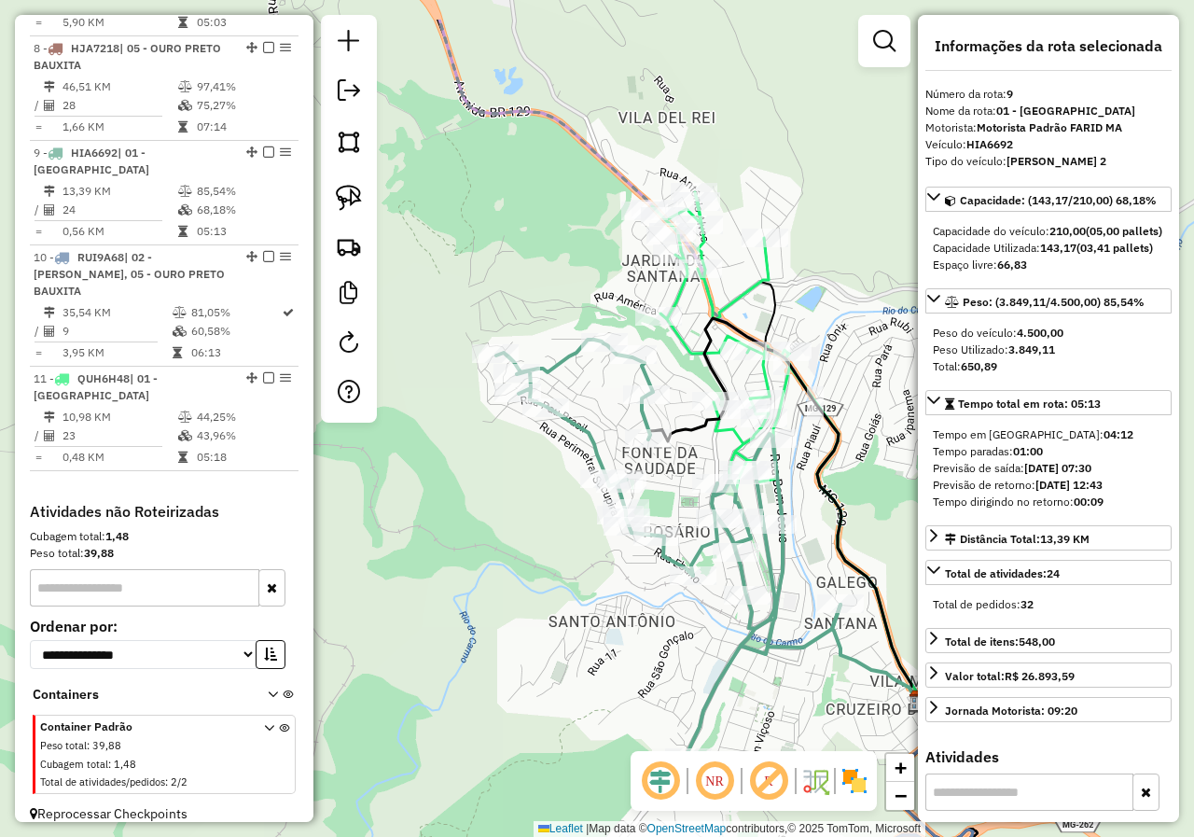
drag, startPoint x: 687, startPoint y: 225, endPoint x: 694, endPoint y: 353, distance: 127.9
click at [694, 351] on div "Janela de atendimento Grade de atendimento Capacidade Transportadoras Veículos …" at bounding box center [597, 418] width 1194 height 837
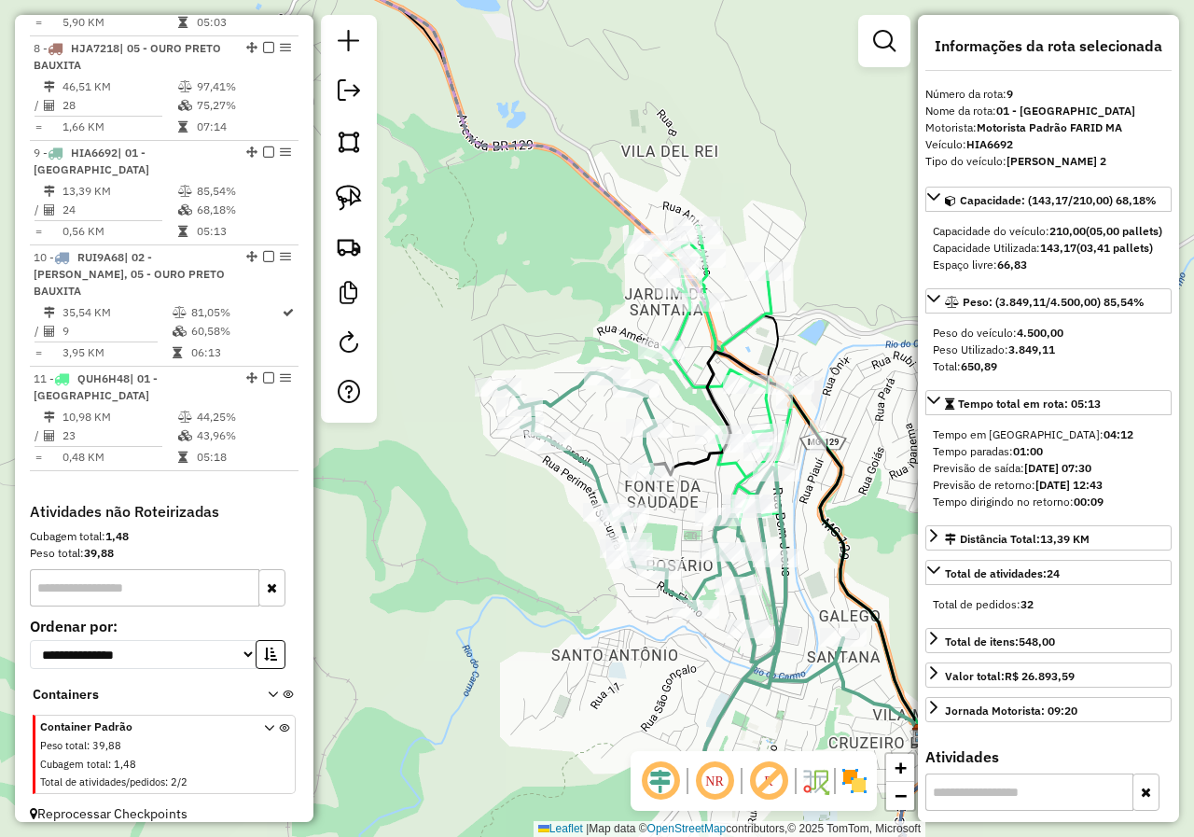
click at [715, 320] on icon at bounding box center [724, 375] width 138 height 299
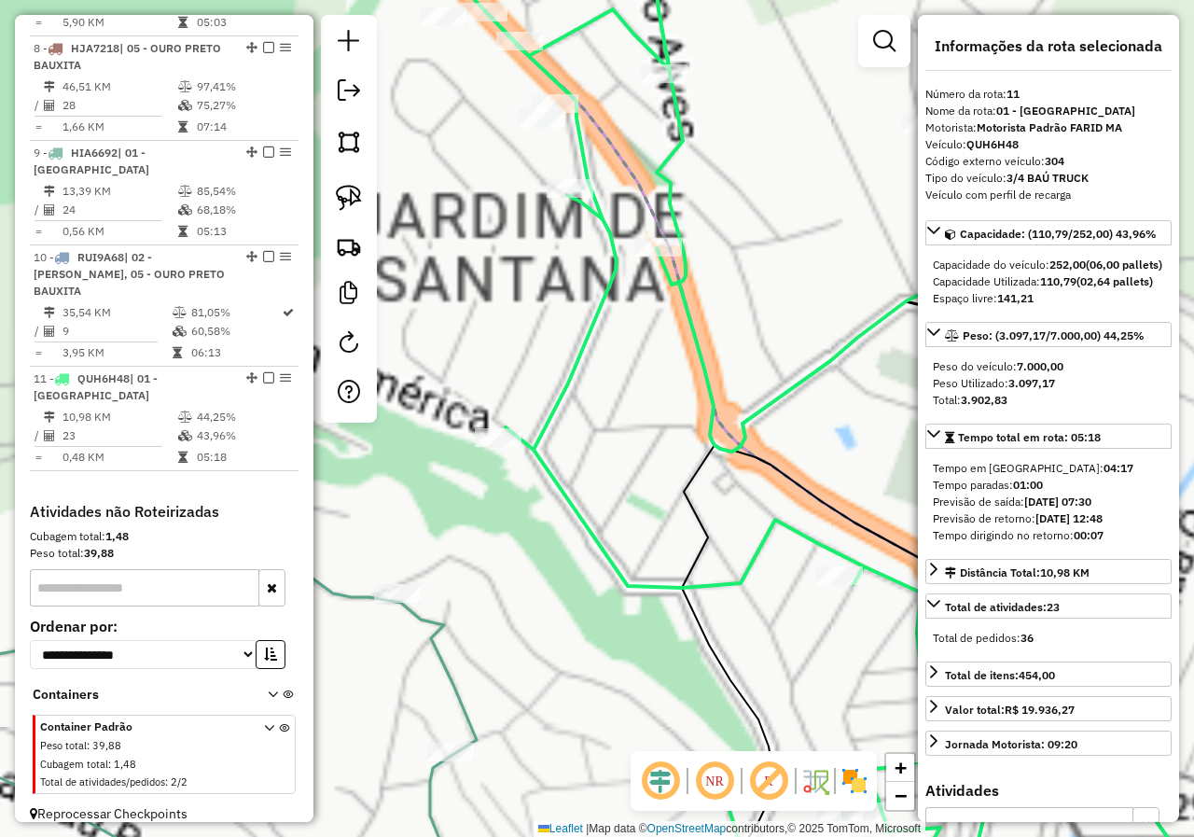
click at [715, 320] on div "Janela de atendimento Grade de atendimento Capacidade Transportadoras Veículos …" at bounding box center [597, 418] width 1194 height 837
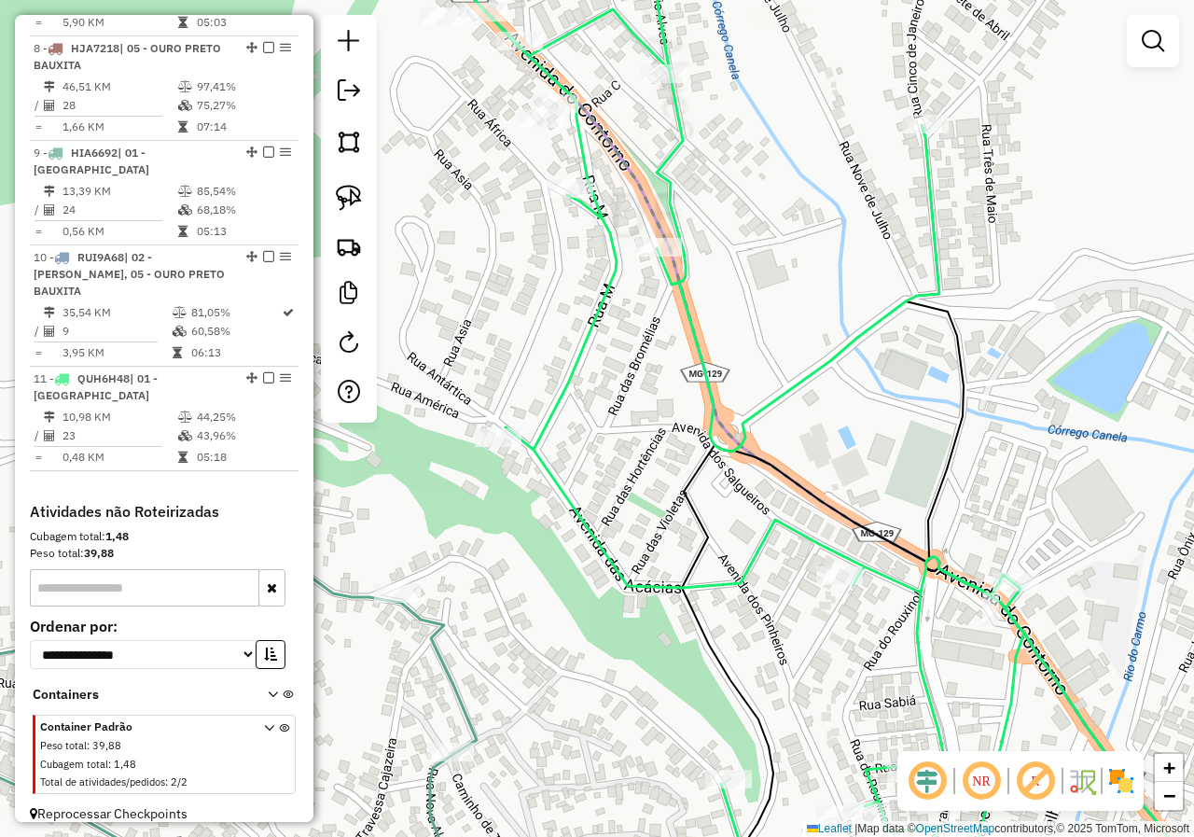
click at [684, 260] on icon at bounding box center [749, 430] width 550 height 978
select select "*********"
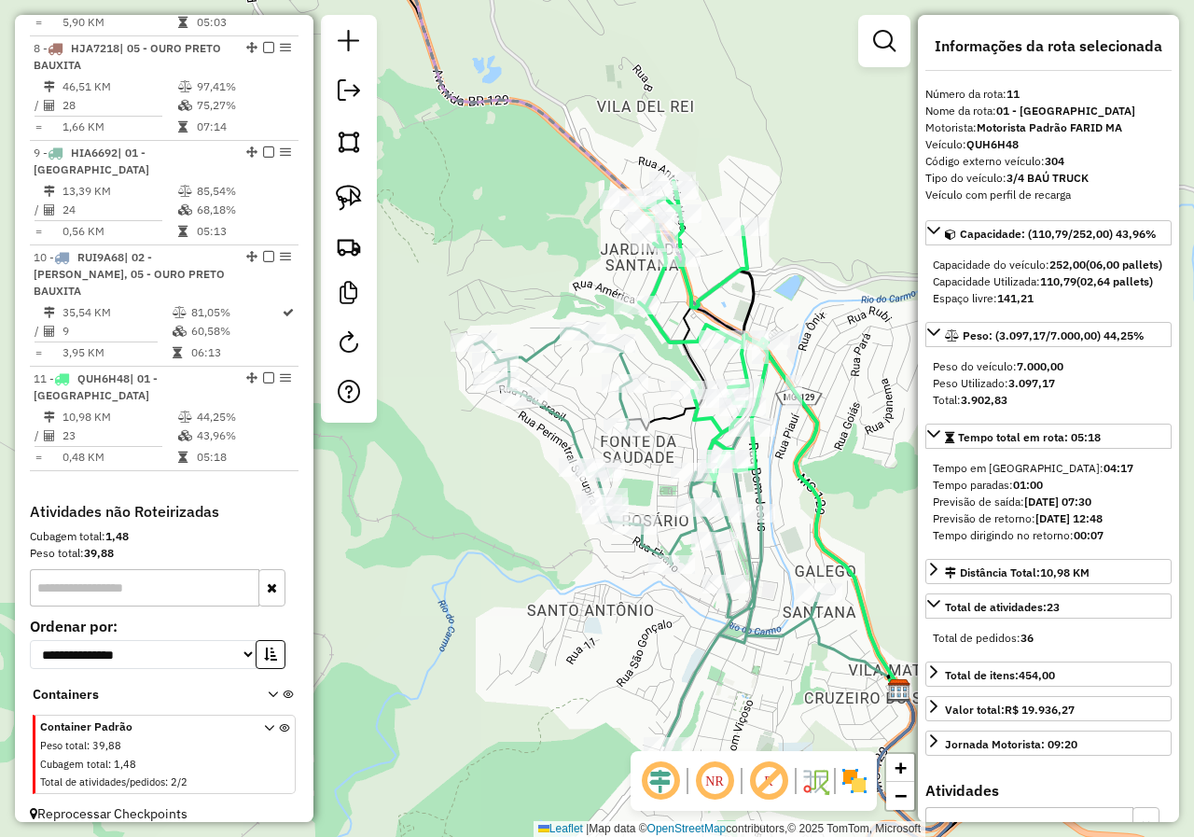
click at [653, 287] on icon at bounding box center [699, 330] width 138 height 299
click at [665, 307] on div "Janela de atendimento Grade de atendimento Capacidade Transportadoras Veículos …" at bounding box center [597, 418] width 1194 height 837
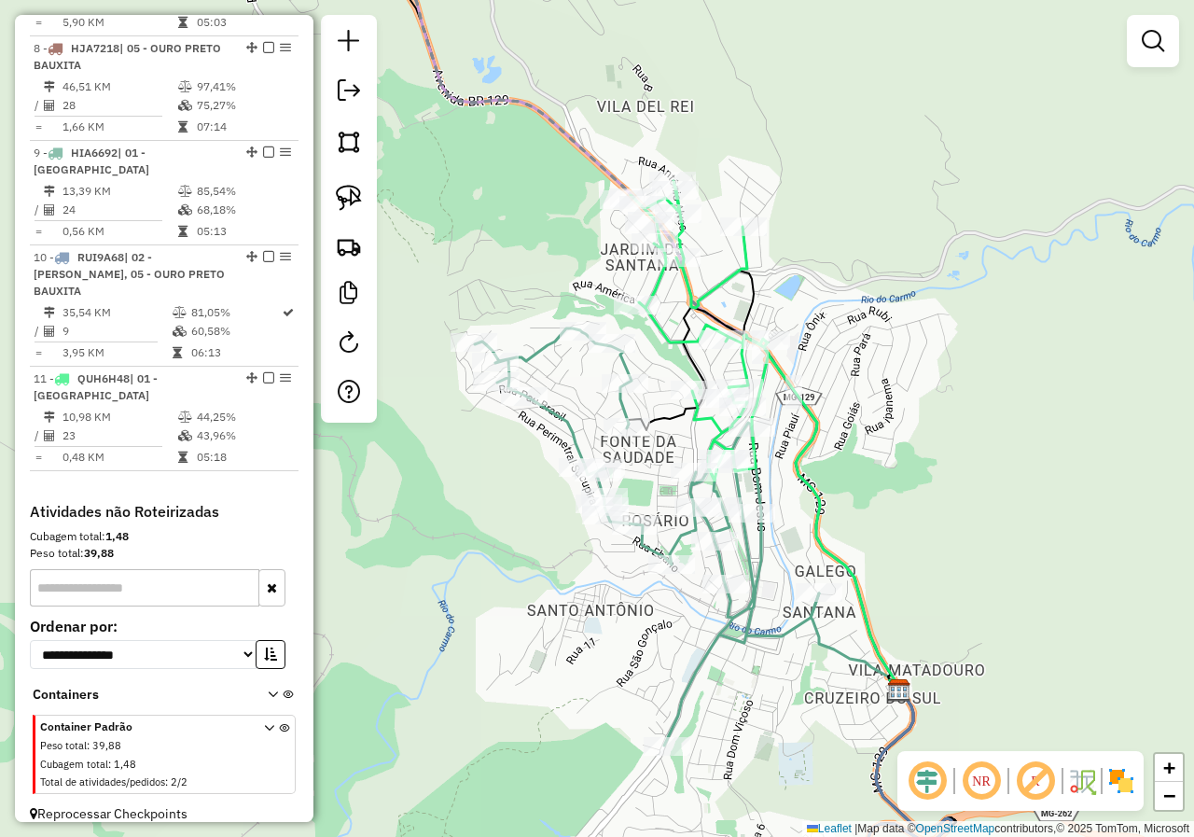
click at [653, 356] on div "Janela de atendimento Grade de atendimento Capacidade Transportadoras Veículos …" at bounding box center [597, 418] width 1194 height 837
click at [617, 366] on icon at bounding box center [647, 536] width 344 height 417
select select "*********"
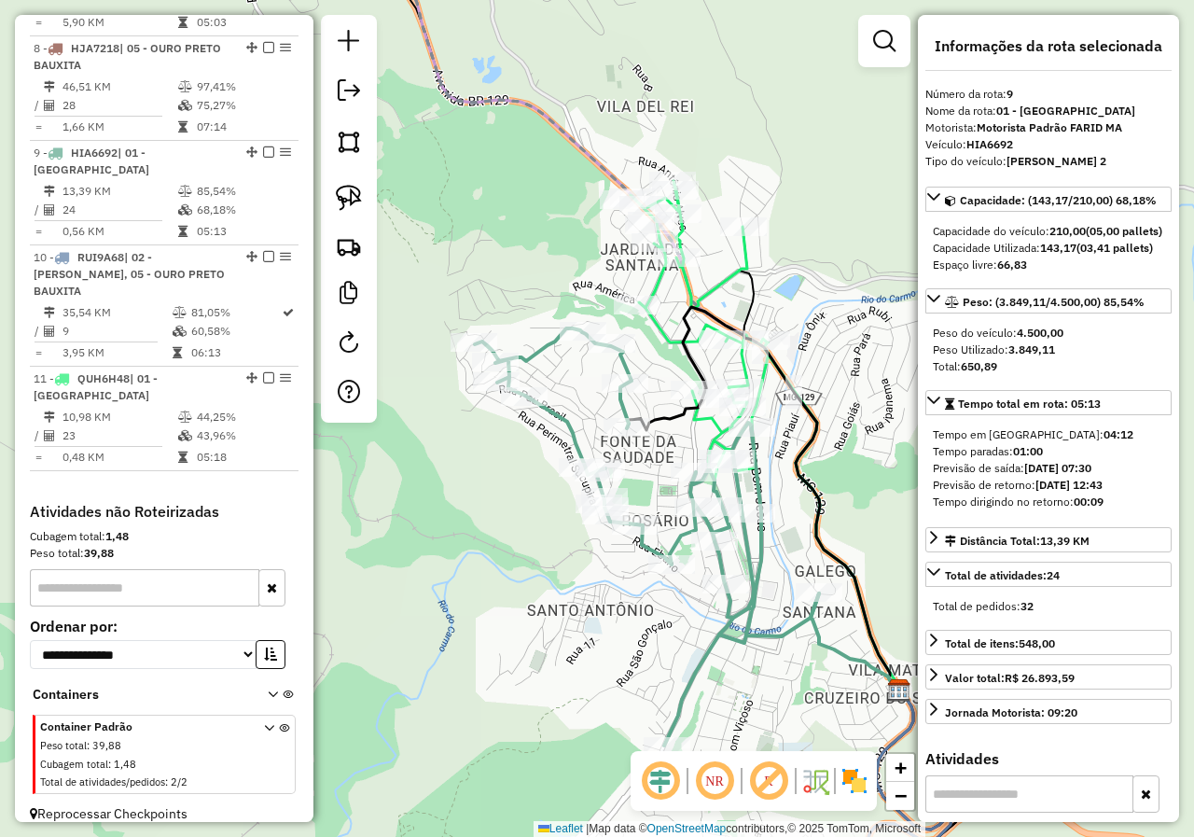
click at [595, 364] on div "Janela de atendimento Grade de atendimento Capacidade Transportadoras Veículos …" at bounding box center [597, 418] width 1194 height 837
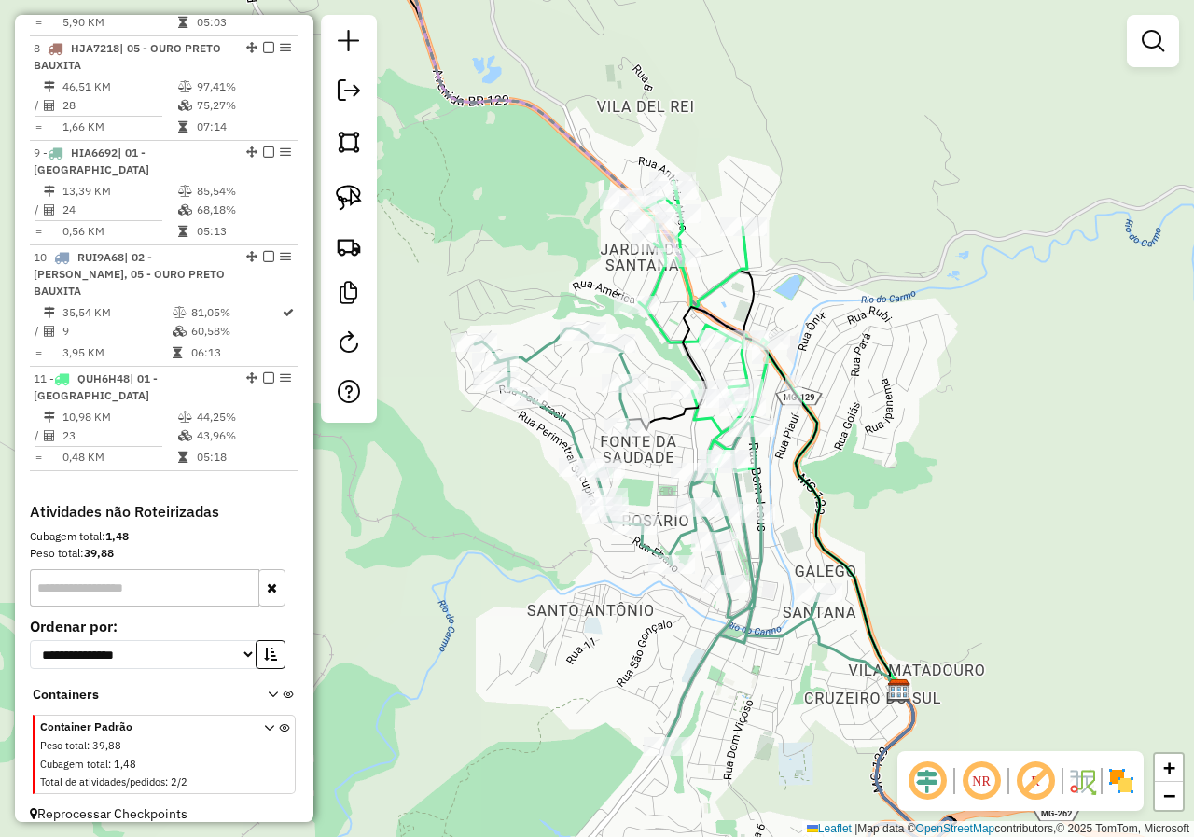
click at [550, 354] on icon at bounding box center [647, 536] width 344 height 417
select select "*********"
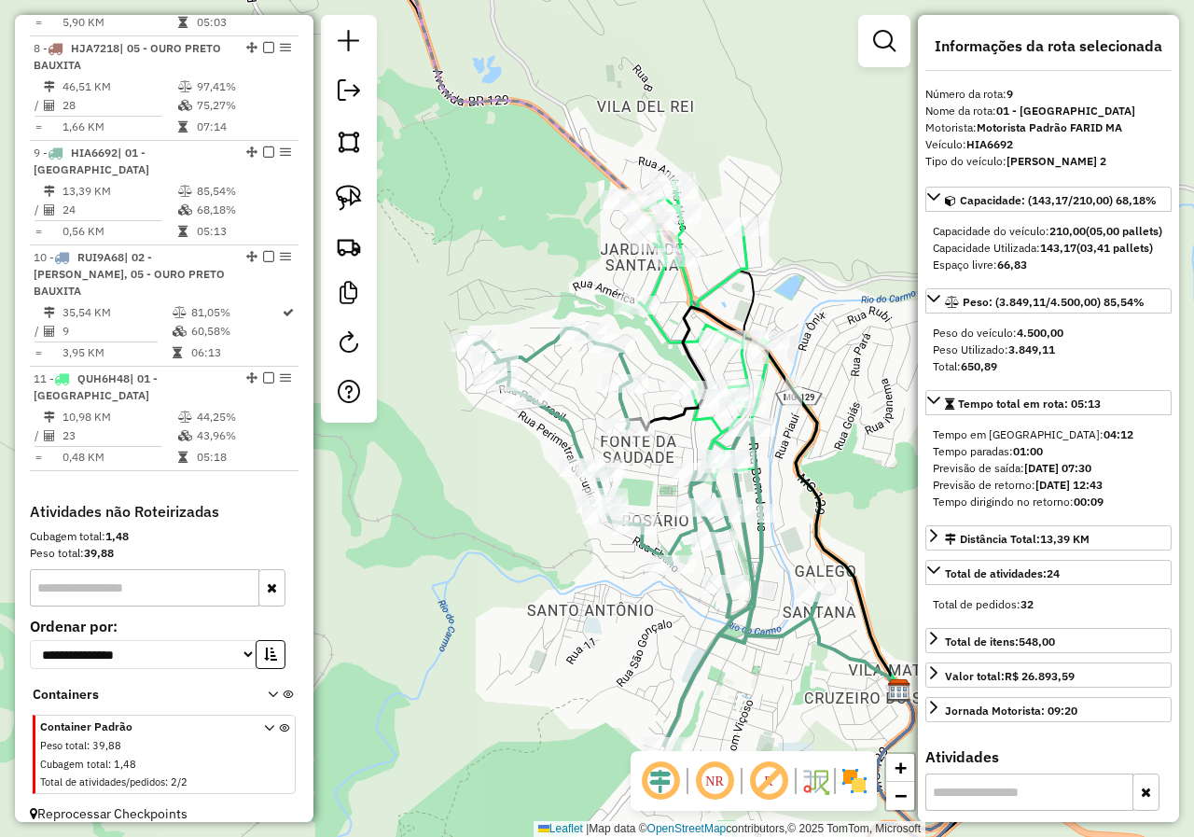
click at [554, 367] on div "Janela de atendimento Grade de atendimento Capacidade Transportadoras Veículos …" at bounding box center [597, 418] width 1194 height 837
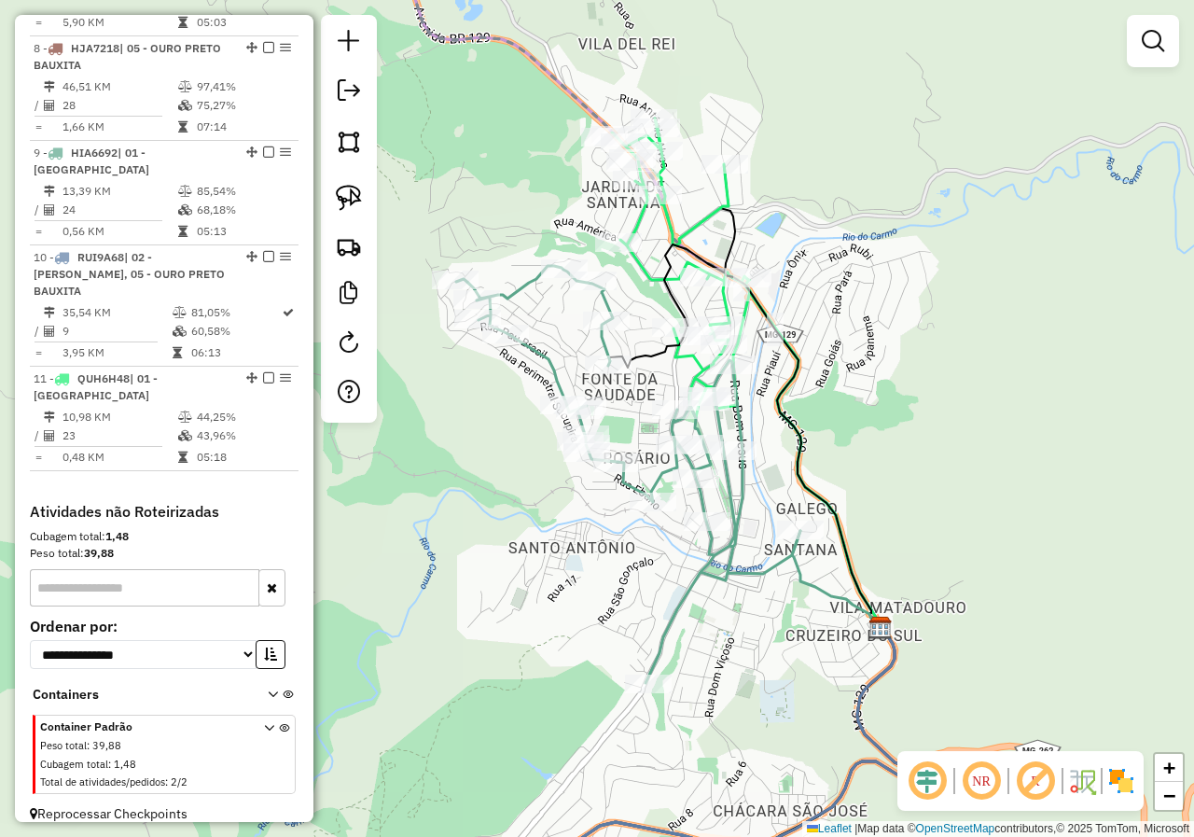
click at [625, 435] on div "Rota 9 - Placa HIA6692 17281 - COMERCIAL ESCORPO Janela de atendimento Grade de…" at bounding box center [597, 418] width 1194 height 837
click at [663, 476] on icon at bounding box center [628, 474] width 344 height 417
select select "*********"
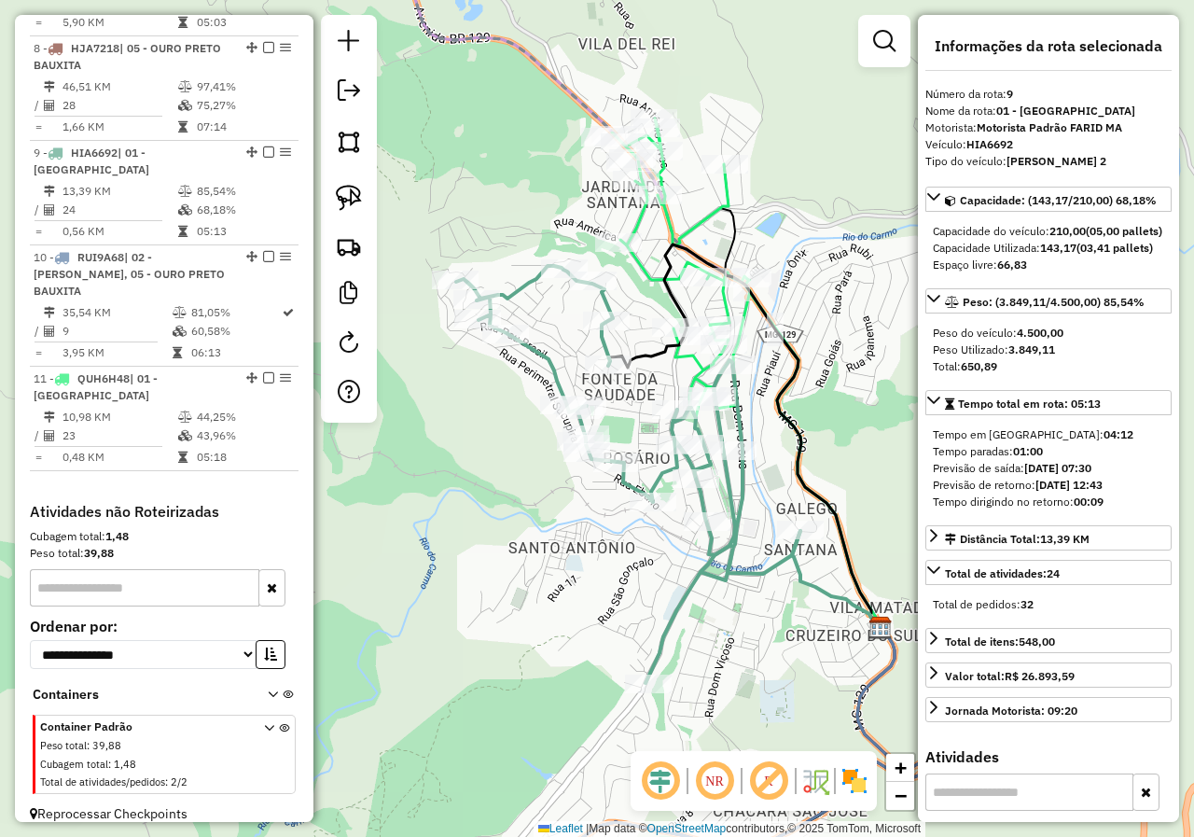
click at [617, 621] on div "Janela de atendimento Grade de atendimento Capacidade Transportadoras Veículos …" at bounding box center [597, 418] width 1194 height 837
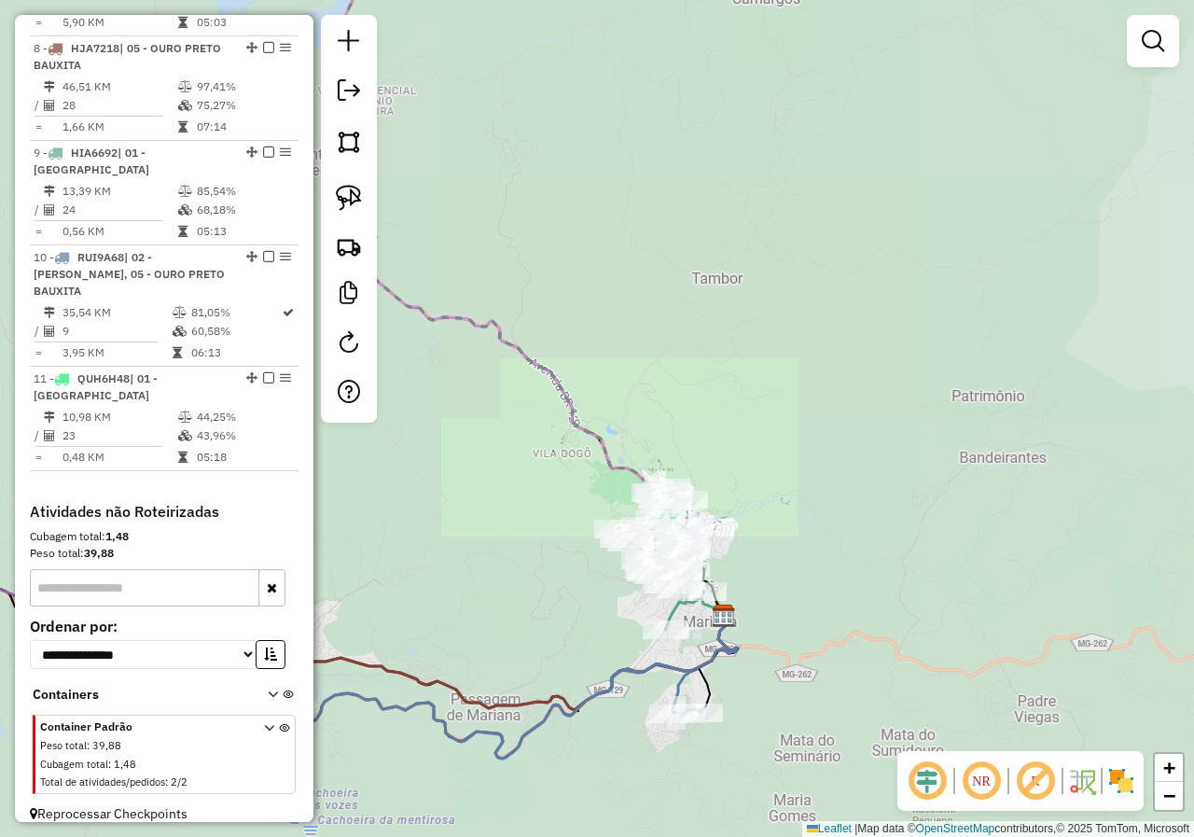
drag, startPoint x: 559, startPoint y: 678, endPoint x: 621, endPoint y: 648, distance: 69.2
click at [601, 659] on div "Janela de atendimento Grade de atendimento Capacidade Transportadoras Veículos …" at bounding box center [597, 418] width 1194 height 837
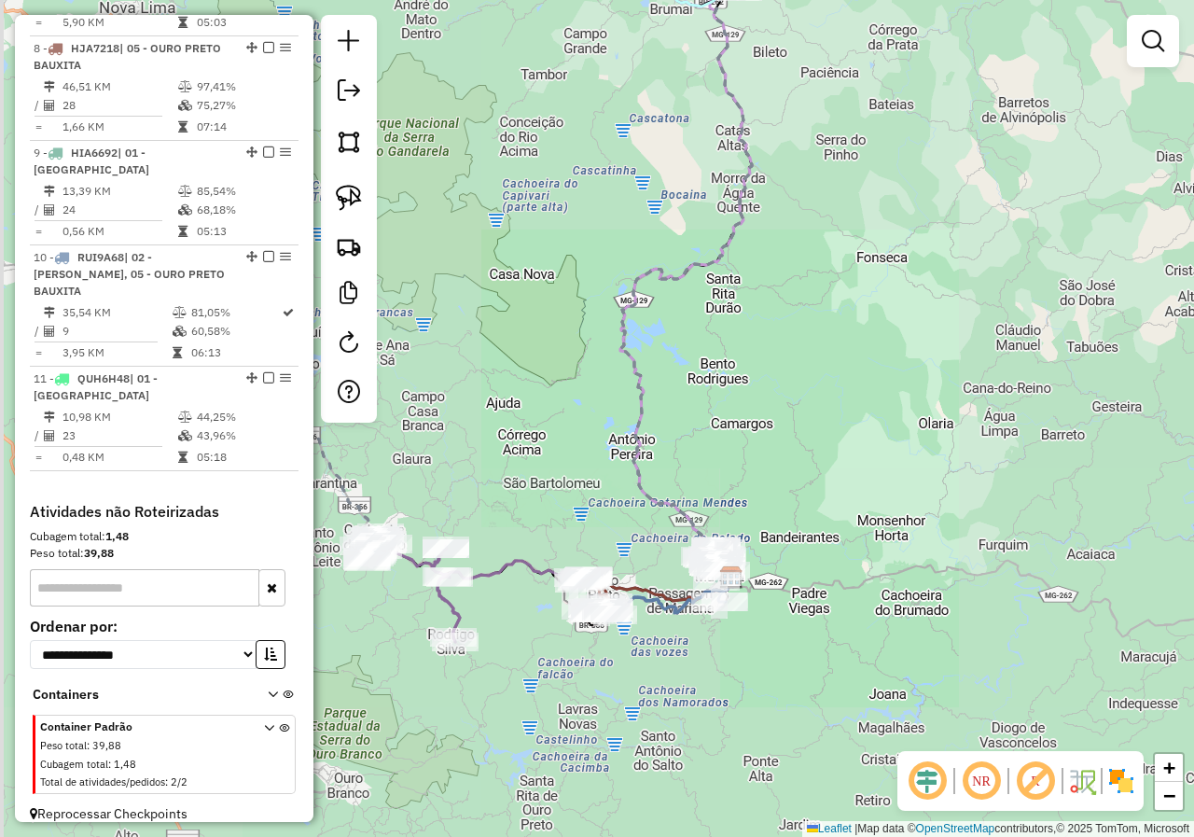
drag, startPoint x: 584, startPoint y: 673, endPoint x: 605, endPoint y: 662, distance: 24.2
click at [594, 673] on div "Janela de atendimento Grade de atendimento Capacidade Transportadoras Veículos …" at bounding box center [597, 418] width 1194 height 837
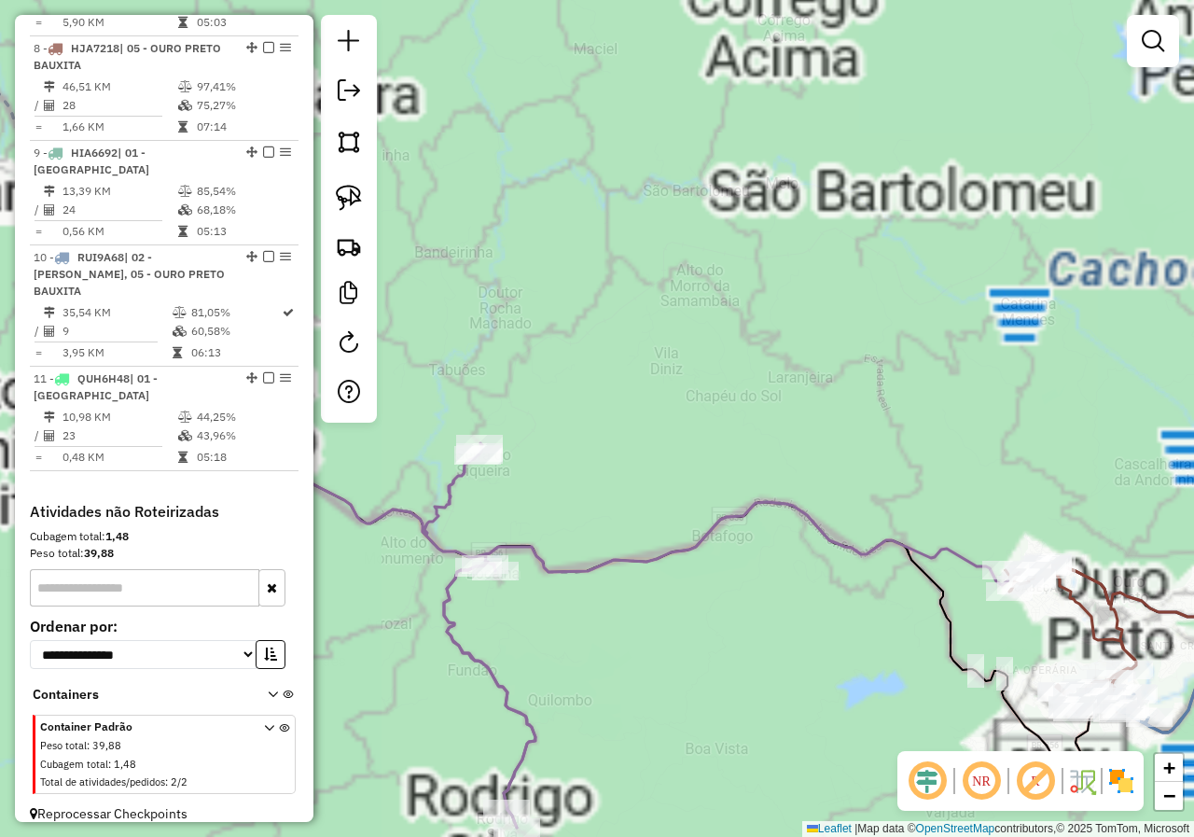
drag, startPoint x: 531, startPoint y: 666, endPoint x: 519, endPoint y: 662, distance: 11.8
click at [540, 681] on div "Janela de atendimento Grade de atendimento Capacidade Transportadoras Veículos …" at bounding box center [597, 418] width 1194 height 837
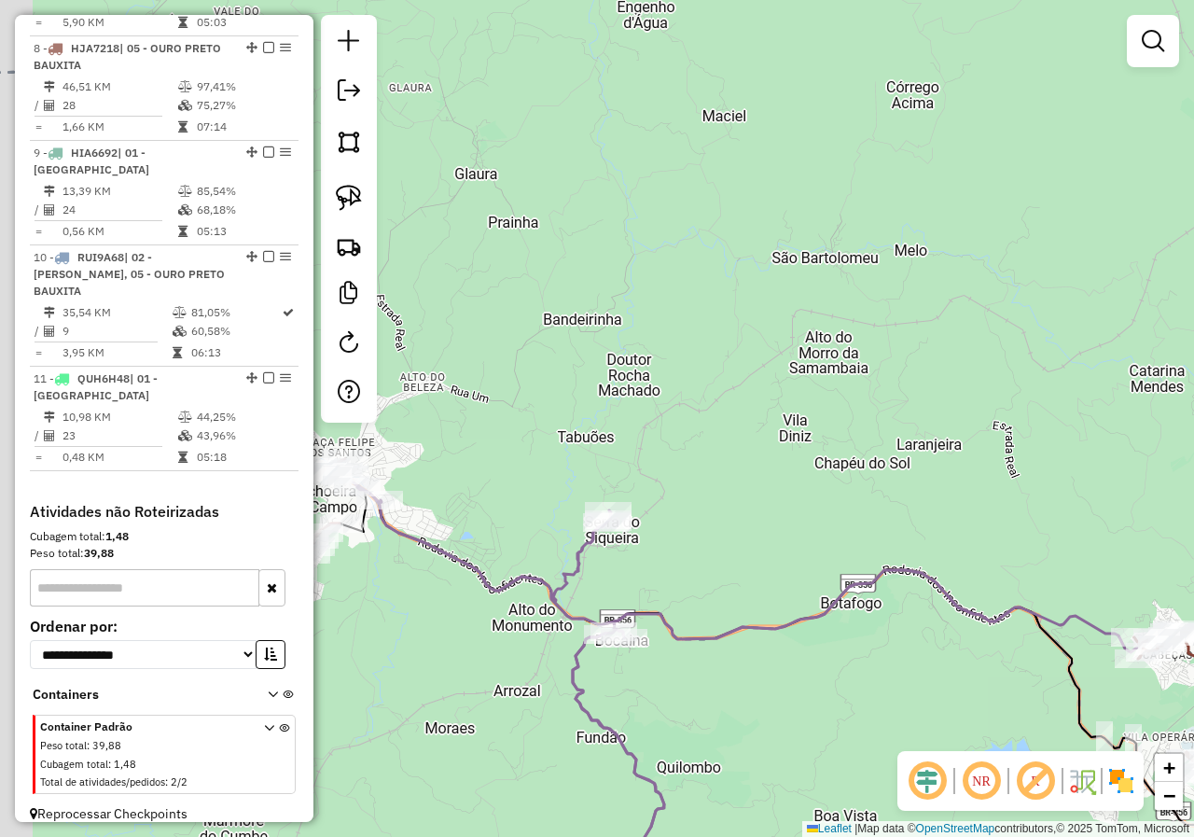
drag, startPoint x: 396, startPoint y: 618, endPoint x: 613, endPoint y: 644, distance: 217.8
click at [611, 644] on div "Janela de atendimento Grade de atendimento Capacidade Transportadoras Veículos …" at bounding box center [597, 418] width 1194 height 837
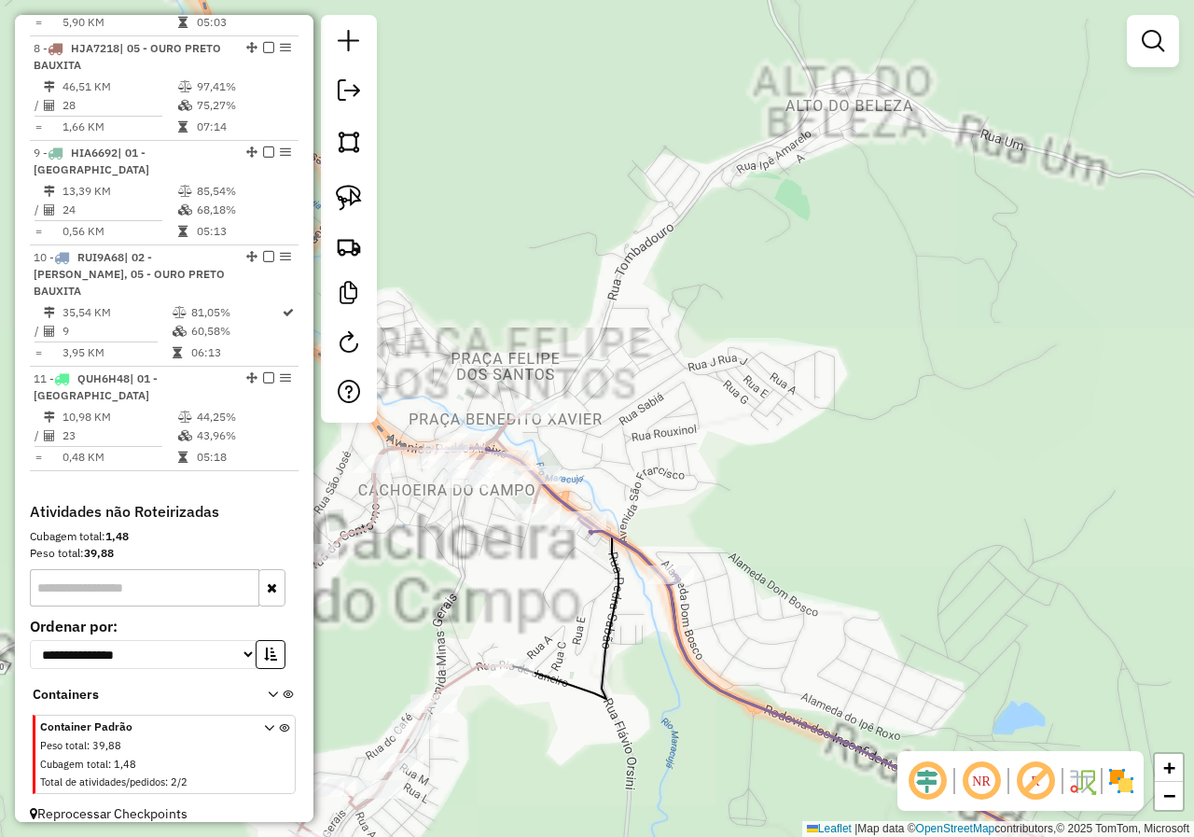
drag, startPoint x: 491, startPoint y: 533, endPoint x: 561, endPoint y: 534, distance: 70.9
click at [542, 533] on div "Janela de atendimento Grade de atendimento Capacidade Transportadoras Veículos …" at bounding box center [597, 418] width 1194 height 837
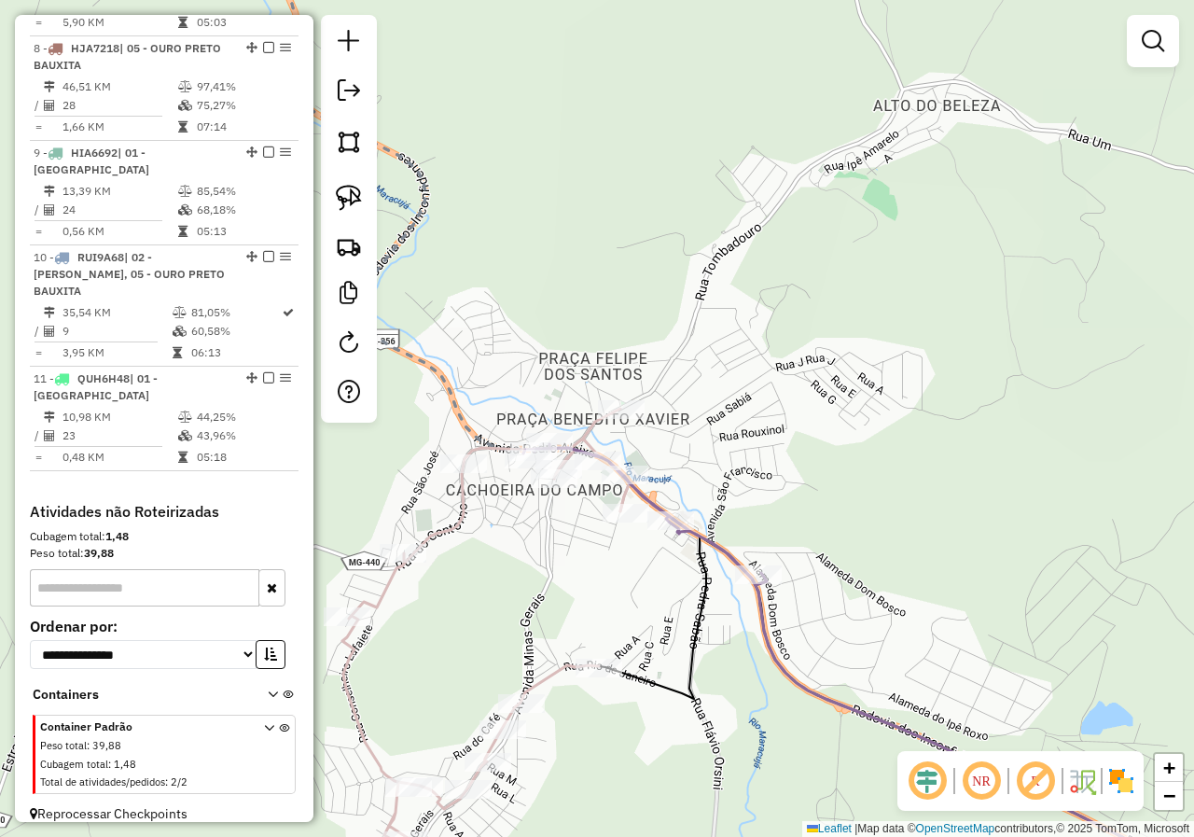
click at [462, 510] on icon at bounding box center [485, 638] width 287 height 460
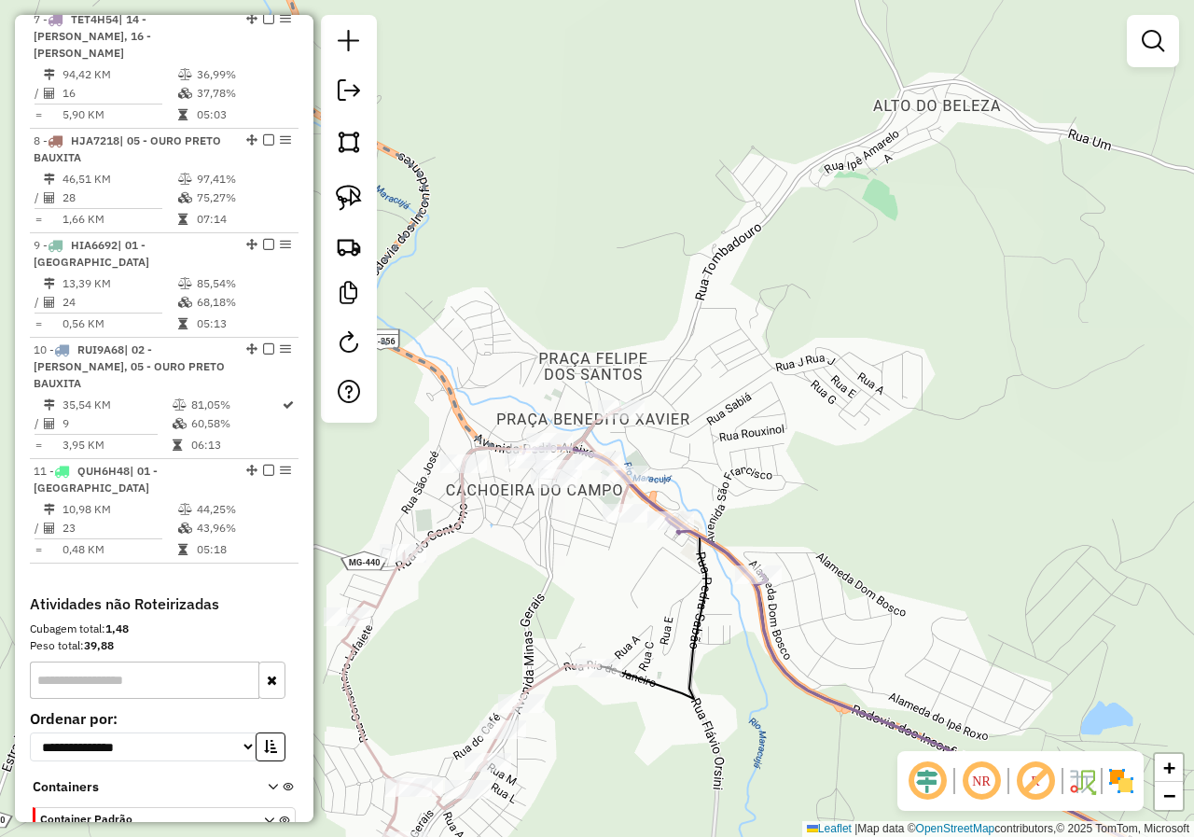
select select "*********"
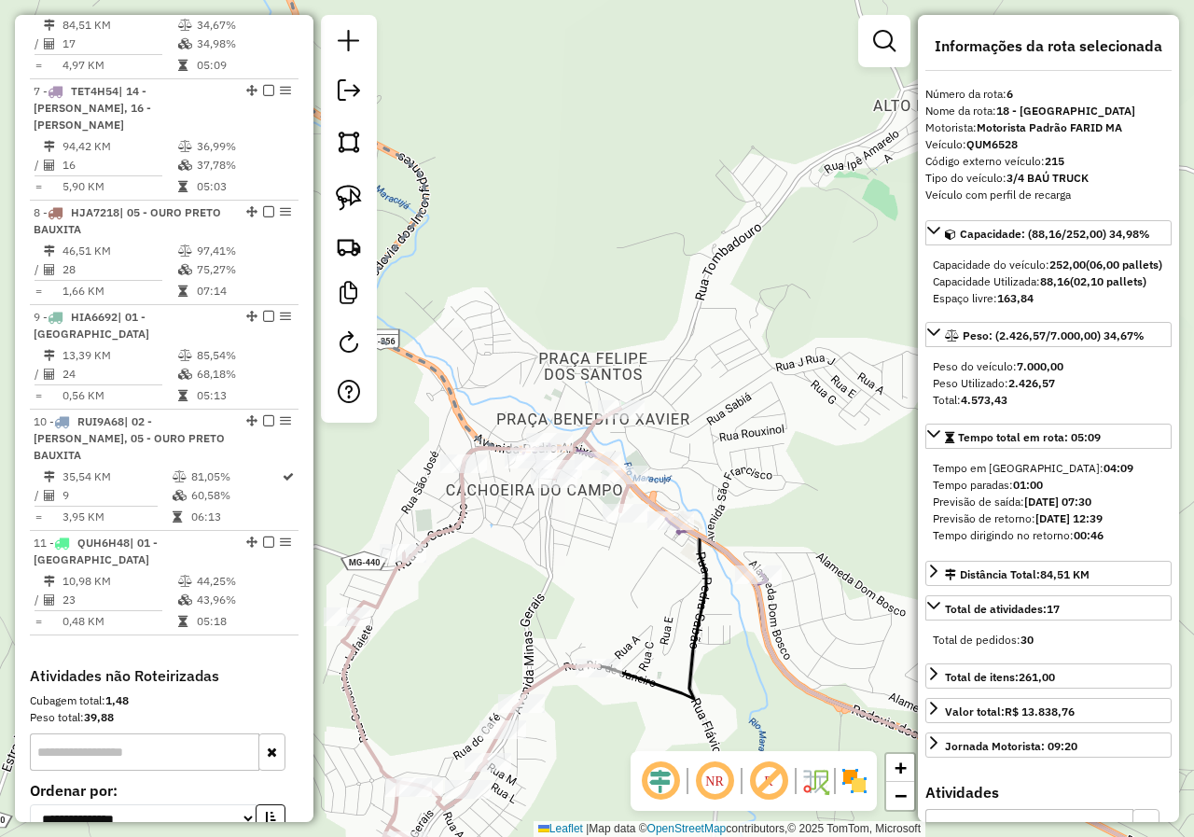
scroll to position [1267, 0]
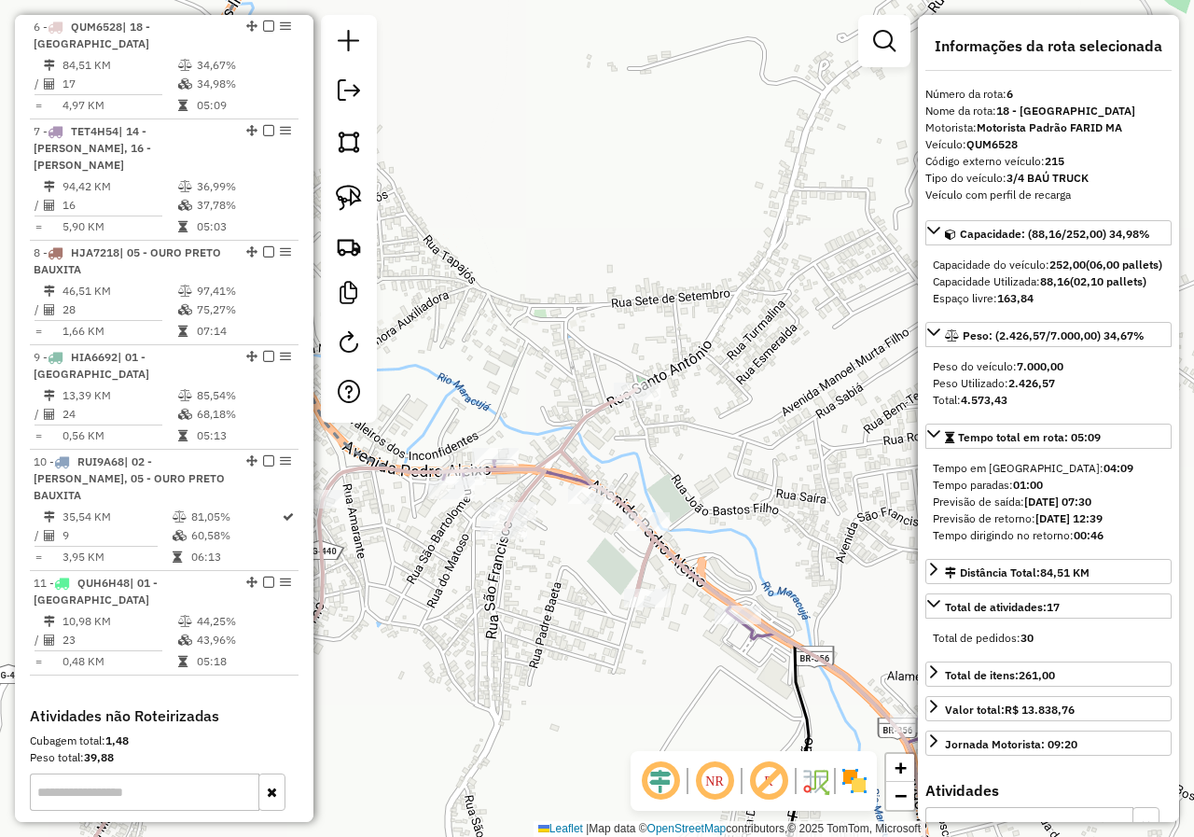
click at [577, 423] on icon at bounding box center [367, 654] width 573 height 531
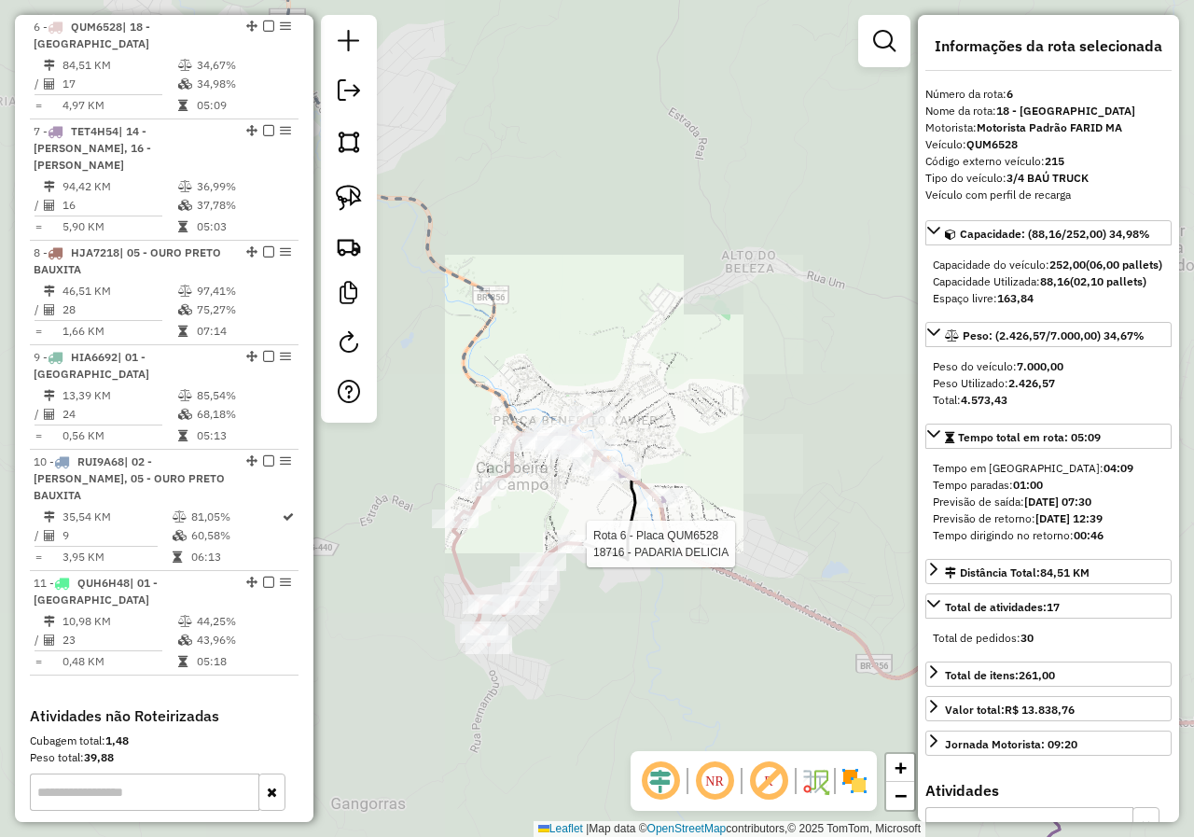
click at [584, 553] on div at bounding box center [581, 543] width 47 height 19
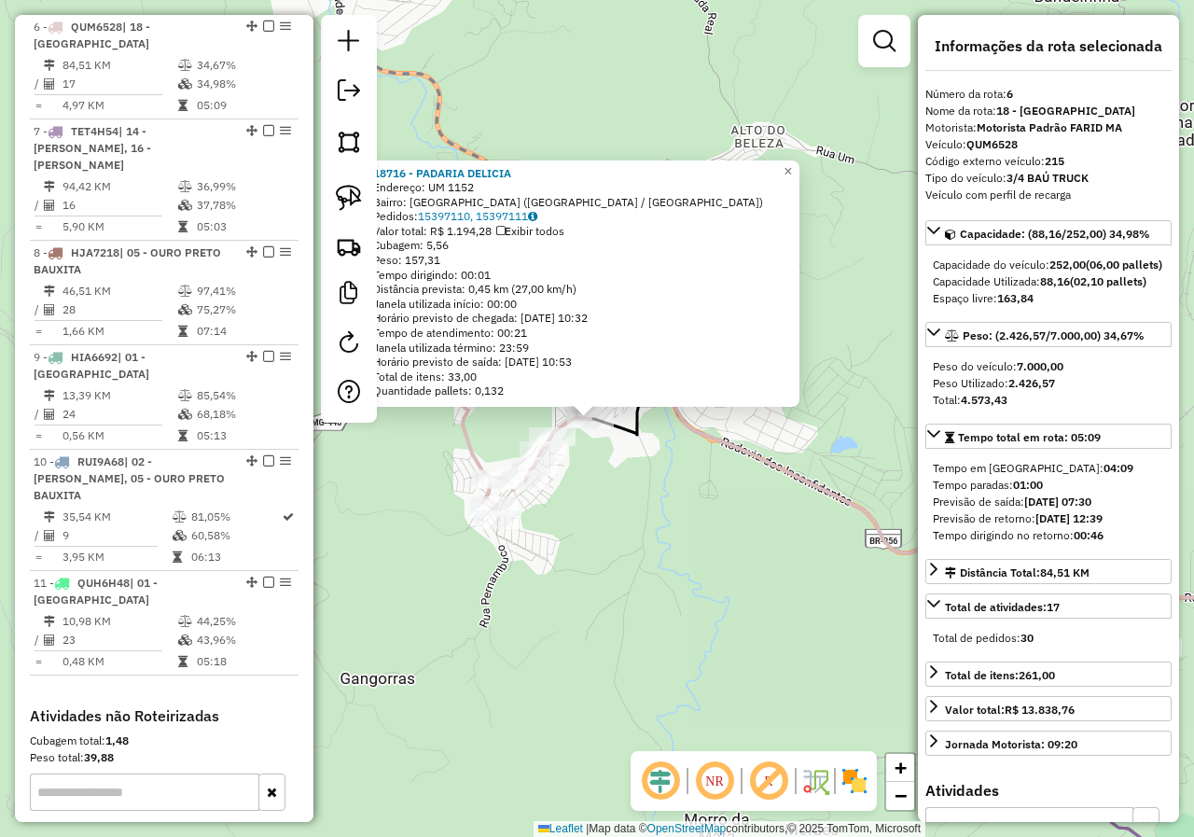
drag, startPoint x: 751, startPoint y: 628, endPoint x: 458, endPoint y: 556, distance: 301.5
click at [533, 584] on div "18716 - PADARIA DELICIA Endereço: UM 1152 Bairro: CACHOEIRA DE CAMPO (OURO PRET…" at bounding box center [597, 418] width 1194 height 837
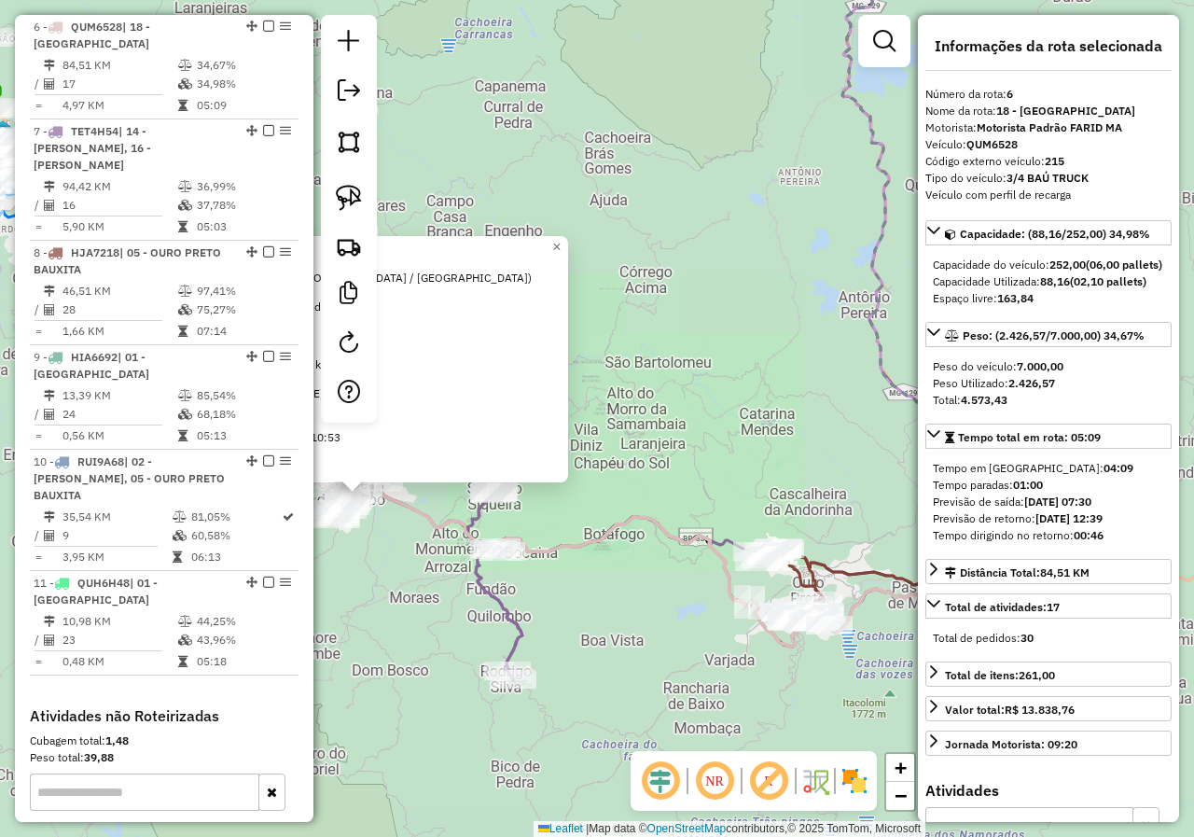
drag, startPoint x: 538, startPoint y: 571, endPoint x: 579, endPoint y: 571, distance: 41.0
click at [539, 571] on div "18716 - PADARIA DELICIA Endereço: UM 1152 Bairro: CACHOEIRA DE CAMPO (OURO PRET…" at bounding box center [597, 418] width 1194 height 837
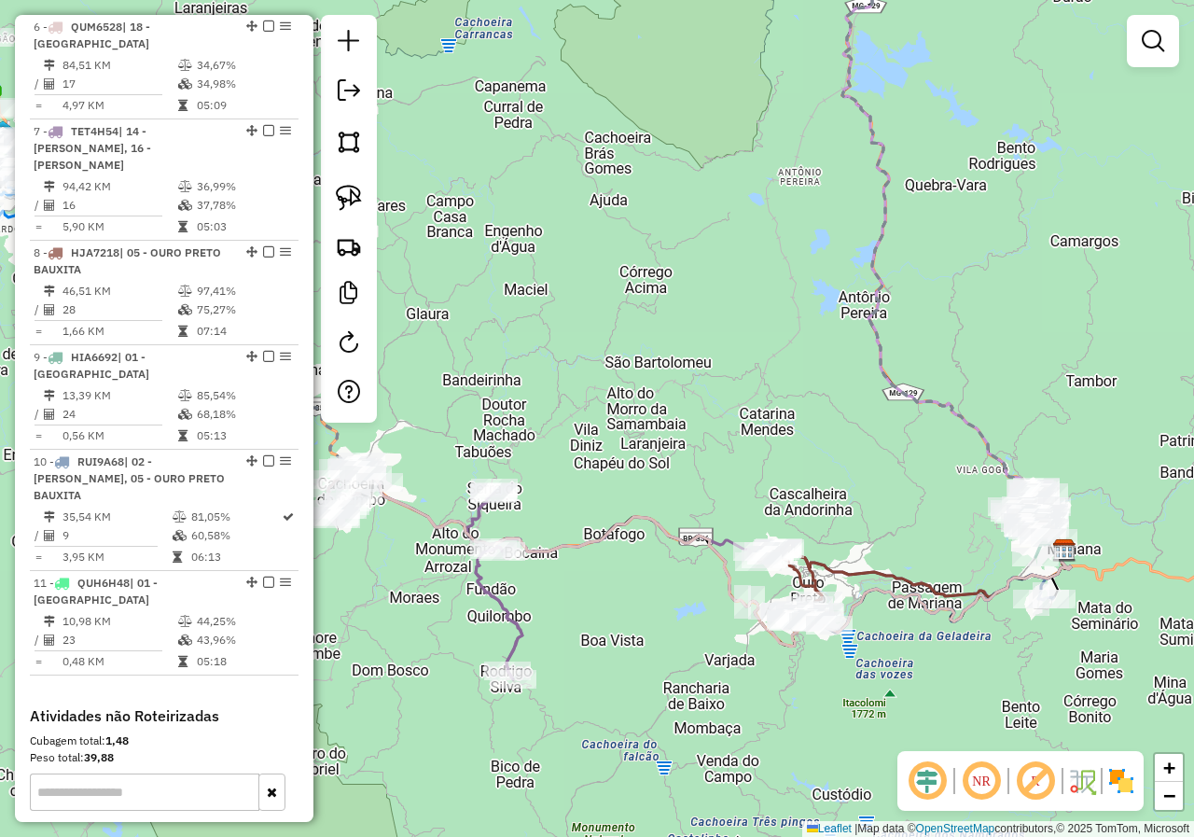
drag, startPoint x: 684, startPoint y: 590, endPoint x: 578, endPoint y: 579, distance: 106.0
click at [564, 584] on div "Janela de atendimento Grade de atendimento Capacidade Transportadoras Veículos …" at bounding box center [597, 418] width 1194 height 837
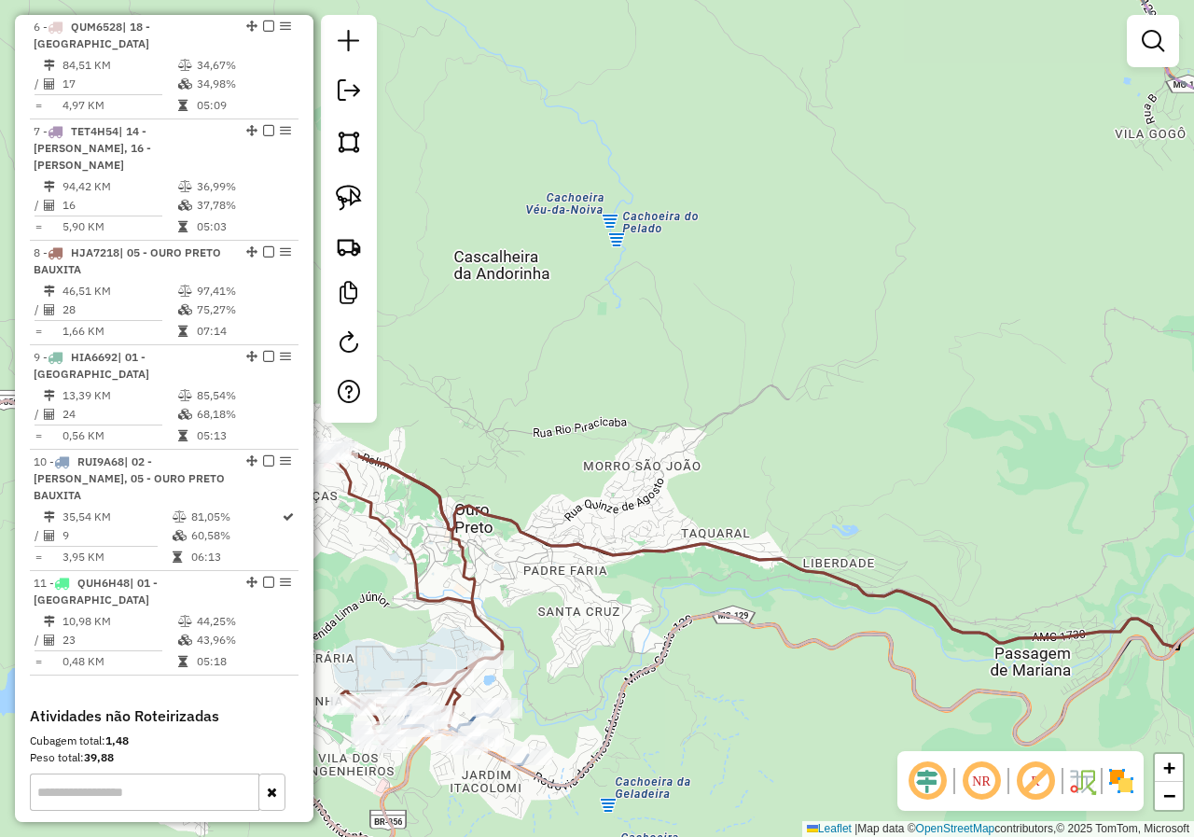
click at [470, 580] on icon at bounding box center [372, 594] width 261 height 299
select select "*********"
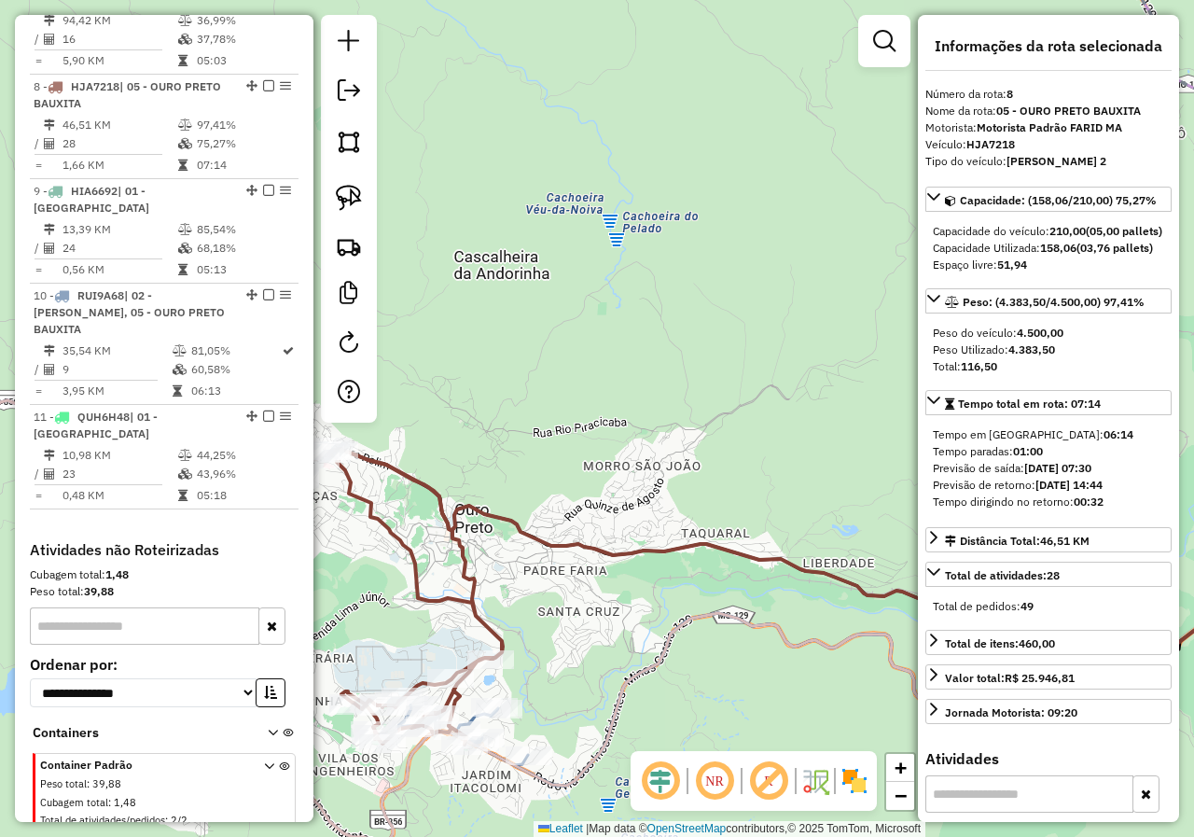
scroll to position [1472, 0]
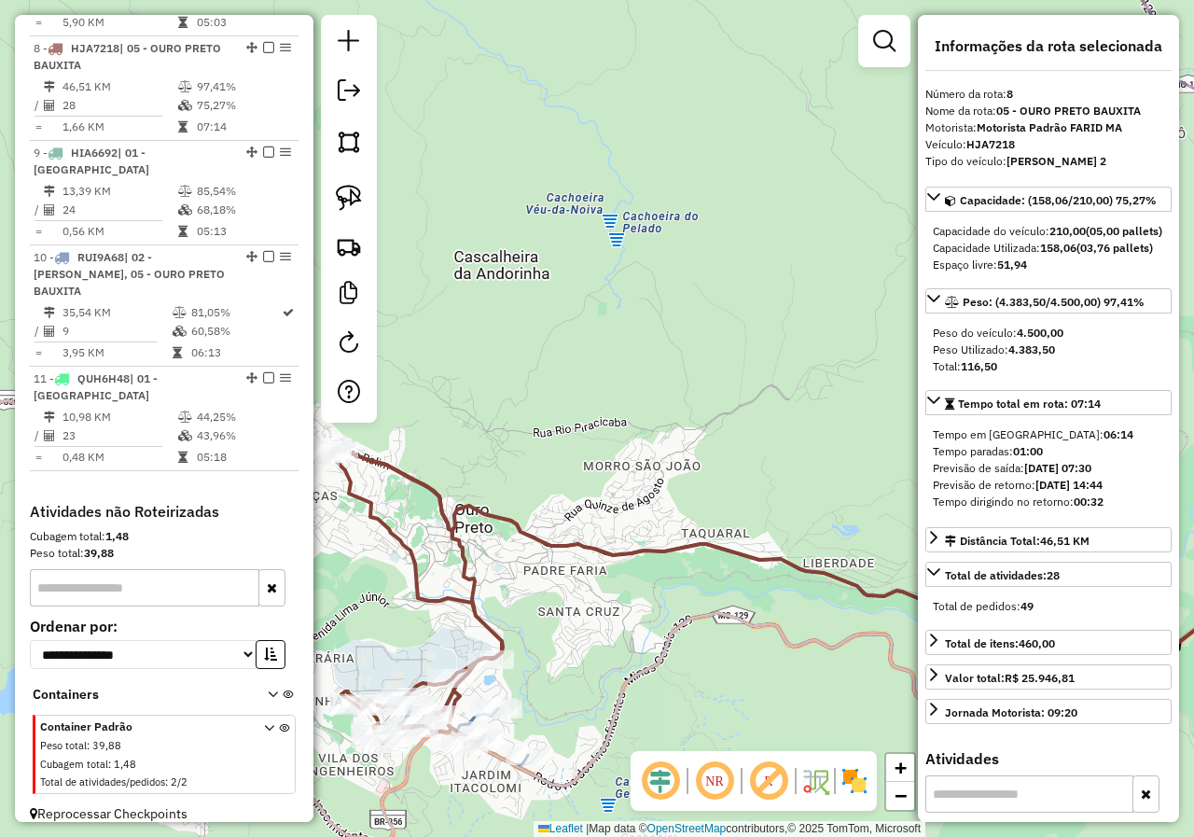
drag, startPoint x: 569, startPoint y: 631, endPoint x: 670, endPoint y: 458, distance: 200.6
click at [664, 465] on div "Janela de atendimento Grade de atendimento Capacidade Transportadoras Veículos …" at bounding box center [597, 418] width 1194 height 837
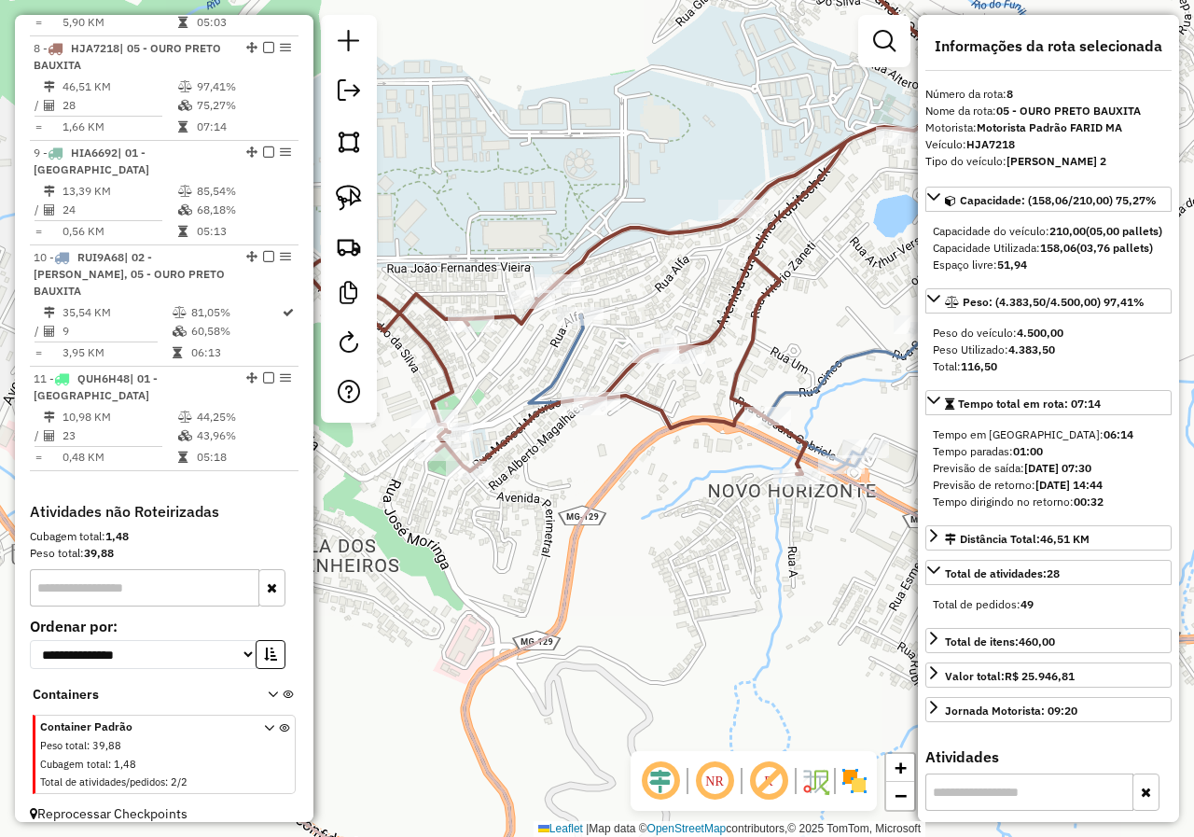
click at [537, 426] on icon at bounding box center [627, 195] width 644 height 558
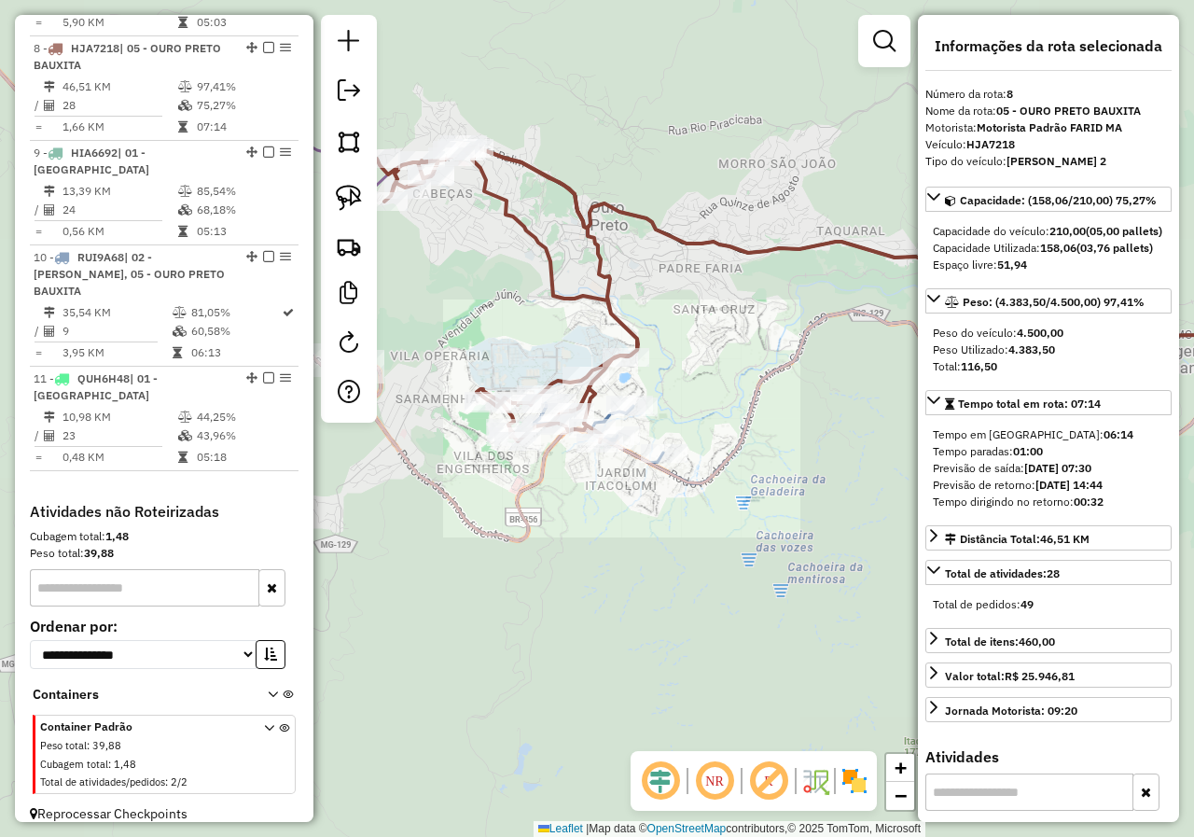
drag, startPoint x: 671, startPoint y: 581, endPoint x: 471, endPoint y: 602, distance: 200.6
click at [507, 607] on div "Janela de atendimento Grade de atendimento Capacidade Transportadoras Veículos …" at bounding box center [597, 418] width 1194 height 837
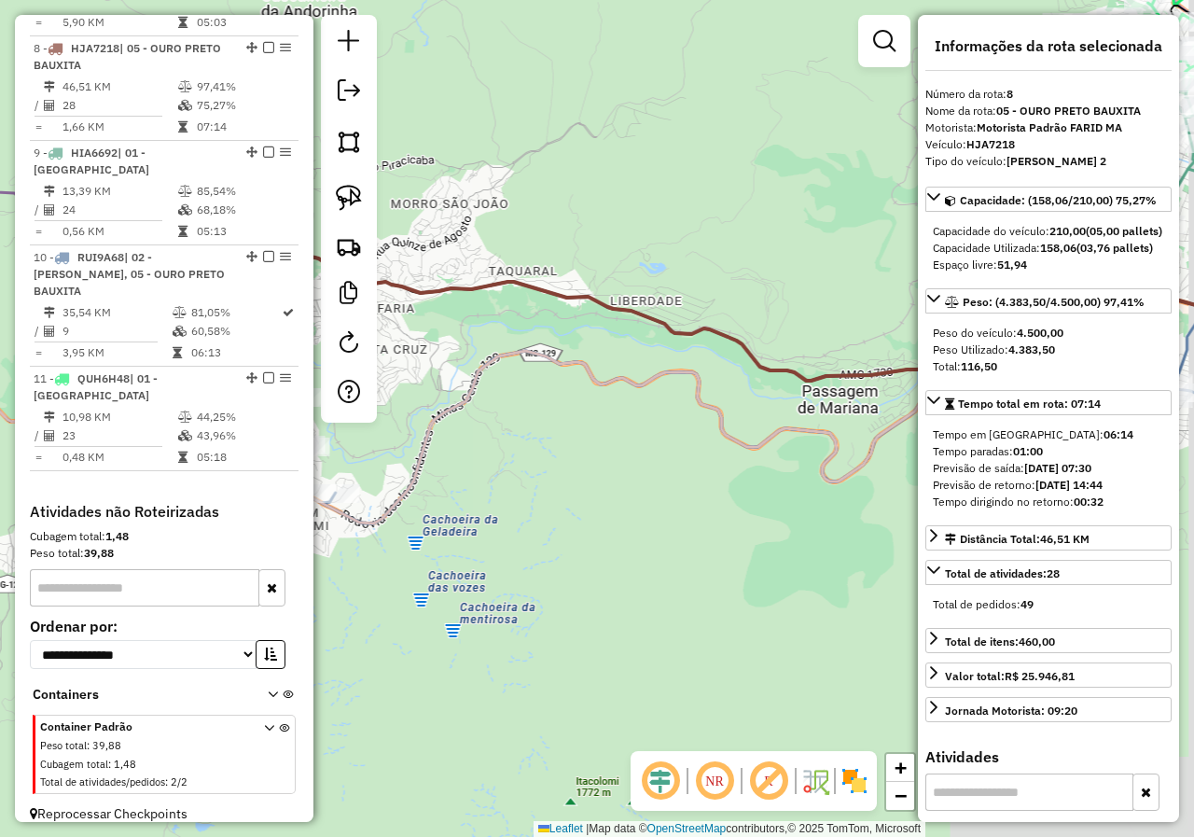
drag, startPoint x: 629, startPoint y: 604, endPoint x: 340, endPoint y: 579, distance: 289.3
click at [485, 603] on div "Janela de atendimento Grade de atendimento Capacidade Transportadoras Veículos …" at bounding box center [597, 418] width 1194 height 837
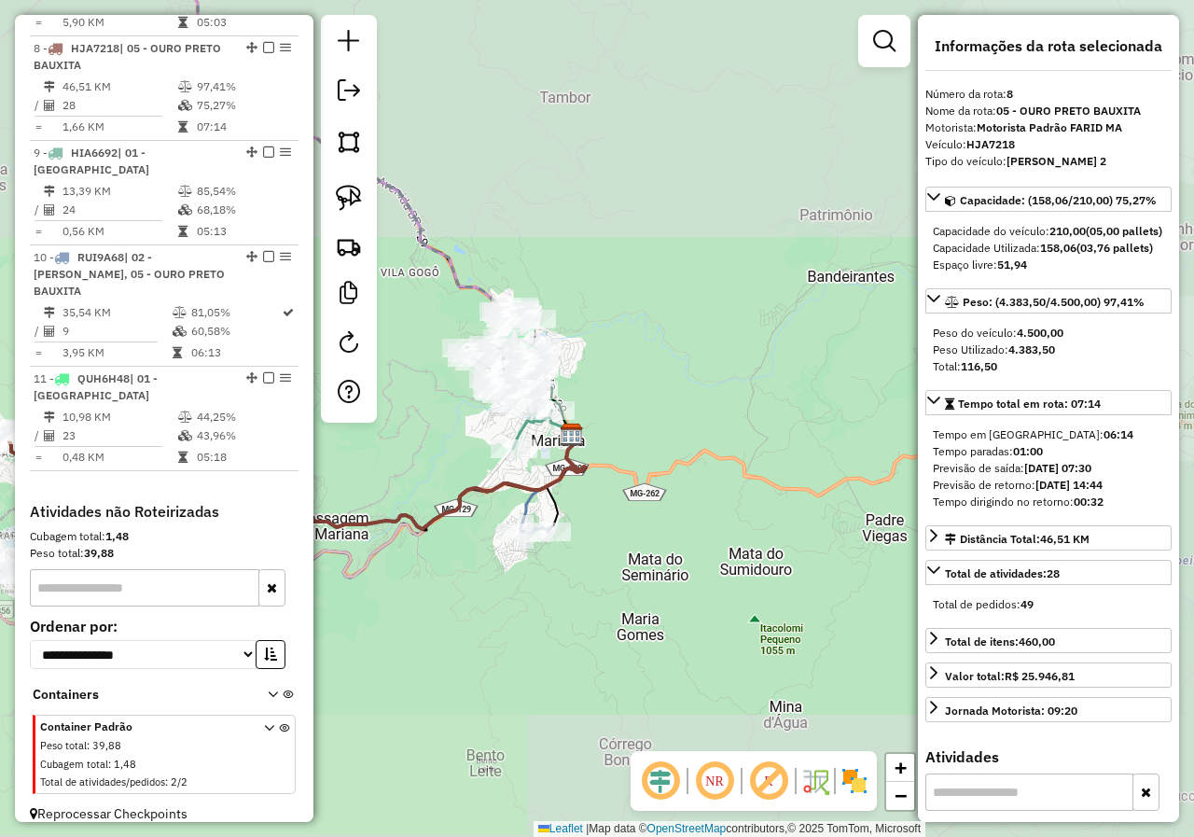
drag, startPoint x: 495, startPoint y: 542, endPoint x: 504, endPoint y: 671, distance: 129.9
click at [504, 670] on div "Janela de atendimento Grade de atendimento Capacidade Transportadoras Veículos …" at bounding box center [597, 418] width 1194 height 837
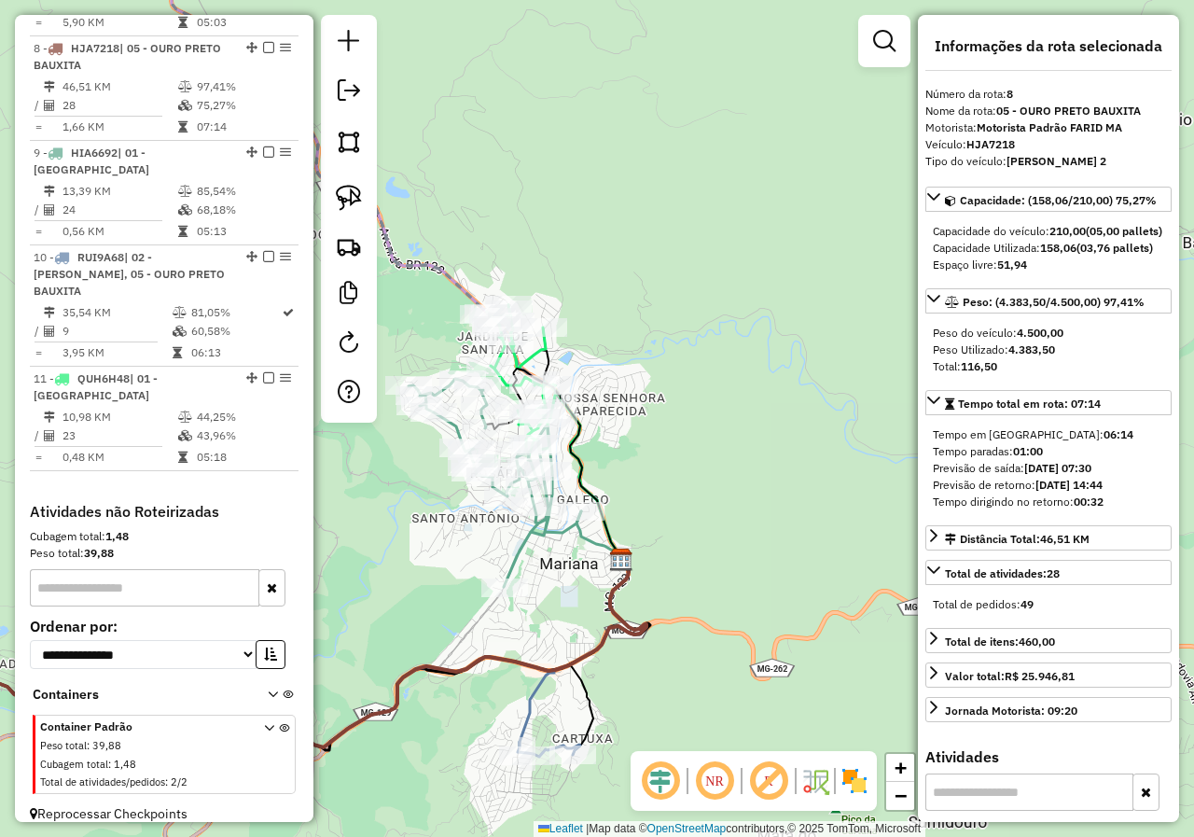
click at [524, 559] on icon at bounding box center [494, 483] width 173 height 208
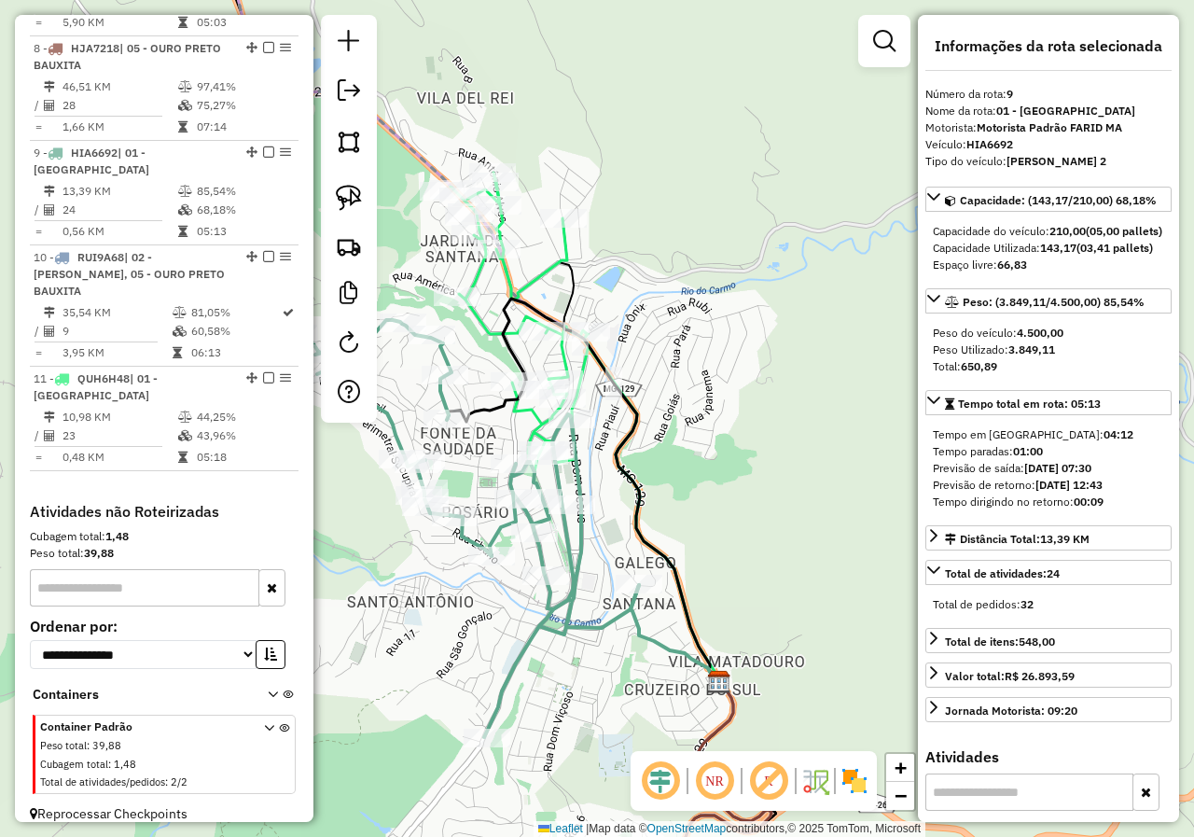
click at [518, 403] on icon at bounding box center [583, 489] width 272 height 382
drag, startPoint x: 497, startPoint y: 423, endPoint x: 555, endPoint y: 421, distance: 57.9
click at [535, 423] on div "Janela de atendimento Grade de atendimento Capacidade Transportadoras Veículos …" at bounding box center [597, 418] width 1194 height 837
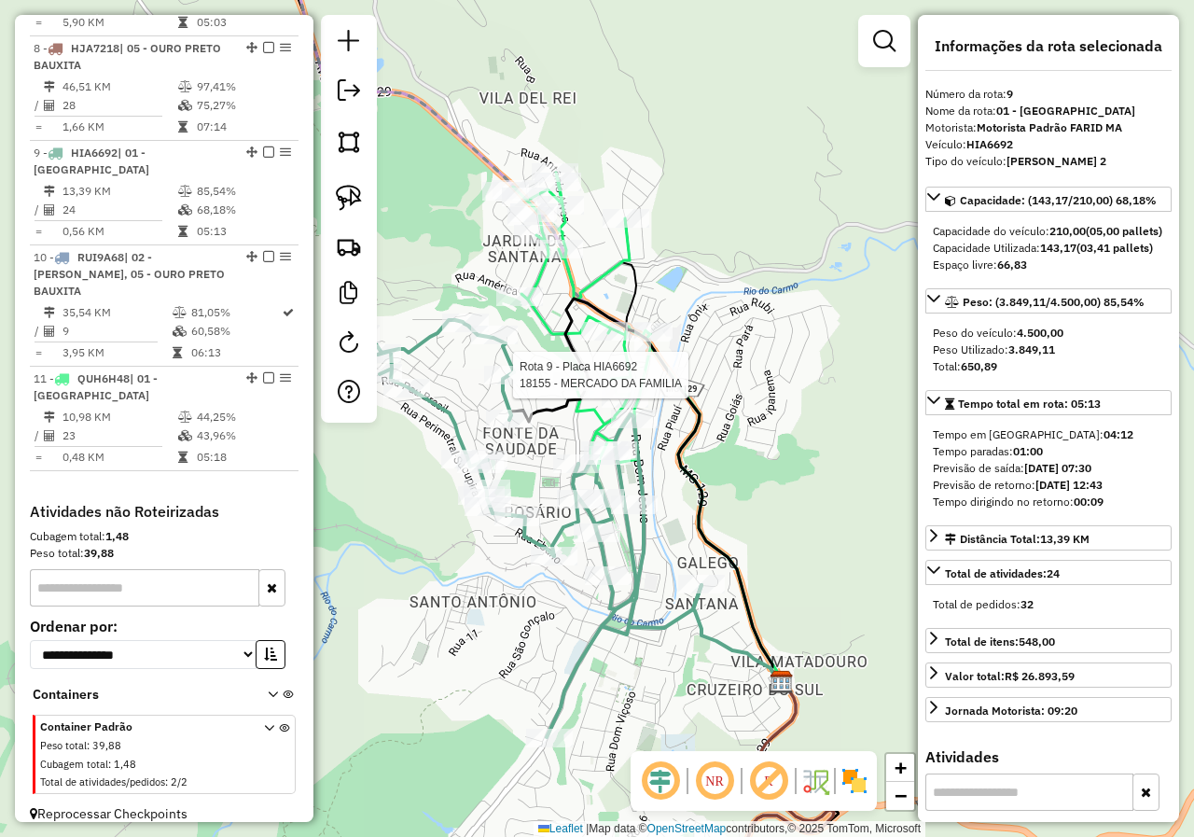
click at [498, 384] on div at bounding box center [507, 375] width 47 height 19
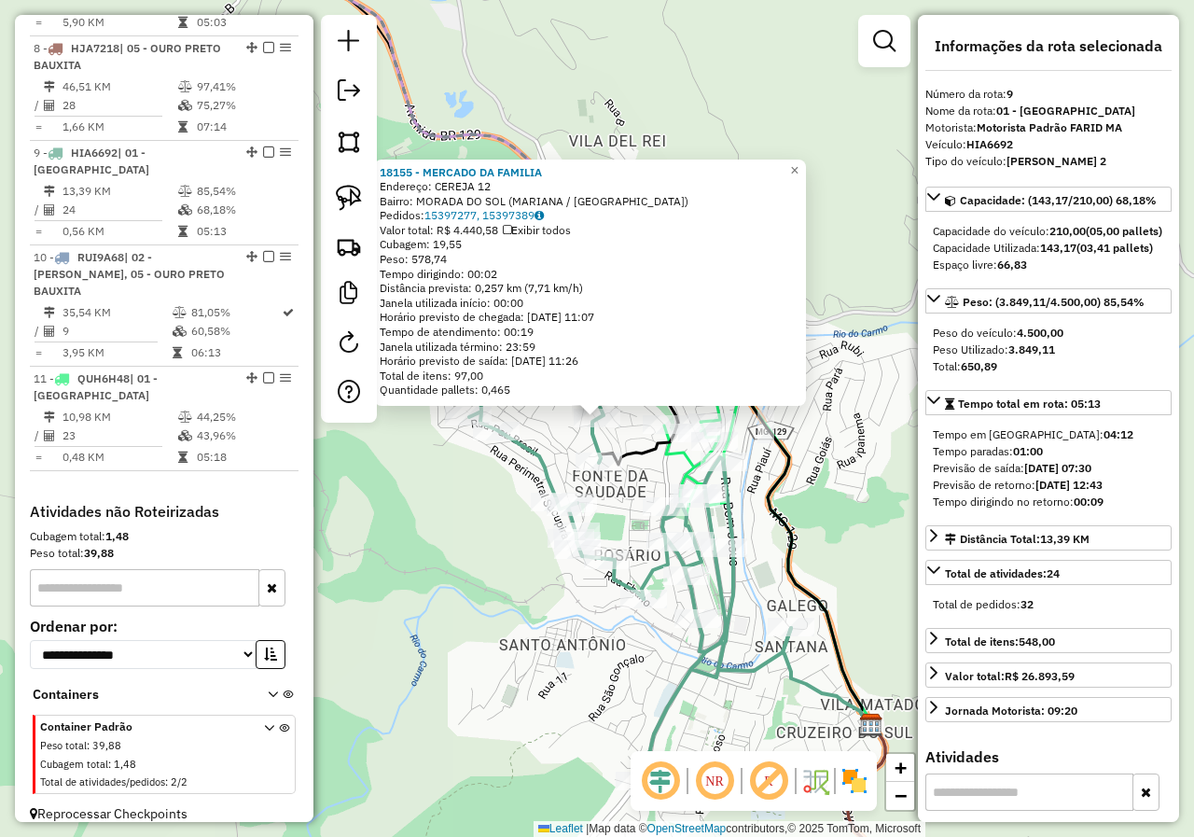
click at [533, 457] on icon at bounding box center [619, 571] width 344 height 417
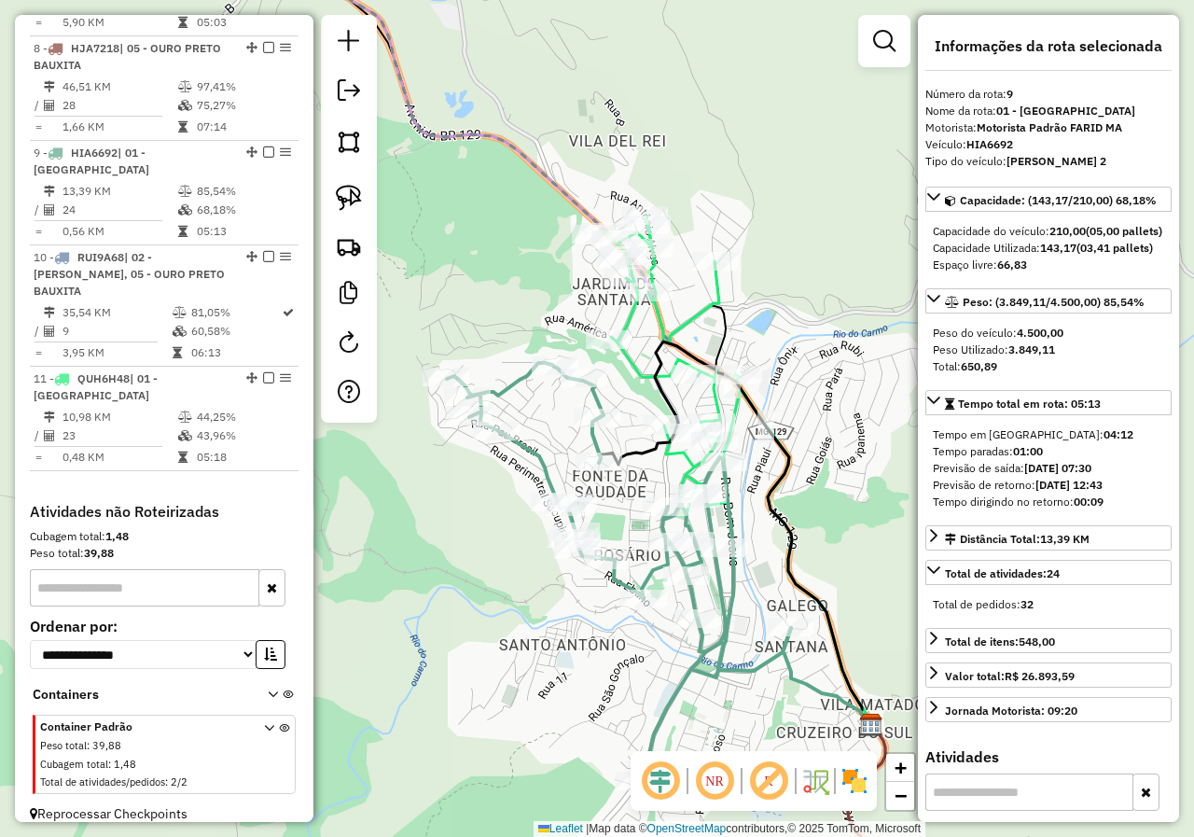
click at [593, 400] on icon at bounding box center [619, 571] width 344 height 417
click at [552, 400] on div "Janela de atendimento Grade de atendimento Capacidade Transportadoras Veículos …" at bounding box center [597, 418] width 1194 height 837
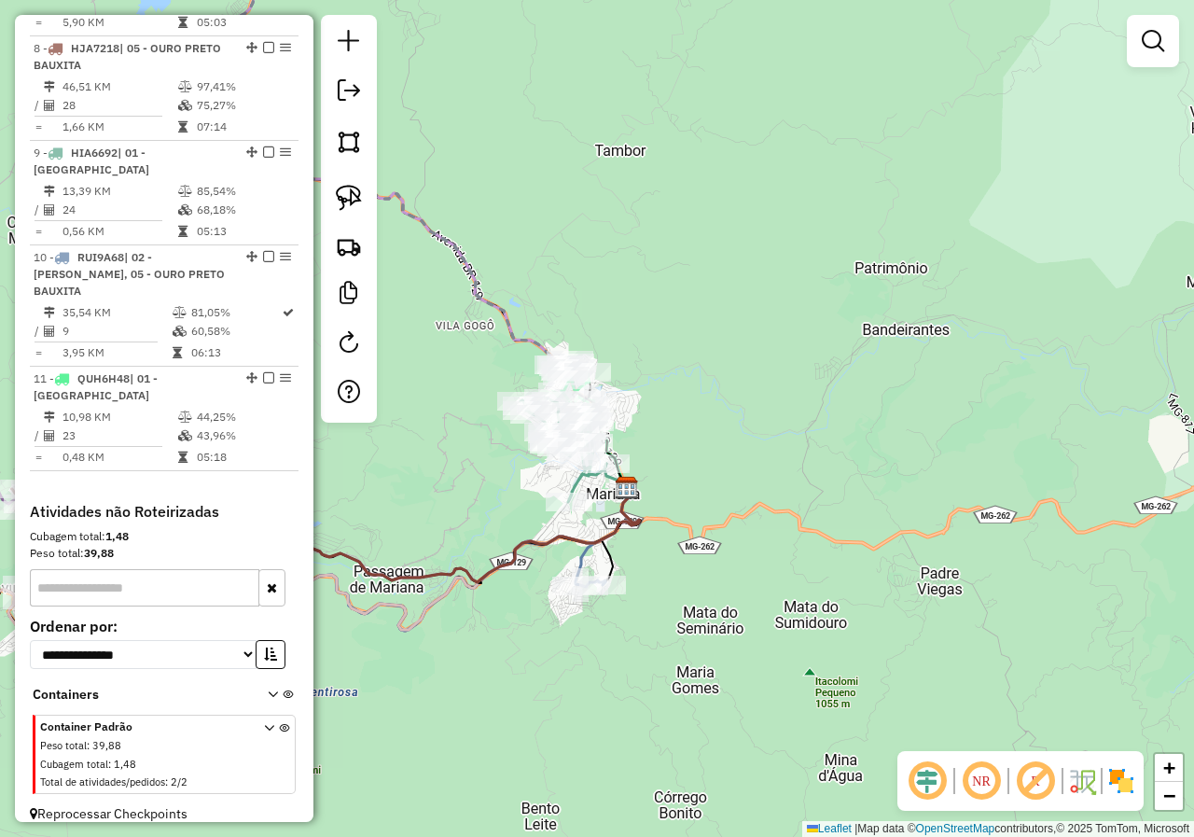
click at [521, 581] on div "Rota 9 - Placa HIA6692 18886 - MERCEARIA DA ELISANG Rota 11 - Placa QUH6H48 188…" at bounding box center [597, 418] width 1194 height 837
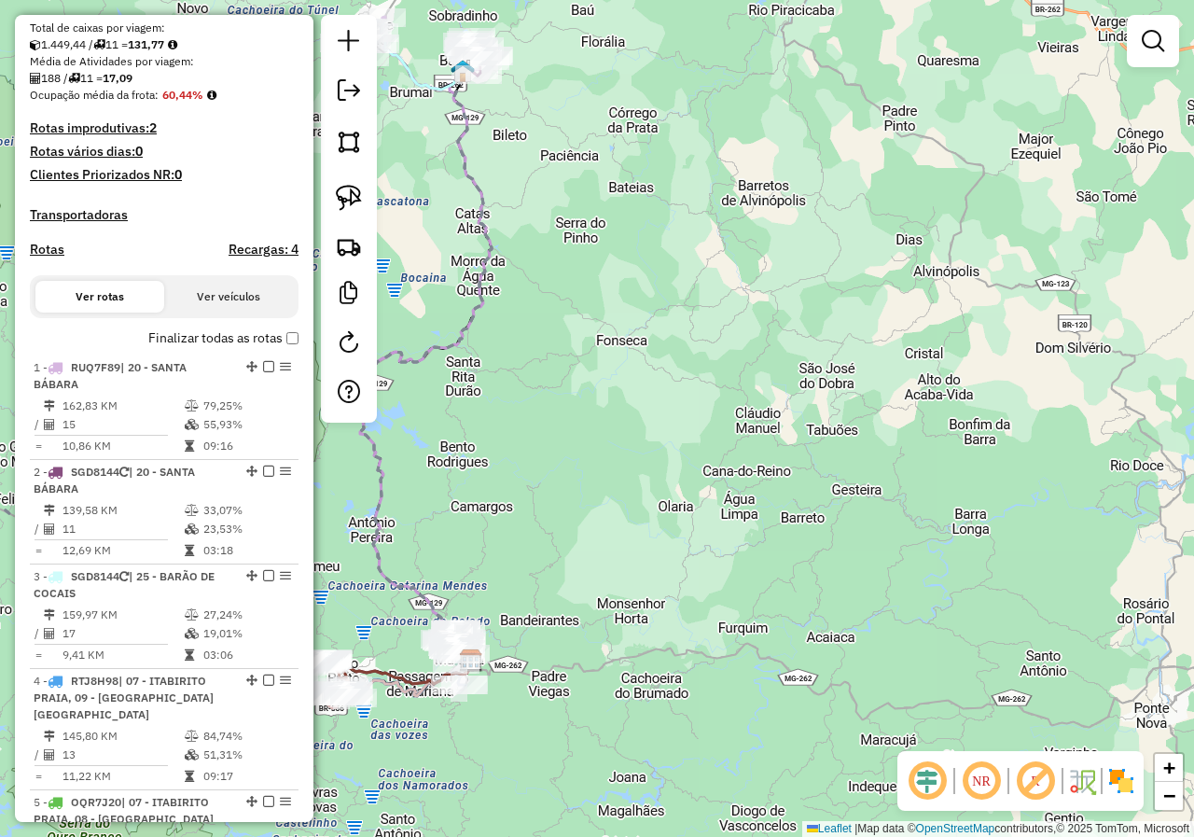
scroll to position [353, 0]
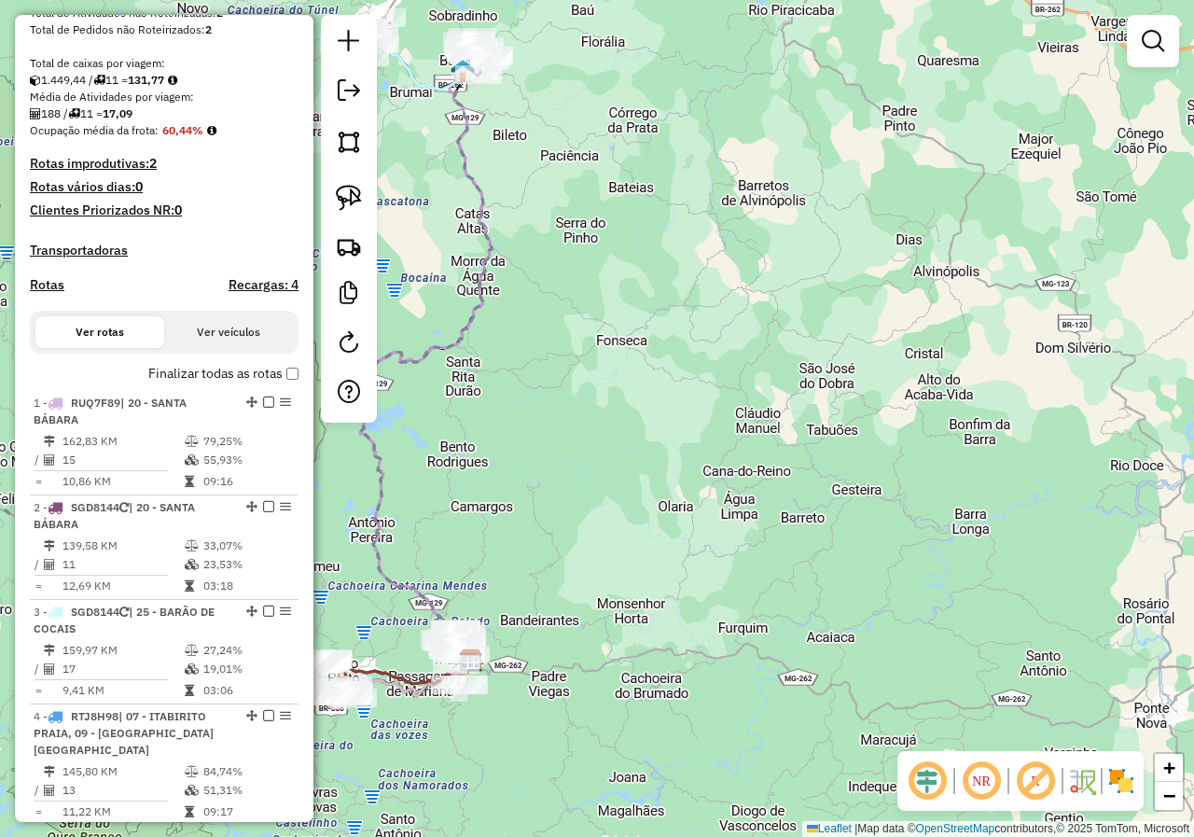
drag, startPoint x: 587, startPoint y: 241, endPoint x: 574, endPoint y: 463, distance: 222.3
click at [584, 468] on div "Janela de atendimento Grade de atendimento Capacidade Transportadoras Veículos …" at bounding box center [597, 418] width 1194 height 837
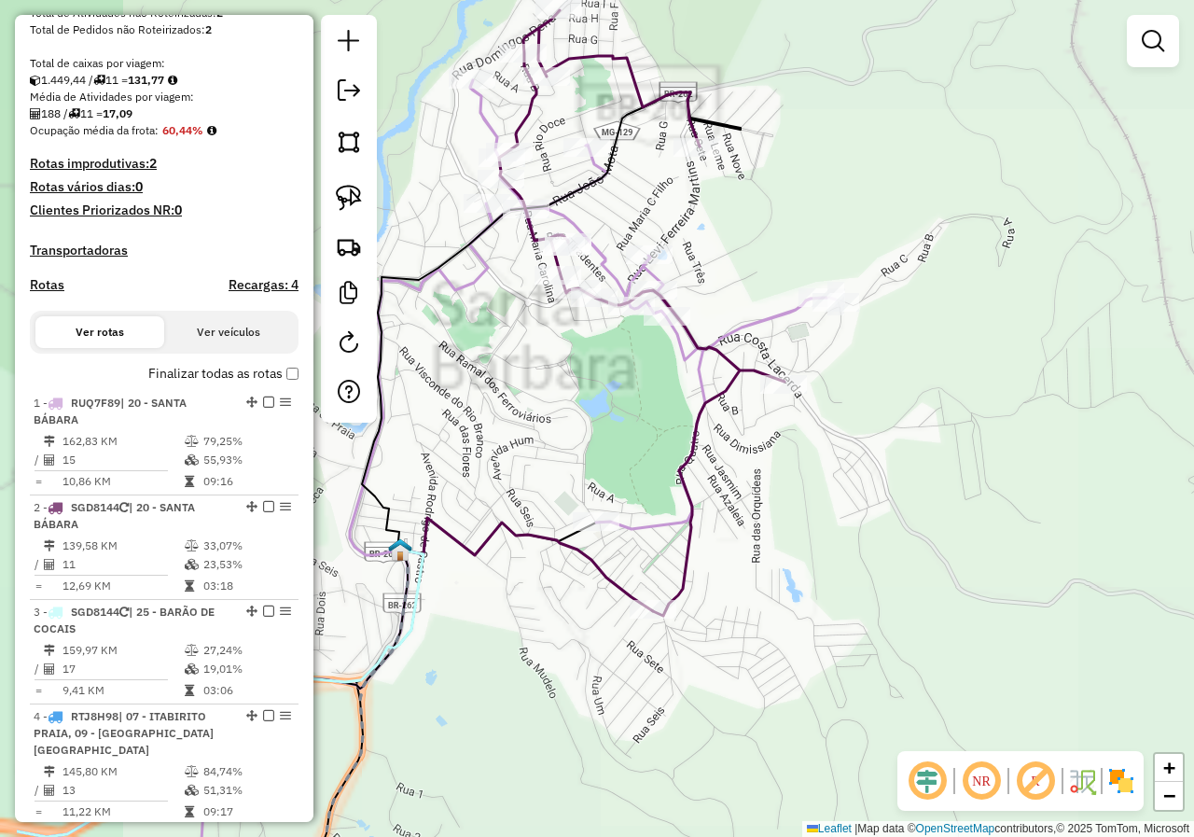
drag, startPoint x: 488, startPoint y: 397, endPoint x: 625, endPoint y: 419, distance: 138.8
click at [625, 419] on div "Janela de atendimento Grade de atendimento Capacidade Transportadoras Veículos …" at bounding box center [597, 418] width 1194 height 837
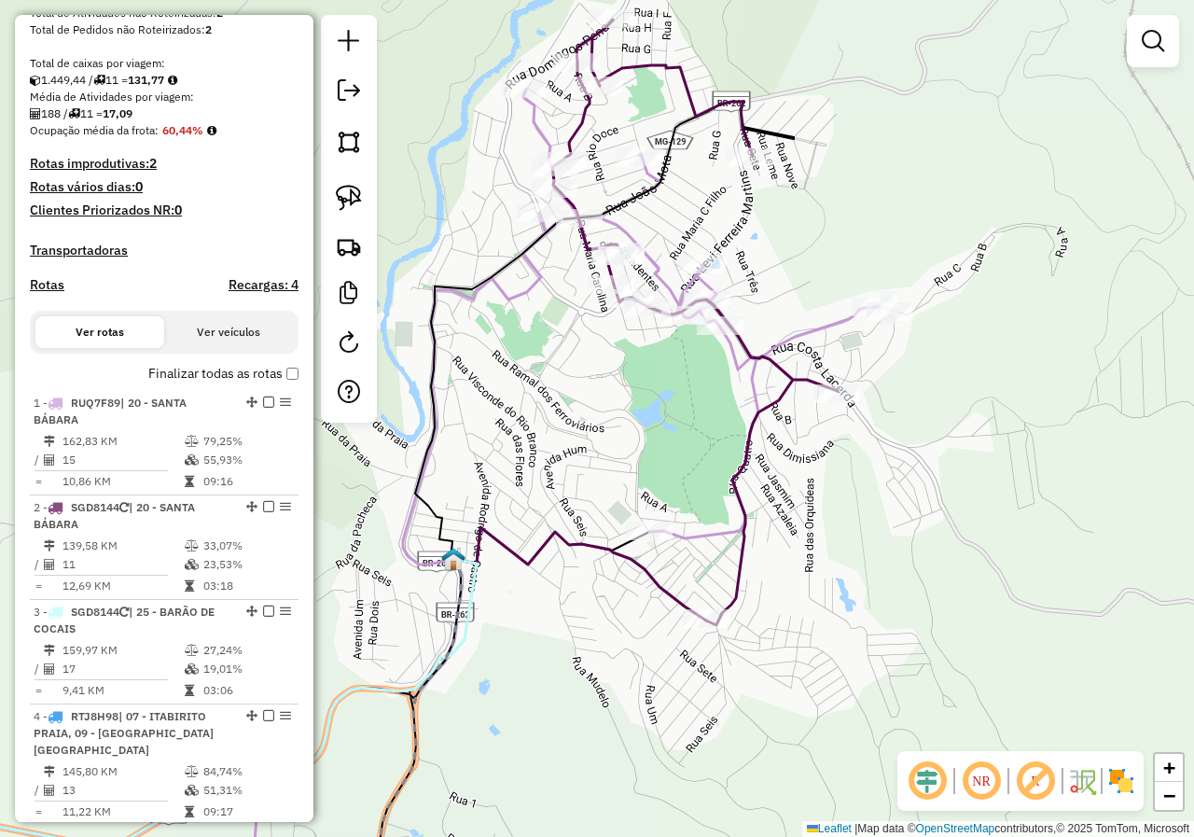
click at [732, 354] on icon at bounding box center [385, 468] width 1008 height 756
select select "*********"
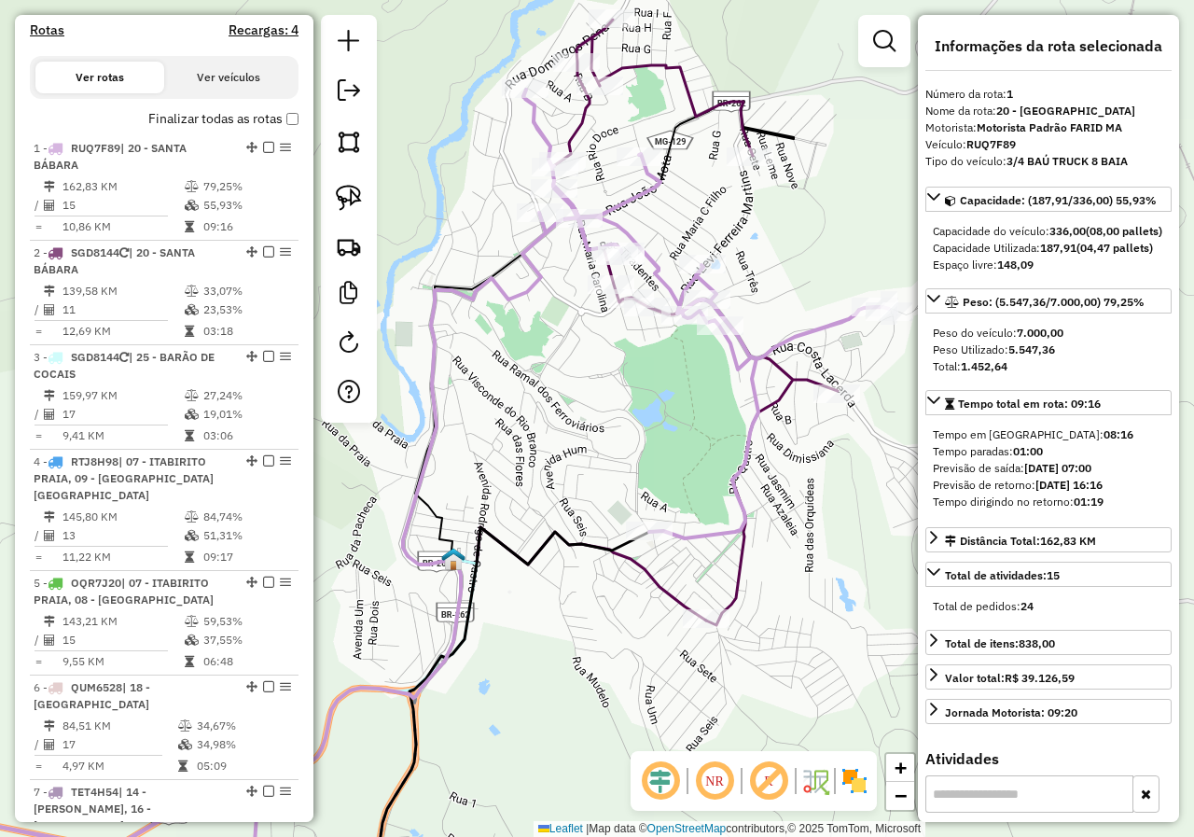
scroll to position [745, 0]
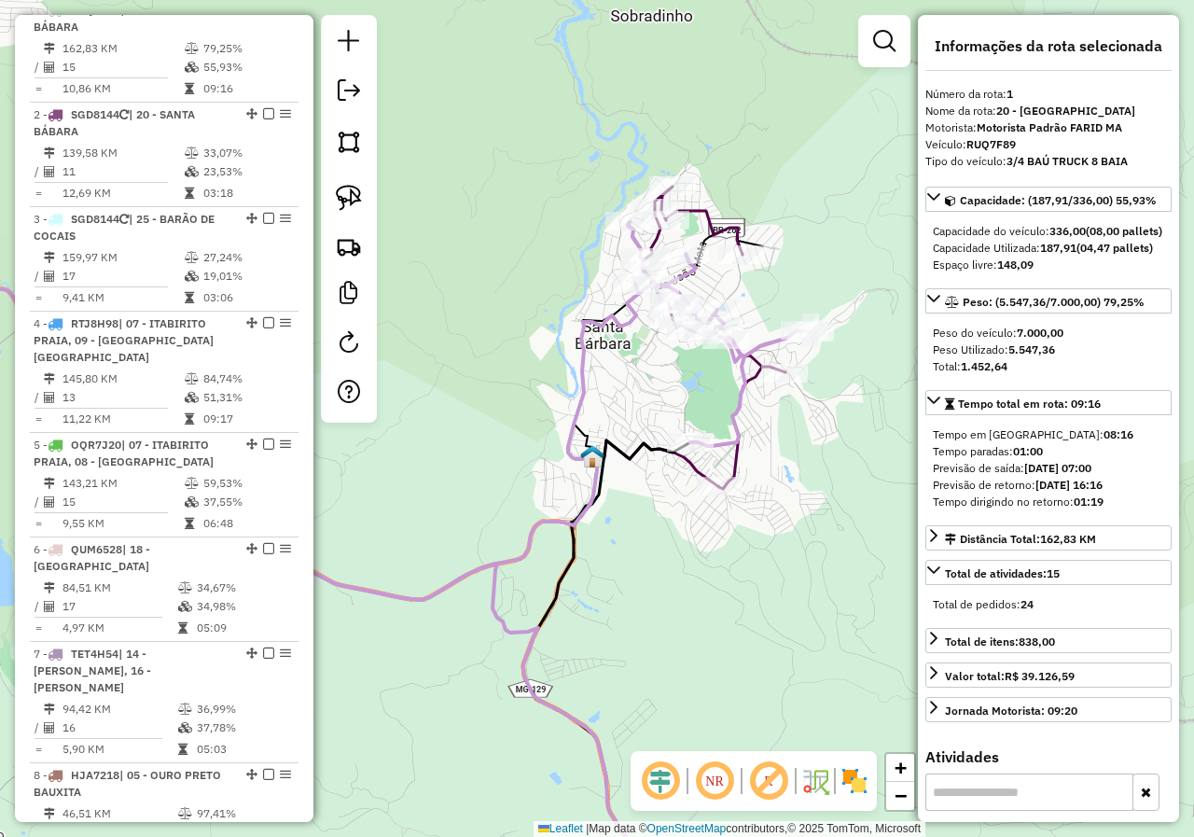
click at [684, 460] on g at bounding box center [270, 114] width 1082 height 1611
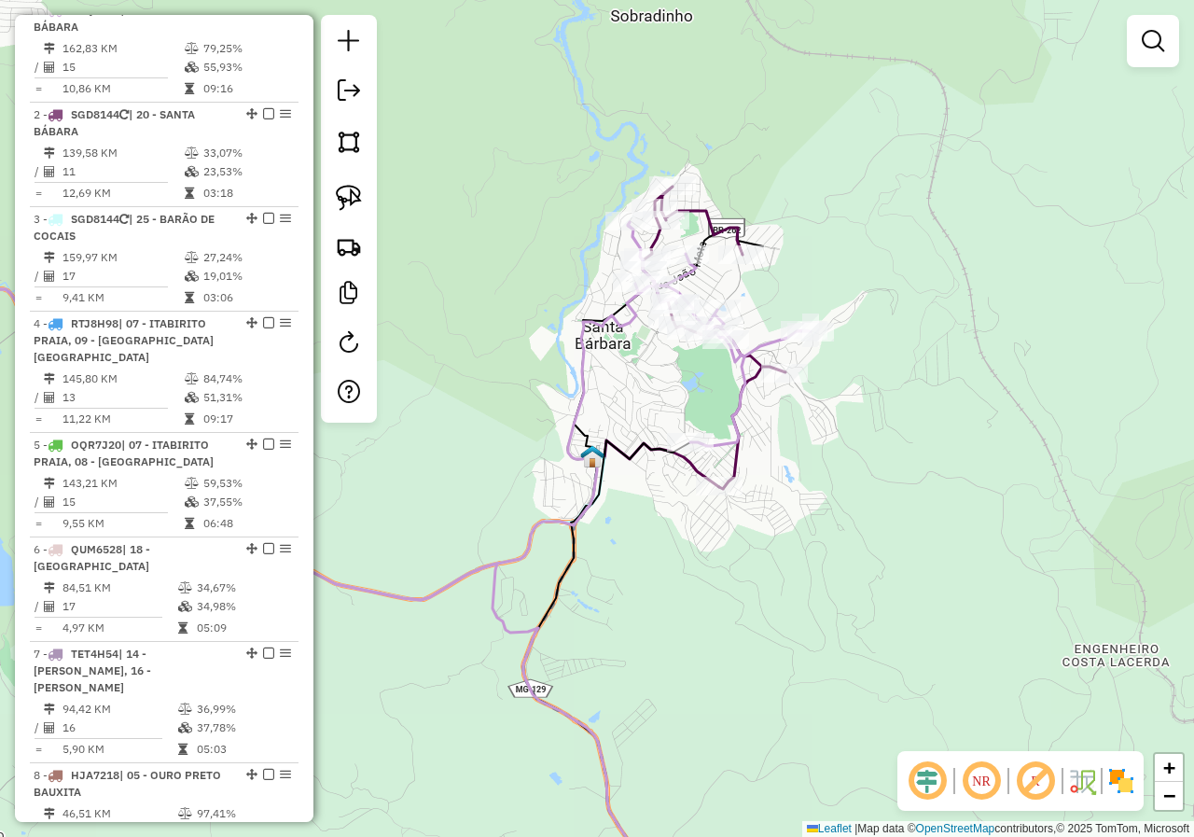
click at [684, 460] on icon at bounding box center [655, 463] width 127 height 47
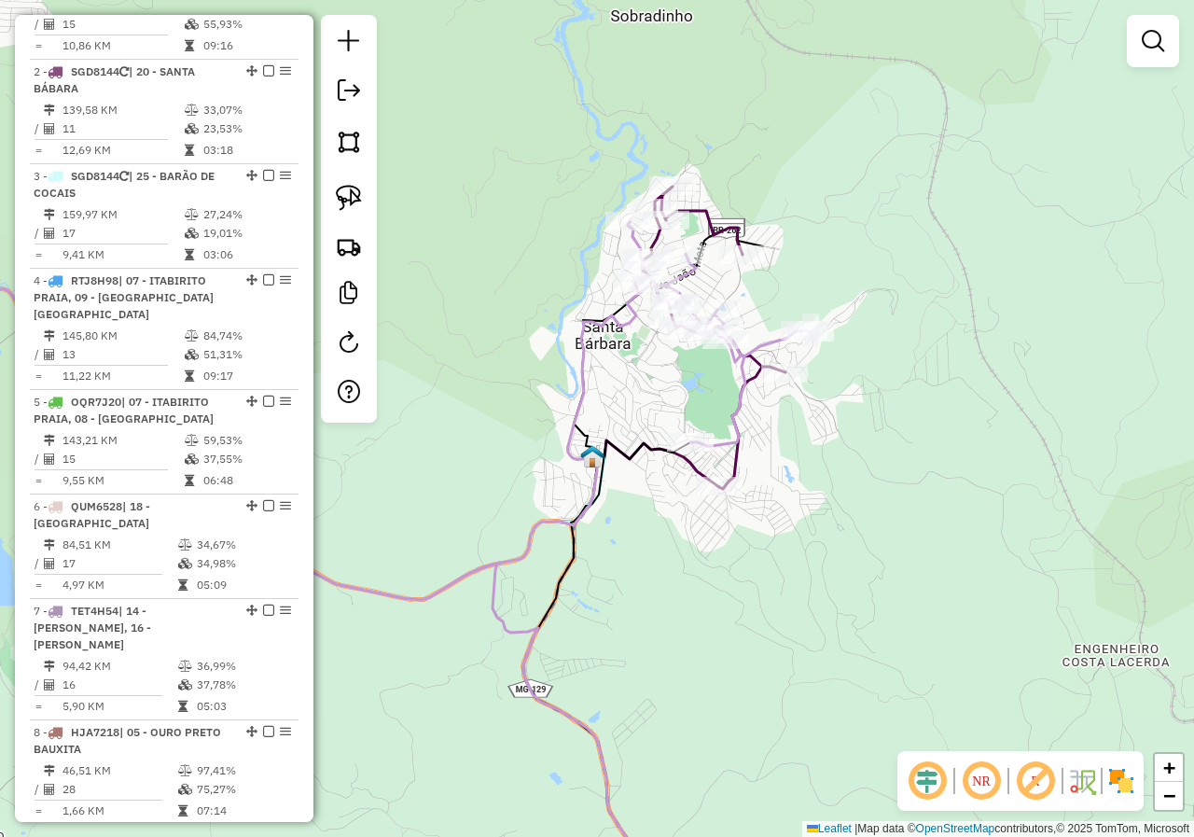
select select "*********"
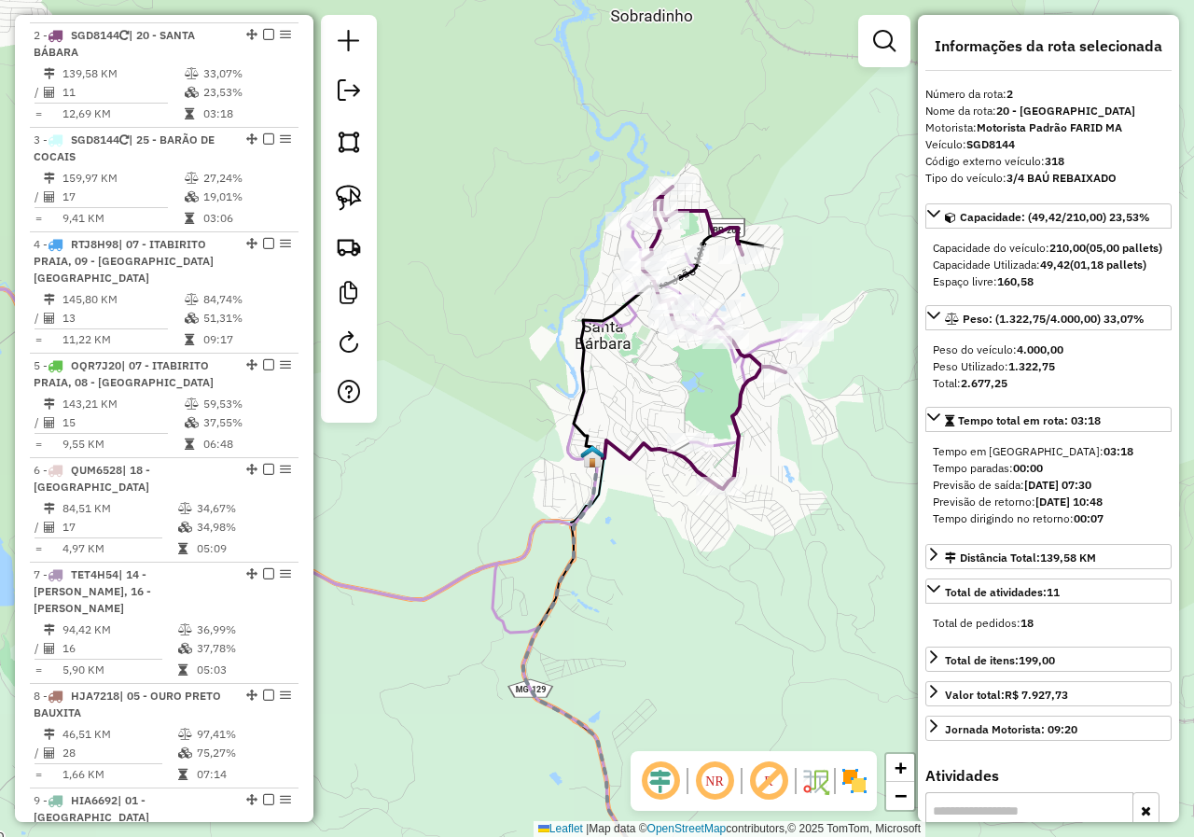
scroll to position [850, 0]
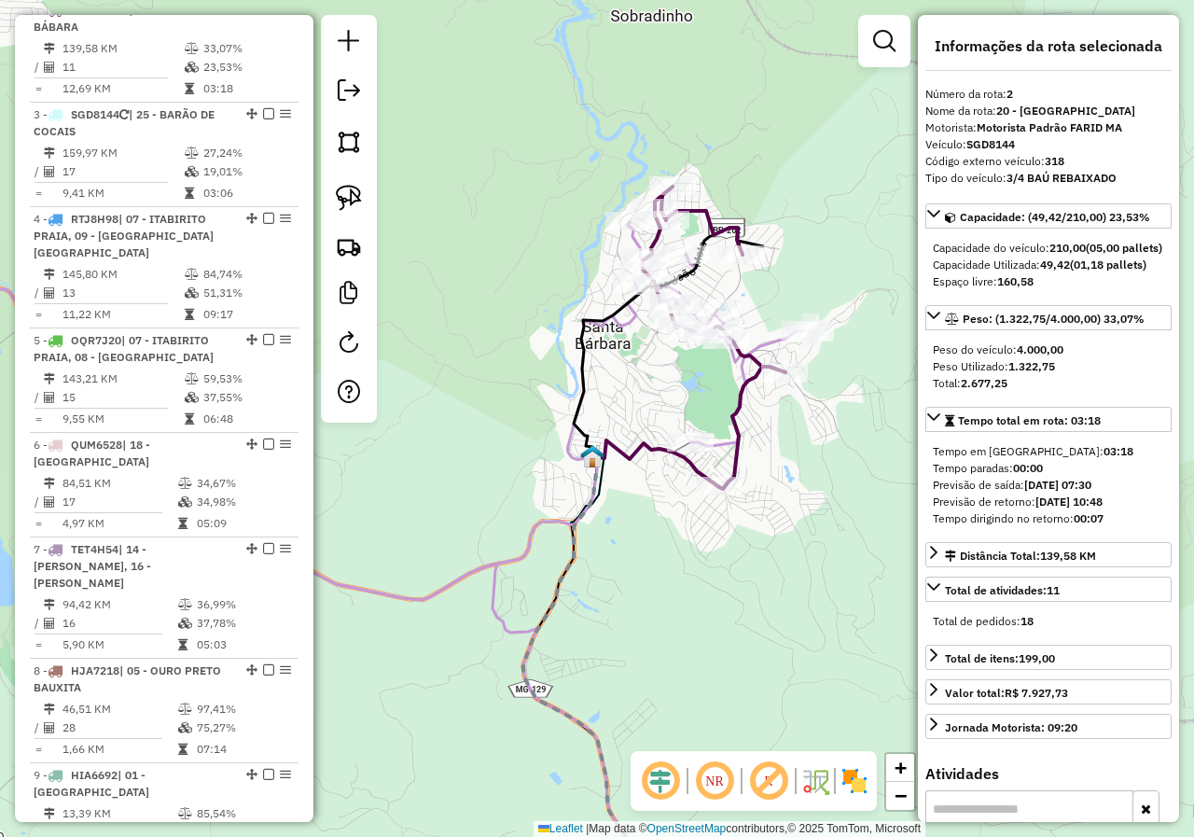
click at [684, 460] on icon at bounding box center [655, 463] width 127 height 47
drag, startPoint x: 576, startPoint y: 467, endPoint x: 697, endPoint y: 451, distance: 121.3
click at [649, 460] on icon at bounding box center [381, 308] width 859 height 583
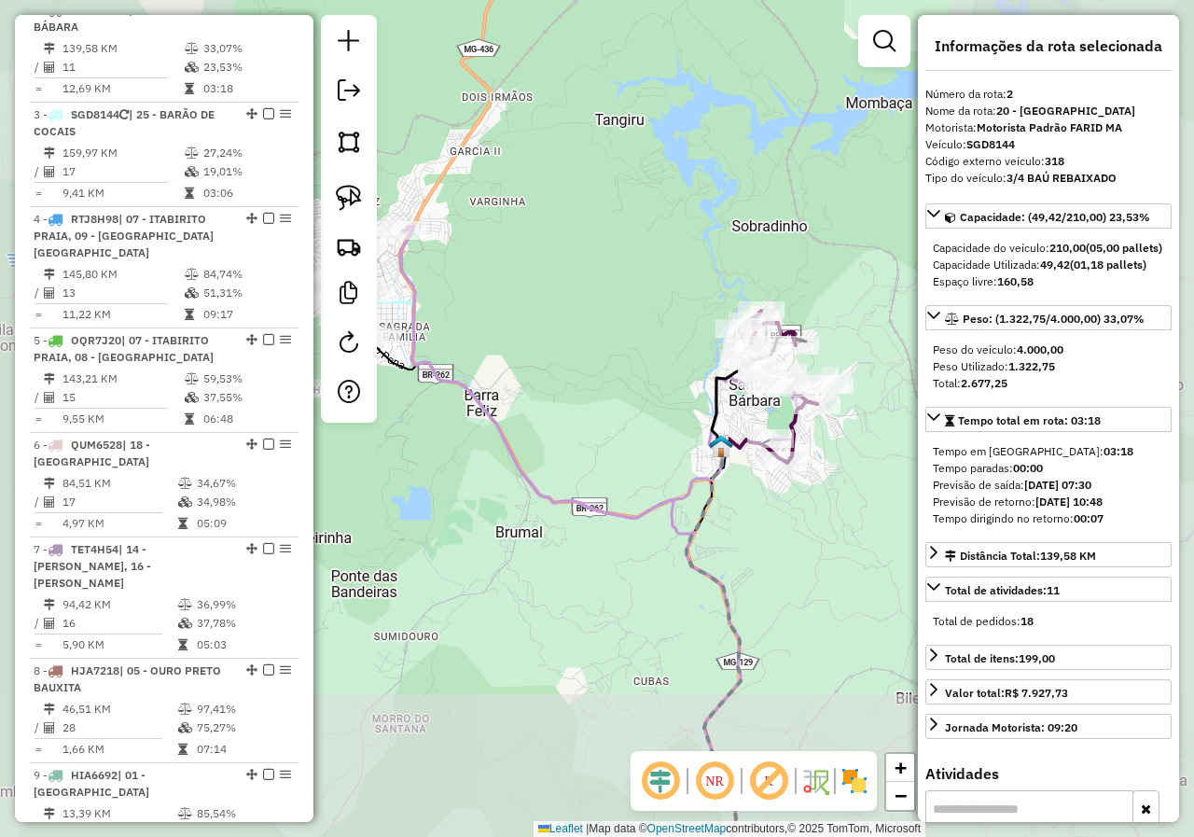
drag, startPoint x: 616, startPoint y: 456, endPoint x: 731, endPoint y: 456, distance: 115.6
click at [731, 456] on div "Janela de atendimento Grade de atendimento Capacidade Transportadoras Veículos …" at bounding box center [597, 418] width 1194 height 837
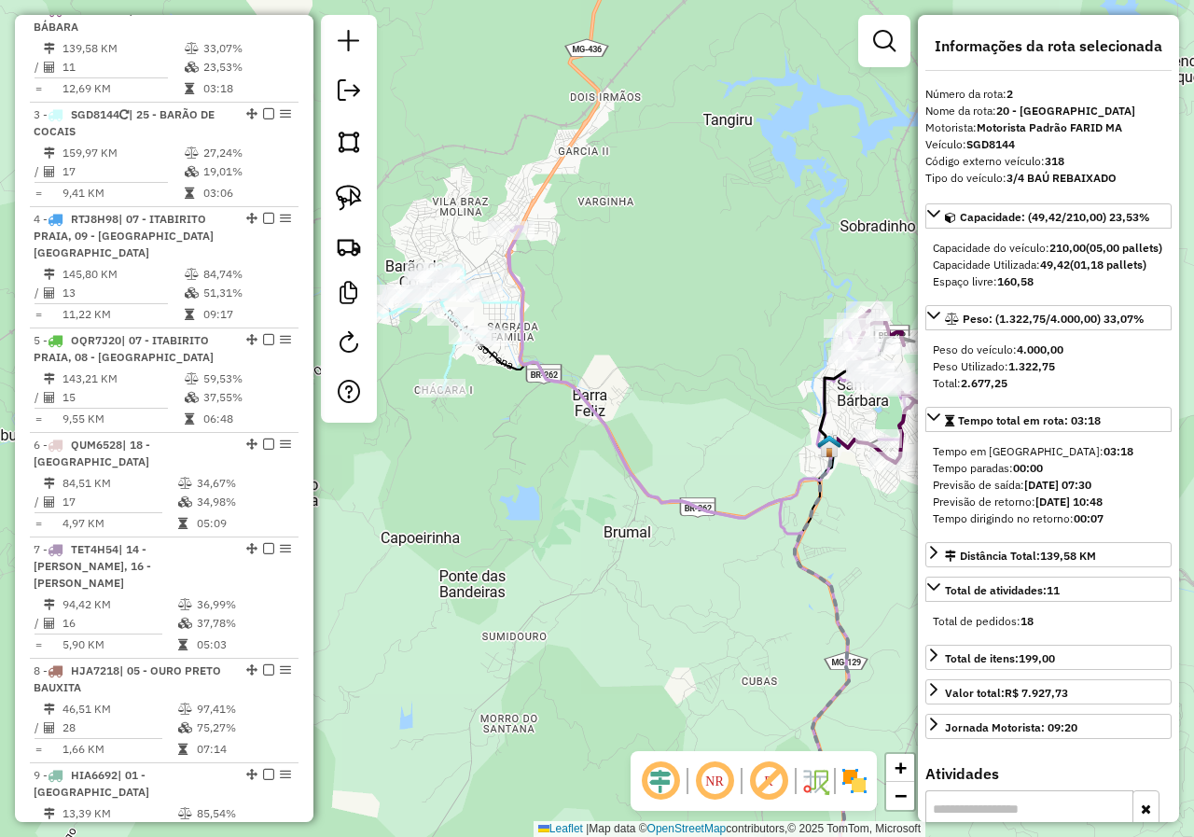
click at [448, 361] on icon at bounding box center [418, 327] width 133 height 124
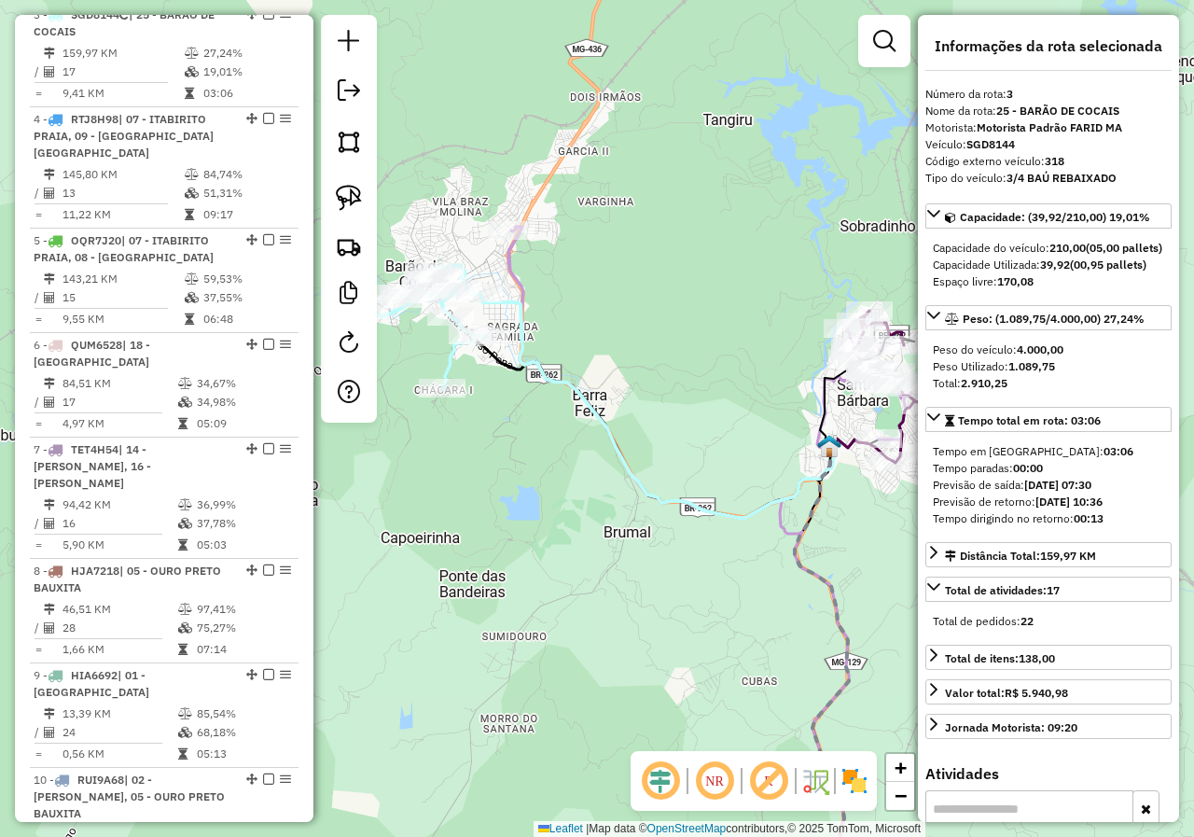
scroll to position [954, 0]
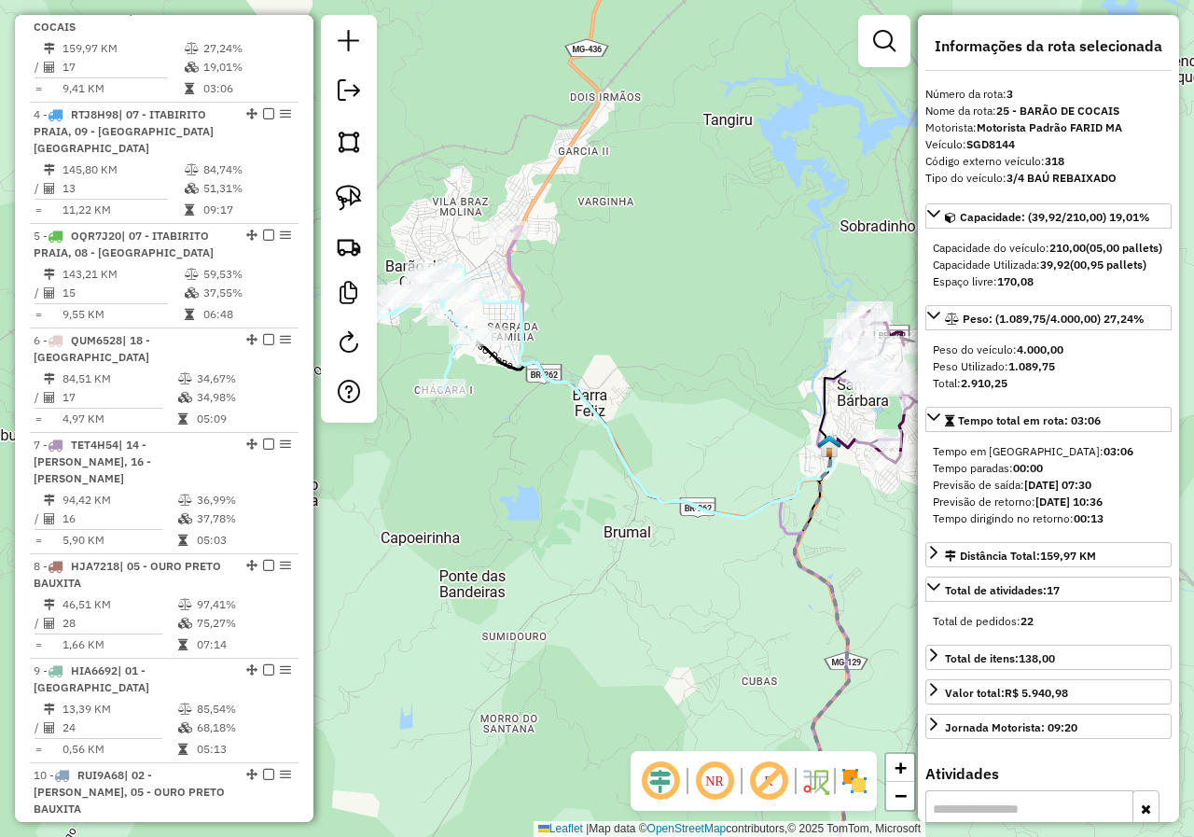
drag, startPoint x: 533, startPoint y: 331, endPoint x: 532, endPoint y: 294, distance: 37.3
click at [533, 331] on g at bounding box center [460, 106] width 956 height 1626
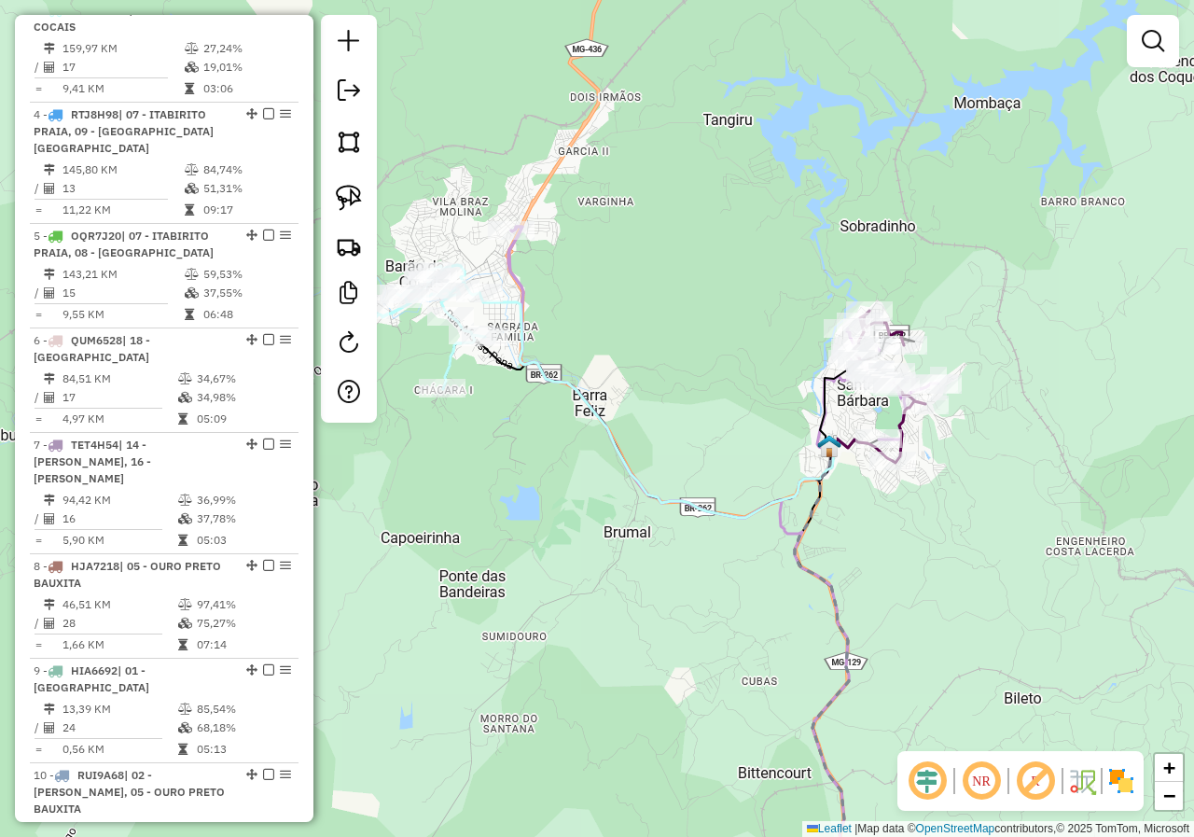
click at [508, 260] on icon at bounding box center [723, 372] width 430 height 291
select select "*********"
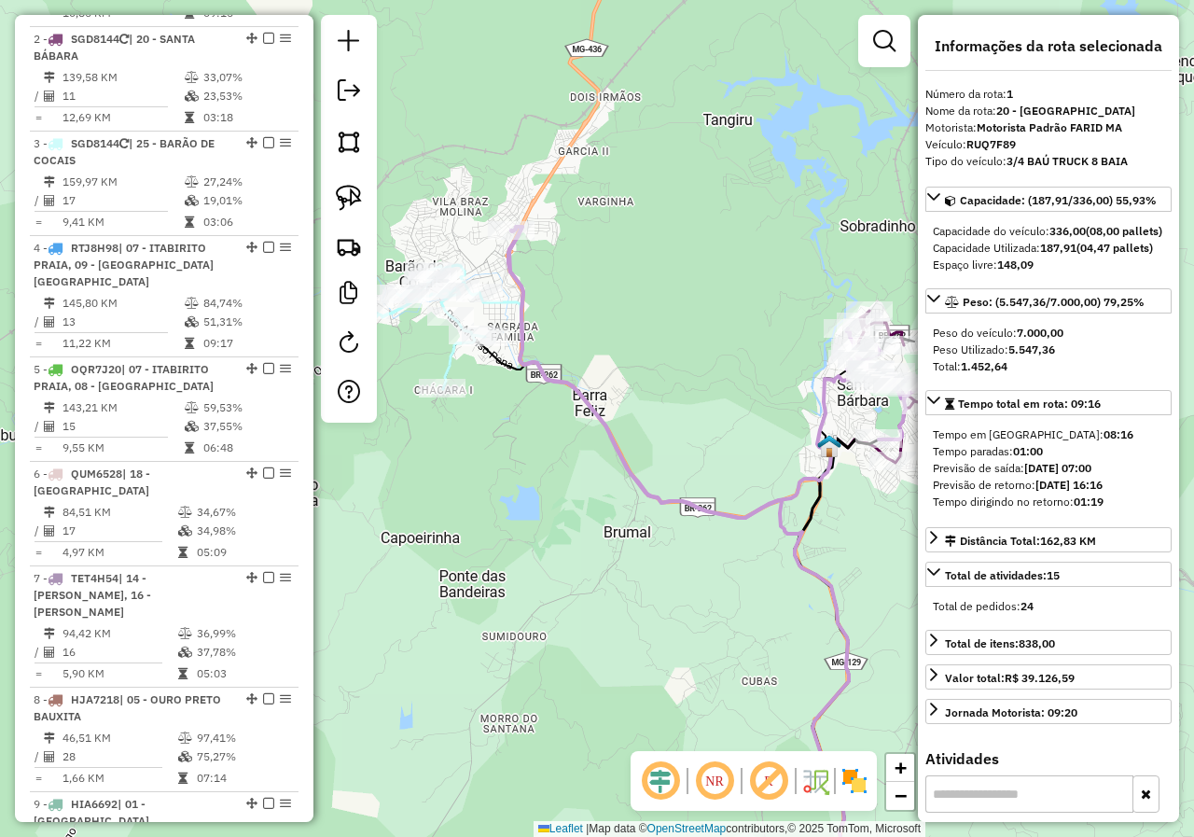
scroll to position [745, 0]
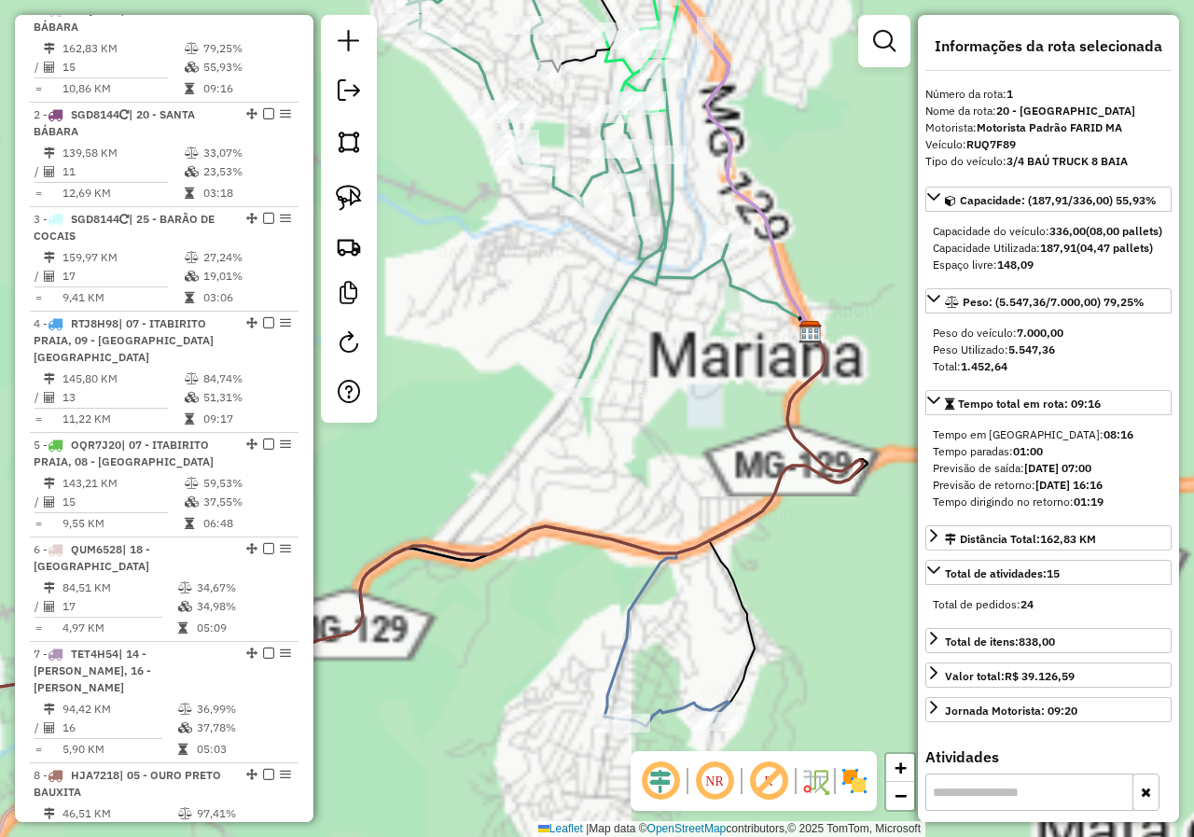
drag, startPoint x: 660, startPoint y: 440, endPoint x: 660, endPoint y: 497, distance: 56.9
click at [660, 497] on div "Janela de atendimento Grade de atendimento Capacidade Transportadoras Veículos …" at bounding box center [597, 418] width 1194 height 837
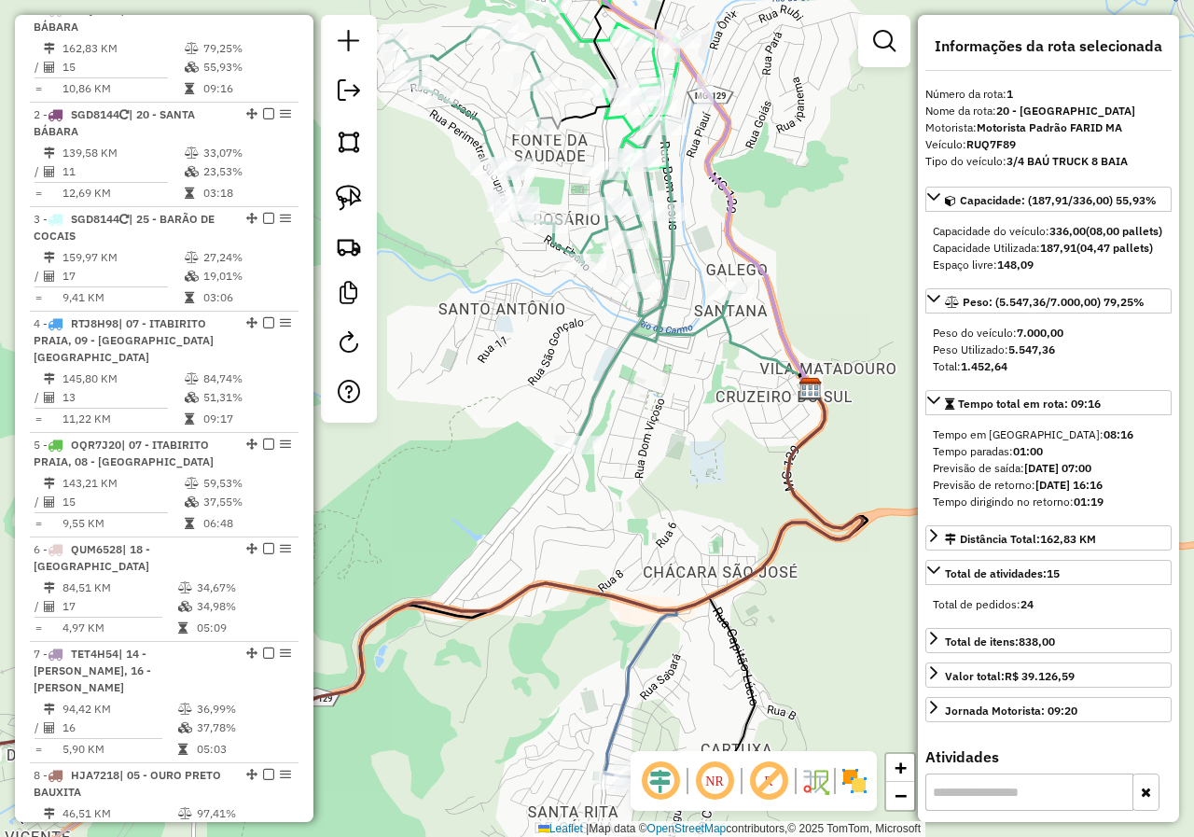
click at [611, 314] on div "Janela de atendimento Grade de atendimento Capacidade Transportadoras Veículos …" at bounding box center [597, 418] width 1194 height 837
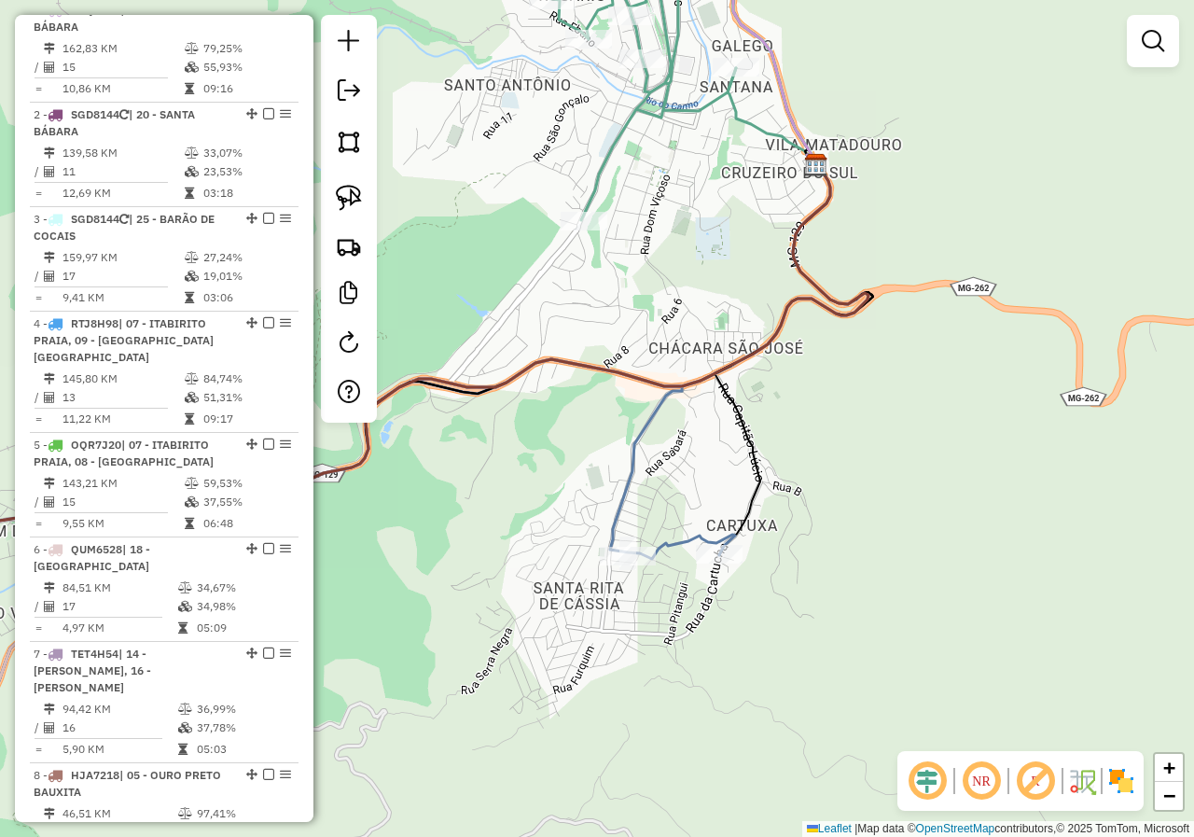
drag, startPoint x: 671, startPoint y: 422, endPoint x: 685, endPoint y: 409, distance: 18.5
click at [681, 414] on div "Janela de atendimento Grade de atendimento Capacidade Transportadoras Veículos …" at bounding box center [597, 418] width 1194 height 837
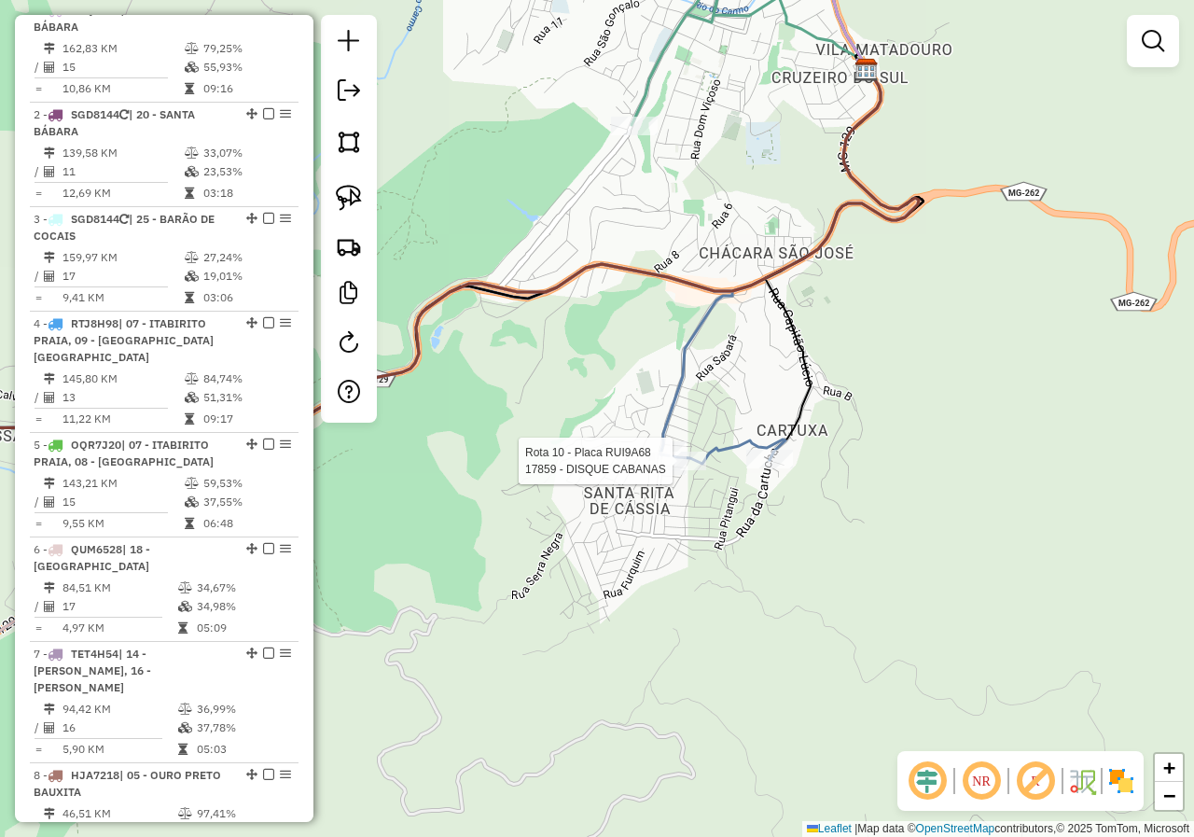
select select "*********"
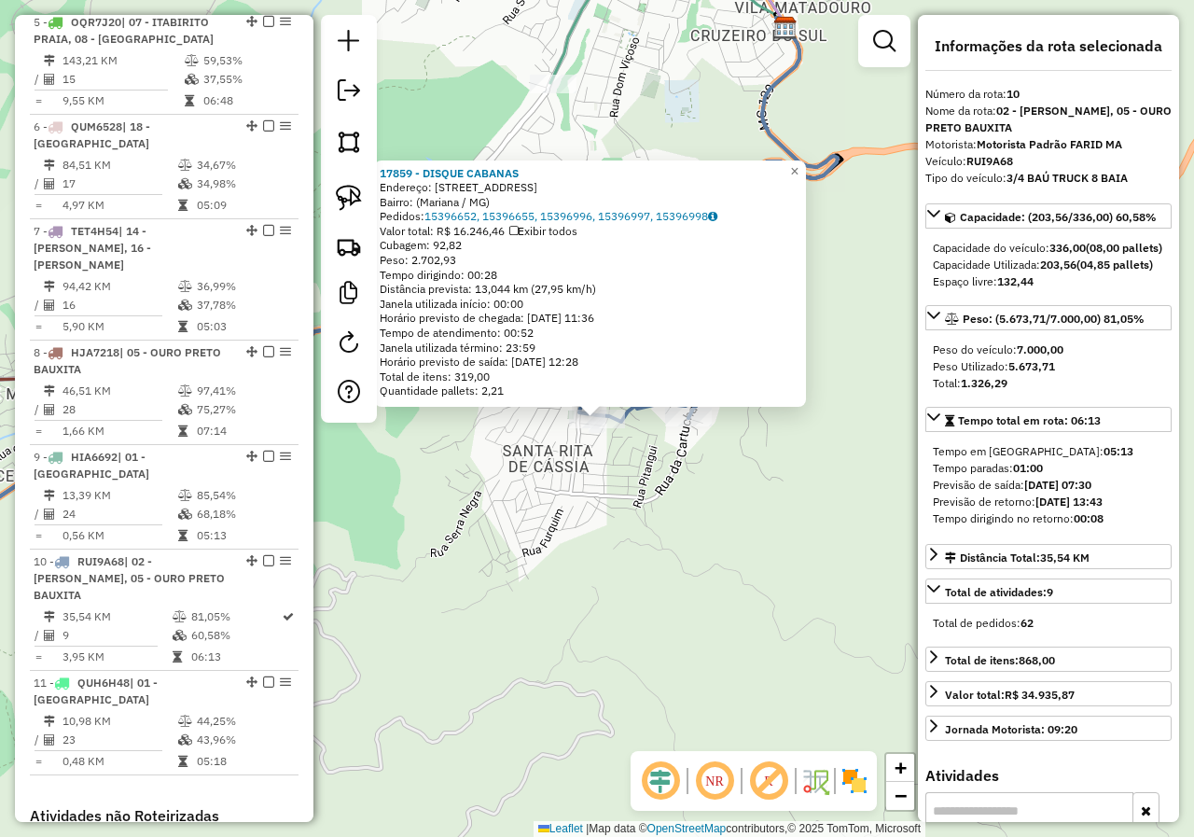
scroll to position [1472, 0]
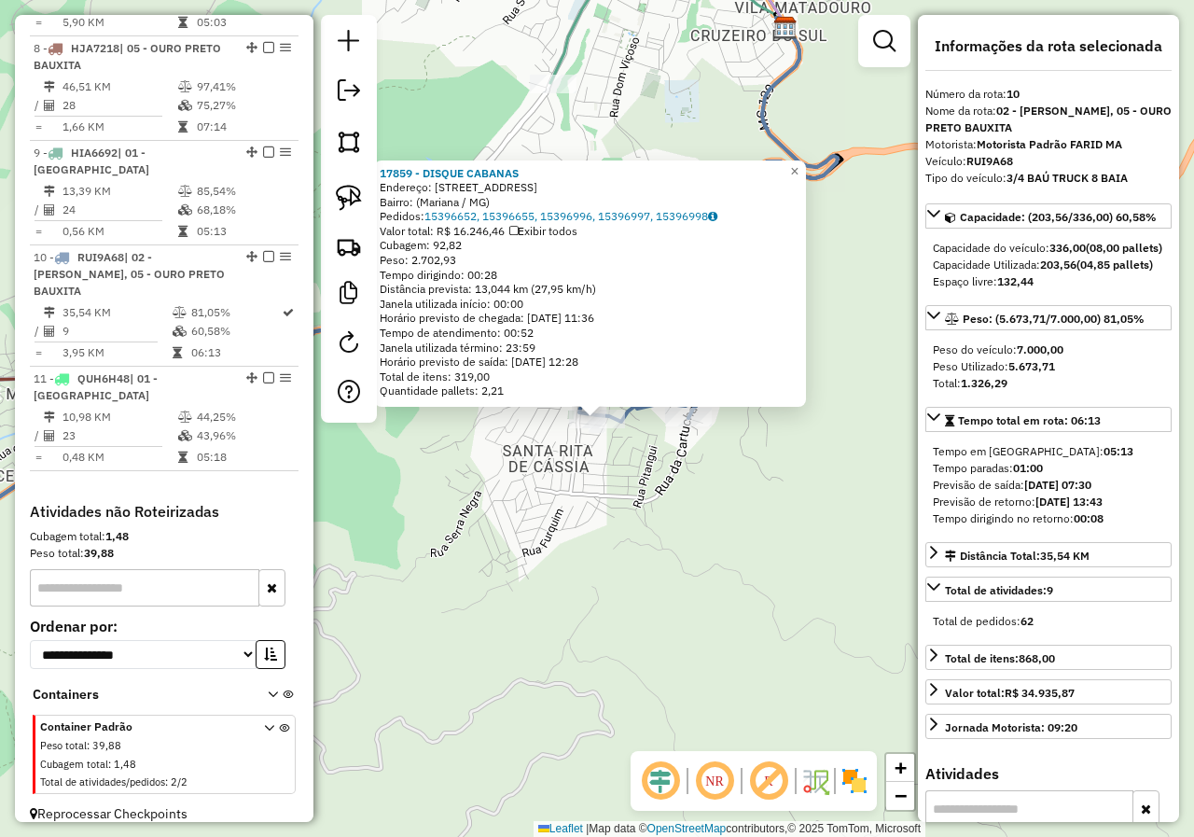
click at [671, 461] on div "17859 - DISQUE CABANAS Endereço: Rua Sete Lagoas, 90 Bairro: (Mariana / MG) Ped…" at bounding box center [597, 418] width 1194 height 837
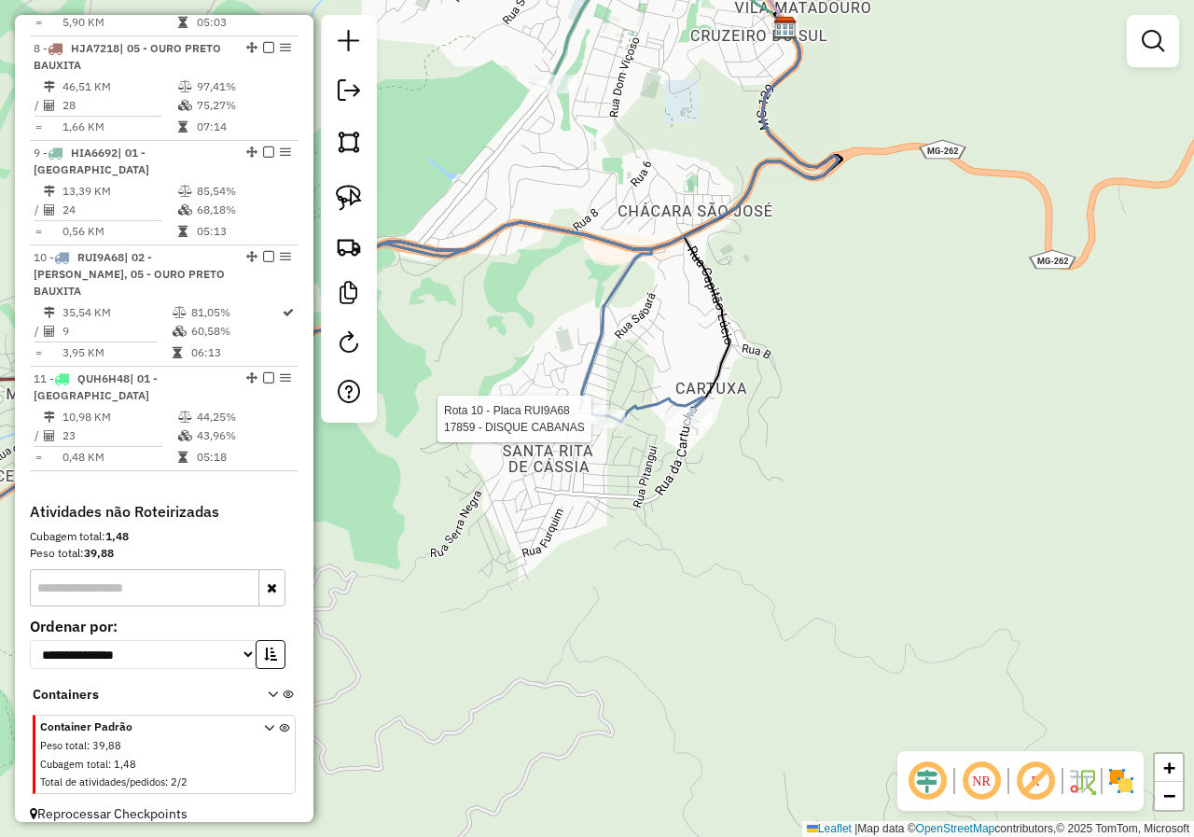
select select "*********"
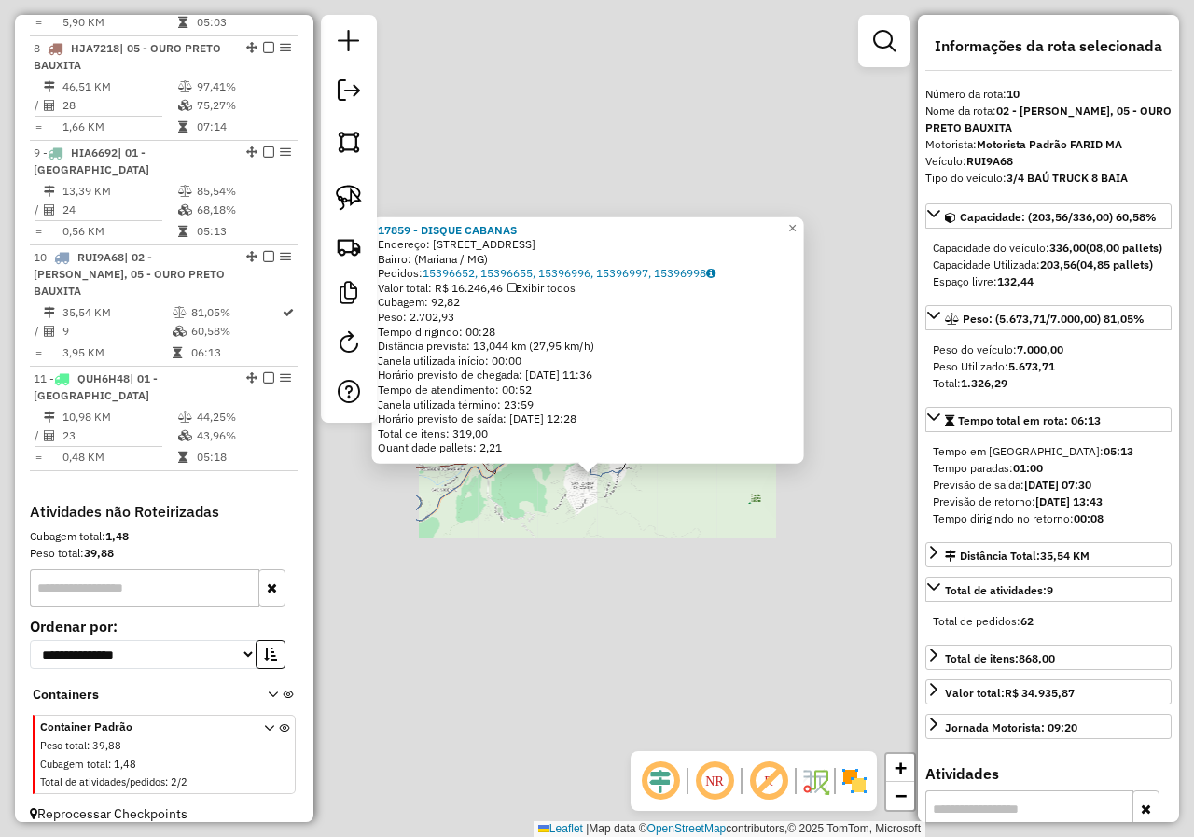
click at [597, 433] on div at bounding box center [596, 416] width 17 height 34
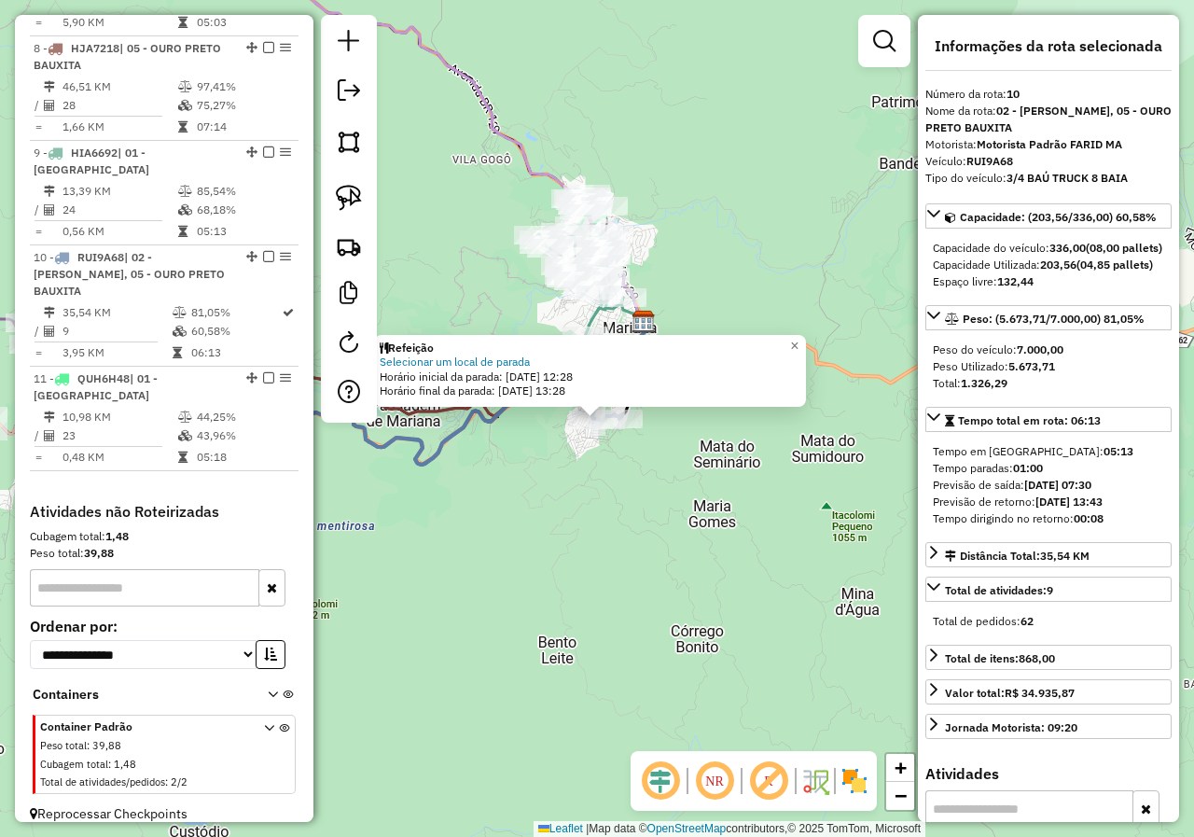
drag, startPoint x: 518, startPoint y: 511, endPoint x: 684, endPoint y: 508, distance: 166.0
click at [660, 514] on div "Refeição Selecionar um local de parada Horário inicial da parada: 16/08/2025 12…" at bounding box center [597, 418] width 1194 height 837
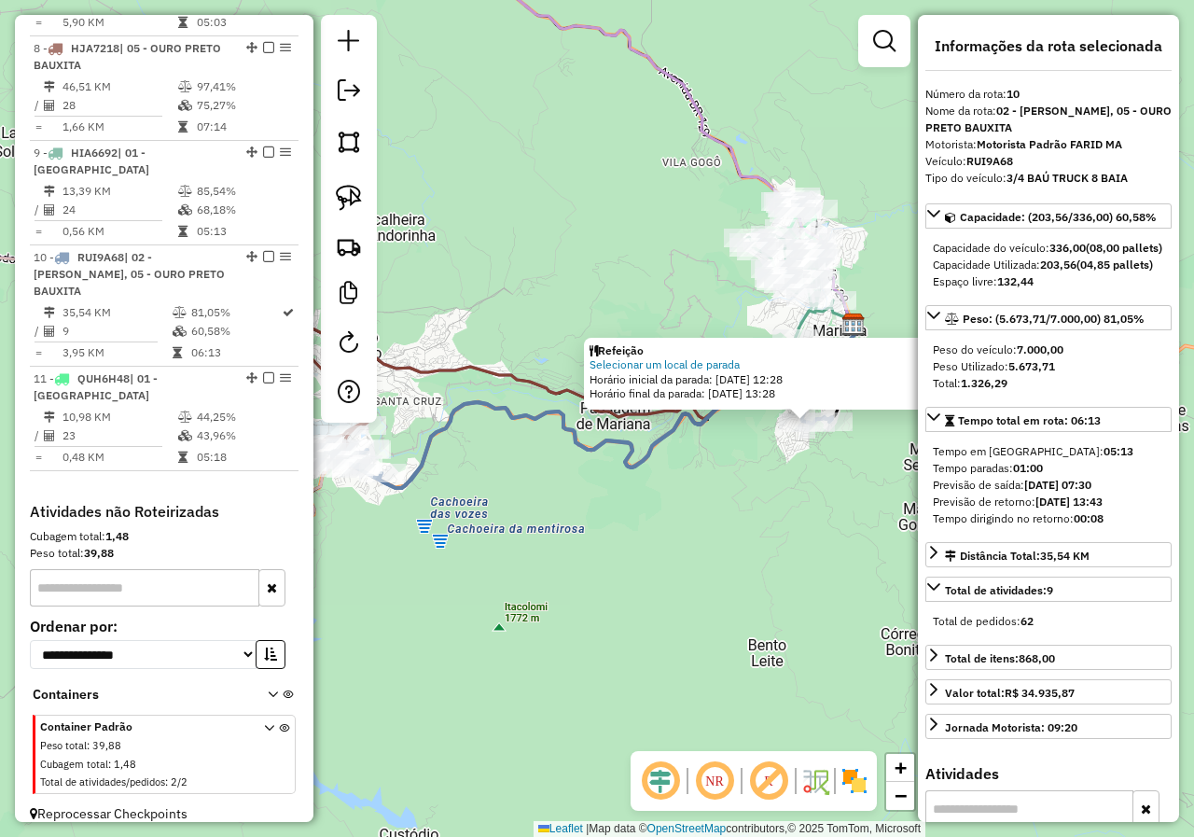
drag, startPoint x: 544, startPoint y: 494, endPoint x: 693, endPoint y: 502, distance: 149.4
click at [689, 503] on div "Refeição Selecionar um local de parada Horário inicial da parada: 16/08/2025 12…" at bounding box center [597, 418] width 1194 height 837
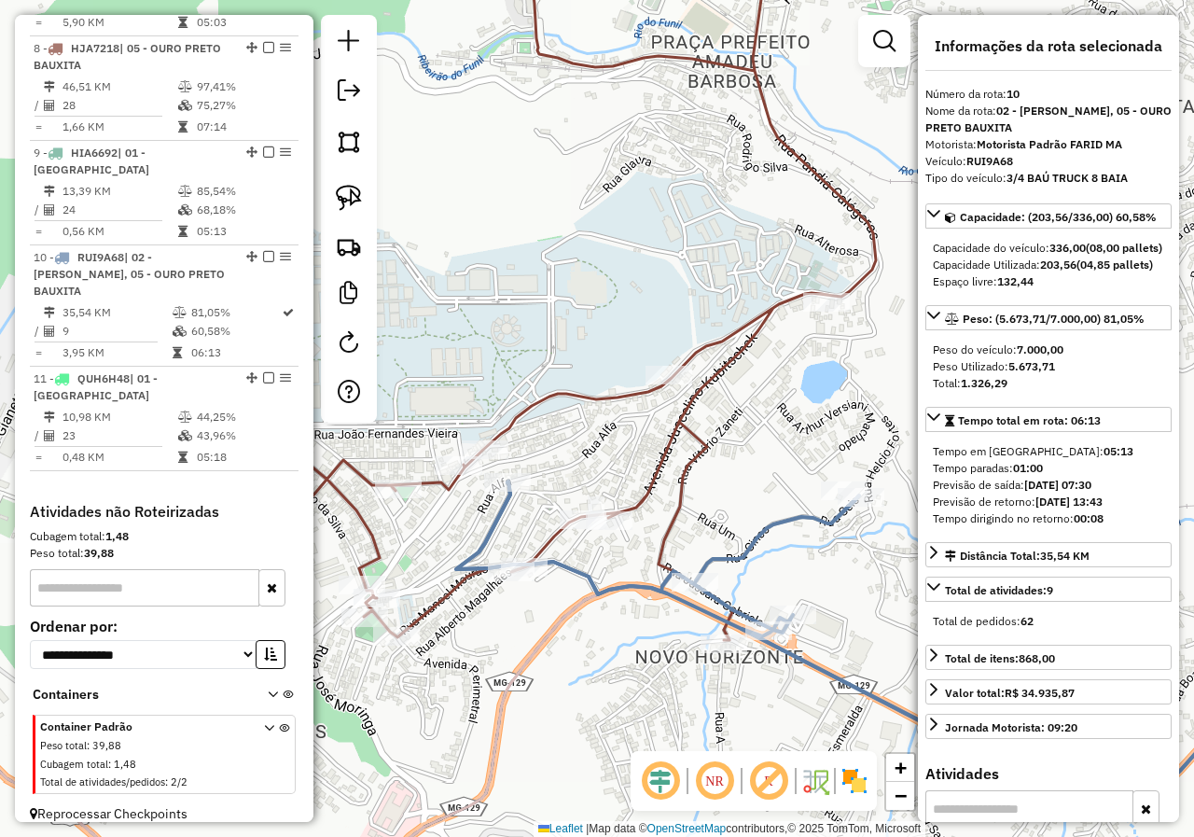
click at [513, 505] on icon at bounding box center [884, 643] width 857 height 325
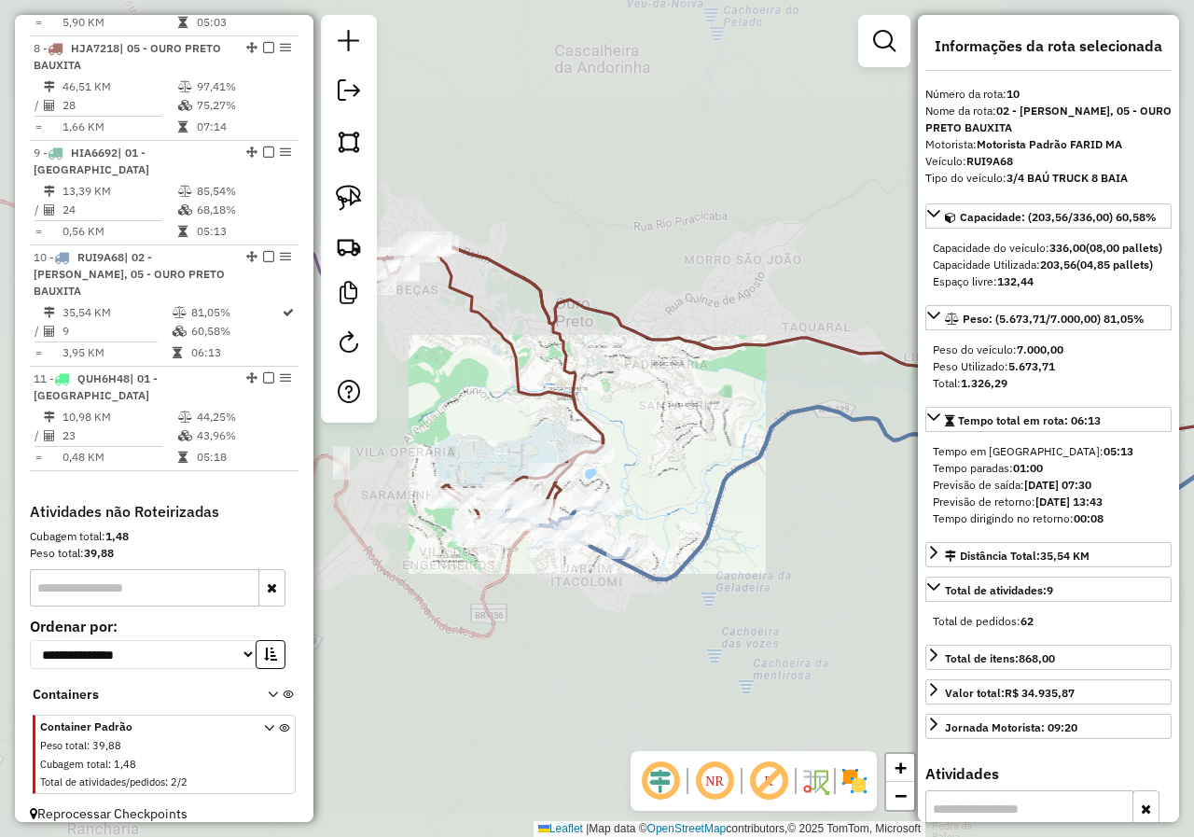
drag, startPoint x: 615, startPoint y: 565, endPoint x: 499, endPoint y: 552, distance: 116.4
click at [519, 558] on div "Janela de atendimento Grade de atendimento Capacidade Transportadoras Veículos …" at bounding box center [597, 418] width 1194 height 837
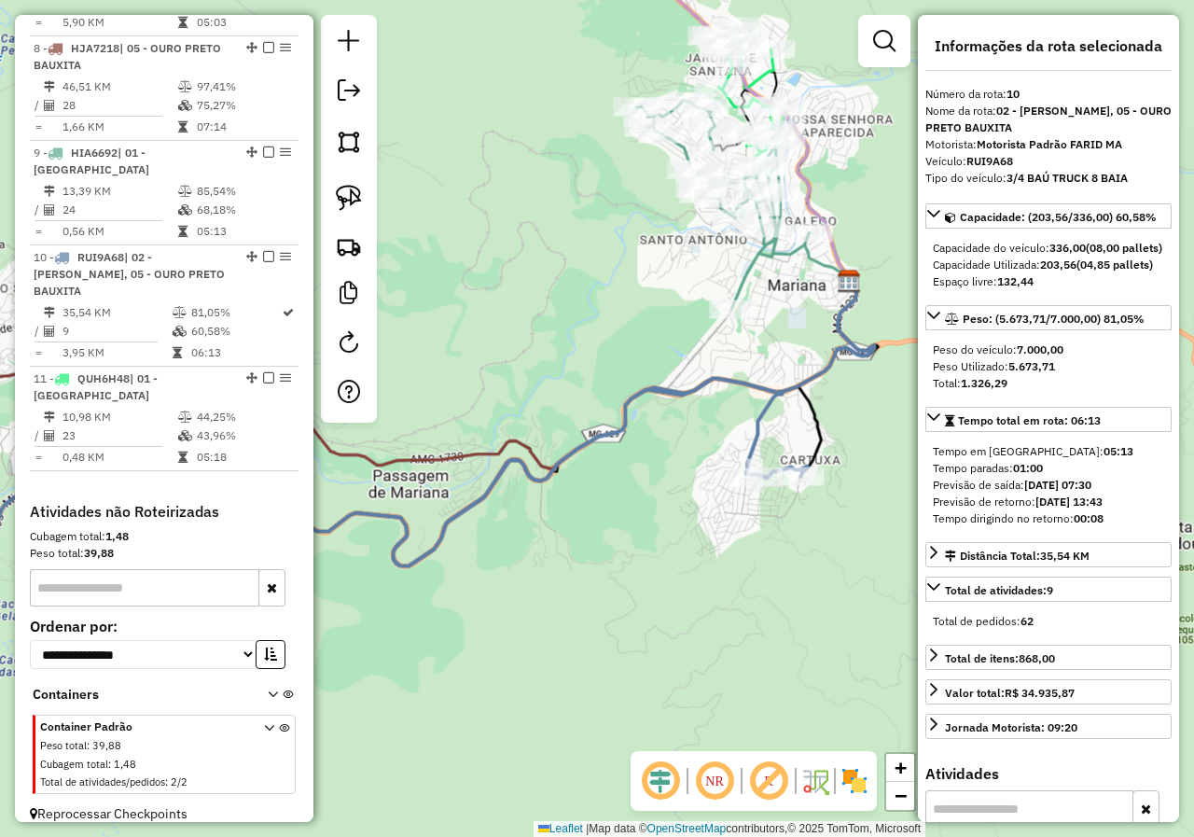
drag, startPoint x: 627, startPoint y: 575, endPoint x: 588, endPoint y: 641, distance: 76.1
click at [588, 638] on div "Janela de atendimento Grade de atendimento Capacidade Transportadoras Veículos …" at bounding box center [597, 418] width 1194 height 837
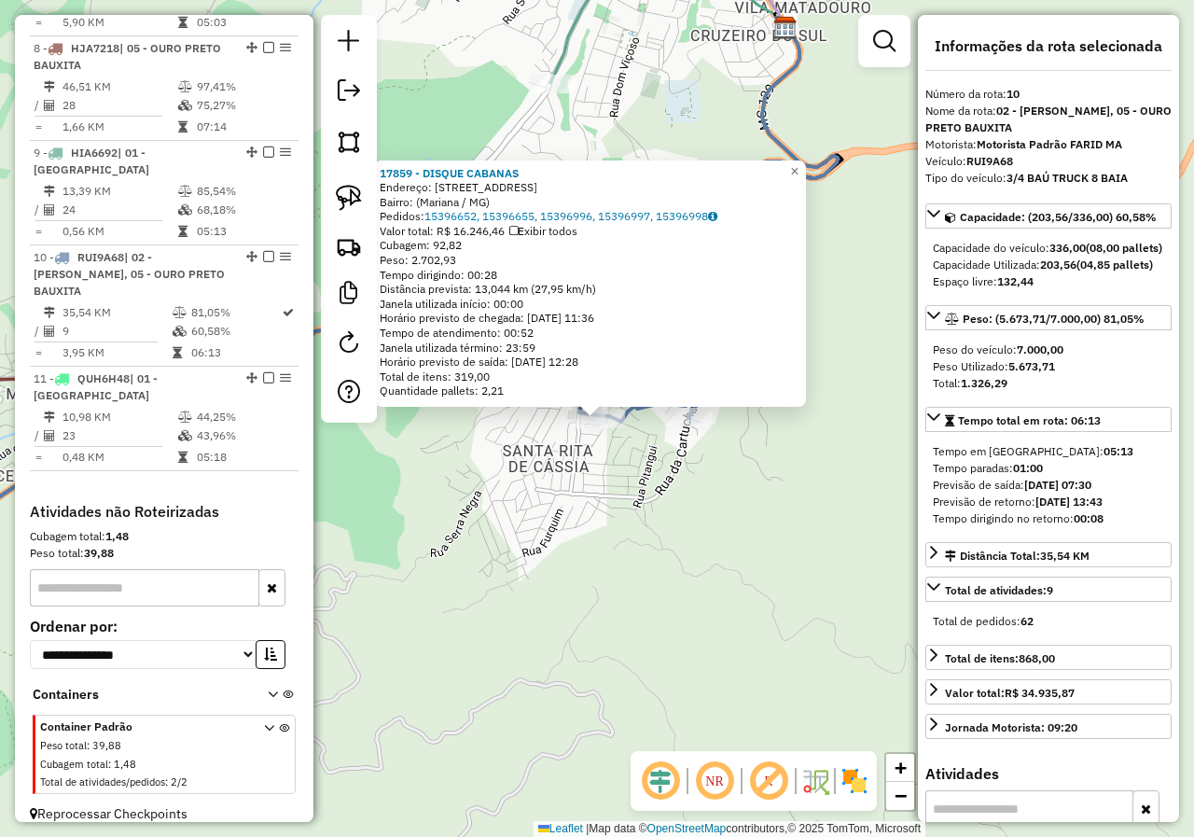
drag, startPoint x: 630, startPoint y: 477, endPoint x: 615, endPoint y: 571, distance: 95.5
click at [623, 560] on div "17859 - DISQUE CABANAS Endereço: Rua Sete Lagoas, 90 Bairro: (Mariana / MG) Ped…" at bounding box center [597, 418] width 1194 height 837
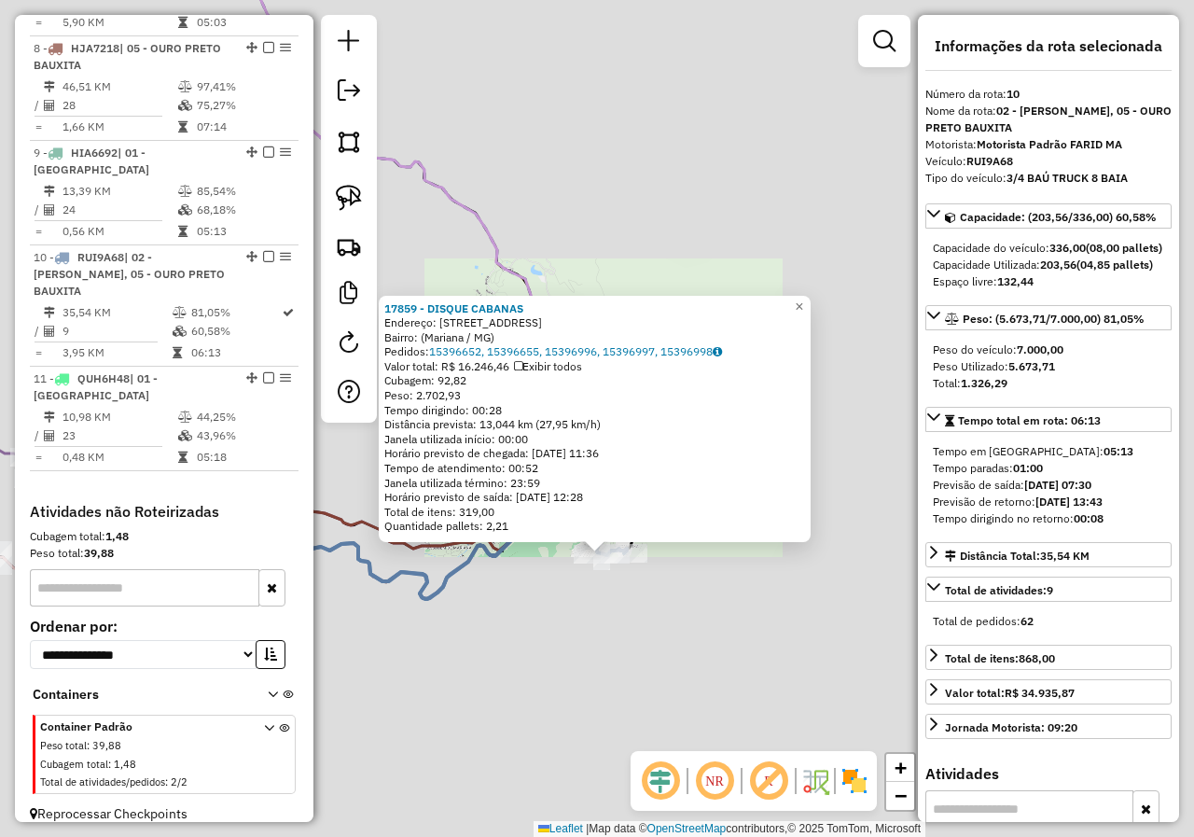
click at [612, 592] on div "17859 - DISQUE CABANAS Endereço: Rua Sete Lagoas, 90 Bairro: (Mariana / MG) Ped…" at bounding box center [597, 418] width 1194 height 837
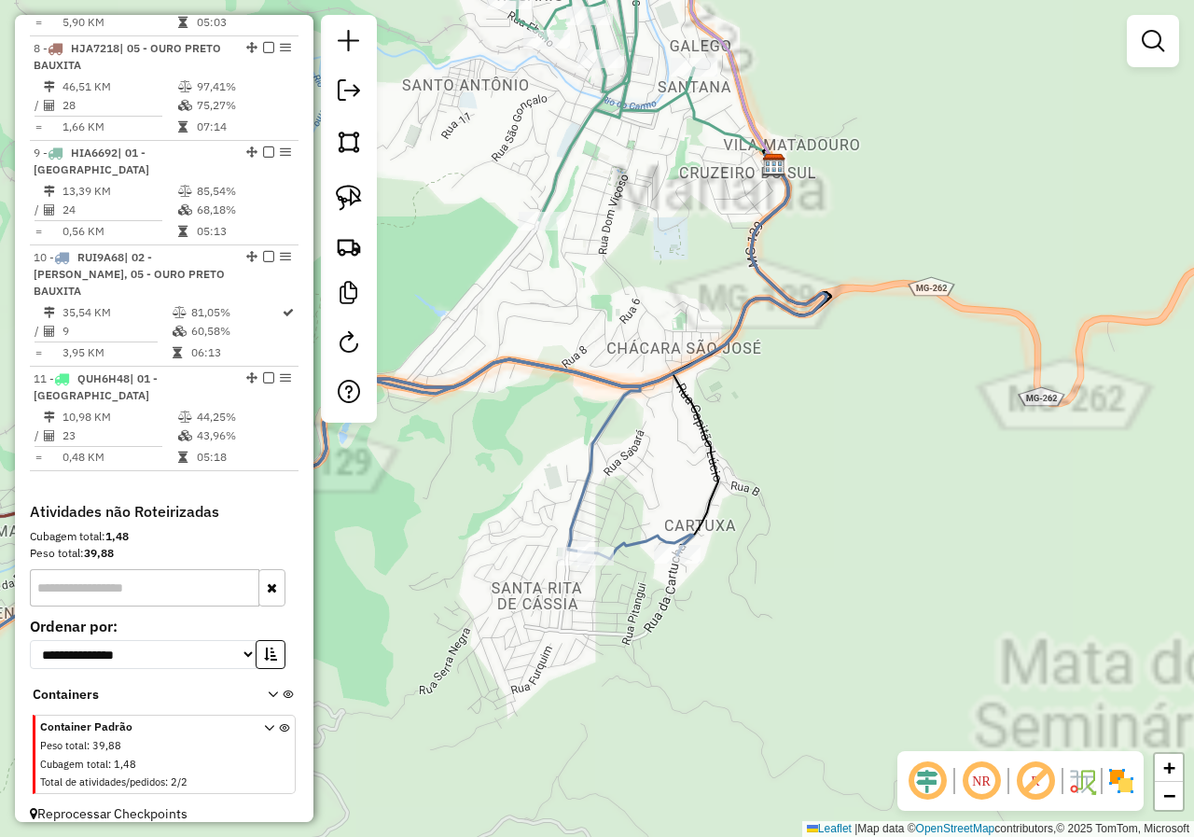
click at [595, 500] on div "Janela de atendimento Grade de atendimento Capacidade Transportadoras Veículos …" at bounding box center [597, 418] width 1194 height 837
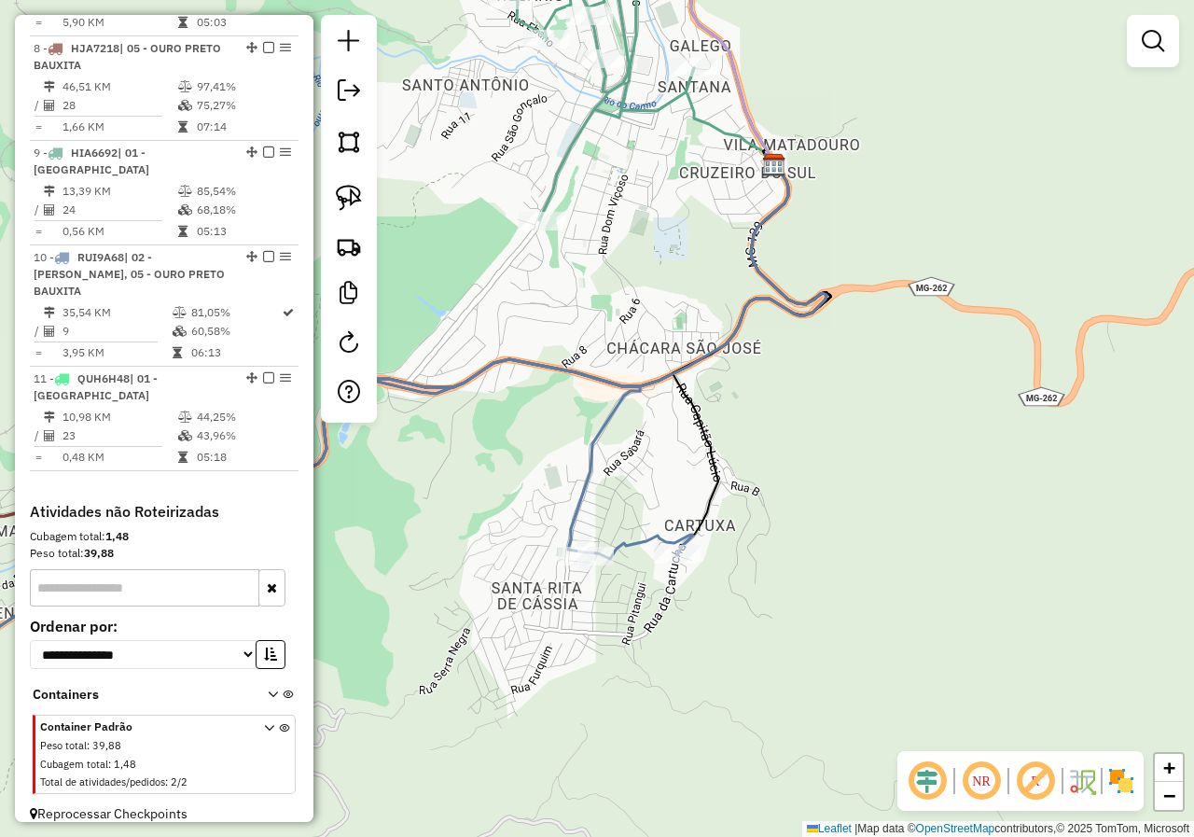
click at [590, 486] on icon at bounding box center [287, 547] width 812 height 376
select select "*********"
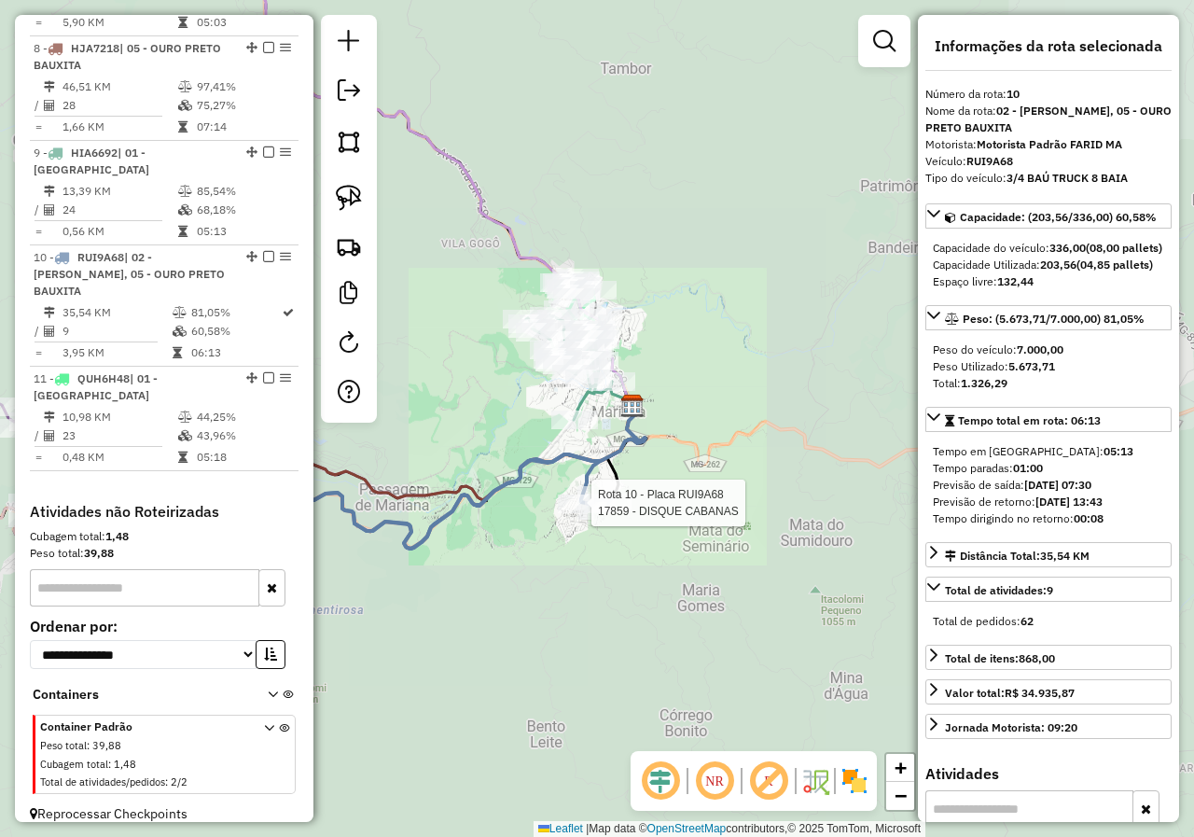
click at [595, 480] on icon at bounding box center [353, 511] width 515 height 115
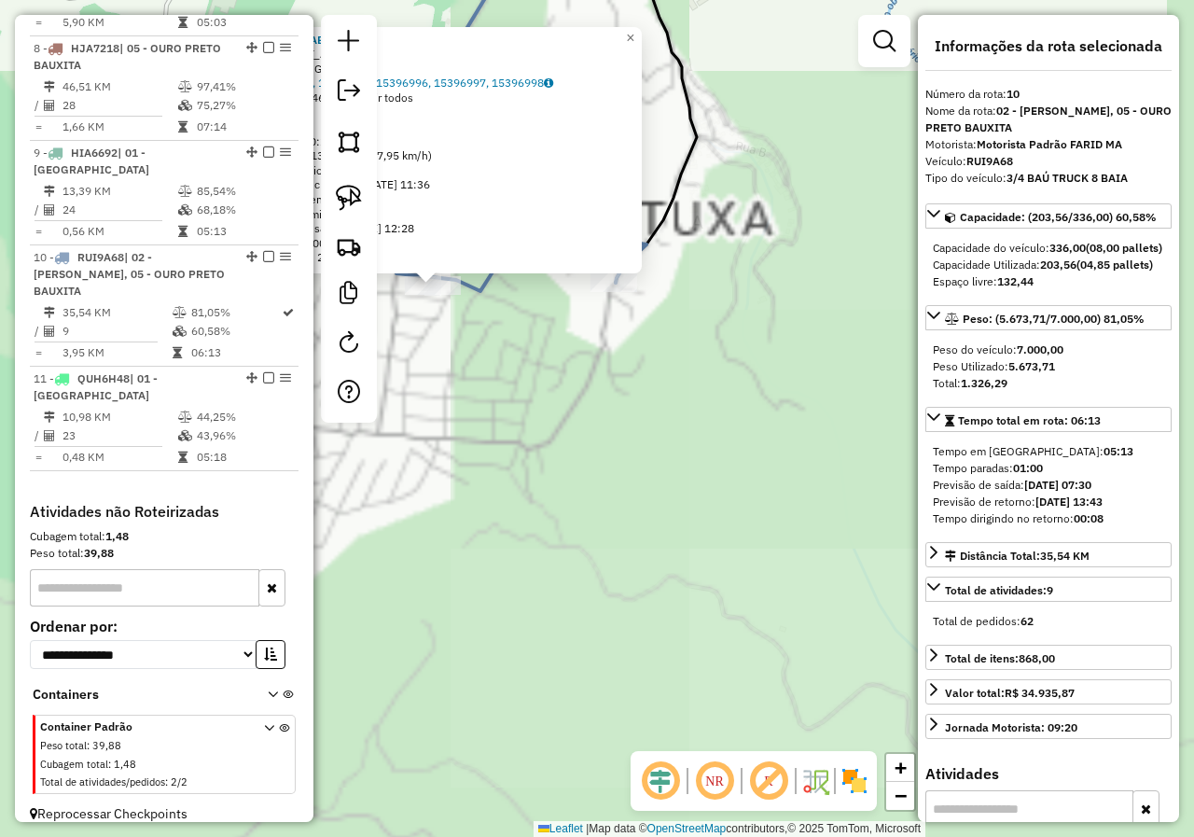
drag, startPoint x: 598, startPoint y: 408, endPoint x: 644, endPoint y: 660, distance: 256.8
click at [644, 659] on div "17859 - DISQUE CABANAS Endereço: Rua Sete Lagoas, 90 Bairro: (Mariana / MG) Ped…" at bounding box center [597, 418] width 1194 height 837
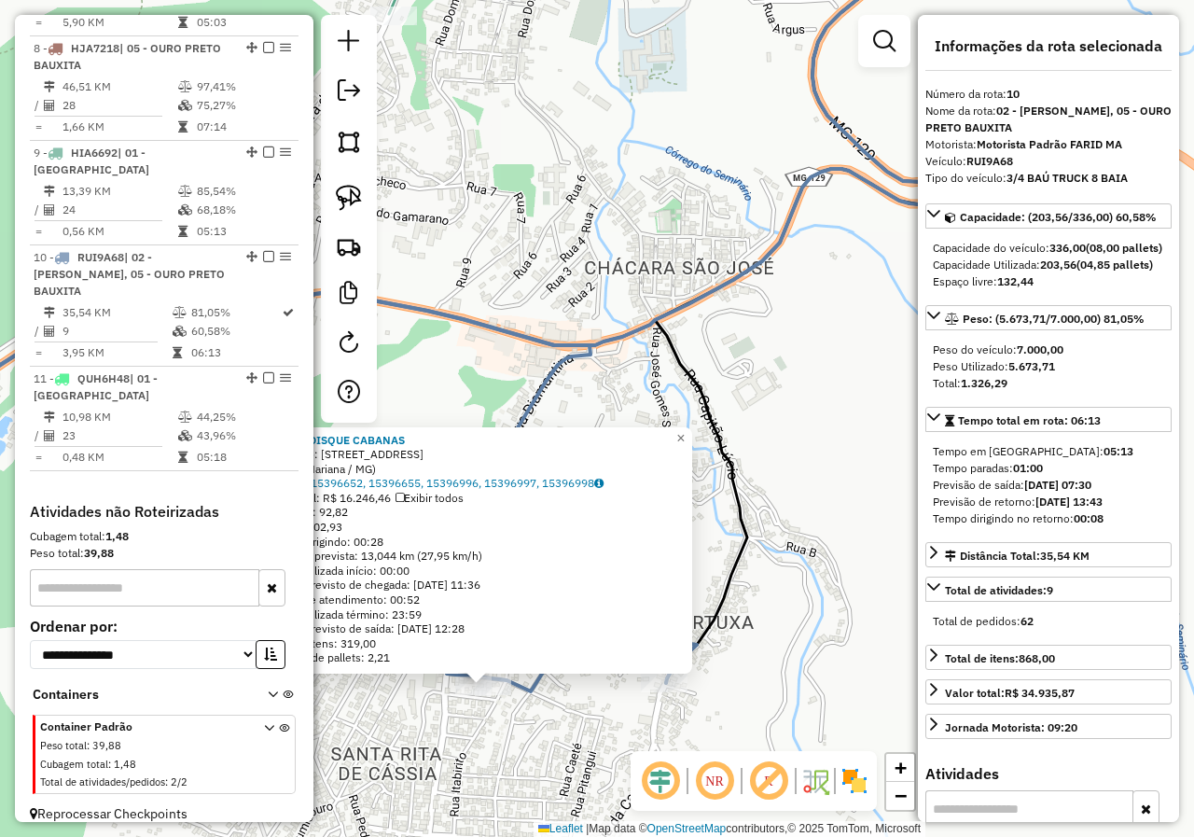
click at [570, 702] on div "17859 - DISQUE CABANAS Endereço: Rua Sete Lagoas, 90 Bairro: (Mariana / MG) Ped…" at bounding box center [597, 418] width 1194 height 837
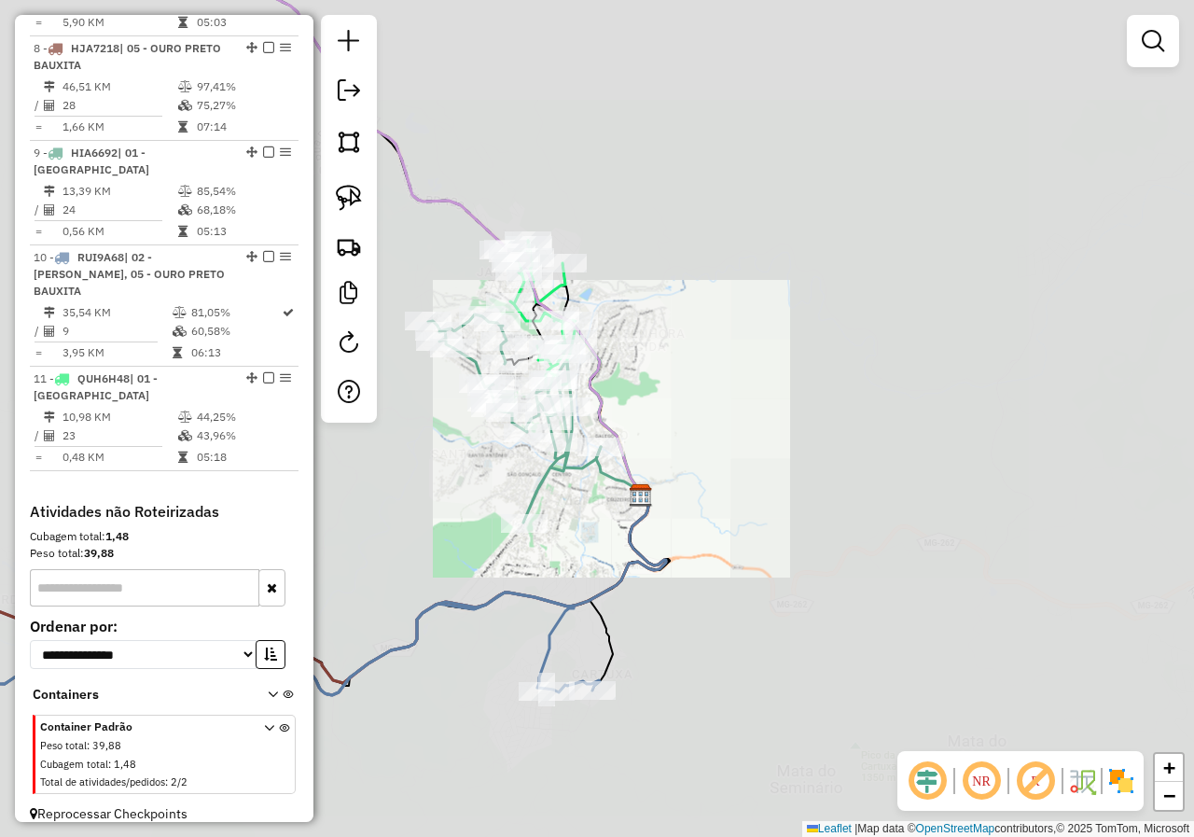
drag, startPoint x: 440, startPoint y: 644, endPoint x: 591, endPoint y: 646, distance: 151.1
click at [507, 638] on icon at bounding box center [240, 685] width 719 height 187
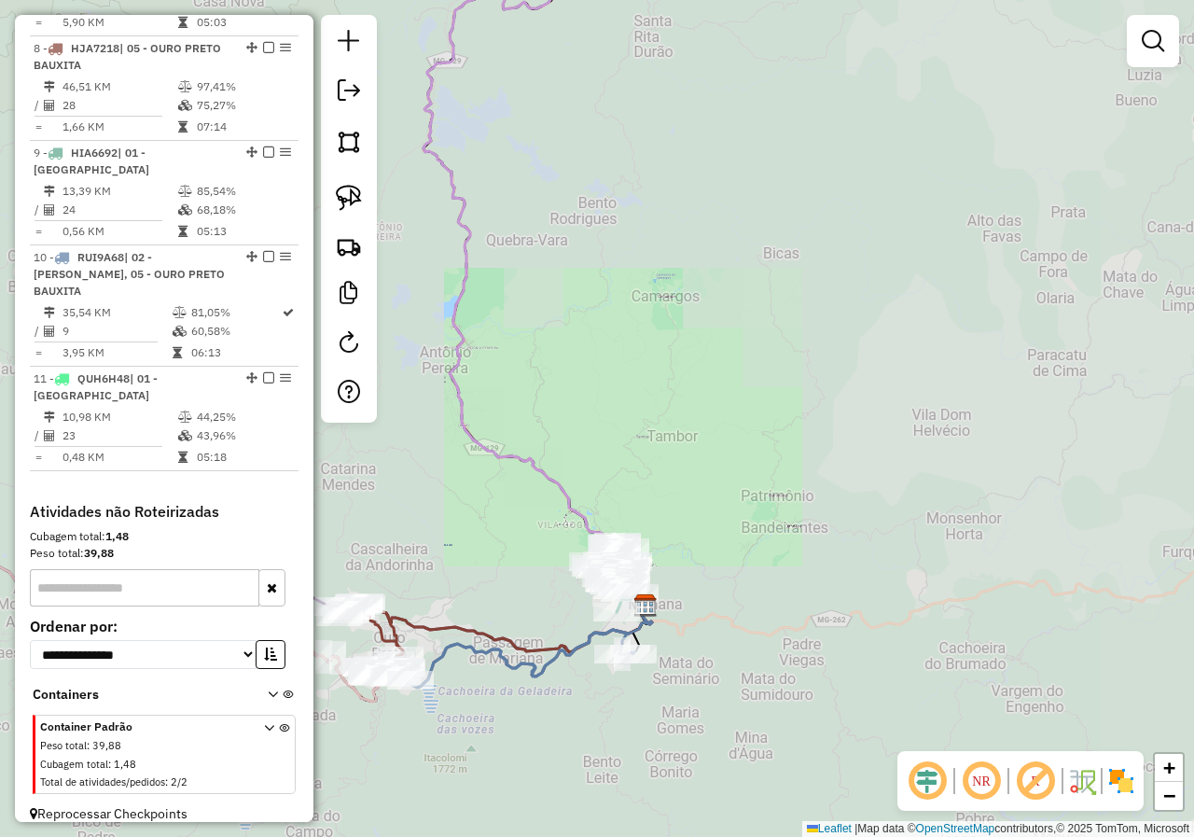
drag, startPoint x: 503, startPoint y: 625, endPoint x: 671, endPoint y: 613, distance: 168.3
click at [626, 618] on div "Janela de atendimento Grade de atendimento Capacidade Transportadoras Veículos …" at bounding box center [597, 418] width 1194 height 837
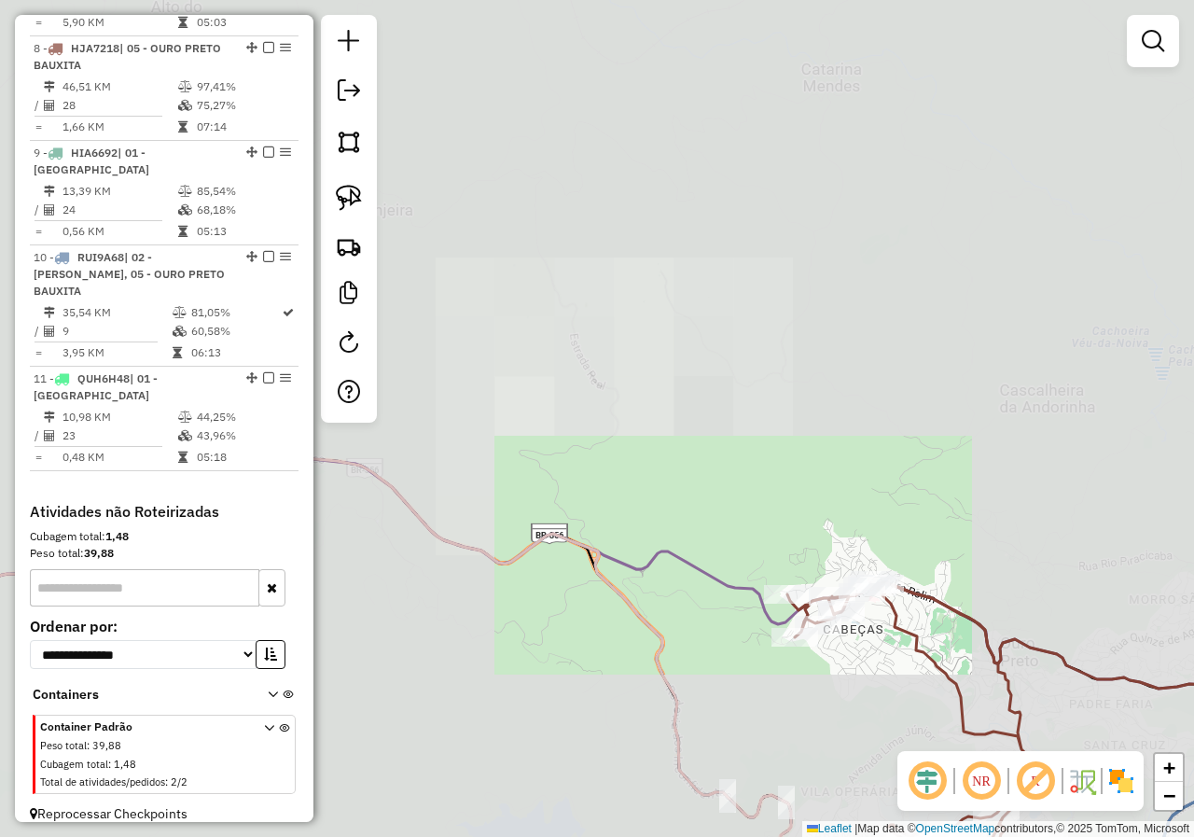
click at [801, 578] on div "Janela de atendimento Grade de atendimento Capacidade Transportadoras Veículos …" at bounding box center [597, 418] width 1194 height 837
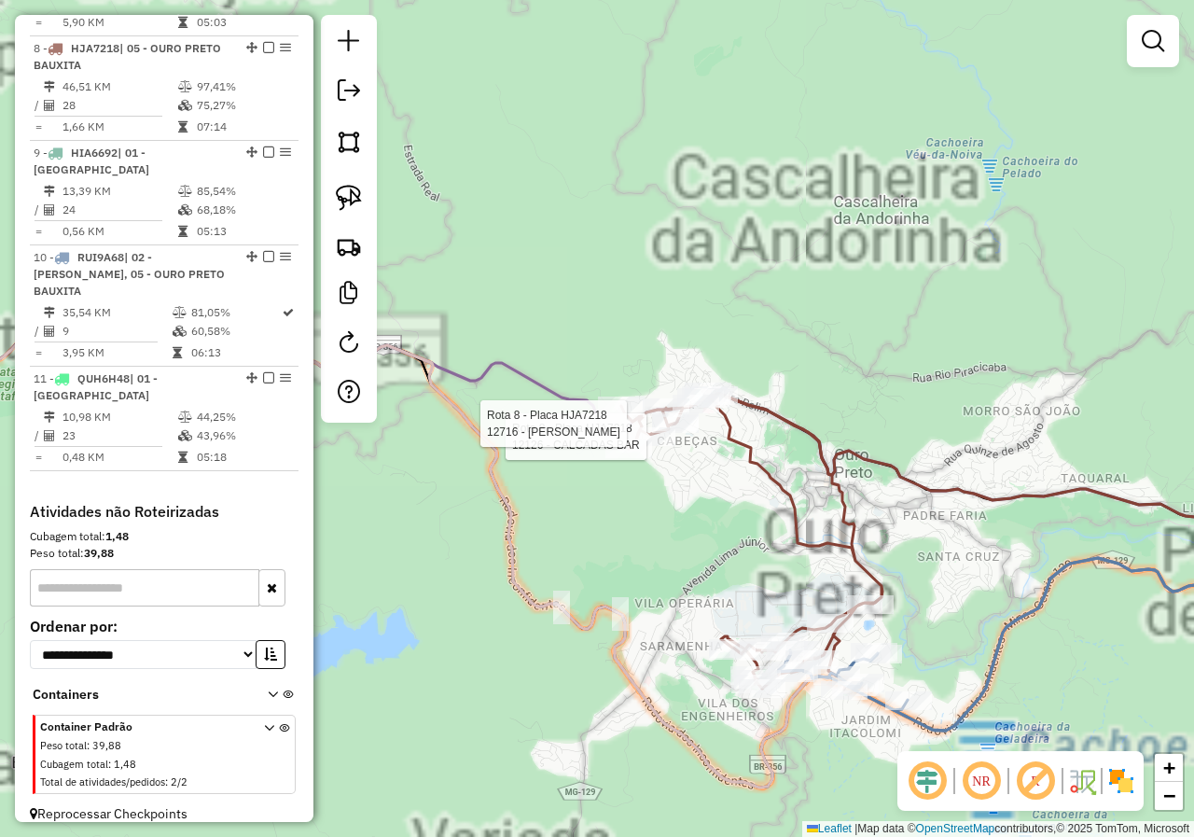
click at [783, 511] on icon at bounding box center [751, 539] width 261 height 299
select select "*********"
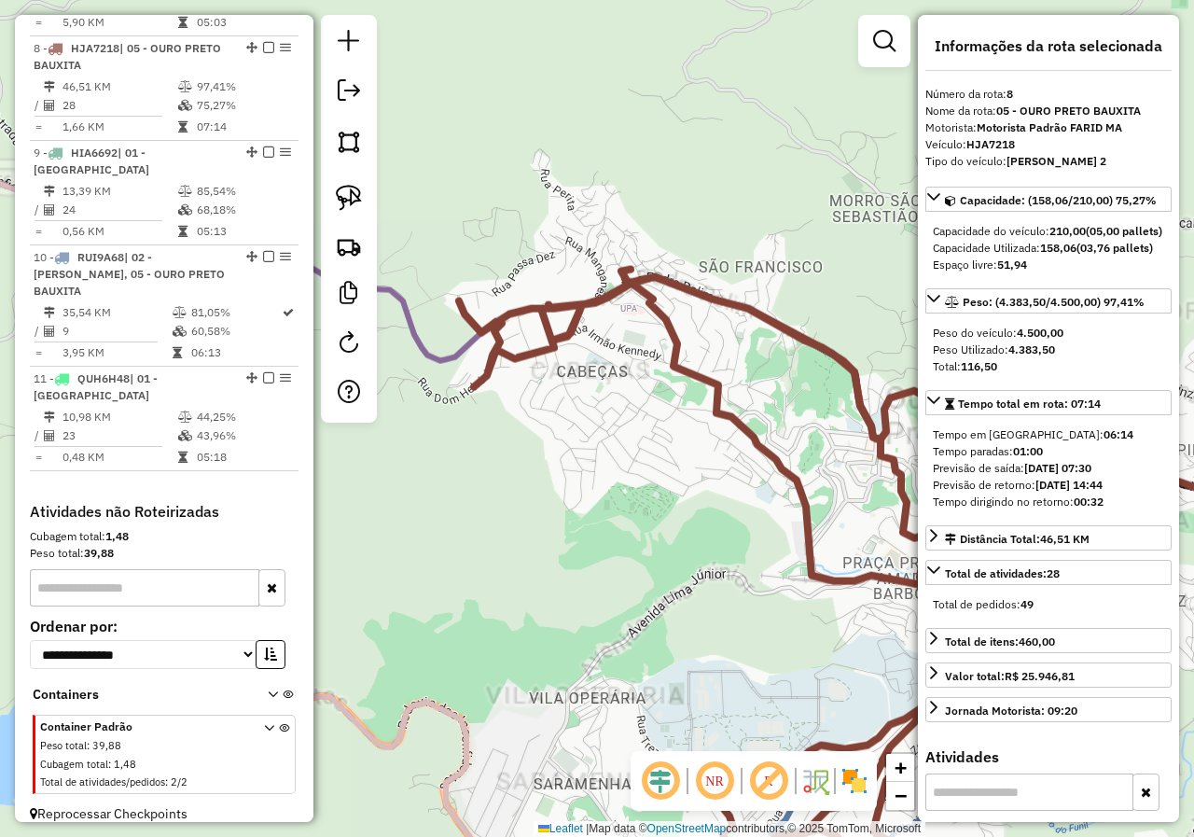
drag, startPoint x: 771, startPoint y: 573, endPoint x: 554, endPoint y: 462, distance: 244.0
click at [672, 512] on div "Janela de atendimento Grade de atendimento Capacidade Transportadoras Veículos …" at bounding box center [597, 418] width 1194 height 837
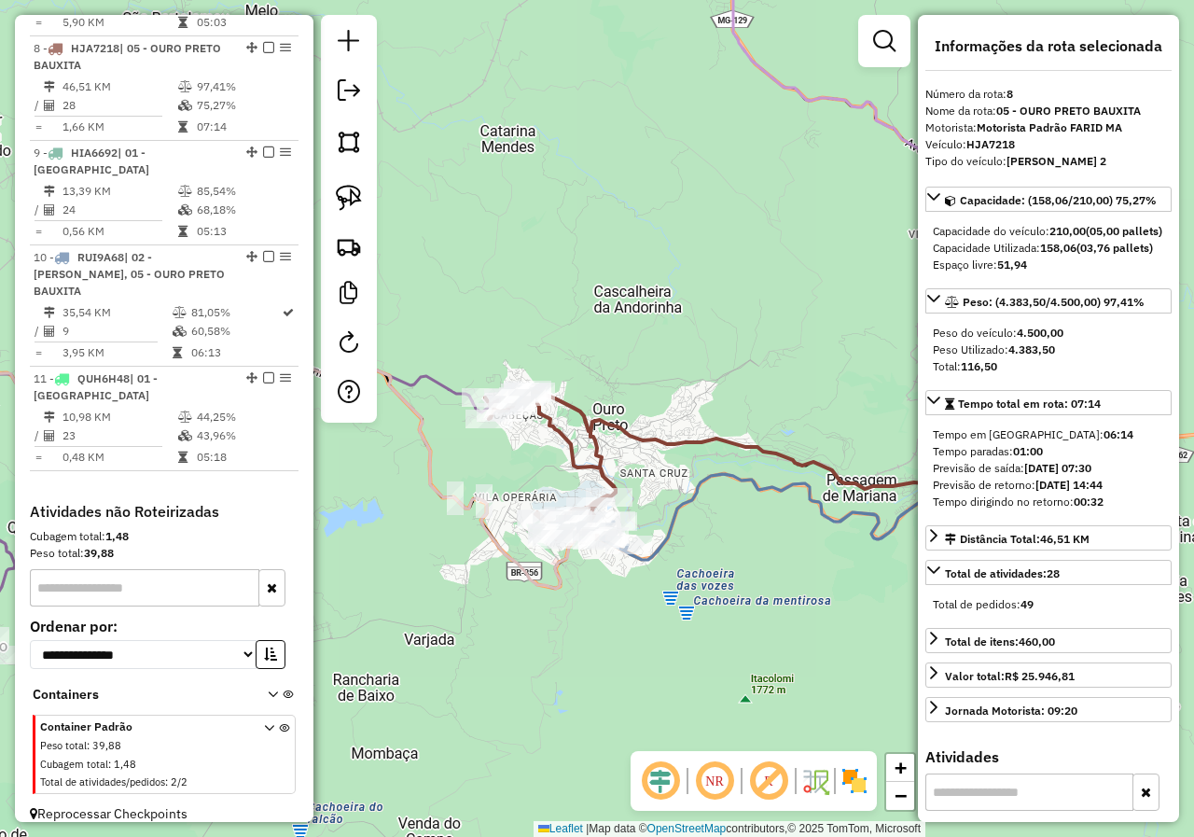
click at [577, 449] on icon at bounding box center [550, 464] width 131 height 149
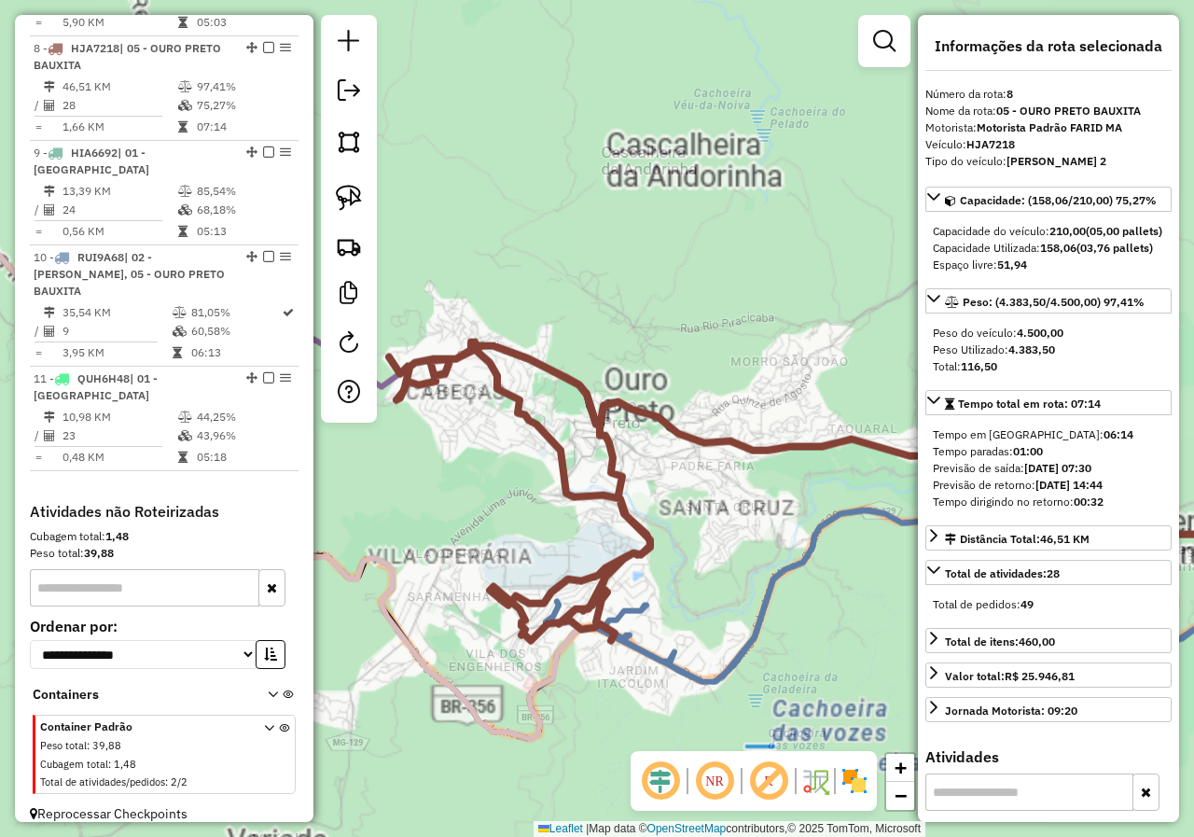
click at [581, 437] on div "Janela de atendimento Grade de atendimento Capacidade Transportadoras Veículos …" at bounding box center [597, 418] width 1194 height 837
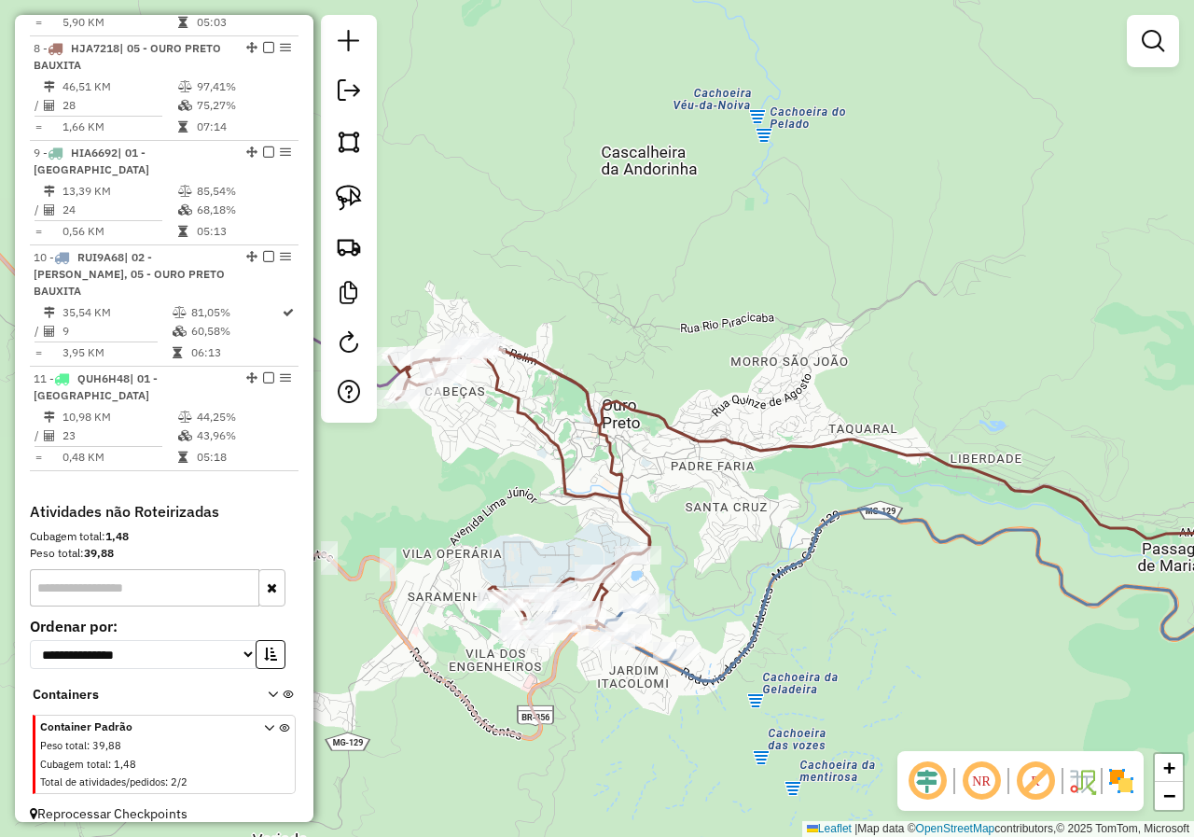
click at [598, 380] on div "Janela de atendimento Grade de atendimento Capacidade Transportadoras Veículos …" at bounding box center [597, 418] width 1194 height 837
click at [602, 417] on icon at bounding box center [519, 489] width 261 height 299
select select "*********"
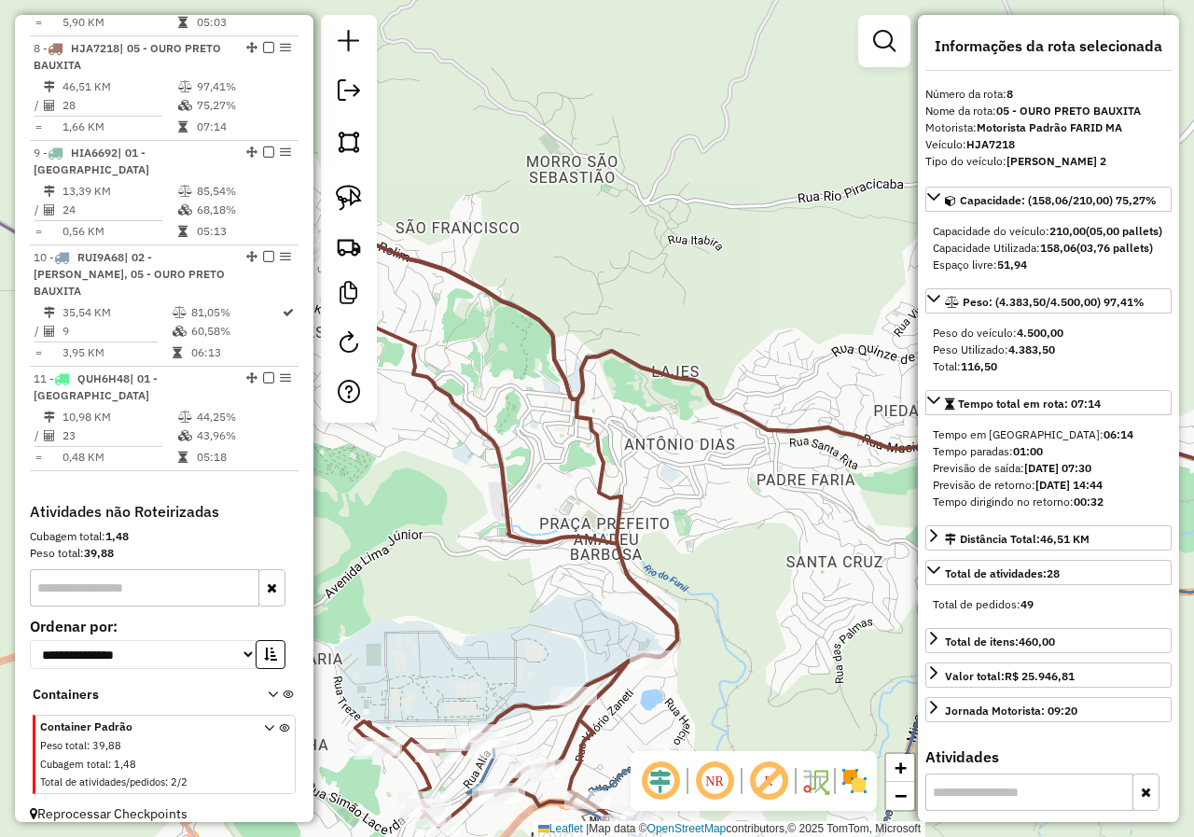
click at [588, 373] on icon at bounding box center [817, 361] width 992 height 246
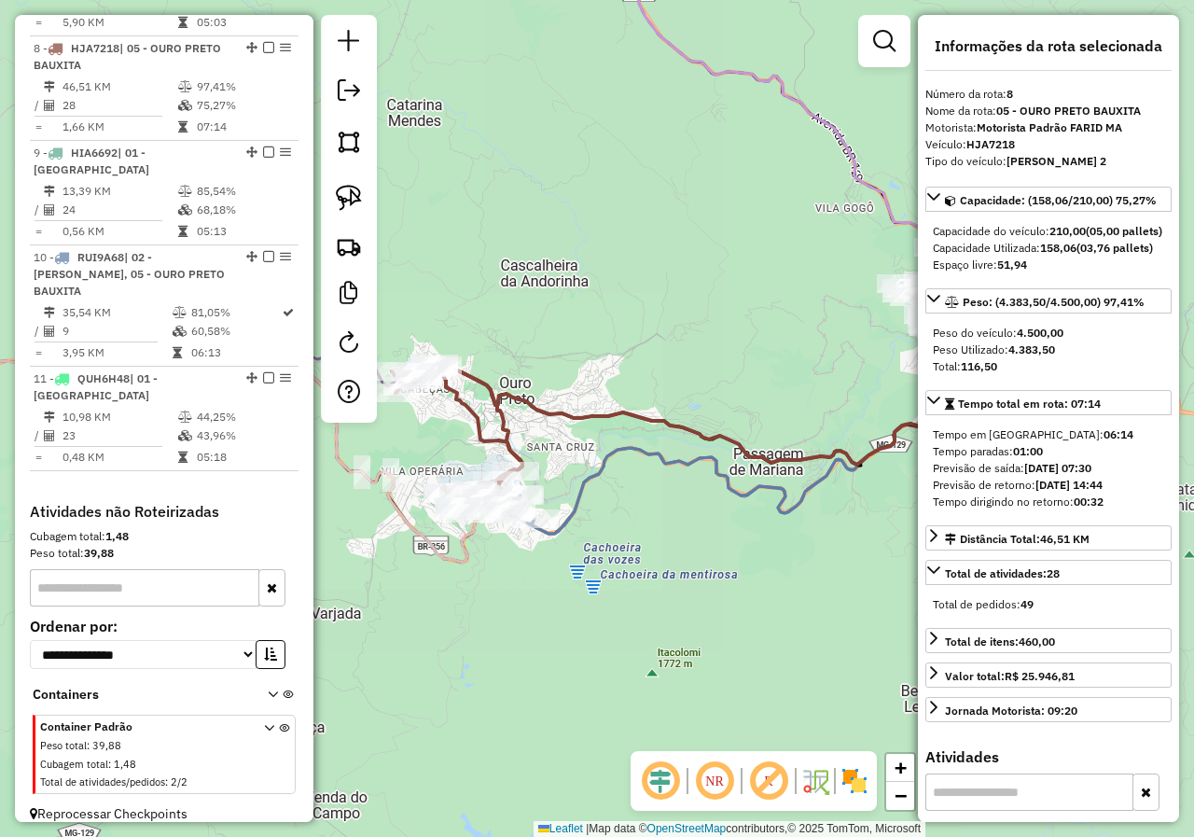
drag, startPoint x: 737, startPoint y: 476, endPoint x: 533, endPoint y: 492, distance: 204.9
click at [536, 493] on div "Janela de atendimento Grade de atendimento Capacidade Transportadoras Veículos …" at bounding box center [597, 418] width 1194 height 837
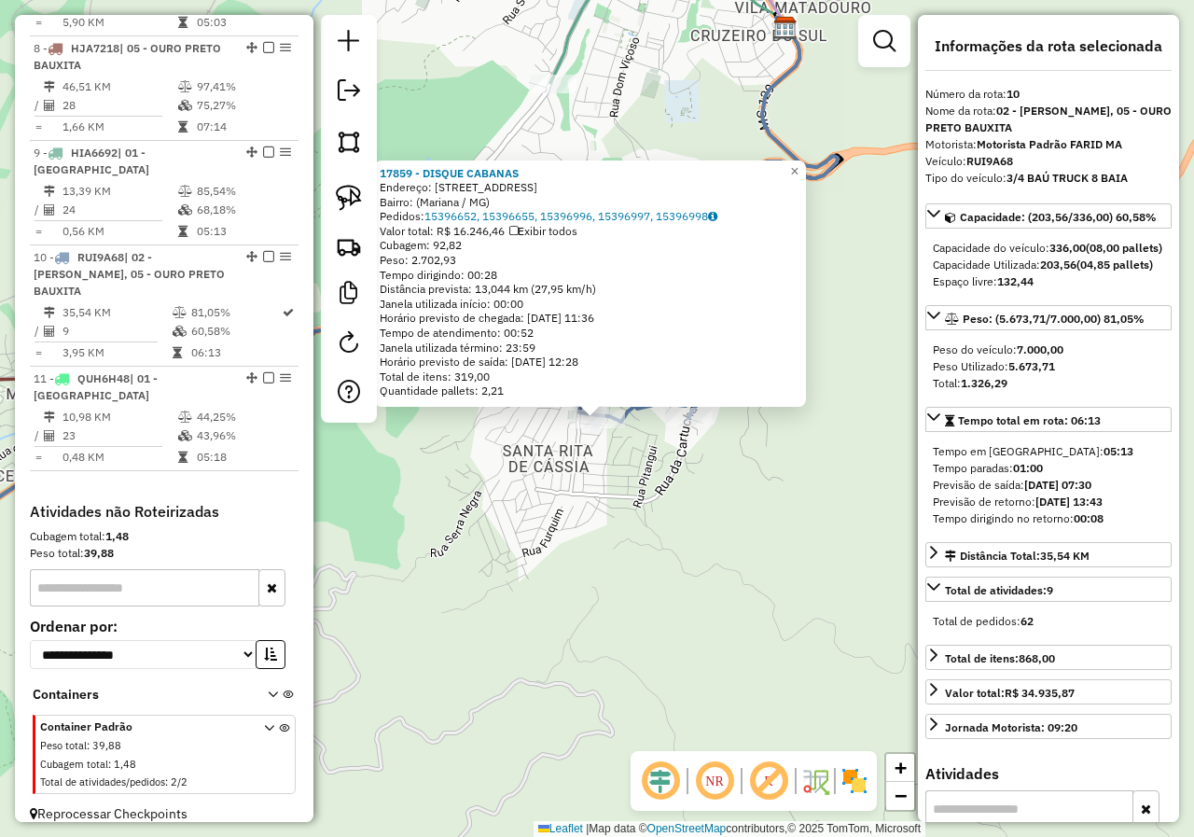
click at [627, 498] on div "17859 - DISQUE CABANAS Endereço: Rua Sete Lagoas, 90 Bairro: (Mariana / MG) Ped…" at bounding box center [597, 418] width 1194 height 837
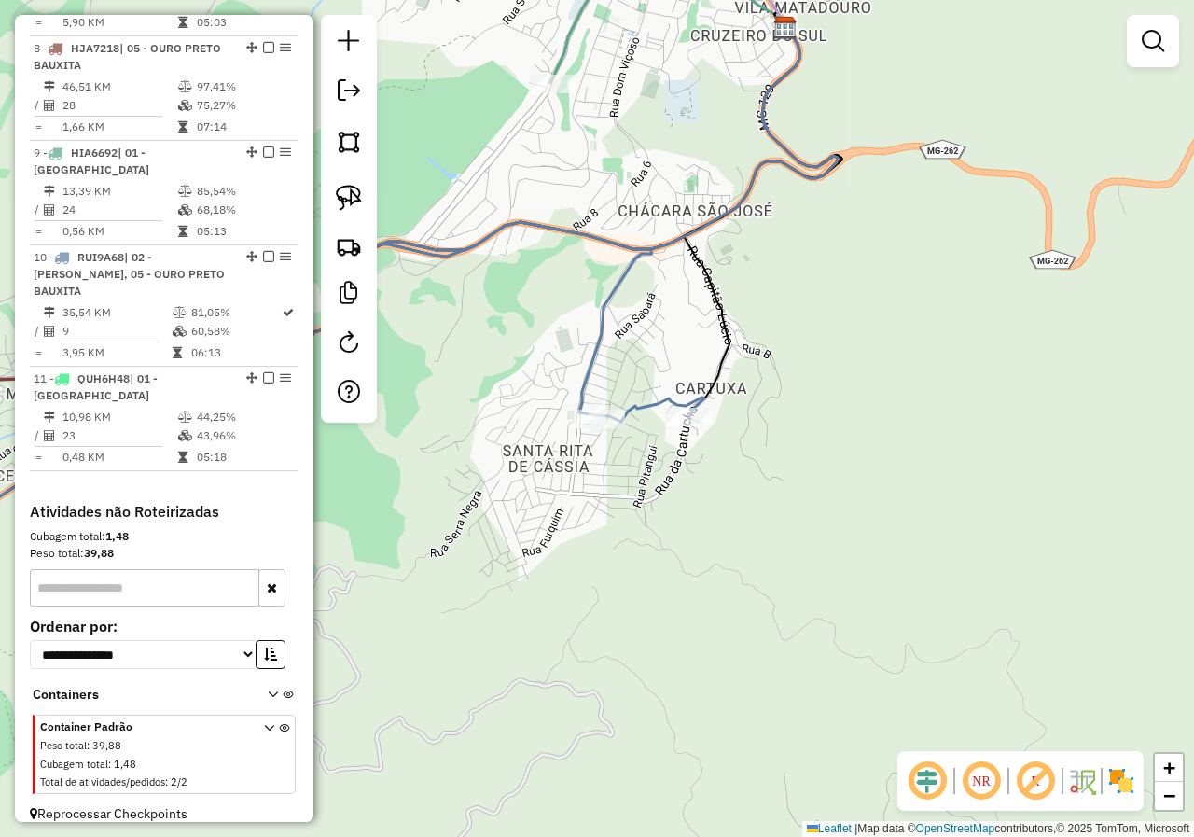
click at [598, 466] on div "Rota 10 - Placa RUI9A68 17859 - DISQUE CABANAS Rota 10 - Placa RUI9A68 17859 - …" at bounding box center [597, 418] width 1194 height 837
click at [591, 391] on icon at bounding box center [293, 410] width 824 height 376
select select "*********"
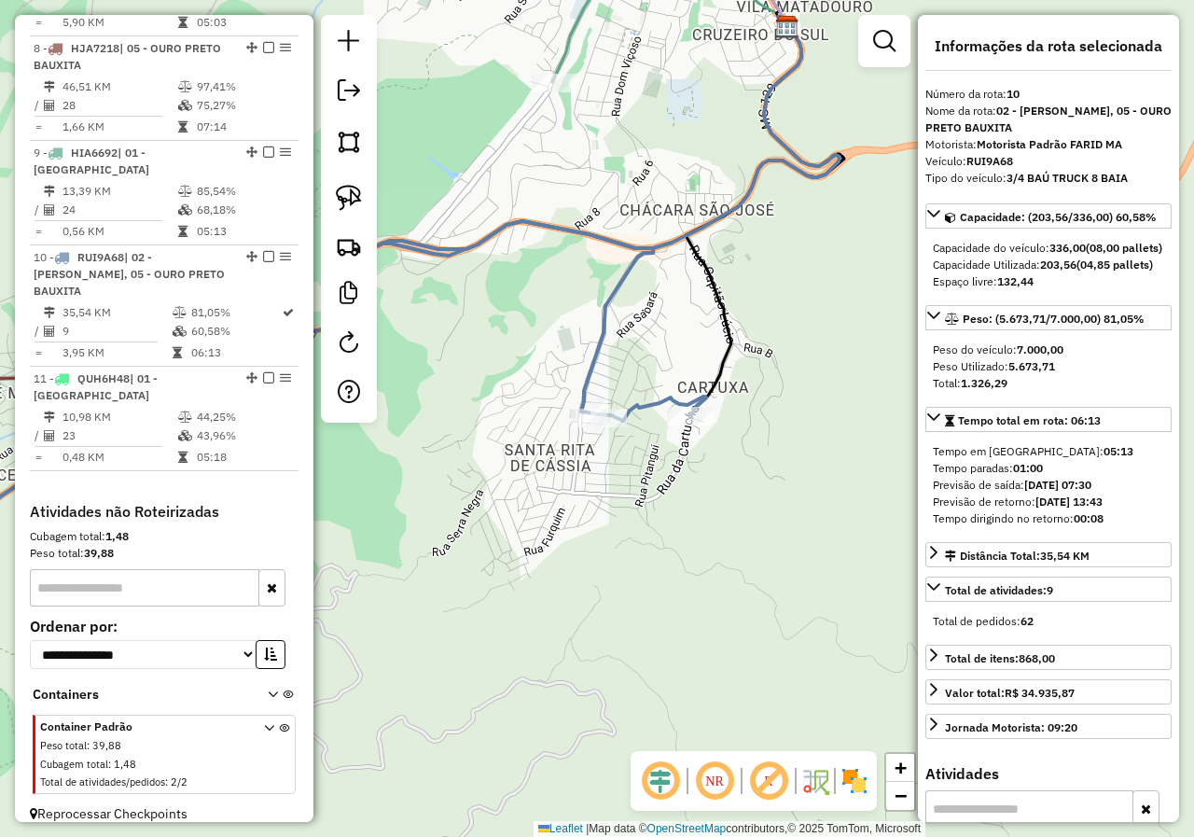
click at [584, 391] on icon at bounding box center [293, 409] width 825 height 376
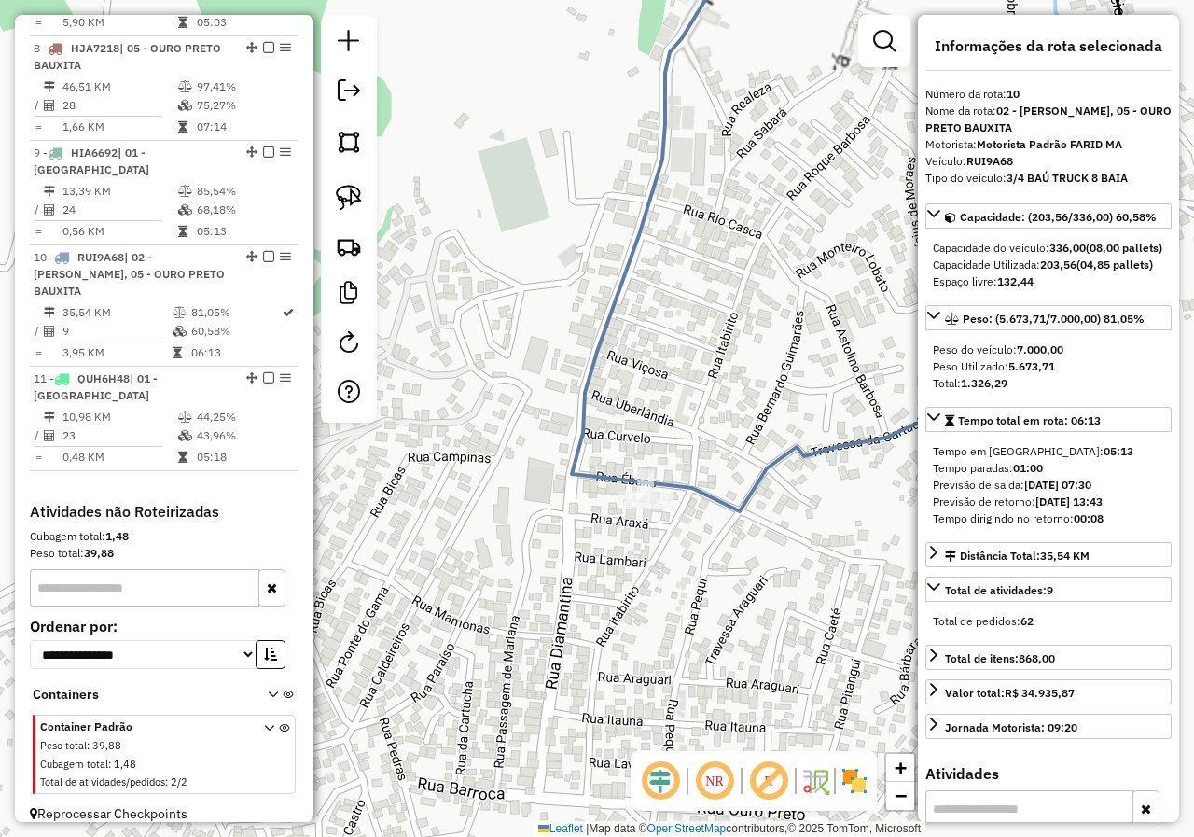
drag, startPoint x: 617, startPoint y: 390, endPoint x: 601, endPoint y: 450, distance: 62.9
click at [603, 448] on div "Janela de atendimento Grade de atendimento Capacidade Transportadoras Veículos …" at bounding box center [597, 418] width 1194 height 837
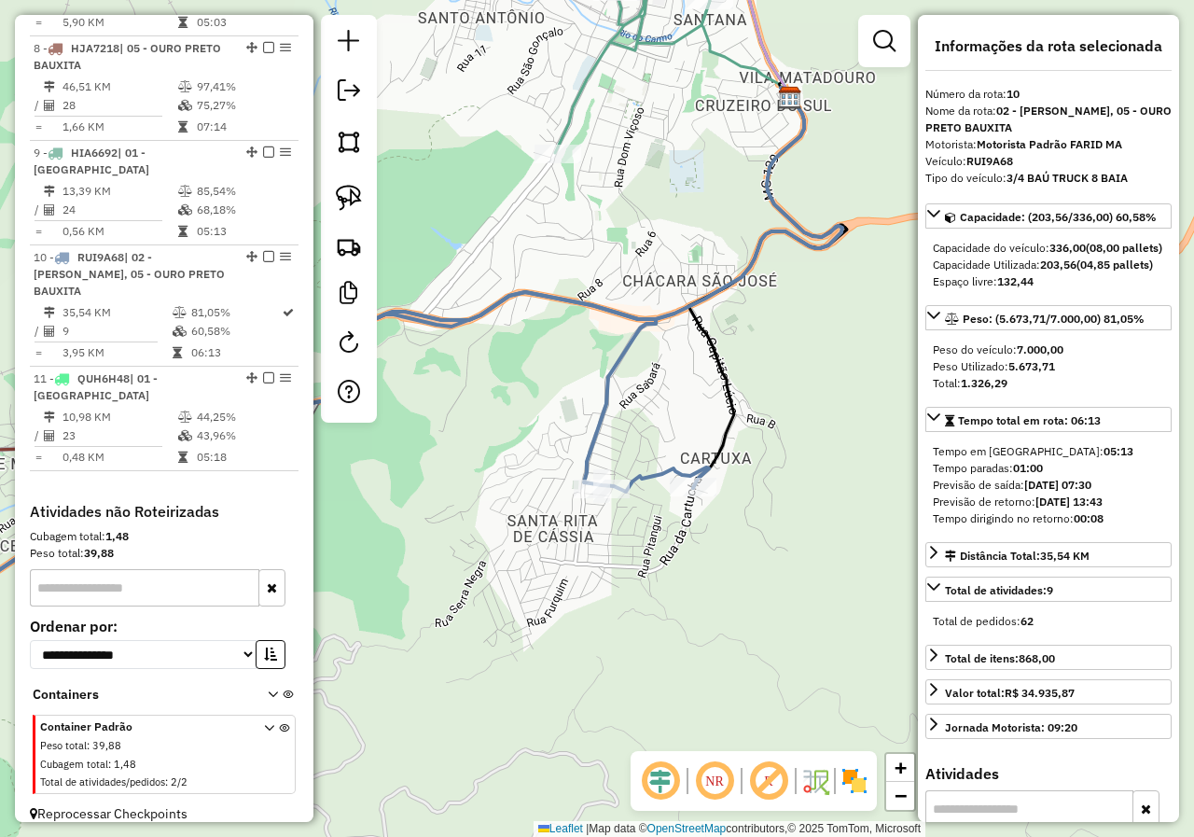
drag, startPoint x: 622, startPoint y: 494, endPoint x: 611, endPoint y: 521, distance: 29.3
click at [617, 542] on div "Janela de atendimento Grade de atendimento Capacidade Transportadoras Veículos …" at bounding box center [597, 418] width 1194 height 837
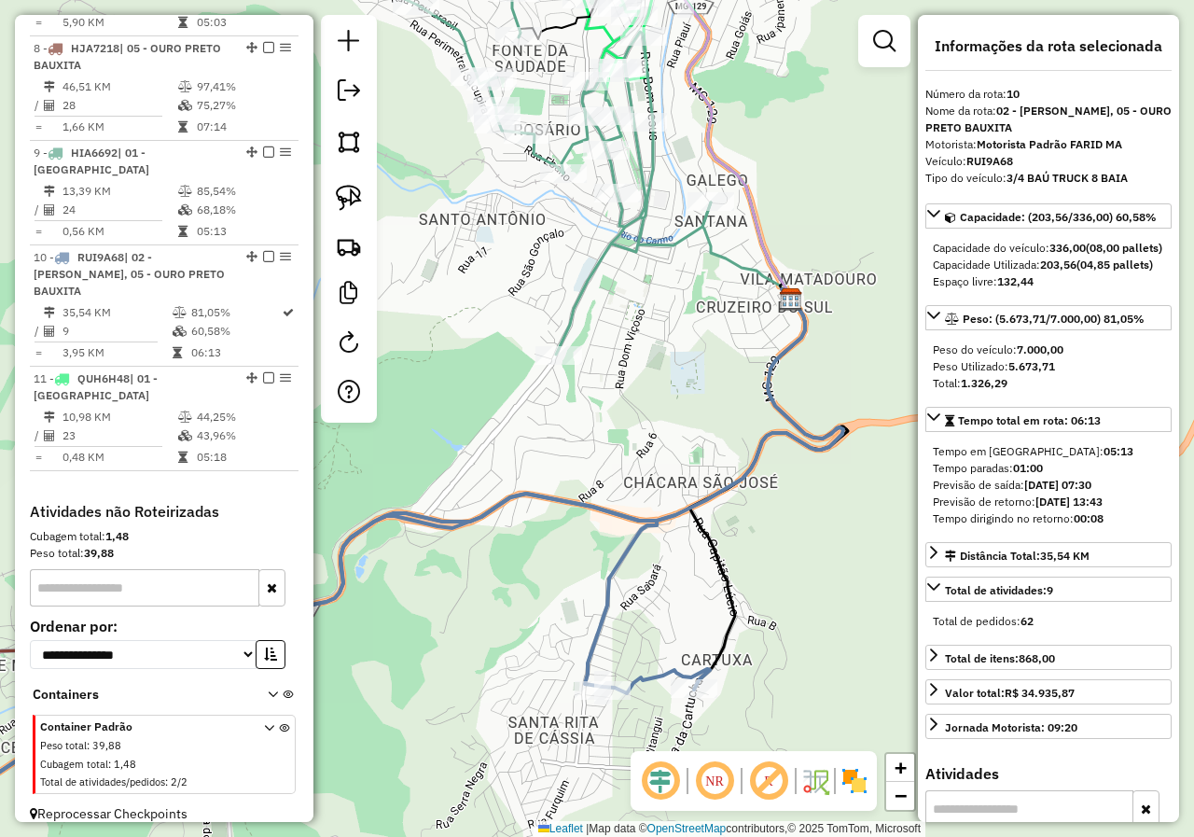
drag, startPoint x: 614, startPoint y: 423, endPoint x: 619, endPoint y: 487, distance: 63.7
click at [616, 521] on div "Janela de atendimento Grade de atendimento Capacidade Transportadoras Veículos …" at bounding box center [597, 418] width 1194 height 837
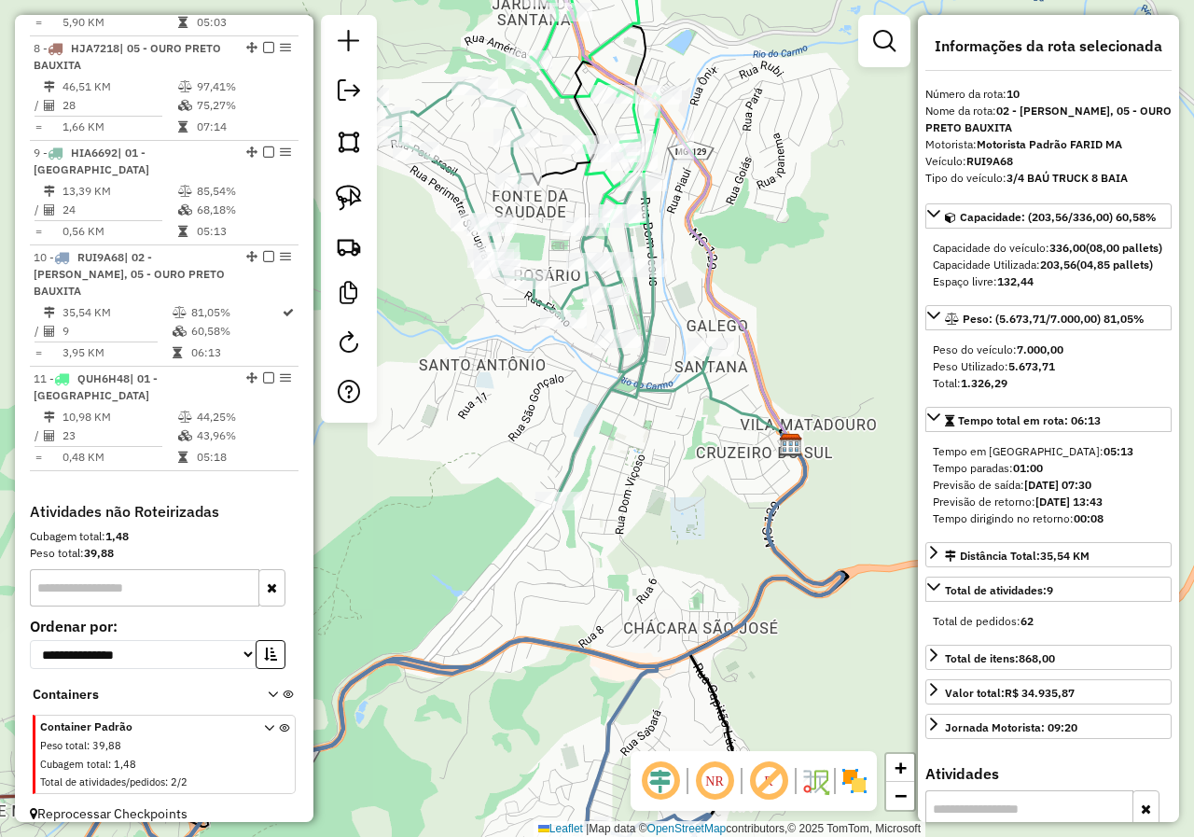
click at [611, 389] on icon at bounding box center [539, 291] width 344 height 417
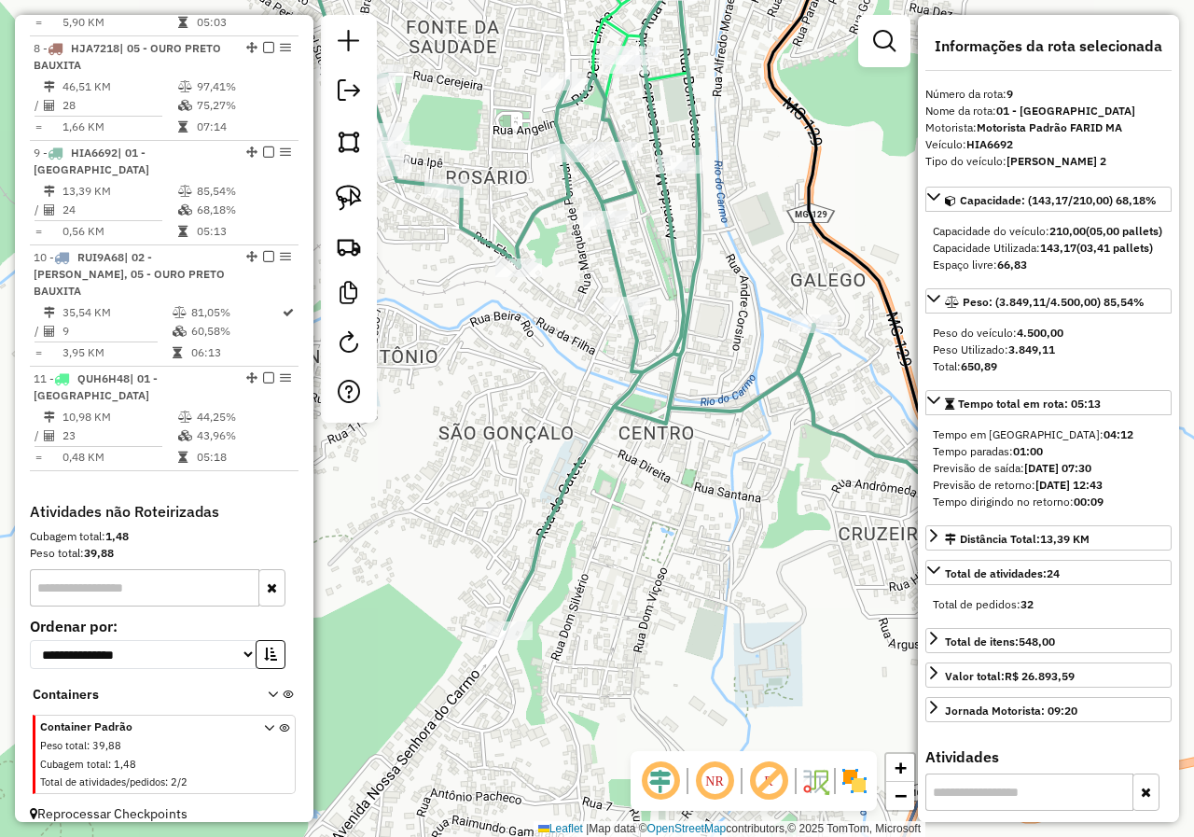
drag, startPoint x: 636, startPoint y: 517, endPoint x: 635, endPoint y: 545, distance: 28.0
click at [644, 557] on div "Janela de atendimento Grade de atendimento Capacidade Transportadoras Veículos …" at bounding box center [597, 418] width 1194 height 837
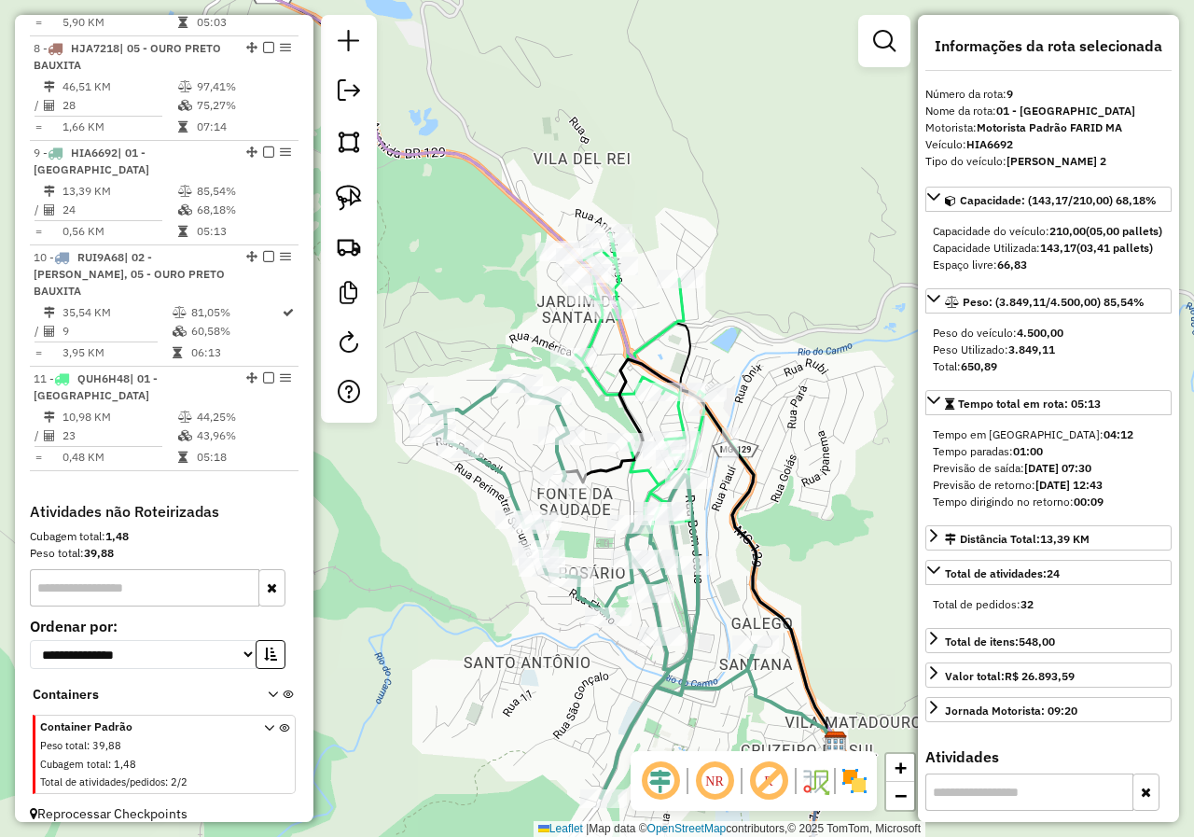
click at [656, 334] on icon at bounding box center [636, 382] width 138 height 299
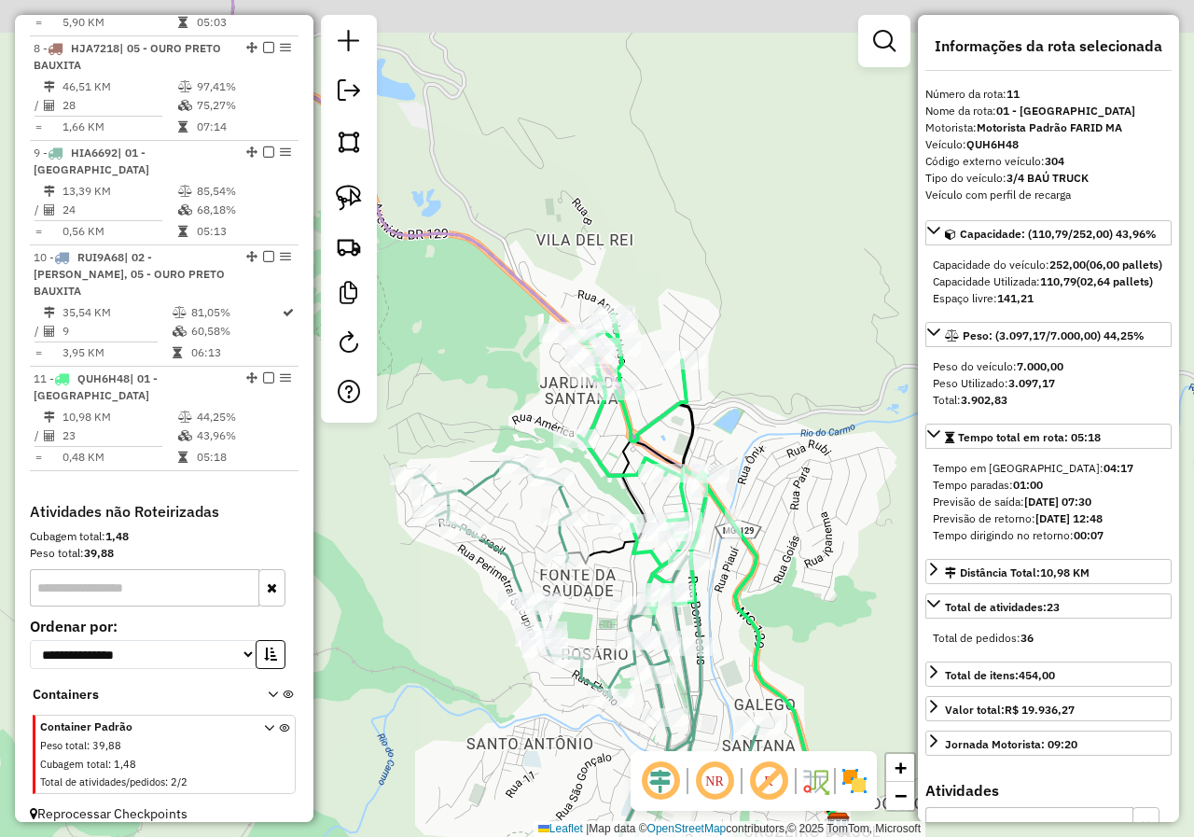
drag, startPoint x: 664, startPoint y: 299, endPoint x: 667, endPoint y: 387, distance: 87.7
click at [667, 385] on div "Janela de atendimento Grade de atendimento Capacidade Transportadoras Veículos …" at bounding box center [597, 418] width 1194 height 837
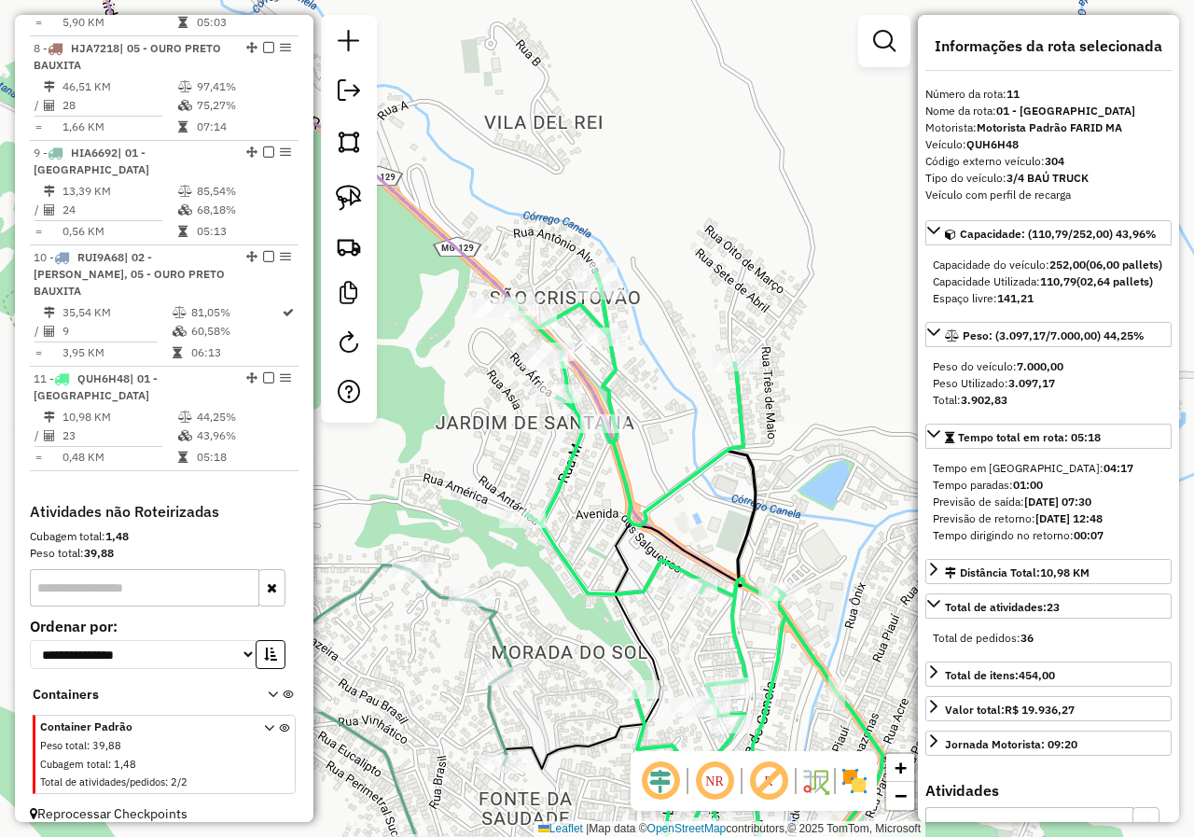
click at [617, 373] on icon at bounding box center [647, 570] width 275 height 600
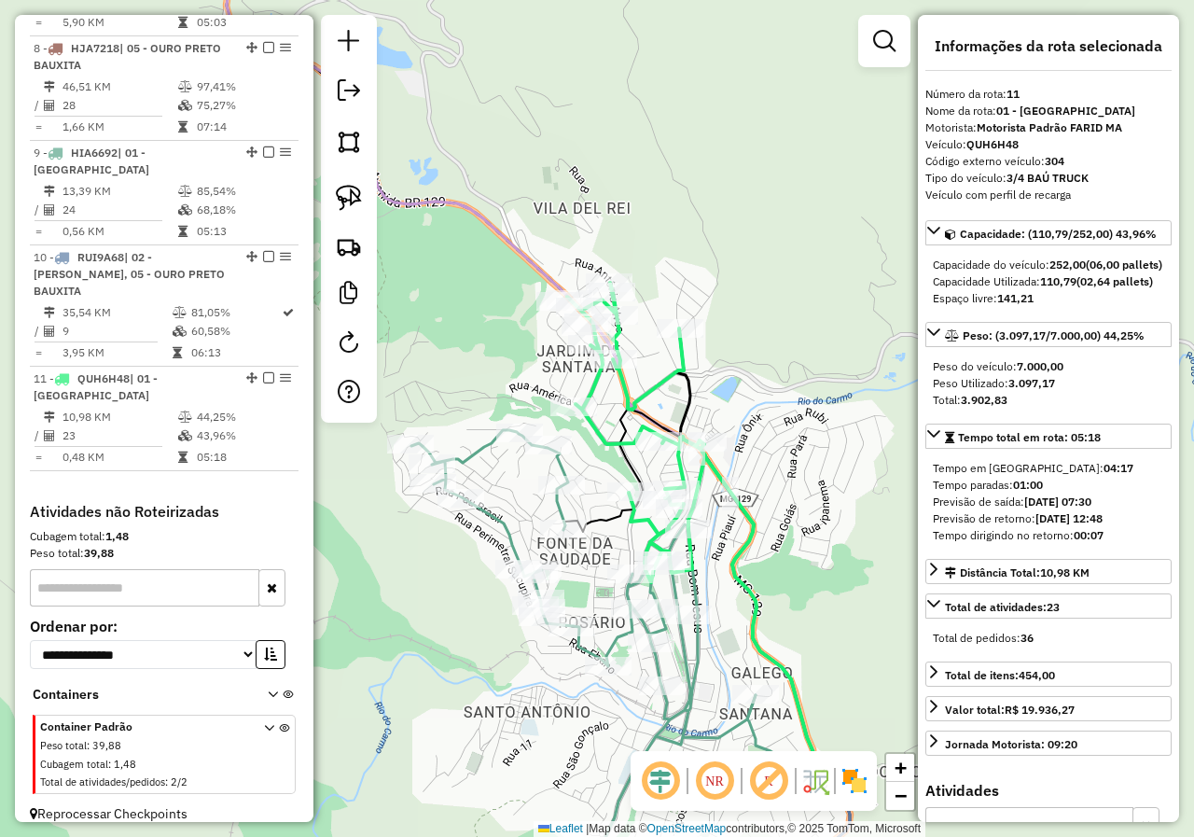
drag, startPoint x: 587, startPoint y: 616, endPoint x: 585, endPoint y: 392, distance: 223.8
click at [588, 446] on div "Rota 9 - Placa HIA6692 17043 - BAR DO CASTINHO Janela de atendimento Grade de a…" at bounding box center [597, 418] width 1194 height 837
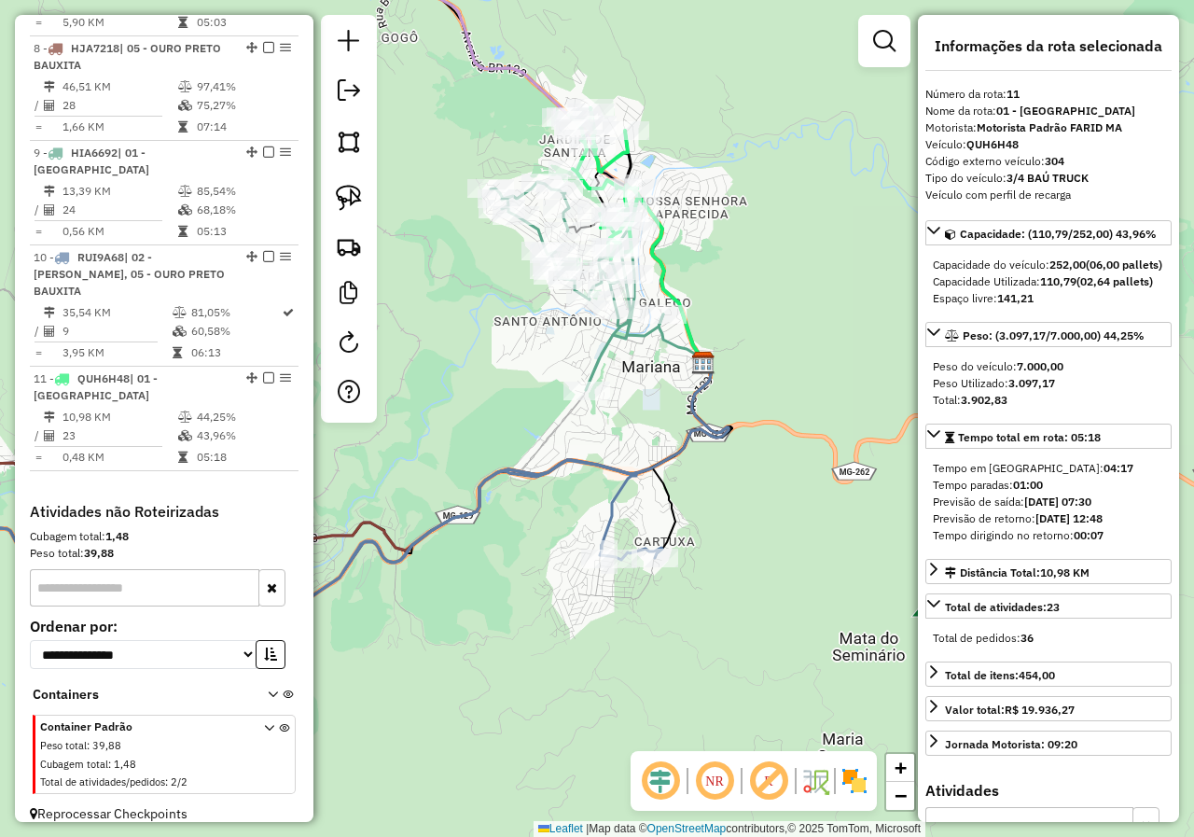
click at [612, 530] on icon at bounding box center [272, 553] width 782 height 187
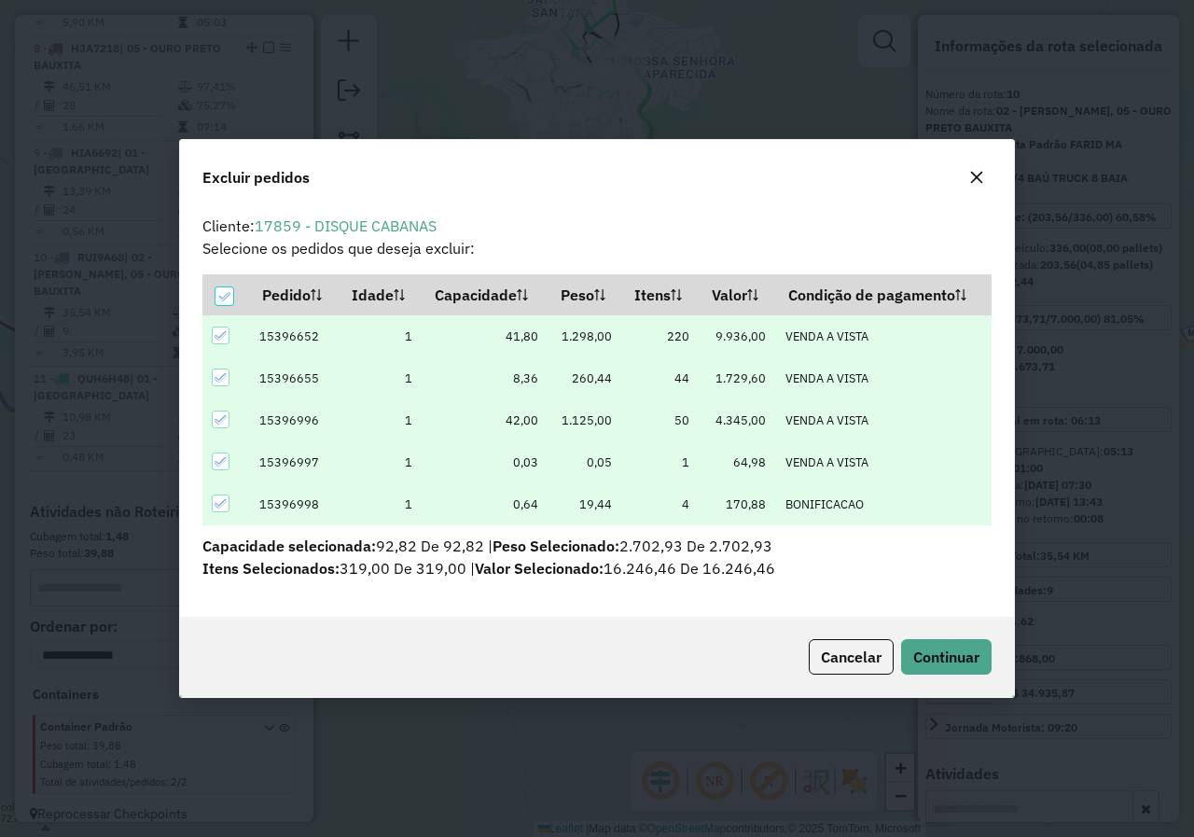
scroll to position [0, 0]
click at [933, 664] on span "Continuar" at bounding box center [946, 656] width 66 height 19
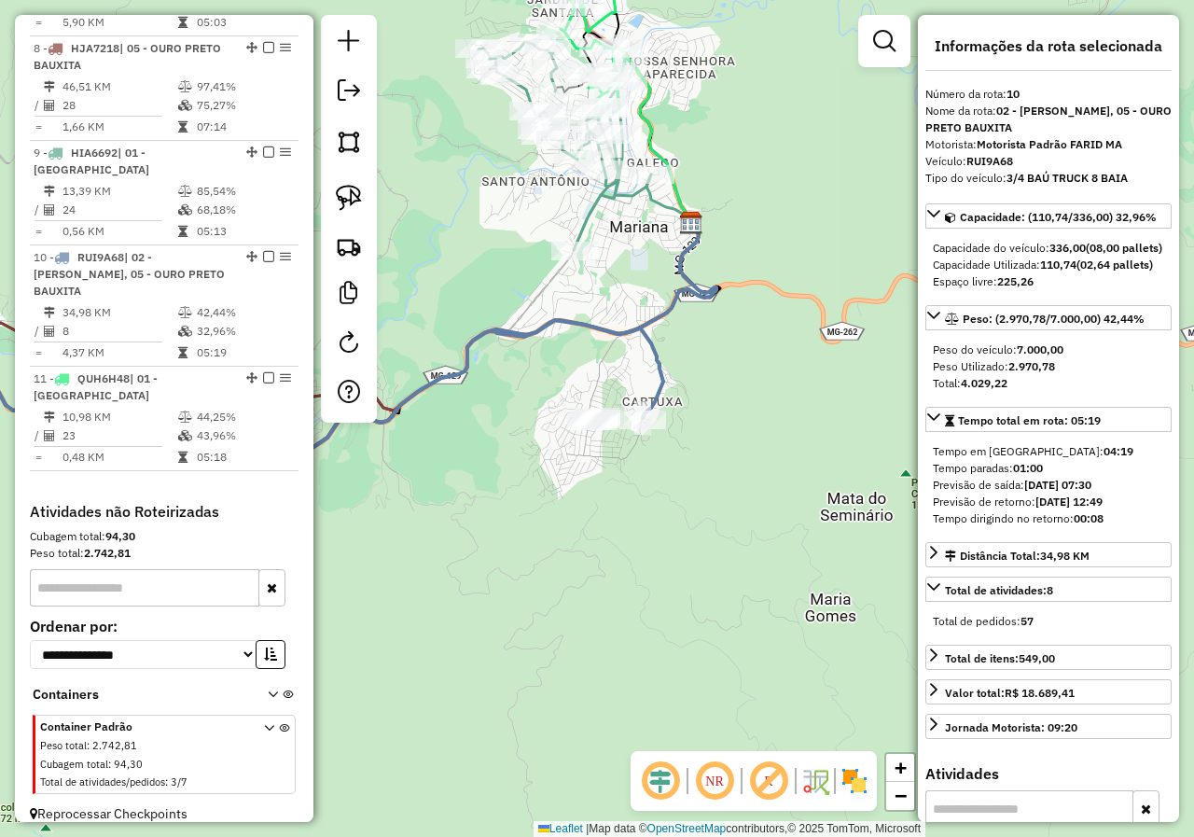
click at [619, 390] on div "Janela de atendimento Grade de atendimento Capacidade Transportadoras Veículos …" at bounding box center [597, 418] width 1194 height 837
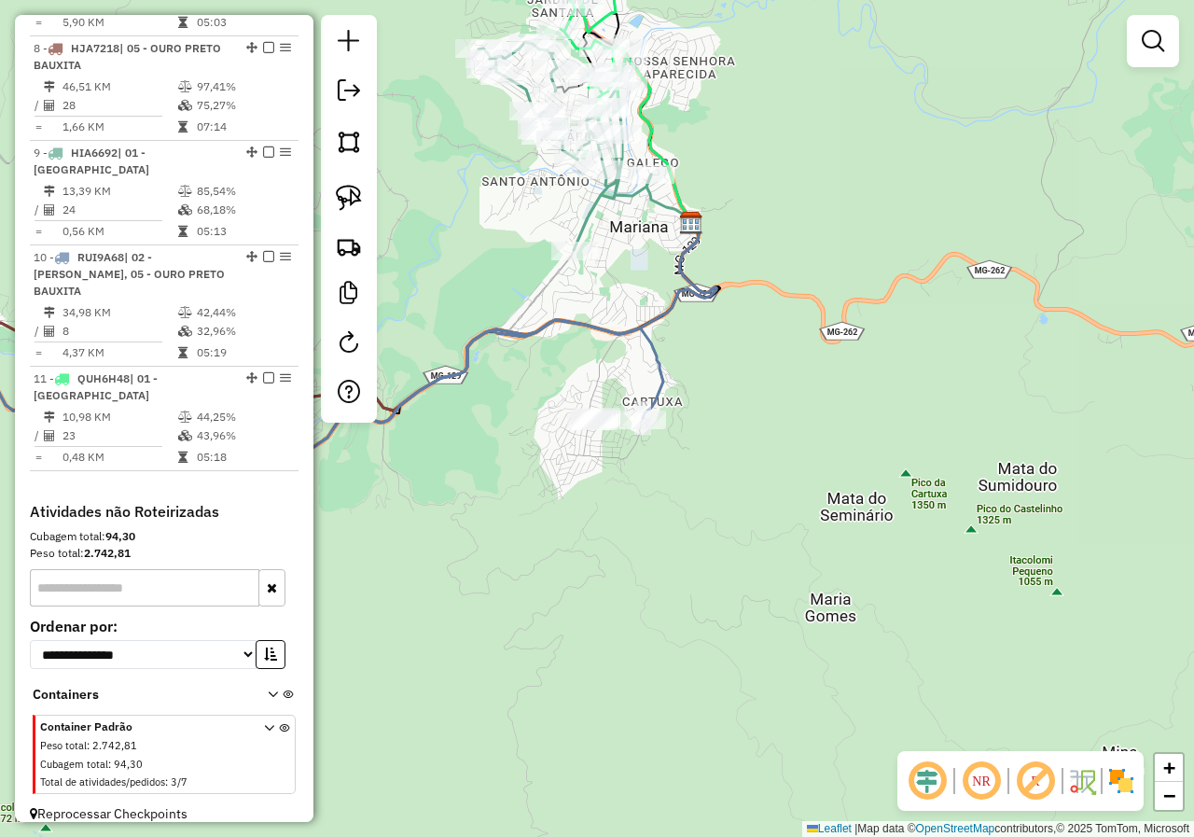
drag, startPoint x: 600, startPoint y: 384, endPoint x: 707, endPoint y: 383, distance: 107.3
click at [671, 385] on div "Janela de atendimento Grade de atendimento Capacidade Transportadoras Veículos …" at bounding box center [597, 418] width 1194 height 837
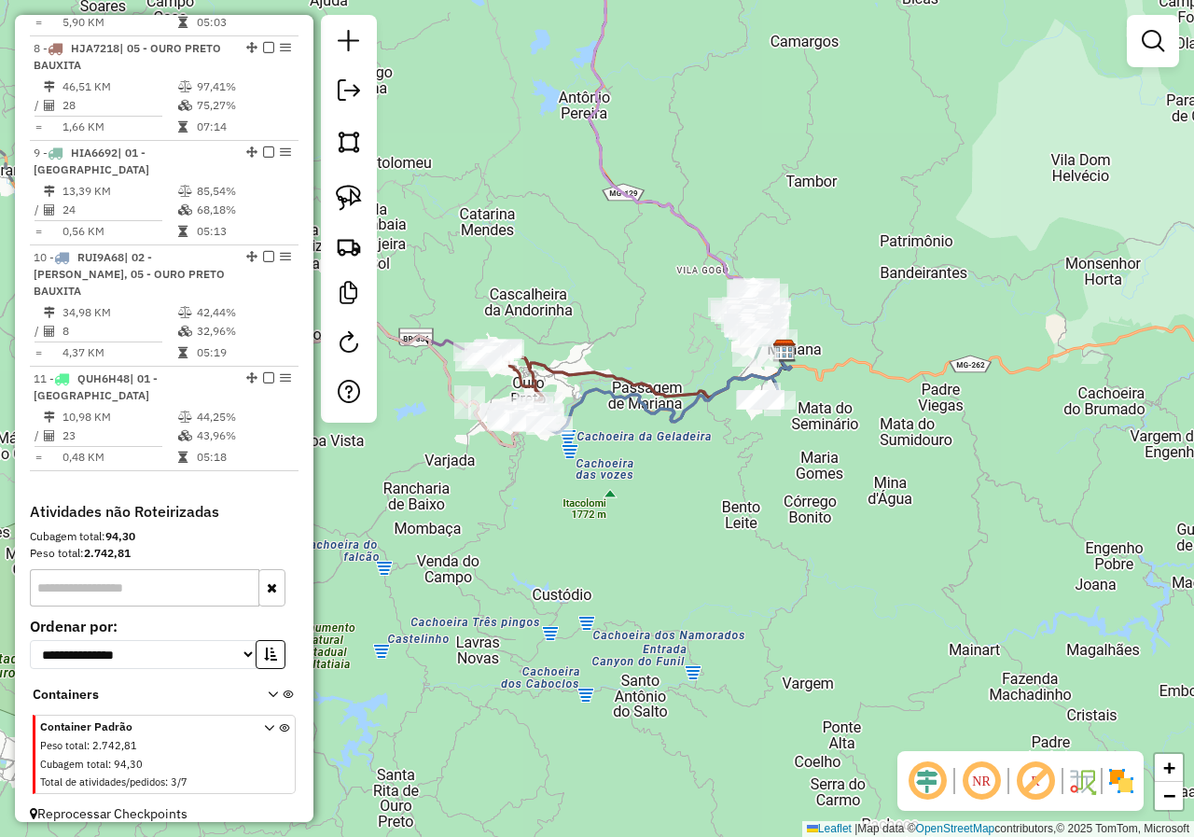
drag, startPoint x: 592, startPoint y: 421, endPoint x: 701, endPoint y: 441, distance: 111.0
click at [699, 441] on div "Janela de atendimento Grade de atendimento Capacidade Transportadoras Veículos …" at bounding box center [597, 418] width 1194 height 837
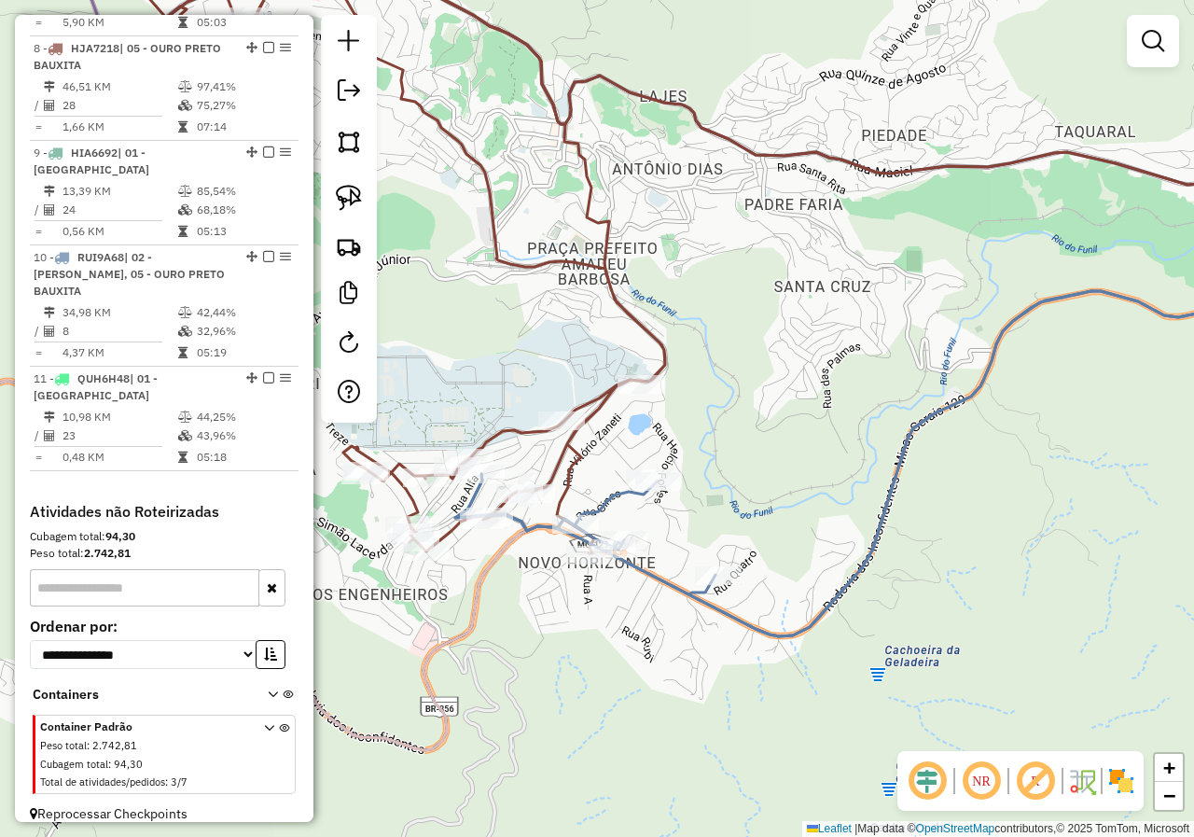
click at [592, 406] on icon at bounding box center [404, 253] width 521 height 599
select select "*********"
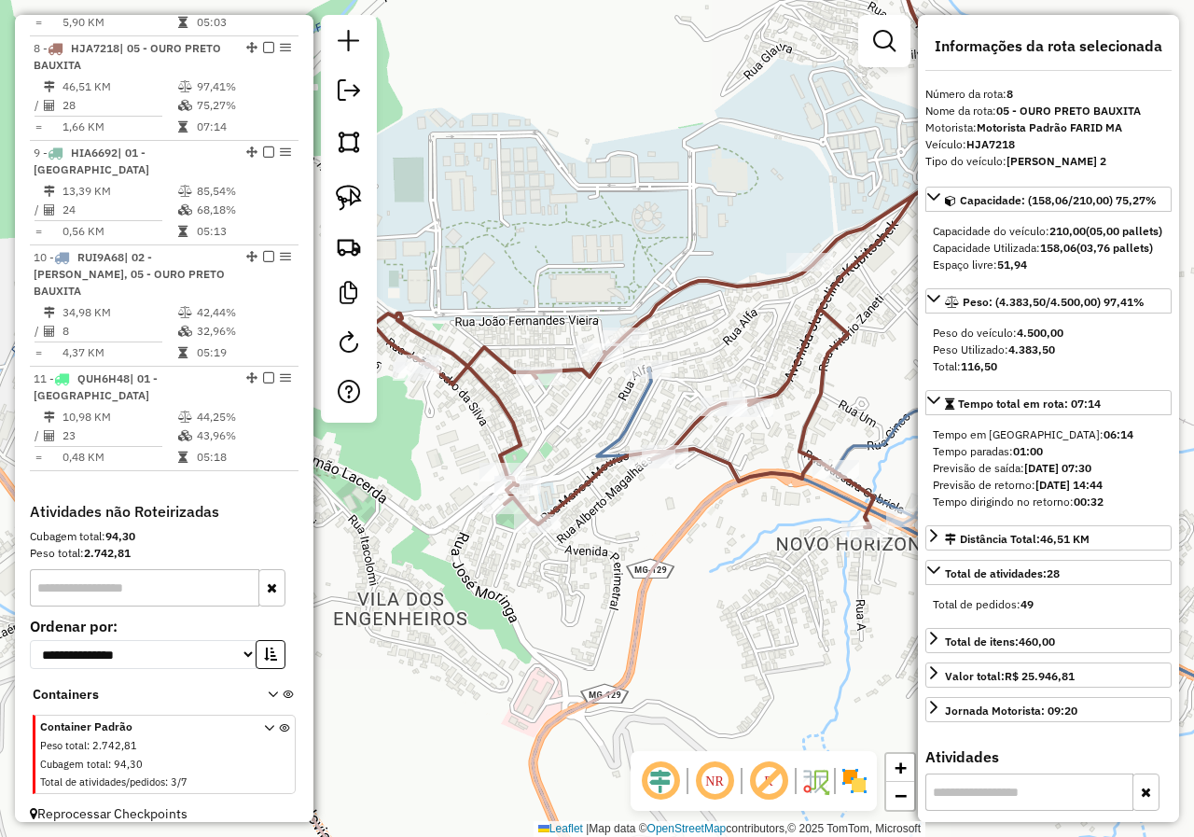
click at [637, 398] on icon at bounding box center [955, 530] width 716 height 325
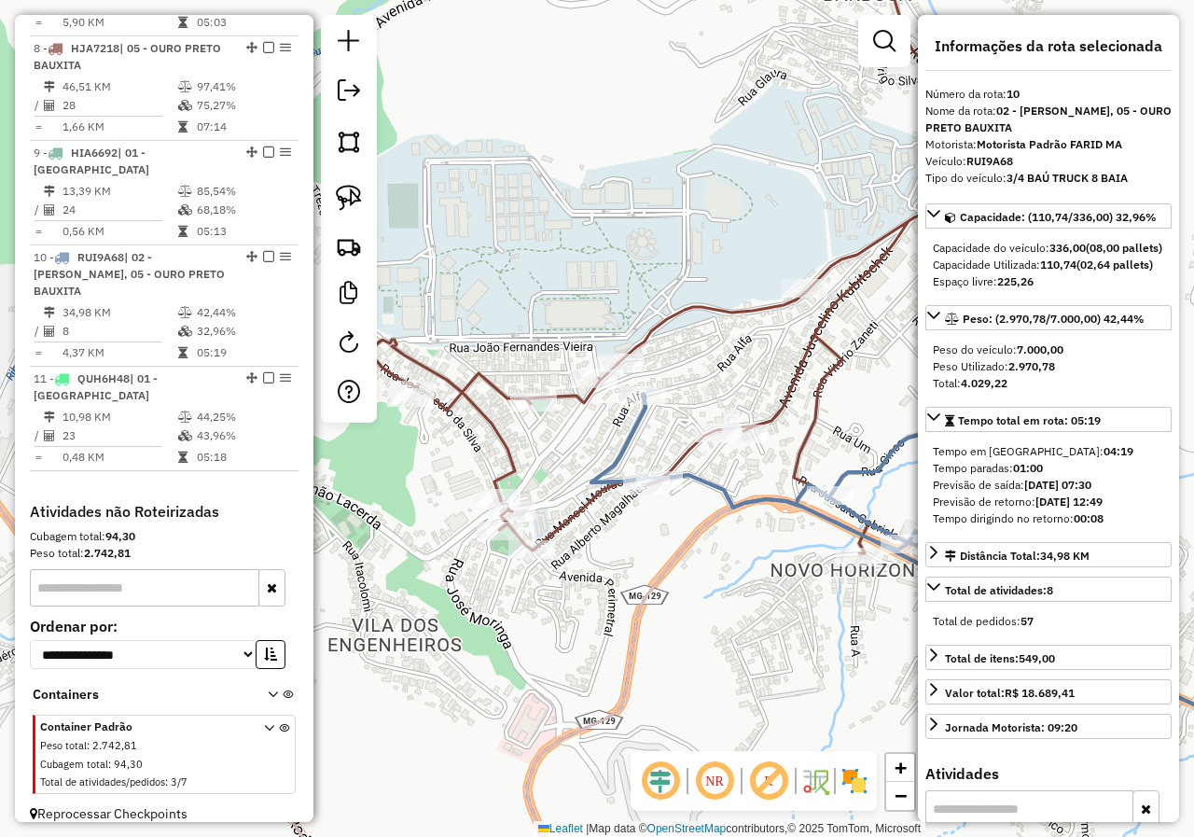
click at [636, 414] on icon at bounding box center [952, 556] width 722 height 325
click at [680, 553] on icon at bounding box center [597, 571] width 1432 height 697
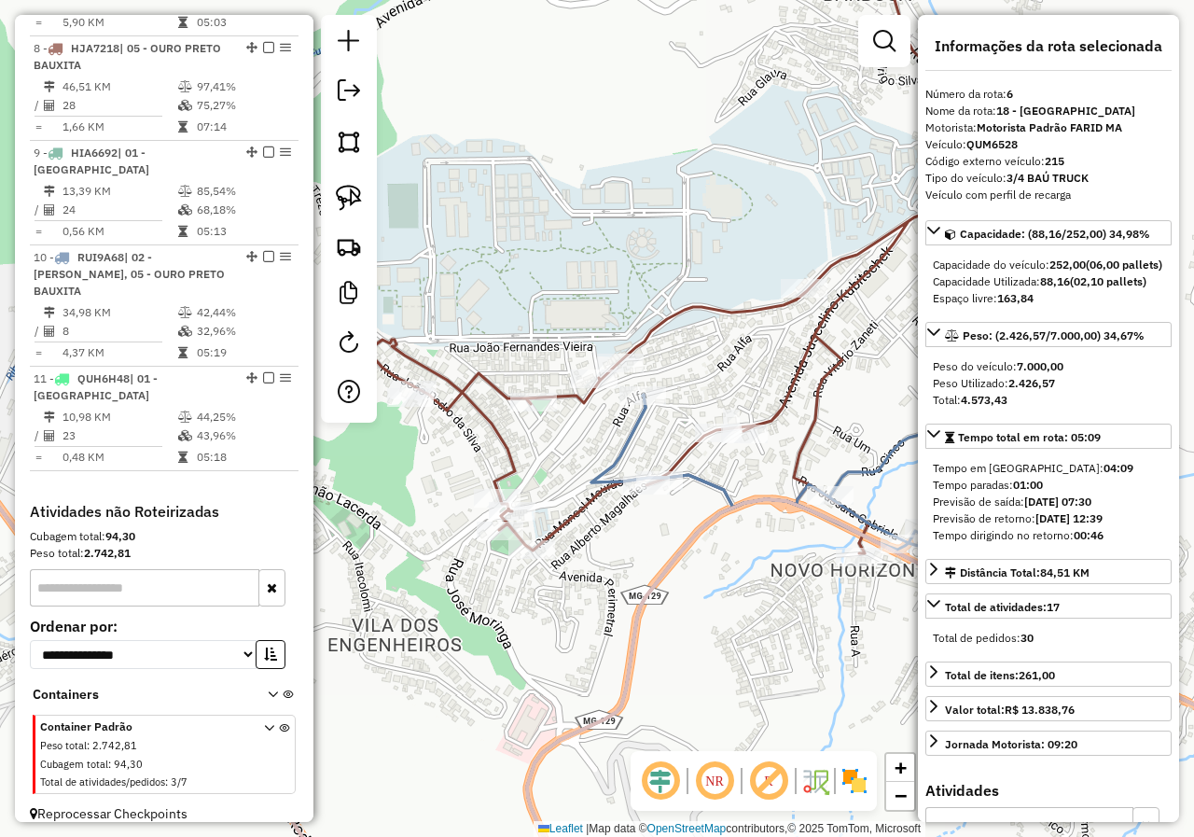
scroll to position [1267, 0]
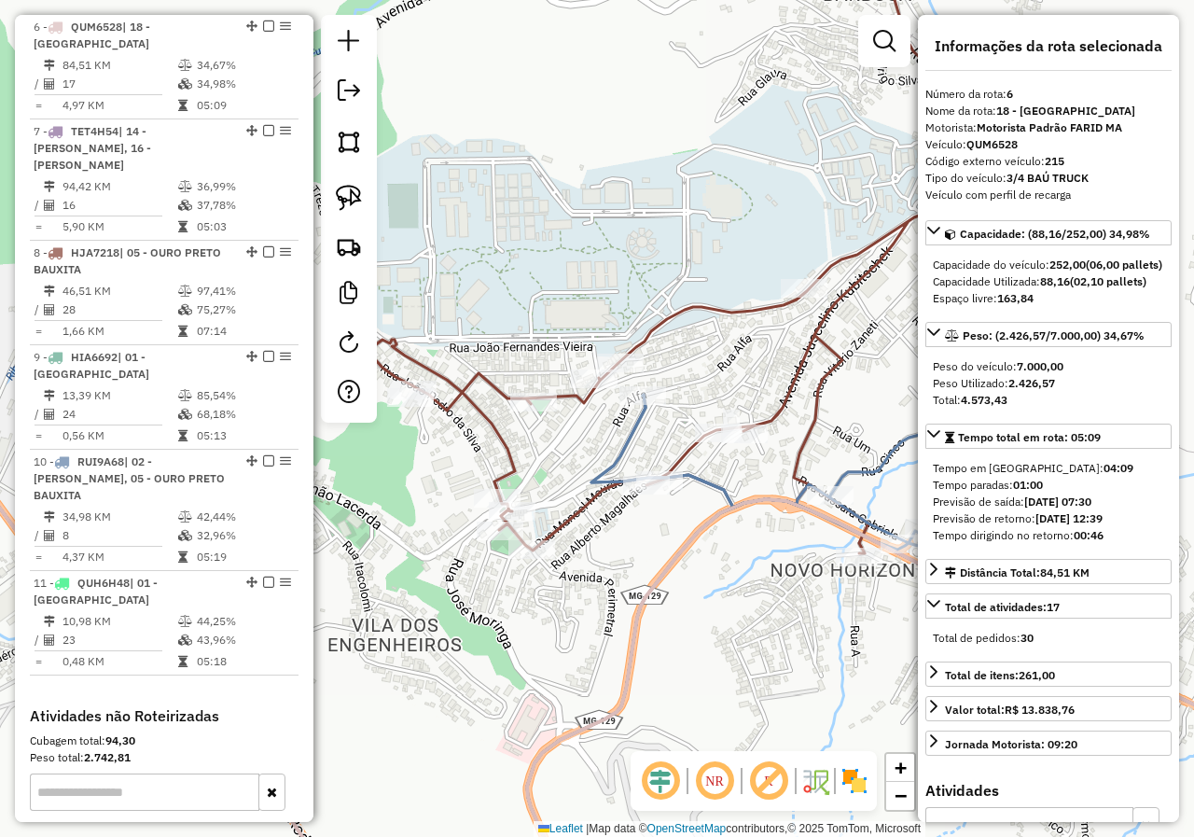
drag, startPoint x: 695, startPoint y: 536, endPoint x: 665, endPoint y: 534, distance: 29.9
click at [664, 536] on div "Janela de atendimento Grade de atendimento Capacidade Transportadoras Veículos …" at bounding box center [597, 418] width 1194 height 837
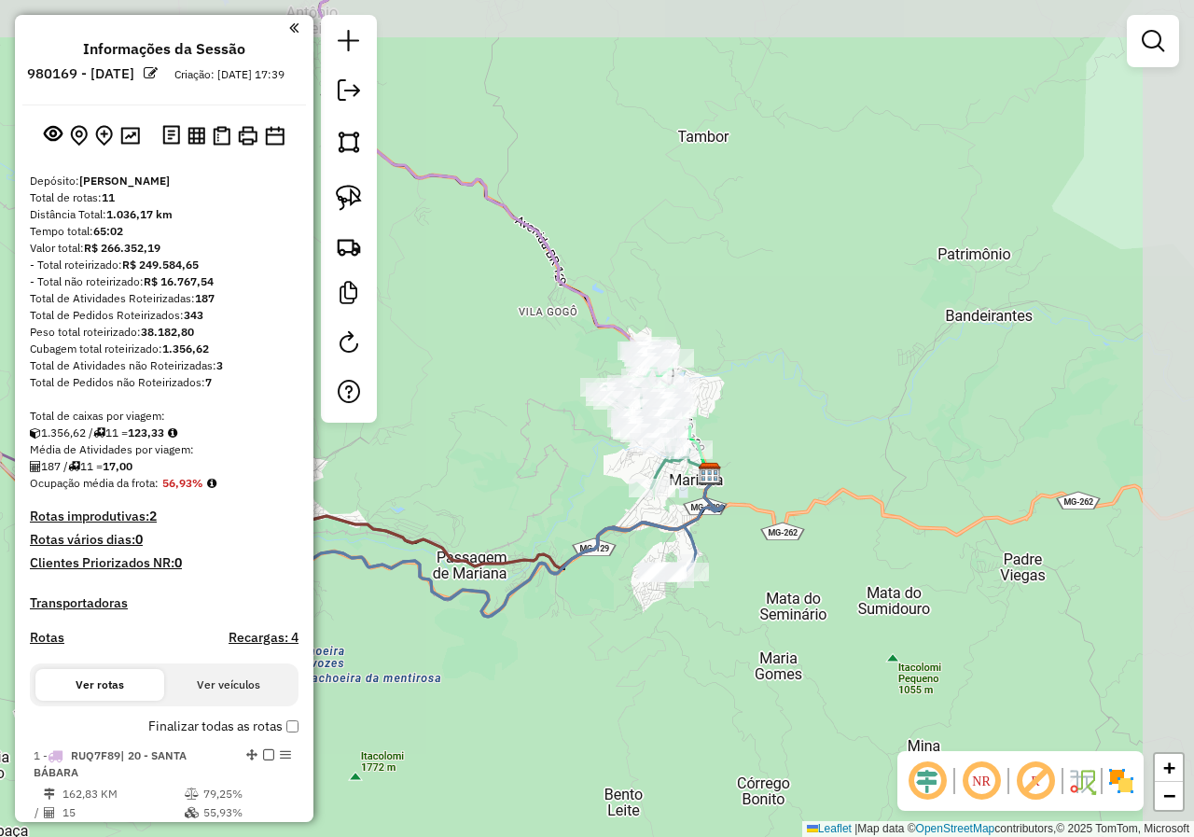
scroll to position [1472, 0]
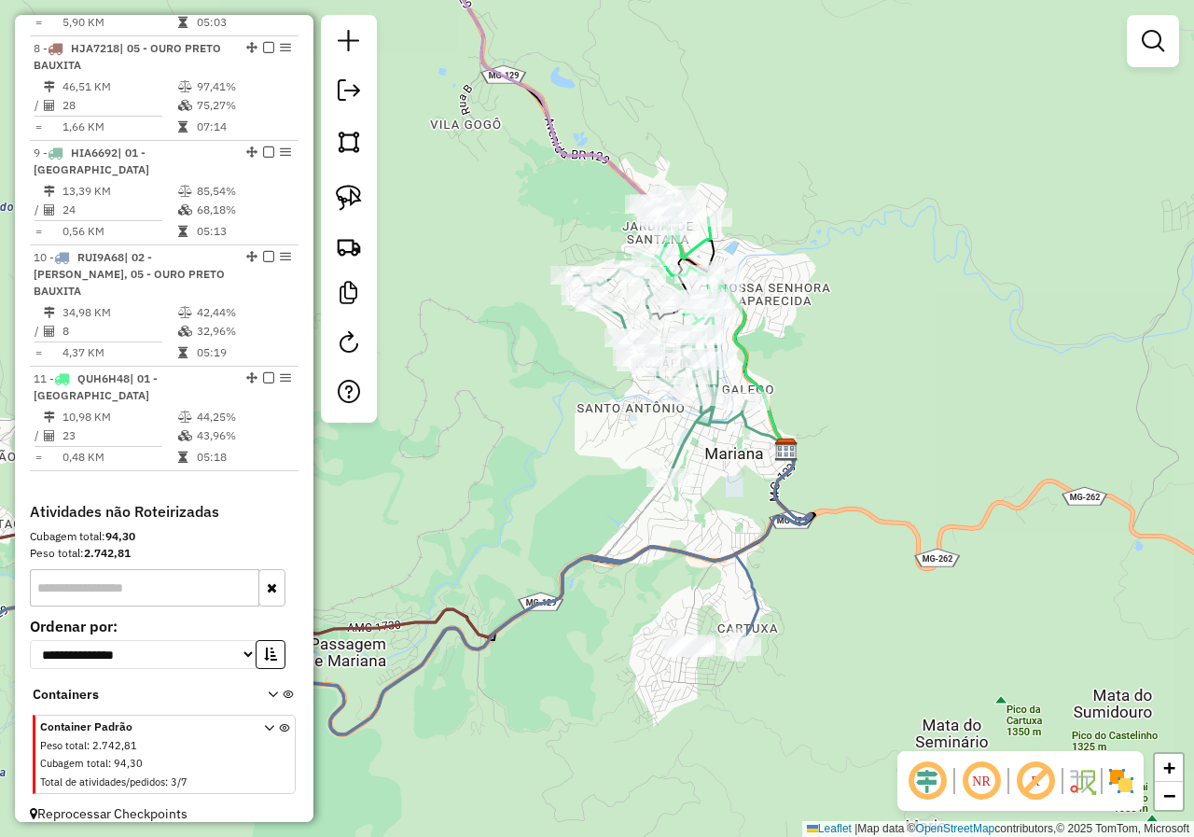
click at [682, 462] on icon at bounding box center [660, 373] width 173 height 208
select select "*********"
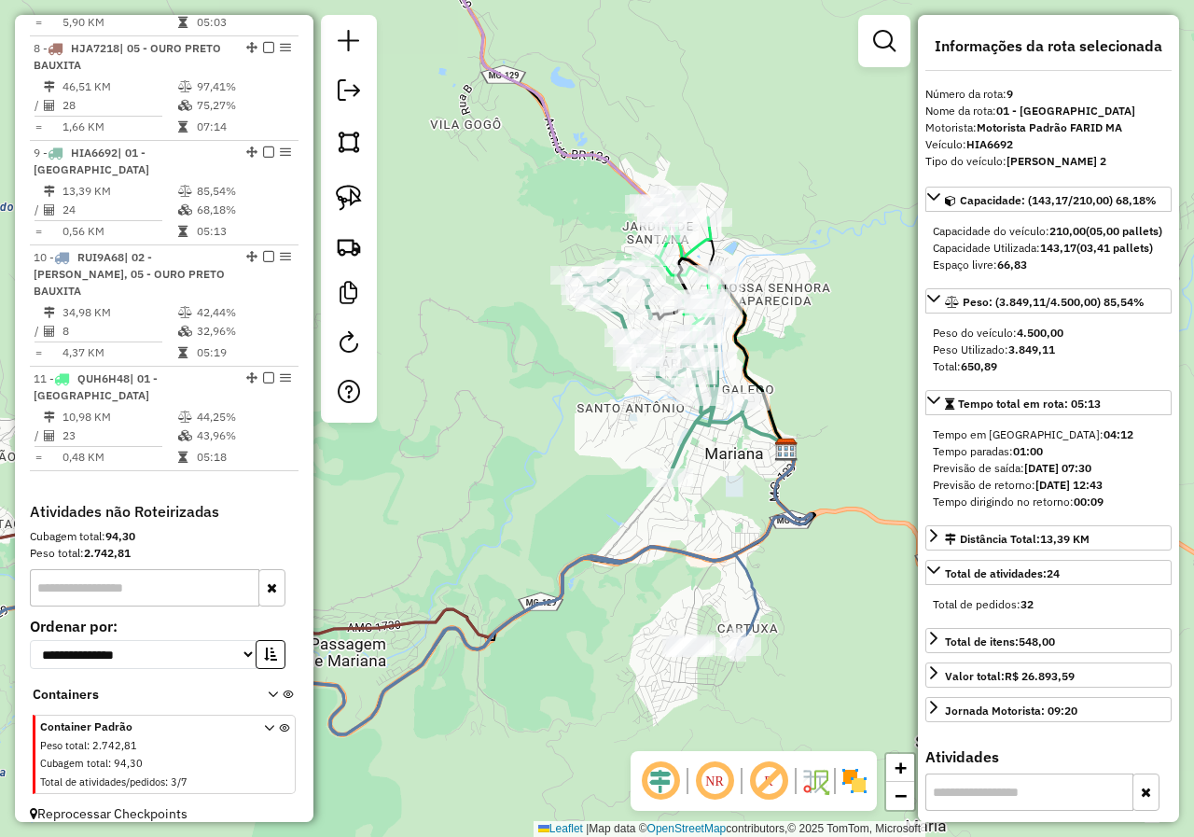
click at [671, 520] on div "Rota 9 - Placa HIA6692 18069 - CANTINHO DO PAO Janela de atendimento Grade de a…" at bounding box center [597, 418] width 1194 height 837
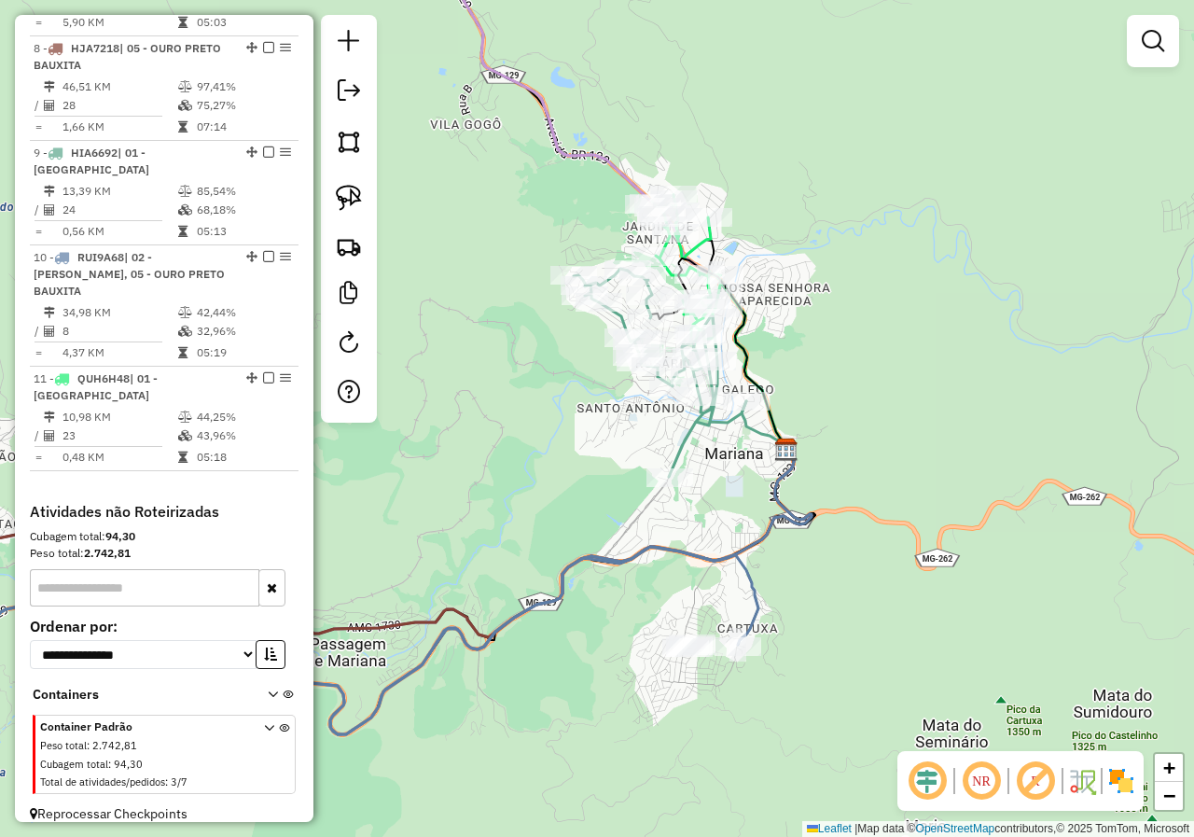
click at [758, 616] on icon at bounding box center [320, 661] width 878 height 229
select select "*********"
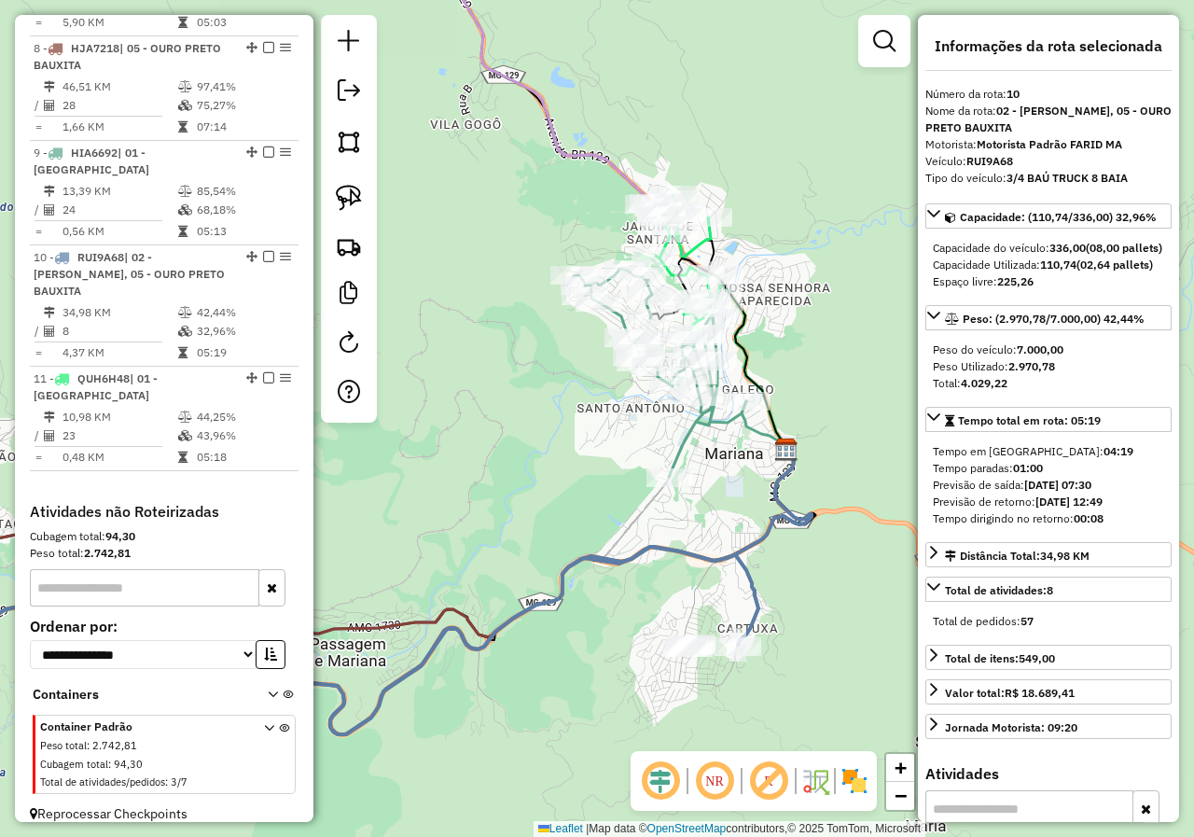
click at [684, 599] on div "Janela de atendimento Grade de atendimento Capacidade Transportadoras Veículos …" at bounding box center [597, 418] width 1194 height 837
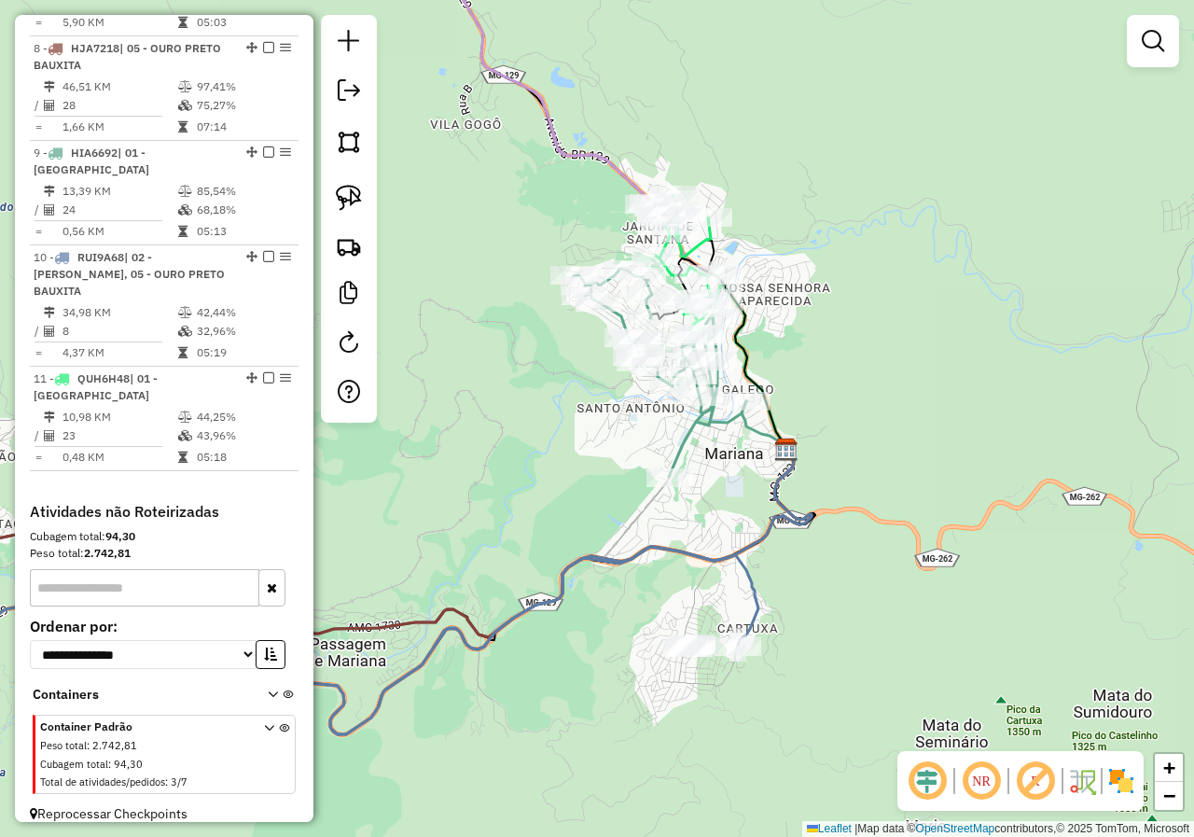
click at [697, 544] on div "Janela de atendimento Grade de atendimento Capacidade Transportadoras Veículos …" at bounding box center [597, 418] width 1194 height 837
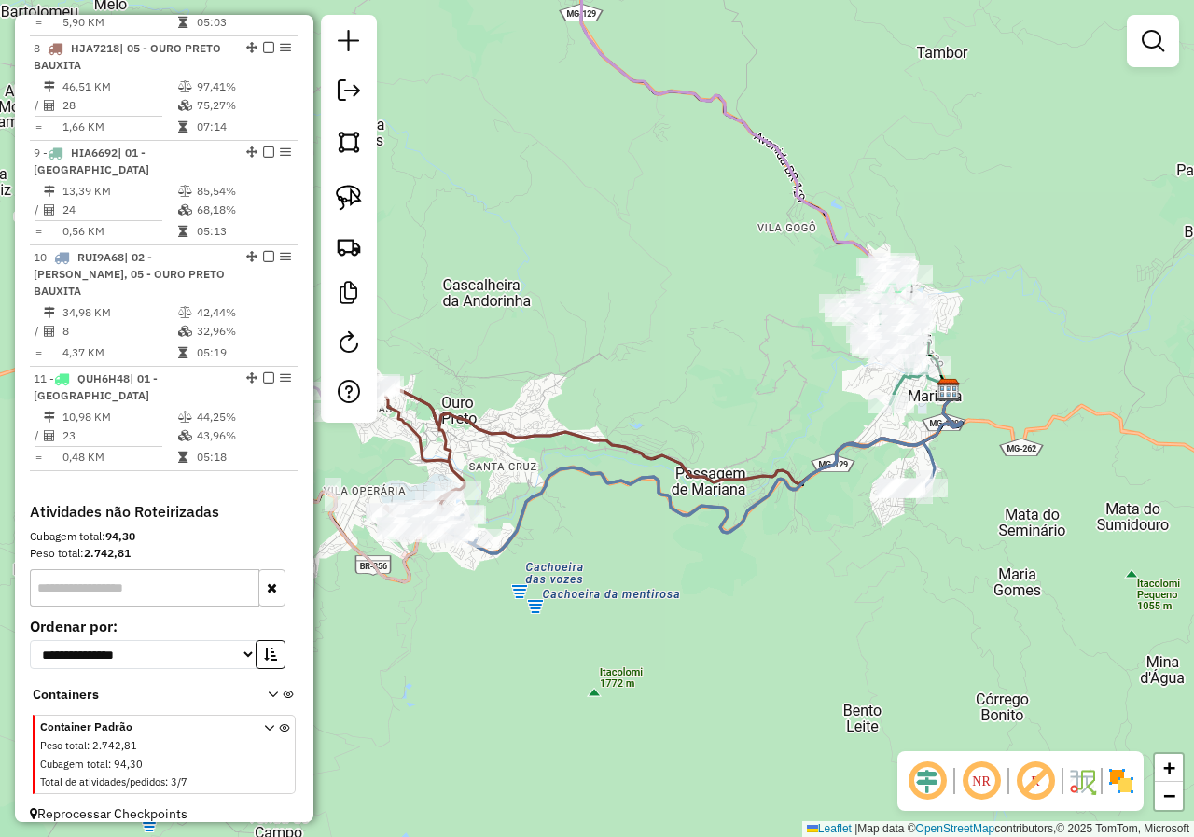
drag, startPoint x: 586, startPoint y: 588, endPoint x: 761, endPoint y: 535, distance: 182.9
click at [760, 535] on div "Janela de atendimento Grade de atendimento Capacidade Transportadoras Veículos …" at bounding box center [597, 418] width 1194 height 837
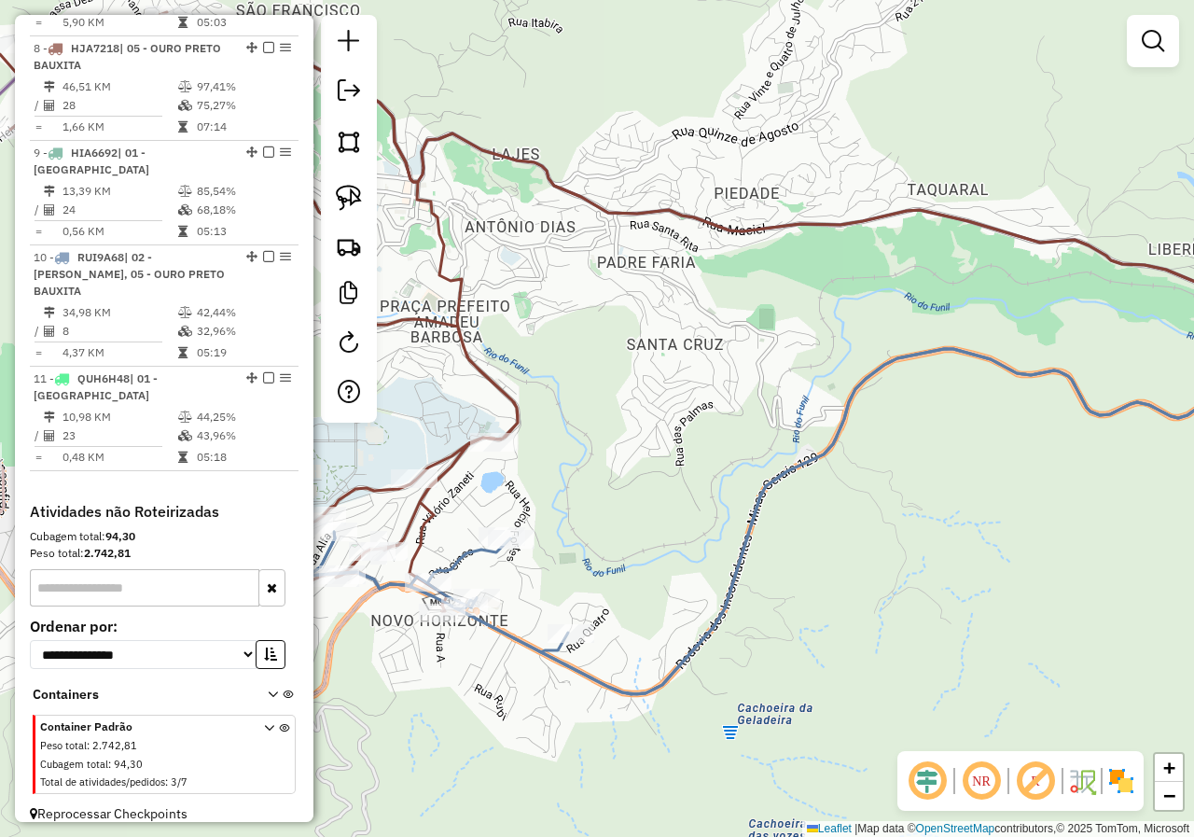
click at [442, 474] on icon at bounding box center [256, 311] width 521 height 599
select select "*********"
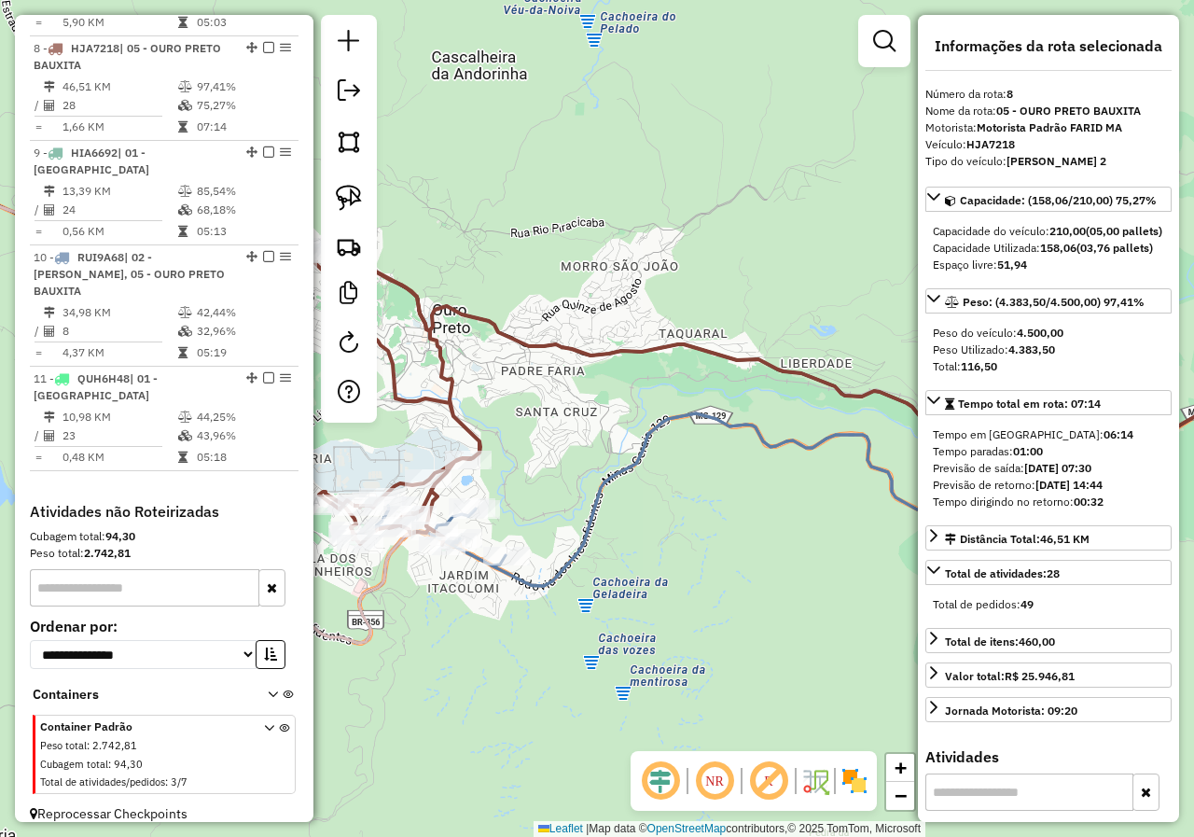
drag, startPoint x: 428, startPoint y: 440, endPoint x: 475, endPoint y: 564, distance: 132.5
click at [475, 562] on div "Janela de atendimento Grade de atendimento Capacidade Transportadoras Veículos …" at bounding box center [597, 418] width 1194 height 837
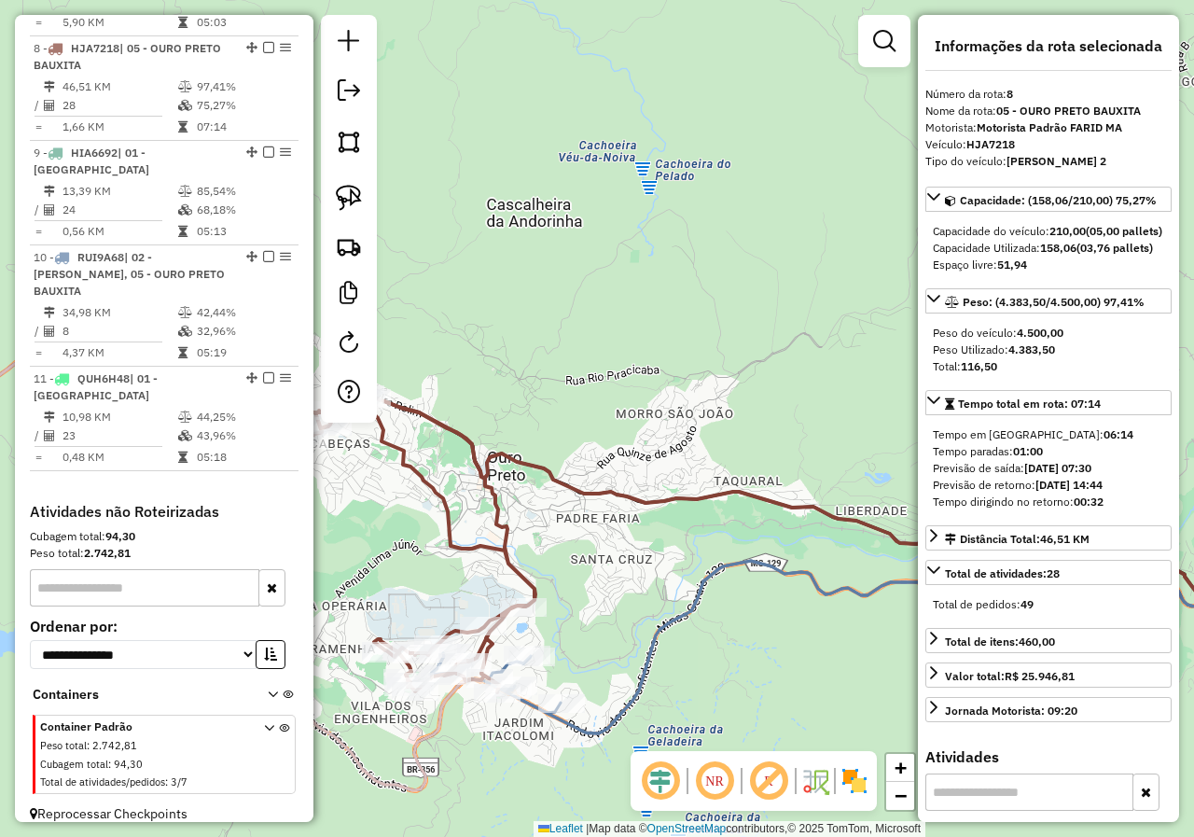
drag, startPoint x: 459, startPoint y: 505, endPoint x: 471, endPoint y: 561, distance: 57.3
click at [470, 559] on div "Janela de atendimento Grade de atendimento Capacidade Transportadoras Veículos …" at bounding box center [597, 418] width 1194 height 837
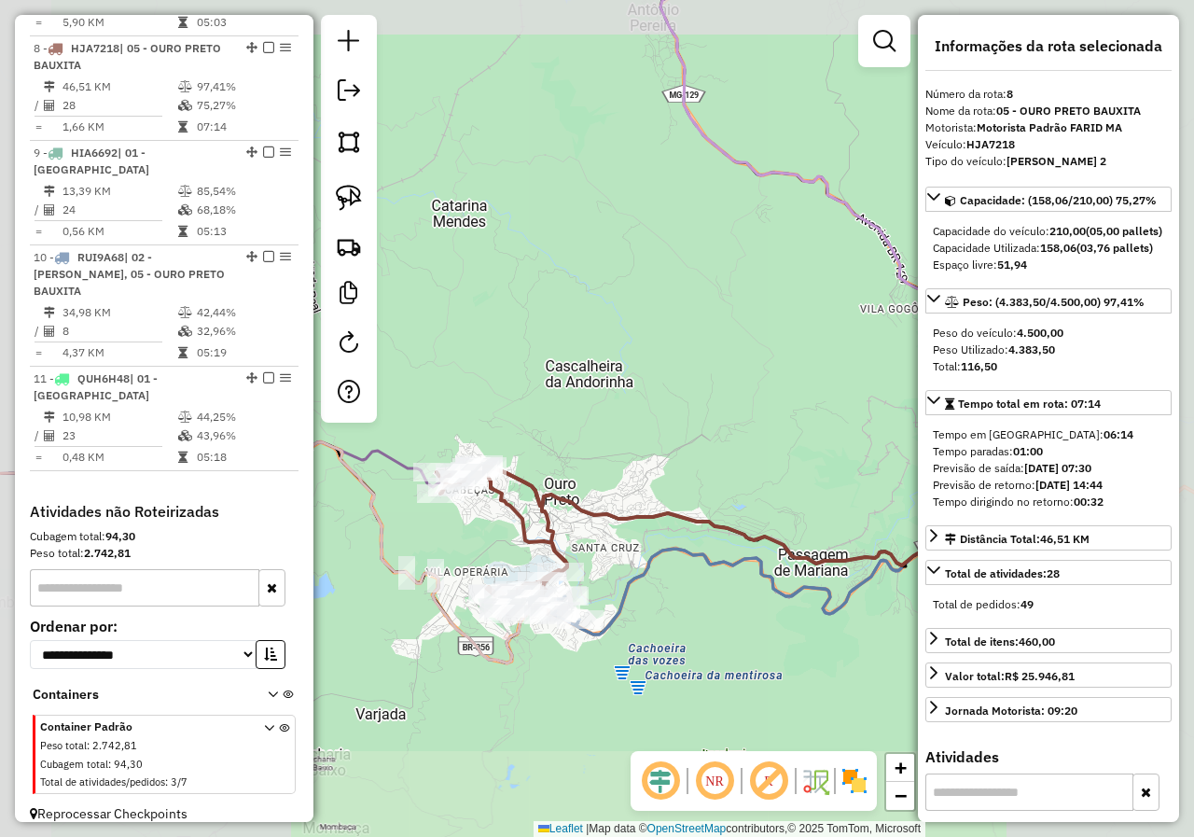
click at [411, 555] on div "Janela de atendimento Grade de atendimento Capacidade Transportadoras Veículos …" at bounding box center [597, 418] width 1194 height 837
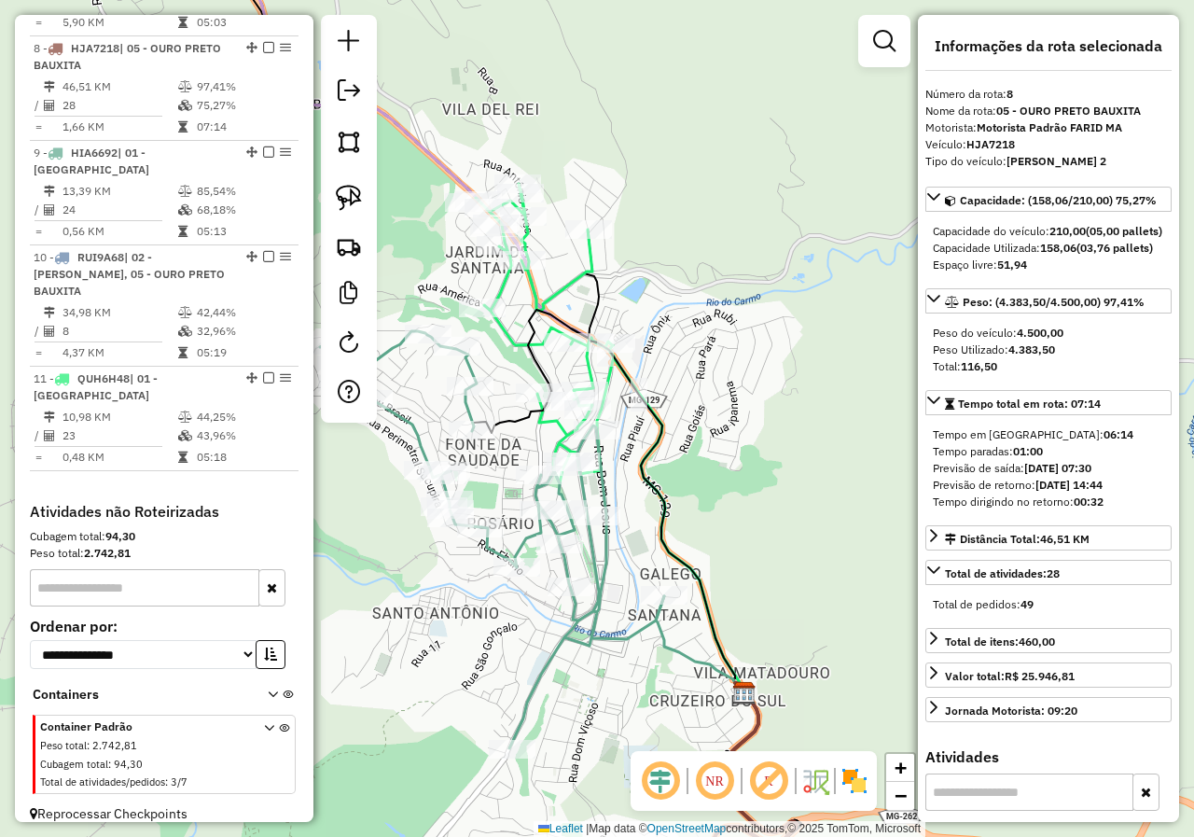
click at [499, 322] on icon at bounding box center [545, 333] width 138 height 299
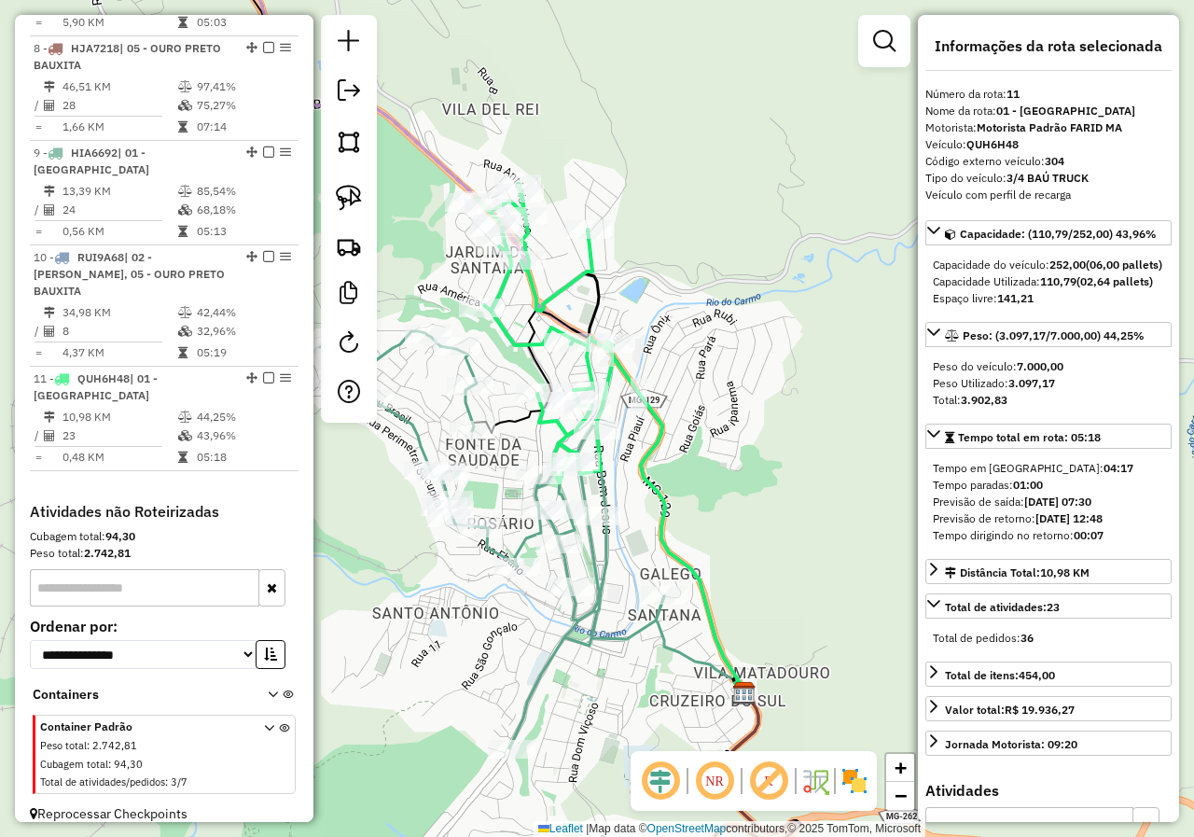
click at [523, 374] on div "Janela de atendimento Grade de atendimento Capacidade Transportadoras Veículos …" at bounding box center [597, 418] width 1194 height 837
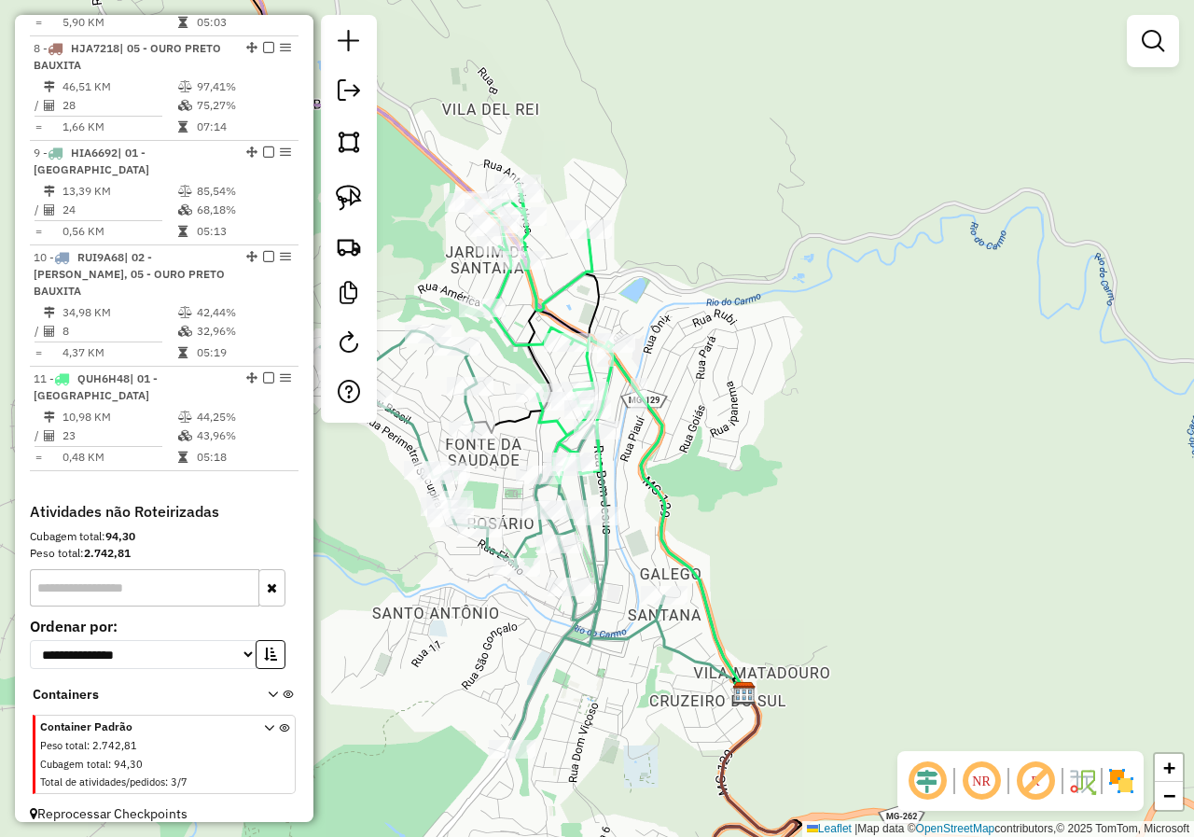
click at [526, 296] on icon at bounding box center [545, 333] width 138 height 299
select select "*********"
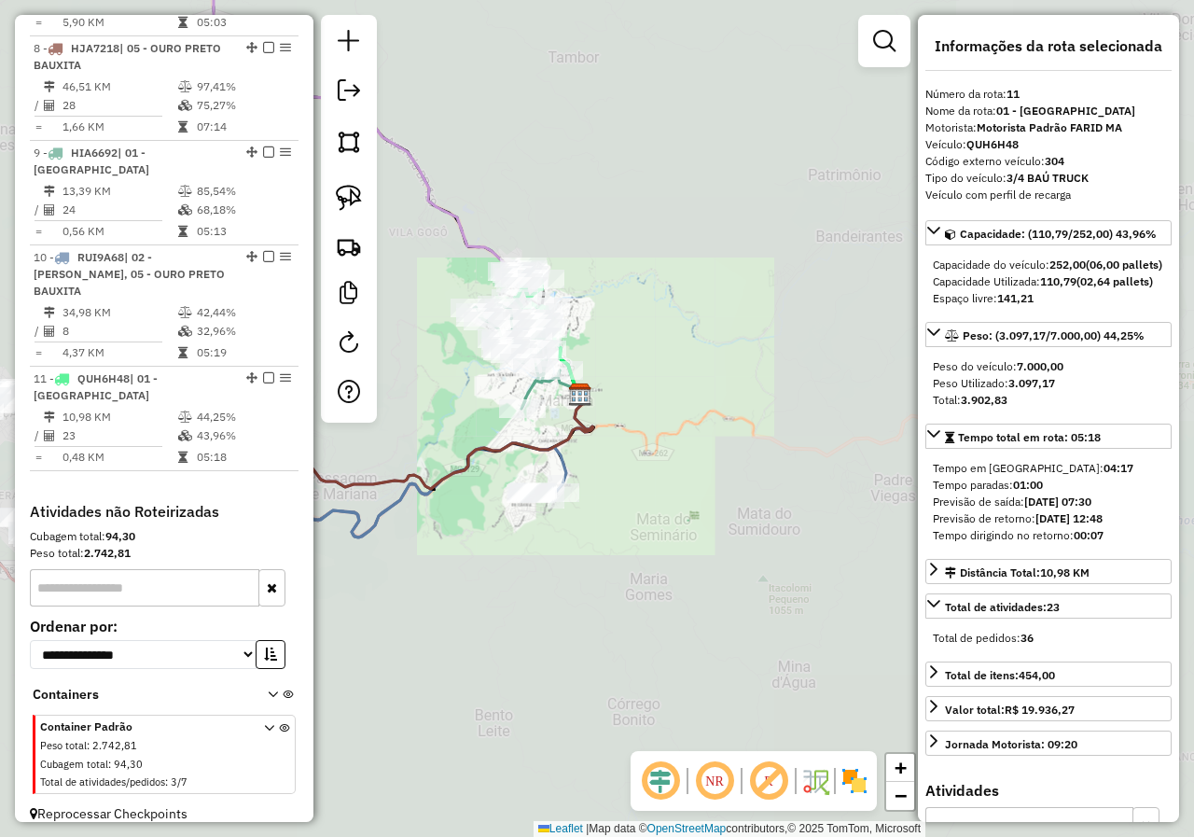
click at [585, 342] on div "Janela de atendimento Grade de atendimento Capacidade Transportadoras Veículos …" at bounding box center [597, 418] width 1194 height 837
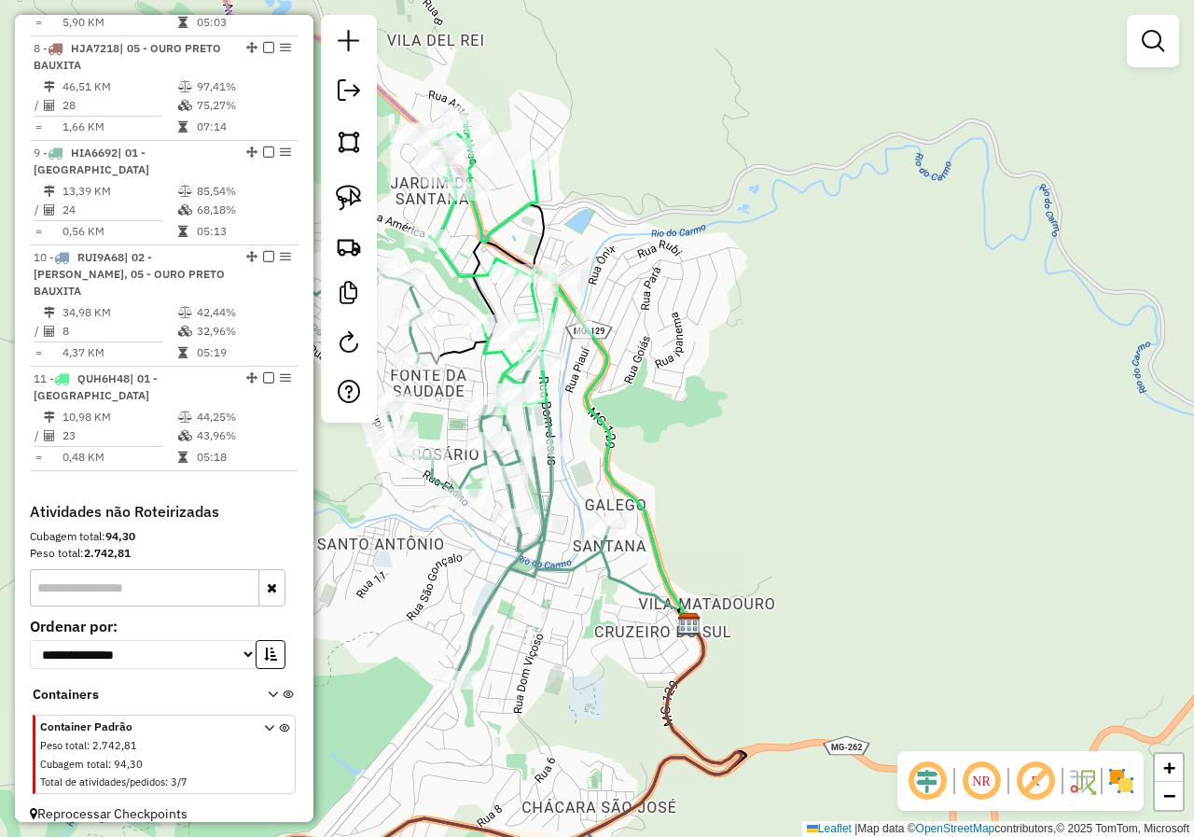
click at [556, 305] on icon at bounding box center [490, 264] width 138 height 299
select select "*********"
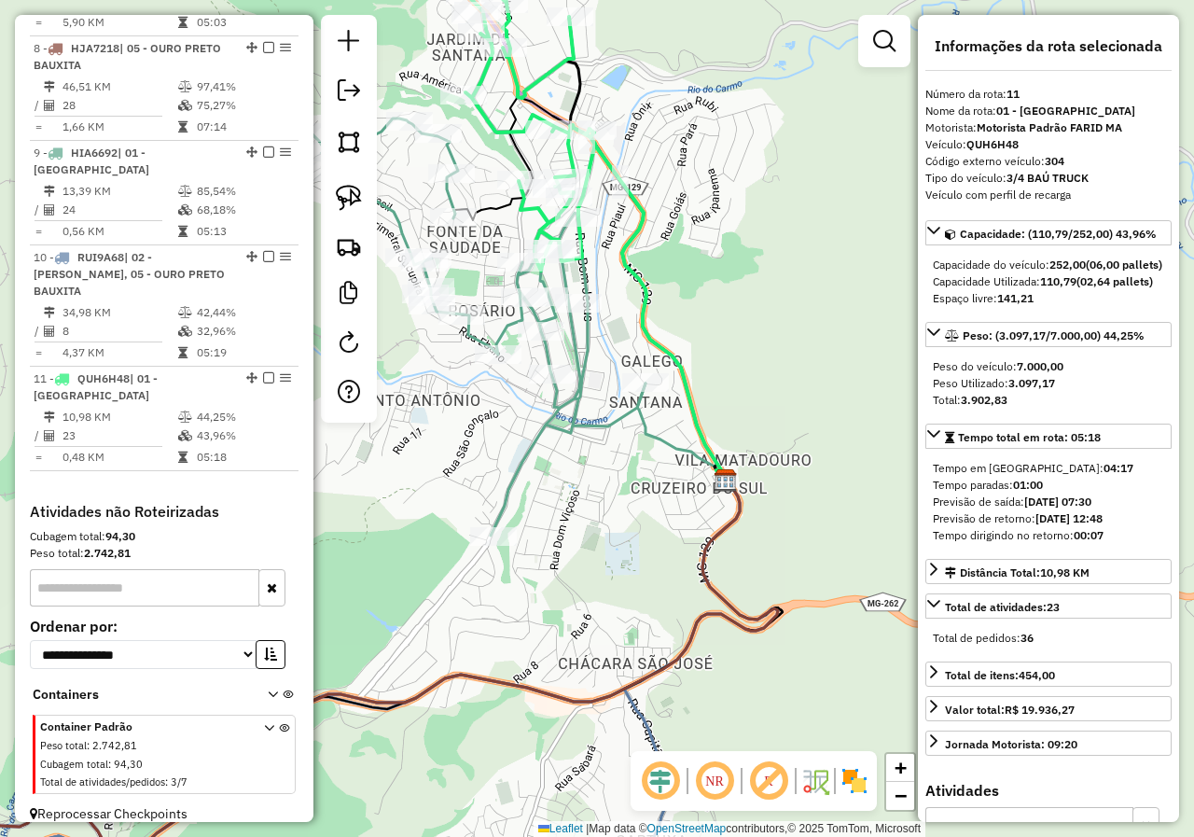
click at [560, 505] on div "Janela de atendimento Grade de atendimento Capacidade Transportadoras Veículos …" at bounding box center [597, 418] width 1194 height 837
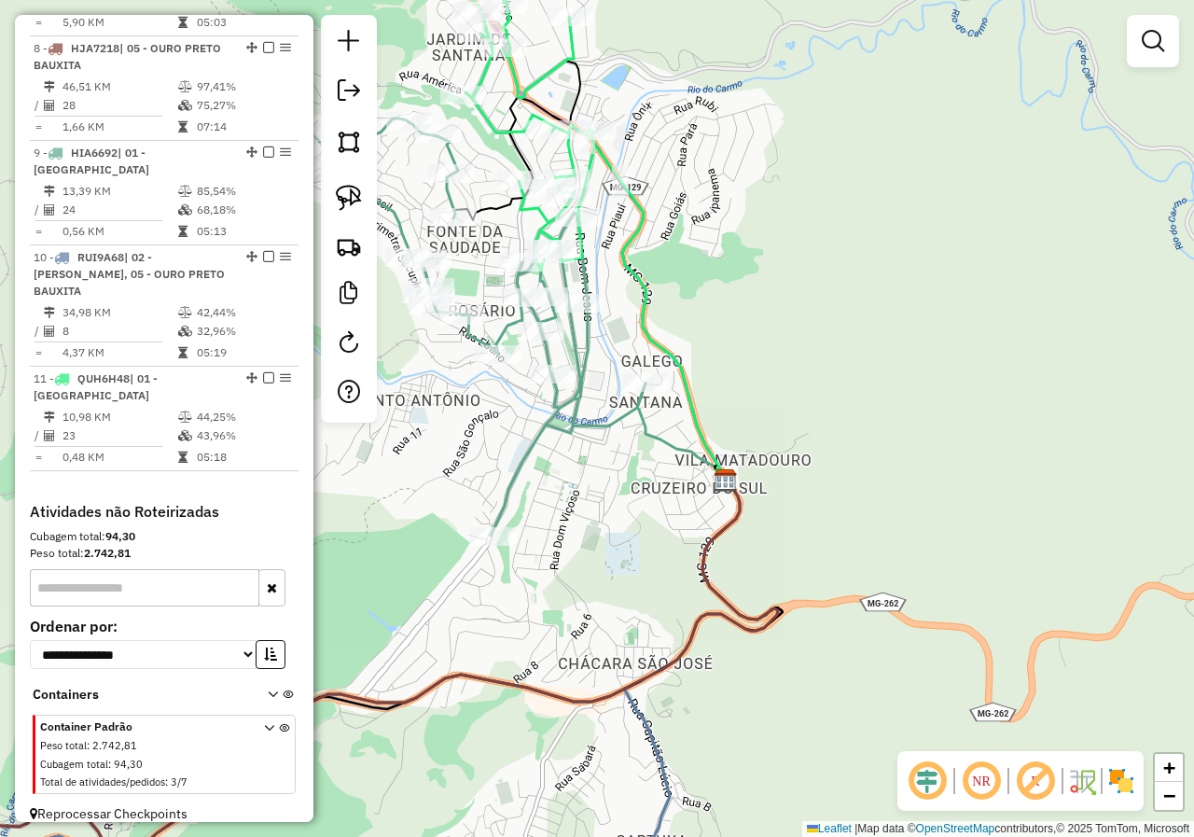
click at [571, 433] on icon at bounding box center [473, 326] width 344 height 417
select select "*********"
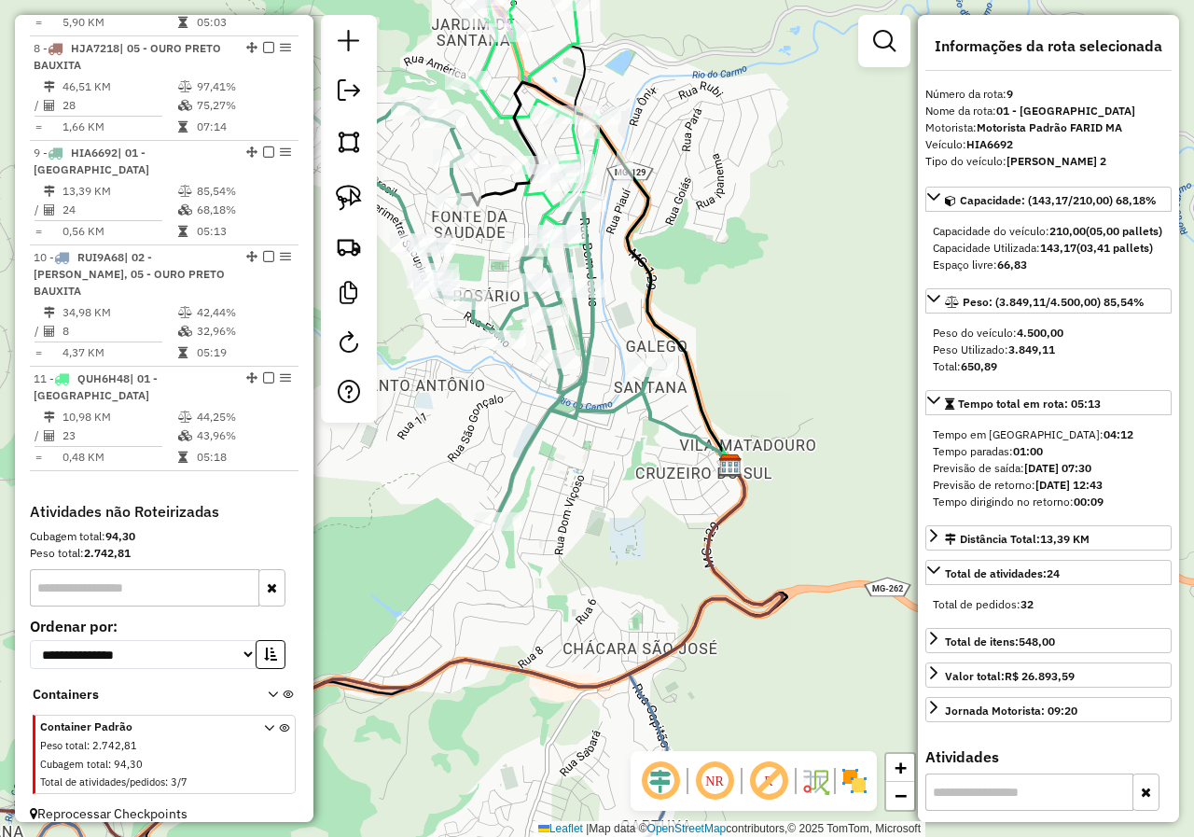
drag, startPoint x: 573, startPoint y: 491, endPoint x: 602, endPoint y: 388, distance: 107.5
click at [588, 428] on div "Janela de atendimento Grade de atendimento Capacidade Transportadoras Veículos …" at bounding box center [597, 418] width 1194 height 837
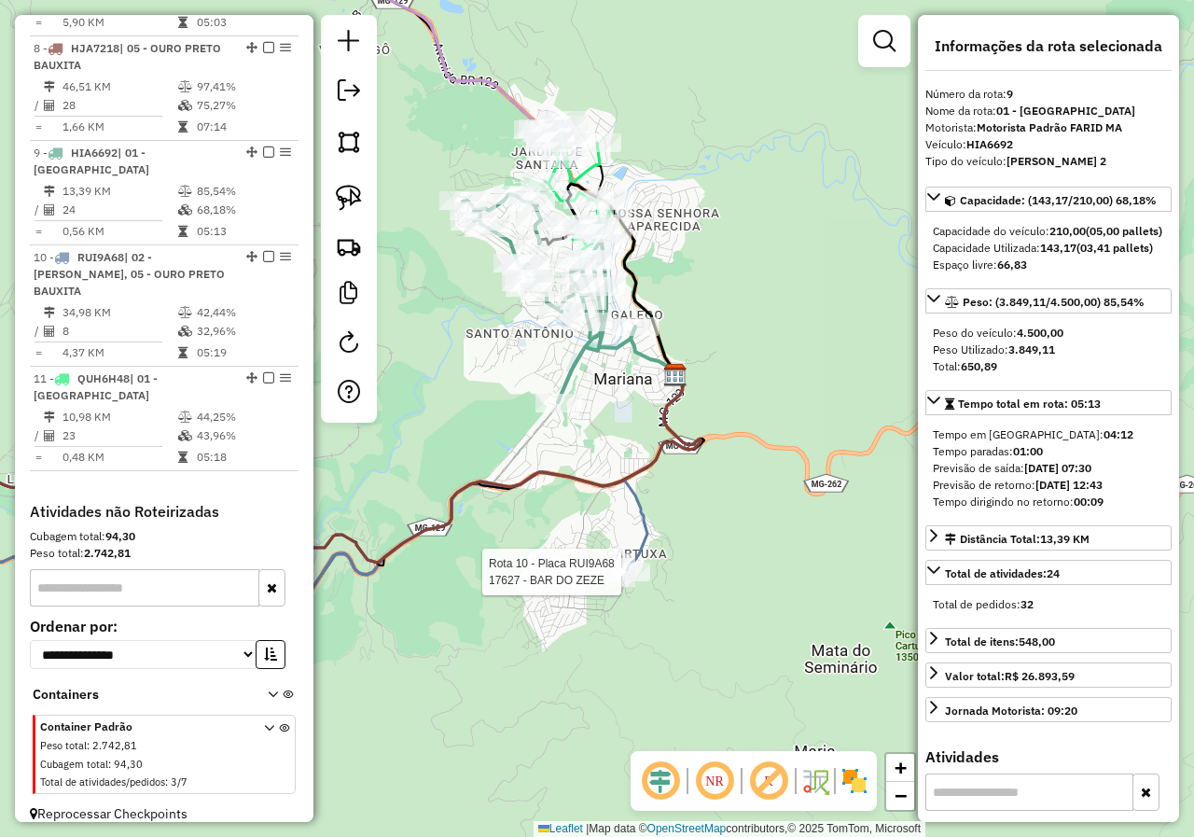
click at [618, 581] on div at bounding box center [626, 571] width 47 height 19
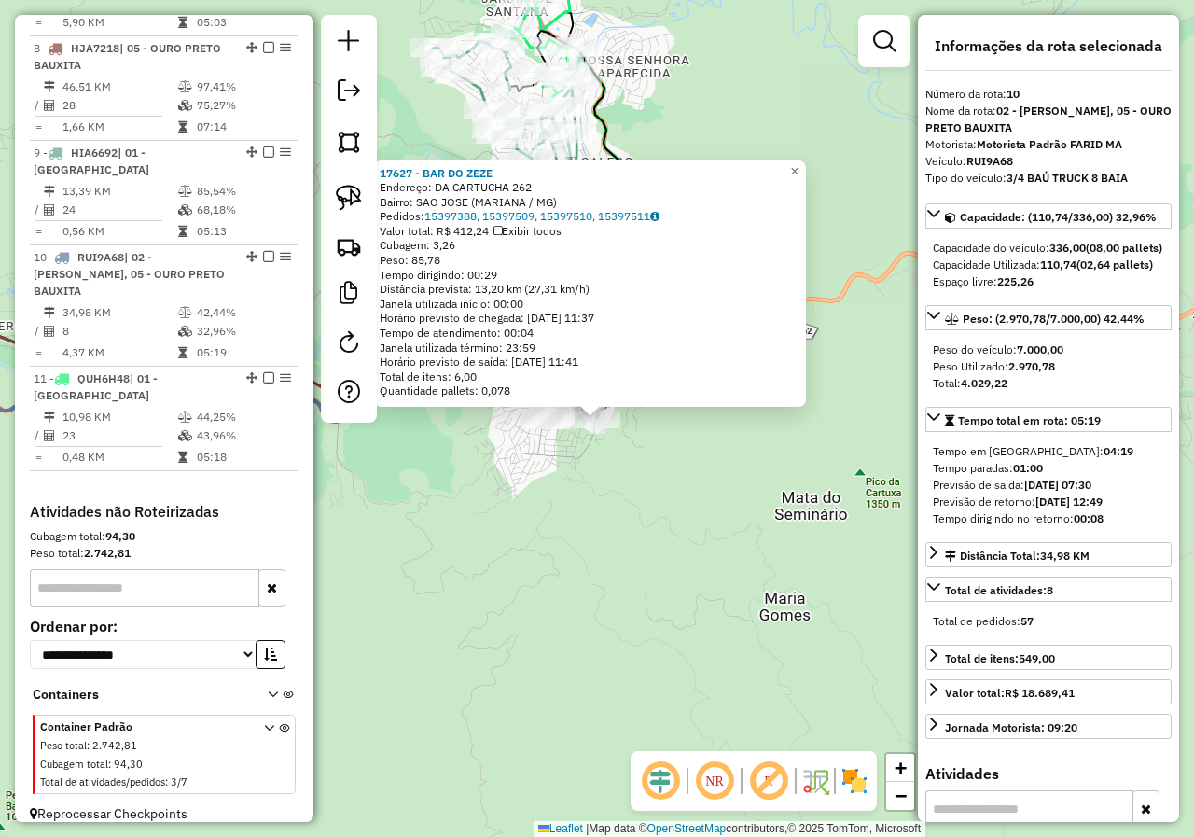
drag, startPoint x: 561, startPoint y: 525, endPoint x: 576, endPoint y: 524, distance: 15.0
click at [571, 524] on div "17627 - BAR DO ZEZE Endereço: DA CARTUCHA 262 Bairro: [GEOGRAPHIC_DATA] ([GEOGR…" at bounding box center [597, 418] width 1194 height 837
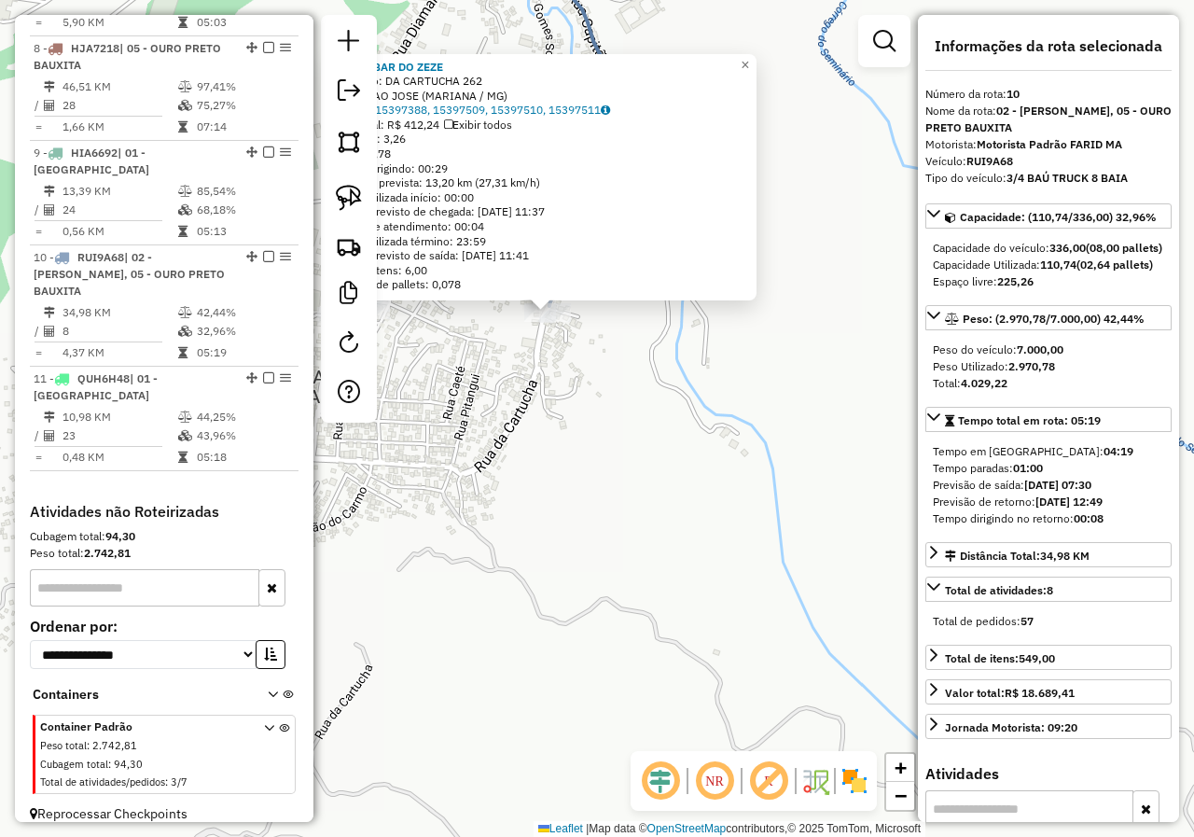
click at [561, 378] on div "17627 - BAR DO ZEZE Endereço: DA CARTUCHA 262 Bairro: [GEOGRAPHIC_DATA] ([GEOGR…" at bounding box center [597, 418] width 1194 height 837
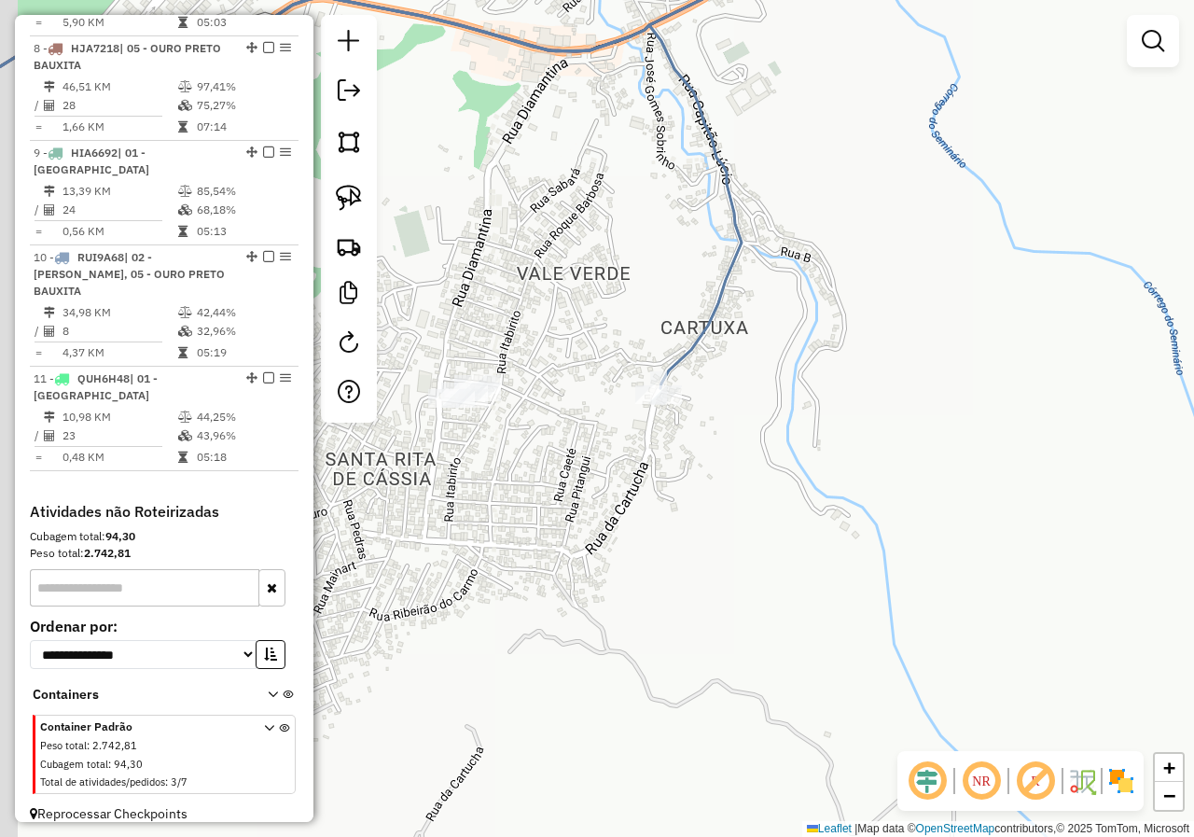
drag, startPoint x: 561, startPoint y: 378, endPoint x: 715, endPoint y: 488, distance: 189.9
click at [713, 487] on div "Janela de atendimento Grade de atendimento Capacidade Transportadoras Veículos …" at bounding box center [597, 418] width 1194 height 837
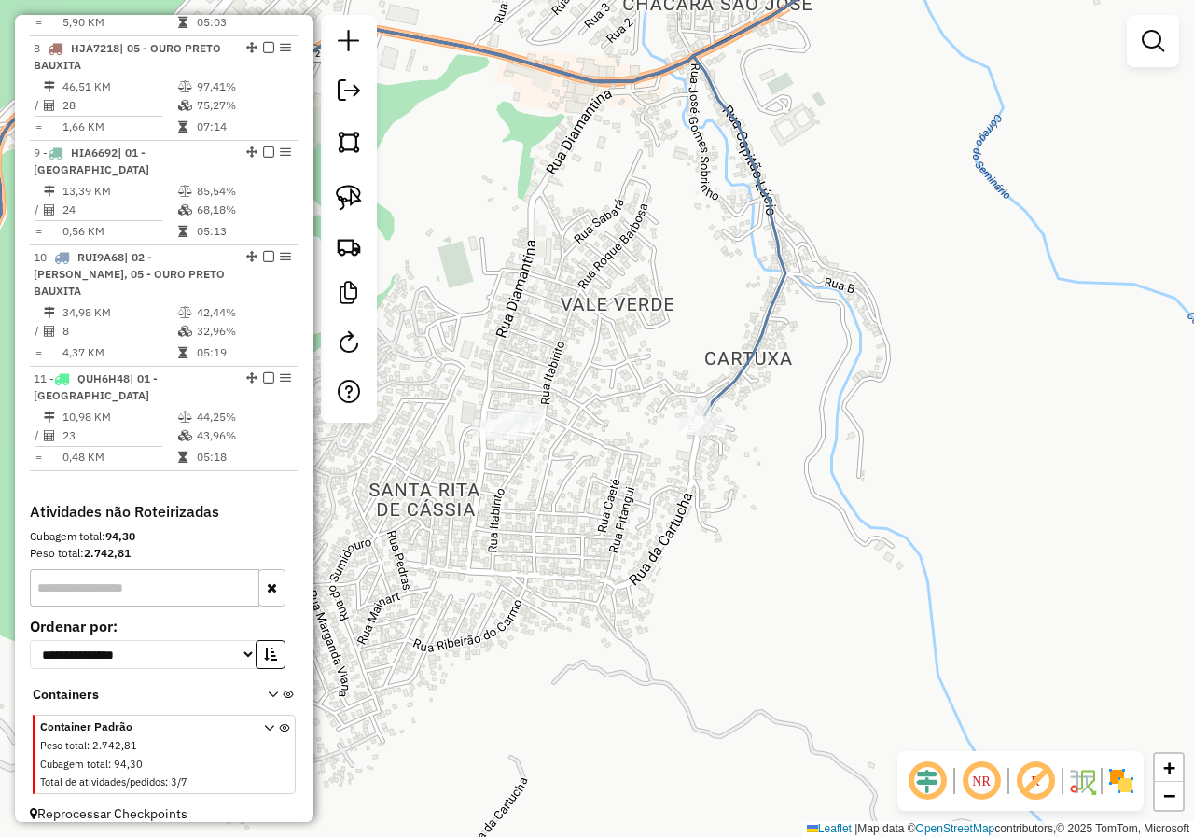
drag, startPoint x: 715, startPoint y: 348, endPoint x: 714, endPoint y: 458, distance: 110.1
click at [717, 450] on div "Janela de atendimento Grade de atendimento Capacidade Transportadoras Veículos …" at bounding box center [597, 418] width 1194 height 837
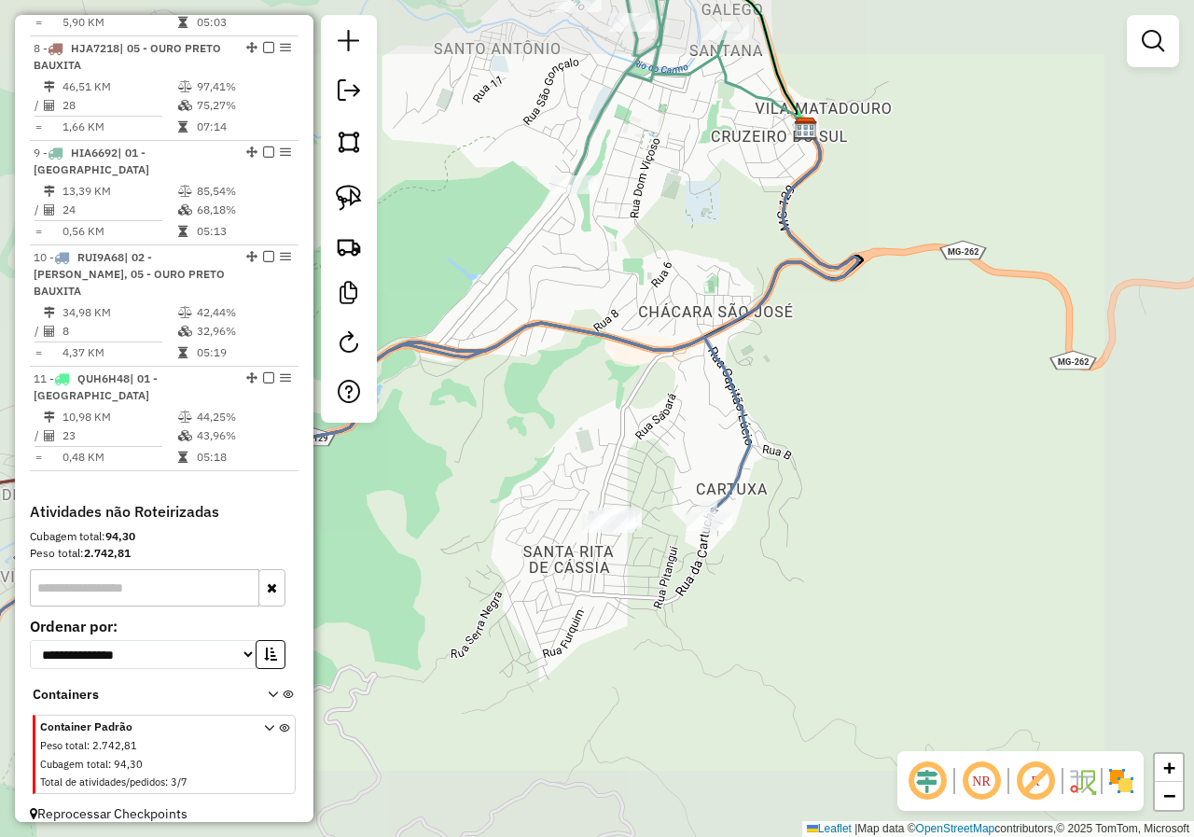
drag, startPoint x: 709, startPoint y: 400, endPoint x: 717, endPoint y: 624, distance: 224.0
click at [717, 619] on div "Janela de atendimento Grade de atendimento Capacidade Transportadoras Veículos …" at bounding box center [597, 418] width 1194 height 837
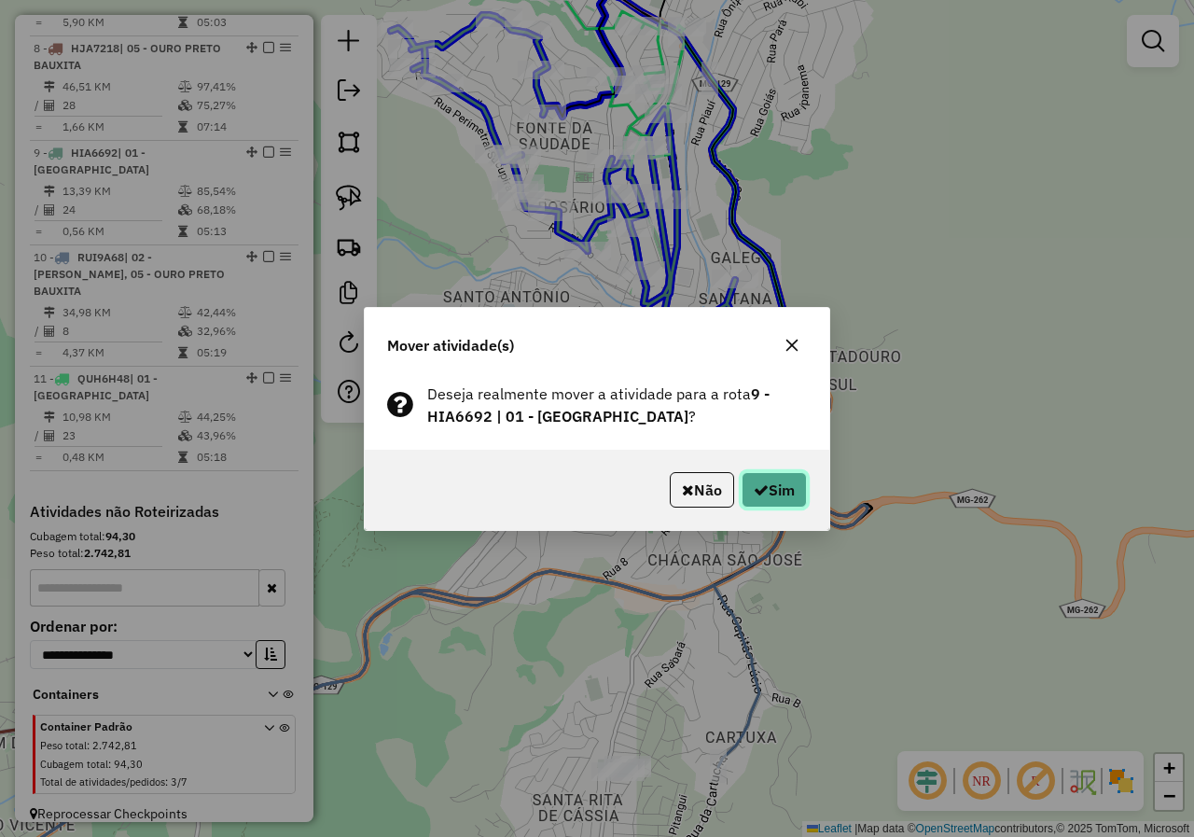
click at [764, 490] on icon "button" at bounding box center [761, 489] width 15 height 15
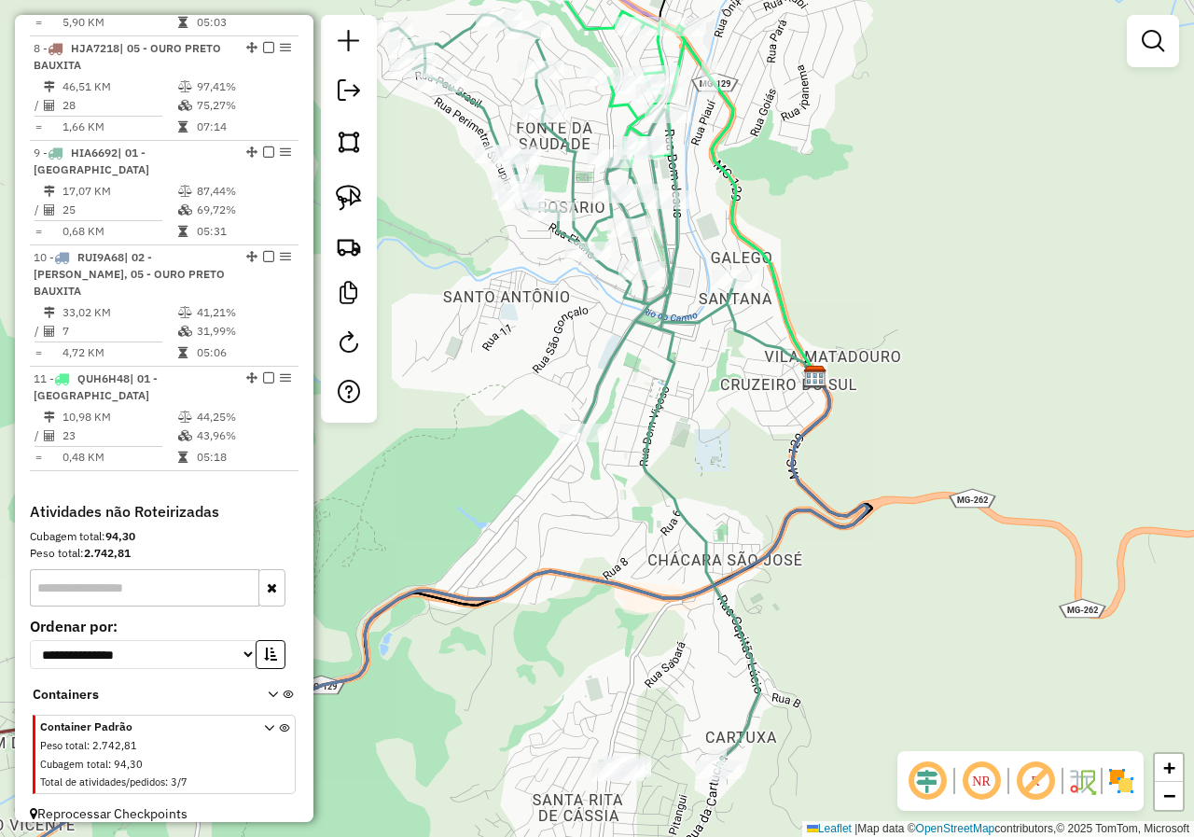
click at [590, 410] on icon at bounding box center [575, 391] width 368 height 752
select select "*********"
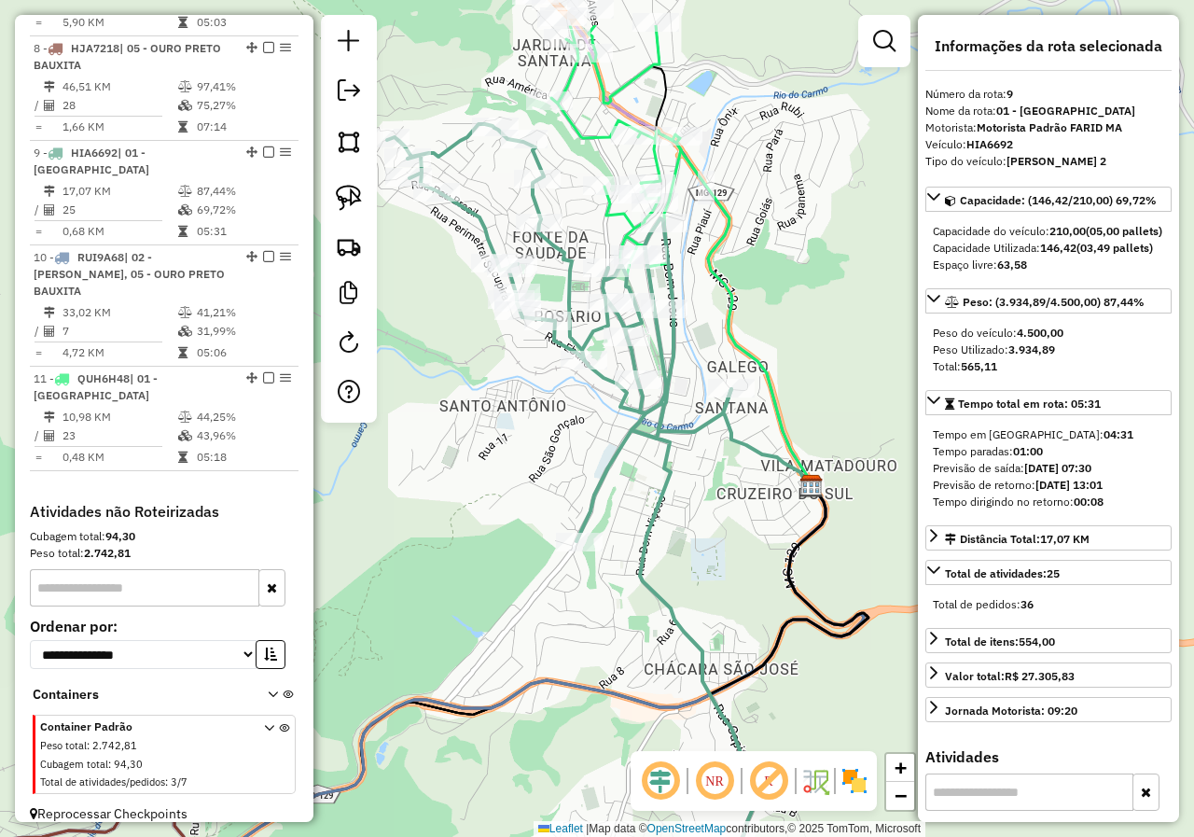
drag, startPoint x: 602, startPoint y: 397, endPoint x: 597, endPoint y: 513, distance: 115.8
click at [597, 513] on icon at bounding box center [571, 500] width 368 height 752
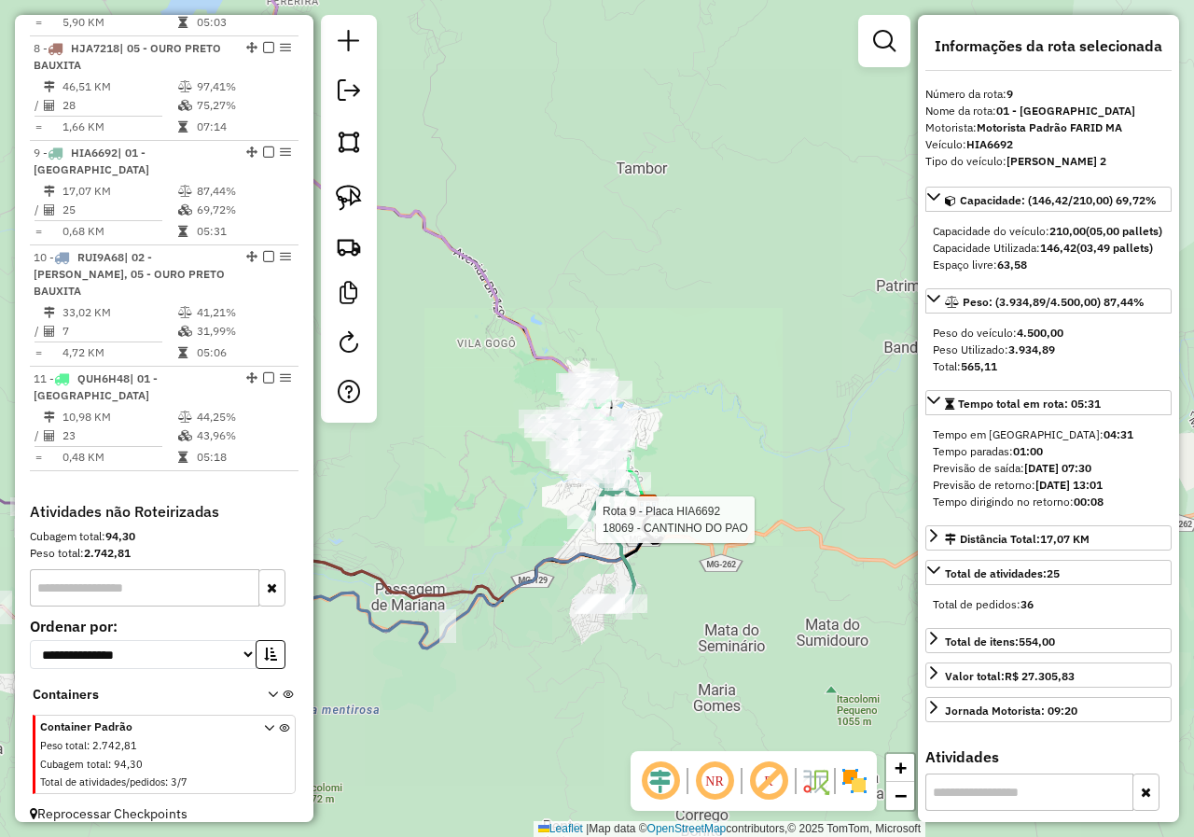
drag, startPoint x: 465, startPoint y: 529, endPoint x: 827, endPoint y: 484, distance: 364.6
click at [827, 484] on div "Rota 9 - Placa HIA6692 18069 - CANTINHO DO PAO Janela de atendimento Grade de a…" at bounding box center [597, 418] width 1194 height 837
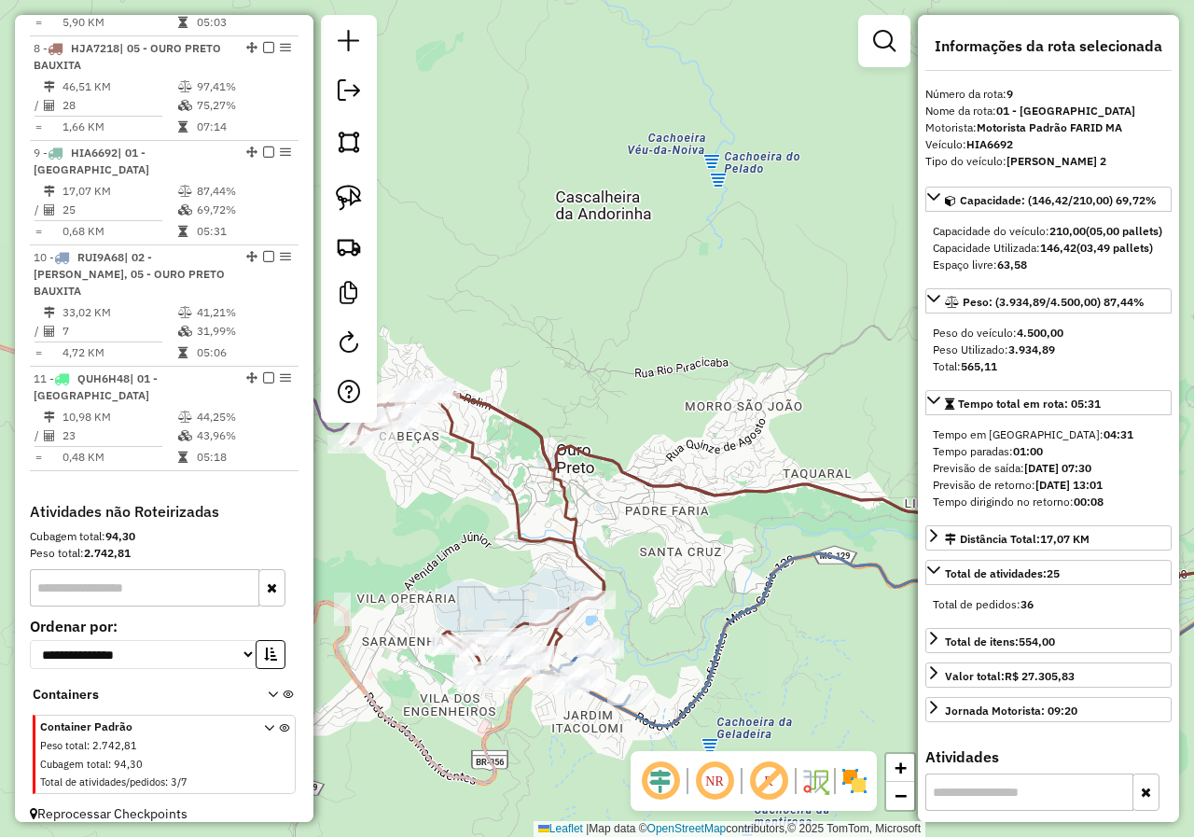
click at [511, 520] on icon at bounding box center [473, 534] width 261 height 299
drag, startPoint x: 494, startPoint y: 577, endPoint x: 556, endPoint y: 434, distance: 156.3
click at [542, 486] on div "Janela de atendimento Grade de atendimento Capacidade Transportadoras Veículos …" at bounding box center [597, 418] width 1194 height 837
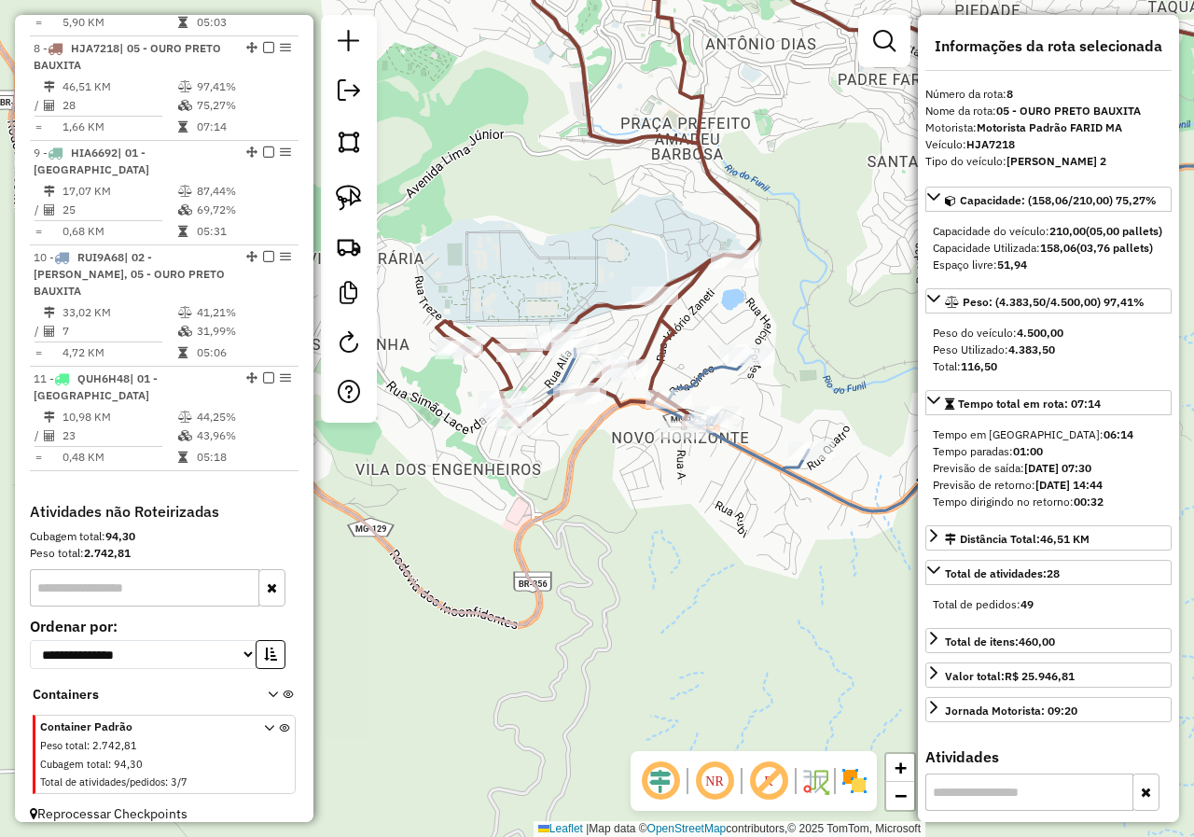
click at [720, 480] on div "Janela de atendimento Grade de atendimento Capacidade Transportadoras Veículos …" at bounding box center [597, 418] width 1194 height 837
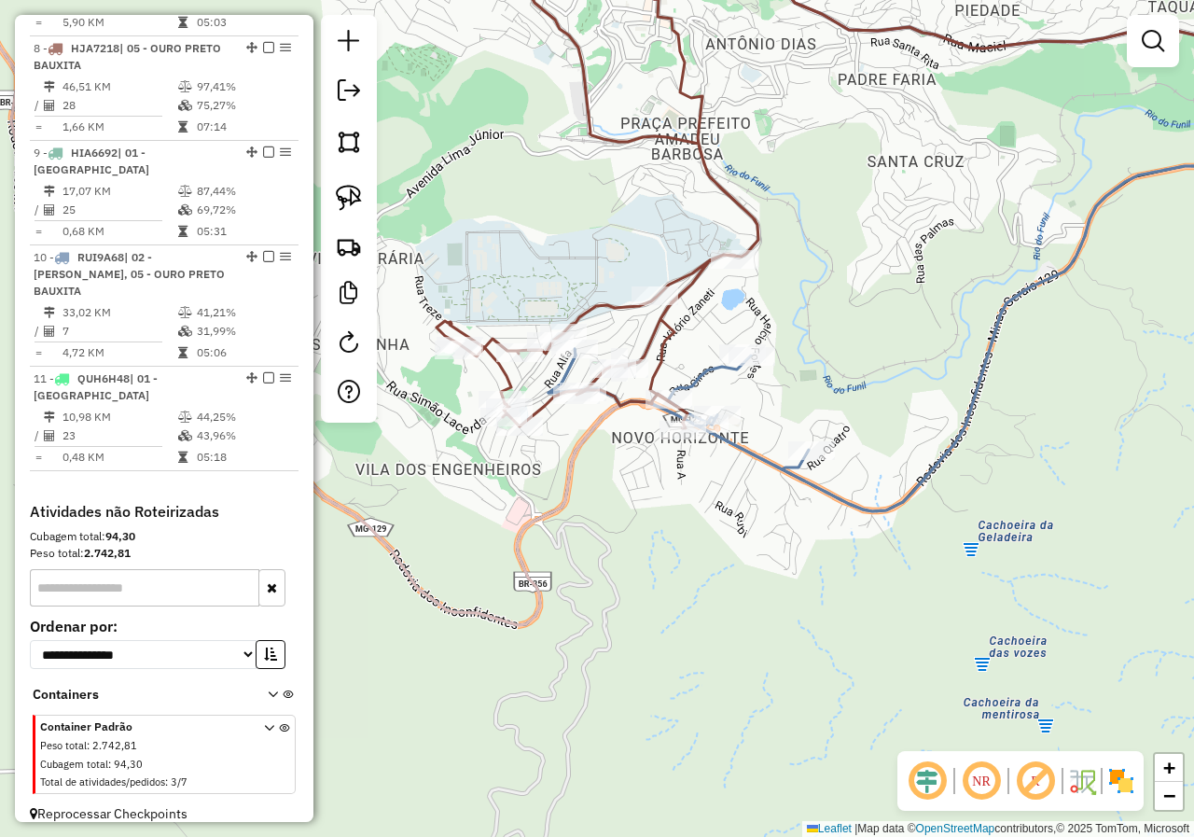
click at [702, 376] on icon at bounding box center [678, 409] width 260 height 120
select select "*********"
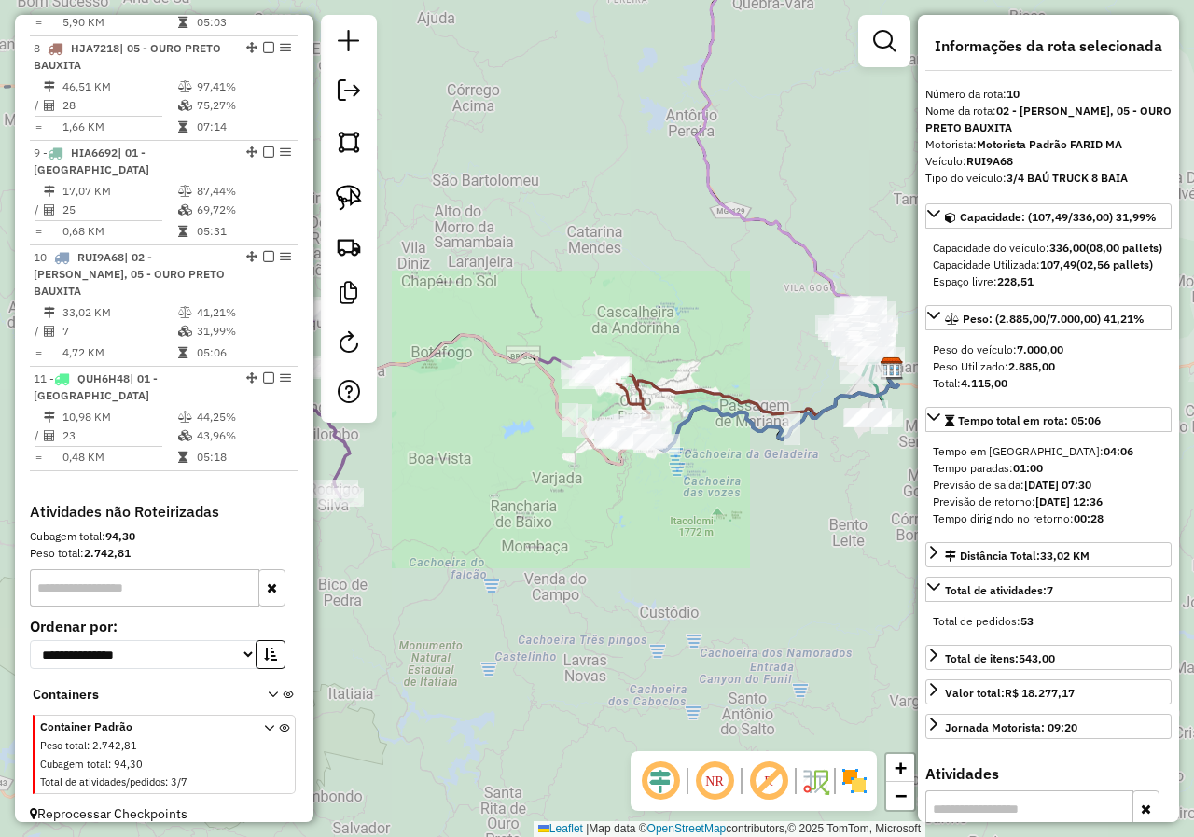
drag, startPoint x: 445, startPoint y: 491, endPoint x: 682, endPoint y: 575, distance: 251.3
click at [664, 572] on div "Janela de atendimento Grade de atendimento Capacidade Transportadoras Veículos …" at bounding box center [597, 418] width 1194 height 837
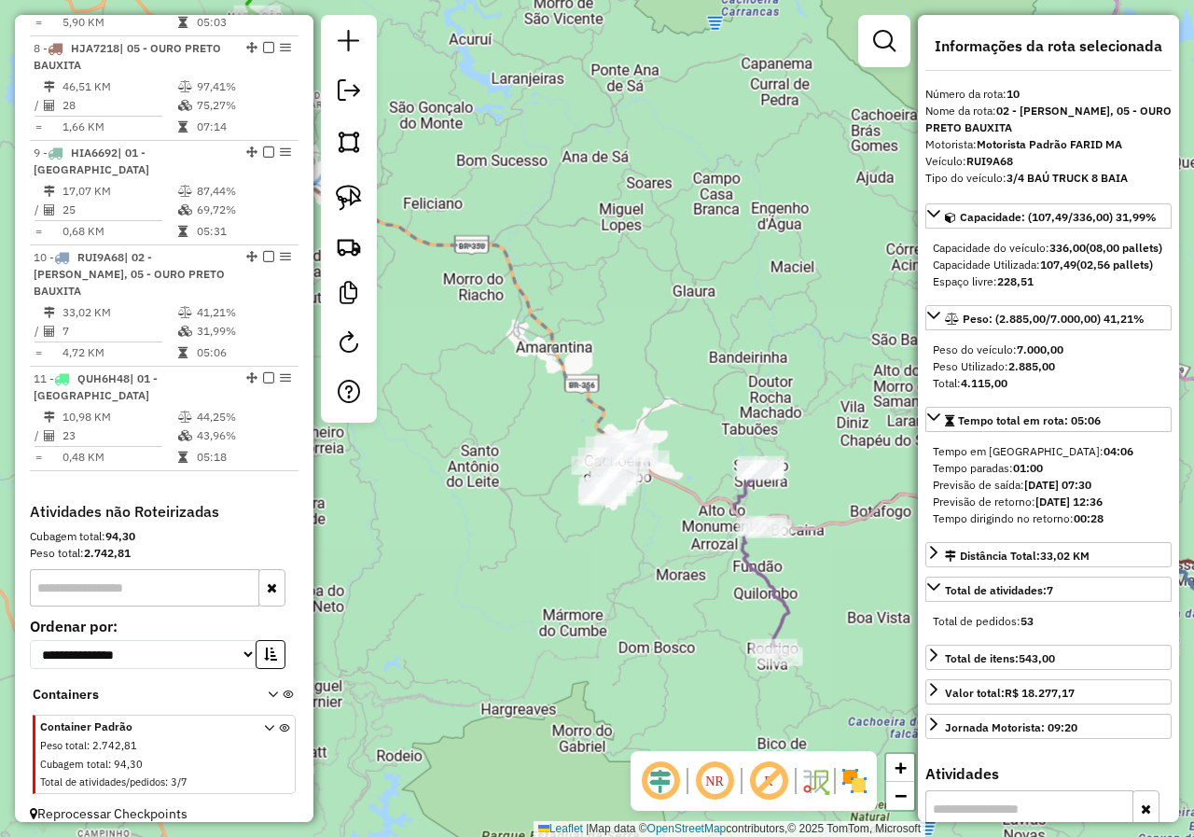
drag, startPoint x: 508, startPoint y: 482, endPoint x: 747, endPoint y: 743, distance: 353.8
click at [747, 743] on div "Janela de atendimento Grade de atendimento Capacidade Transportadoras Veículos …" at bounding box center [597, 418] width 1194 height 837
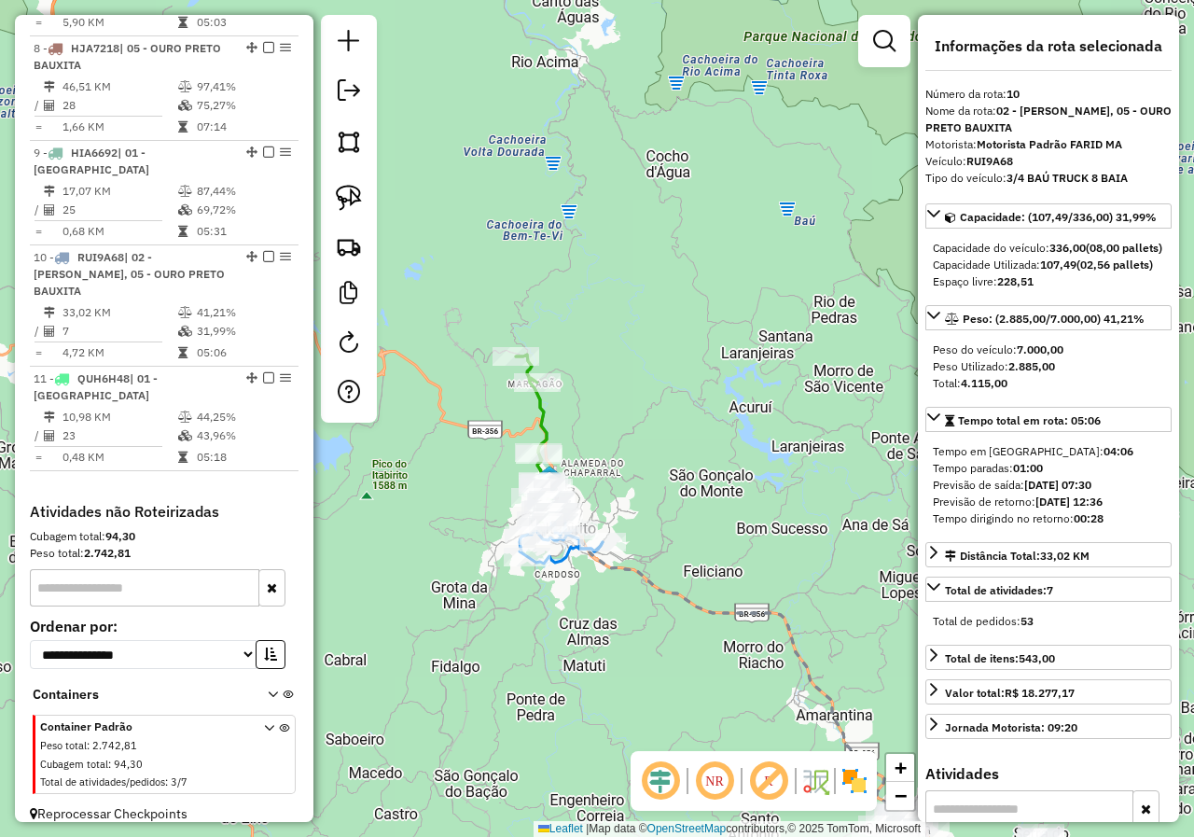
drag, startPoint x: 614, startPoint y: 641, endPoint x: 648, endPoint y: 739, distance: 103.8
click at [665, 789] on hb-router-mapa "Informações da Sessão 980169 - [DATE] Criação: [DATE] 17:39 Depósito: Farid - M…" at bounding box center [597, 418] width 1194 height 837
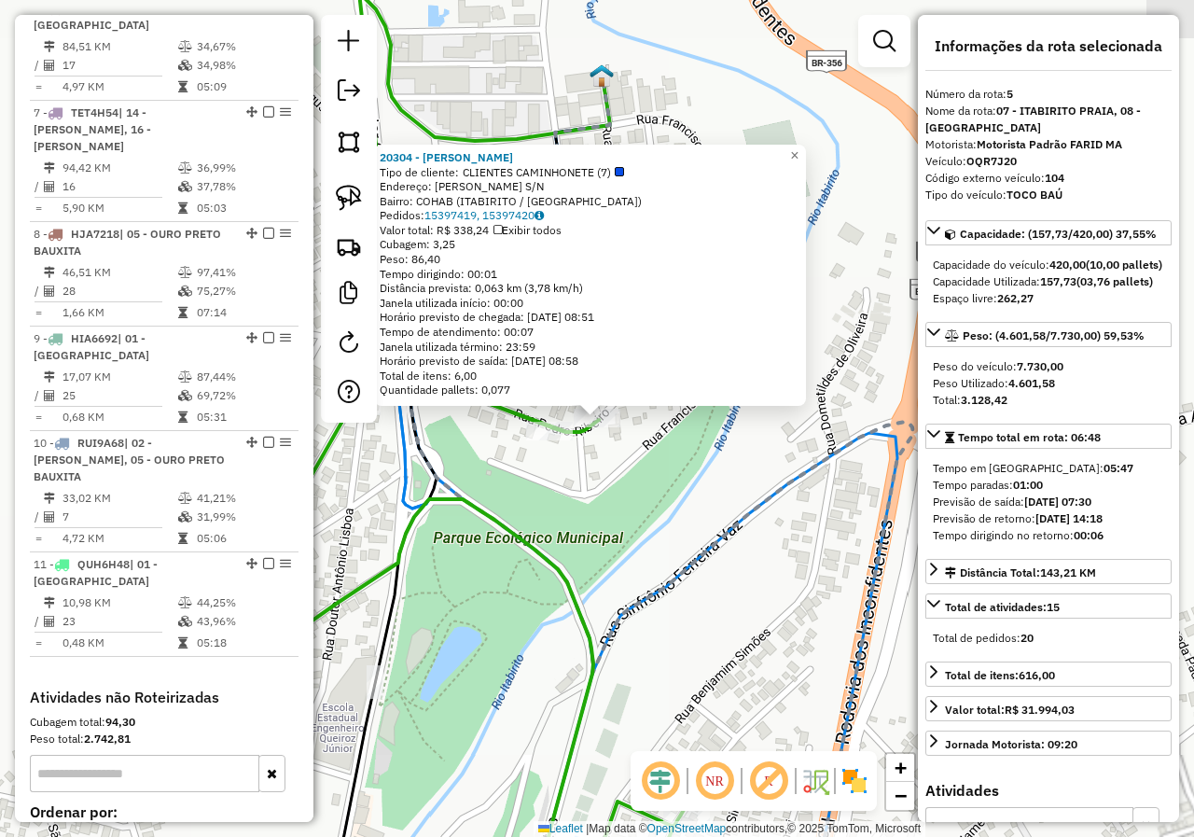
scroll to position [1163, 0]
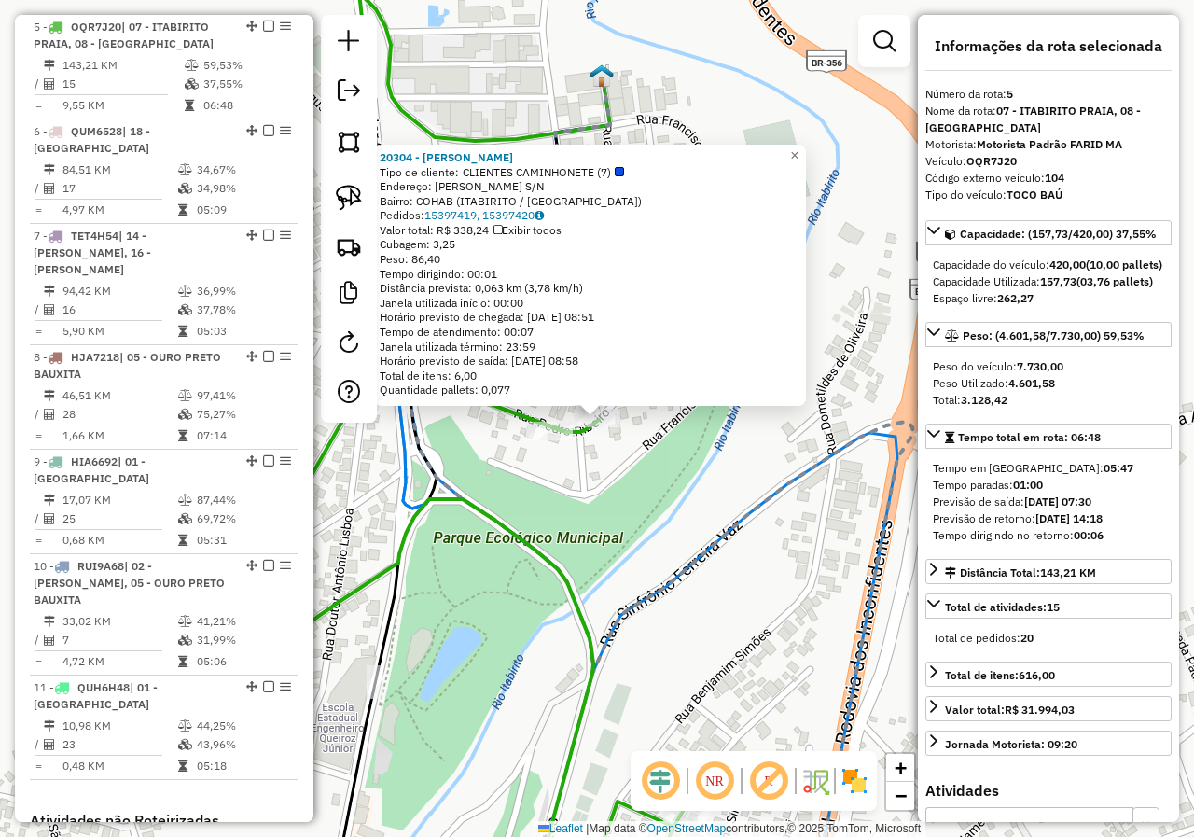
click at [640, 503] on div "20304 - [PERSON_NAME] Tipo de cliente: CLIENTES CAMINHONETE (7) Endereço: [PERS…" at bounding box center [597, 418] width 1194 height 837
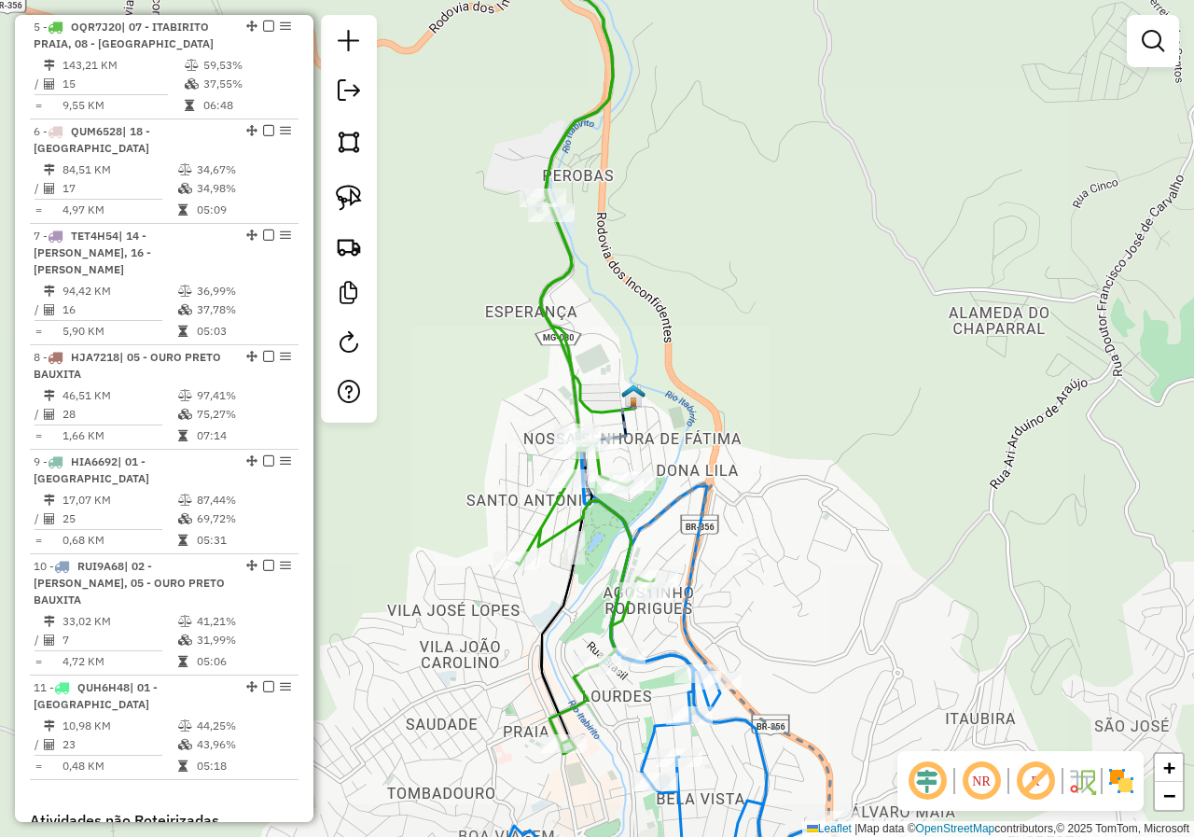
click at [593, 521] on icon at bounding box center [585, 334] width 137 height 837
select select "*********"
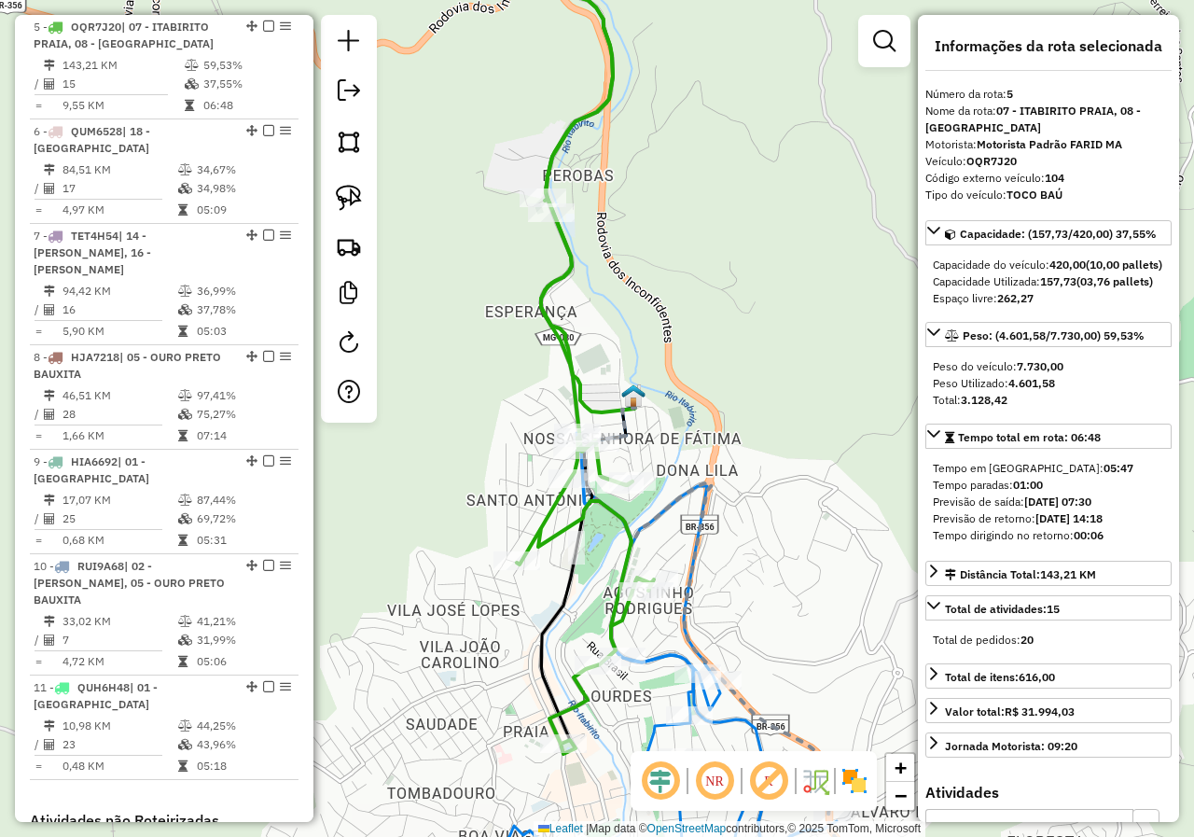
click at [645, 459] on icon at bounding box center [585, 334] width 137 height 837
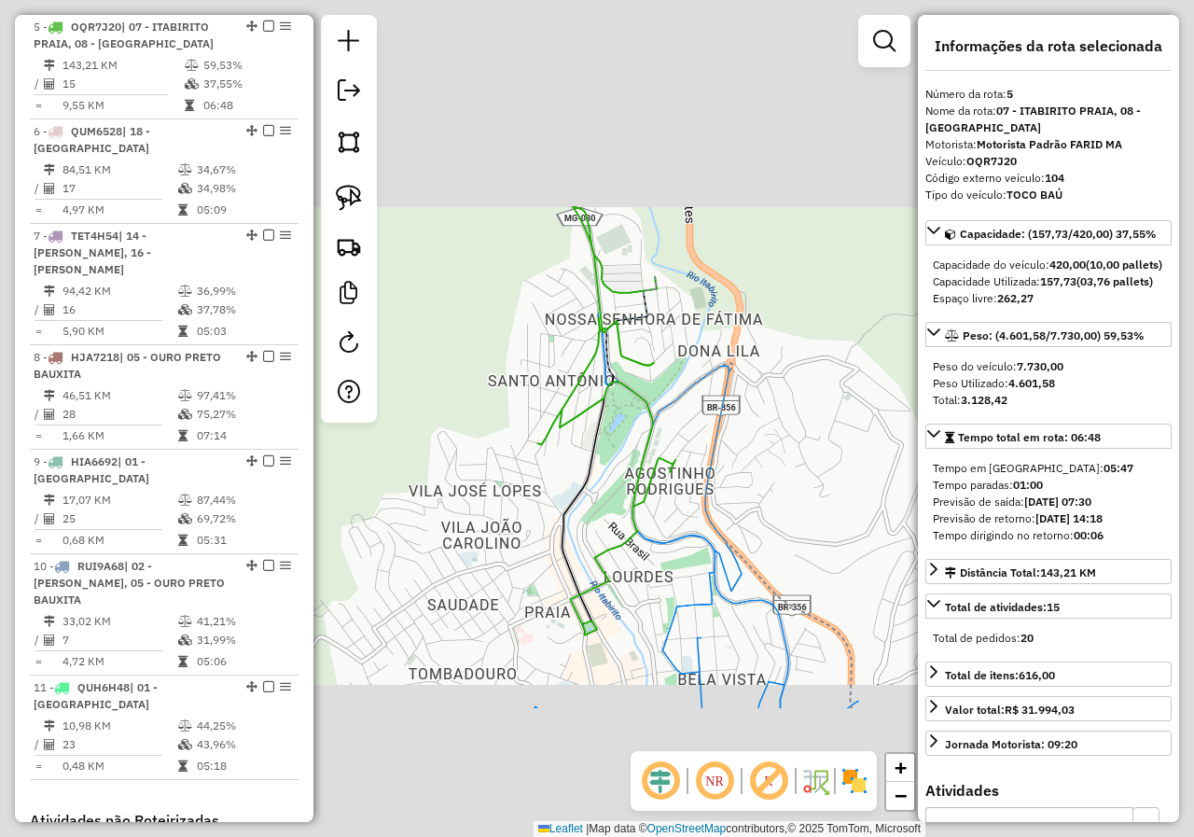
click at [609, 592] on div "Janela de atendimento Grade de atendimento Capacidade Transportadoras Veículos …" at bounding box center [597, 418] width 1194 height 837
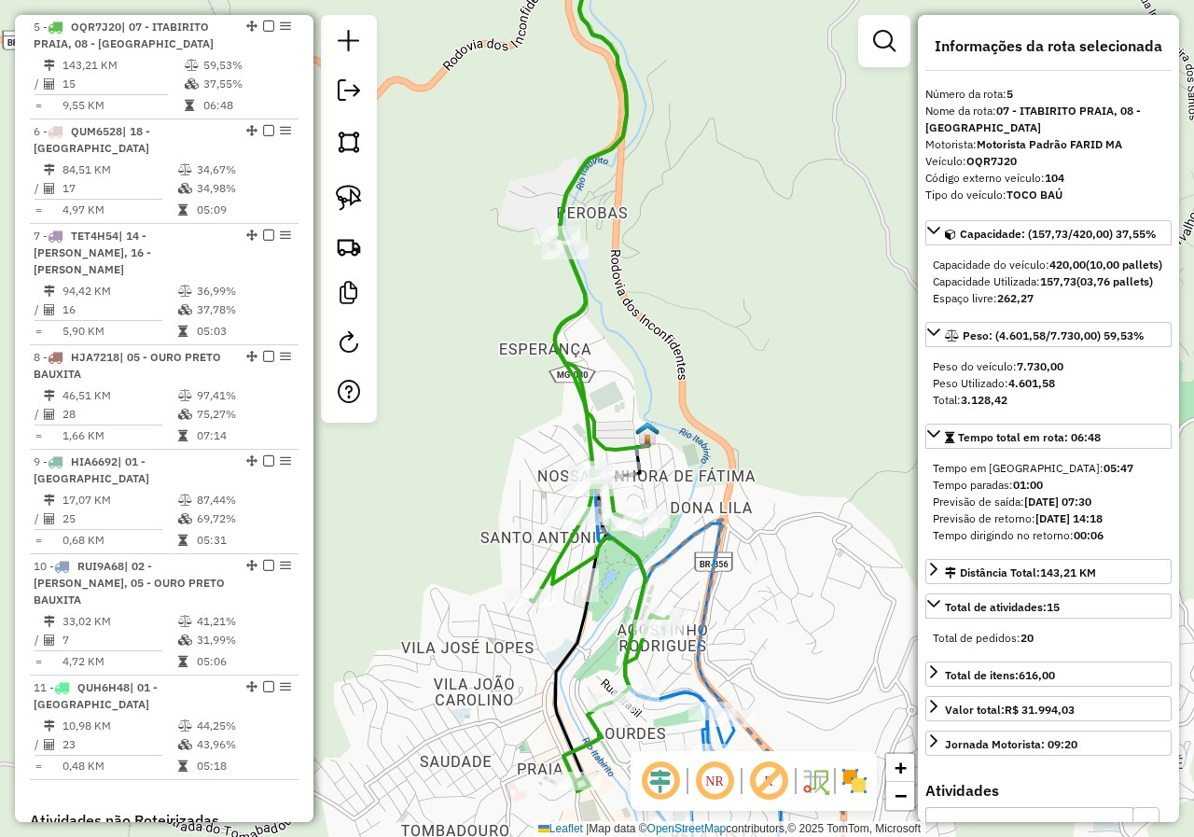
drag, startPoint x: 629, startPoint y: 564, endPoint x: 636, endPoint y: 398, distance: 166.2
click at [645, 433] on icon at bounding box center [753, 676] width 310 height 487
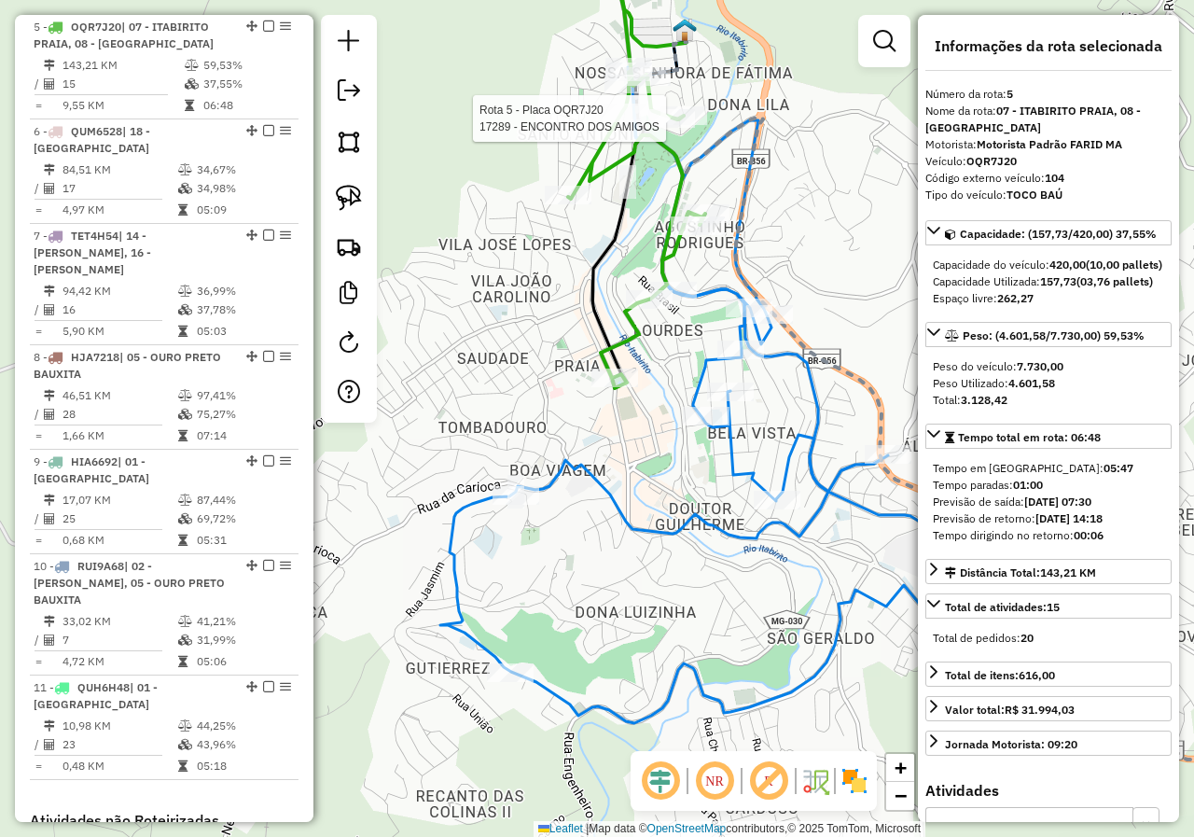
click at [646, 530] on icon at bounding box center [776, 395] width 672 height 656
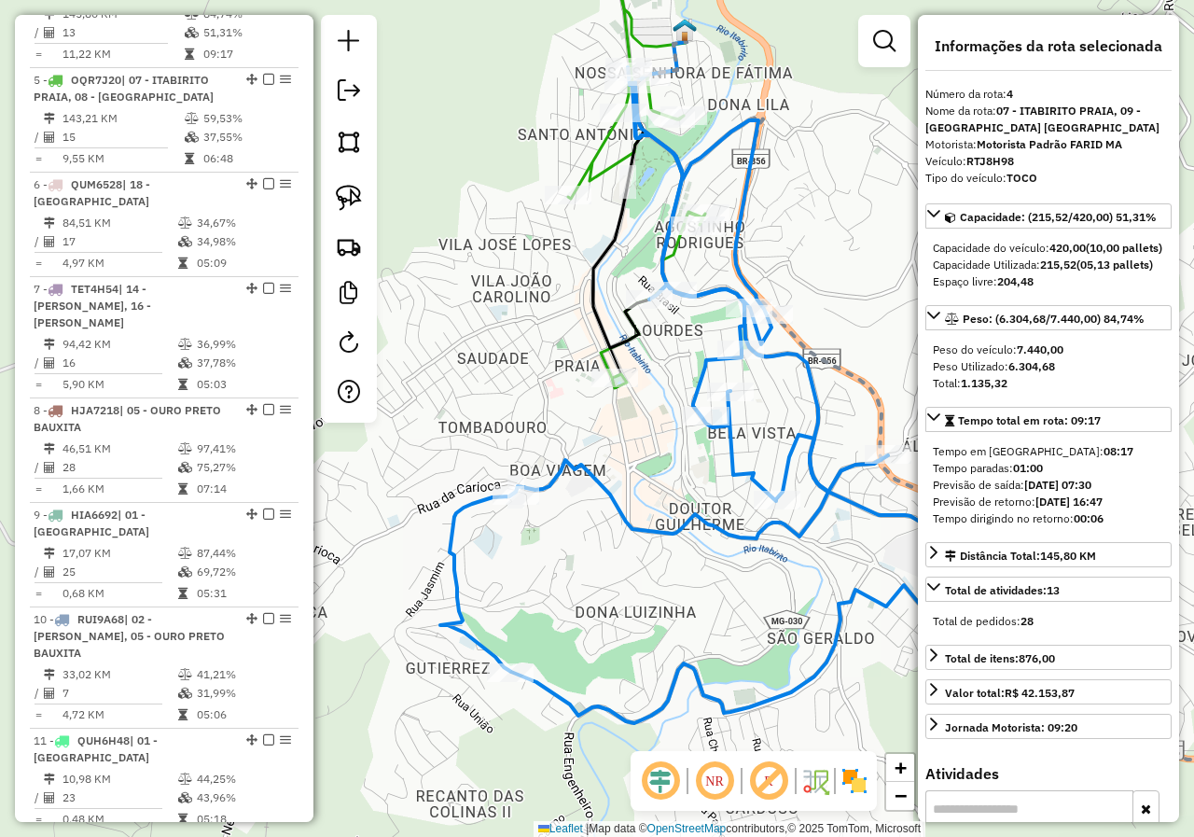
scroll to position [1059, 0]
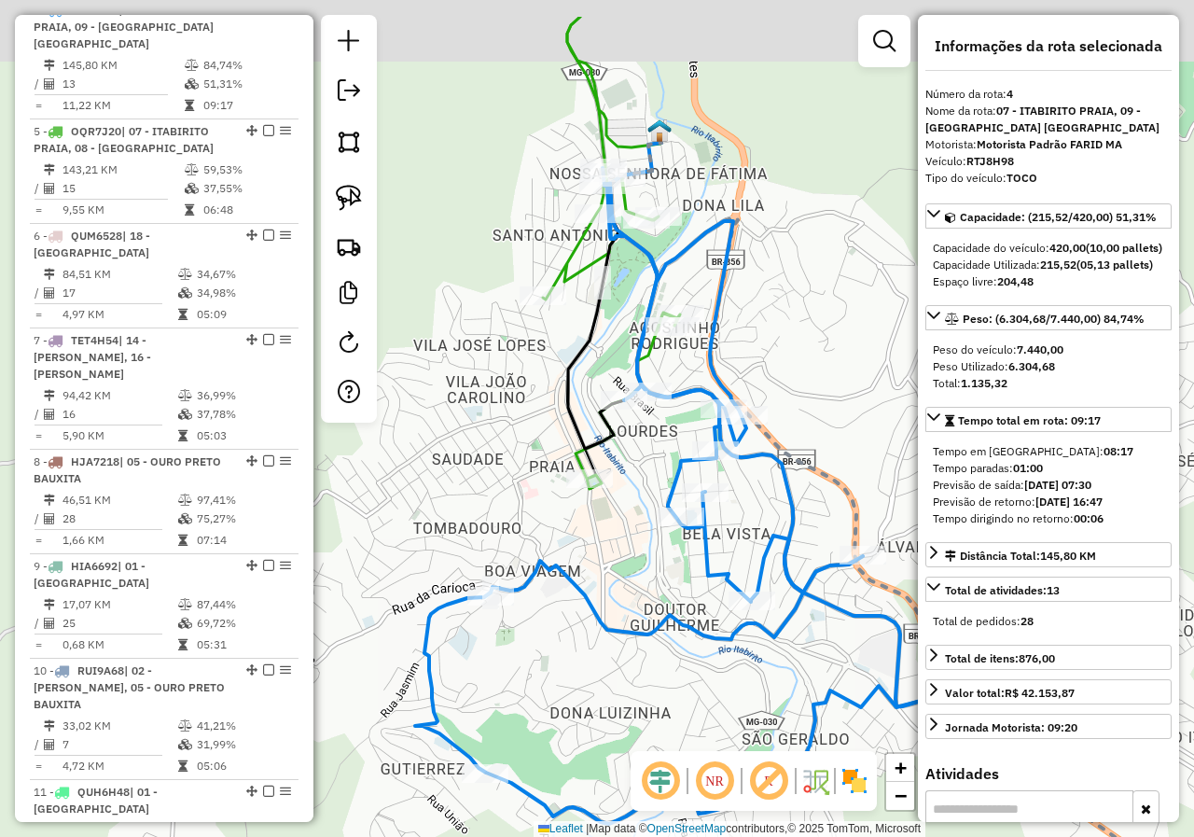
drag, startPoint x: 657, startPoint y: 500, endPoint x: 623, endPoint y: 621, distance: 126.1
click at [623, 618] on div "Janela de atendimento Grade de atendimento Capacidade Transportadoras Veículos …" at bounding box center [597, 418] width 1194 height 837
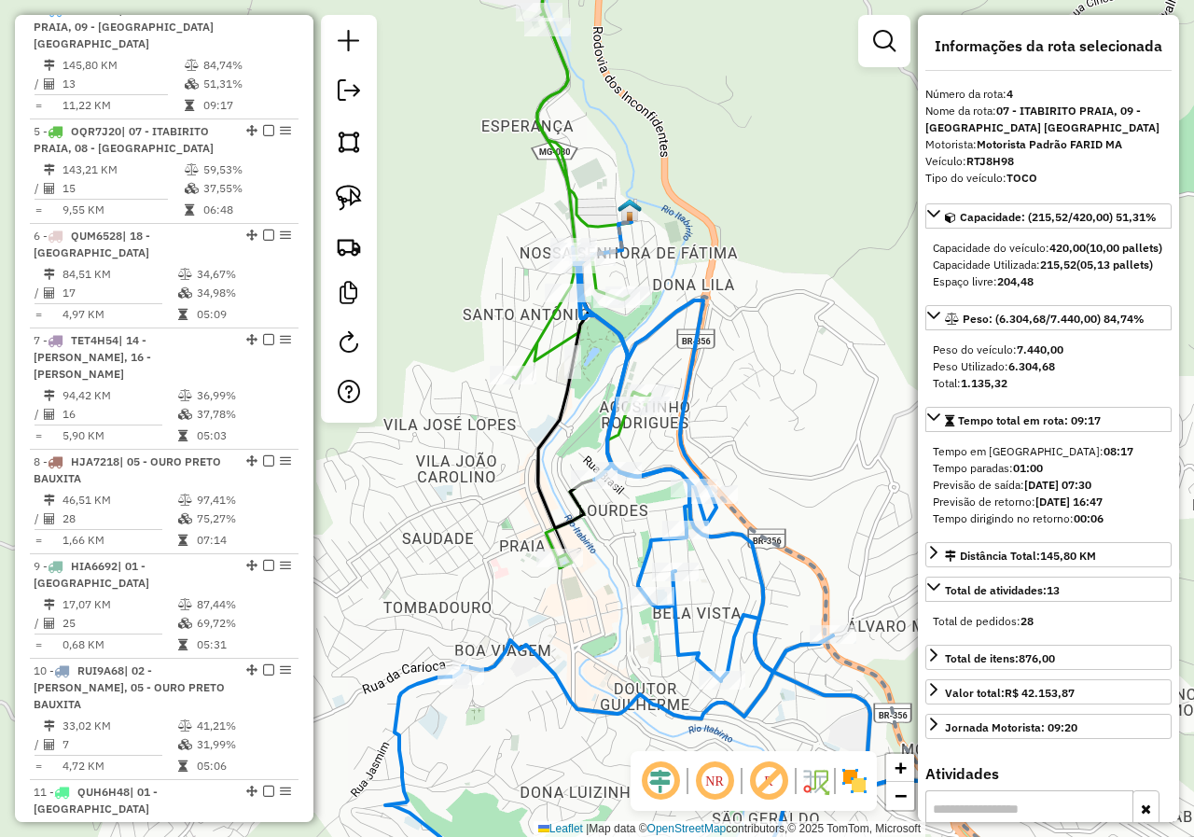
click at [535, 351] on icon at bounding box center [581, 242] width 137 height 652
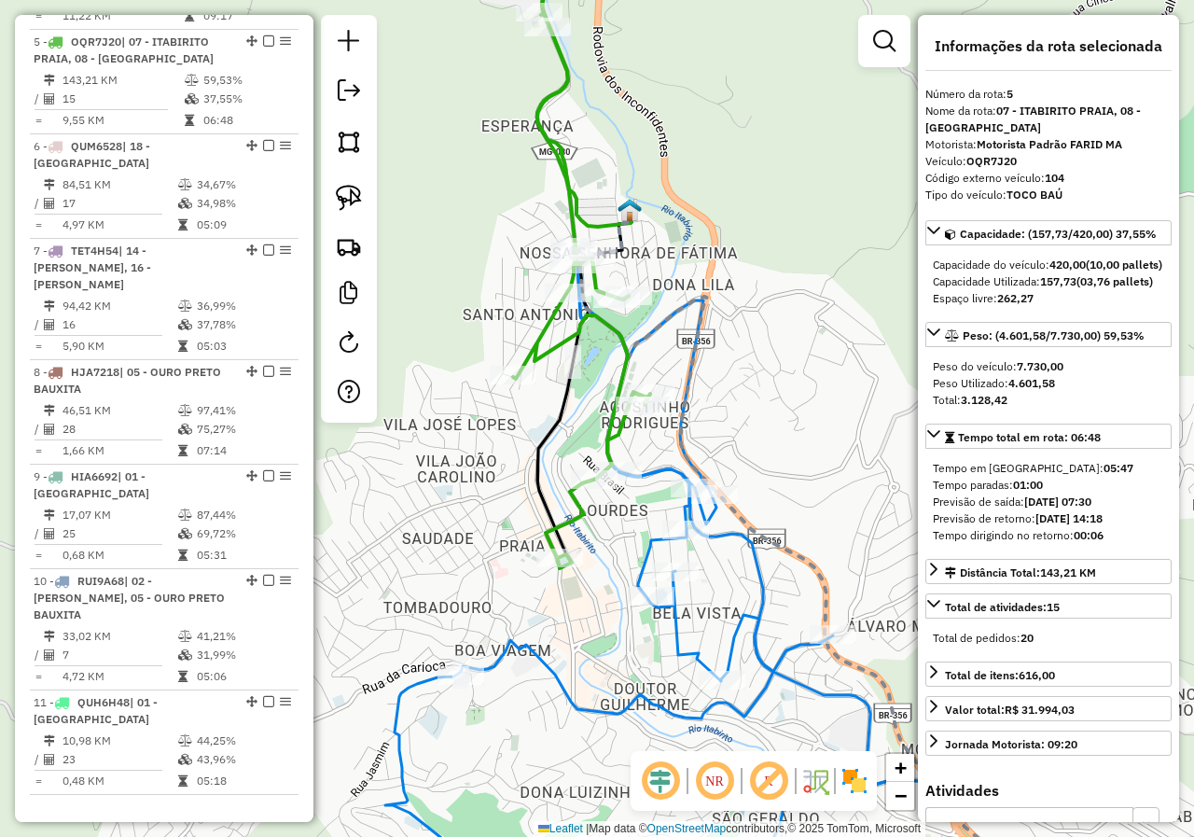
scroll to position [1163, 0]
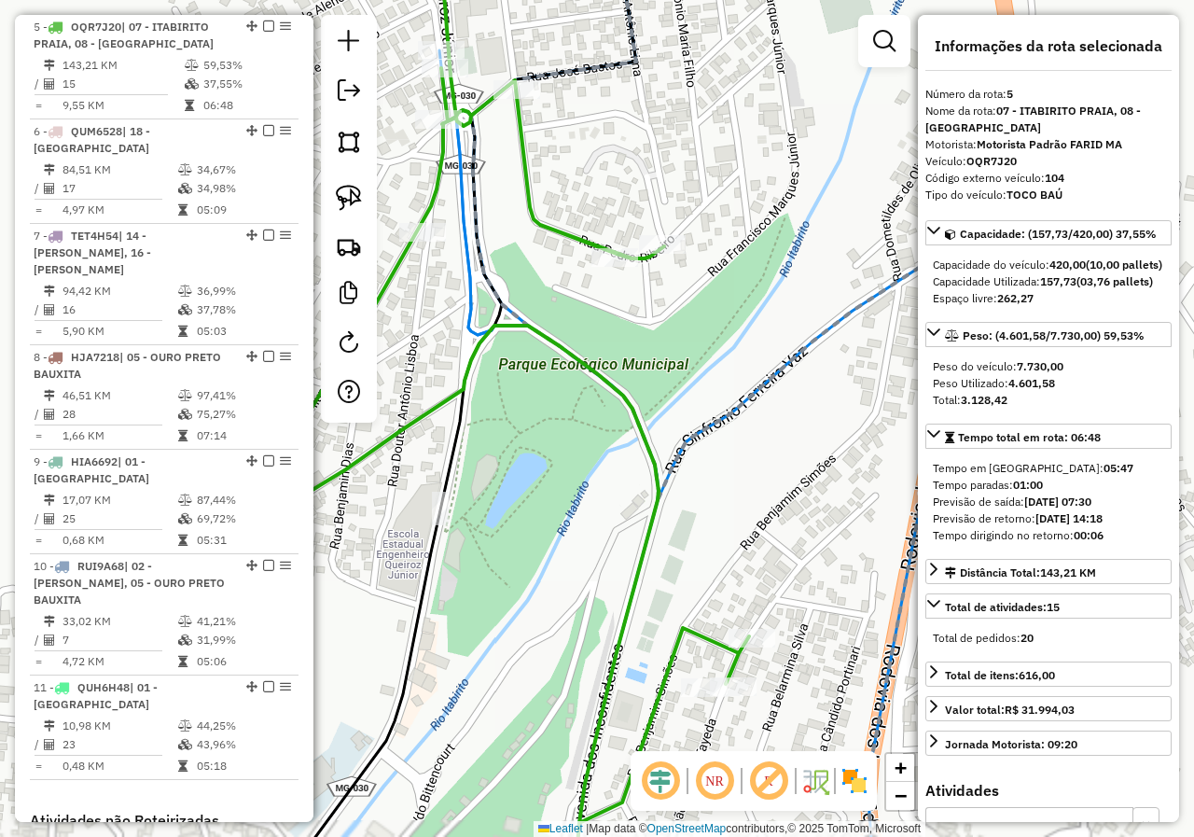
click at [663, 408] on div "Janela de atendimento Grade de atendimento Capacidade Transportadoras Veículos …" at bounding box center [597, 418] width 1194 height 837
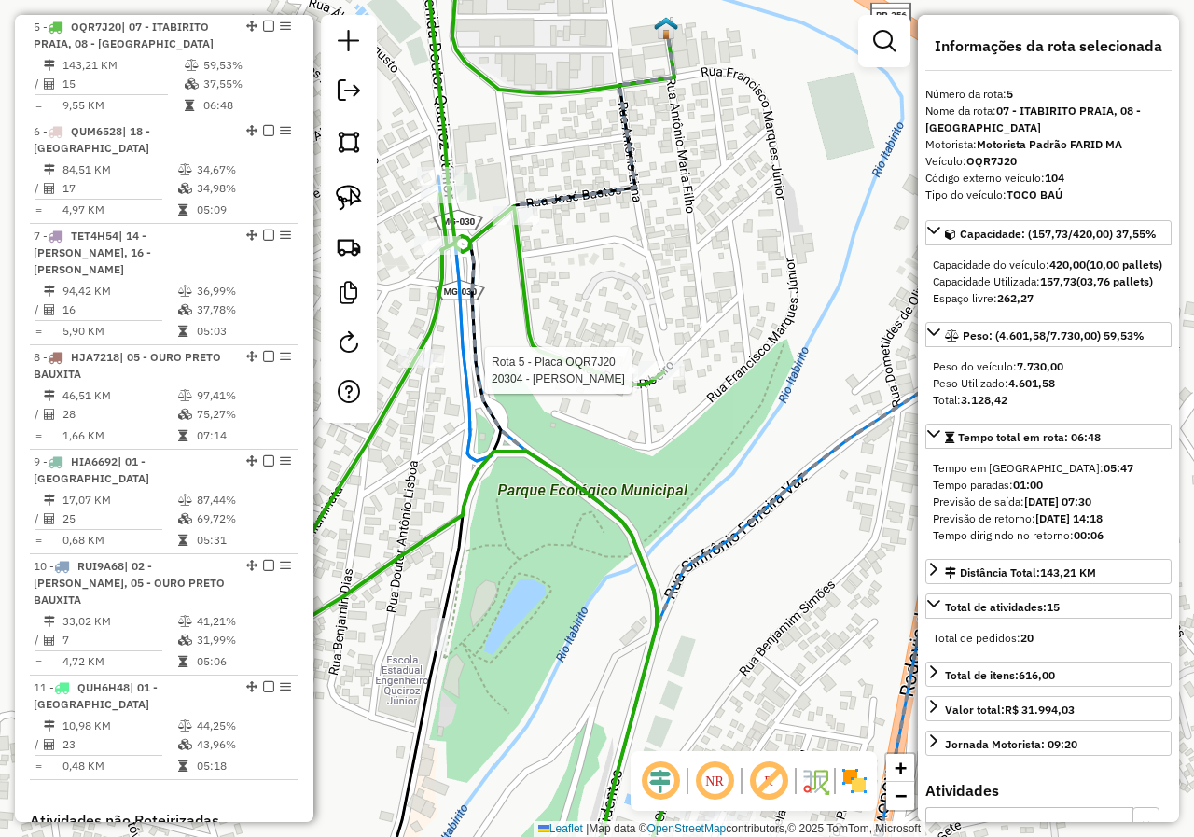
click at [665, 380] on div at bounding box center [661, 370] width 47 height 19
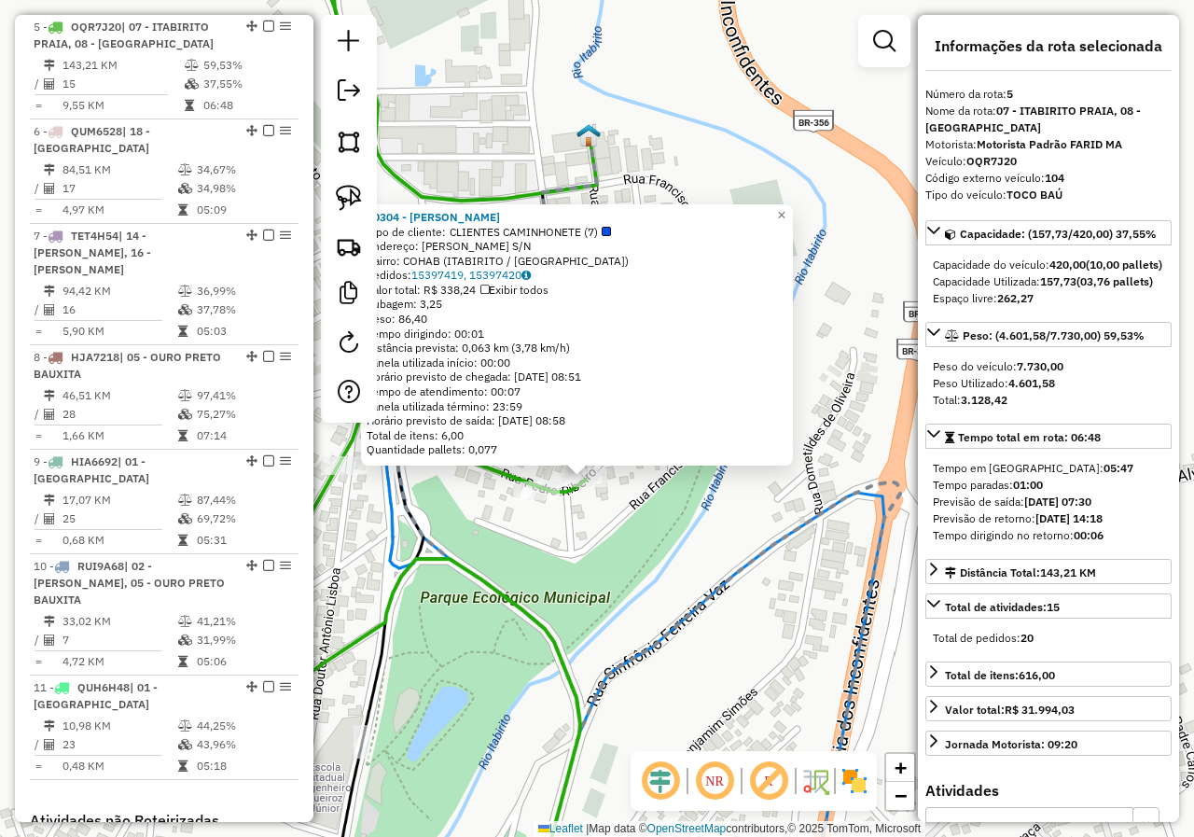
click at [584, 547] on div "20304 - [PERSON_NAME] Tipo de cliente: CLIENTES CAMINHONETE (7) Endereço: [PERS…" at bounding box center [597, 418] width 1194 height 837
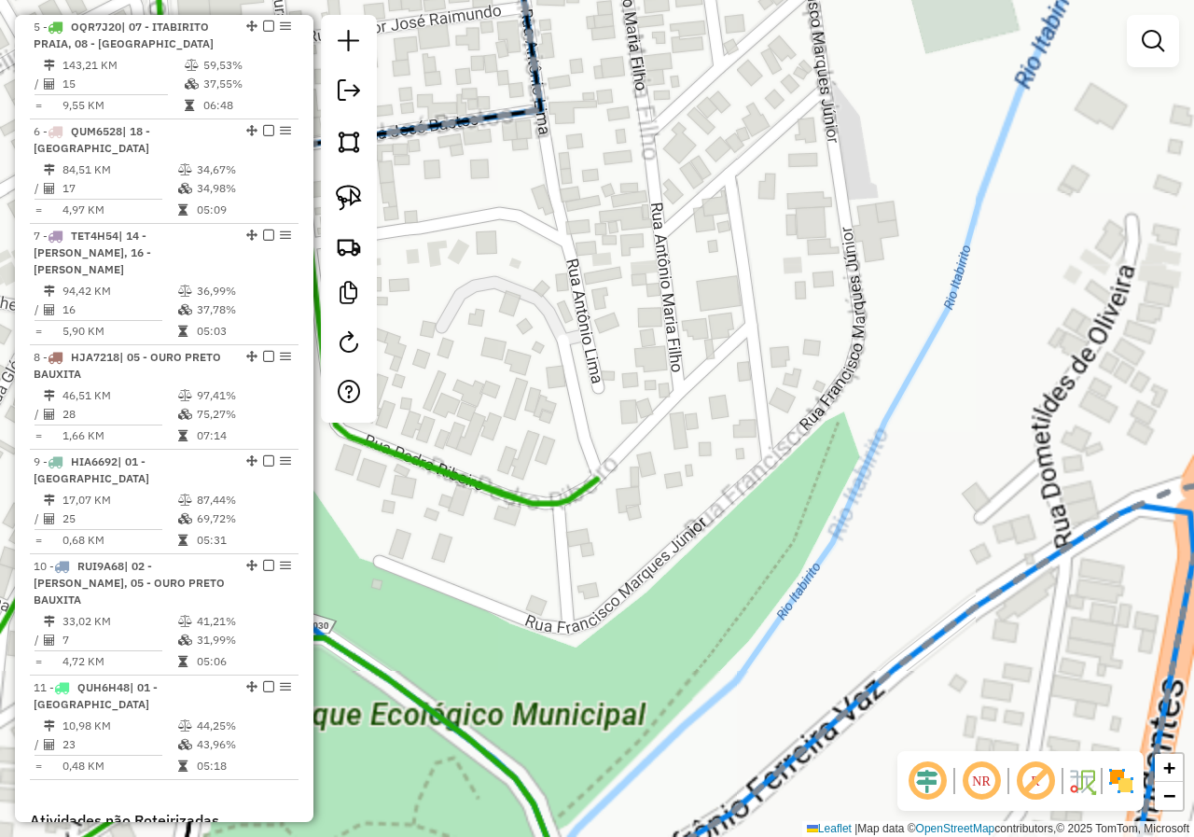
click at [572, 496] on icon at bounding box center [216, 356] width 1100 height 2007
select select "*********"
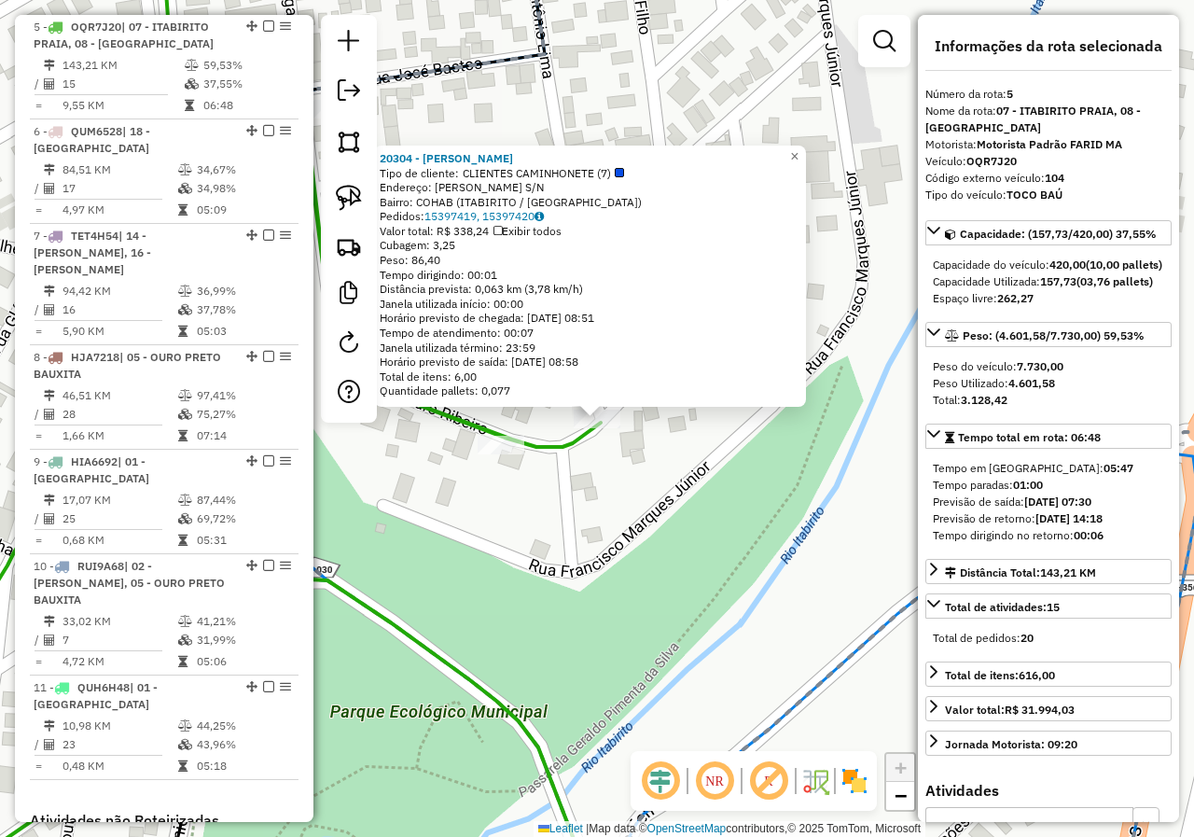
click at [707, 543] on div "20304 - [PERSON_NAME] Tipo de cliente: CLIENTES CAMINHONETE (7) Endereço: [PERS…" at bounding box center [597, 418] width 1194 height 837
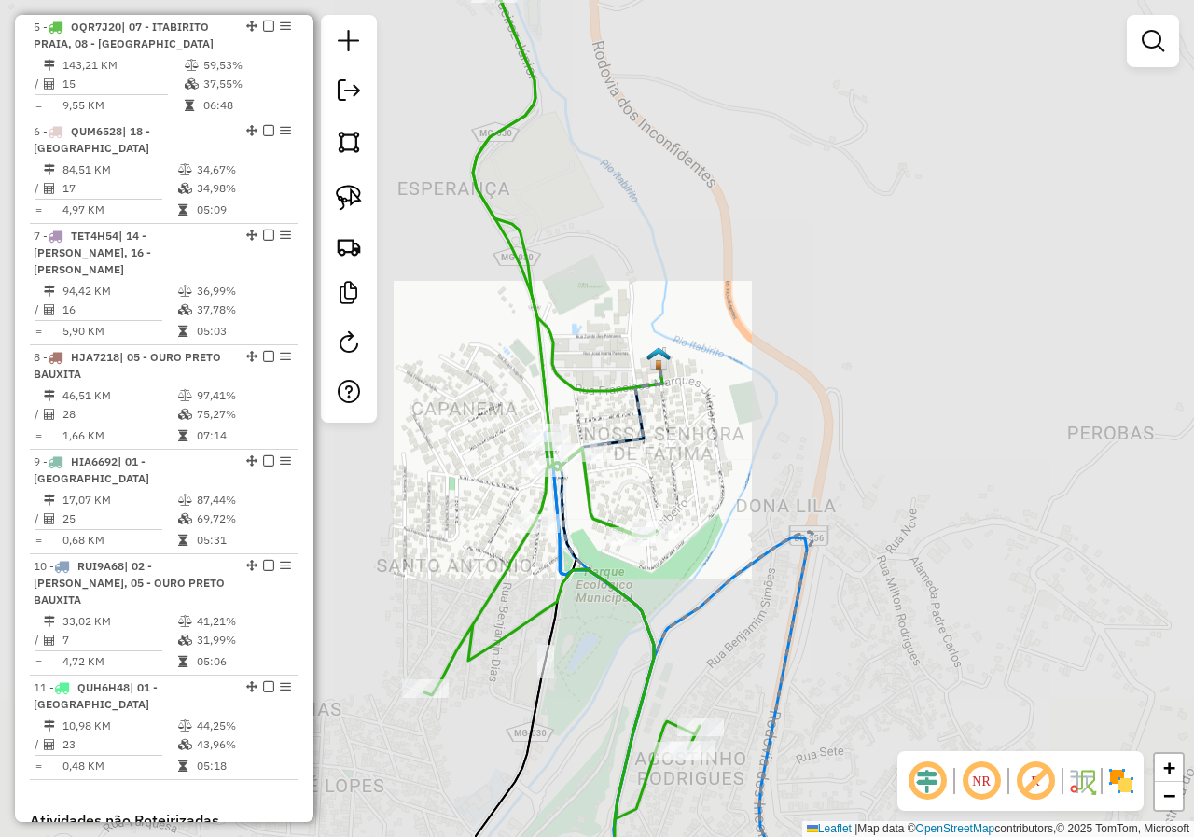
drag, startPoint x: 614, startPoint y: 609, endPoint x: 719, endPoint y: 550, distance: 120.7
click at [713, 554] on div "Janela de atendimento Grade de atendimento Capacidade Transportadoras Veículos …" at bounding box center [597, 418] width 1194 height 837
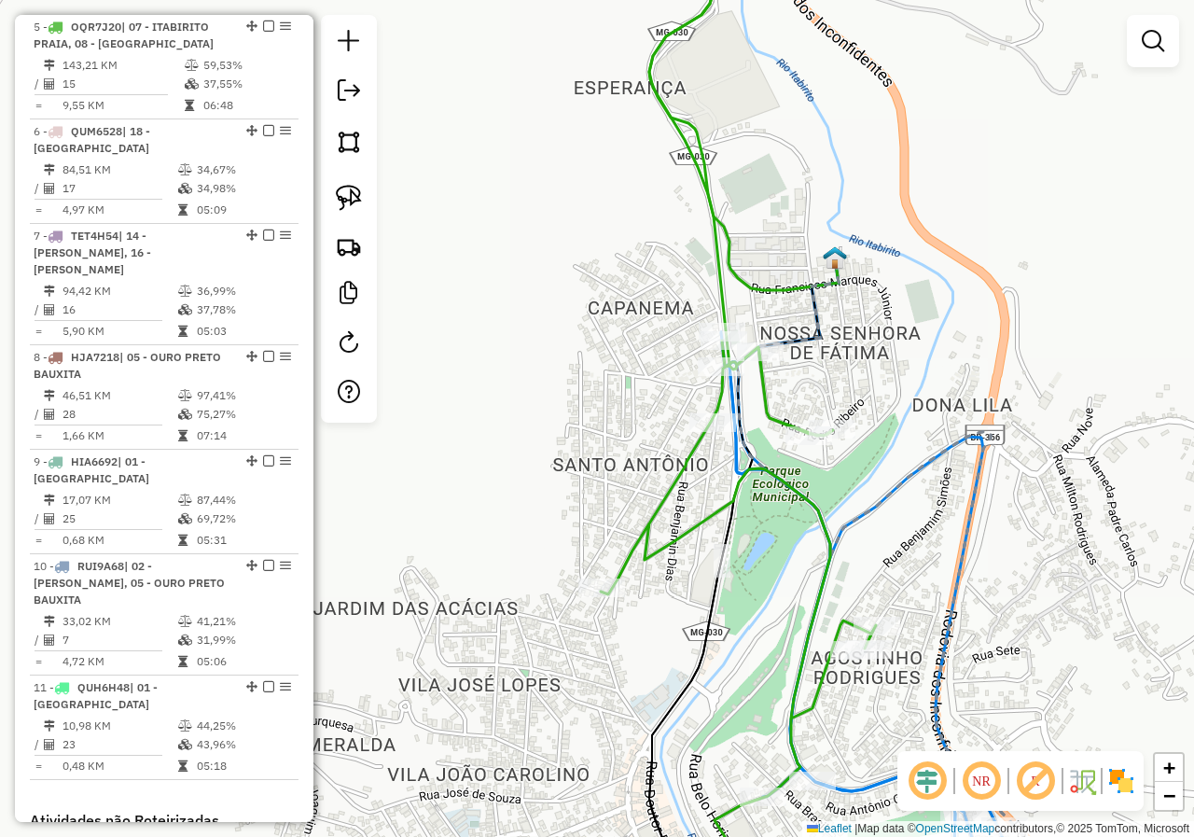
click at [705, 516] on icon at bounding box center [738, 417] width 275 height 1003
select select "*********"
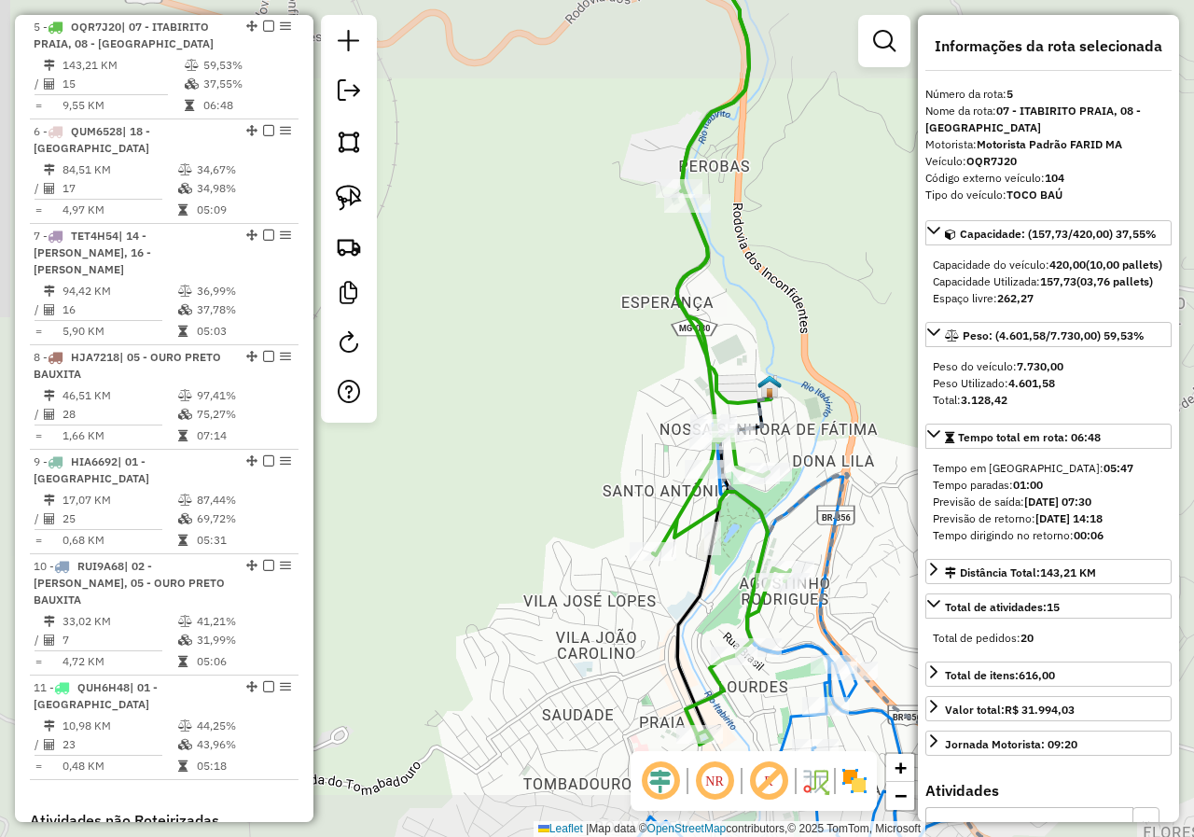
click at [646, 442] on div "Janela de atendimento Grade de atendimento Capacidade Transportadoras Veículos …" at bounding box center [597, 418] width 1194 height 837
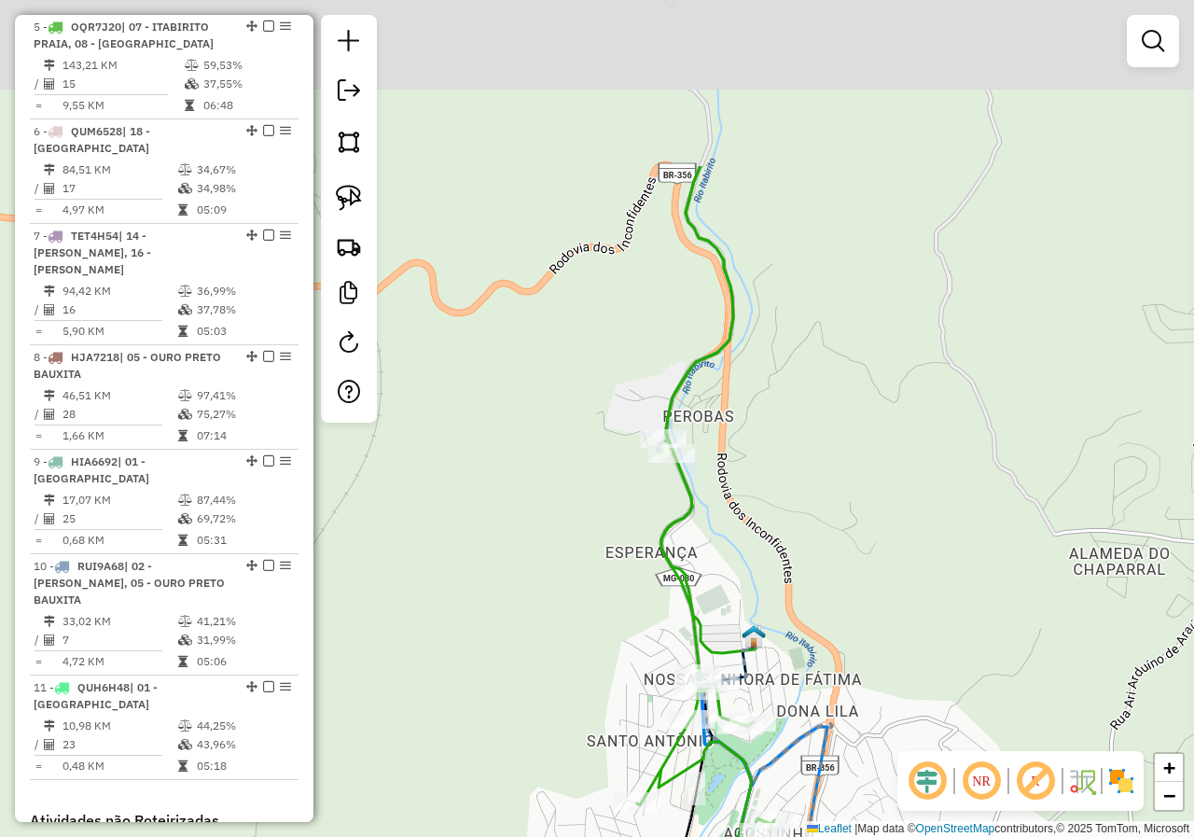
drag, startPoint x: 639, startPoint y: 428, endPoint x: 636, endPoint y: 252, distance: 176.3
click at [633, 303] on div "Janela de atendimento Grade de atendimento Capacidade Transportadoras Veículos …" at bounding box center [597, 418] width 1194 height 837
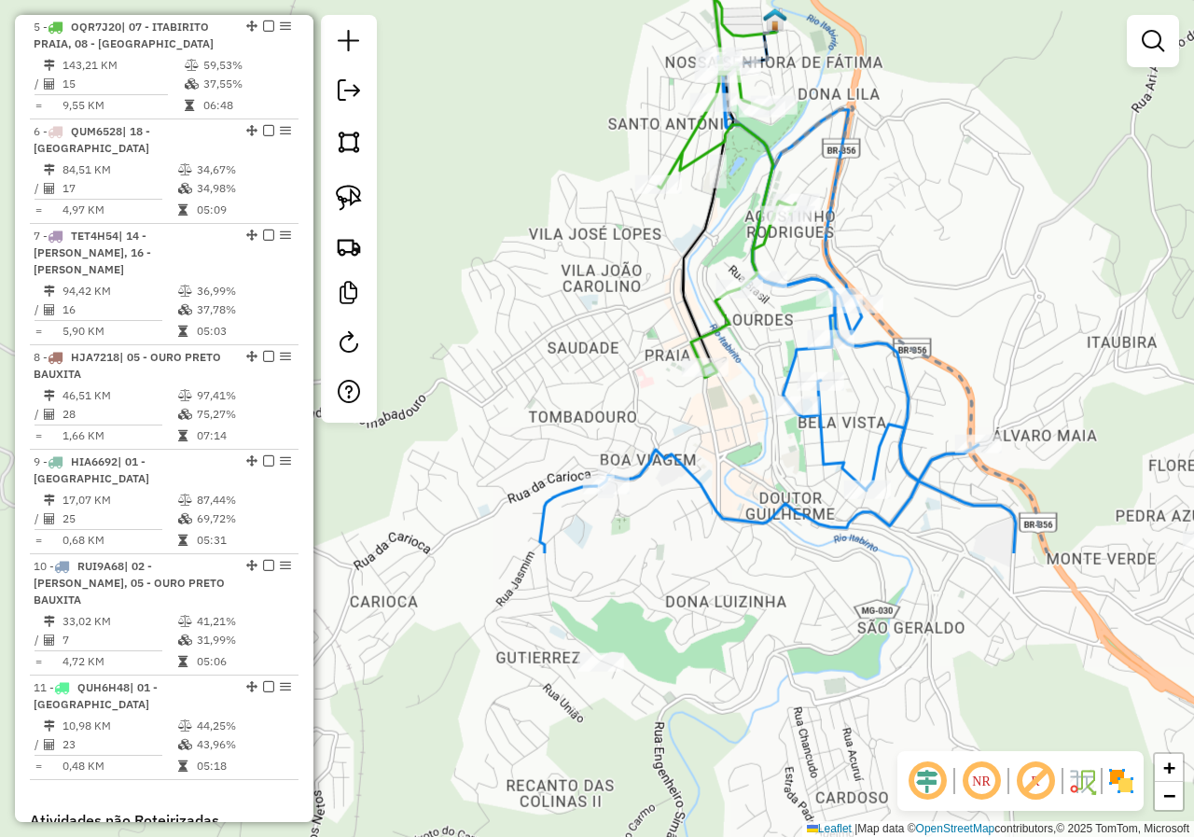
click at [709, 465] on div "Janela de atendimento Grade de atendimento Capacidade Transportadoras Veículos …" at bounding box center [597, 418] width 1194 height 837
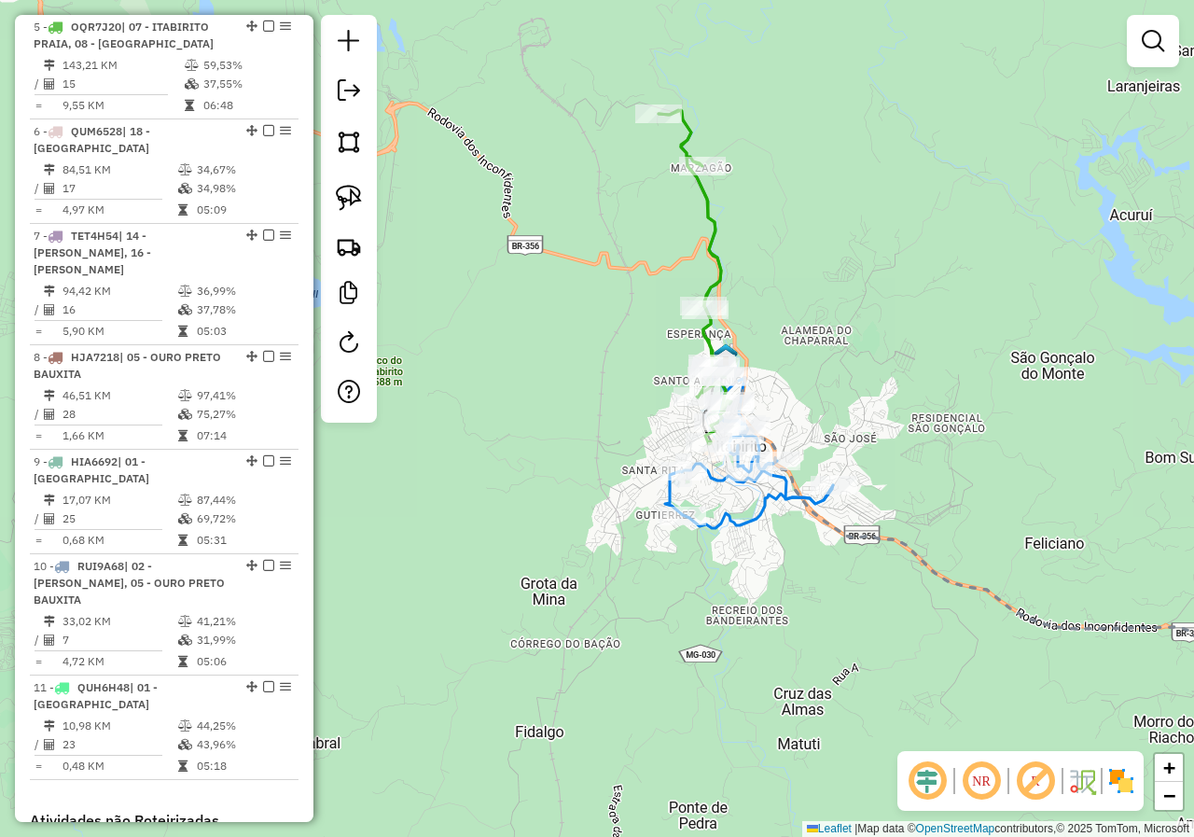
click at [742, 518] on icon at bounding box center [749, 446] width 168 height 164
select select "*********"
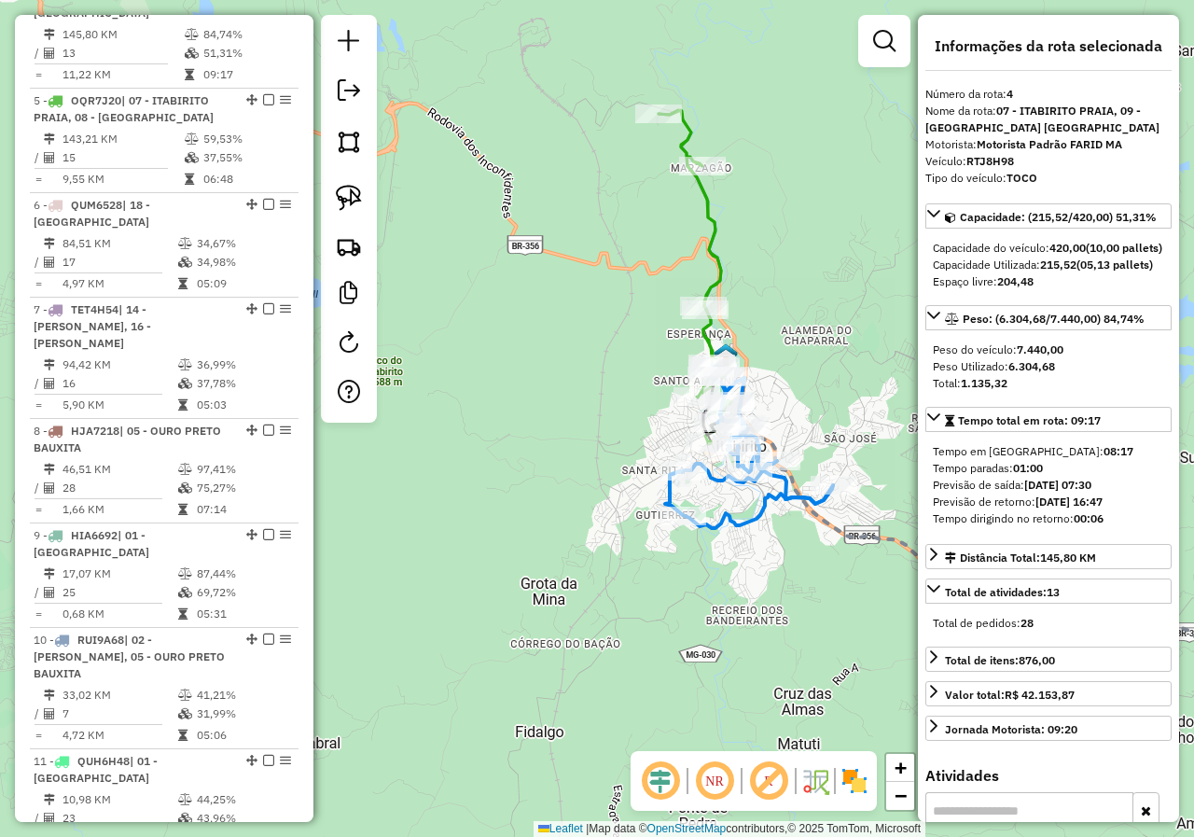
scroll to position [1059, 0]
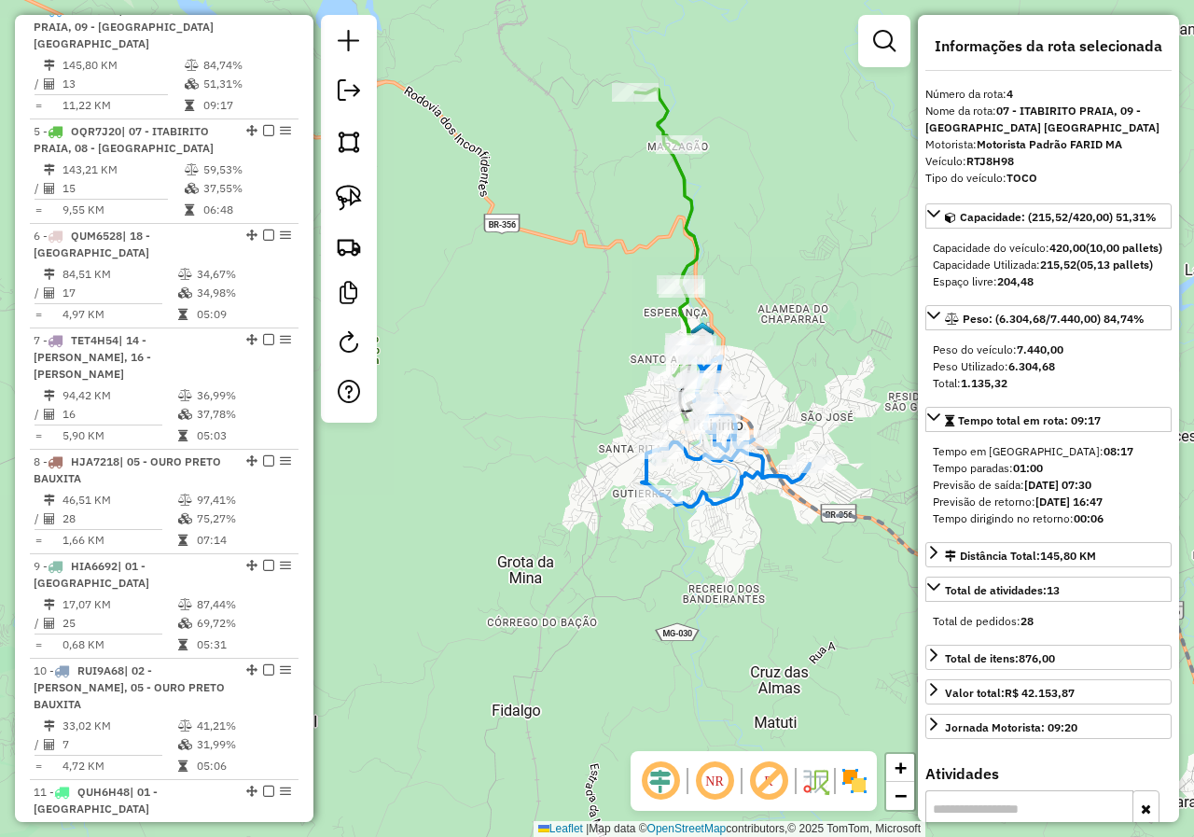
drag, startPoint x: 737, startPoint y: 554, endPoint x: 674, endPoint y: 477, distance: 99.5
click at [681, 487] on div "Janela de atendimento Grade de atendimento Capacidade Transportadoras Veículos …" at bounding box center [597, 418] width 1194 height 837
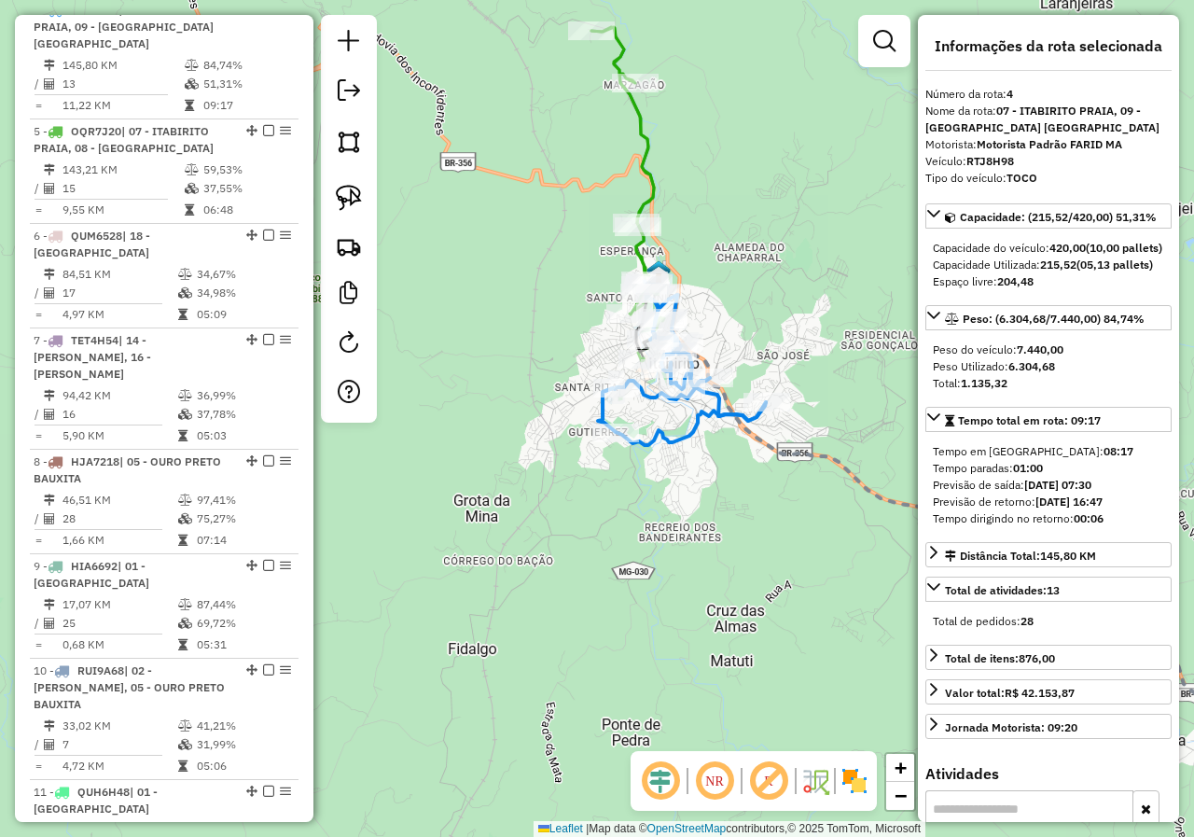
click at [668, 467] on div "Janela de atendimento Grade de atendimento Capacidade Transportadoras Veículos …" at bounding box center [597, 418] width 1194 height 837
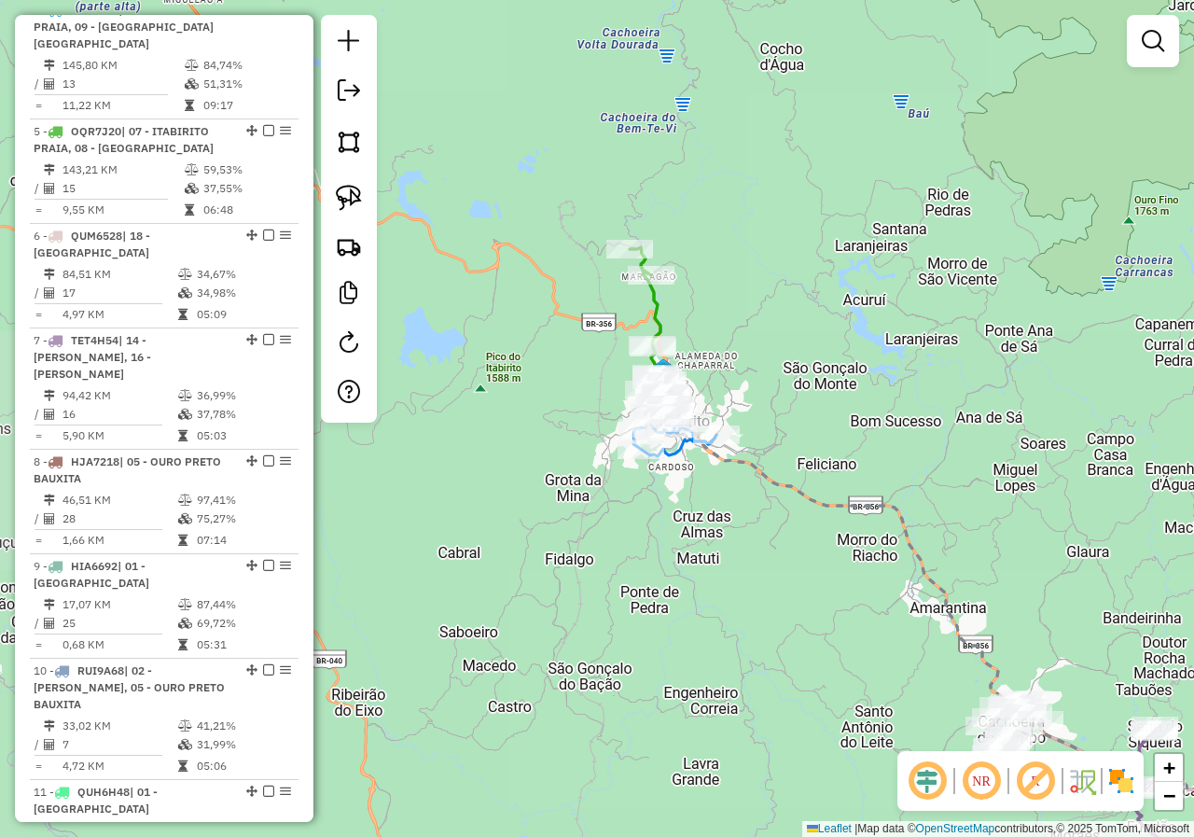
click at [658, 316] on icon at bounding box center [648, 330] width 36 height 167
select select "*********"
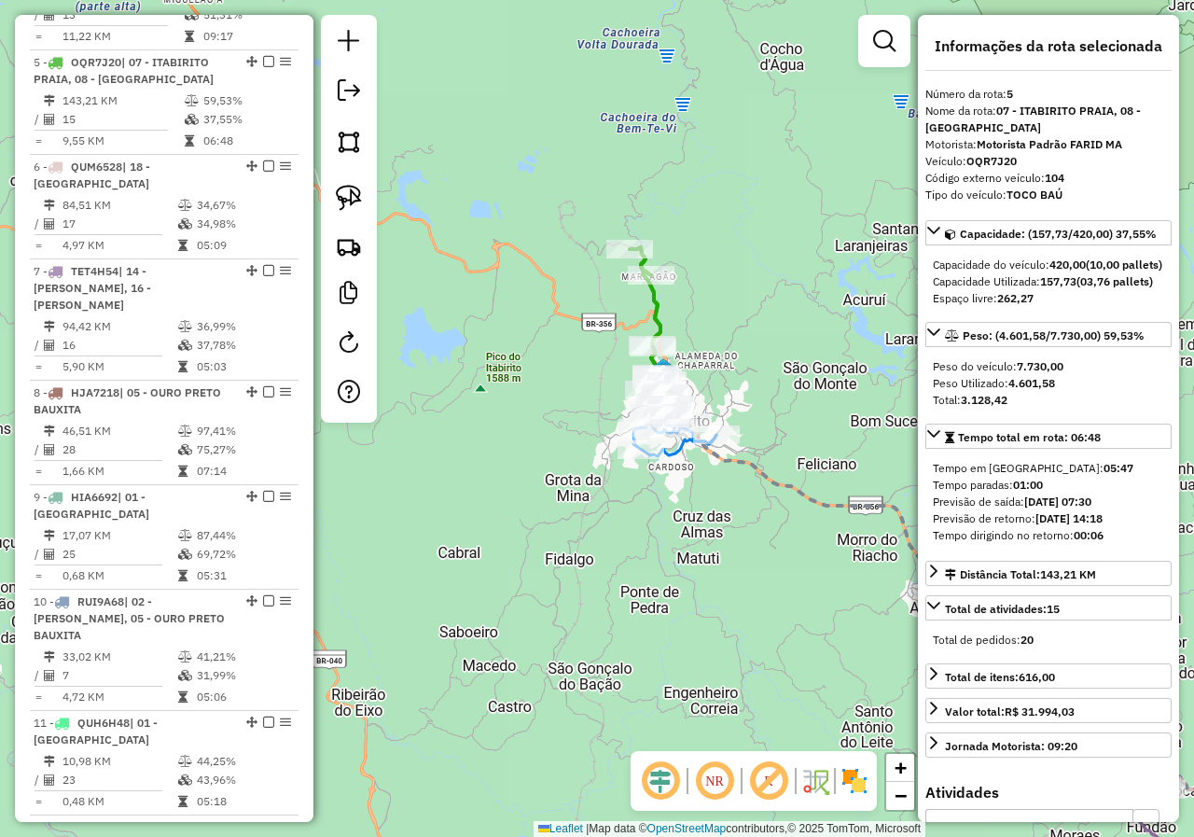
scroll to position [1163, 0]
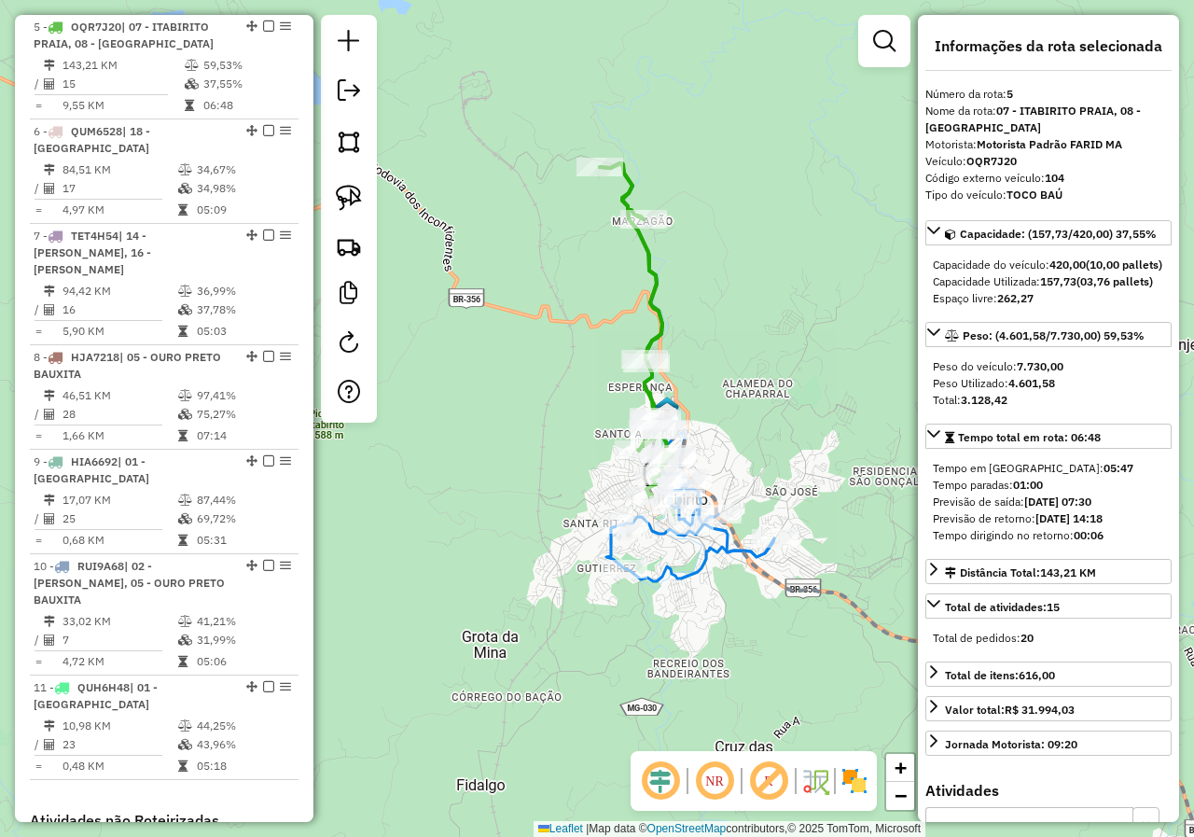
click at [580, 399] on div "Janela de atendimento Grade de atendimento Capacidade Transportadoras Veículos …" at bounding box center [597, 418] width 1194 height 837
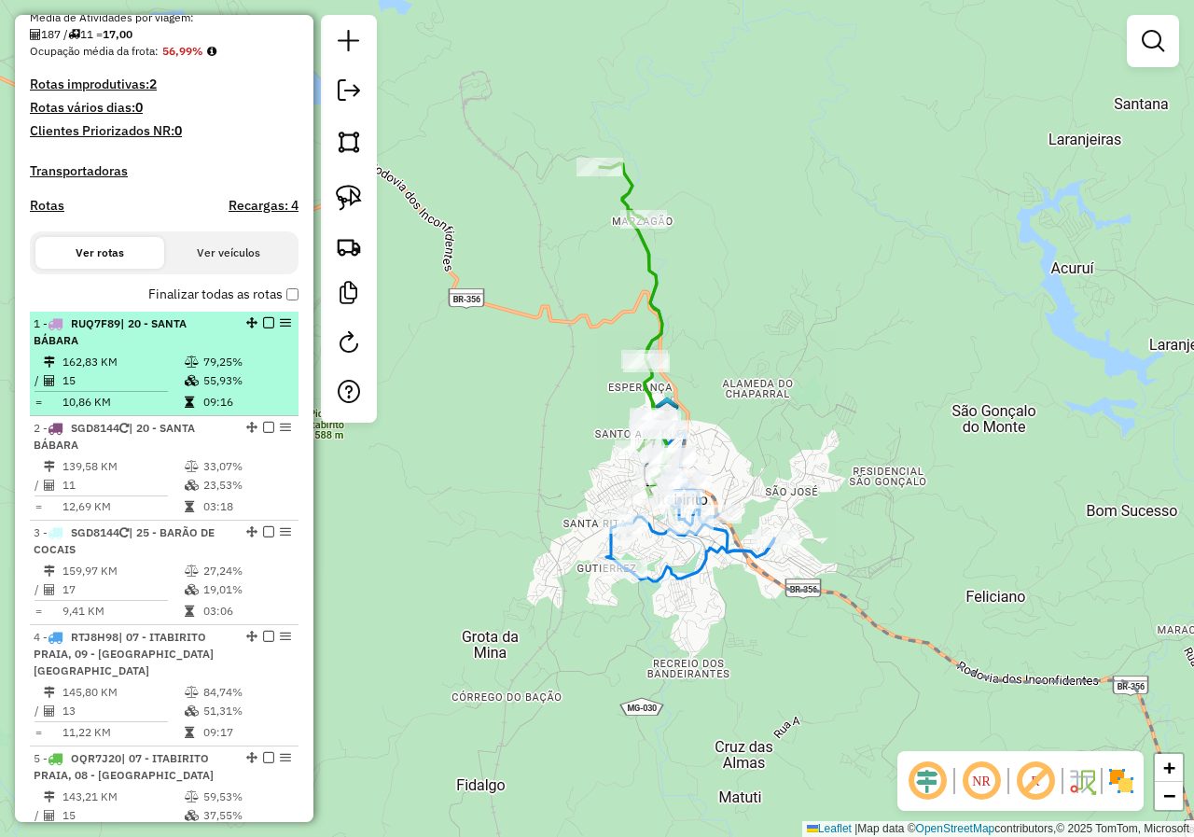
scroll to position [417, 0]
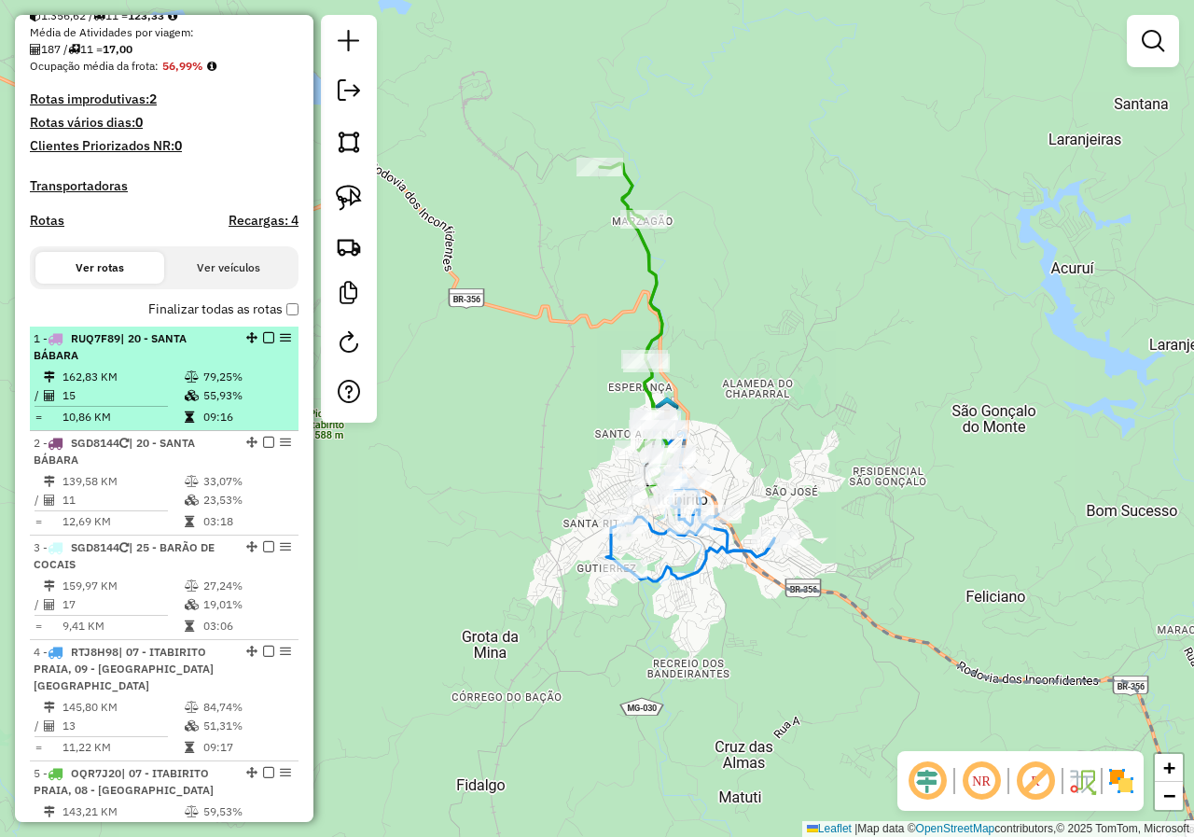
click at [259, 361] on div "1 - RUQ7F89 | 20 - SANTA BÁBARA" at bounding box center [164, 347] width 261 height 34
select select "*********"
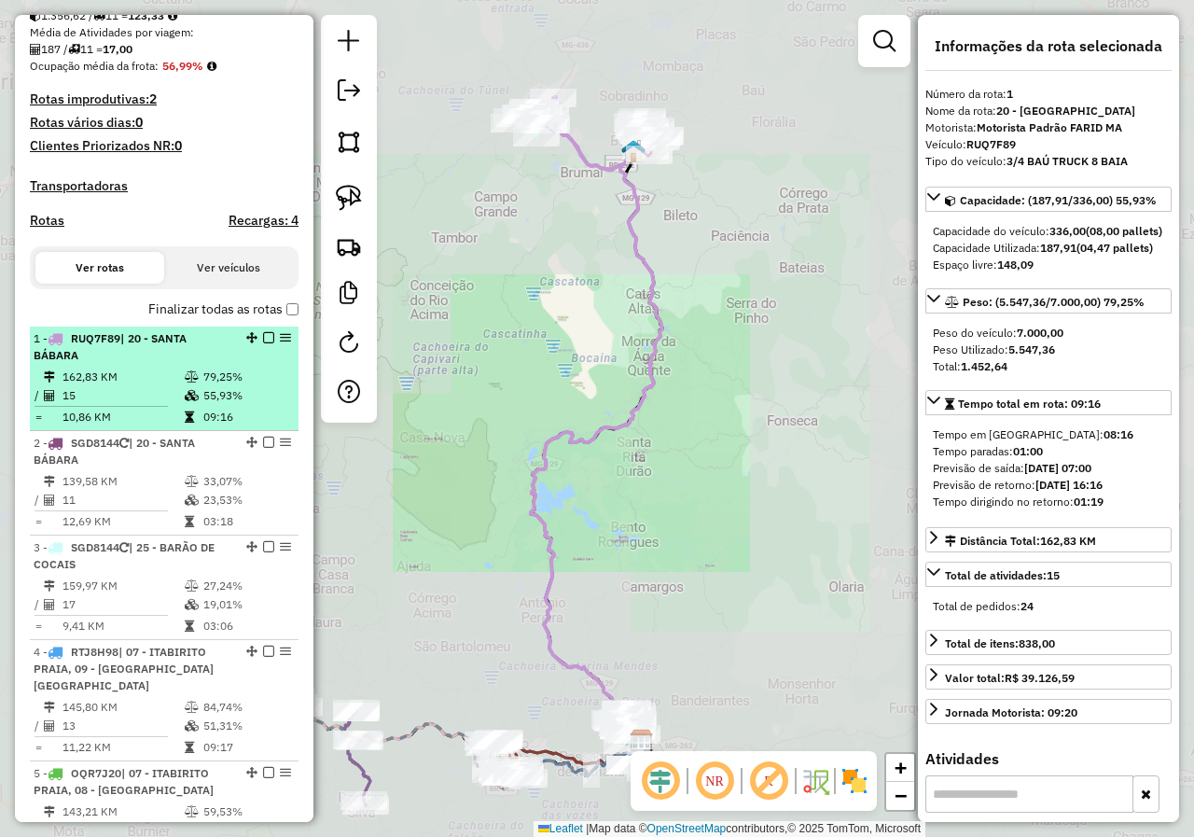
click at [263, 343] on em at bounding box center [268, 337] width 11 height 11
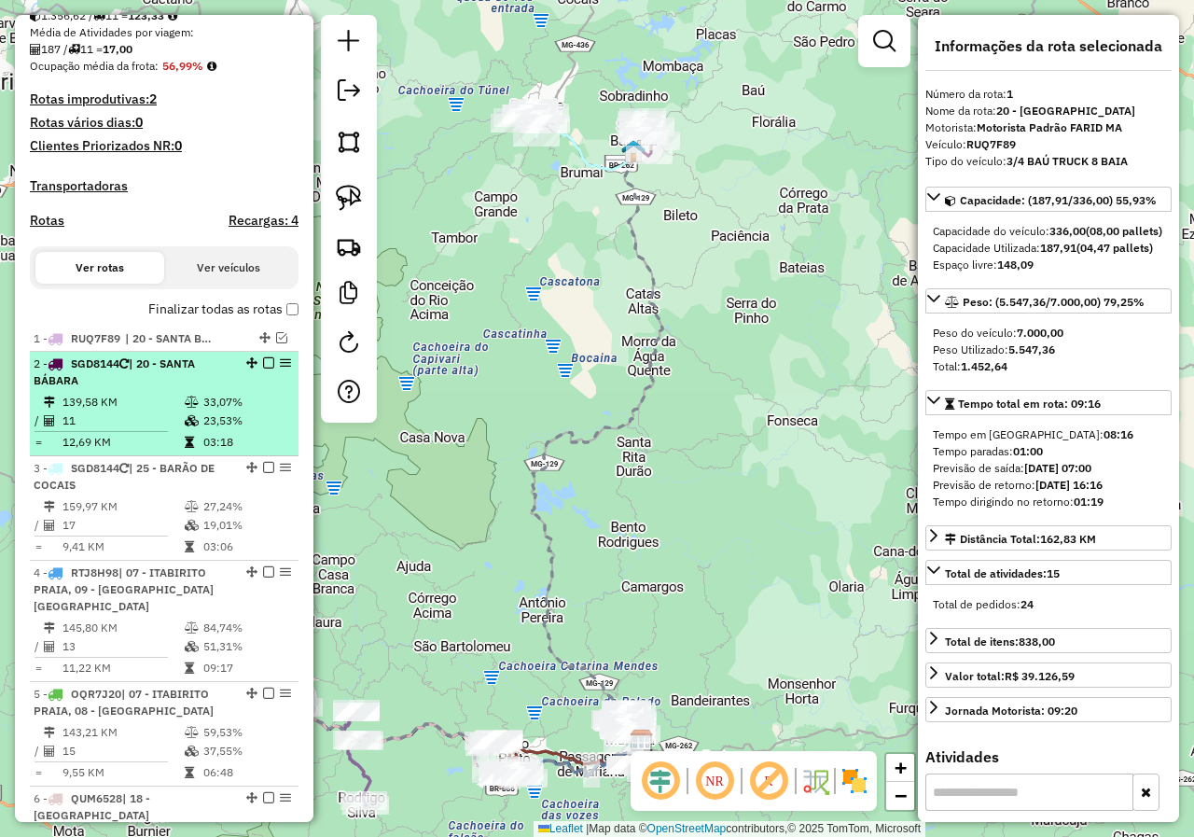
click at [263, 368] on em at bounding box center [268, 362] width 11 height 11
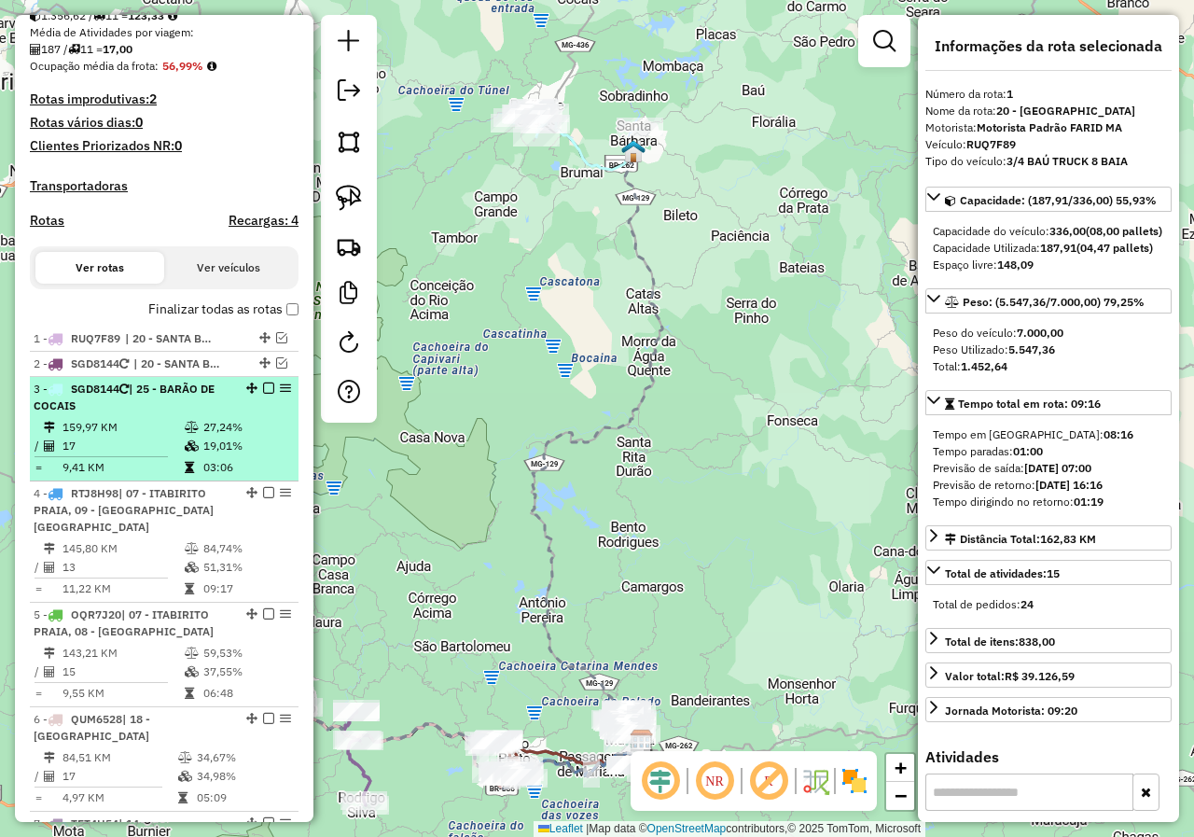
click at [263, 394] on em at bounding box center [268, 387] width 11 height 11
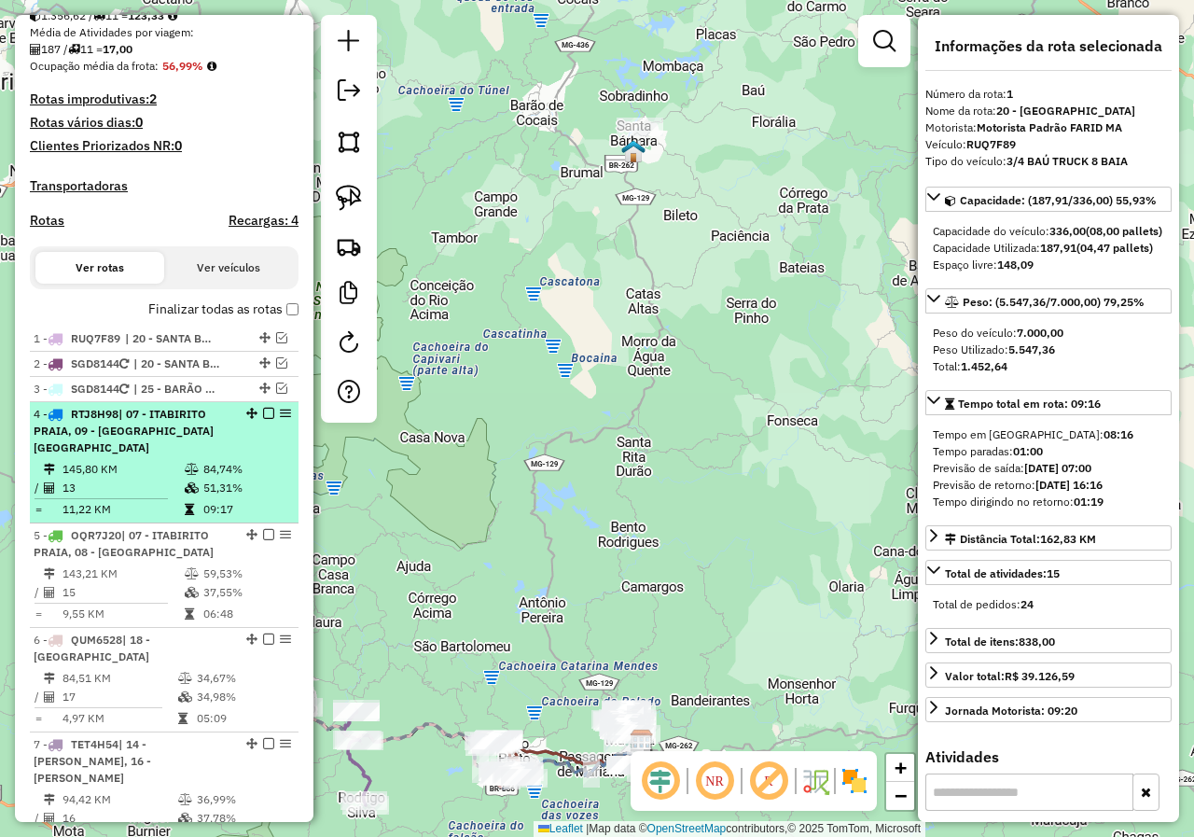
click at [267, 419] on em at bounding box center [268, 413] width 11 height 11
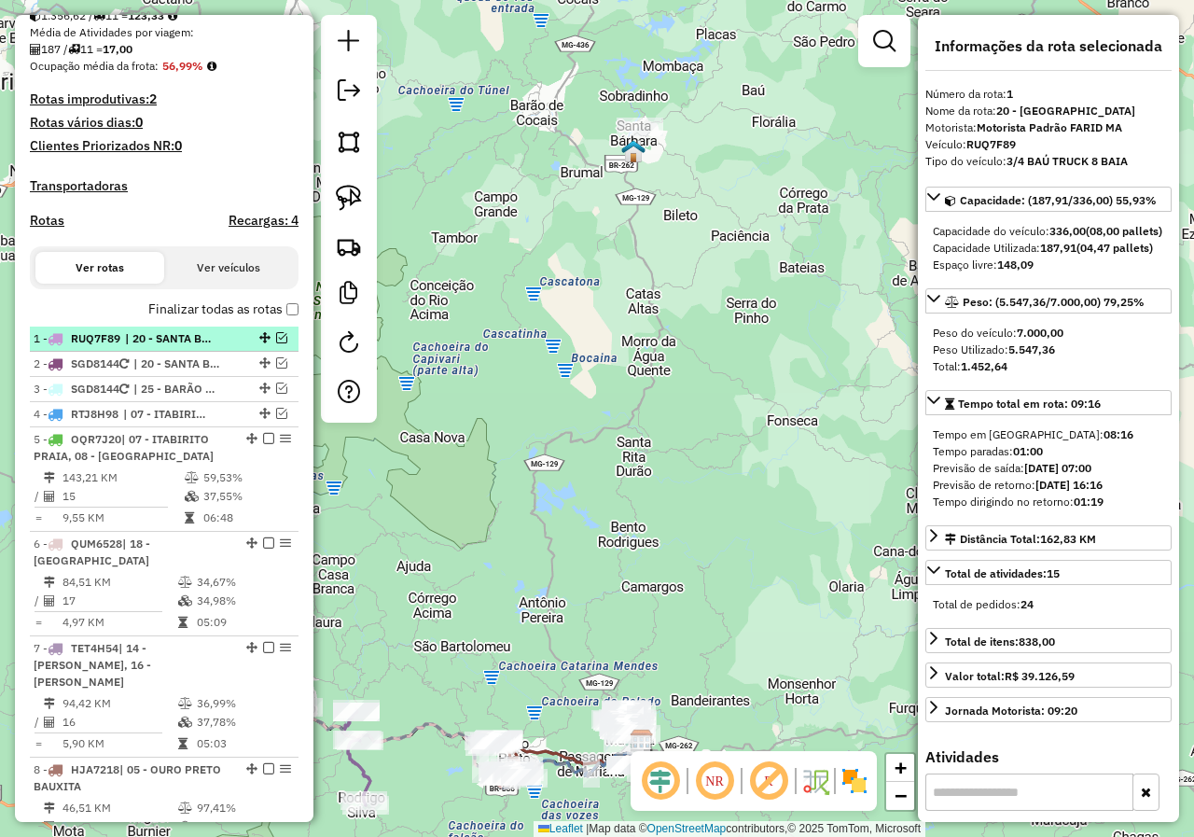
click at [116, 368] on li "2 - SGD8144 | 20 - SANTA BÁBARA" at bounding box center [164, 364] width 269 height 25
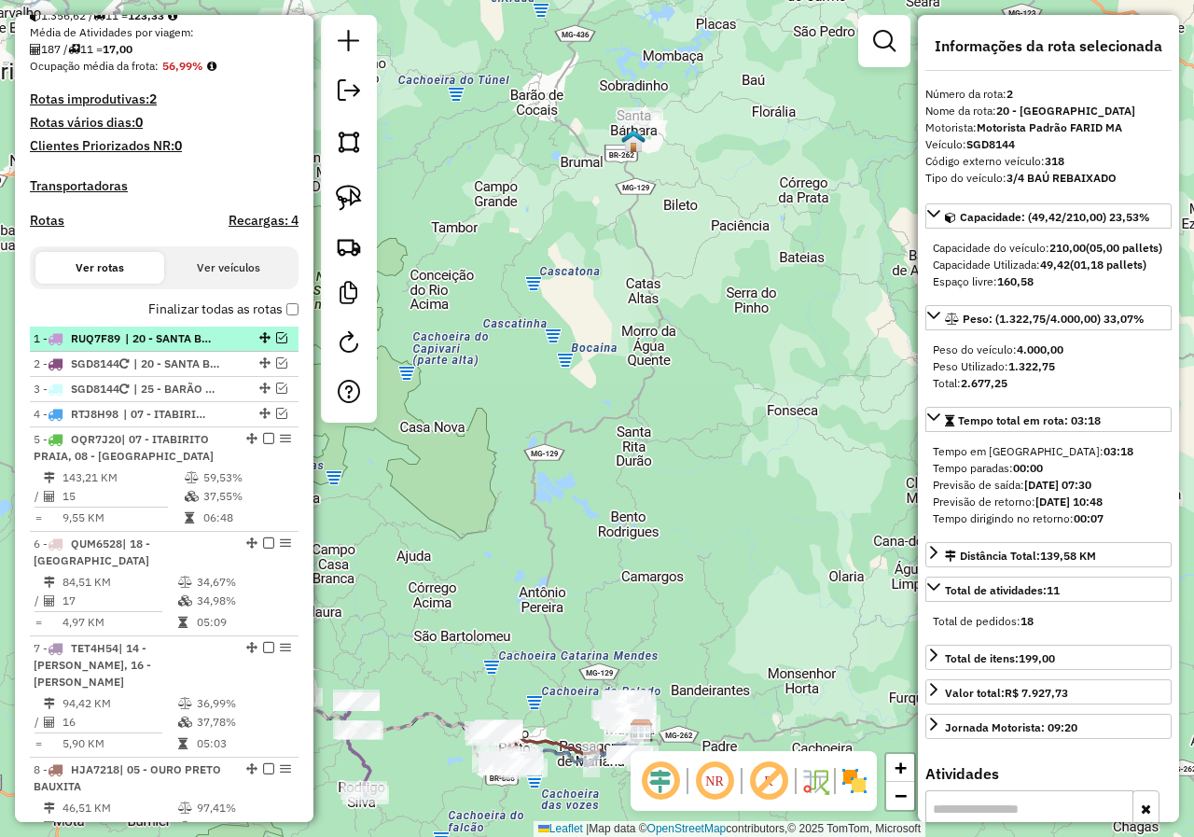
click at [117, 345] on span "RUQ7F89" at bounding box center [95, 338] width 49 height 14
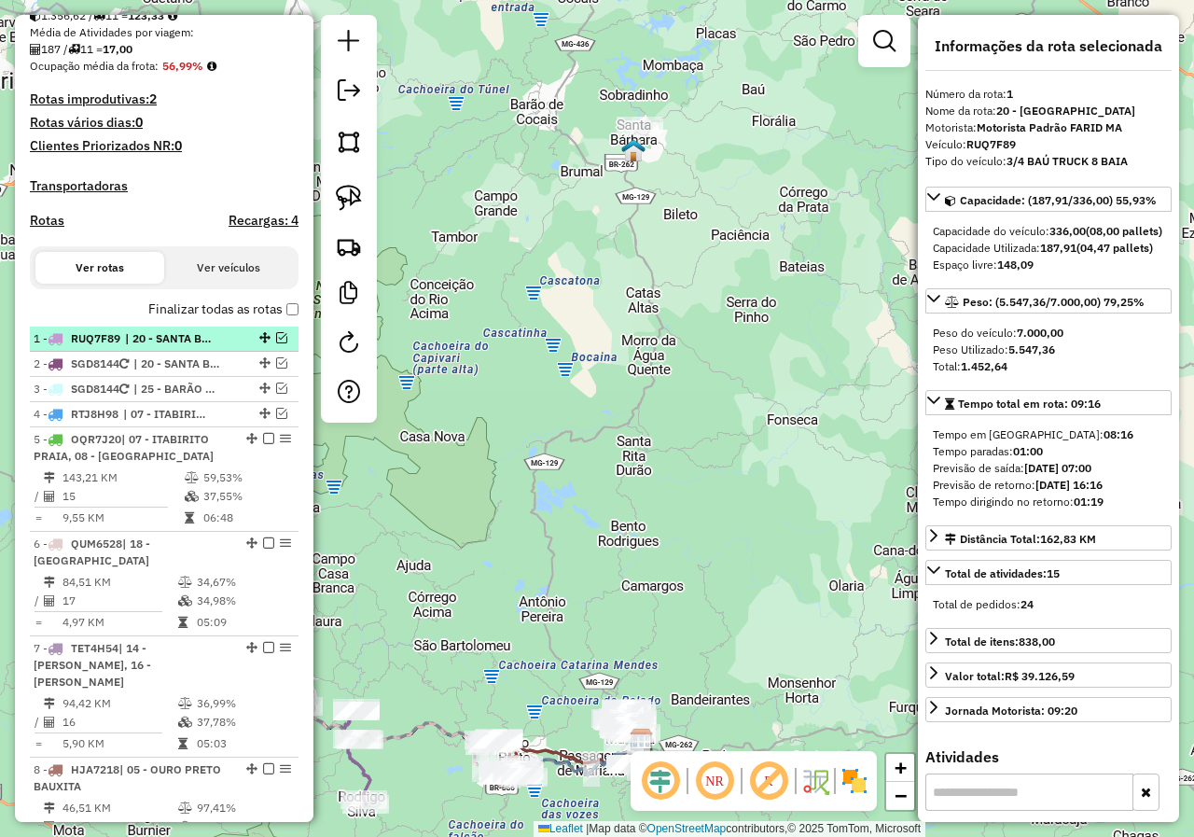
click at [113, 345] on span "RUQ7F89" at bounding box center [95, 338] width 49 height 14
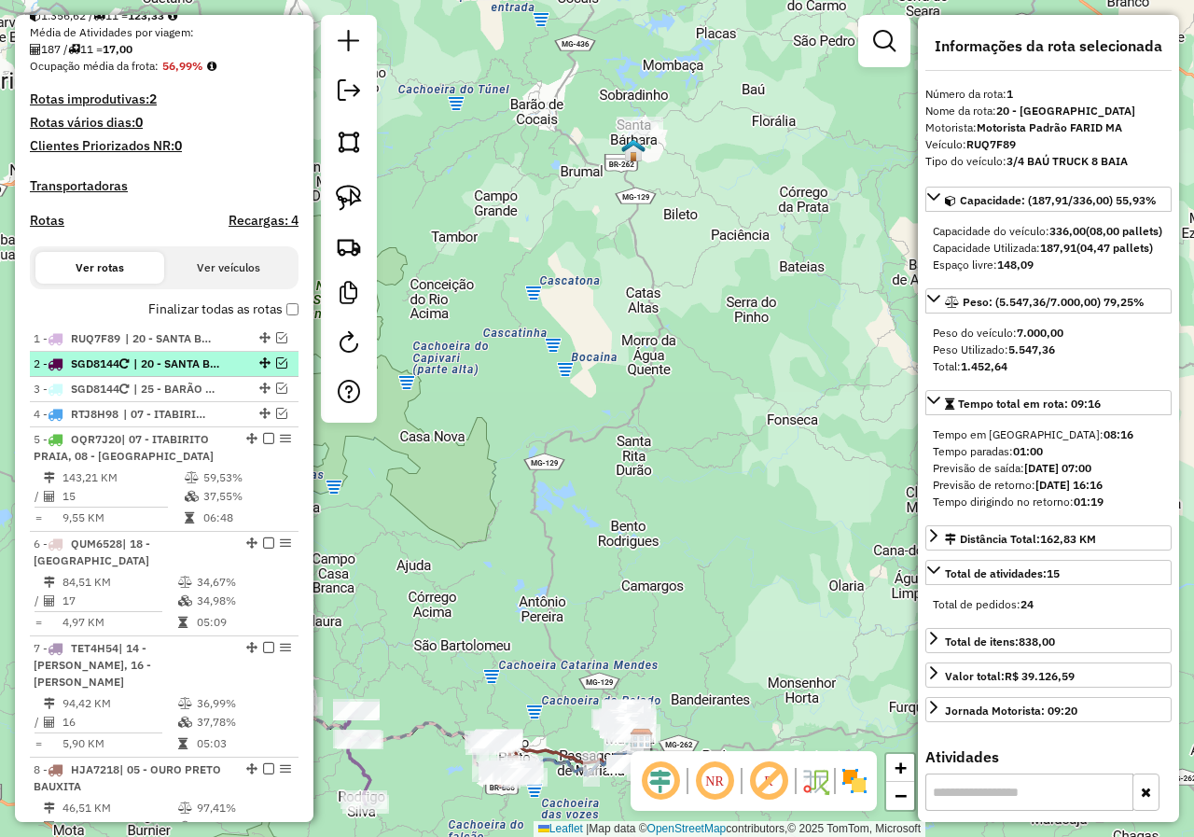
click at [112, 370] on span "SGD8144" at bounding box center [95, 363] width 48 height 14
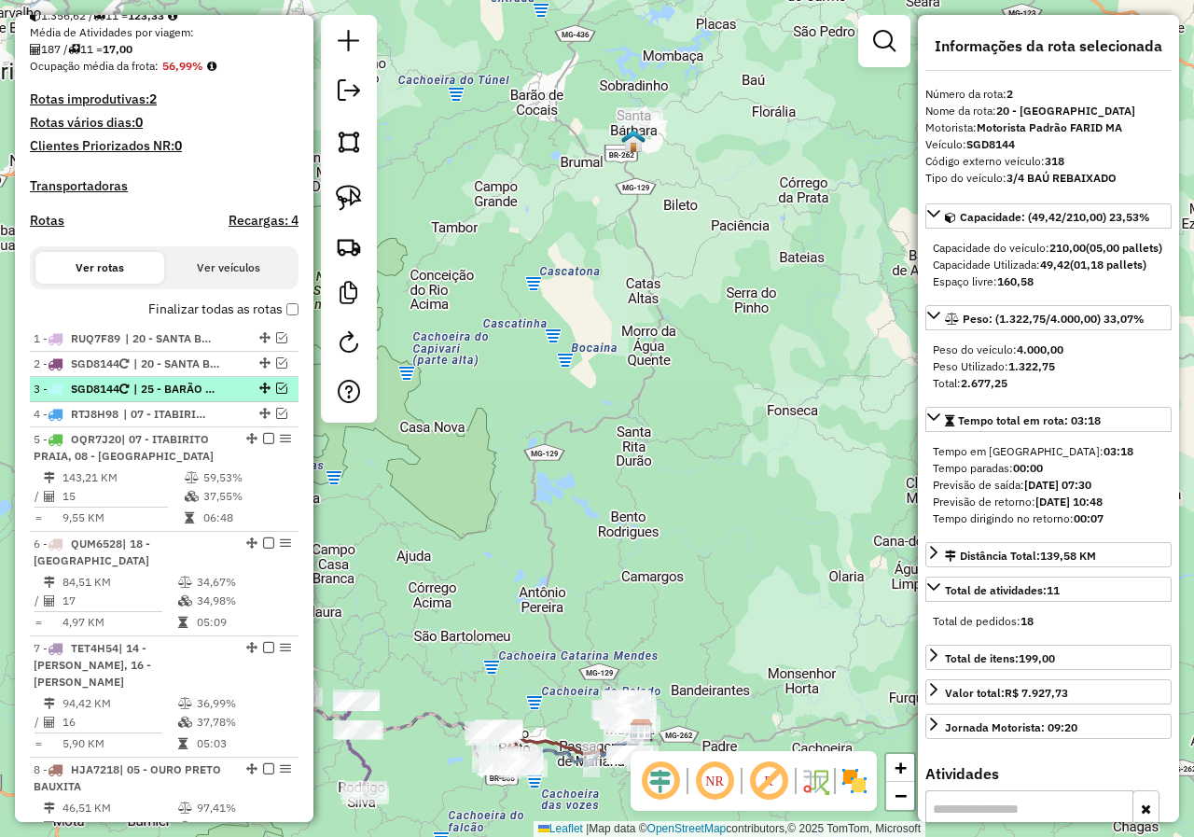
click at [109, 395] on span "SGD8144" at bounding box center [95, 388] width 48 height 14
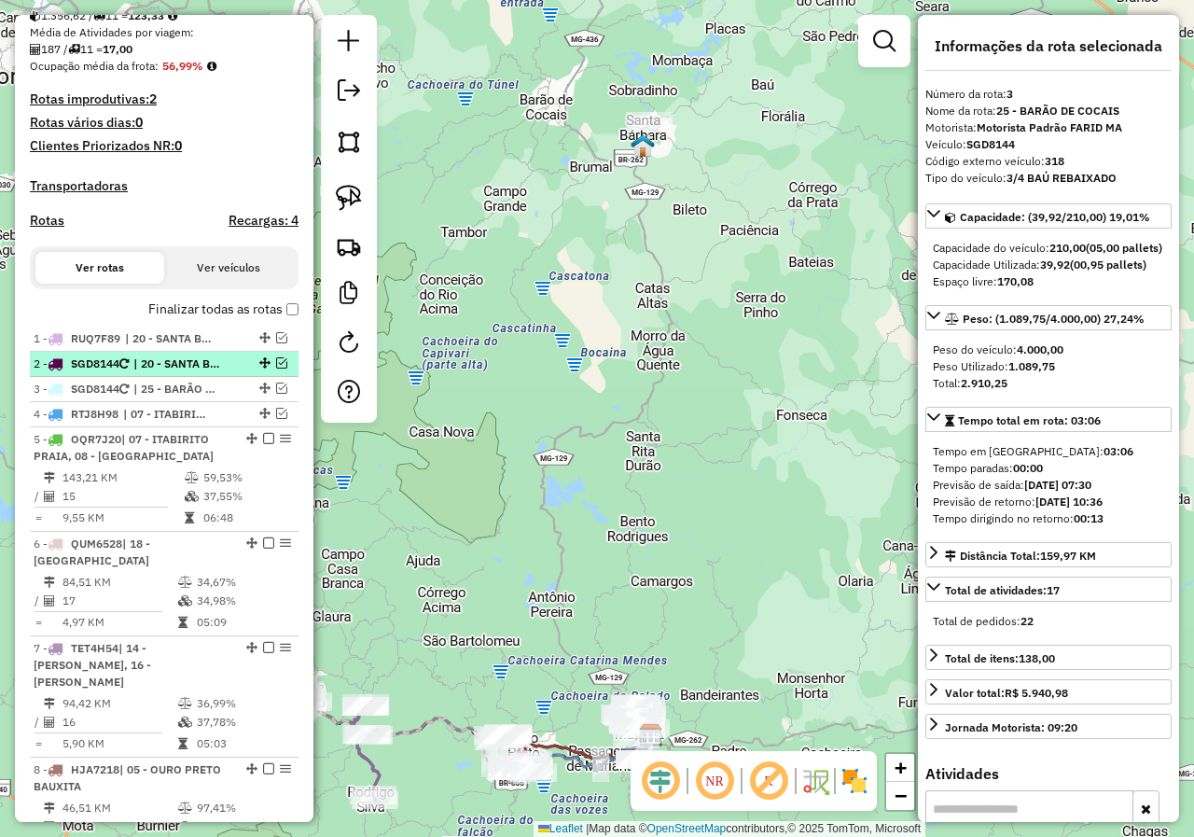
click at [112, 370] on span "SGD8144" at bounding box center [95, 363] width 48 height 14
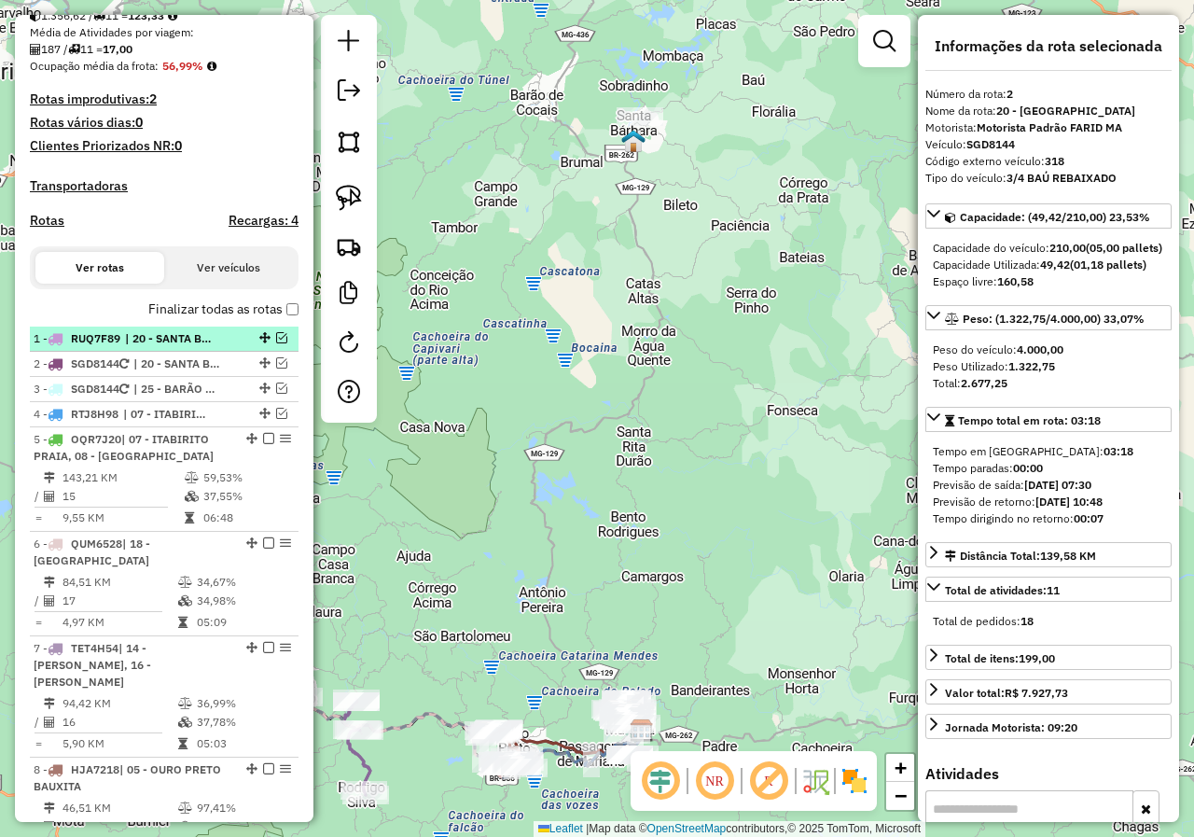
click at [276, 343] on em at bounding box center [281, 337] width 11 height 11
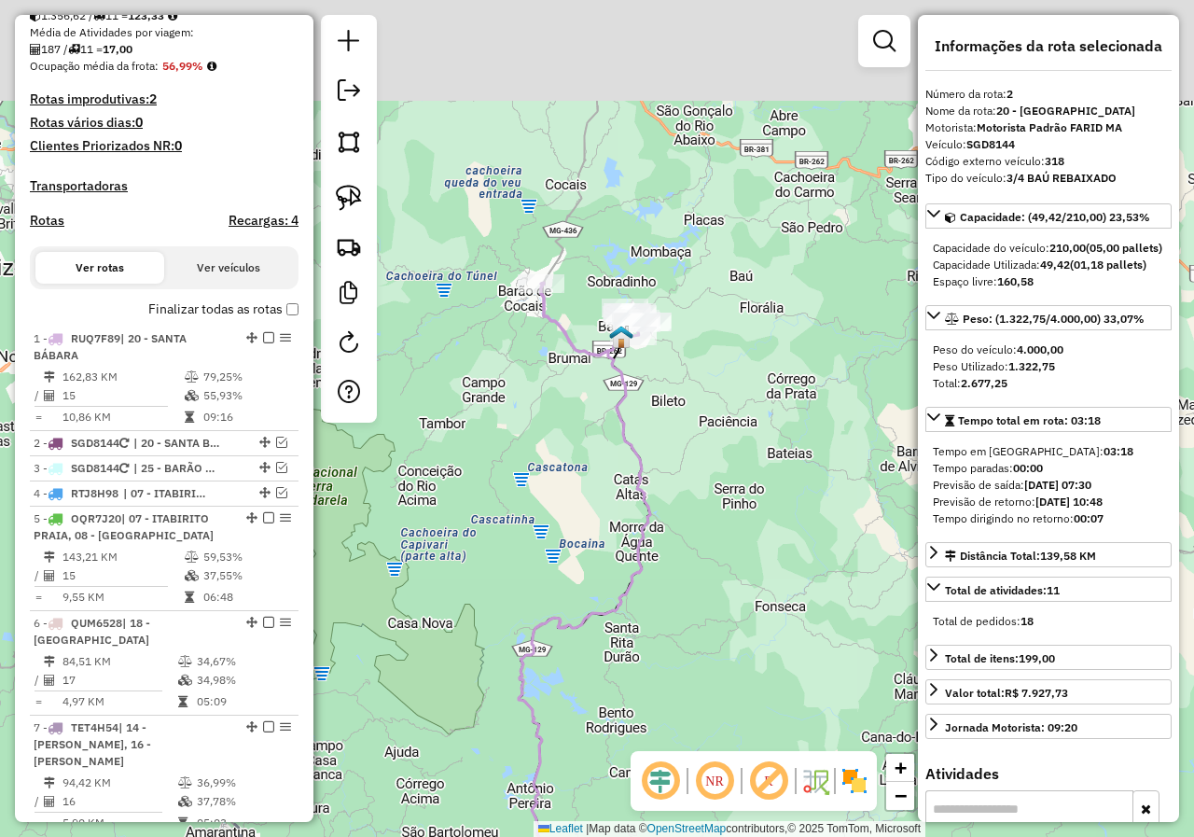
drag, startPoint x: 533, startPoint y: 228, endPoint x: 510, endPoint y: 483, distance: 256.6
click at [510, 481] on div "Janela de atendimento Grade de atendimento Capacidade Transportadoras Veículos …" at bounding box center [597, 418] width 1194 height 837
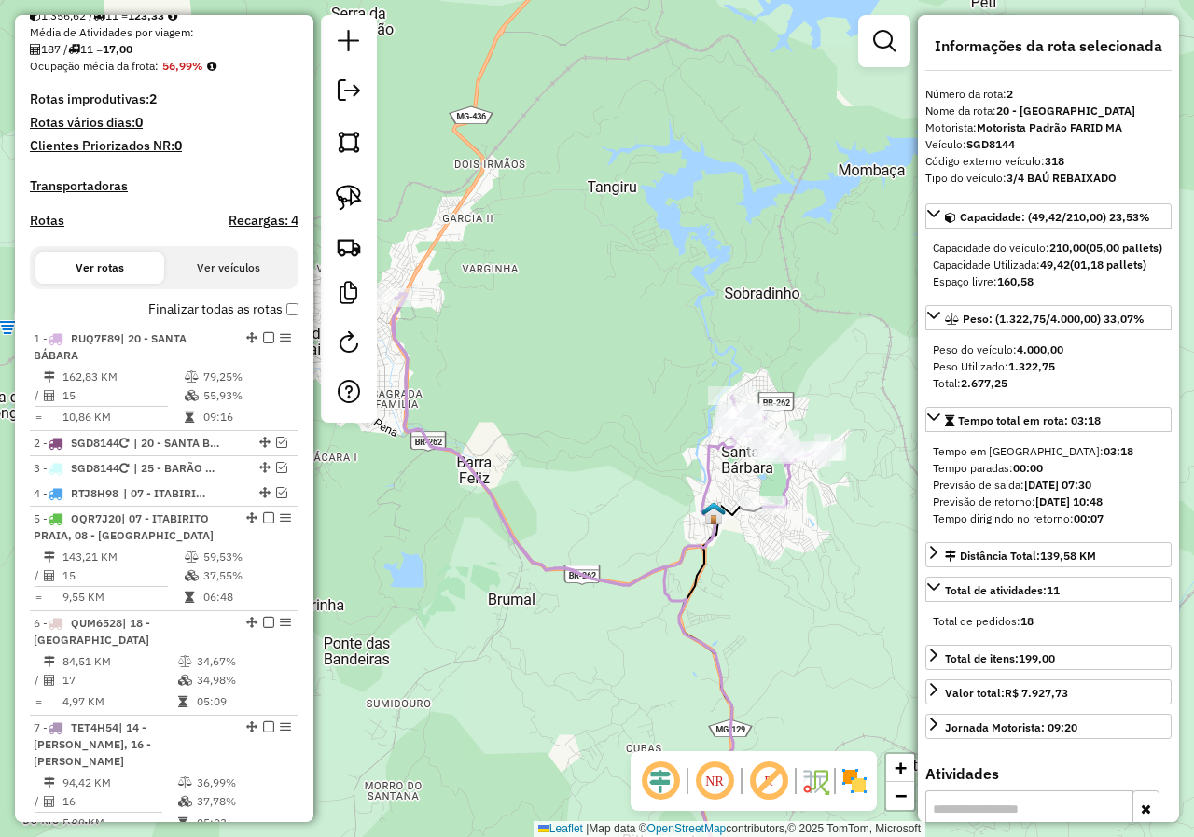
click at [481, 475] on icon at bounding box center [608, 439] width 430 height 291
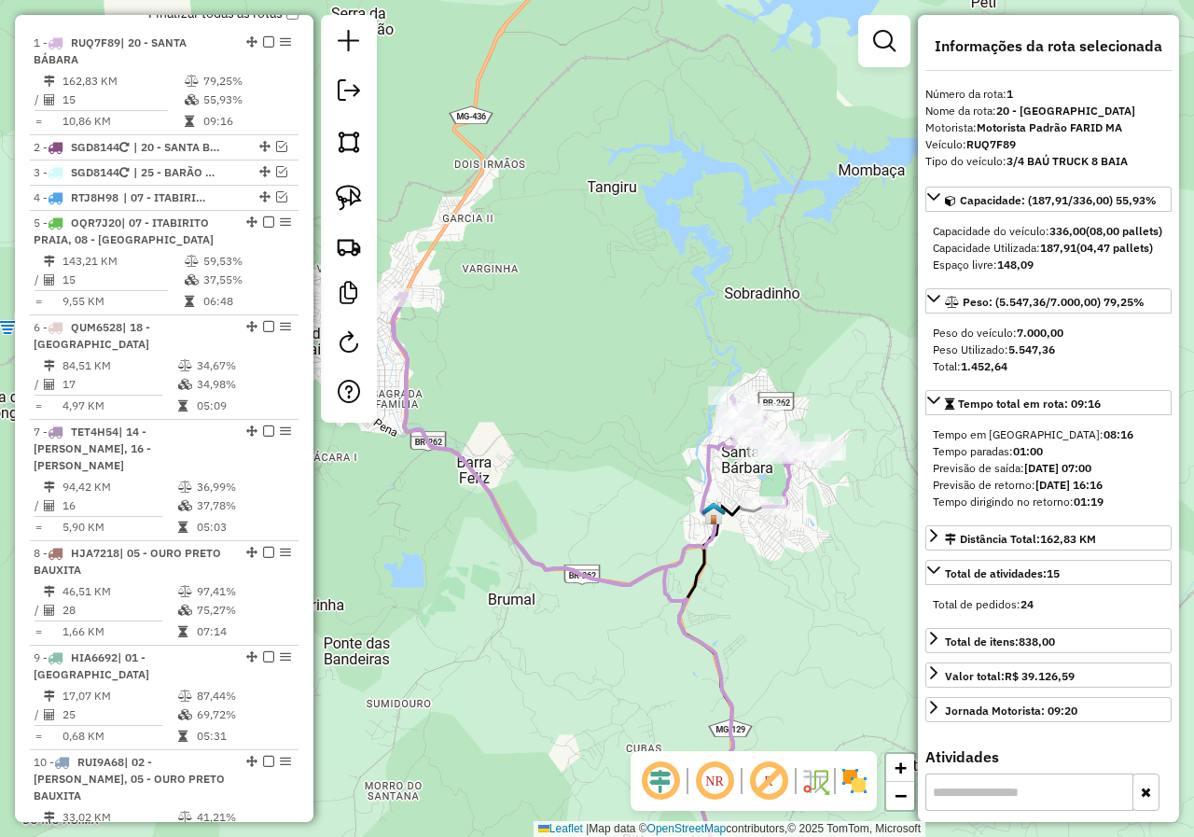
scroll to position [745, 0]
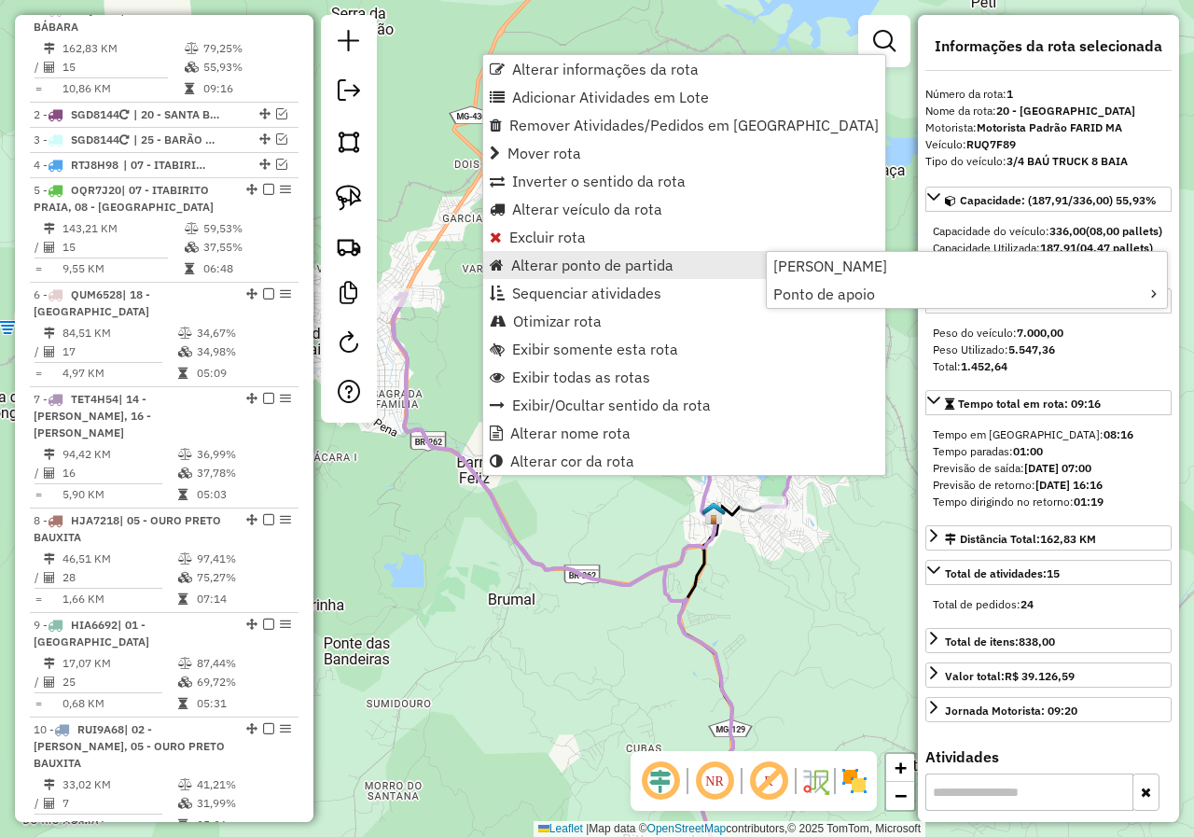
click at [538, 272] on span "Alterar ponto de partida" at bounding box center [592, 264] width 162 height 15
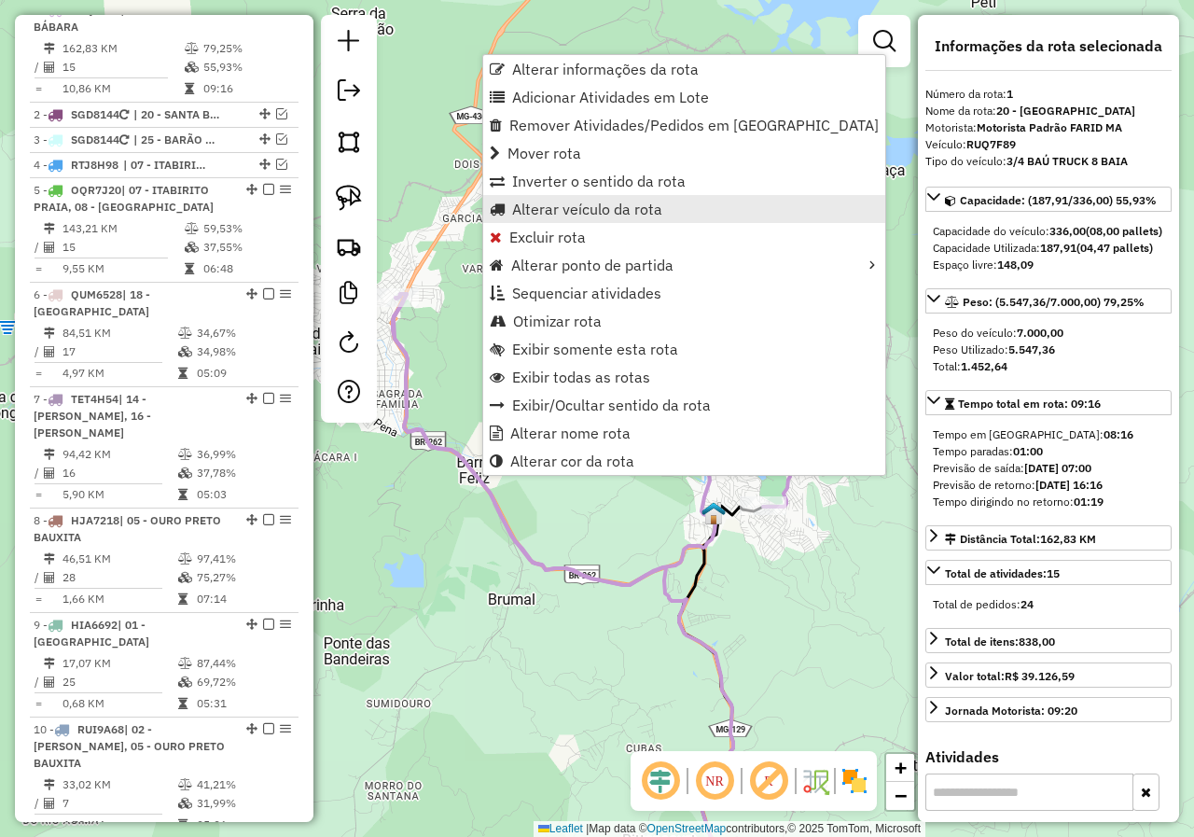
click at [535, 211] on span "Alterar veículo da rota" at bounding box center [587, 208] width 150 height 15
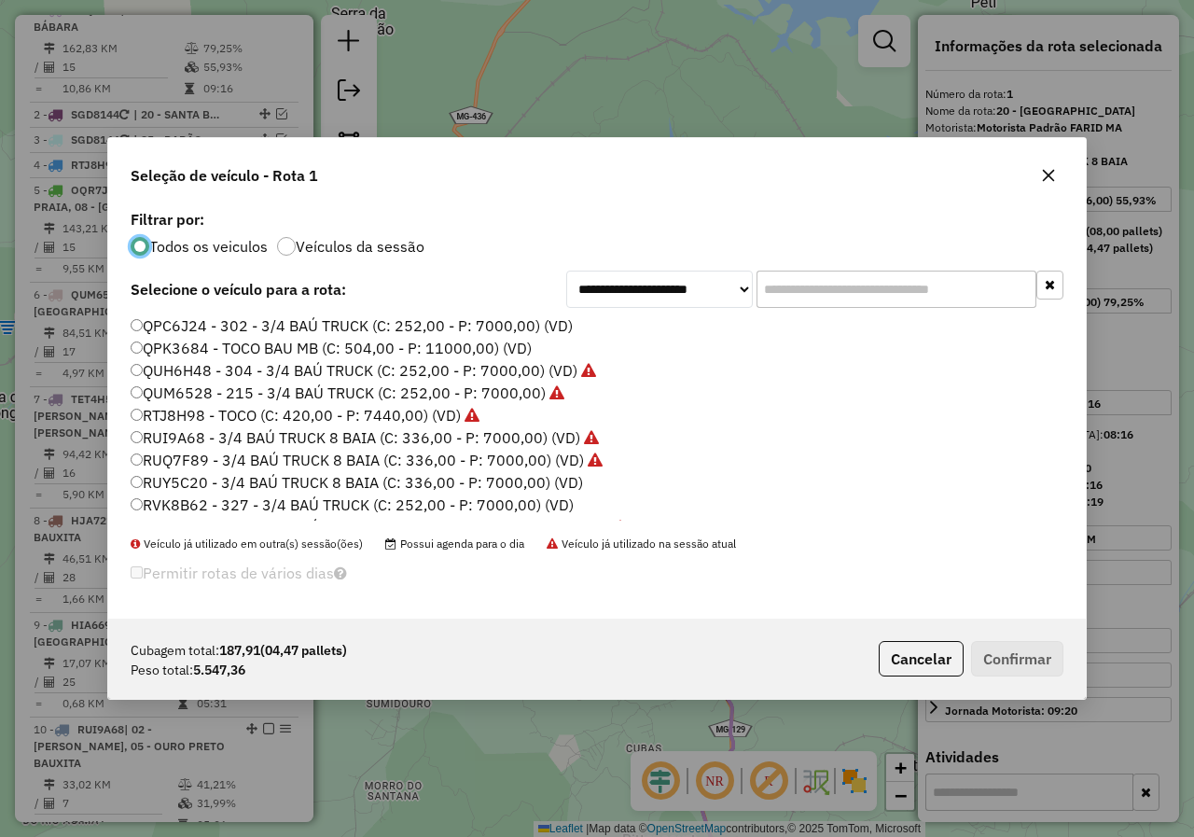
scroll to position [824, 0]
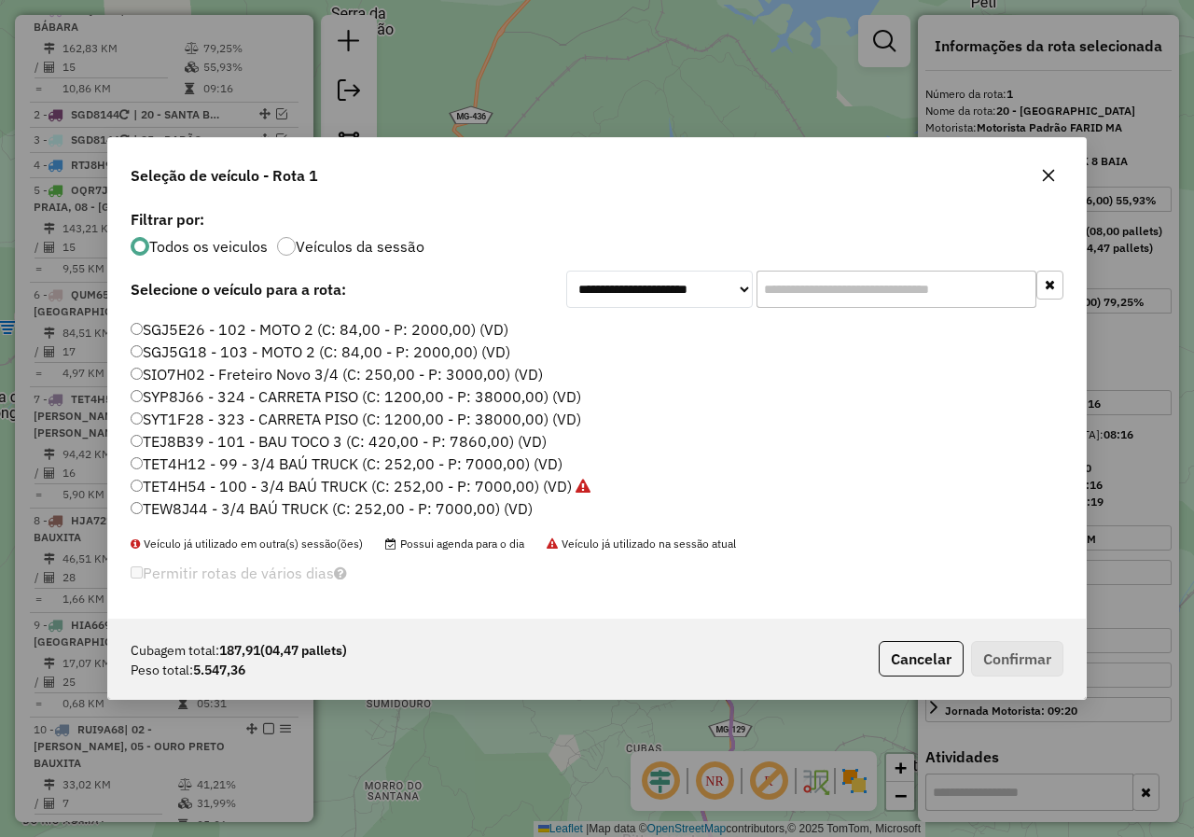
click at [210, 450] on label "TEJ8B39 - 101 - BAU TOCO 3 (C: 420,00 - P: 7860,00) (VD)" at bounding box center [339, 441] width 416 height 22
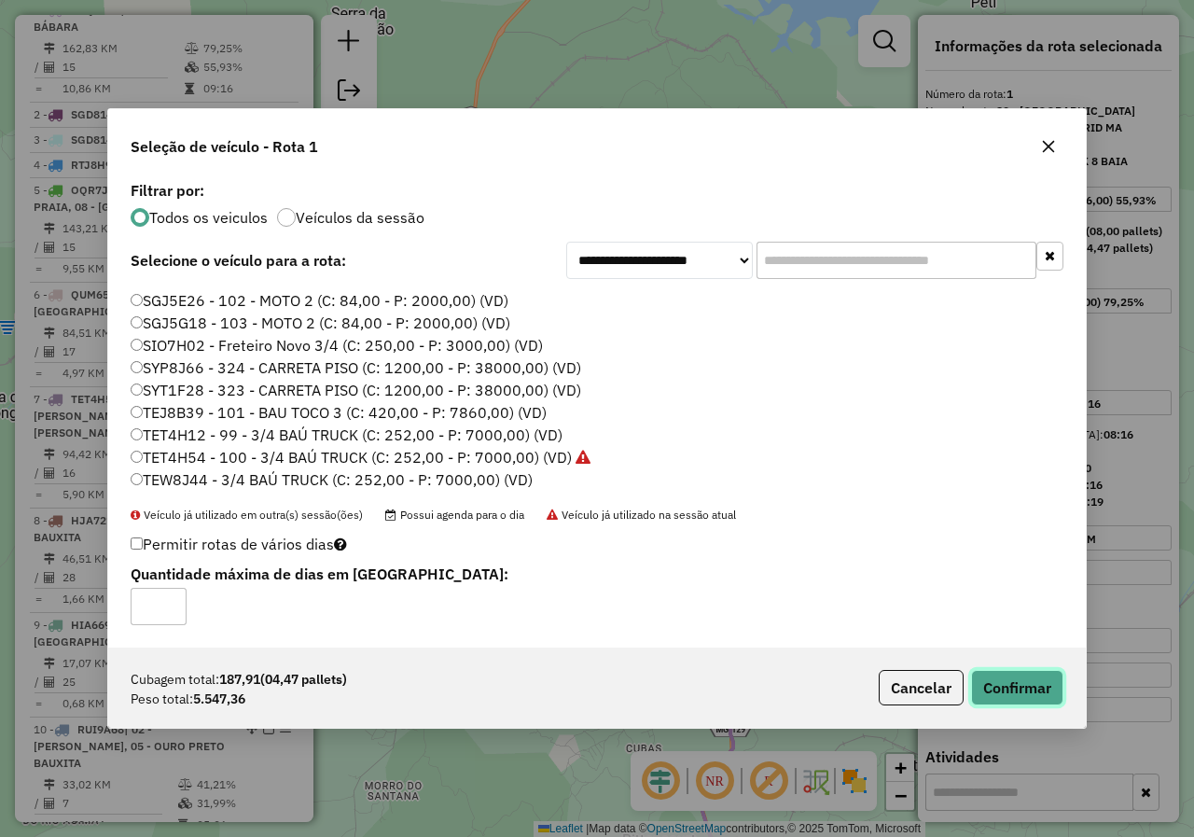
click at [1014, 693] on button "Confirmar" at bounding box center [1017, 687] width 92 height 35
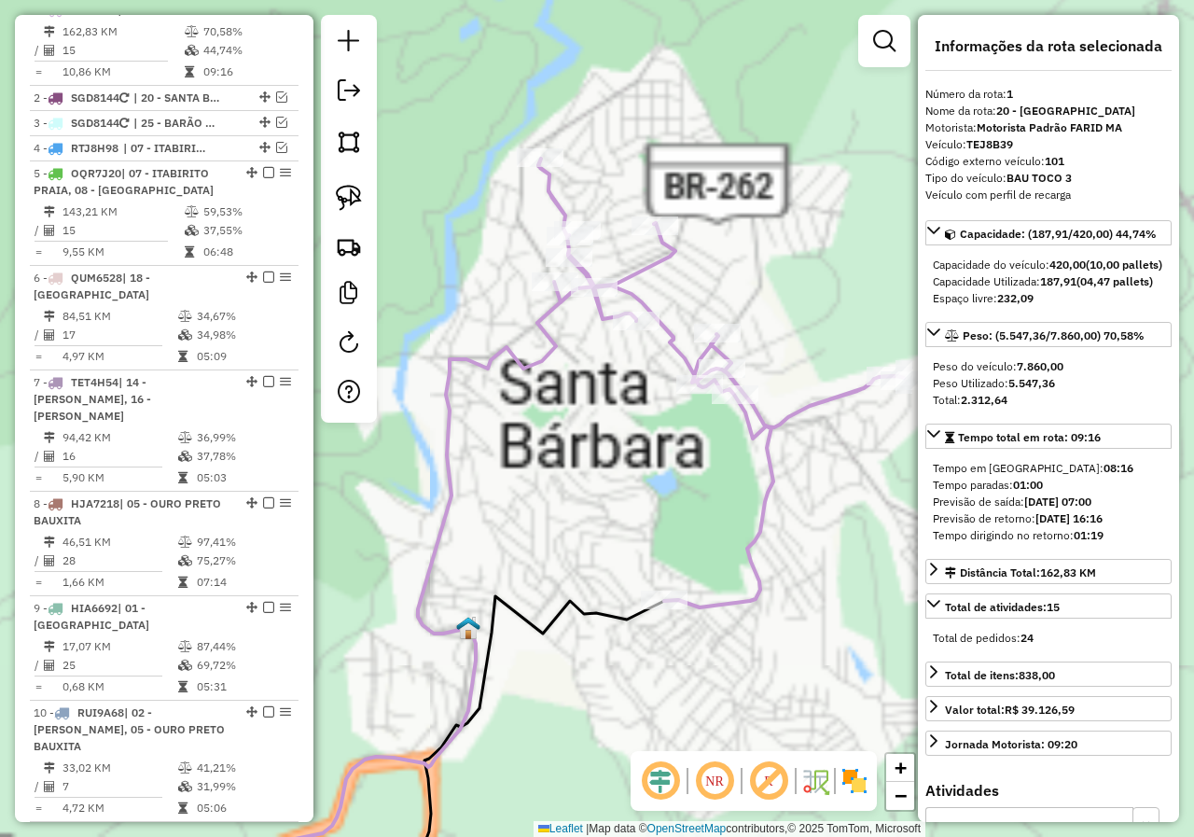
click at [791, 477] on div "Janela de atendimento Grade de atendimento Capacidade Transportadoras Veículos …" at bounding box center [597, 418] width 1194 height 837
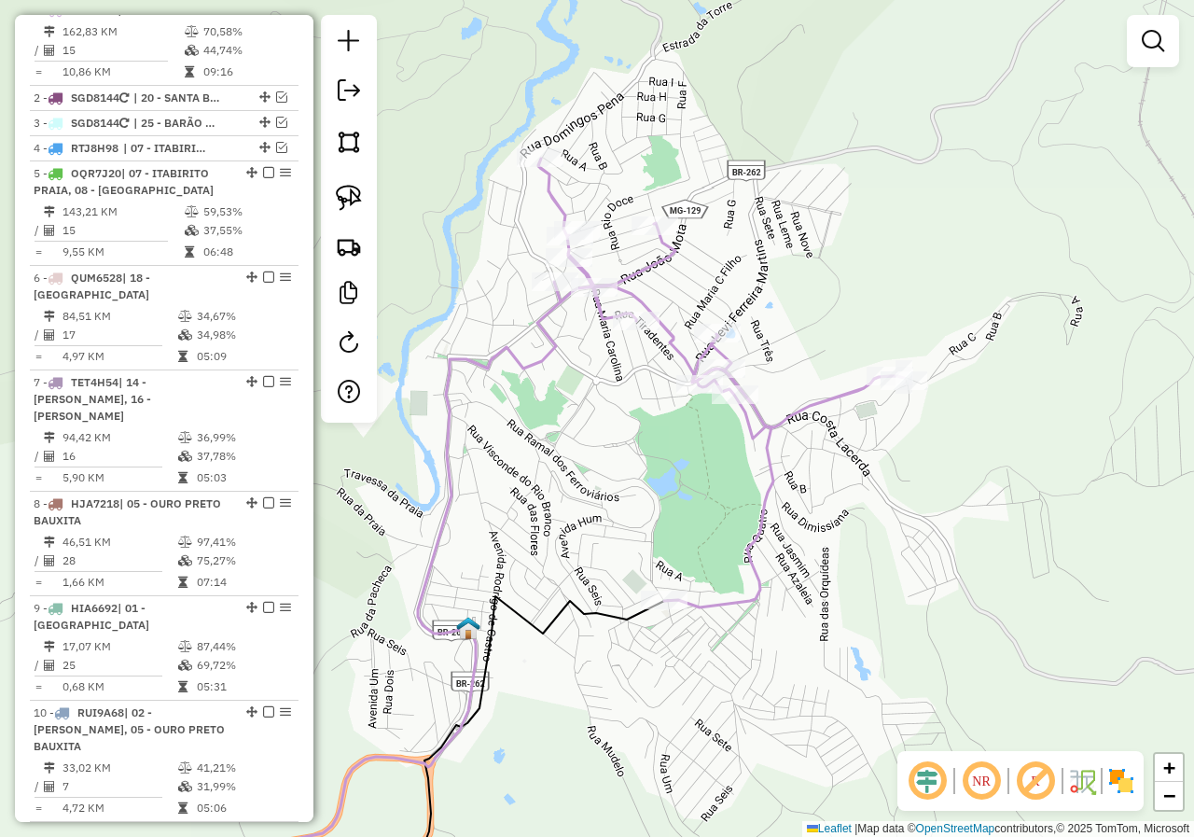
click at [773, 464] on icon at bounding box center [392, 537] width 1023 height 756
select select "*********"
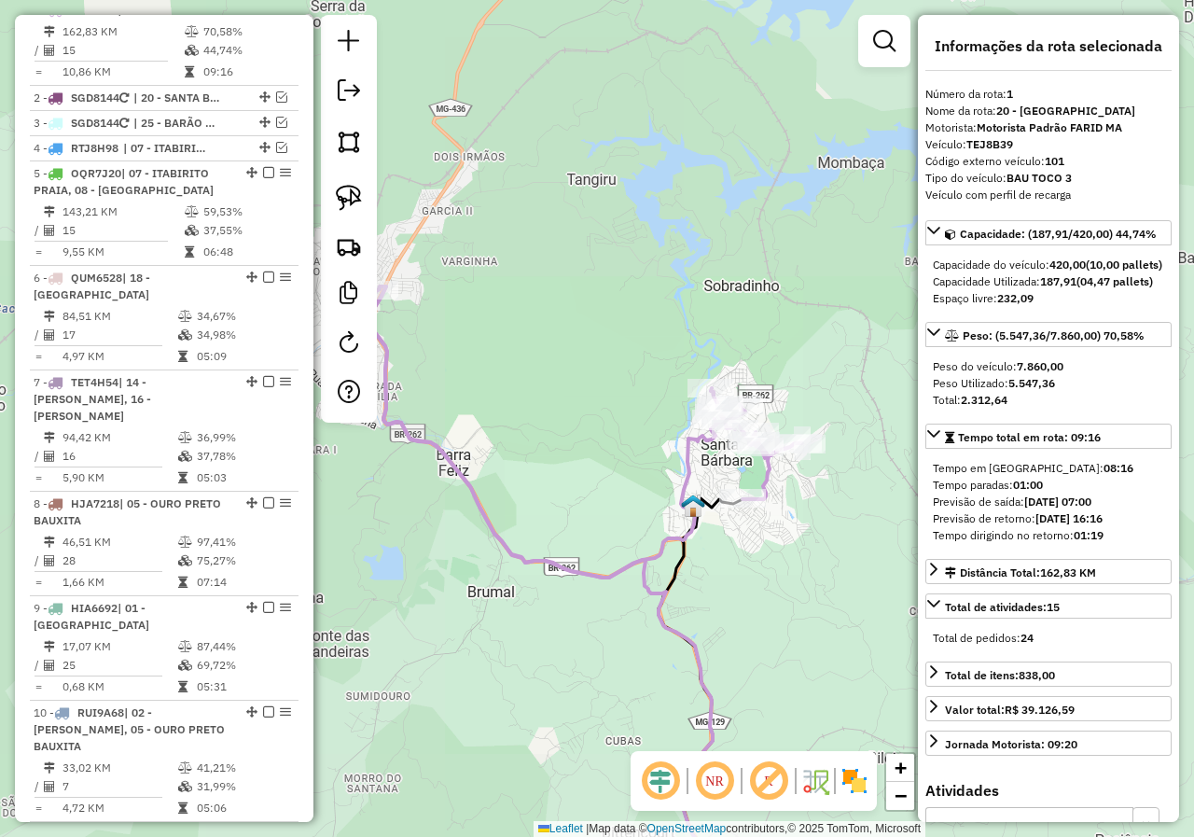
click at [705, 465] on div "Janela de atendimento Grade de atendimento Capacidade Transportadoras Veículos …" at bounding box center [597, 418] width 1194 height 837
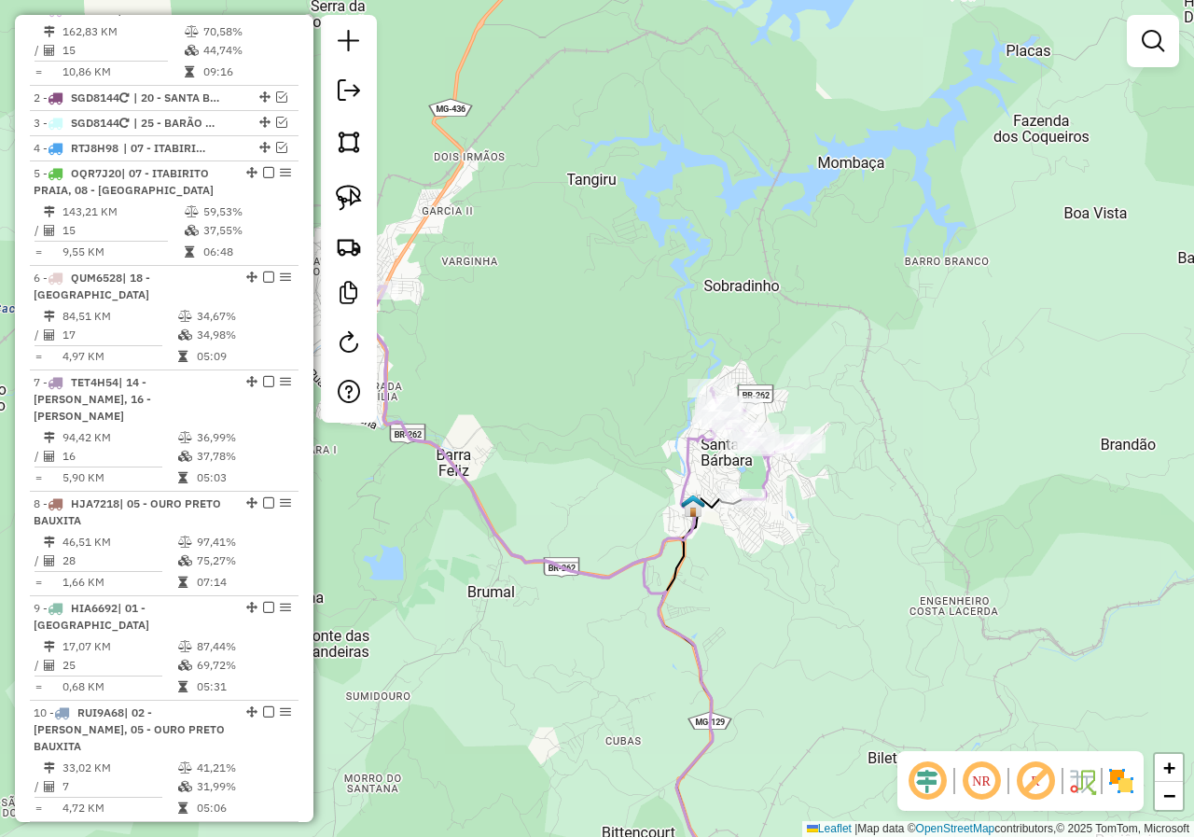
drag, startPoint x: 477, startPoint y: 475, endPoint x: 505, endPoint y: 428, distance: 53.9
click at [563, 465] on div "Janela de atendimento Grade de atendimento Capacidade Transportadoras Veículos …" at bounding box center [597, 418] width 1194 height 837
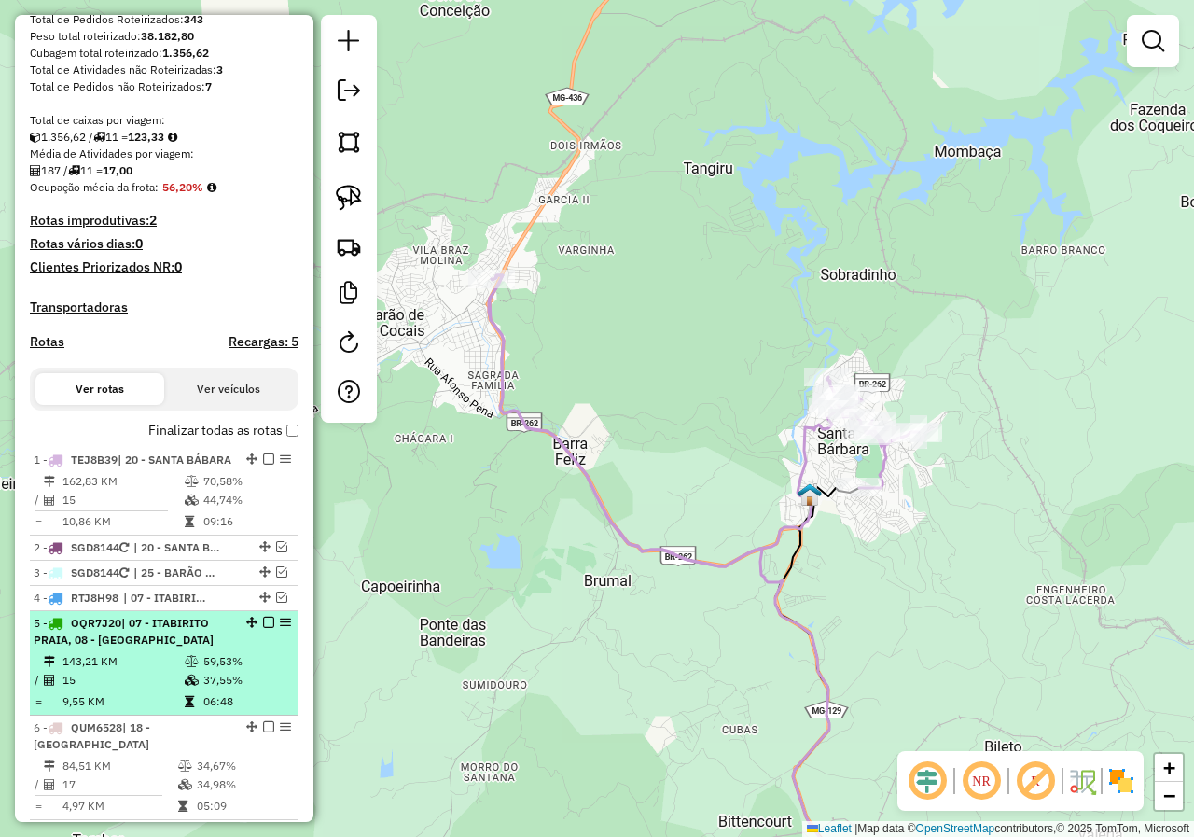
scroll to position [279, 0]
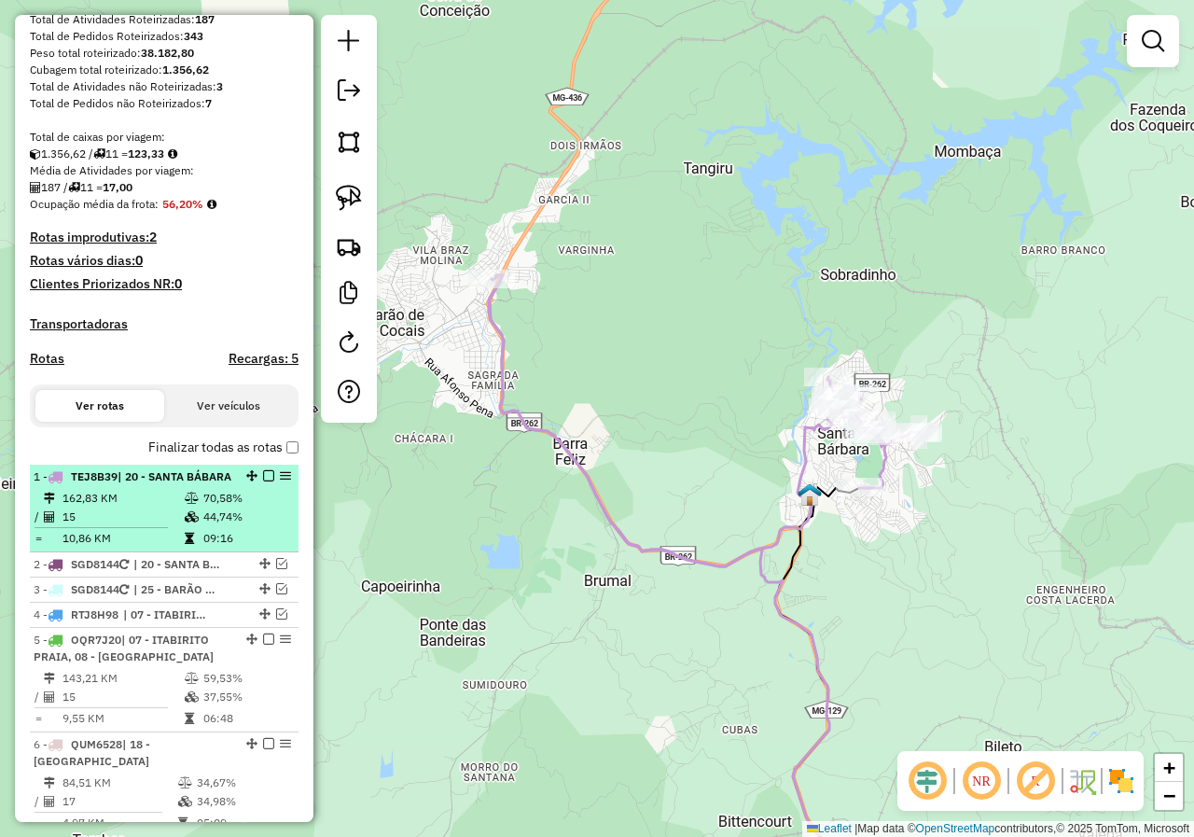
click at [263, 481] on em at bounding box center [268, 475] width 11 height 11
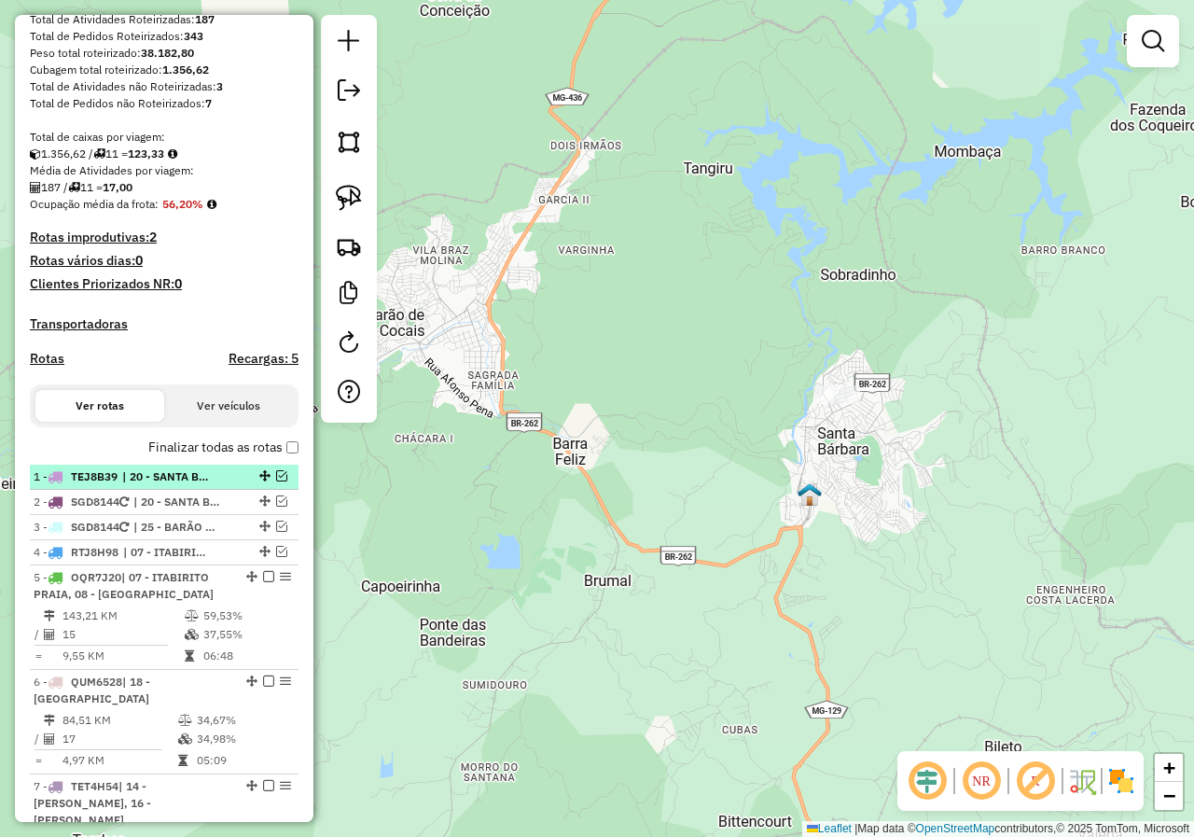
click at [201, 485] on span "| 20 - SANTA BÁBARA" at bounding box center [165, 476] width 86 height 17
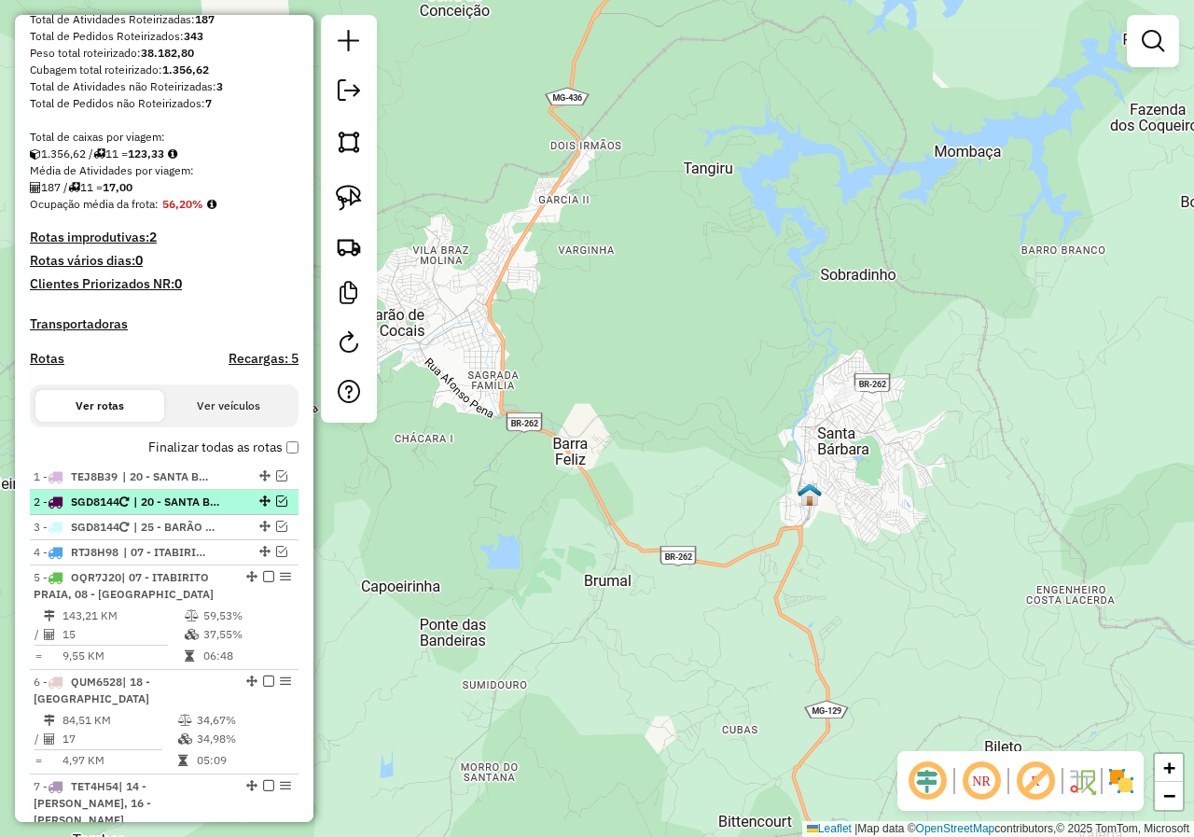
select select "*********"
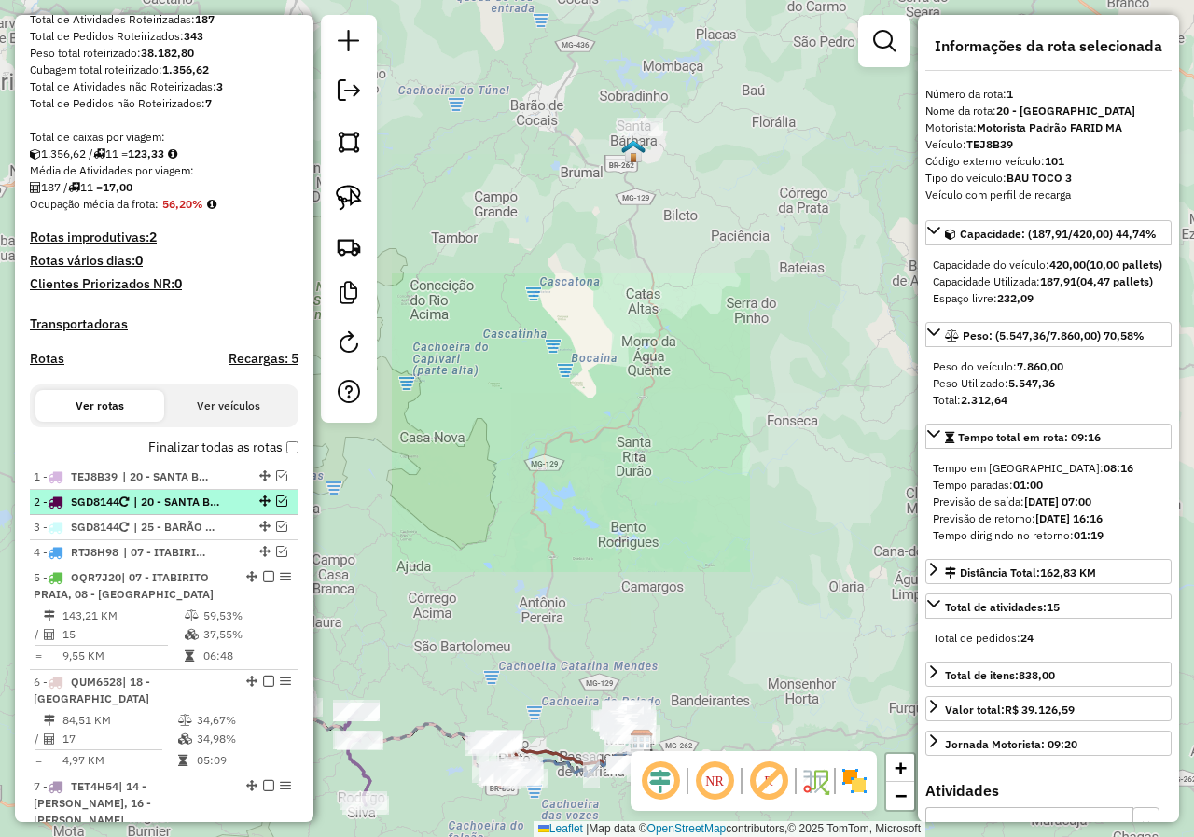
click at [198, 510] on span "| 20 - SANTA BÁBARA" at bounding box center [176, 501] width 86 height 17
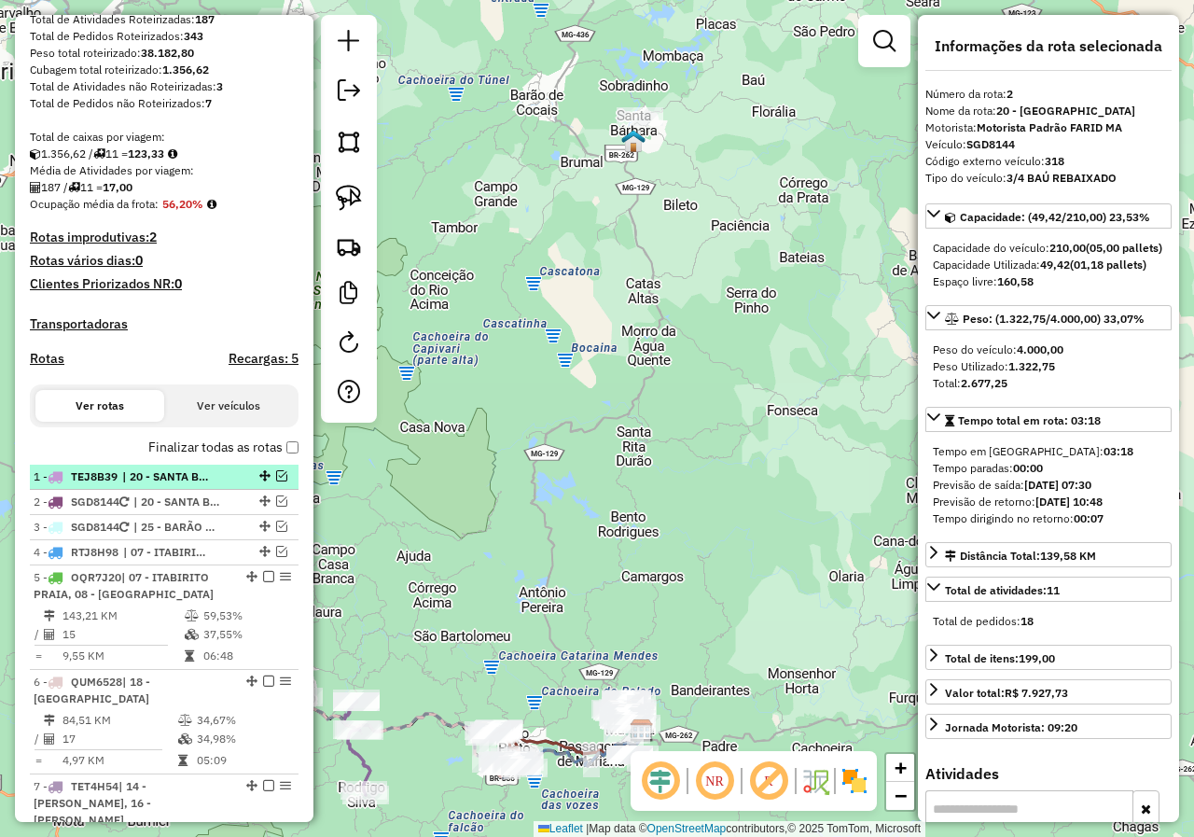
scroll to position [372, 0]
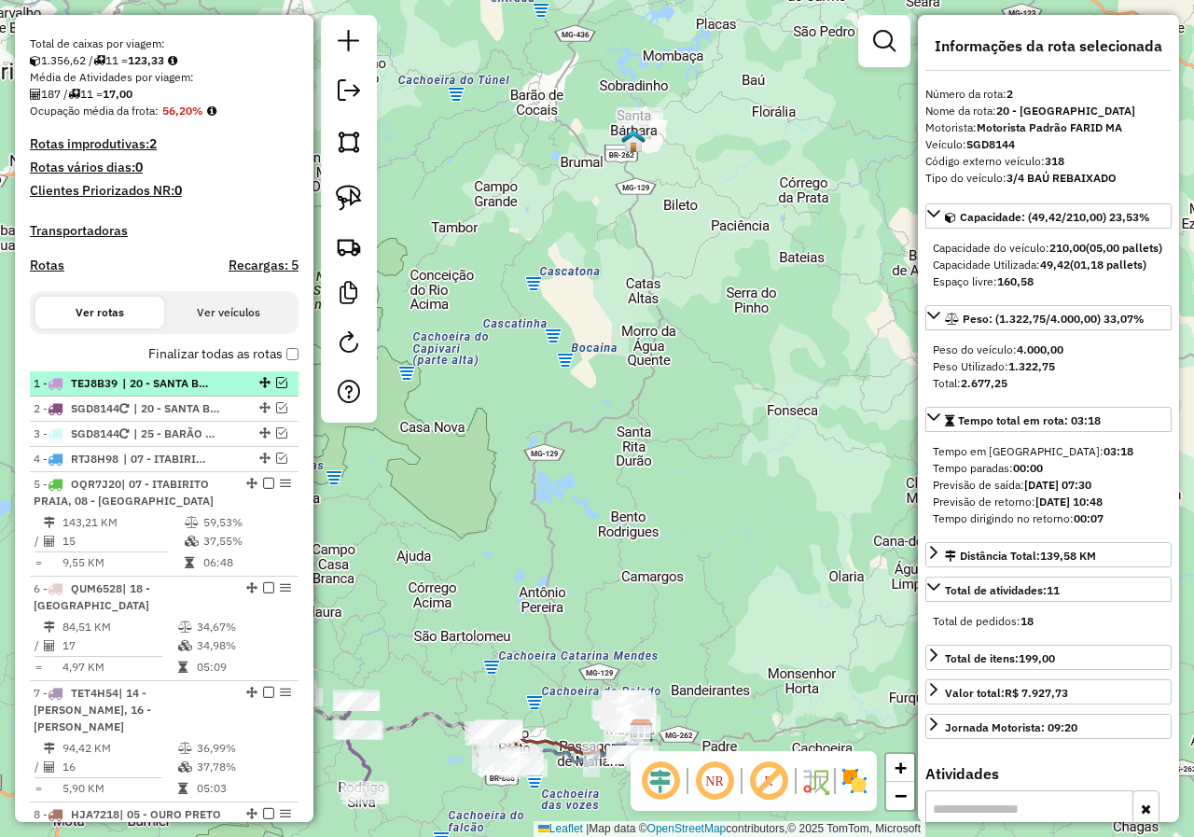
click at [176, 396] on li "1 - TEJ8B39 | 20 - SANTA BÁBARA" at bounding box center [164, 383] width 269 height 25
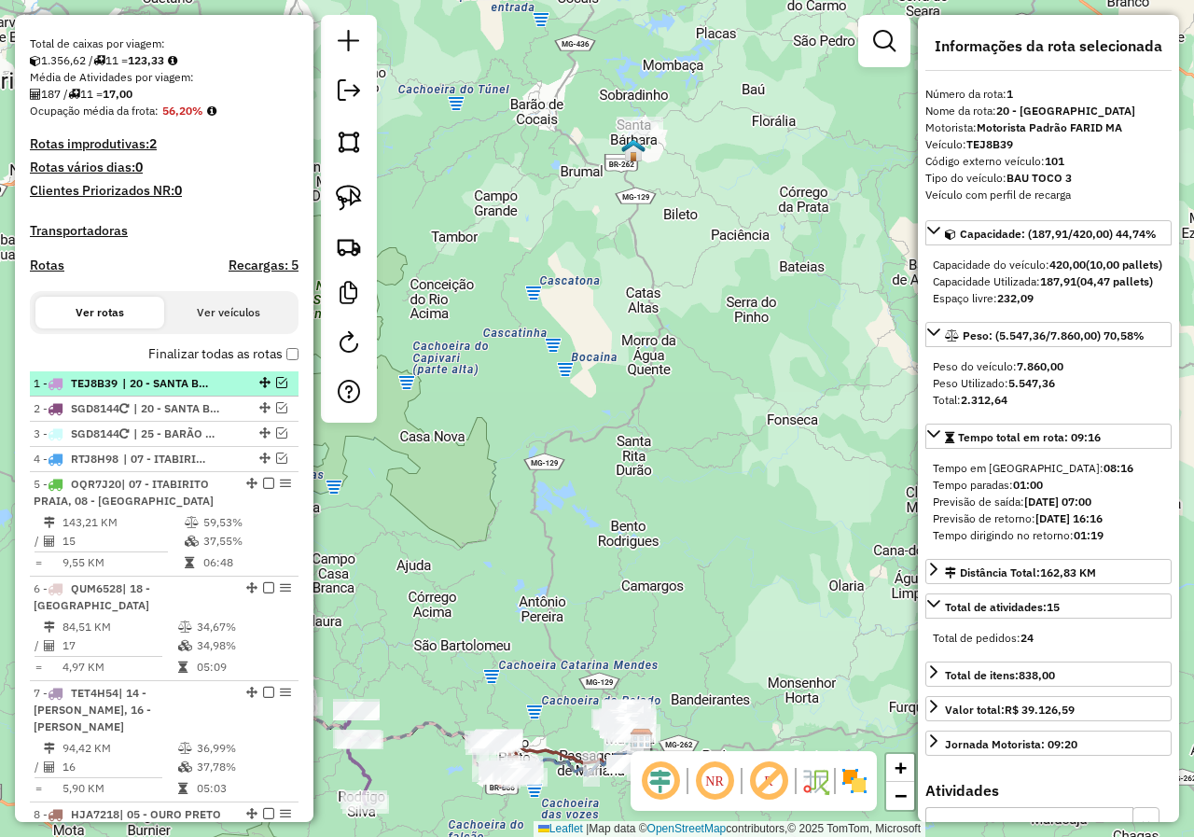
click at [174, 396] on li "1 - TEJ8B39 | 20 - SANTA BÁBARA" at bounding box center [164, 383] width 269 height 25
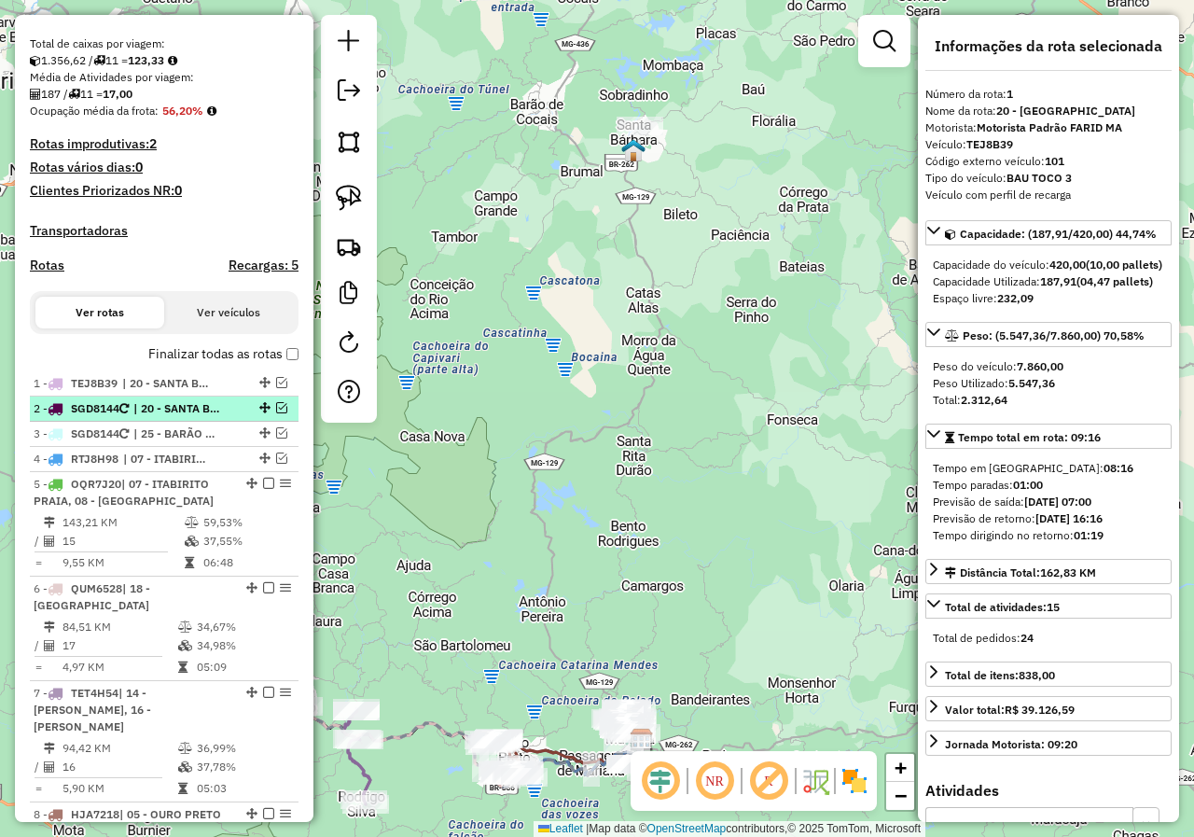
click at [173, 417] on span "| 20 - SANTA BÁBARA" at bounding box center [176, 408] width 86 height 17
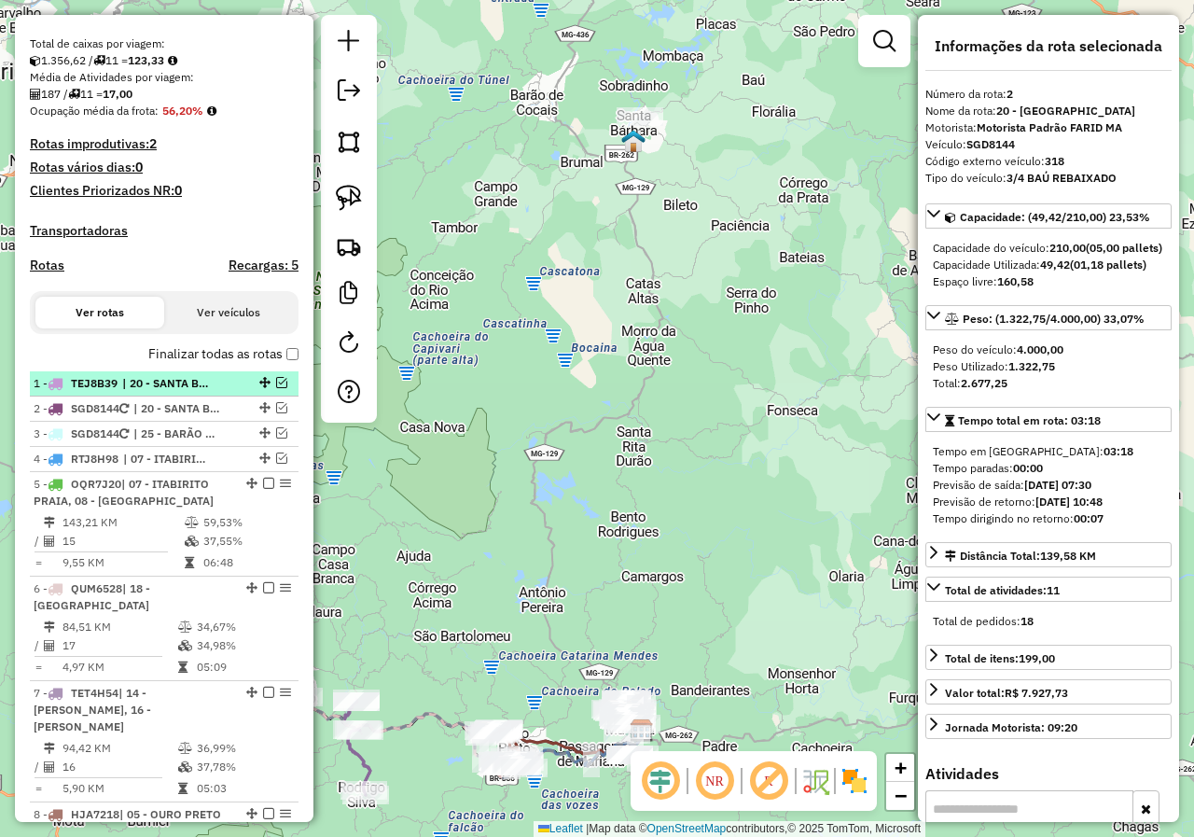
click at [167, 392] on span "| 20 - SANTA BÁBARA" at bounding box center [165, 383] width 86 height 17
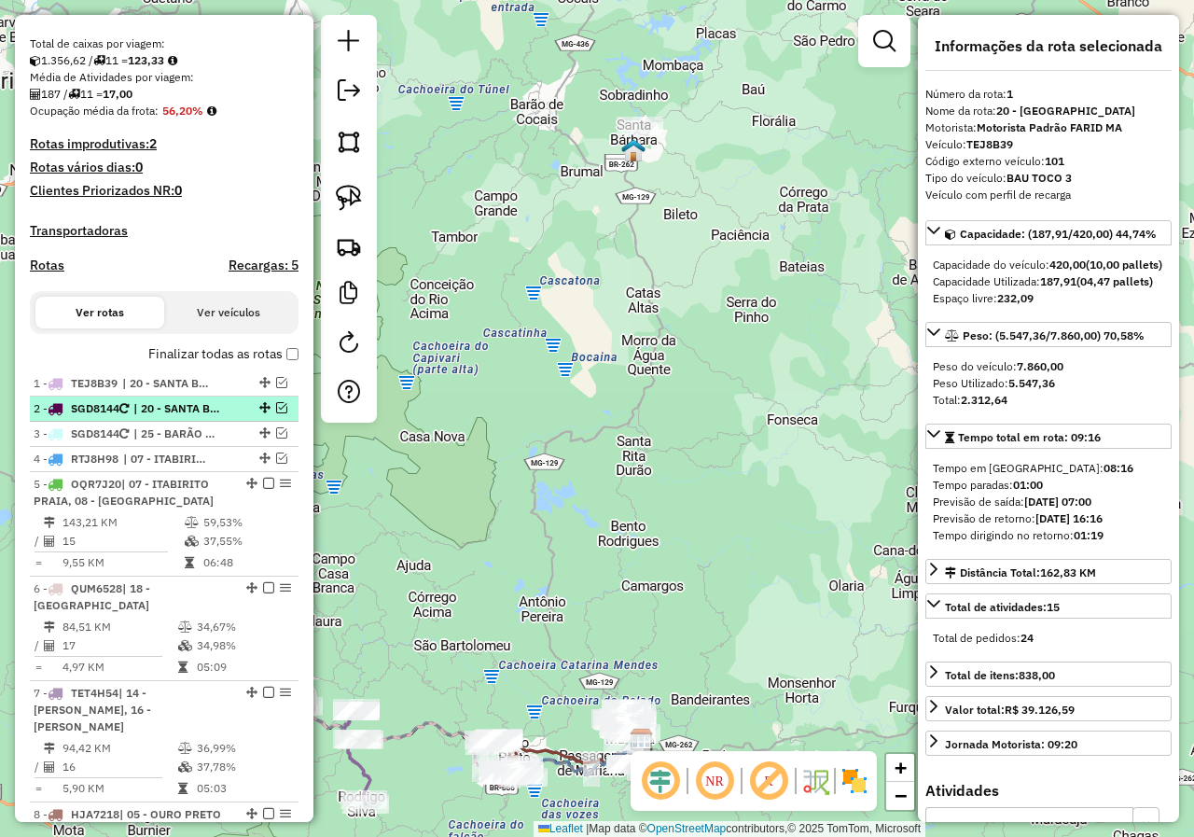
click at [169, 417] on span "| 20 - SANTA BÁBARA" at bounding box center [176, 408] width 86 height 17
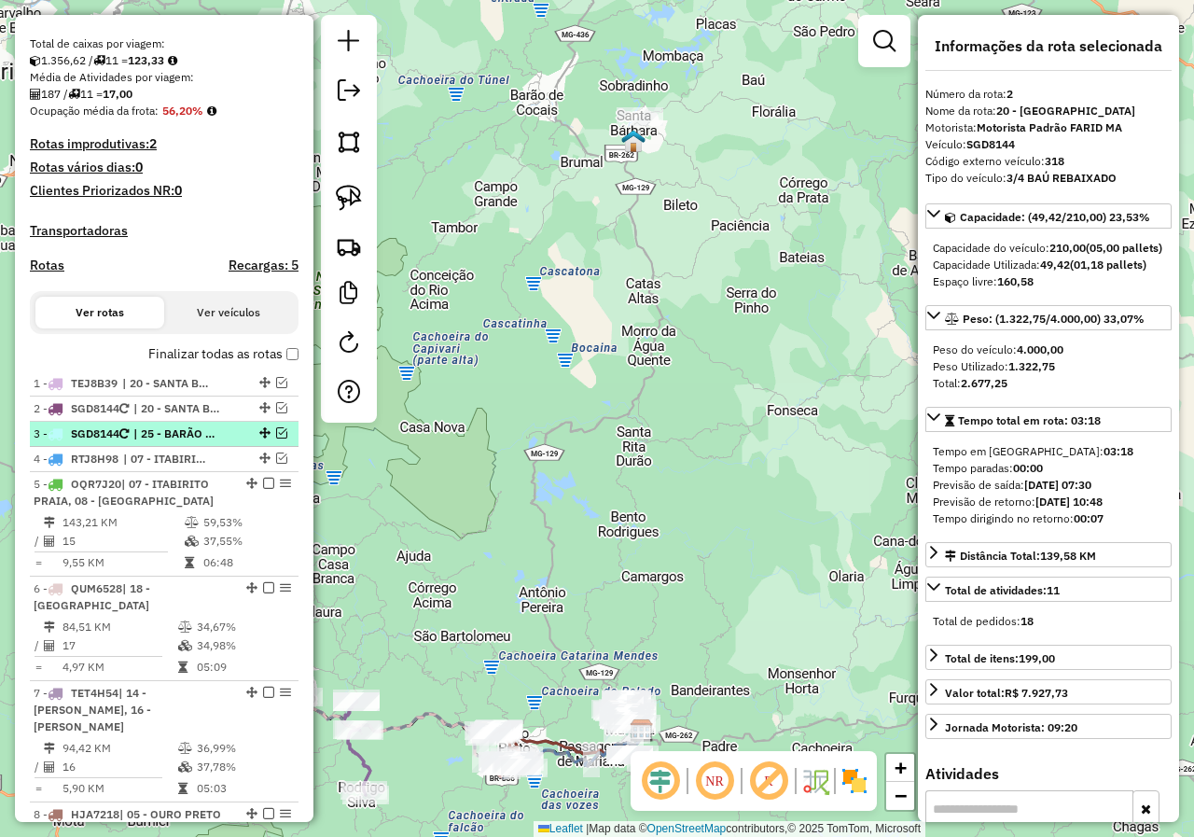
click at [167, 442] on span "| 25 - BARÃO DE COCAIS" at bounding box center [176, 433] width 86 height 17
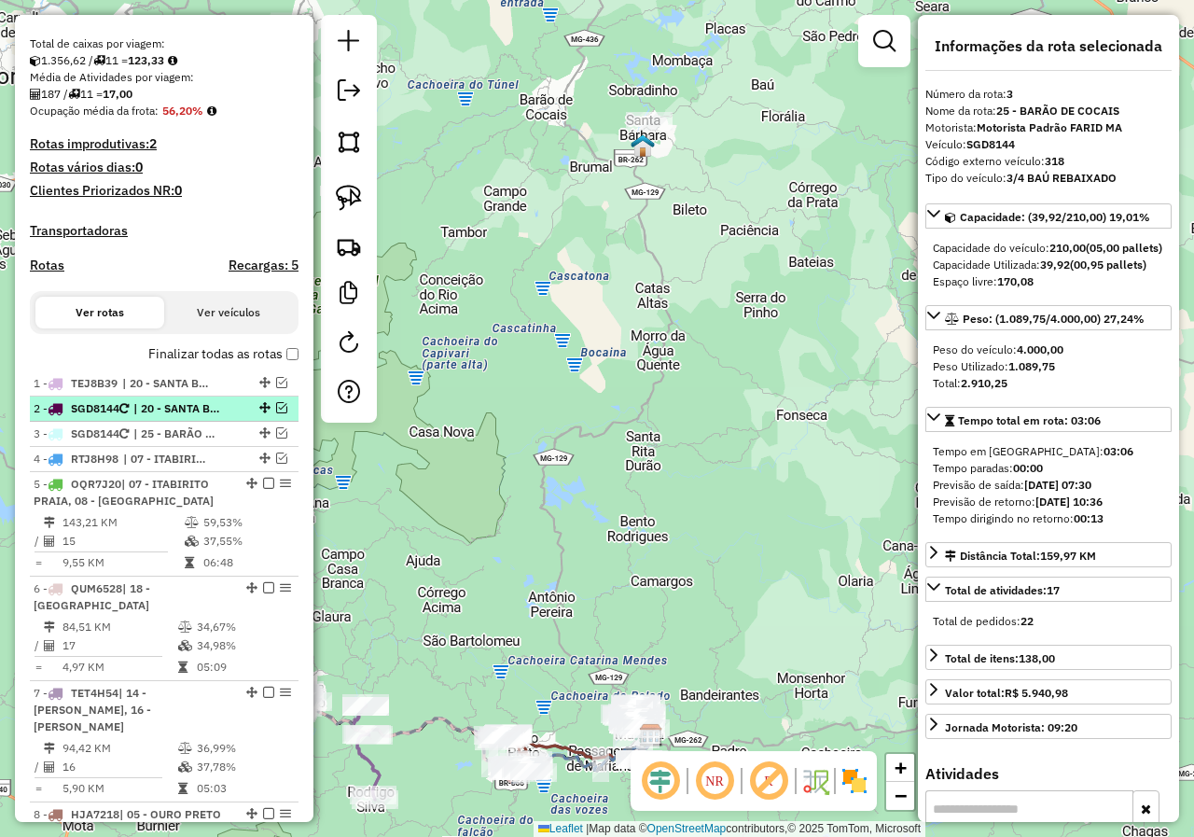
click at [170, 417] on span "| 20 - SANTA BÁBARA" at bounding box center [176, 408] width 86 height 17
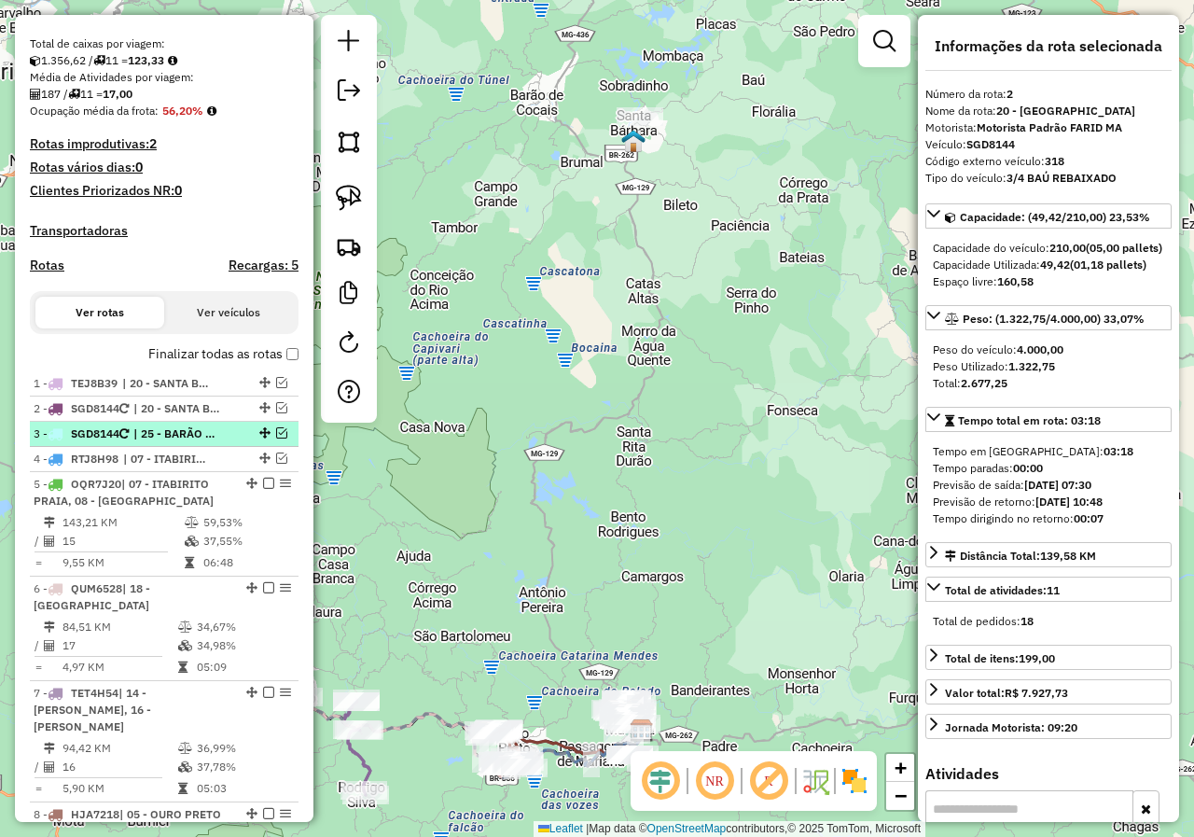
click at [170, 442] on span "| 25 - BARÃO DE COCAIS" at bounding box center [176, 433] width 86 height 17
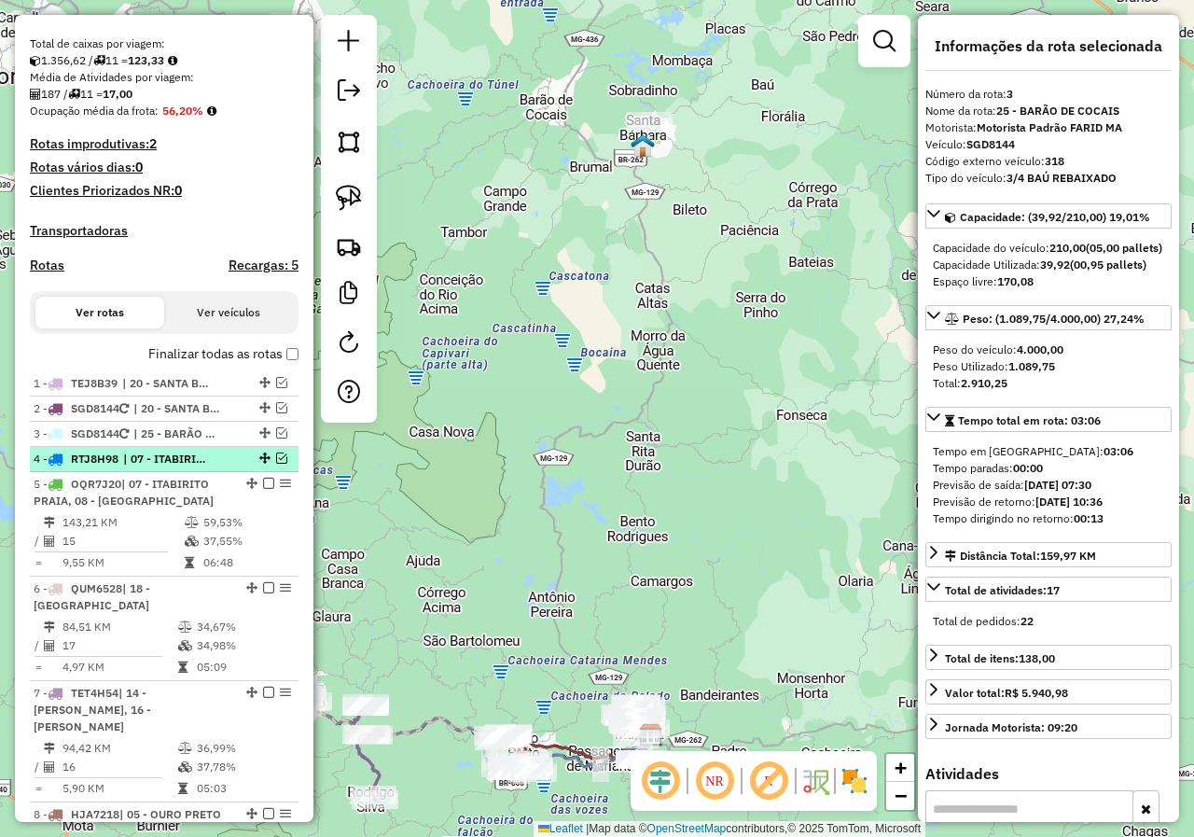
click at [156, 467] on span "| 07 - ITABIRITO PRAIA, 09 - ITABIRITO SÃO JOSÉ" at bounding box center [166, 458] width 86 height 17
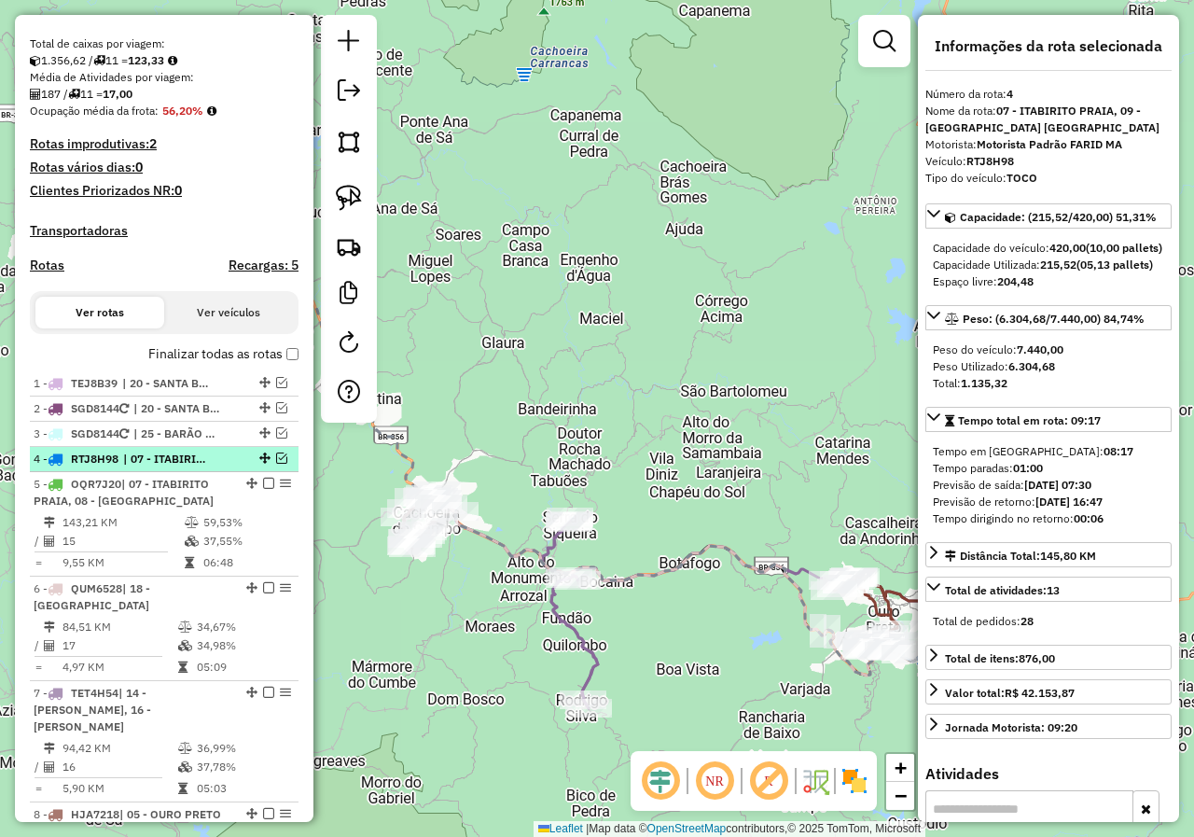
click at [156, 467] on span "| 07 - ITABIRITO PRAIA, 09 - ITABIRITO SÃO JOSÉ" at bounding box center [166, 458] width 86 height 17
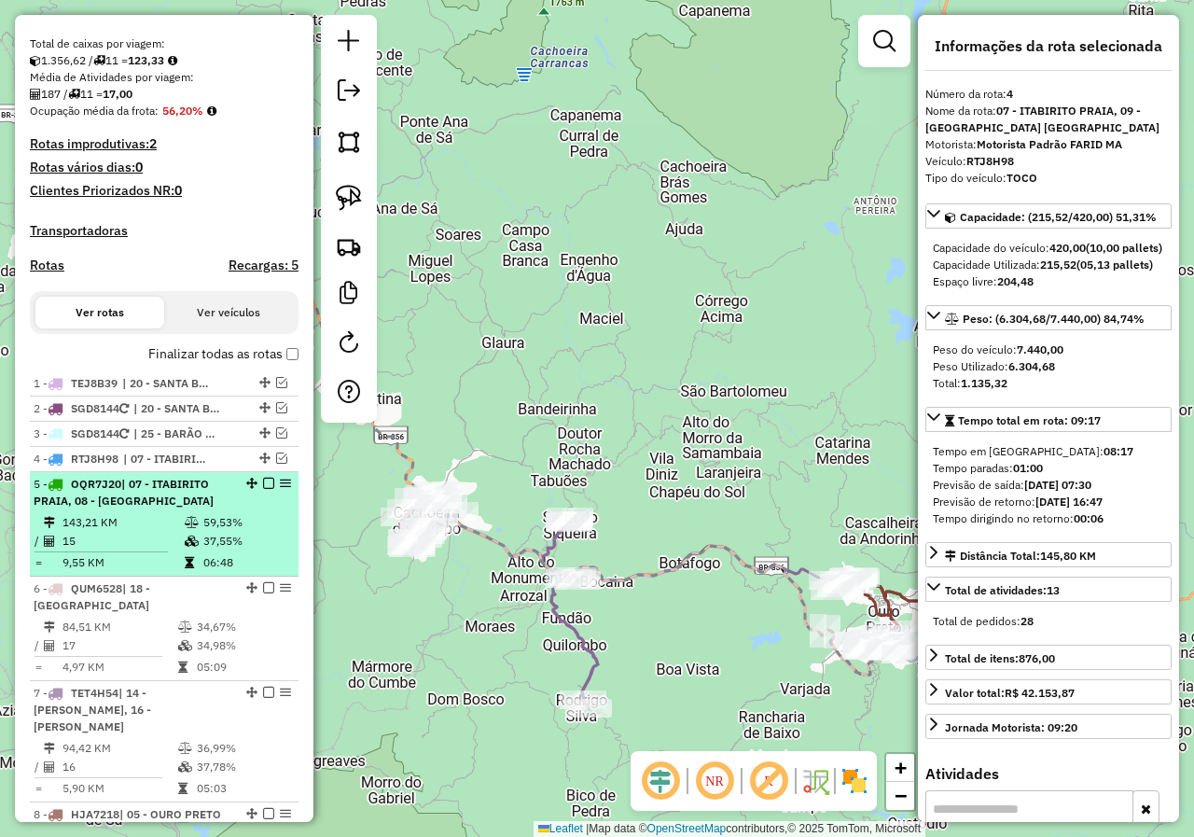
click at [155, 502] on span "| 07 - ITABIRITO PRAIA, 08 - ITABIRITO BELA VISTA" at bounding box center [124, 492] width 180 height 31
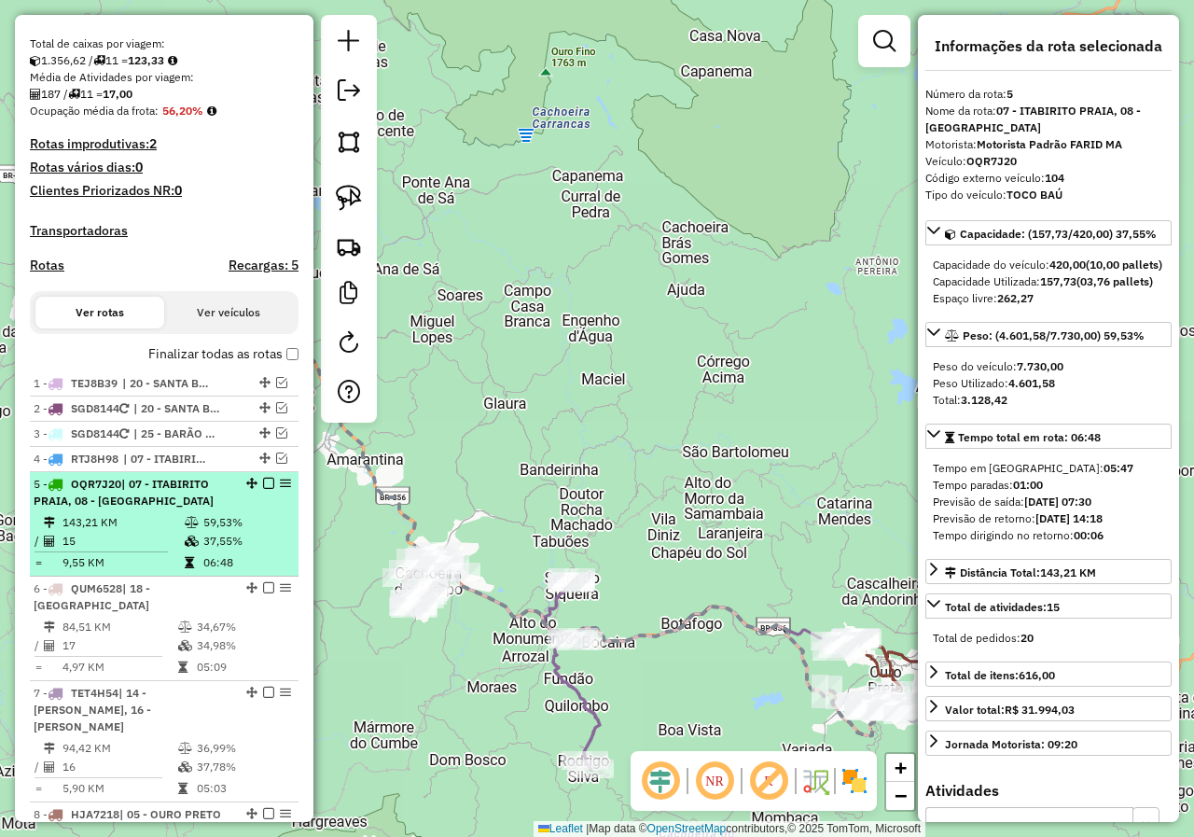
click at [256, 489] on div at bounding box center [263, 482] width 56 height 11
click at [265, 489] on em at bounding box center [268, 482] width 11 height 11
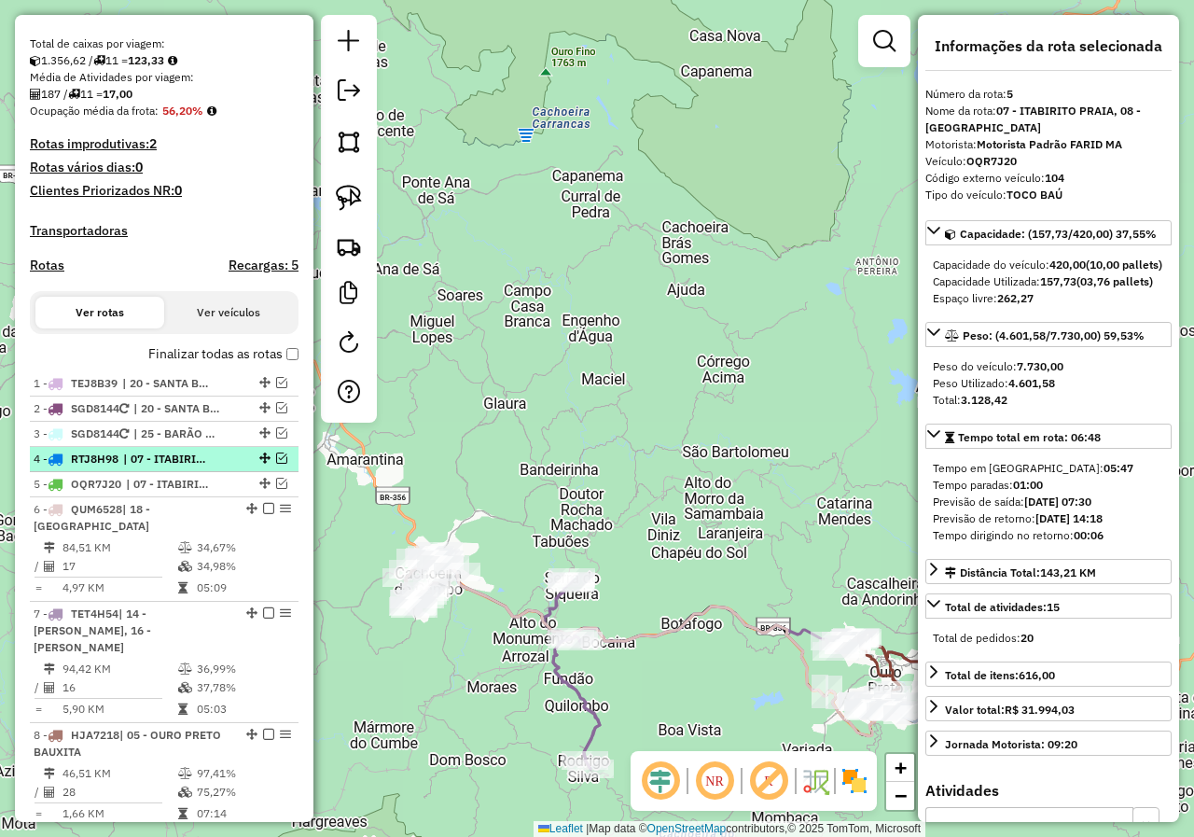
click at [179, 472] on li "4 - RTJ8H98 | 07 - ITABIRITO PRAIA, 09 - ITABIRITO SÃO JOSÉ" at bounding box center [164, 459] width 269 height 25
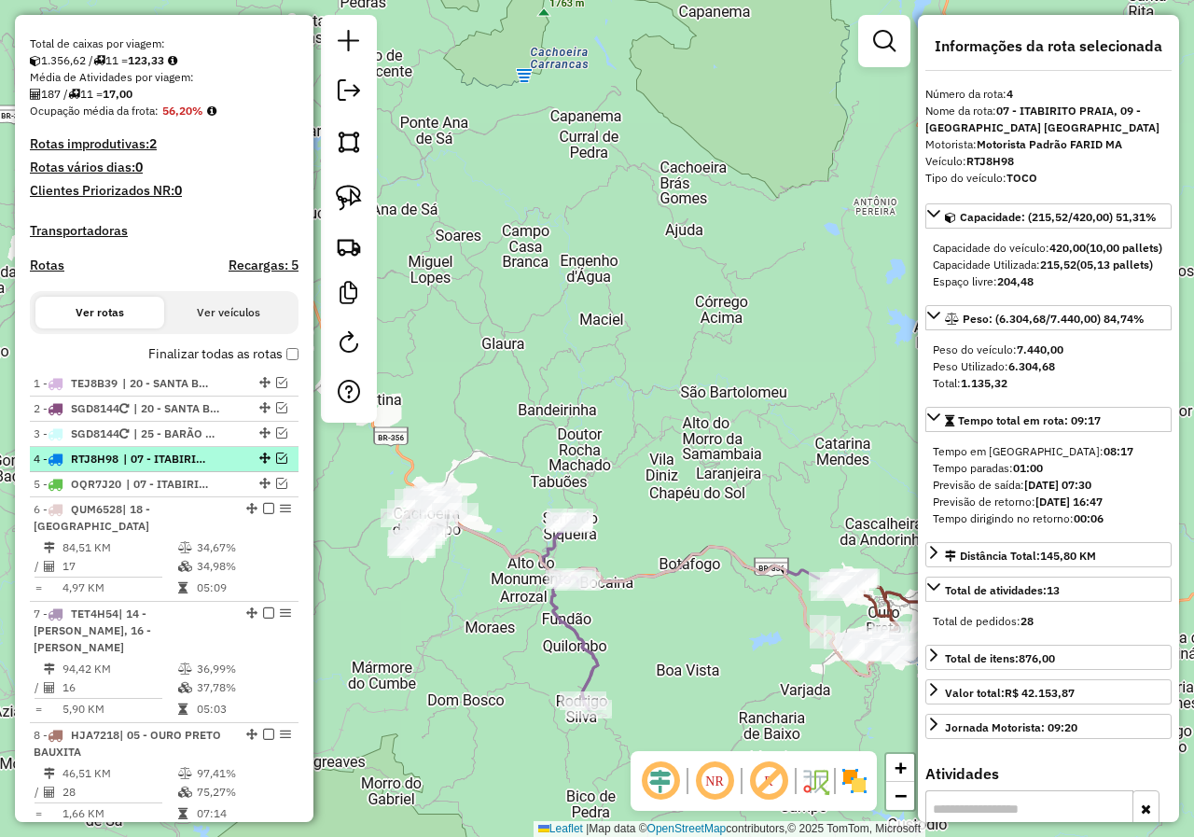
click at [163, 467] on span "| 07 - ITABIRITO PRAIA, 09 - ITABIRITO SÃO JOSÉ" at bounding box center [166, 458] width 86 height 17
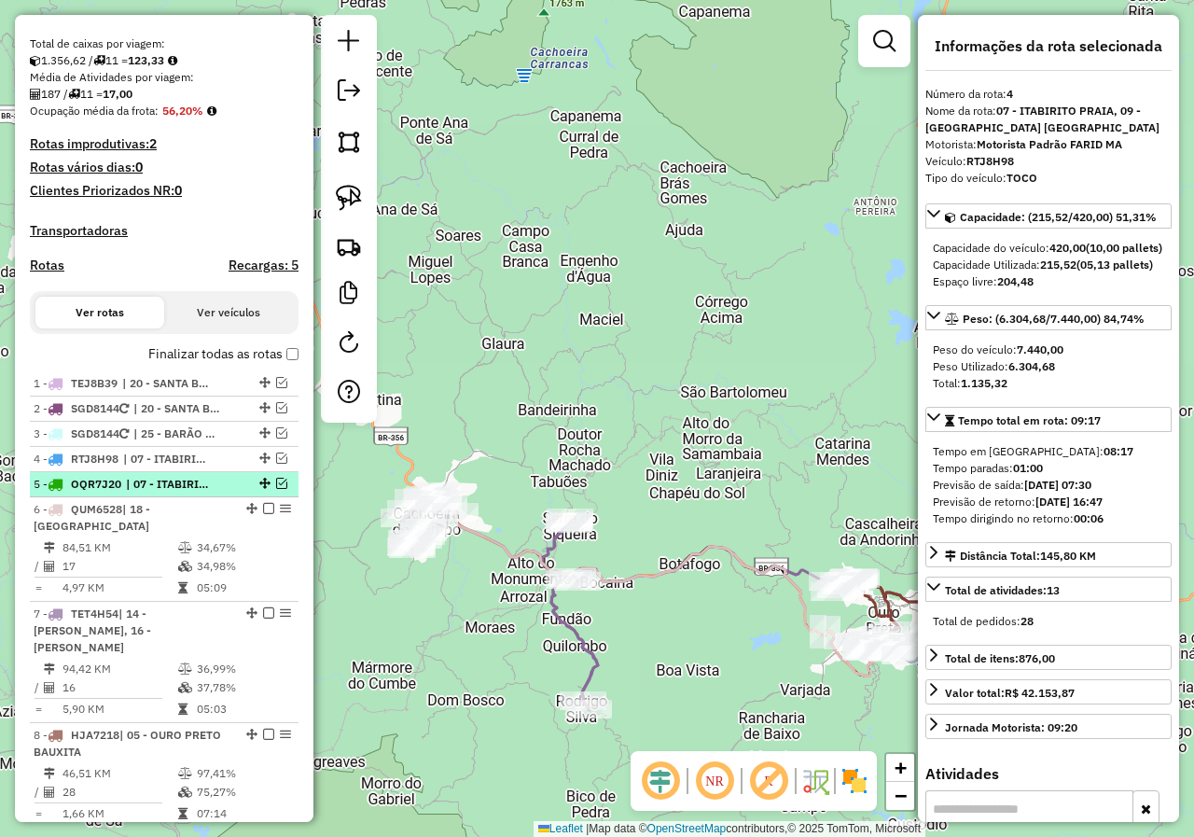
click at [157, 492] on span "| 07 - ITABIRITO PRAIA, 08 - ITABIRITO BELA VISTA" at bounding box center [169, 484] width 86 height 17
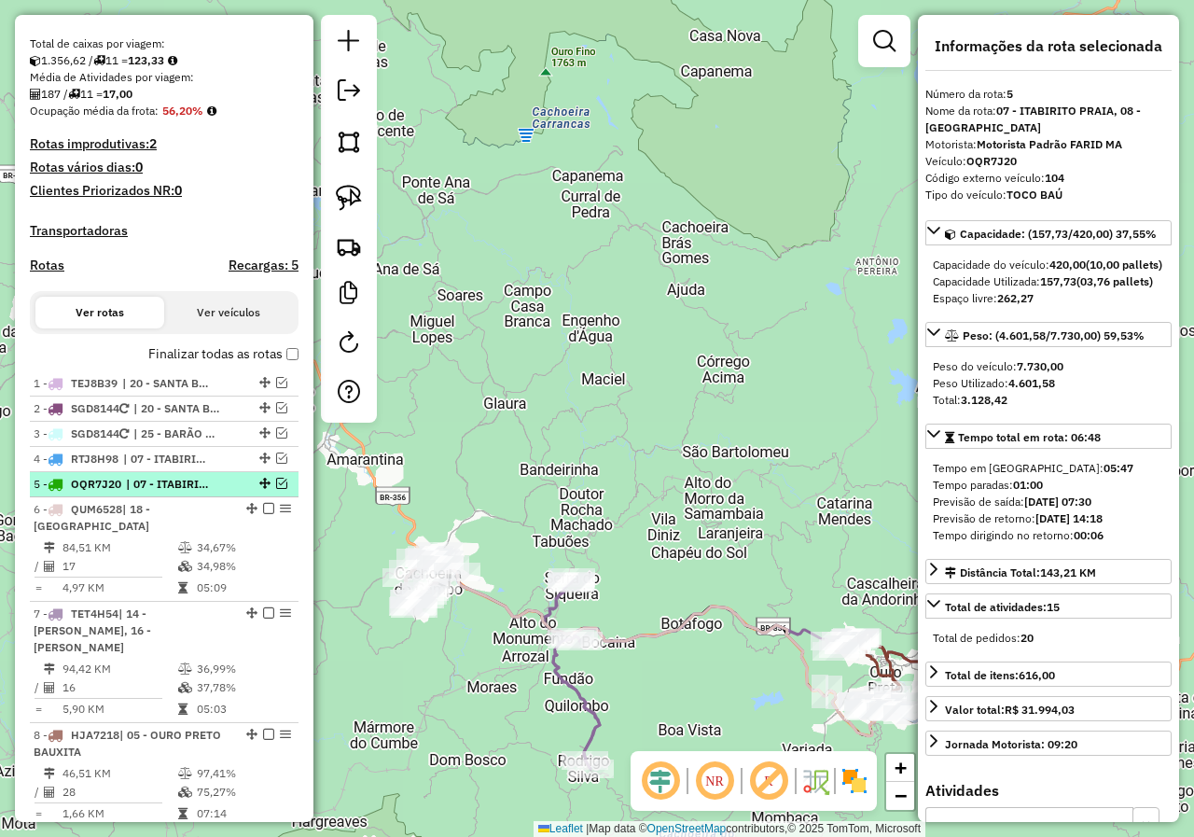
scroll to position [465, 0]
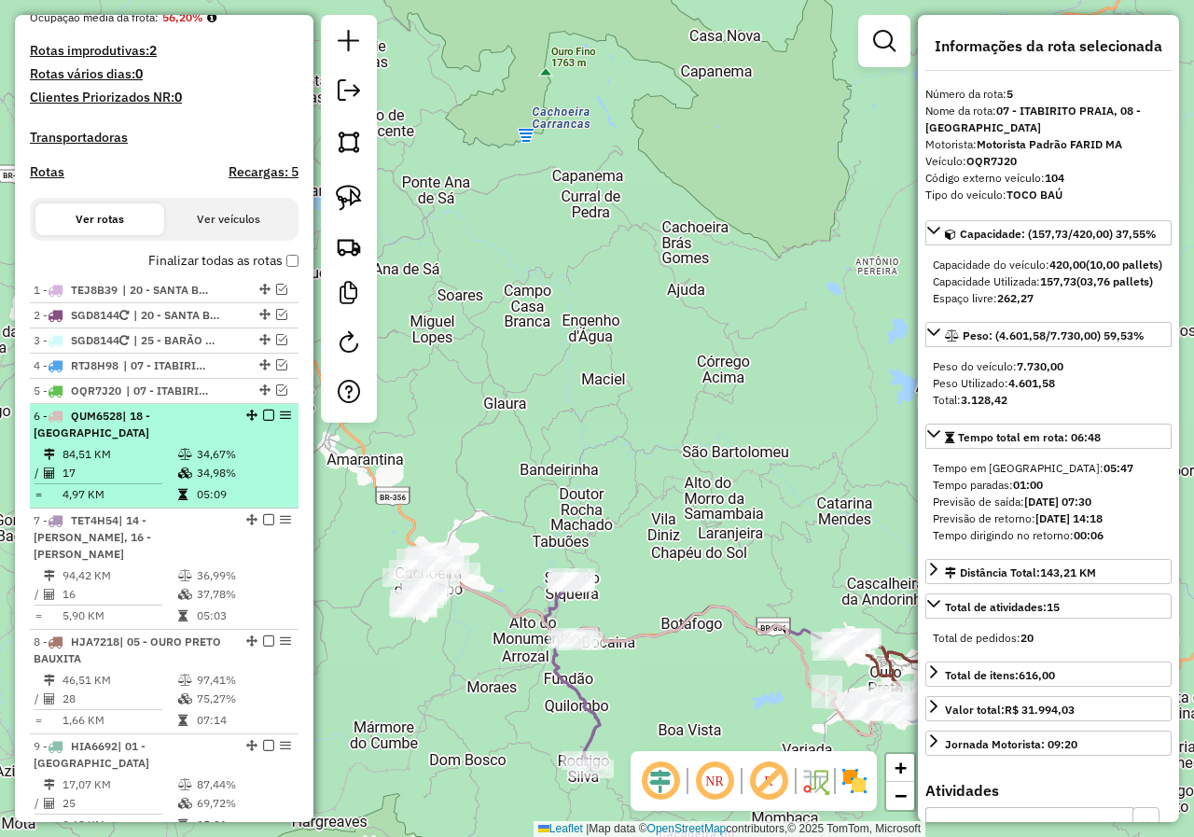
click at [178, 441] on div "6 - QUM6528 | 18 - CACHOEIRA DO CAMPO" at bounding box center [133, 425] width 198 height 34
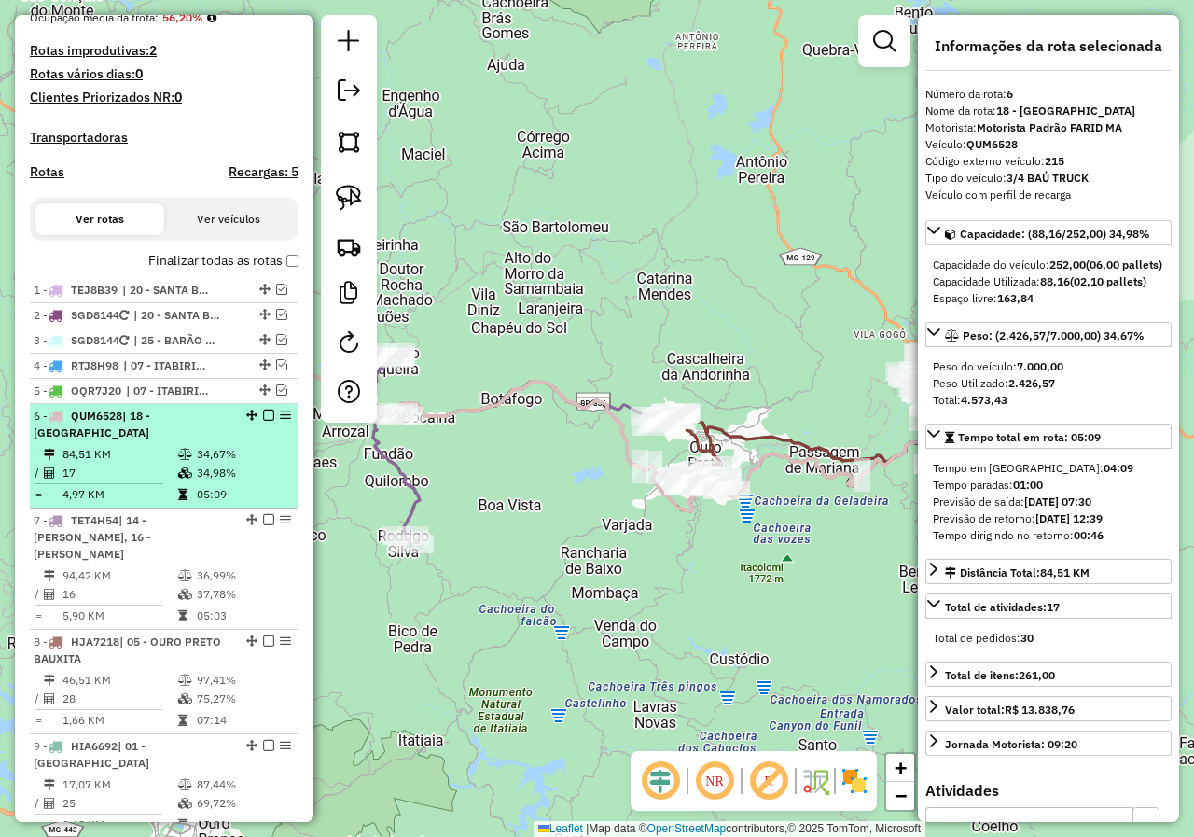
click at [263, 421] on em at bounding box center [268, 414] width 11 height 11
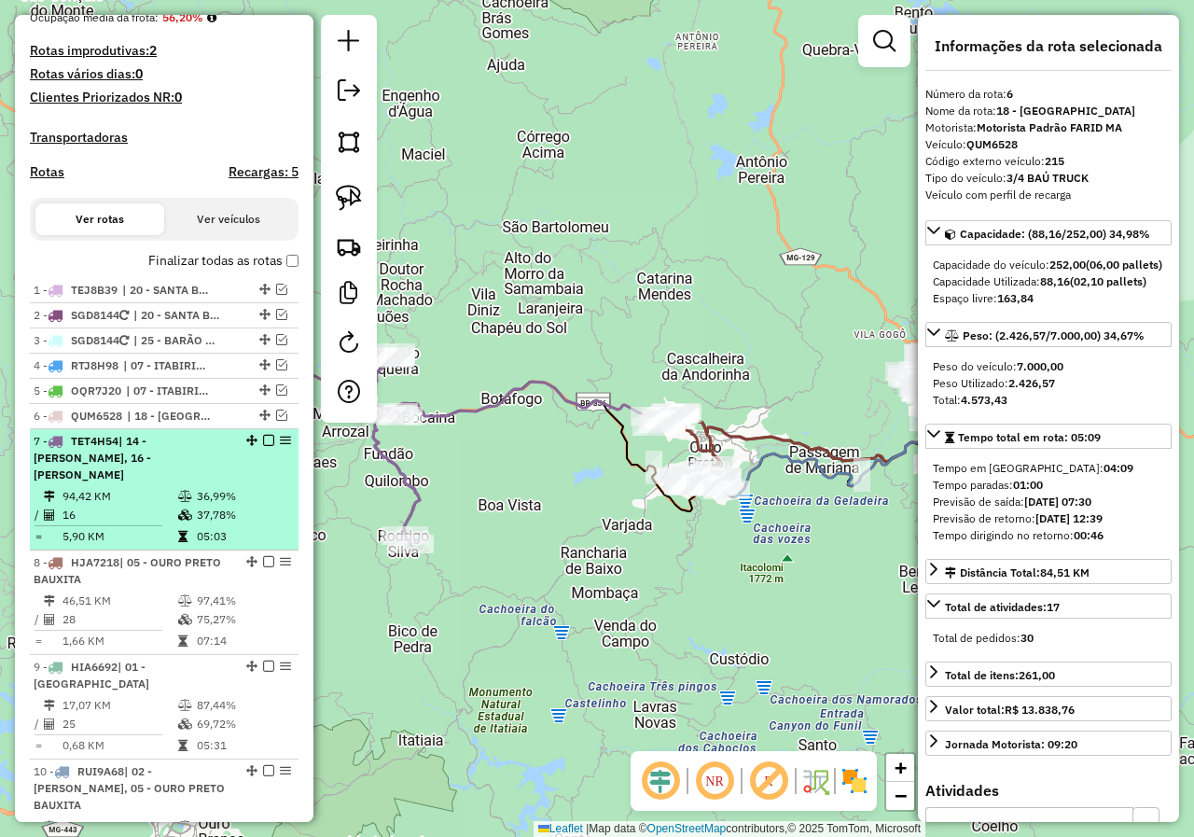
click at [263, 446] on em at bounding box center [268, 440] width 11 height 11
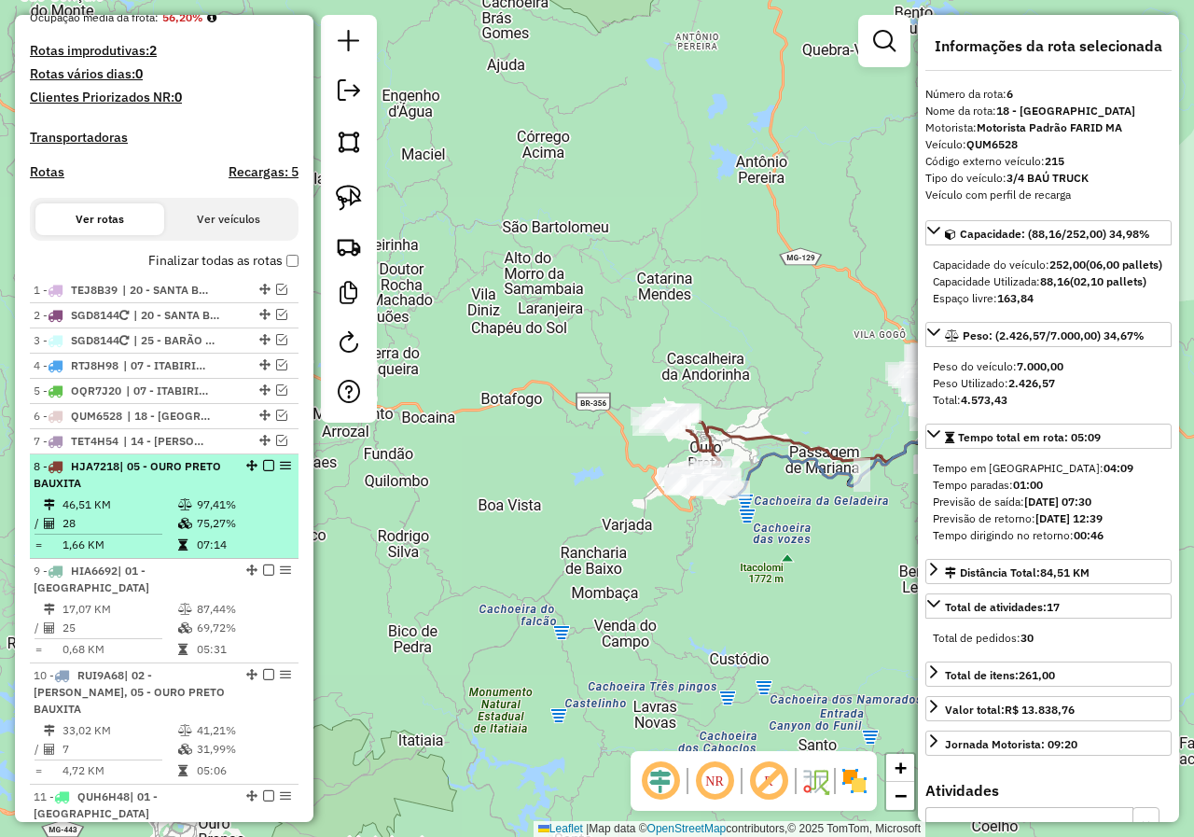
click at [265, 471] on em at bounding box center [268, 465] width 11 height 11
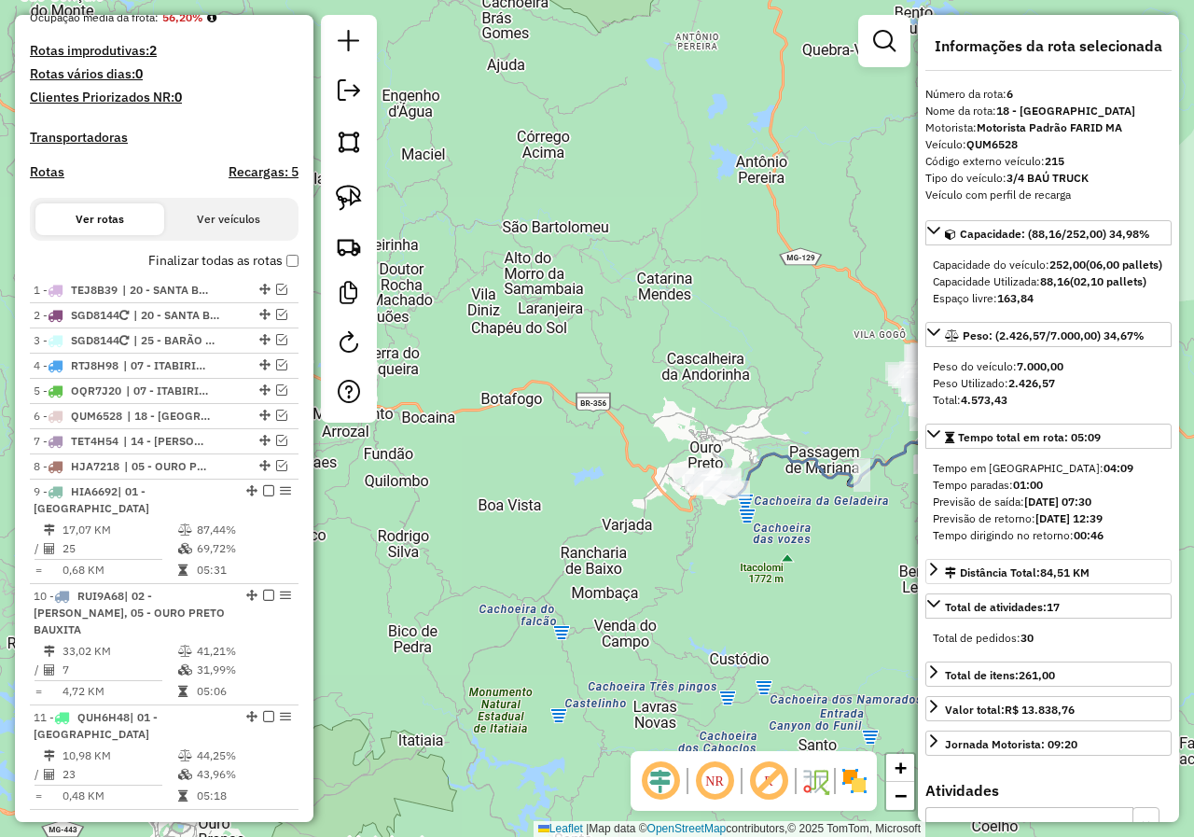
drag, startPoint x: 611, startPoint y: 594, endPoint x: 1026, endPoint y: 580, distance: 415.2
click at [1026, 580] on hb-router-mapa "Informações da Sessão 980169 - 16/08/2025 Criação: 15/08/2025 17:39 Depósito: F…" at bounding box center [597, 418] width 1194 height 837
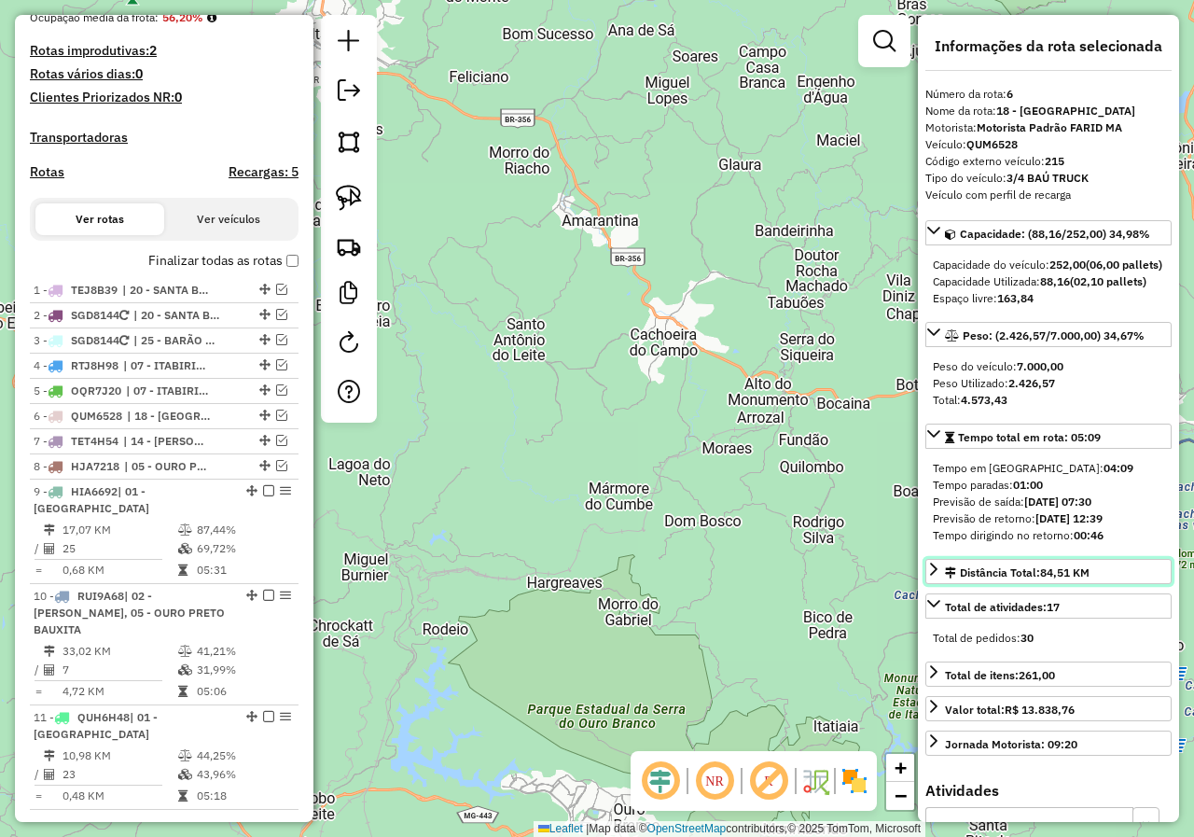
drag, startPoint x: 739, startPoint y: 588, endPoint x: 531, endPoint y: 564, distance: 209.3
click at [588, 588] on hb-router-mapa "Informações da Sessão 980169 - 16/08/2025 Criação: 15/08/2025 17:39 Depósito: F…" at bounding box center [597, 418] width 1194 height 837
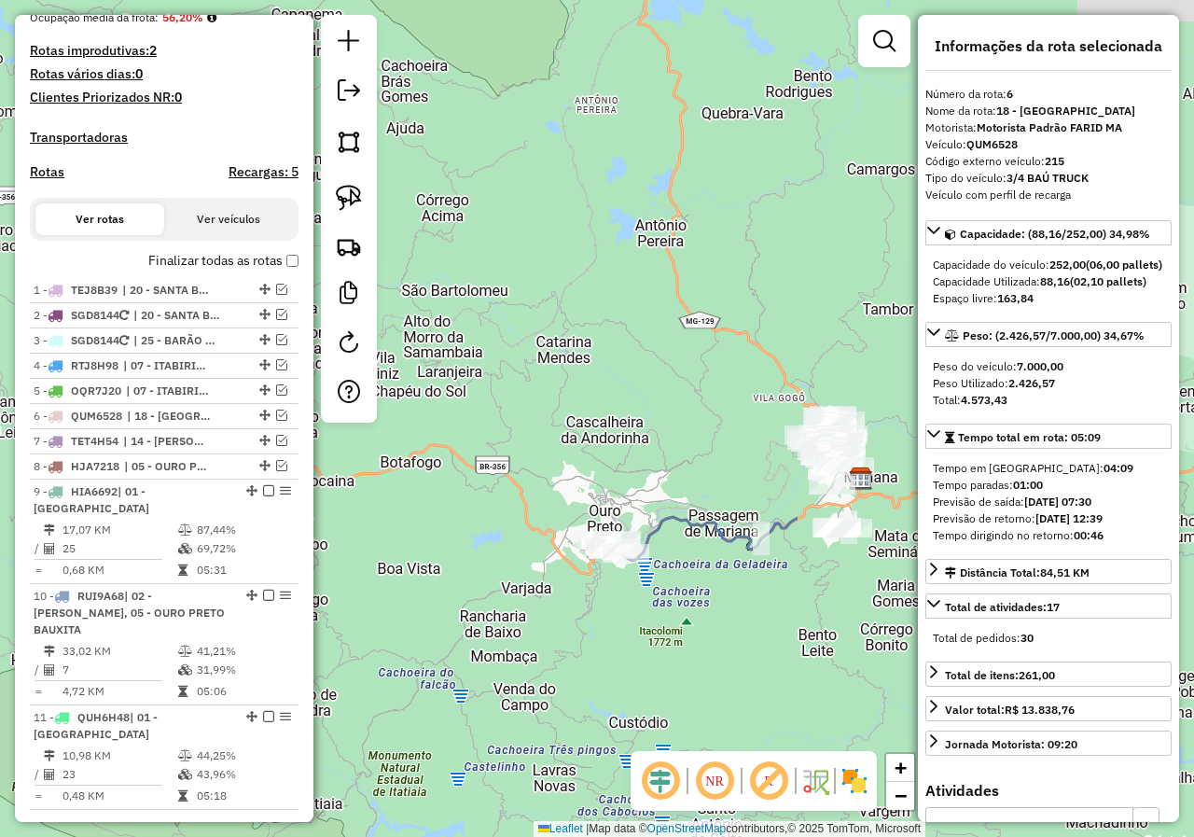
drag, startPoint x: 850, startPoint y: 550, endPoint x: 319, endPoint y: 627, distance: 536.1
click at [319, 627] on div "Janela de atendimento Grade de atendimento Capacidade Transportadoras Veículos …" at bounding box center [597, 418] width 1194 height 837
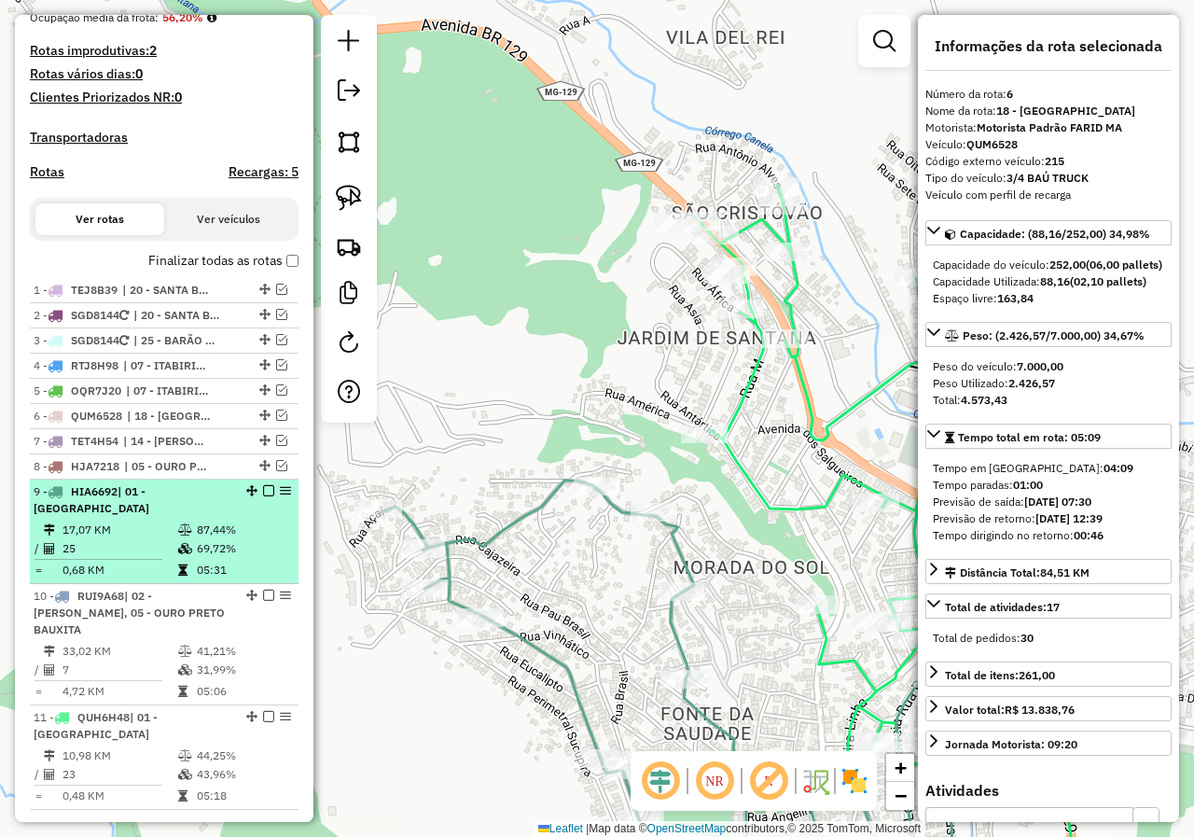
click at [263, 496] on em at bounding box center [268, 490] width 11 height 11
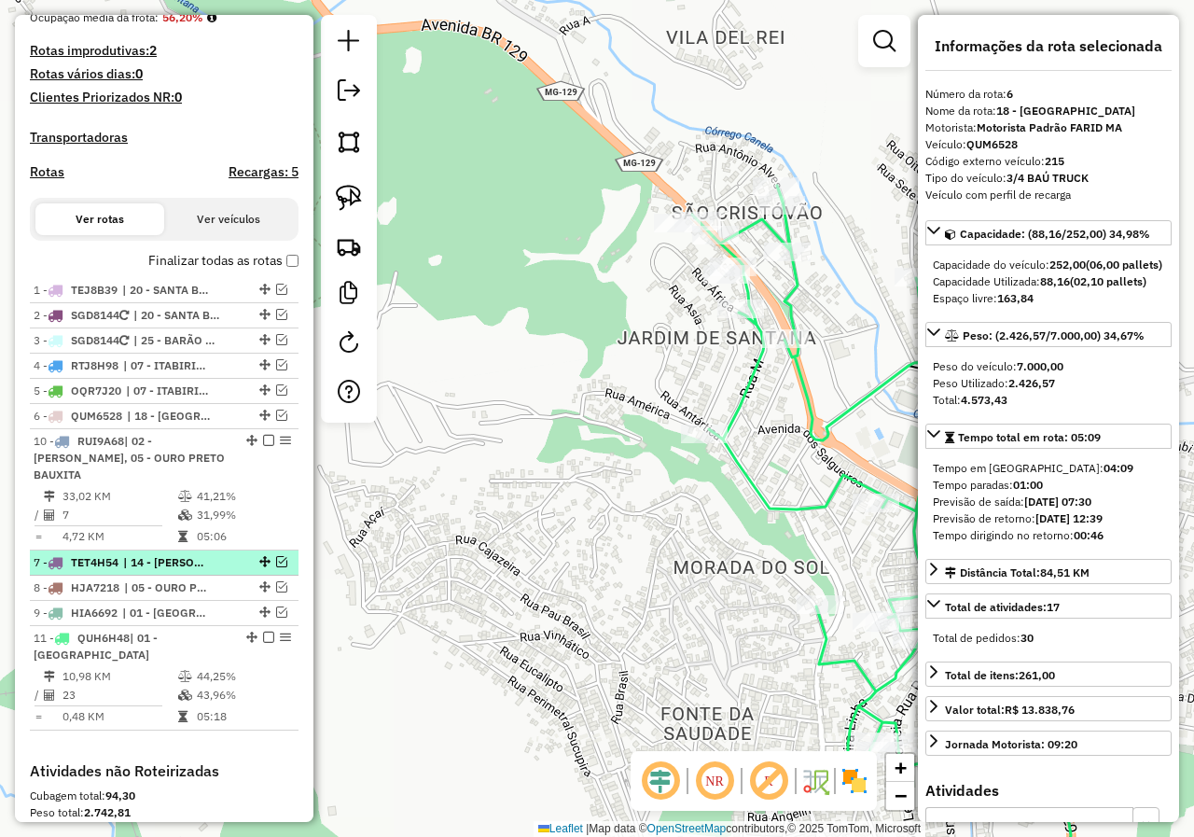
drag, startPoint x: 249, startPoint y: 532, endPoint x: 228, endPoint y: 458, distance: 76.7
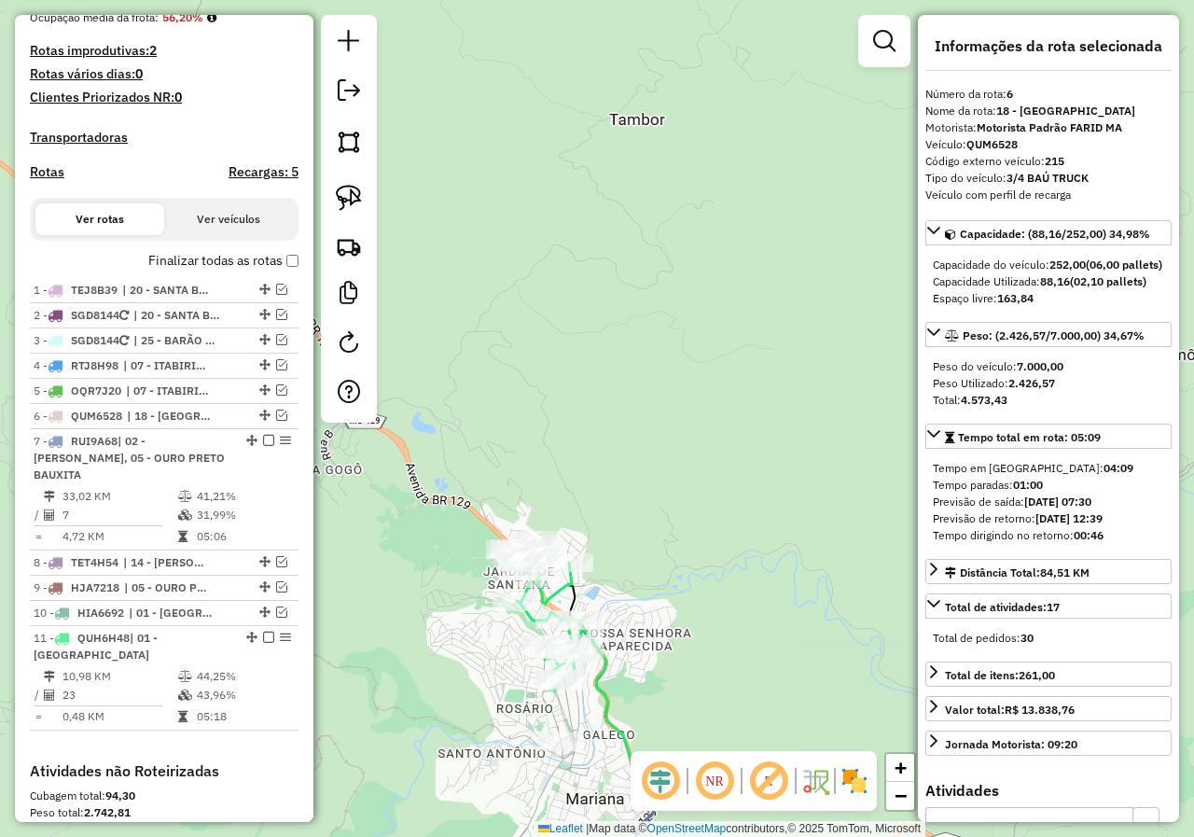
click at [457, 639] on div "Janela de atendimento Grade de atendimento Capacidade Transportadoras Veículos …" at bounding box center [597, 418] width 1194 height 837
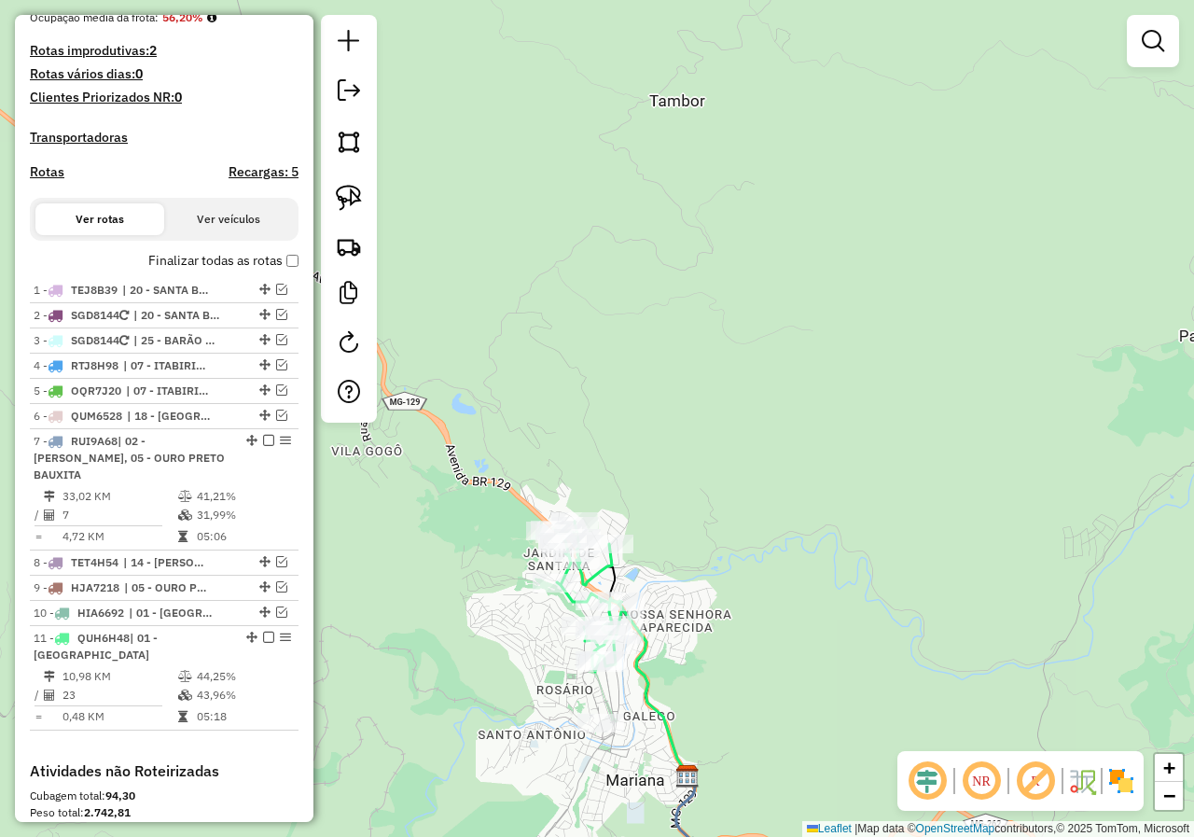
drag, startPoint x: 448, startPoint y: 701, endPoint x: 567, endPoint y: 621, distance: 143.8
click at [567, 621] on div "Janela de atendimento Grade de atendimento Capacidade Transportadoras Veículos …" at bounding box center [597, 418] width 1194 height 837
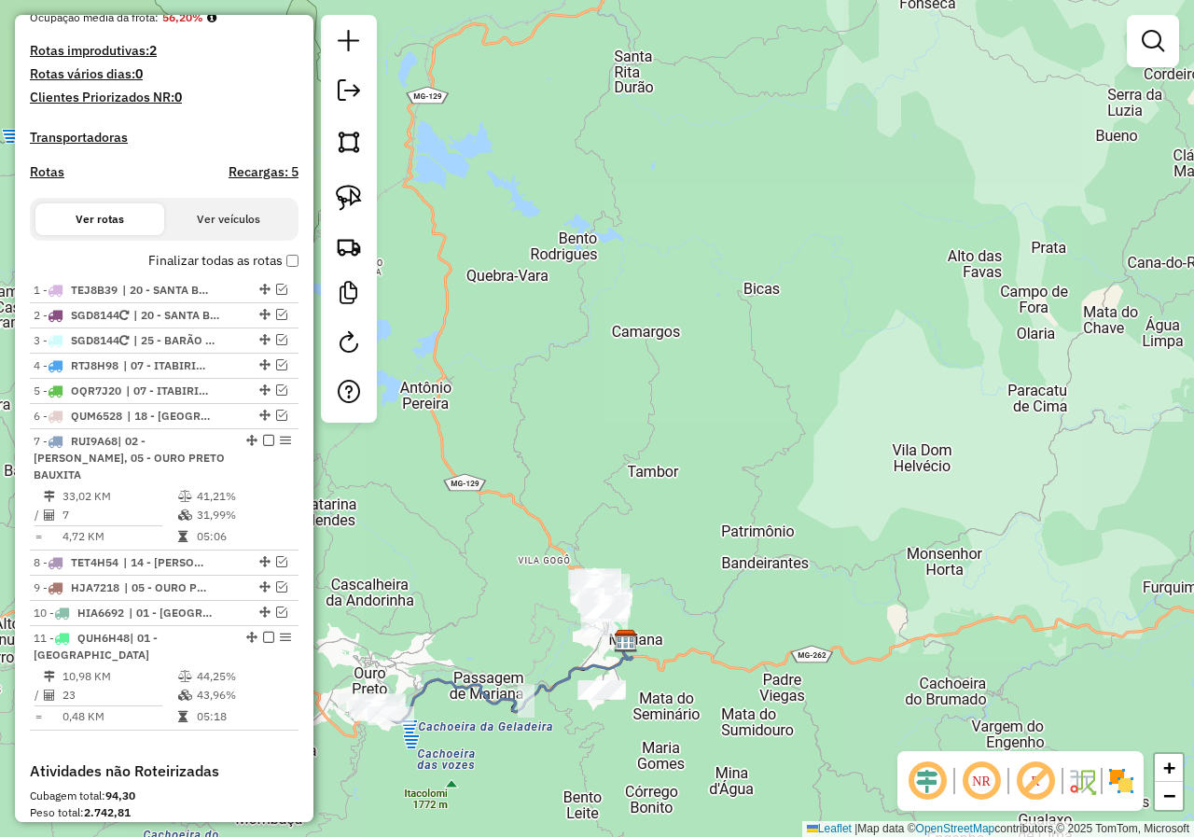
drag, startPoint x: 451, startPoint y: 643, endPoint x: 630, endPoint y: 568, distance: 193.1
click at [629, 569] on div "Janela de atendimento Grade de atendimento Capacidade Transportadoras Veículos …" at bounding box center [597, 418] width 1194 height 837
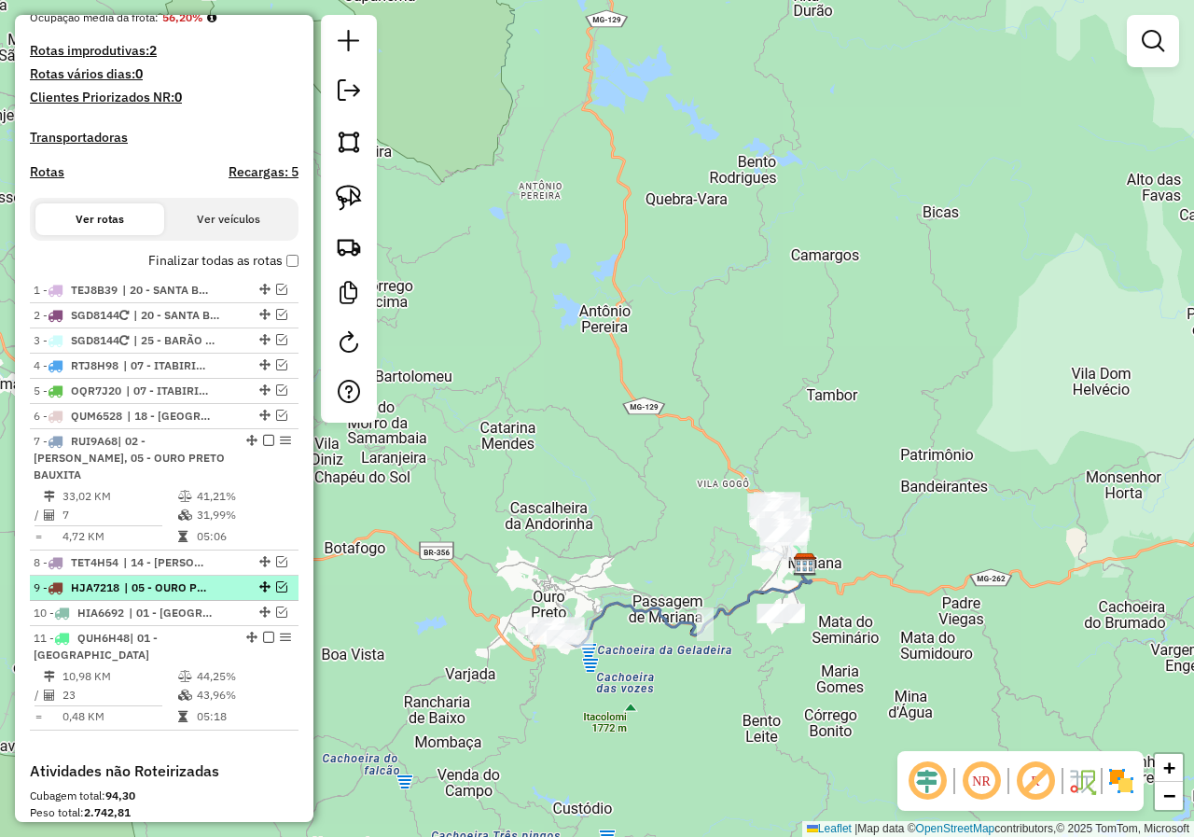
click at [276, 592] on em at bounding box center [281, 586] width 11 height 11
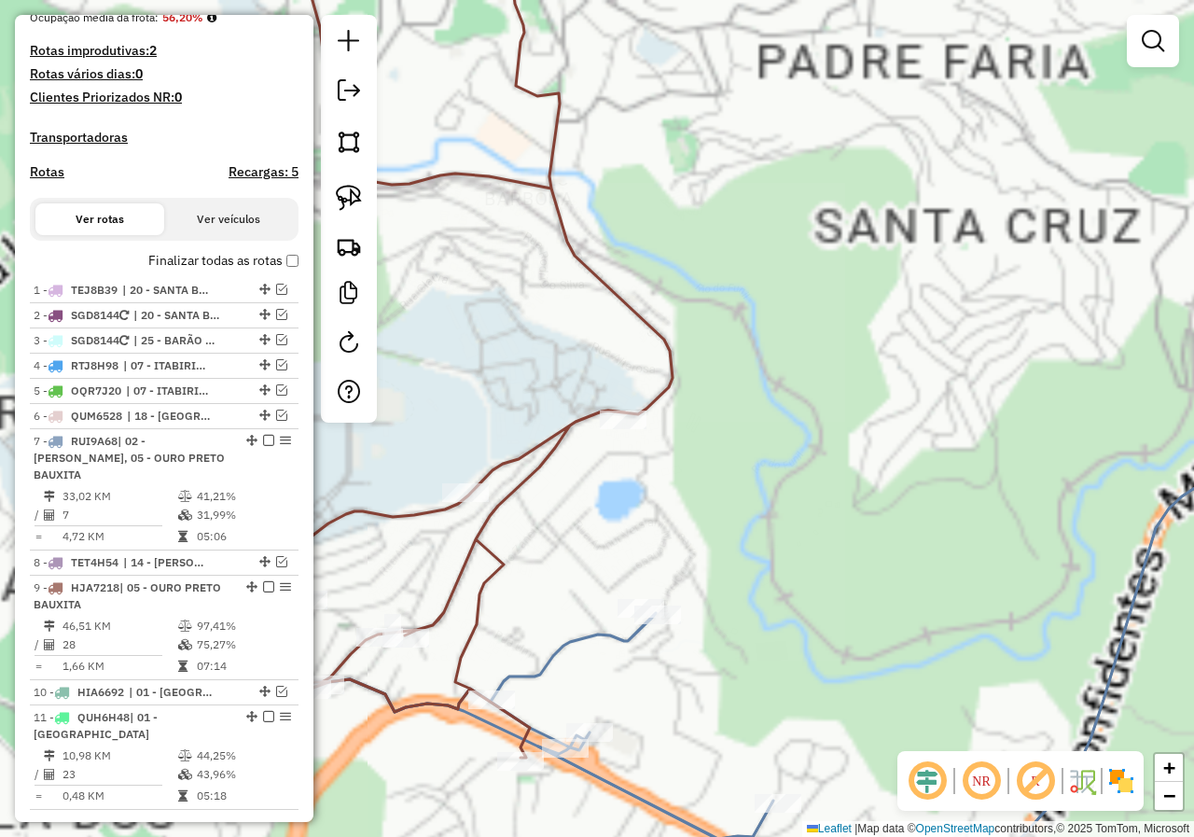
click at [640, 698] on div "Janela de atendimento Grade de atendimento Capacidade Transportadoras Veículos …" at bounding box center [597, 418] width 1194 height 837
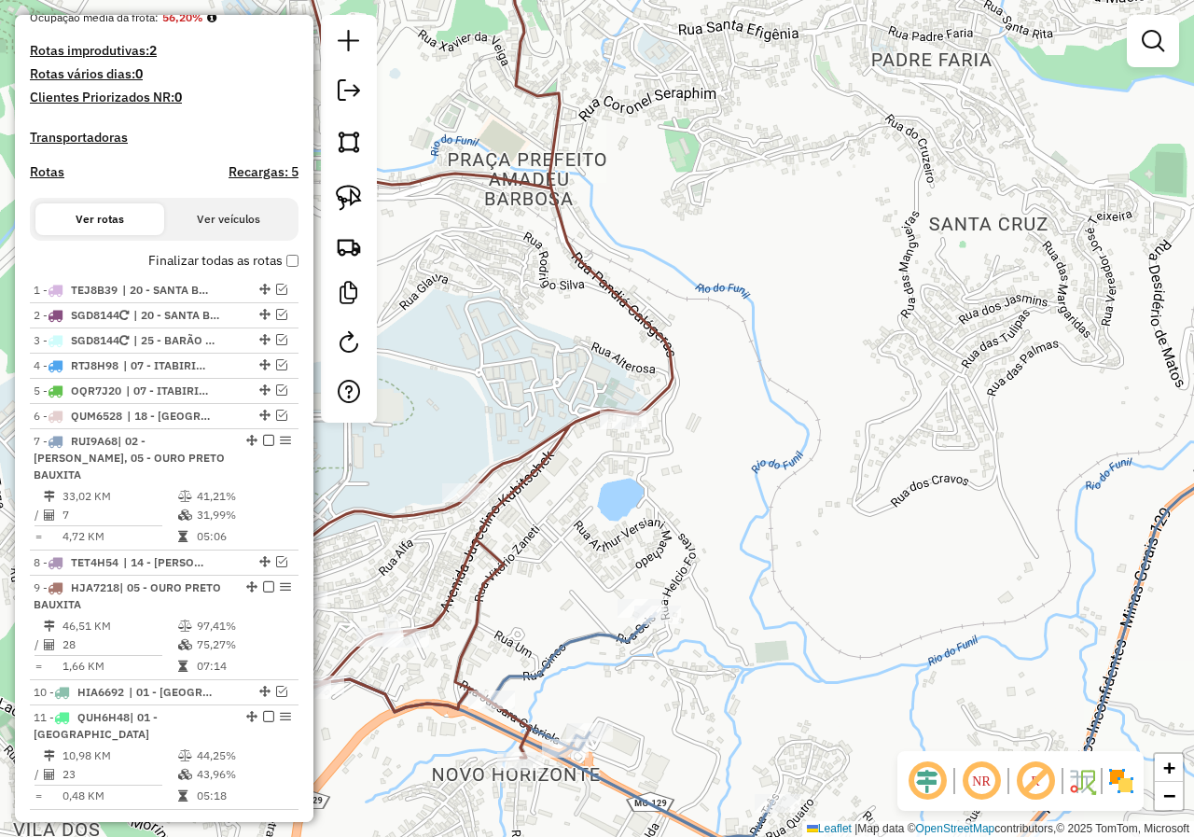
click at [554, 655] on icon at bounding box center [513, 719] width 520 height 240
select select "*********"
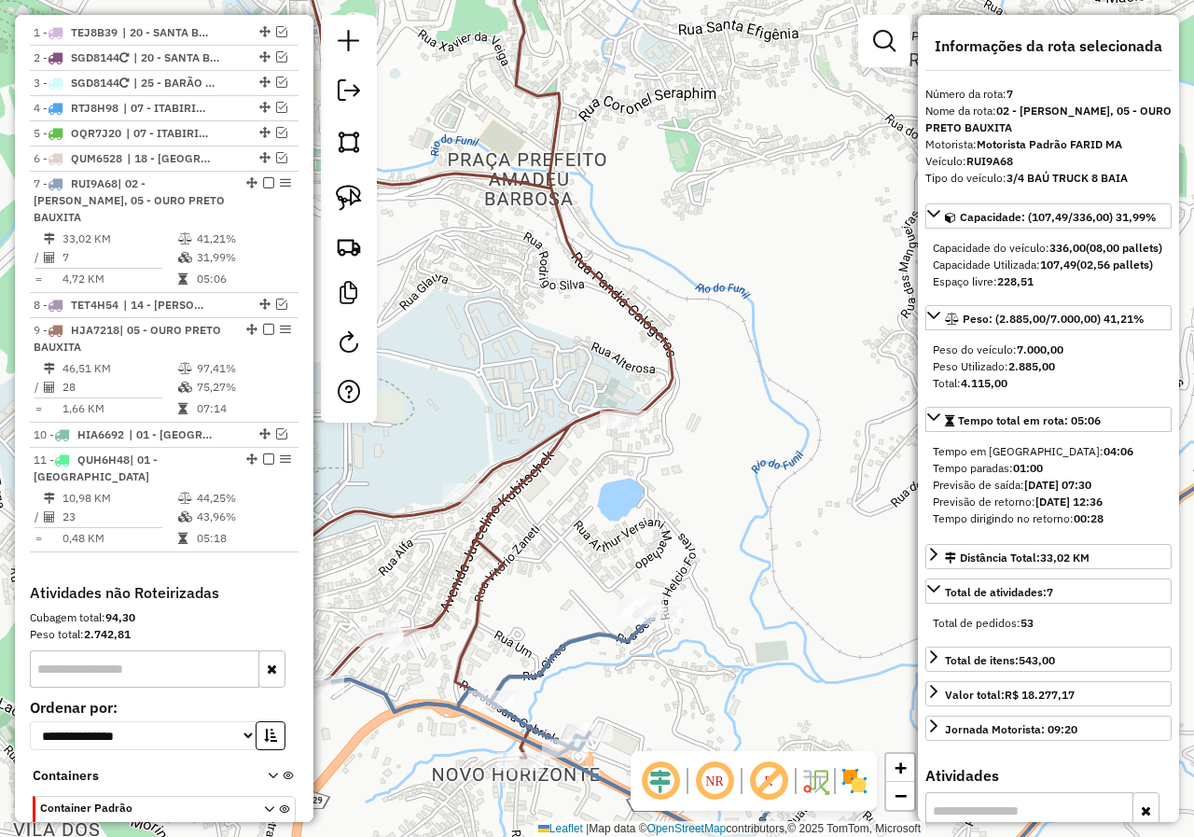
scroll to position [837, 0]
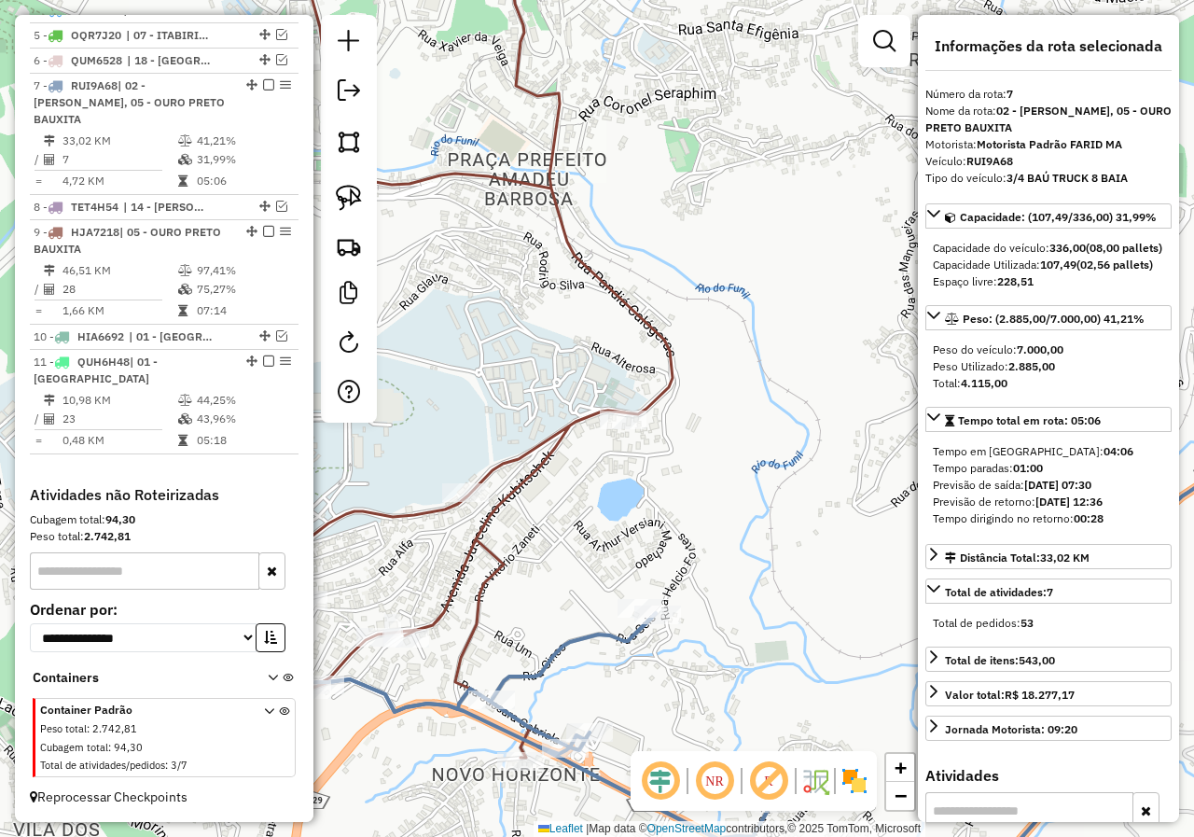
drag, startPoint x: 543, startPoint y: 676, endPoint x: 571, endPoint y: 560, distance: 119.9
click at [577, 599] on icon at bounding box center [513, 719] width 520 height 240
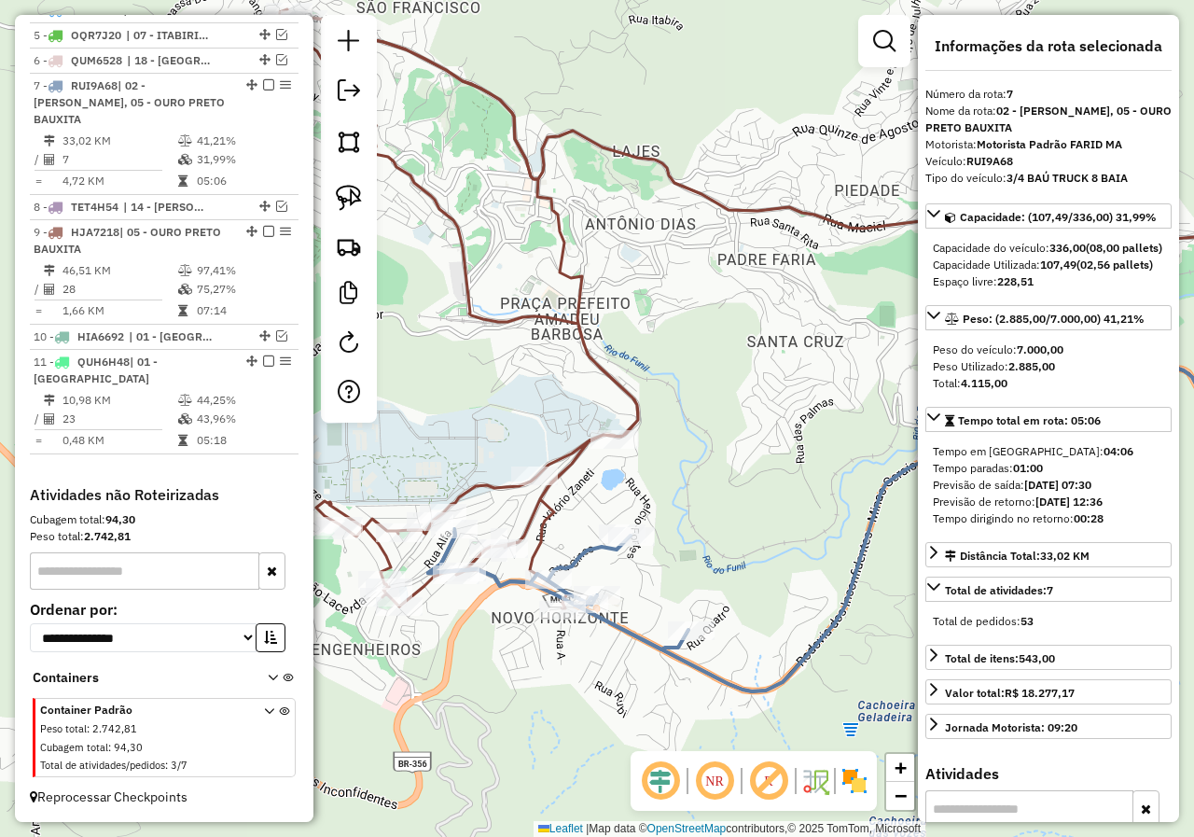
click at [577, 530] on div "Janela de atendimento Grade de atendimento Capacidade Transportadoras Veículos …" at bounding box center [597, 418] width 1194 height 837
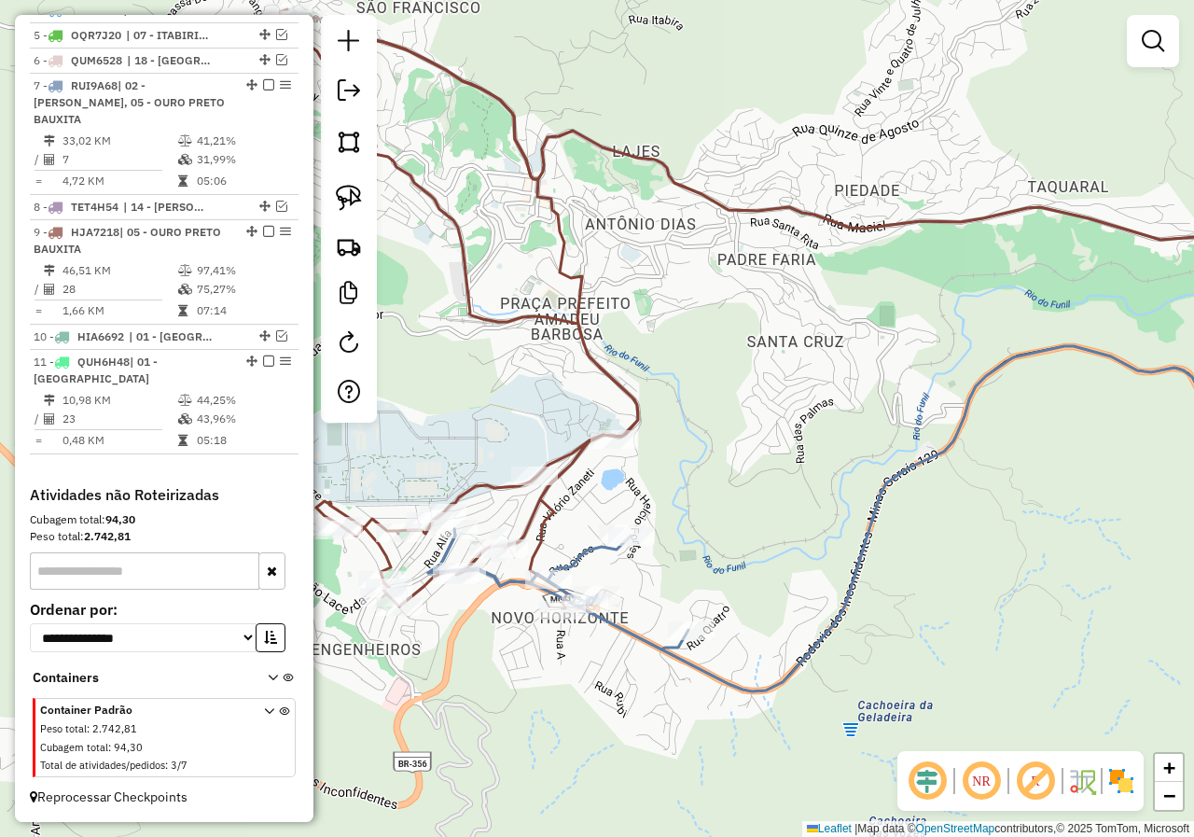
drag, startPoint x: 561, startPoint y: 545, endPoint x: 621, endPoint y: 544, distance: 60.6
click at [611, 543] on div "Janela de atendimento Grade de atendimento Capacidade Transportadoras Veículos …" at bounding box center [597, 418] width 1194 height 837
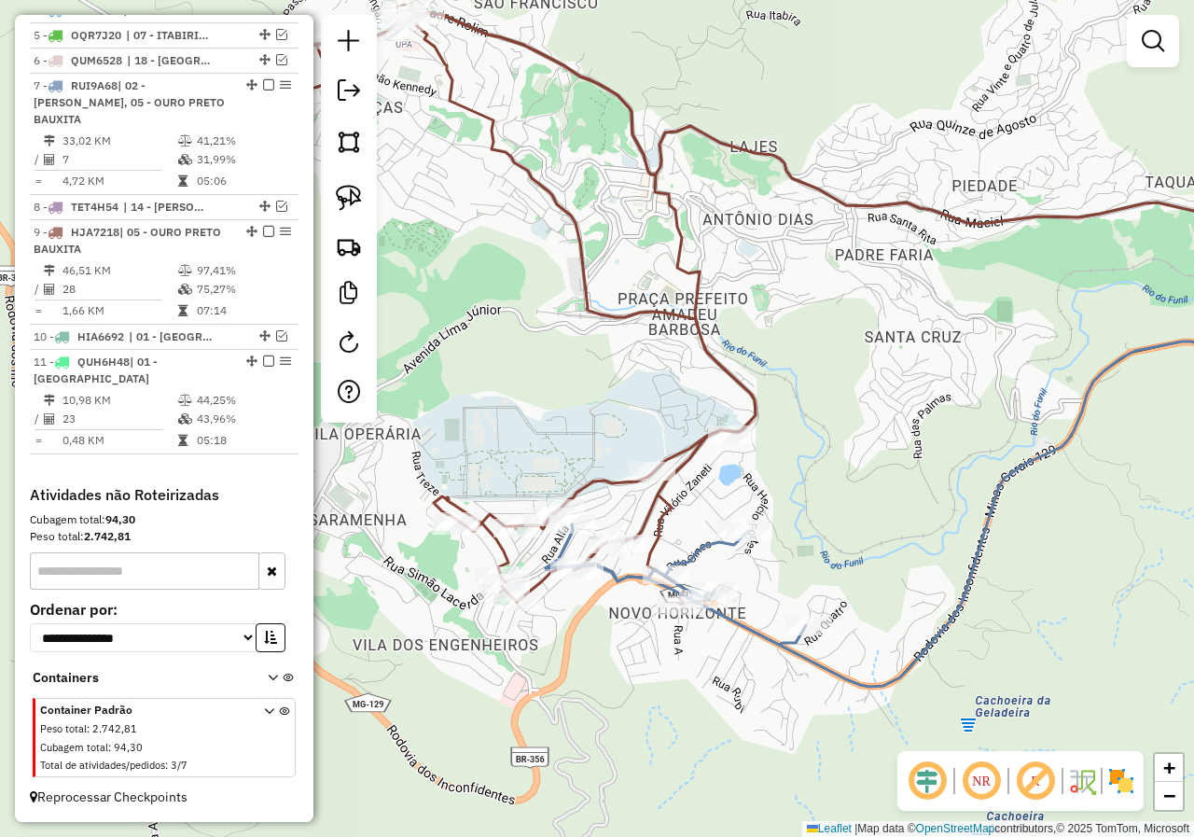
click at [702, 567] on div "Janela de atendimento Grade de atendimento Capacidade Transportadoras Veículos …" at bounding box center [597, 418] width 1194 height 837
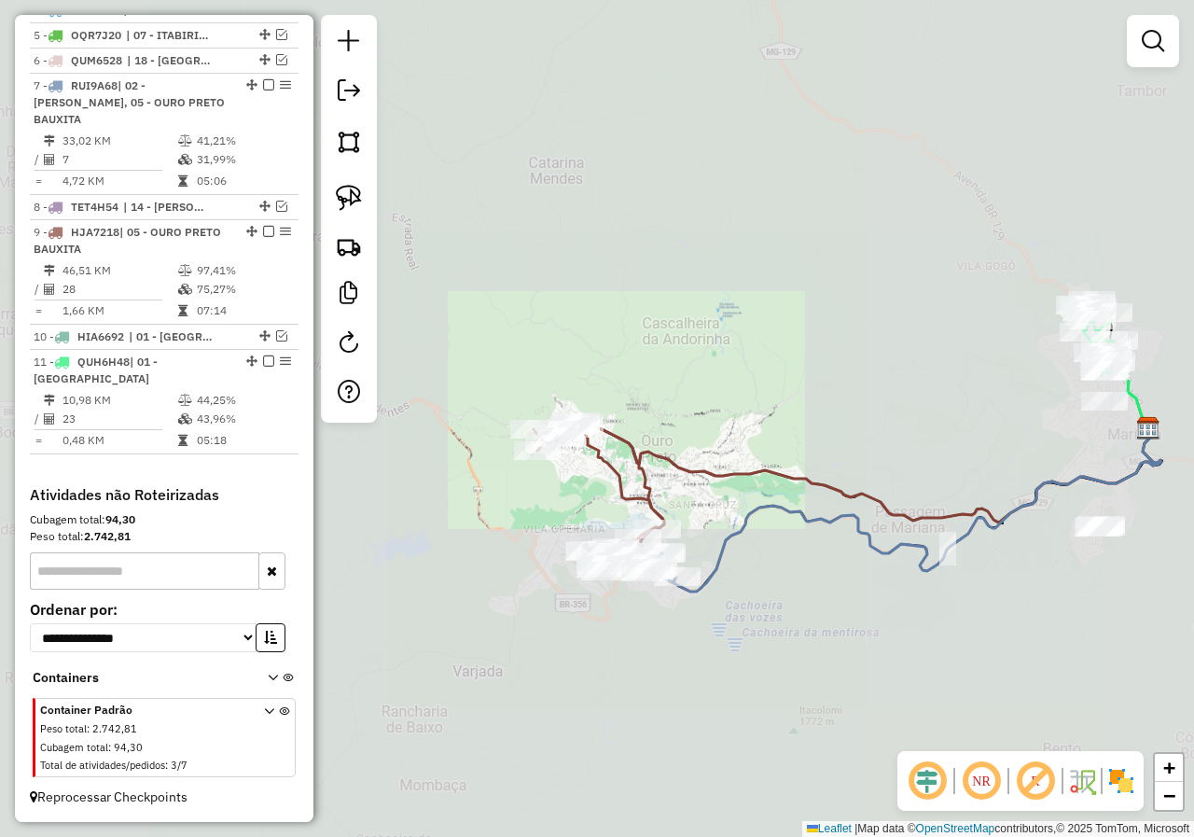
drag, startPoint x: 405, startPoint y: 630, endPoint x: 543, endPoint y: 575, distance: 148.6
click at [499, 594] on div "Janela de atendimento Grade de atendimento Capacidade Transportadoras Veículos …" at bounding box center [597, 418] width 1194 height 837
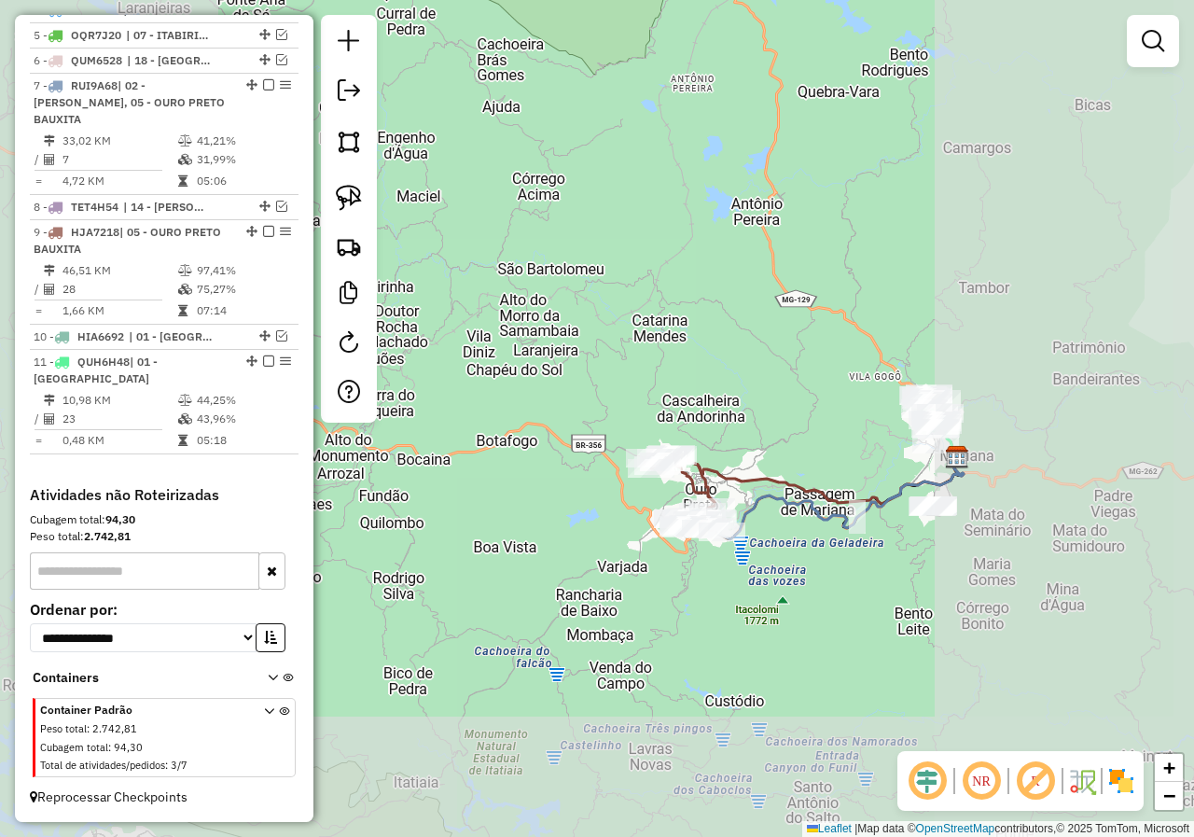
drag, startPoint x: 437, startPoint y: 555, endPoint x: 601, endPoint y: 588, distance: 166.6
click at [597, 588] on div "Janela de atendimento Grade de atendimento Capacidade Transportadoras Veículos …" at bounding box center [597, 418] width 1194 height 837
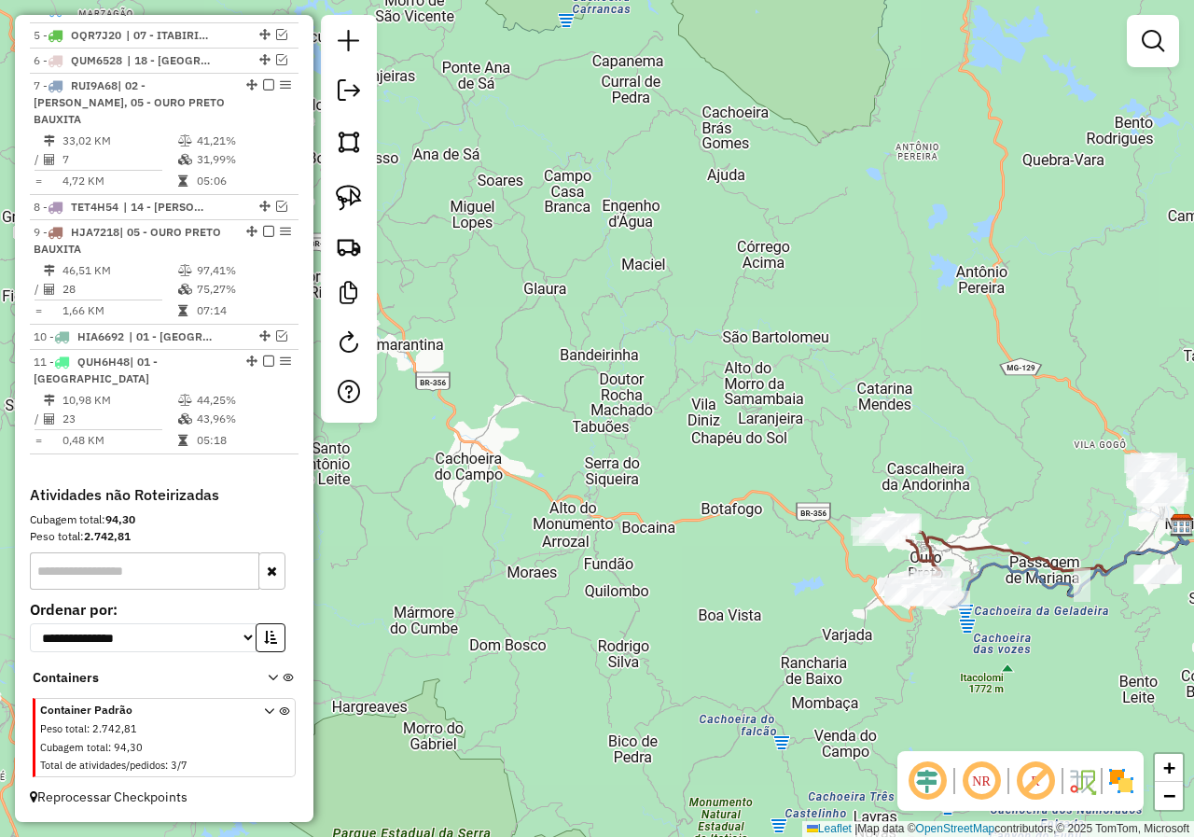
drag, startPoint x: 480, startPoint y: 539, endPoint x: 505, endPoint y: 565, distance: 36.3
click at [541, 576] on div "Janela de atendimento Grade de atendimento Capacidade Transportadoras Veículos …" at bounding box center [597, 418] width 1194 height 837
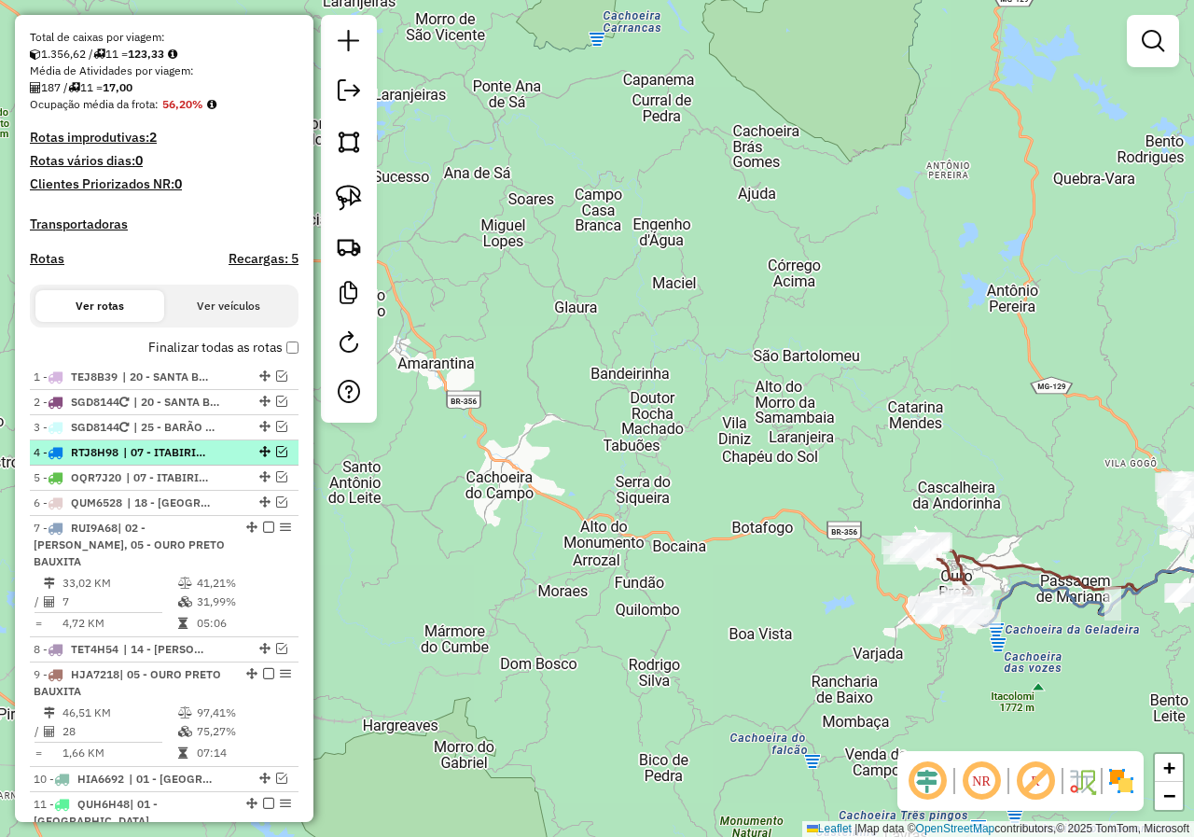
scroll to position [371, 0]
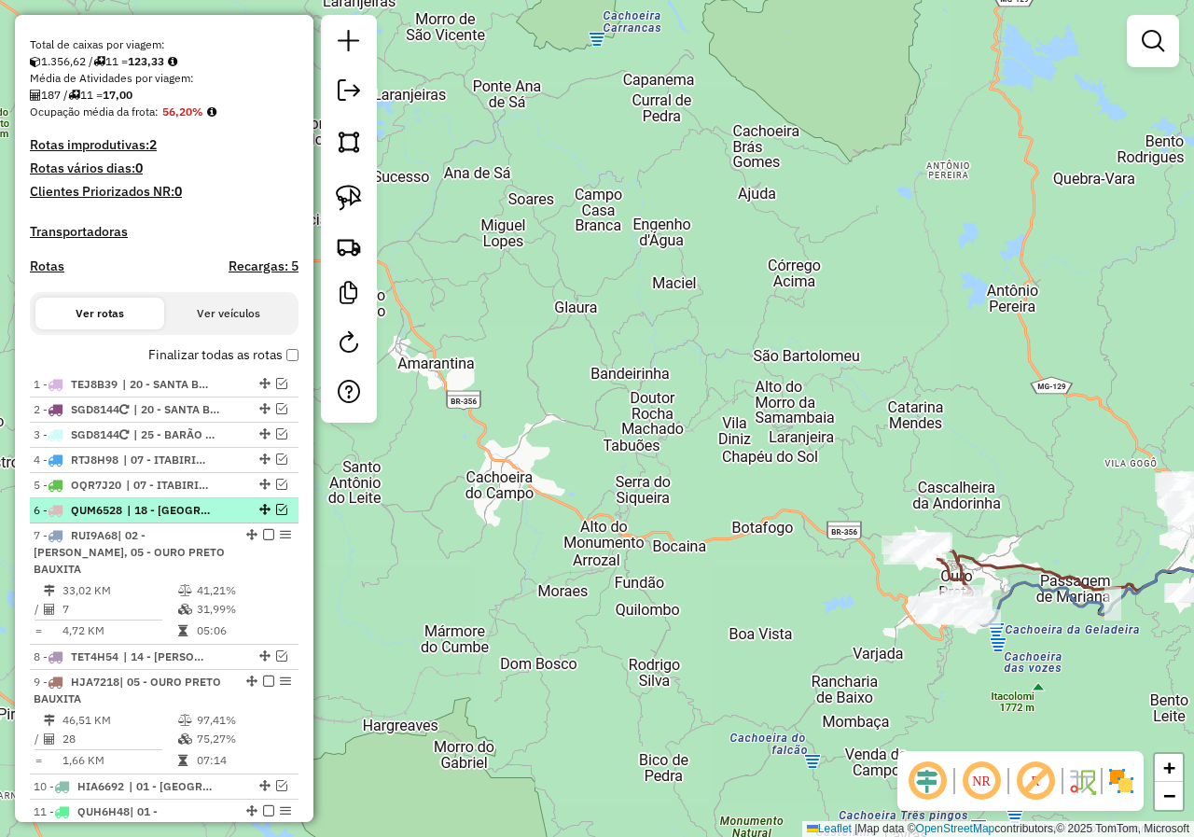
click at [277, 515] on em at bounding box center [281, 509] width 11 height 11
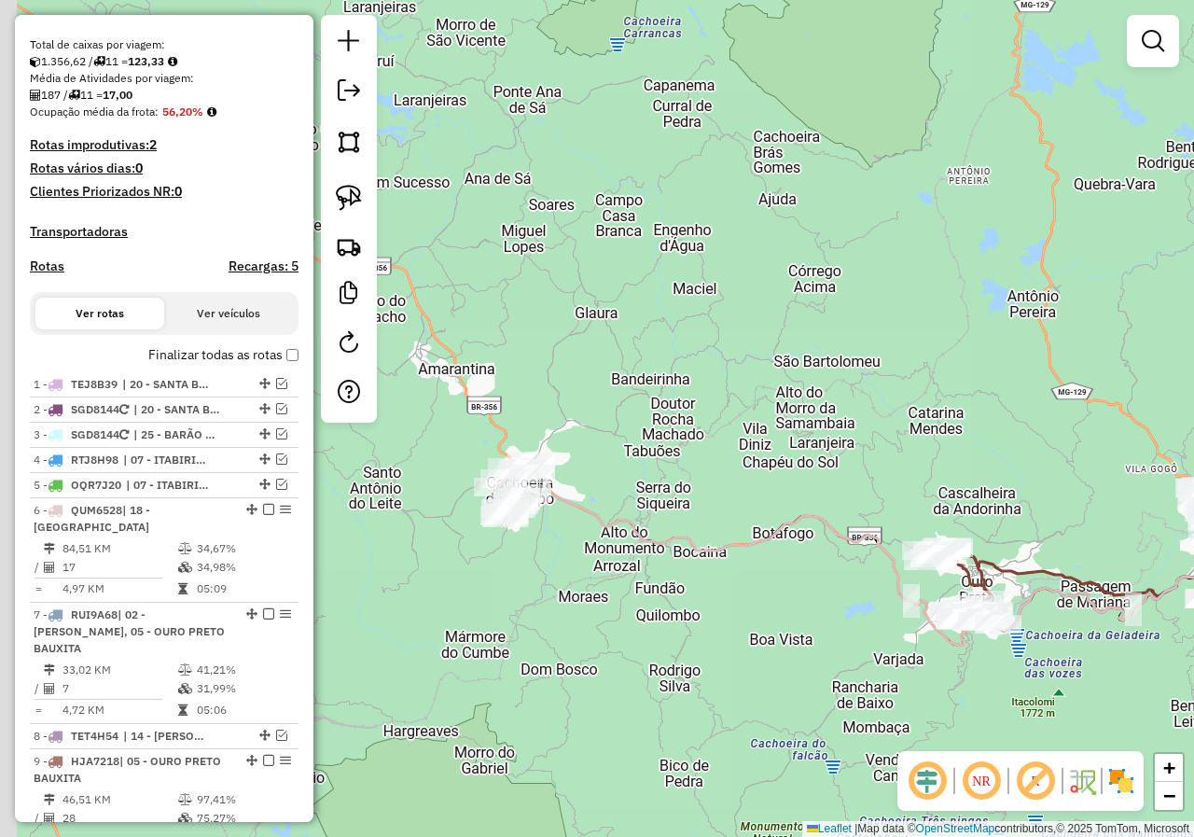
drag, startPoint x: 468, startPoint y: 578, endPoint x: 565, endPoint y: 569, distance: 97.4
click at [539, 599] on div "Janela de atendimento Grade de atendimento Capacidade Transportadoras Veículos …" at bounding box center [597, 418] width 1194 height 837
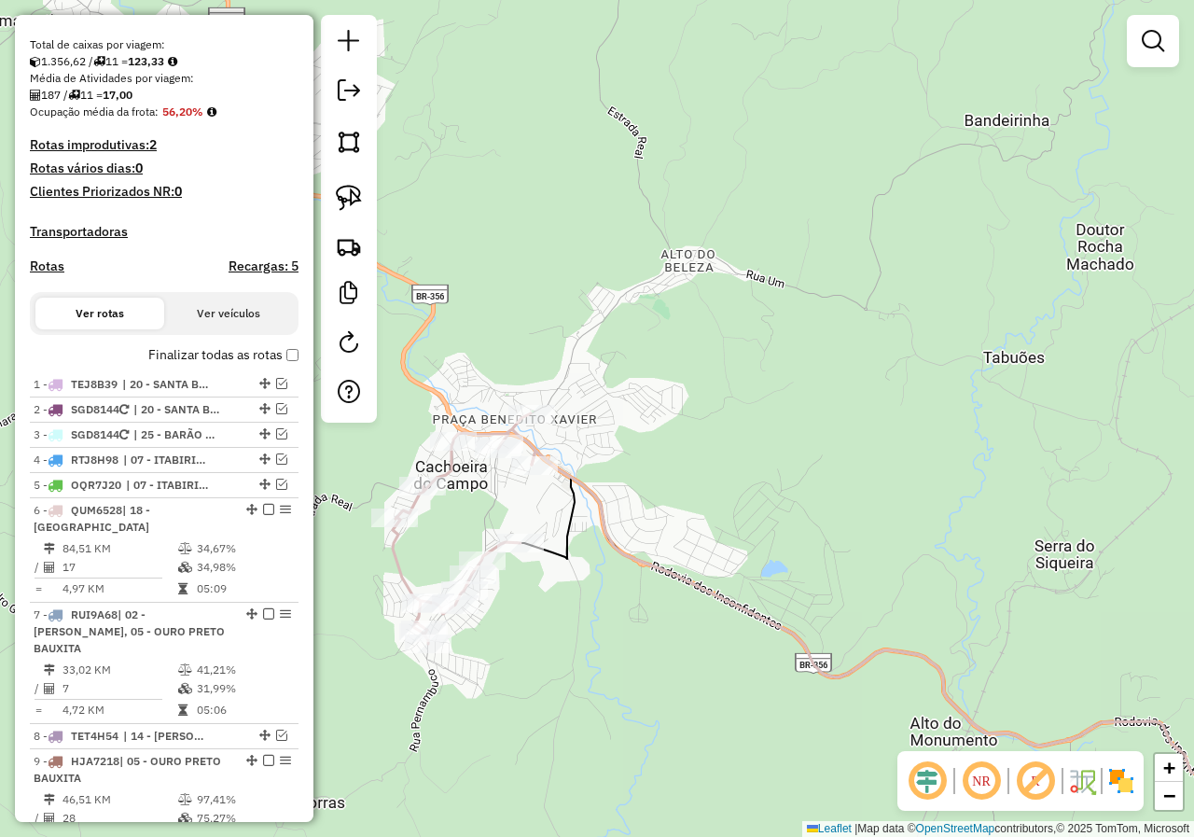
click at [464, 472] on div "Janela de atendimento Grade de atendimento Capacidade Transportadoras Veículos …" at bounding box center [597, 418] width 1194 height 837
click at [455, 470] on icon at bounding box center [464, 528] width 143 height 230
select select "*********"
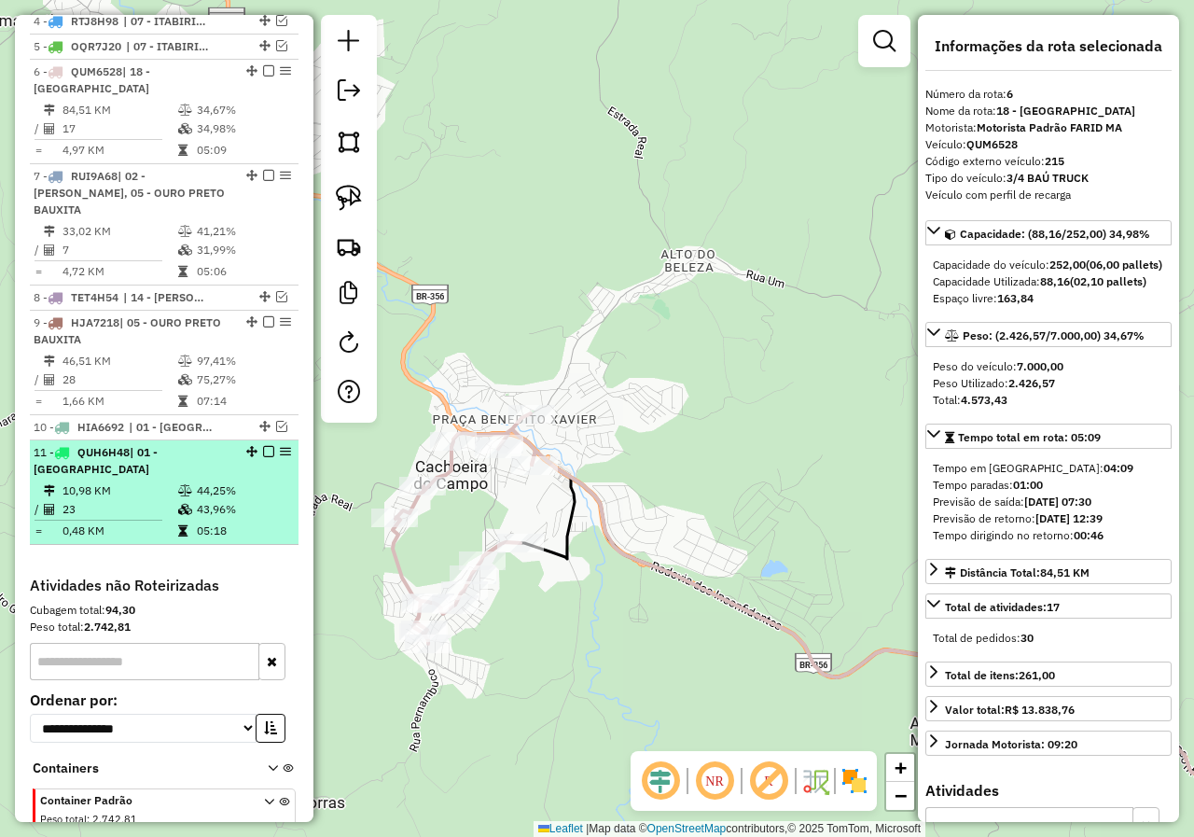
scroll to position [778, 0]
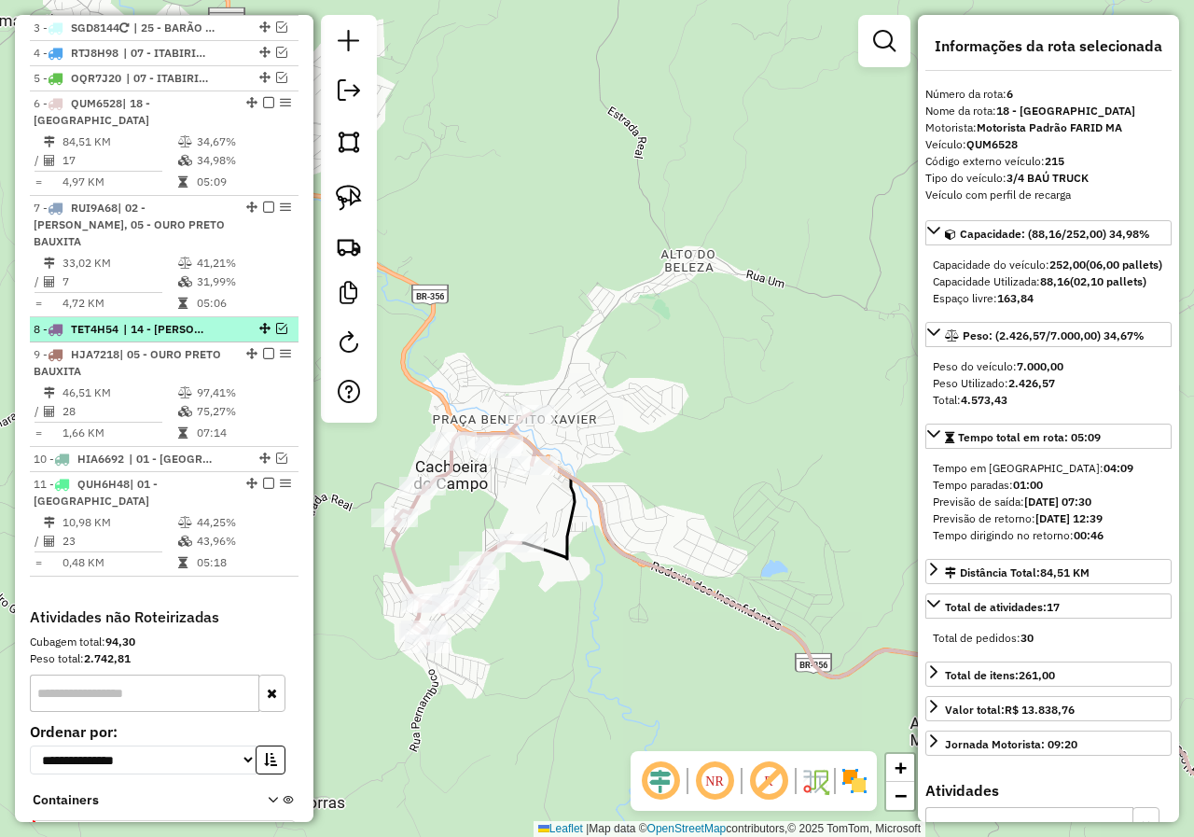
click at [276, 334] on em at bounding box center [281, 328] width 11 height 11
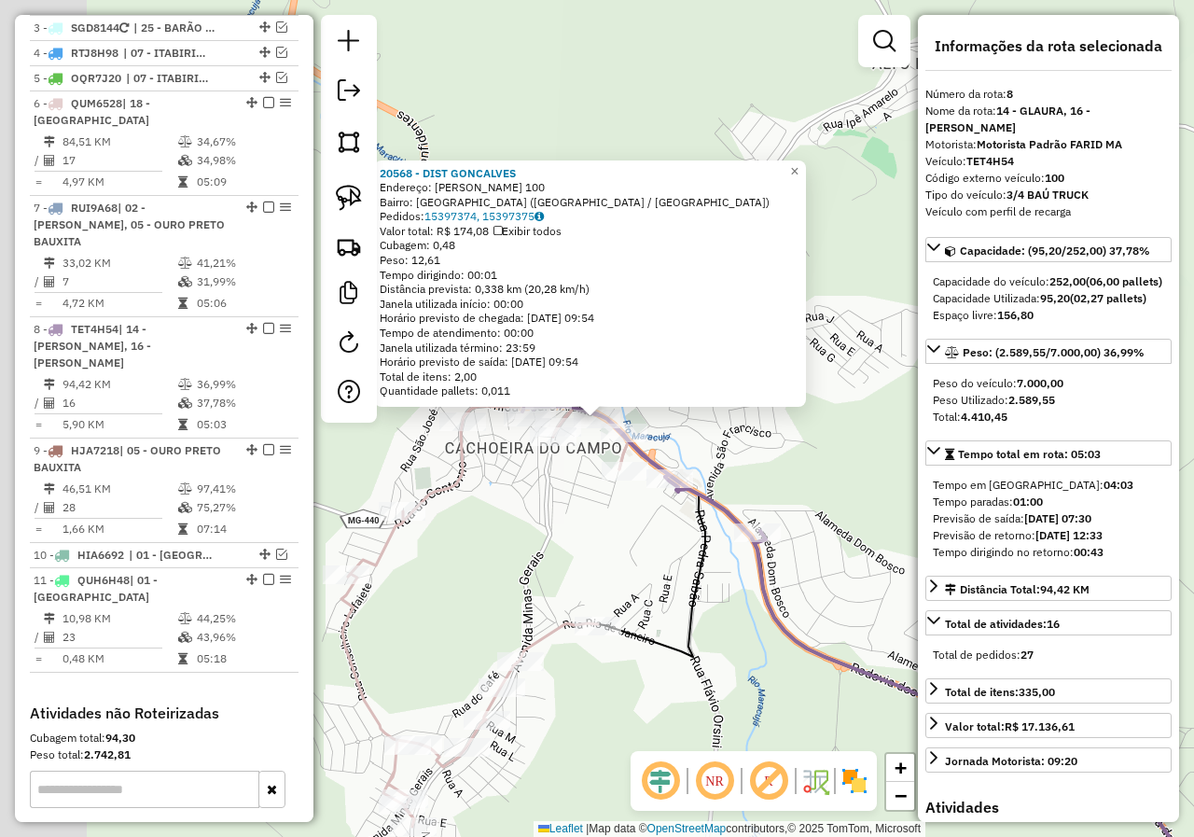
scroll to position [996, 0]
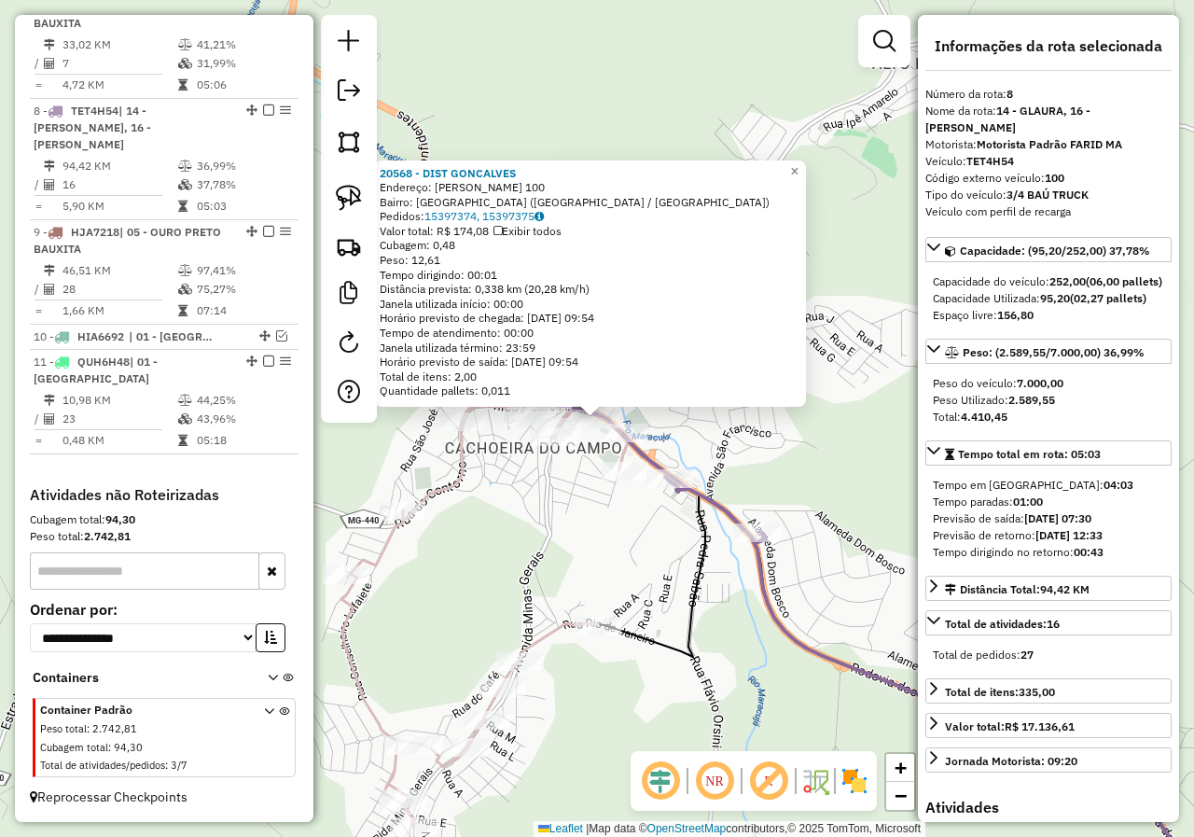
click at [434, 533] on div "20568 - DIST GONCALVES Endereço: PEDRO ALEIXO 100 Bairro: CACHOEIRA DO CAMPO (O…" at bounding box center [597, 418] width 1194 height 837
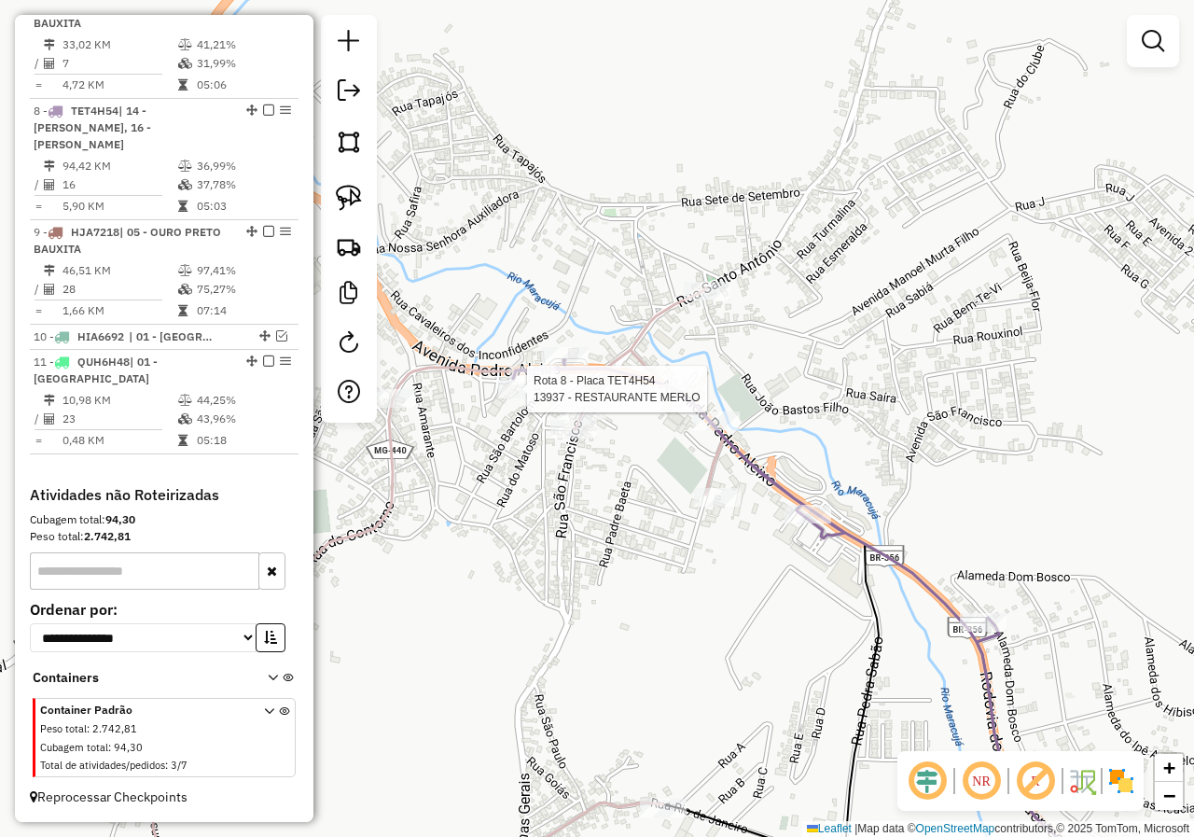
select select "*********"
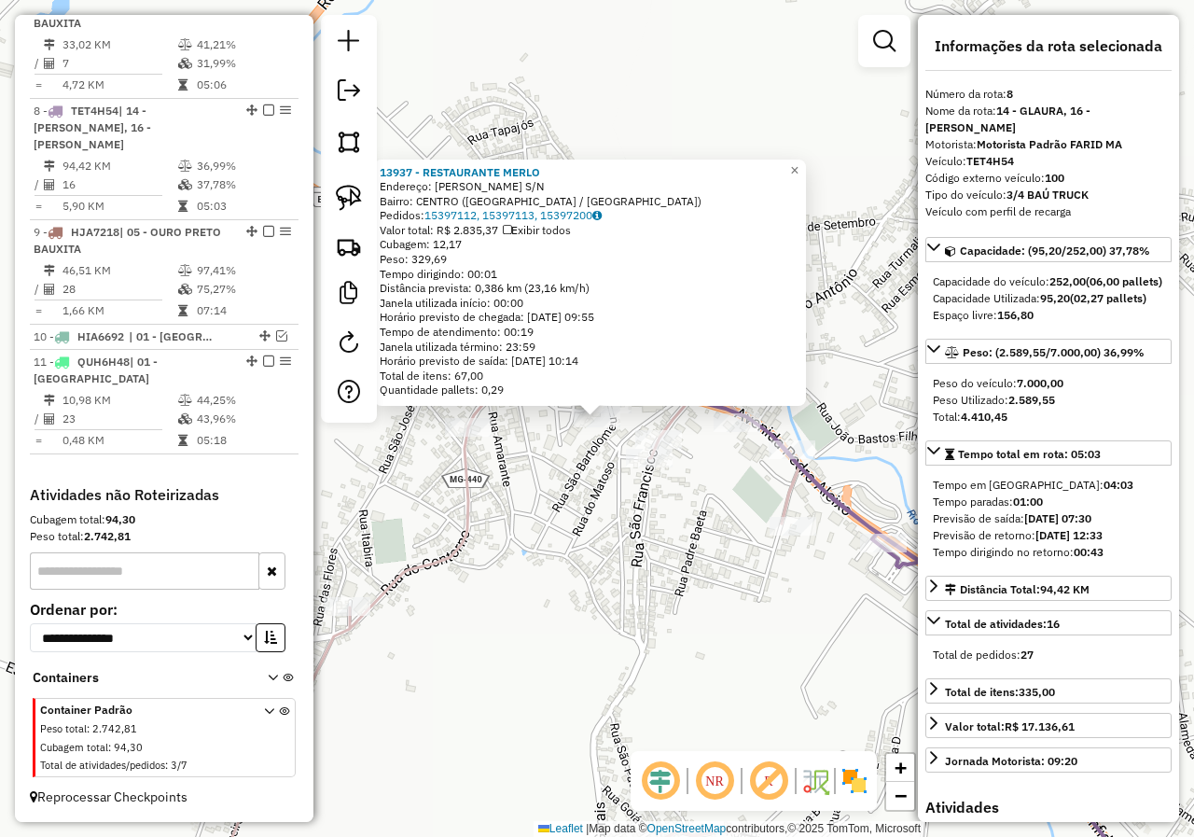
click at [548, 485] on div "13937 - RESTAURANTE MERLO Endereço: Joao Bastos Filho S/N Bairro: CENTRO (CACHO…" at bounding box center [597, 418] width 1194 height 837
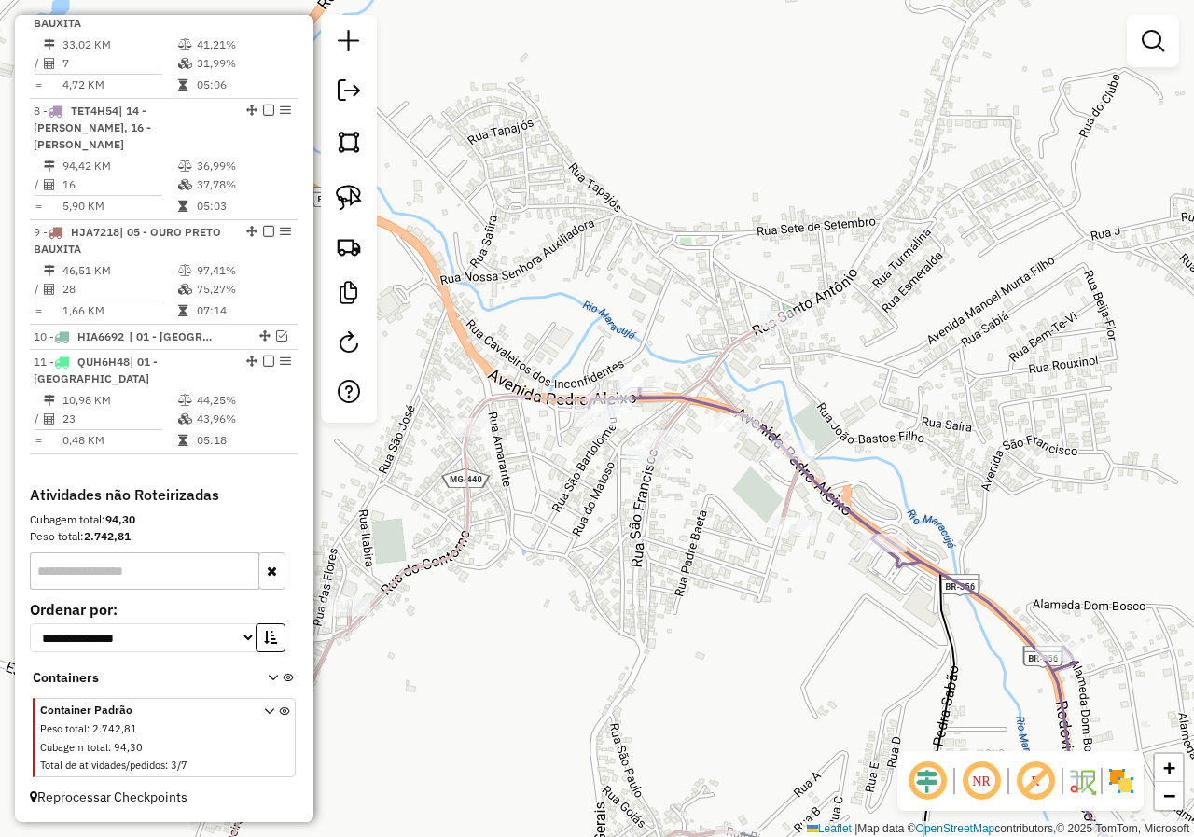
click at [470, 455] on icon at bounding box center [513, 618] width 573 height 602
select select "*********"
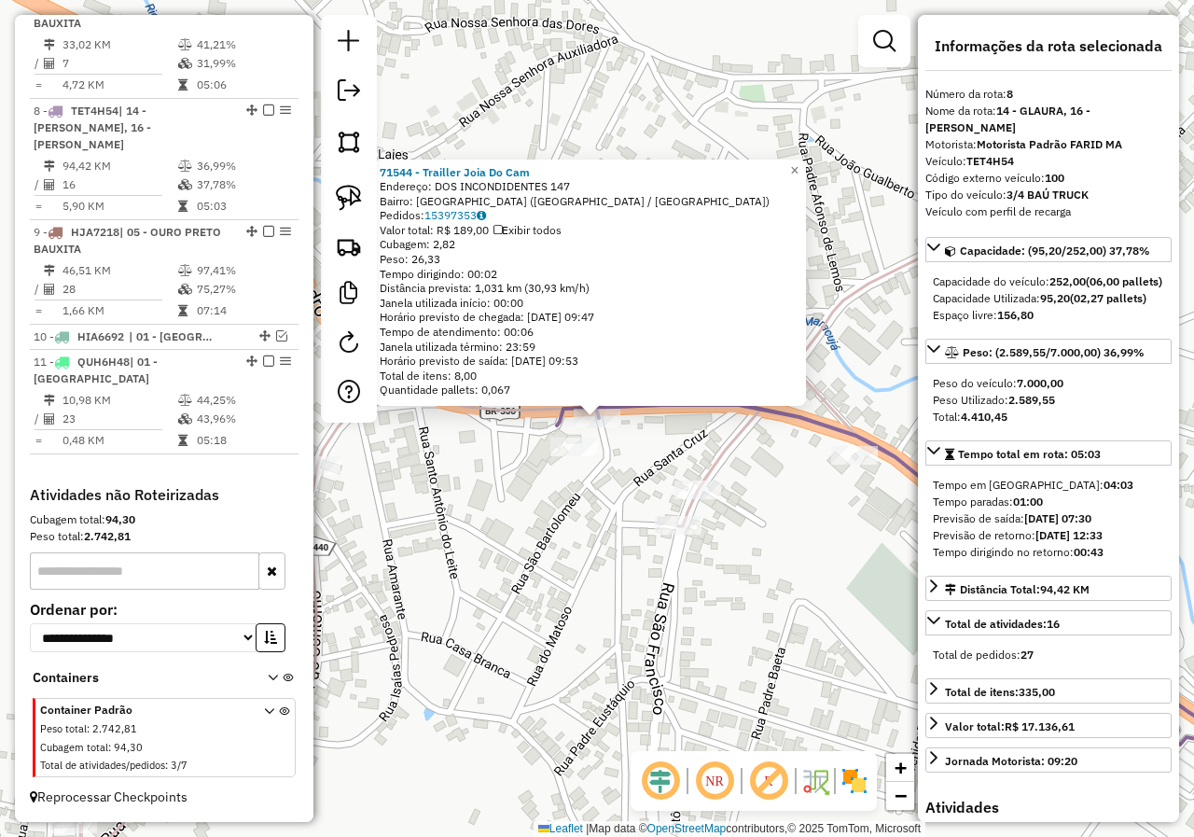
click at [591, 519] on div "71544 - Trailler Joia Do Cam Endereço: DOS INCONDIDENTES 147 Bairro: CACHOEIRA …" at bounding box center [597, 418] width 1194 height 837
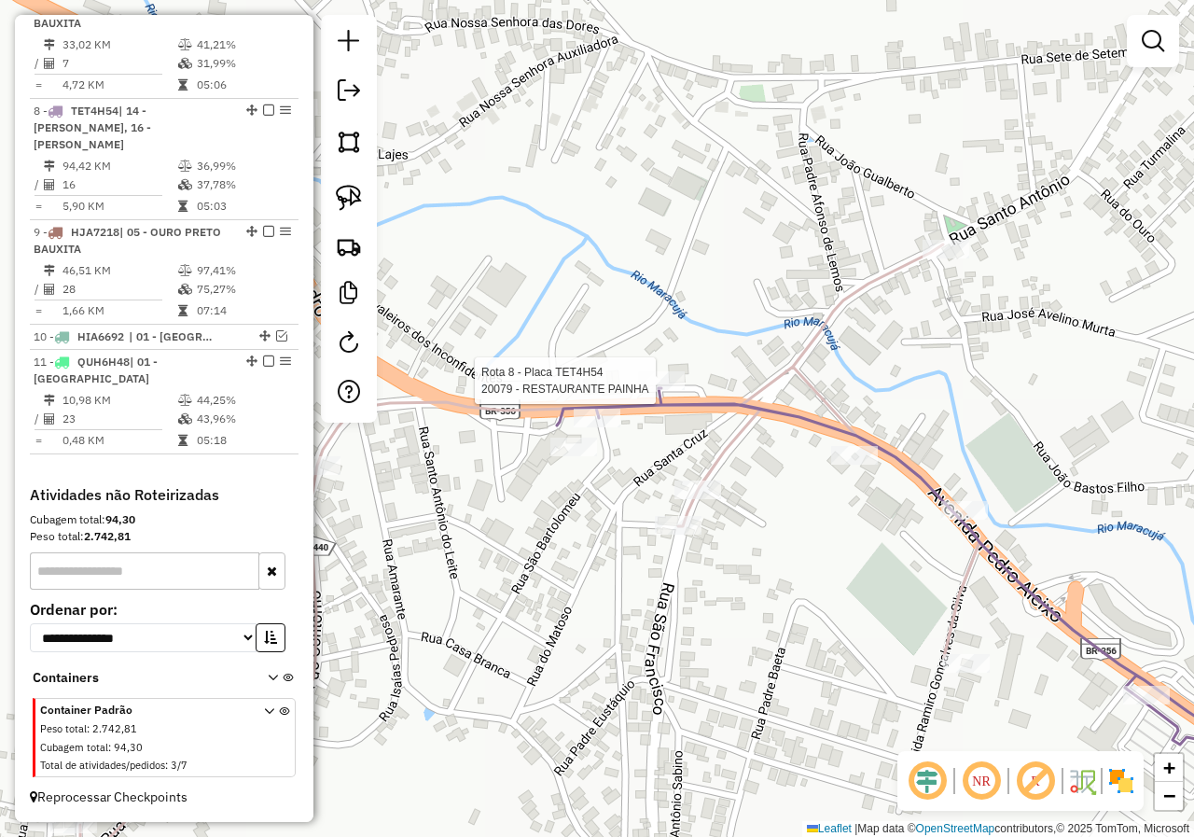
select select "*********"
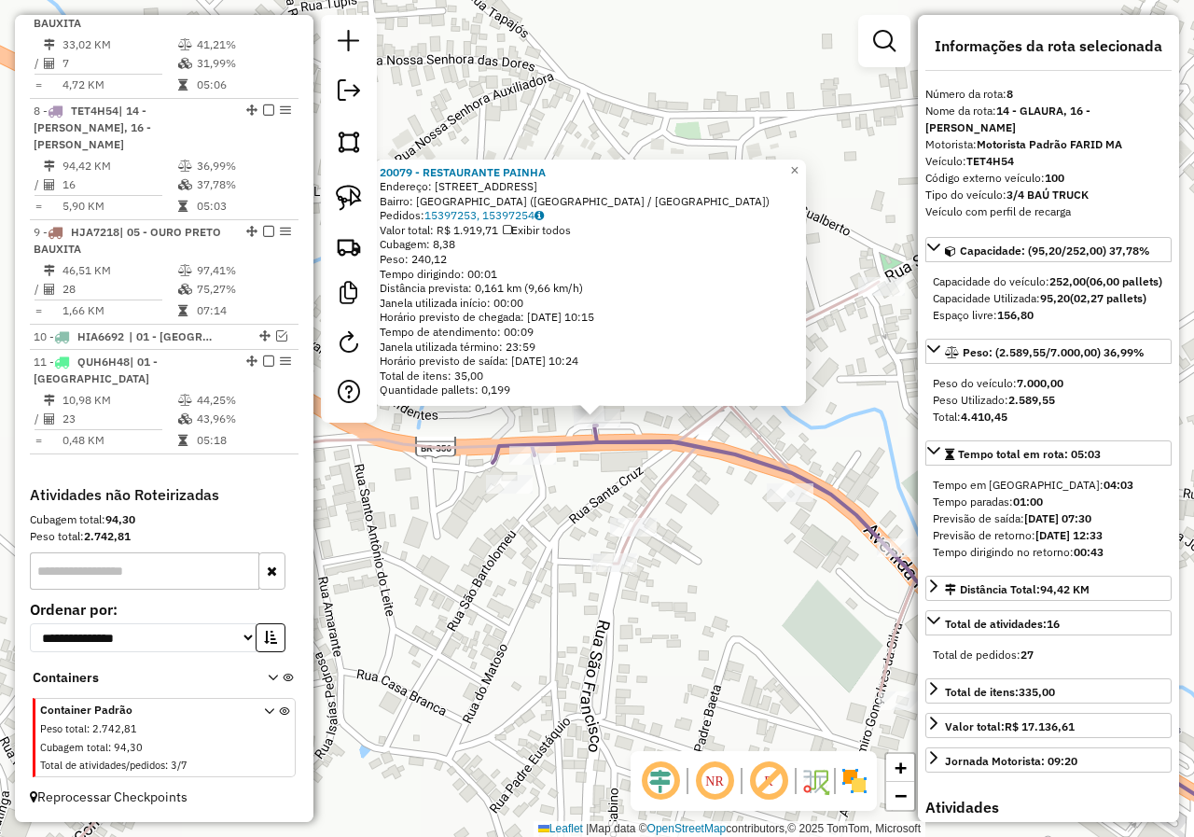
click at [581, 504] on div "20079 - RESTAURANTE PAINHA Endereço: Rodovia dos Inconfidentes, 71 Bairro: Cach…" at bounding box center [597, 418] width 1194 height 837
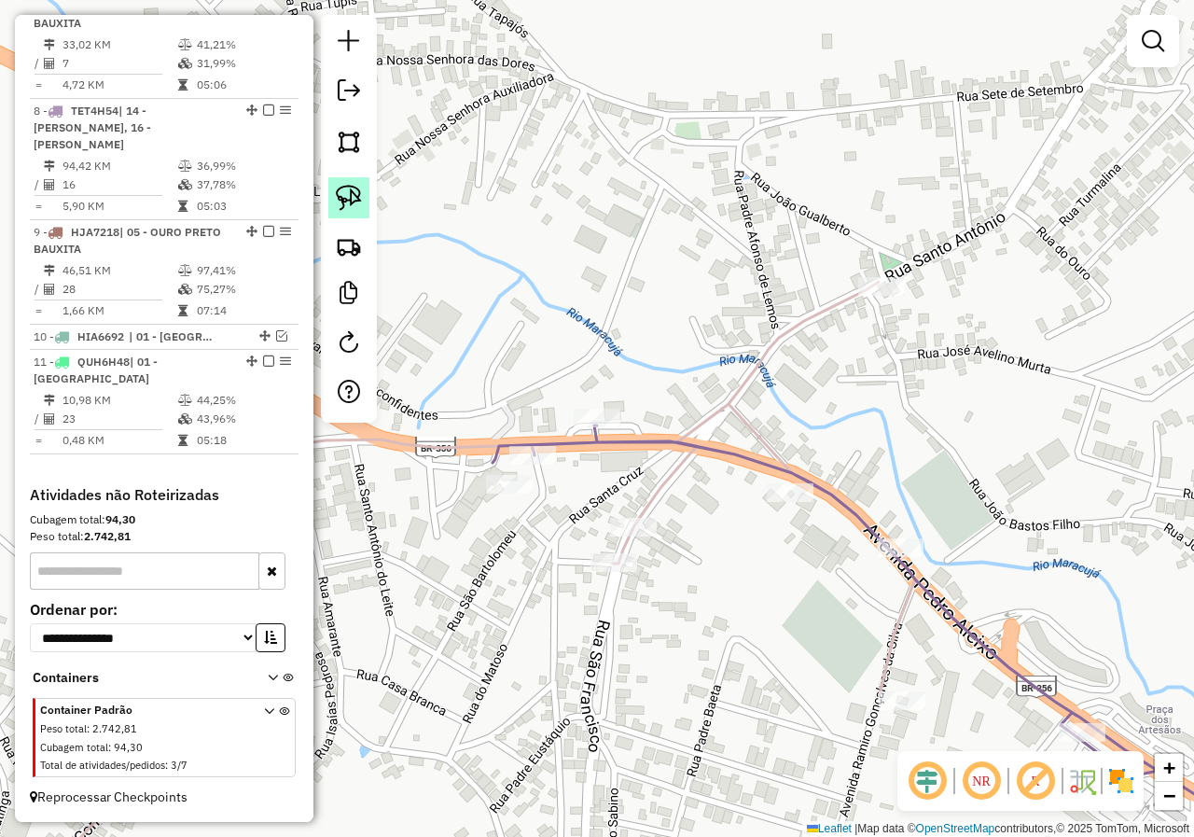
click at [339, 211] on link at bounding box center [348, 197] width 41 height 41
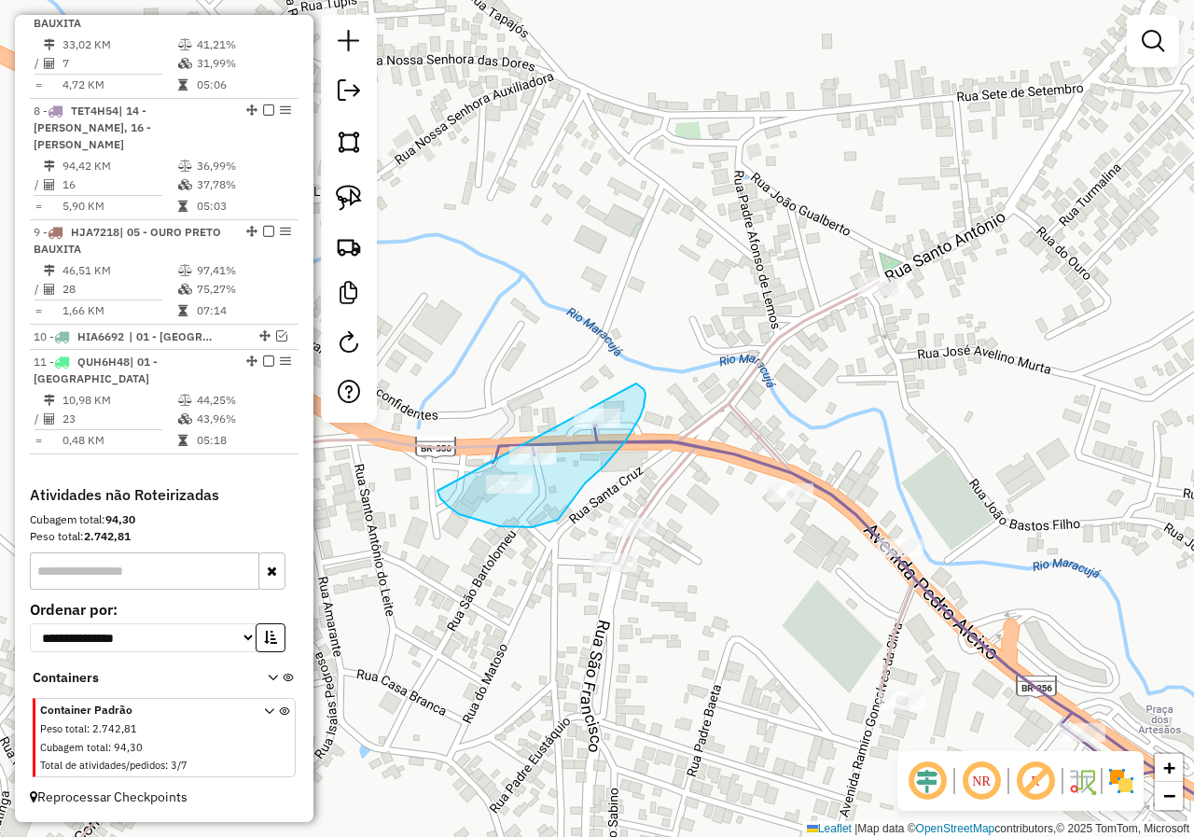
drag, startPoint x: 437, startPoint y: 491, endPoint x: 484, endPoint y: 363, distance: 136.0
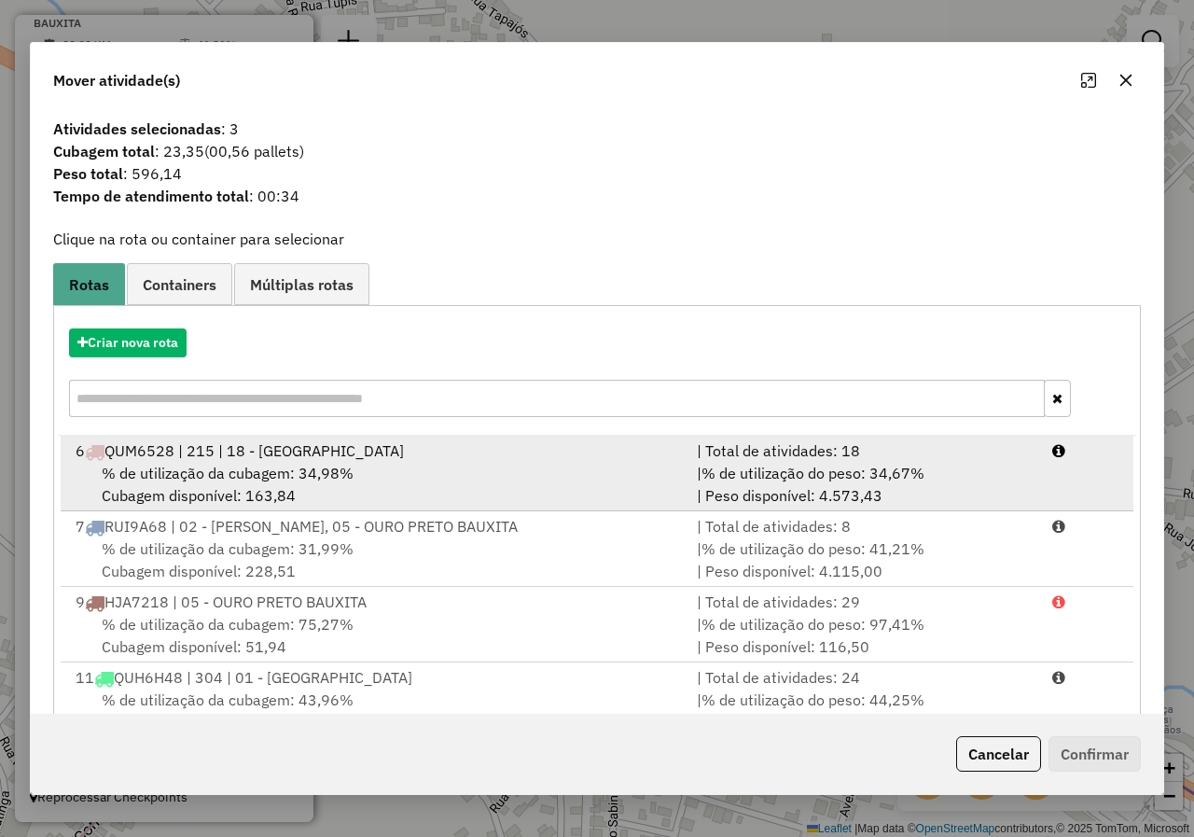
click at [294, 491] on div "% de utilização da cubagem: 34,98% Cubagem disponível: 163,84" at bounding box center [374, 484] width 621 height 45
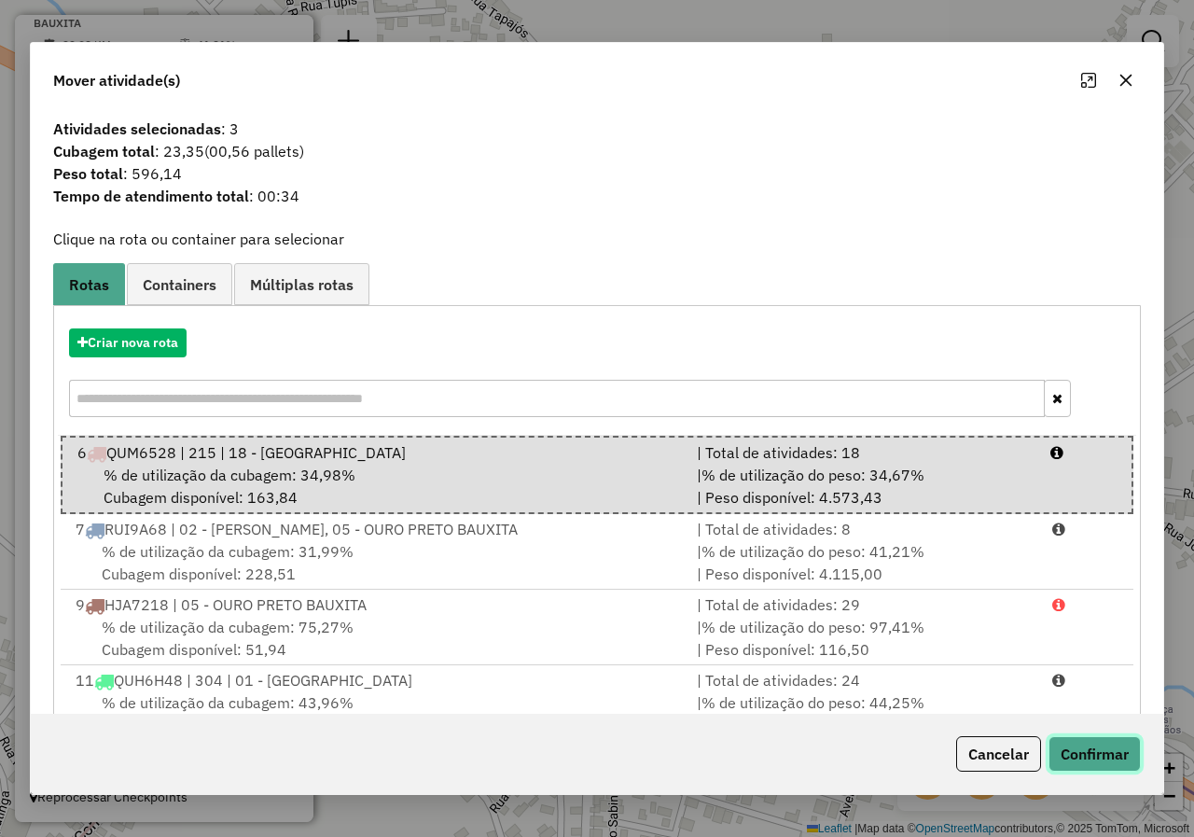
click at [1103, 766] on button "Confirmar" at bounding box center [1094, 753] width 92 height 35
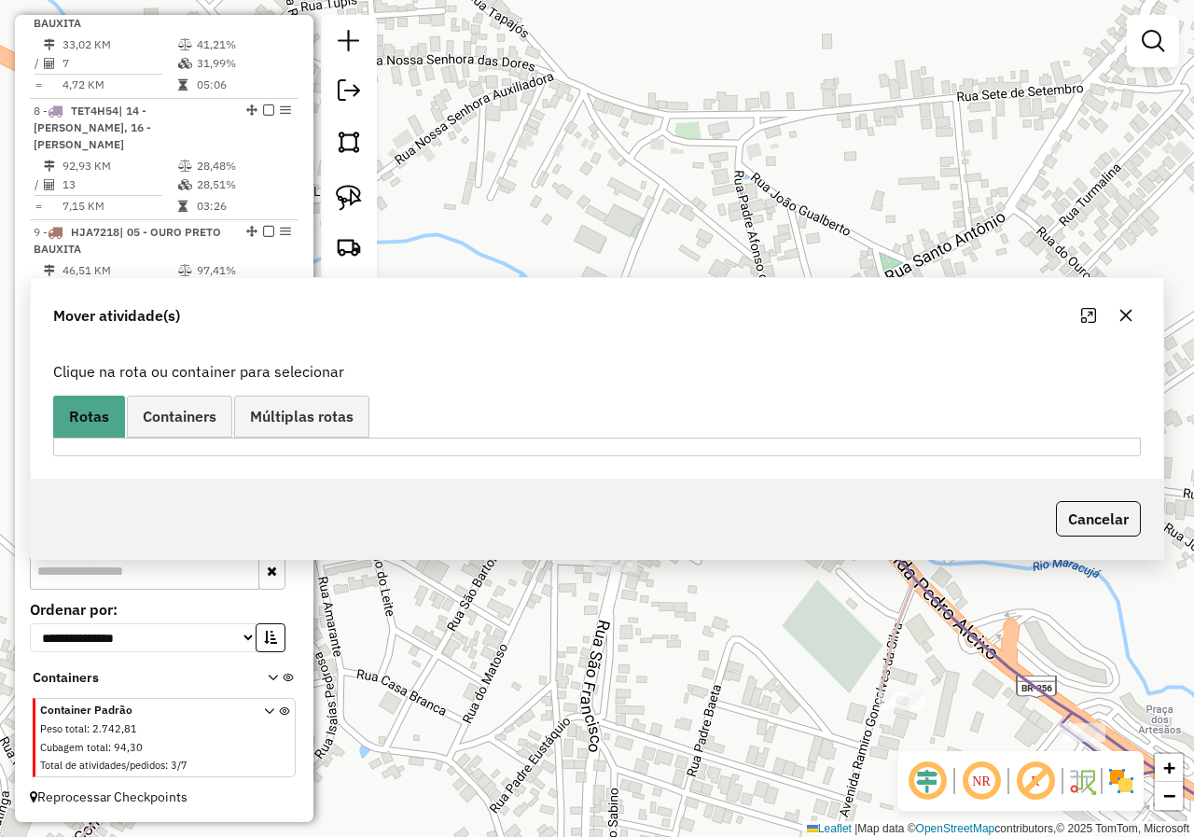
scroll to position [306, 0]
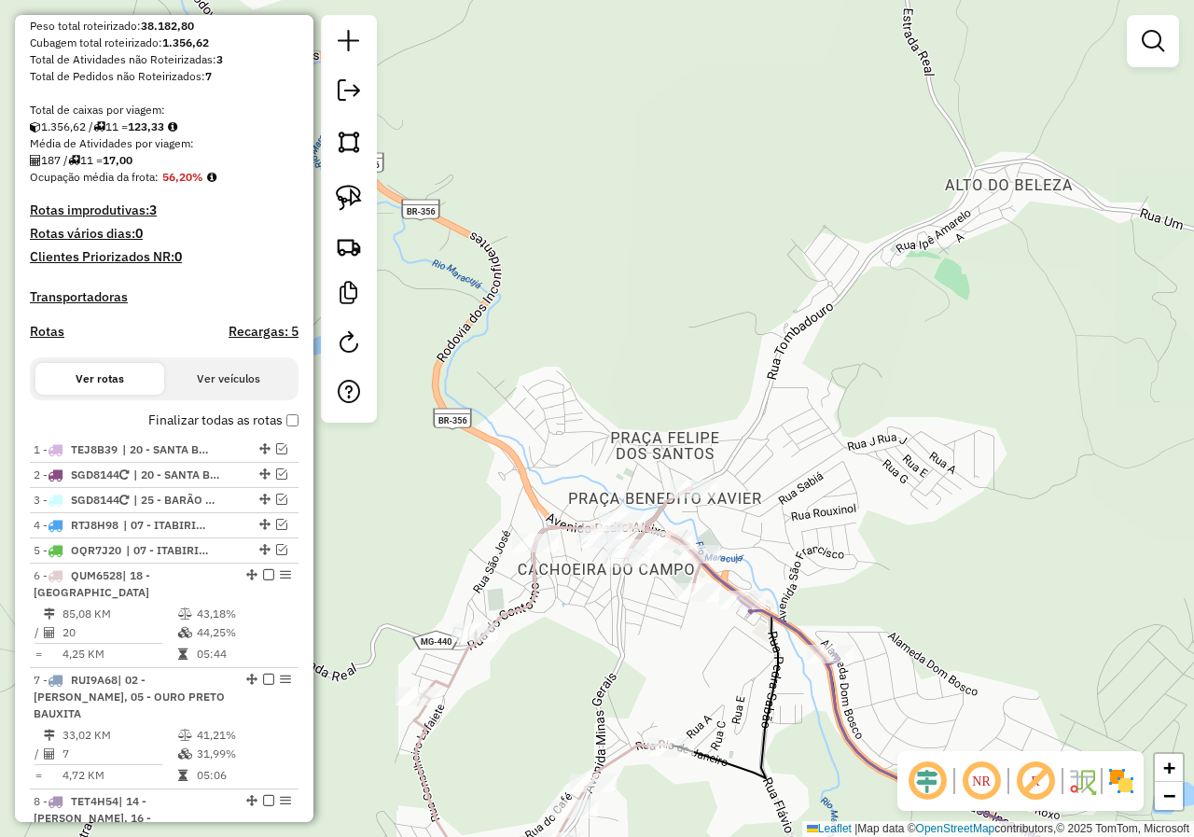
click at [513, 595] on div "Janela de atendimento Grade de atendimento Capacidade Transportadoras Veículos …" at bounding box center [597, 418] width 1194 height 837
click at [516, 603] on icon at bounding box center [557, 704] width 287 height 432
select select "*********"
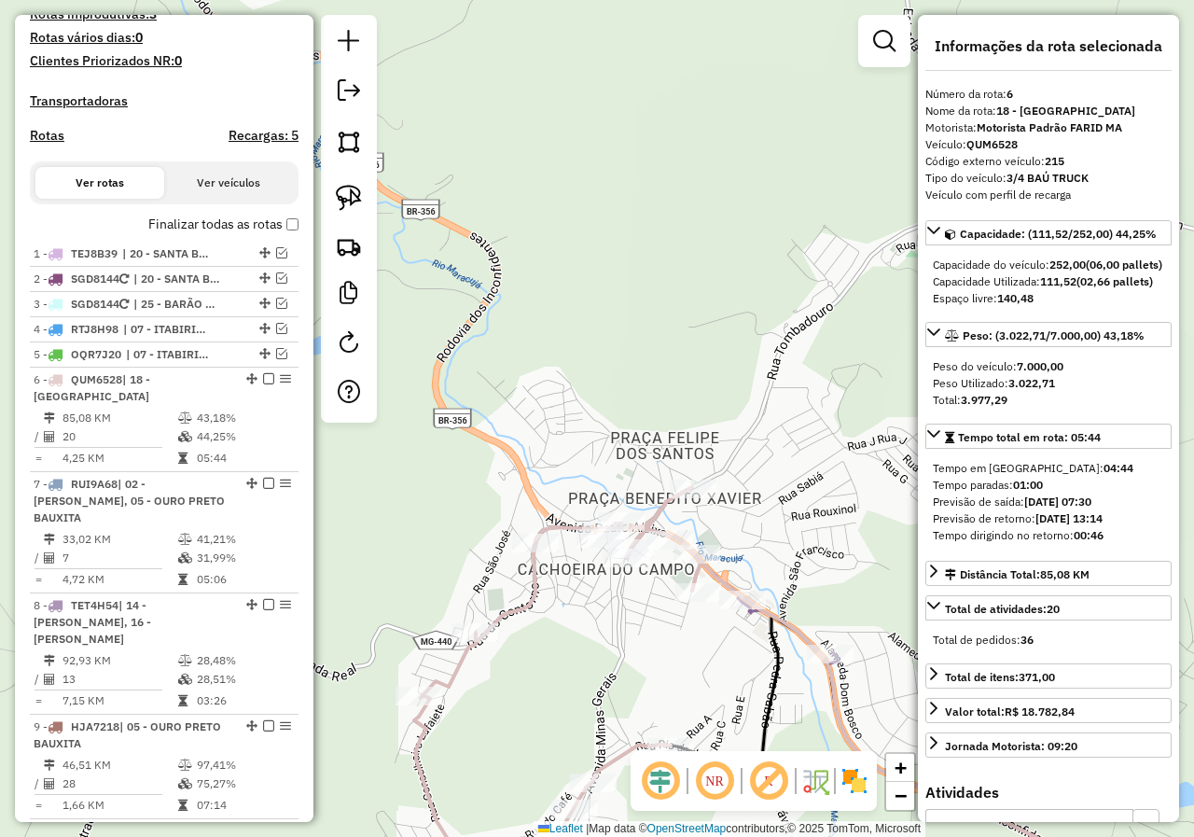
scroll to position [871, 0]
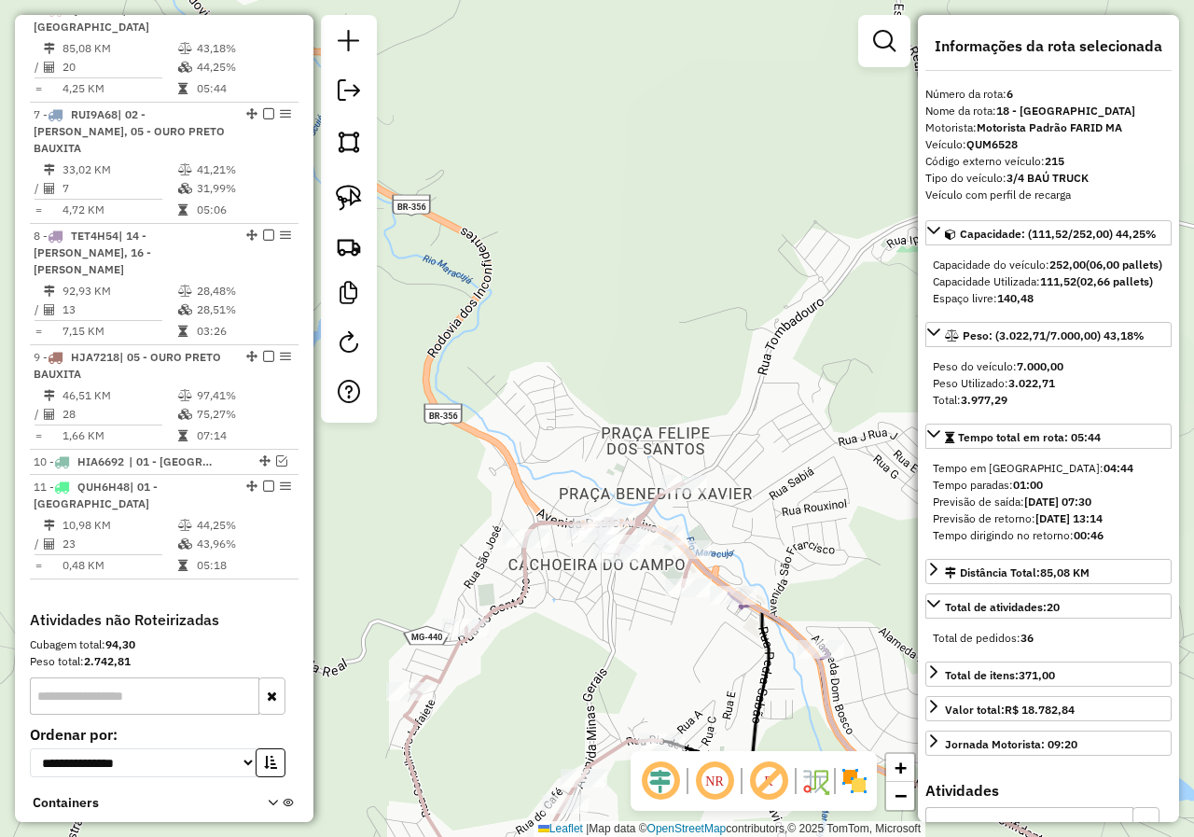
drag, startPoint x: 556, startPoint y: 619, endPoint x: 511, endPoint y: 588, distance: 54.9
click at [514, 589] on div "Janela de atendimento Grade de atendimento Capacidade Transportadoras Veículos …" at bounding box center [597, 418] width 1194 height 837
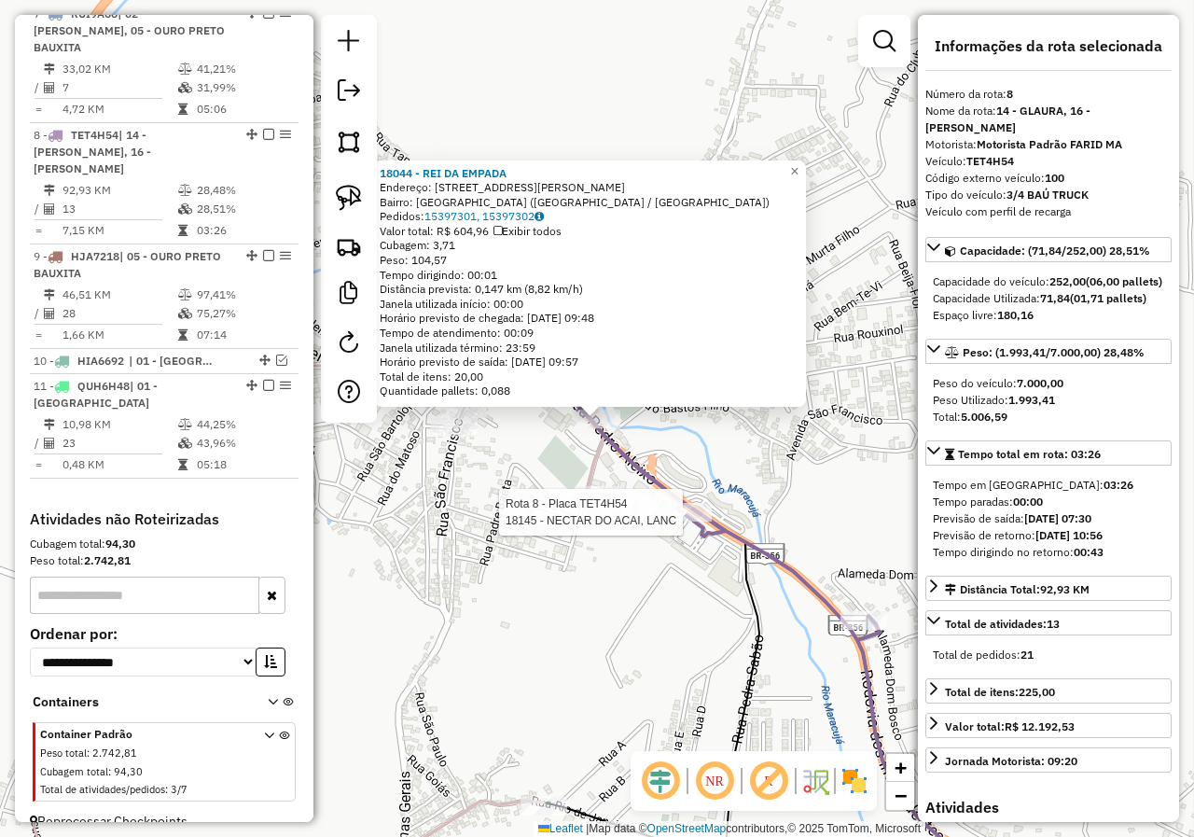
scroll to position [996, 0]
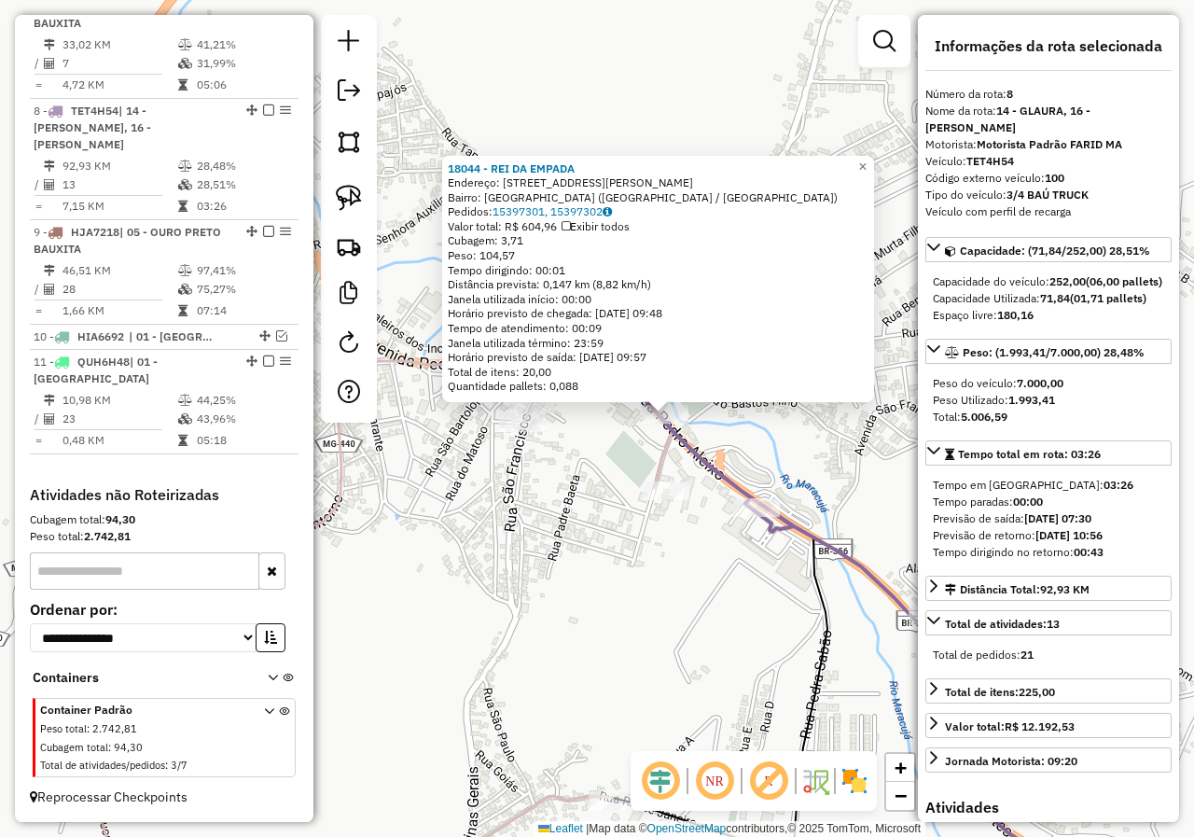
drag, startPoint x: 527, startPoint y: 602, endPoint x: 598, endPoint y: 598, distance: 71.0
click at [583, 602] on div "18044 - REI DA EMPADA Endereço: Avenida Pedro Aleixo 1129 Bairro: CENTRO CACHOE…" at bounding box center [597, 418] width 1194 height 837
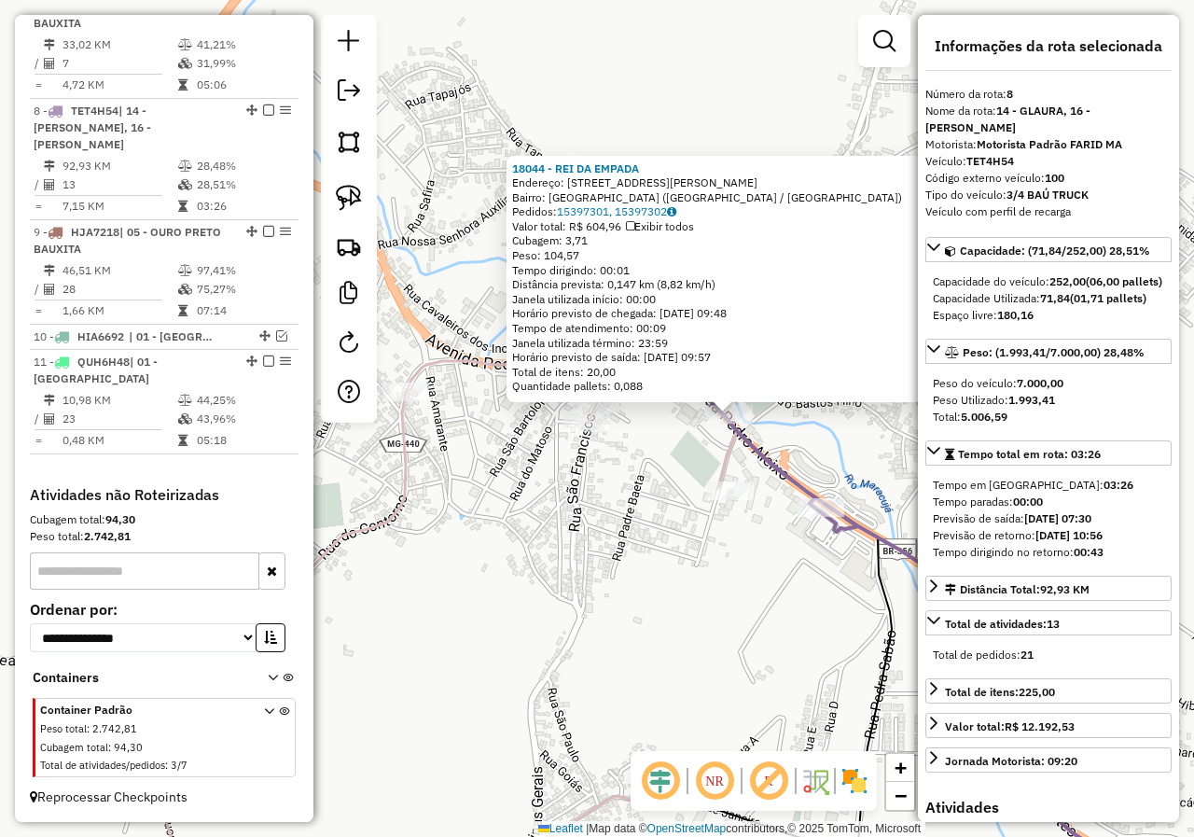
click at [532, 552] on div "18044 - REI DA EMPADA Endereço: Avenida Pedro Aleixo 1129 Bairro: CENTRO CACHOE…" at bounding box center [597, 418] width 1194 height 837
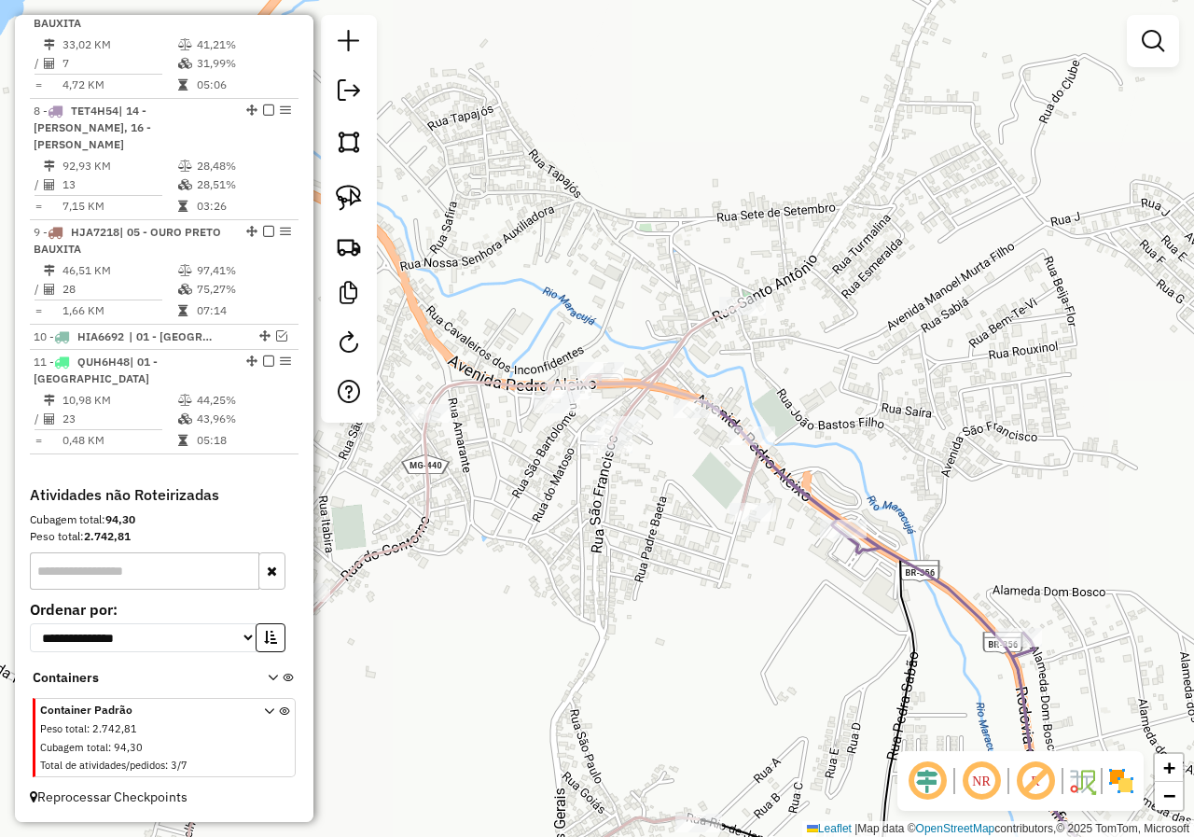
drag, startPoint x: 552, startPoint y: 540, endPoint x: 595, endPoint y: 546, distance: 43.3
click at [555, 543] on div "Janela de atendimento Grade de atendimento Capacidade Transportadoras Veículos …" at bounding box center [597, 418] width 1194 height 837
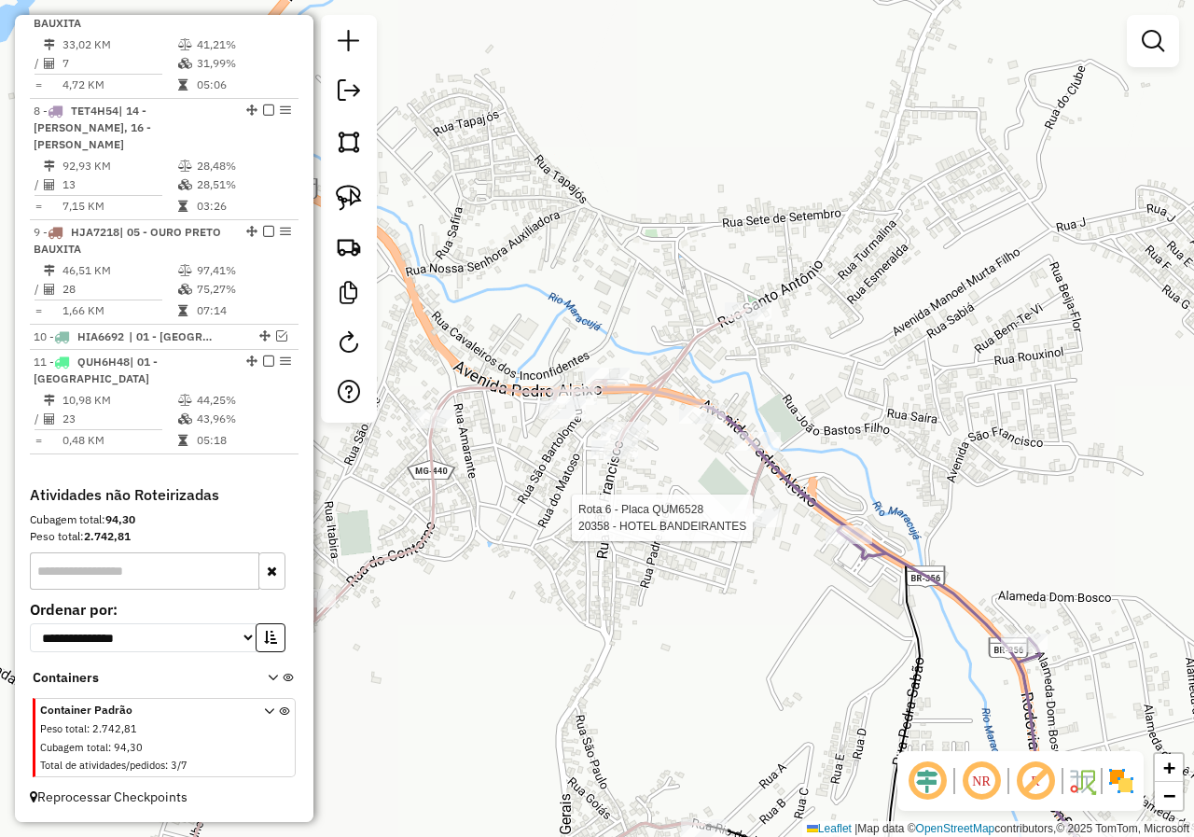
click at [753, 527] on div at bounding box center [758, 517] width 47 height 19
select select "*********"
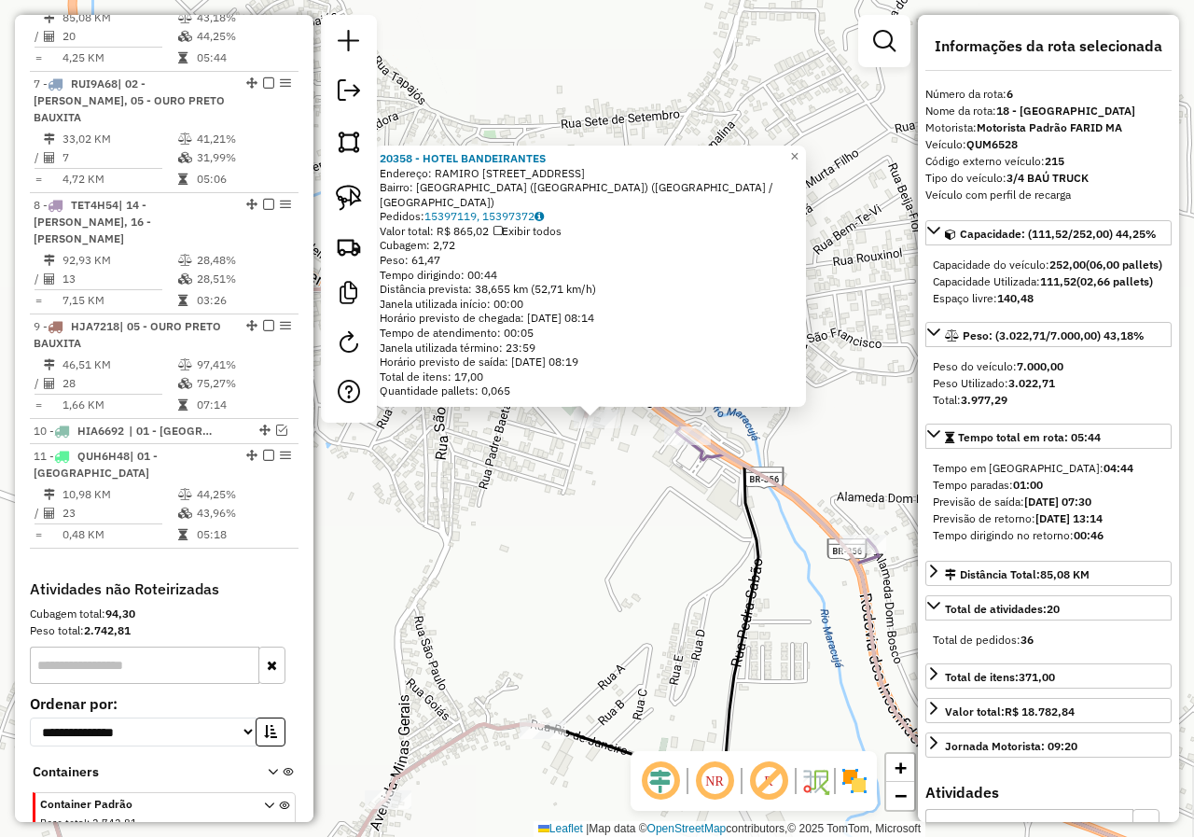
scroll to position [871, 0]
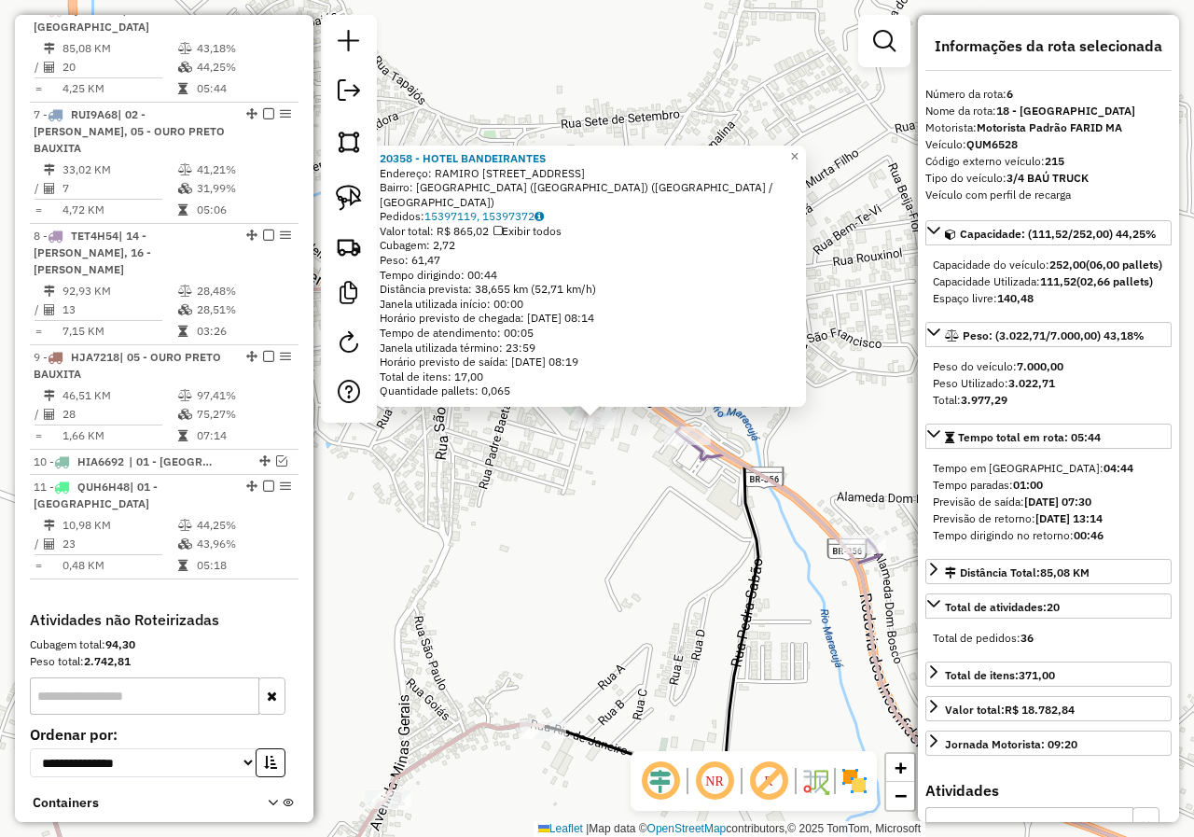
click at [661, 545] on div "20358 - HOTEL BANDEIRANTES Endereço: RAMIRO GONCALVES DA SILVA 191 Bairro: RESI…" at bounding box center [597, 418] width 1194 height 837
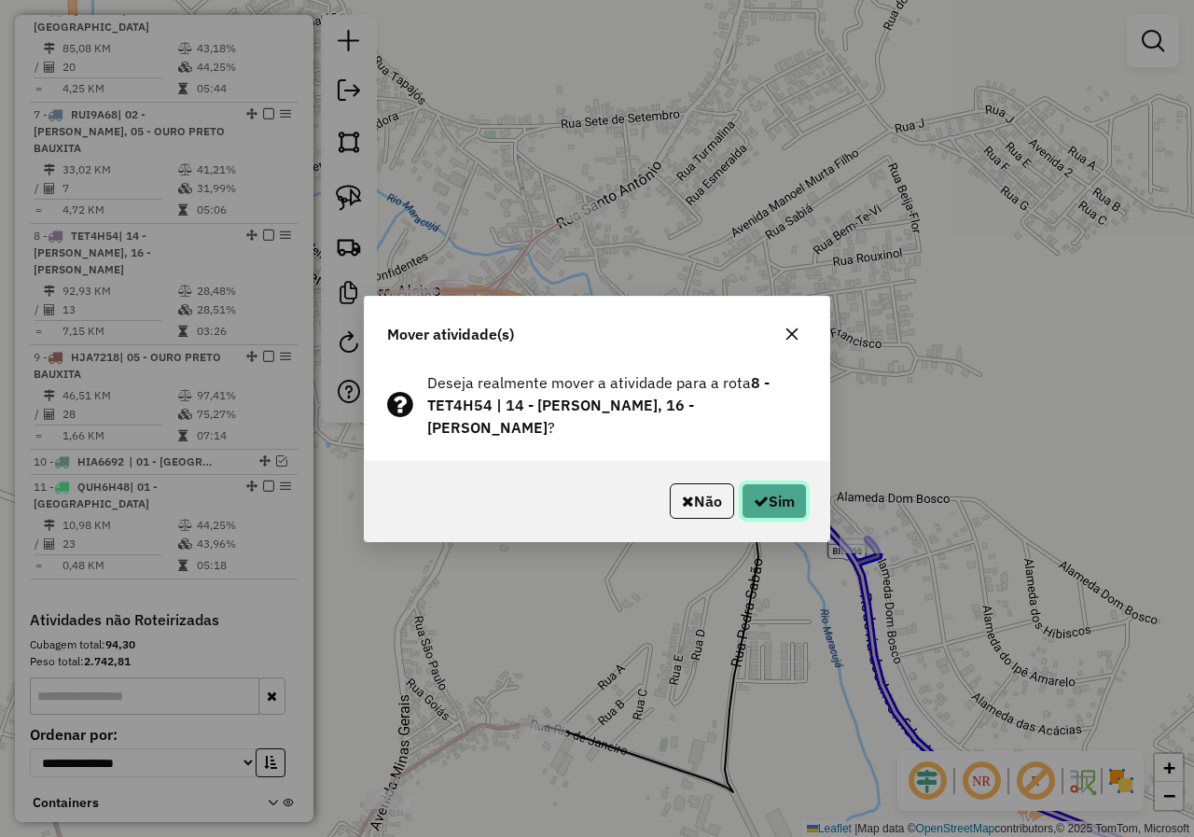
click at [756, 493] on icon "button" at bounding box center [761, 500] width 15 height 15
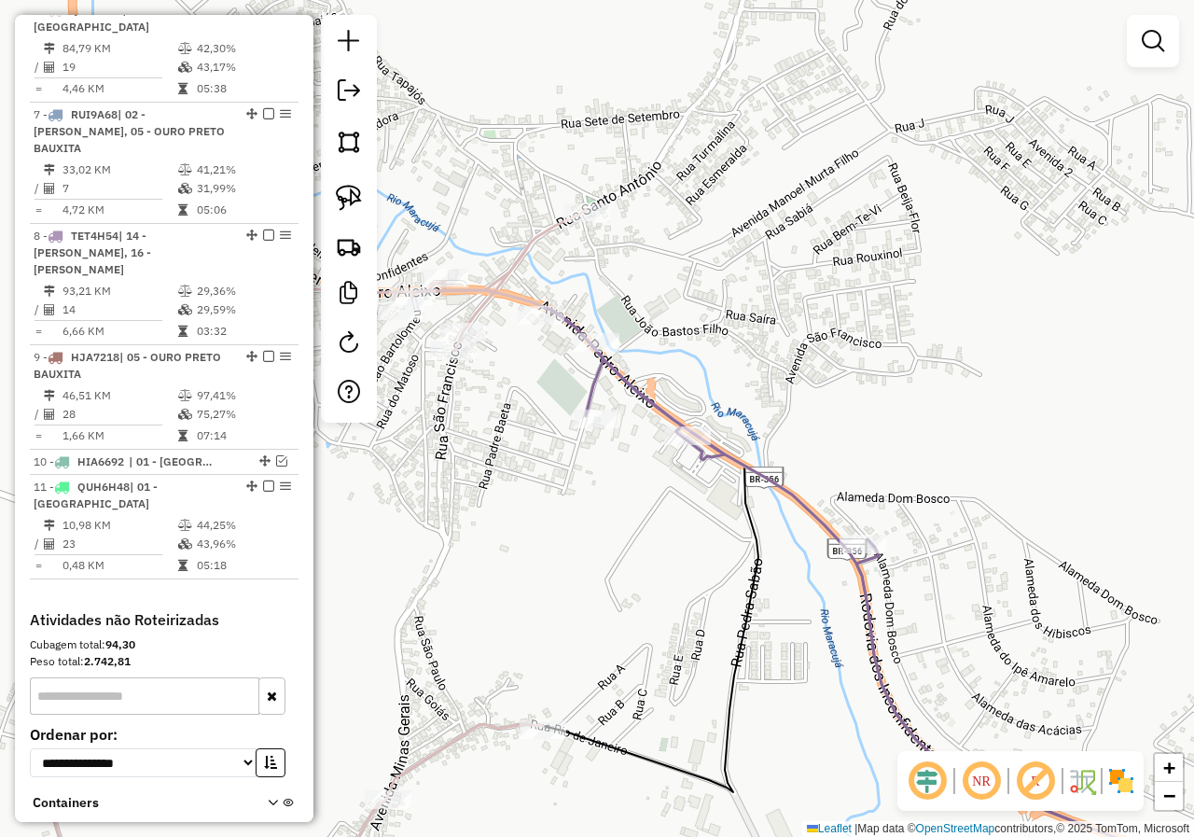
click at [700, 455] on icon at bounding box center [921, 614] width 752 height 612
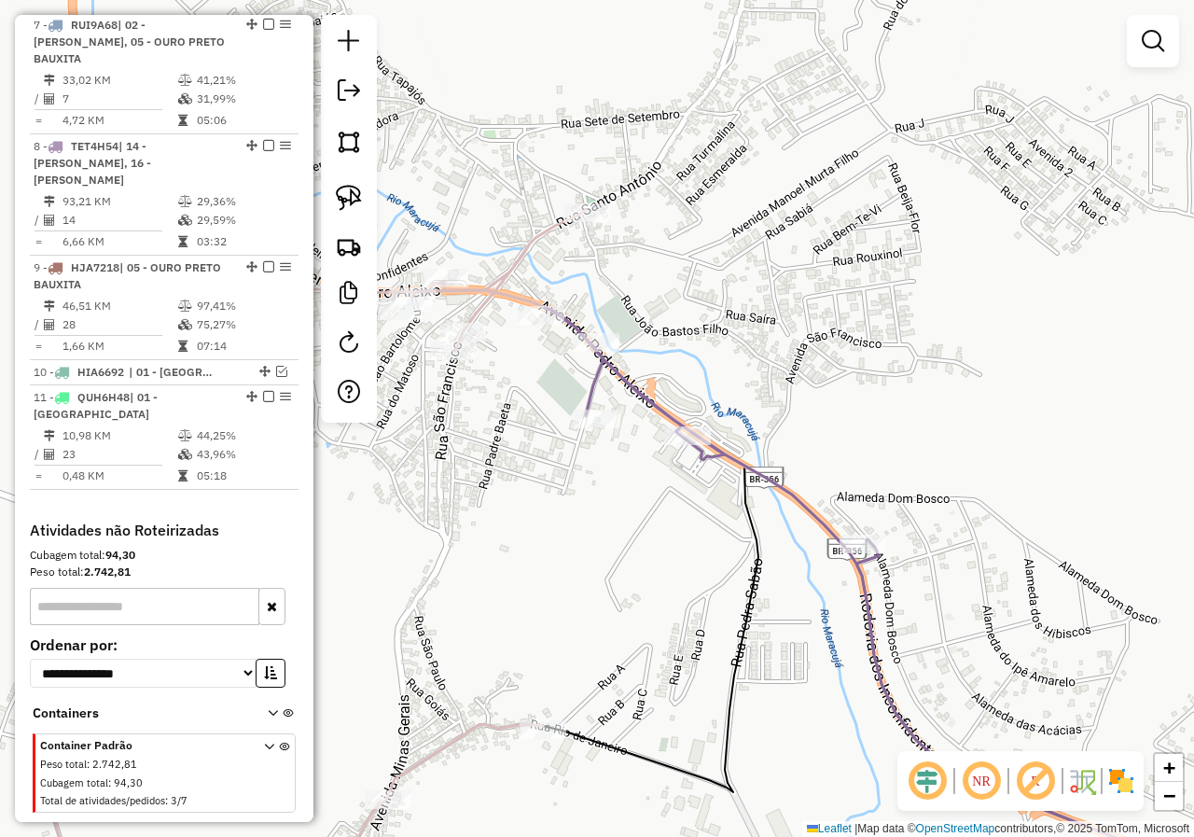
select select "*********"
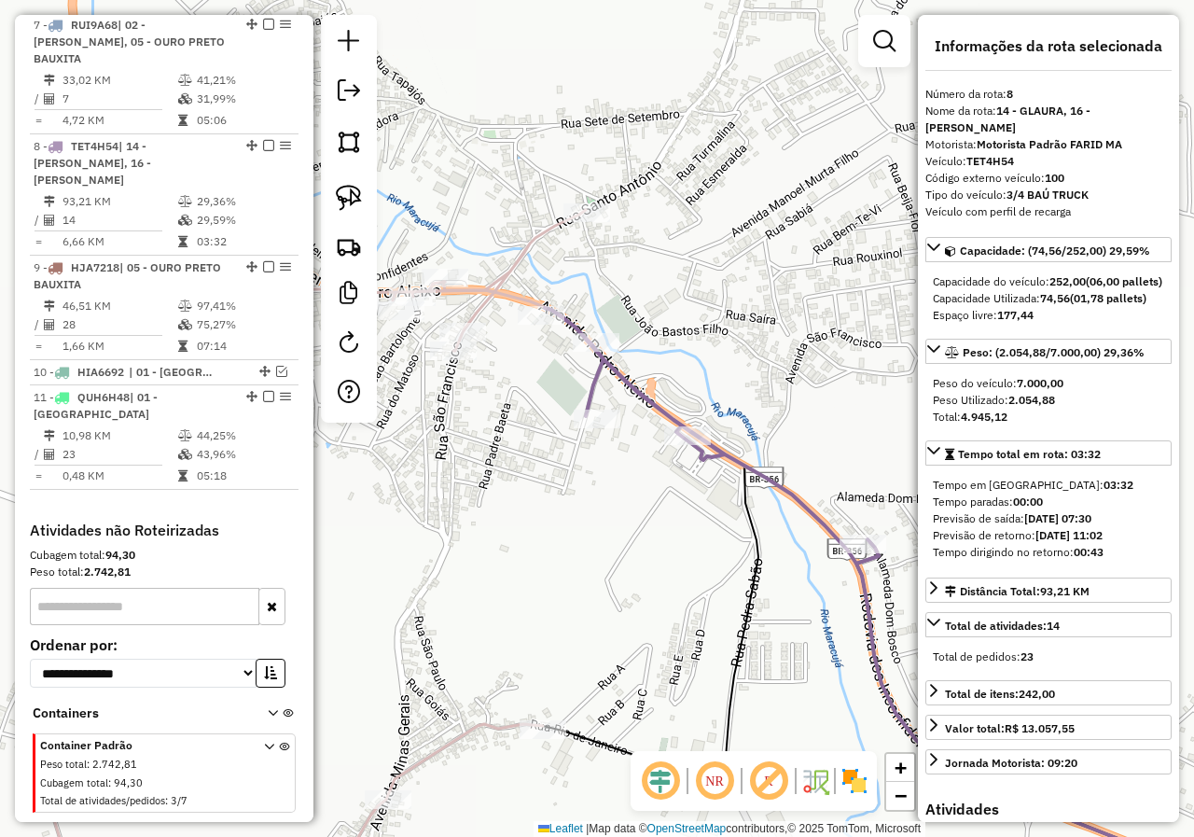
scroll to position [996, 0]
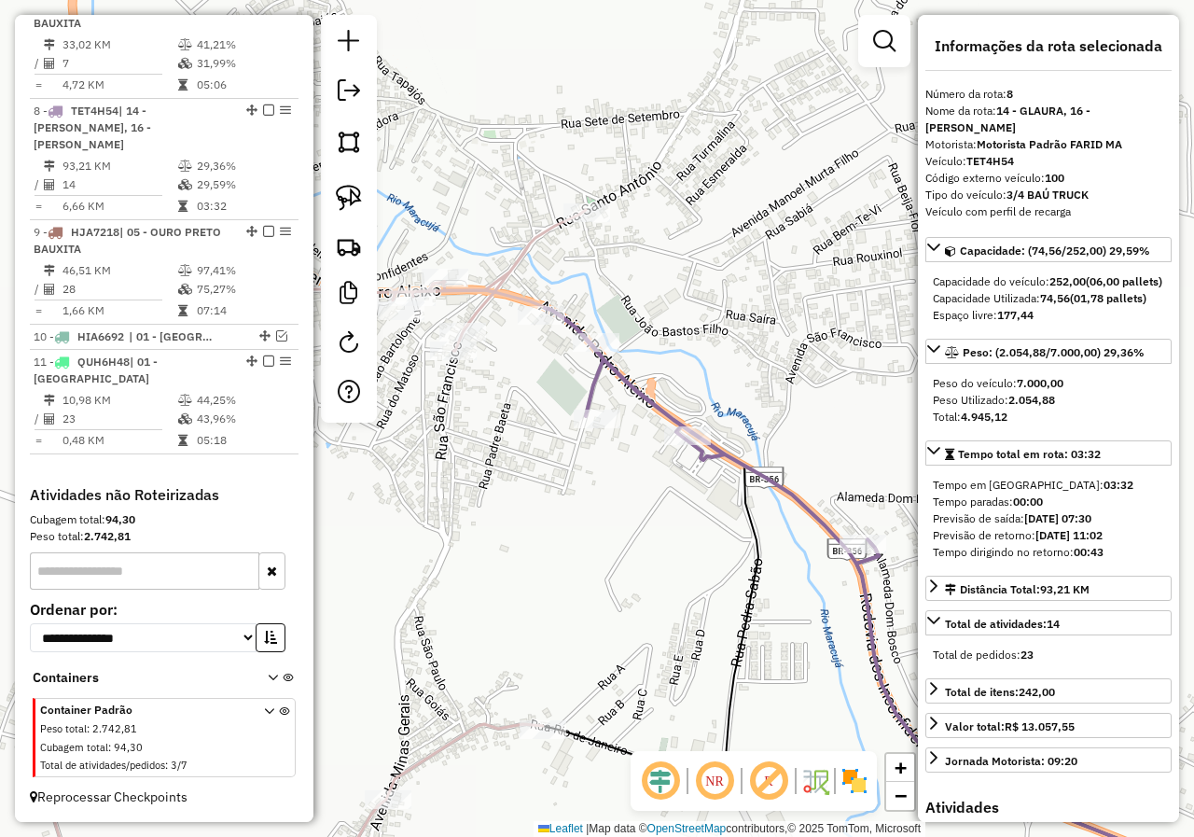
drag, startPoint x: 640, startPoint y: 489, endPoint x: 685, endPoint y: 498, distance: 46.6
click at [685, 498] on div "Janela de atendimento Grade de atendimento Capacidade Transportadoras Veículos …" at bounding box center [597, 418] width 1194 height 837
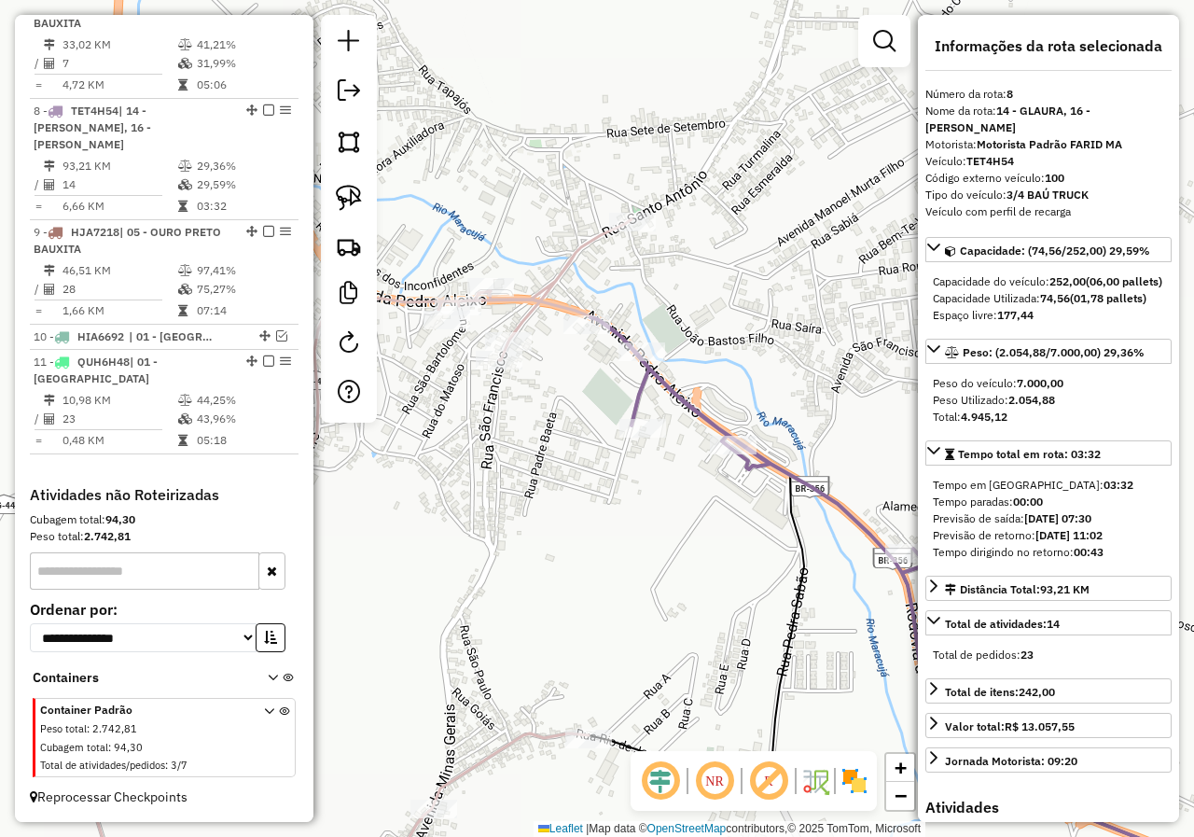
click at [526, 311] on icon at bounding box center [353, 569] width 555 height 700
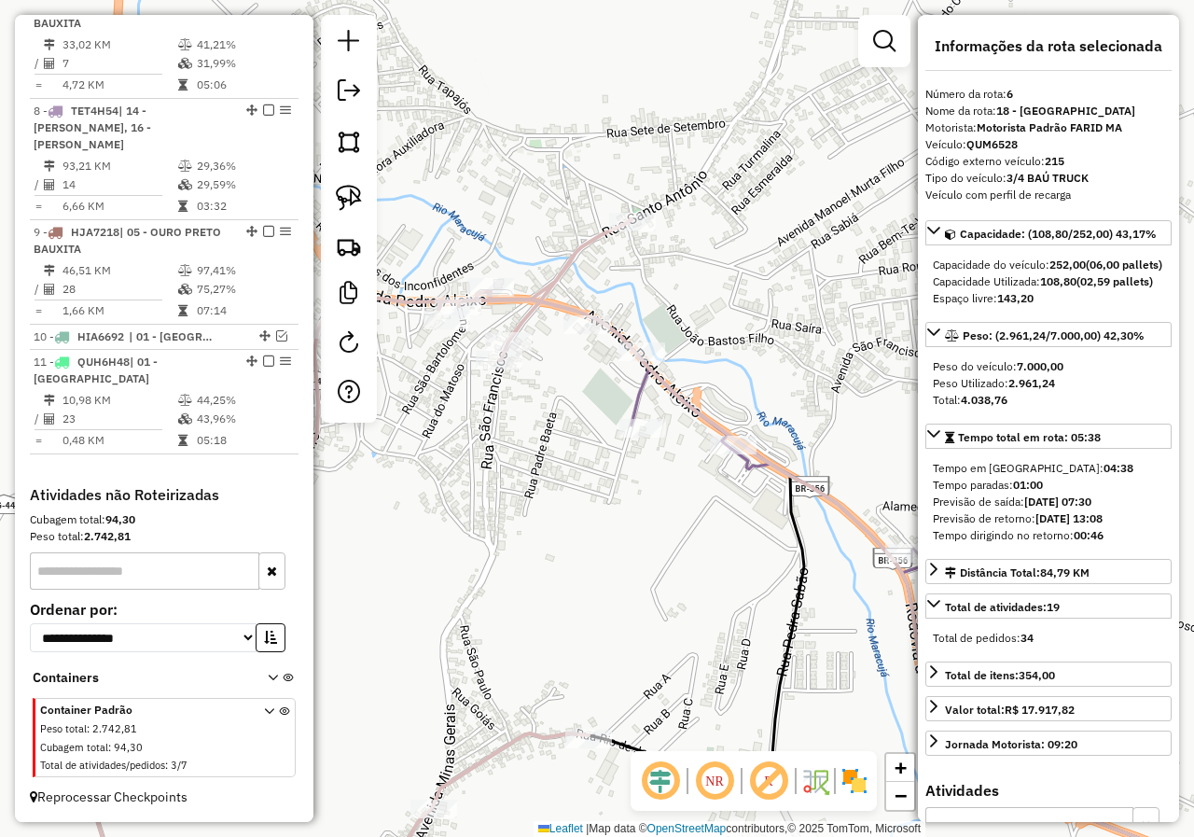
scroll to position [871, 0]
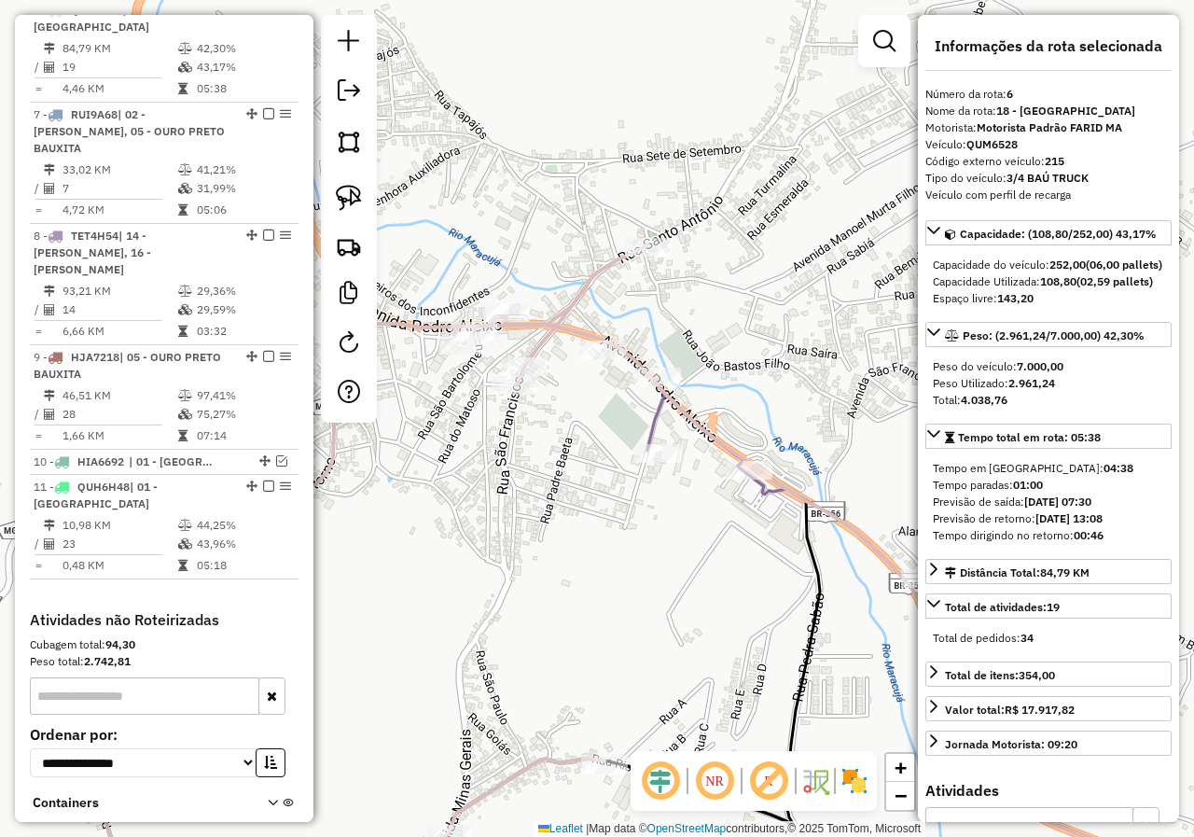
drag, startPoint x: 544, startPoint y: 375, endPoint x: 574, endPoint y: 430, distance: 62.6
click at [571, 424] on div "Janela de atendimento Grade de atendimento Capacidade Transportadoras Veículos …" at bounding box center [597, 418] width 1194 height 837
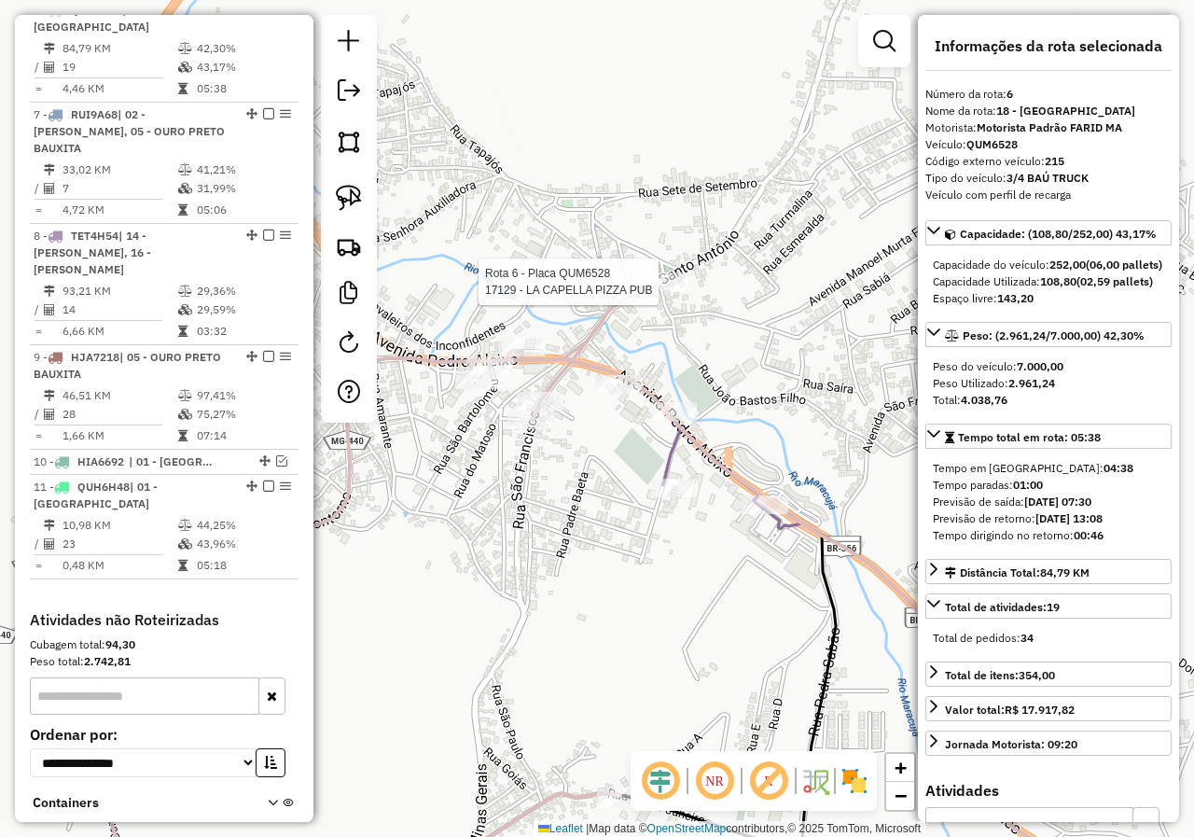
click at [657, 291] on div at bounding box center [664, 281] width 47 height 19
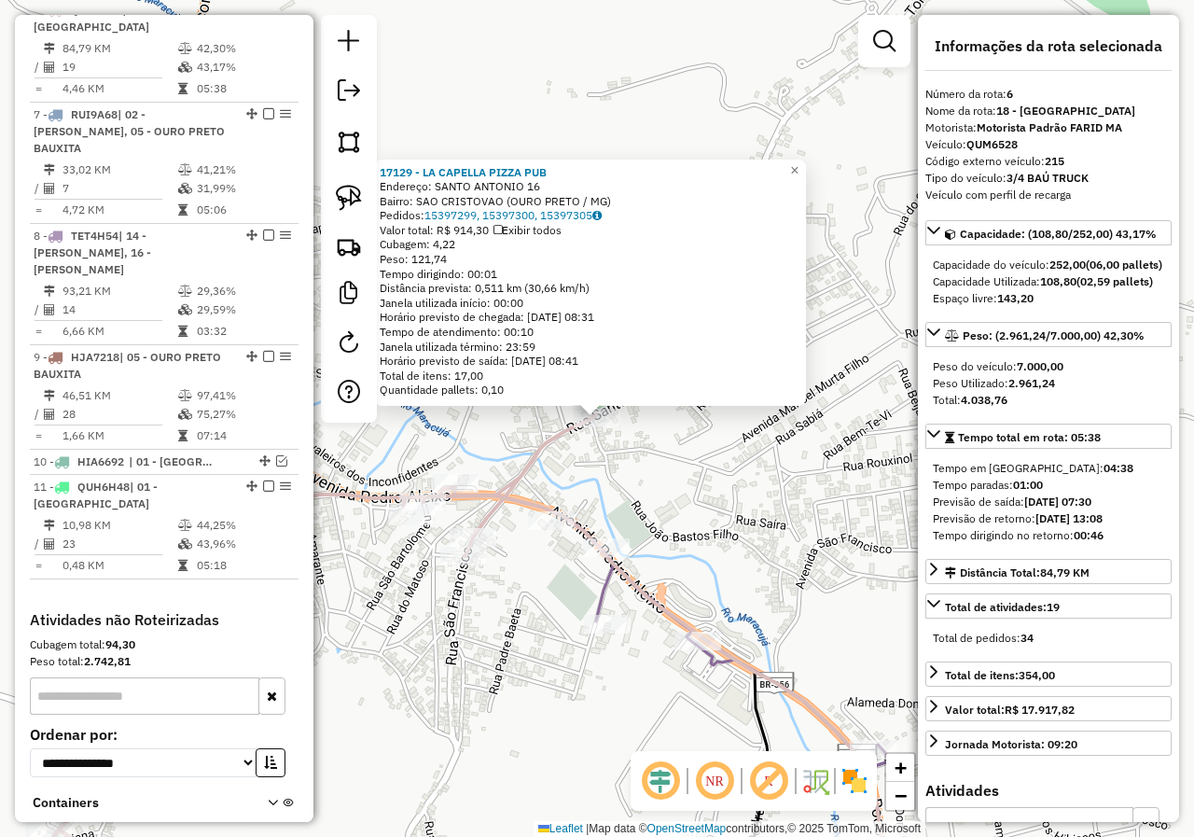
click at [517, 569] on div "17129 - LA CAPELLA PIZZA PUB Endereço: SANTO ANTONIO 16 Bairro: SAO CRISTOVAO (…" at bounding box center [597, 418] width 1194 height 837
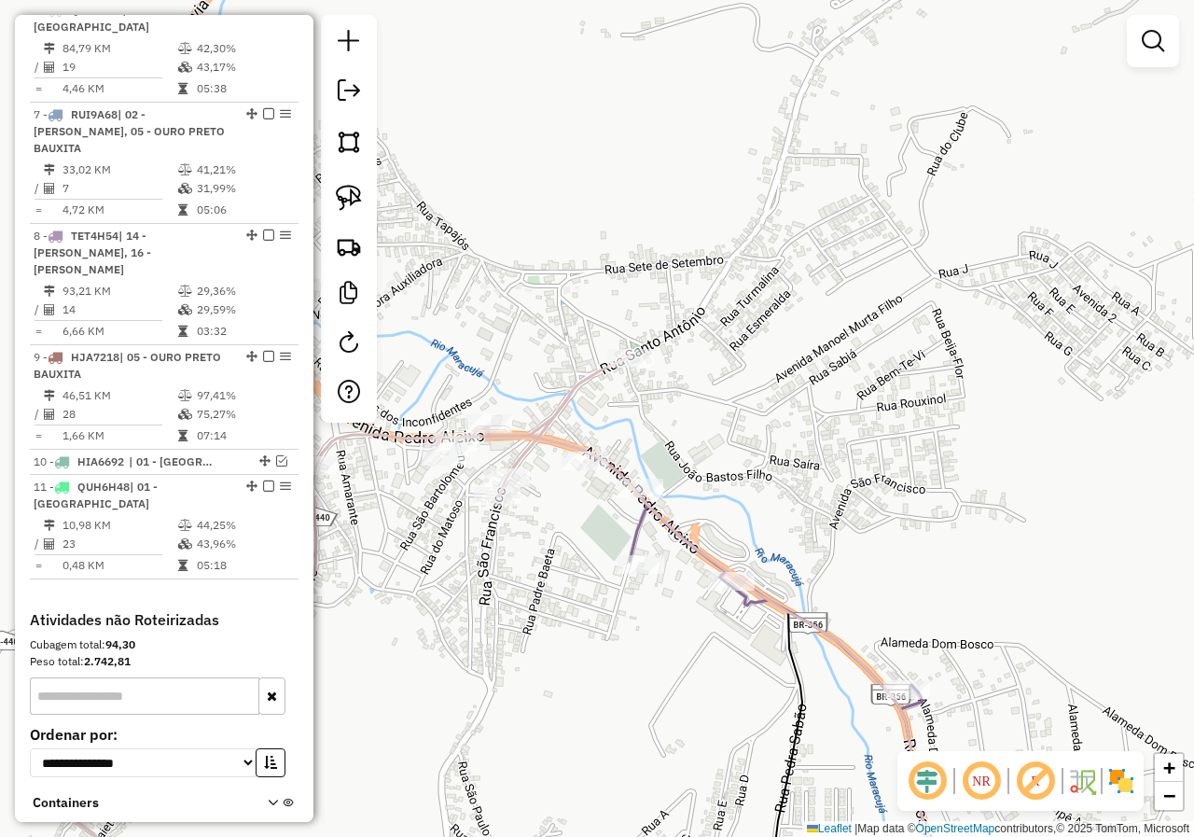
drag, startPoint x: 524, startPoint y: 568, endPoint x: 566, endPoint y: 490, distance: 88.9
click at [561, 501] on div "Janela de atendimento Grade de atendimento Capacidade Transportadoras Veículos …" at bounding box center [597, 418] width 1194 height 837
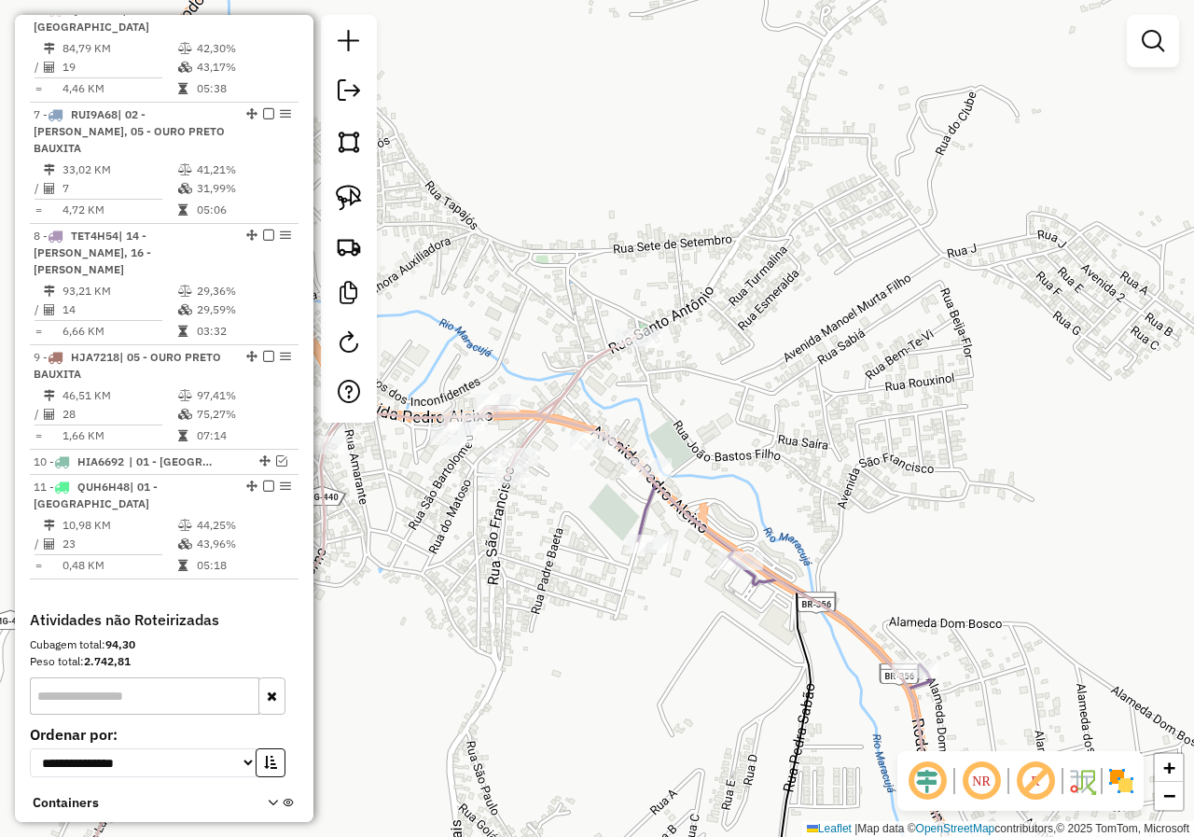
drag, startPoint x: 581, startPoint y: 490, endPoint x: 645, endPoint y: 477, distance: 65.5
click at [645, 477] on div "Rota 8 - Placa TET4H54 20358 - HOTEL BANDEIRANTES Janela de atendimento Grade d…" at bounding box center [597, 418] width 1194 height 837
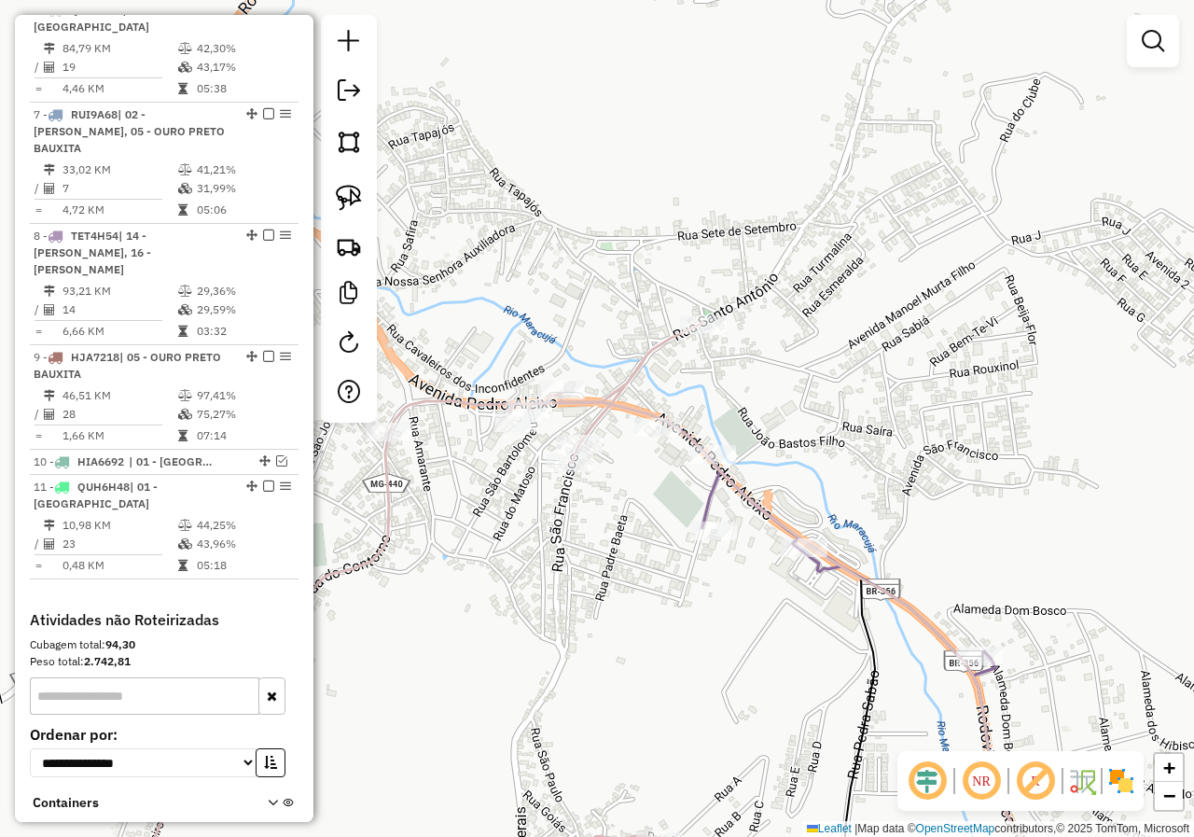
click at [616, 404] on icon at bounding box center [424, 621] width 555 height 598
select select "*********"
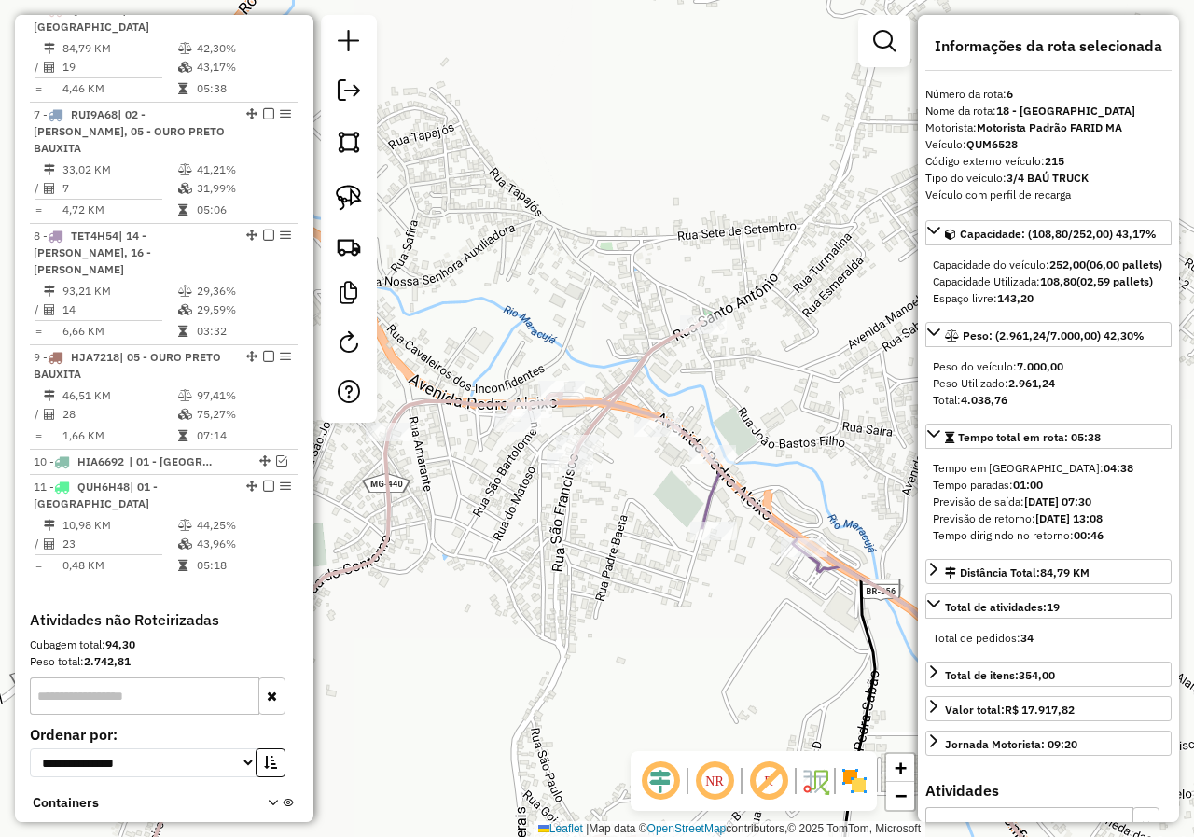
click at [706, 511] on icon at bounding box center [909, 670] width 496 height 500
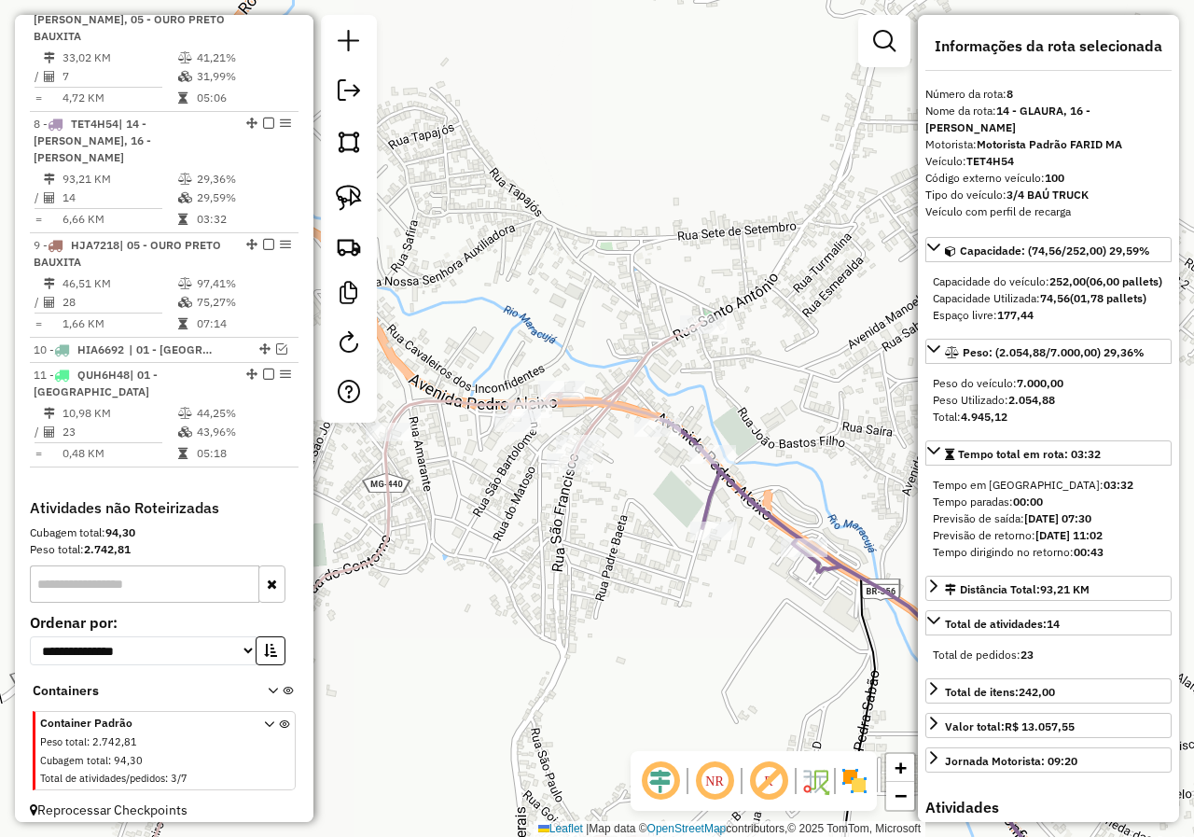
scroll to position [996, 0]
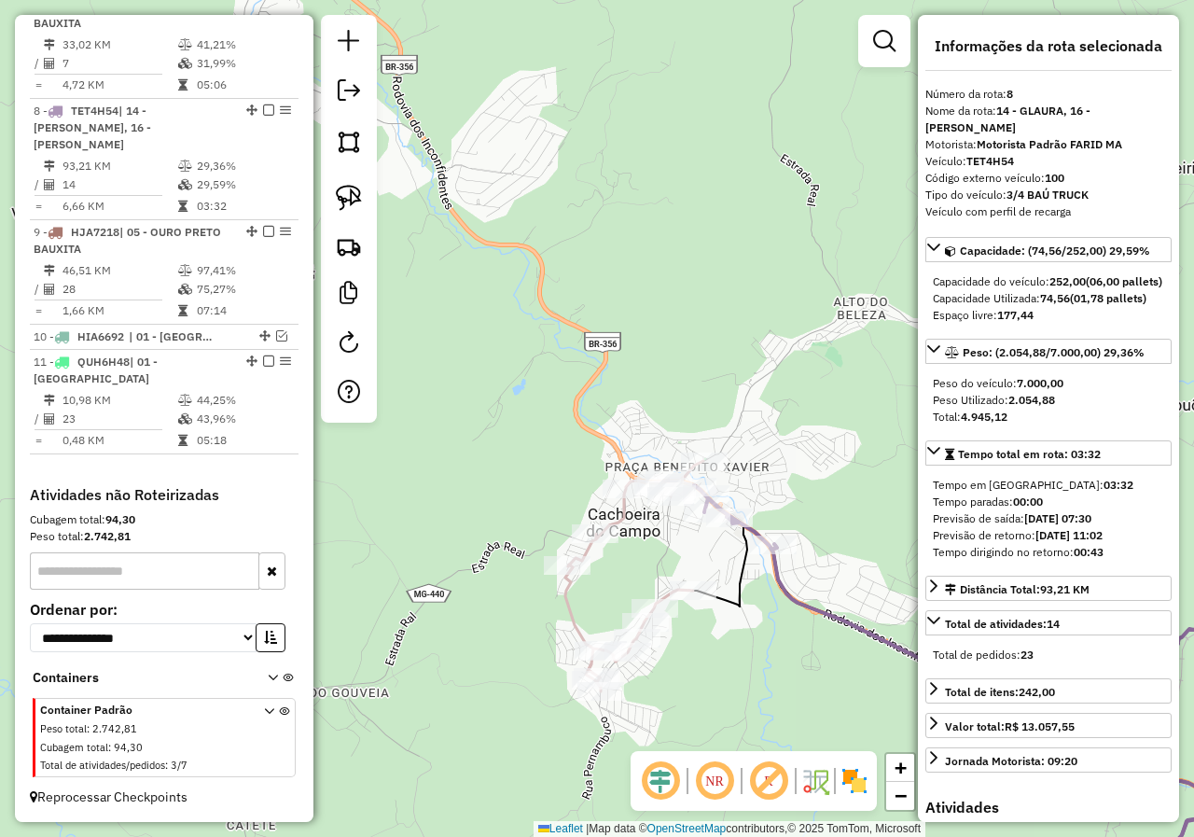
click at [674, 544] on div "Janela de atendimento Grade de atendimento Capacidade Transportadoras Veículos …" at bounding box center [597, 418] width 1194 height 837
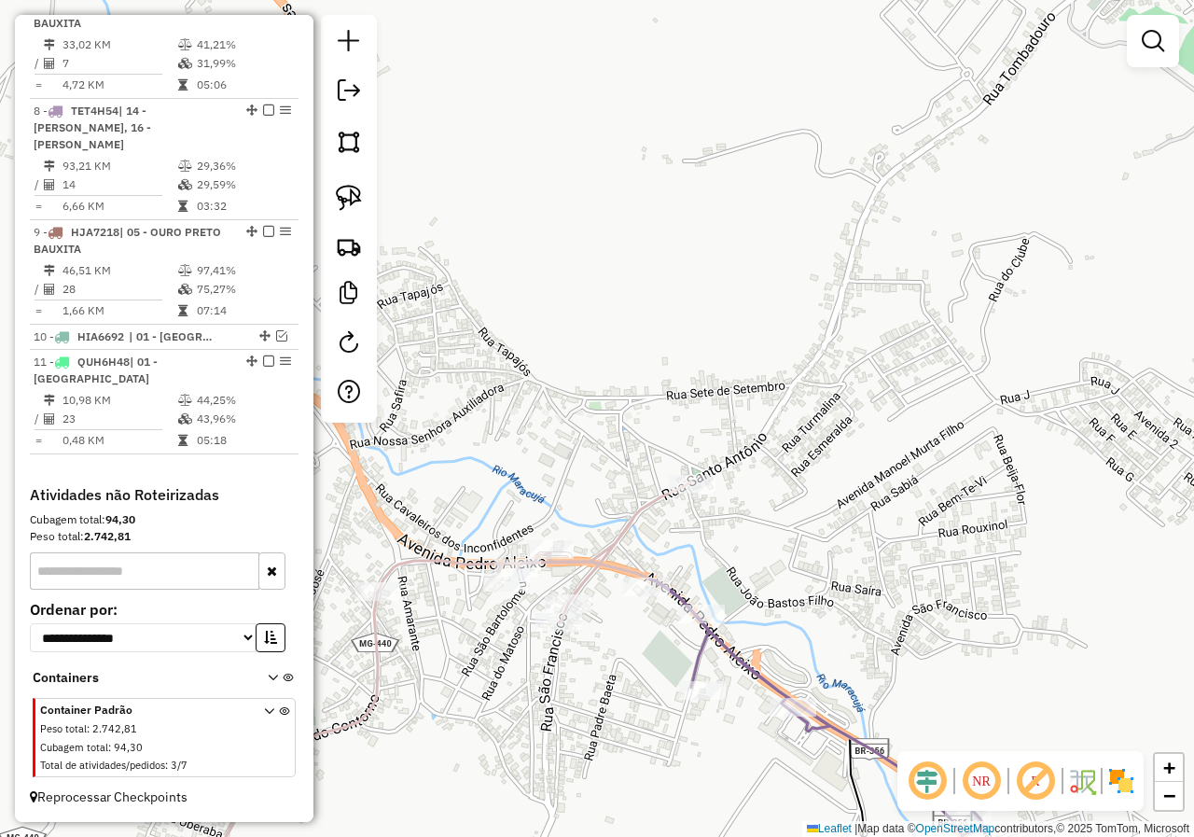
click at [616, 607] on div "Janela de atendimento Grade de atendimento Capacidade Transportadoras Veículos …" at bounding box center [597, 418] width 1194 height 837
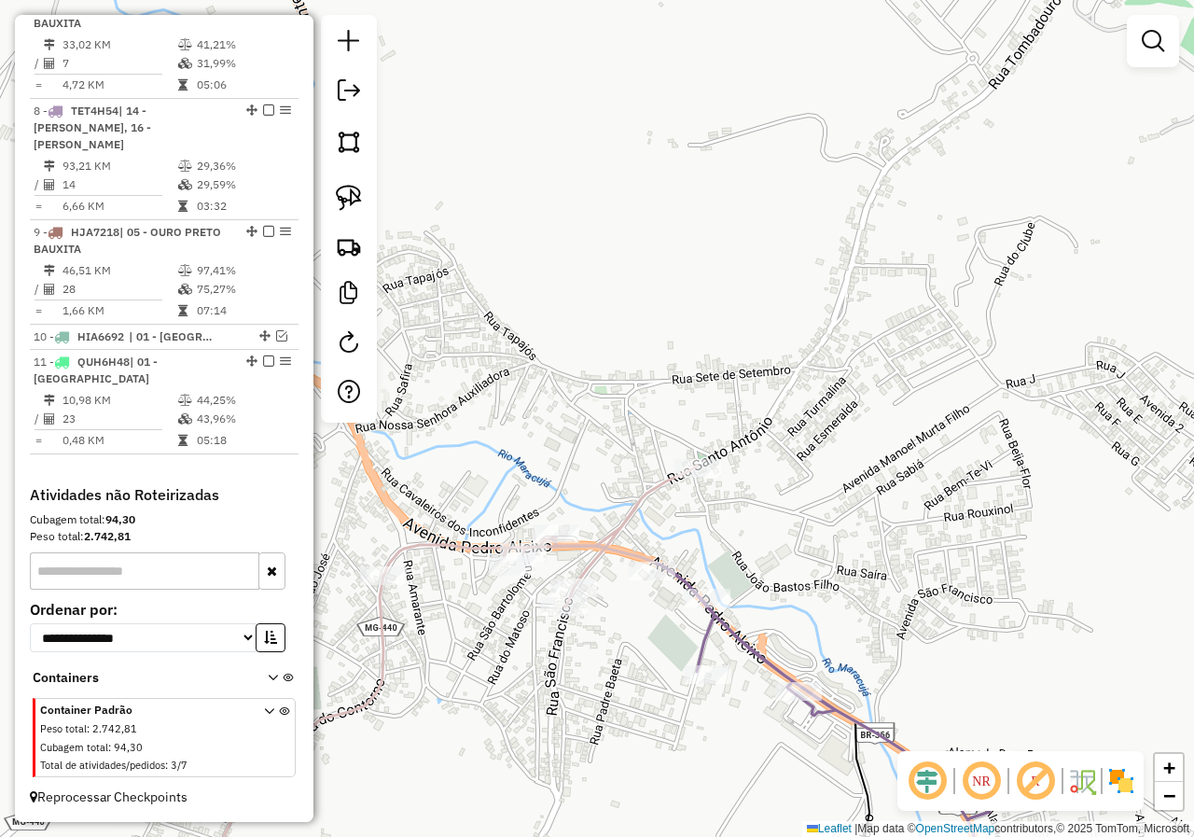
drag, startPoint x: 623, startPoint y: 652, endPoint x: 654, endPoint y: 558, distance: 99.1
click at [643, 569] on div "Janela de atendimento Grade de atendimento Capacidade Transportadoras Veículos …" at bounding box center [597, 418] width 1194 height 837
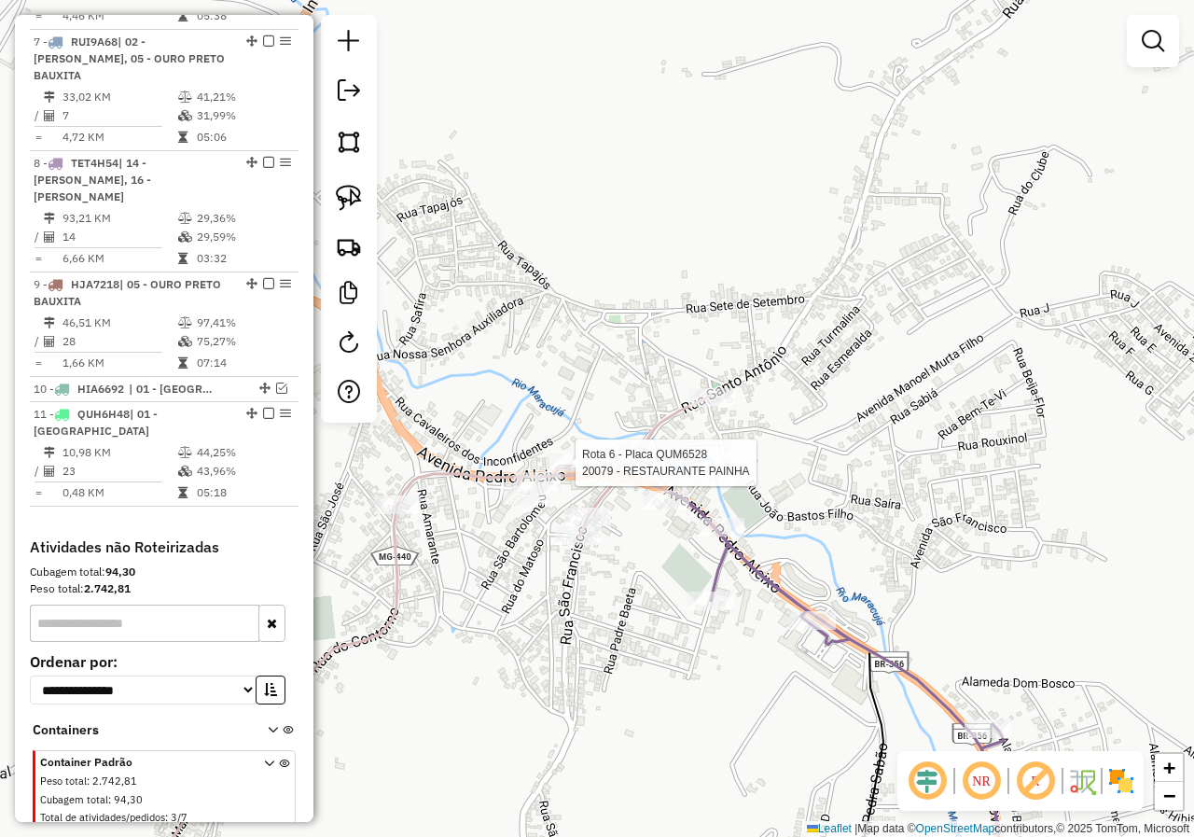
select select "*********"
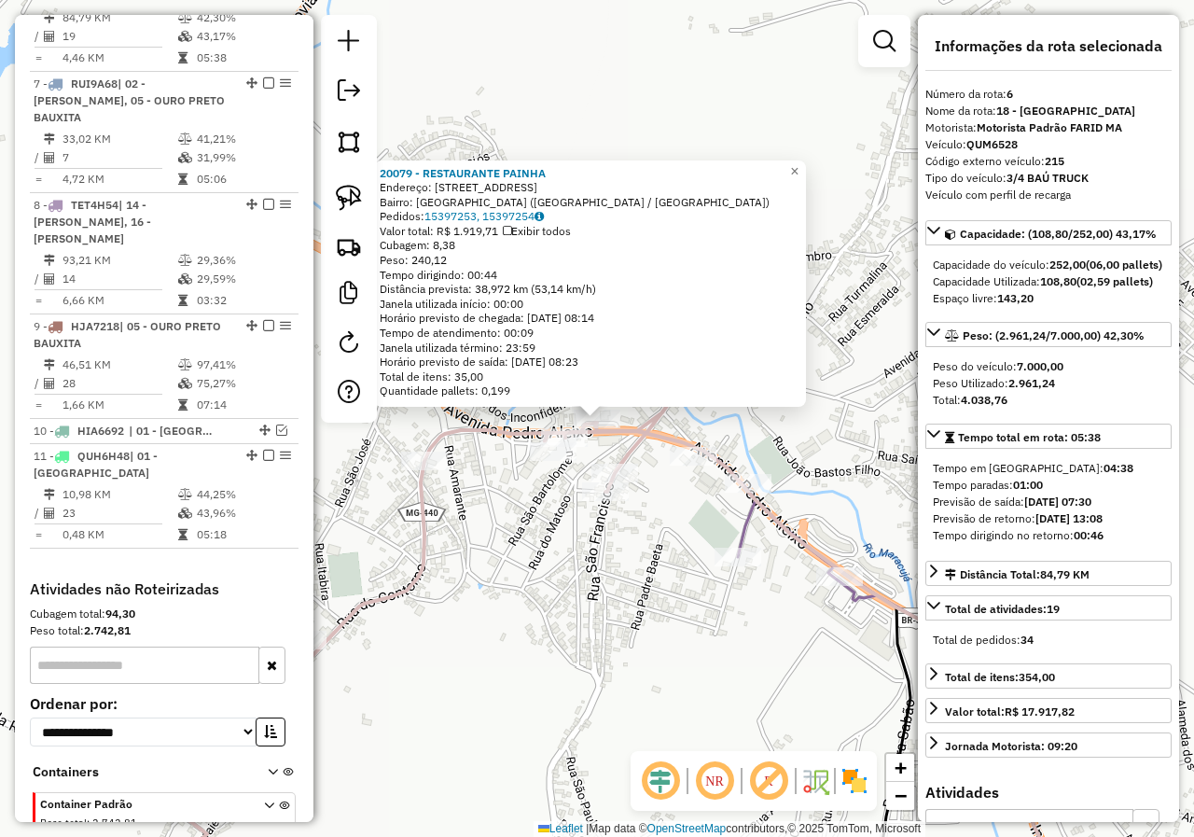
scroll to position [871, 0]
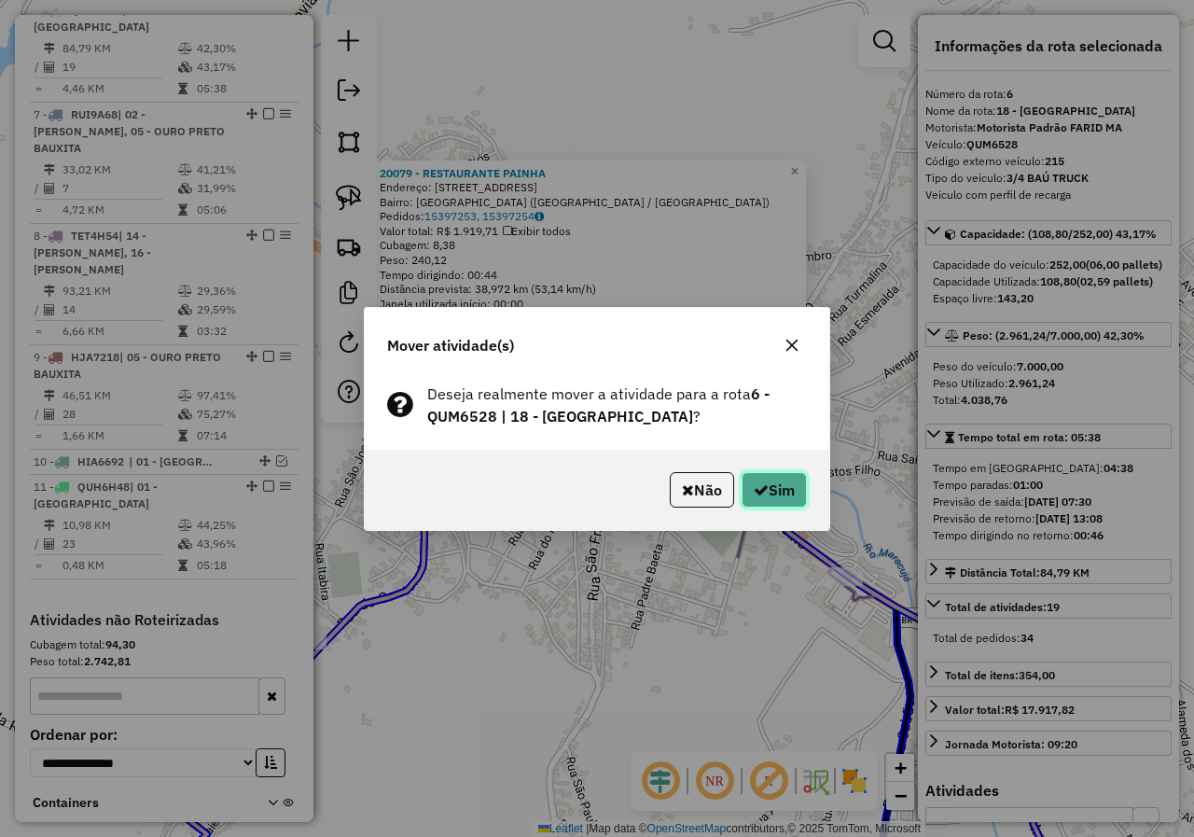
click at [762, 497] on button "Sim" at bounding box center [773, 489] width 65 height 35
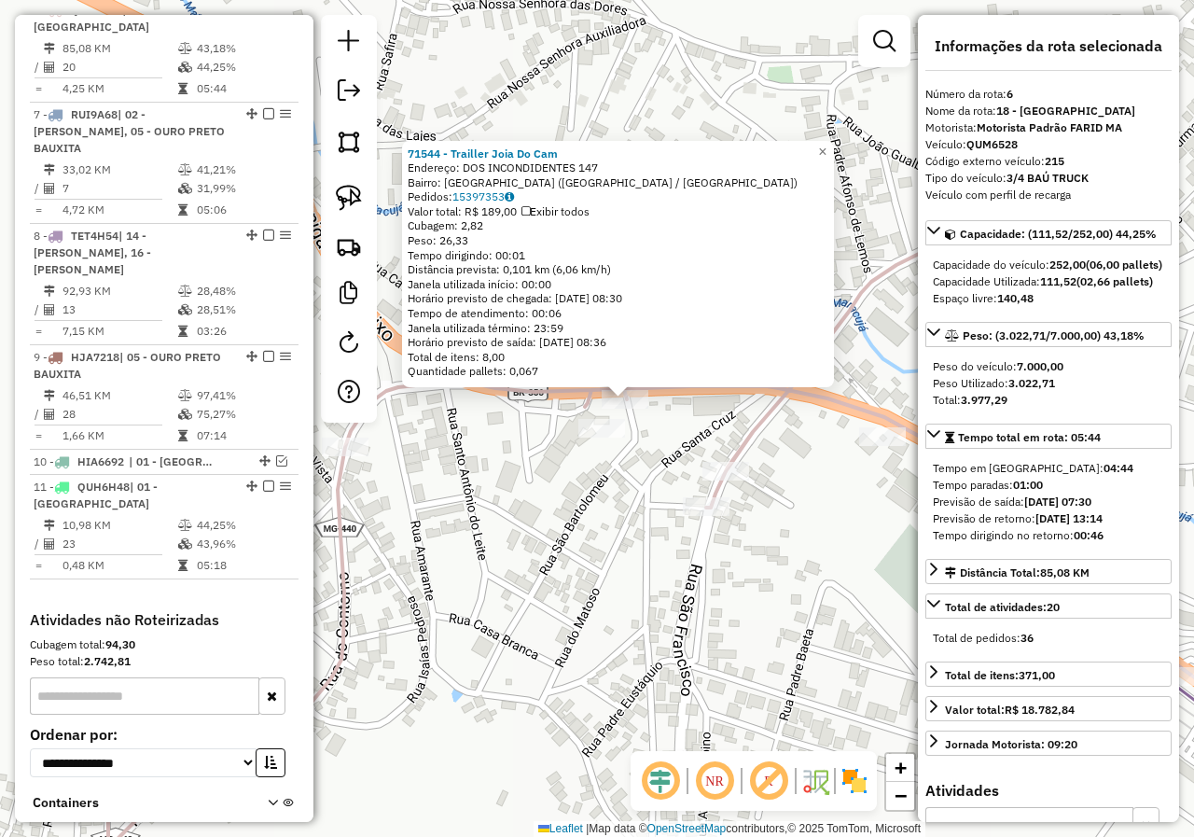
click at [575, 491] on div "71544 - Trailler Joia Do Cam Endereço: DOS INCONDIDENTES 147 Bairro: CACHOEIRA …" at bounding box center [597, 418] width 1194 height 837
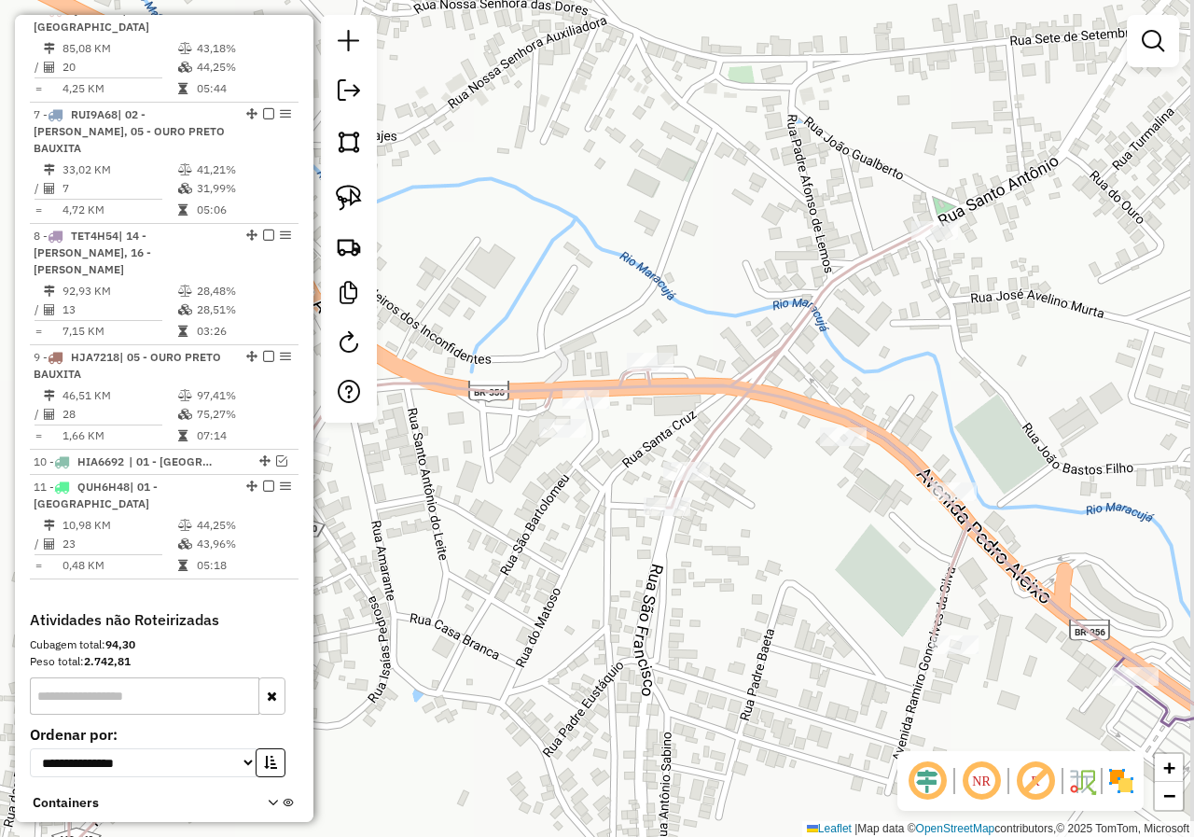
drag, startPoint x: 573, startPoint y: 509, endPoint x: 507, endPoint y: 456, distance: 84.2
click at [469, 505] on div "Janela de atendimento Grade de atendimento Capacidade Transportadoras Veículos …" at bounding box center [597, 418] width 1194 height 837
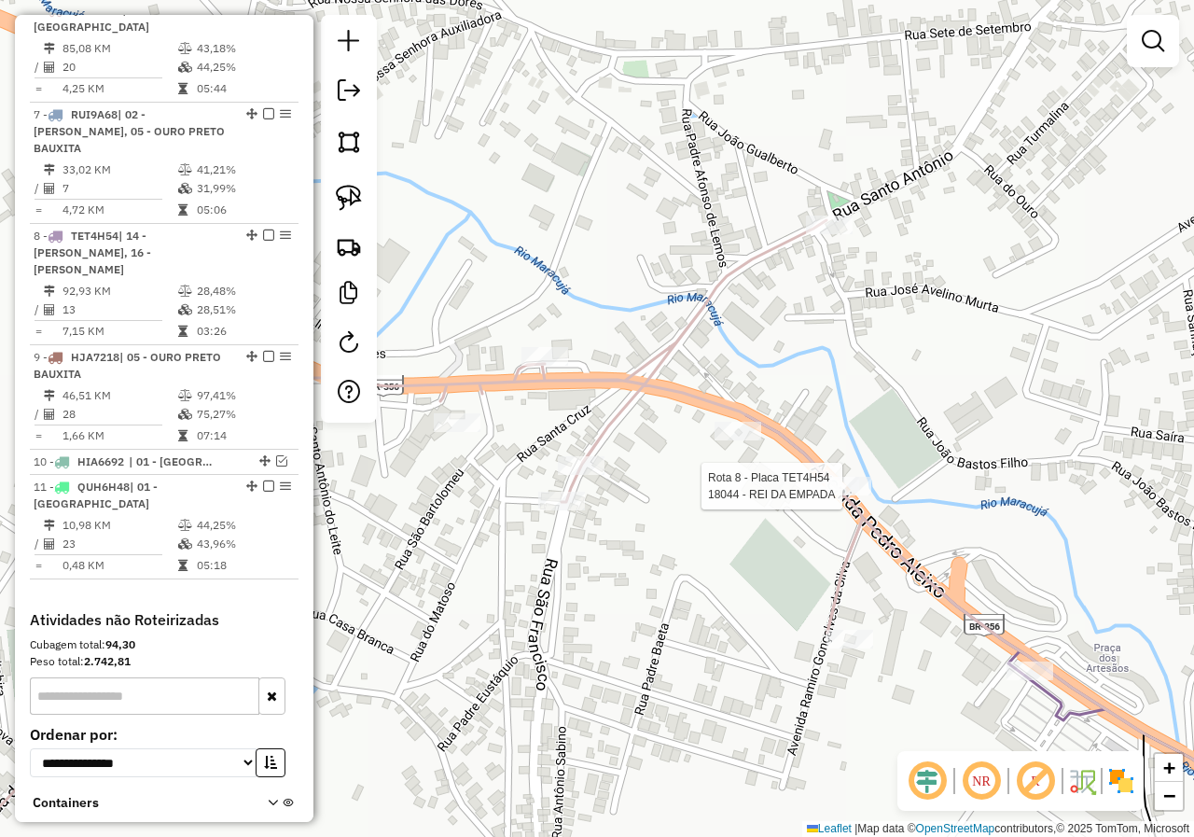
click at [361, 192] on img at bounding box center [349, 198] width 26 height 26
drag, startPoint x: 450, startPoint y: 357, endPoint x: 530, endPoint y: 405, distance: 92.4
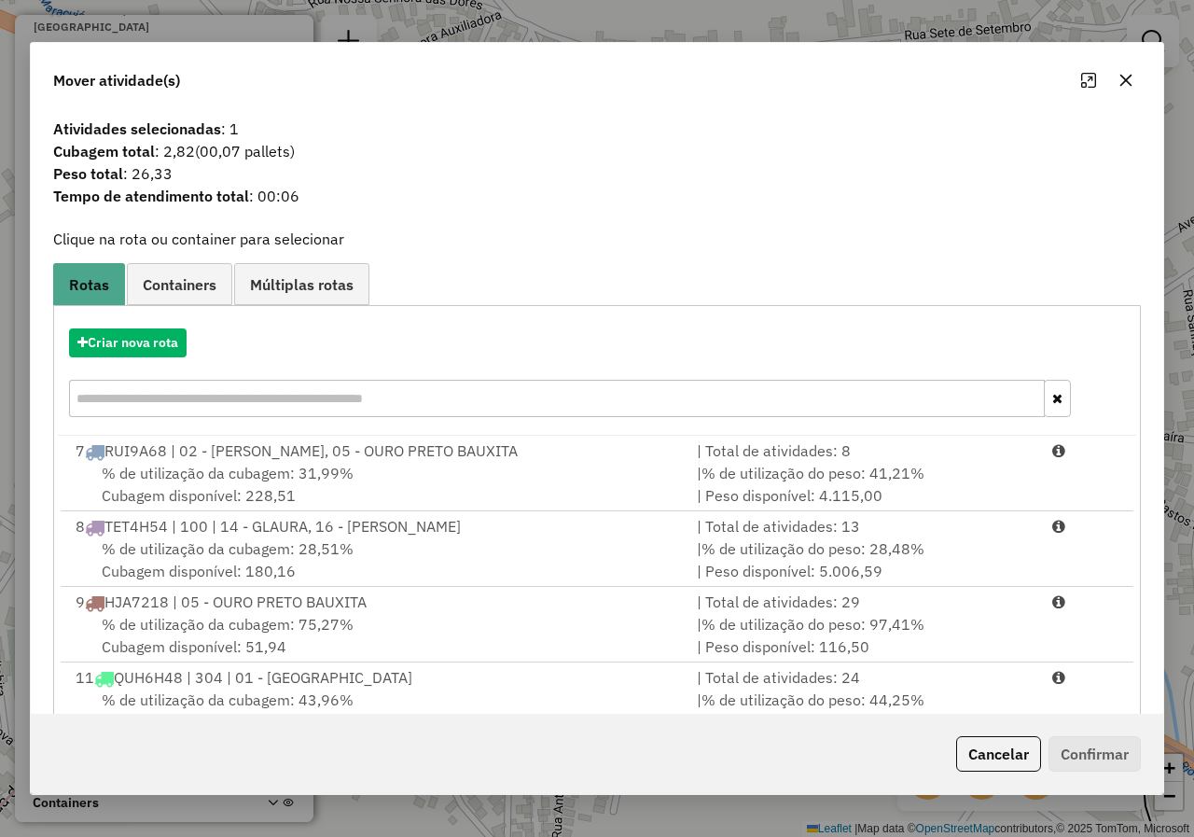
click at [363, 571] on div "% de utilização da cubagem: 28,51% Cubagem disponível: 180,16" at bounding box center [374, 559] width 621 height 45
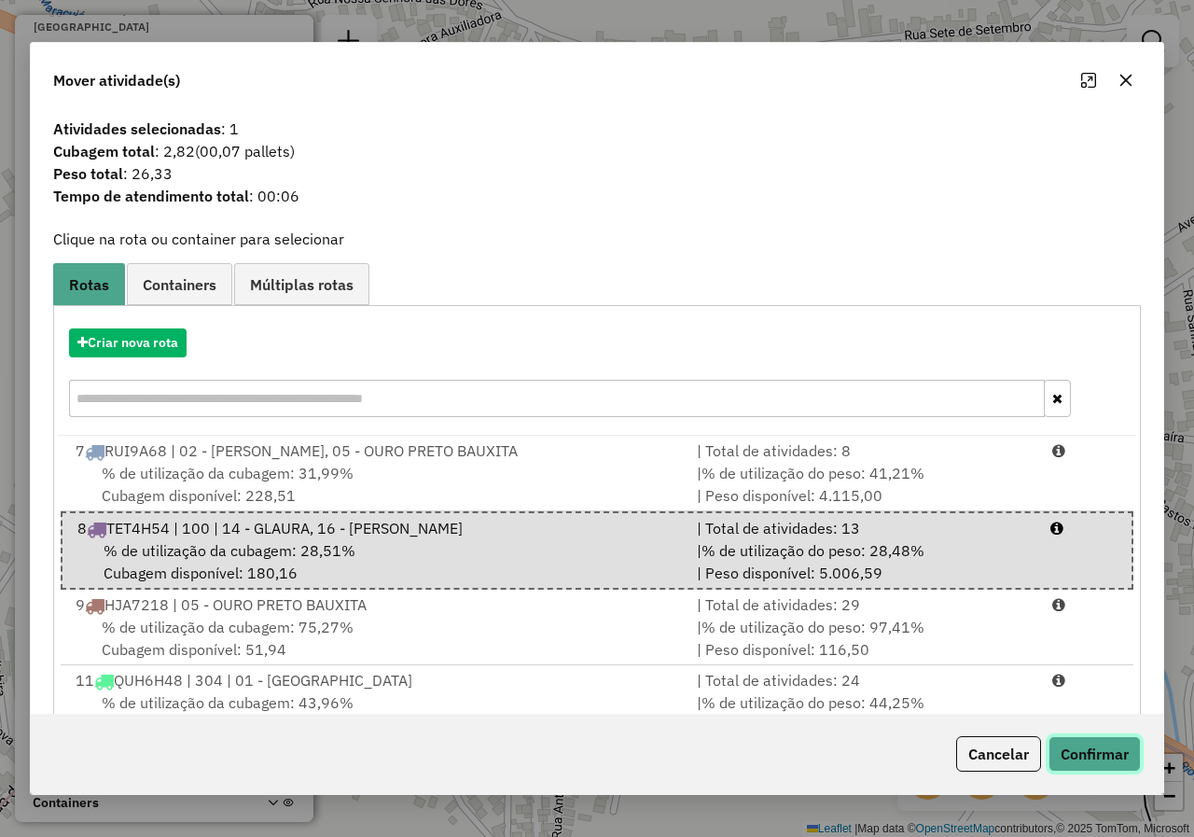
click at [1053, 761] on button "Confirmar" at bounding box center [1094, 753] width 92 height 35
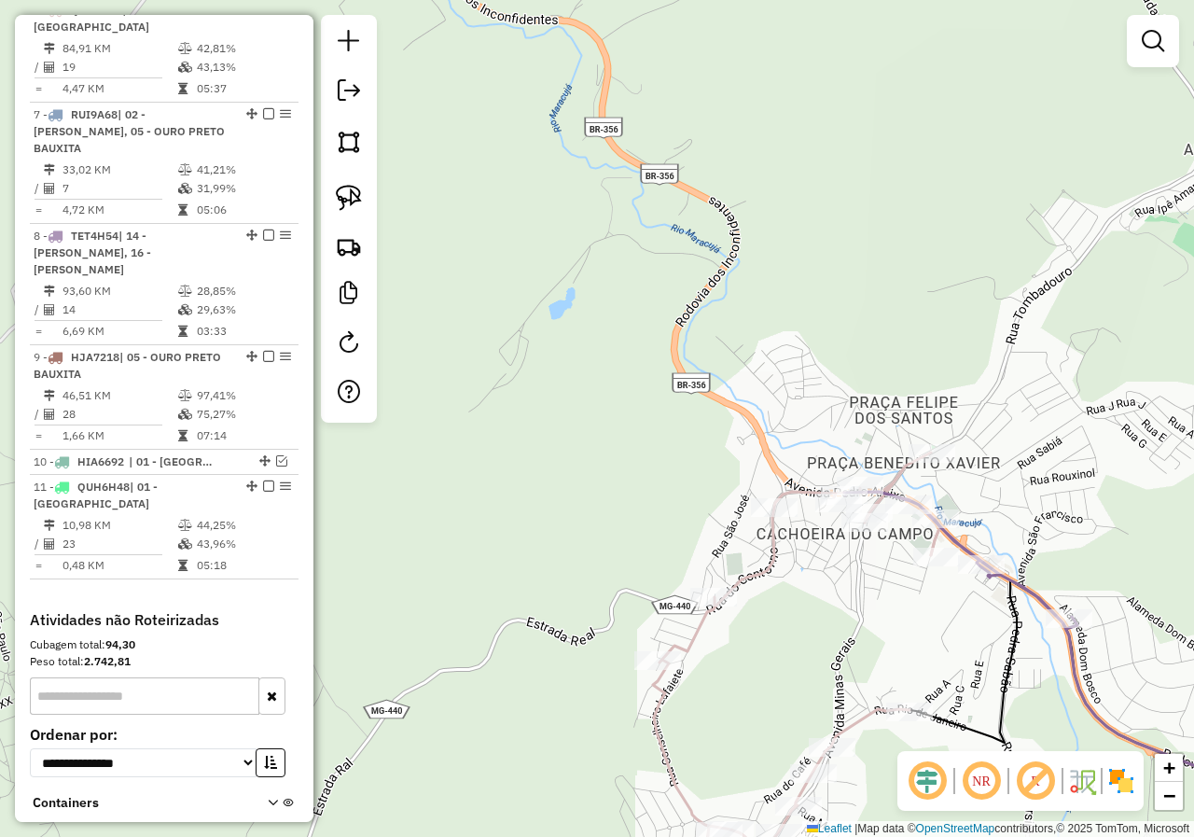
click at [956, 540] on icon at bounding box center [1078, 655] width 469 height 329
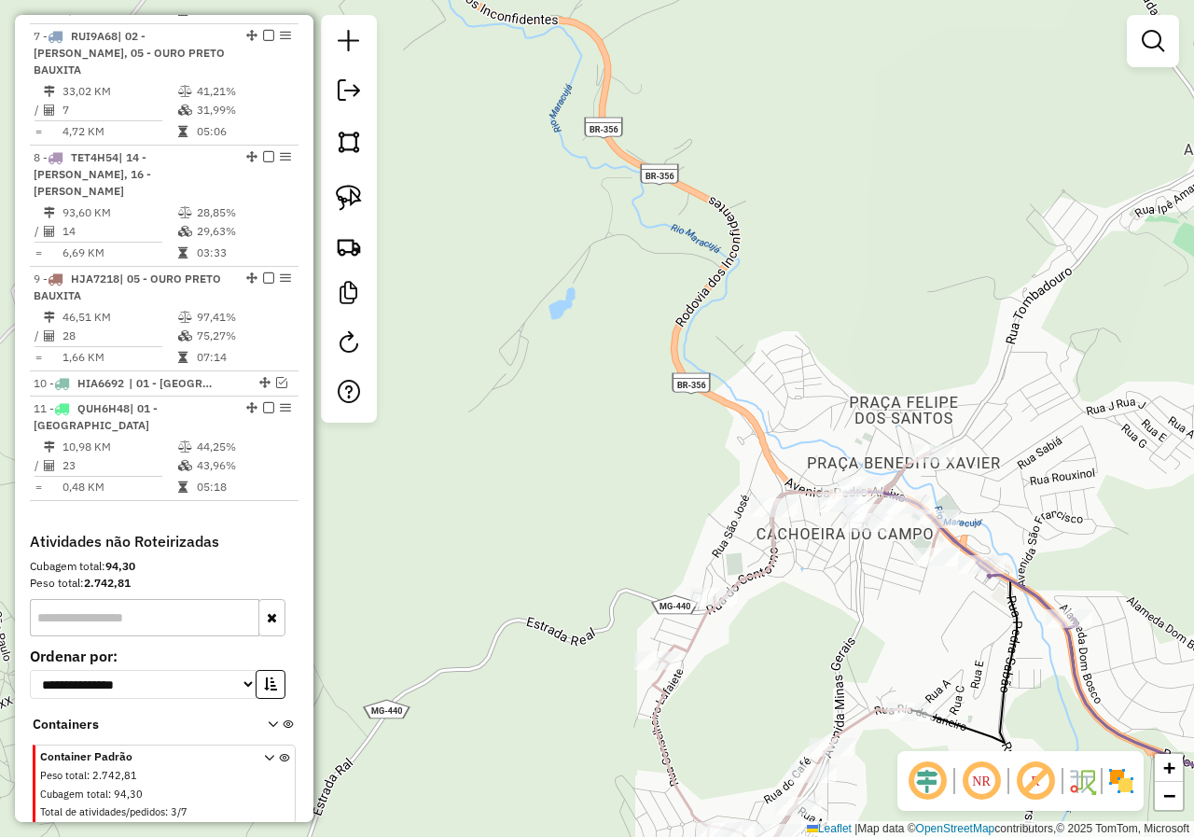
select select "*********"
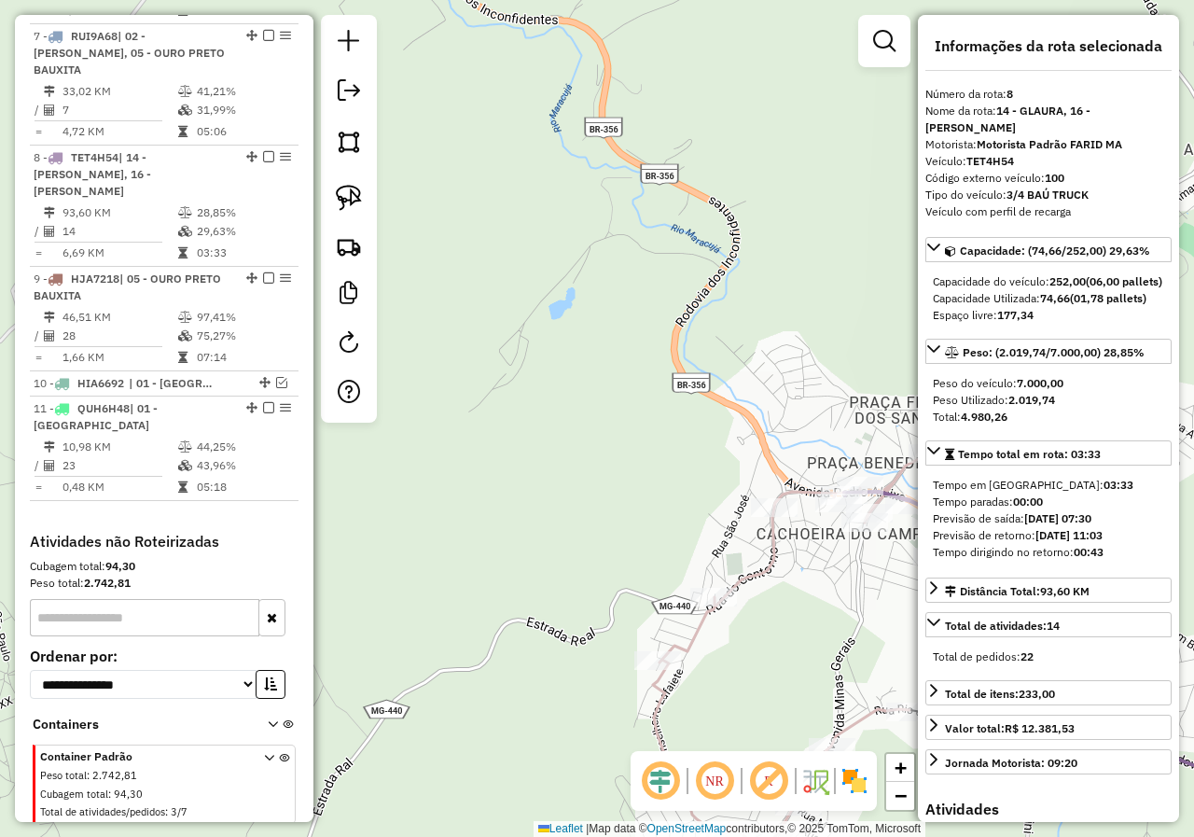
scroll to position [996, 0]
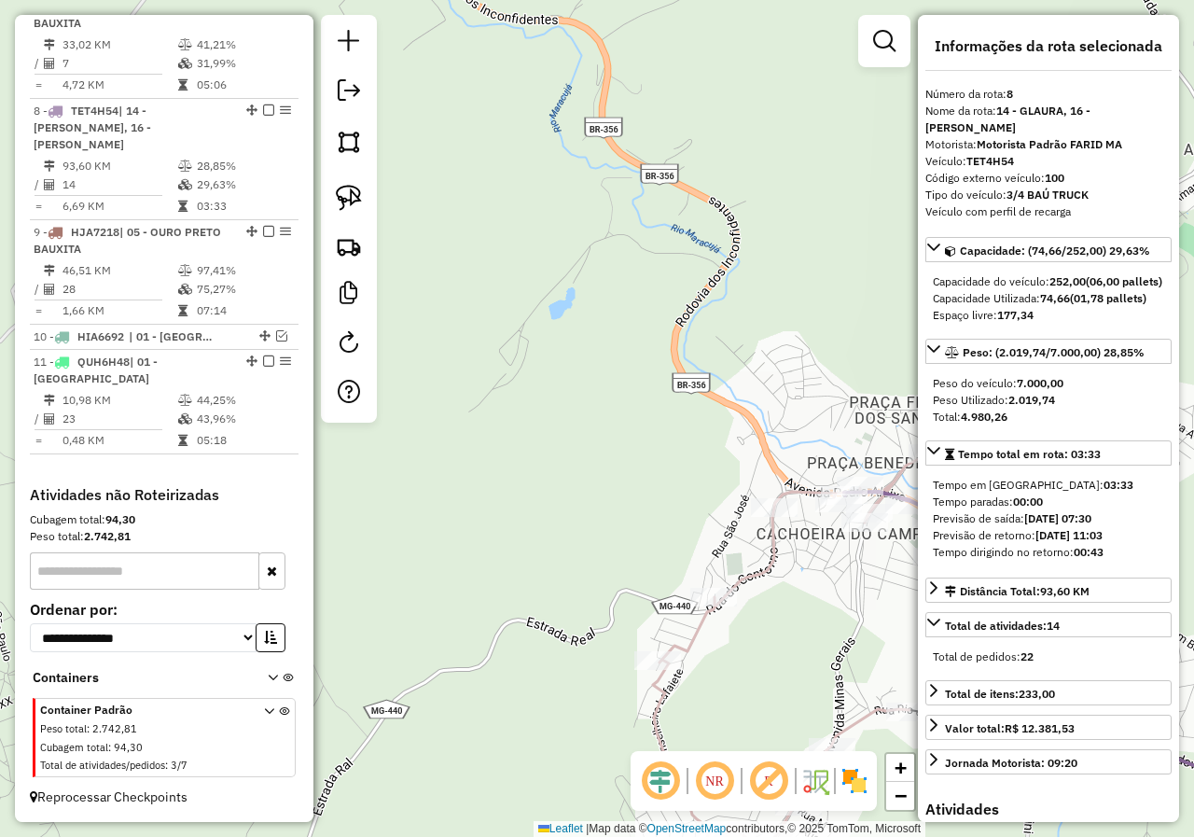
drag, startPoint x: 823, startPoint y: 589, endPoint x: 773, endPoint y: 559, distance: 58.2
click at [779, 562] on div "Janela de atendimento Grade de atendimento Capacidade Transportadoras Veículos …" at bounding box center [597, 418] width 1194 height 837
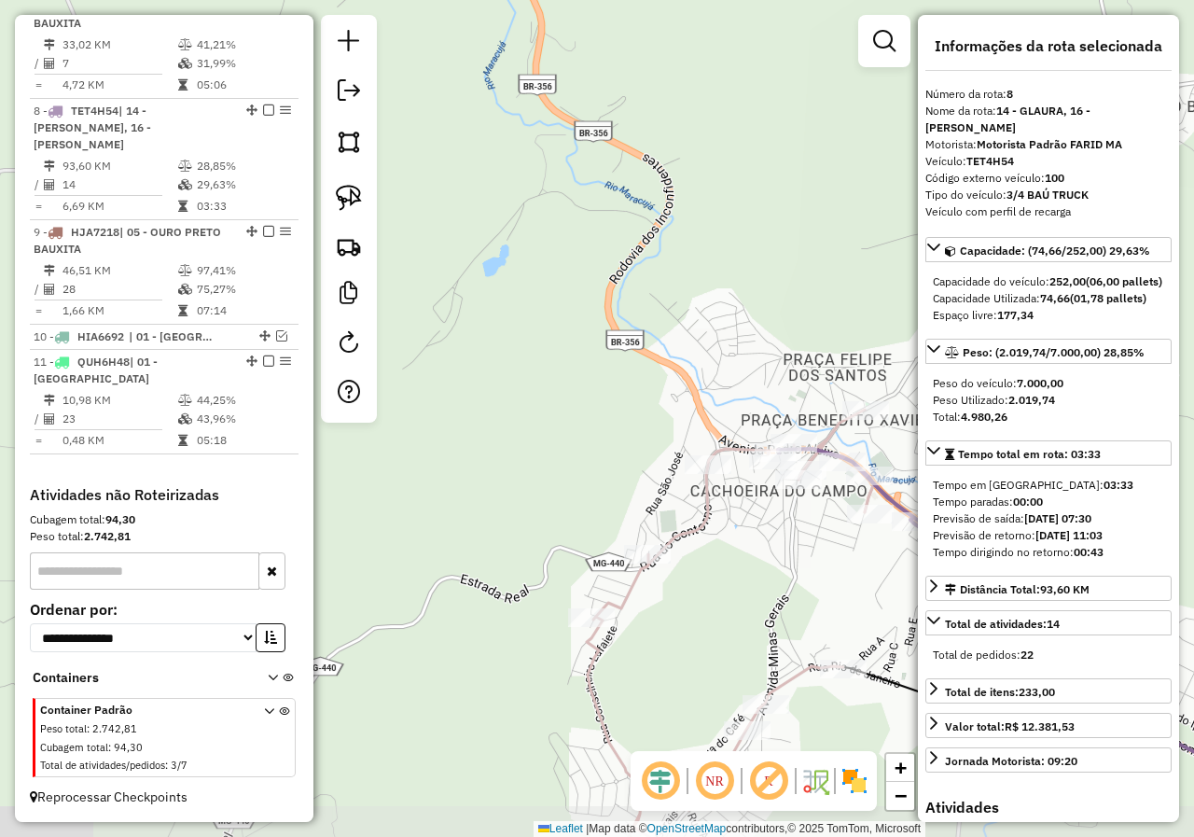
click at [721, 553] on div "Janela de atendimento Grade de atendimento Capacidade Transportadoras Veículos …" at bounding box center [597, 418] width 1194 height 837
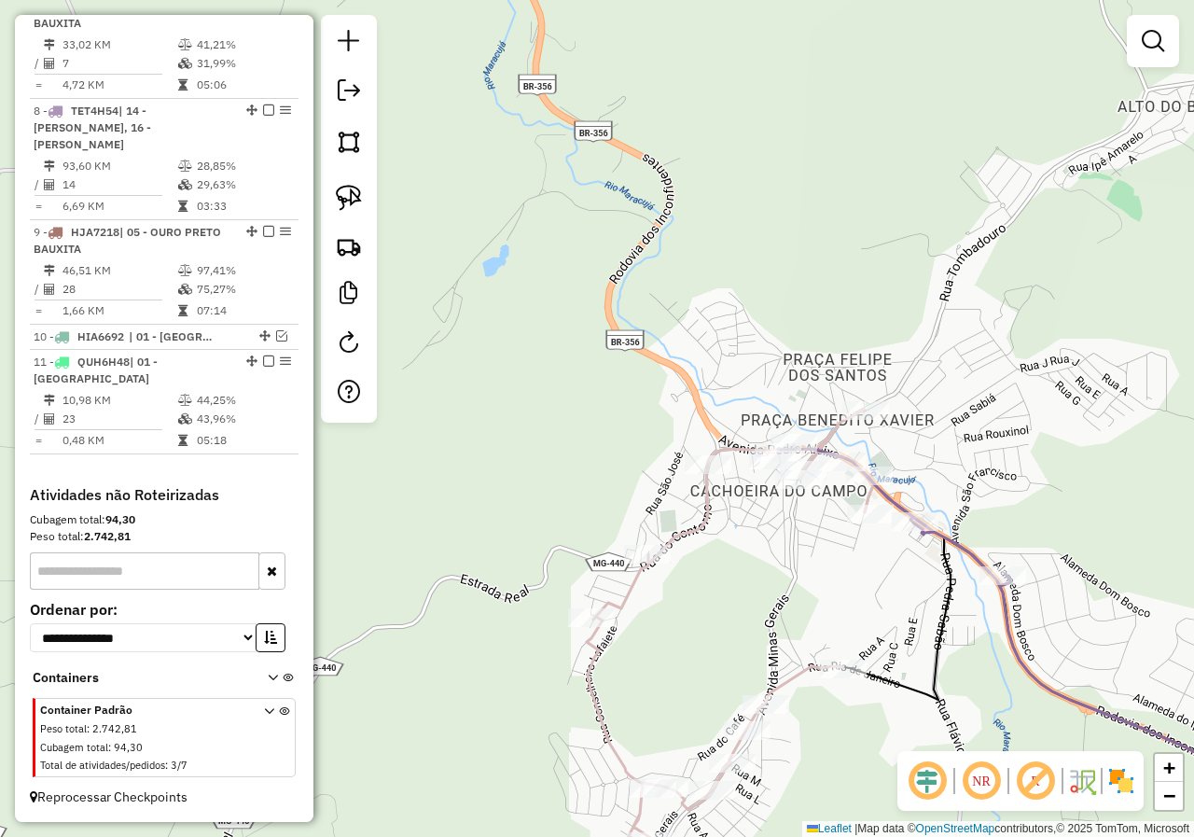
click at [697, 532] on icon at bounding box center [730, 639] width 287 height 460
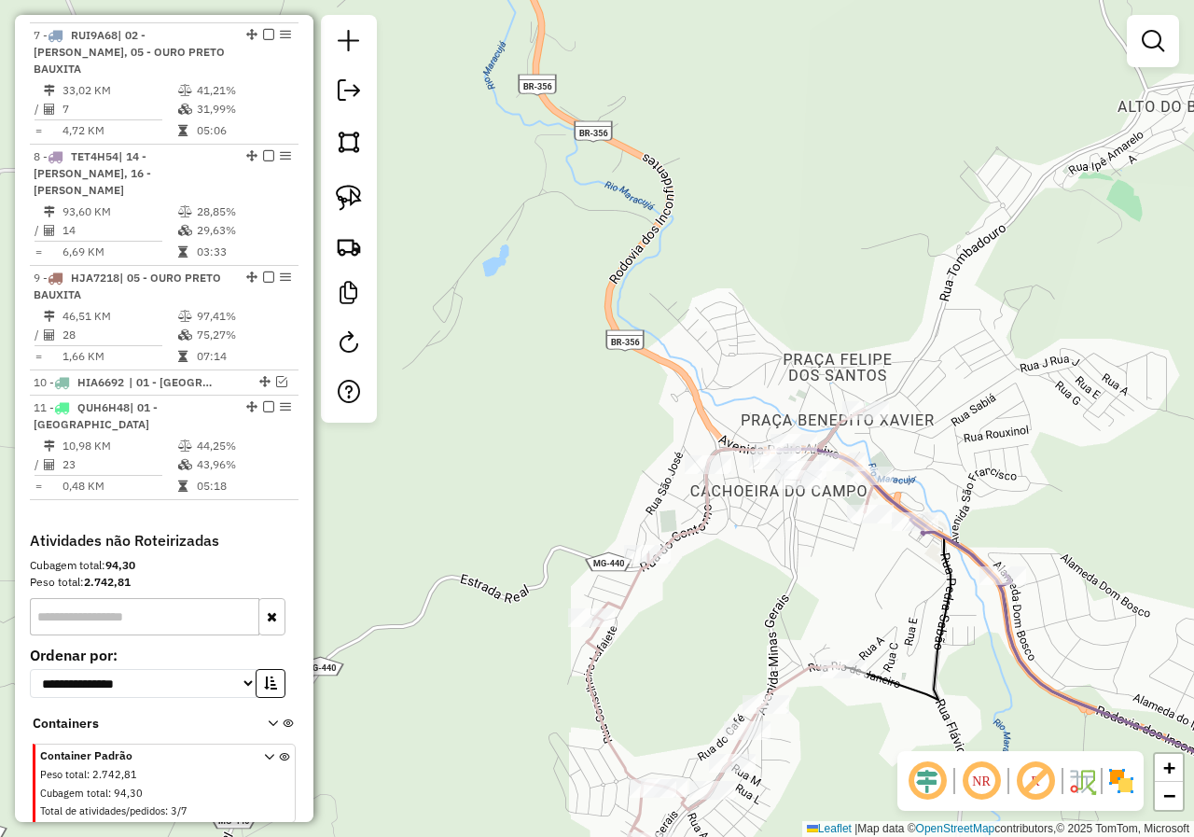
select select "*********"
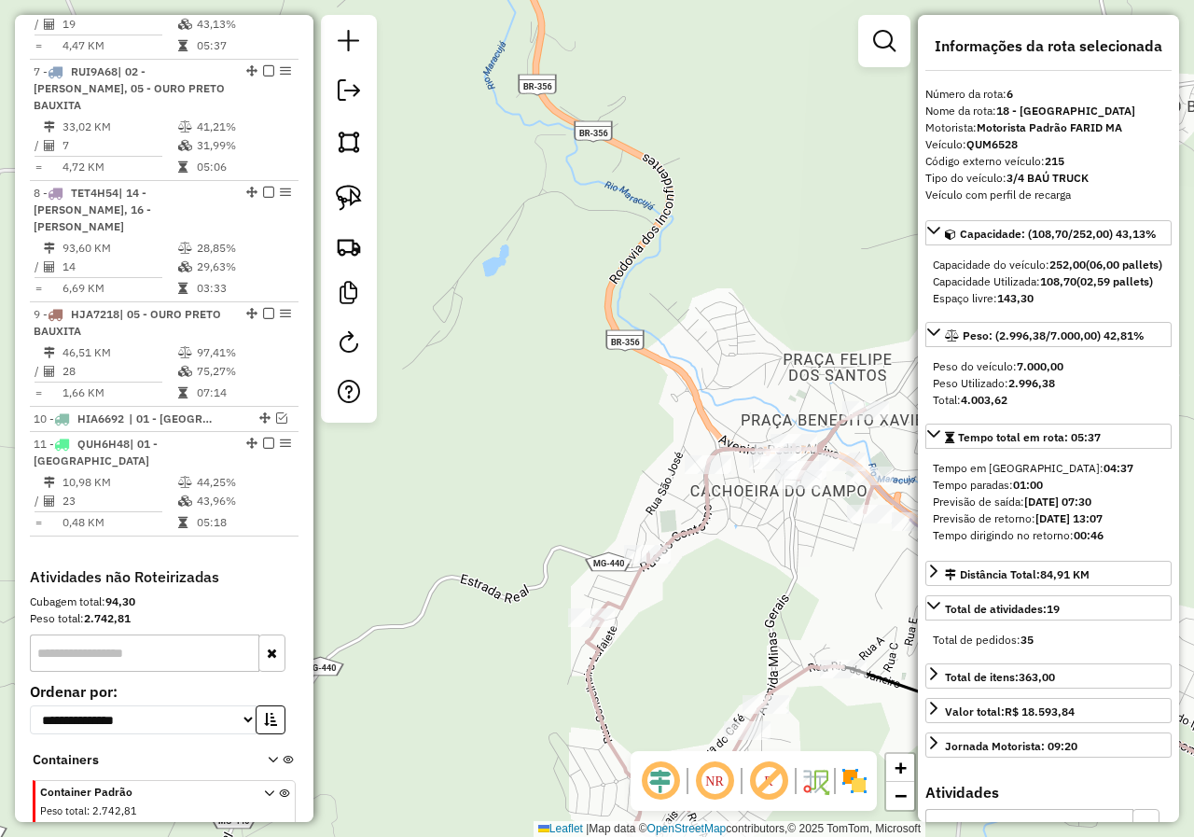
scroll to position [871, 0]
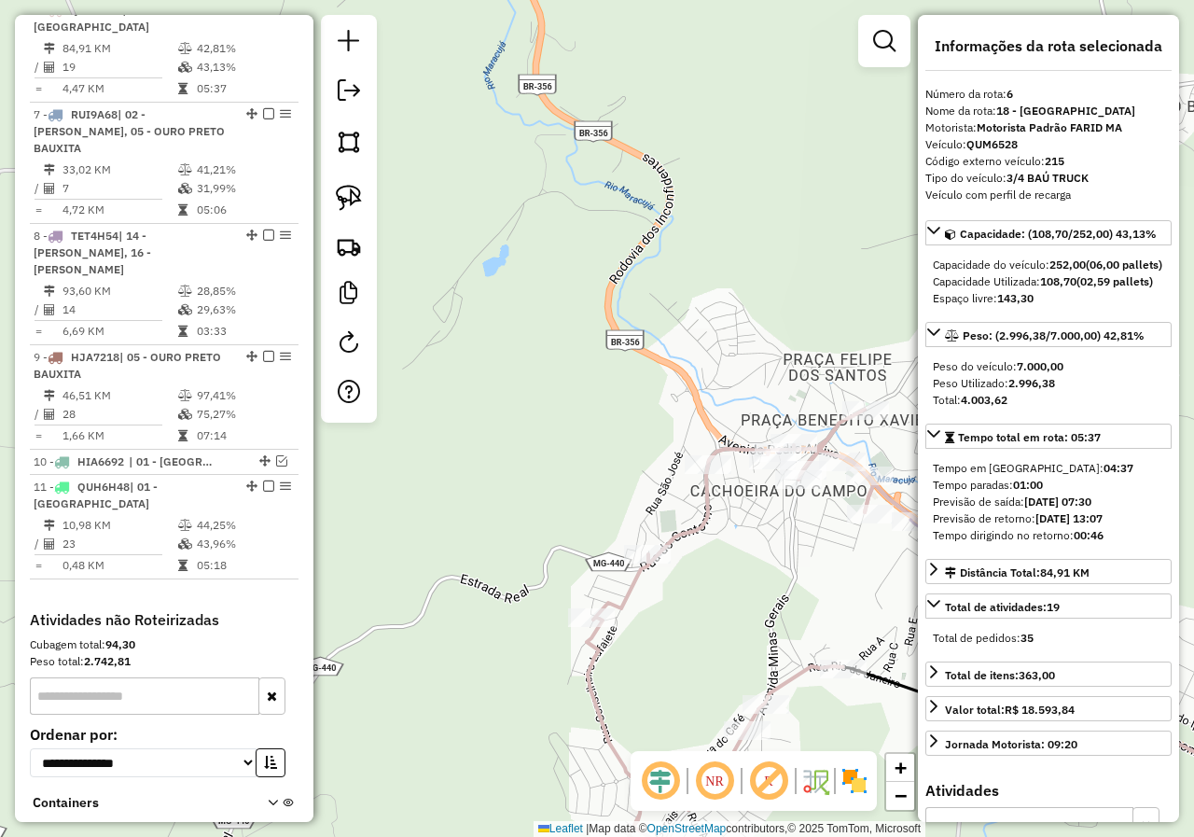
drag, startPoint x: 702, startPoint y: 611, endPoint x: 625, endPoint y: 537, distance: 106.9
click at [676, 584] on div "Janela de atendimento Grade de atendimento Capacidade Transportadoras Veículos …" at bounding box center [597, 418] width 1194 height 837
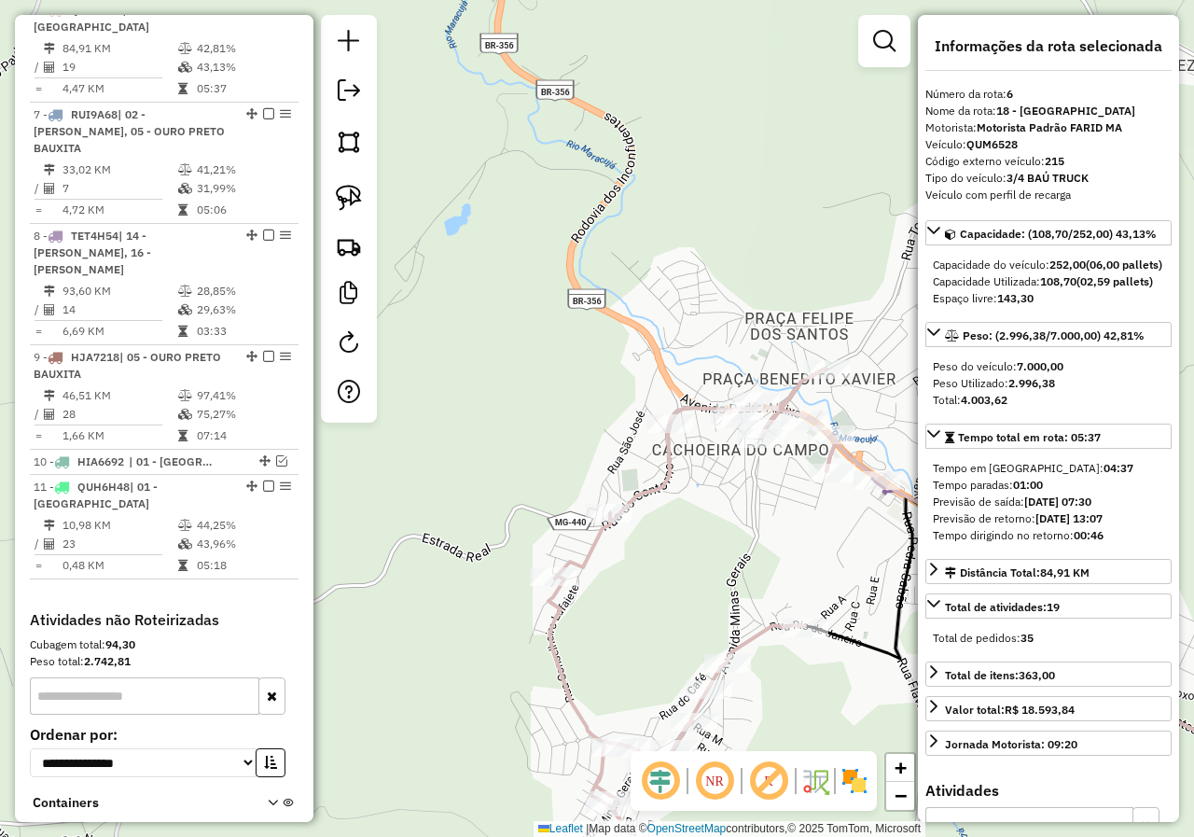
click at [702, 519] on div "Rota 6 - Placa QUM6528 20455 - CANTINA DA DRI Janela de atendimento Grade de at…" at bounding box center [597, 418] width 1194 height 837
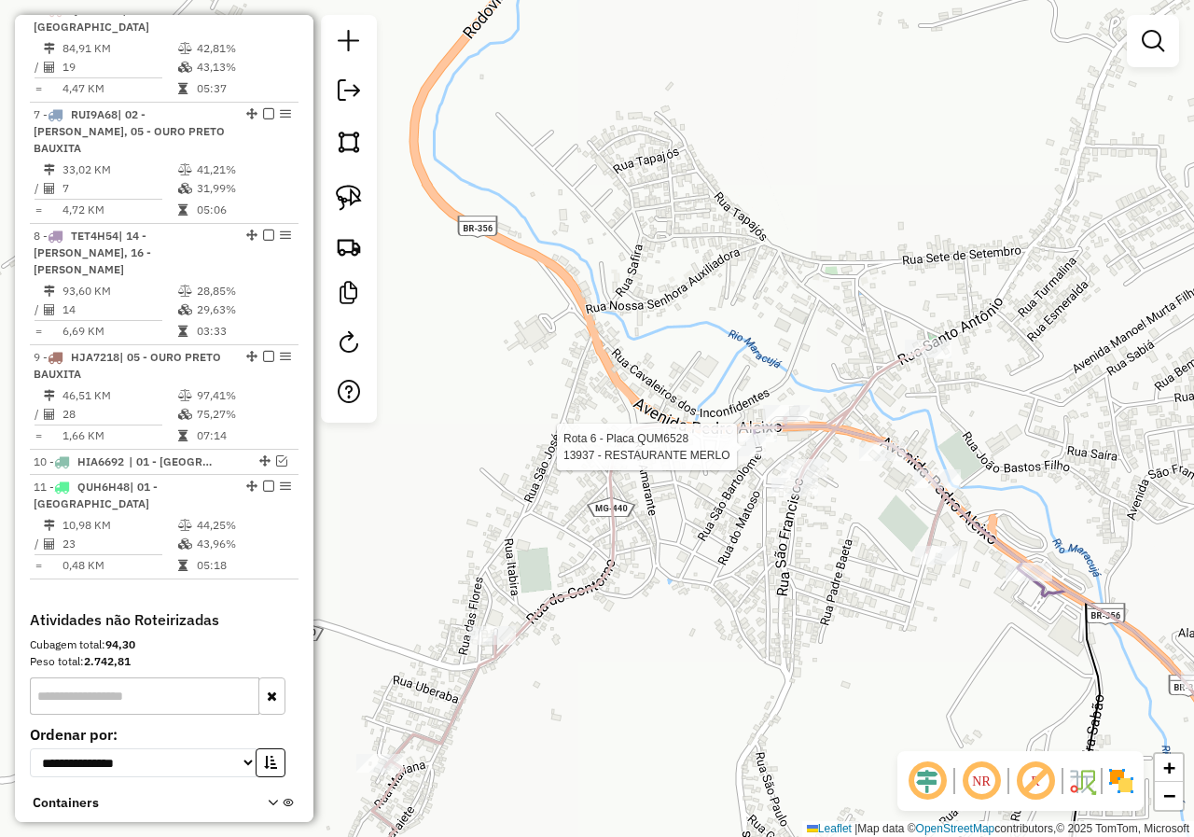
select select "*********"
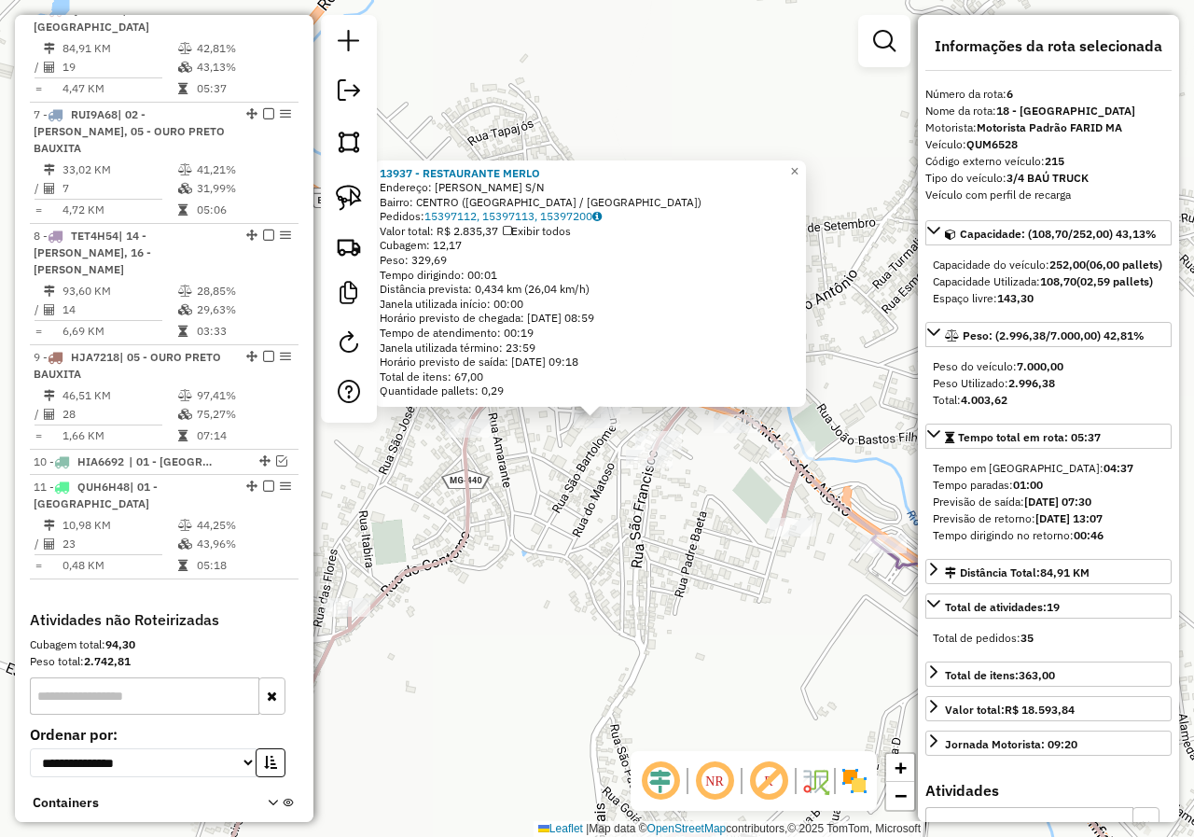
click at [596, 499] on div "13937 - RESTAURANTE MERLO Endereço: Joao Bastos Filho S/N Bairro: CENTRO (CACHO…" at bounding box center [597, 418] width 1194 height 837
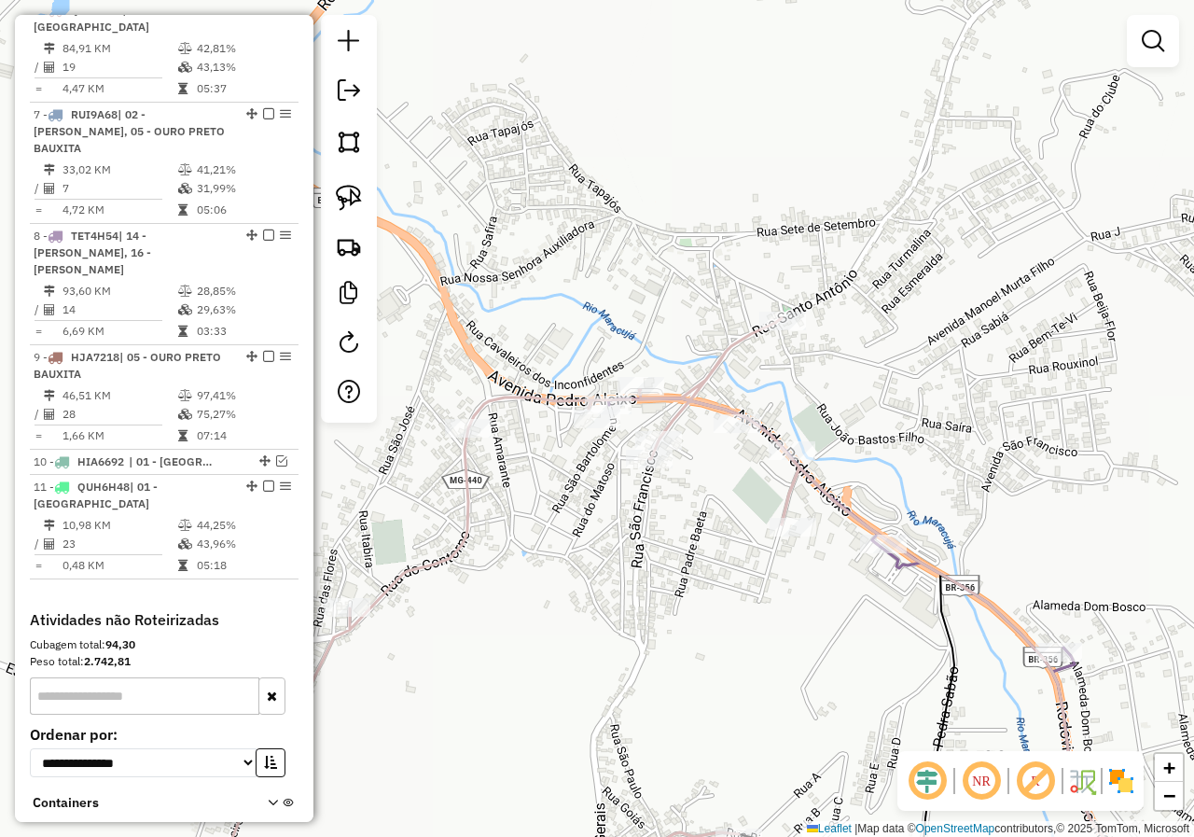
drag, startPoint x: 716, startPoint y: 496, endPoint x: 640, endPoint y: 436, distance: 97.0
click at [659, 456] on div "Janela de atendimento Grade de atendimento Capacidade Transportadoras Veículos …" at bounding box center [597, 418] width 1194 height 837
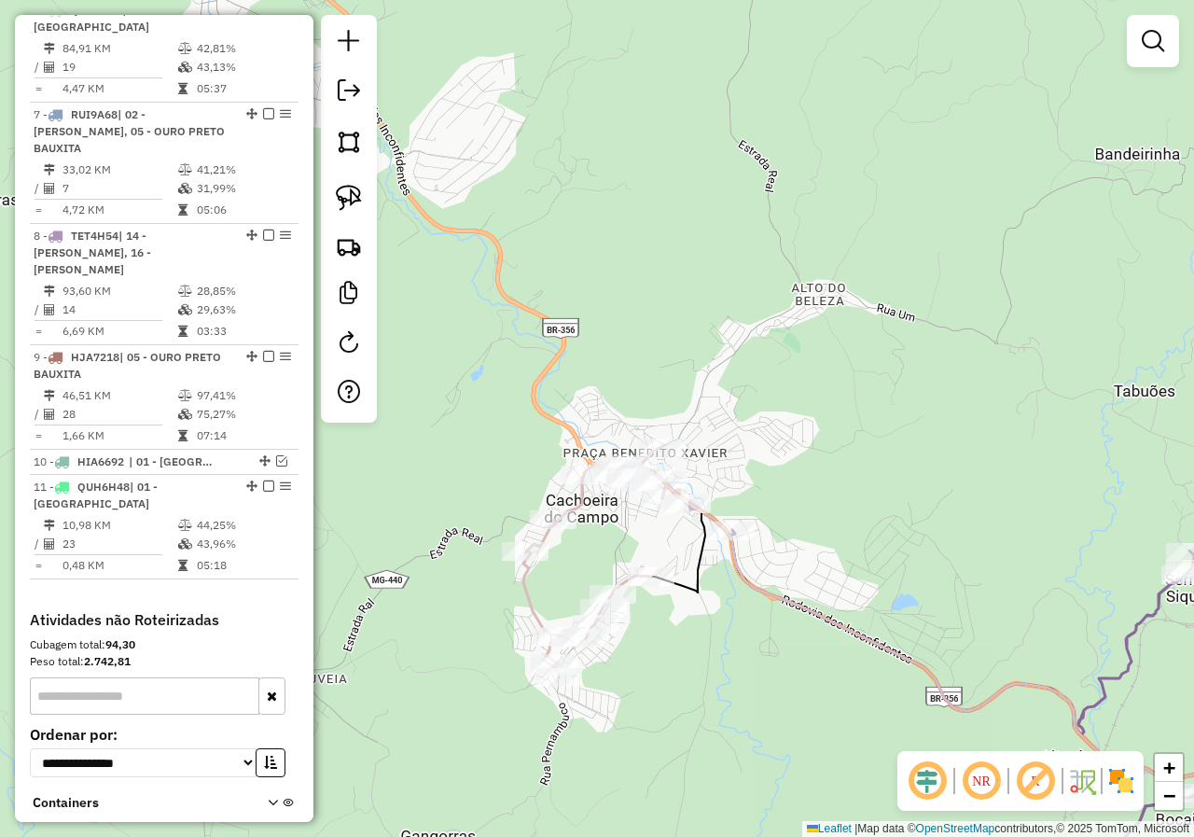
click at [524, 584] on icon at bounding box center [594, 562] width 143 height 230
select select "*********"
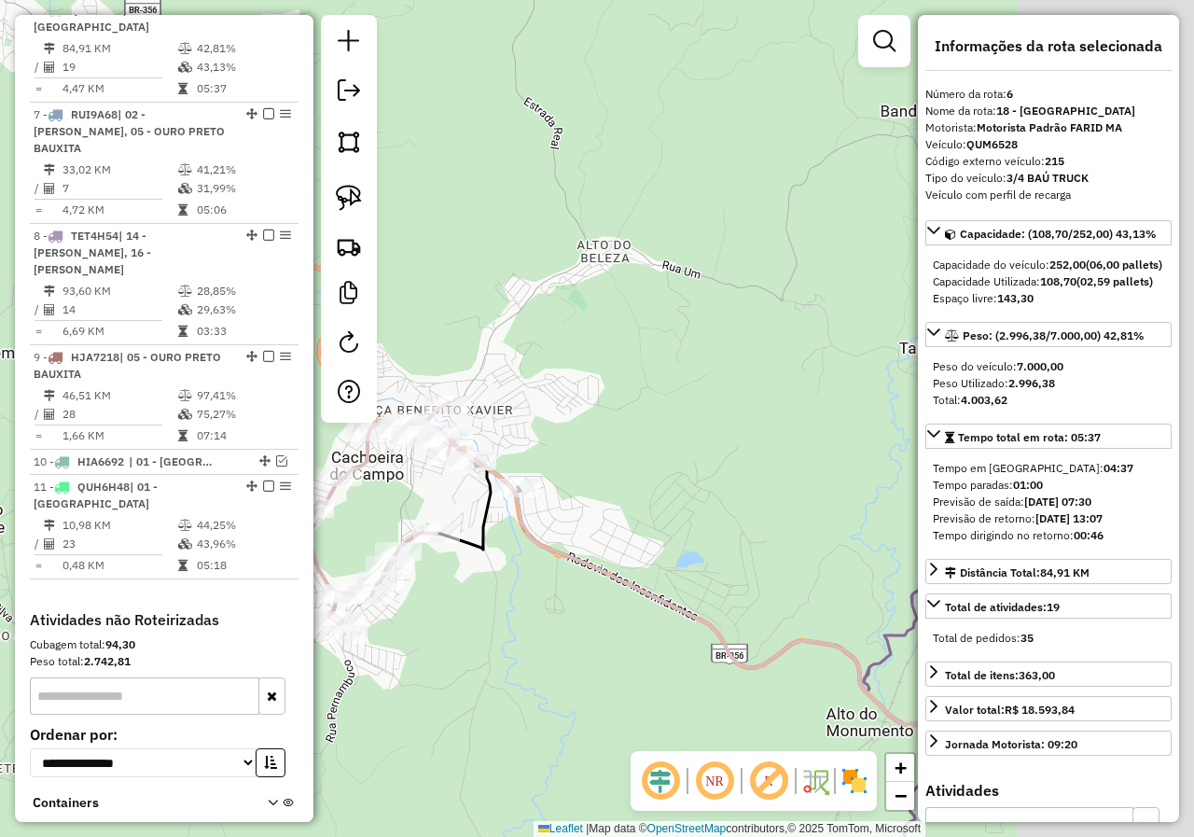
drag, startPoint x: 713, startPoint y: 645, endPoint x: 482, endPoint y: 596, distance: 235.6
click at [483, 597] on div "Janela de atendimento Grade de atendimento Capacidade Transportadoras Veículos …" at bounding box center [597, 418] width 1194 height 837
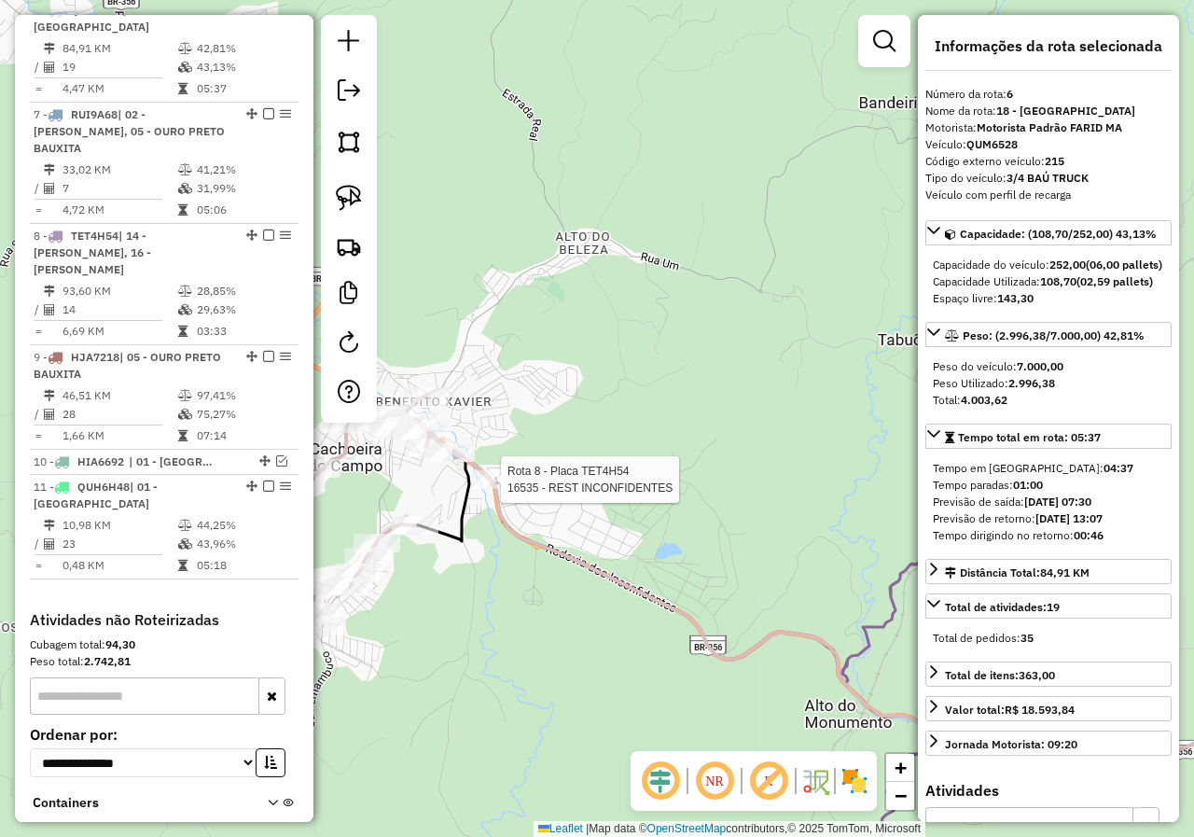
click at [507, 489] on div at bounding box center [495, 479] width 47 height 19
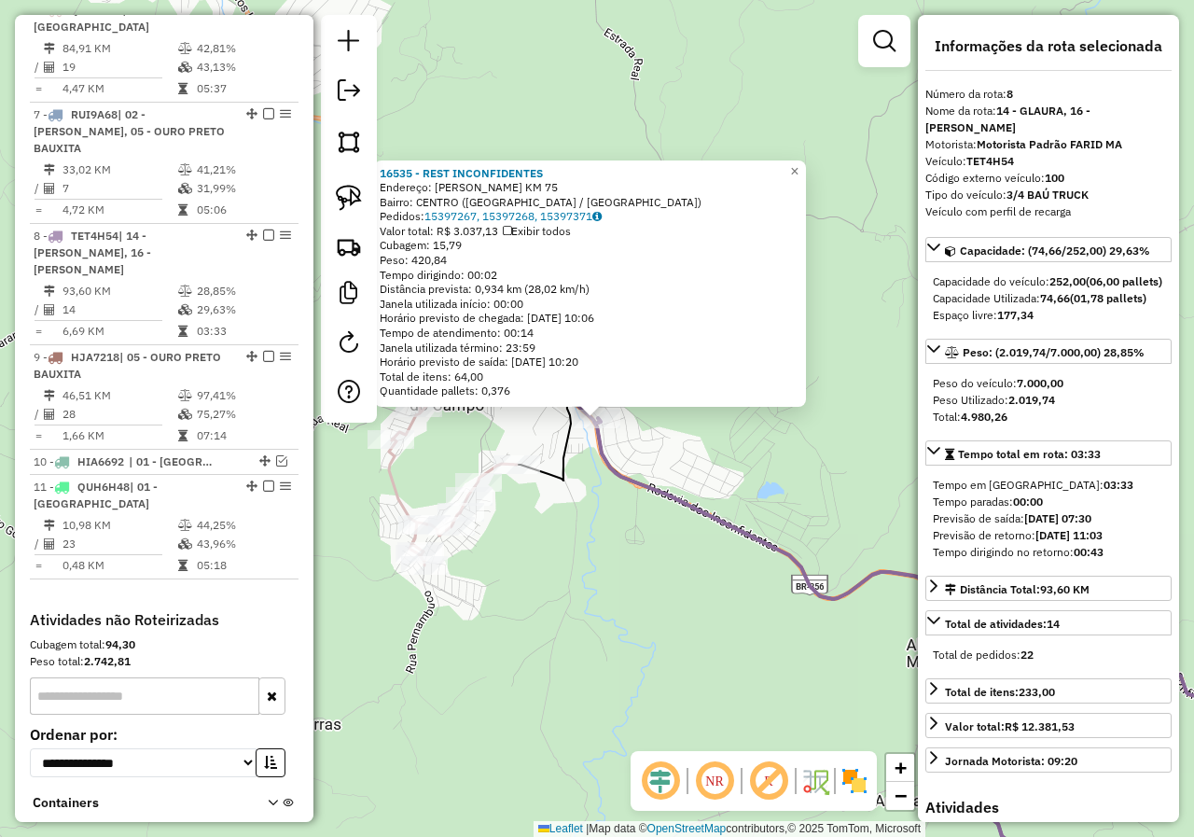
scroll to position [996, 0]
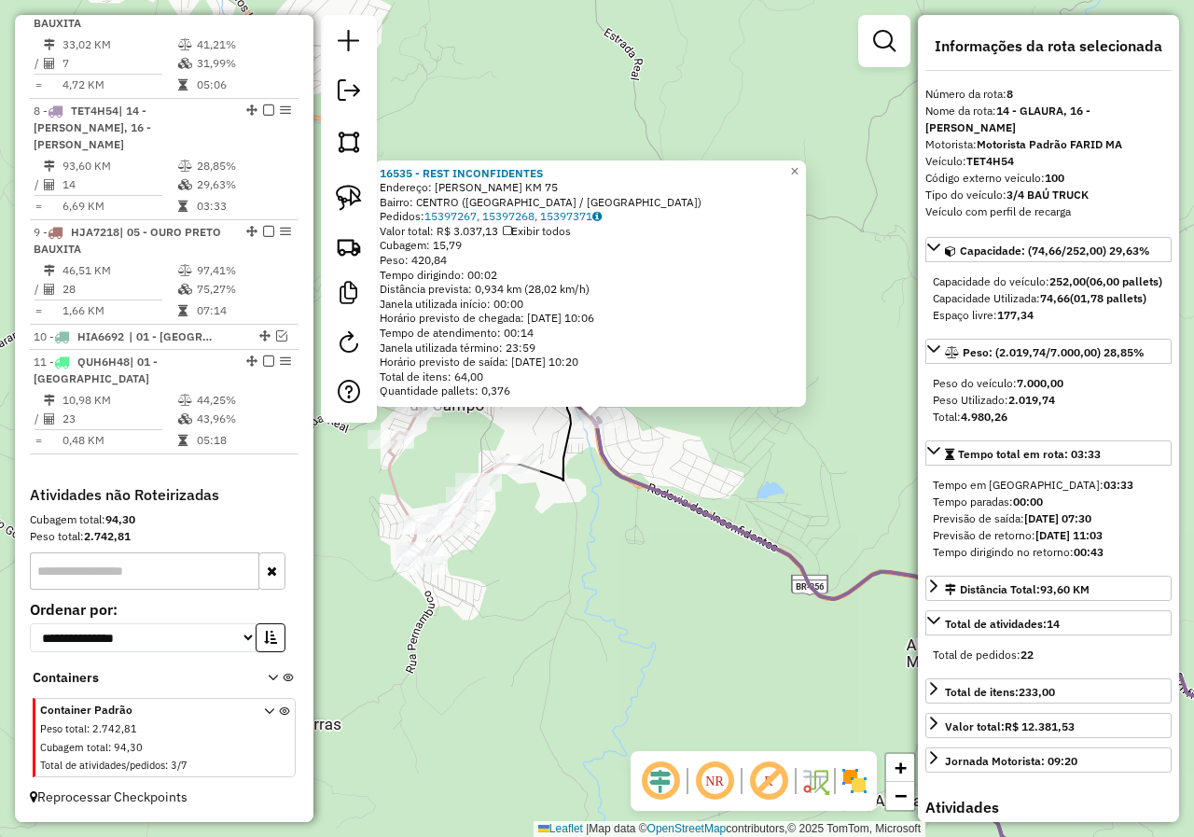
click at [529, 598] on div "16535 - REST INCONFIDENTES Endereço: Joao Bastos Filho KM 75 Bairro: CENTRO (CA…" at bounding box center [597, 418] width 1194 height 837
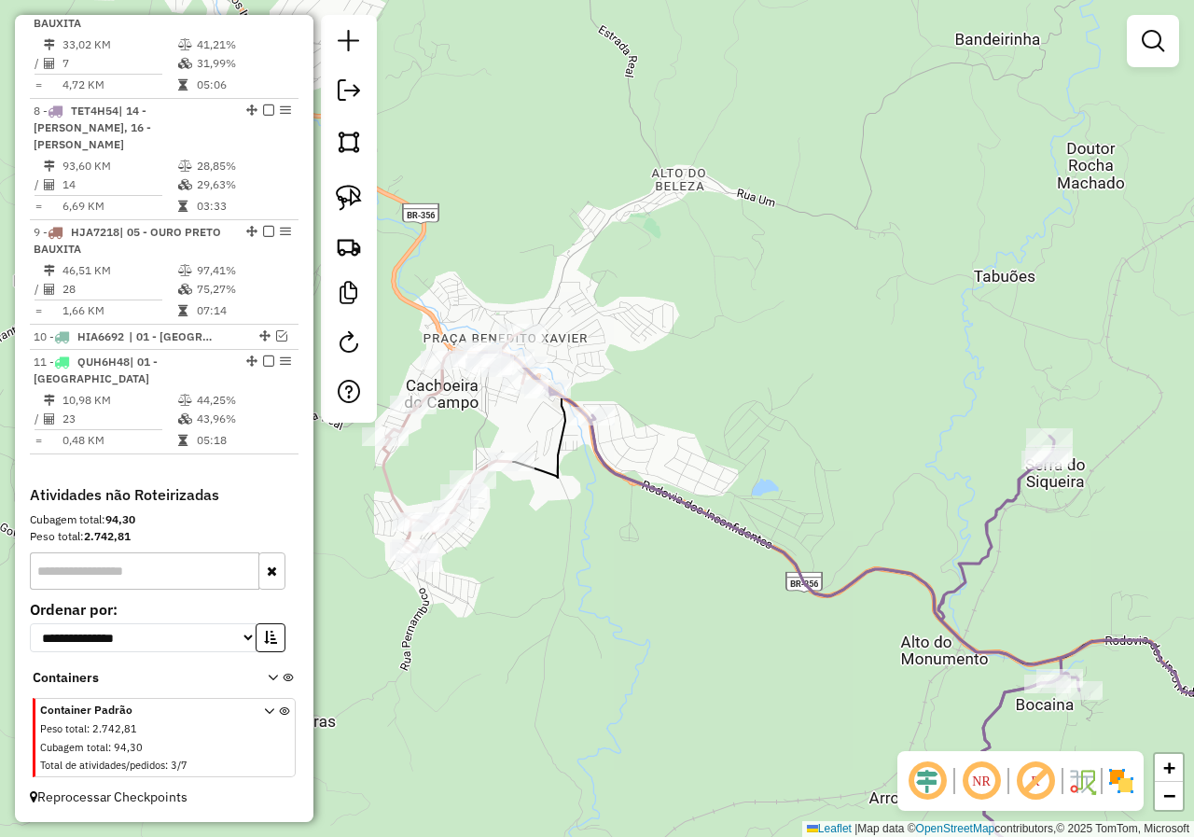
drag, startPoint x: 768, startPoint y: 657, endPoint x: 529, endPoint y: 520, distance: 275.7
click at [617, 570] on div "Janela de atendimento Grade de atendimento Capacidade Transportadoras Veículos …" at bounding box center [597, 418] width 1194 height 837
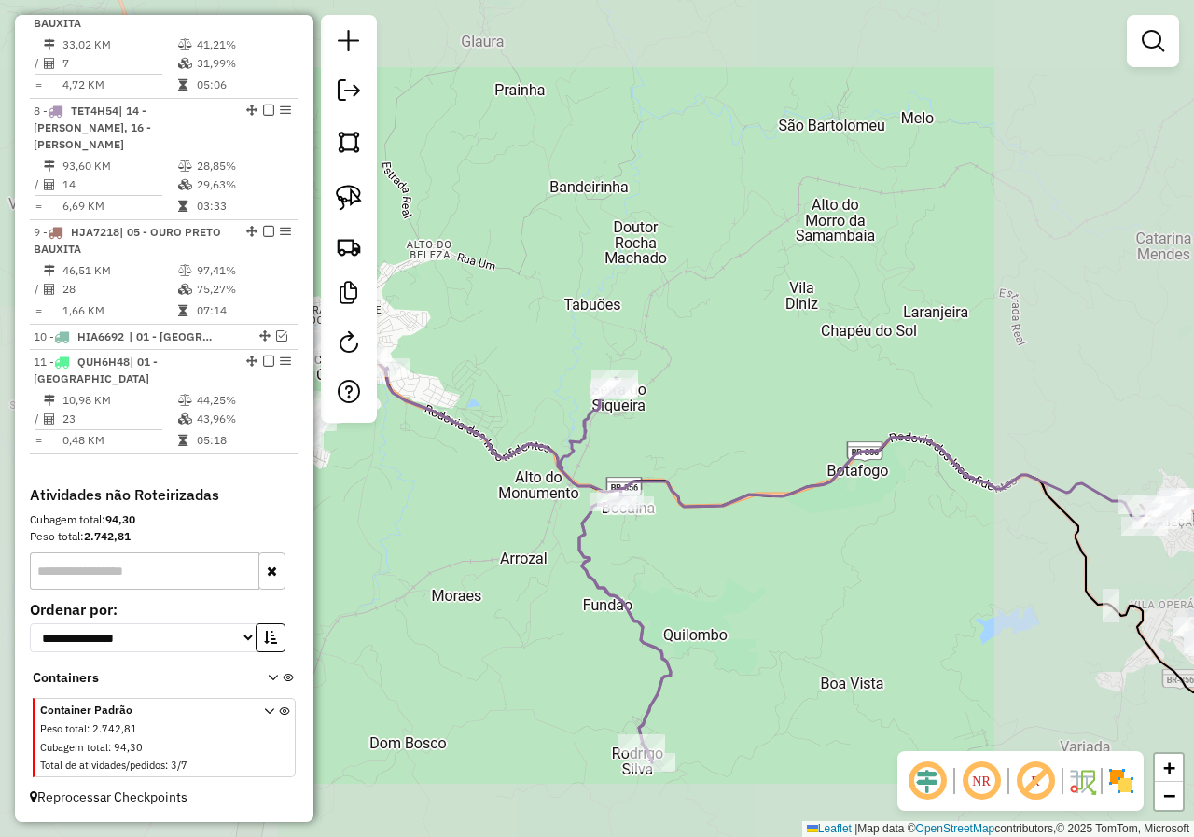
drag, startPoint x: 487, startPoint y: 530, endPoint x: 773, endPoint y: 617, distance: 299.4
click at [772, 617] on div "Janela de atendimento Grade de atendimento Capacidade Transportadoras Veículos …" at bounding box center [597, 418] width 1194 height 837
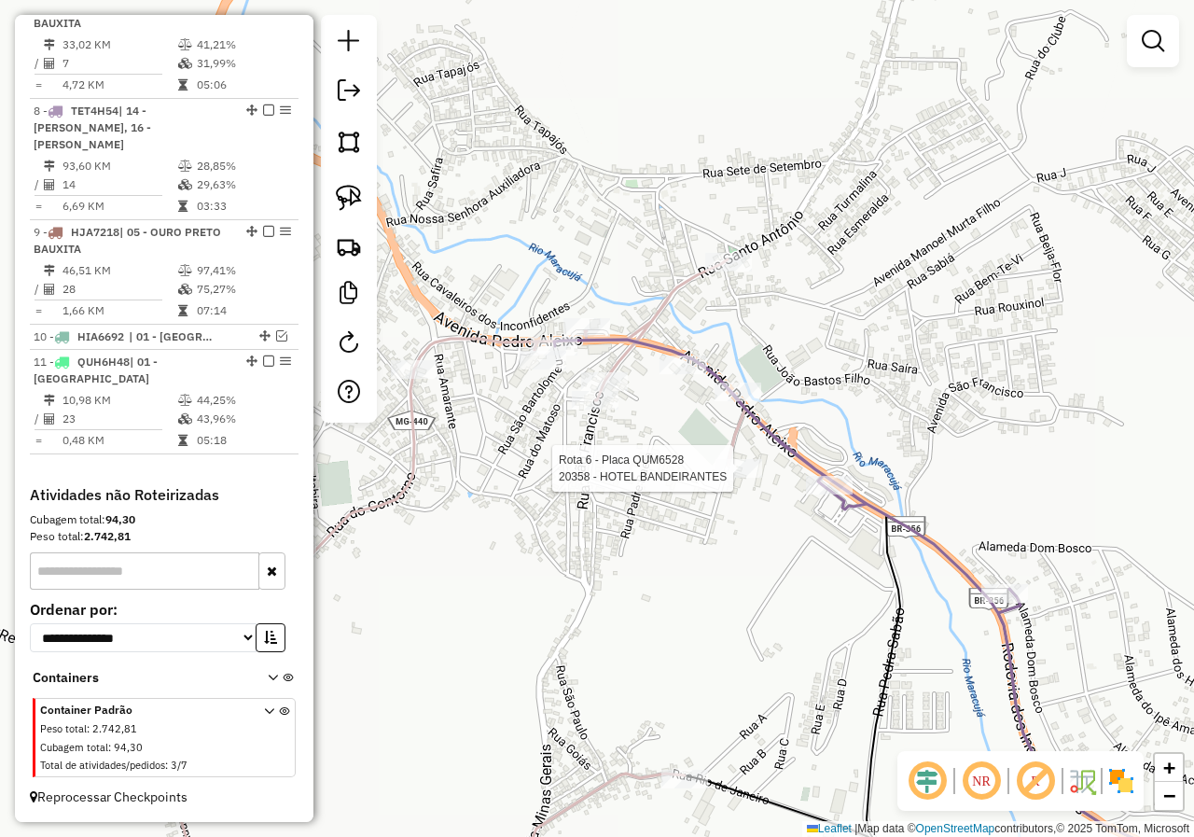
select select "*********"
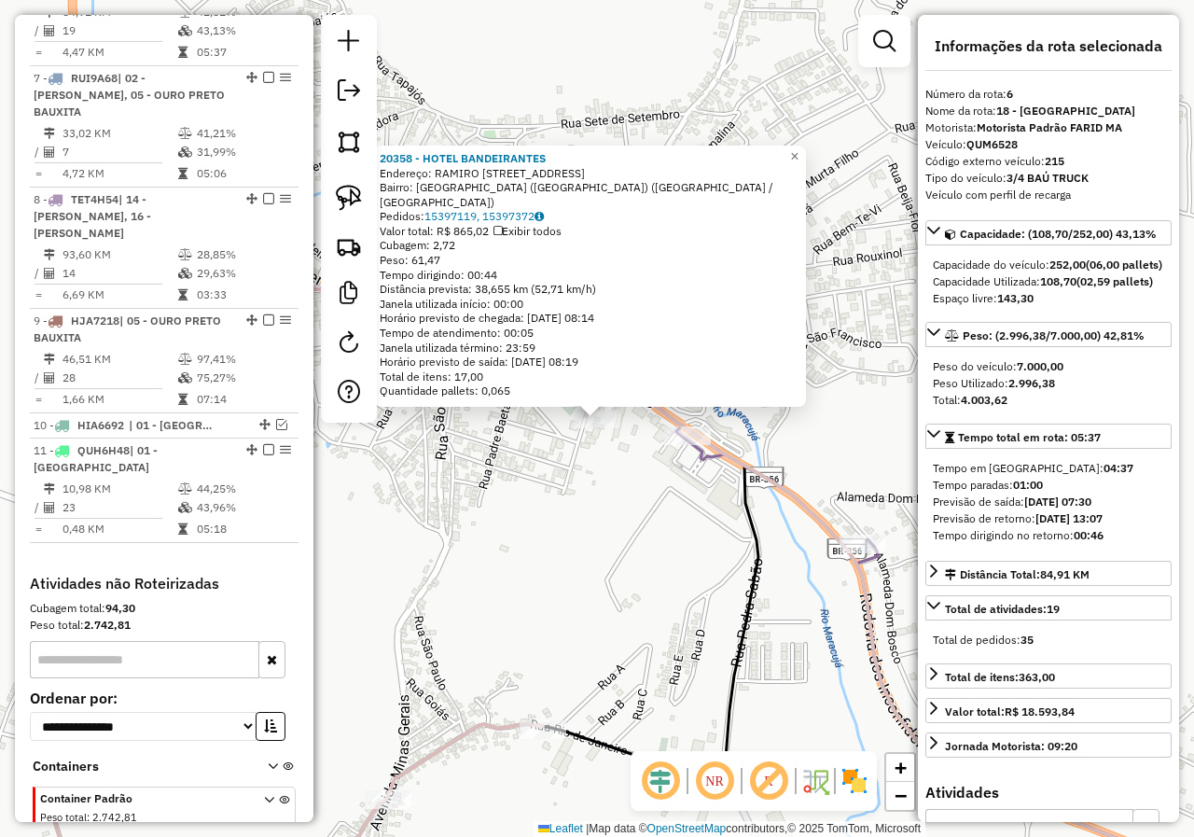
scroll to position [871, 0]
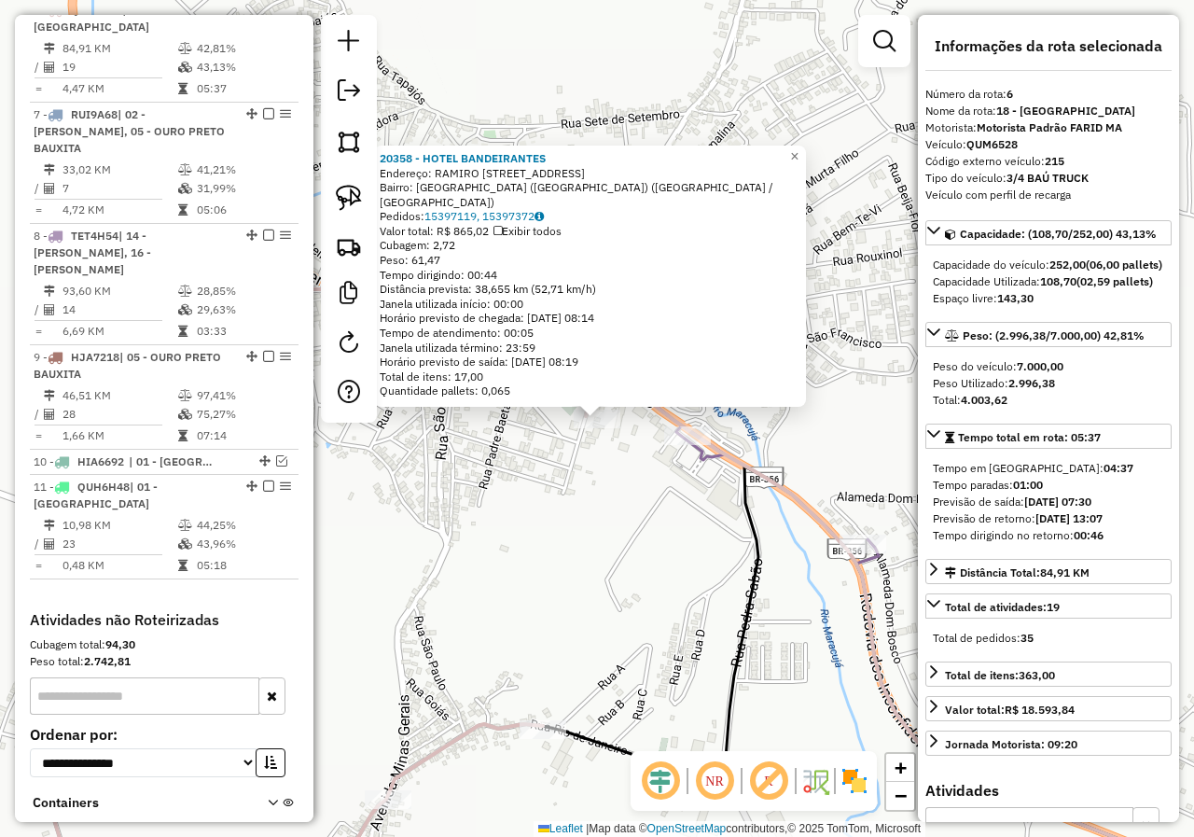
click at [639, 493] on div "20358 - HOTEL BANDEIRANTES Endereço: RAMIRO GONCALVES DA SILVA 191 Bairro: RESI…" at bounding box center [597, 418] width 1194 height 837
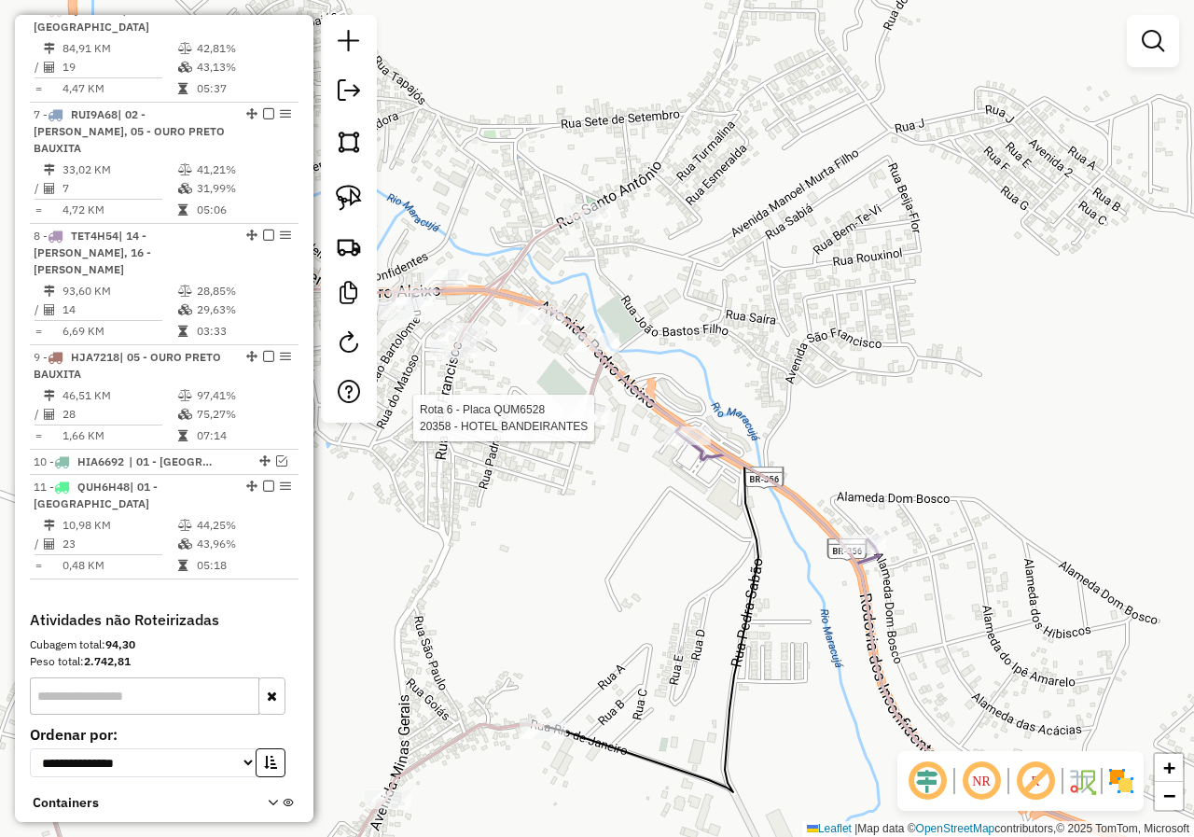
click at [677, 405] on div "Rota 6 - Placa QUM6528 20358 - HOTEL BANDEIRANTES Janela de atendimento Grade d…" at bounding box center [597, 418] width 1194 height 837
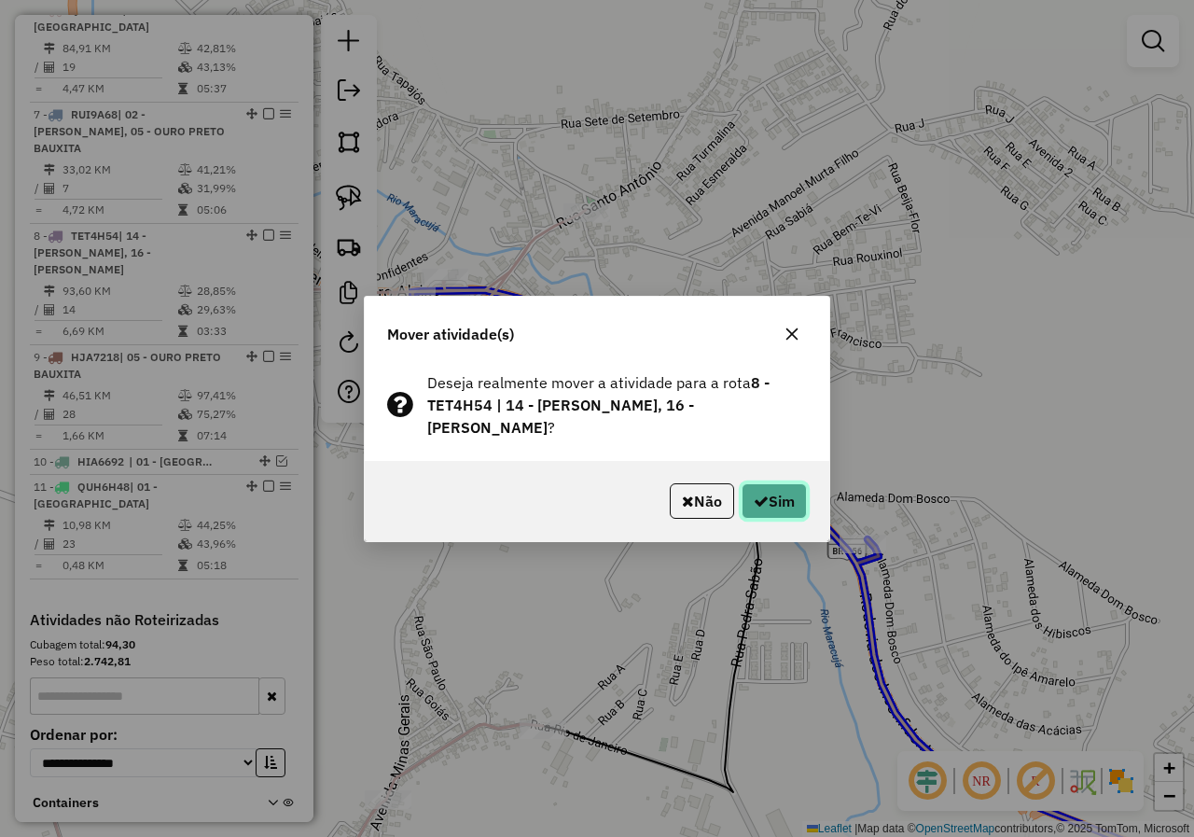
click at [768, 483] on button "Sim" at bounding box center [773, 500] width 65 height 35
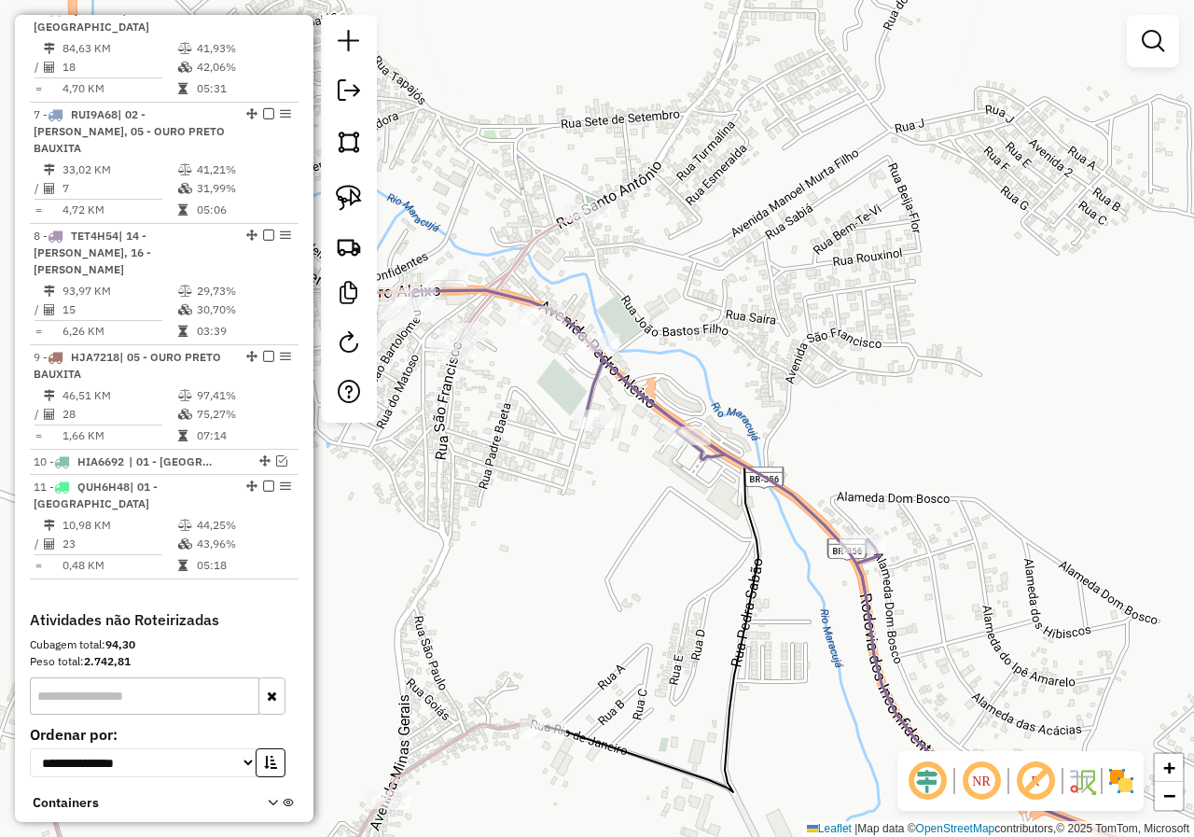
click at [510, 273] on icon at bounding box center [308, 565] width 555 height 710
select select "*********"
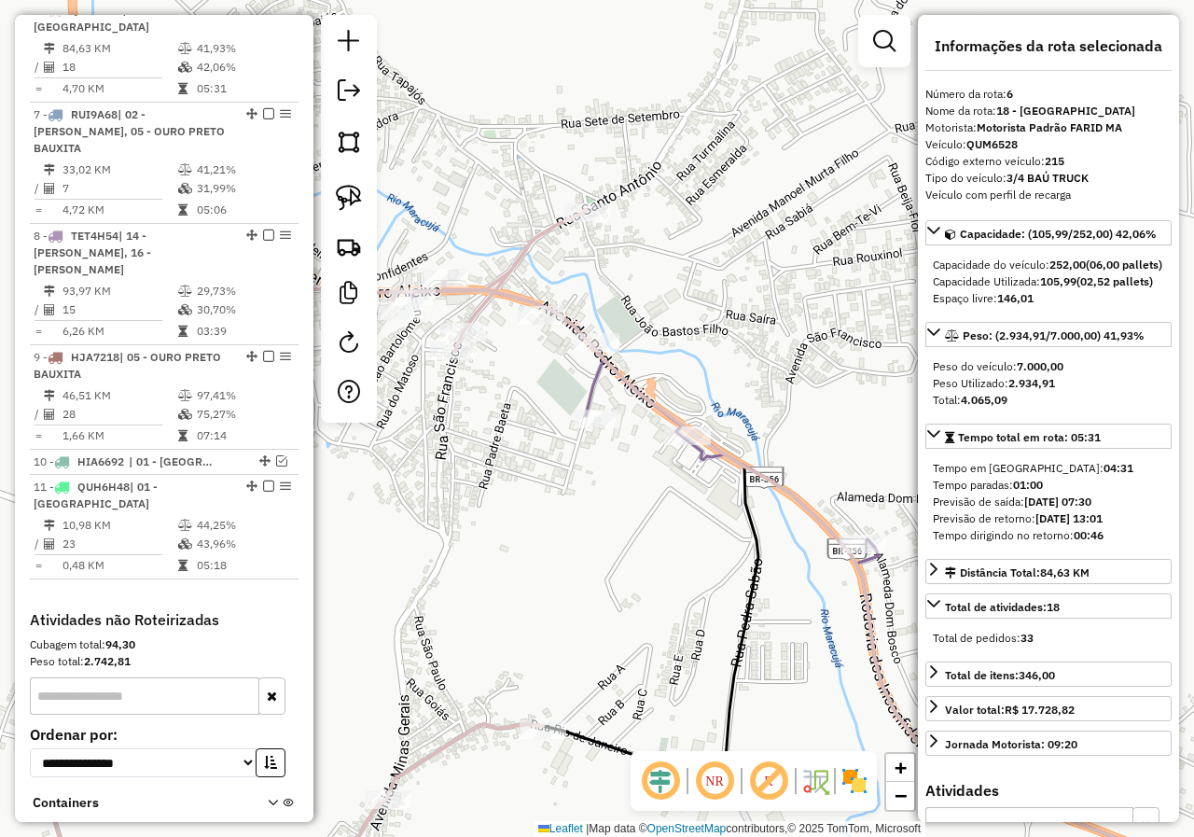
click at [595, 388] on icon at bounding box center [854, 605] width 884 height 630
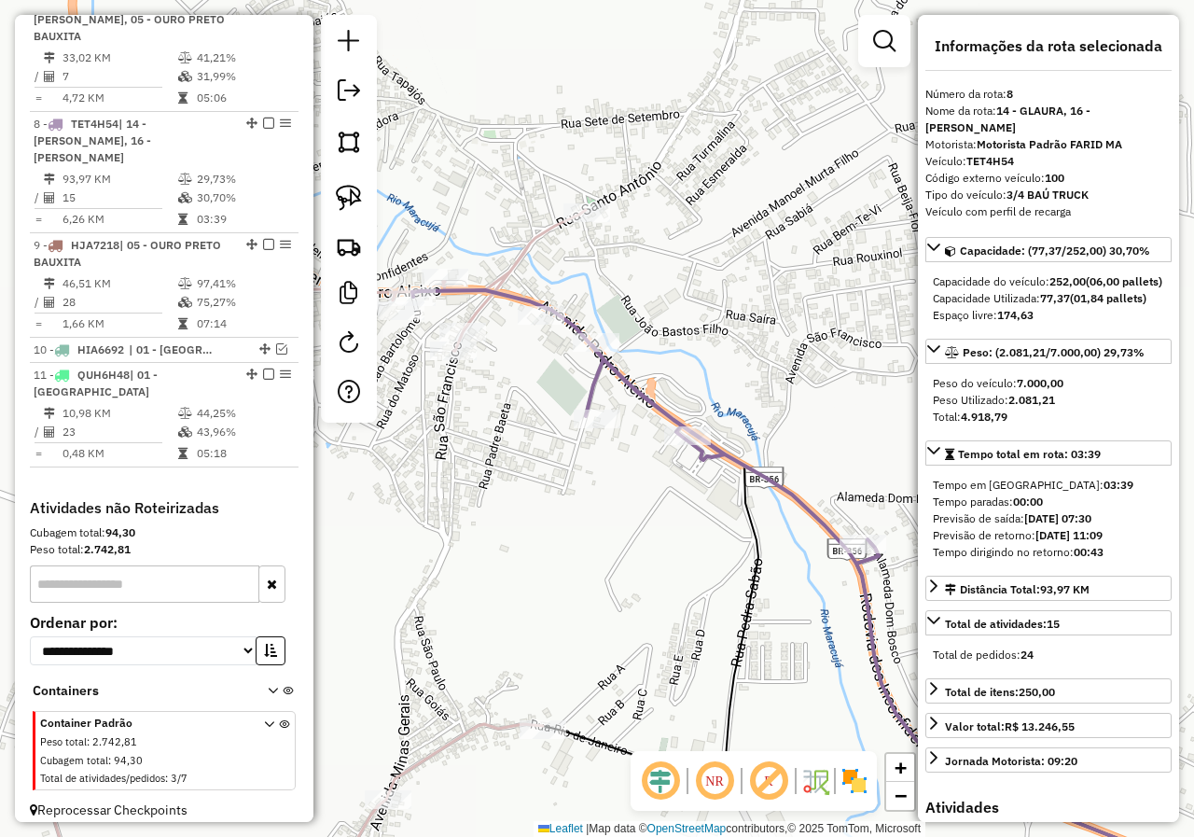
scroll to position [996, 0]
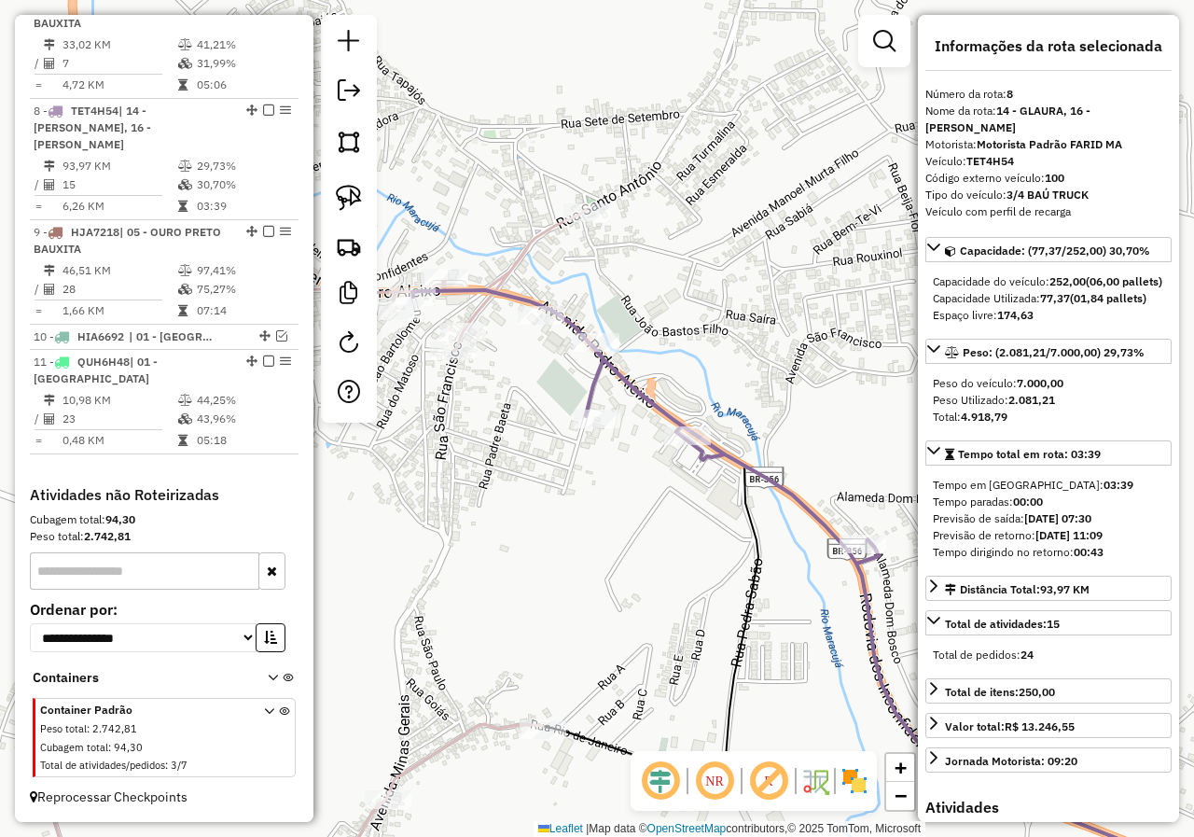
drag, startPoint x: 505, startPoint y: 396, endPoint x: 625, endPoint y: 427, distance: 123.3
click at [622, 427] on div "Janela de atendimento Grade de atendimento Capacidade Transportadoras Veículos …" at bounding box center [597, 418] width 1194 height 837
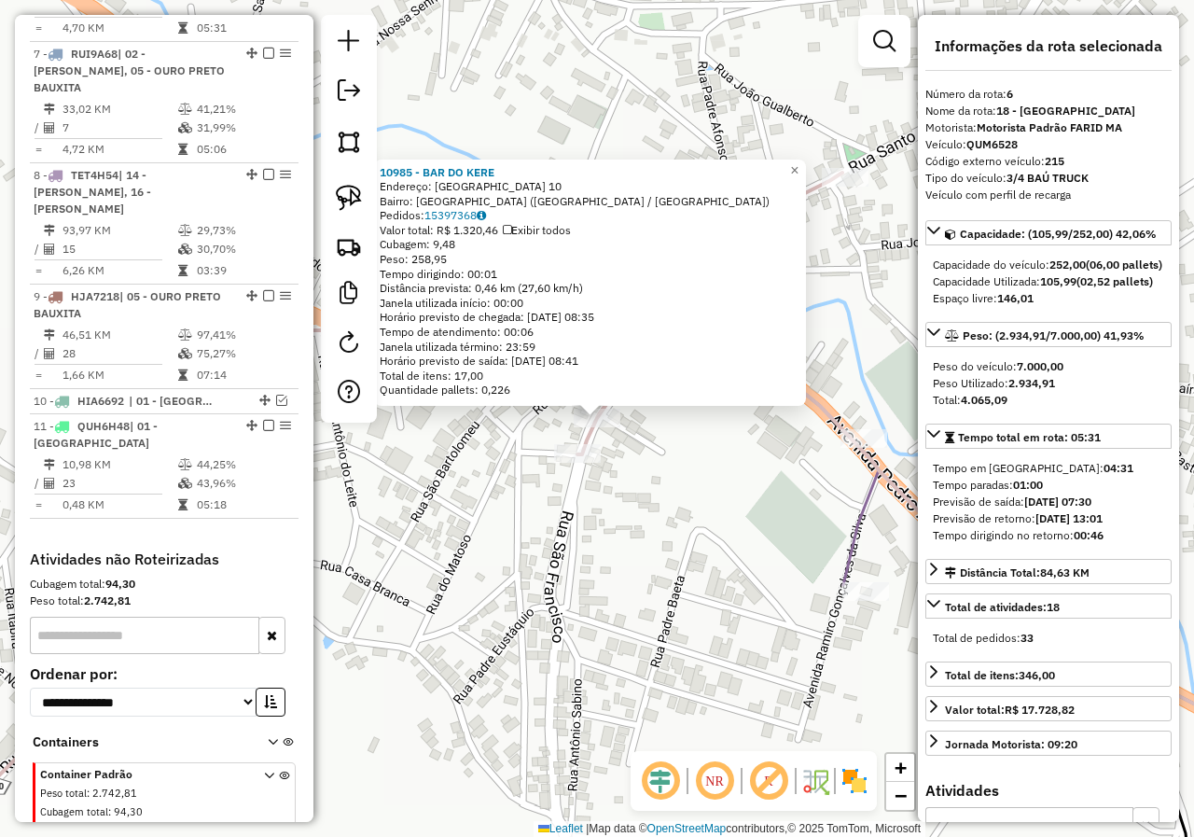
scroll to position [871, 0]
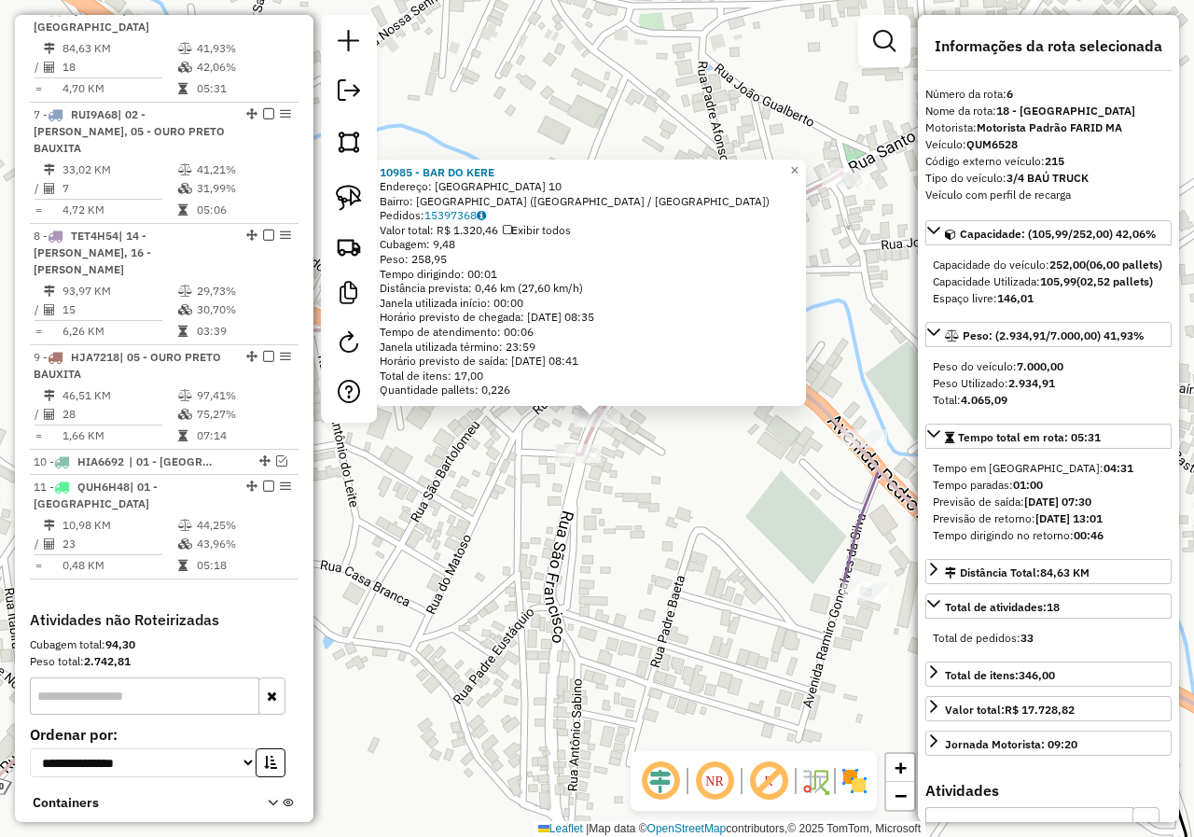
click at [644, 450] on div "10985 - BAR DO KERE Endereço: SAO FRANCISCO 10 Bairro: CACHOEIRA DO CAMPO (OURO…" at bounding box center [597, 418] width 1194 height 837
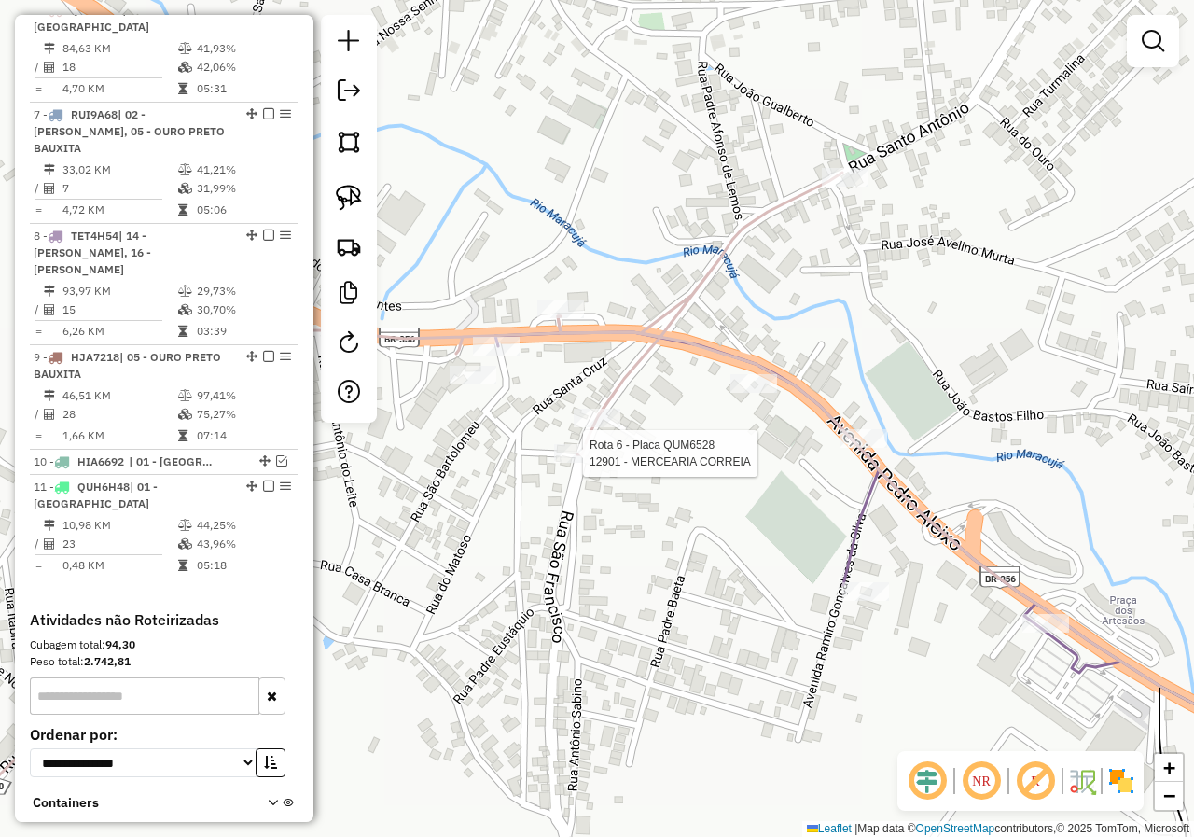
select select "*********"
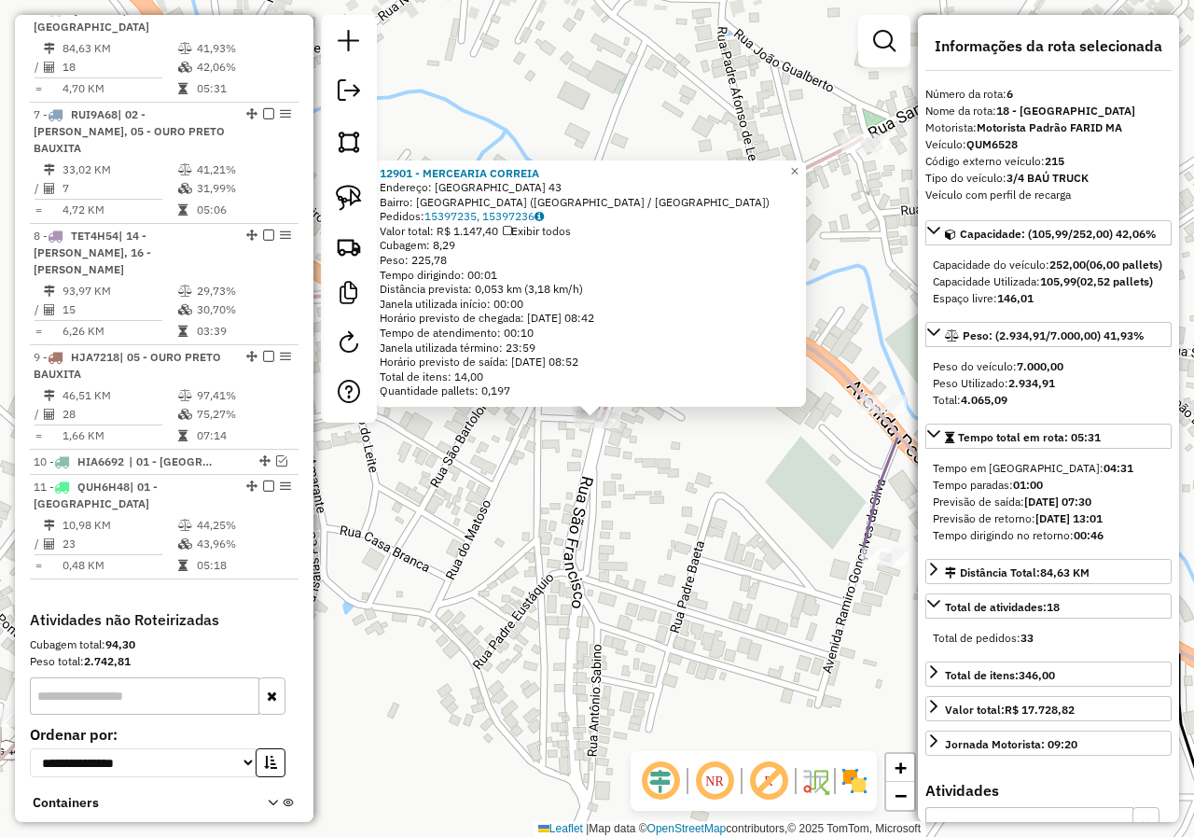
click at [583, 461] on div "12901 - MERCEARIA CORREIA Endereço: SAO FRANCISCO 43 Bairro: CACHOEIRA DE CAMPO…" at bounding box center [597, 418] width 1194 height 837
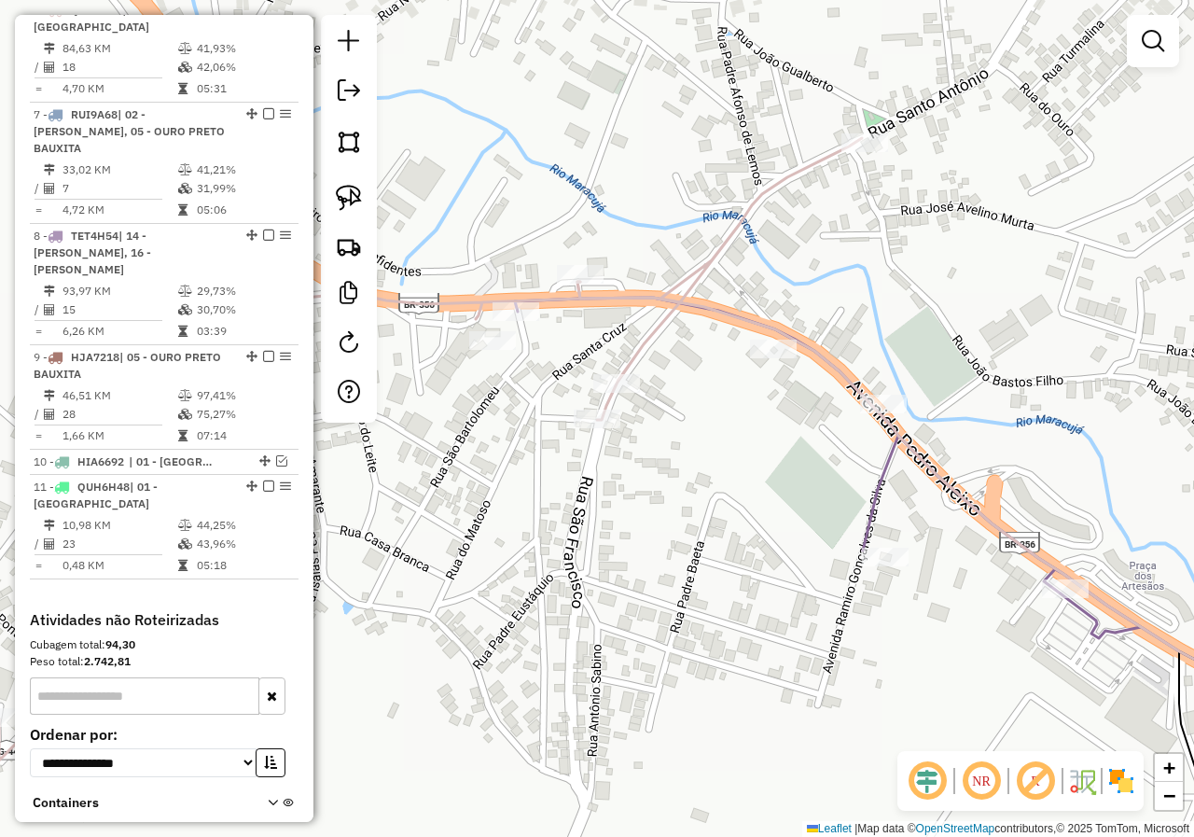
click at [609, 402] on icon at bounding box center [378, 529] width 965 height 782
select select "*********"
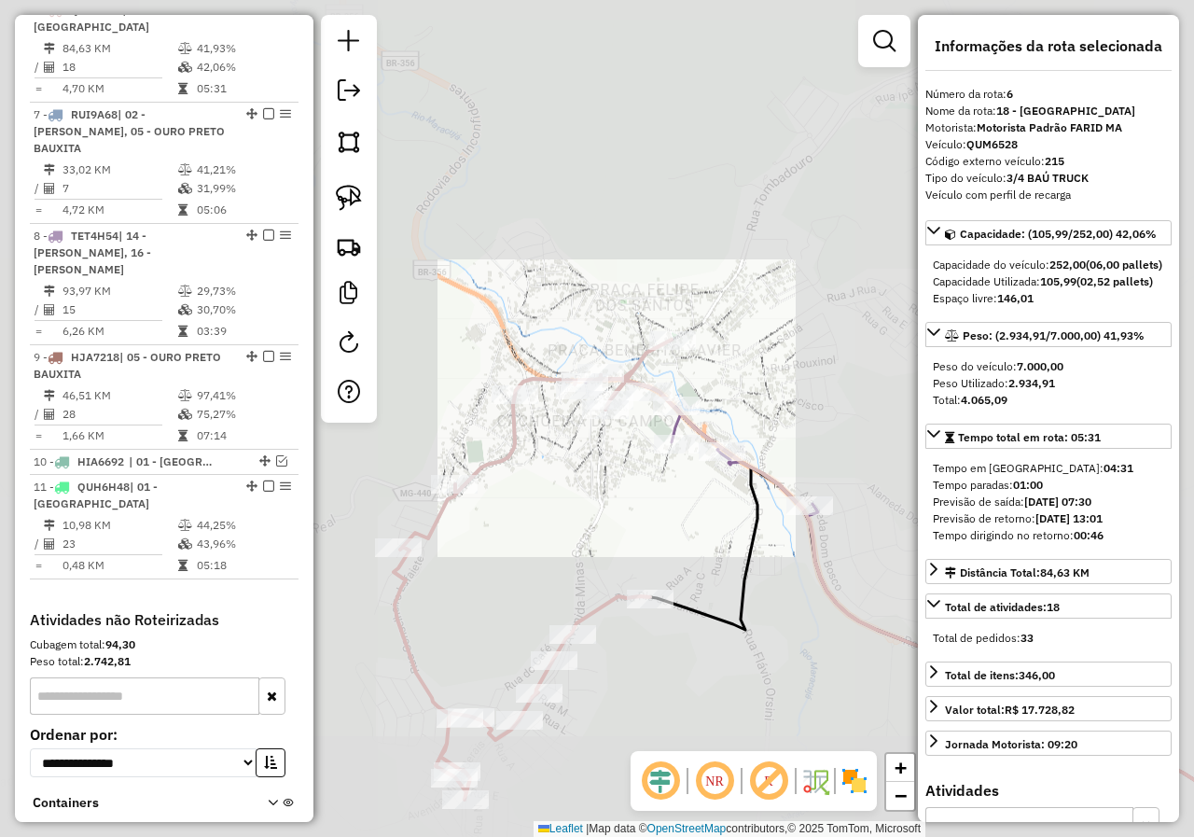
drag, startPoint x: 621, startPoint y: 459, endPoint x: 574, endPoint y: 413, distance: 66.0
click at [594, 434] on div "Janela de atendimento Grade de atendimento Capacidade Transportadoras Veículos …" at bounding box center [597, 418] width 1194 height 837
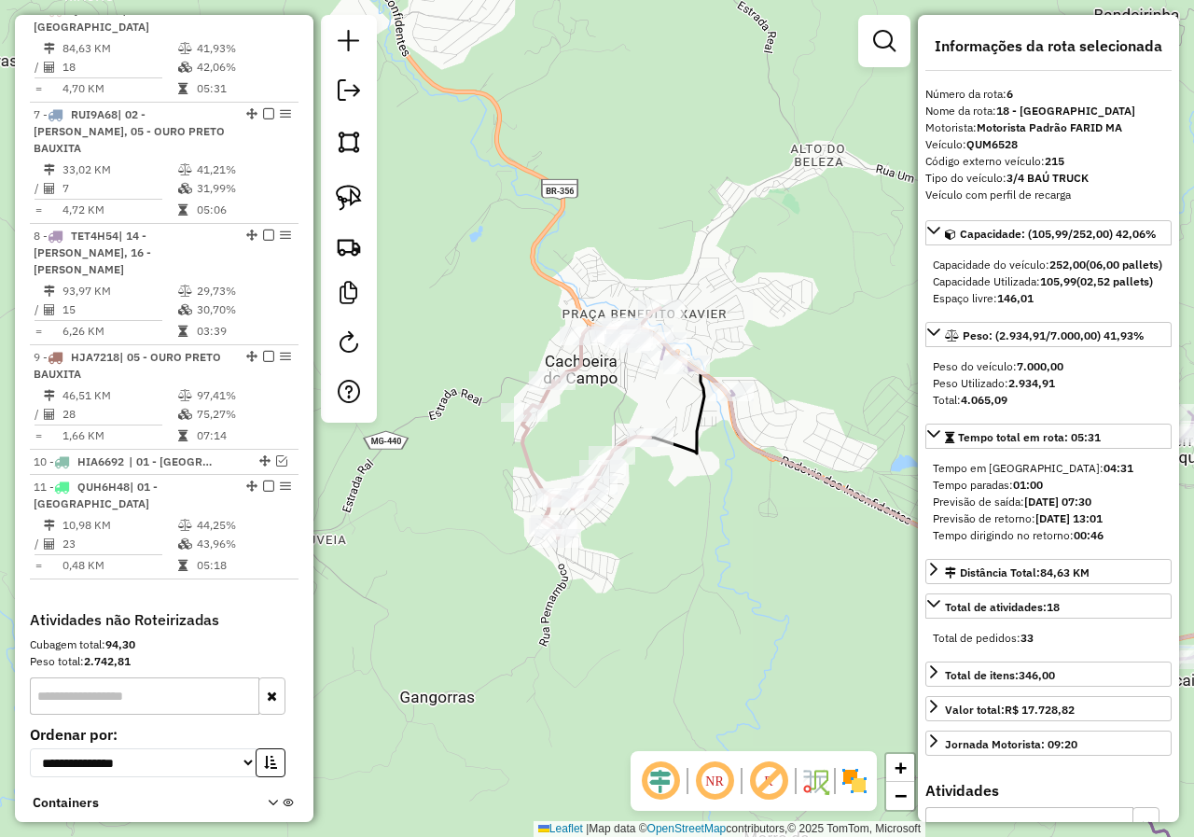
click at [531, 448] on icon at bounding box center [591, 423] width 138 height 230
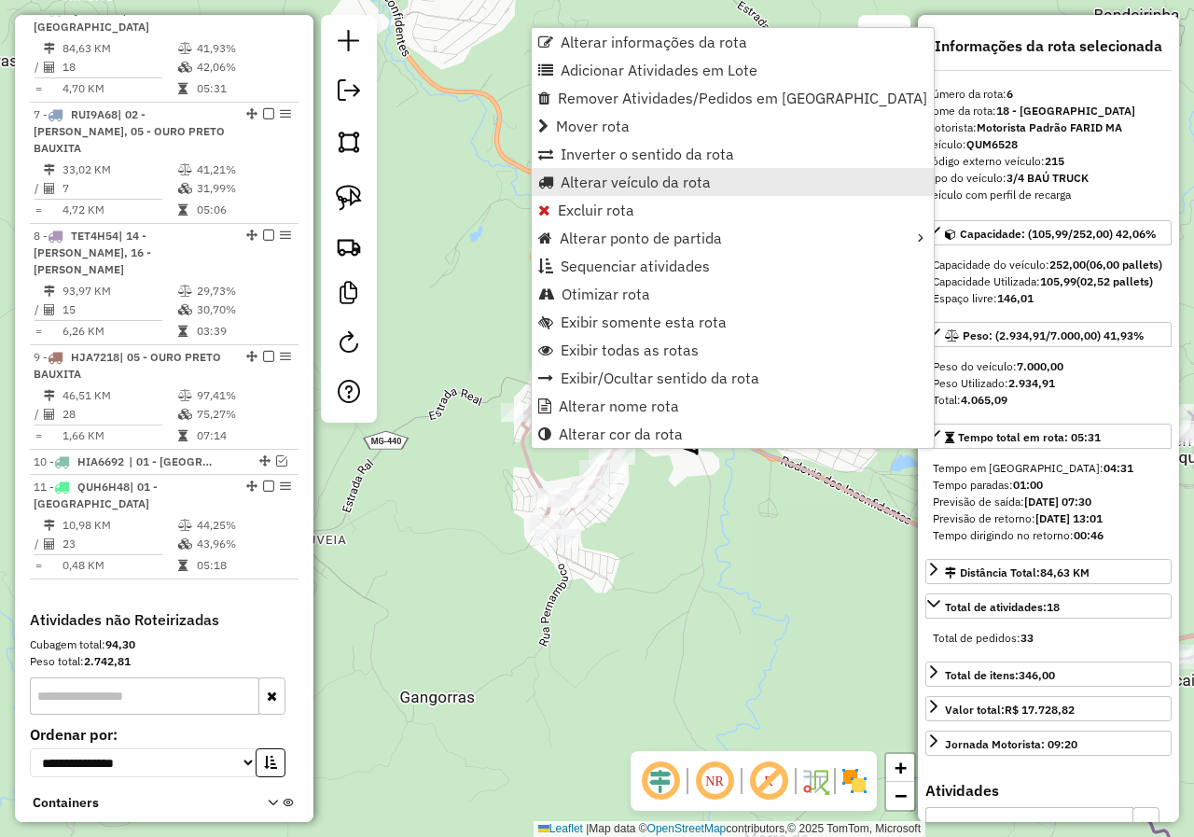
click at [578, 195] on link "Alterar veículo da rota" at bounding box center [733, 182] width 402 height 28
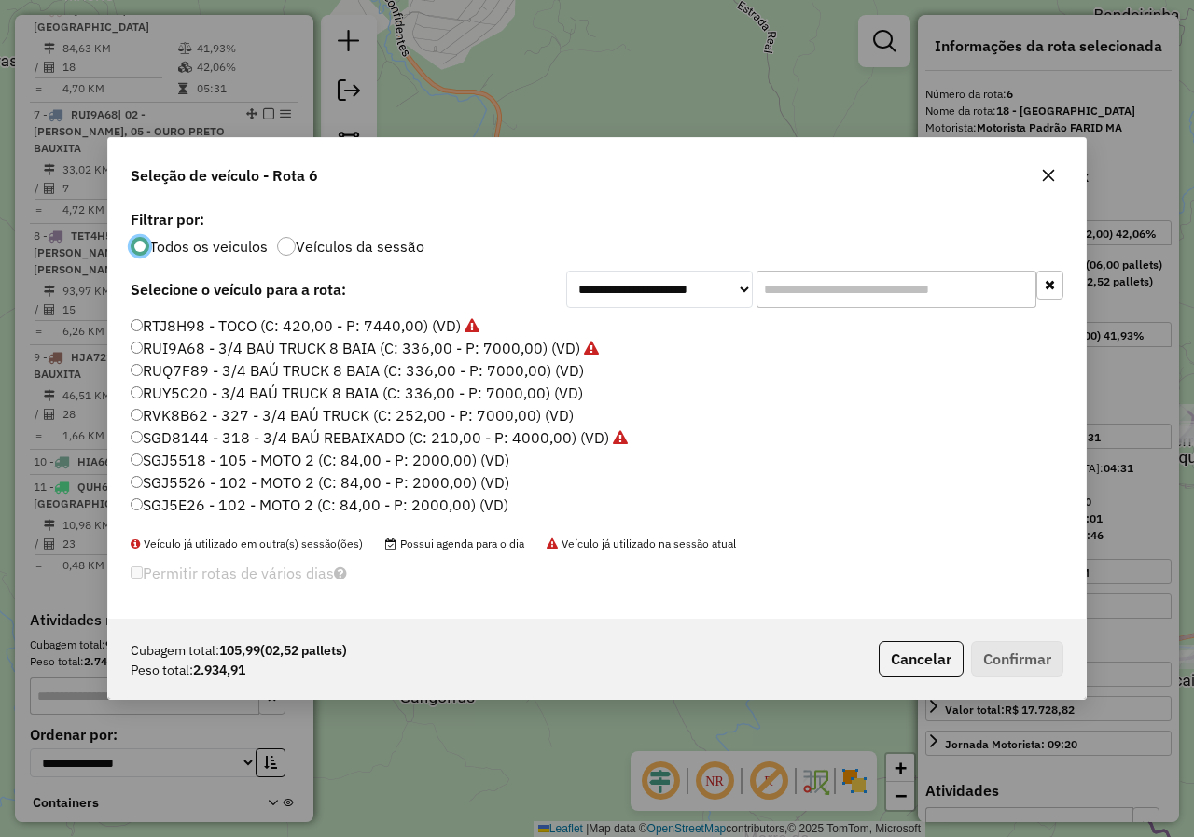
scroll to position [638, 0]
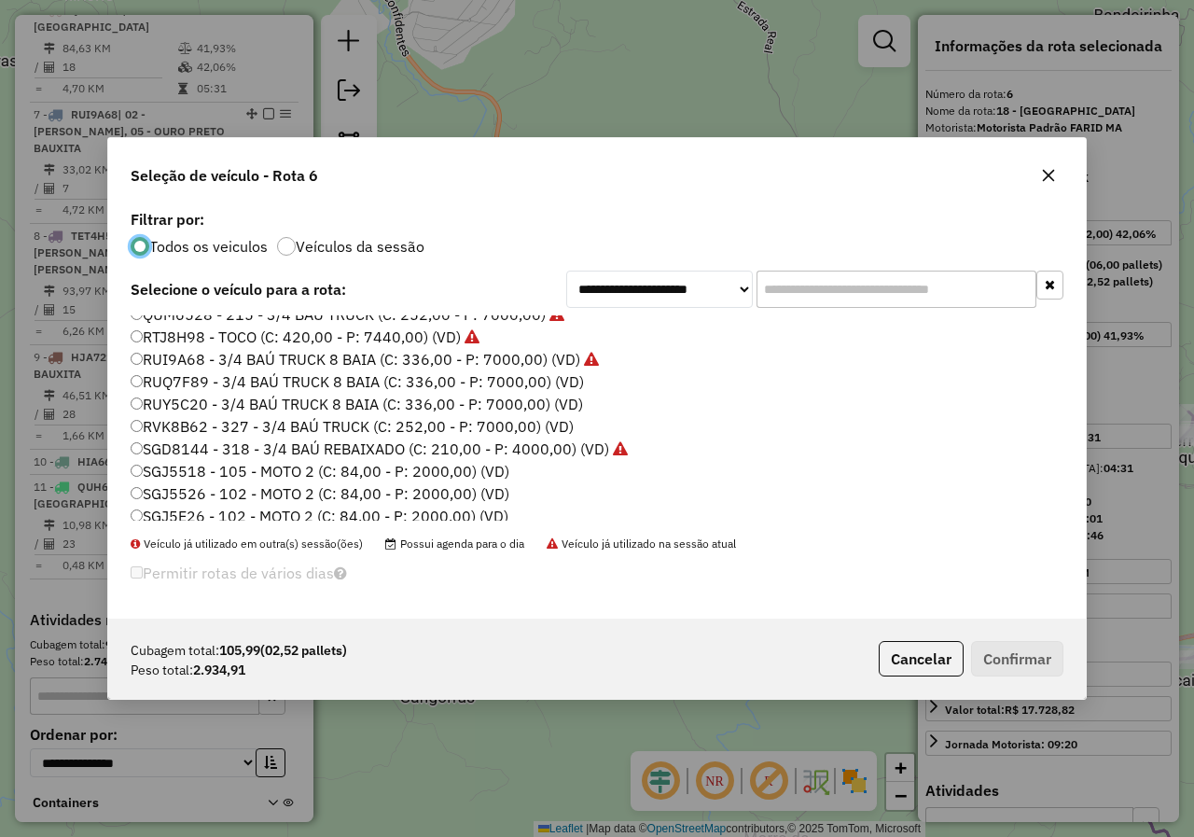
click at [148, 363] on label "RUI9A68 - 3/4 BAÚ TRUCK 8 BAIA (C: 336,00 - P: 7000,00) (VD)" at bounding box center [365, 359] width 468 height 22
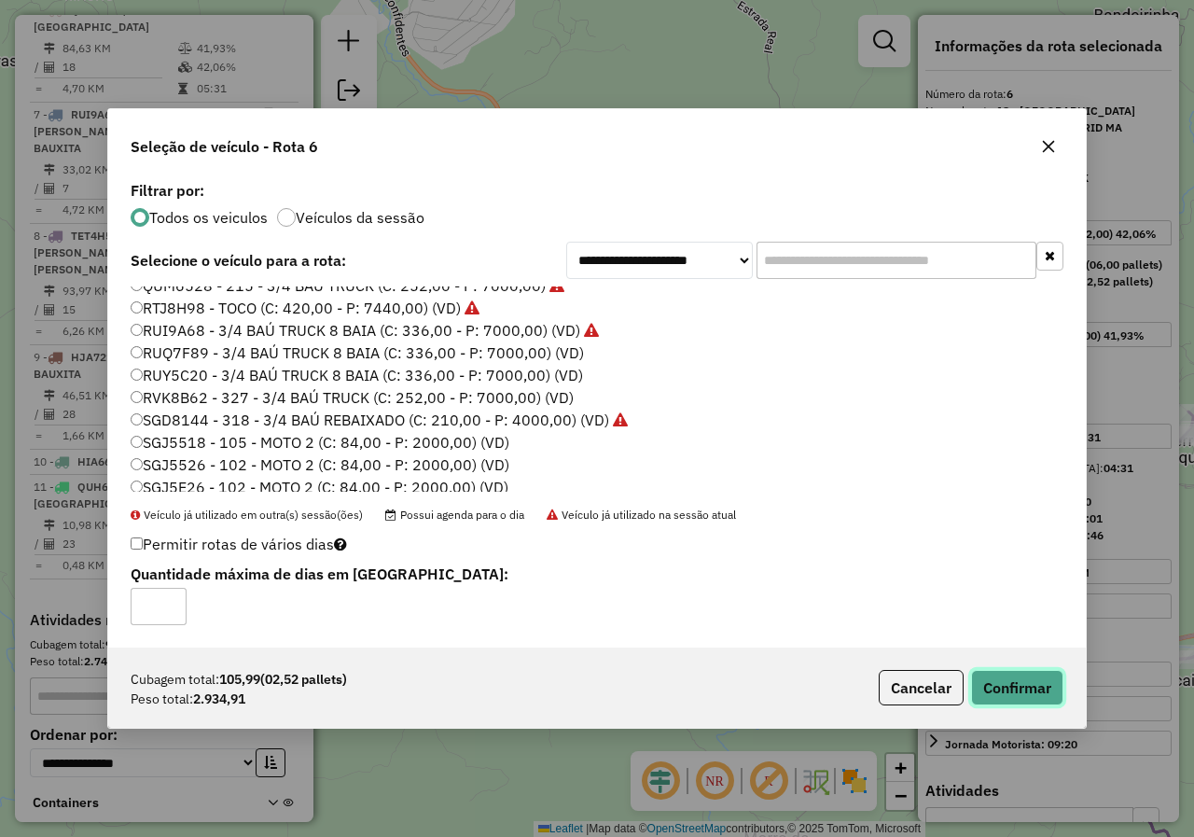
click at [1003, 699] on button "Confirmar" at bounding box center [1017, 687] width 92 height 35
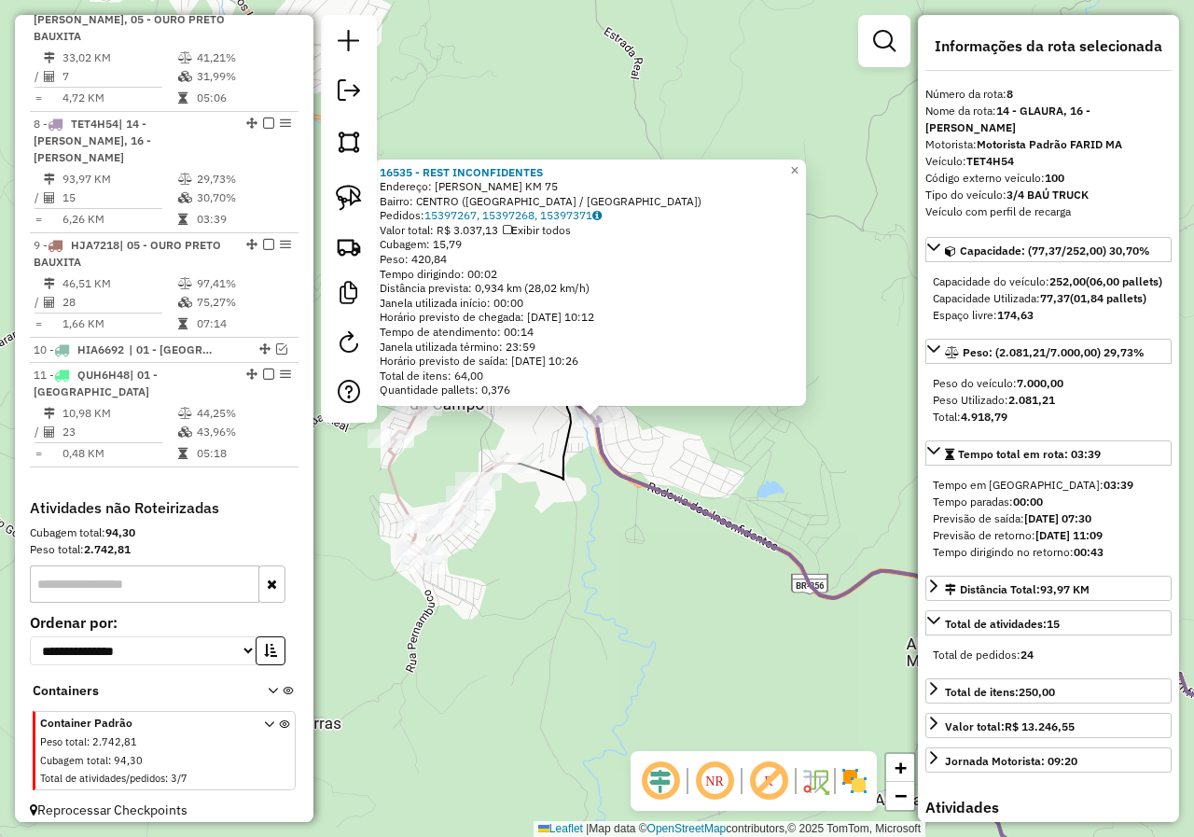
scroll to position [996, 0]
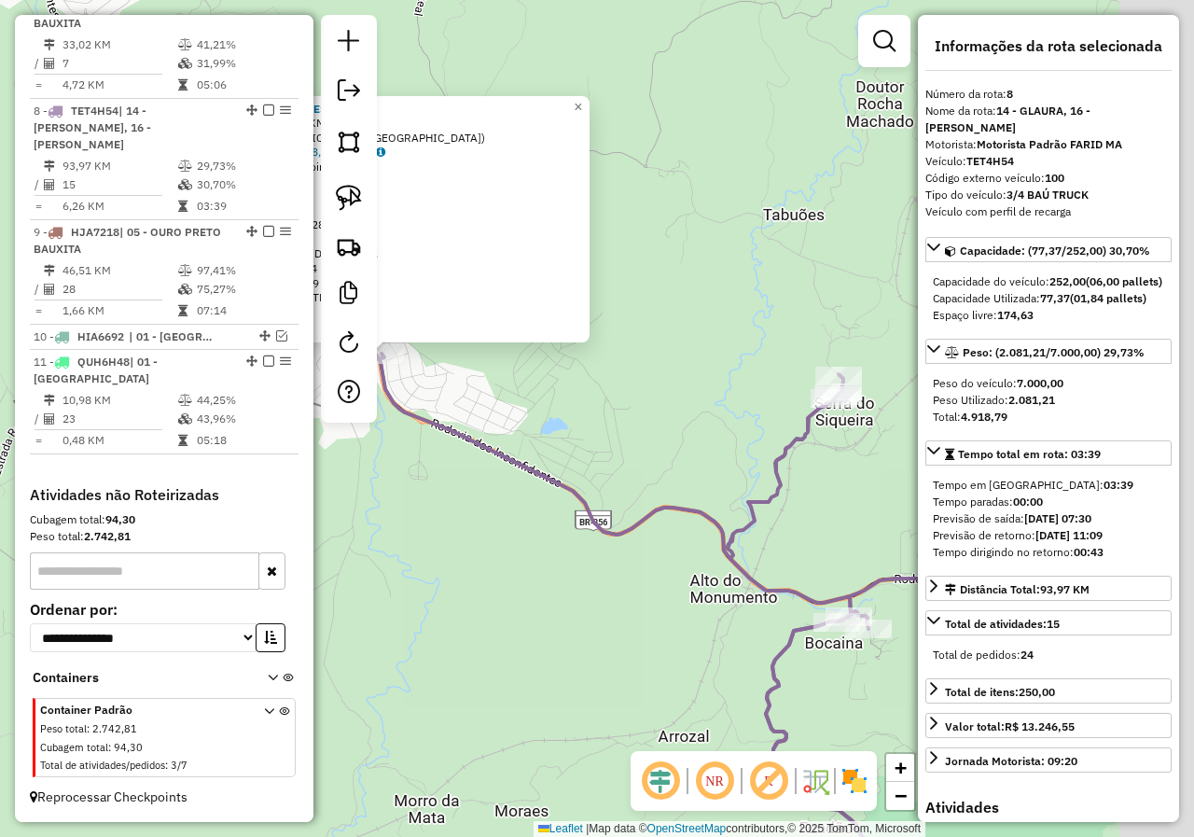
drag, startPoint x: 685, startPoint y: 544, endPoint x: 395, endPoint y: 457, distance: 301.8
click at [453, 472] on div "16535 - REST INCONFIDENTES Endereço: Joao Bastos Filho KM 75 Bairro: CENTRO (CA…" at bounding box center [597, 418] width 1194 height 837
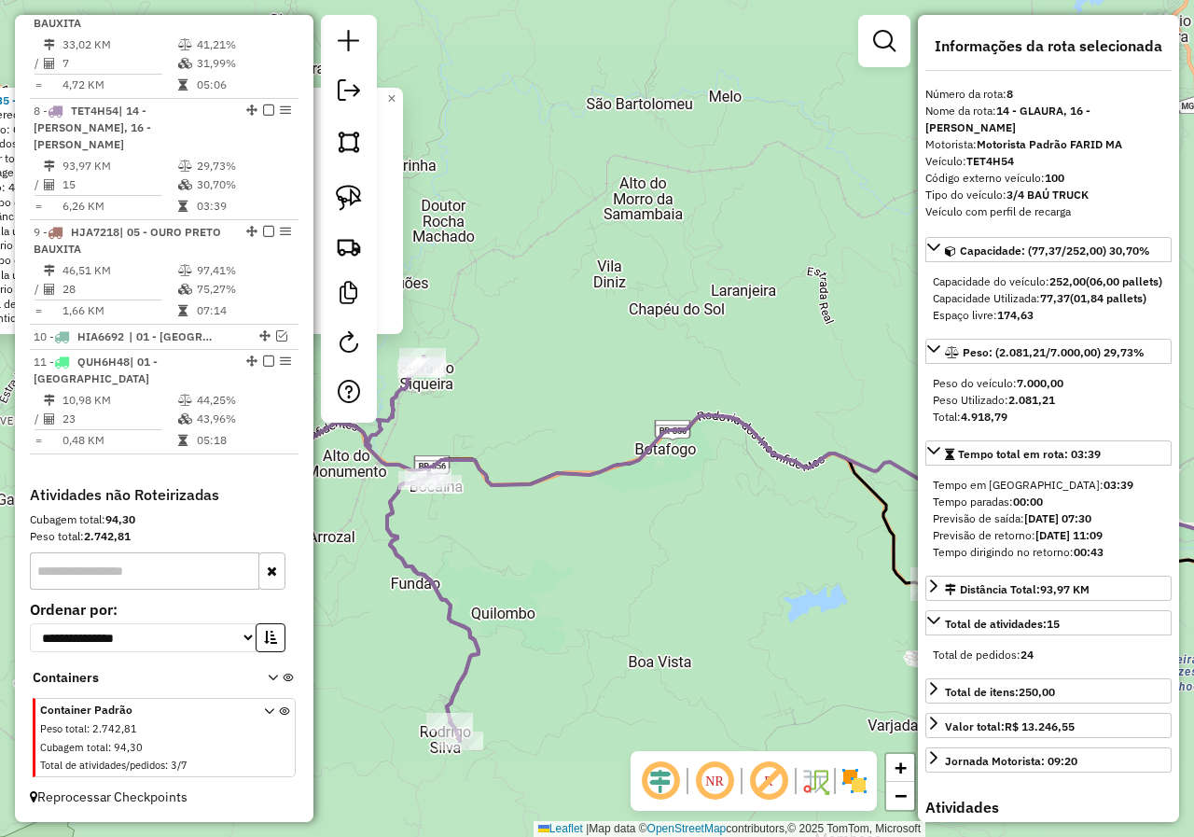
click at [667, 596] on div "16535 - REST INCONFIDENTES Endereço: Joao Bastos Filho KM 75 Bairro: CENTRO (CA…" at bounding box center [597, 418] width 1194 height 837
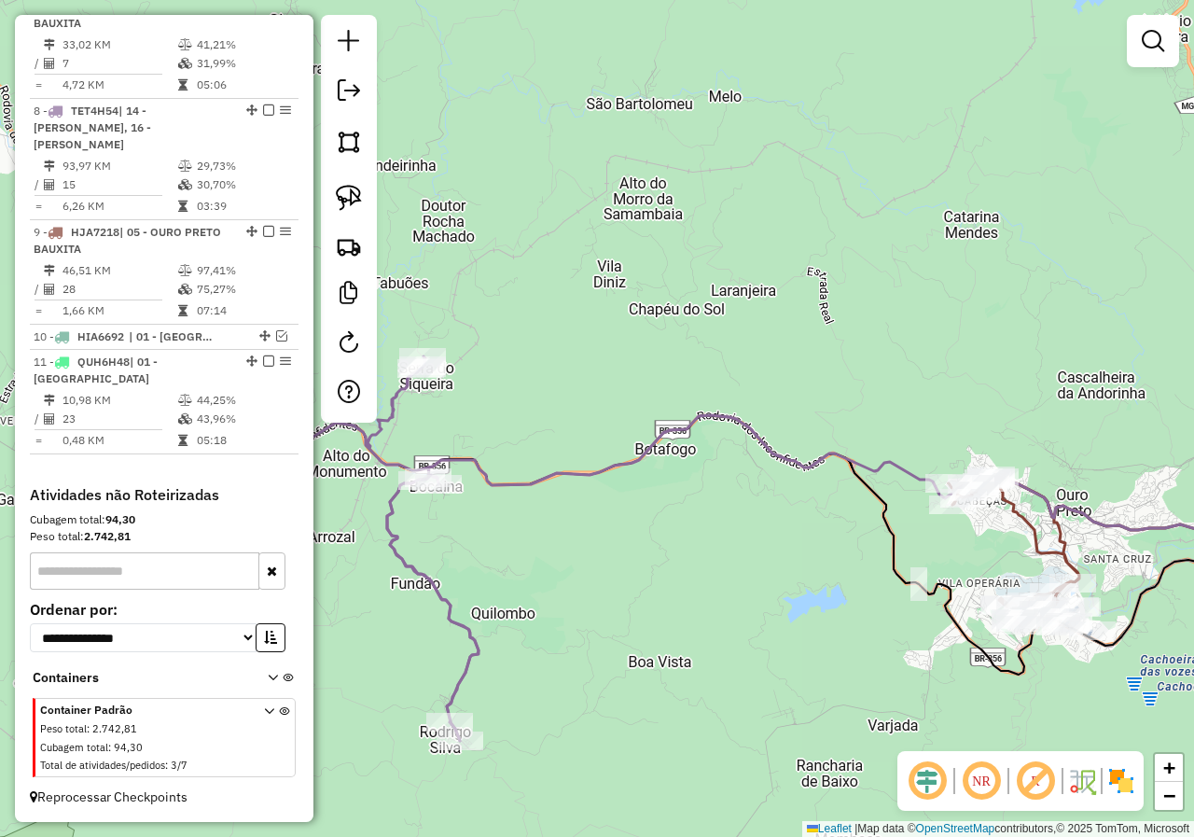
drag, startPoint x: 912, startPoint y: 679, endPoint x: 499, endPoint y: 554, distance: 431.6
click at [502, 557] on div "Janela de atendimento Grade de atendimento Capacidade Transportadoras Veículos …" at bounding box center [597, 418] width 1194 height 837
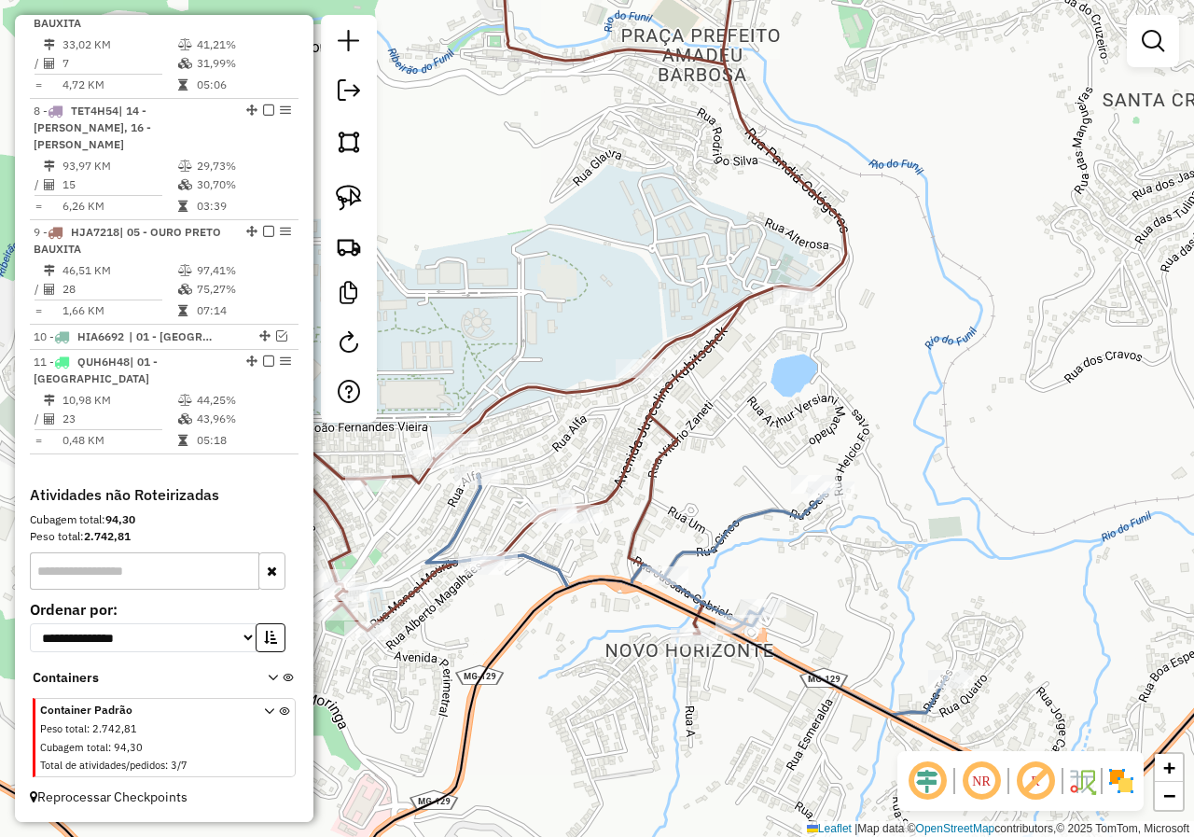
click at [711, 543] on icon at bounding box center [686, 595] width 520 height 240
select select "*********"
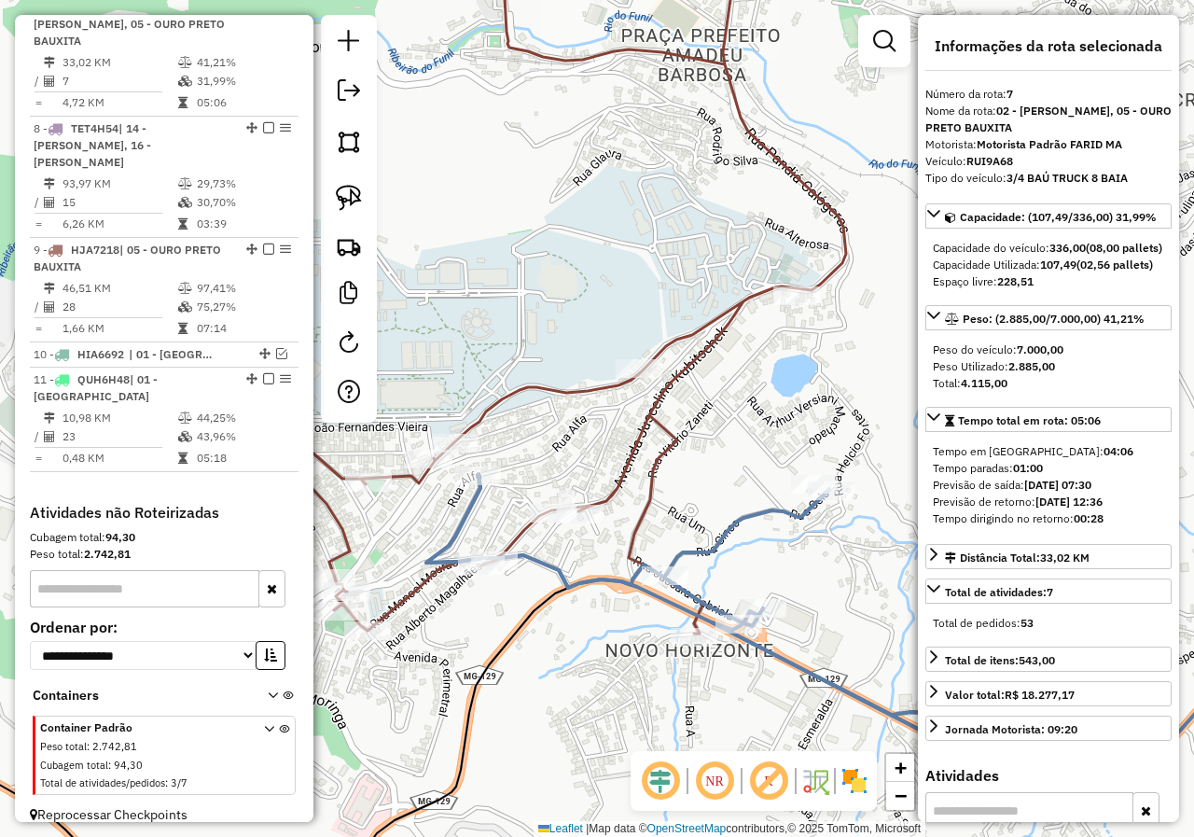
scroll to position [976, 0]
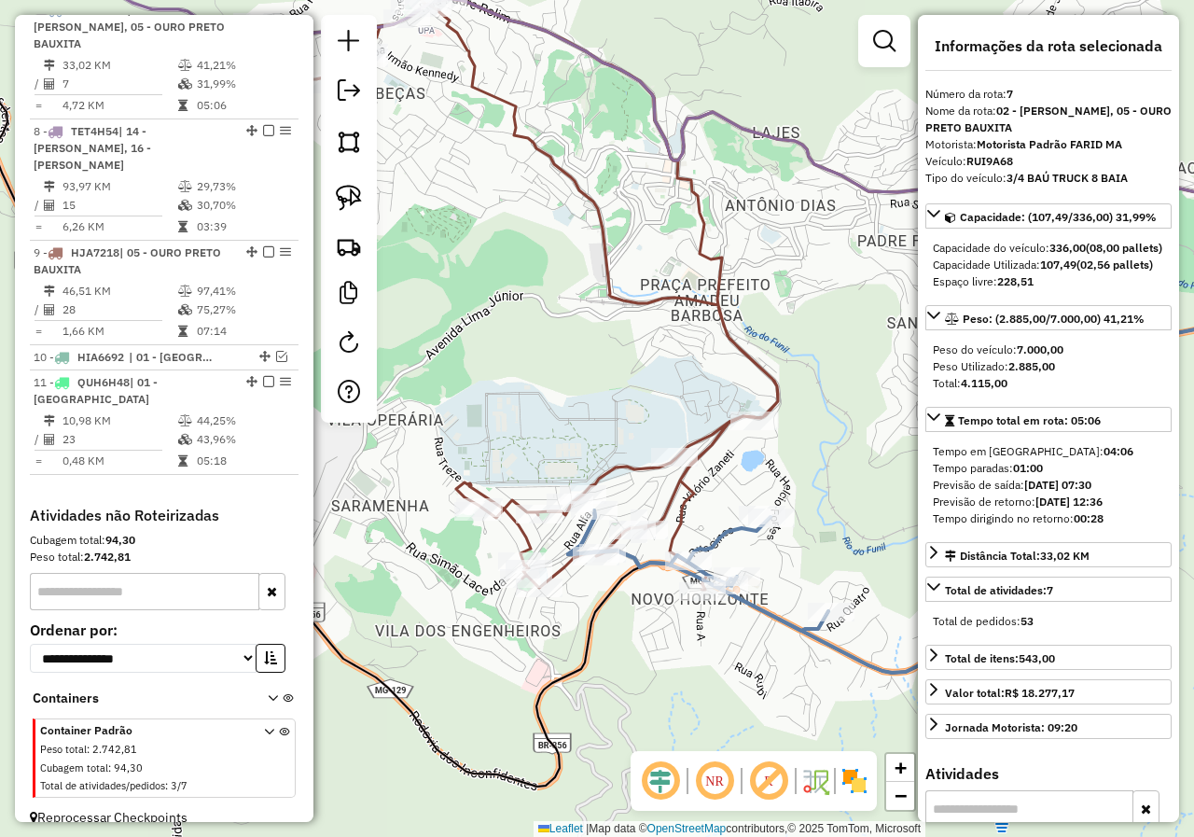
click at [669, 492] on icon at bounding box center [516, 290] width 521 height 599
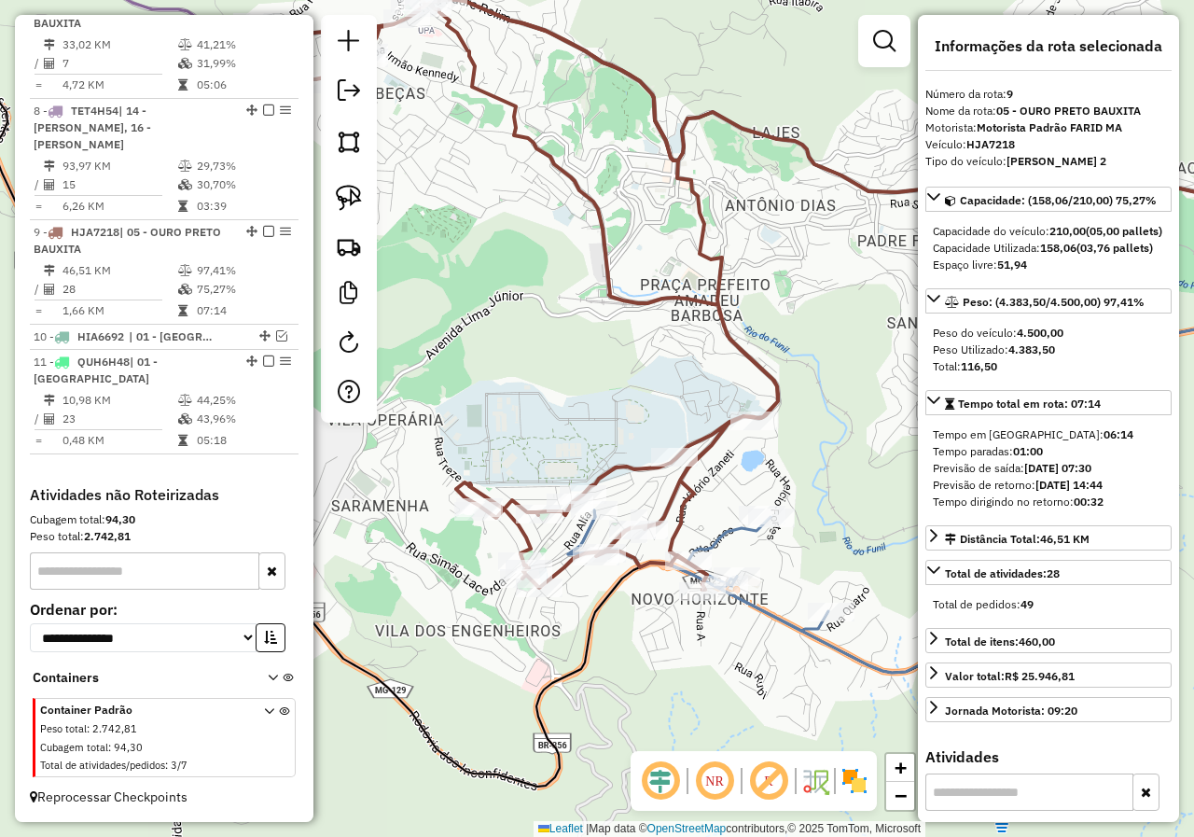
drag, startPoint x: 644, startPoint y: 463, endPoint x: 600, endPoint y: 426, distance: 57.7
click at [602, 429] on icon at bounding box center [516, 290] width 521 height 599
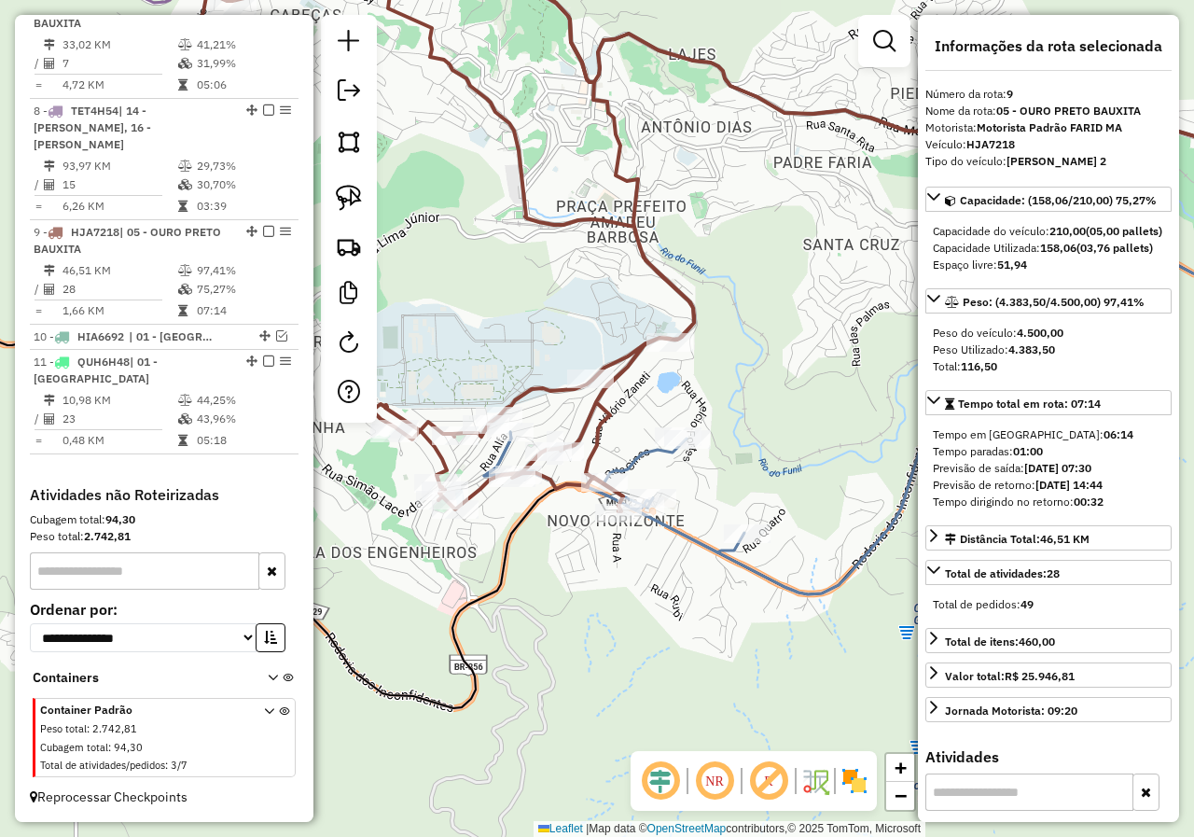
click at [654, 456] on icon at bounding box center [614, 492] width 260 height 120
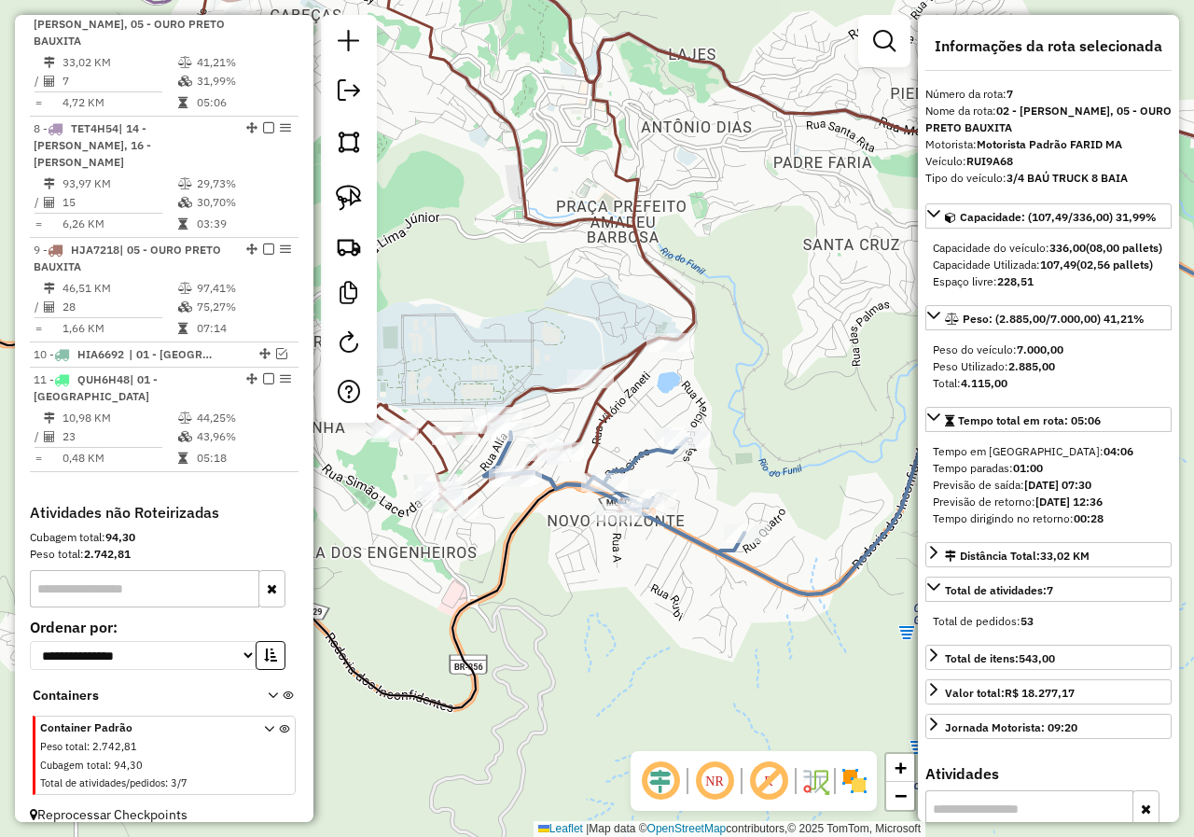
scroll to position [976, 0]
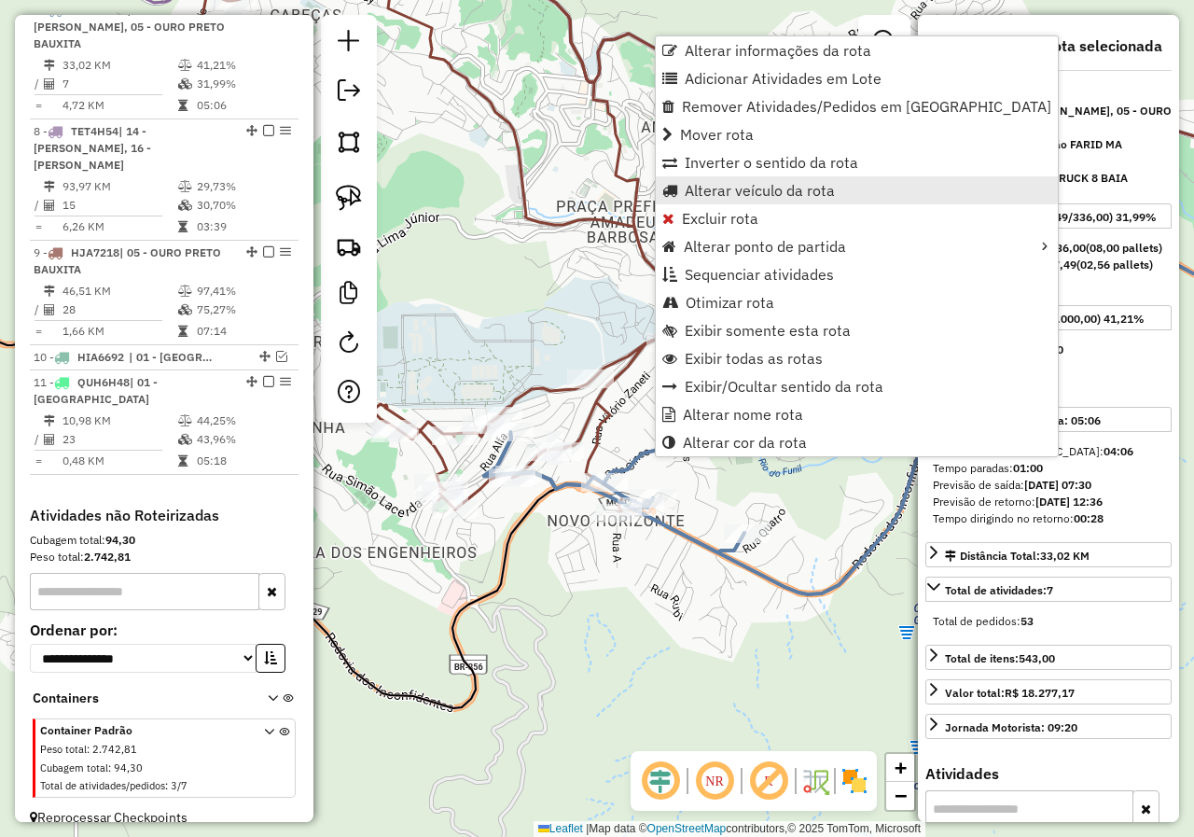
click at [704, 186] on span "Alterar veículo da rota" at bounding box center [760, 190] width 150 height 15
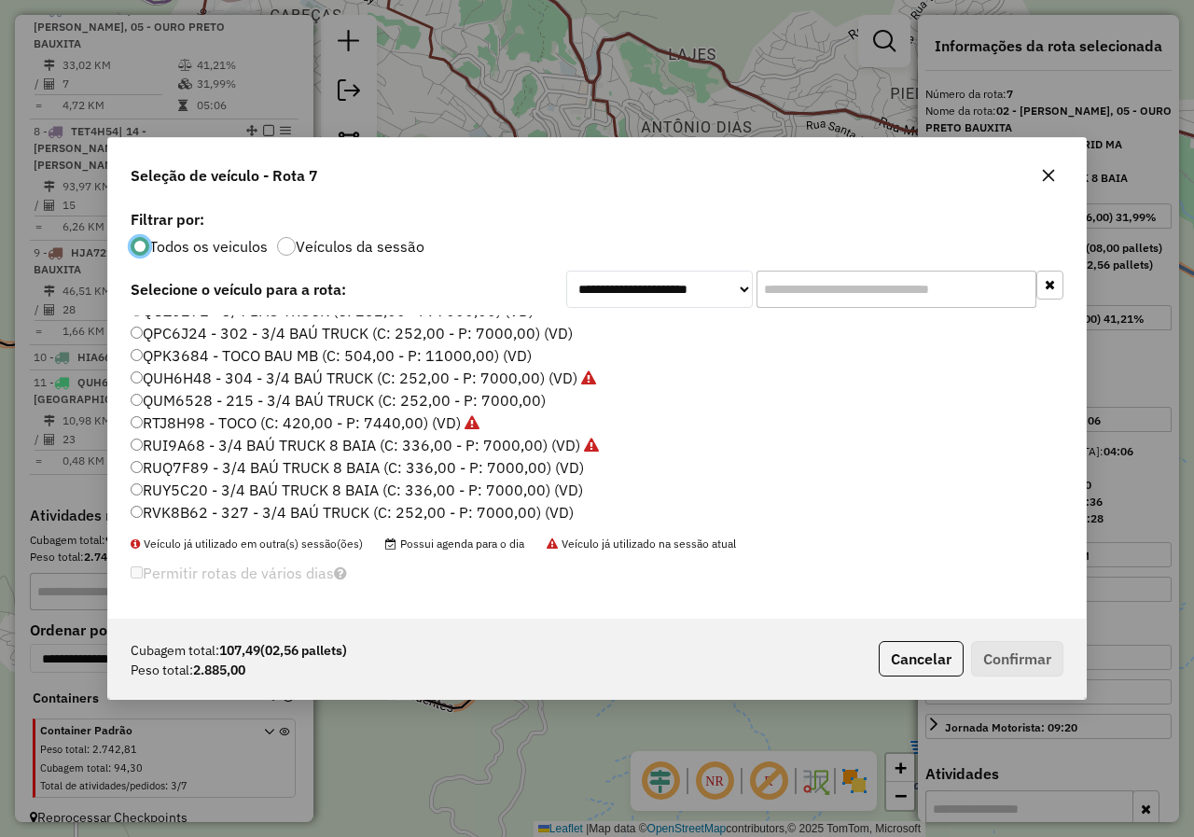
scroll to position [560, 0]
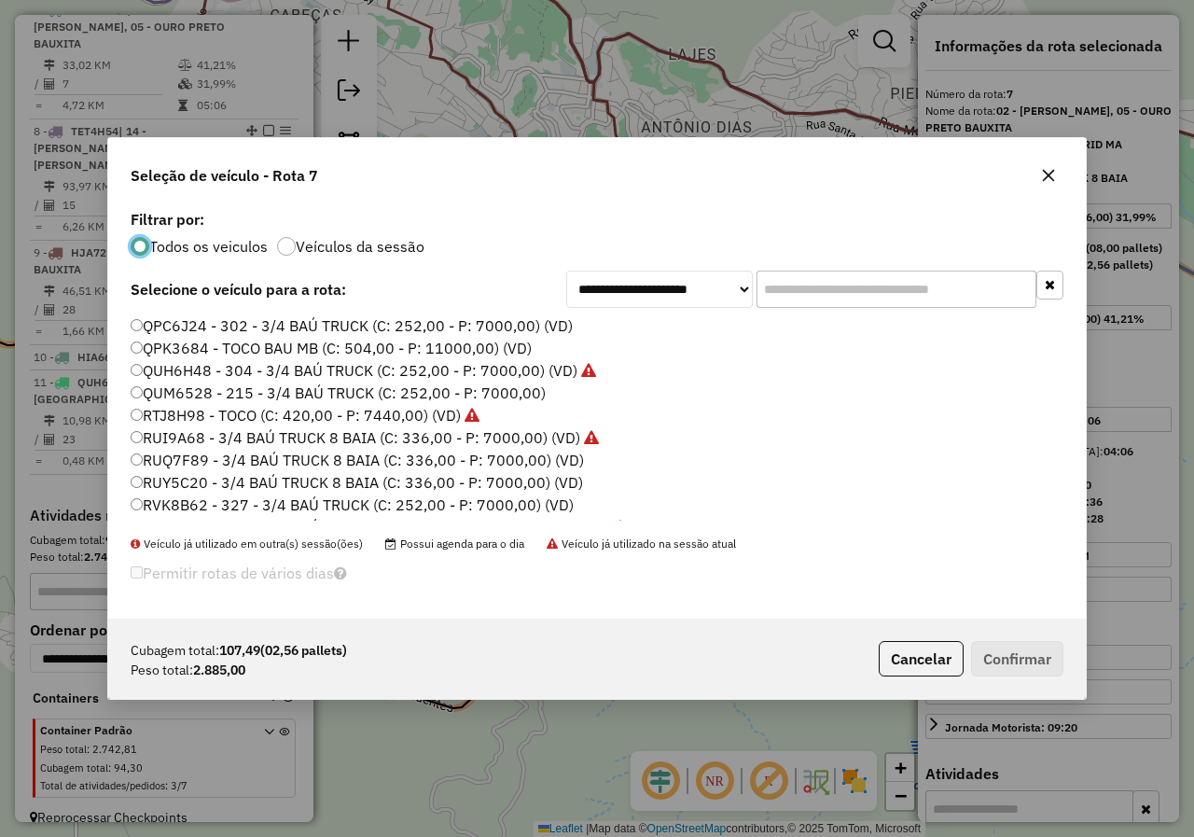
click at [155, 391] on label "QUM6528 - 215 - 3/4 BAÚ TRUCK (C: 252,00 - P: 7000,00)" at bounding box center [338, 392] width 415 height 22
click at [1023, 663] on button "Confirmar" at bounding box center [1017, 658] width 92 height 35
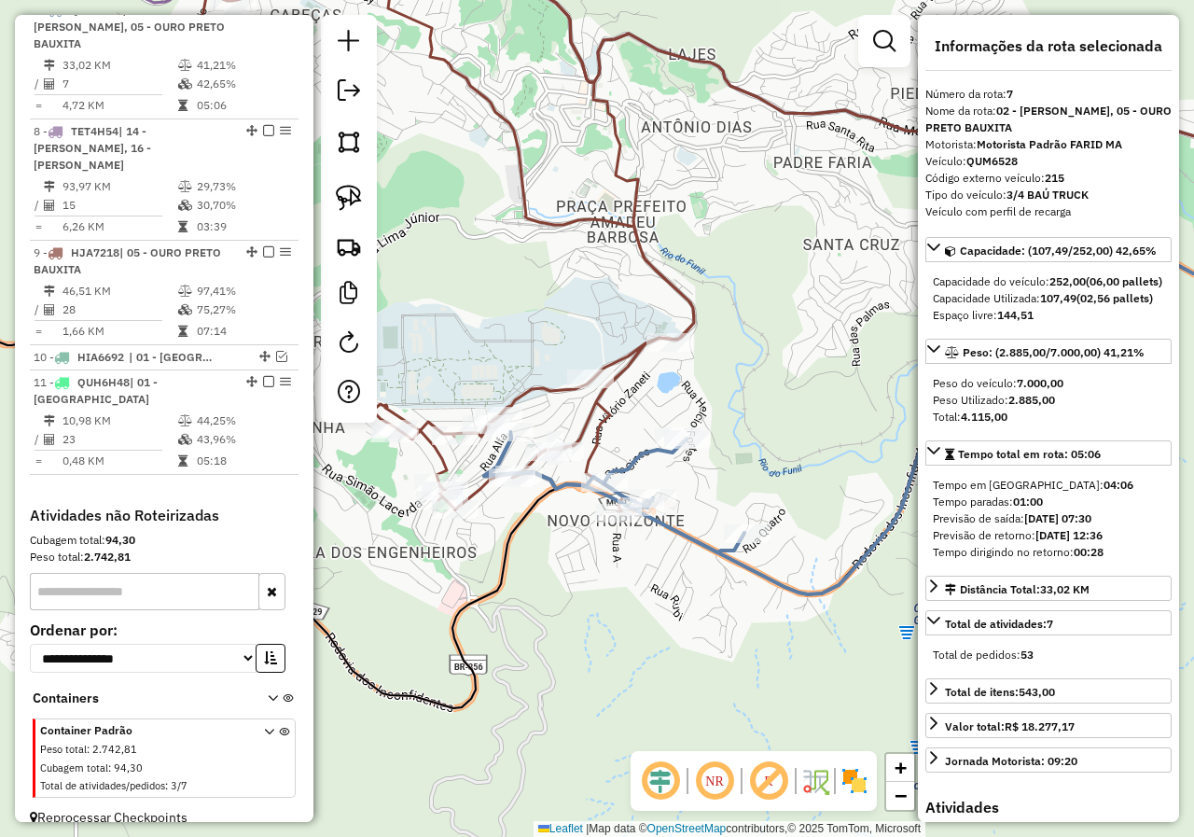
click at [596, 407] on icon at bounding box center [433, 213] width 521 height 595
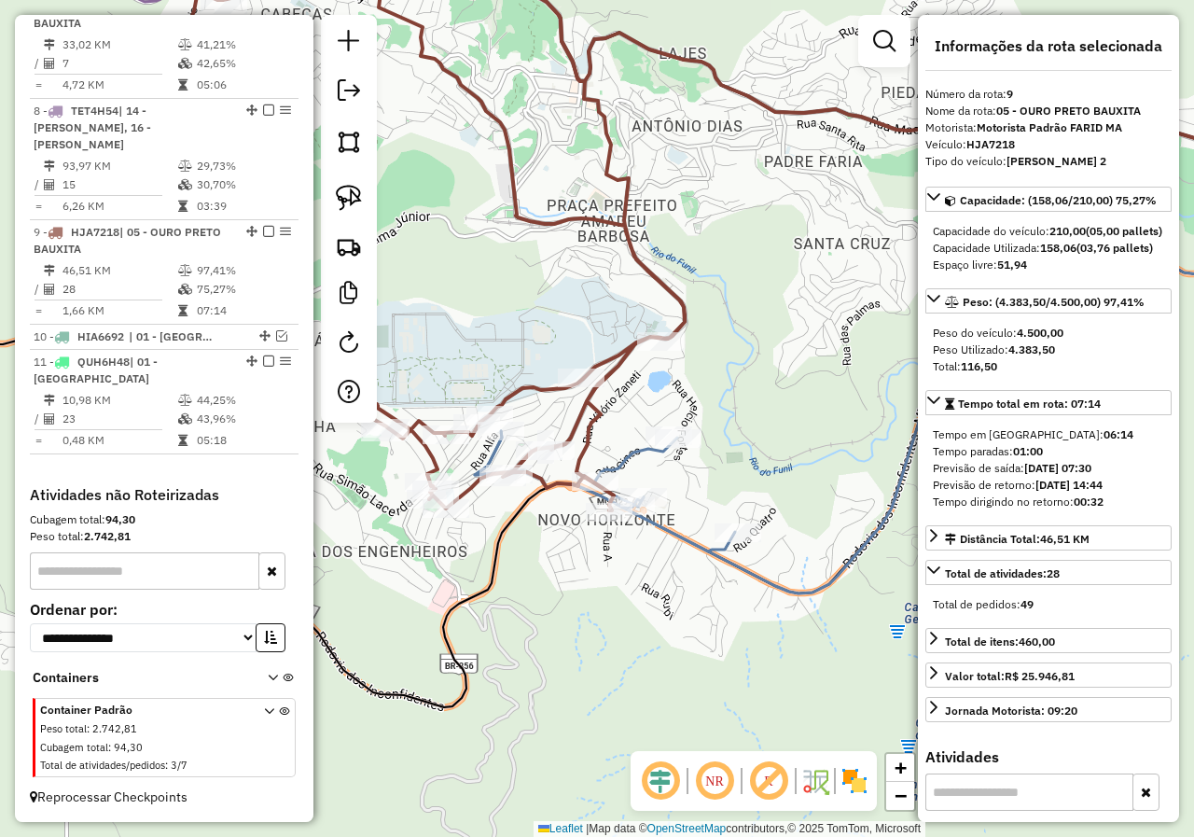
drag, startPoint x: 732, startPoint y: 499, endPoint x: 548, endPoint y: 487, distance: 184.1
click at [552, 488] on div "Janela de atendimento Grade de atendimento Capacidade Transportadoras Veículos …" at bounding box center [597, 418] width 1194 height 837
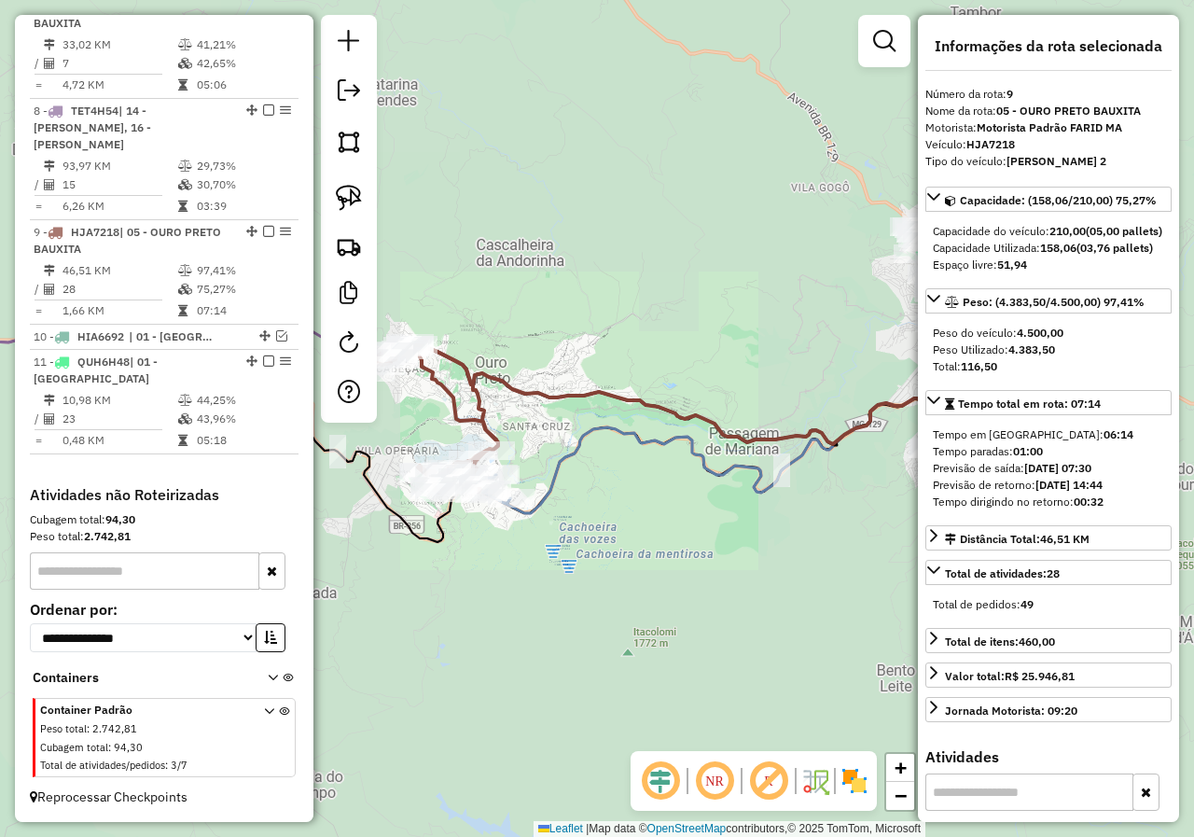
drag, startPoint x: 705, startPoint y: 518, endPoint x: 511, endPoint y: 508, distance: 194.2
click at [444, 518] on div "Janela de atendimento Grade de atendimento Capacidade Transportadoras Veículos …" at bounding box center [597, 418] width 1194 height 837
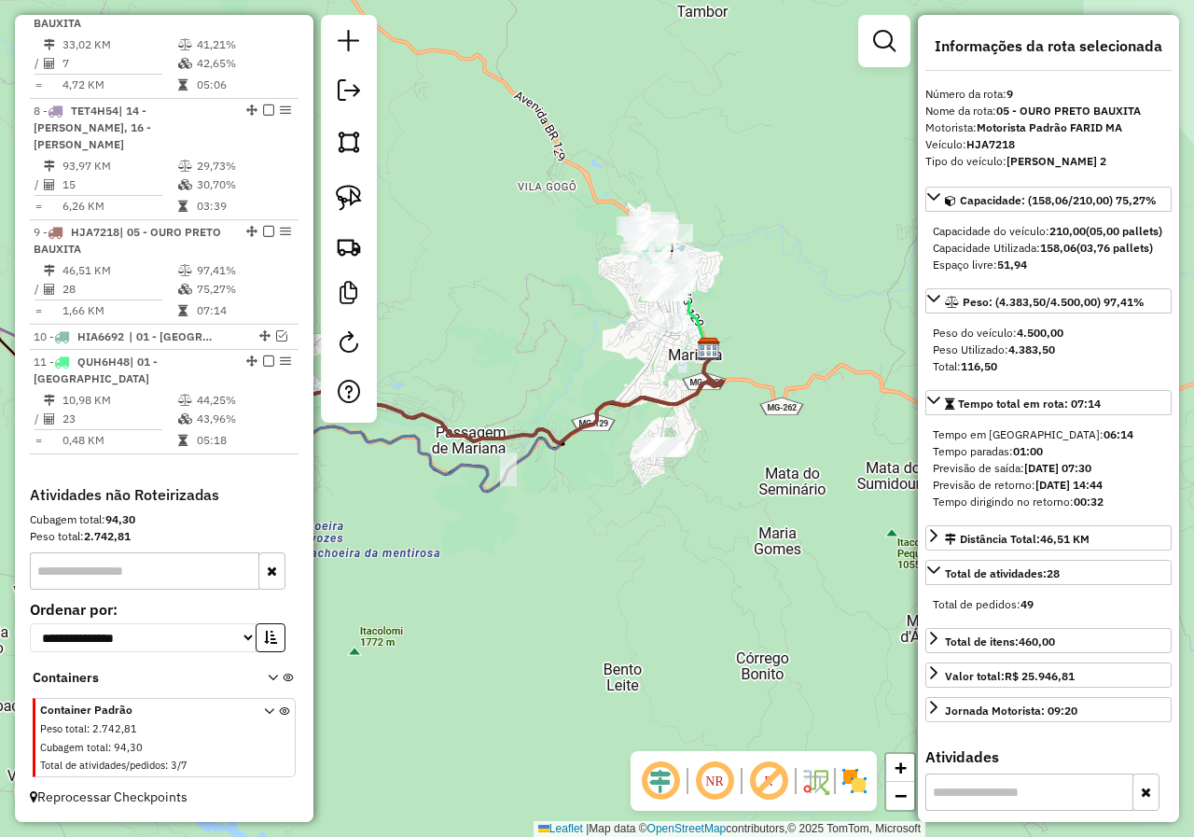
click at [584, 589] on div "Janela de atendimento Grade de atendimento Capacidade Transportadoras Veículos …" at bounding box center [597, 418] width 1194 height 837
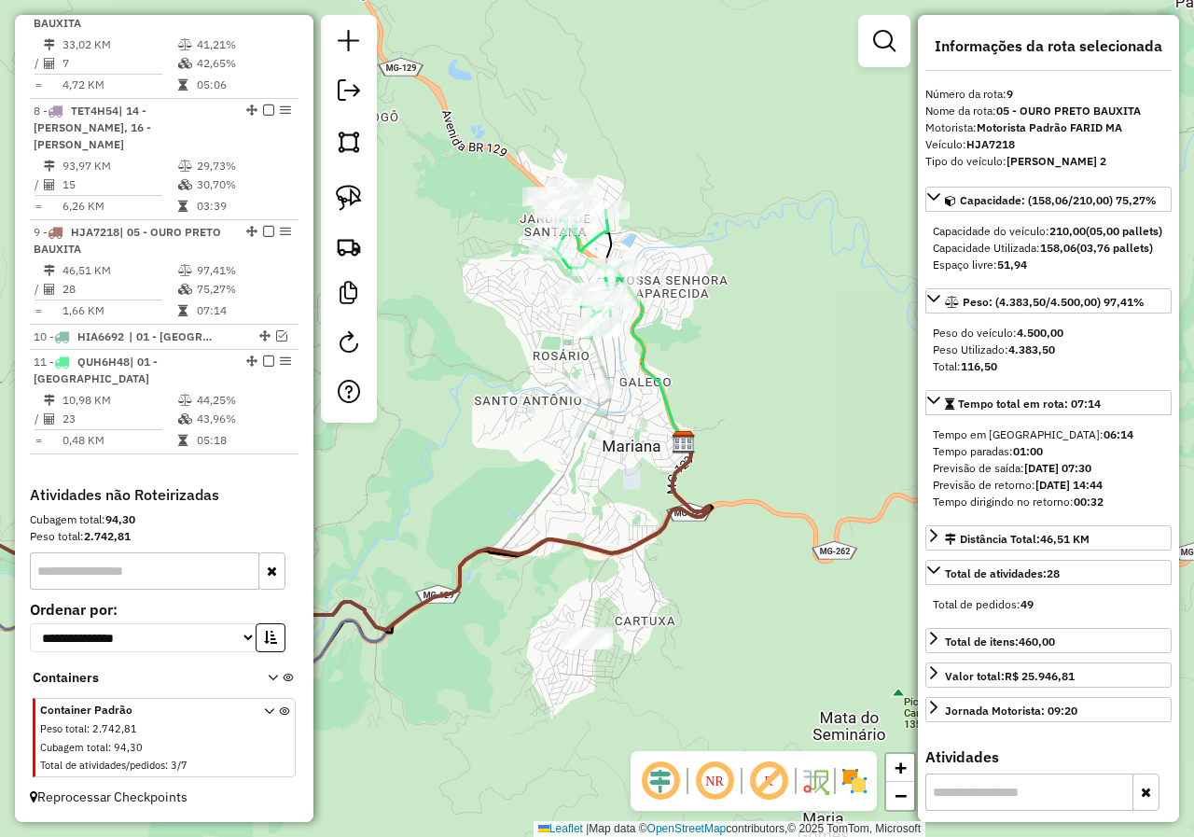
click at [589, 574] on div "Janela de atendimento Grade de atendimento Capacidade Transportadoras Veículos …" at bounding box center [597, 418] width 1194 height 837
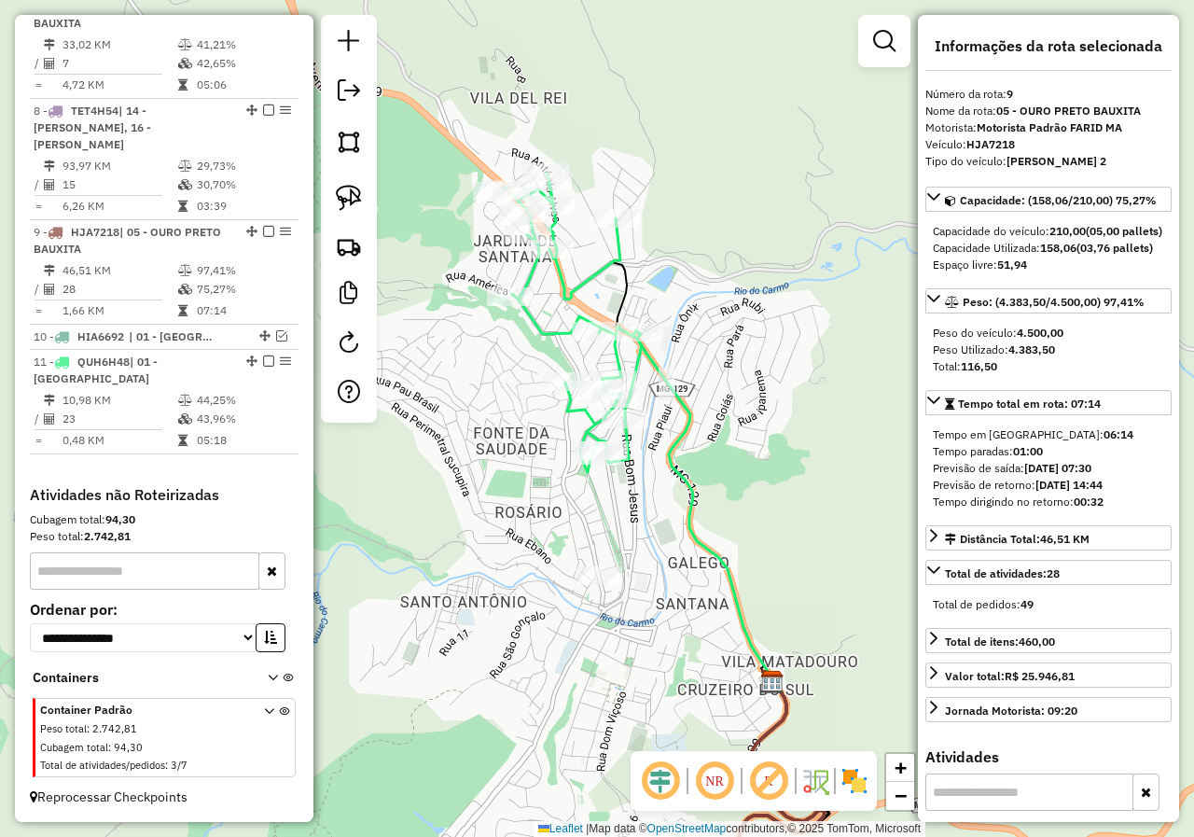
click at [544, 329] on icon at bounding box center [573, 322] width 138 height 299
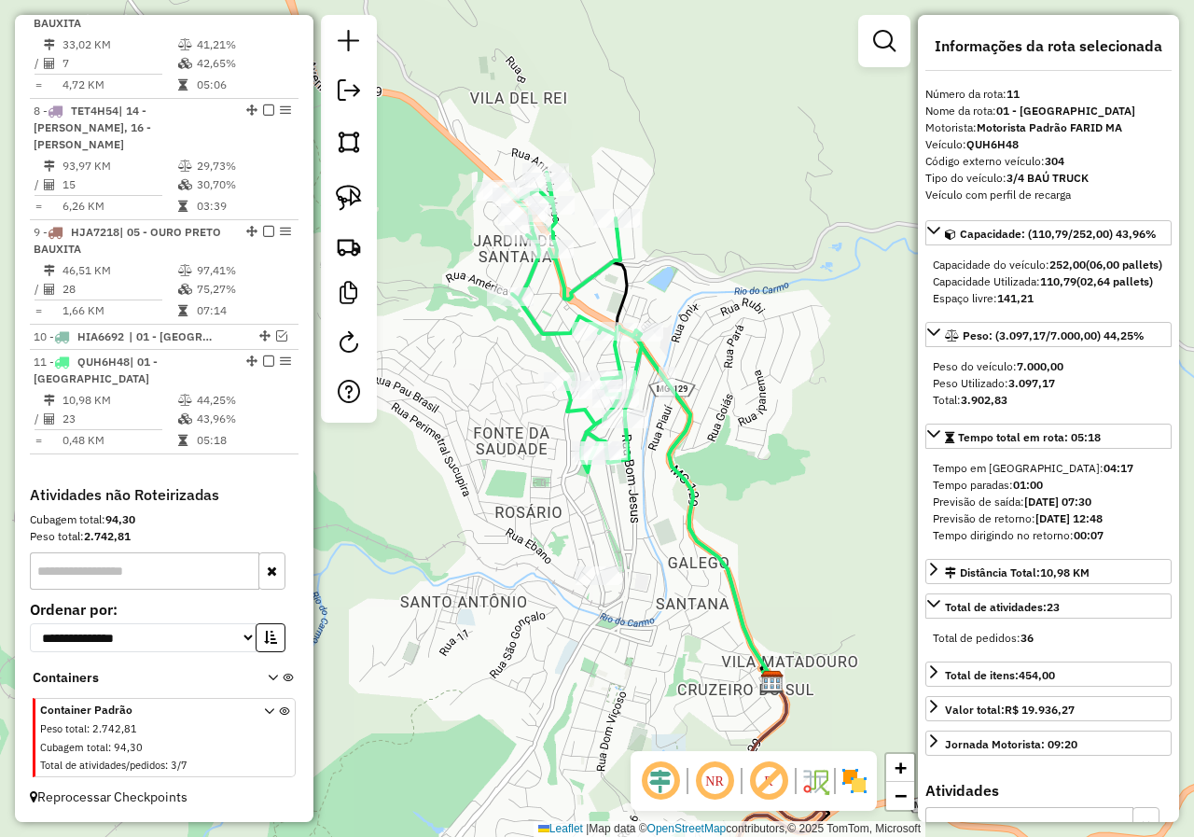
click at [486, 509] on div "Rota 11 - Placa QUH6H48 18313 - CANTINHO DE MINAS n Rota 11 - Placa QUH6H48 156…" at bounding box center [597, 418] width 1194 height 837
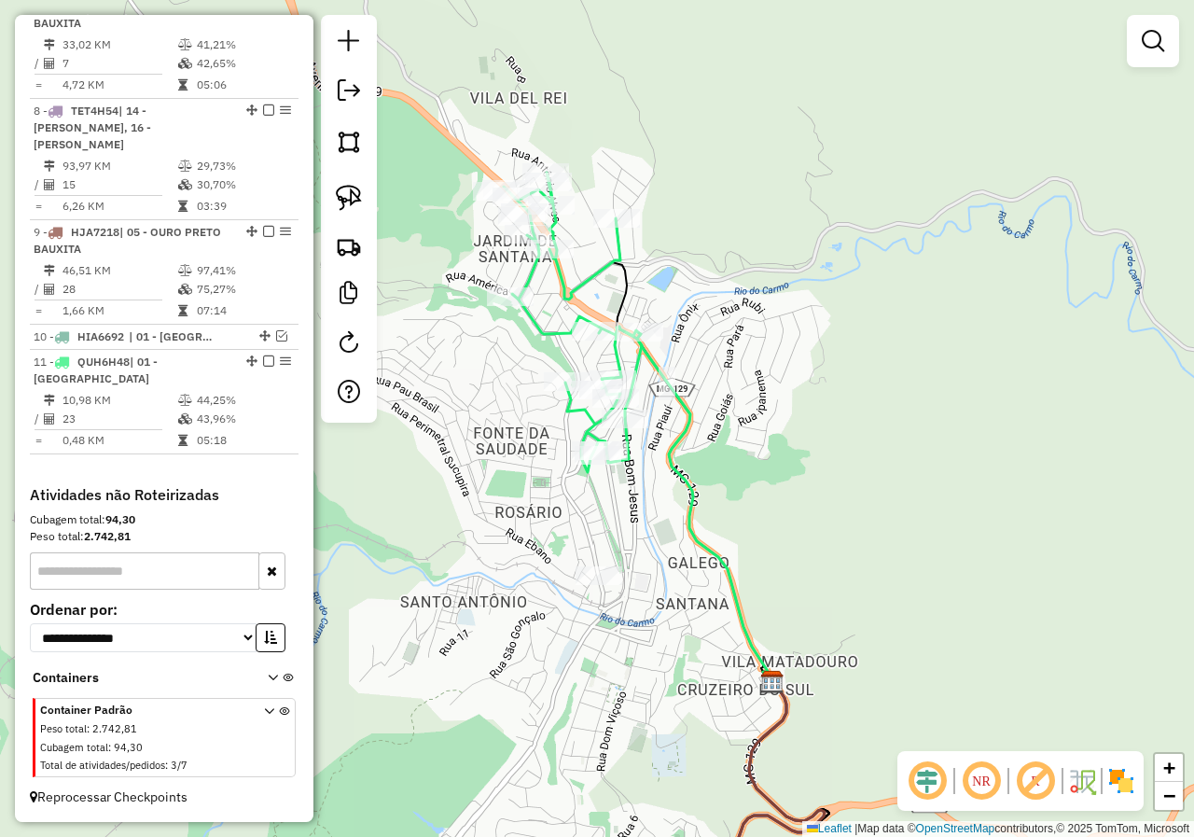
click at [542, 346] on div "Janela de atendimento Grade de atendimento Capacidade Transportadoras Veículos …" at bounding box center [597, 418] width 1194 height 837
click at [538, 340] on icon at bounding box center [573, 322] width 138 height 299
select select "*********"
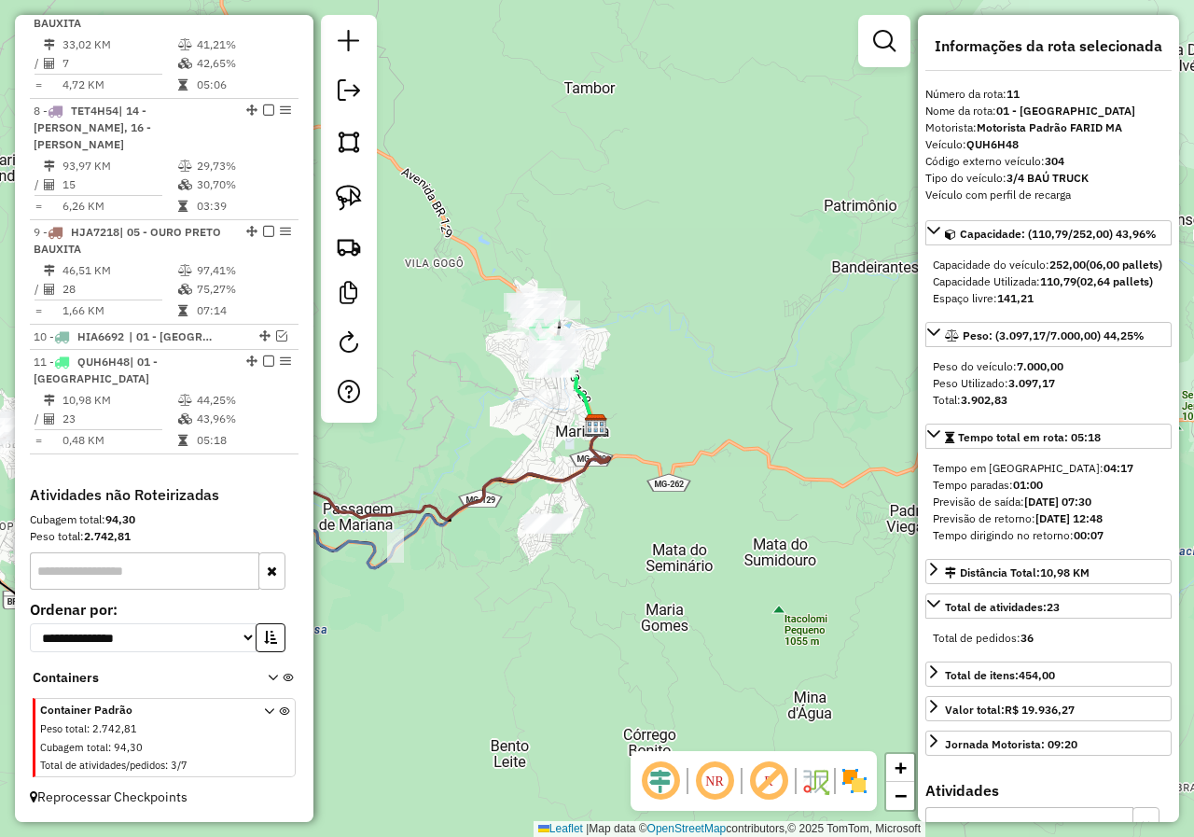
click at [489, 431] on div "Janela de atendimento Grade de atendimento Capacidade Transportadoras Veículos …" at bounding box center [597, 418] width 1194 height 837
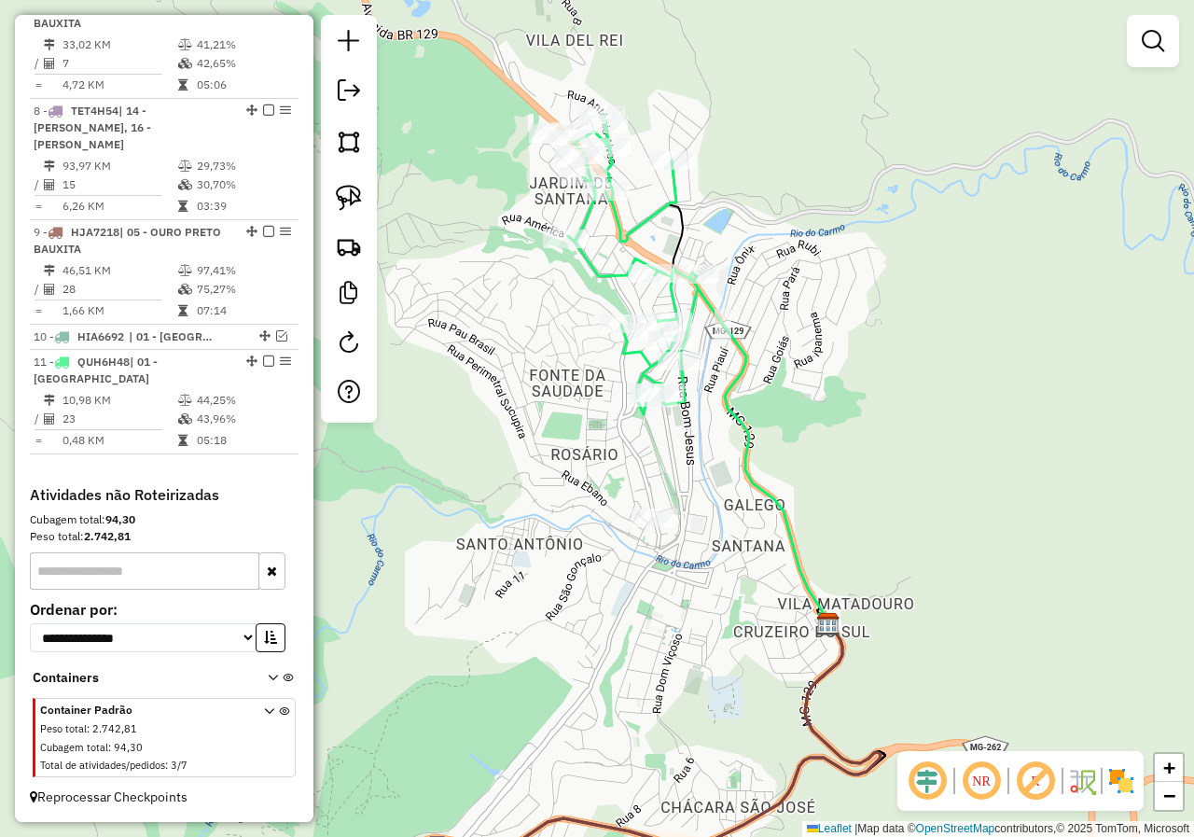
click at [592, 278] on icon at bounding box center [629, 264] width 138 height 299
select select "*********"
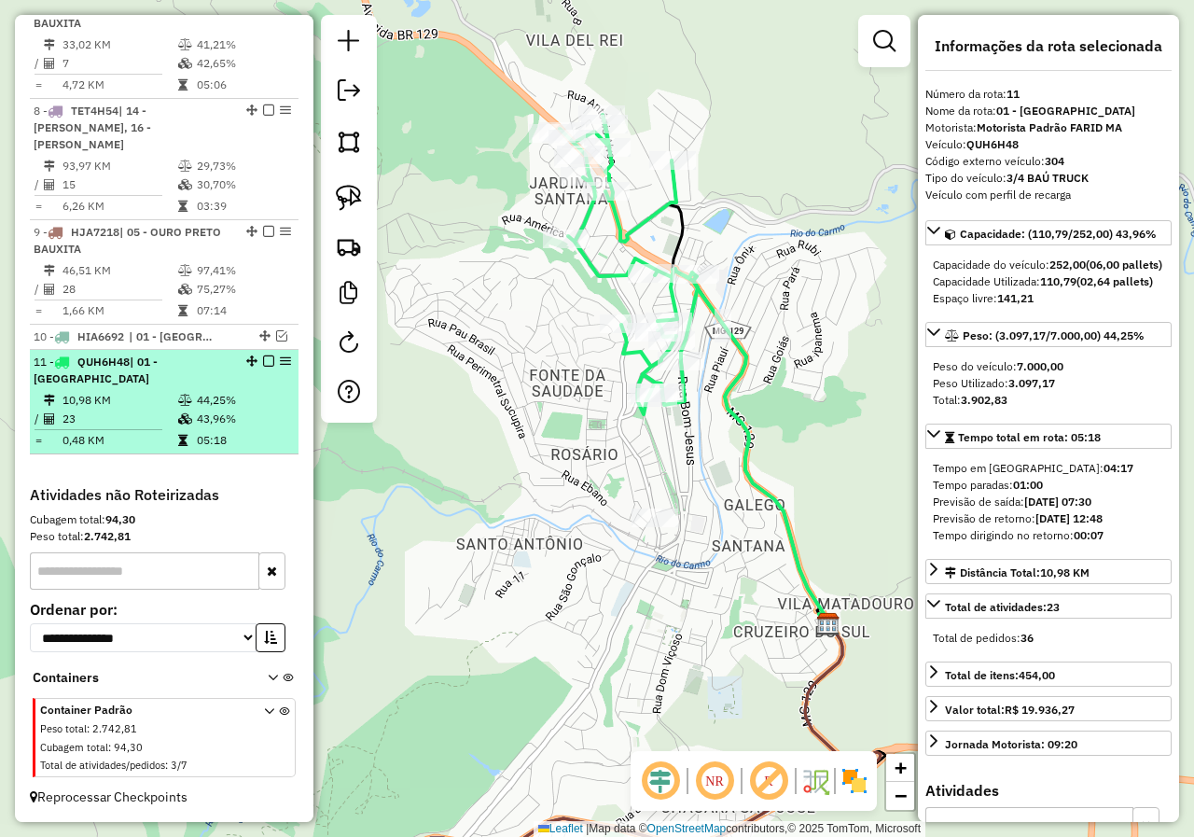
click at [267, 361] on em at bounding box center [268, 360] width 11 height 11
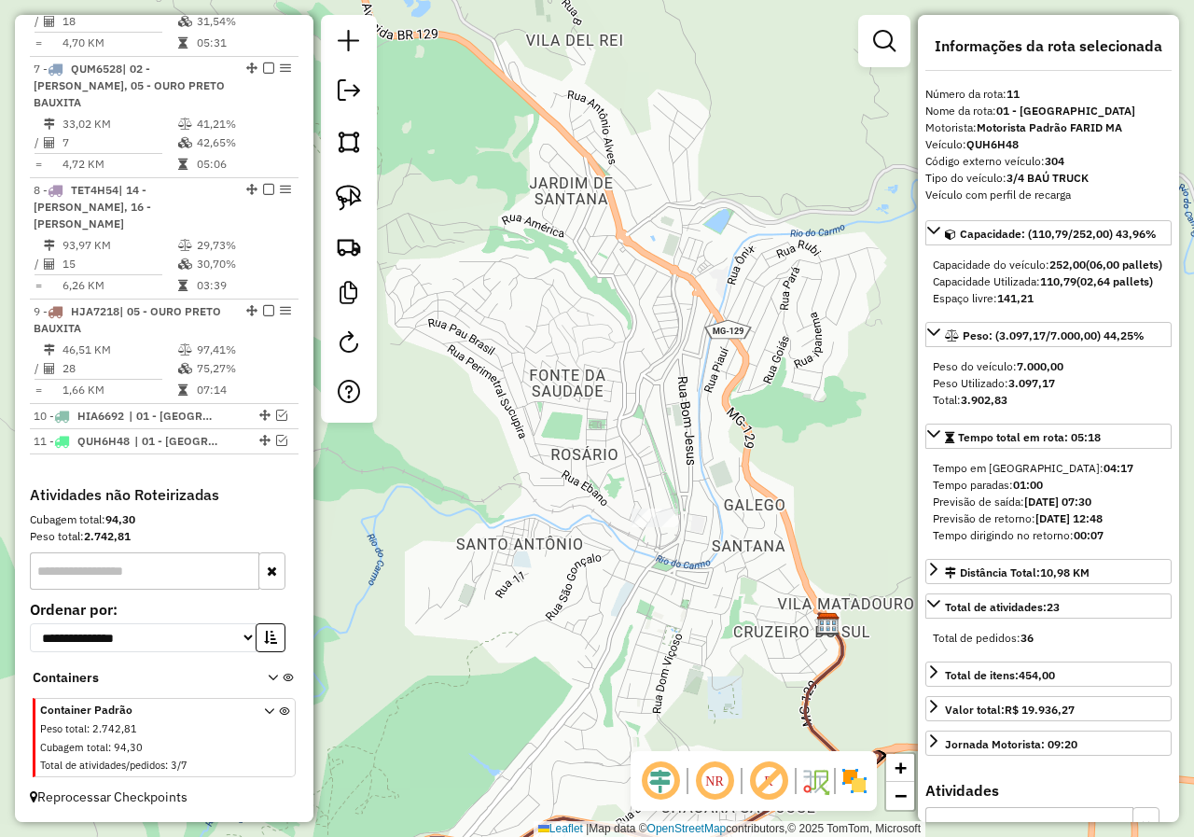
scroll to position [637, 0]
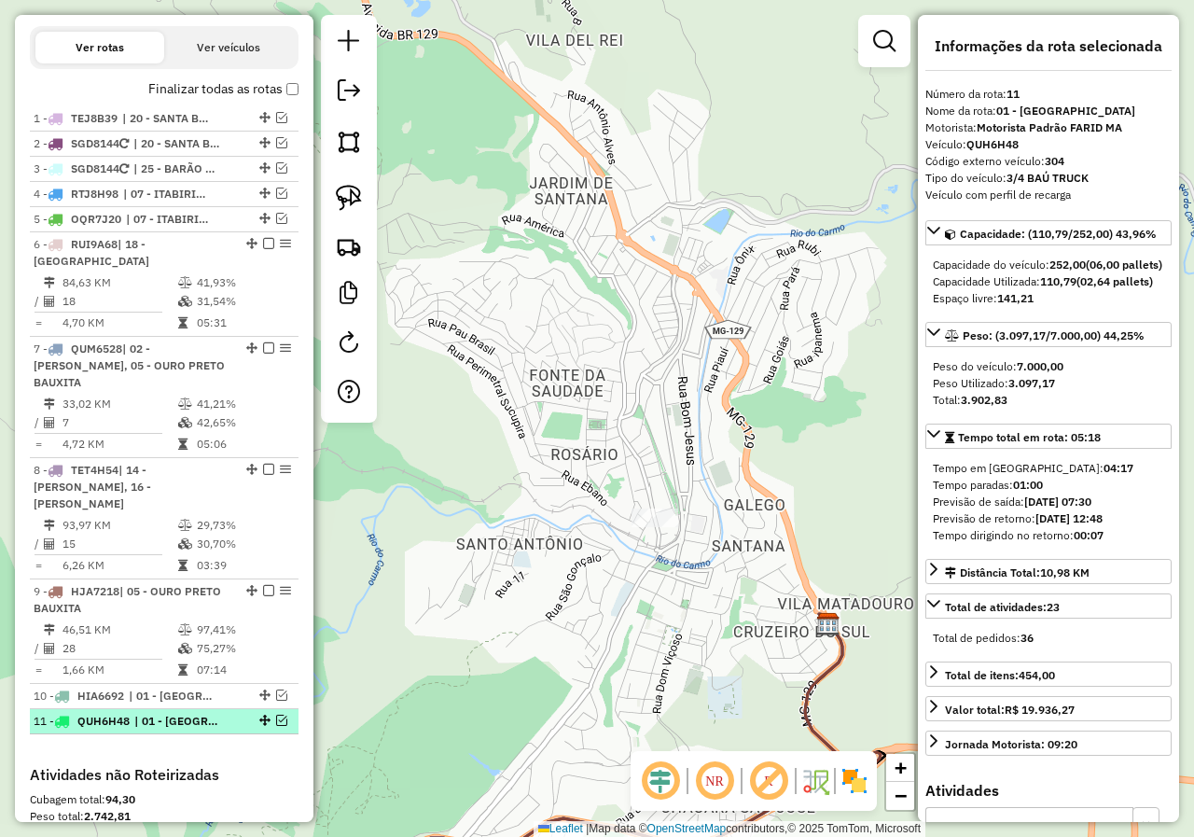
click at [276, 720] on em at bounding box center [281, 719] width 11 height 11
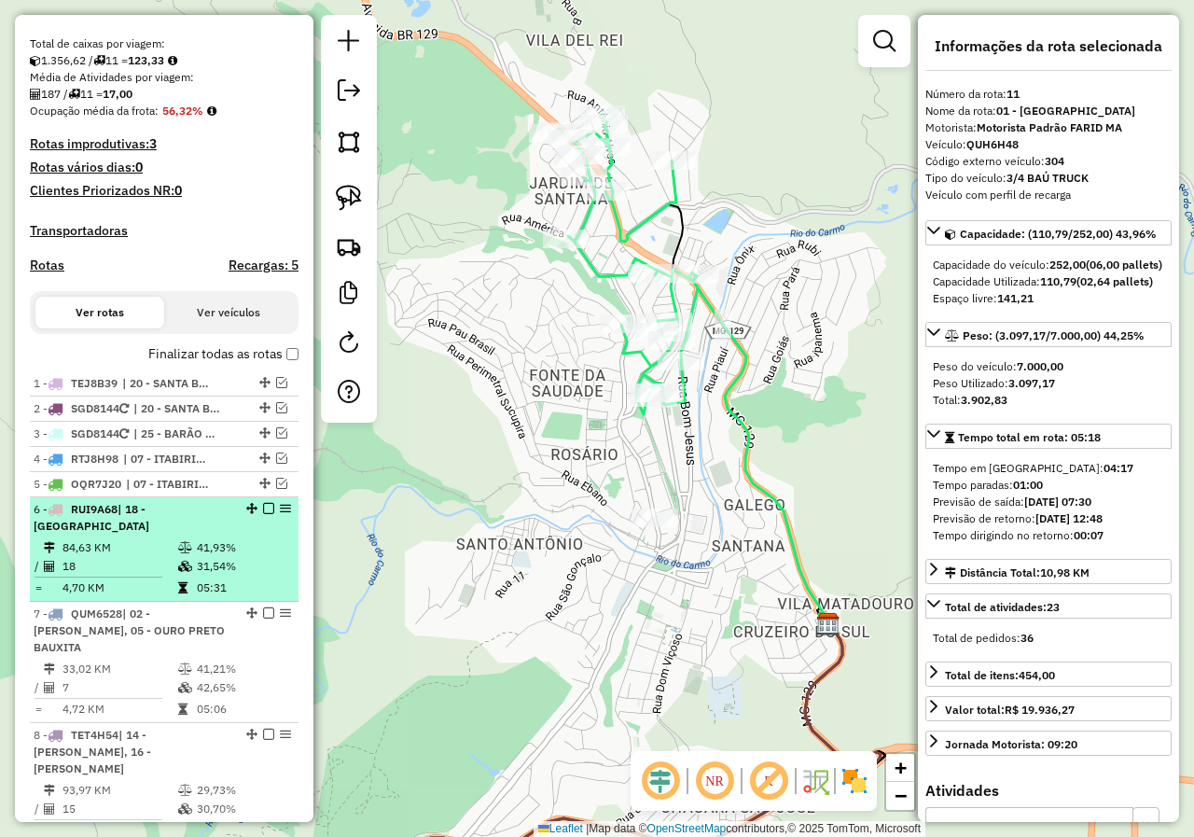
scroll to position [264, 0]
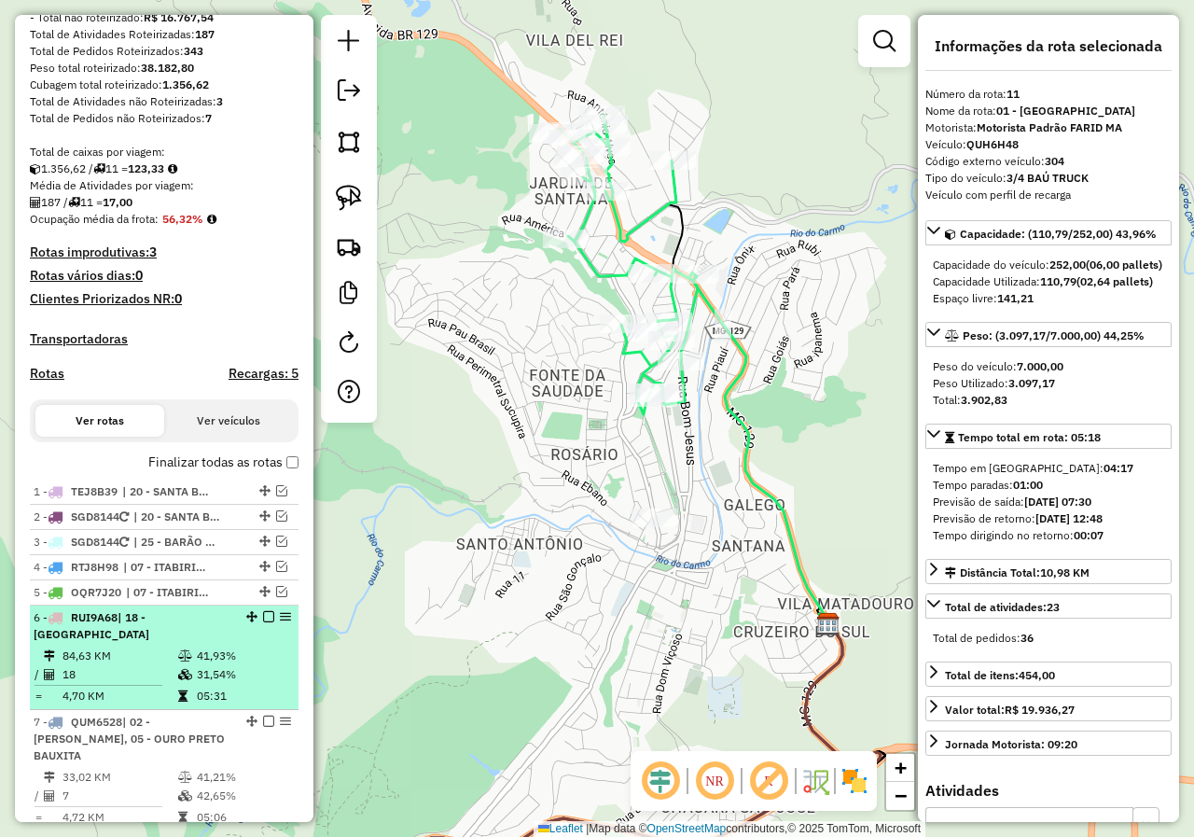
click at [263, 622] on em at bounding box center [268, 616] width 11 height 11
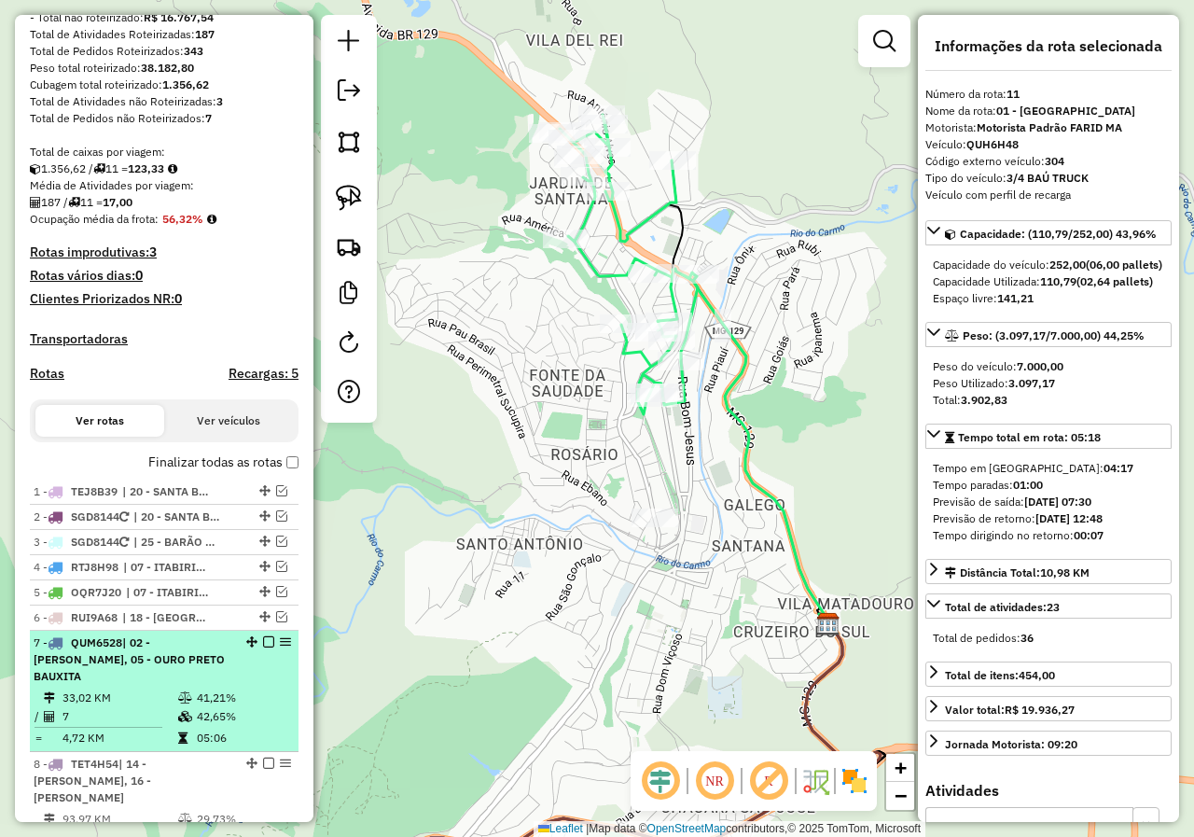
click at [263, 647] on em at bounding box center [268, 641] width 11 height 11
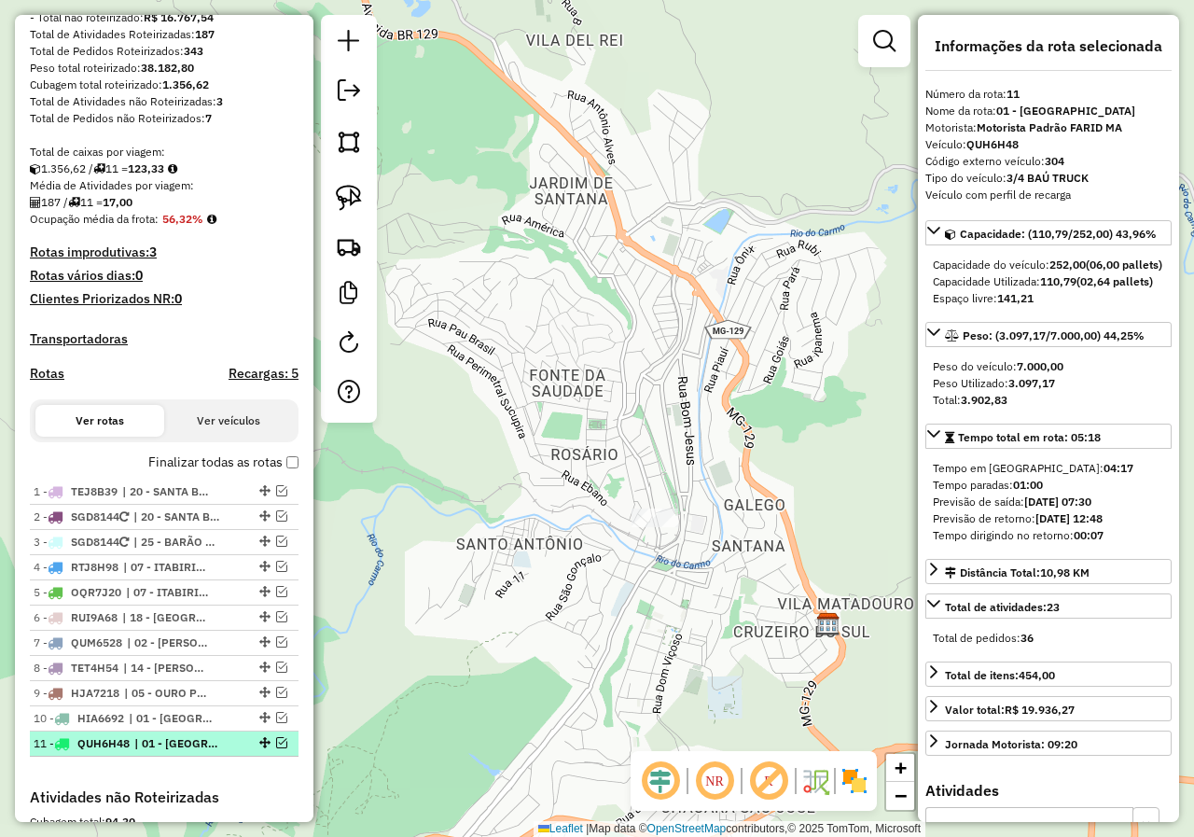
click at [278, 748] on em at bounding box center [281, 742] width 11 height 11
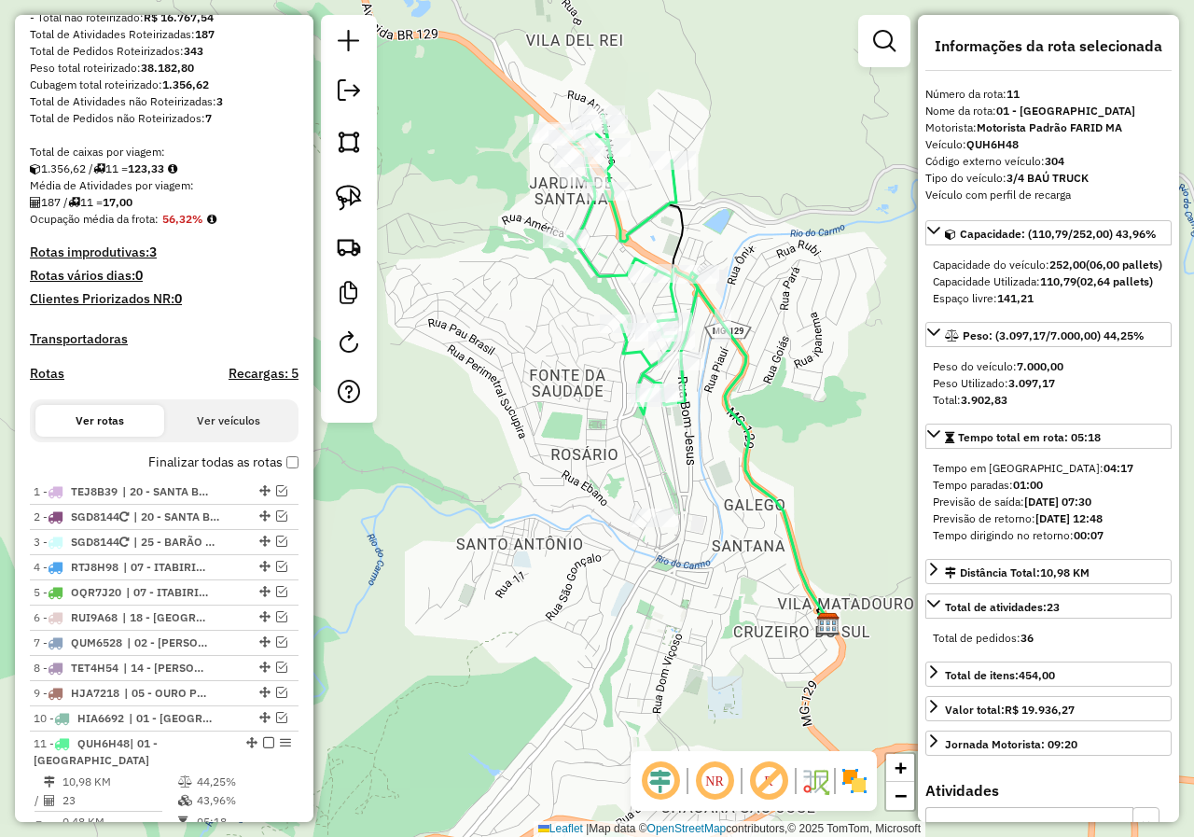
click at [638, 357] on icon at bounding box center [629, 264] width 138 height 299
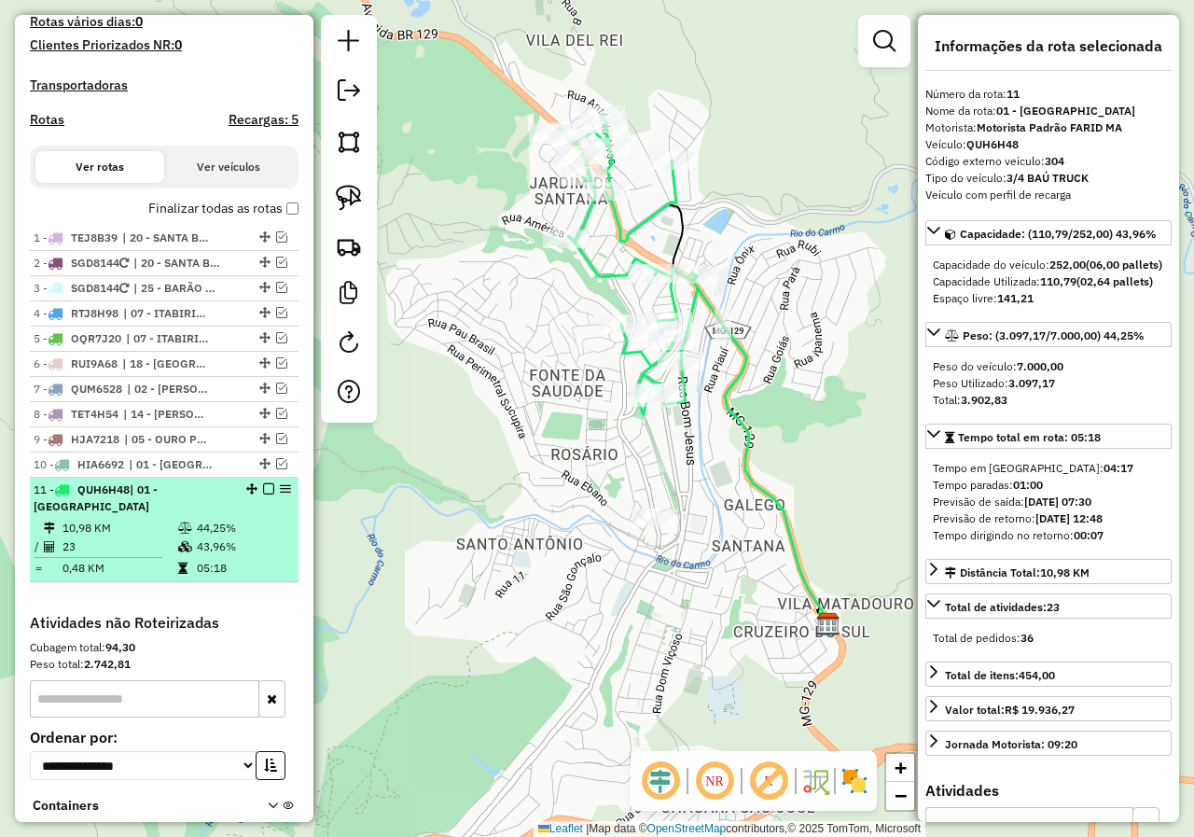
scroll to position [476, 0]
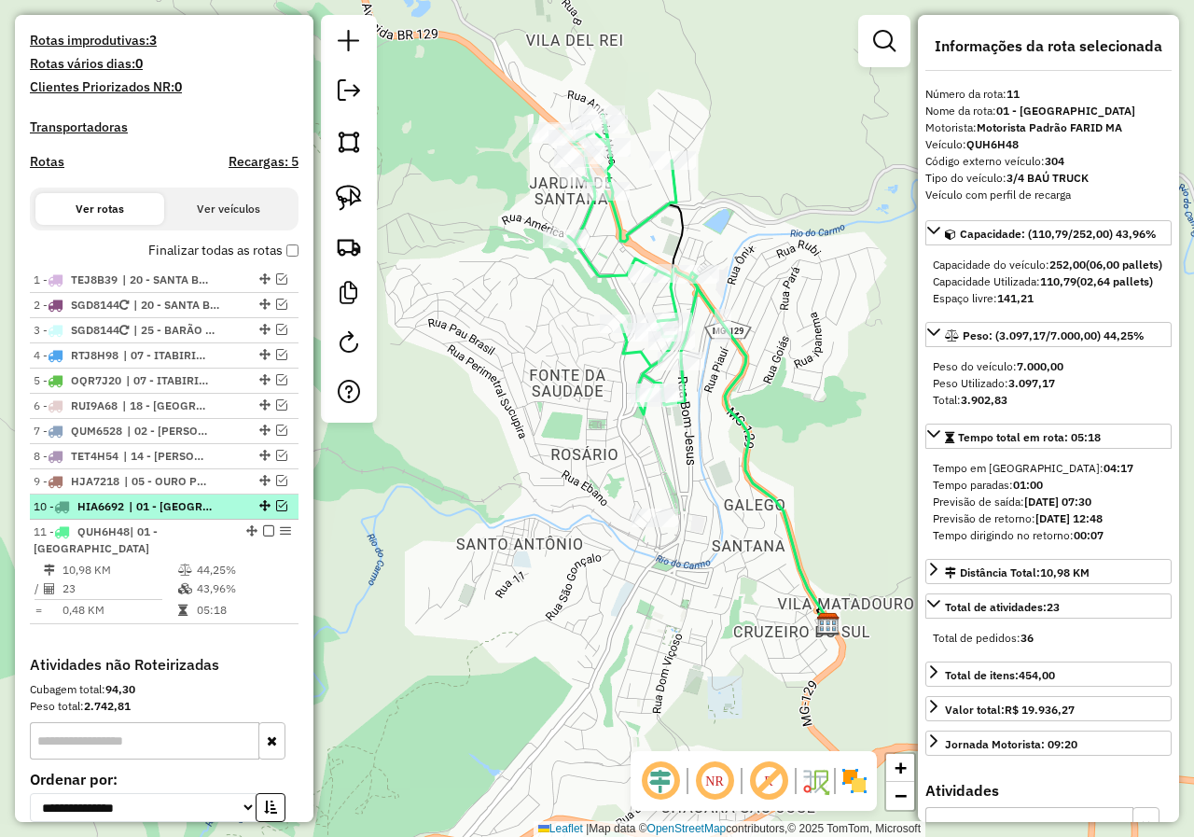
click at [276, 511] on em at bounding box center [281, 505] width 11 height 11
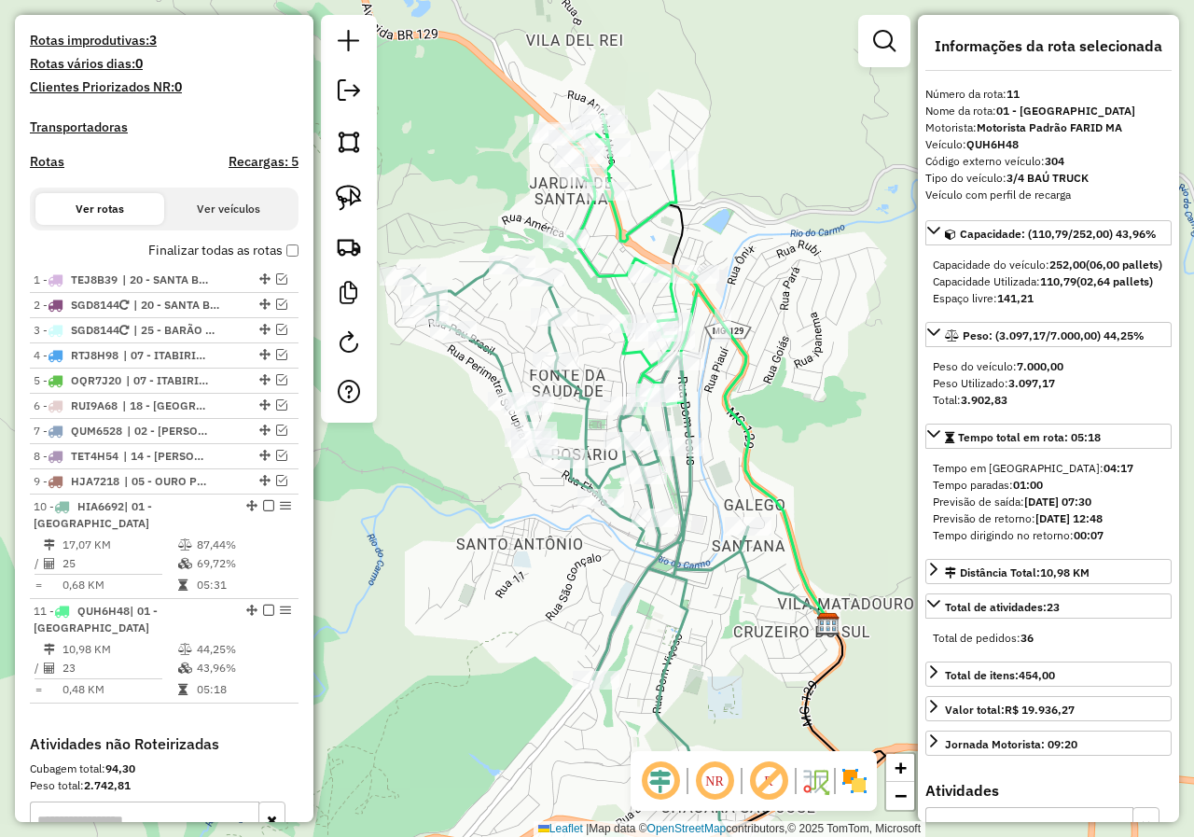
click at [599, 373] on div "Janela de atendimento Grade de atendimento Capacidade Transportadoras Veículos …" at bounding box center [597, 418] width 1194 height 837
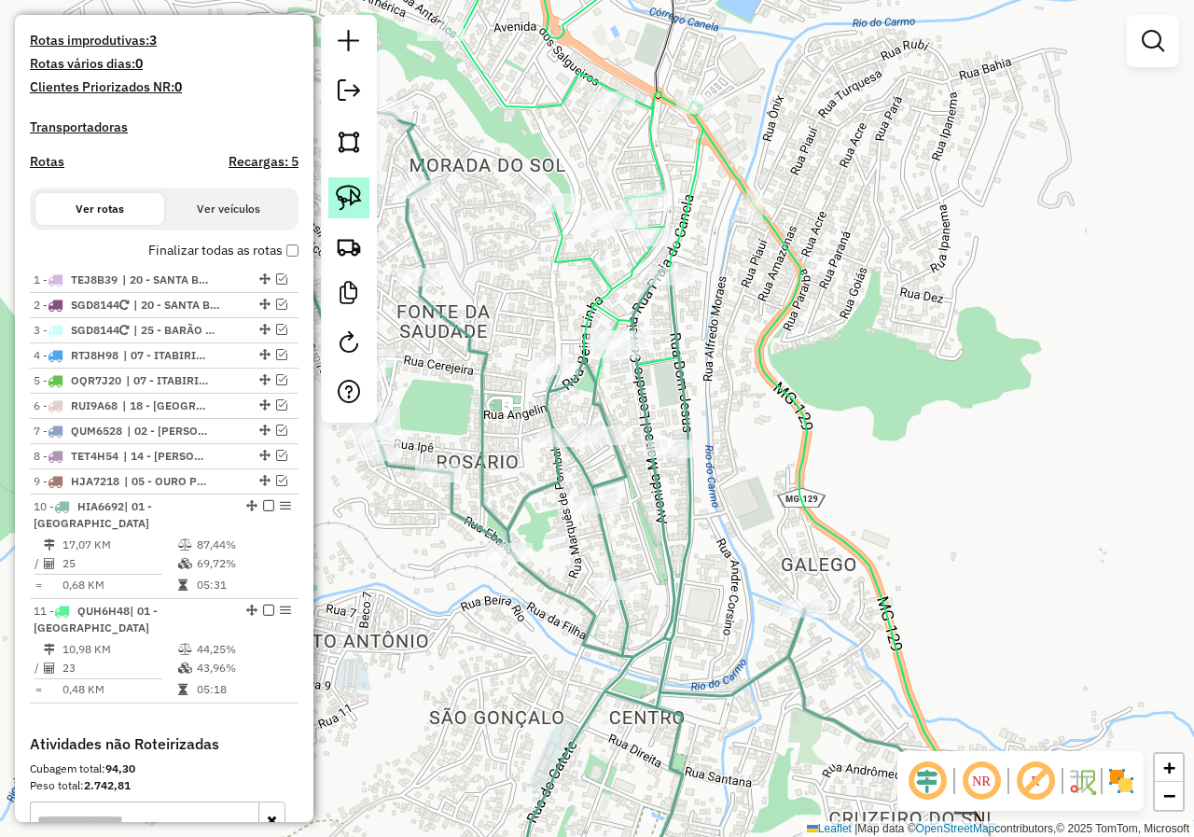
click at [361, 201] on img at bounding box center [349, 198] width 26 height 26
drag, startPoint x: 529, startPoint y: 321, endPoint x: 547, endPoint y: 303, distance: 25.7
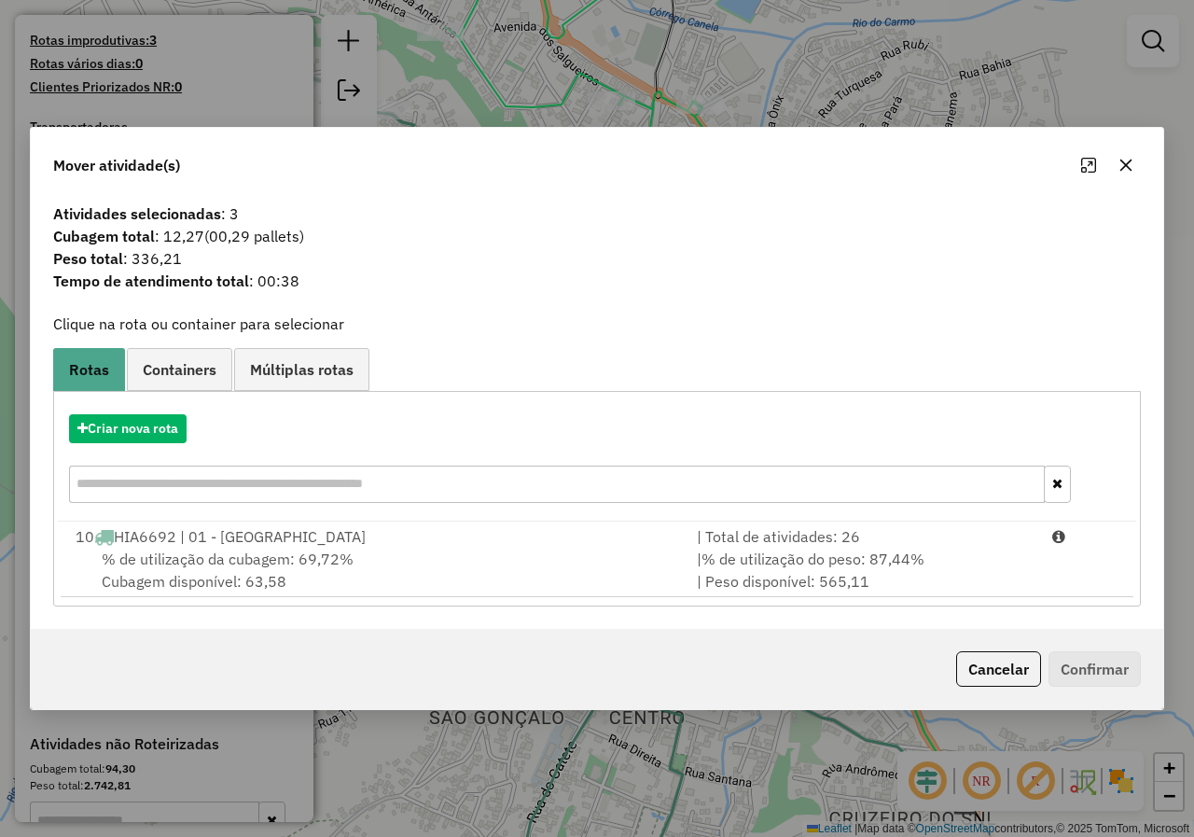
click at [305, 573] on div "% de utilização da cubagem: 69,72% Cubagem disponível: 63,58" at bounding box center [374, 569] width 621 height 45
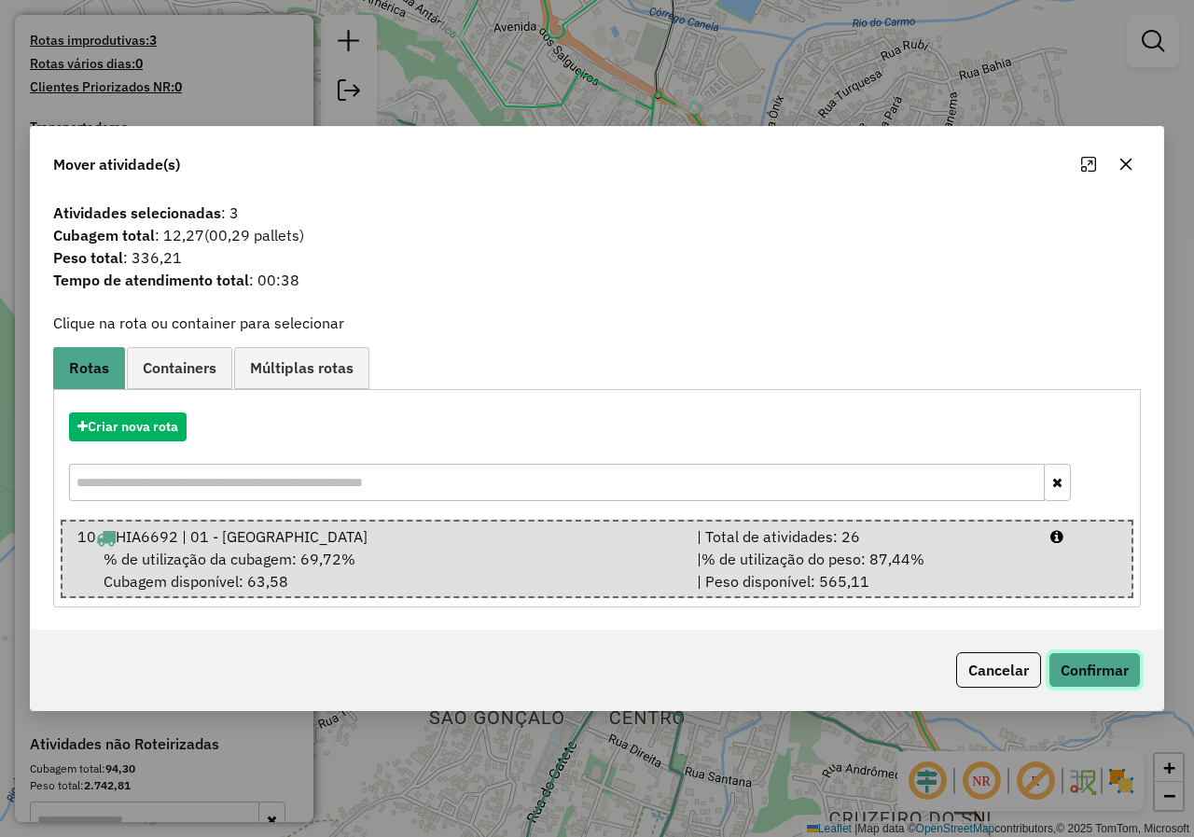
click at [1073, 674] on button "Confirmar" at bounding box center [1094, 669] width 92 height 35
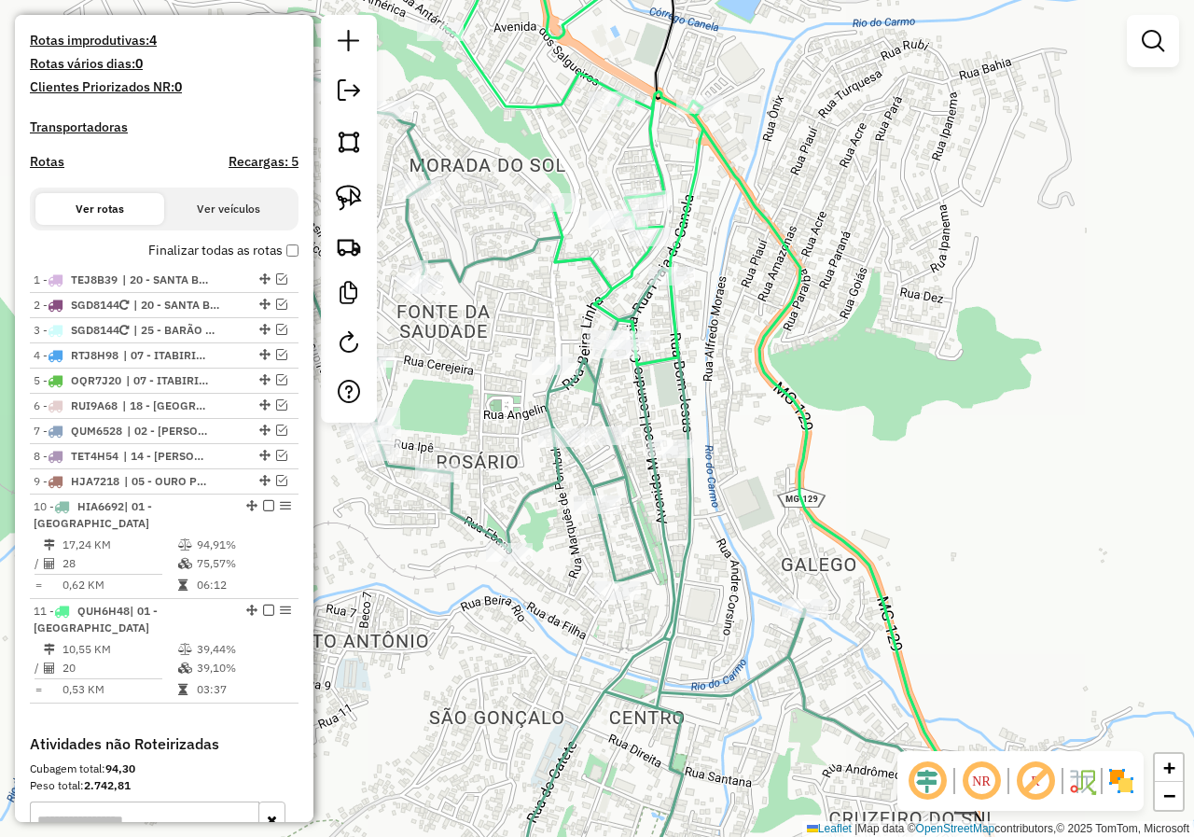
click at [672, 311] on icon at bounding box center [574, 140] width 258 height 449
select select "*********"
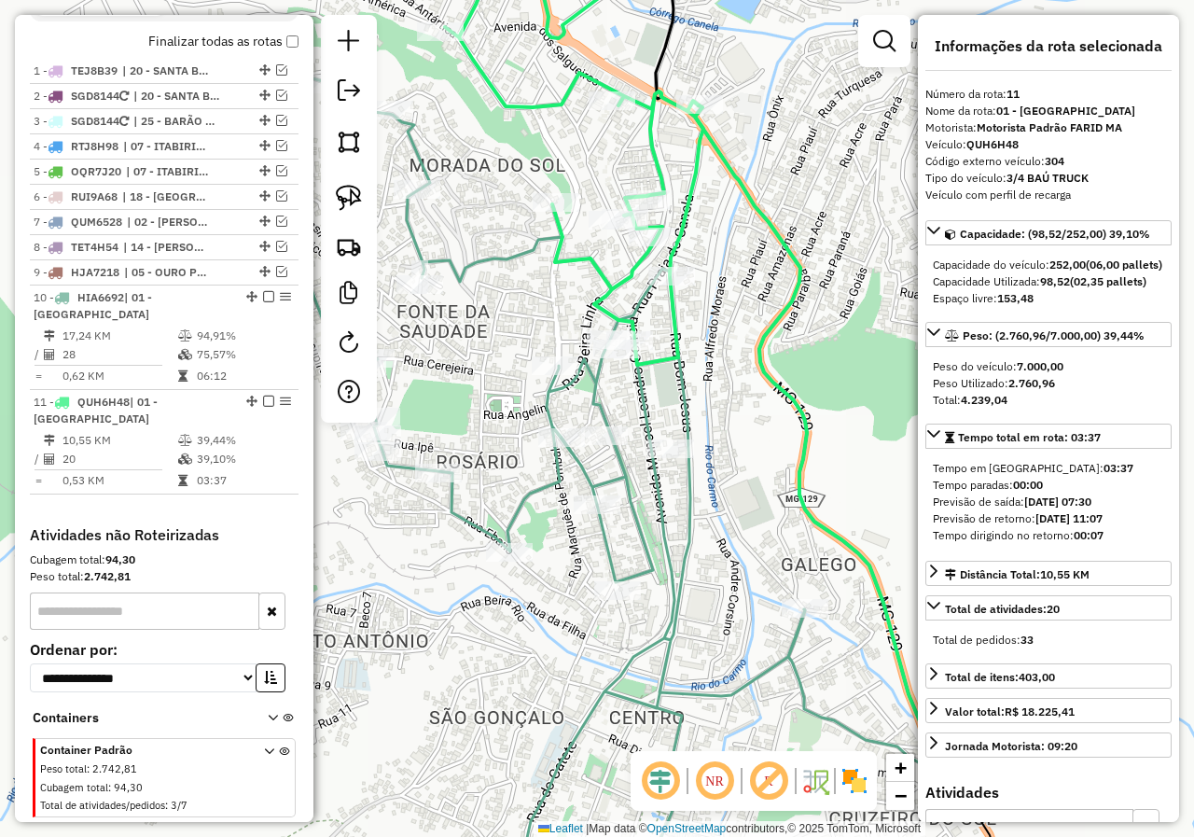
scroll to position [741, 0]
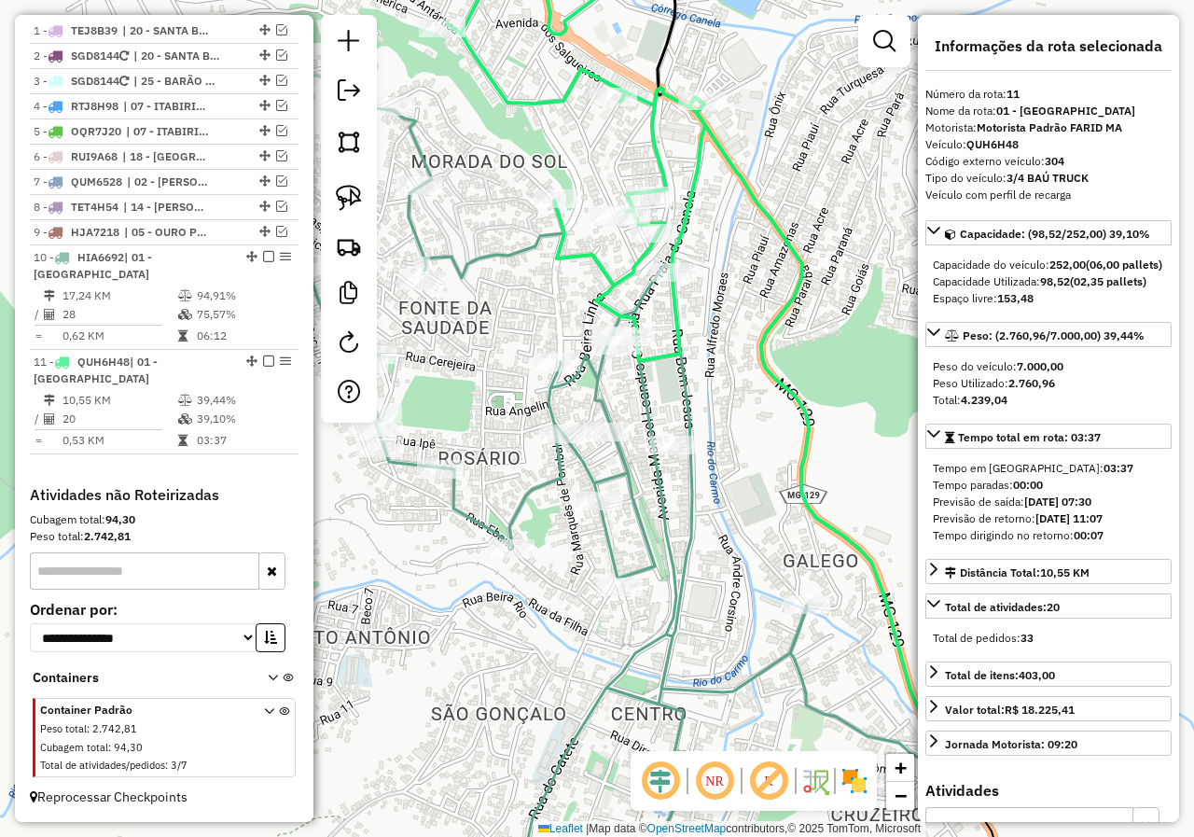
drag, startPoint x: 688, startPoint y: 328, endPoint x: 677, endPoint y: 275, distance: 54.3
click at [687, 299] on icon at bounding box center [576, 136] width 258 height 449
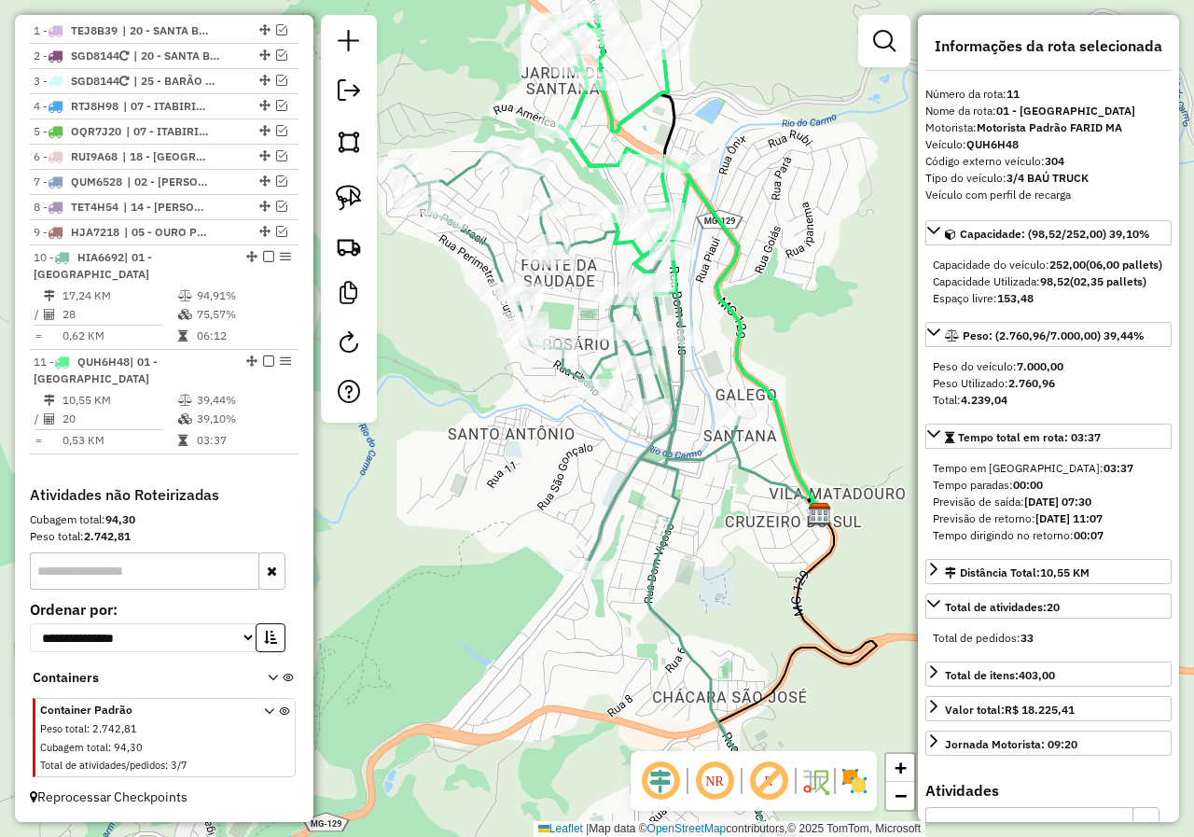
click at [665, 441] on icon at bounding box center [579, 528] width 368 height 752
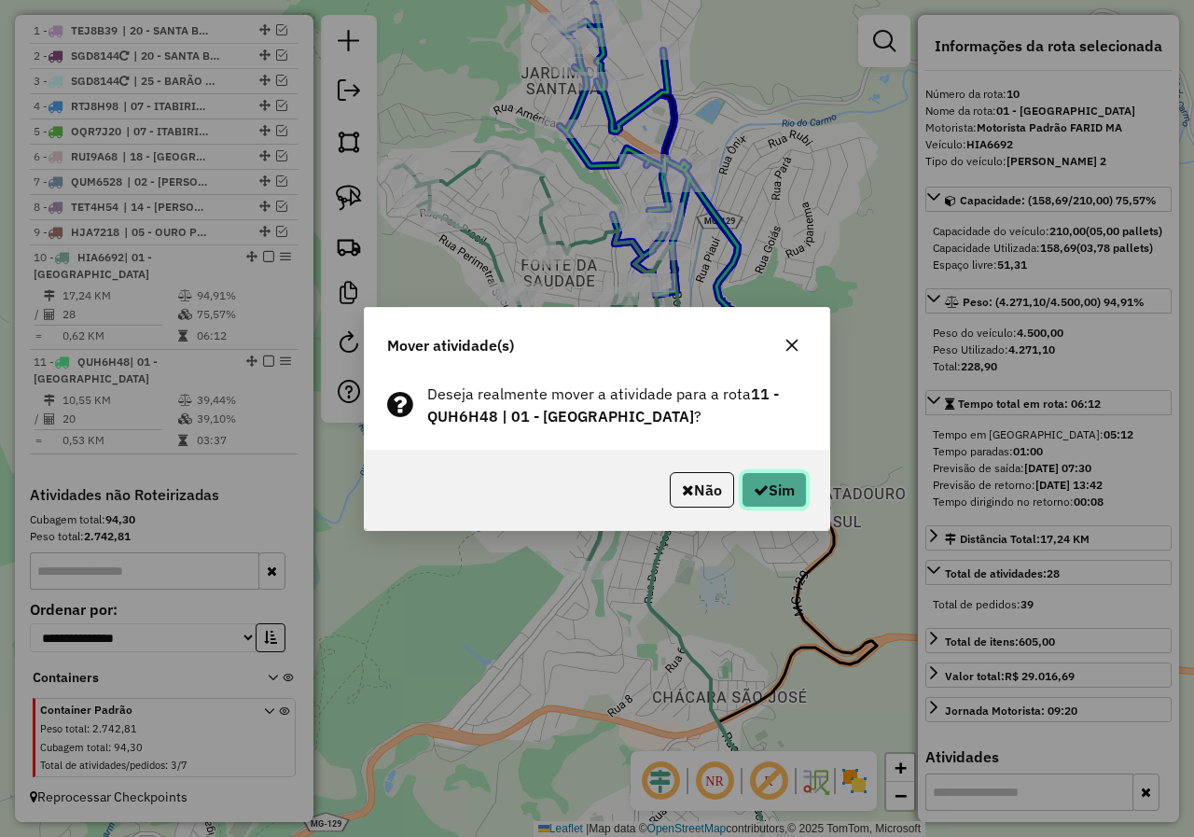
click at [770, 477] on button "Sim" at bounding box center [773, 489] width 65 height 35
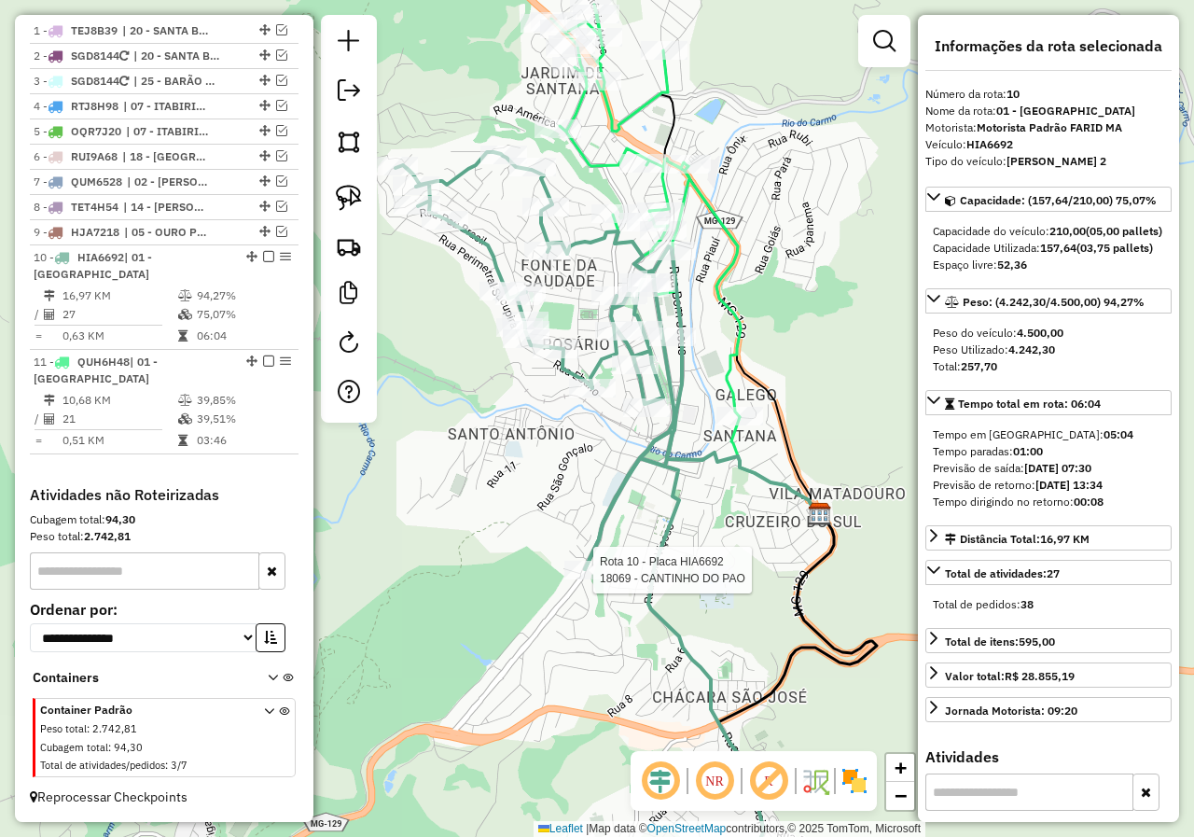
click at [574, 579] on div at bounding box center [587, 570] width 47 height 19
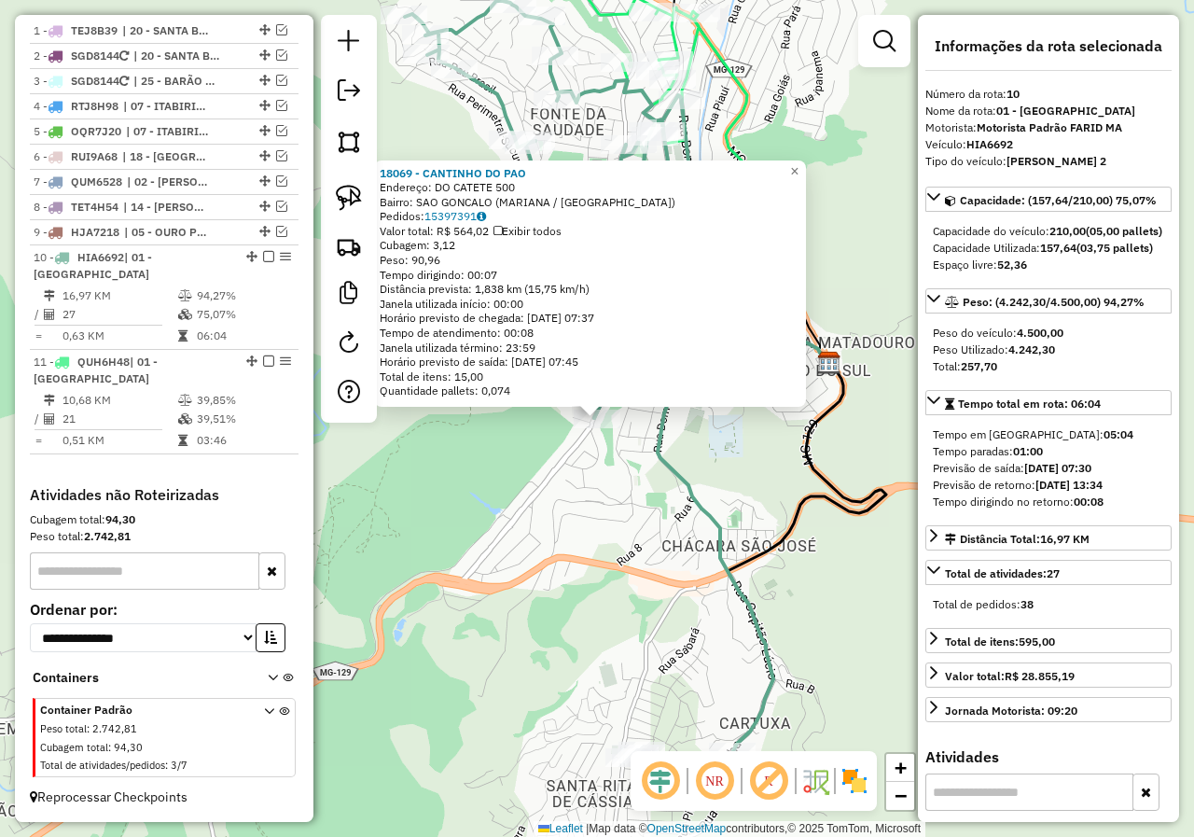
click at [635, 513] on div "18069 - CANTINHO DO PAO Endereço: DO CATETE 500 Bairro: SAO GONCALO (MARIANA / …" at bounding box center [597, 418] width 1194 height 837
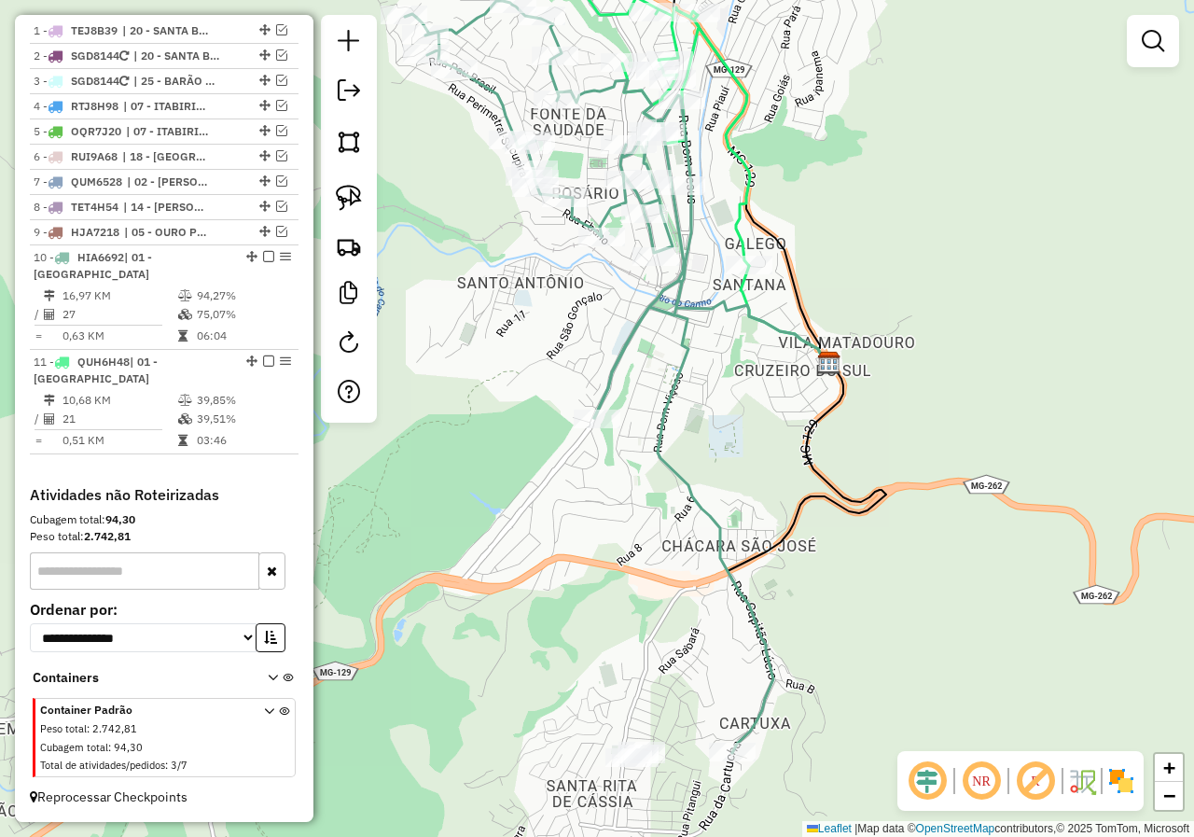
drag, startPoint x: 663, startPoint y: 465, endPoint x: 642, endPoint y: 547, distance: 84.8
click at [642, 547] on icon at bounding box center [589, 377] width 368 height 752
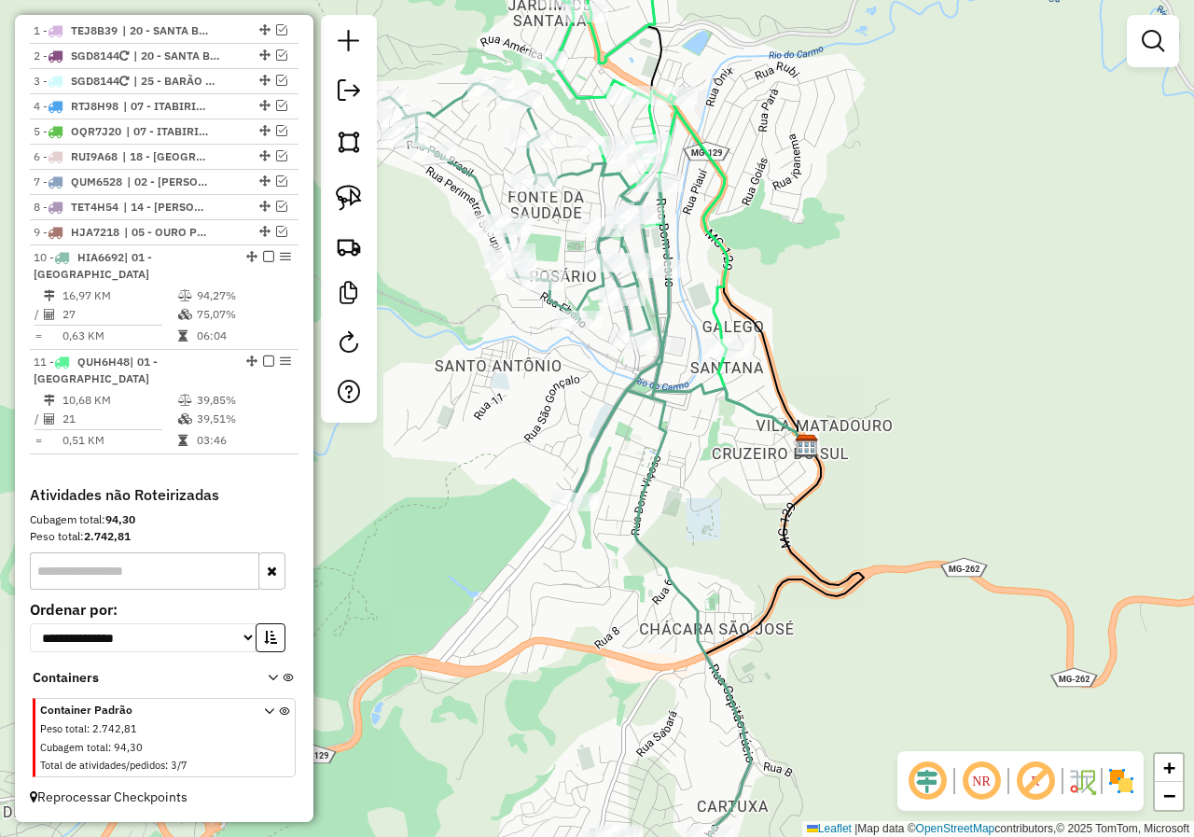
click at [713, 292] on icon at bounding box center [632, 143] width 189 height 412
select select "*********"
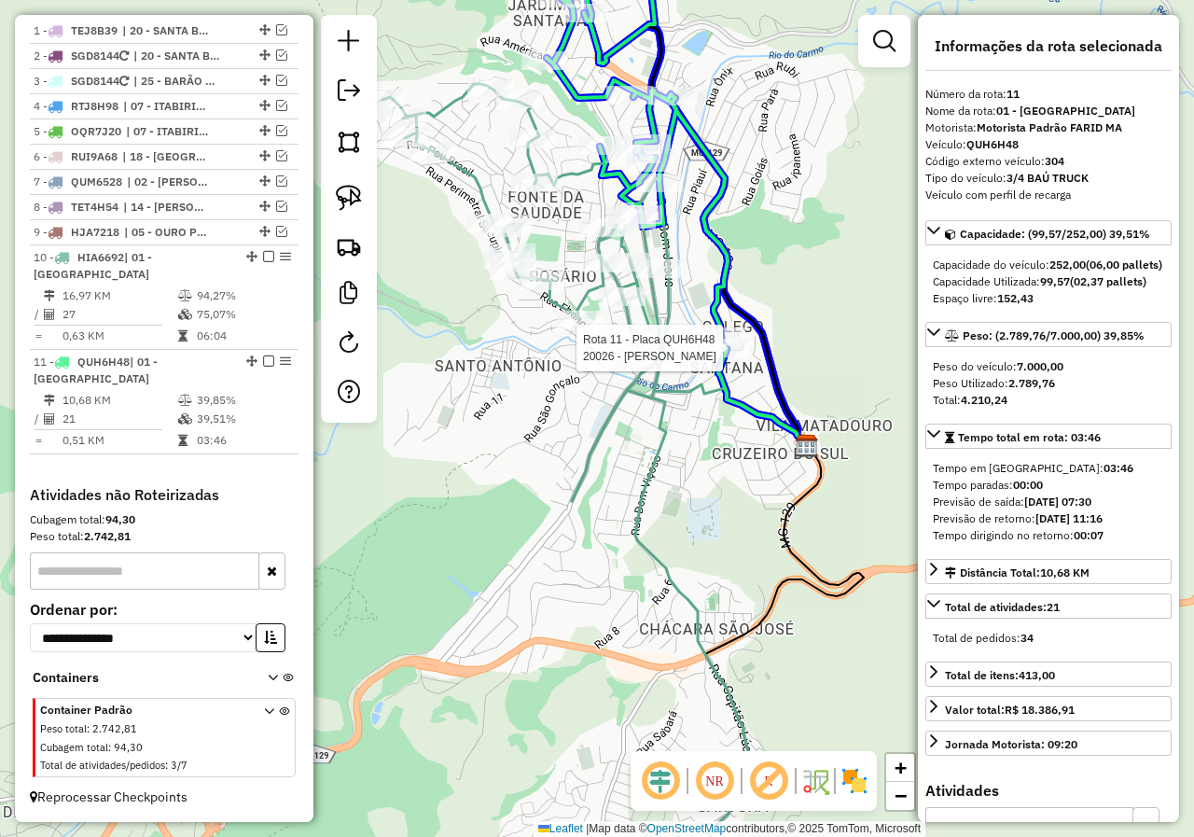
drag, startPoint x: 570, startPoint y: 512, endPoint x: 682, endPoint y: 472, distance: 118.9
click at [699, 346] on div at bounding box center [722, 336] width 47 height 19
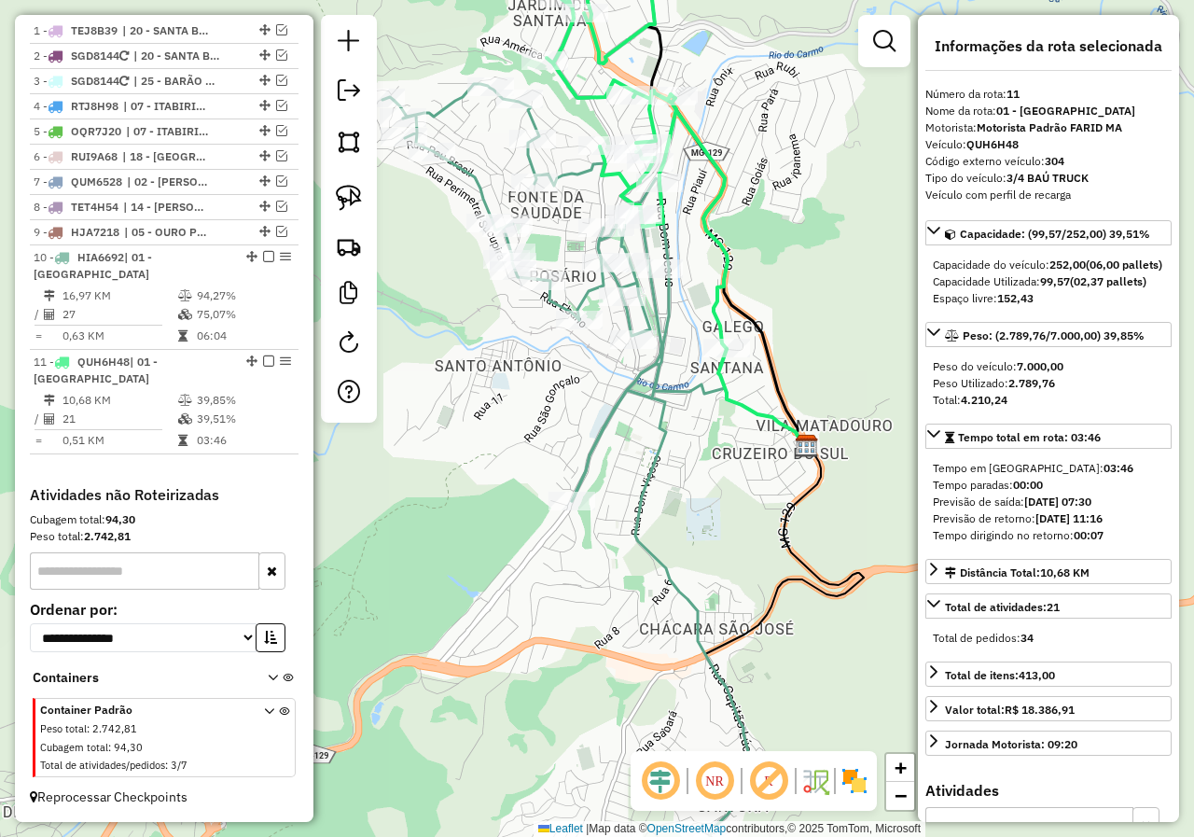
click at [651, 381] on icon at bounding box center [566, 460] width 368 height 752
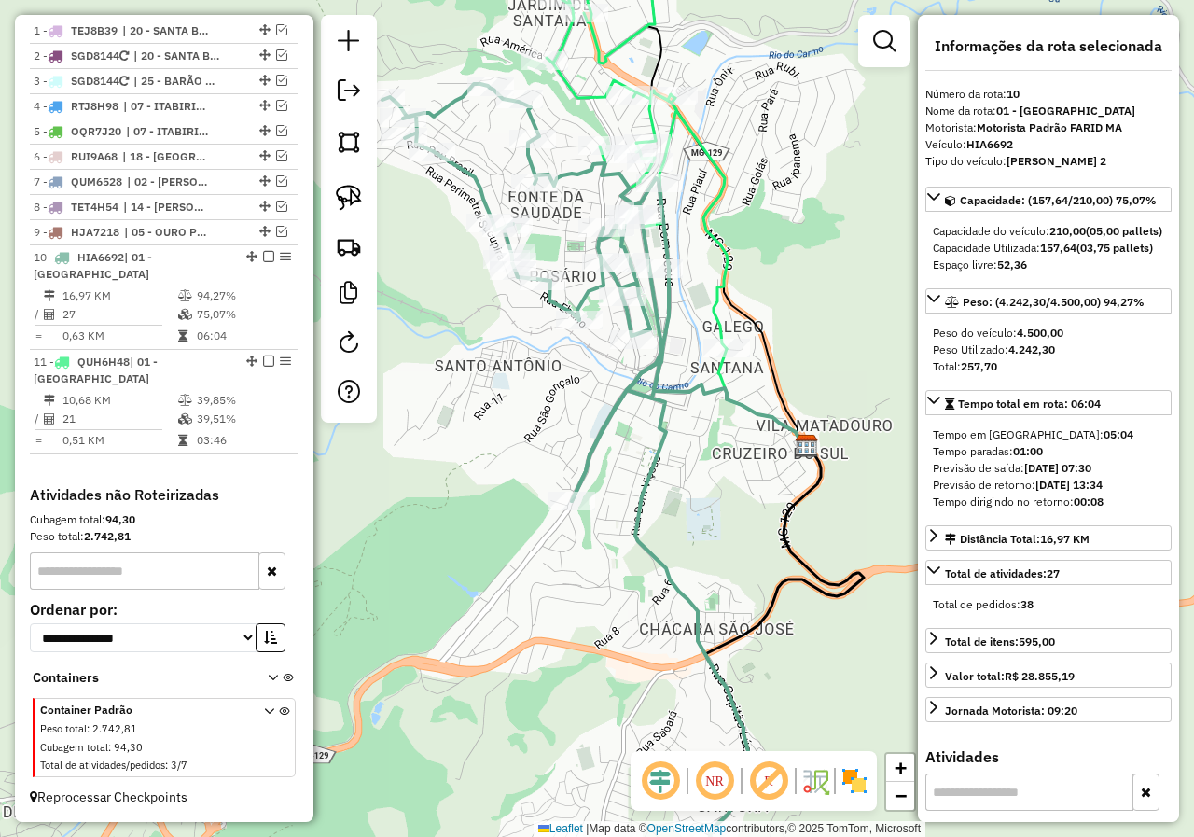
click at [725, 320] on icon at bounding box center [632, 143] width 189 height 412
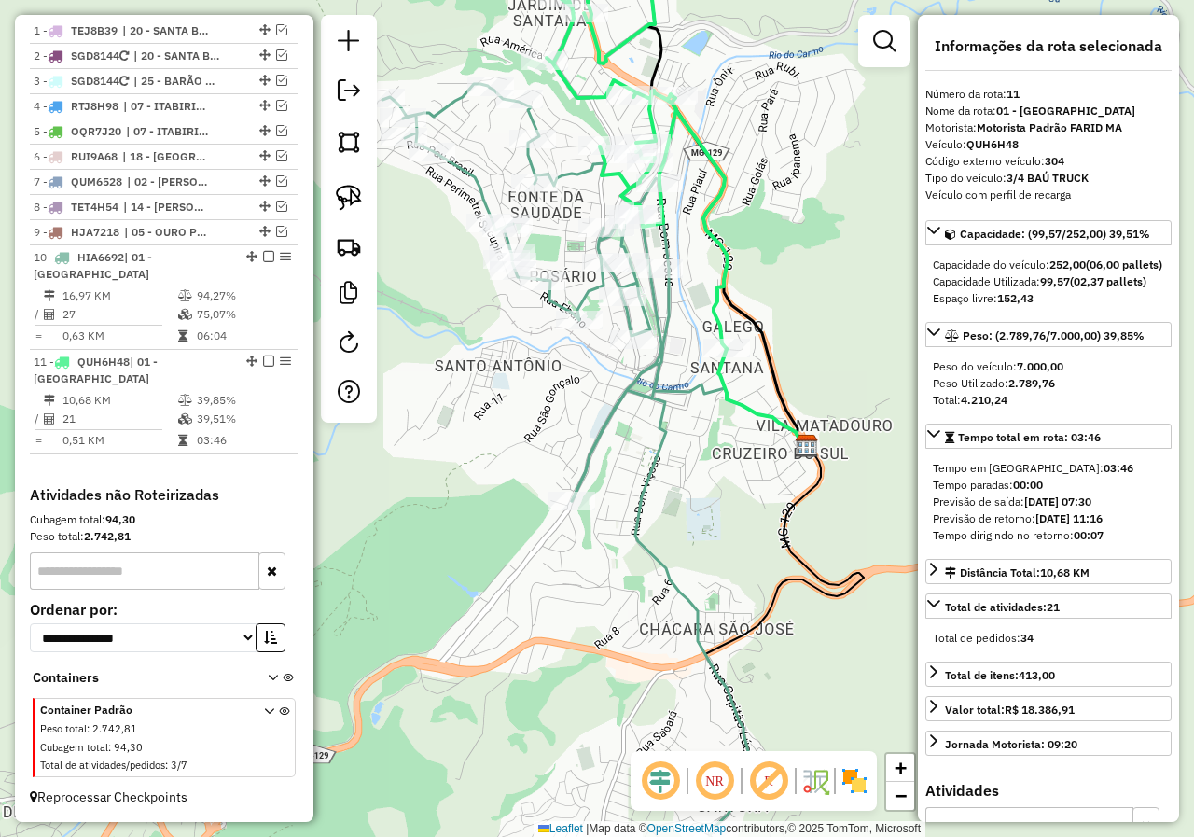
drag, startPoint x: 707, startPoint y: 302, endPoint x: 699, endPoint y: 411, distance: 109.4
click at [699, 349] on icon at bounding box center [632, 143] width 189 height 412
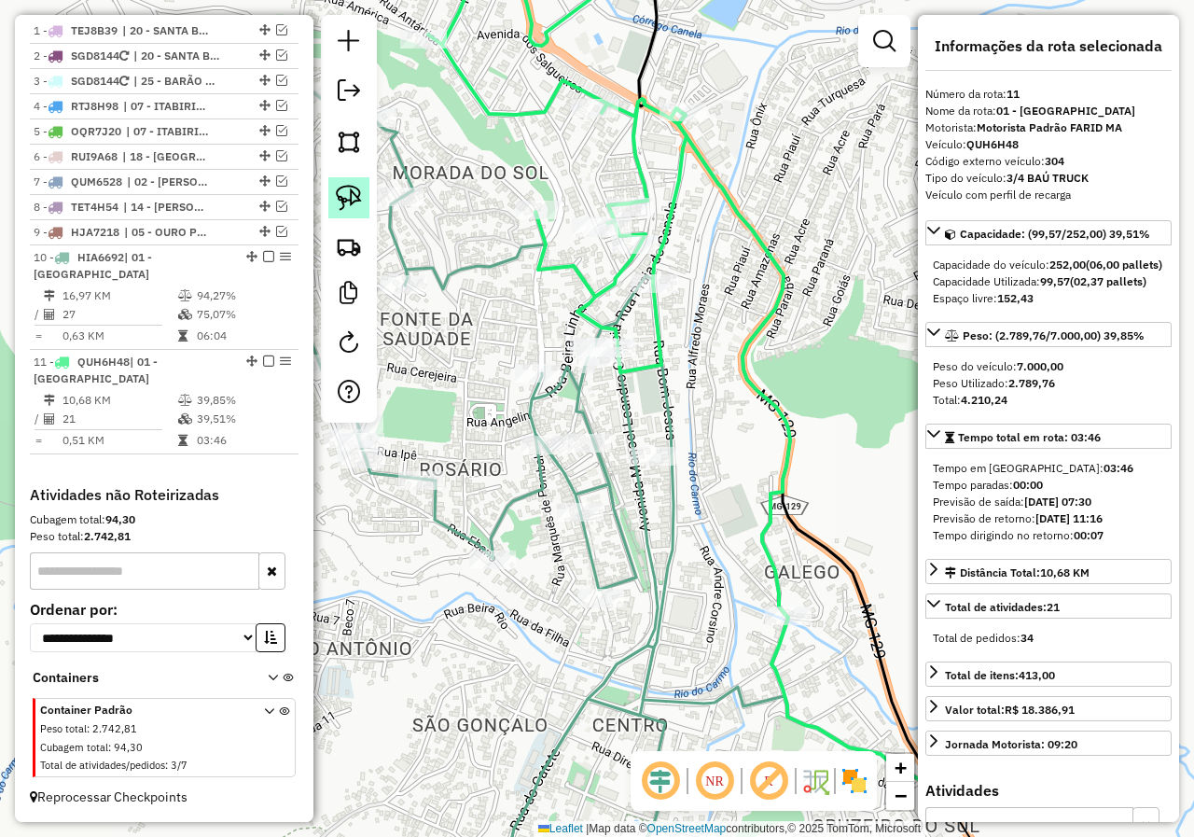
click at [365, 188] on link at bounding box center [348, 197] width 41 height 41
drag, startPoint x: 545, startPoint y: 323, endPoint x: 632, endPoint y: 314, distance: 88.1
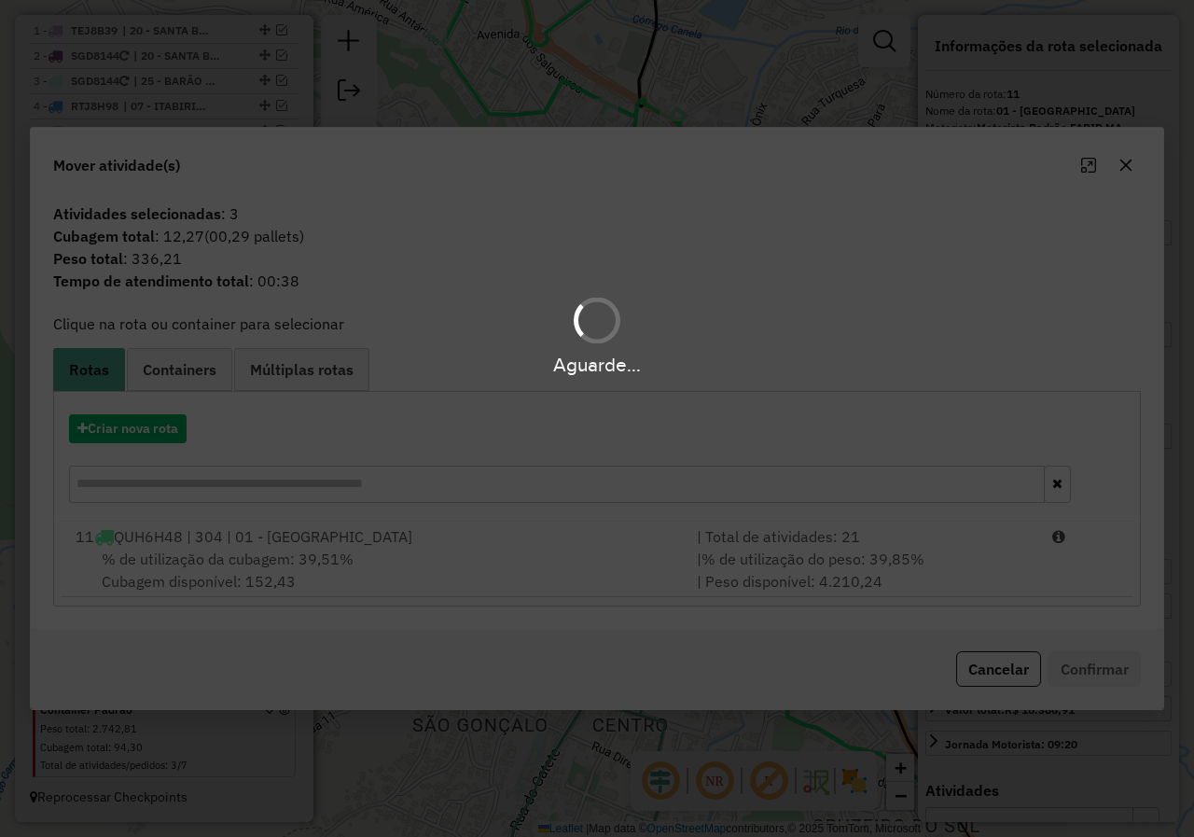
click at [386, 568] on div "Aguarde..." at bounding box center [597, 418] width 1194 height 837
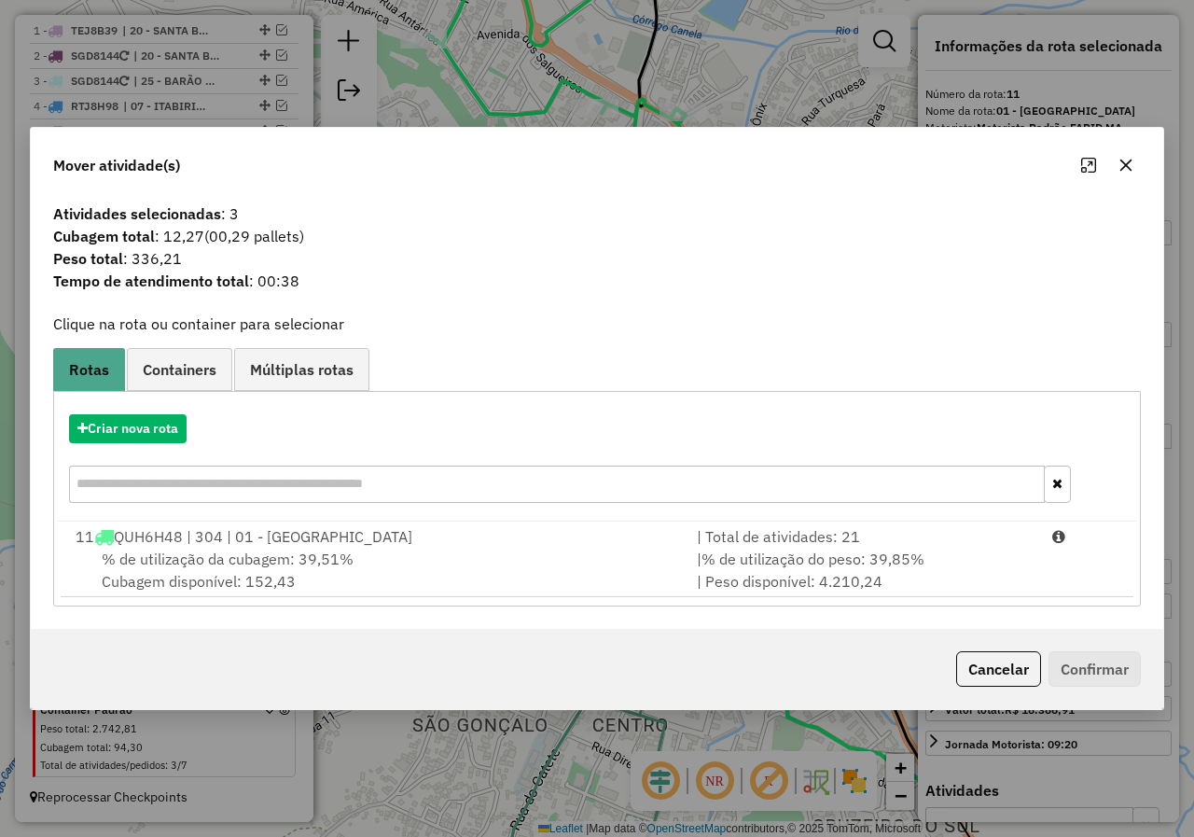
click at [386, 568] on div "% de utilização da cubagem: 39,51% Cubagem disponível: 152,43" at bounding box center [374, 569] width 621 height 45
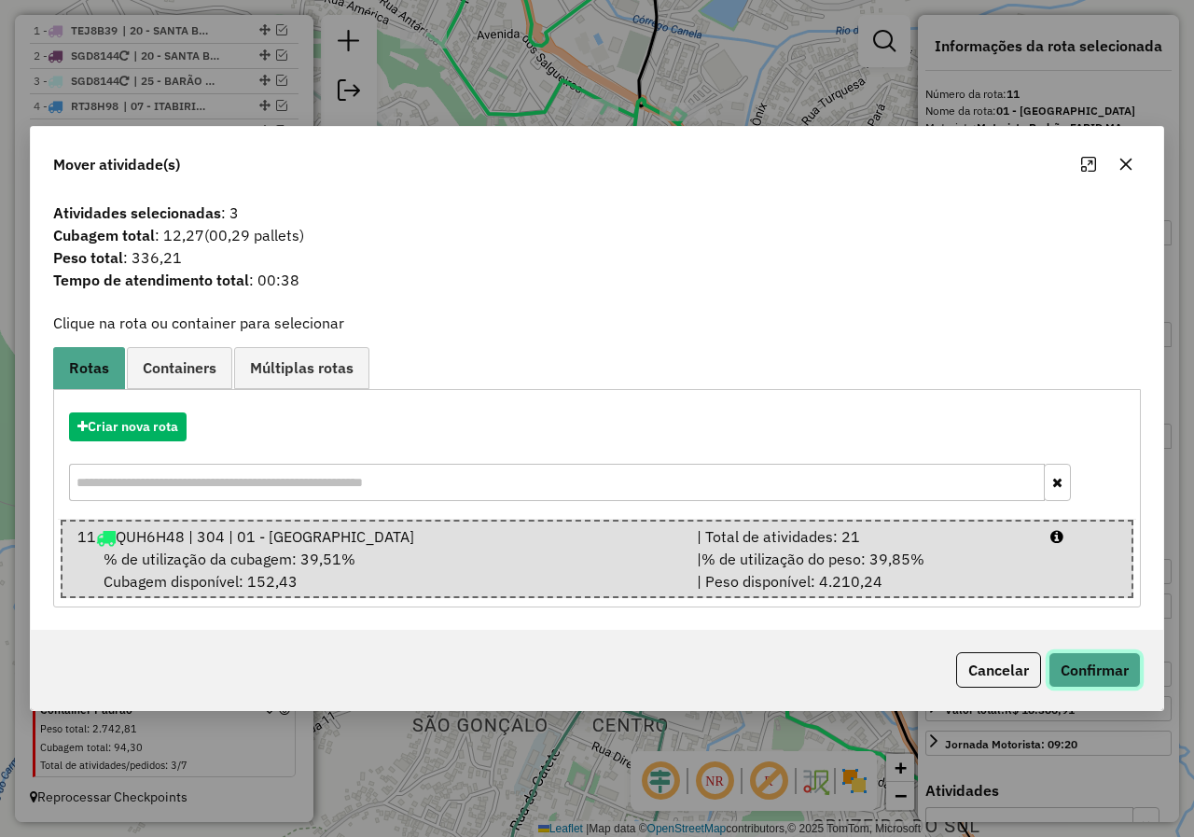
click at [1085, 663] on button "Confirmar" at bounding box center [1094, 669] width 92 height 35
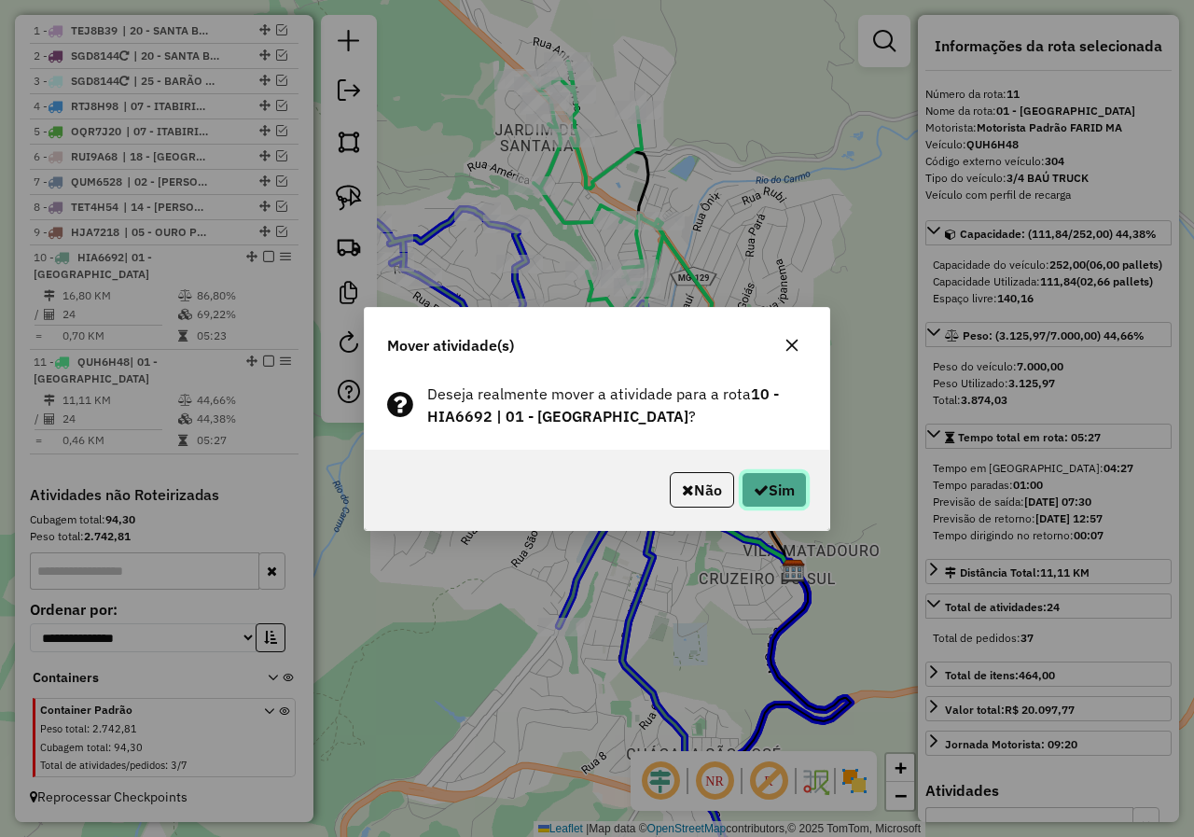
click at [786, 494] on button "Sim" at bounding box center [773, 489] width 65 height 35
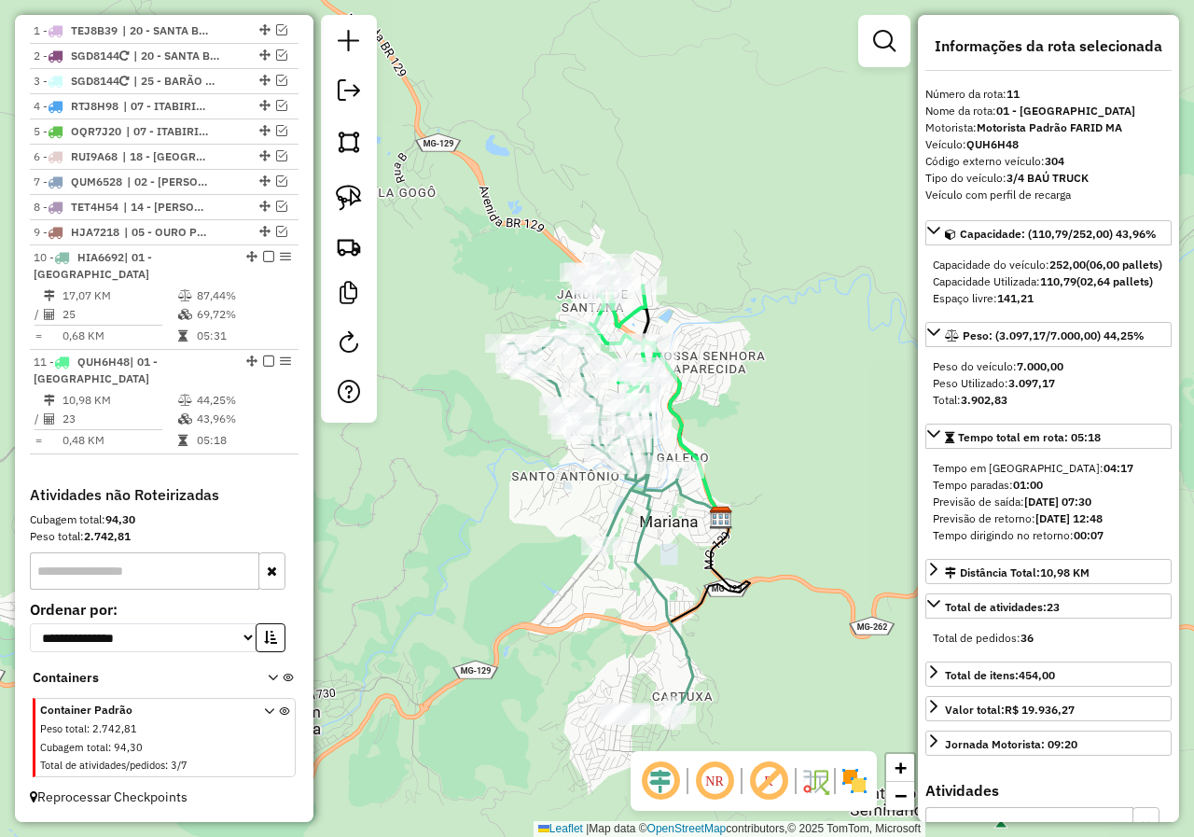
click at [635, 491] on icon at bounding box center [600, 525] width 185 height 376
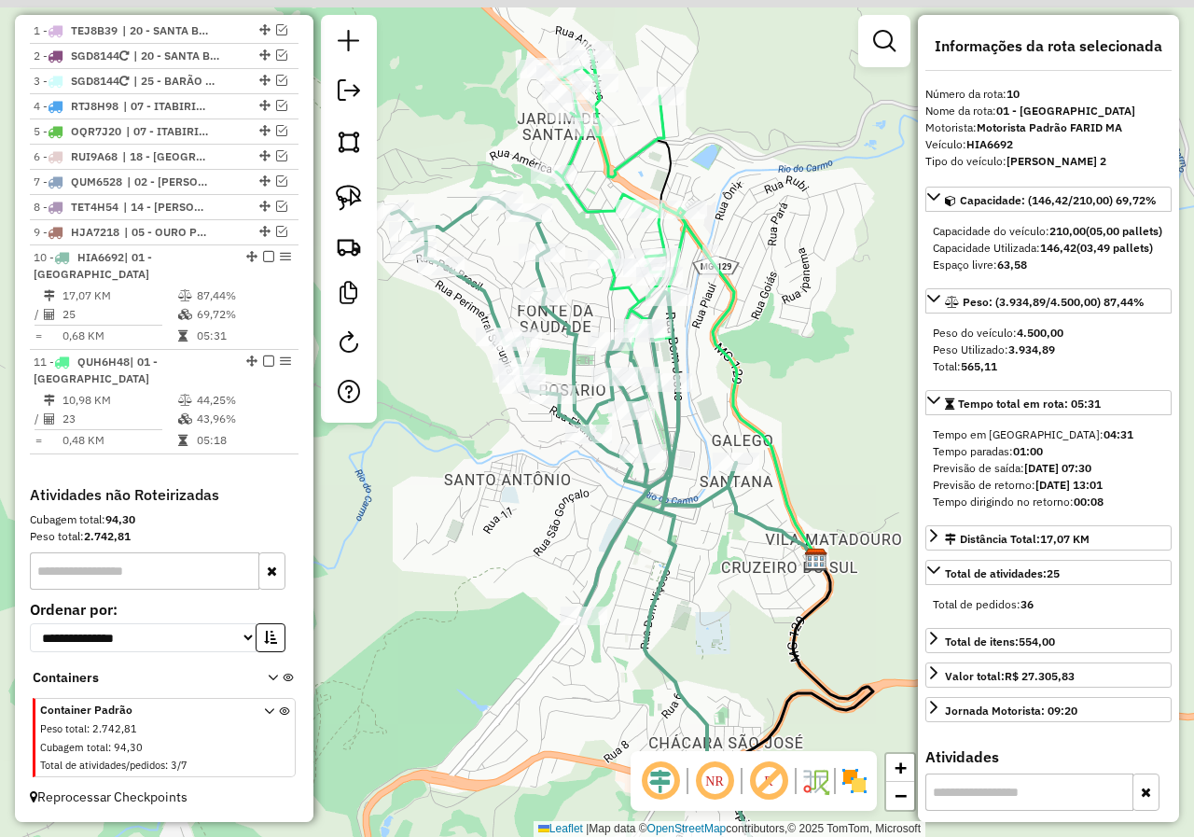
drag, startPoint x: 691, startPoint y: 285, endPoint x: 708, endPoint y: 344, distance: 61.1
click at [708, 344] on div "Rota 11 - Placa QUH6H48 14895 - SACOLAO ARARAS Janela de atendimento Grade de a…" at bounding box center [597, 418] width 1194 height 837
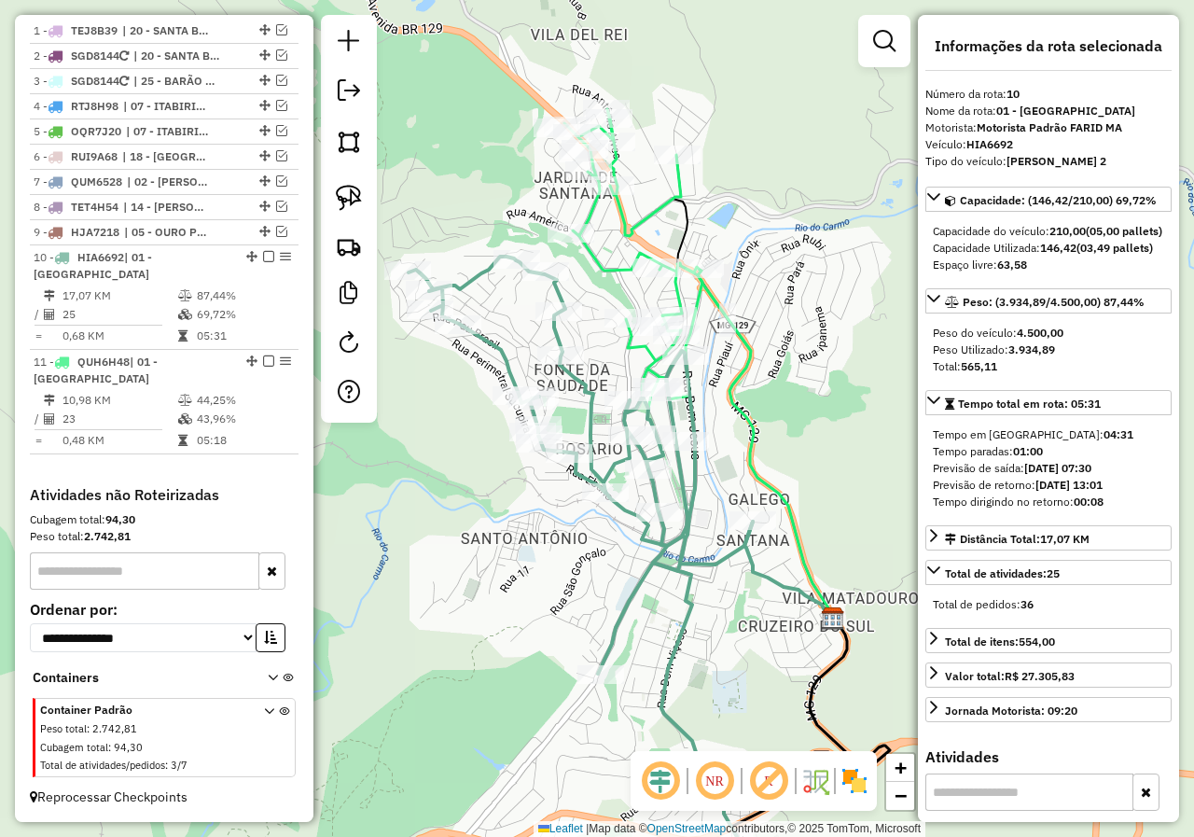
click at [697, 311] on icon at bounding box center [633, 258] width 138 height 299
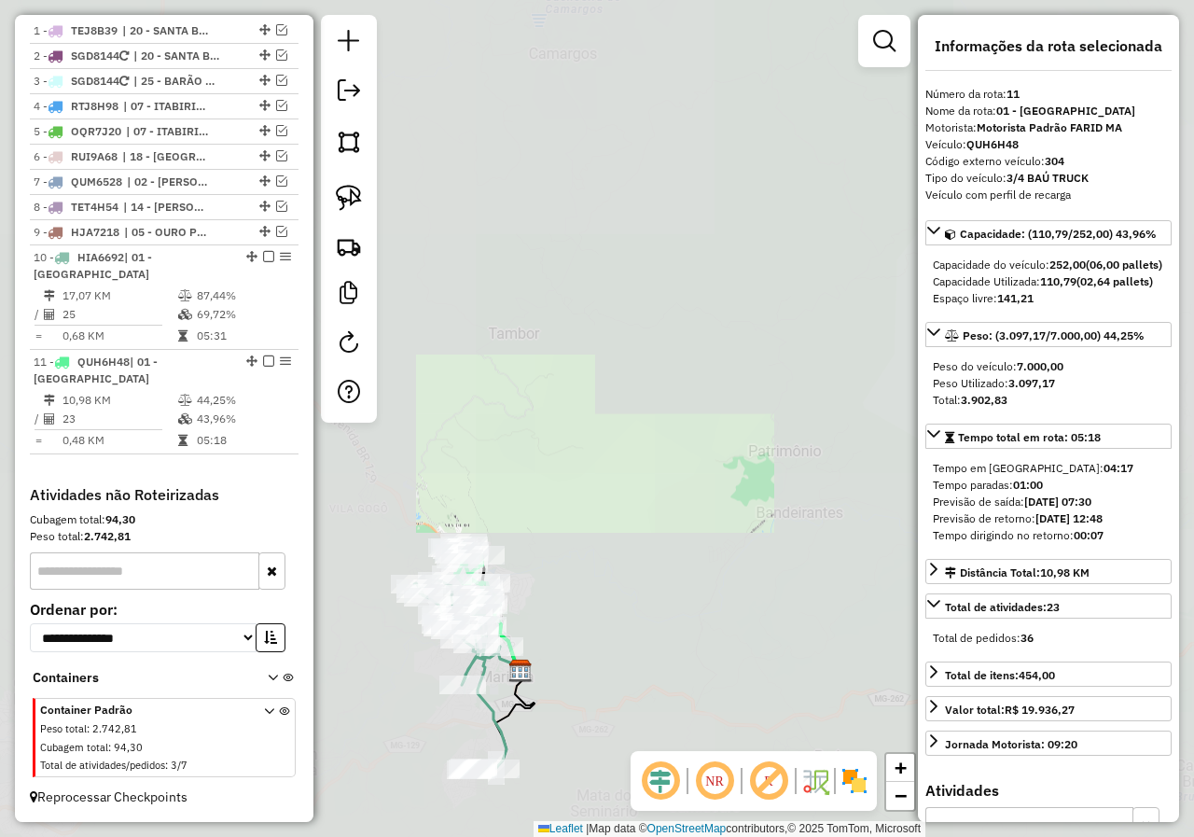
click at [546, 440] on div "Janela de atendimento Grade de atendimento Capacidade Transportadoras Veículos …" at bounding box center [597, 418] width 1194 height 837
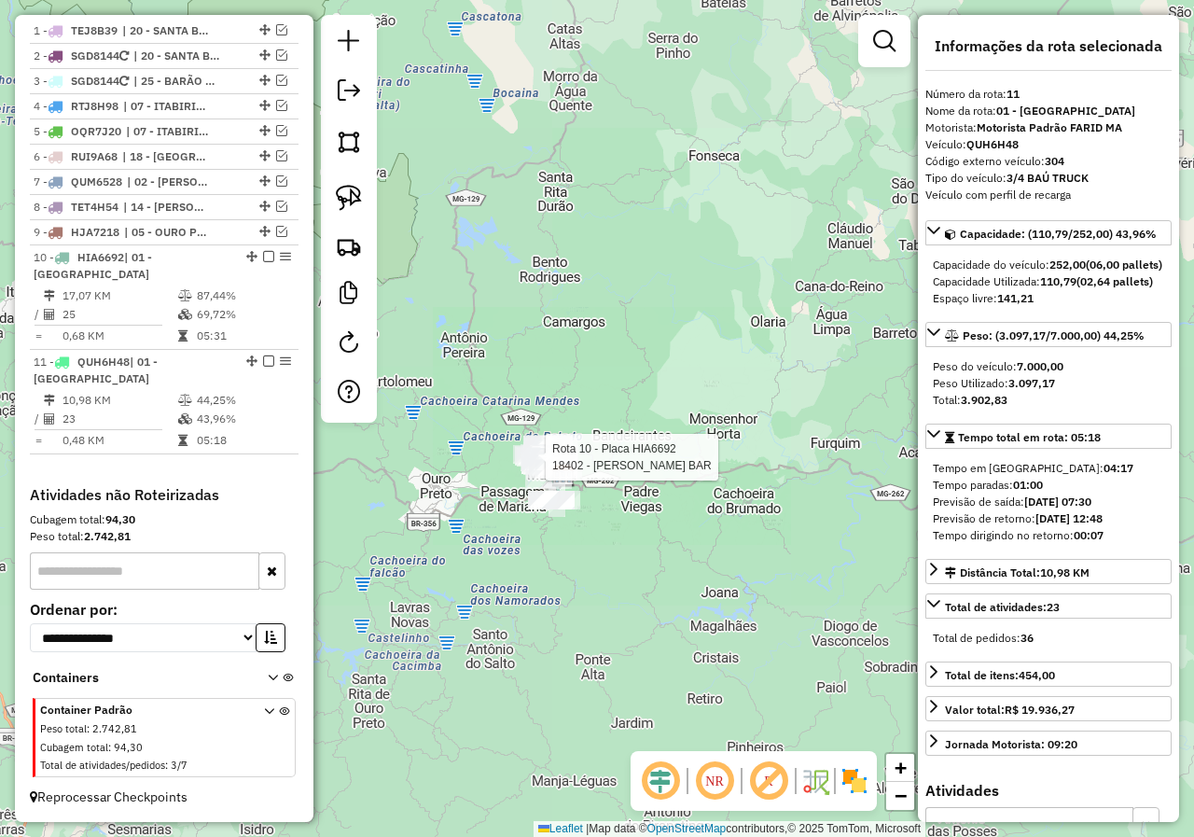
click at [533, 536] on div "Rota 10 - Placa HIA6692 18402 - VALTINHOS BAR Janela de atendimento Grade de at…" at bounding box center [597, 418] width 1194 height 837
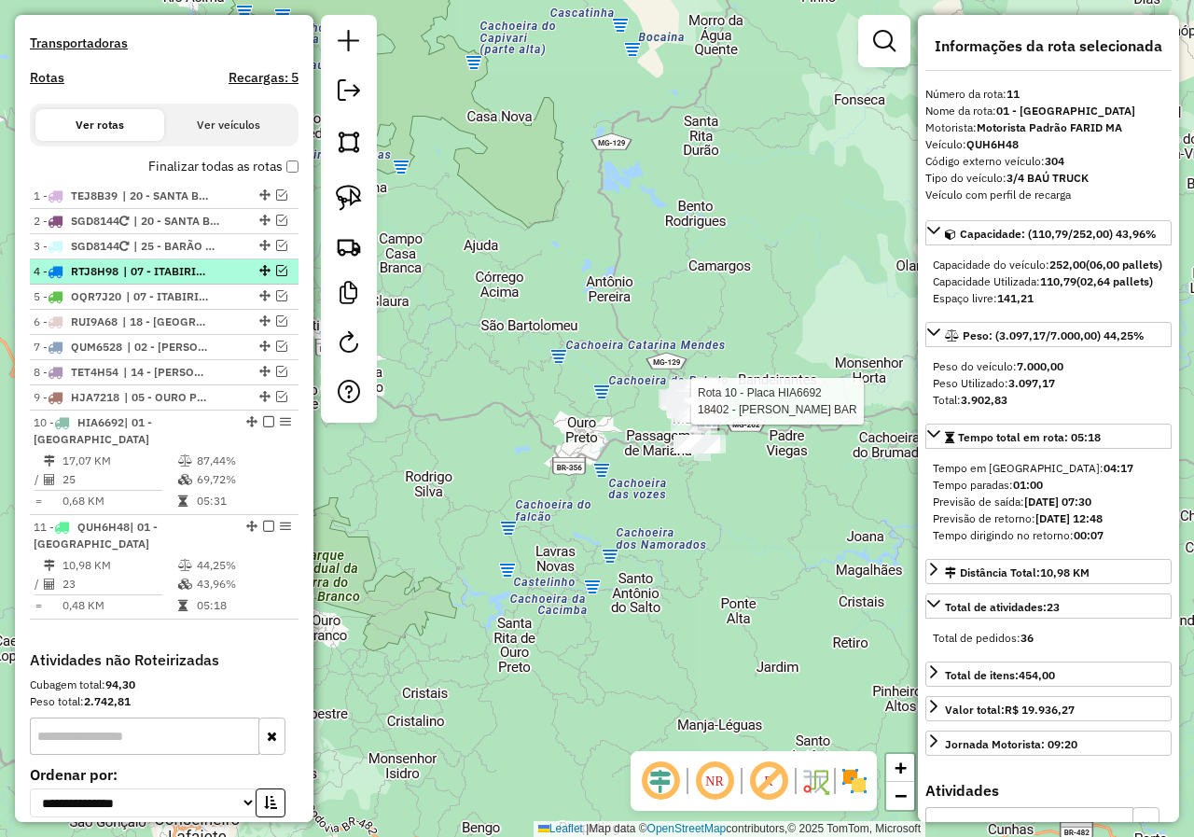
scroll to position [555, 0]
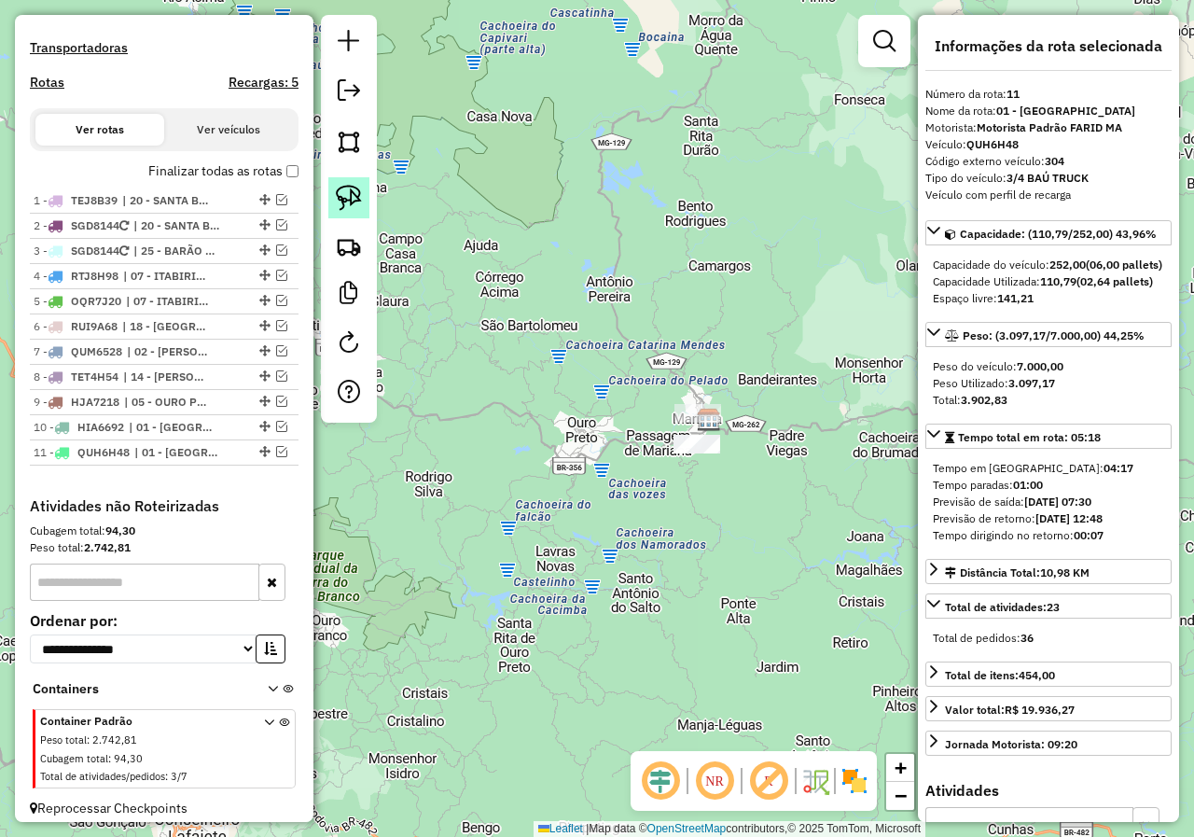
click at [348, 204] on img at bounding box center [349, 198] width 26 height 26
drag, startPoint x: 615, startPoint y: 465, endPoint x: 744, endPoint y: 426, distance: 135.4
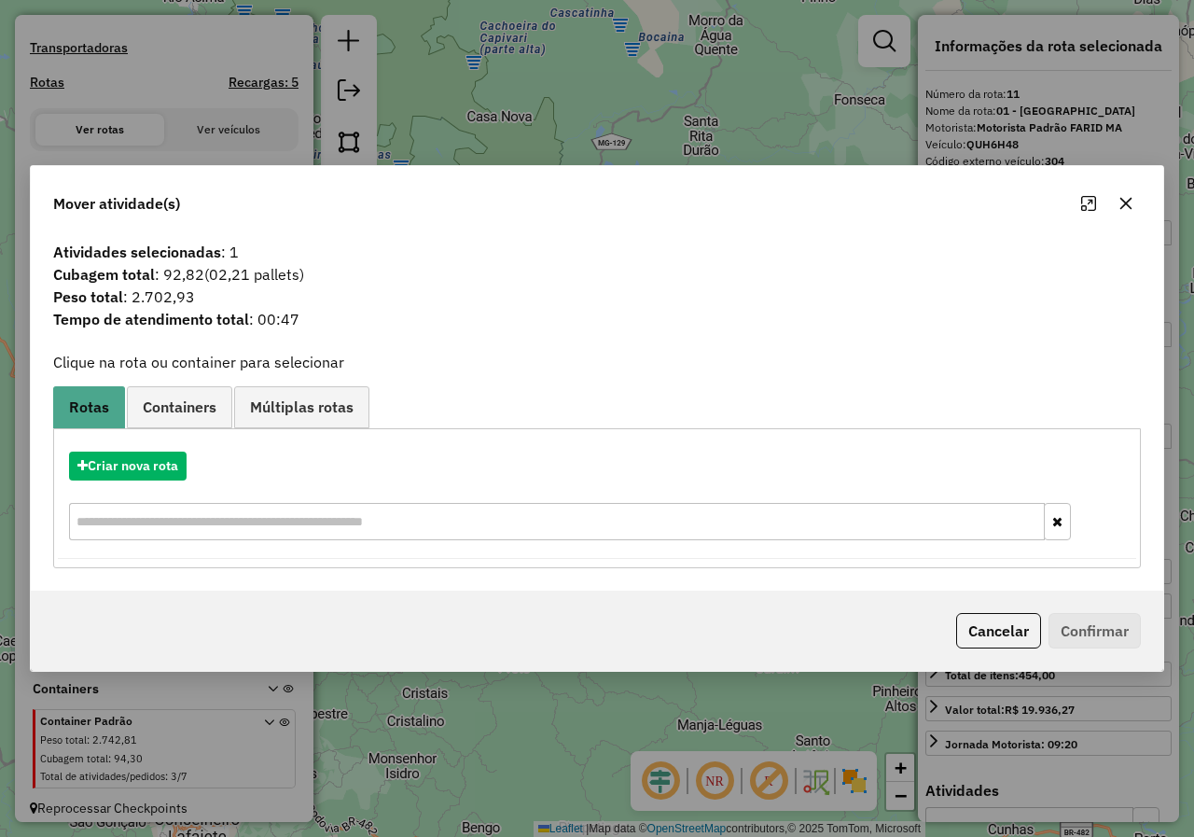
click at [989, 638] on button "Cancelar" at bounding box center [998, 630] width 85 height 35
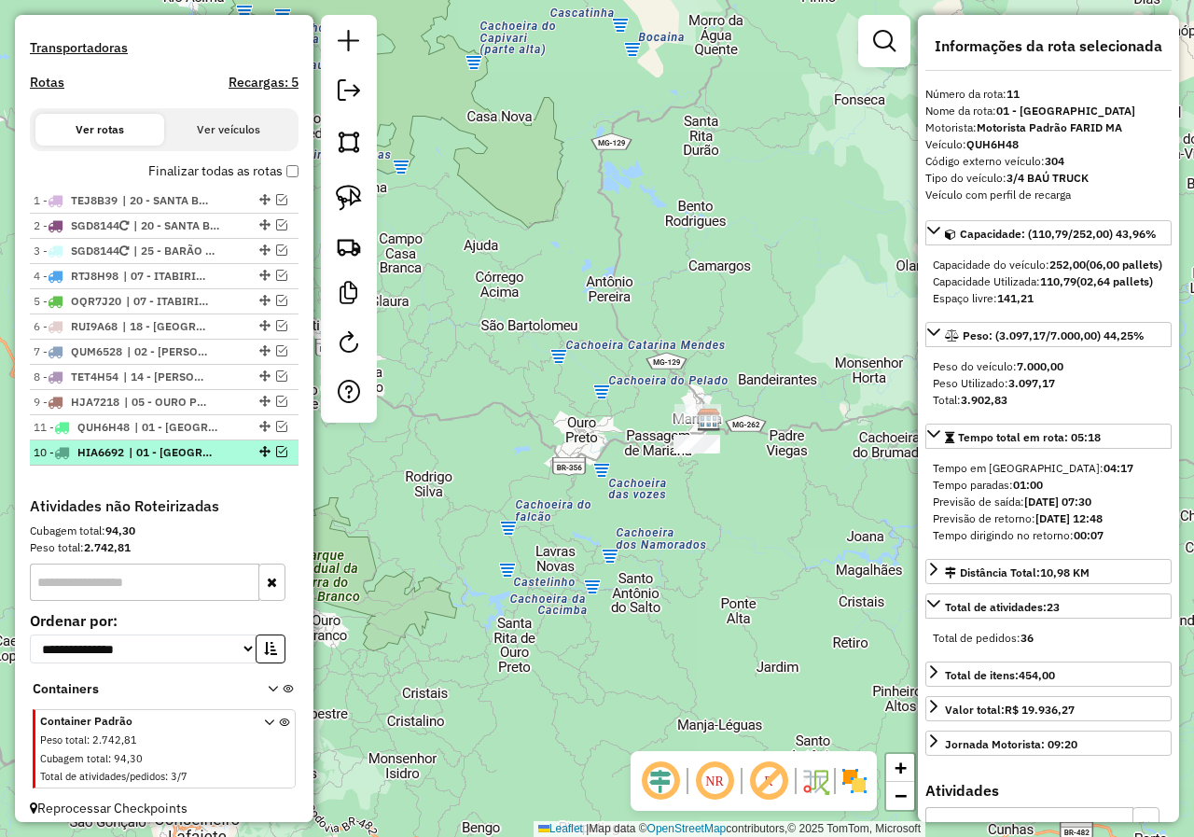
drag, startPoint x: 257, startPoint y: 442, endPoint x: 259, endPoint y: 480, distance: 38.3
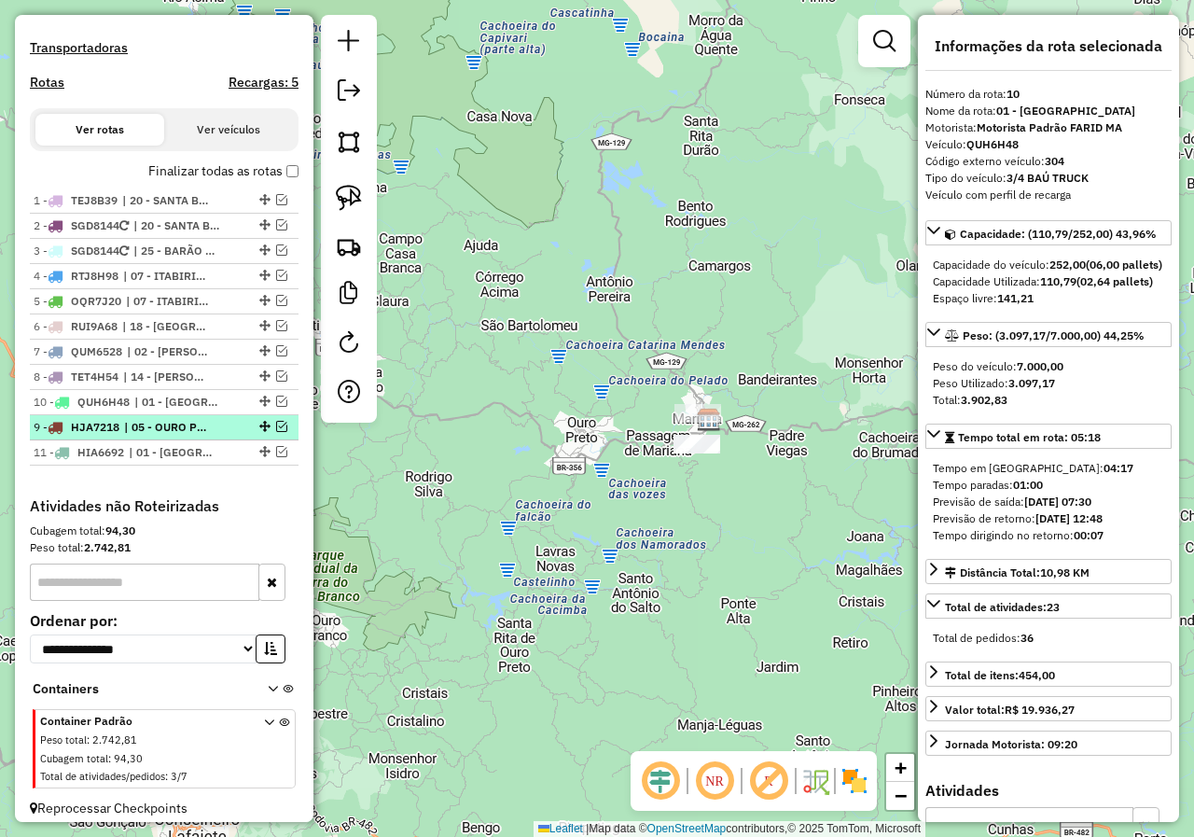
drag, startPoint x: 261, startPoint y: 418, endPoint x: 263, endPoint y: 454, distance: 36.4
click at [153, 410] on span "| 01 - MARIANA COLINA" at bounding box center [171, 402] width 86 height 17
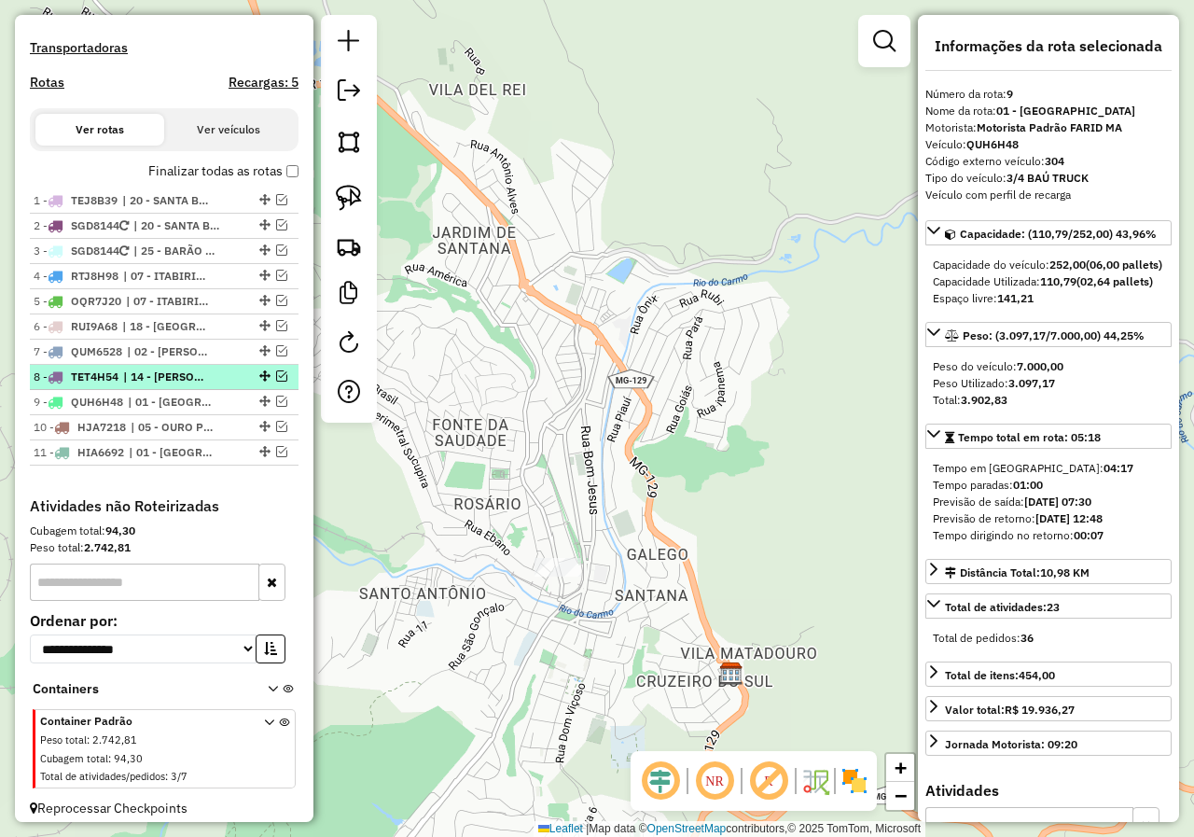
click at [150, 385] on span "| 14 - GLAURA, 16 - RODRIGO SILVA" at bounding box center [166, 376] width 86 height 17
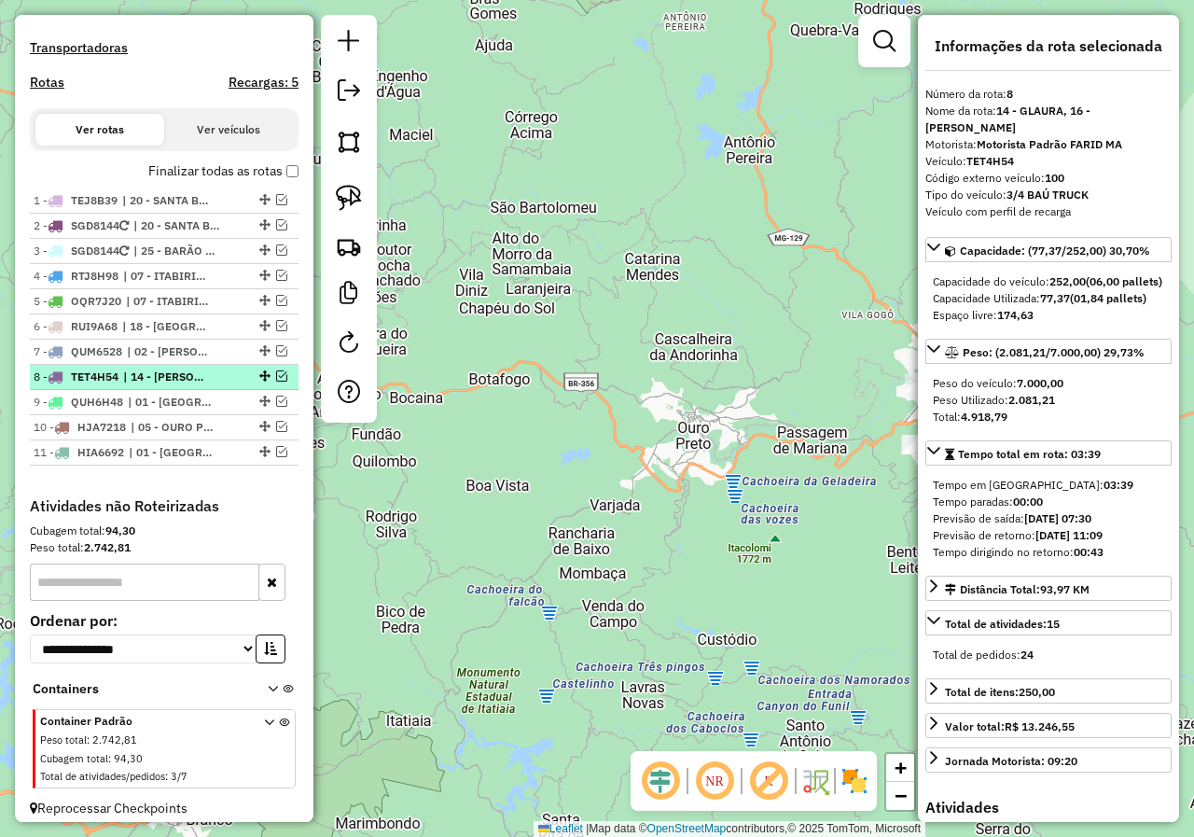
click at [176, 385] on span "| 14 - GLAURA, 16 - RODRIGO SILVA" at bounding box center [166, 376] width 86 height 17
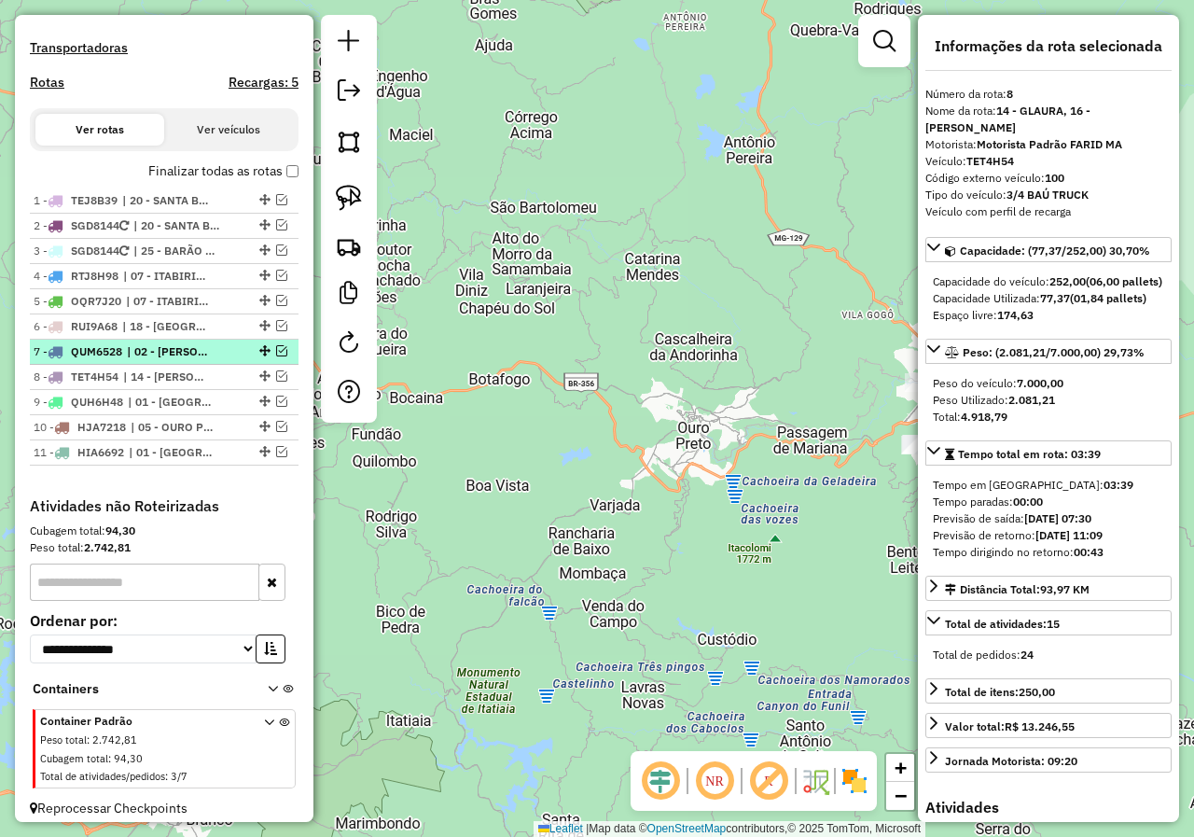
click at [168, 360] on span "| 02 - MARIANA CABANAS, 05 - OURO PRETO BAUXITA" at bounding box center [170, 351] width 86 height 17
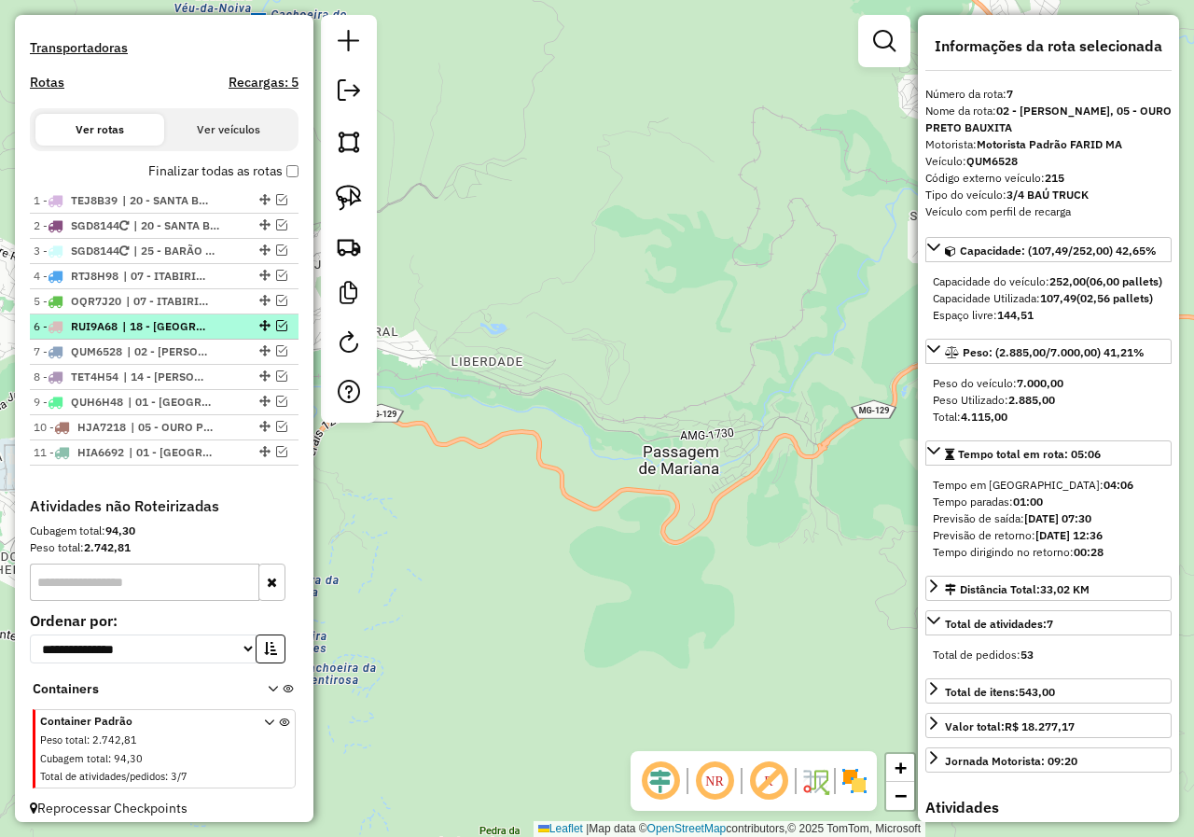
click at [169, 339] on li "6 - RUI9A68 | 18 - CACHOEIRA DO CAMPO" at bounding box center [164, 326] width 269 height 25
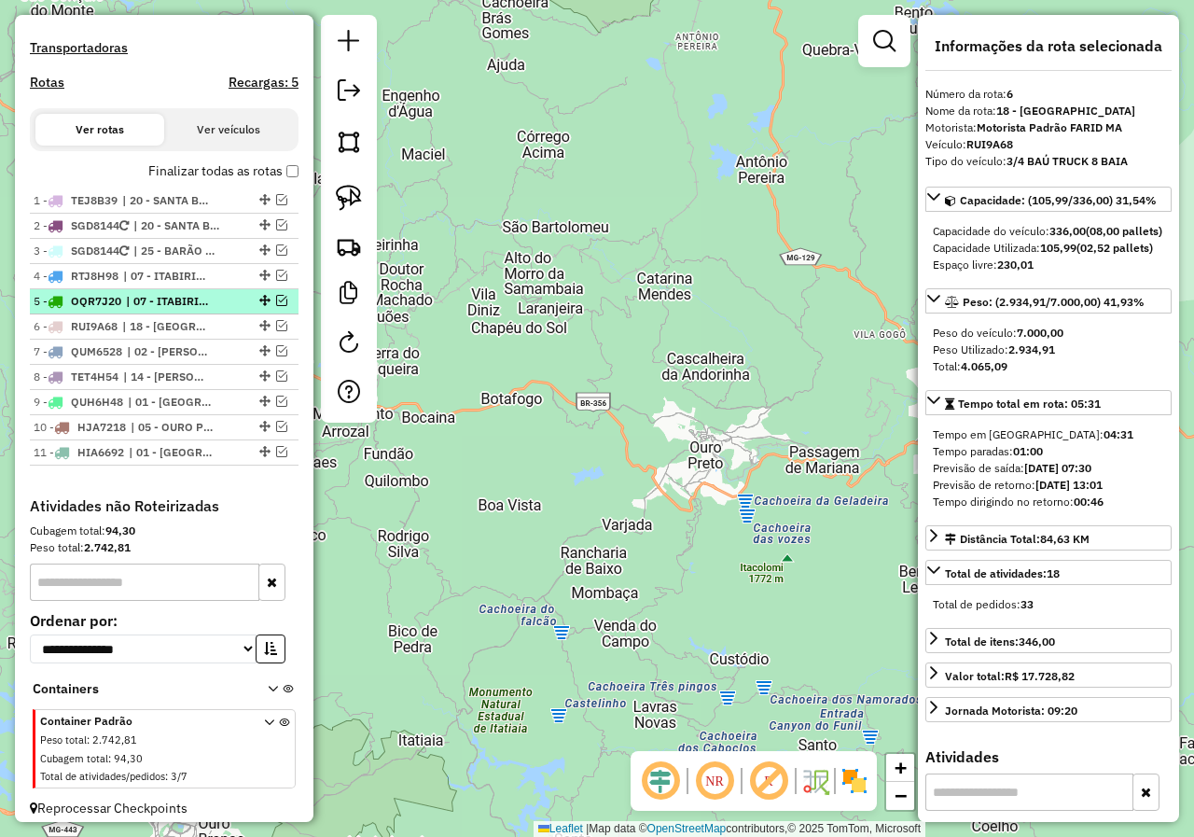
click at [179, 310] on span "| 07 - ITABIRITO PRAIA, 08 - ITABIRITO BELA VISTA" at bounding box center [169, 301] width 86 height 17
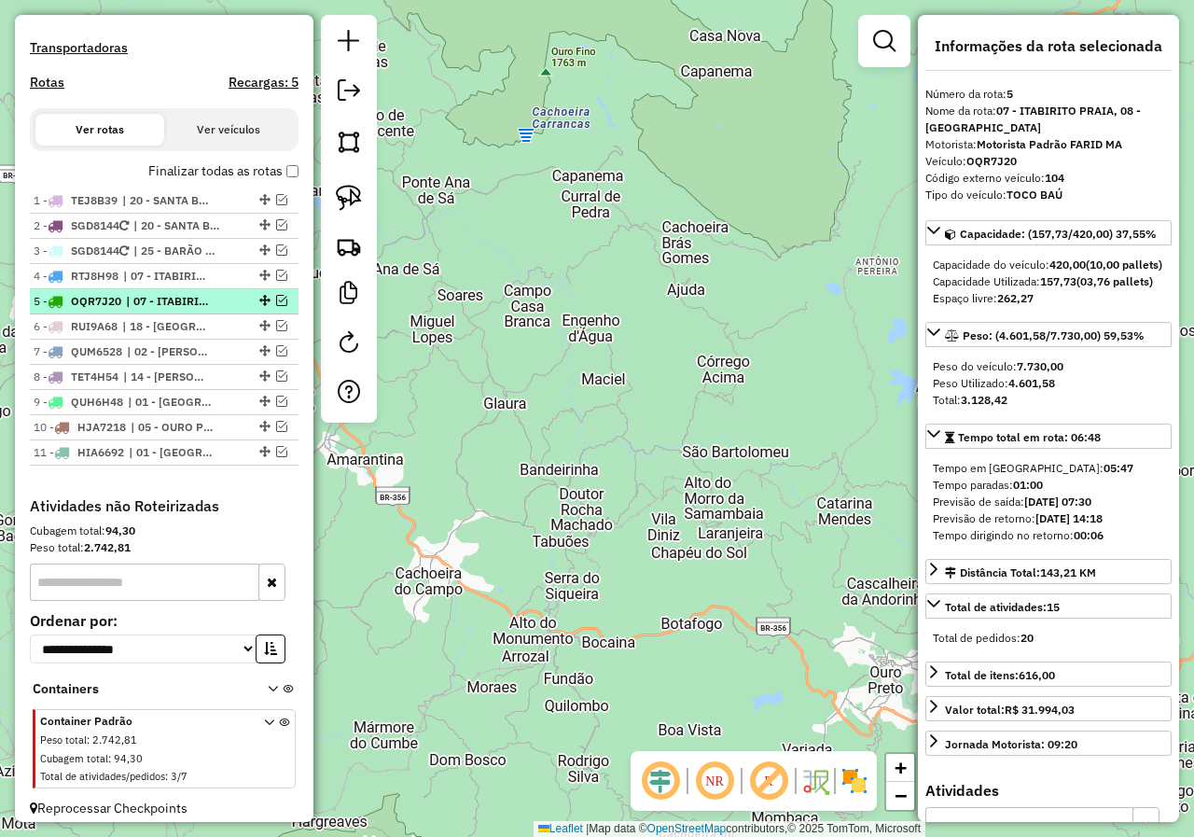
click at [276, 306] on em at bounding box center [281, 300] width 11 height 11
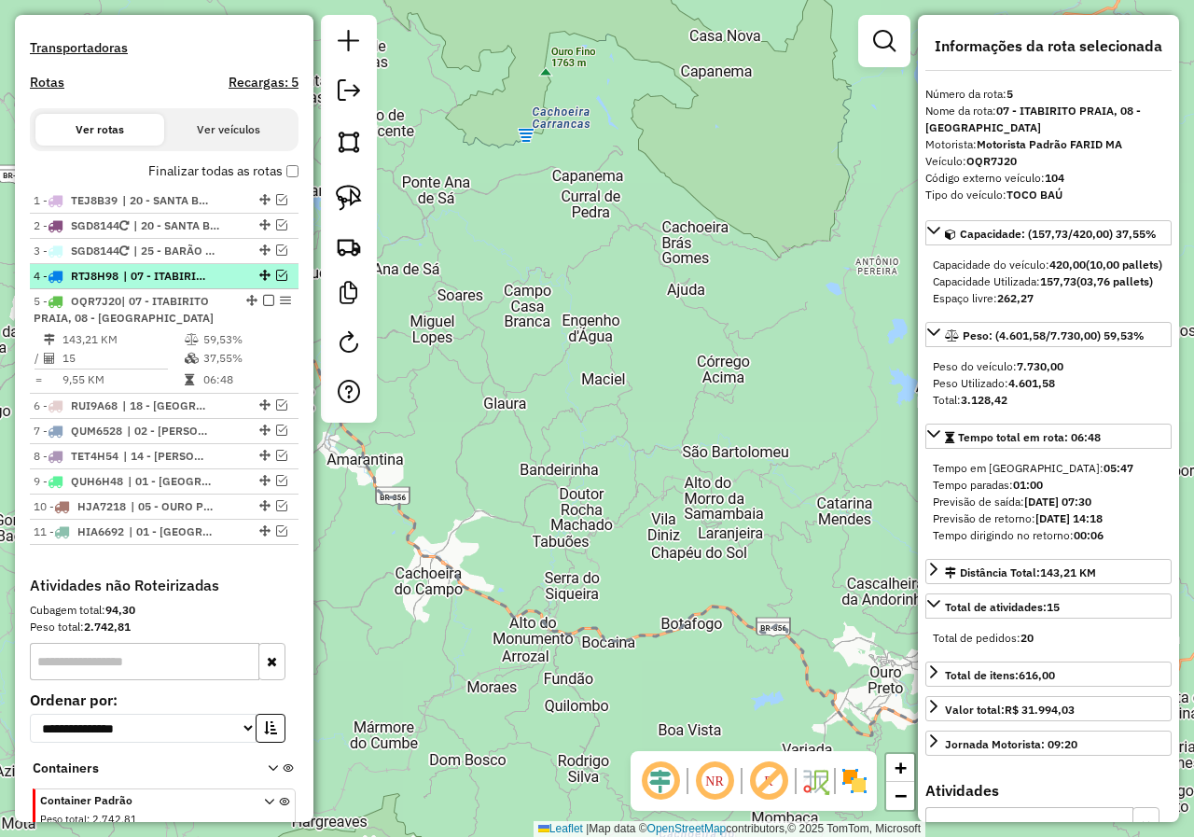
click at [276, 281] on em at bounding box center [281, 275] width 11 height 11
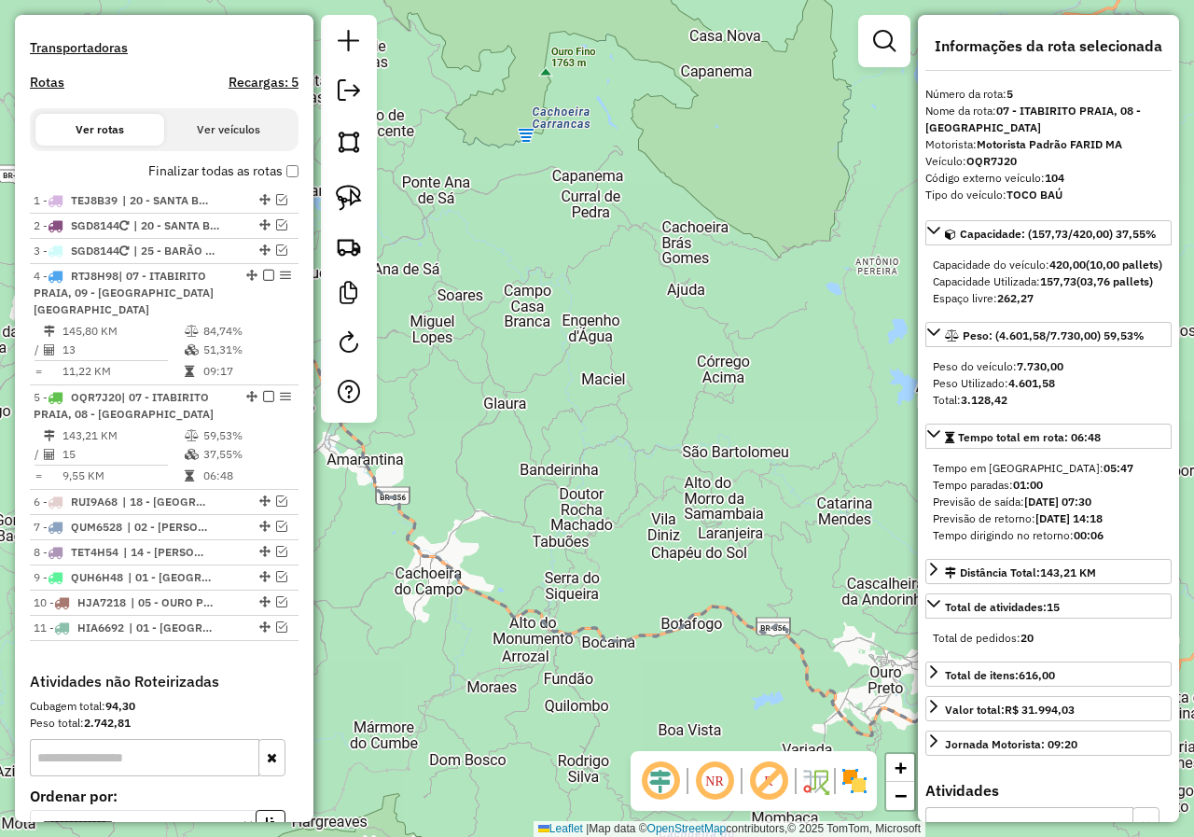
drag, startPoint x: 461, startPoint y: 387, endPoint x: 555, endPoint y: 397, distance: 94.8
click at [549, 396] on div "Janela de atendimento Grade de atendimento Capacidade Transportadoras Veículos …" at bounding box center [597, 418] width 1194 height 837
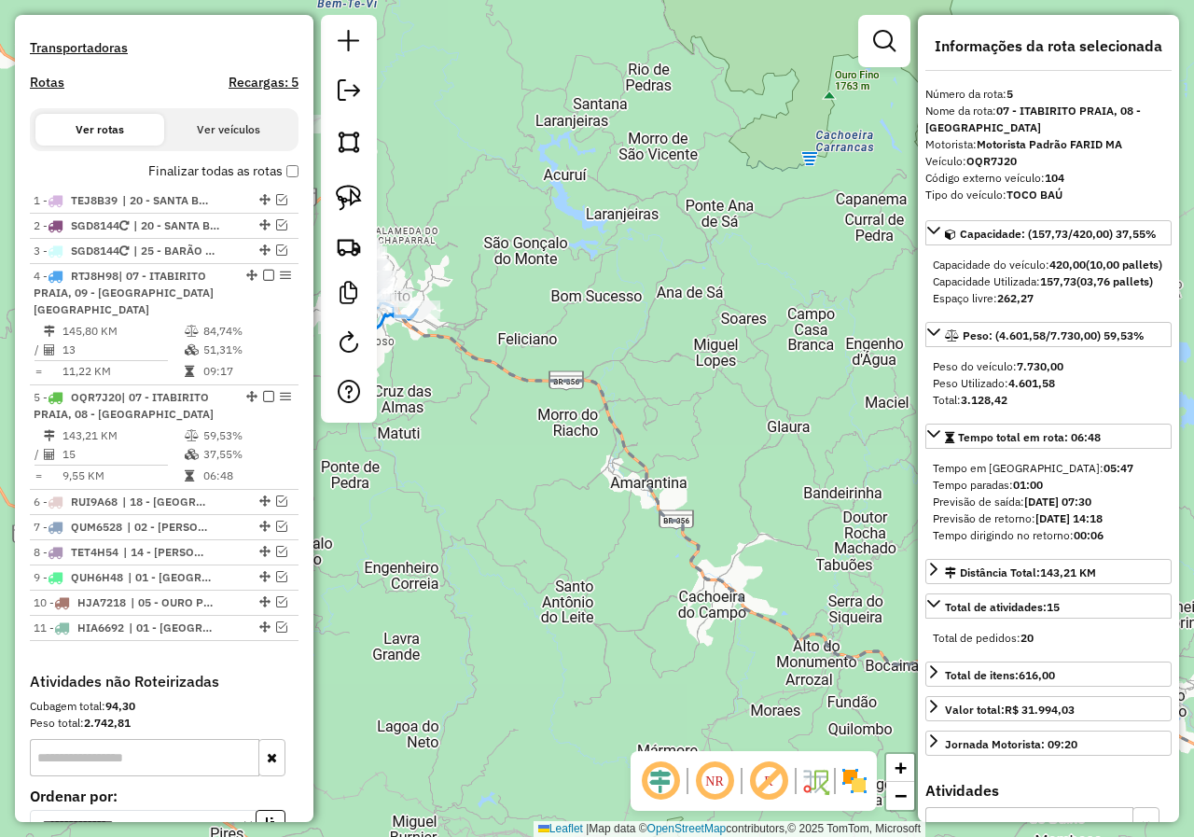
drag, startPoint x: 450, startPoint y: 369, endPoint x: 525, endPoint y: 340, distance: 80.0
click at [599, 379] on icon at bounding box center [888, 501] width 1063 height 515
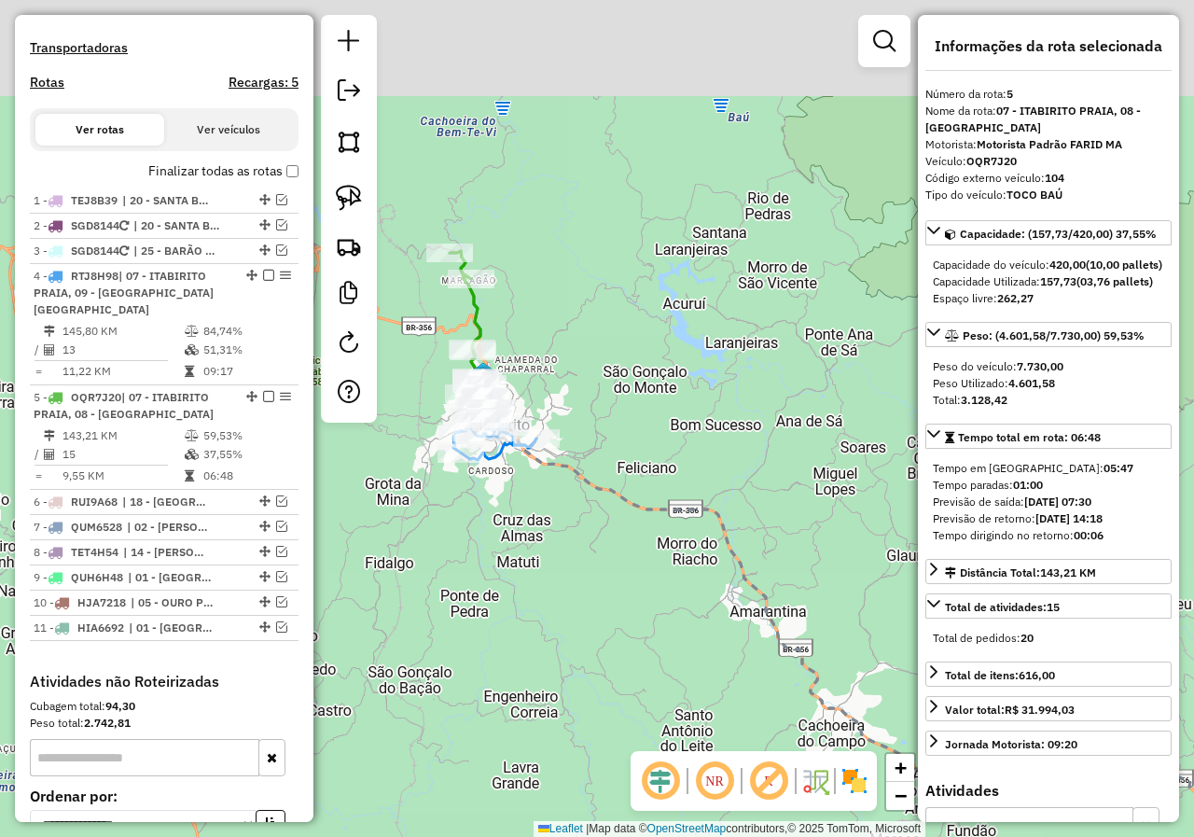
drag, startPoint x: 519, startPoint y: 343, endPoint x: 586, endPoint y: 467, distance: 141.0
click at [586, 467] on icon at bounding box center [929, 630] width 905 height 515
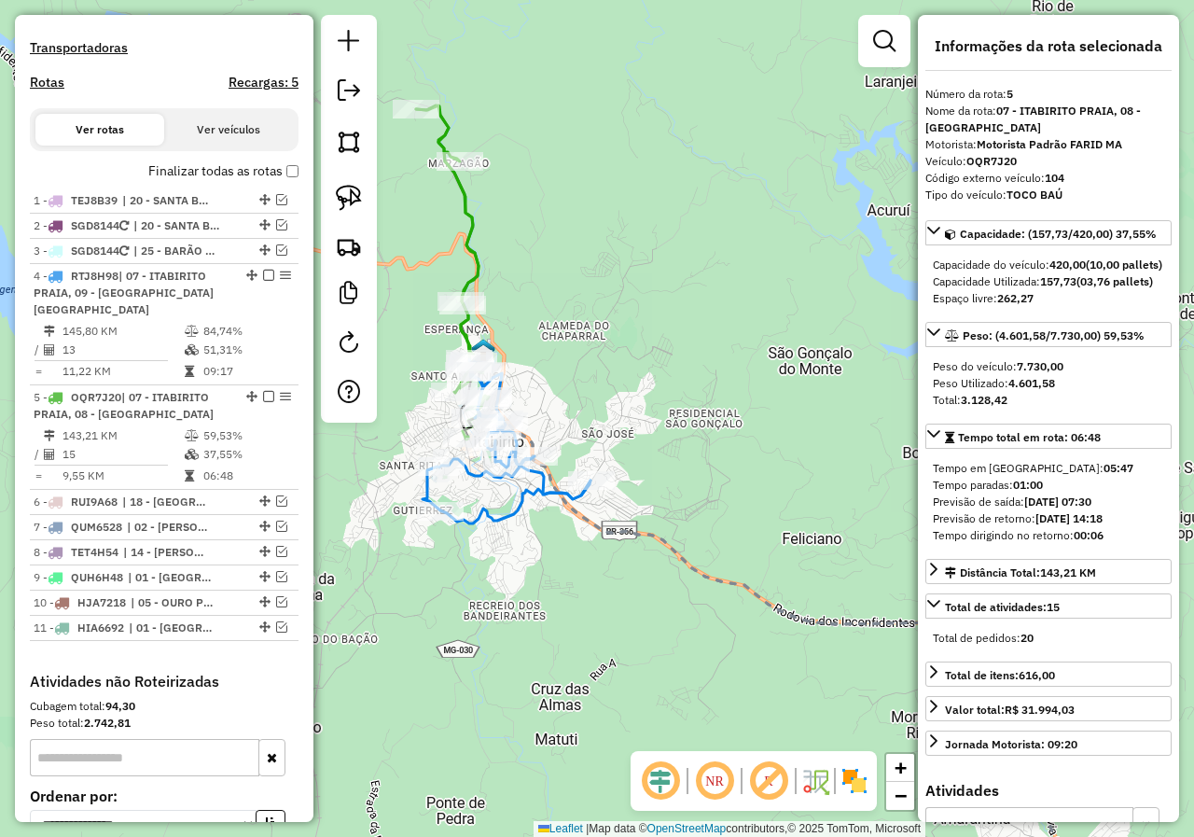
click at [378, 429] on div "Janela de atendimento Grade de atendimento Capacidade Transportadoras Veículos …" at bounding box center [597, 418] width 1194 height 837
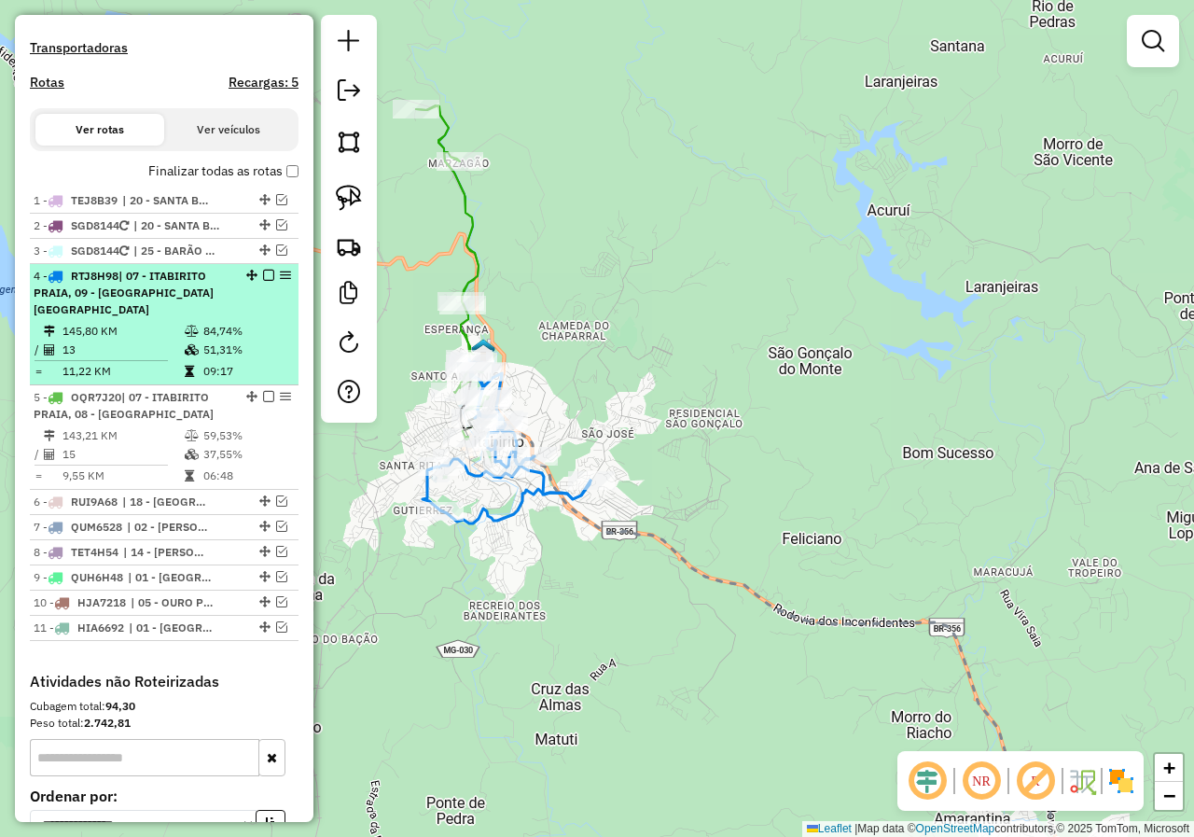
click at [263, 281] on em at bounding box center [268, 275] width 11 height 11
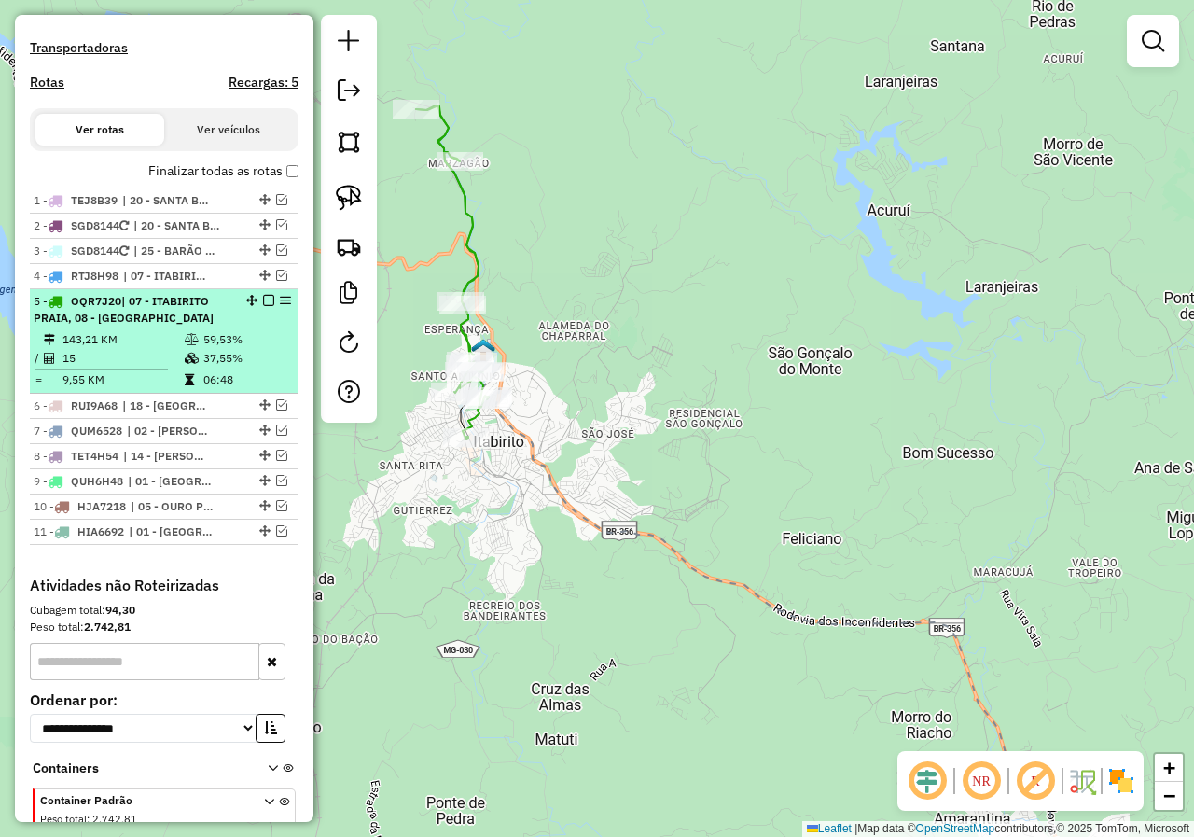
click at [264, 306] on em at bounding box center [268, 300] width 11 height 11
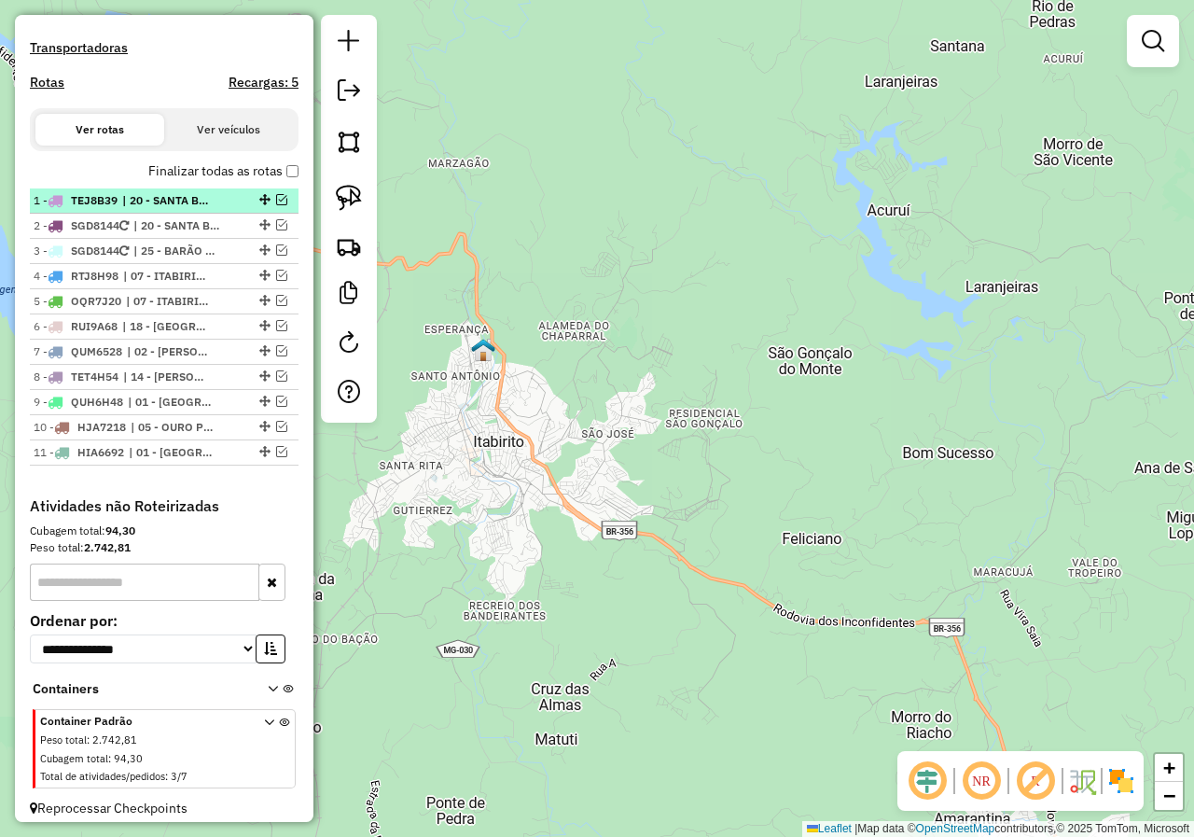
click at [122, 209] on div "1 - TEJ8B39 | 20 - SANTA BÁBARA" at bounding box center [133, 200] width 198 height 17
select select "*********"
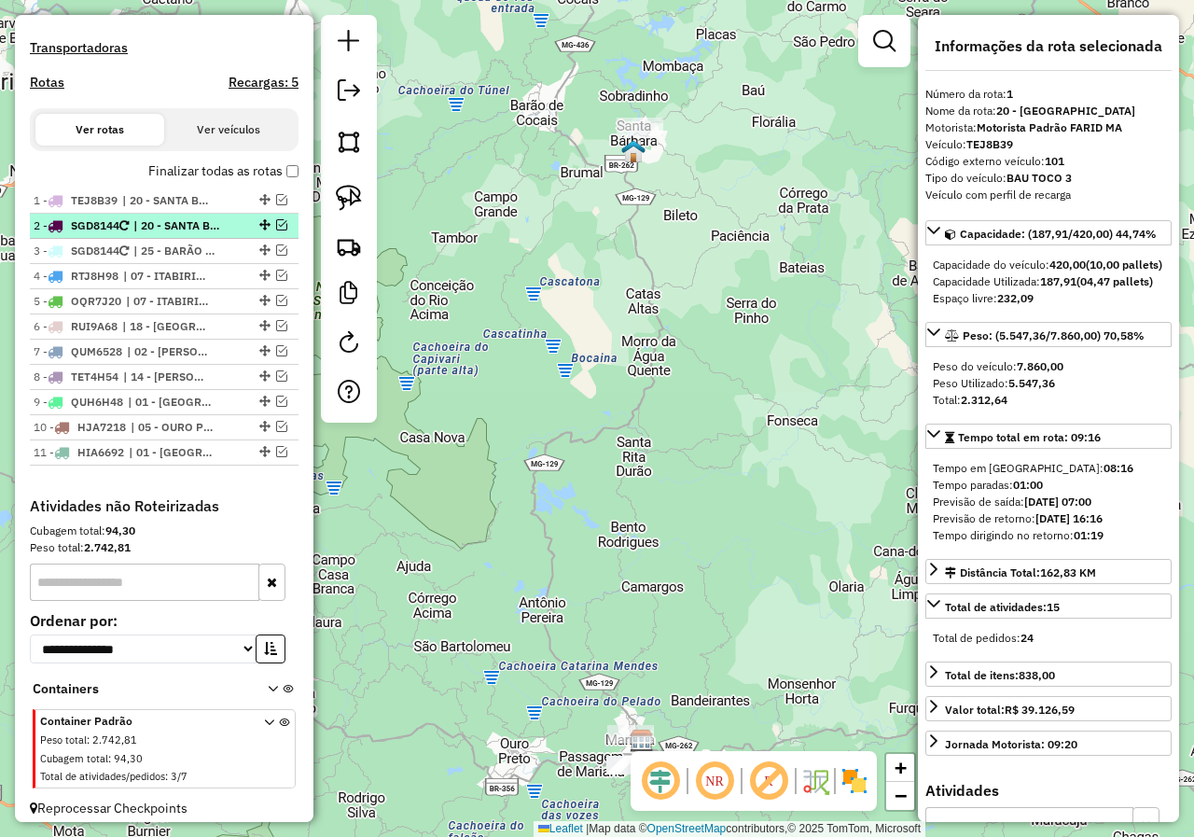
click at [127, 231] on icon at bounding box center [123, 225] width 9 height 11
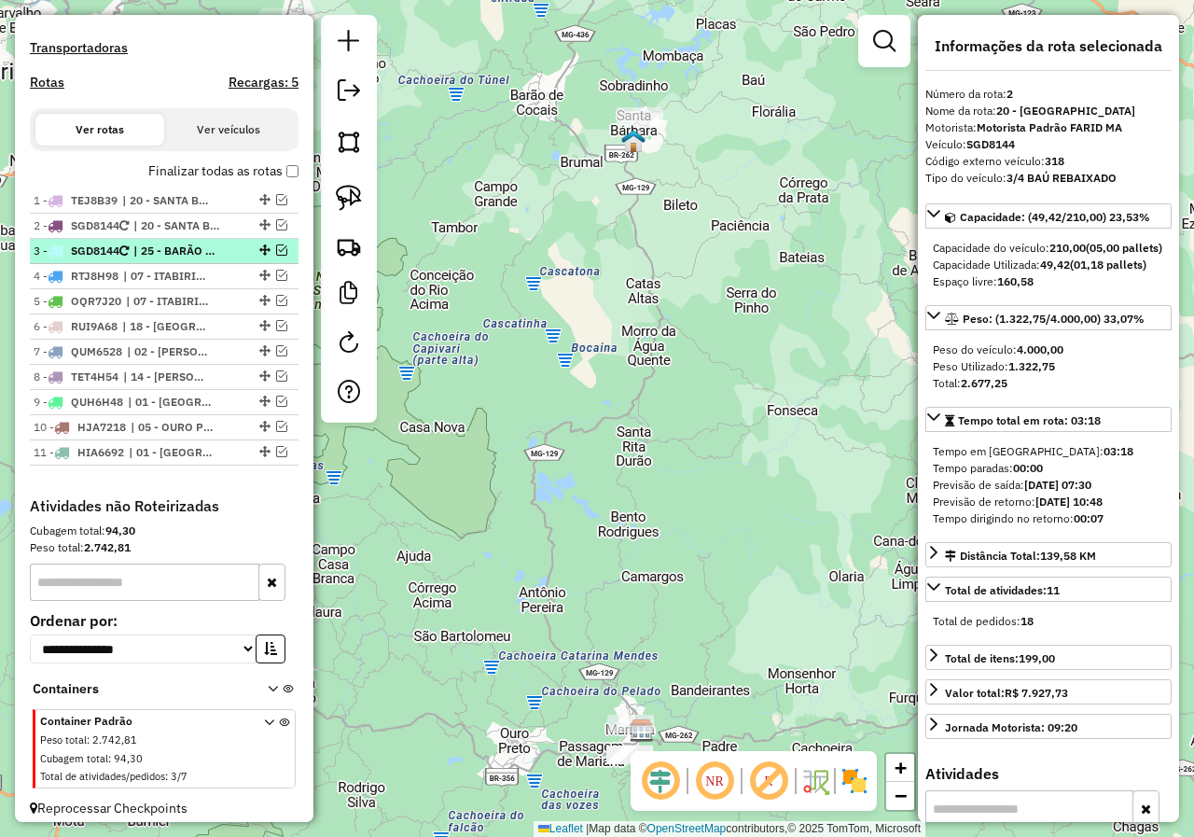
click at [129, 256] on icon at bounding box center [123, 250] width 9 height 11
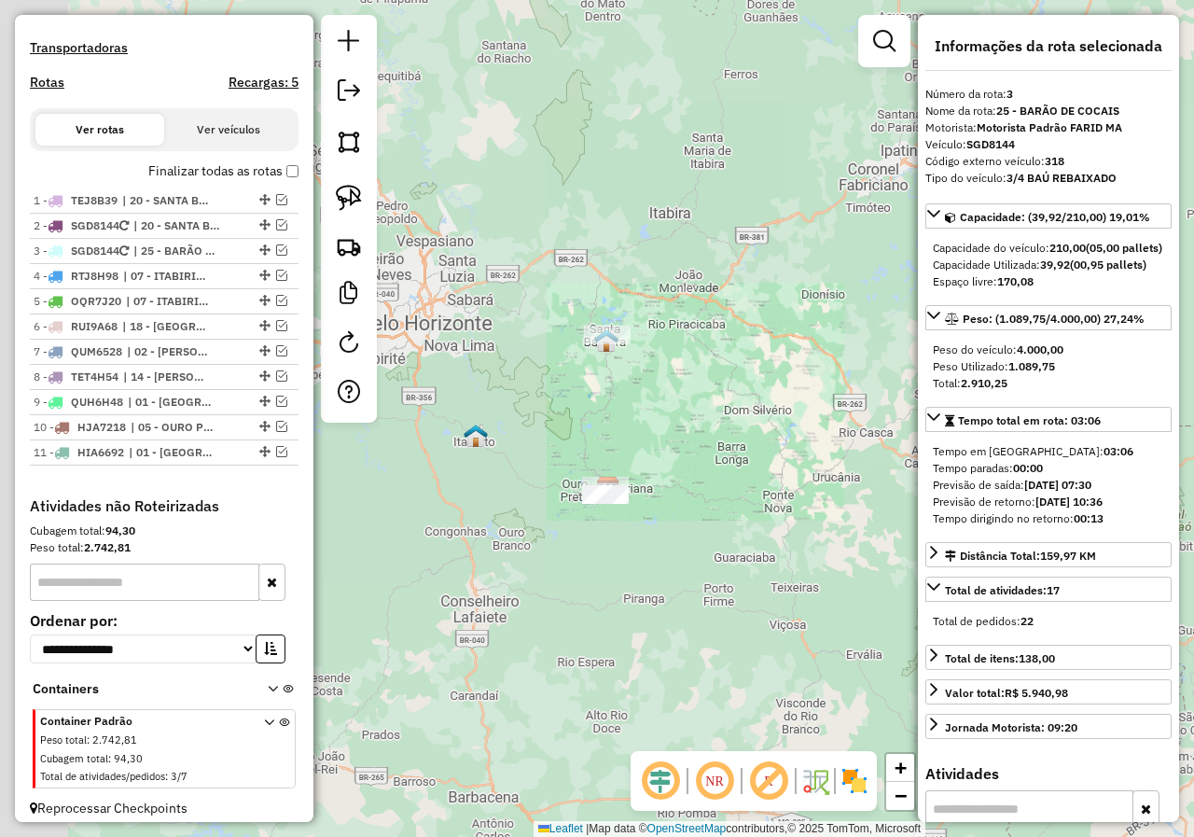
drag, startPoint x: 532, startPoint y: 462, endPoint x: 569, endPoint y: 459, distance: 37.4
click at [557, 460] on div "Janela de atendimento Grade de atendimento Capacidade Transportadoras Veículos …" at bounding box center [597, 418] width 1194 height 837
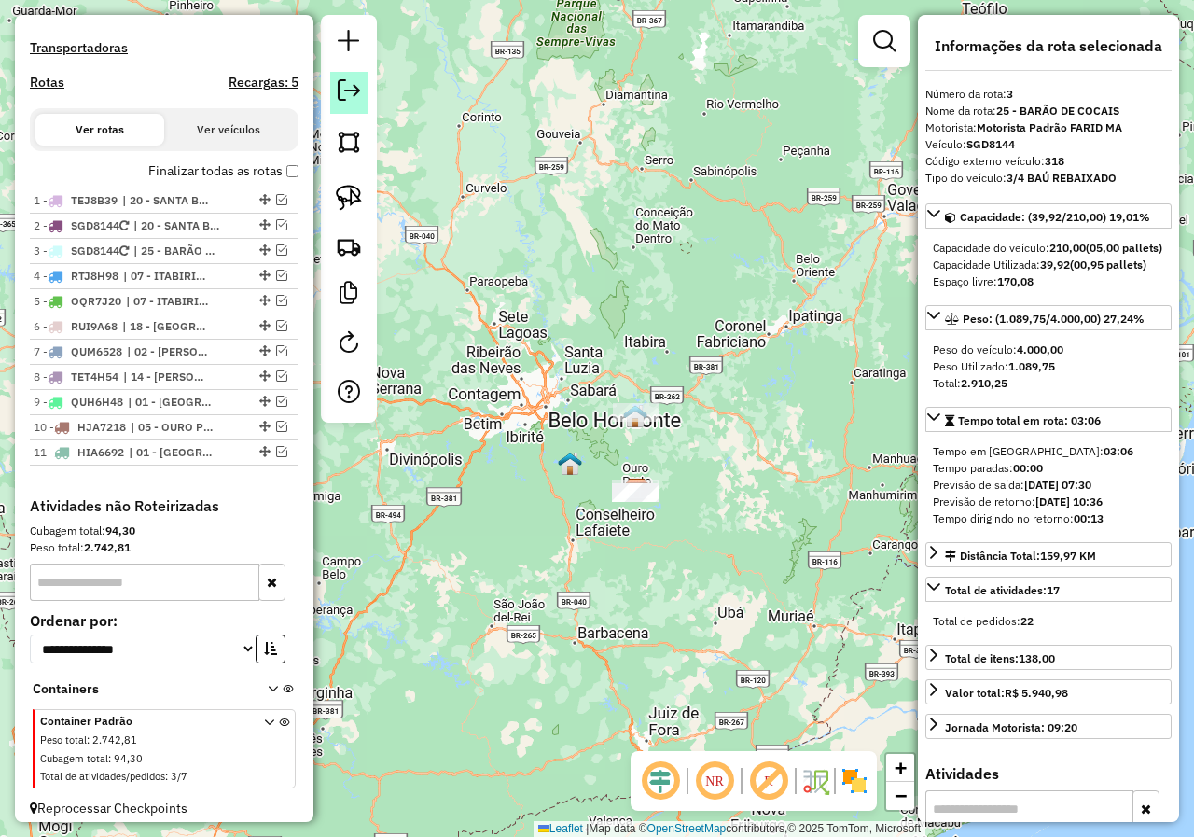
click at [345, 108] on link at bounding box center [348, 93] width 37 height 42
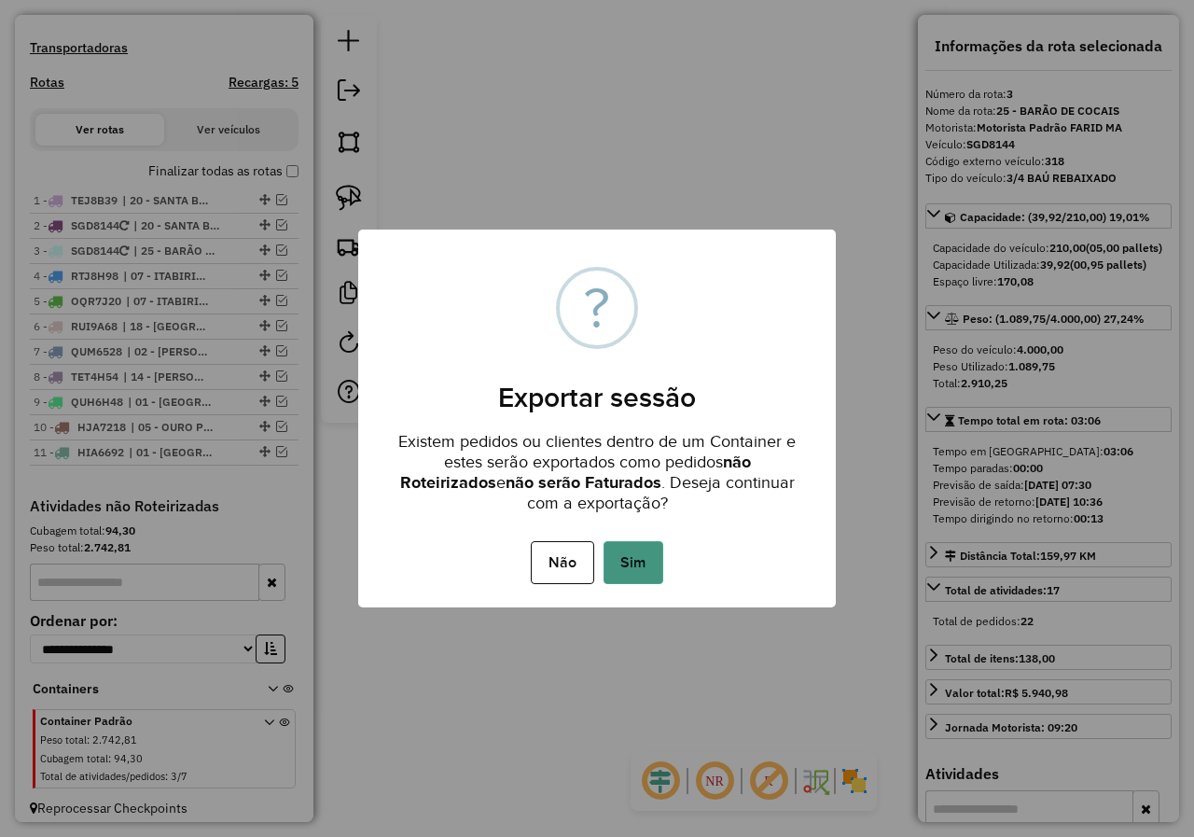
drag, startPoint x: 664, startPoint y: 577, endPoint x: 632, endPoint y: 558, distance: 37.3
click at [662, 577] on div "Não No Sim" at bounding box center [596, 562] width 477 height 52
drag, startPoint x: 632, startPoint y: 557, endPoint x: 621, endPoint y: 558, distance: 11.2
click at [631, 557] on button "Sim" at bounding box center [633, 562] width 60 height 43
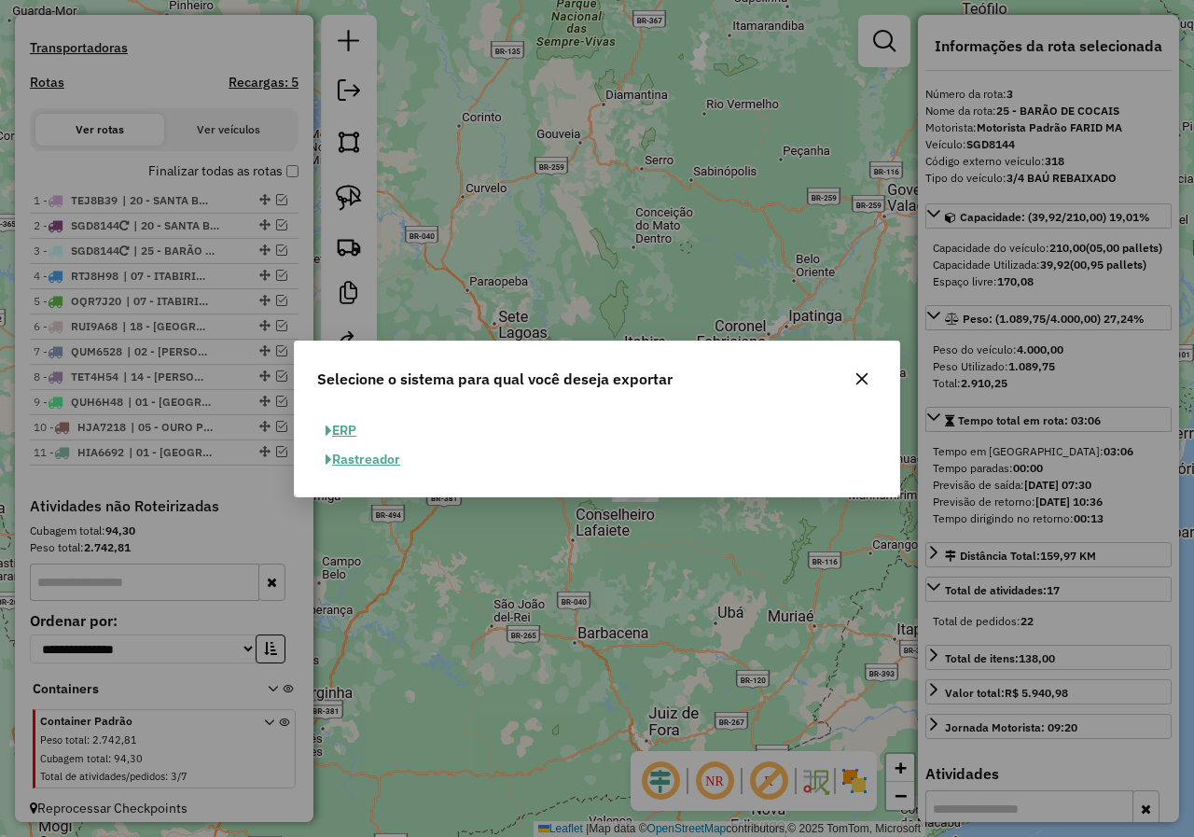
click at [365, 436] on button "ERP" at bounding box center [341, 430] width 48 height 29
select select "**"
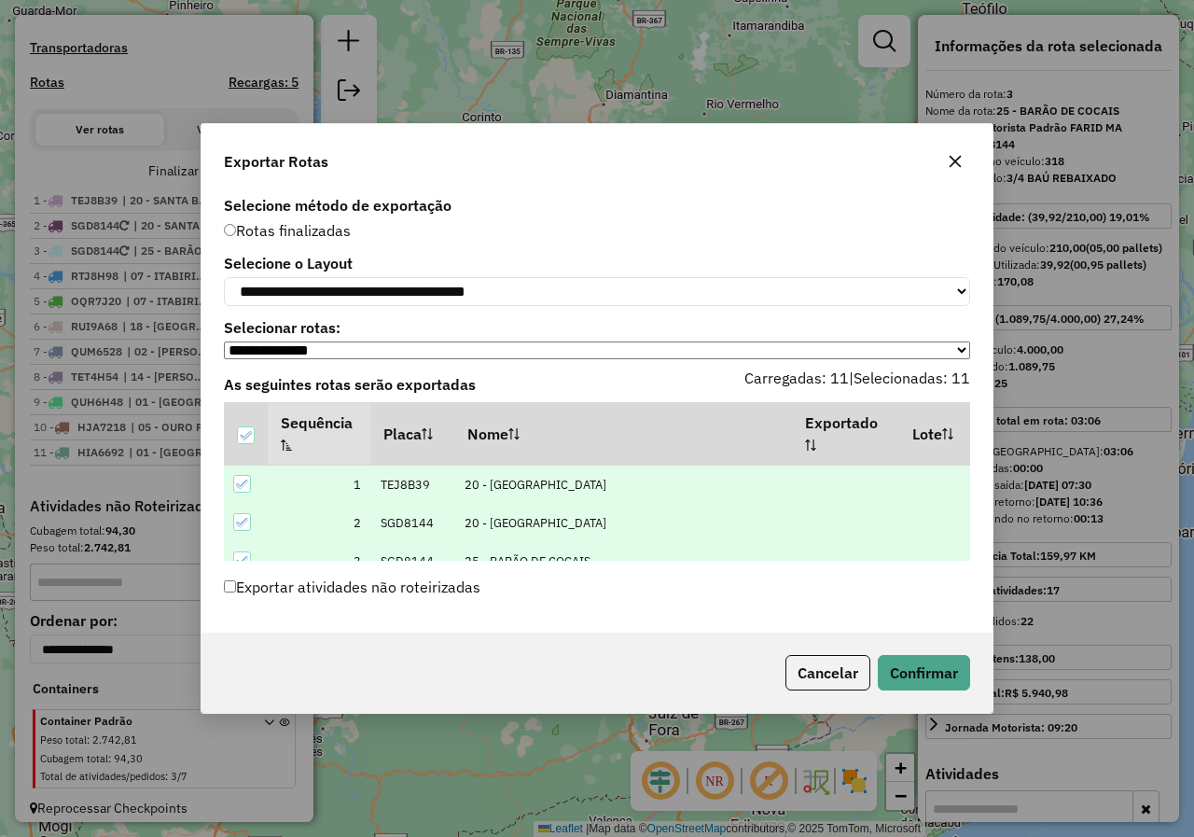
scroll to position [325, 0]
click at [943, 669] on button "Confirmar" at bounding box center [924, 672] width 92 height 35
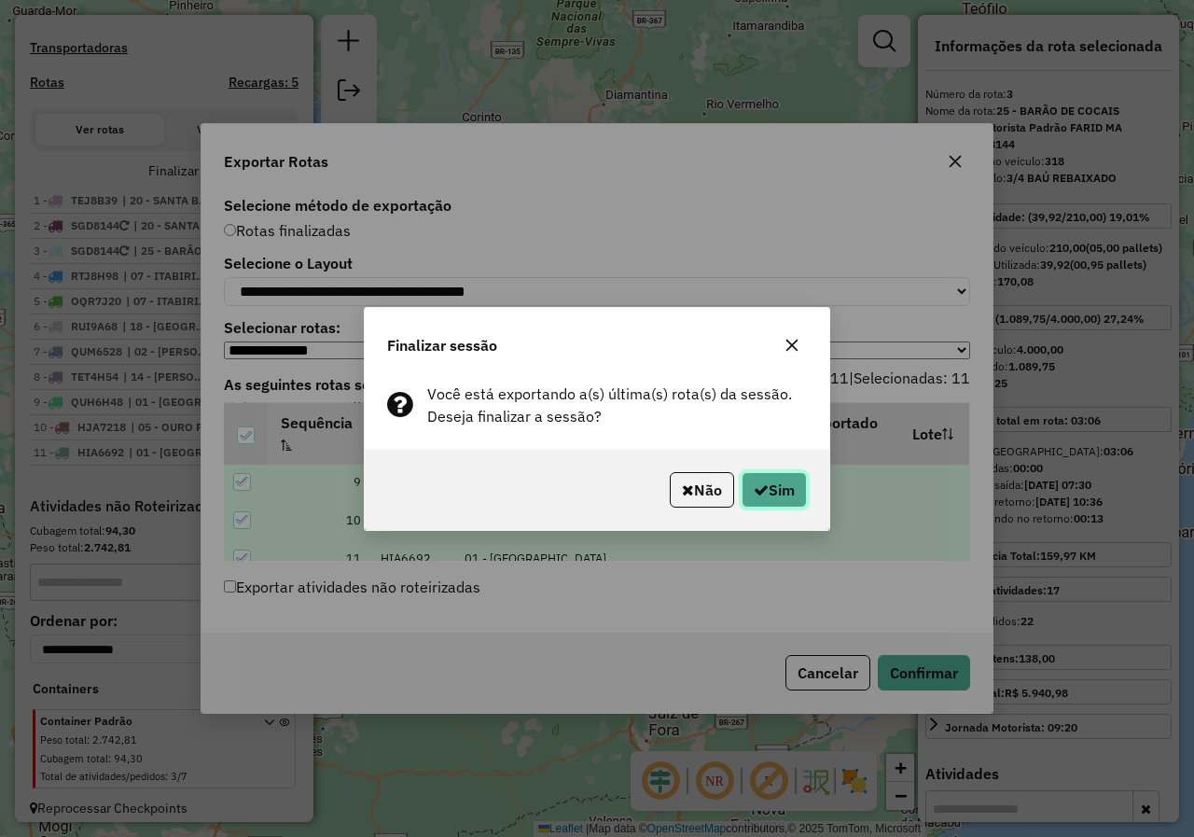
click at [758, 500] on button "Sim" at bounding box center [773, 489] width 65 height 35
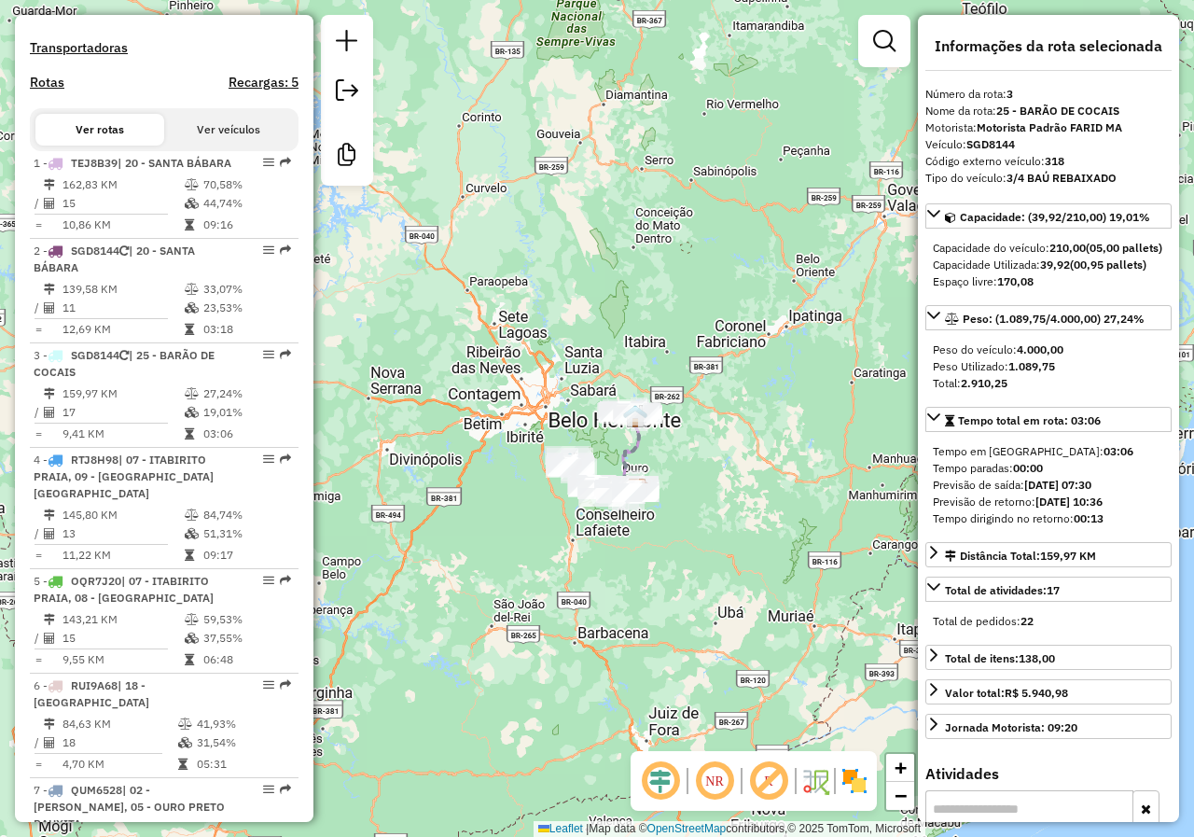
scroll to position [967, 0]
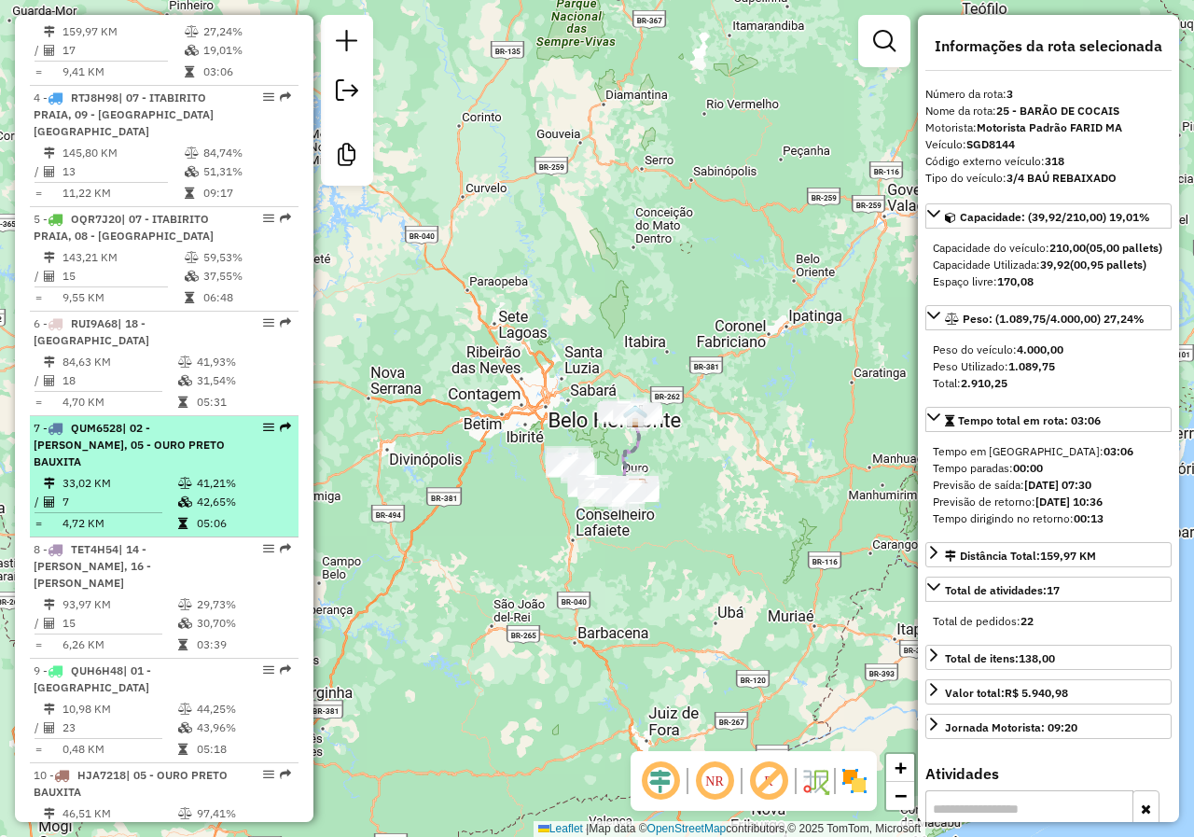
click at [125, 470] on div "7 - QUM6528 | 02 - MARIANA CABANAS, 05 - OURO PRETO BAUXITA" at bounding box center [133, 445] width 198 height 50
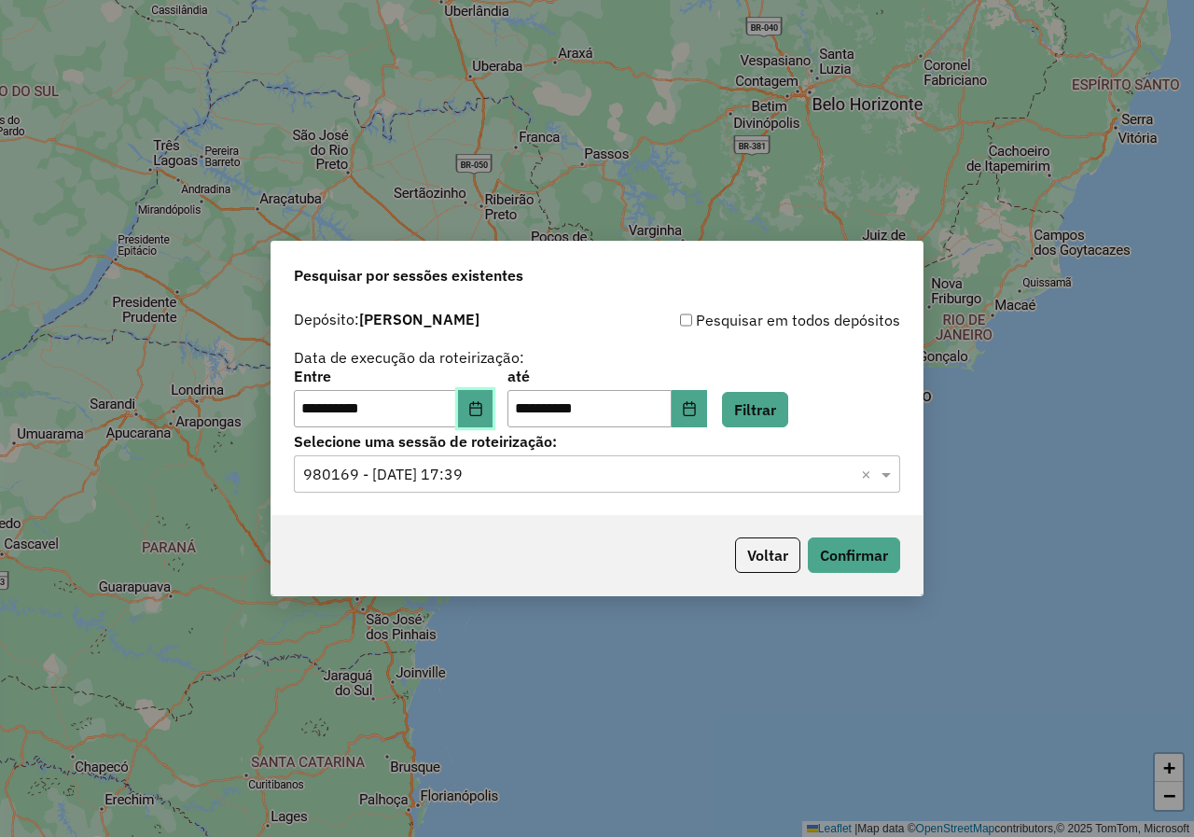
click at [483, 406] on icon "Choose Date" at bounding box center [475, 408] width 15 height 15
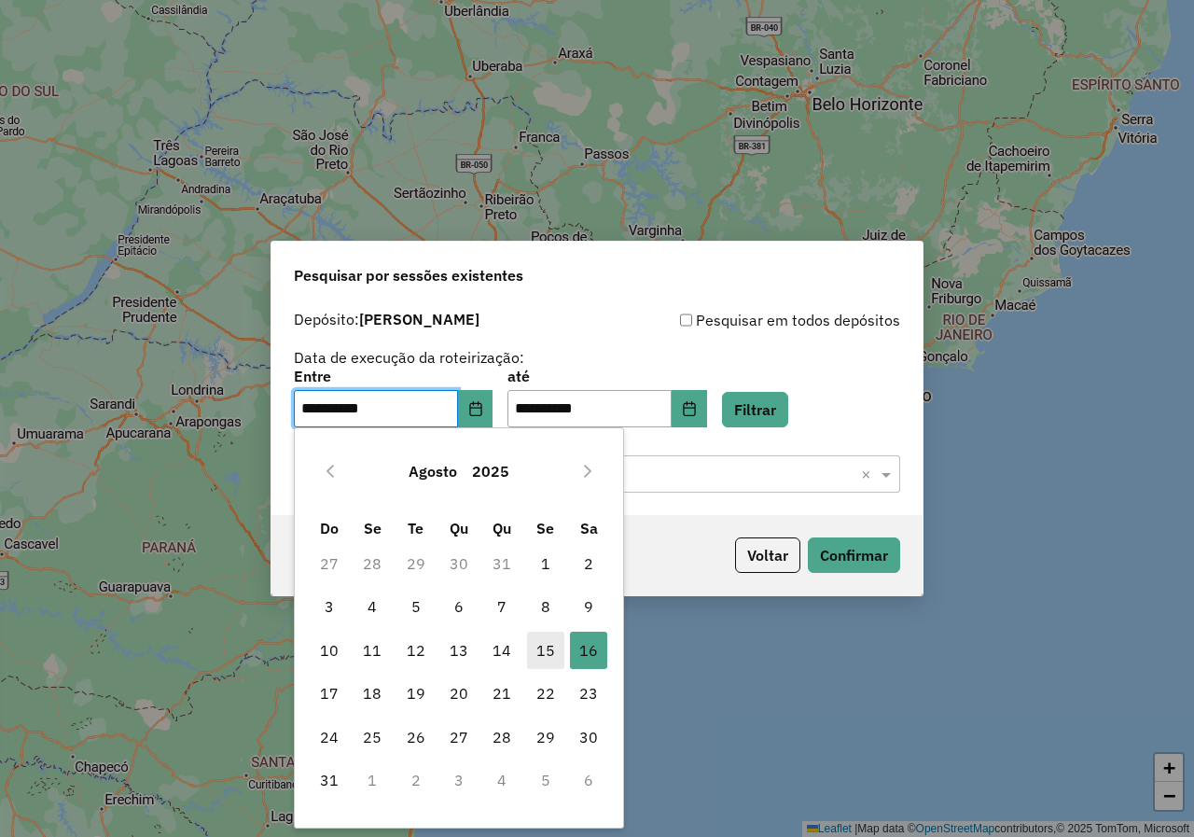
click at [557, 657] on span "15" at bounding box center [545, 649] width 37 height 37
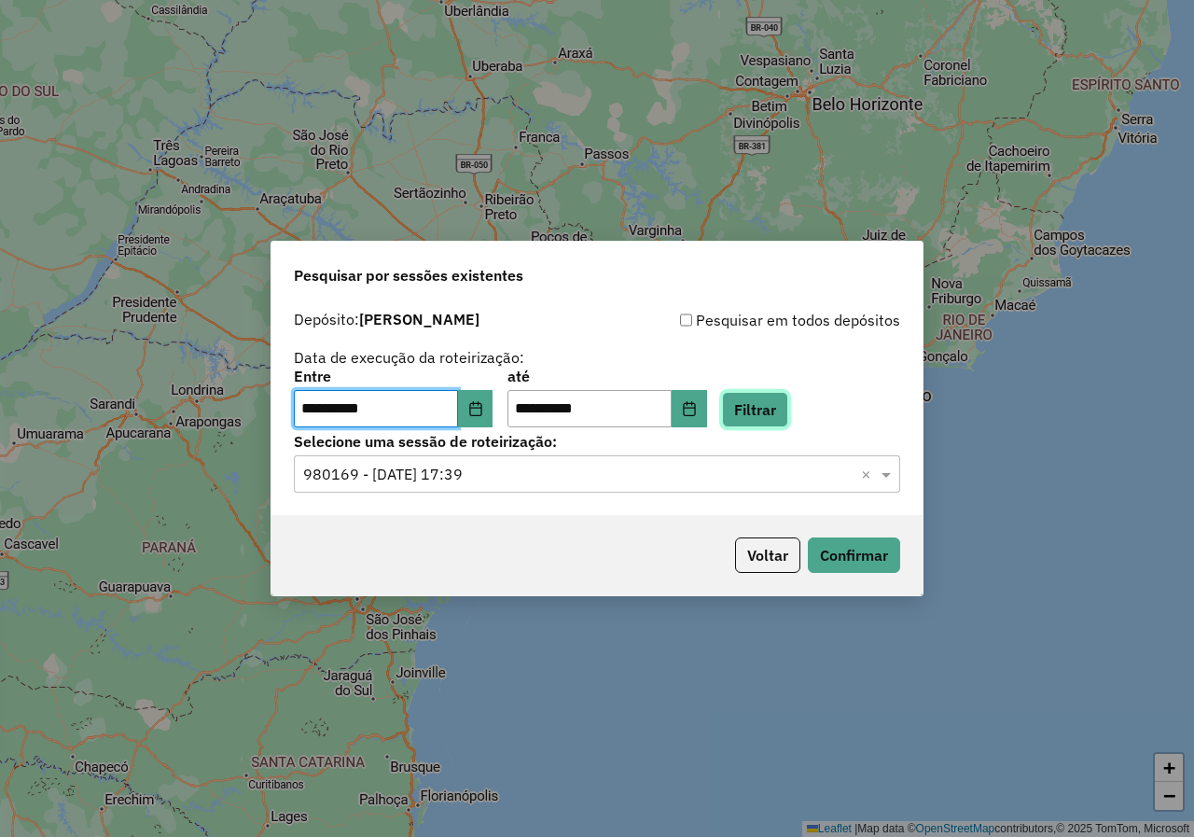
click at [752, 412] on button "Filtrar" at bounding box center [755, 409] width 66 height 35
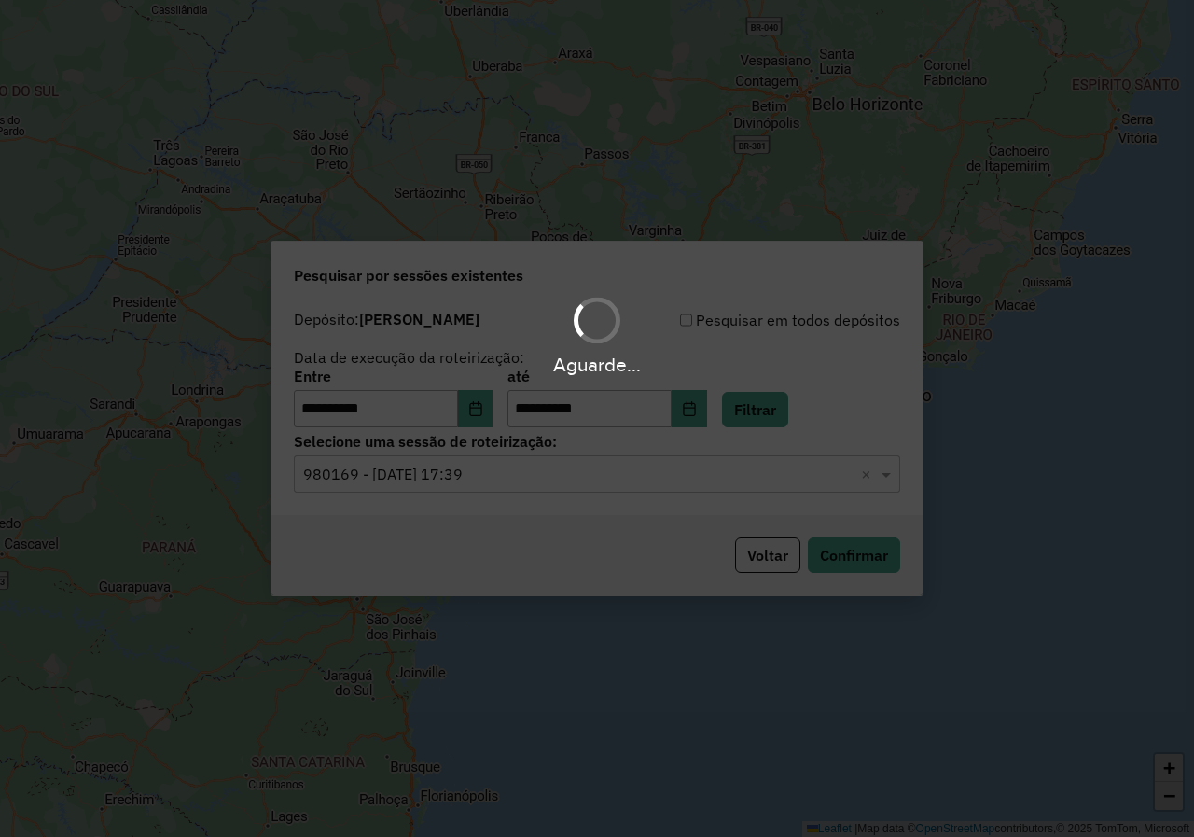
click at [510, 489] on div "Aguarde..." at bounding box center [597, 418] width 1194 height 837
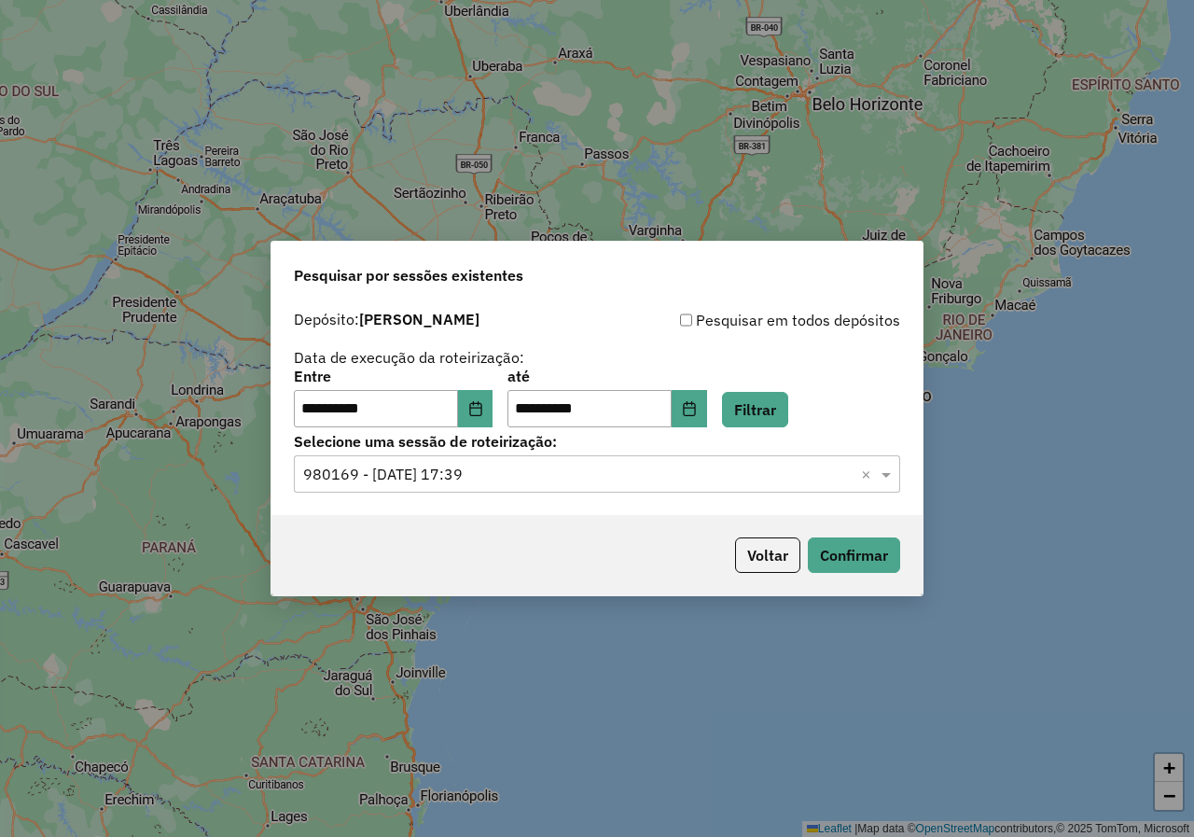
click at [508, 482] on input "text" at bounding box center [578, 475] width 550 height 22
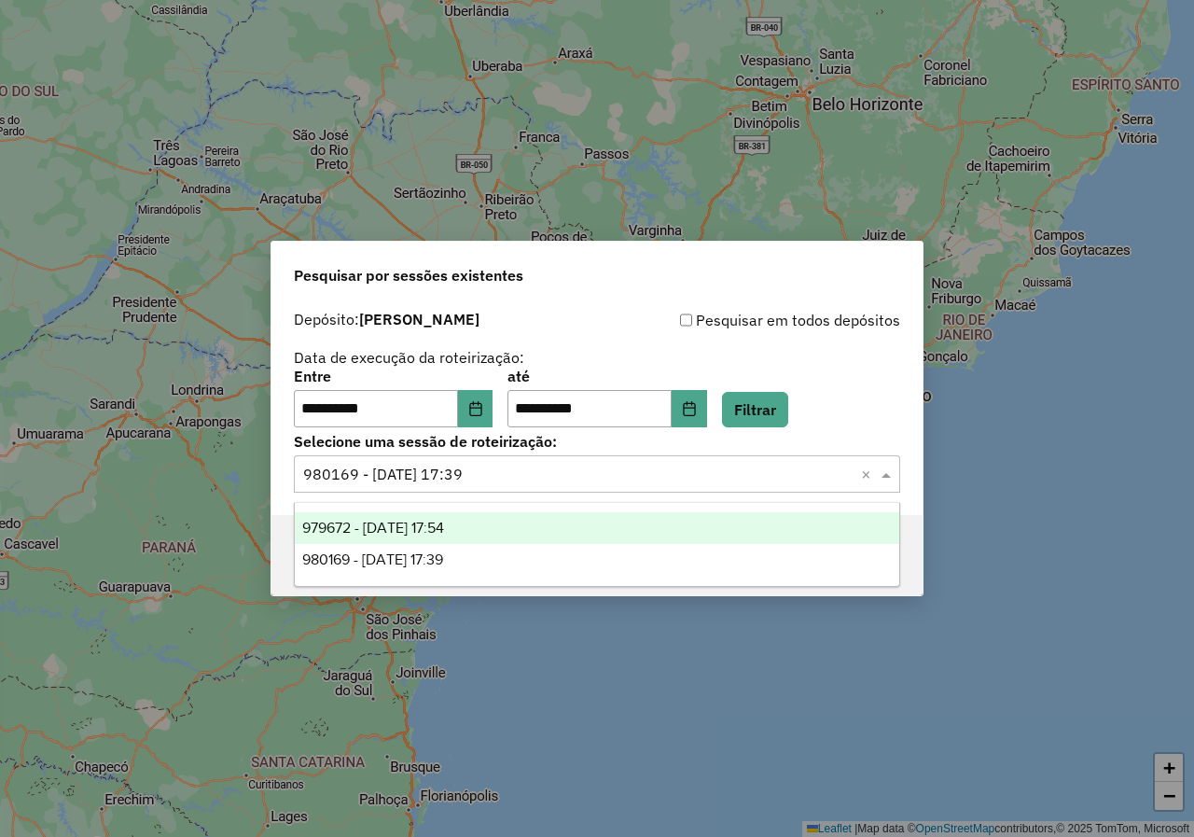
click at [485, 531] on div "979672 - [DATE] 17:54" at bounding box center [597, 528] width 604 height 32
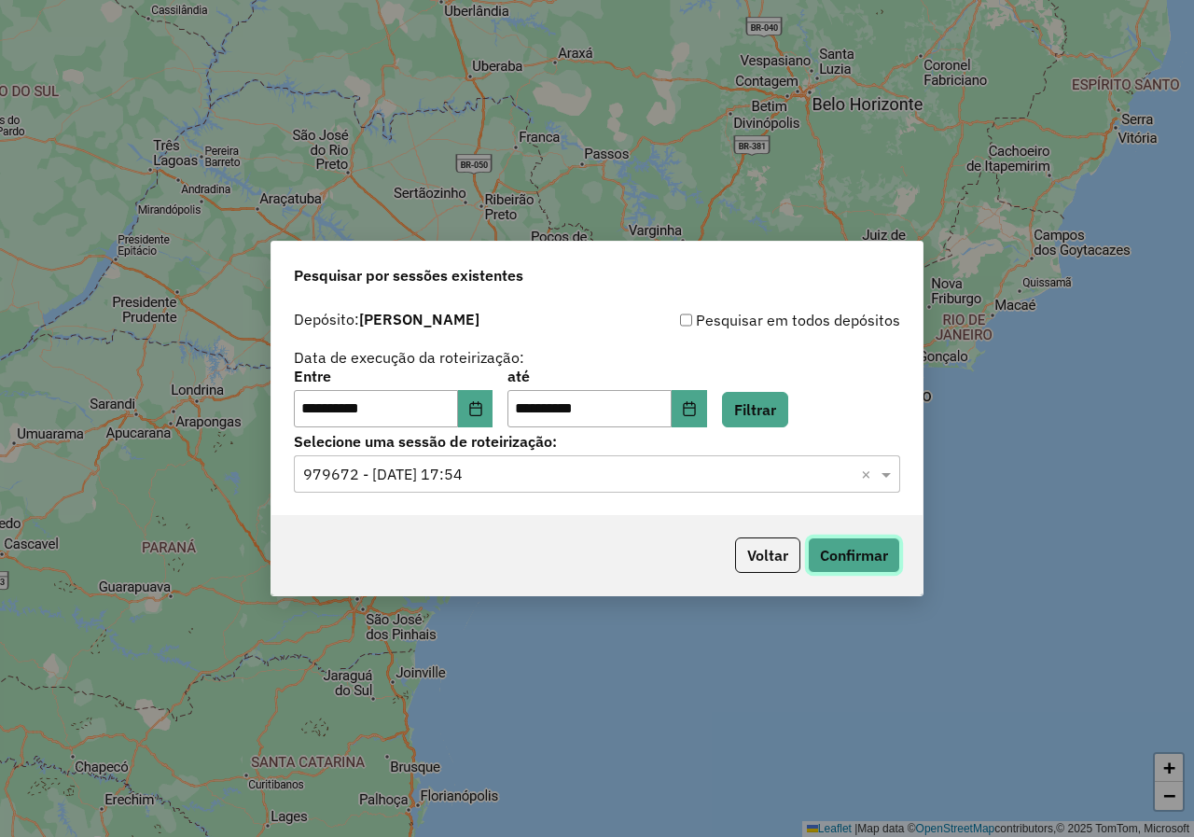
click at [876, 566] on button "Confirmar" at bounding box center [854, 554] width 92 height 35
click at [483, 407] on icon "Choose Date" at bounding box center [475, 408] width 15 height 15
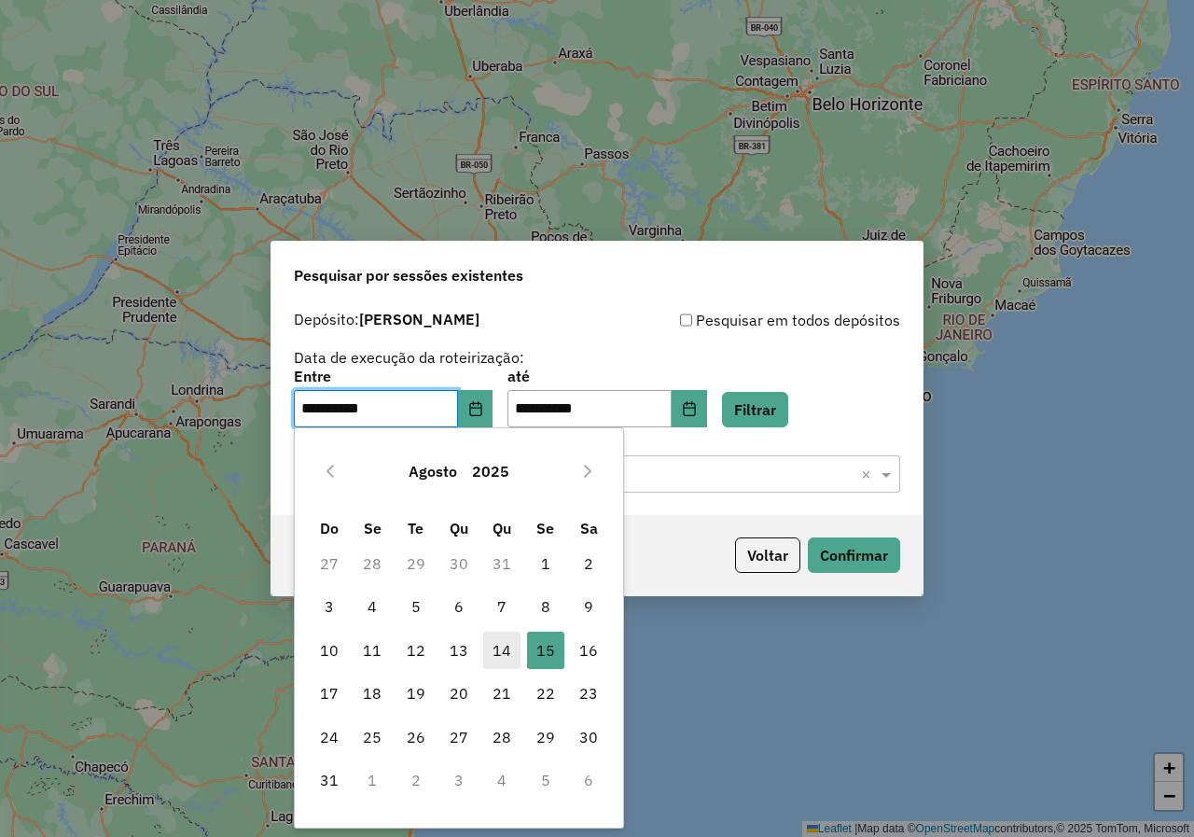
click at [497, 641] on span "14" at bounding box center [501, 649] width 37 height 37
type input "**********"
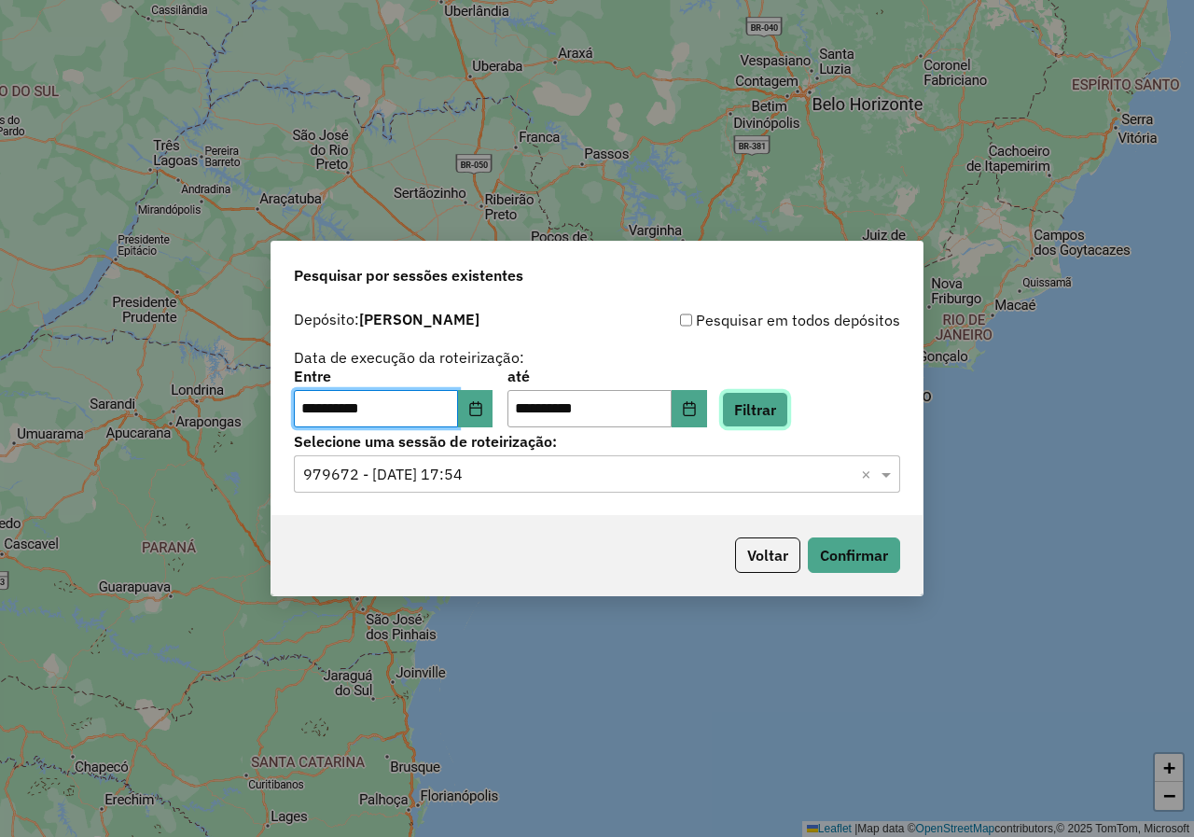
click at [788, 411] on button "Filtrar" at bounding box center [755, 409] width 66 height 35
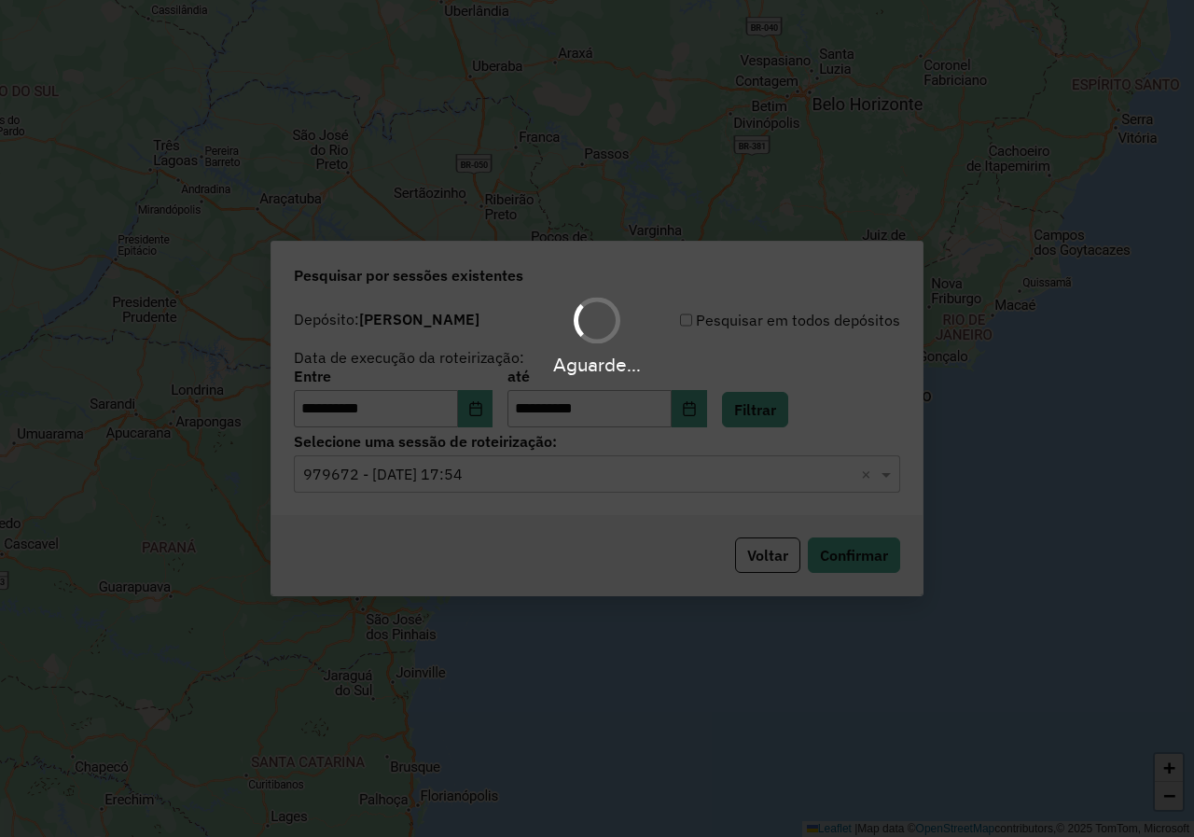
click at [502, 467] on div "Aguarde..." at bounding box center [597, 418] width 1194 height 837
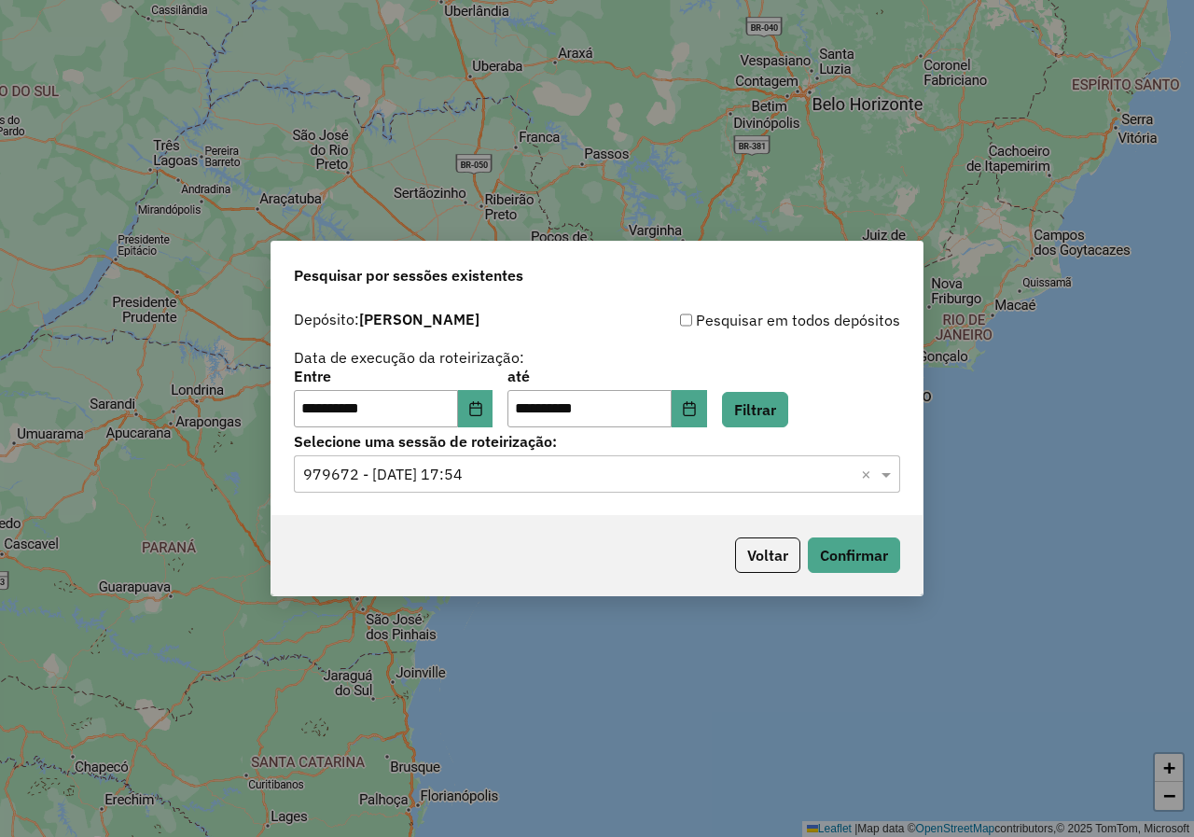
click at [502, 467] on input "text" at bounding box center [578, 475] width 550 height 22
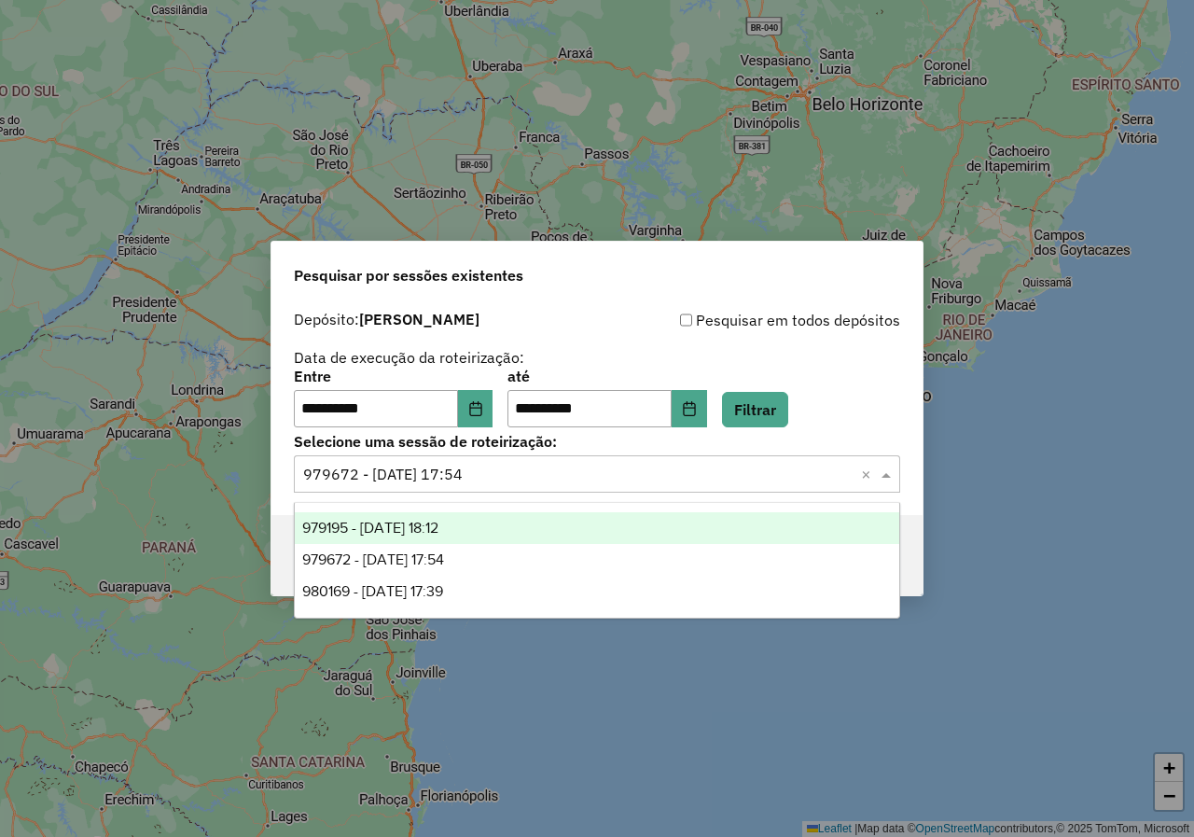
click at [438, 534] on span "979195 - [DATE] 18:12" at bounding box center [370, 527] width 136 height 16
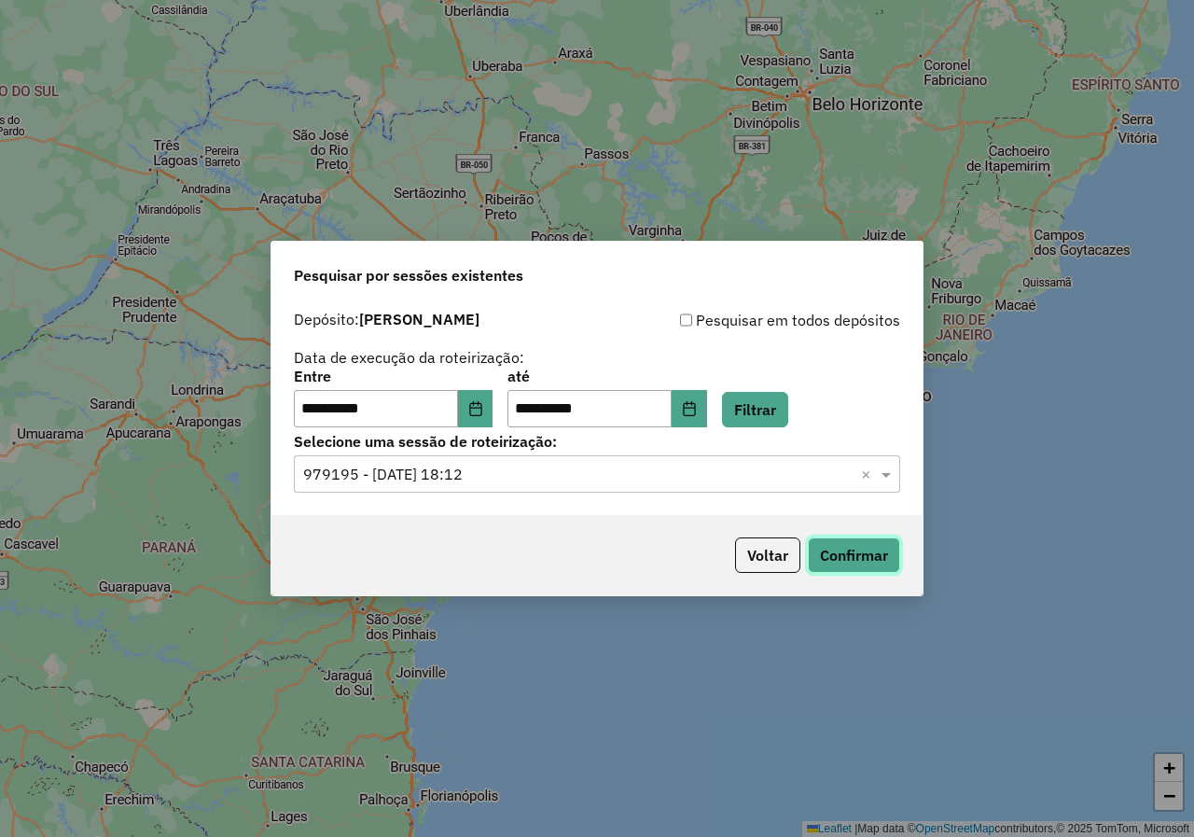
click at [873, 554] on button "Confirmar" at bounding box center [854, 554] width 92 height 35
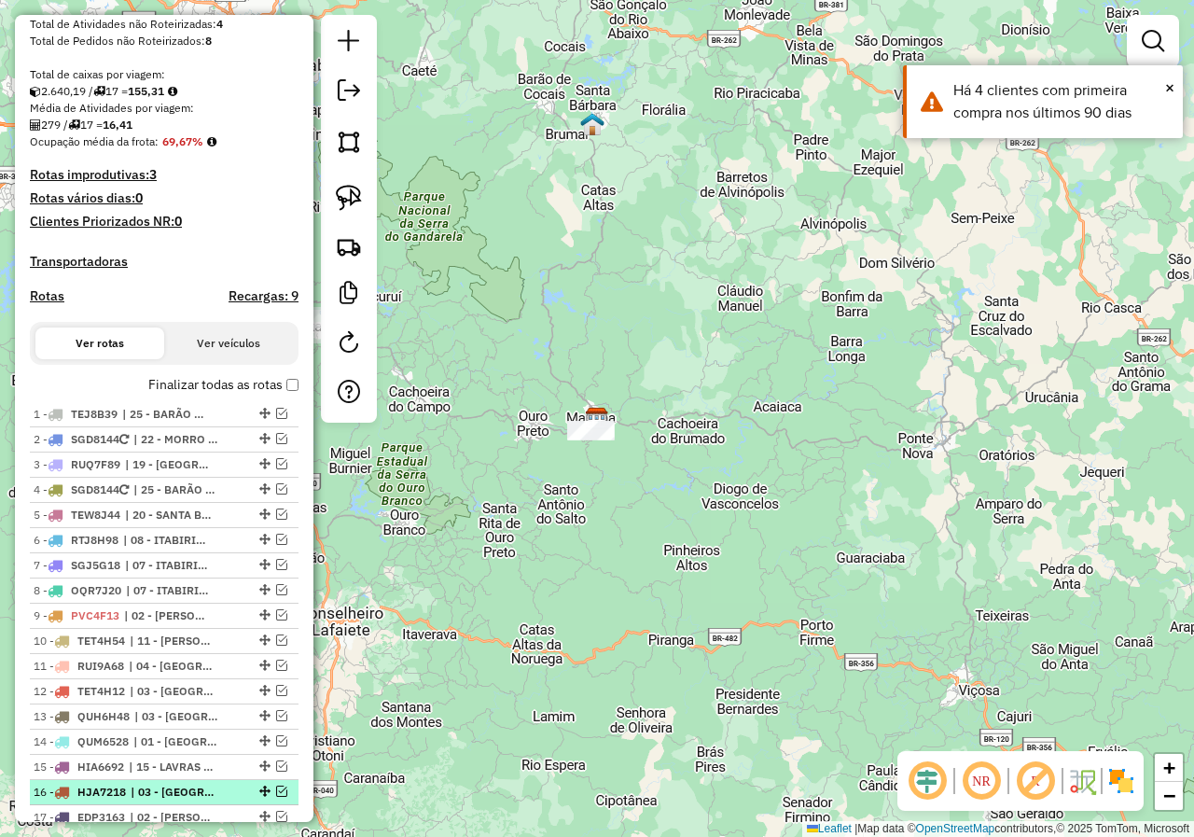
scroll to position [373, 0]
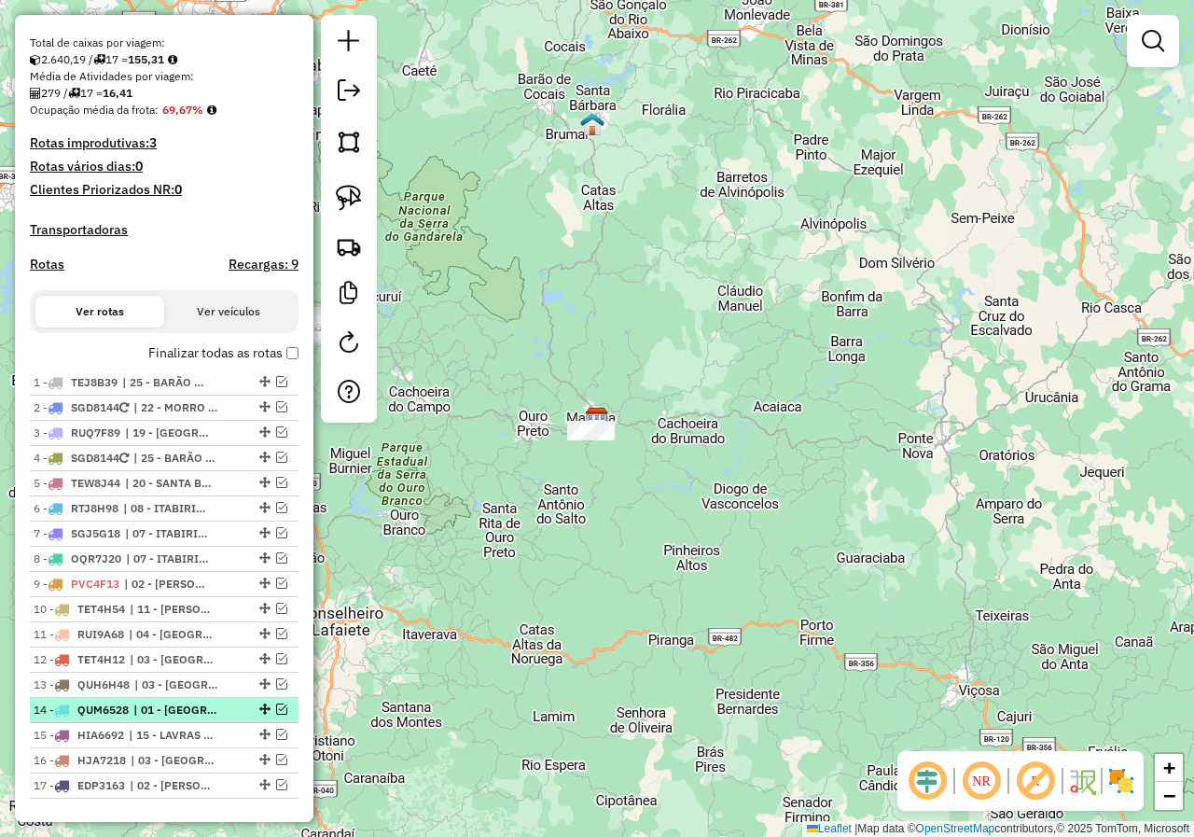
click at [276, 714] on em at bounding box center [281, 708] width 11 height 11
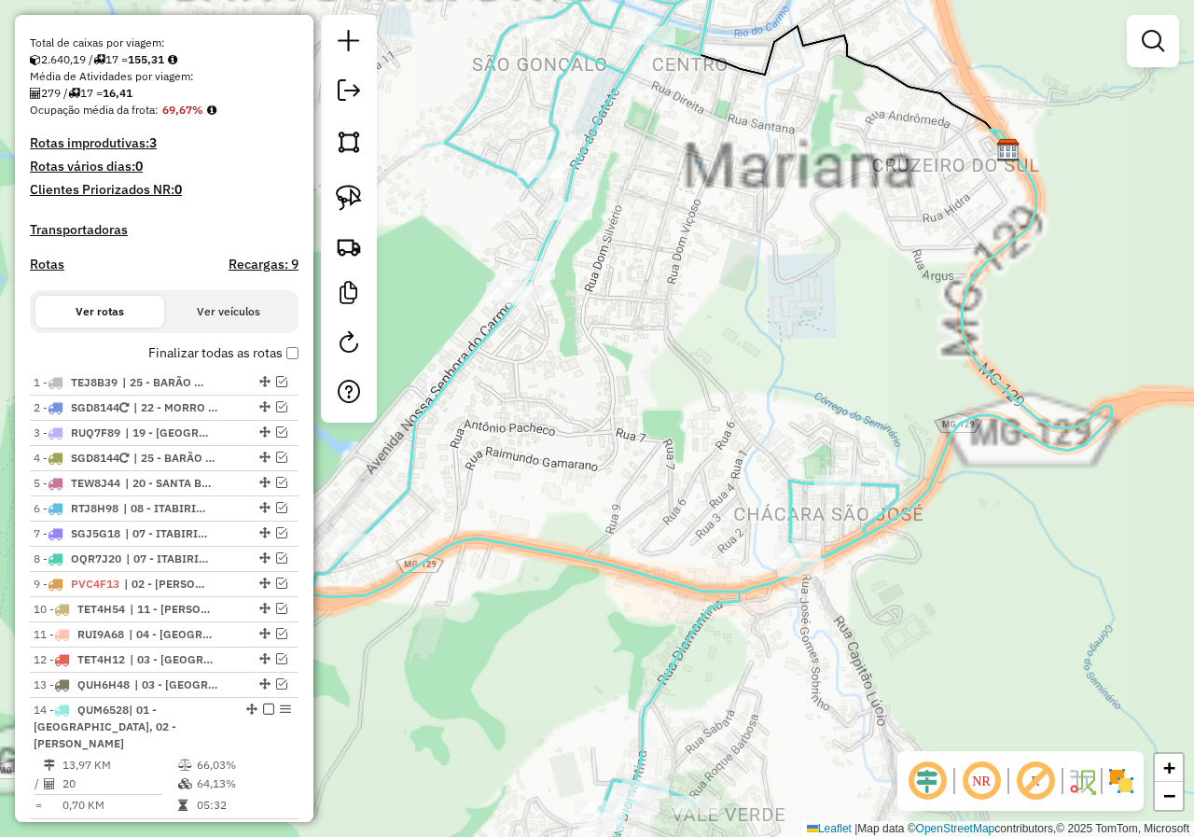
drag, startPoint x: 621, startPoint y: 536, endPoint x: 634, endPoint y: 247, distance: 289.4
click at [644, 248] on div "Janela de atendimento Grade de atendimento Capacidade Transportadoras Veículos …" at bounding box center [597, 418] width 1194 height 837
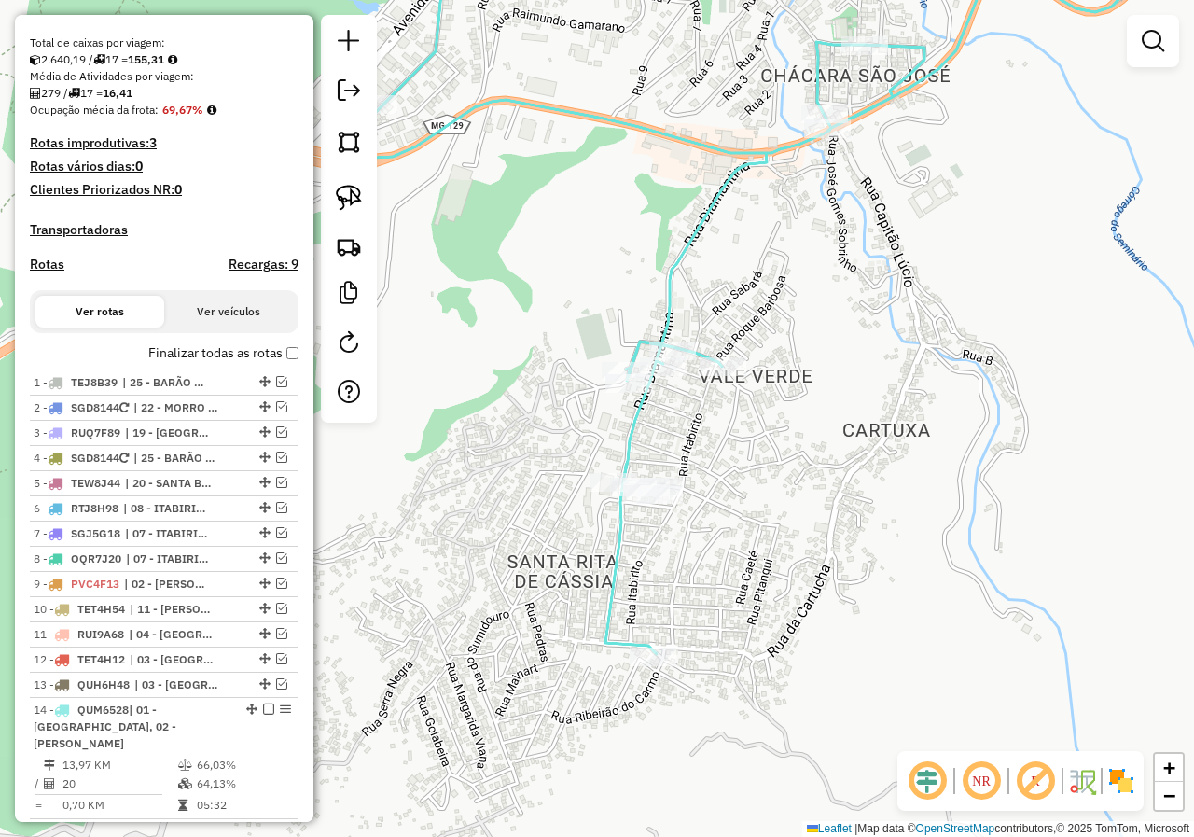
drag, startPoint x: 675, startPoint y: 615, endPoint x: 693, endPoint y: 494, distance: 121.6
click at [687, 505] on div "Janela de atendimento Grade de atendimento Capacidade Transportadoras Veículos …" at bounding box center [597, 418] width 1194 height 837
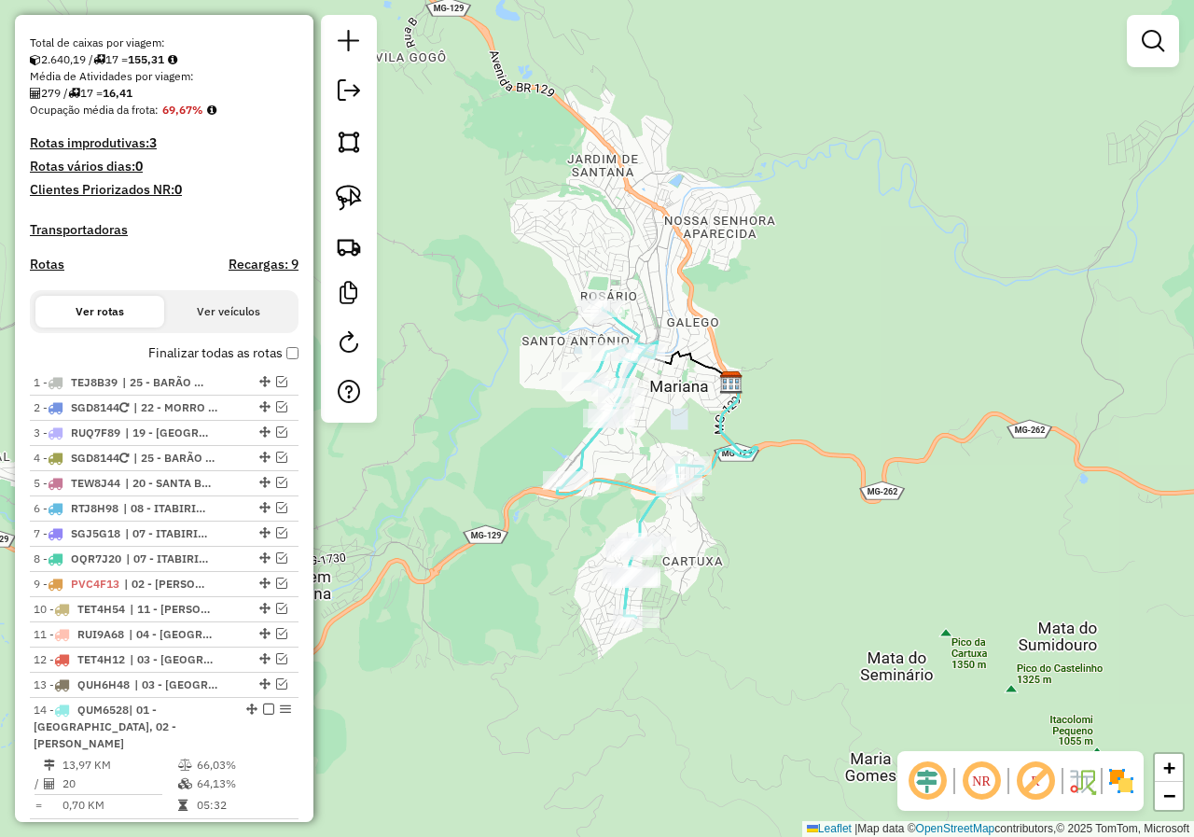
drag, startPoint x: 619, startPoint y: 414, endPoint x: 569, endPoint y: 535, distance: 131.3
click at [569, 535] on div "Janela de atendimento Grade de atendimento Capacidade Transportadoras Veículos …" at bounding box center [597, 418] width 1194 height 837
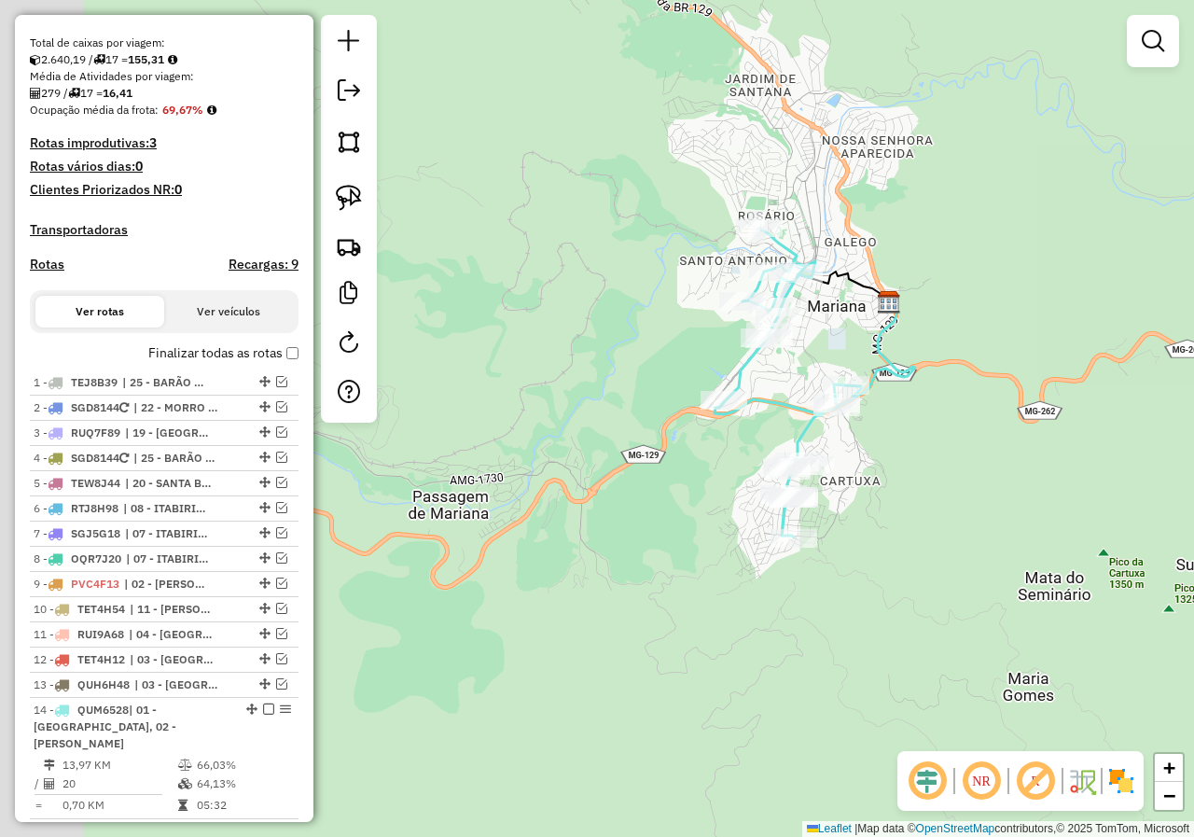
drag, startPoint x: 679, startPoint y: 482, endPoint x: 769, endPoint y: 392, distance: 127.9
click at [720, 441] on div "Janela de atendimento Grade de atendimento Capacidade Transportadoras Veículos …" at bounding box center [597, 418] width 1194 height 837
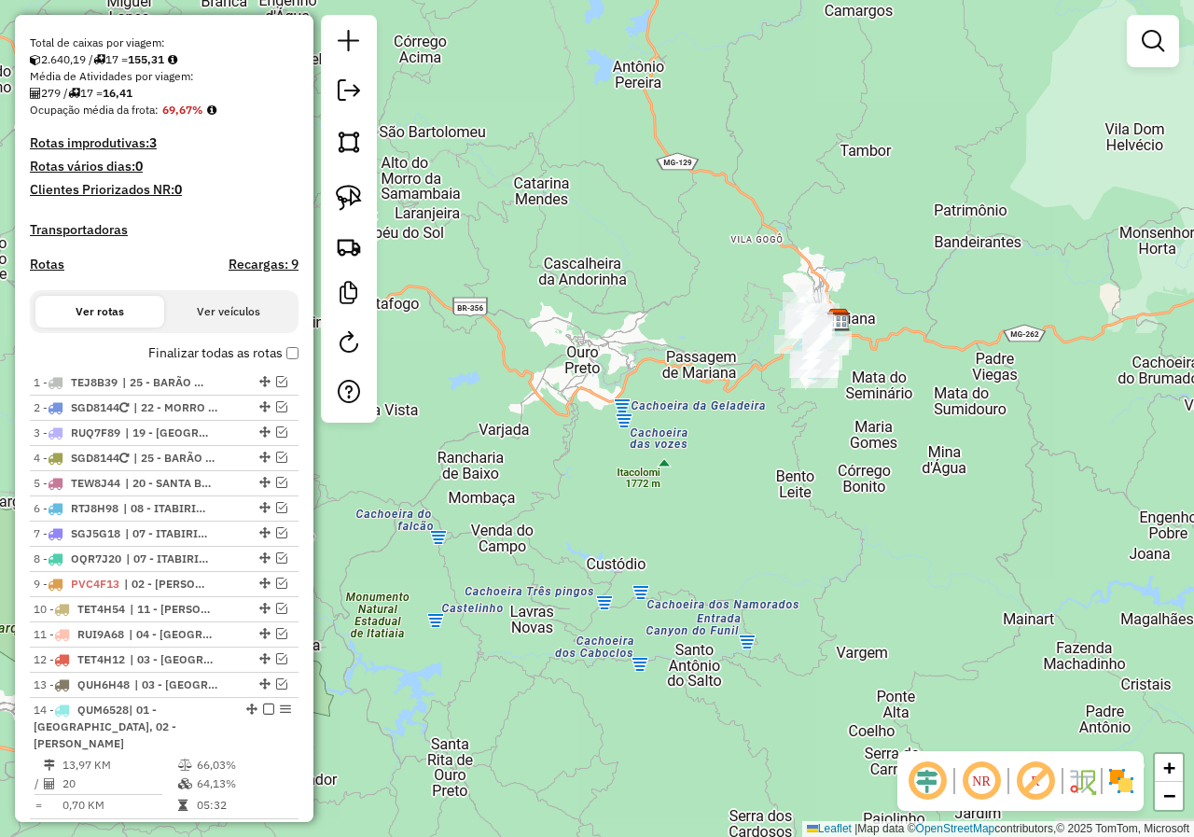
drag, startPoint x: 661, startPoint y: 480, endPoint x: 639, endPoint y: 477, distance: 22.7
click at [662, 480] on div "Janela de atendimento Grade de atendimento Capacidade Transportadoras Veículos …" at bounding box center [597, 418] width 1194 height 837
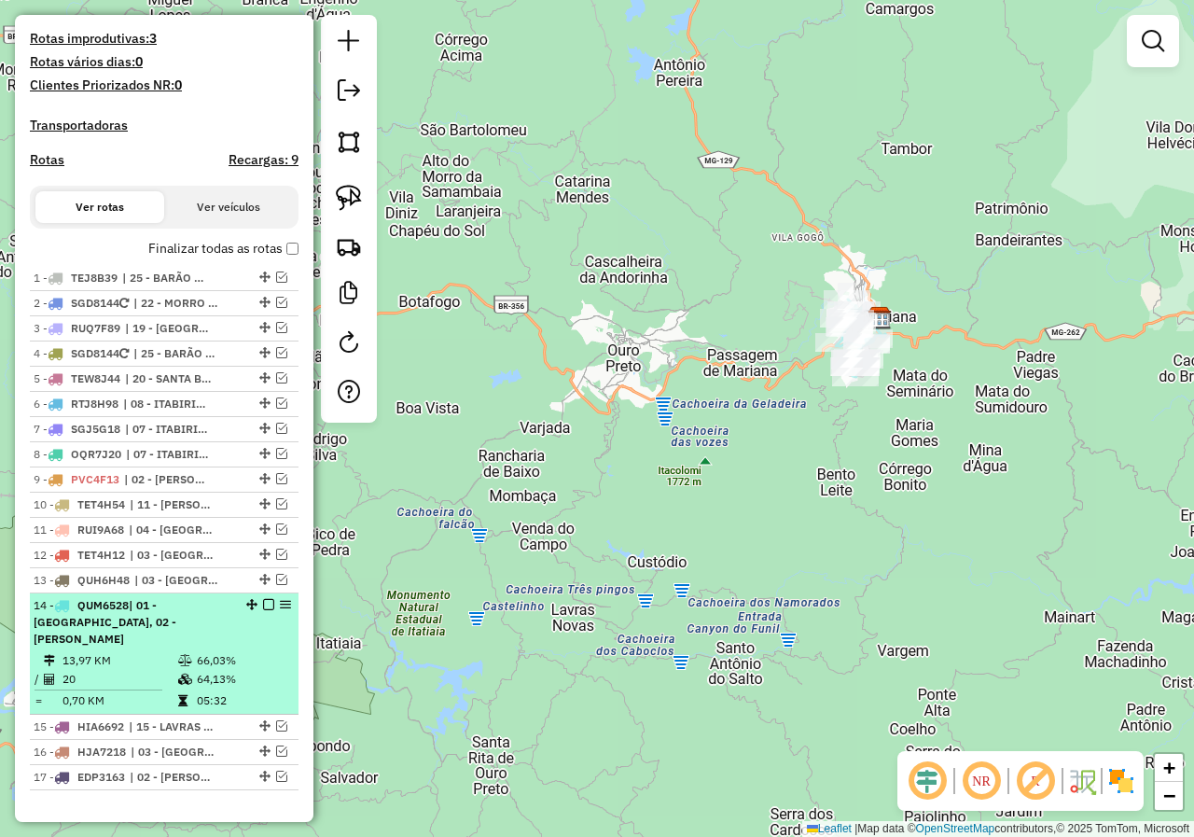
scroll to position [560, 0]
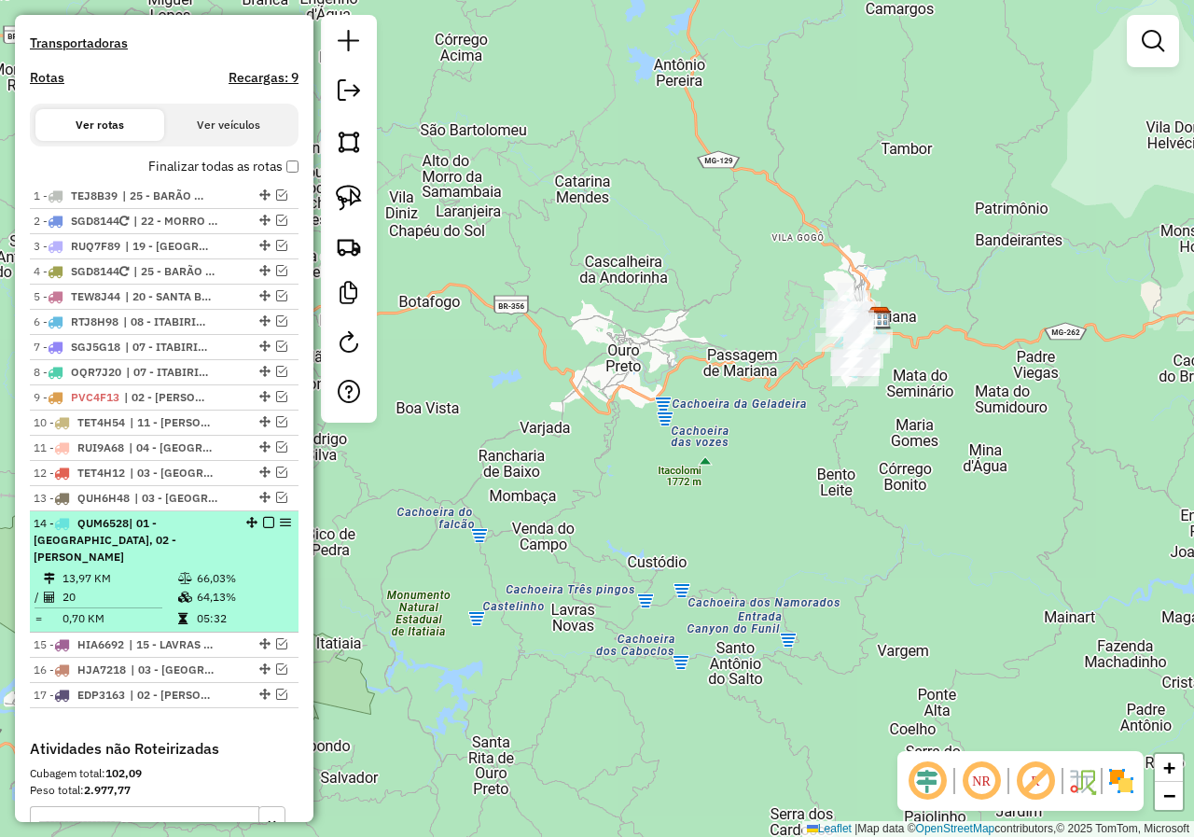
click at [266, 531] on li "14 - QUM6528 | 01 - [GEOGRAPHIC_DATA], 02 - [PERSON_NAME] 13,97 KM 66,03% / 20 …" at bounding box center [164, 571] width 269 height 121
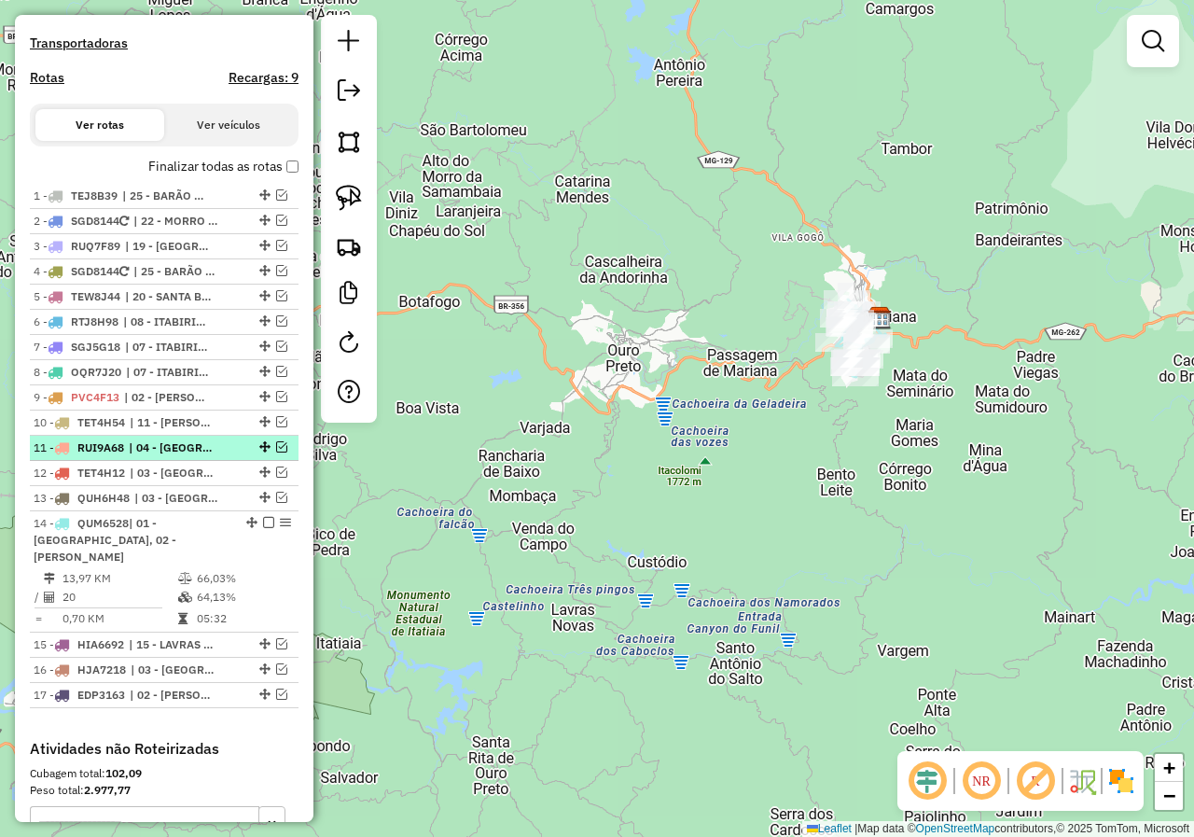
select select "**********"
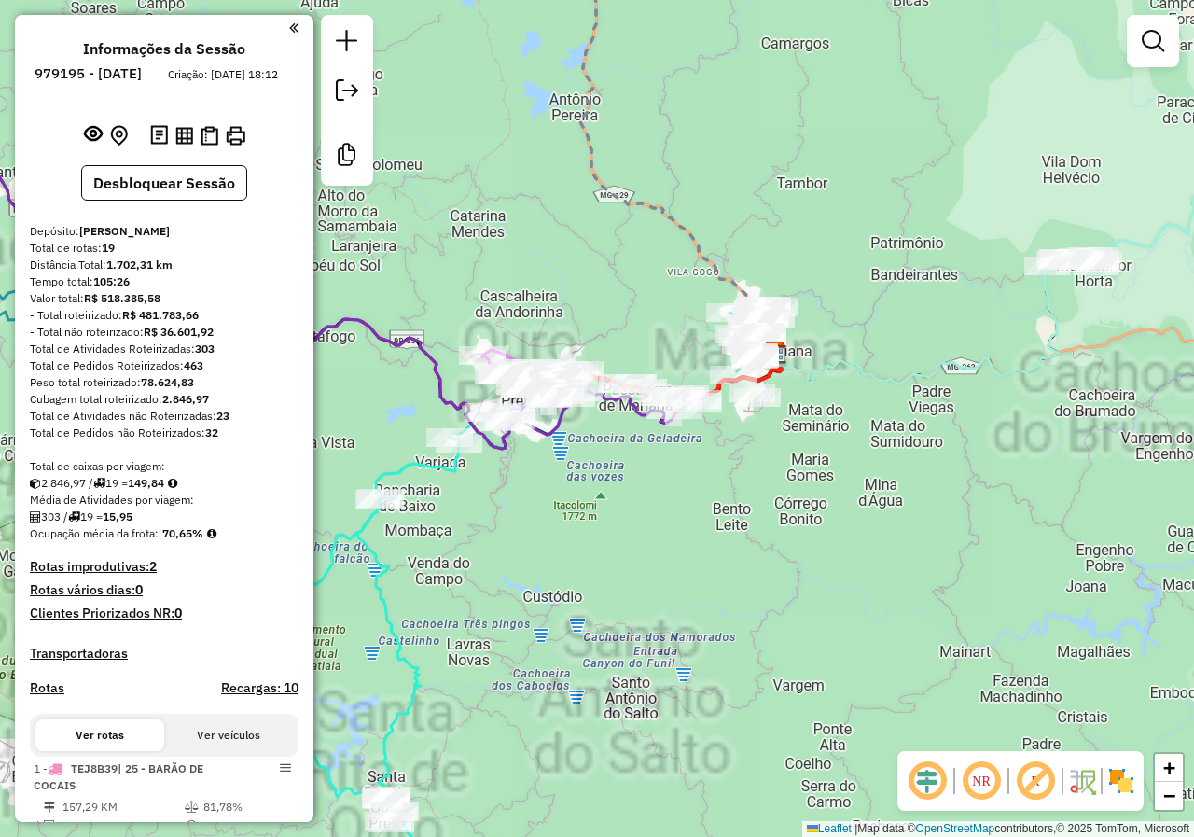
drag, startPoint x: 433, startPoint y: 595, endPoint x: 576, endPoint y: 477, distance: 186.2
click at [575, 477] on div "Janela de atendimento Grade de atendimento Capacidade Transportadoras Veículos …" at bounding box center [597, 418] width 1194 height 837
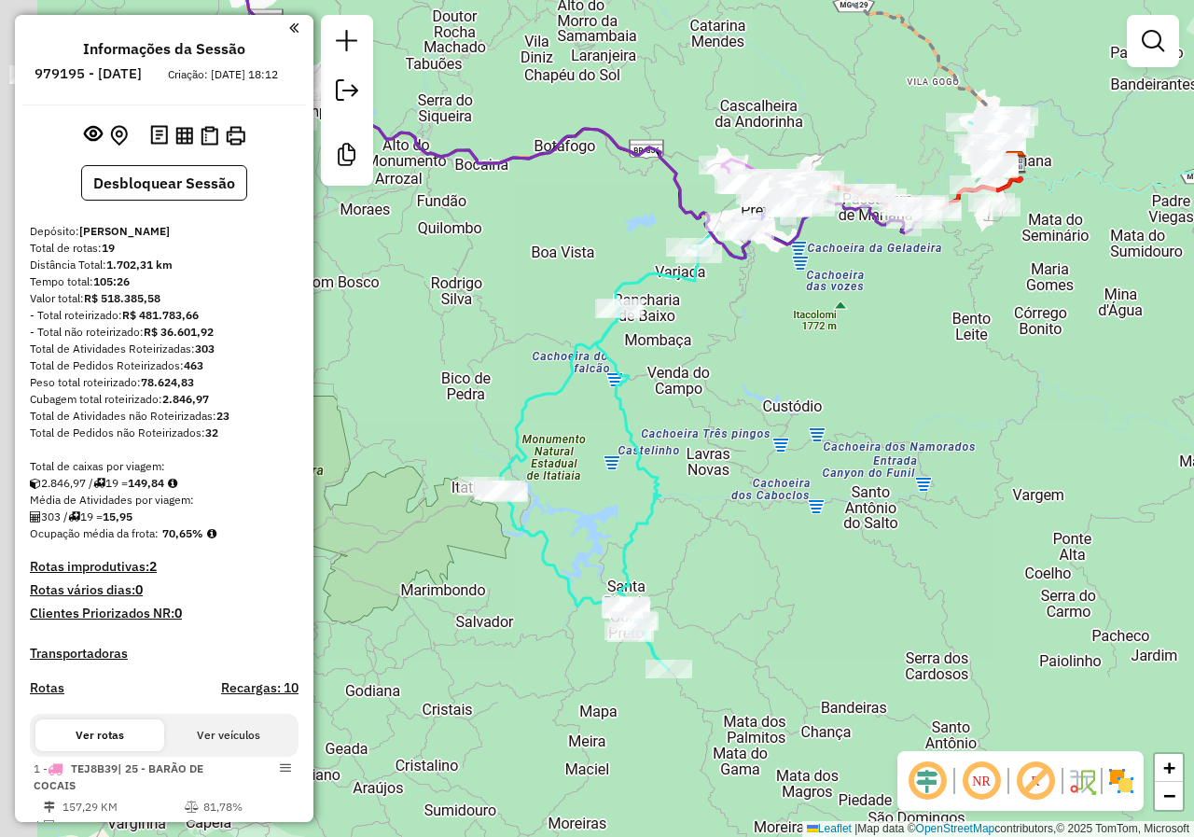
drag, startPoint x: 436, startPoint y: 548, endPoint x: 534, endPoint y: 475, distance: 122.5
click at [534, 475] on div "Janela de atendimento Grade de atendimento Capacidade Transportadoras Veículos …" at bounding box center [597, 418] width 1194 height 837
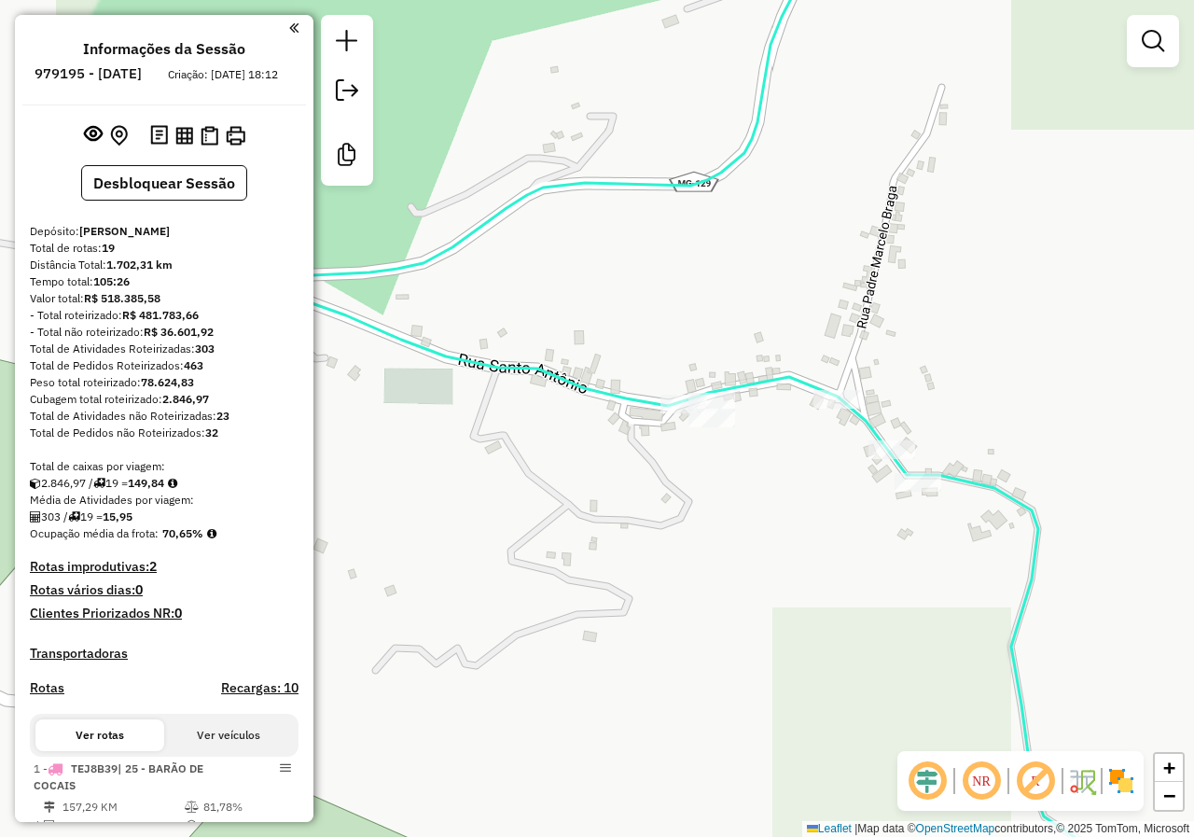
drag, startPoint x: 679, startPoint y: 475, endPoint x: 738, endPoint y: 481, distance: 59.1
click at [733, 481] on div "Janela de atendimento Grade de atendimento Capacidade Transportadoras Veículos …" at bounding box center [597, 418] width 1194 height 837
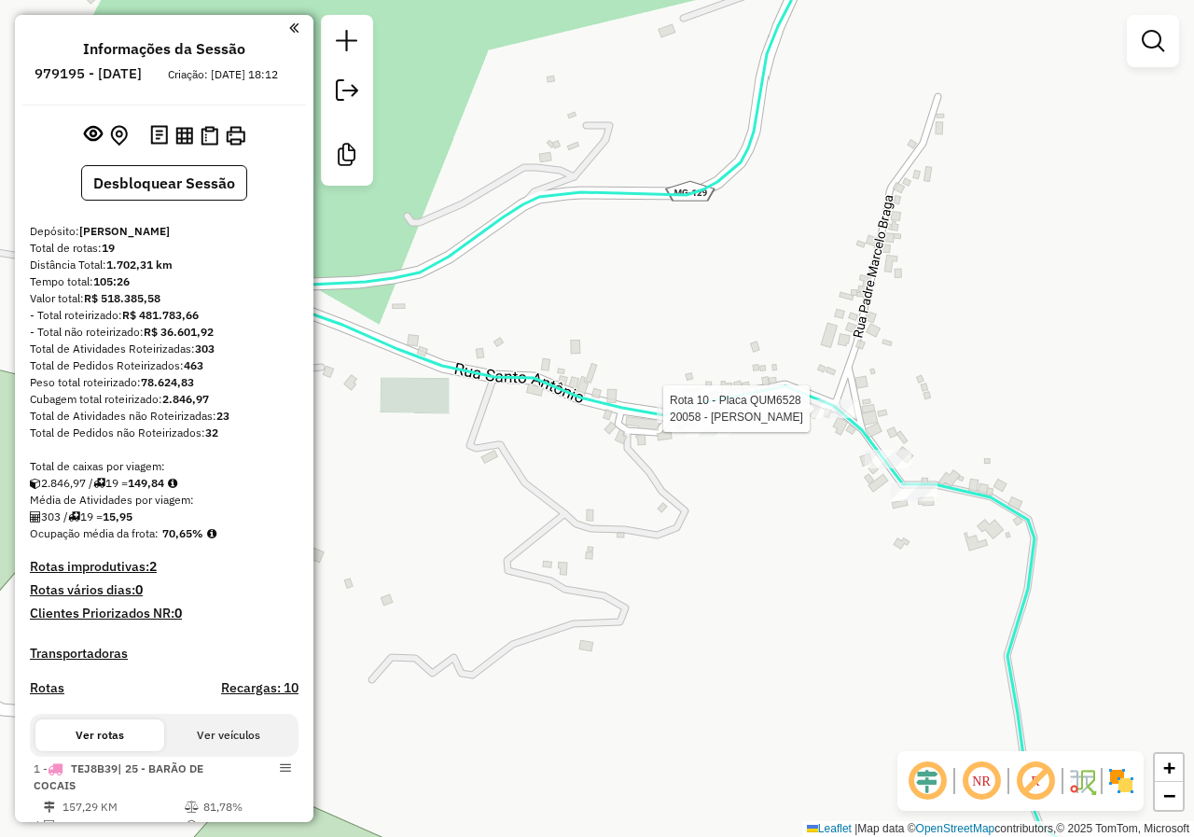
select select "**********"
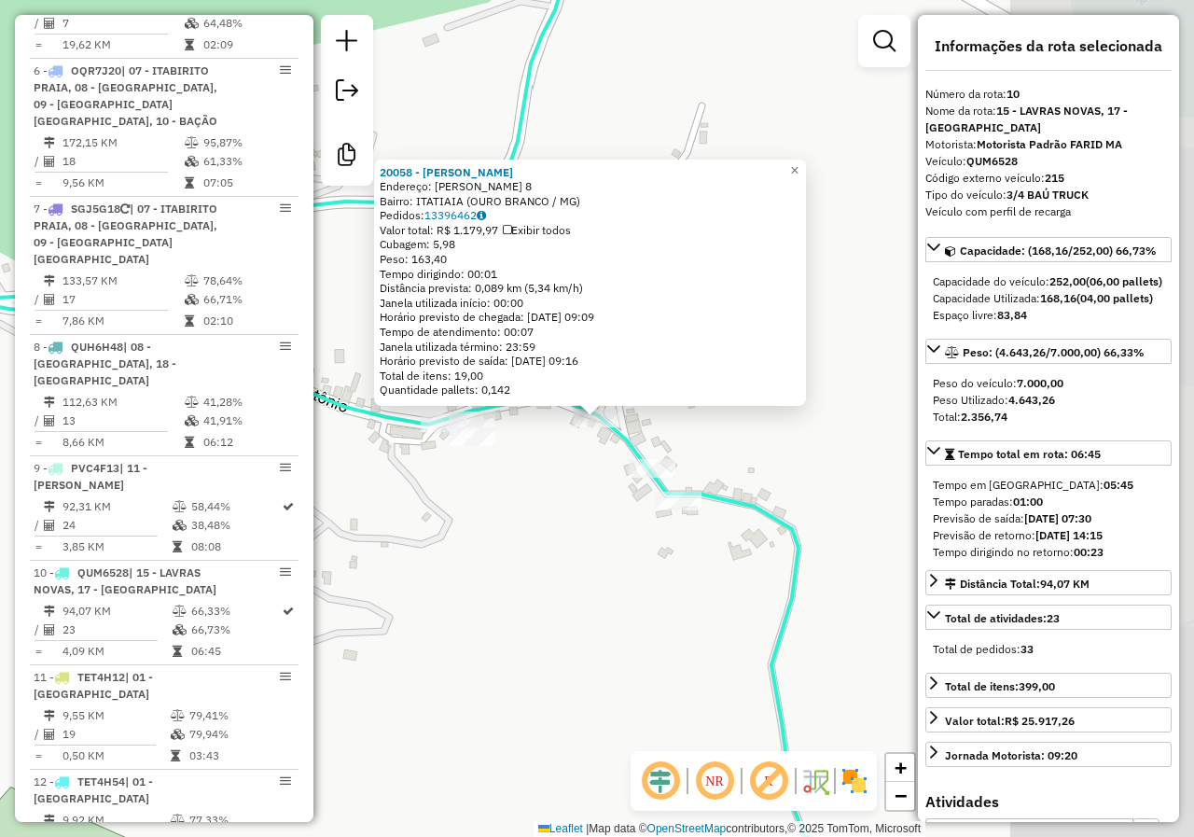
scroll to position [1765, 0]
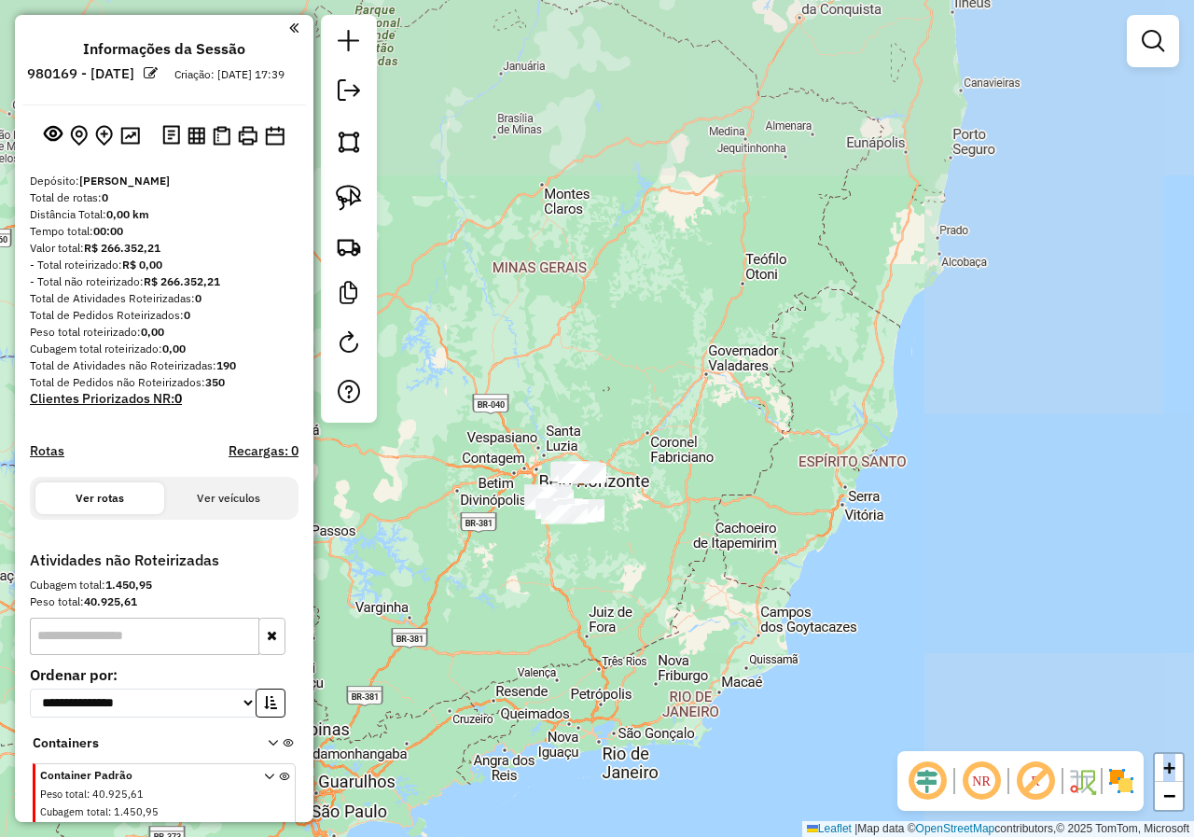
drag, startPoint x: 483, startPoint y: 586, endPoint x: 550, endPoint y: 554, distance: 74.3
click at [555, 529] on div "Janela de atendimento Grade de atendimento Capacidade Transportadoras Veículos …" at bounding box center [597, 418] width 1194 height 837
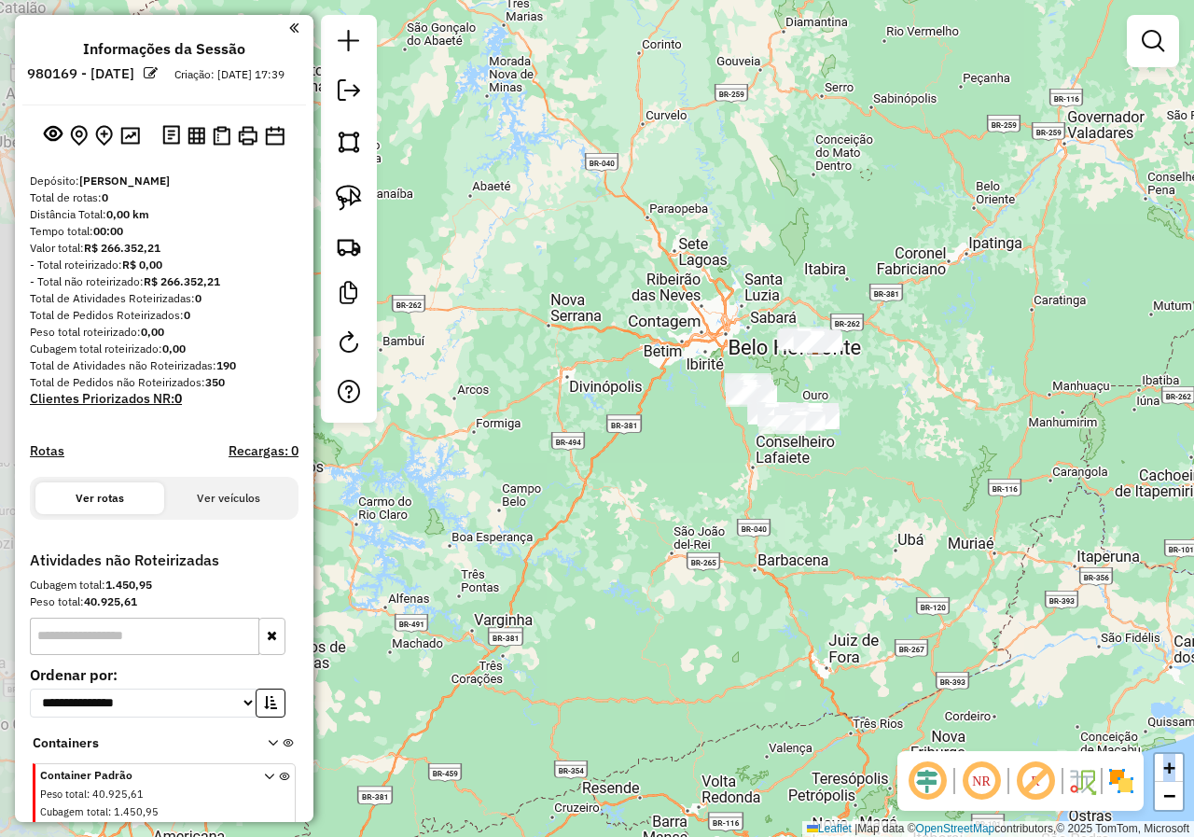
click at [625, 479] on div "Janela de atendimento Grade de atendimento Capacidade Transportadoras Veículos …" at bounding box center [597, 418] width 1194 height 837
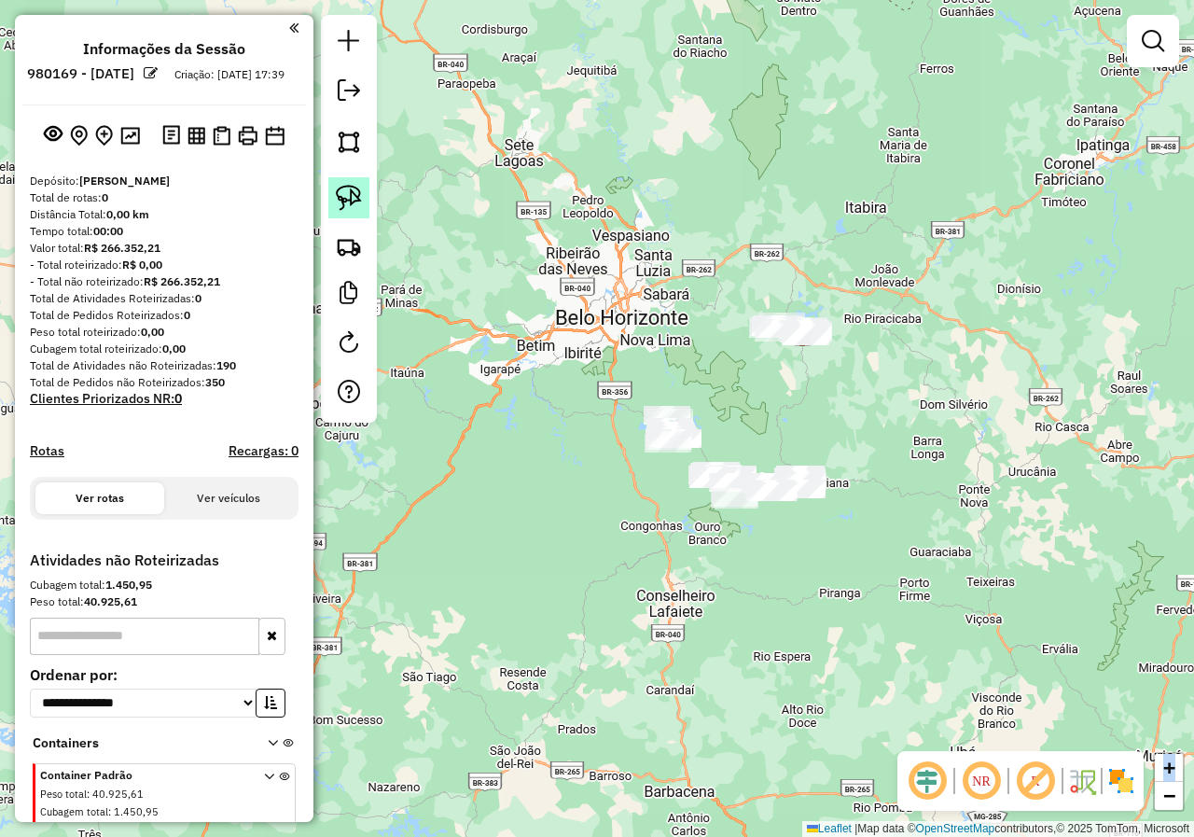
click at [353, 187] on img at bounding box center [349, 198] width 26 height 26
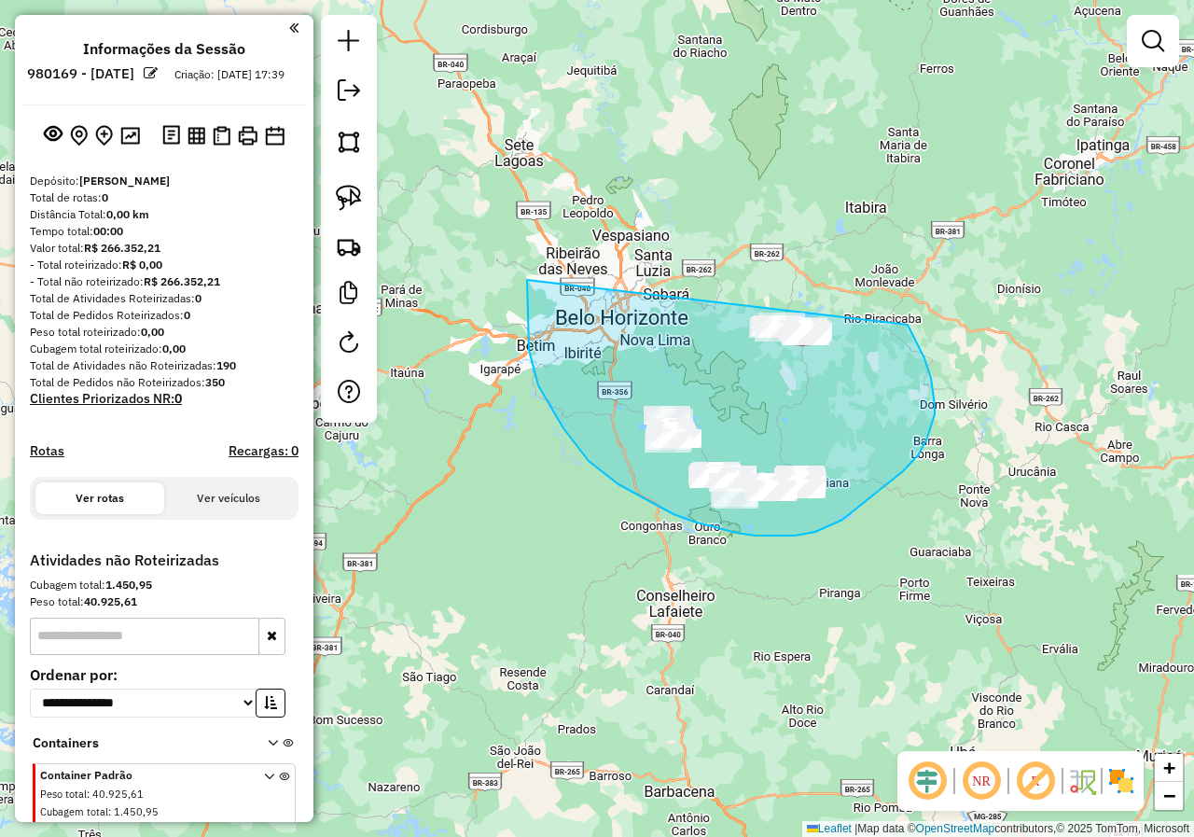
drag, startPoint x: 528, startPoint y: 321, endPoint x: 724, endPoint y: 216, distance: 222.0
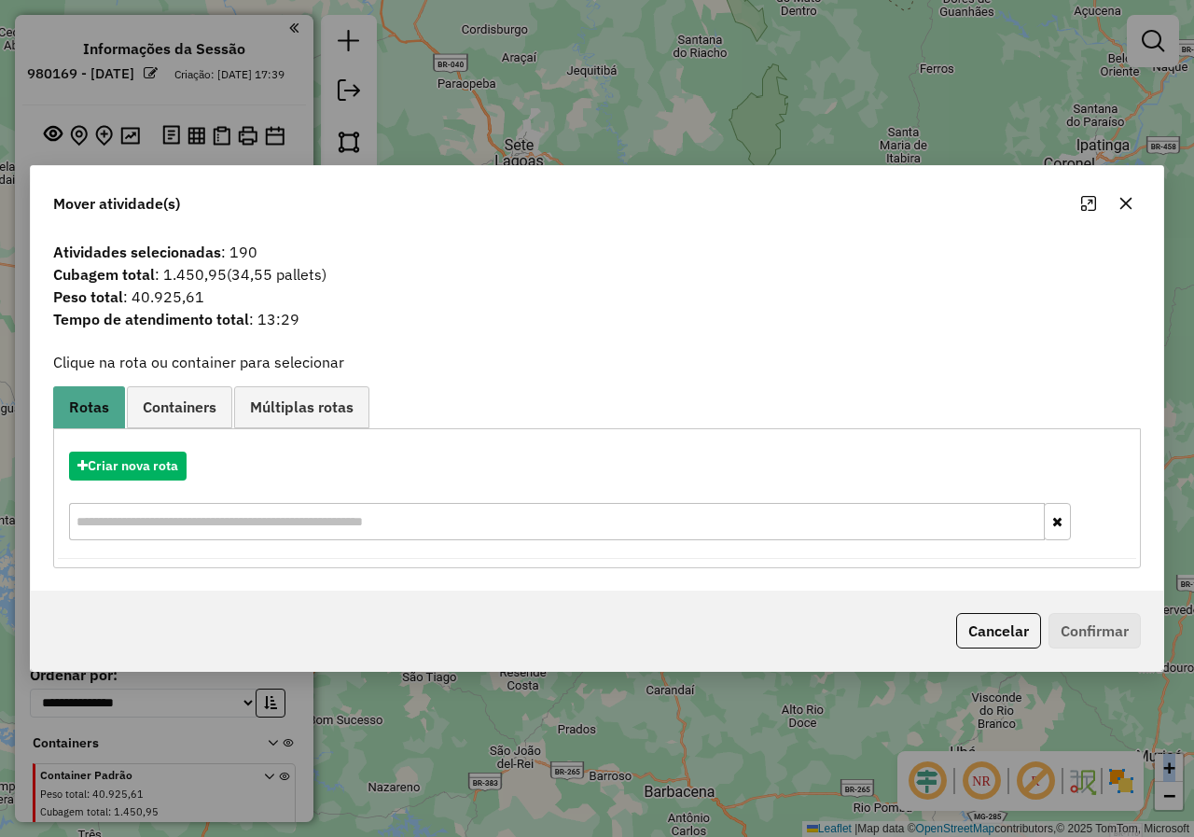
click at [974, 627] on button "Cancelar" at bounding box center [998, 630] width 85 height 35
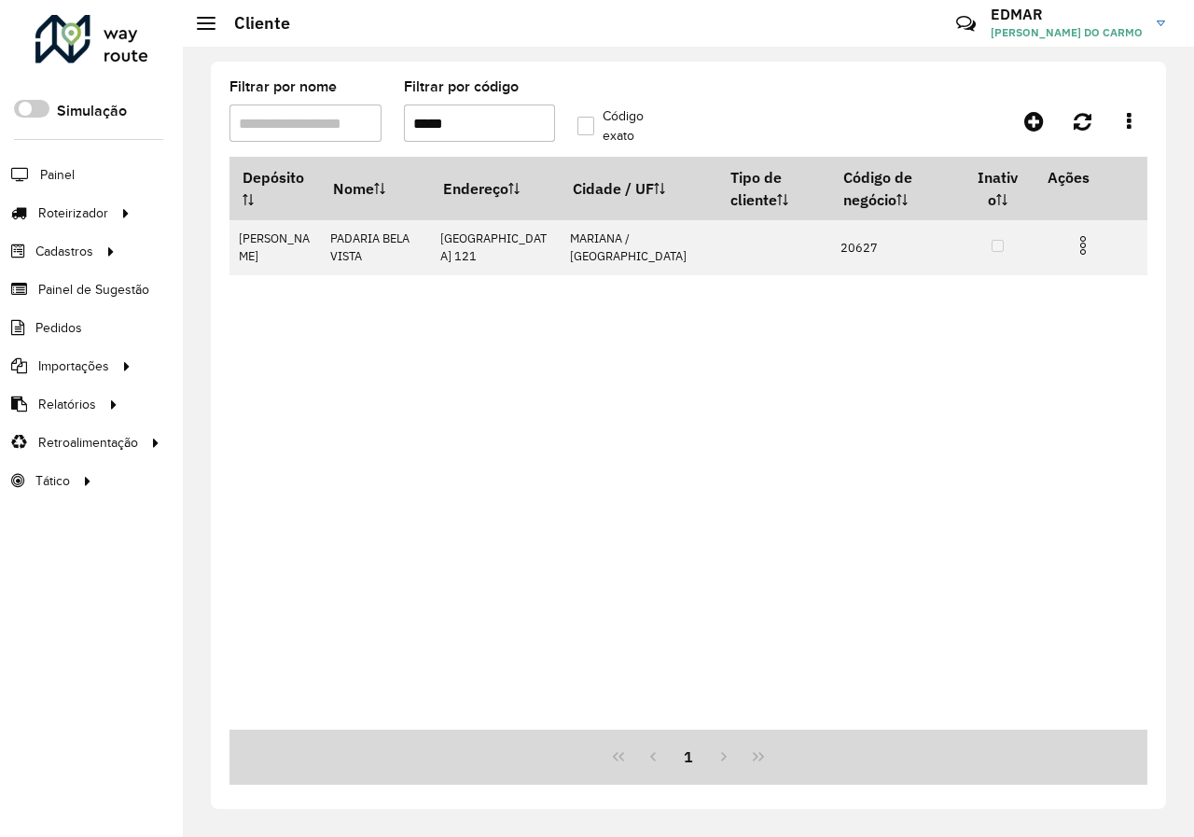
click at [735, 339] on div "Depósito Nome Endereço Cidade / UF Tipo de cliente Código de negócio Inativo Aç…" at bounding box center [688, 443] width 918 height 573
drag, startPoint x: 498, startPoint y: 120, endPoint x: 310, endPoint y: 153, distance: 191.2
click at [334, 149] on formly-group "Filtrar por nome Filtrar por código ***** Código exato" at bounding box center [566, 118] width 696 height 76
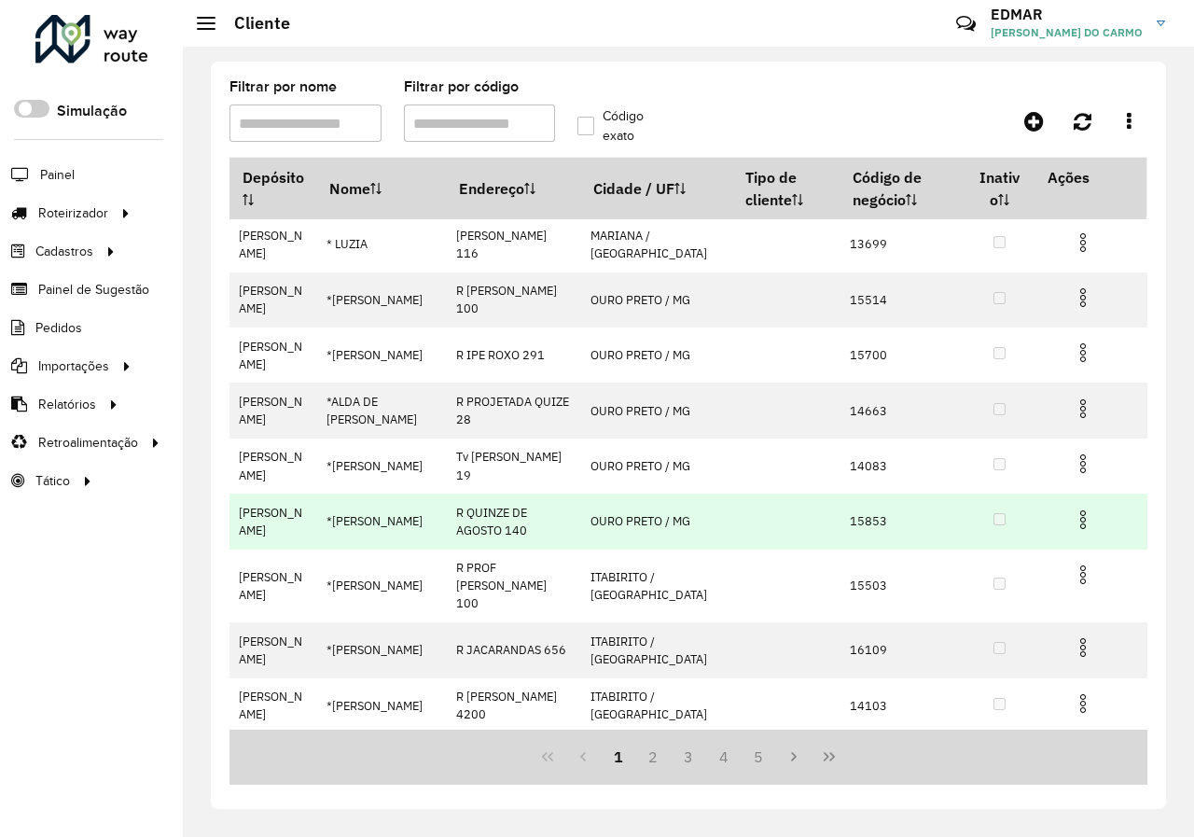
scroll to position [156, 0]
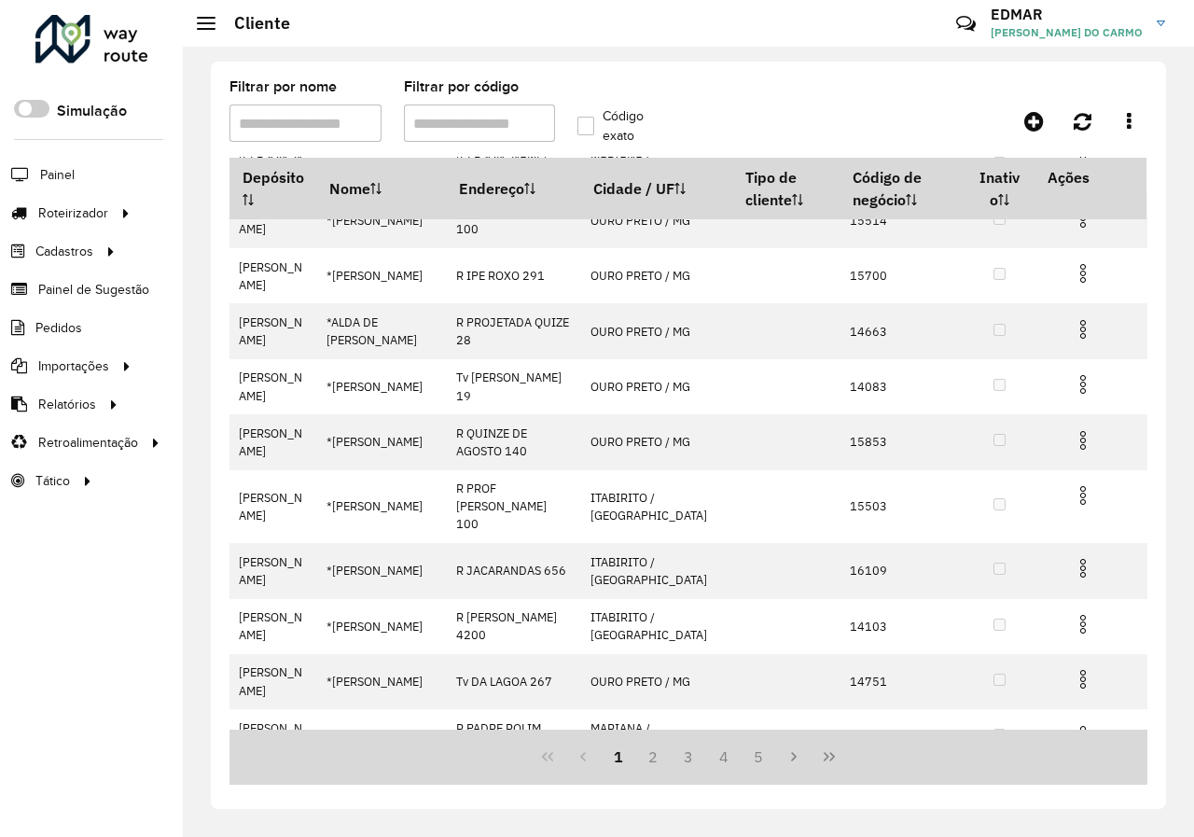
click at [96, 502] on div "Roteirizador AmbevTech Simulação Painel Roteirizador Entregas Vendas Cadastros …" at bounding box center [91, 418] width 183 height 837
click at [143, 183] on li "Painel" at bounding box center [91, 174] width 183 height 39
click at [161, 126] on div "Simulação" at bounding box center [88, 120] width 149 height 40
click at [424, 24] on hb-header "Cliente Críticas? Dúvidas? Elogios? Sugestões? Entre em contato conosco! [PERSO…" at bounding box center [688, 23] width 1011 height 47
